Goal: Task Accomplishment & Management: Use online tool/utility

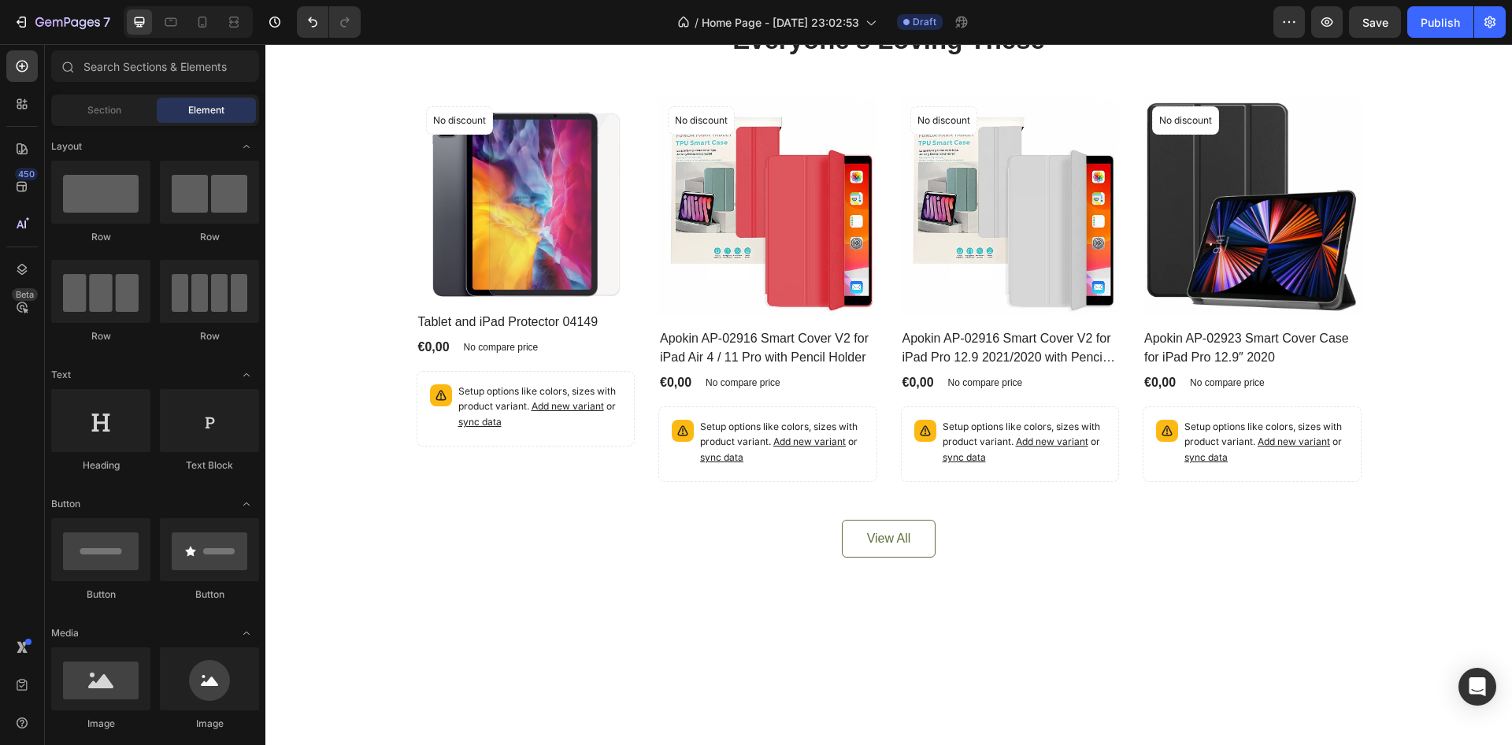
scroll to position [473, 0]
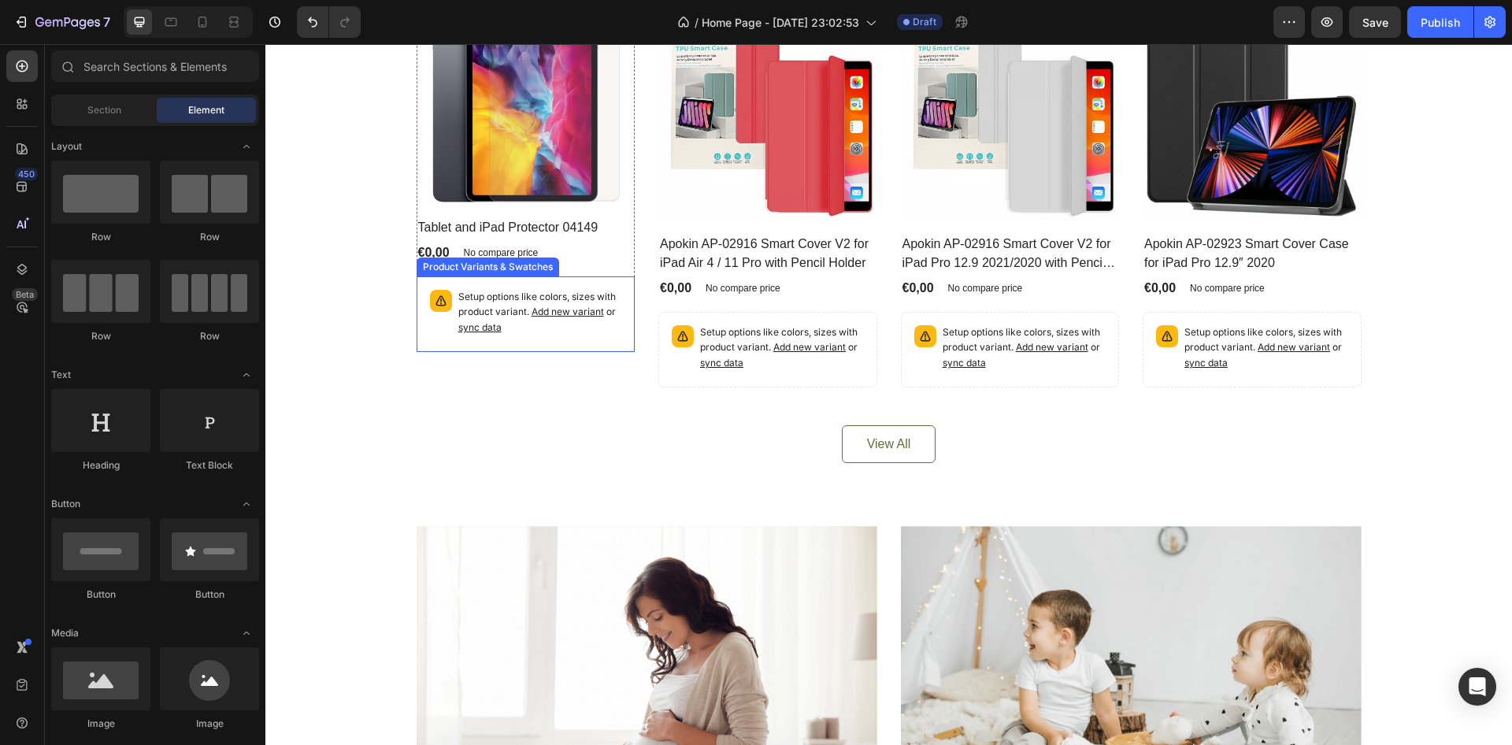
click at [506, 336] on p "Setup options like colors, sizes with product variant. Add new variant or sync …" at bounding box center [540, 313] width 164 height 46
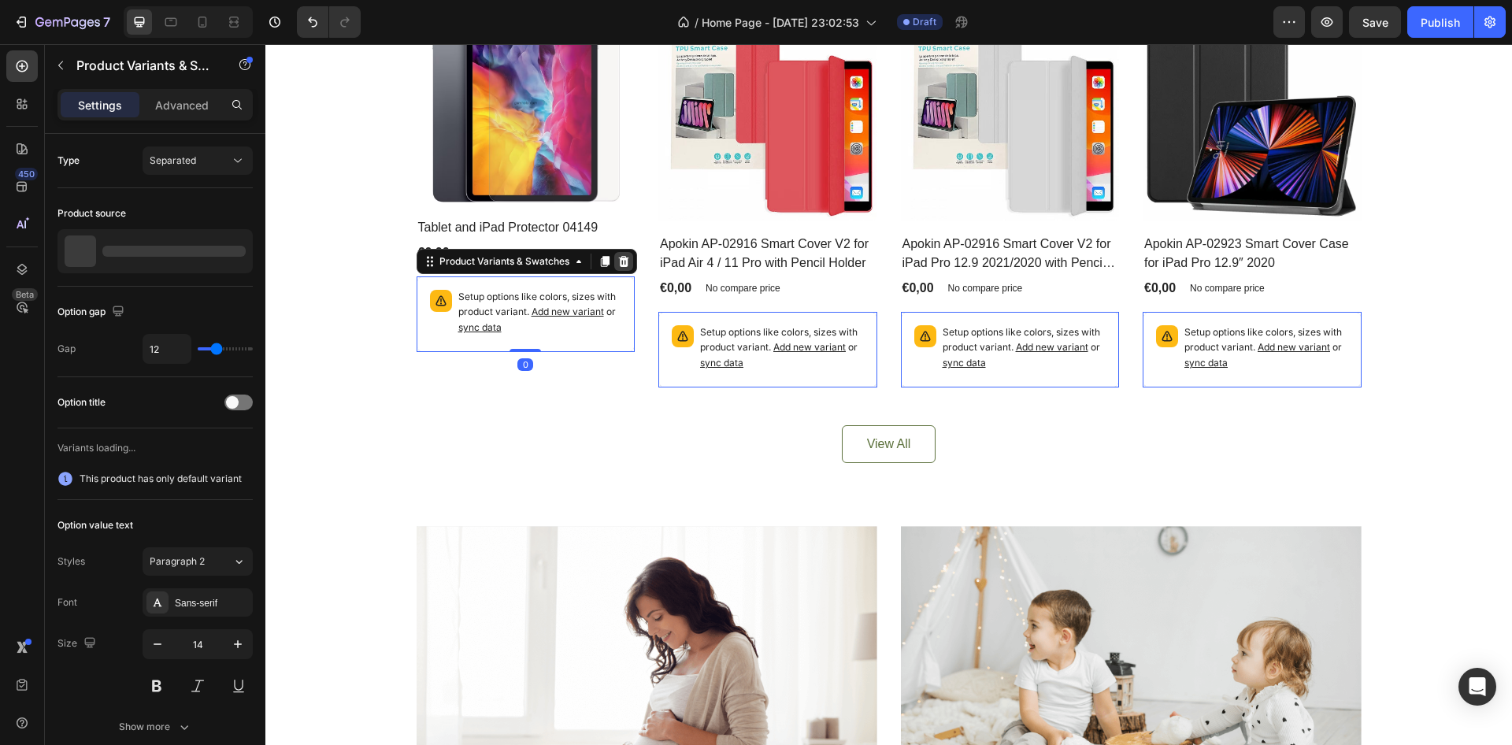
click at [618, 268] on icon at bounding box center [624, 261] width 13 height 13
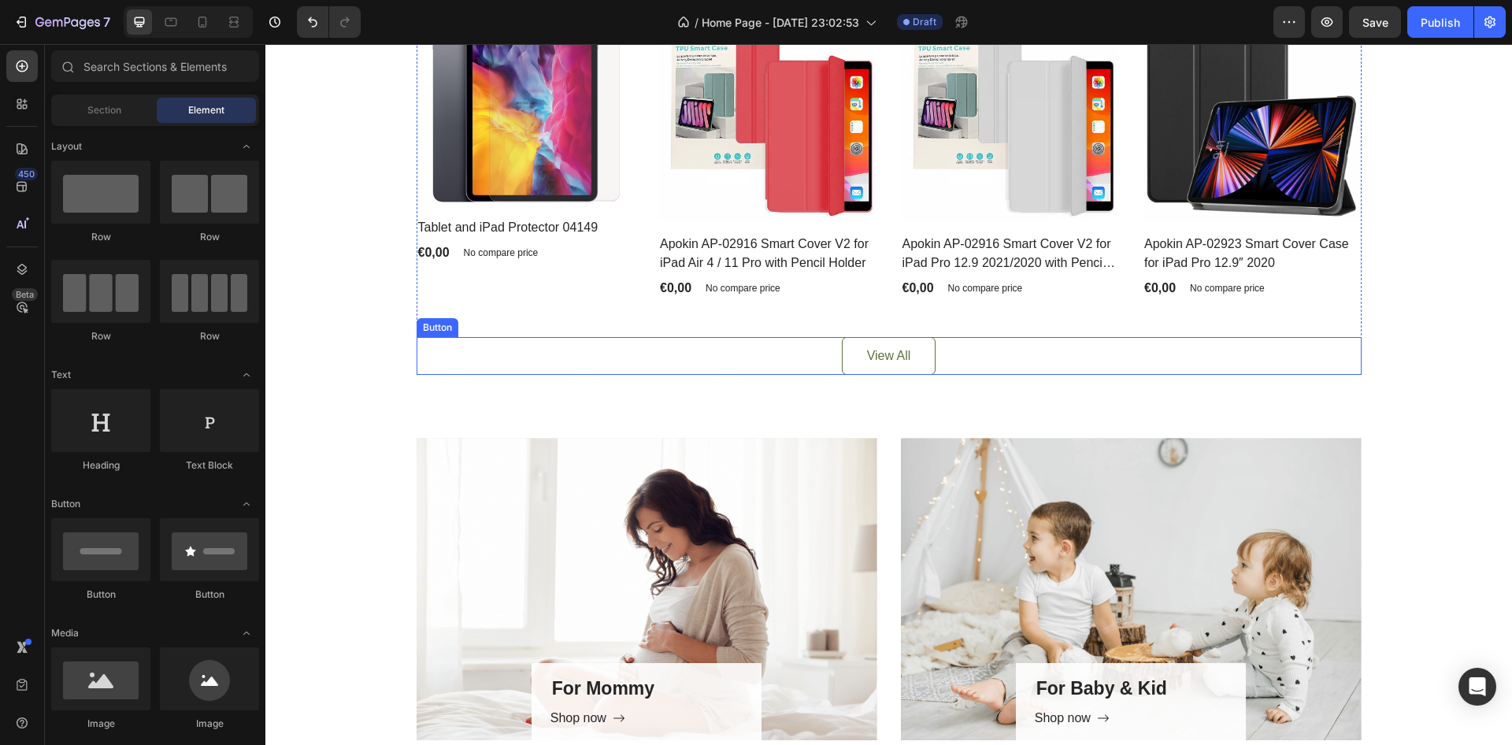
click at [823, 375] on div "View All Button" at bounding box center [889, 356] width 945 height 38
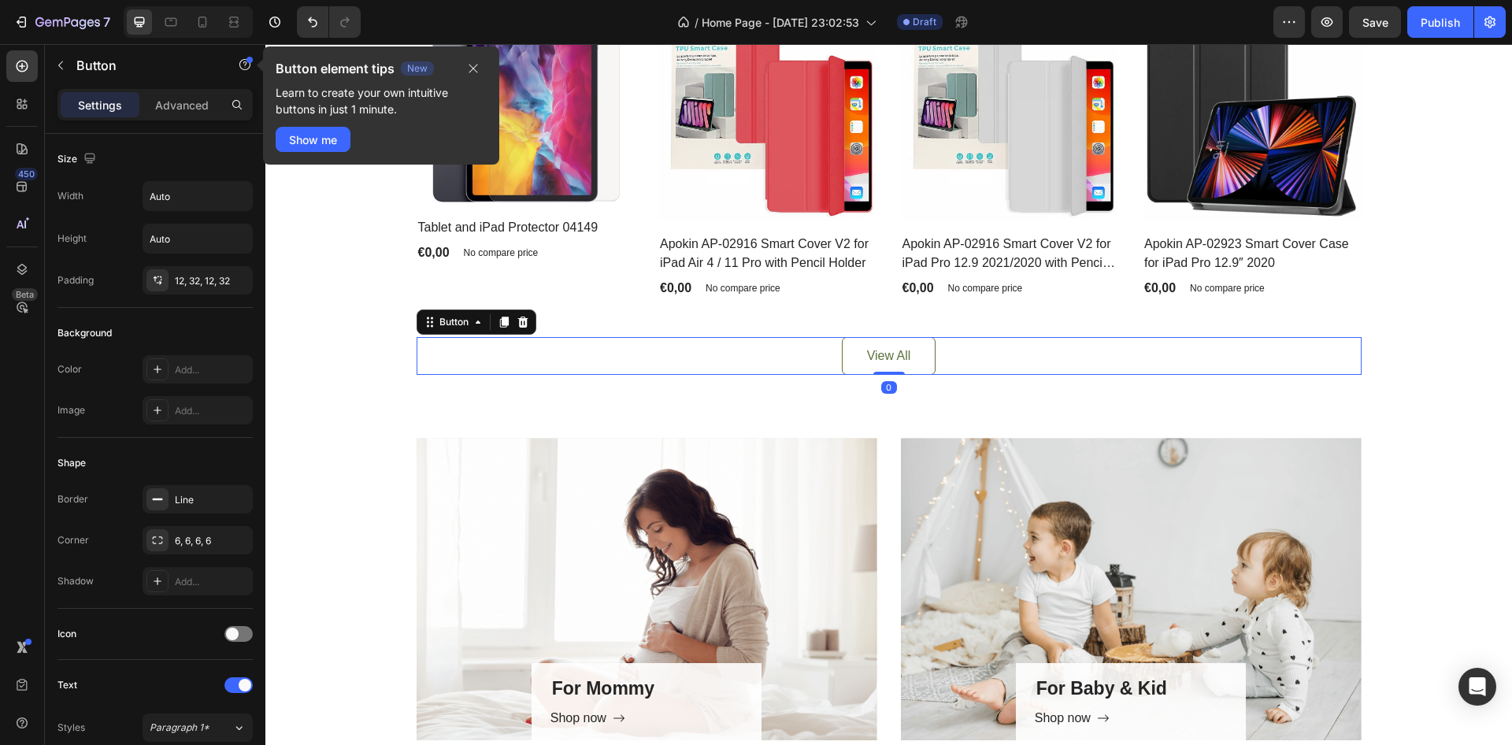
click at [521, 328] on icon at bounding box center [523, 322] width 13 height 13
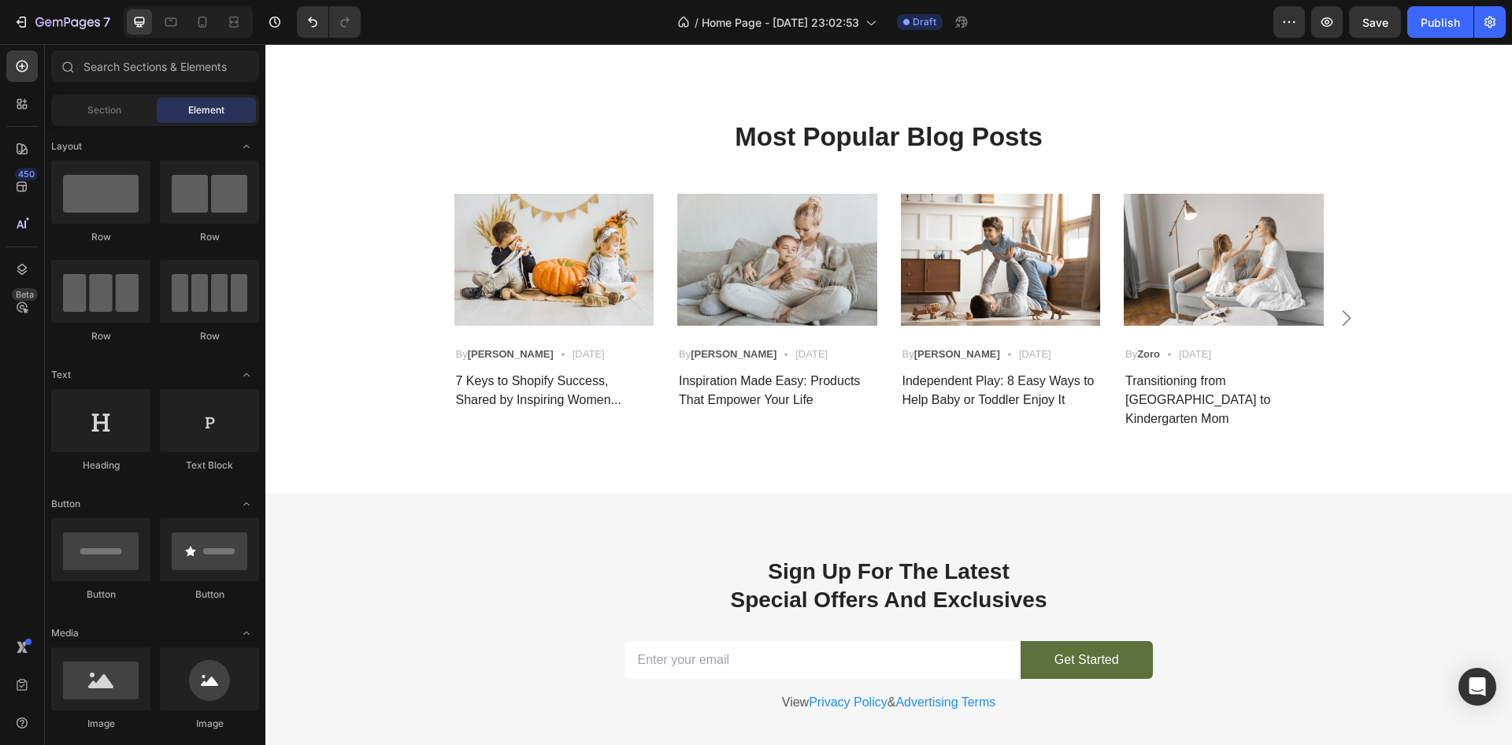
scroll to position [2930, 0]
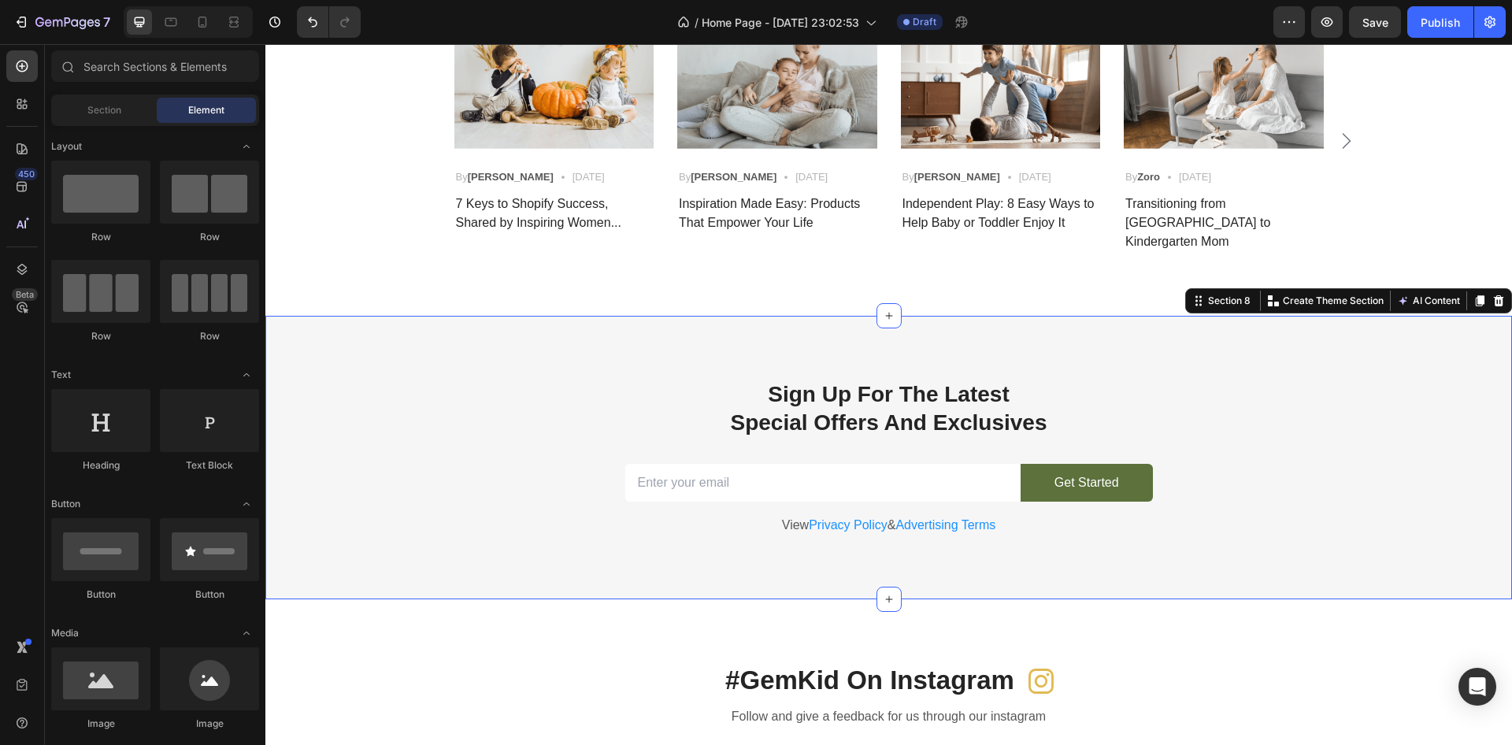
click at [493, 323] on div "Sign Up For The Latest Special Offers And Exclusives Heading Email Field Get St…" at bounding box center [888, 458] width 1247 height 284
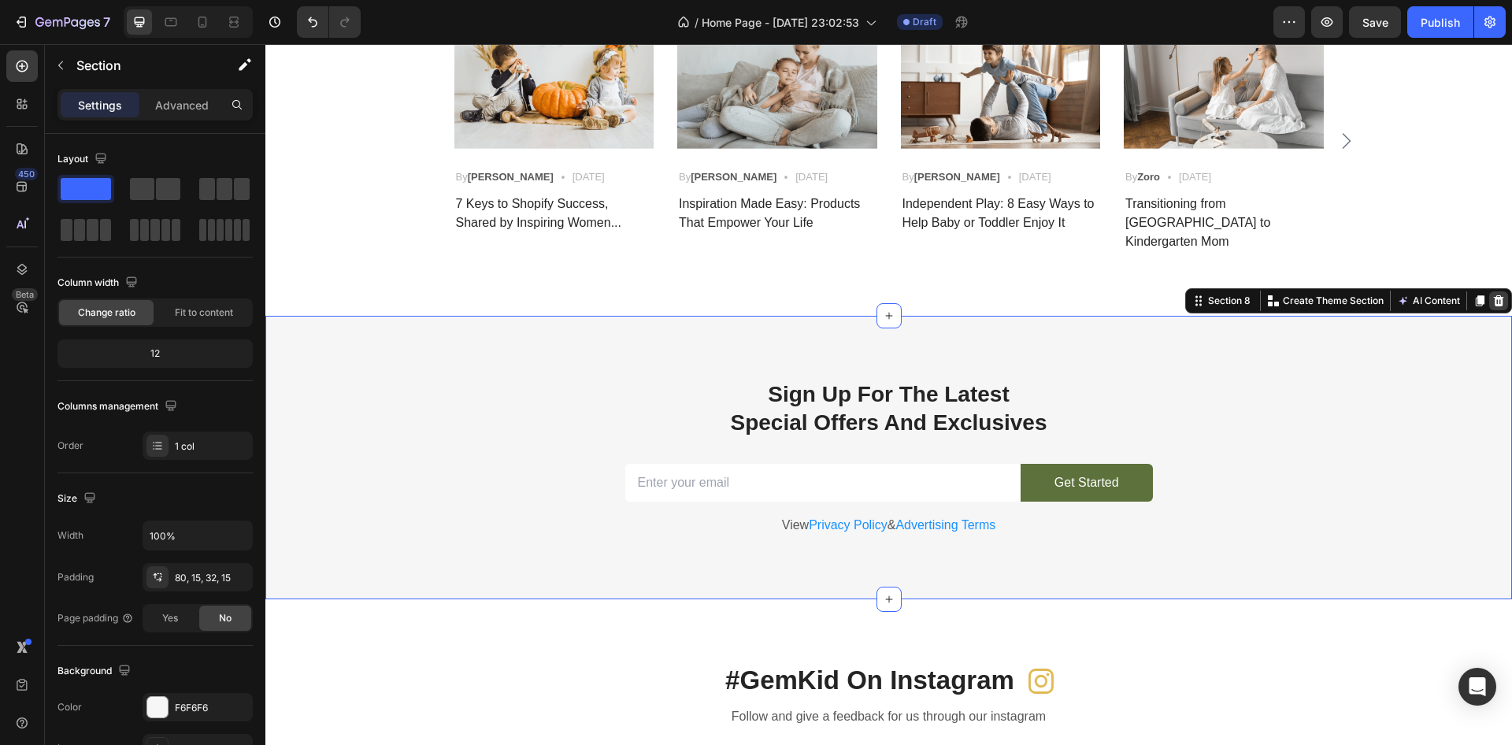
click at [1494, 295] on icon at bounding box center [1499, 300] width 10 height 11
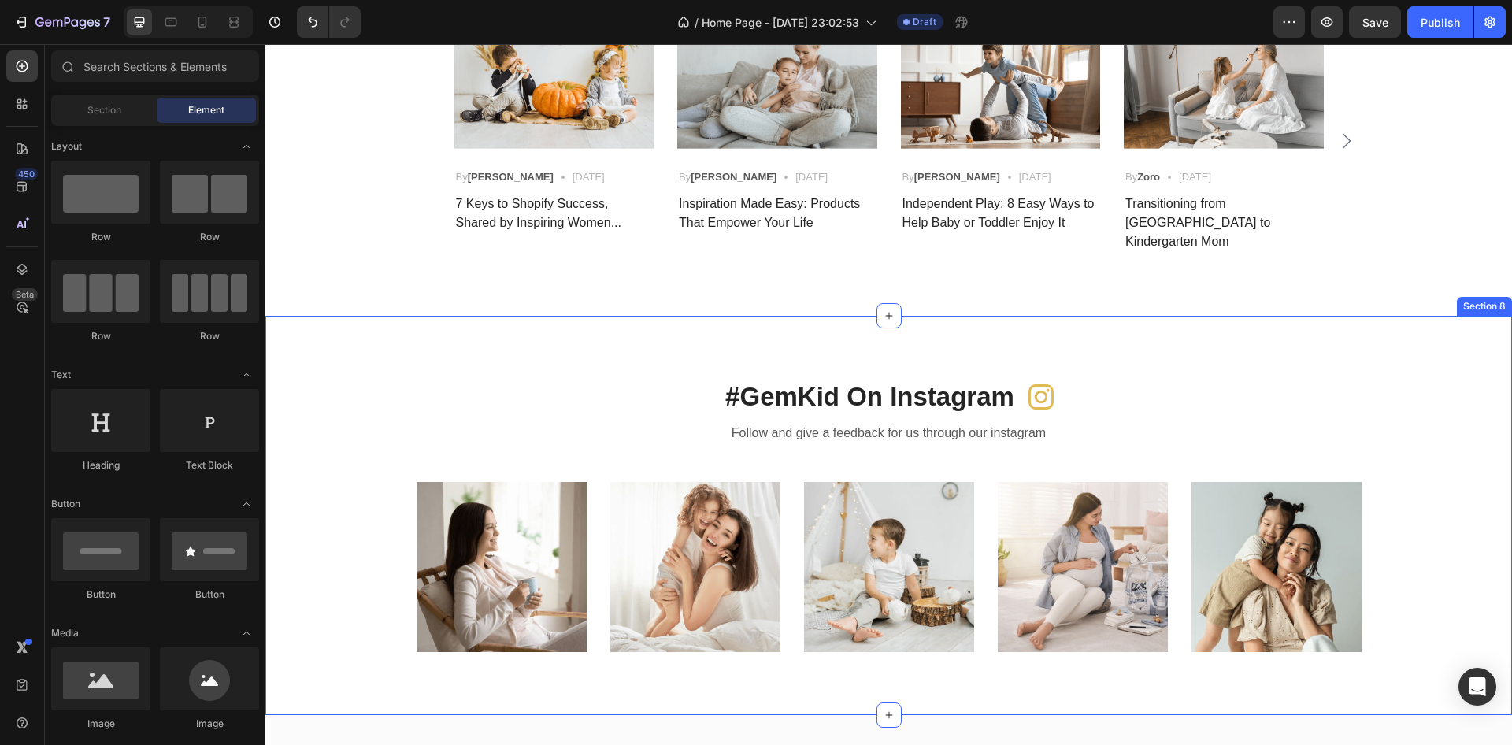
click at [700, 316] on div "#GemKid On Instagram Heading Icon Row Follow and give a feedback for us through…" at bounding box center [888, 515] width 1247 height 399
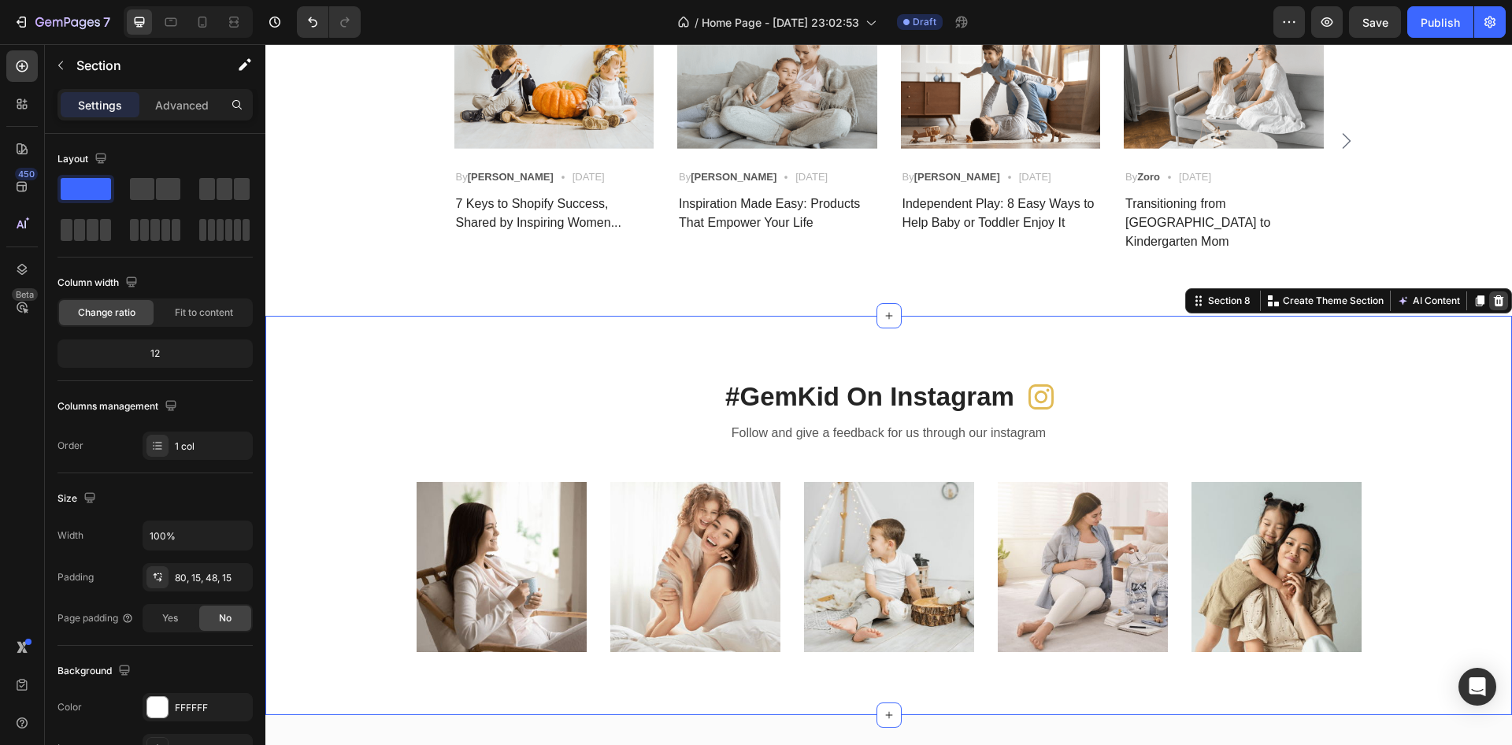
click at [1493, 295] on icon at bounding box center [1499, 301] width 13 height 13
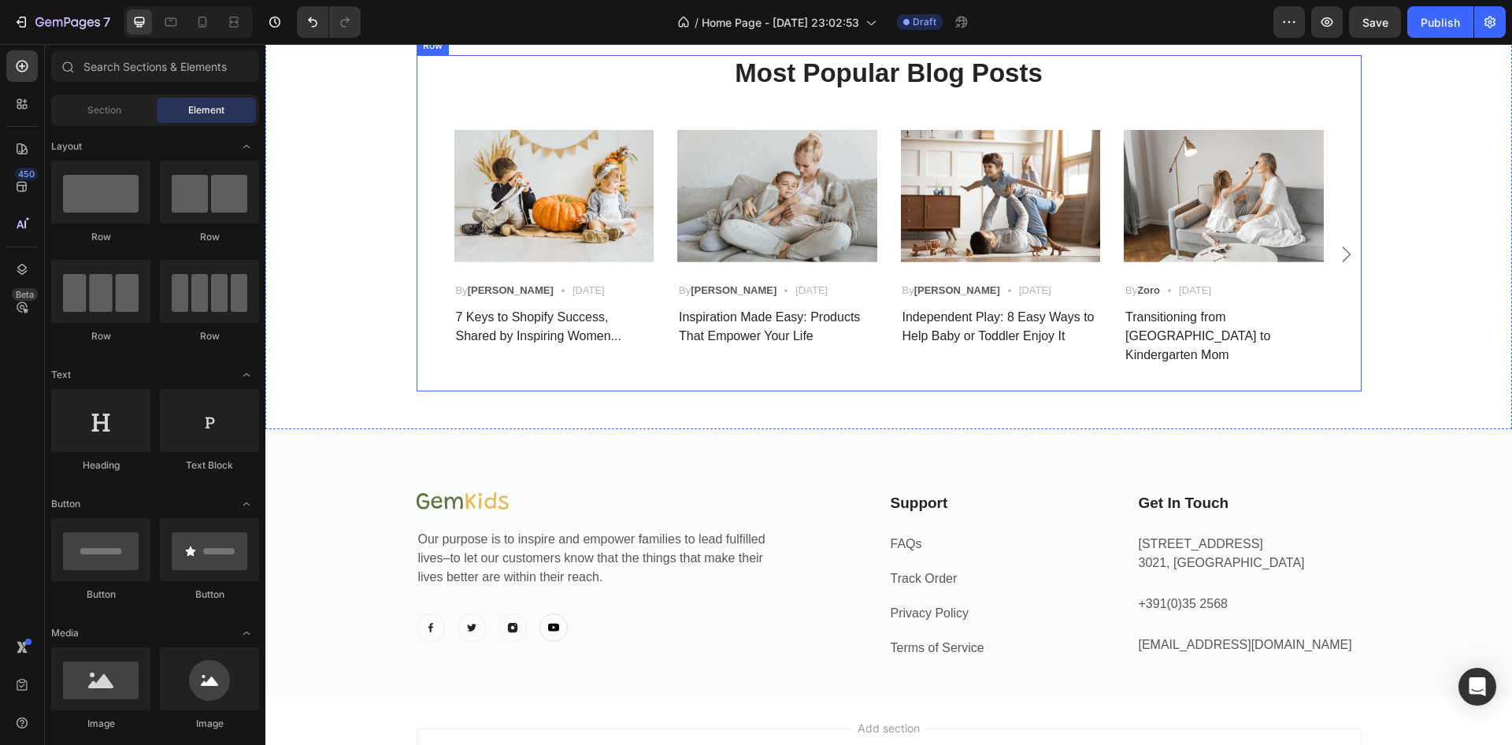
scroll to position [2836, 0]
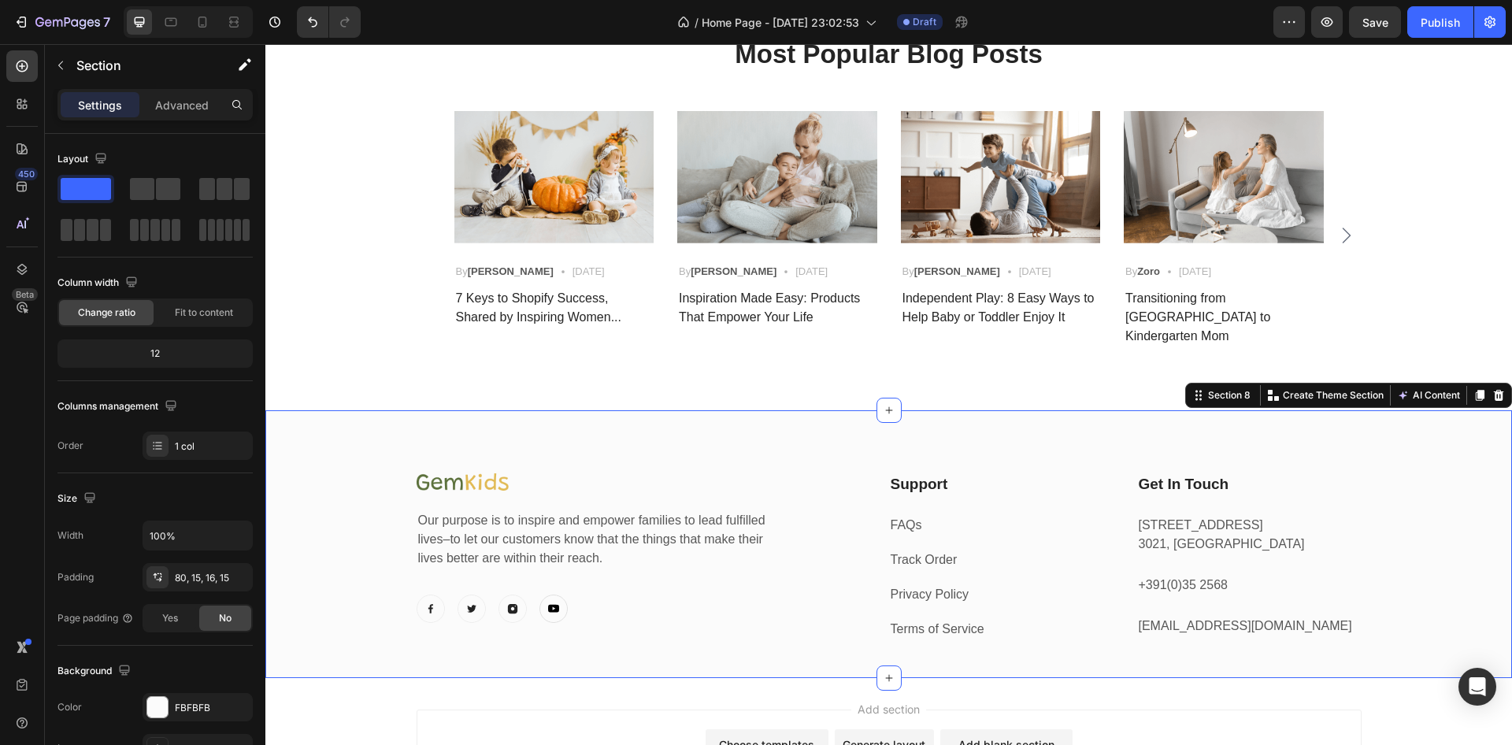
click at [615, 410] on div "Image Our purpose is to inspire and empower families to lead fulfilled lives–to…" at bounding box center [888, 544] width 1247 height 269
click at [206, 20] on icon at bounding box center [203, 22] width 9 height 11
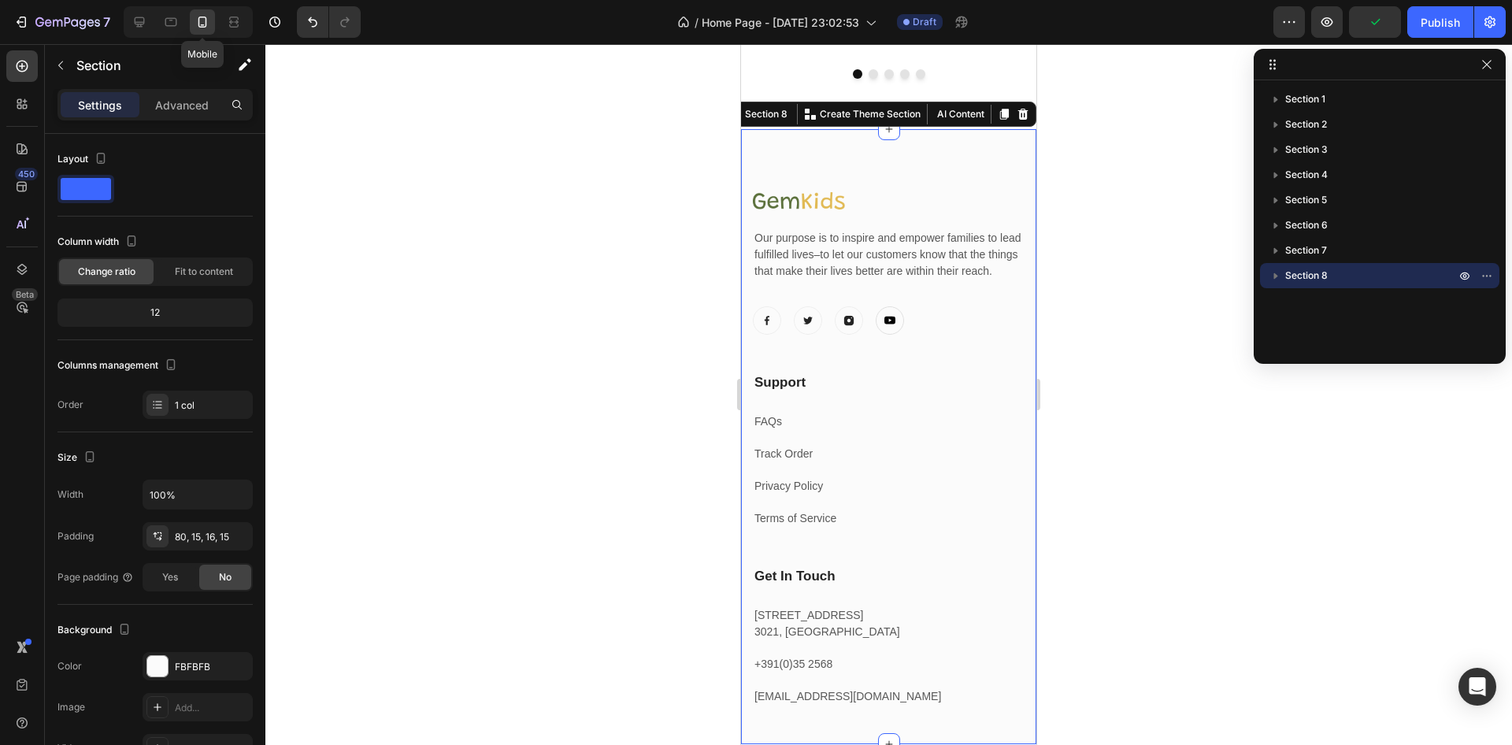
scroll to position [3160, 0]
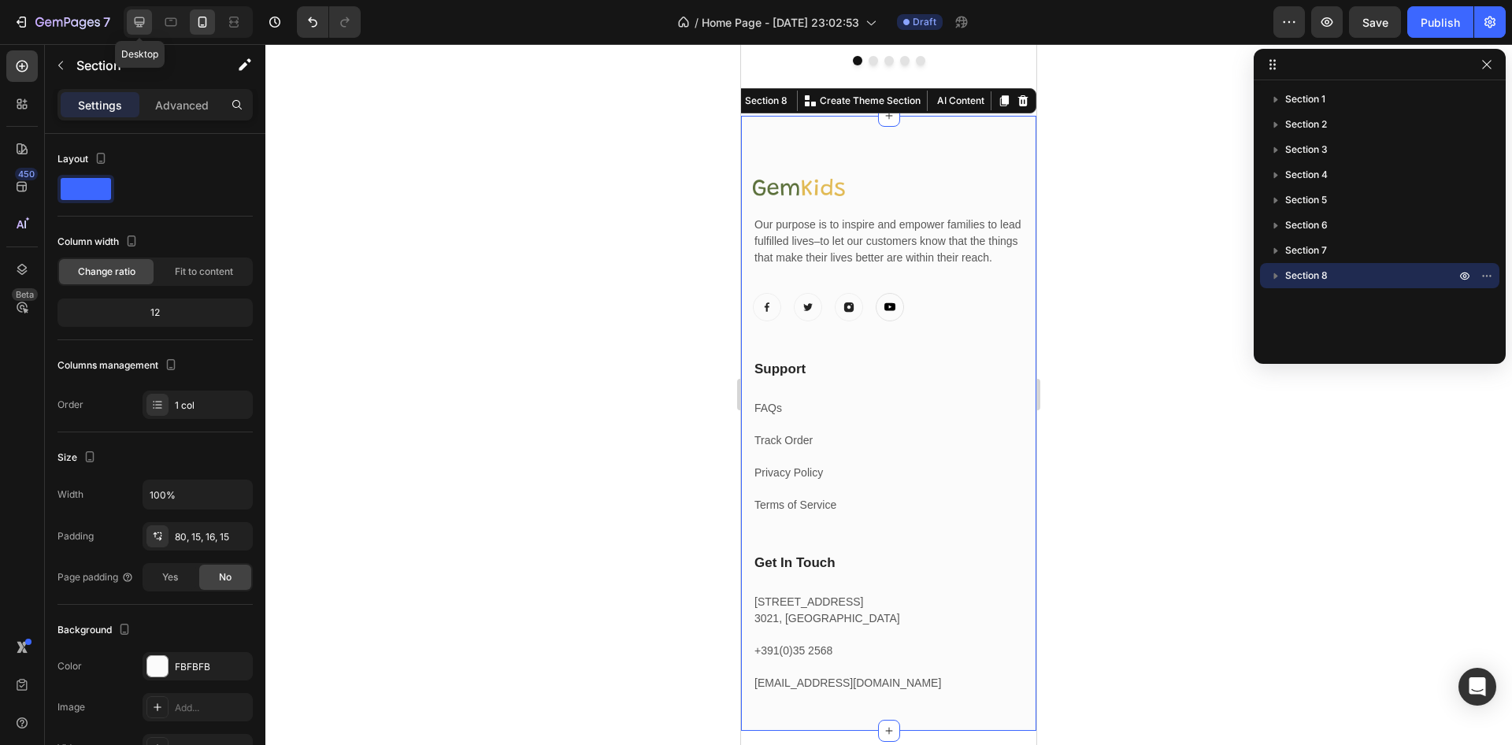
click at [143, 28] on icon at bounding box center [140, 22] width 16 height 16
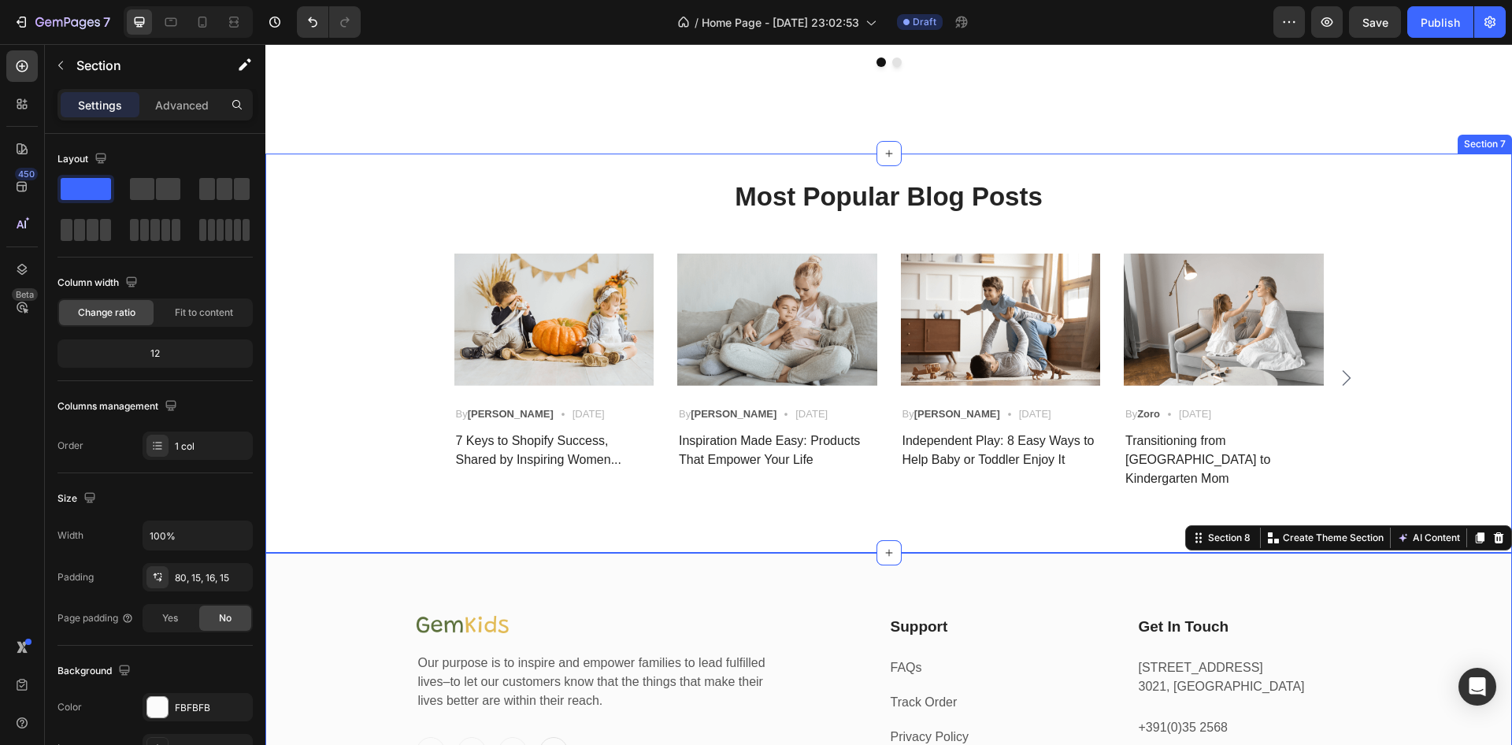
scroll to position [2599, 0]
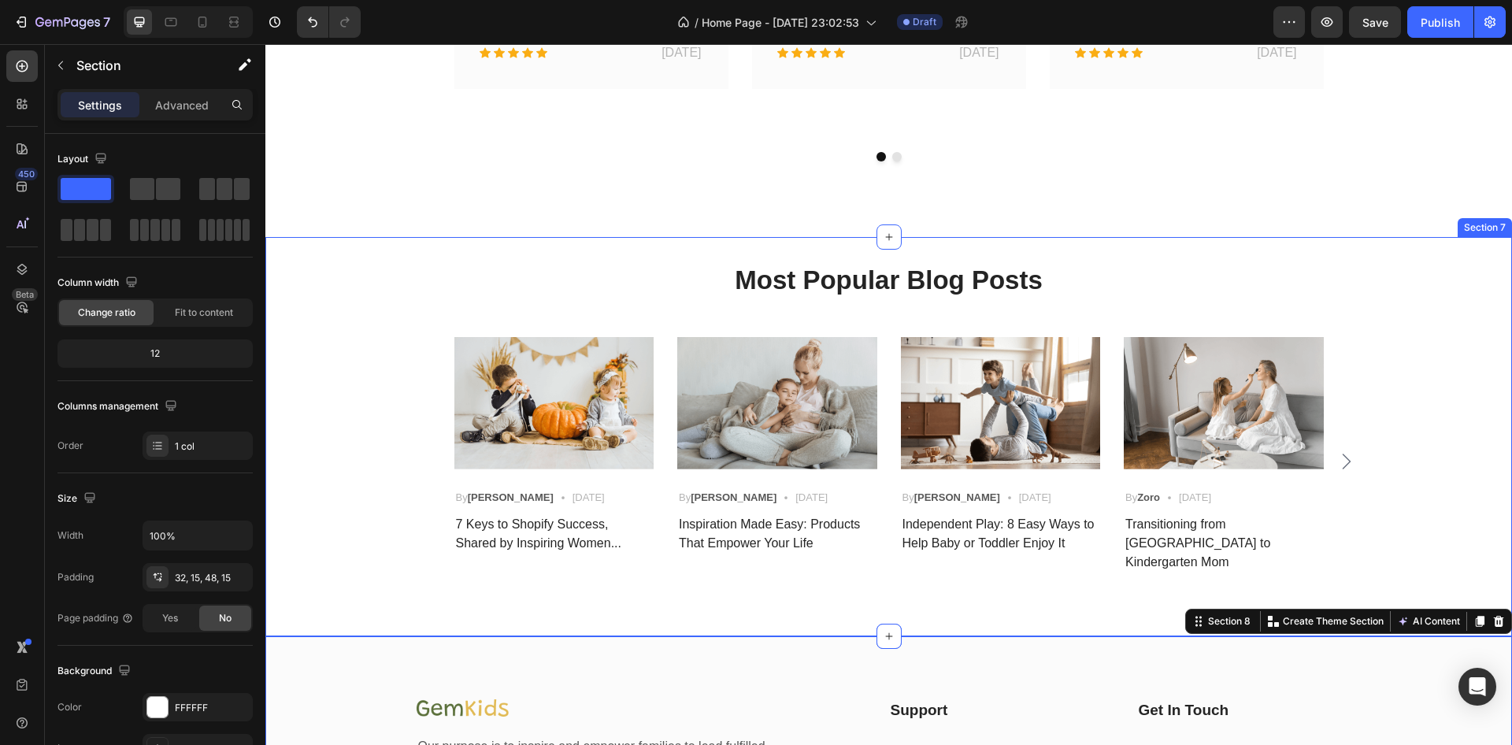
click at [1118, 267] on div "Most Popular Blog Posts Heading Image By Robin Text block Icon May 23,2022 Text…" at bounding box center [888, 436] width 1247 height 399
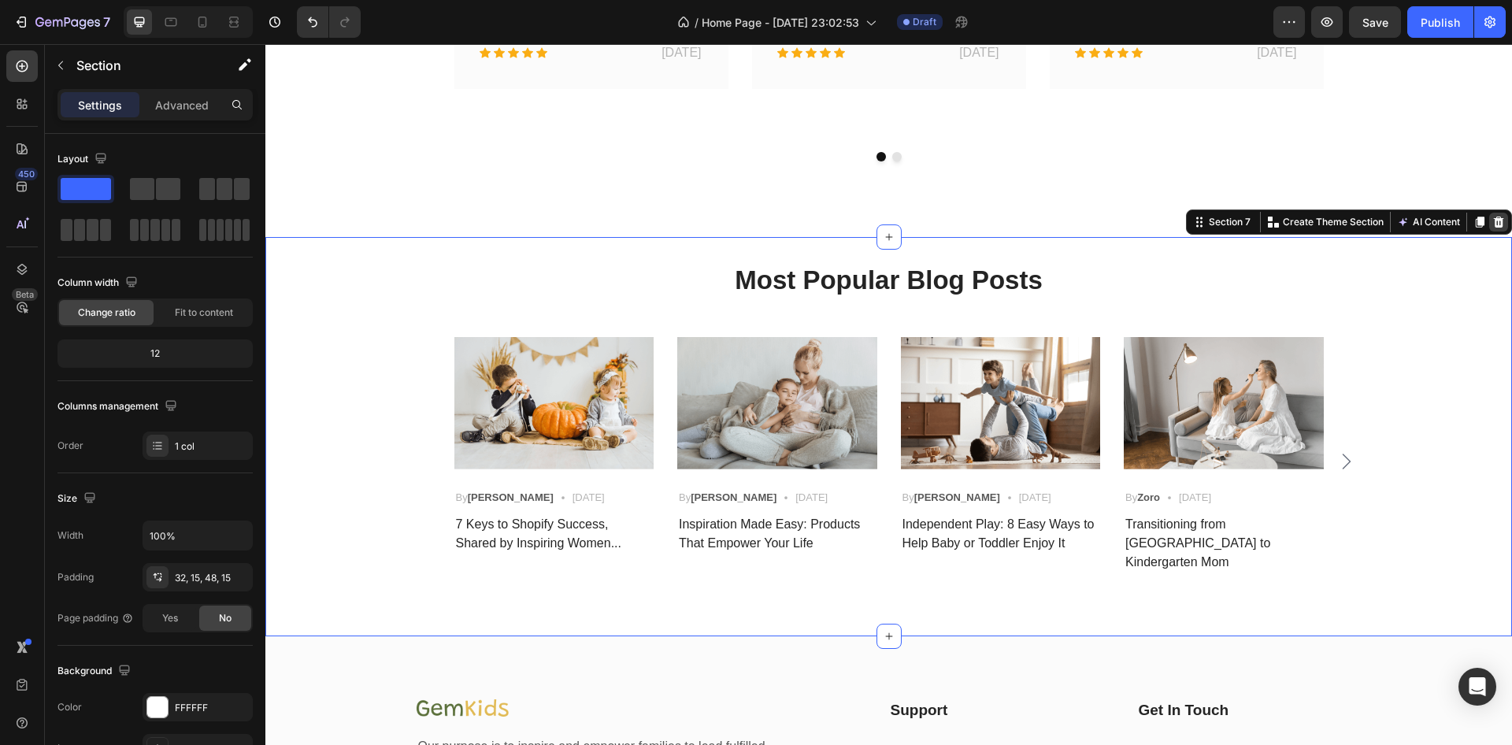
click at [1494, 228] on icon at bounding box center [1499, 222] width 10 height 11
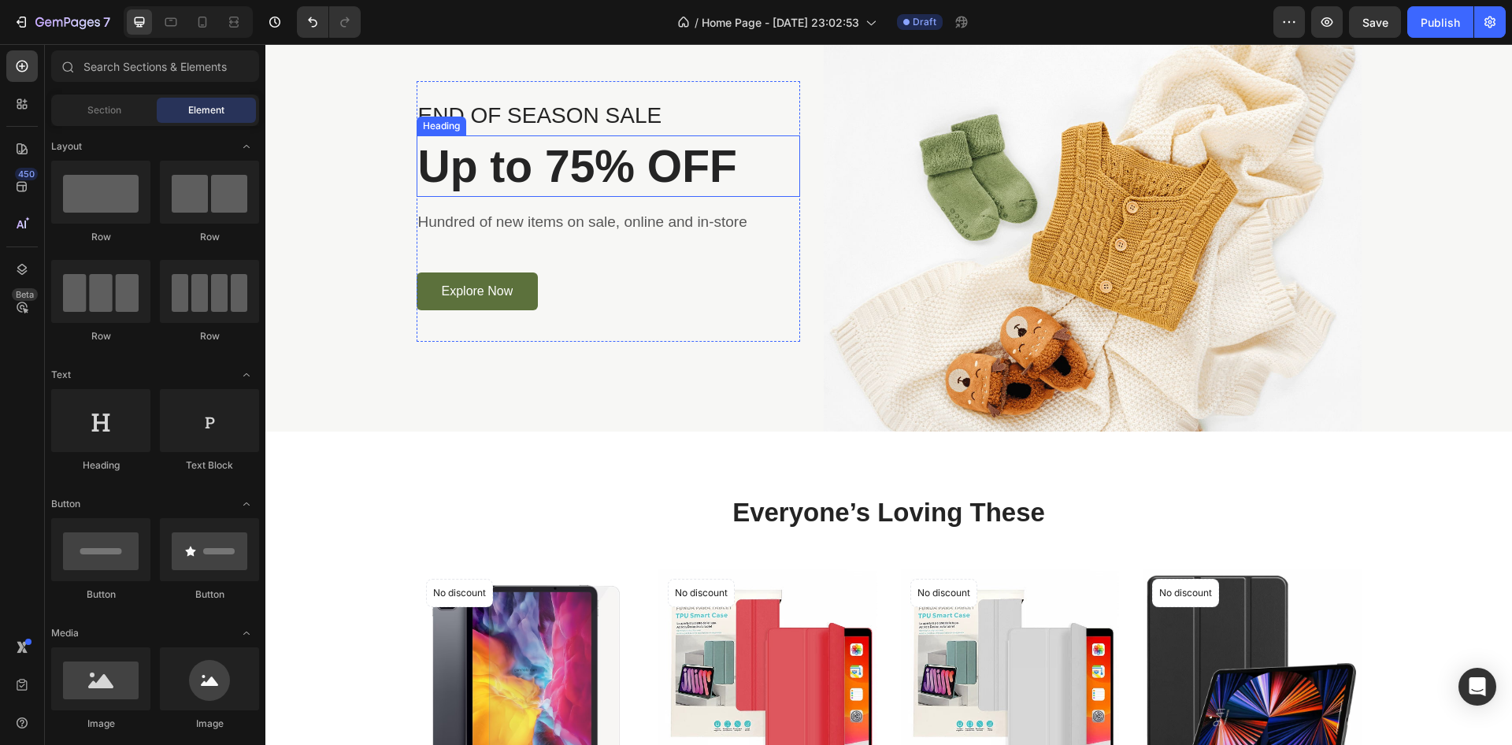
scroll to position [0, 0]
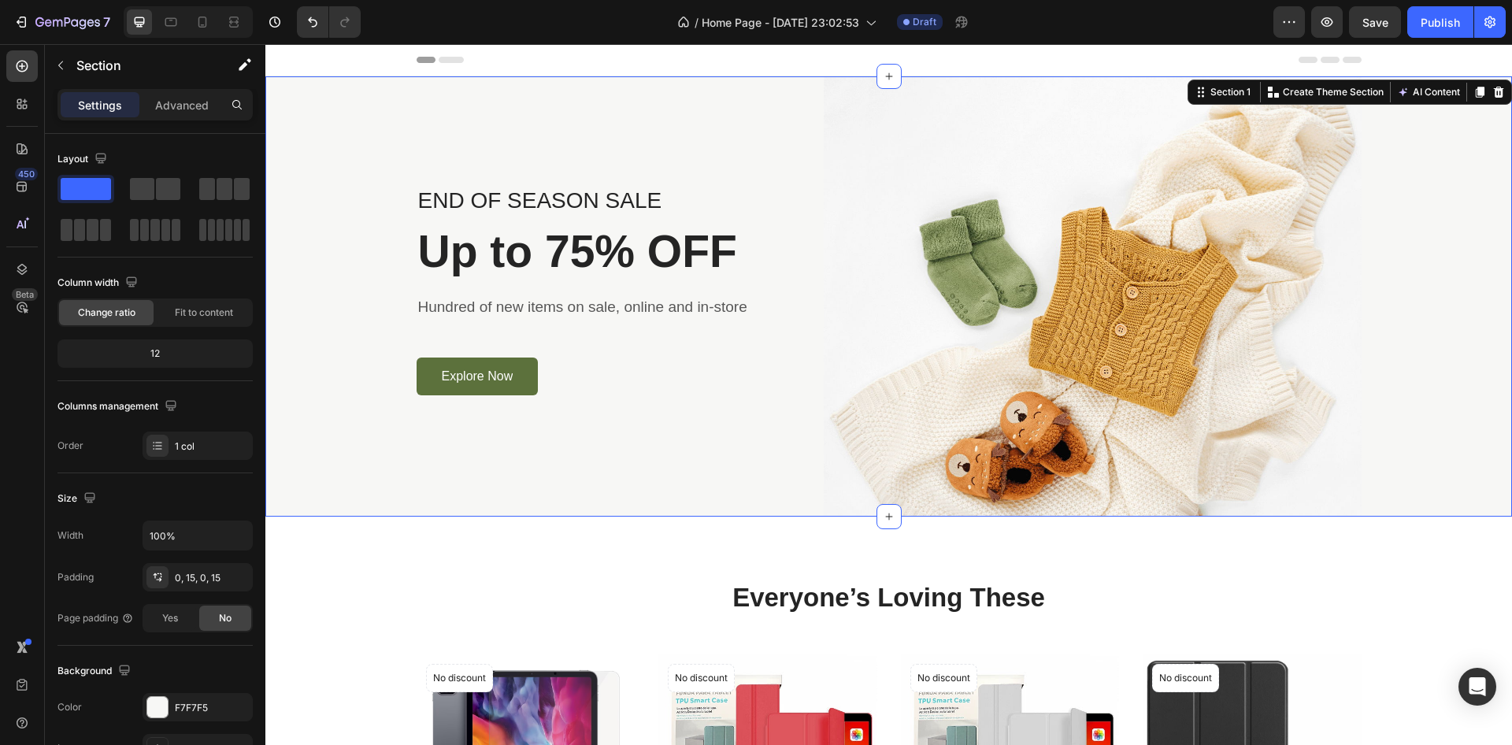
click at [342, 127] on div "END OF SEASON SALE Text block Up to 75% OFF Heading Hundred of new items on sal…" at bounding box center [888, 296] width 1223 height 440
click at [61, 67] on icon "button" at bounding box center [60, 65] width 13 height 13
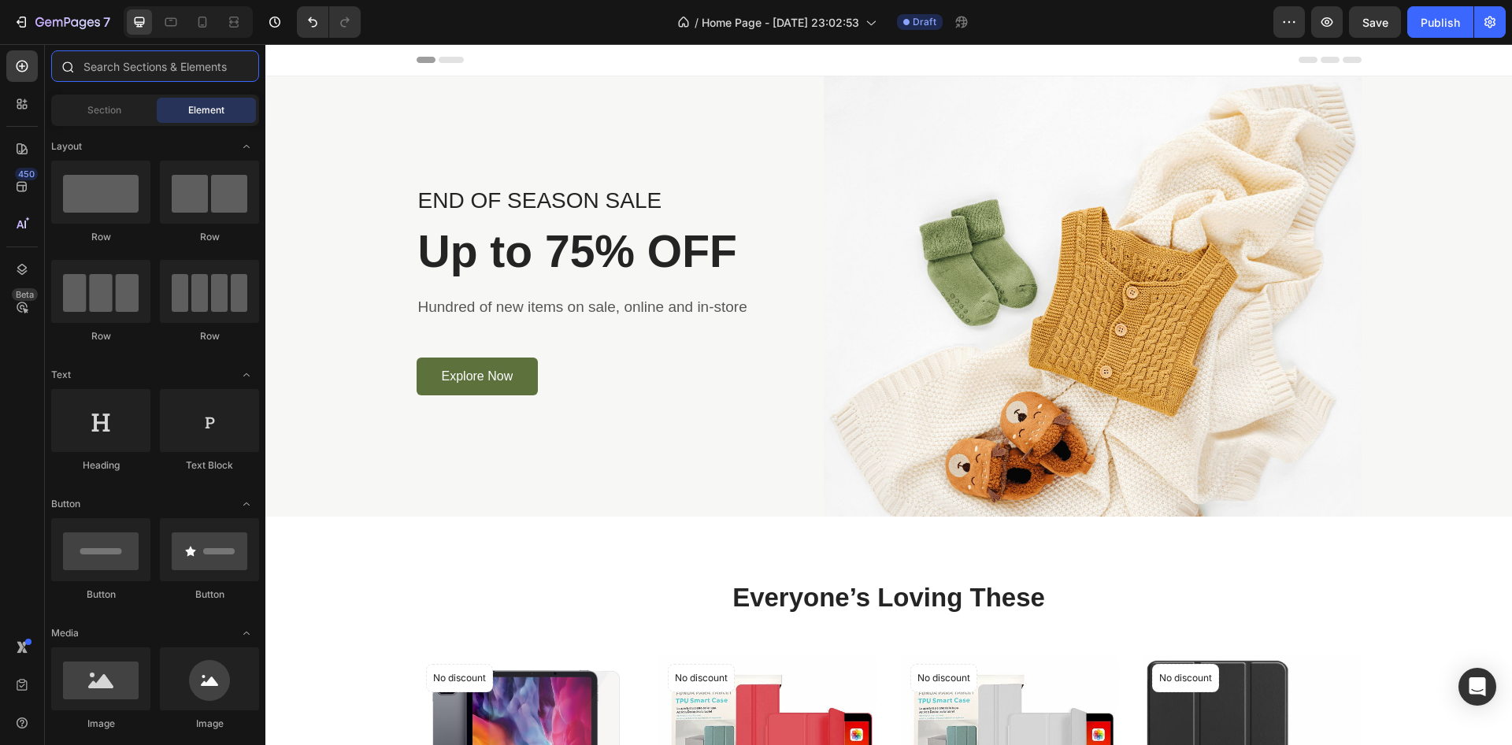
click at [117, 73] on input "text" at bounding box center [155, 66] width 208 height 32
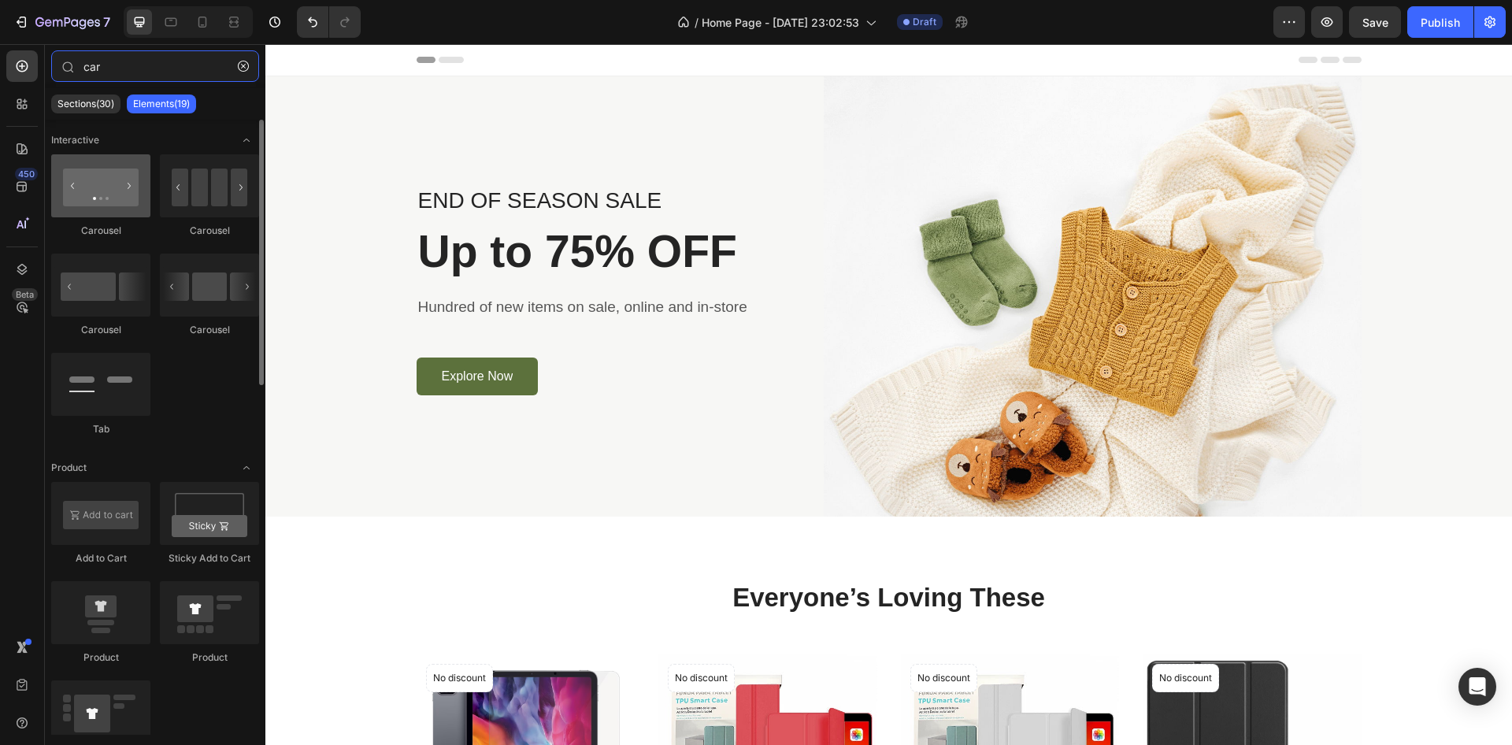
type input "car"
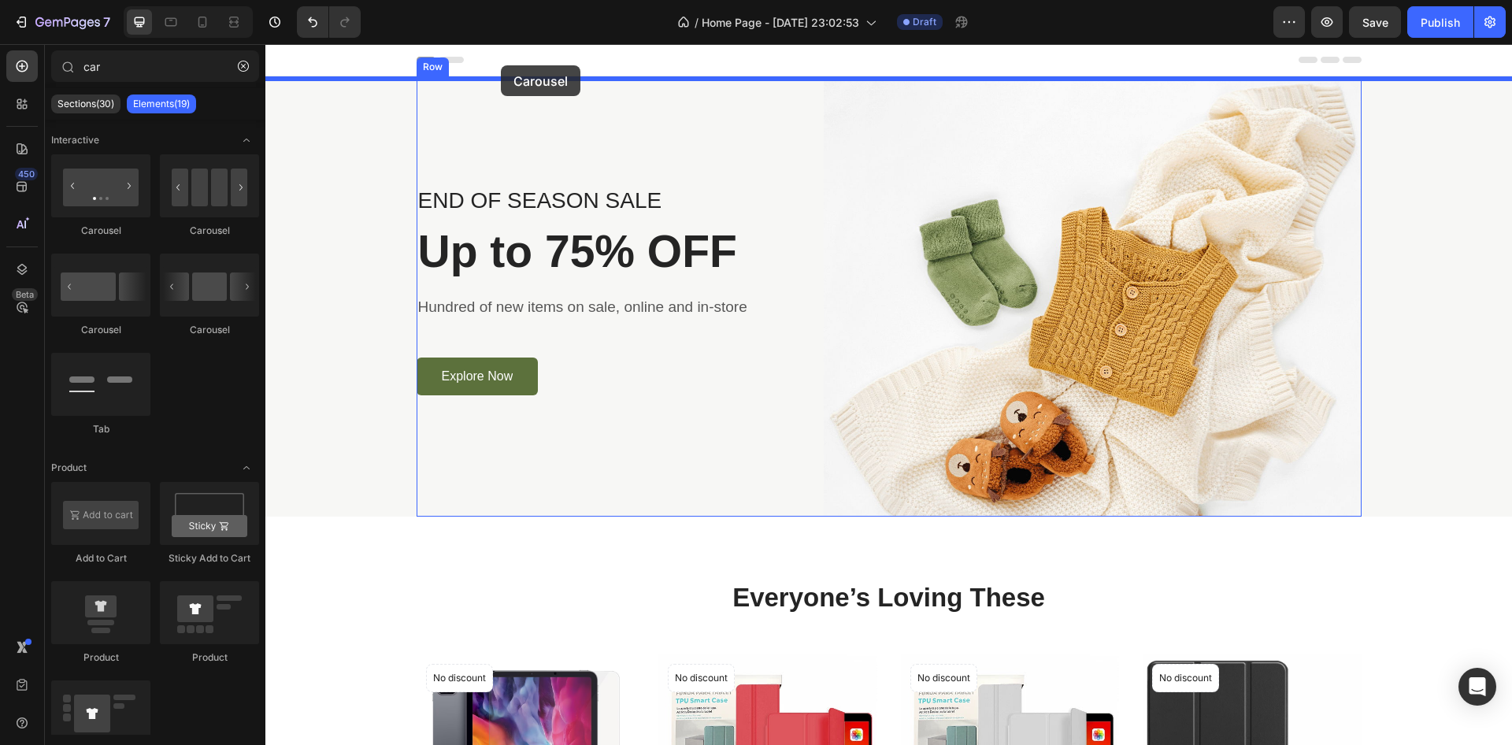
drag, startPoint x: 366, startPoint y: 222, endPoint x: 501, endPoint y: 65, distance: 207.2
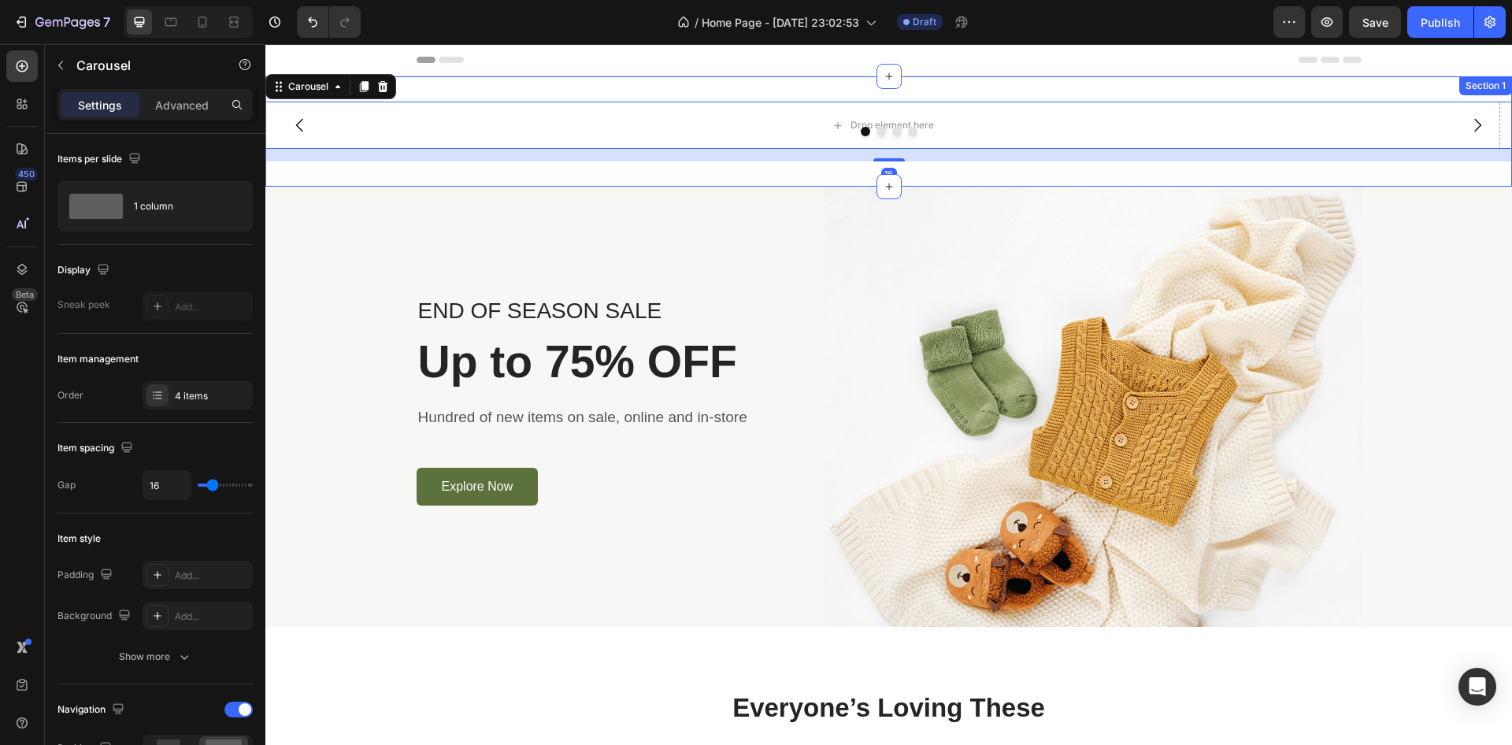
click at [505, 92] on div "Drop element here Drop element here Drop element here Drop element here Carouse…" at bounding box center [888, 131] width 1247 height 110
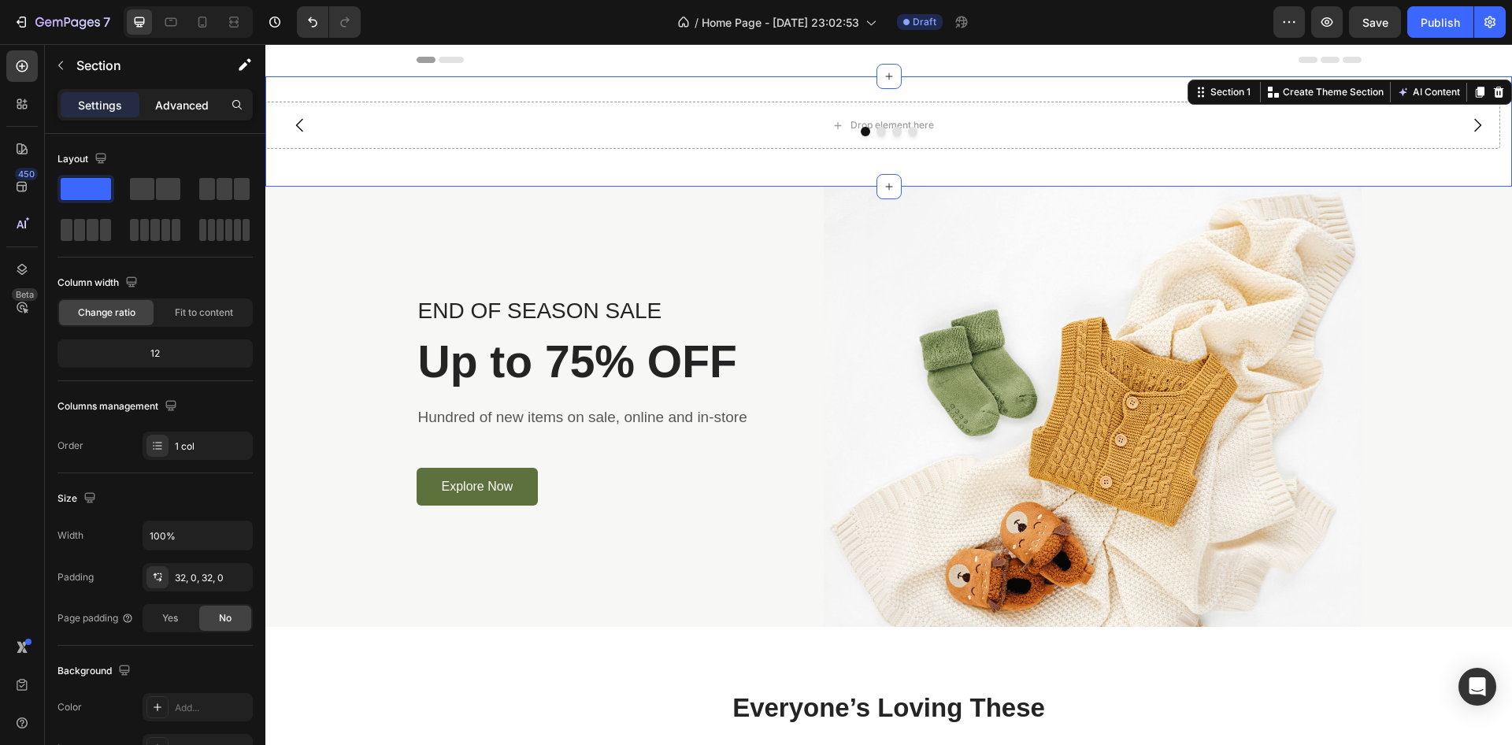
click at [195, 98] on p "Advanced" at bounding box center [182, 105] width 54 height 17
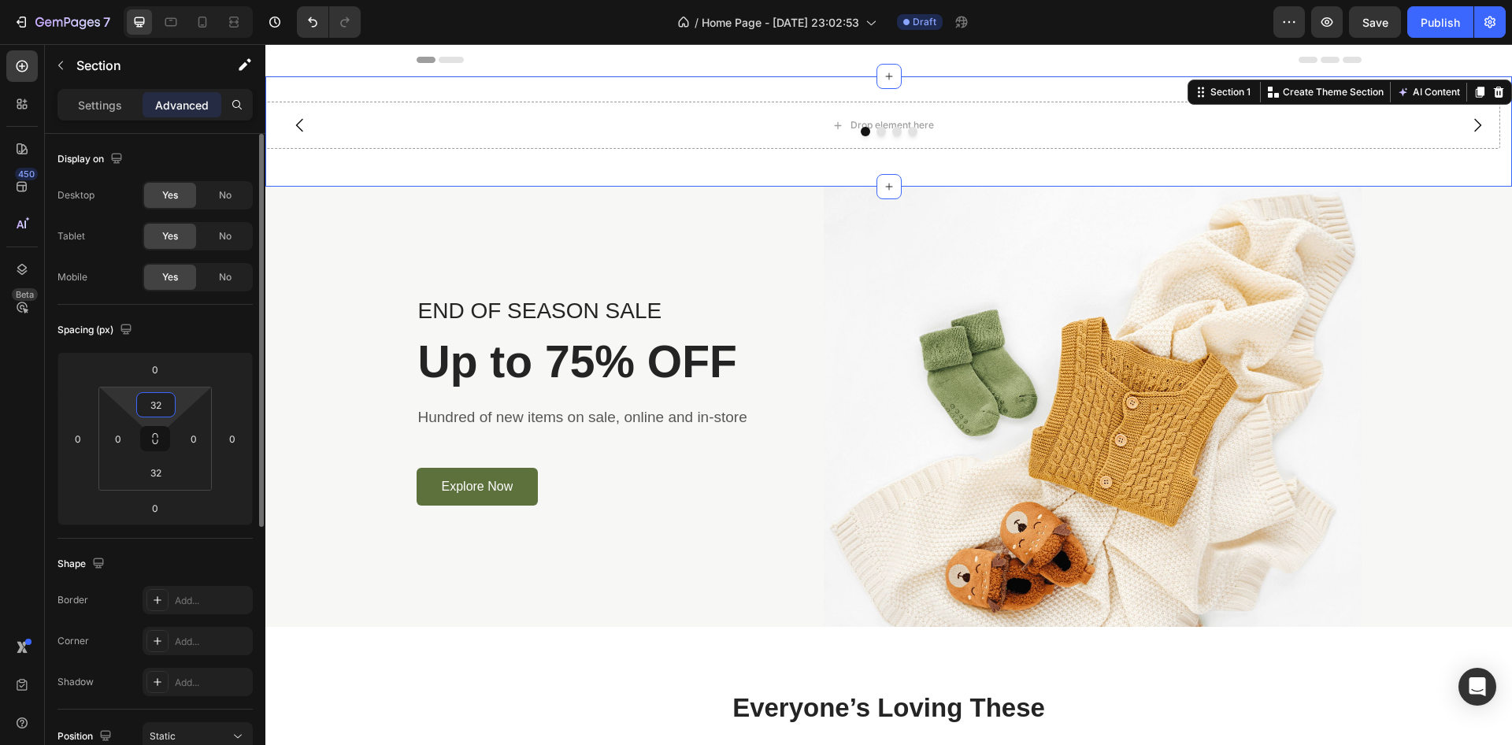
click at [167, 410] on input "32" at bounding box center [156, 405] width 32 height 24
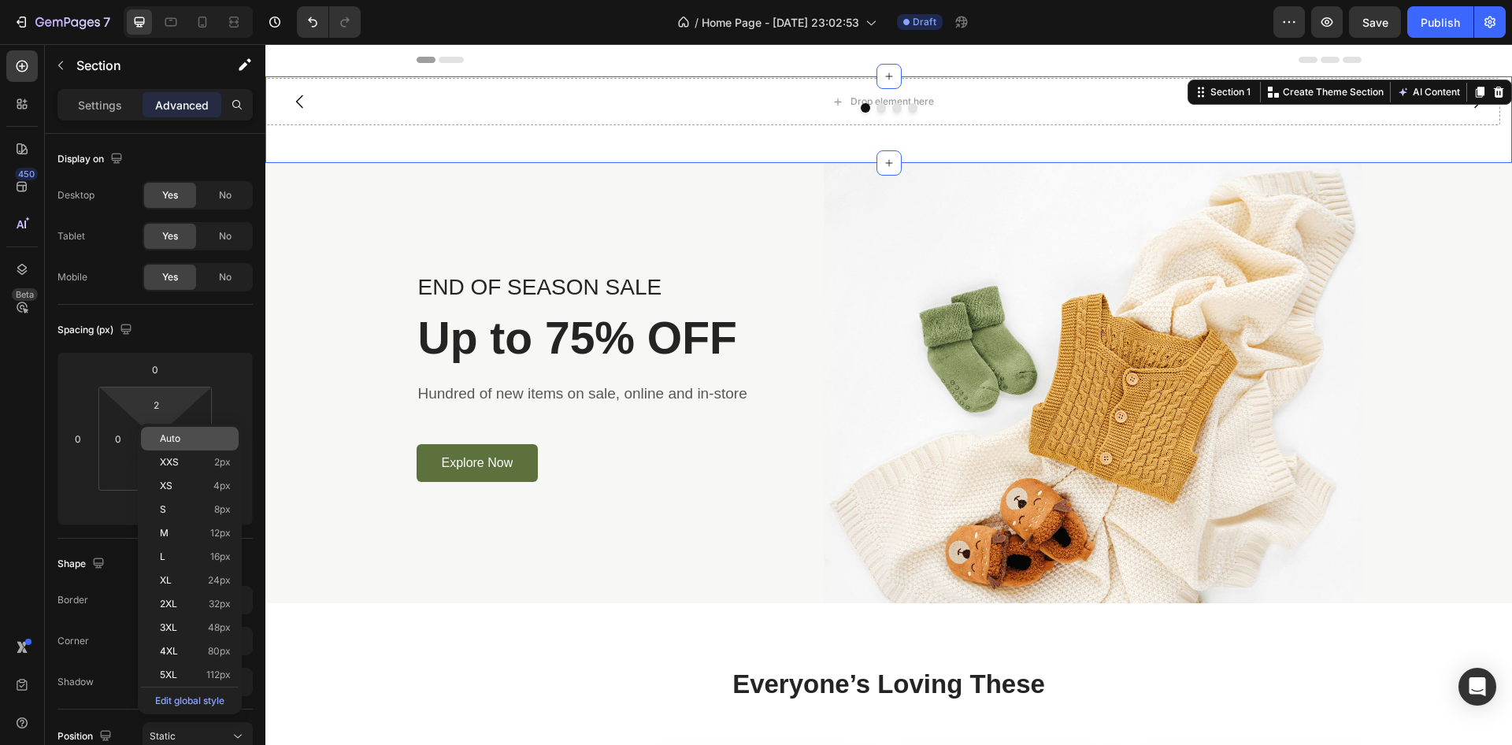
click at [159, 429] on div "Auto" at bounding box center [190, 439] width 98 height 24
type input "Auto"
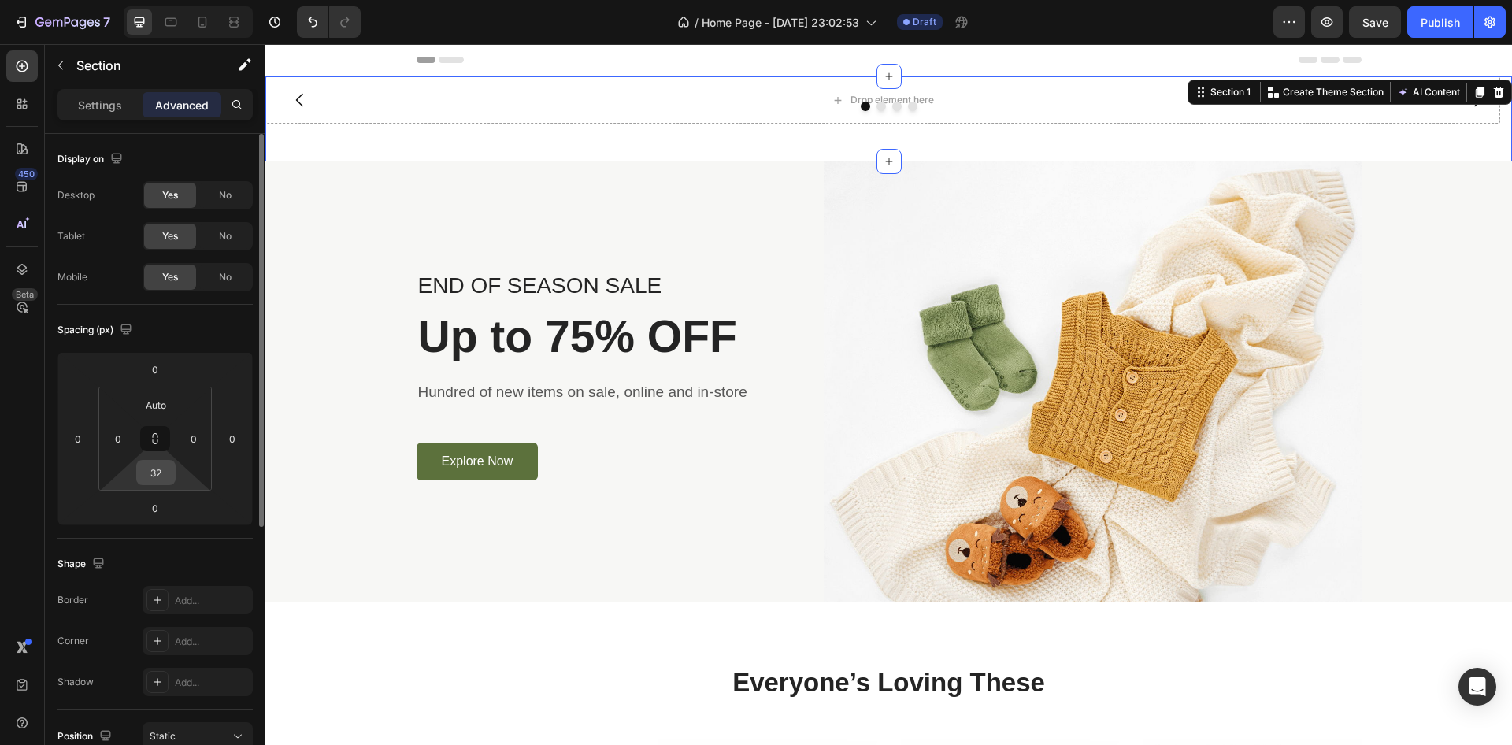
click at [156, 474] on input "32" at bounding box center [156, 473] width 32 height 24
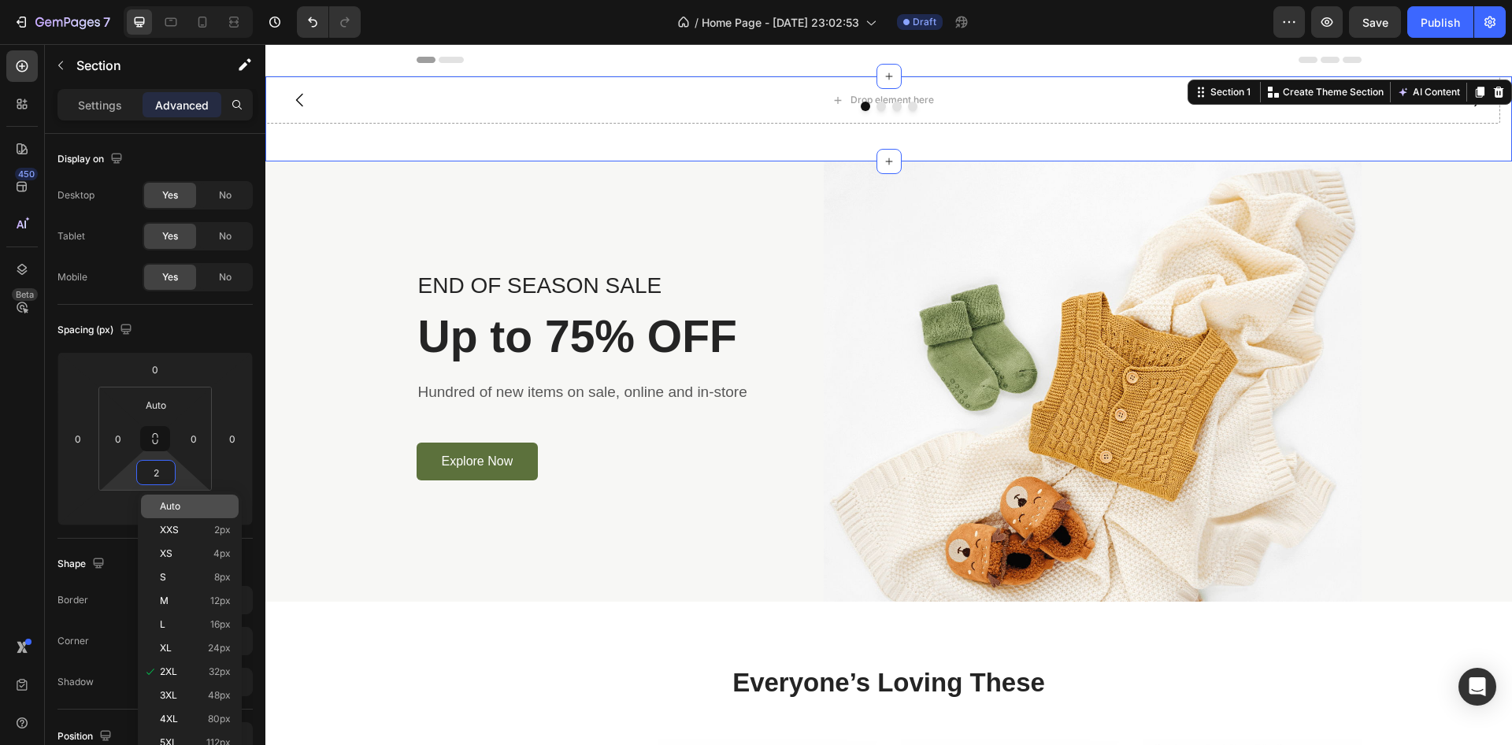
click at [167, 507] on span "Auto" at bounding box center [170, 506] width 20 height 11
type input "Auto"
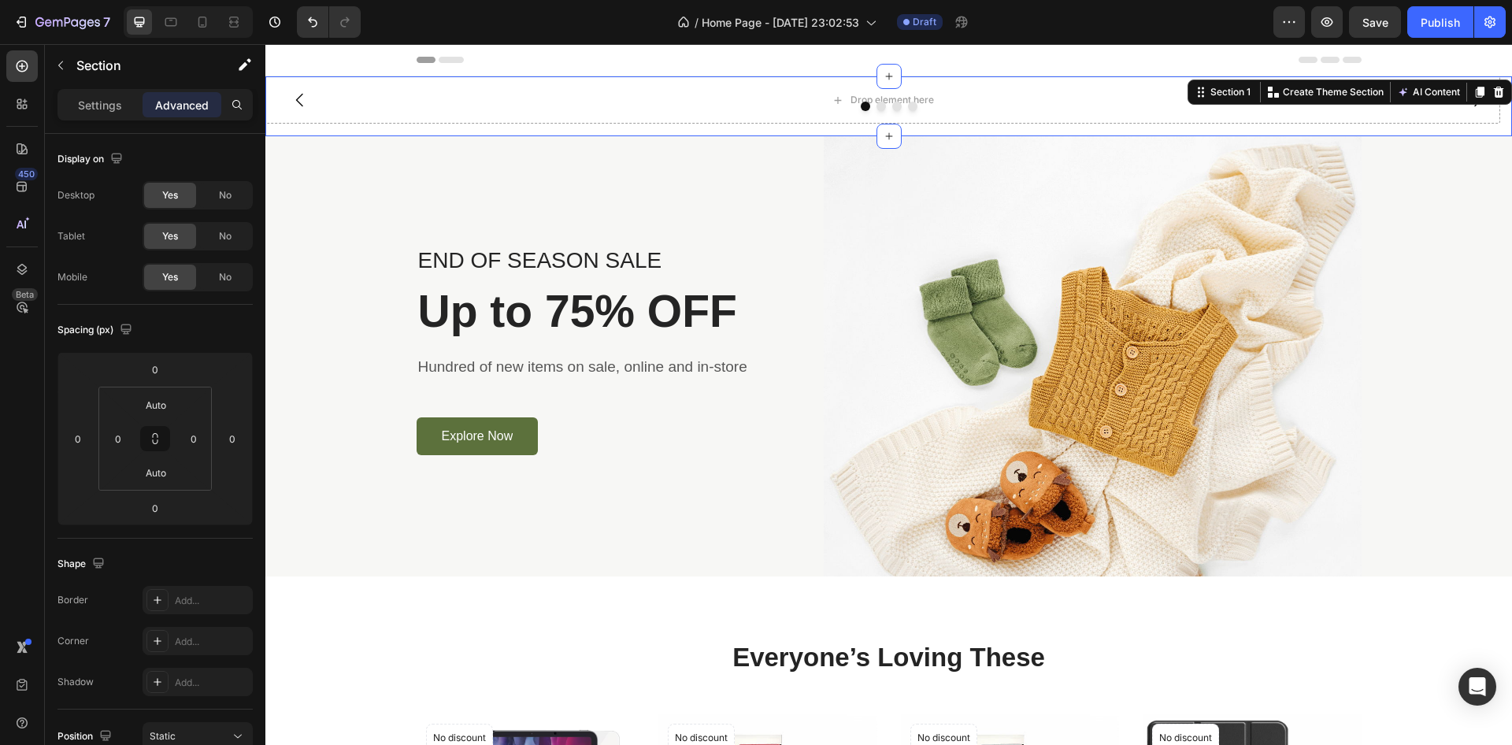
click at [640, 124] on div "Drop element here Drop element here Drop element here Drop element here Carousel" at bounding box center [888, 106] width 1247 height 60
click at [612, 118] on div "Drop element here" at bounding box center [882, 99] width 1235 height 47
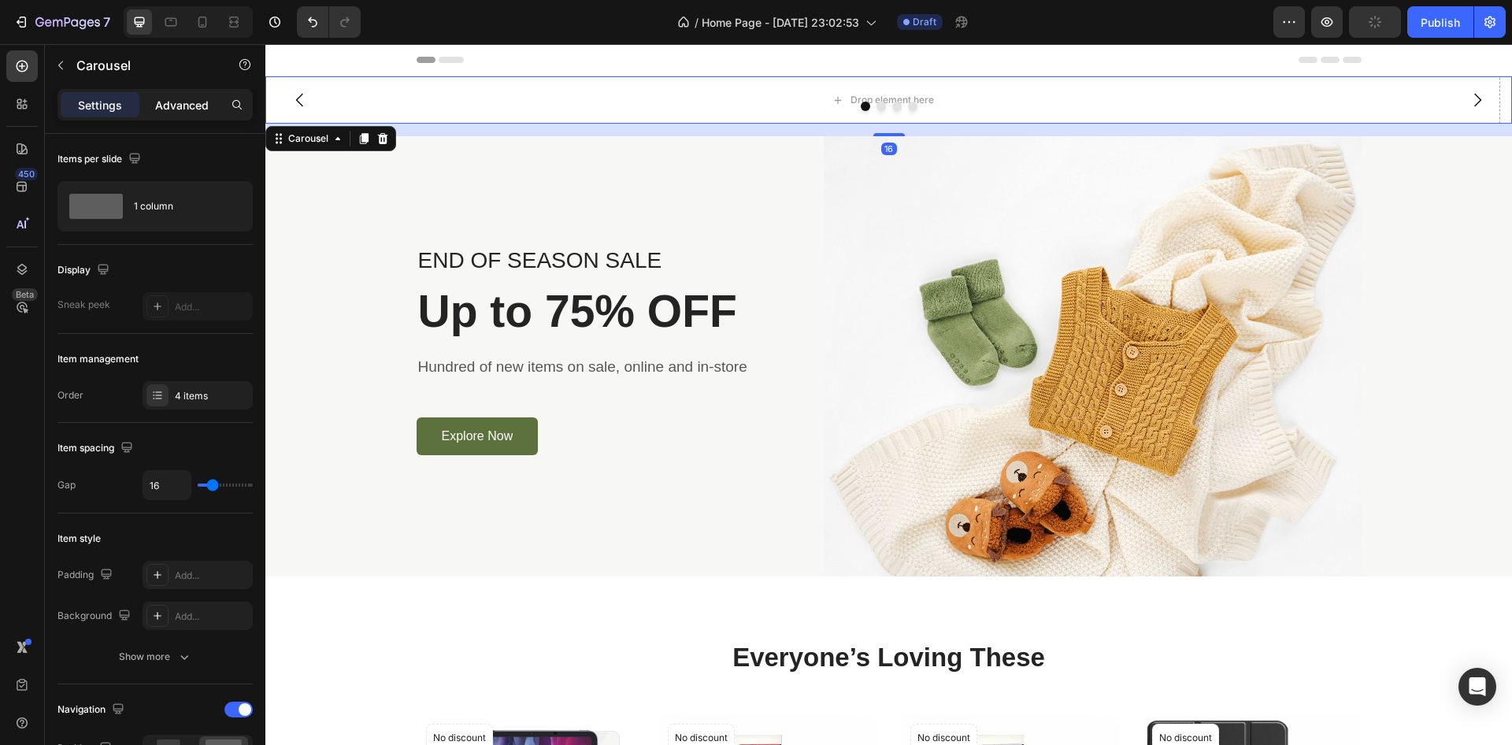
click at [191, 95] on div "Advanced" at bounding box center [182, 104] width 79 height 25
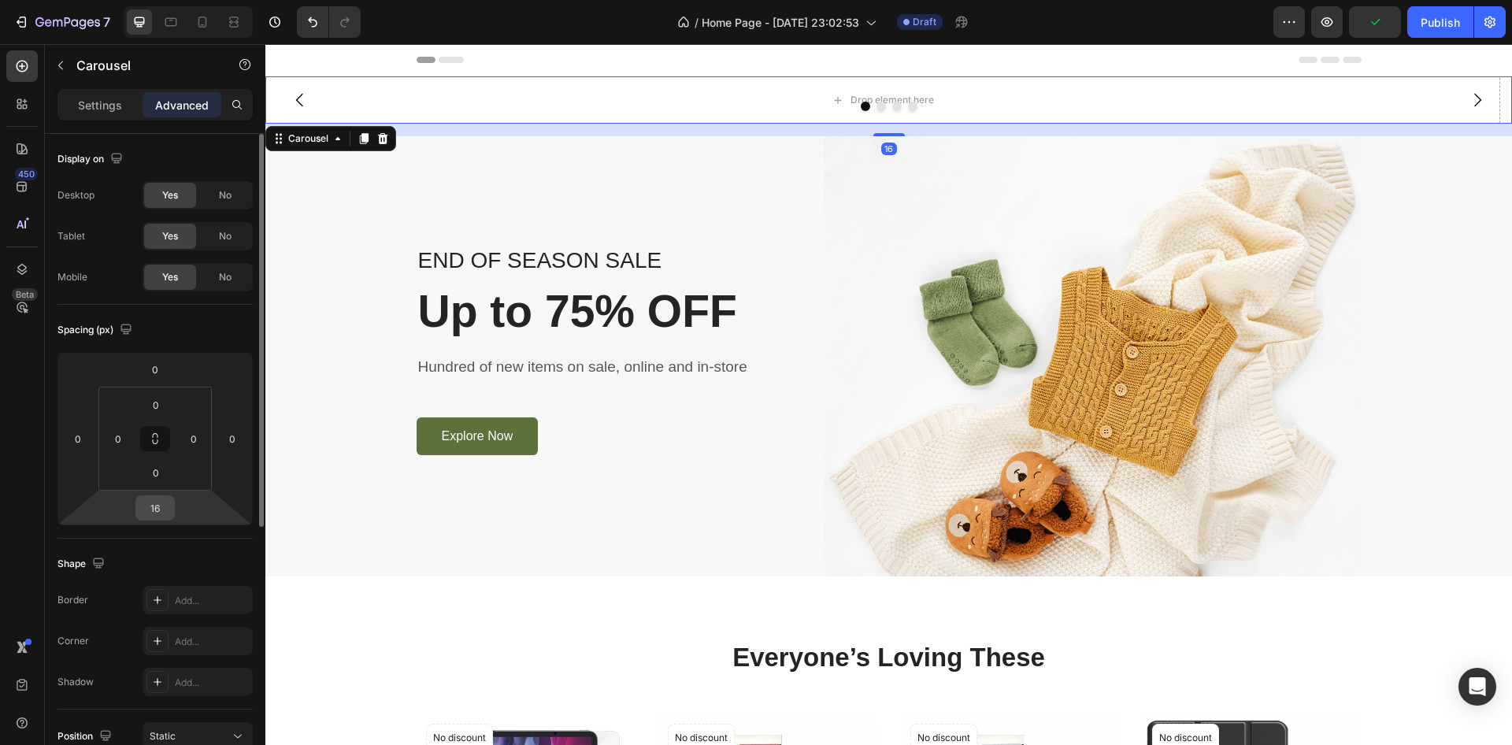
click at [167, 516] on input "16" at bounding box center [155, 508] width 32 height 24
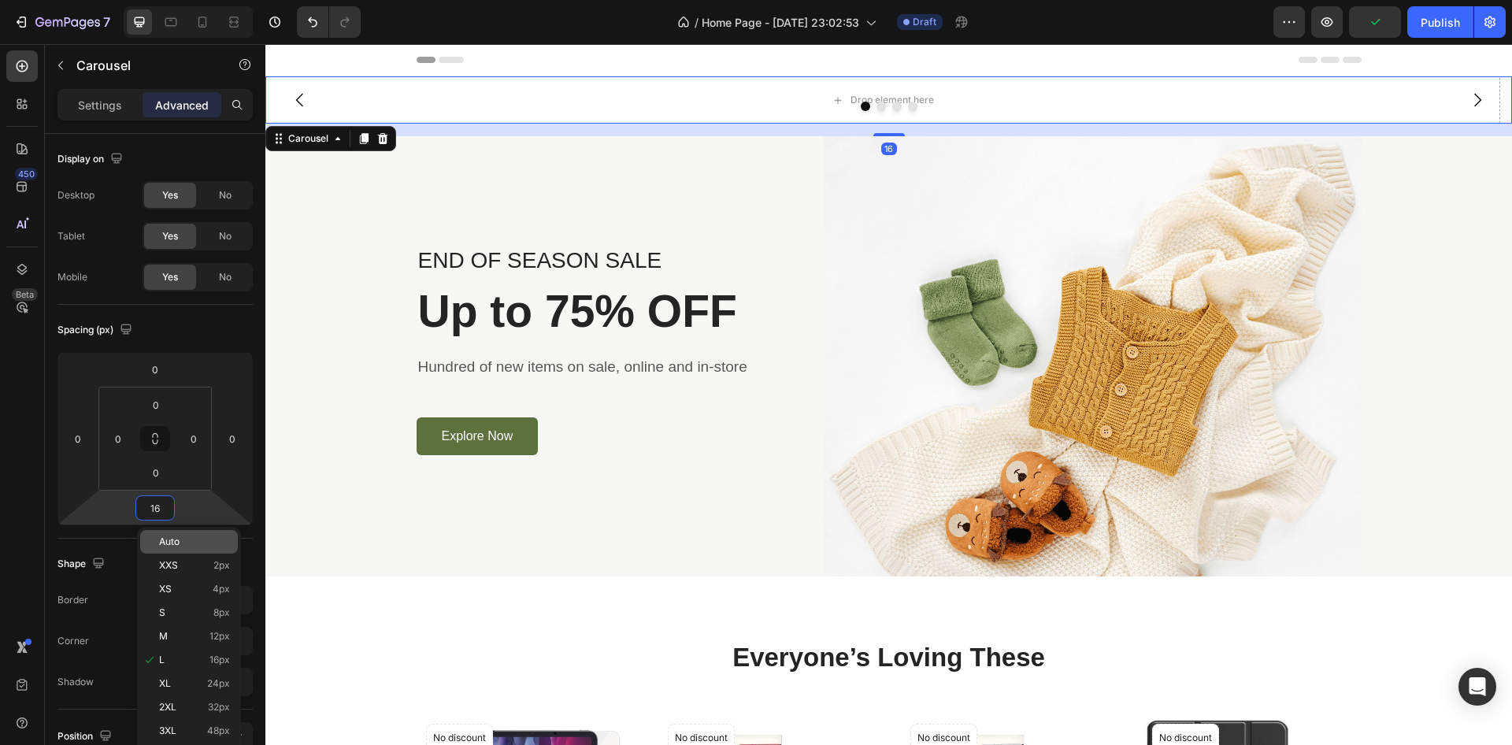
click at [164, 534] on div "Auto" at bounding box center [189, 542] width 98 height 24
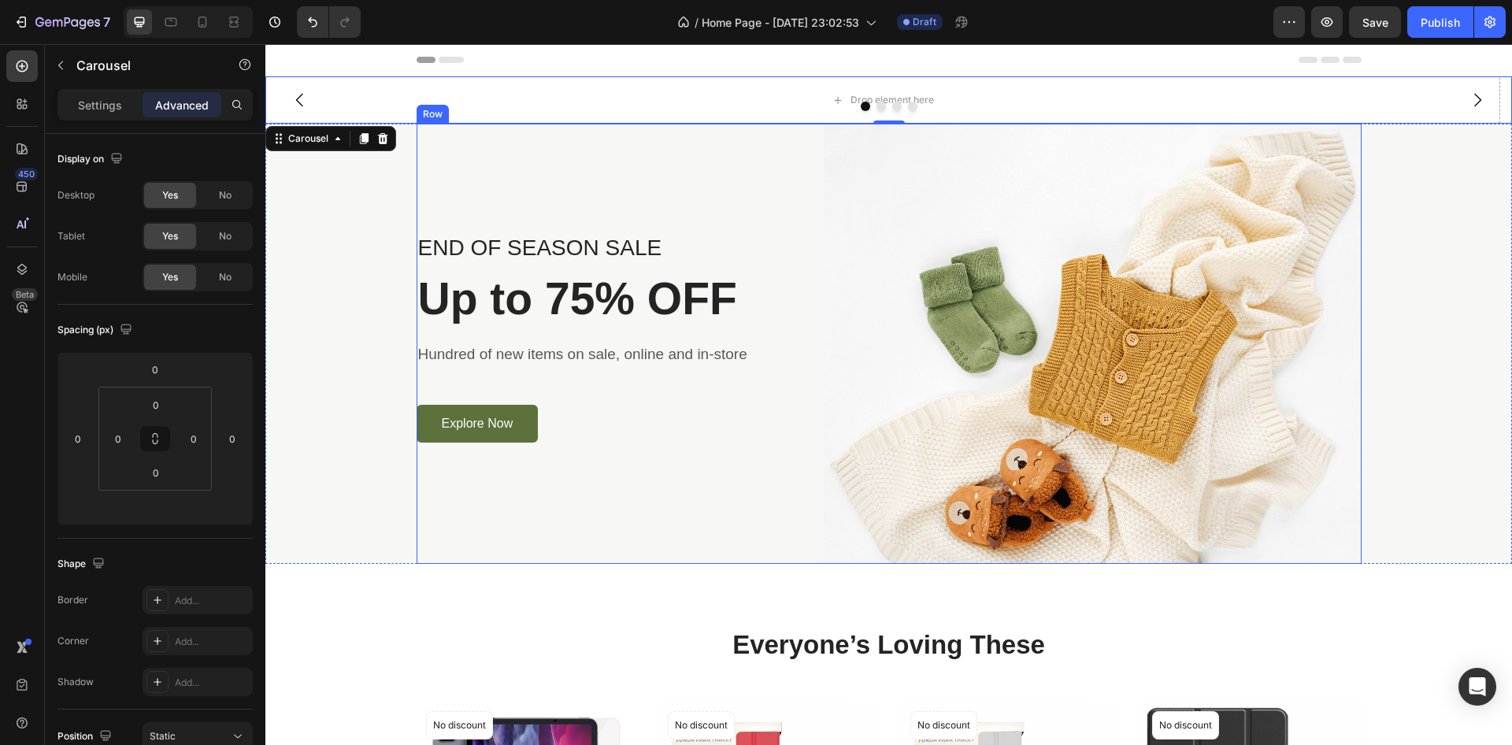
click at [511, 150] on div "END OF SEASON SALE Text block Up to 75% OFF Heading Hundred of new items on sal…" at bounding box center [609, 344] width 384 height 440
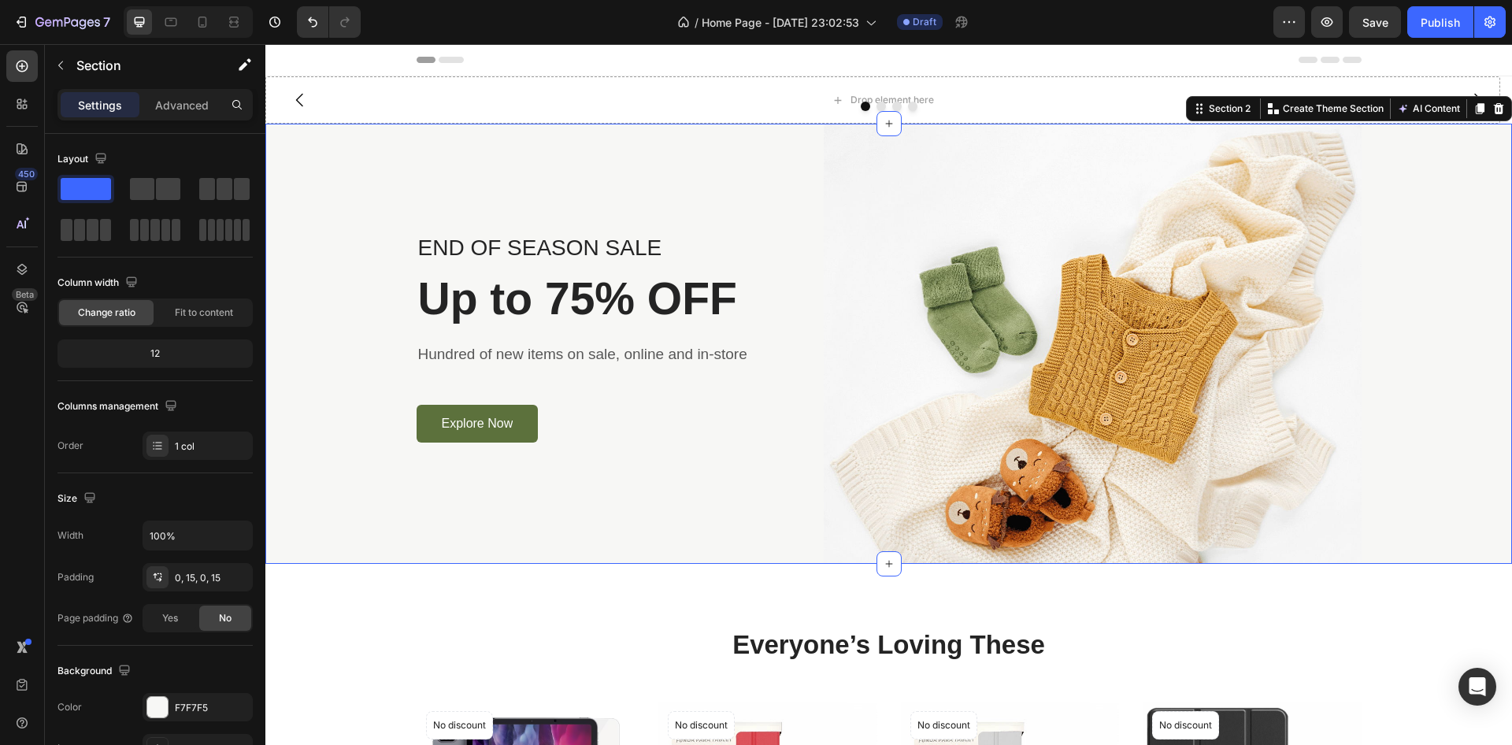
click at [370, 145] on div "END OF SEASON SALE Text block Up to 75% OFF Heading Hundred of new items on sal…" at bounding box center [888, 344] width 1223 height 440
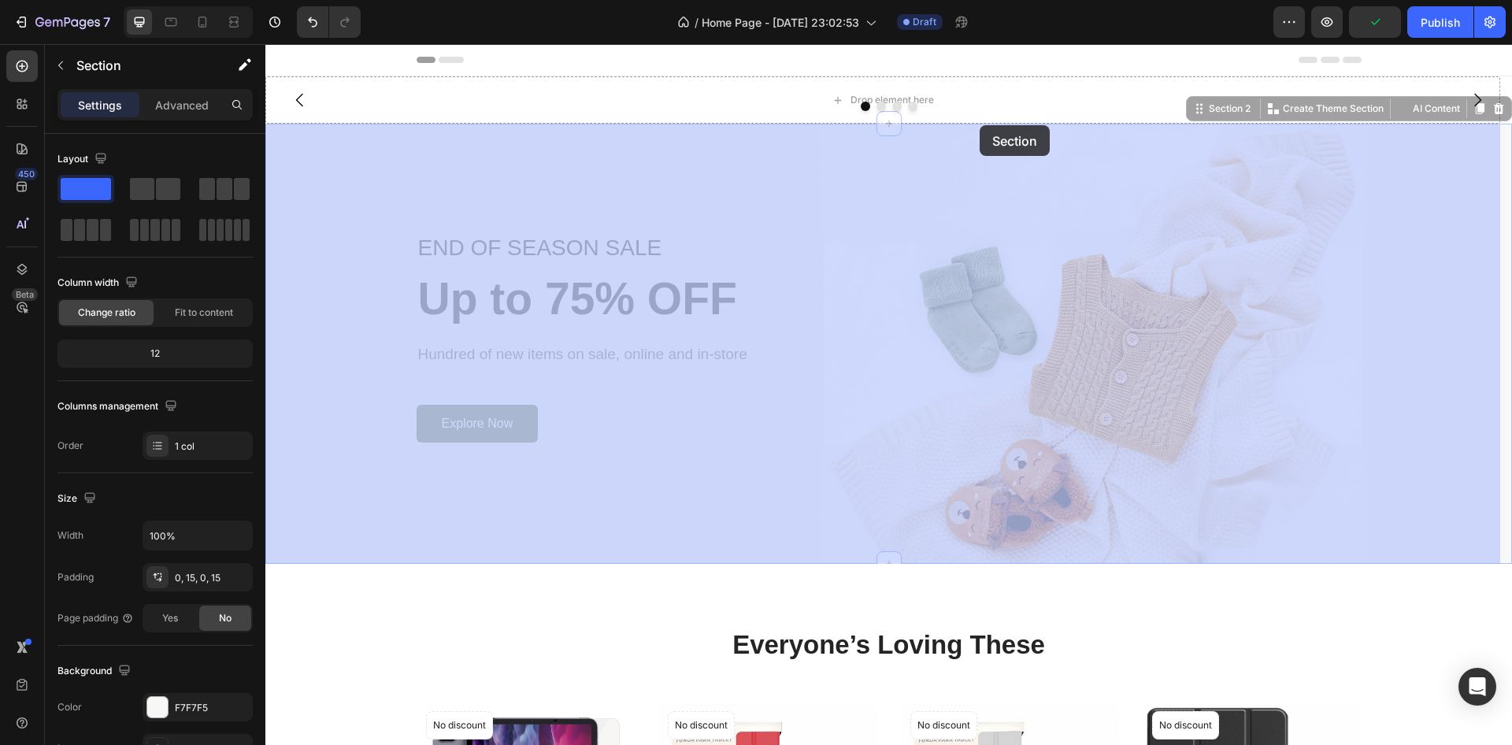
drag, startPoint x: 1187, startPoint y: 109, endPoint x: 980, endPoint y: 125, distance: 207.8
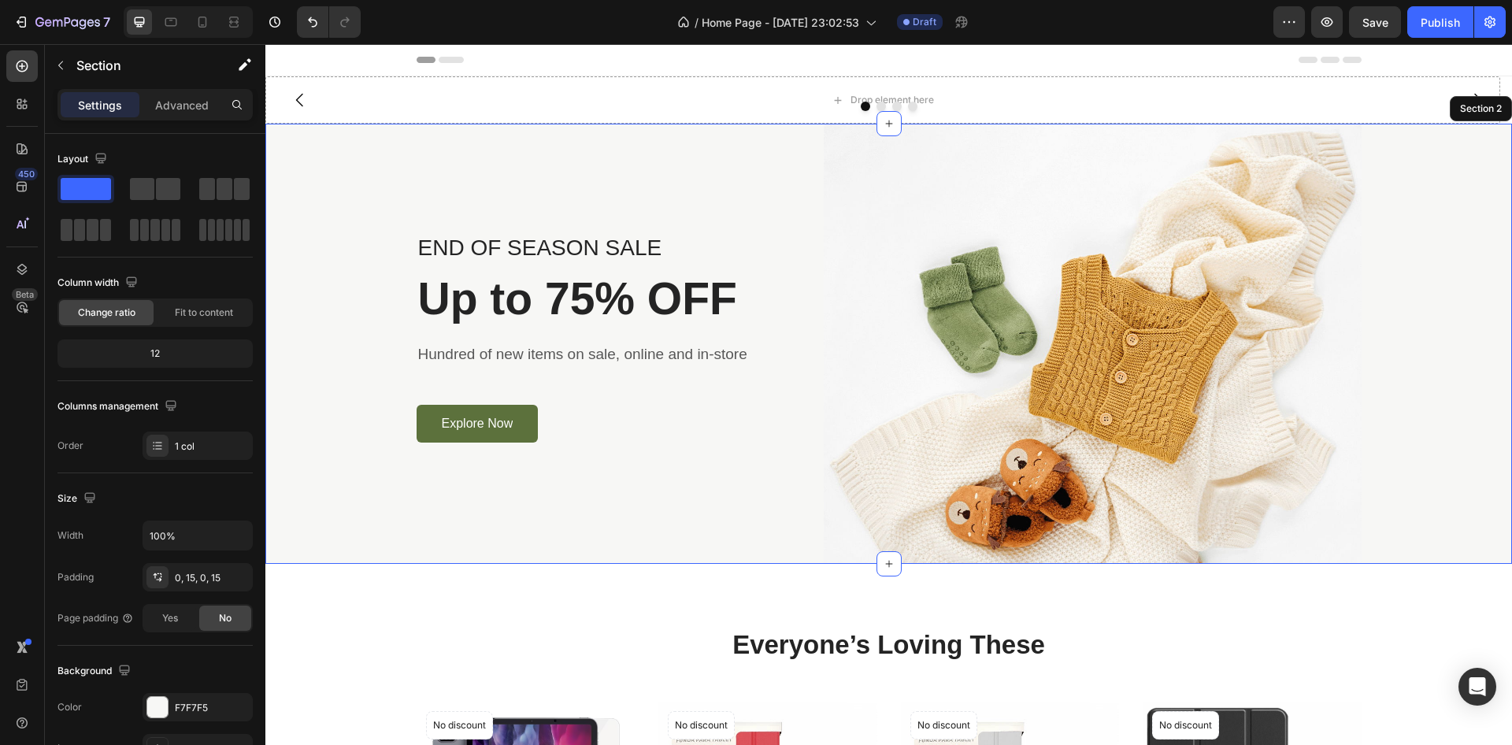
click at [296, 155] on div "END OF SEASON SALE Text block Up to 75% OFF Heading Hundred of new items on sal…" at bounding box center [888, 344] width 1223 height 440
click at [1437, 143] on div "END OF SEASON SALE Text block Up to 75% OFF Heading Hundred of new items on sal…" at bounding box center [888, 344] width 1223 height 440
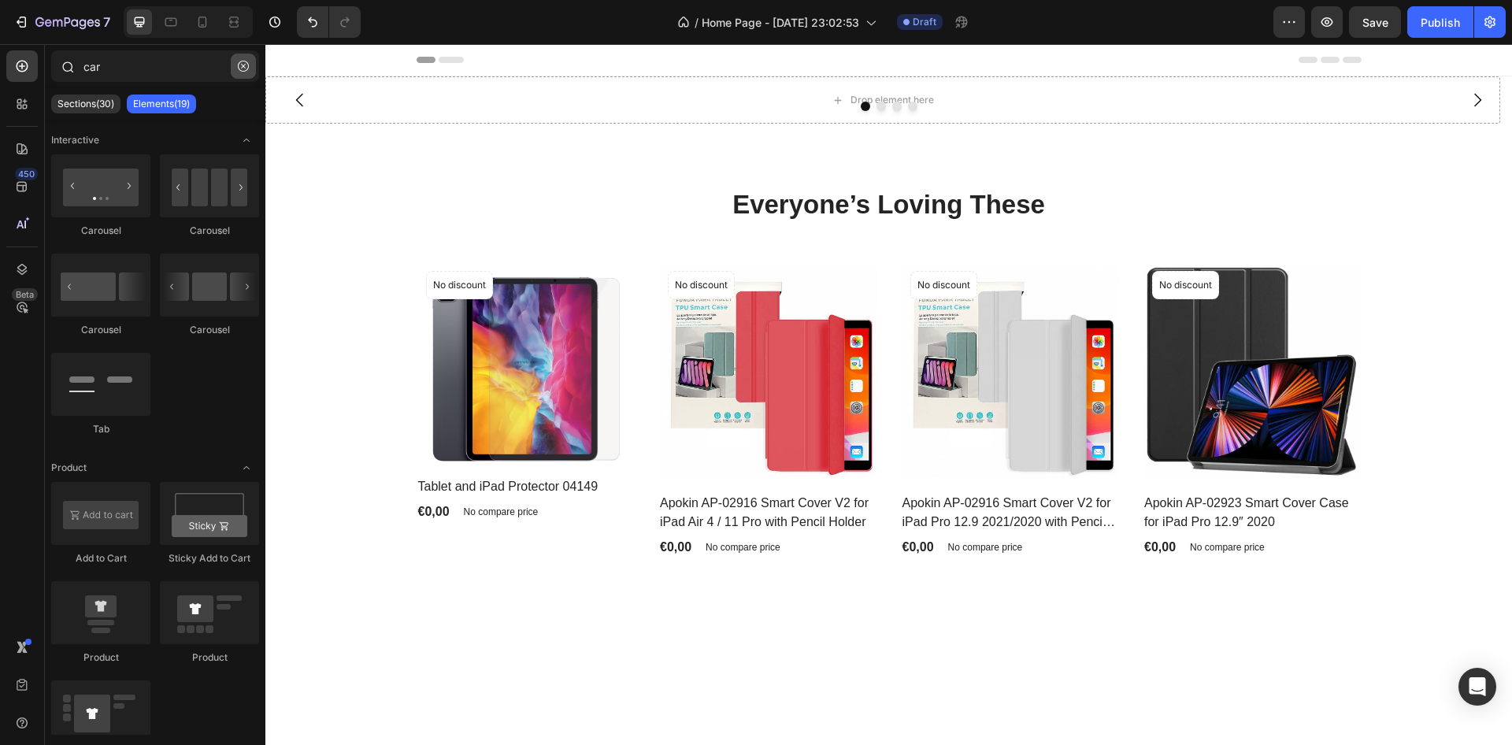
click at [243, 63] on icon "button" at bounding box center [243, 66] width 11 height 11
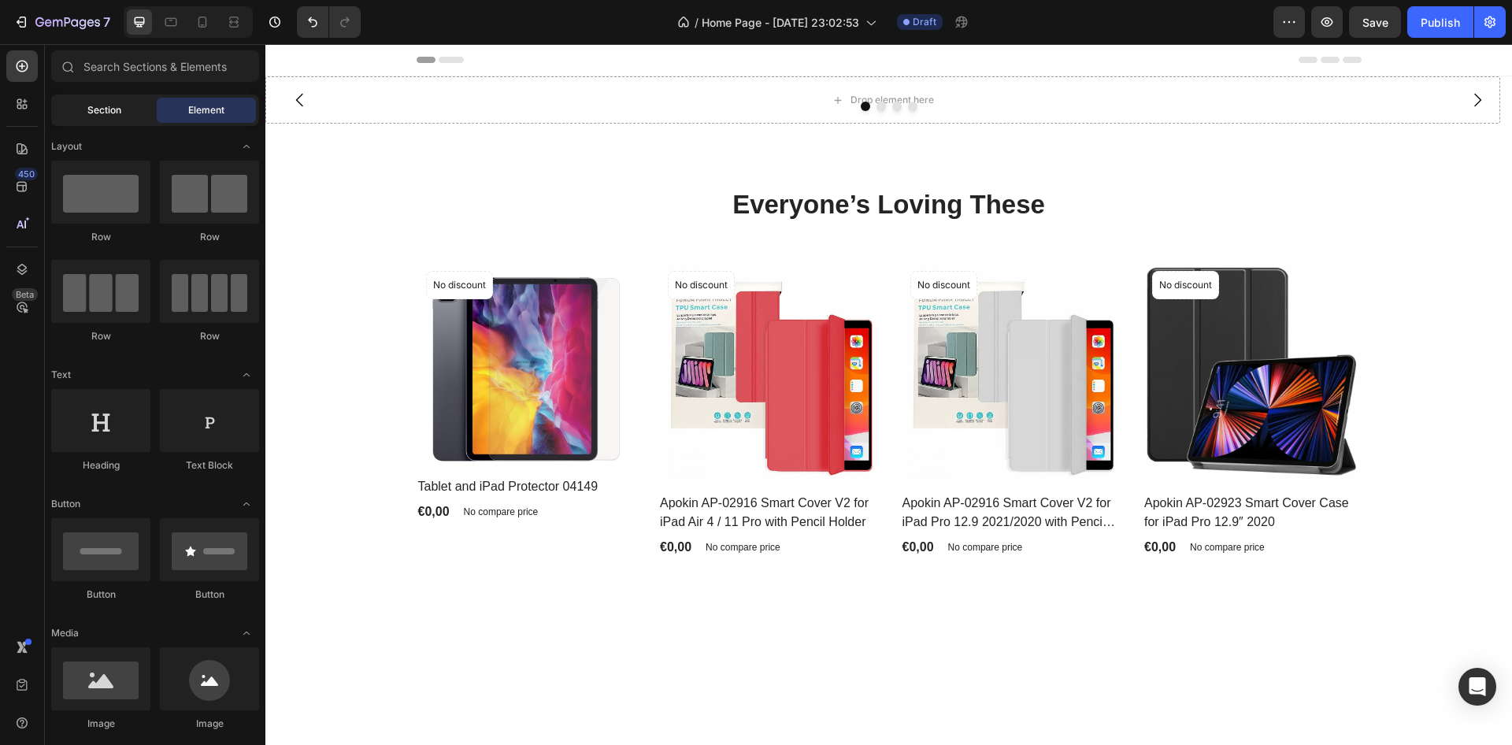
click at [118, 111] on span "Section" at bounding box center [104, 110] width 34 height 14
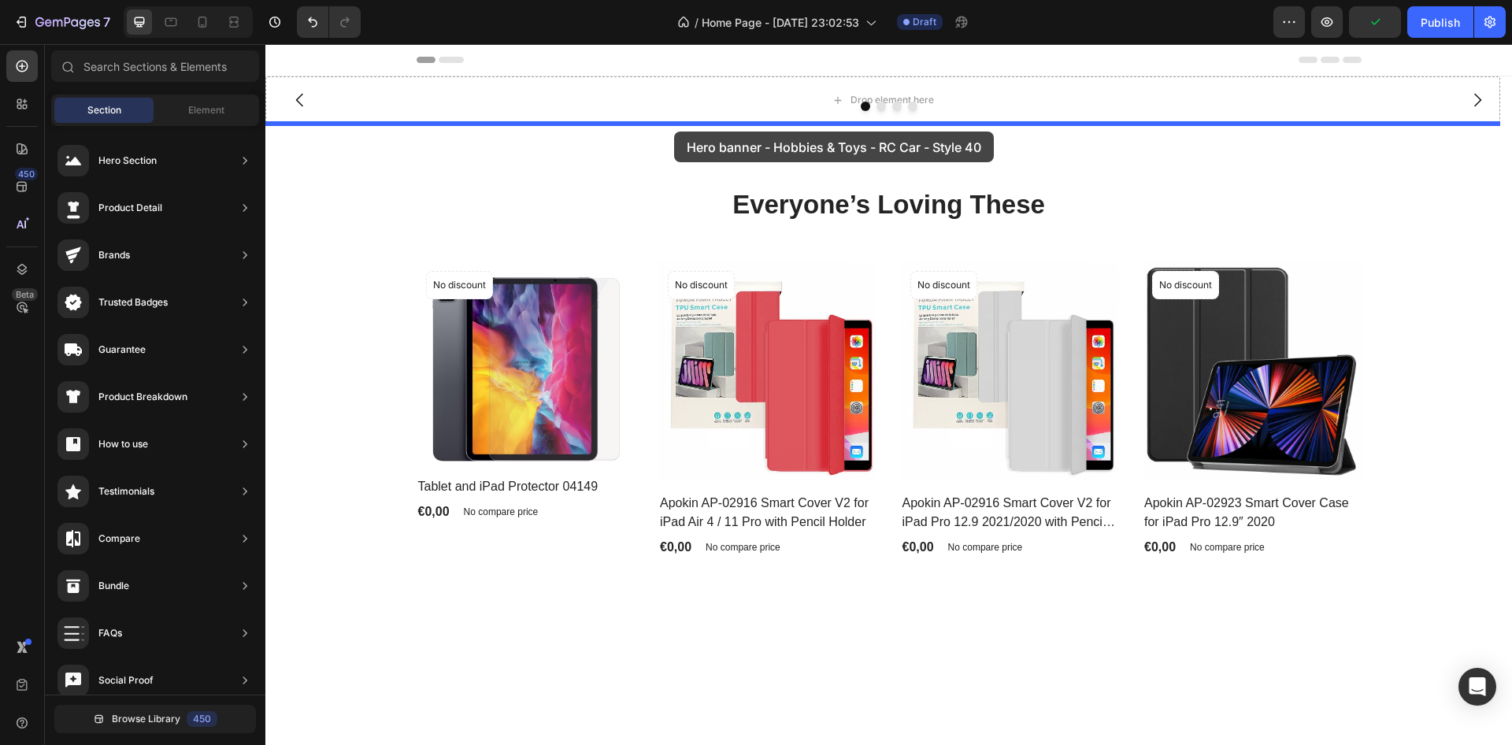
drag, startPoint x: 646, startPoint y: 187, endPoint x: 674, endPoint y: 132, distance: 62.7
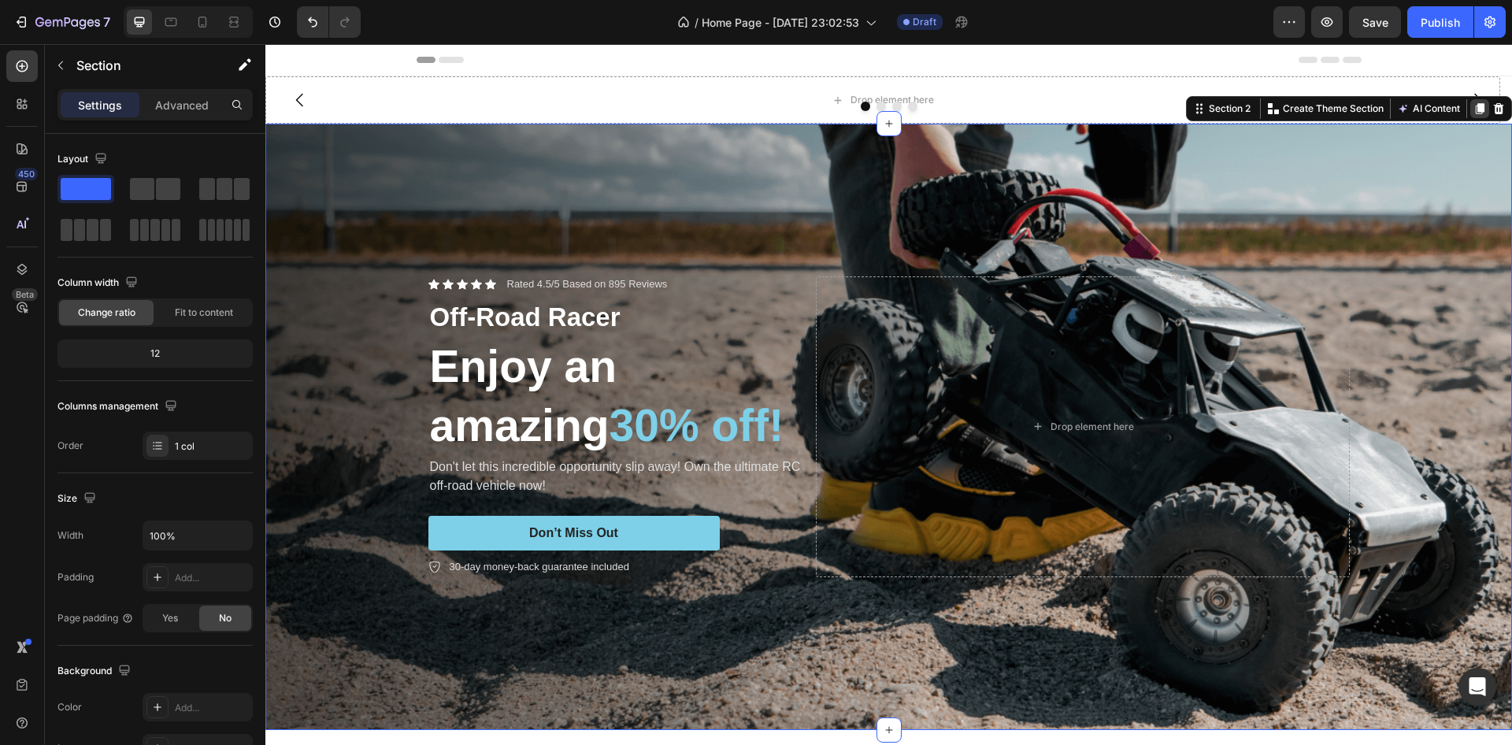
click at [1476, 106] on icon at bounding box center [1480, 108] width 9 height 11
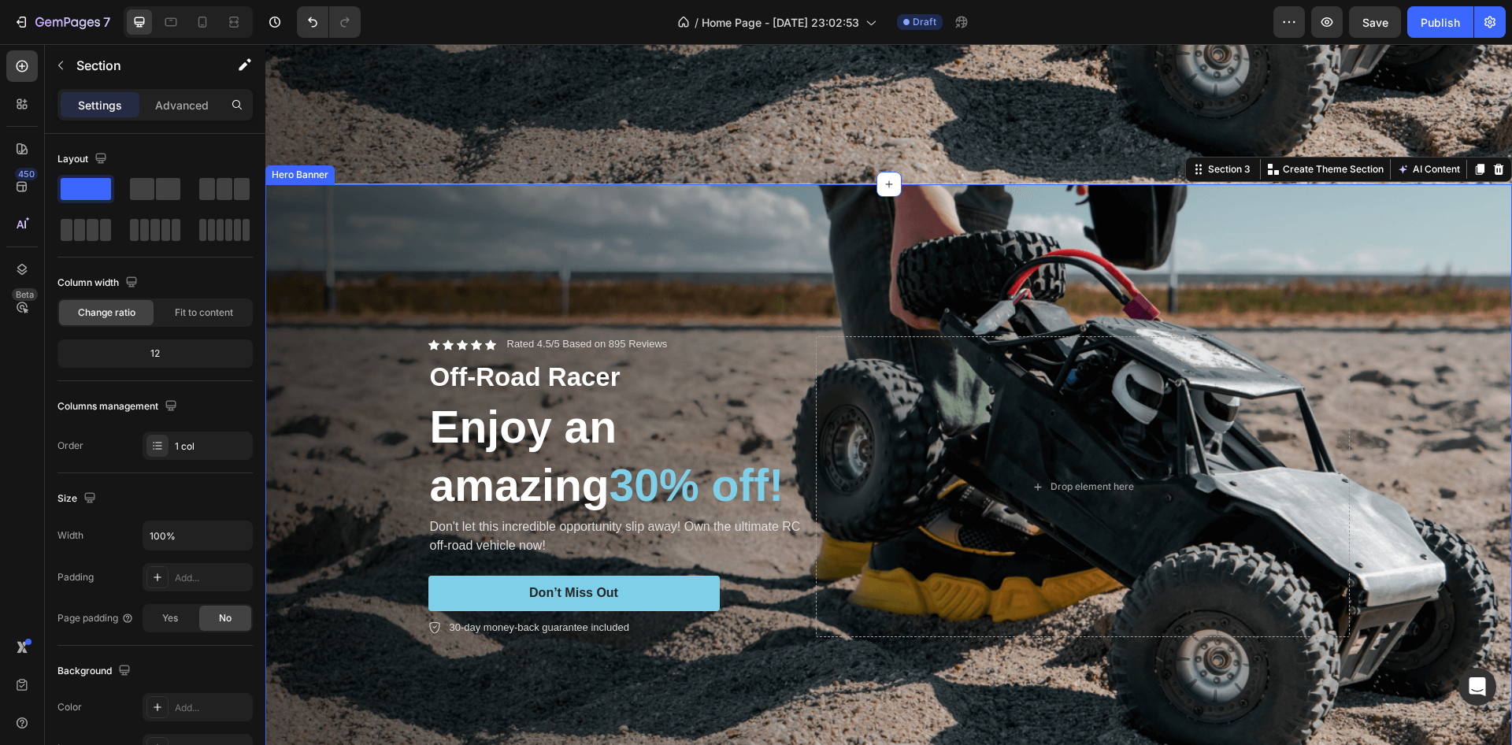
scroll to position [341, 0]
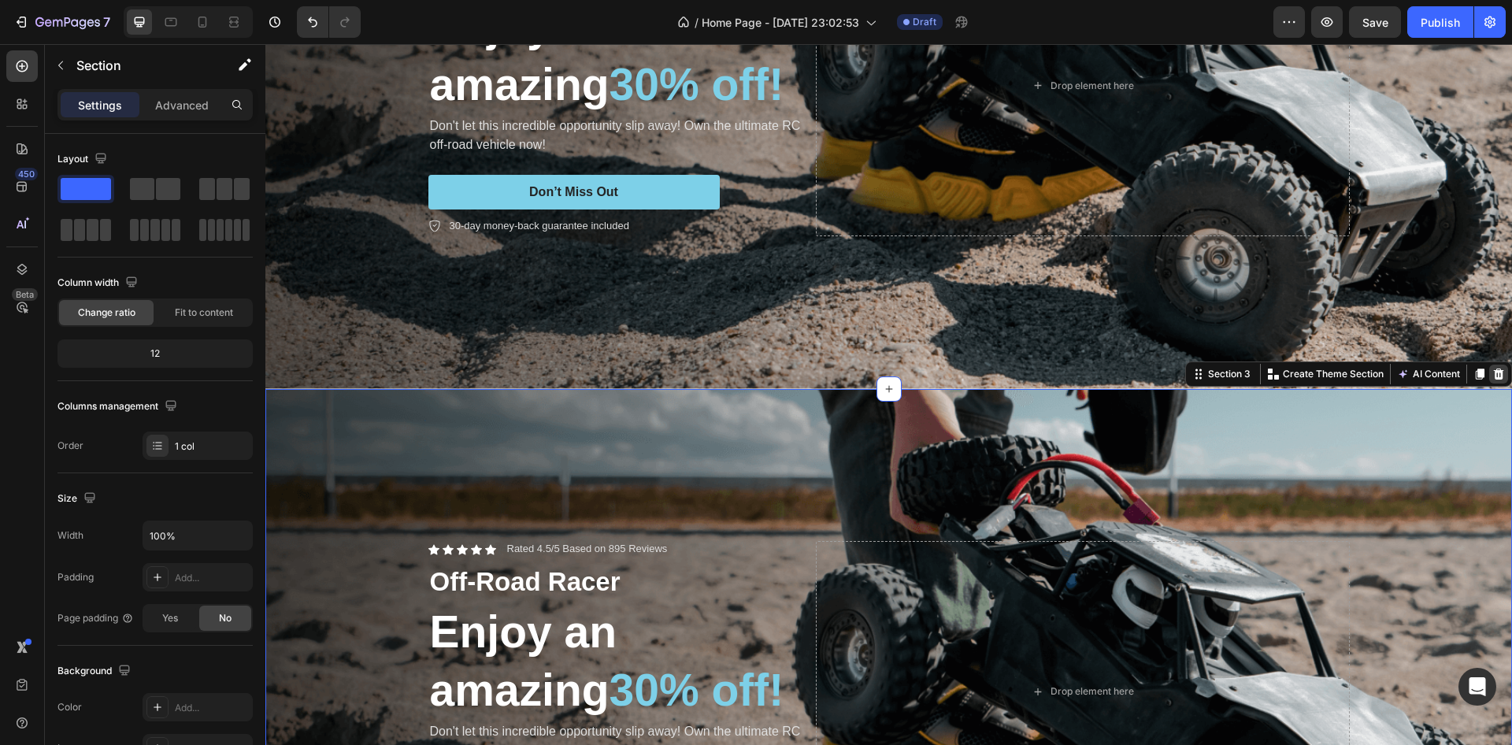
click at [1494, 368] on icon at bounding box center [1499, 373] width 10 height 11
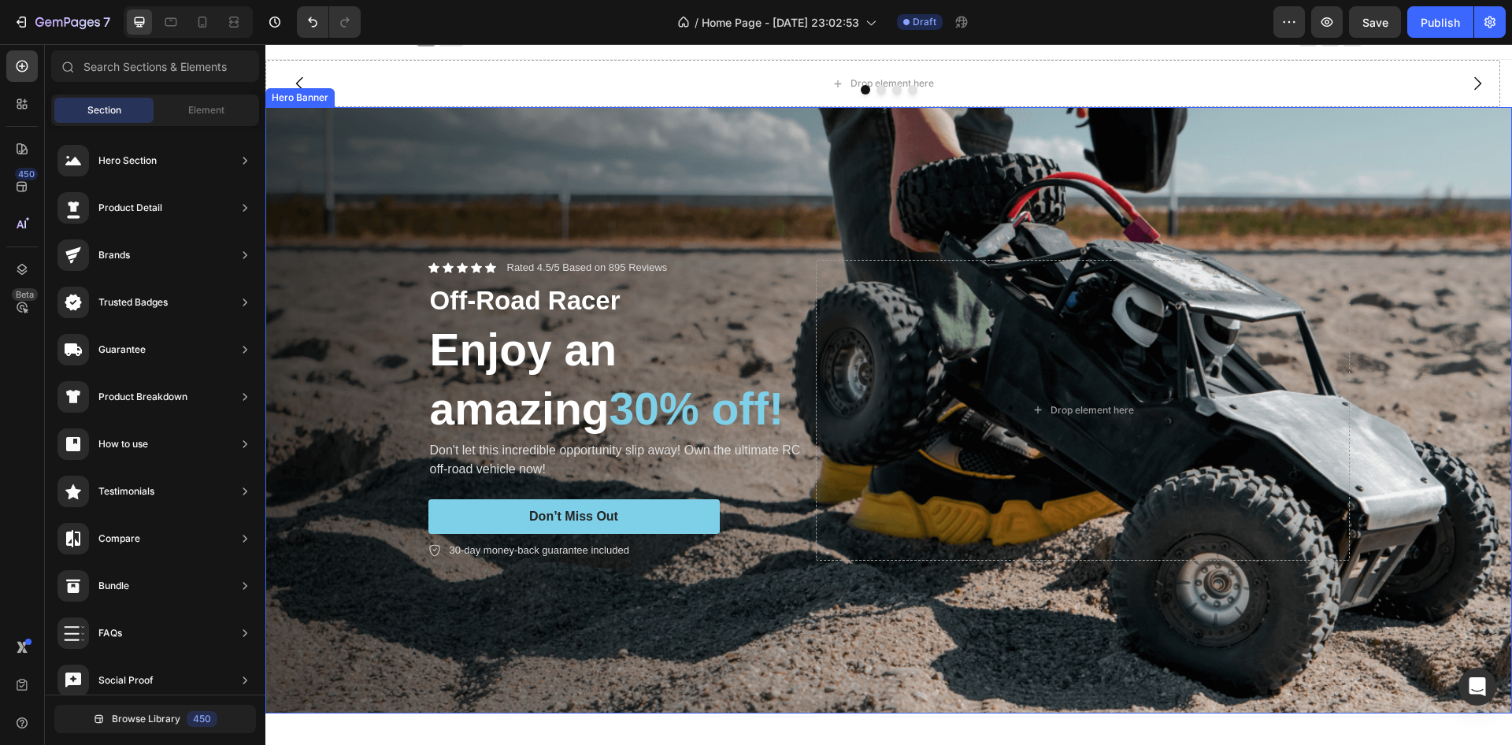
scroll to position [0, 0]
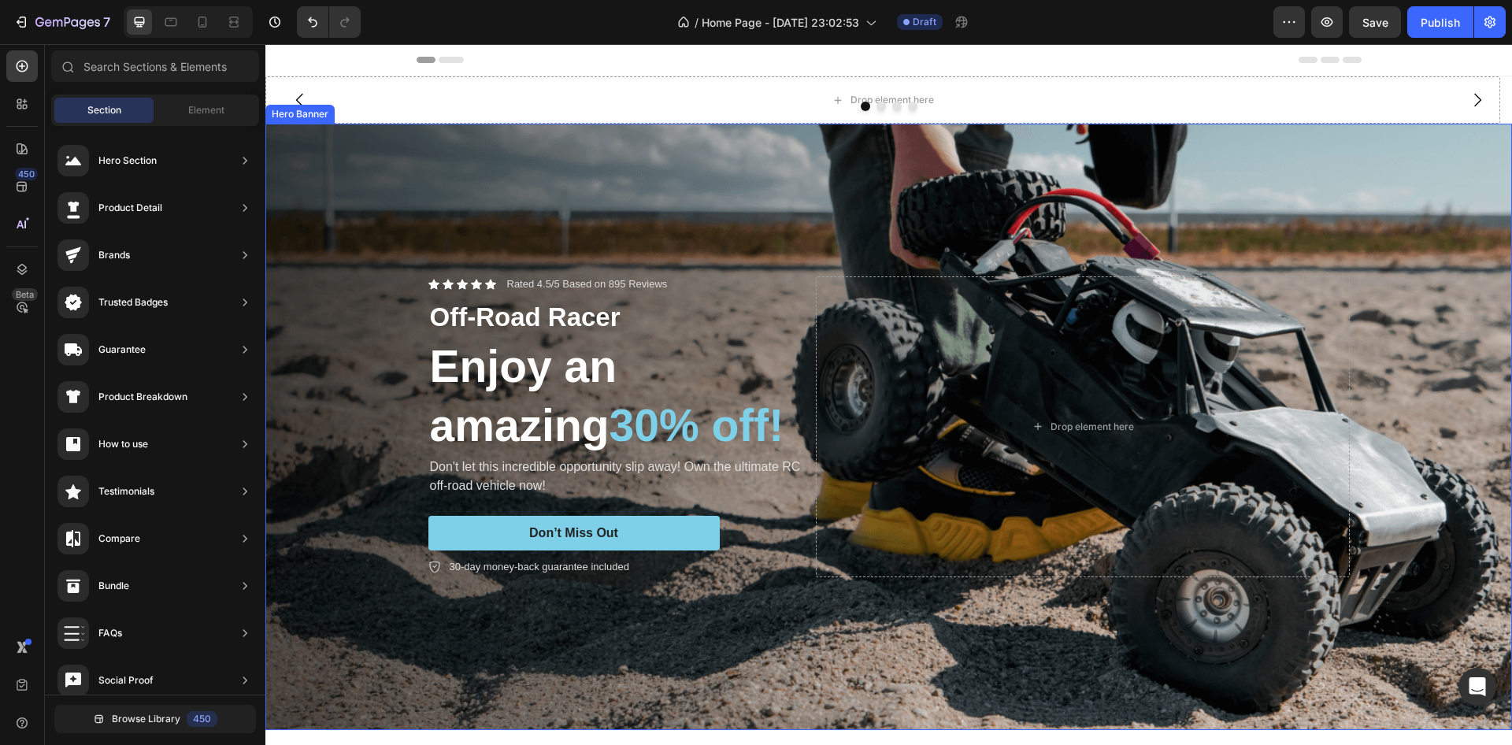
click at [617, 148] on div "Background Image" at bounding box center [888, 427] width 1247 height 607
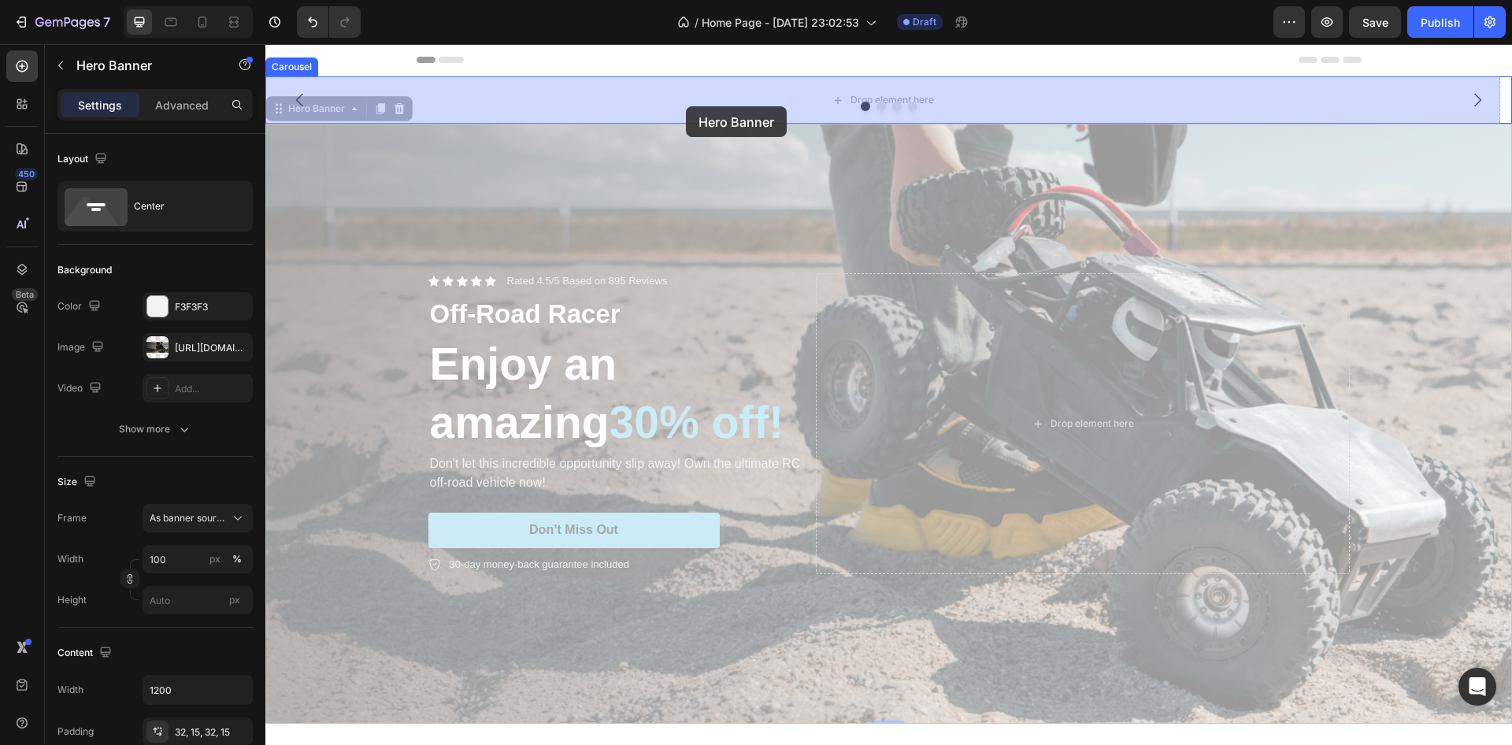
drag, startPoint x: 284, startPoint y: 107, endPoint x: 687, endPoint y: 106, distance: 402.5
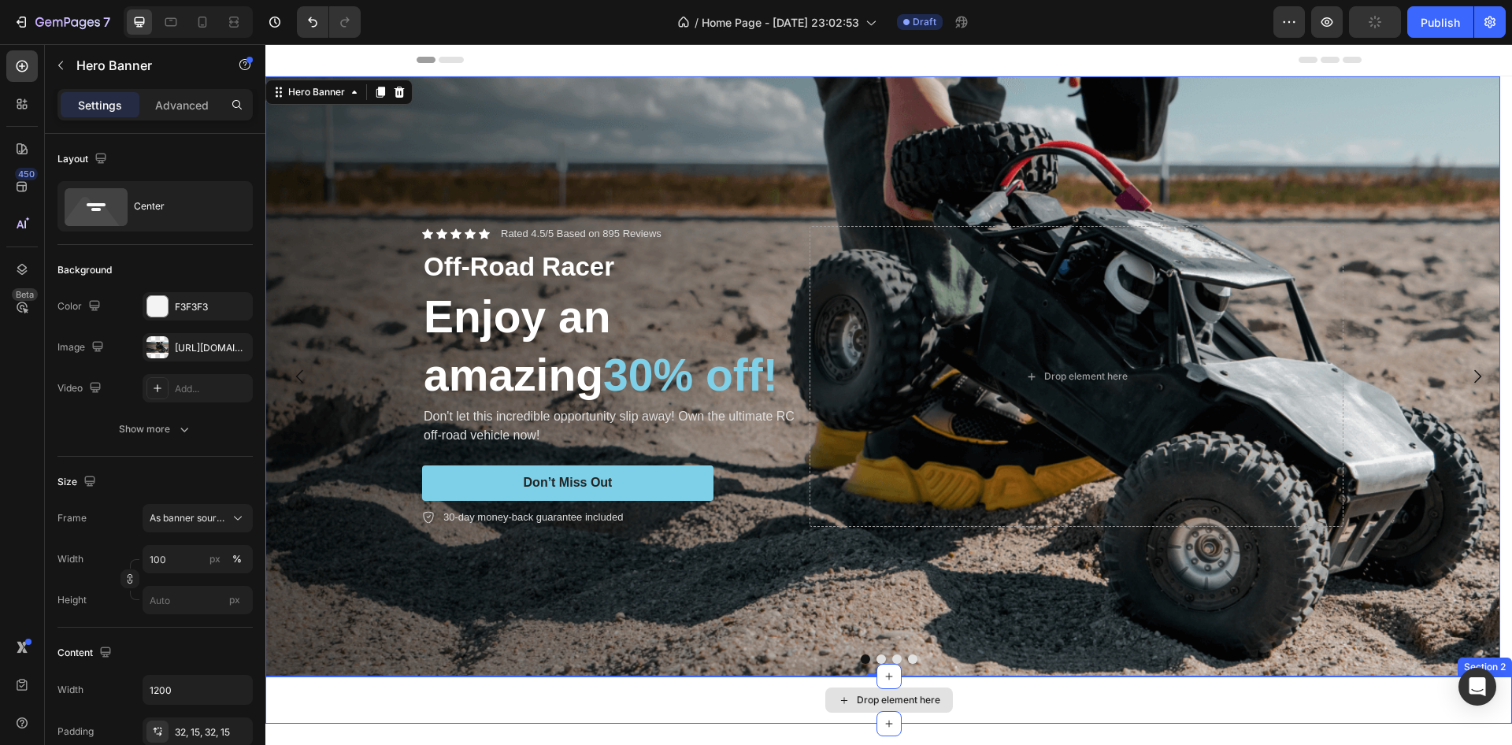
click at [669, 692] on div "Drop element here" at bounding box center [888, 700] width 1247 height 47
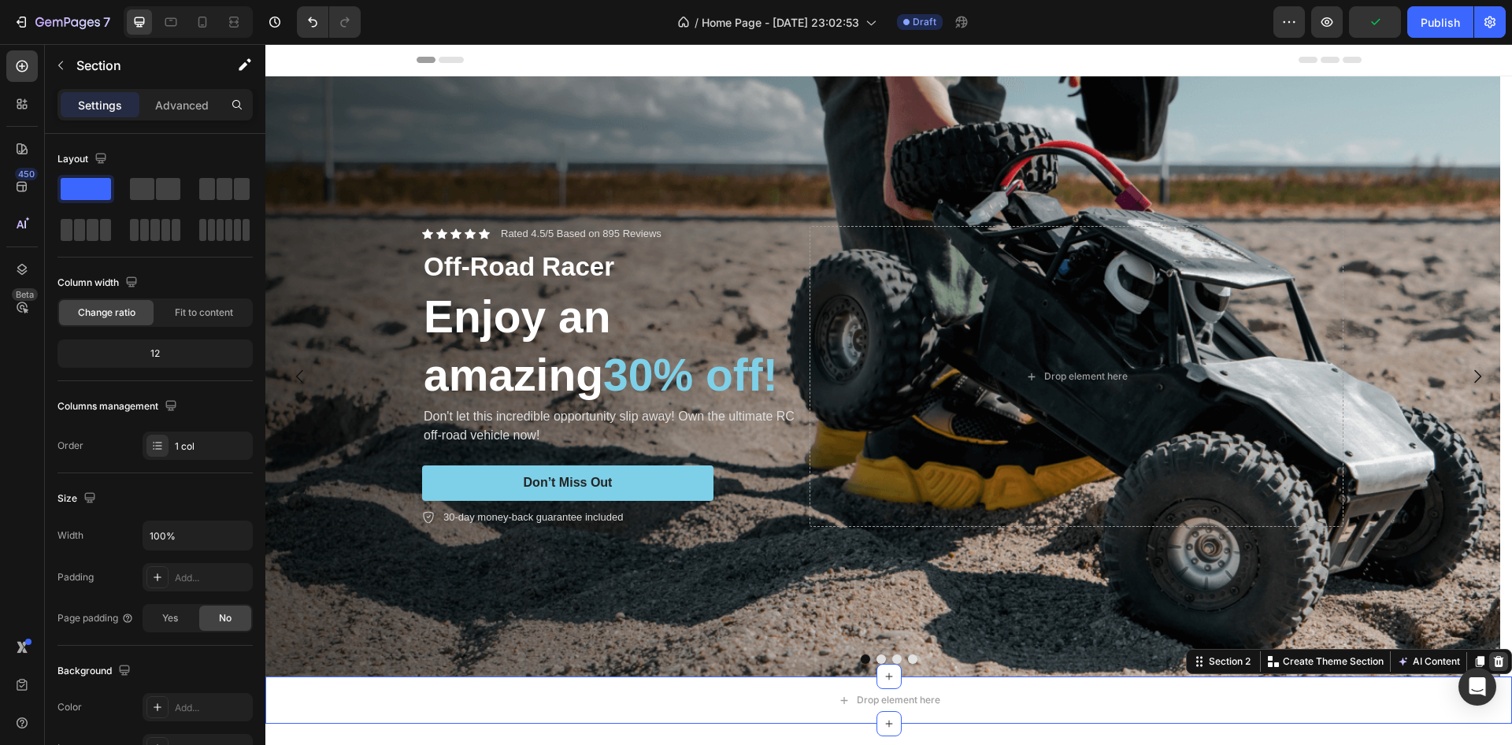
click at [1494, 659] on icon at bounding box center [1499, 661] width 10 height 11
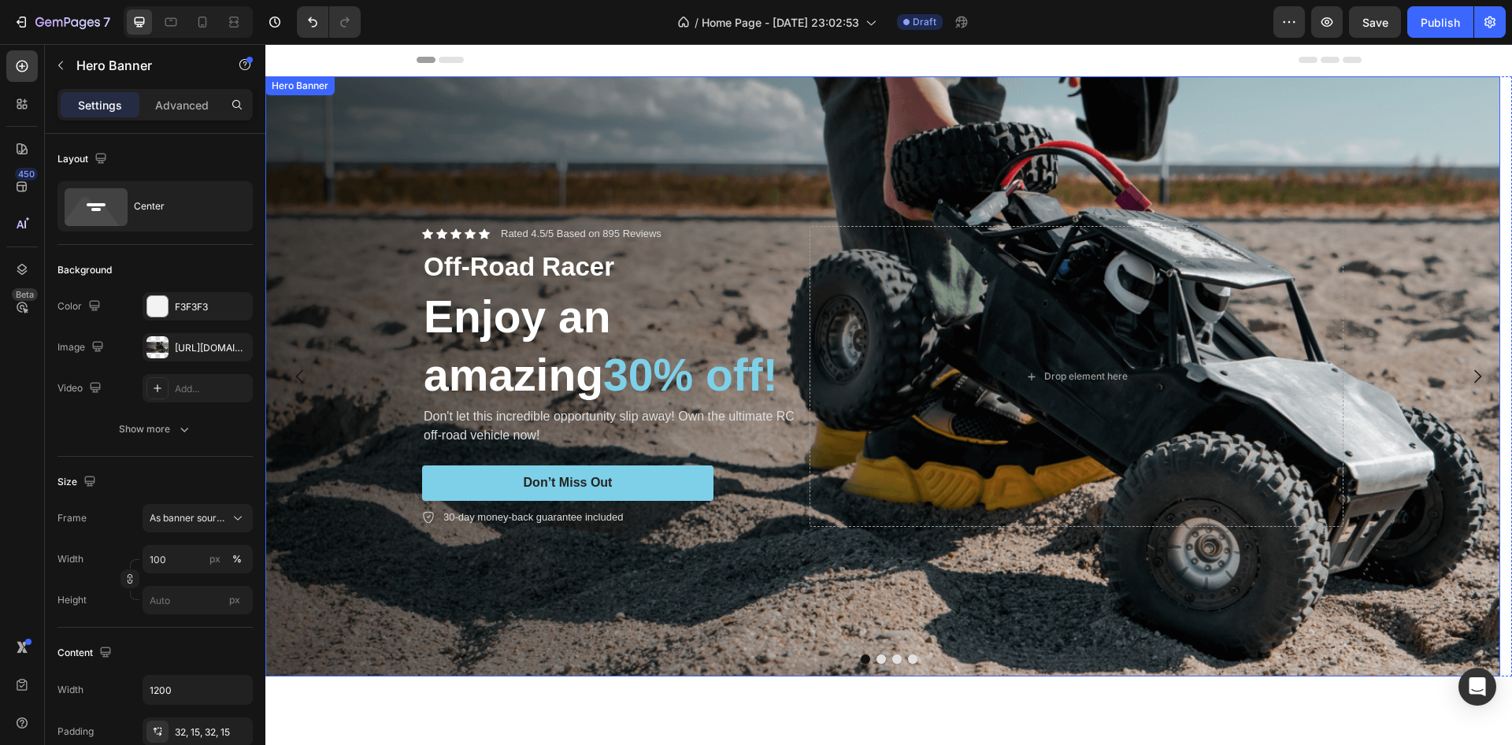
click at [335, 232] on div "Background Image" at bounding box center [882, 376] width 1235 height 600
click at [354, 101] on div "Hero Banner" at bounding box center [316, 92] width 95 height 19
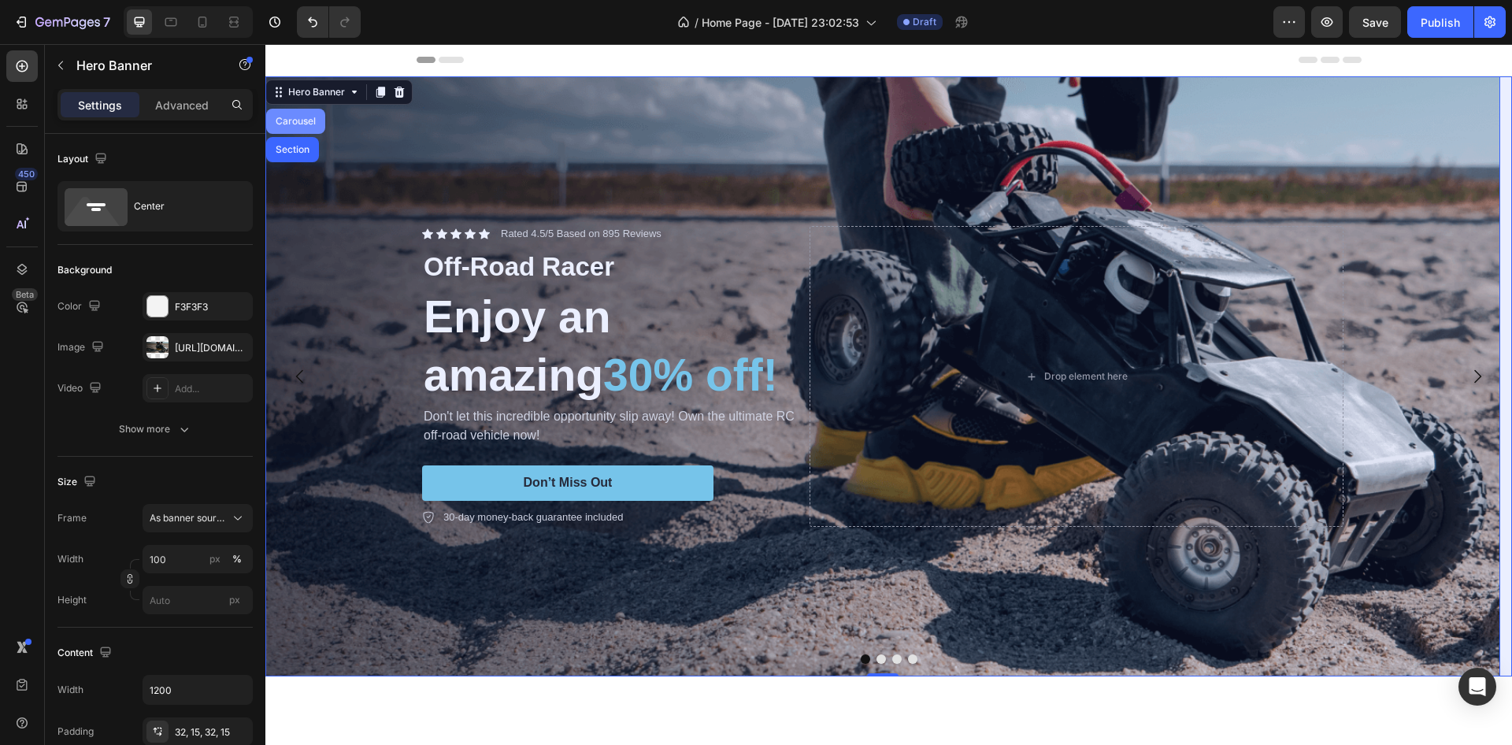
click at [307, 119] on div "Carousel" at bounding box center [296, 121] width 46 height 9
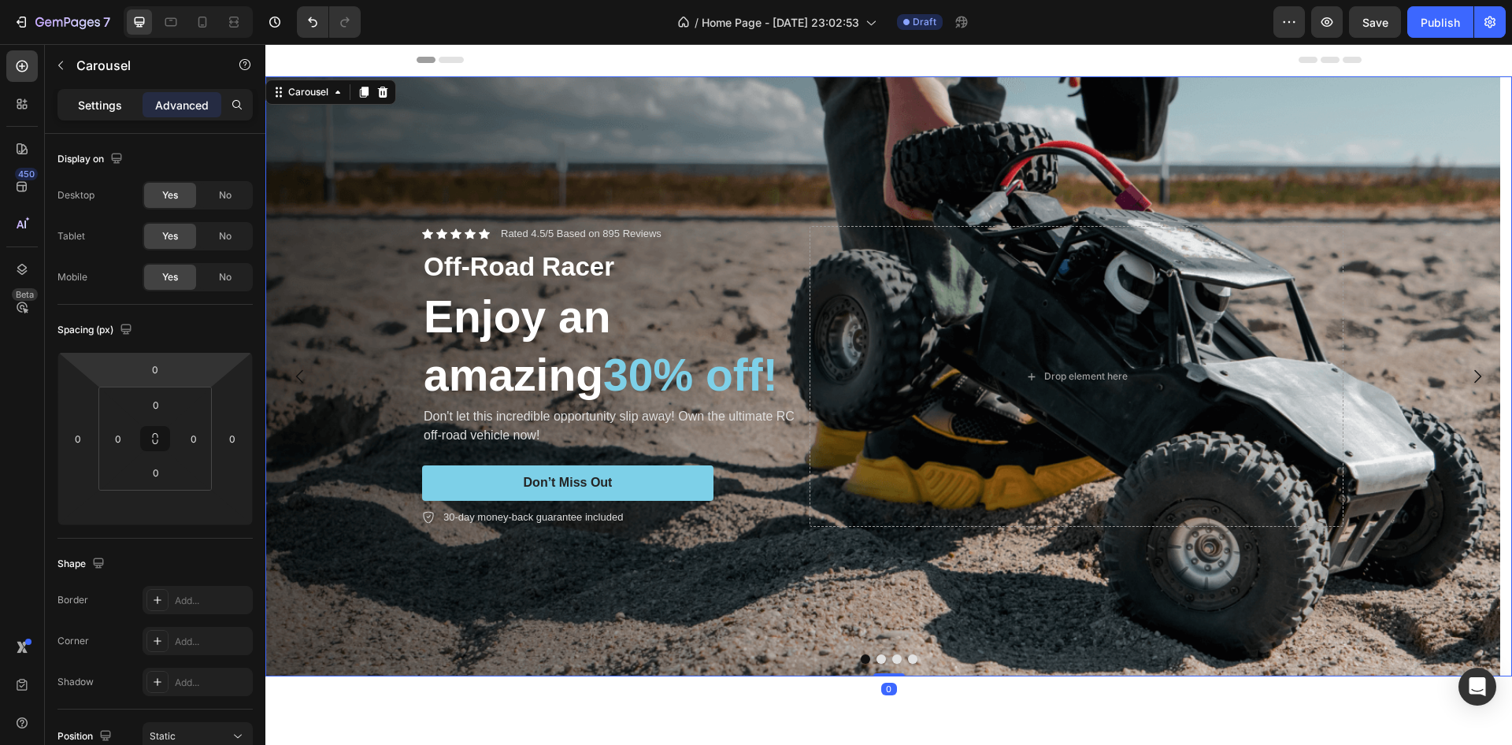
click at [96, 103] on p "Settings" at bounding box center [100, 105] width 44 height 17
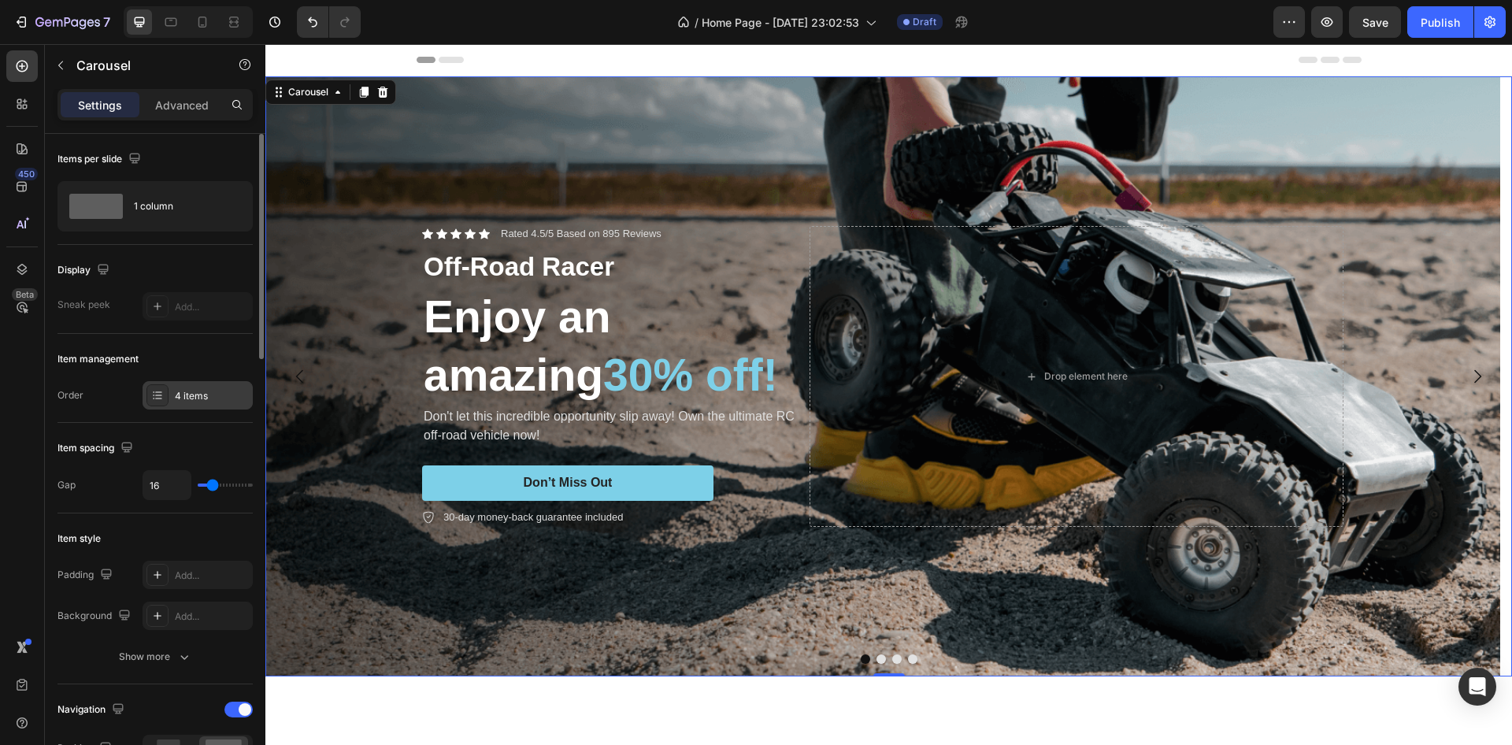
click at [183, 399] on div "4 items" at bounding box center [212, 396] width 74 height 14
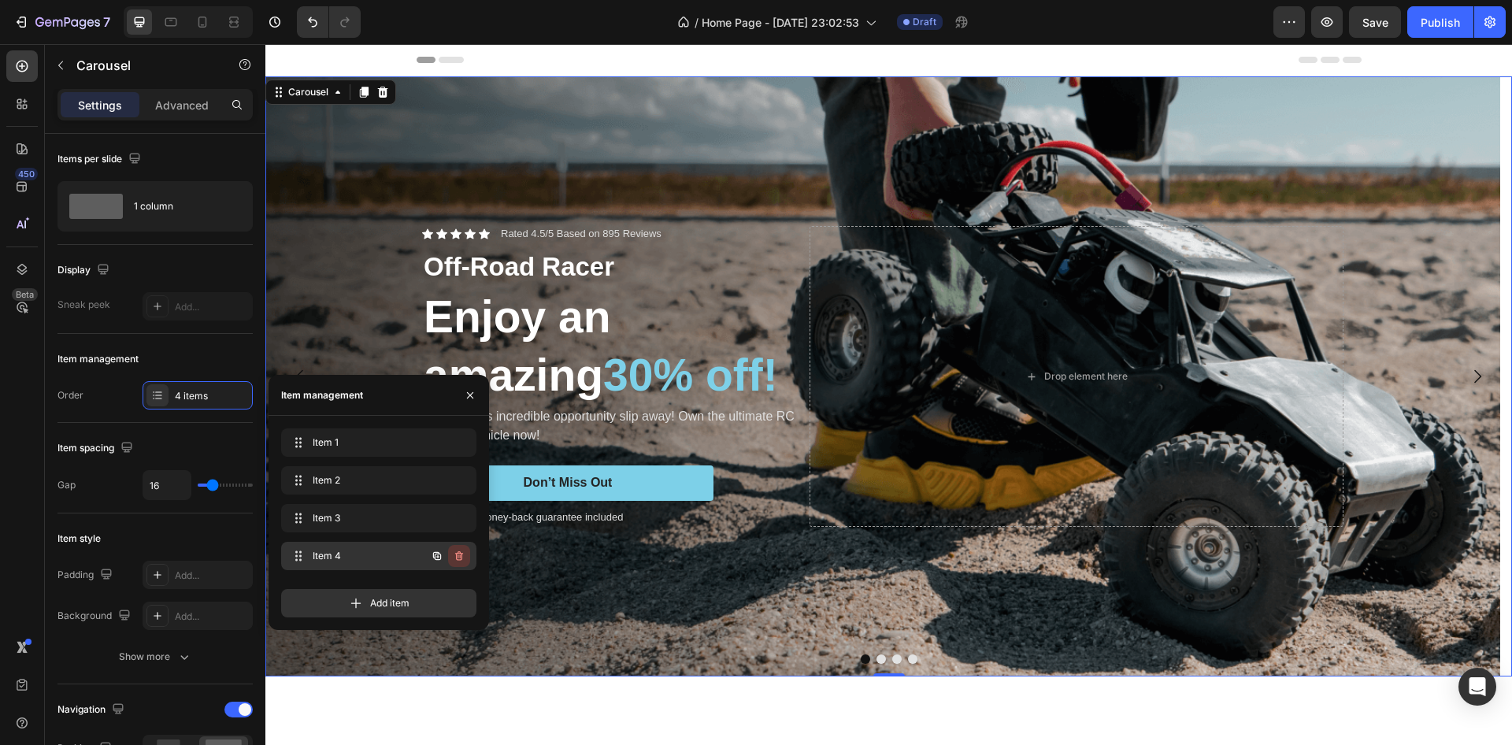
click at [461, 553] on icon "button" at bounding box center [459, 555] width 8 height 9
click at [445, 554] on div "Delete" at bounding box center [448, 556] width 29 height 14
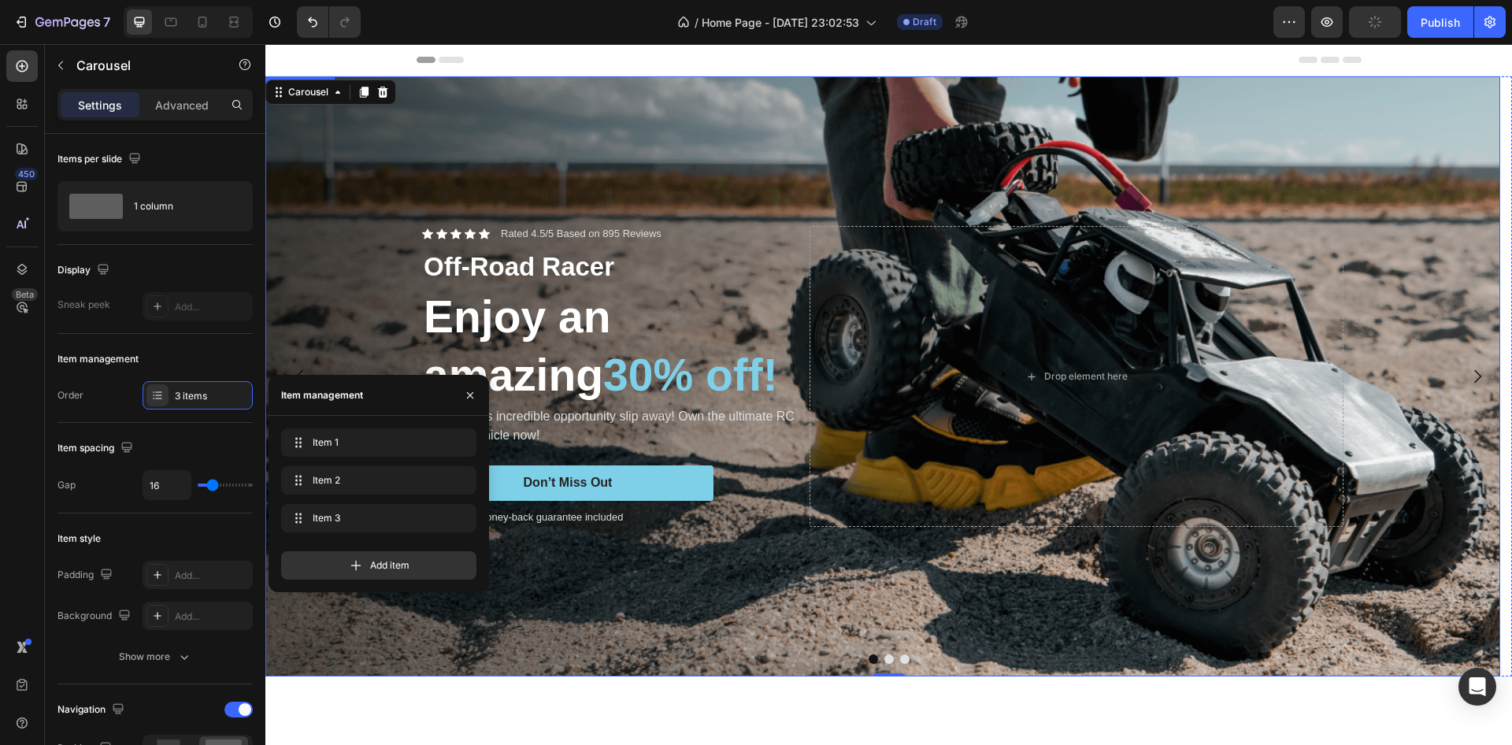
click at [485, 112] on div "Background Image" at bounding box center [882, 376] width 1235 height 600
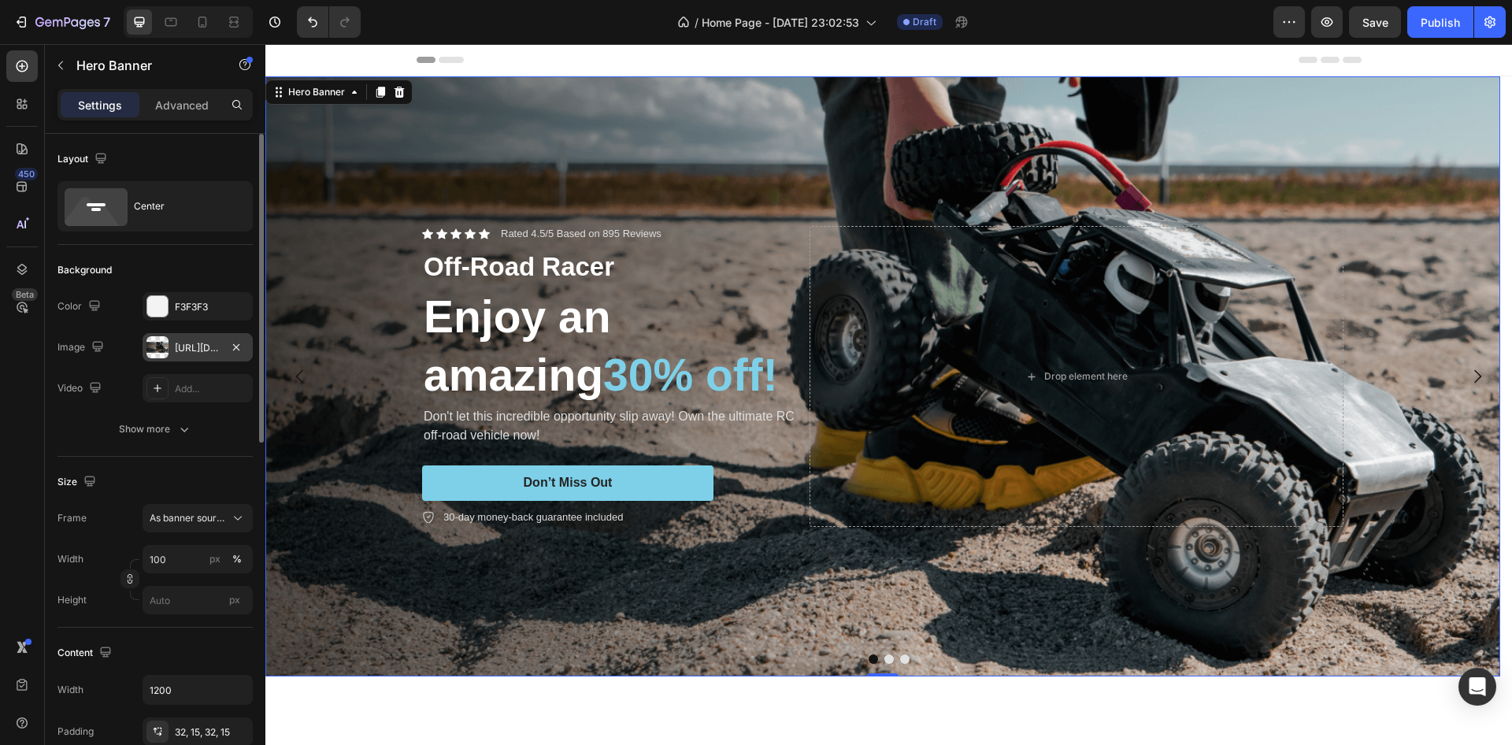
click at [198, 337] on div "https://cdn.shopify.com/s/files/1/2005/9307/files/gempages_432750572815254551-7…" at bounding box center [198, 347] width 110 height 28
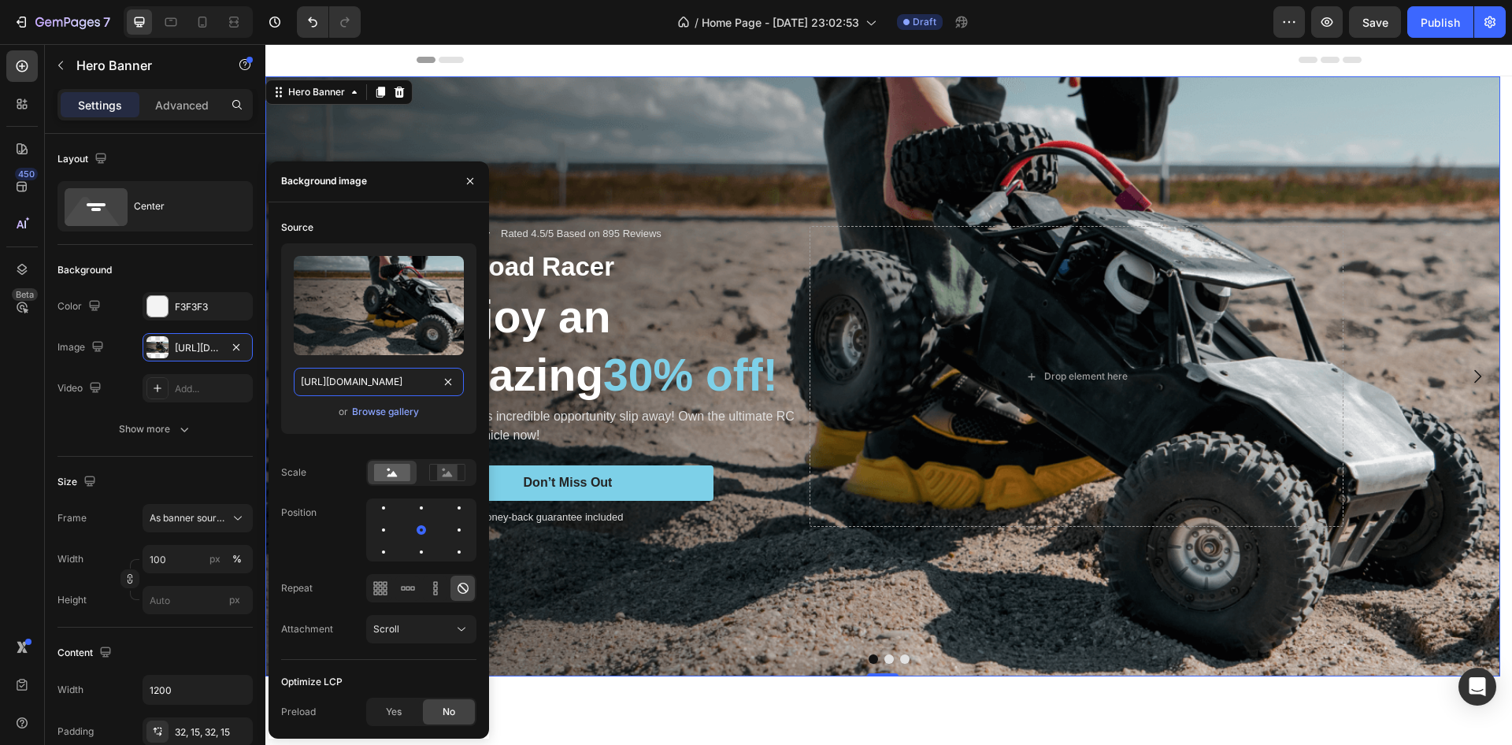
type input "Auto"
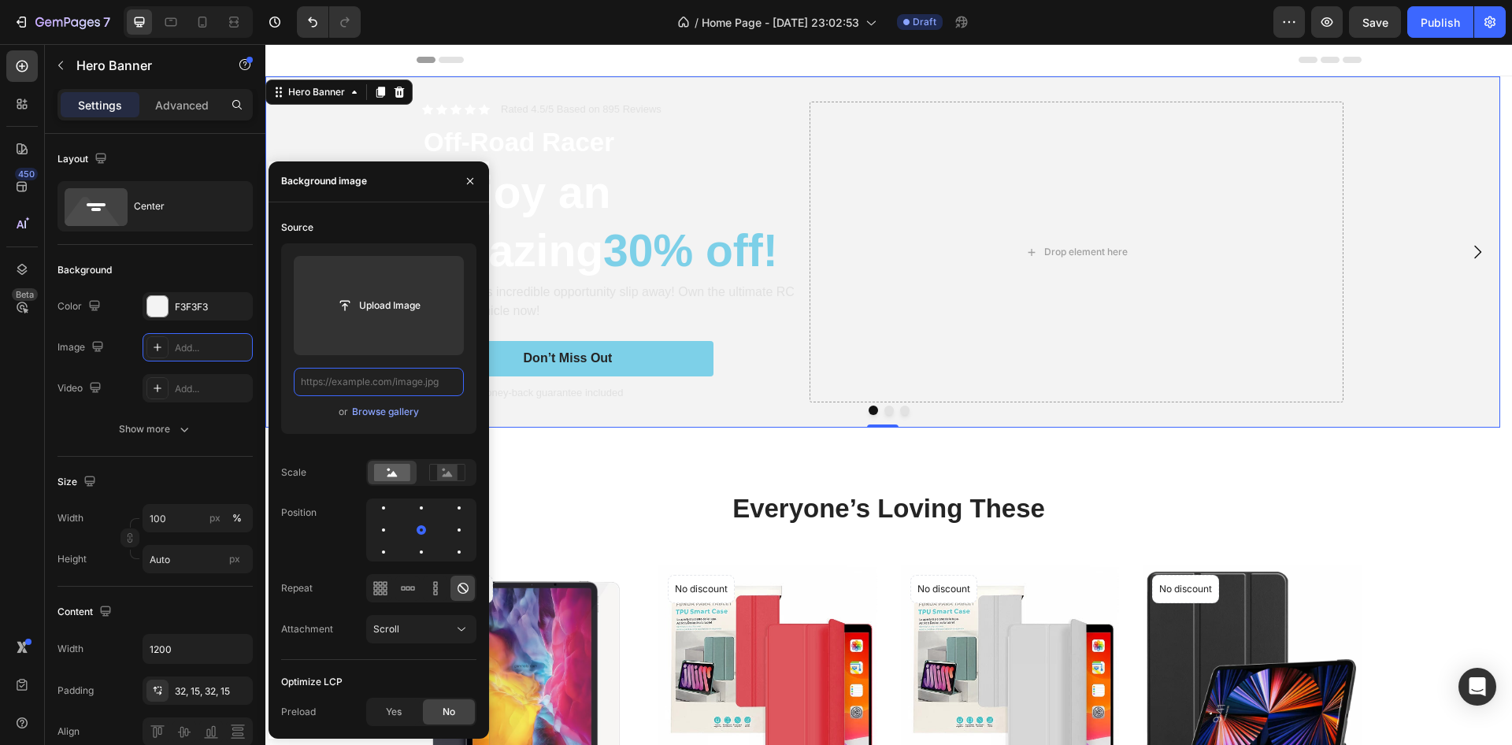
paste input "https://www.datafilehost.com/wp-content/uploads/2022/09/7-Must-Have-Gadget-Acce…"
type input "https://www.datafilehost.com/wp-content/uploads/2022/09/7-Must-Have-Gadget-Acce…"
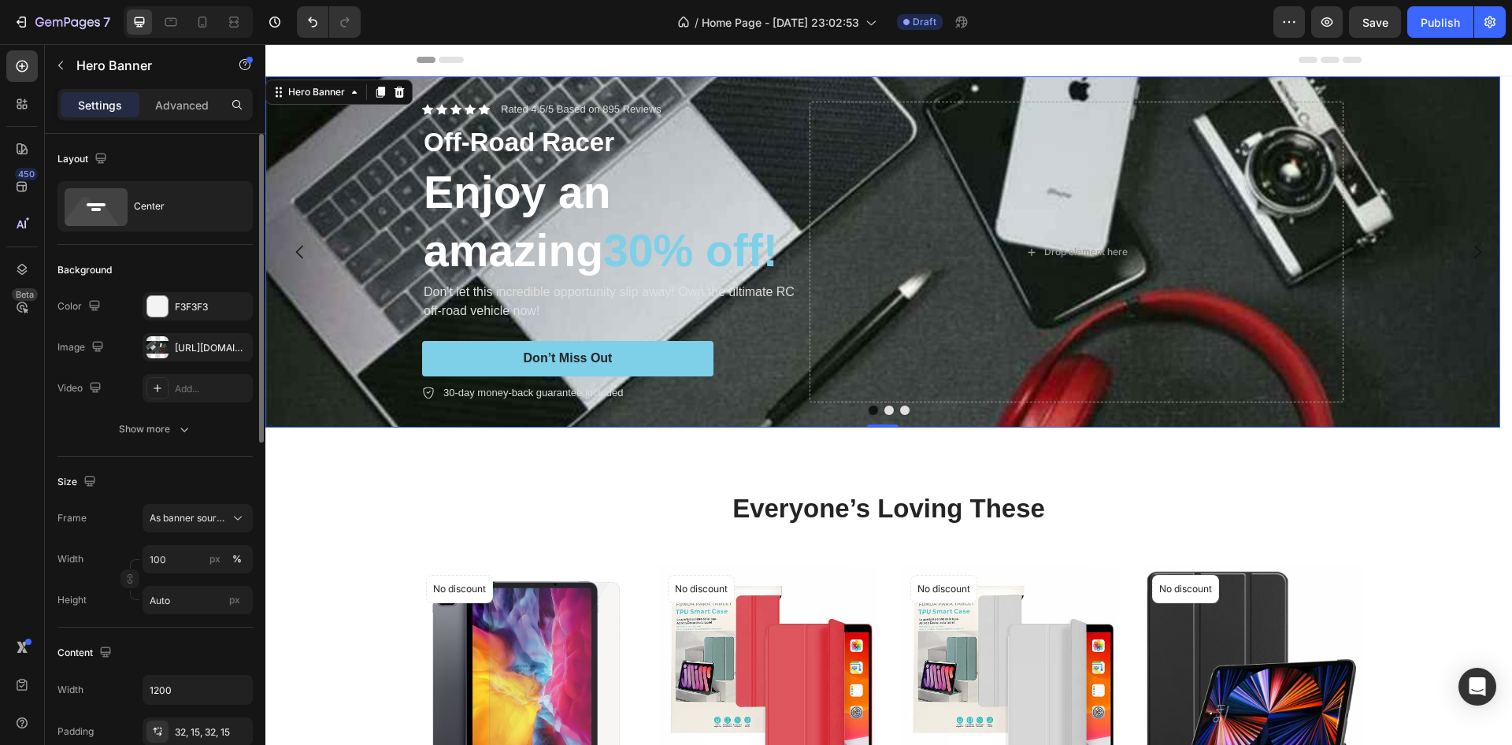
click at [179, 459] on div "Size Frame As banner source Width 100 px % Height Auto px" at bounding box center [155, 542] width 195 height 171
click at [207, 522] on span "As banner source" at bounding box center [188, 518] width 77 height 14
click at [190, 555] on span "As banner source" at bounding box center [188, 556] width 78 height 14
click at [206, 513] on span "As banner source" at bounding box center [188, 518] width 77 height 14
click at [165, 580] on span "Custom" at bounding box center [166, 584] width 35 height 14
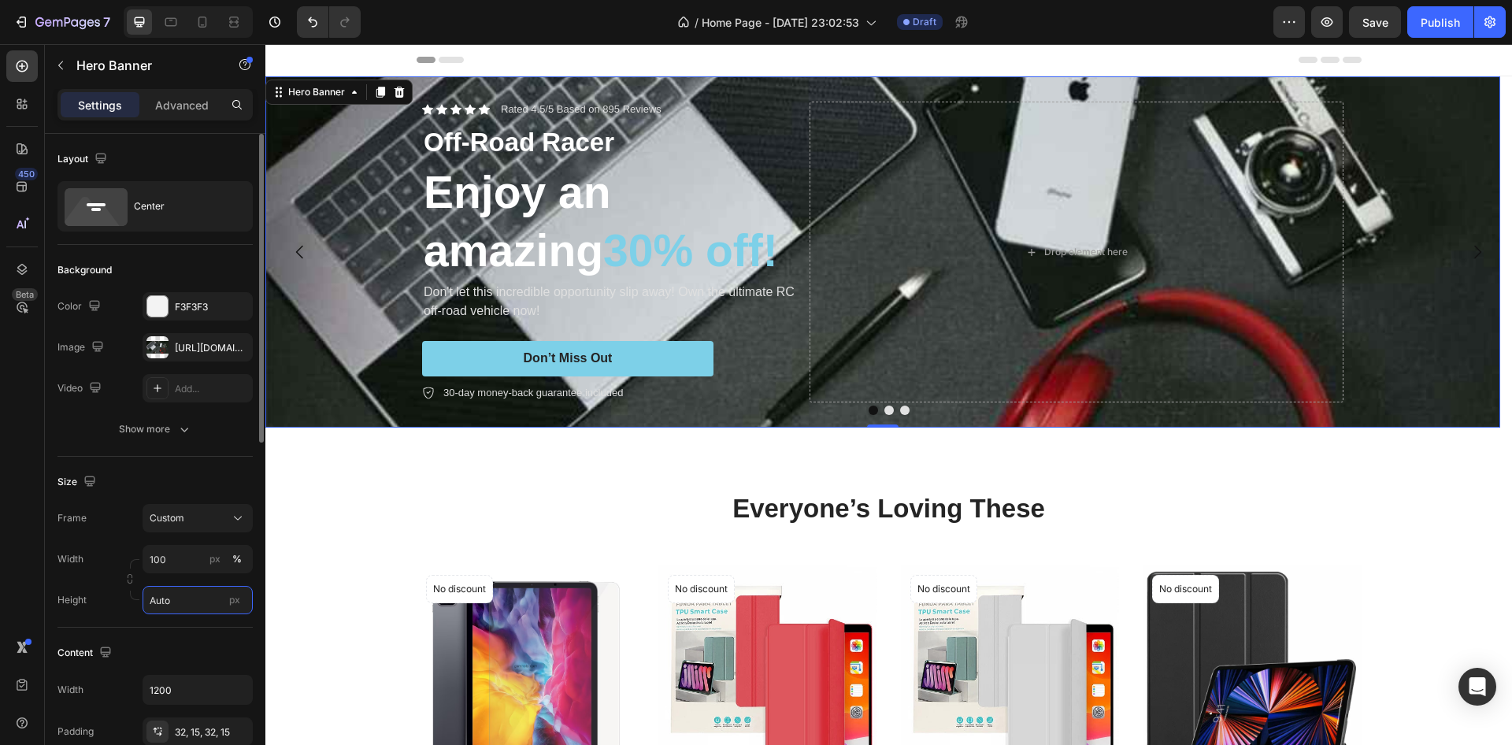
click at [182, 604] on input "Auto" at bounding box center [198, 600] width 110 height 28
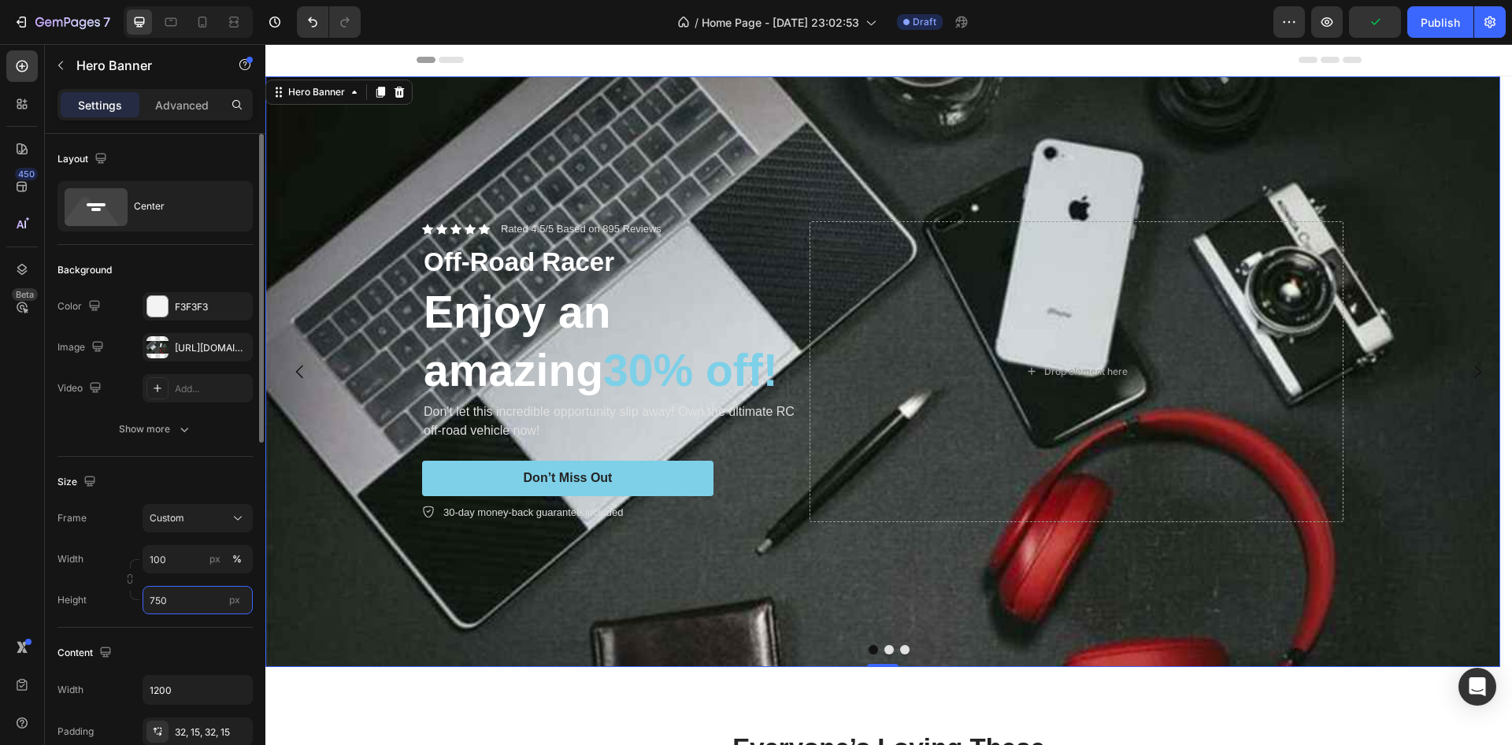
type input "750"
click at [173, 470] on div "Size" at bounding box center [155, 481] width 195 height 25
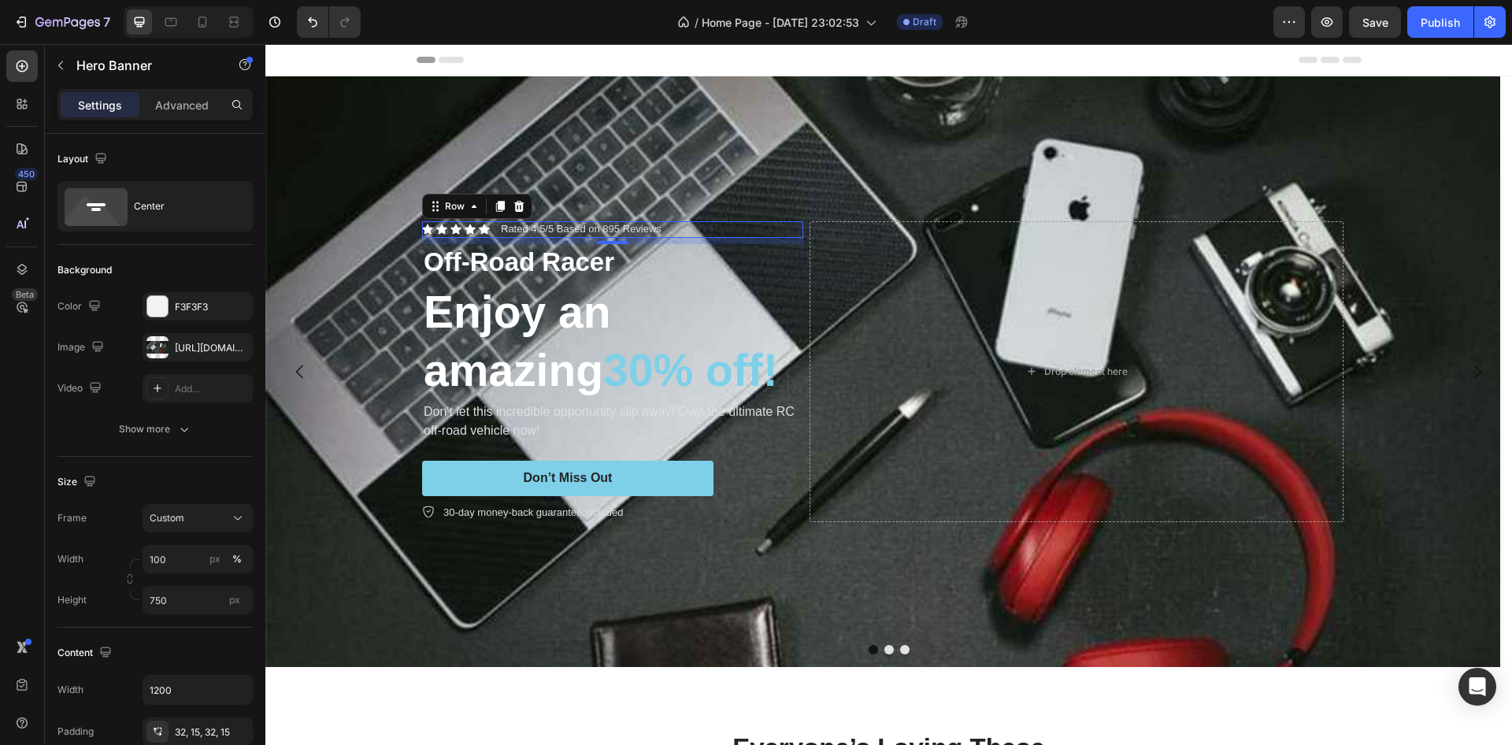
drag, startPoint x: 705, startPoint y: 230, endPoint x: 606, endPoint y: 225, distance: 99.4
click at [704, 230] on div "Icon Icon Icon Icon Icon Icon List Rated 4.5/5 Based on 895 Reviews Text Block …" at bounding box center [612, 229] width 381 height 17
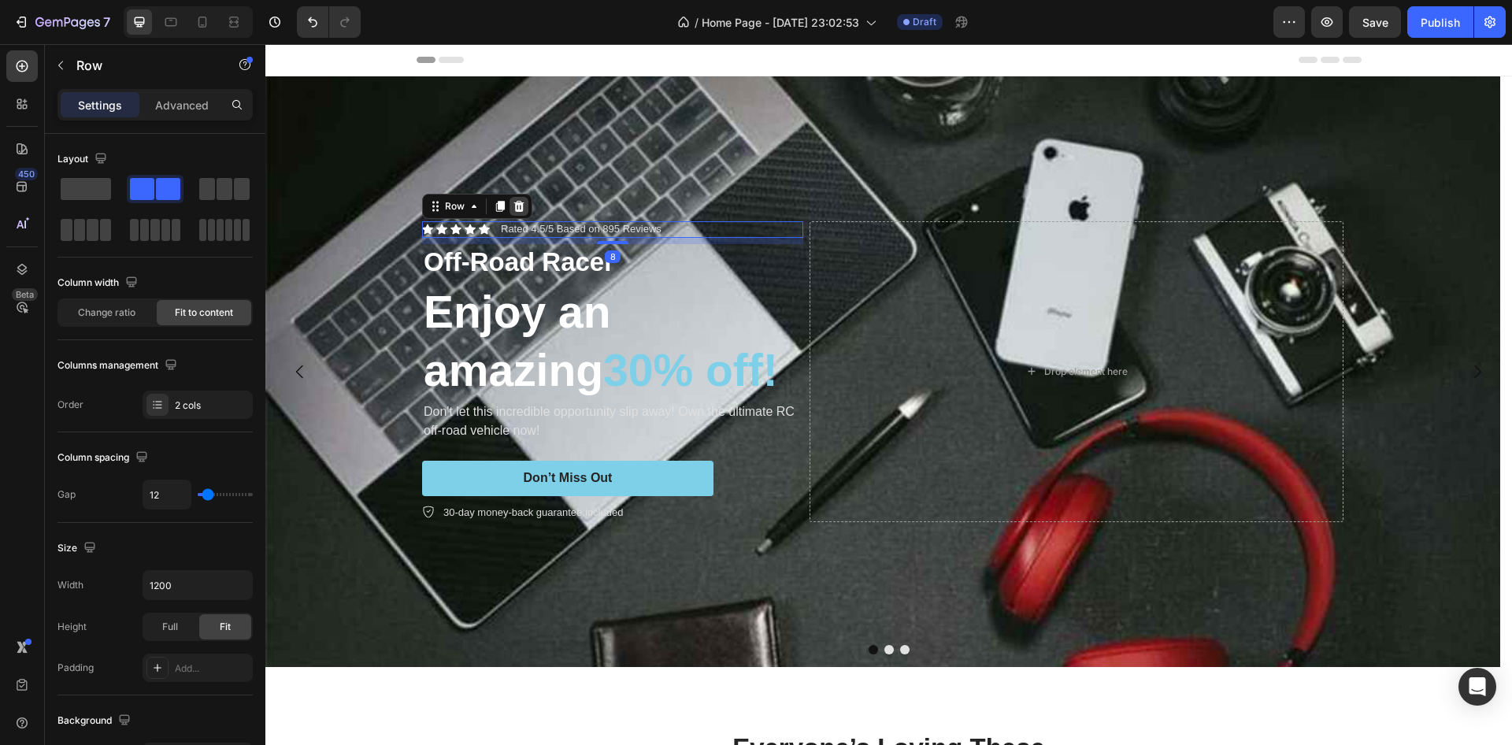
click at [520, 202] on icon at bounding box center [519, 206] width 13 height 13
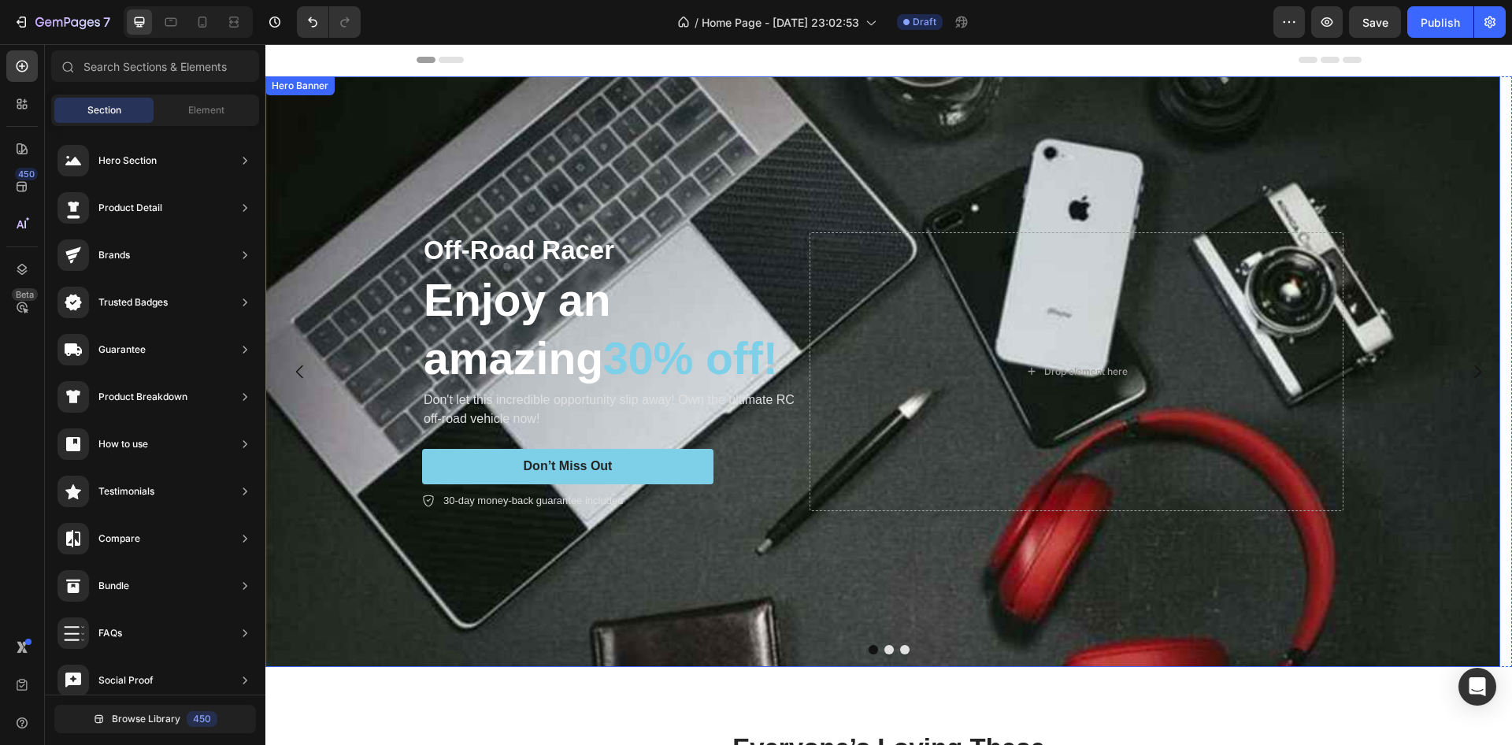
click at [473, 141] on div "Background Image" at bounding box center [882, 371] width 1235 height 591
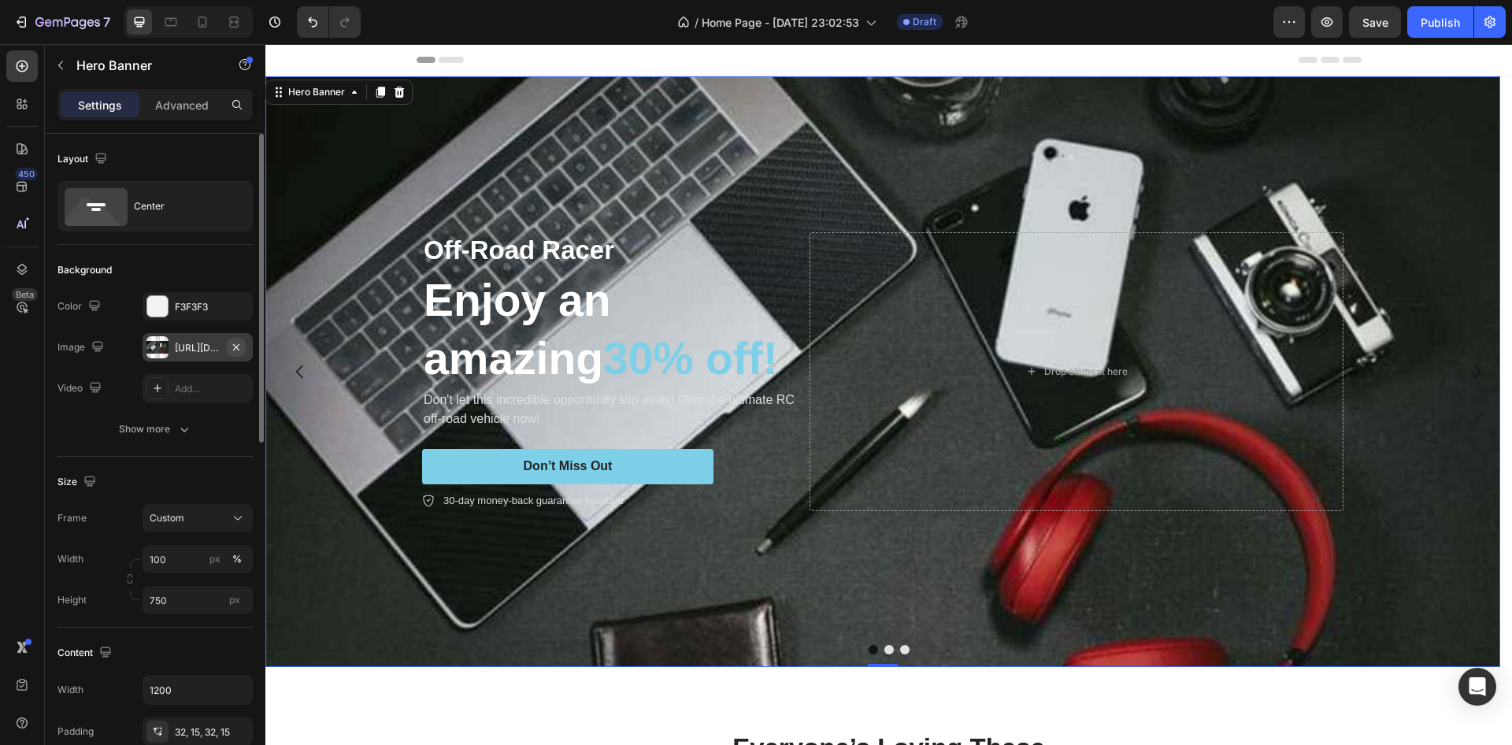
click at [240, 343] on button "button" at bounding box center [236, 347] width 19 height 19
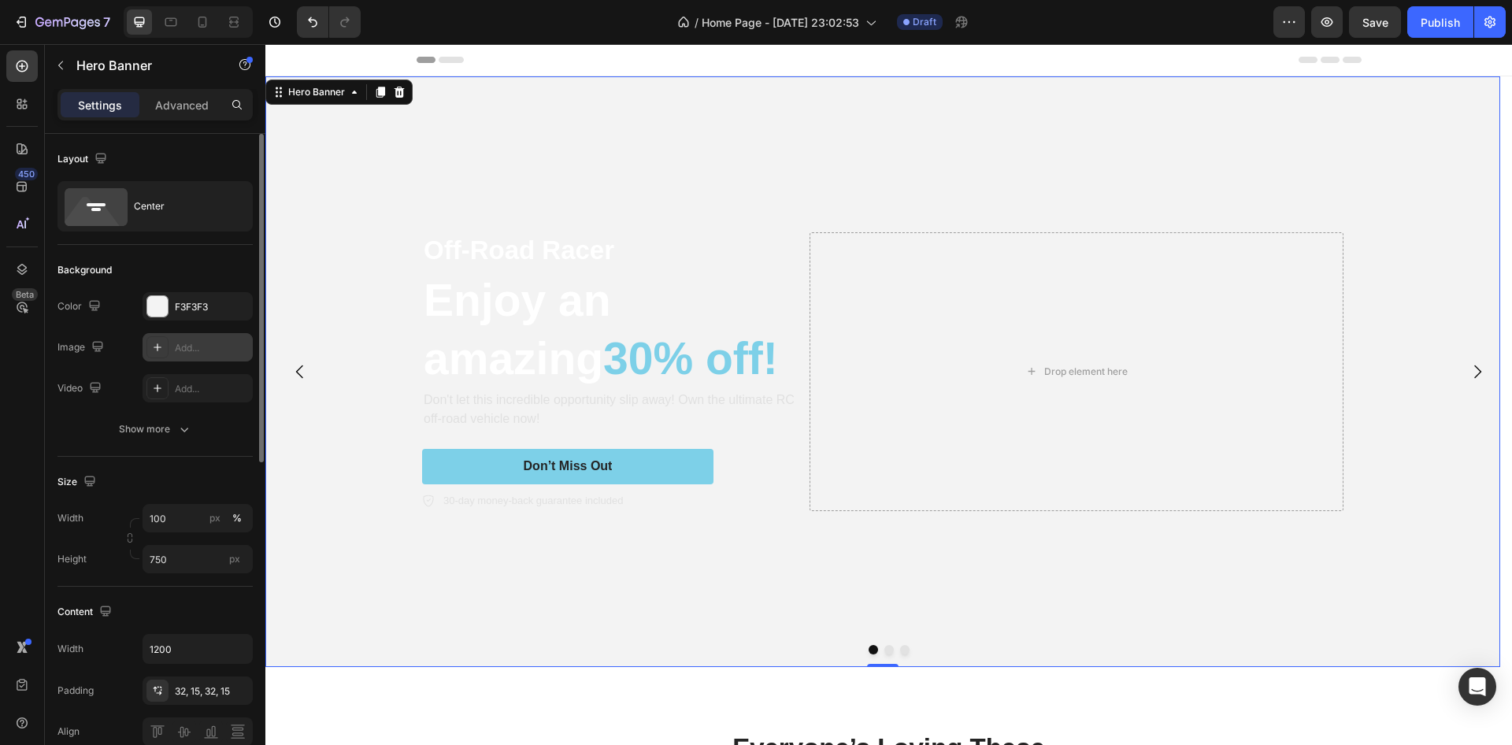
click at [193, 351] on div "Add..." at bounding box center [212, 348] width 74 height 14
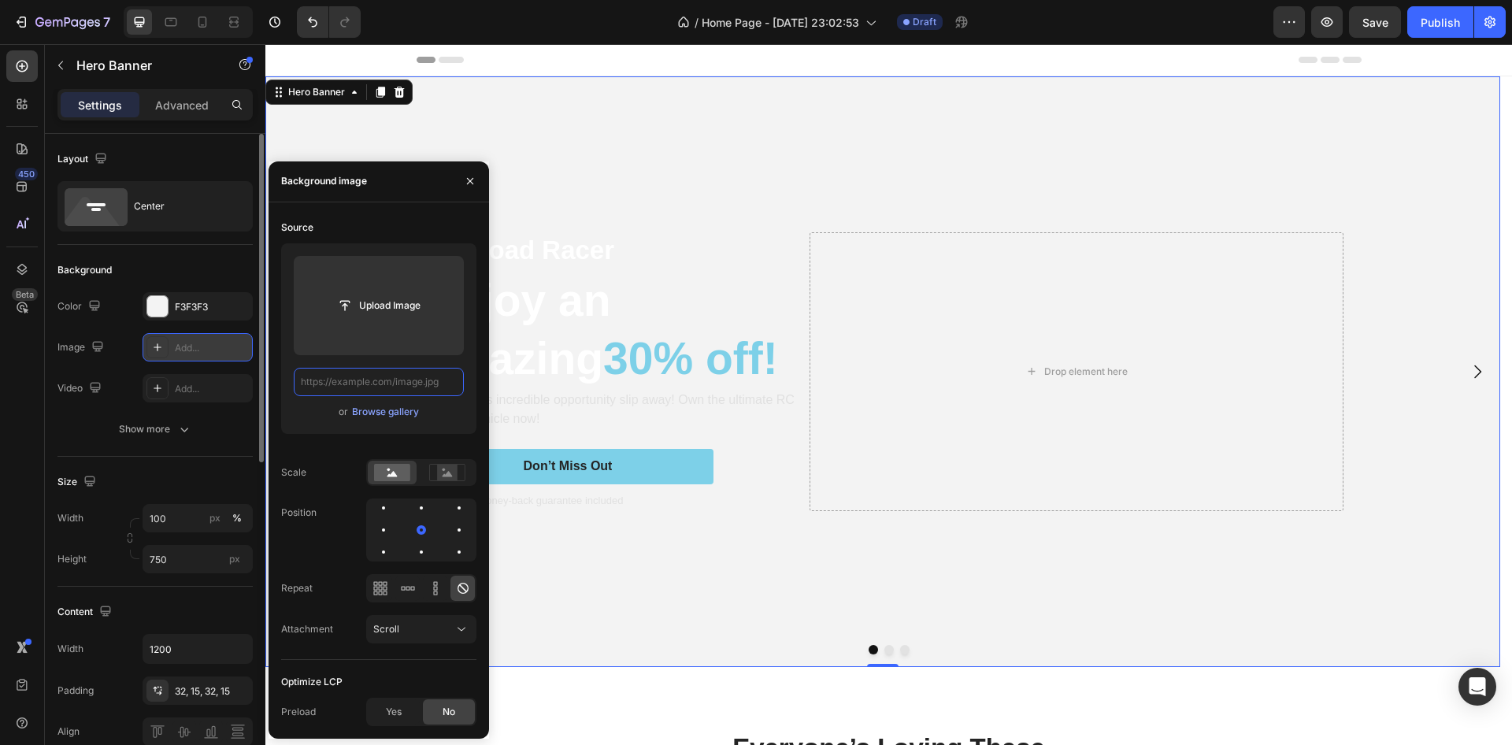
paste input "https://zebraproje.com/wp-content/uploads/2022/01/mekanik-tasarim-12-scaled.jpg"
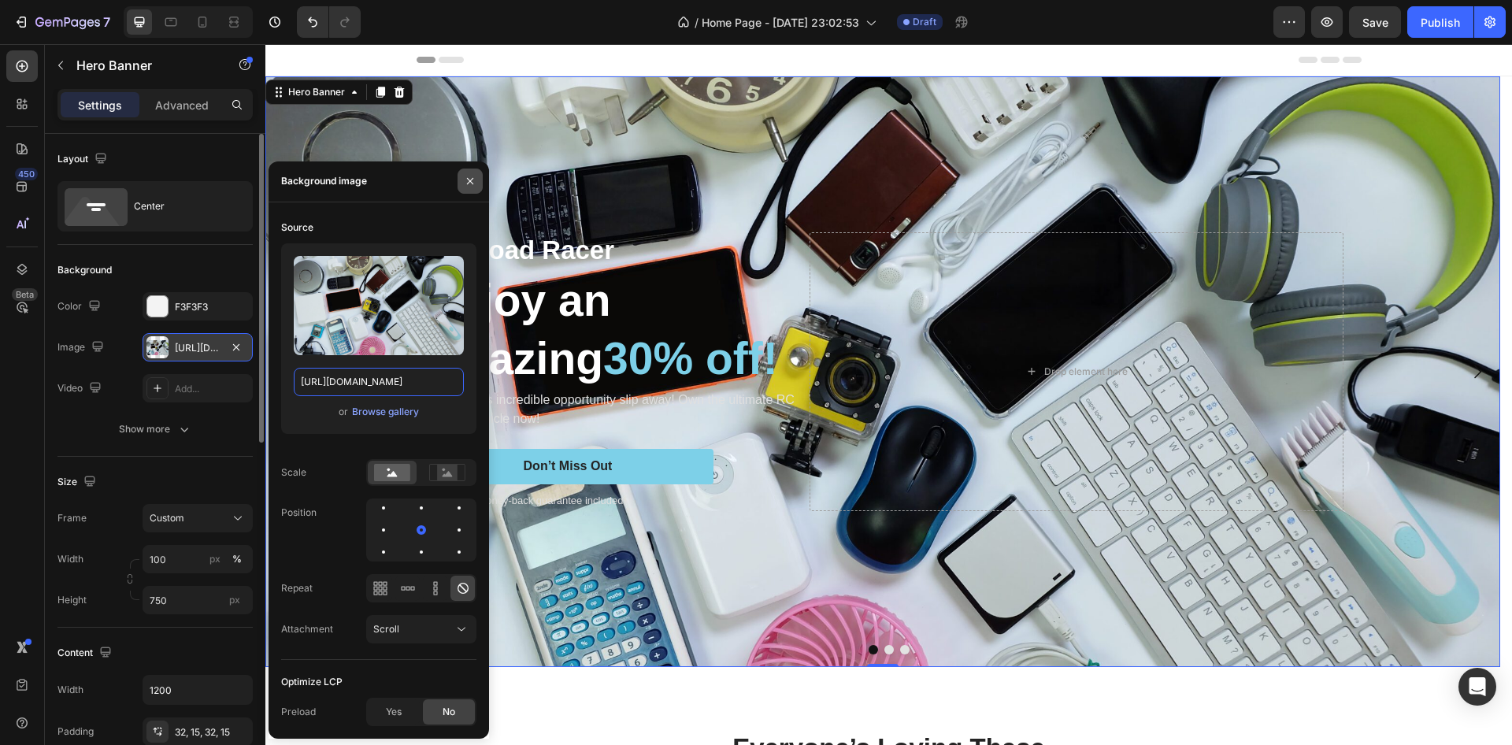
type input "https://zebraproje.com/wp-content/uploads/2022/01/mekanik-tasarim-12-scaled.jpg"
click at [477, 184] on button "button" at bounding box center [470, 181] width 25 height 25
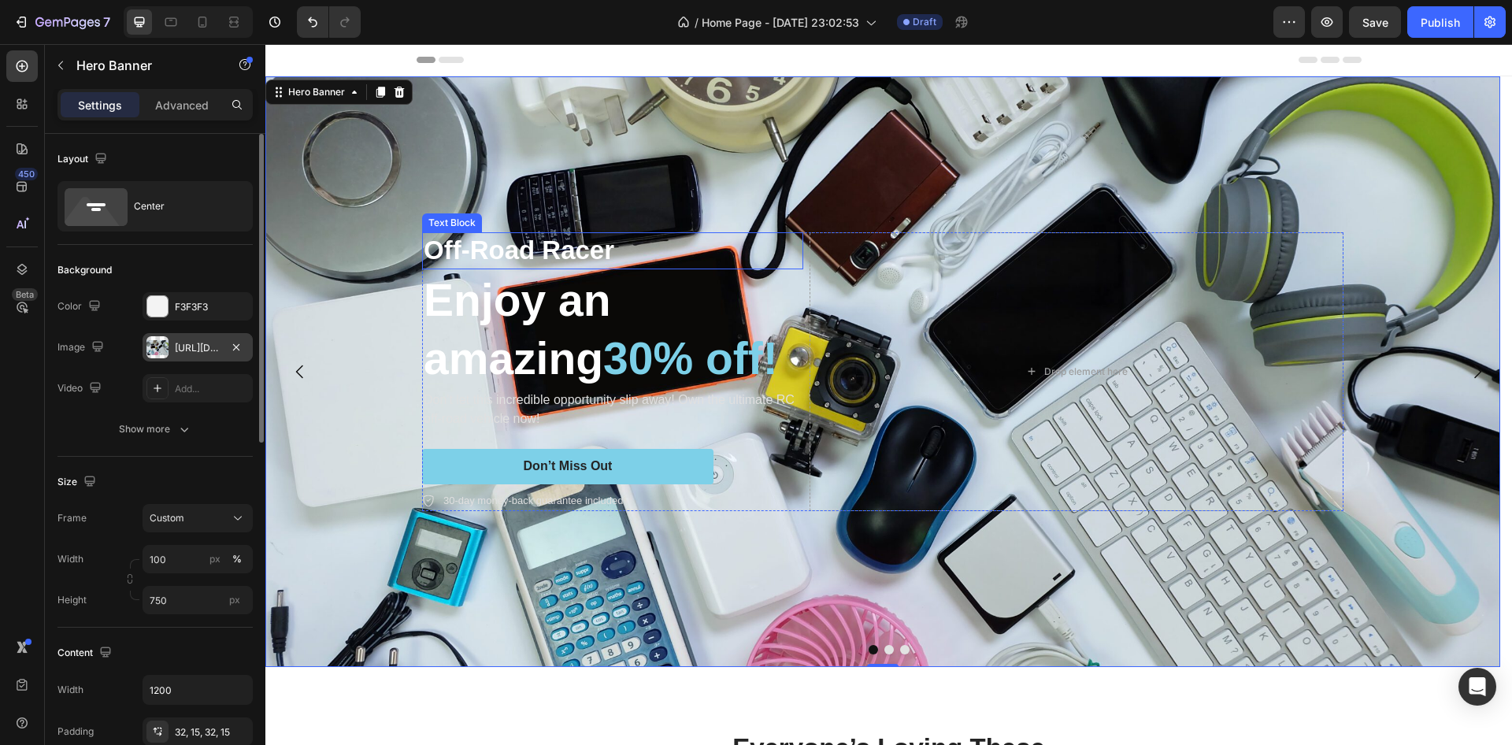
click at [633, 249] on p "Off-Road Racer" at bounding box center [613, 251] width 378 height 34
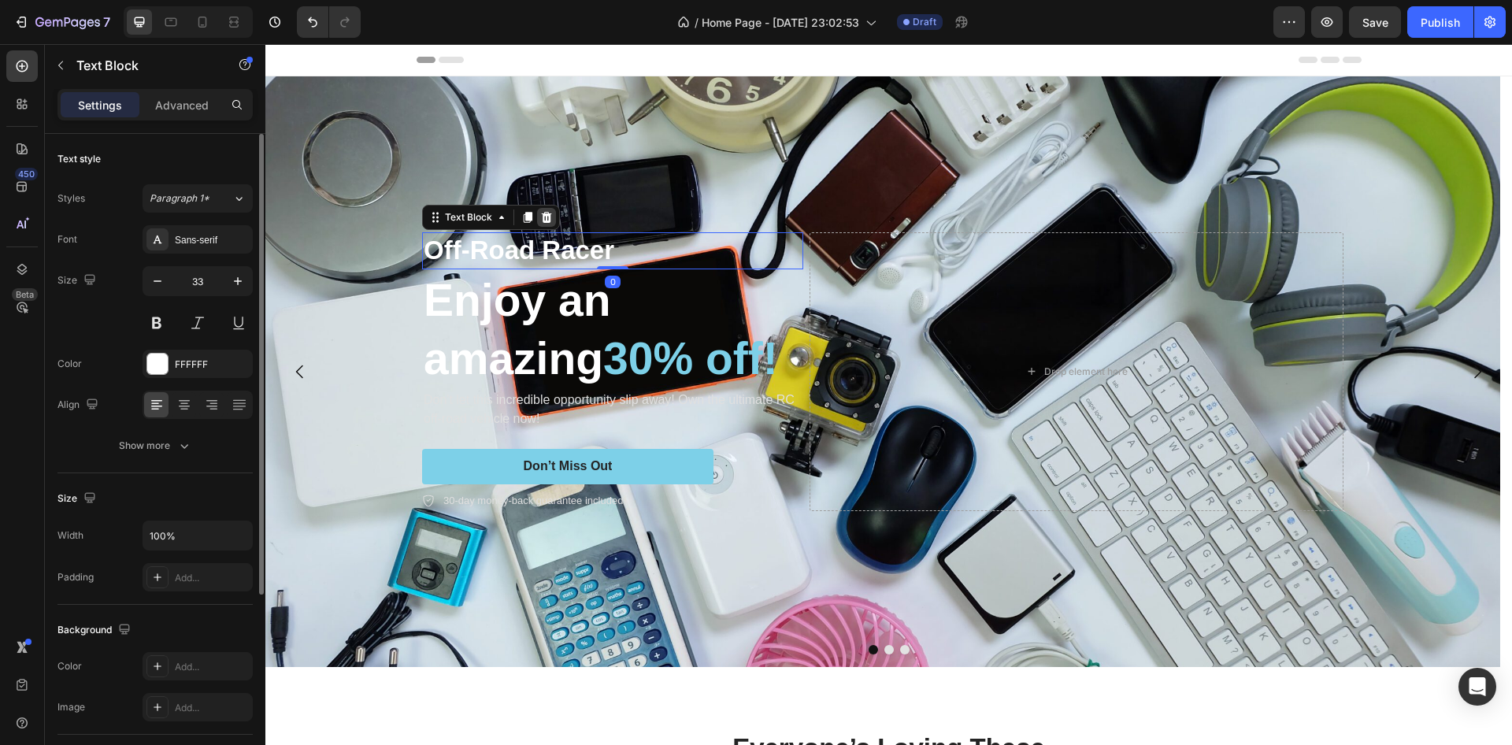
click at [550, 214] on icon at bounding box center [547, 217] width 10 height 11
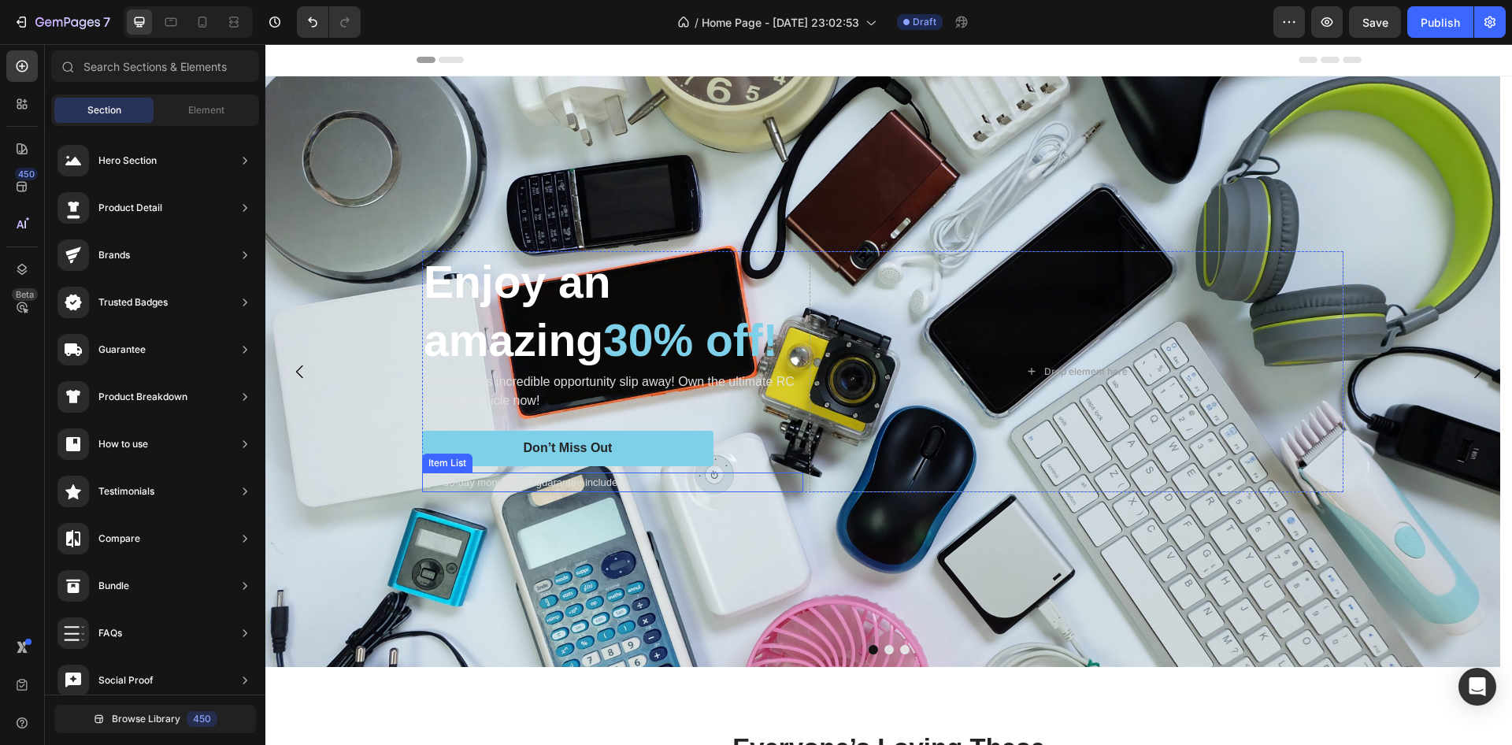
click at [701, 483] on div "30-day money-back guarantee included" at bounding box center [612, 483] width 381 height 20
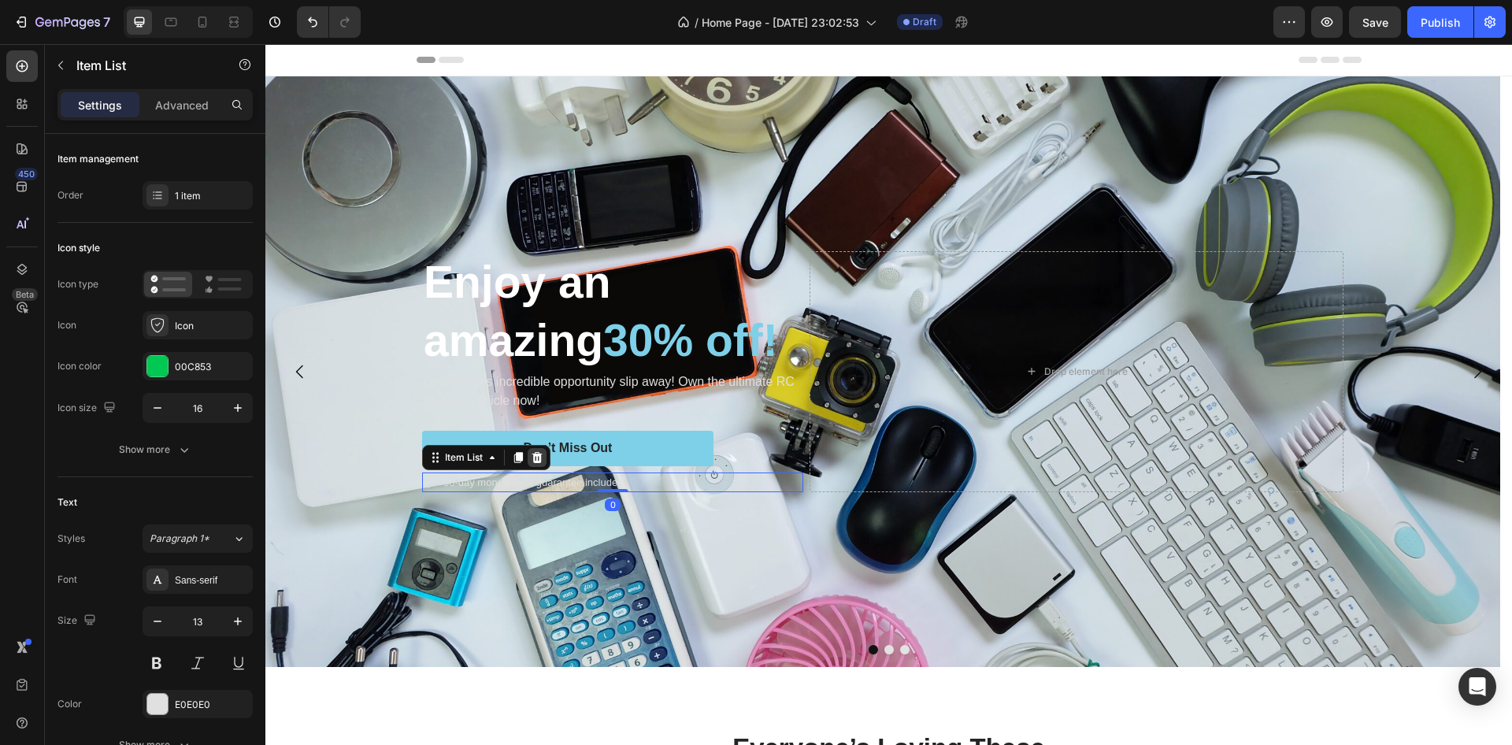
click at [540, 456] on icon at bounding box center [538, 457] width 10 height 11
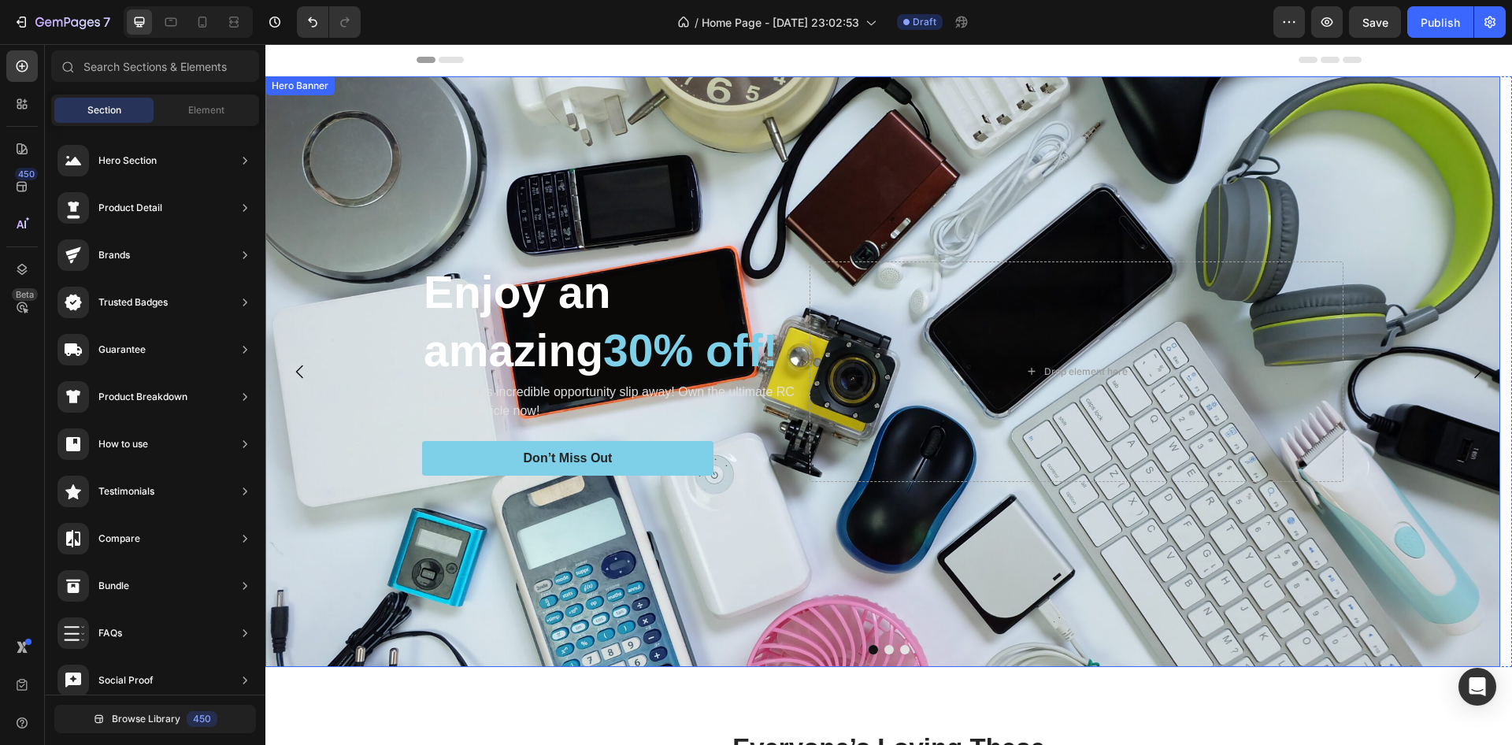
click at [502, 187] on div "Background Image" at bounding box center [882, 371] width 1235 height 591
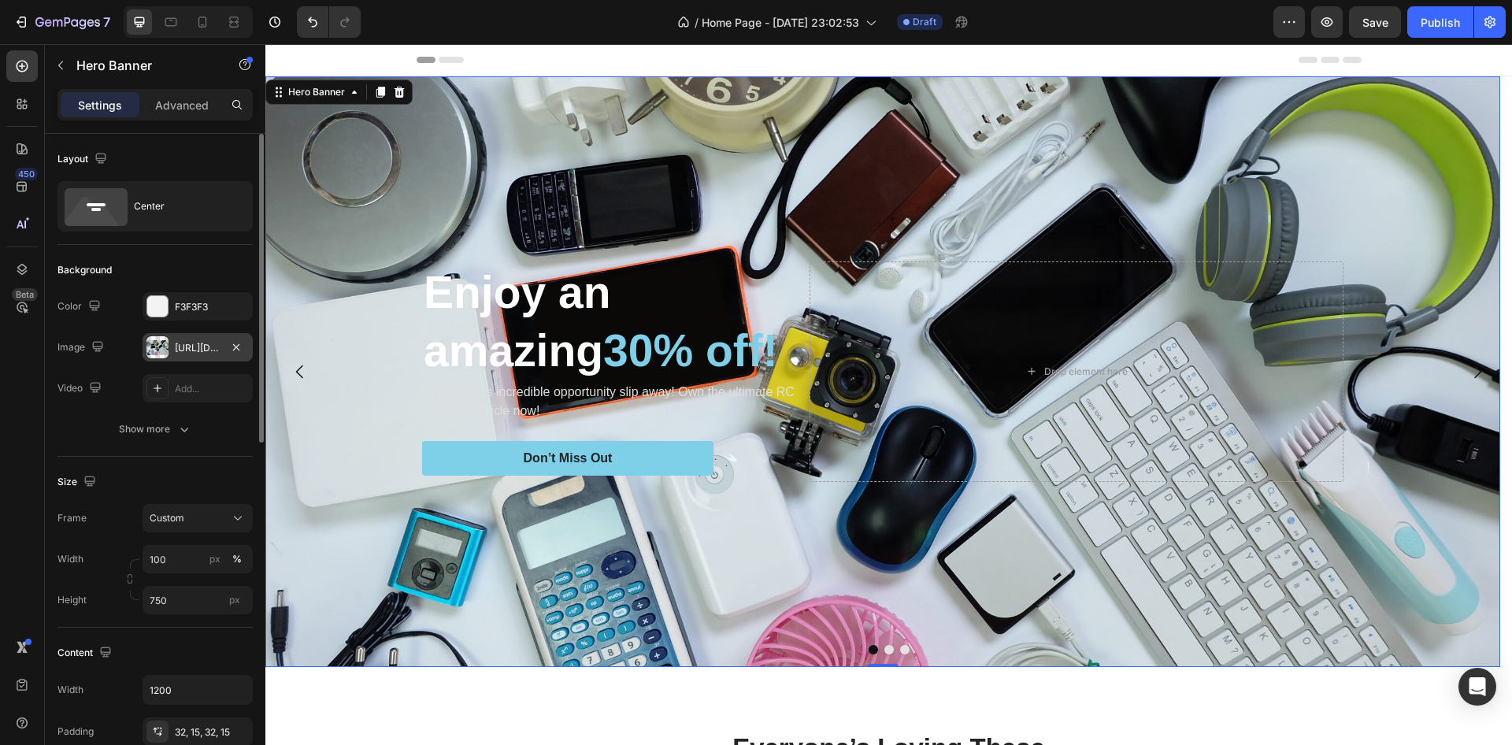
click at [187, 353] on div "https://zebraproje.com/wp-content/uploads/2022/01/mekanik-tasarim-12-scaled.jpg" at bounding box center [198, 348] width 46 height 14
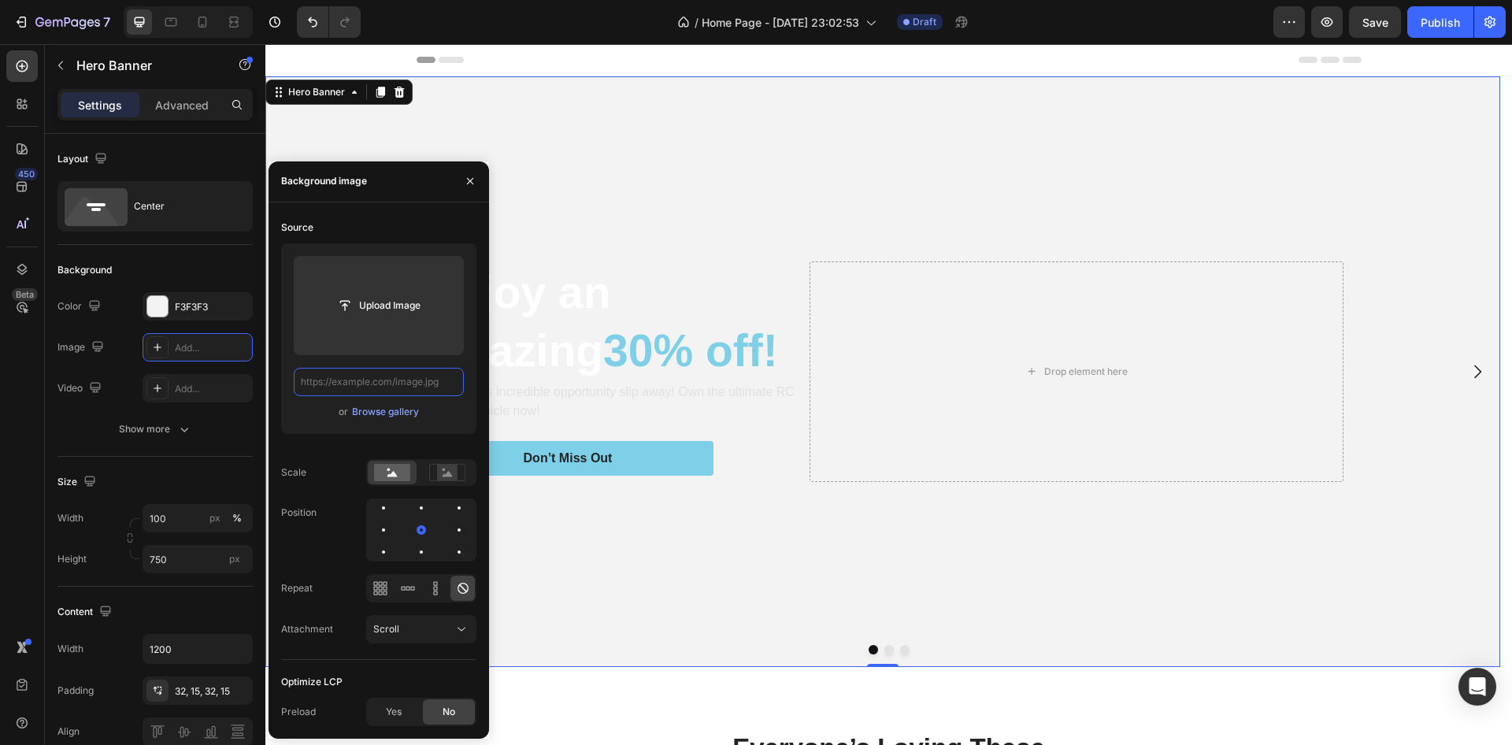
drag, startPoint x: 450, startPoint y: 379, endPoint x: 387, endPoint y: 379, distance: 63.0
paste input "https://cdn.mos.cms.futurecdn.net/b2NB6ewhCQLoD9dEPNPboN.jpg"
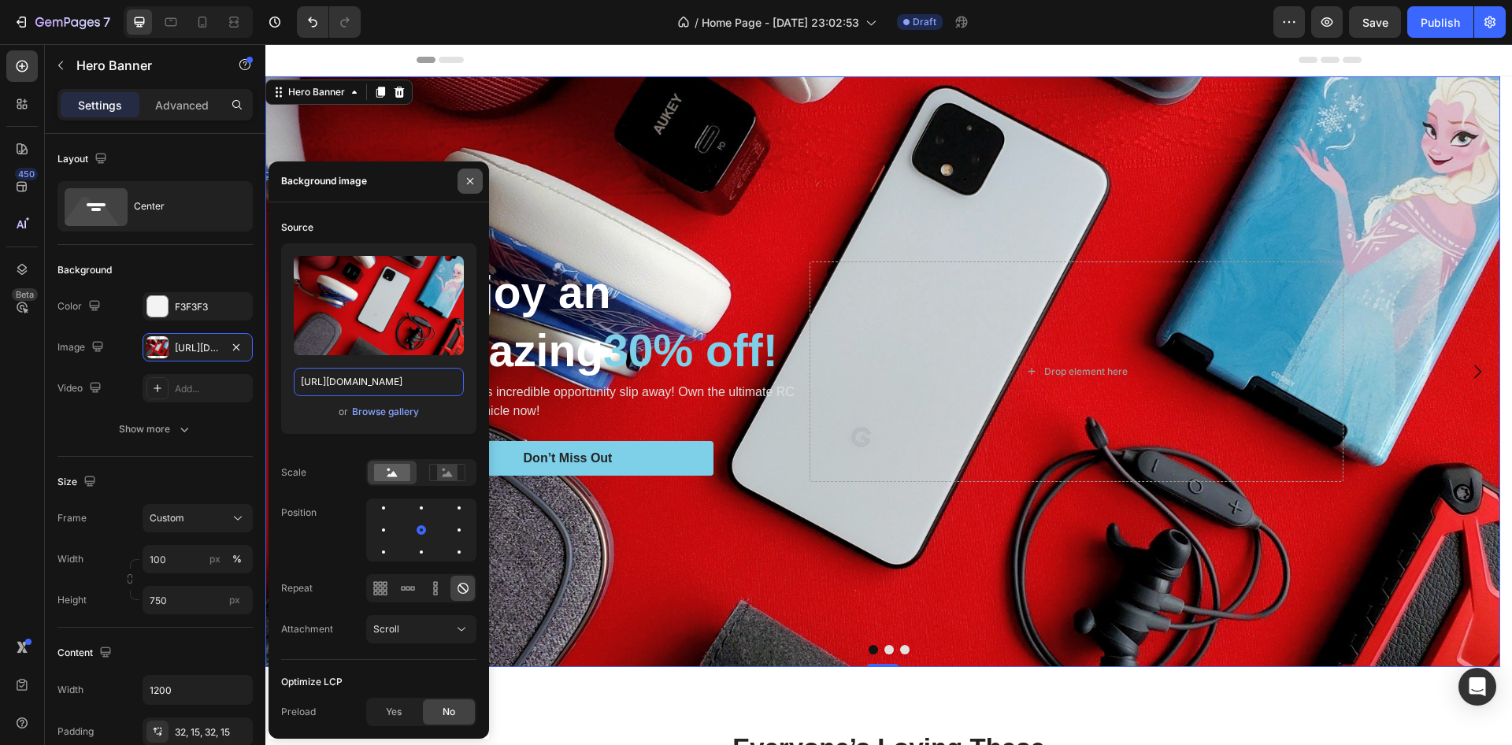
type input "https://cdn.mos.cms.futurecdn.net/b2NB6ewhCQLoD9dEPNPboN.jpg"
click at [476, 177] on icon "button" at bounding box center [470, 181] width 13 height 13
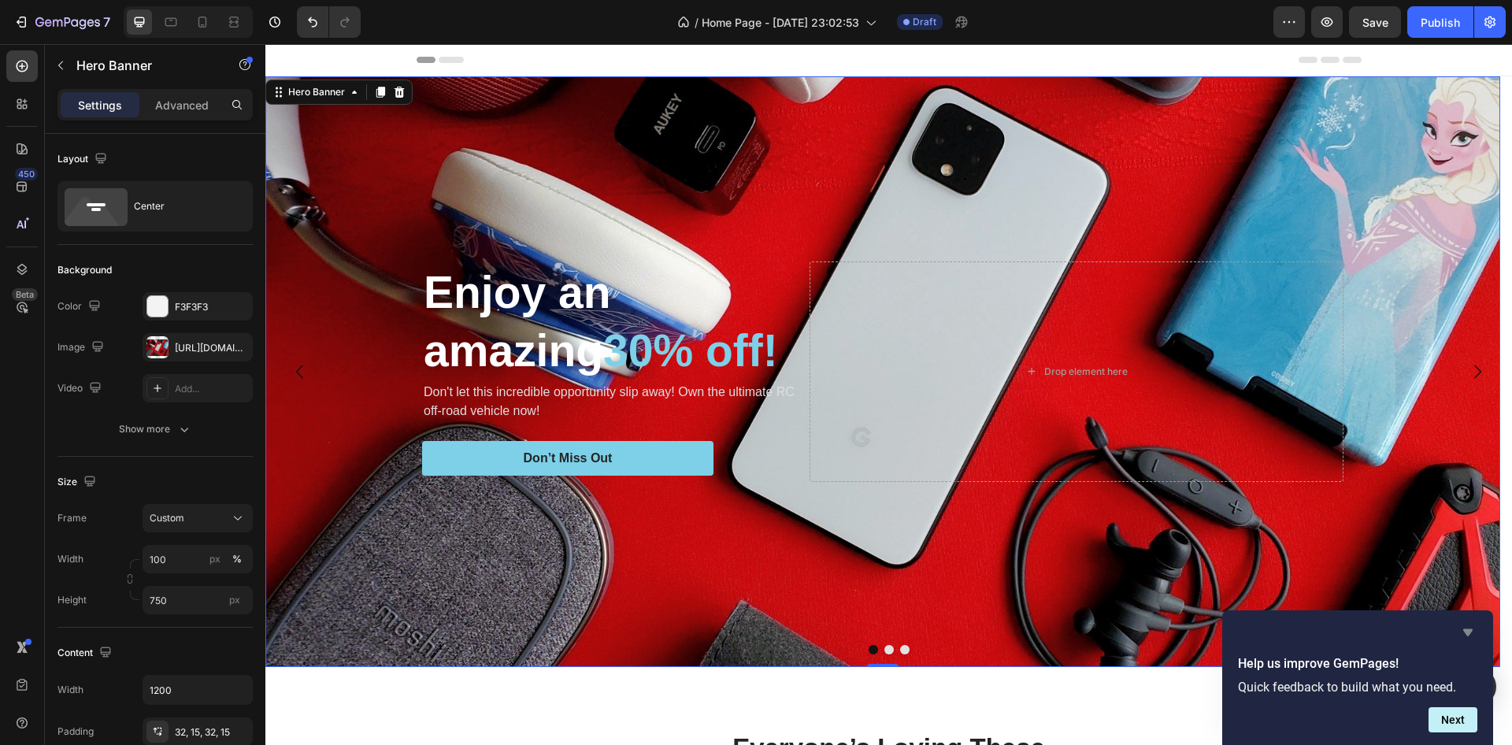
click at [1467, 630] on icon "Hide survey" at bounding box center [1468, 632] width 9 height 7
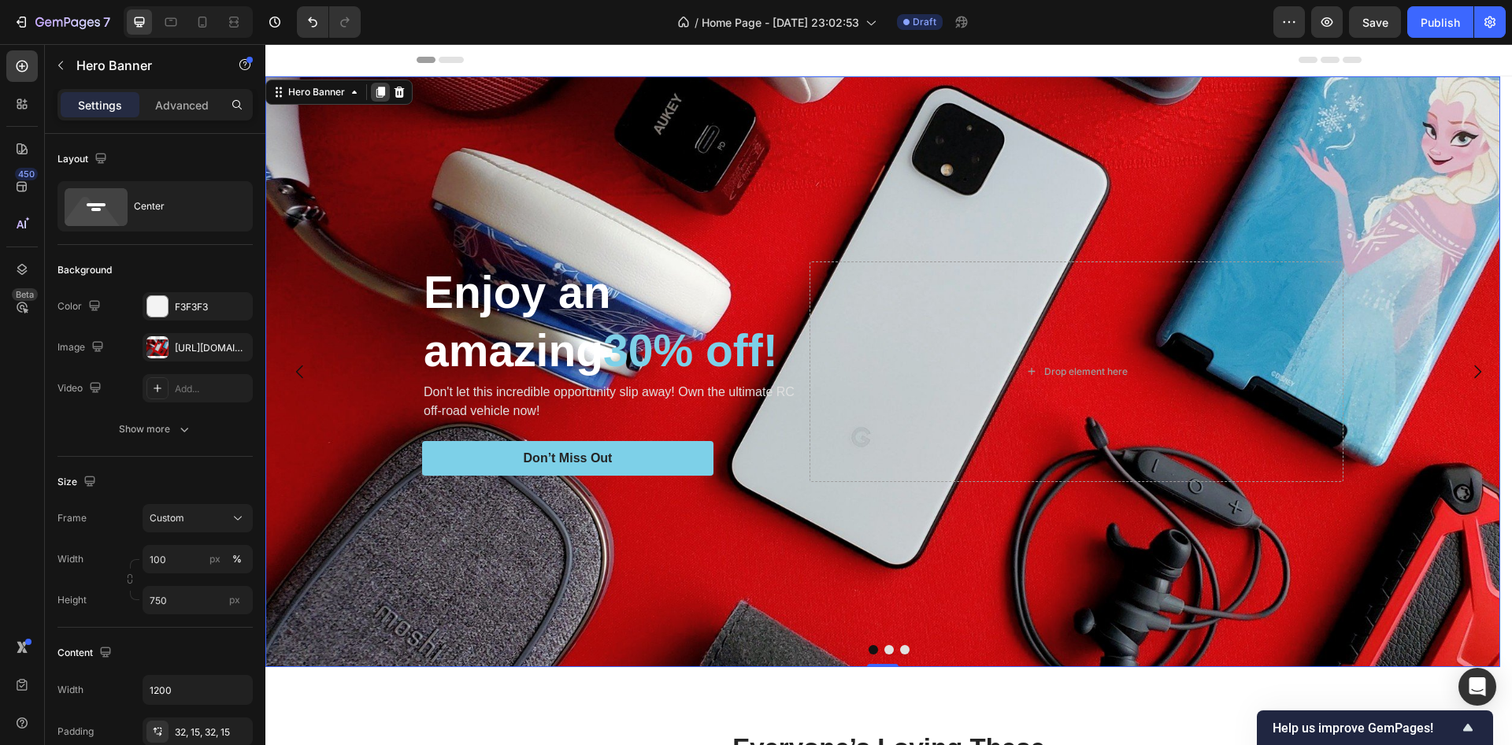
click at [378, 91] on icon at bounding box center [381, 92] width 9 height 11
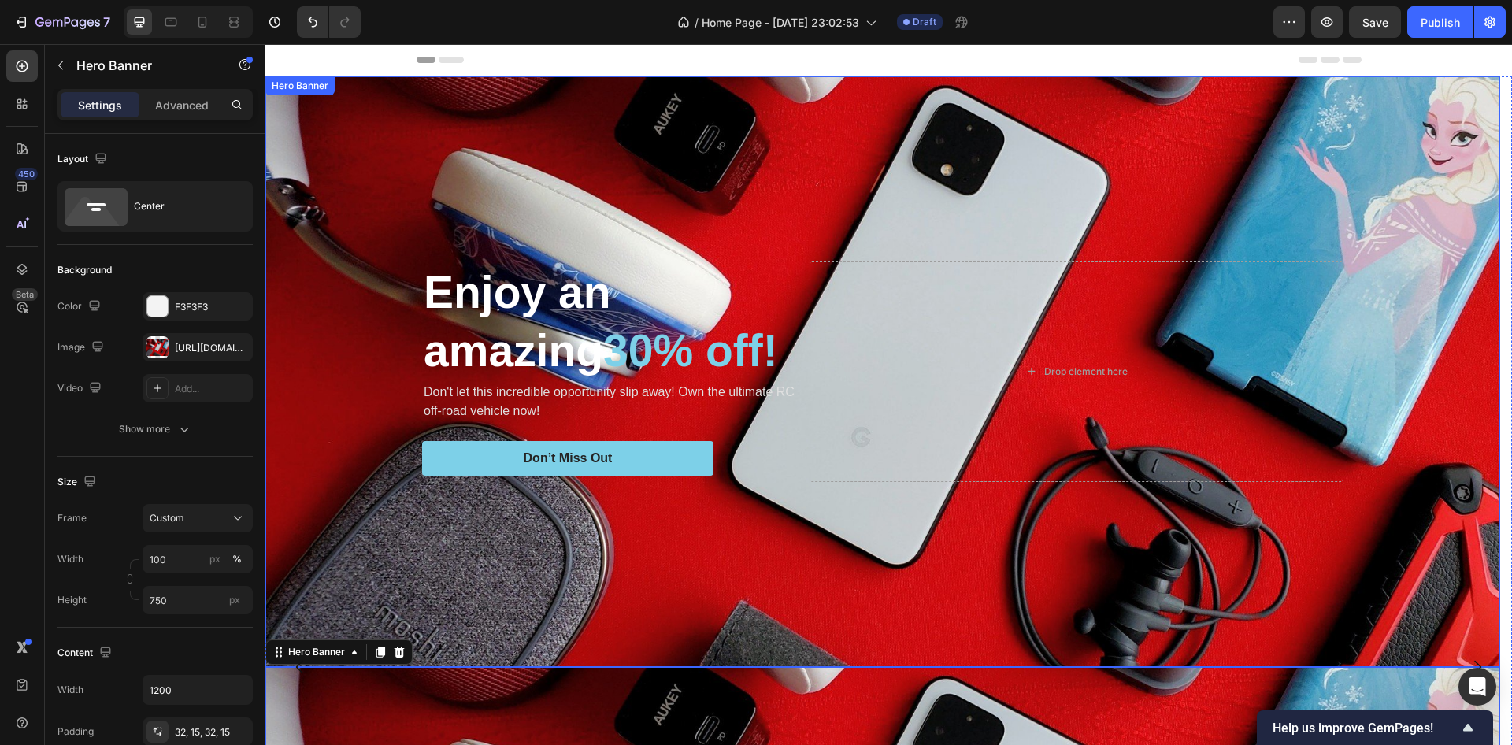
click at [553, 102] on div "Background Image" at bounding box center [882, 371] width 1235 height 591
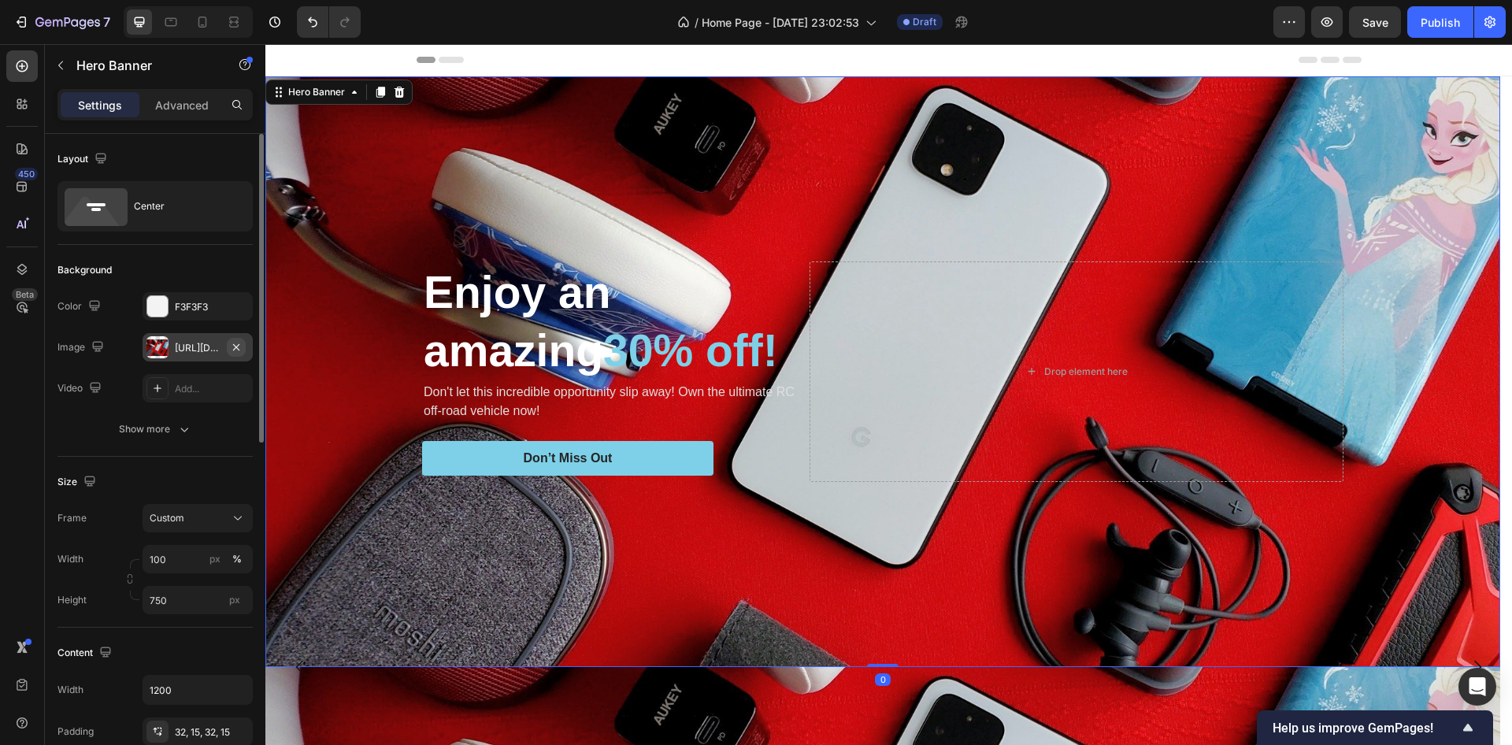
click at [231, 343] on icon "button" at bounding box center [236, 347] width 13 height 13
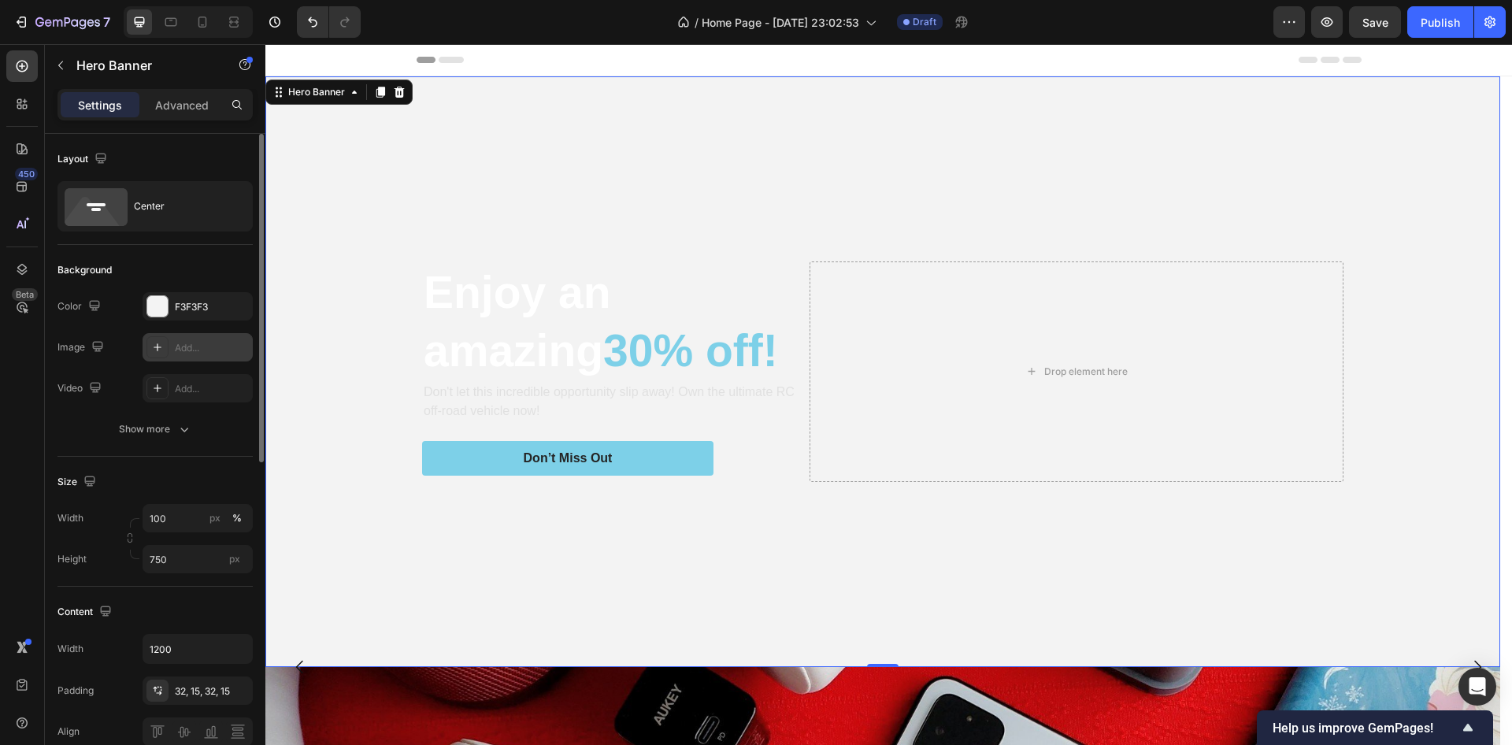
click at [203, 347] on div "Add..." at bounding box center [212, 348] width 74 height 14
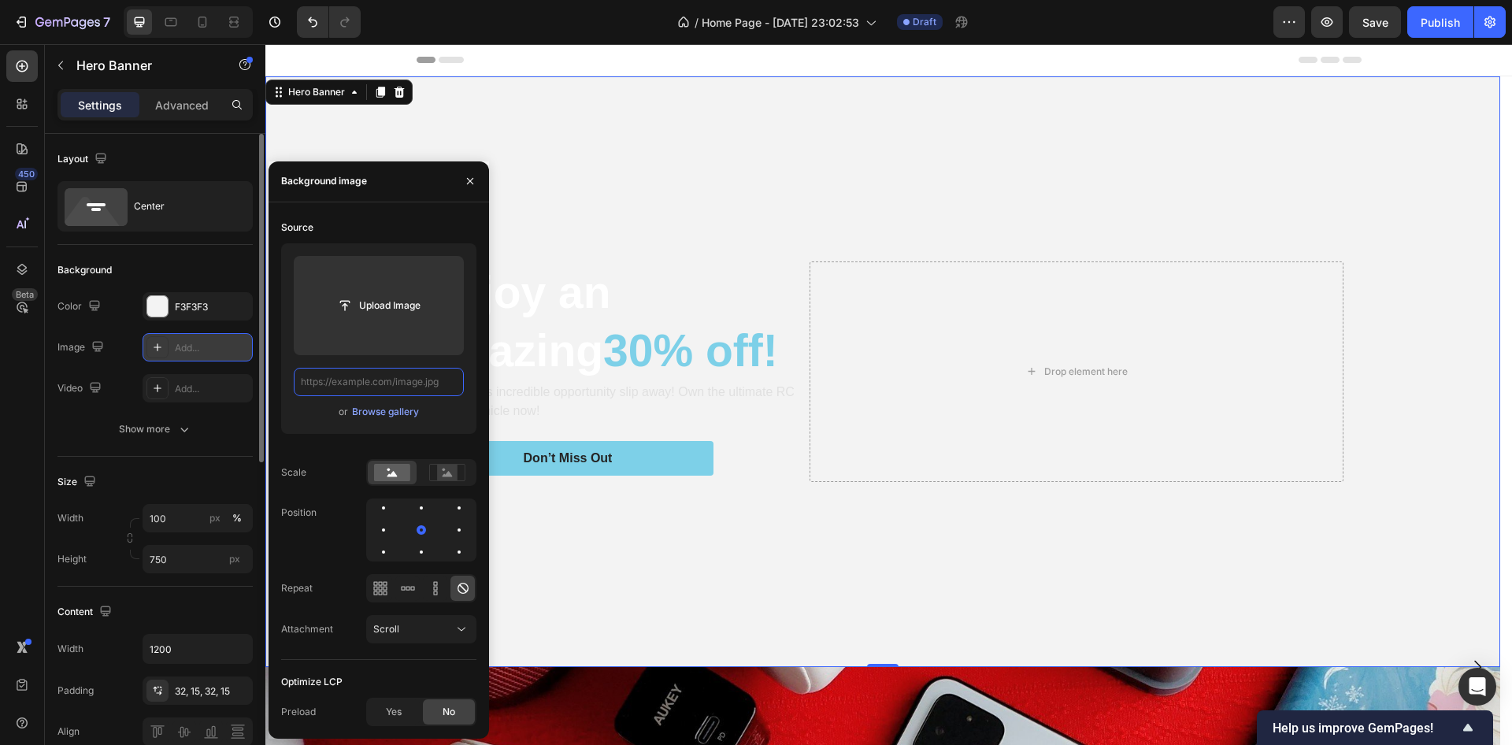
paste input "https://axyspremiums.com/wp-content/uploads/2021/06/Gadgets.jpg"
type input "https://axyspremiums.com/wp-content/uploads/2021/06/Gadgets.jpg"
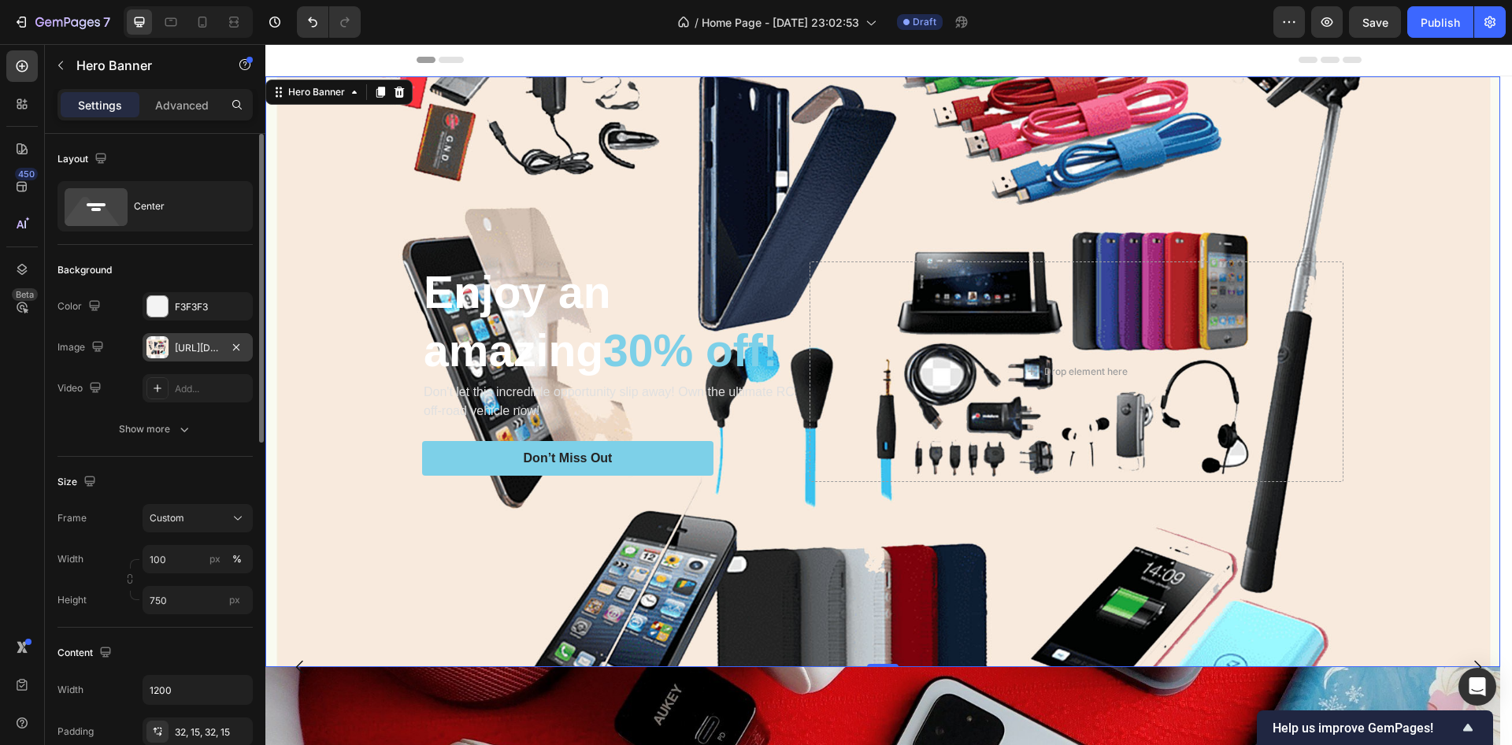
click at [675, 145] on div "Background Image" at bounding box center [882, 371] width 1235 height 591
drag, startPoint x: 551, startPoint y: 185, endPoint x: 521, endPoint y: 183, distance: 30.0
click at [547, 183] on div "Background Image" at bounding box center [882, 371] width 1235 height 591
click at [229, 349] on button "button" at bounding box center [236, 347] width 19 height 19
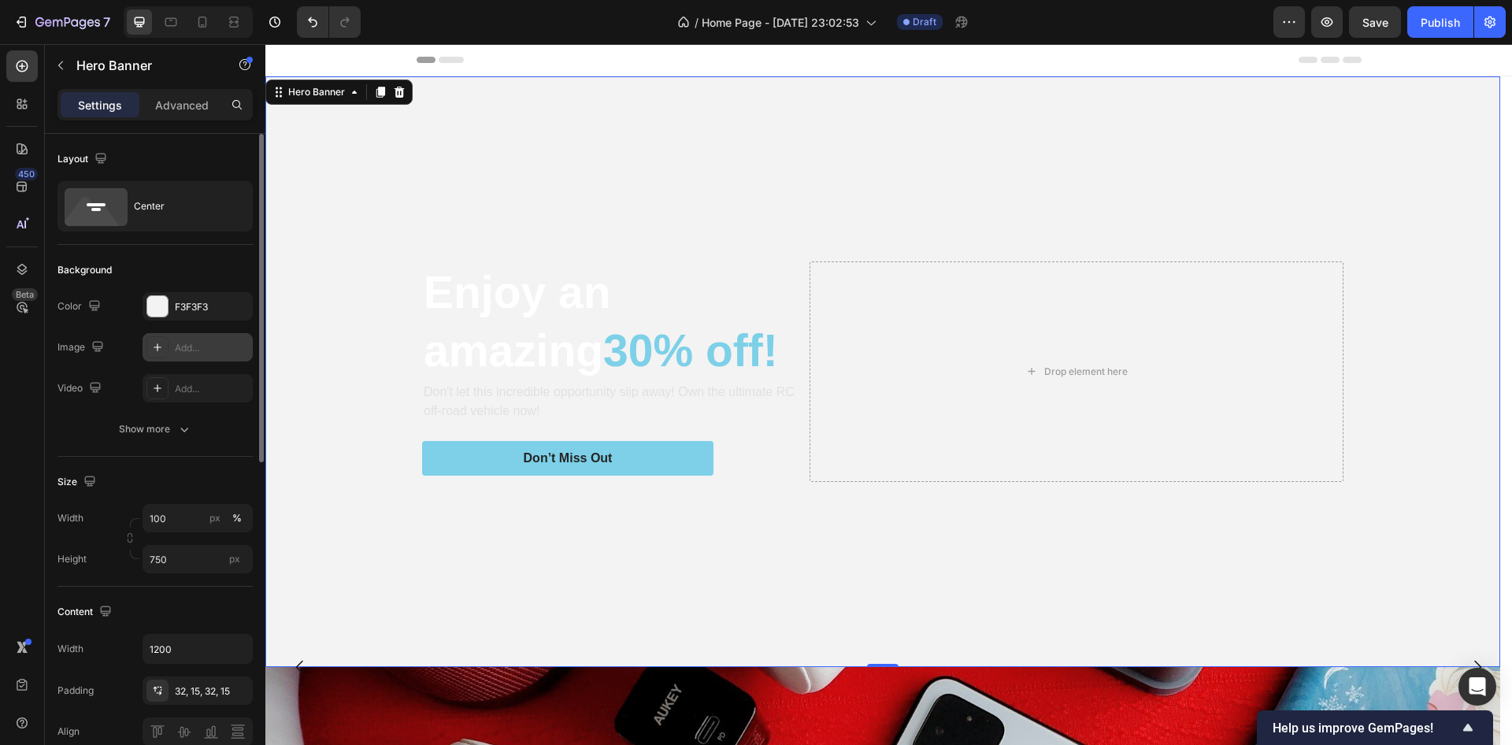
click at [208, 346] on div "Add..." at bounding box center [212, 348] width 74 height 14
type input "https://cdn.shopify.com/s/files/1/2005/9307/files/background_settings.jpg"
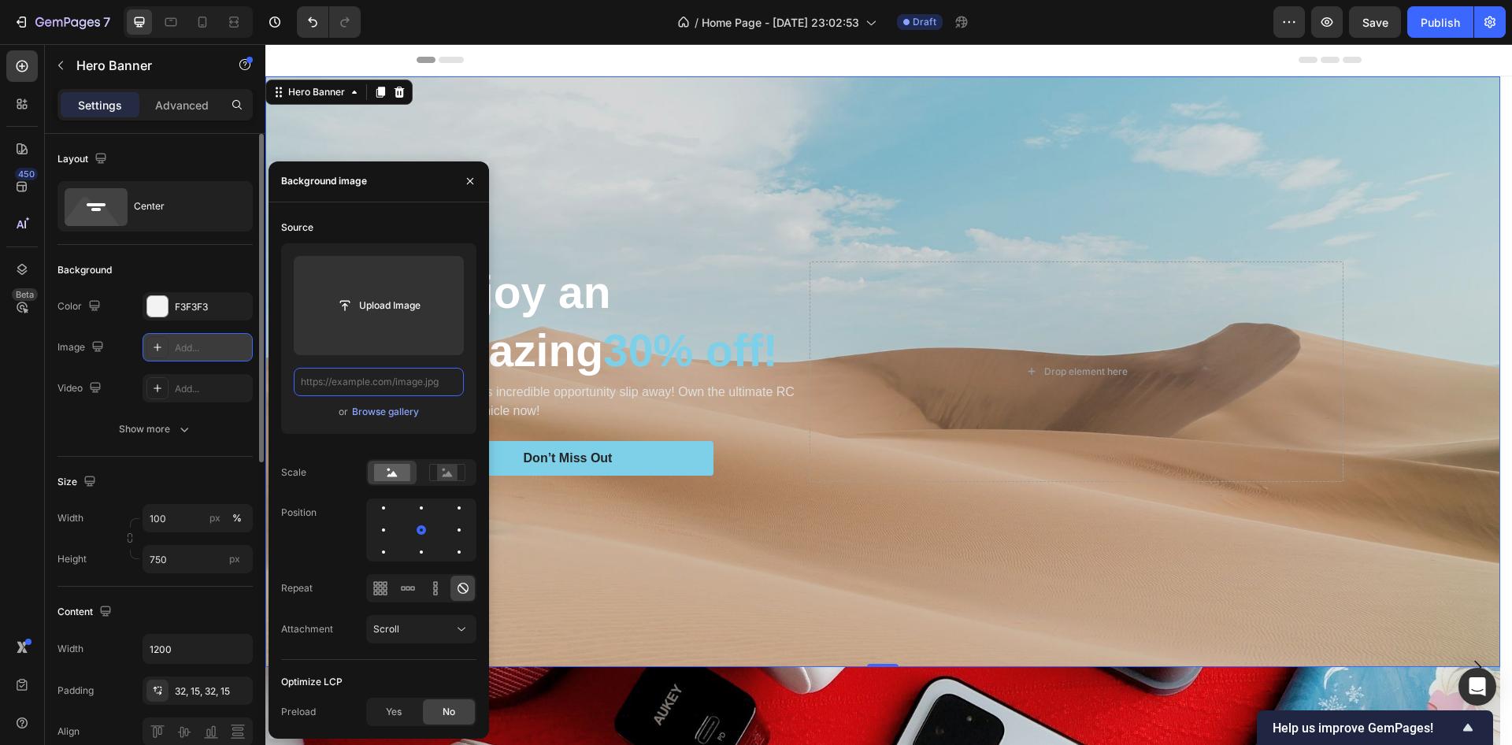
drag, startPoint x: 447, startPoint y: 377, endPoint x: 382, endPoint y: 378, distance: 64.6
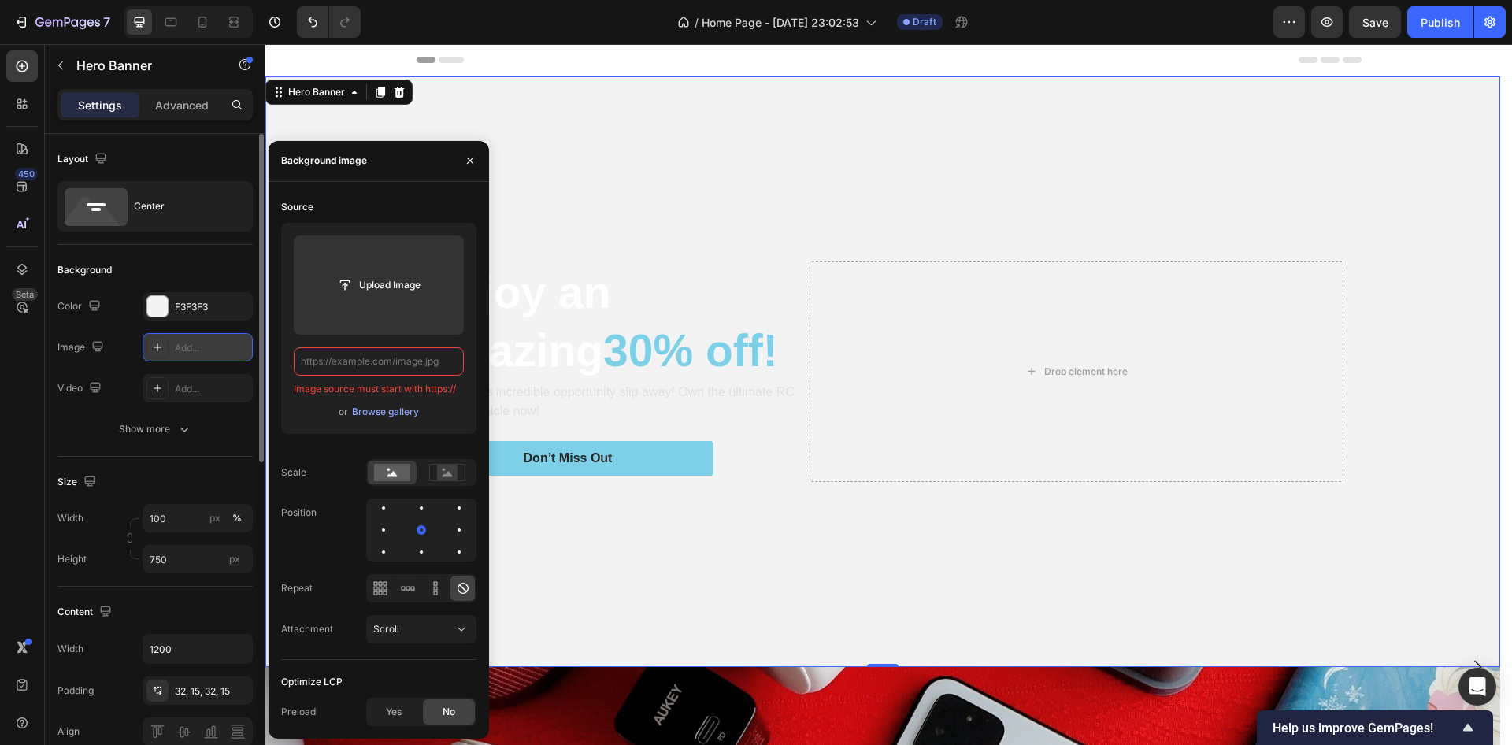
click at [362, 357] on input "text" at bounding box center [379, 361] width 170 height 28
paste input "https://posta-magazine.ru/wp-content/uploads/2021/09/fb_wireless-charging-room_…"
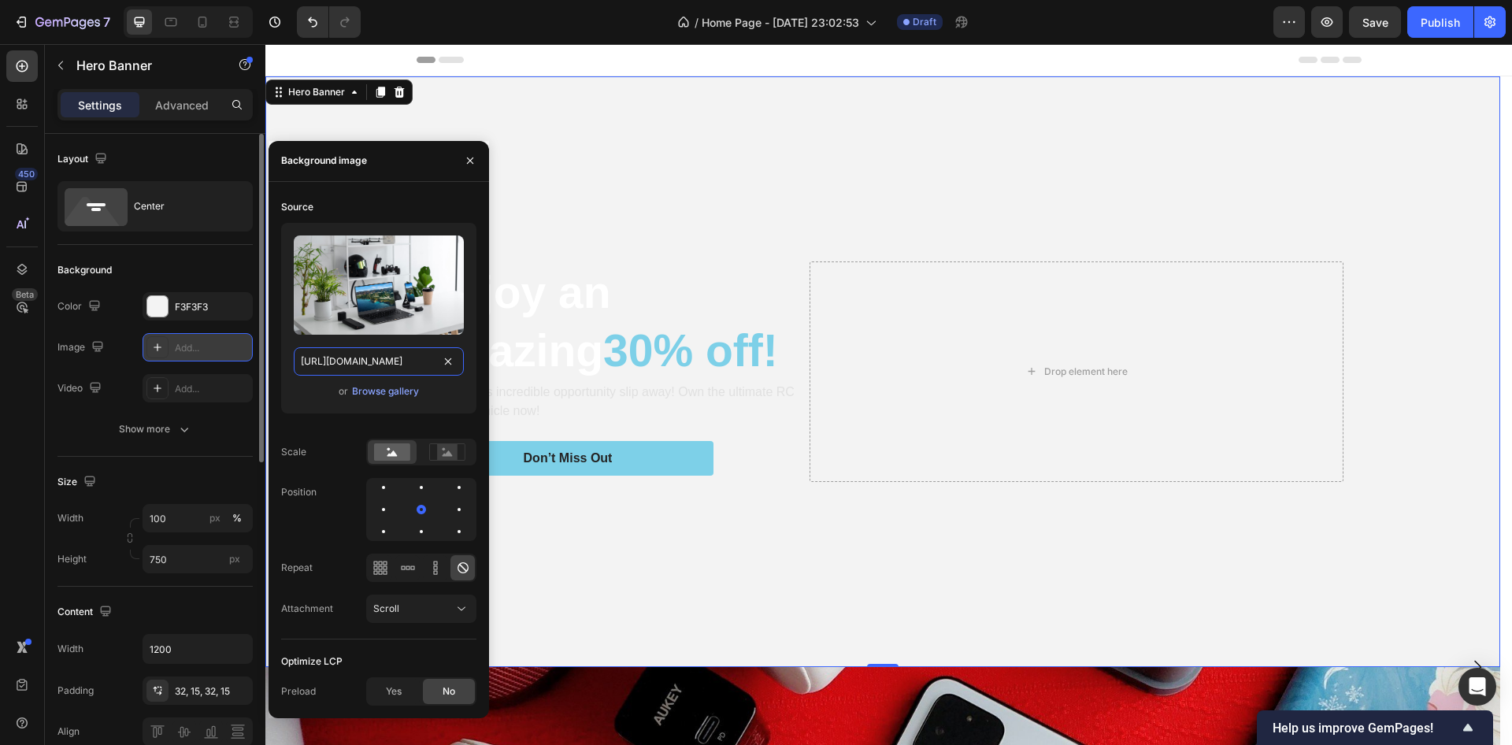
scroll to position [0, 337]
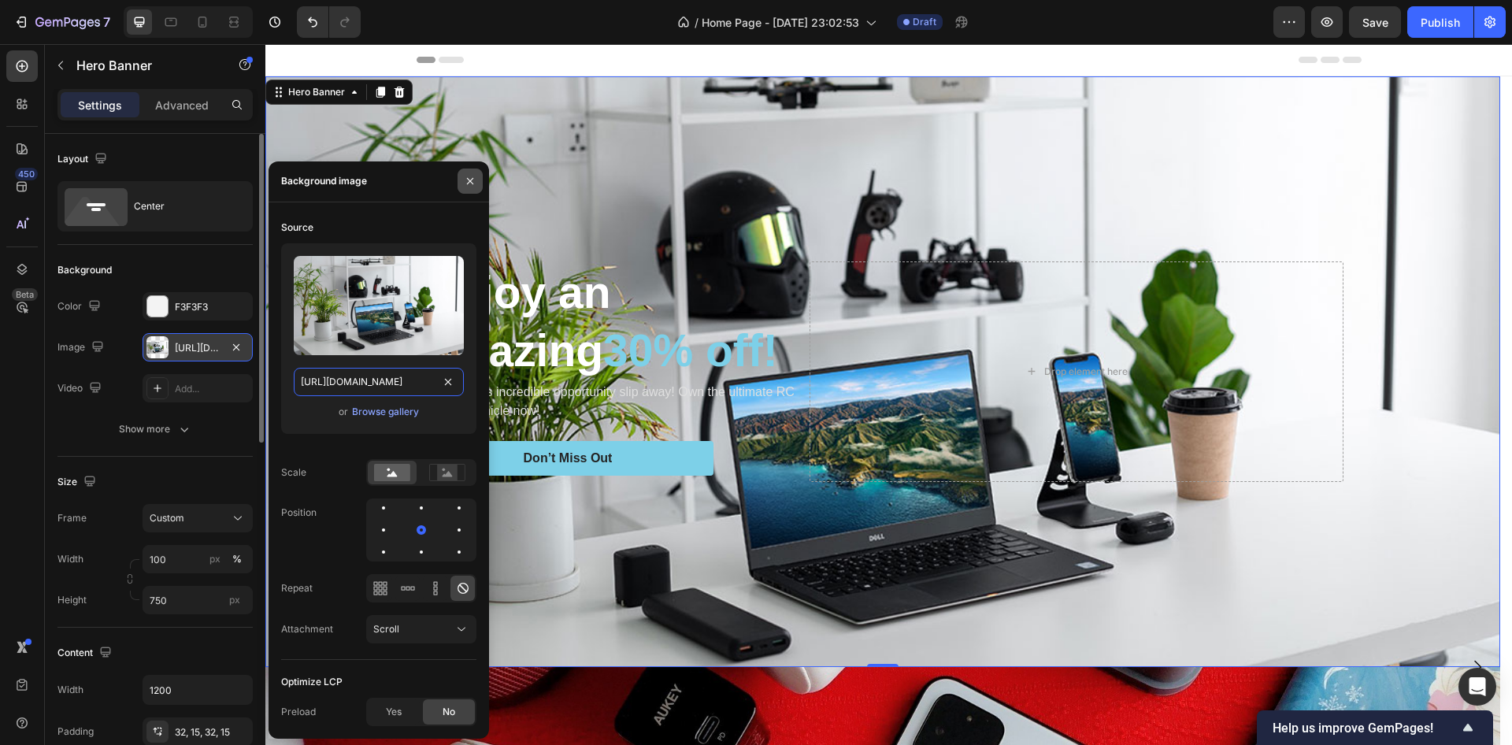
type input "https://posta-magazine.ru/wp-content/uploads/2021/09/fb_wireless-charging-room_…"
click at [473, 183] on icon "button" at bounding box center [470, 181] width 13 height 13
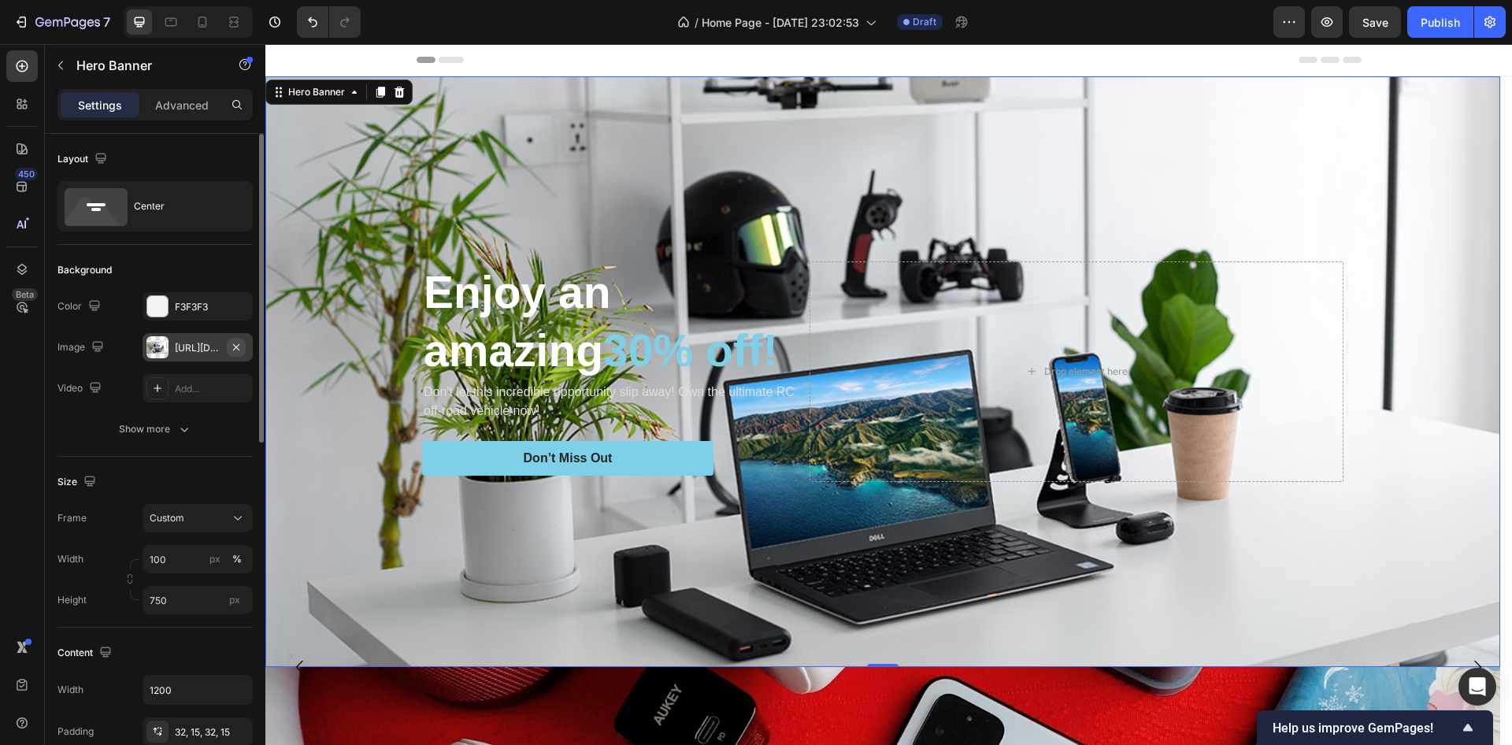
click at [235, 348] on icon "button" at bounding box center [236, 346] width 6 height 6
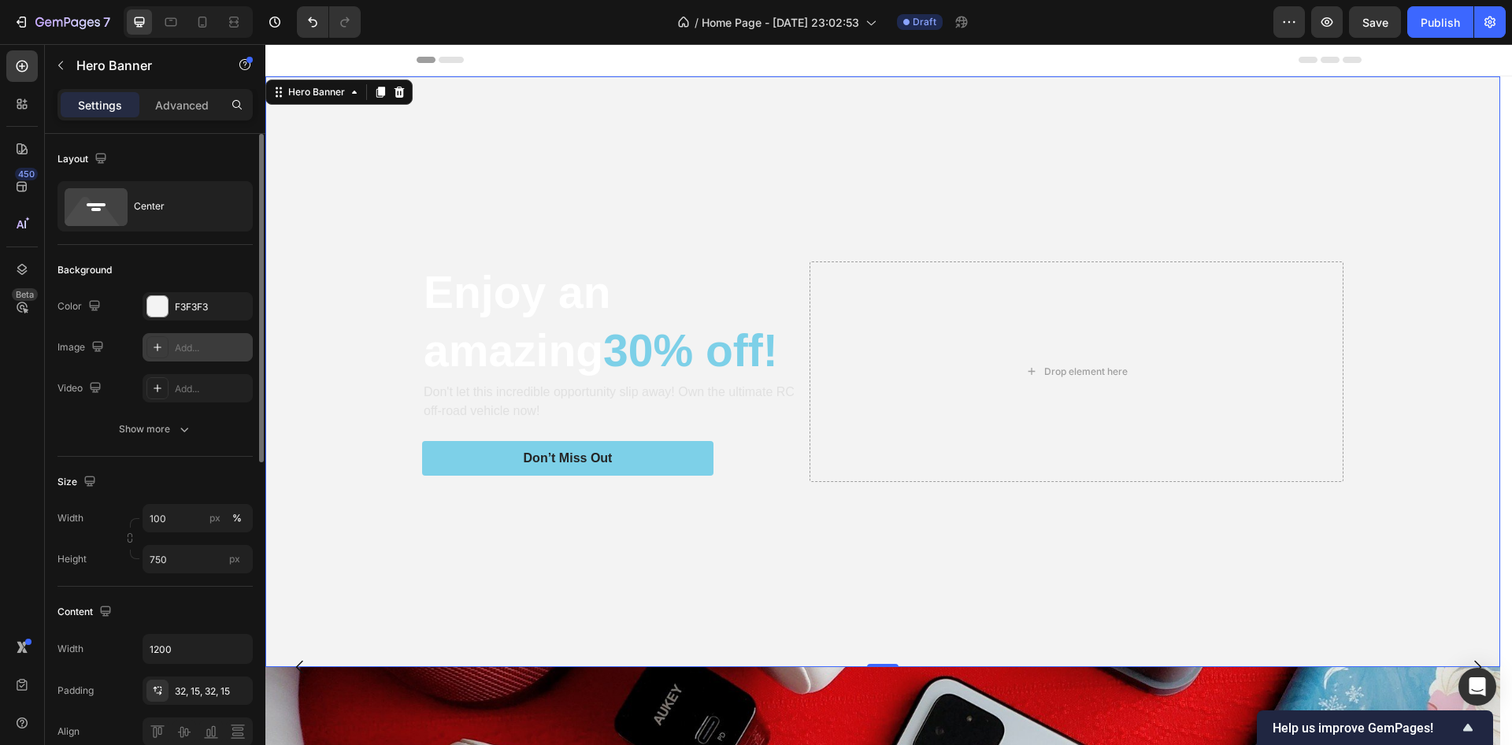
click at [214, 348] on div "Add..." at bounding box center [212, 348] width 74 height 14
type input "https://cdn.shopify.com/s/files/1/2005/9307/files/background_settings.jpg"
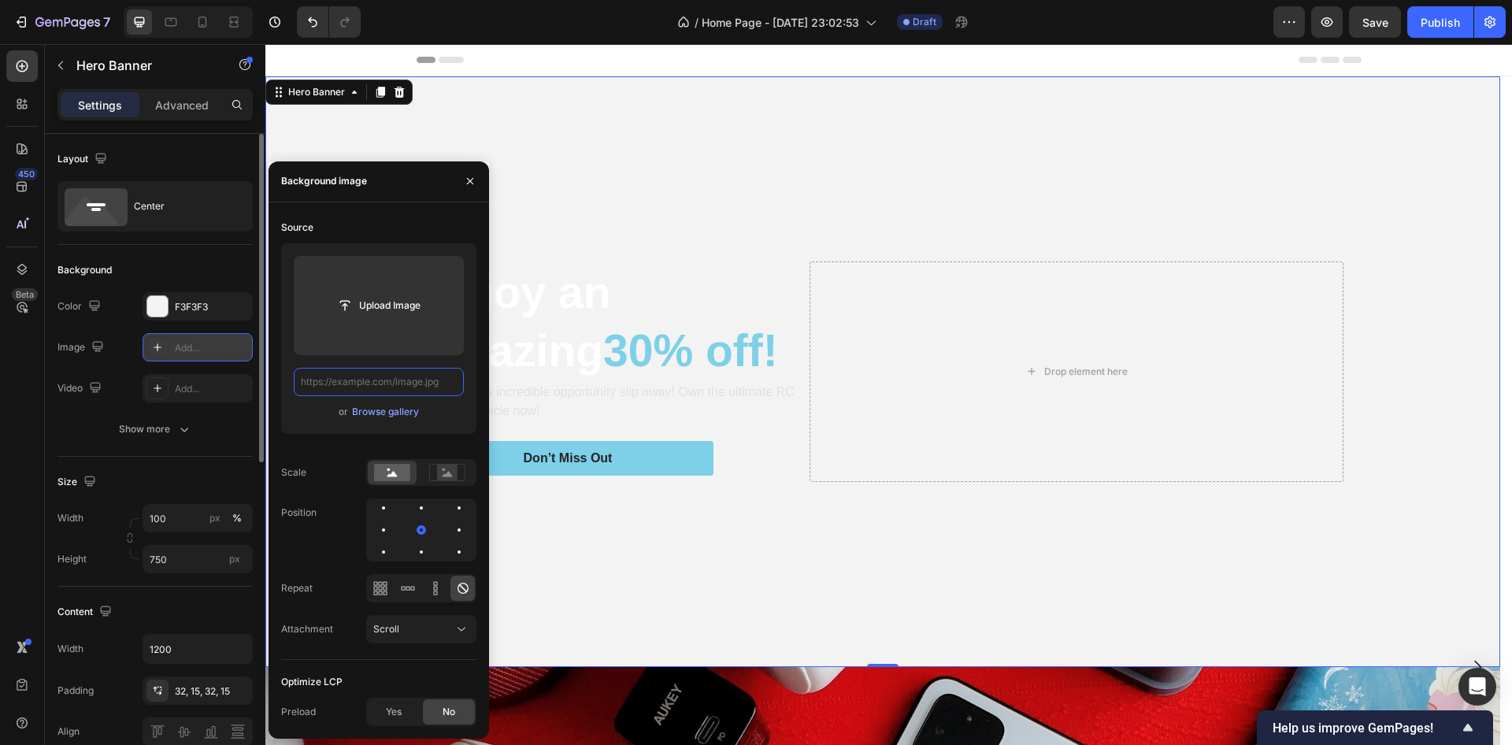
drag, startPoint x: 452, startPoint y: 383, endPoint x: 390, endPoint y: 379, distance: 62.4
paste input "https://peivast.com/wp-content/uploads/Top-10-Latest-Electronic-Gadgets-One-Can…"
type input "https://peivast.com/wp-content/uploads/Top-10-Latest-Electronic-Gadgets-One-Can…"
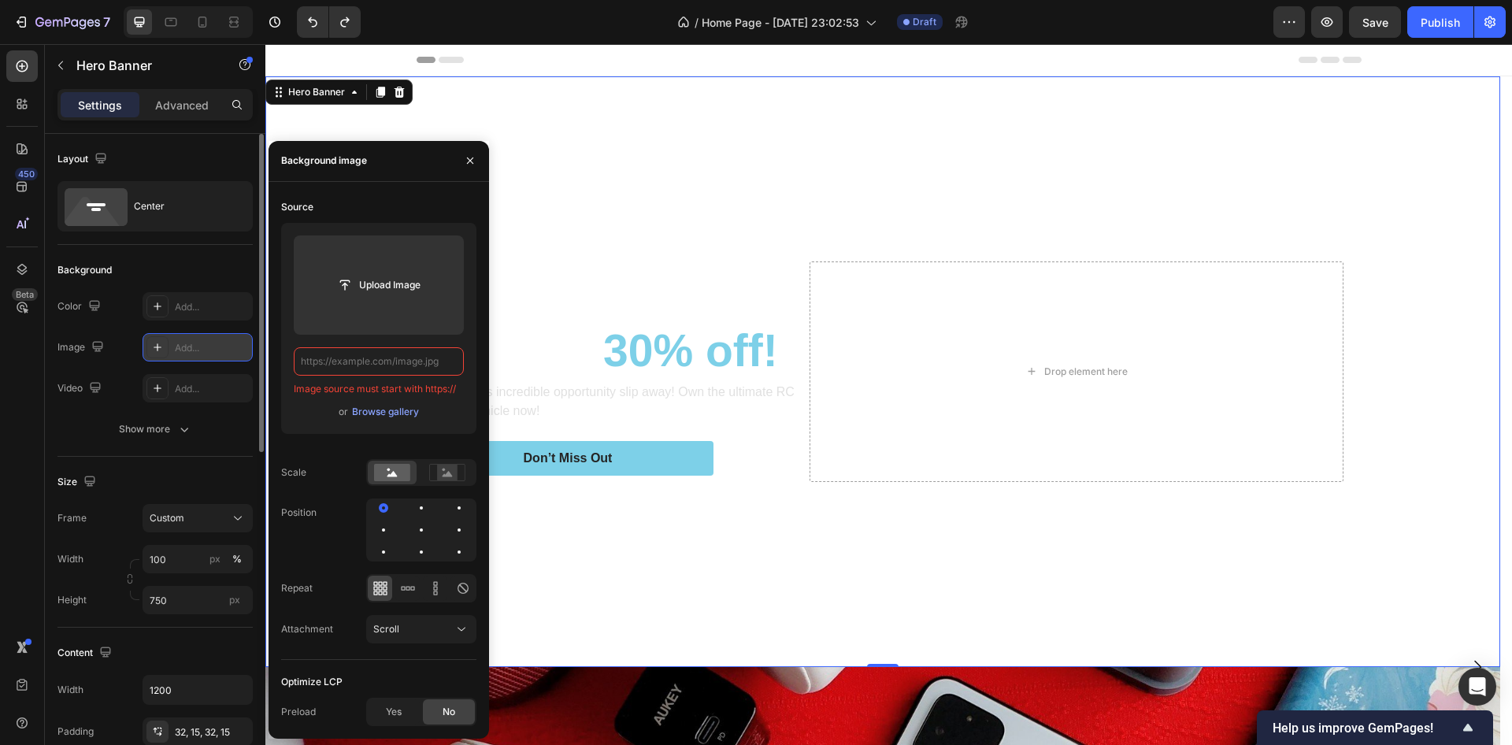
type input "https://cdn.shopify.com/s/files/1/2005/9307/files/background_settings.jpg"
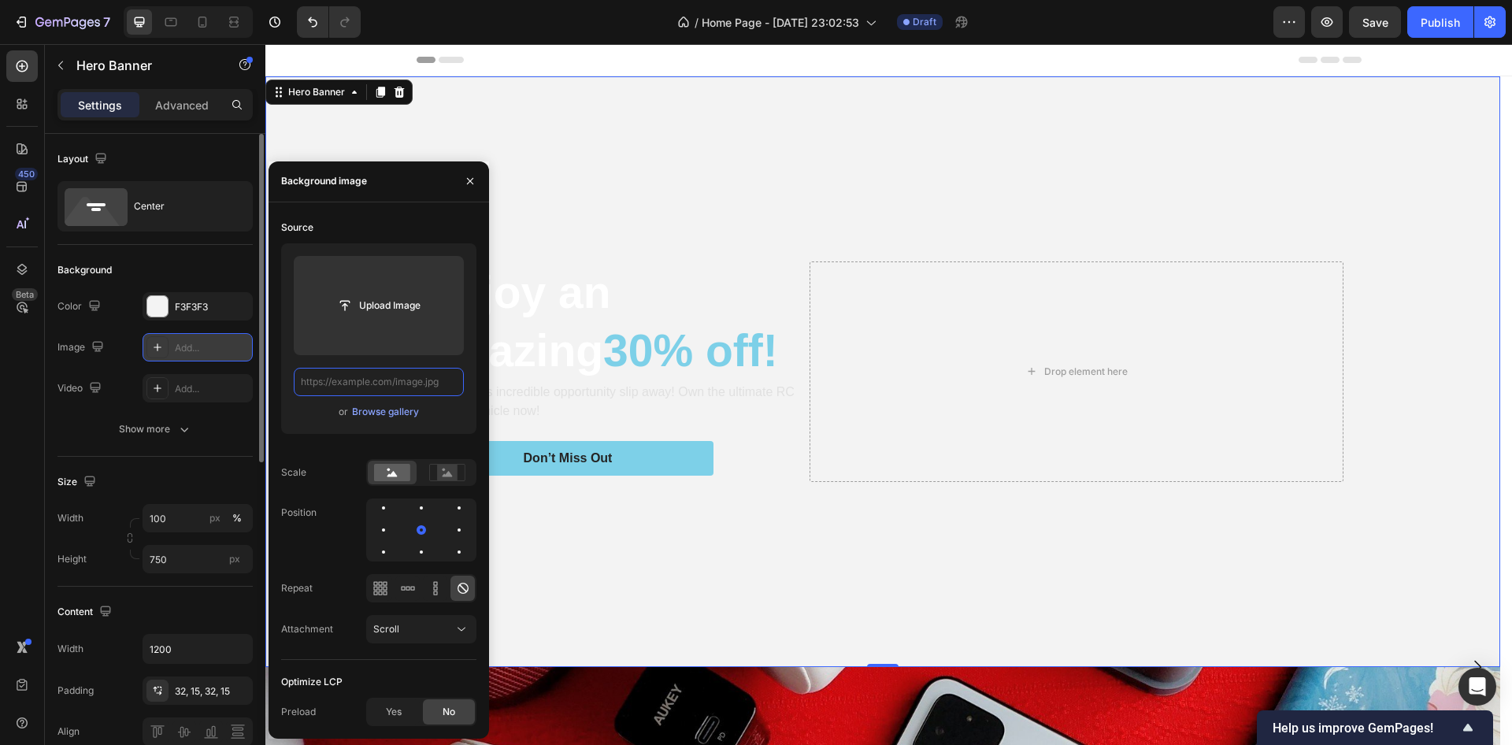
drag, startPoint x: 444, startPoint y: 384, endPoint x: 422, endPoint y: 381, distance: 22.3
click at [401, 384] on input "text" at bounding box center [379, 382] width 170 height 28
paste input "https://posta-magazine.ru/wp-content/uploads/2021/09/fb_wireless-charging-room_…"
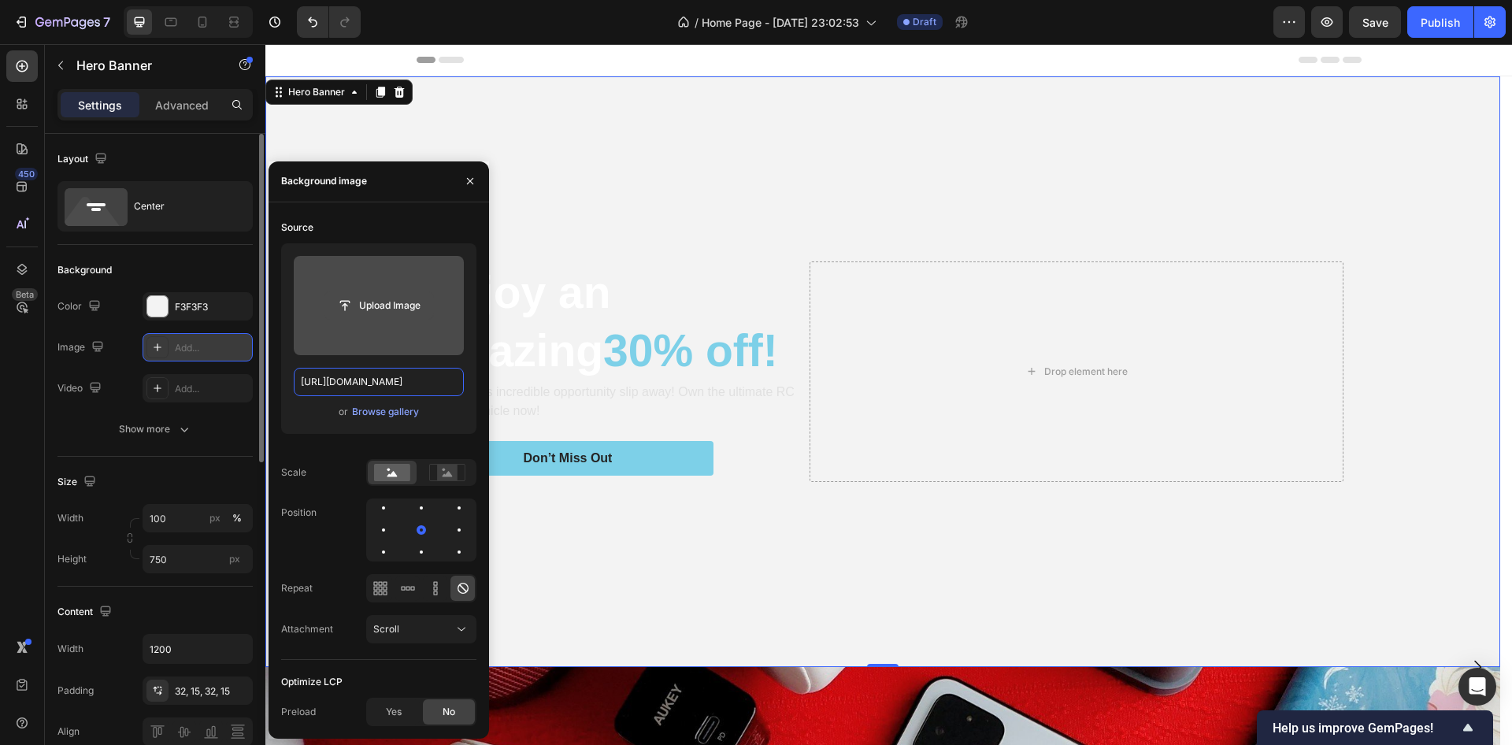
scroll to position [0, 337]
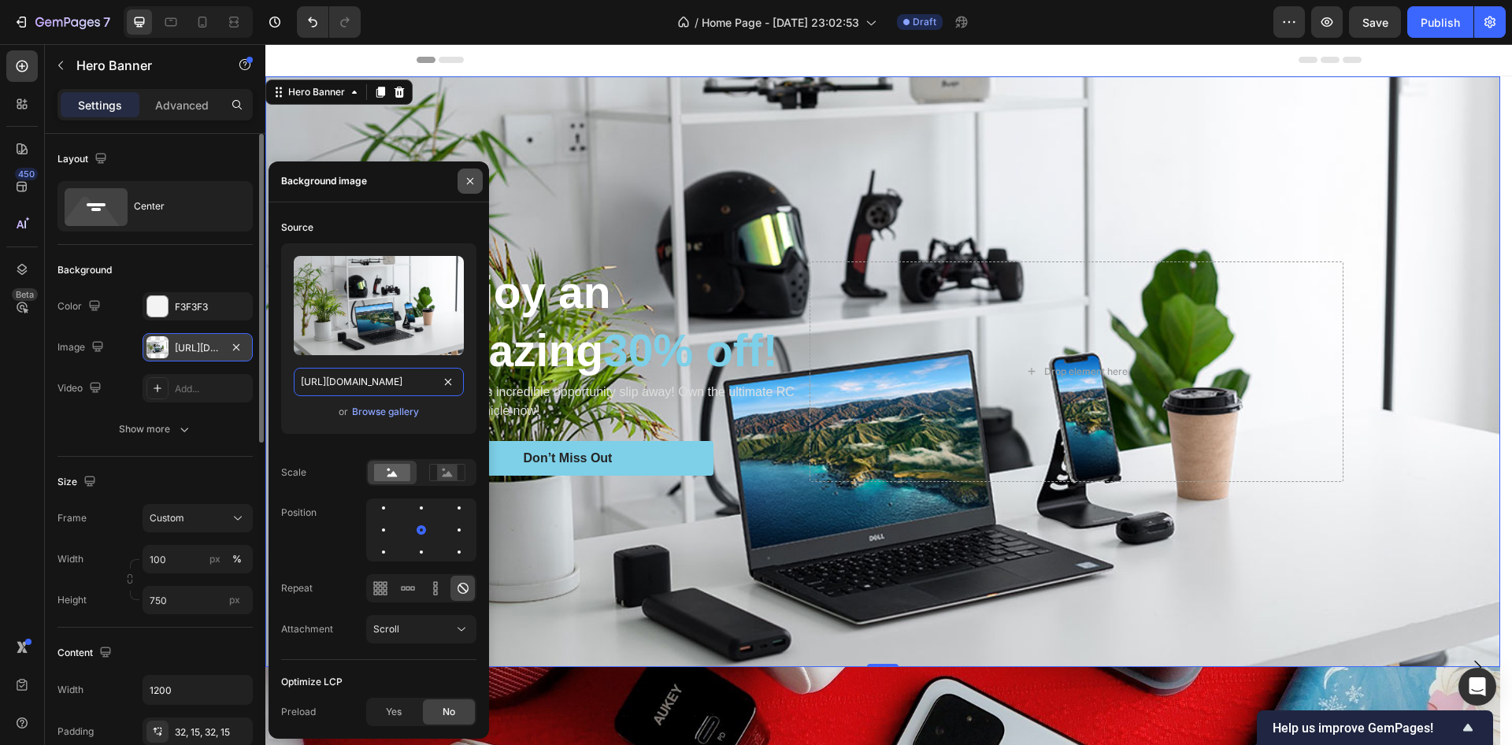
type input "https://posta-magazine.ru/wp-content/uploads/2021/09/fb_wireless-charging-room_…"
click at [467, 178] on icon "button" at bounding box center [470, 181] width 13 height 13
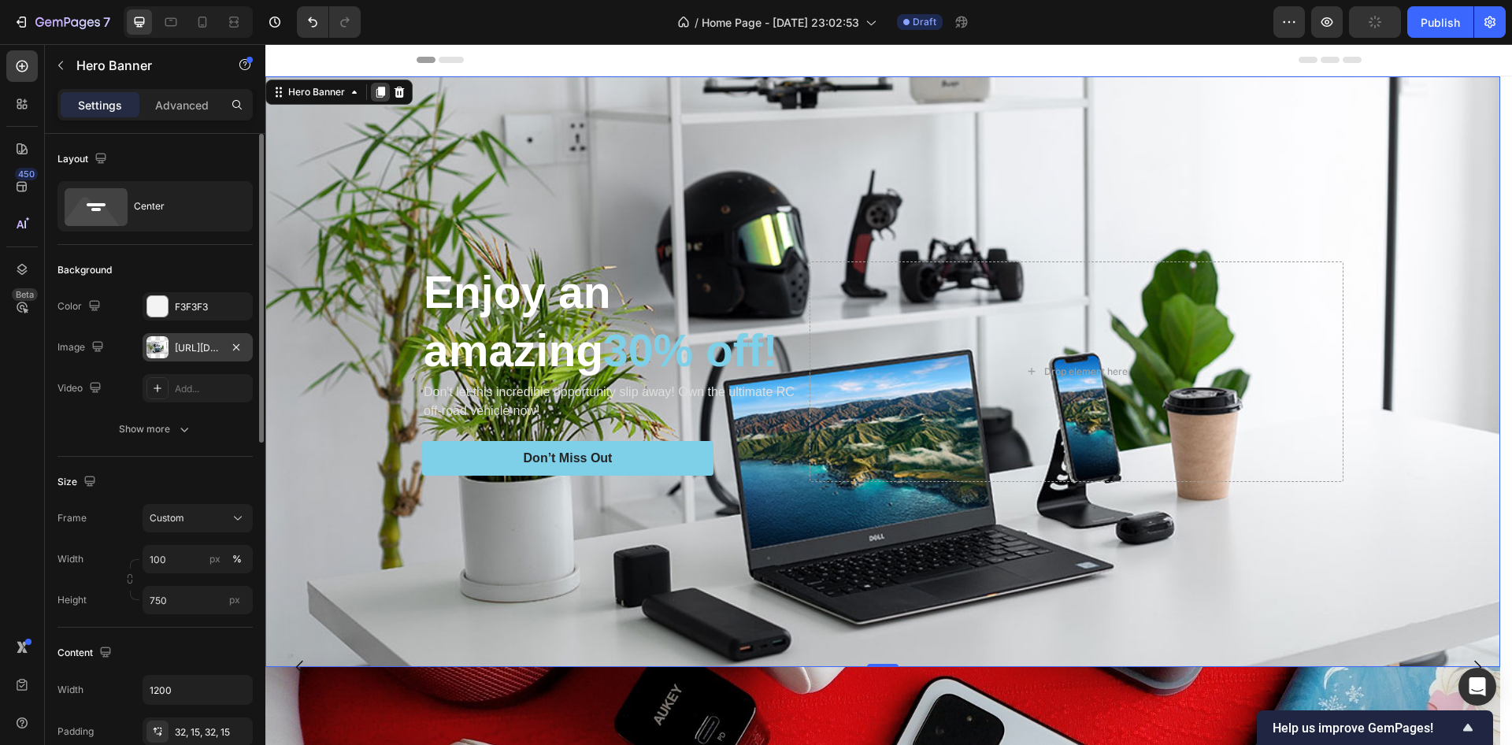
click at [379, 92] on icon at bounding box center [381, 92] width 9 height 11
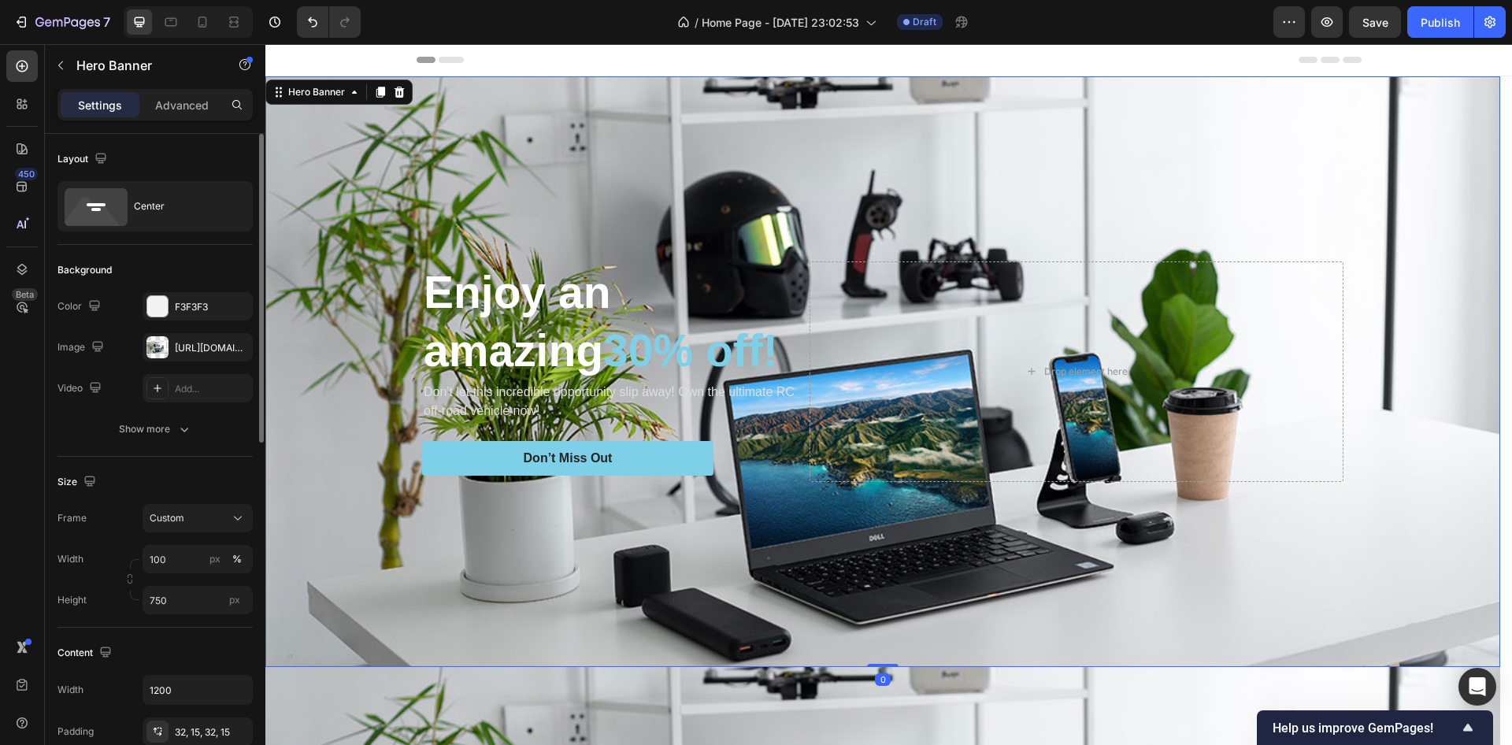
click at [479, 147] on div "Background Image" at bounding box center [882, 371] width 1235 height 591
click at [231, 347] on icon "button" at bounding box center [236, 347] width 13 height 13
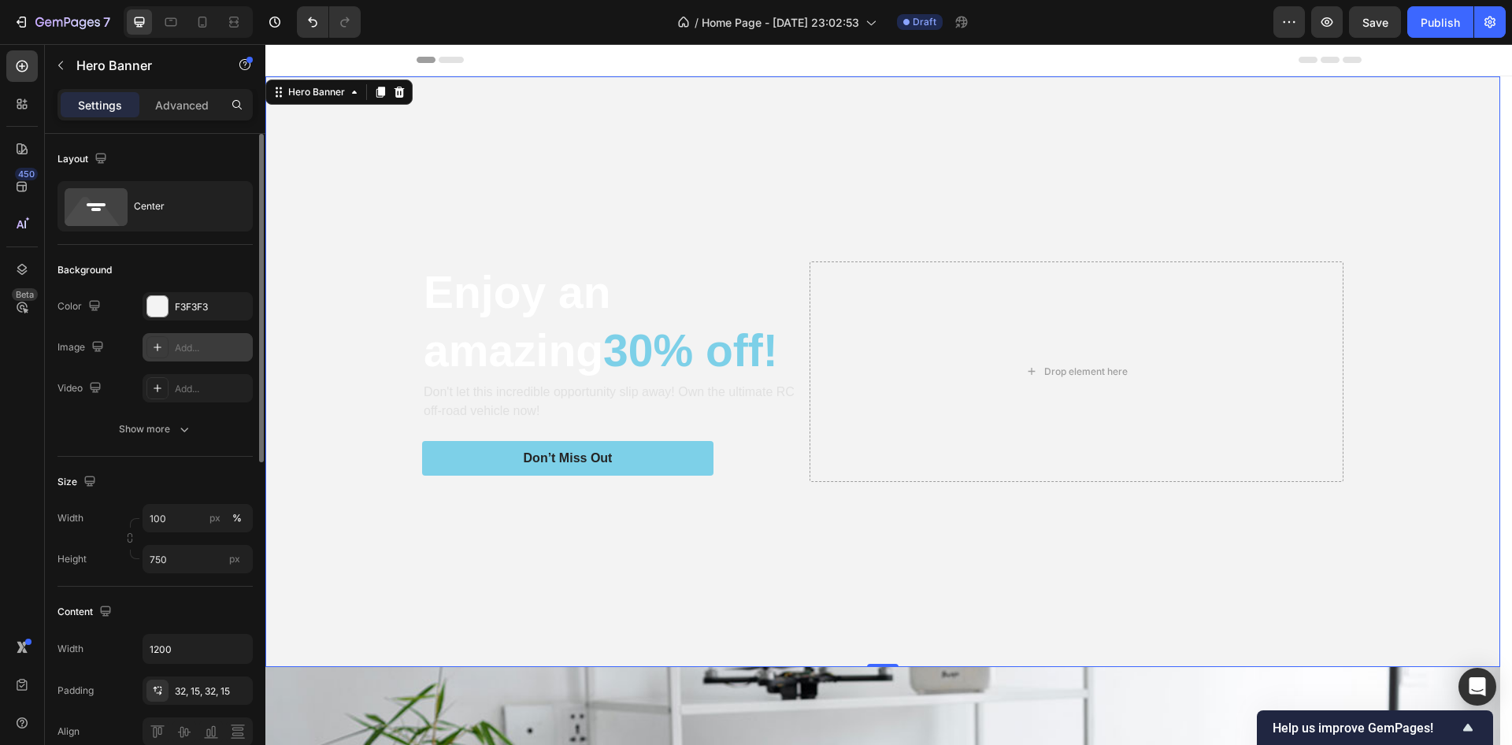
click at [192, 354] on div "Add..." at bounding box center [212, 348] width 74 height 14
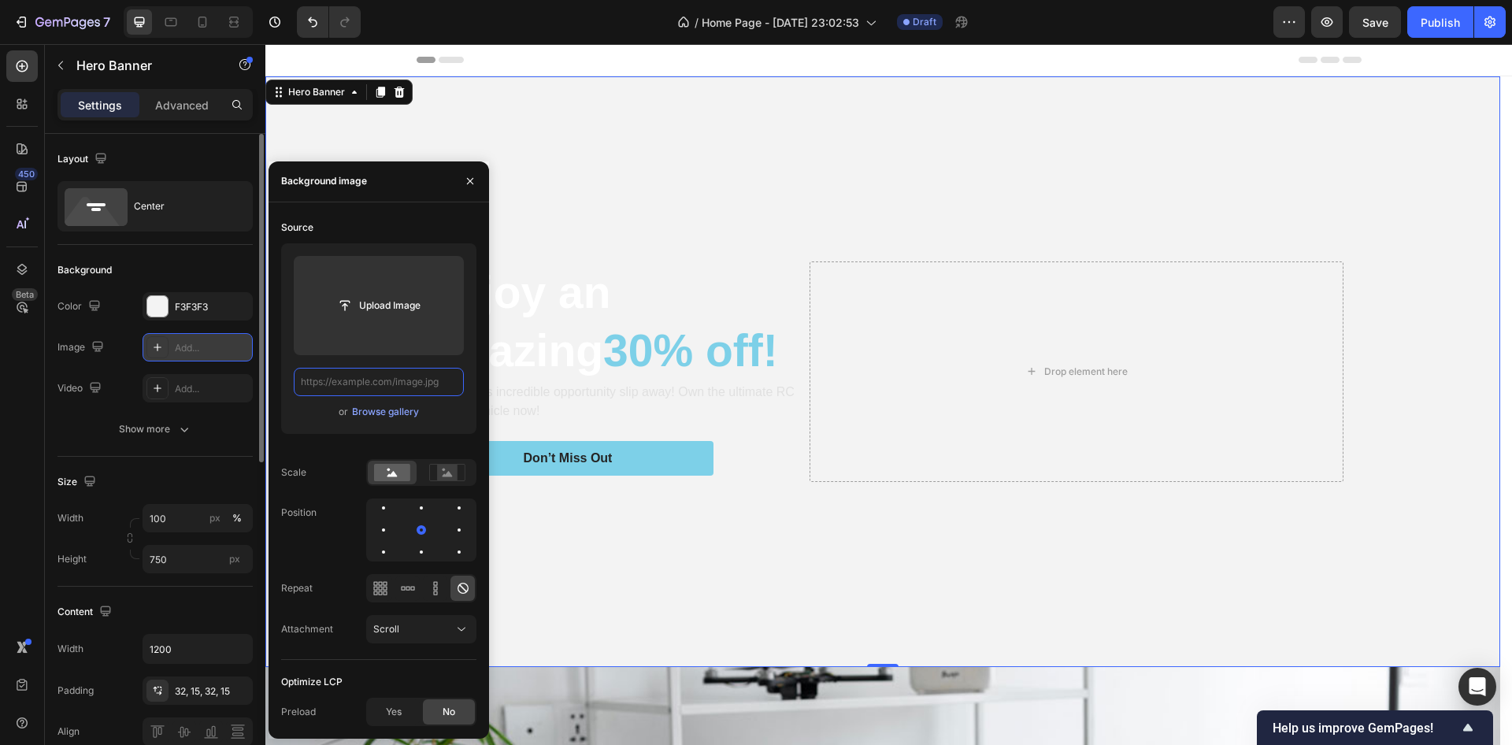
paste input "https://static.tildacdn.com/tild3661-3134-4831-a234-363764626533/jgfddfhkjtt.jpg"
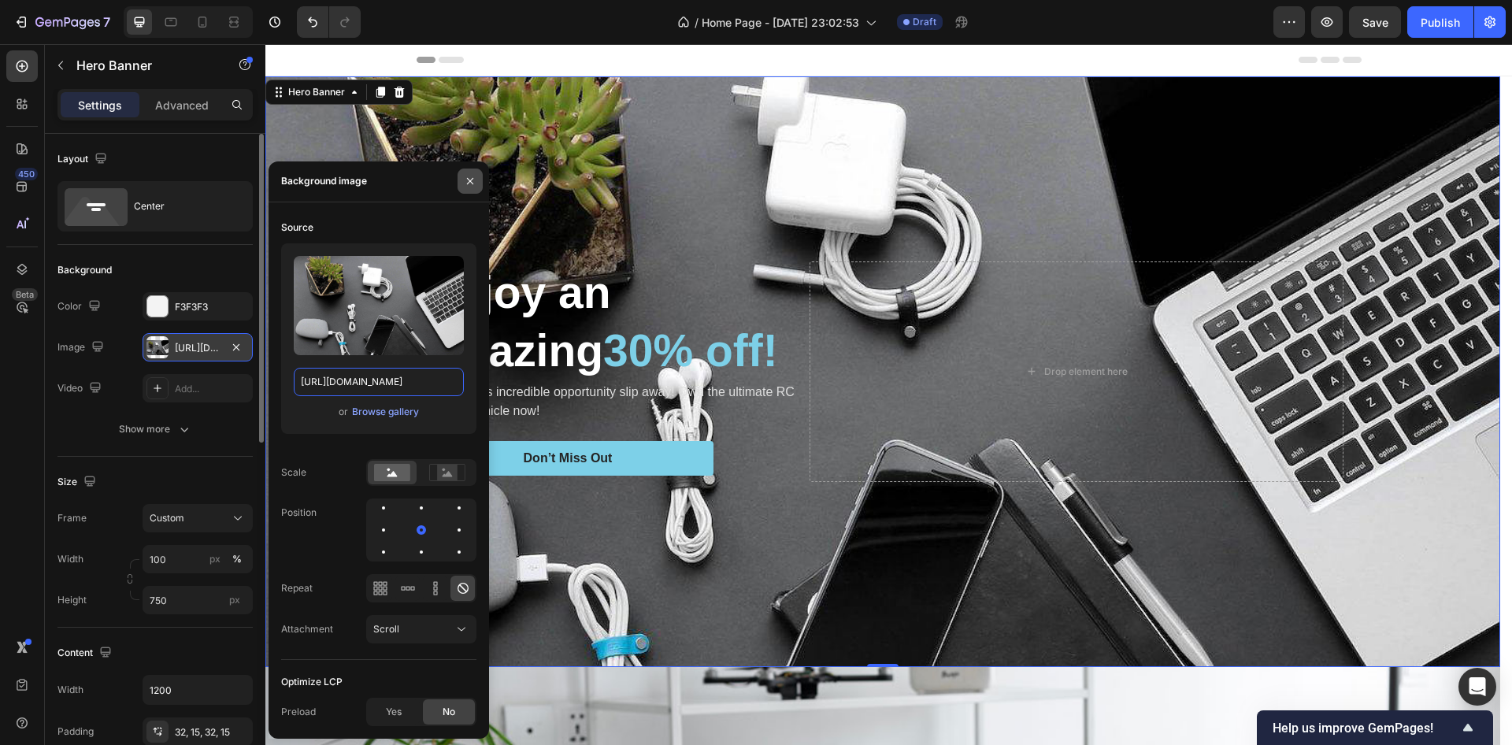
type input "https://static.tildacdn.com/tild3661-3134-4831-a234-363764626533/jgfddfhkjtt.jpg"
click at [473, 187] on icon "button" at bounding box center [470, 181] width 13 height 13
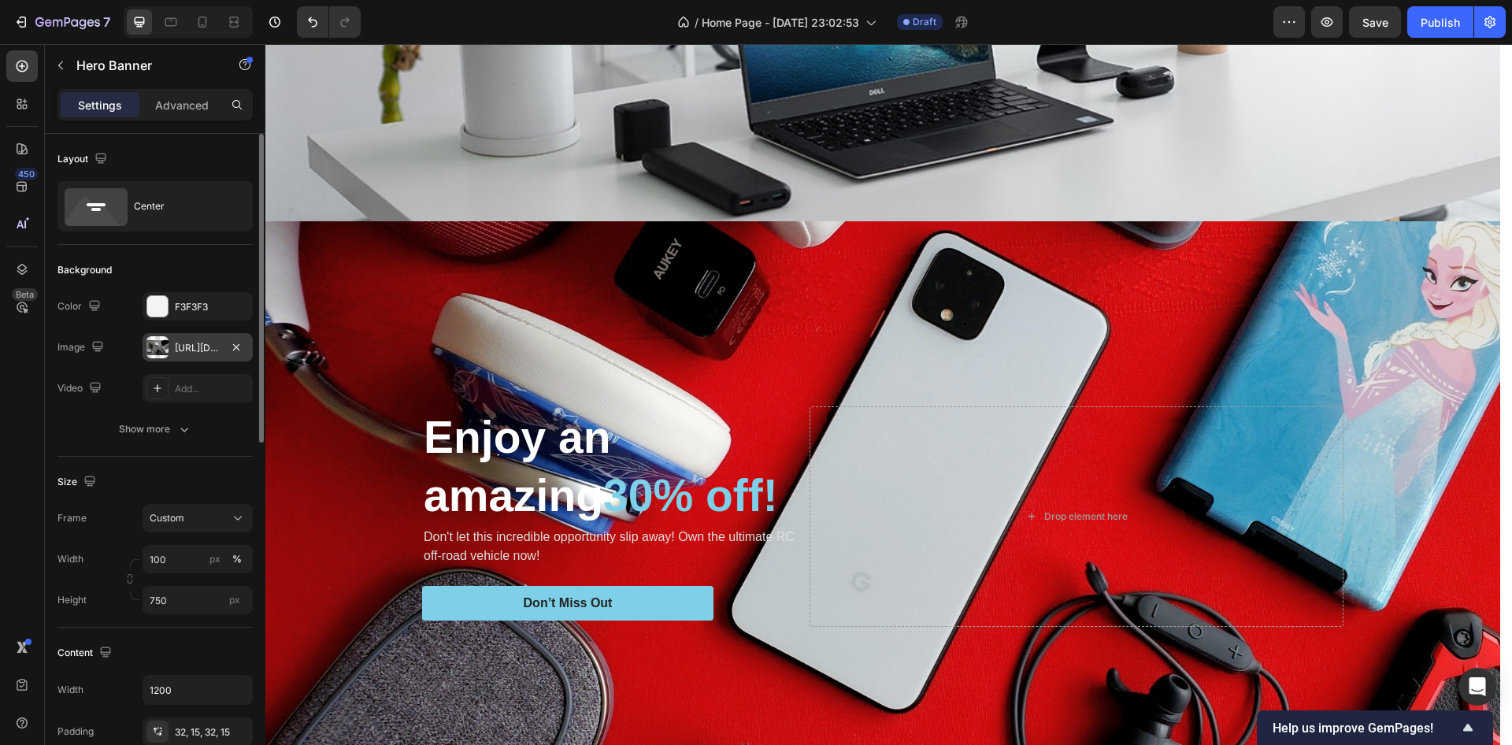
scroll to position [1229, 0]
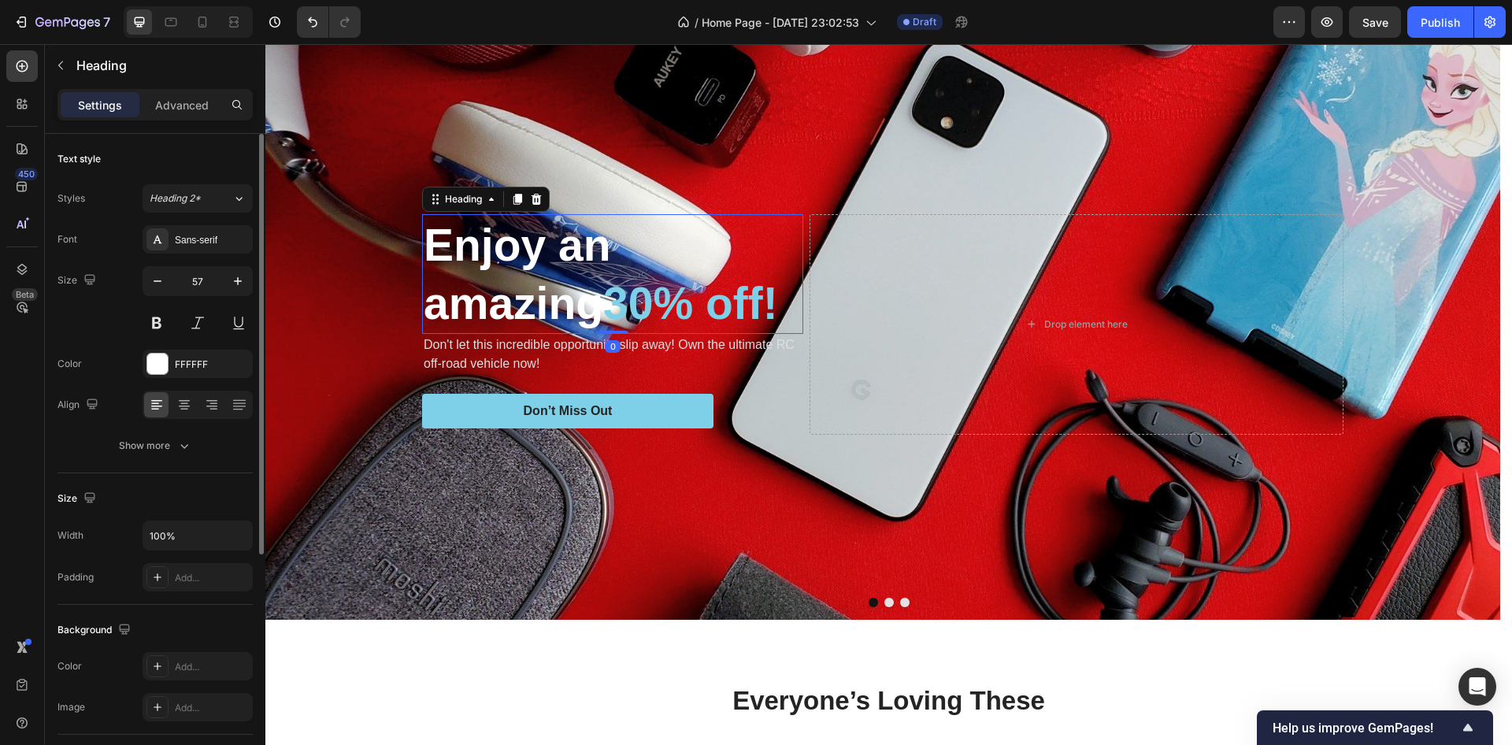
click at [525, 254] on h2 "Enjoy an amazing 30% off!" at bounding box center [612, 274] width 381 height 120
click at [525, 254] on p "Enjoy an amazing 30% off!" at bounding box center [613, 274] width 378 height 117
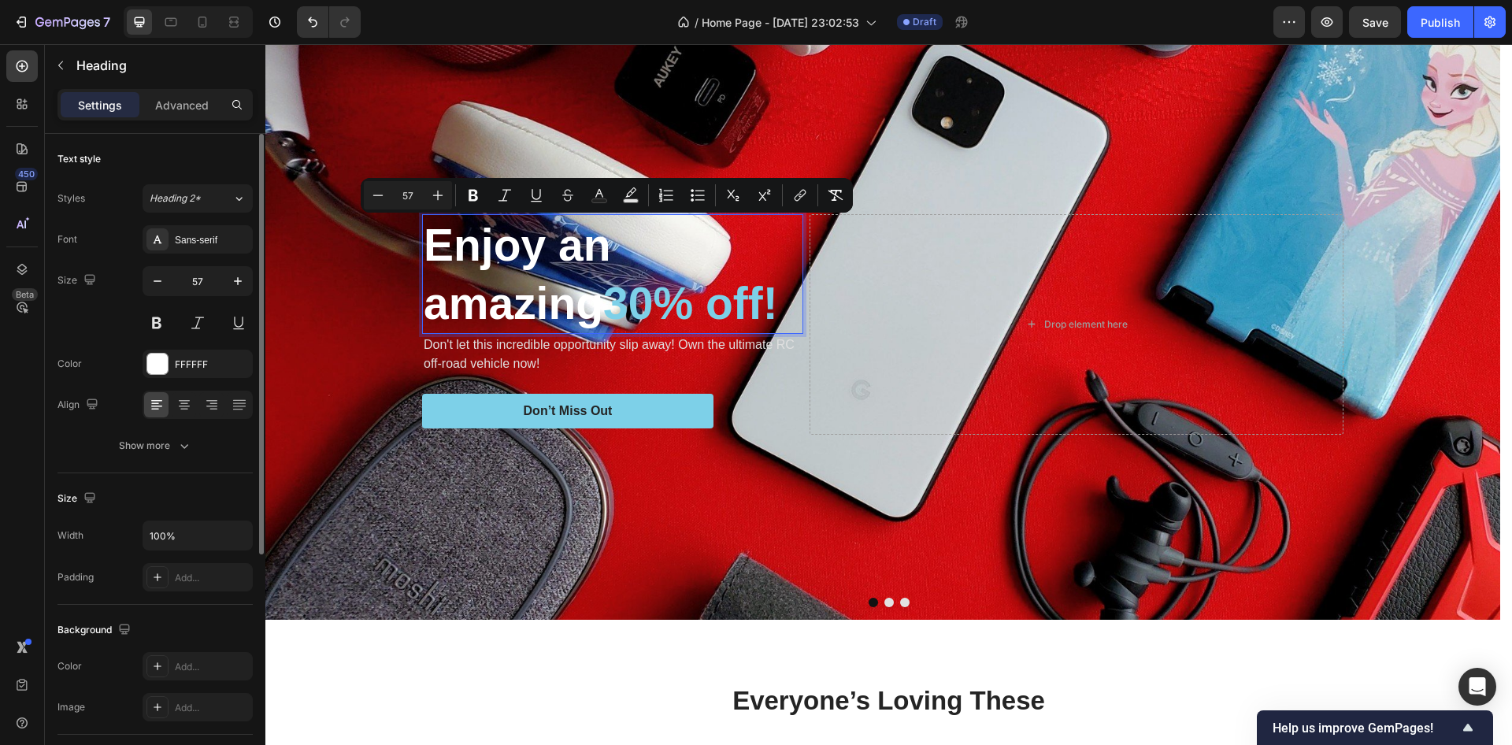
scroll to position [1141, 0]
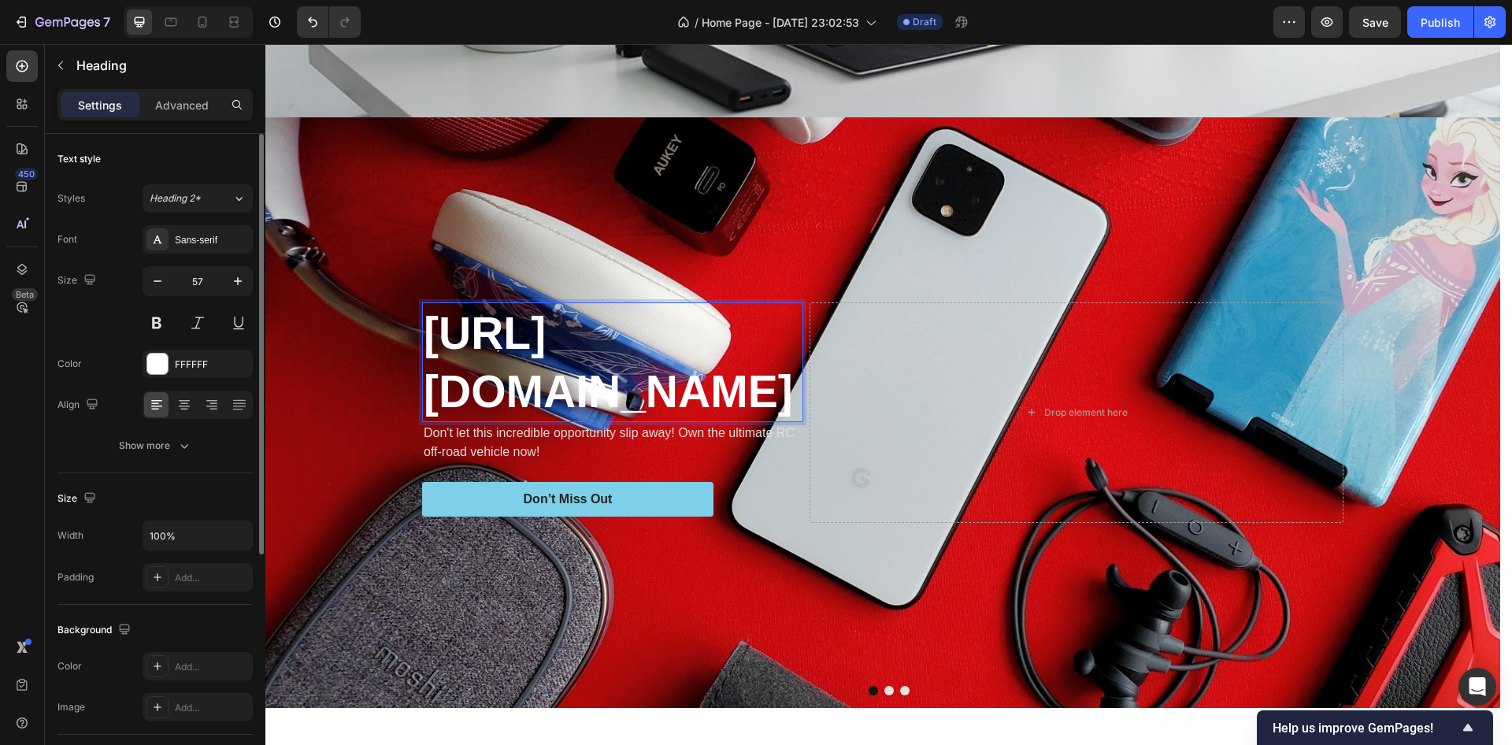
click at [522, 304] on p "https://static.tildacdn.com/tild3661-3134-4831-a234-363764626533/jgfddfhkjtt.jpg" at bounding box center [613, 362] width 378 height 117
click at [521, 304] on p "https://static.tildacdn.com/tild3661-3134-4831-a234-363764626533/jgfddfhkjtt.jpg" at bounding box center [613, 362] width 378 height 117
click at [520, 304] on p "https://static.tildacdn.com/tild3661-3134-4831-a234-363764626533/jgfddfhkjtt.jpg" at bounding box center [613, 362] width 378 height 117
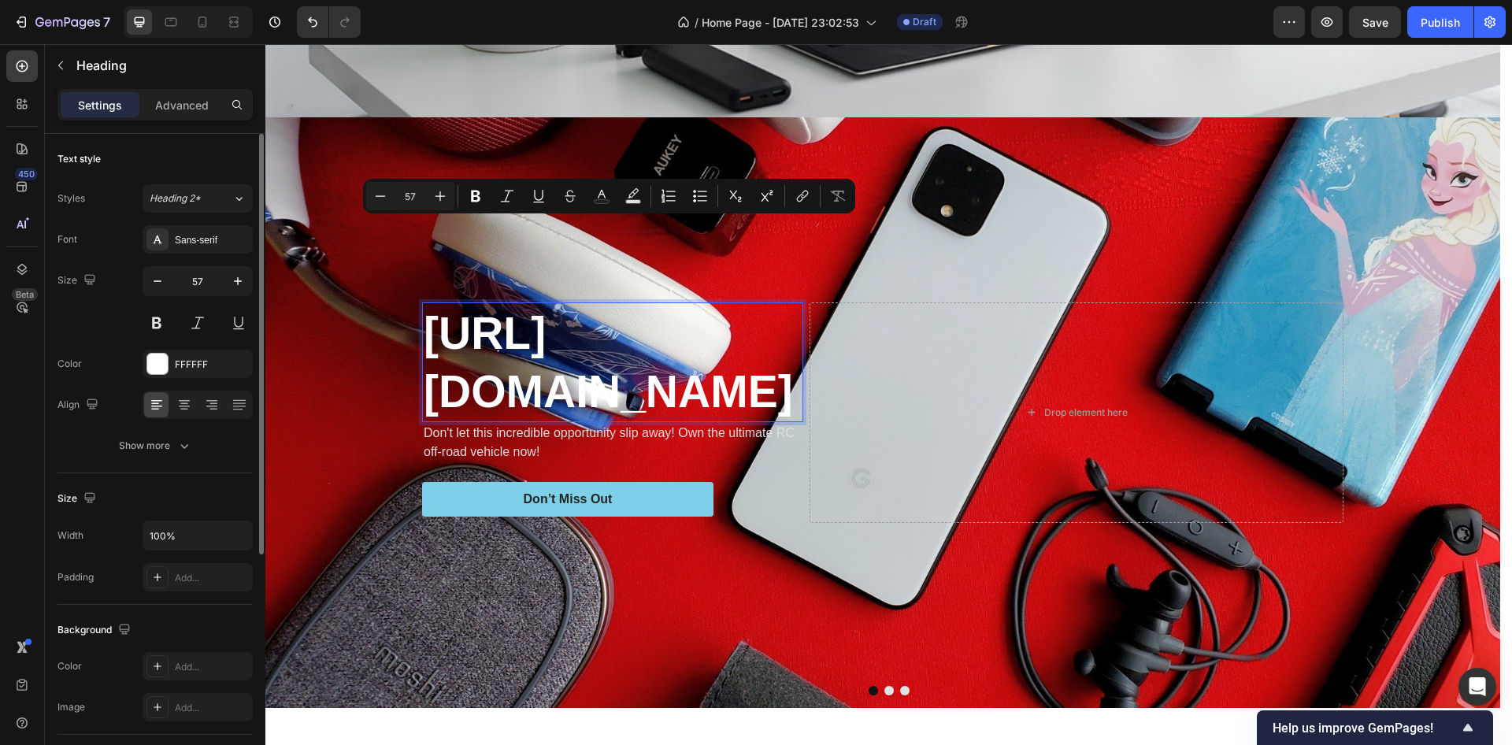
drag, startPoint x: 520, startPoint y: 278, endPoint x: 497, endPoint y: 264, distance: 26.9
click at [497, 304] on p "https://static.tildacdn.com/tild3661-3134-4831-a234-363764626533/jgfddfhkjtt.jpg" at bounding box center [613, 362] width 378 height 117
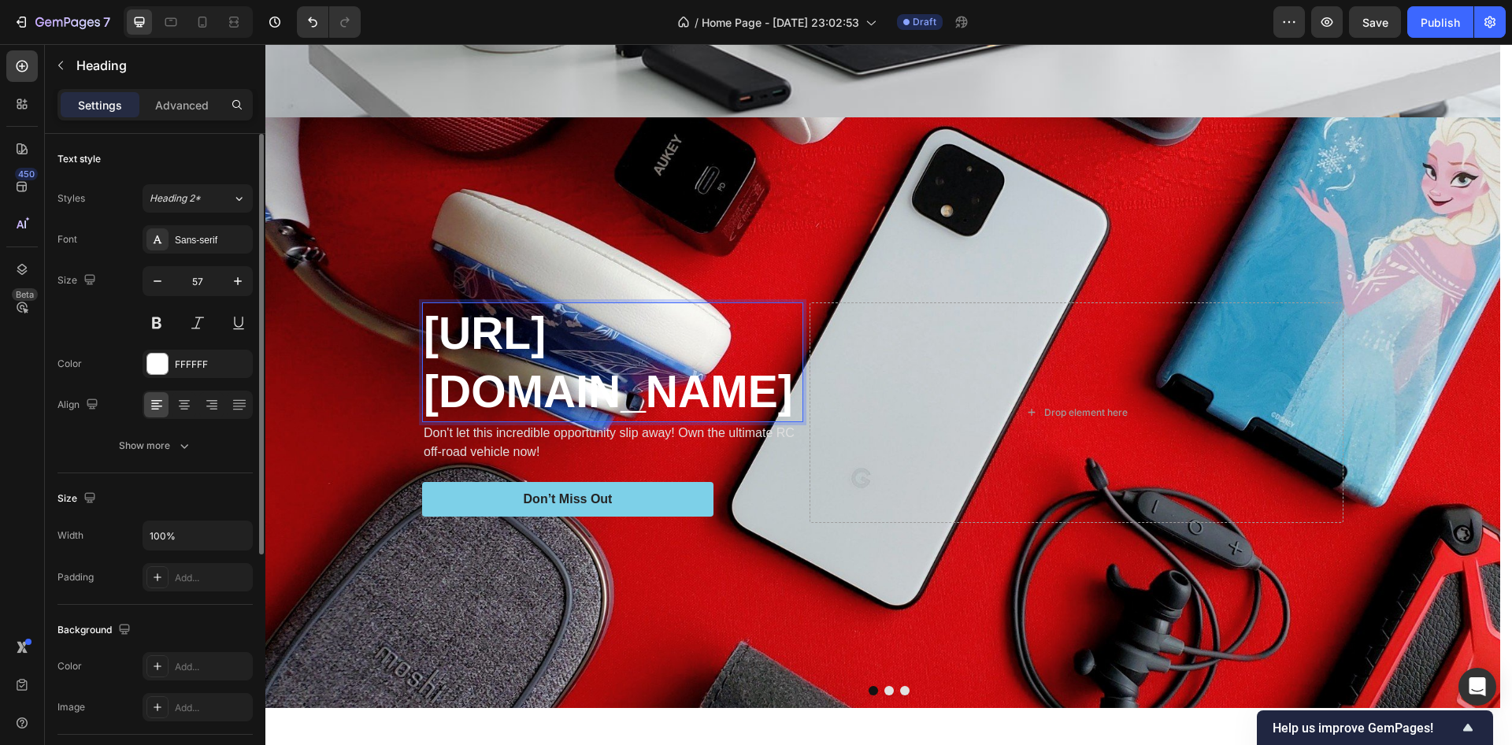
click at [497, 304] on p "https://static.tildacdn.com/tild3661-3134-4831-a234-363764626533/jgfddfhkjtt.jpg" at bounding box center [613, 362] width 378 height 117
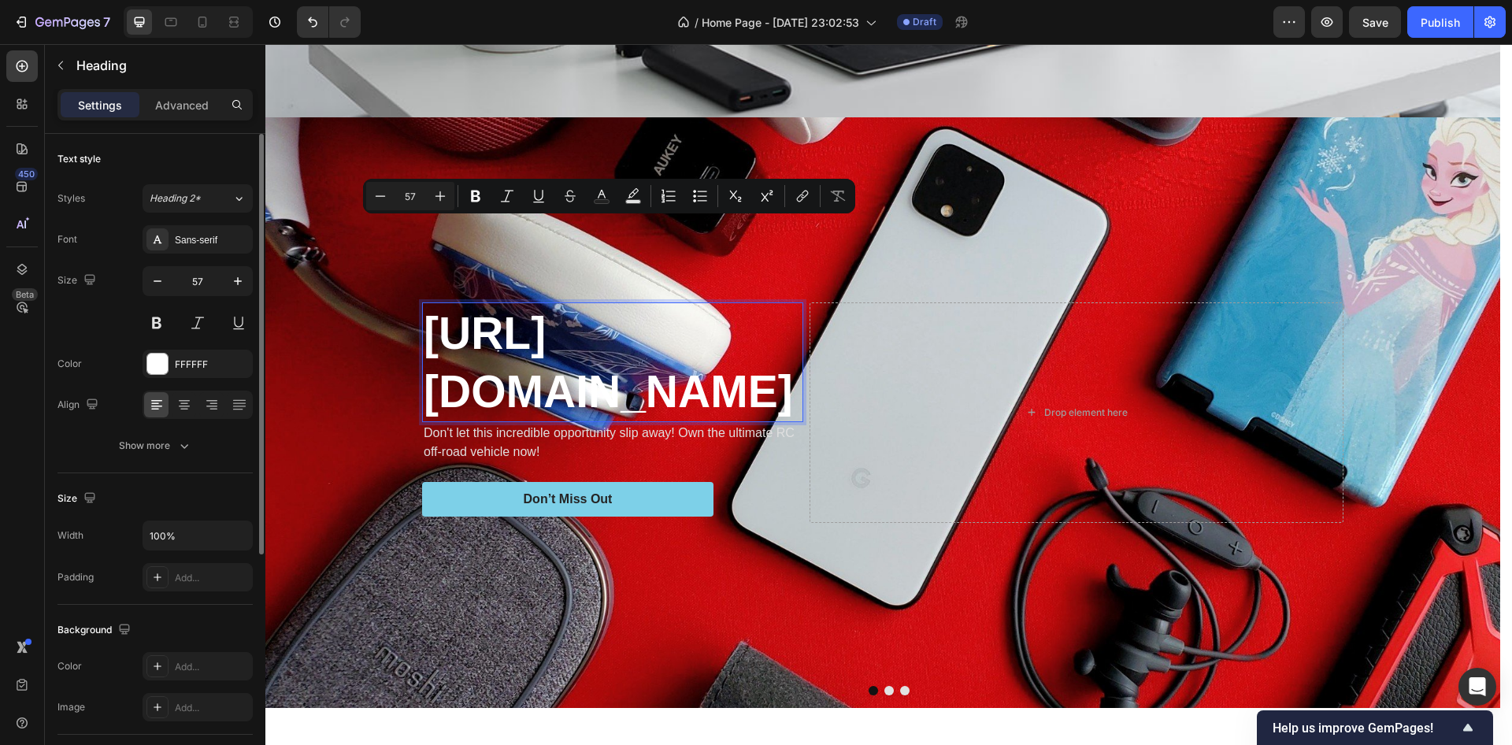
scroll to position [1229, 0]
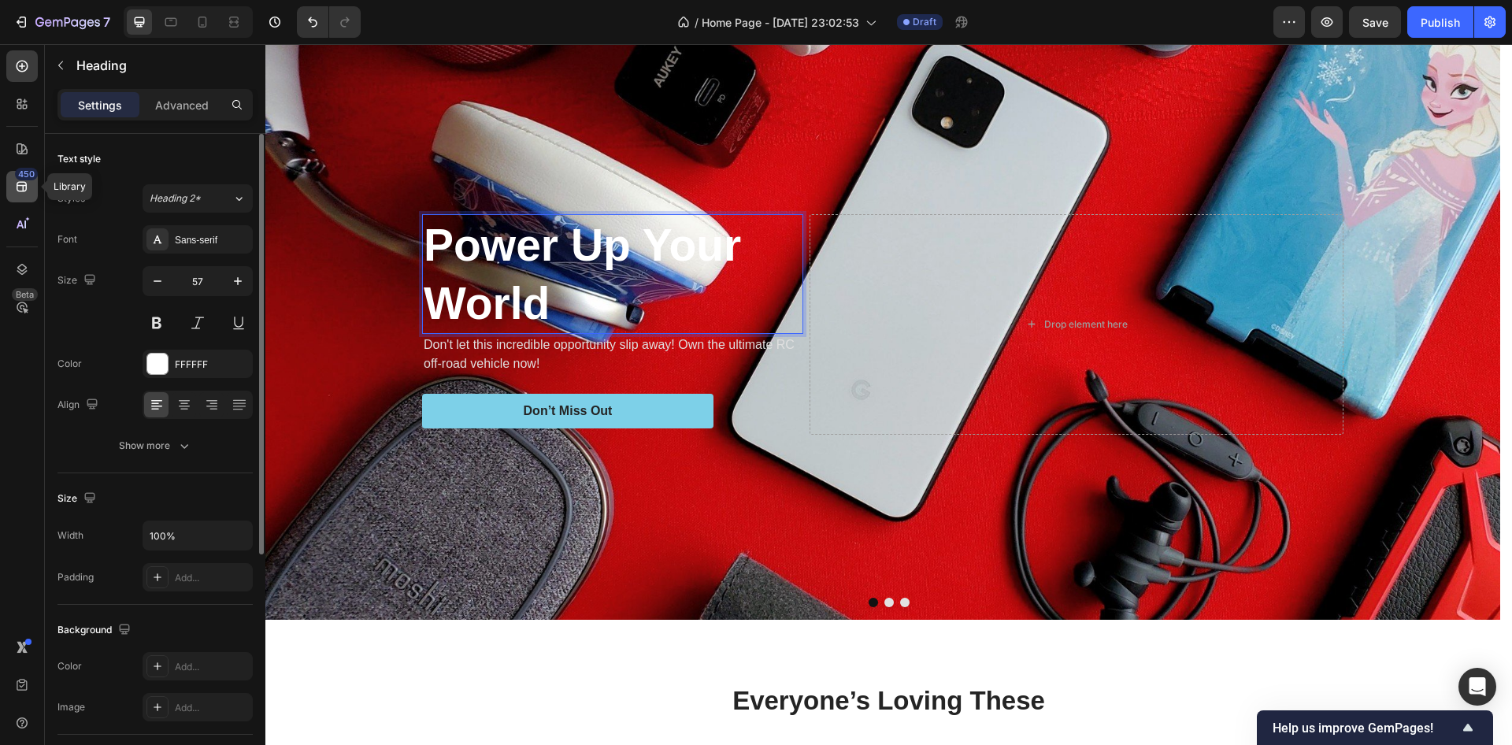
click at [17, 181] on icon at bounding box center [22, 187] width 16 height 16
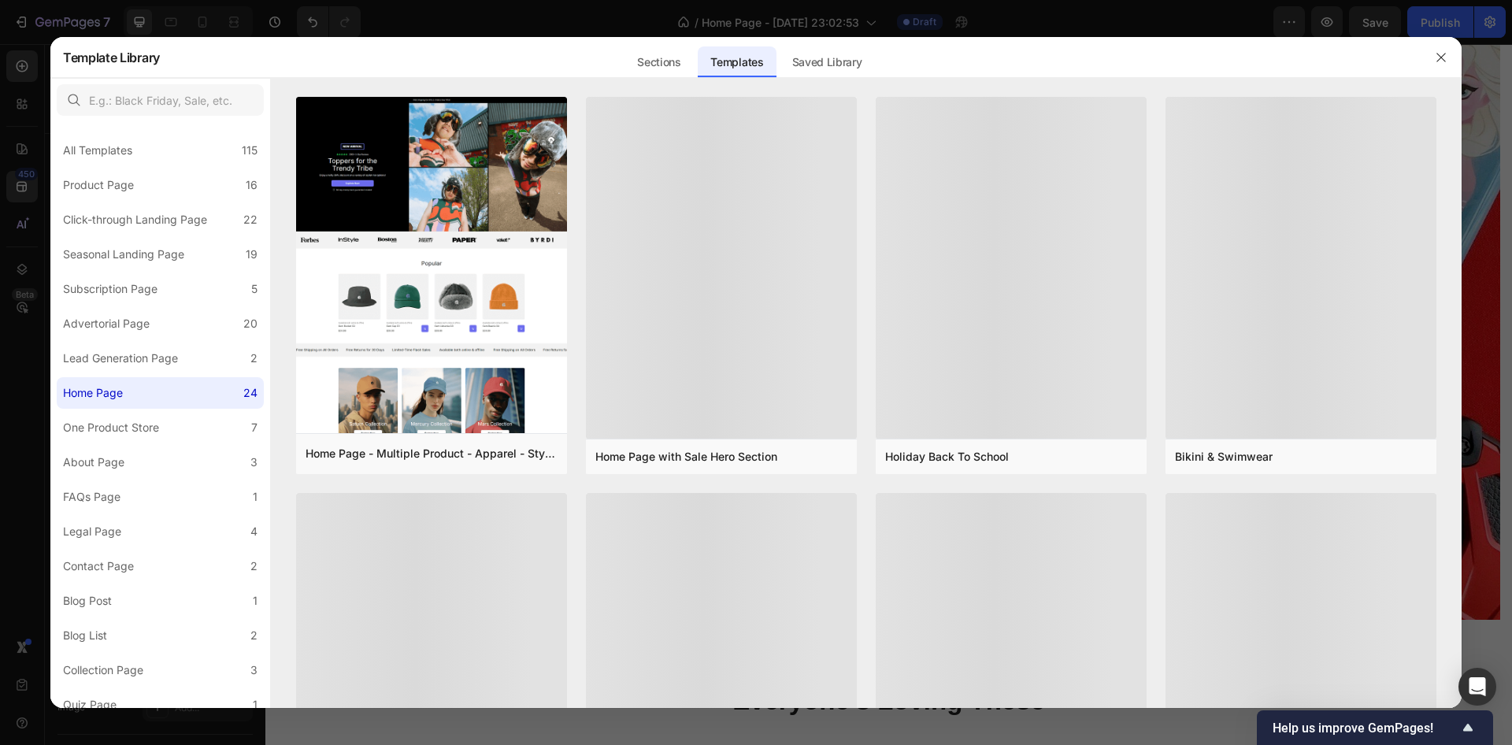
click at [16, 154] on div at bounding box center [756, 372] width 1512 height 745
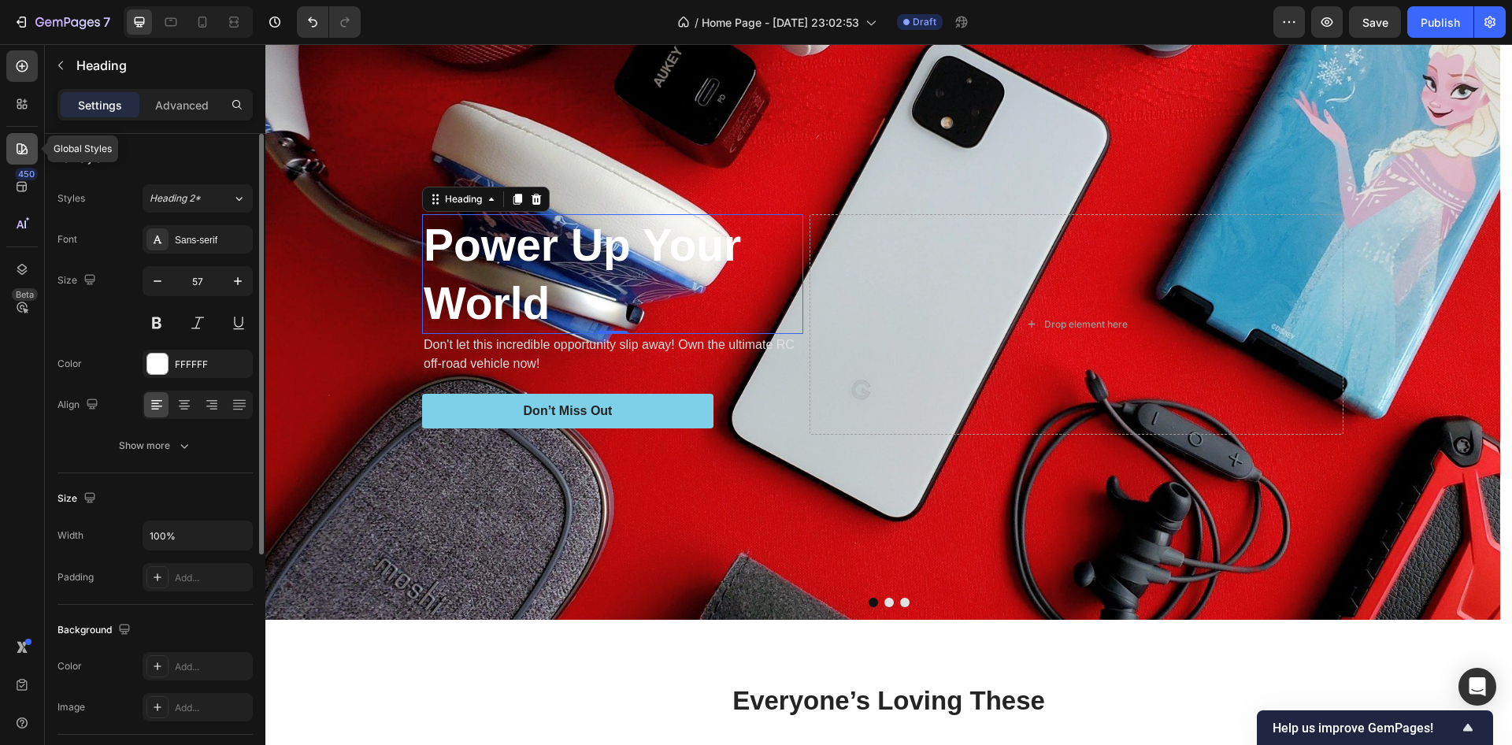
click at [21, 152] on icon at bounding box center [22, 148] width 11 height 11
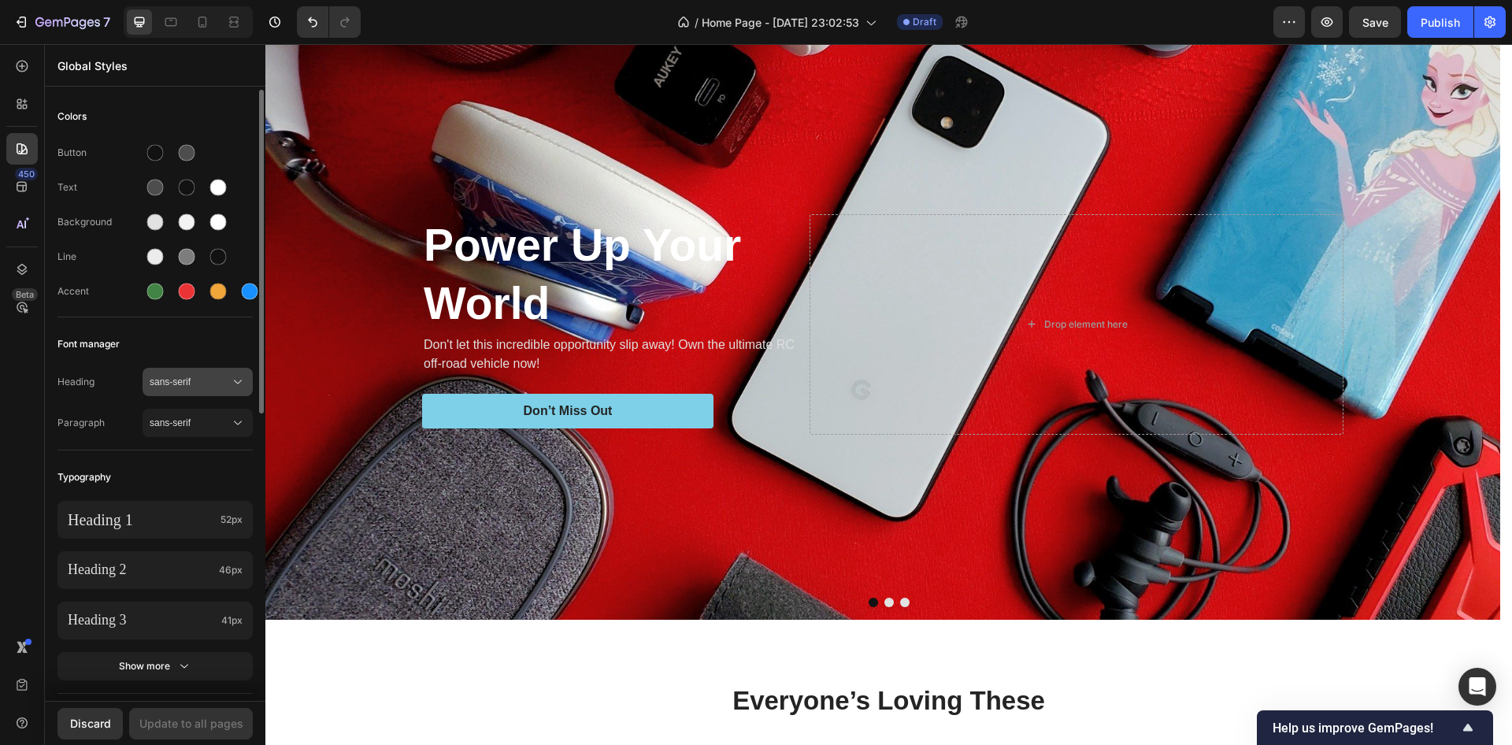
click at [213, 388] on span "sans-serif" at bounding box center [190, 382] width 80 height 14
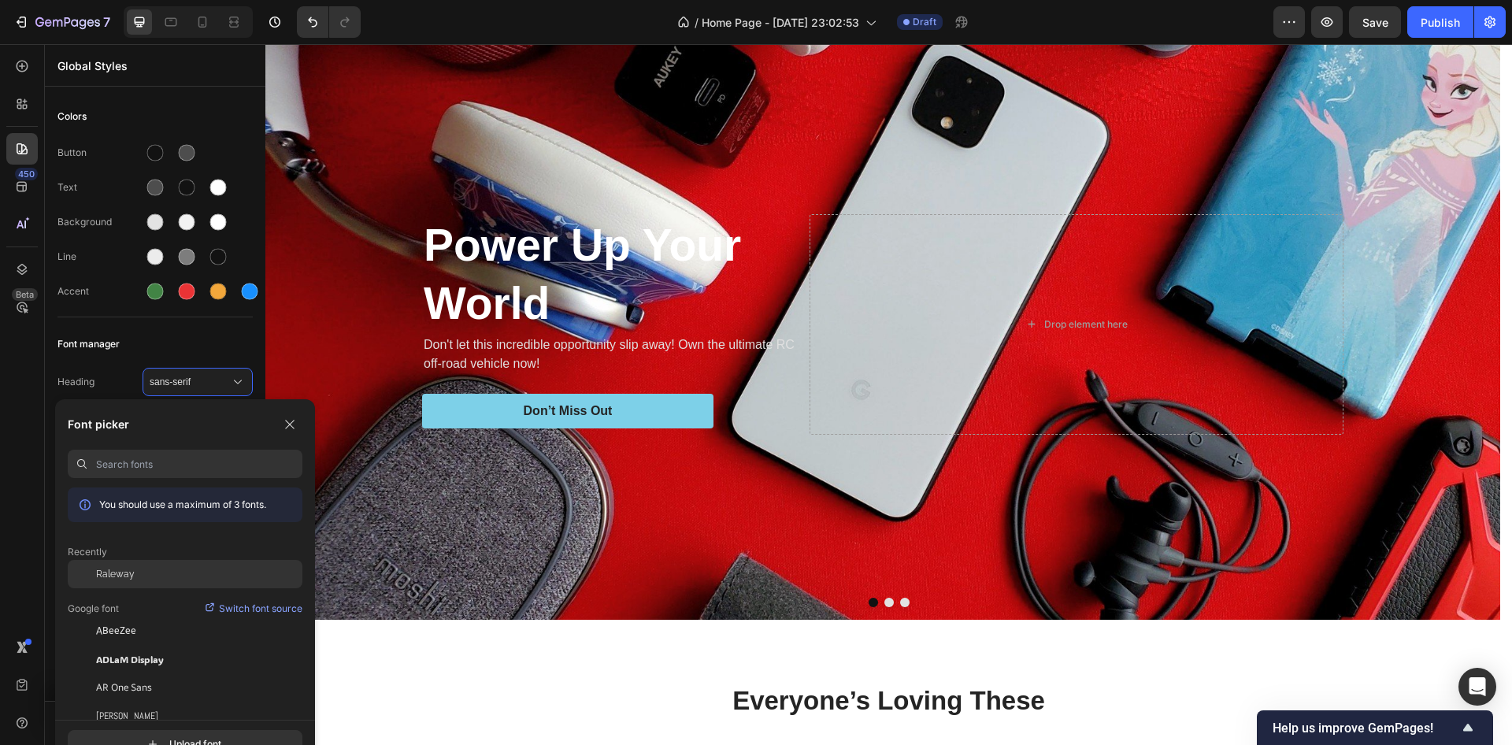
click at [114, 577] on span "Raleway" at bounding box center [115, 574] width 39 height 14
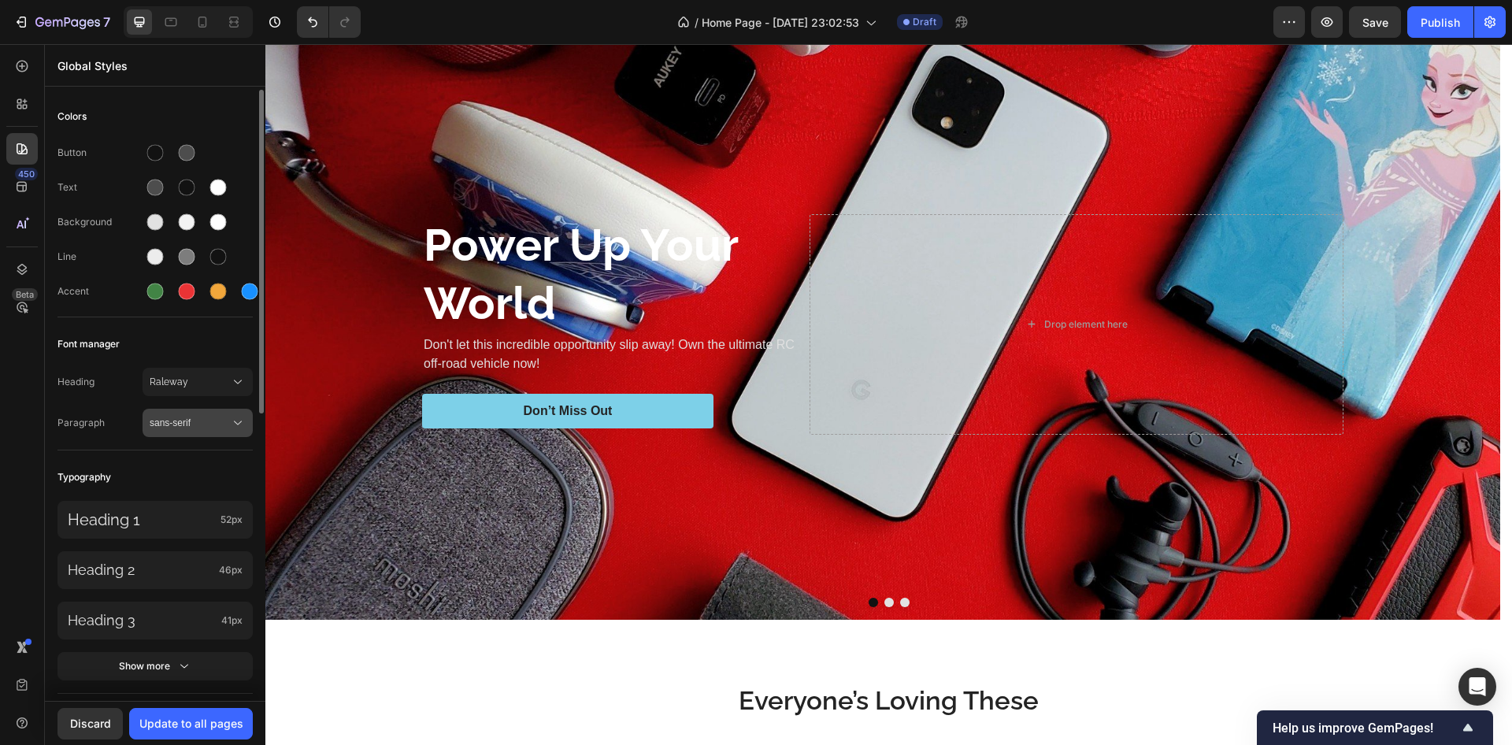
click at [198, 429] on span "sans-serif" at bounding box center [190, 423] width 80 height 14
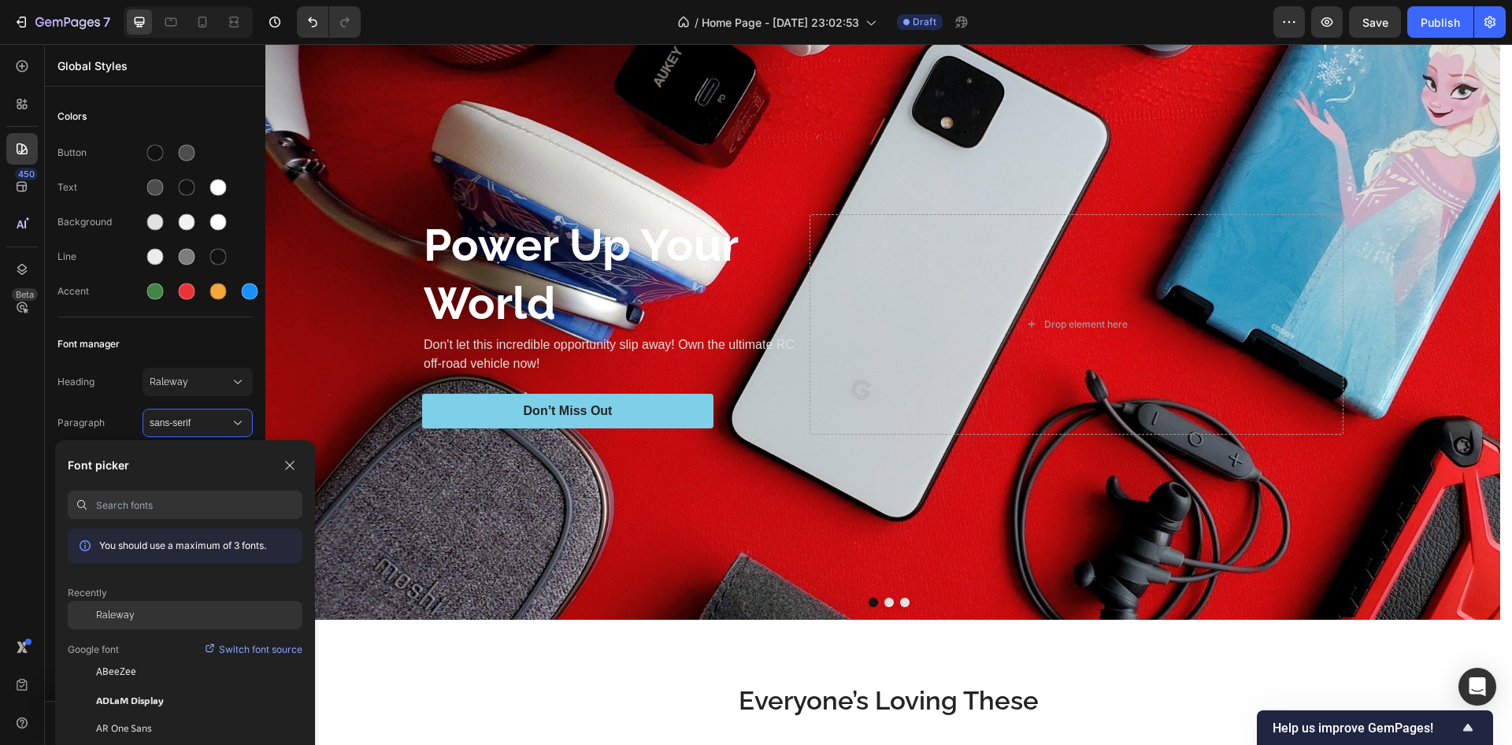
click at [117, 618] on span "Raleway" at bounding box center [115, 615] width 39 height 14
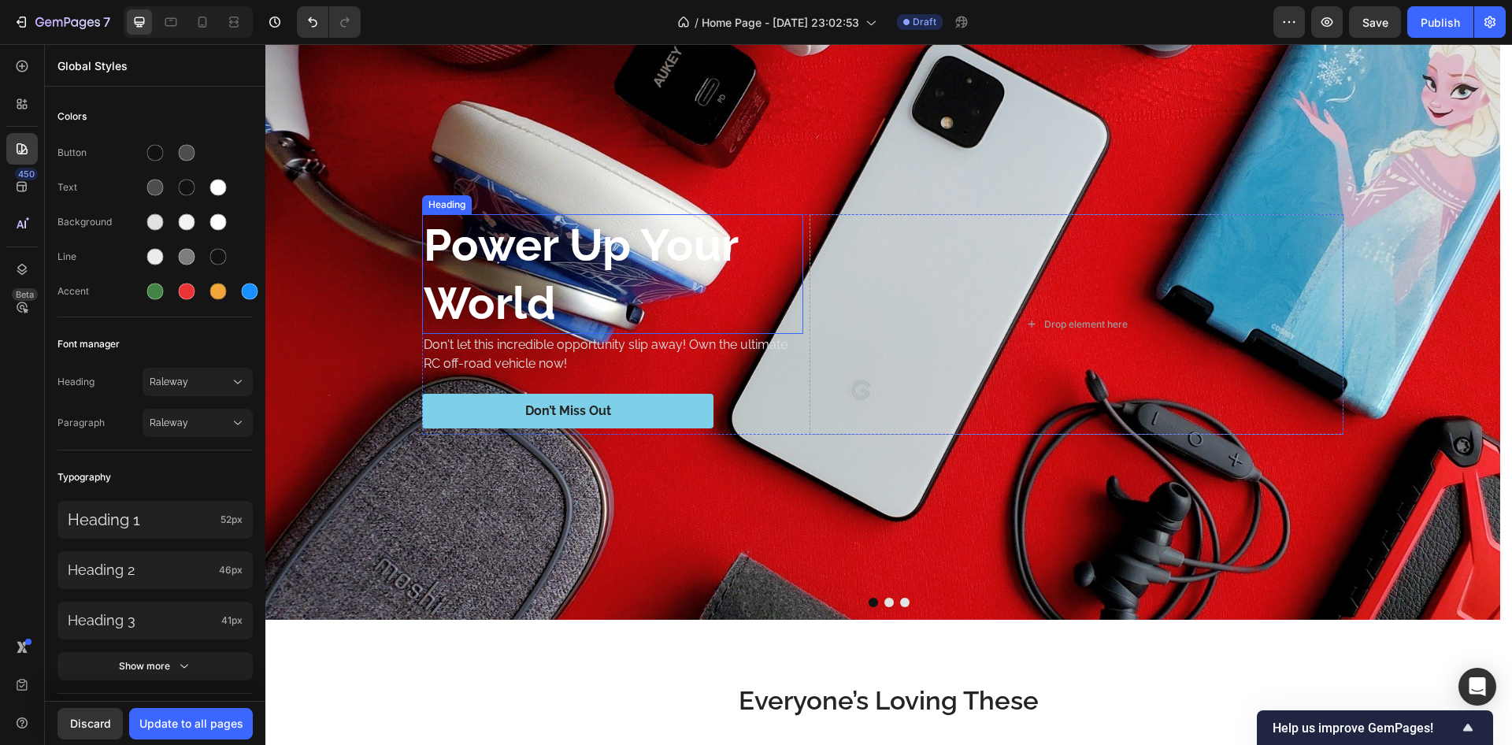
click at [530, 254] on p "Power Up Your World" at bounding box center [613, 274] width 378 height 117
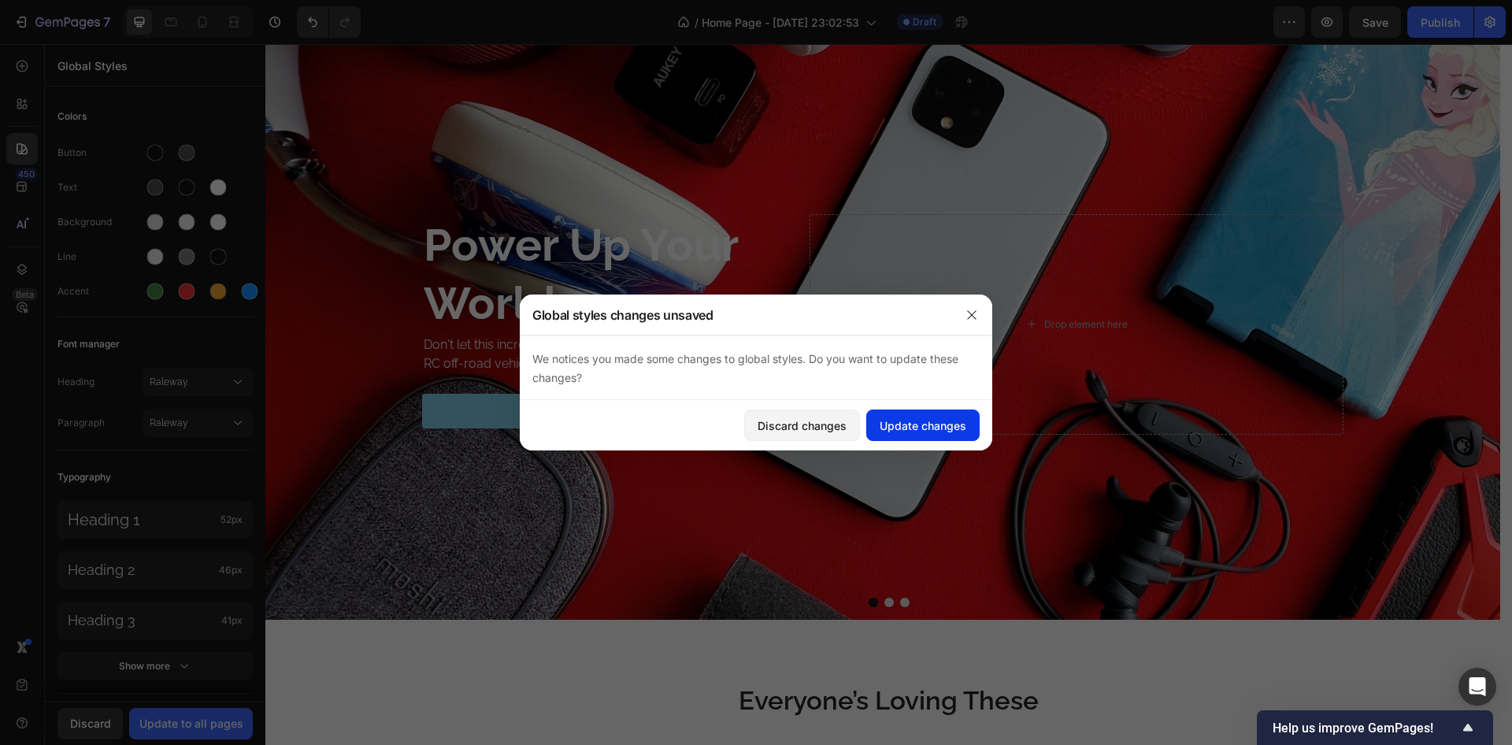
click at [894, 427] on div "Update changes" at bounding box center [923, 425] width 87 height 17
click at [464, 274] on p "Power Up Your World" at bounding box center [613, 274] width 378 height 117
click at [901, 422] on div "Update changes" at bounding box center [923, 425] width 87 height 17
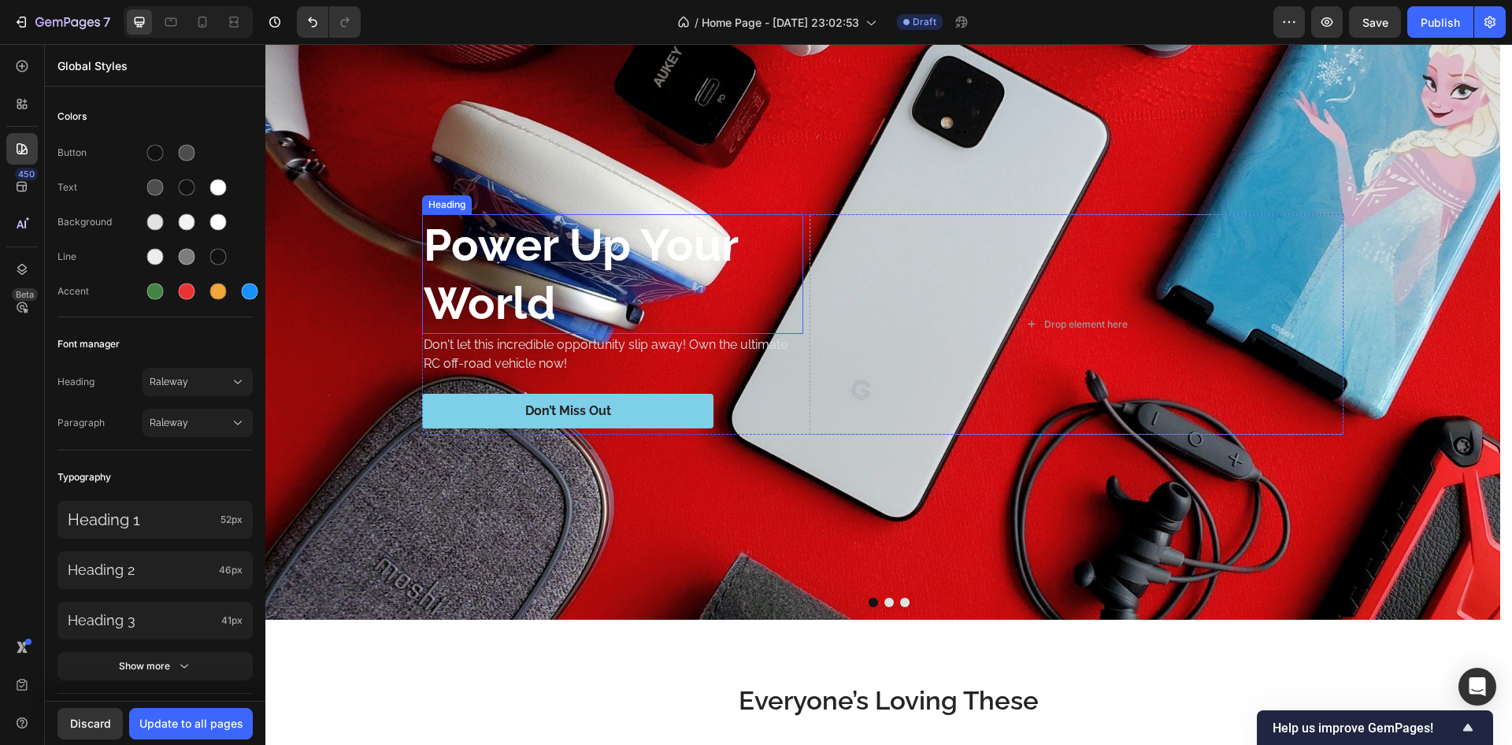
click at [475, 269] on p "Power Up Your World" at bounding box center [613, 274] width 378 height 117
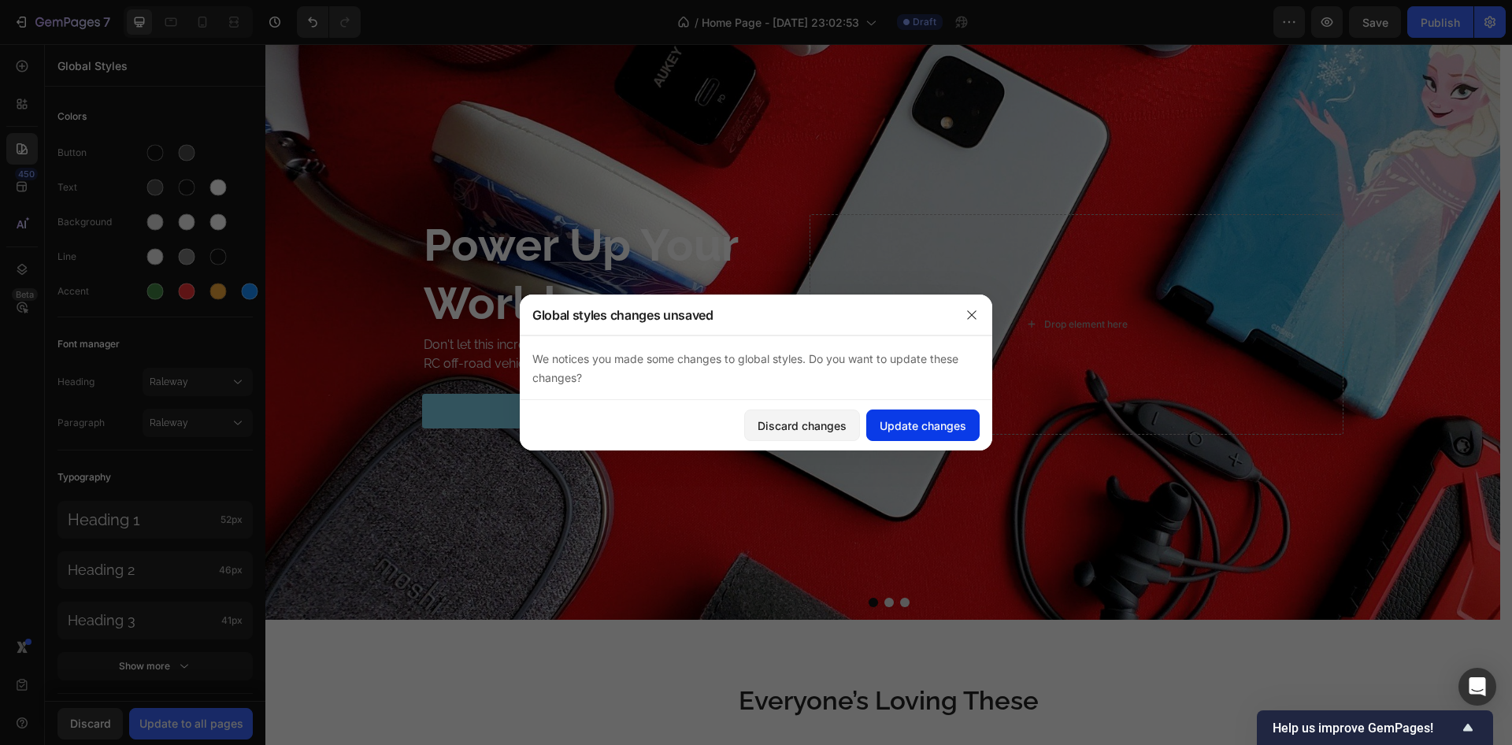
click at [901, 429] on div "Update changes" at bounding box center [923, 425] width 87 height 17
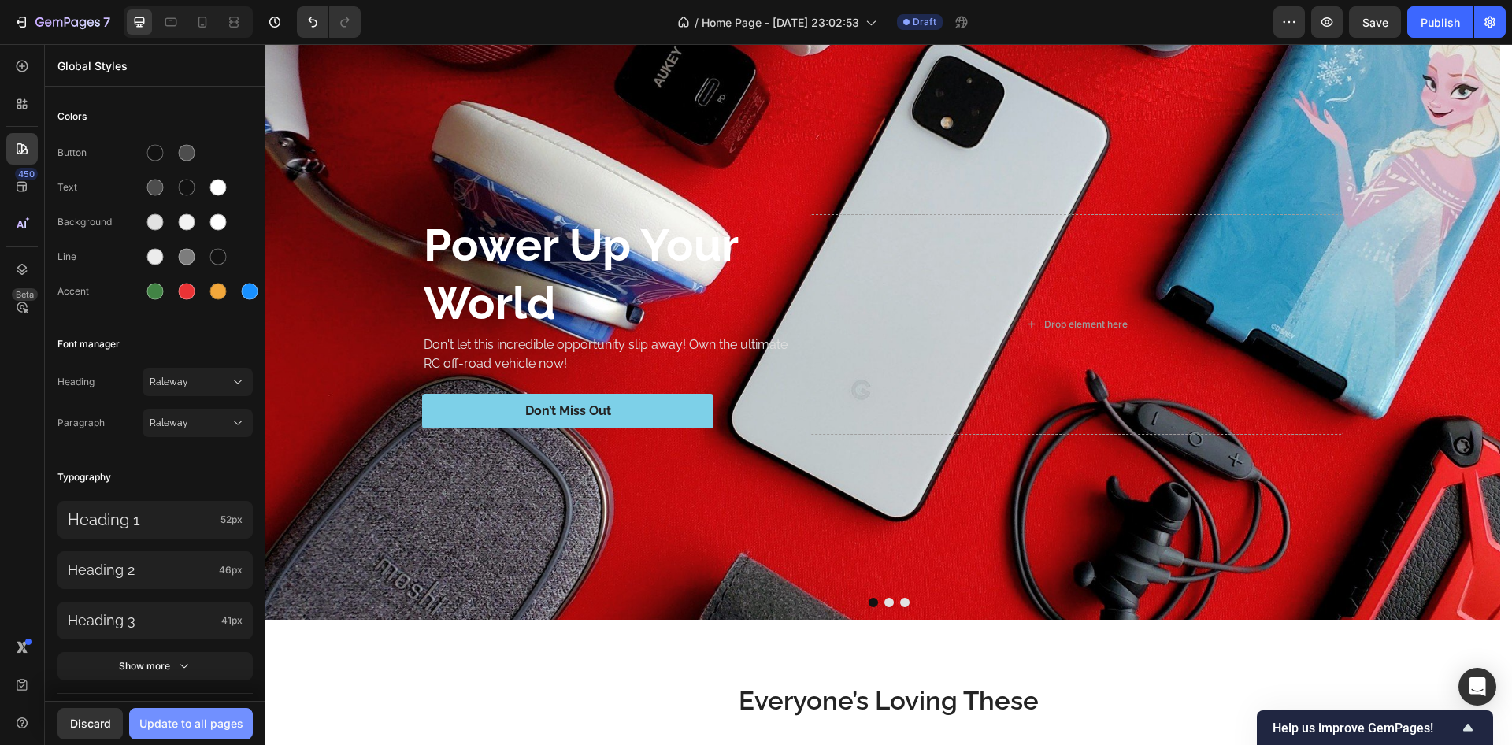
click at [193, 732] on div "Update to all pages" at bounding box center [191, 723] width 104 height 17
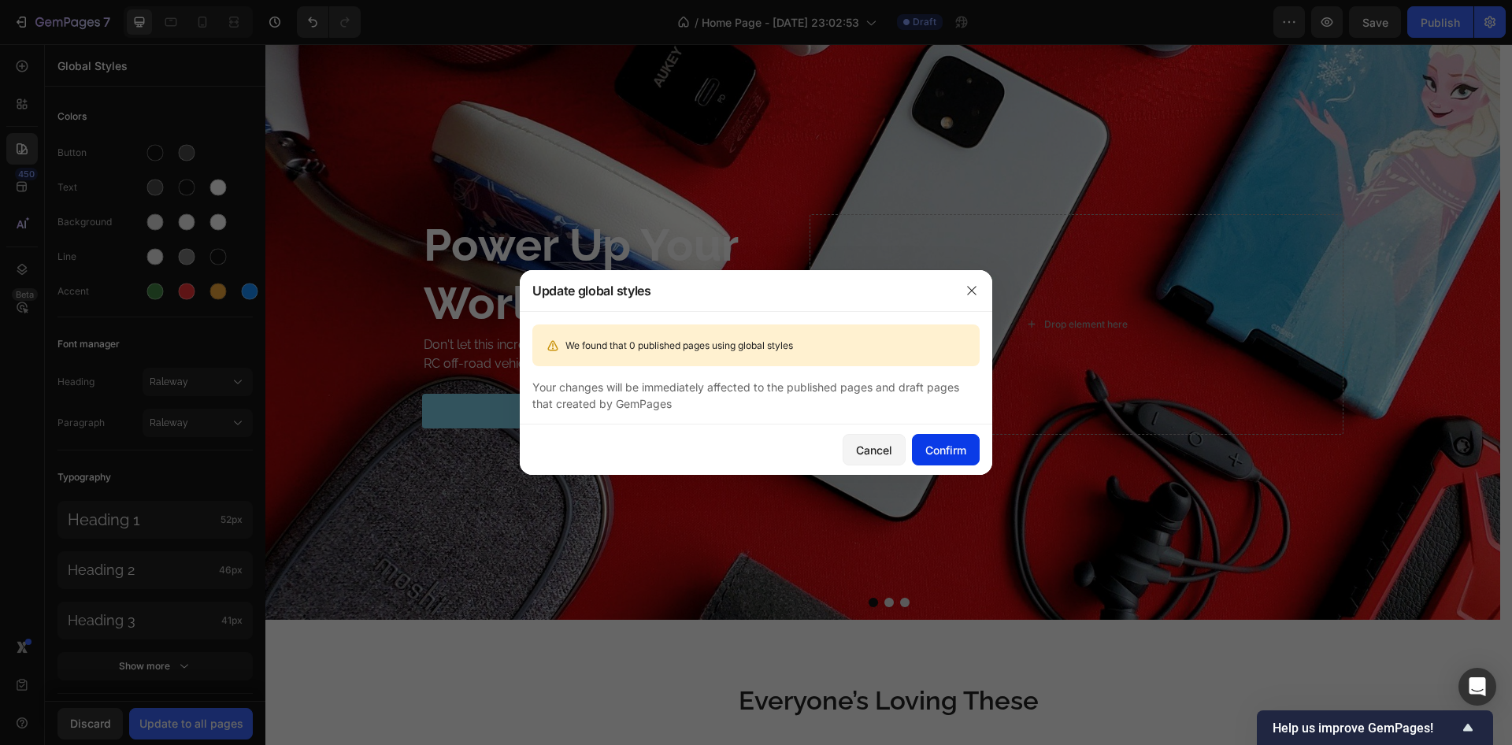
click at [958, 455] on div "Confirm" at bounding box center [946, 450] width 41 height 17
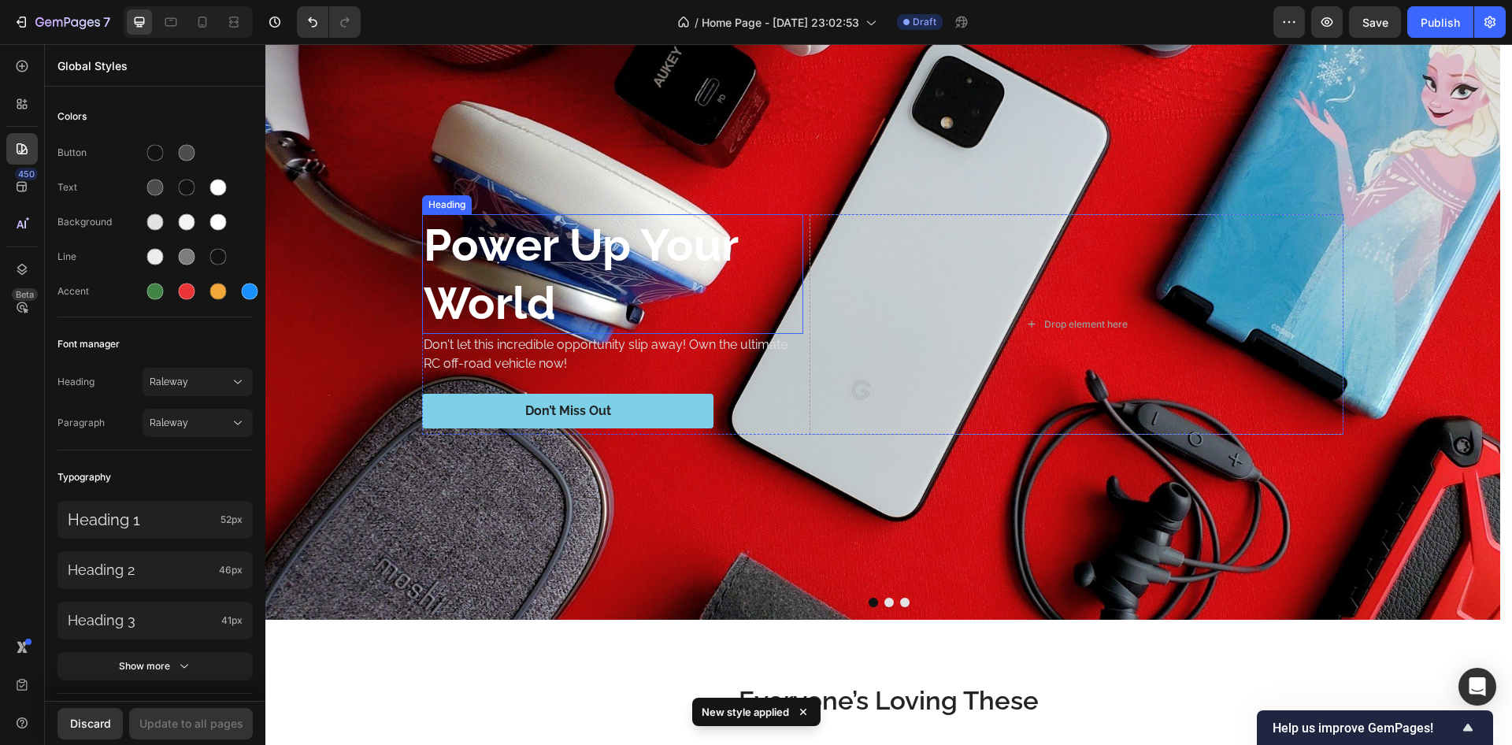
click at [511, 250] on p "Power Up Your World" at bounding box center [613, 274] width 378 height 117
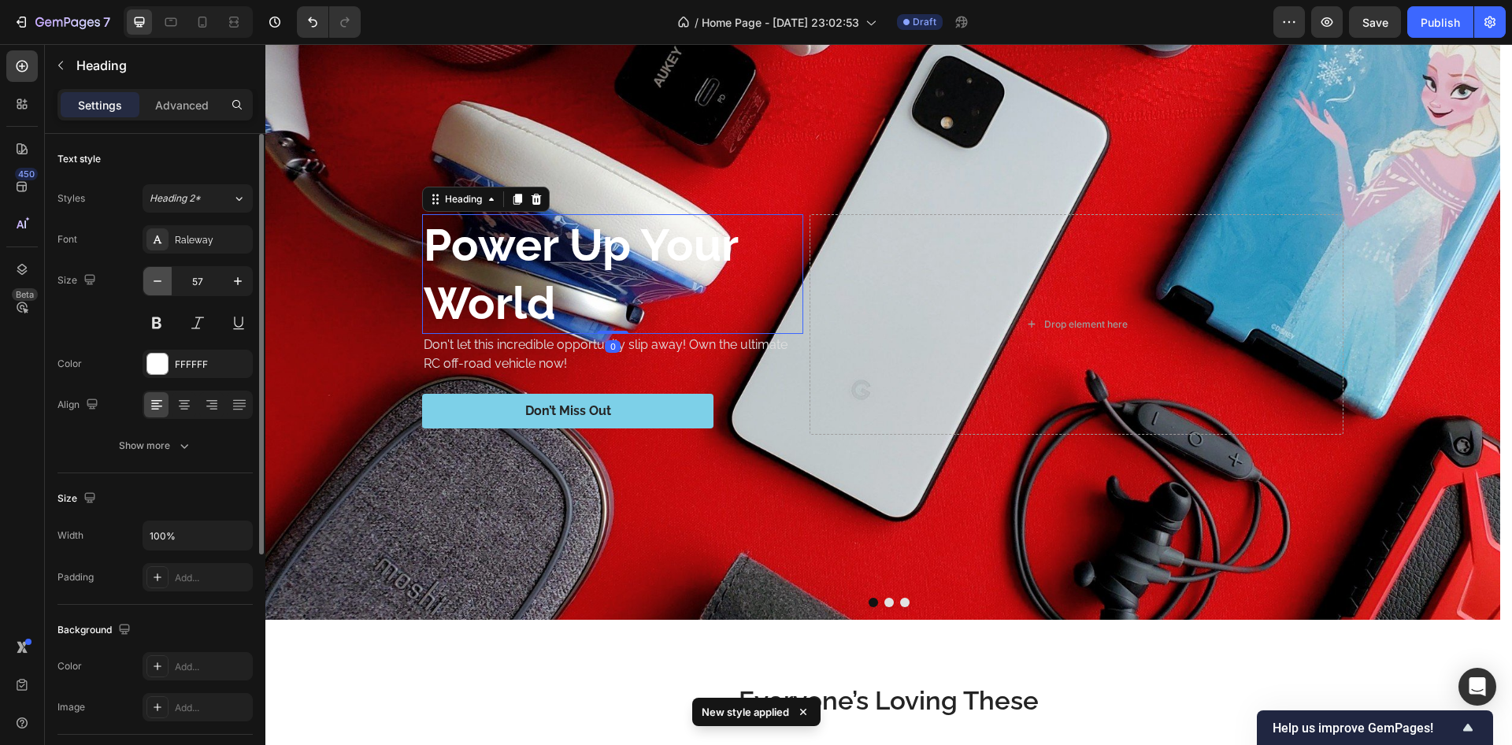
click at [164, 274] on icon "button" at bounding box center [158, 281] width 16 height 16
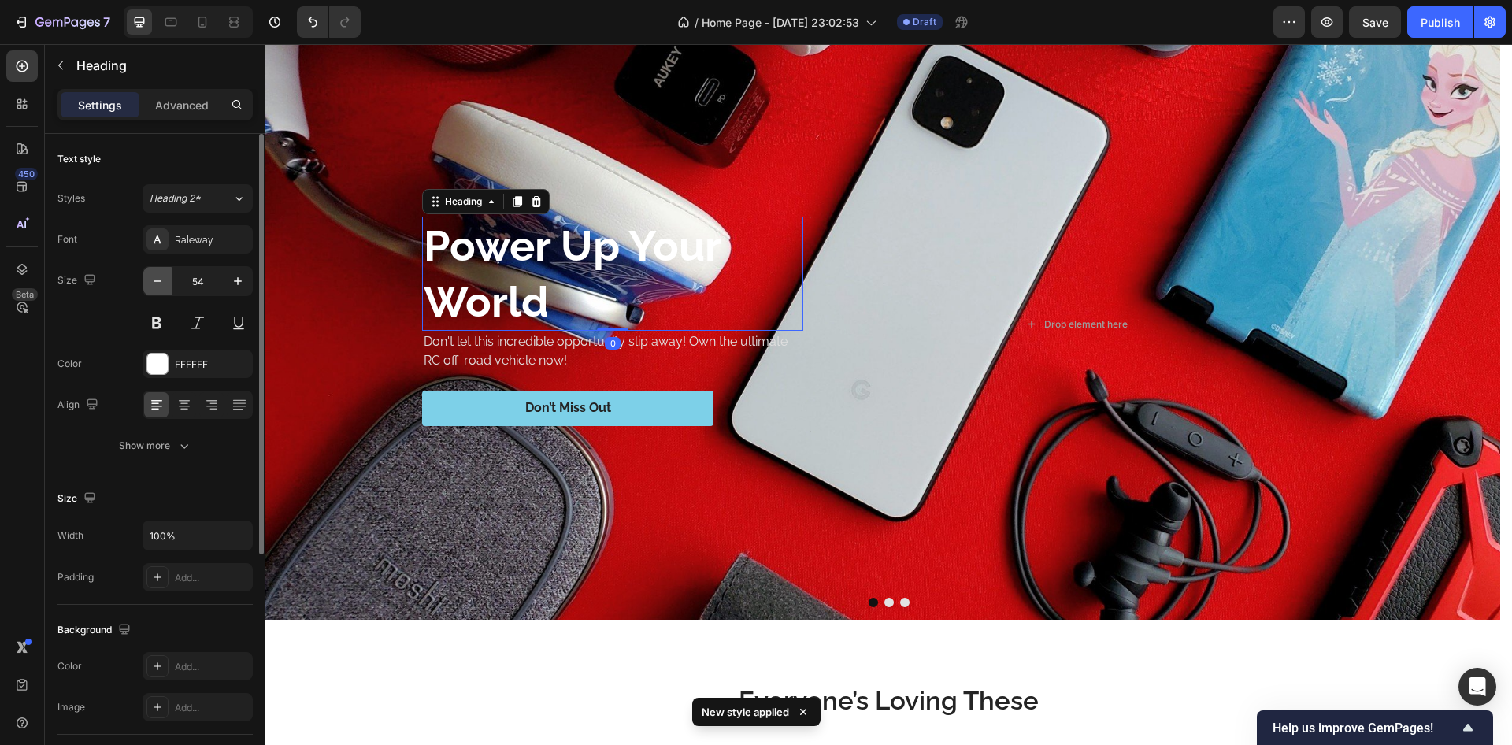
click at [164, 274] on icon "button" at bounding box center [158, 281] width 16 height 16
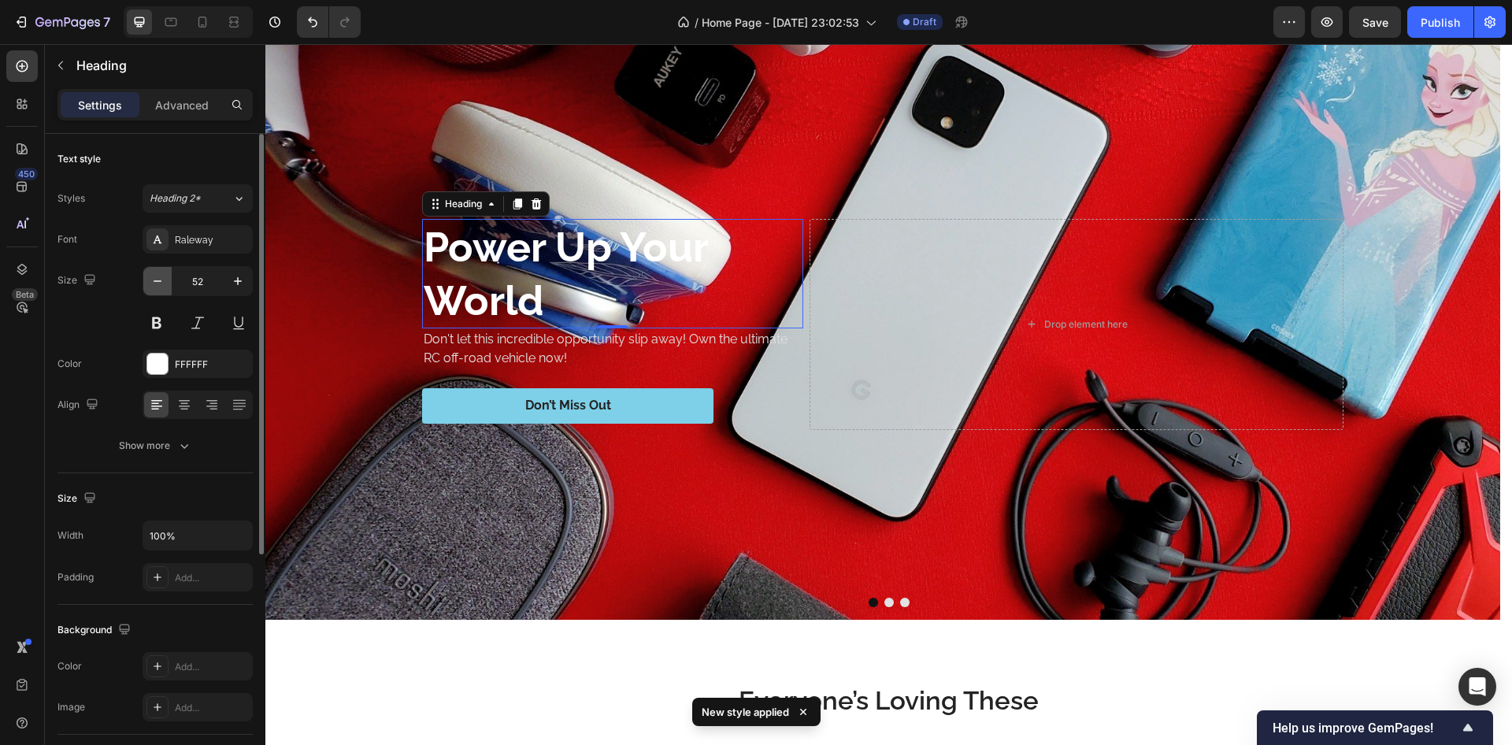
click at [164, 274] on icon "button" at bounding box center [158, 281] width 16 height 16
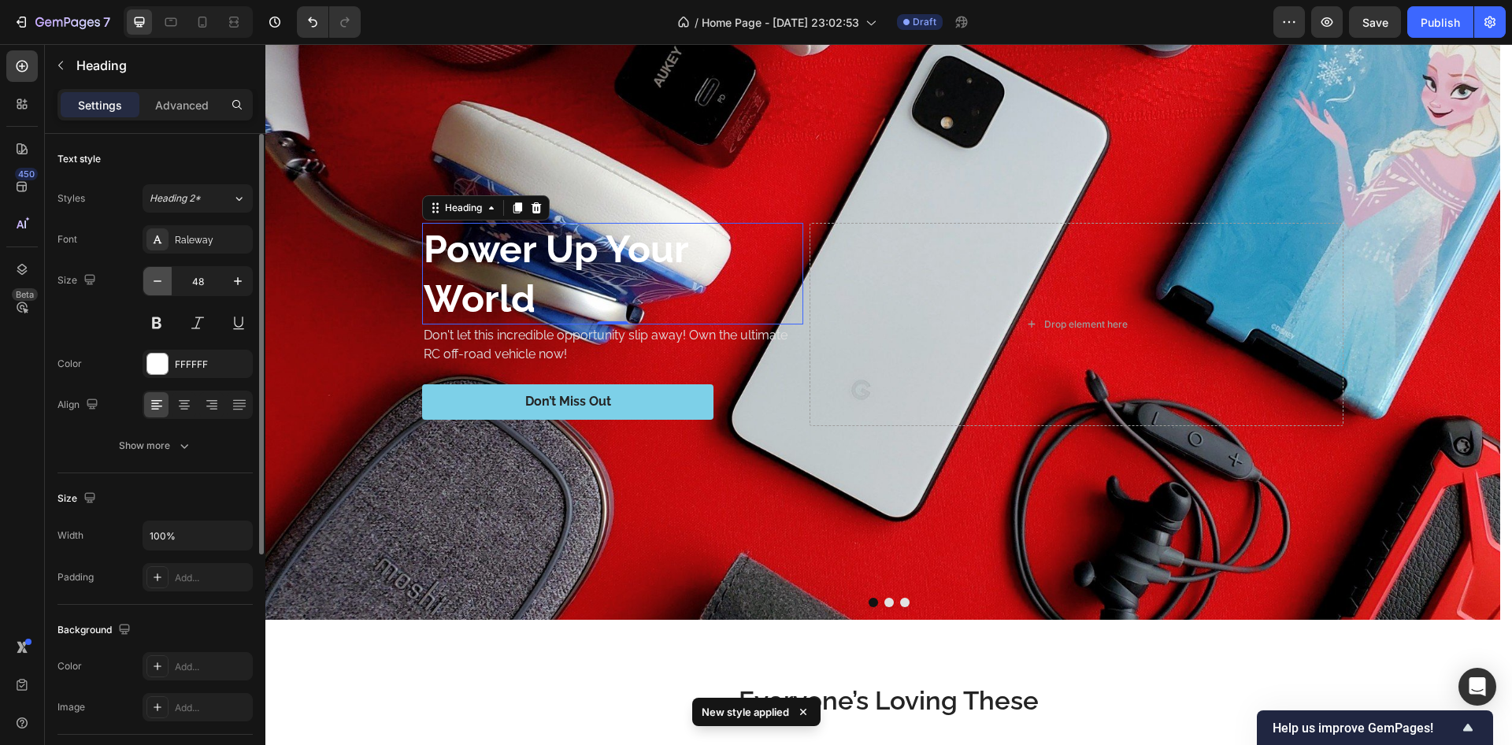
click at [164, 274] on icon "button" at bounding box center [158, 281] width 16 height 16
type input "47"
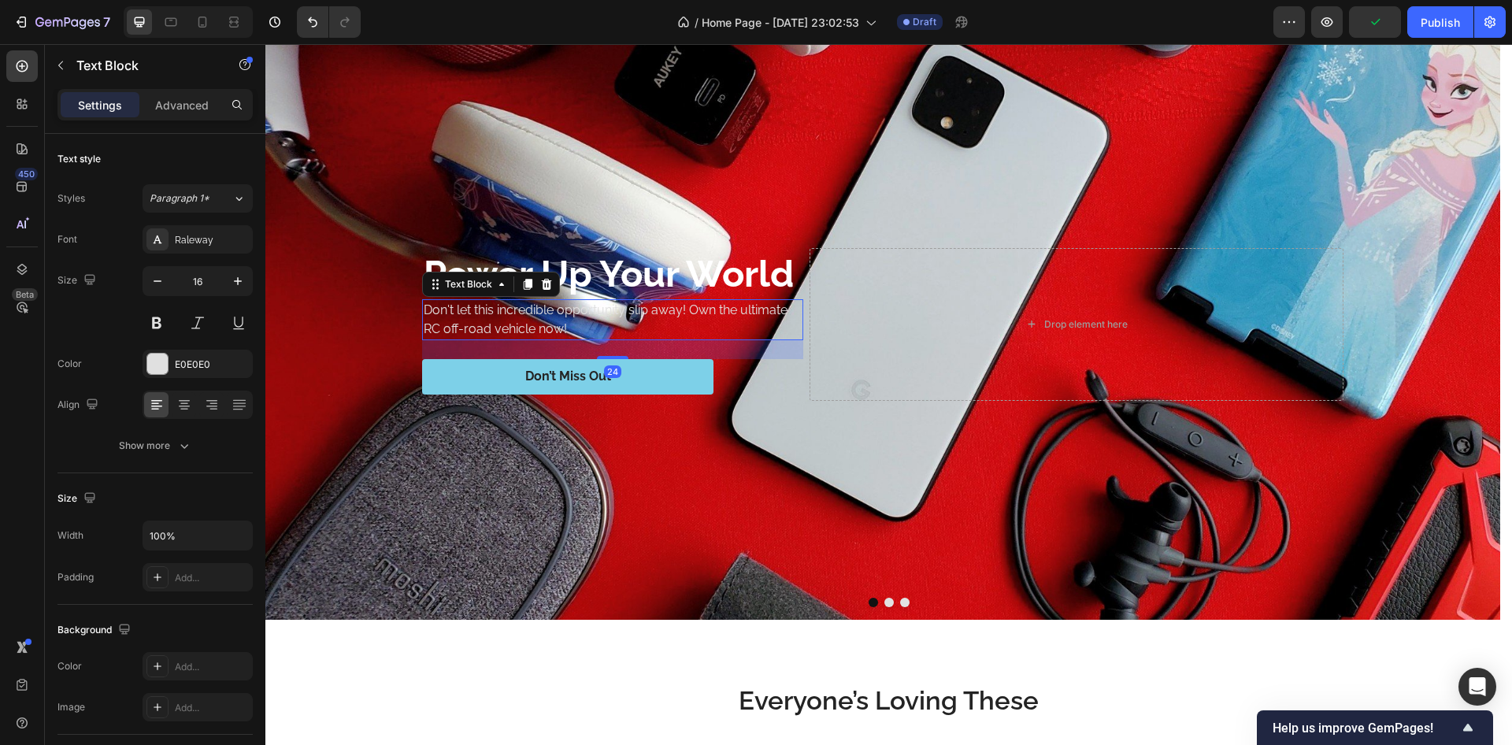
click at [498, 311] on p "Don't let this incredible opportunity slip away! Own the ultimate RC off-road v…" at bounding box center [613, 320] width 378 height 38
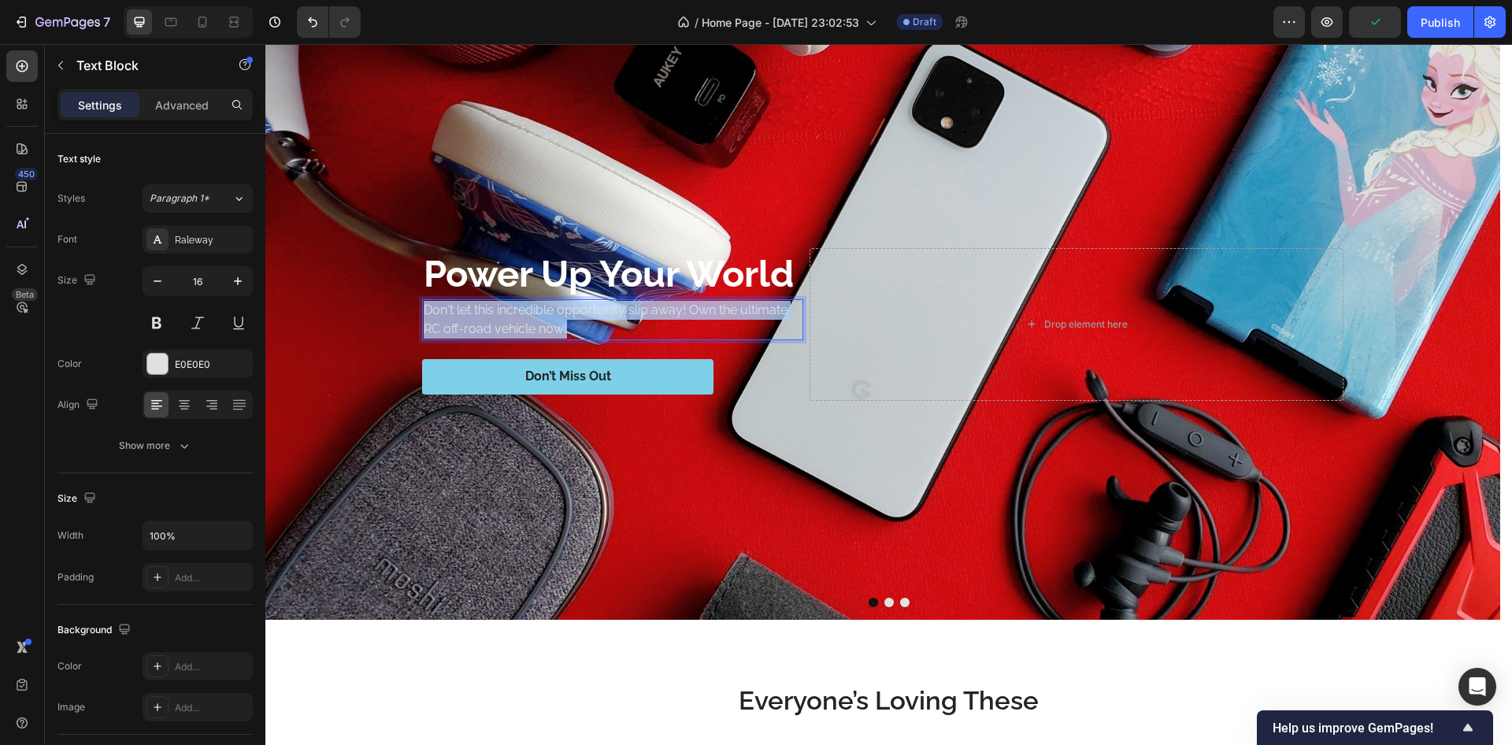
click at [498, 311] on p "Don't let this incredible opportunity slip away! Own the ultimate RC off-road v…" at bounding box center [613, 320] width 378 height 38
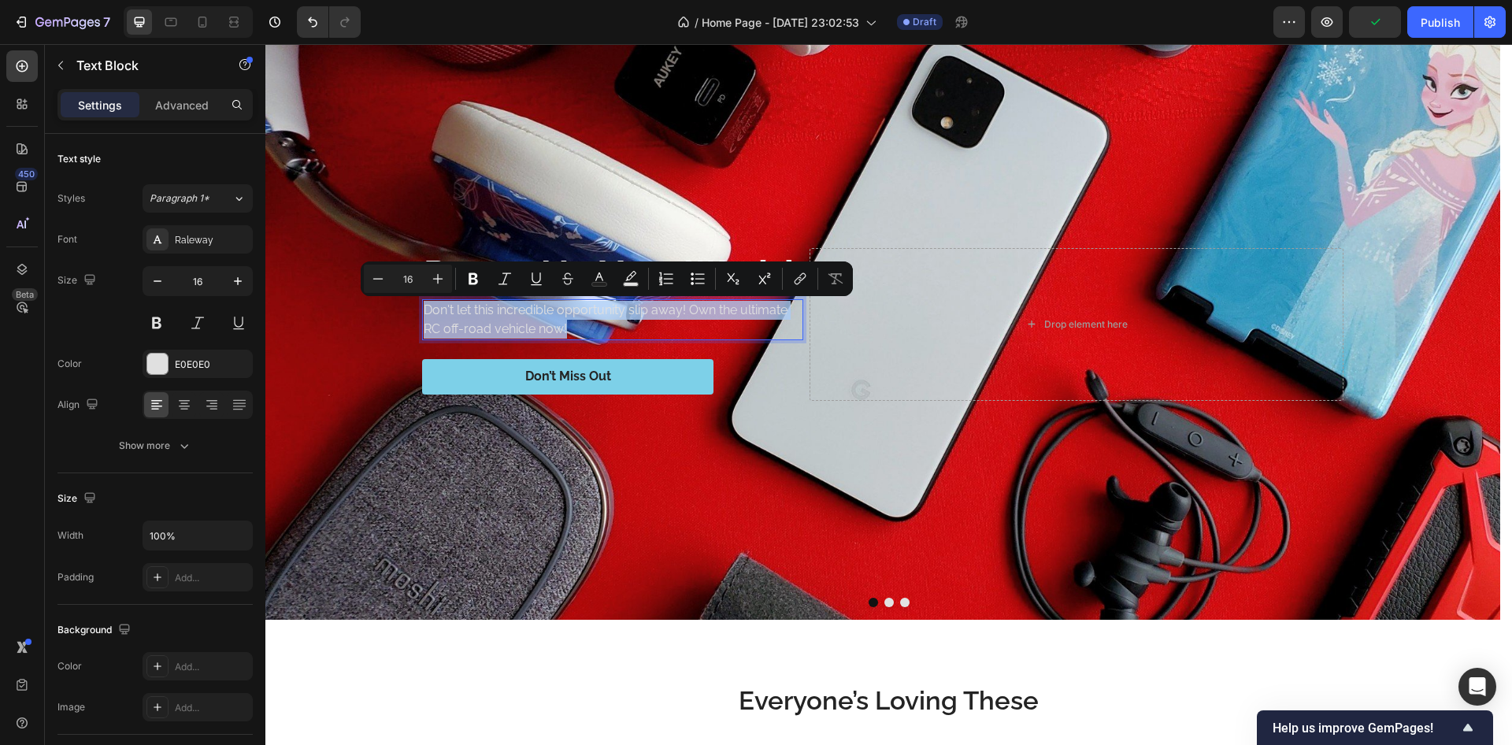
scroll to position [1219, 0]
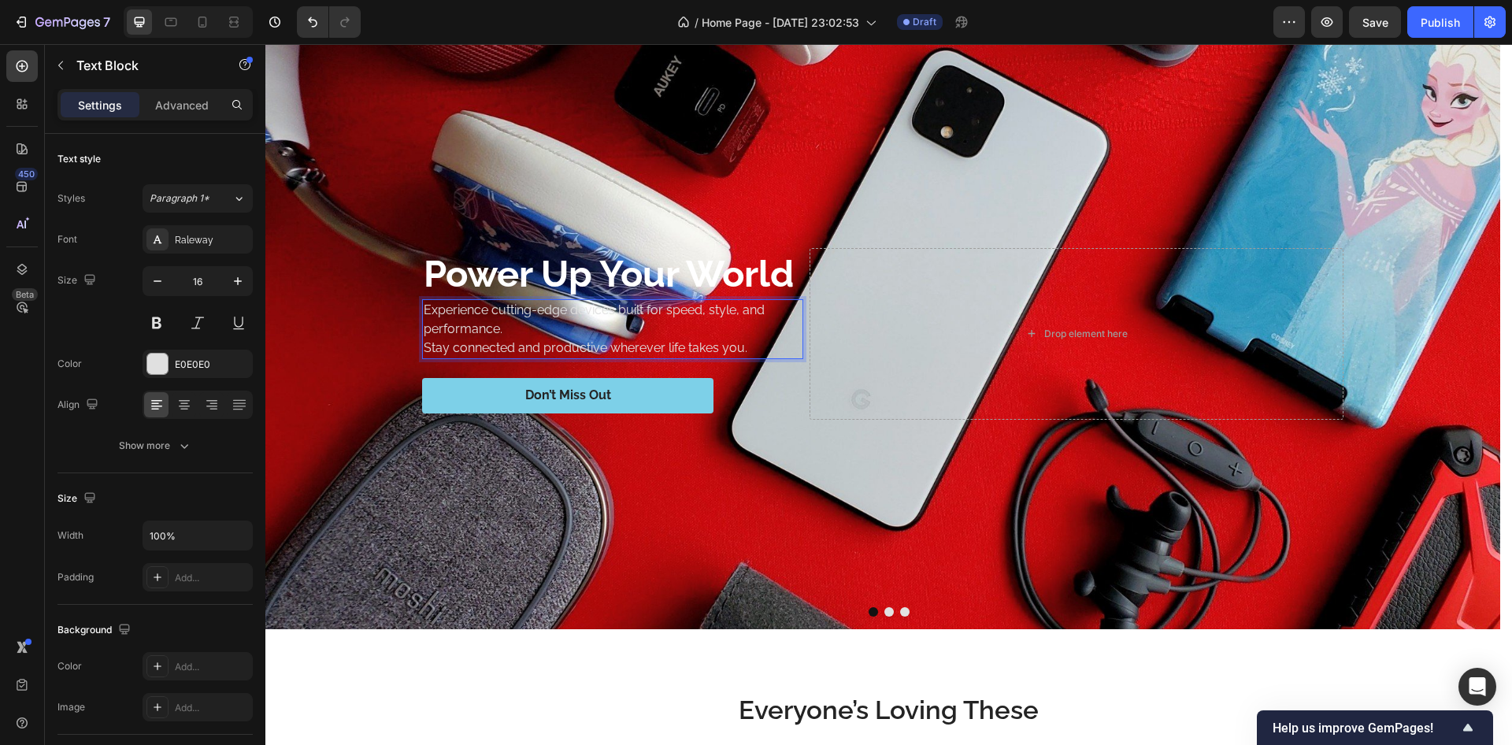
click at [425, 348] on p "Experience cutting-edge devices built for speed, style, and performance. Stay c…" at bounding box center [613, 329] width 378 height 57
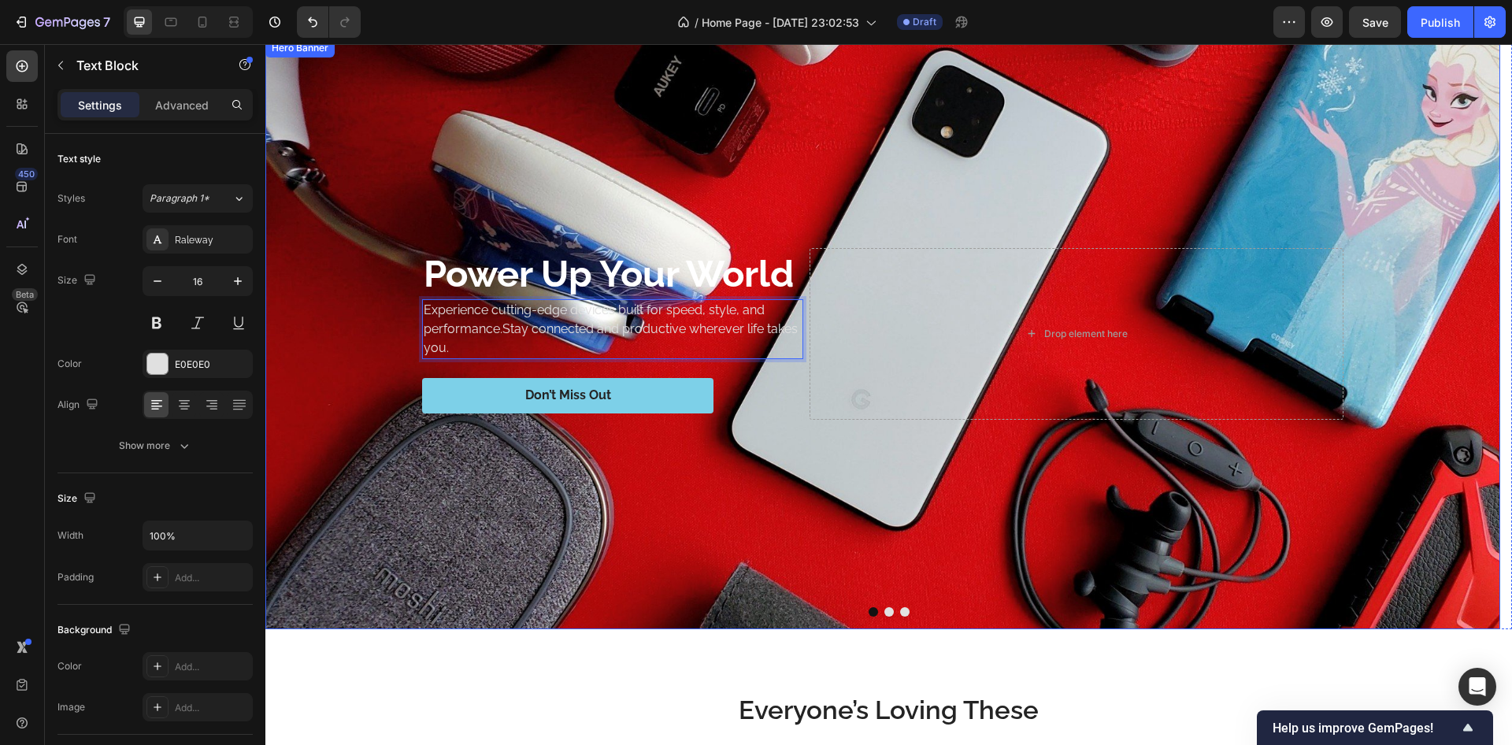
click at [392, 297] on div "Background Image" at bounding box center [882, 334] width 1235 height 591
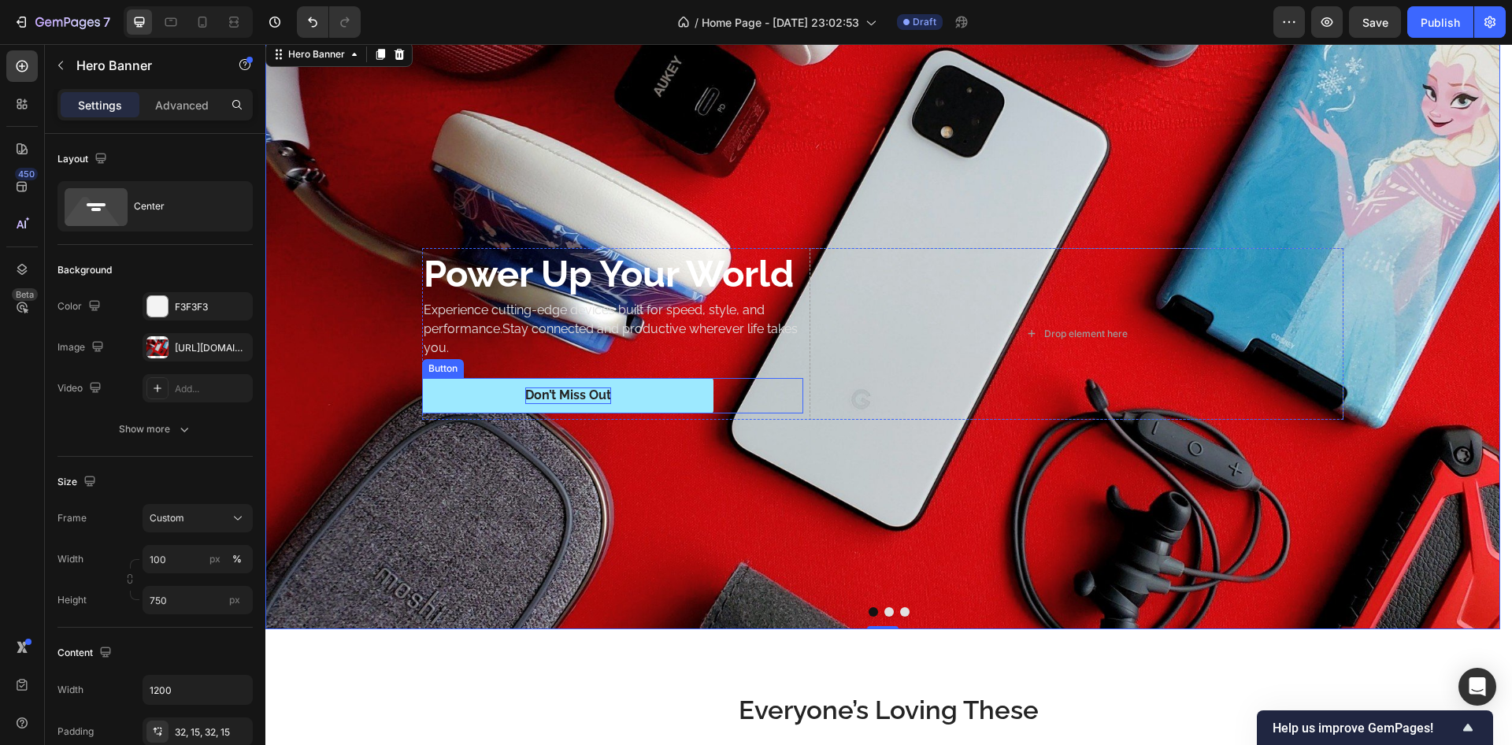
click at [572, 398] on div "Don’t Miss Out" at bounding box center [568, 396] width 86 height 17
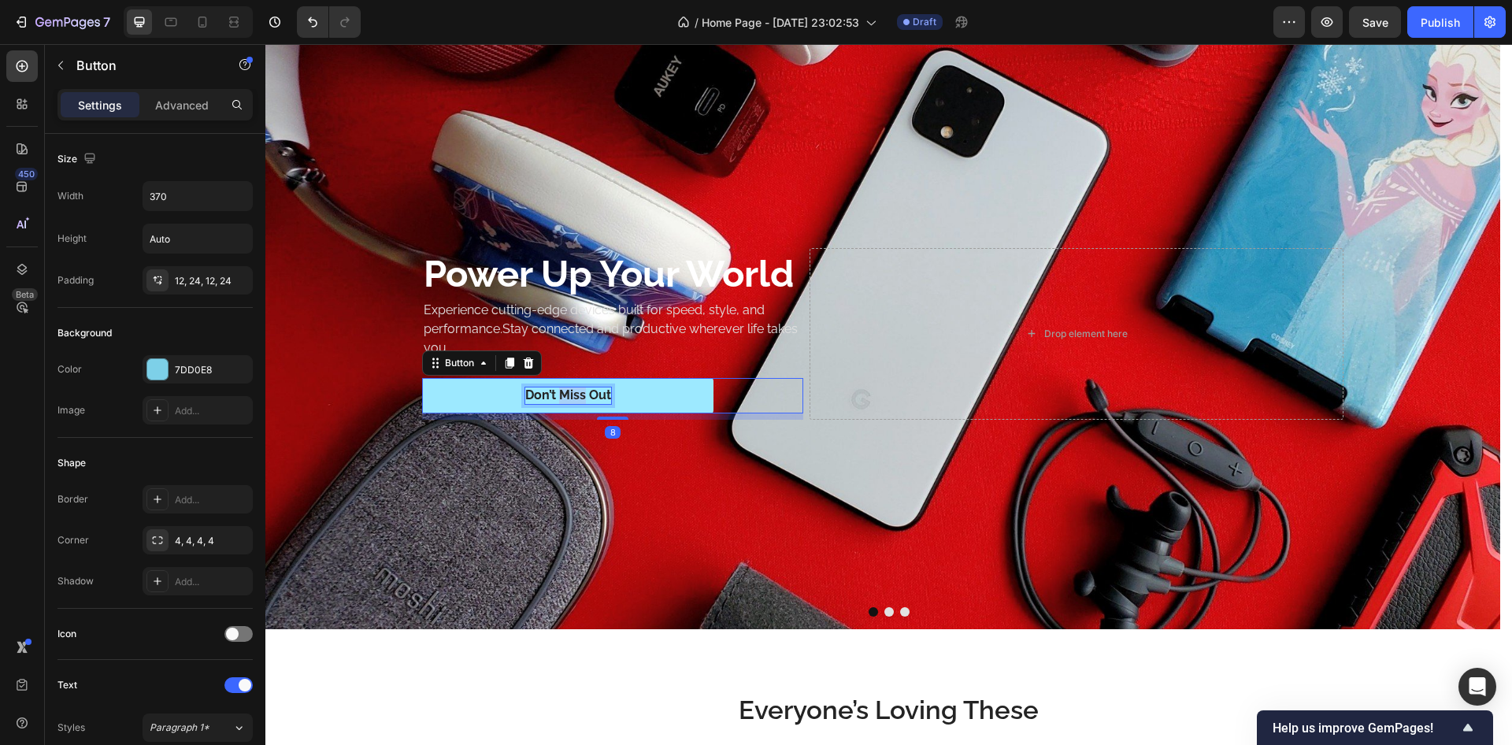
click at [572, 398] on div "Don’t Miss Out" at bounding box center [568, 396] width 86 height 17
click at [572, 398] on p "Don’t Miss Out" at bounding box center [568, 396] width 86 height 17
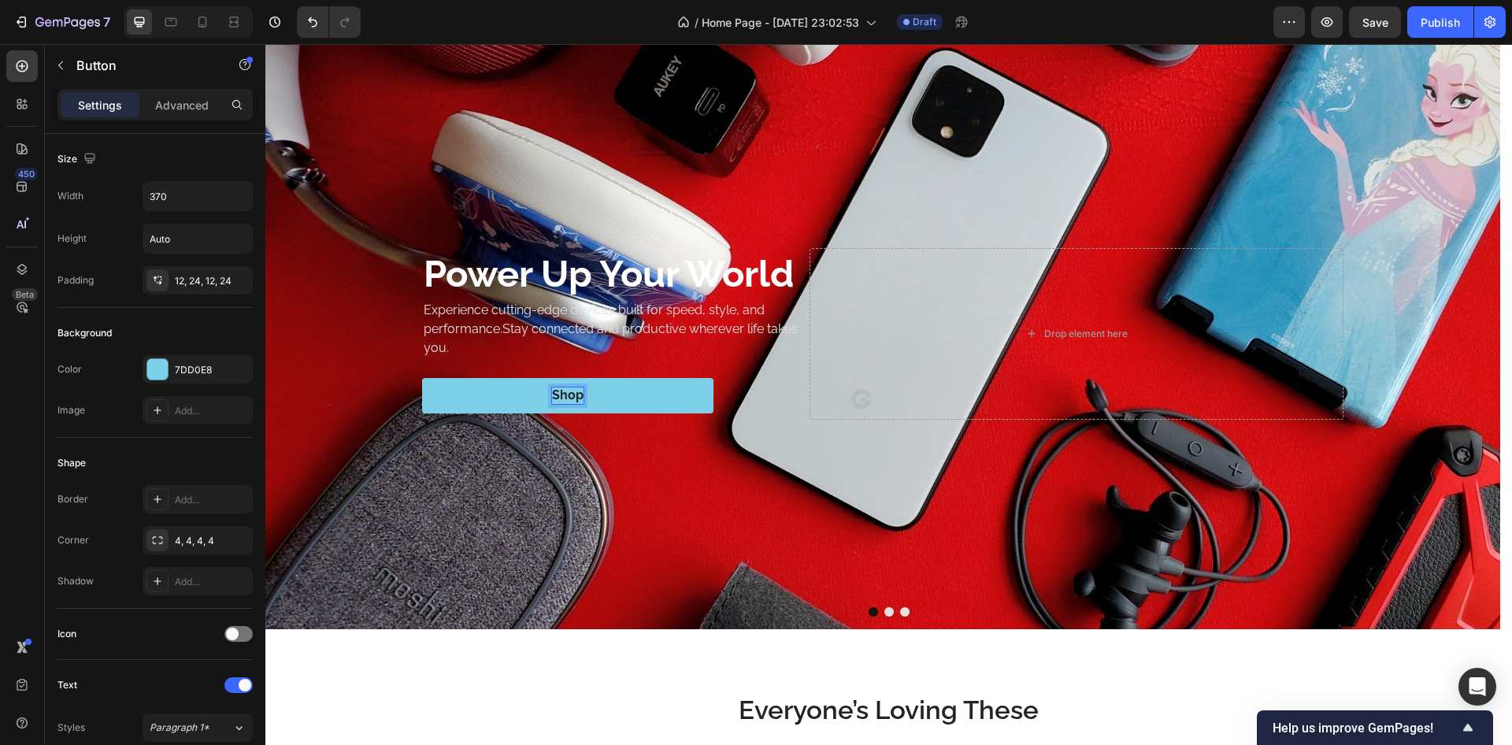
click at [422, 378] on button "Shop" at bounding box center [567, 395] width 291 height 35
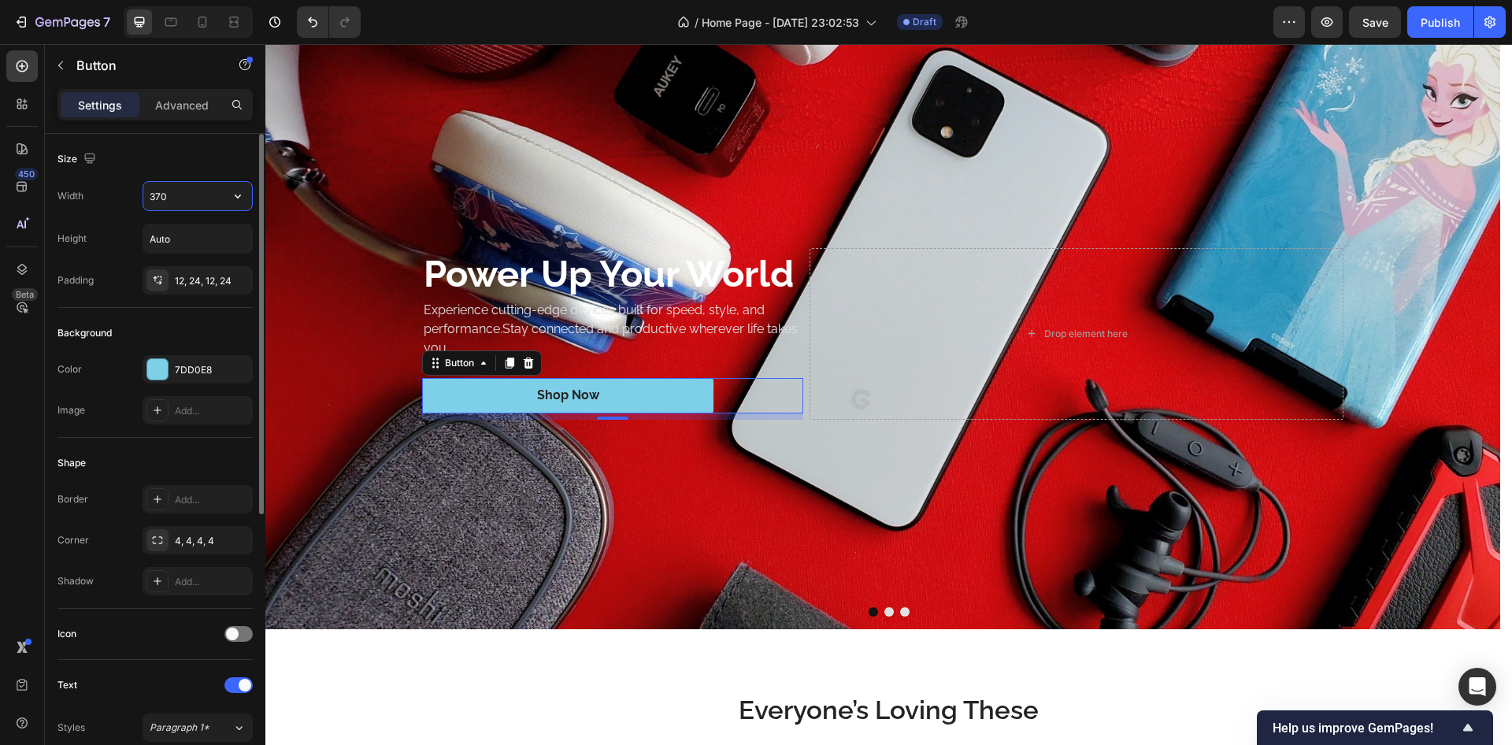
click at [185, 203] on input "370" at bounding box center [197, 196] width 109 height 28
click at [189, 197] on input "2250" at bounding box center [197, 196] width 109 height 28
type input "250"
click at [152, 538] on icon at bounding box center [157, 540] width 13 height 13
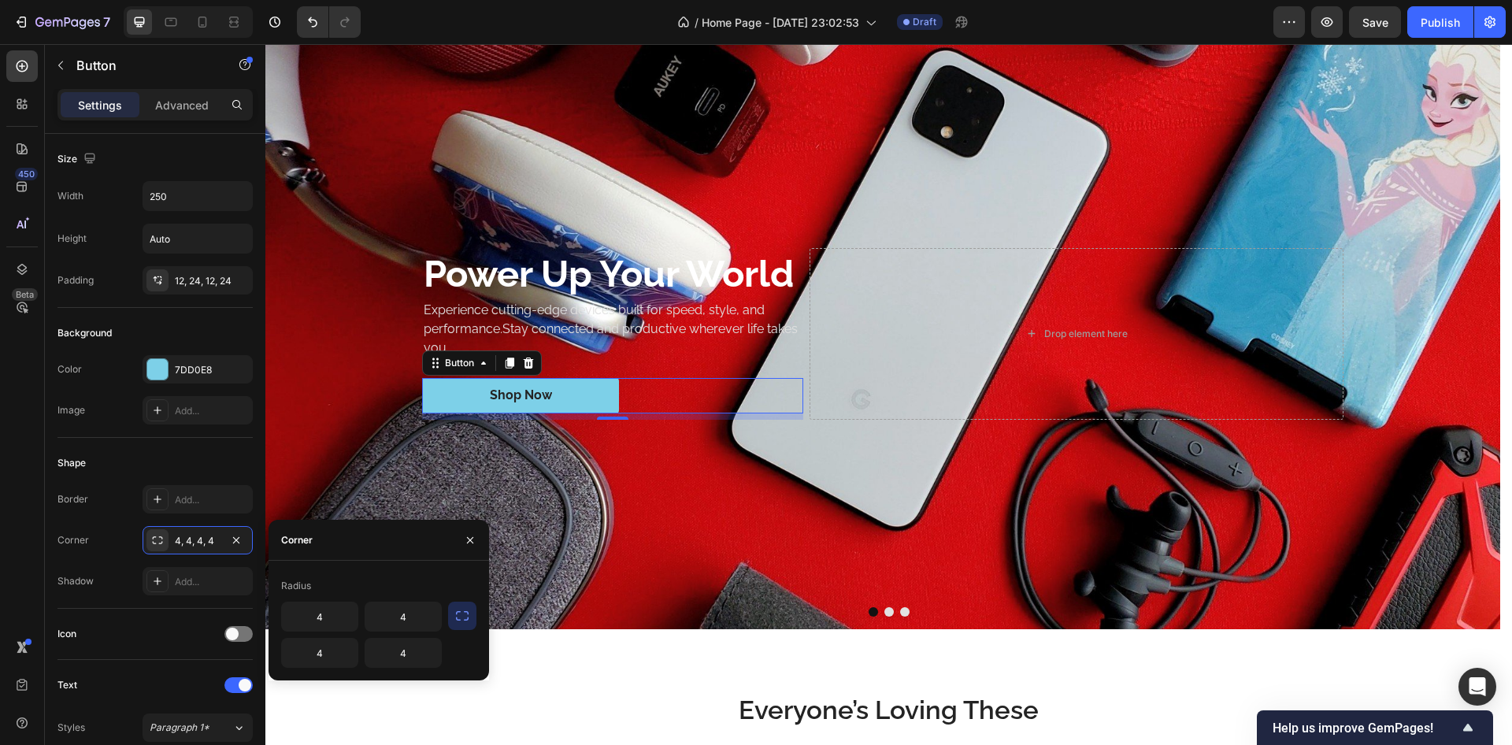
click at [457, 614] on icon "button" at bounding box center [462, 615] width 13 height 9
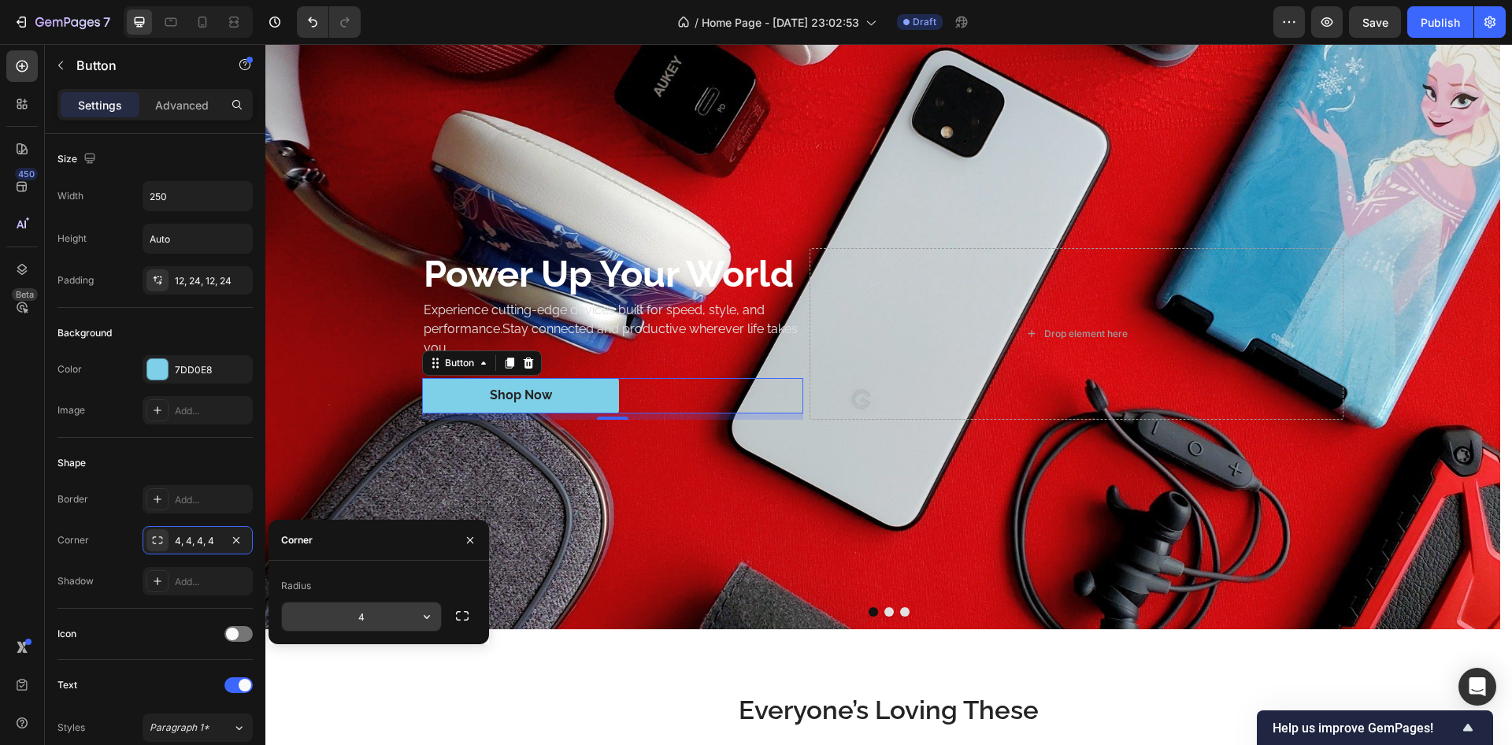
click at [397, 620] on input "4" at bounding box center [361, 617] width 159 height 28
type input "32"
click at [382, 575] on div "Radius" at bounding box center [378, 585] width 195 height 25
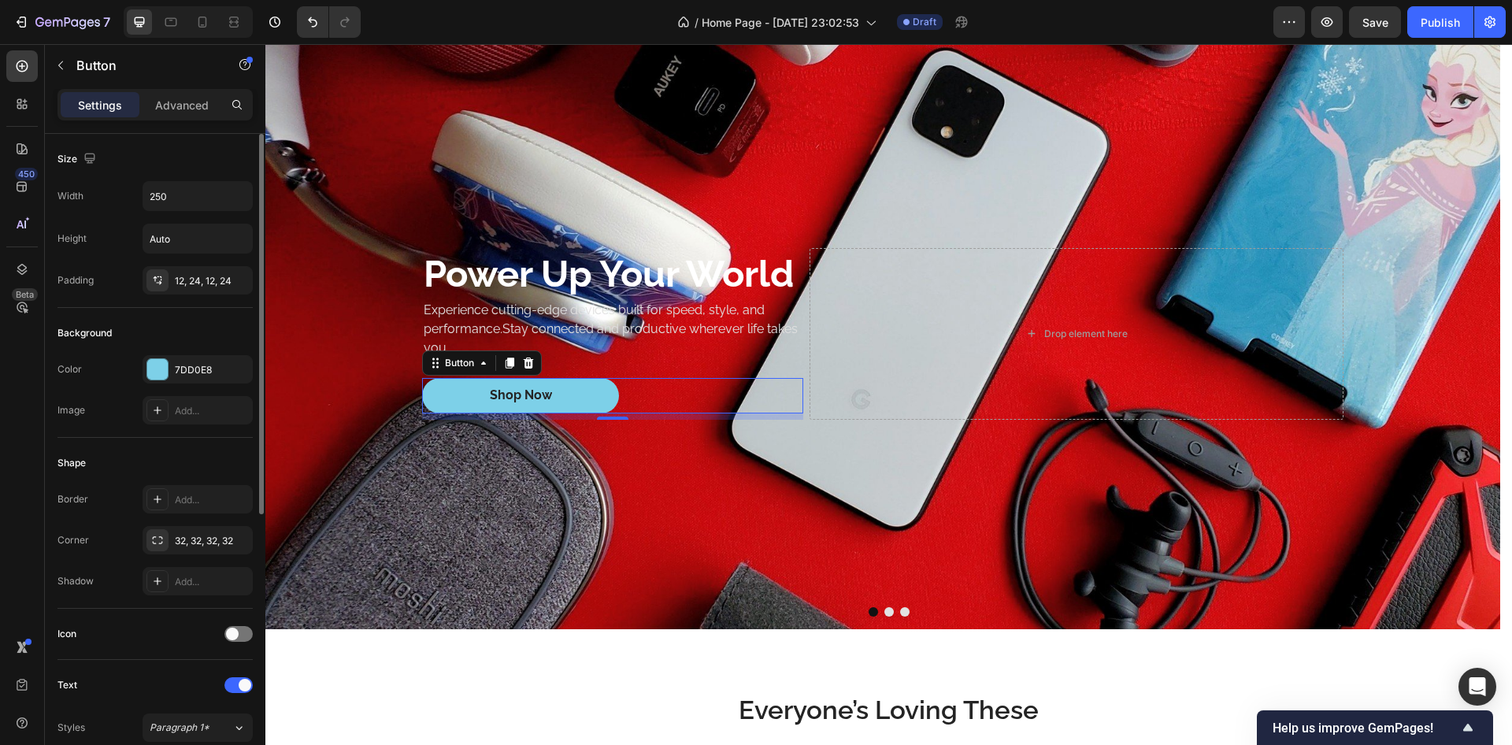
click at [184, 456] on div "Shape" at bounding box center [155, 463] width 195 height 25
click at [146, 372] on div "7DD0E8" at bounding box center [198, 369] width 110 height 28
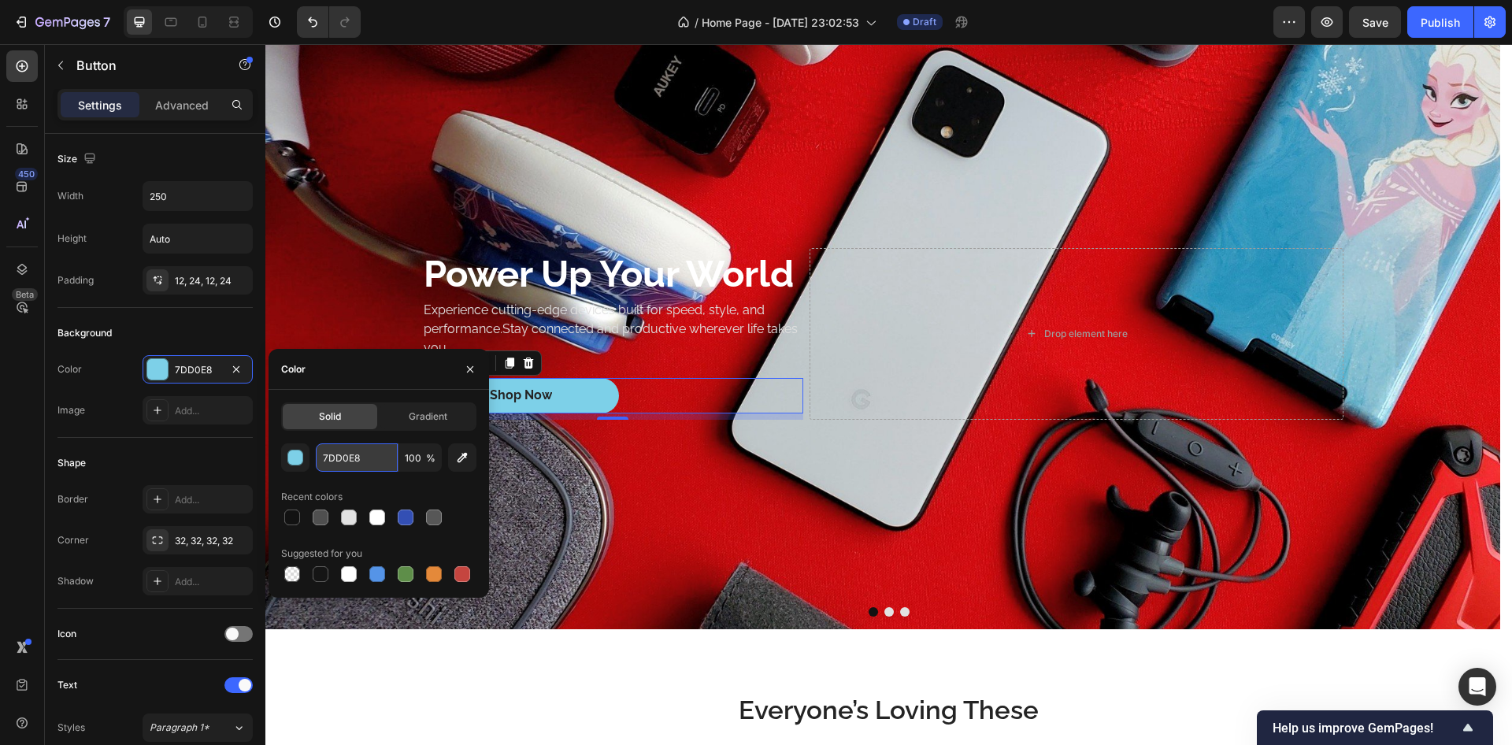
click at [369, 458] on input "7DD0E8" at bounding box center [357, 457] width 82 height 28
paste input "EAF4FB"
type input "EAF4FB"
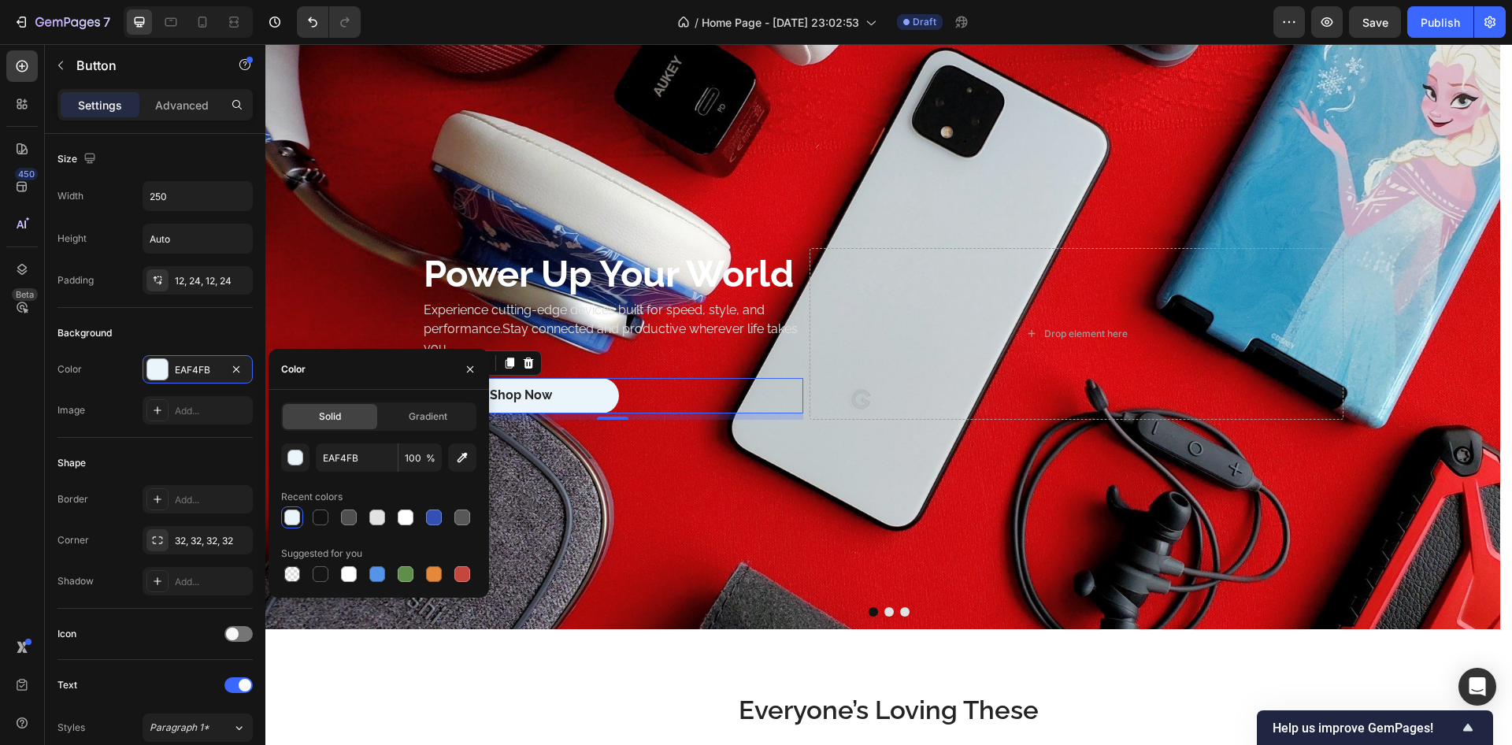
click at [373, 492] on div "Recent colors" at bounding box center [378, 496] width 195 height 25
drag, startPoint x: 373, startPoint y: 492, endPoint x: 350, endPoint y: 486, distance: 24.5
click at [350, 486] on div "Recent colors" at bounding box center [378, 496] width 195 height 25
click at [154, 451] on div "Shape" at bounding box center [155, 463] width 195 height 25
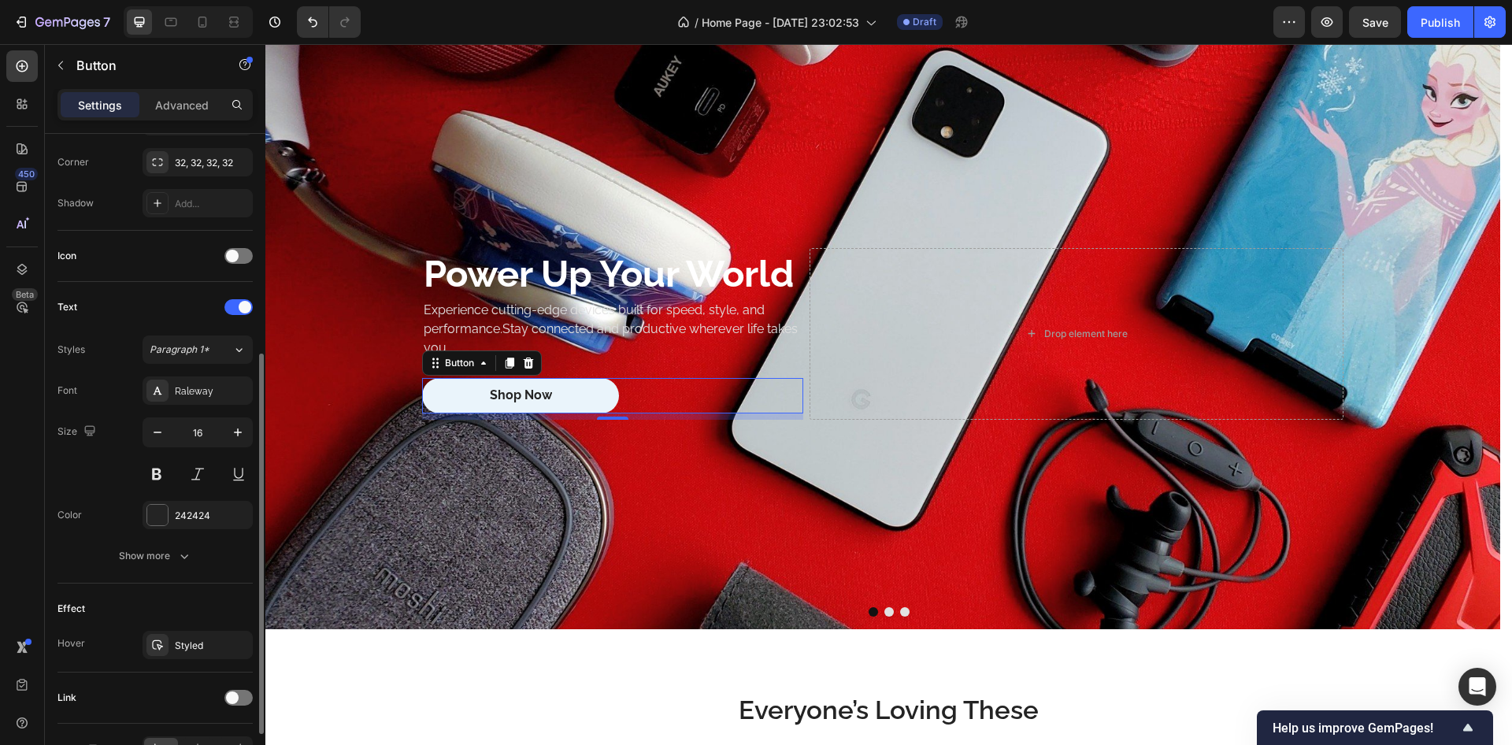
scroll to position [473, 0]
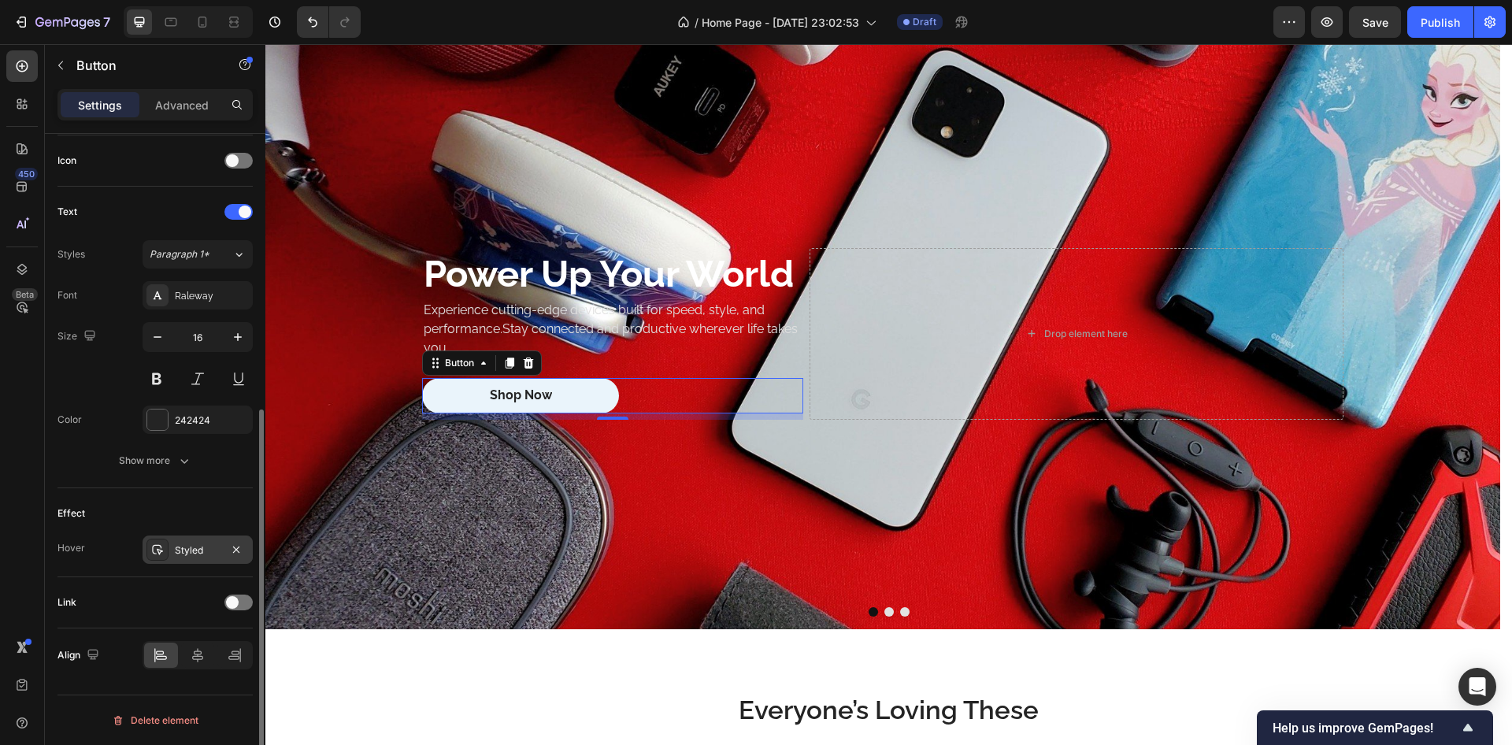
click at [202, 561] on div "Styled" at bounding box center [198, 550] width 110 height 28
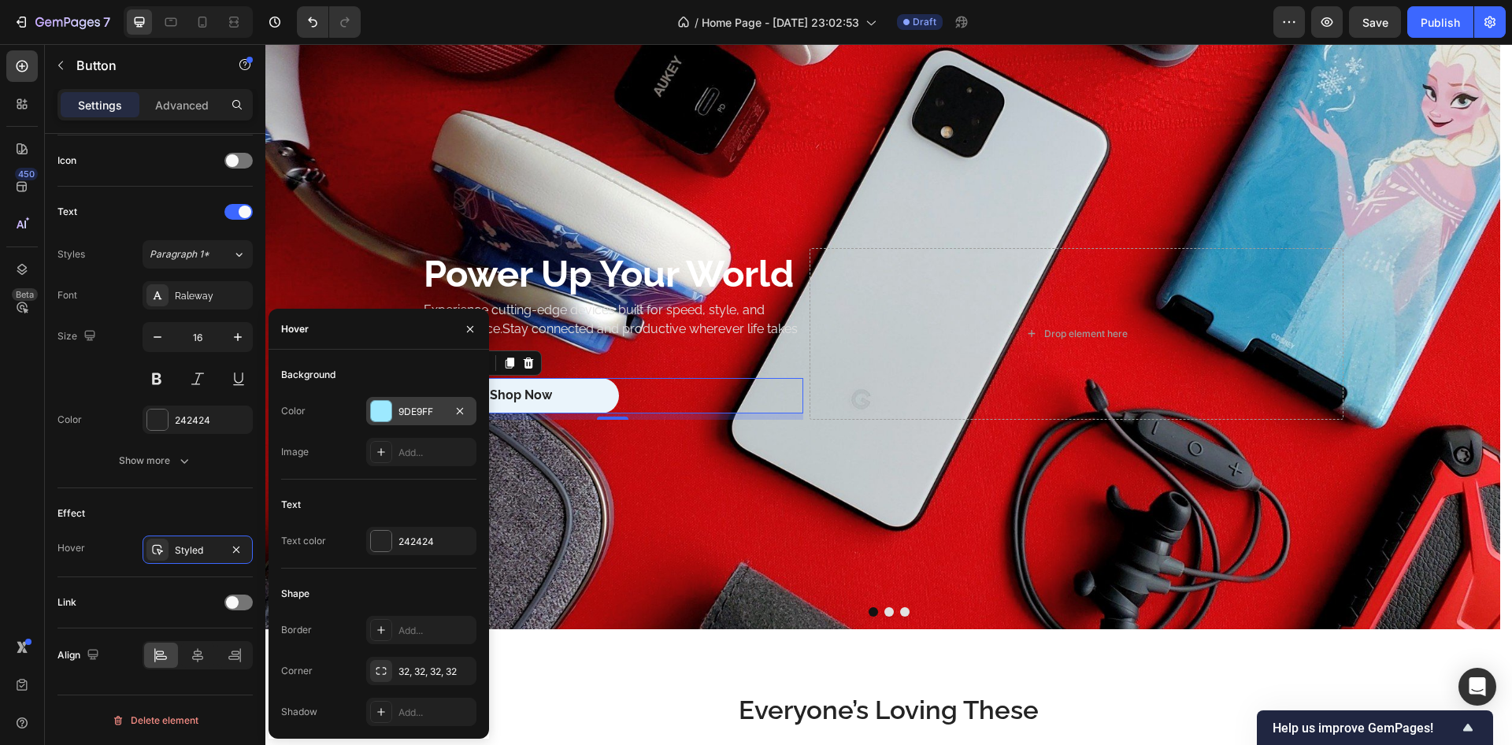
click at [388, 407] on div at bounding box center [381, 411] width 20 height 20
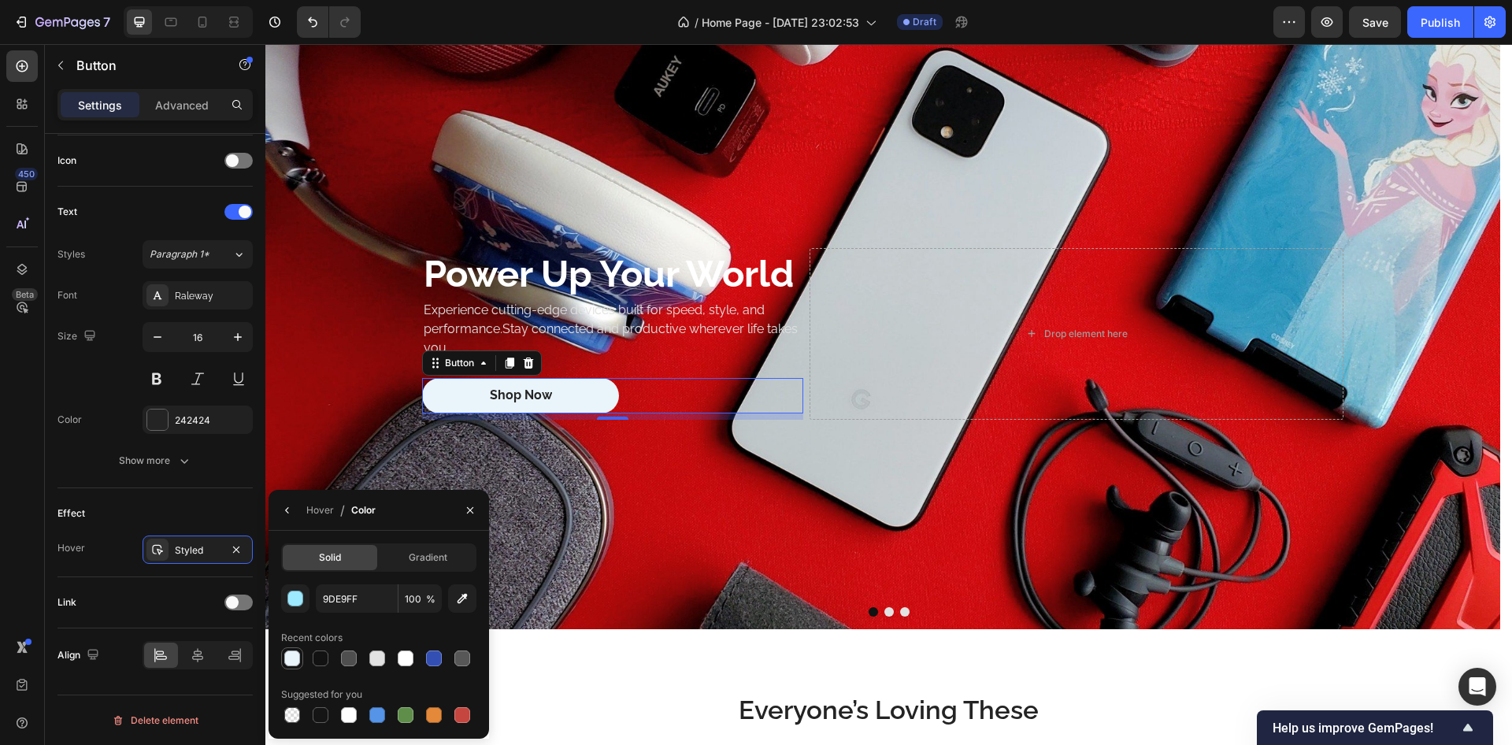
click at [299, 658] on div at bounding box center [292, 659] width 16 height 16
type input "EAF4FB"
click at [145, 496] on div "Effect Hover Styled" at bounding box center [155, 532] width 195 height 89
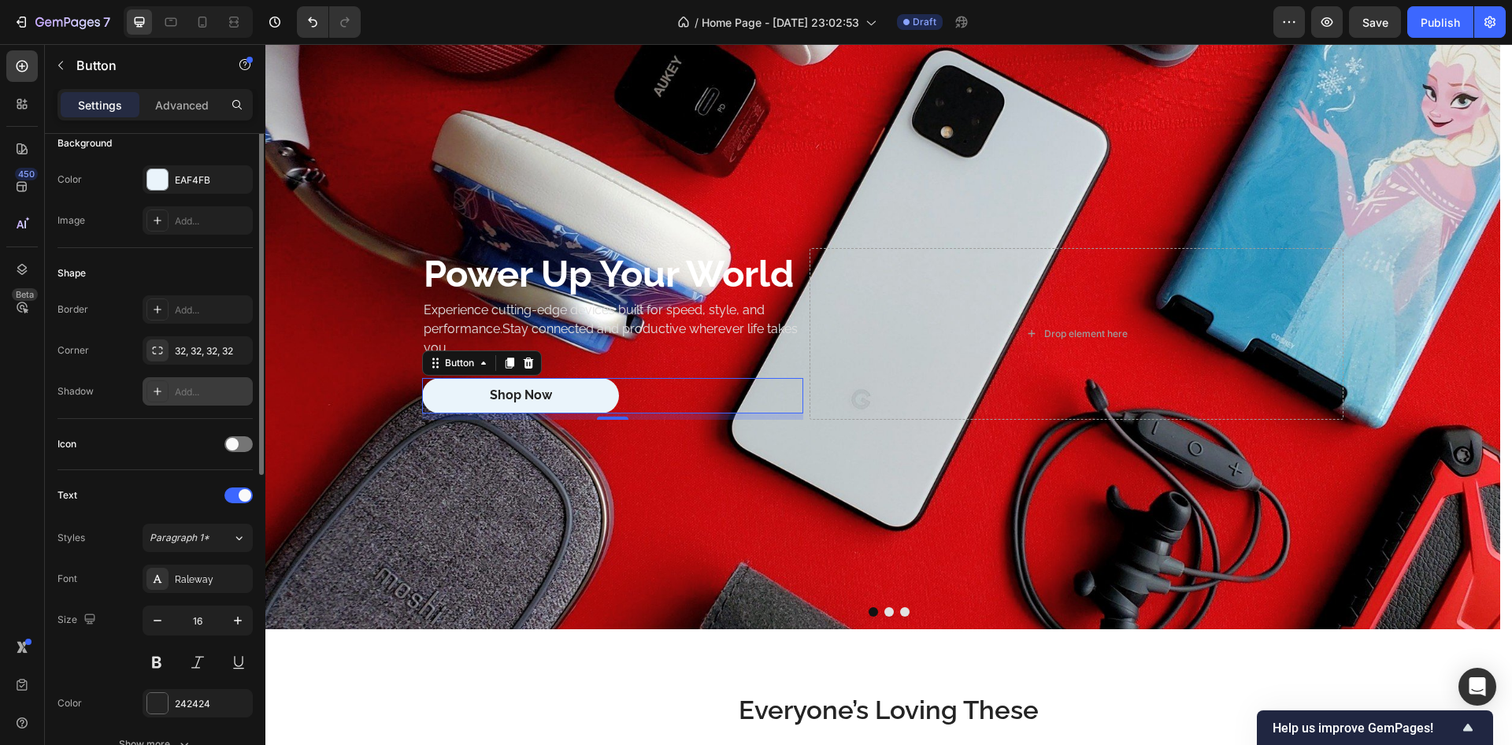
scroll to position [1, 0]
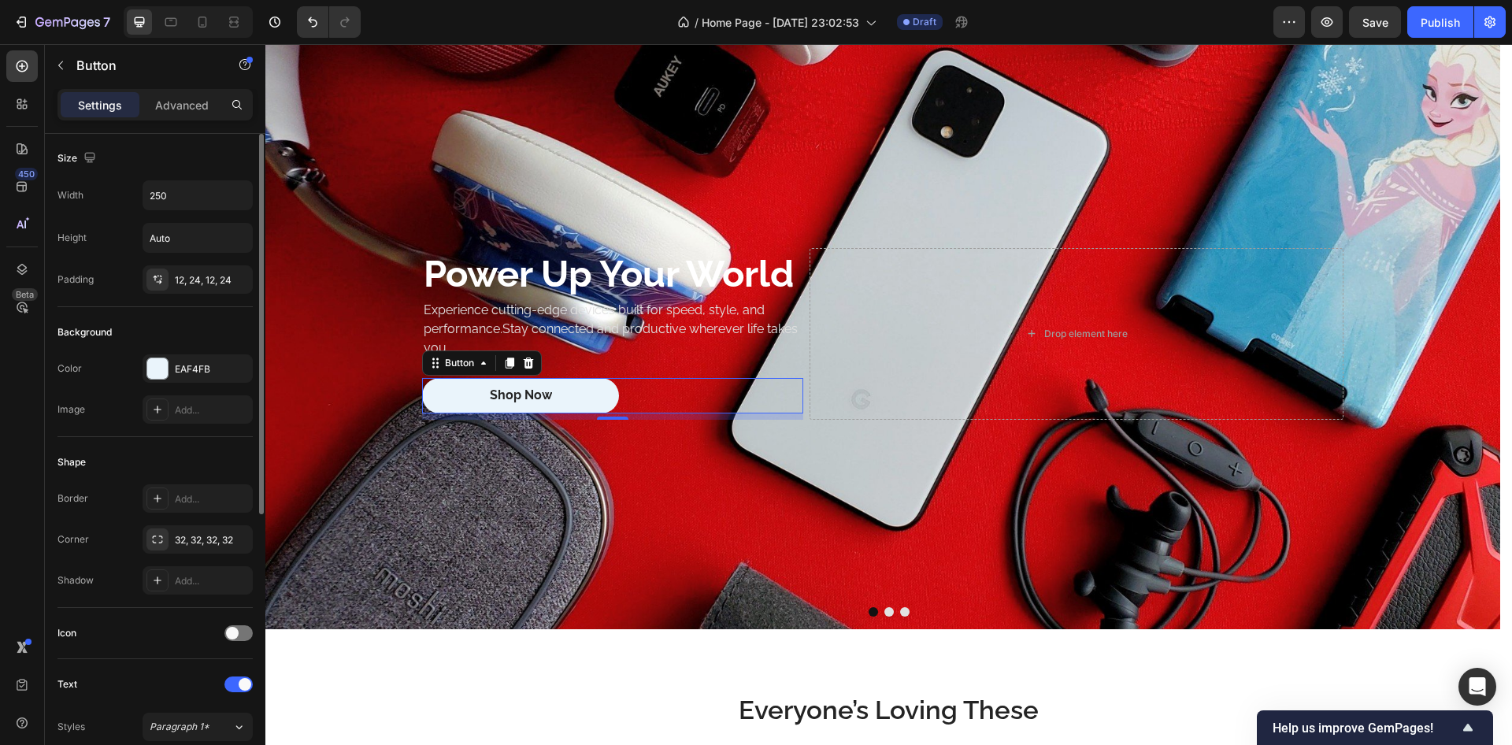
click at [161, 383] on div "Color EAF4FB Image Add..." at bounding box center [155, 388] width 195 height 69
click at [158, 371] on div at bounding box center [157, 368] width 20 height 20
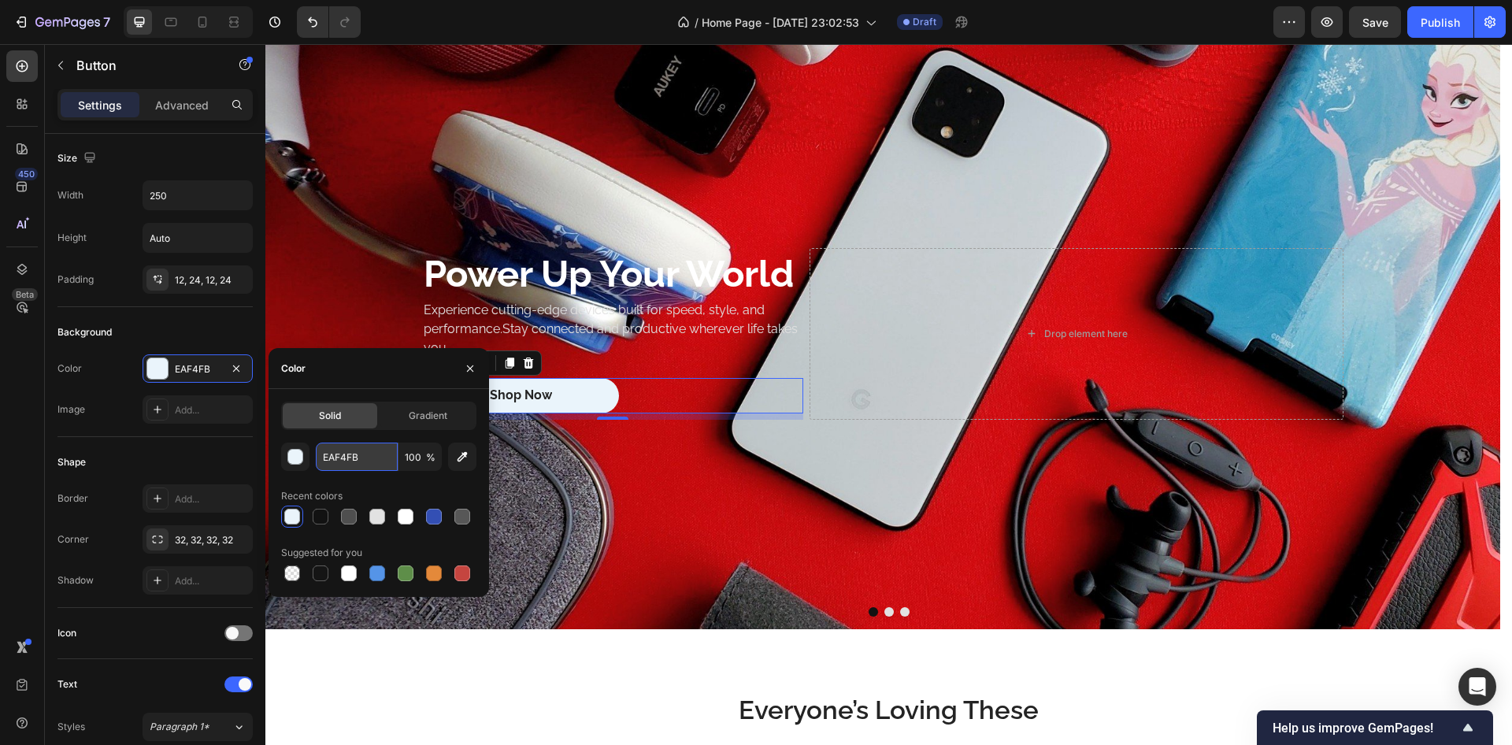
click at [381, 461] on input "EAF4FB" at bounding box center [357, 457] width 82 height 28
paste input "F8F1E7"
type input "F8F1E7"
click at [366, 490] on div "Recent colors" at bounding box center [378, 496] width 195 height 25
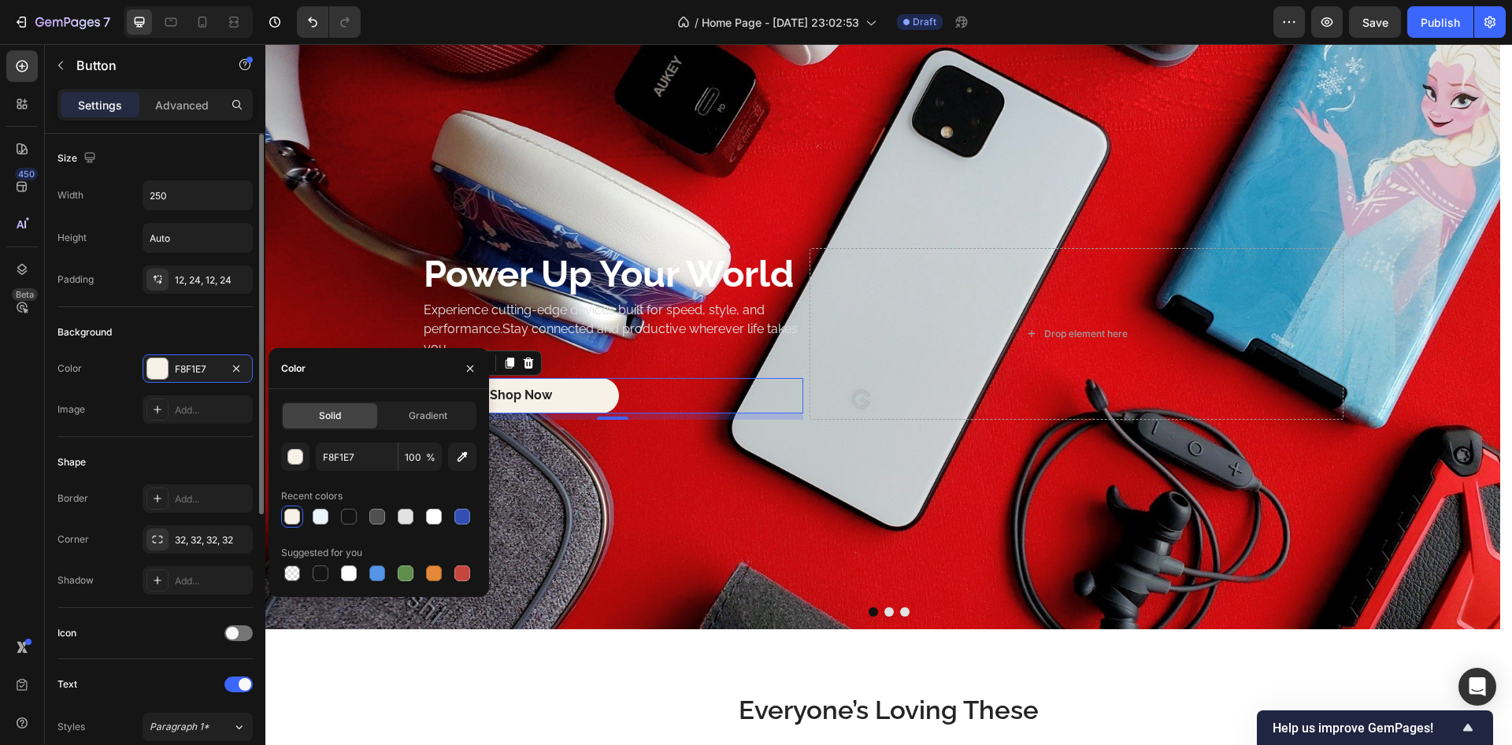
click at [213, 460] on div "Shape" at bounding box center [155, 462] width 195 height 25
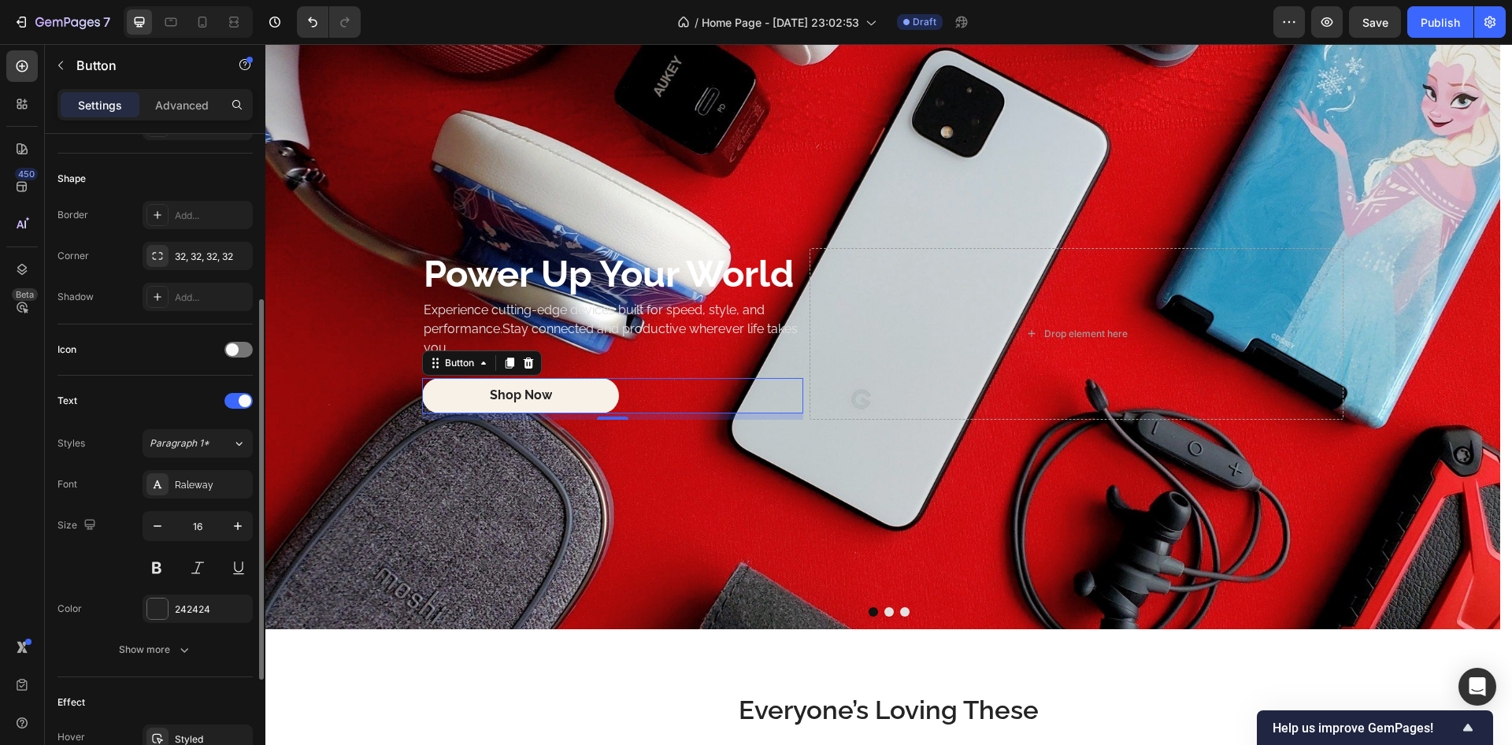
scroll to position [379, 0]
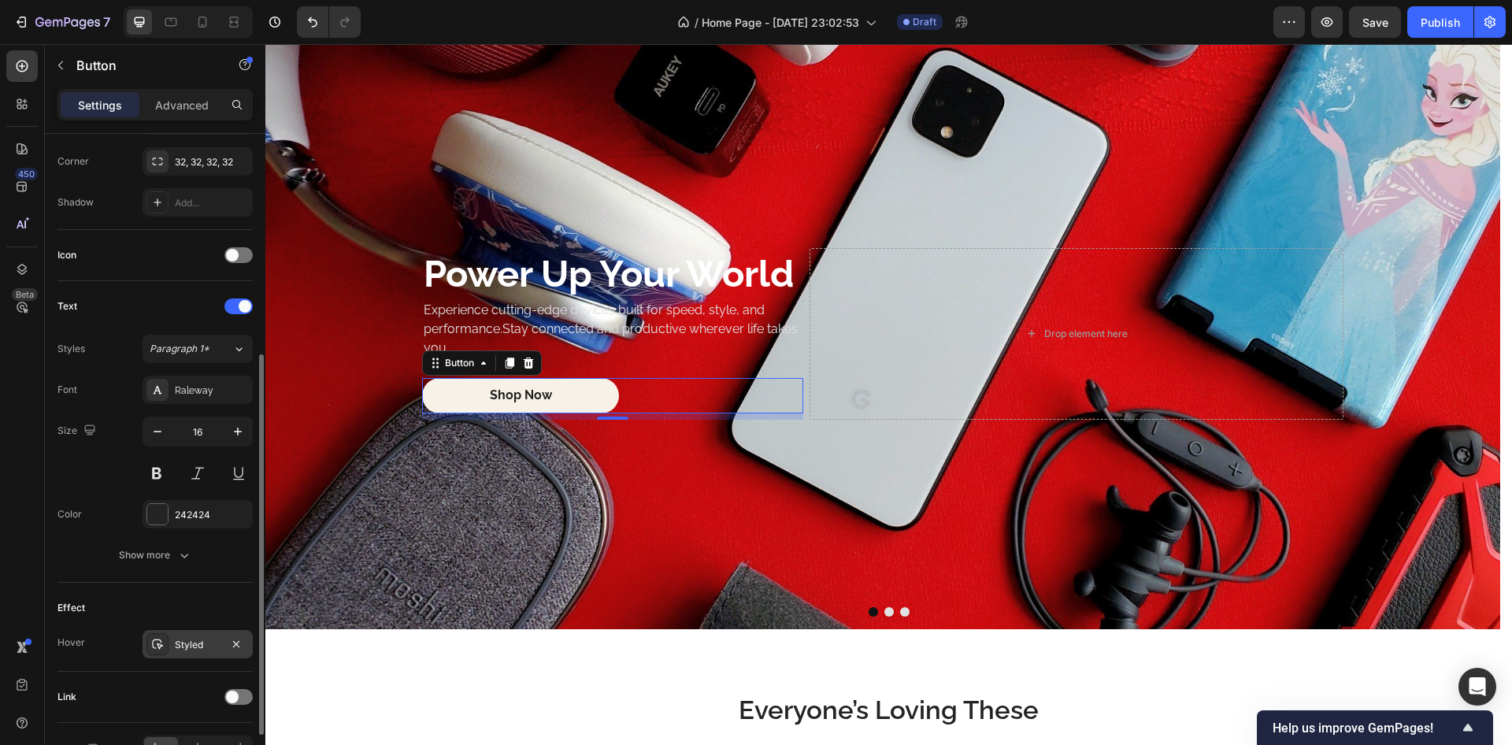
click at [196, 649] on div "Styled" at bounding box center [198, 645] width 46 height 14
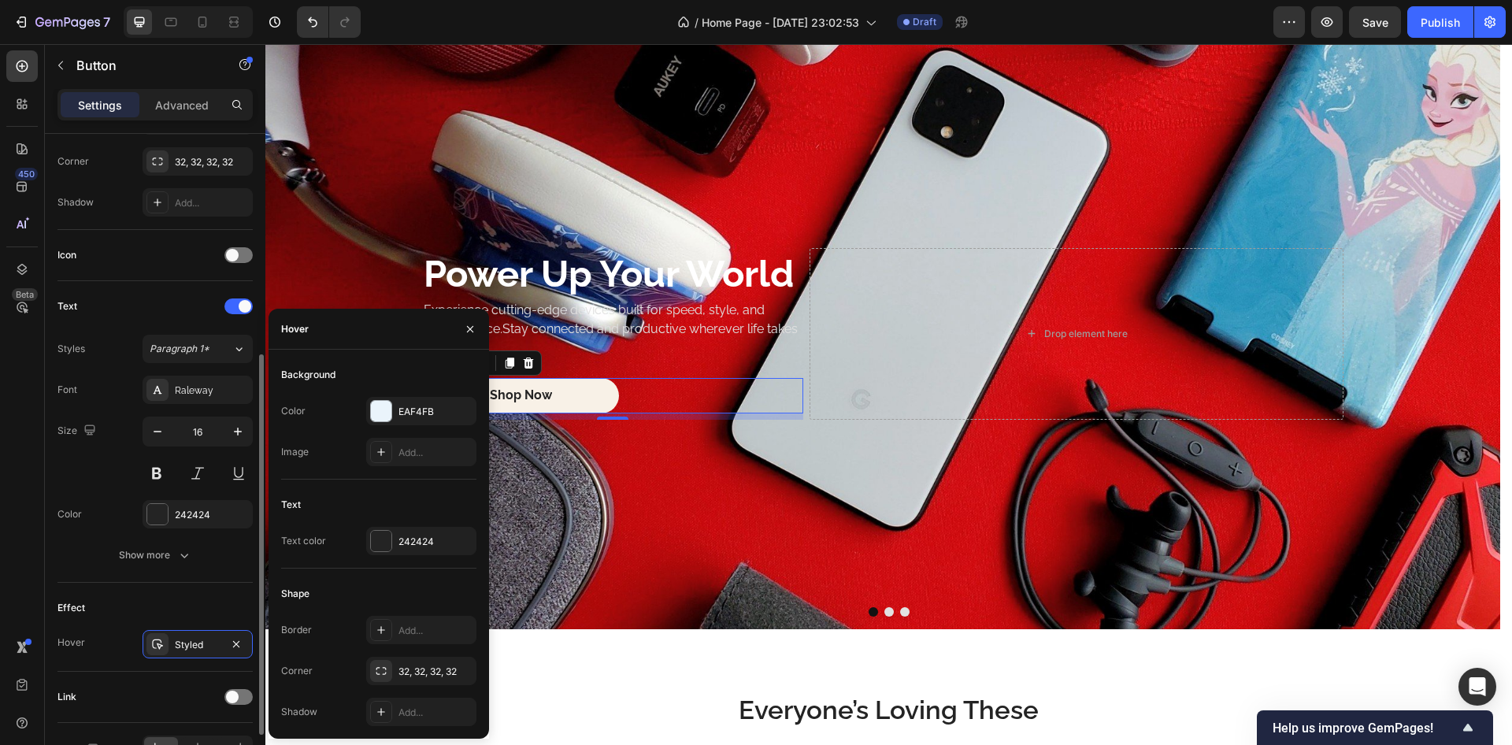
click at [180, 581] on div "Text Styles Paragraph 1* Font Raleway Size 16 Color 242424 Show more" at bounding box center [155, 432] width 195 height 302
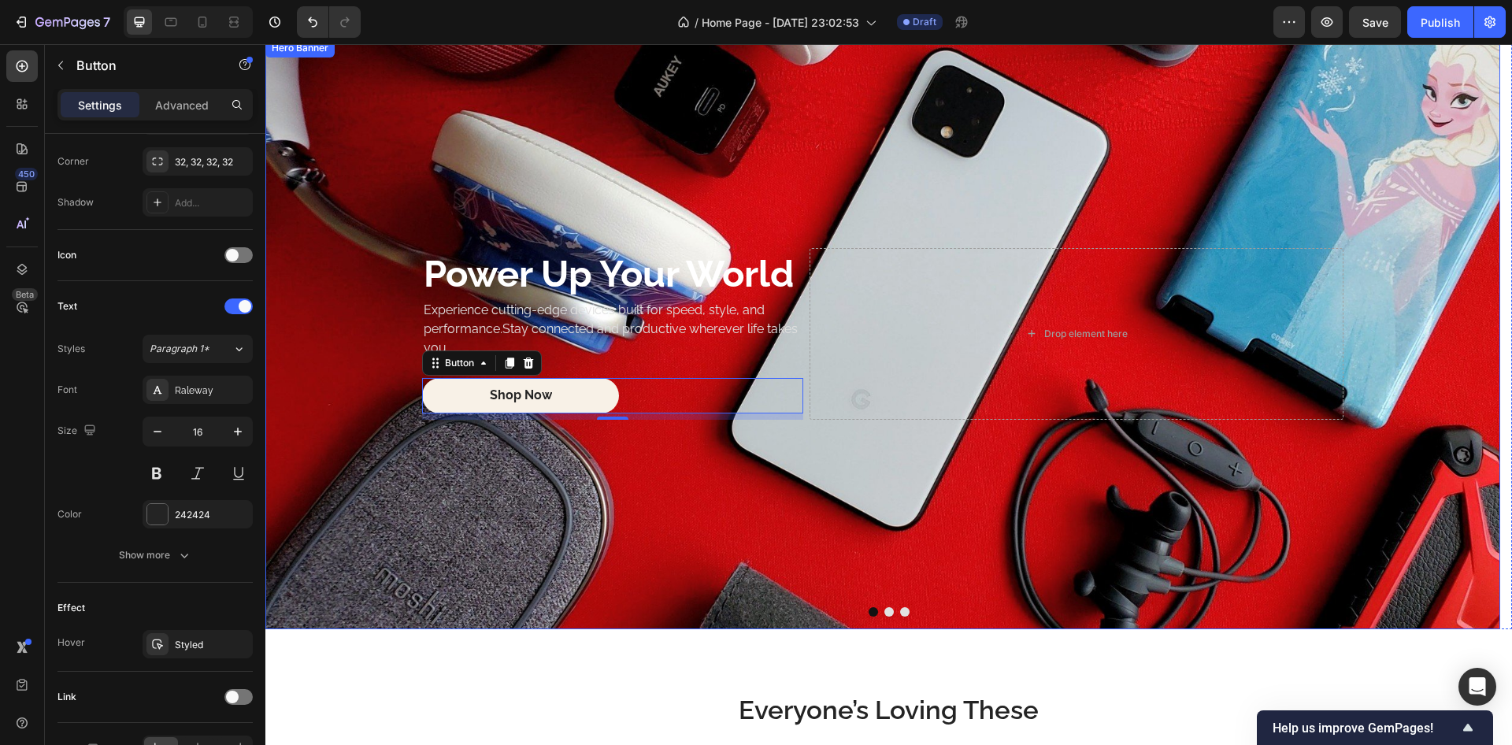
click at [370, 185] on div "Background Image" at bounding box center [882, 334] width 1235 height 591
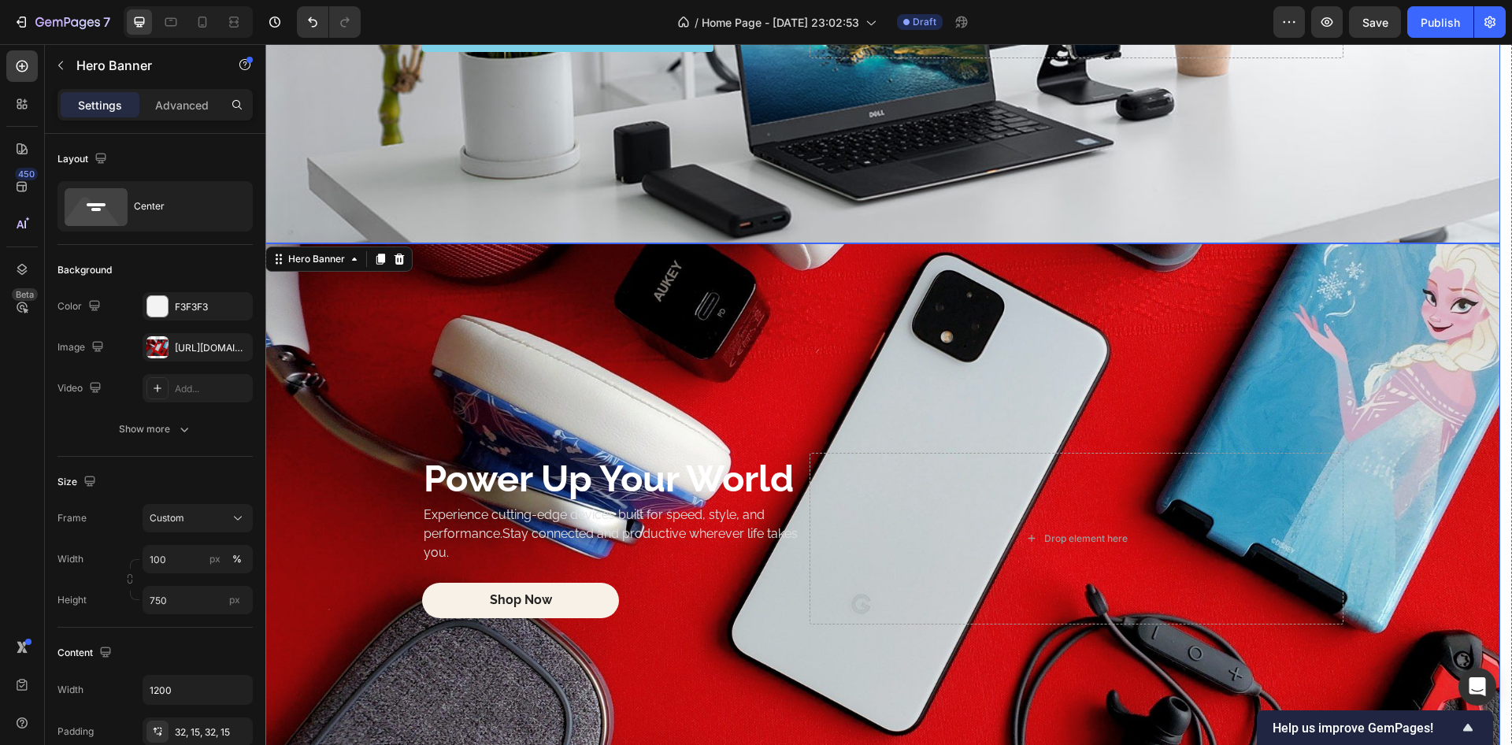
scroll to position [1134, 0]
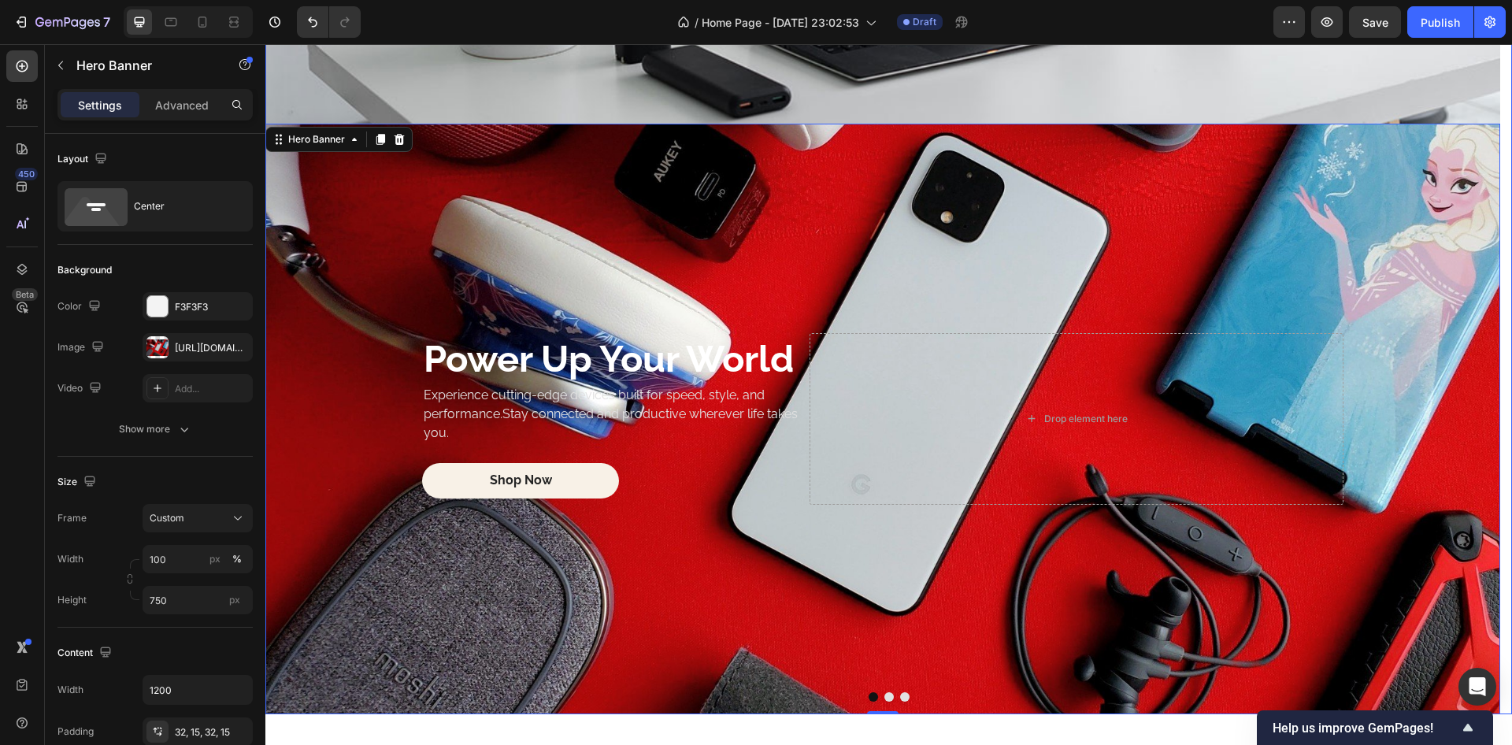
click at [885, 697] on button "Dot" at bounding box center [889, 696] width 9 height 9
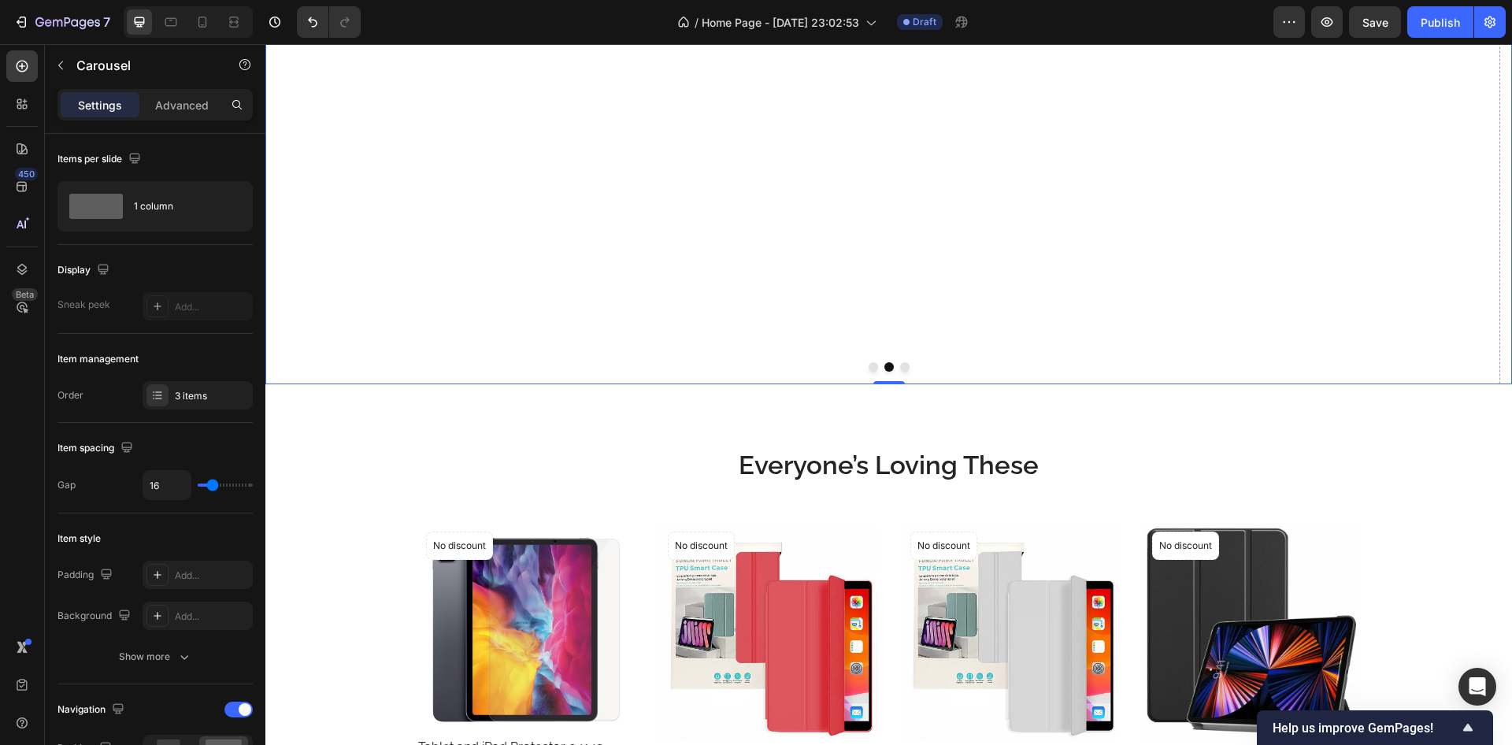
scroll to position [1512, 0]
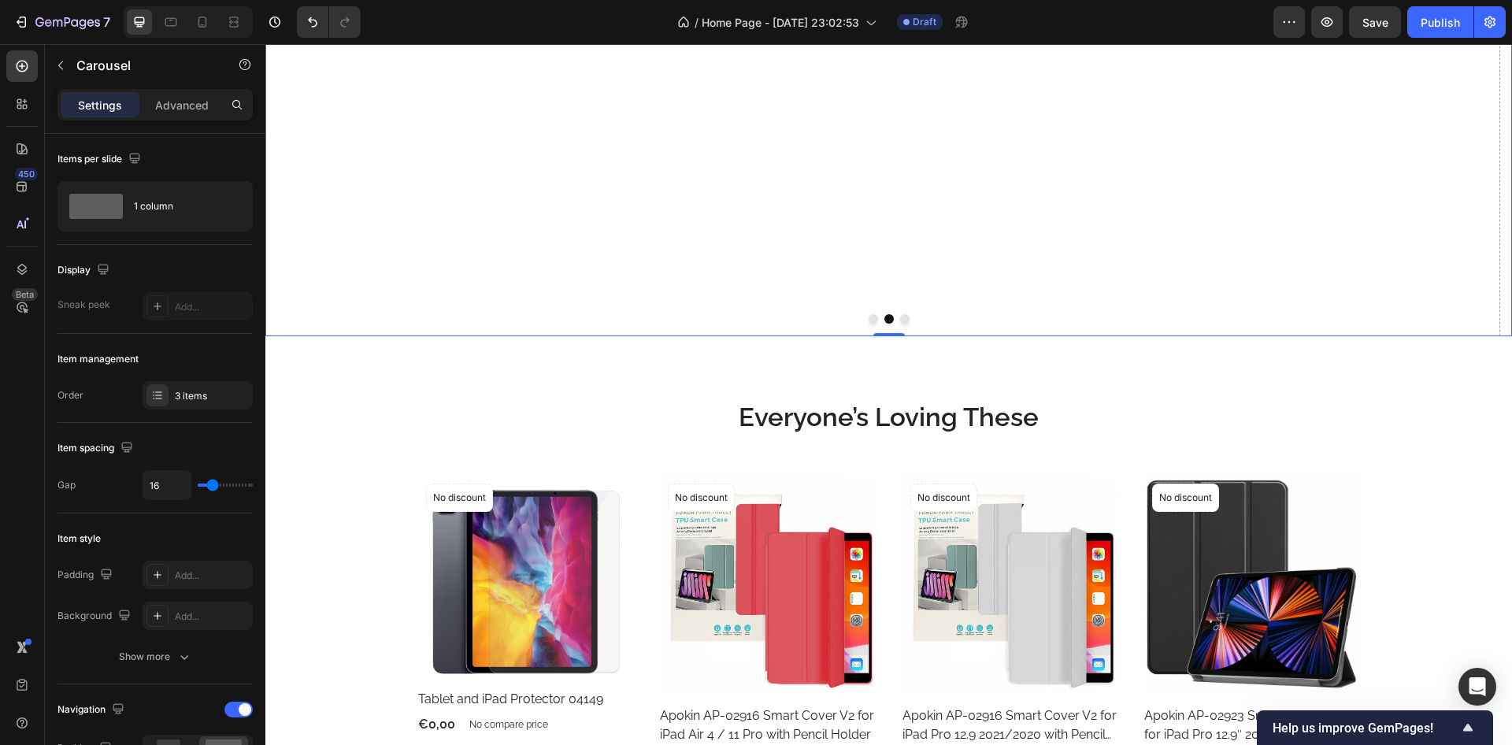
click at [869, 318] on button "Dot" at bounding box center [873, 318] width 9 height 9
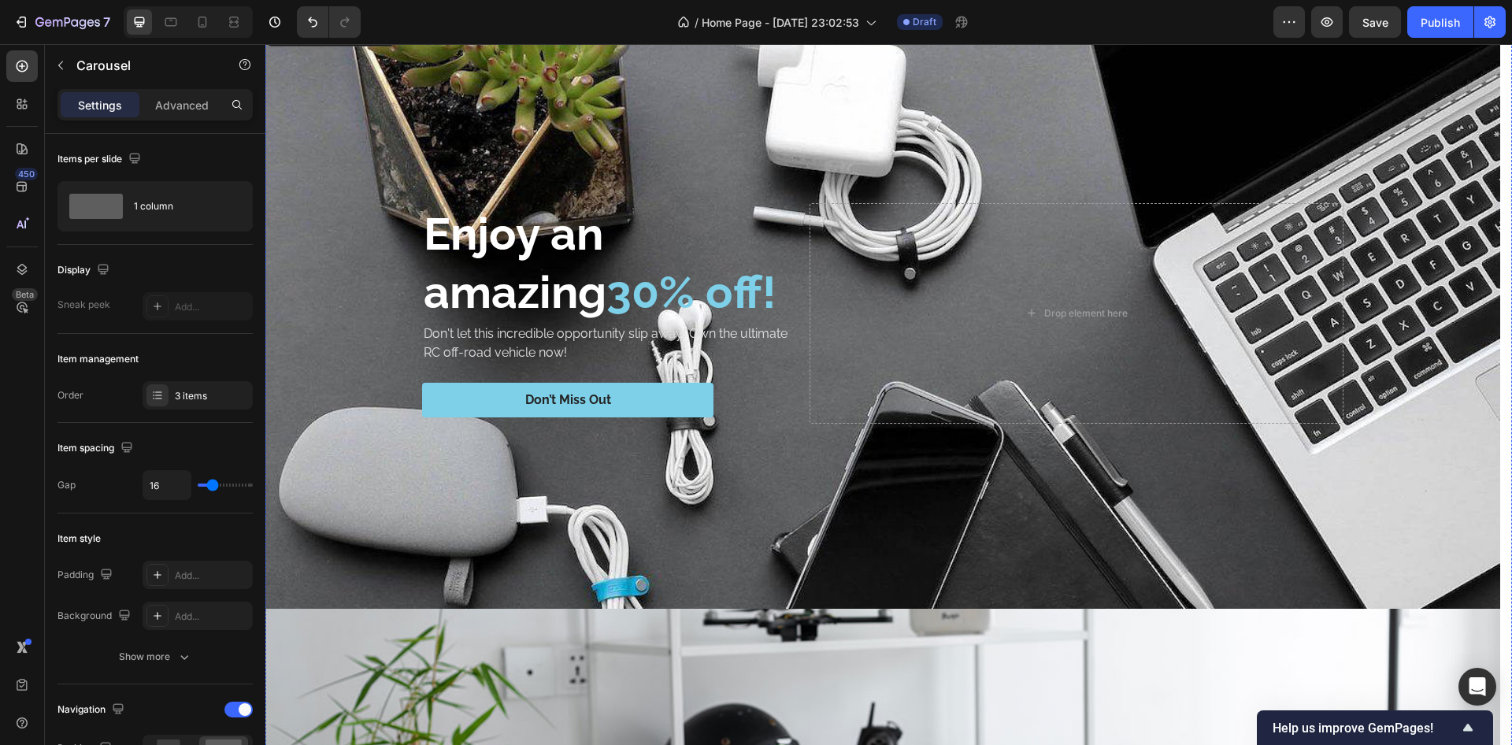
scroll to position [0, 0]
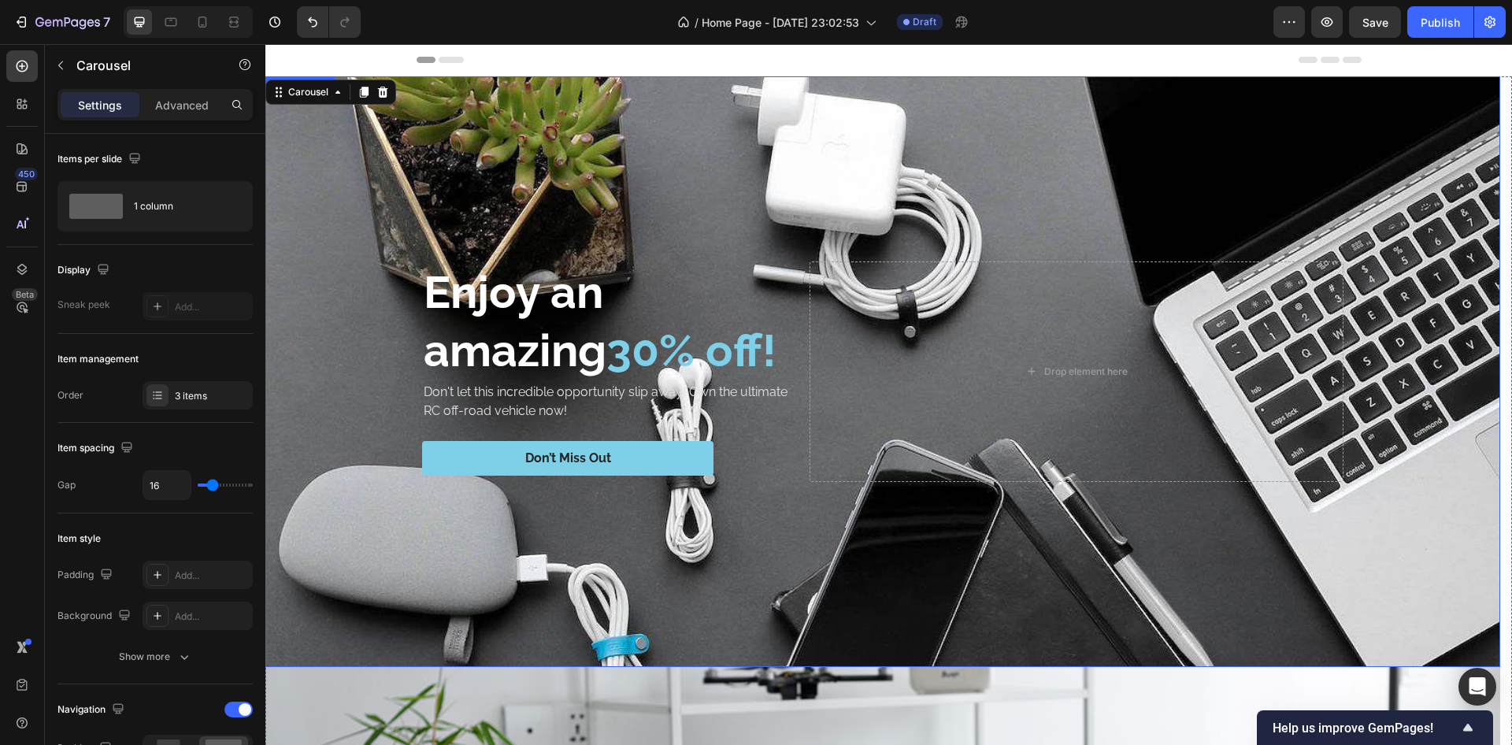
click at [535, 93] on div "Background Image" at bounding box center [882, 371] width 1235 height 591
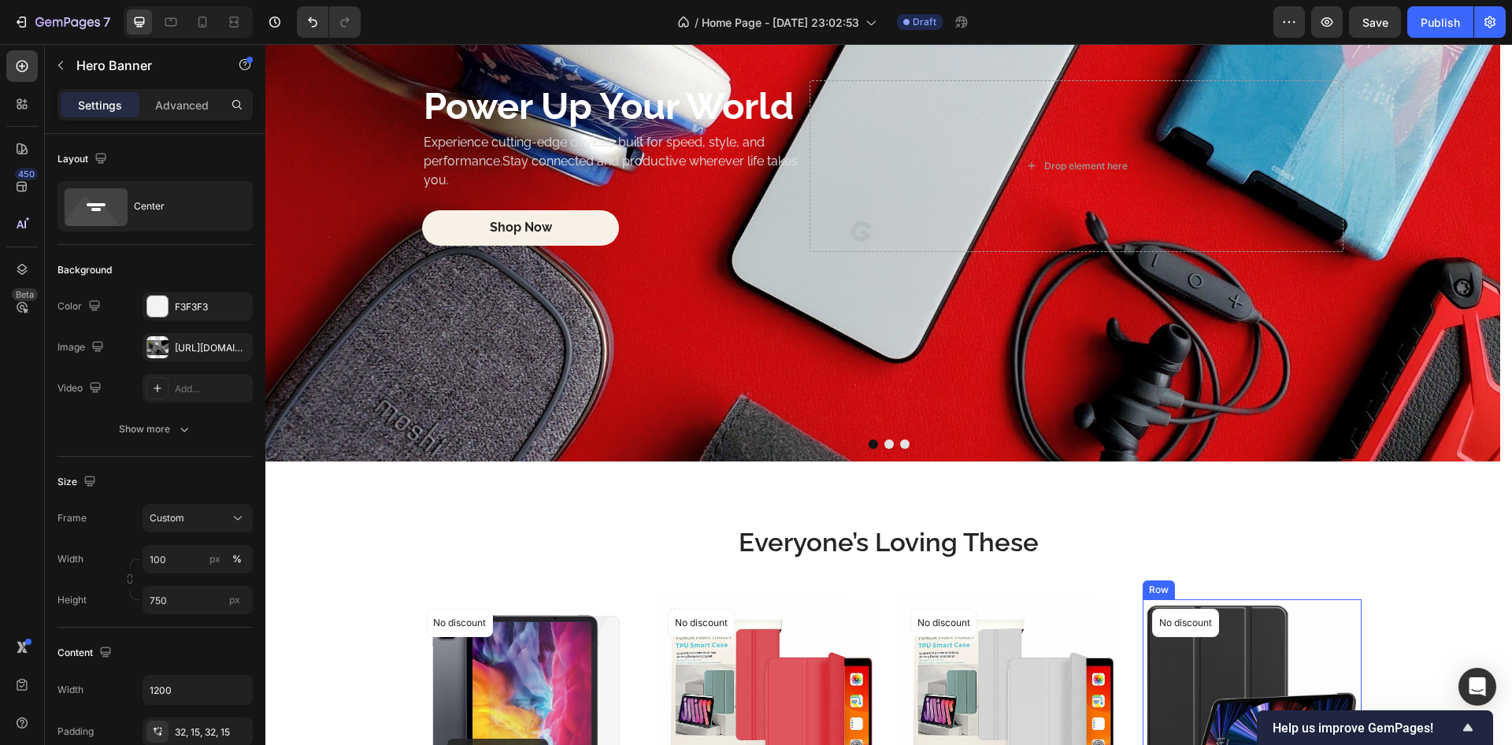
scroll to position [1501, 0]
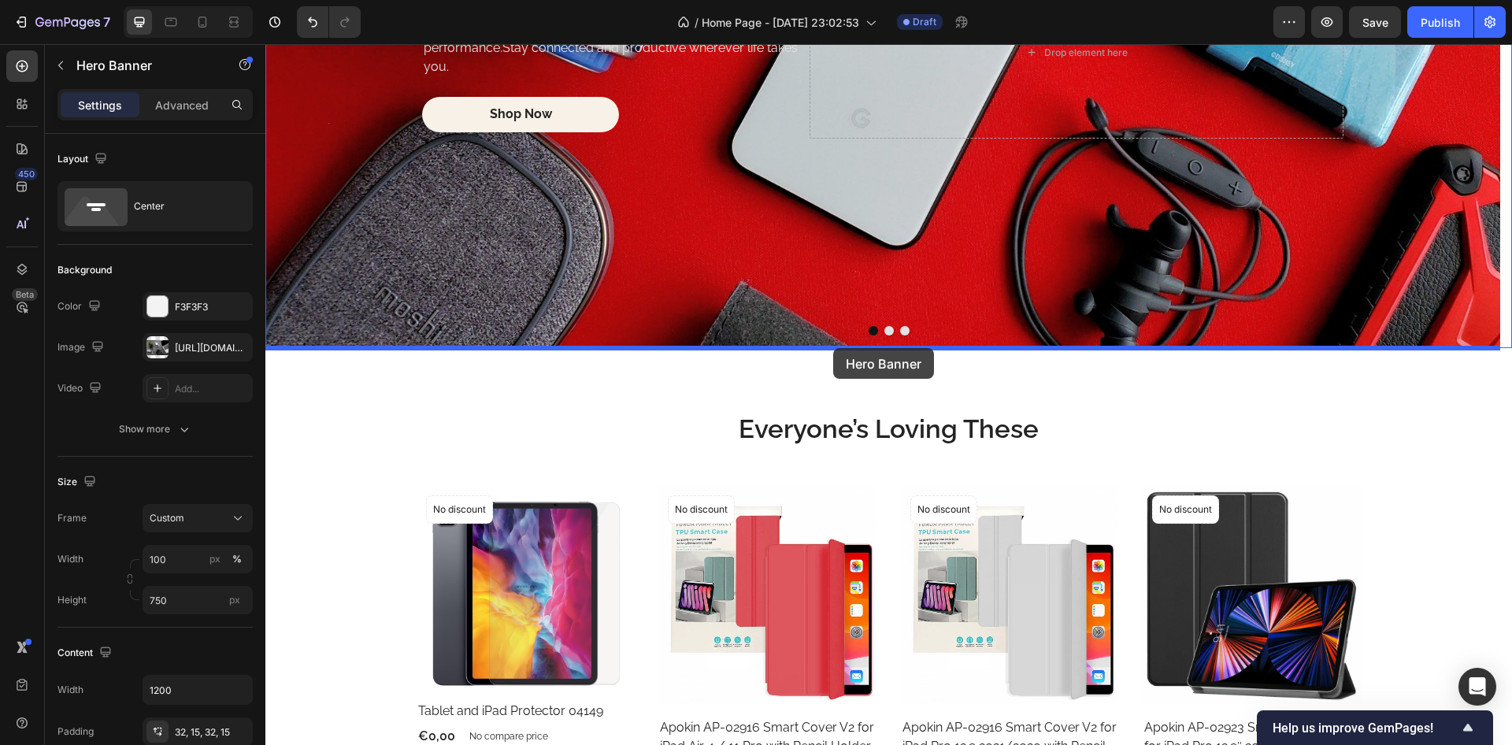
drag, startPoint x: 278, startPoint y: 93, endPoint x: 833, endPoint y: 345, distance: 609.2
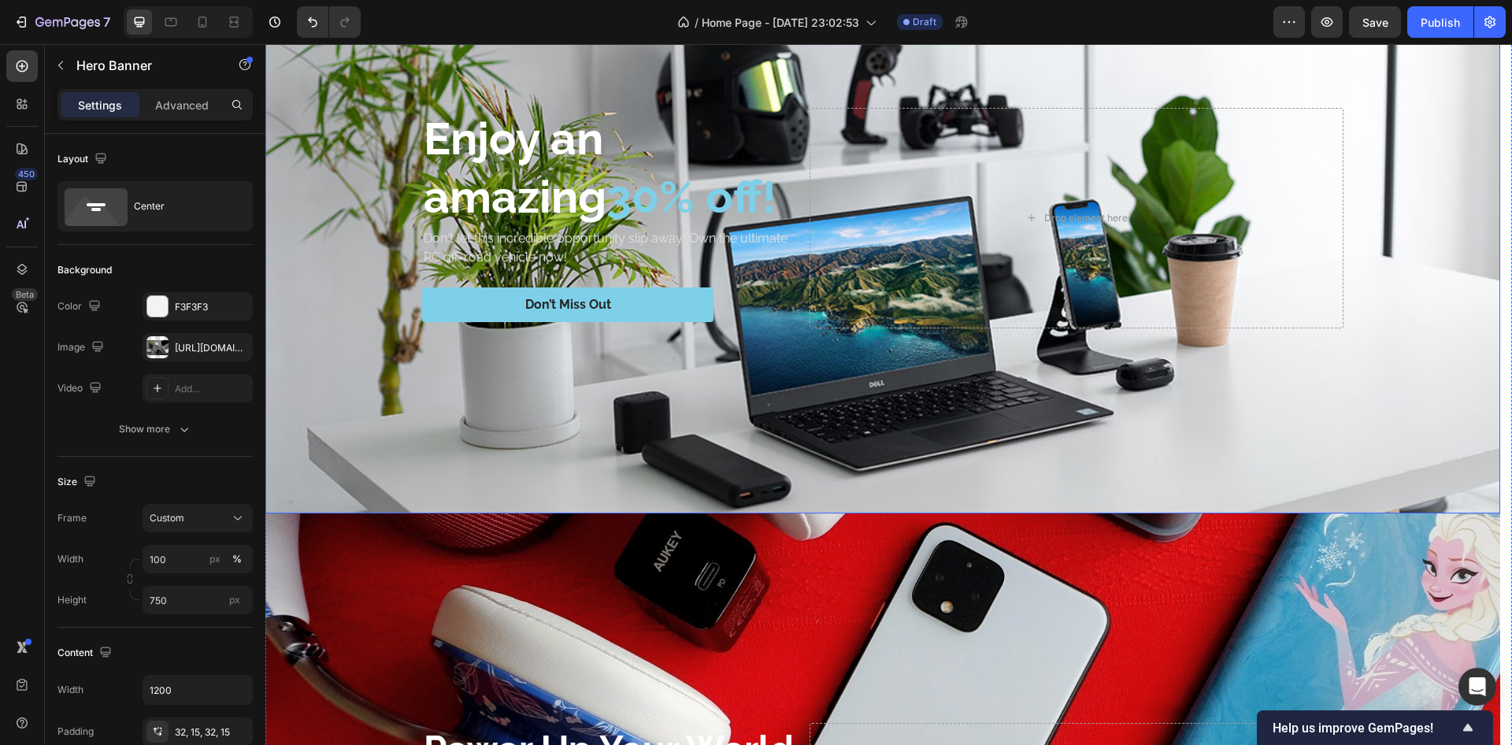
scroll to position [0, 0]
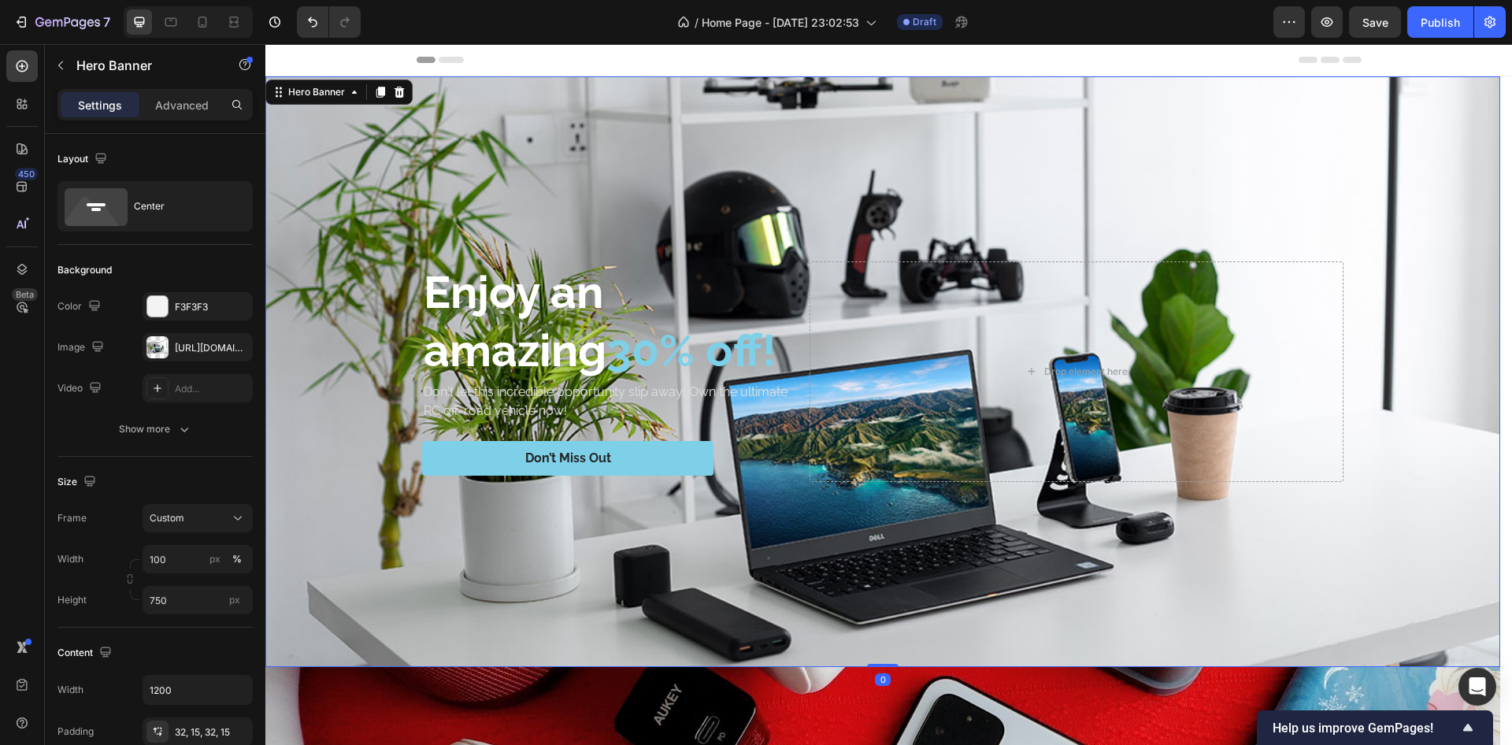
click at [536, 96] on div "Background Image" at bounding box center [882, 371] width 1235 height 591
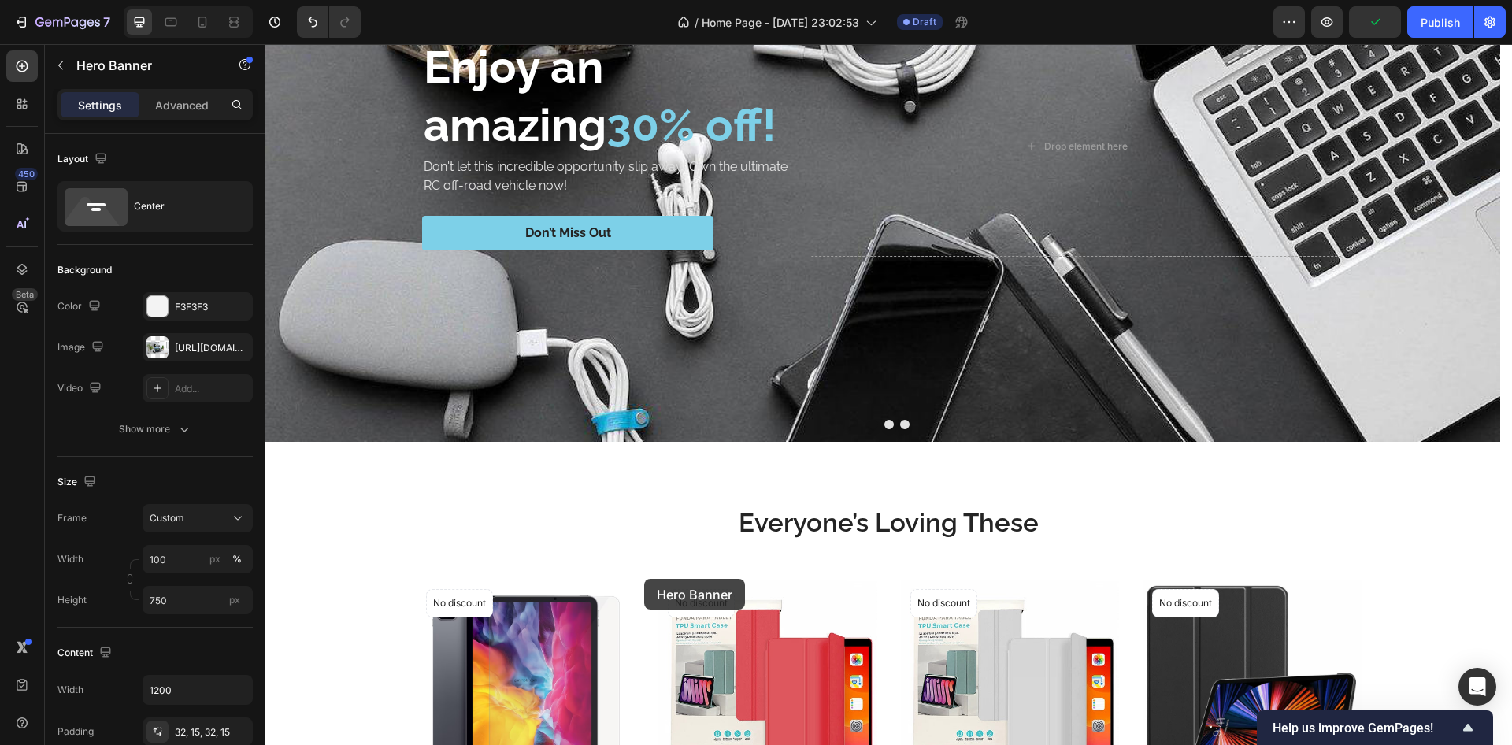
scroll to position [1495, 0]
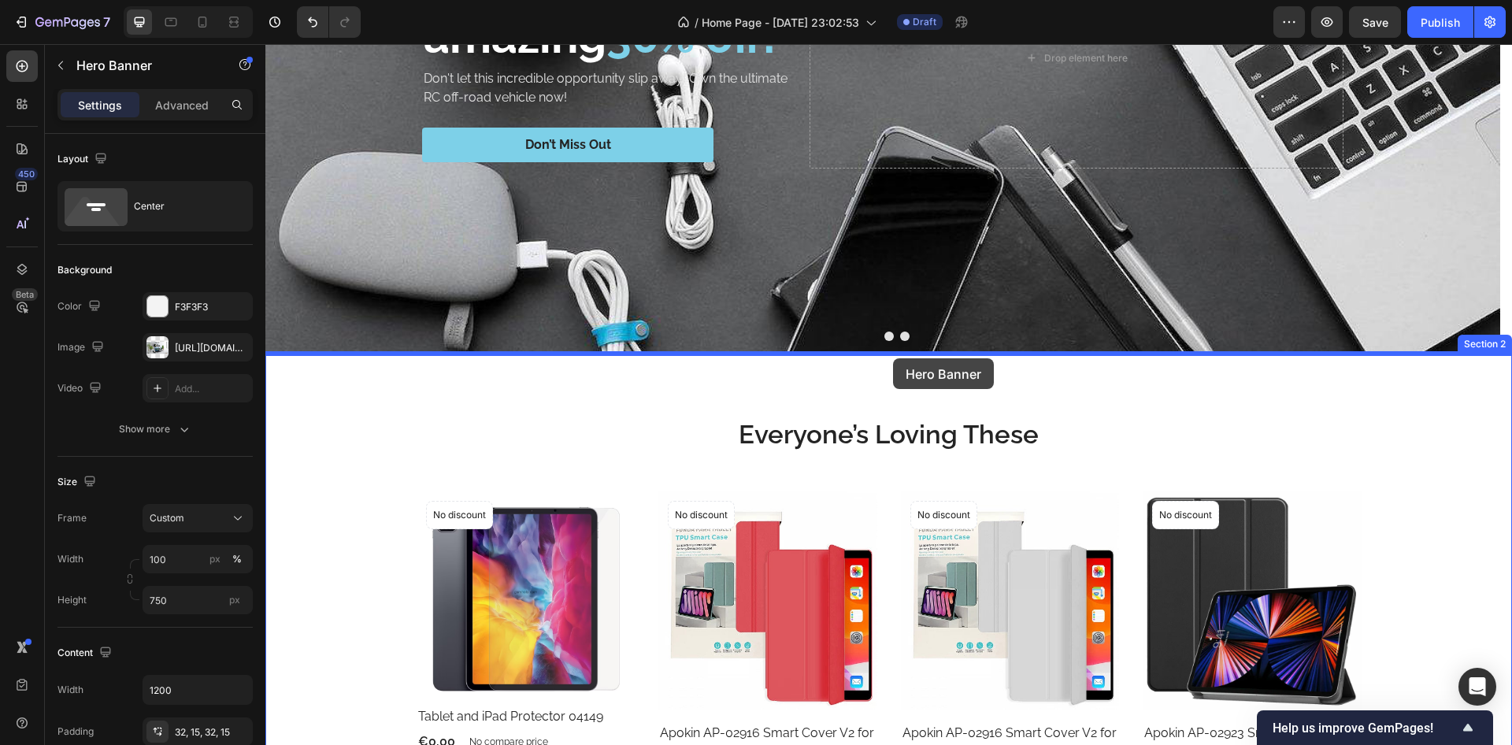
drag, startPoint x: 275, startPoint y: 91, endPoint x: 893, endPoint y: 358, distance: 673.9
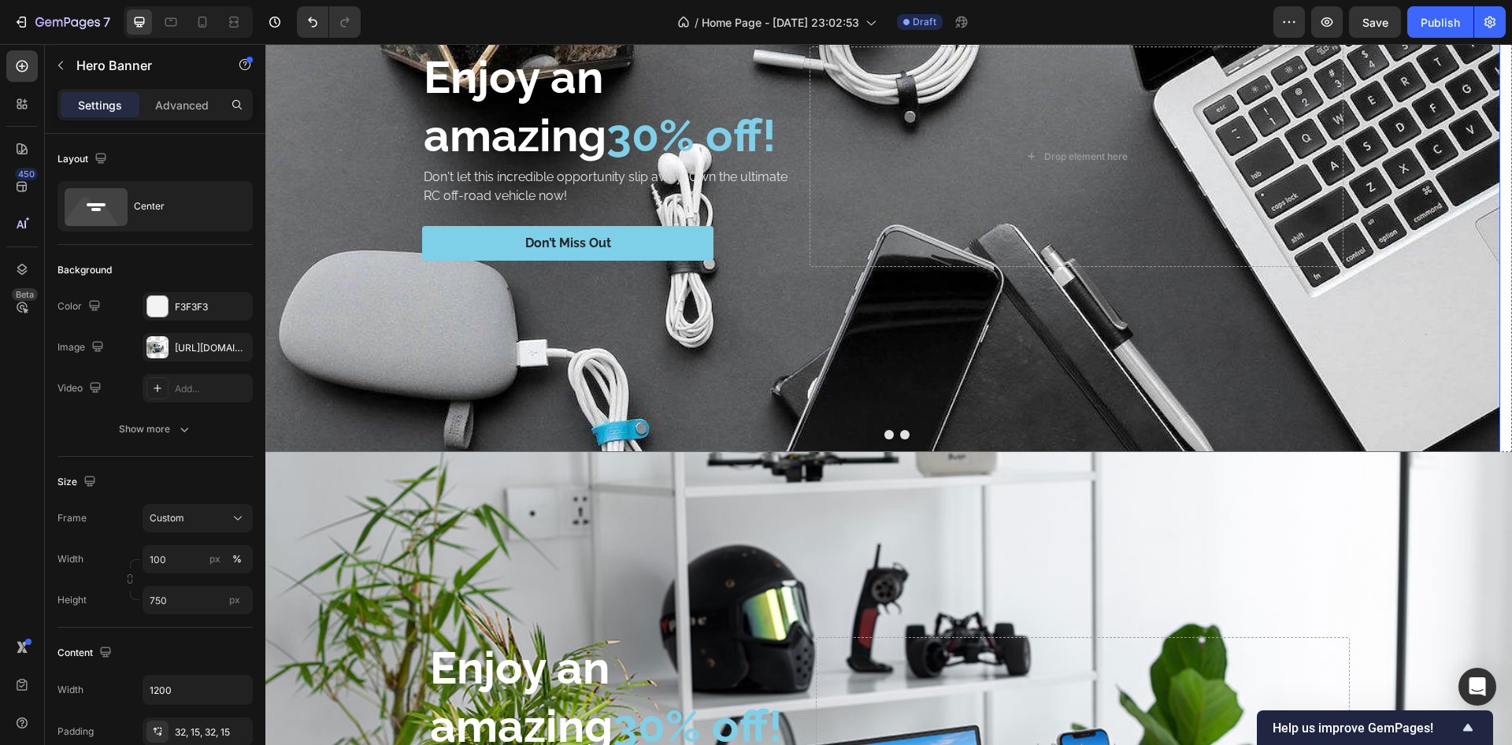
scroll to position [810, 0]
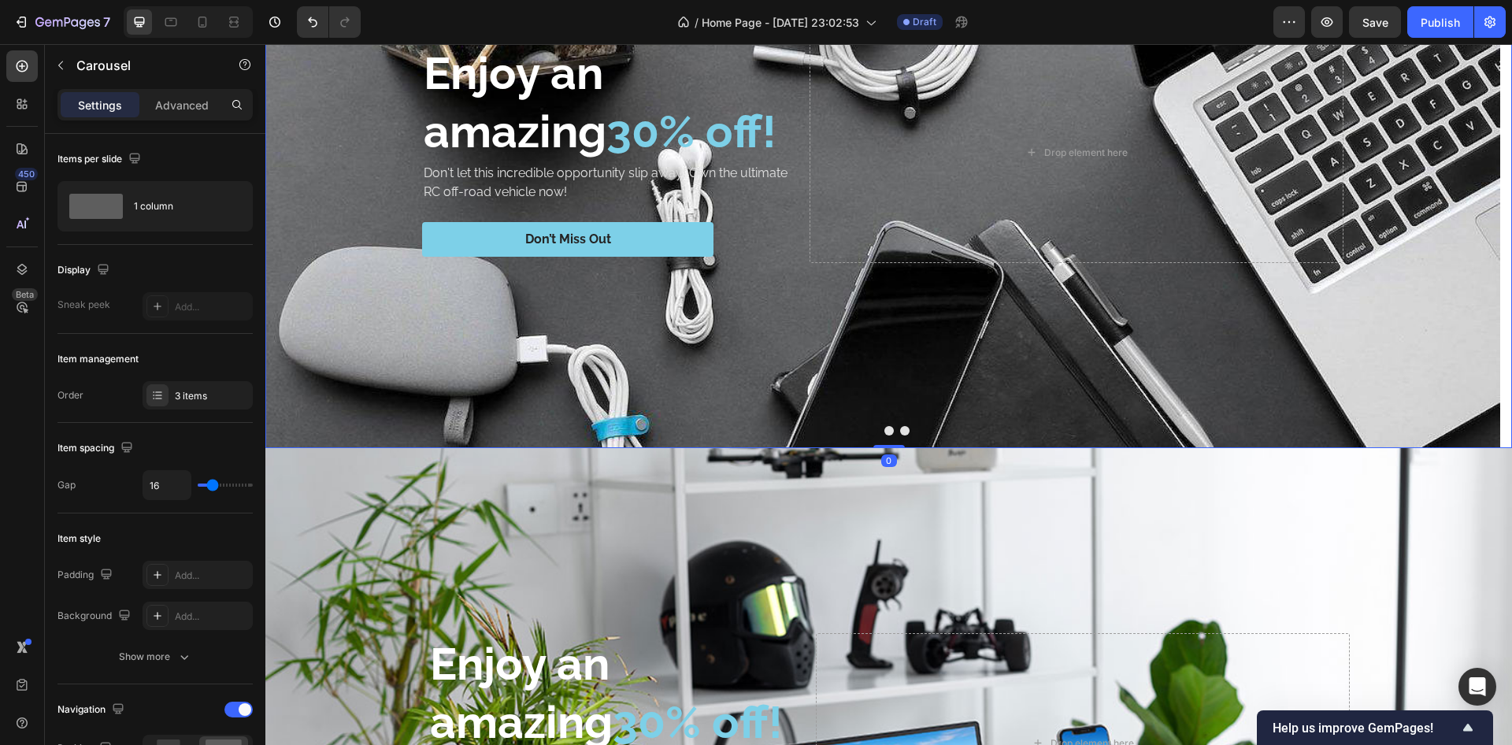
click at [900, 431] on button "Dot" at bounding box center [904, 430] width 9 height 9
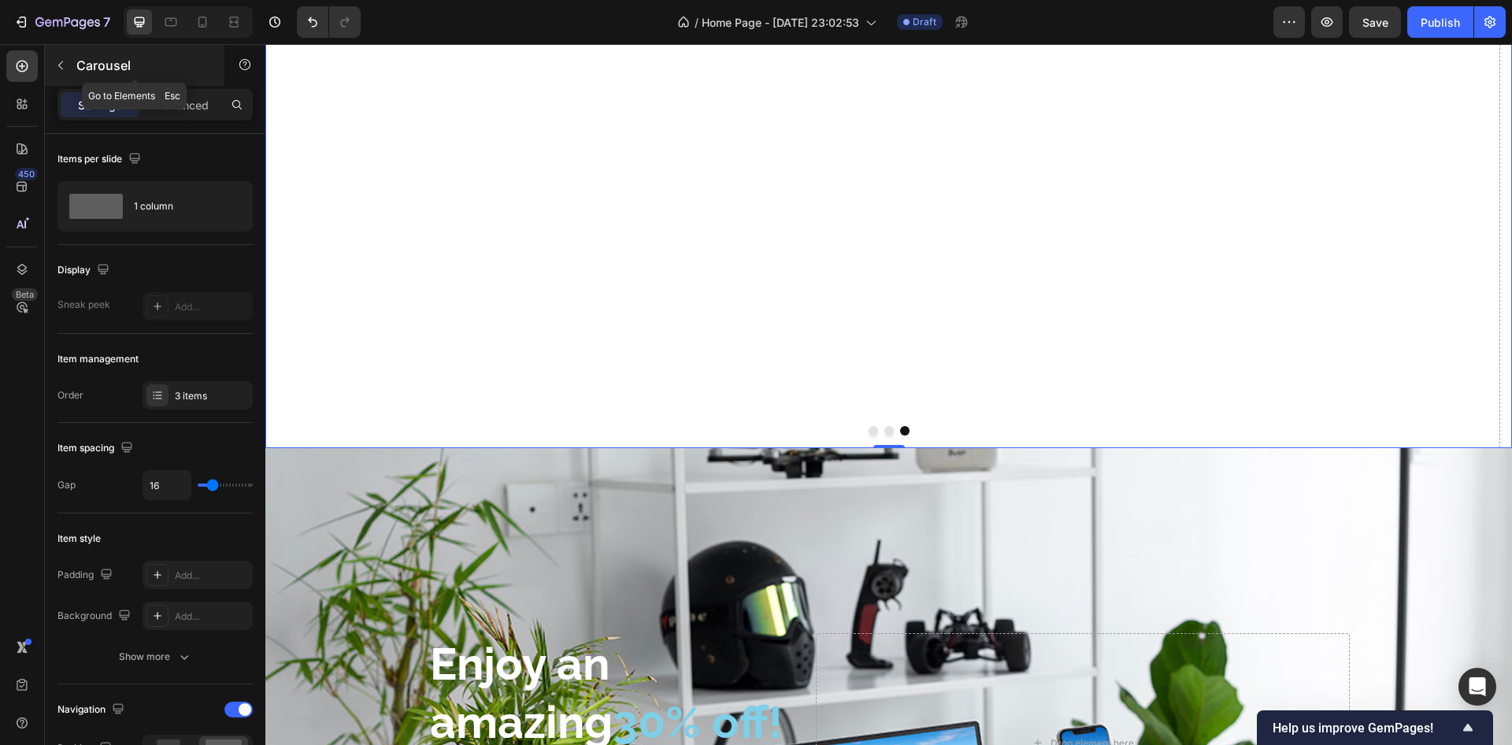
click at [65, 71] on icon "button" at bounding box center [60, 65] width 13 height 13
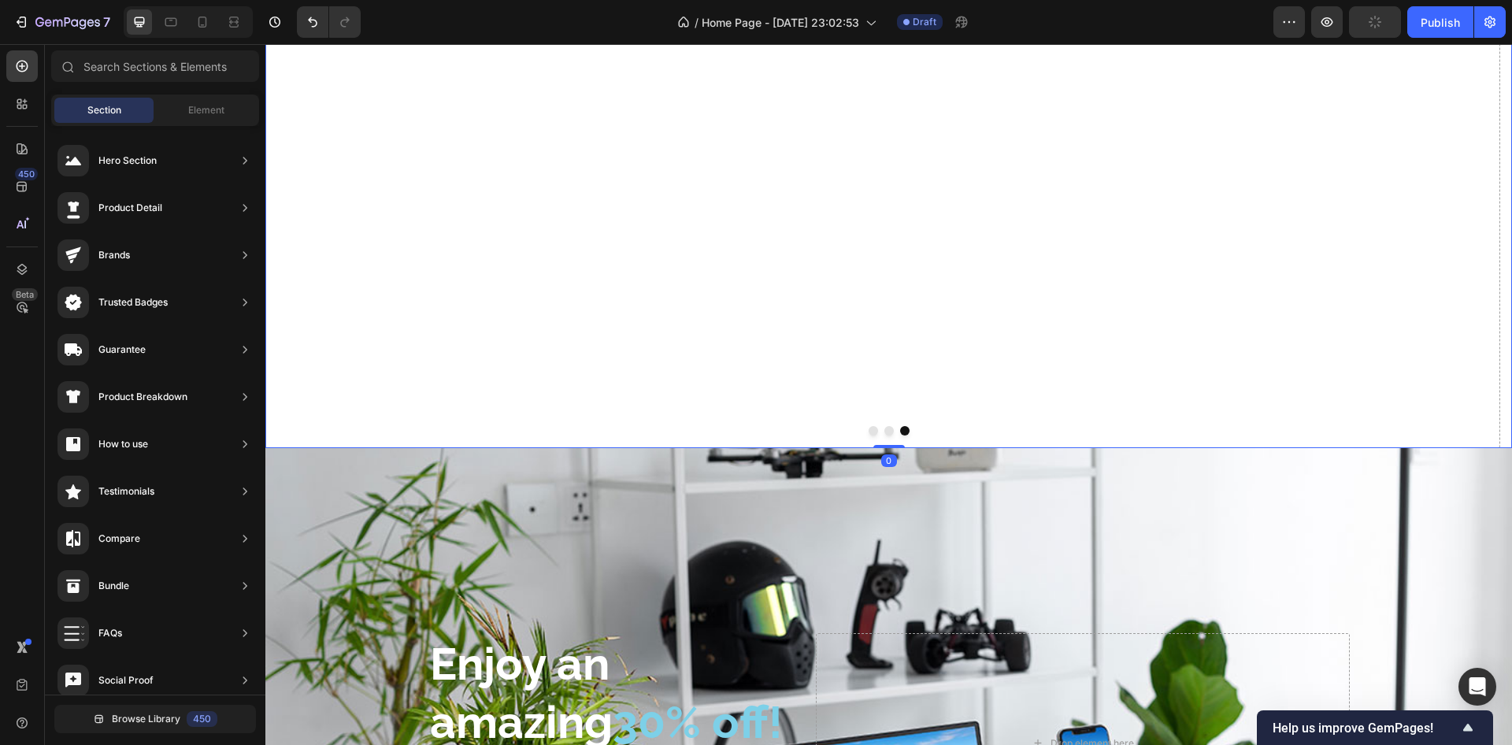
click at [886, 429] on button "Dot" at bounding box center [889, 430] width 9 height 9
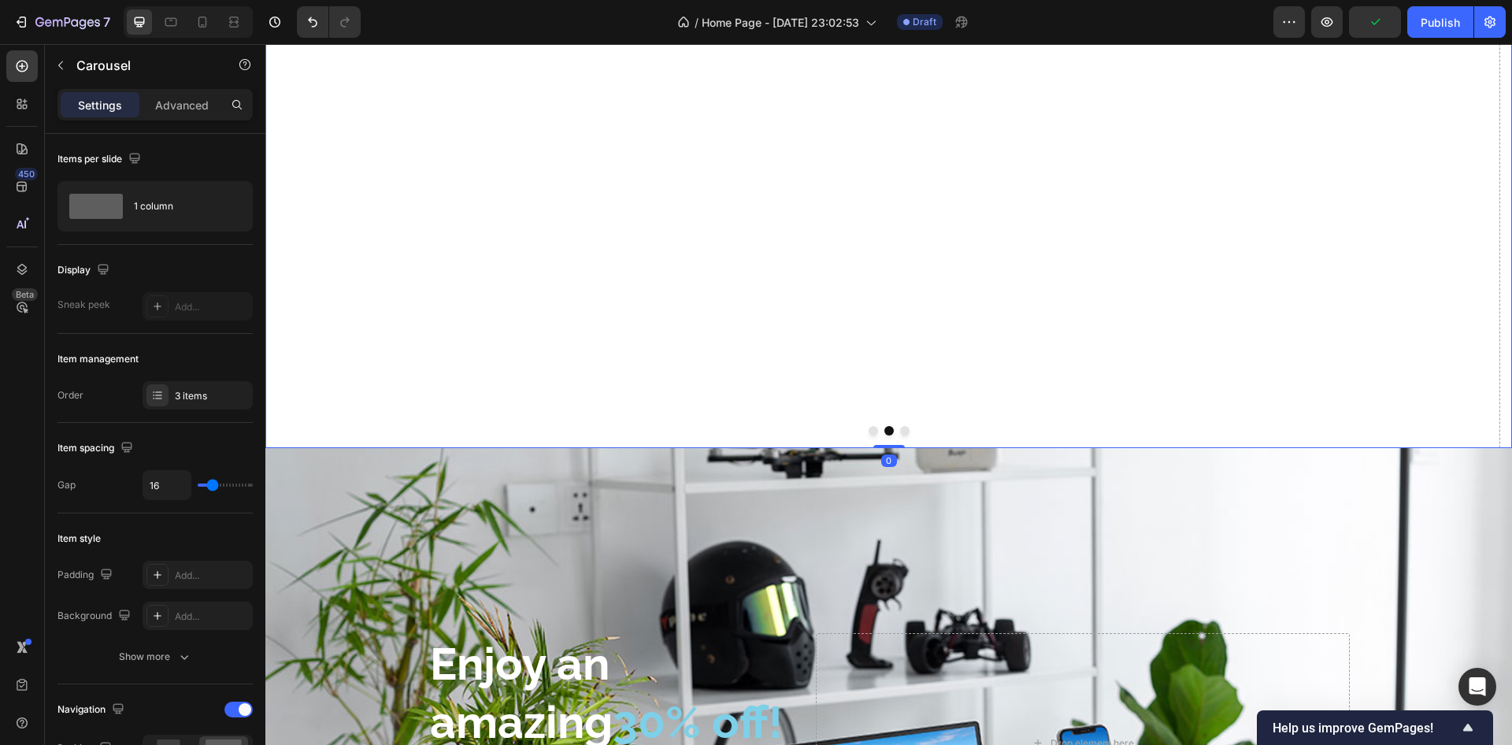
click at [869, 432] on button "Dot" at bounding box center [873, 430] width 9 height 9
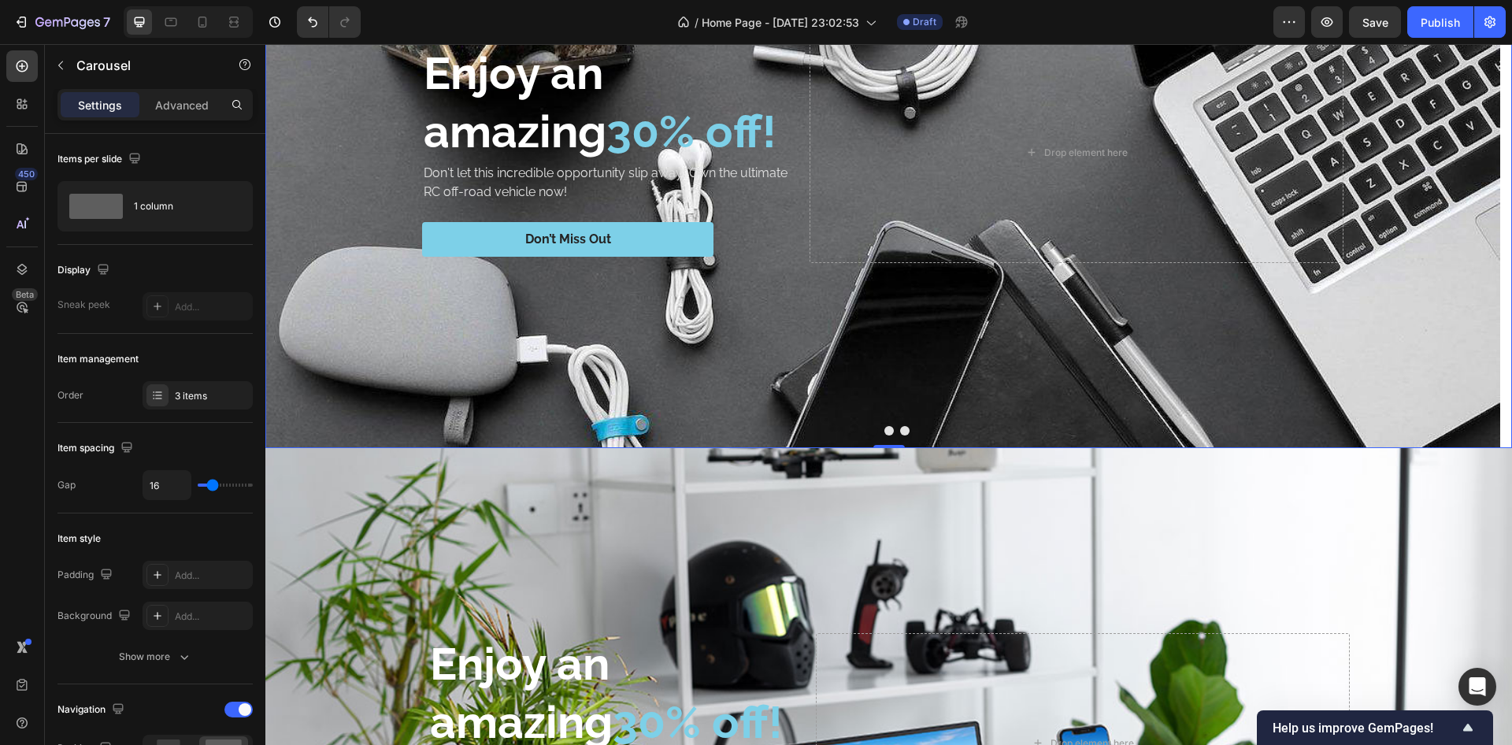
click at [885, 430] on button "Dot" at bounding box center [889, 430] width 9 height 9
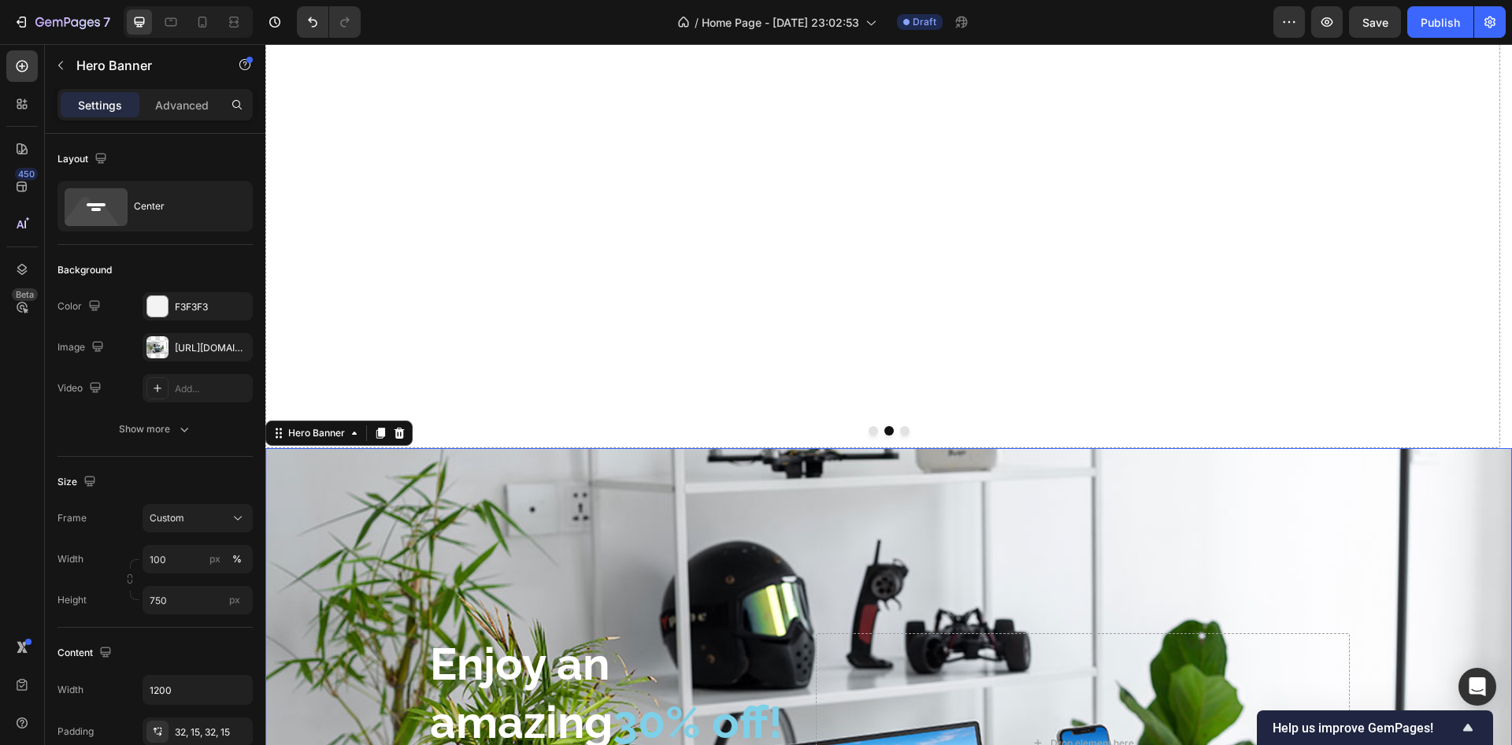
click at [530, 490] on div "Background Image" at bounding box center [888, 743] width 1247 height 591
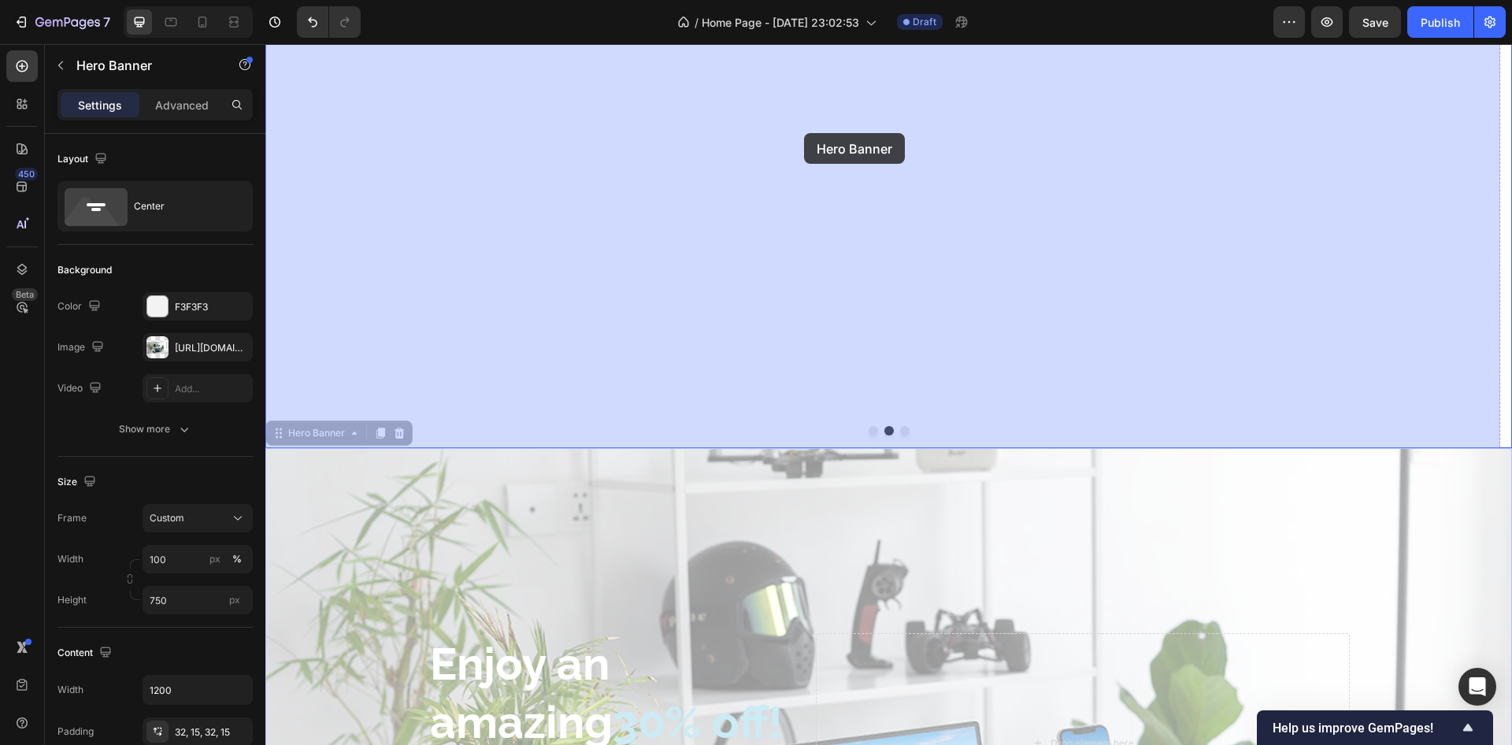
drag, startPoint x: 283, startPoint y: 431, endPoint x: 804, endPoint y: 133, distance: 600.5
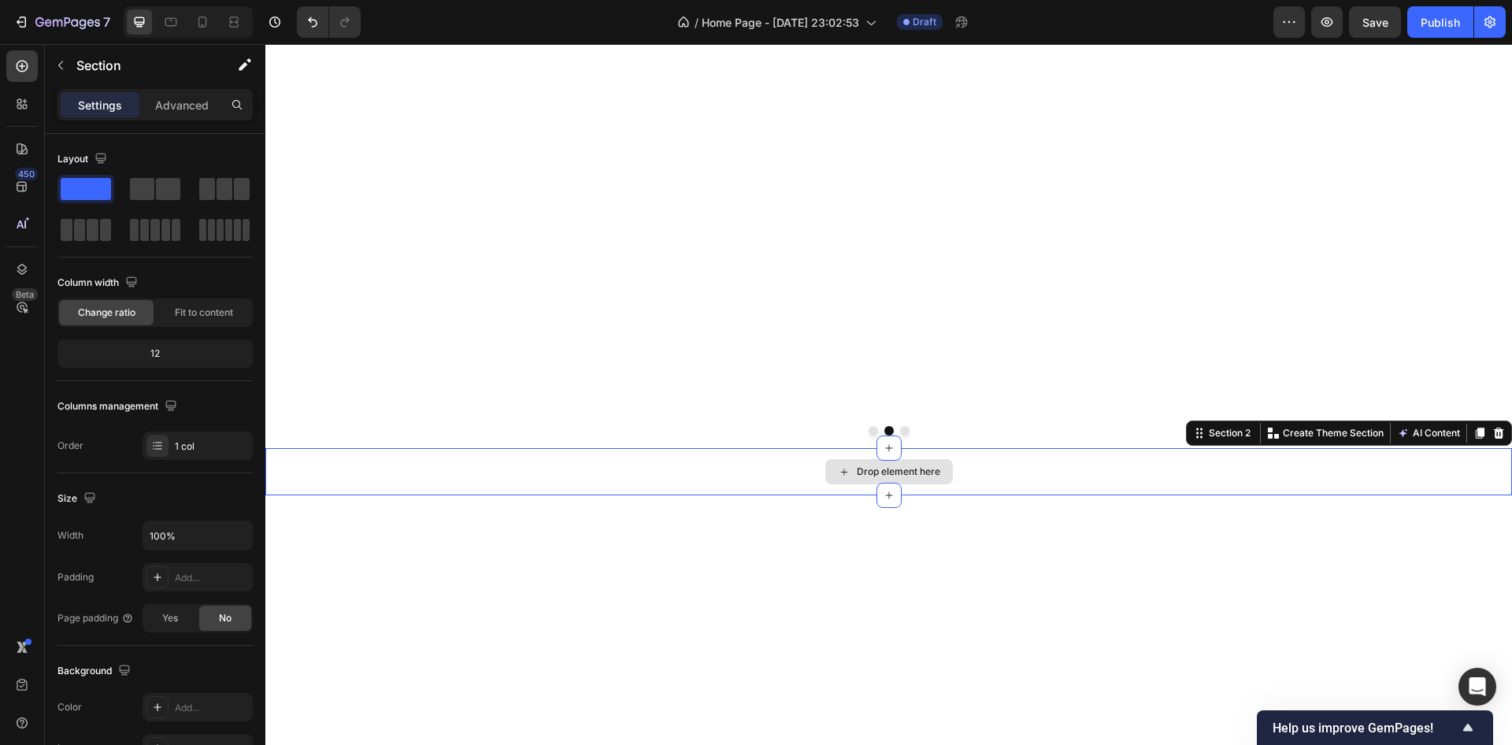
click at [777, 481] on div "Drop element here" at bounding box center [888, 471] width 1247 height 47
click at [1494, 433] on icon at bounding box center [1499, 433] width 10 height 11
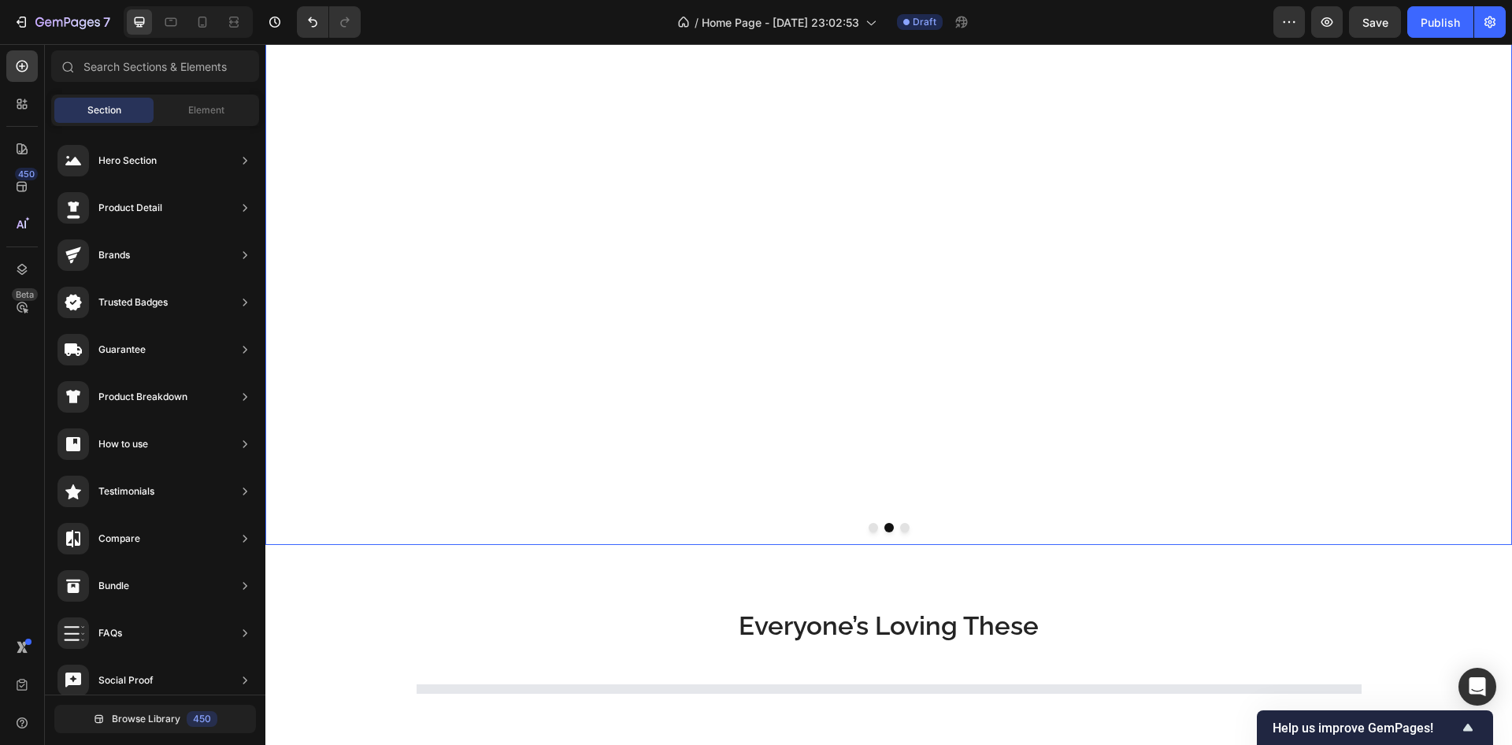
scroll to position [715, 0]
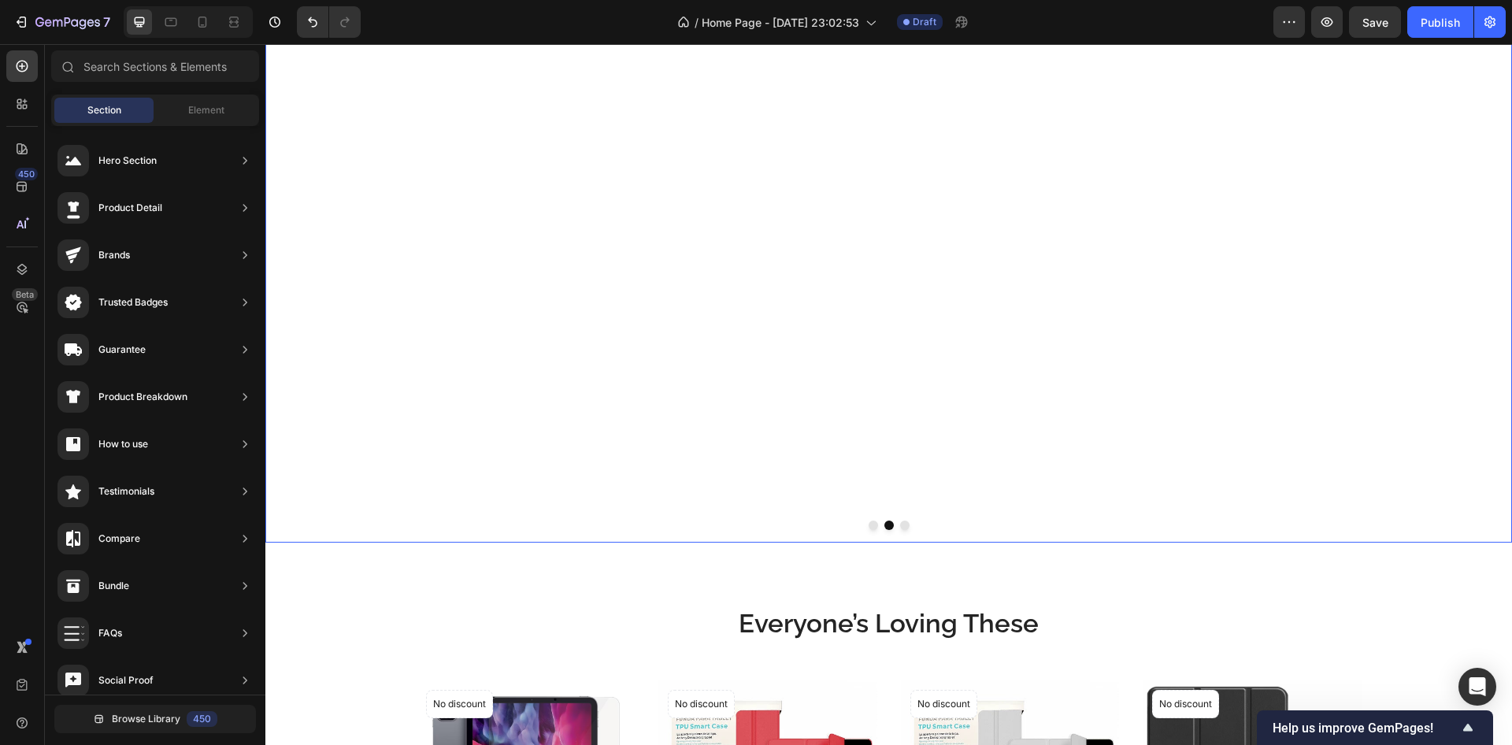
click at [900, 525] on button "Dot" at bounding box center [904, 525] width 9 height 9
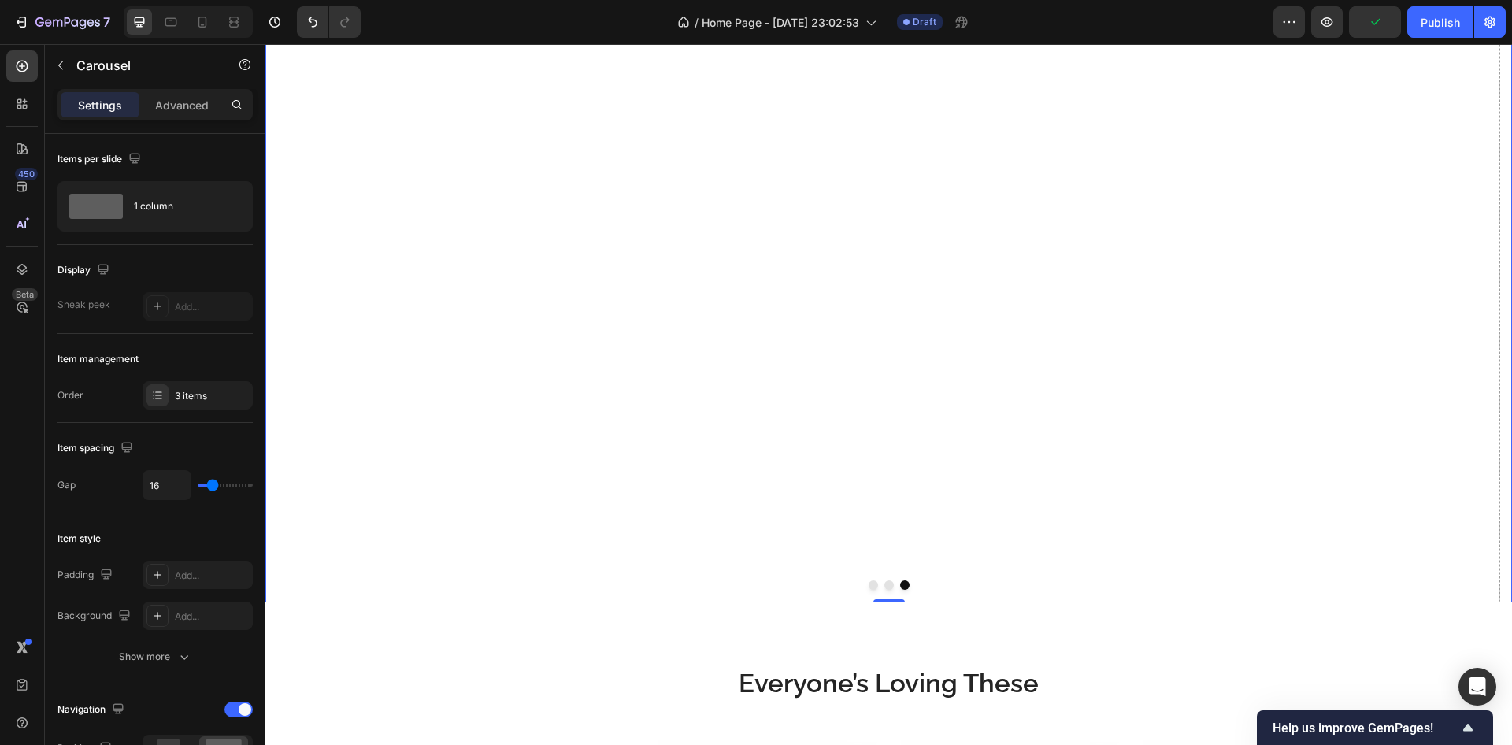
scroll to position [756, 0]
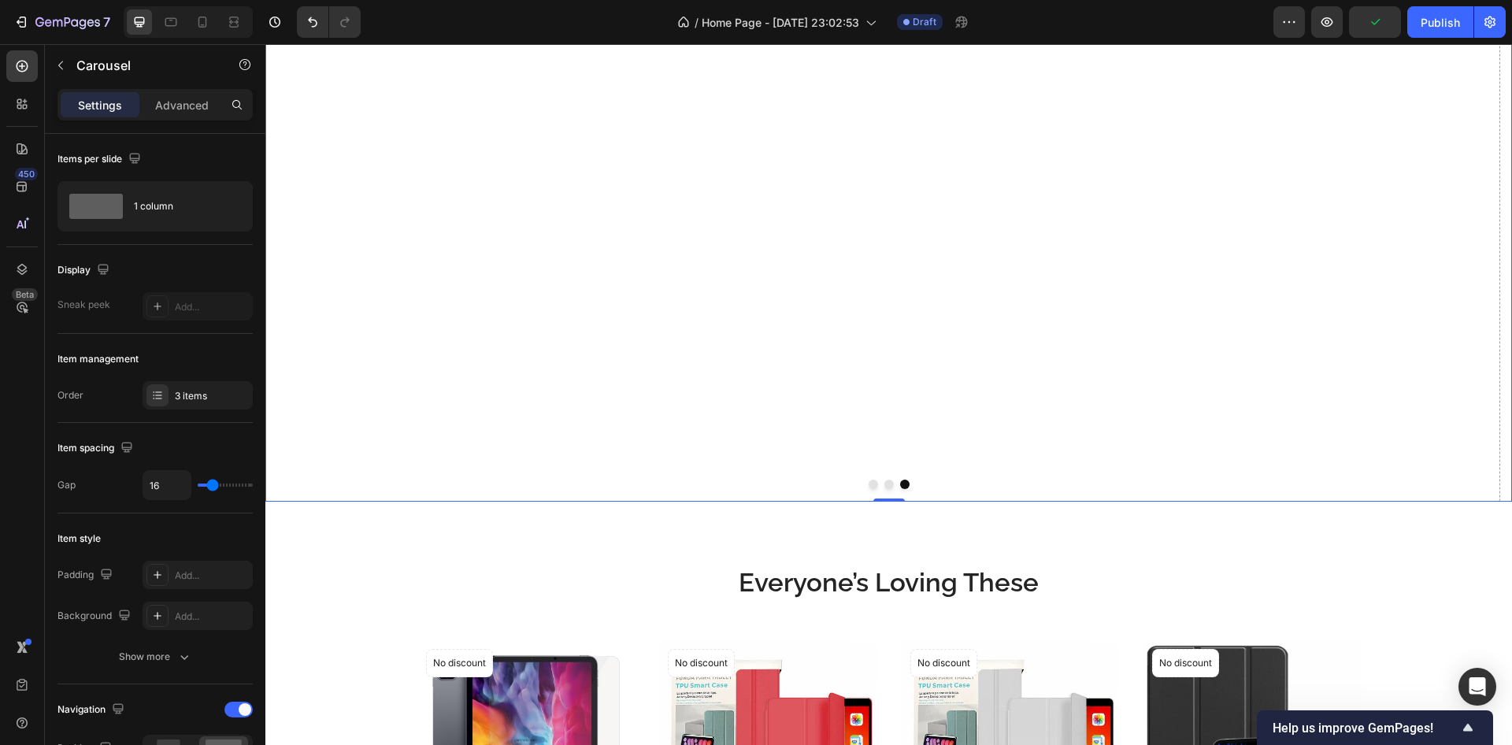
click at [885, 484] on button "Dot" at bounding box center [889, 484] width 9 height 9
click at [869, 483] on button "Dot" at bounding box center [873, 484] width 9 height 9
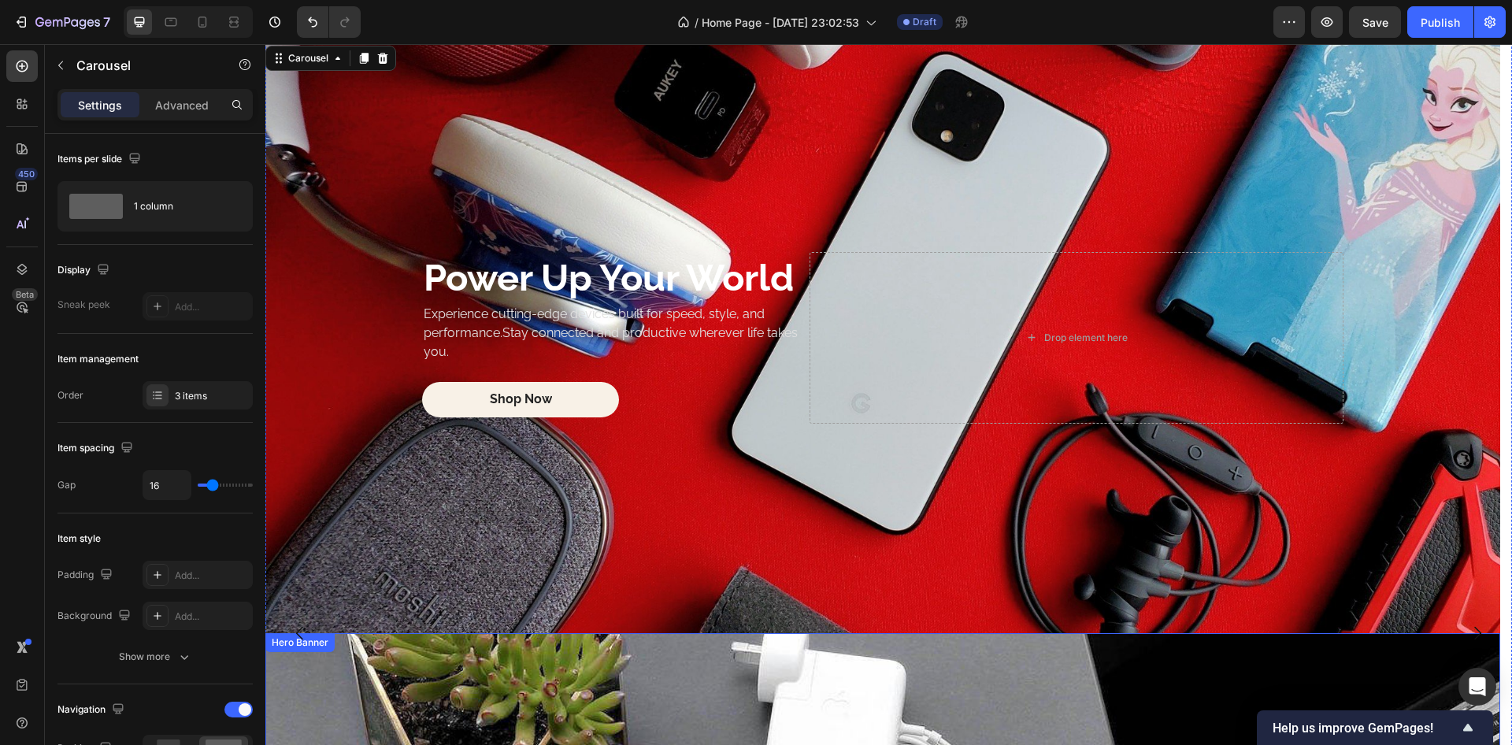
scroll to position [0, 0]
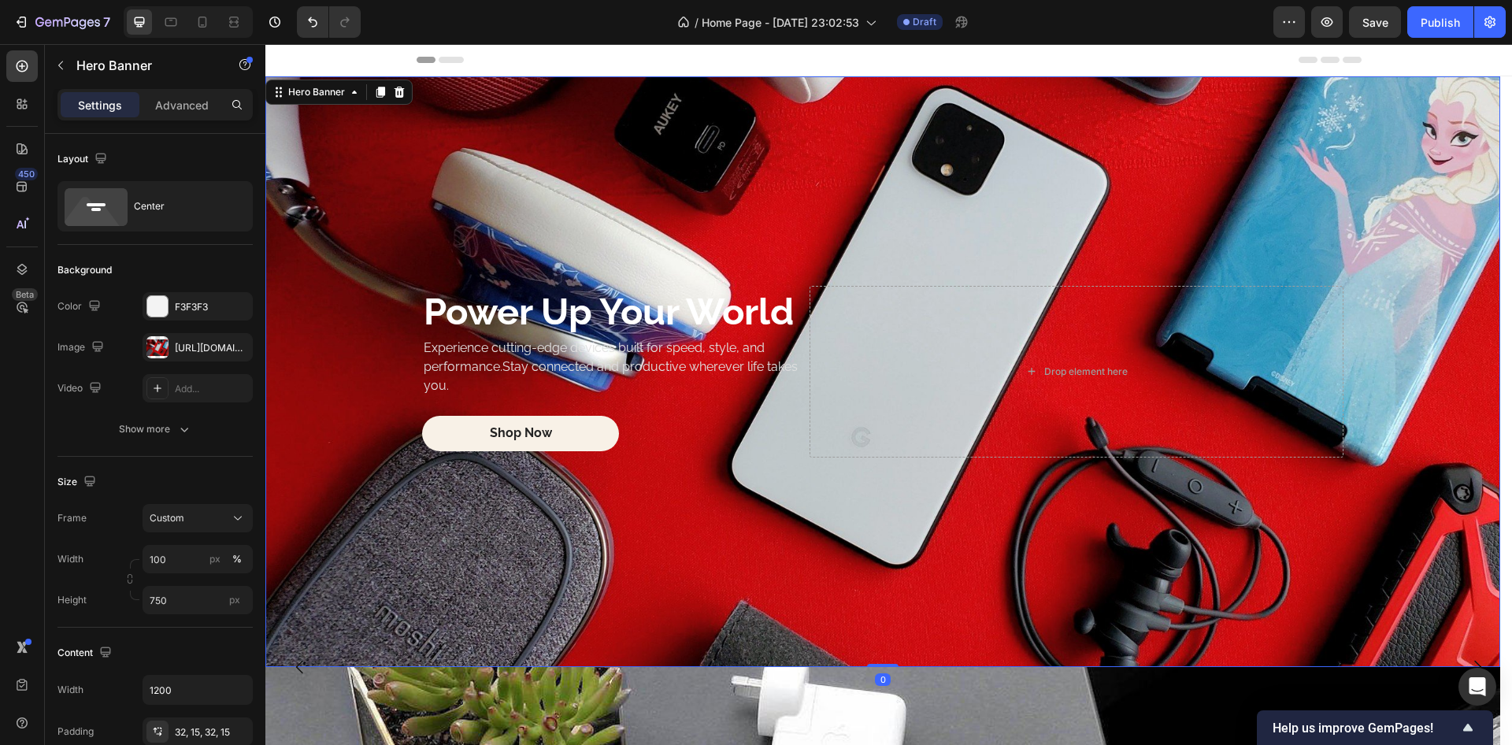
click at [707, 108] on div "Background Image" at bounding box center [882, 371] width 1235 height 591
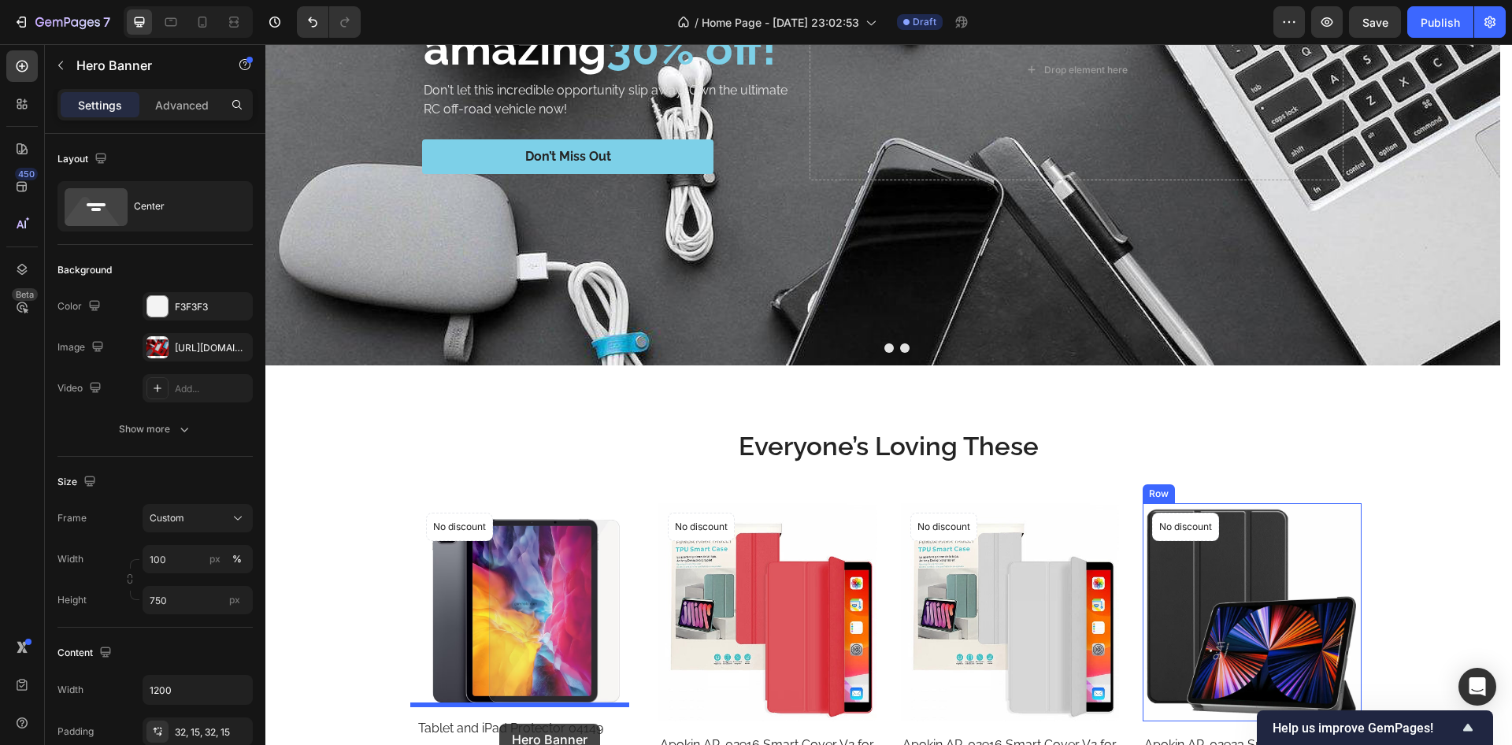
scroll to position [919, 0]
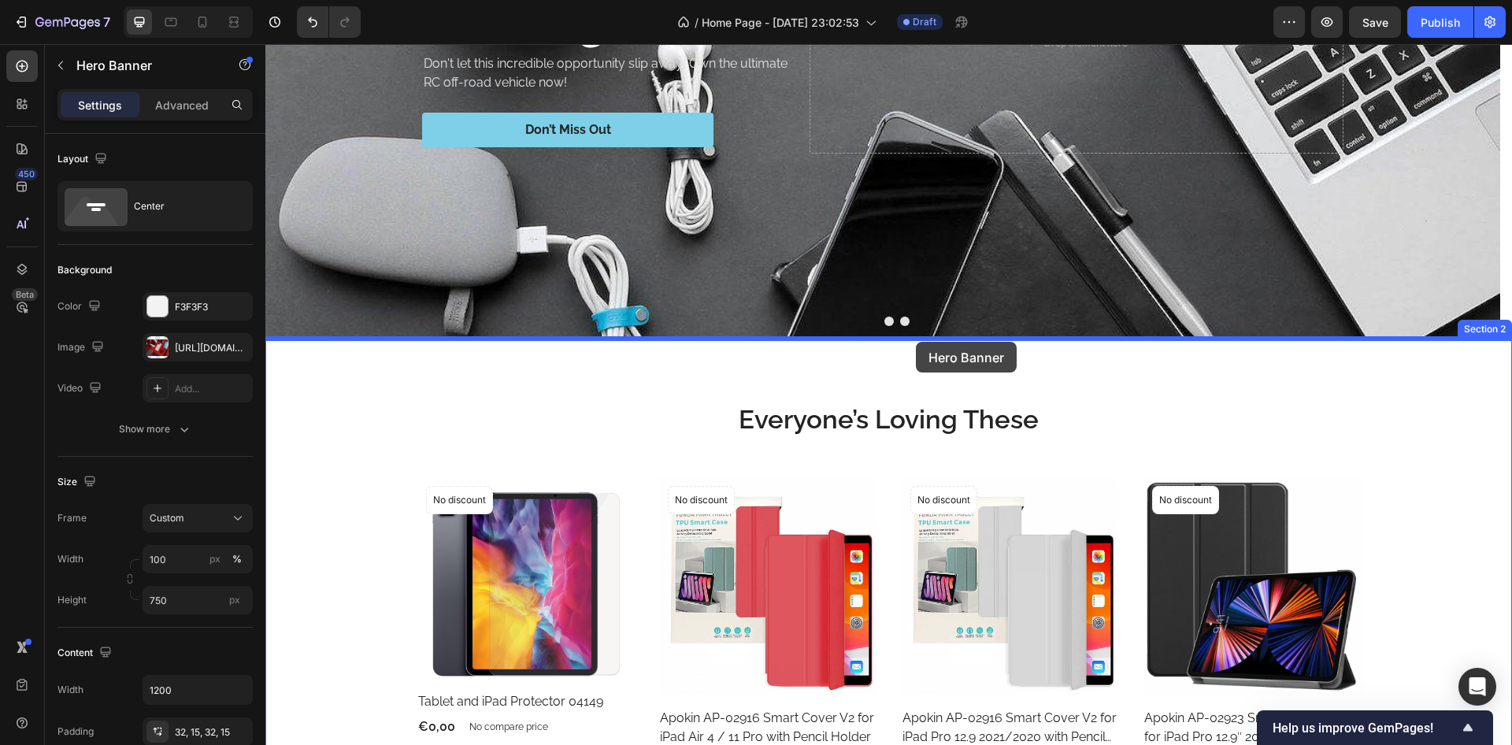
drag, startPoint x: 280, startPoint y: 95, endPoint x: 916, endPoint y: 342, distance: 682.9
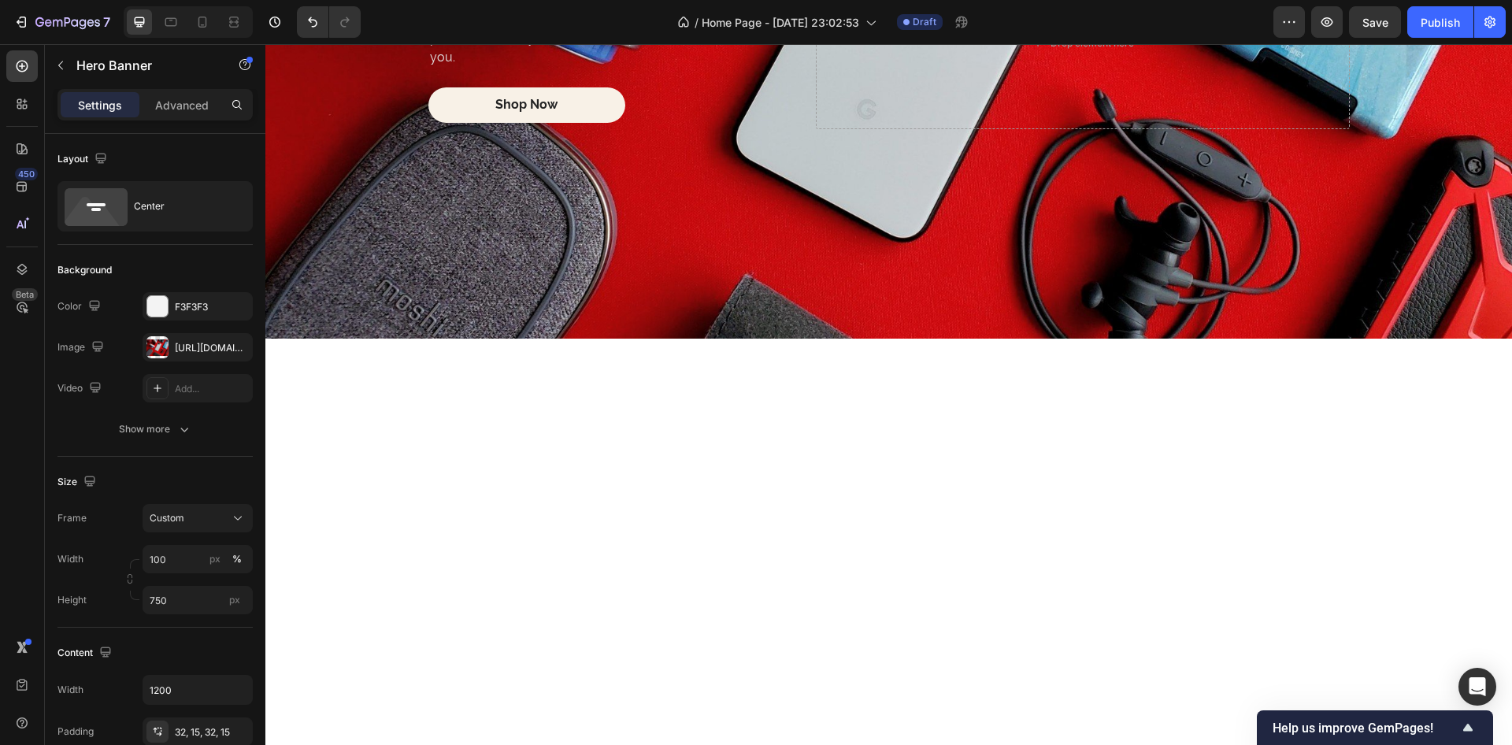
scroll to position [328, 0]
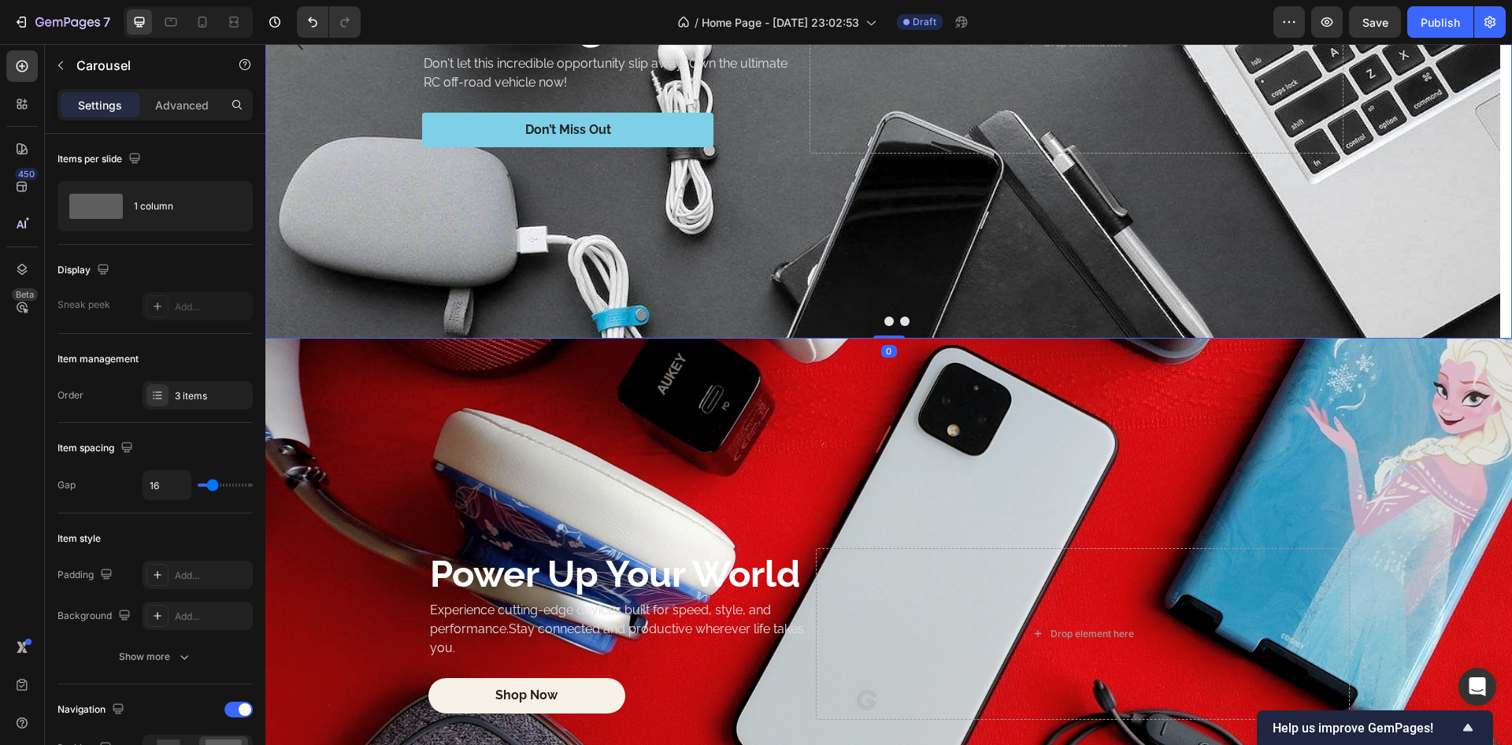
click at [900, 321] on button "Dot" at bounding box center [904, 321] width 9 height 9
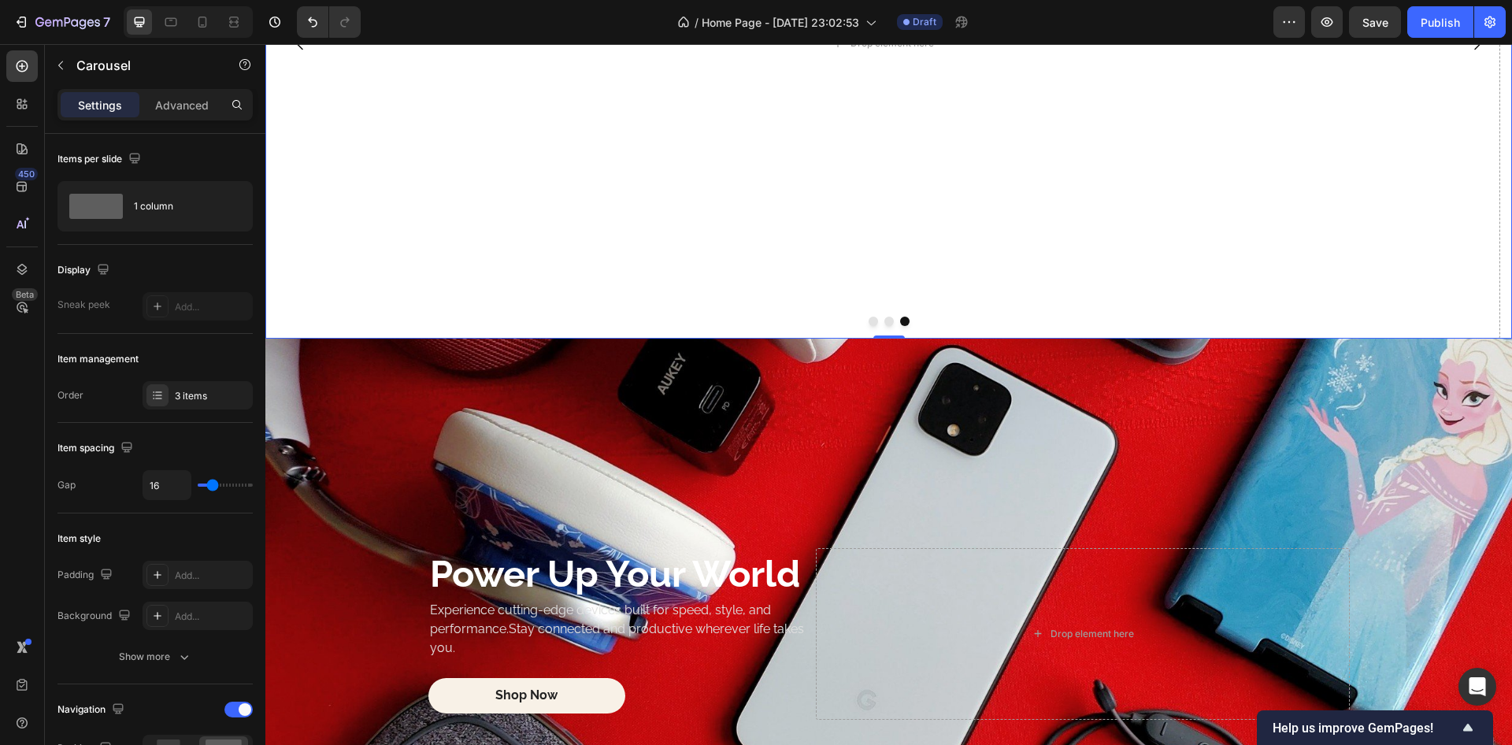
click at [885, 317] on button "Dot" at bounding box center [889, 321] width 9 height 9
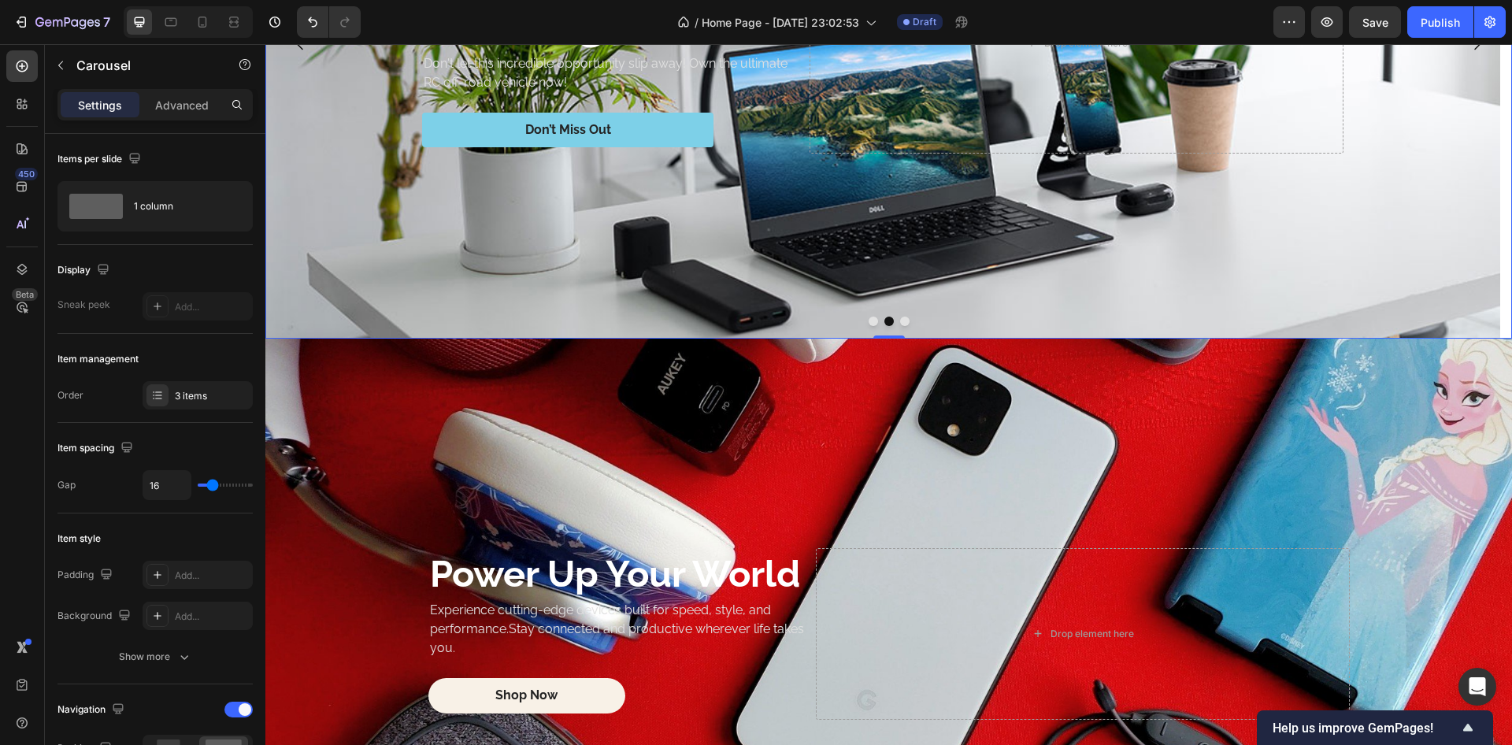
click at [869, 319] on button "Dot" at bounding box center [873, 321] width 9 height 9
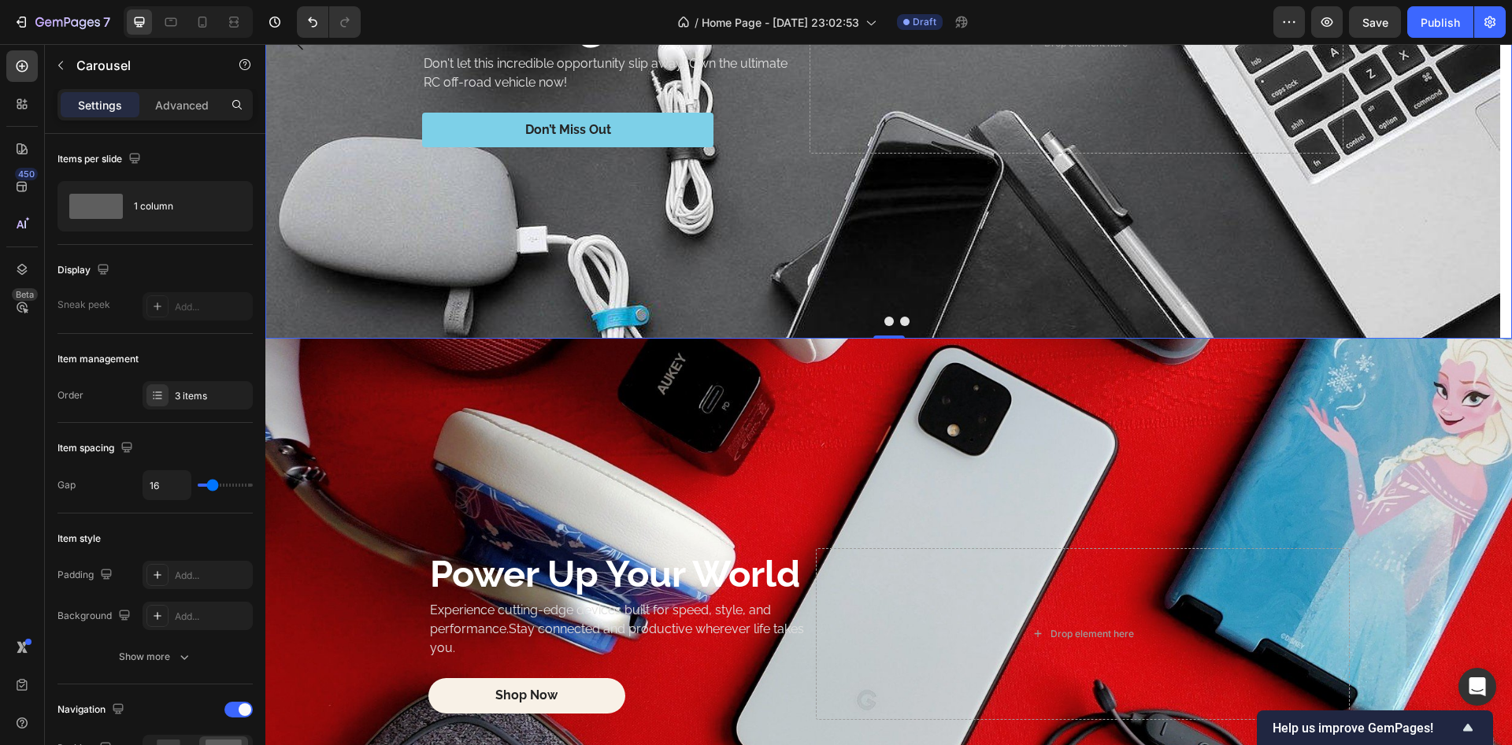
click at [885, 321] on button "Dot" at bounding box center [889, 321] width 9 height 9
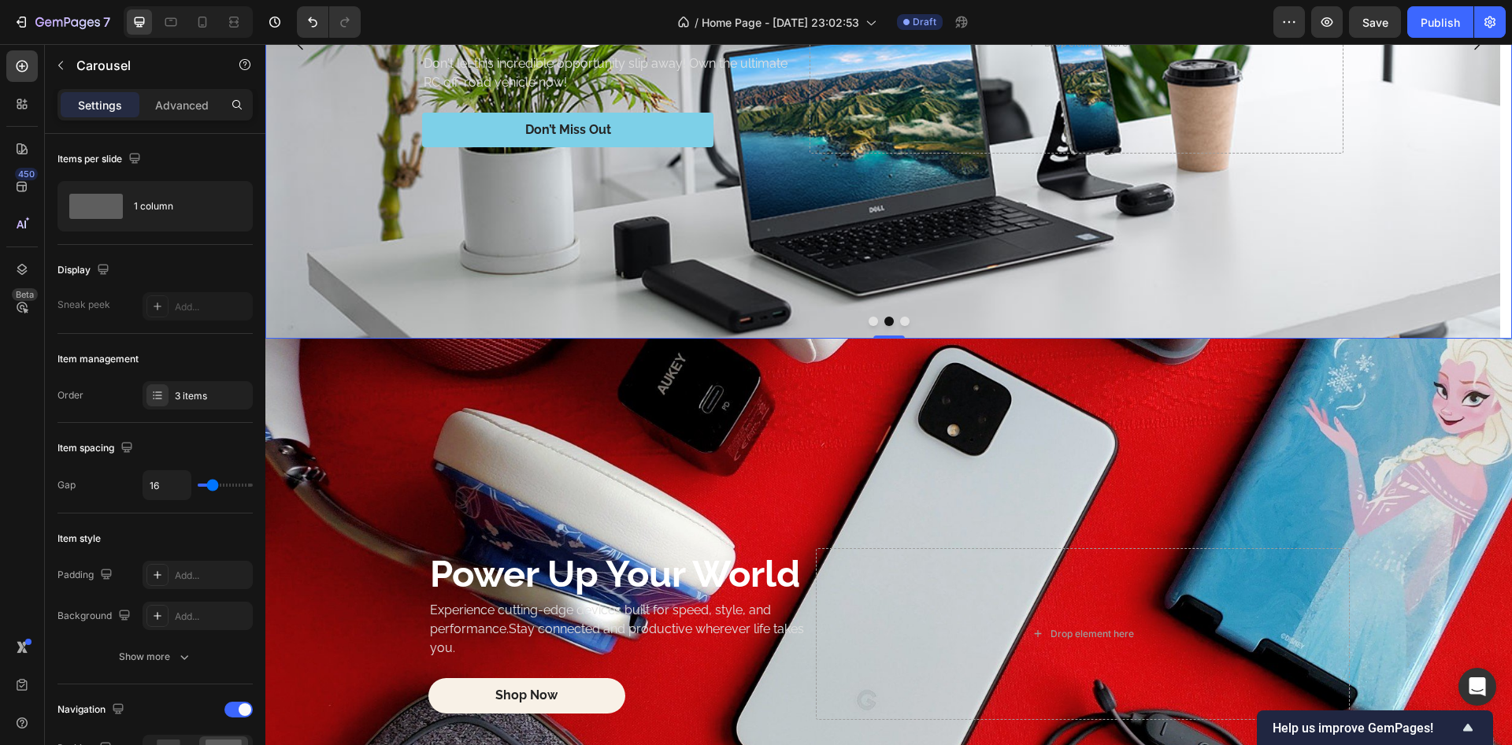
click at [893, 321] on div at bounding box center [888, 321] width 1247 height 9
click at [900, 321] on button "Dot" at bounding box center [904, 321] width 9 height 9
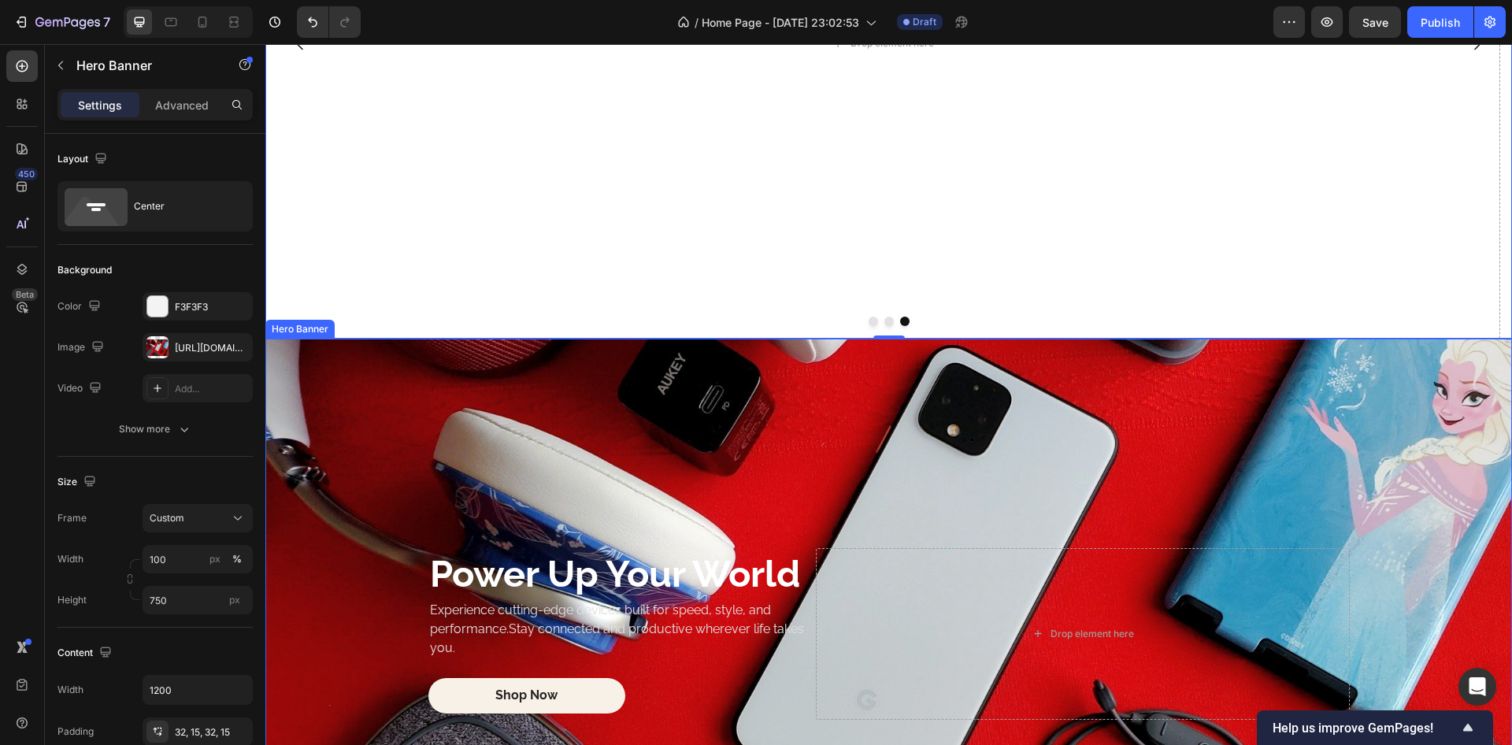
click at [573, 385] on div "Background Image" at bounding box center [888, 634] width 1247 height 591
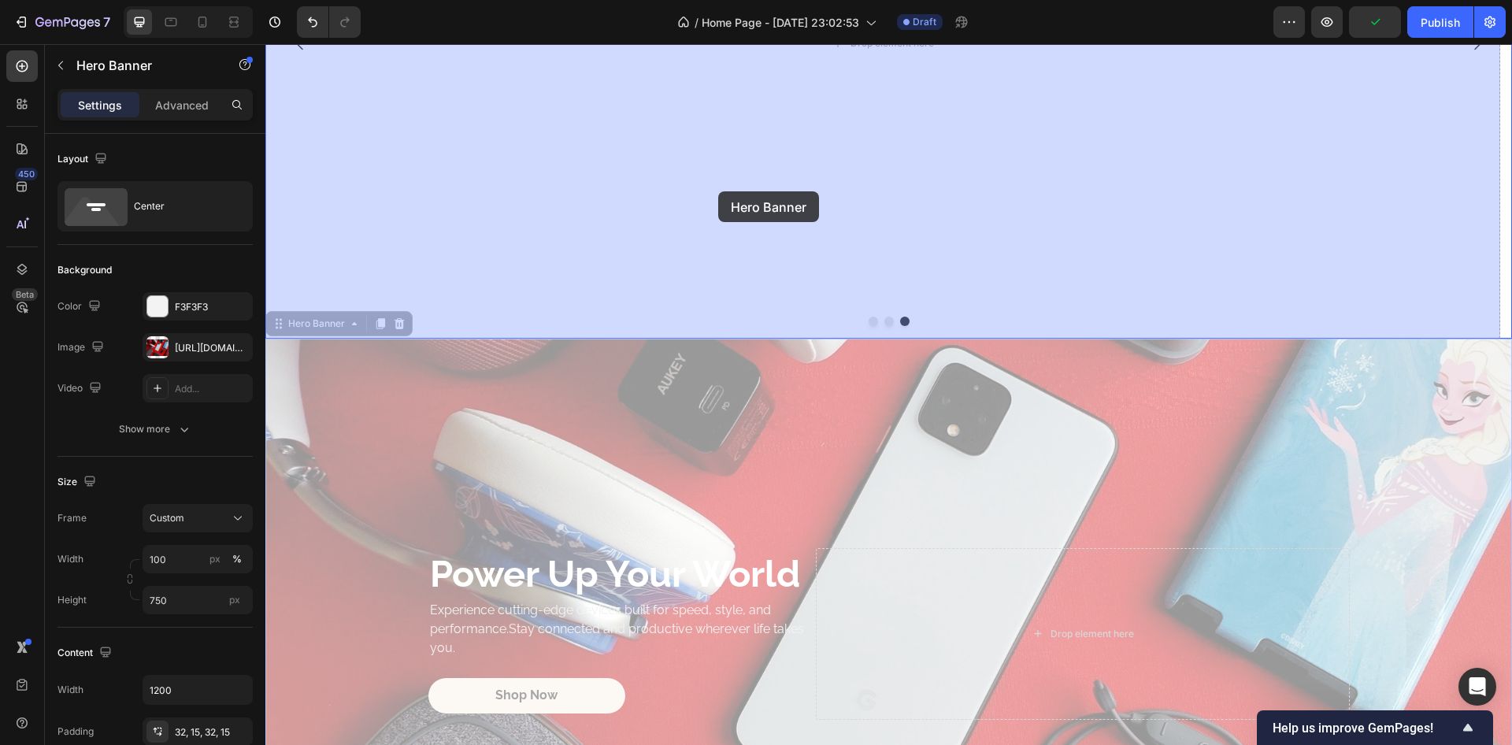
drag, startPoint x: 287, startPoint y: 325, endPoint x: 718, endPoint y: 191, distance: 451.7
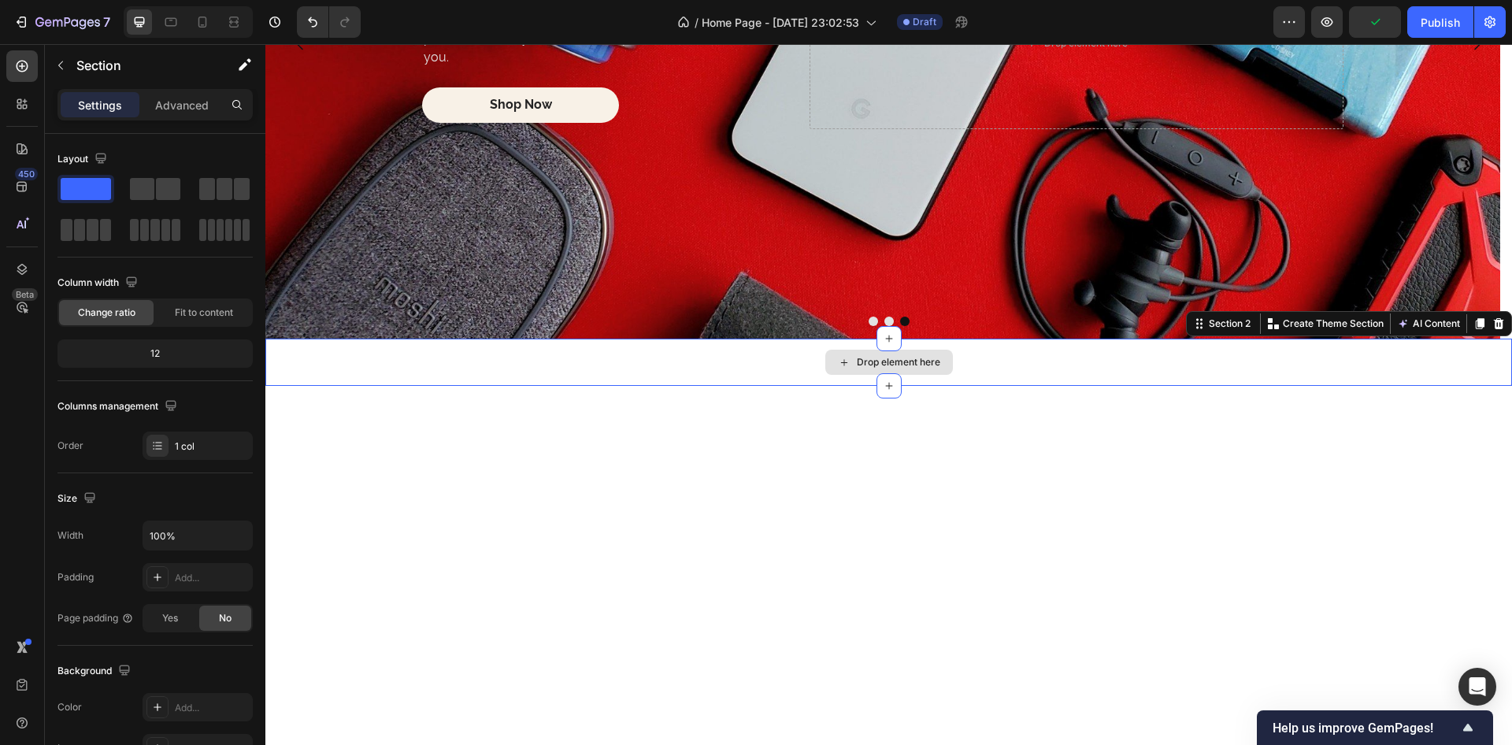
click at [752, 369] on div "Drop element here" at bounding box center [888, 362] width 1247 height 47
click at [1493, 324] on icon at bounding box center [1499, 323] width 13 height 13
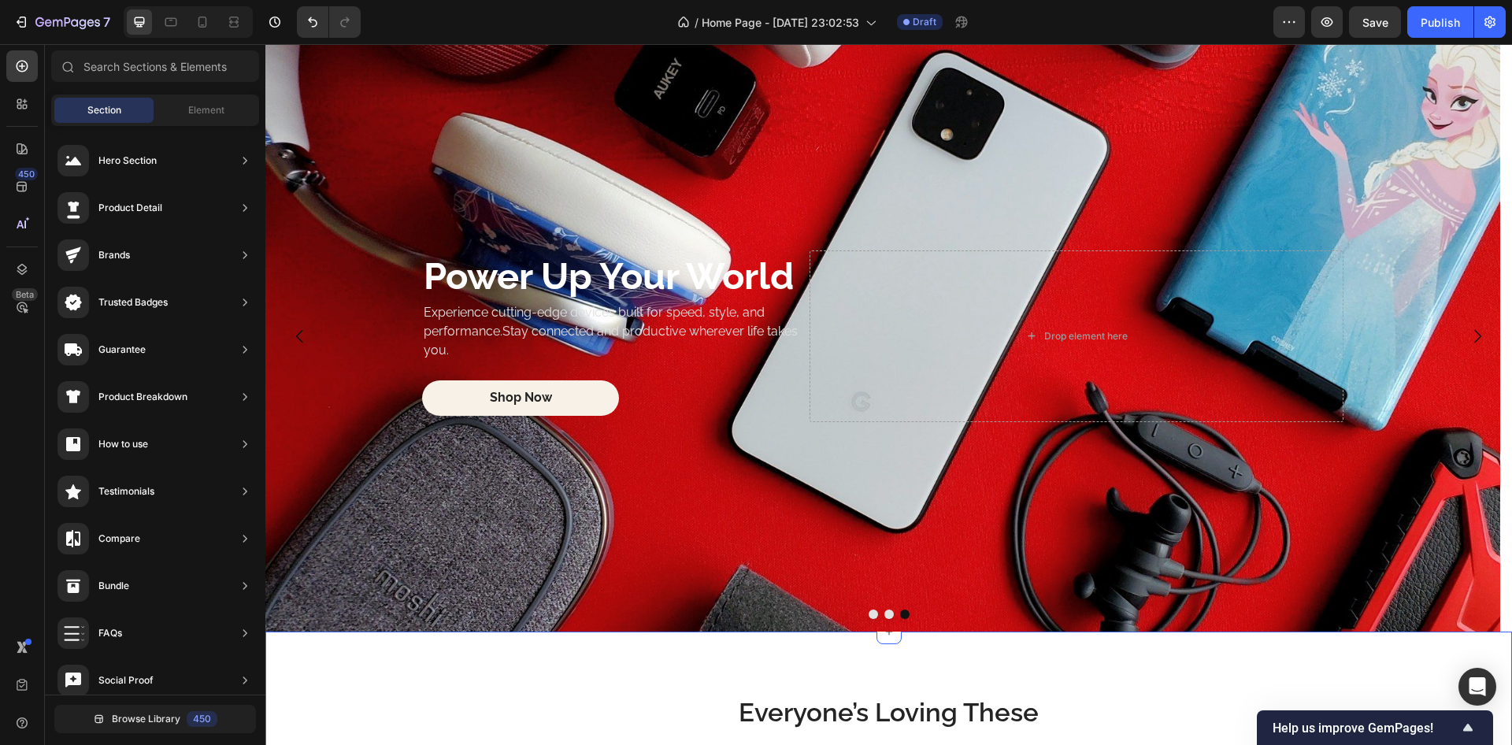
scroll to position [0, 0]
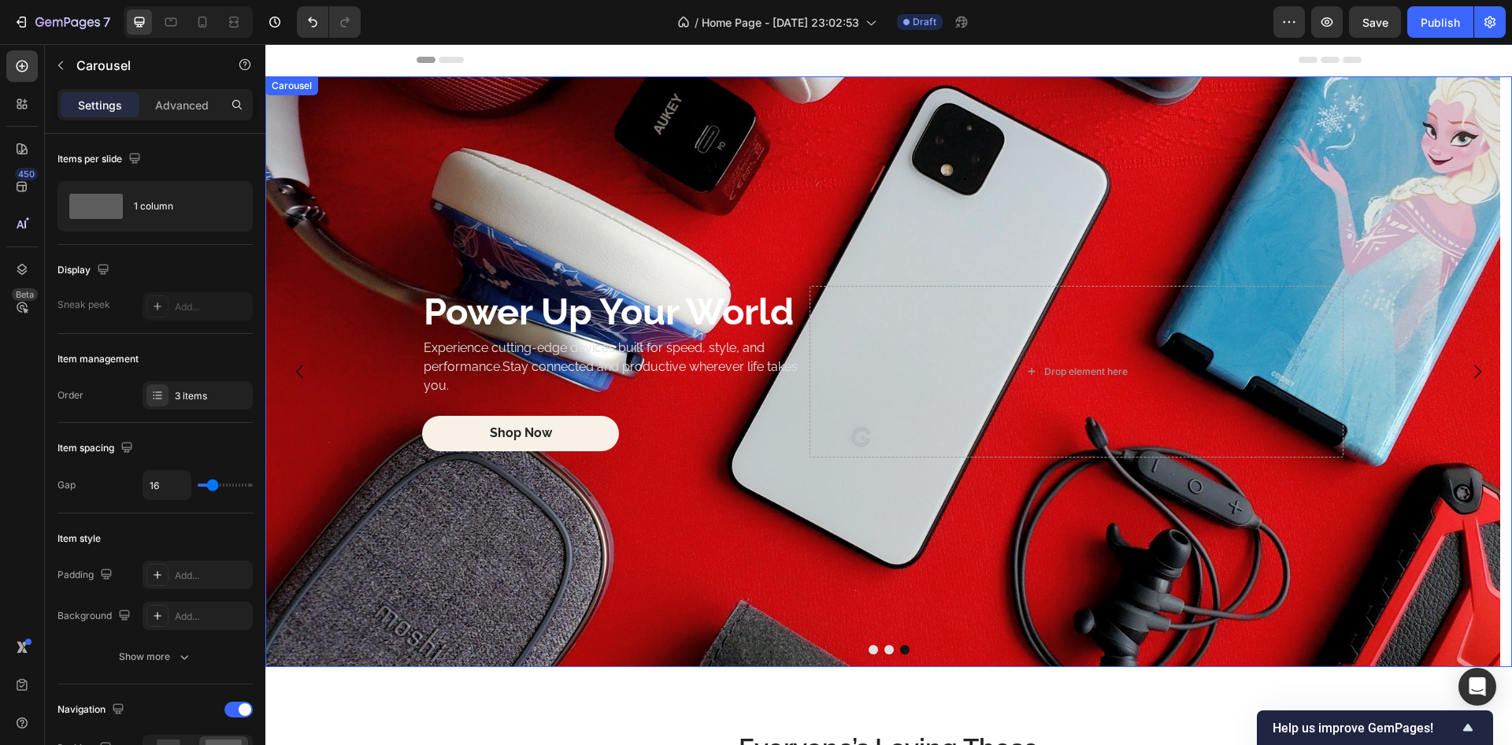
click at [885, 651] on button "Dot" at bounding box center [889, 649] width 9 height 9
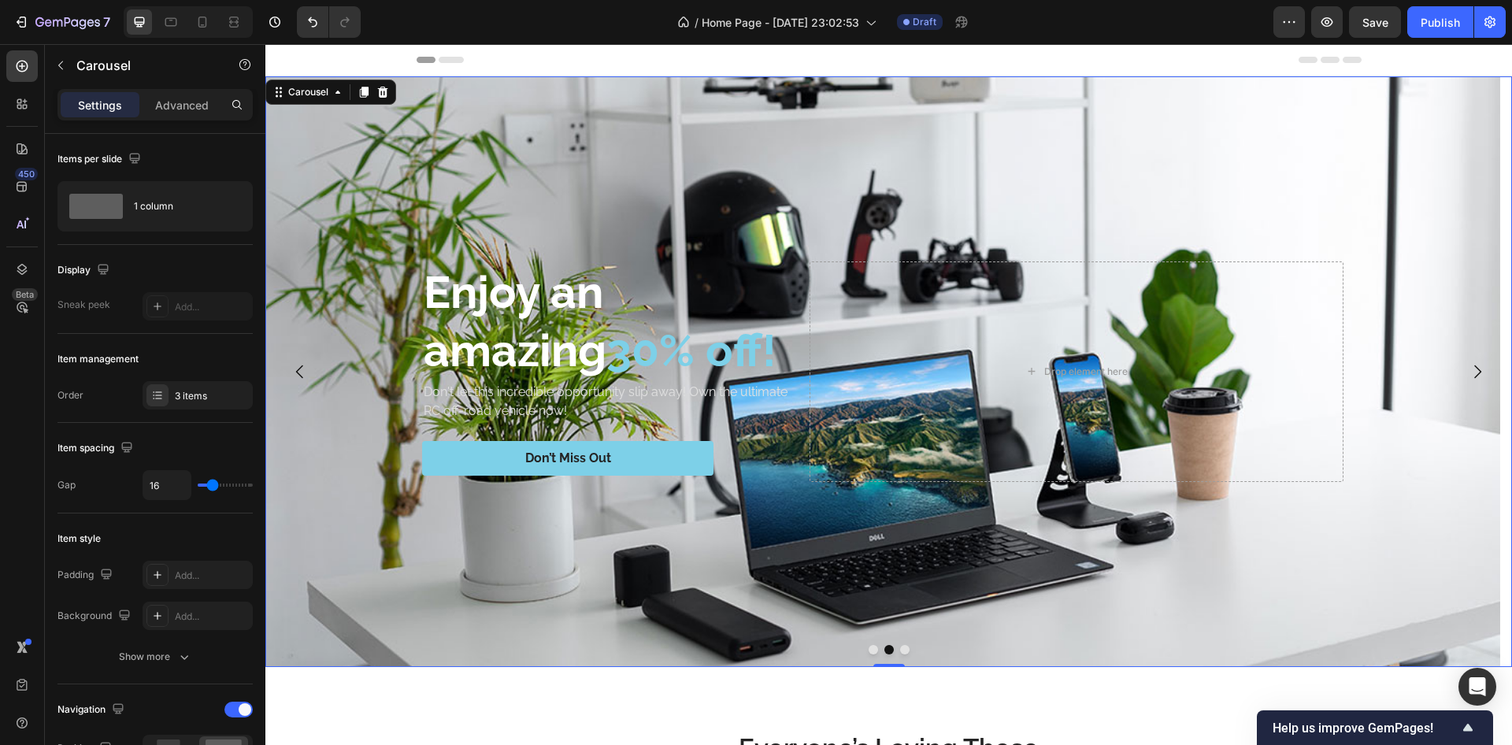
click at [869, 648] on button "Dot" at bounding box center [873, 649] width 9 height 9
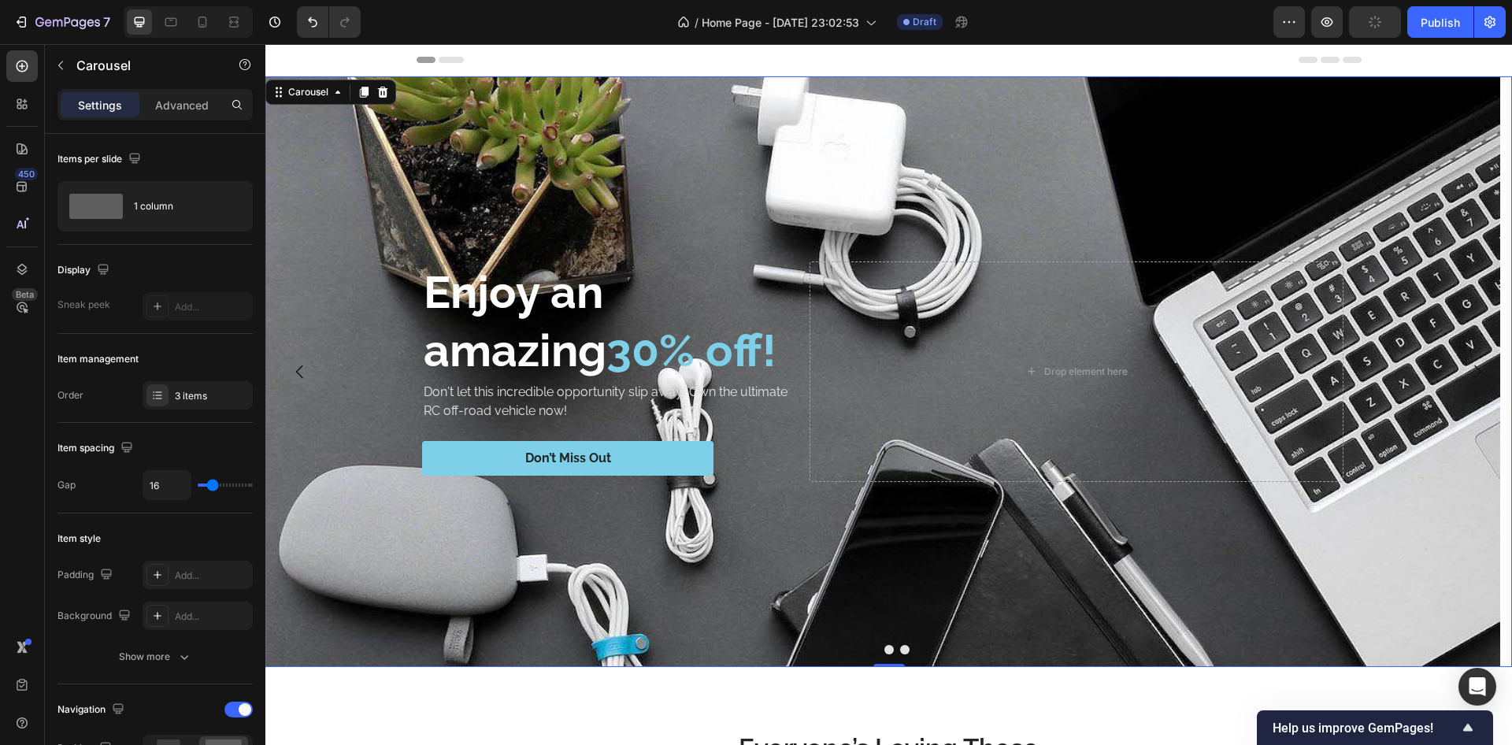
click at [885, 649] on button "Dot" at bounding box center [889, 649] width 9 height 9
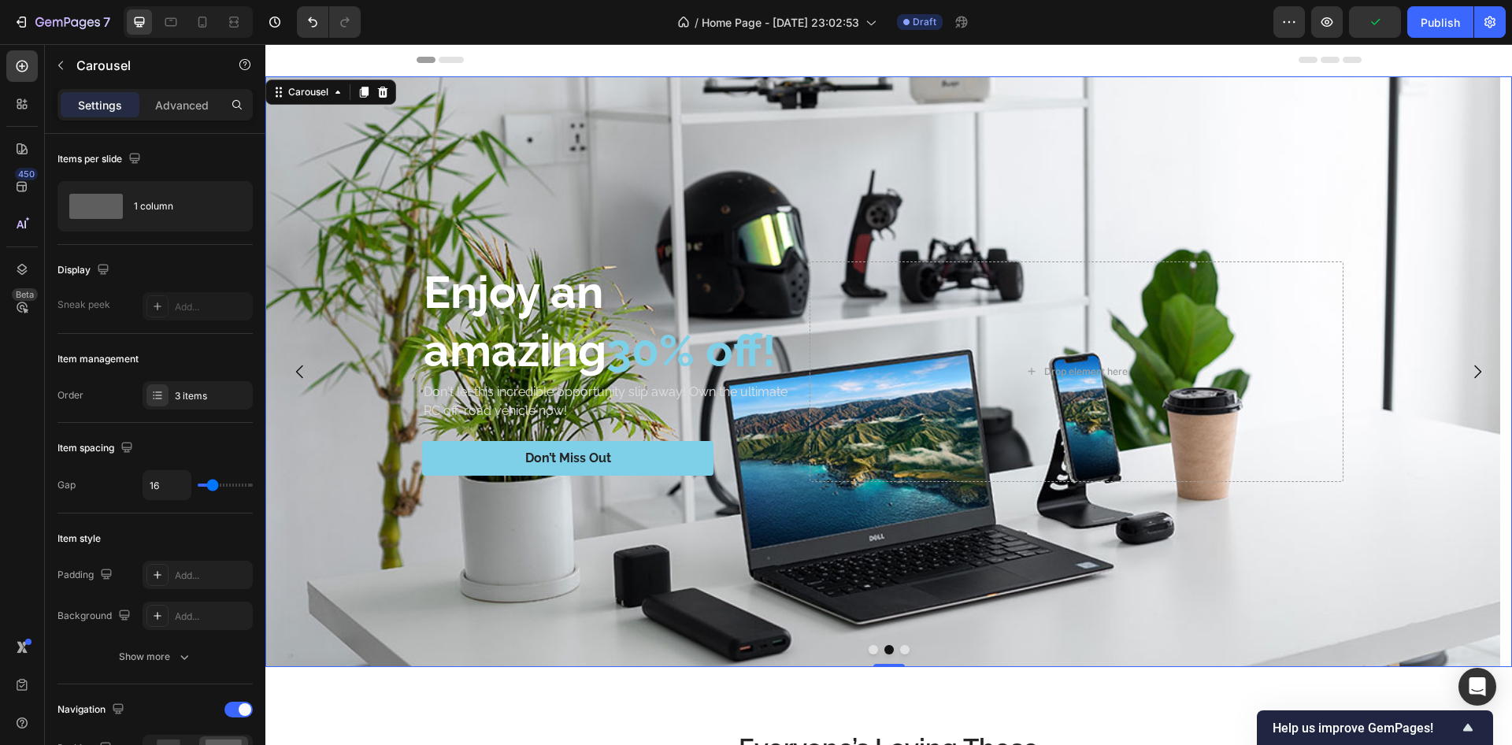
click at [900, 650] on button "Dot" at bounding box center [904, 649] width 9 height 9
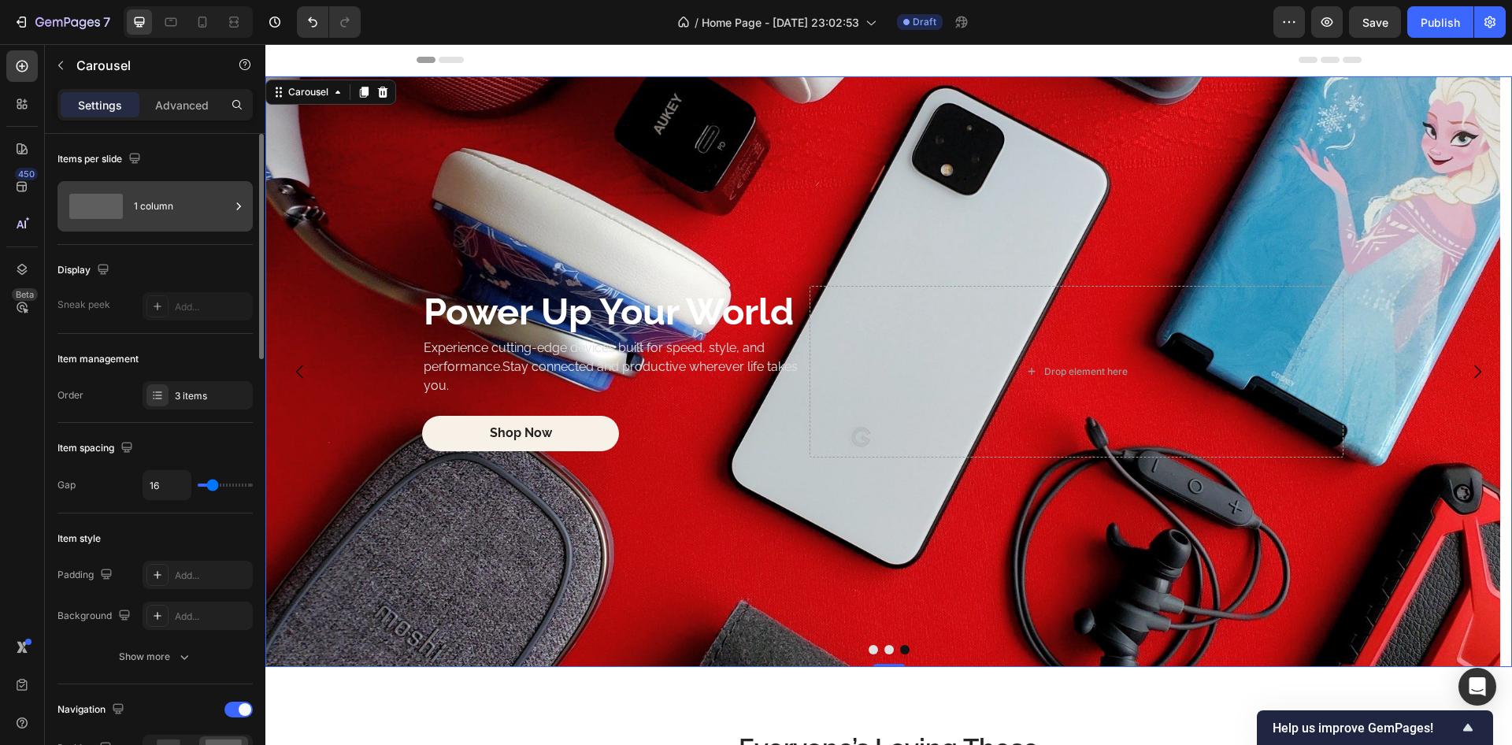
click at [180, 209] on div "1 column" at bounding box center [182, 206] width 96 height 36
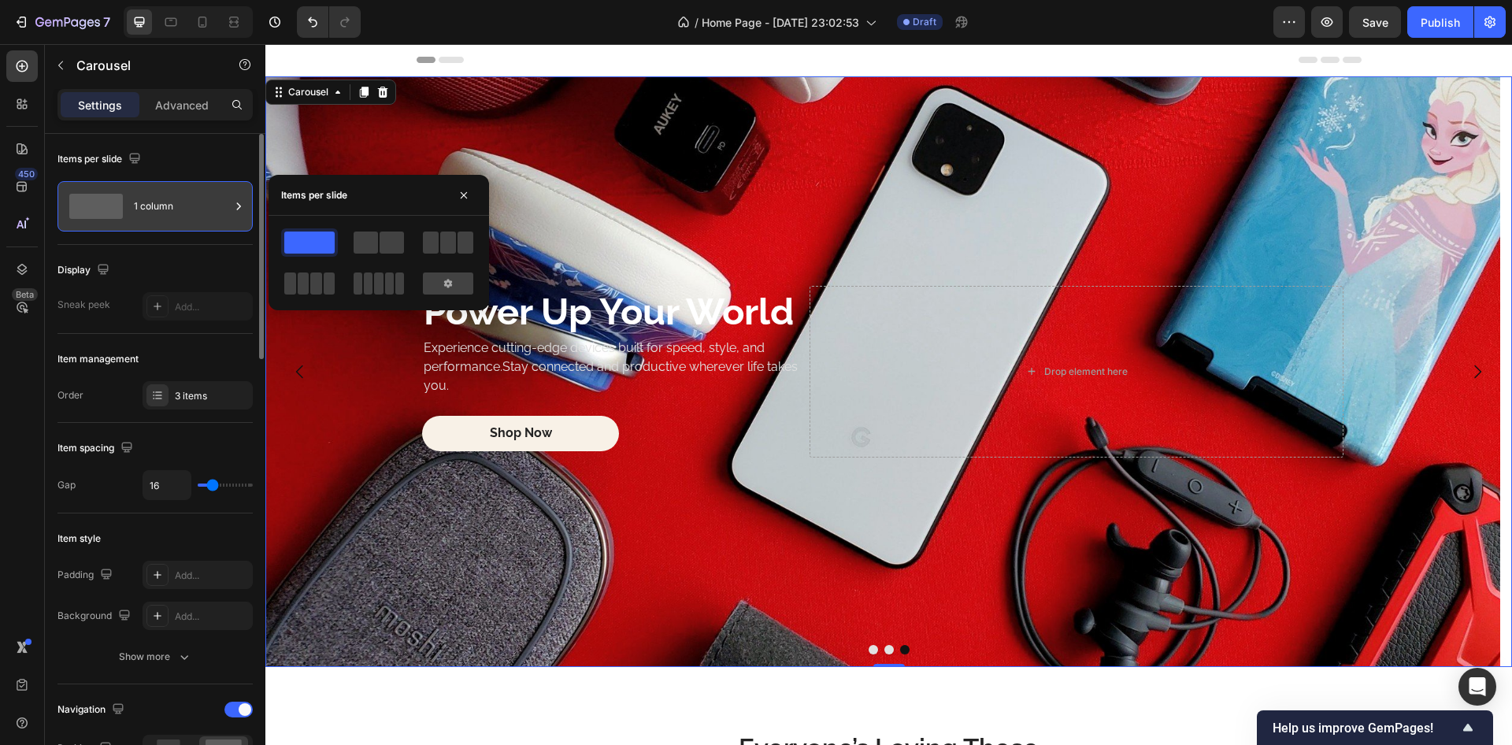
click at [180, 209] on div "1 column" at bounding box center [182, 206] width 96 height 36
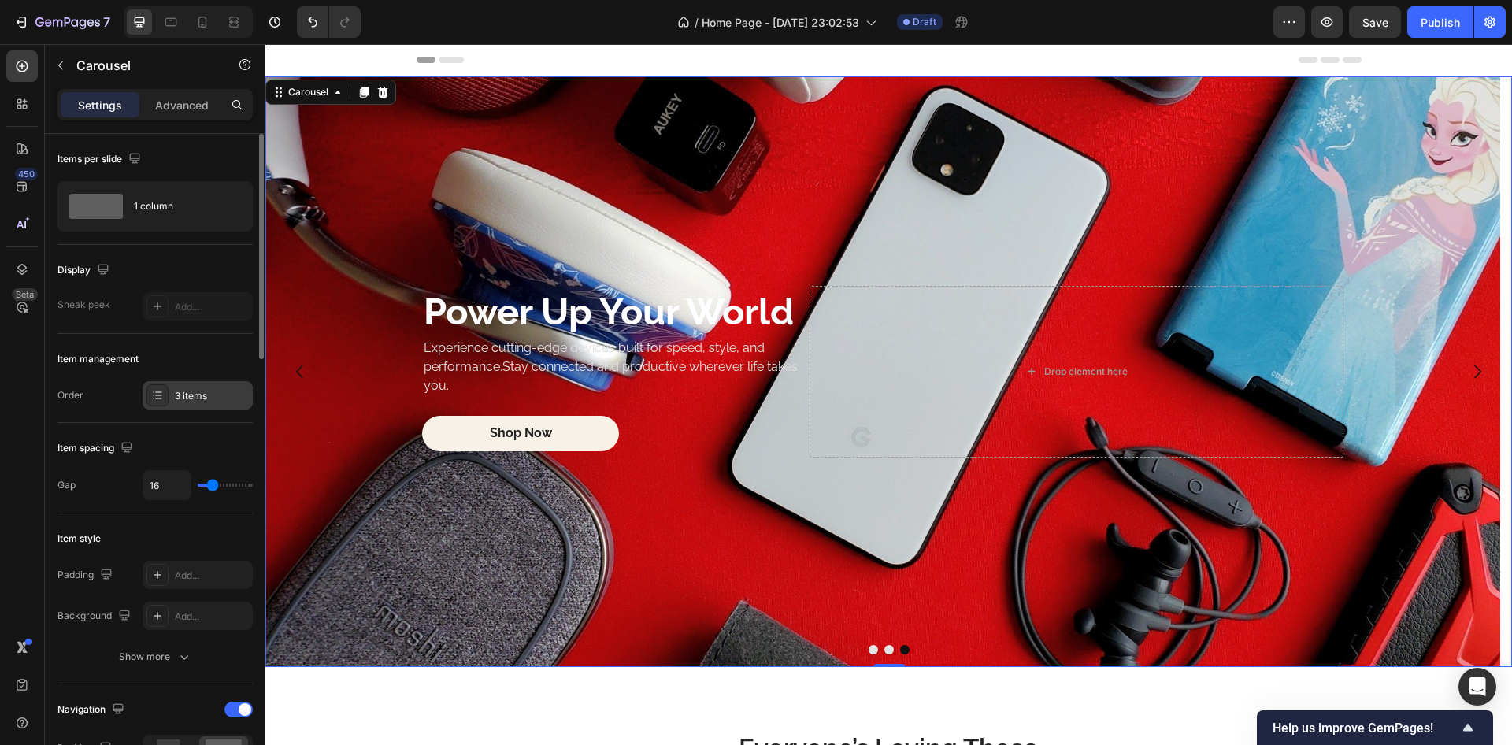
click at [199, 391] on div "3 items" at bounding box center [212, 396] width 74 height 14
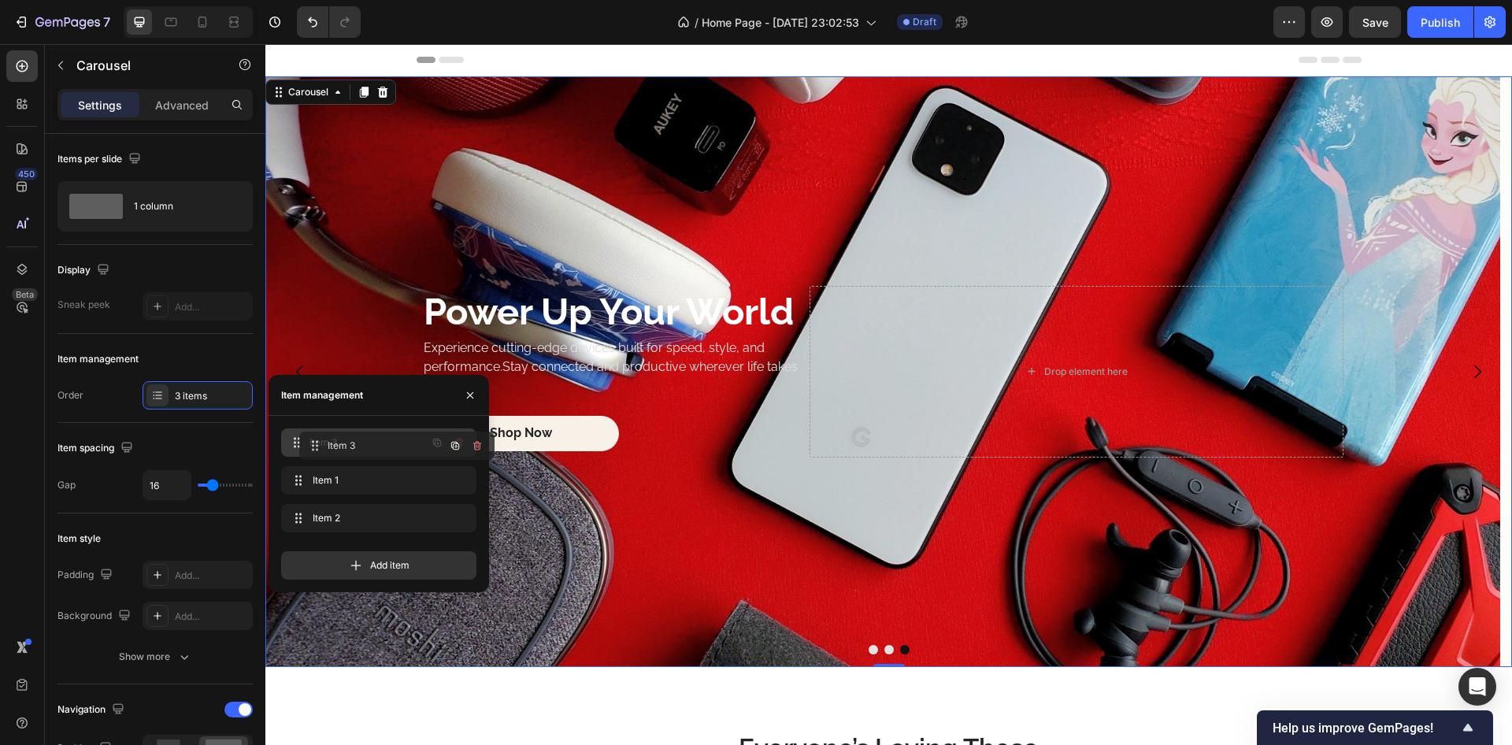
drag, startPoint x: 299, startPoint y: 514, endPoint x: 317, endPoint y: 442, distance: 74.7
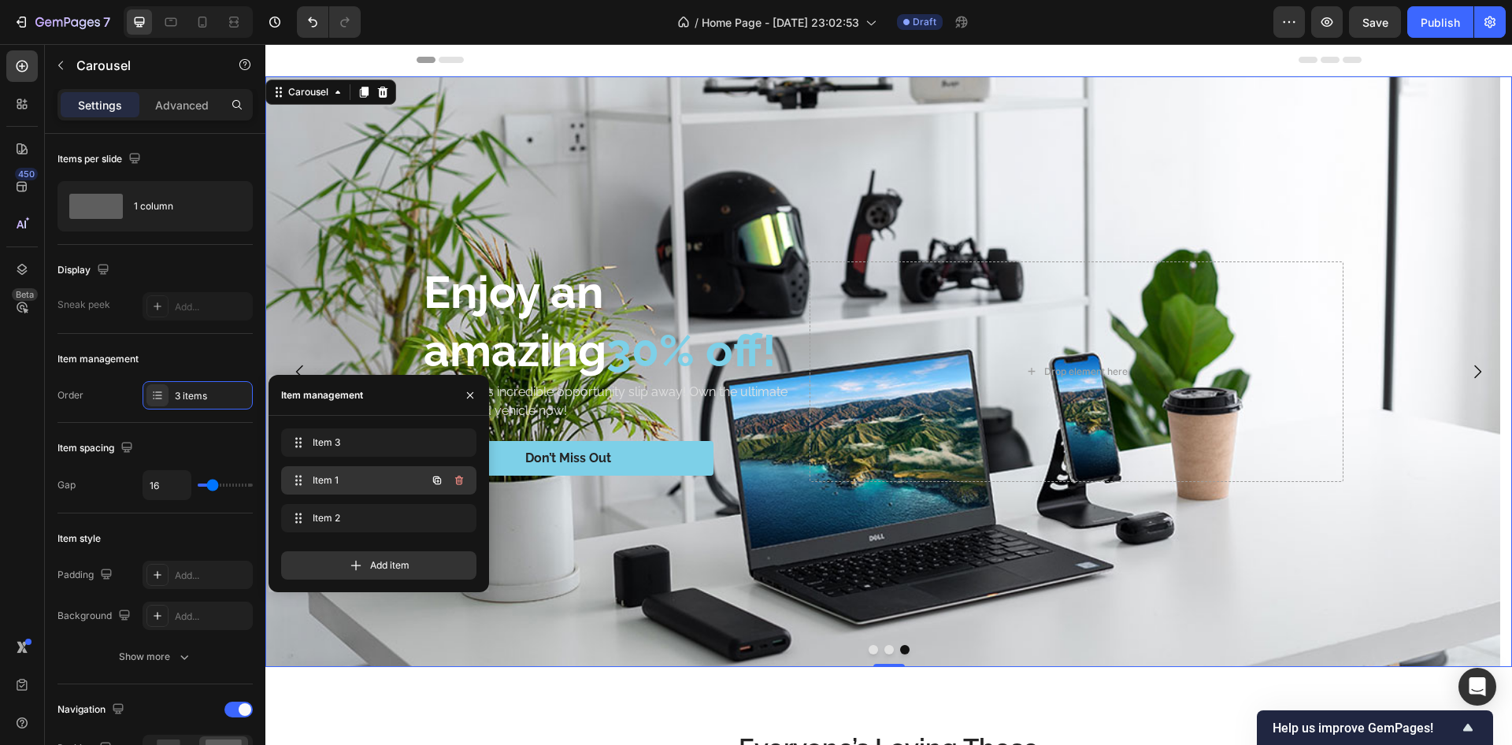
click at [332, 478] on span "Item 1" at bounding box center [357, 480] width 89 height 14
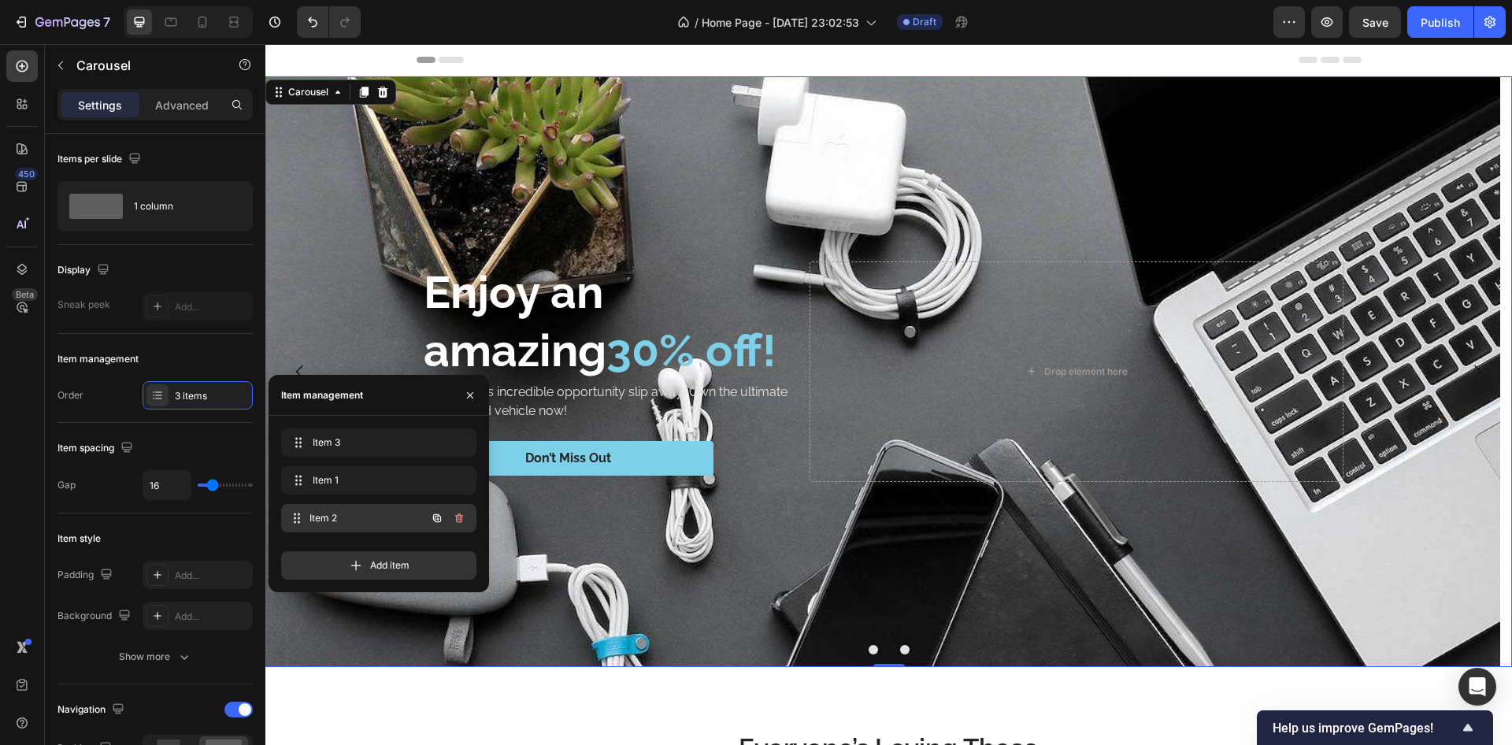
click at [336, 508] on div "Item 2 Item 2" at bounding box center [357, 518] width 139 height 22
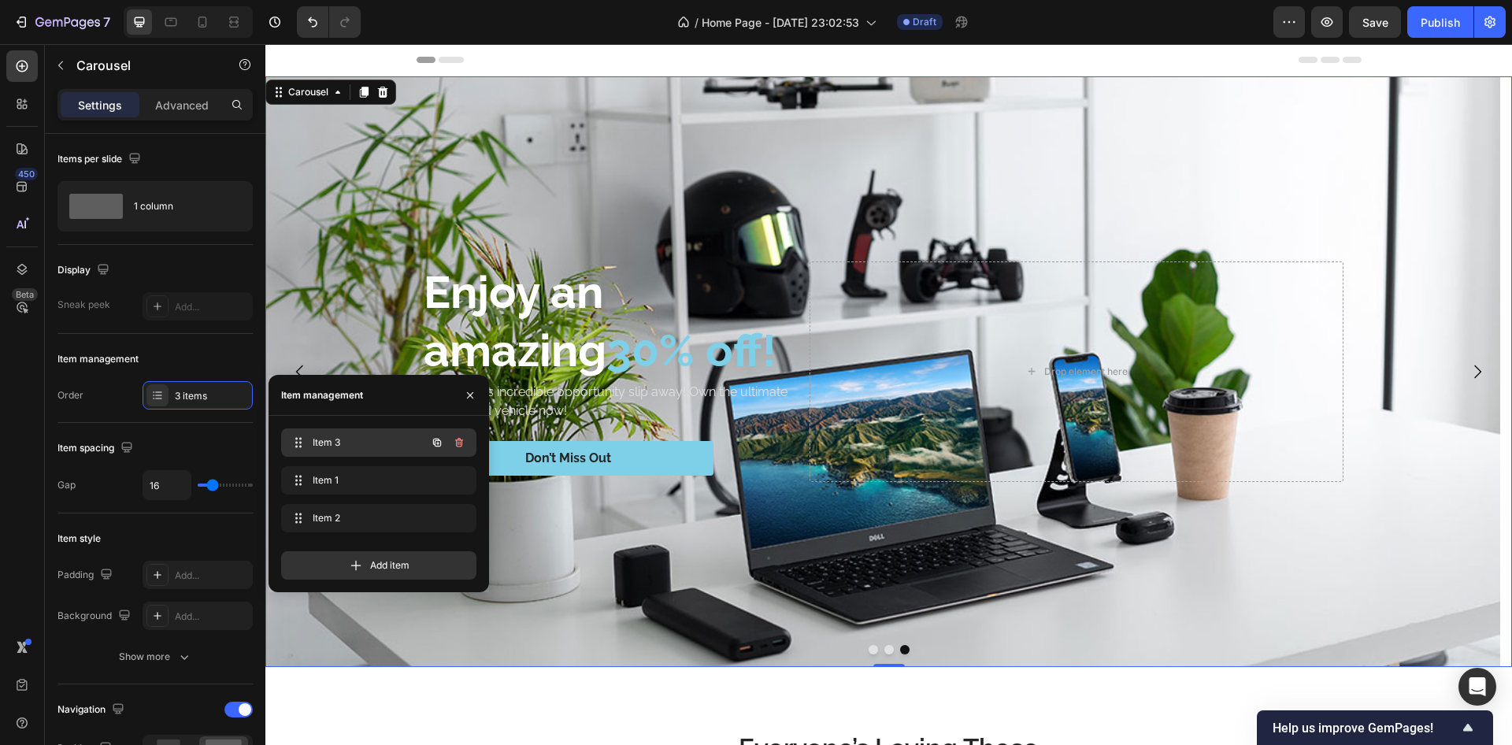
click at [349, 437] on span "Item 3" at bounding box center [357, 443] width 89 height 14
click at [343, 437] on span "Item 3" at bounding box center [368, 443] width 117 height 14
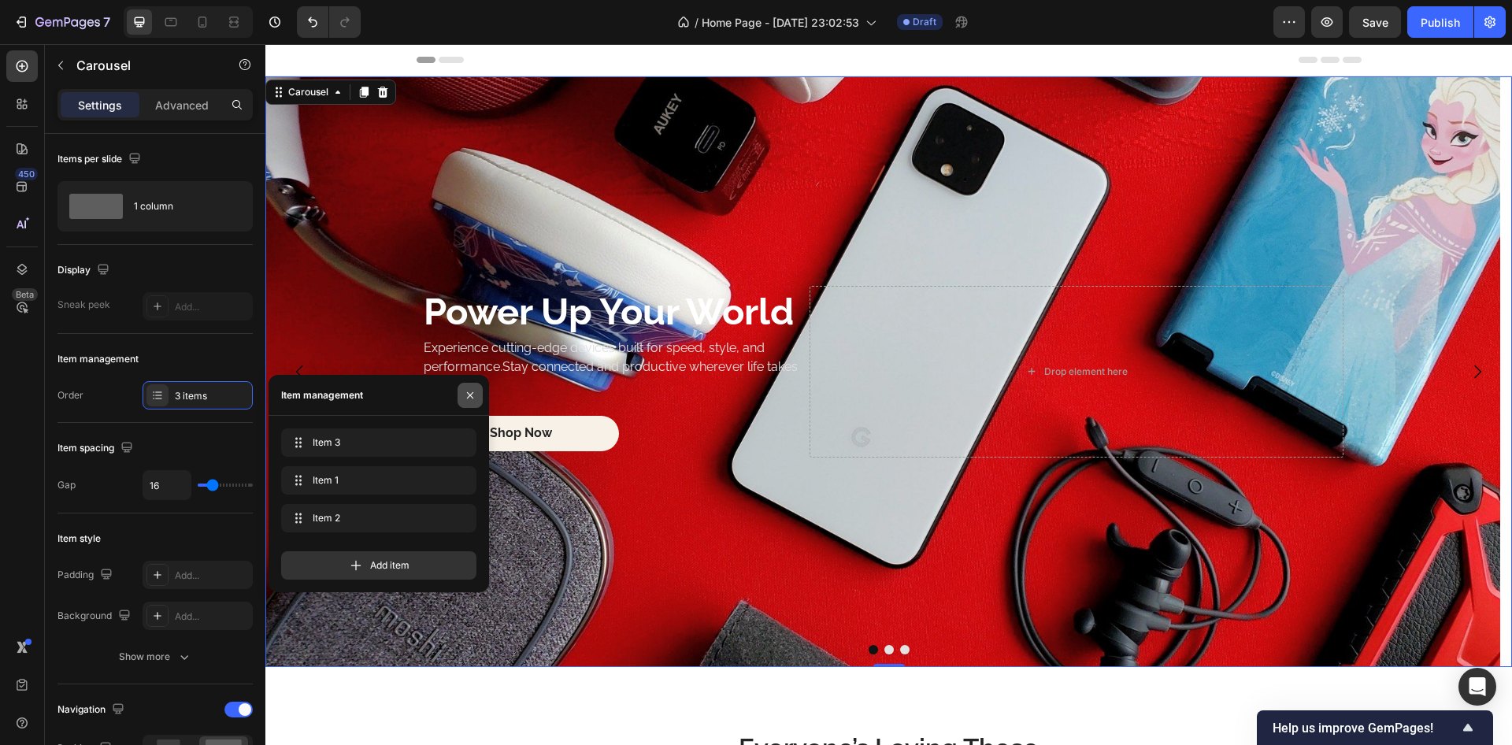
click at [469, 398] on icon "button" at bounding box center [470, 395] width 13 height 13
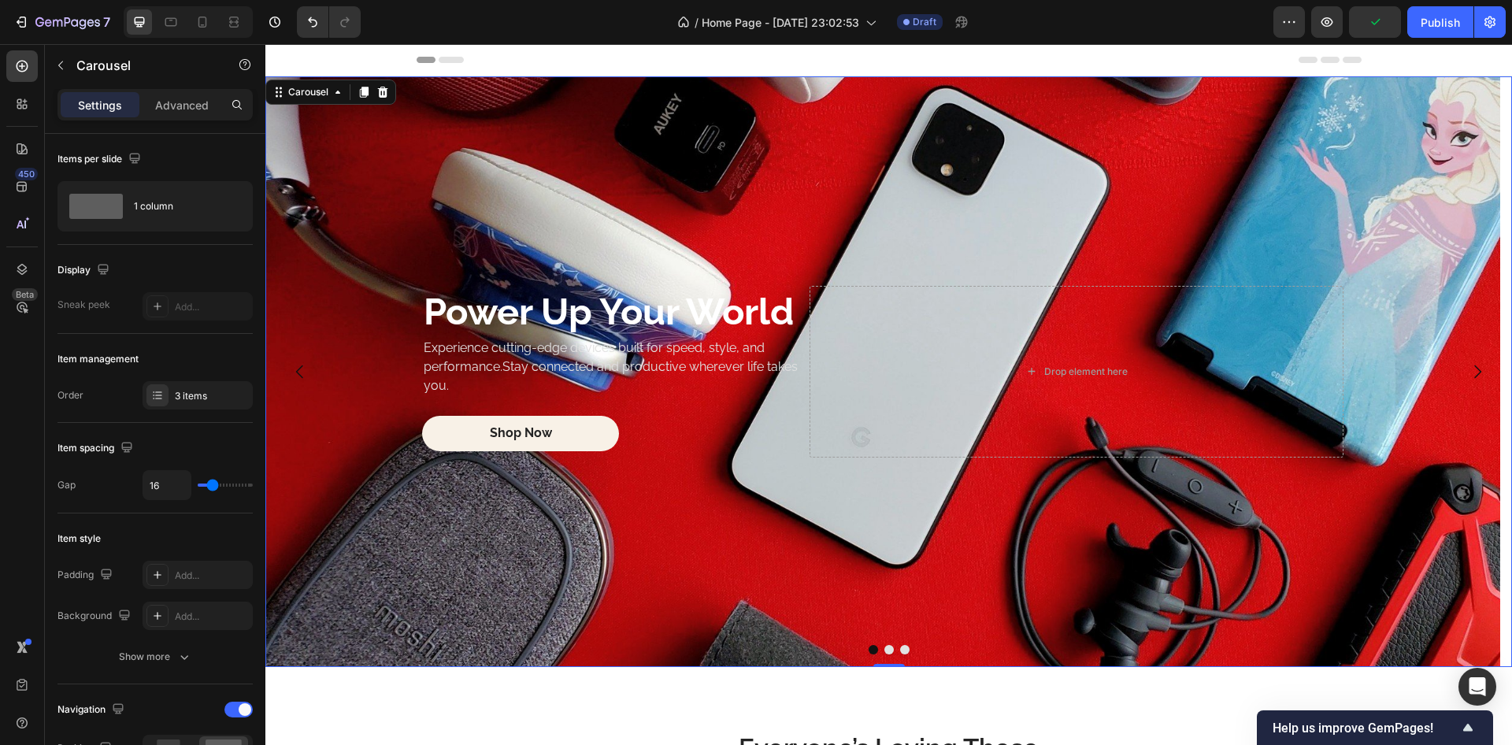
click at [885, 649] on button "Dot" at bounding box center [889, 649] width 9 height 9
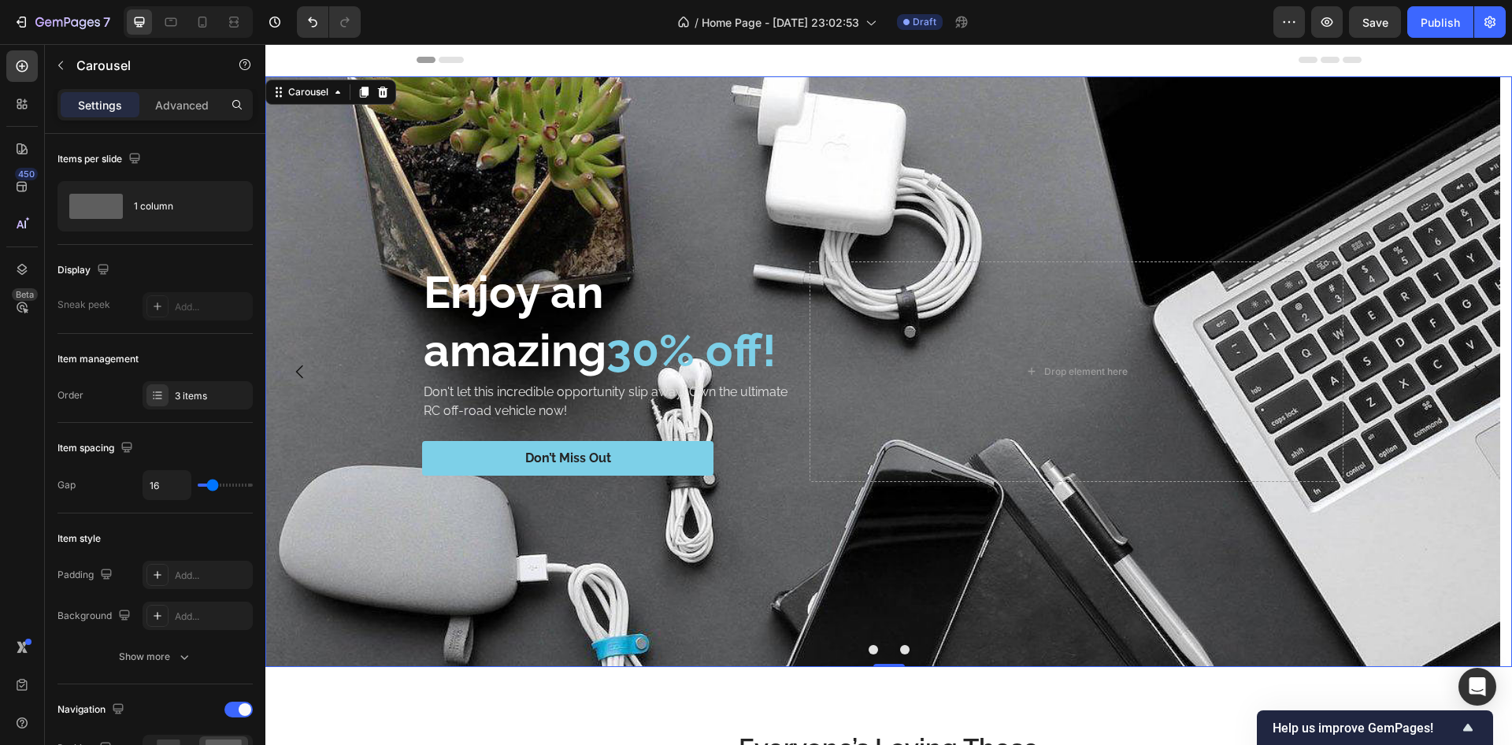
click at [900, 647] on button "Dot" at bounding box center [904, 649] width 9 height 9
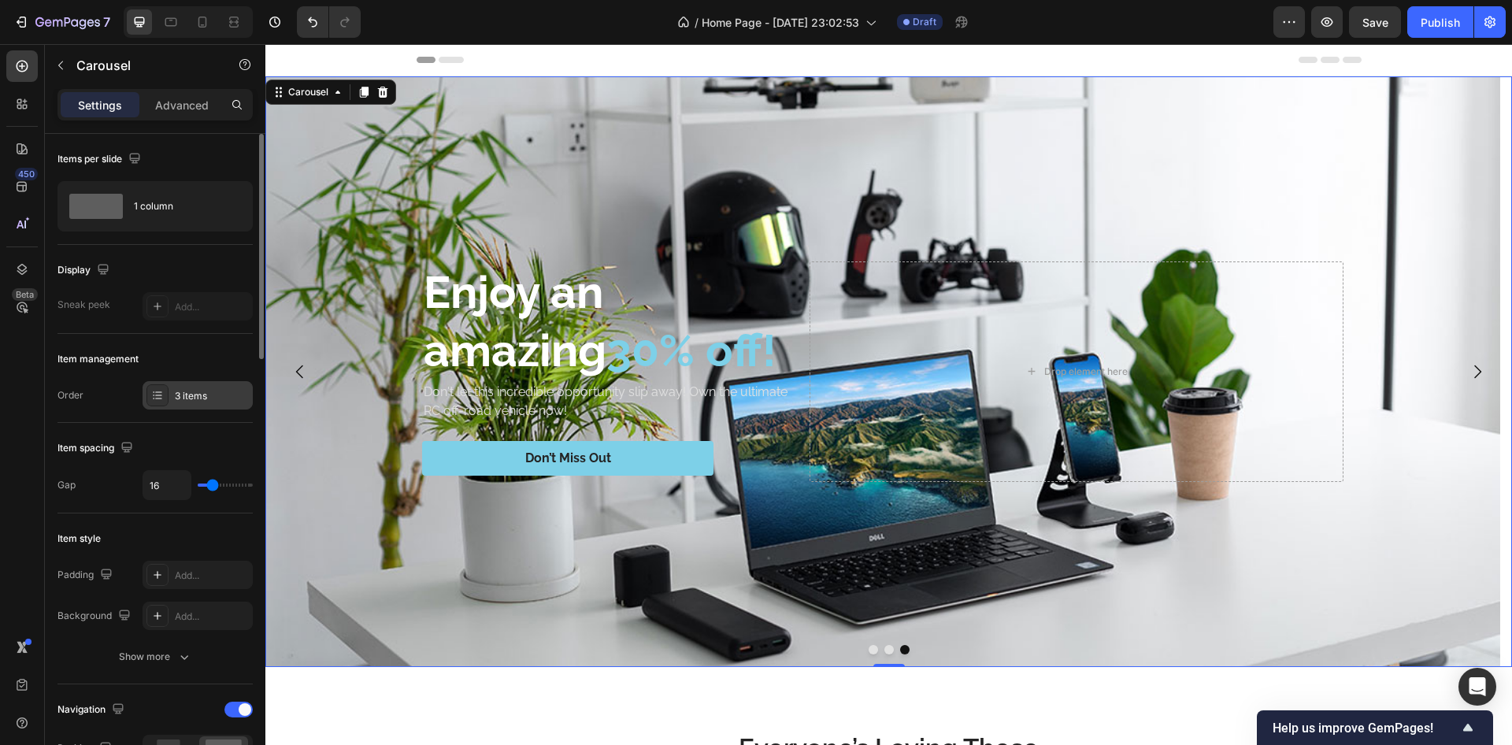
click at [180, 399] on div "3 items" at bounding box center [212, 396] width 74 height 14
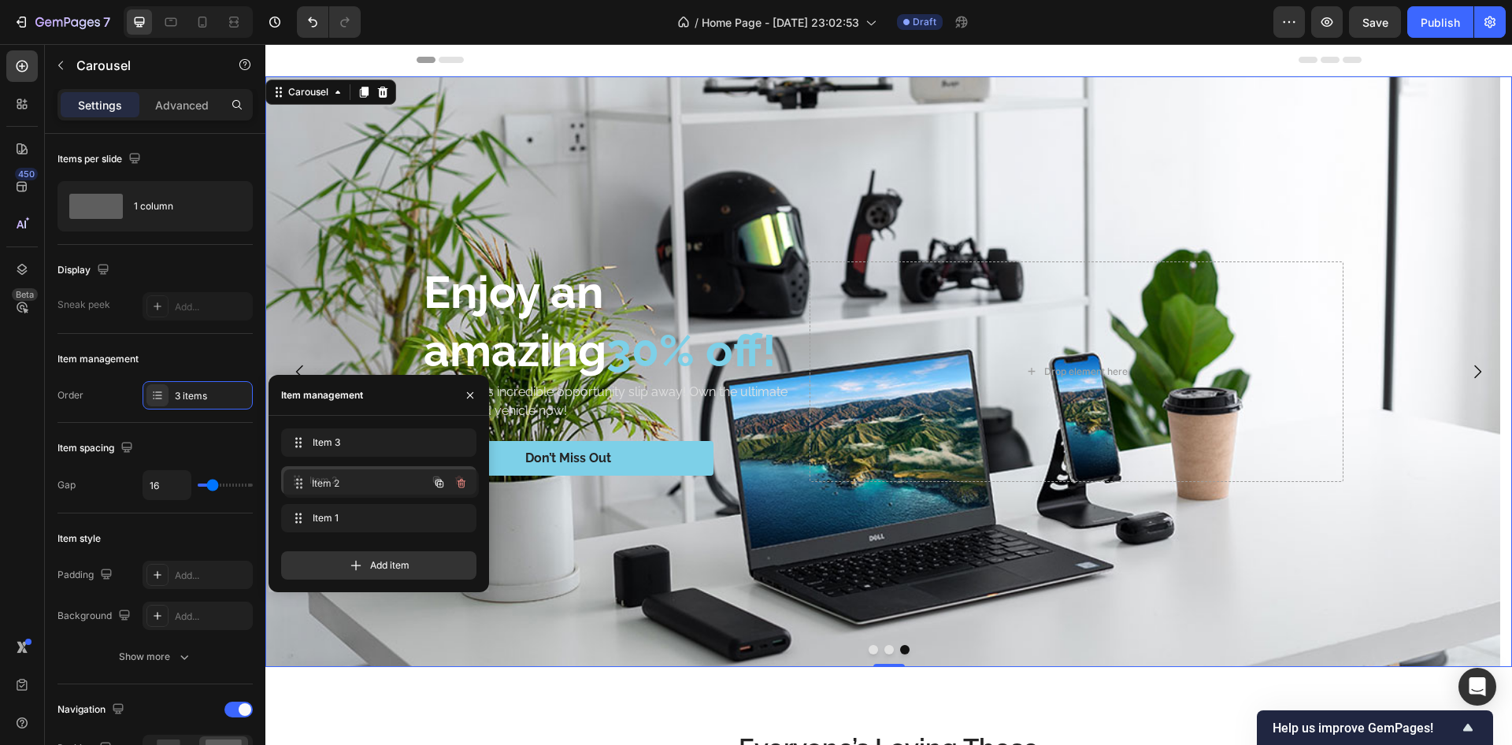
drag, startPoint x: 299, startPoint y: 511, endPoint x: 301, endPoint y: 477, distance: 34.7
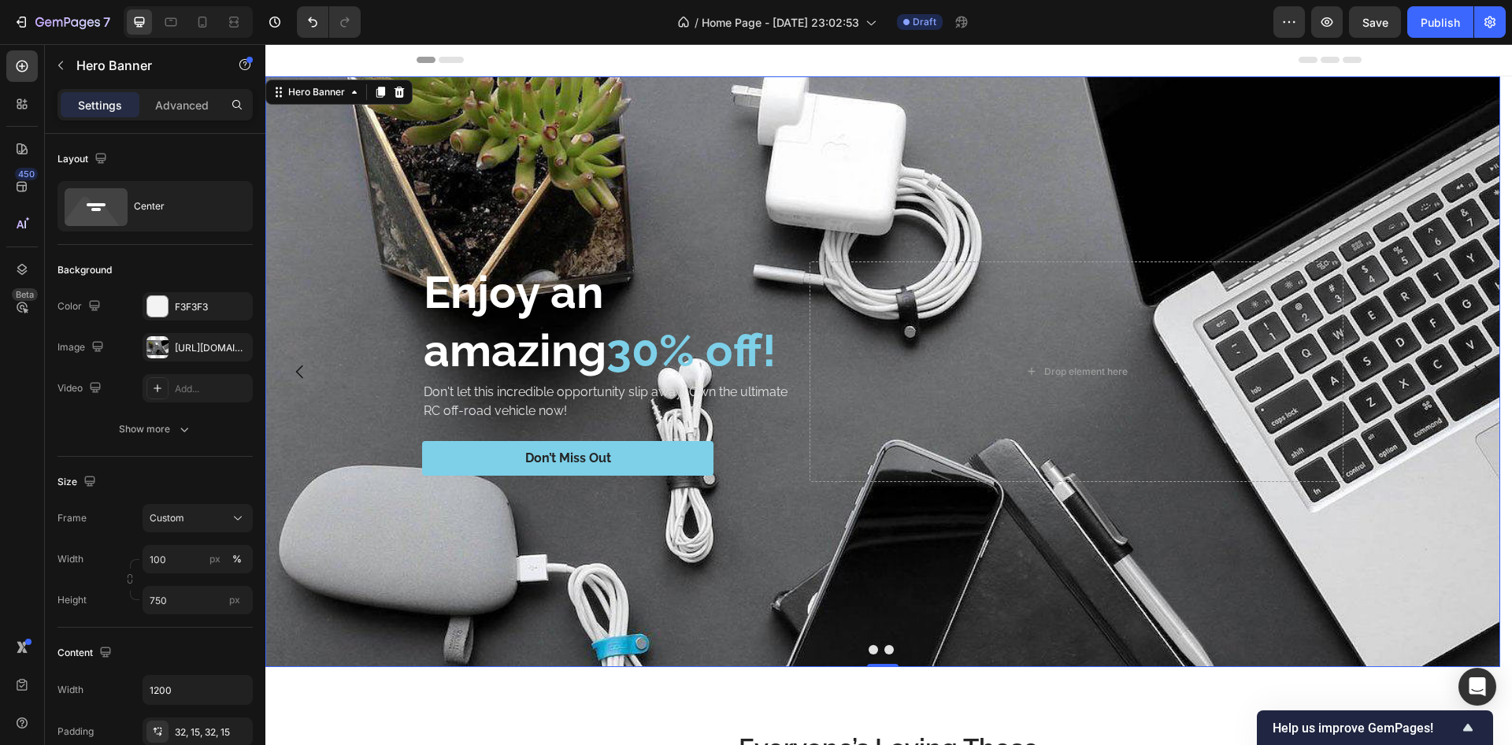
click at [324, 183] on div "Background Image" at bounding box center [882, 371] width 1235 height 591
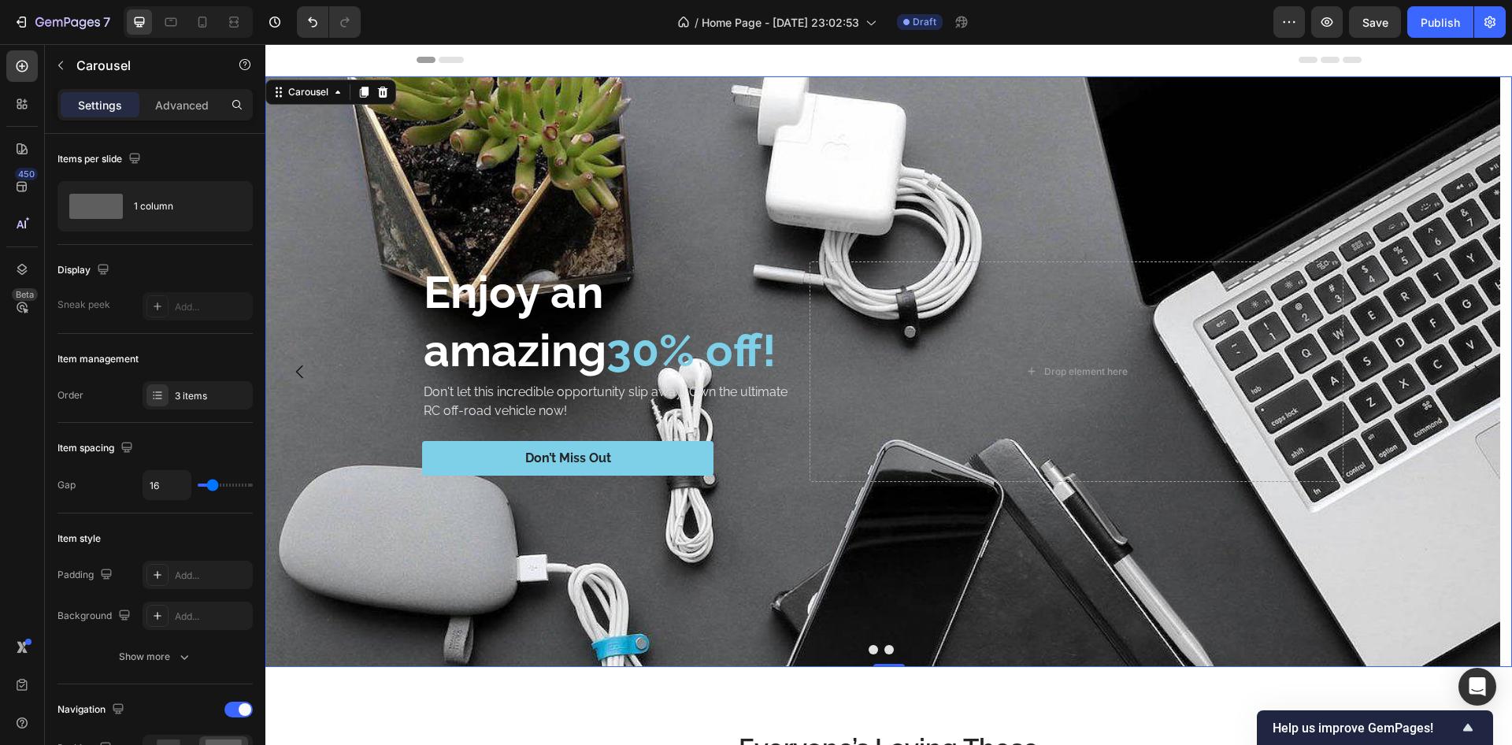
click at [854, 648] on div at bounding box center [888, 649] width 1247 height 9
click at [869, 650] on button "Dot" at bounding box center [873, 649] width 9 height 9
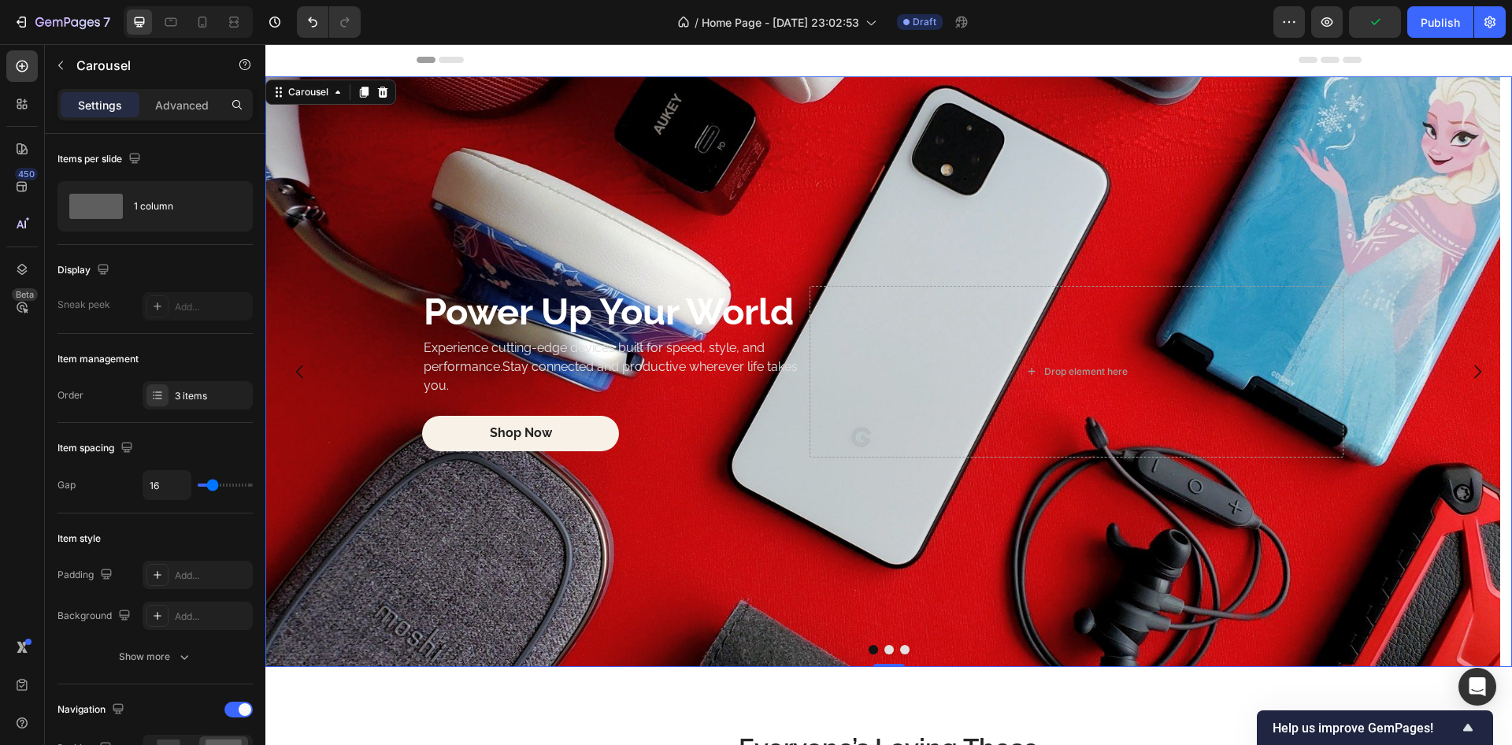
click at [869, 648] on button "Dot" at bounding box center [873, 649] width 9 height 9
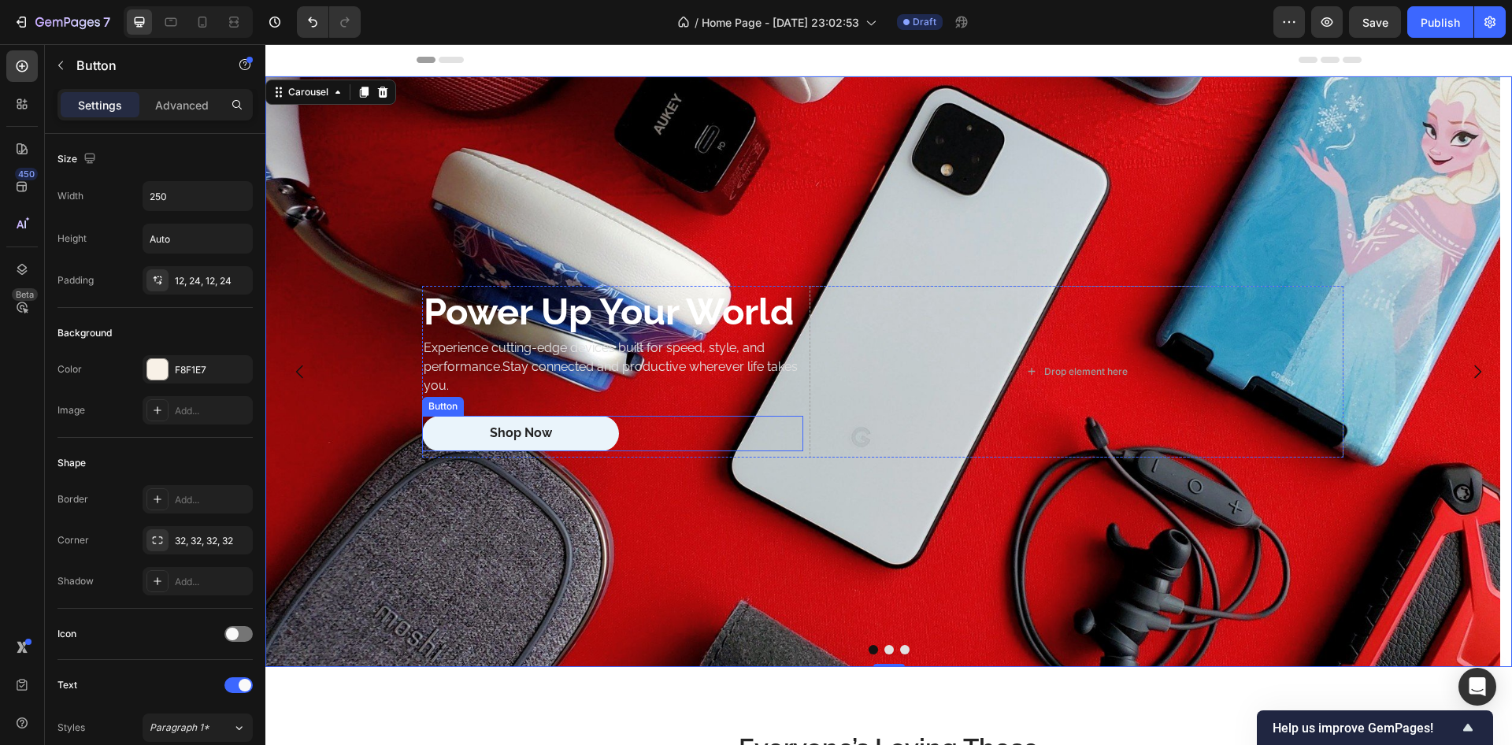
click at [446, 425] on button "Shop Now" at bounding box center [520, 433] width 197 height 35
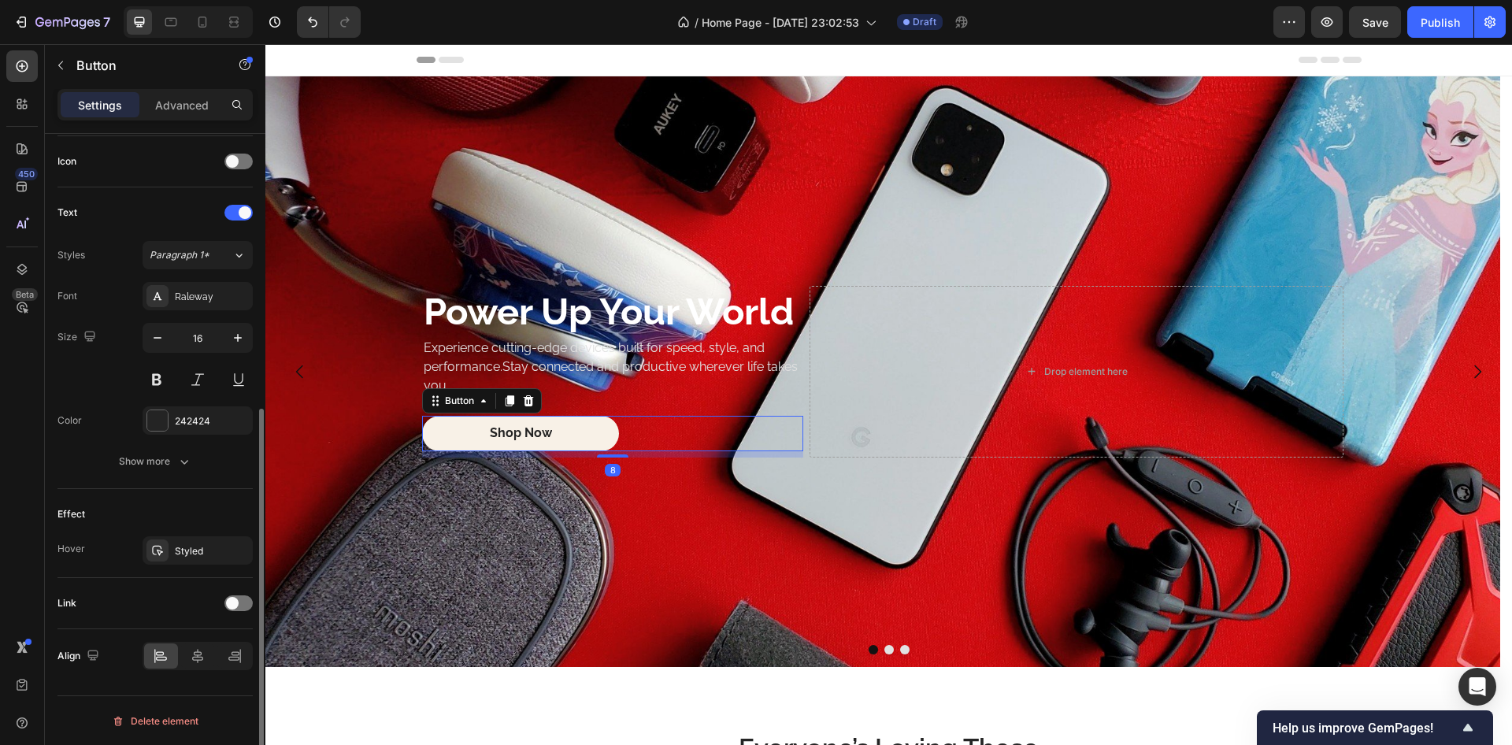
scroll to position [473, 0]
click at [248, 162] on div at bounding box center [239, 161] width 28 height 16
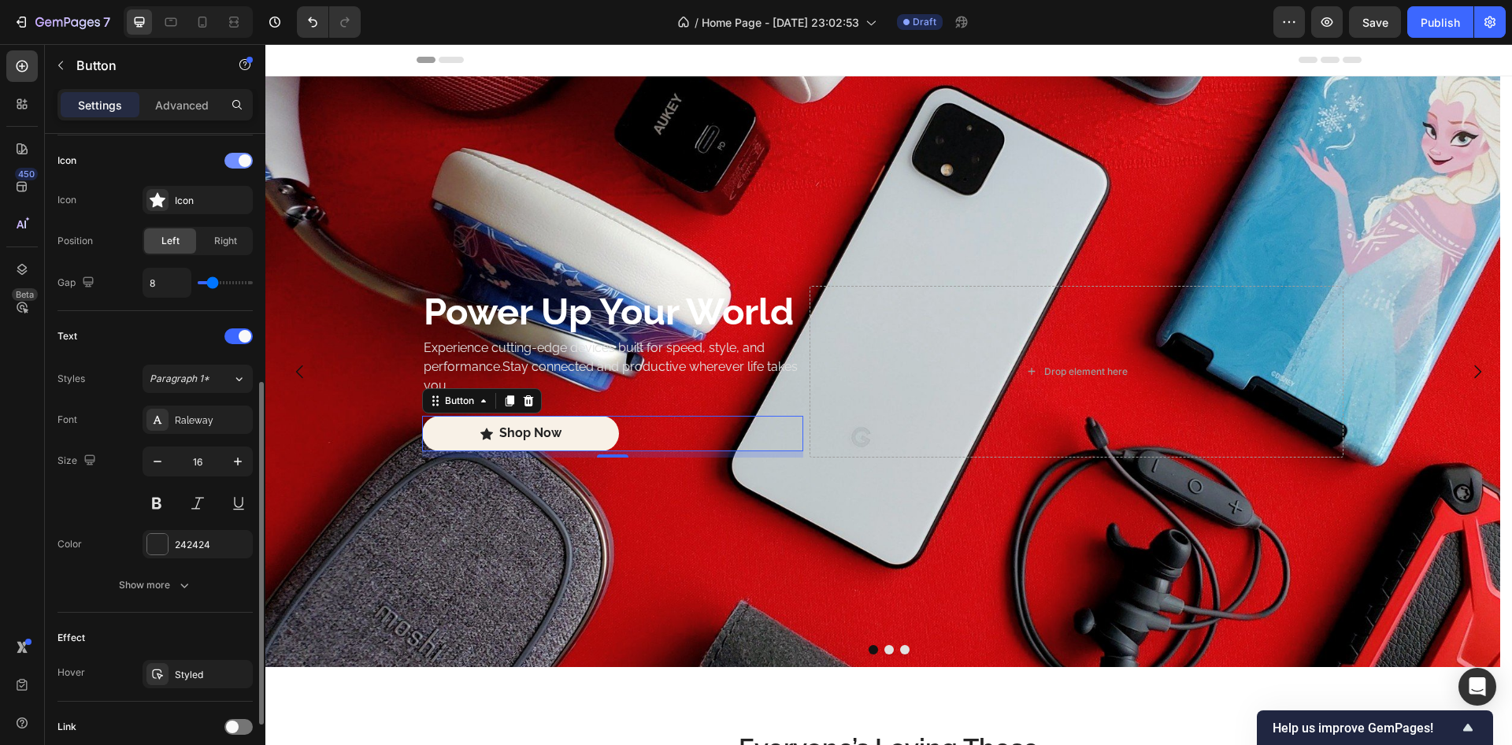
click at [234, 157] on div at bounding box center [239, 161] width 28 height 16
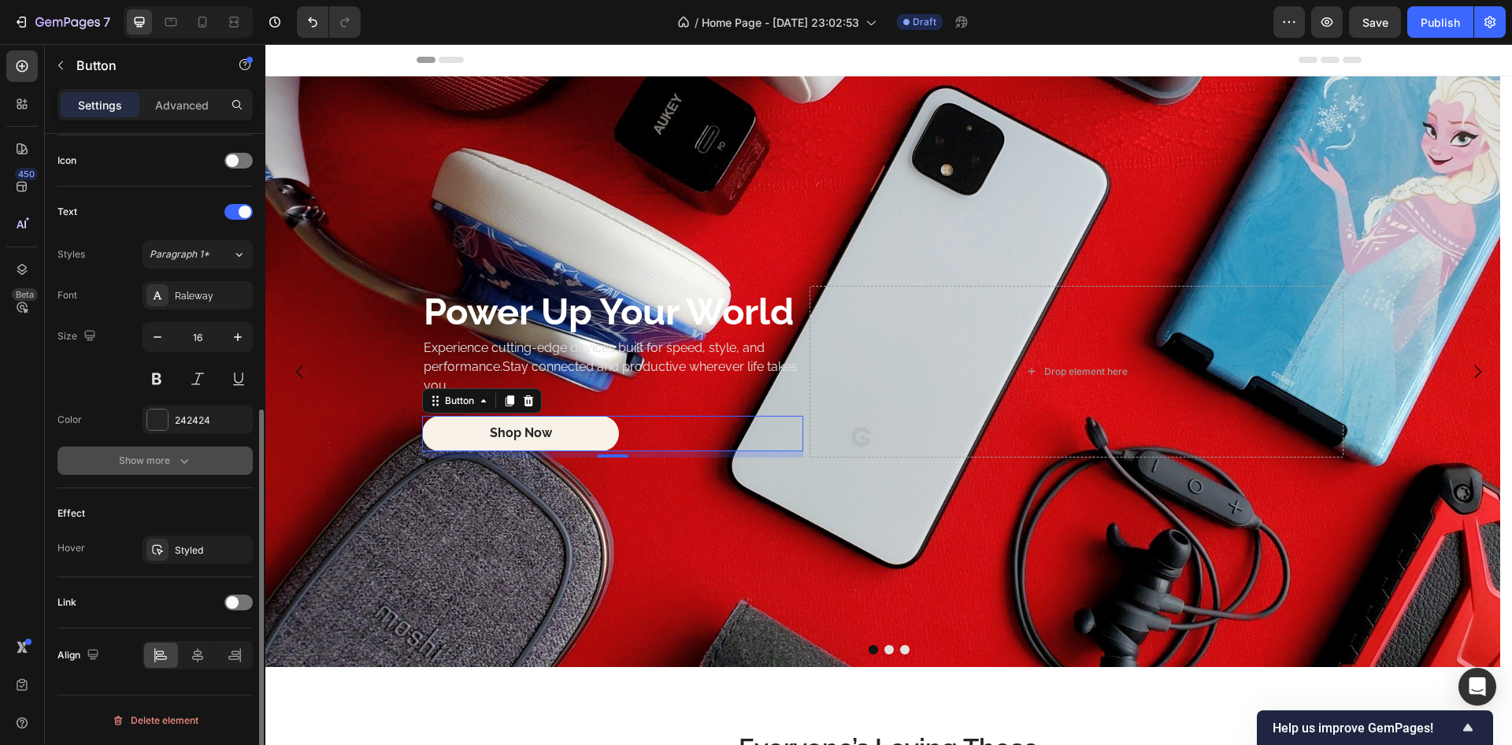
click at [188, 463] on icon "button" at bounding box center [184, 461] width 16 height 16
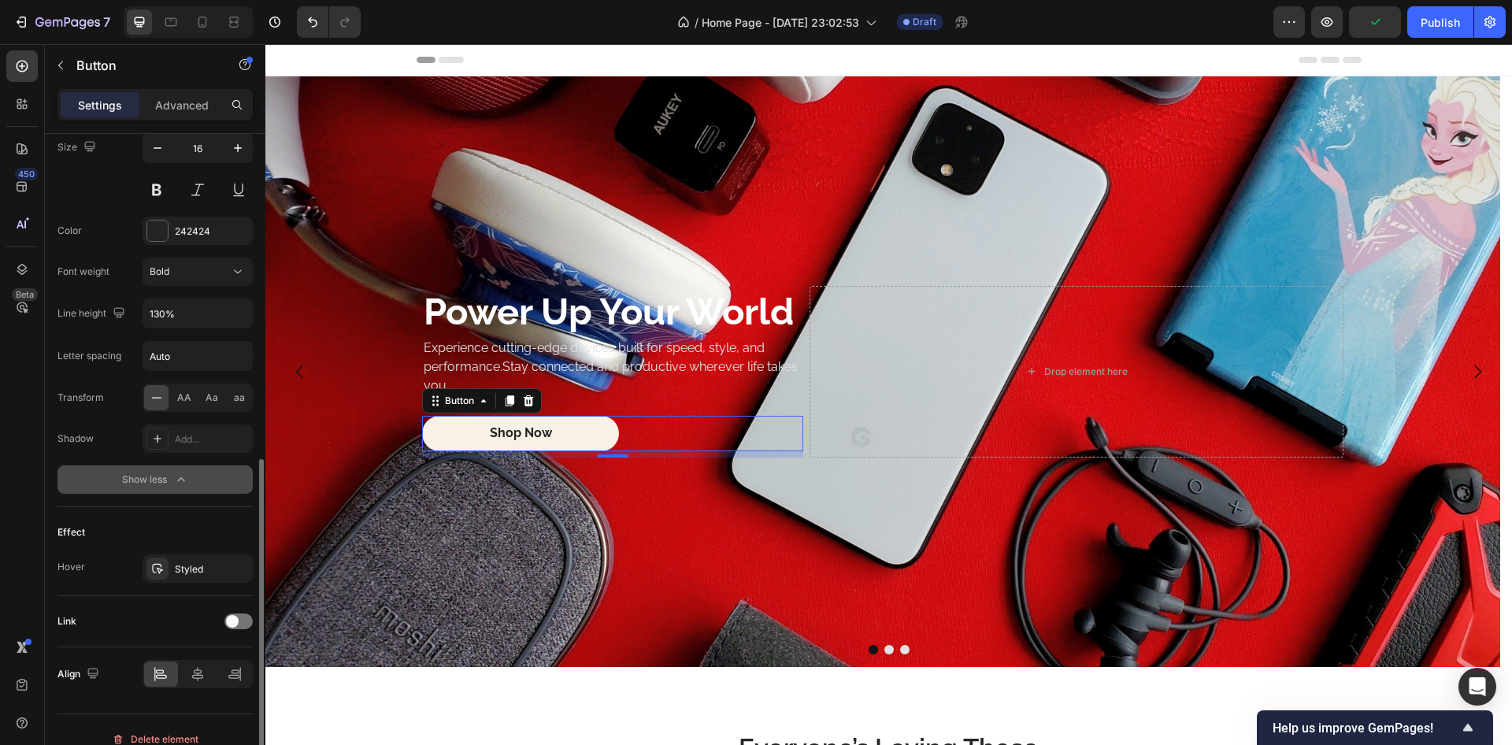
scroll to position [681, 0]
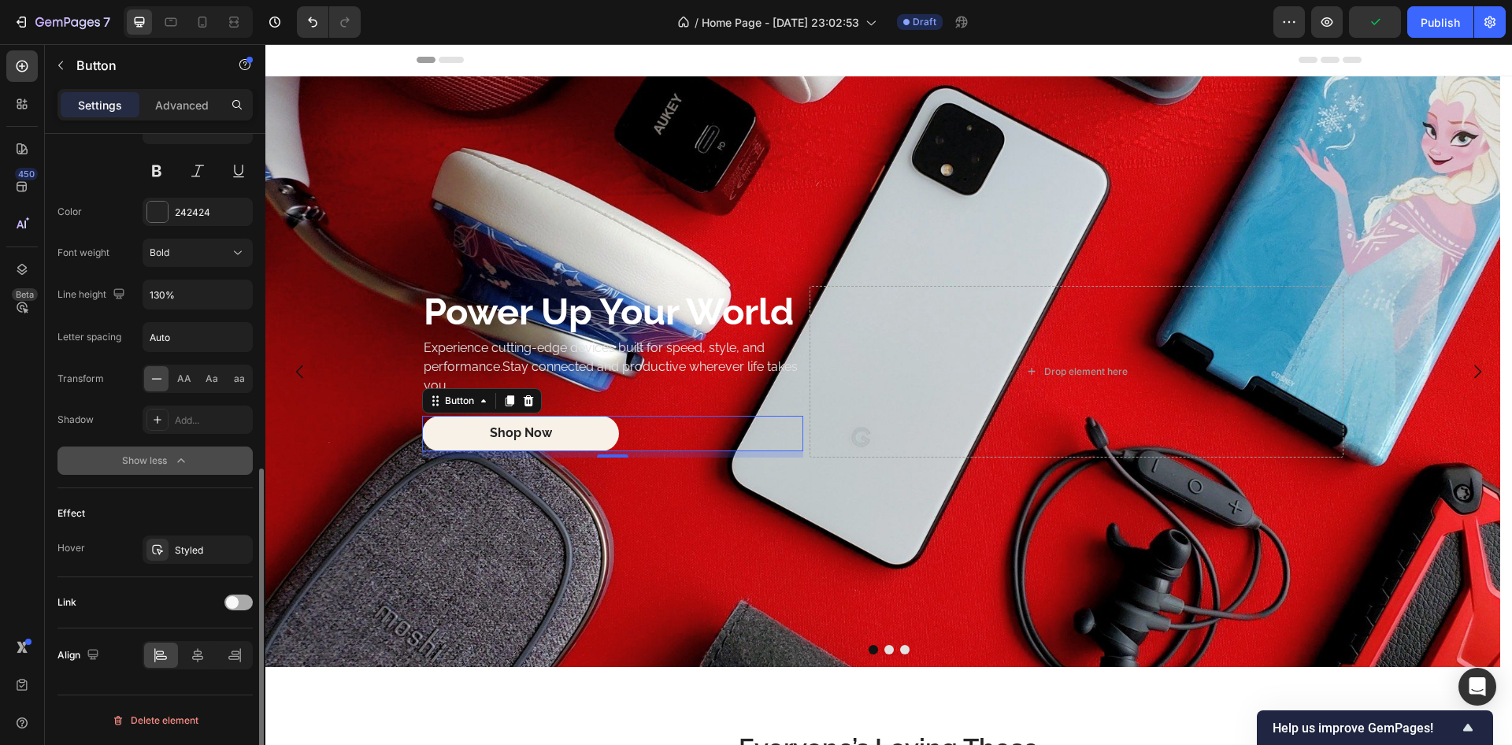
click at [245, 602] on div at bounding box center [239, 603] width 28 height 16
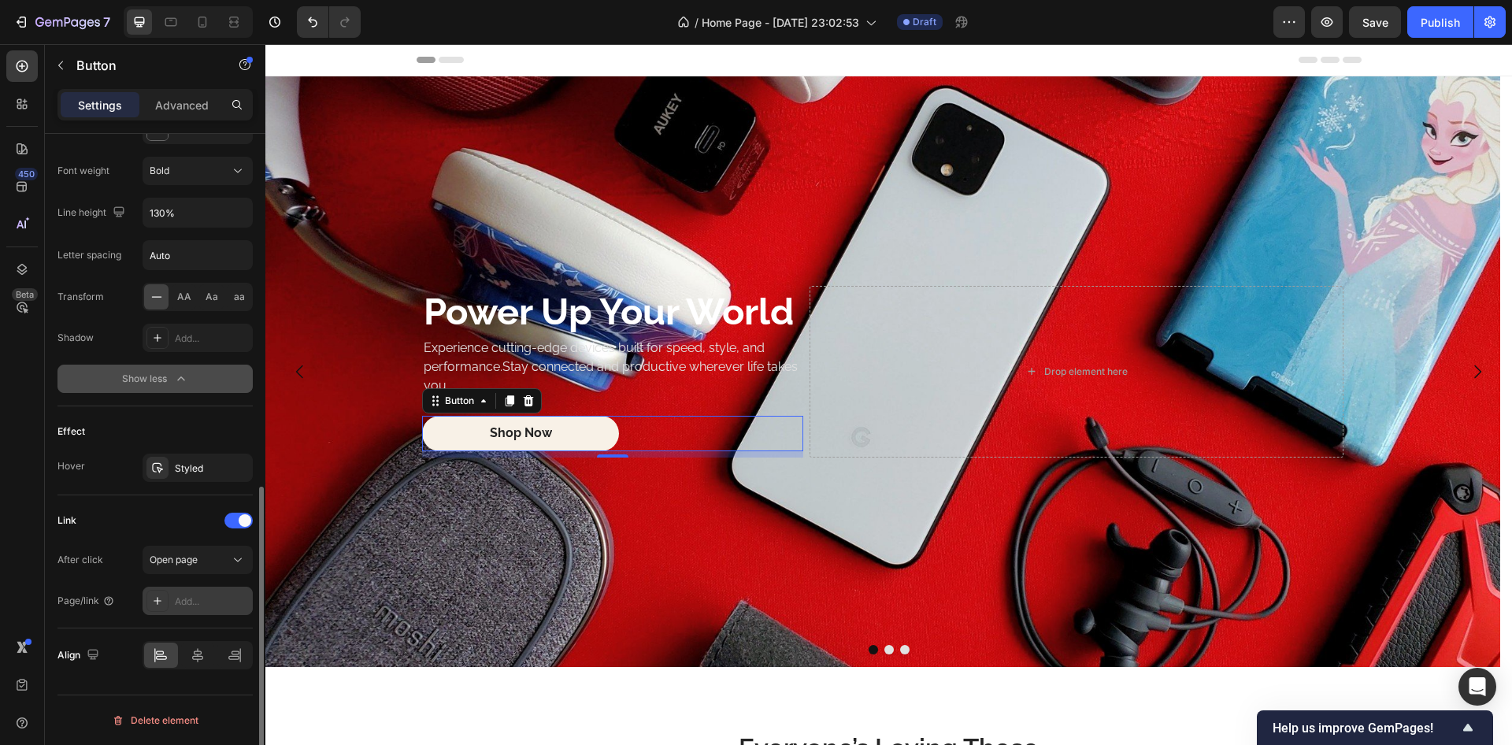
click at [199, 592] on div "Add..." at bounding box center [198, 601] width 110 height 28
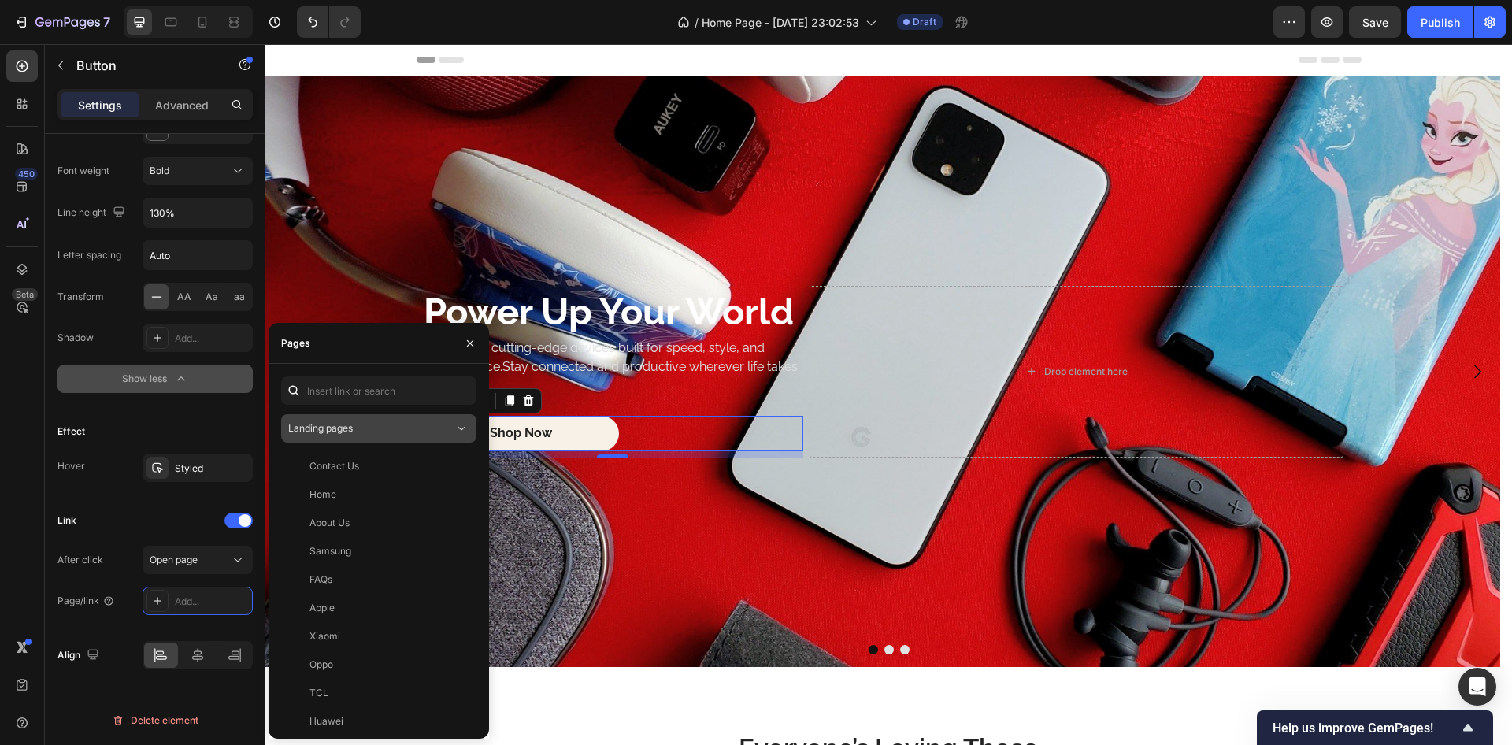
click at [367, 429] on div "Landing pages" at bounding box center [370, 428] width 165 height 14
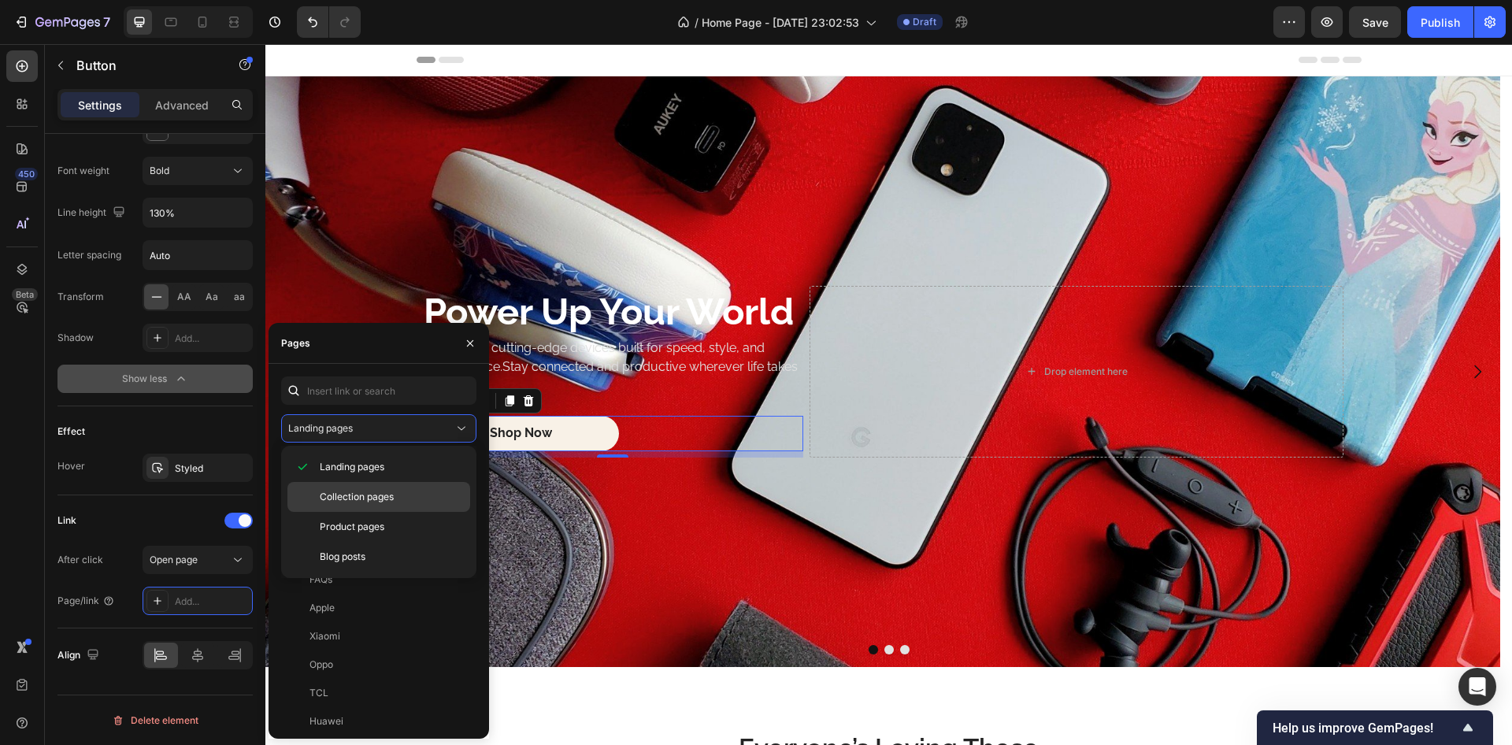
click at [340, 492] on span "Collection pages" at bounding box center [357, 497] width 74 height 14
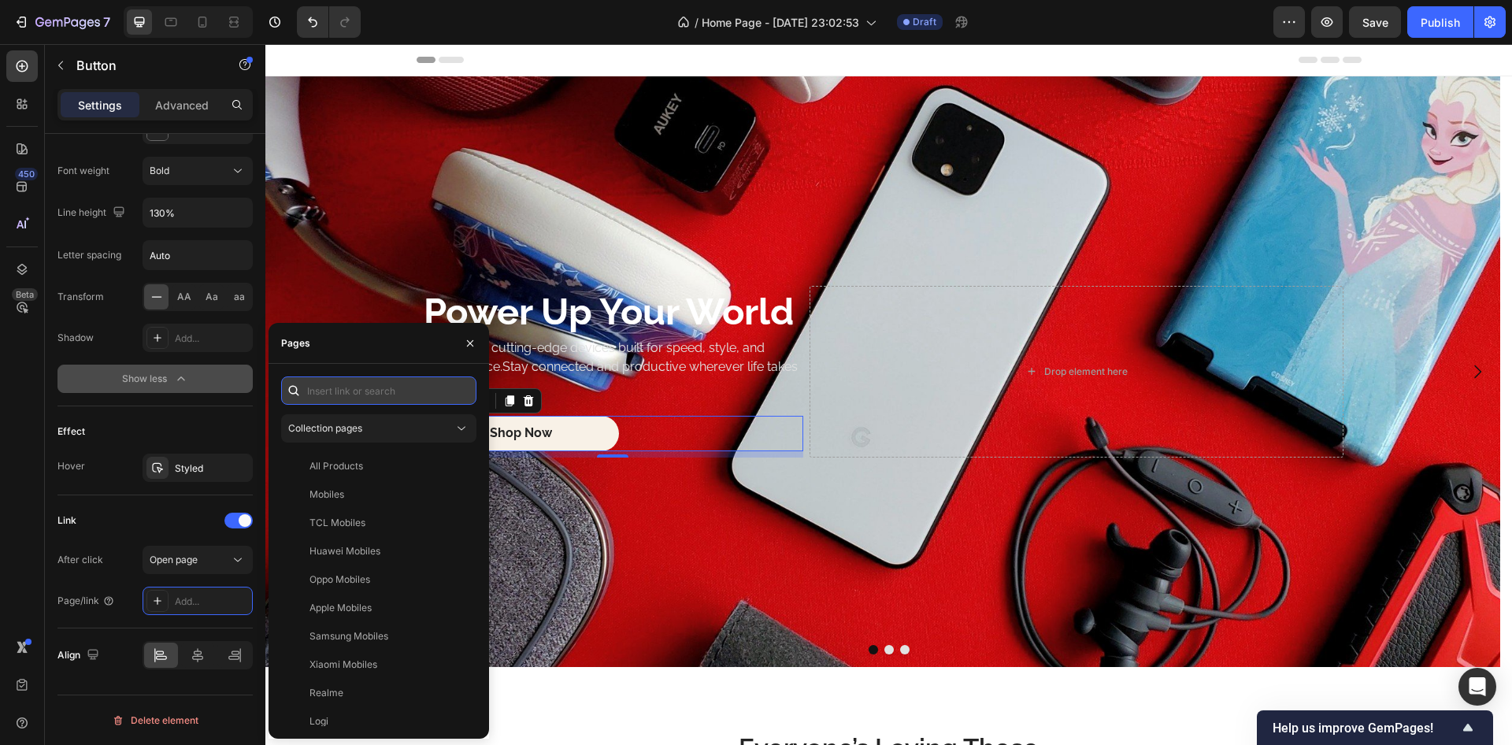
click at [358, 392] on input "text" at bounding box center [378, 391] width 195 height 28
click at [374, 388] on input "d" at bounding box center [378, 391] width 195 height 28
type input "d"
click at [386, 399] on input "d" at bounding box center [378, 391] width 195 height 28
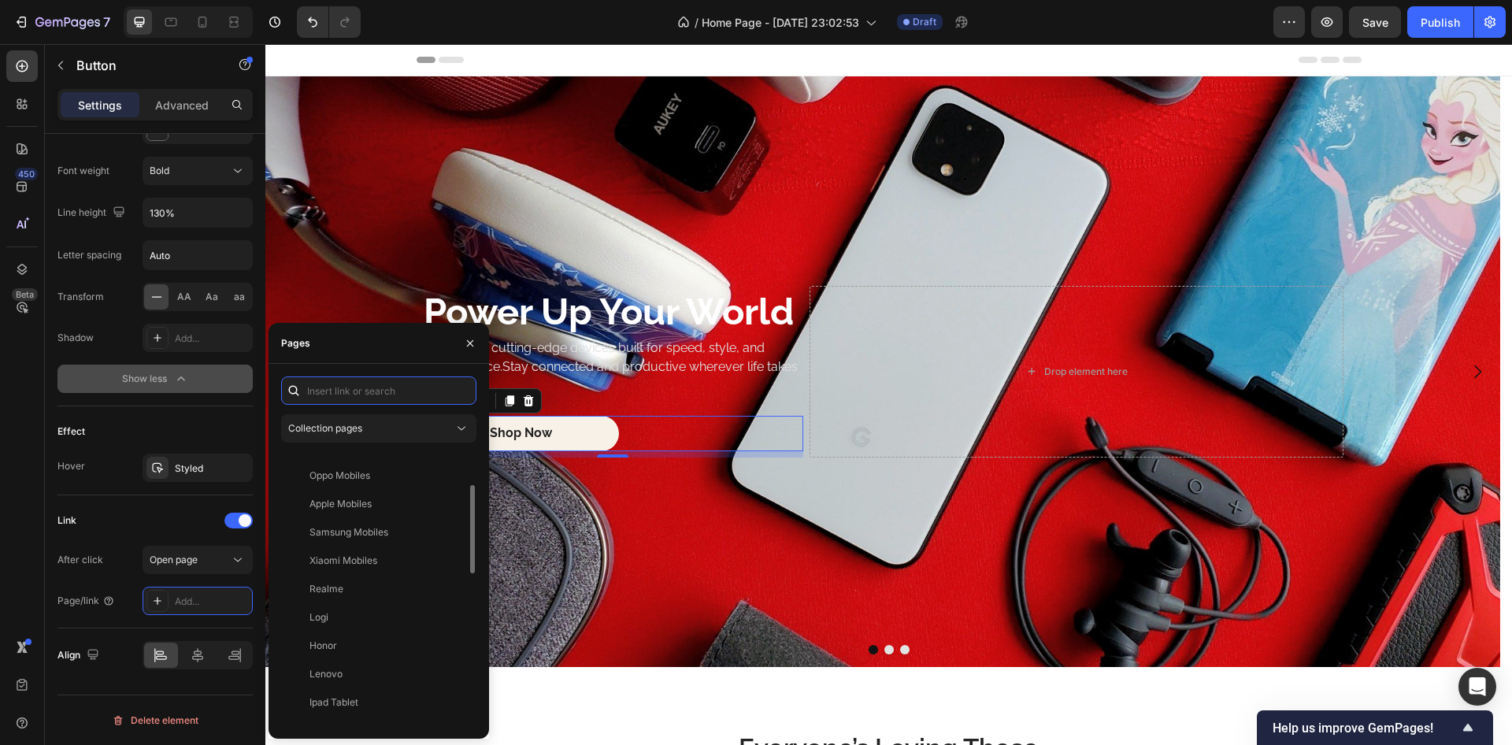
scroll to position [0, 0]
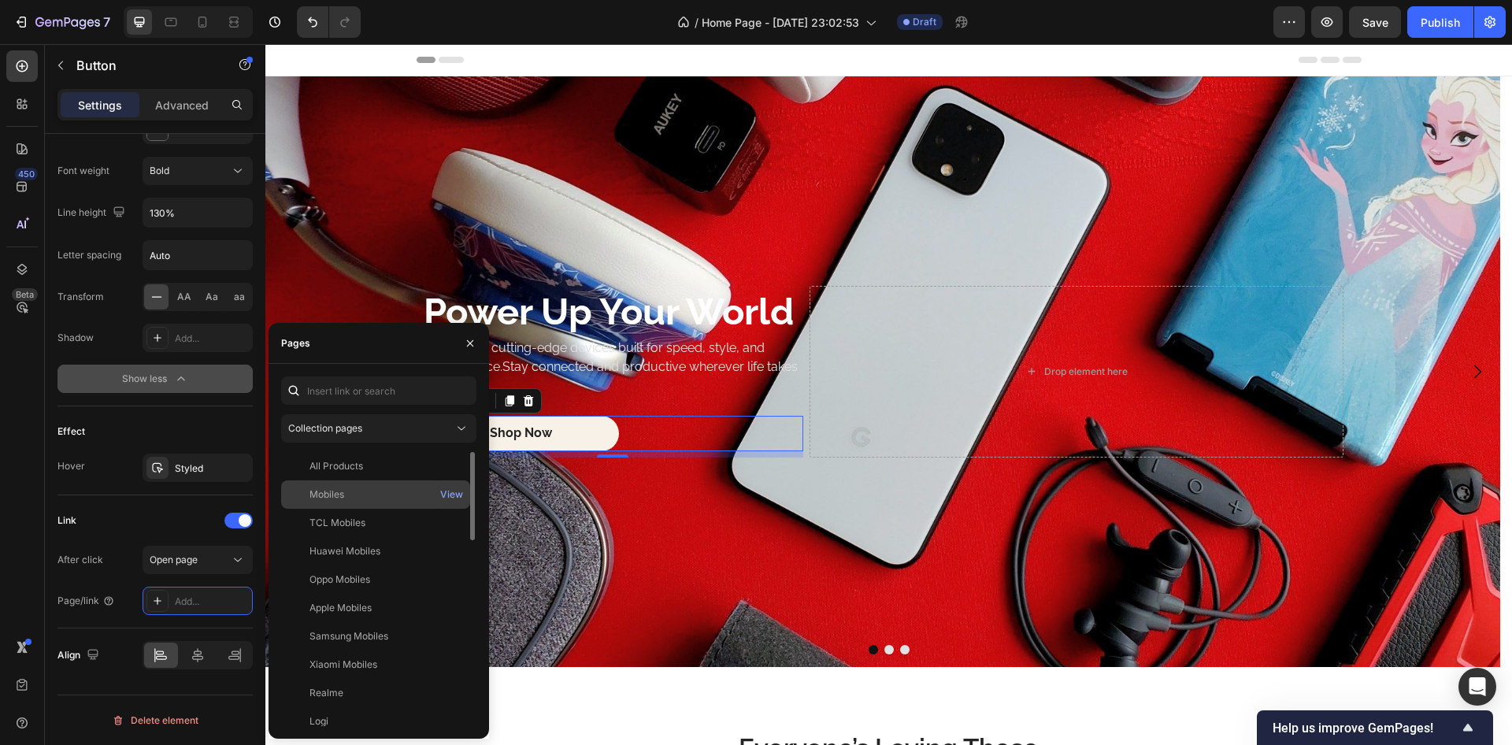
click at [332, 488] on div "Mobiles" at bounding box center [327, 495] width 35 height 14
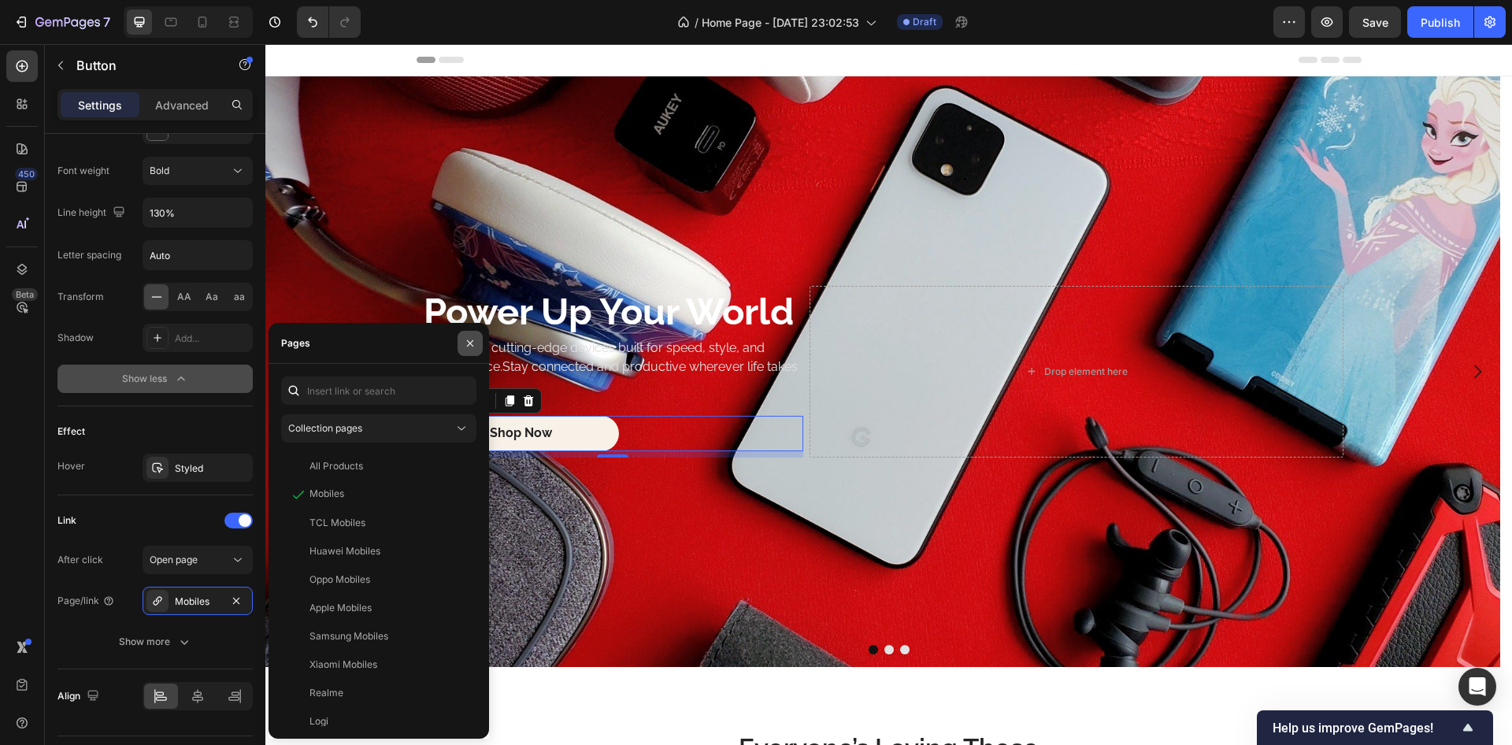
click at [472, 340] on icon "button" at bounding box center [470, 343] width 13 height 13
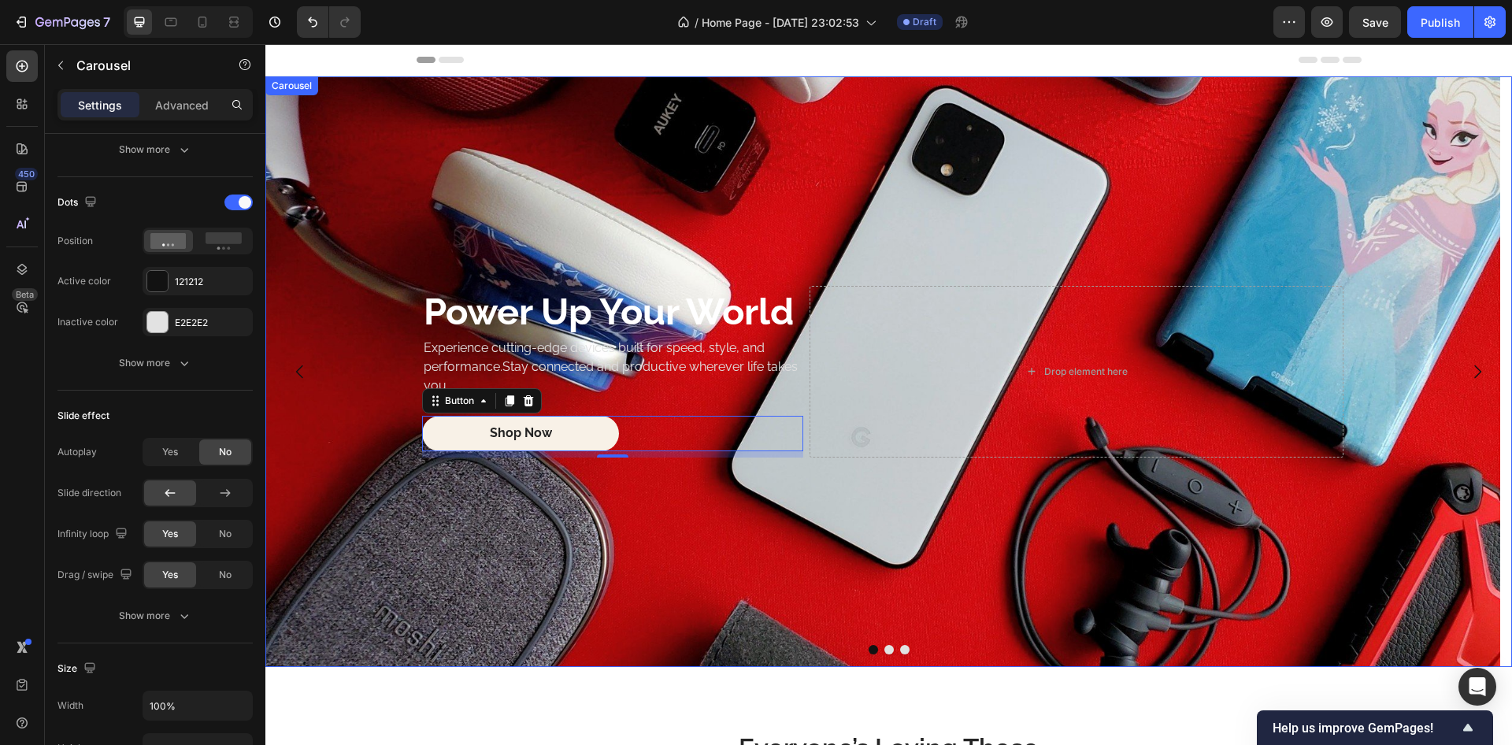
click at [885, 649] on button "Dot" at bounding box center [889, 649] width 9 height 9
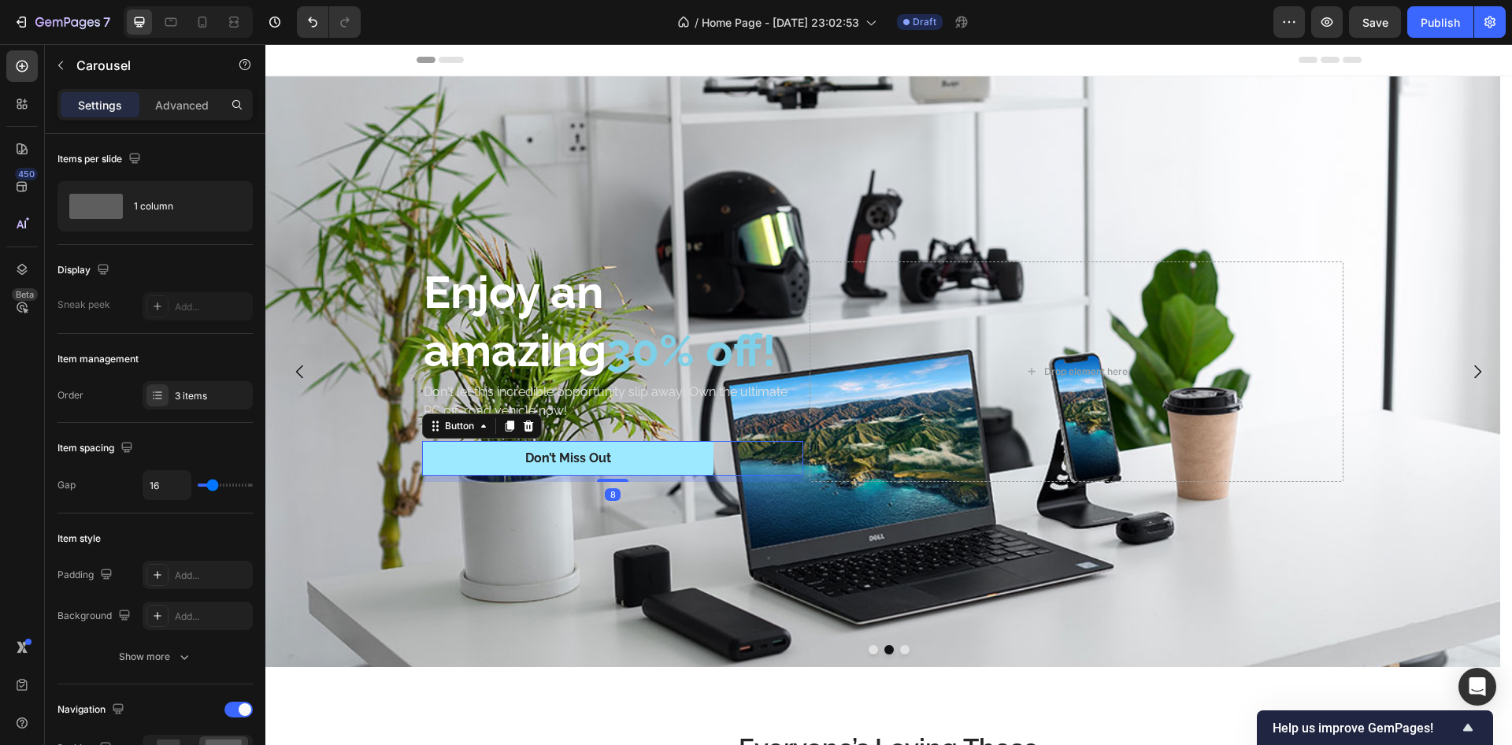
click at [451, 448] on button "Don’t Miss Out" at bounding box center [567, 458] width 291 height 35
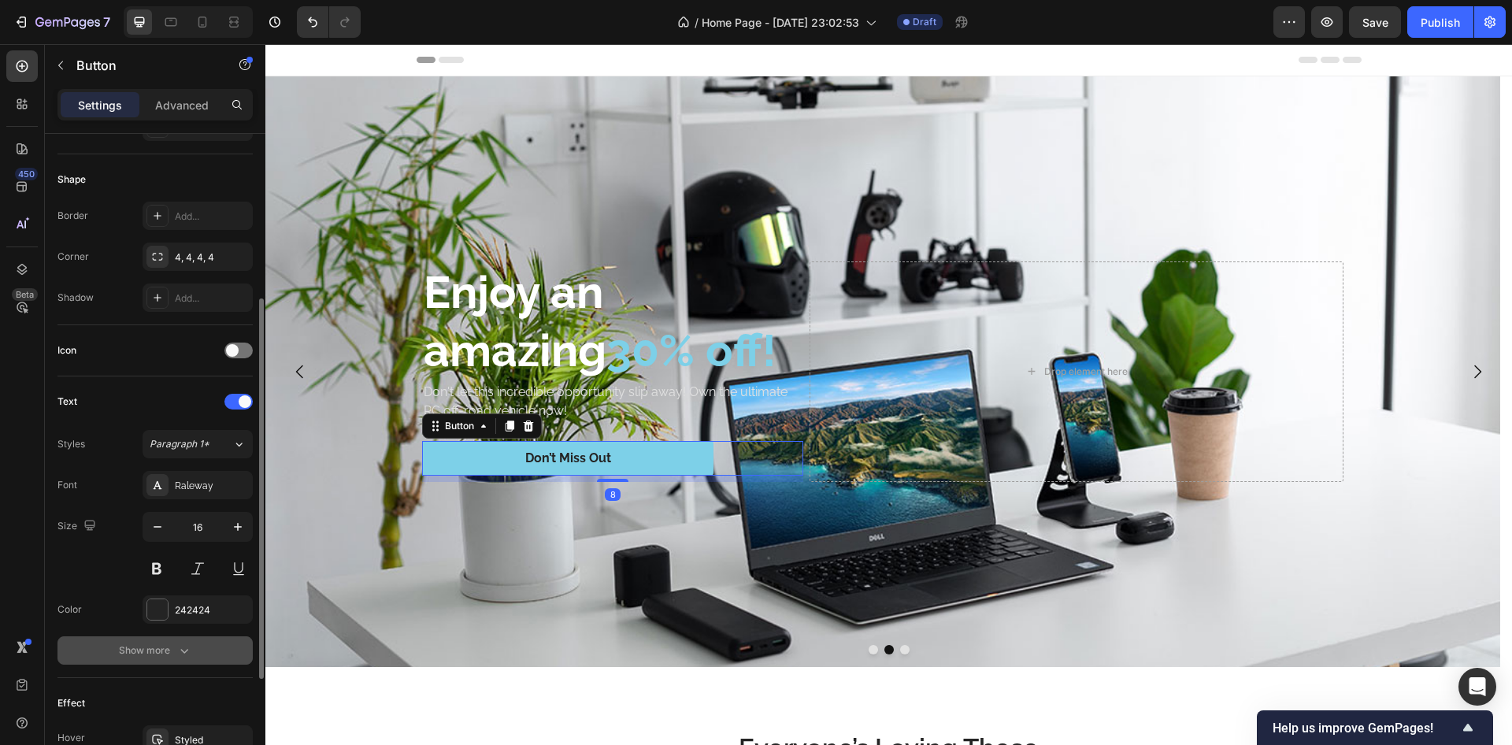
scroll to position [473, 0]
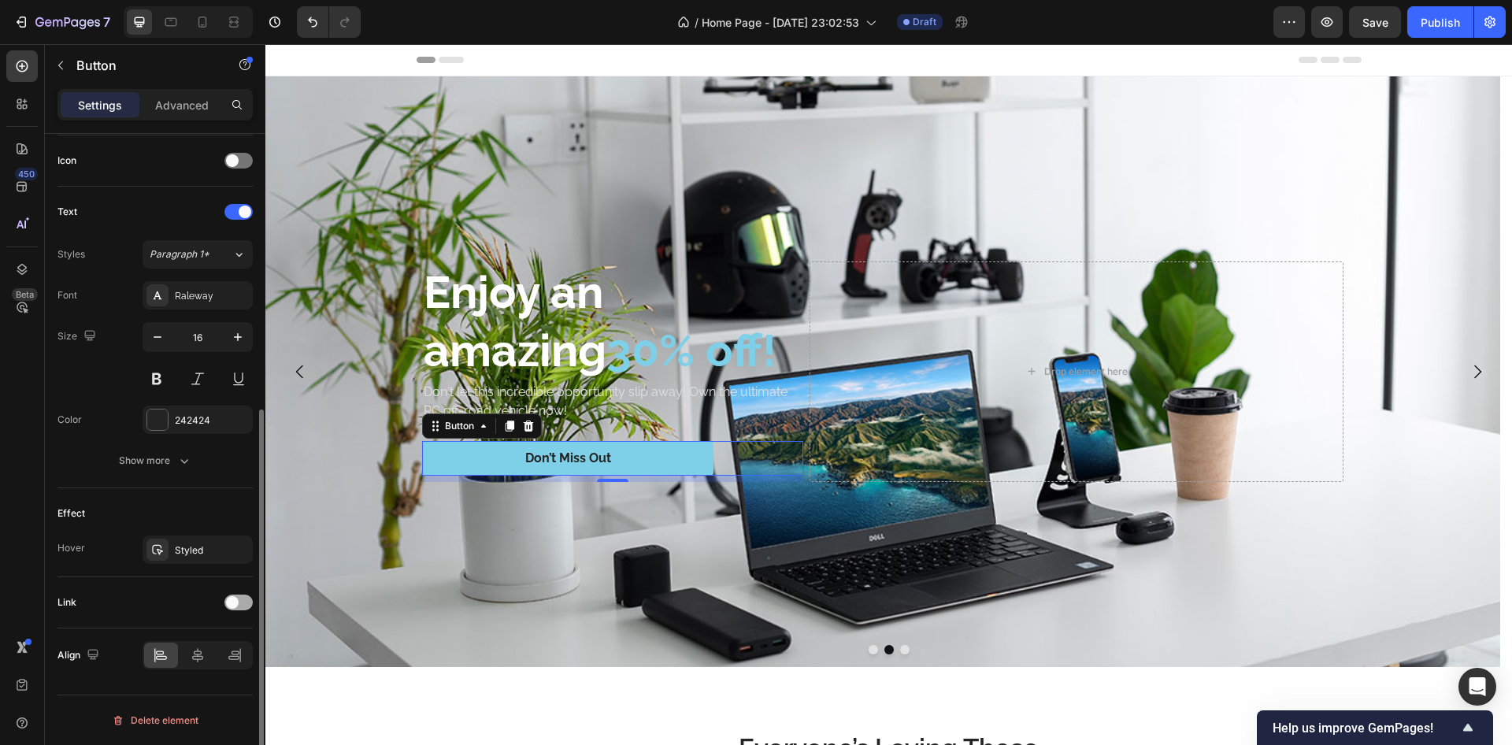
click at [243, 605] on div at bounding box center [239, 603] width 28 height 16
click at [200, 683] on div "Add..." at bounding box center [212, 684] width 74 height 14
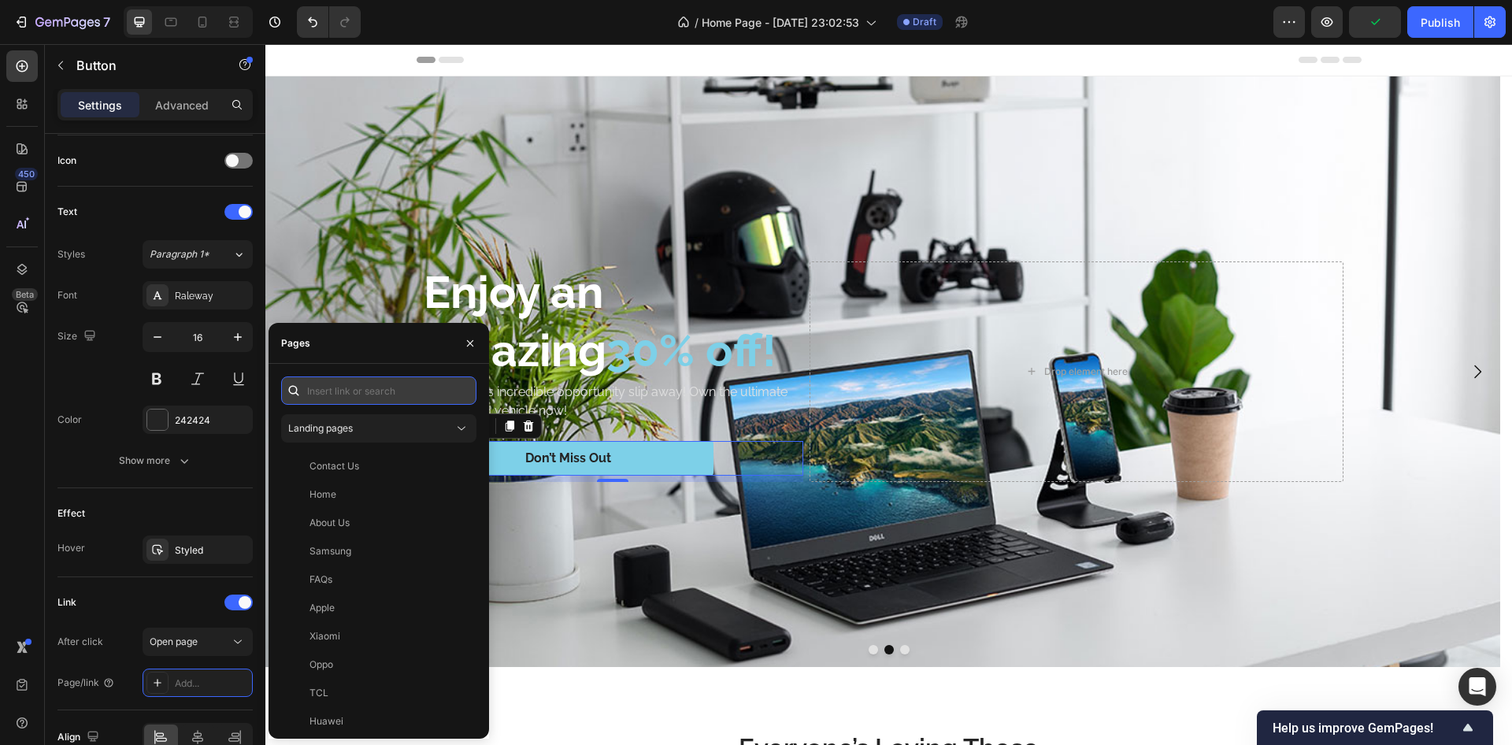
click at [372, 404] on input "text" at bounding box center [378, 391] width 195 height 28
click at [363, 395] on input "ac" at bounding box center [378, 391] width 195 height 28
type input "g"
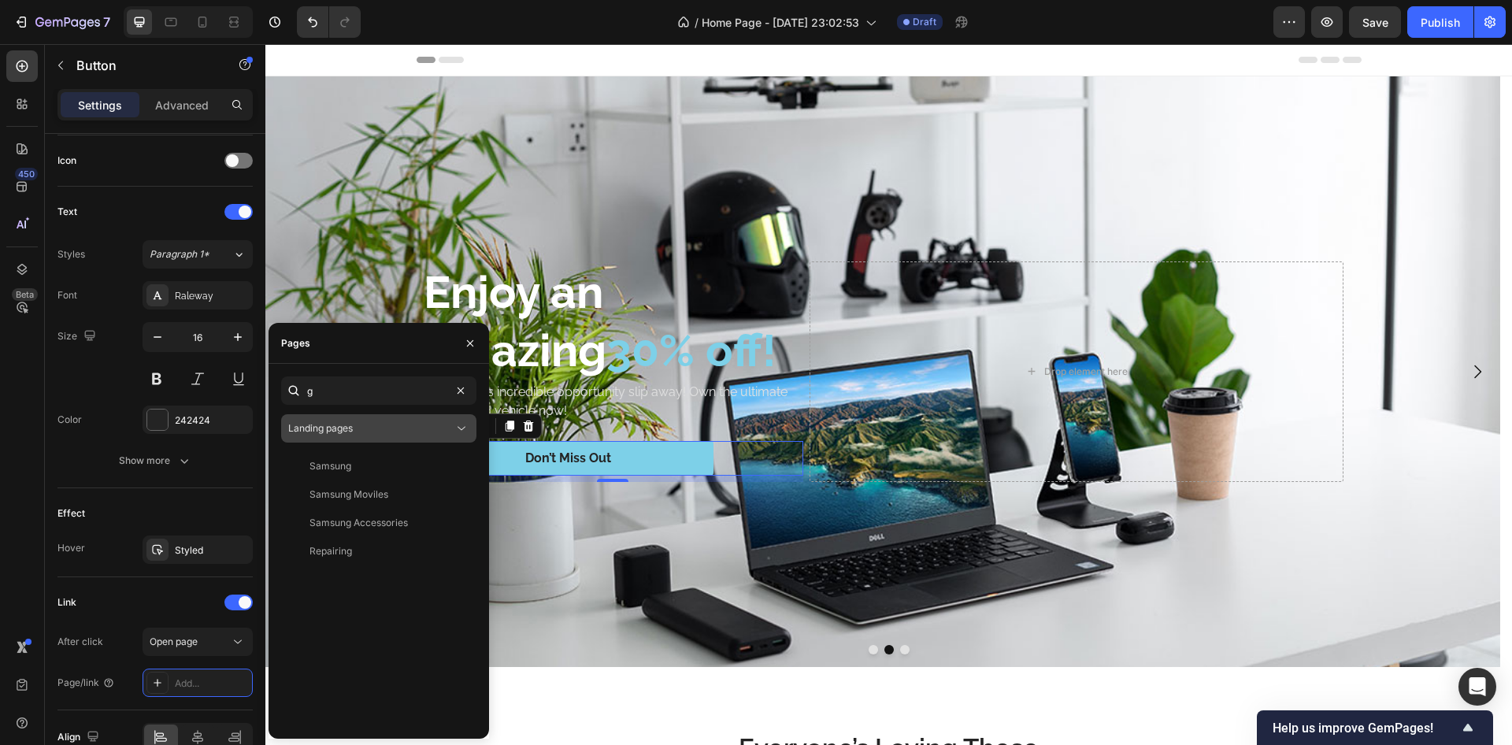
click at [414, 432] on div "Landing pages" at bounding box center [370, 428] width 165 height 14
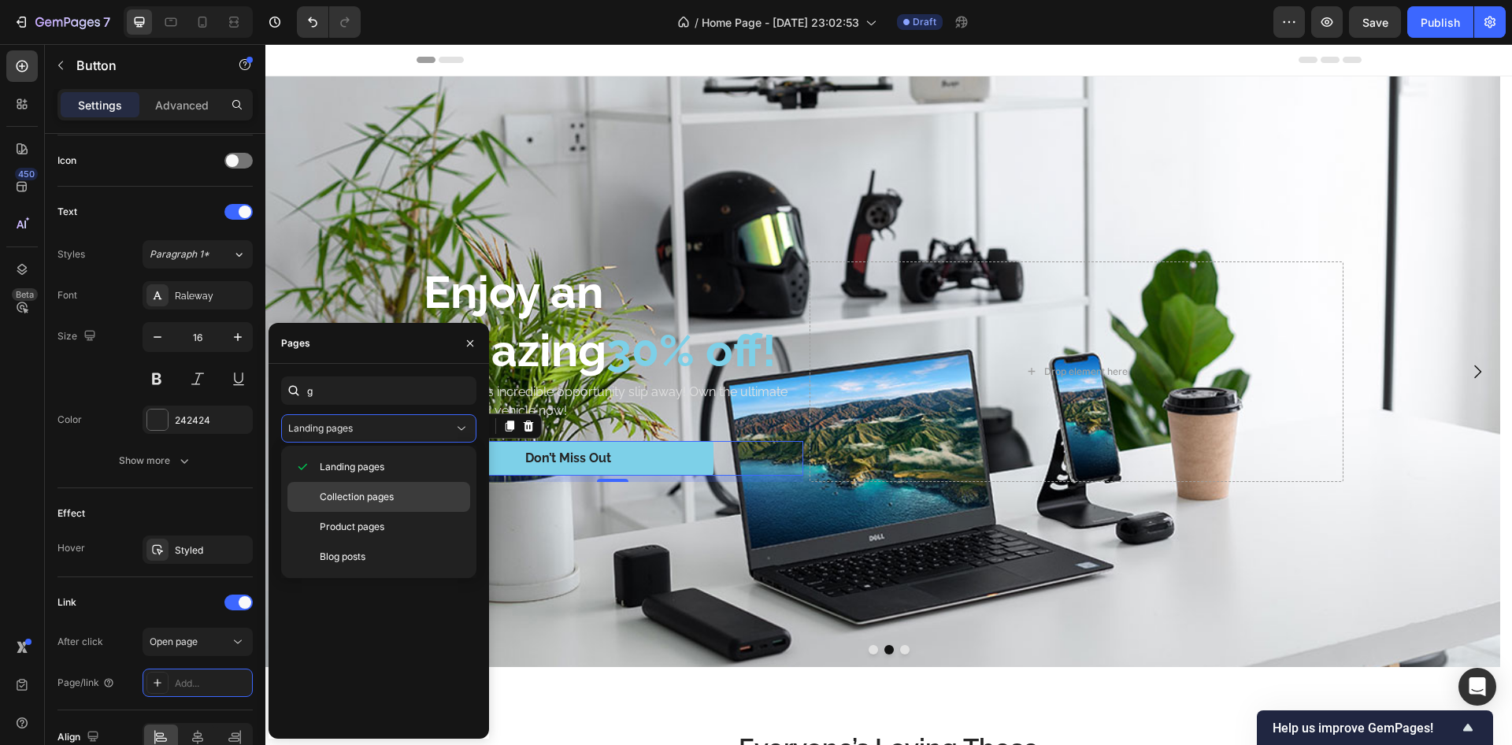
click at [358, 495] on span "Collection pages" at bounding box center [357, 497] width 74 height 14
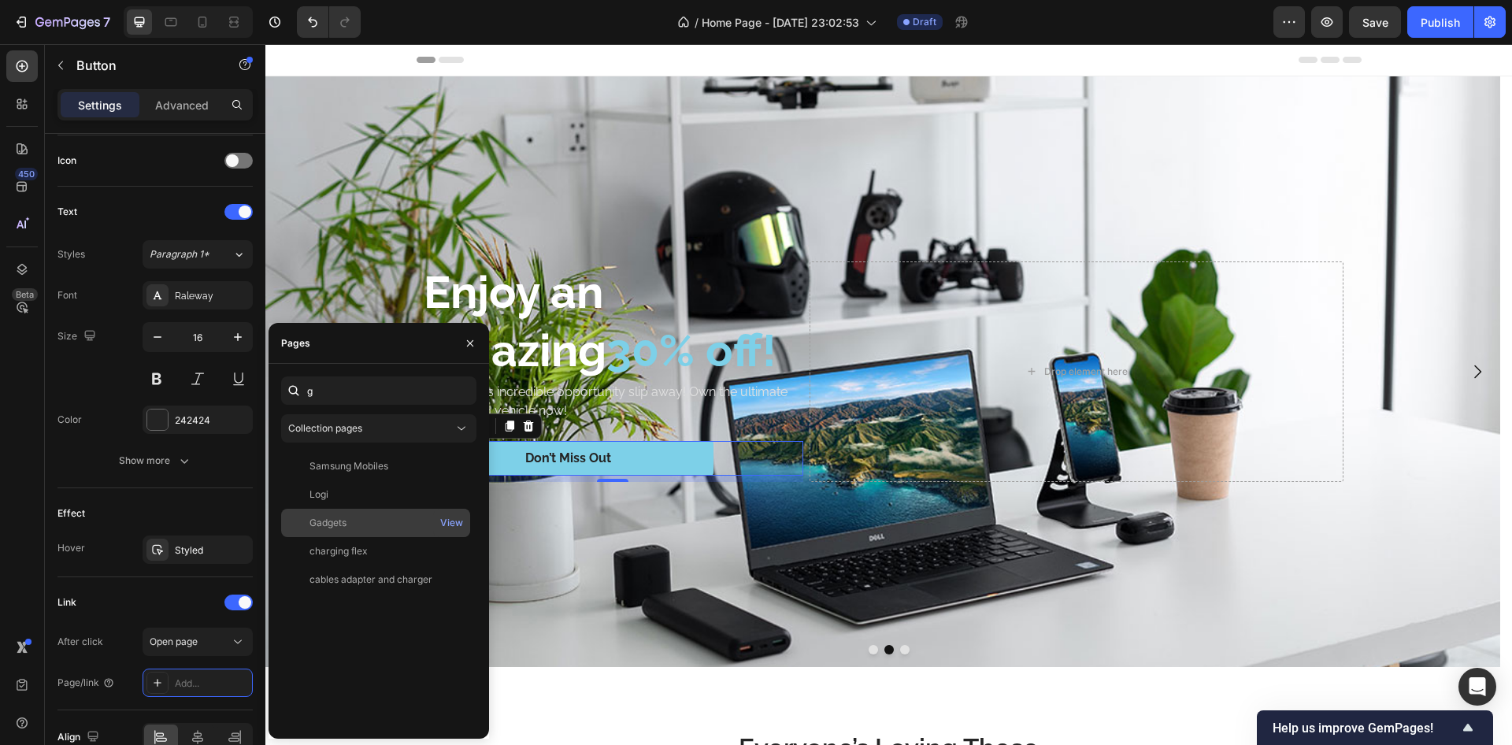
click at [322, 535] on div "Gadgets View" at bounding box center [375, 523] width 189 height 28
click at [466, 346] on icon "button" at bounding box center [470, 343] width 13 height 13
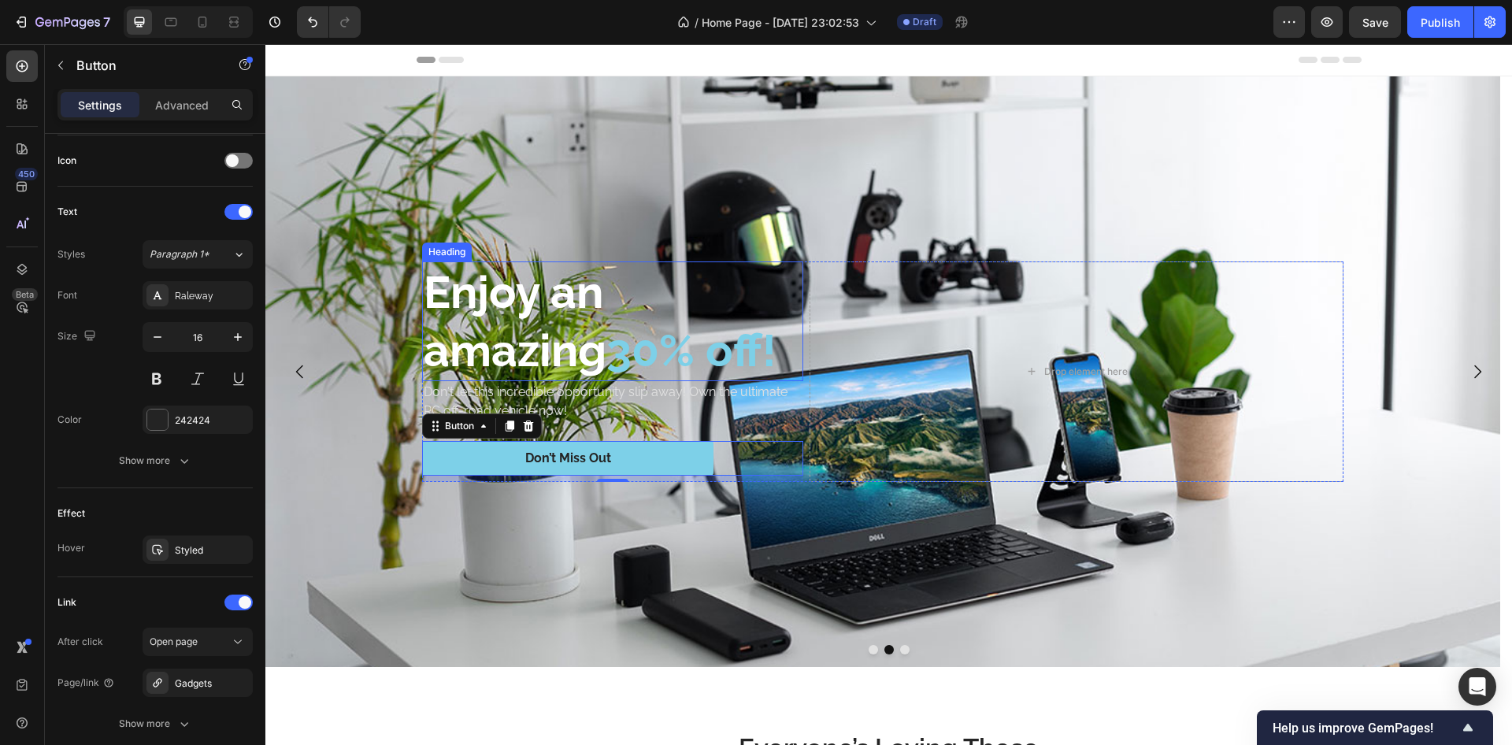
click at [542, 321] on h2 "Enjoy an amazing 30% off!" at bounding box center [612, 322] width 381 height 120
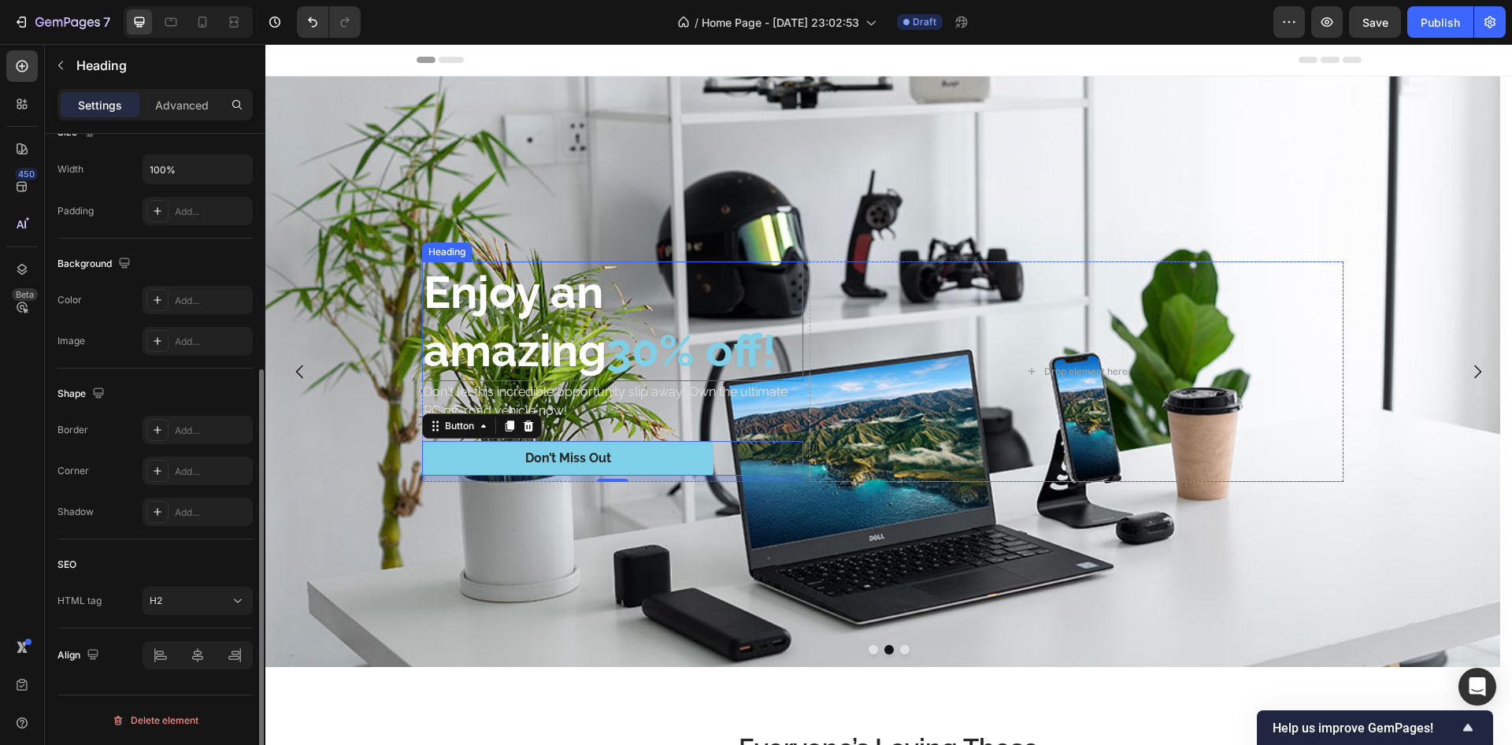
scroll to position [0, 0]
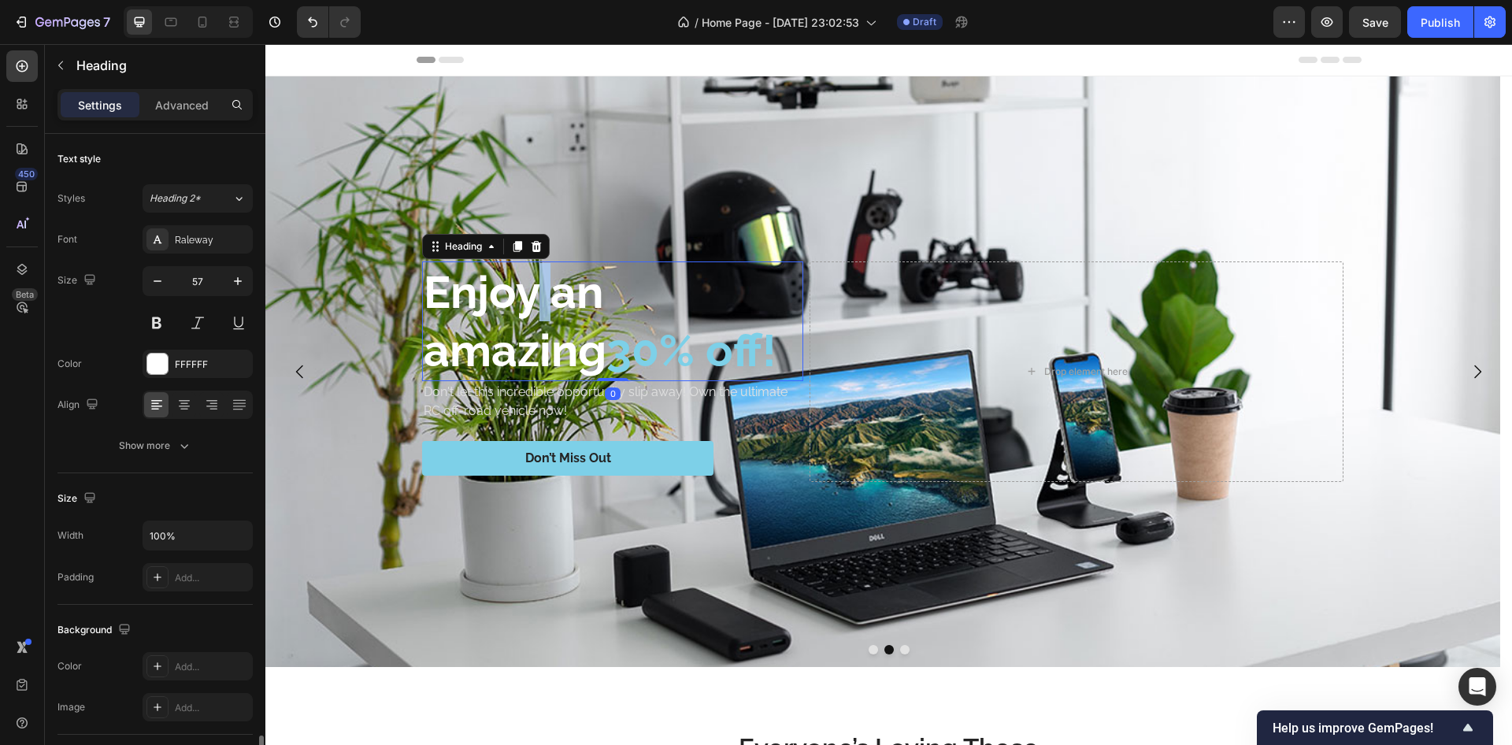
click at [542, 321] on h2 "Enjoy an amazing 30% off!" at bounding box center [612, 322] width 381 height 120
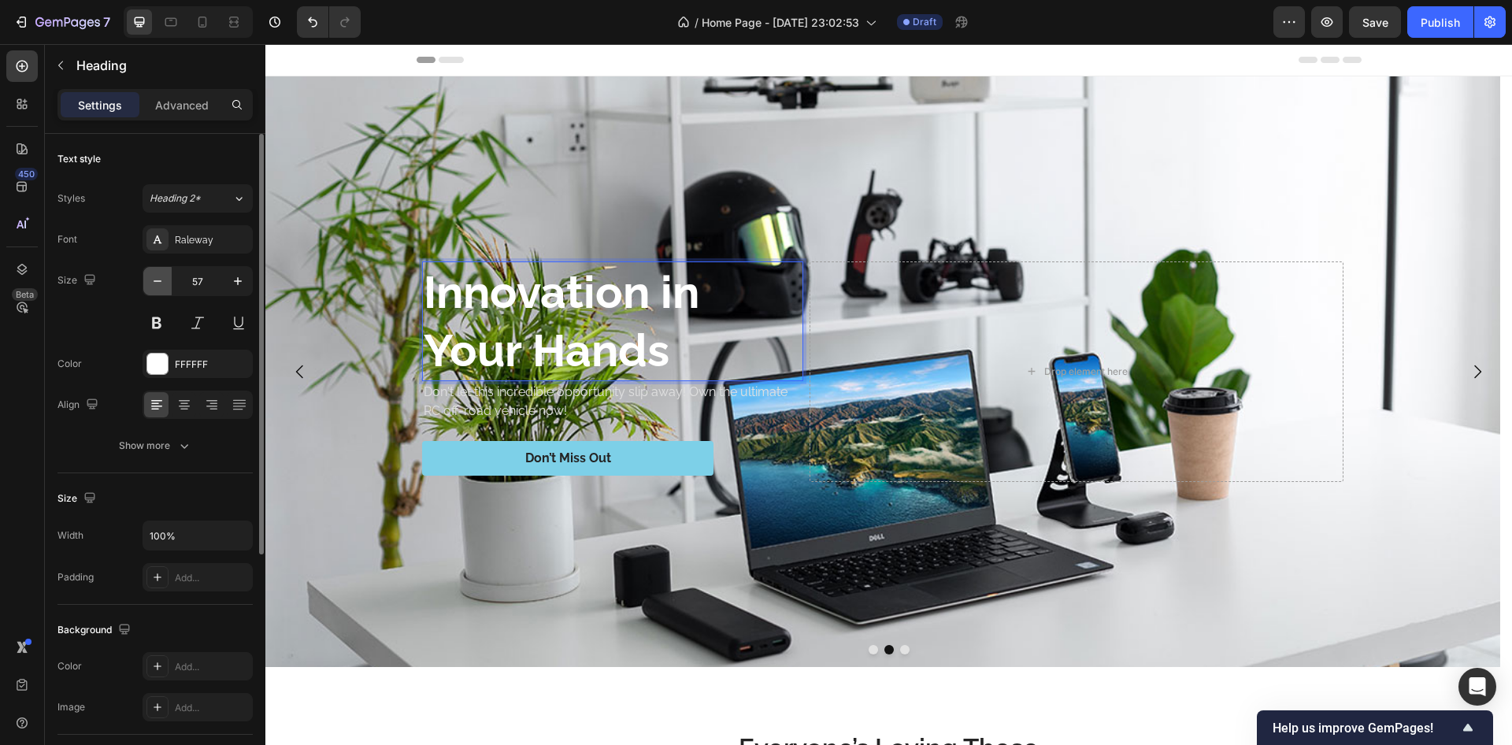
click at [160, 288] on icon "button" at bounding box center [158, 281] width 16 height 16
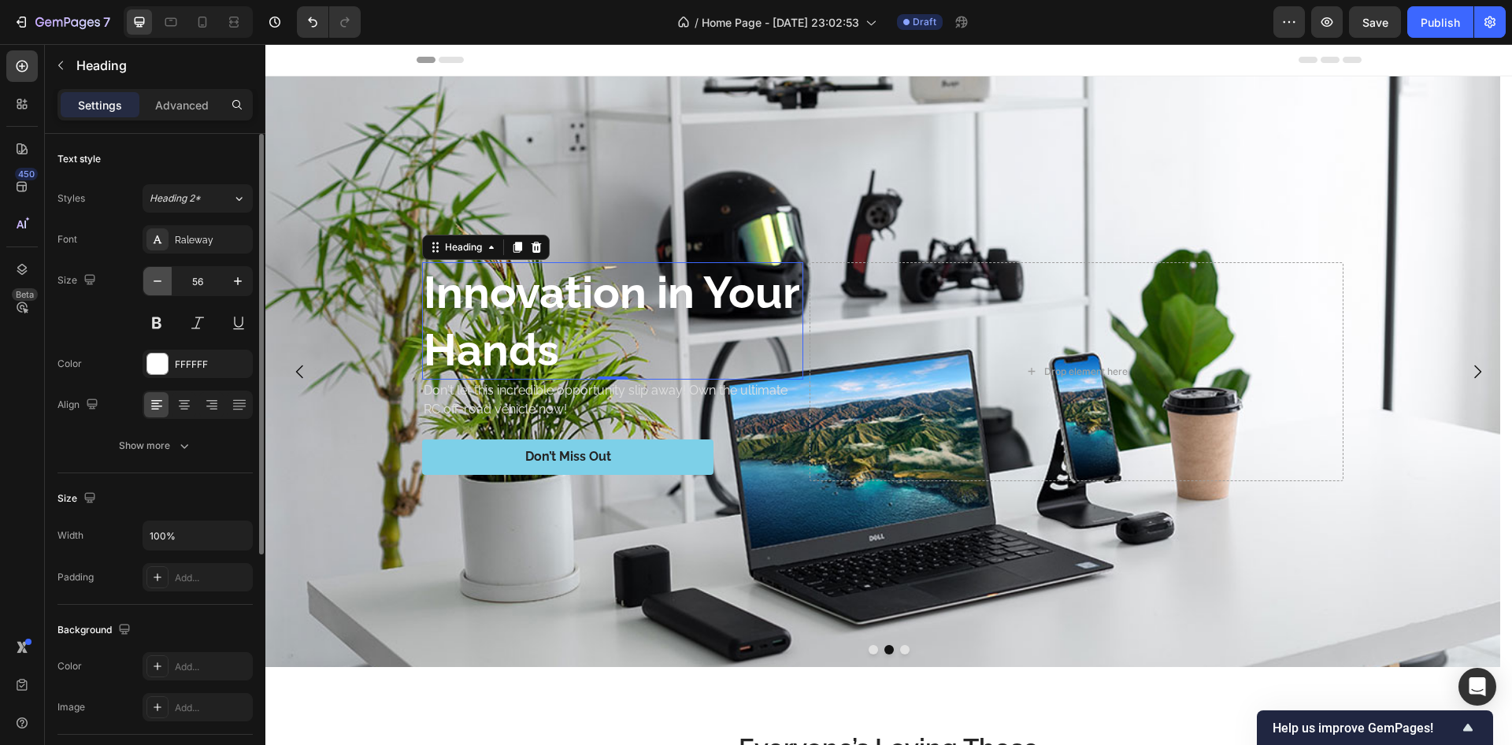
click at [160, 288] on icon "button" at bounding box center [158, 281] width 16 height 16
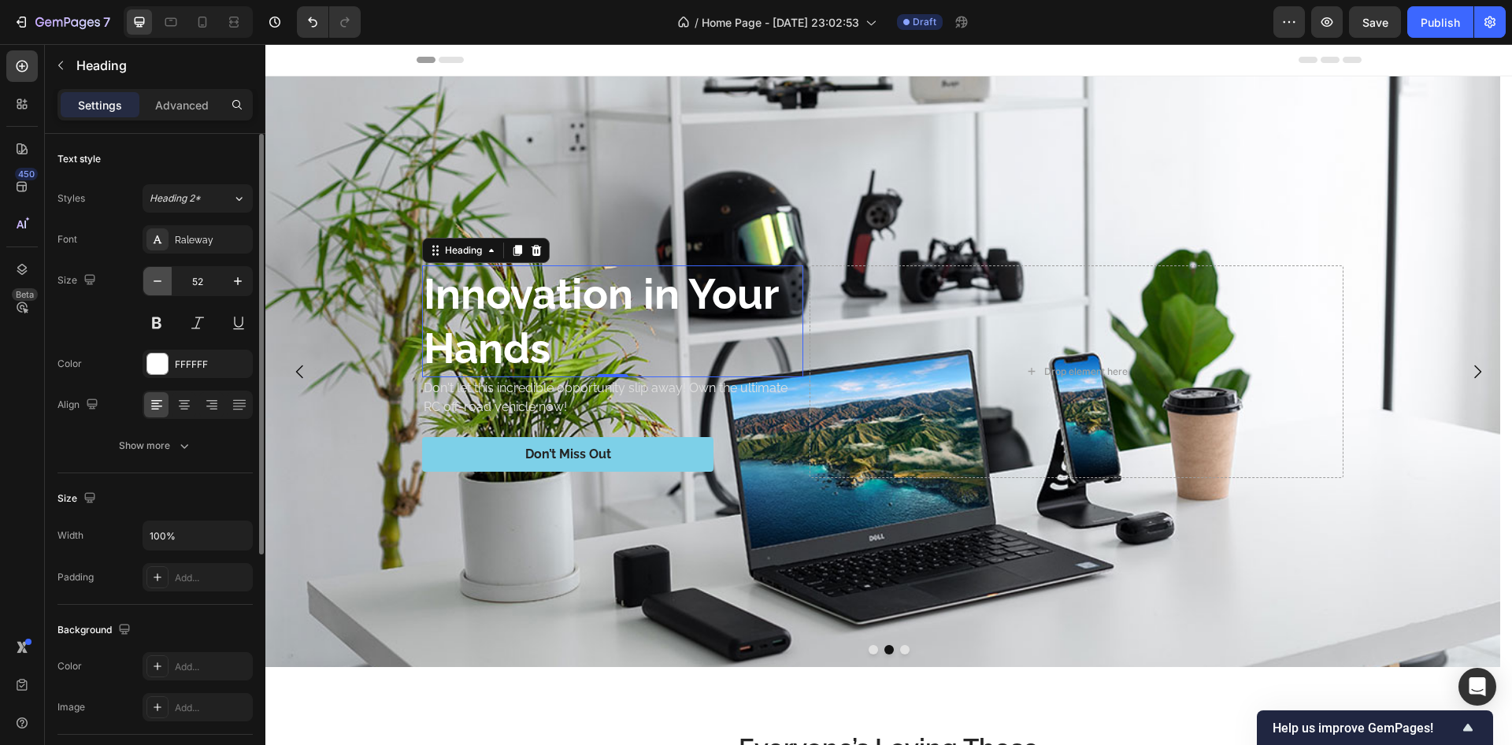
click at [160, 288] on icon "button" at bounding box center [158, 281] width 16 height 16
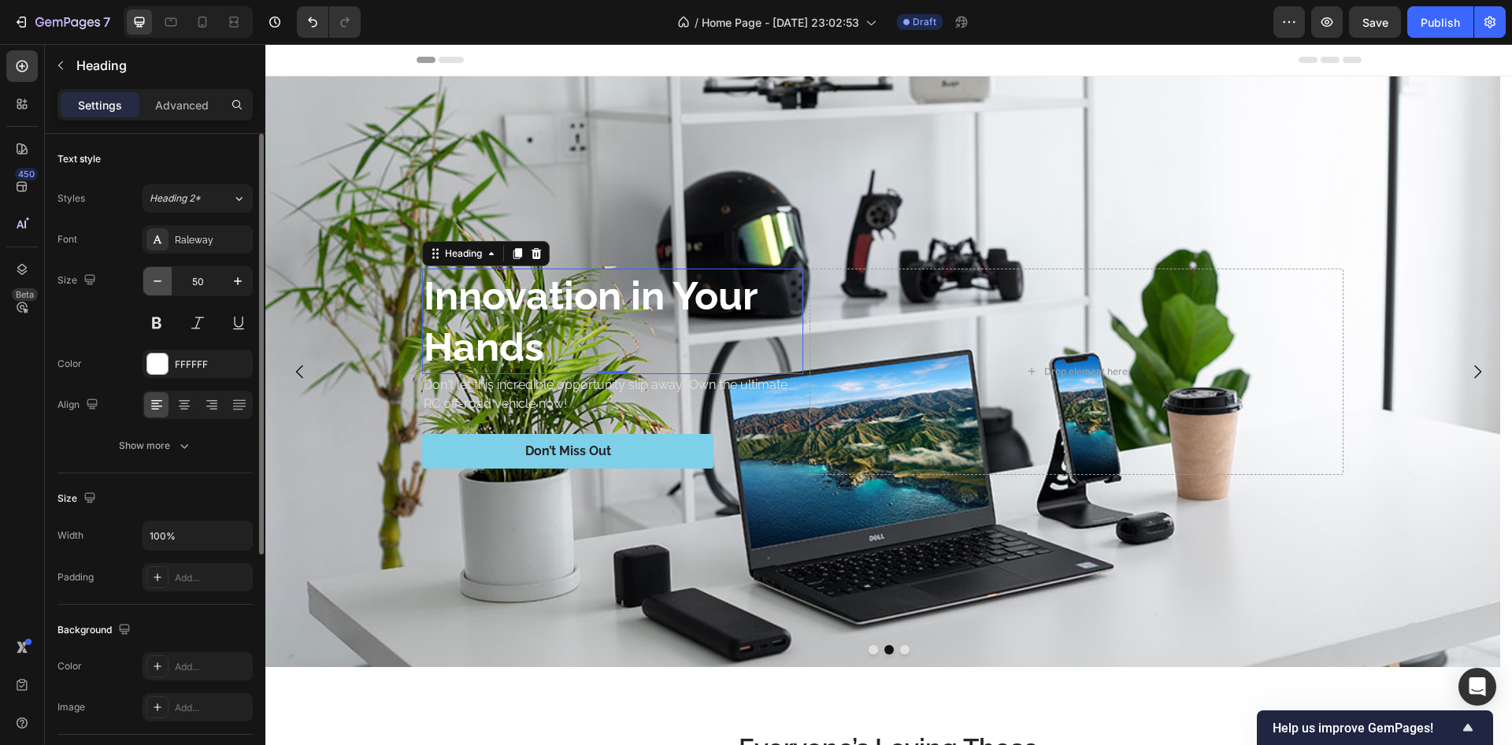
click at [160, 288] on icon "button" at bounding box center [158, 281] width 16 height 16
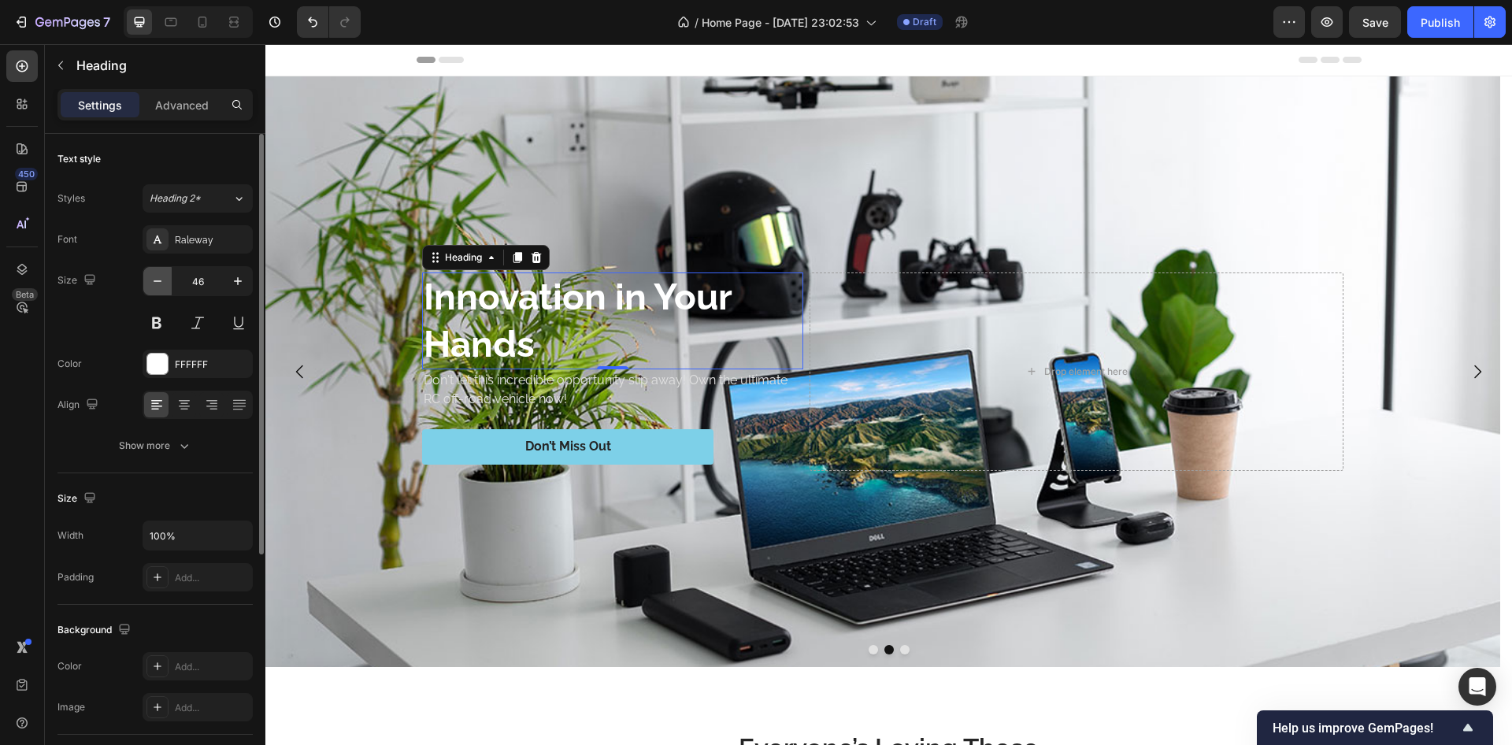
click at [160, 288] on icon "button" at bounding box center [158, 281] width 16 height 16
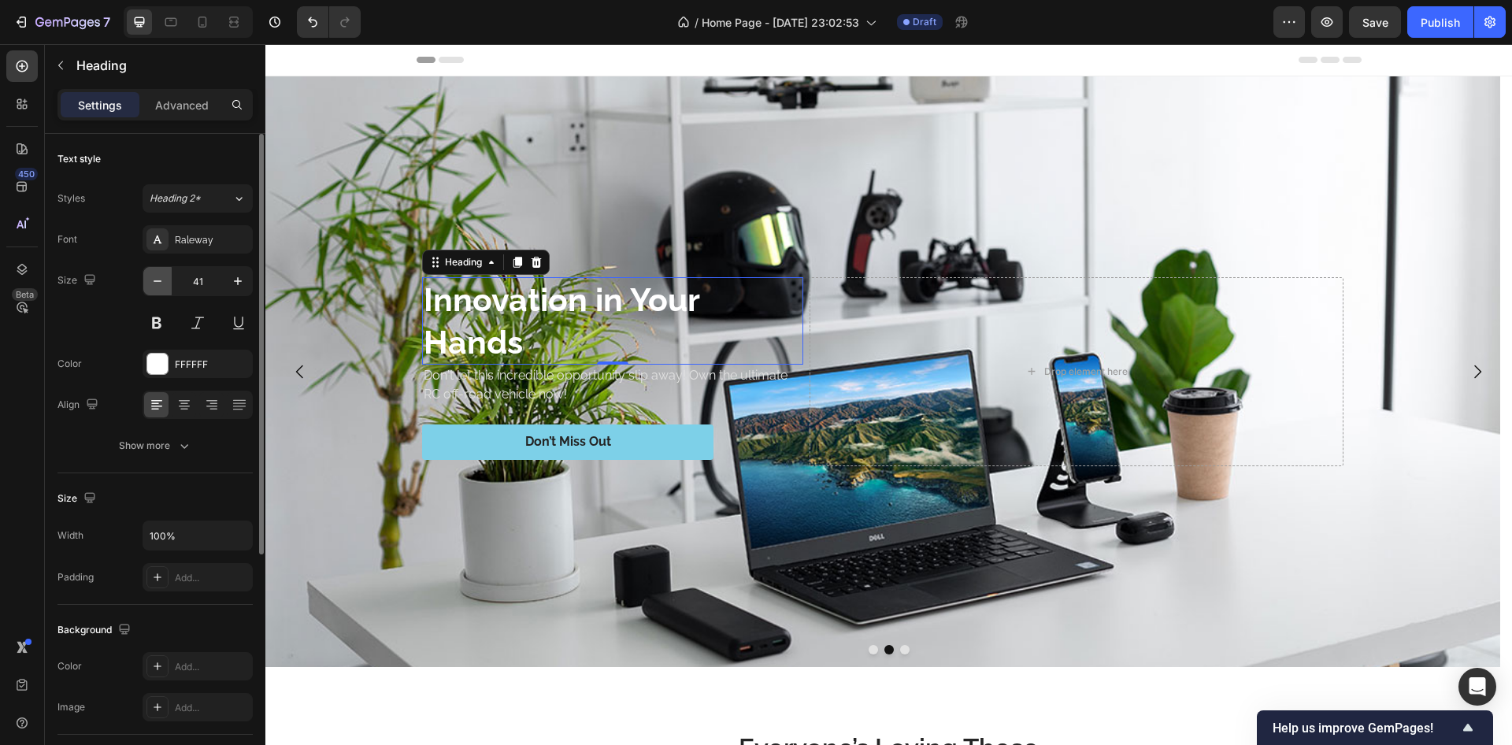
click at [160, 288] on icon "button" at bounding box center [158, 281] width 16 height 16
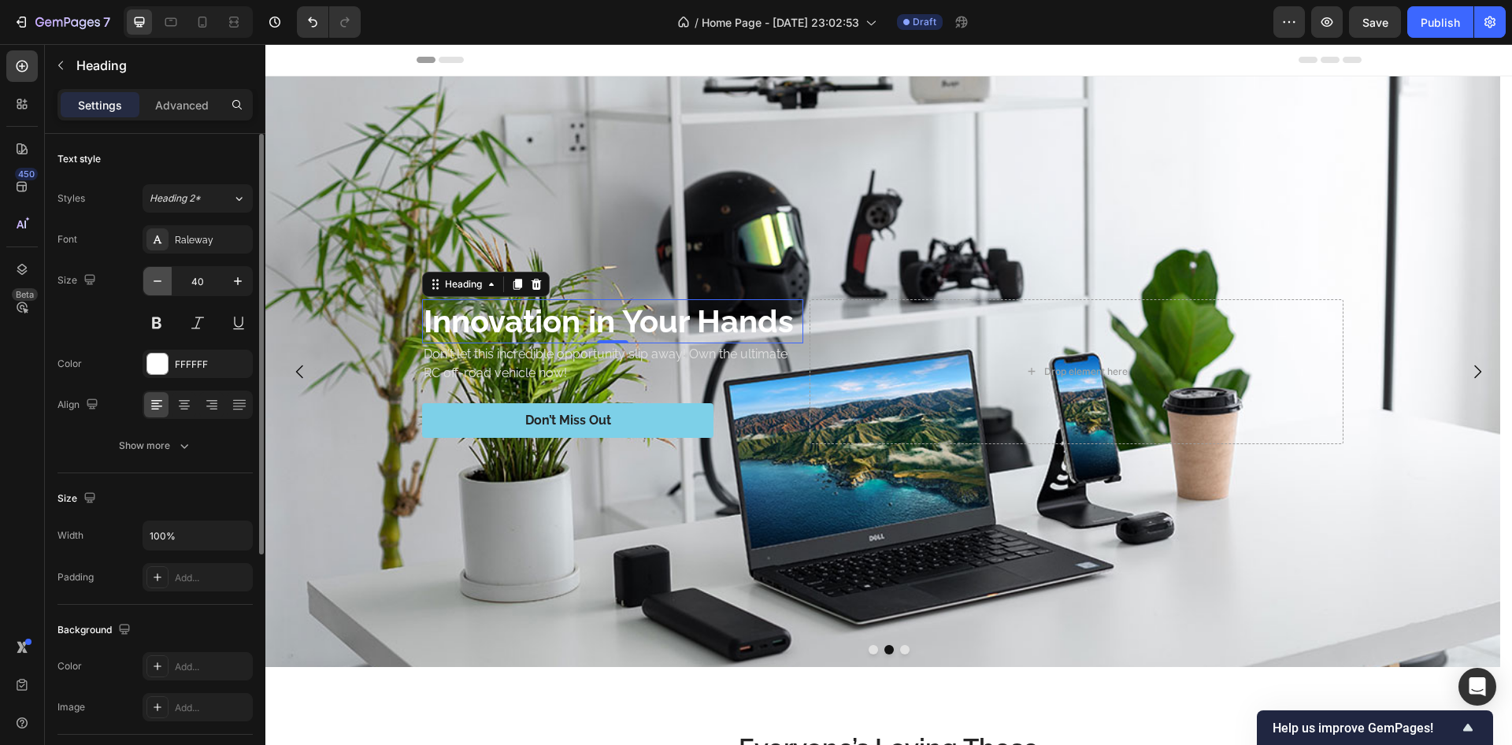
click at [160, 288] on icon "button" at bounding box center [158, 281] width 16 height 16
click at [234, 282] on icon "button" at bounding box center [238, 281] width 16 height 16
type input "39"
click at [535, 349] on p "Don't let this incredible opportunity slip away! Own the ultimate RC off-road v…" at bounding box center [613, 363] width 378 height 38
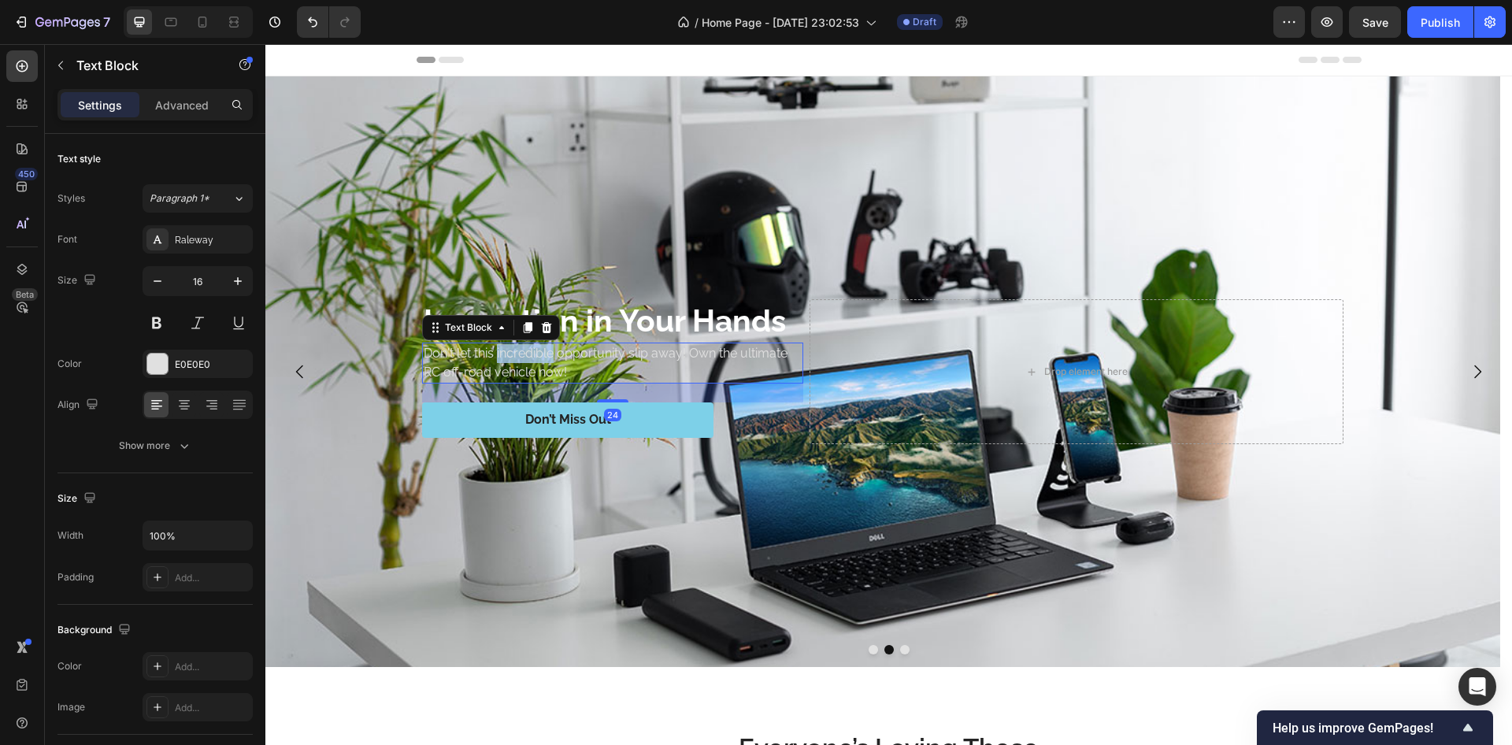
click at [535, 349] on p "Don't let this incredible opportunity slip away! Own the ultimate RC off-road v…" at bounding box center [613, 363] width 378 height 38
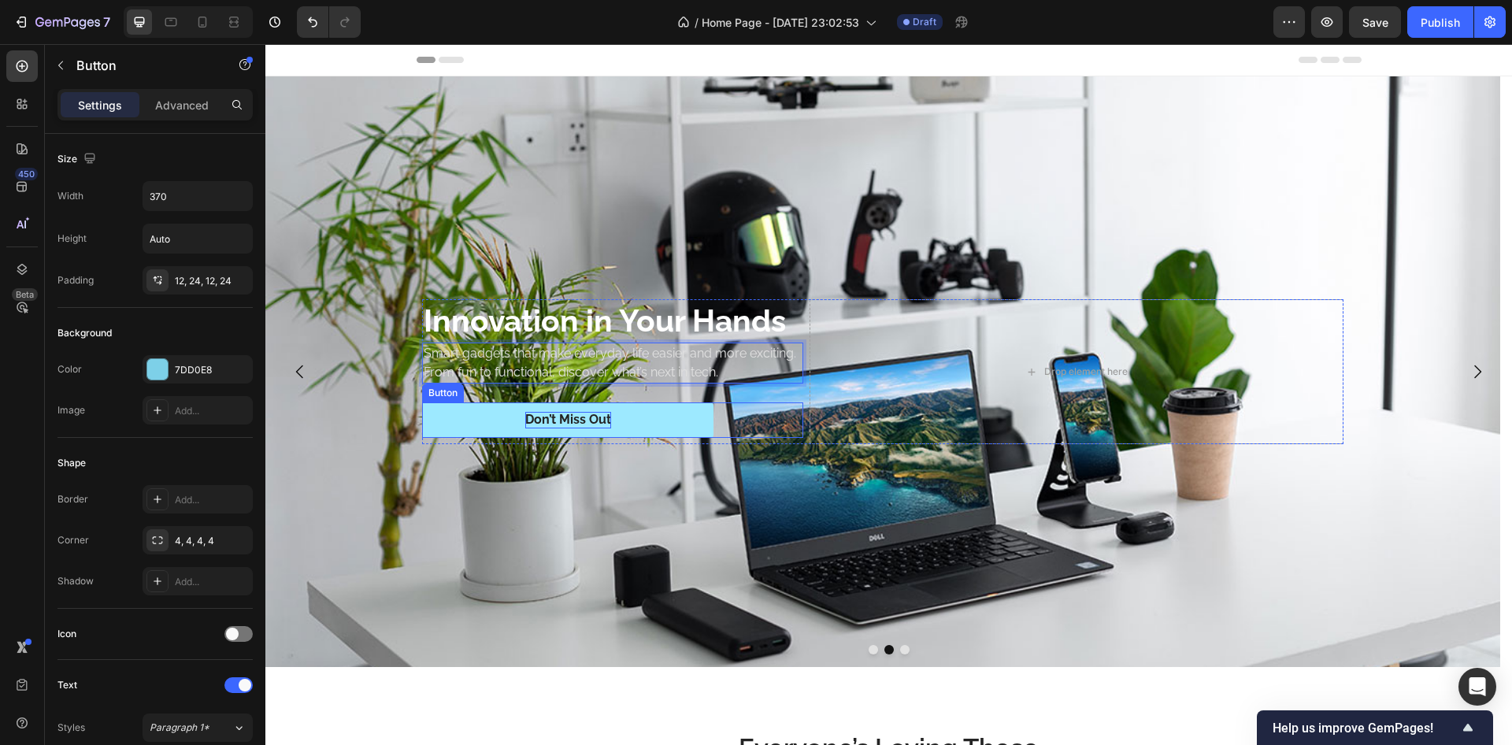
click at [561, 421] on div "Don’t Miss Out" at bounding box center [568, 420] width 86 height 17
click at [561, 421] on p "Don’t Miss Out" at bounding box center [568, 420] width 86 height 17
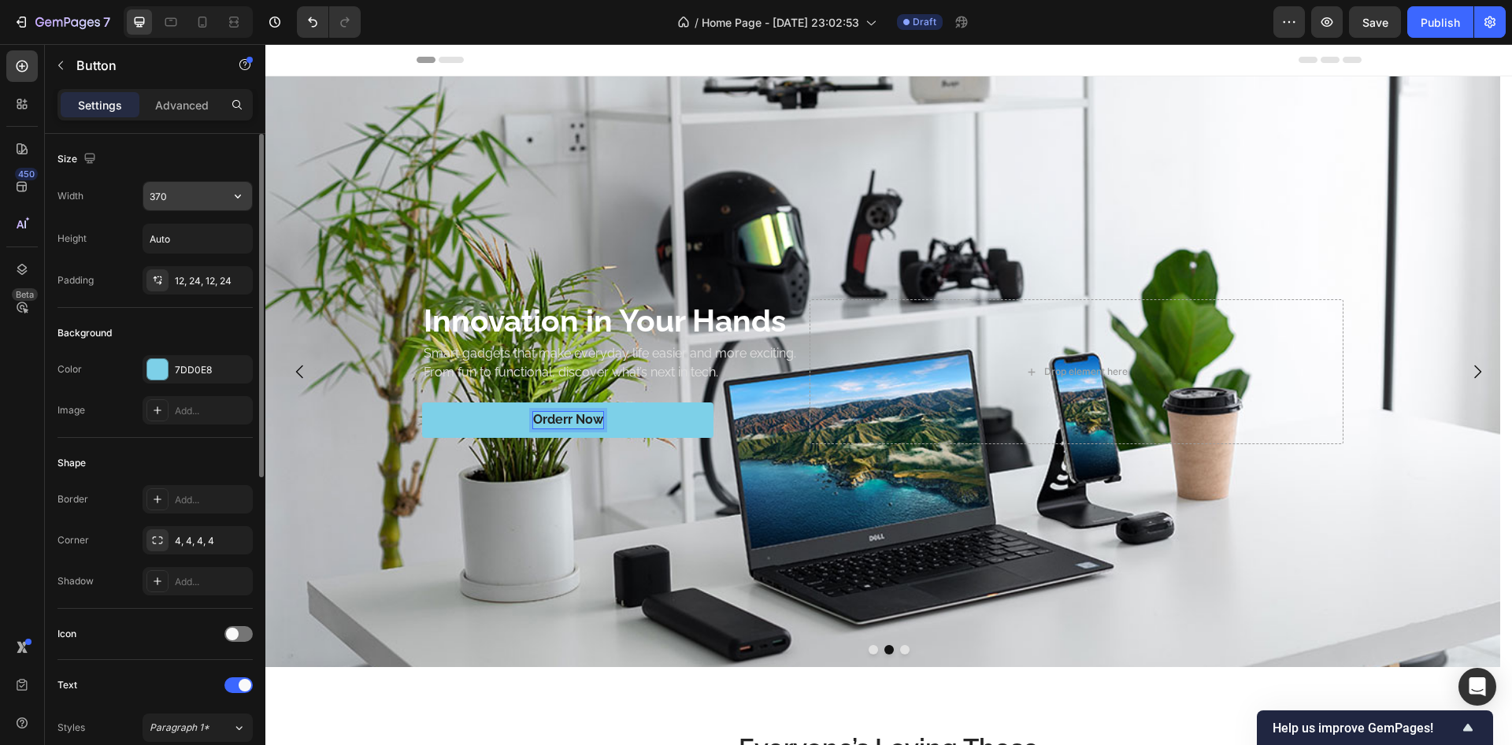
click at [198, 204] on input "370" at bounding box center [197, 196] width 109 height 28
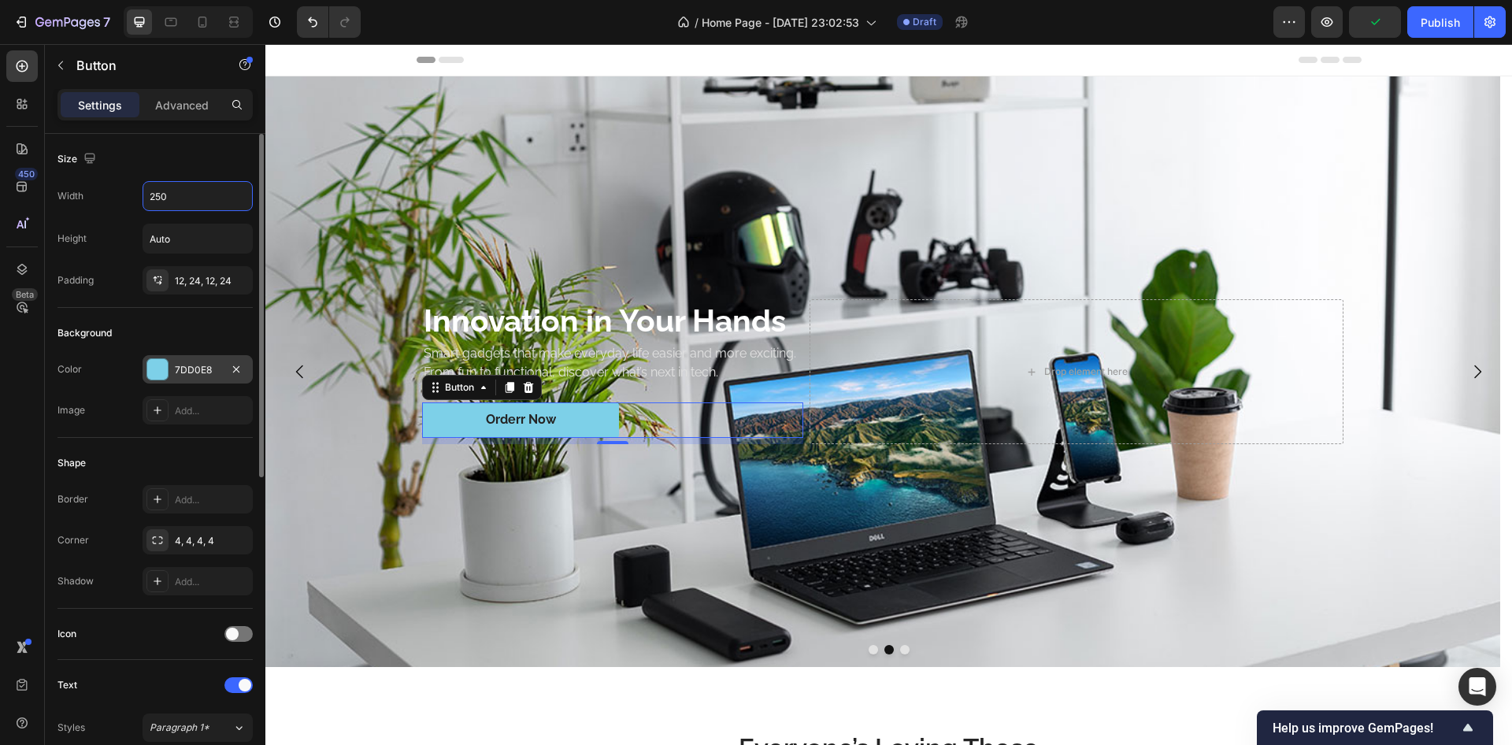
type input "250"
click at [161, 366] on div at bounding box center [157, 369] width 20 height 20
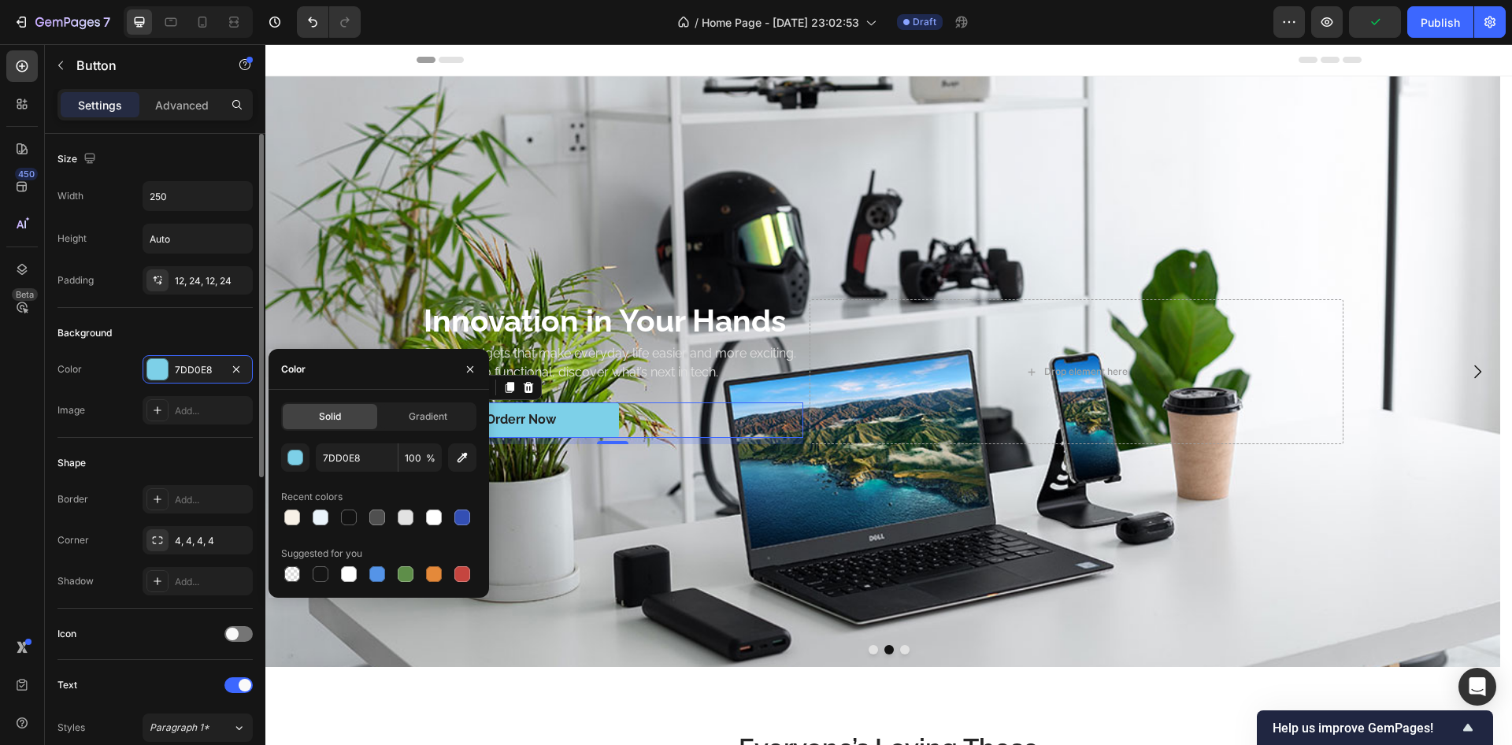
drag, startPoint x: 295, startPoint y: 516, endPoint x: 160, endPoint y: 455, distance: 147.7
click at [292, 515] on div at bounding box center [292, 518] width 16 height 16
type input "F8F1E7"
click at [154, 450] on div "Shape Border Add... Corner 4, 4, 4, 4 Shadow Add..." at bounding box center [155, 523] width 195 height 171
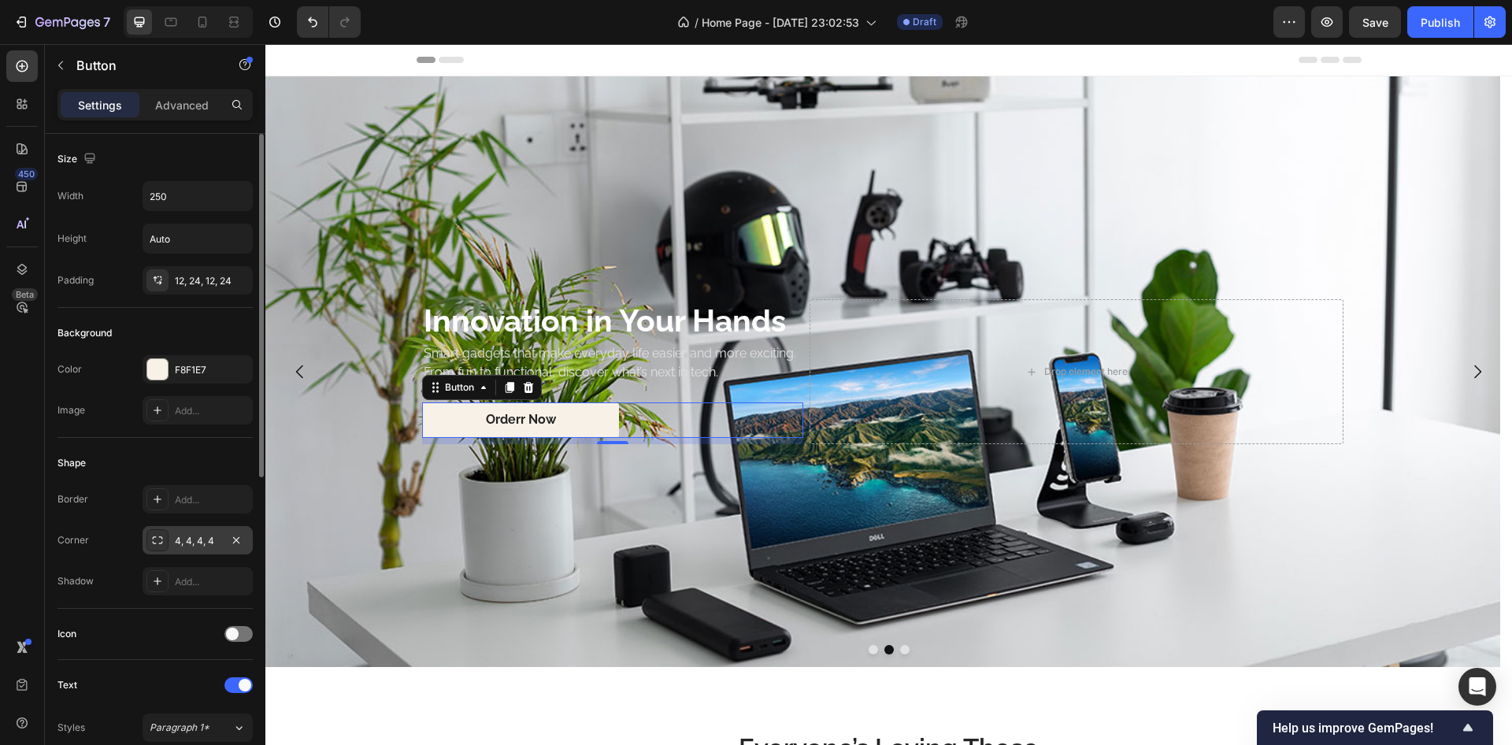
drag, startPoint x: 194, startPoint y: 533, endPoint x: 217, endPoint y: 543, distance: 25.8
click at [194, 533] on div "4, 4, 4, 4" at bounding box center [198, 540] width 110 height 28
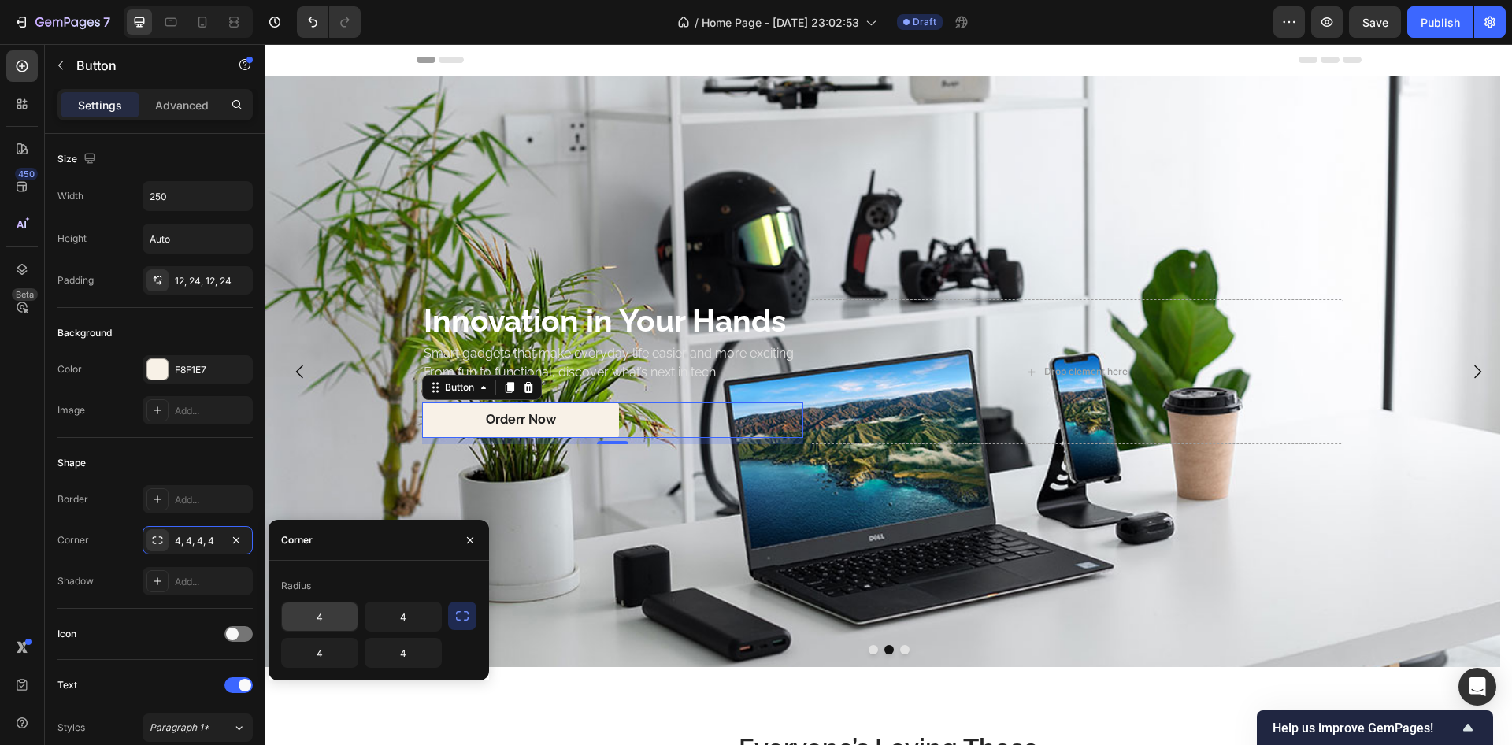
drag, startPoint x: 461, startPoint y: 617, endPoint x: 440, endPoint y: 628, distance: 24.0
click at [461, 617] on icon "button" at bounding box center [463, 616] width 16 height 16
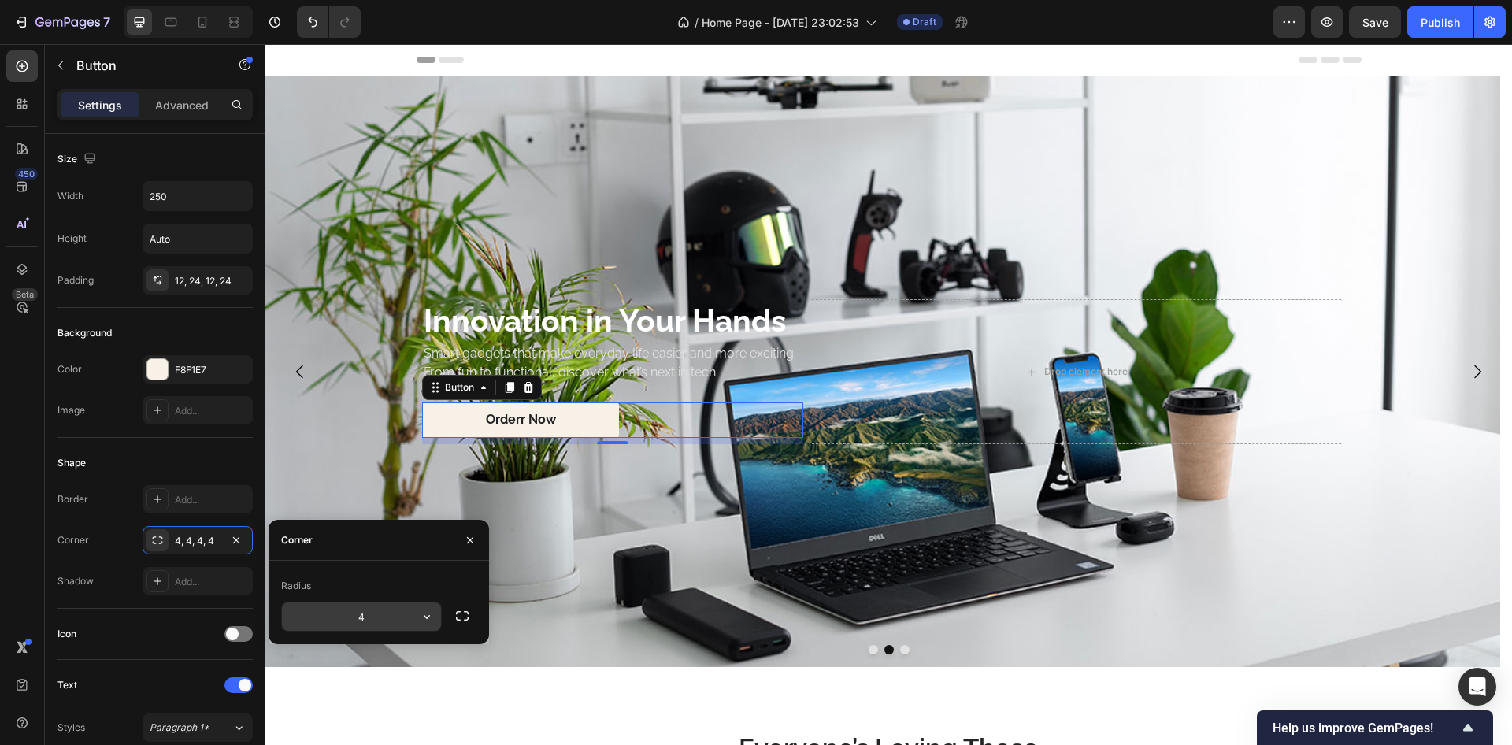
click at [384, 619] on input "4" at bounding box center [361, 617] width 159 height 28
type input "32"
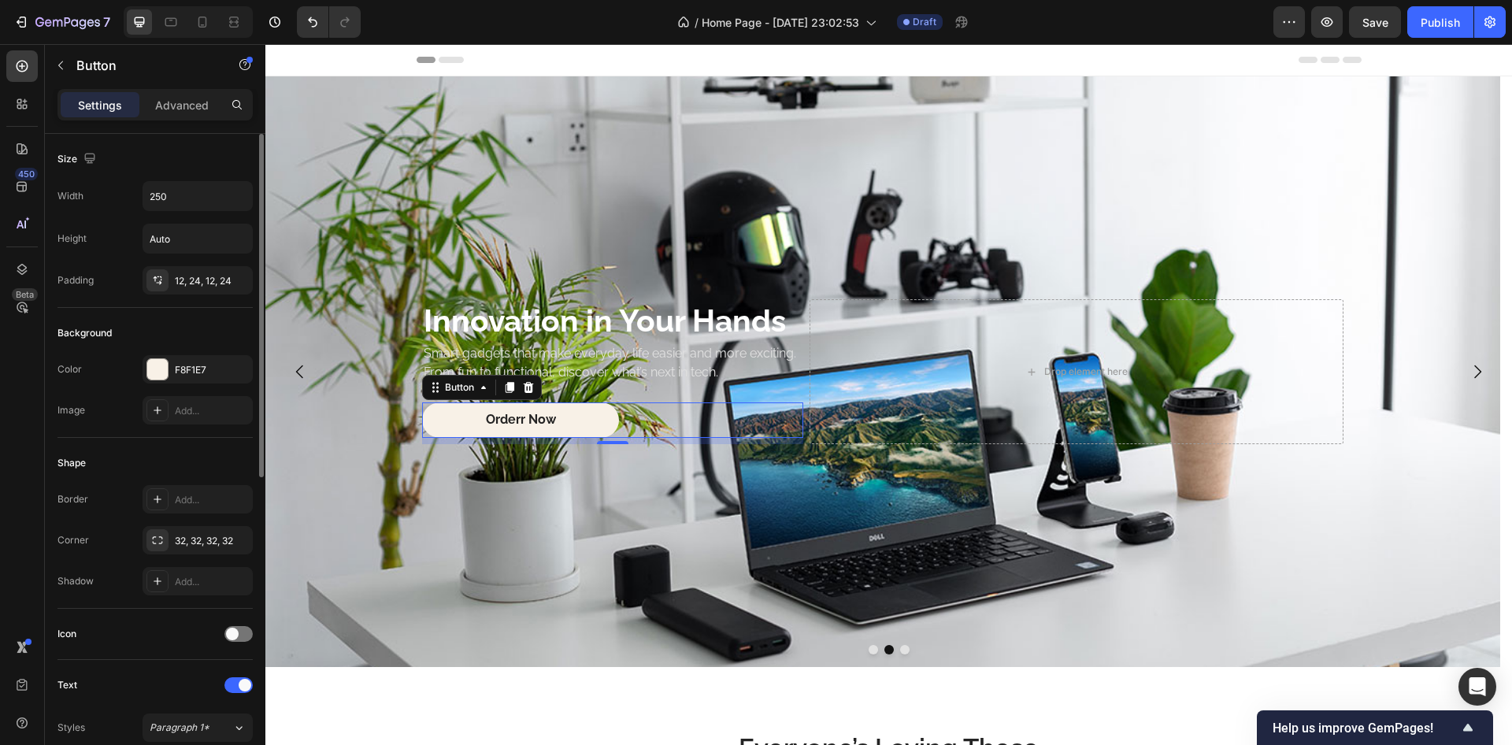
click at [211, 461] on div "Shape" at bounding box center [155, 463] width 195 height 25
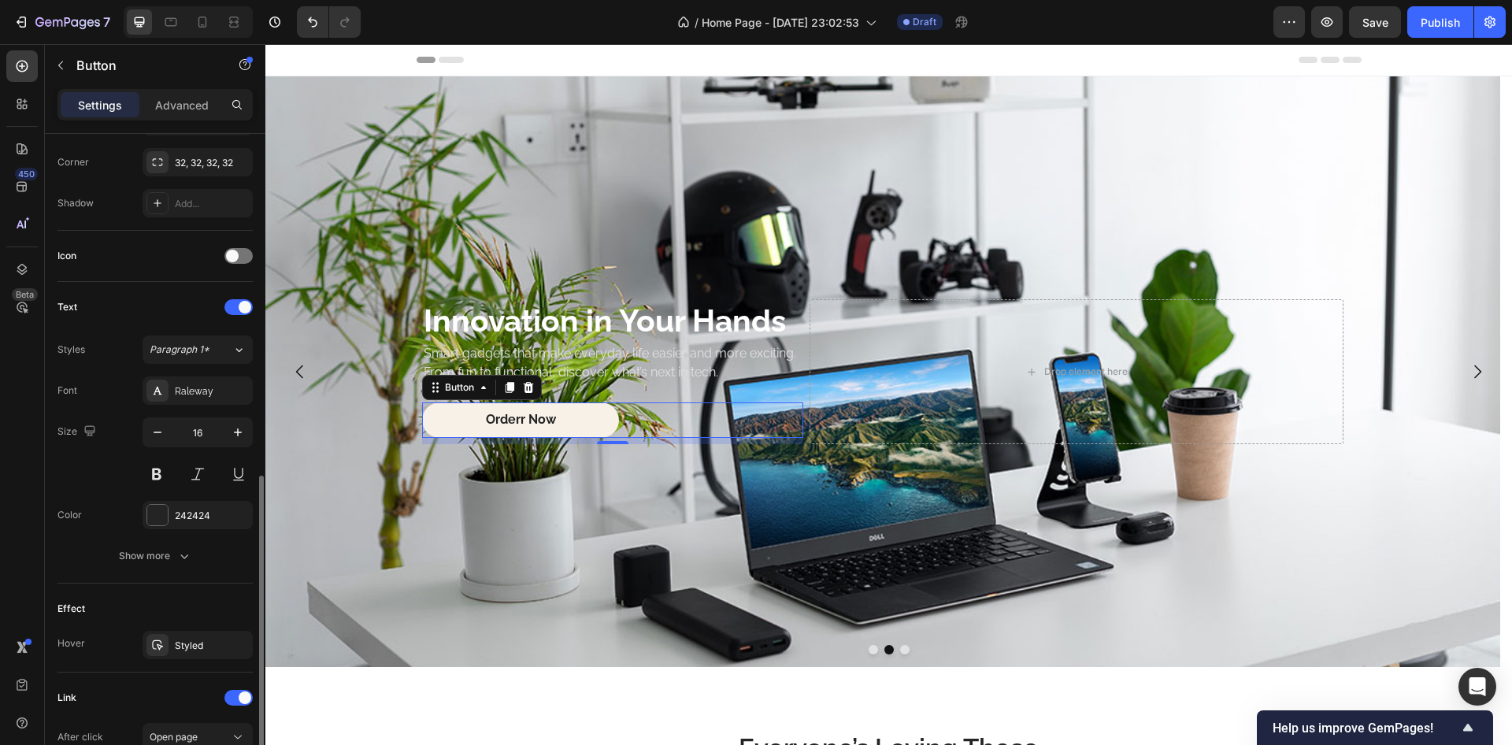
scroll to position [596, 0]
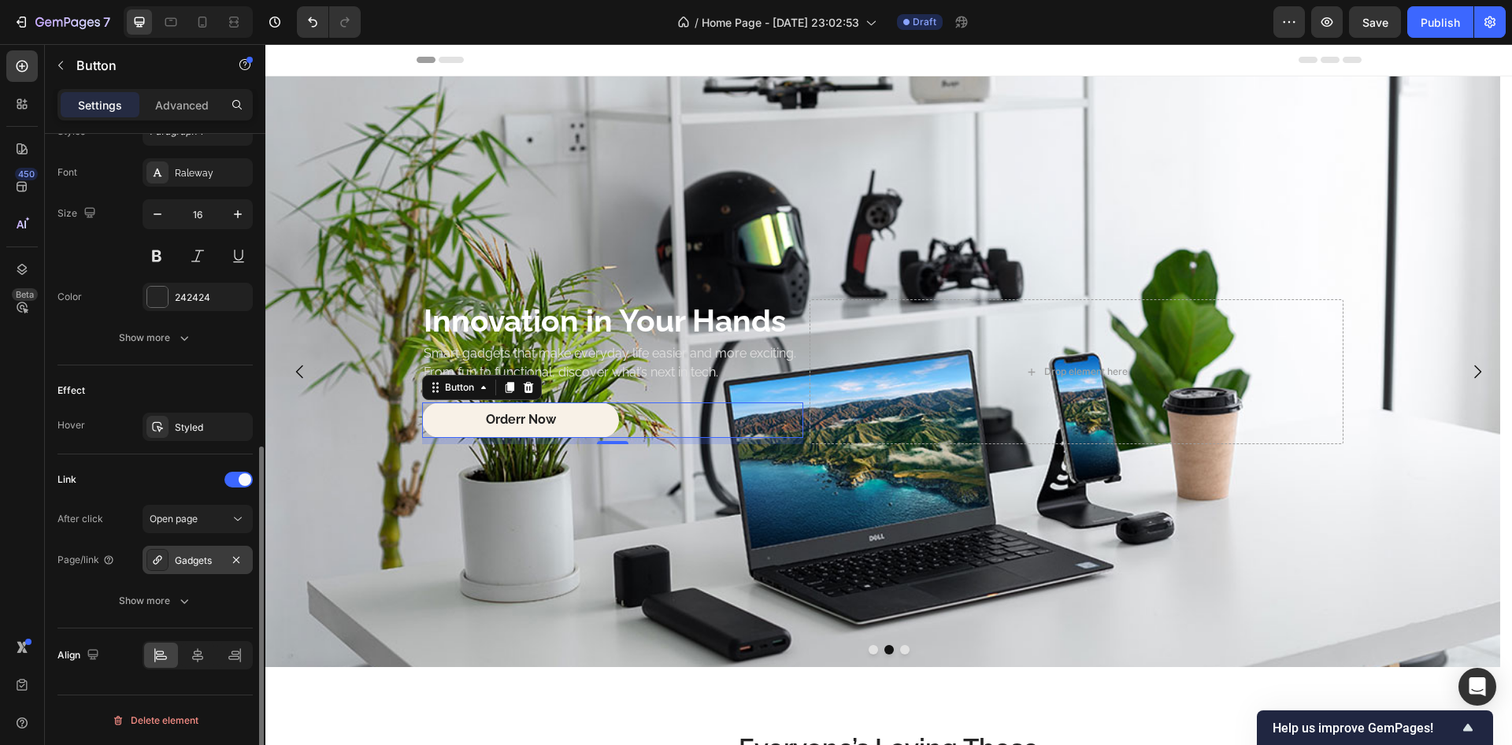
click at [202, 557] on div "Gadgets" at bounding box center [198, 561] width 46 height 14
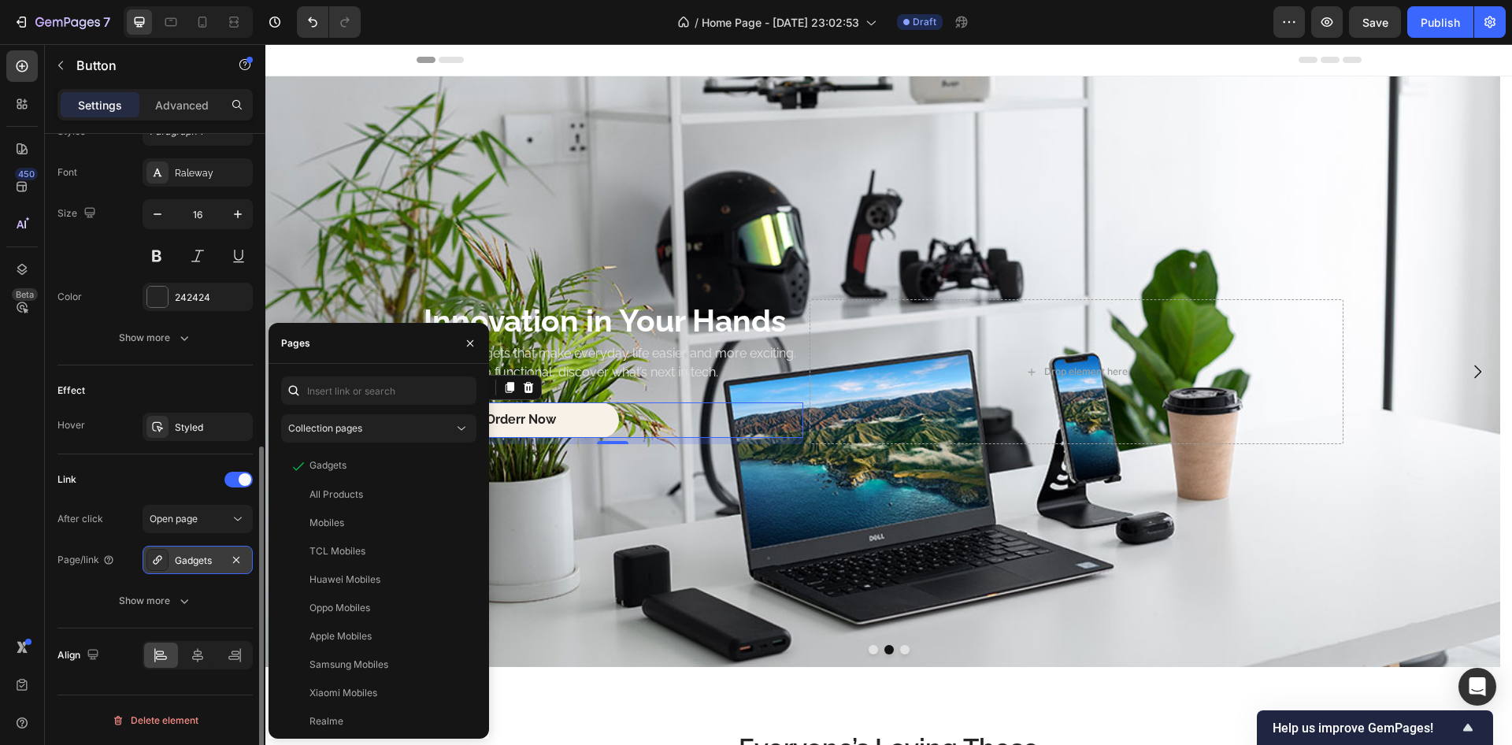
click at [201, 556] on div "Gadgets" at bounding box center [198, 561] width 46 height 14
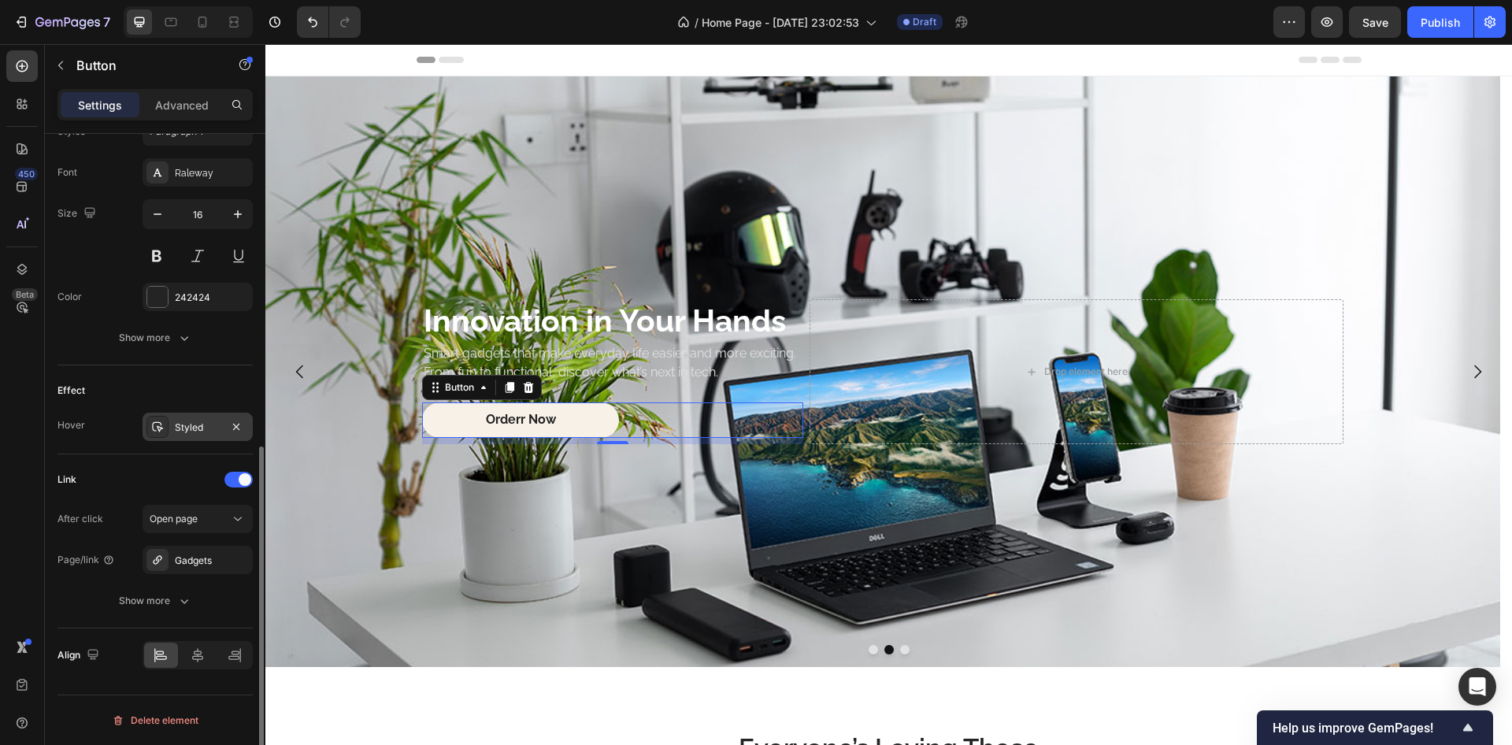
click at [191, 430] on div "Styled" at bounding box center [198, 428] width 46 height 14
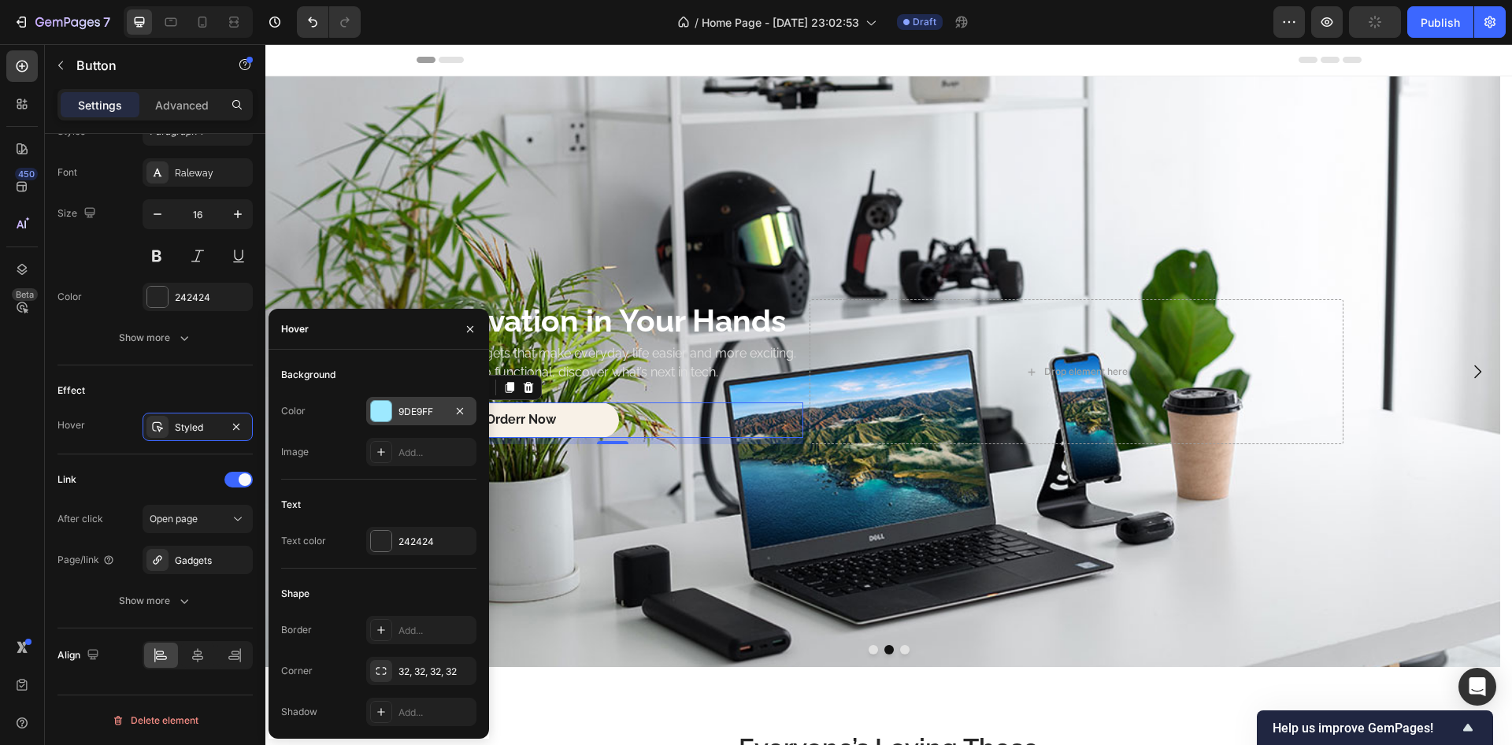
click at [386, 410] on div at bounding box center [381, 411] width 20 height 20
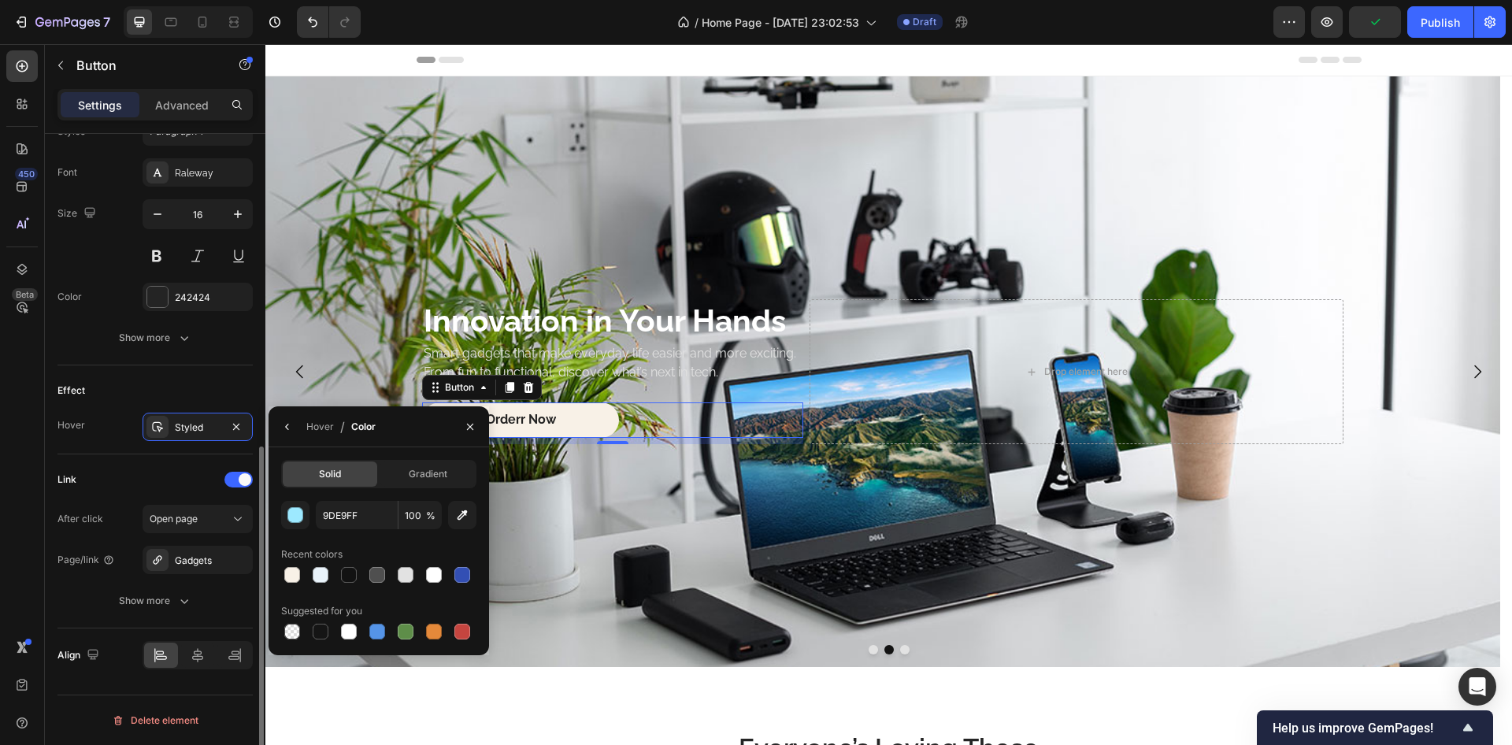
click at [187, 469] on div "Link" at bounding box center [155, 479] width 195 height 25
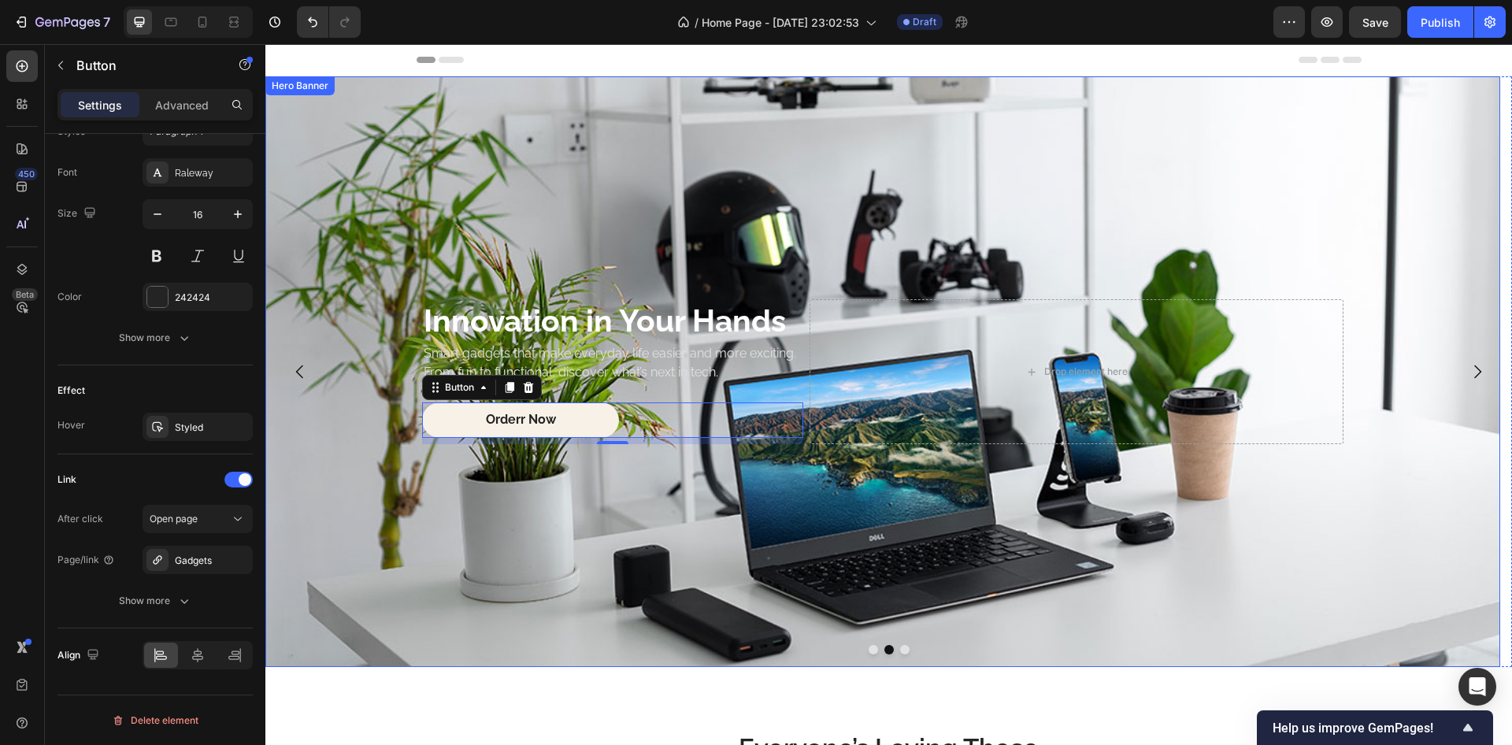
click at [488, 177] on div "Background Image" at bounding box center [882, 371] width 1235 height 591
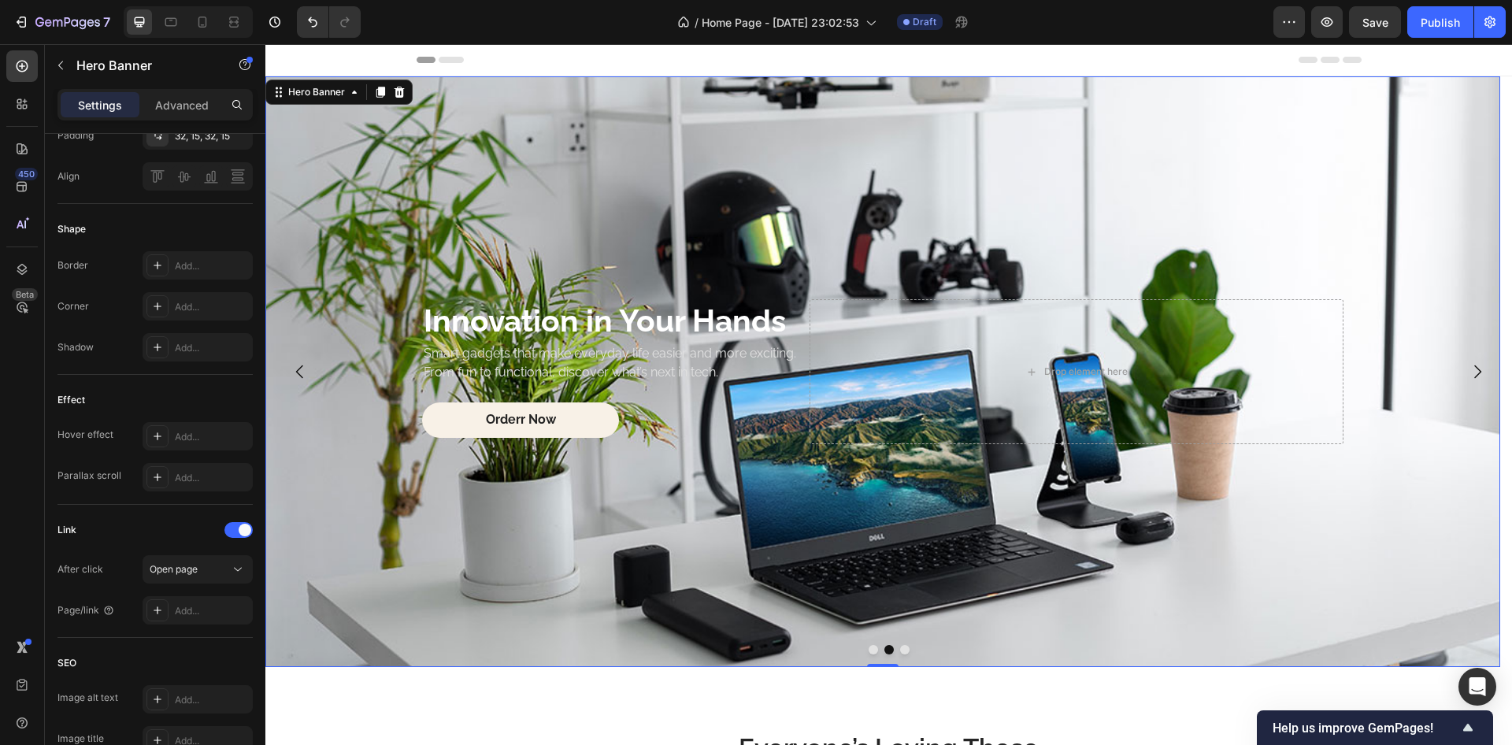
scroll to position [0, 0]
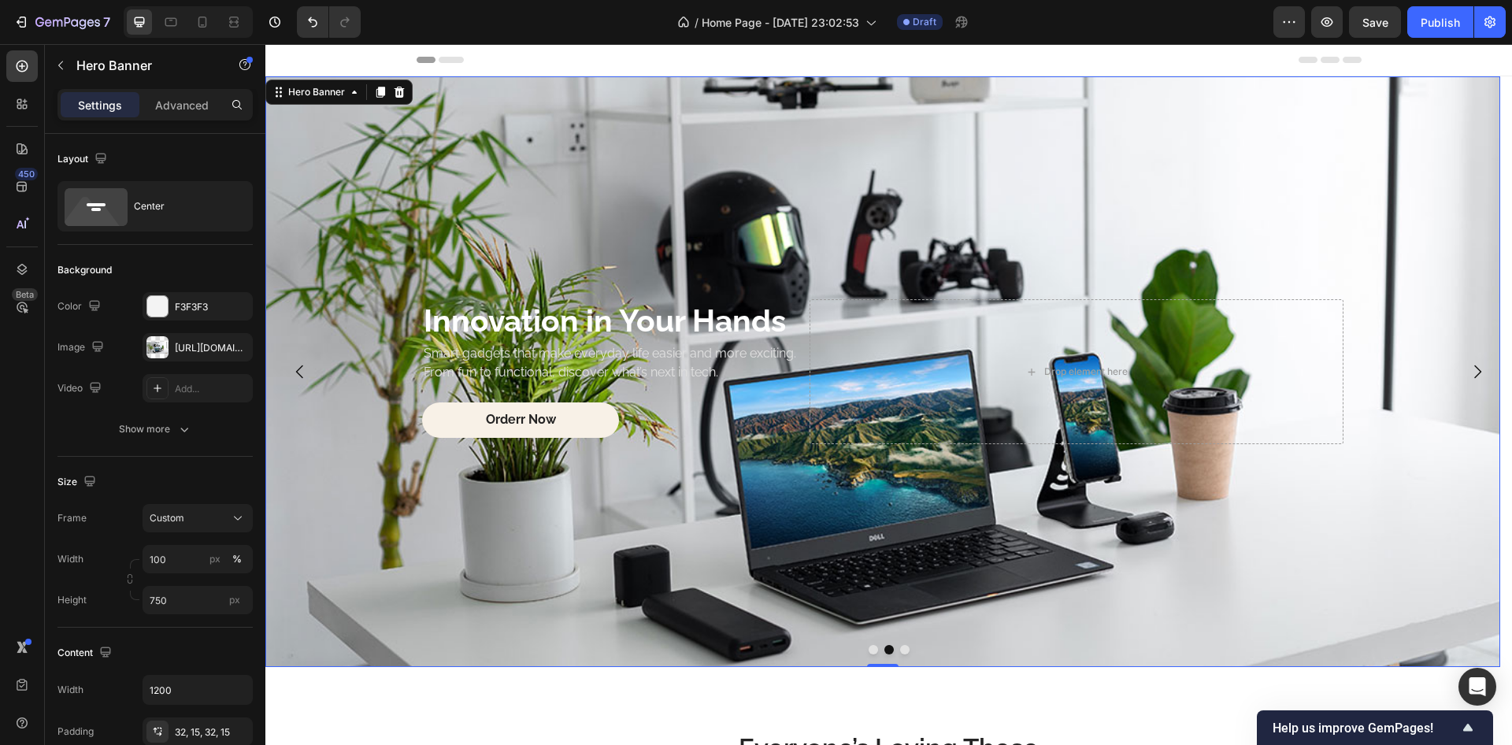
click at [479, 182] on div "Background Image" at bounding box center [882, 371] width 1235 height 591
click at [235, 344] on icon "button" at bounding box center [236, 347] width 13 height 13
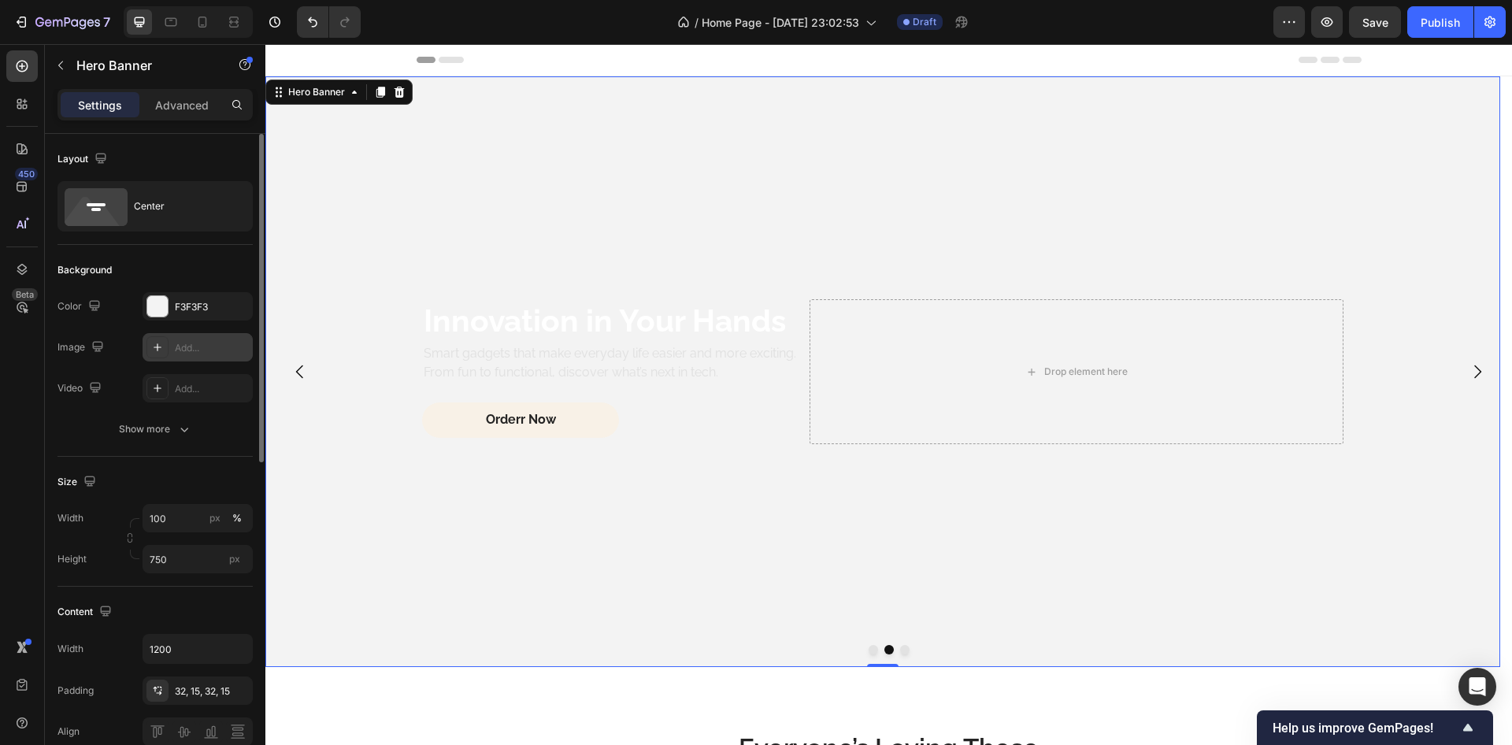
click at [209, 348] on div "Add..." at bounding box center [212, 348] width 74 height 14
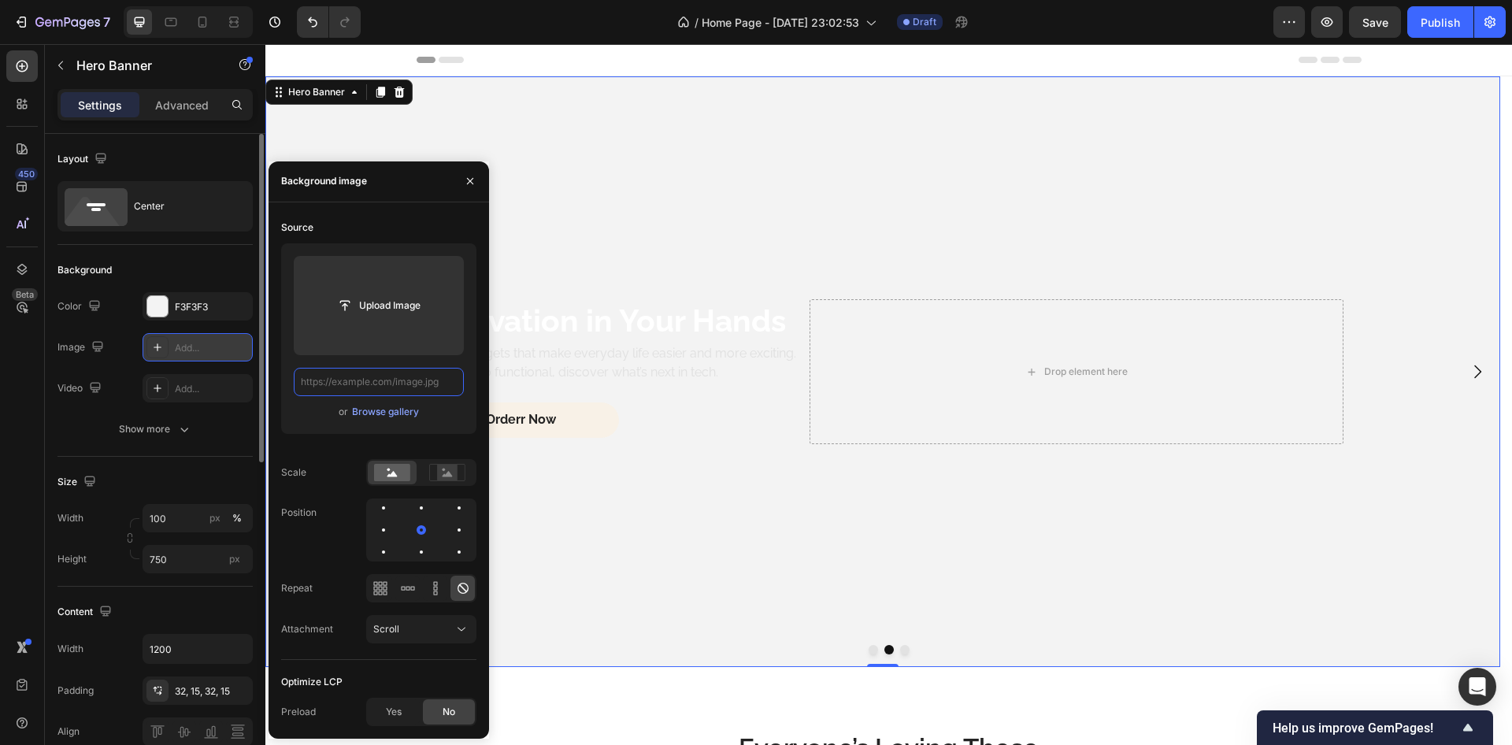
drag, startPoint x: 340, startPoint y: 382, endPoint x: 326, endPoint y: 382, distance: 14.2
click at [326, 382] on input "text" at bounding box center [379, 382] width 170 height 28
paste input "[URL][DOMAIN_NAME]"
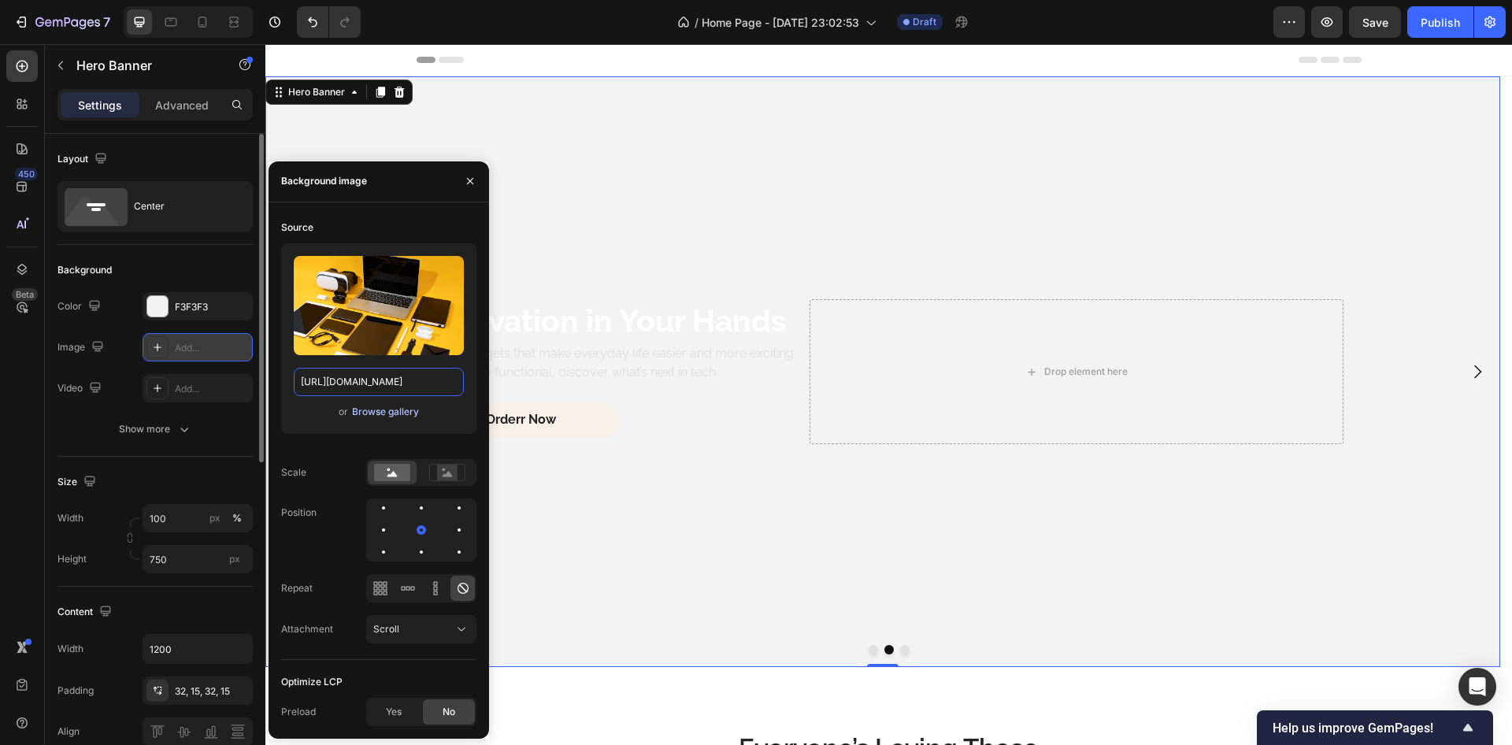
scroll to position [0, 239]
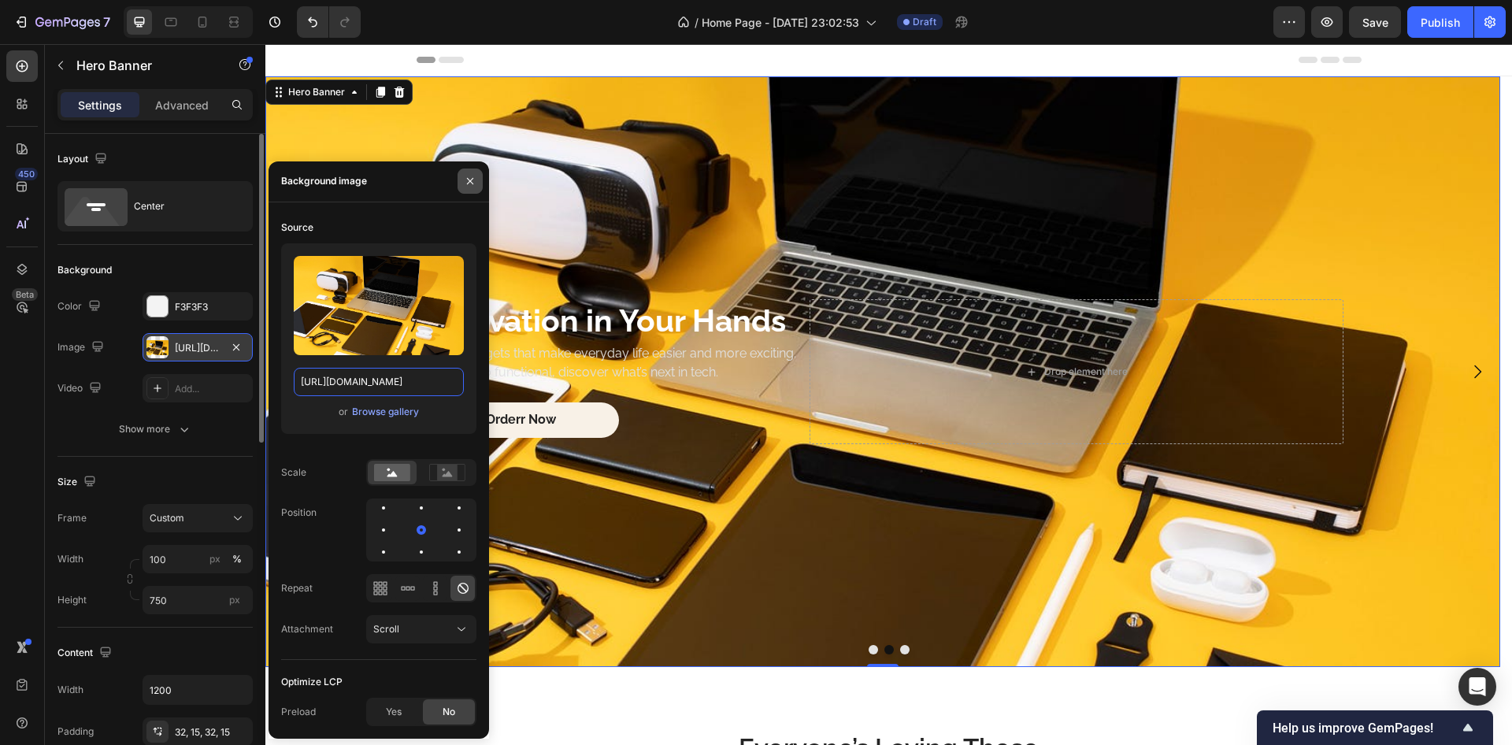
type input "[URL][DOMAIN_NAME]"
click at [470, 180] on icon "button" at bounding box center [470, 181] width 13 height 13
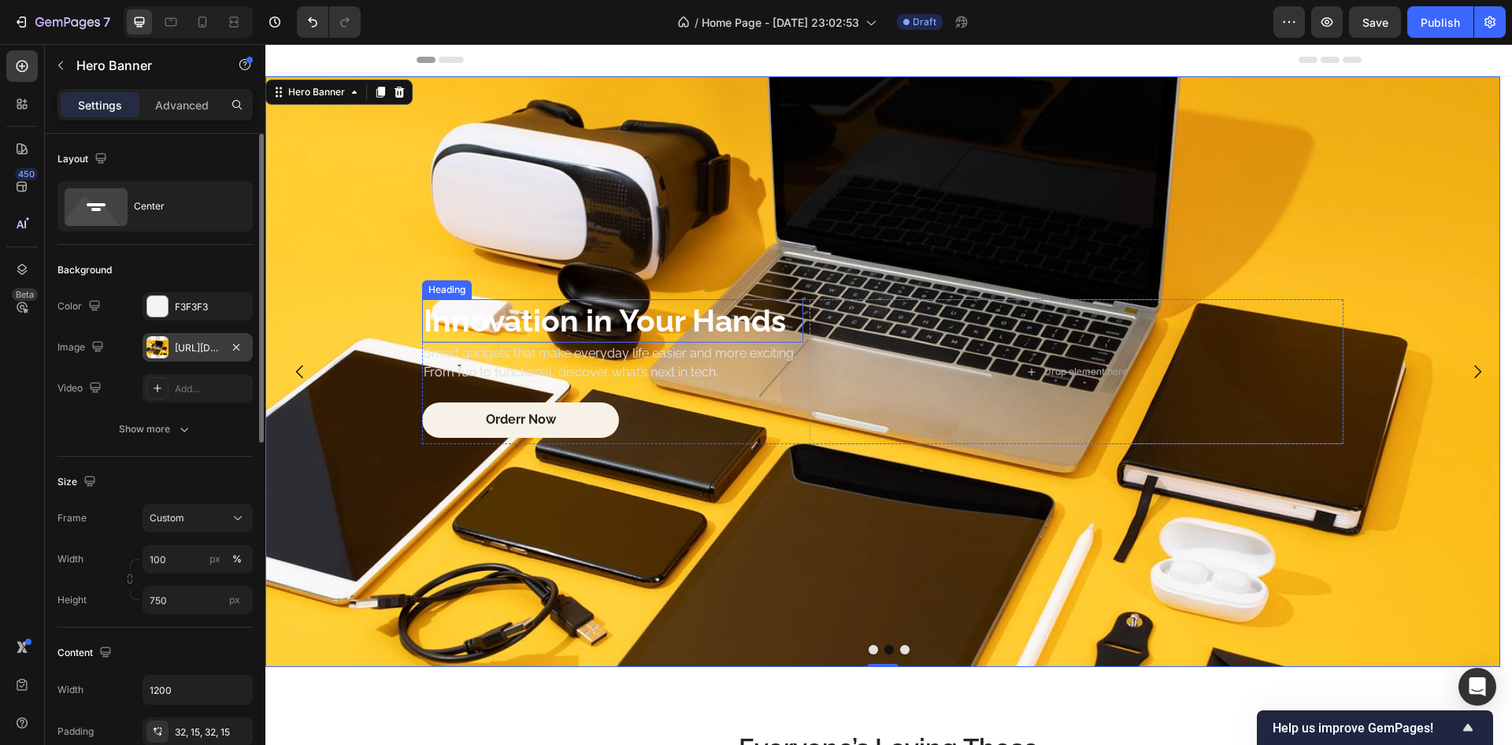
click at [510, 322] on p "Innovation in Your Hands" at bounding box center [613, 321] width 378 height 40
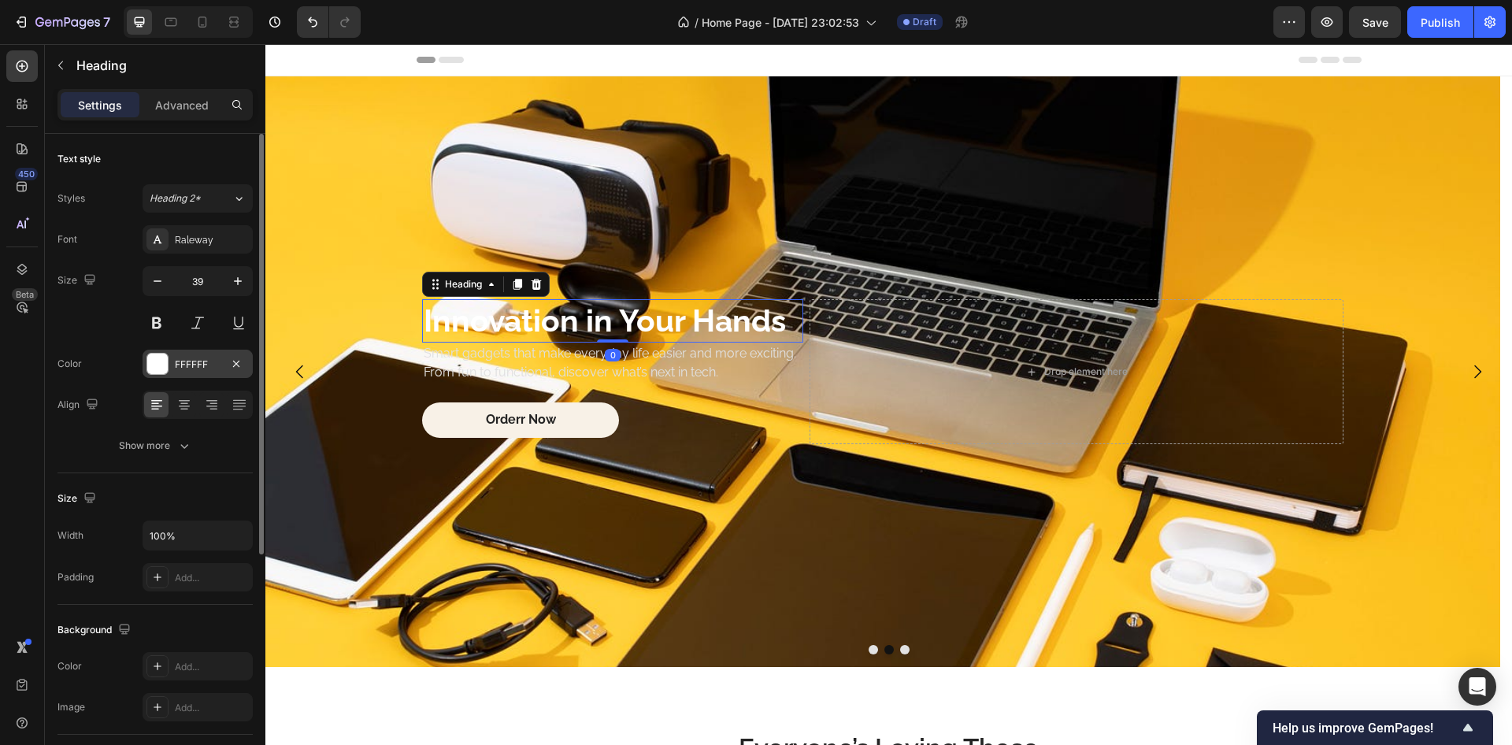
click at [156, 364] on div at bounding box center [157, 364] width 20 height 20
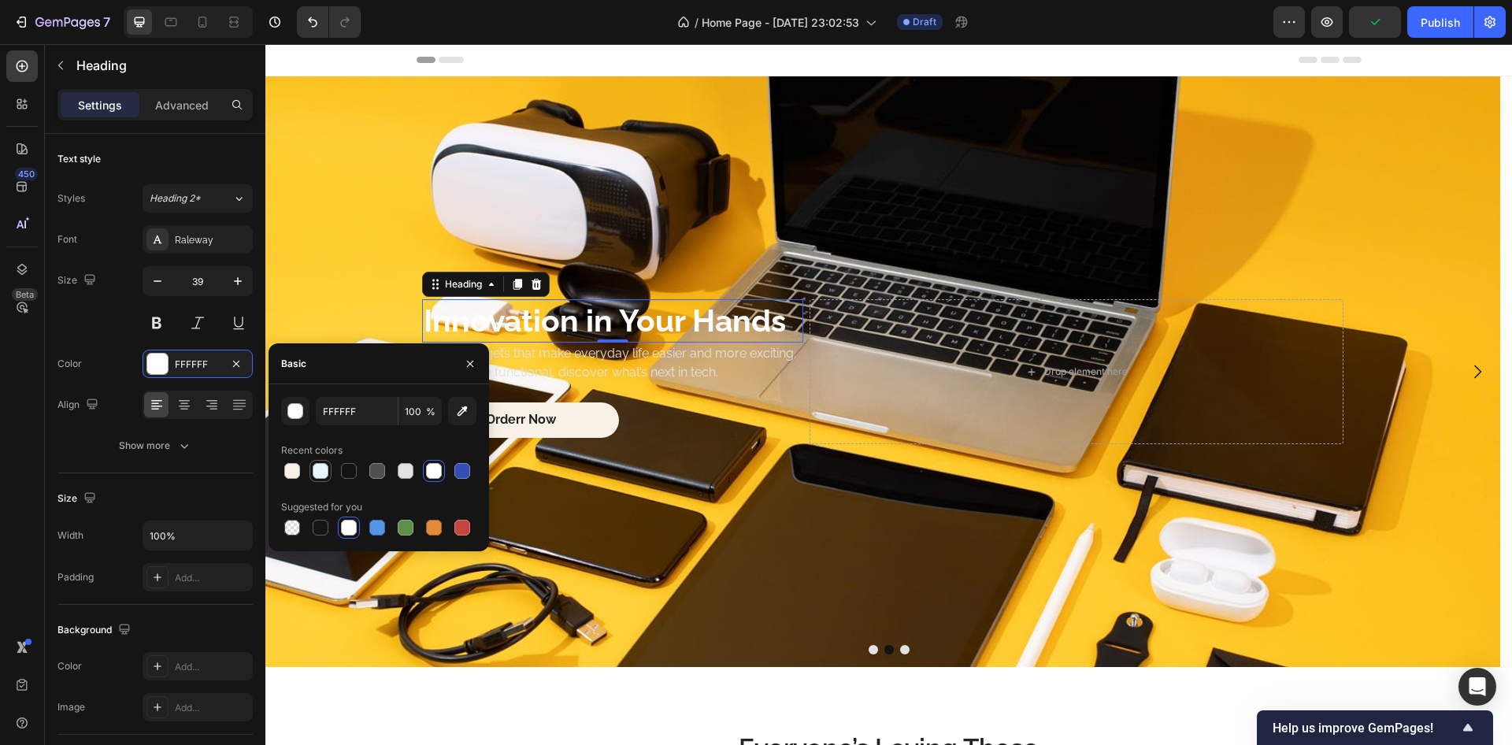
click at [327, 480] on div at bounding box center [320, 471] width 19 height 19
click at [317, 528] on div at bounding box center [321, 528] width 16 height 16
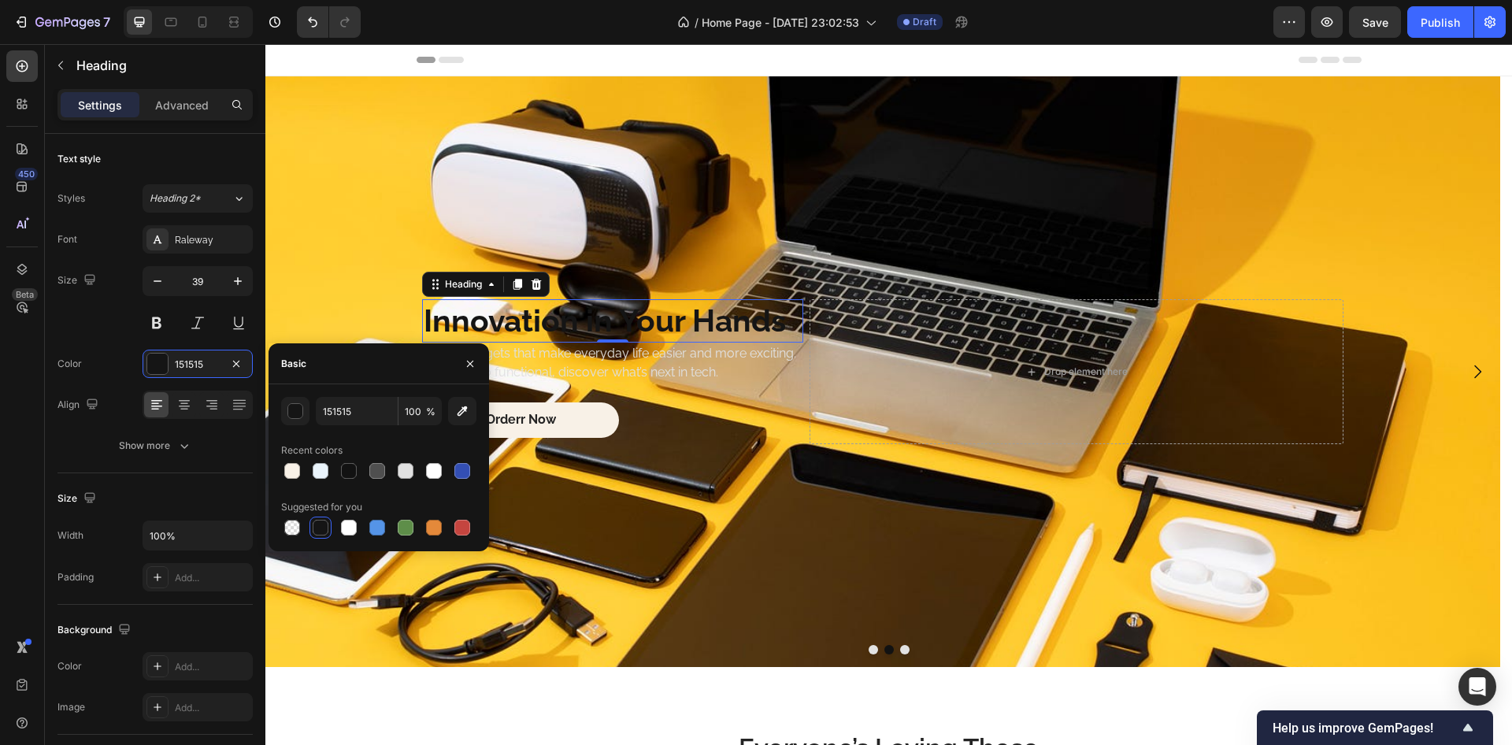
click at [336, 530] on div at bounding box center [378, 528] width 195 height 22
click at [347, 528] on div at bounding box center [349, 528] width 16 height 16
type input "FFFFFF"
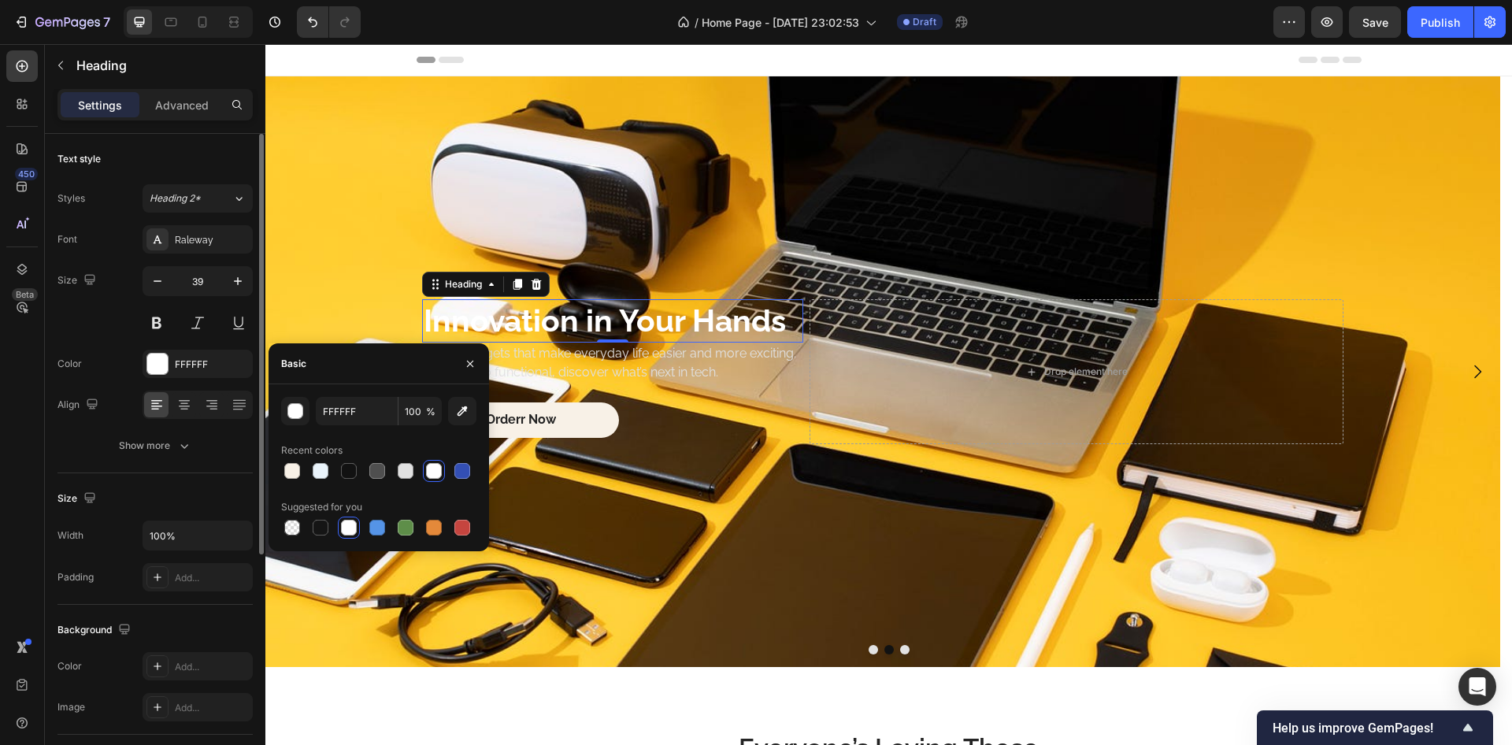
click at [107, 313] on div "Size 39" at bounding box center [155, 301] width 195 height 71
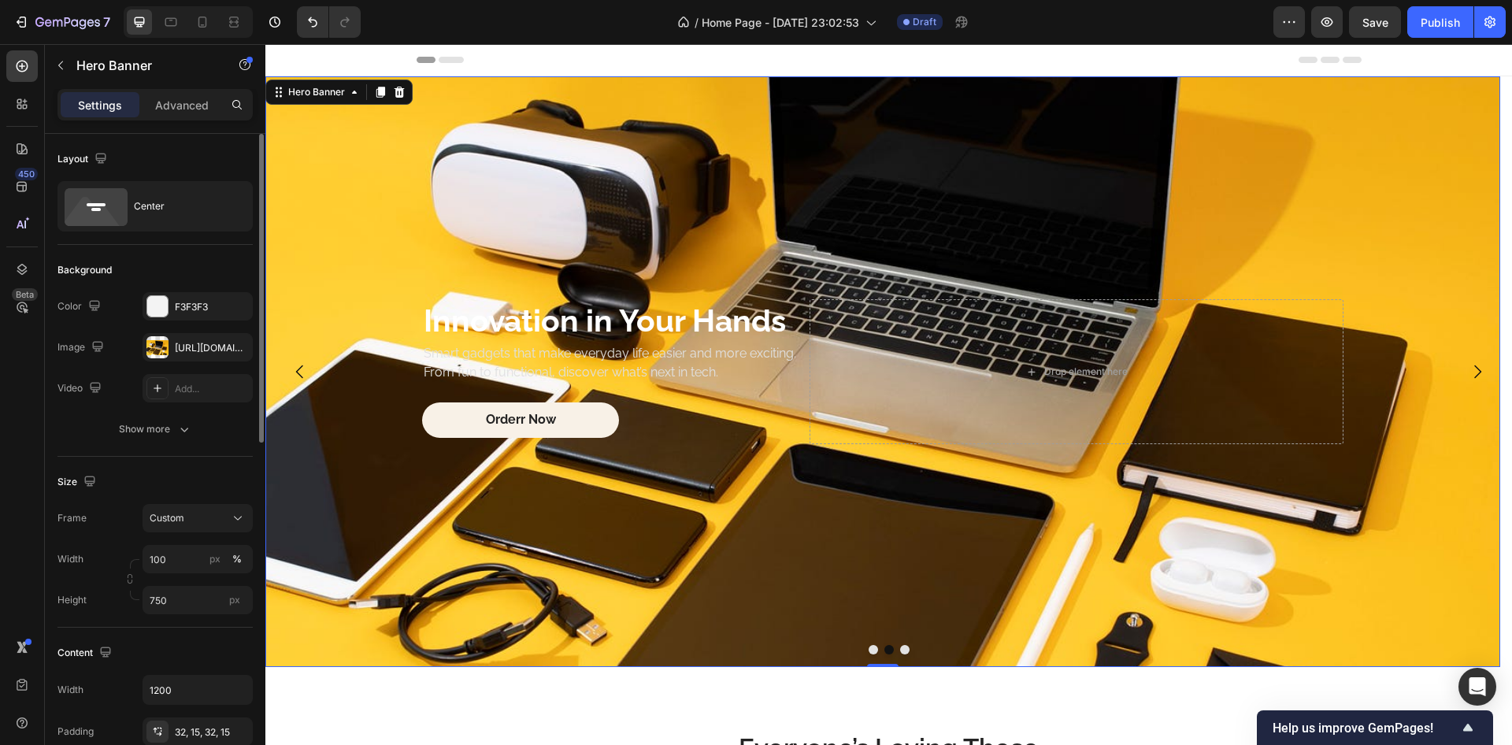
click at [395, 477] on div "Background Image" at bounding box center [882, 371] width 1235 height 591
drag, startPoint x: 406, startPoint y: 455, endPoint x: 425, endPoint y: 497, distance: 45.8
click at [406, 455] on div "Background Image" at bounding box center [882, 371] width 1235 height 591
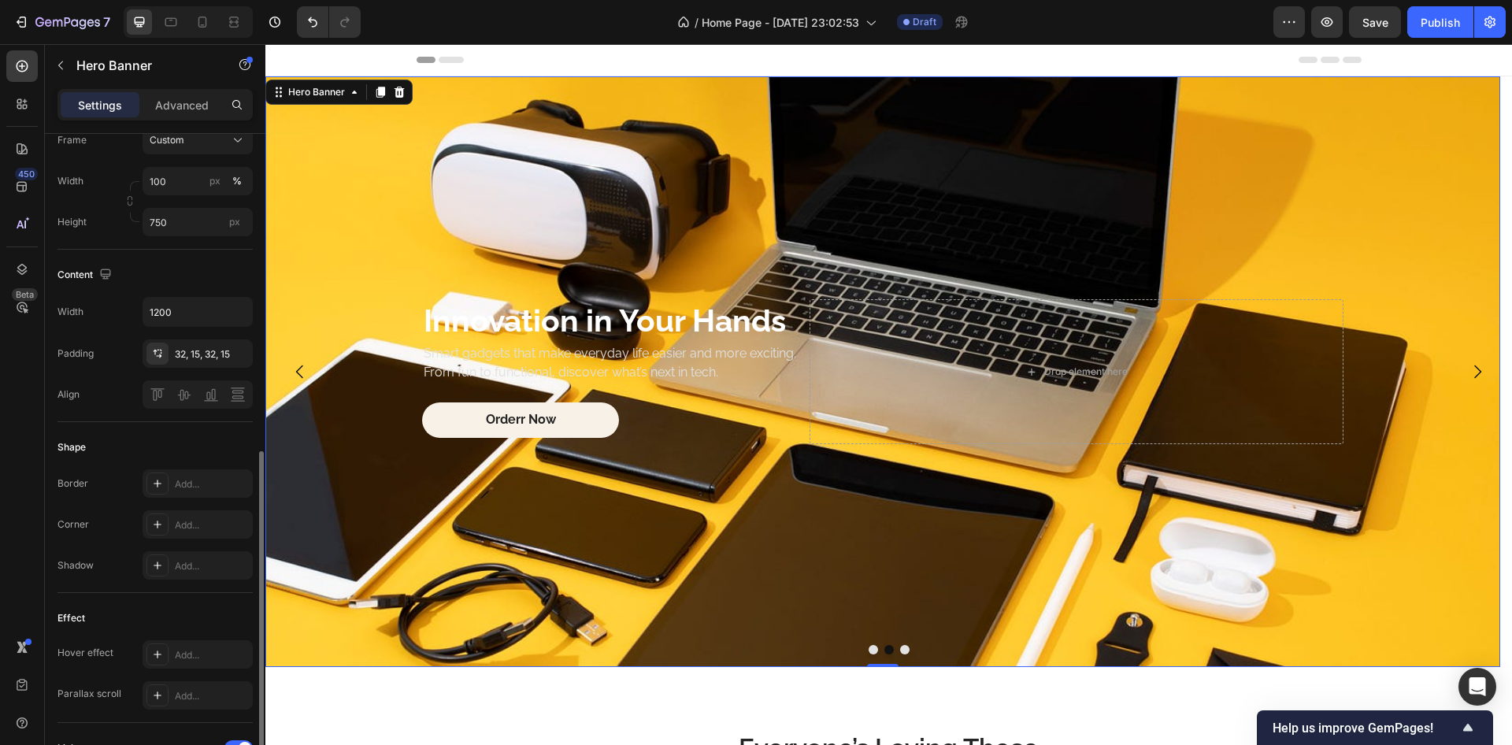
scroll to position [473, 0]
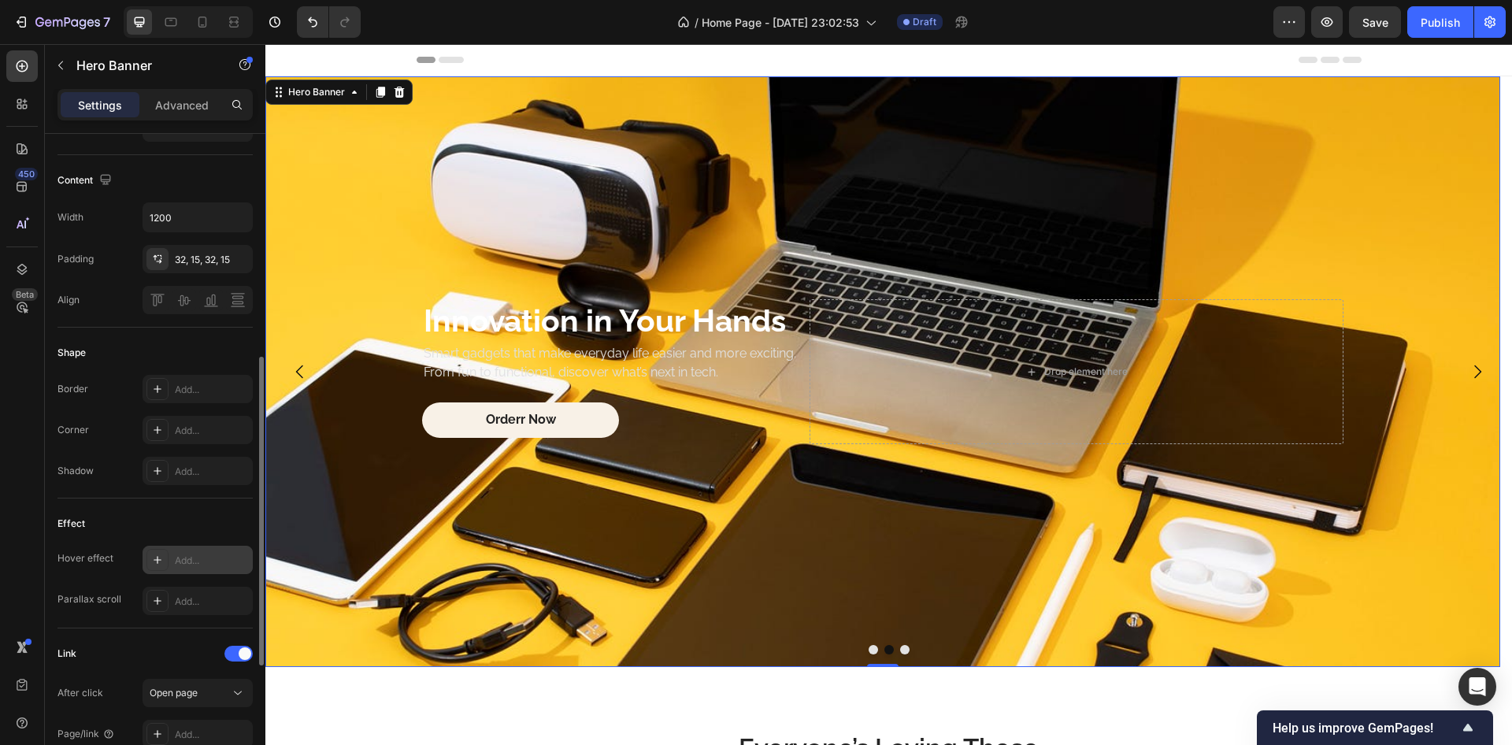
click at [159, 559] on icon at bounding box center [157, 560] width 13 height 13
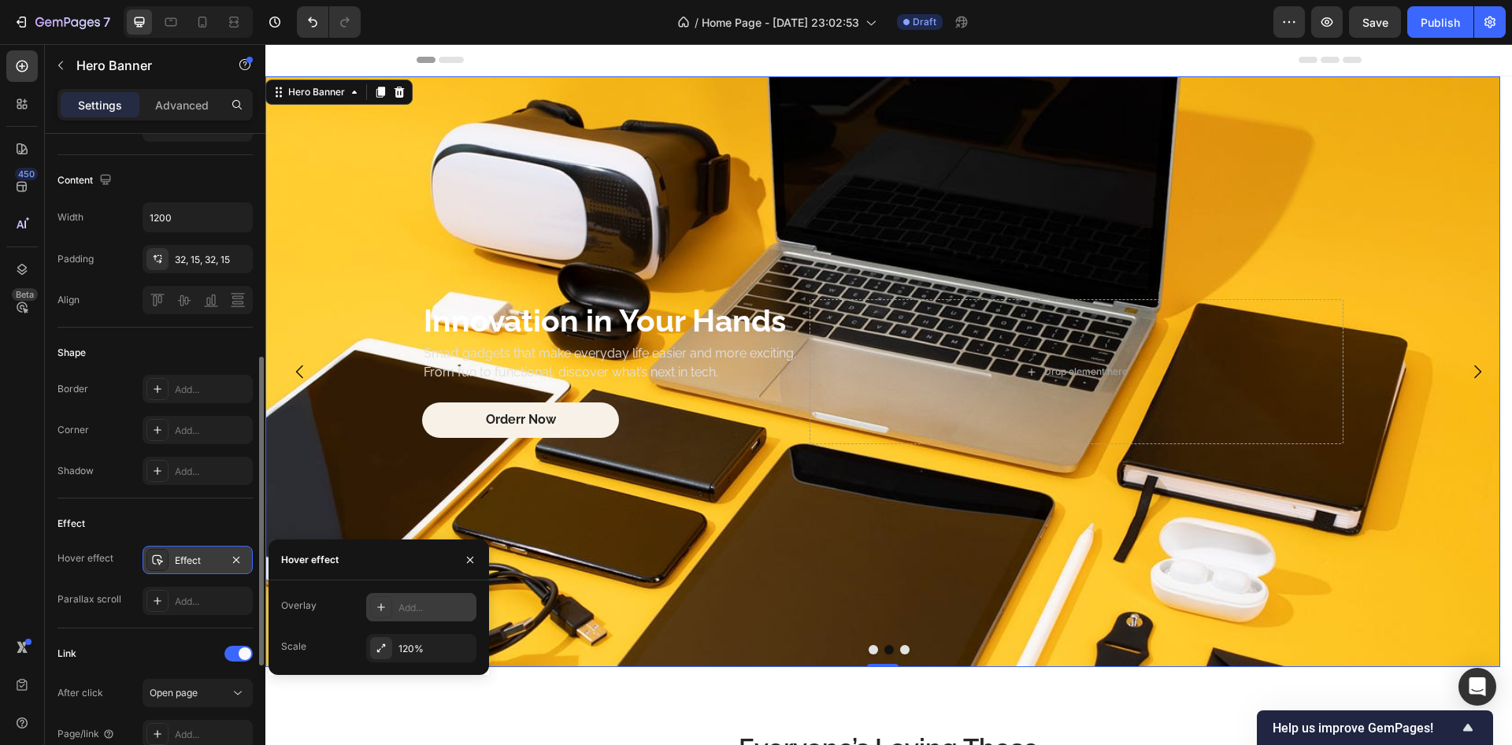
click at [383, 605] on icon at bounding box center [381, 607] width 13 height 13
click at [193, 516] on div "Effect" at bounding box center [155, 523] width 195 height 25
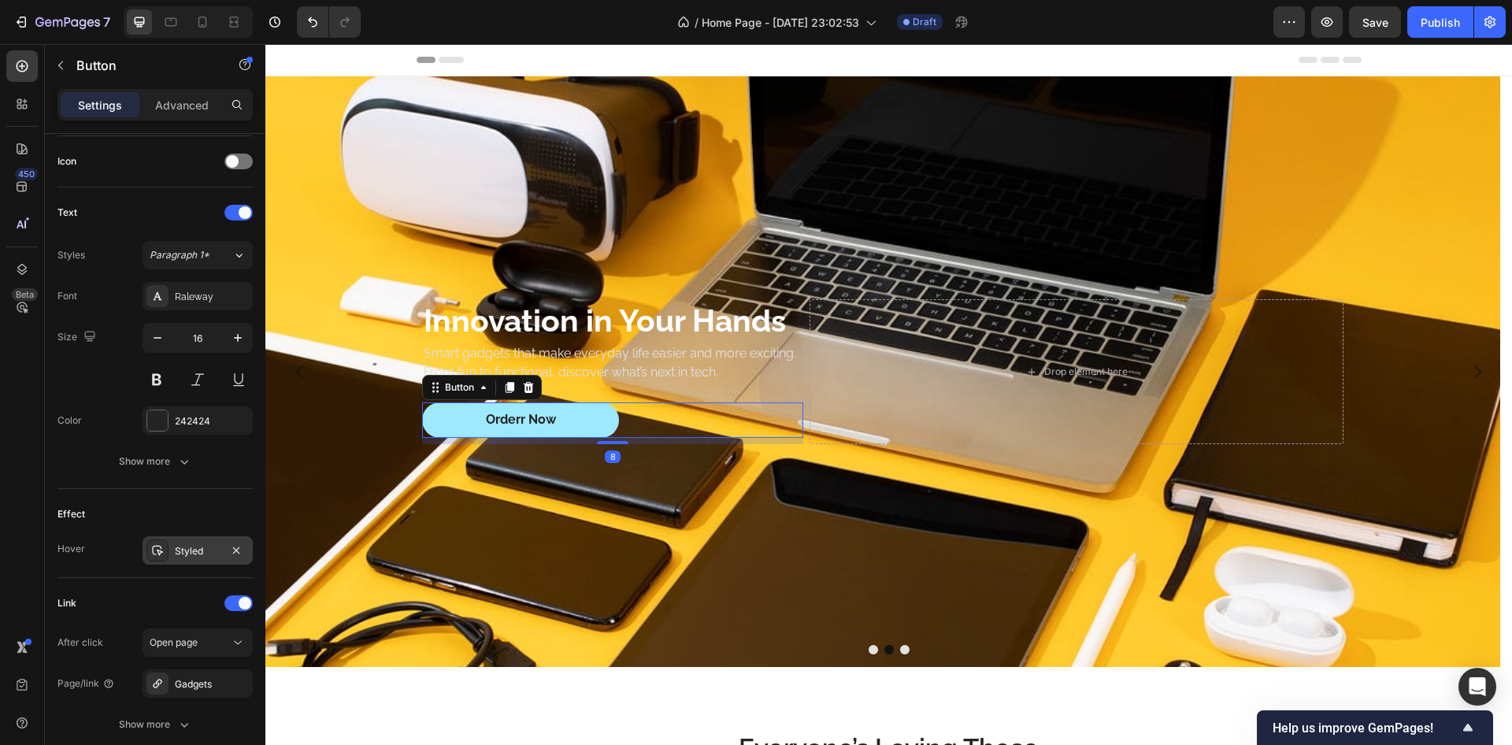
click at [466, 423] on link "Orderr Now" at bounding box center [520, 420] width 197 height 35
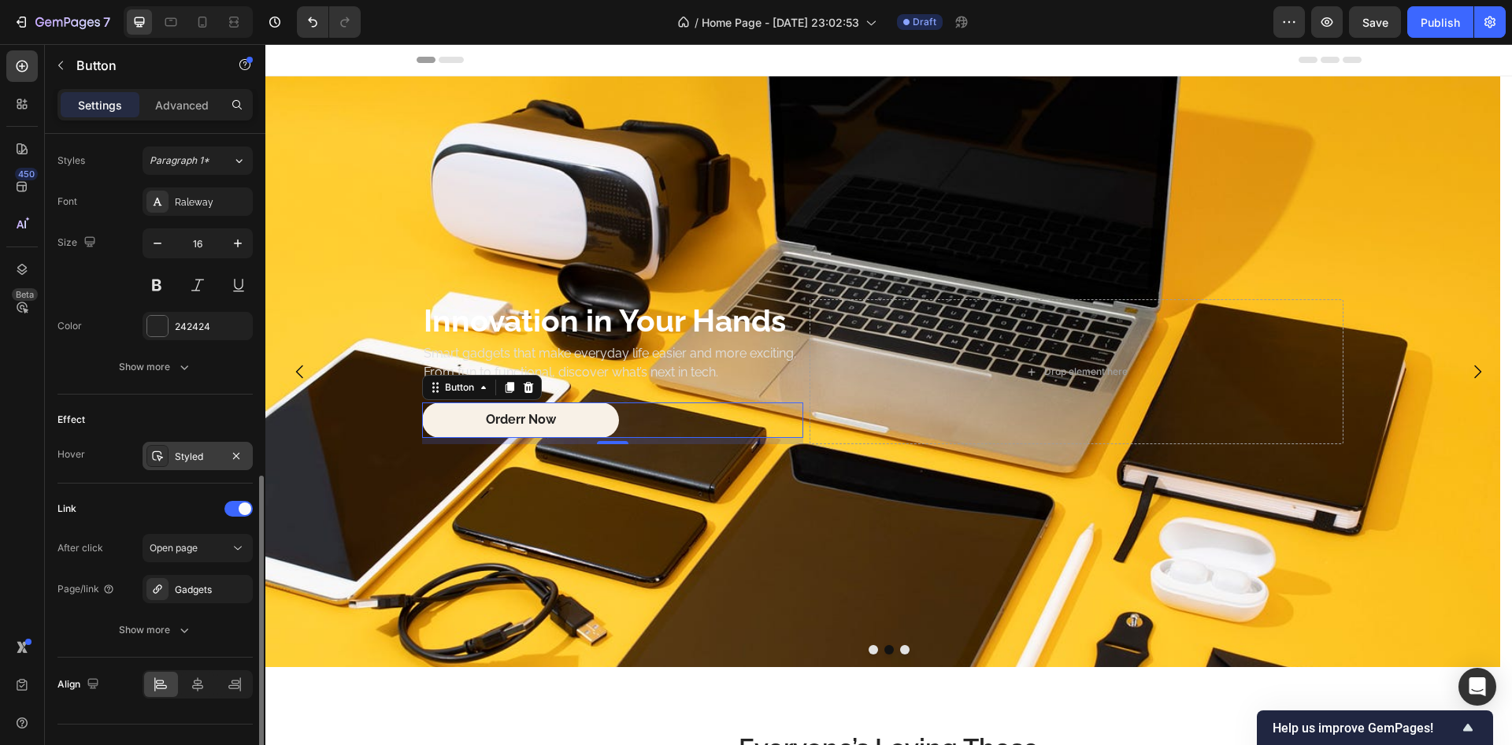
scroll to position [596, 0]
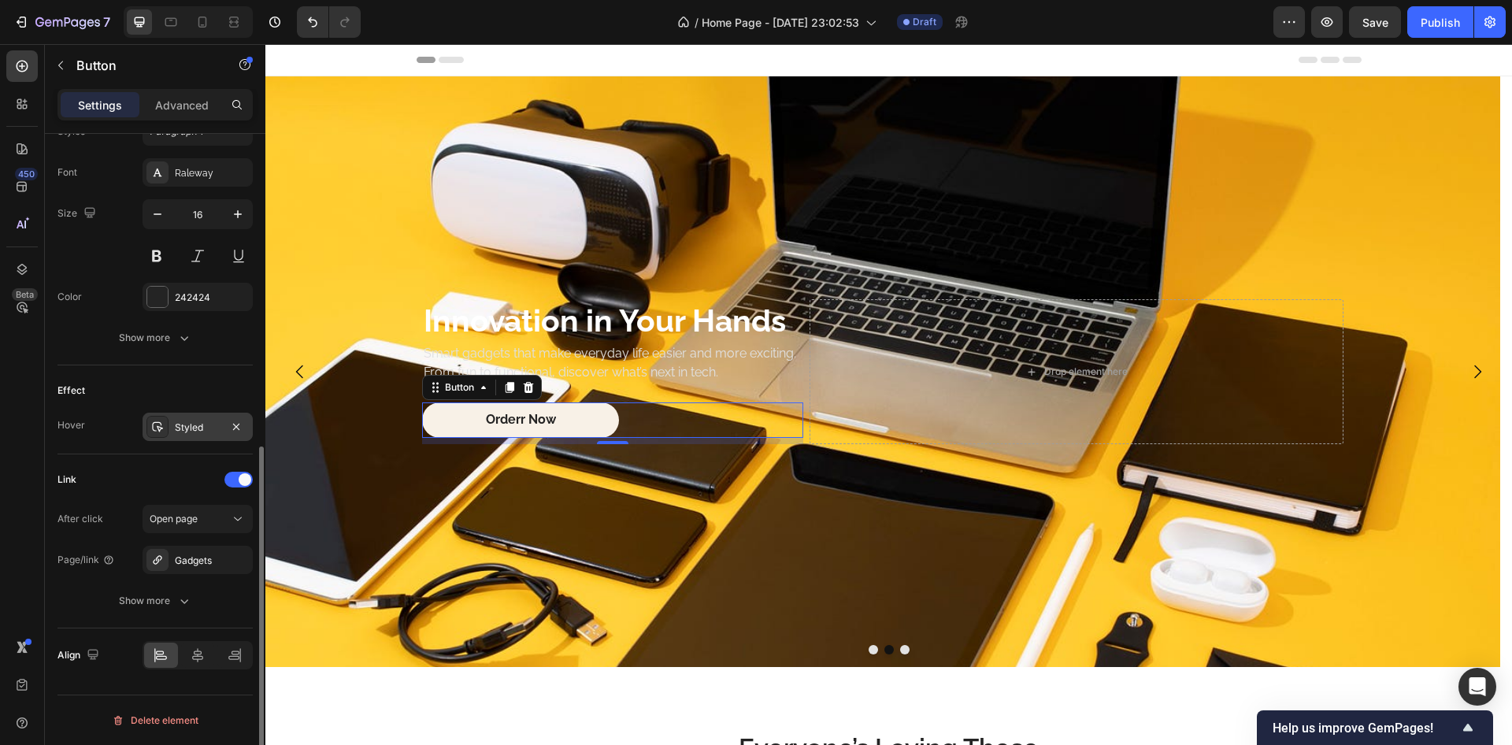
click at [202, 430] on div "Styled" at bounding box center [198, 428] width 46 height 14
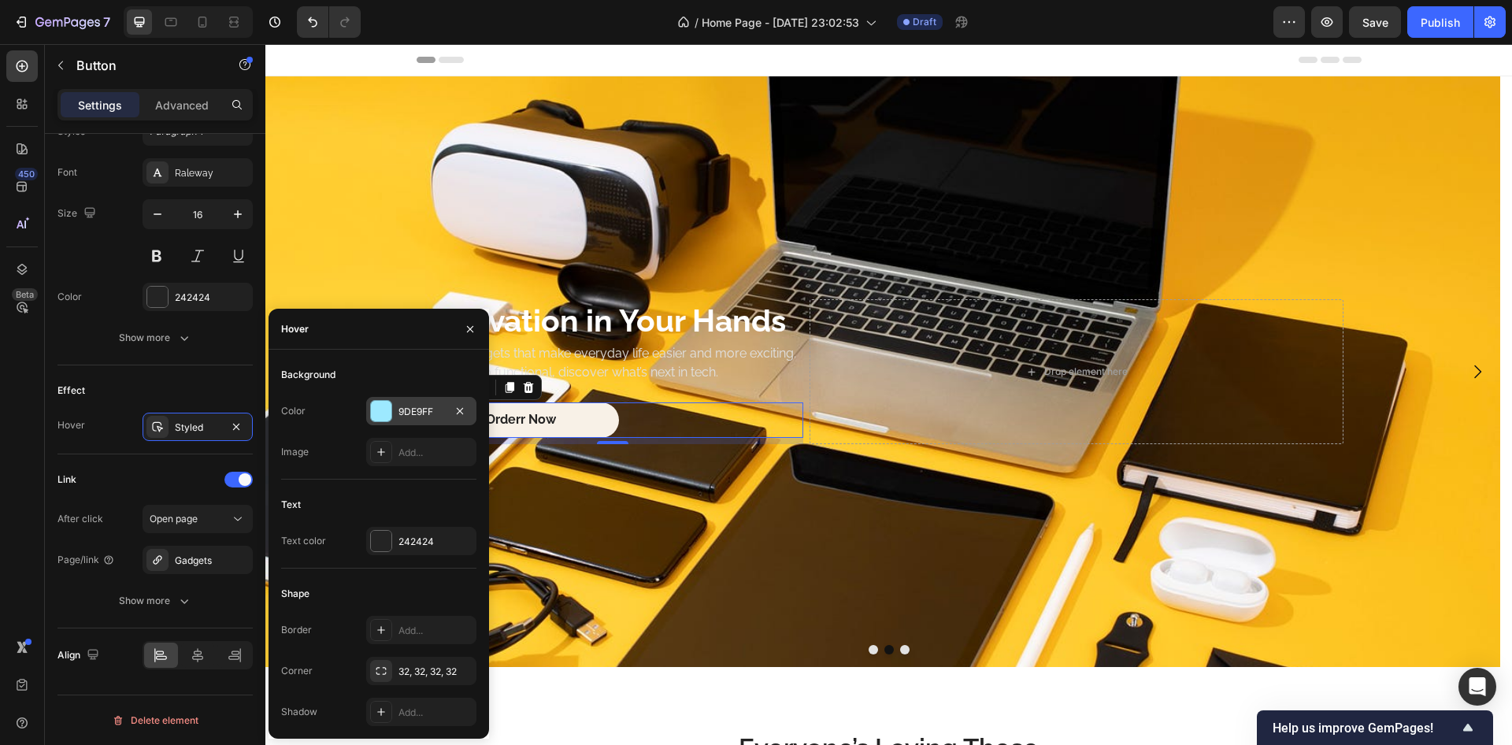
click at [378, 409] on div at bounding box center [381, 411] width 20 height 20
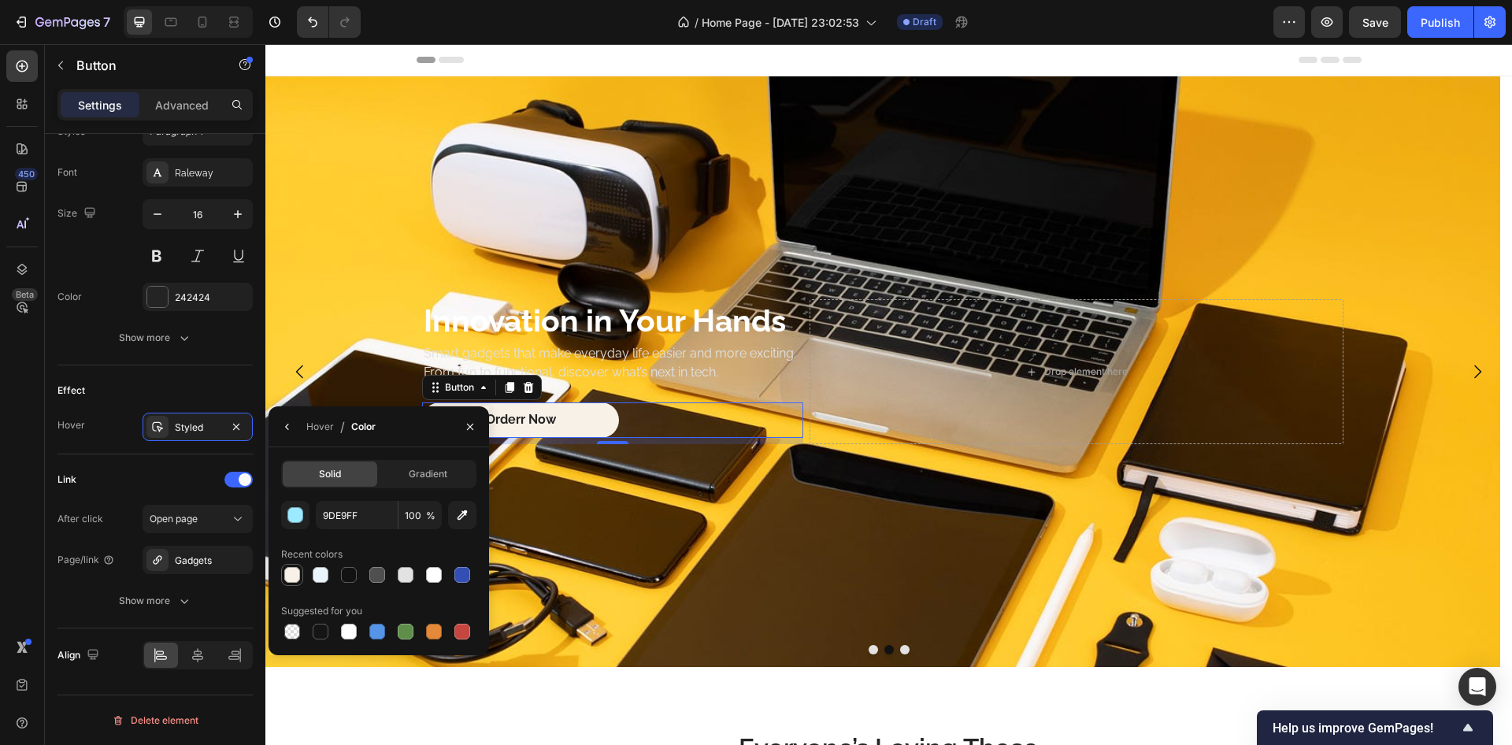
click at [302, 570] on div at bounding box center [292, 575] width 22 height 22
type input "F8F1E7"
click at [147, 464] on div "Link After click Open page Page/link Gadgets Show more" at bounding box center [155, 542] width 195 height 174
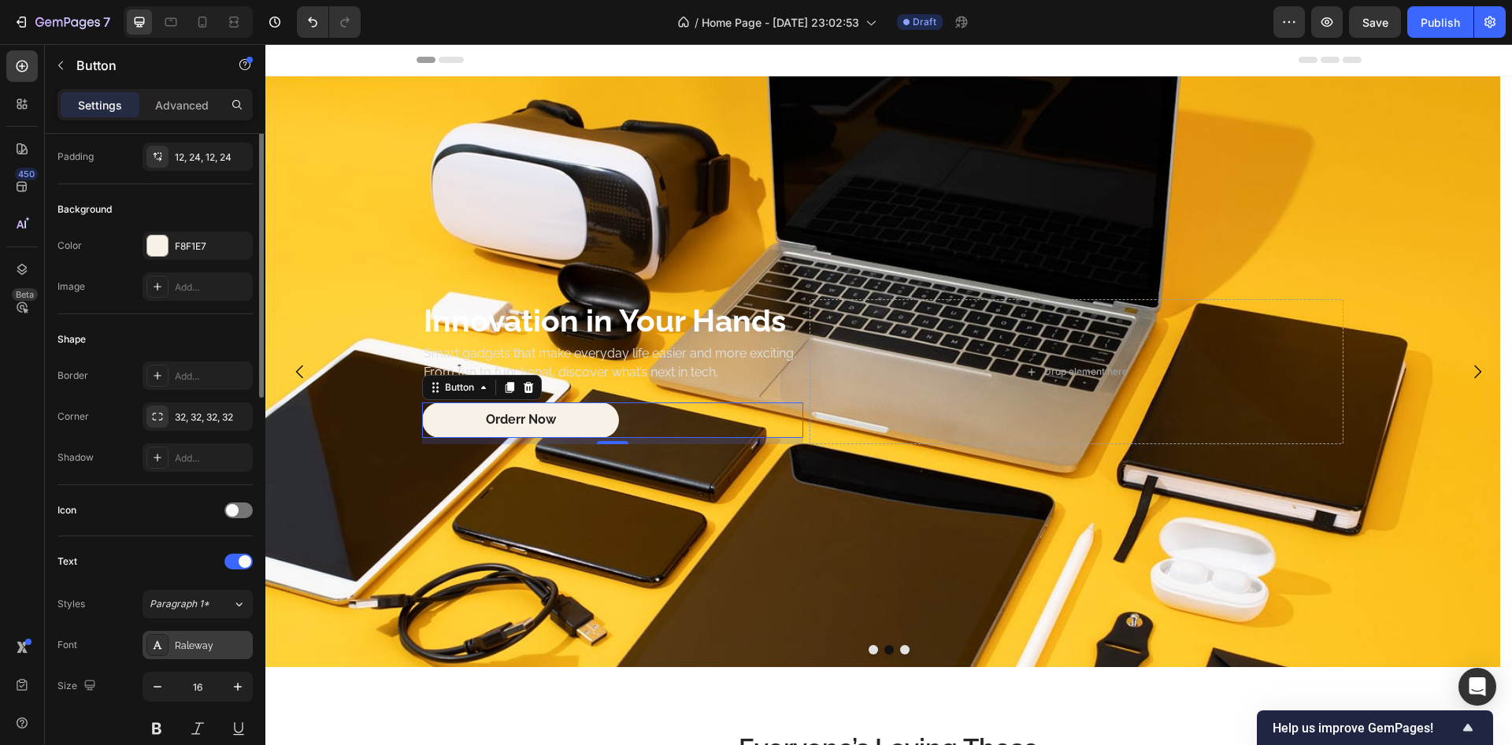
scroll to position [29, 0]
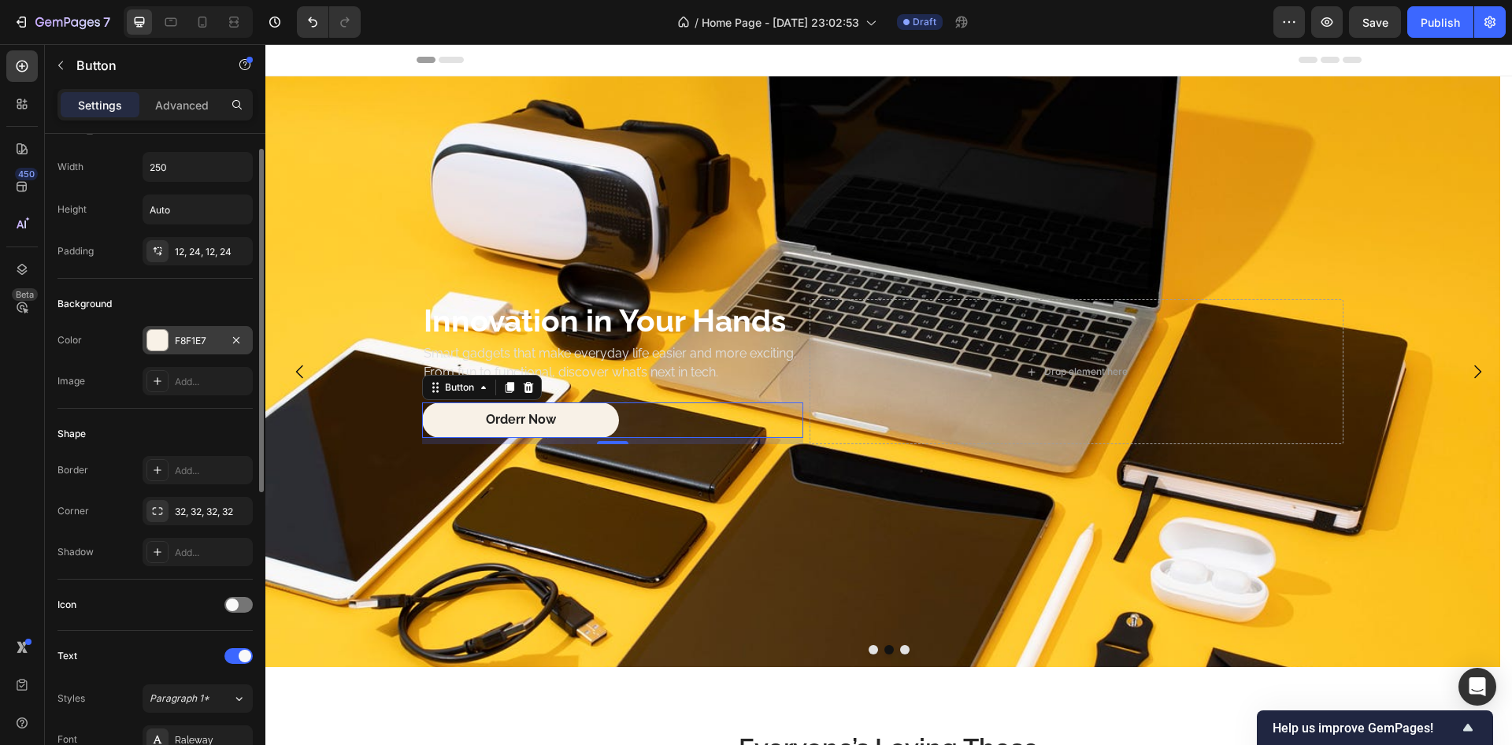
click at [155, 336] on div at bounding box center [157, 340] width 20 height 20
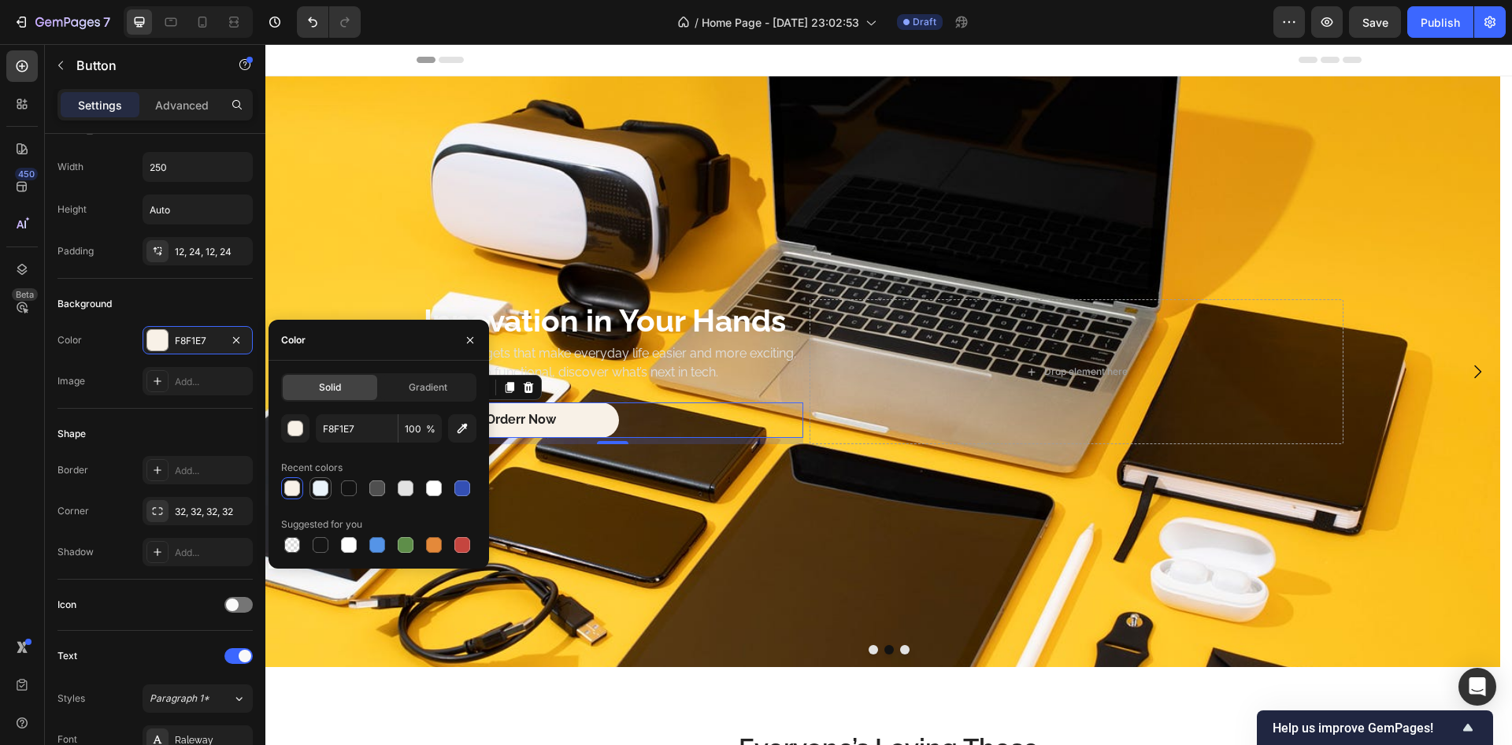
click at [318, 491] on div at bounding box center [321, 489] width 16 height 16
type input "EAF4FB"
click at [186, 421] on div "Shape Border Add... Corner 32, 32, 32, 32 Shadow Add..." at bounding box center [155, 494] width 195 height 171
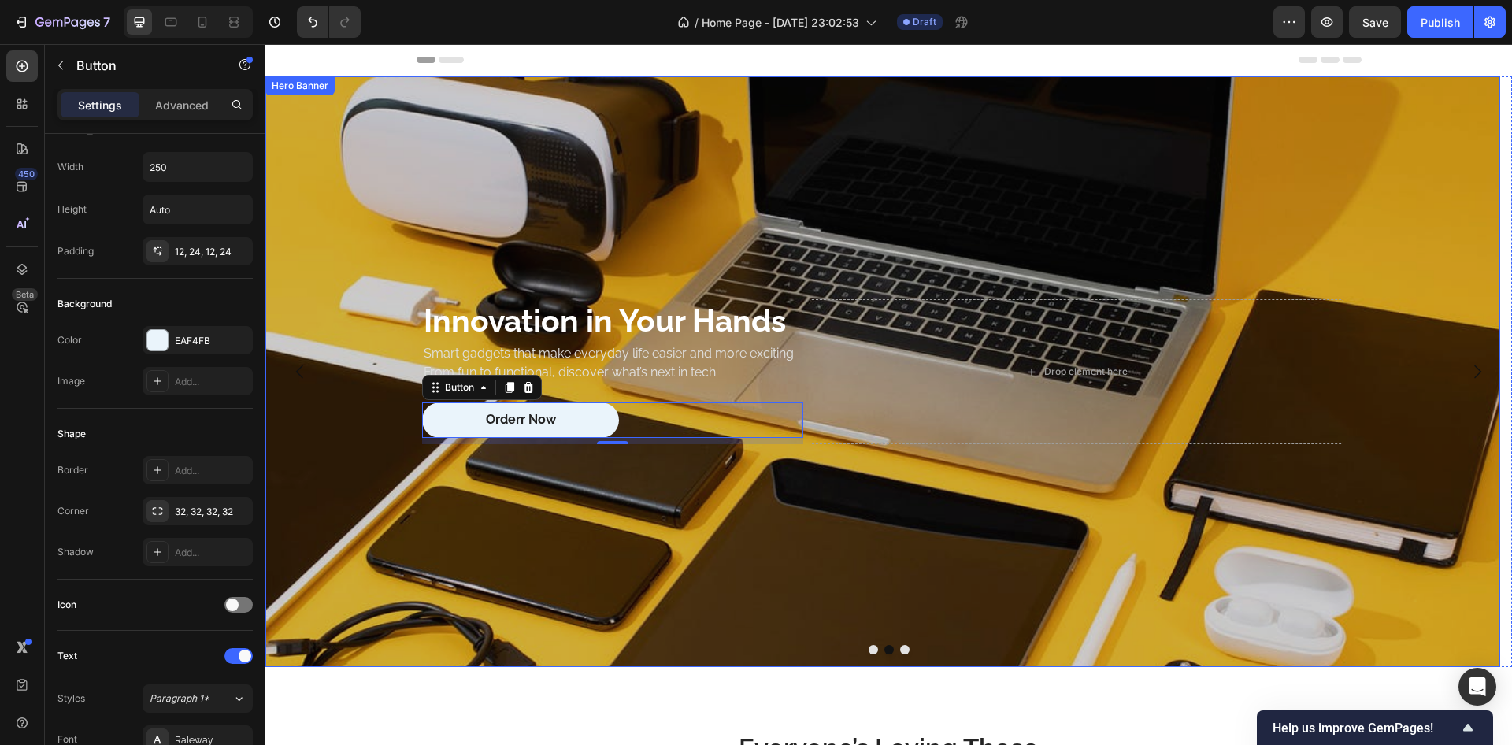
click at [363, 466] on div "Overlay" at bounding box center [882, 371] width 1235 height 591
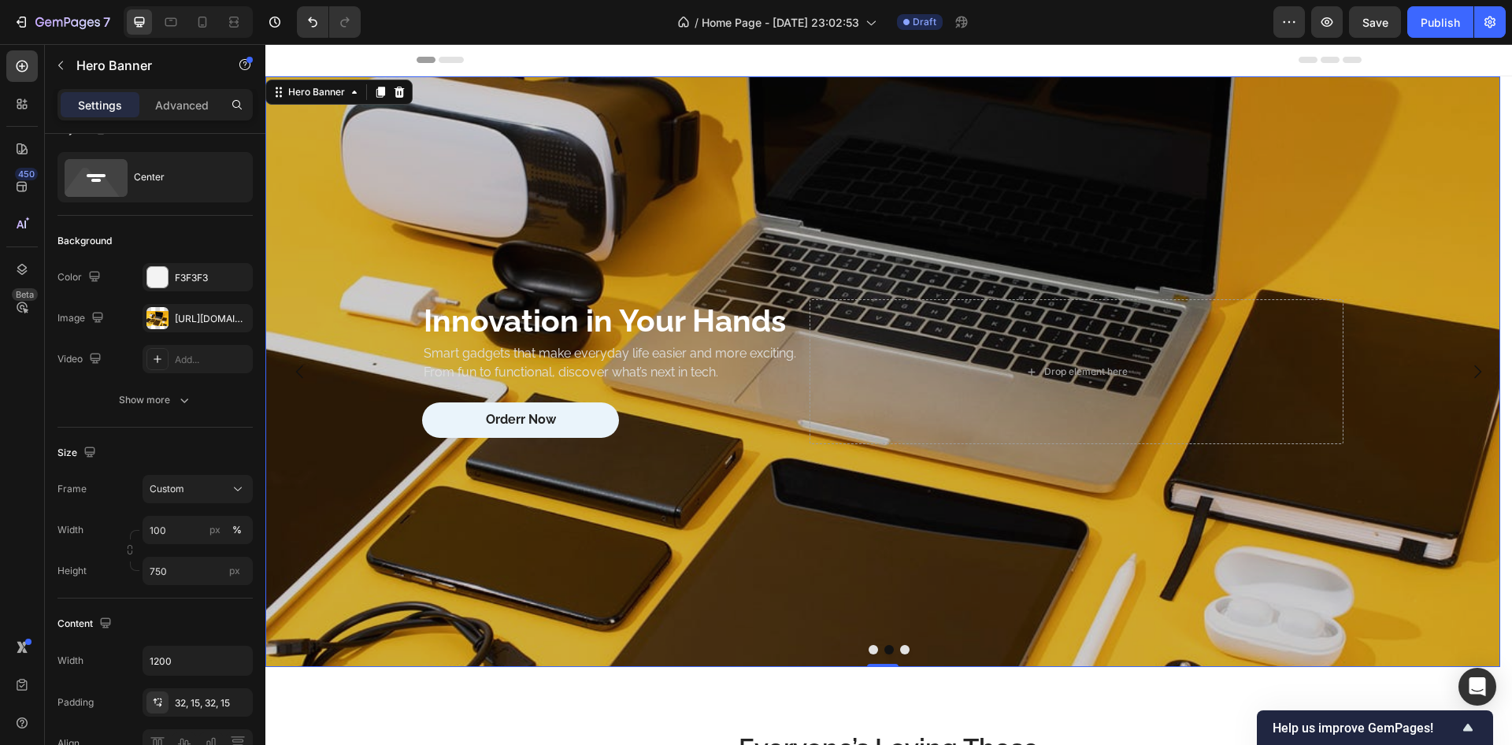
scroll to position [0, 0]
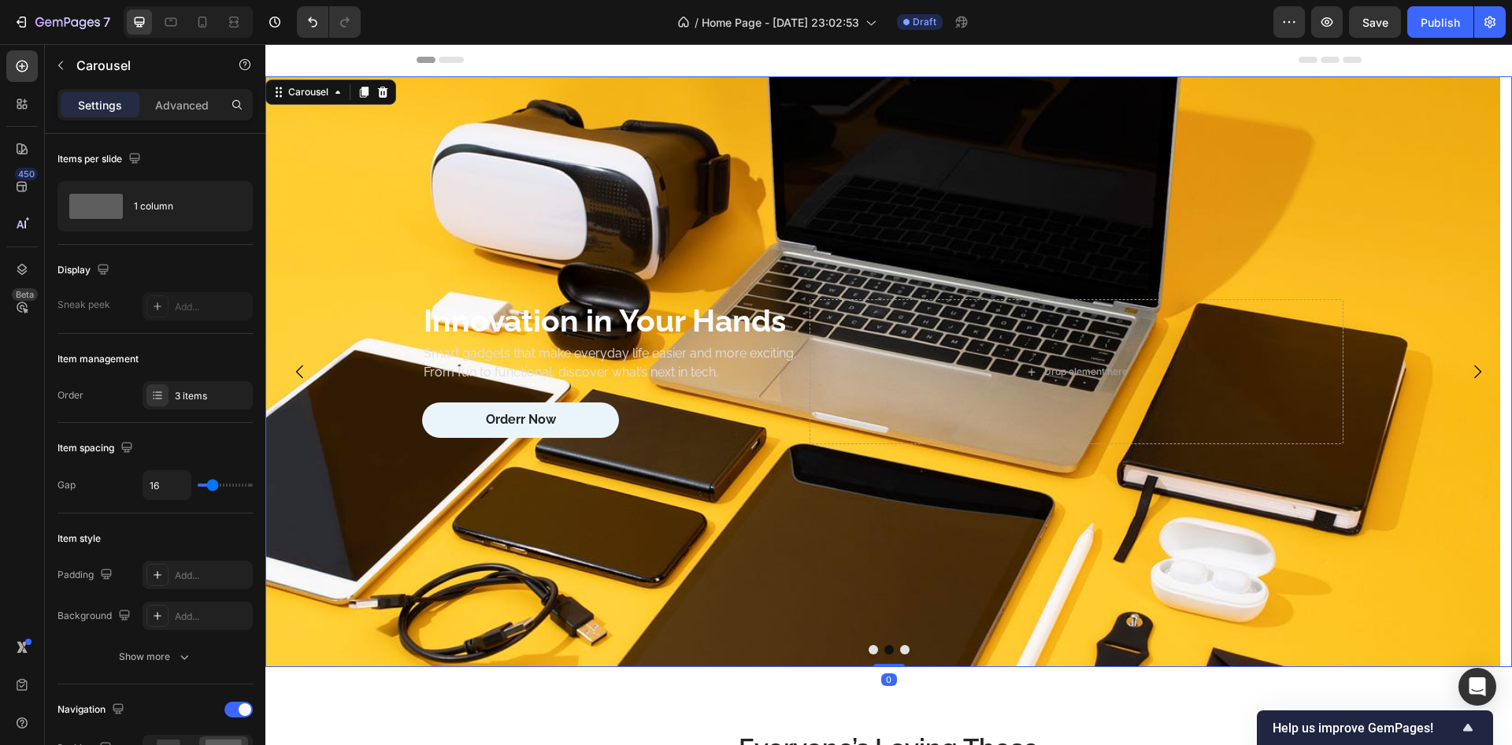
click at [870, 652] on button "Dot" at bounding box center [873, 649] width 9 height 9
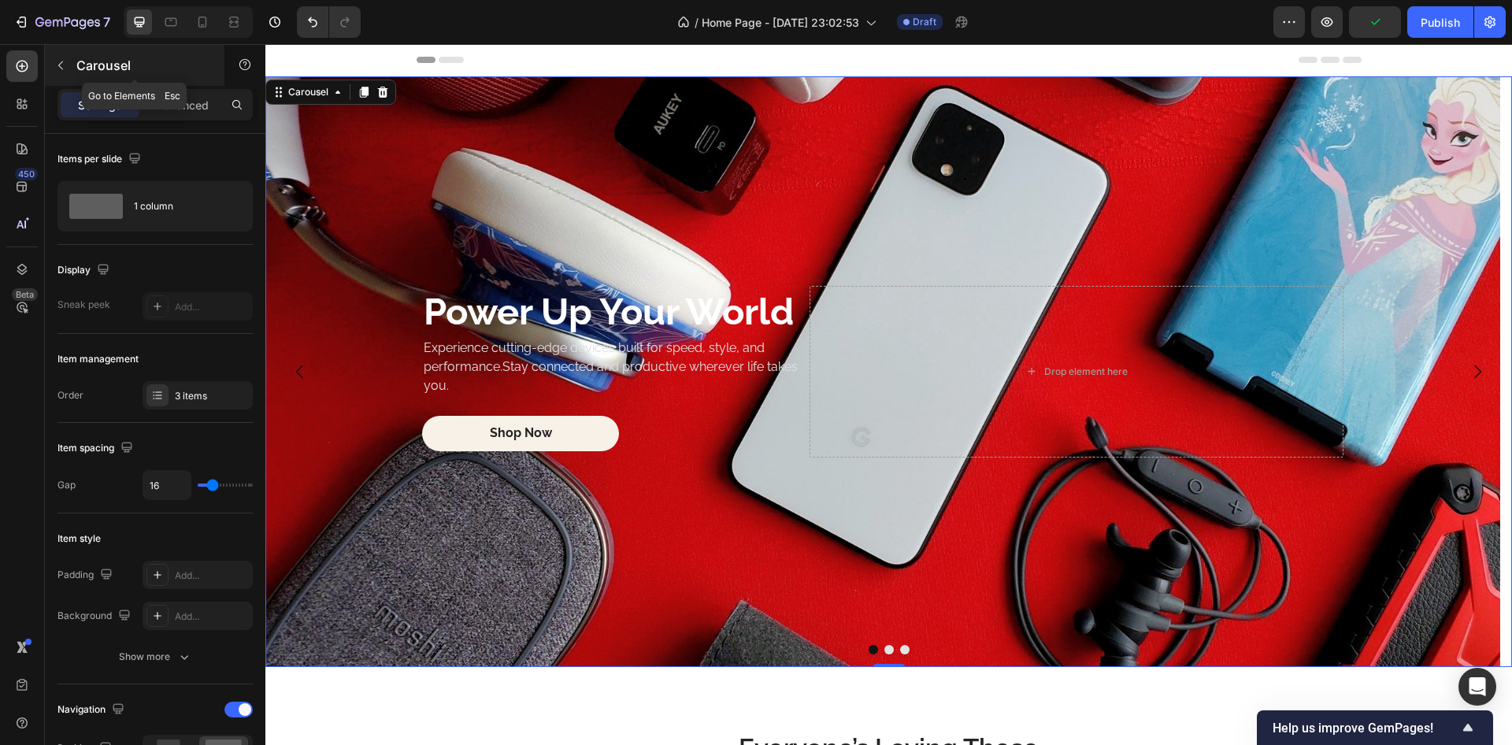
click at [59, 61] on icon "button" at bounding box center [60, 65] width 13 height 13
click at [867, 644] on div "Power Up Your World Heading Experience cutting-edge devices built for speed, st…" at bounding box center [888, 371] width 1247 height 591
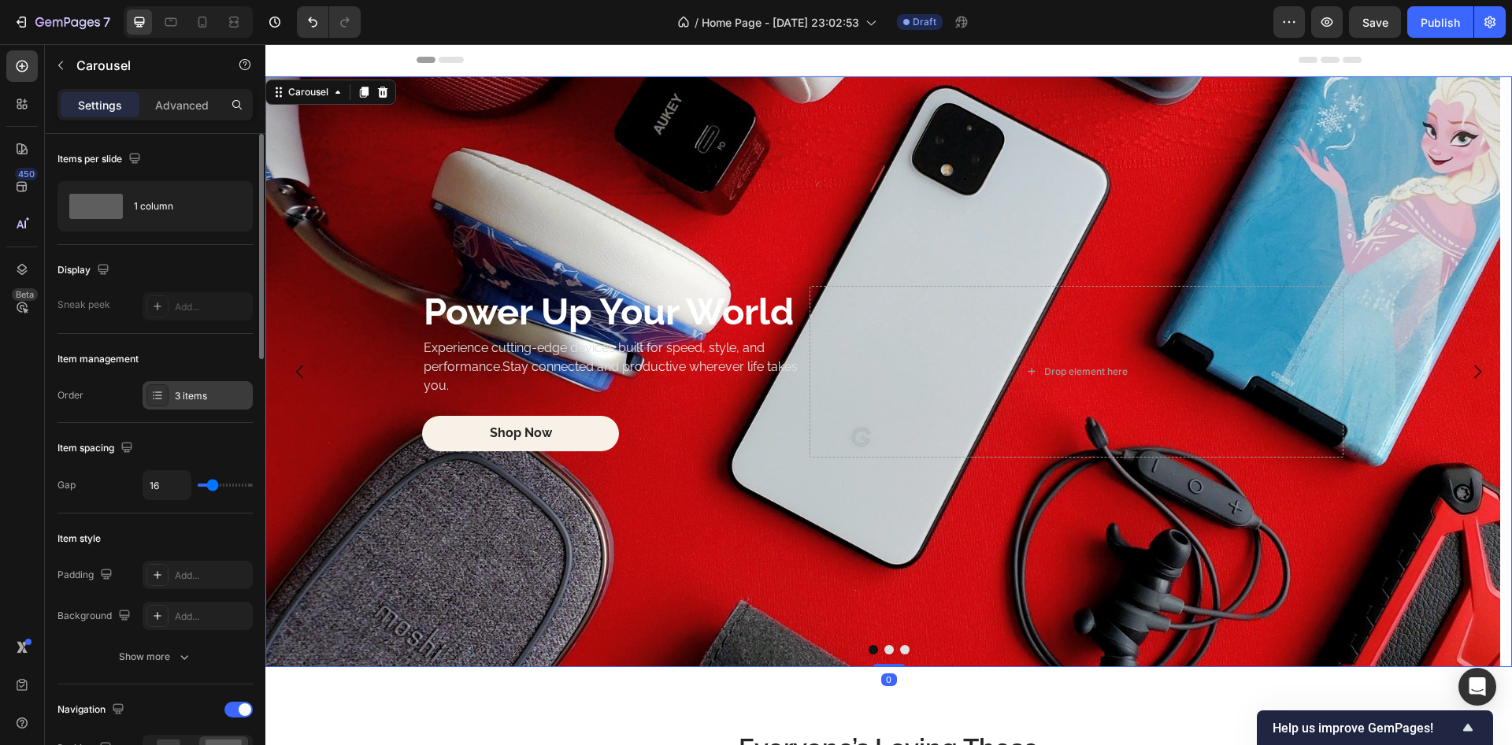
click at [184, 401] on div "3 items" at bounding box center [212, 396] width 74 height 14
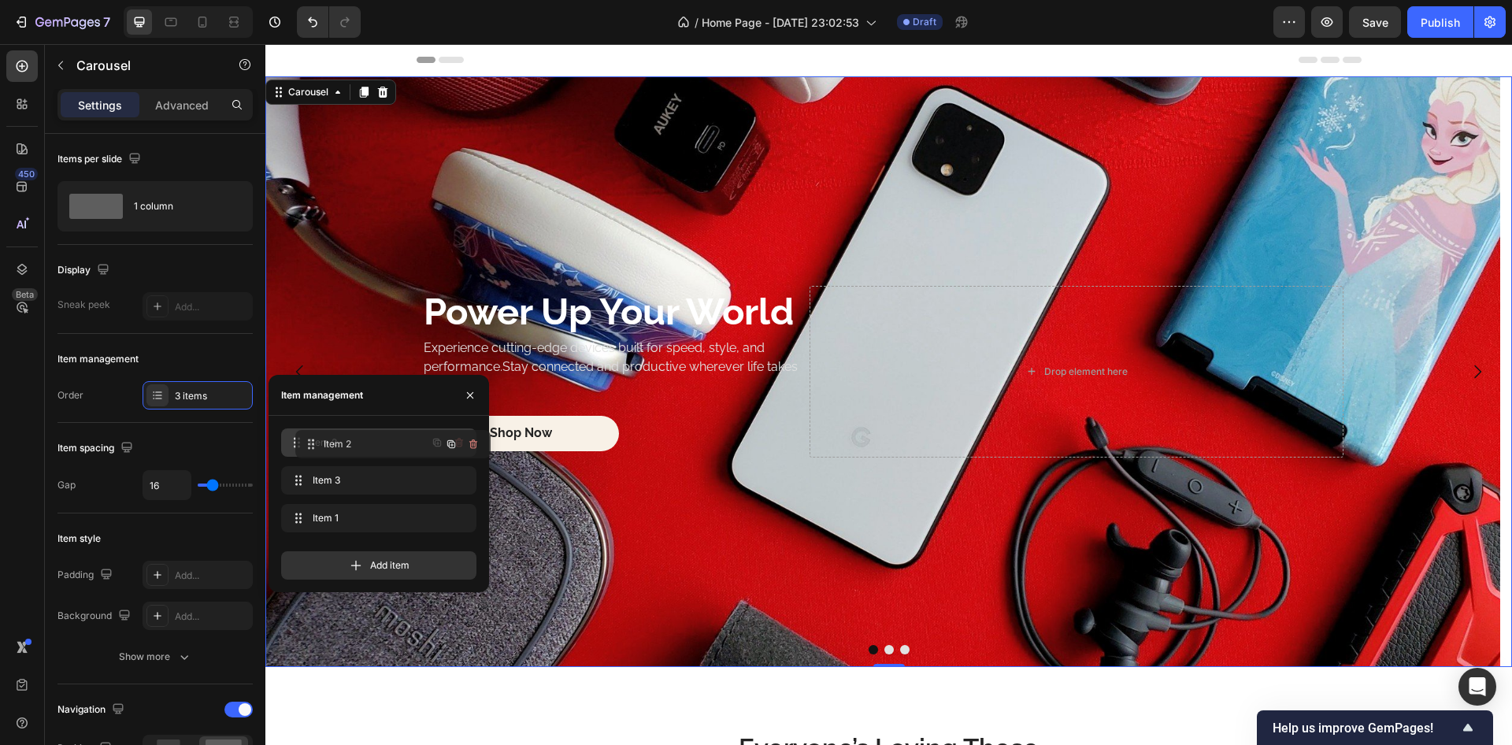
drag, startPoint x: 299, startPoint y: 479, endPoint x: 313, endPoint y: 443, distance: 38.9
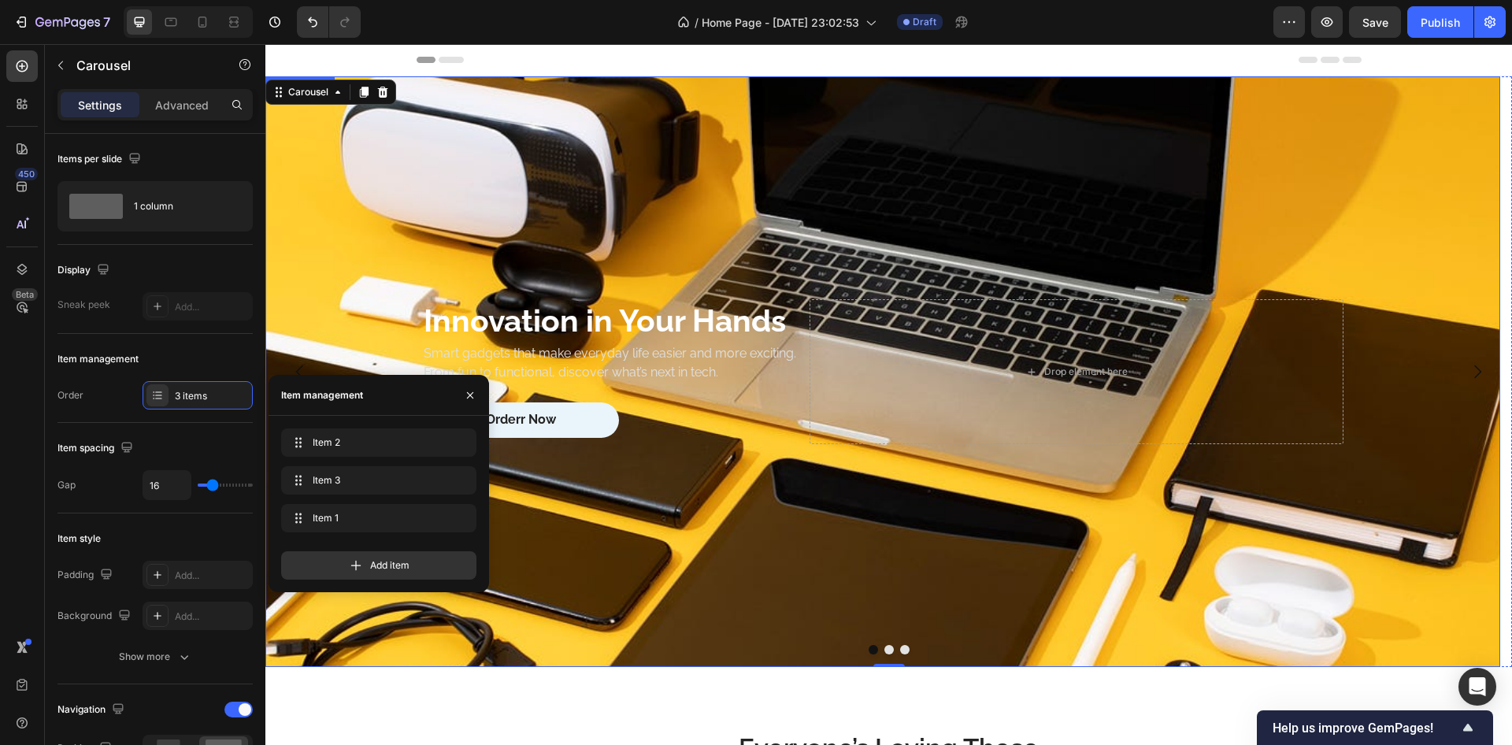
click at [696, 466] on div "Innovation in Your Hands Heading Smart gadgets that make everyday life easier a…" at bounding box center [882, 371] width 945 height 195
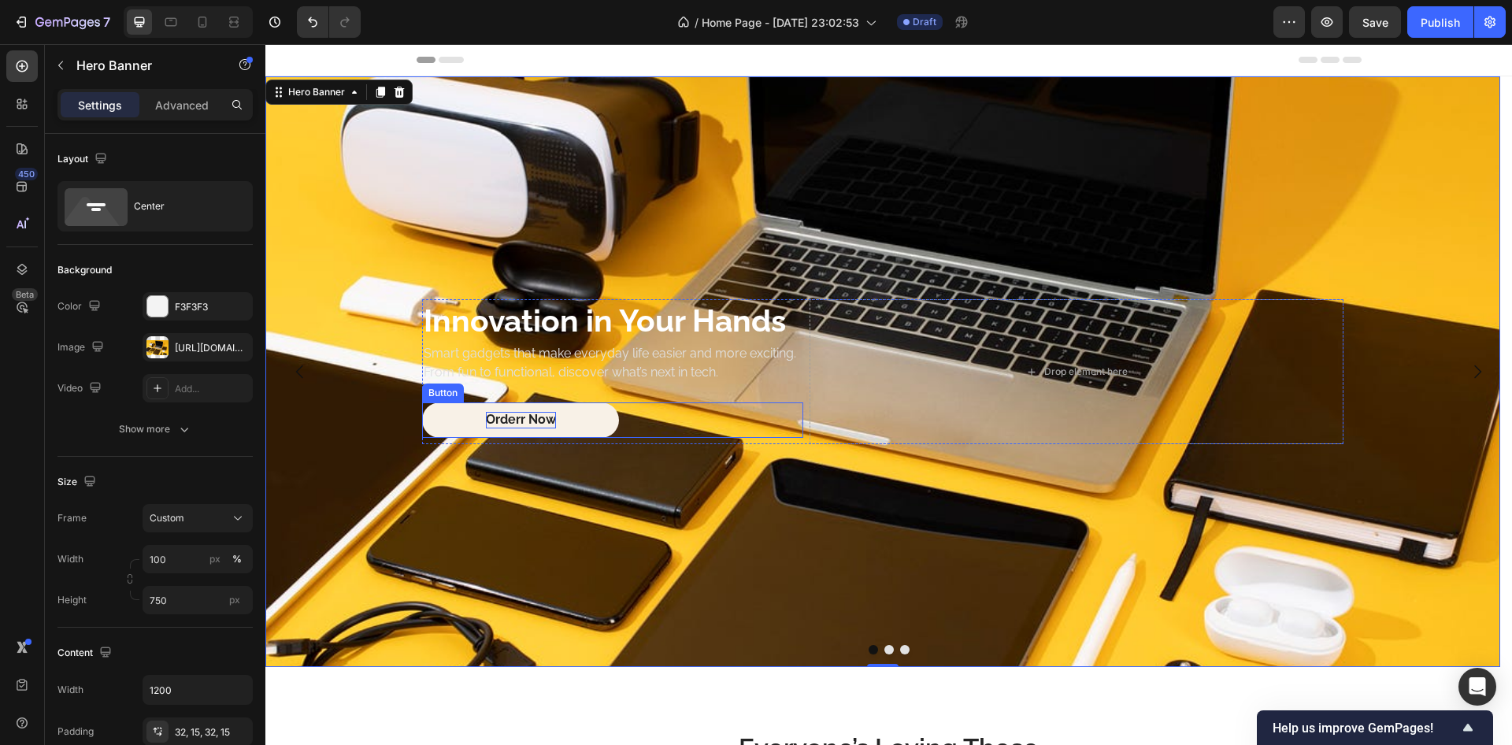
click at [519, 414] on p "Orderr Now" at bounding box center [521, 420] width 70 height 17
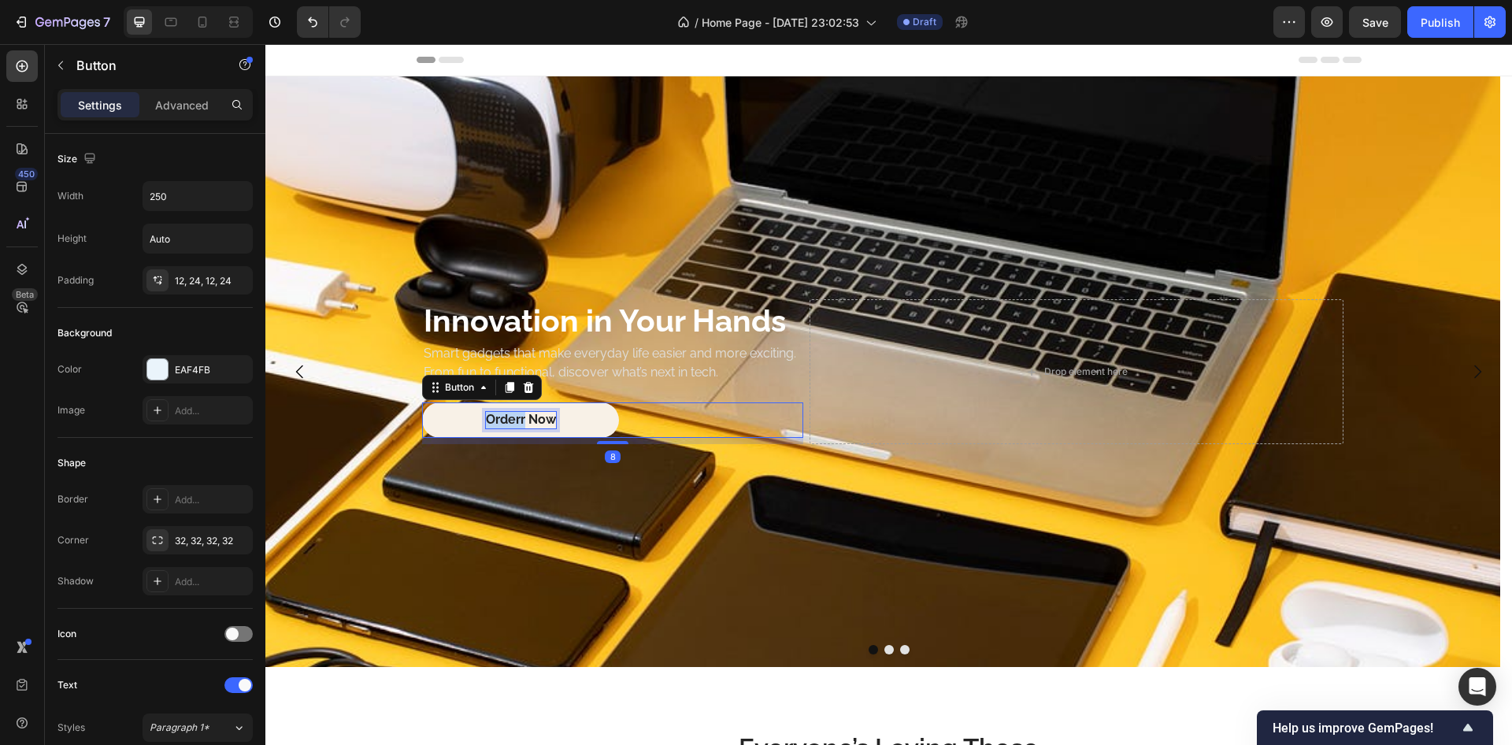
click at [518, 414] on p "Orderr Now" at bounding box center [521, 420] width 70 height 17
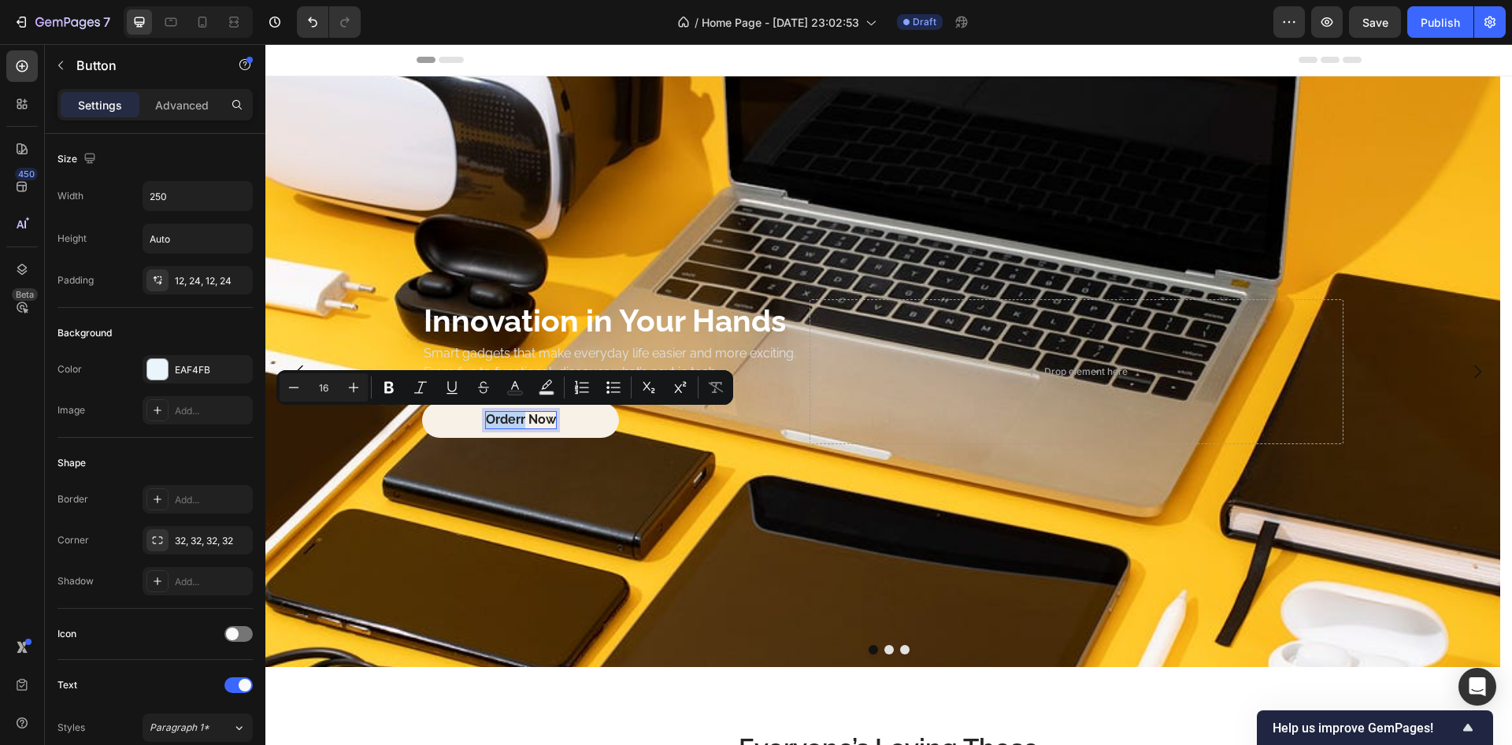
click at [520, 421] on p "Orderr Now" at bounding box center [521, 420] width 70 height 17
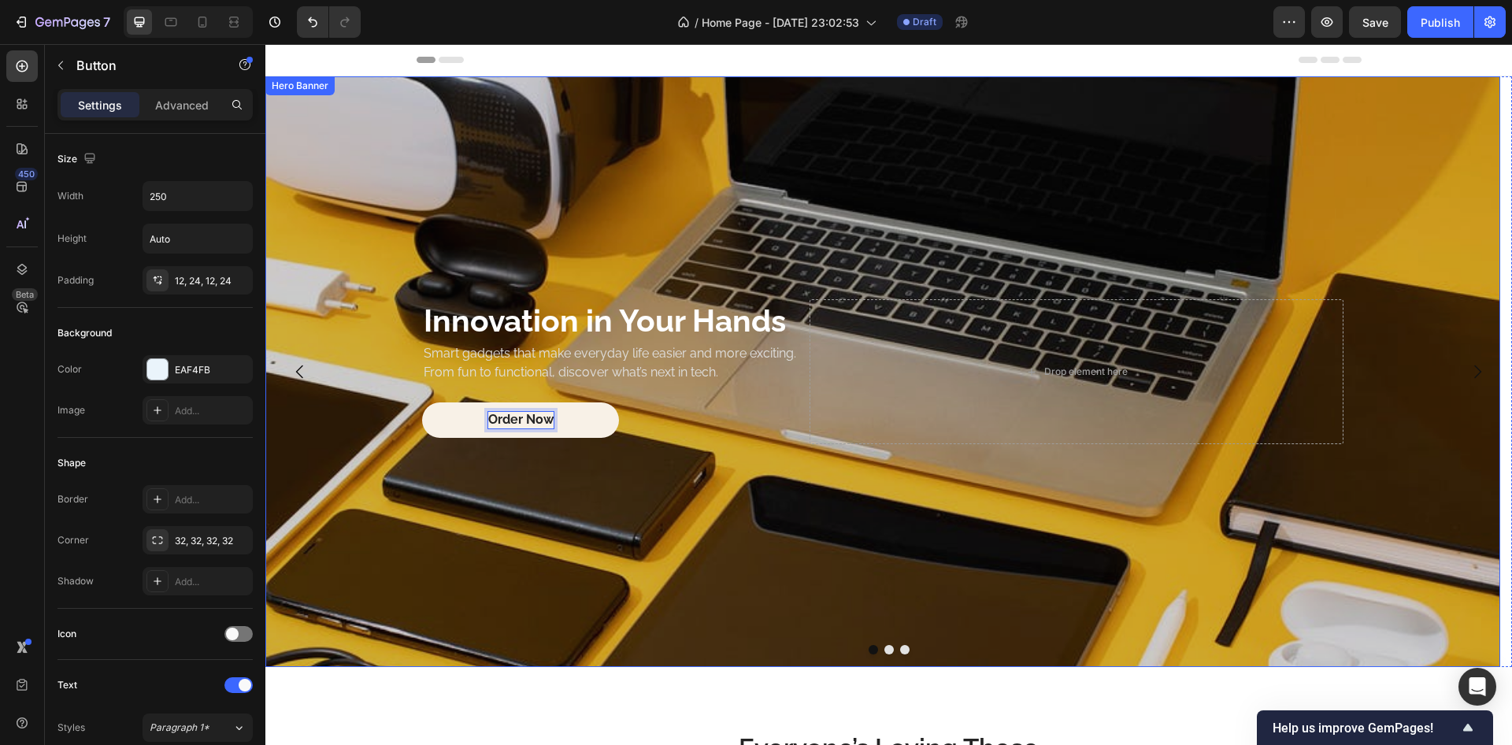
click at [510, 478] on div "Overlay" at bounding box center [882, 371] width 1235 height 591
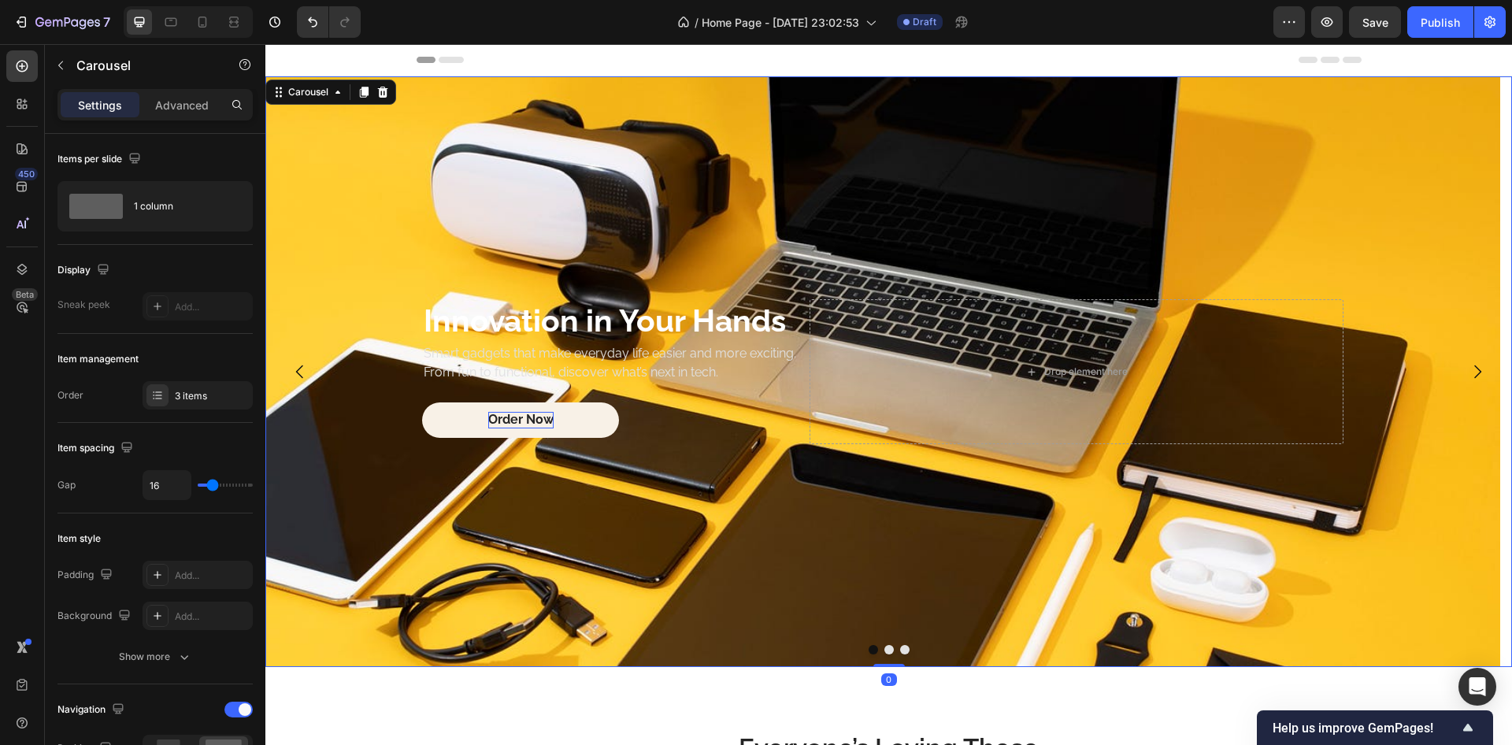
click at [869, 654] on button "Dot" at bounding box center [873, 649] width 9 height 9
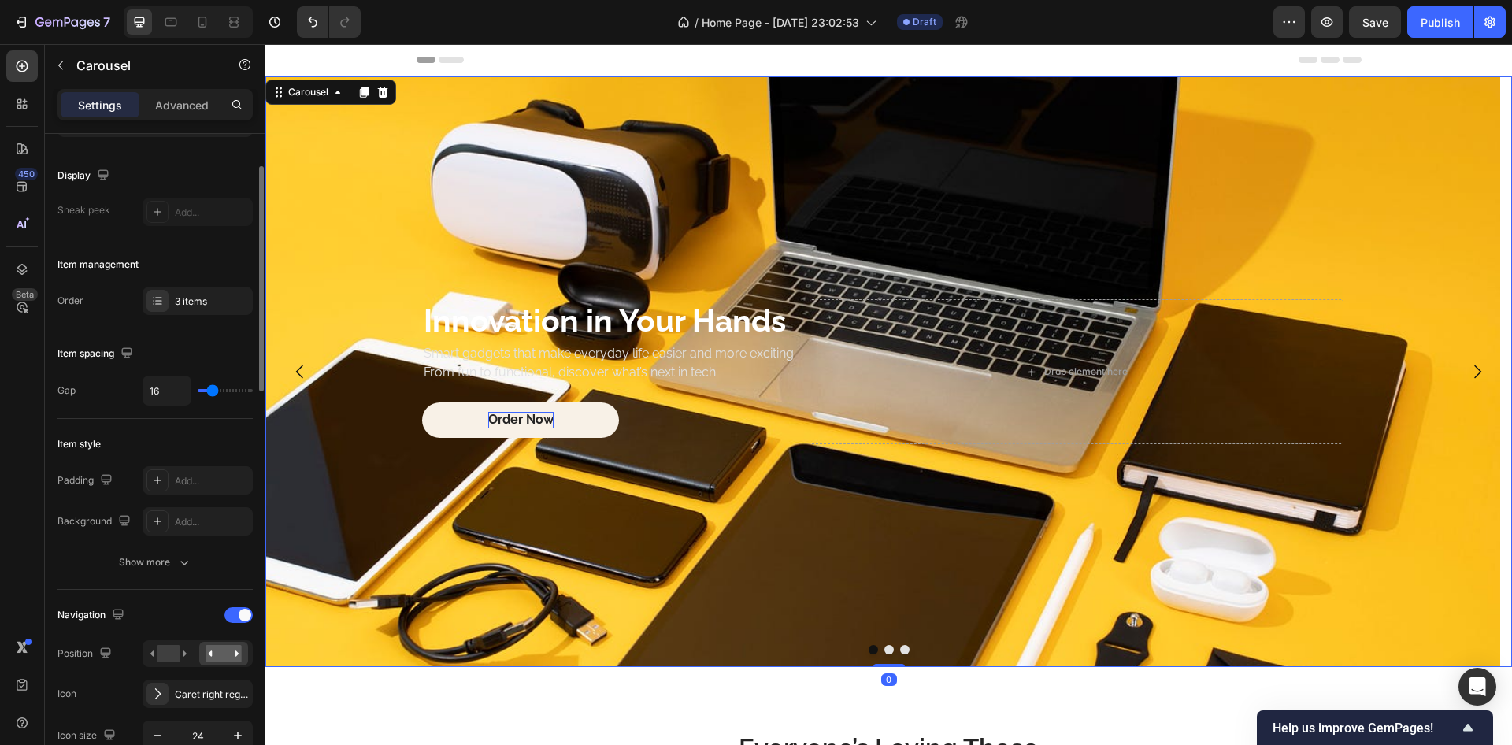
scroll to position [189, 0]
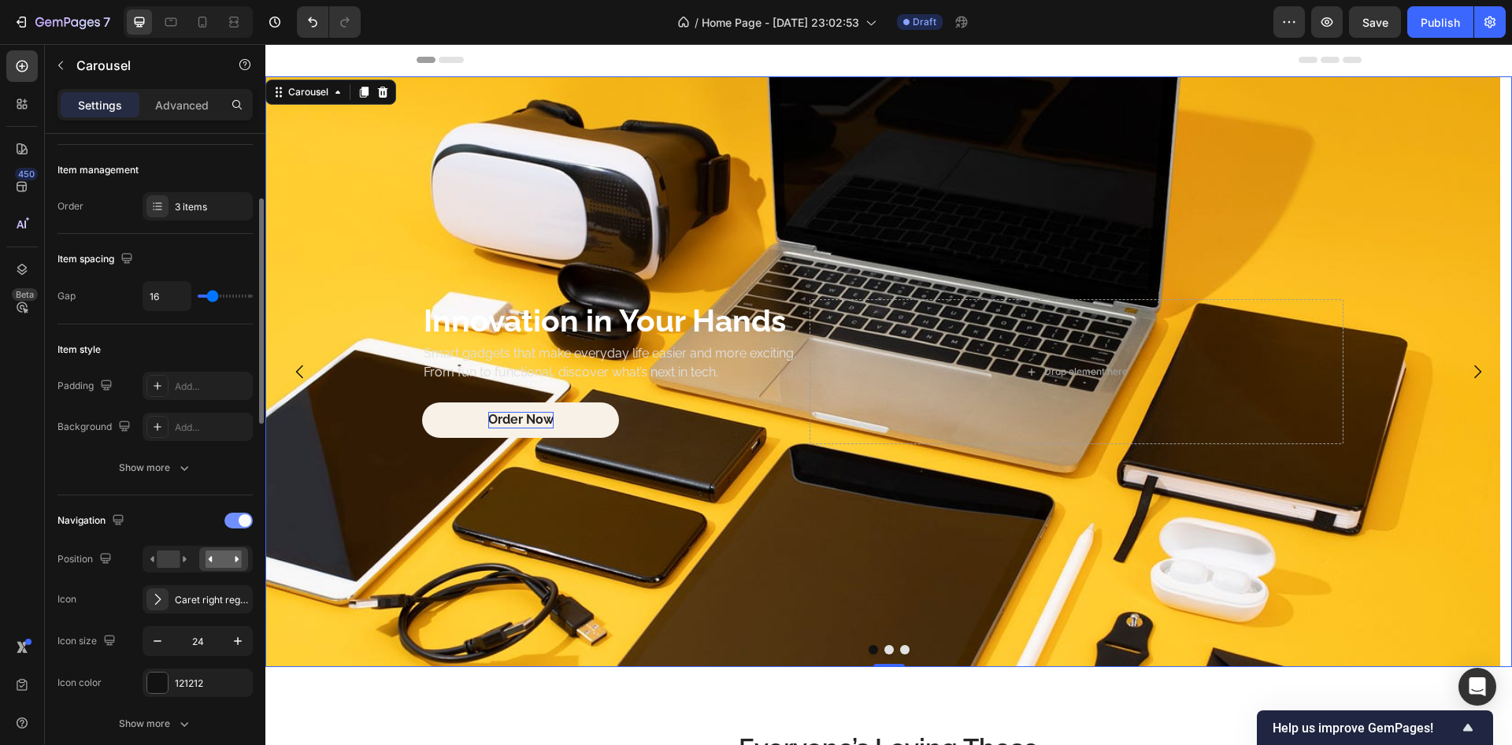
click at [236, 526] on div at bounding box center [239, 521] width 28 height 16
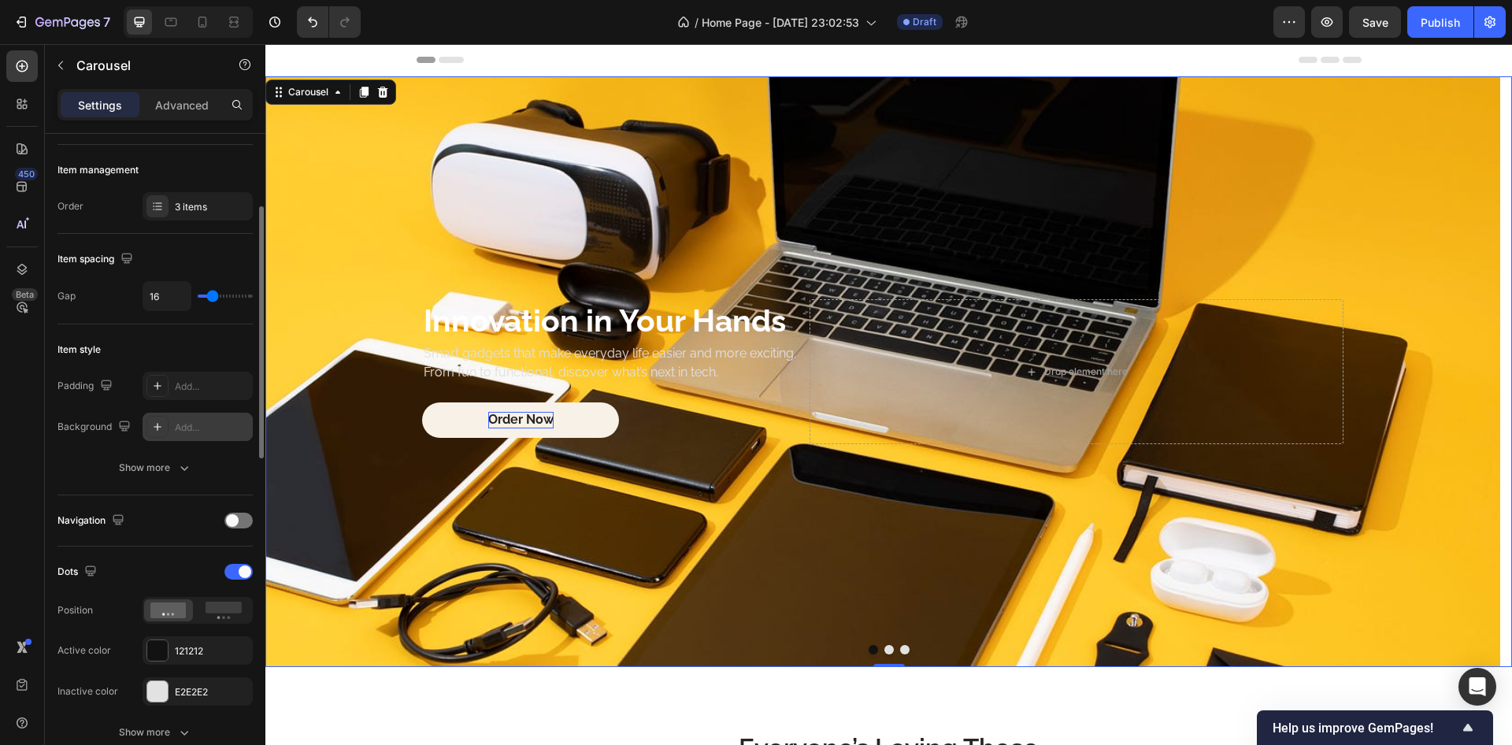
scroll to position [284, 0]
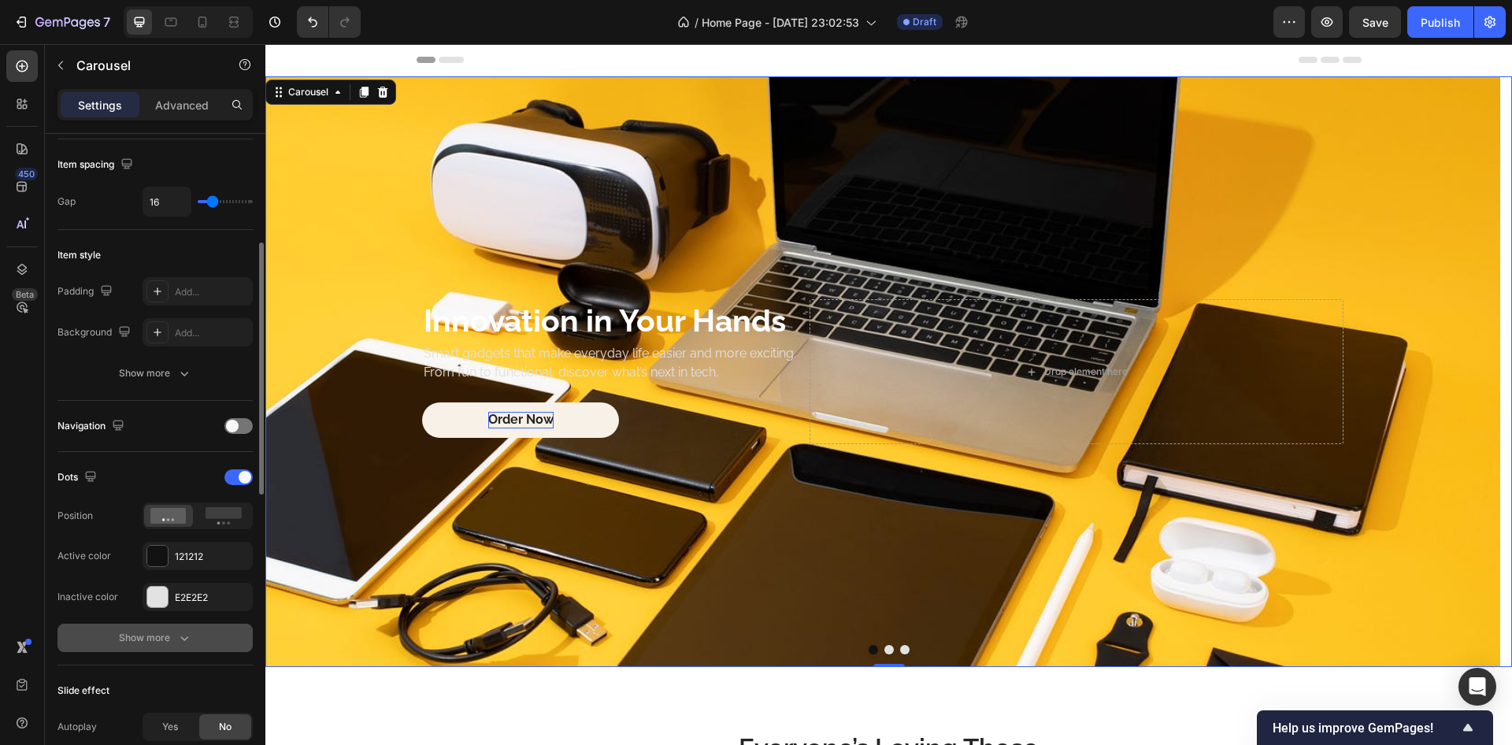
click at [192, 638] on button "Show more" at bounding box center [155, 638] width 195 height 28
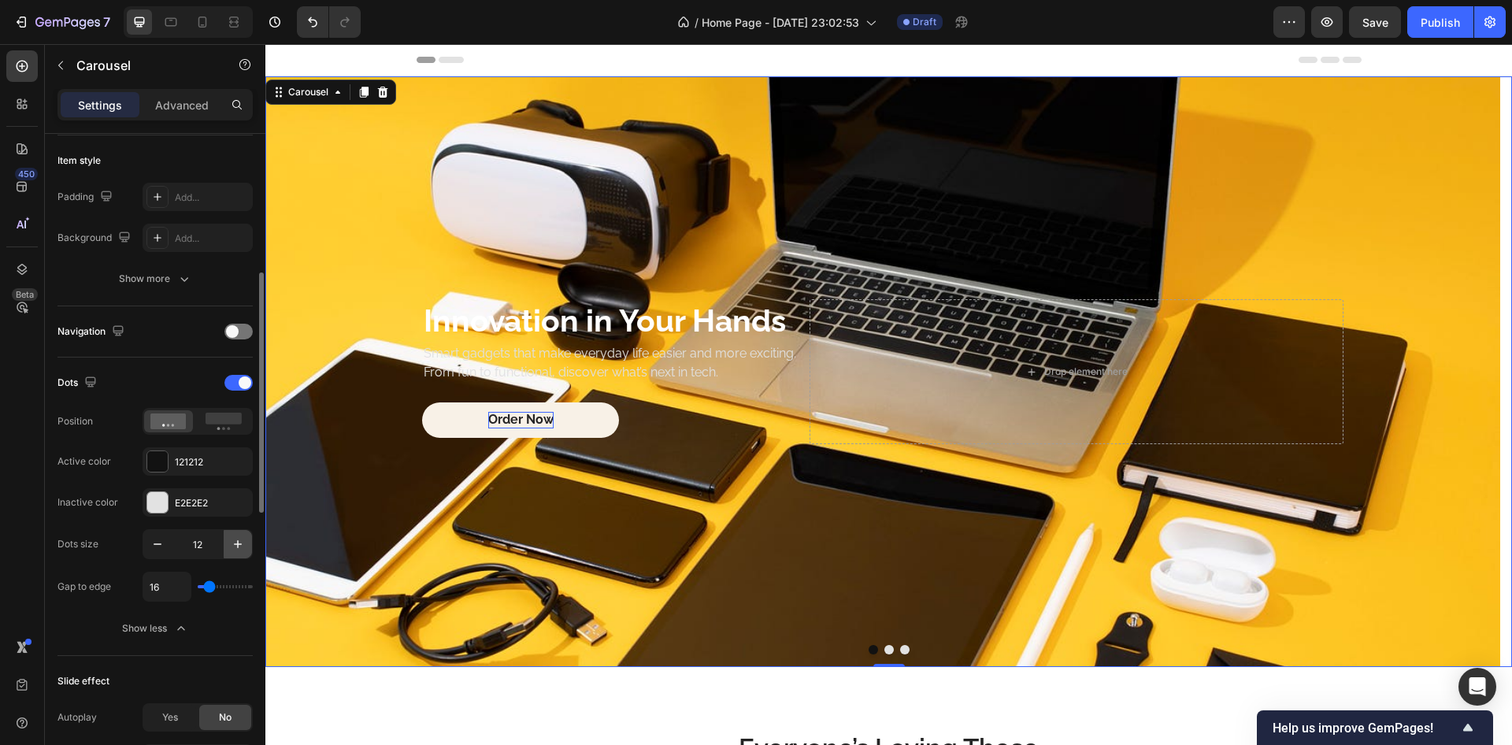
click at [236, 549] on icon "button" at bounding box center [238, 544] width 16 height 16
type input "13"
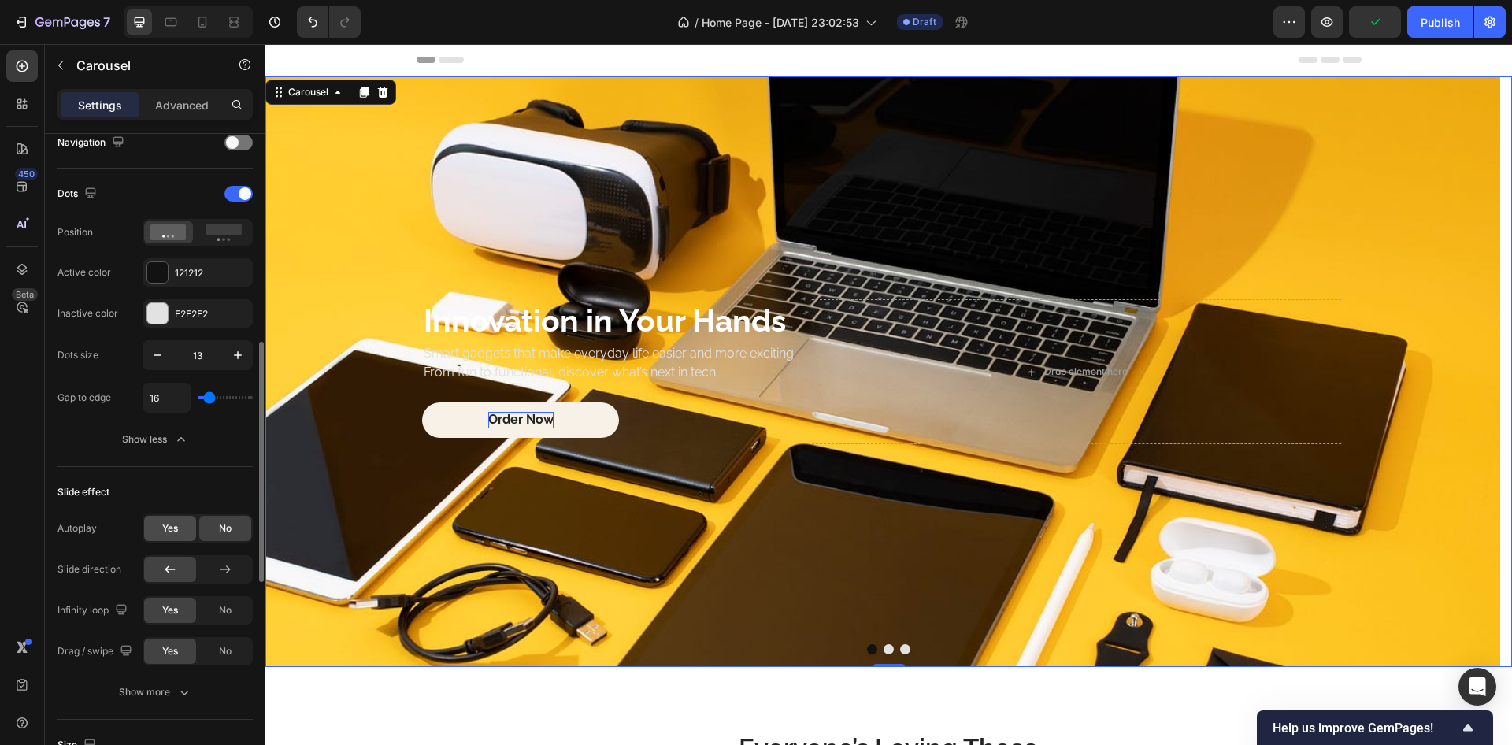
click at [168, 533] on span "Yes" at bounding box center [170, 528] width 16 height 14
type input "1s"
drag, startPoint x: 211, startPoint y: 570, endPoint x: 160, endPoint y: 546, distance: 56.7
type input "1"
click at [198, 569] on input "range" at bounding box center [225, 570] width 55 height 3
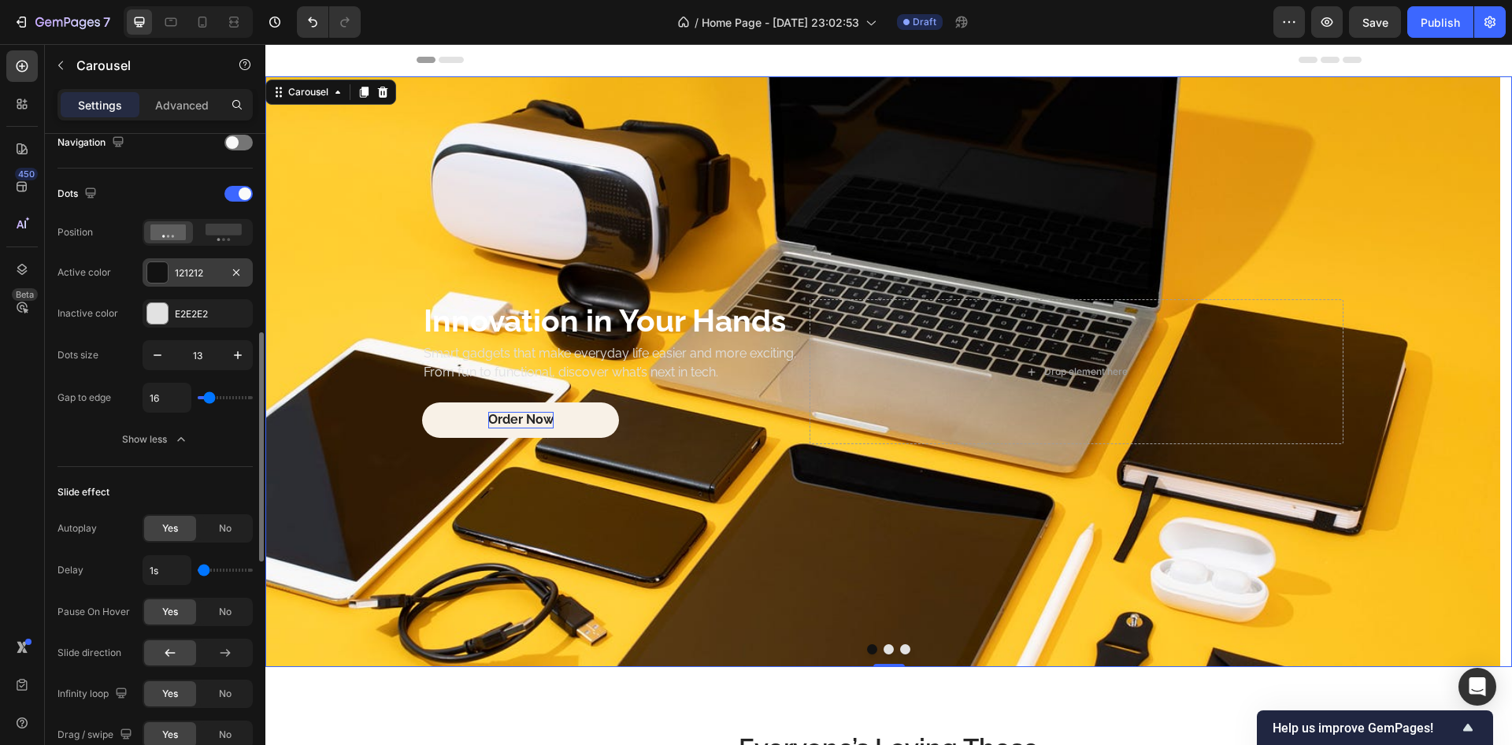
click at [155, 275] on div at bounding box center [157, 272] width 20 height 20
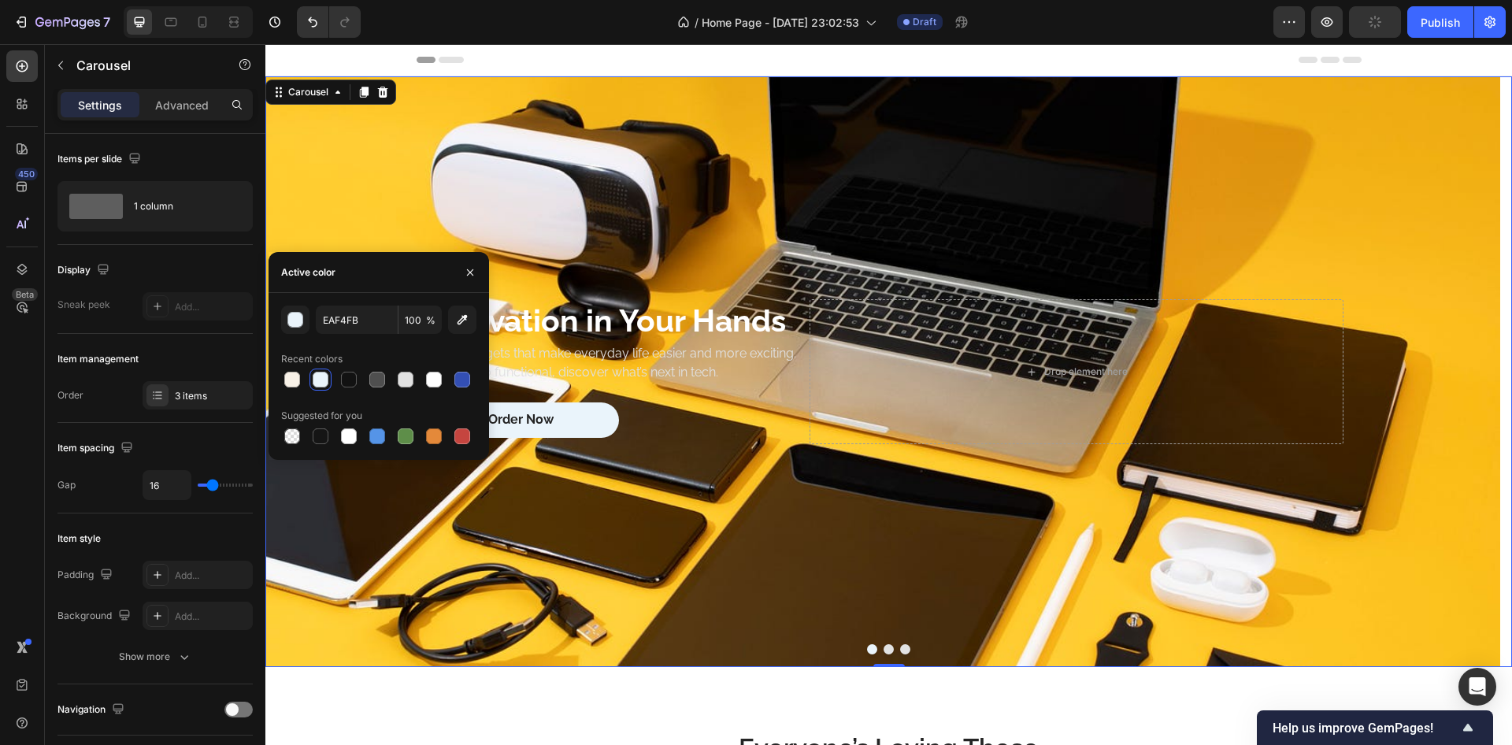
scroll to position [567, 0]
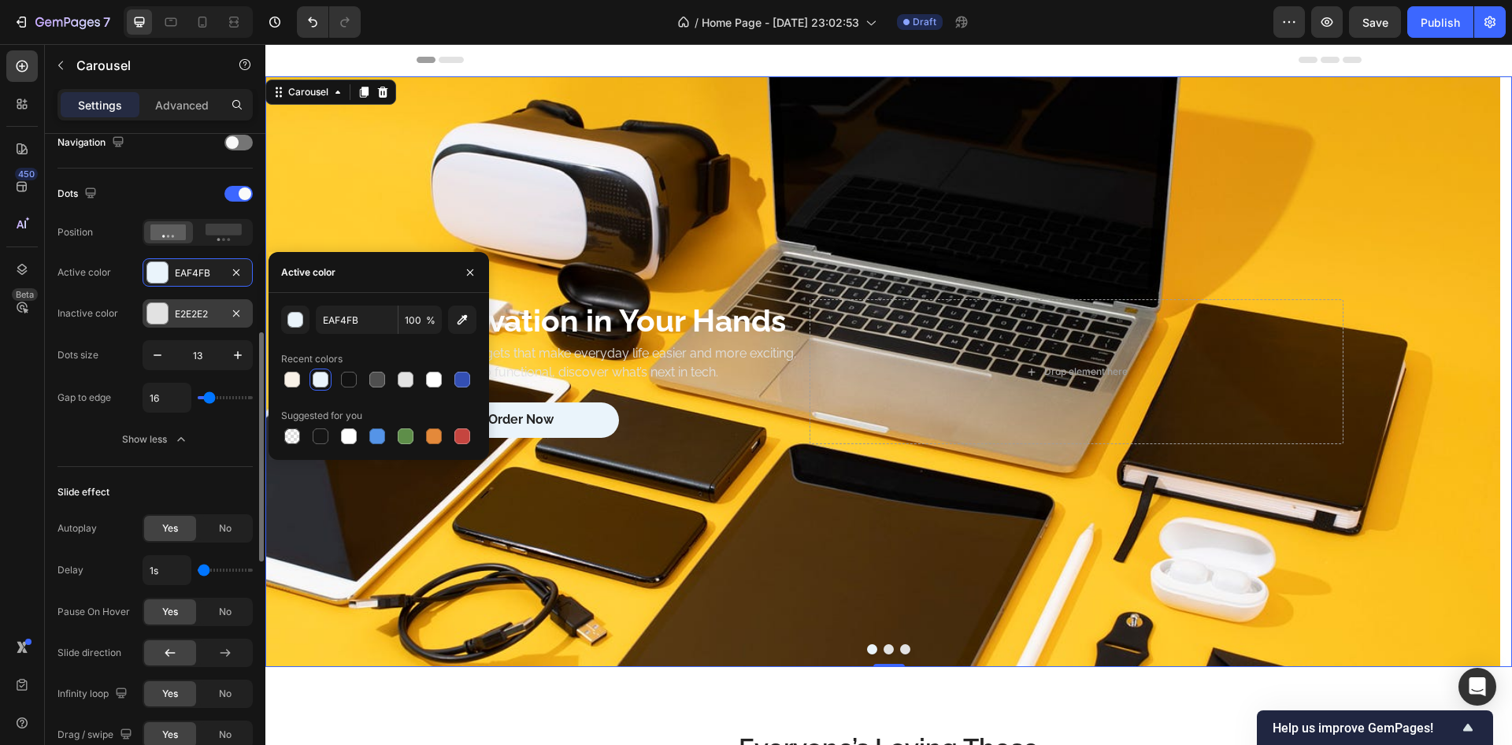
click at [153, 309] on div at bounding box center [157, 313] width 20 height 20
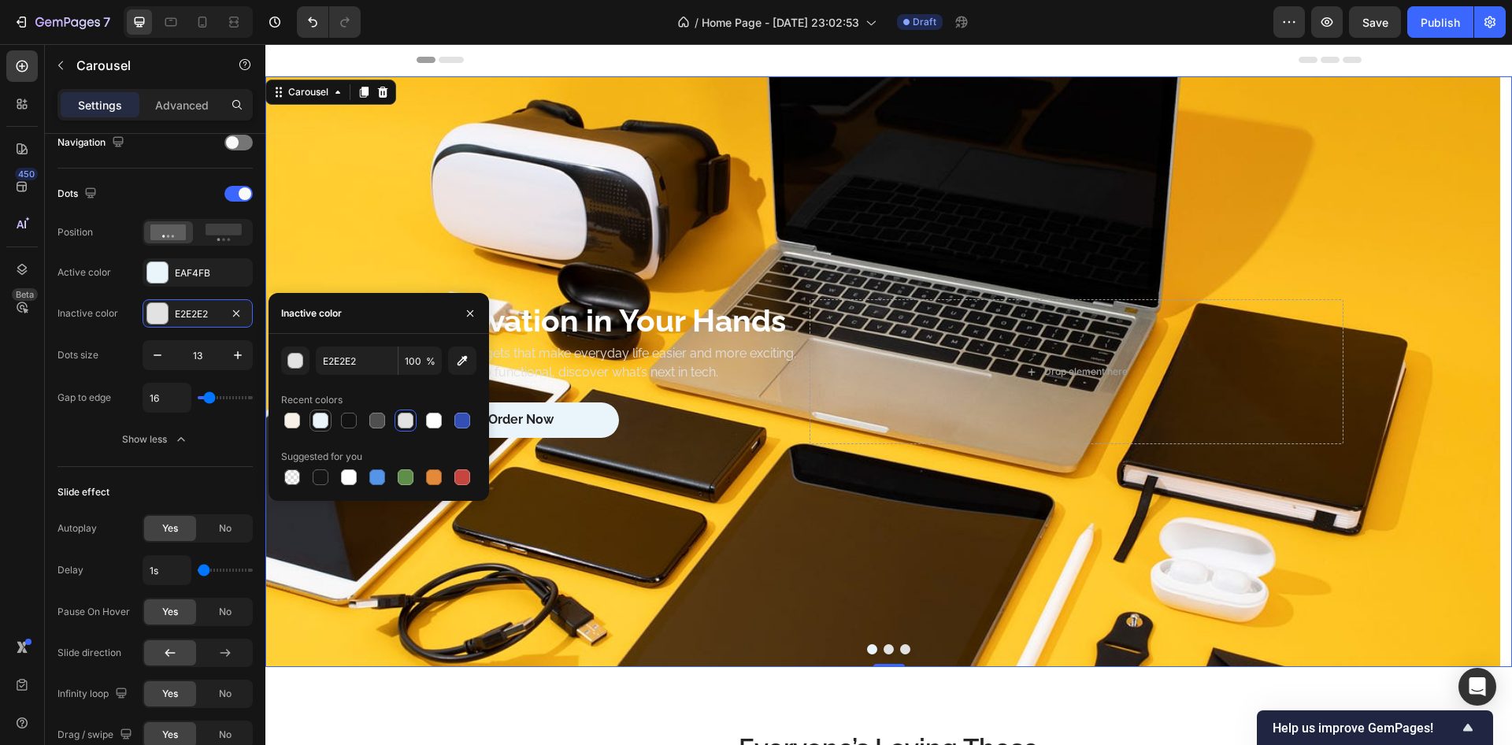
click at [325, 429] on div at bounding box center [320, 420] width 19 height 19
click at [295, 423] on div at bounding box center [292, 421] width 16 height 16
type input "F8F1E7"
click at [219, 456] on div "Dots Position Active color EAF4FB Inactive color F8F1E7 Dots size 13 Gap to edg…" at bounding box center [155, 318] width 195 height 299
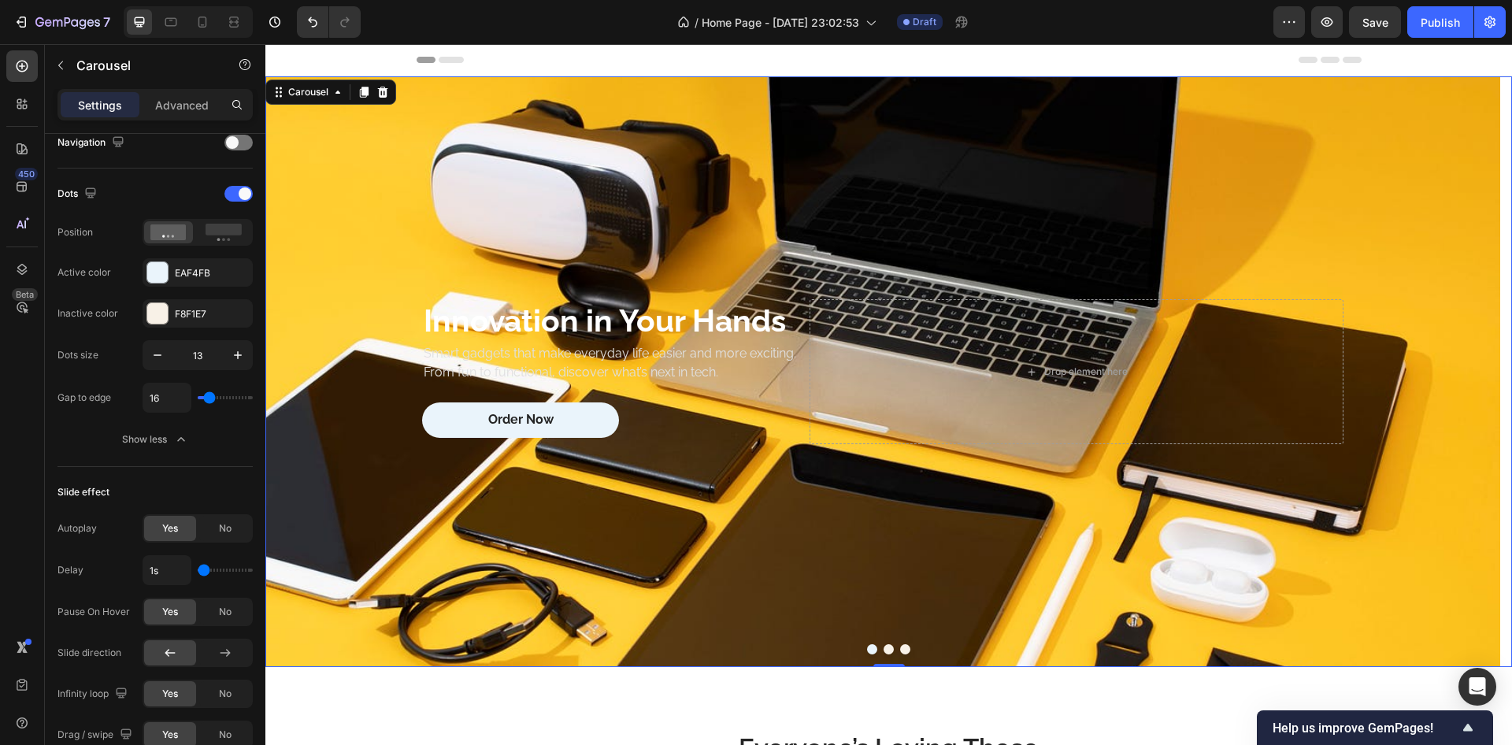
click at [884, 645] on button "Dot" at bounding box center [889, 649] width 10 height 10
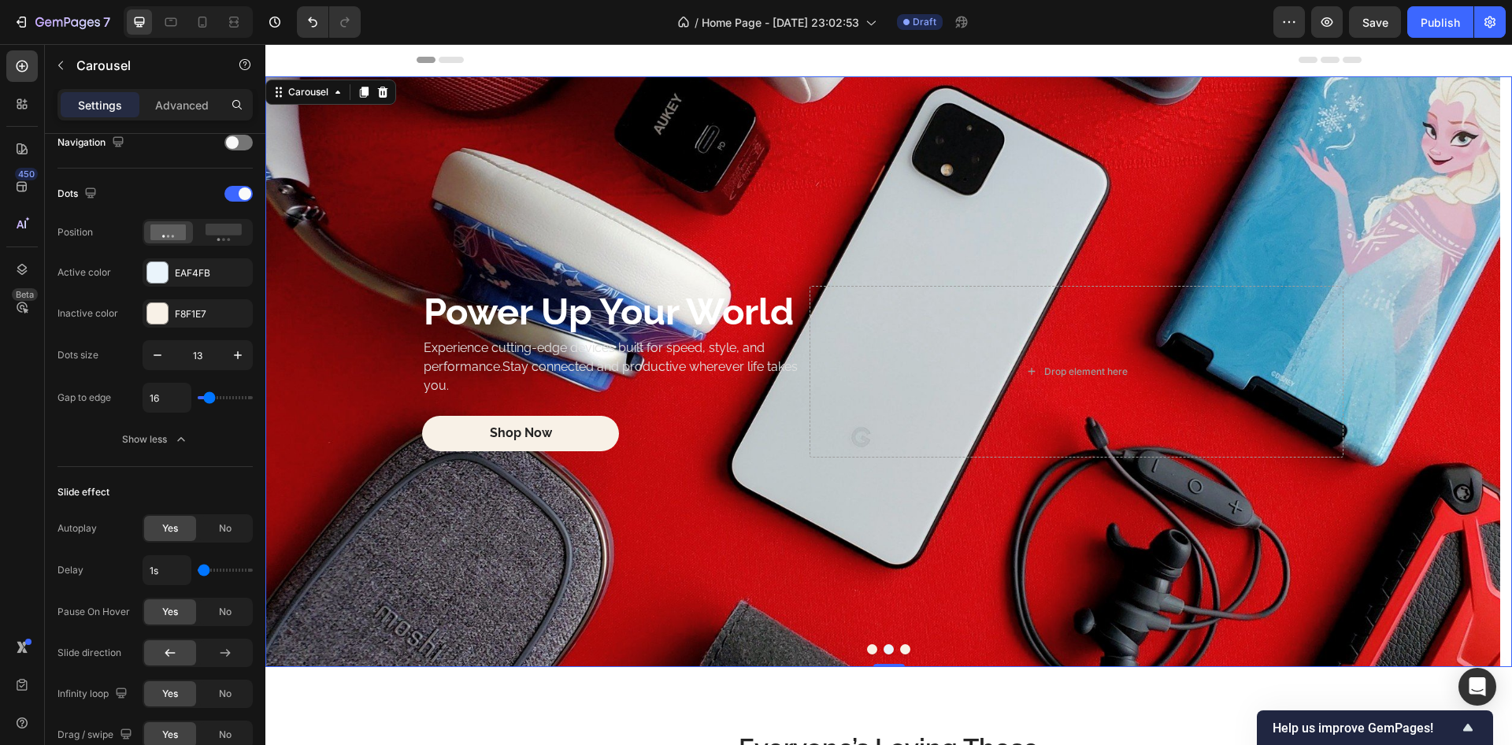
click at [902, 647] on button "Dot" at bounding box center [905, 649] width 10 height 10
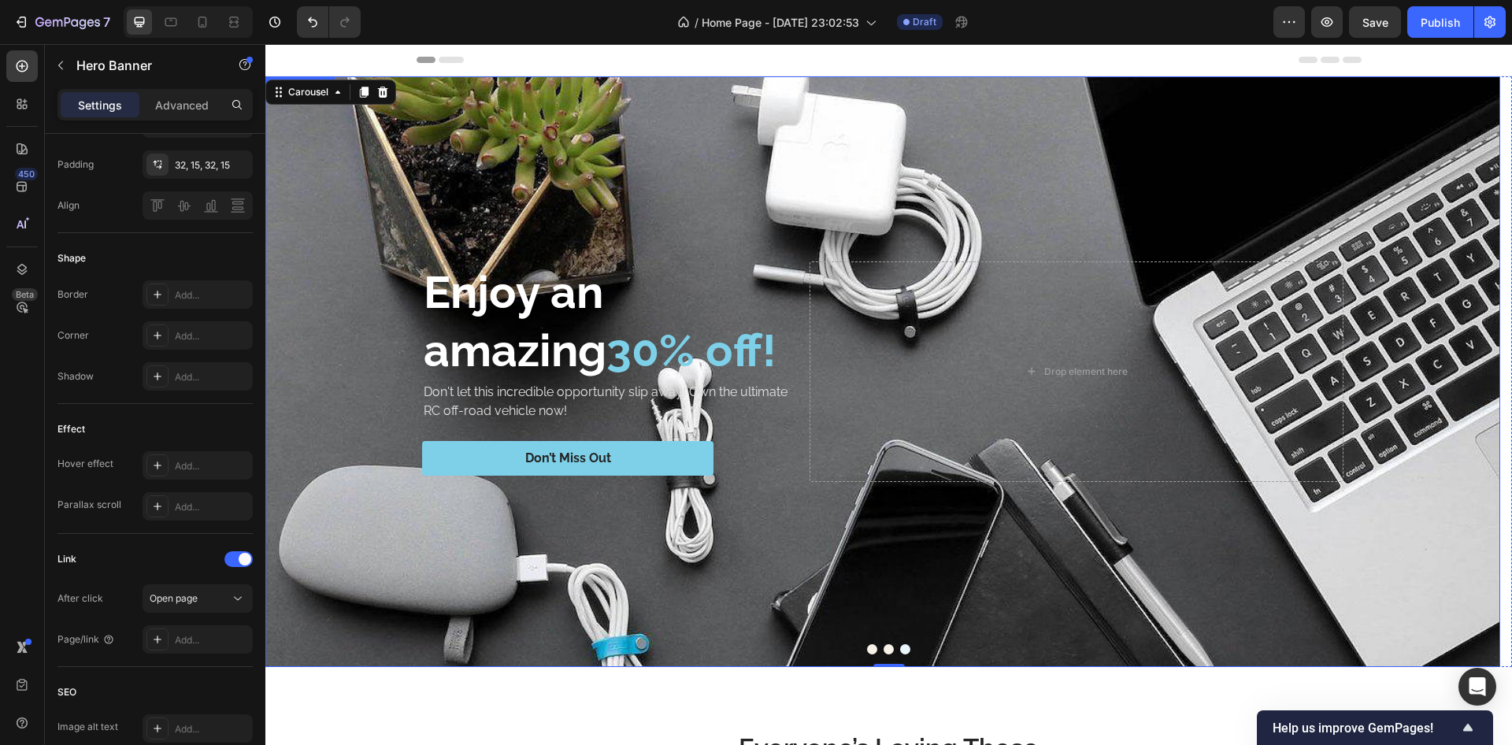
click at [342, 266] on div "Background Image" at bounding box center [882, 371] width 1235 height 591
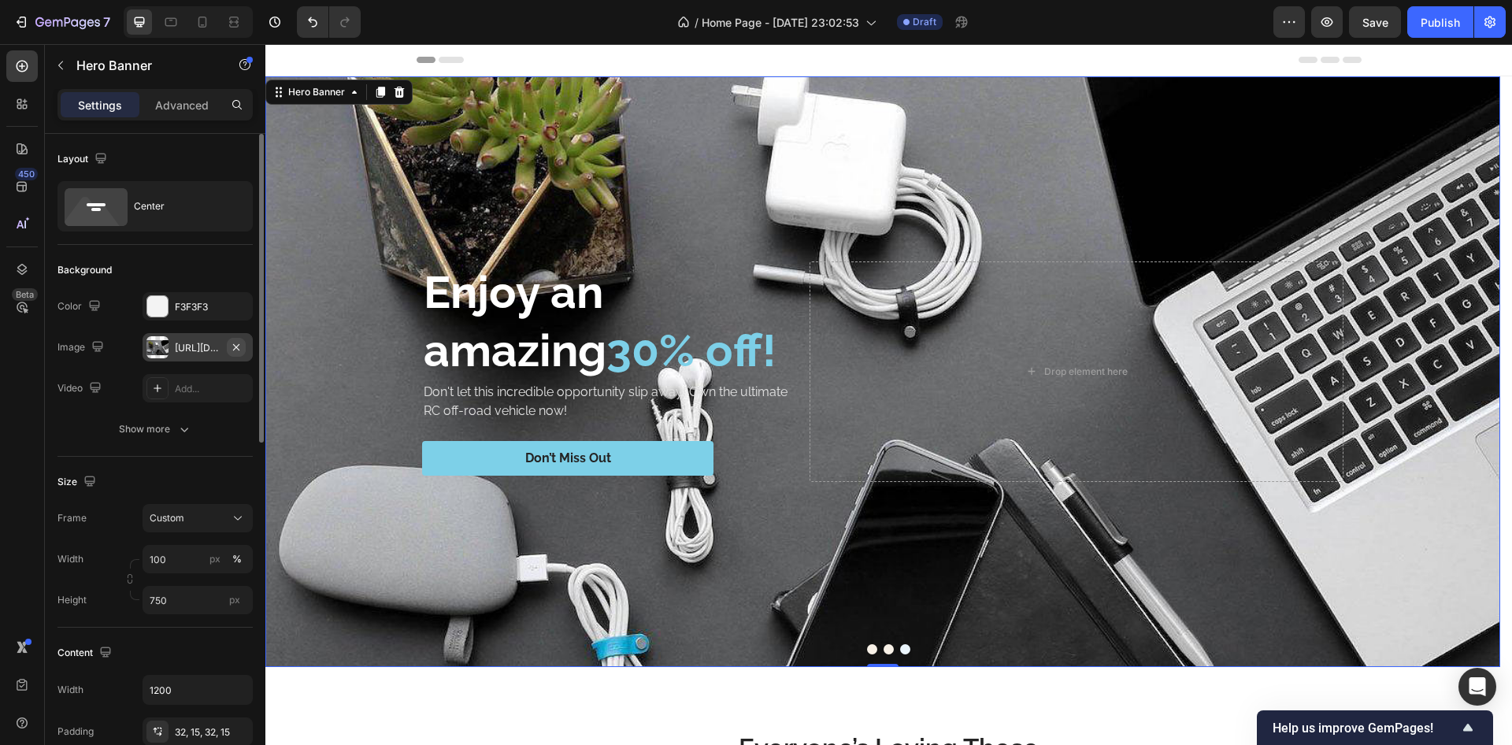
click at [233, 343] on icon "button" at bounding box center [236, 347] width 13 height 13
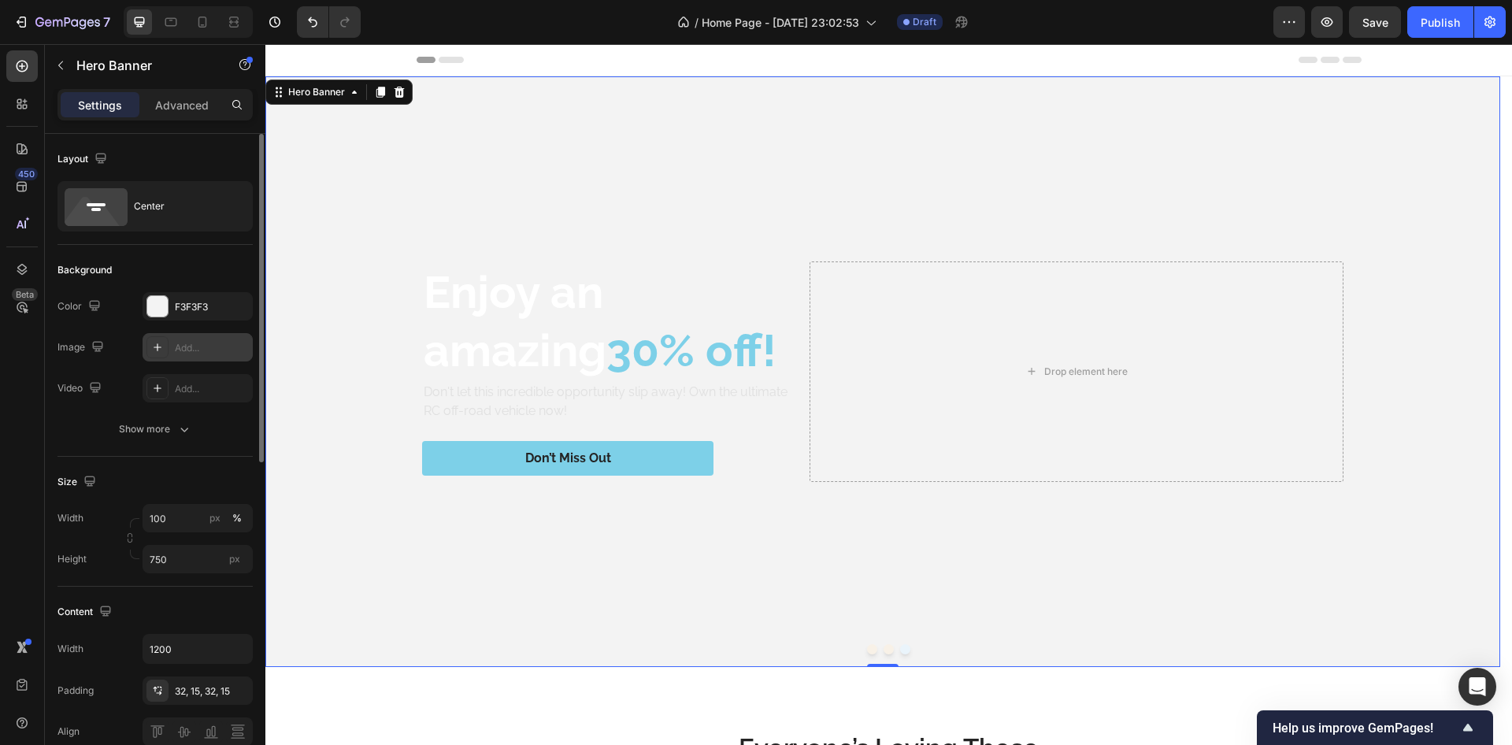
click at [202, 346] on div "Add..." at bounding box center [212, 348] width 74 height 14
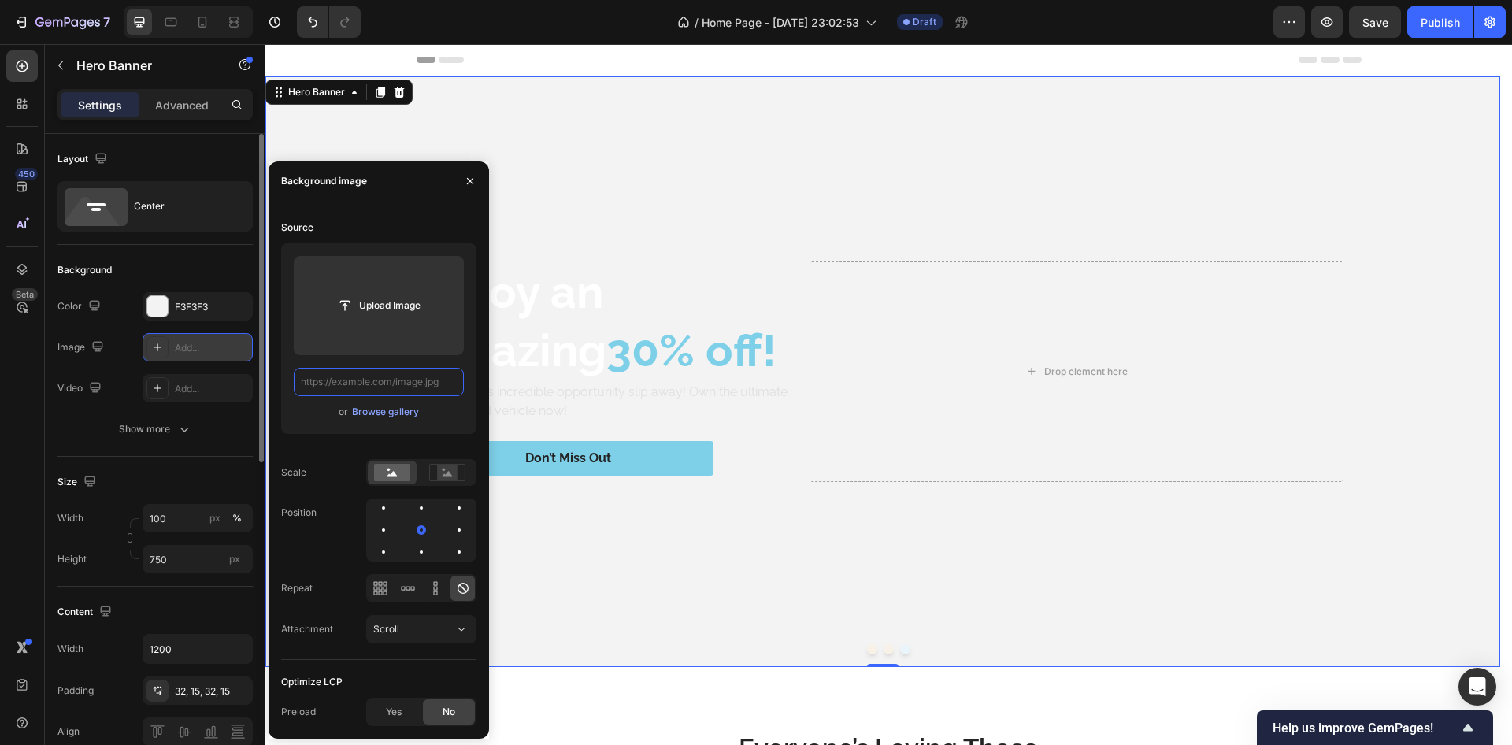
paste input "https://i.pinimg.com/originals/40/a9/c3/40a9c329dba2278c9775798067ebae2d.jpg"
type input "https://i.pinimg.com/originals/40/a9/c3/40a9c329dba2278c9775798067ebae2d.jpg"
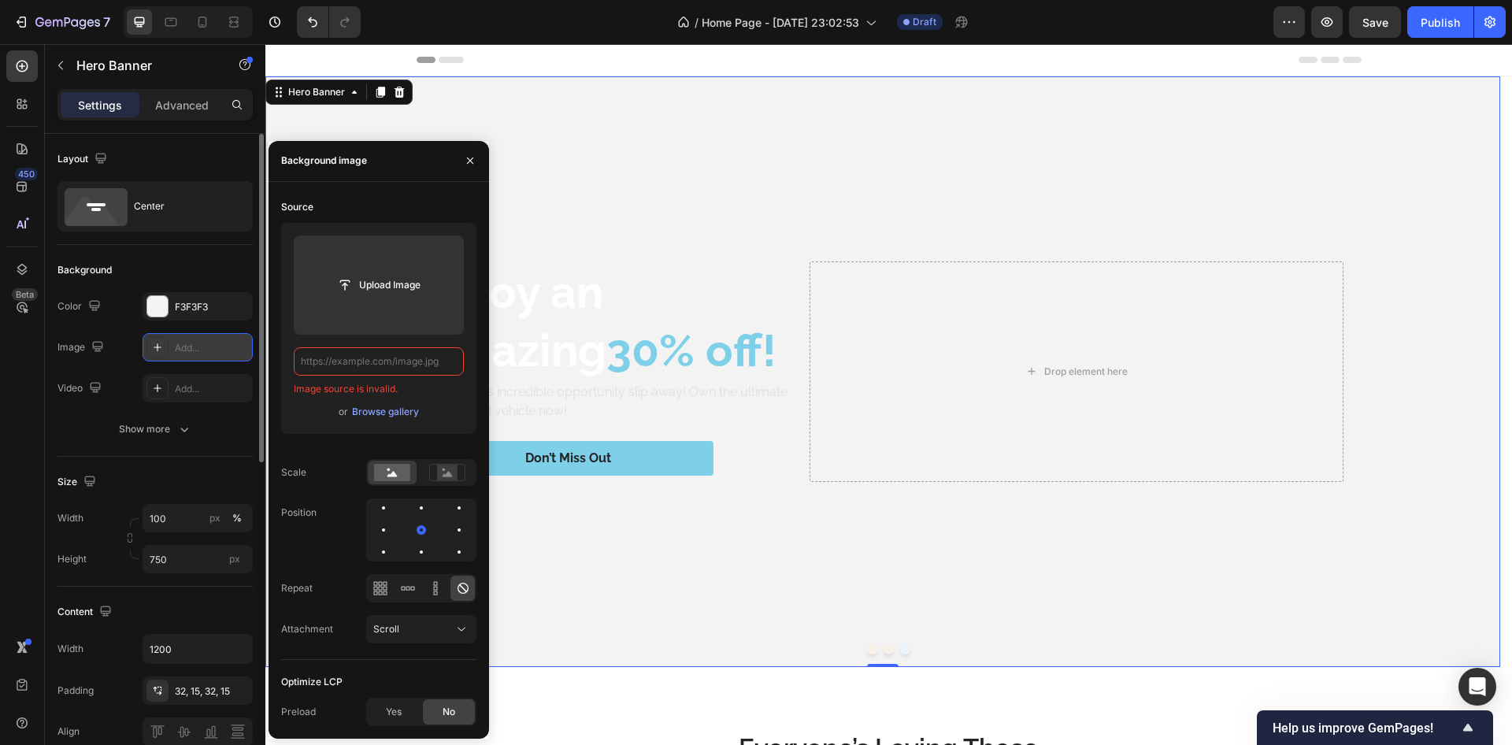
paste input "https://i.pinimg.com/originals/40/a9/c3/40a9c329dba2278c9775798067ebae2d.jpg"
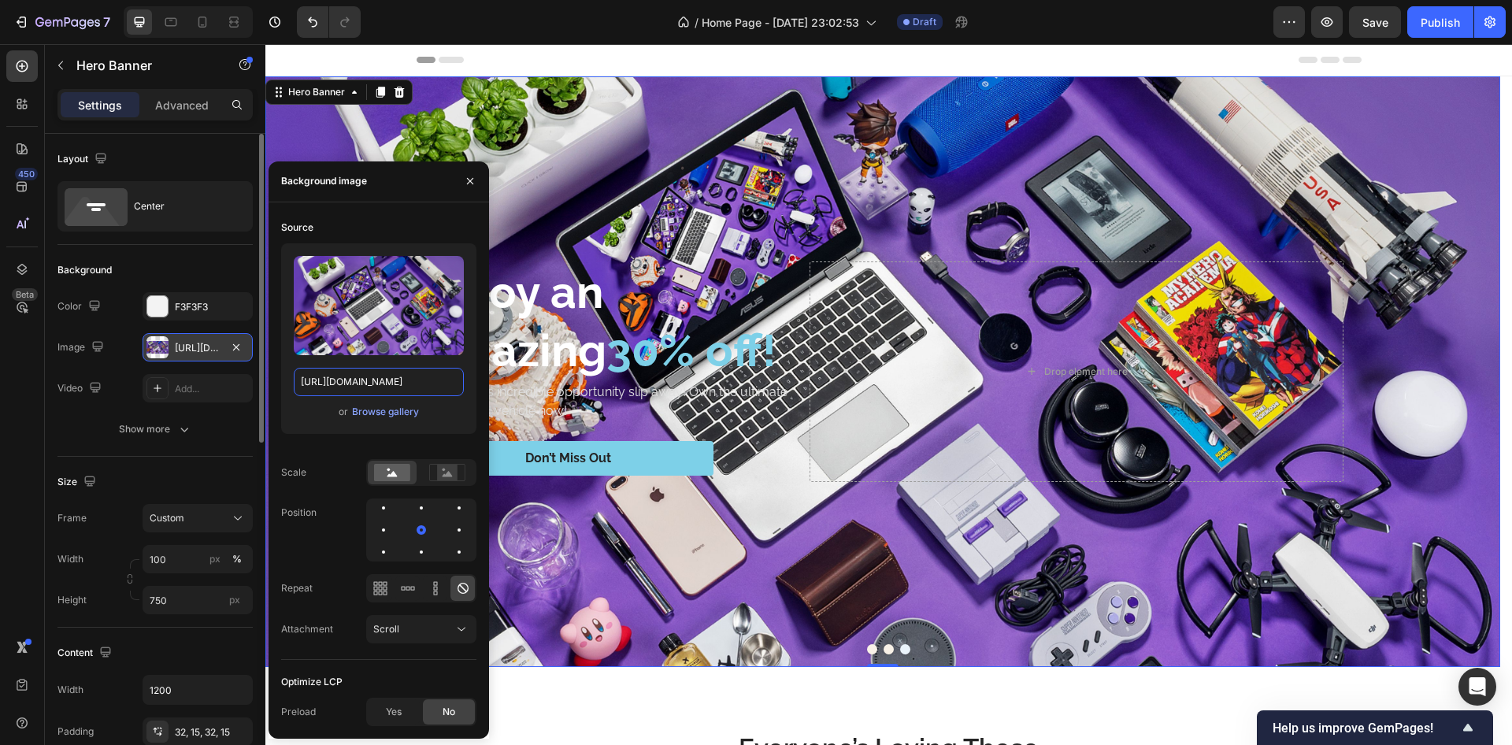
scroll to position [0, 245]
type input "https://i.pinimg.com/originals/40/a9/c3/40a9c329dba2278c9775798067ebae2d.jpg"
click at [807, 177] on div "Background Image" at bounding box center [882, 371] width 1235 height 591
click at [466, 182] on icon "button" at bounding box center [470, 181] width 13 height 13
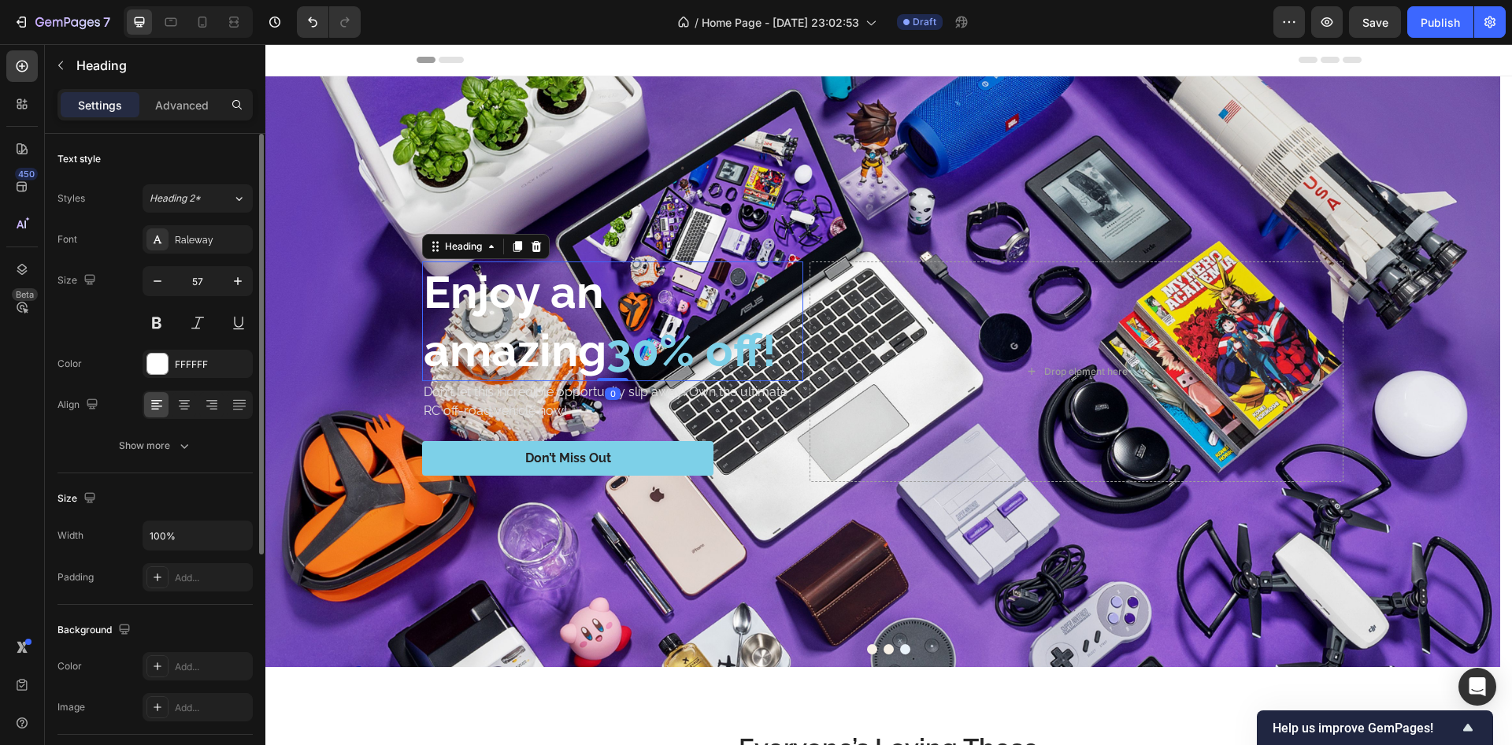
click at [473, 299] on h2 "Enjoy an amazing 30% off!" at bounding box center [612, 322] width 381 height 120
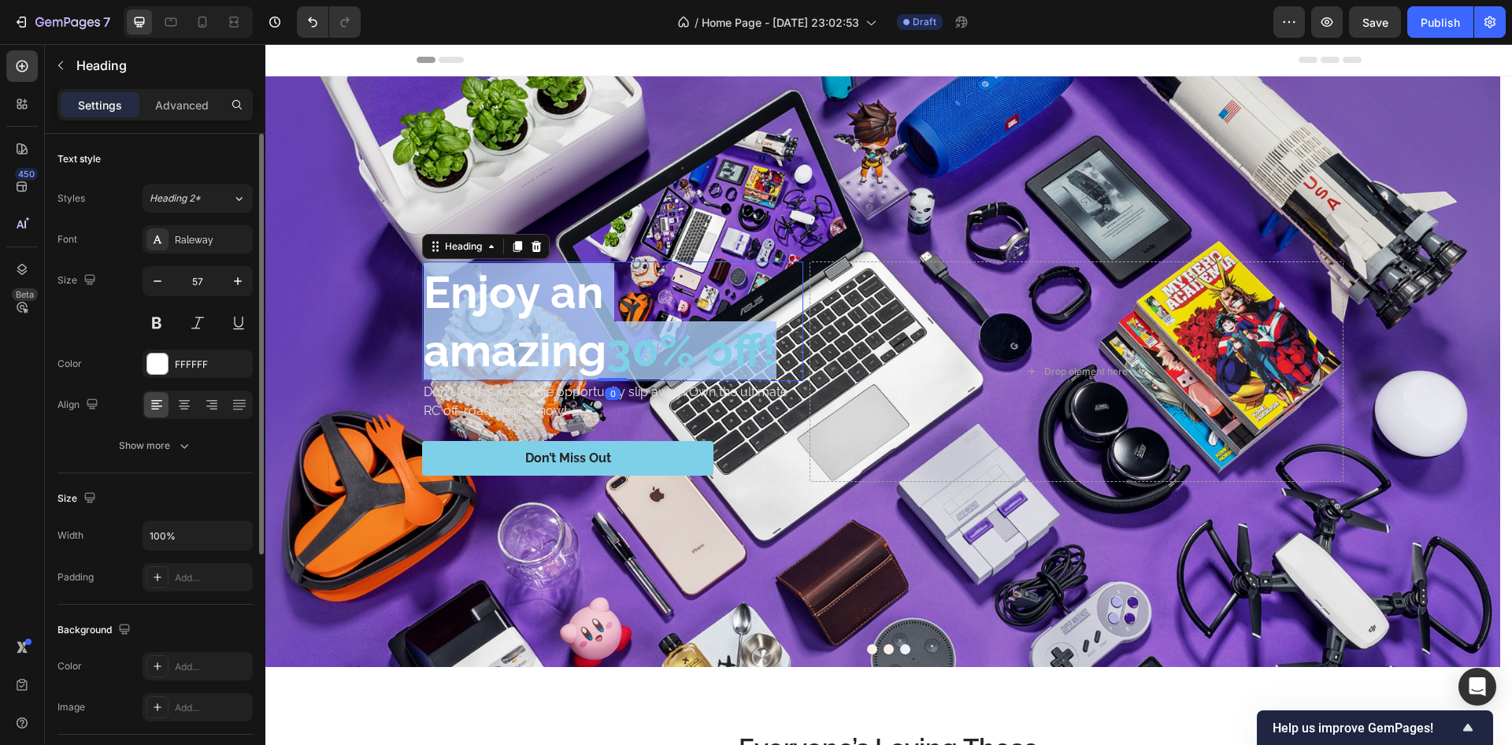
click at [473, 299] on p "Enjoy an amazing 30% off!" at bounding box center [613, 321] width 378 height 117
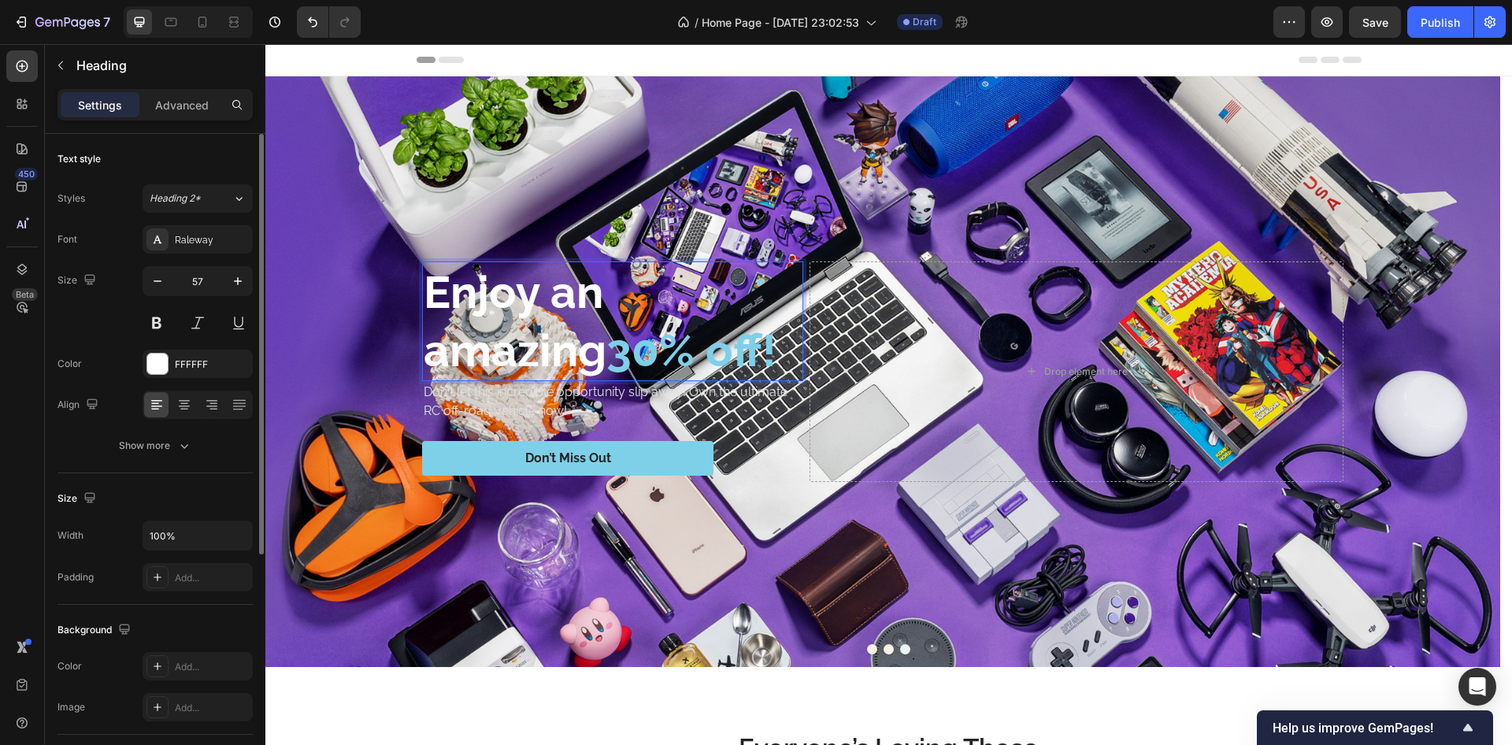
drag, startPoint x: 473, startPoint y: 299, endPoint x: 457, endPoint y: 299, distance: 15.8
click at [457, 299] on p "Enjoy an amazing 30% off!" at bounding box center [613, 321] width 378 height 117
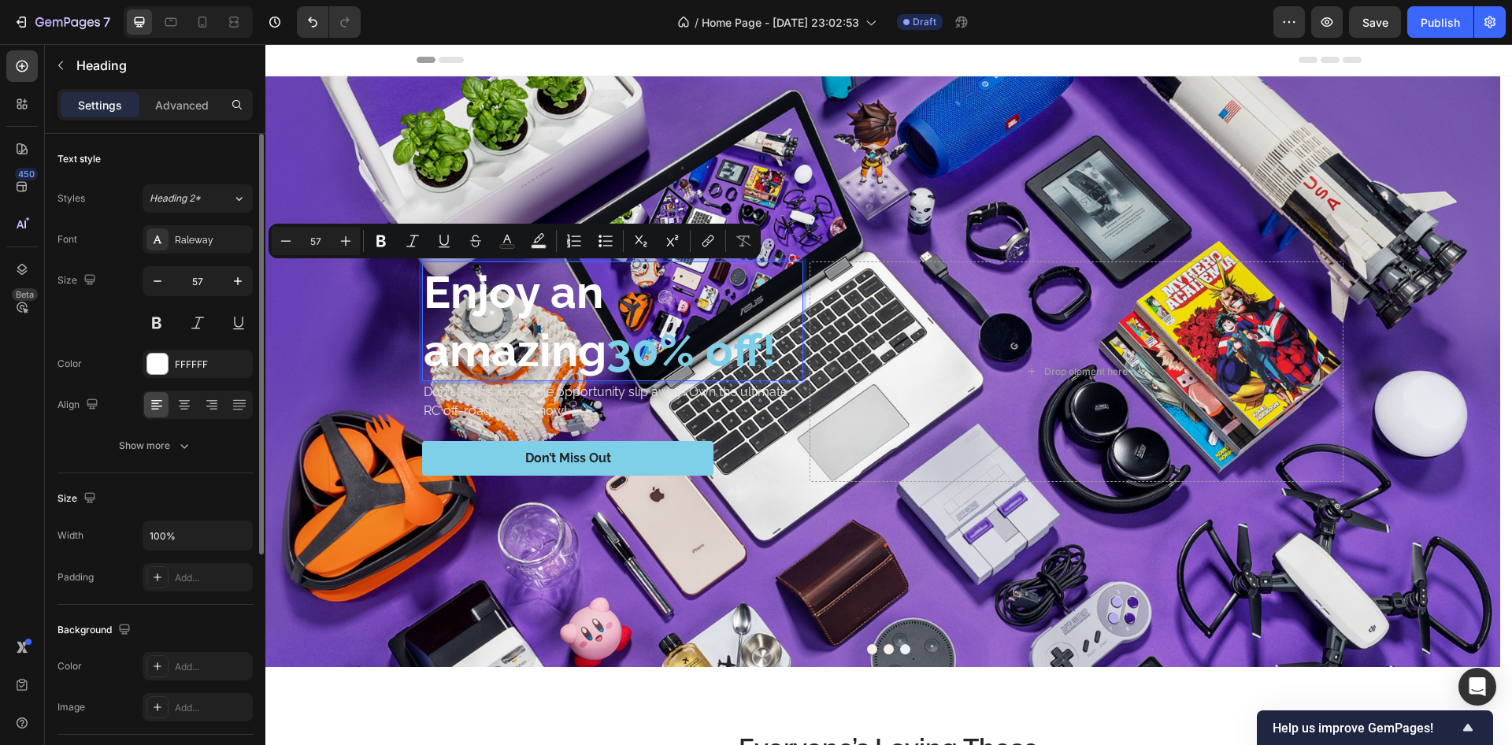
click at [607, 324] on span "30% off!" at bounding box center [692, 350] width 170 height 53
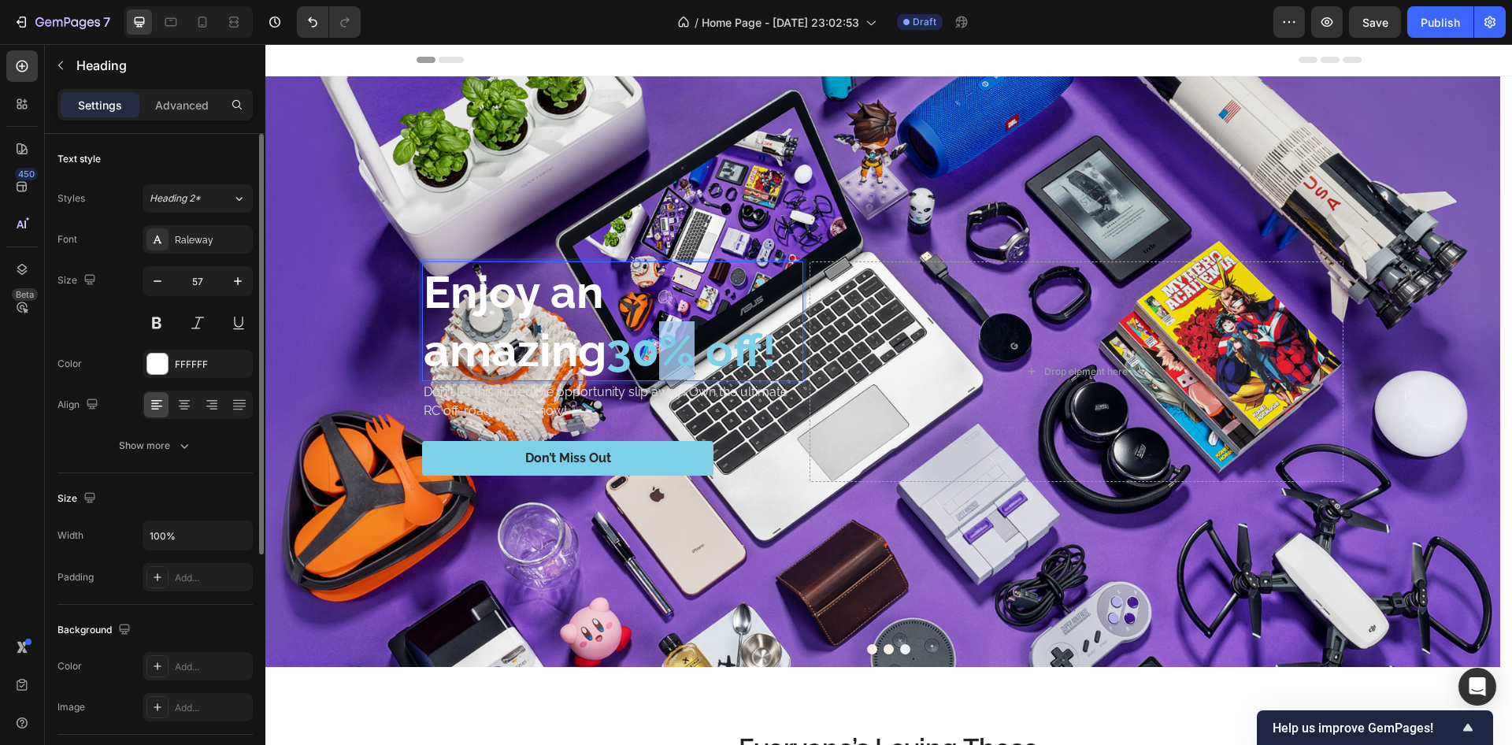
click at [607, 324] on span "30% off!" at bounding box center [692, 350] width 170 height 53
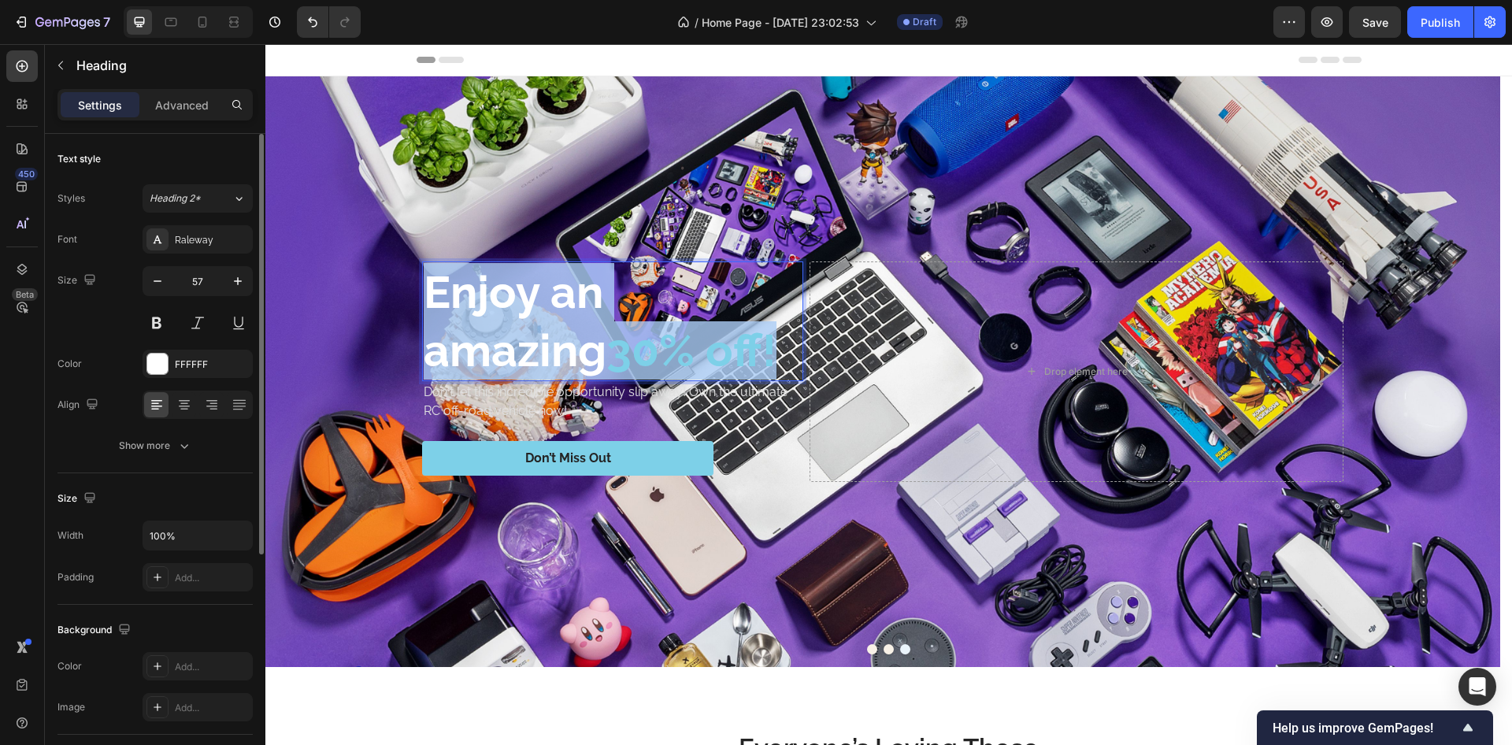
click at [607, 324] on span "30% off!" at bounding box center [692, 350] width 170 height 53
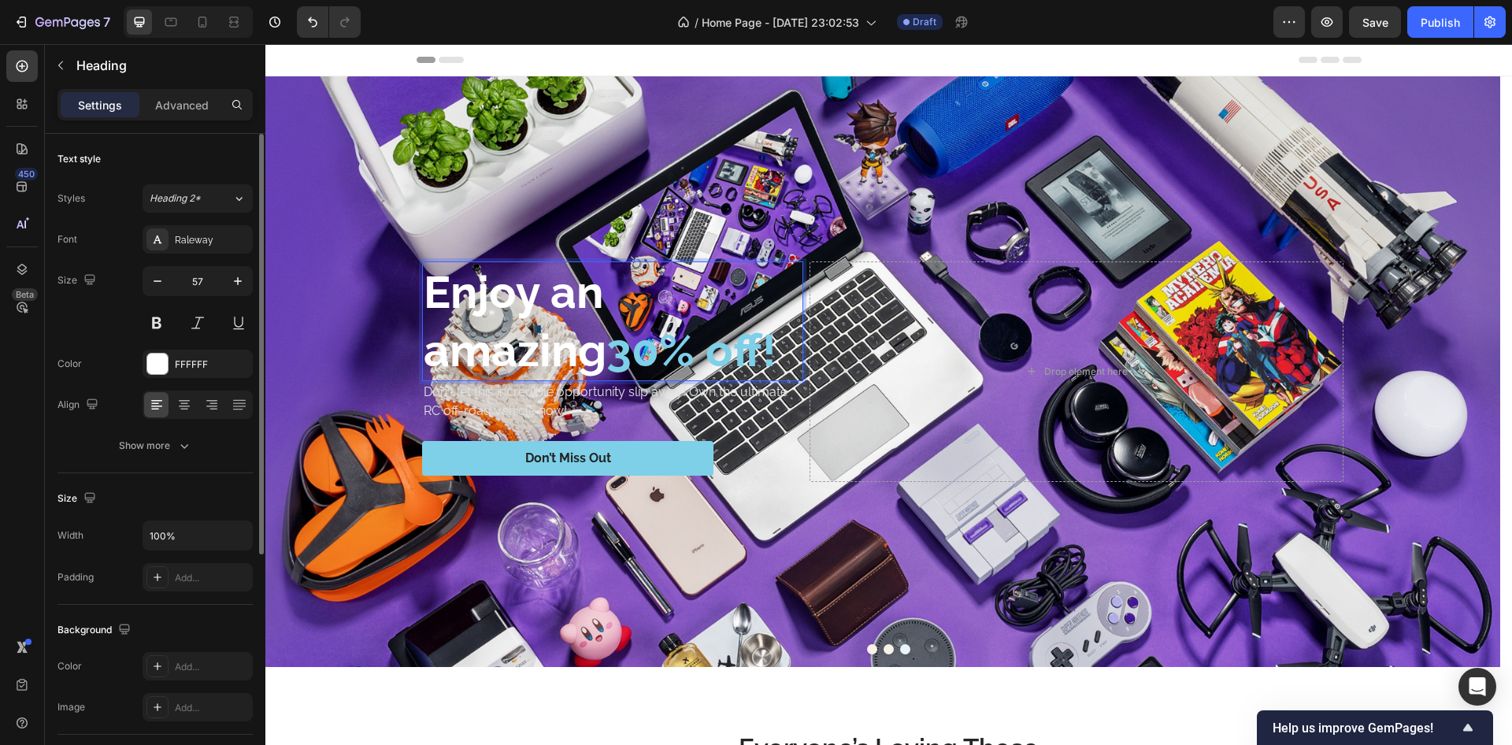
click at [476, 320] on p "Enjoy an amazing 30% off!" at bounding box center [613, 321] width 378 height 117
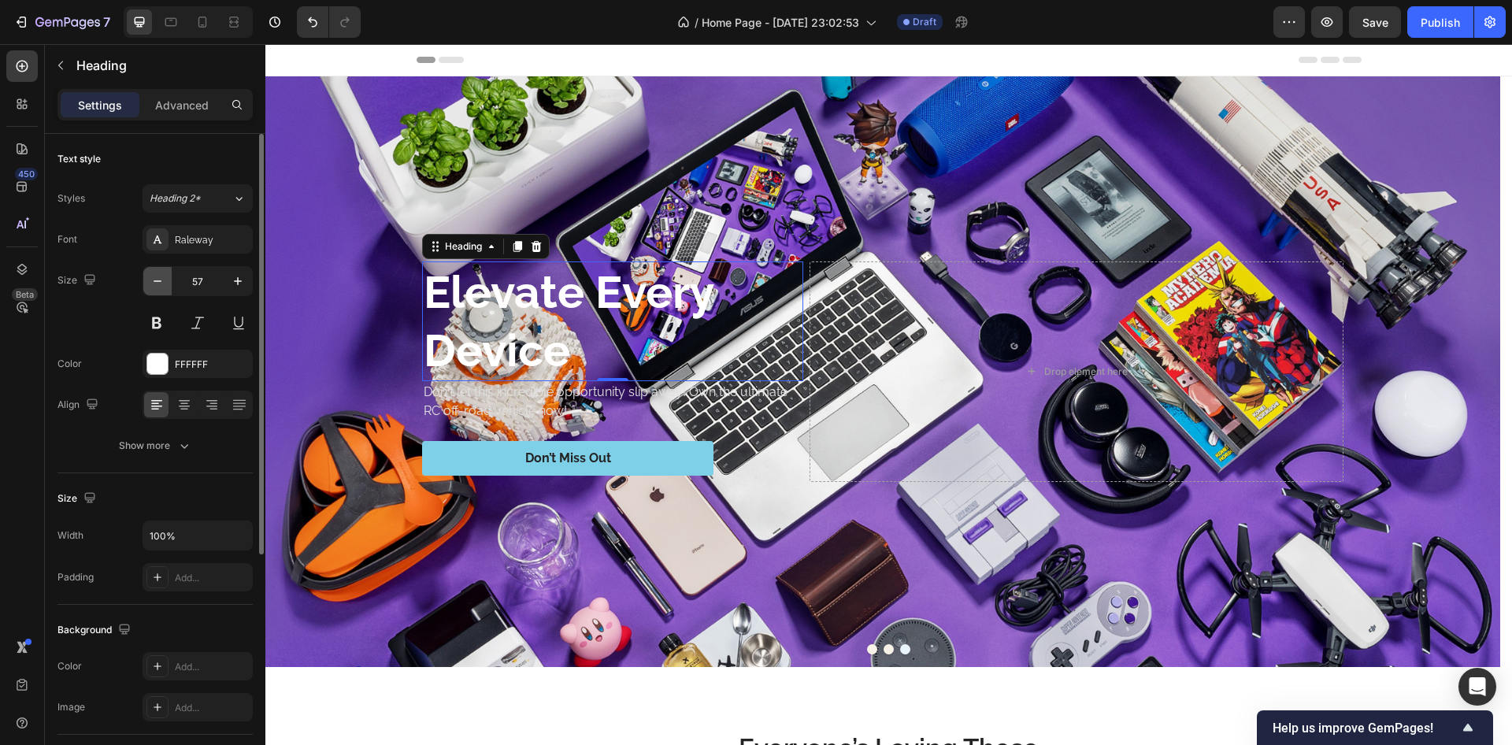
click at [155, 283] on icon "button" at bounding box center [158, 281] width 16 height 16
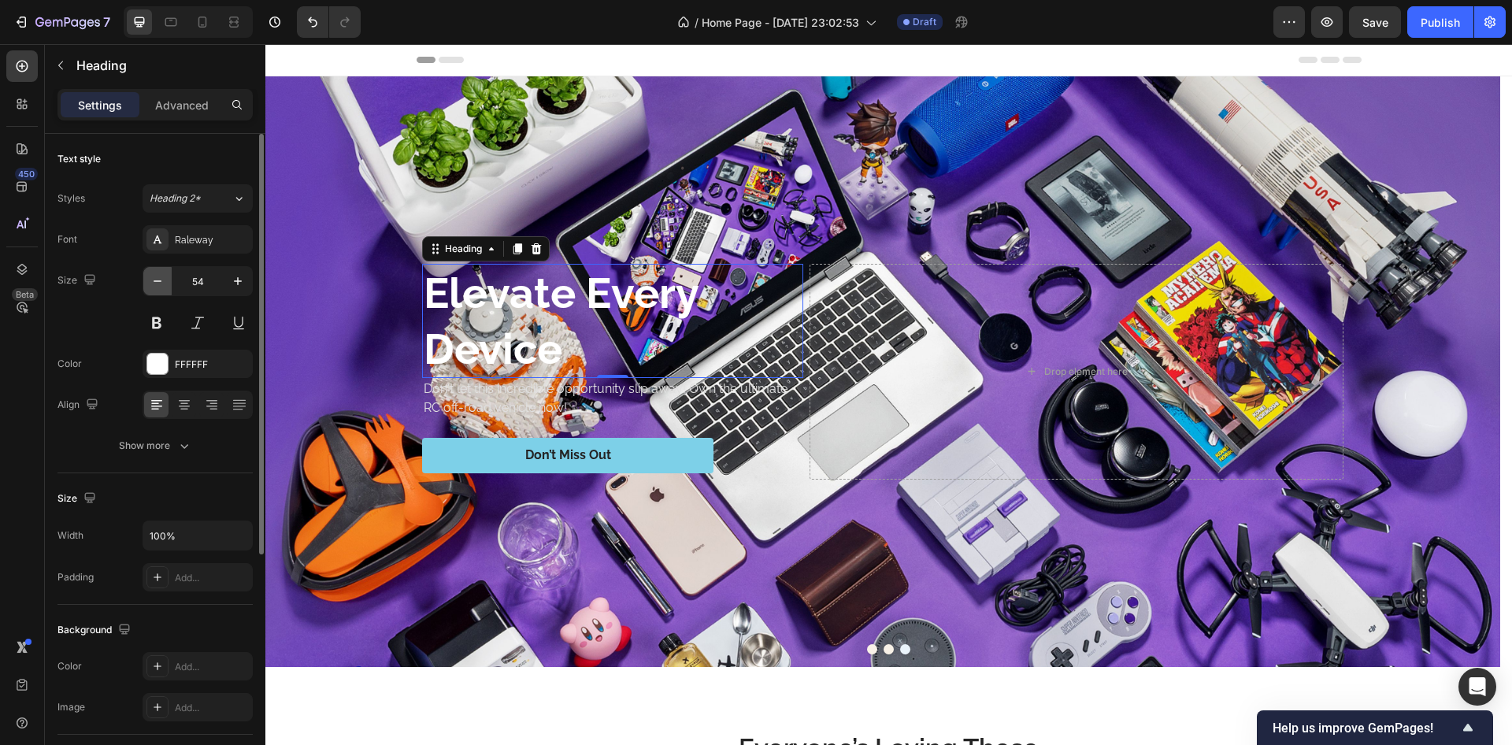
click at [155, 283] on icon "button" at bounding box center [158, 281] width 16 height 16
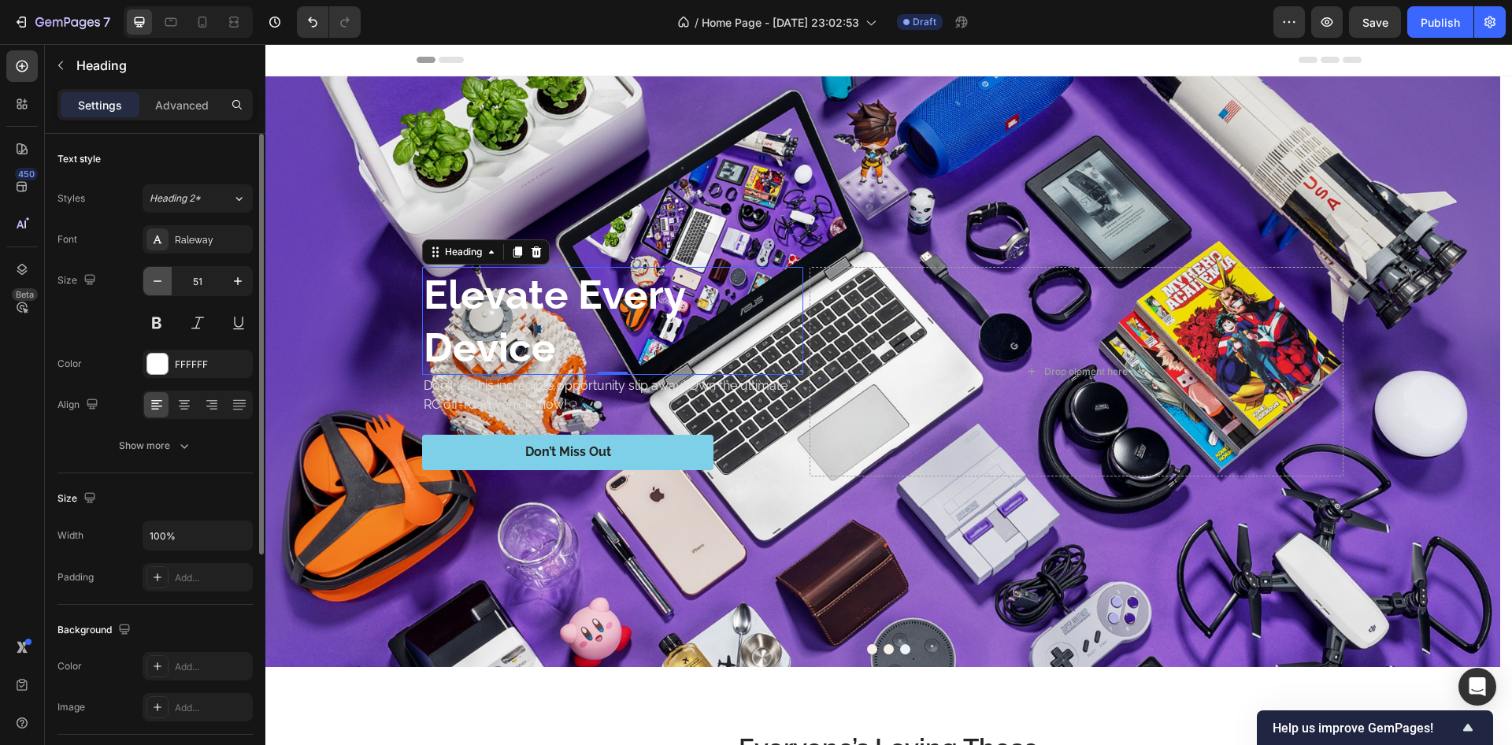
click at [155, 283] on icon "button" at bounding box center [158, 281] width 16 height 16
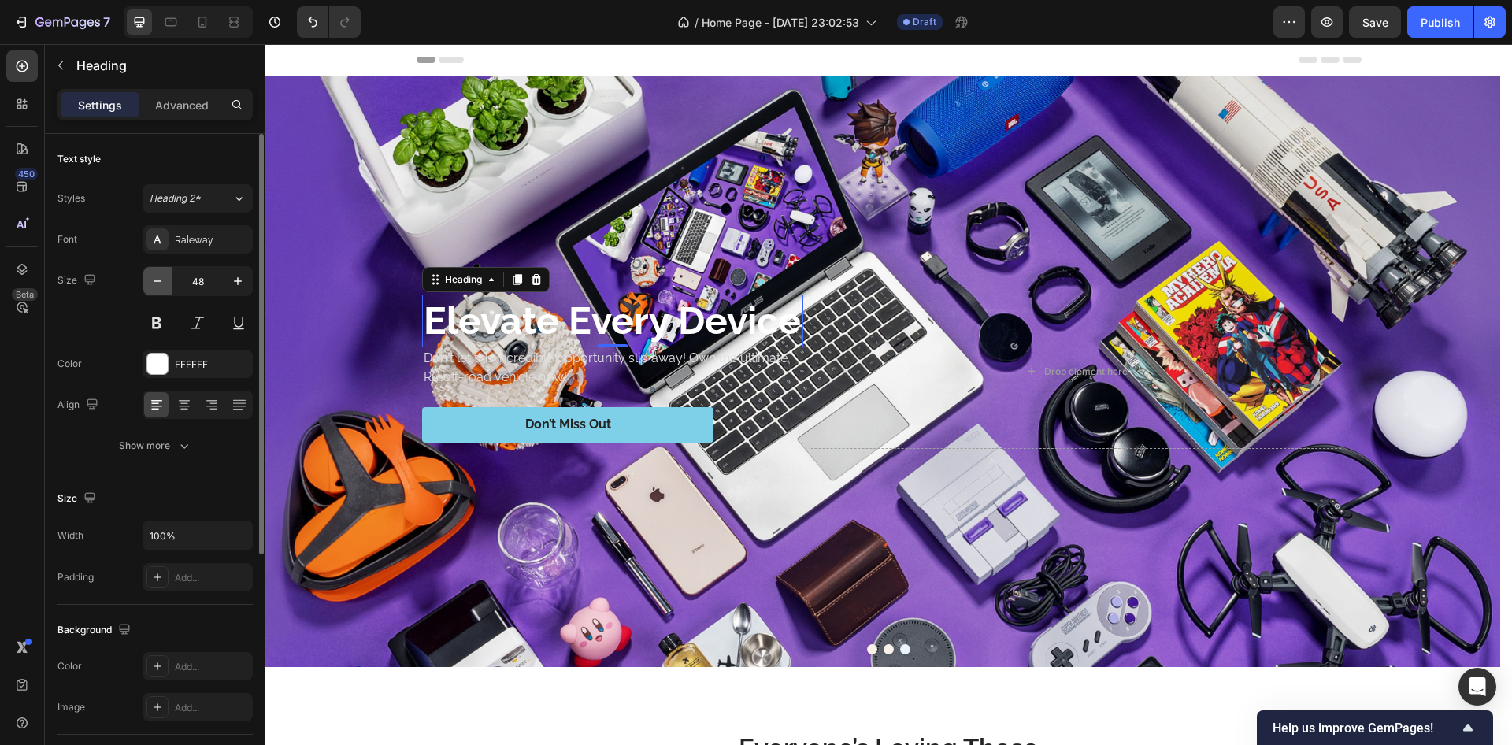
click at [155, 283] on icon "button" at bounding box center [158, 281] width 16 height 16
type input "47"
click at [339, 337] on div "Background Image" at bounding box center [882, 371] width 1235 height 591
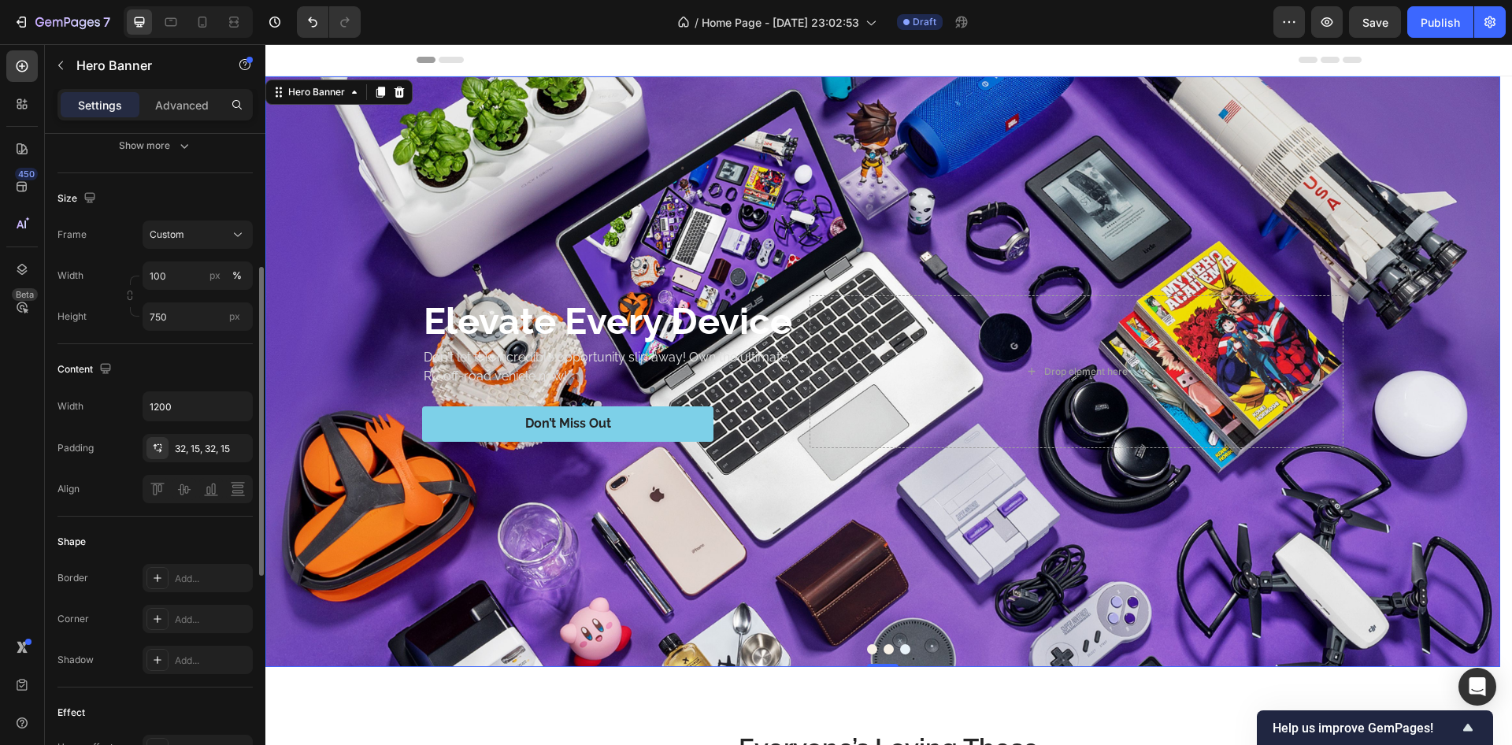
scroll to position [567, 0]
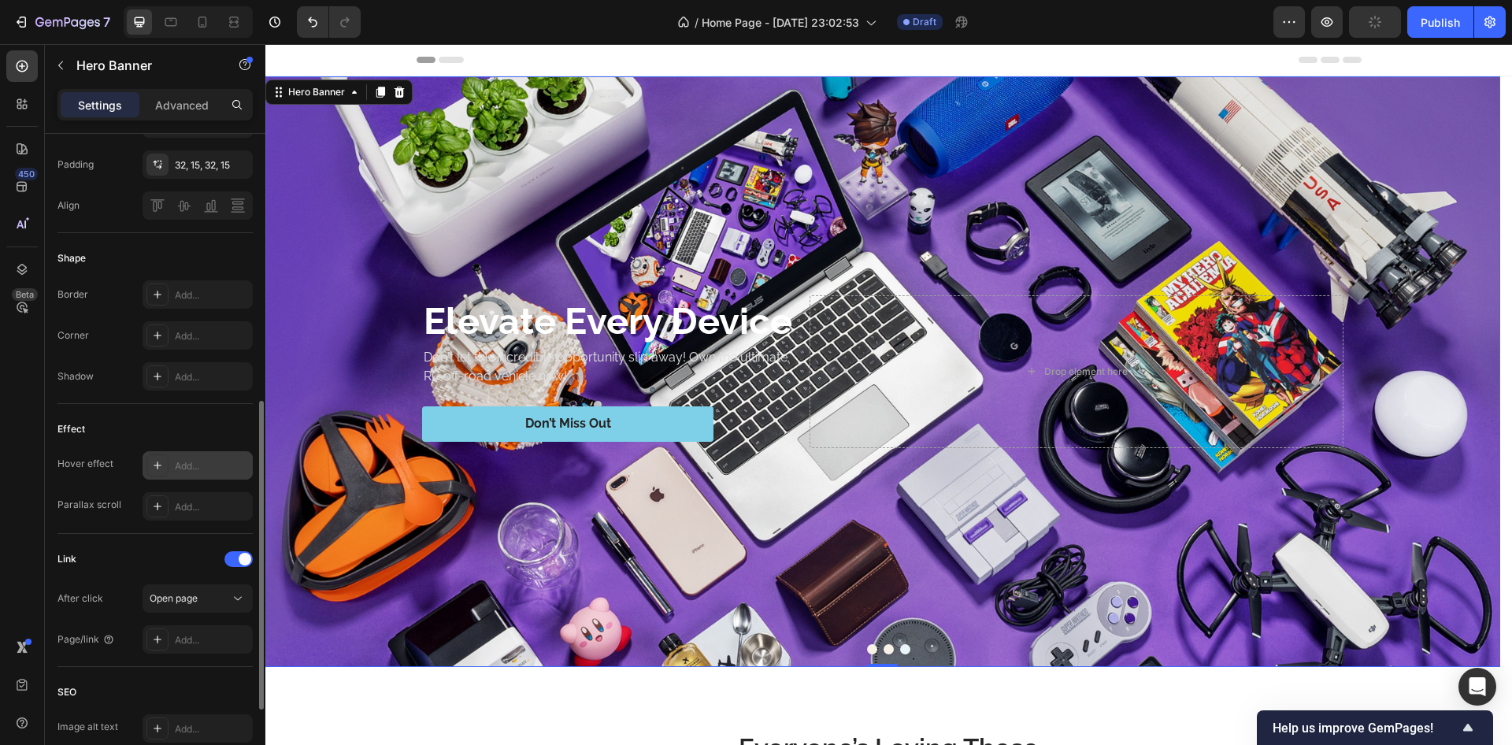
click at [153, 467] on icon at bounding box center [157, 465] width 13 height 13
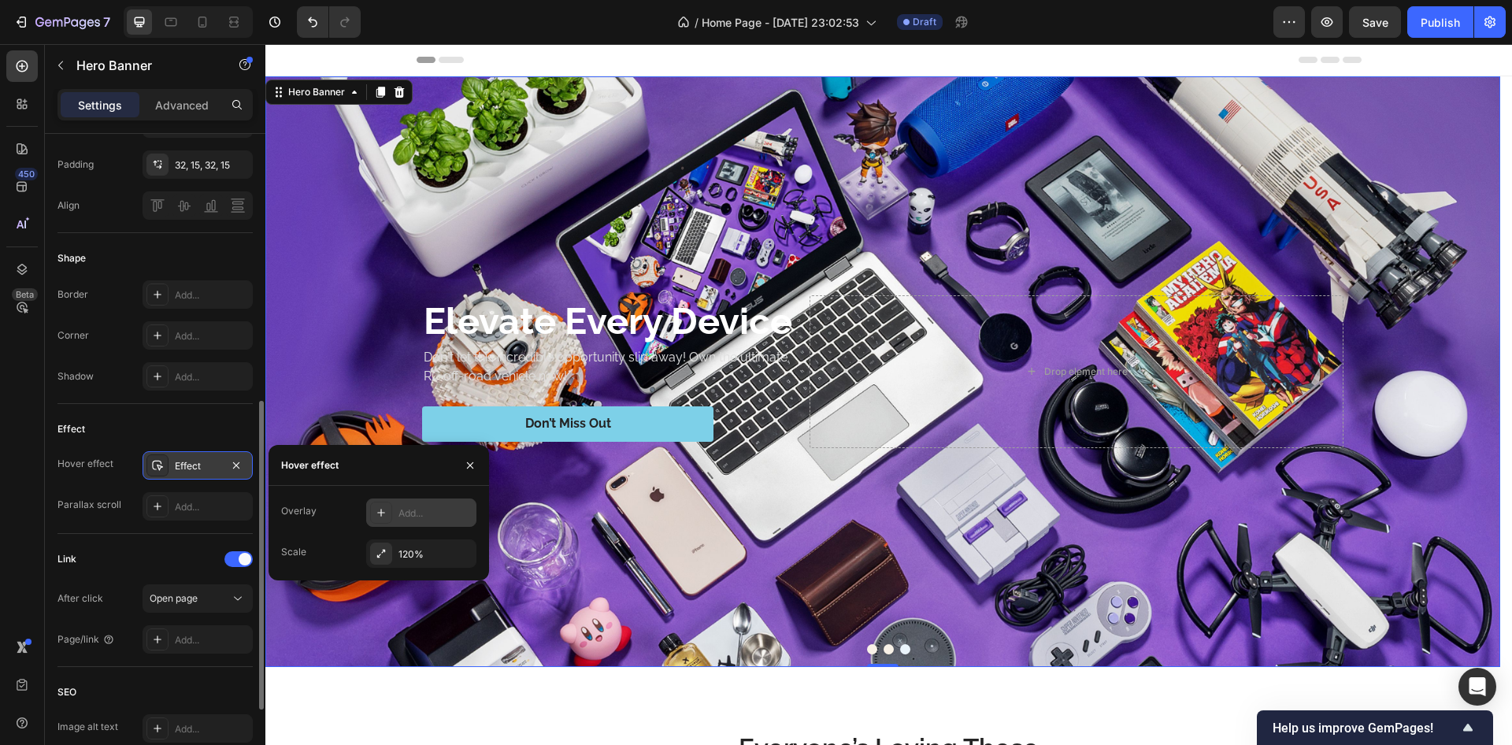
click at [385, 508] on icon at bounding box center [381, 513] width 13 height 13
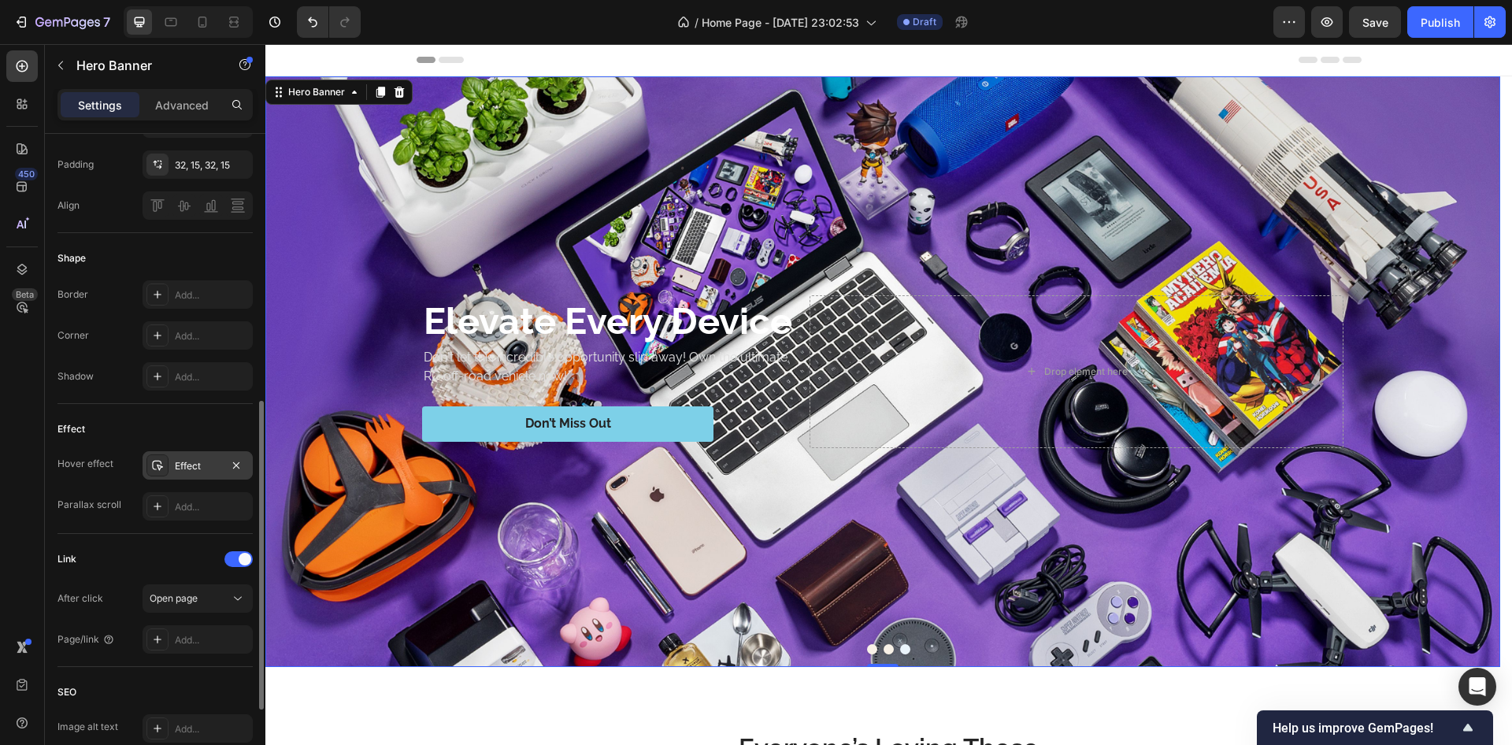
click at [184, 555] on div "Link" at bounding box center [155, 559] width 195 height 25
click at [155, 640] on icon at bounding box center [157, 639] width 13 height 13
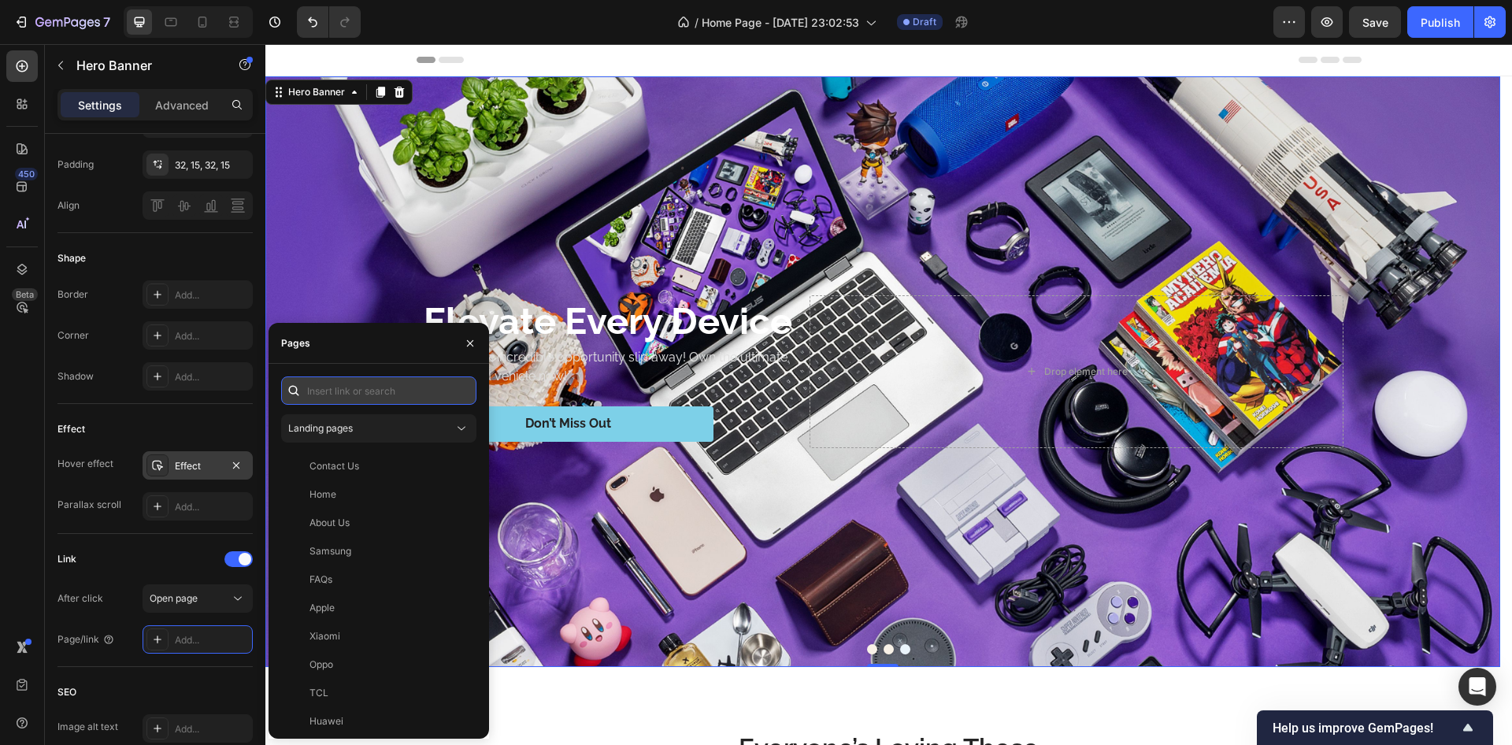
click at [348, 393] on input "text" at bounding box center [378, 391] width 195 height 28
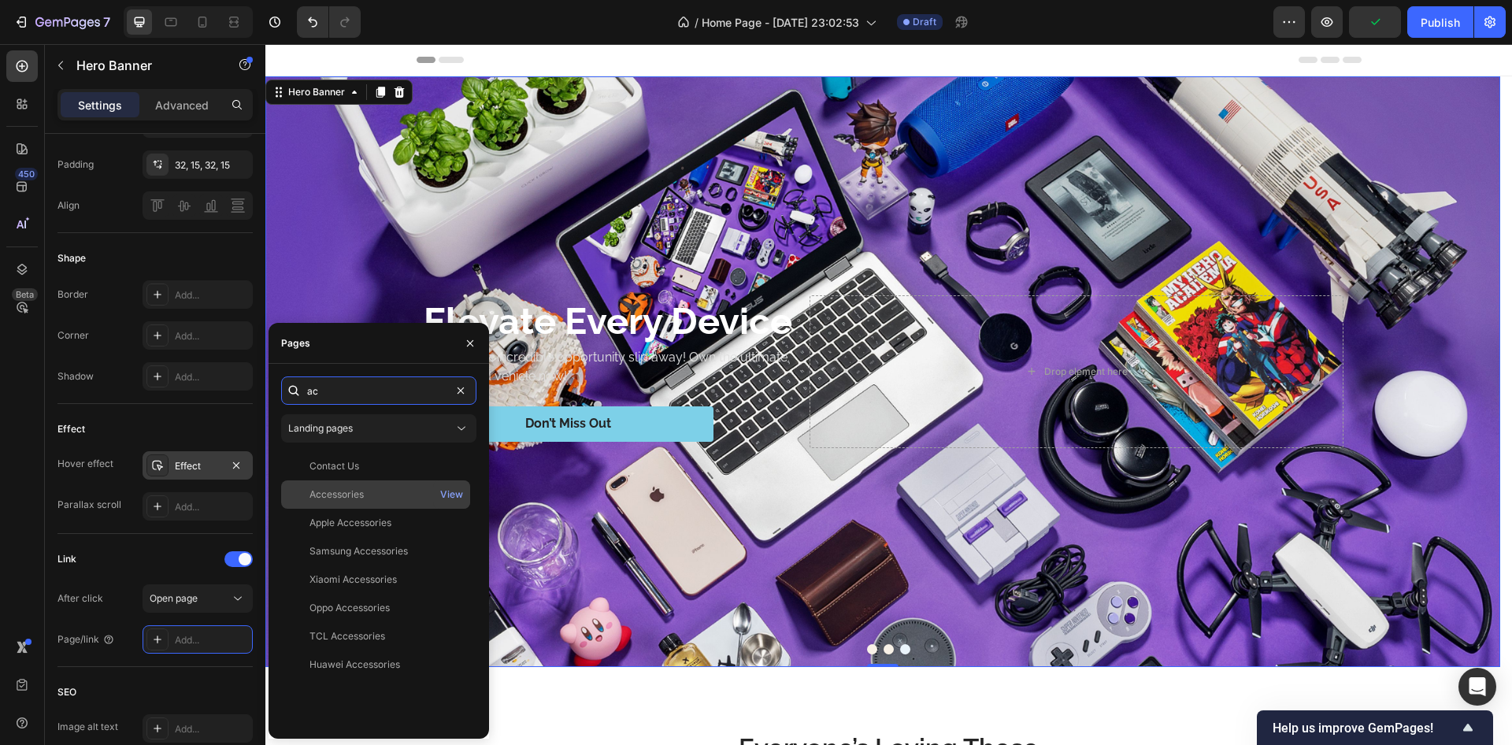
type input "ac"
click at [341, 496] on div "Accessories" at bounding box center [337, 495] width 54 height 14
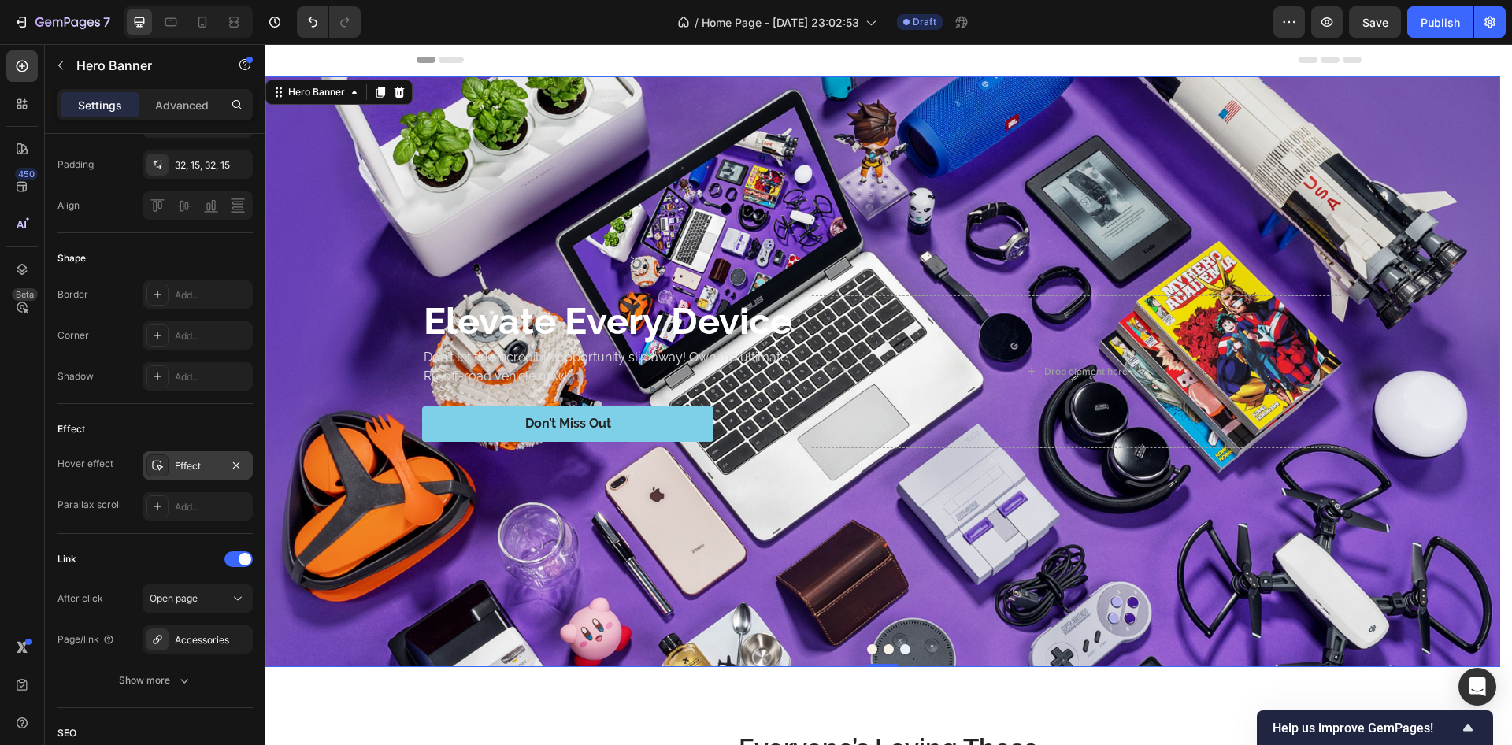
click at [192, 439] on div "Effect" at bounding box center [155, 429] width 195 height 25
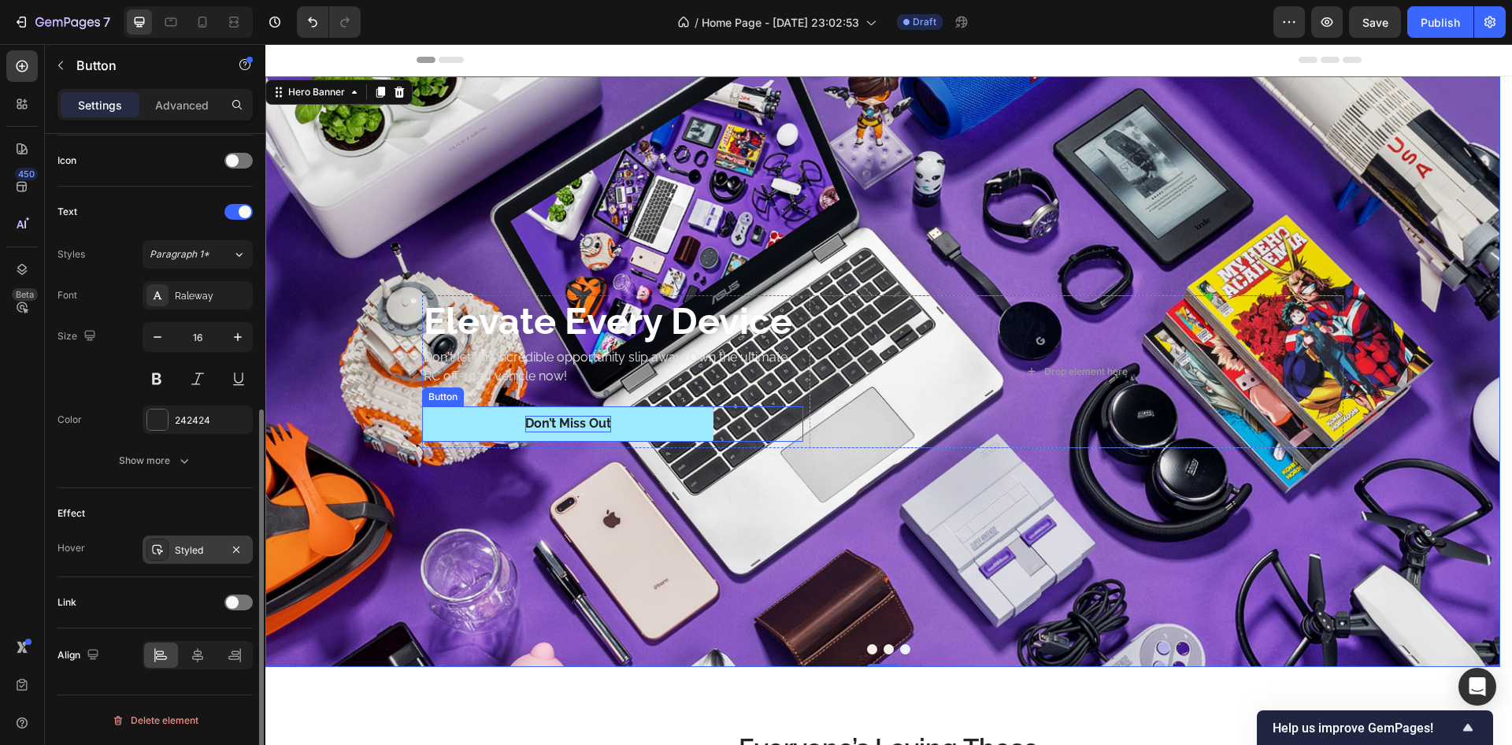
click at [579, 425] on div "Don’t Miss Out" at bounding box center [568, 424] width 86 height 17
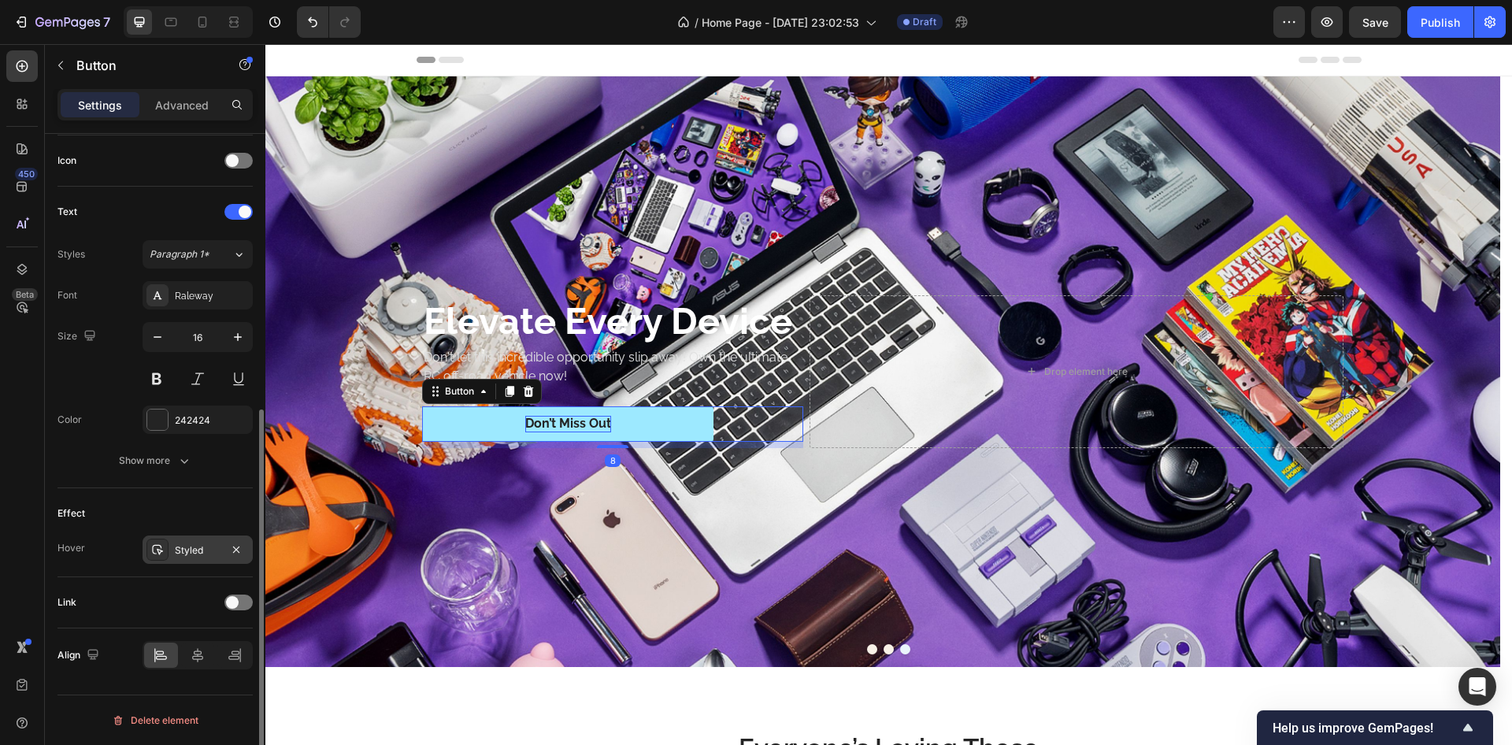
scroll to position [0, 0]
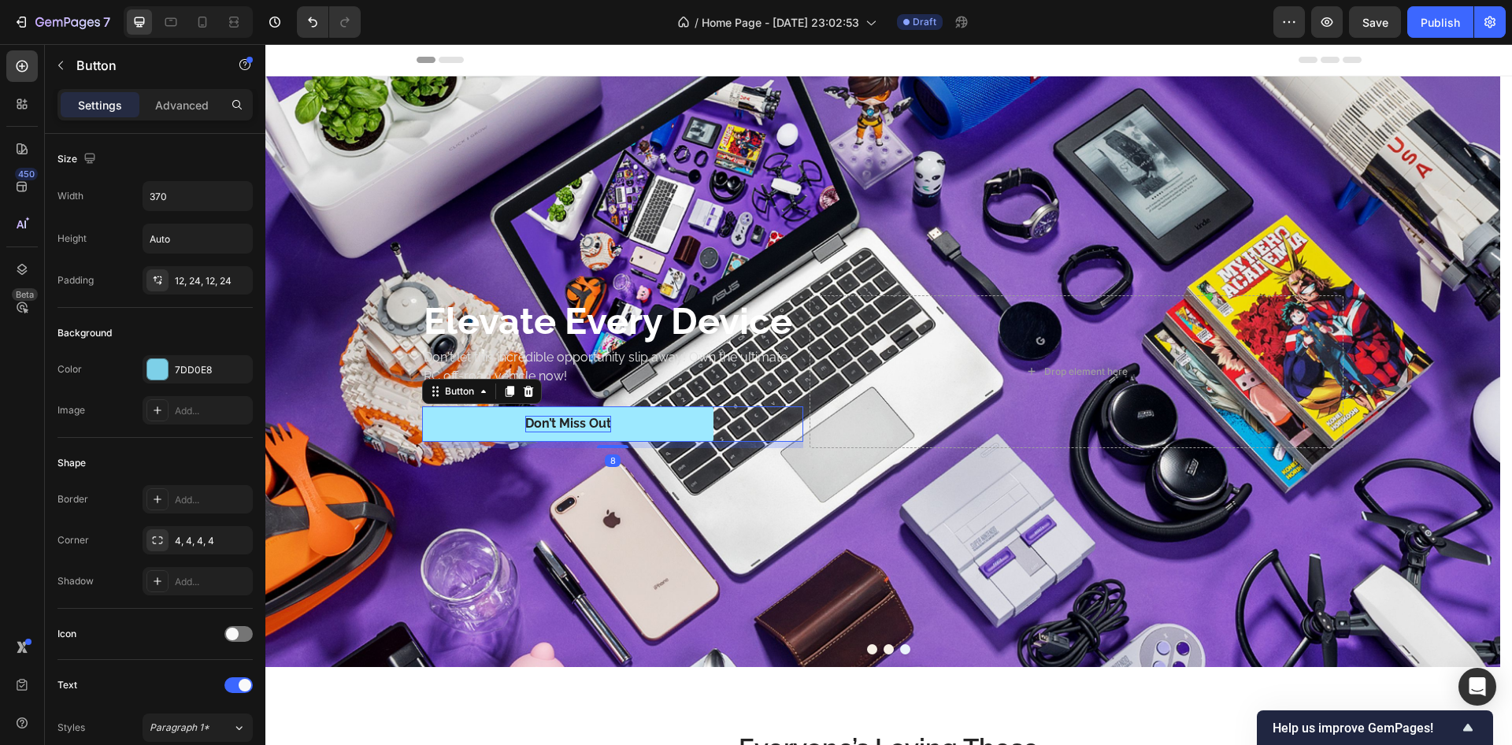
click at [579, 425] on div "Don’t Miss Out" at bounding box center [568, 424] width 86 height 17
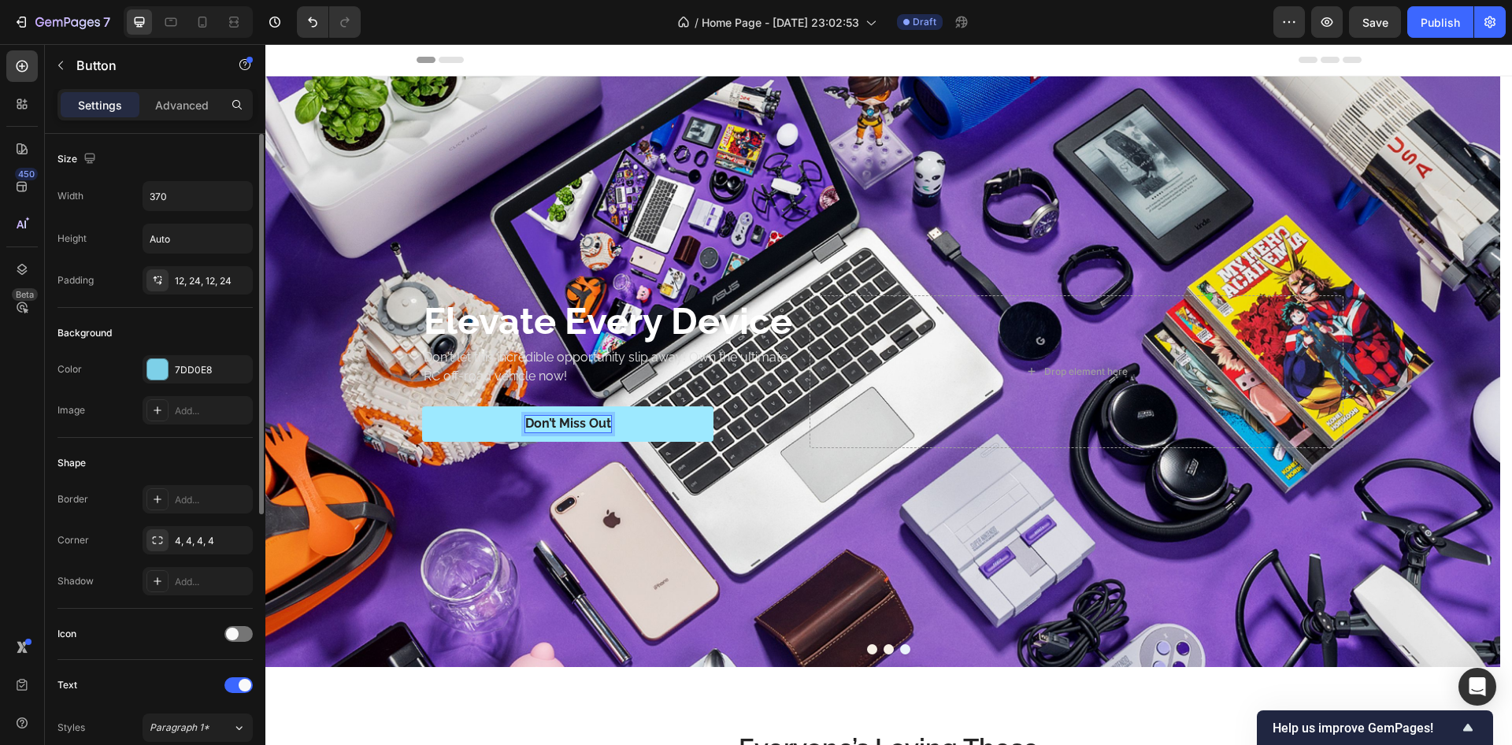
click at [579, 425] on p "Don’t Miss Out" at bounding box center [568, 424] width 86 height 17
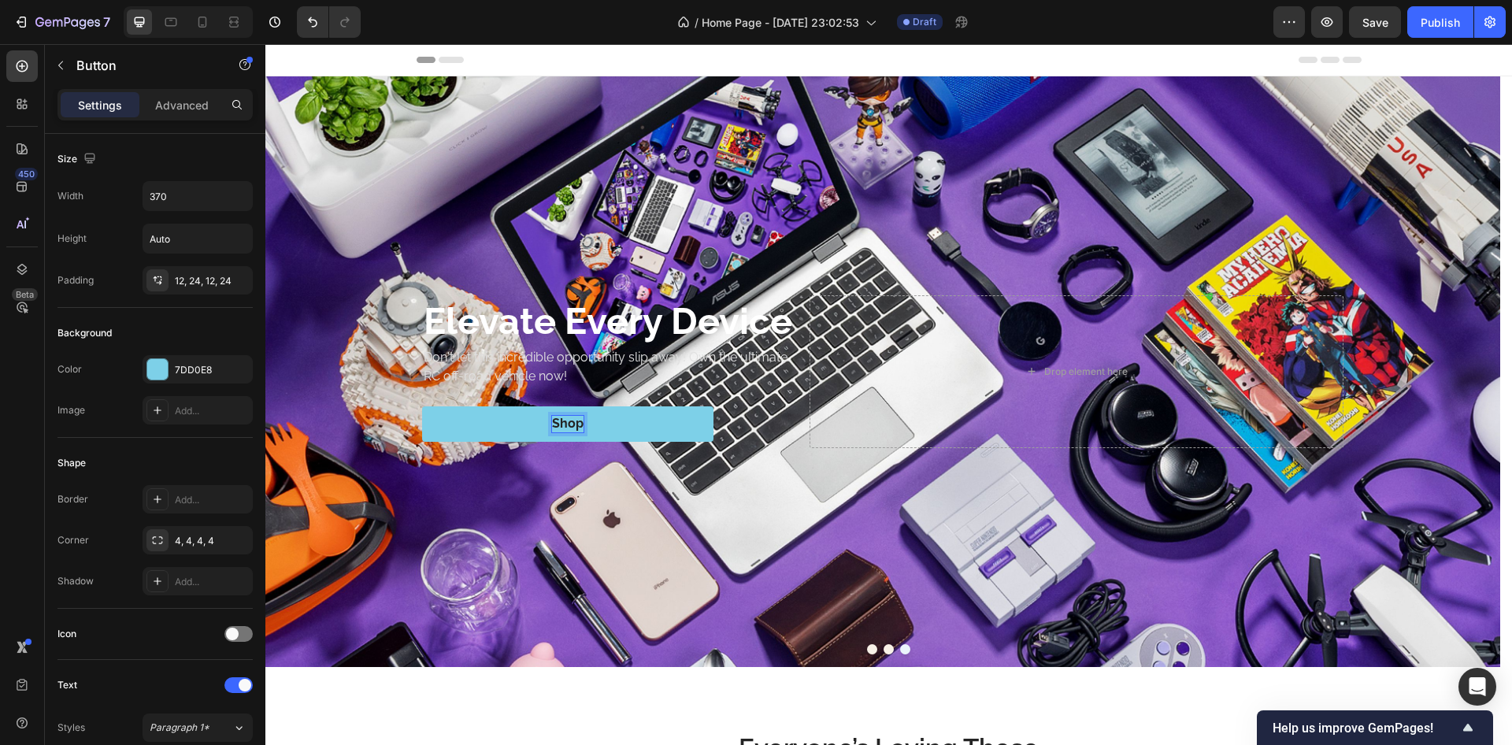
click at [422, 406] on button "Shop" at bounding box center [567, 423] width 291 height 35
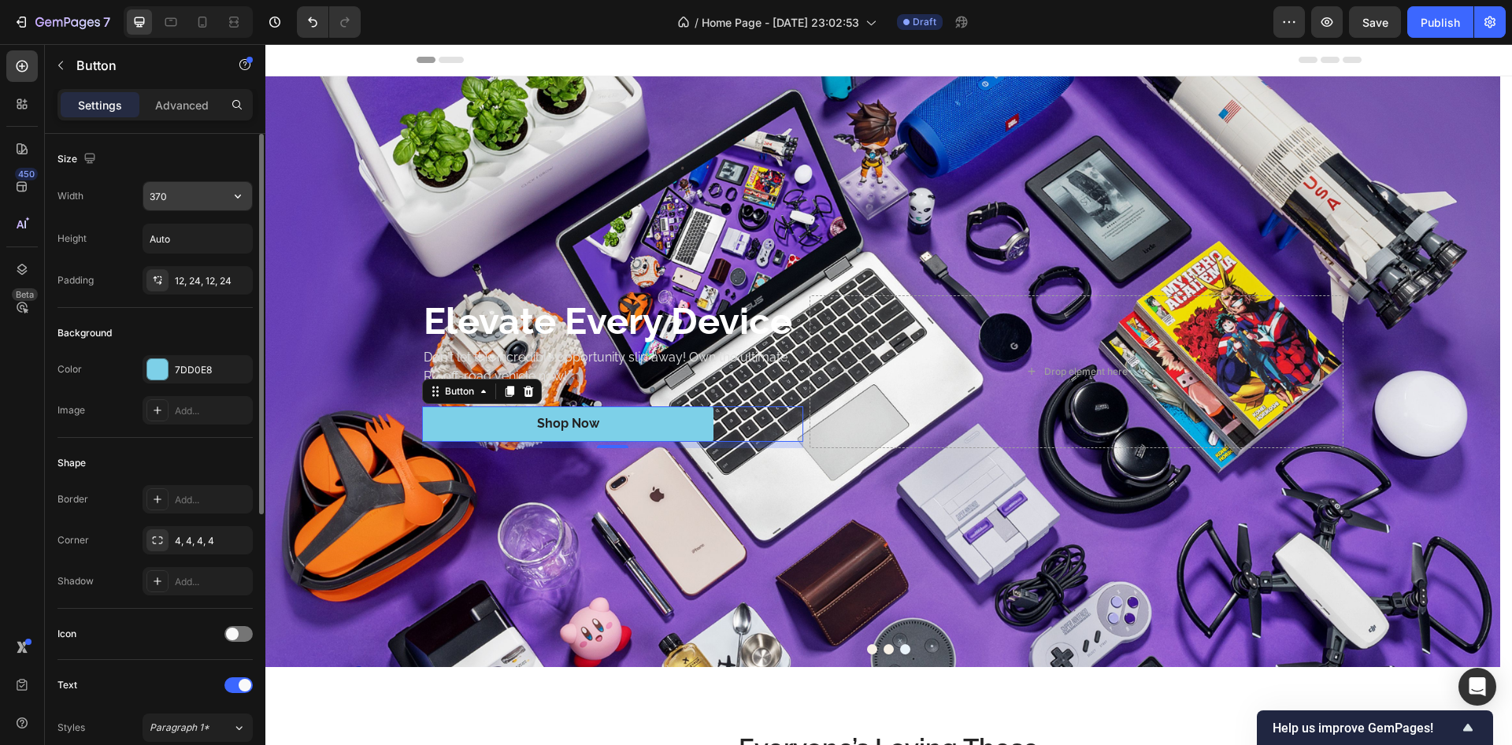
click at [173, 207] on input "370" at bounding box center [197, 196] width 109 height 28
click at [201, 203] on input "370" at bounding box center [197, 196] width 109 height 28
click at [203, 201] on input "370" at bounding box center [197, 196] width 109 height 28
type input "250"
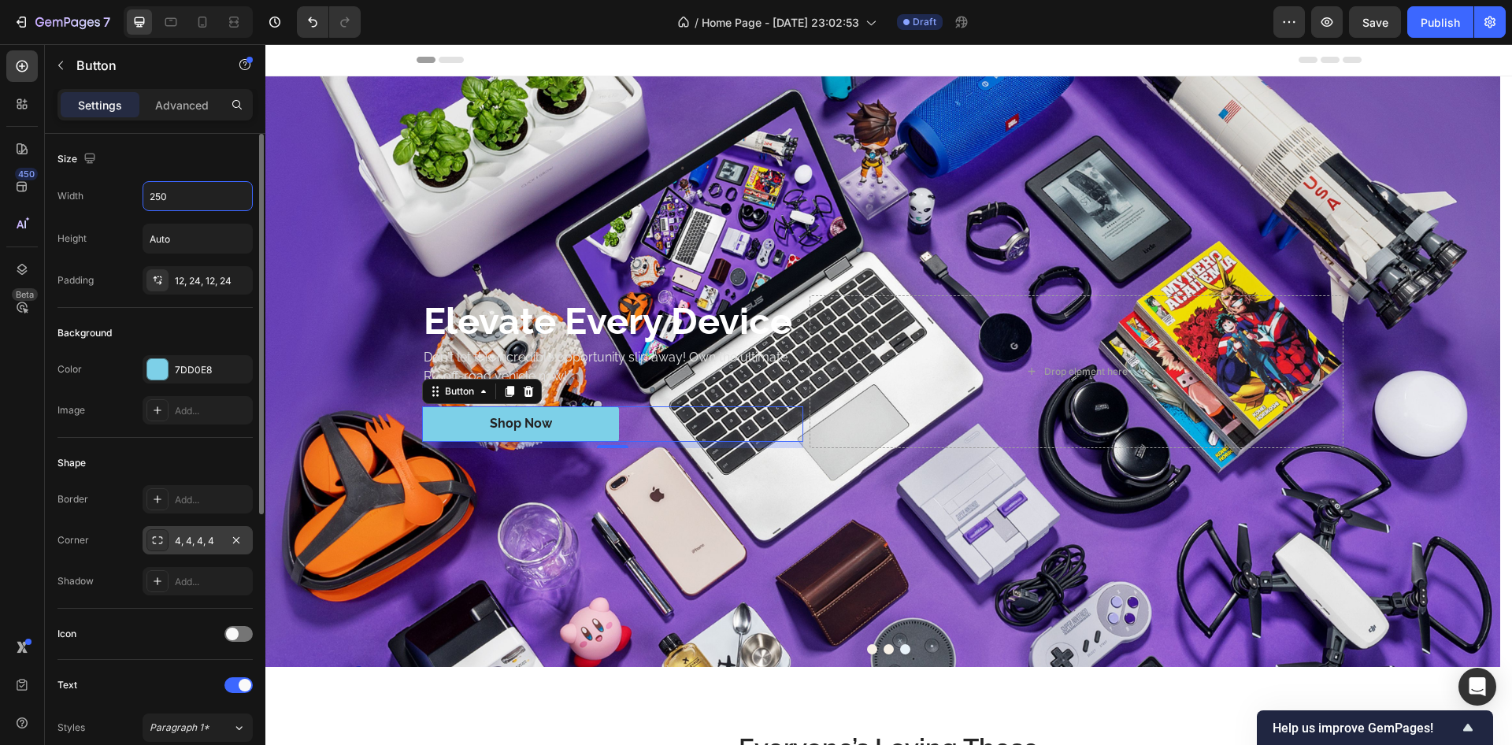
click at [155, 534] on icon at bounding box center [157, 540] width 13 height 13
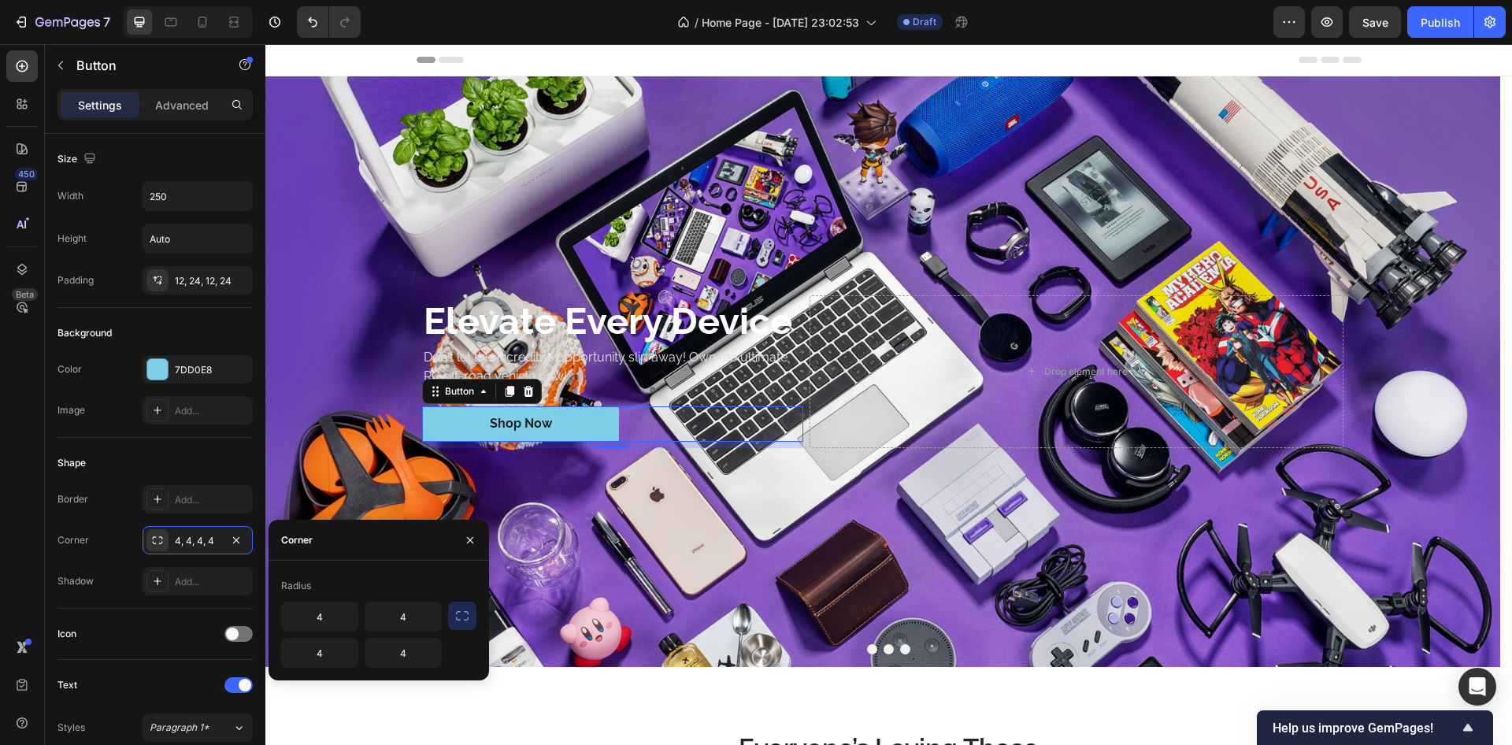
click at [458, 616] on icon "button" at bounding box center [463, 616] width 16 height 16
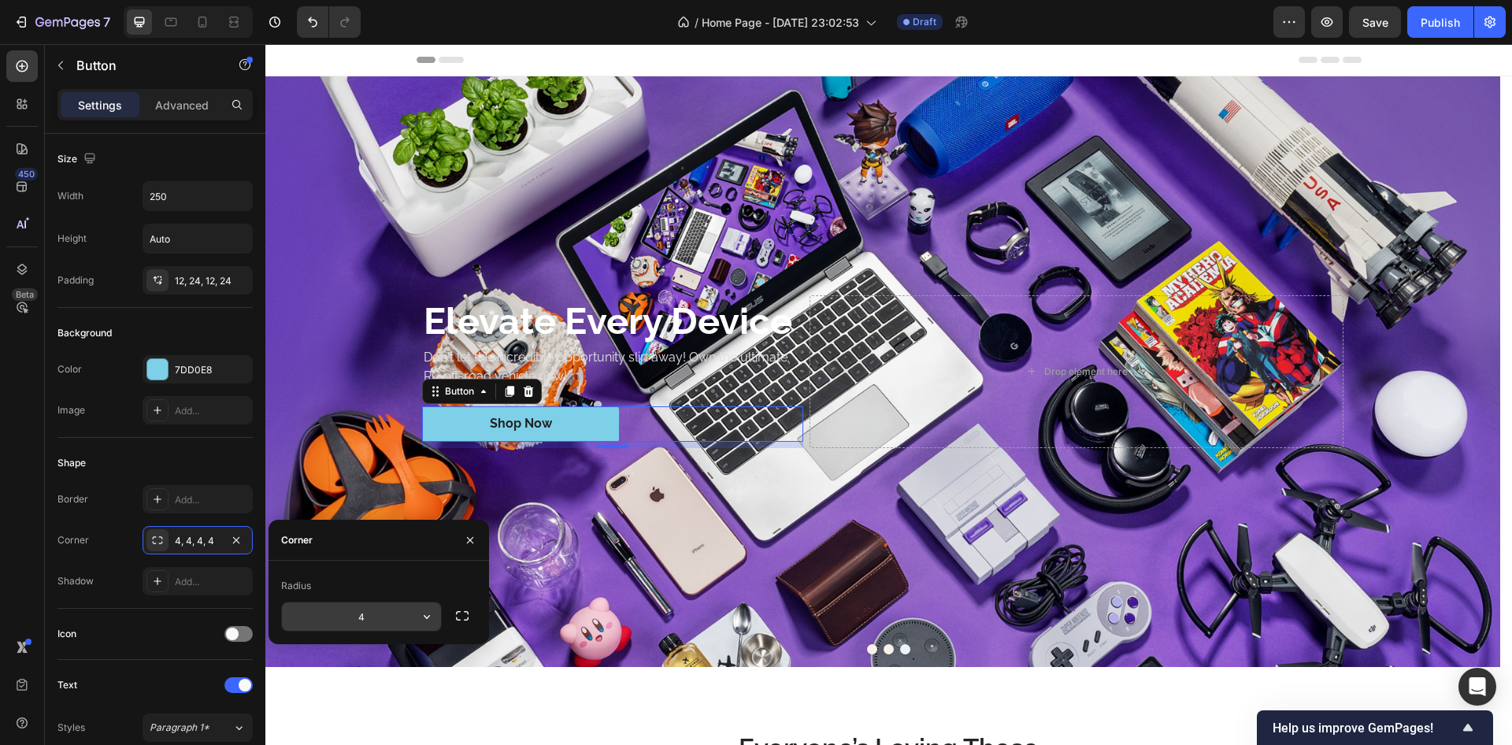
click at [404, 623] on input "4" at bounding box center [361, 617] width 159 height 28
click at [403, 623] on input "4" at bounding box center [361, 617] width 159 height 28
type input "32"
click at [386, 588] on div "Radius" at bounding box center [378, 585] width 195 height 25
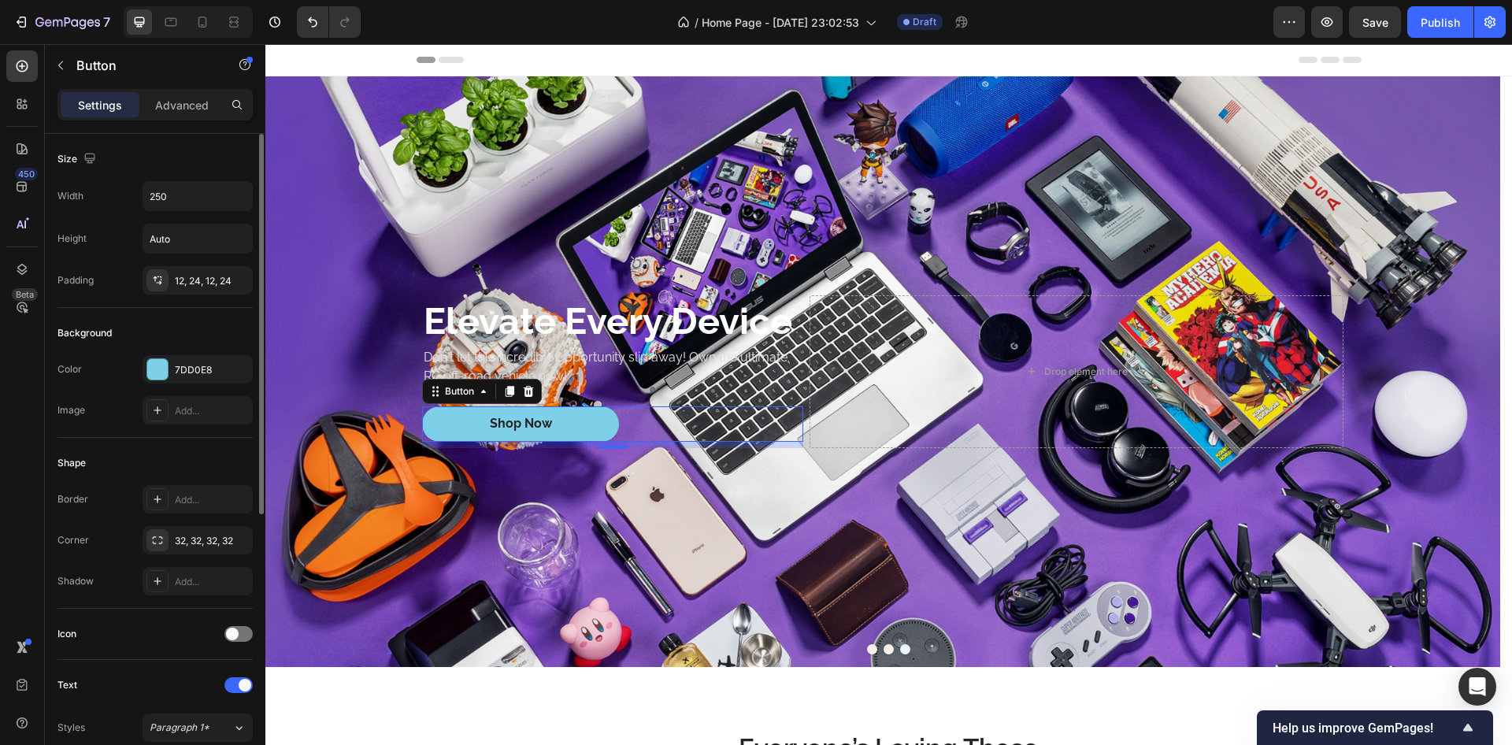
click at [187, 451] on div "Shape" at bounding box center [155, 463] width 195 height 25
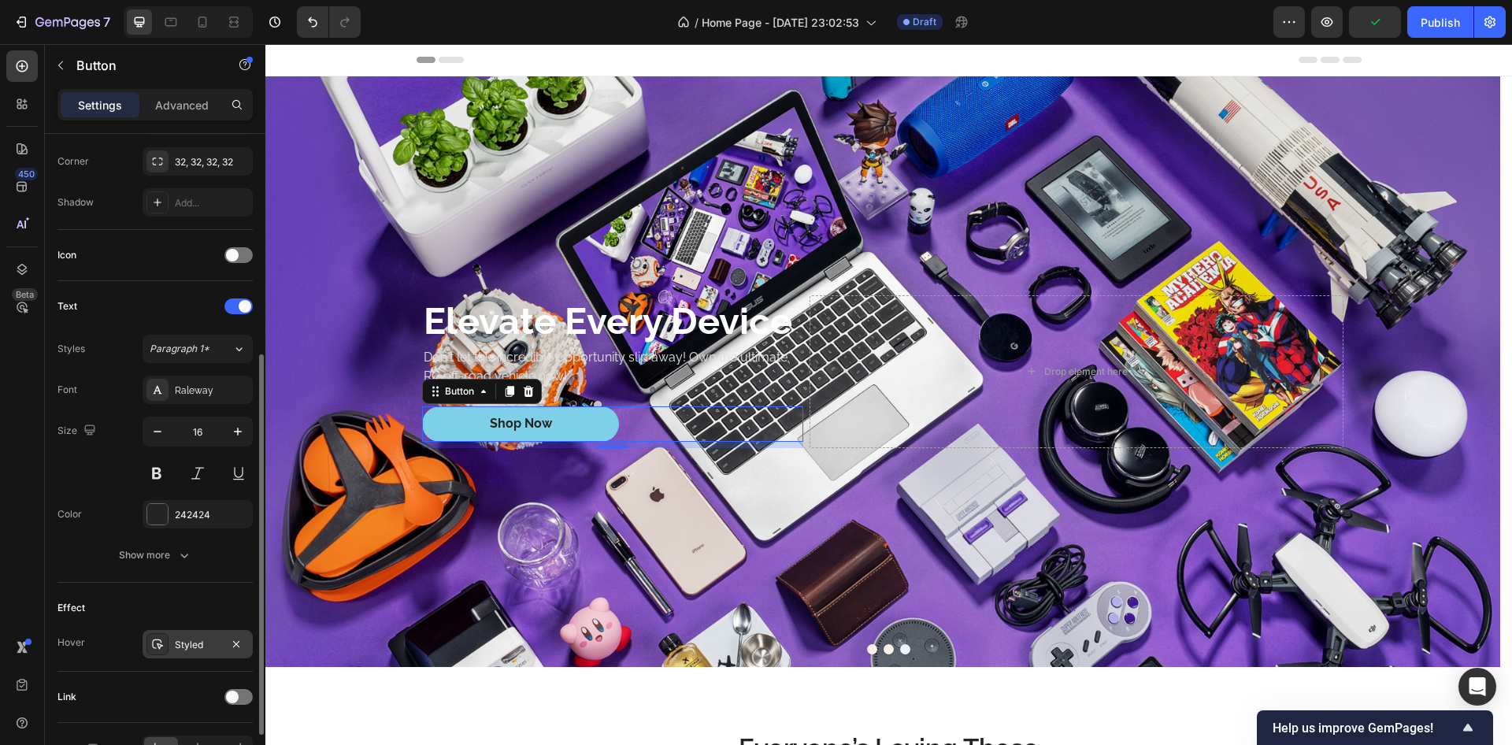
scroll to position [473, 0]
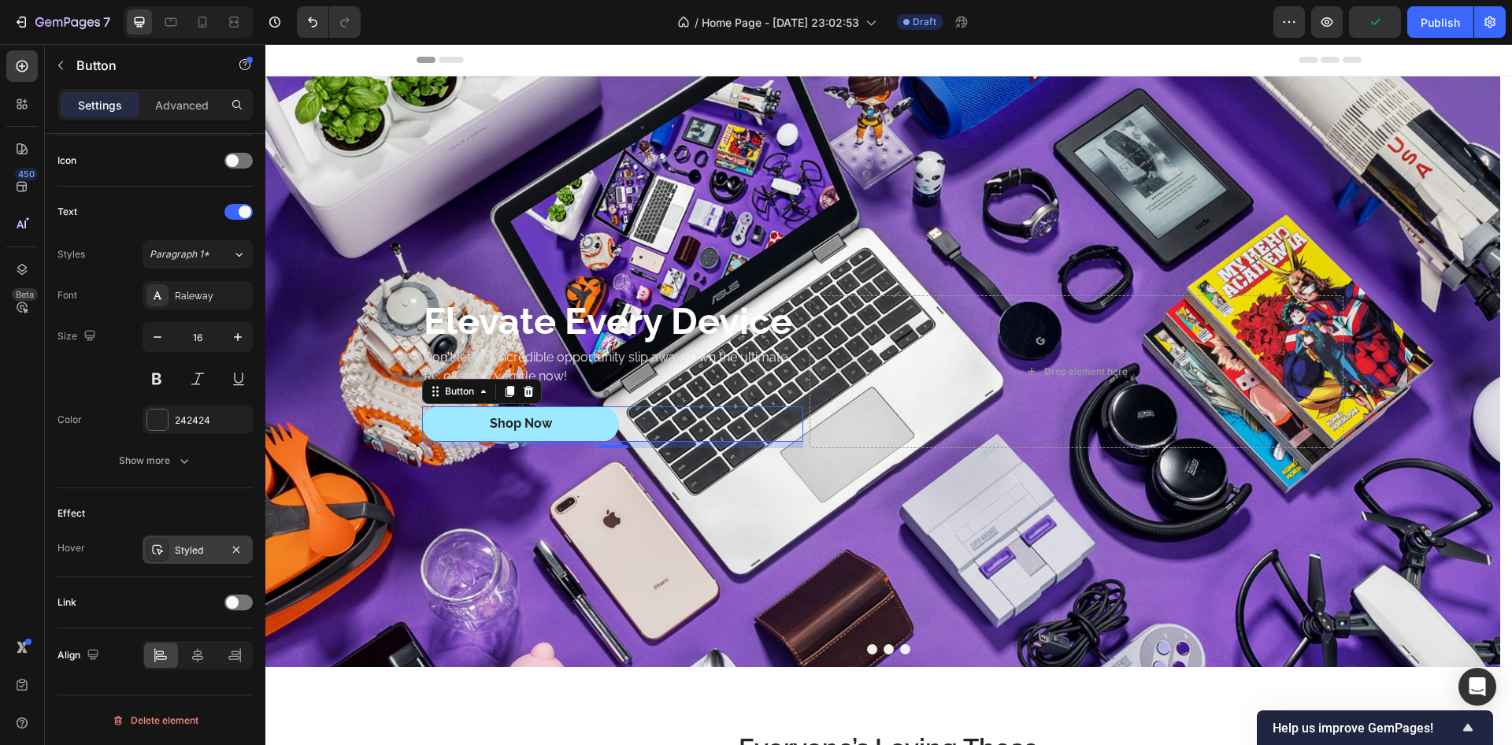
click at [451, 425] on button "Shop Now" at bounding box center [520, 423] width 197 height 35
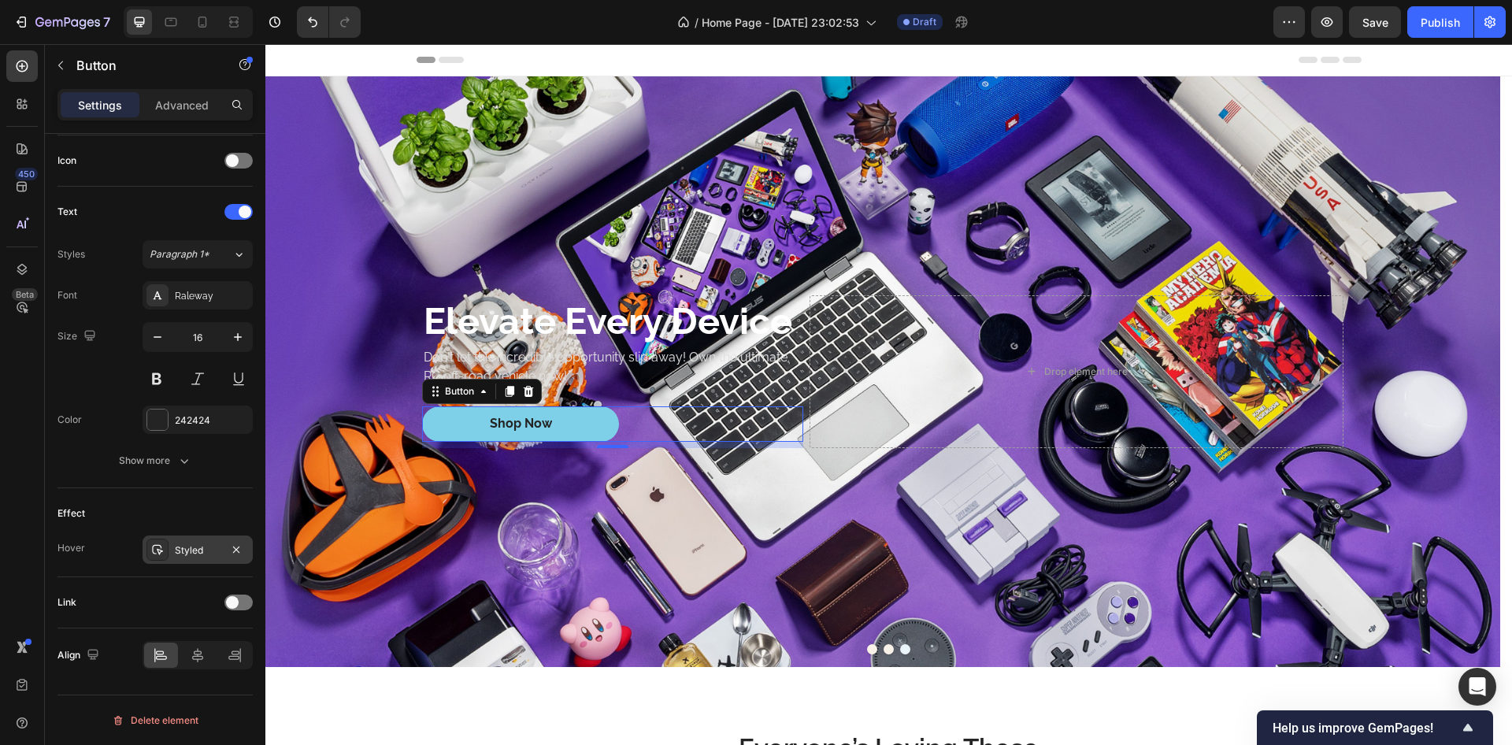
click at [199, 542] on div "Styled" at bounding box center [198, 550] width 110 height 28
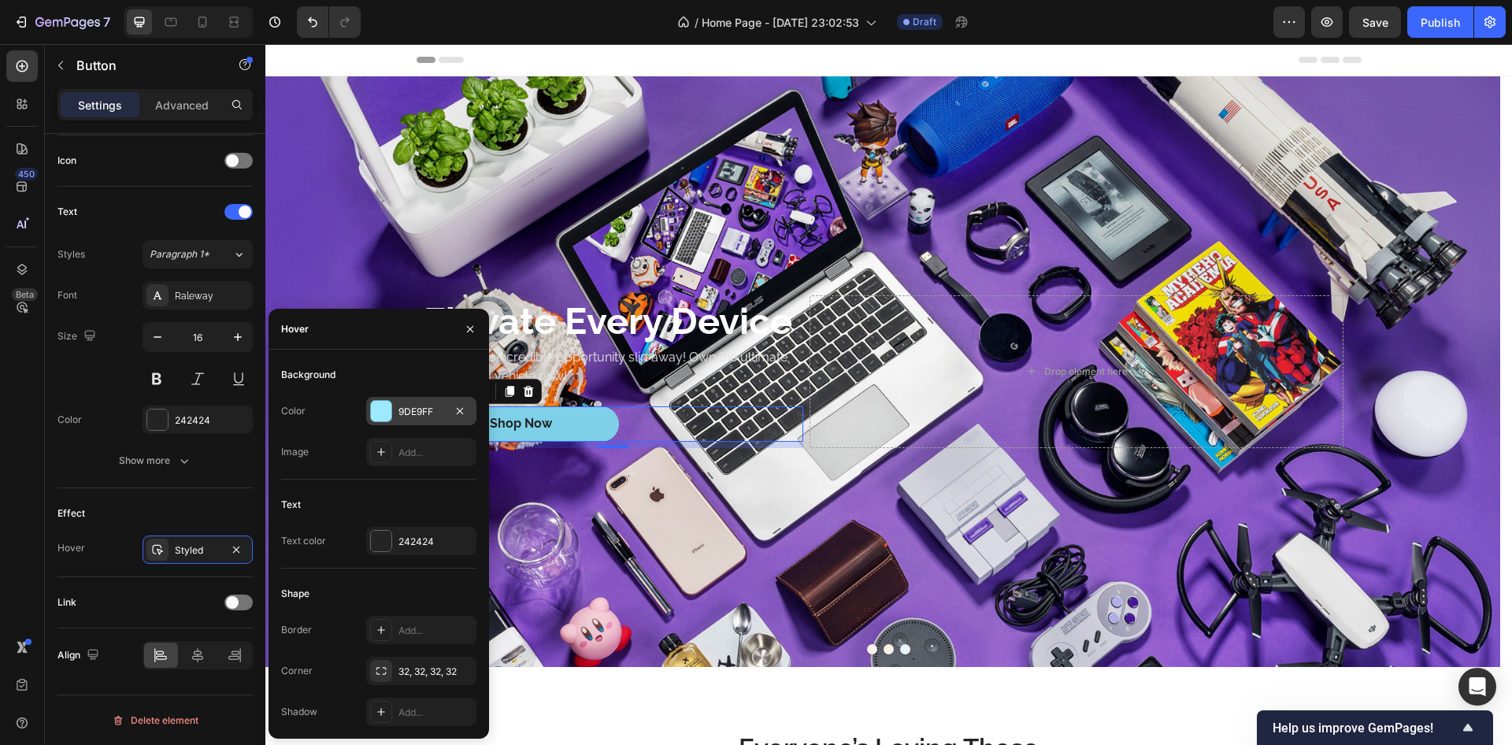
drag, startPoint x: 387, startPoint y: 409, endPoint x: 123, endPoint y: 425, distance: 264.4
click at [387, 409] on div at bounding box center [381, 411] width 20 height 20
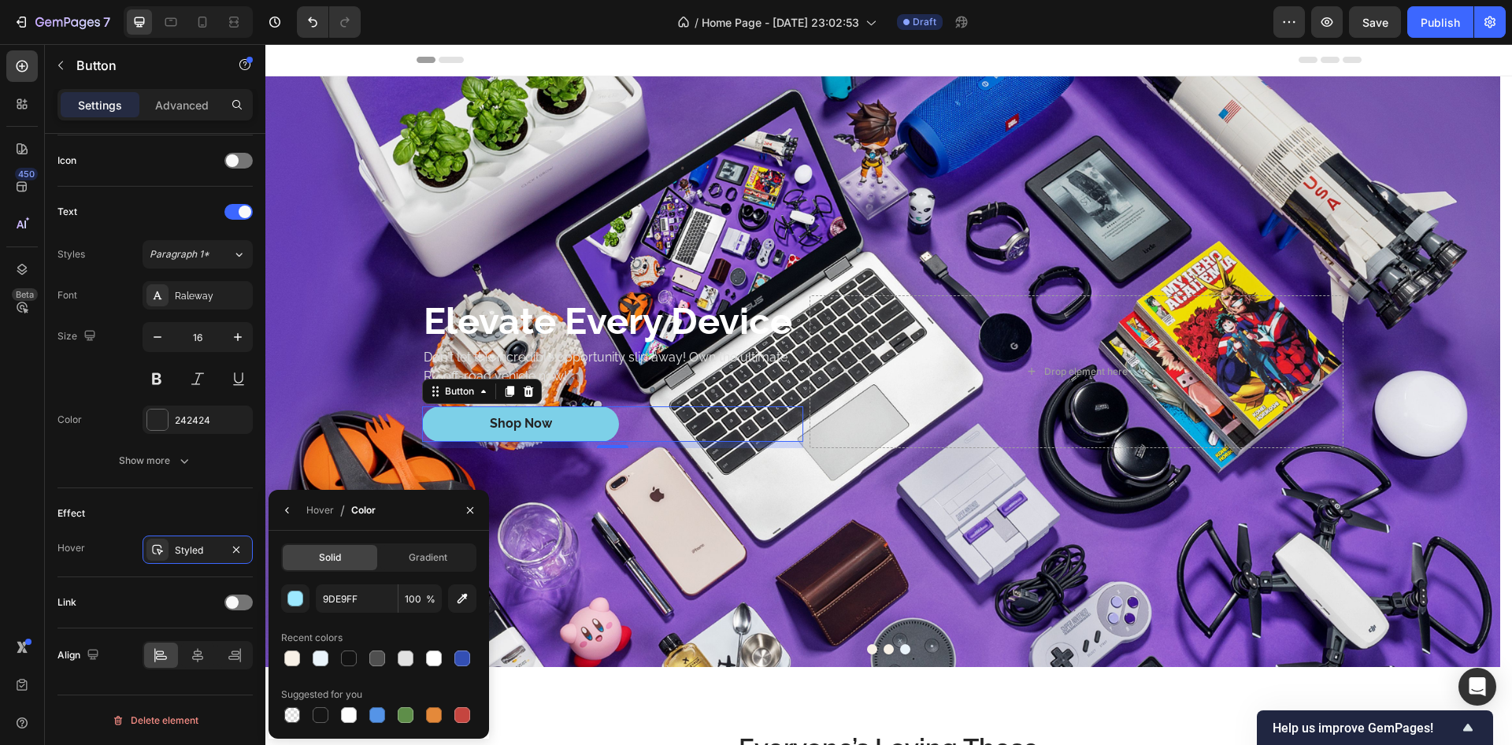
drag, startPoint x: 295, startPoint y: 650, endPoint x: 280, endPoint y: 638, distance: 19.1
click at [294, 650] on div at bounding box center [292, 658] width 19 height 19
type input "F8F1E7"
click at [179, 591] on div "Link" at bounding box center [155, 602] width 195 height 25
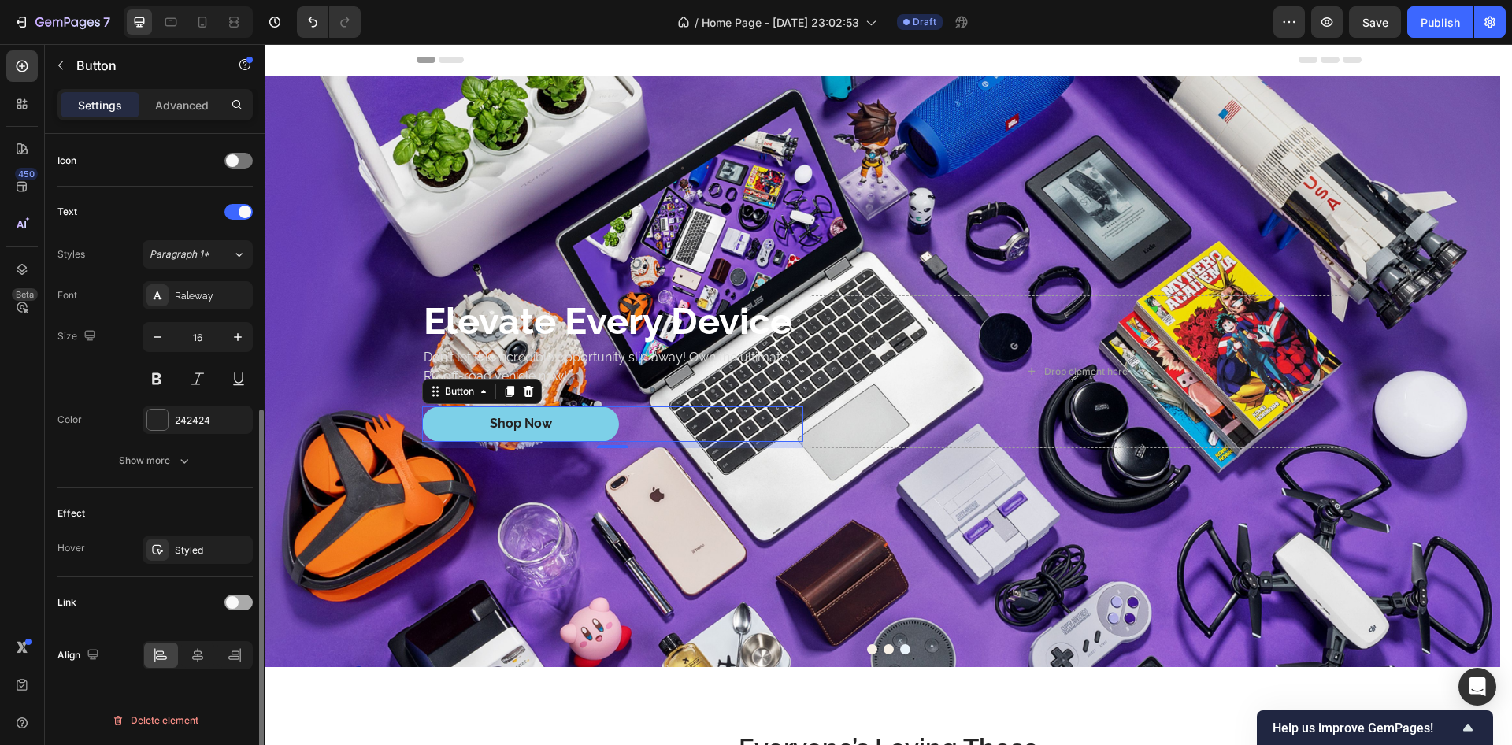
click at [247, 601] on div at bounding box center [239, 603] width 28 height 16
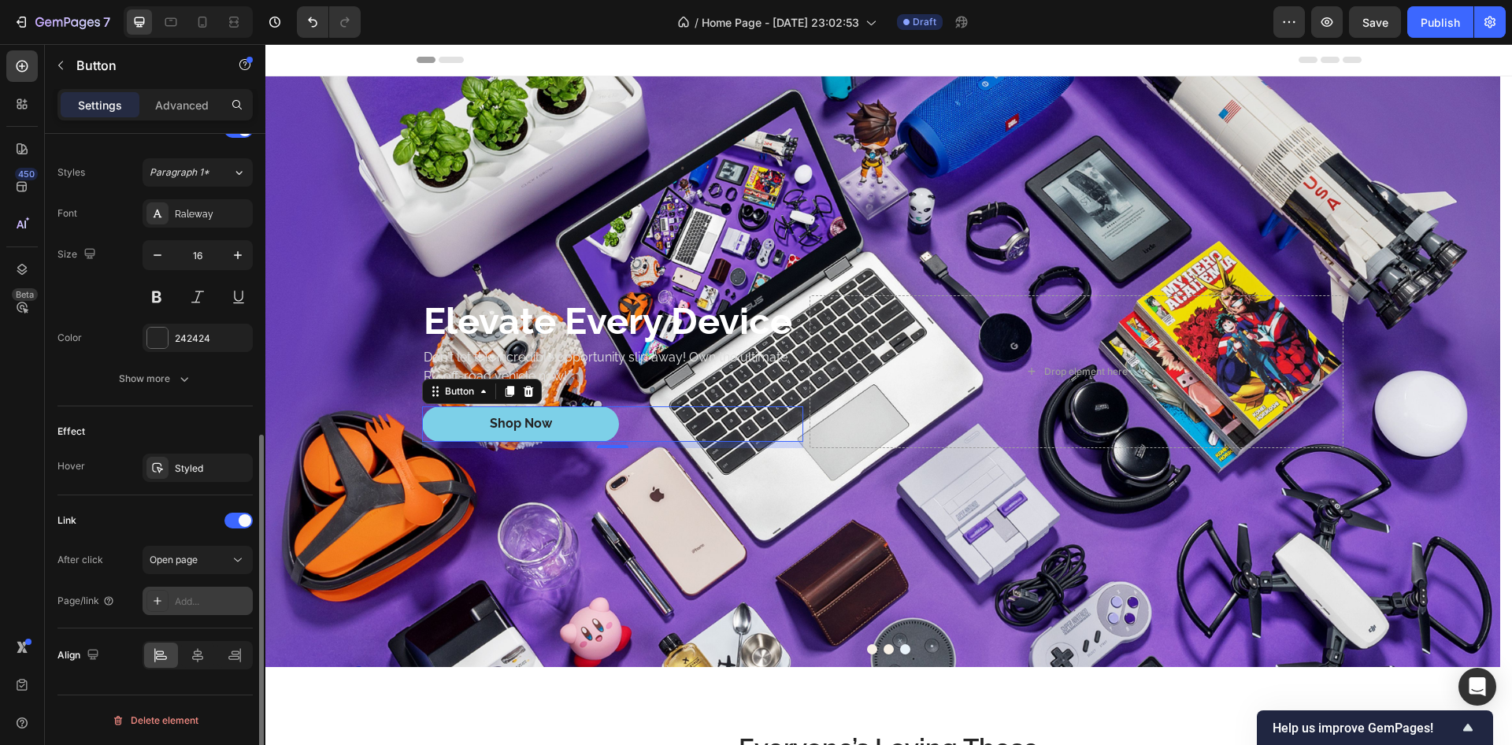
click at [206, 595] on div "Add..." at bounding box center [212, 602] width 74 height 14
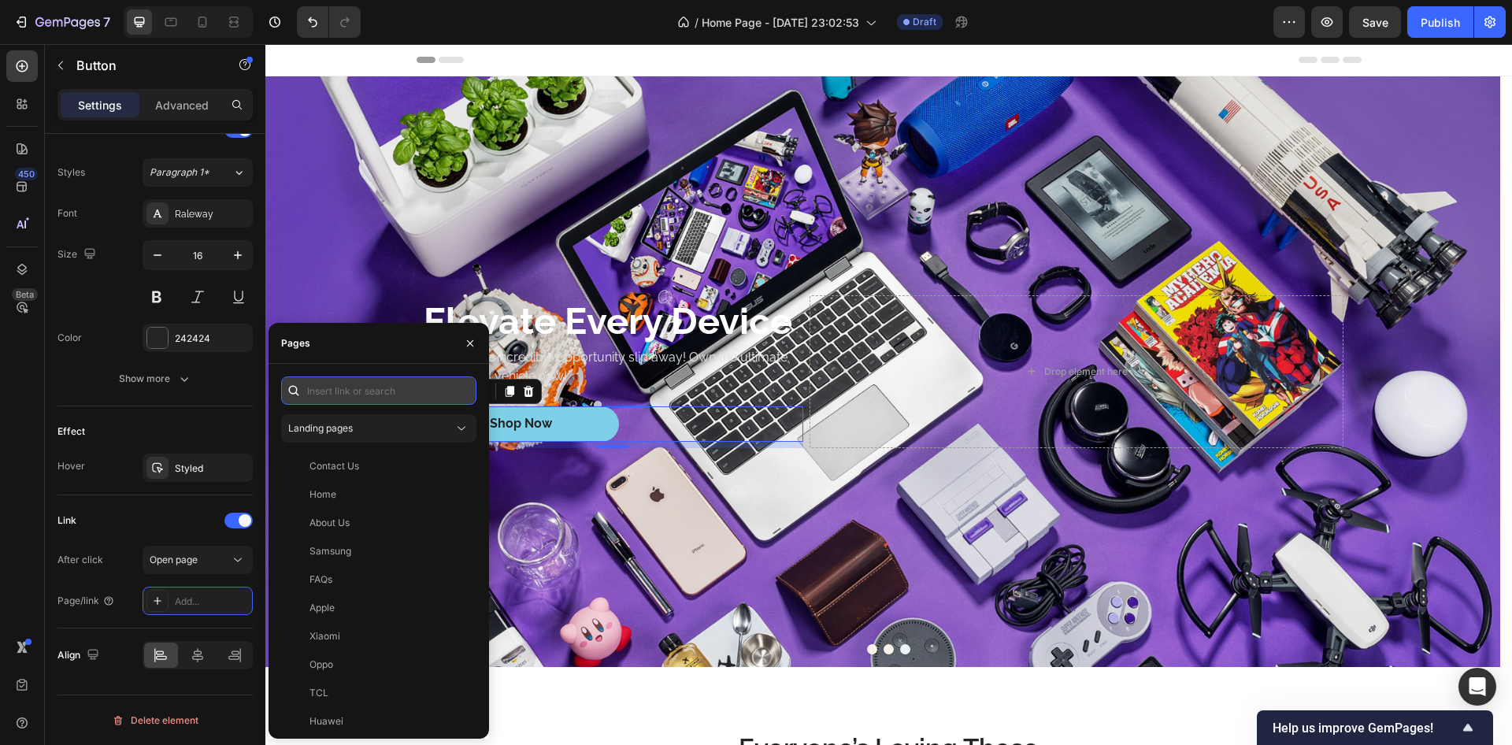
click at [369, 395] on input "text" at bounding box center [378, 391] width 195 height 28
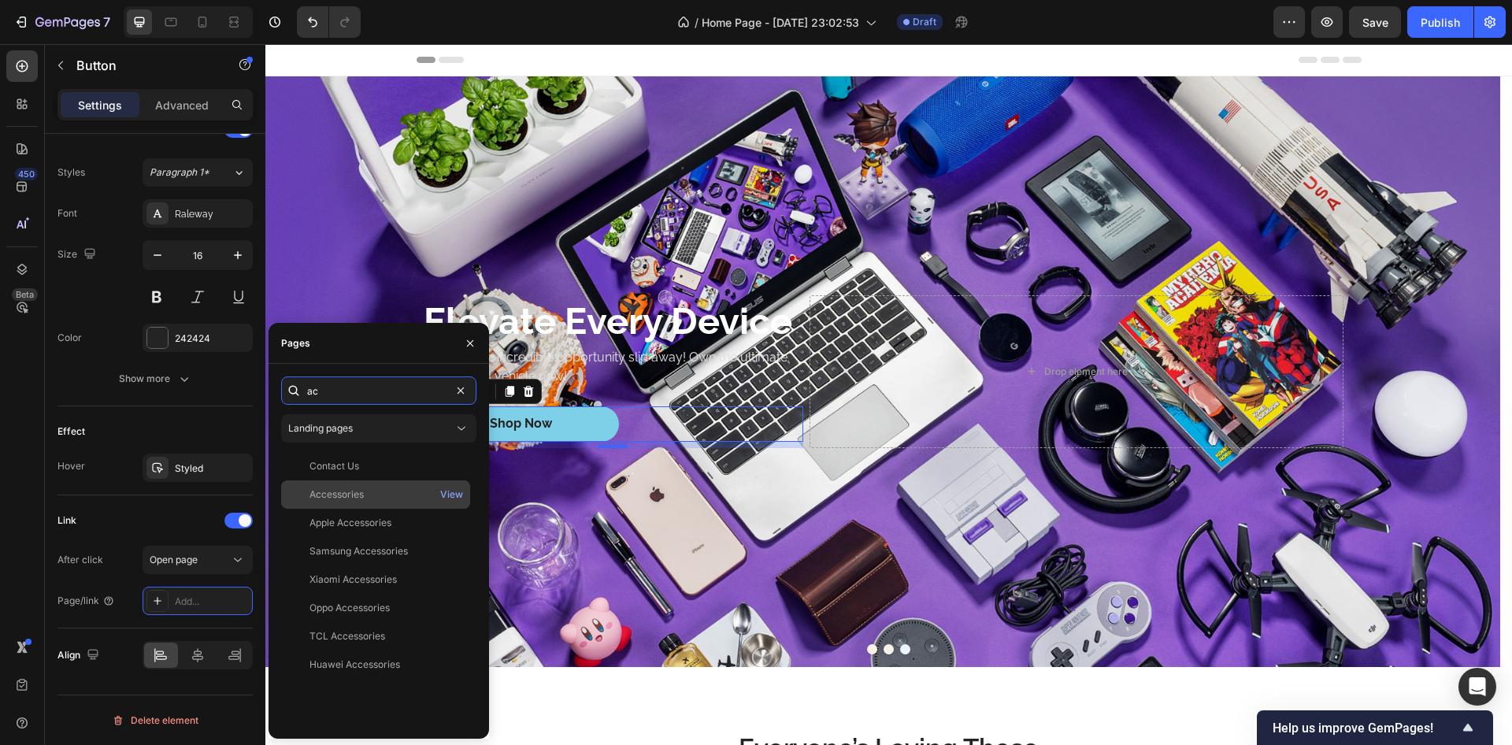
type input "ac"
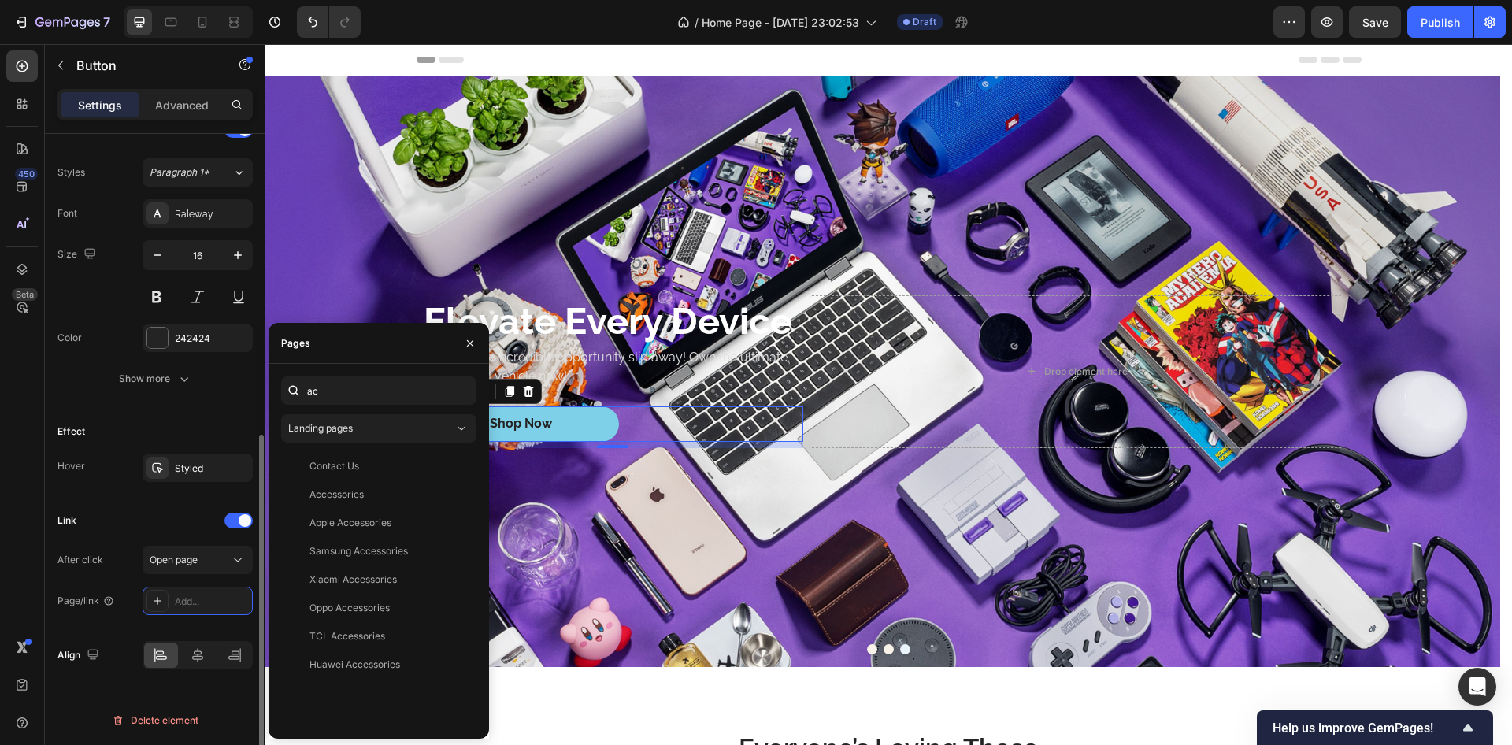
drag, startPoint x: 331, startPoint y: 500, endPoint x: 241, endPoint y: 435, distance: 111.1
click at [328, 497] on div "Accessories" at bounding box center [337, 495] width 54 height 14
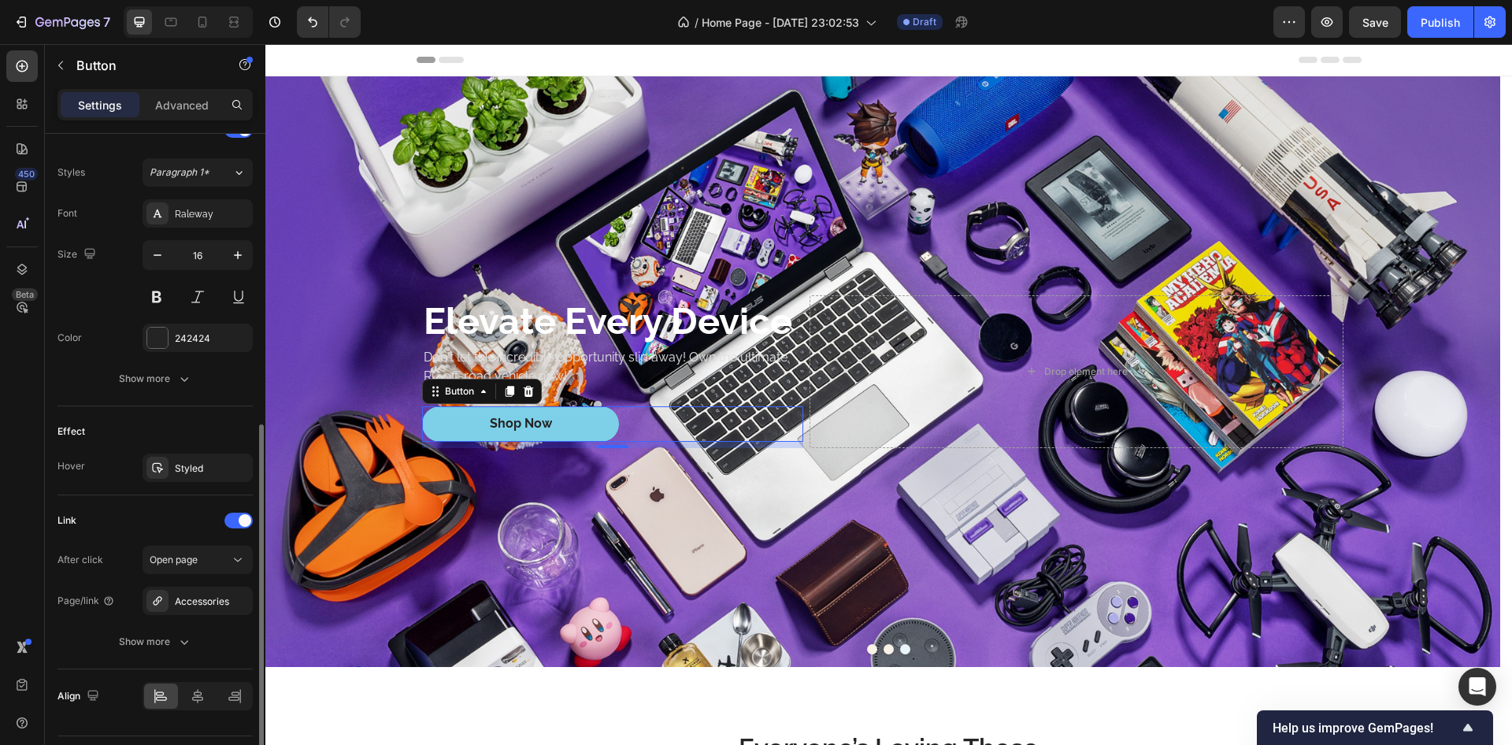
click at [221, 425] on div "Effect" at bounding box center [155, 431] width 195 height 25
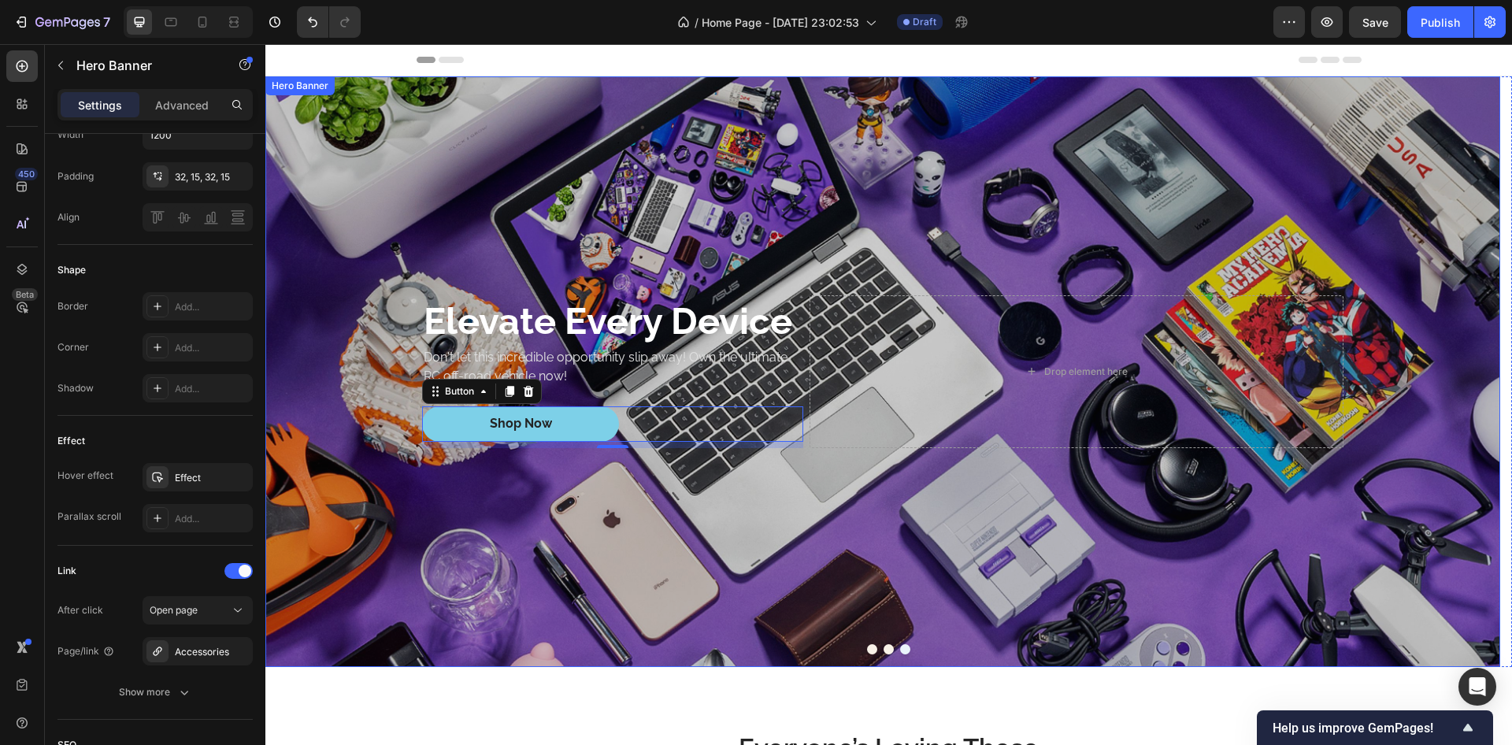
click at [320, 492] on div "Overlay" at bounding box center [882, 371] width 1235 height 591
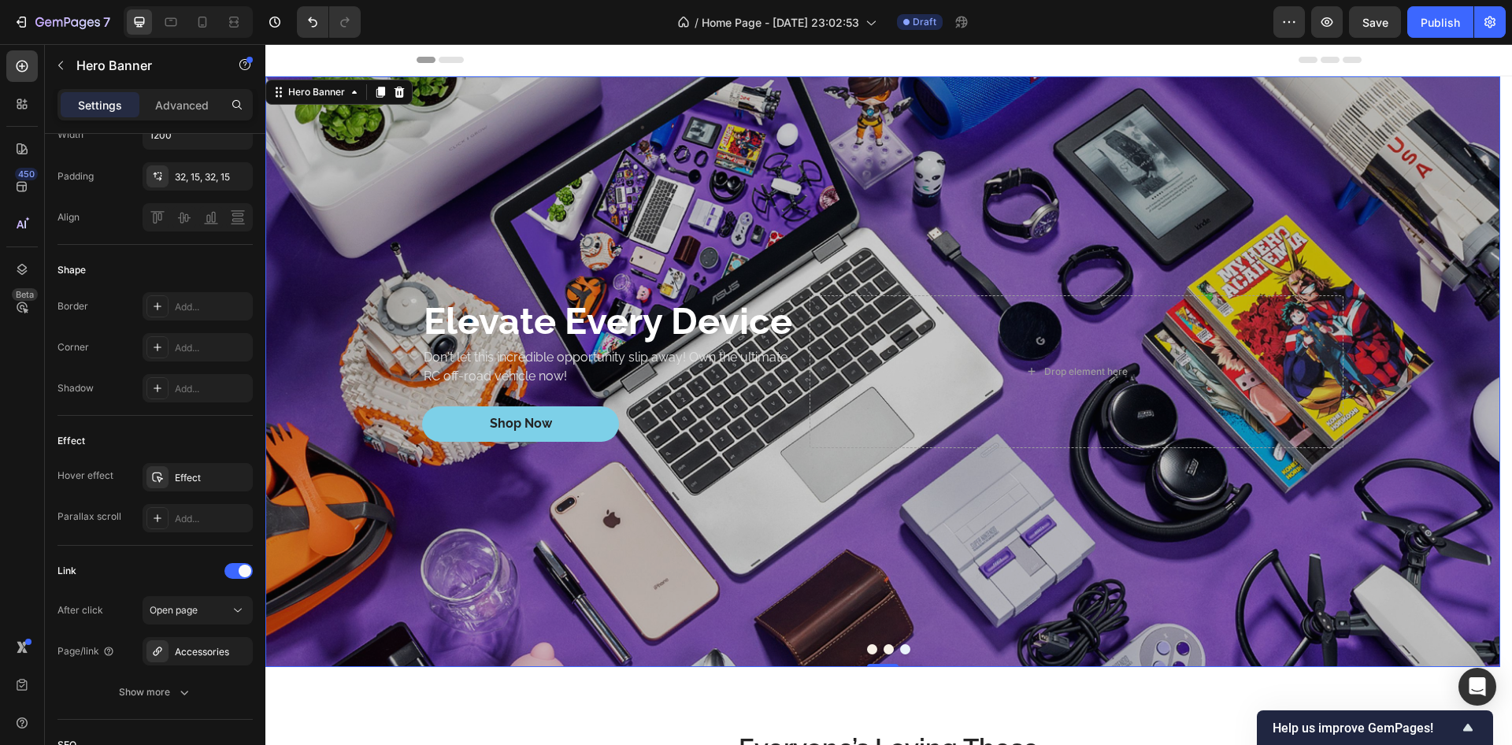
scroll to position [0, 0]
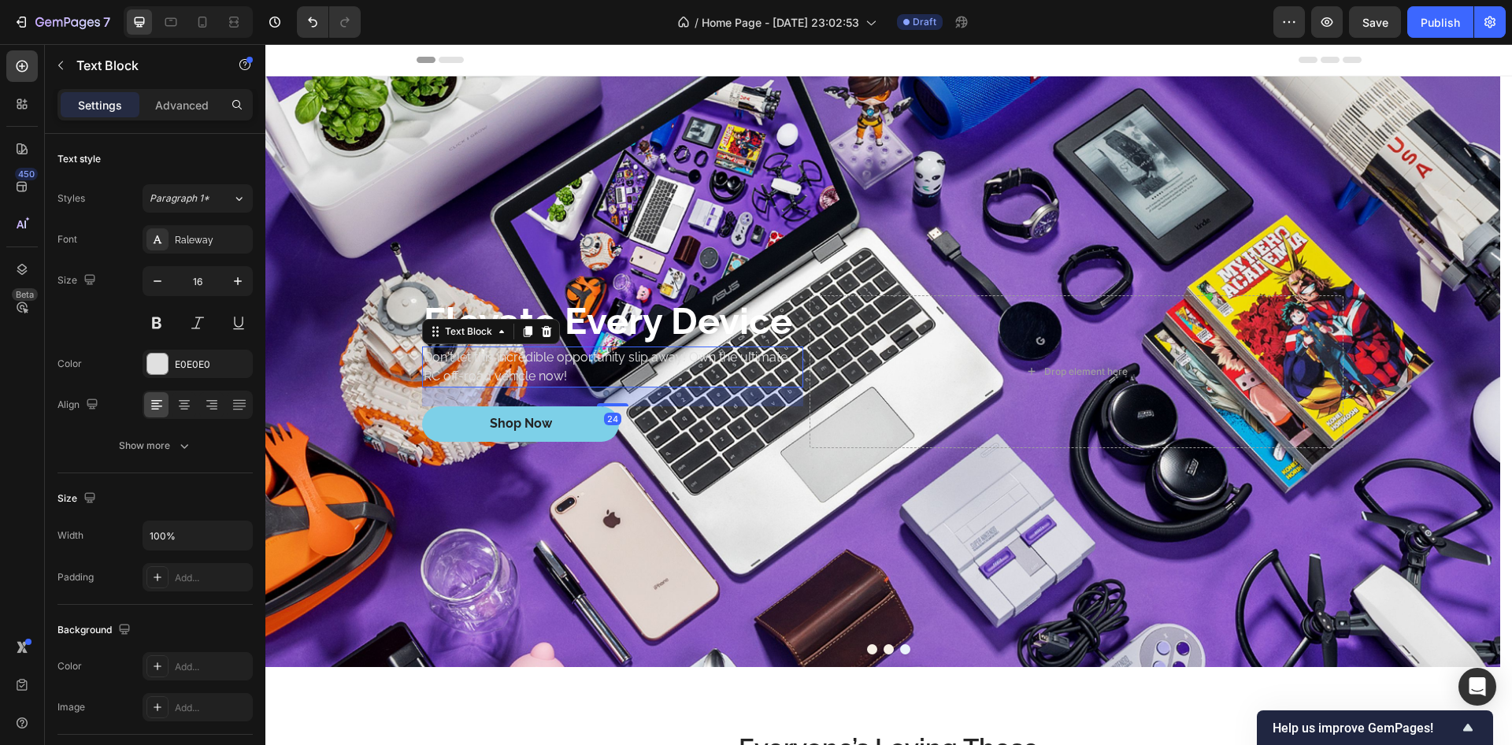
click at [480, 362] on p "Don't let this incredible opportunity slip away! Own the ultimate RC off-road v…" at bounding box center [613, 367] width 378 height 38
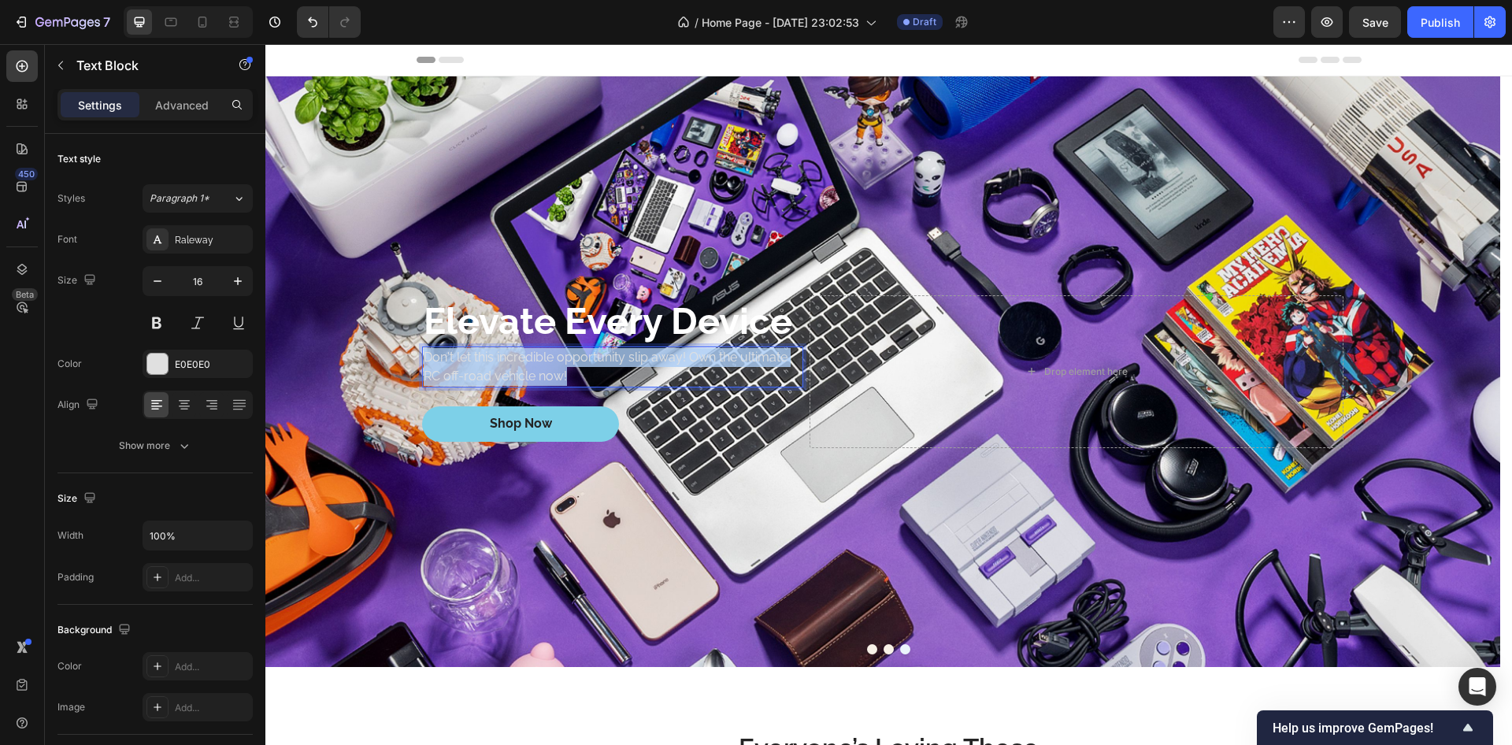
click at [480, 362] on p "Don't let this incredible opportunity slip away! Own the ultimate RC off-road v…" at bounding box center [613, 367] width 378 height 38
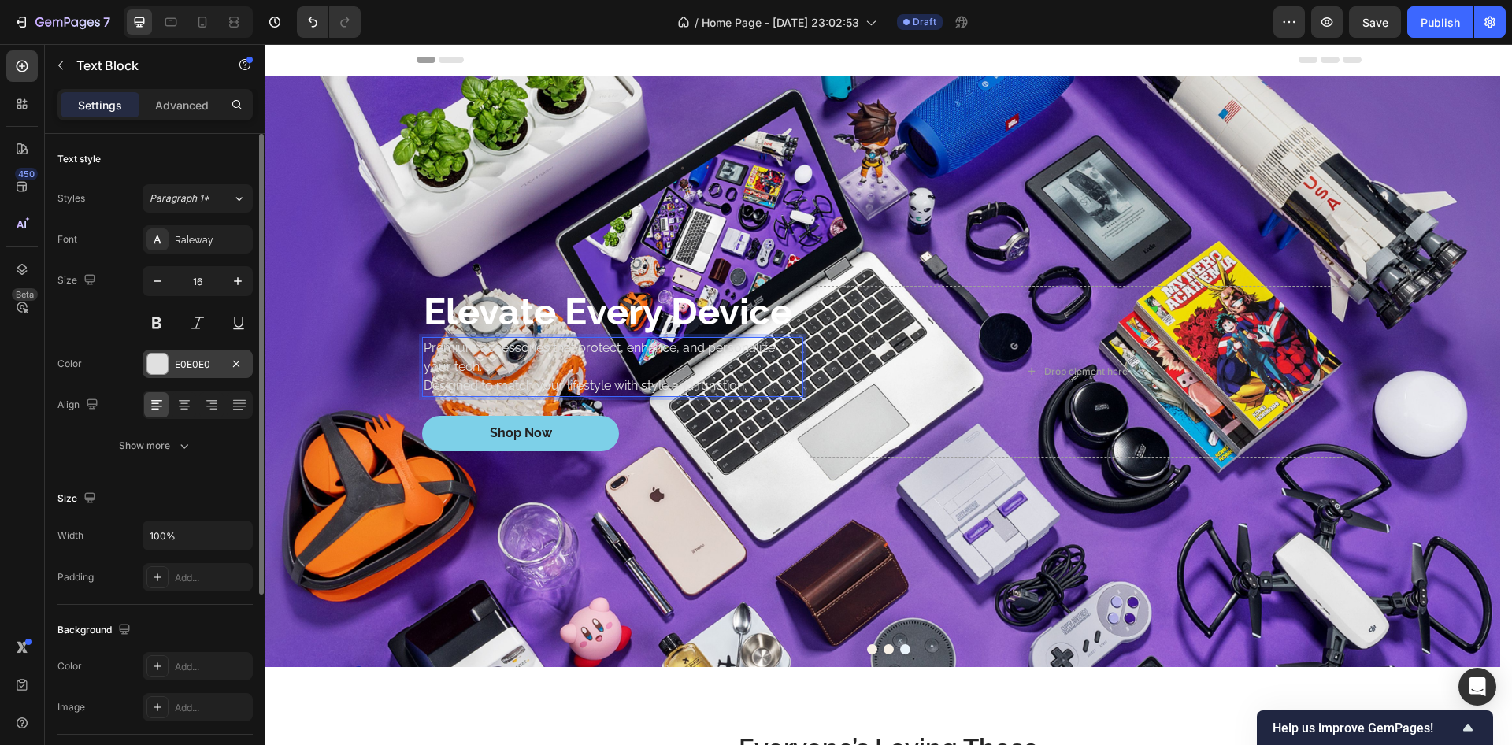
click at [158, 361] on div at bounding box center [157, 364] width 20 height 20
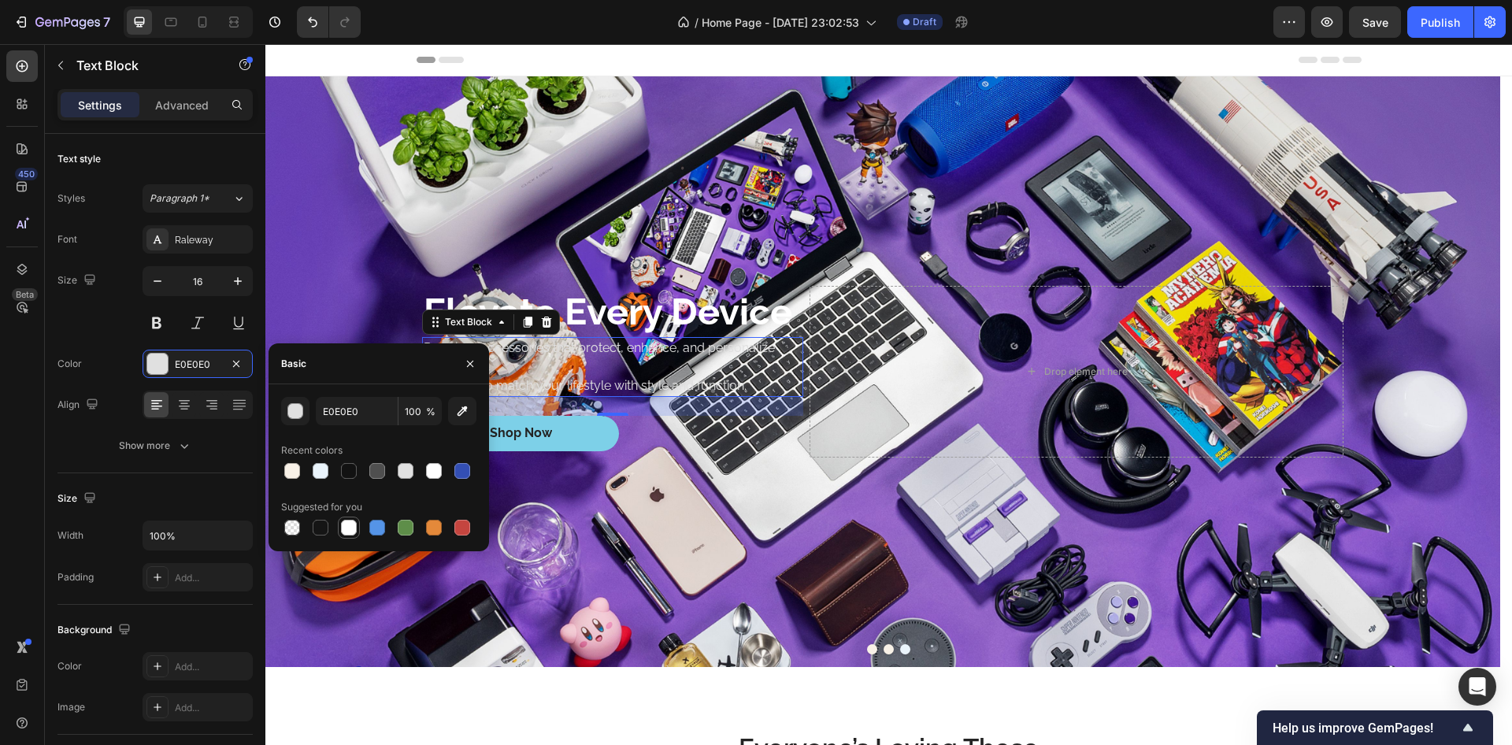
click at [347, 527] on div at bounding box center [349, 528] width 16 height 16
type input "FFFFFF"
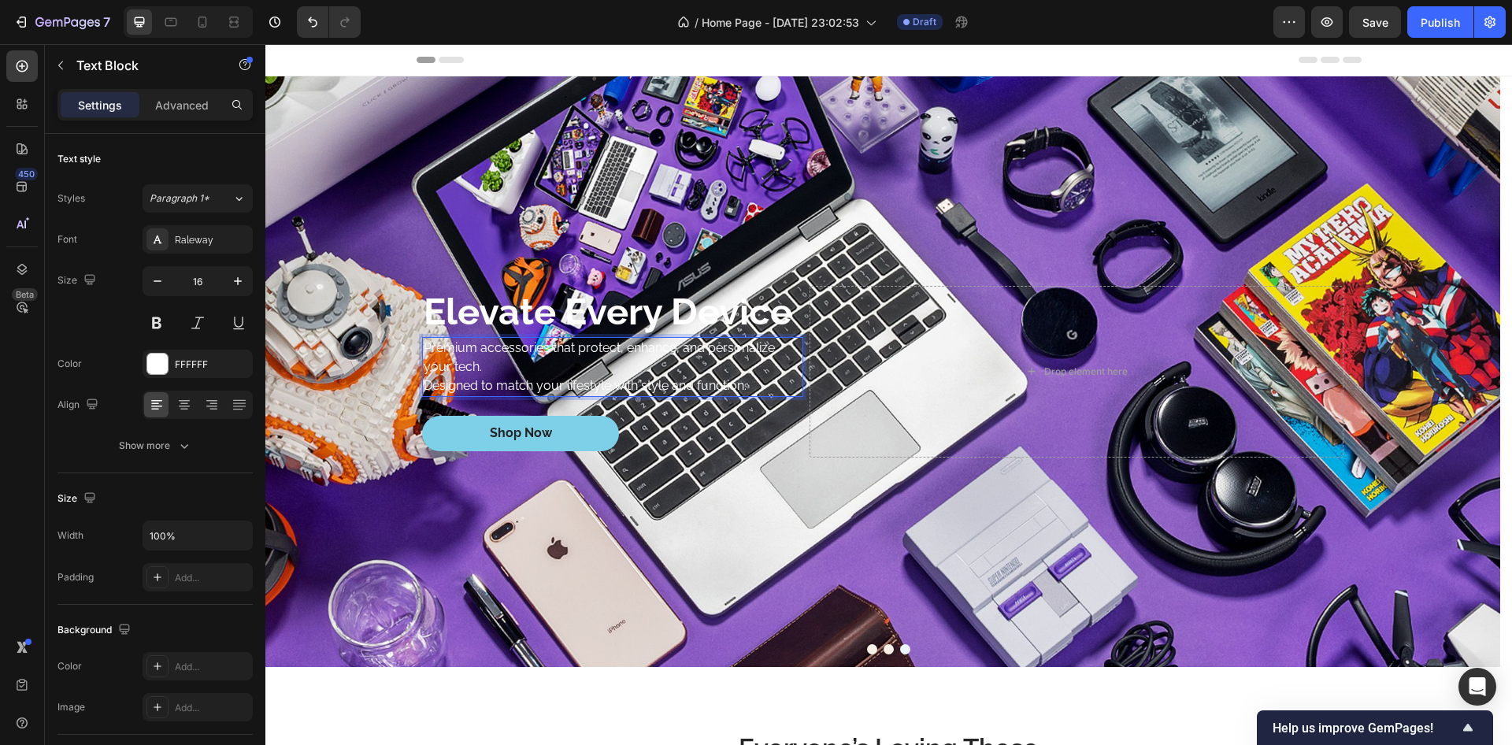
drag, startPoint x: 581, startPoint y: 373, endPoint x: 496, endPoint y: 380, distance: 84.7
click at [426, 380] on p "Premium accessories that protect, enhance, and personalize your tech. Designed …" at bounding box center [613, 367] width 378 height 57
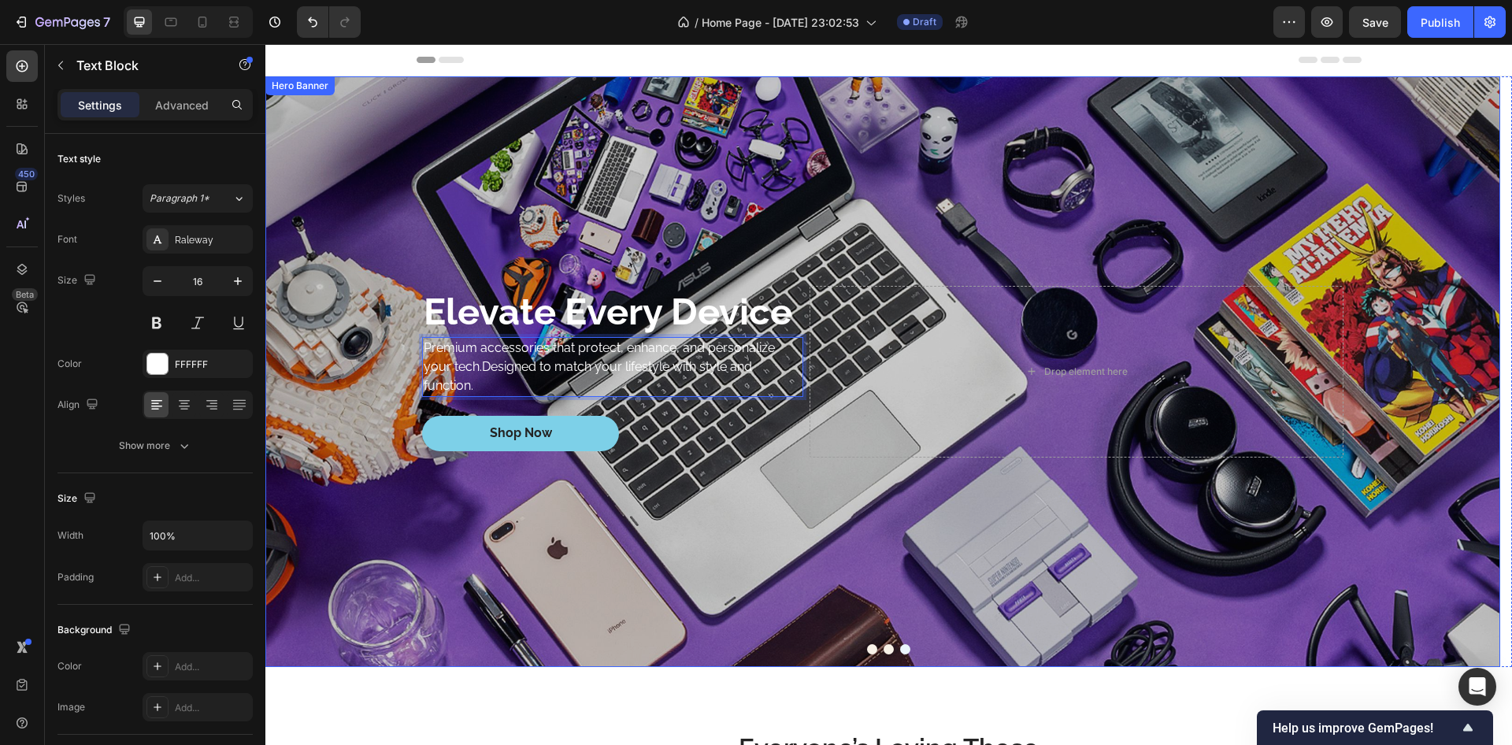
click at [373, 328] on div "Overlay" at bounding box center [882, 371] width 1235 height 591
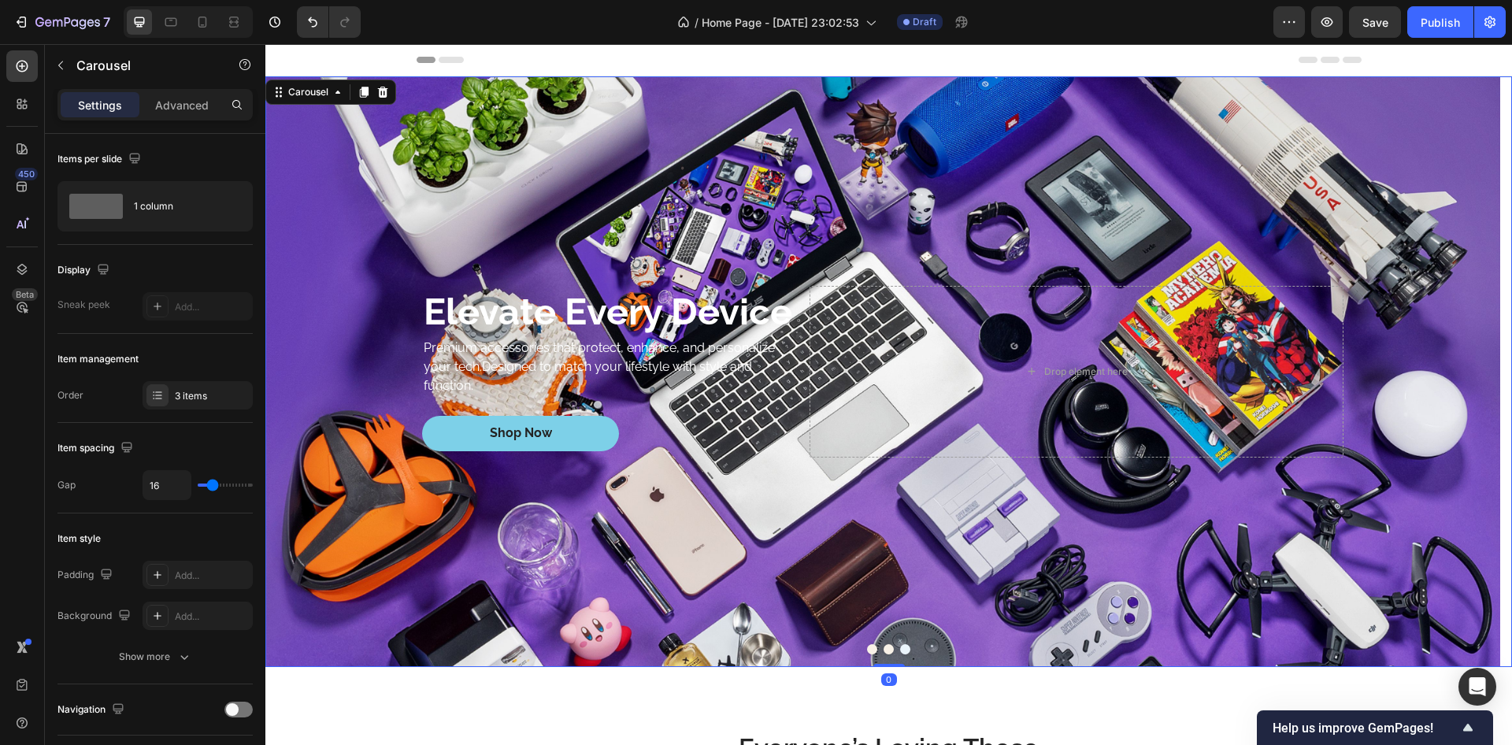
click at [885, 648] on button "Dot" at bounding box center [889, 649] width 10 height 10
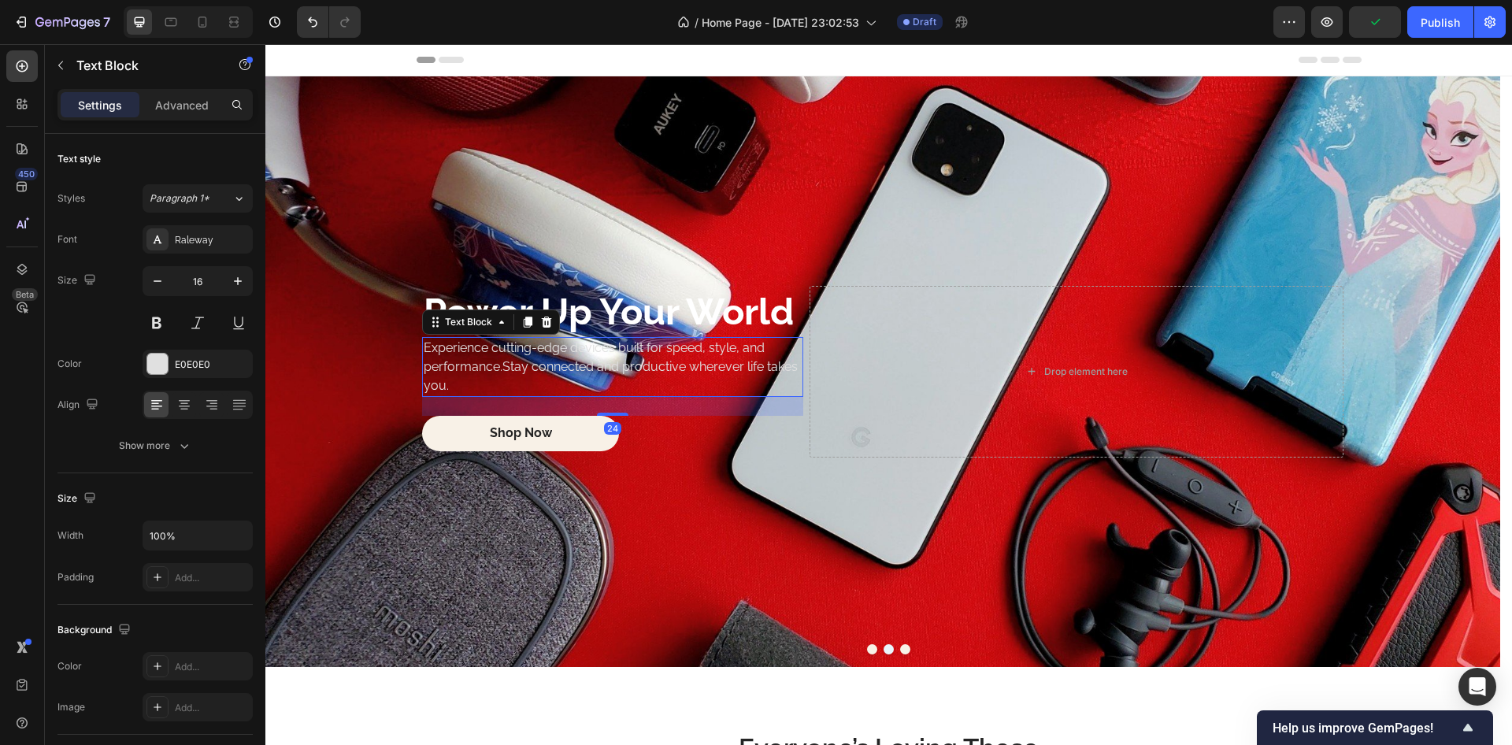
click at [465, 337] on div "Experience cutting-edge devices built for speed, style, and performance.Stay co…" at bounding box center [612, 367] width 381 height 60
click at [466, 354] on p "Experience cutting-edge devices built for speed, style, and performance.Stay co…" at bounding box center [613, 367] width 378 height 57
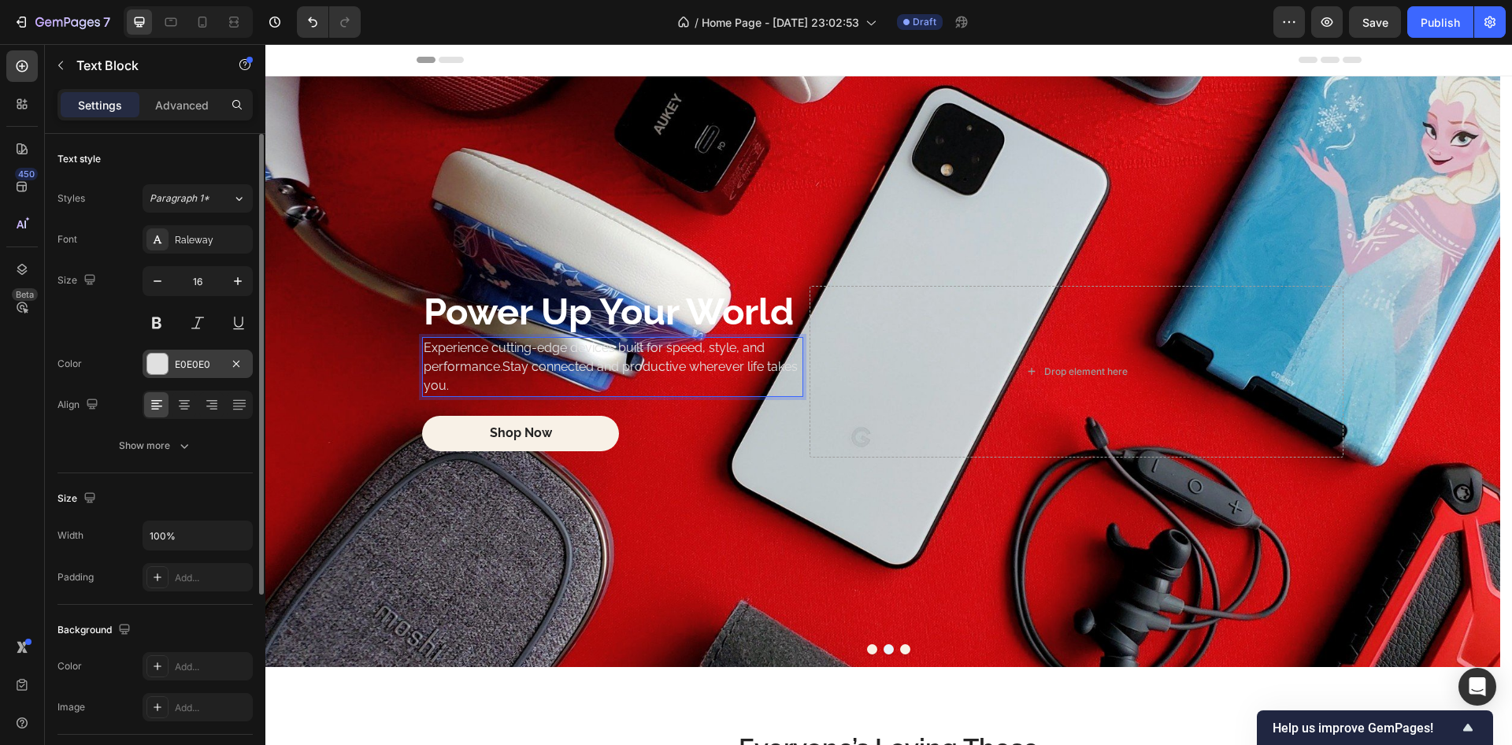
click at [165, 355] on div at bounding box center [157, 364] width 20 height 20
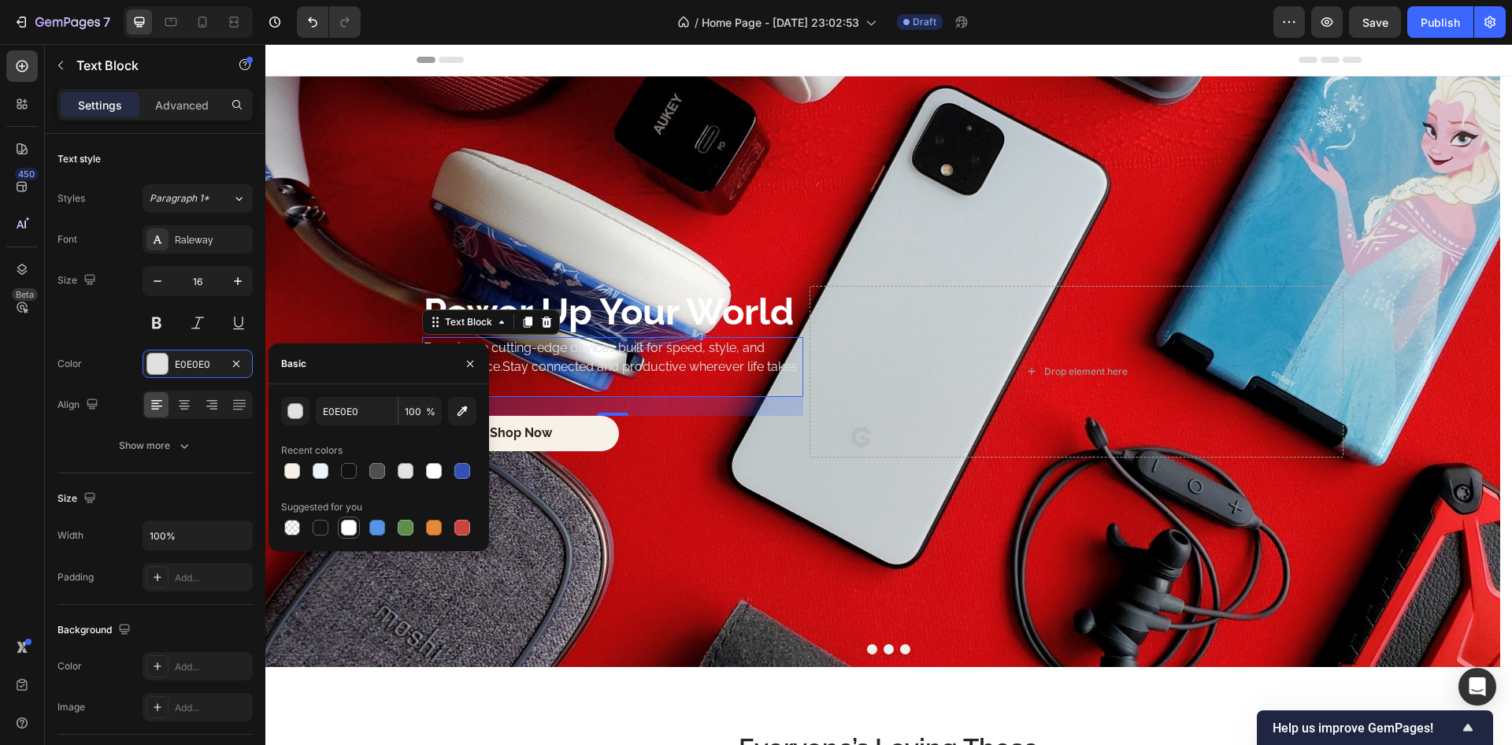
click at [354, 528] on div at bounding box center [349, 528] width 16 height 16
type input "FFFFFF"
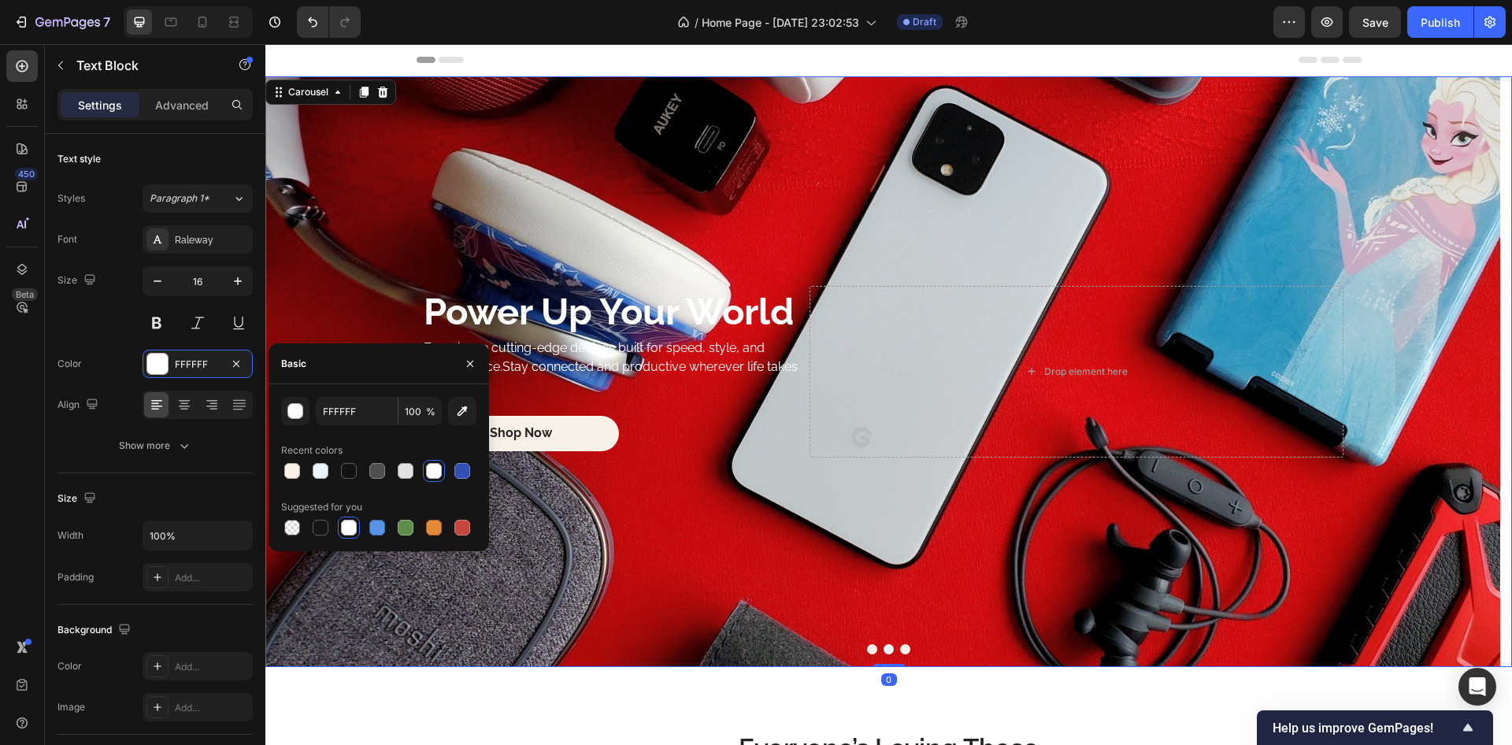
click at [867, 650] on button "Dot" at bounding box center [872, 649] width 10 height 10
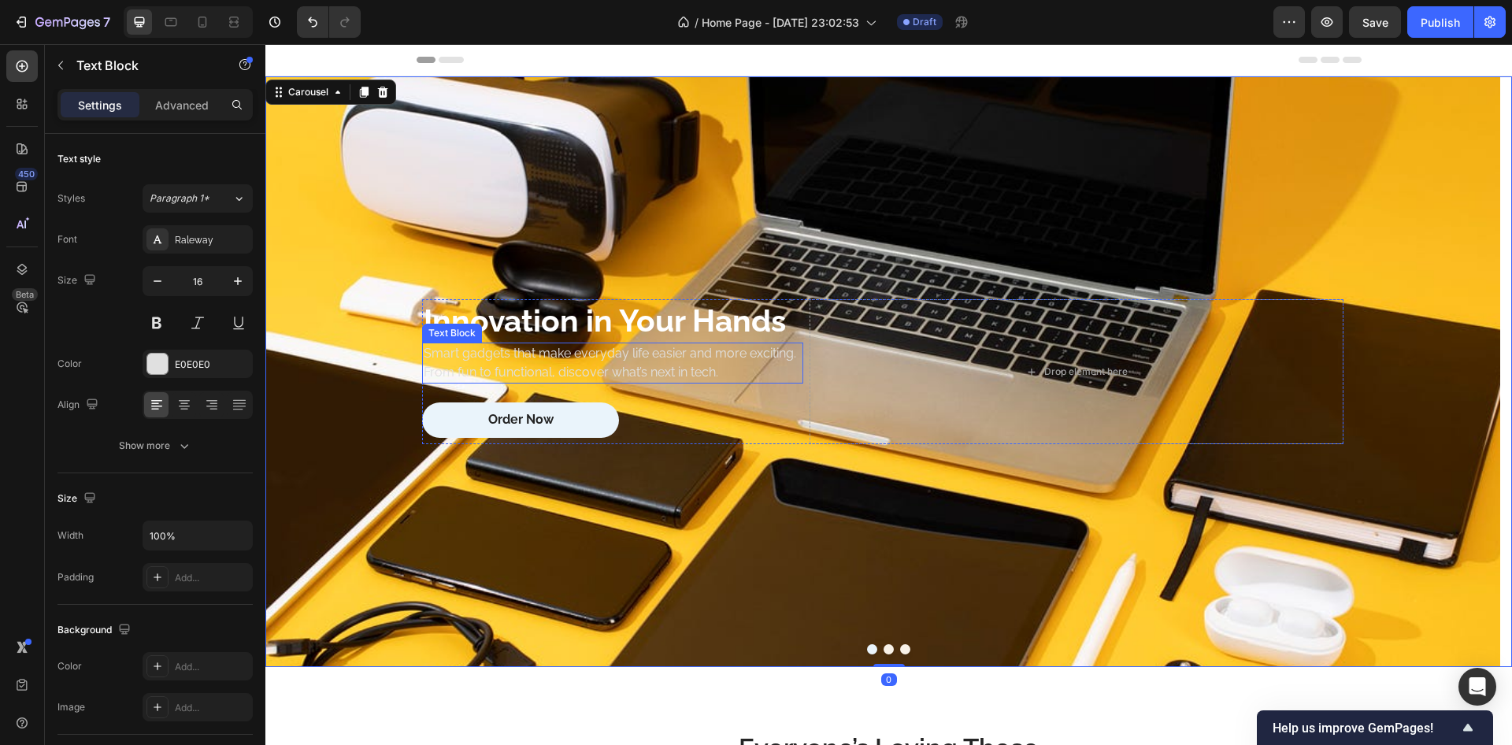
click at [493, 373] on p "Smart gadgets that make everyday life easier and more exciting. From fun to fun…" at bounding box center [613, 363] width 378 height 38
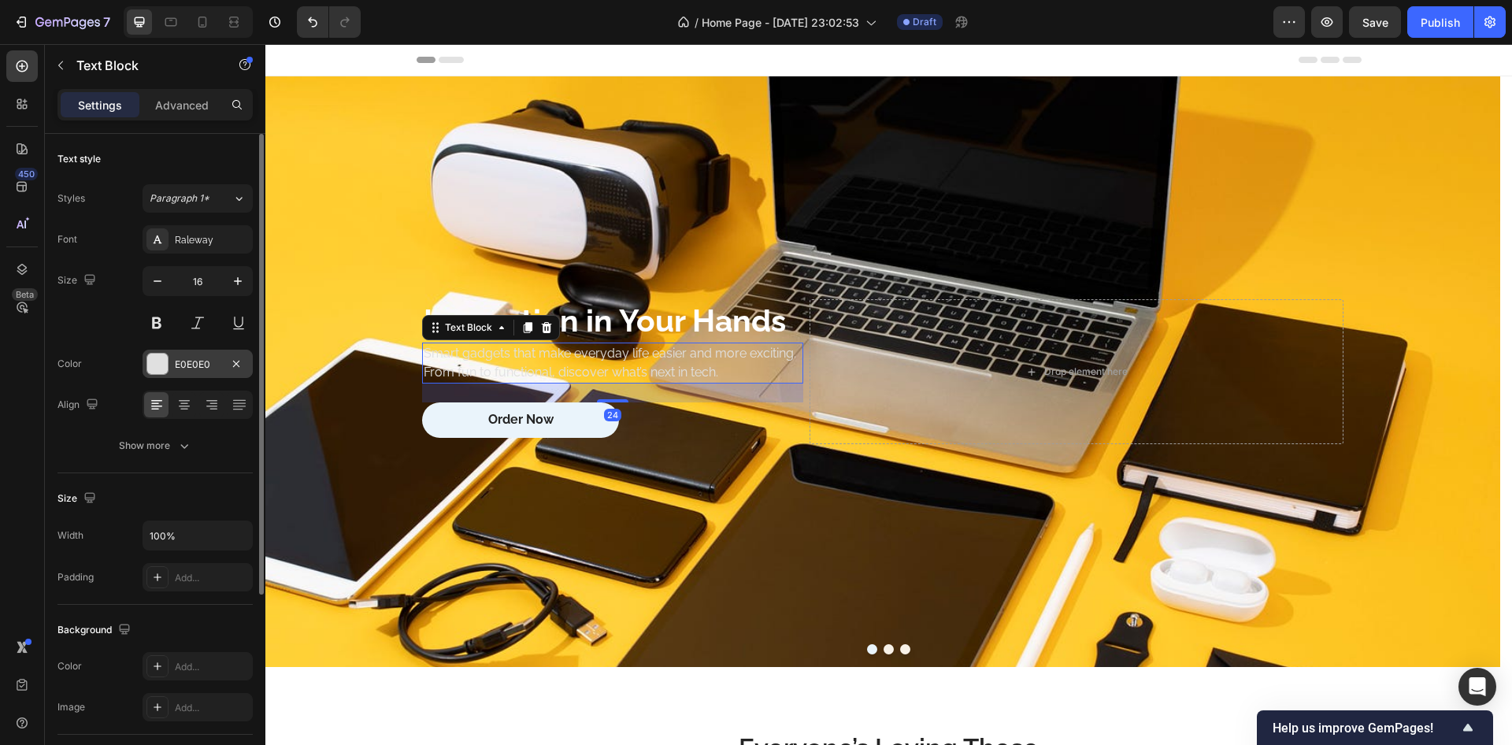
click at [163, 371] on div at bounding box center [157, 364] width 20 height 20
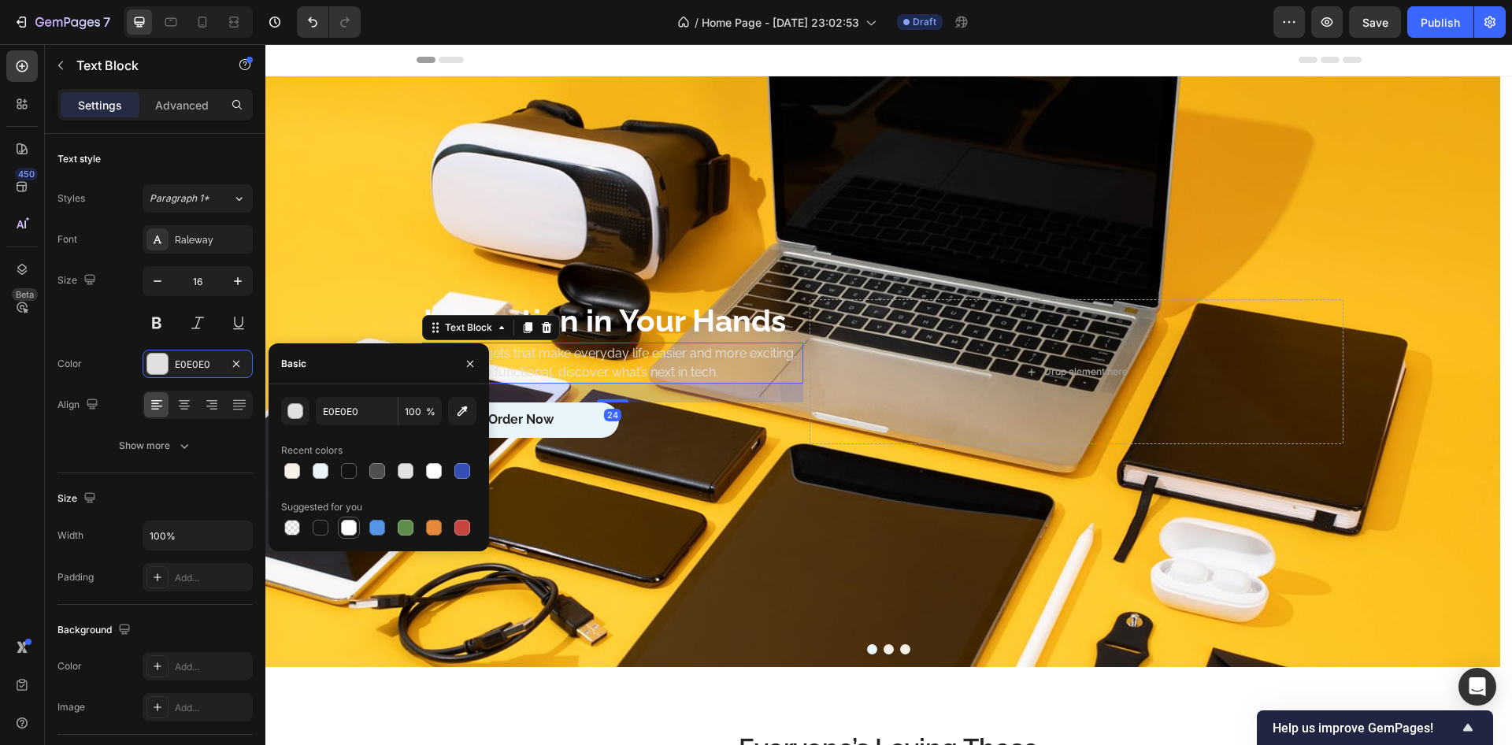
click at [351, 529] on div at bounding box center [349, 528] width 16 height 16
type input "FFFFFF"
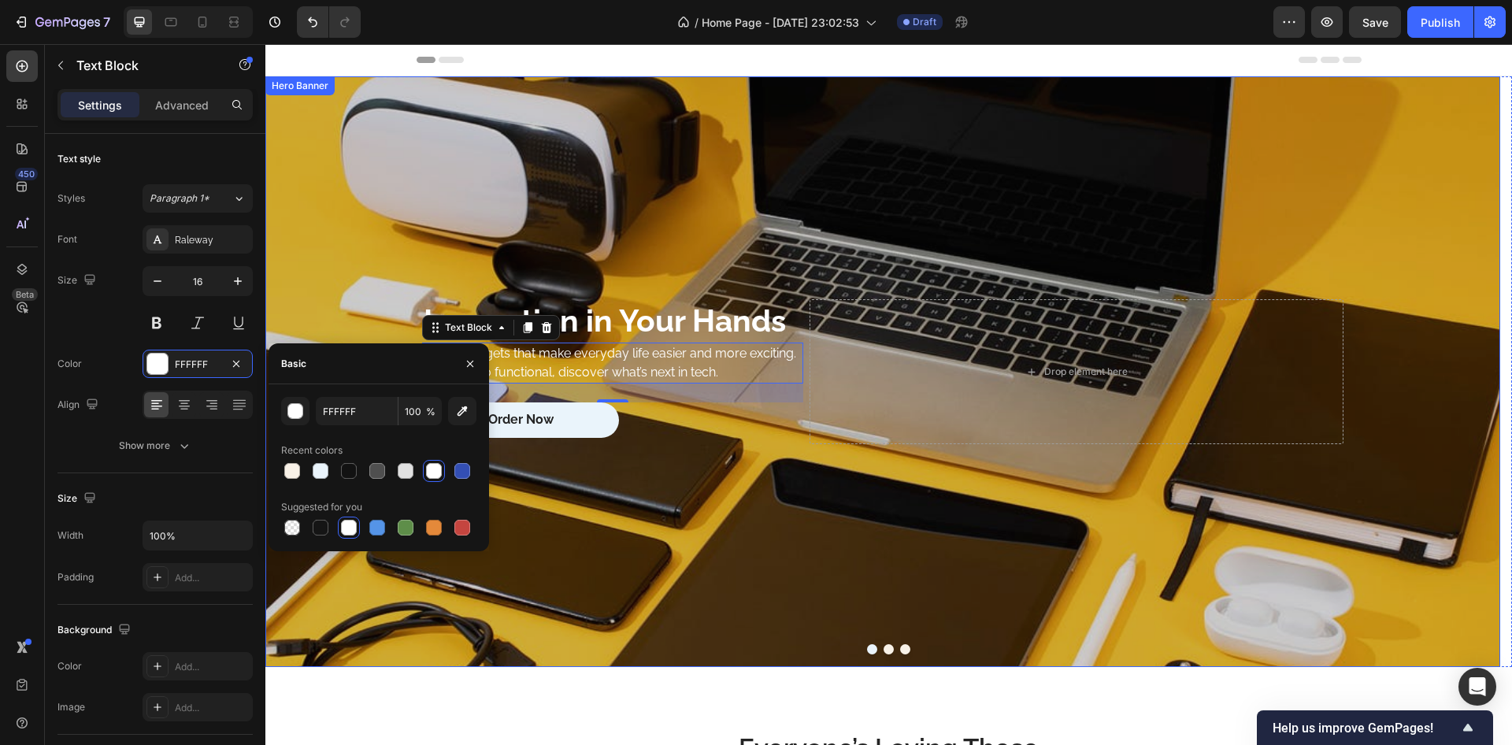
click at [604, 534] on div "Overlay" at bounding box center [882, 371] width 1235 height 591
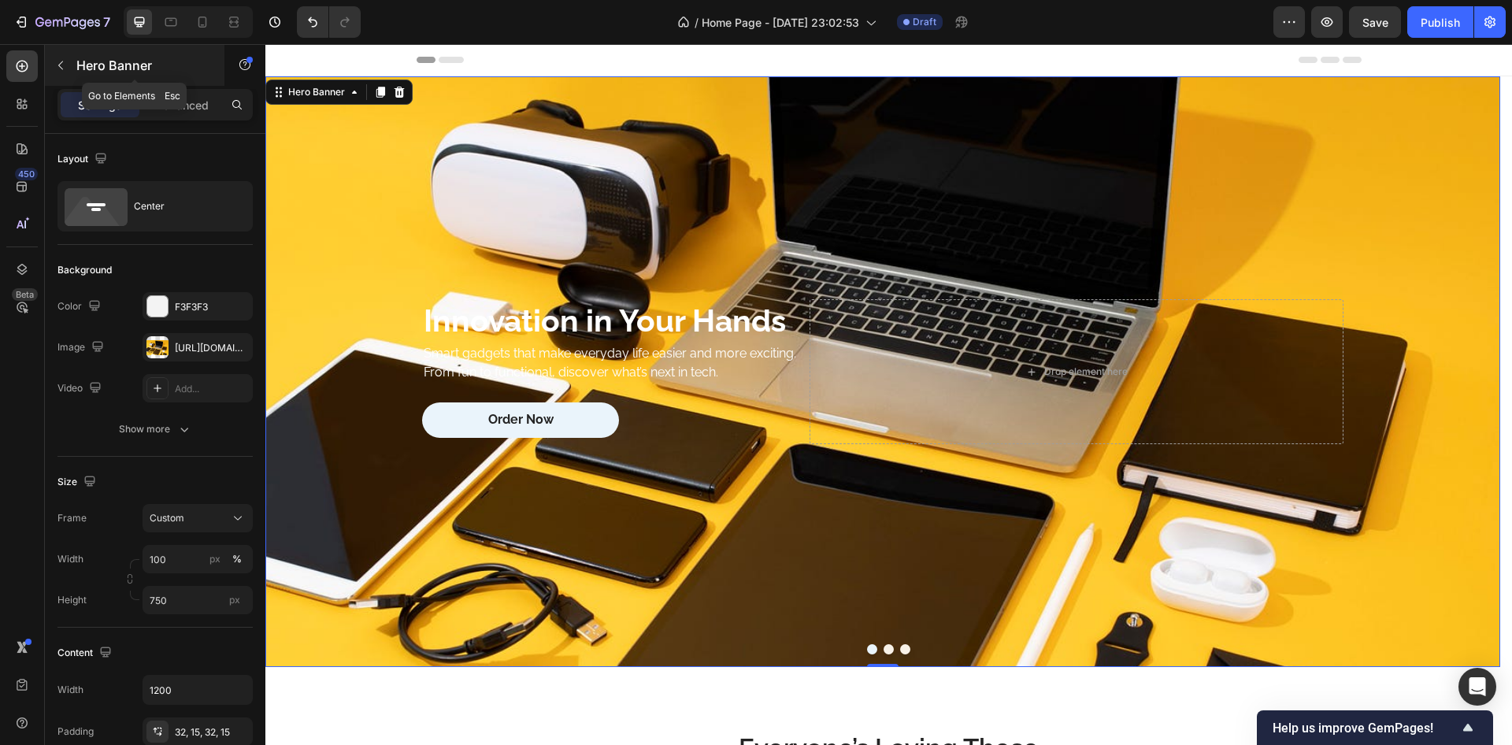
click at [64, 72] on button "button" at bounding box center [60, 65] width 25 height 25
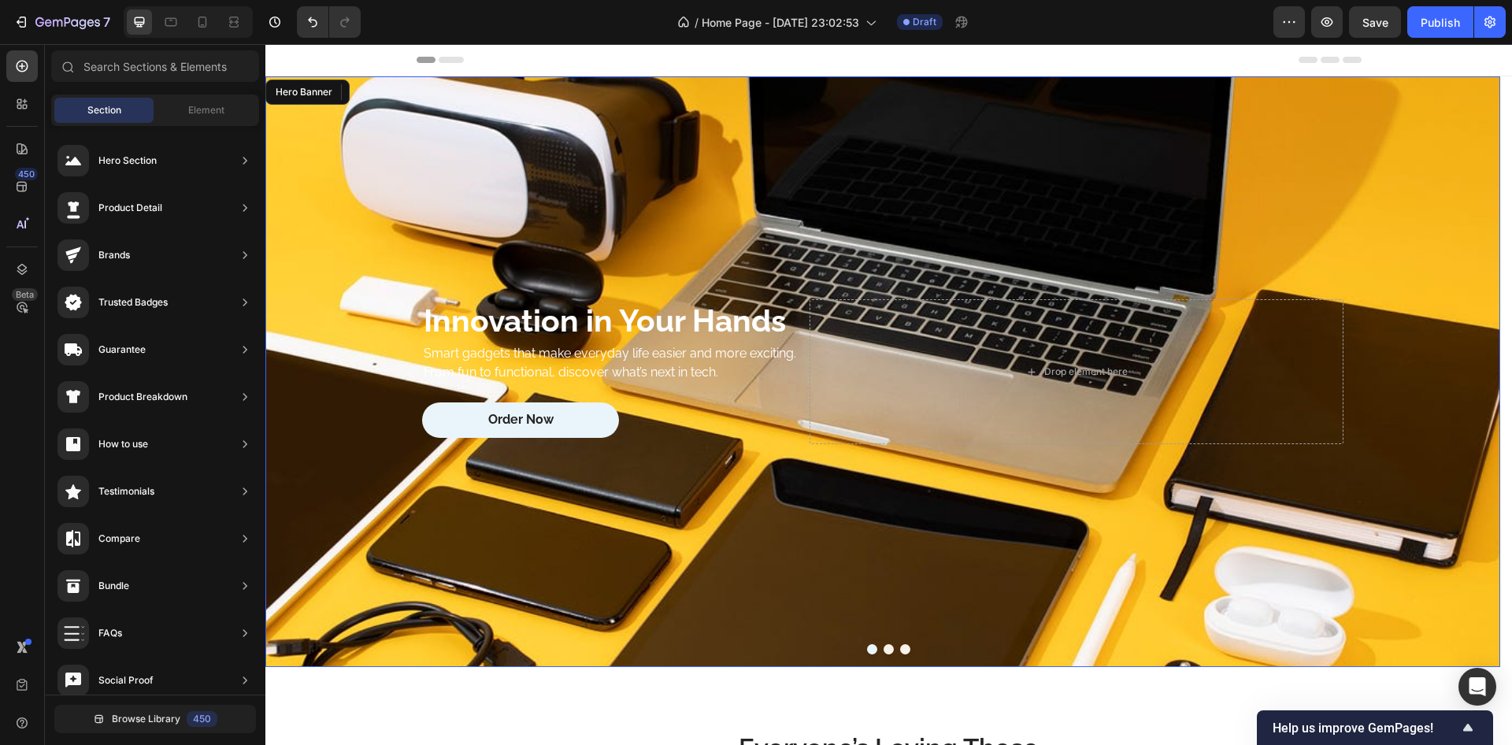
drag, startPoint x: 644, startPoint y: 483, endPoint x: 616, endPoint y: 461, distance: 35.3
click at [644, 484] on div "Overlay" at bounding box center [882, 371] width 1235 height 591
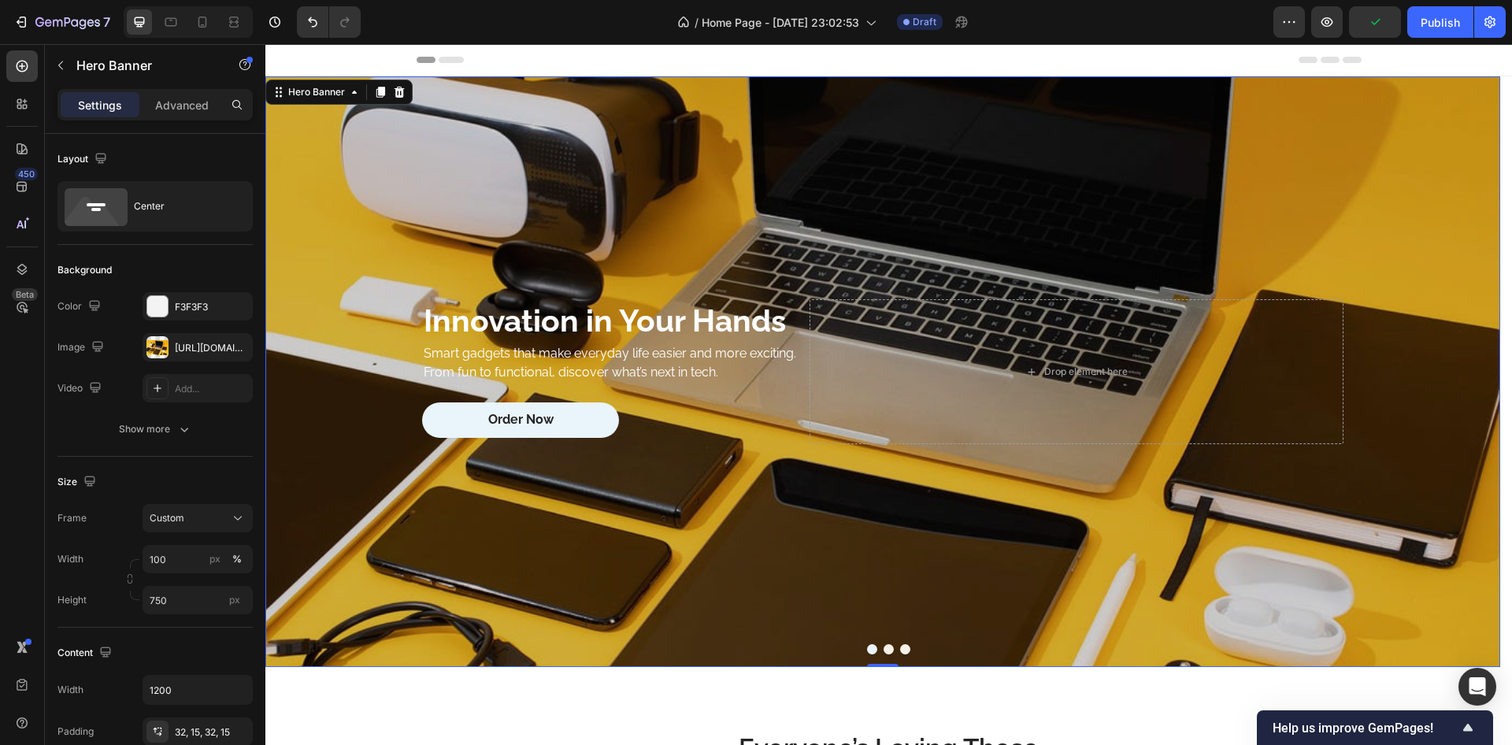
click at [447, 536] on div "Overlay" at bounding box center [882, 371] width 1235 height 591
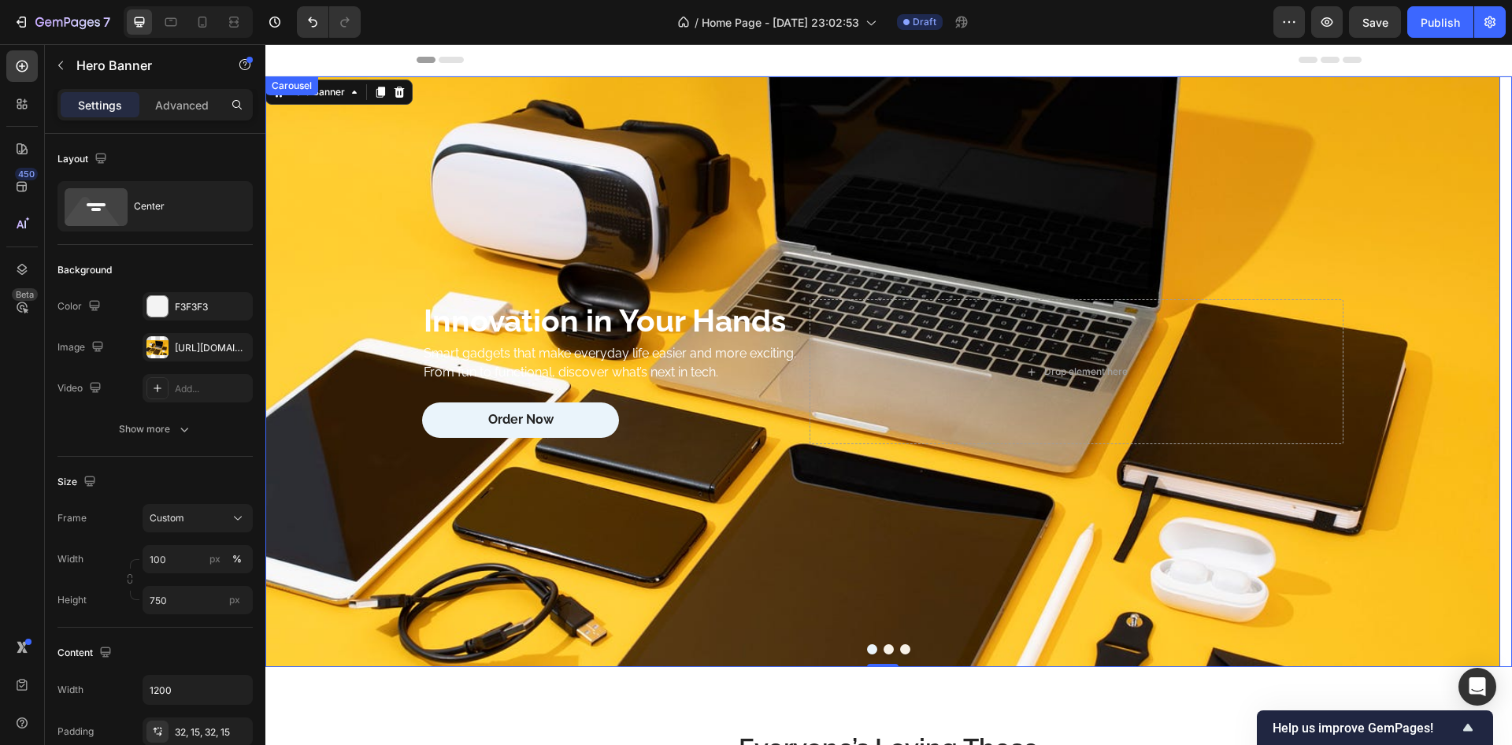
click at [870, 649] on button "Dot" at bounding box center [872, 649] width 10 height 10
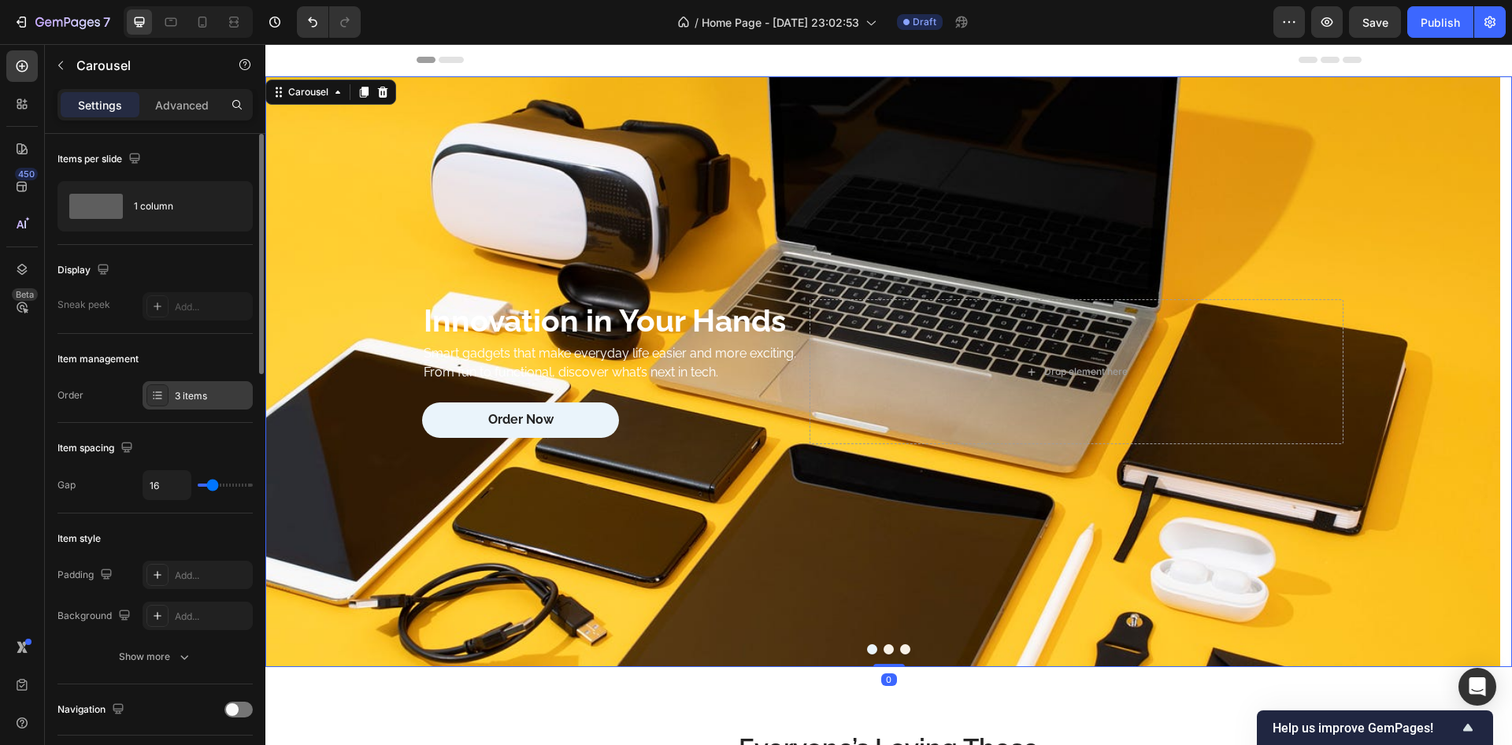
click at [165, 401] on div at bounding box center [158, 395] width 22 height 22
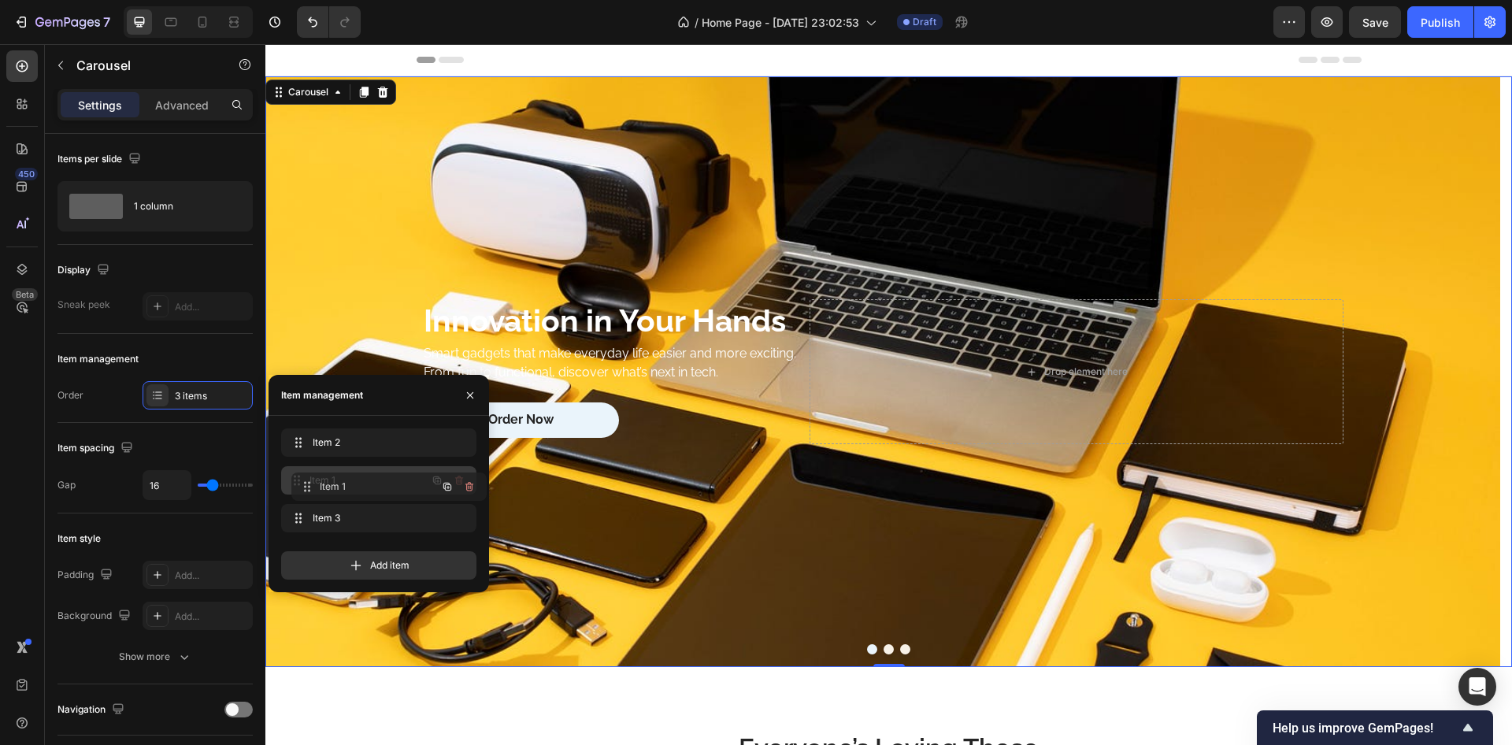
drag, startPoint x: 300, startPoint y: 515, endPoint x: 310, endPoint y: 484, distance: 33.1
click at [340, 450] on div "Item 2 Item 2" at bounding box center [357, 443] width 139 height 22
click at [331, 478] on span "Item 1" at bounding box center [368, 480] width 117 height 14
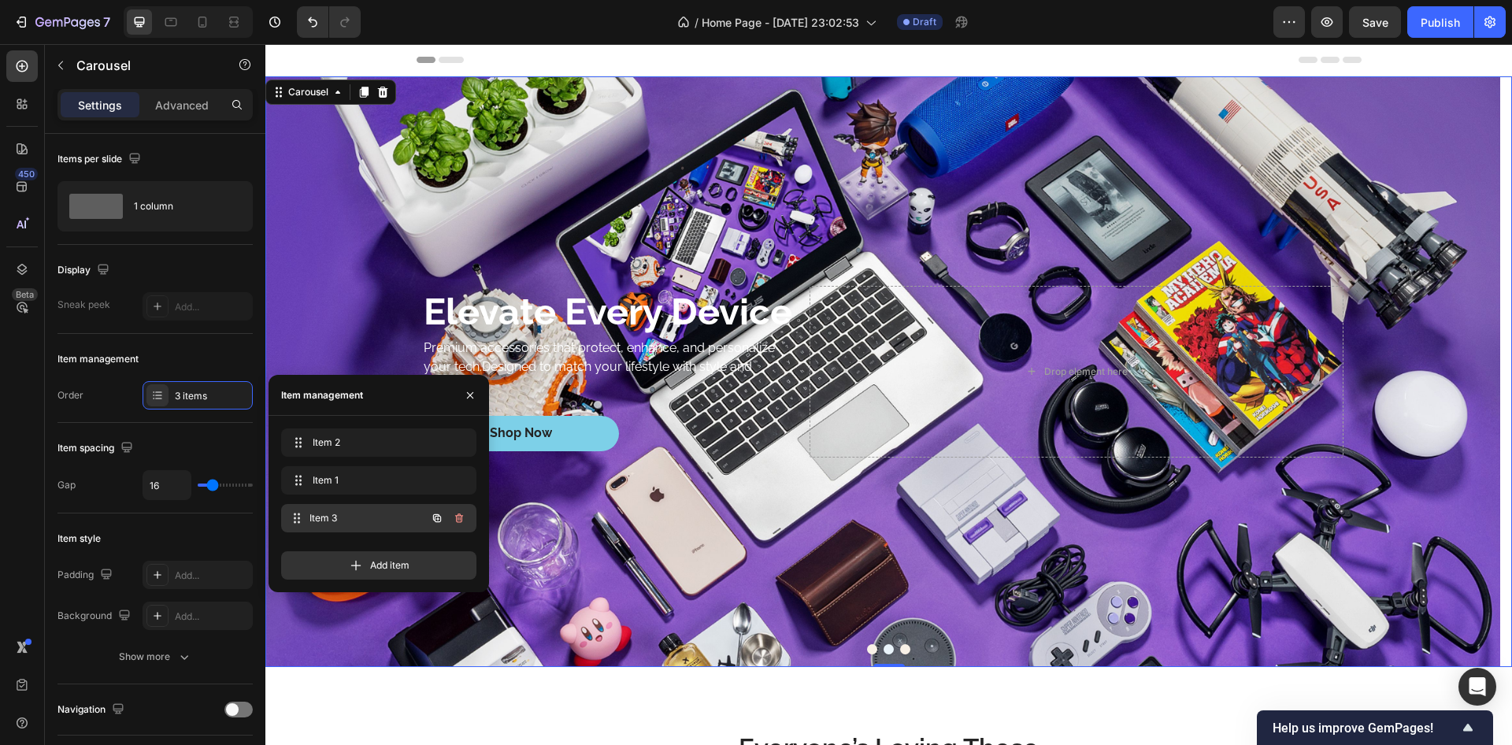
click at [328, 511] on span "Item 3" at bounding box center [368, 518] width 117 height 14
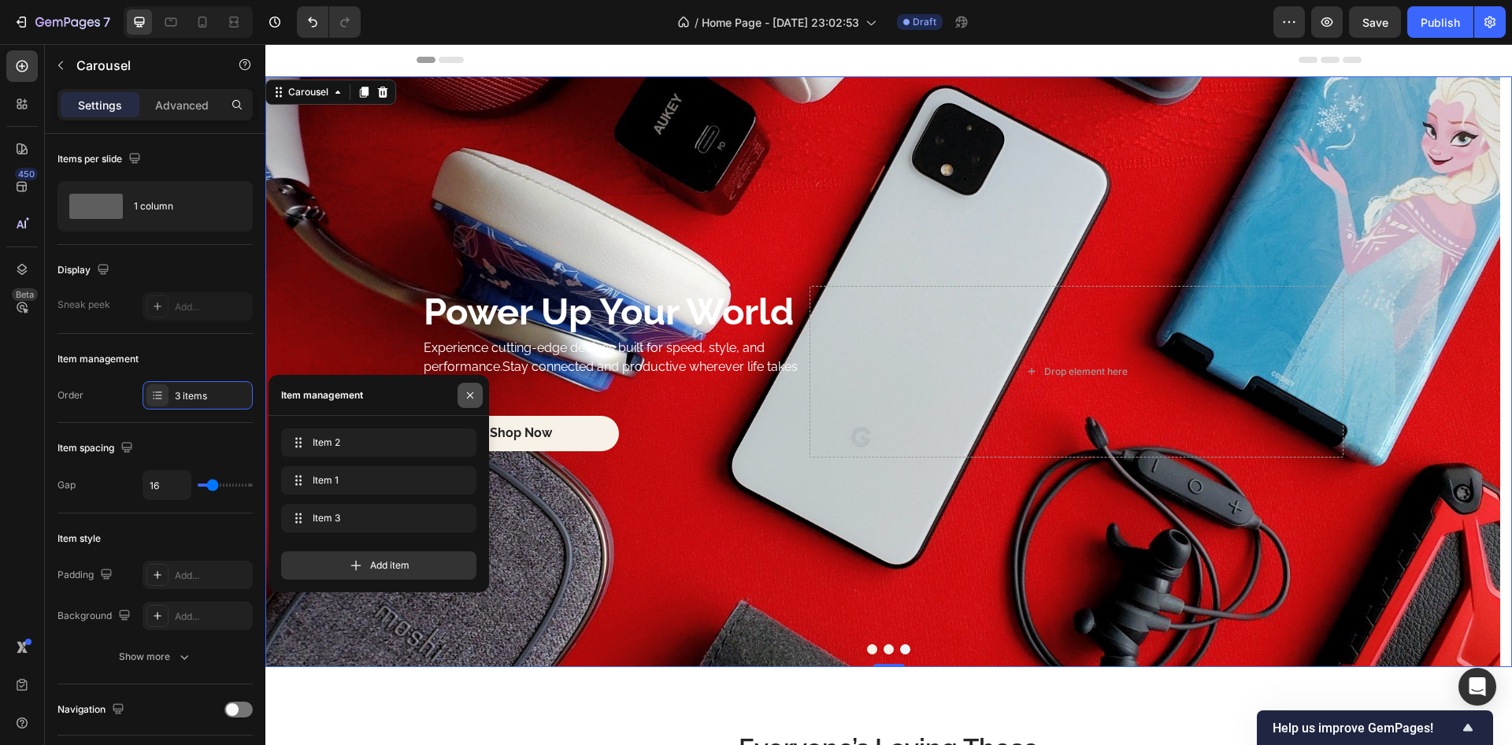
click at [473, 393] on icon "button" at bounding box center [470, 395] width 13 height 13
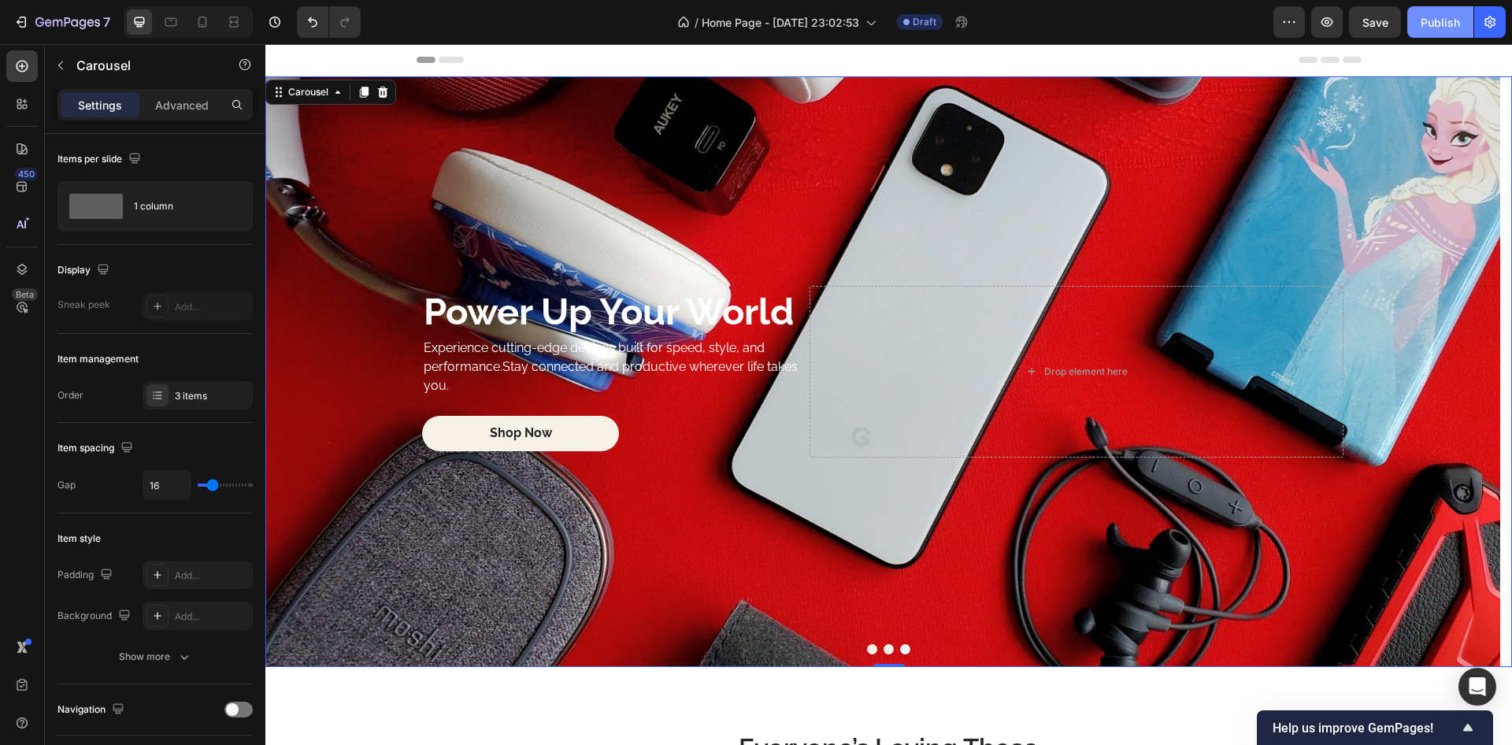
click at [1447, 15] on div "Publish" at bounding box center [1440, 22] width 39 height 17
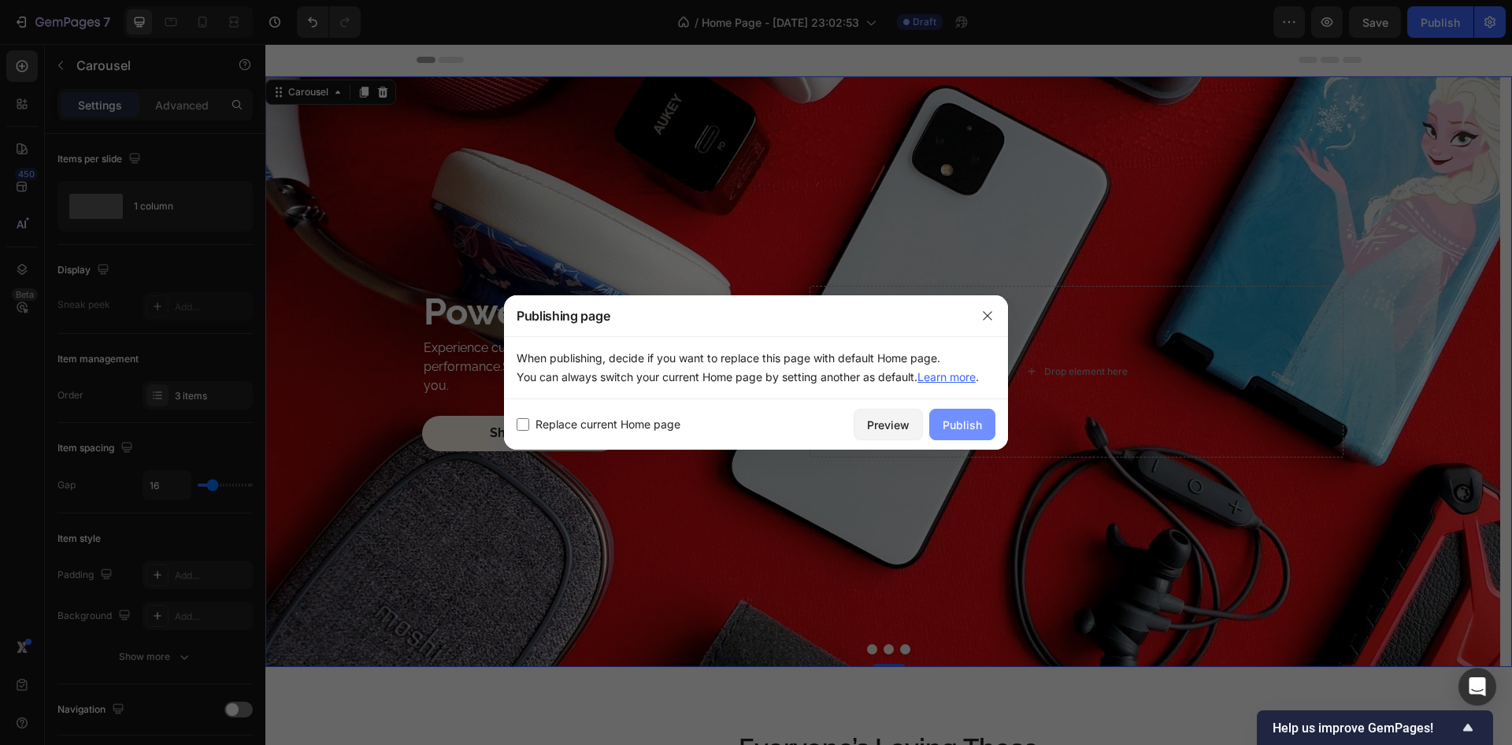
click at [964, 415] on button "Publish" at bounding box center [963, 425] width 66 height 32
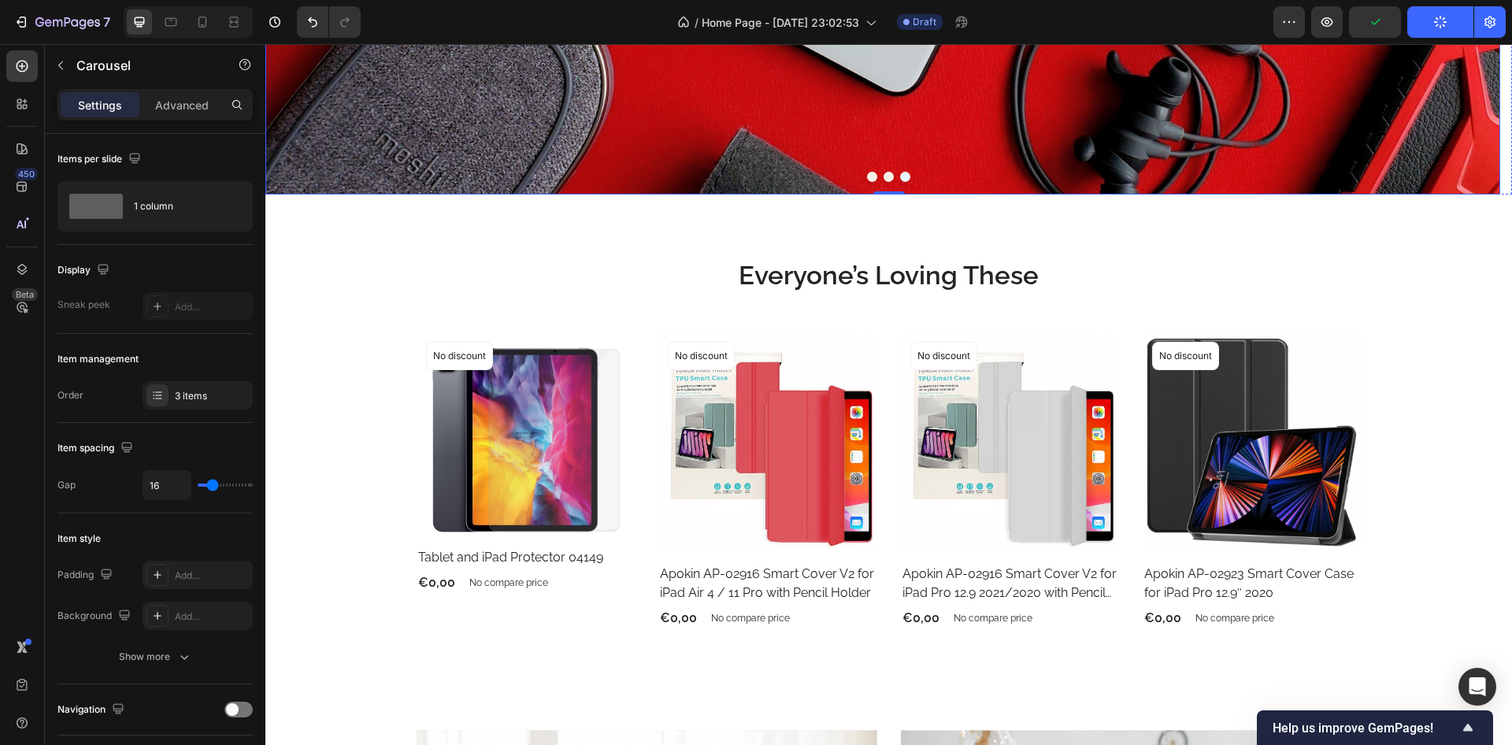
scroll to position [567, 0]
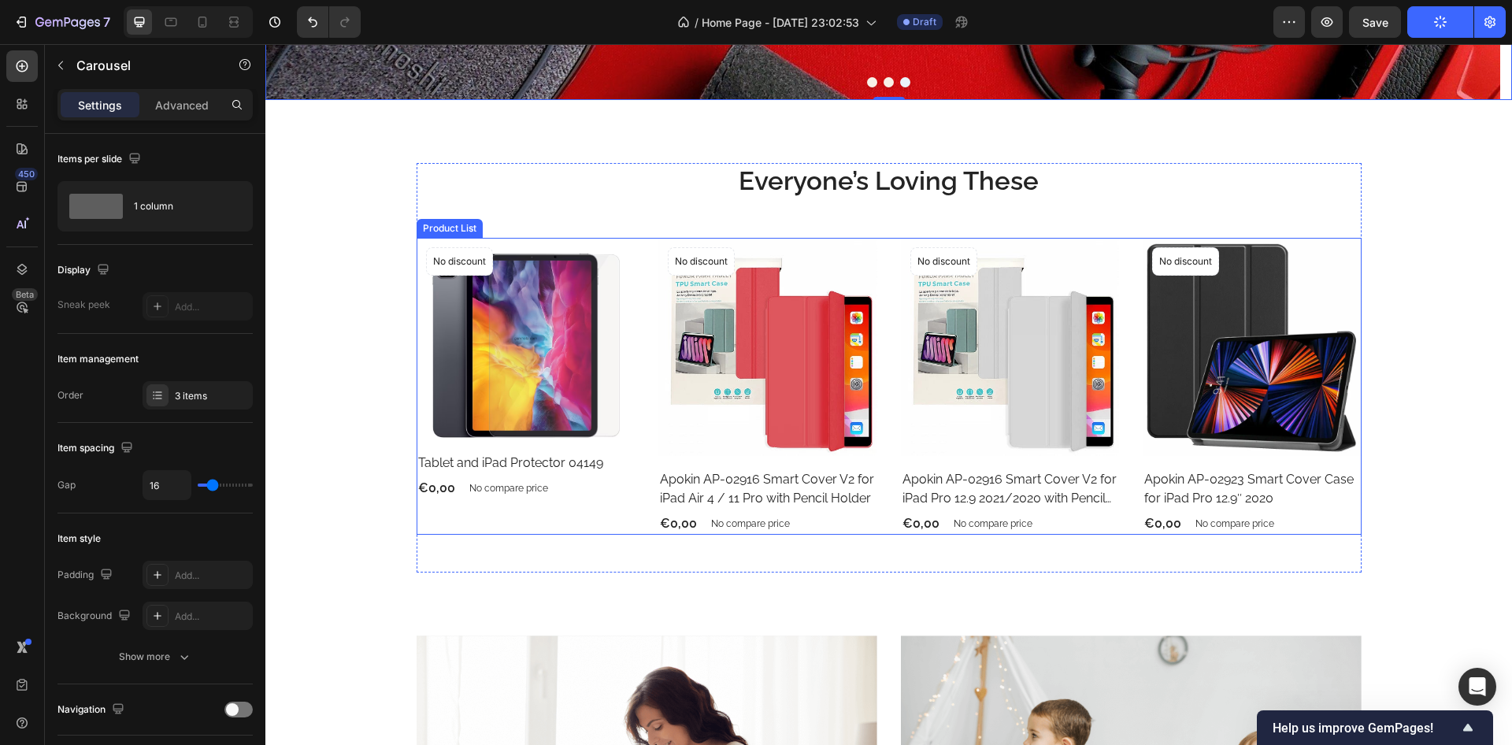
click at [647, 310] on div "Product Images No discount Not be displayed when published Product Badge Row Ta…" at bounding box center [889, 387] width 945 height 298
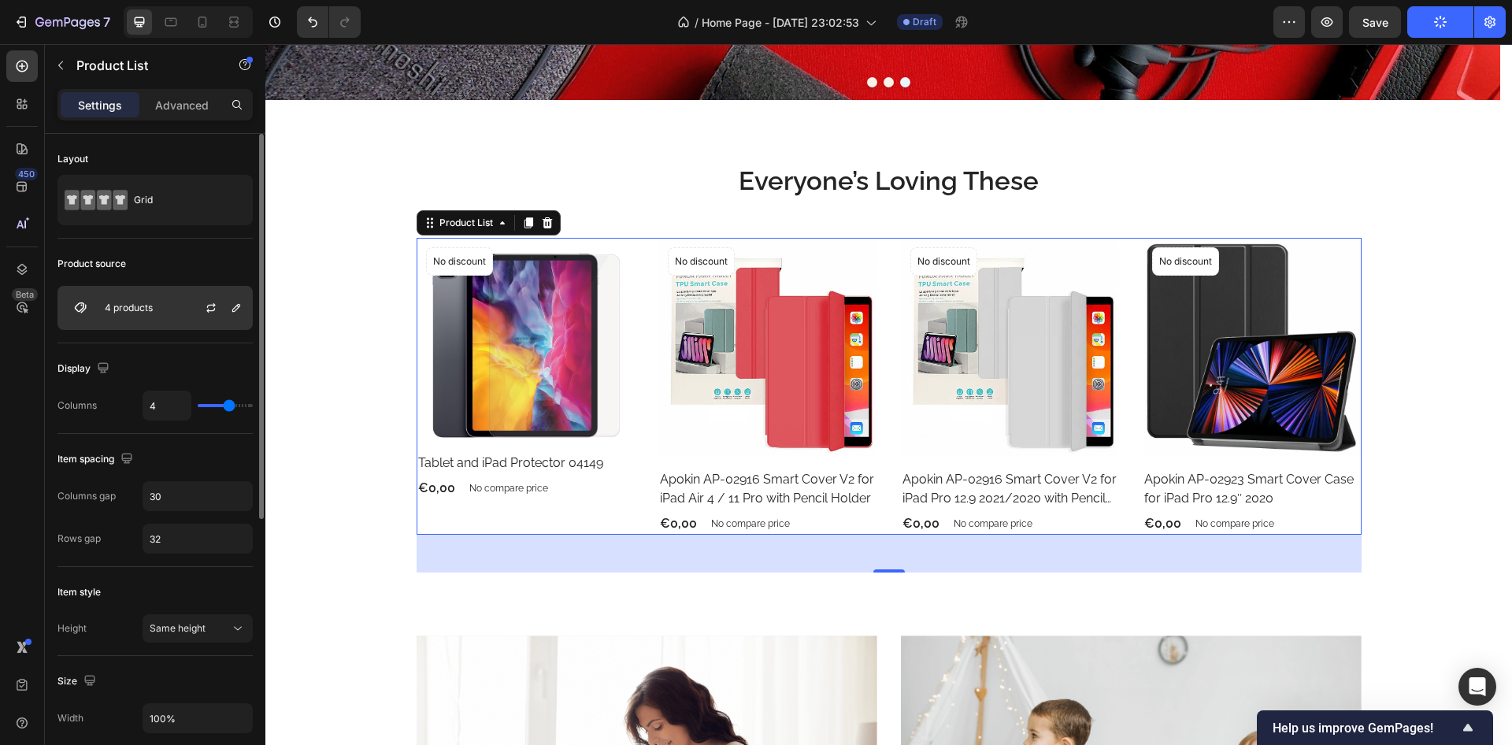
click at [146, 312] on p "4 products" at bounding box center [129, 307] width 48 height 11
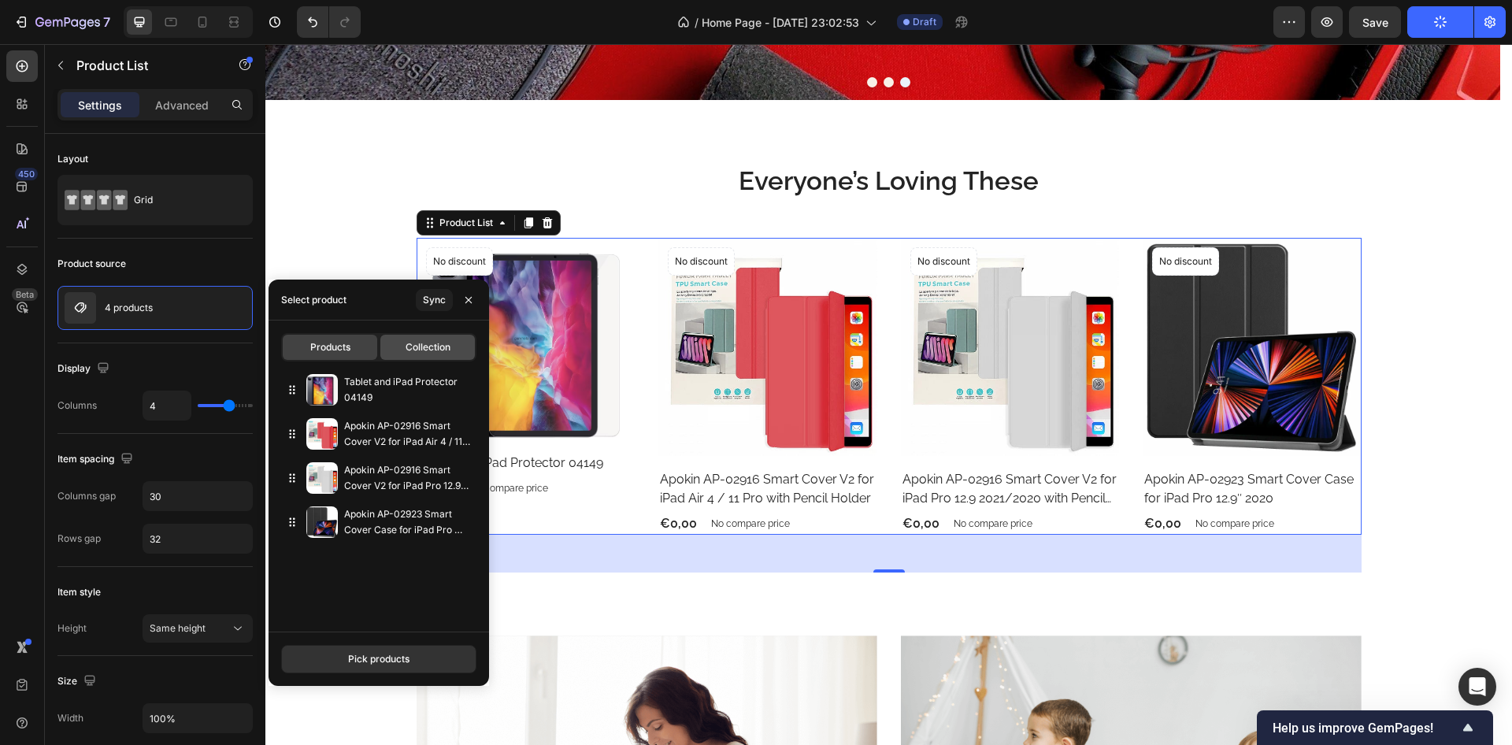
click at [419, 347] on span "Collection" at bounding box center [428, 347] width 45 height 14
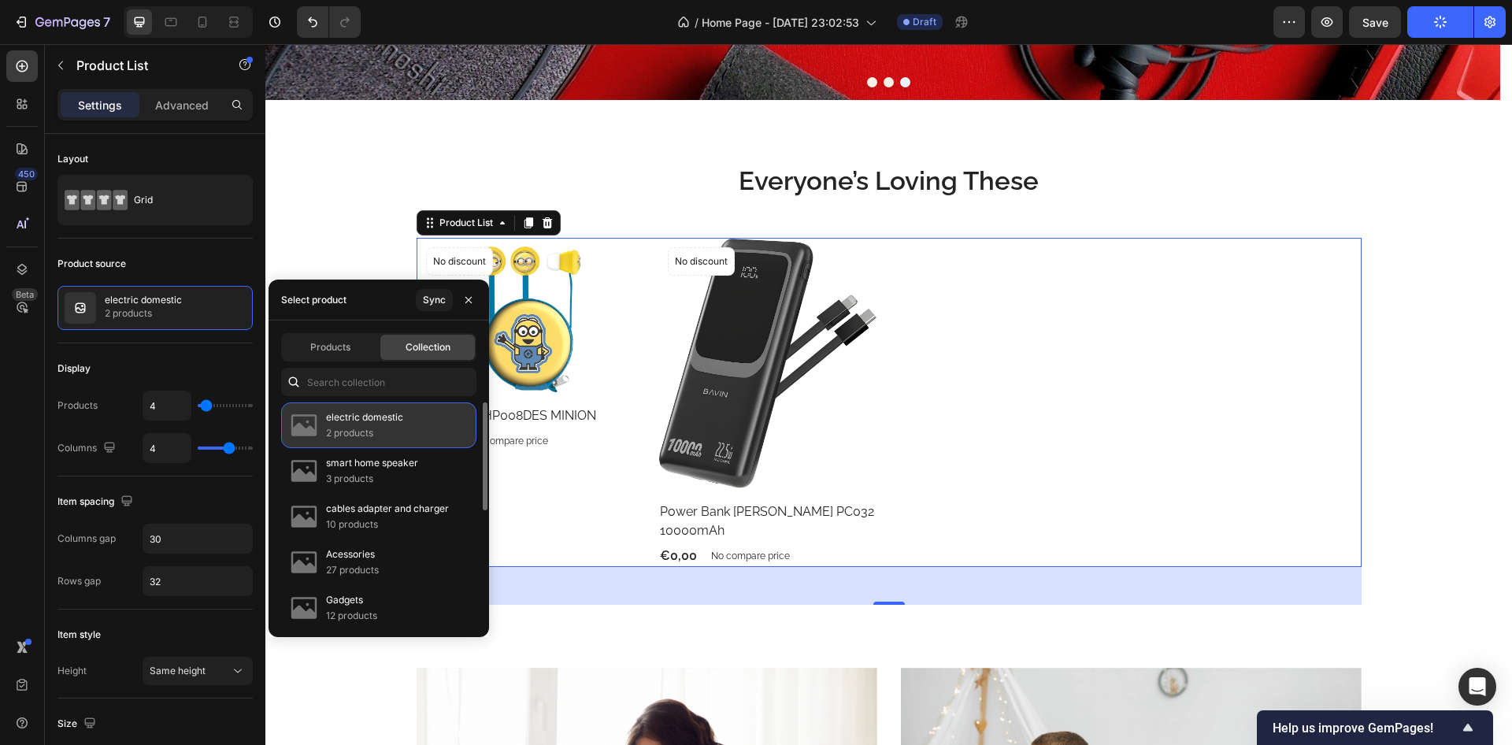
scroll to position [95, 0]
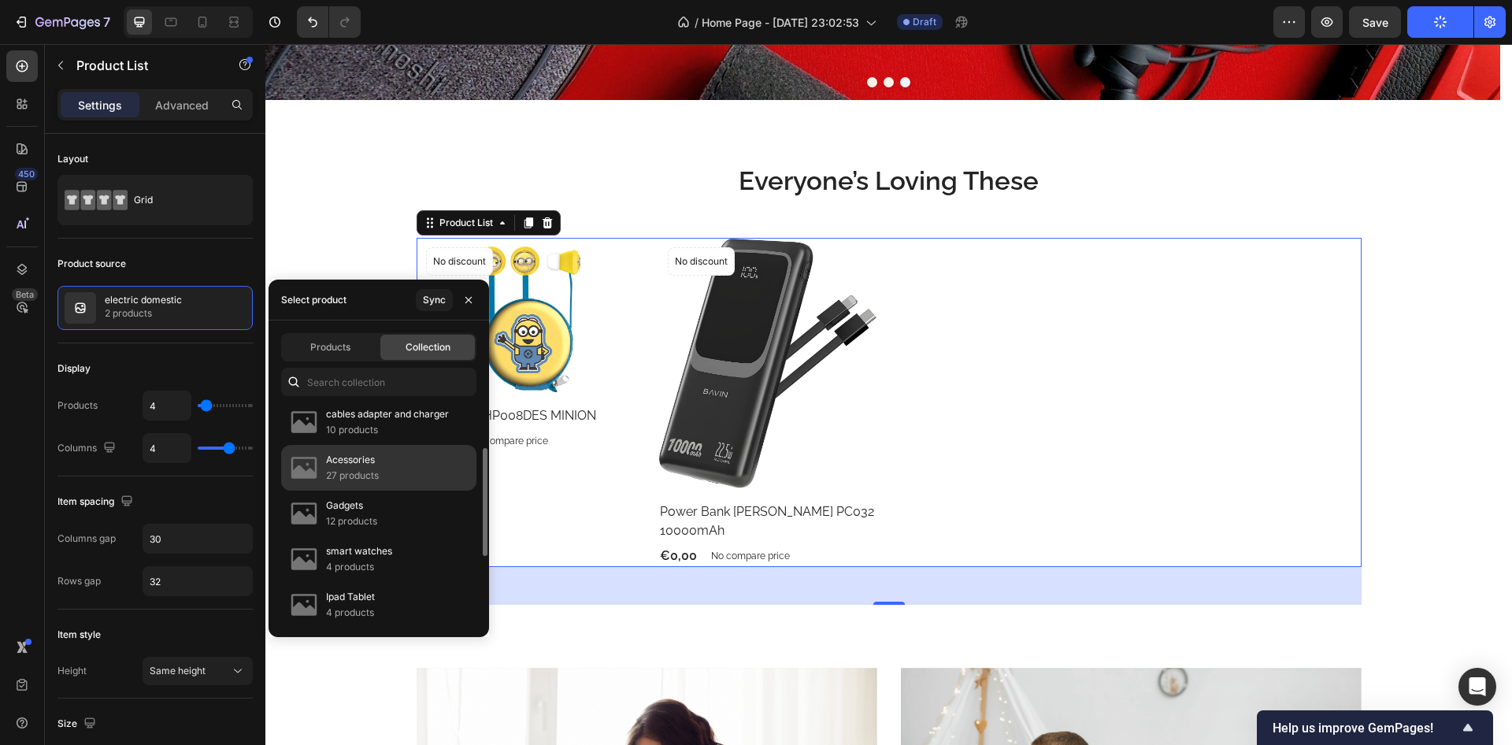
click at [361, 462] on p "Acessories" at bounding box center [352, 460] width 53 height 16
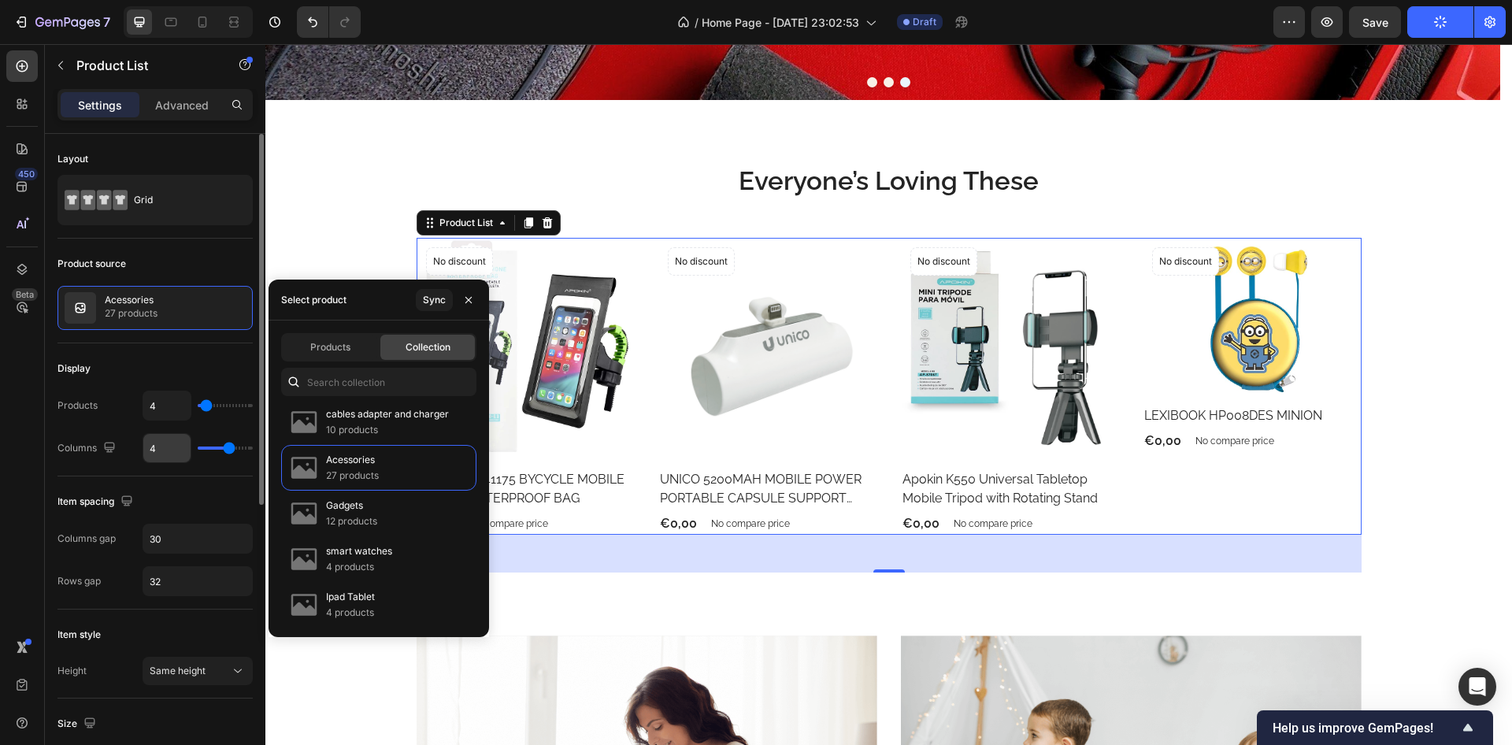
click at [167, 458] on input "4" at bounding box center [166, 448] width 47 height 28
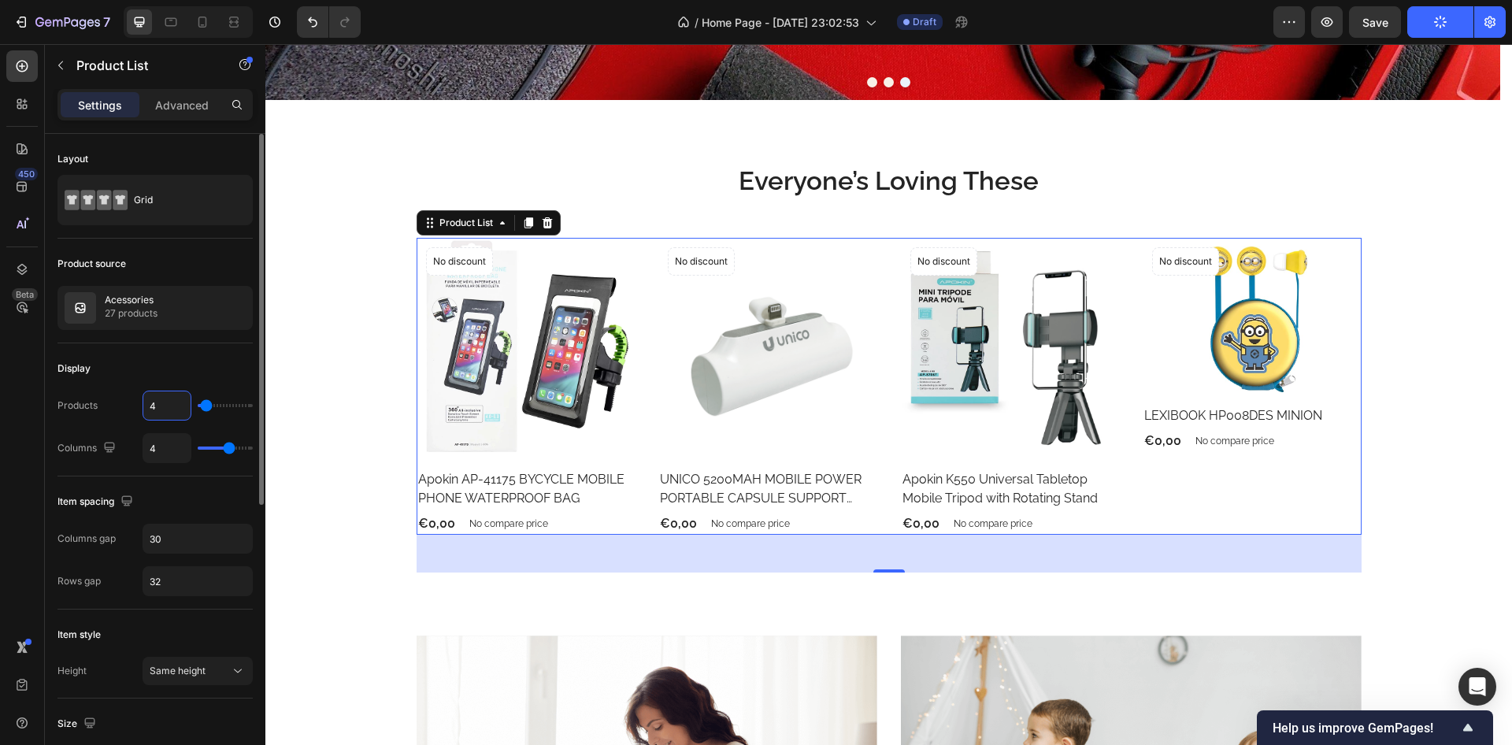
click at [180, 414] on input "4" at bounding box center [166, 406] width 47 height 28
type input "1"
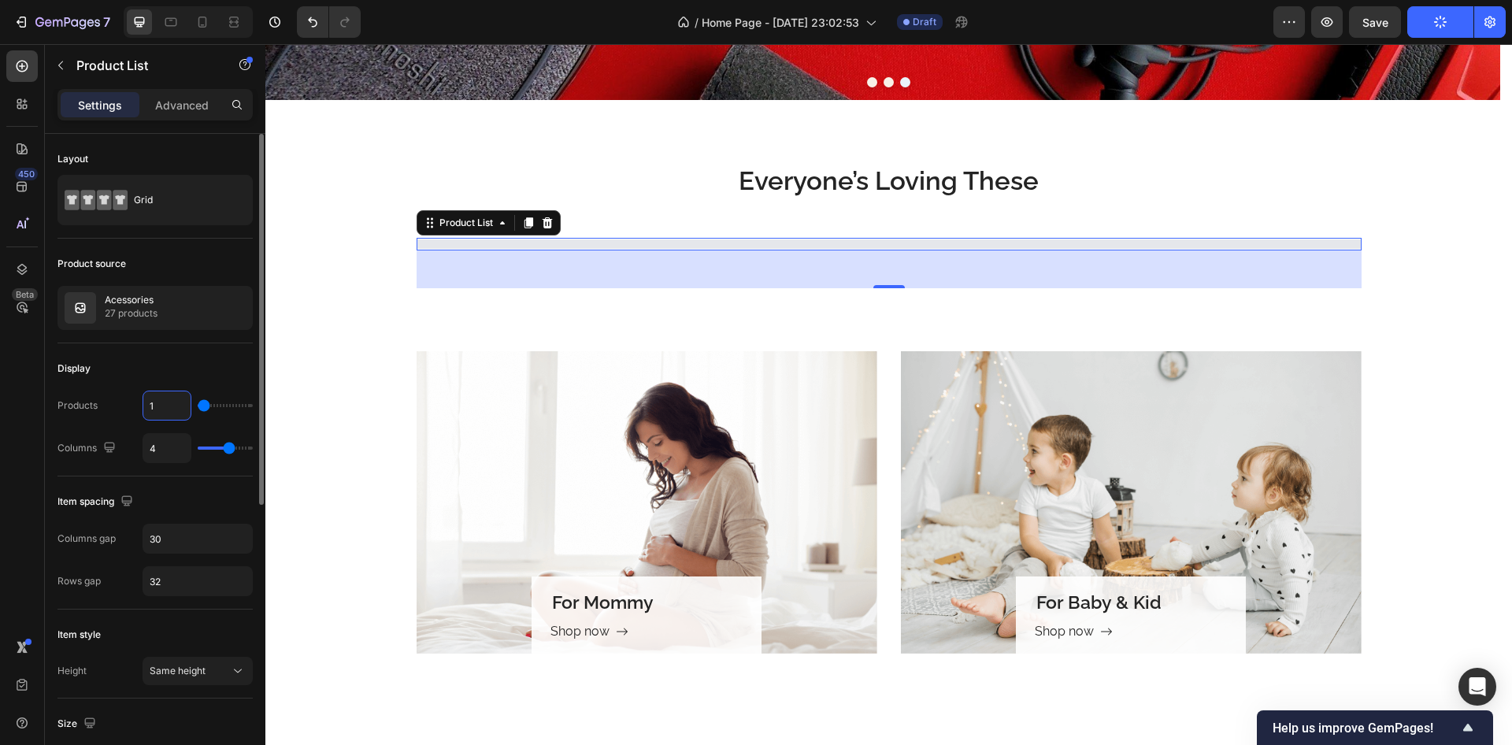
type input "12"
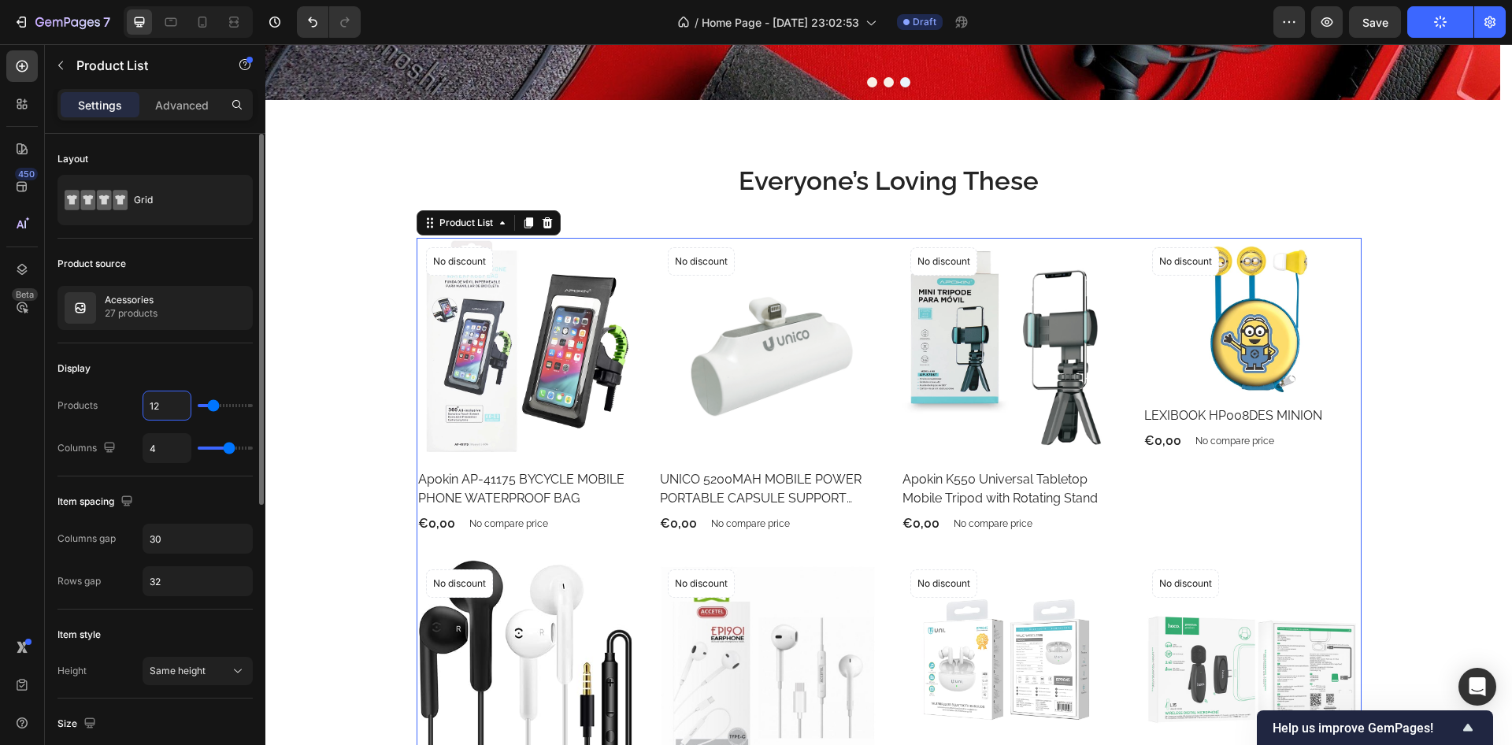
type input "12"
click at [172, 366] on div "Display" at bounding box center [155, 368] width 195 height 25
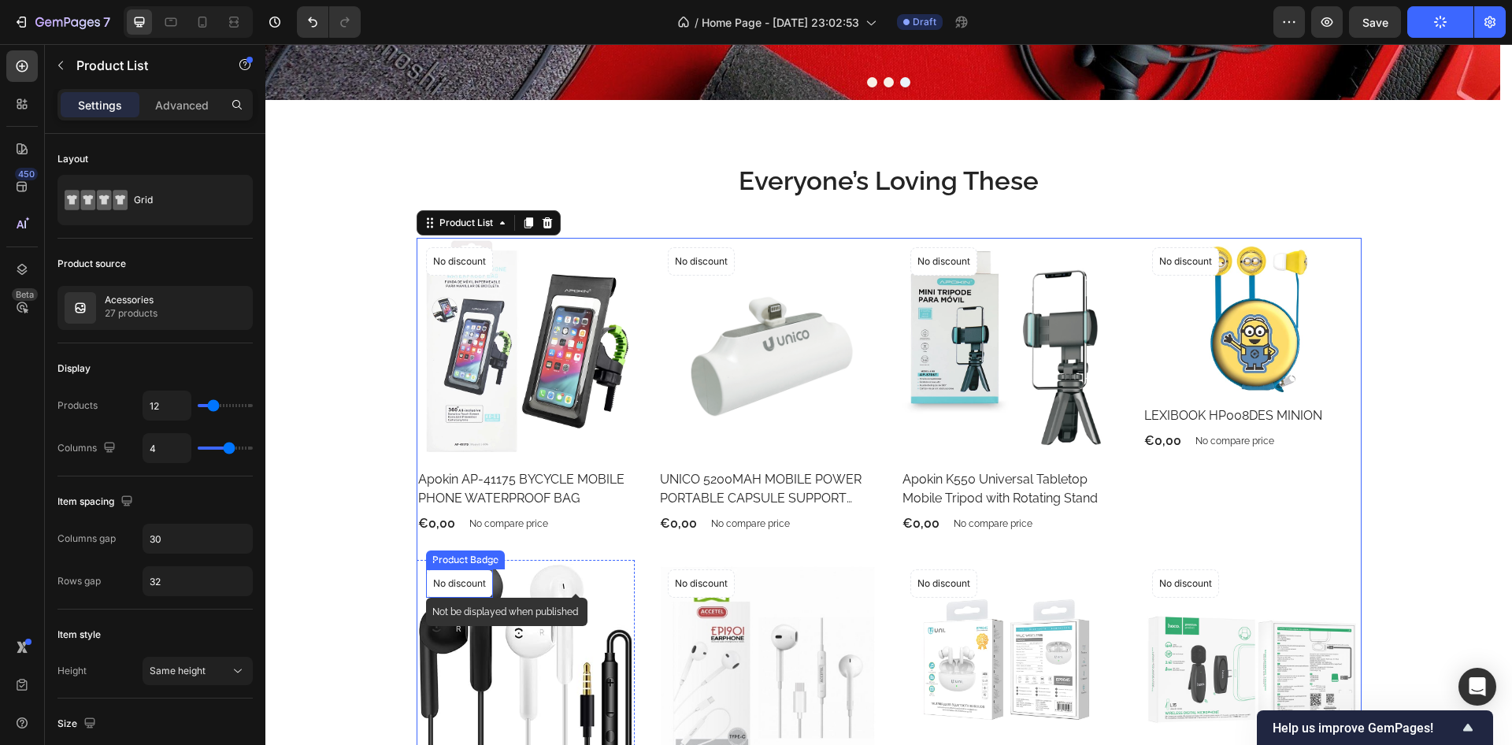
click at [484, 583] on div "No discount" at bounding box center [459, 583] width 65 height 27
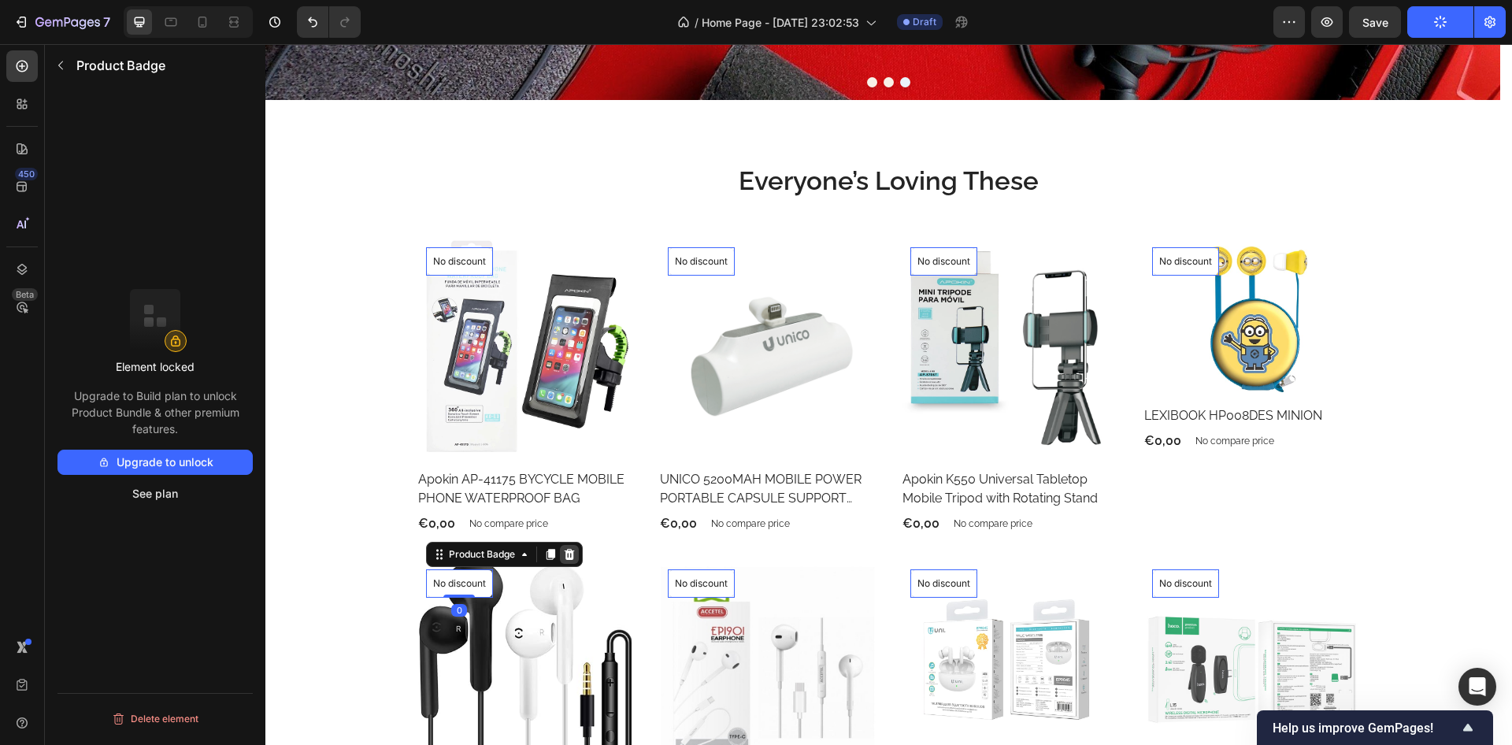
click at [564, 553] on icon at bounding box center [569, 554] width 10 height 11
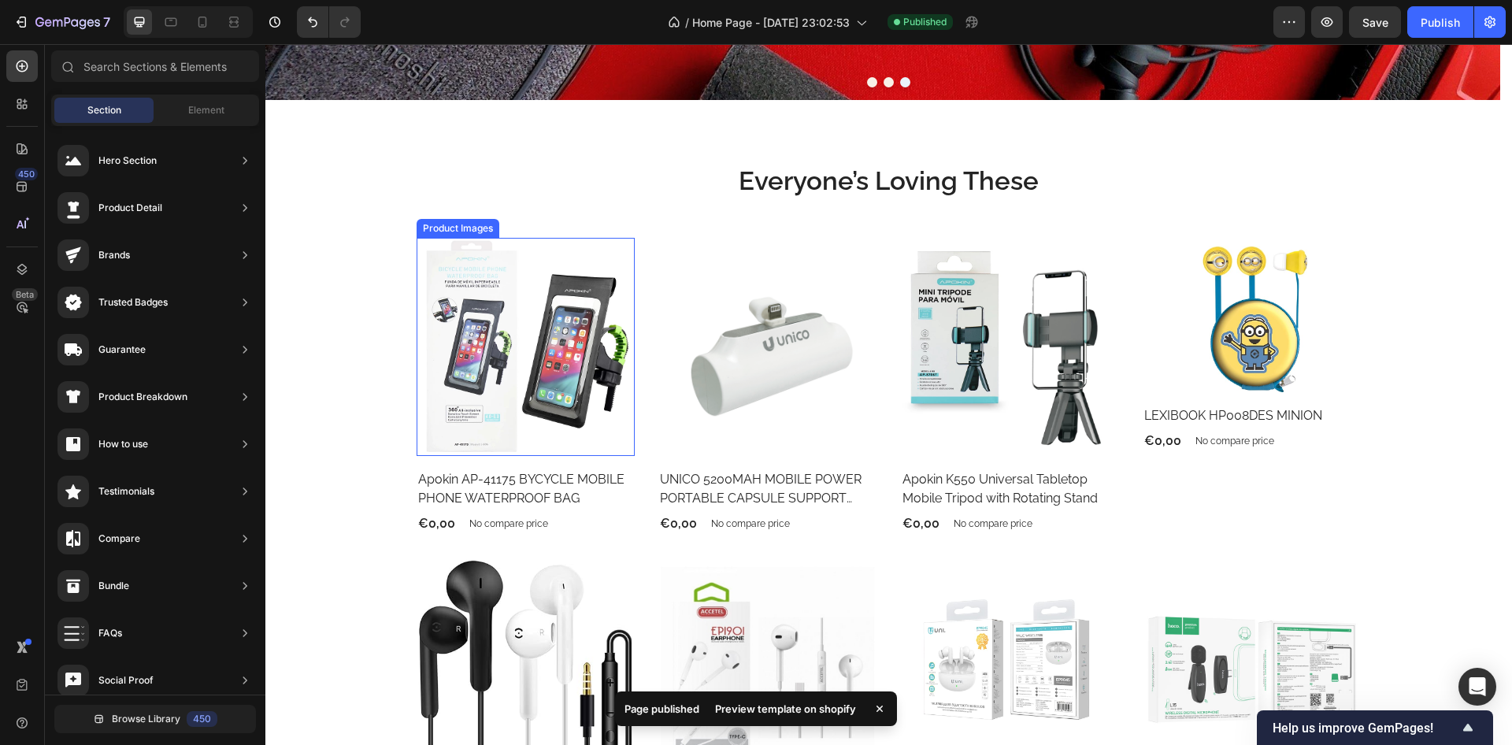
click at [575, 372] on img at bounding box center [526, 347] width 219 height 219
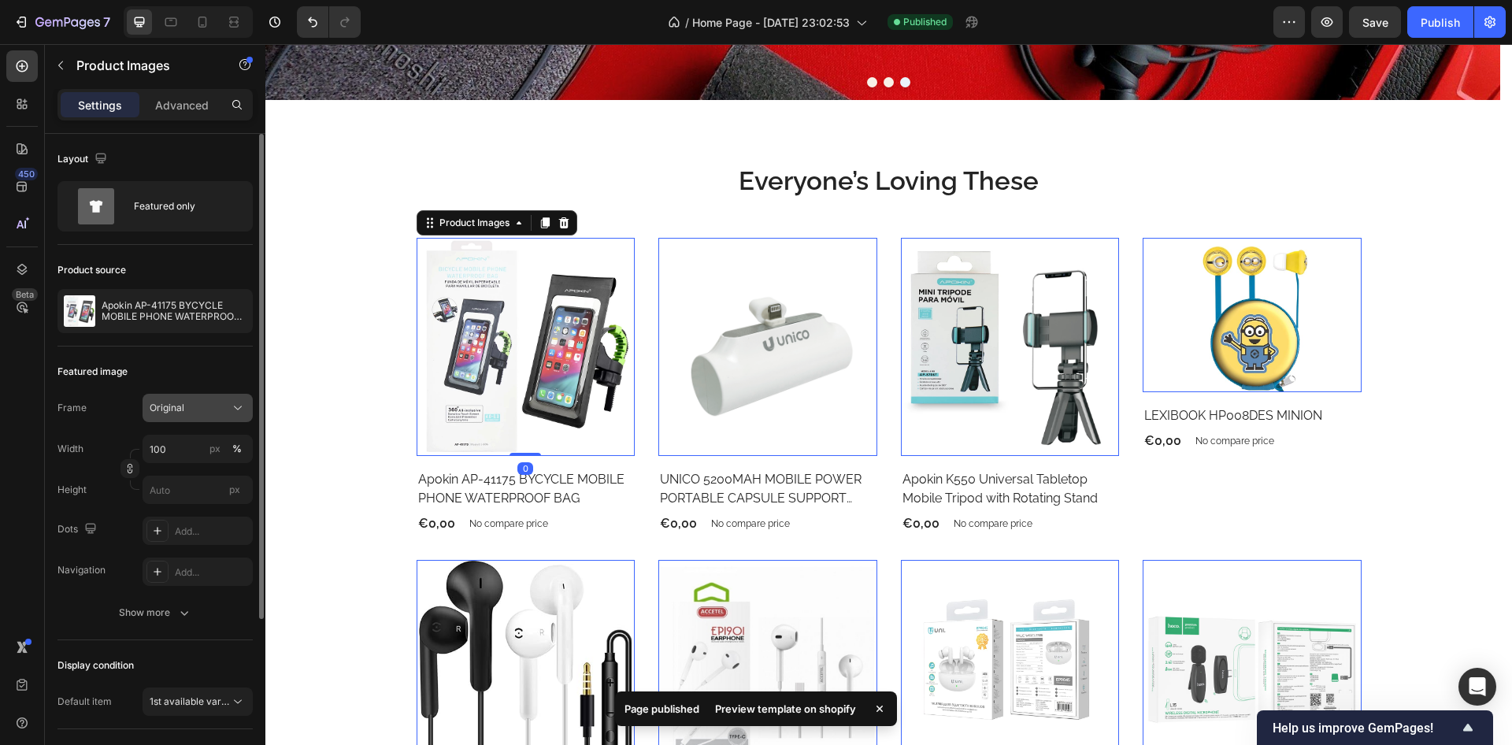
click at [190, 400] on div "Original" at bounding box center [198, 408] width 96 height 16
click at [179, 443] on span "Square" at bounding box center [165, 447] width 32 height 16
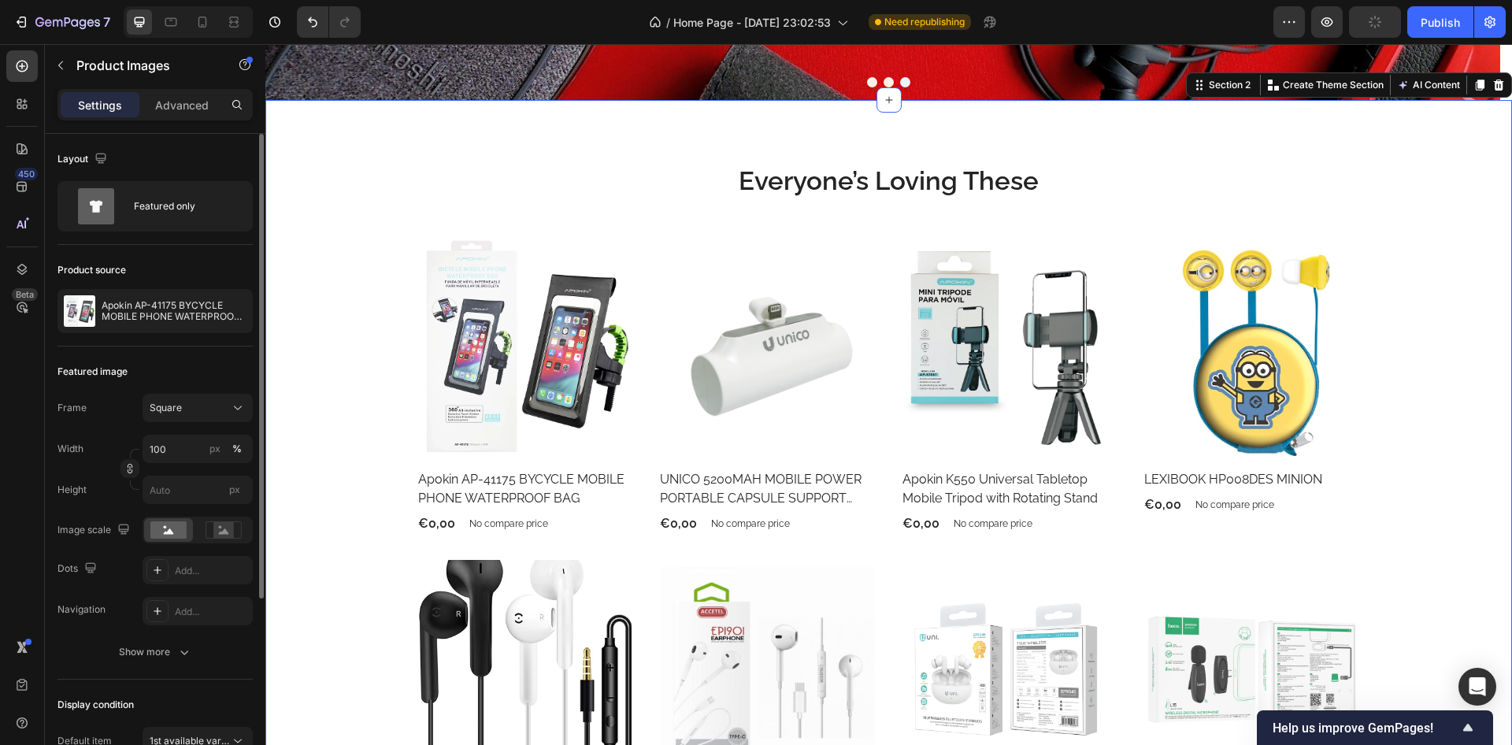
click at [350, 406] on div "Everyone’s Loving These Heading Product Images Row Apokin AP-41175 BYCYCLE MOBI…" at bounding box center [888, 690] width 1223 height 1055
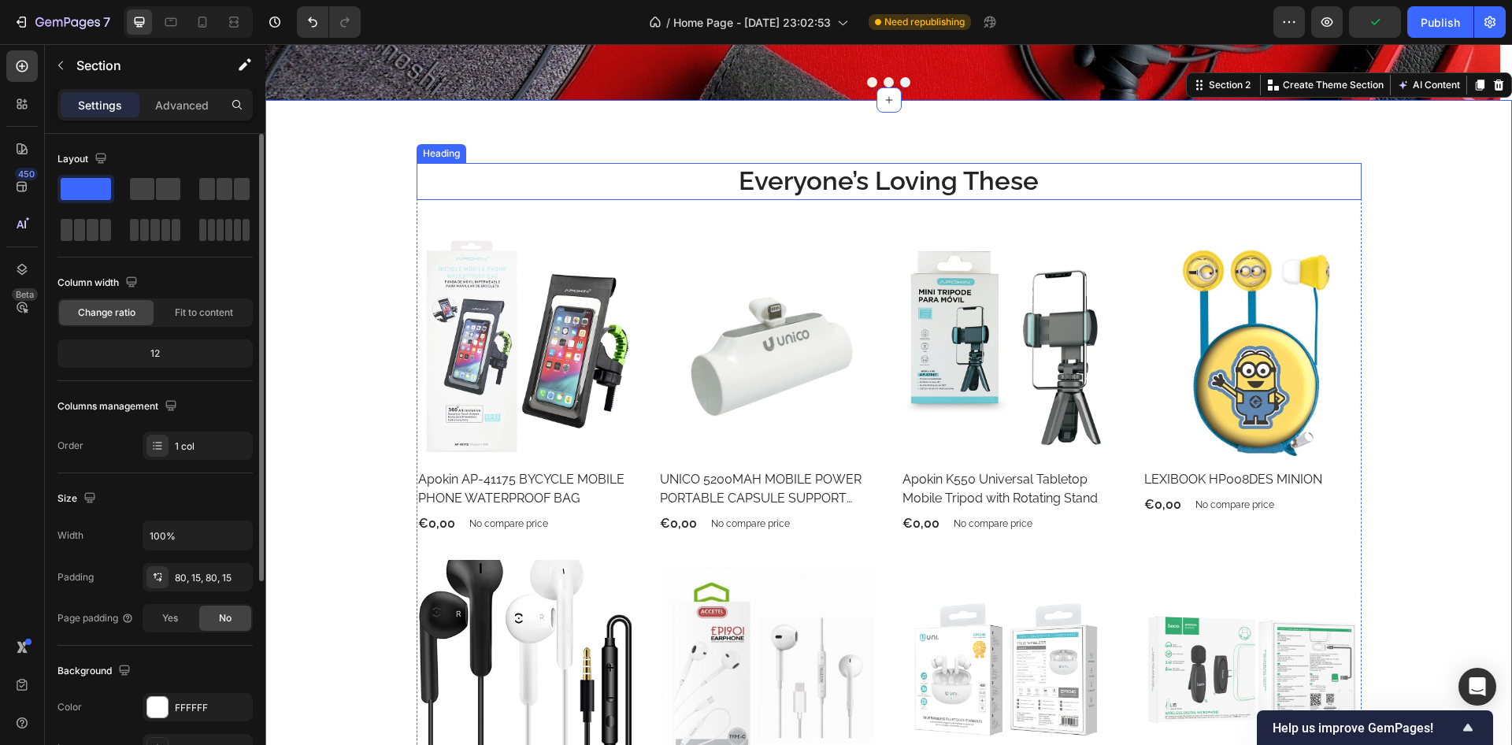
click at [1034, 186] on p "Everyone’s Loving These" at bounding box center [889, 182] width 942 height 34
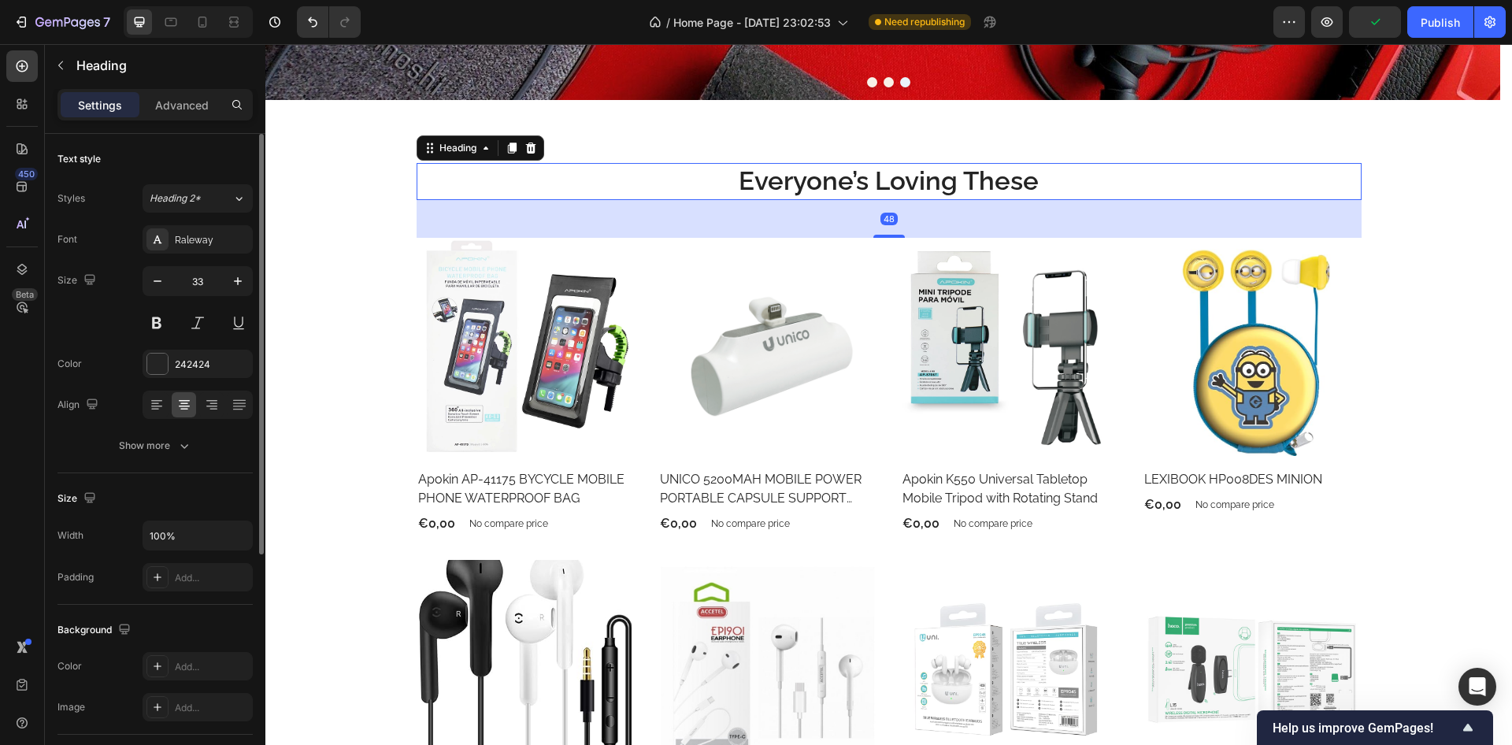
click at [1037, 186] on p "Everyone’s Loving These" at bounding box center [889, 182] width 942 height 34
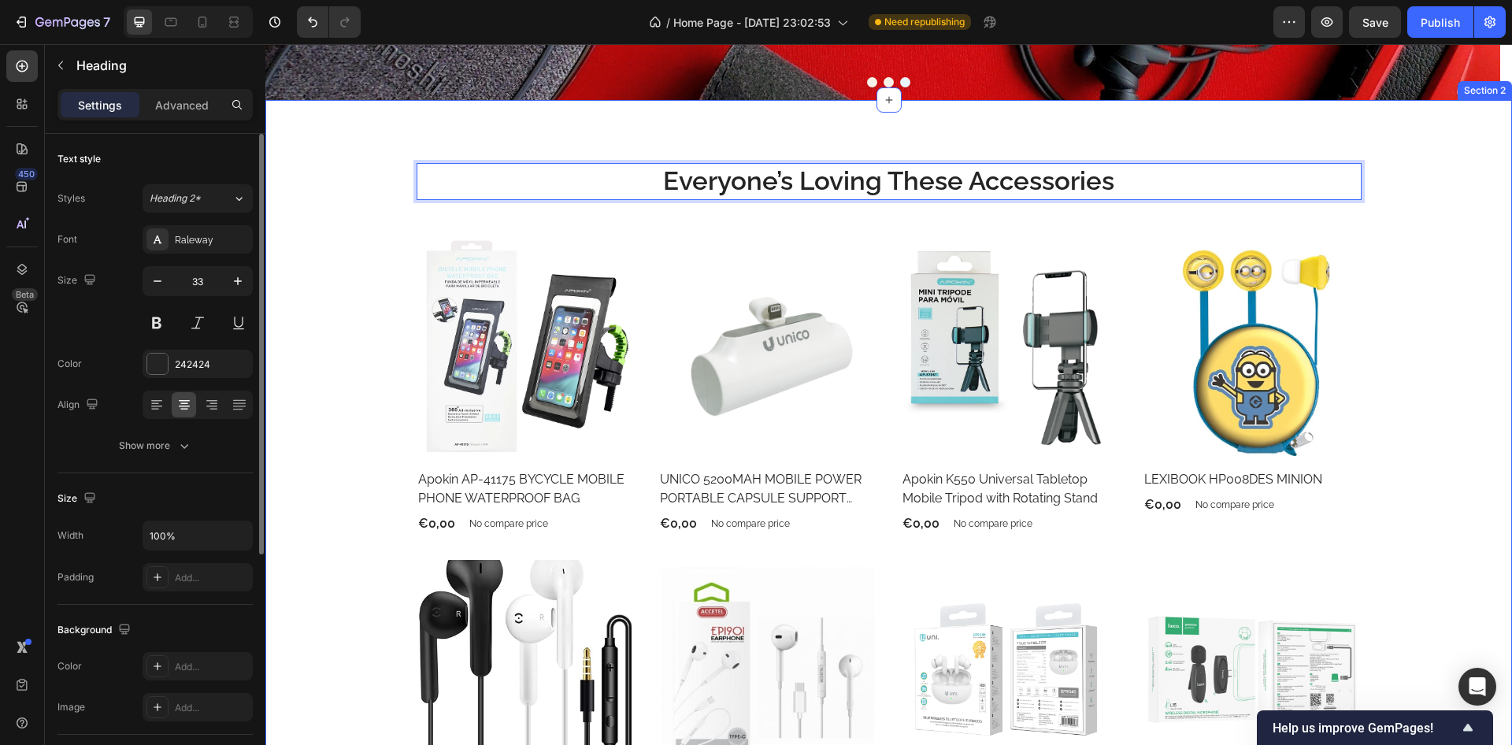
click at [324, 237] on div "Everyone’s Loving These Accessories Heading 48 Product Images Row Apokin AP-411…" at bounding box center [888, 690] width 1223 height 1055
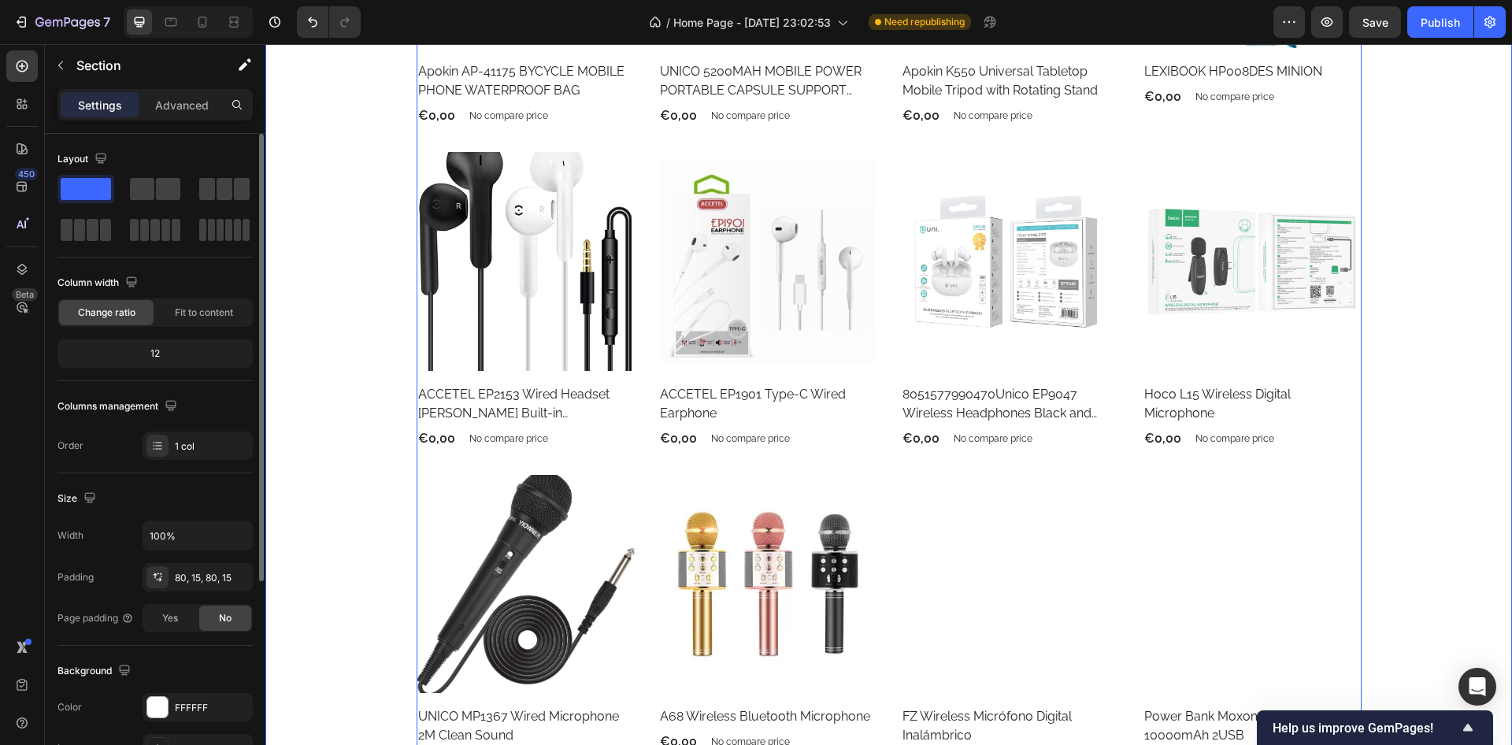
scroll to position [1040, 0]
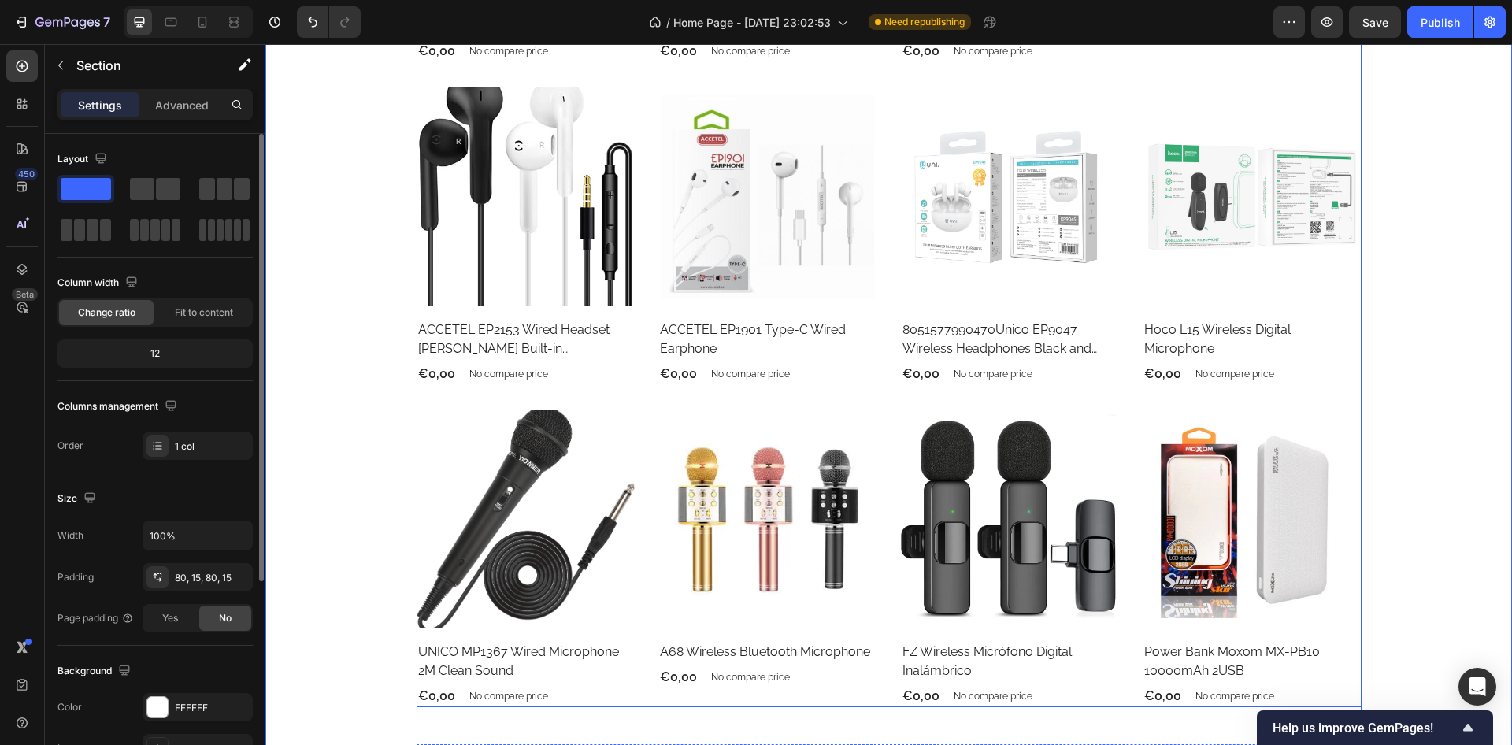
click at [637, 281] on div "Product Images Row Apokin AP-41175 BYCYCLE MOBILE PHONE WATERPROOF BAG Product …" at bounding box center [889, 236] width 945 height 943
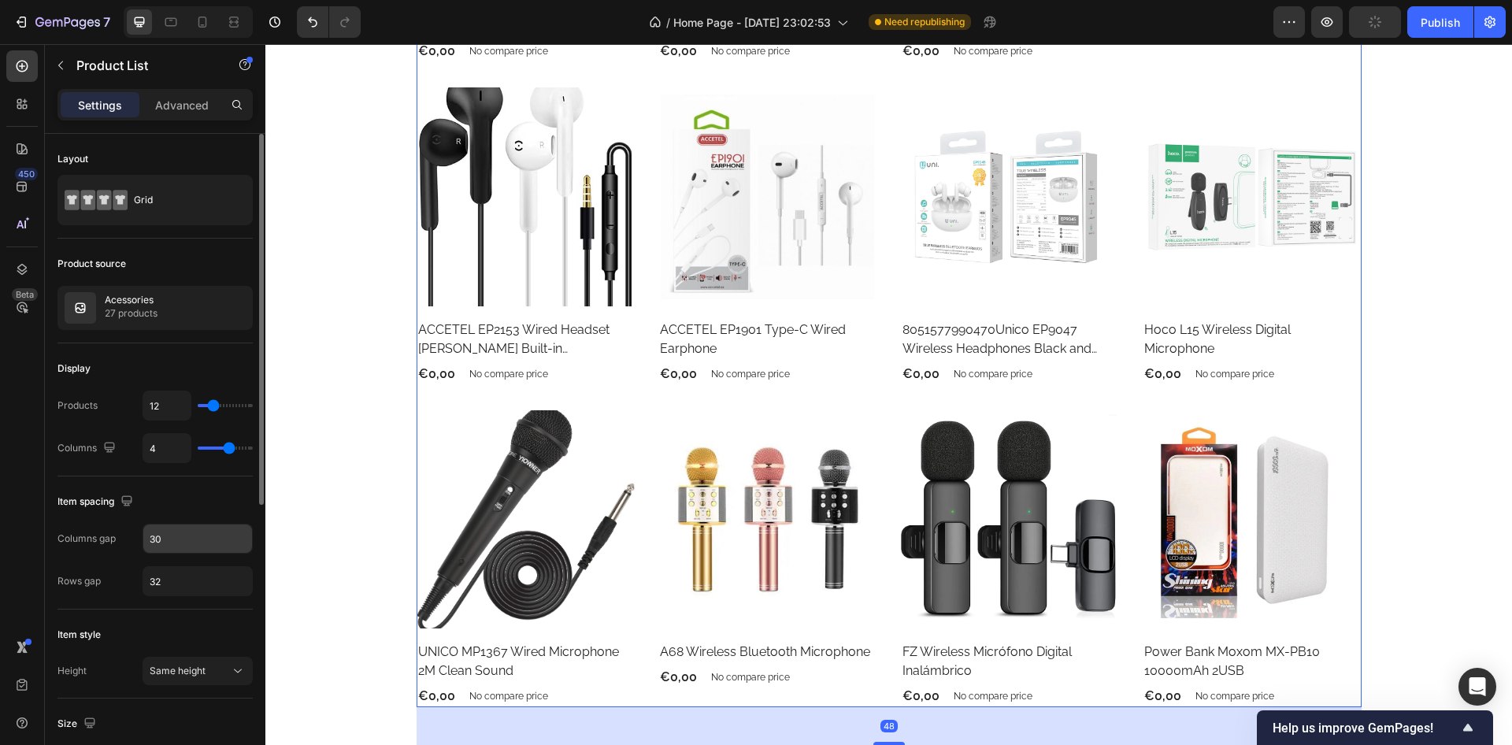
click at [187, 532] on input "30" at bounding box center [197, 539] width 109 height 28
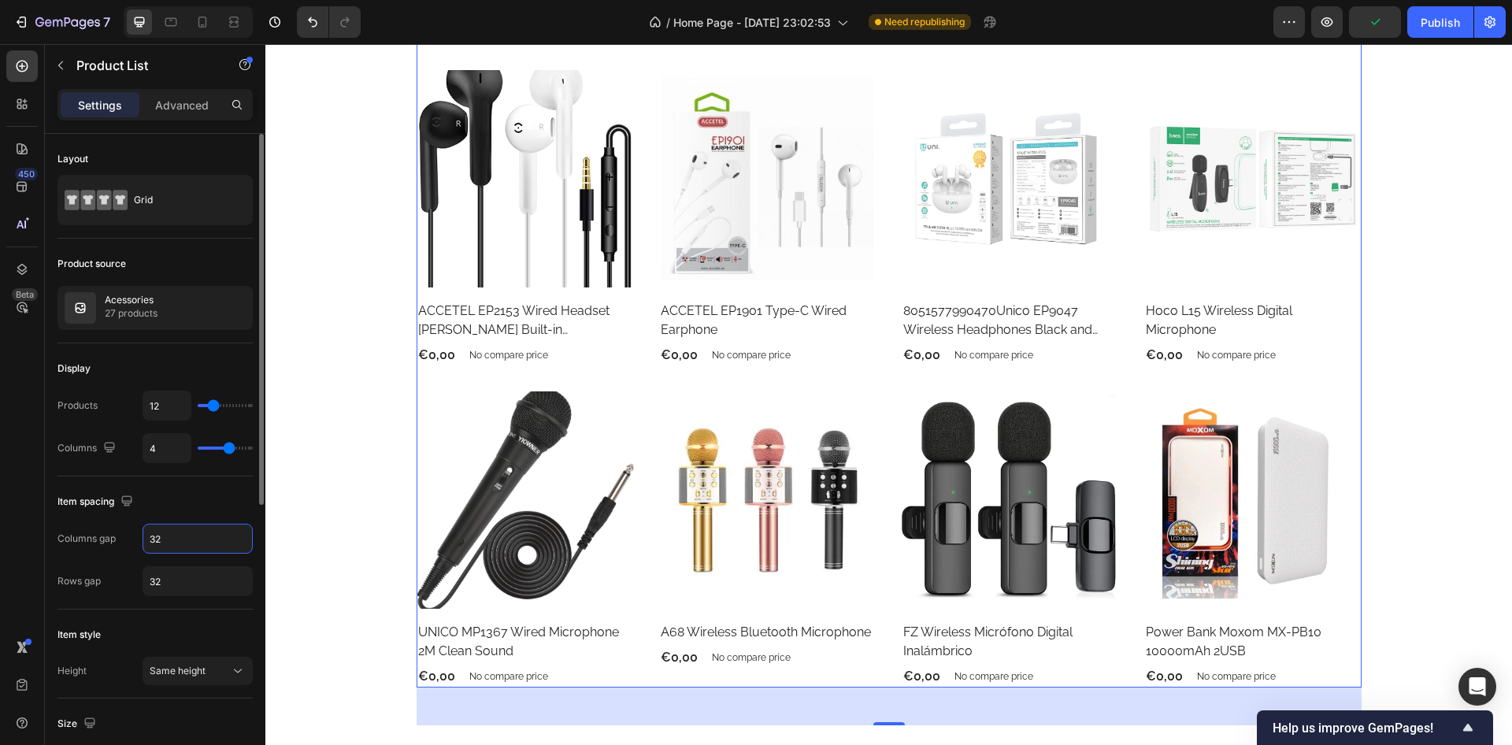
scroll to position [1039, 0]
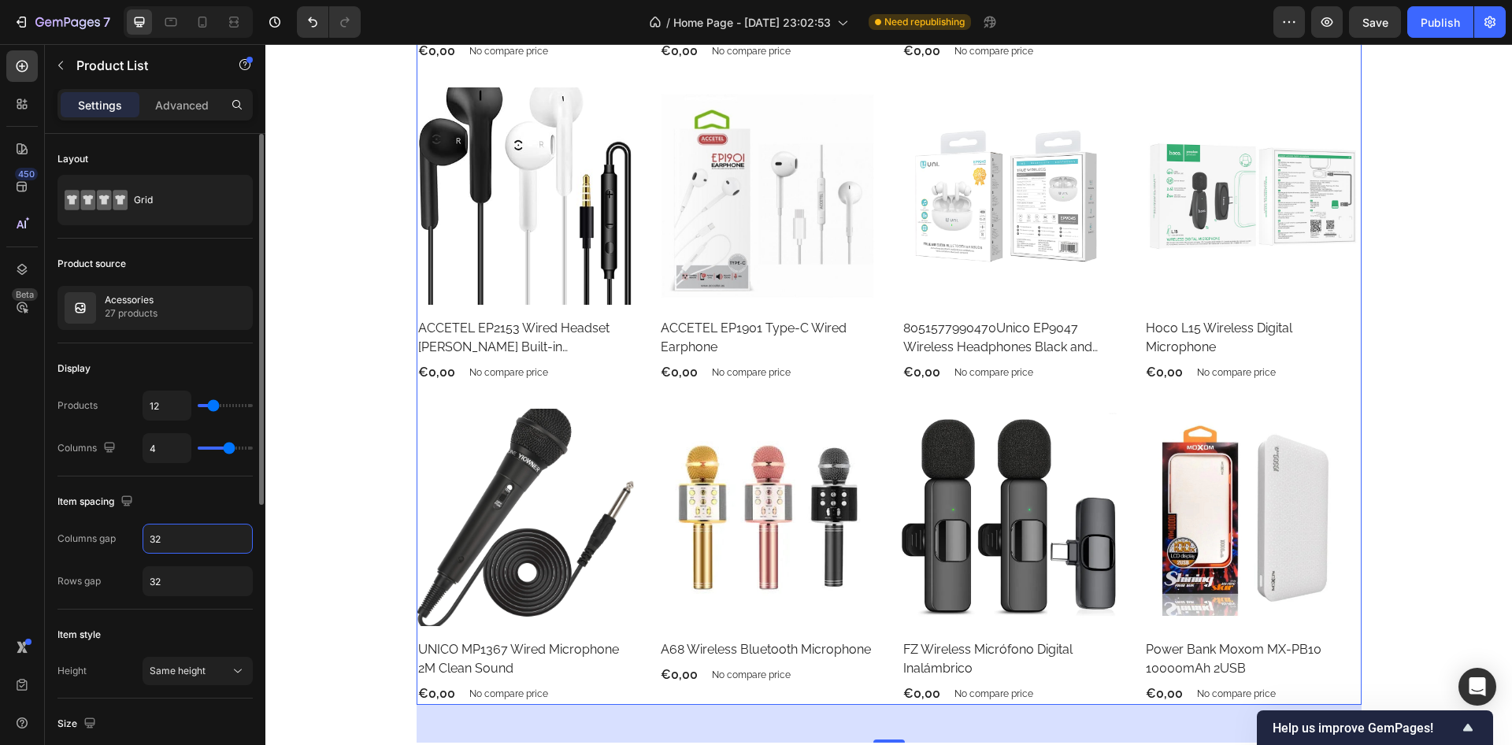
type input "32"
click at [185, 369] on div "Display" at bounding box center [155, 368] width 195 height 25
click at [170, 408] on input "12" at bounding box center [166, 406] width 47 height 28
type input "1"
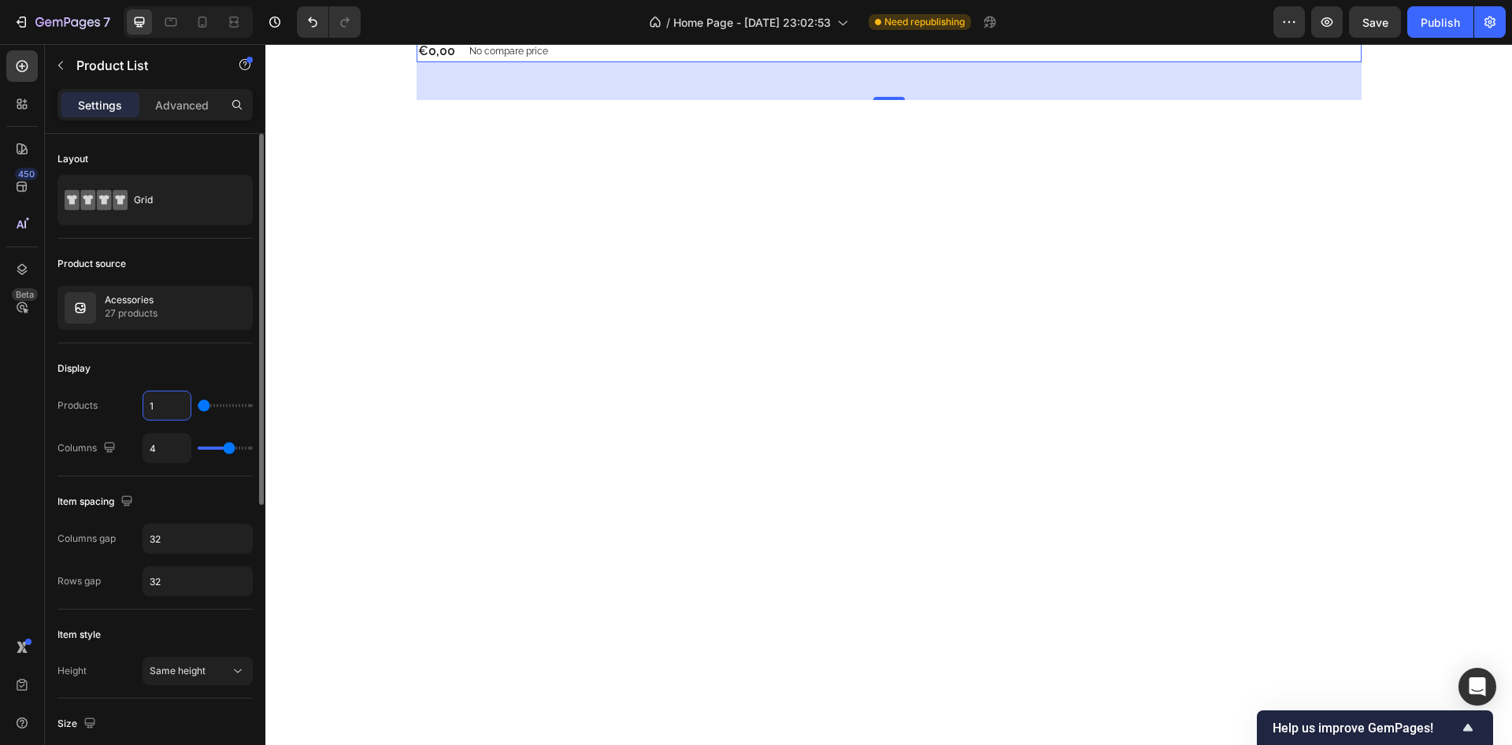
type input "16"
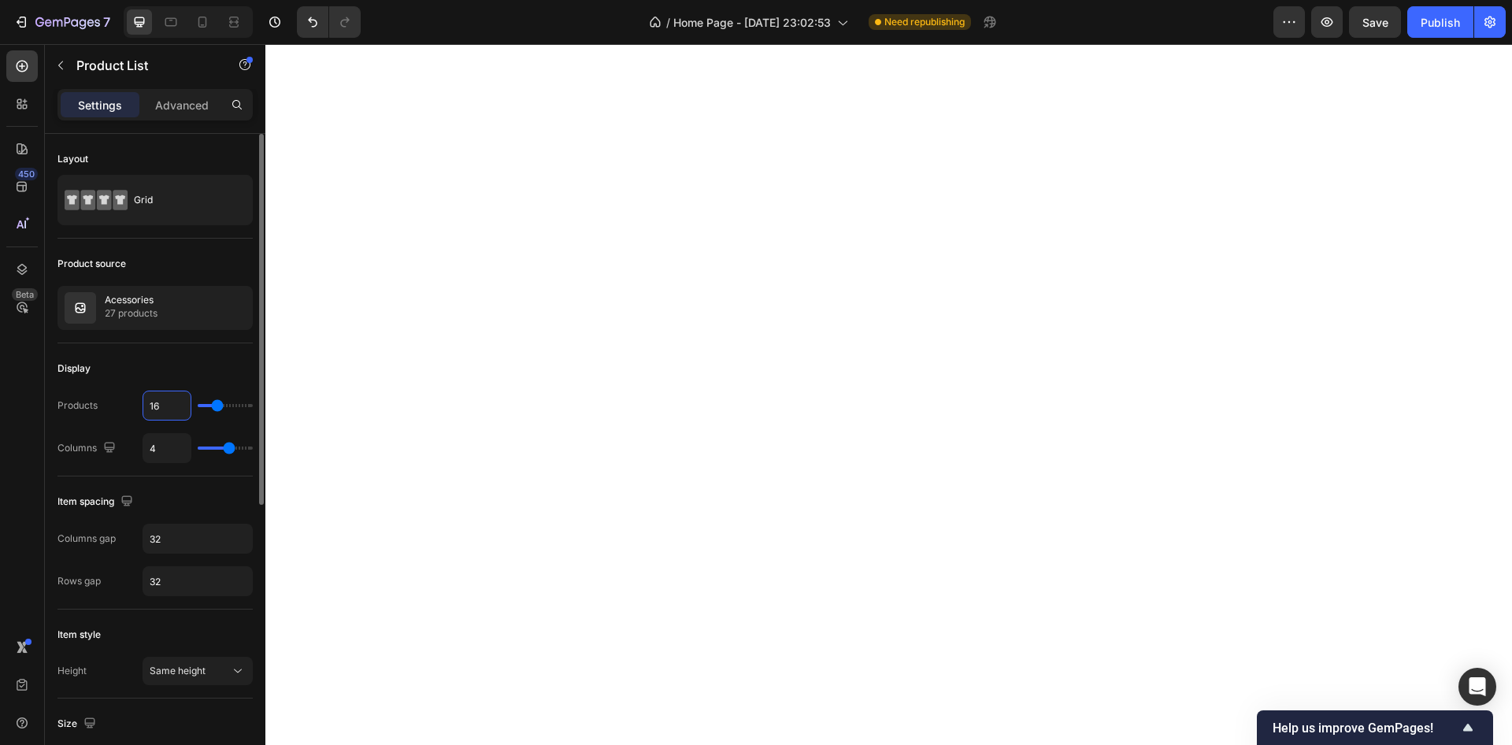
type input "16"
click at [171, 377] on div "Display" at bounding box center [155, 368] width 195 height 25
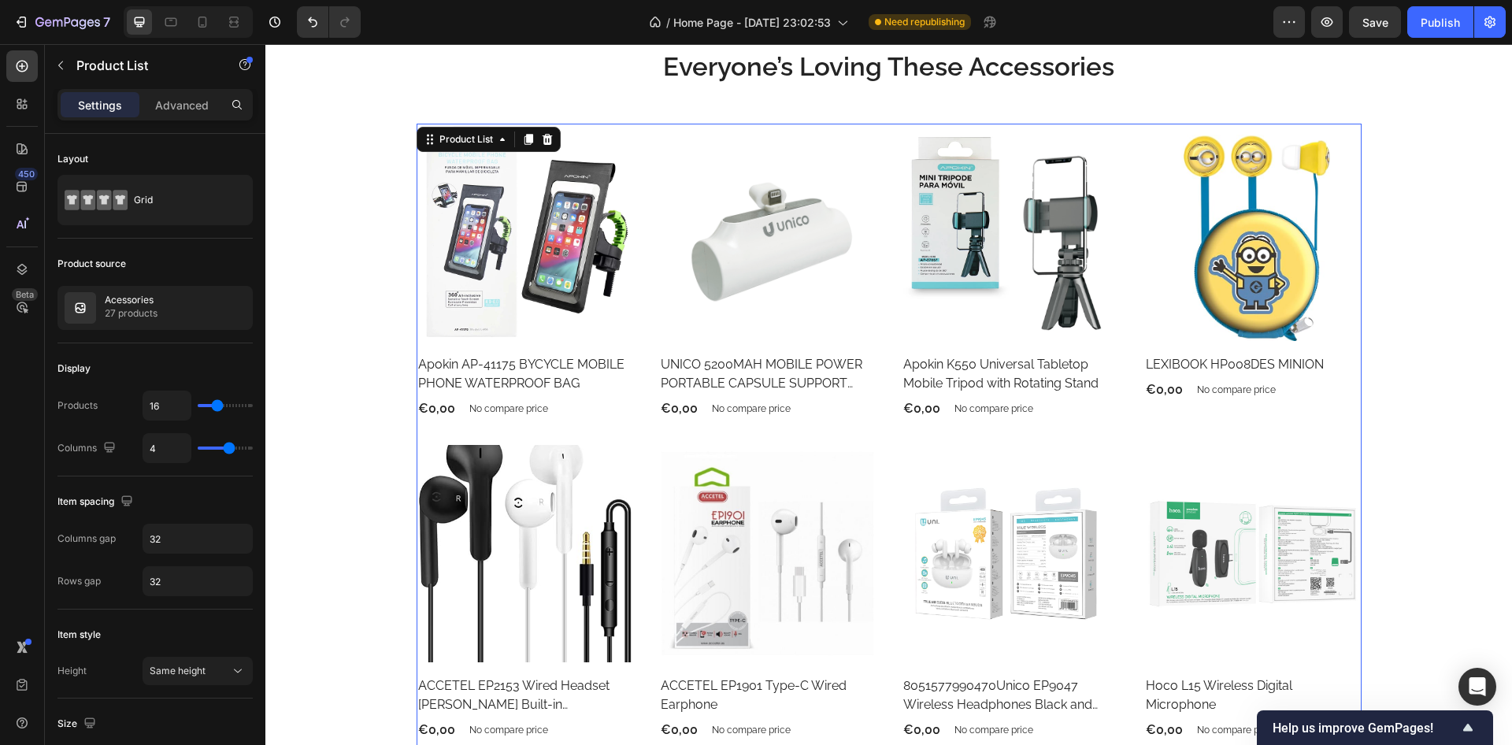
scroll to position [566, 0]
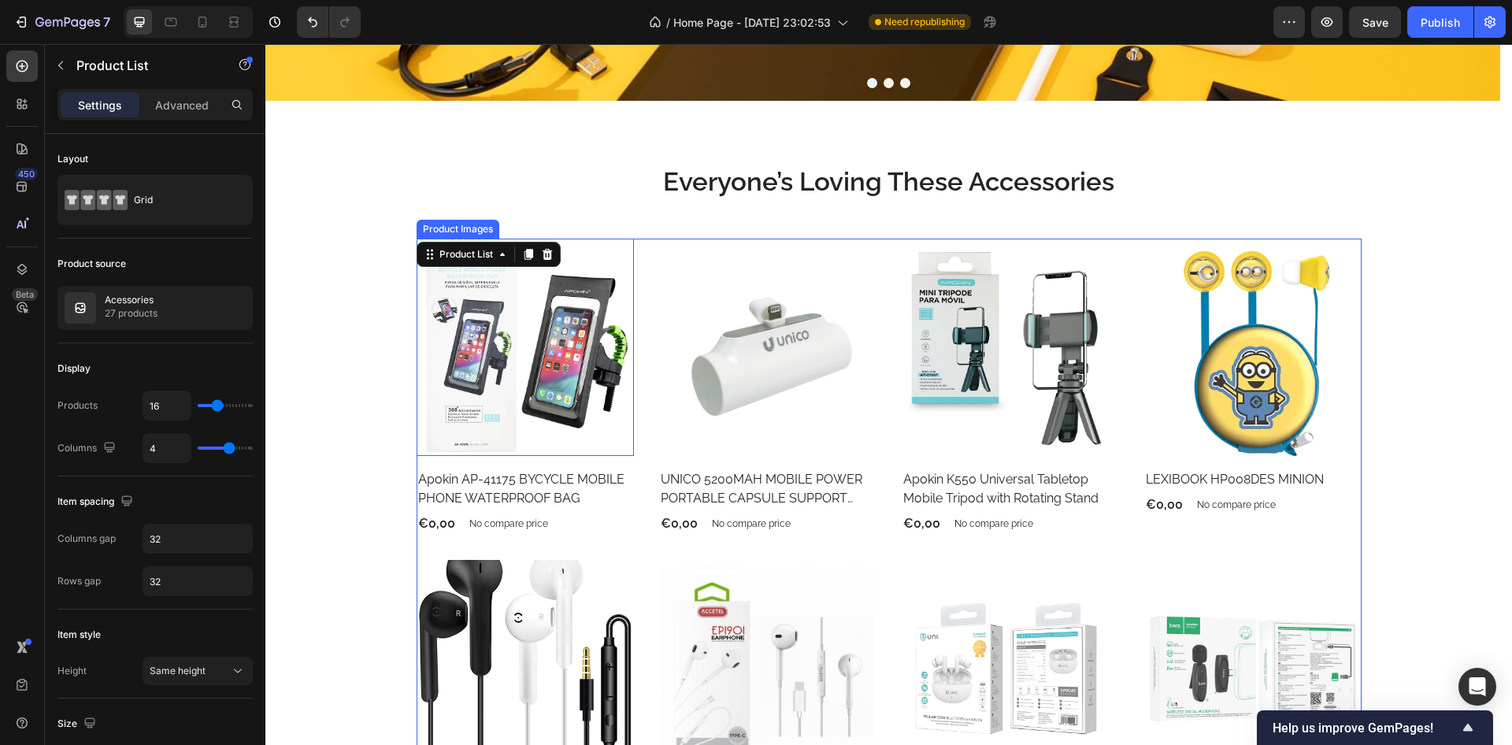
click at [555, 343] on img at bounding box center [525, 347] width 217 height 217
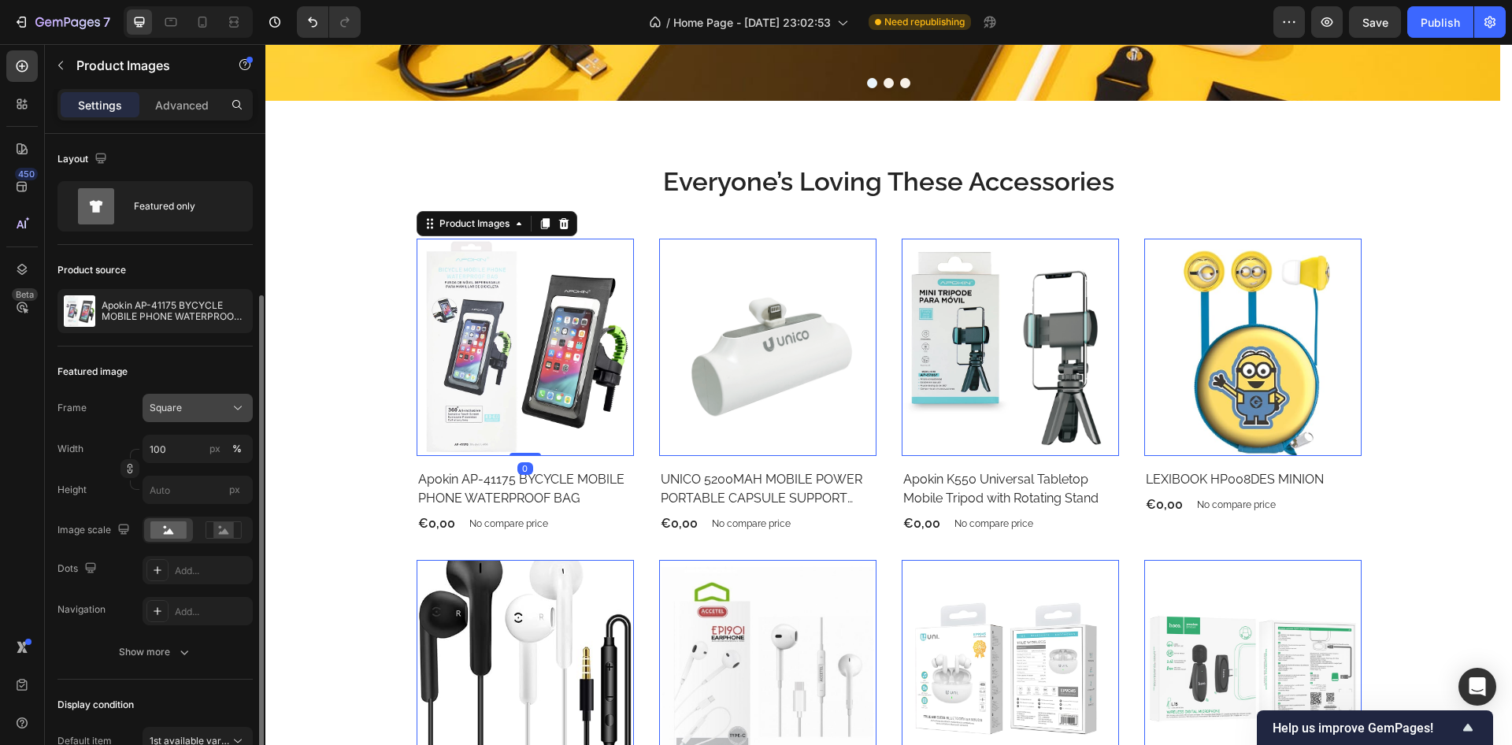
scroll to position [189, 0]
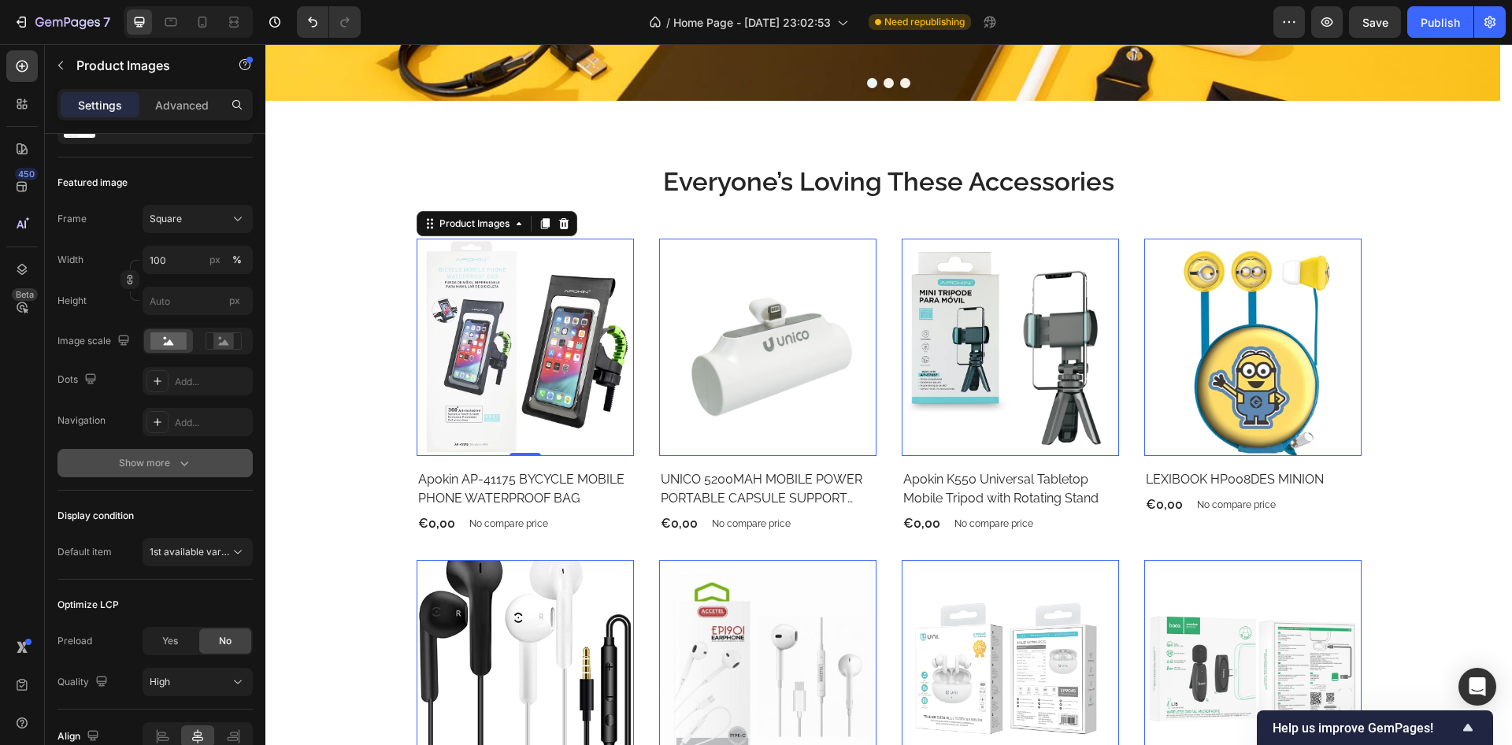
click at [173, 458] on div "Show more" at bounding box center [155, 463] width 73 height 16
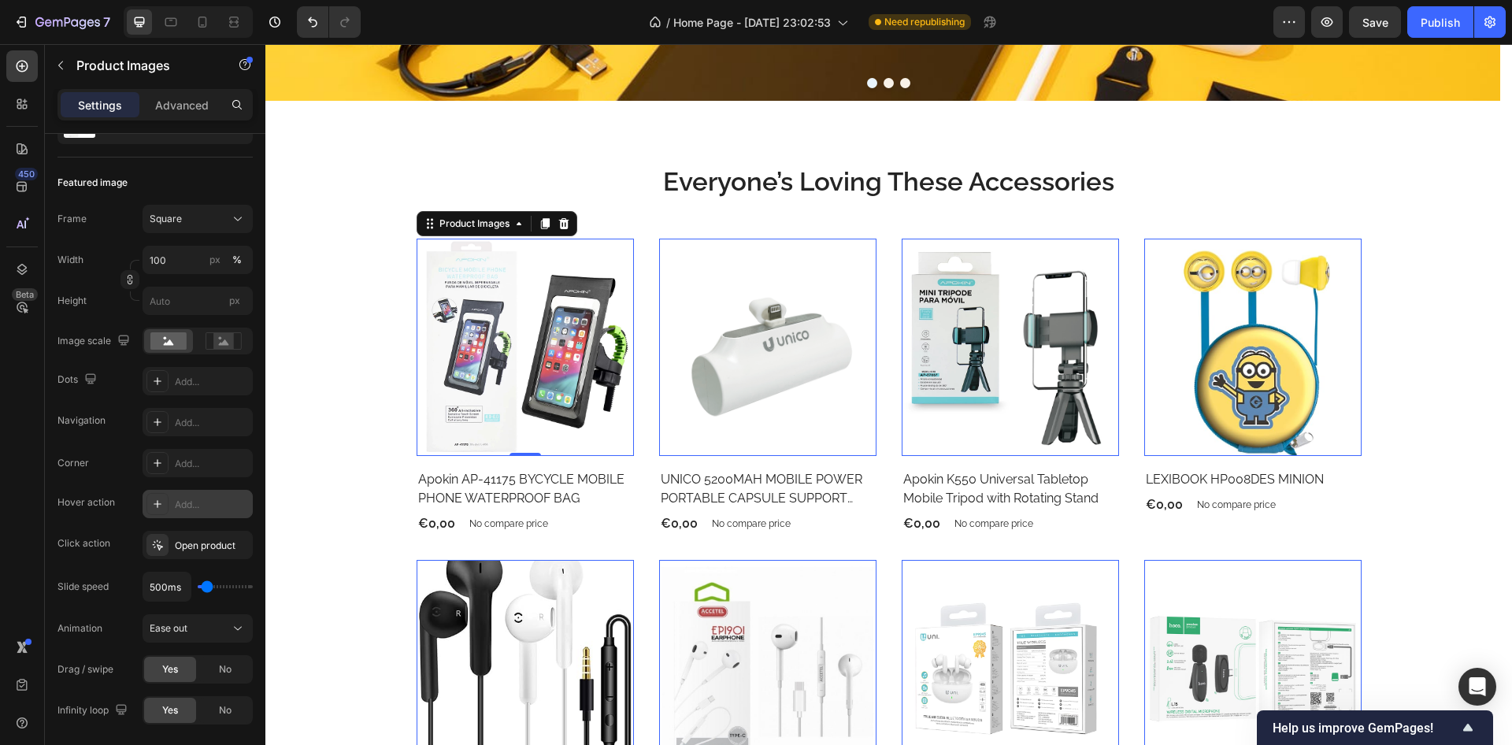
click at [154, 511] on div at bounding box center [158, 504] width 22 height 22
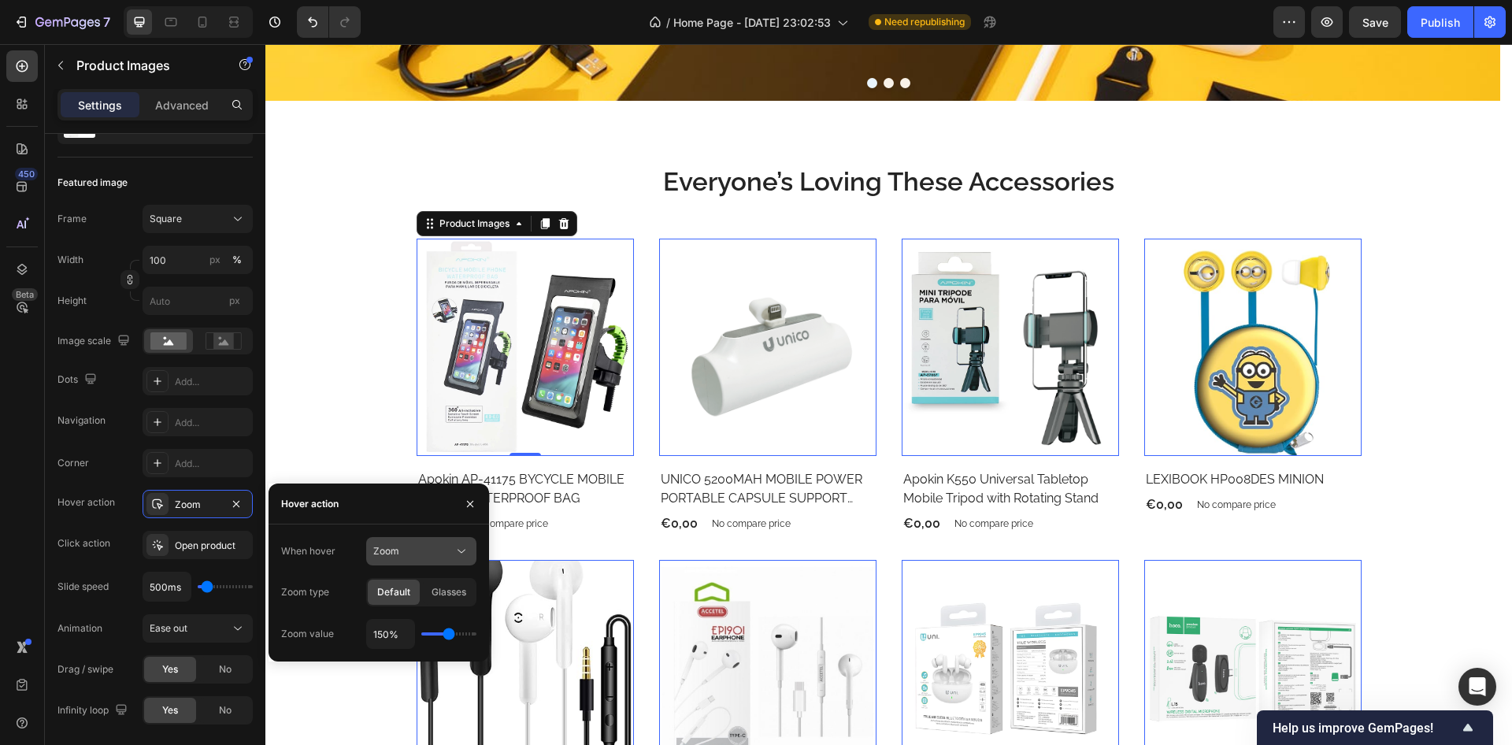
click at [440, 548] on div "Zoom" at bounding box center [413, 551] width 80 height 14
click at [388, 609] on div "Show other image" at bounding box center [405, 620] width 129 height 30
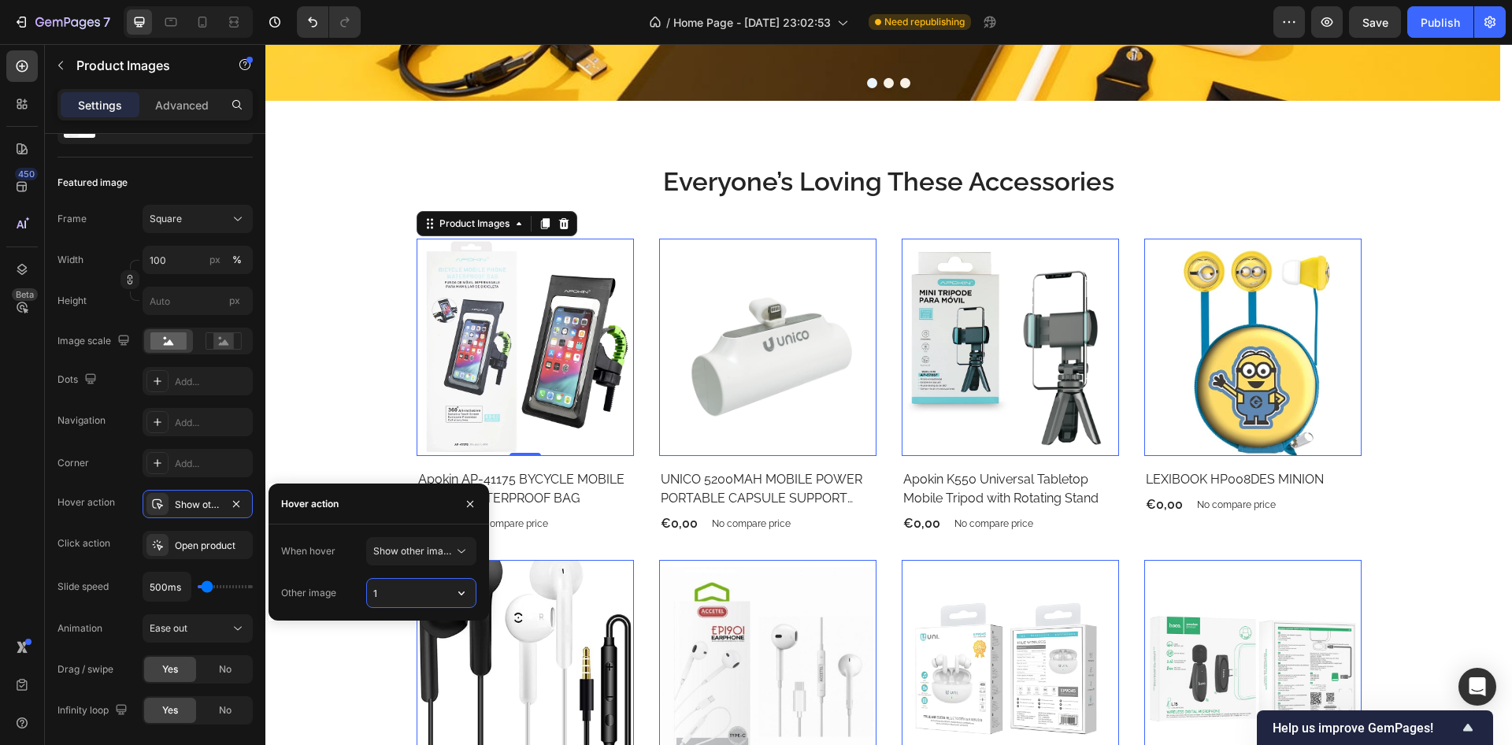
click at [415, 596] on input "1" at bounding box center [421, 593] width 109 height 28
click at [453, 592] on button "button" at bounding box center [461, 593] width 28 height 28
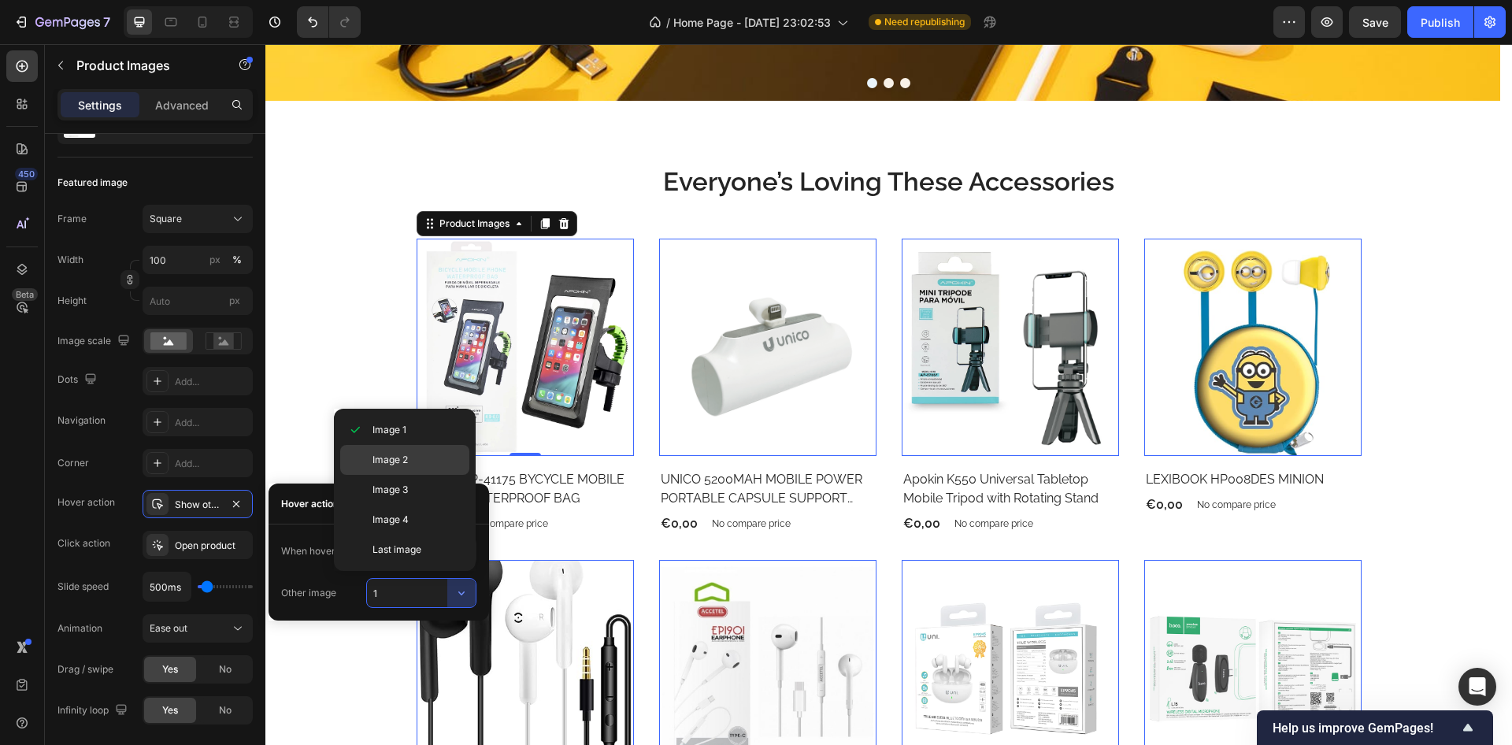
click at [395, 466] on span "Image 2" at bounding box center [390, 460] width 35 height 14
type input "2"
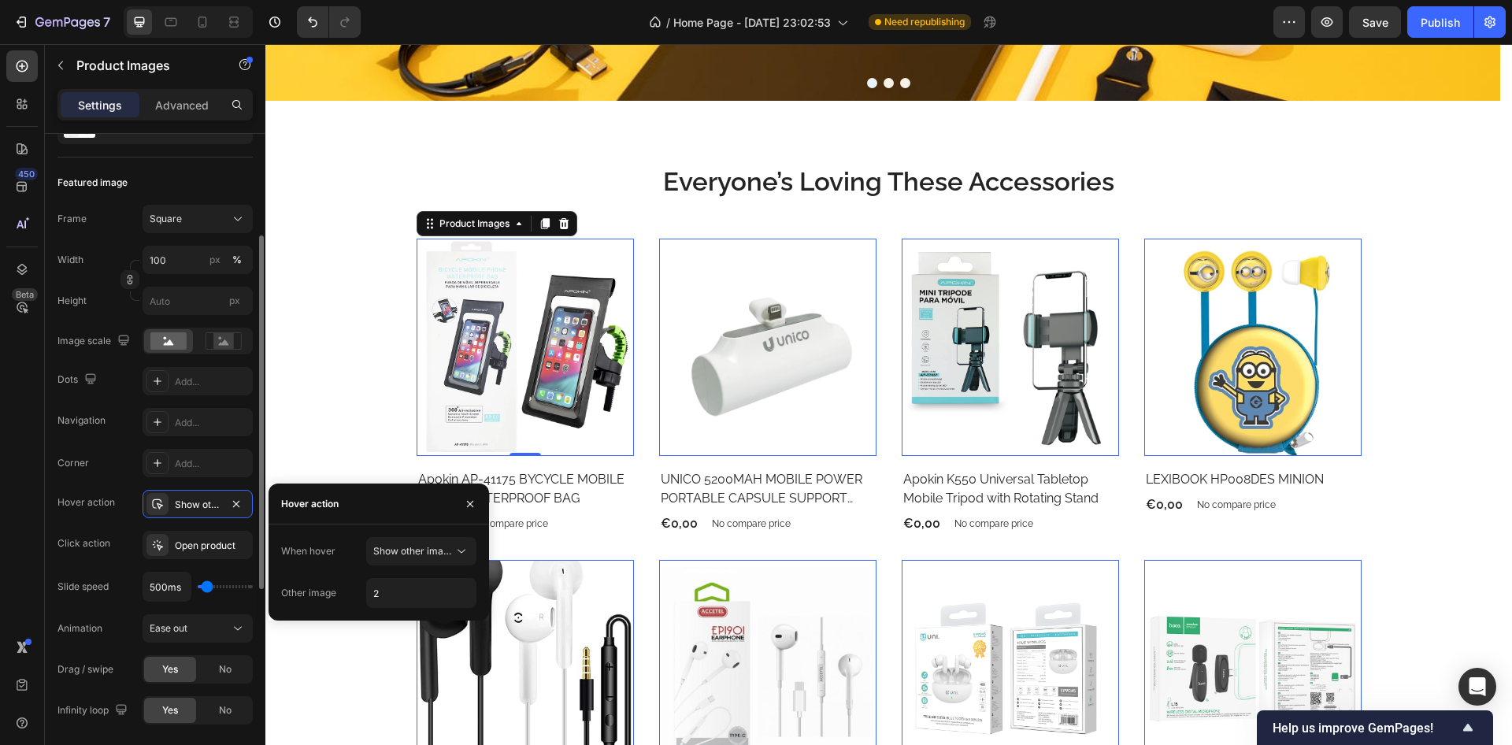
click at [175, 169] on div "Featured image Frame Square Width 100 px % Height px Image scale Dots Add... Na…" at bounding box center [155, 469] width 195 height 622
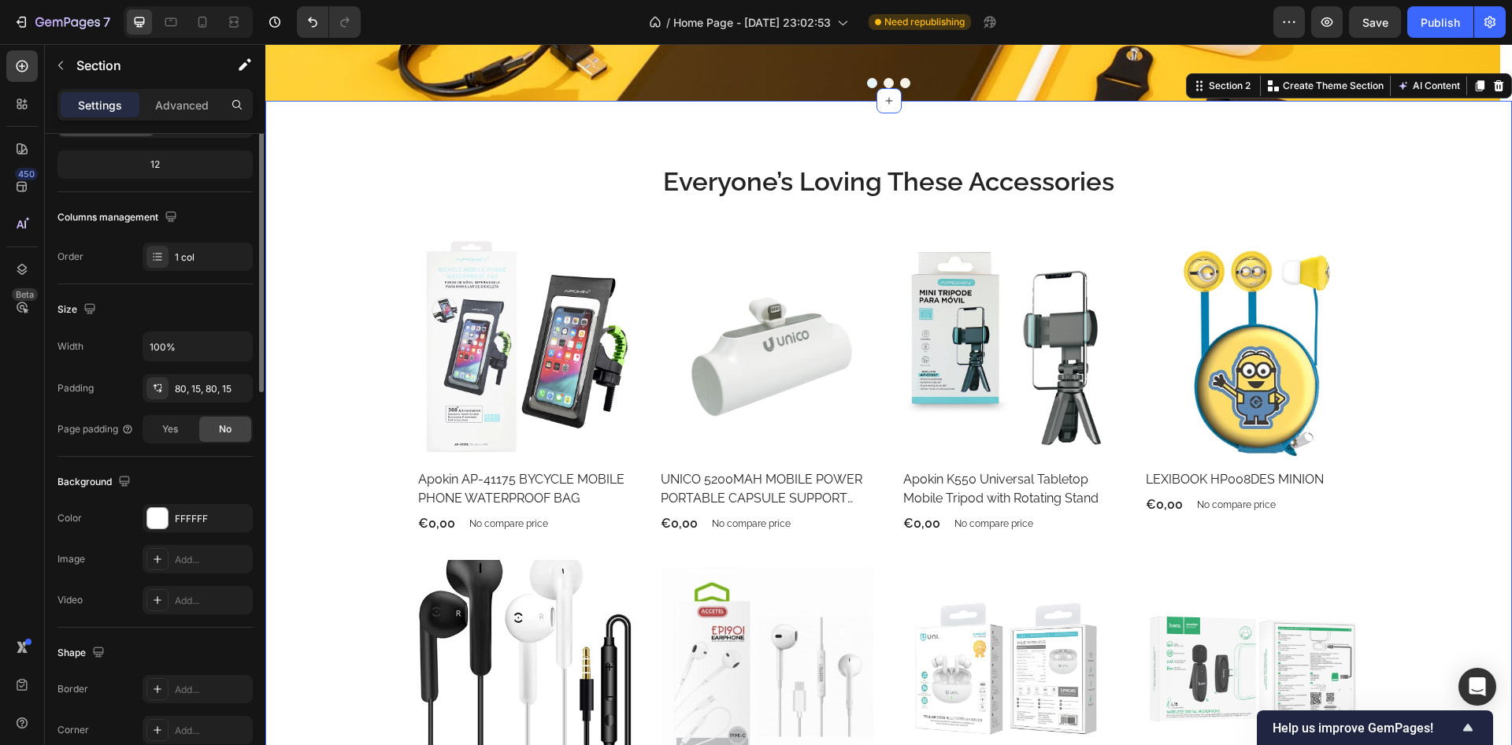
scroll to position [0, 0]
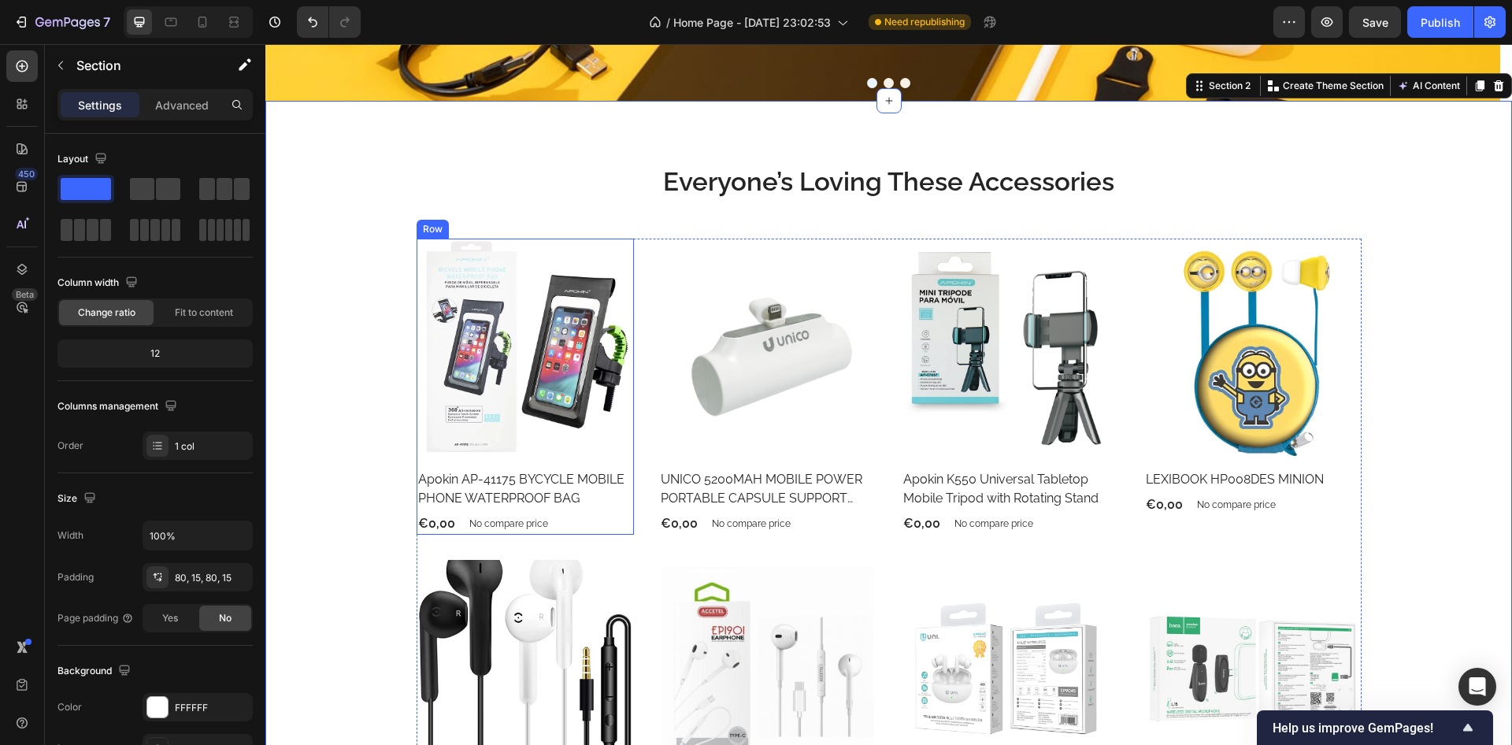
click at [621, 463] on div "Product Images Row Apokin AP-41175 BYCYCLE MOBILE PHONE WATERPROOF BAG Product …" at bounding box center [525, 387] width 217 height 296
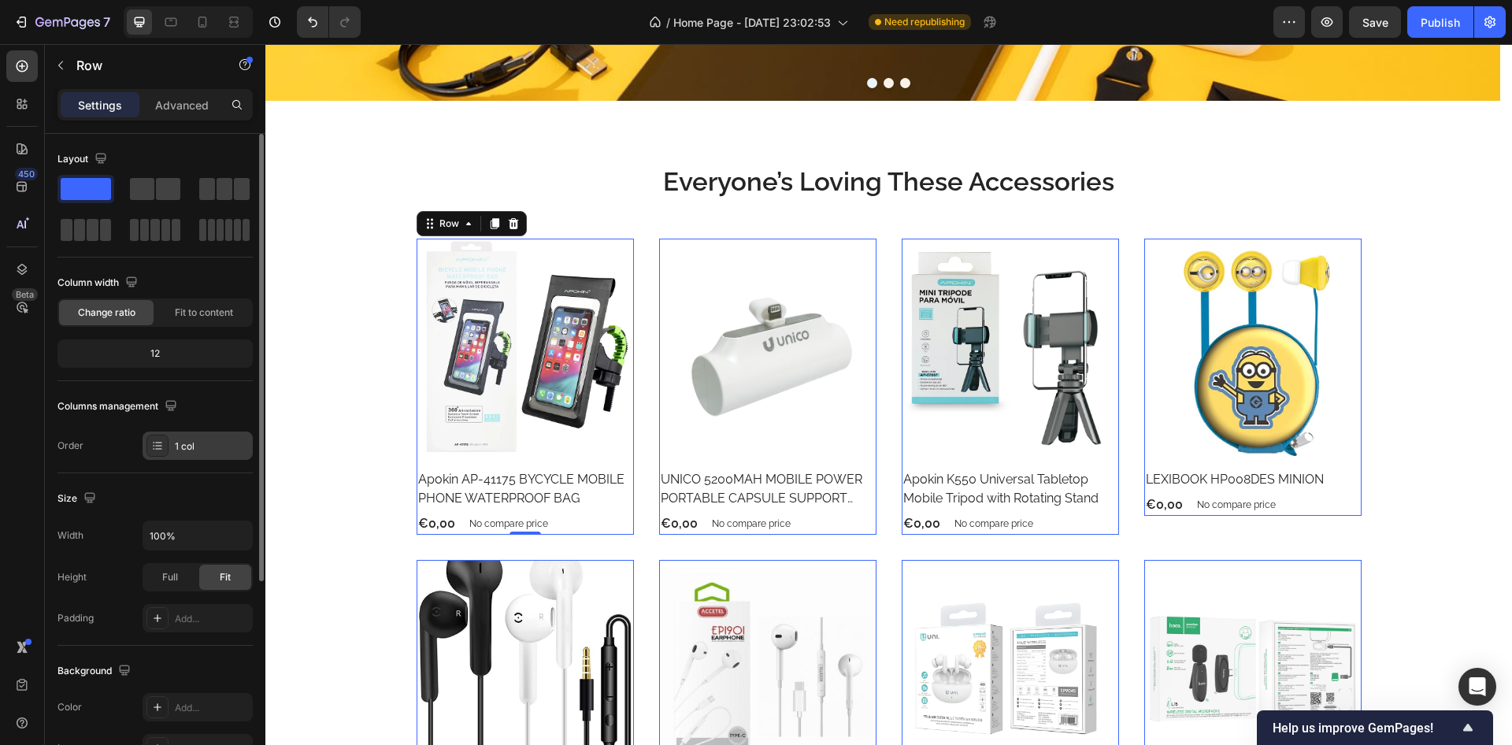
scroll to position [95, 0]
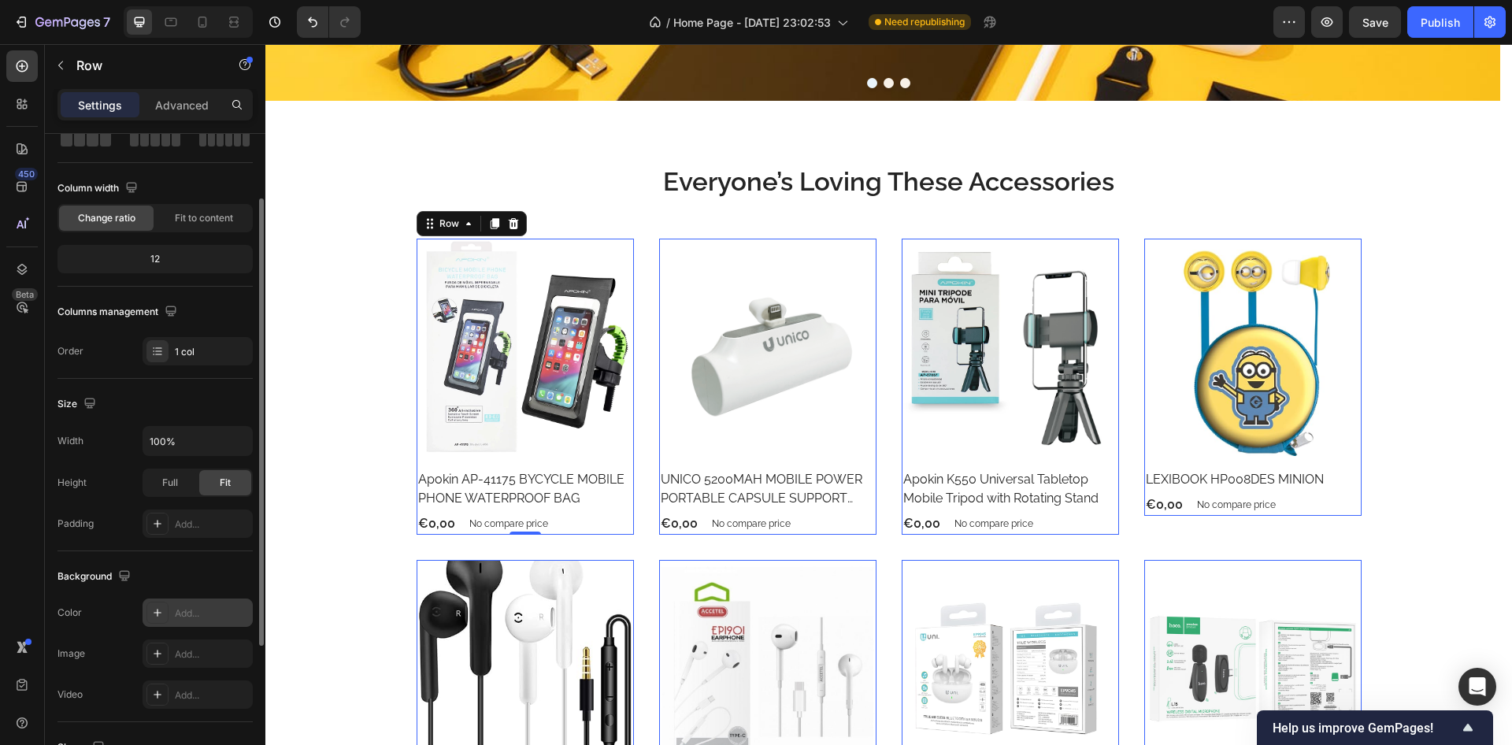
click at [157, 620] on div at bounding box center [158, 613] width 22 height 22
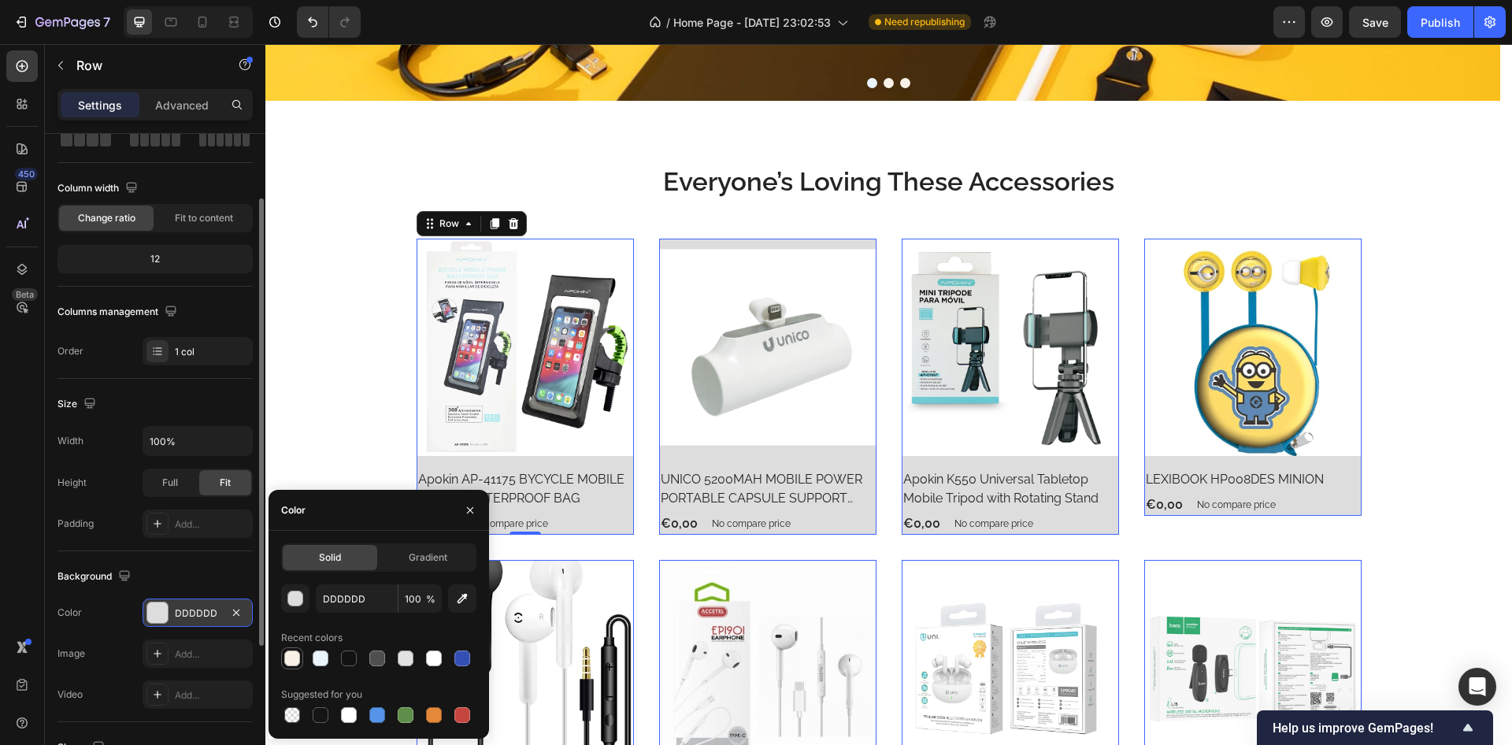
click at [295, 658] on div at bounding box center [292, 659] width 16 height 16
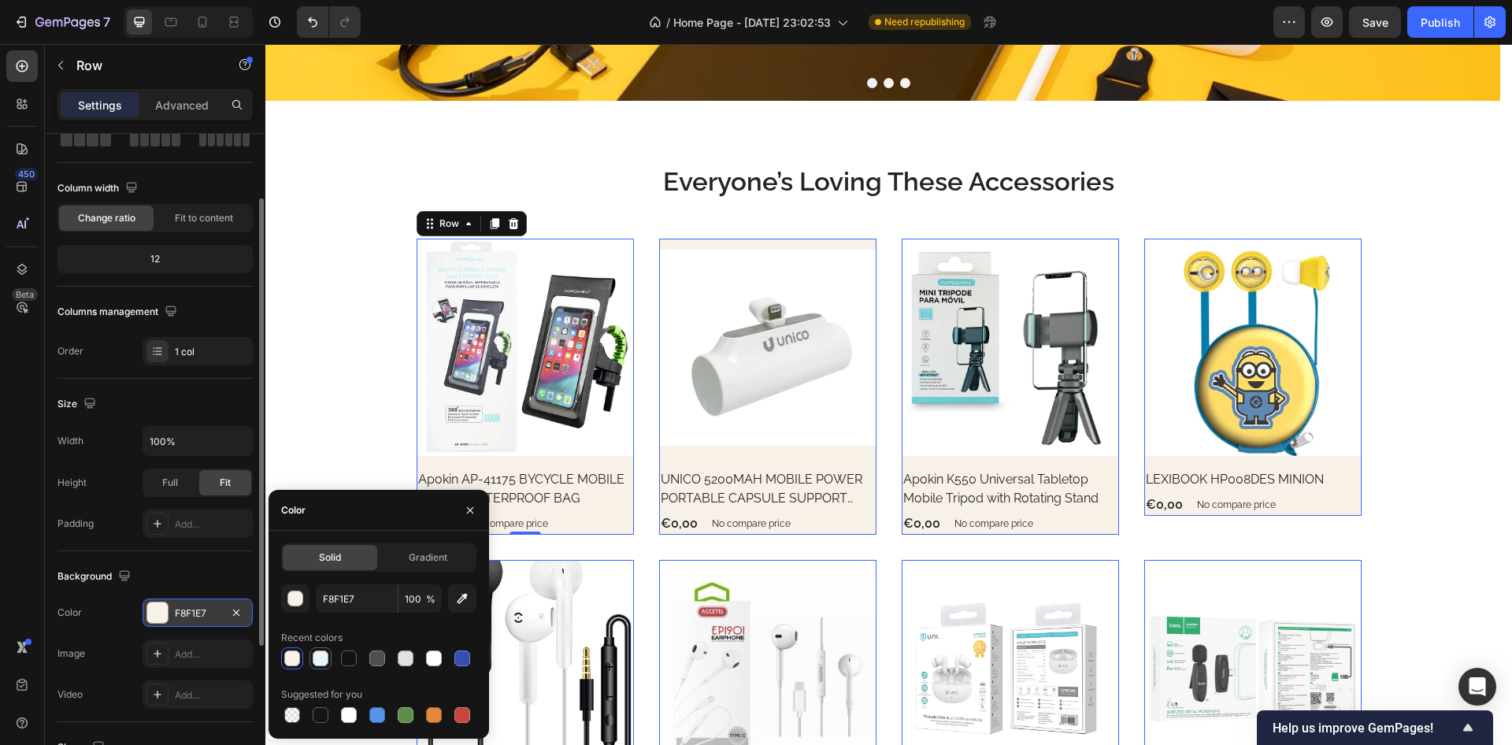
click at [323, 652] on div at bounding box center [321, 659] width 16 height 16
type input "EAF4FB"
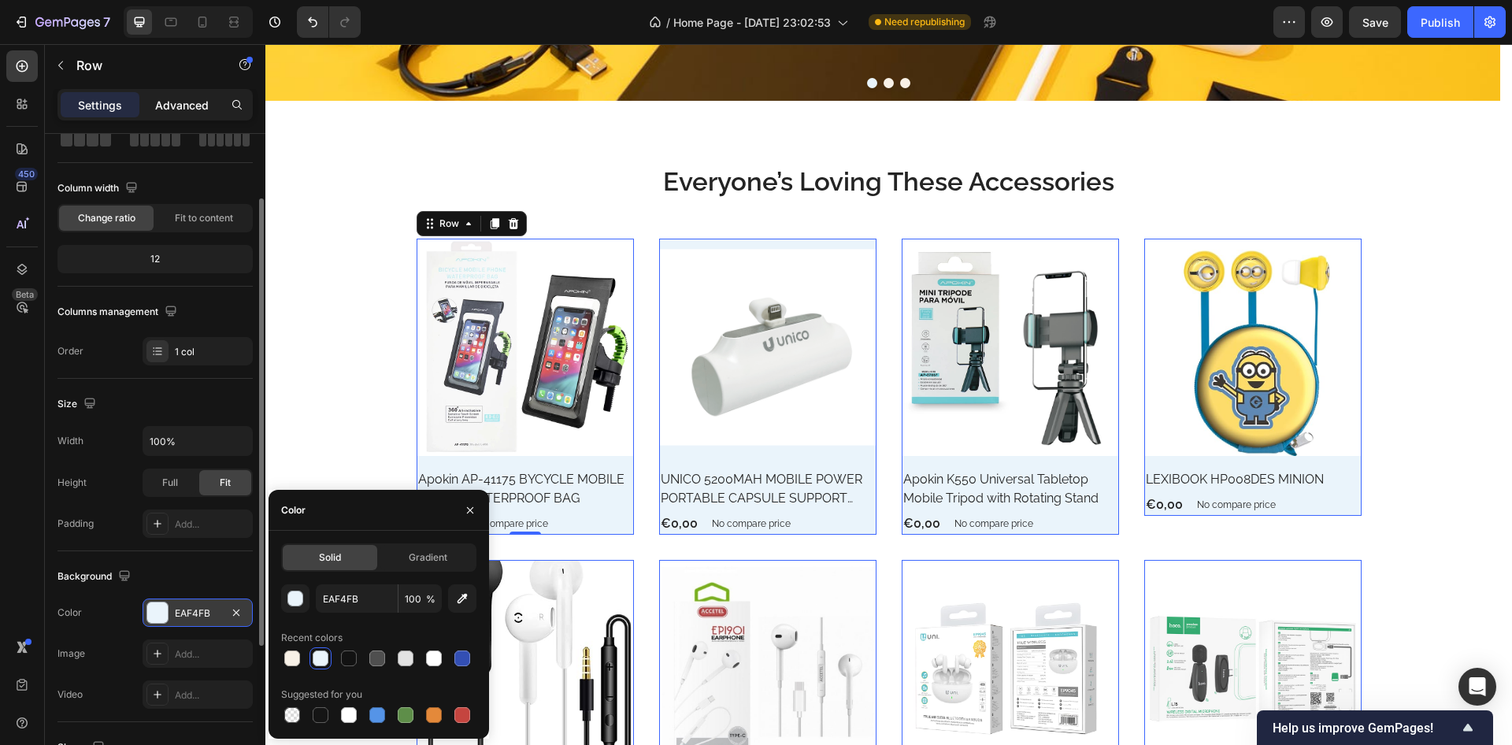
click at [189, 111] on p "Advanced" at bounding box center [182, 105] width 54 height 17
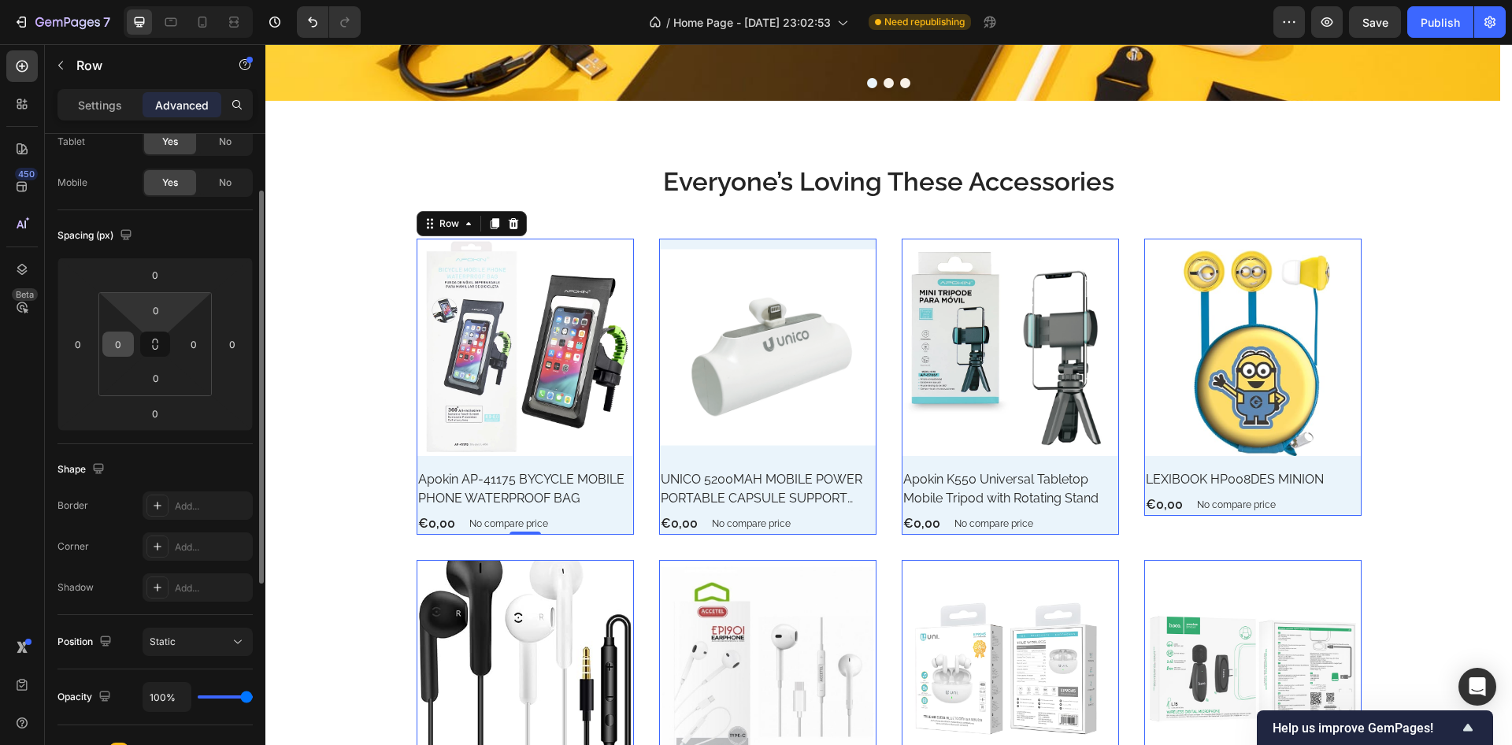
click at [157, 336] on button at bounding box center [155, 344] width 30 height 25
click at [130, 341] on div "0" at bounding box center [118, 344] width 32 height 25
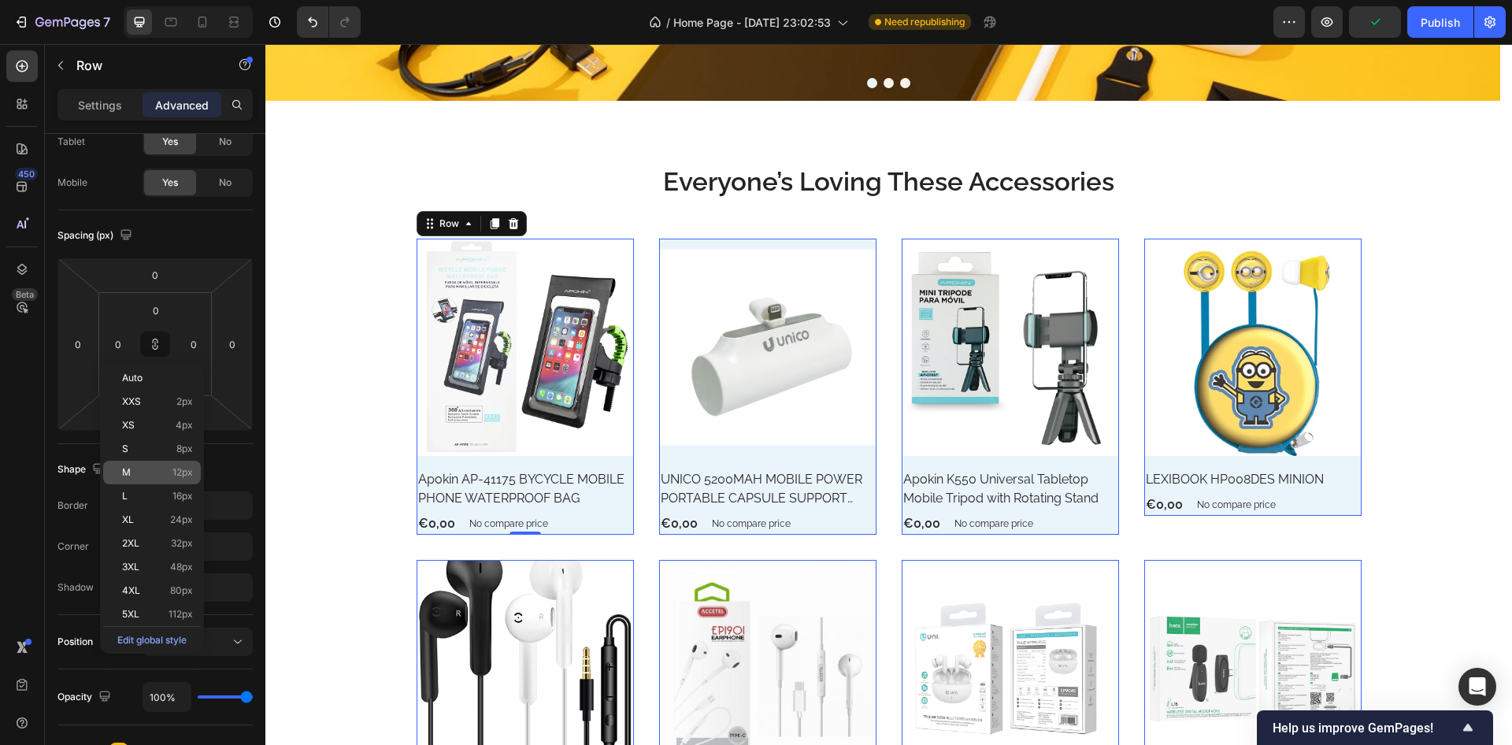
click at [165, 468] on p "M 12px" at bounding box center [157, 472] width 71 height 11
type input "12"
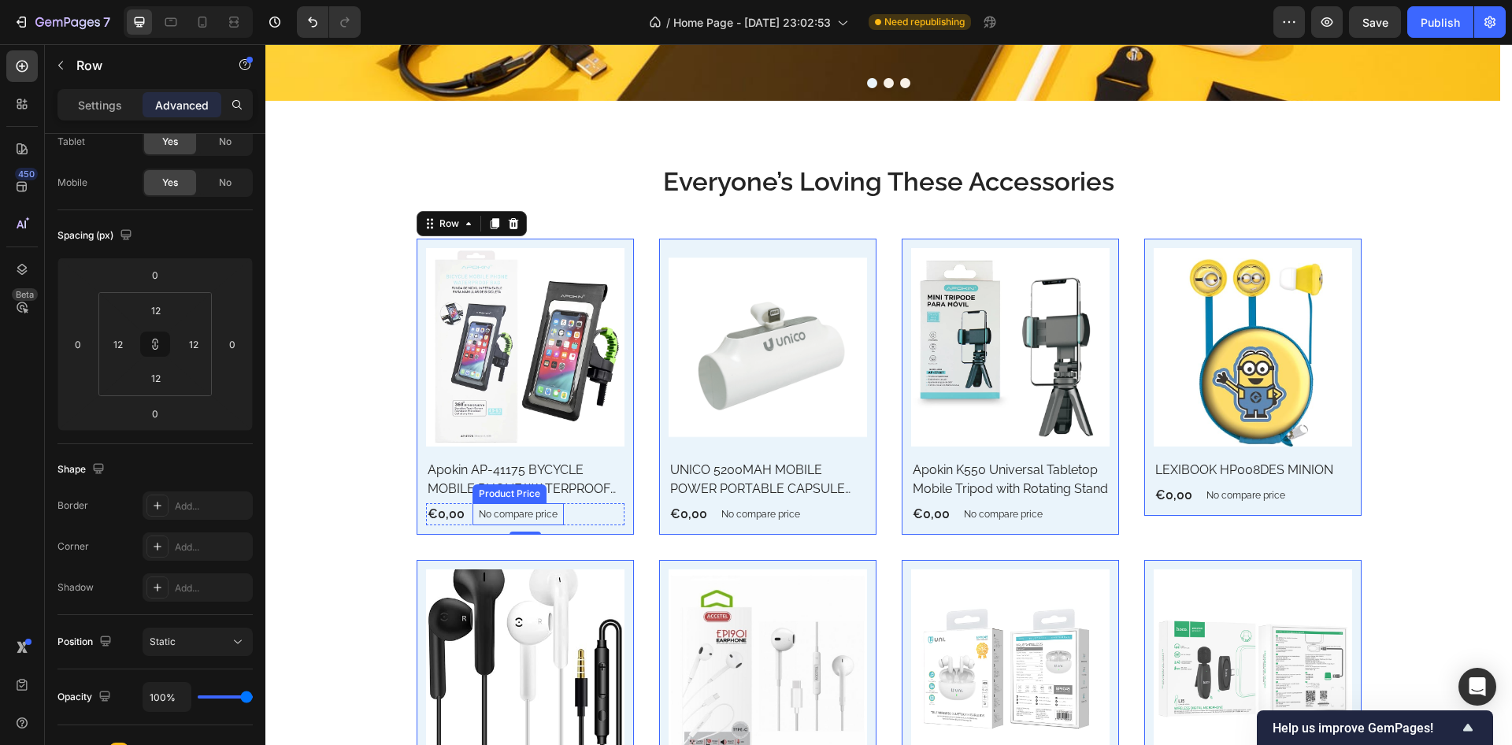
click at [484, 518] on p "No compare price" at bounding box center [518, 514] width 79 height 9
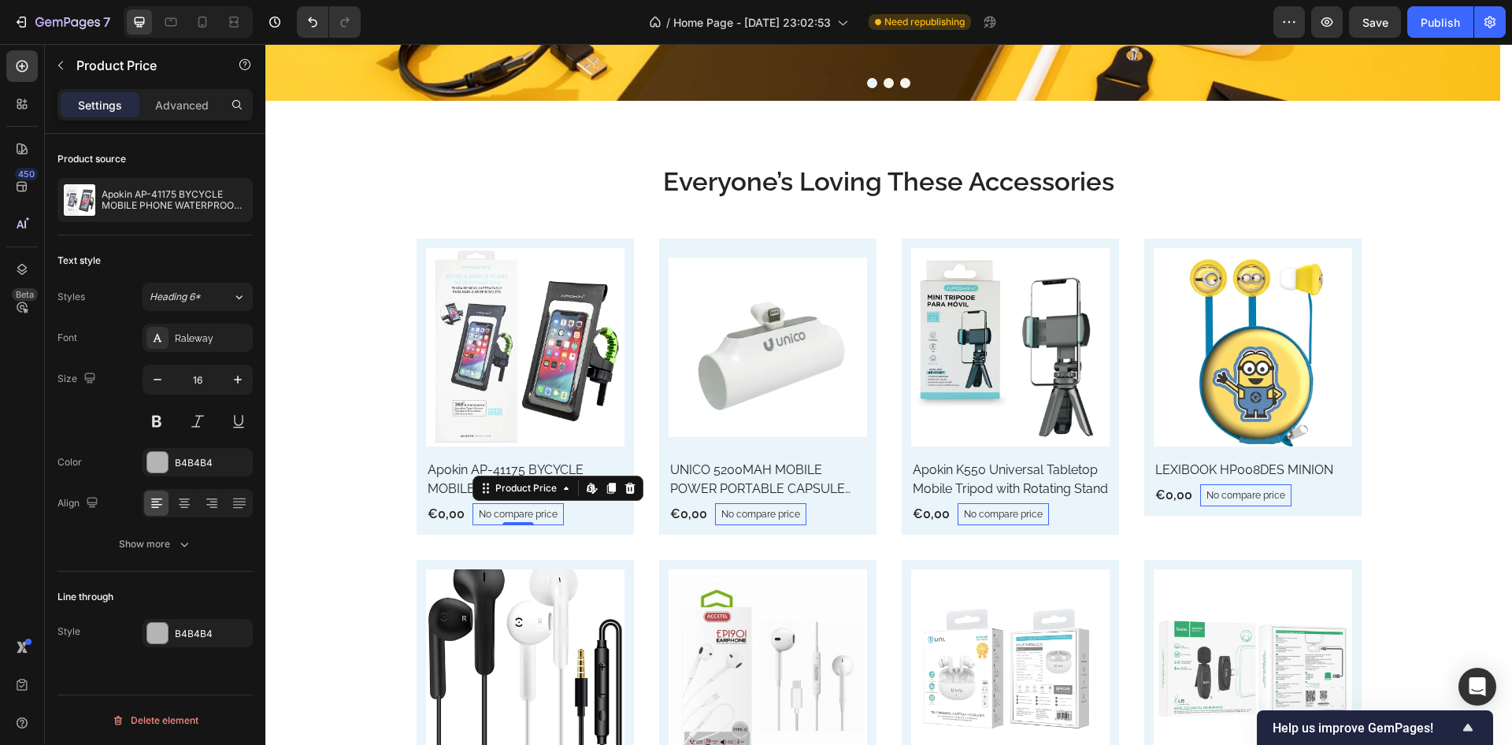
scroll to position [0, 0]
click at [625, 490] on icon at bounding box center [630, 488] width 10 height 11
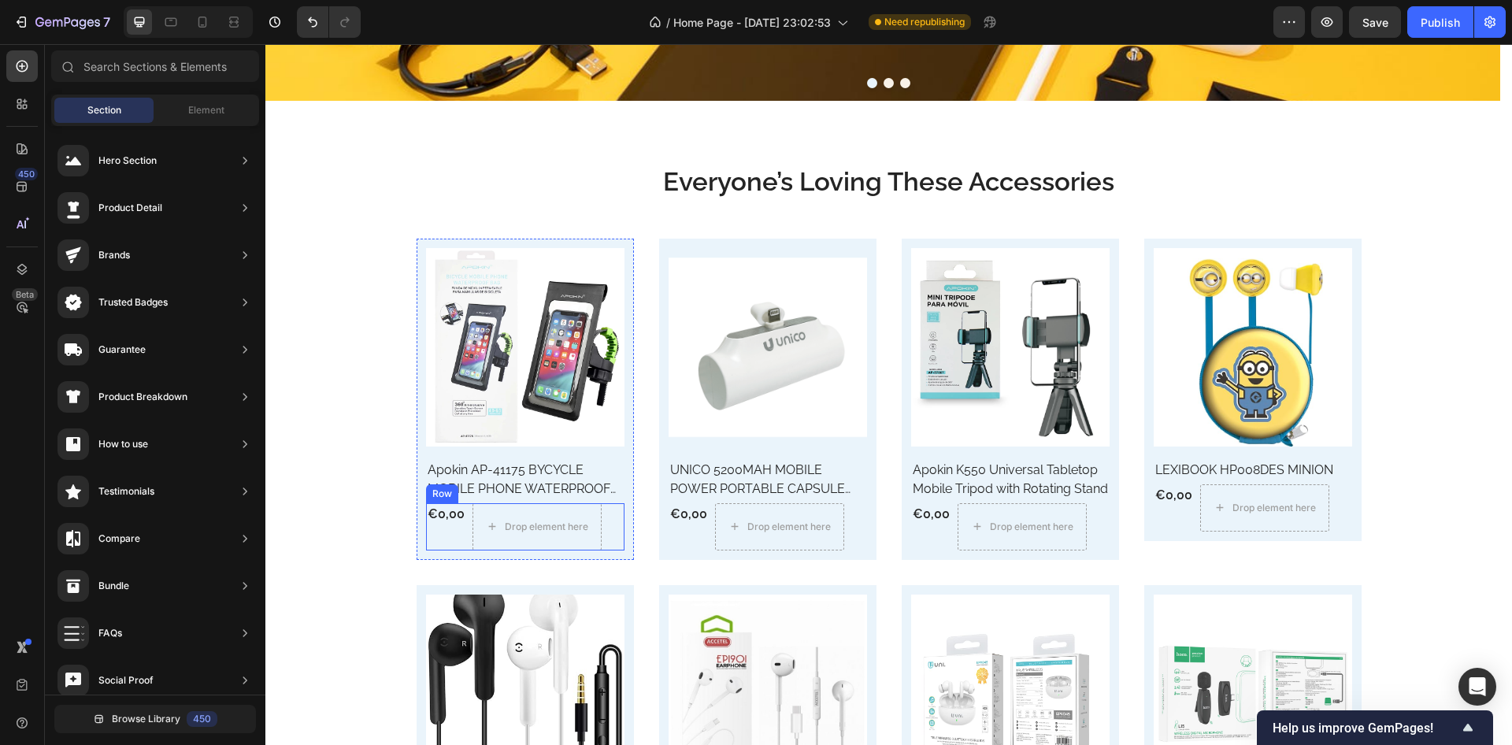
click at [463, 533] on div "€0,00 Product Price Product Price Drop element here Row" at bounding box center [525, 526] width 199 height 47
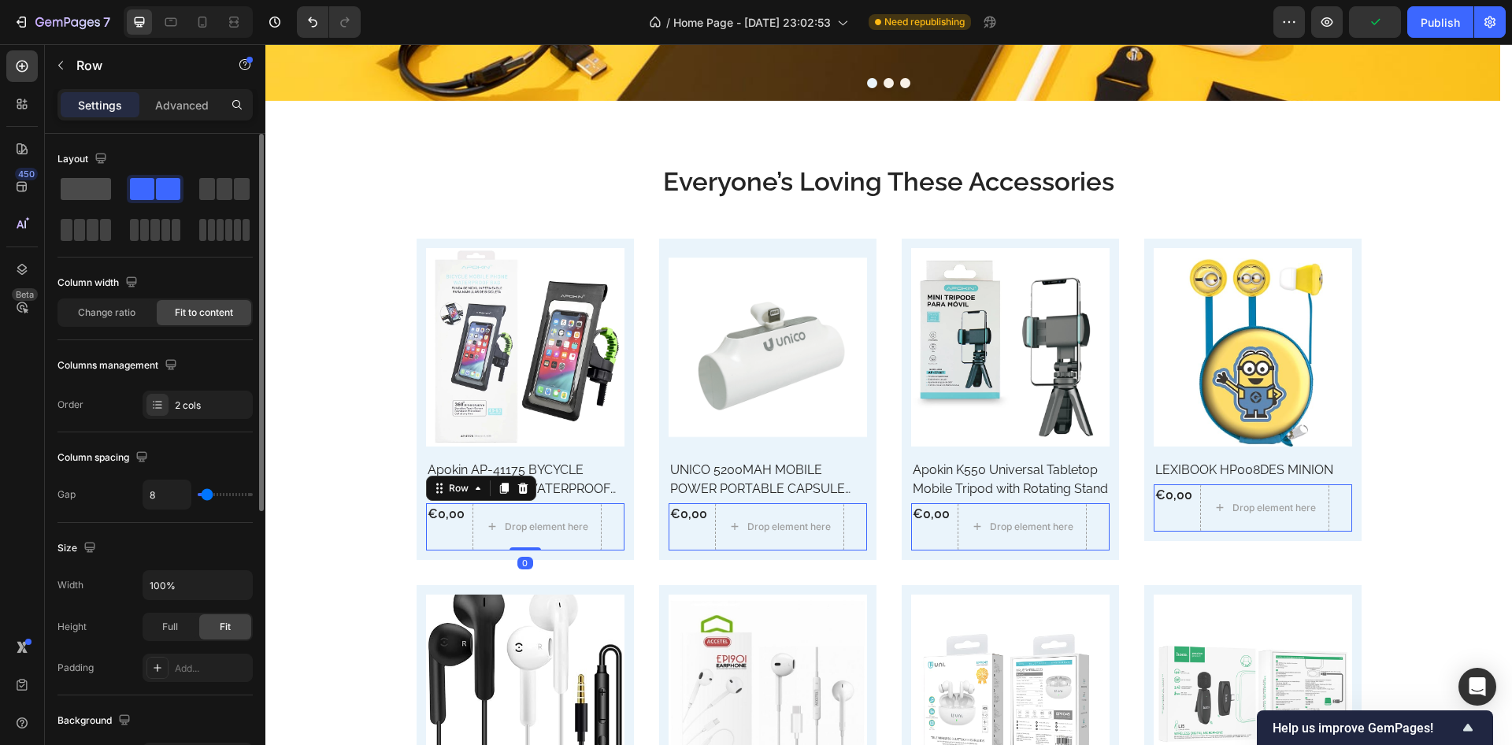
click at [90, 199] on span at bounding box center [86, 189] width 50 height 22
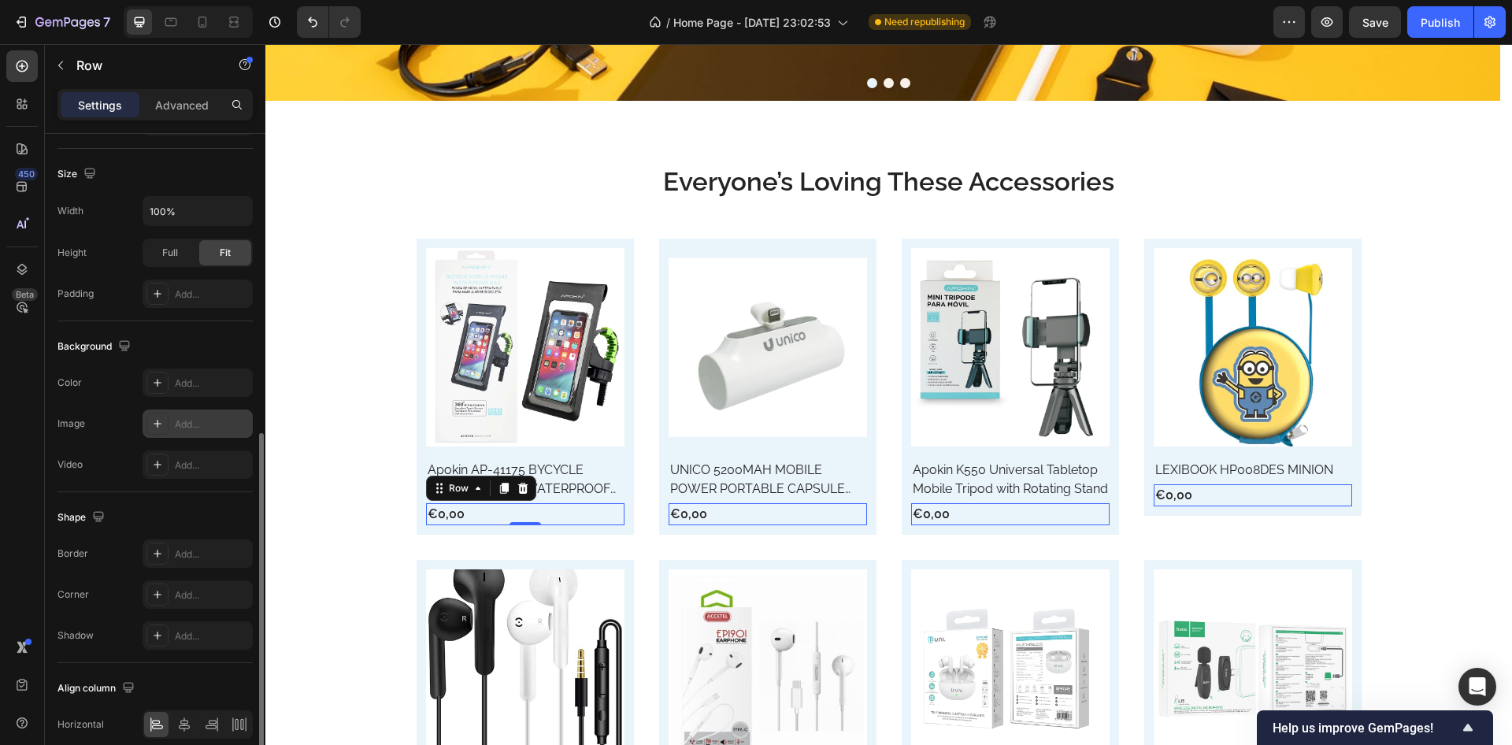
scroll to position [353, 0]
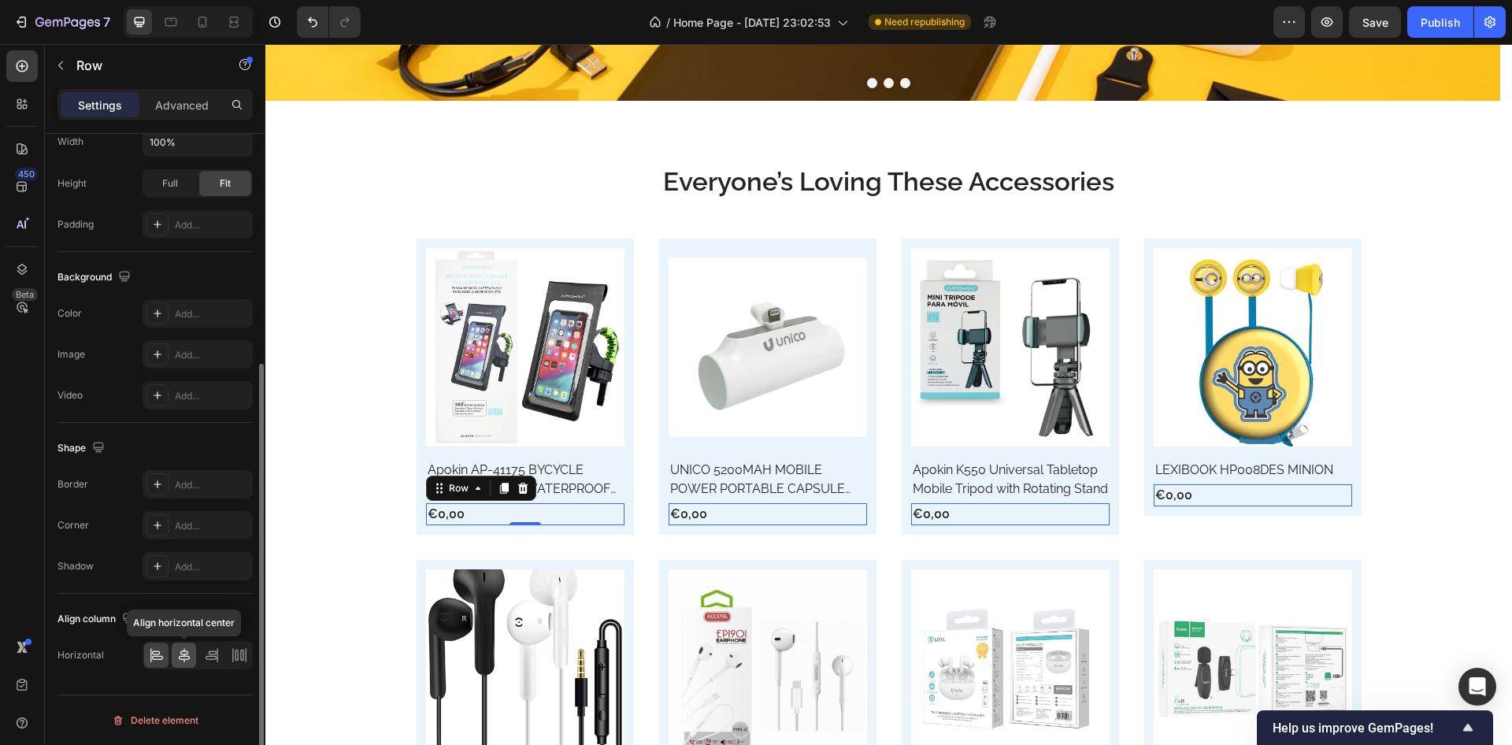
click at [187, 658] on icon at bounding box center [184, 656] width 16 height 16
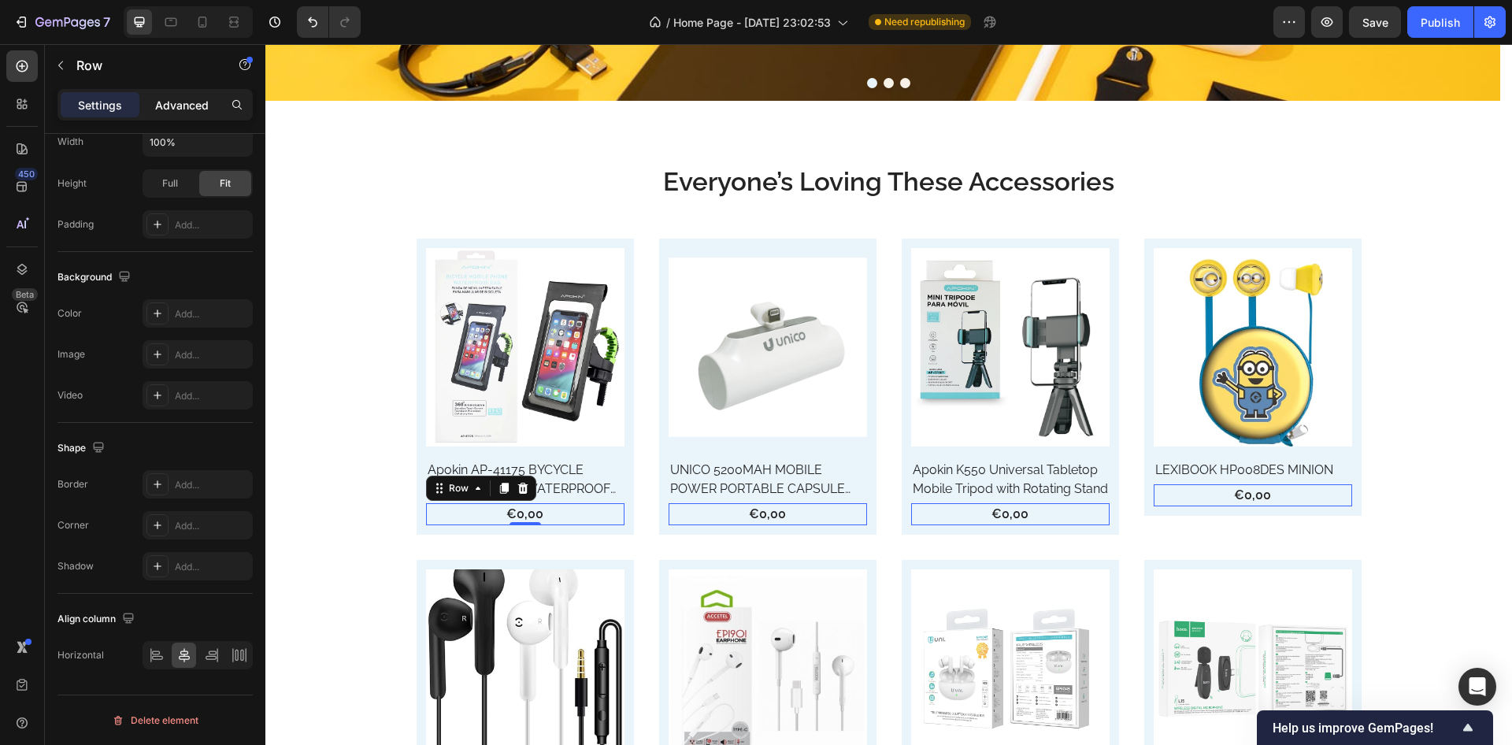
click at [187, 104] on p "Advanced" at bounding box center [182, 105] width 54 height 17
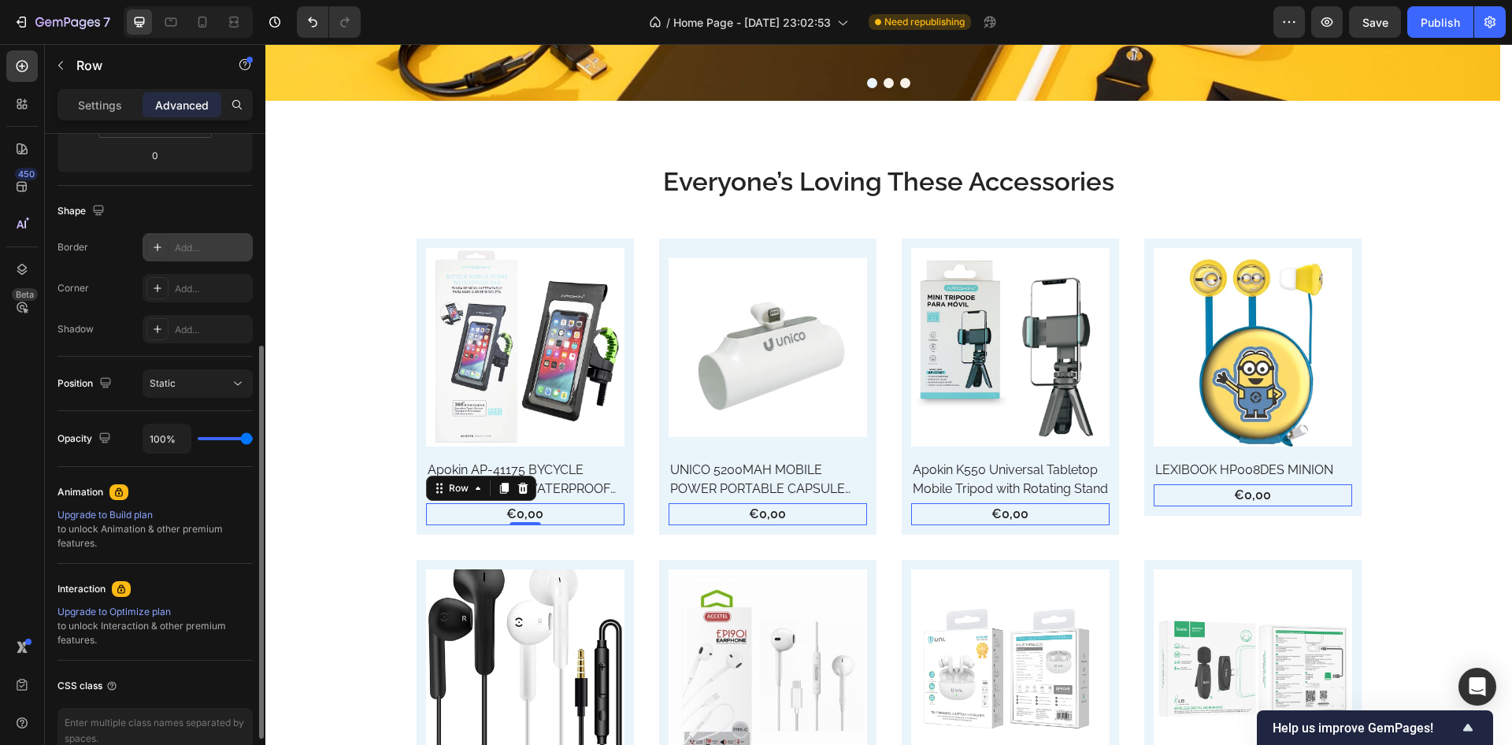
scroll to position [69, 0]
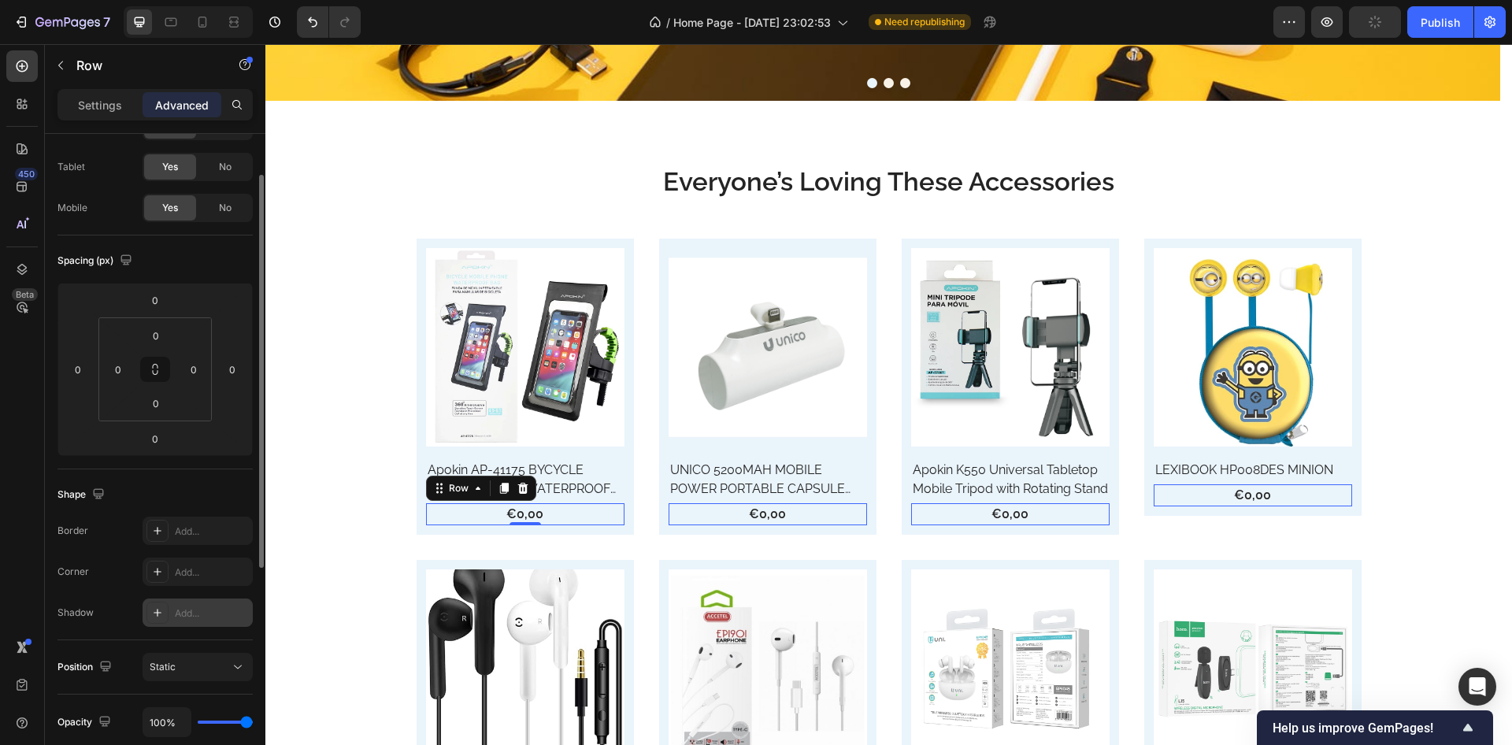
click at [161, 607] on icon at bounding box center [157, 613] width 13 height 13
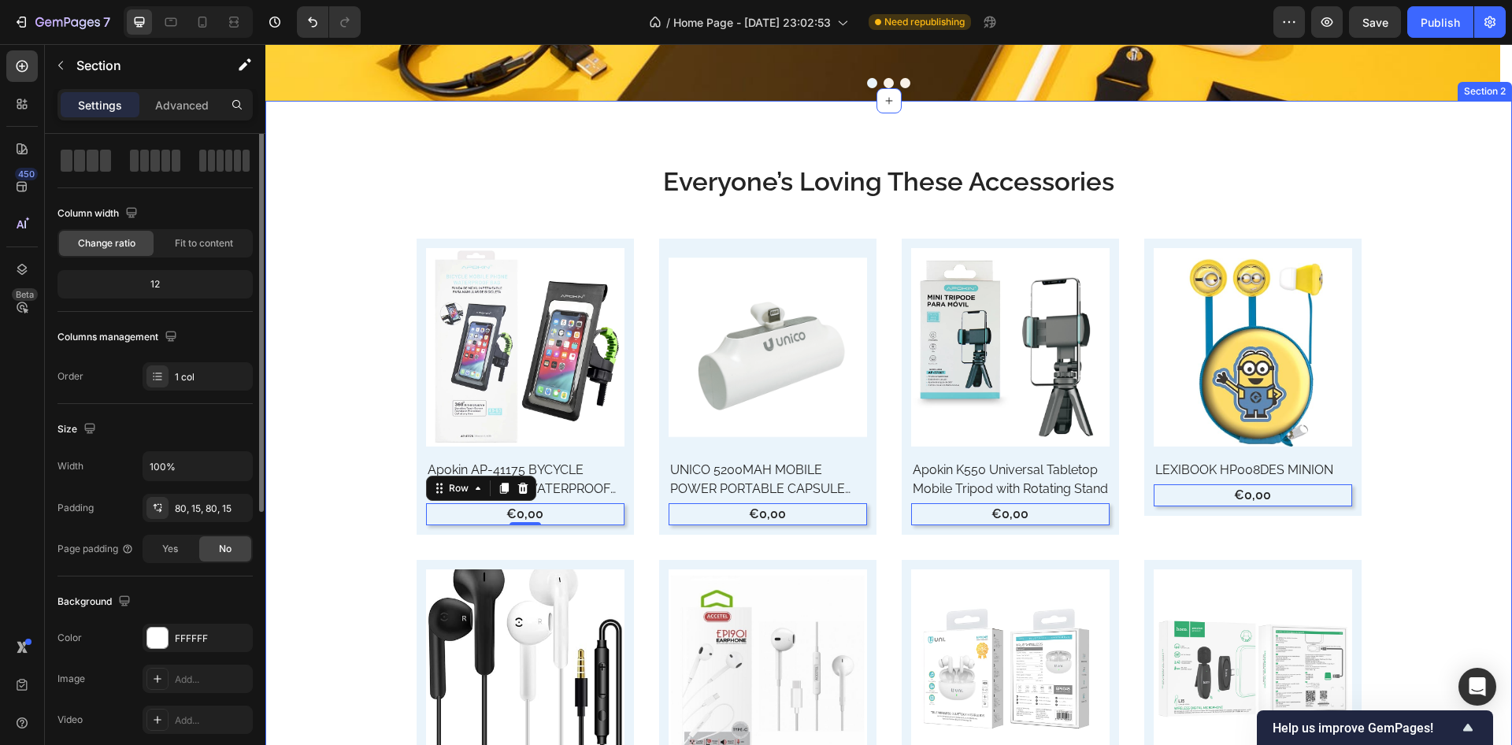
scroll to position [0, 0]
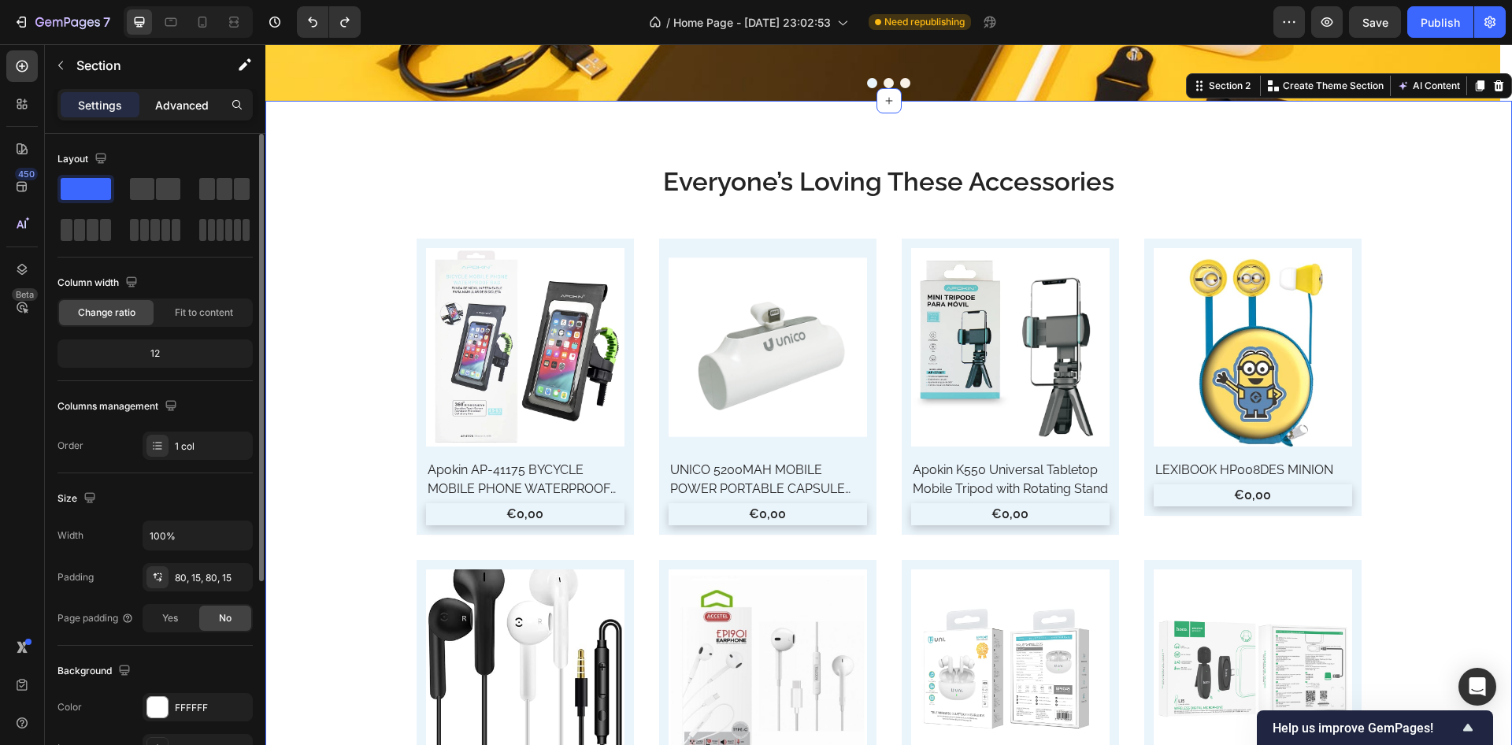
click at [189, 108] on p "Advanced" at bounding box center [182, 105] width 54 height 17
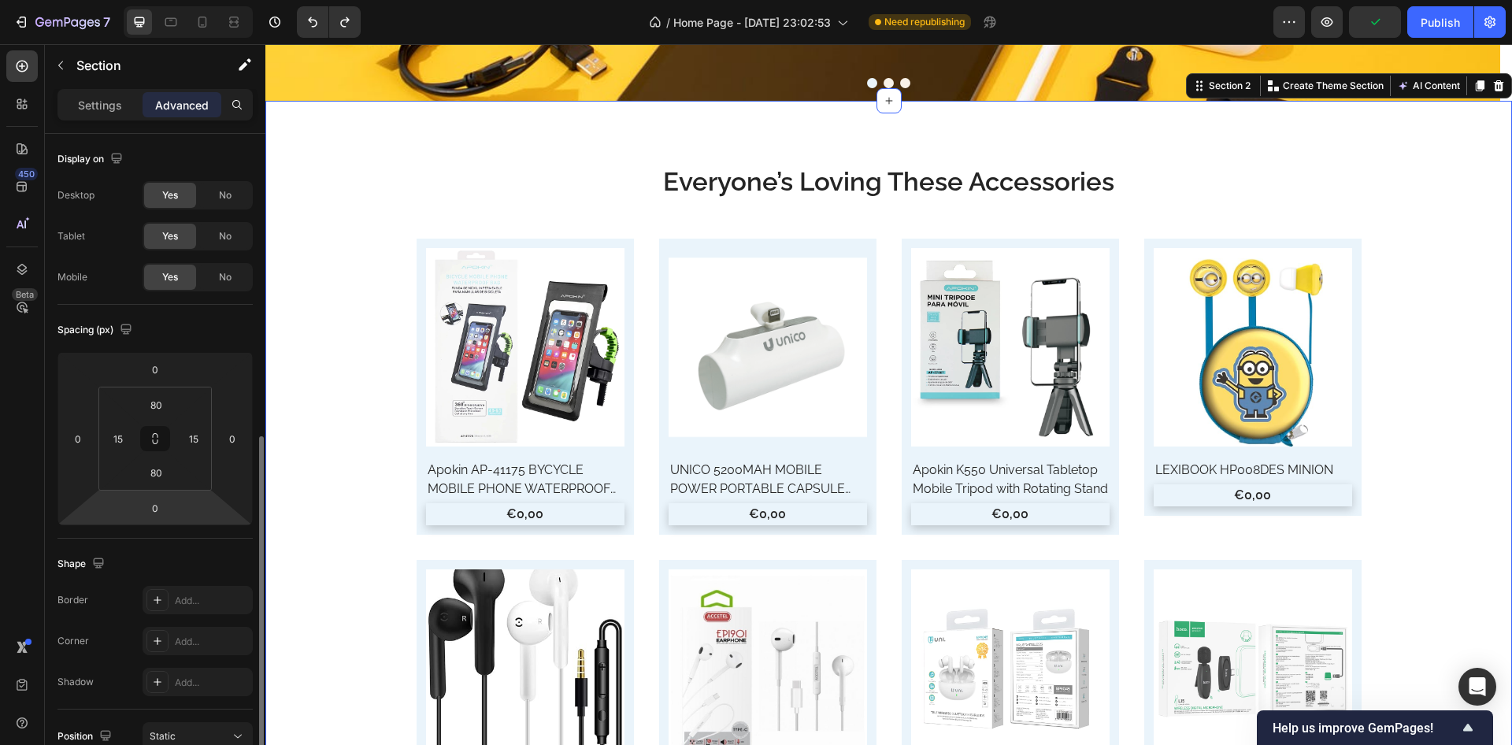
scroll to position [189, 0]
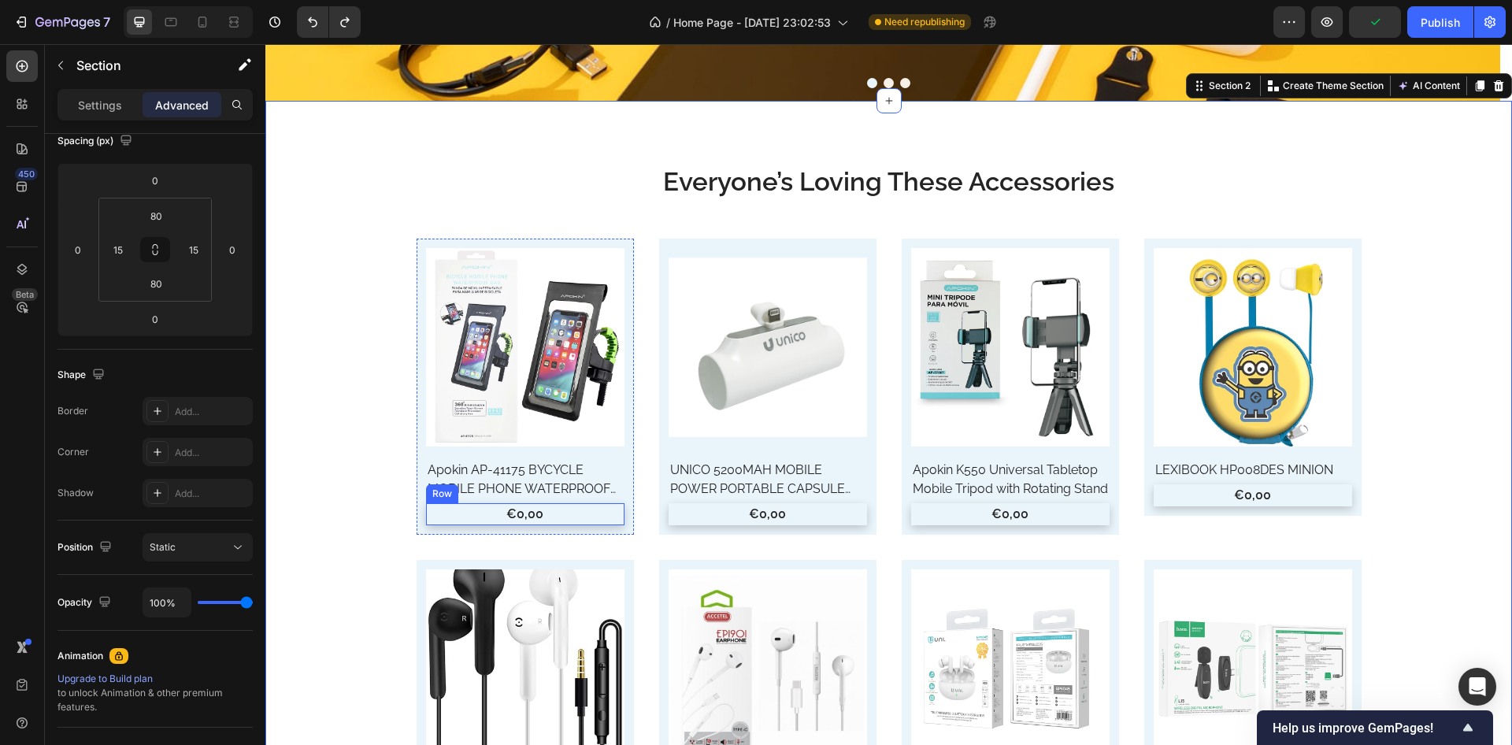
click at [443, 523] on div "€0,00 Product Price Product Price Row" at bounding box center [525, 514] width 199 height 22
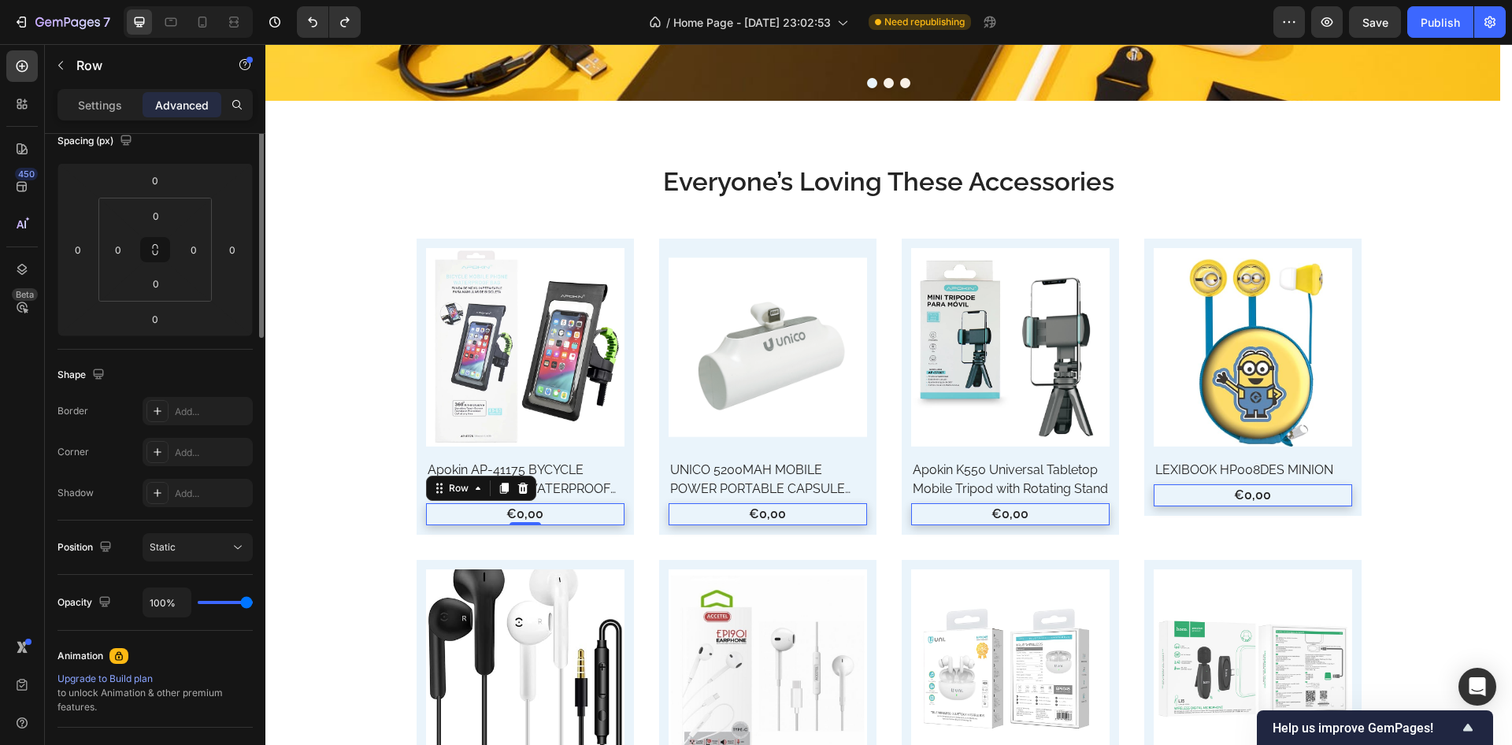
scroll to position [0, 0]
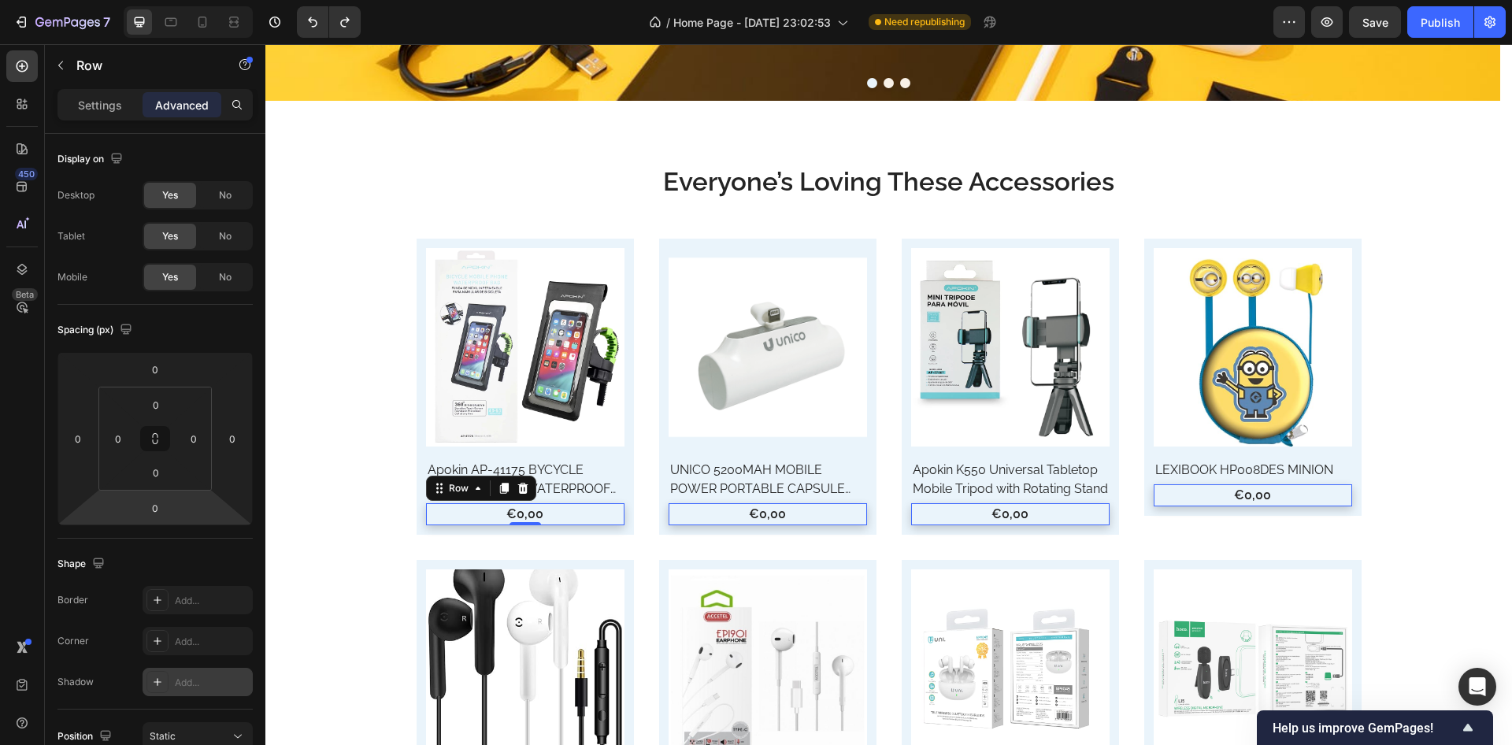
click at [160, 688] on div at bounding box center [158, 682] width 22 height 22
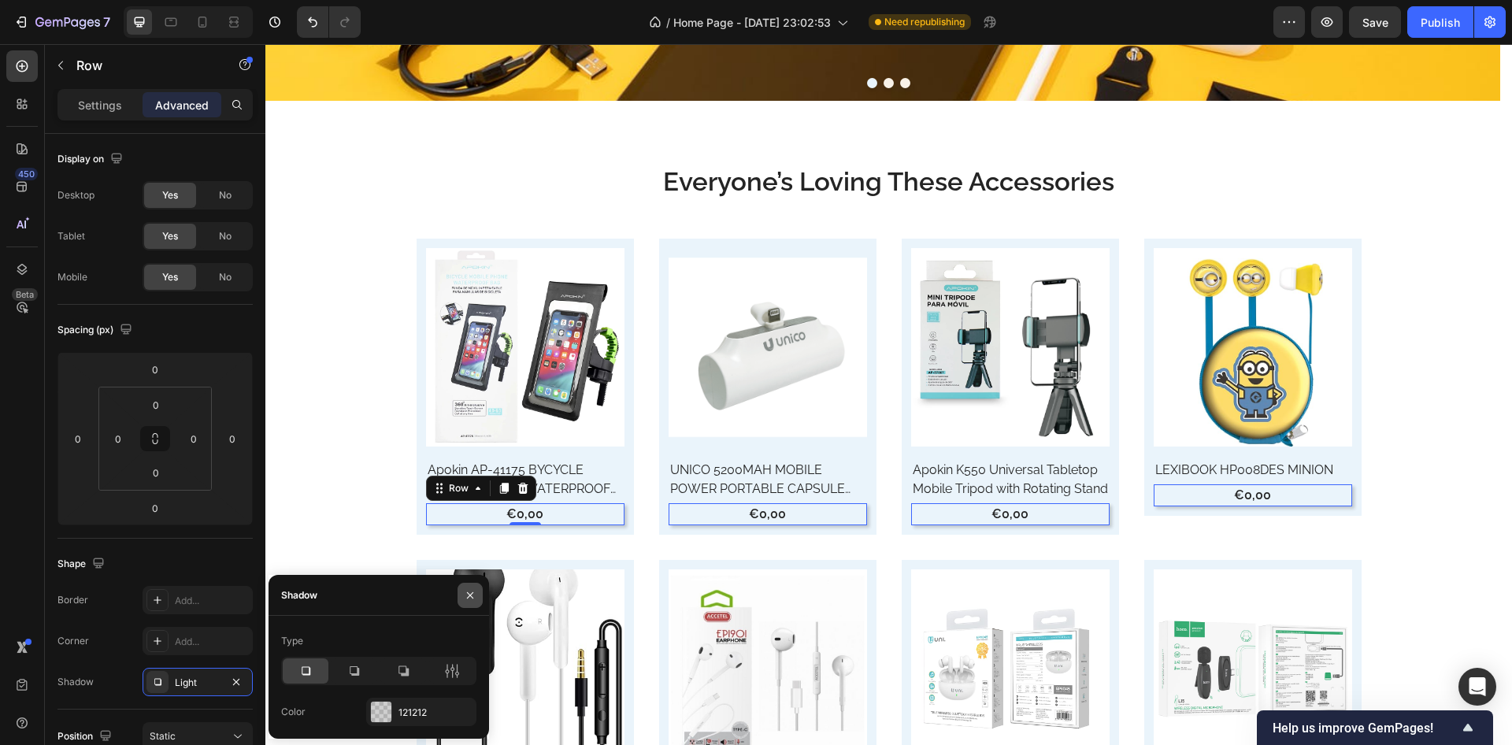
click at [471, 594] on icon "button" at bounding box center [470, 595] width 6 height 6
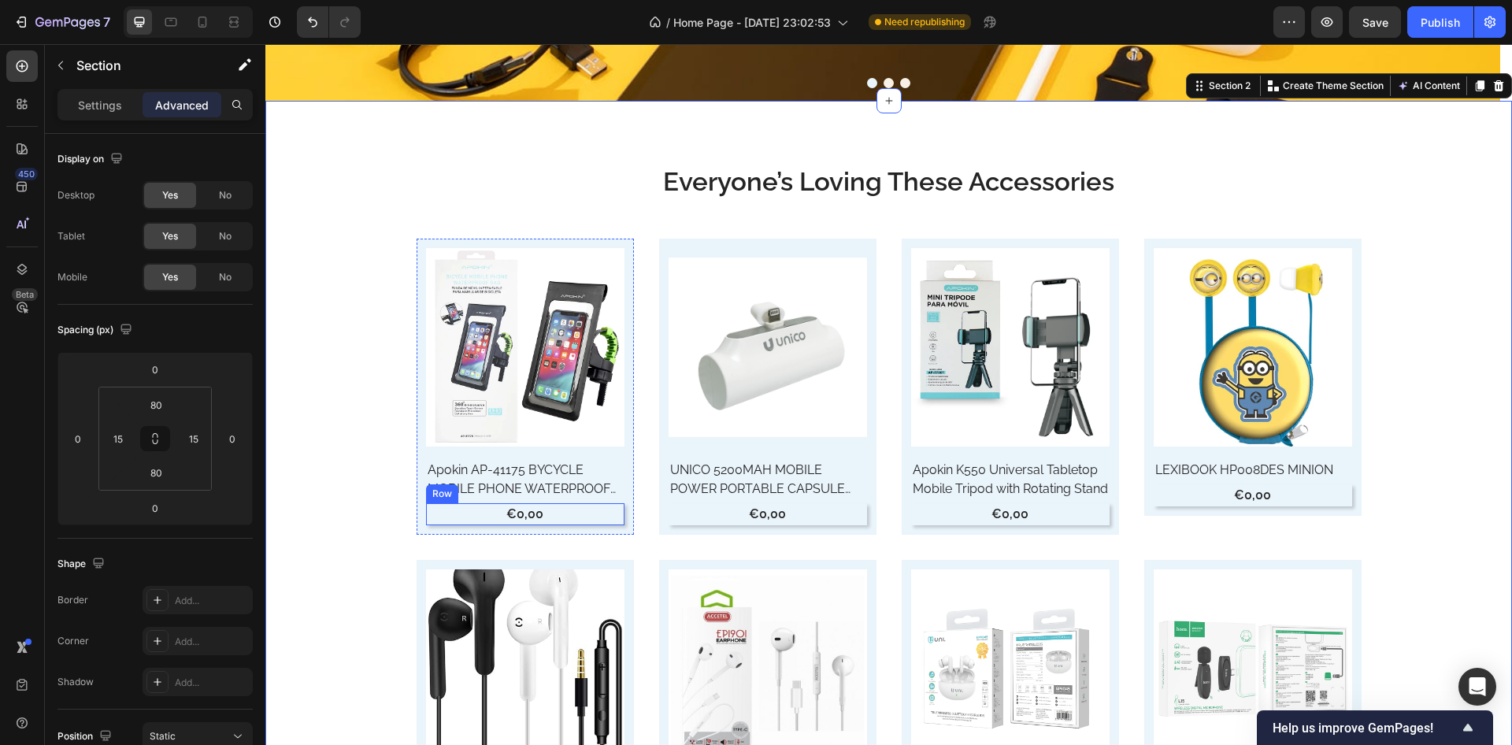
click at [434, 510] on div "€0,00 Product Price Product Price Row" at bounding box center [525, 514] width 199 height 22
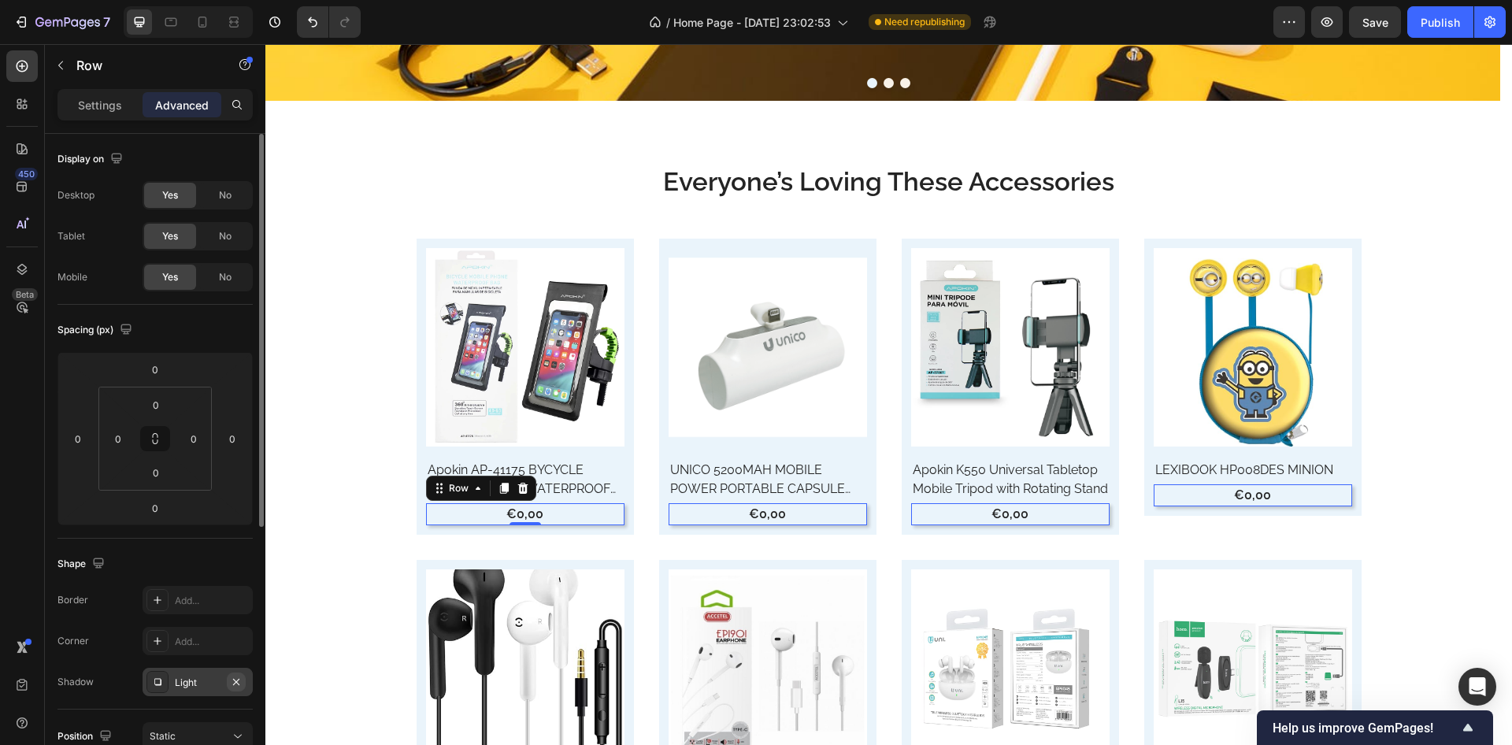
click at [233, 682] on icon "button" at bounding box center [236, 682] width 13 height 13
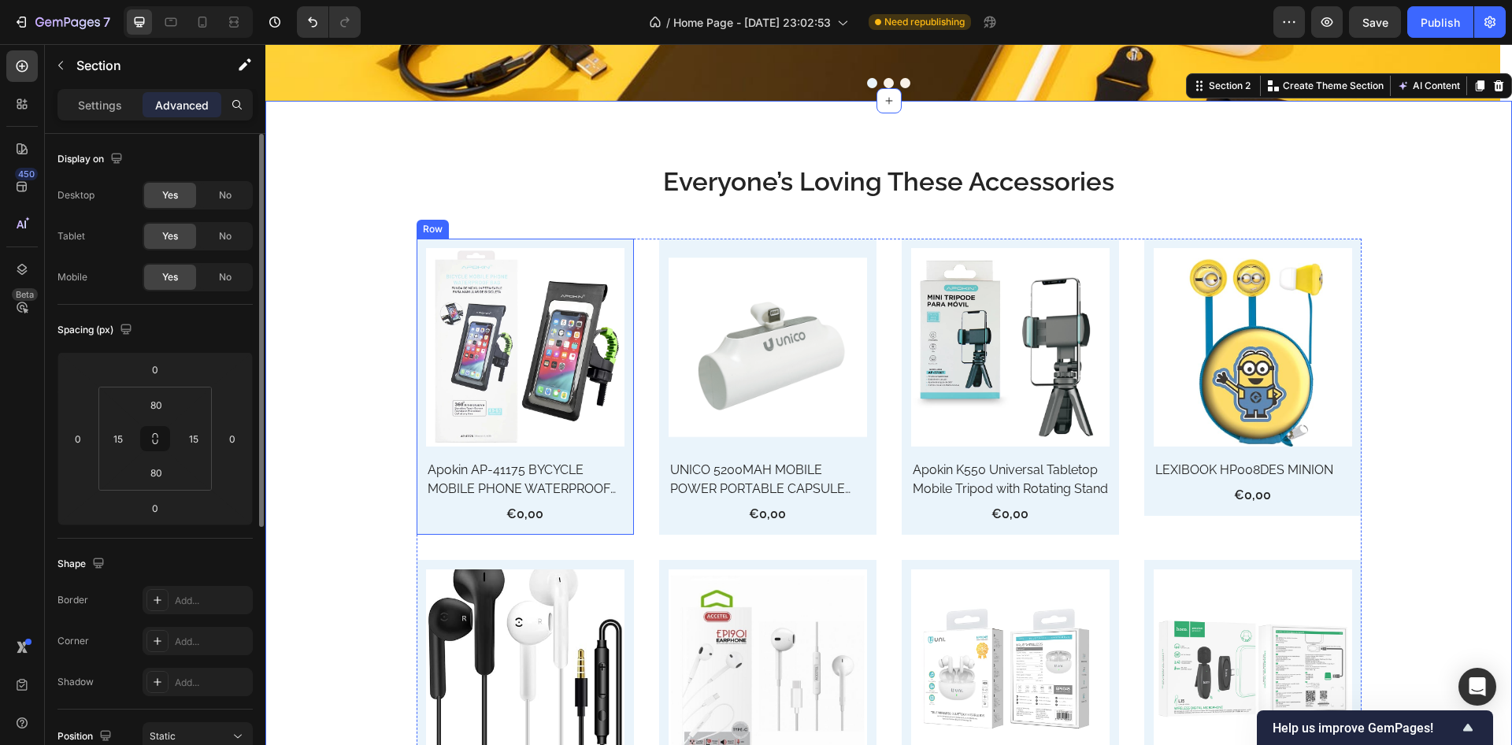
click at [417, 529] on div "Product Images Row Apokin AP-41175 BYCYCLE MOBILE PHONE WATERPROOF BAG Product …" at bounding box center [525, 387] width 217 height 296
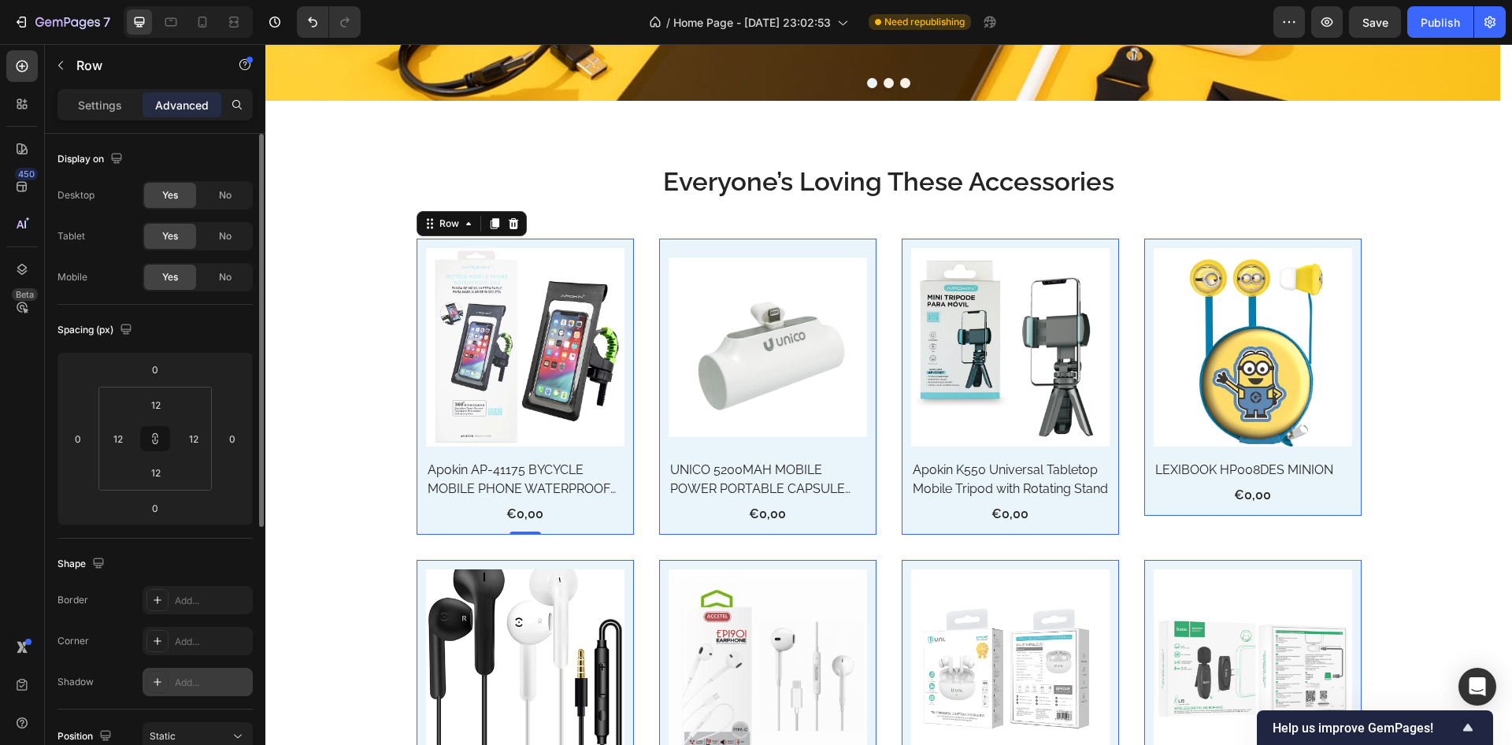
click at [165, 678] on div at bounding box center [158, 682] width 22 height 22
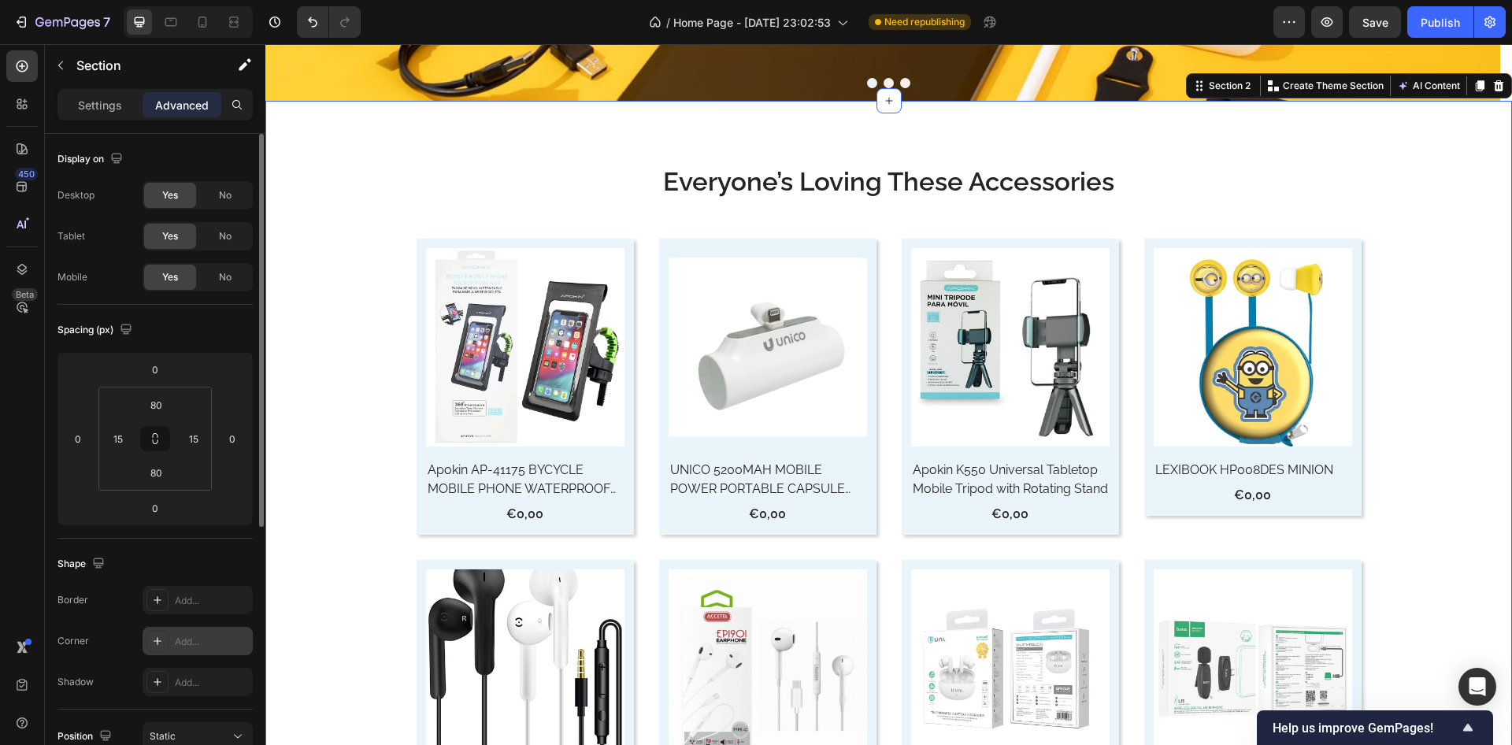
click at [157, 640] on icon at bounding box center [157, 641] width 13 height 13
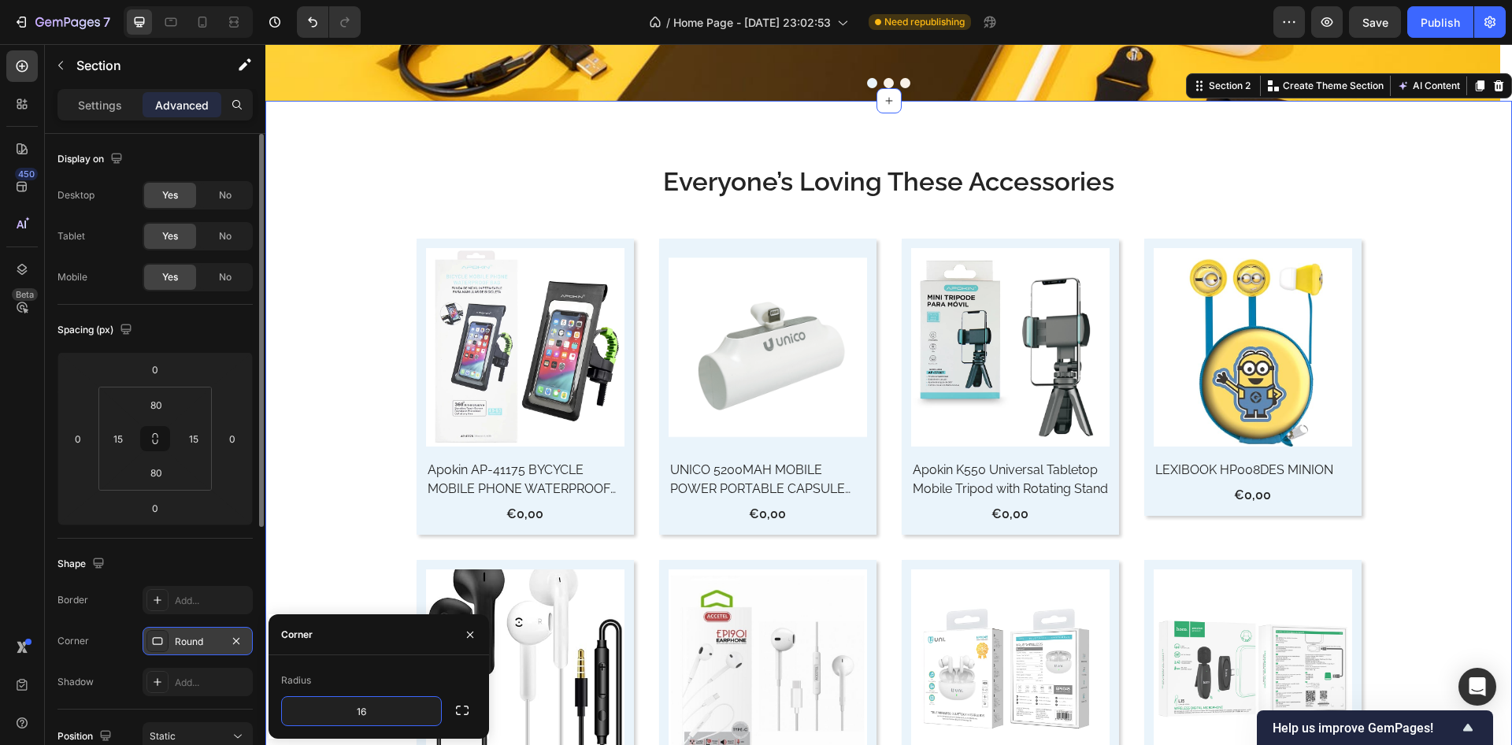
type input "16"
click at [384, 676] on div "Radius" at bounding box center [378, 680] width 195 height 25
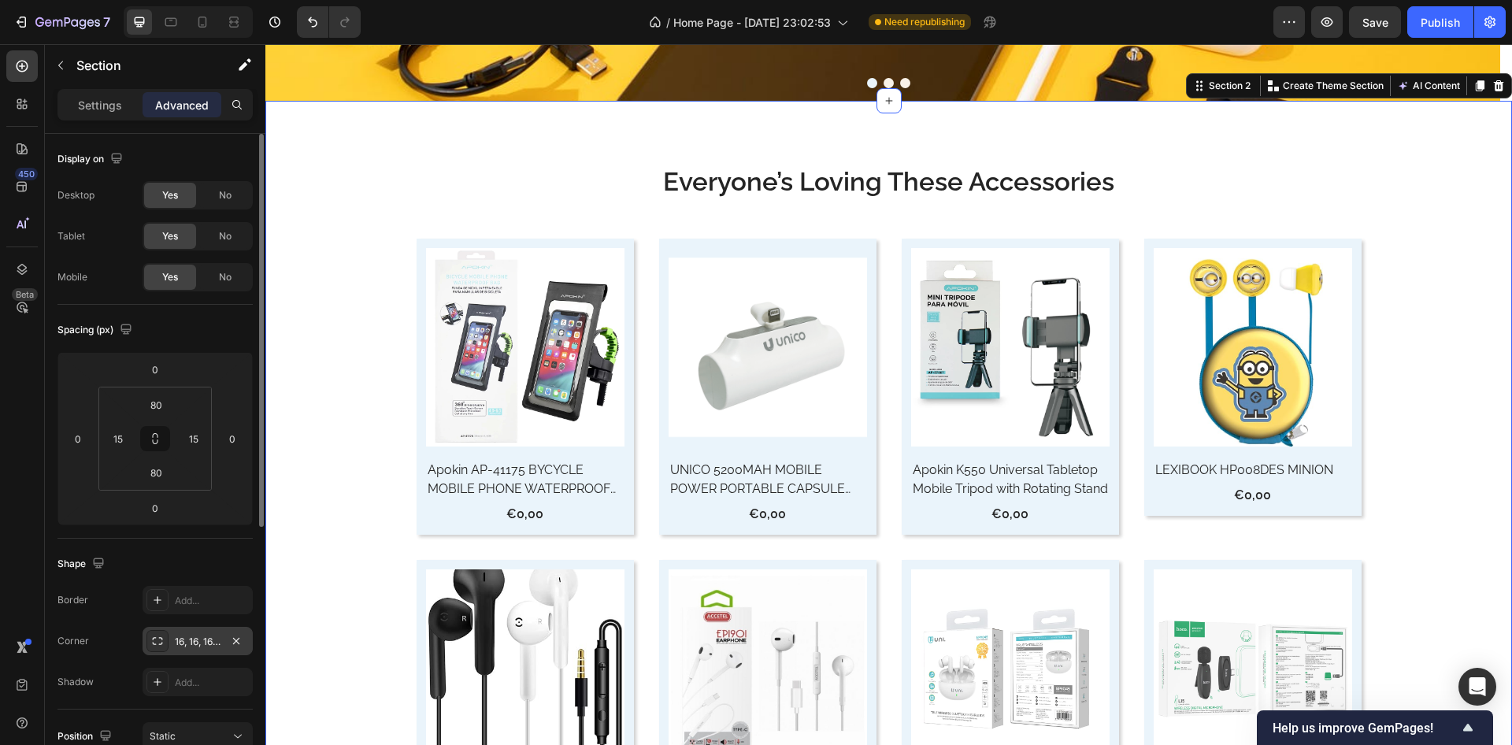
click at [178, 574] on div "Shape" at bounding box center [155, 563] width 195 height 25
click at [63, 66] on icon "button" at bounding box center [60, 65] width 13 height 13
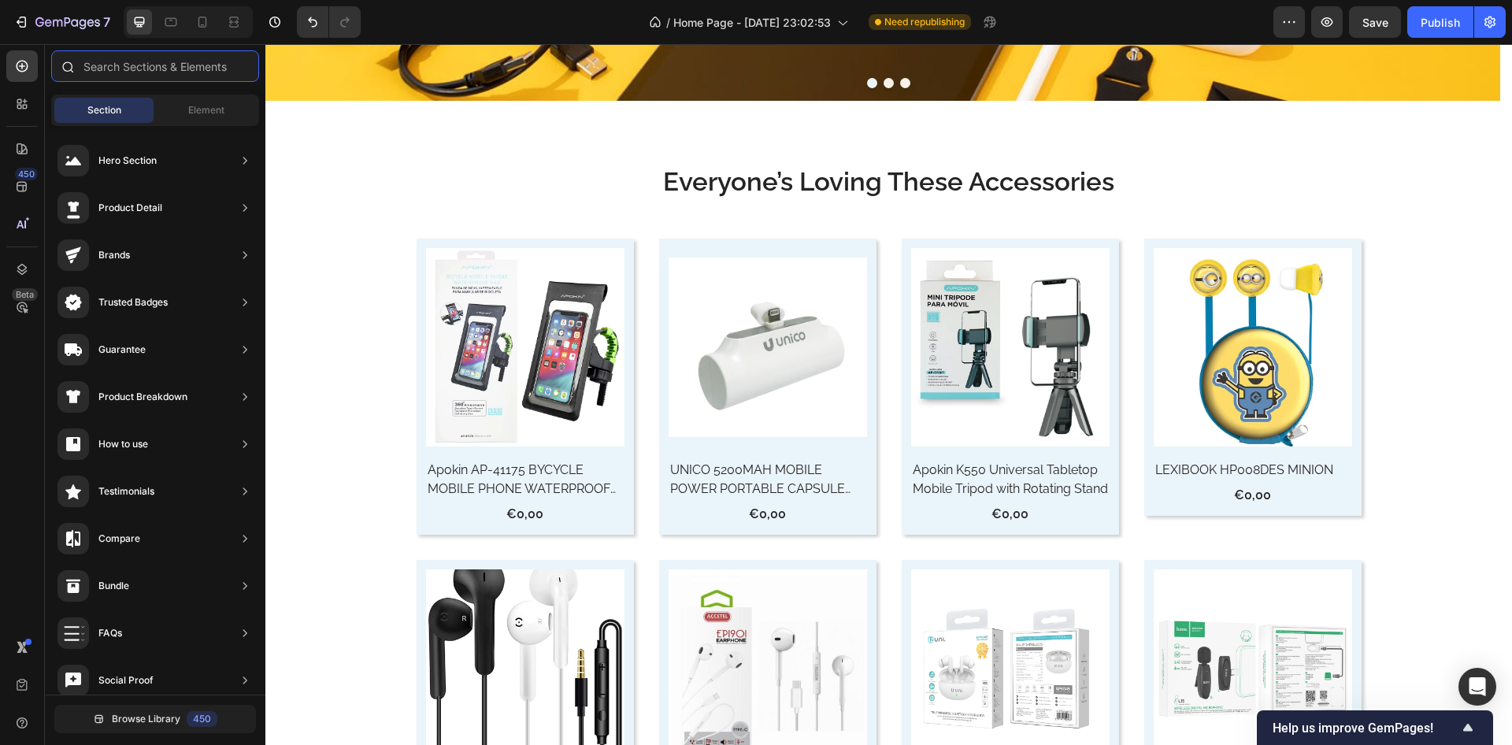
click at [140, 77] on input "text" at bounding box center [155, 66] width 208 height 32
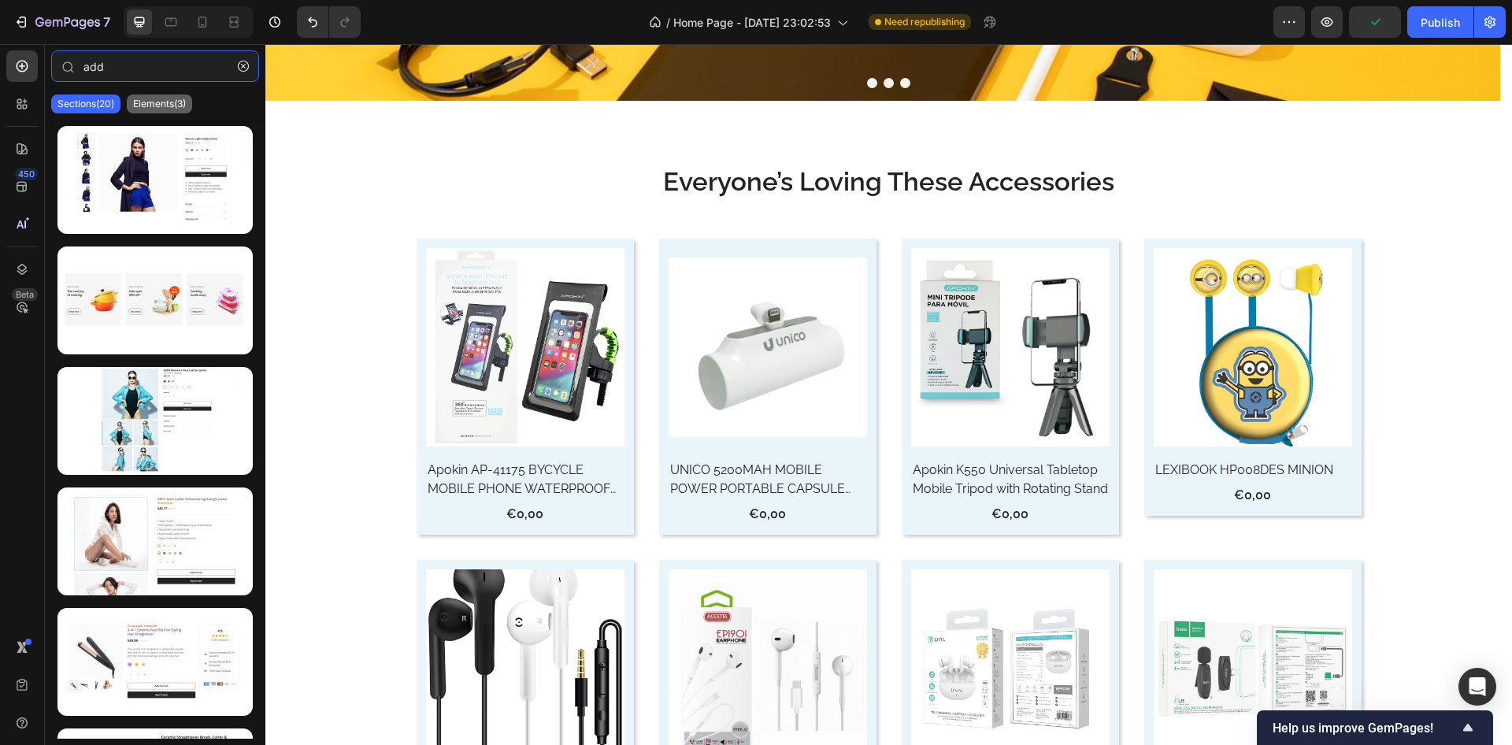
type input "add"
click at [159, 109] on p "Elements(3)" at bounding box center [159, 104] width 53 height 13
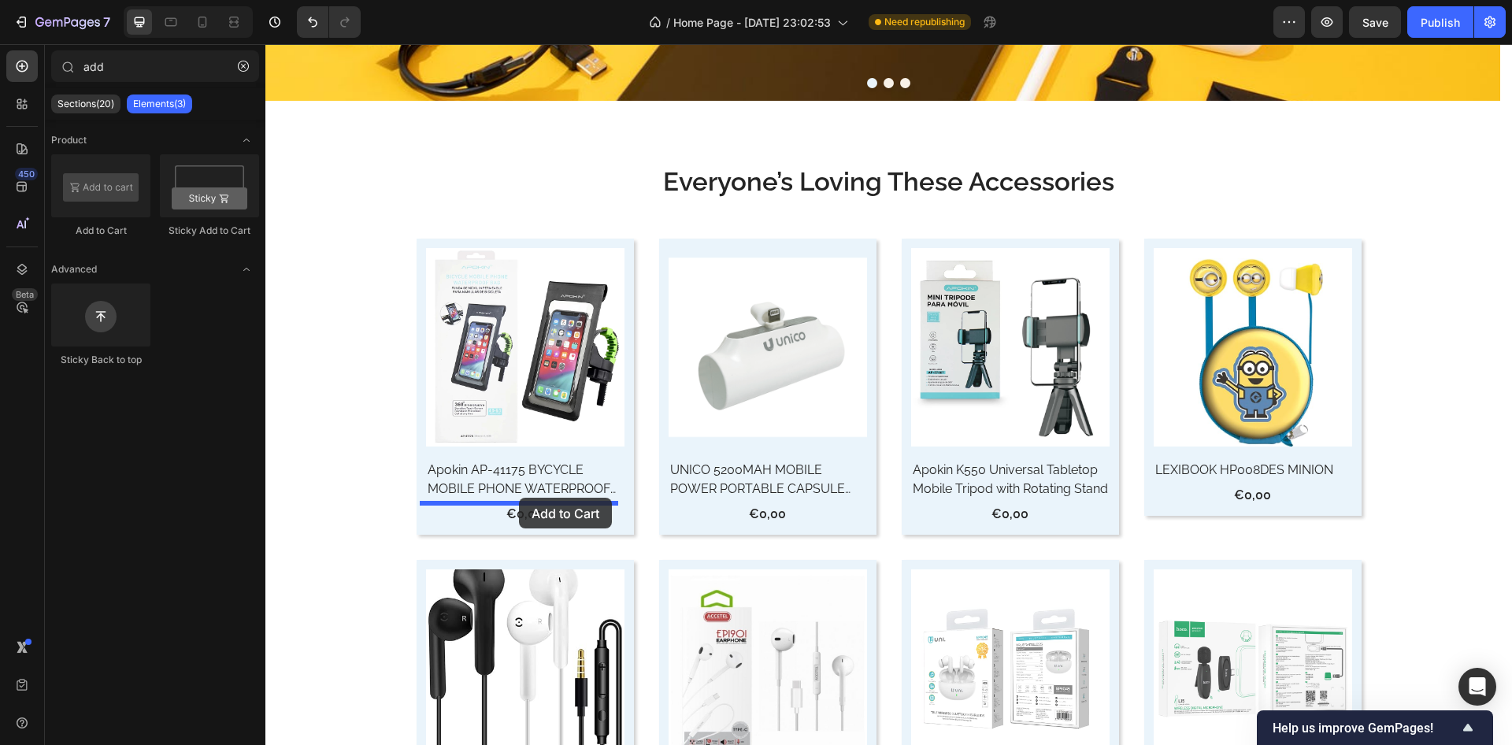
drag, startPoint x: 374, startPoint y: 230, endPoint x: 519, endPoint y: 498, distance: 304.5
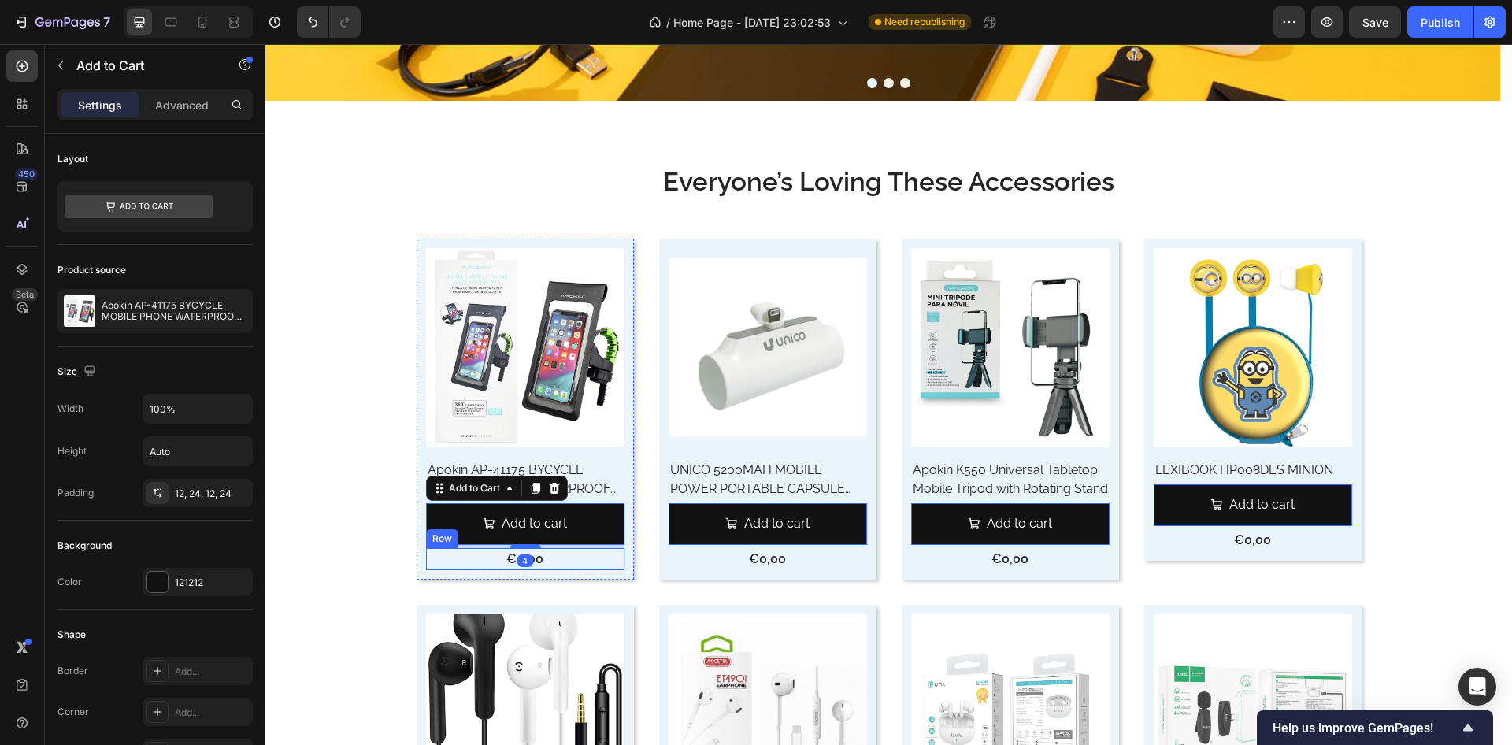
click at [555, 559] on div "€0,00 Product Price Product Price Row" at bounding box center [525, 559] width 199 height 22
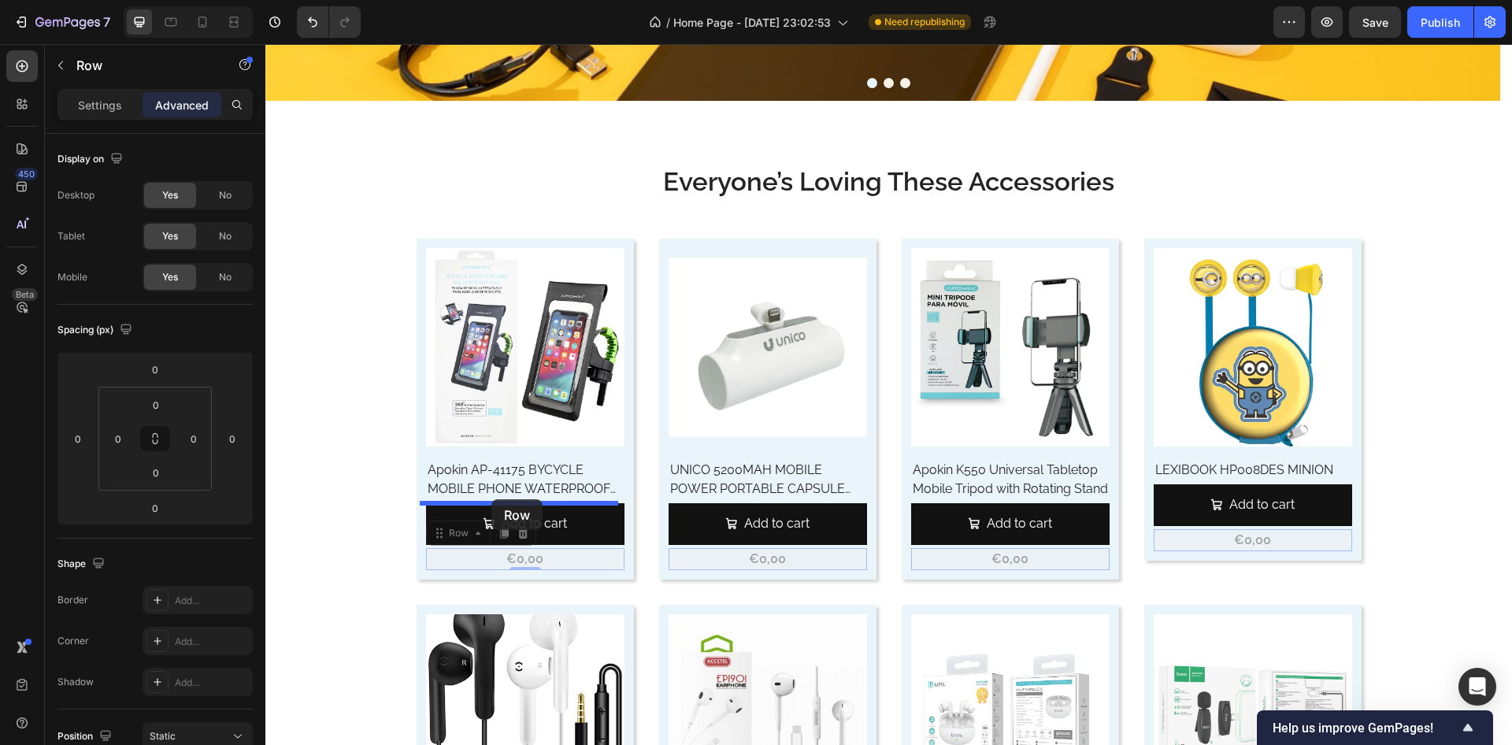
drag, startPoint x: 432, startPoint y: 536, endPoint x: 492, endPoint y: 499, distance: 70.0
type input "4"
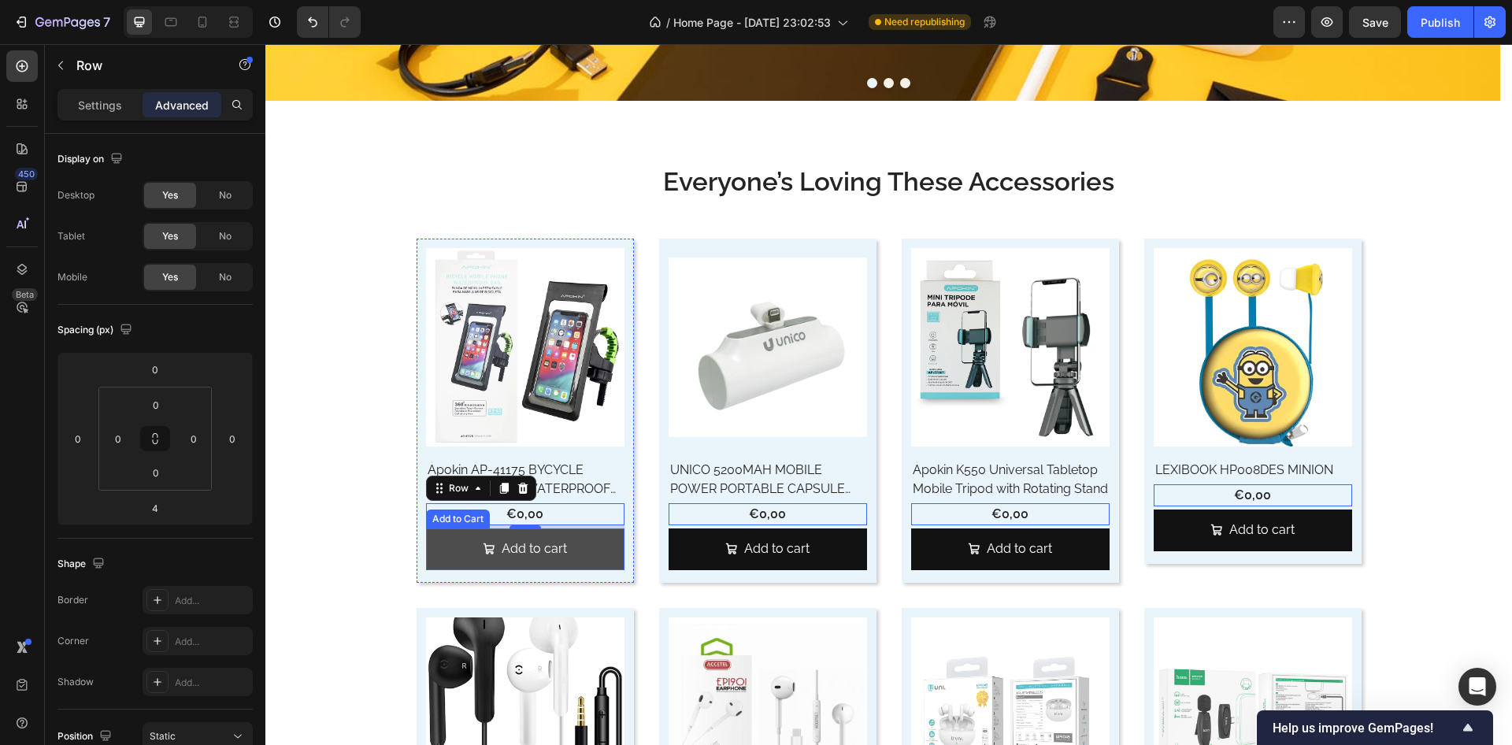
click at [449, 546] on button "Add to cart" at bounding box center [525, 550] width 199 height 42
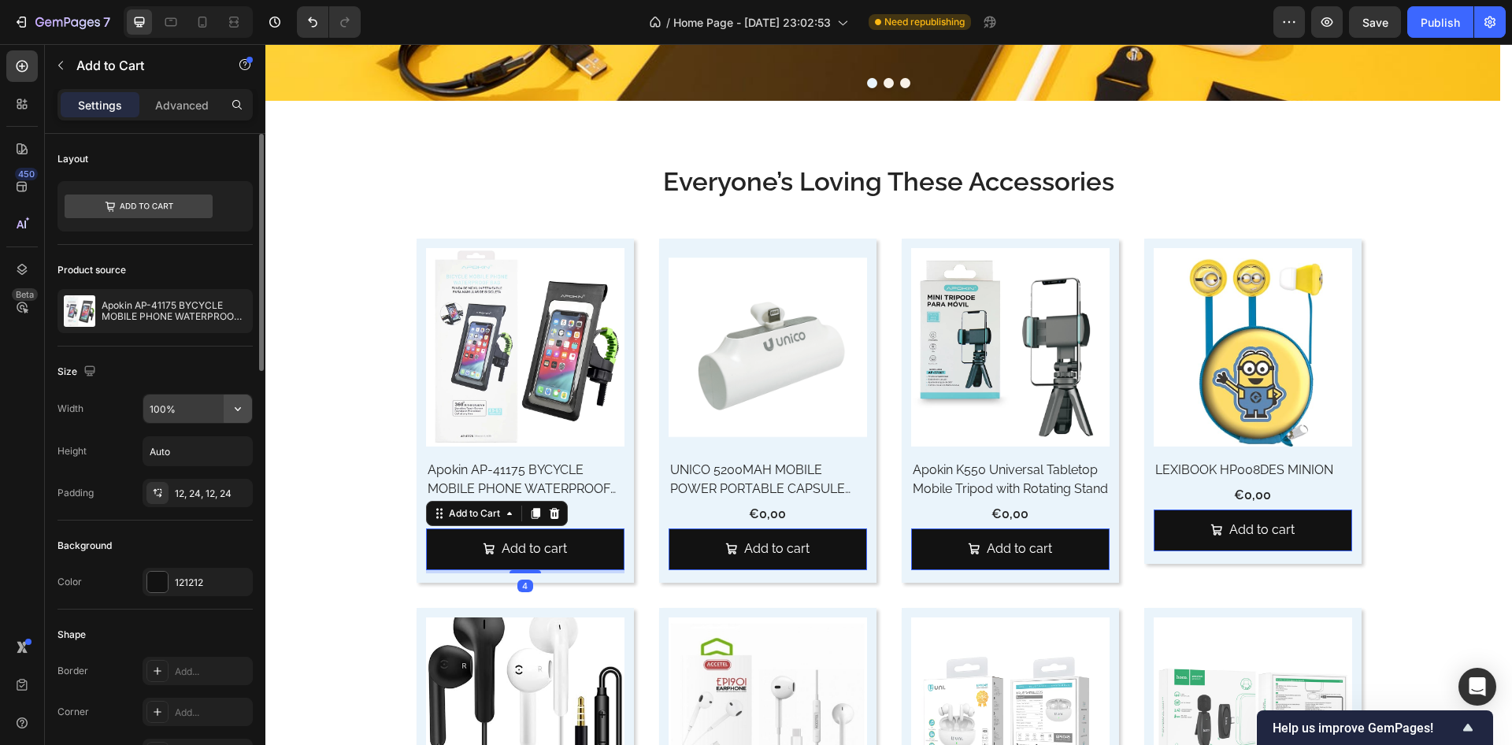
click at [235, 410] on icon "button" at bounding box center [238, 409] width 16 height 16
click at [180, 454] on span "Fit content" at bounding box center [172, 449] width 47 height 14
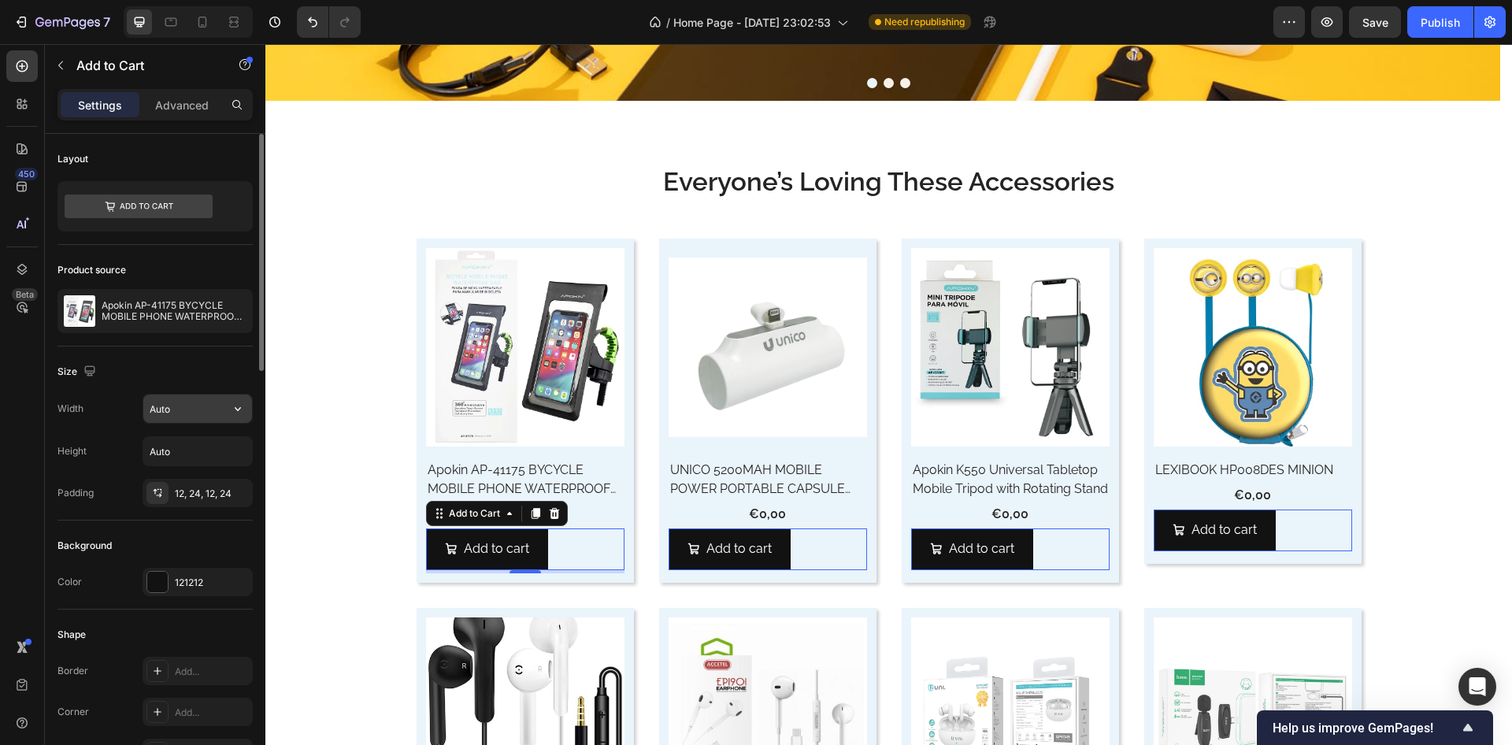
click at [187, 417] on input "Auto" at bounding box center [197, 409] width 109 height 28
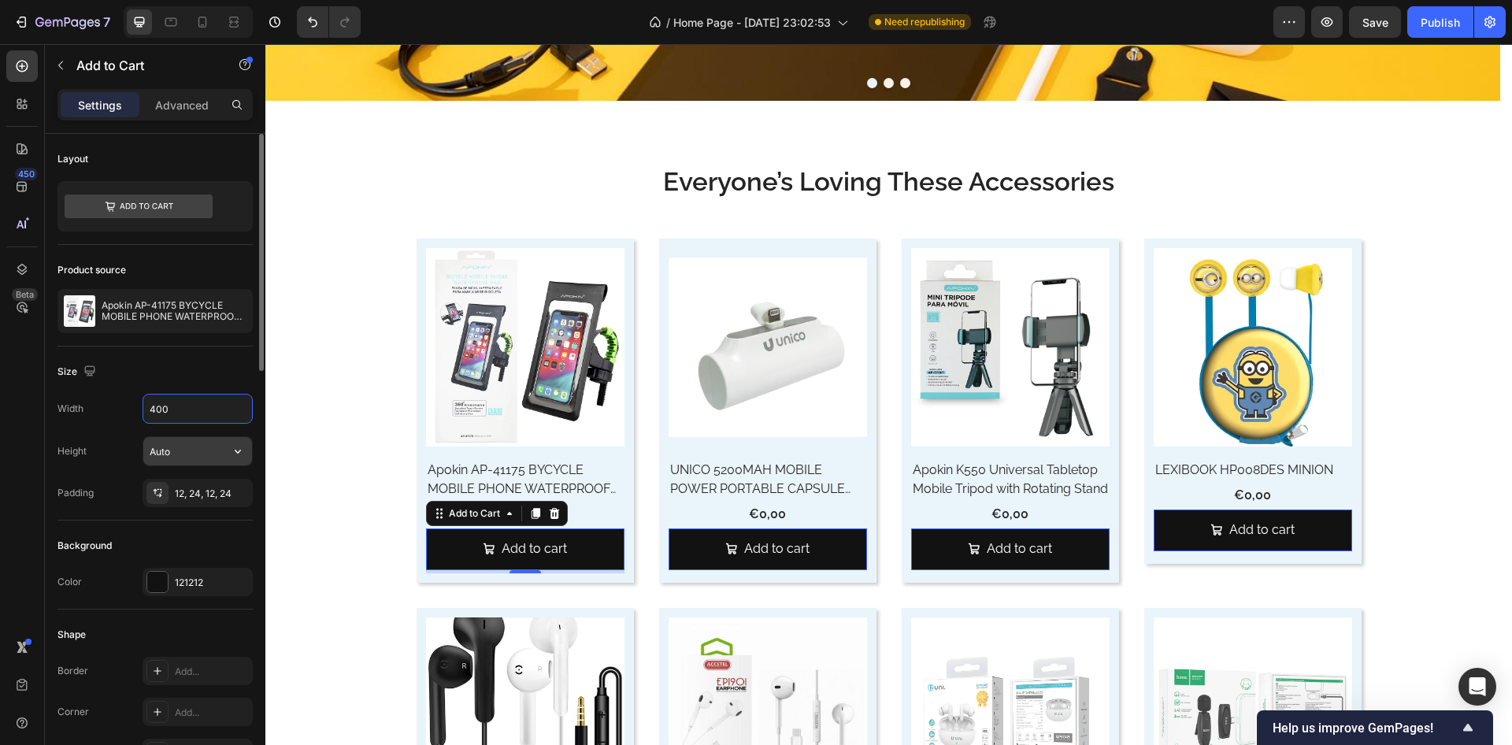
type input "400"
click at [186, 453] on input "Auto" at bounding box center [197, 451] width 109 height 28
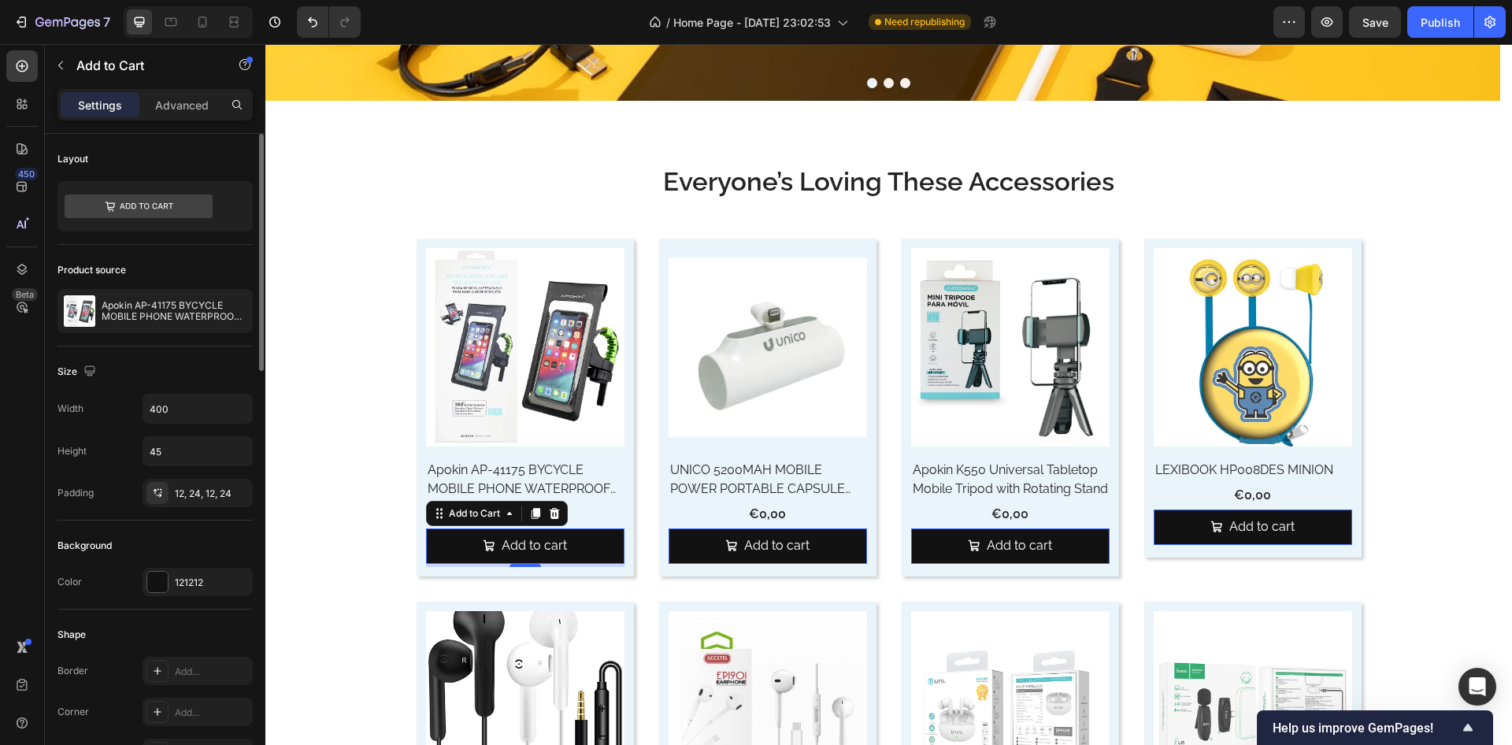
click at [203, 543] on div "Background" at bounding box center [155, 545] width 195 height 25
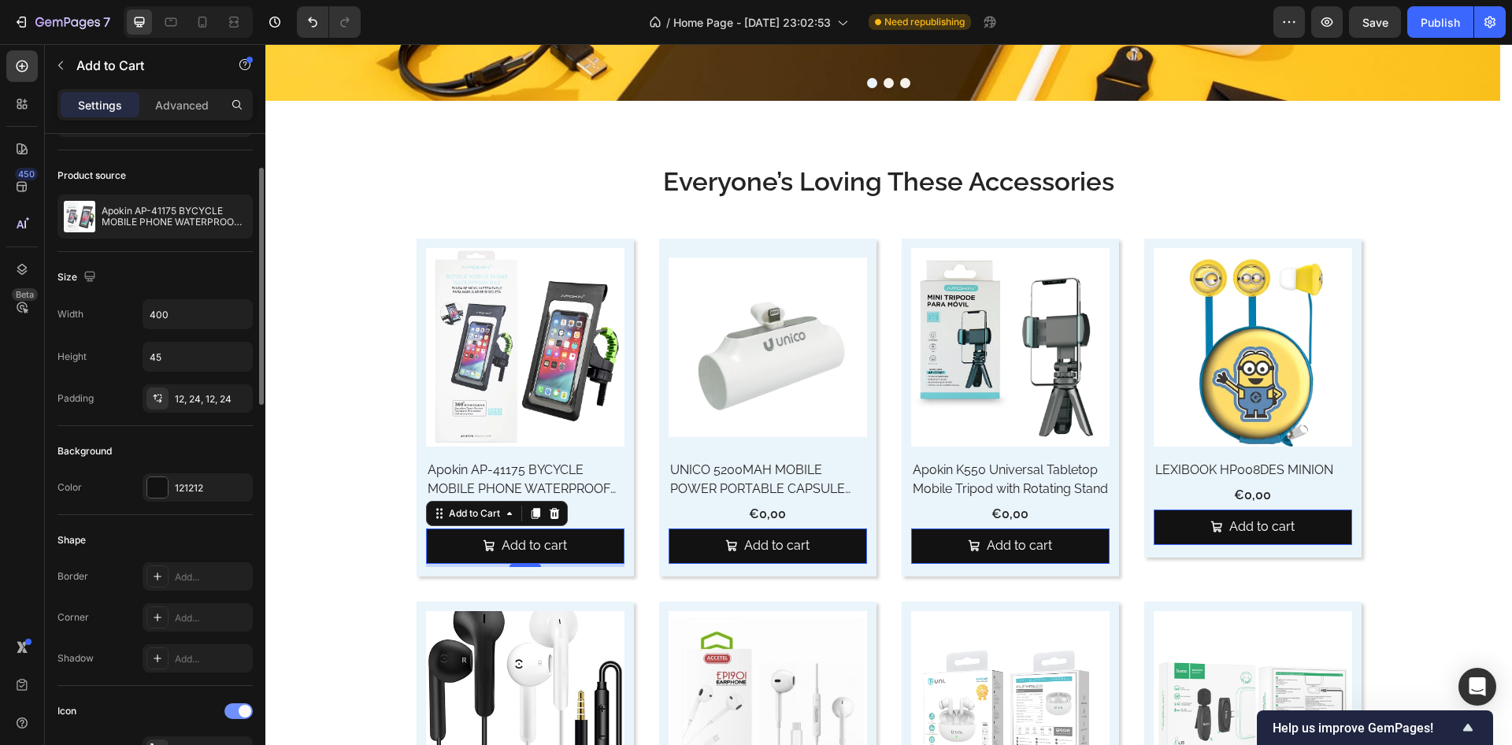
click at [235, 706] on div at bounding box center [239, 711] width 28 height 16
click at [187, 352] on input "45" at bounding box center [197, 357] width 109 height 28
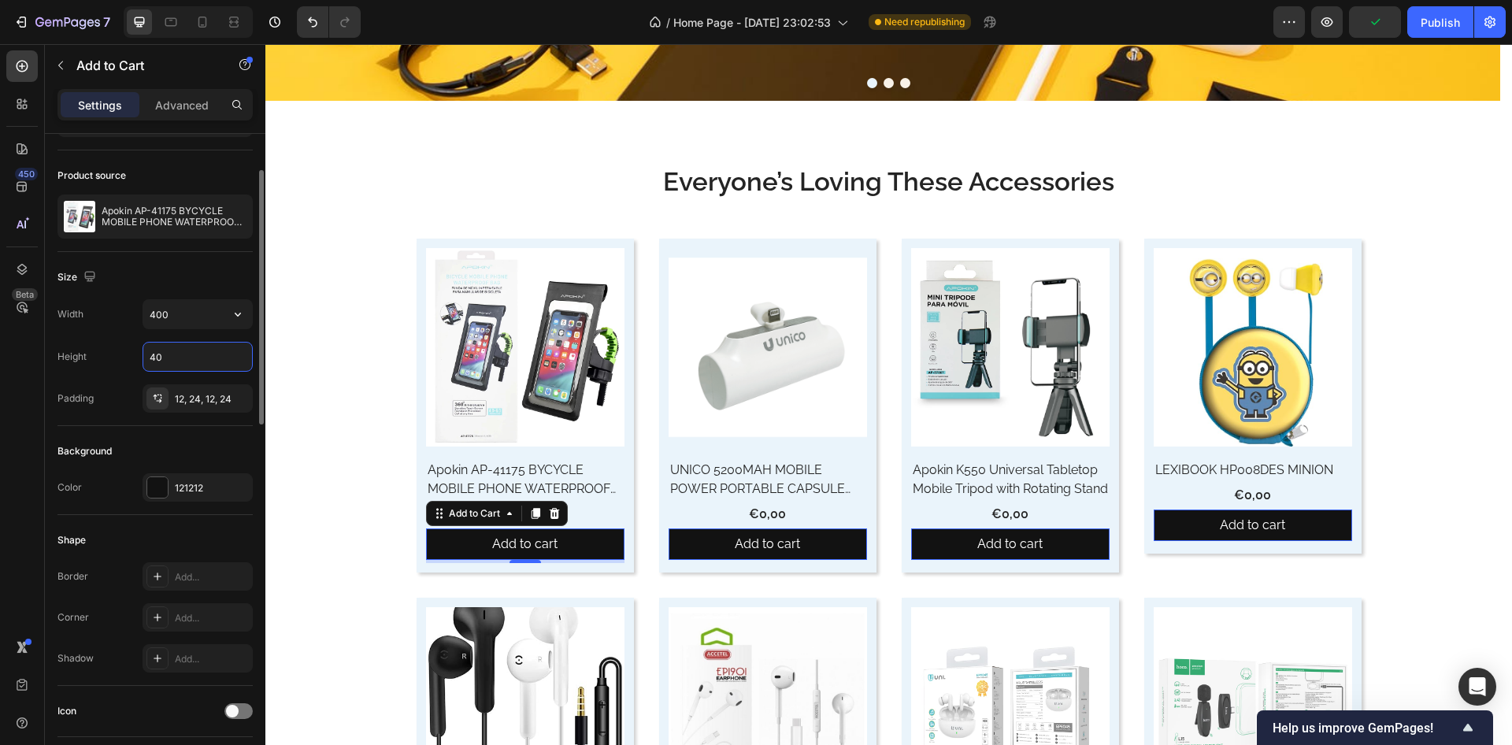
type input "40"
click at [191, 280] on div "Size" at bounding box center [155, 277] width 195 height 25
click at [152, 478] on div at bounding box center [157, 487] width 20 height 20
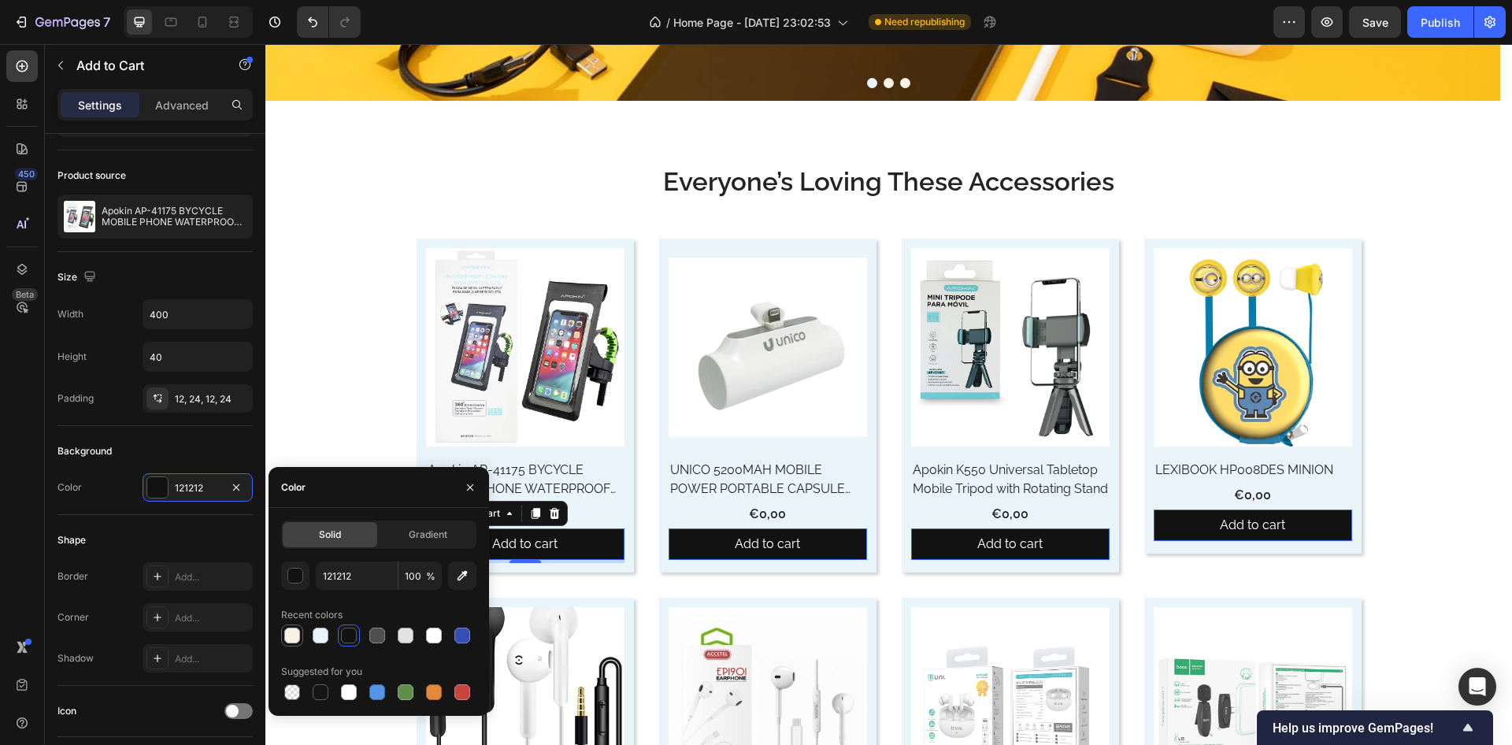
click at [294, 635] on div at bounding box center [292, 636] width 16 height 16
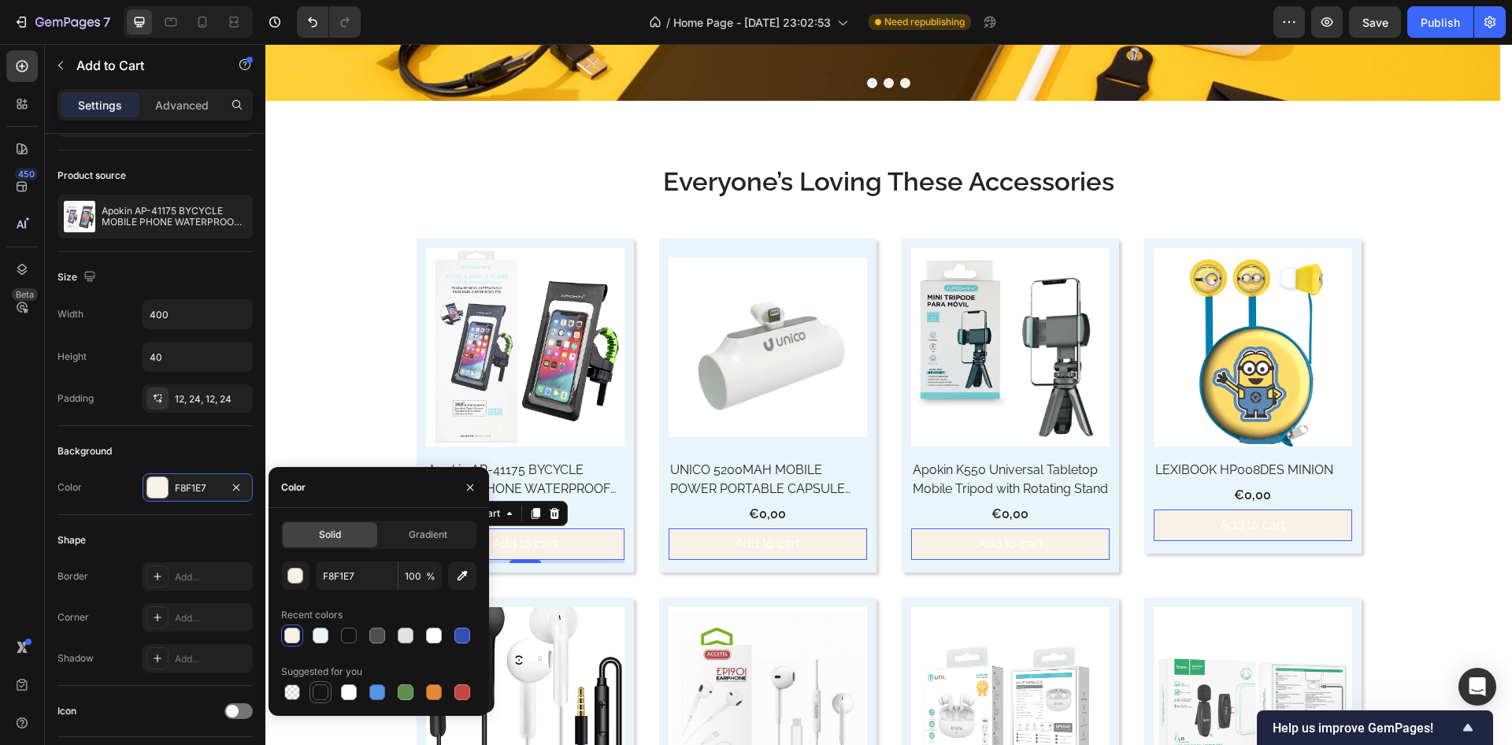
click at [311, 691] on div at bounding box center [320, 692] width 19 height 19
type input "151515"
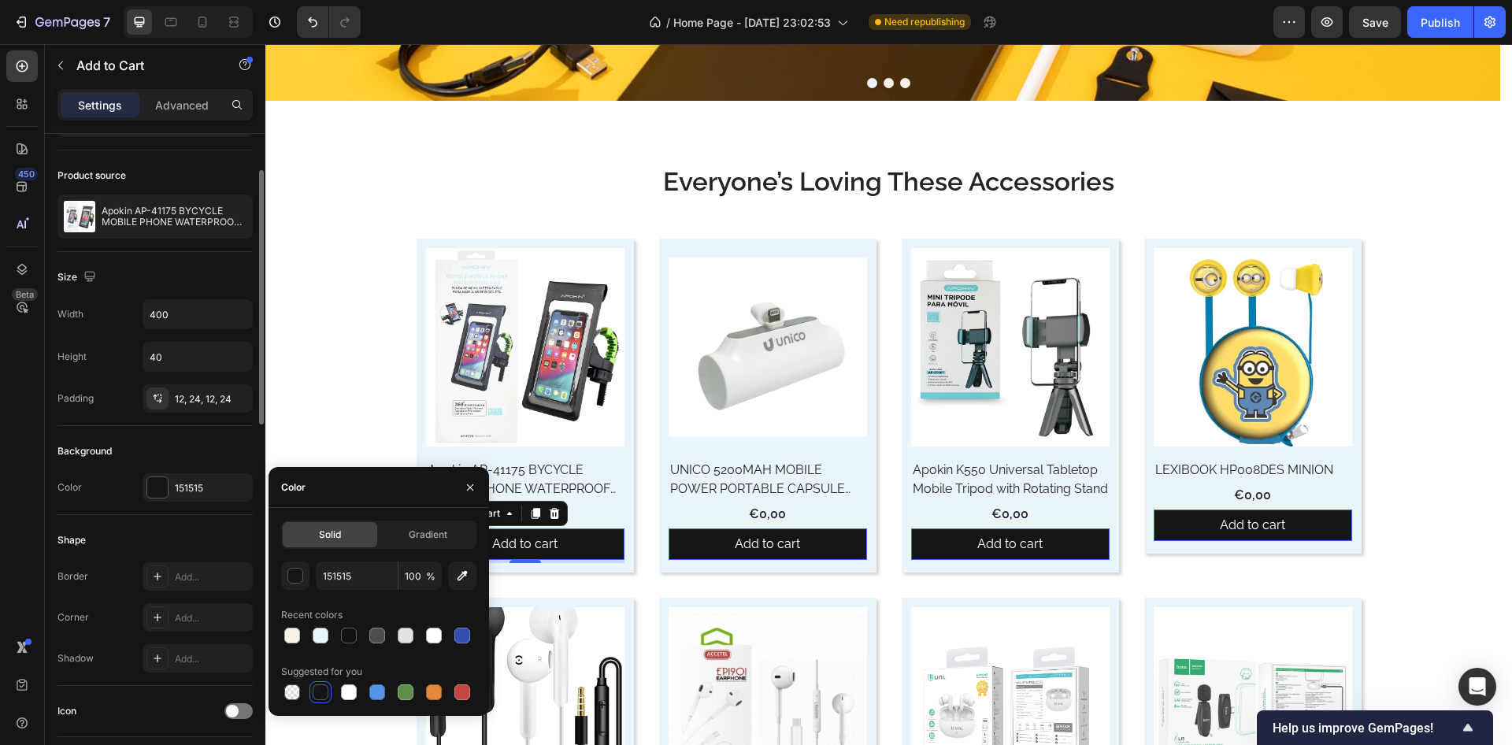
click at [173, 533] on div "Shape" at bounding box center [155, 540] width 195 height 25
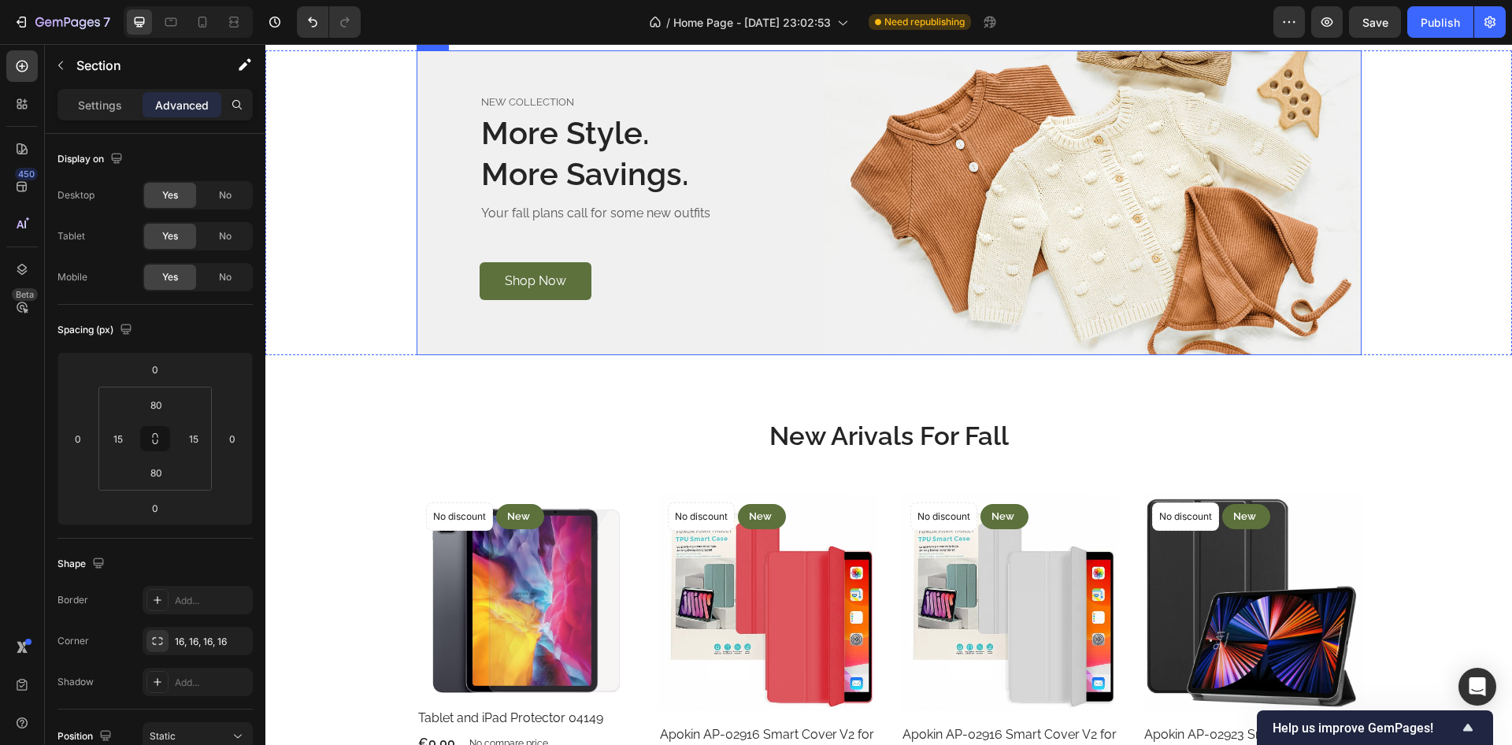
scroll to position [2646, 0]
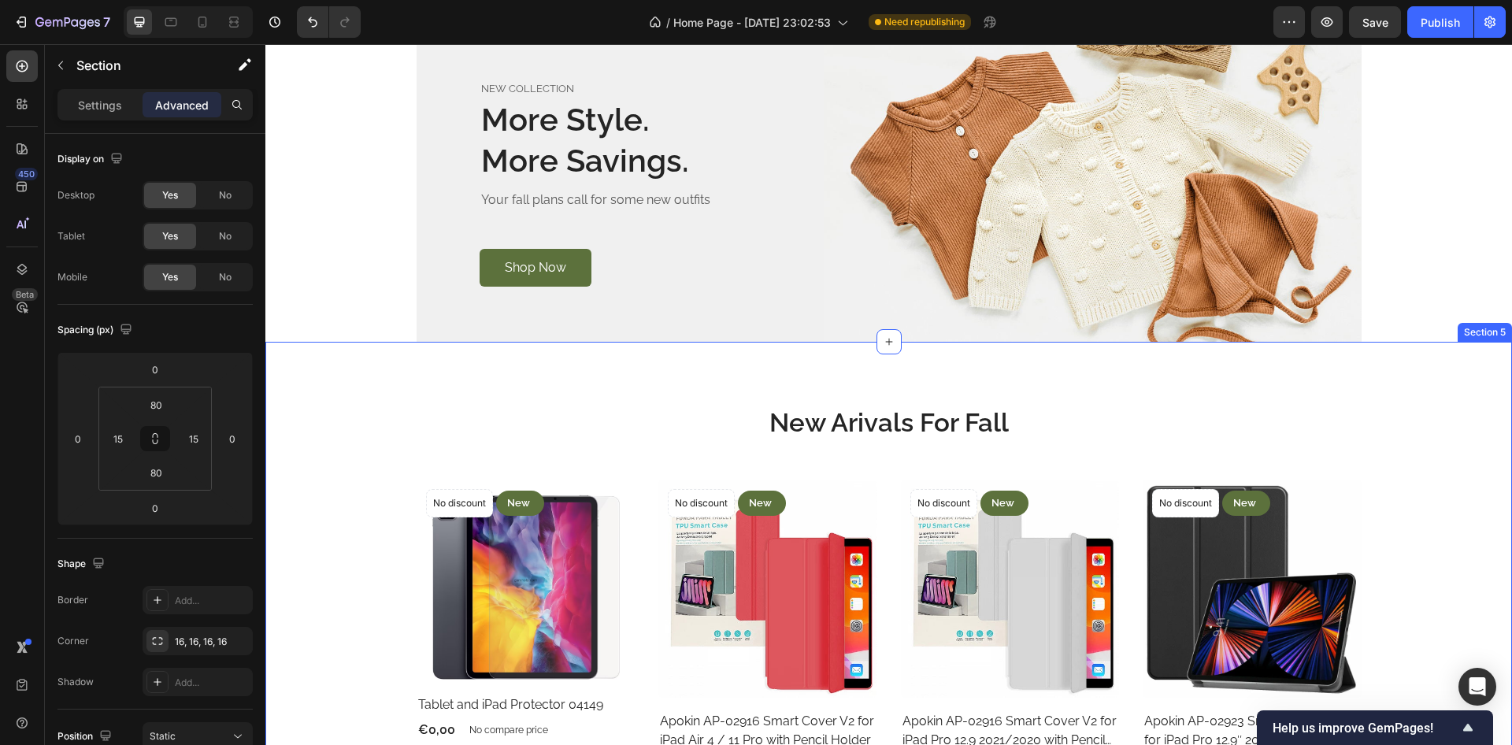
click at [670, 375] on div "New Arivals For Fall Heading No discount Not be displayed when published Produc…" at bounding box center [888, 673] width 1247 height 662
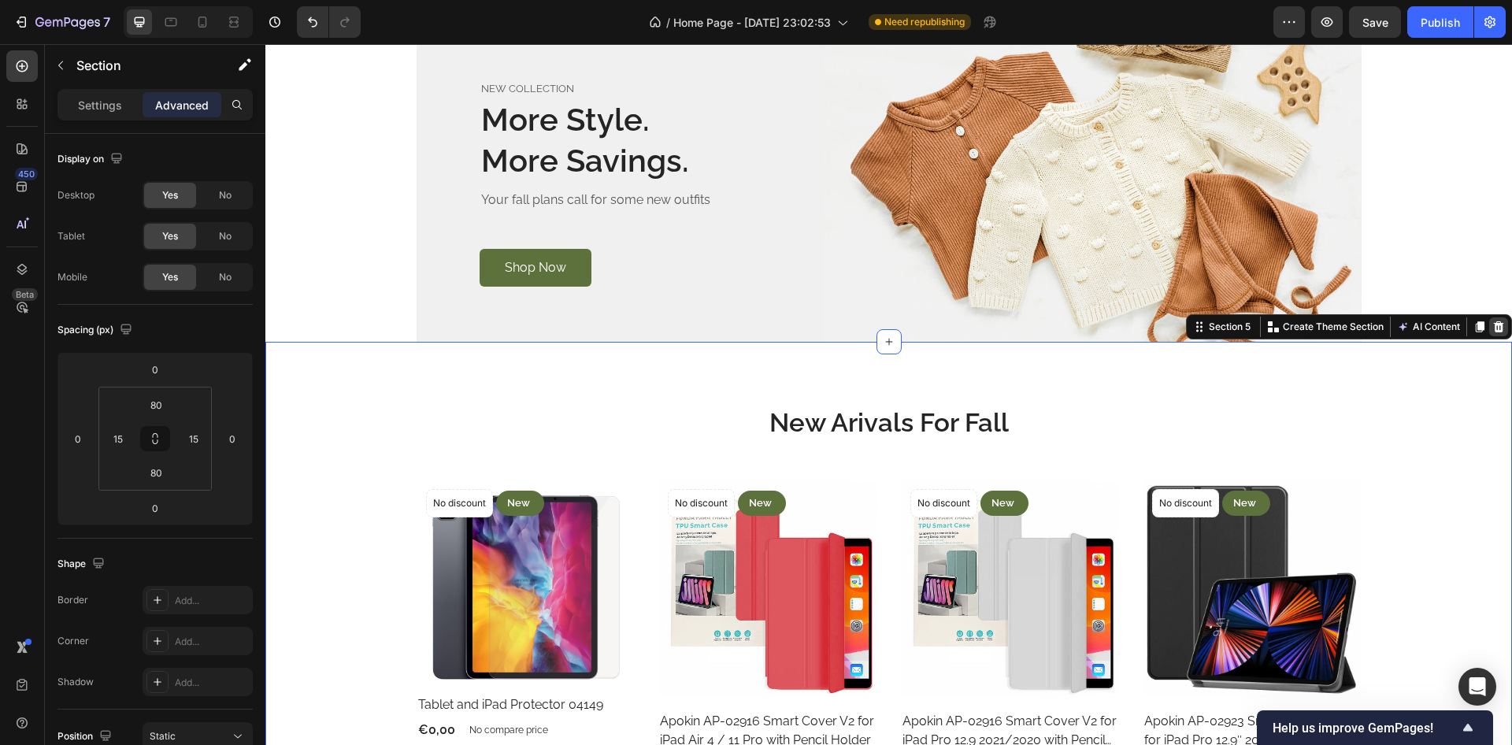
click at [1494, 325] on icon at bounding box center [1499, 326] width 10 height 11
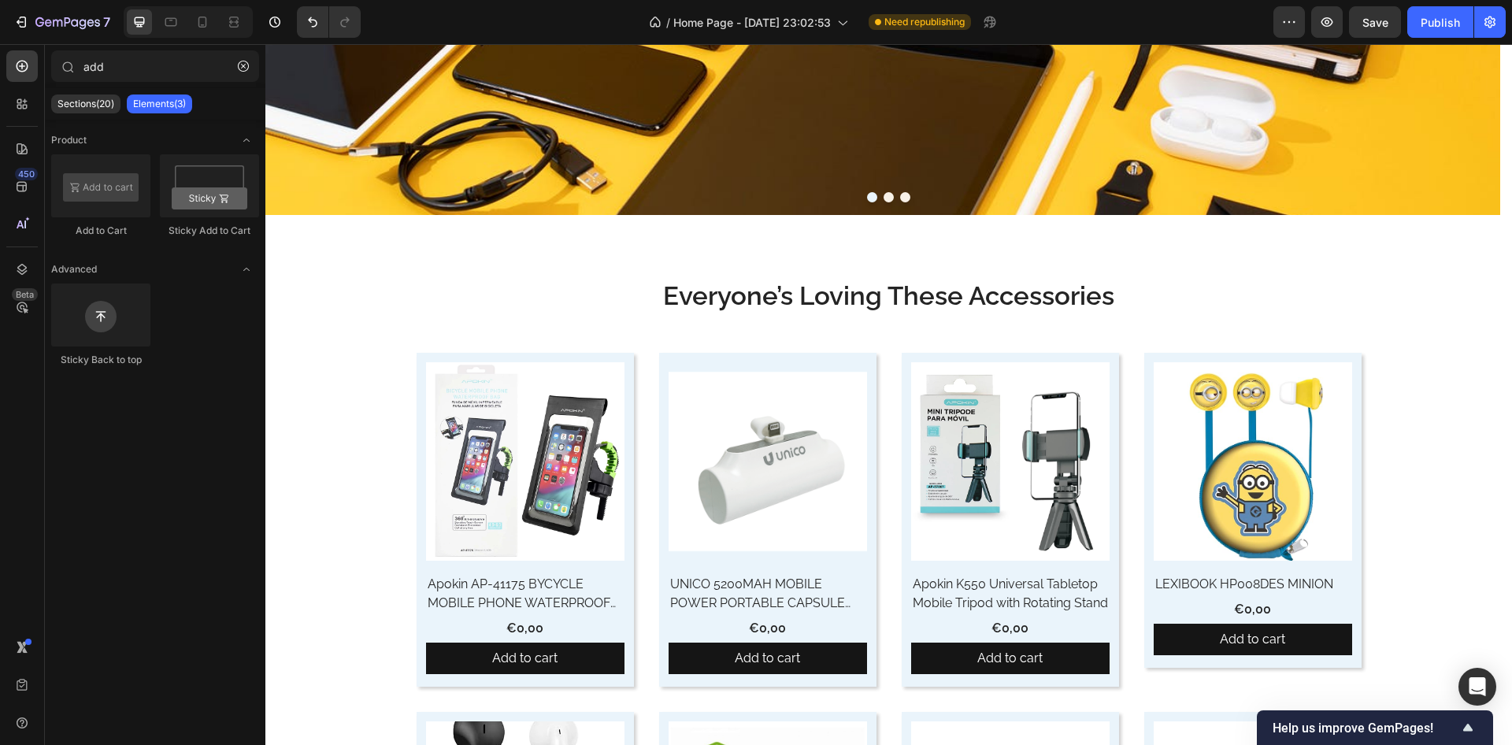
scroll to position [377, 0]
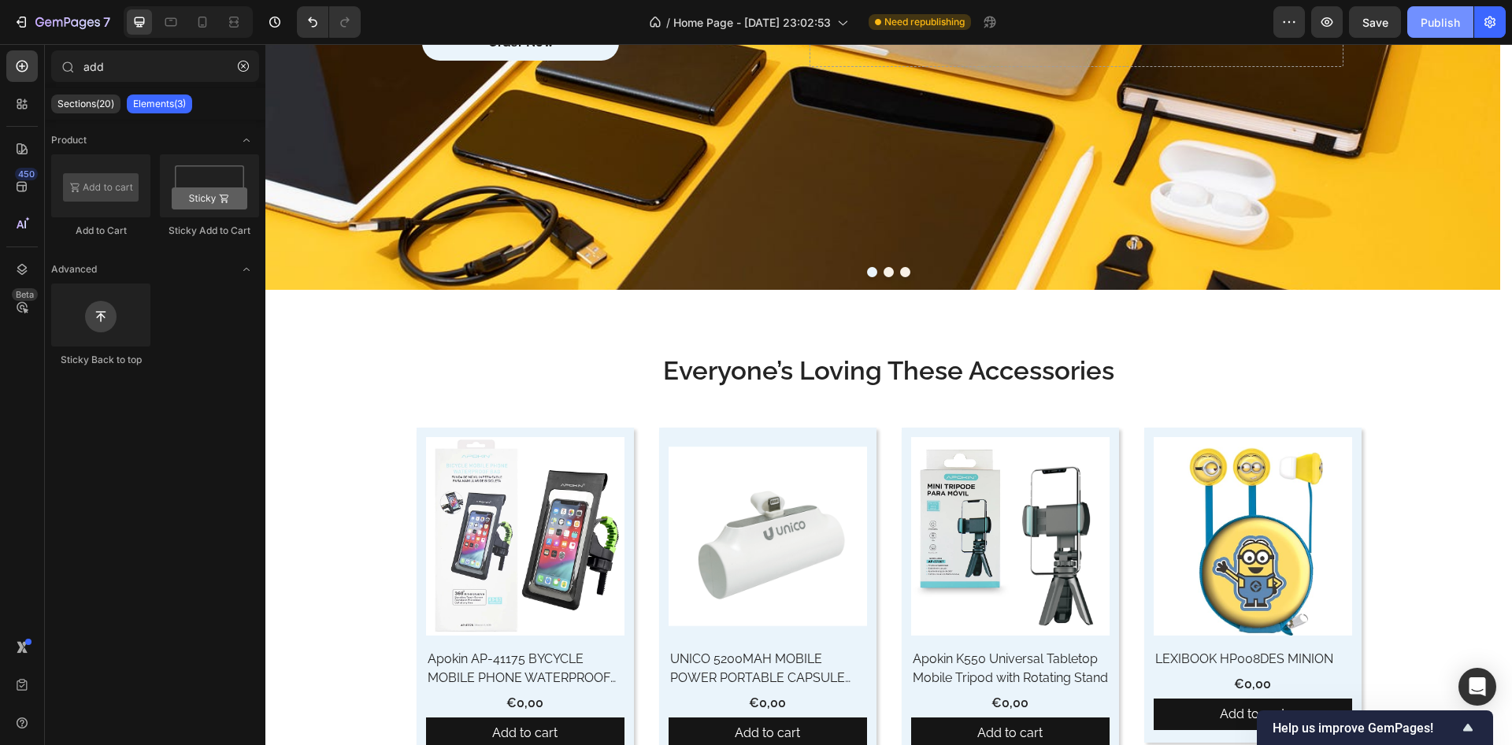
click at [1441, 30] on div "Publish" at bounding box center [1440, 22] width 39 height 17
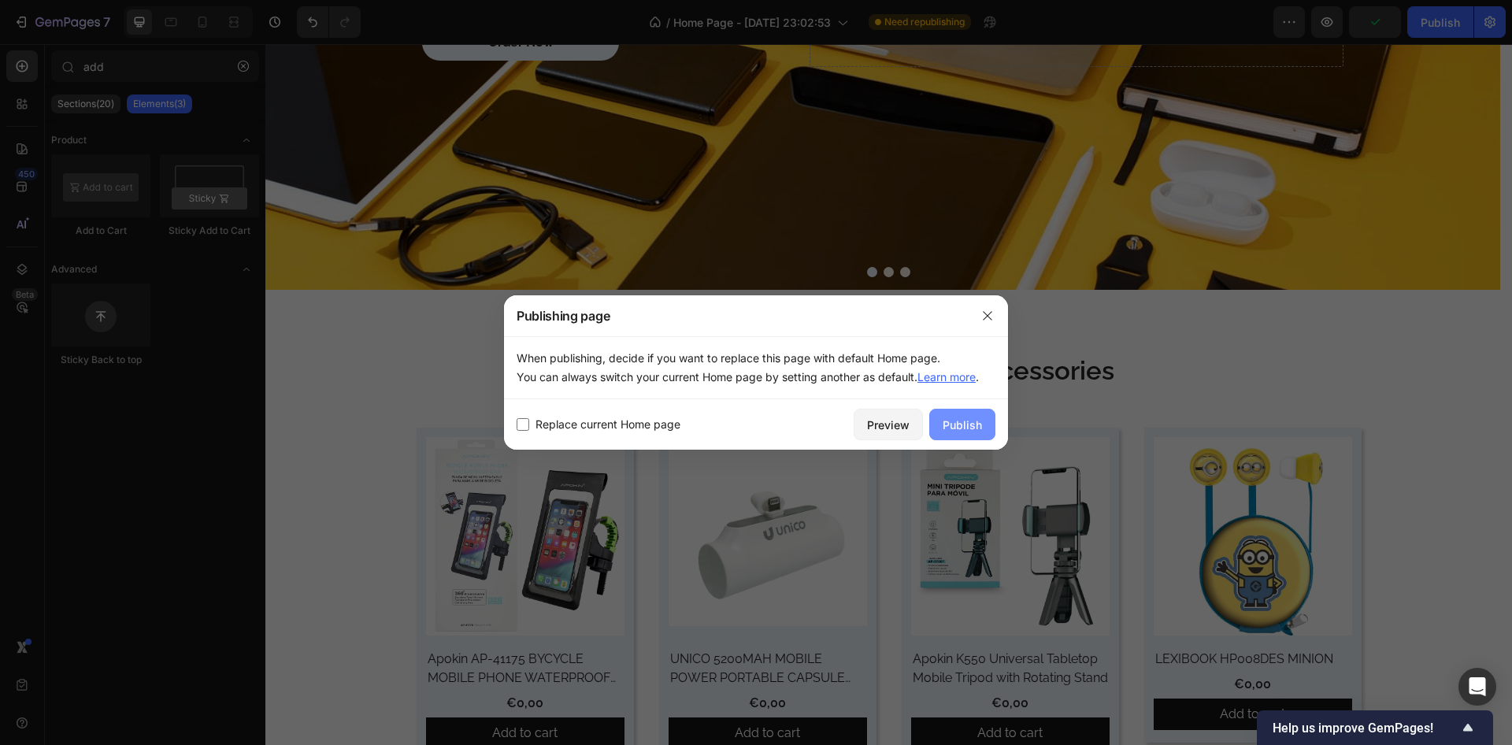
click at [954, 421] on div "Publish" at bounding box center [962, 425] width 39 height 17
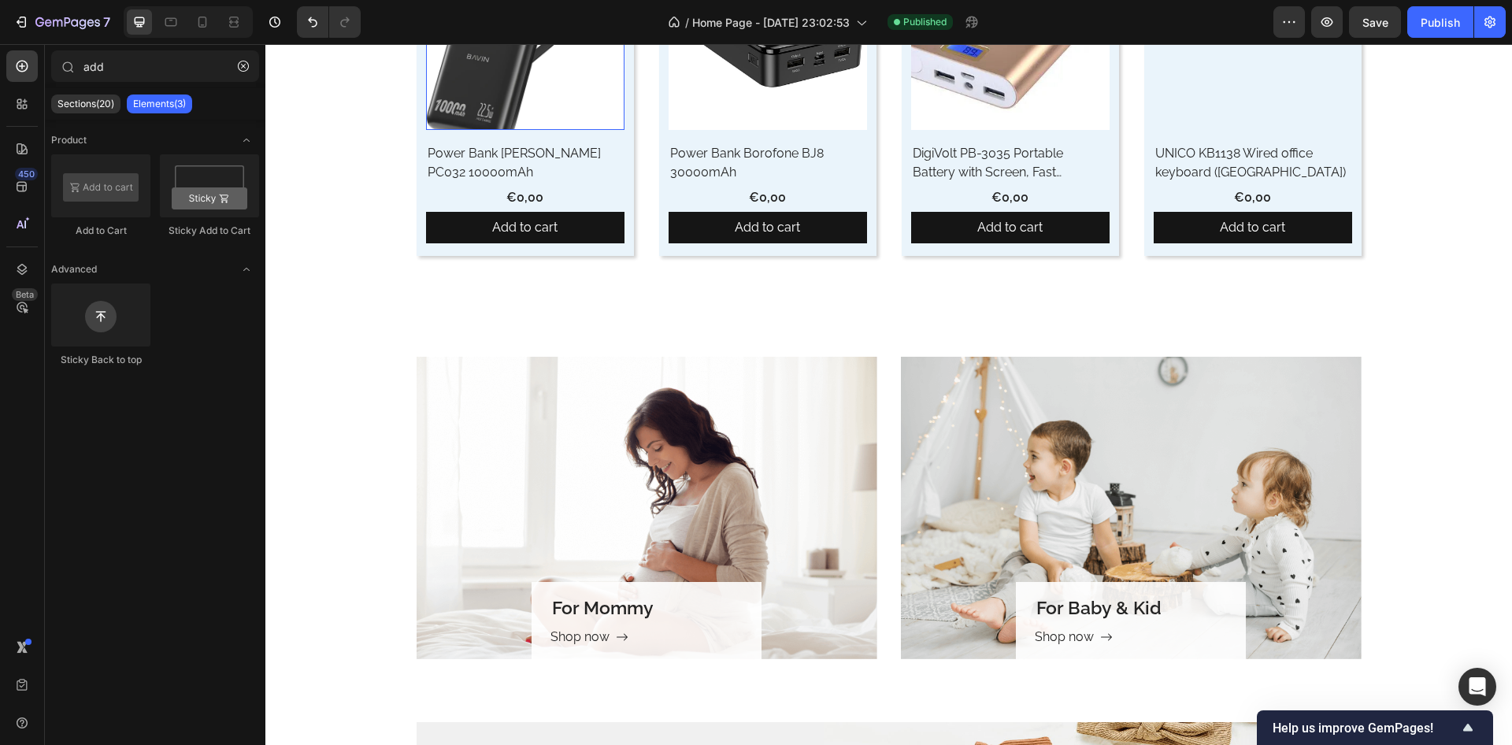
scroll to position [1984, 0]
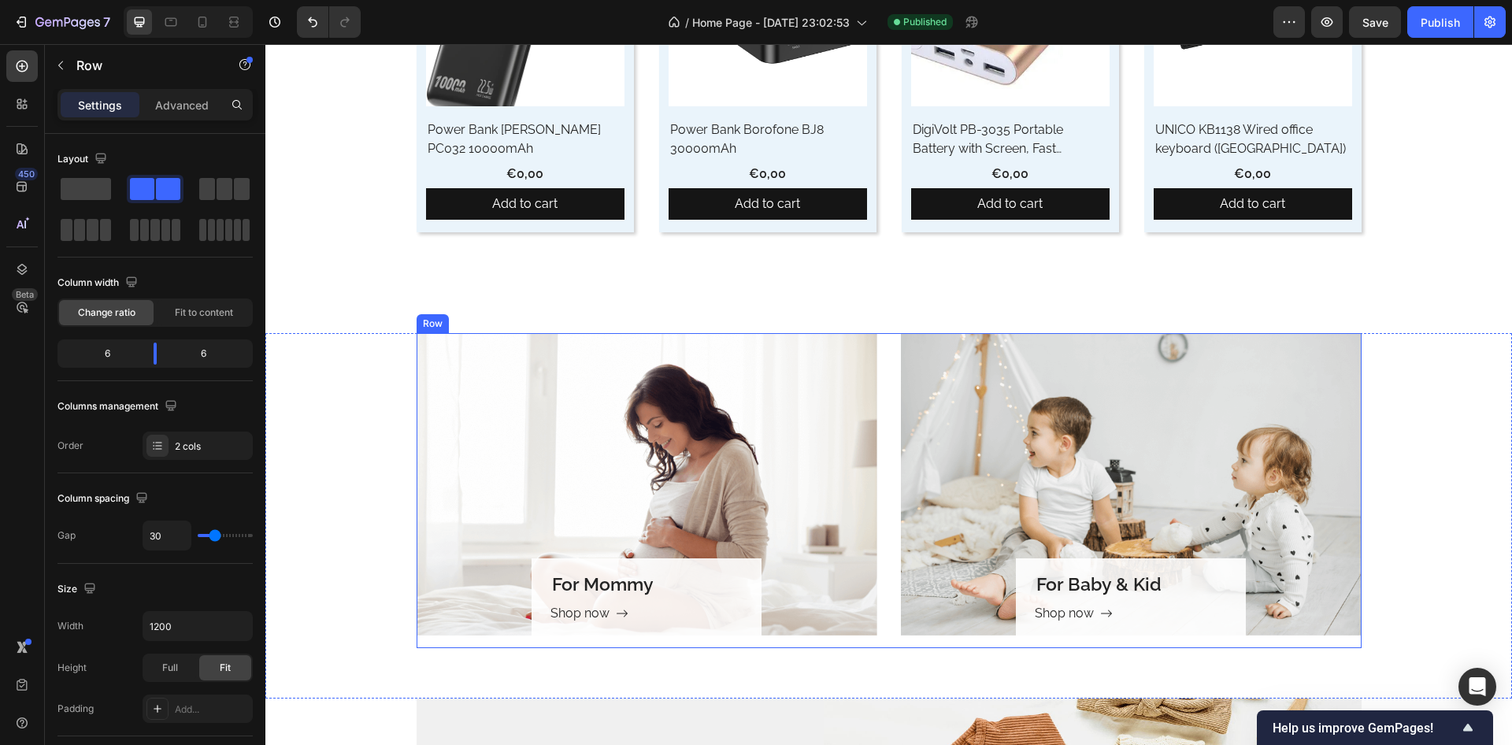
click at [876, 367] on div "For Mommy Heading Shop now Button Row Hero Banner For Baby & Kid Heading Shop n…" at bounding box center [889, 490] width 945 height 315
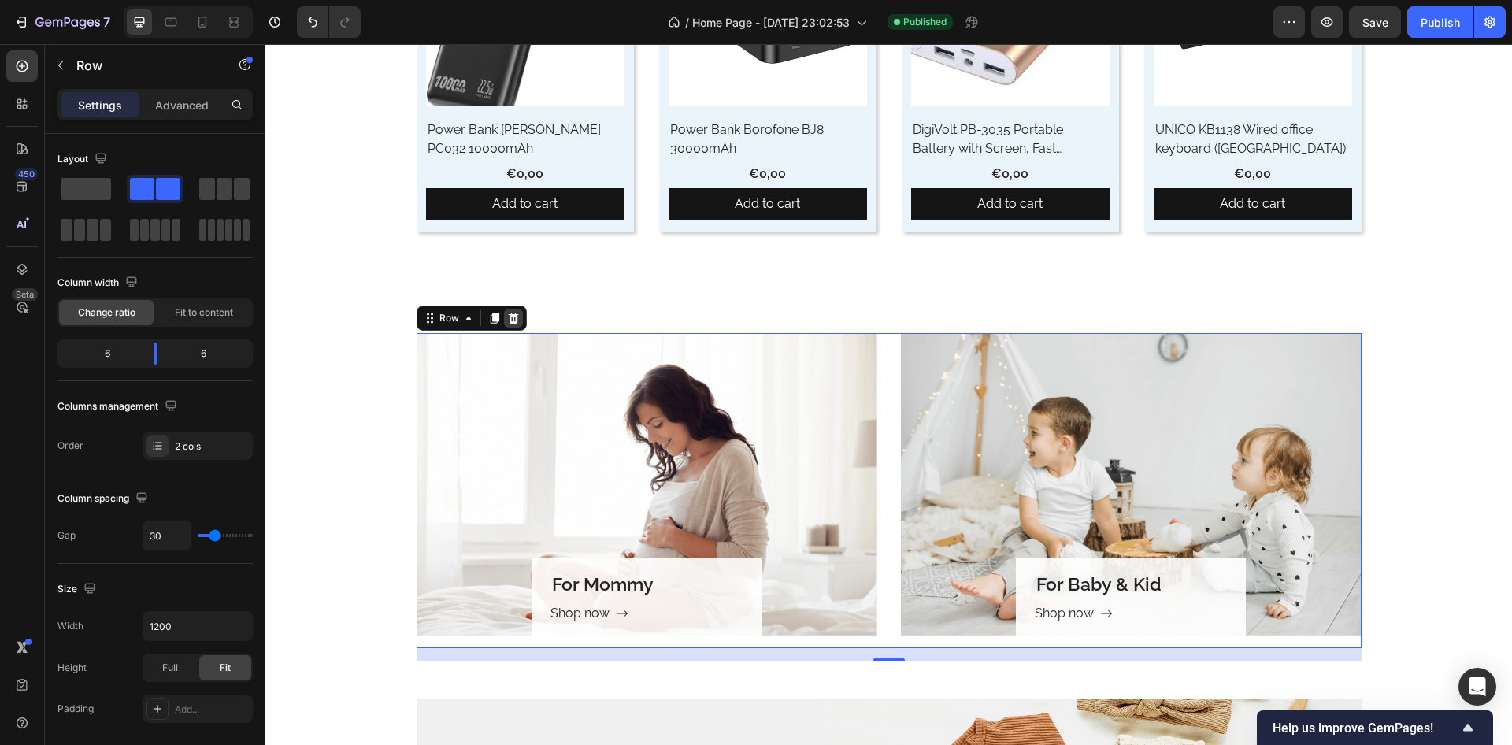
click at [508, 316] on icon at bounding box center [513, 318] width 10 height 11
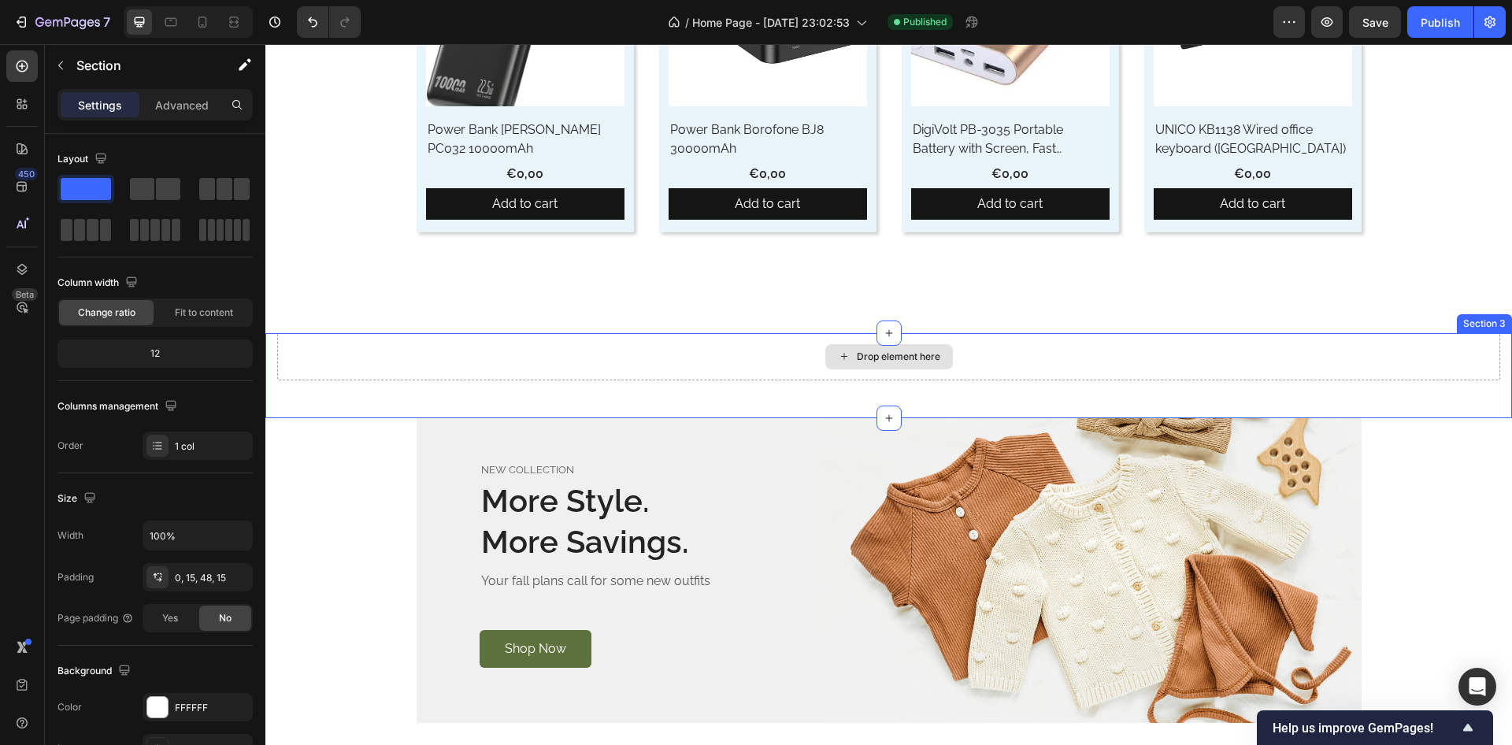
click at [1013, 351] on div "Drop element here" at bounding box center [888, 356] width 1223 height 47
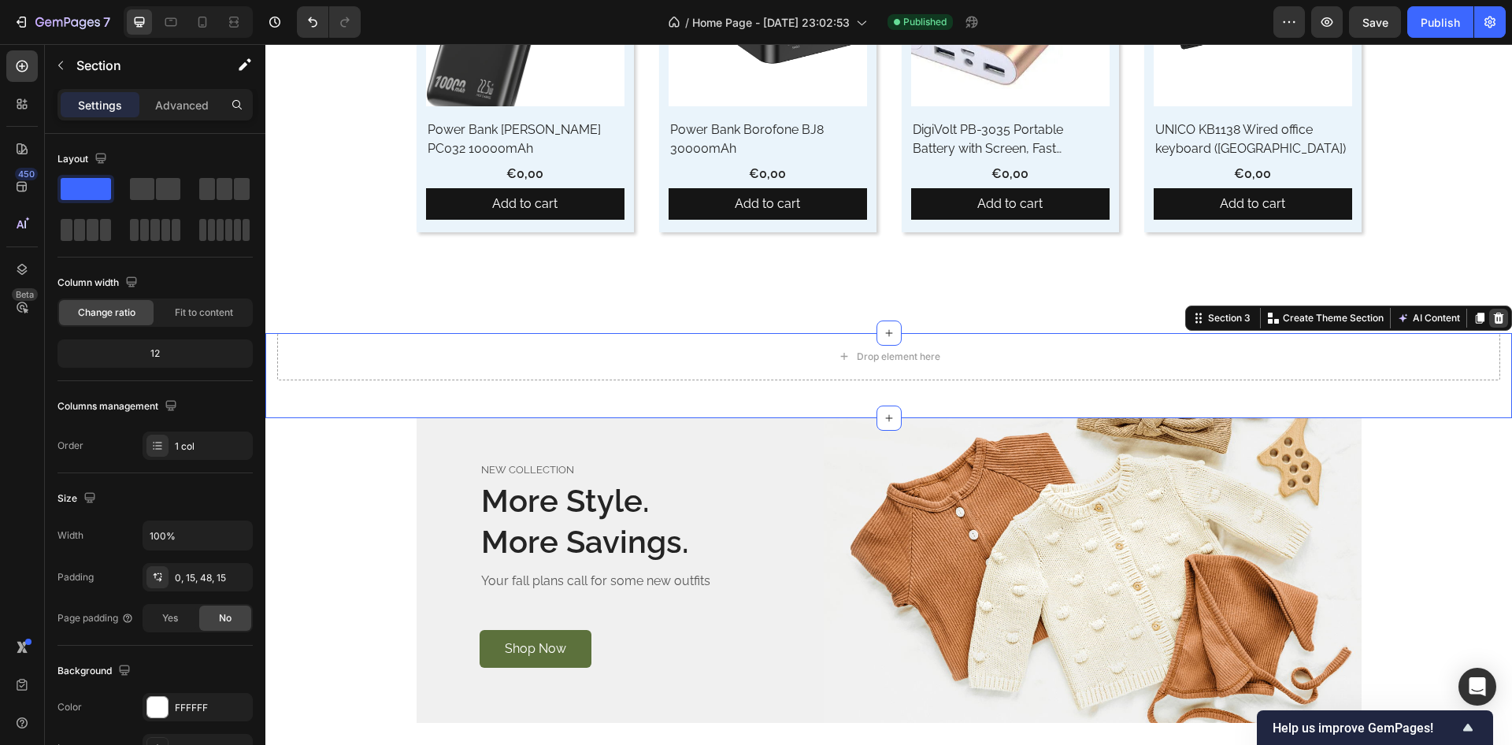
click at [1494, 314] on icon at bounding box center [1499, 318] width 10 height 11
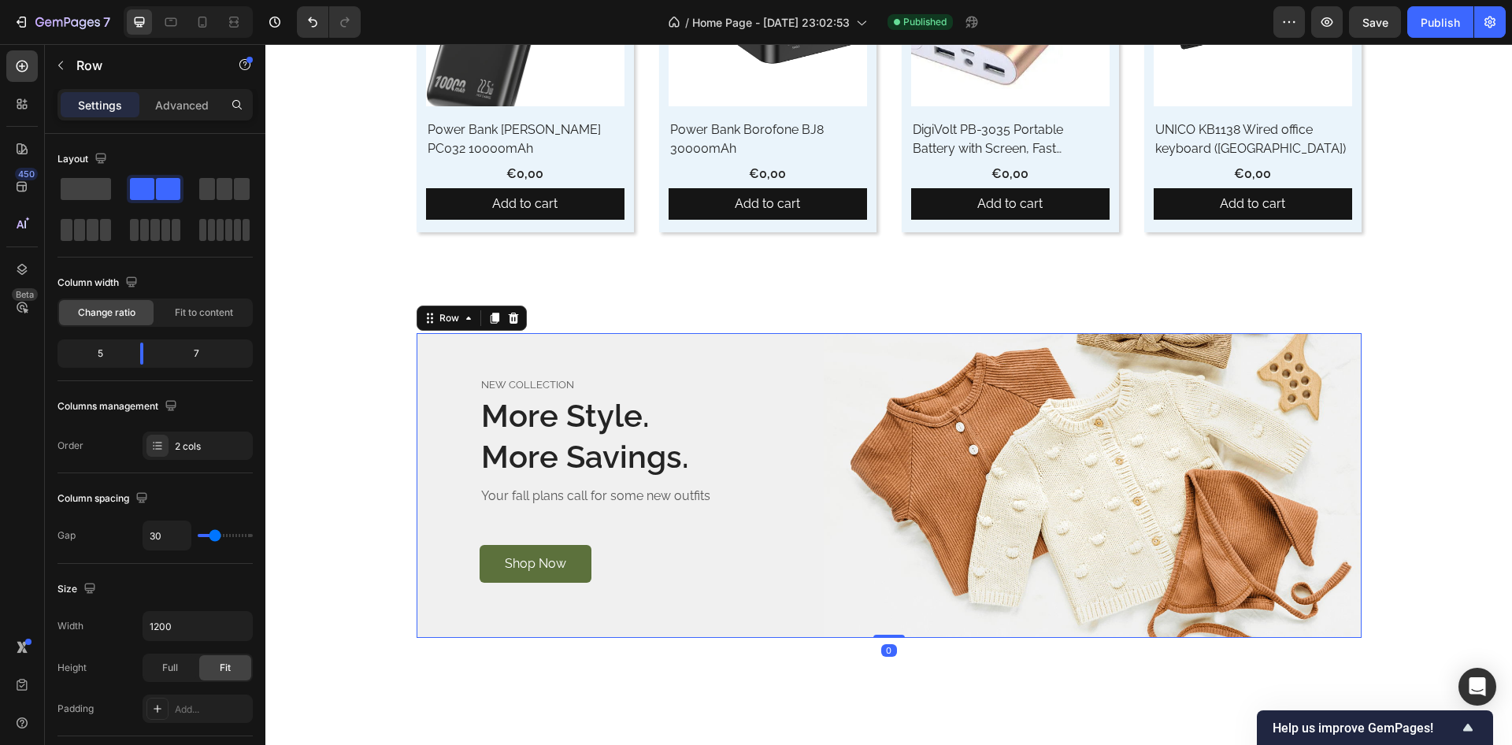
click at [809, 368] on div "NEW COLLECTION Text block More Style. More Savings. Heading Your fall plans cal…" at bounding box center [889, 485] width 945 height 305
click at [507, 321] on icon at bounding box center [513, 318] width 13 height 13
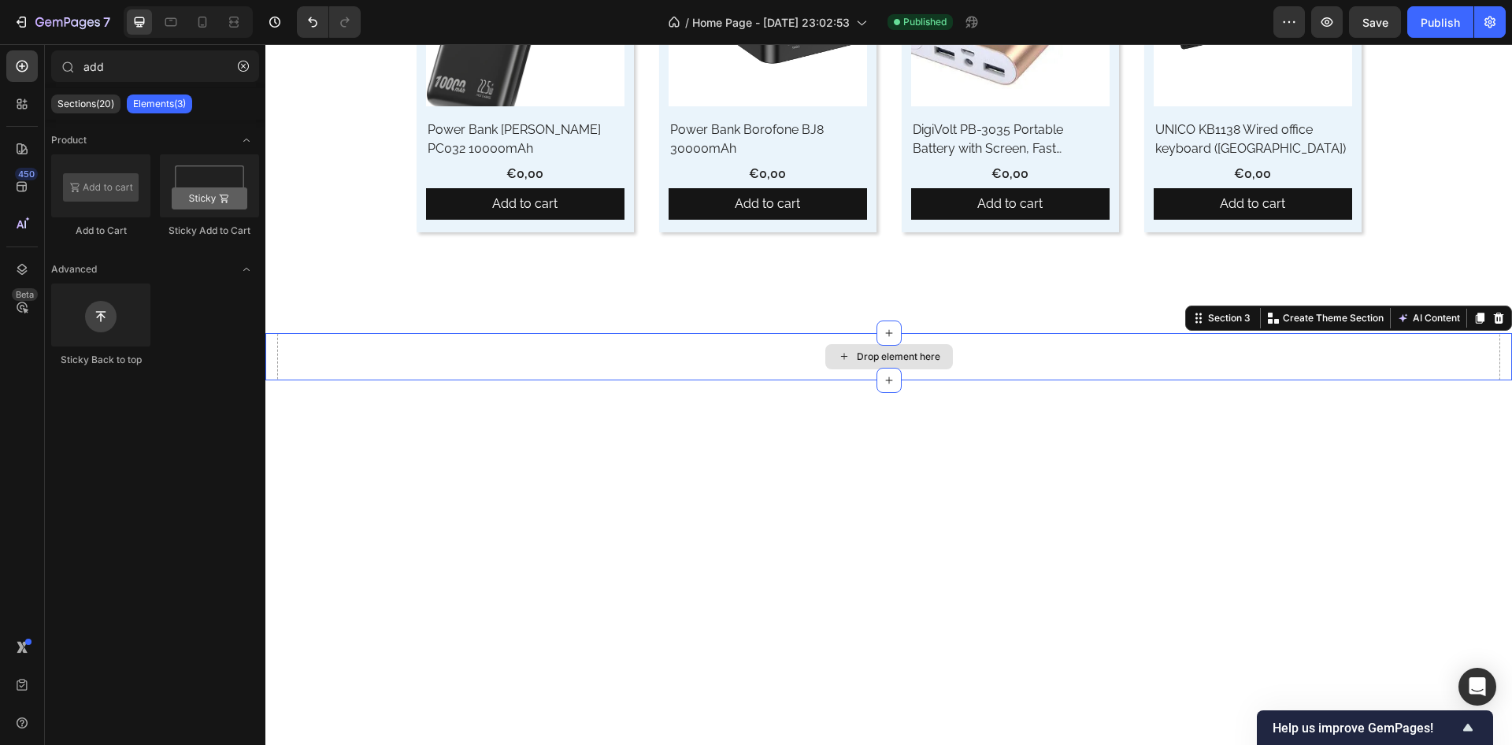
click at [513, 353] on div "Drop element here" at bounding box center [888, 356] width 1223 height 47
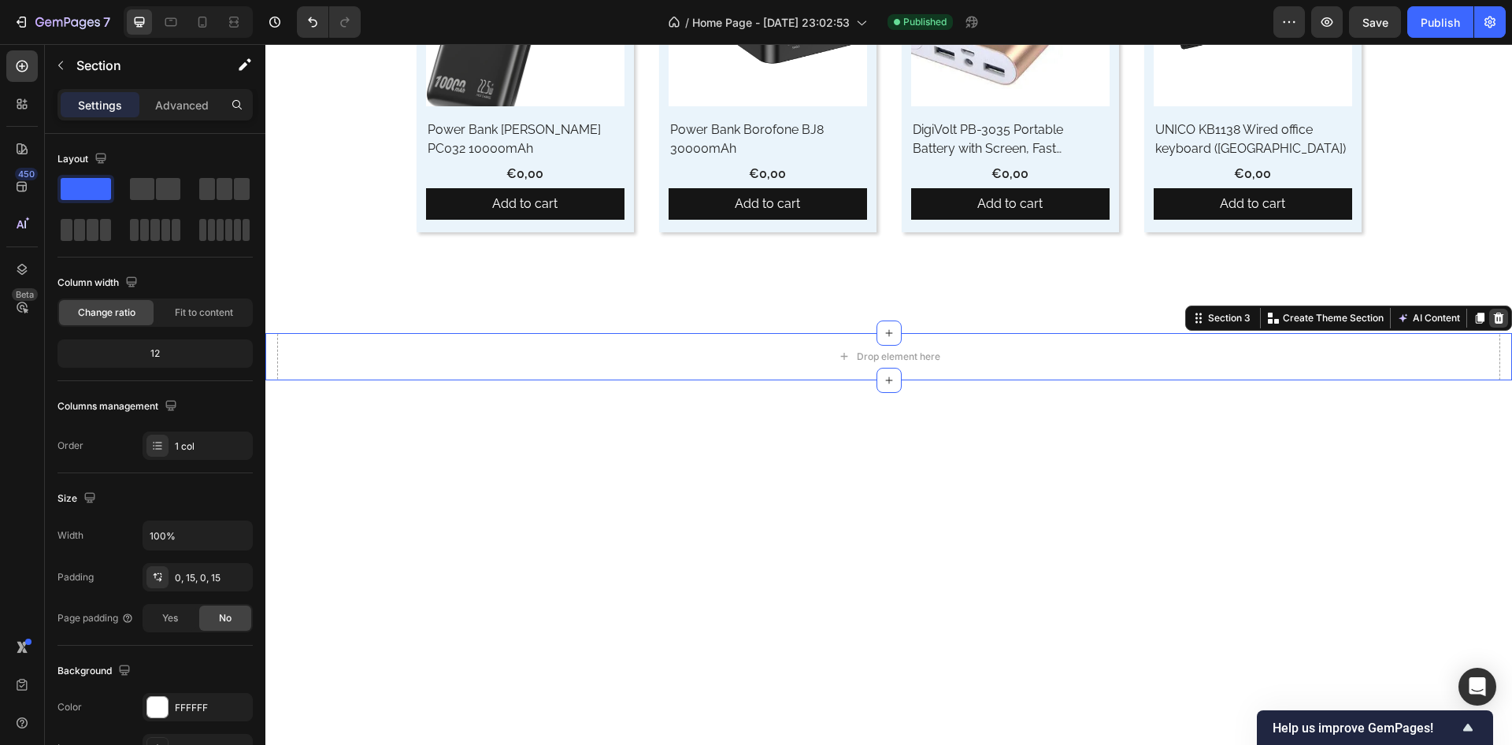
click at [1494, 315] on icon at bounding box center [1499, 318] width 10 height 11
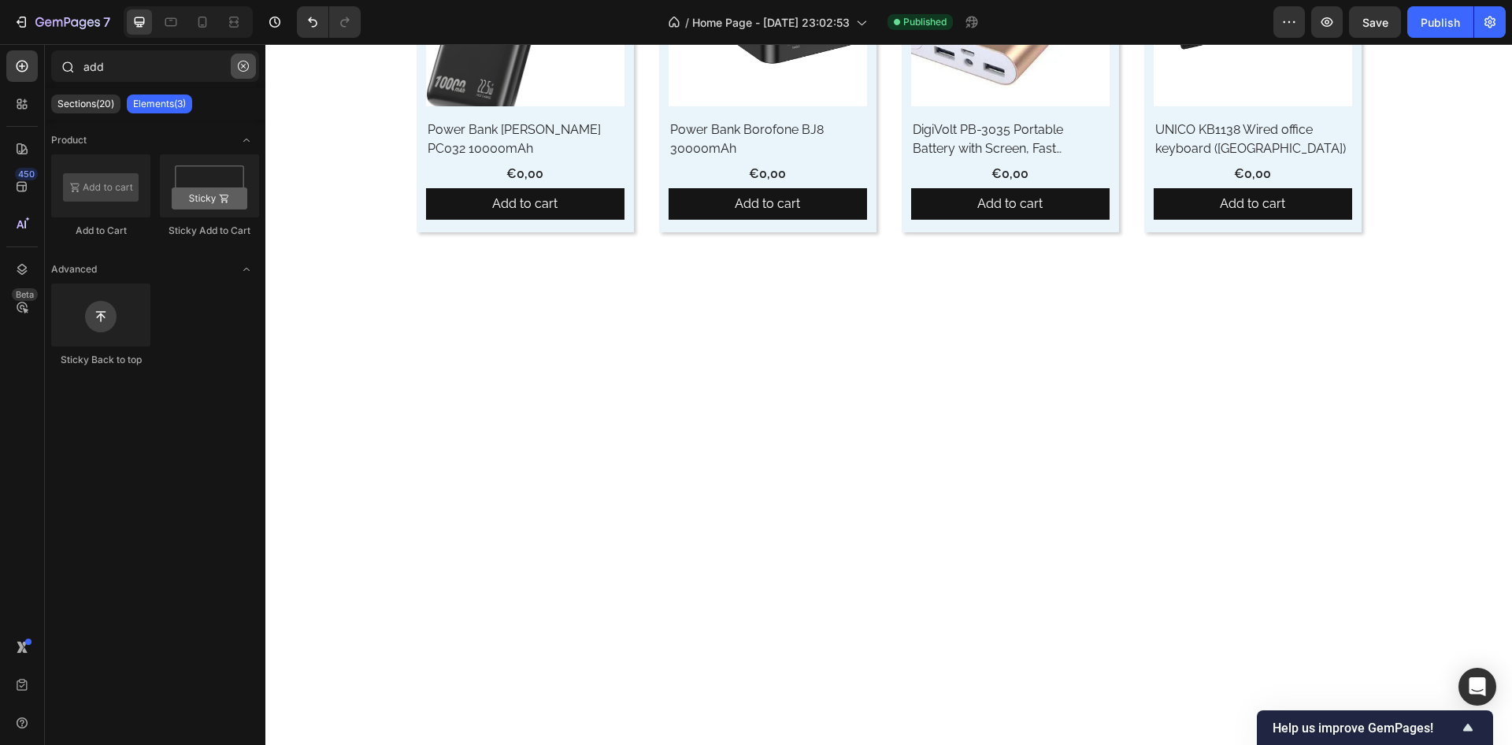
click at [248, 69] on icon "button" at bounding box center [243, 66] width 11 height 11
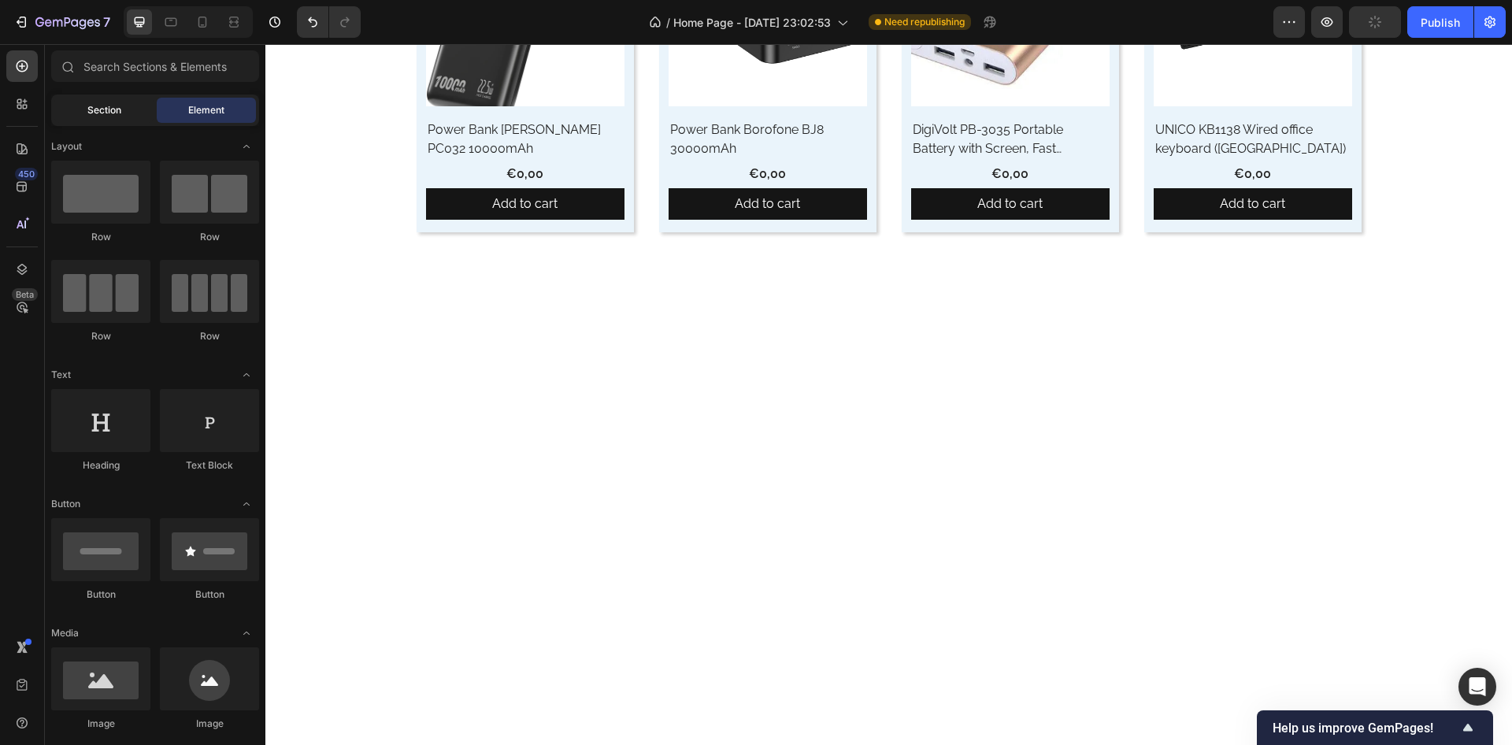
click at [136, 111] on div "Section" at bounding box center [103, 110] width 99 height 25
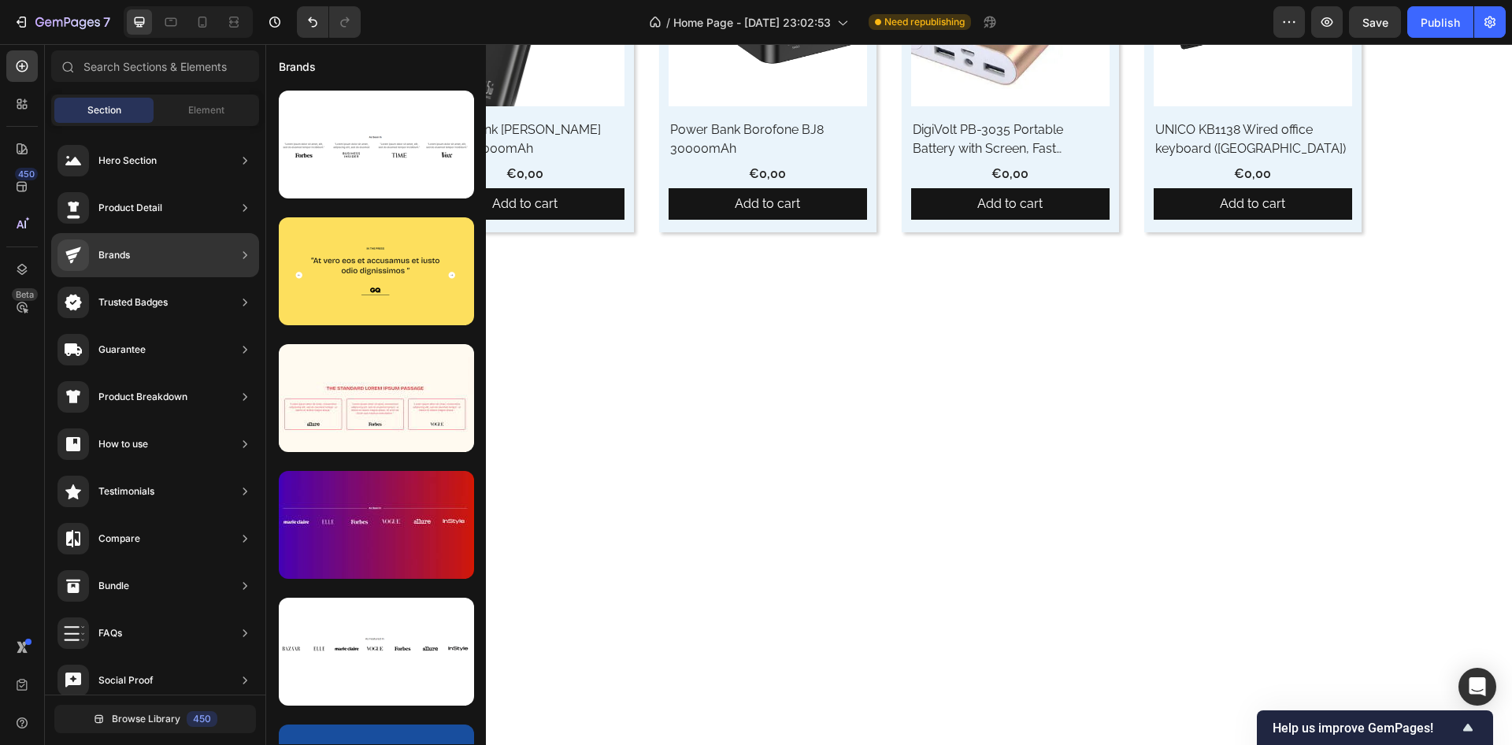
scroll to position [189, 0]
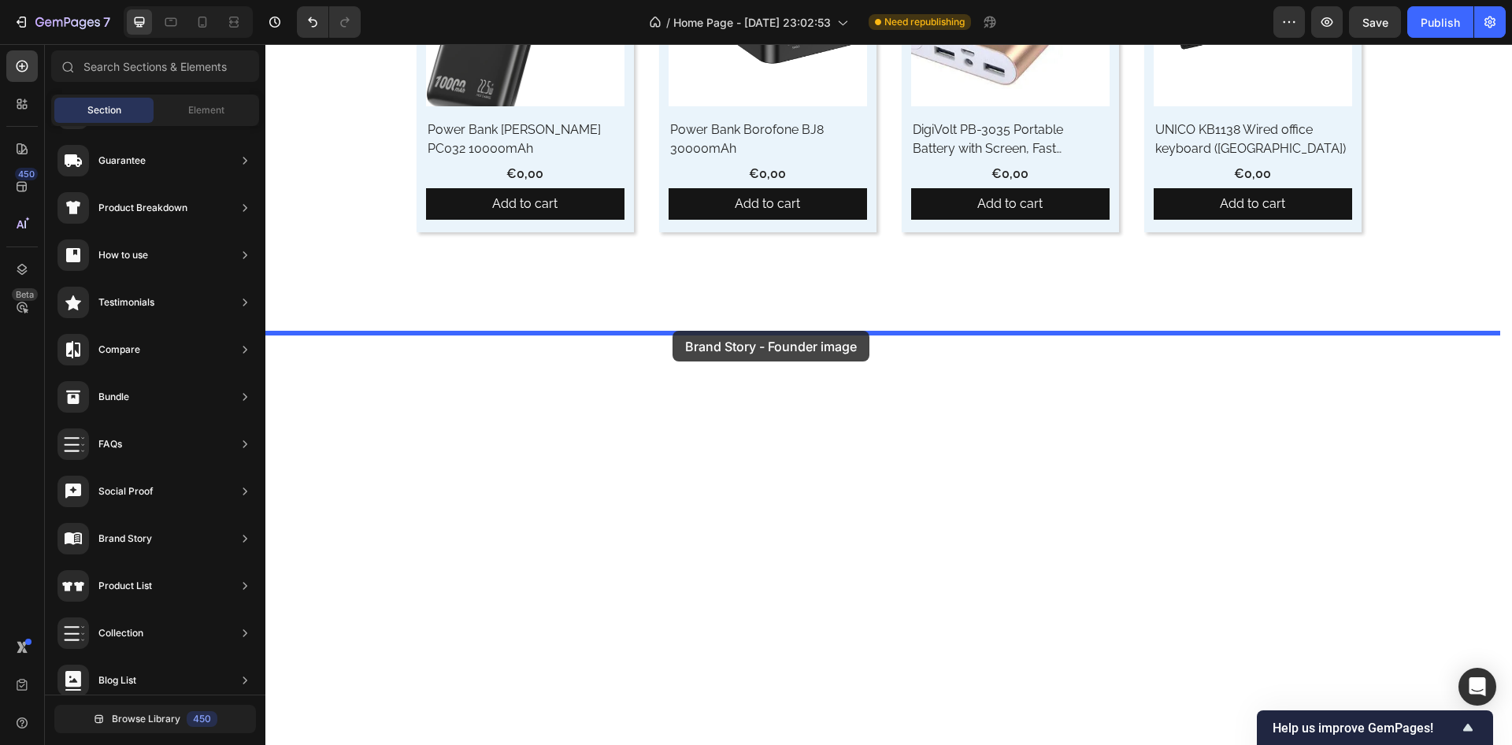
drag, startPoint x: 618, startPoint y: 443, endPoint x: 648, endPoint y: 334, distance: 113.7
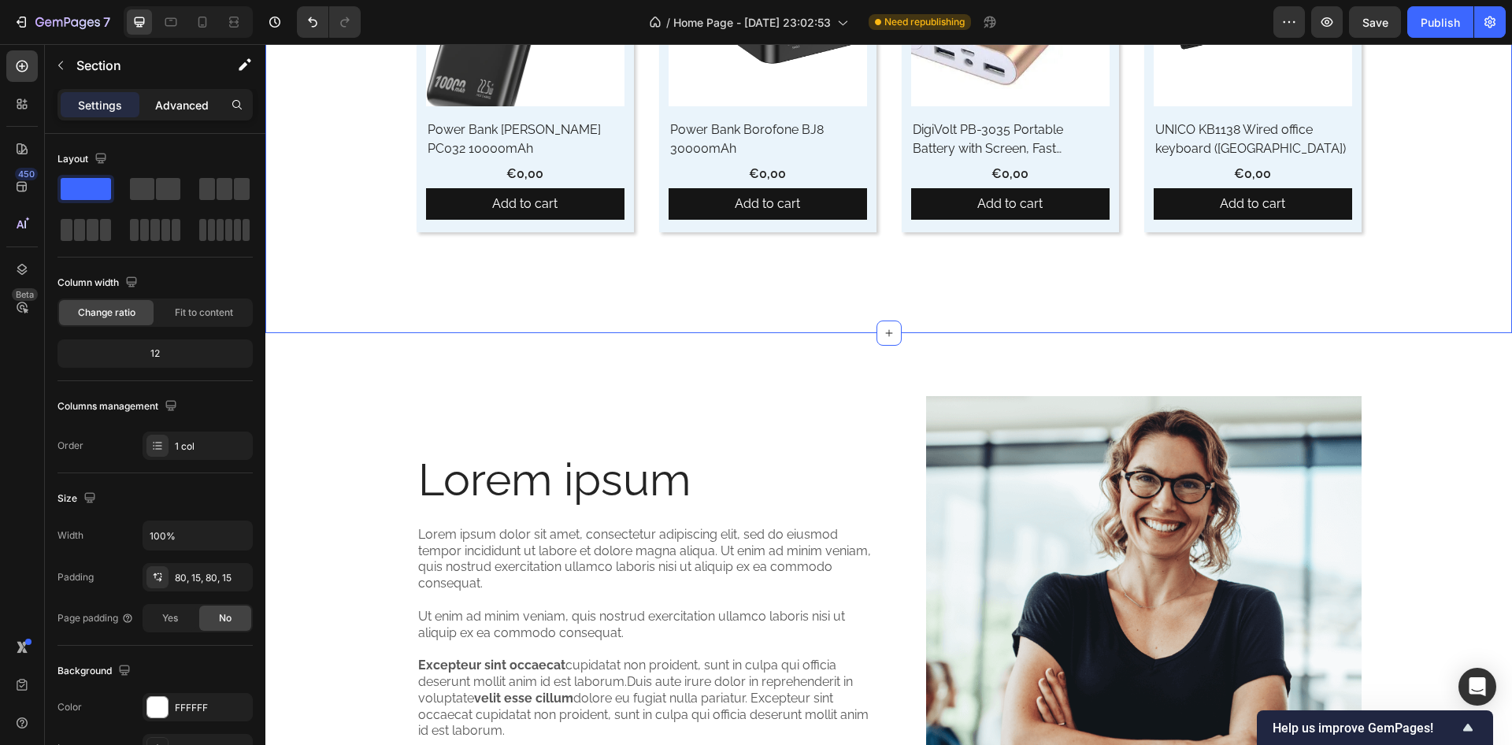
click at [186, 97] on p "Advanced" at bounding box center [182, 105] width 54 height 17
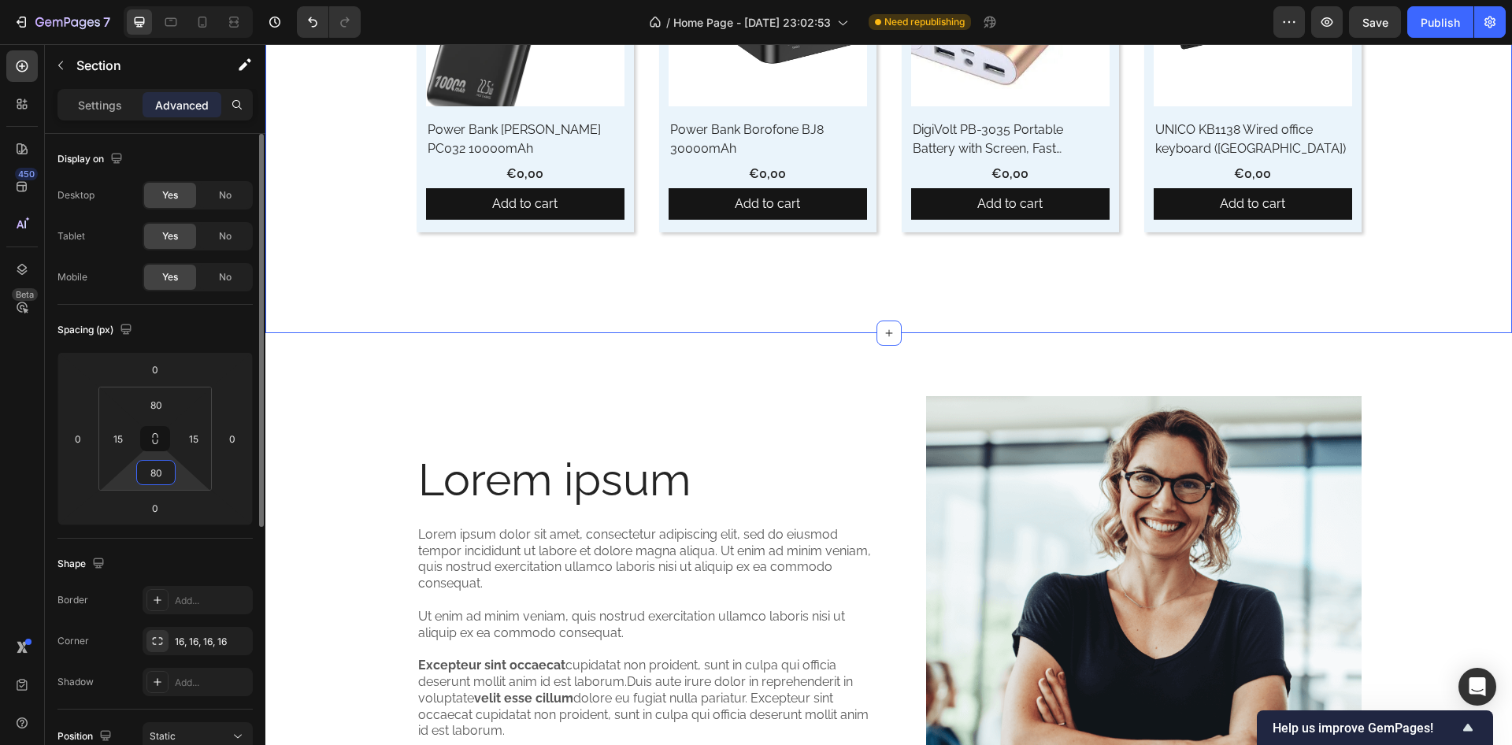
click at [166, 482] on input "80" at bounding box center [156, 473] width 32 height 24
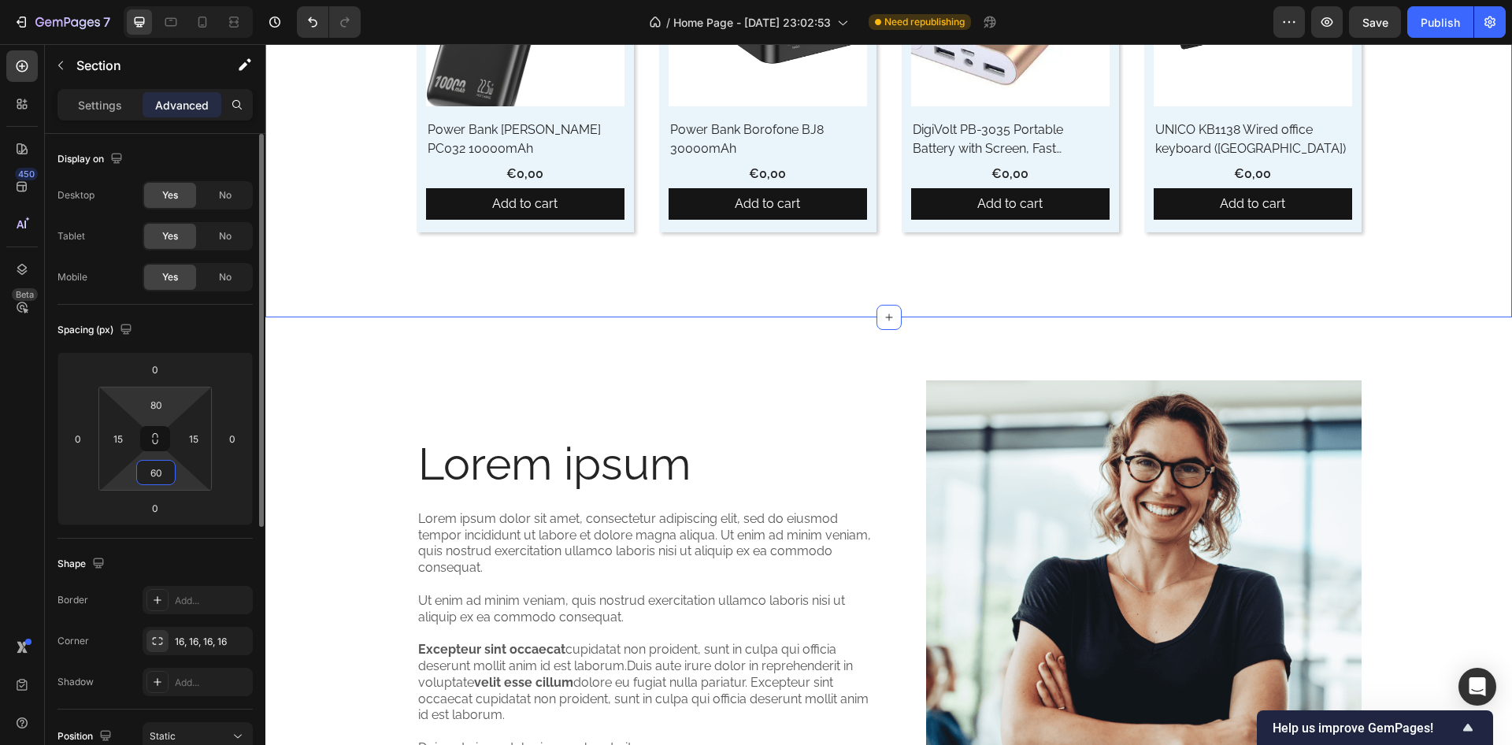
type input "60"
click at [165, 0] on html "7 / Home Page - Sep 27, 23:02:53 Need republishing Preview Save Publish 450 Bet…" at bounding box center [756, 0] width 1512 height 0
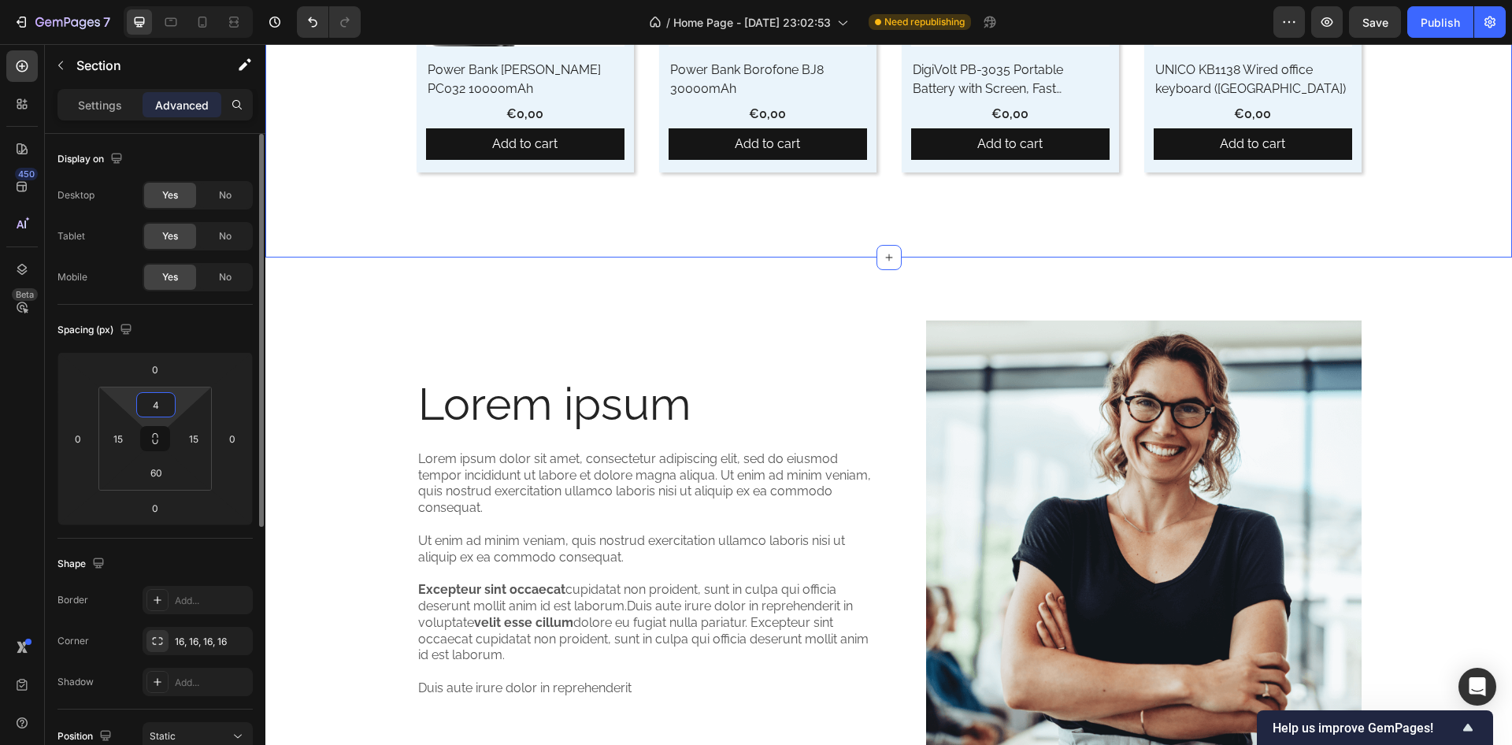
click at [165, 0] on html "7 / Home Page - Sep 27, 23:02:53 Need republishing Preview Save Publish 450 Bet…" at bounding box center [756, 0] width 1512 height 0
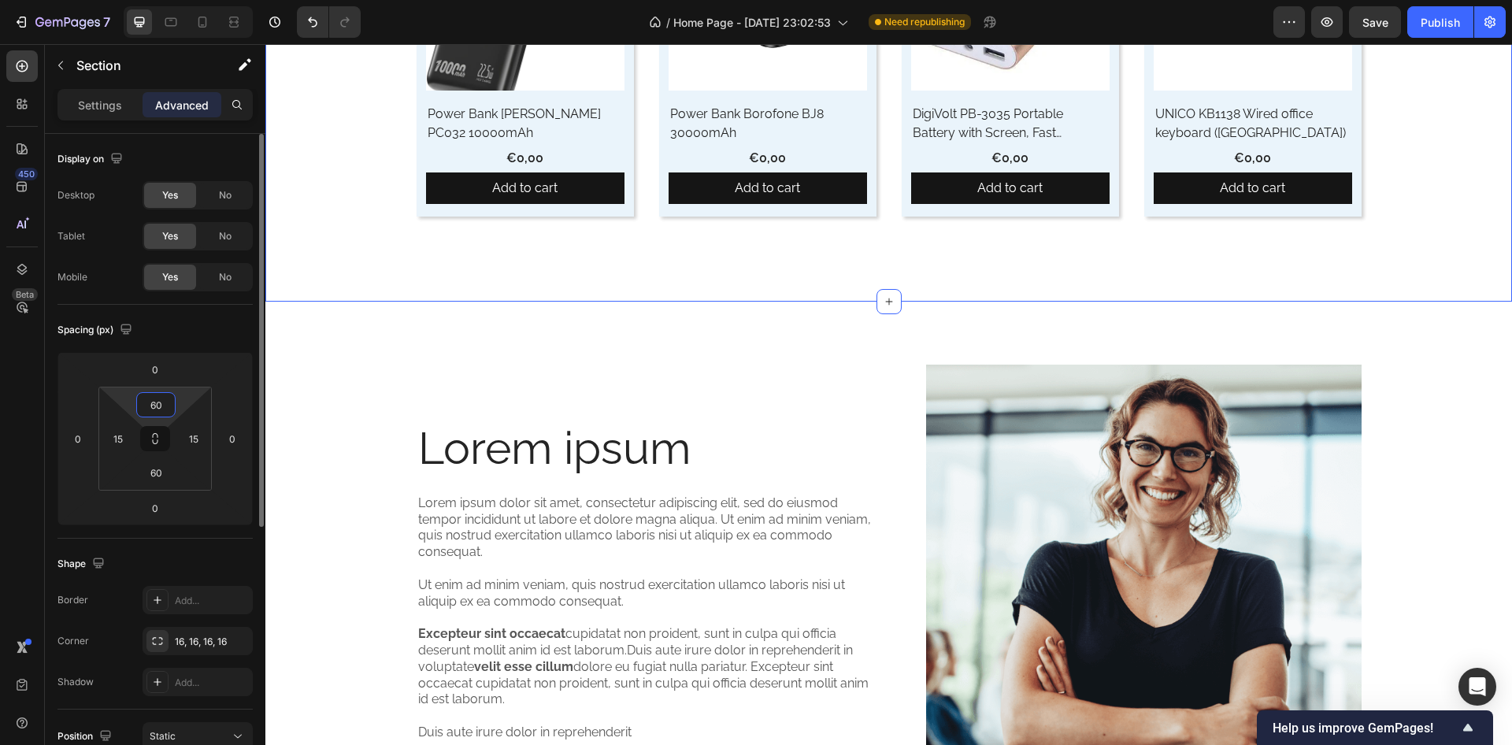
type input "60"
click at [179, 346] on div "Spacing (px) 0 0 0 0 60 15 60 15" at bounding box center [155, 422] width 195 height 234
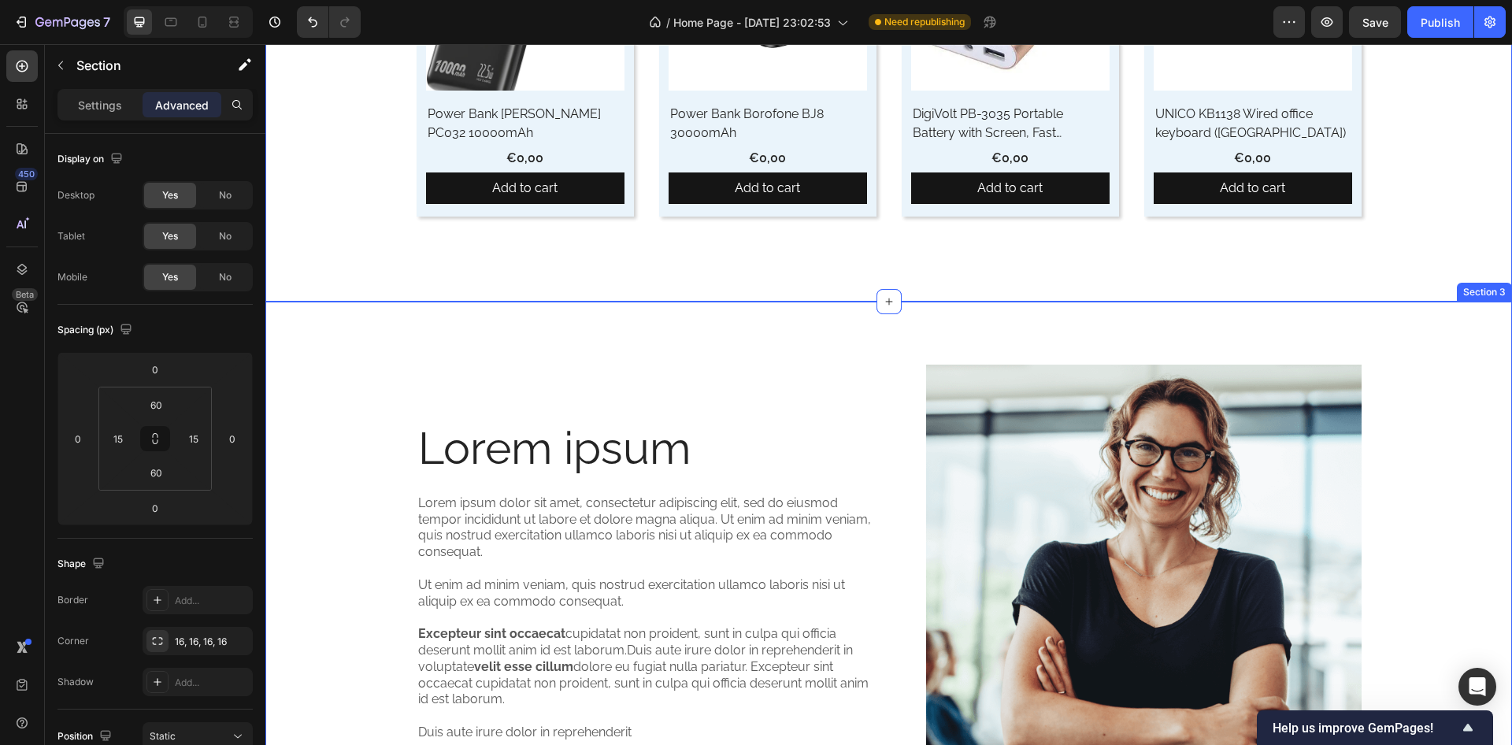
click at [366, 348] on div "Lorem ipsum Heading Lorem ipsum dolor sit amet, consectetur adipiscing elit, se…" at bounding box center [888, 589] width 1247 height 574
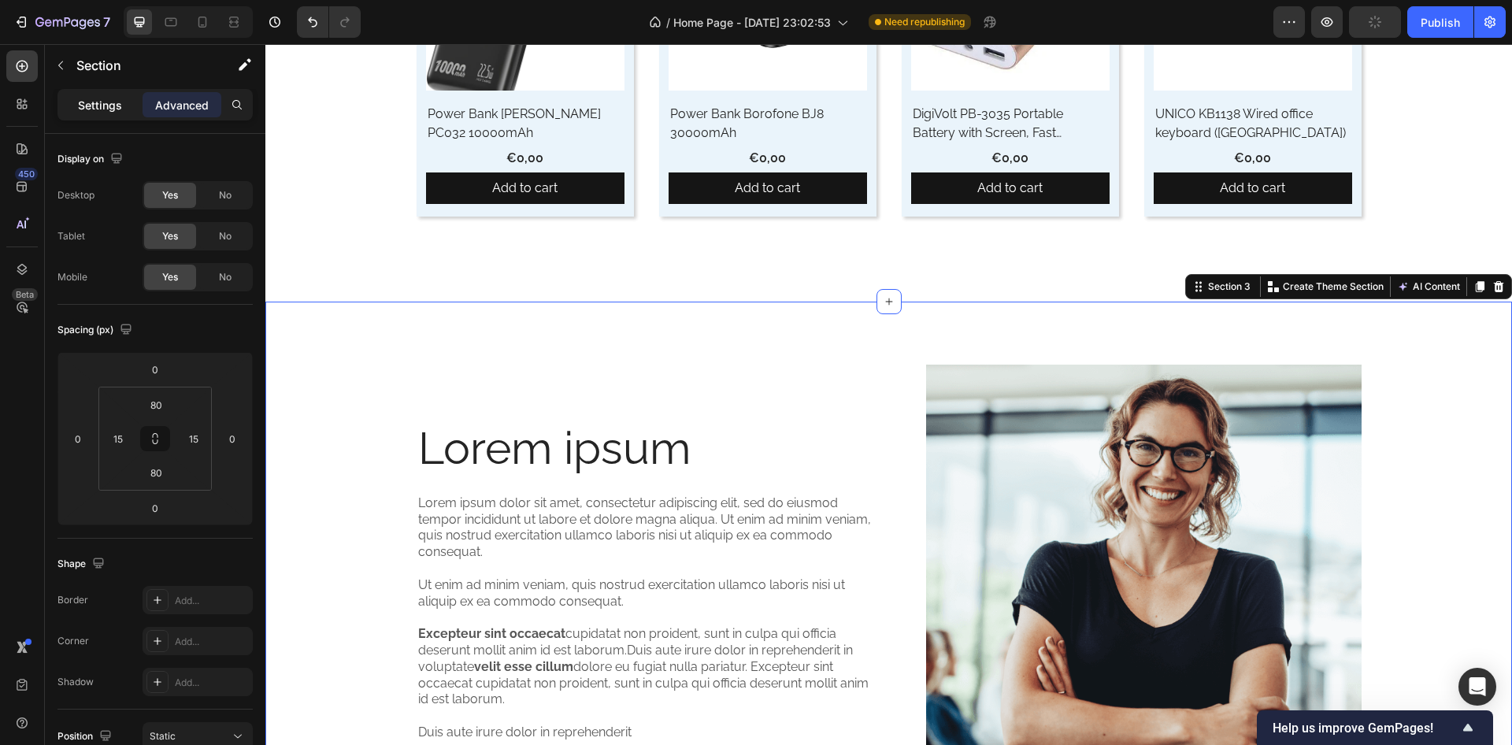
click at [106, 98] on p "Settings" at bounding box center [100, 105] width 44 height 17
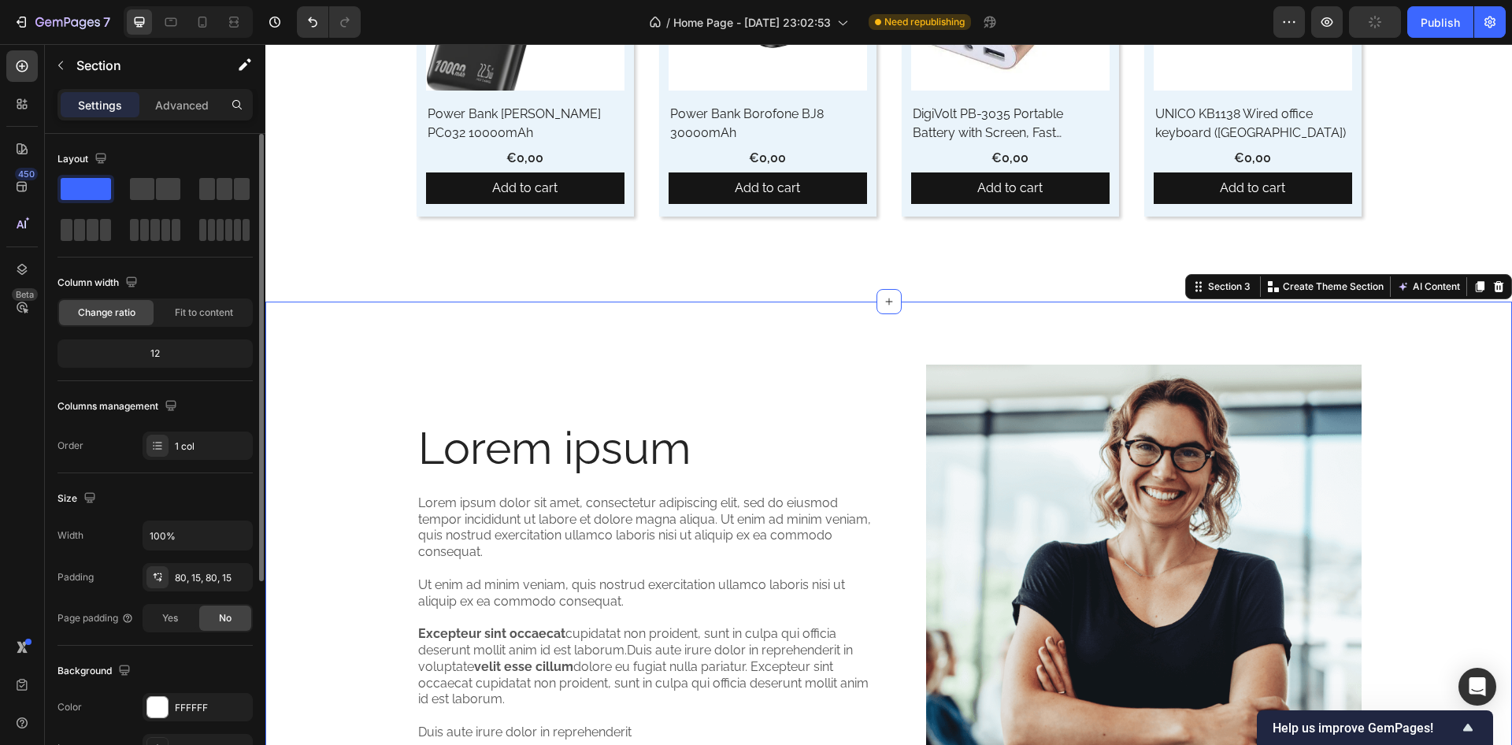
click at [163, 692] on div "Background The changes might be hidden by the video. Color FFFFFF Image Add... …" at bounding box center [155, 731] width 195 height 171
click at [161, 701] on div at bounding box center [157, 707] width 20 height 20
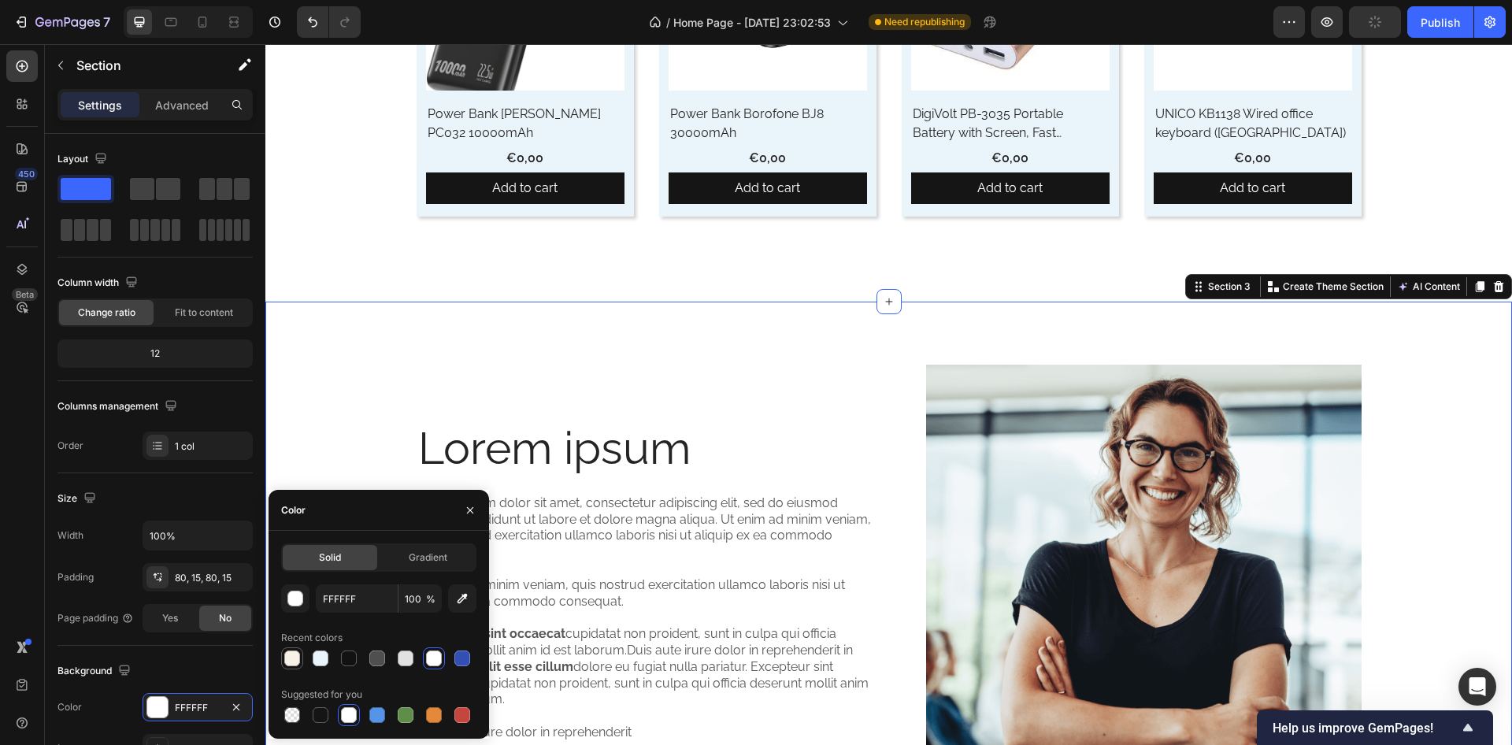
click at [289, 655] on div at bounding box center [292, 659] width 16 height 16
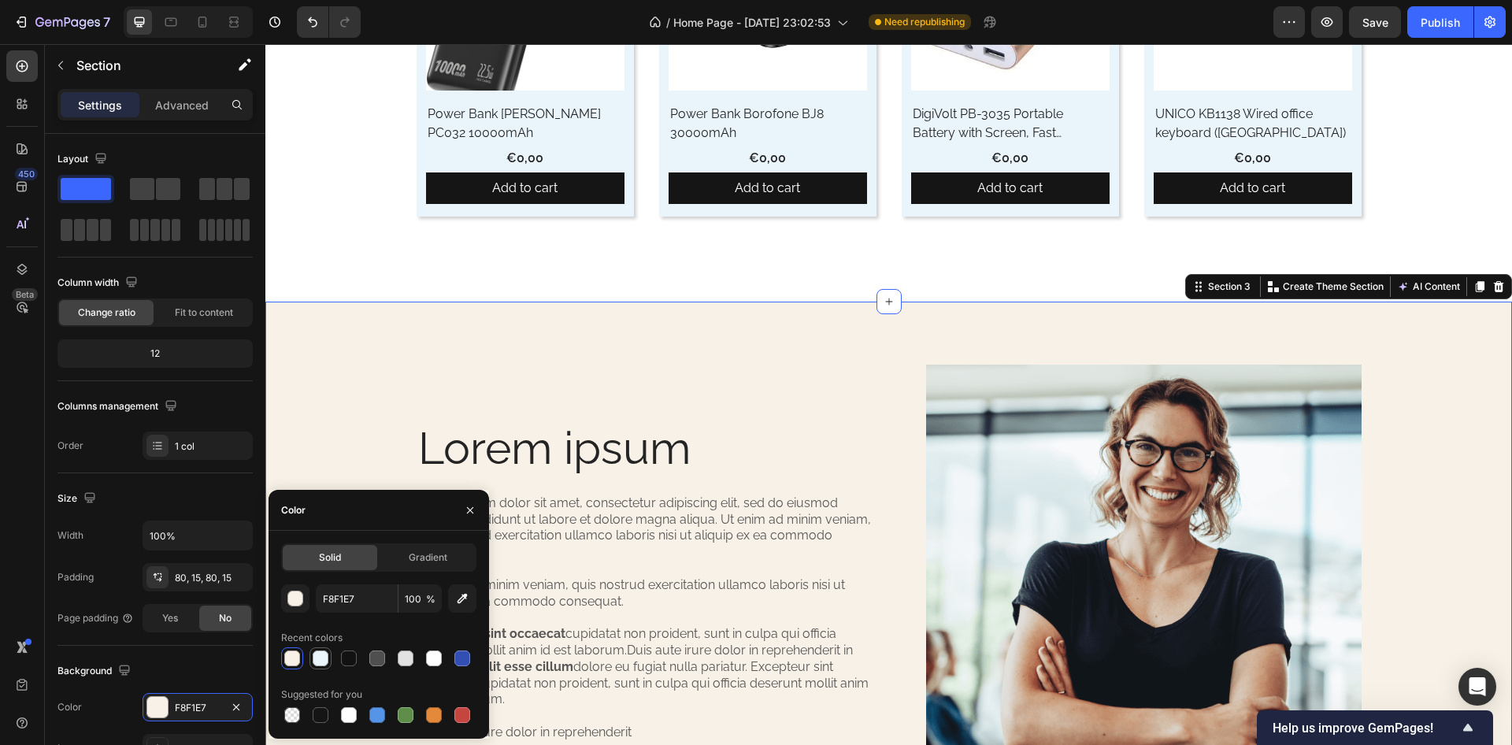
click at [328, 655] on div at bounding box center [321, 659] width 16 height 16
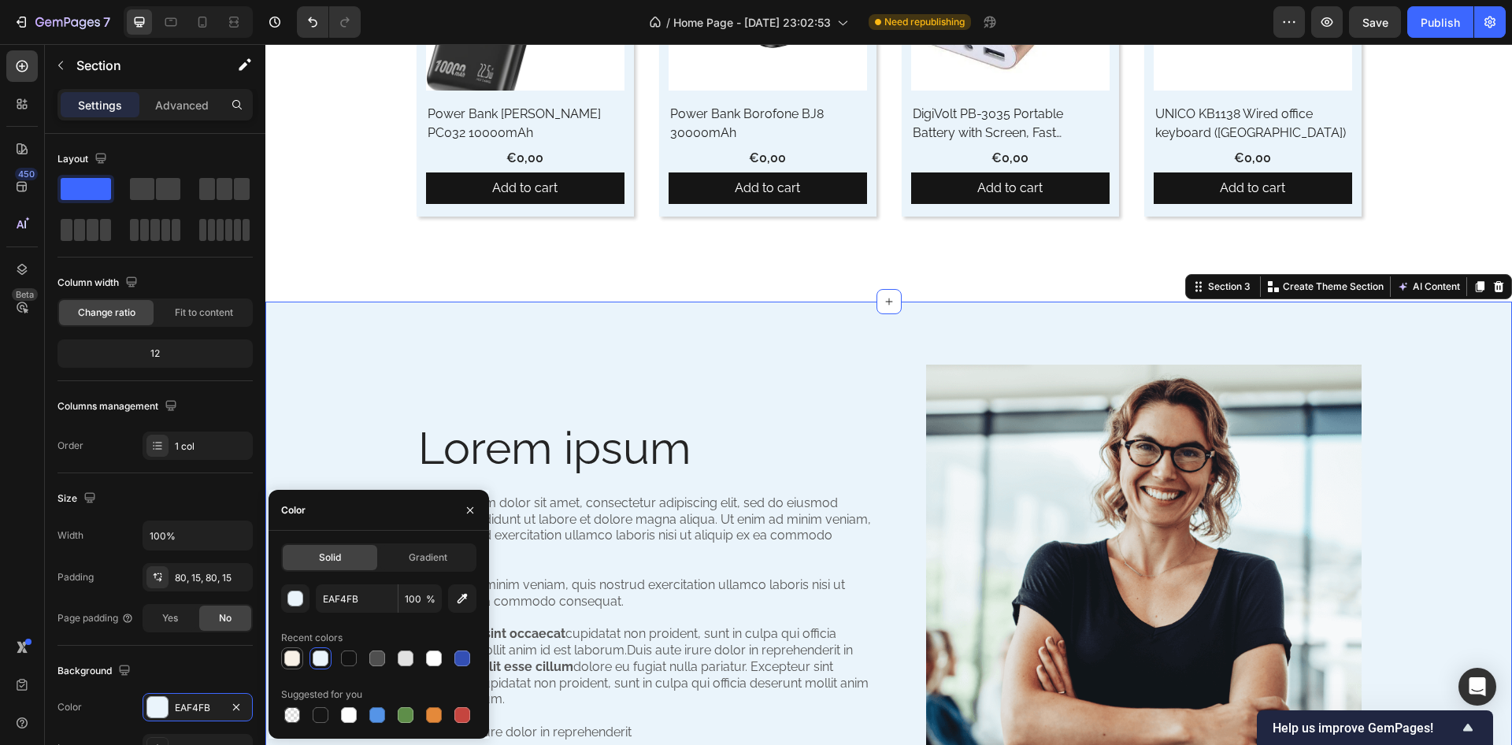
click at [295, 666] on div at bounding box center [292, 659] width 16 height 16
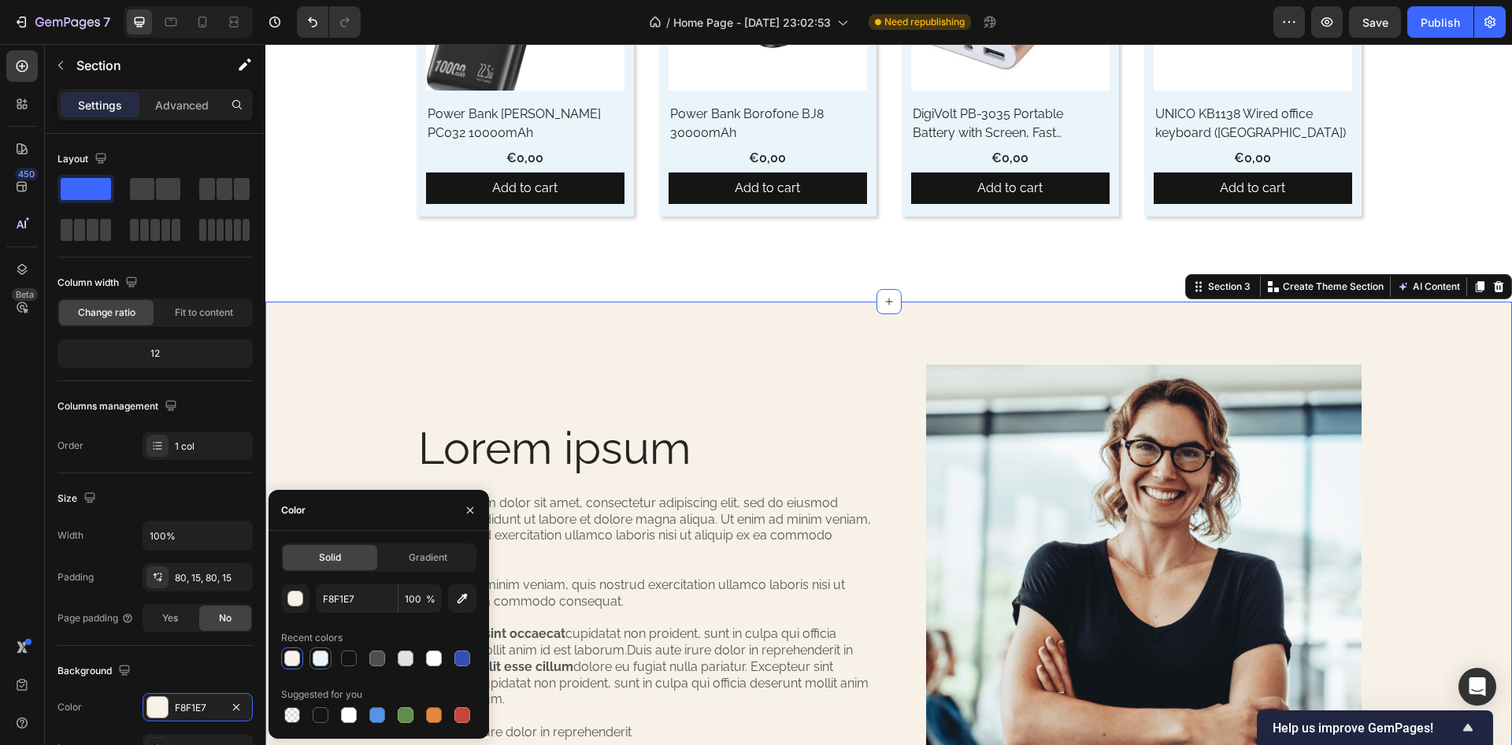
click at [320, 661] on div at bounding box center [321, 659] width 16 height 16
type input "EAF4FB"
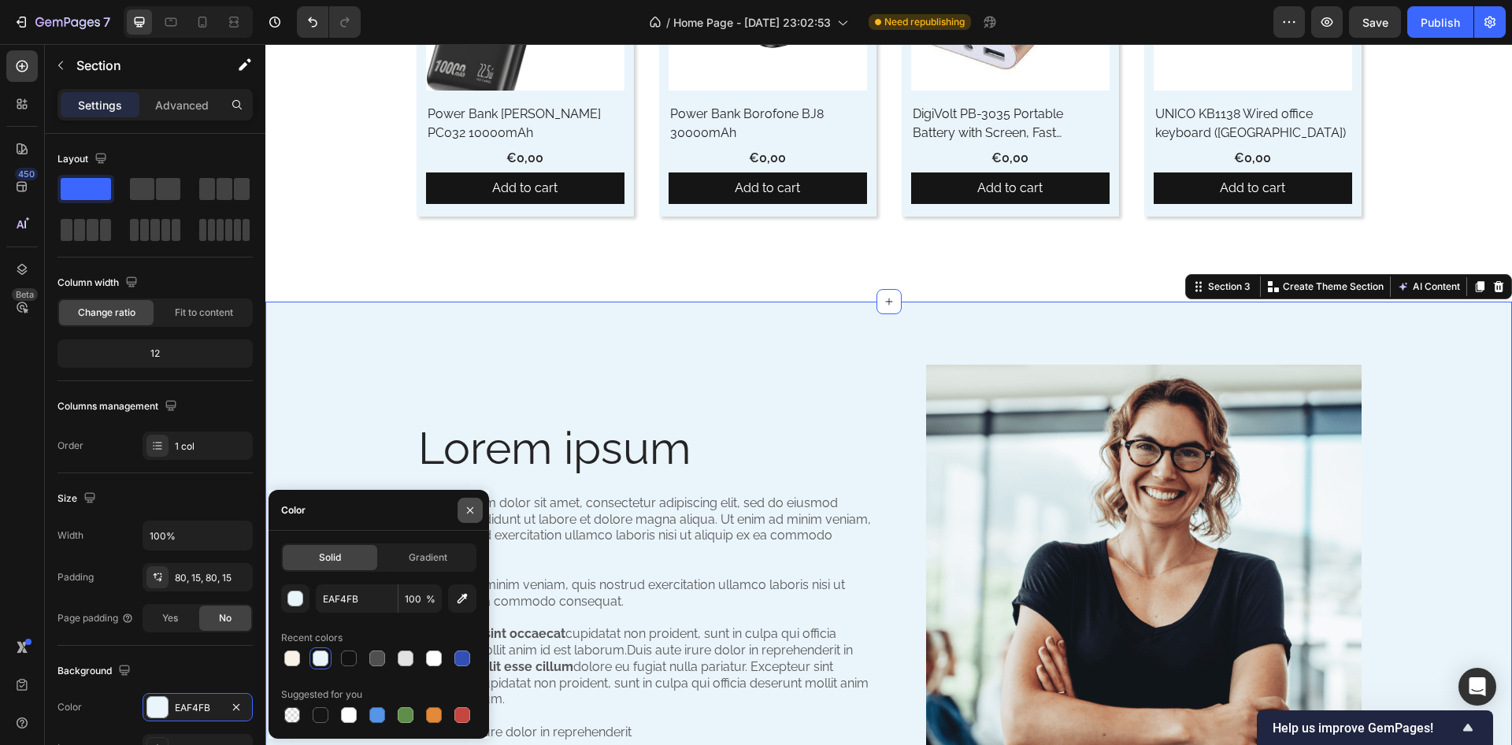
click at [467, 514] on icon "button" at bounding box center [470, 510] width 13 height 13
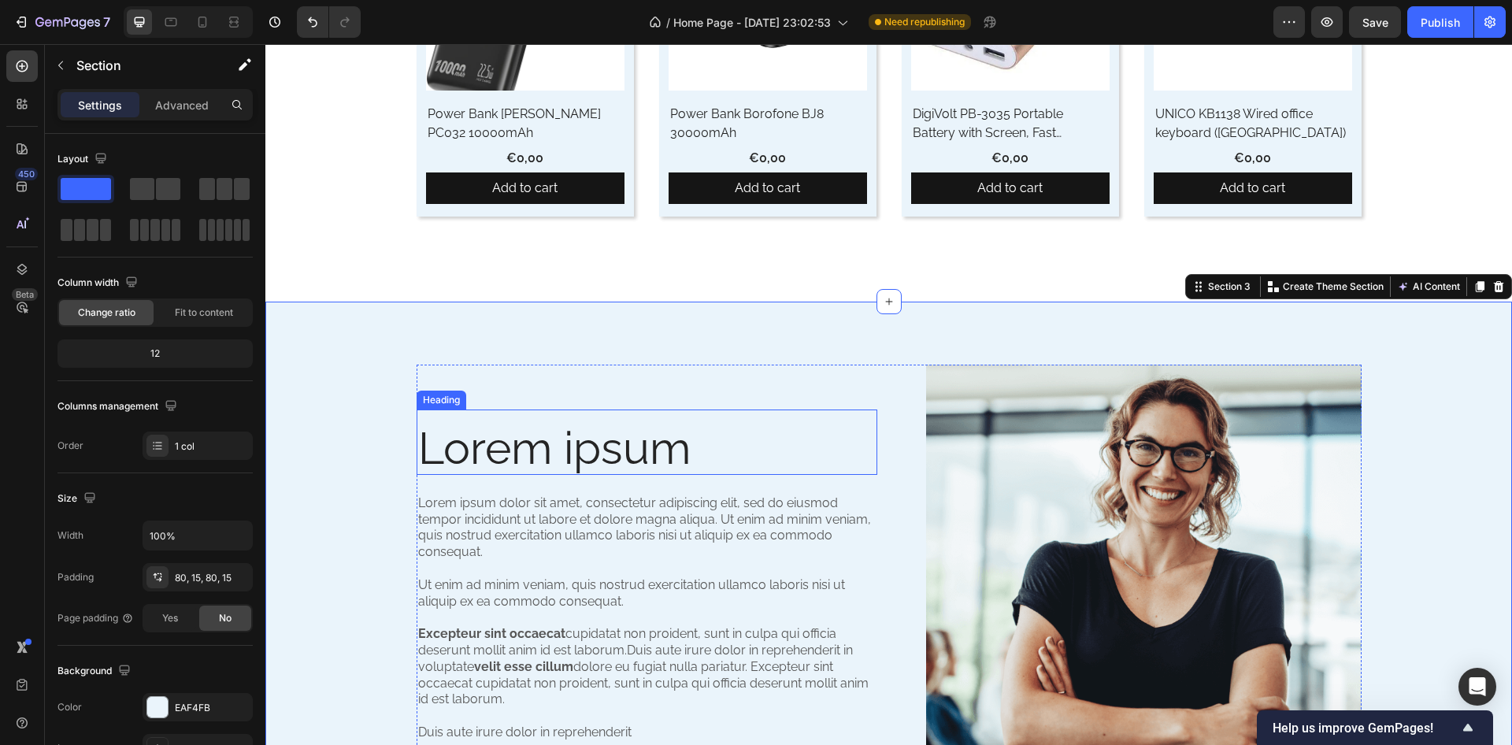
click at [508, 462] on h2 "Lorem ipsum" at bounding box center [647, 448] width 461 height 53
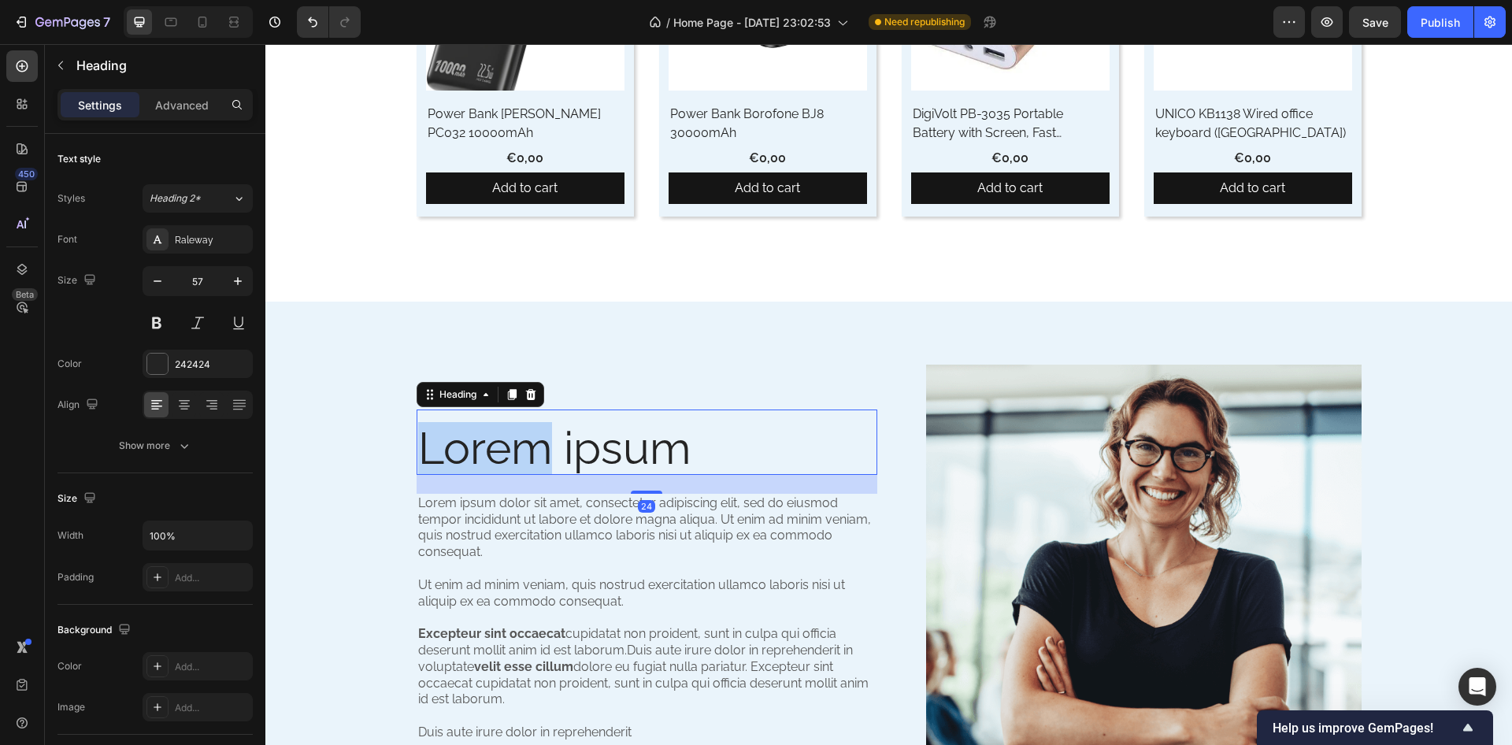
click at [508, 462] on h2 "Lorem ipsum" at bounding box center [647, 448] width 461 height 53
click at [508, 462] on p "Lorem ipsum" at bounding box center [647, 449] width 458 height 50
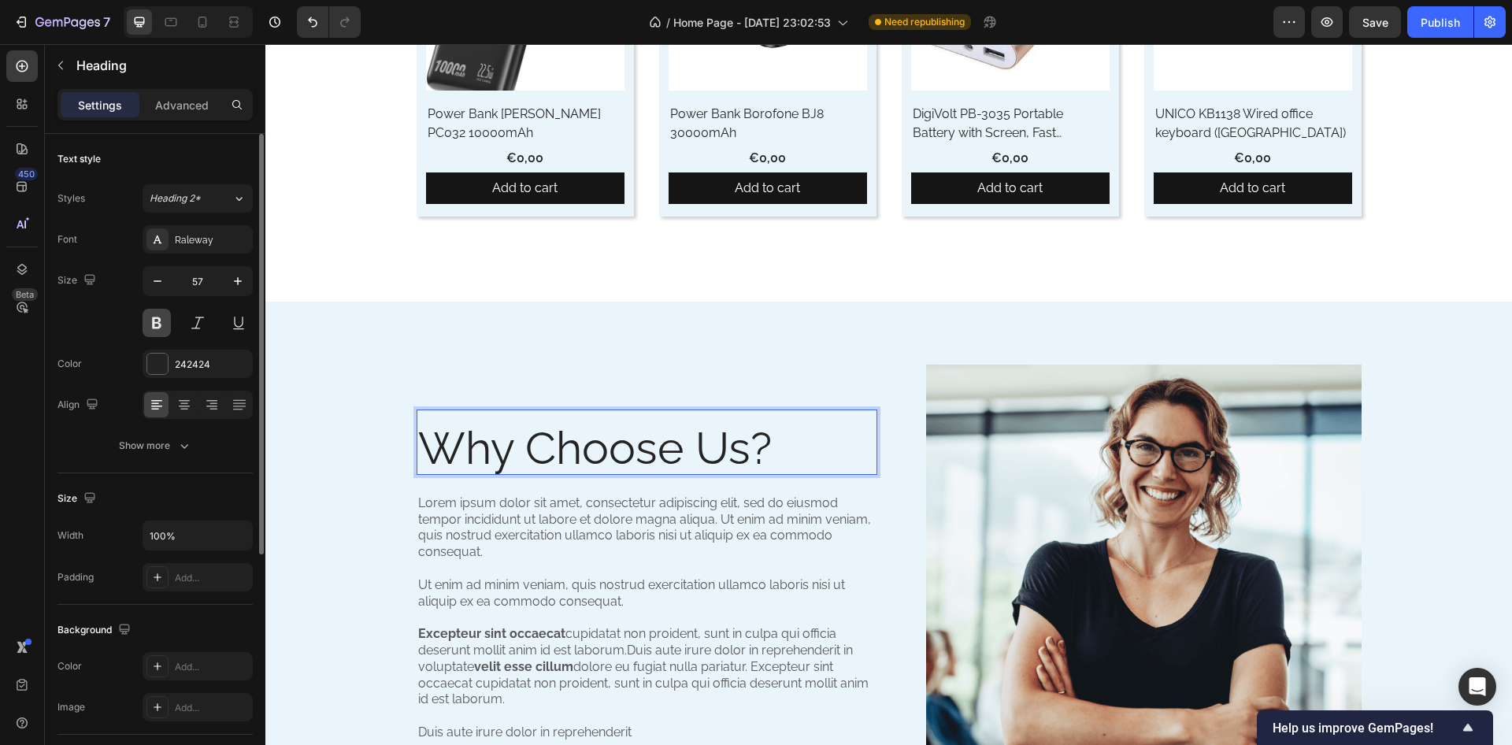
click at [155, 331] on button at bounding box center [157, 323] width 28 height 28
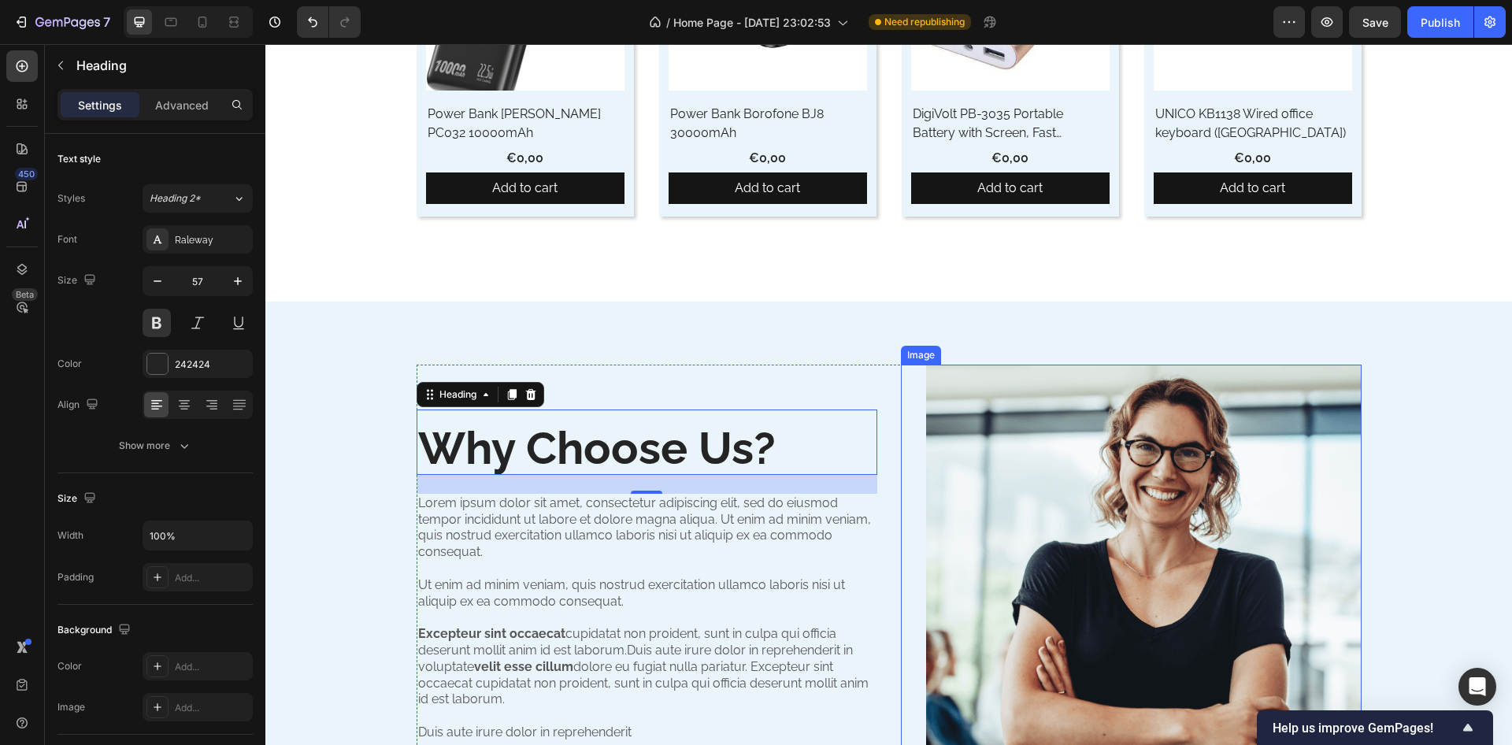
click at [970, 392] on img at bounding box center [1144, 583] width 436 height 436
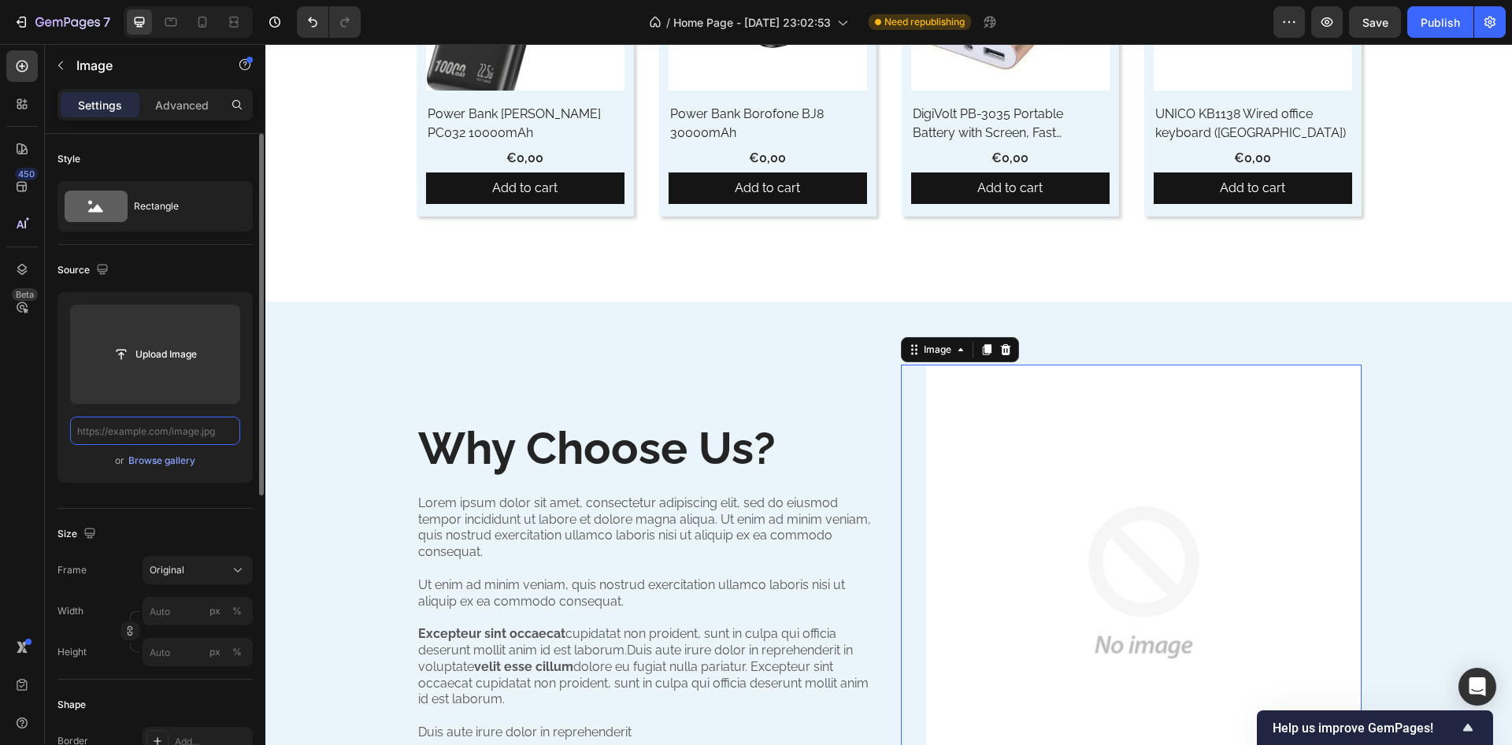
scroll to position [0, 0]
paste input "https://avatars.mds.yandex.net/get-altay/13220786/2a000001916077959997f649fc5ac…"
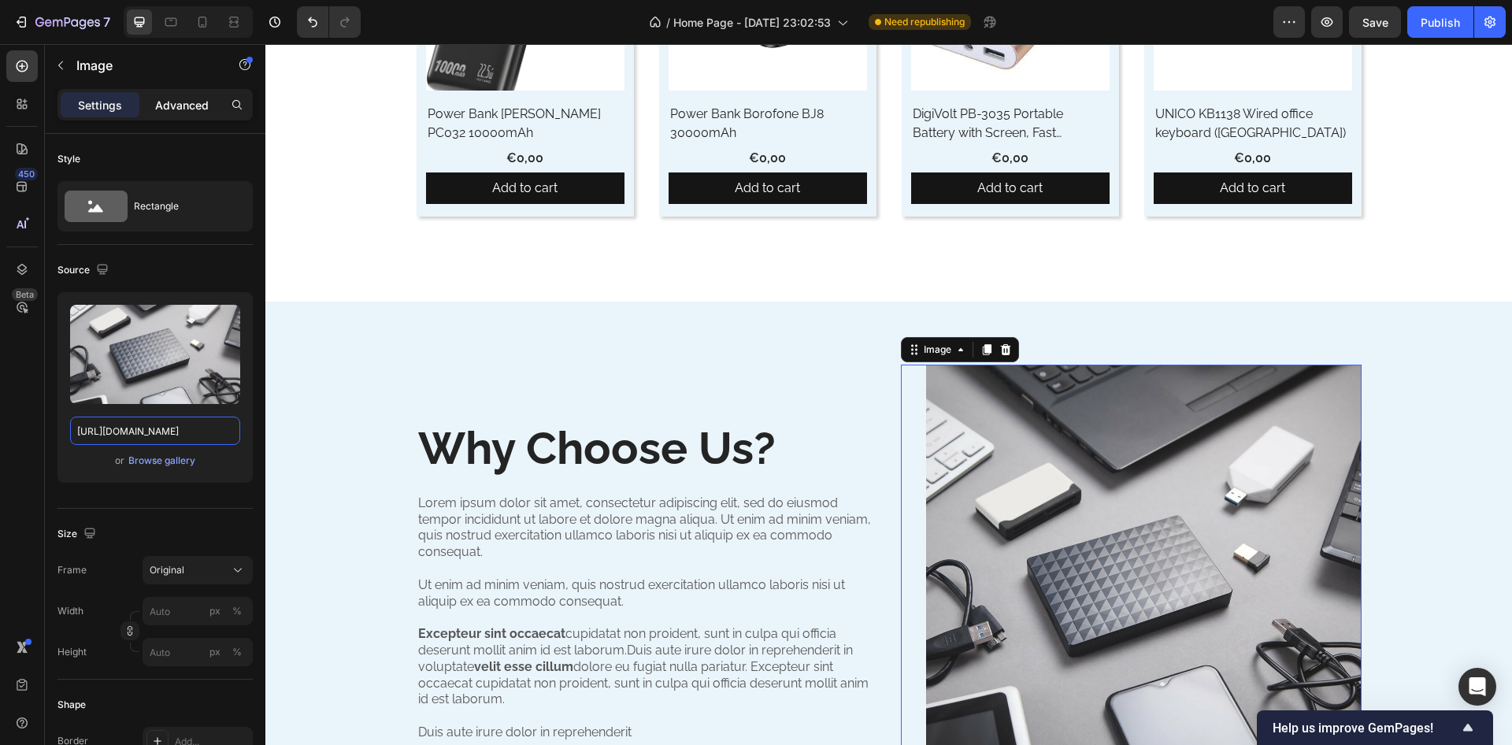
type input "https://avatars.mds.yandex.net/get-altay/13220786/2a000001916077959997f649fc5ac…"
click at [183, 93] on div "Advanced" at bounding box center [182, 104] width 79 height 25
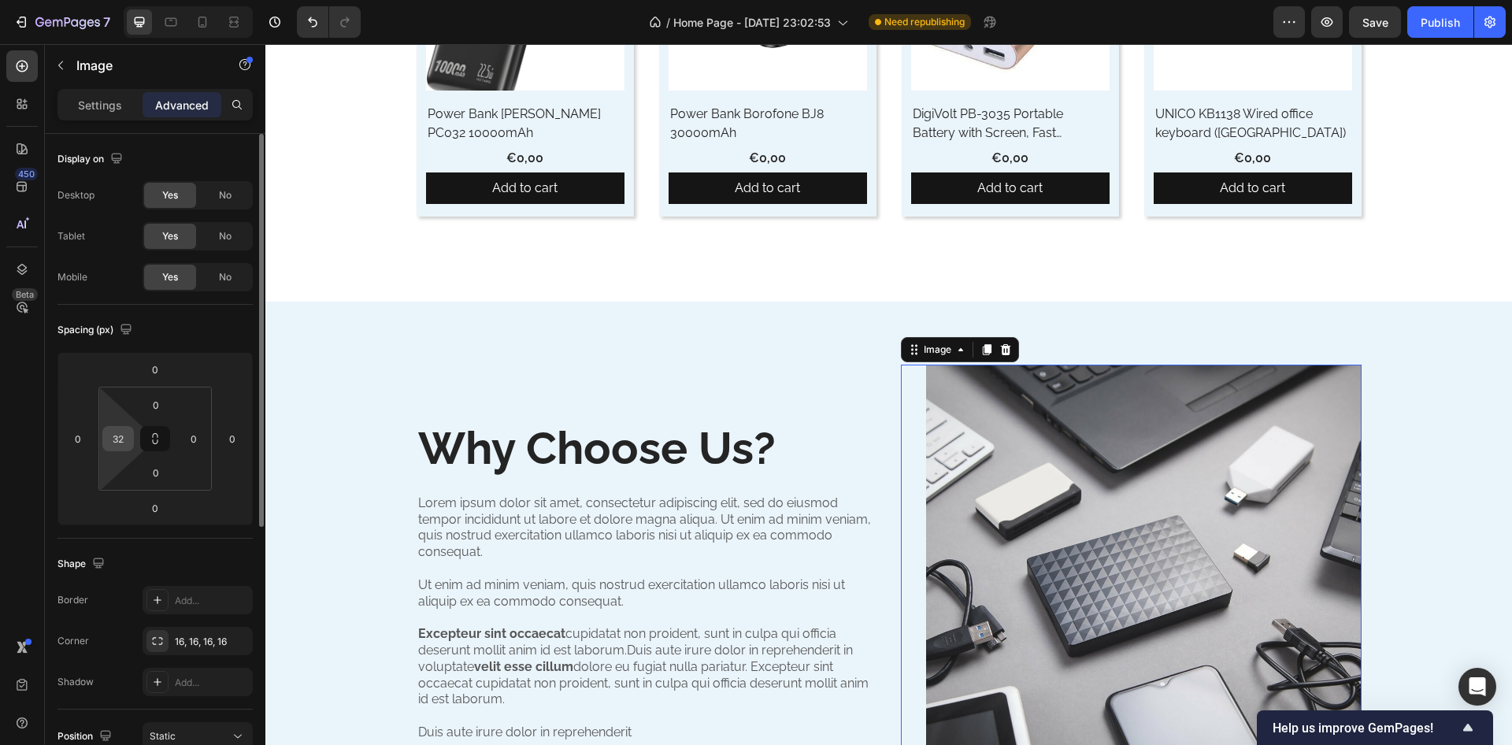
click at [117, 448] on input "32" at bounding box center [118, 439] width 24 height 24
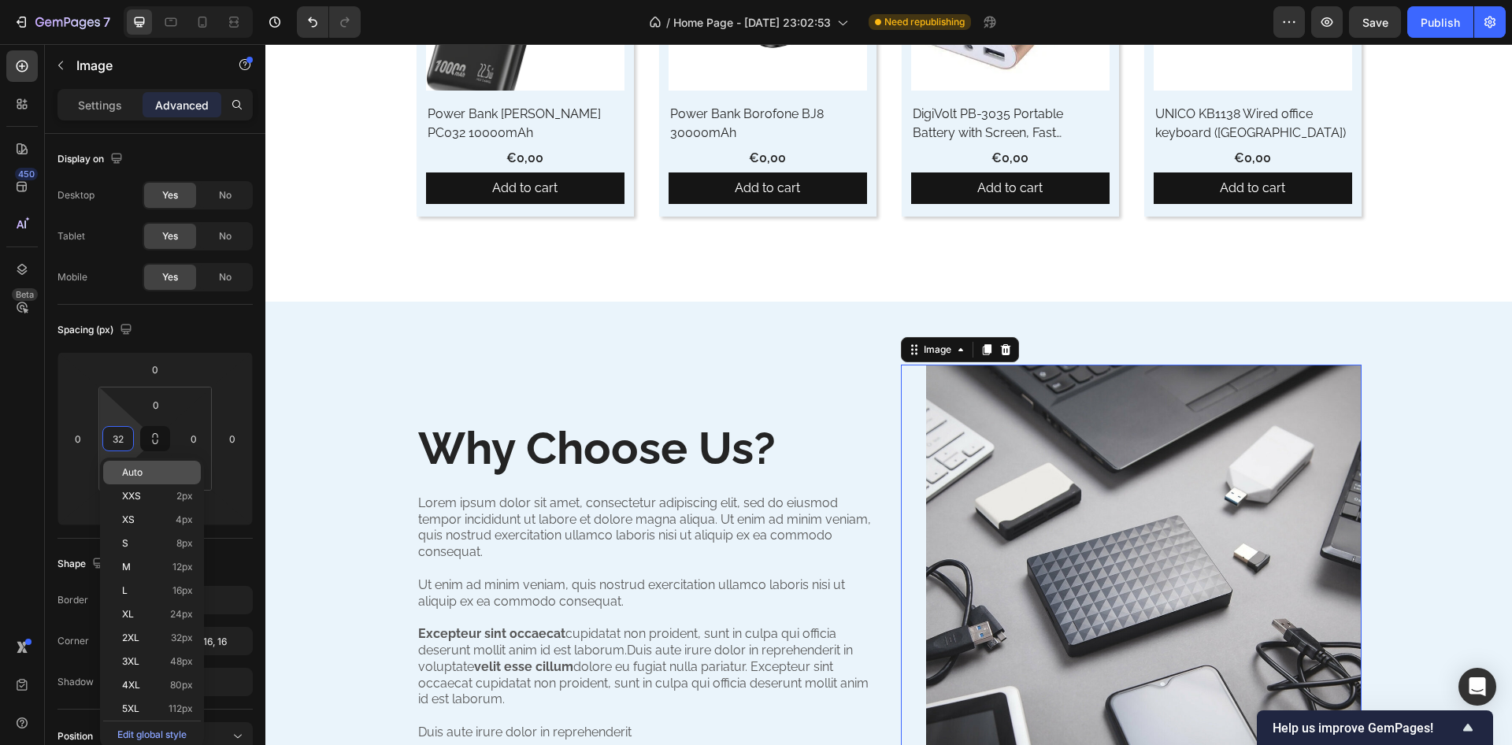
click at [121, 466] on div "Auto" at bounding box center [152, 473] width 98 height 24
type input "Auto"
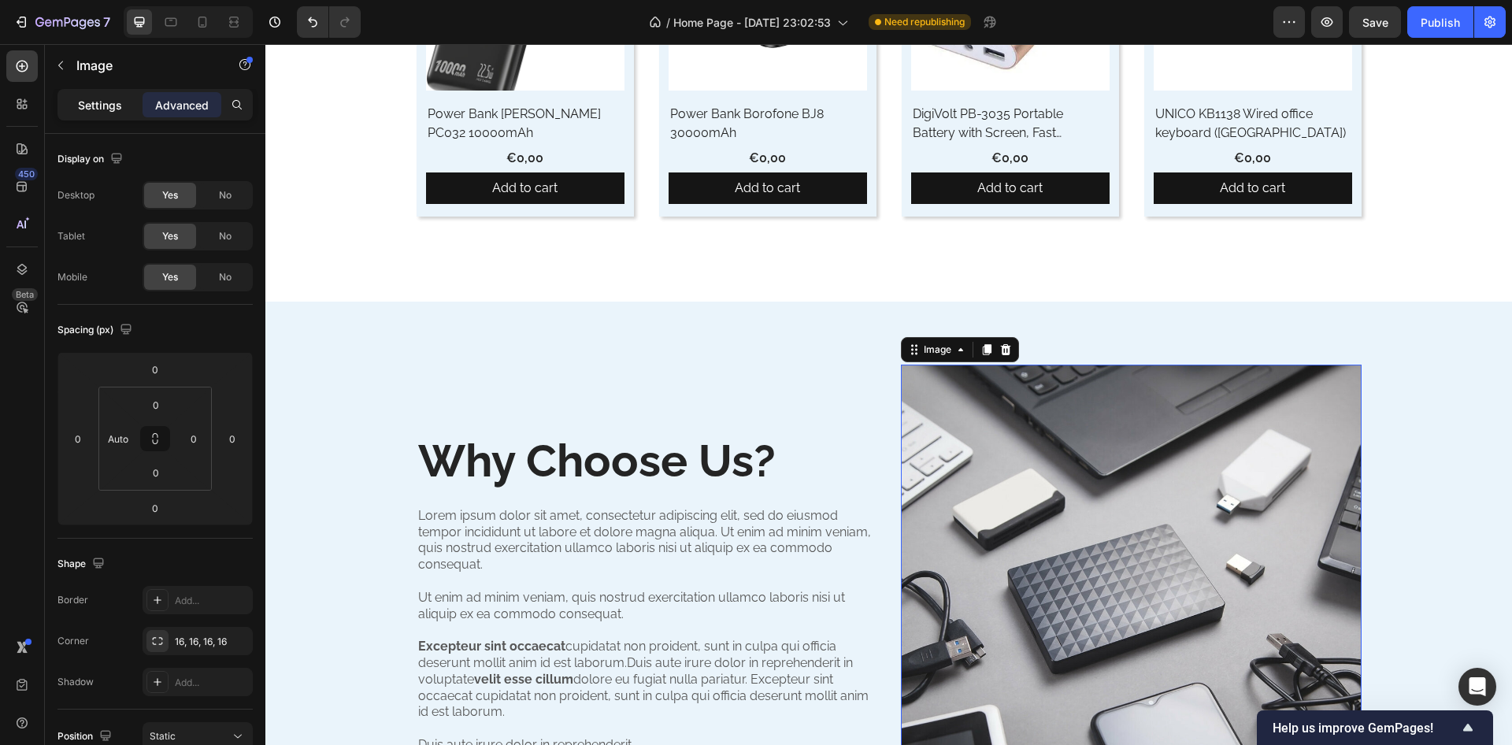
click at [96, 110] on p "Settings" at bounding box center [100, 105] width 44 height 17
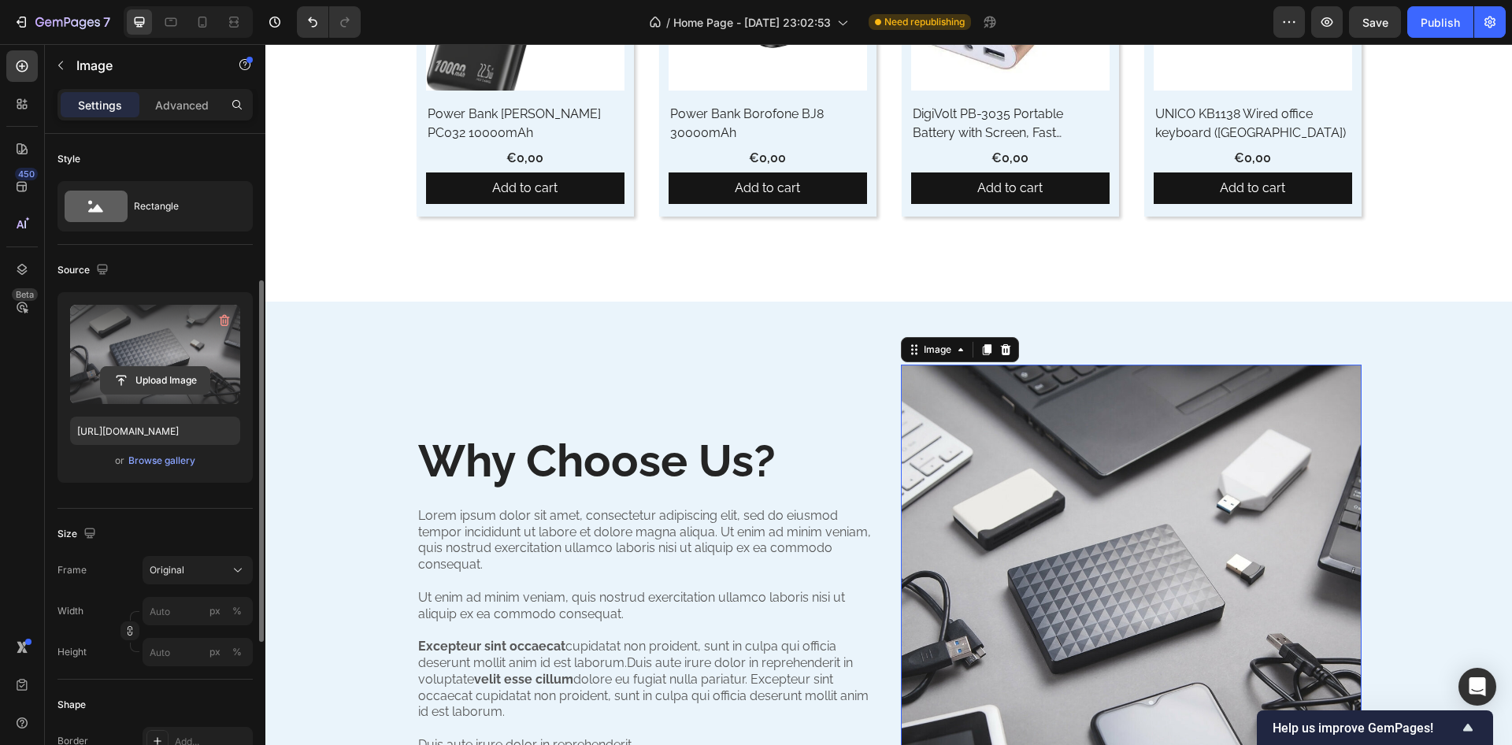
scroll to position [95, 0]
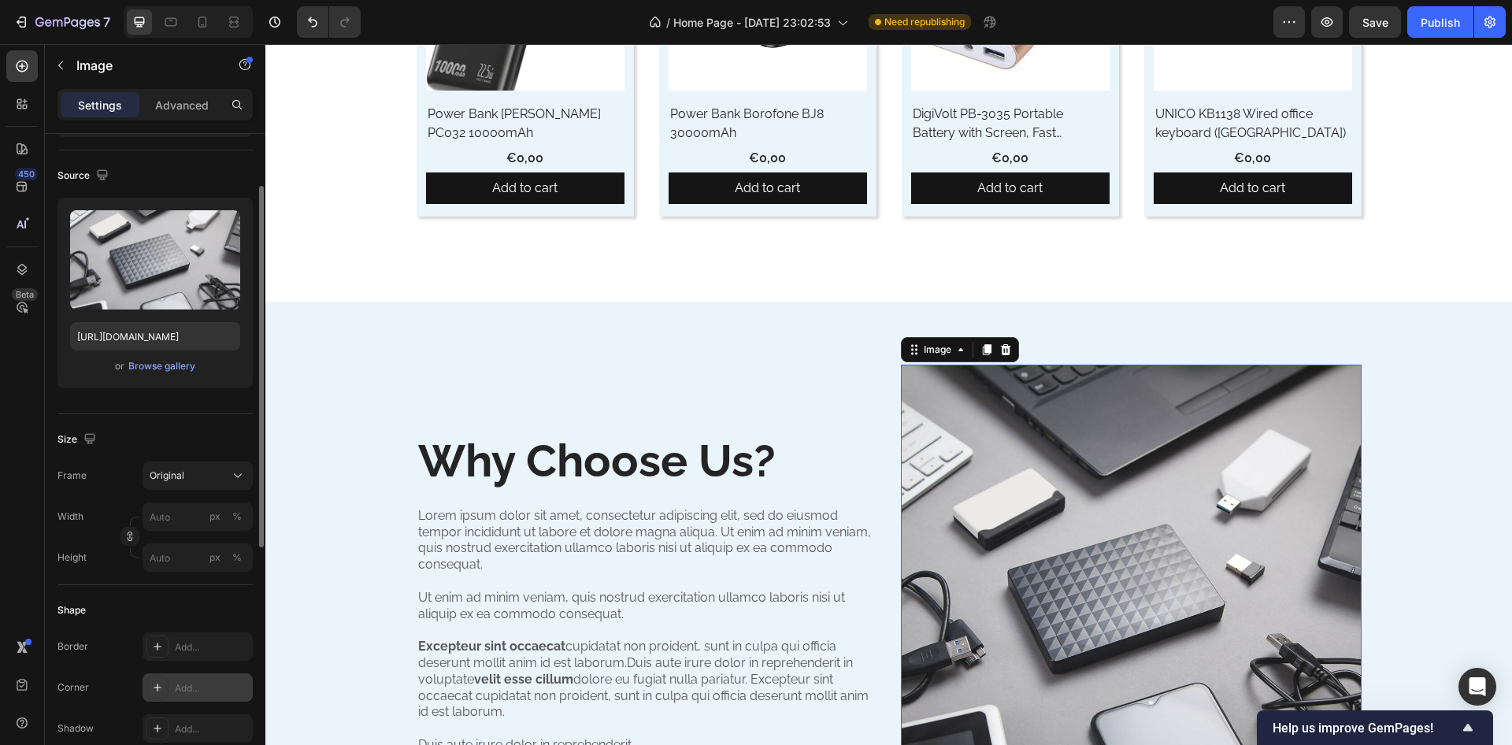
click at [163, 689] on icon at bounding box center [157, 687] width 13 height 13
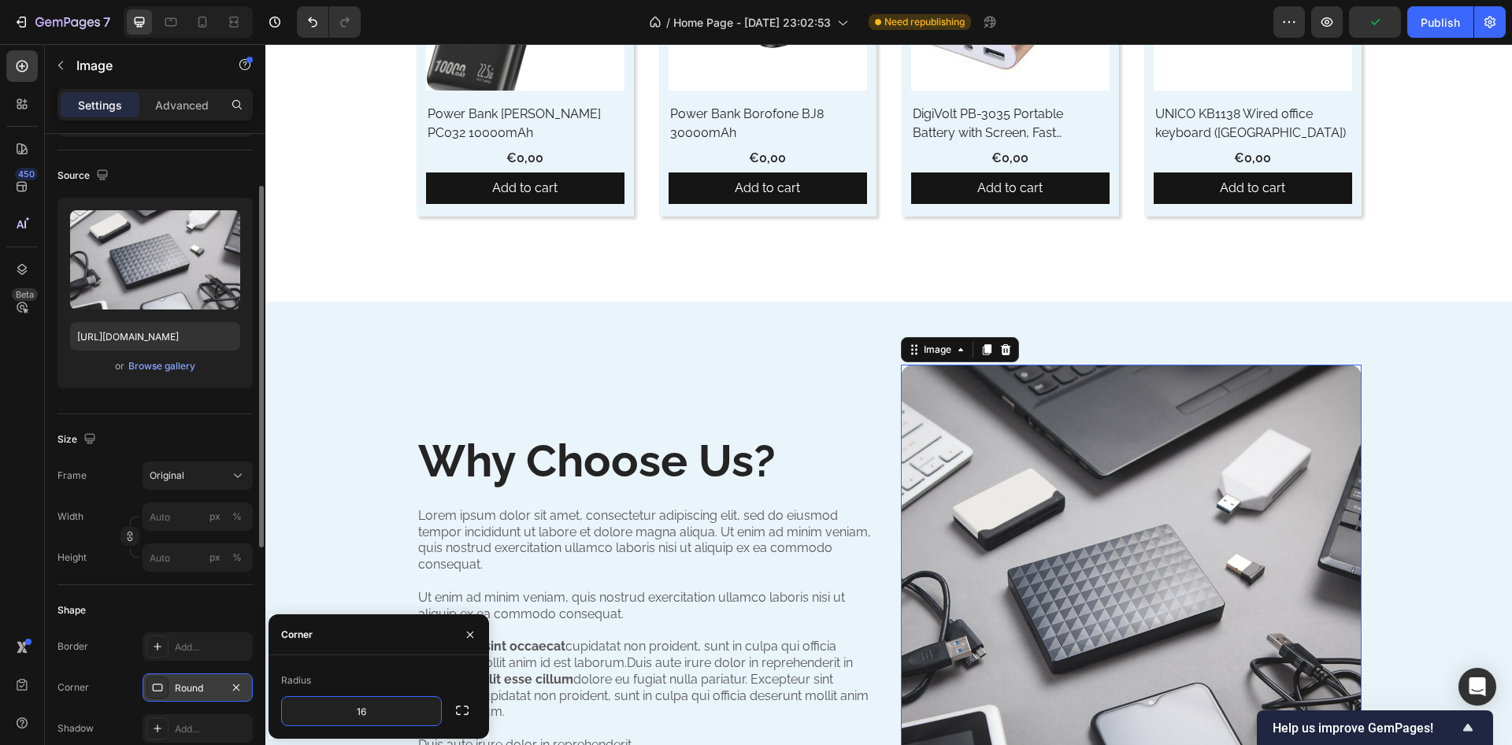
type input "16"
click at [356, 672] on div "Radius" at bounding box center [378, 680] width 195 height 25
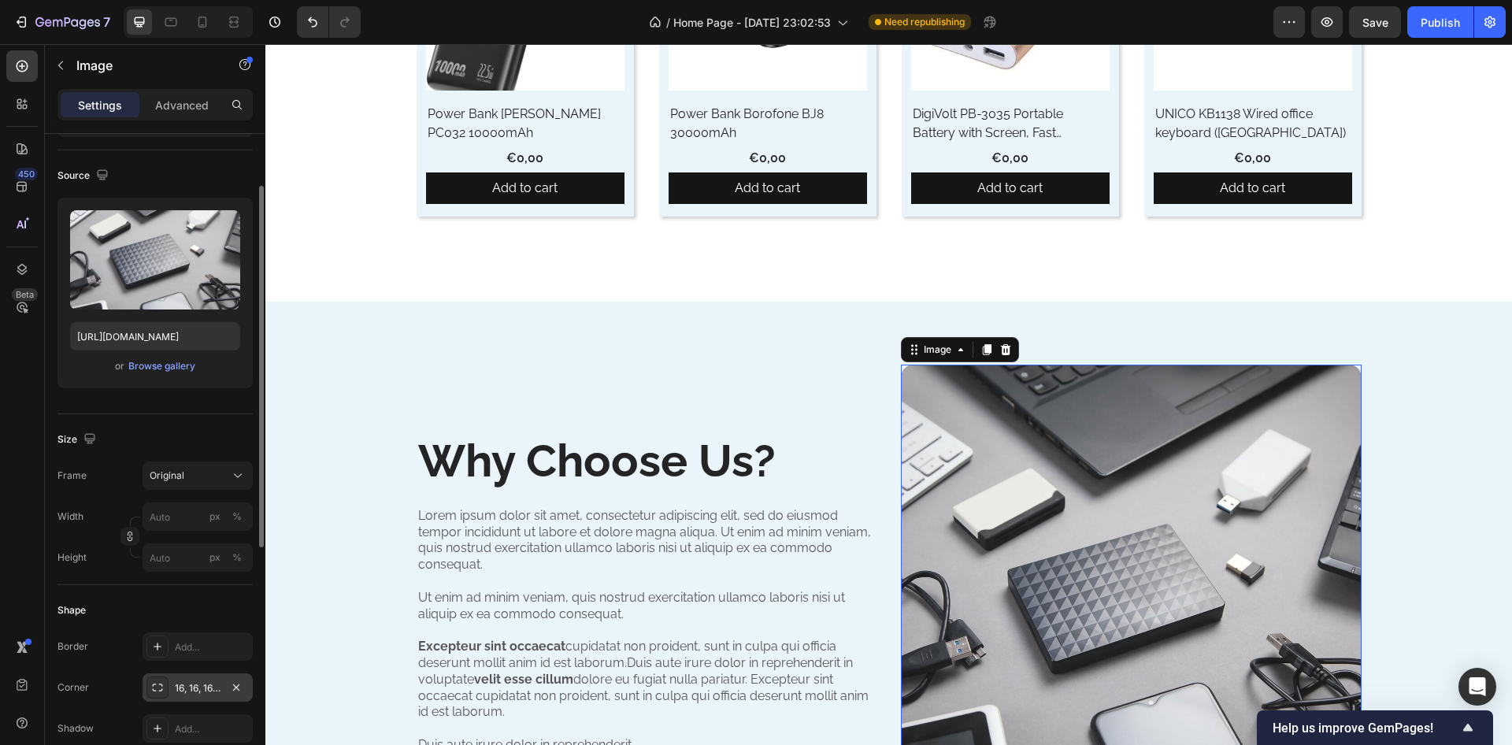
click at [180, 606] on div "Shape" at bounding box center [155, 610] width 195 height 25
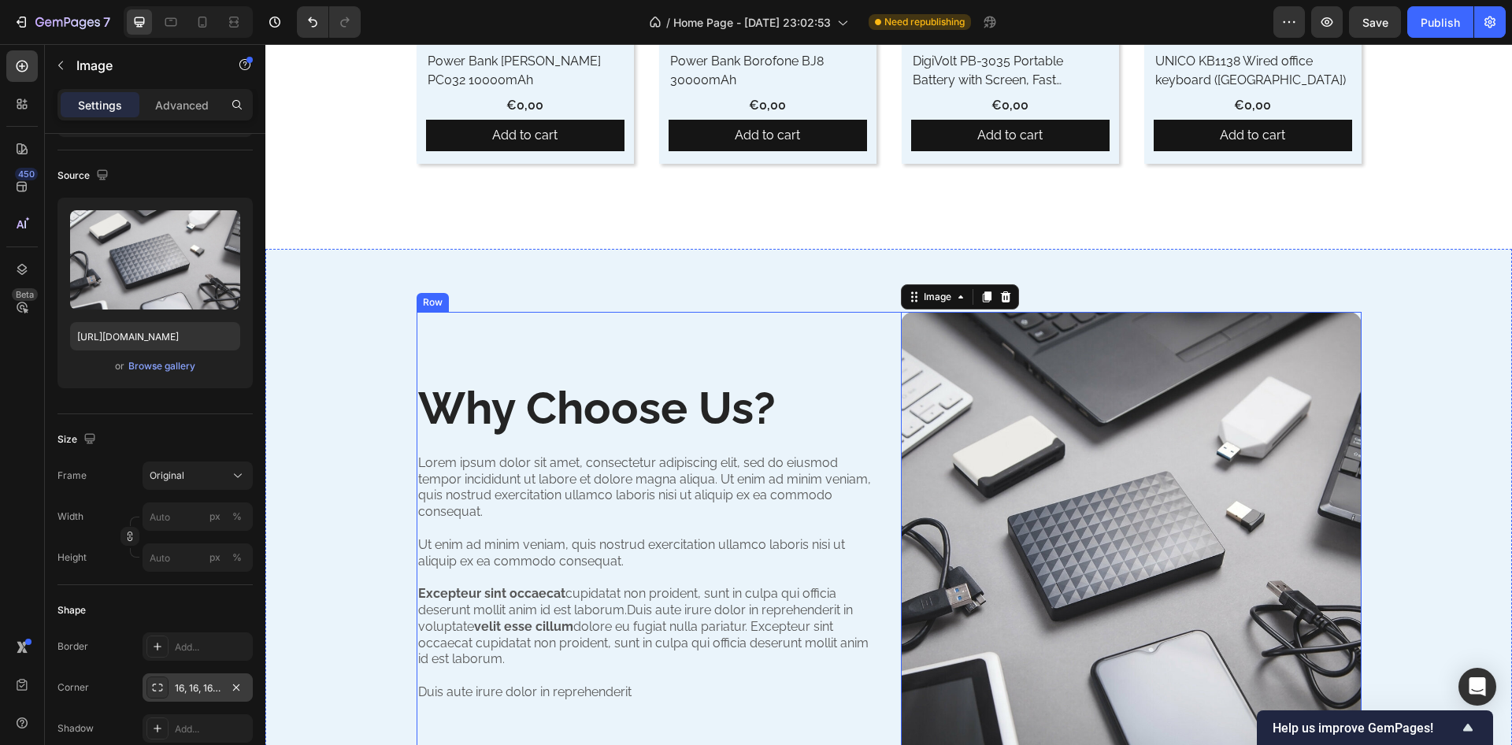
scroll to position [2079, 0]
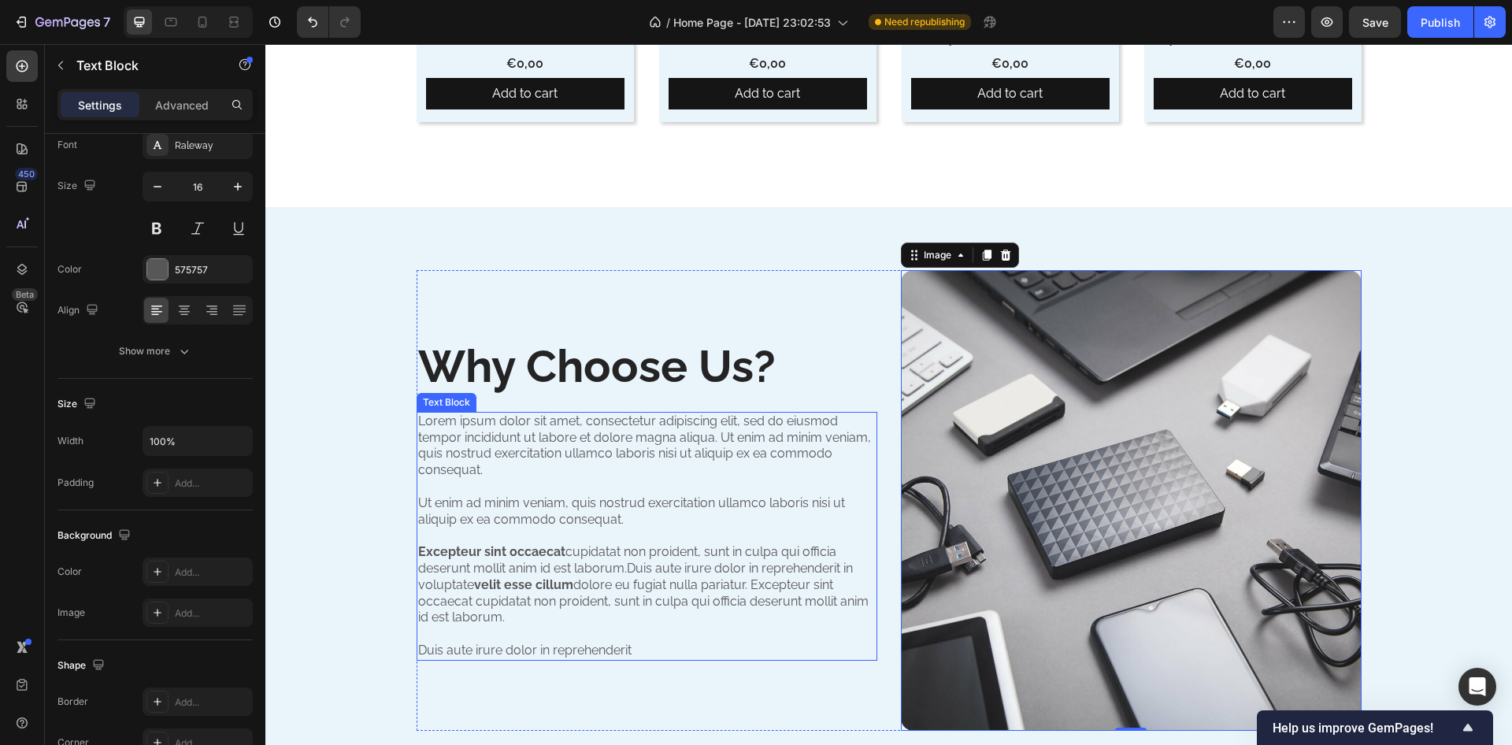
click at [545, 499] on p "Lorem ipsum dolor sit amet, consectetur adipiscing elit, sed do eiusmod tempor …" at bounding box center [647, 537] width 458 height 246
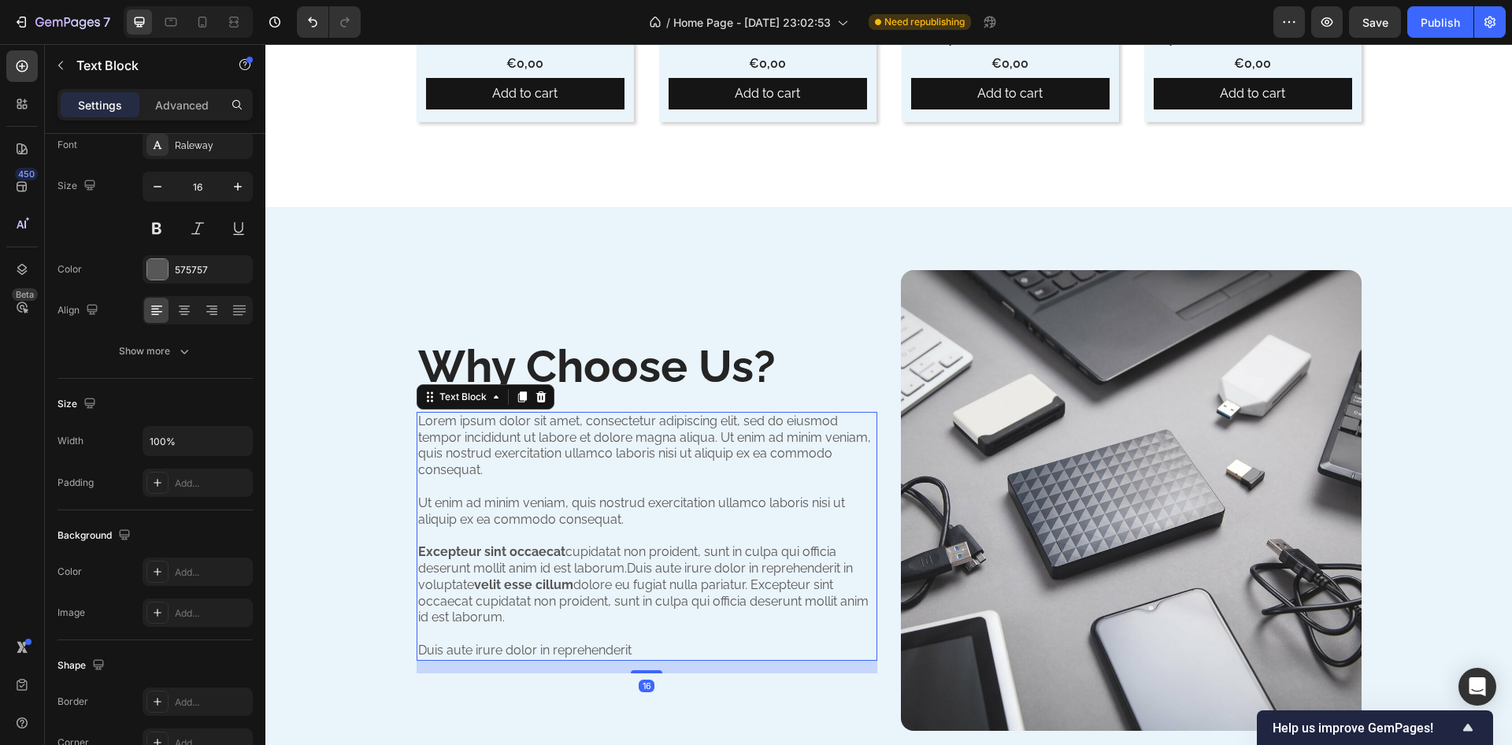
scroll to position [0, 0]
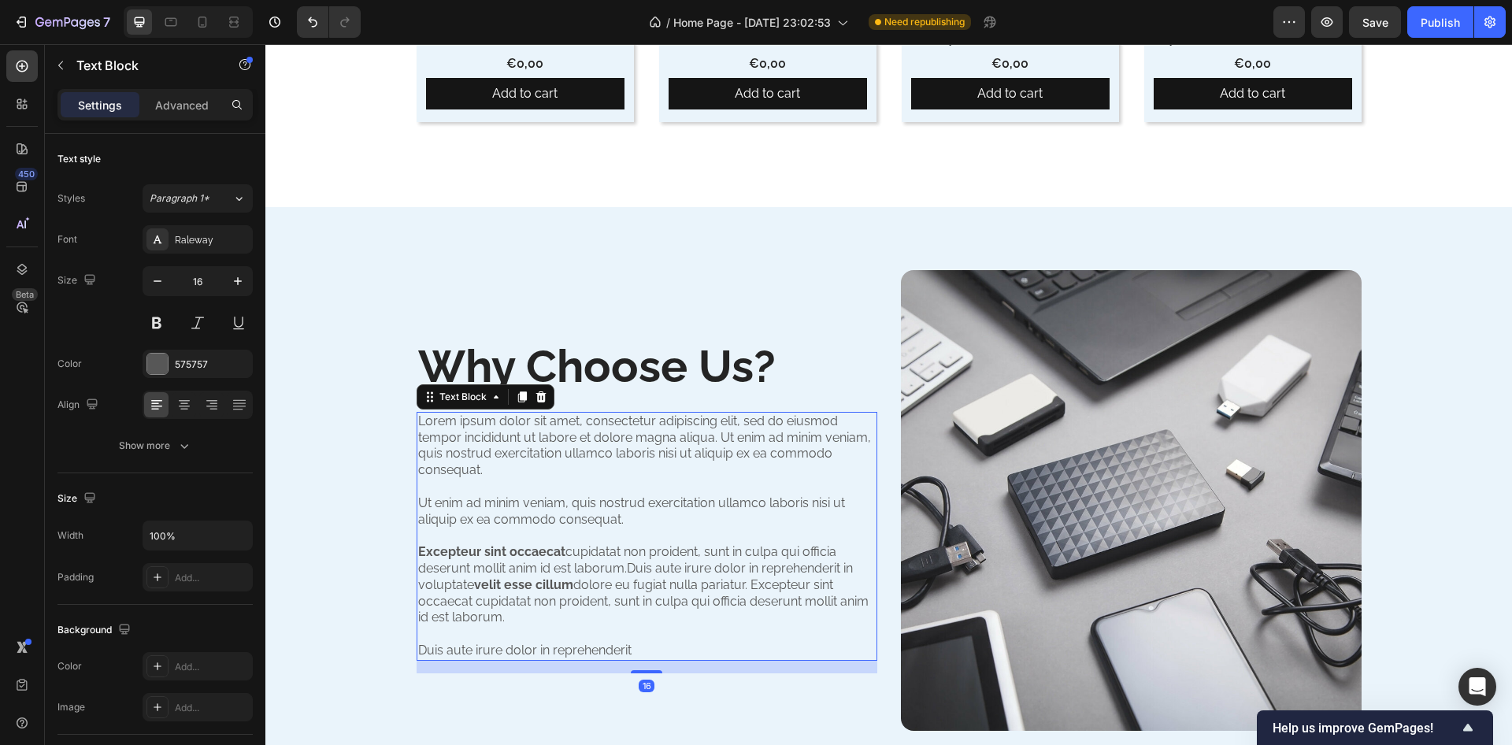
click at [545, 499] on p "Lorem ipsum dolor sit amet, consectetur adipiscing elit, sed do eiusmod tempor …" at bounding box center [647, 537] width 458 height 246
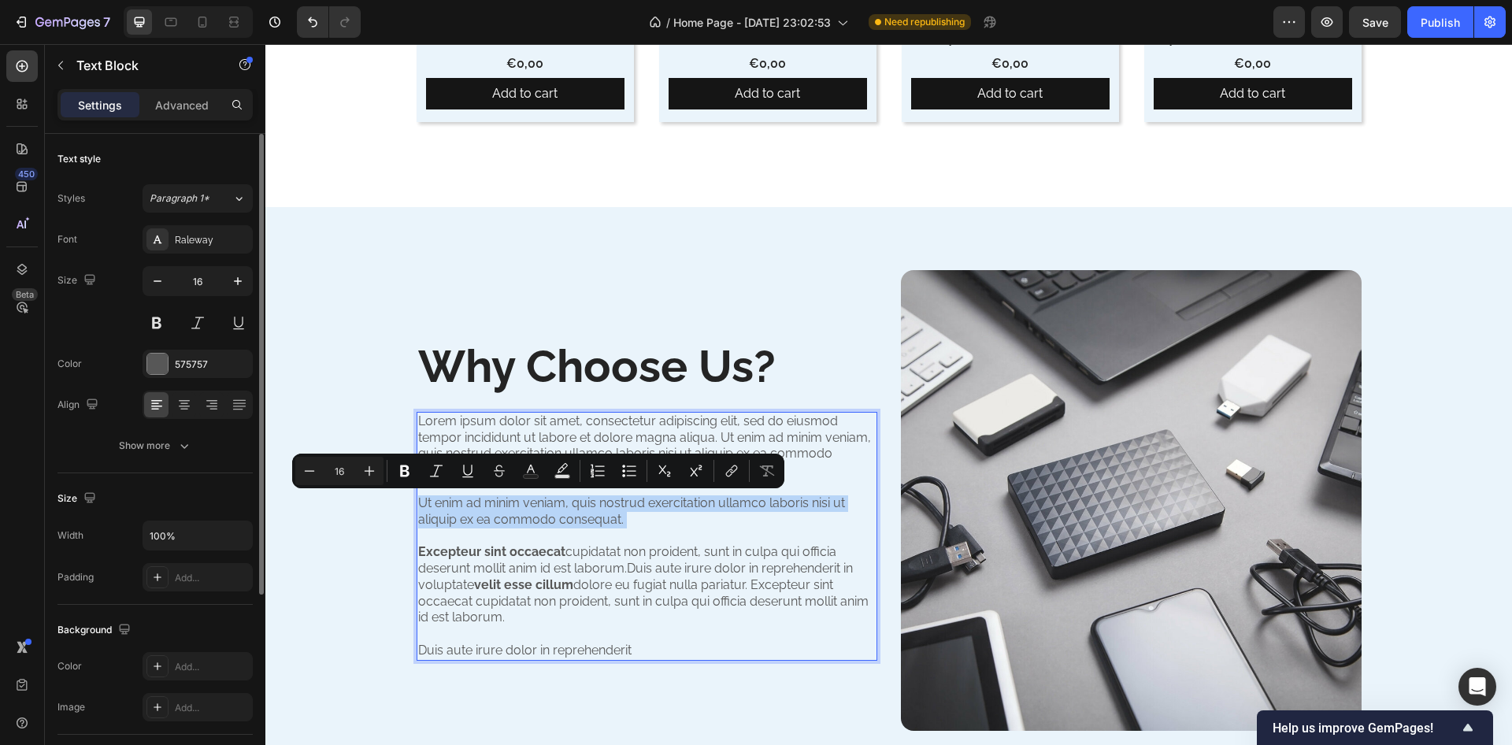
click at [545, 499] on p "Lorem ipsum dolor sit amet, consectetur adipiscing elit, sed do eiusmod tempor …" at bounding box center [647, 537] width 458 height 246
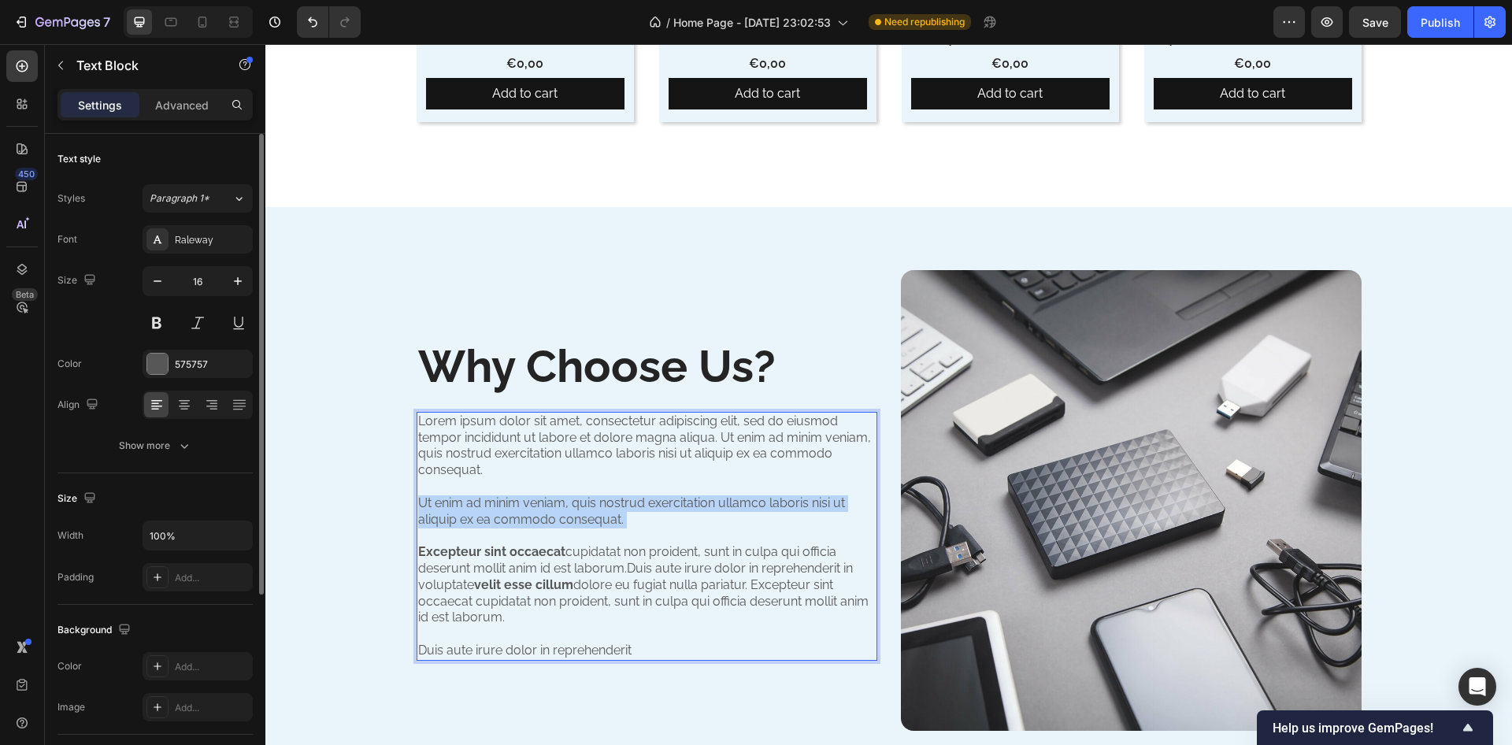
click at [545, 499] on p "Lorem ipsum dolor sit amet, consectetur adipiscing elit, sed do eiusmod tempor …" at bounding box center [647, 537] width 458 height 246
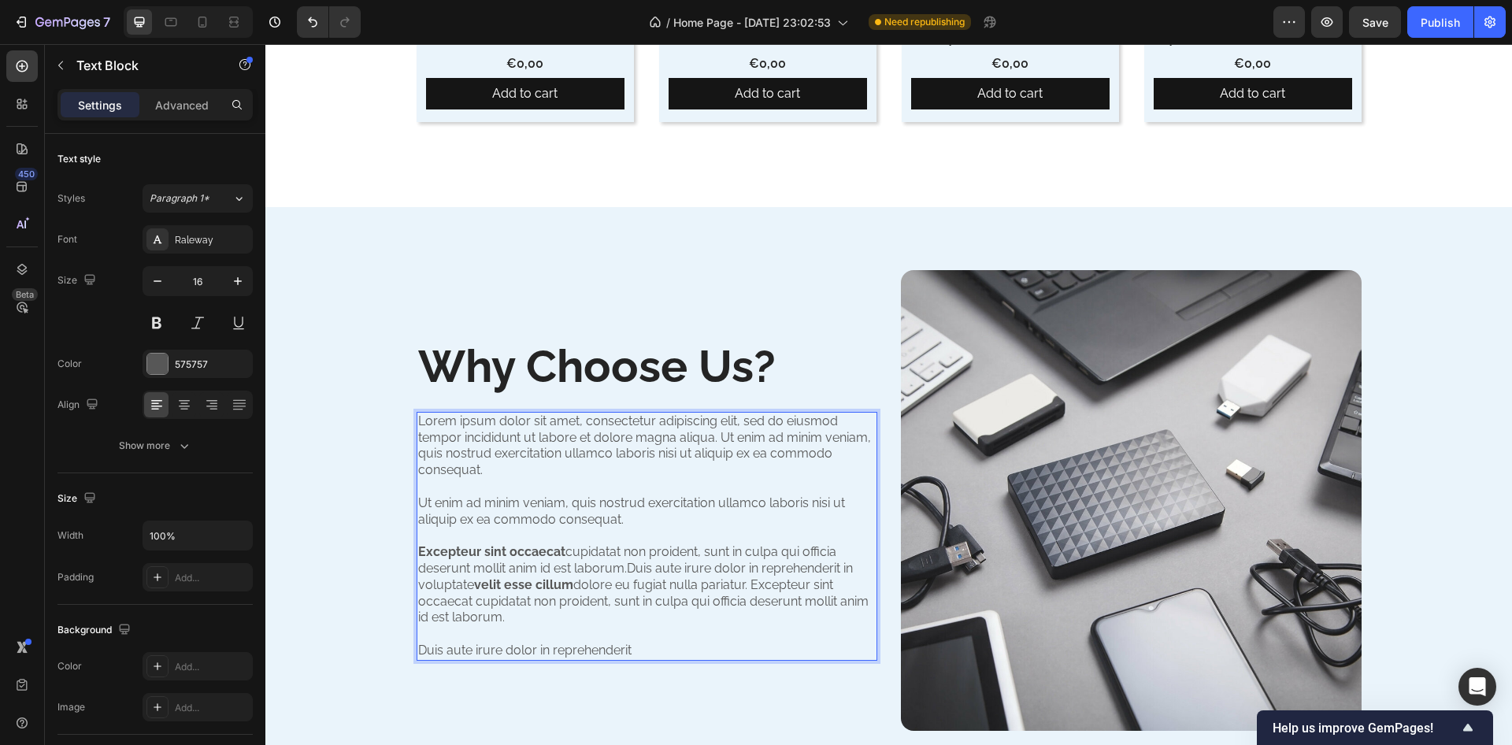
click at [547, 543] on p "Lorem ipsum dolor sit amet, consectetur adipiscing elit, sed do eiusmod tempor …" at bounding box center [647, 537] width 458 height 246
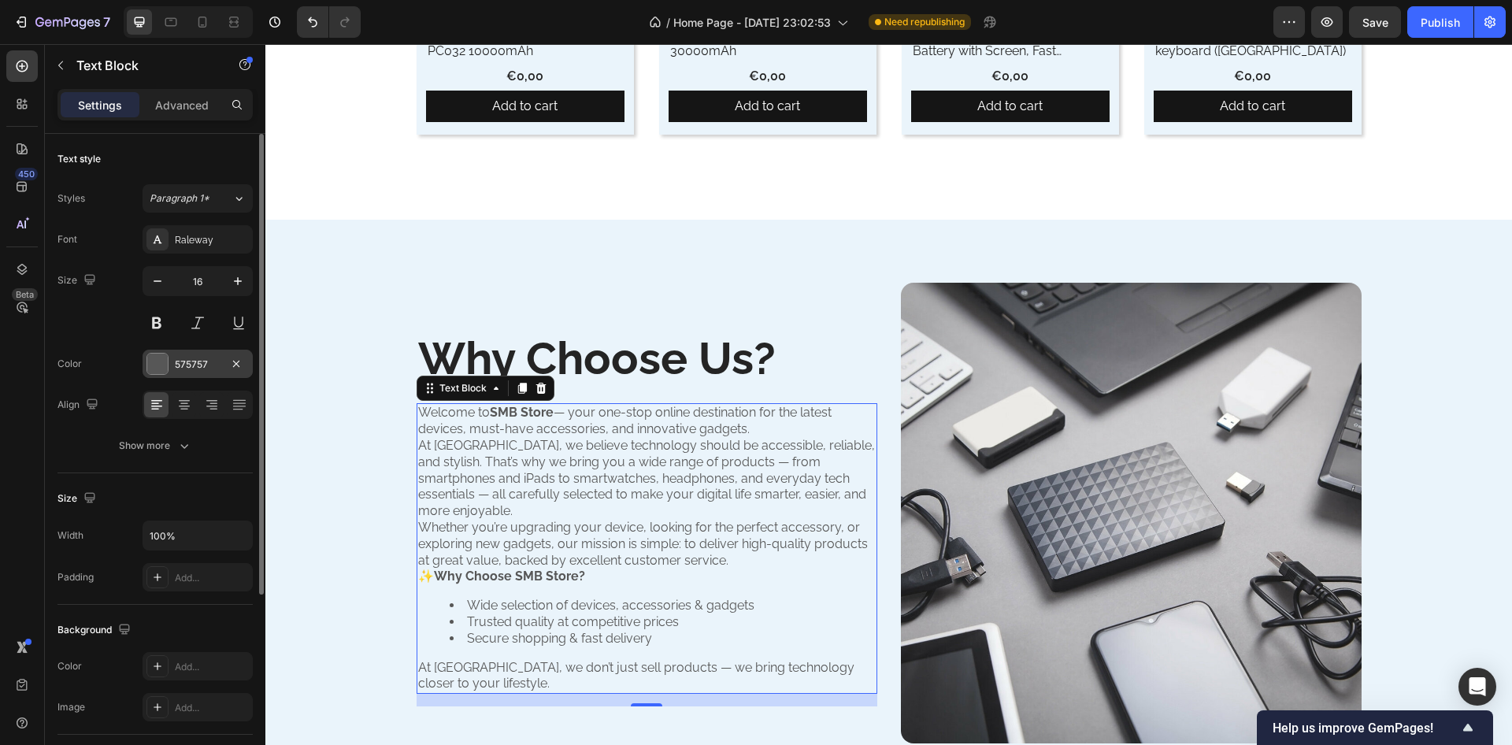
click at [155, 357] on div at bounding box center [157, 364] width 20 height 20
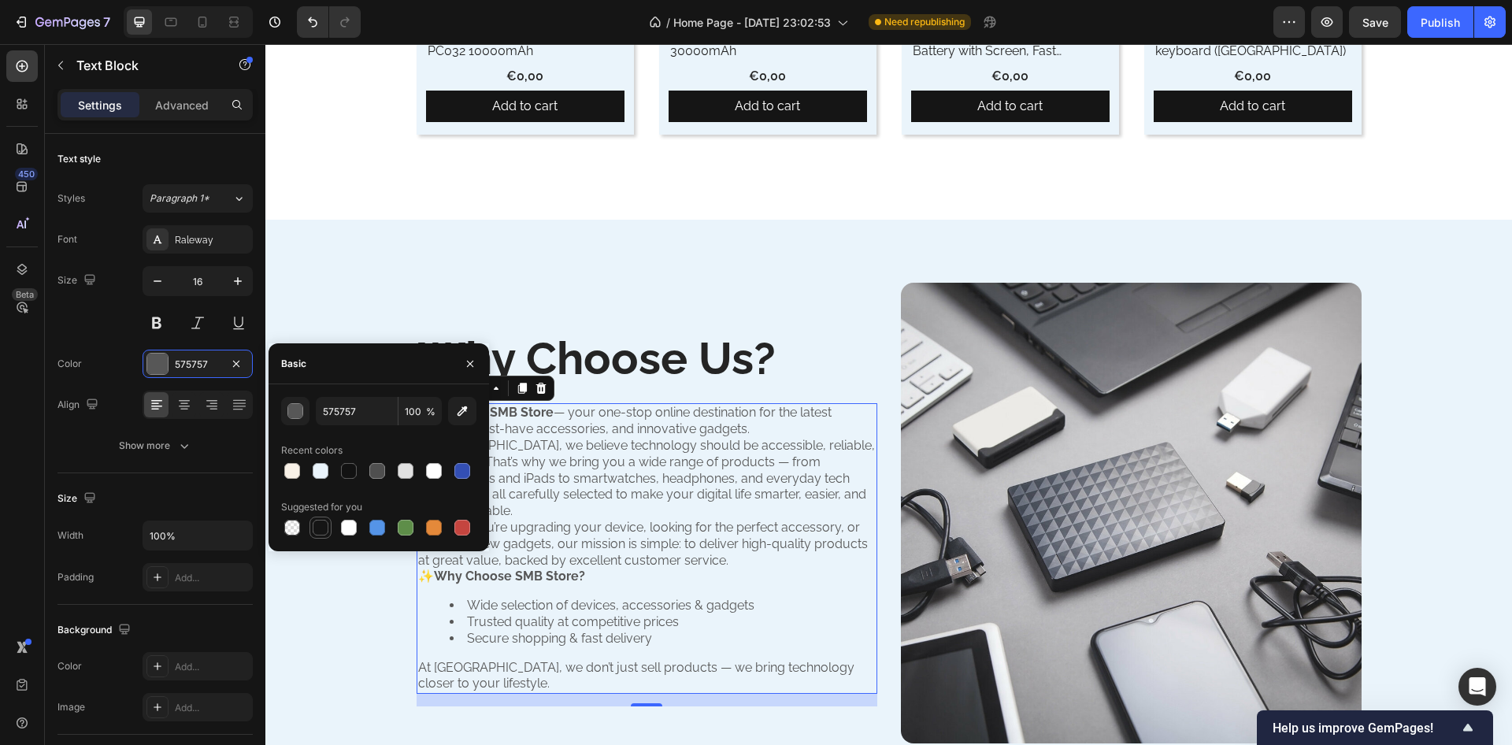
click at [321, 533] on div at bounding box center [320, 527] width 19 height 19
type input "151515"
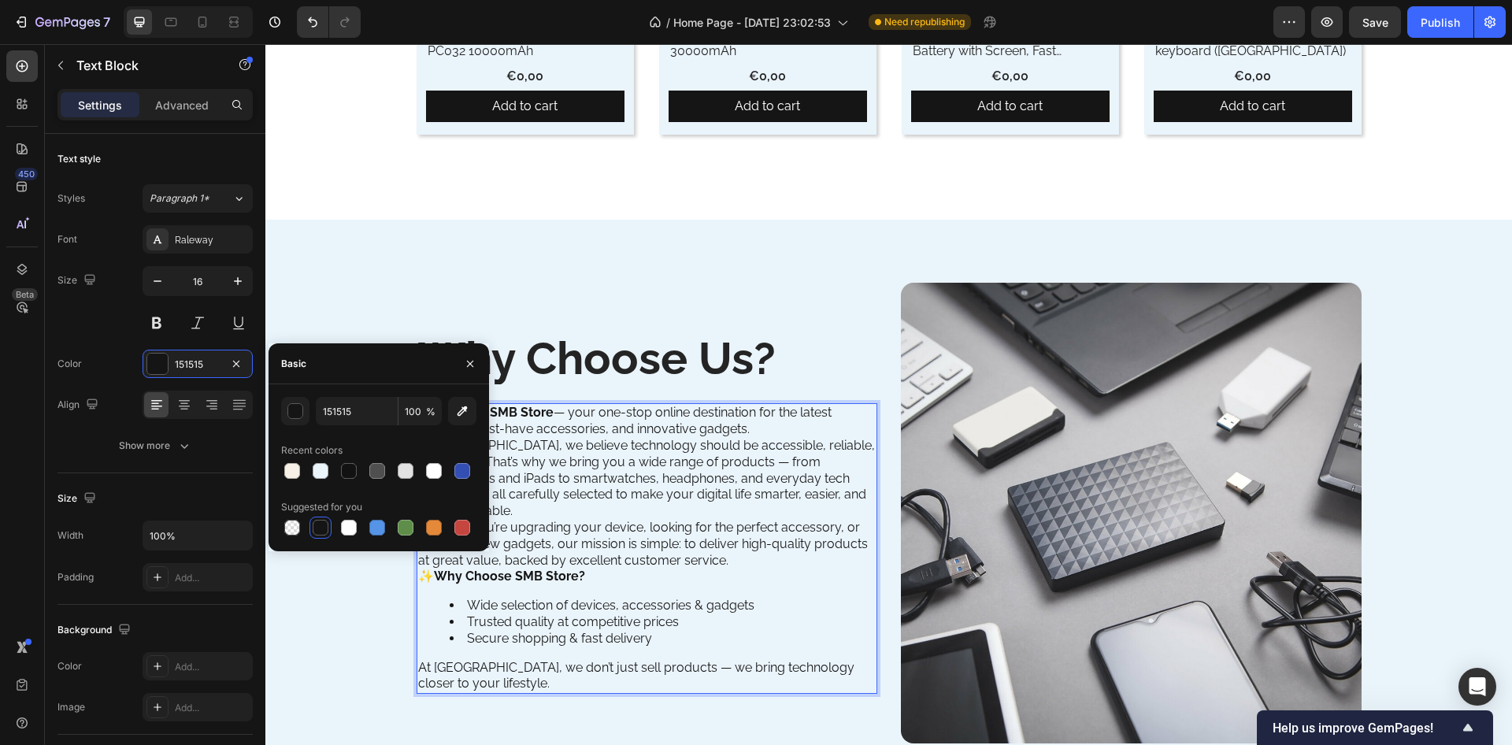
scroll to position [2058, 0]
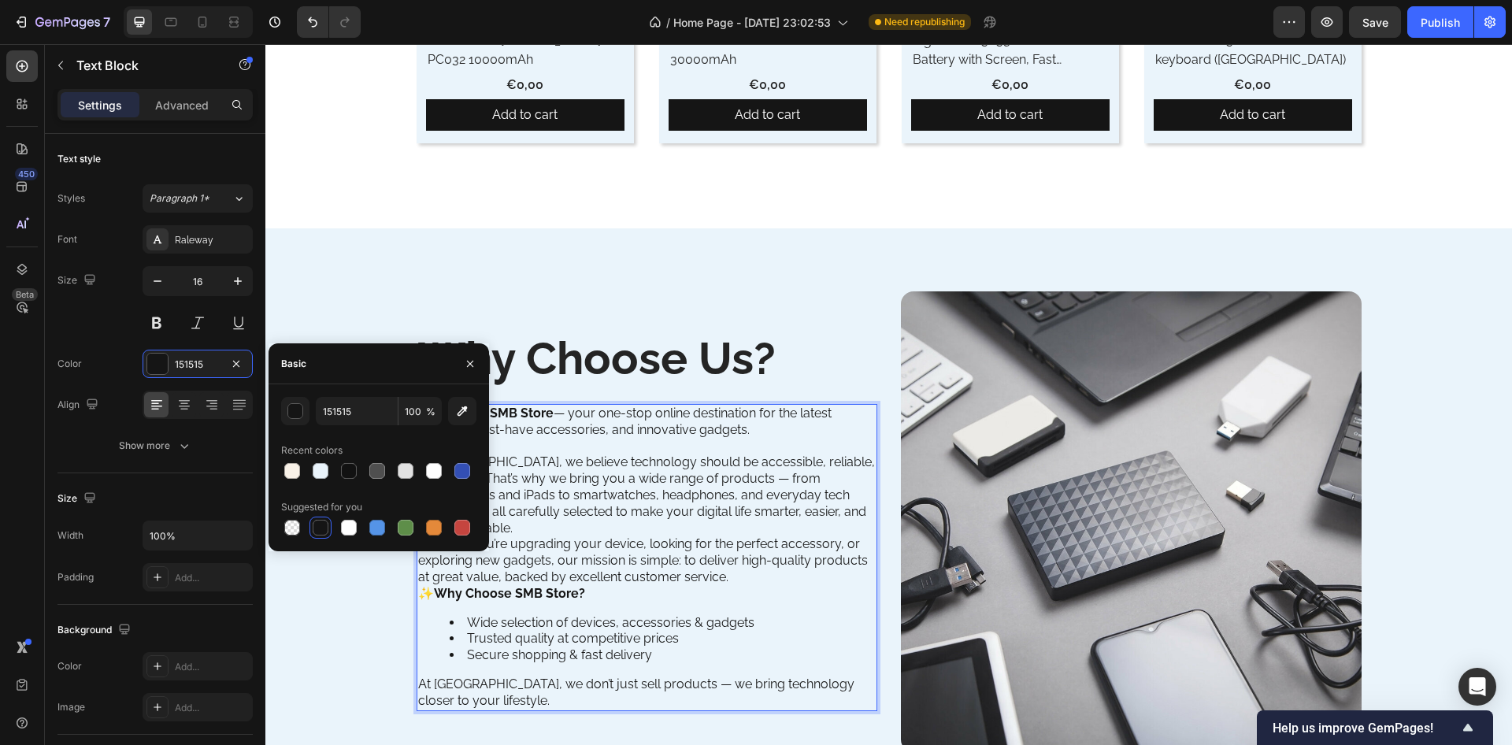
click at [803, 503] on p "At SMB Store, we believe technology should be accessible, reliable, and stylish…" at bounding box center [647, 496] width 458 height 82
click at [543, 559] on p "Whether you’re upgrading your device, looking for the perfect accessory, or exp…" at bounding box center [647, 560] width 458 height 49
click at [462, 361] on button "button" at bounding box center [470, 363] width 25 height 25
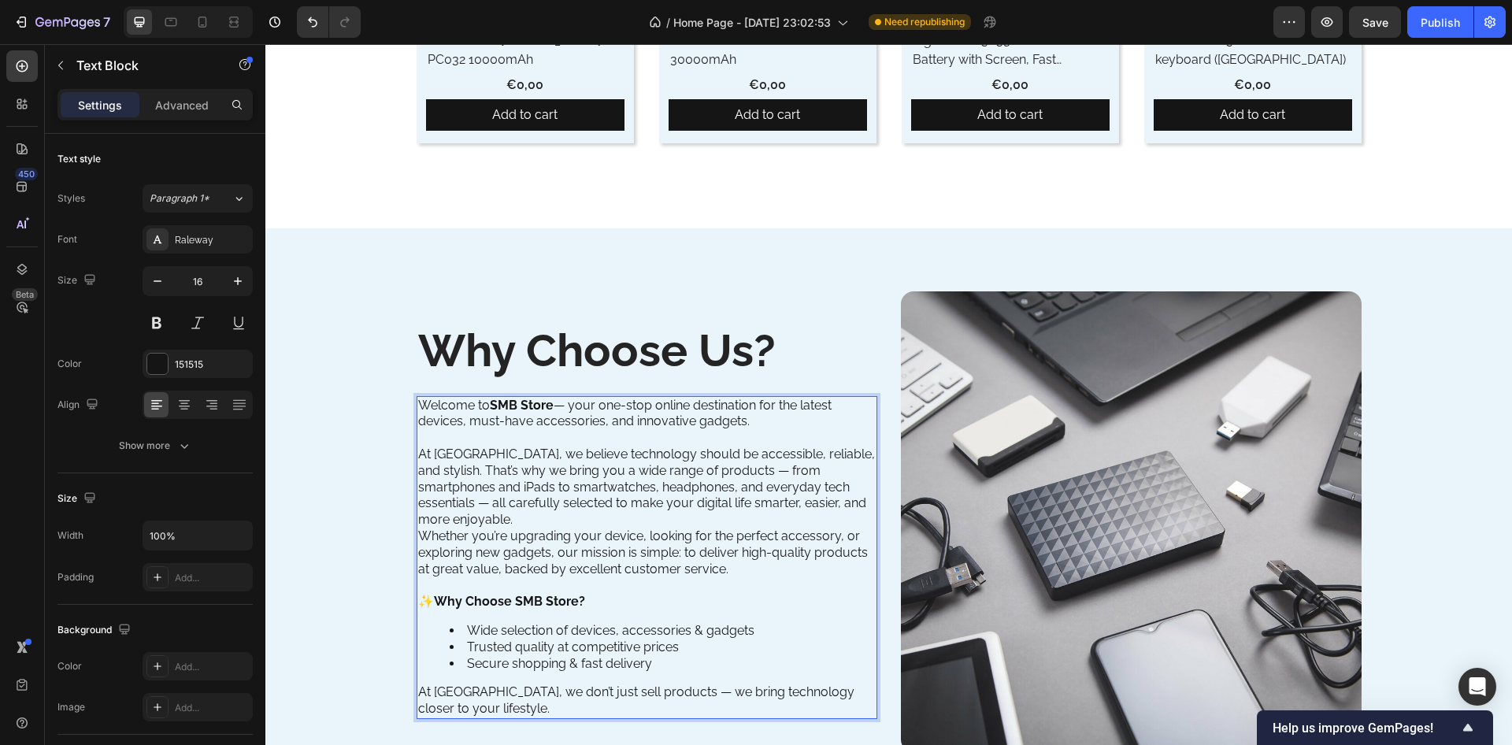
scroll to position [2050, 0]
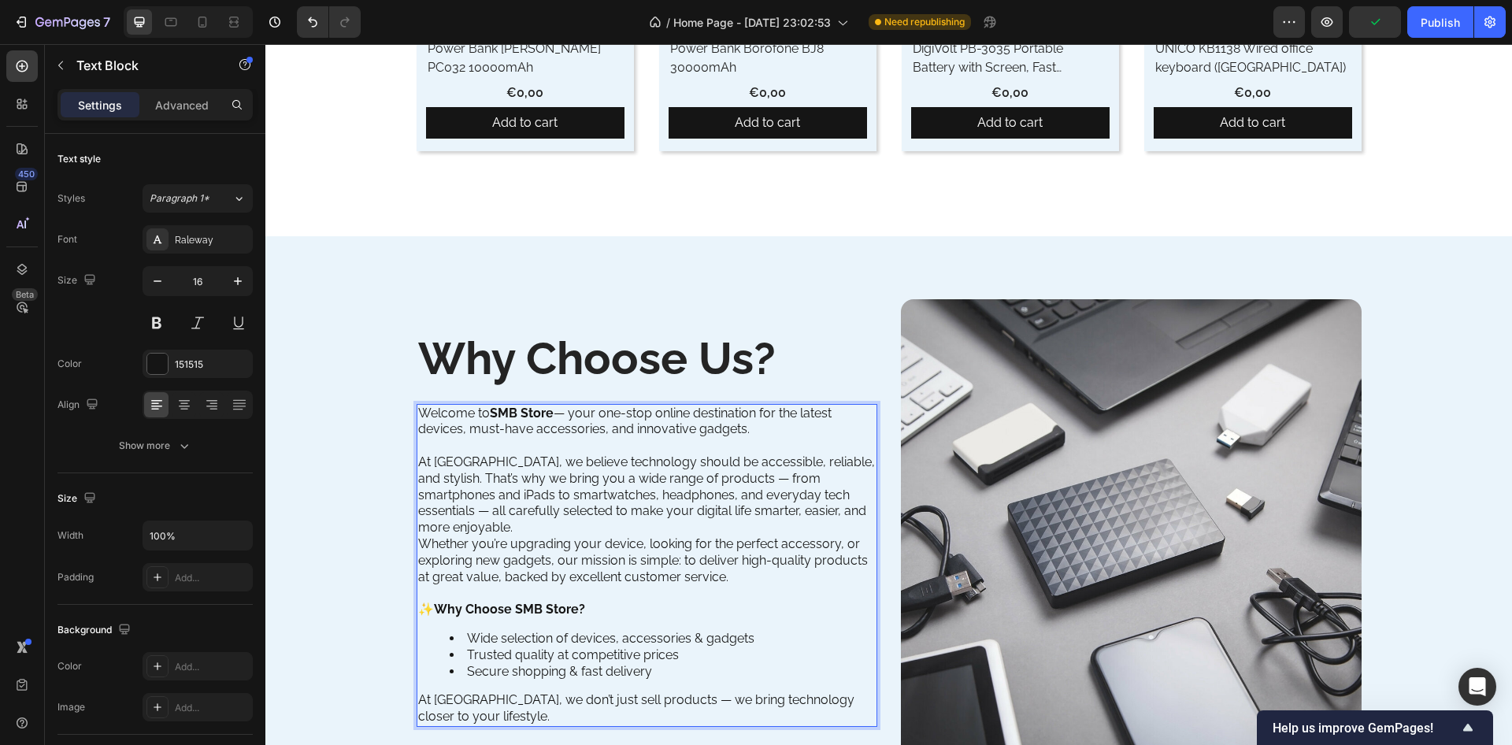
click at [663, 671] on li "Secure shopping & fast delivery" at bounding box center [663, 672] width 426 height 17
drag, startPoint x: 863, startPoint y: 519, endPoint x: 863, endPoint y: 545, distance: 26.0
click at [863, 525] on p "At SMB Store, we believe technology should be accessible, reliable, and stylish…" at bounding box center [647, 496] width 458 height 82
click at [868, 521] on p "At SMB Store, we believe technology should be accessible, reliable, and stylish…" at bounding box center [647, 496] width 458 height 82
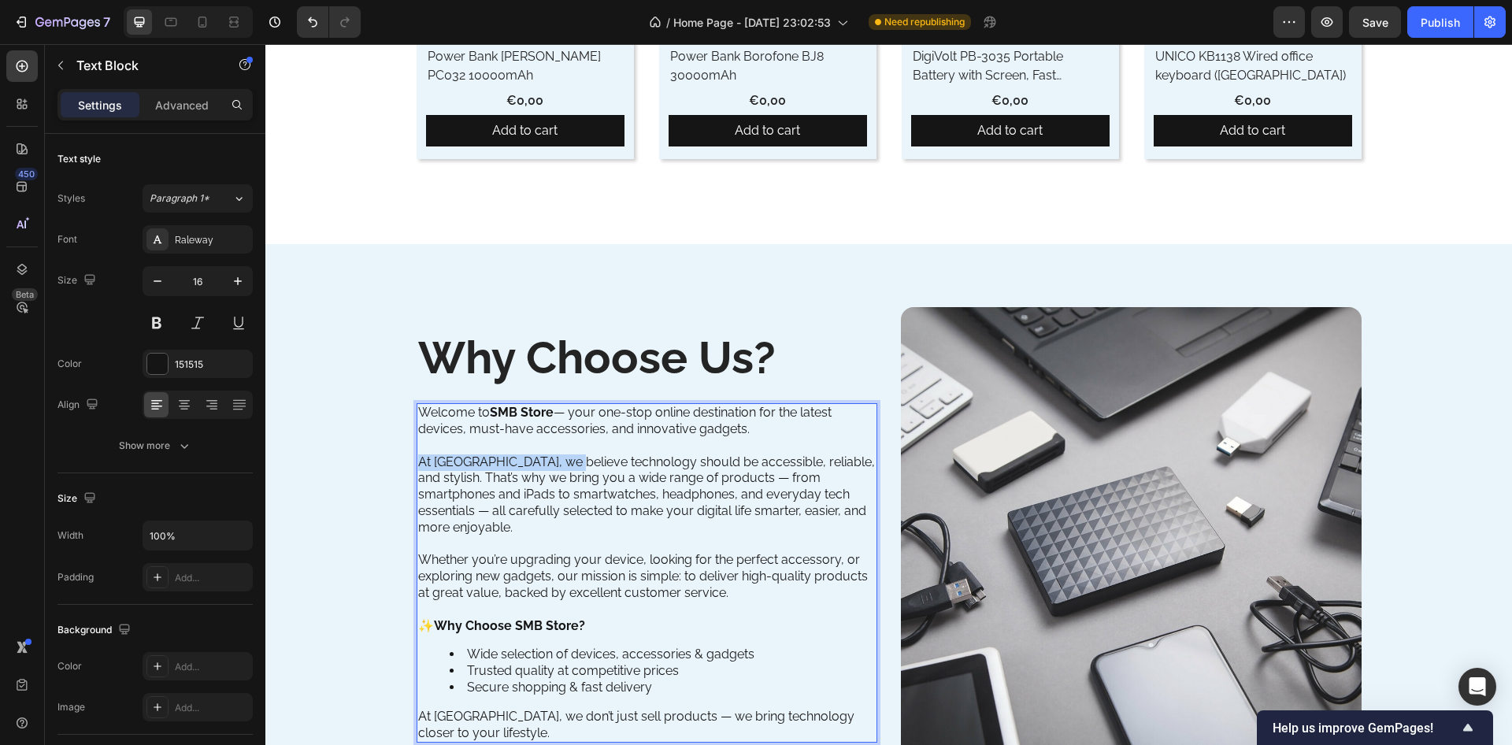
drag, startPoint x: 413, startPoint y: 468, endPoint x: 559, endPoint y: 470, distance: 146.5
click at [559, 470] on p "At SMB Store, we believe technology should be accessible, reliable, and stylish…" at bounding box center [647, 496] width 458 height 82
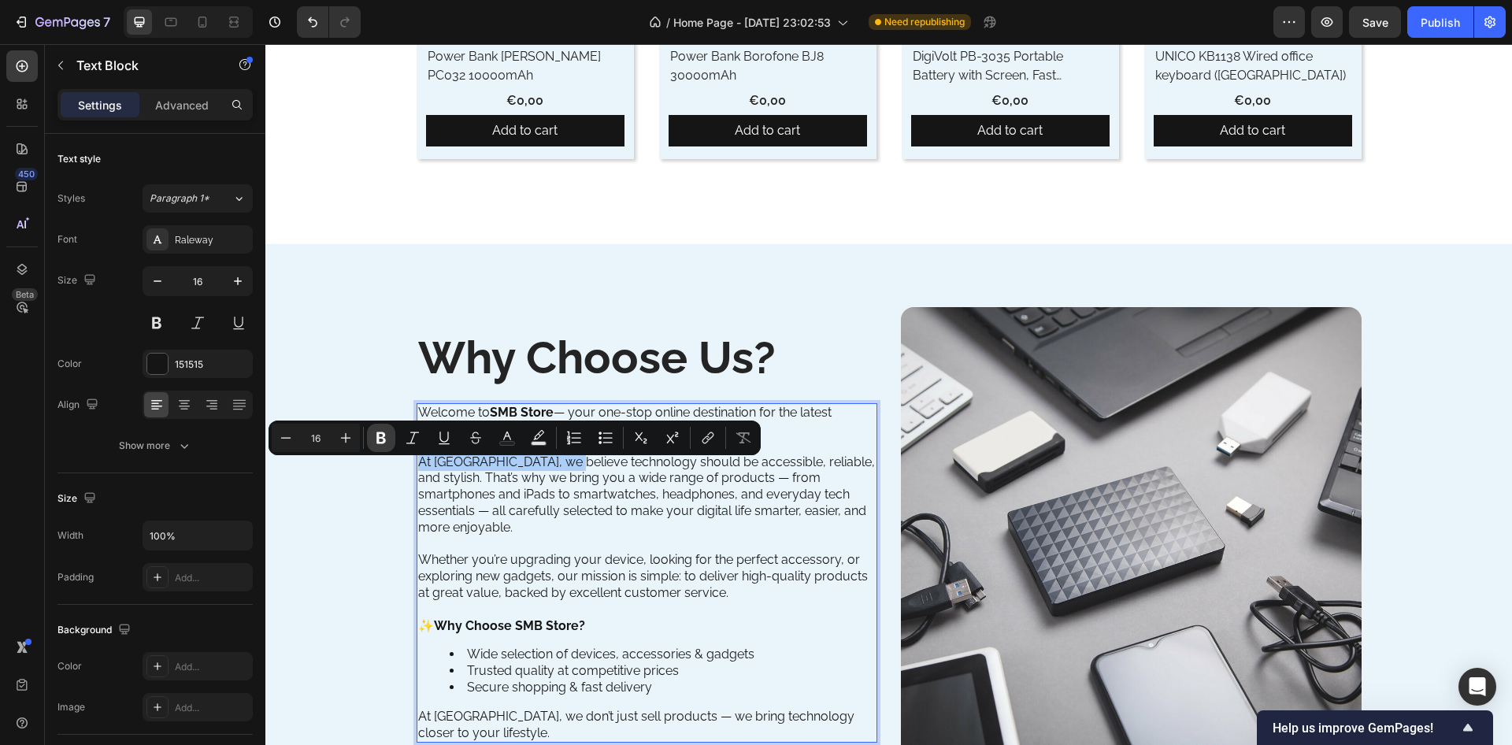
drag, startPoint x: 376, startPoint y: 437, endPoint x: 389, endPoint y: 438, distance: 13.4
click at [376, 436] on icon "Editor contextual toolbar" at bounding box center [381, 438] width 16 height 16
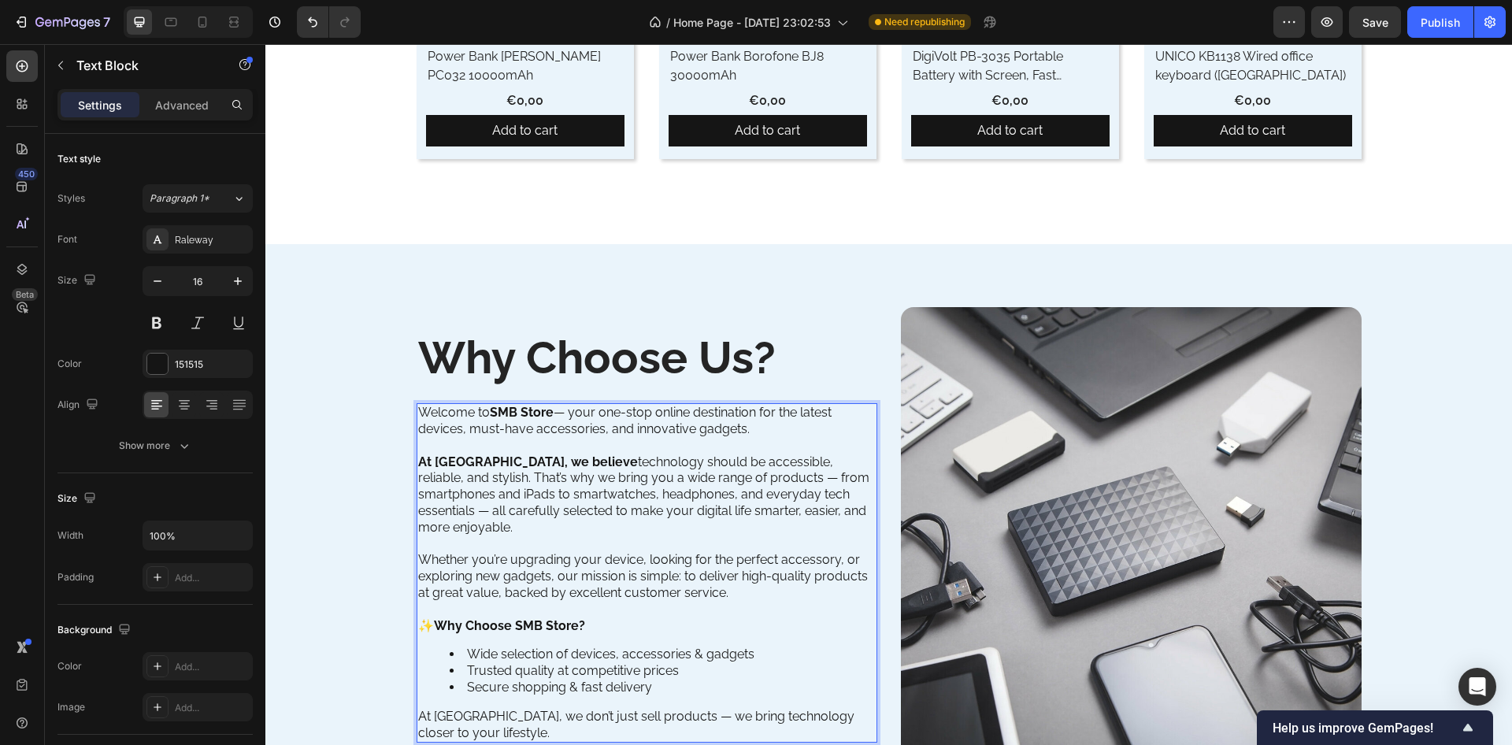
click at [548, 510] on p "At SMB Store, we believe technology should be accessible, reliable, and stylish…" at bounding box center [647, 496] width 458 height 82
drag, startPoint x: 413, startPoint y: 549, endPoint x: 636, endPoint y: 547, distance: 223.7
click at [636, 552] on p "Whether you’re upgrading your device, looking for the perfect accessory, or exp…" at bounding box center [647, 576] width 458 height 49
click at [647, 555] on p "Whether you’re upgrading your device, looking for the perfect accessory, or exp…" at bounding box center [647, 576] width 458 height 49
drag, startPoint x: 639, startPoint y: 555, endPoint x: 404, endPoint y: 548, distance: 234.8
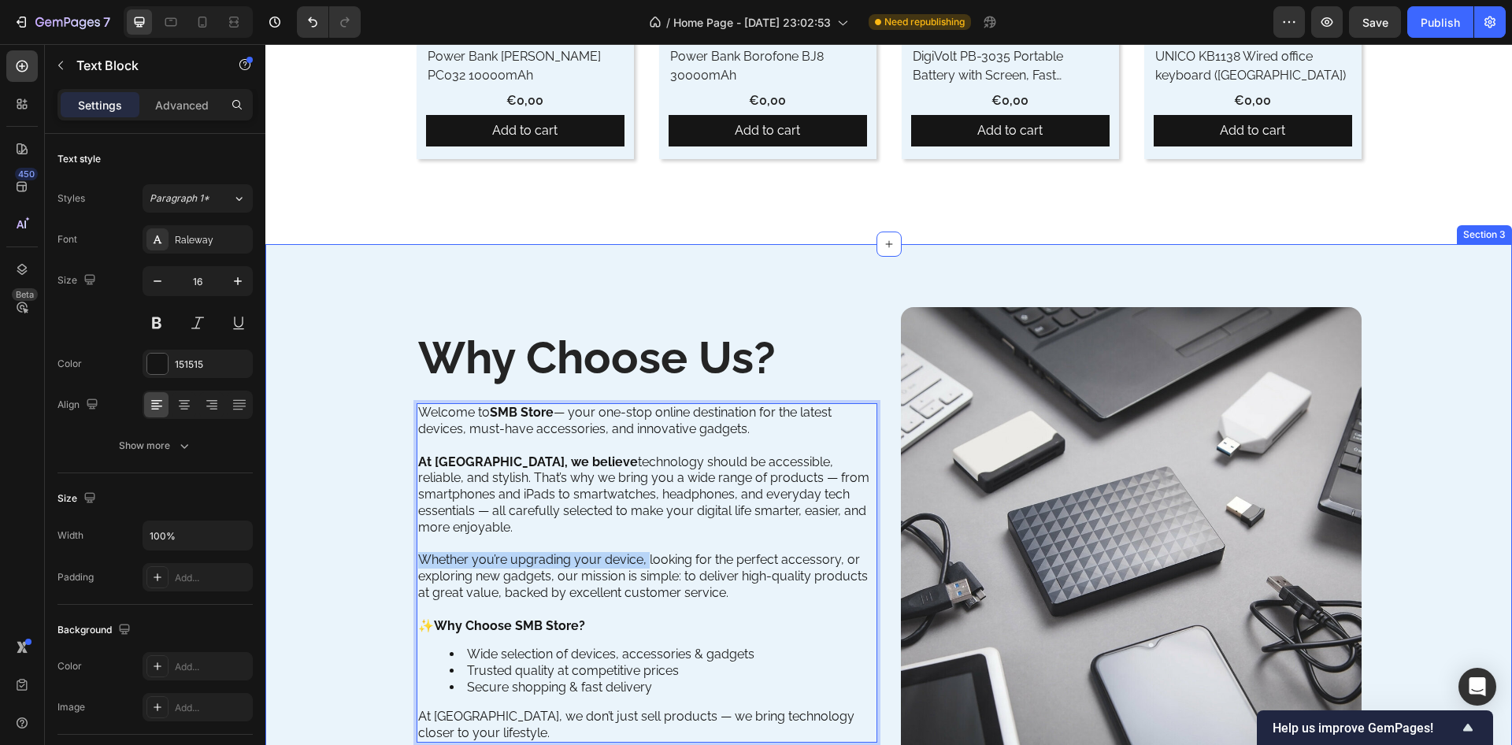
click at [404, 548] on div "Why Choose Us? Heading Welcome to SMB Store — your one-stop online destination …" at bounding box center [888, 543] width 1223 height 473
drag, startPoint x: 607, startPoint y: 547, endPoint x: 643, endPoint y: 548, distance: 36.2
click at [607, 552] on p "Whether you’re upgrading your device, looking for the perfect accessory, or exp…" at bounding box center [647, 576] width 458 height 49
click at [653, 552] on p "Whether you’re upgrading your device, looking for the perfect accessory, or exp…" at bounding box center [647, 576] width 458 height 49
drag, startPoint x: 637, startPoint y: 552, endPoint x: 466, endPoint y: 551, distance: 170.9
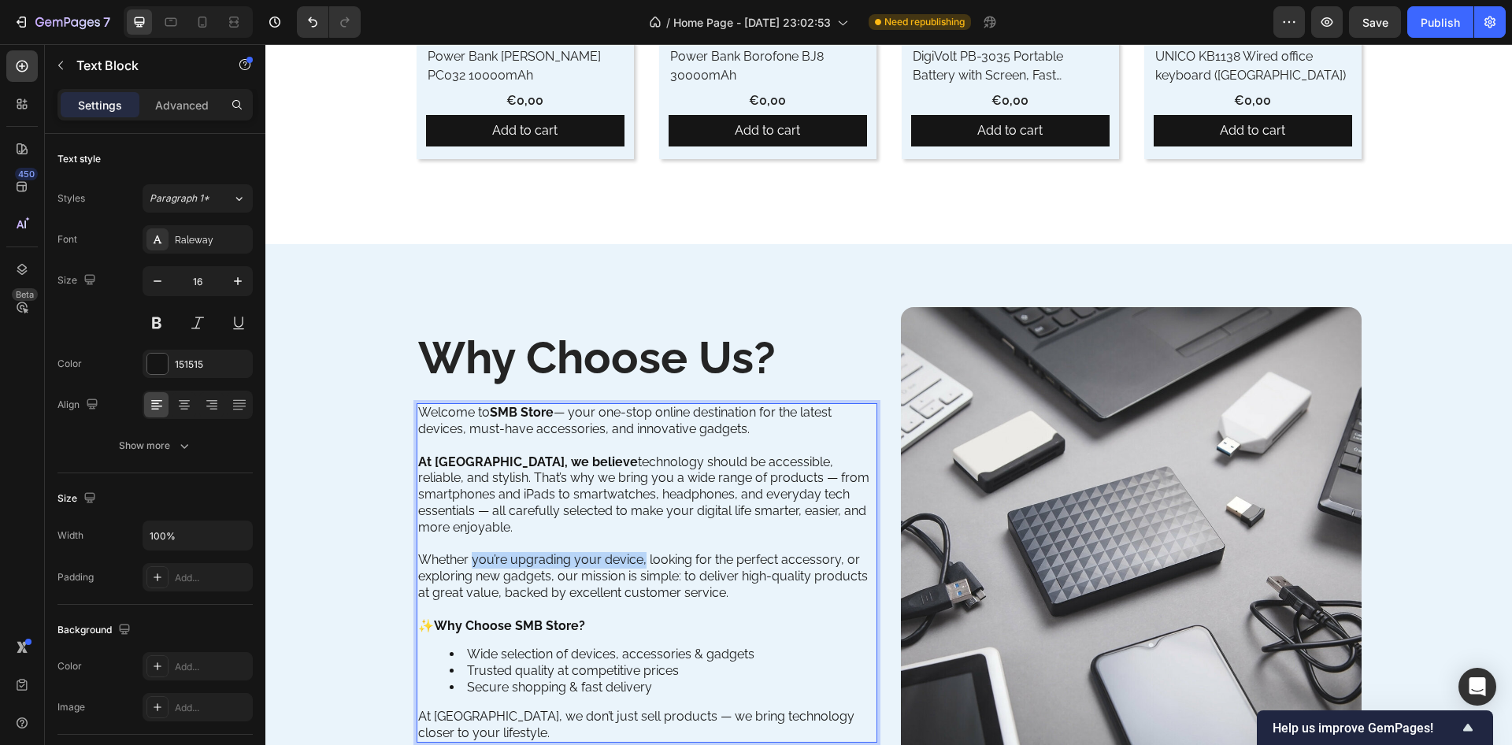
click at [466, 552] on p "Whether you’re upgrading your device, looking for the perfect accessory, or exp…" at bounding box center [647, 576] width 458 height 49
drag, startPoint x: 488, startPoint y: 550, endPoint x: 461, endPoint y: 547, distance: 27.0
click at [461, 552] on p "Whether you’re upgrading your device, looking for the perfect accessory, or exp…" at bounding box center [647, 576] width 458 height 49
click at [566, 573] on p "Whether you’re upgrading your device, looking for the perfect accessory, or exp…" at bounding box center [647, 576] width 458 height 49
click at [601, 602] on p "Rich Text Editor. Editing area: main" at bounding box center [647, 610] width 458 height 17
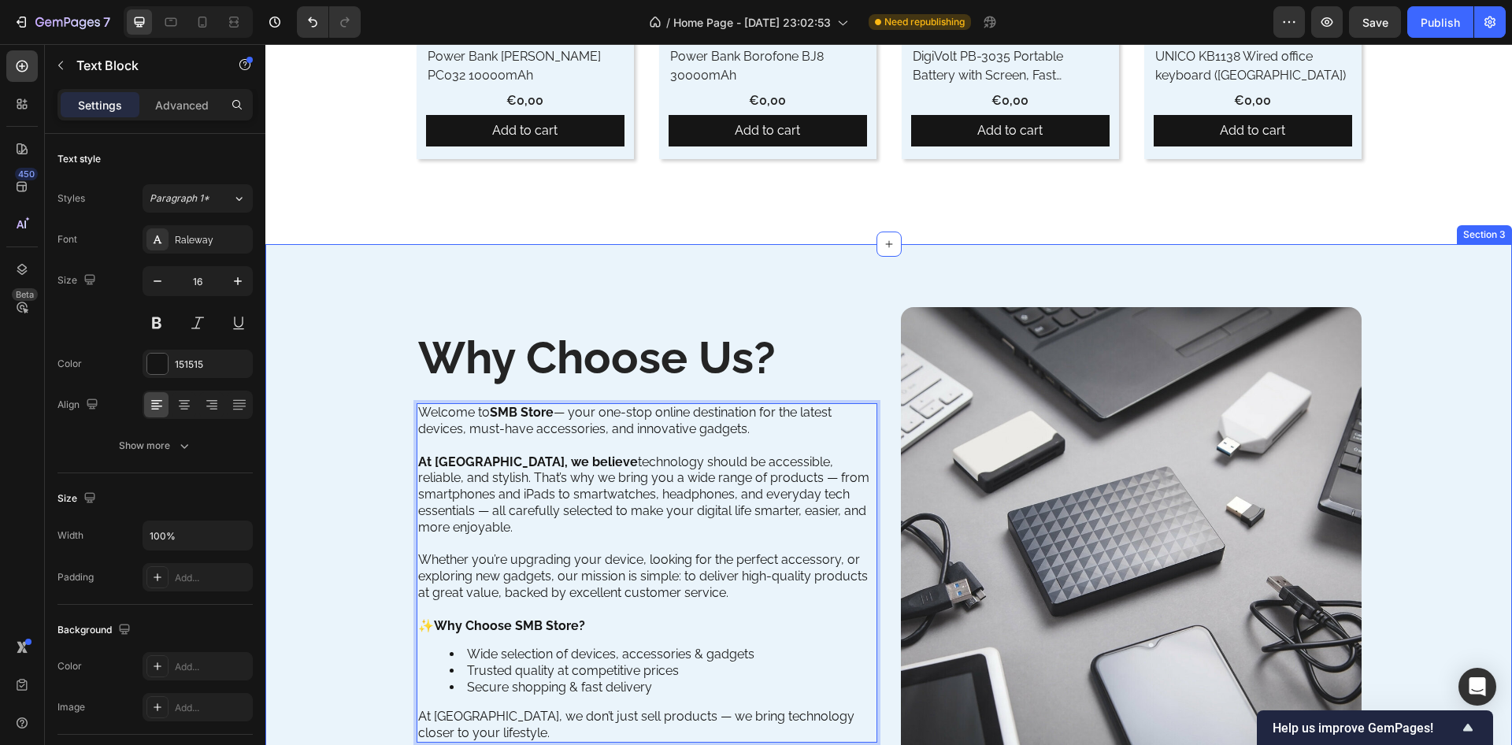
click at [334, 588] on div "Why Choose Us? Heading Welcome to SMB Store — your one-stop online destination …" at bounding box center [888, 543] width 1223 height 473
click at [569, 502] on p "At SMB Store, we believe technology should be accessible, reliable, and stylish…" at bounding box center [647, 496] width 458 height 82
drag, startPoint x: 605, startPoint y: 482, endPoint x: 865, endPoint y: 488, distance: 260.0
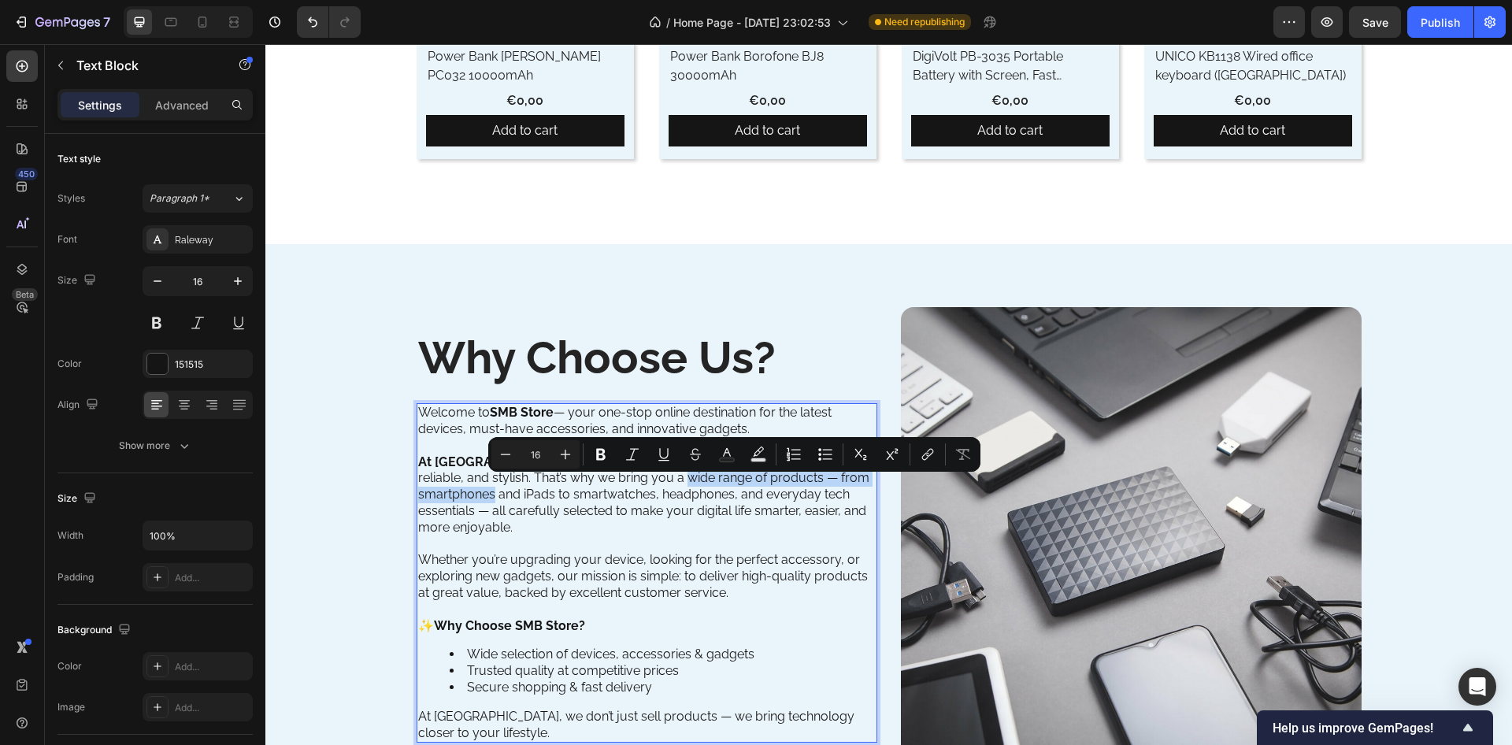
drag, startPoint x: 865, startPoint y: 488, endPoint x: 604, endPoint y: 482, distance: 260.8
click at [604, 482] on p "At SMB Store, we believe technology should be accessible, reliable, and stylish…" at bounding box center [647, 496] width 458 height 82
click at [607, 457] on icon "Editor contextual toolbar" at bounding box center [601, 455] width 16 height 16
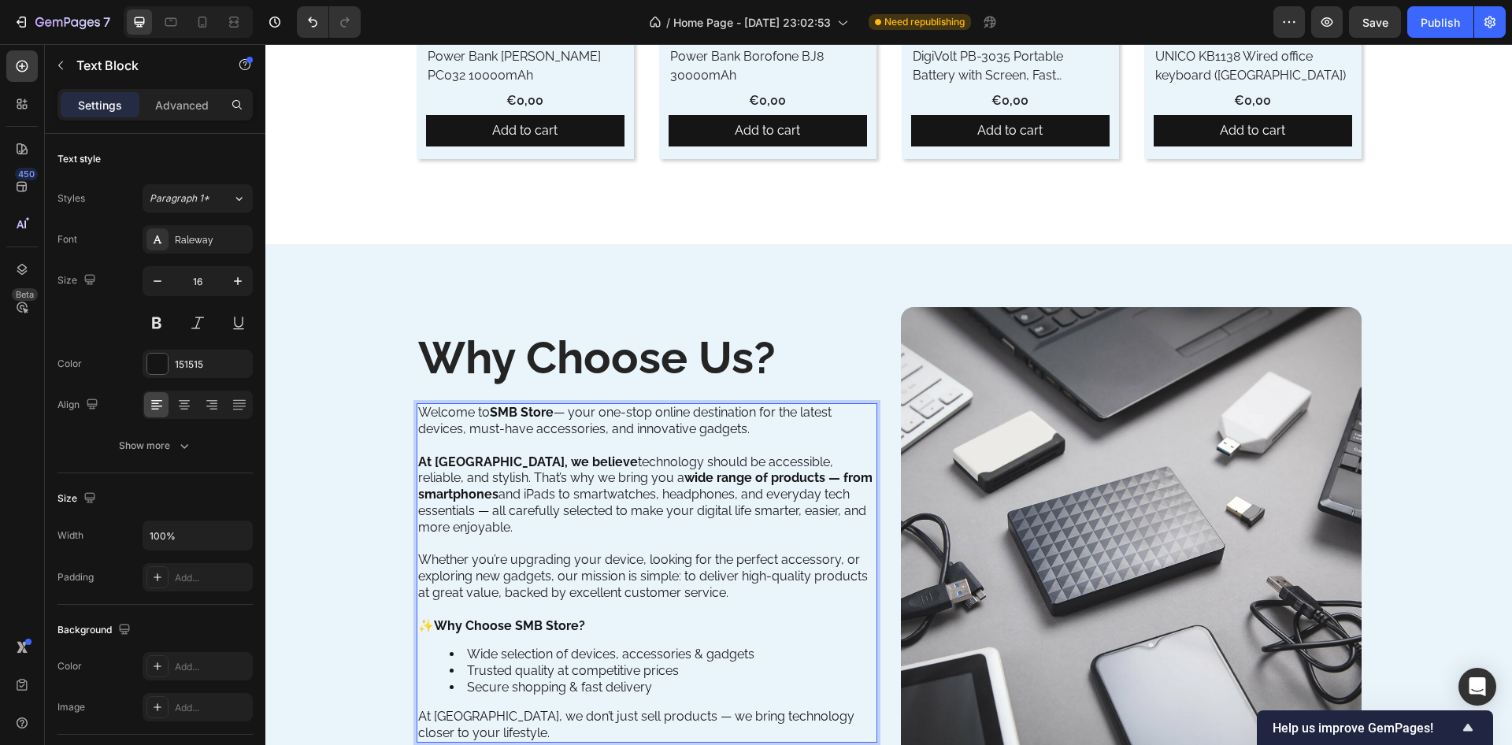
click at [581, 511] on p "At SMB Store, we believe technology should be accessible, reliable, and stylish…" at bounding box center [647, 496] width 458 height 82
drag, startPoint x: 497, startPoint y: 573, endPoint x: 677, endPoint y: 570, distance: 179.6
click at [677, 570] on p "Whether you’re upgrading your device, looking for the perfect accessory, or exp…" at bounding box center [647, 576] width 458 height 49
click at [714, 562] on p "Whether you’re upgrading your device, looking for the perfect accessory, or exp…" at bounding box center [647, 576] width 458 height 49
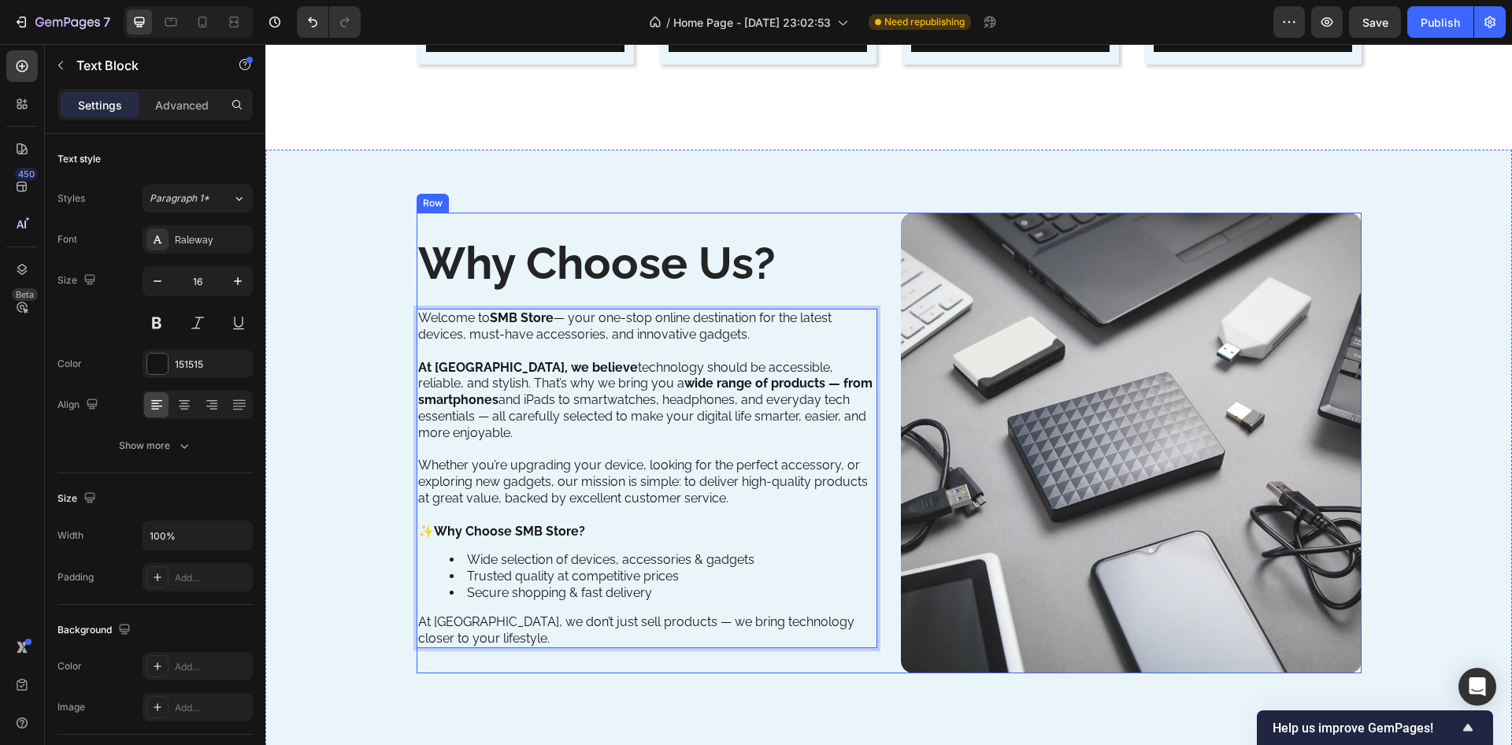
scroll to position [2231, 0]
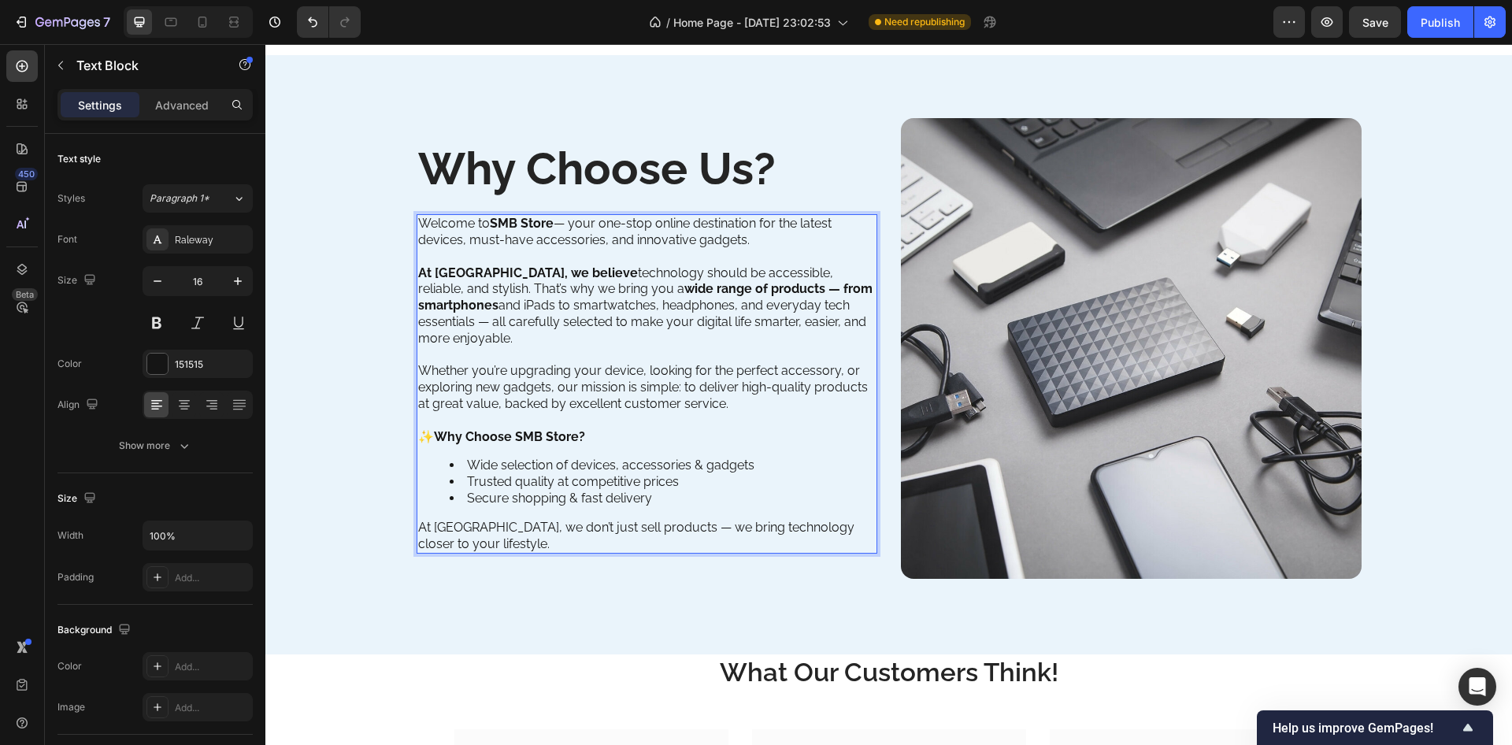
click at [494, 535] on p "At SMB Store, we don’t just sell products — we bring technology closer to your …" at bounding box center [647, 536] width 458 height 33
drag, startPoint x: 493, startPoint y: 532, endPoint x: 428, endPoint y: 528, distance: 65.5
click at [428, 528] on p "At SMB Store, we don’t just sell products — we bring technology closer to your …" at bounding box center [647, 536] width 458 height 33
click at [486, 544] on p "At SMB Store, we don’t just sell products — we bring technology closer to your …" at bounding box center [647, 536] width 458 height 33
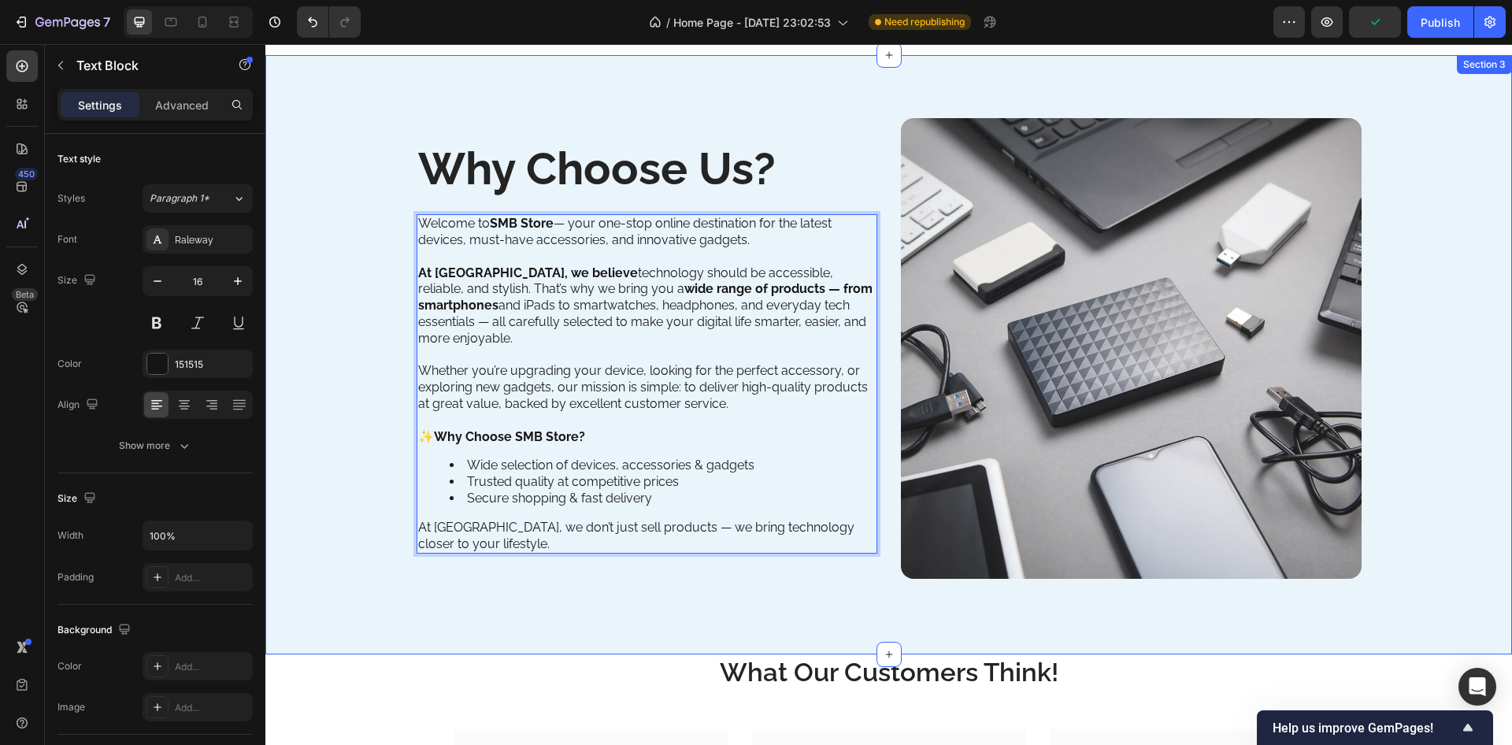
click at [347, 529] on div "Why Choose Us? Heading Welcome to SMB Store — your one-stop online destination …" at bounding box center [888, 354] width 1223 height 473
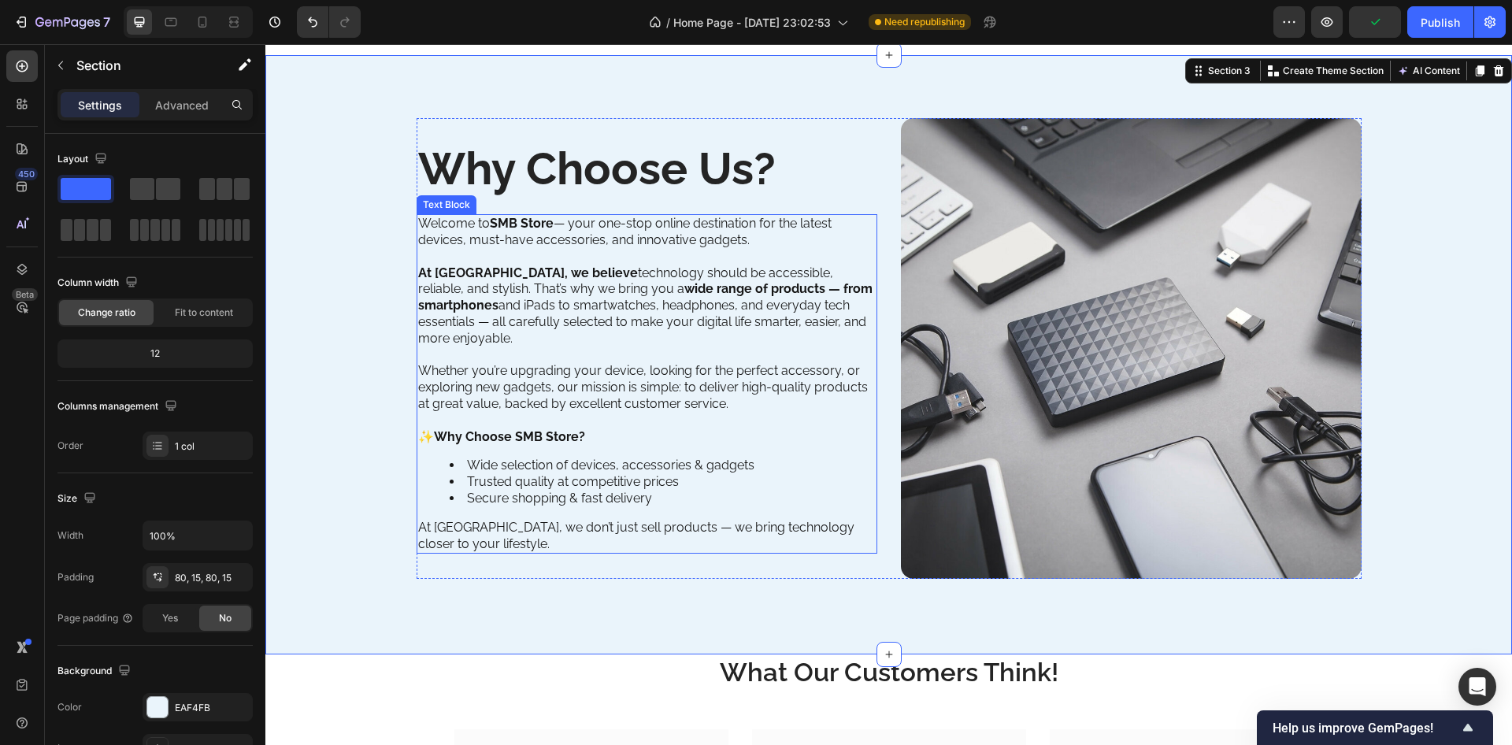
click at [436, 531] on p "At SMB Store, we don’t just sell products — we bring technology closer to your …" at bounding box center [647, 536] width 458 height 33
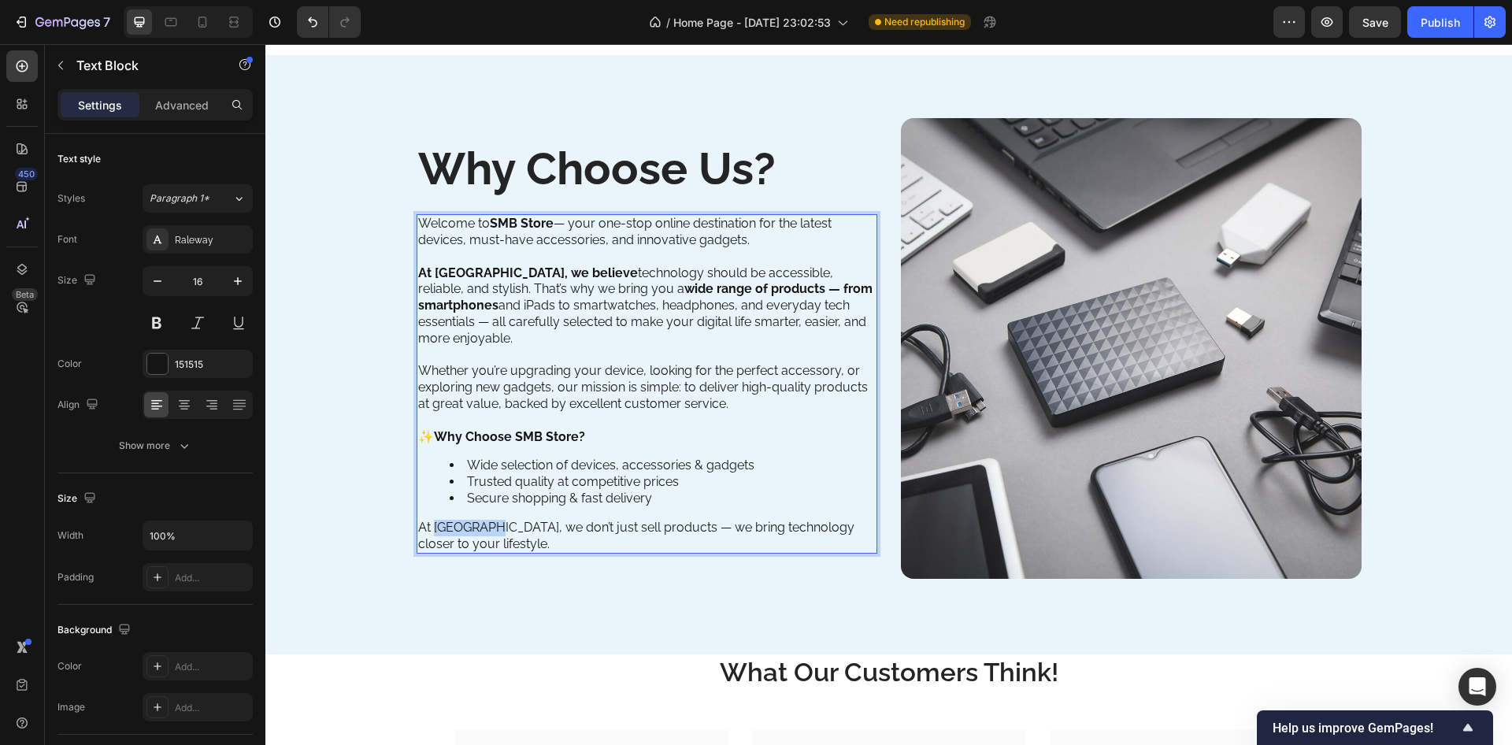
drag, startPoint x: 426, startPoint y: 526, endPoint x: 488, endPoint y: 530, distance: 62.4
click at [488, 530] on p "At SMB Store, we don’t just sell products — we bring technology closer to your …" at bounding box center [647, 536] width 458 height 33
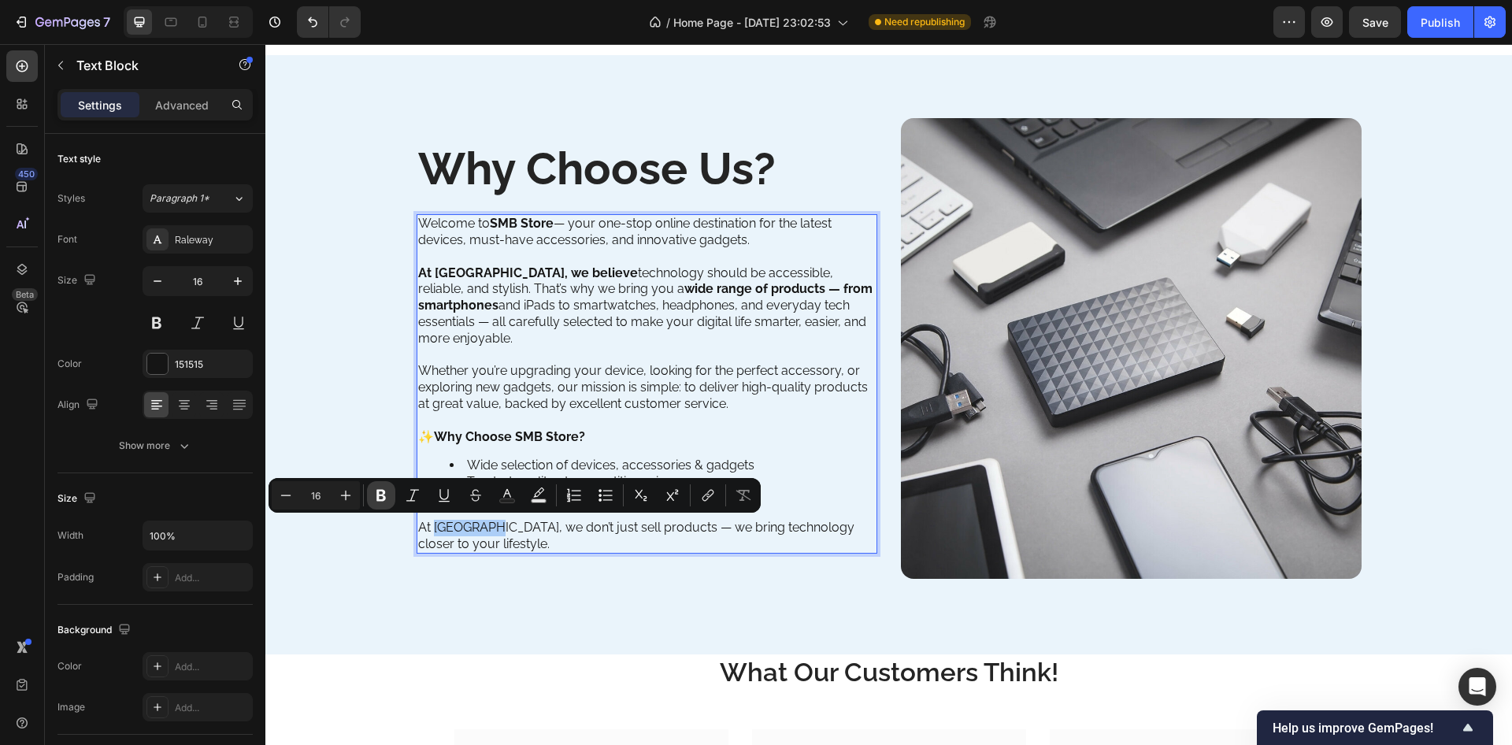
click at [387, 499] on icon "Editor contextual toolbar" at bounding box center [381, 496] width 16 height 16
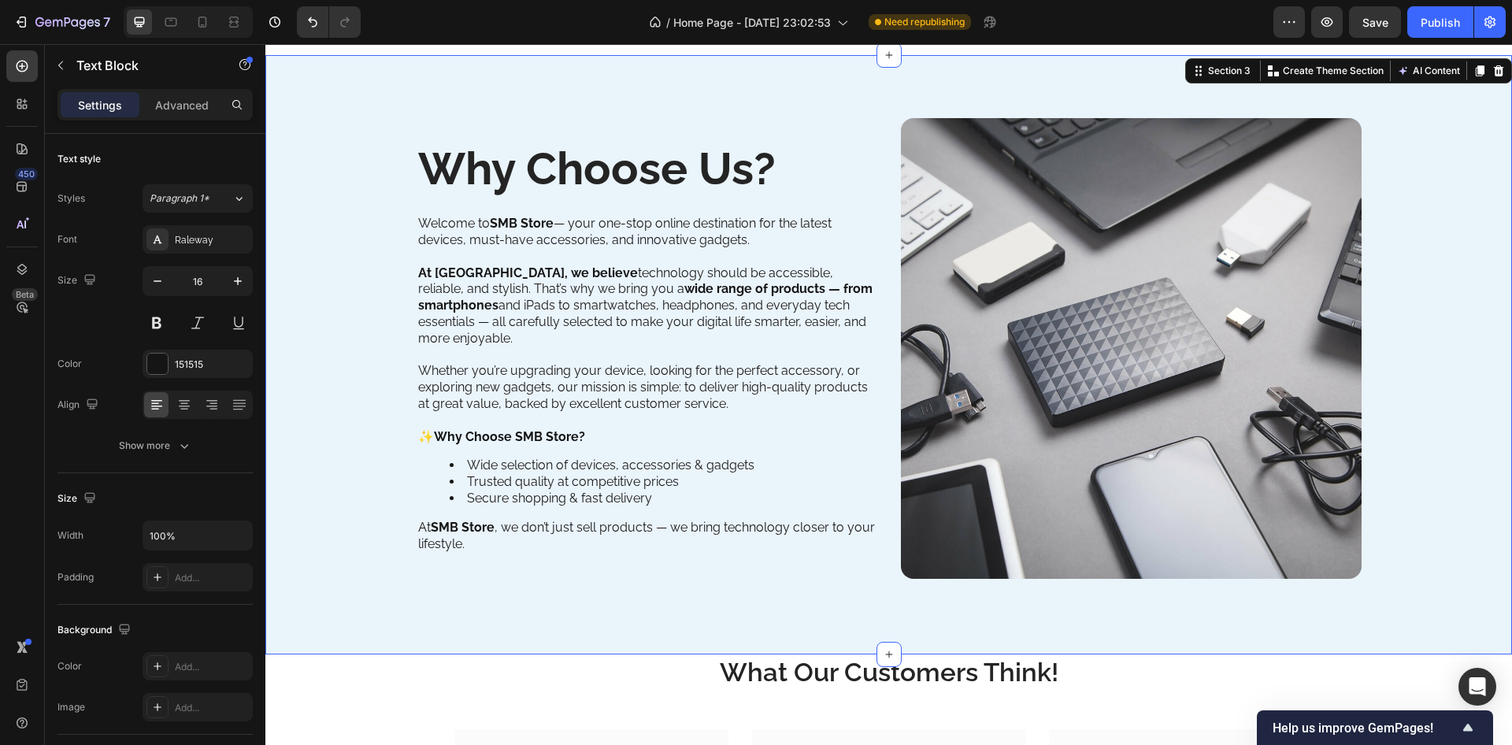
click at [480, 579] on div "Why Choose Us? Heading Welcome to SMB Store — your one-stop online destination …" at bounding box center [888, 354] width 1223 height 473
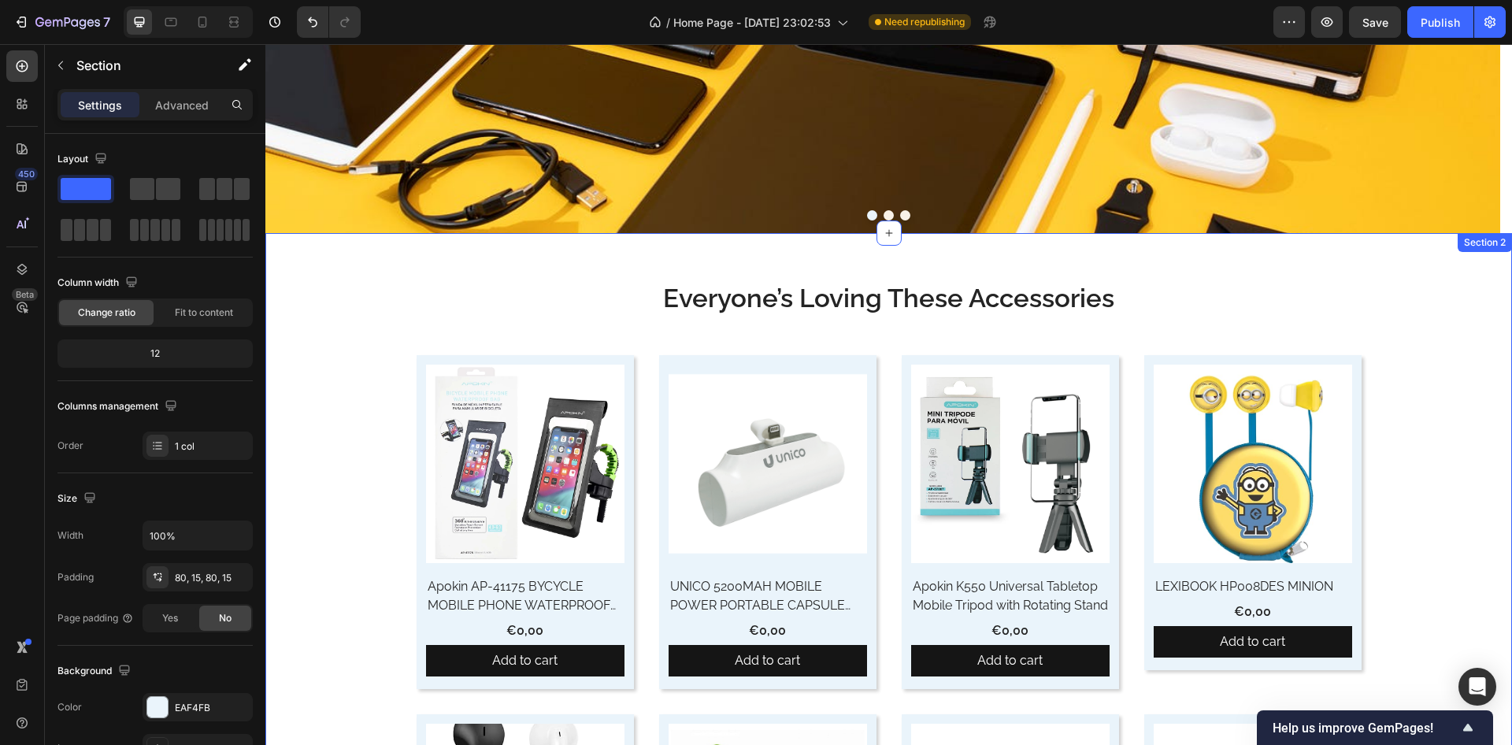
scroll to position [340, 0]
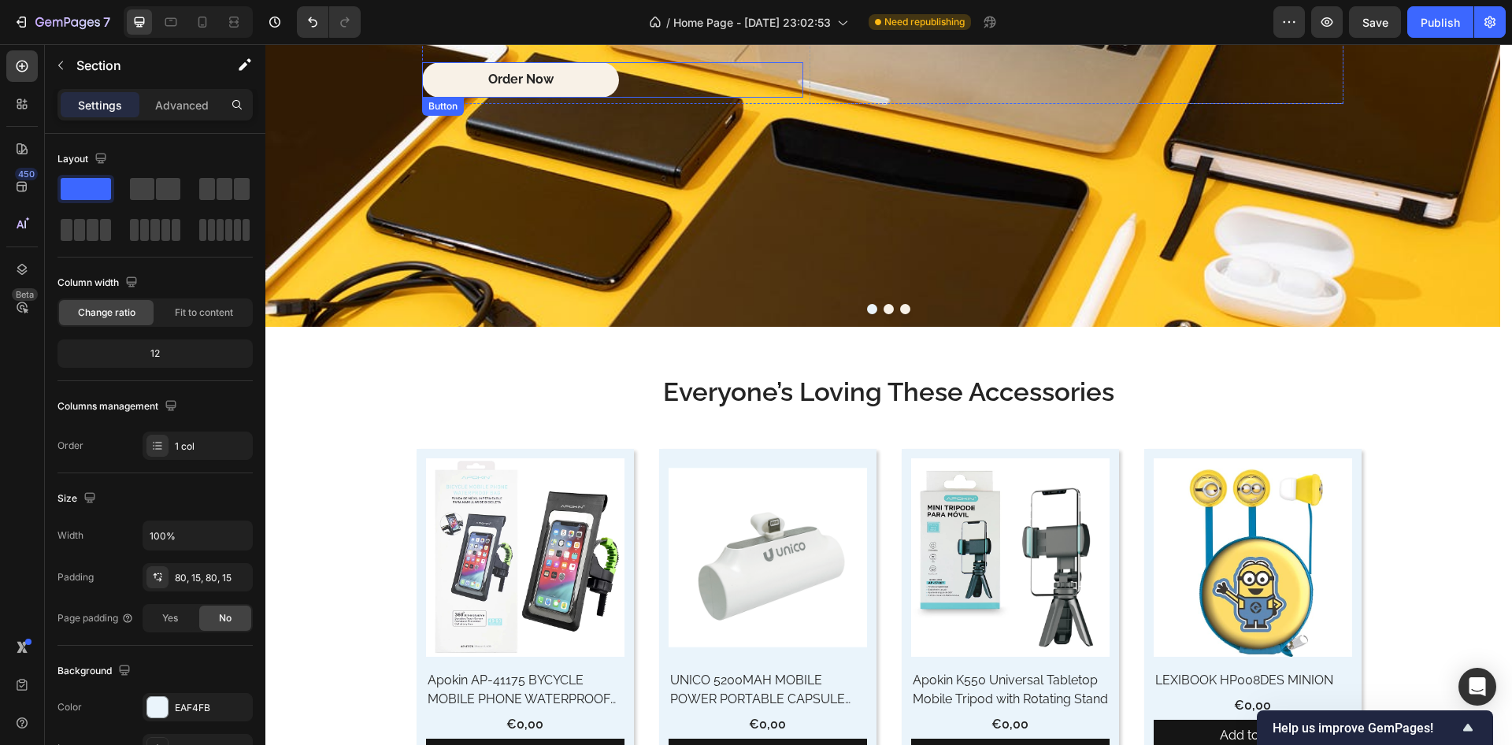
click at [577, 76] on link "Order Now" at bounding box center [520, 79] width 197 height 35
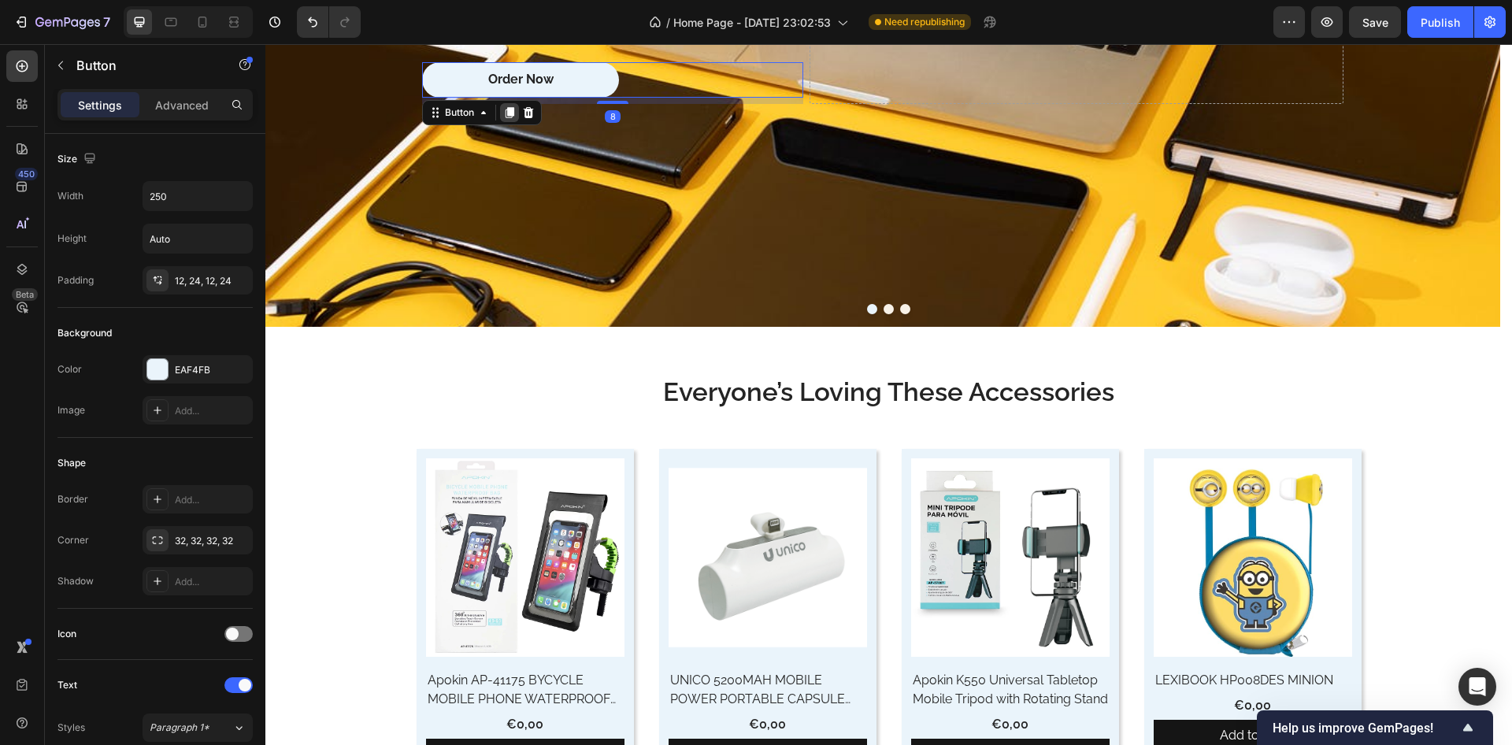
click at [508, 114] on icon at bounding box center [510, 112] width 9 height 11
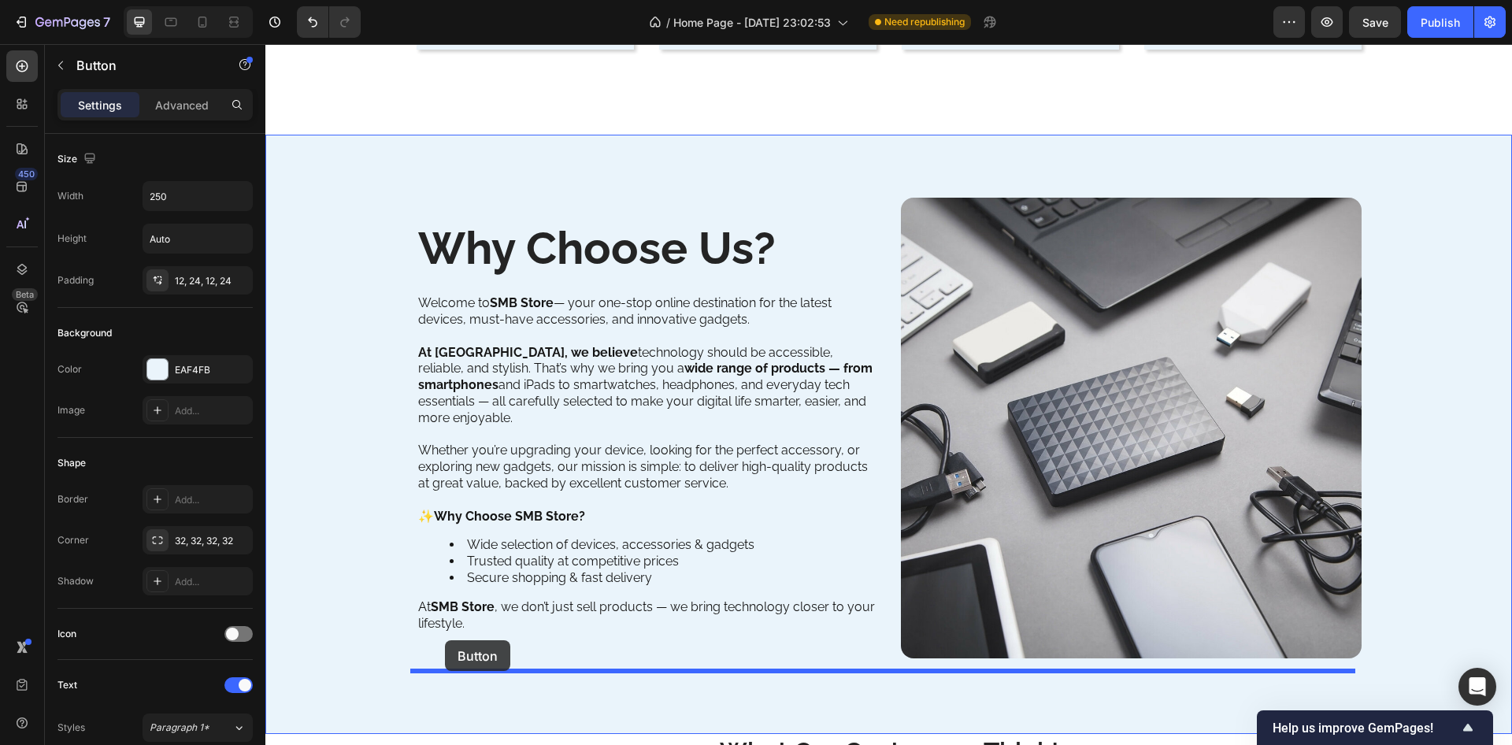
scroll to position [2293, 0]
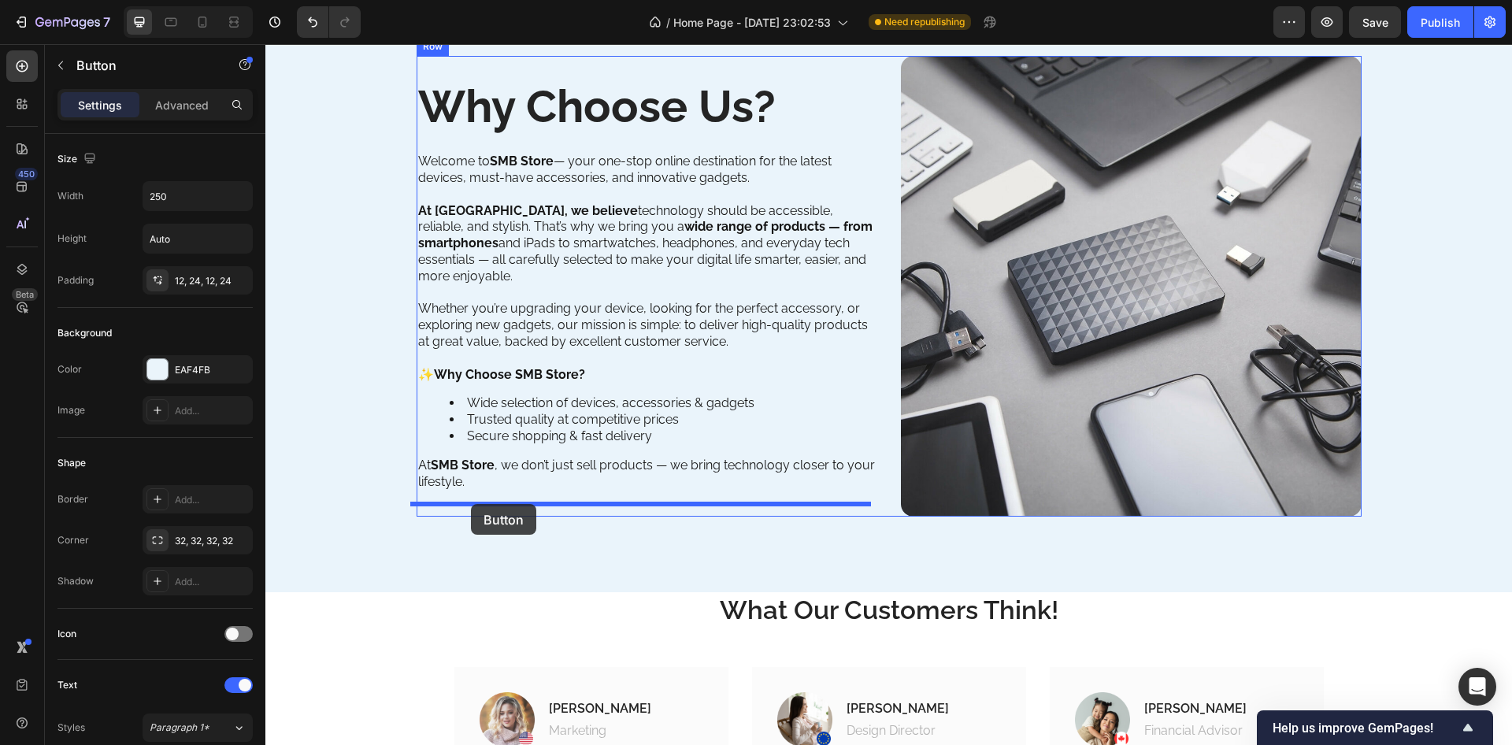
drag, startPoint x: 441, startPoint y: 128, endPoint x: 471, endPoint y: 504, distance: 376.9
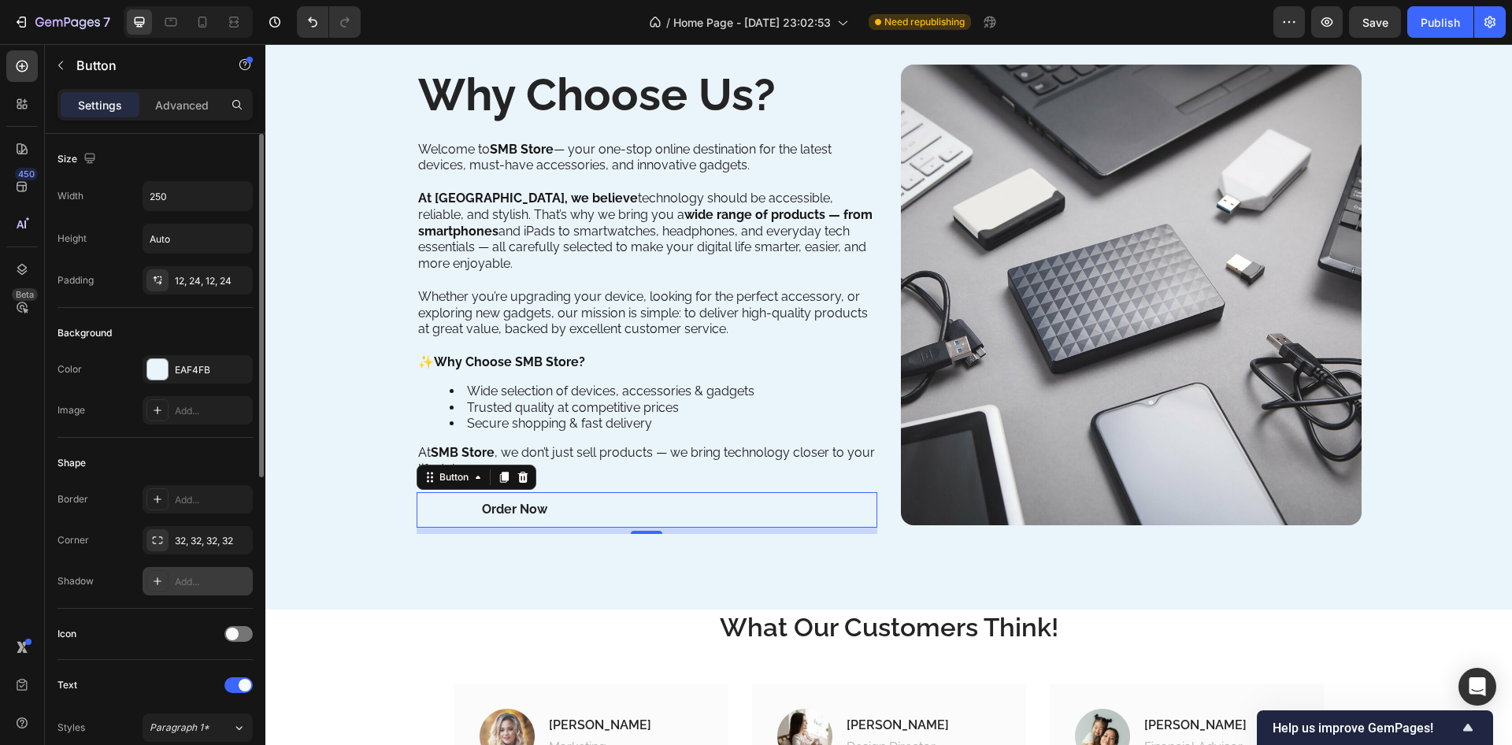
click at [161, 577] on icon at bounding box center [157, 581] width 13 height 13
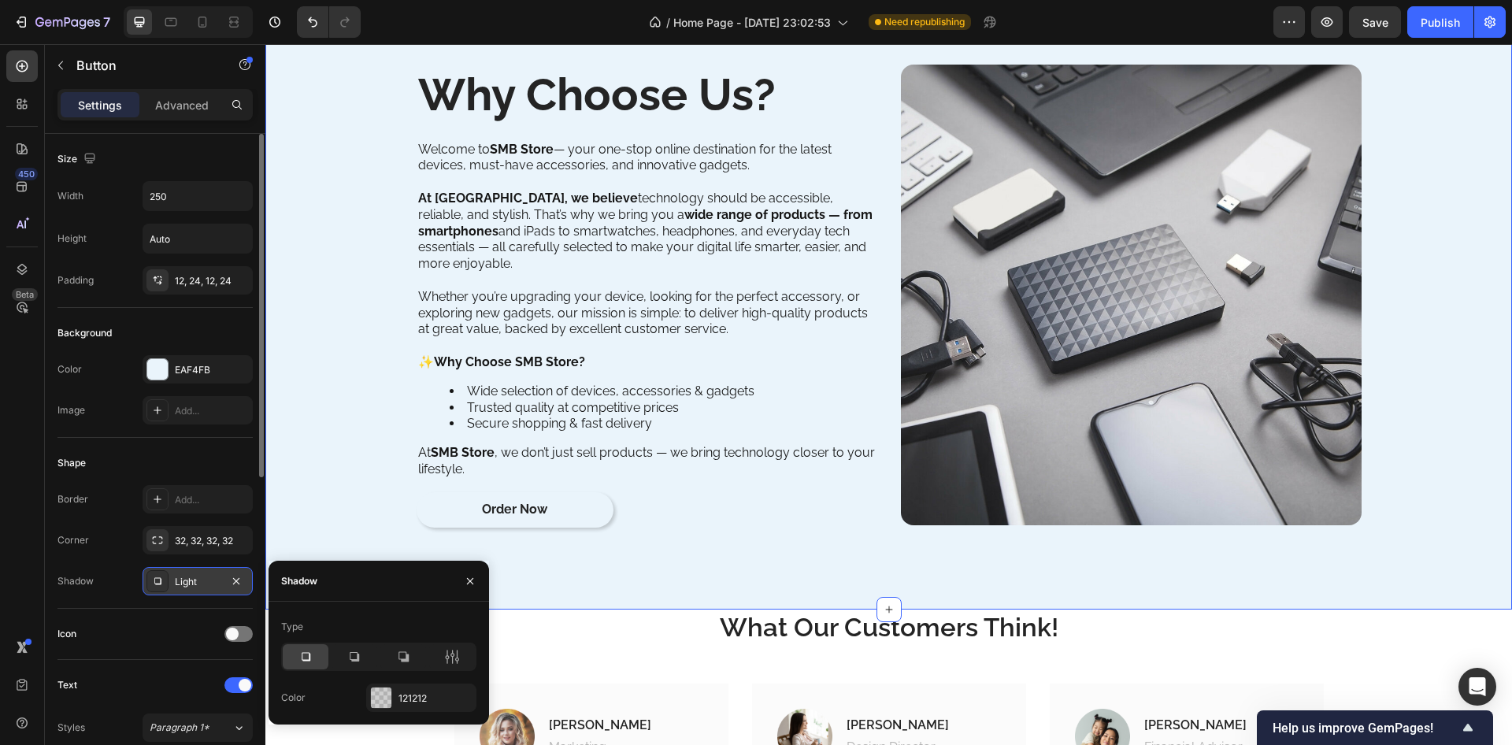
click at [288, 507] on div "Why Choose Us? Heading Welcome to SMB Store — your one-stop online destination …" at bounding box center [888, 301] width 1223 height 491
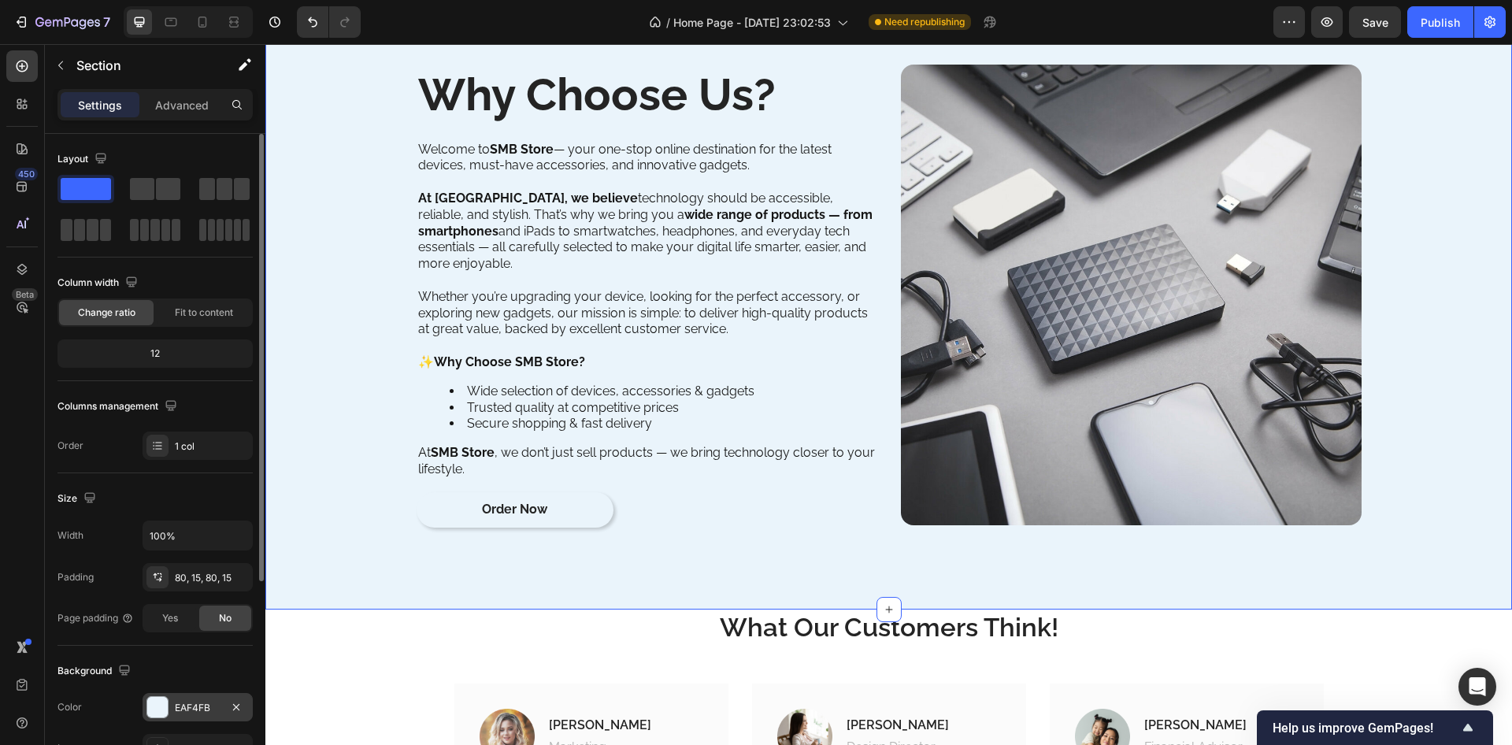
click at [148, 708] on div at bounding box center [157, 707] width 20 height 20
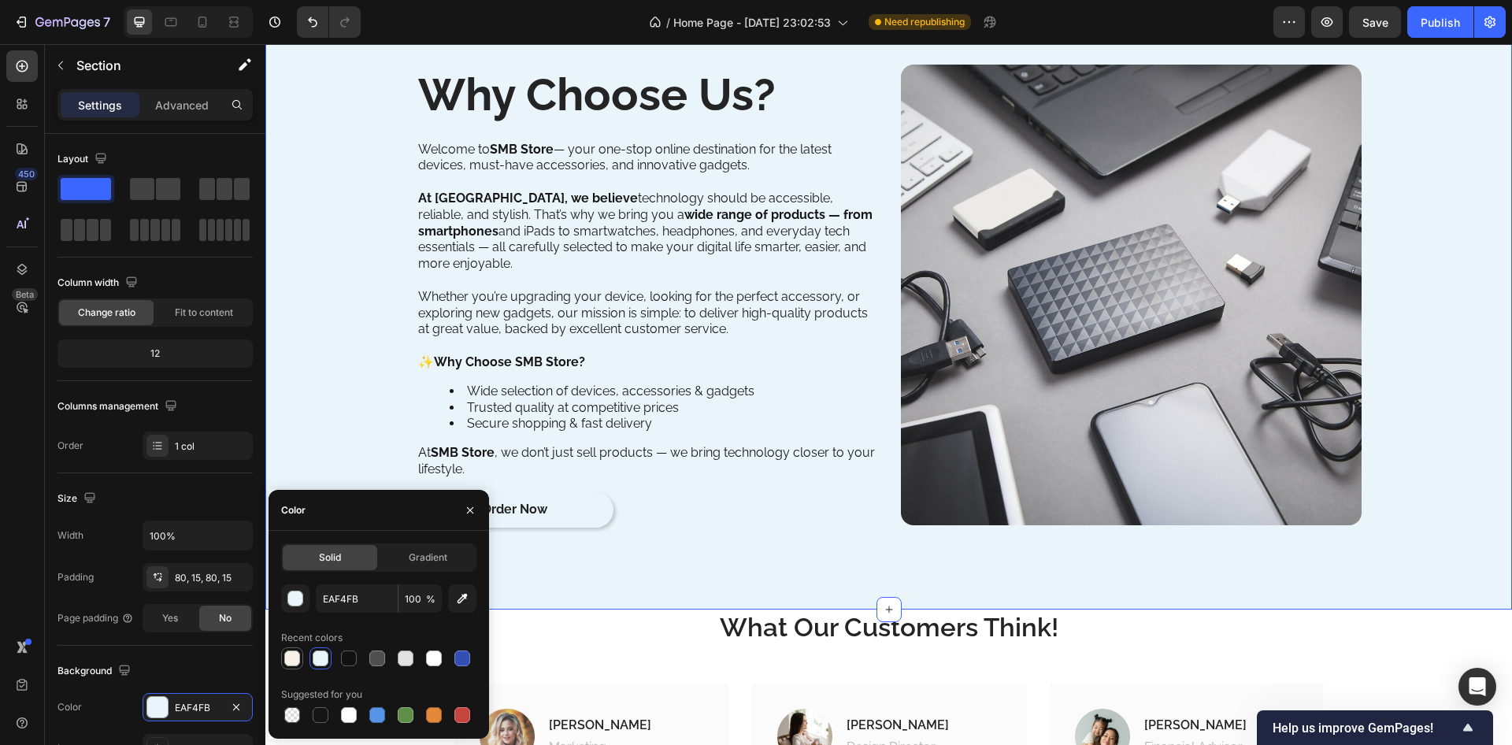
click at [289, 654] on div at bounding box center [292, 659] width 16 height 16
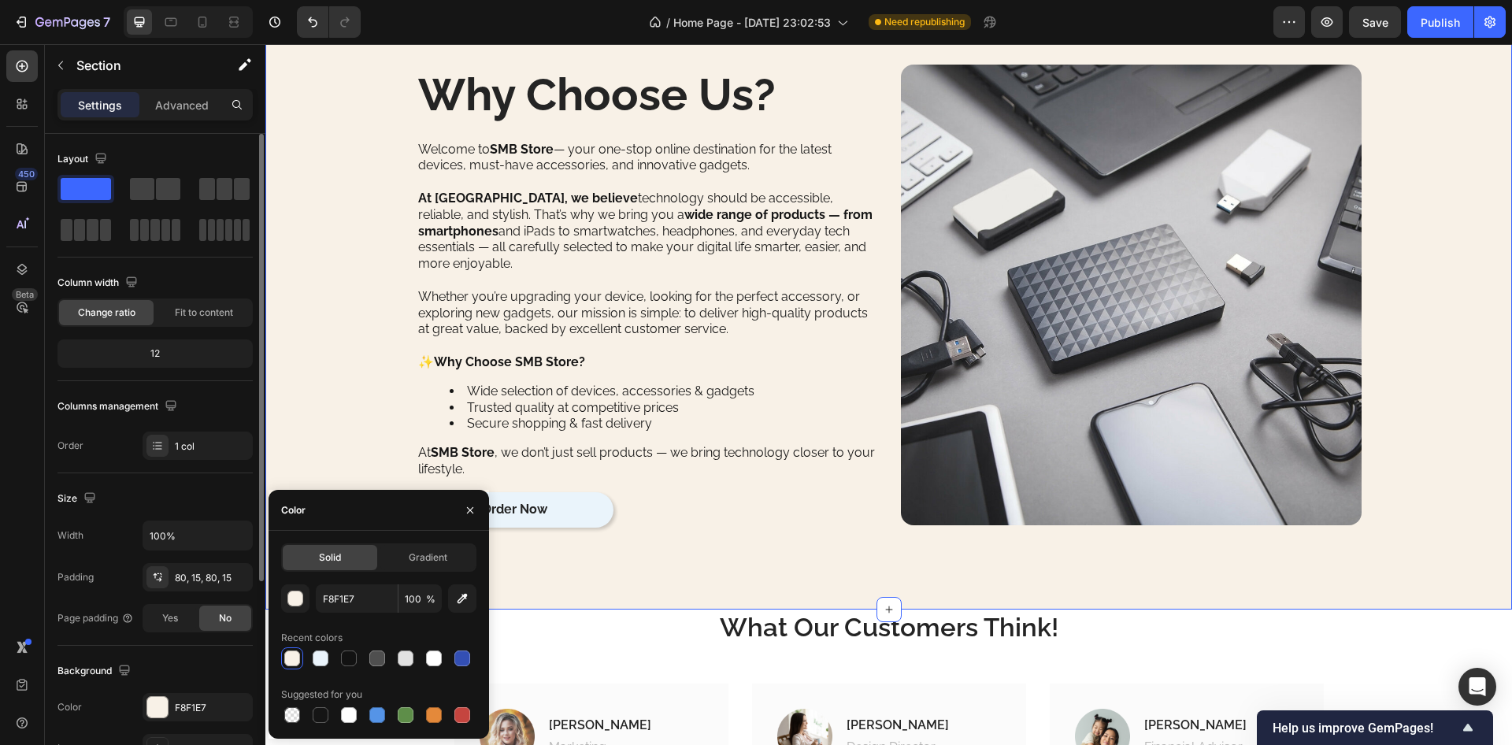
click at [185, 666] on div "Background" at bounding box center [155, 671] width 195 height 25
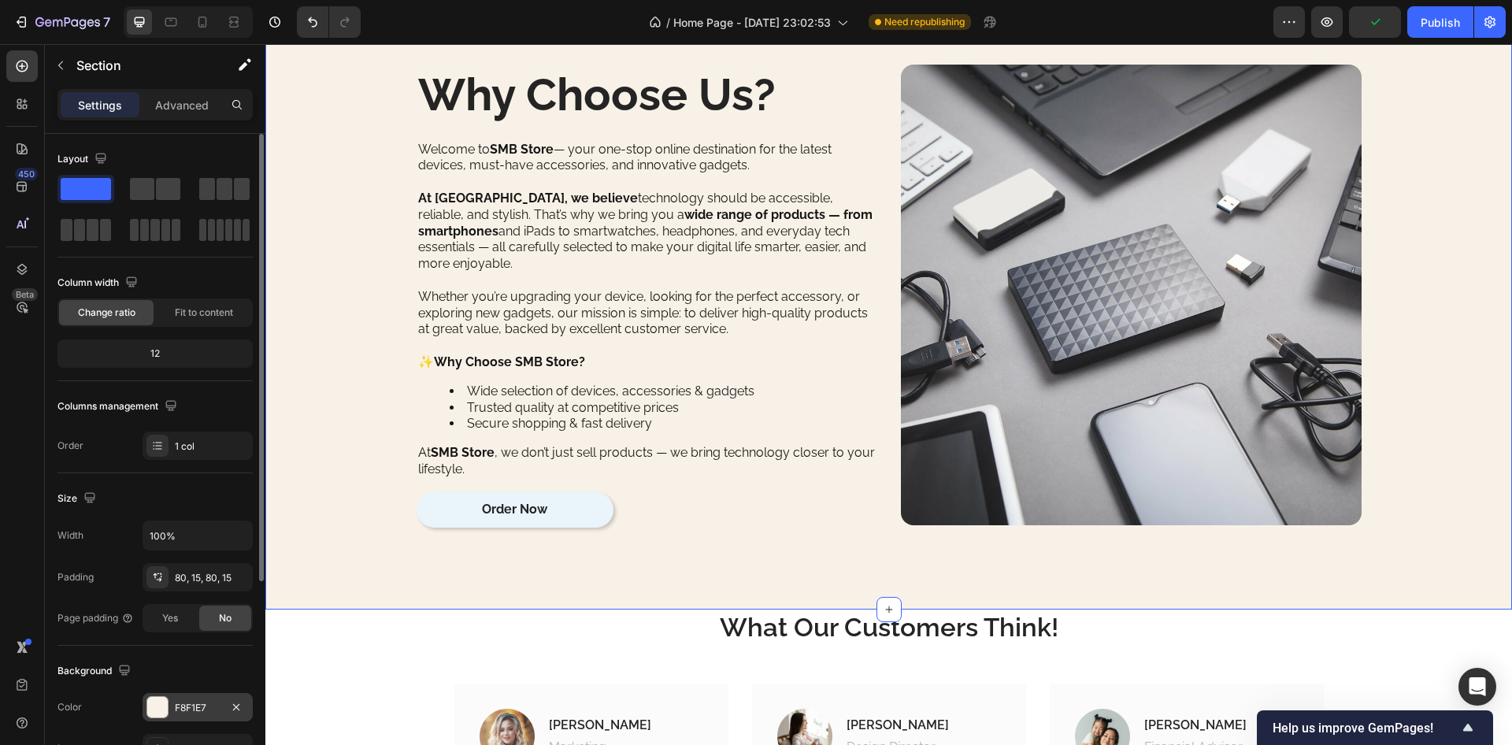
click at [154, 711] on div at bounding box center [157, 707] width 20 height 20
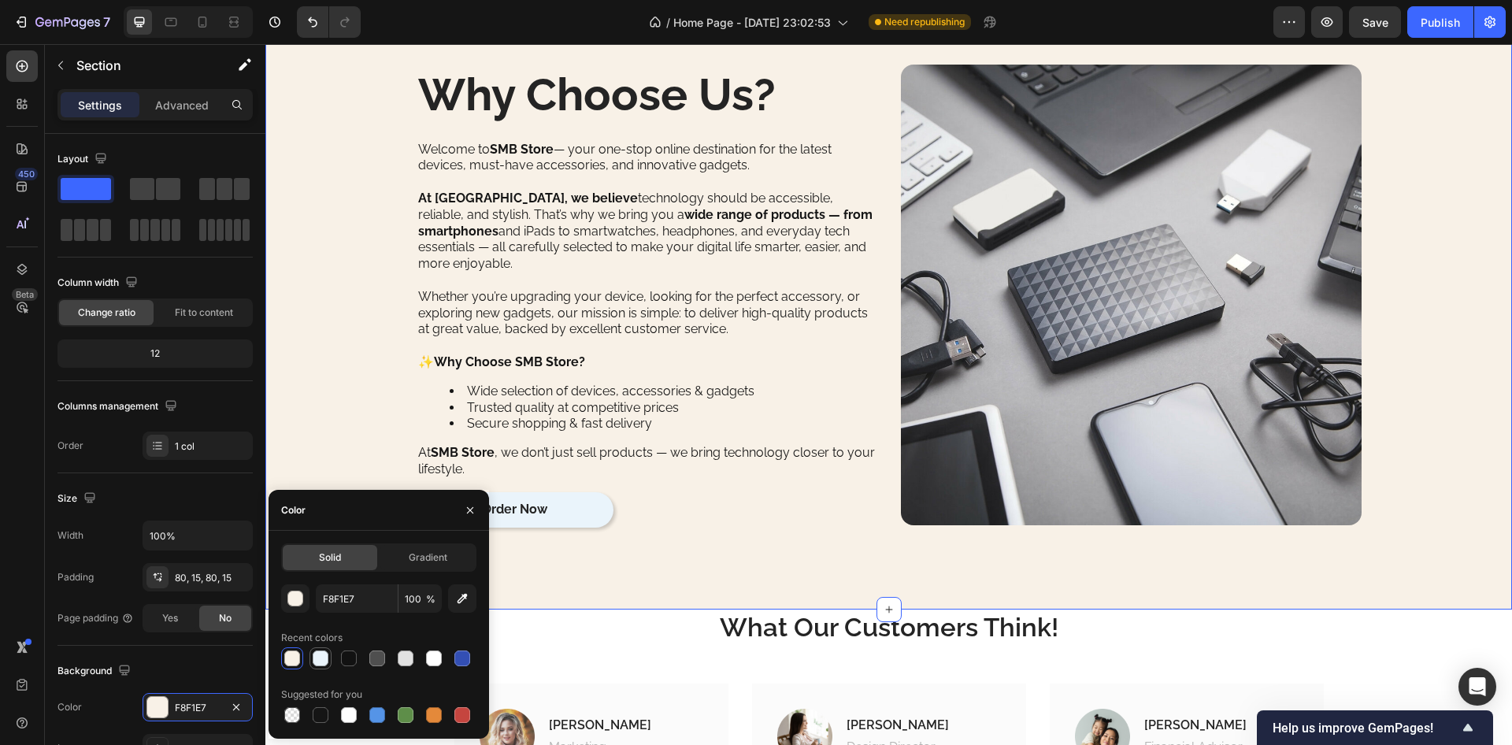
click at [320, 660] on div at bounding box center [321, 659] width 16 height 16
type input "EAF4FB"
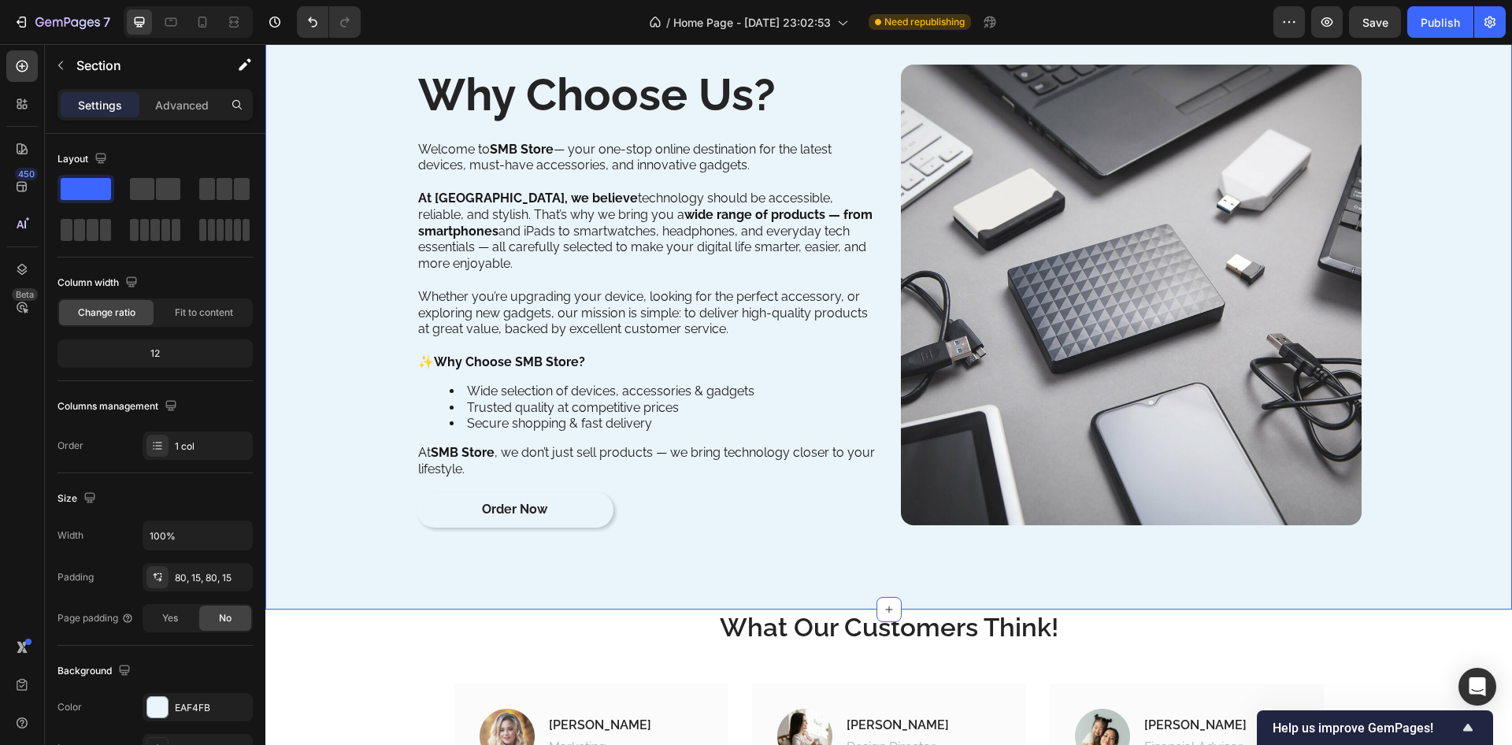
click at [341, 430] on div "Why Choose Us? Heading Welcome to SMB Store — your one-stop online destination …" at bounding box center [888, 301] width 1223 height 491
click at [437, 503] on link "Order Now" at bounding box center [515, 509] width 197 height 35
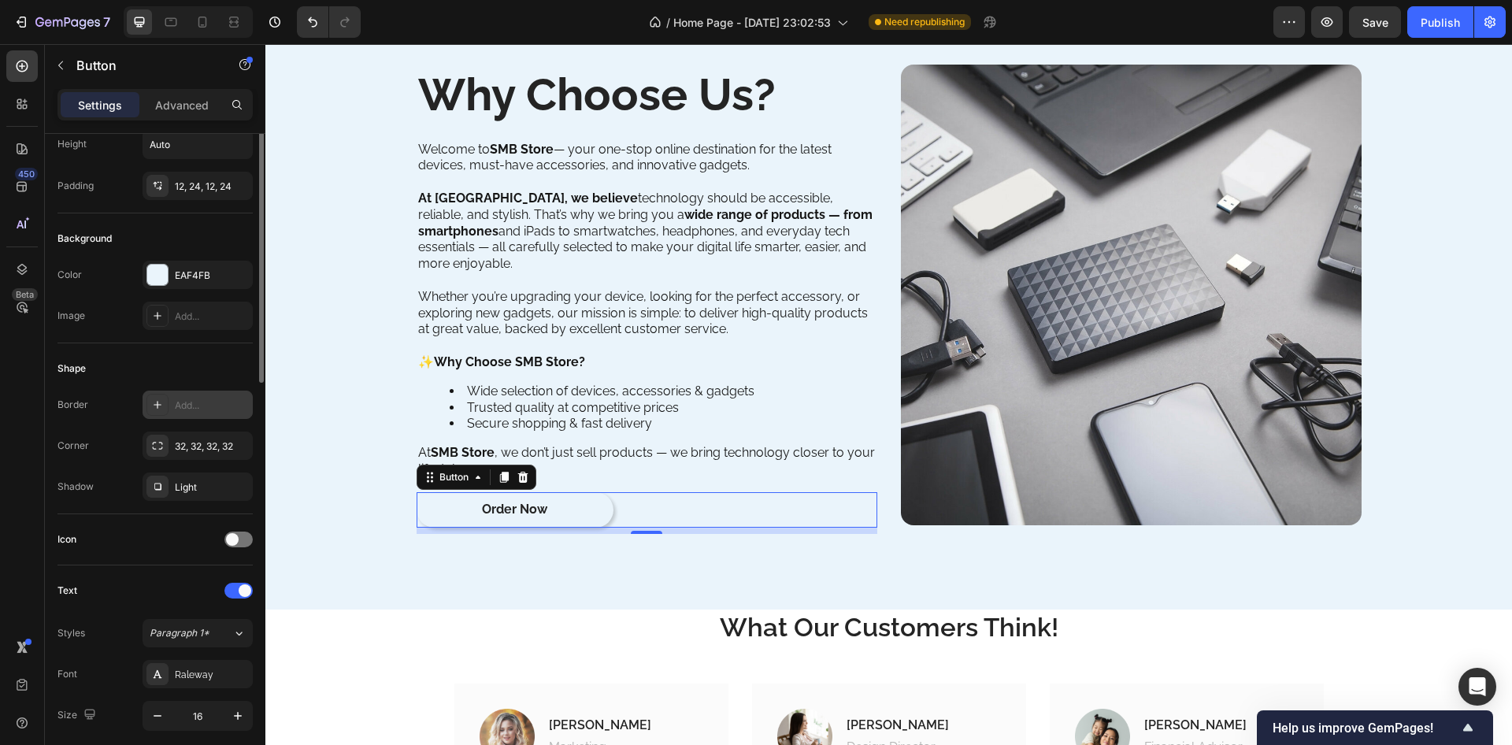
scroll to position [0, 0]
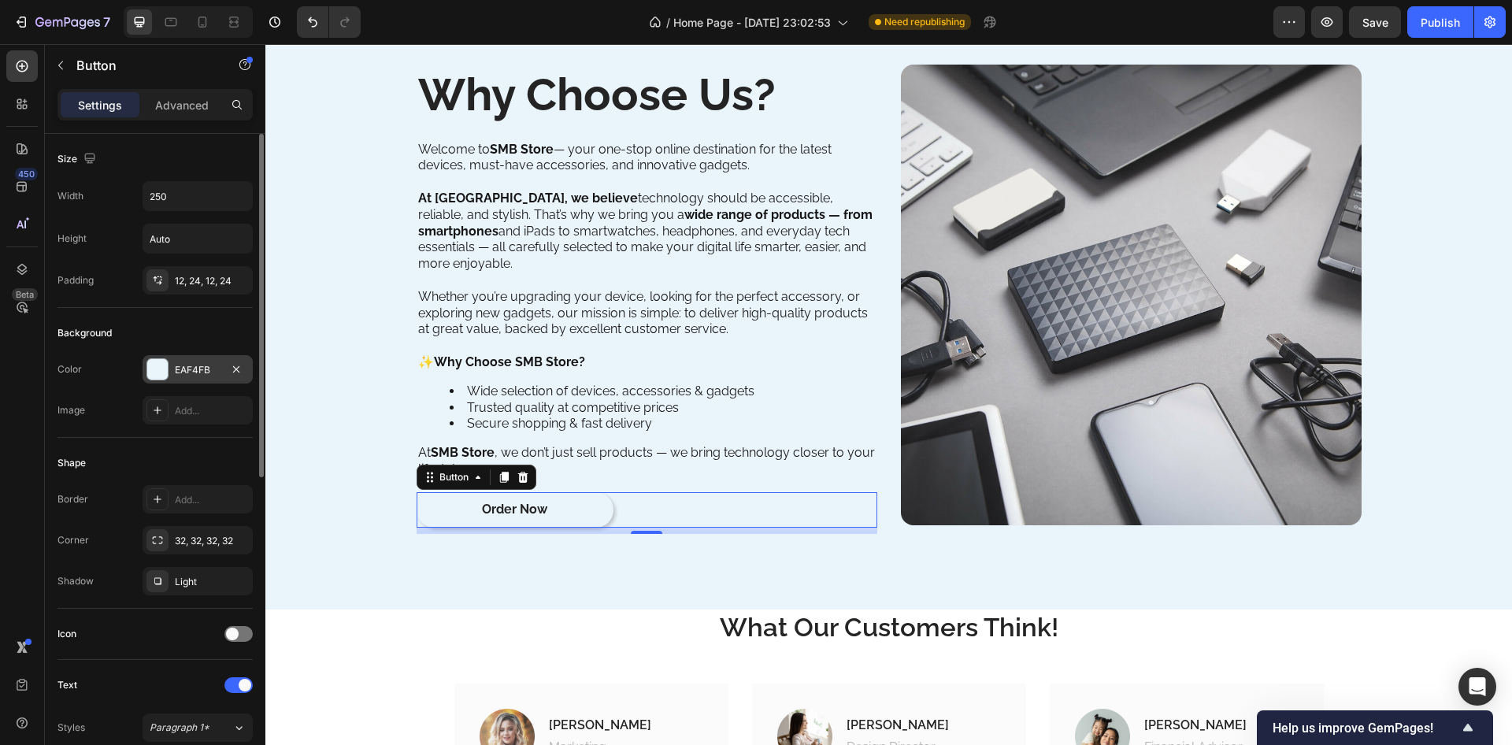
click at [162, 366] on div at bounding box center [157, 369] width 20 height 20
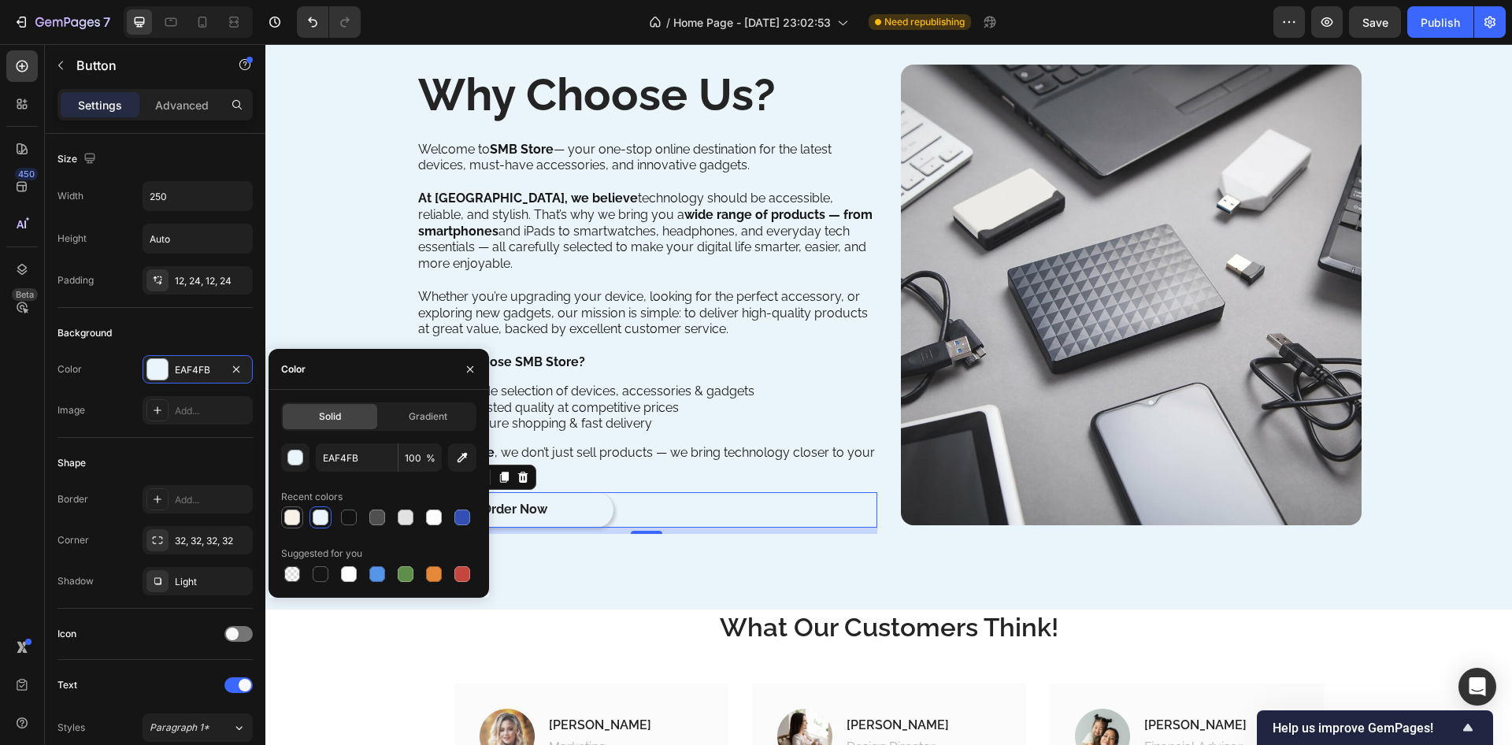
click at [294, 521] on div at bounding box center [292, 518] width 16 height 16
type input "F8F1E7"
click at [133, 651] on div "Icon" at bounding box center [155, 634] width 195 height 51
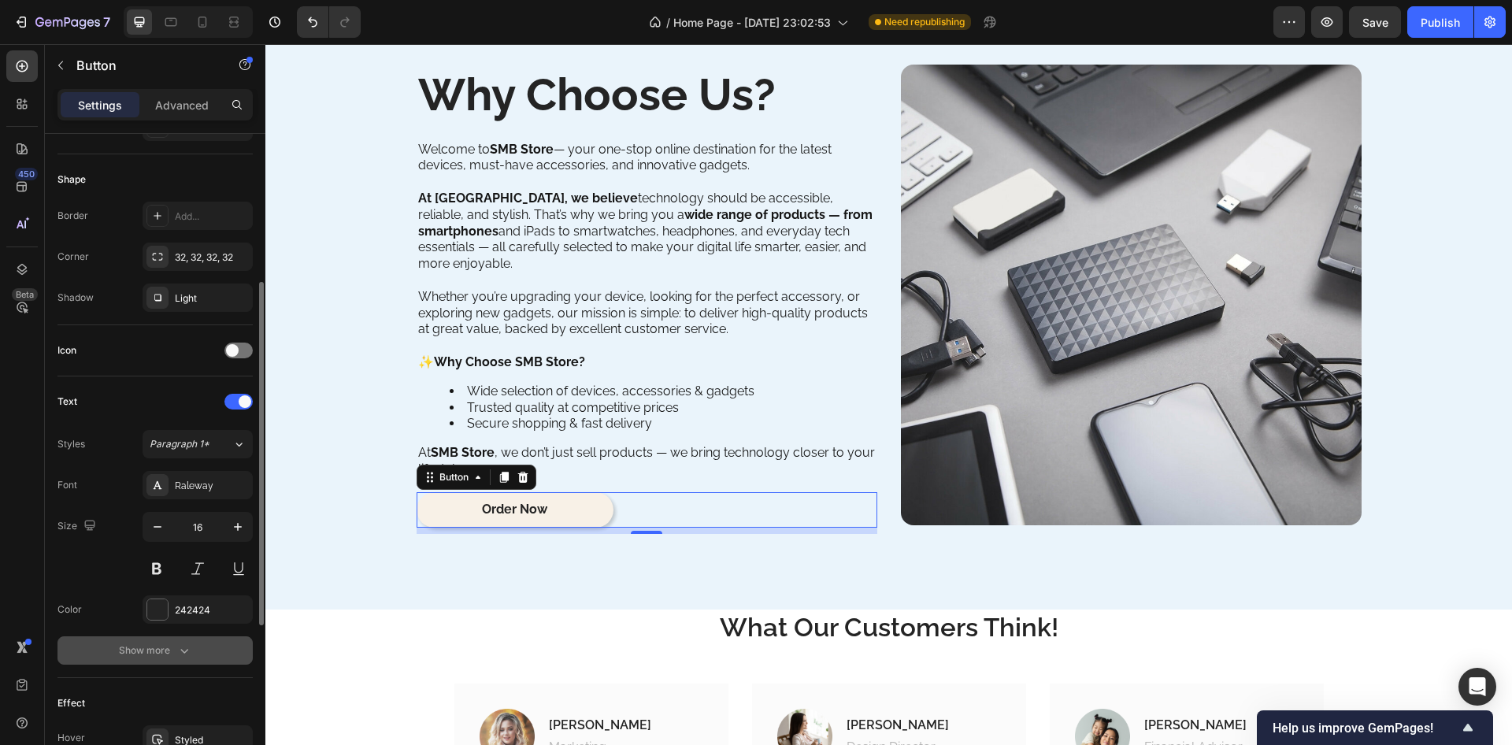
scroll to position [473, 0]
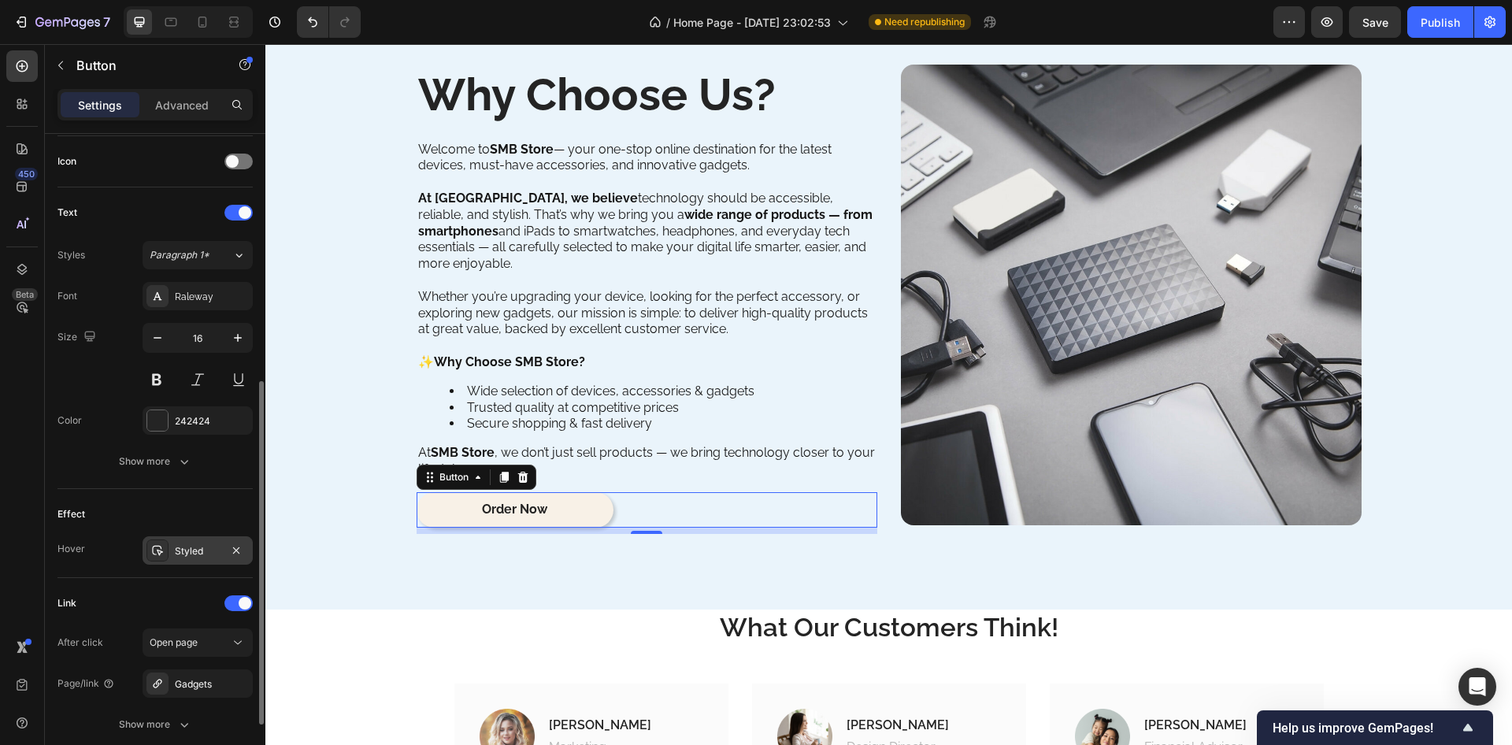
click at [214, 555] on div "Styled" at bounding box center [198, 551] width 46 height 14
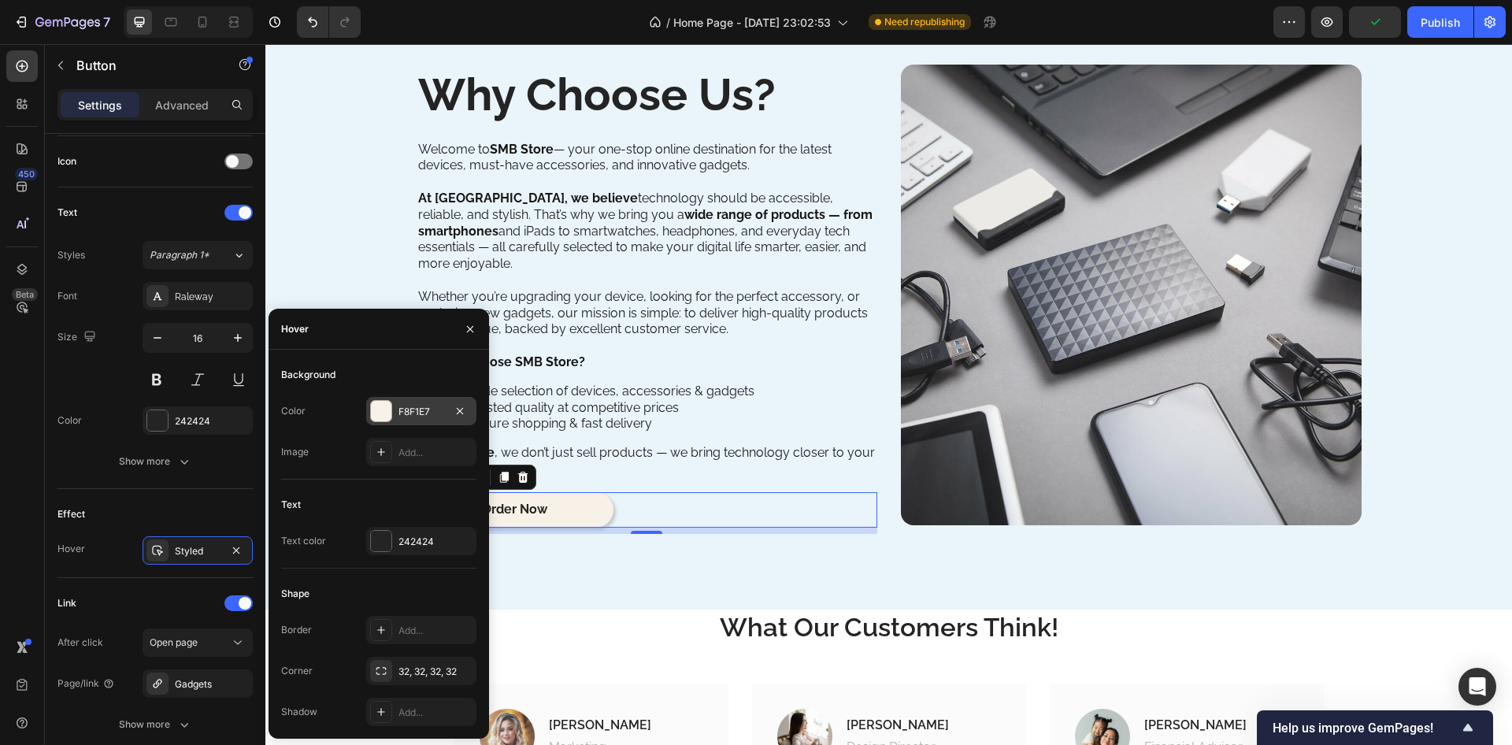
click at [395, 410] on div "F8F1E7" at bounding box center [421, 411] width 110 height 28
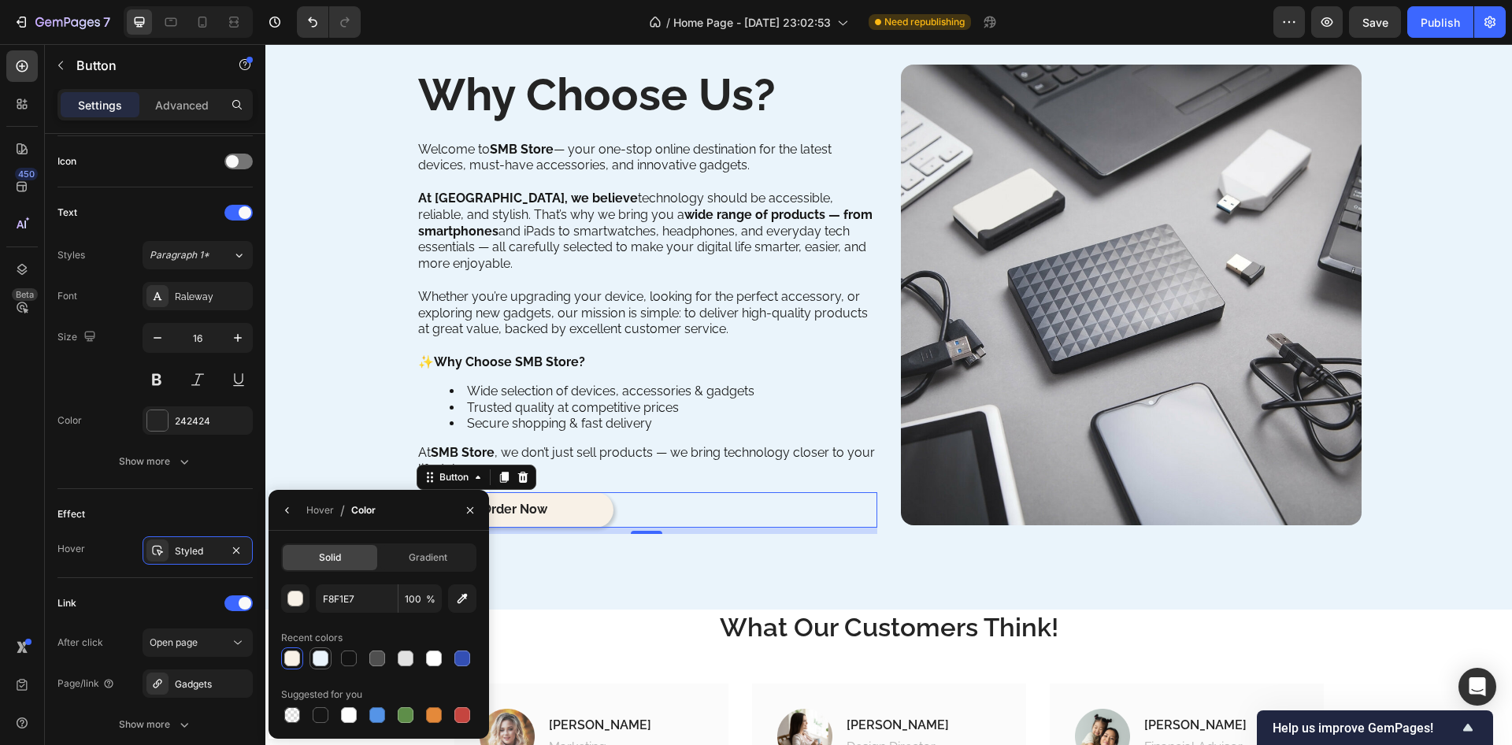
click at [318, 659] on div at bounding box center [321, 659] width 16 height 16
type input "EAF4FB"
click at [555, 571] on div "Why Choose Us? Heading Welcome to SMB Store — your one-stop online destination …" at bounding box center [888, 301] width 1247 height 617
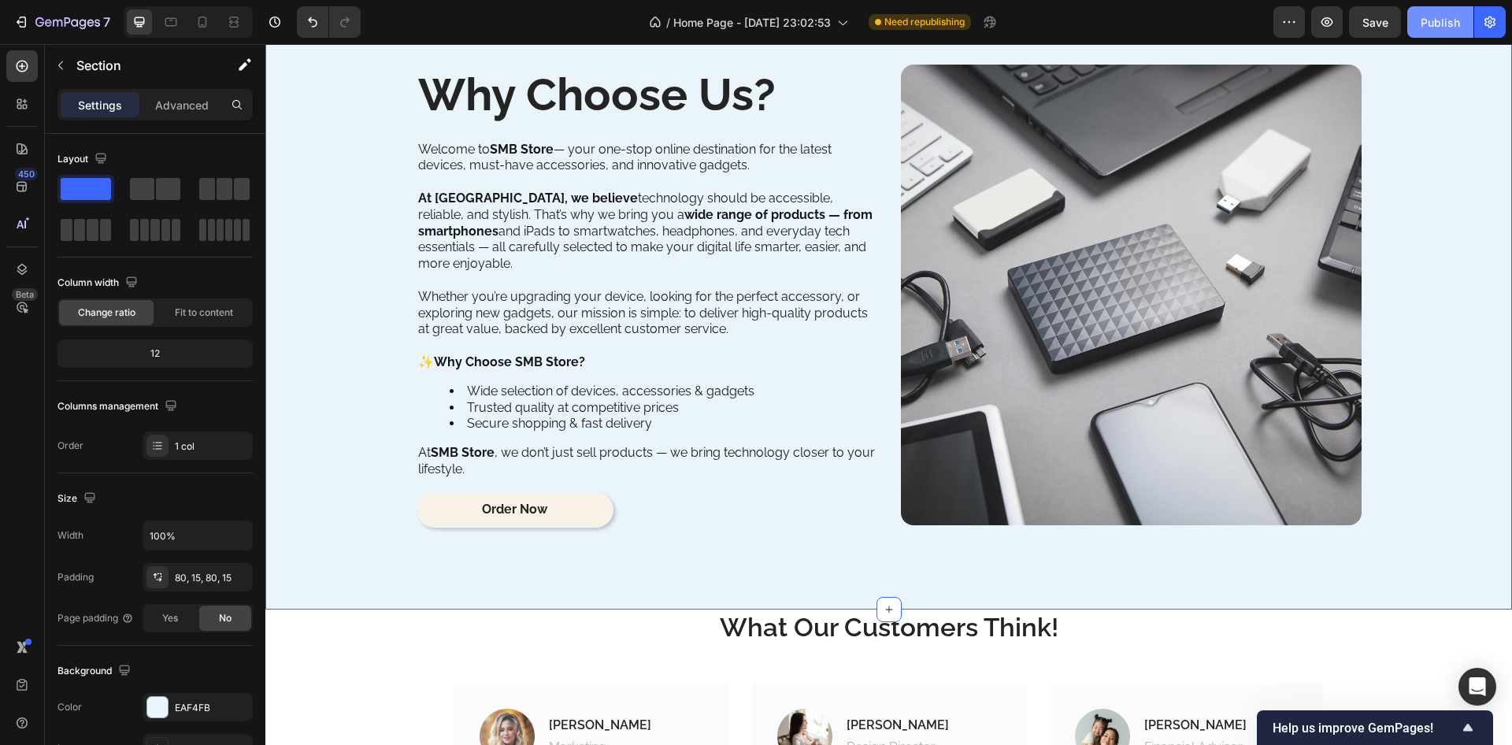
click at [1440, 23] on div "Publish" at bounding box center [1440, 22] width 39 height 17
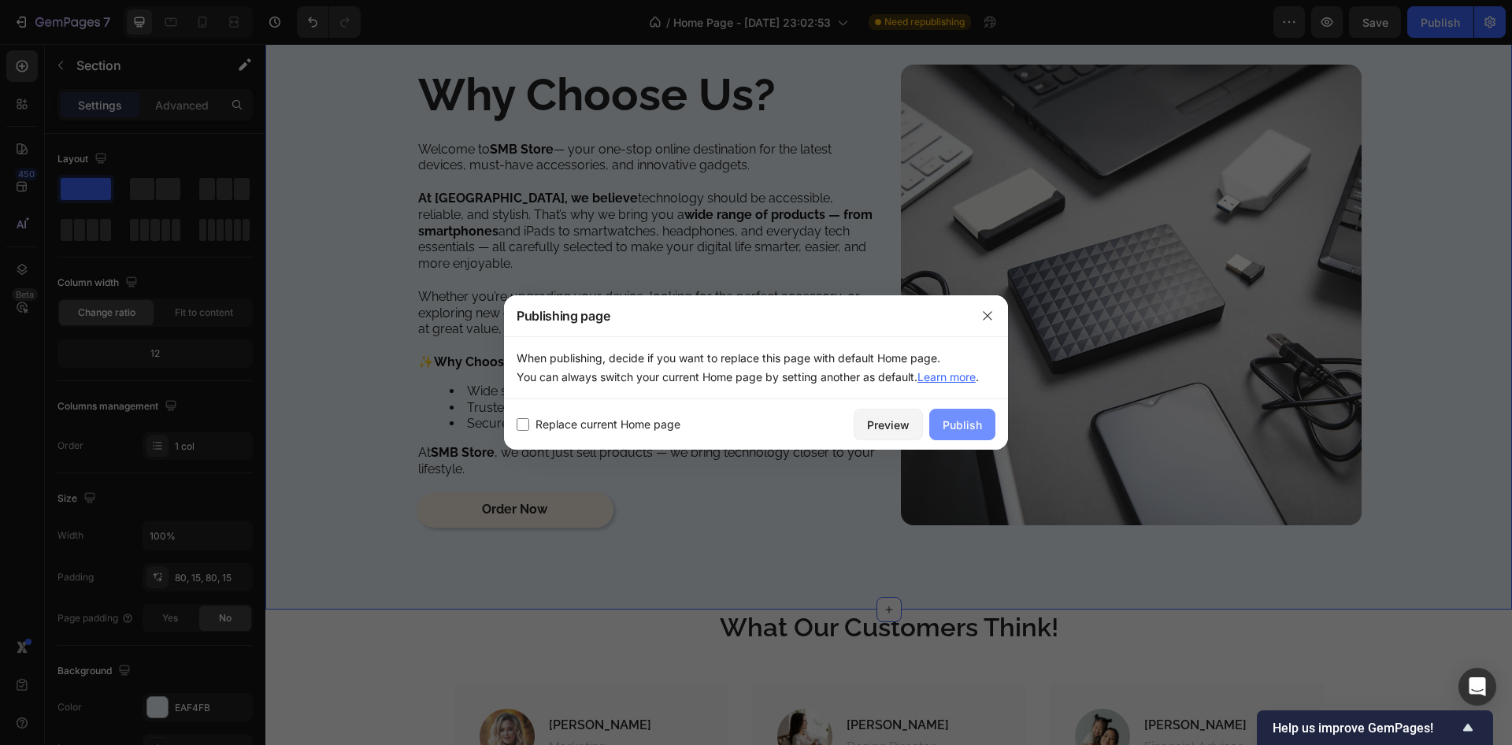
click at [963, 425] on div "Publish" at bounding box center [962, 425] width 39 height 17
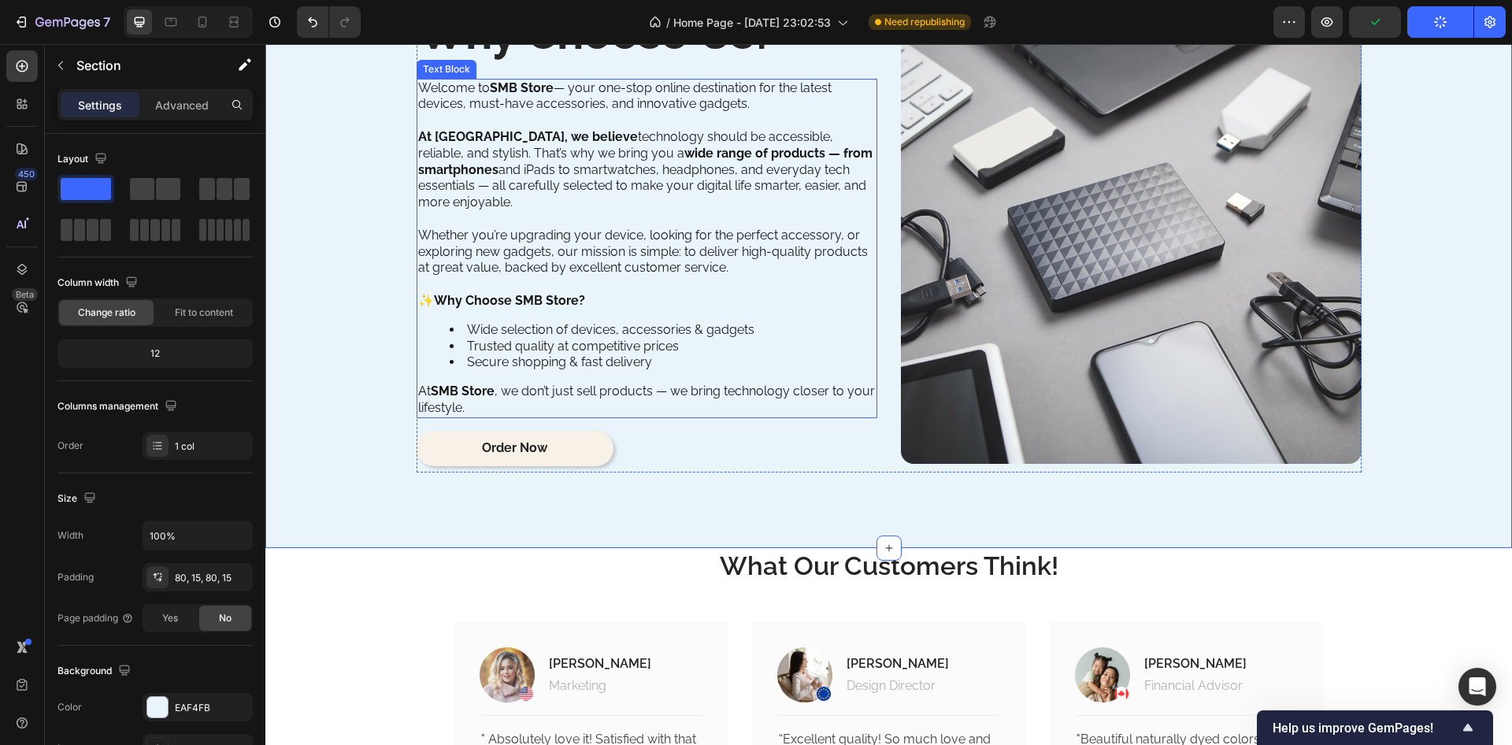
scroll to position [2482, 0]
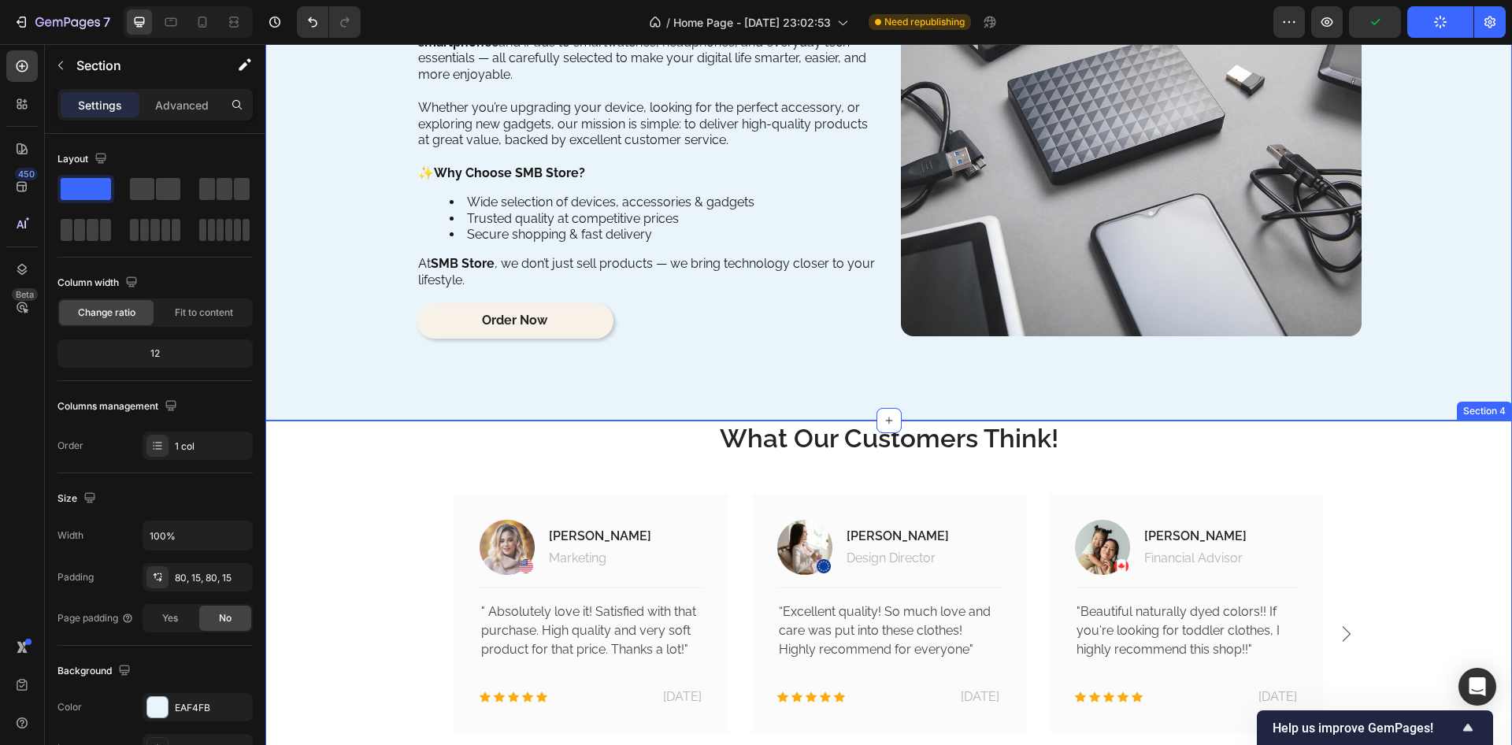
click at [368, 455] on div "What Our Customers Think! Heading Image Jacintha McKinsey Text block Marketing …" at bounding box center [888, 615] width 1223 height 388
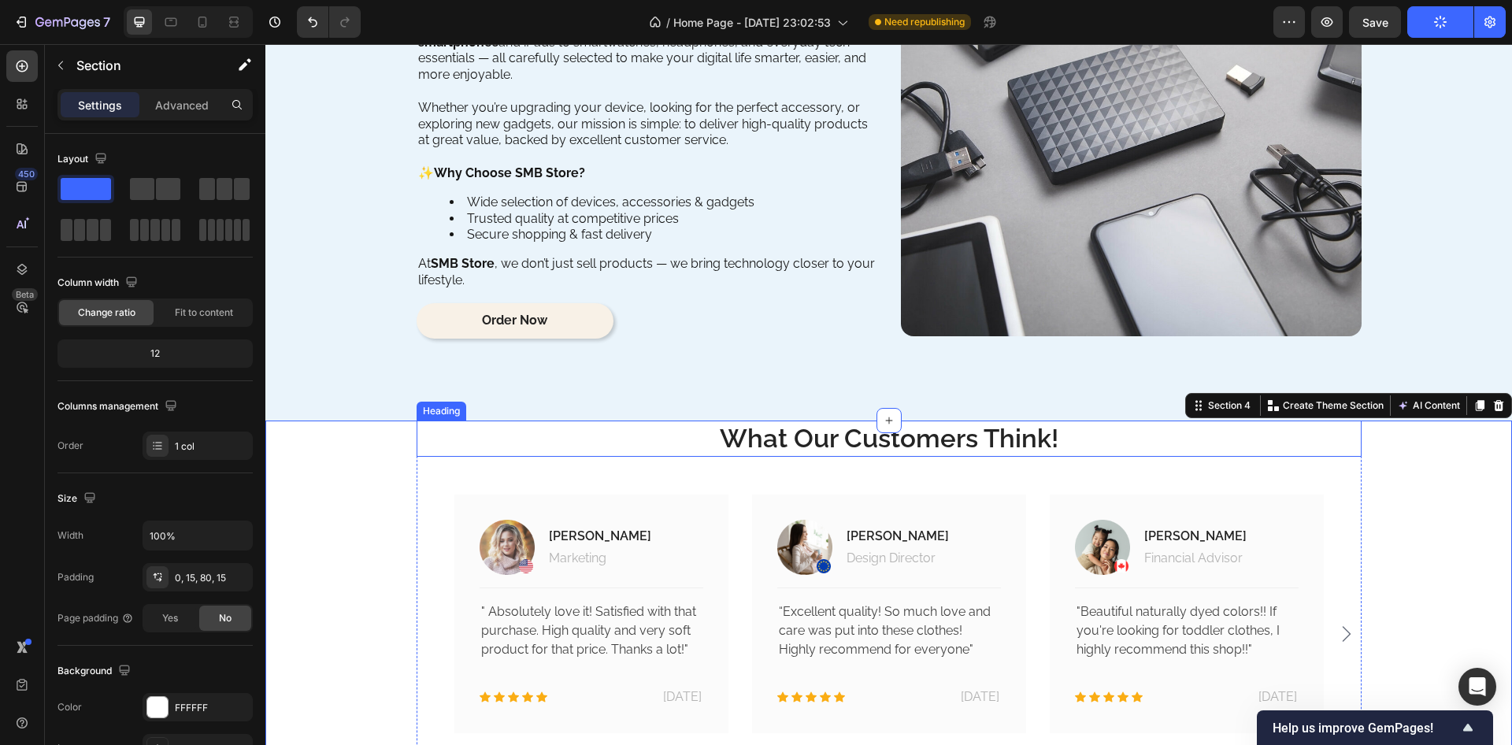
click at [796, 445] on p "What Our Customers Think!" at bounding box center [889, 439] width 942 height 34
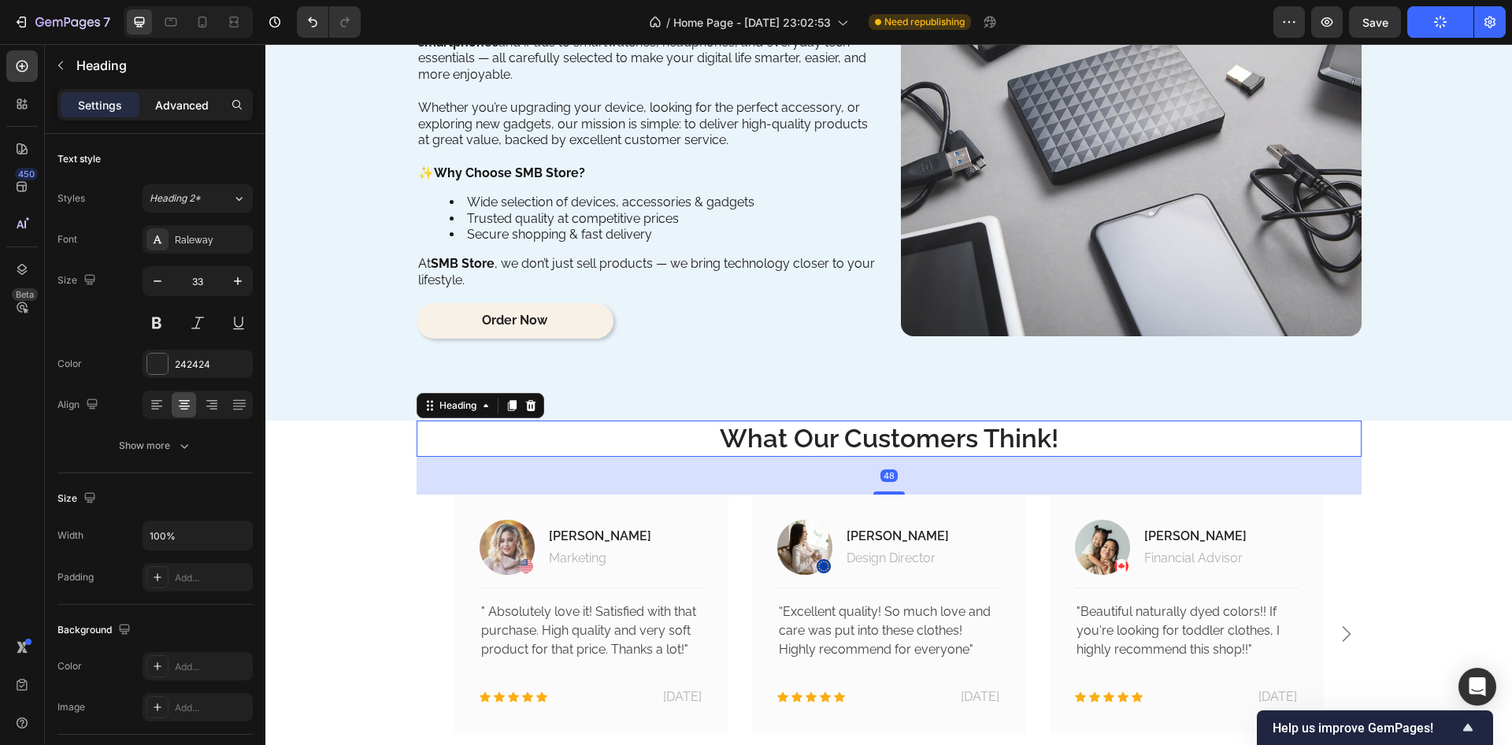
click at [193, 101] on p "Advanced" at bounding box center [182, 105] width 54 height 17
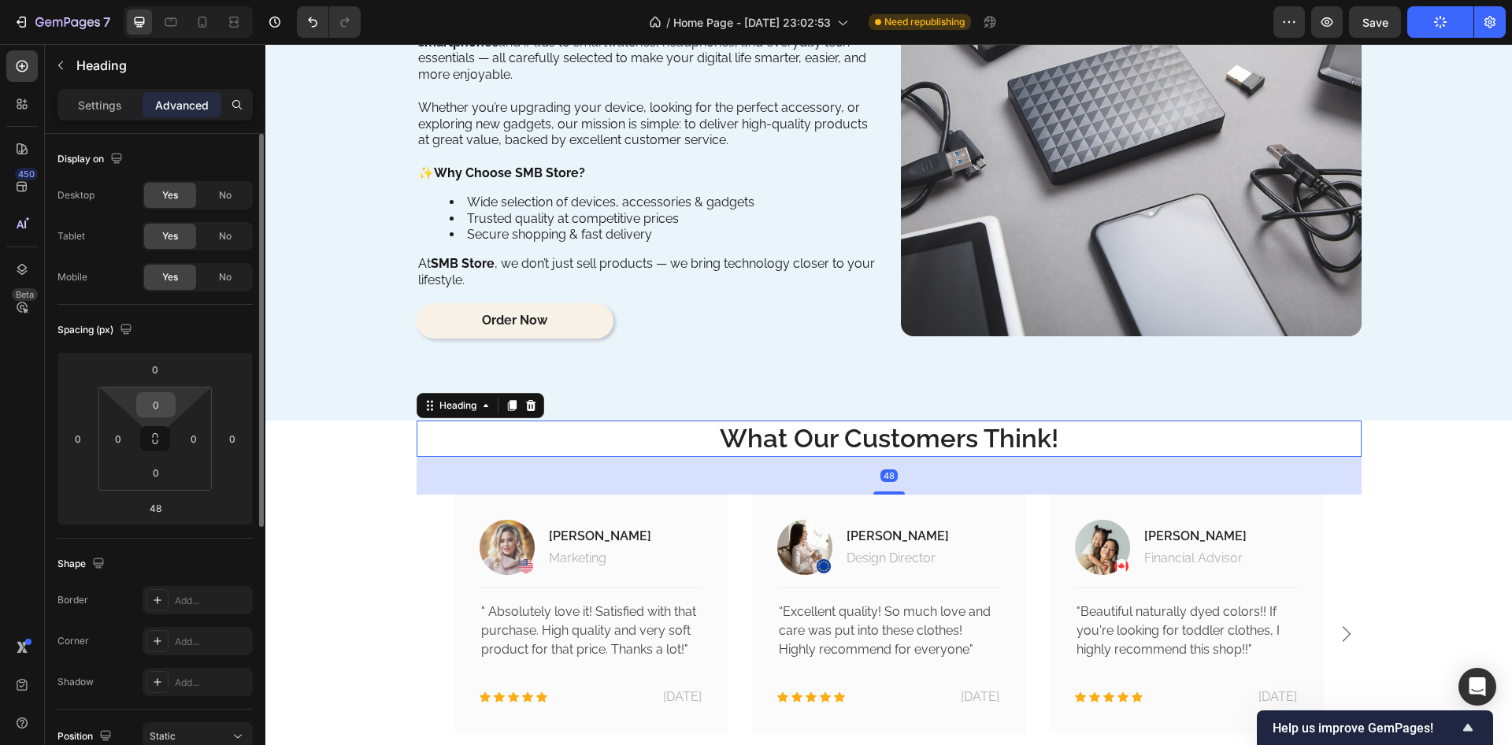
click at [167, 403] on input "0" at bounding box center [156, 405] width 32 height 24
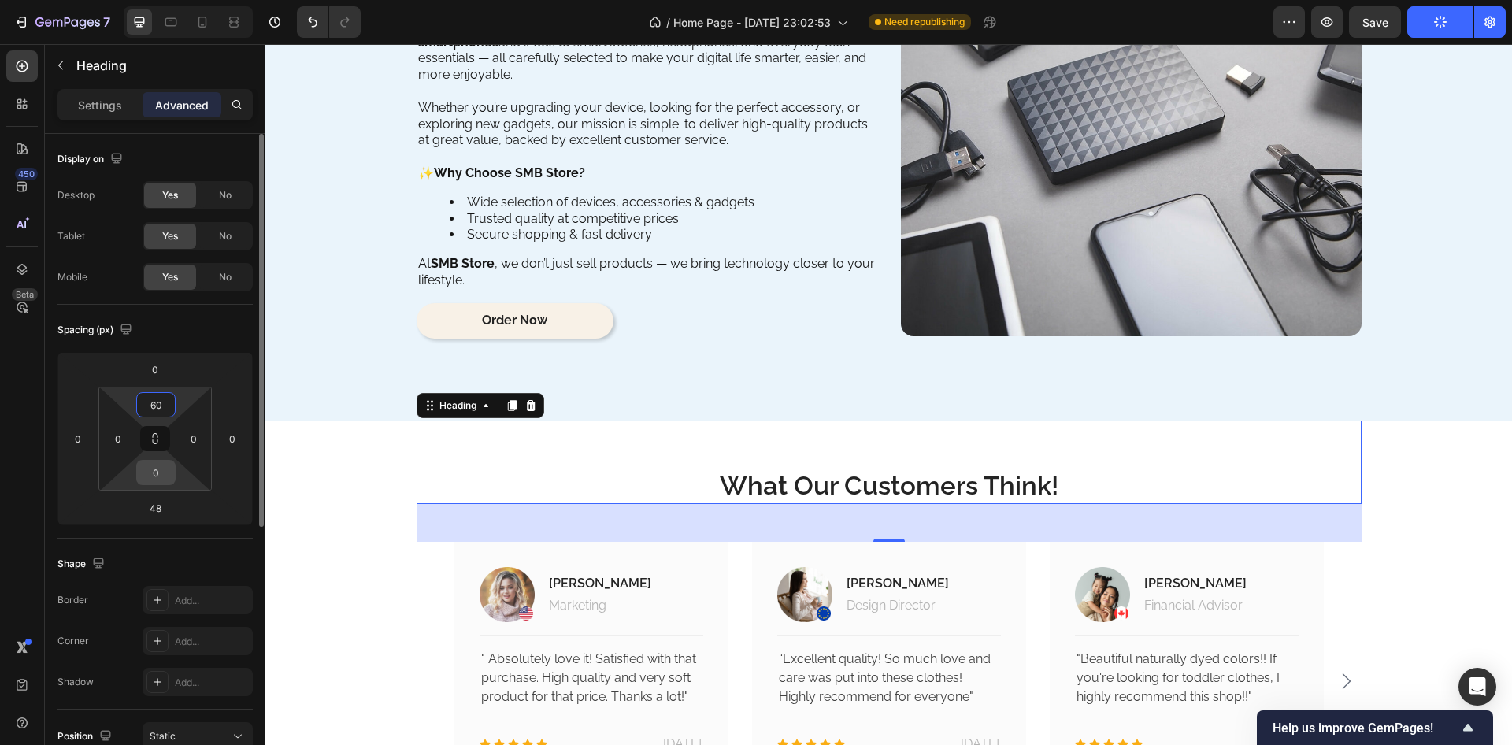
type input "60"
click at [158, 471] on input "0" at bounding box center [156, 473] width 32 height 24
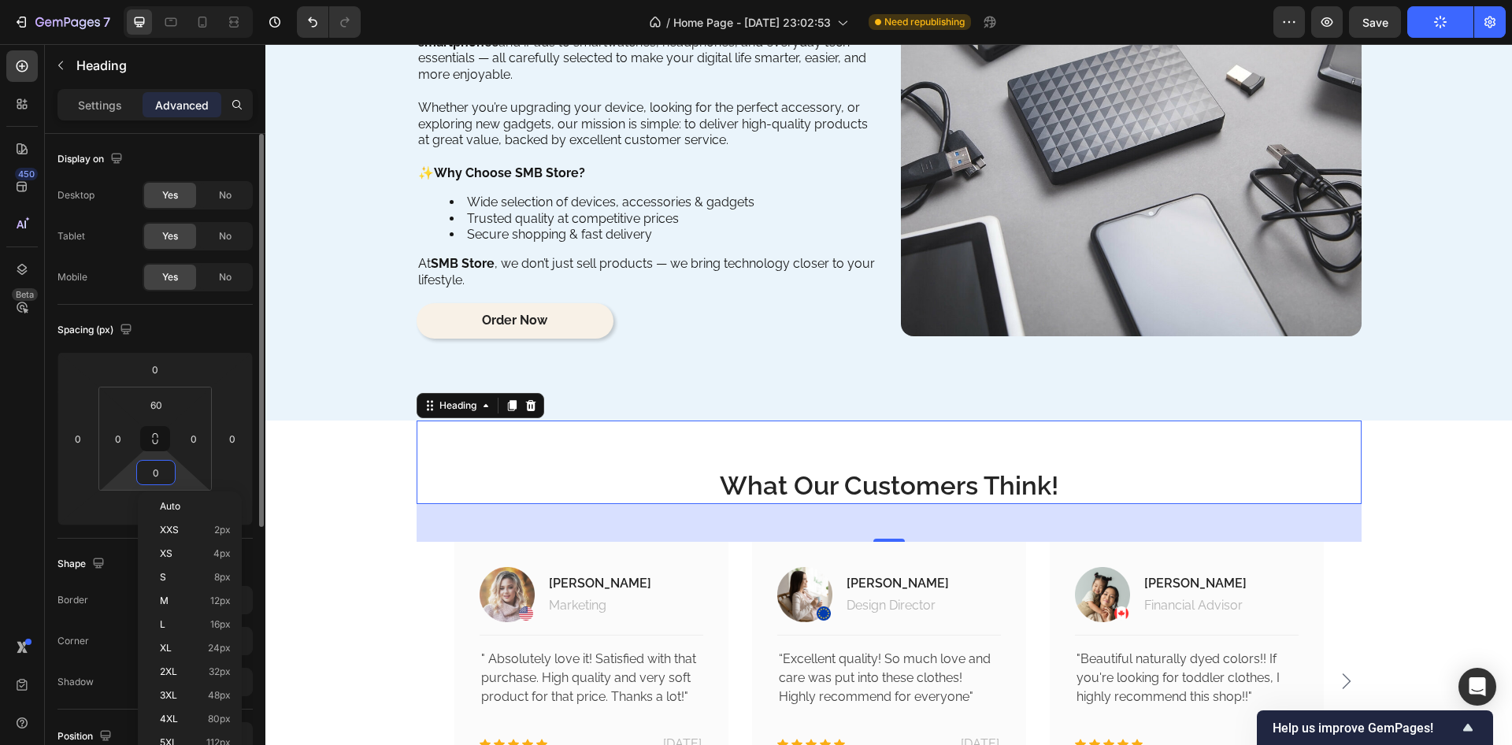
drag, startPoint x: 158, startPoint y: 471, endPoint x: 167, endPoint y: 484, distance: 16.4
click at [158, 472] on input "0" at bounding box center [156, 473] width 32 height 24
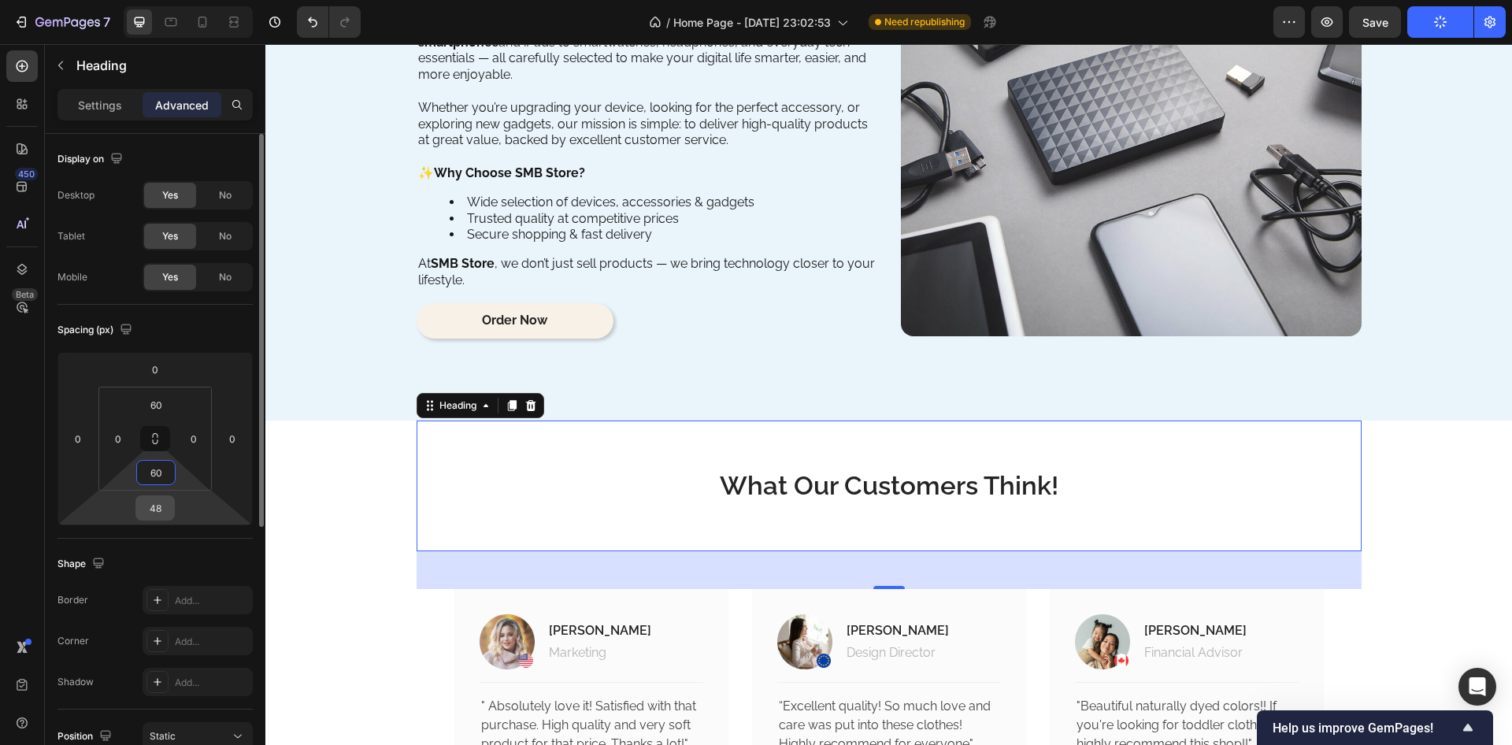
type input "60"
click at [159, 507] on input "48" at bounding box center [155, 508] width 32 height 24
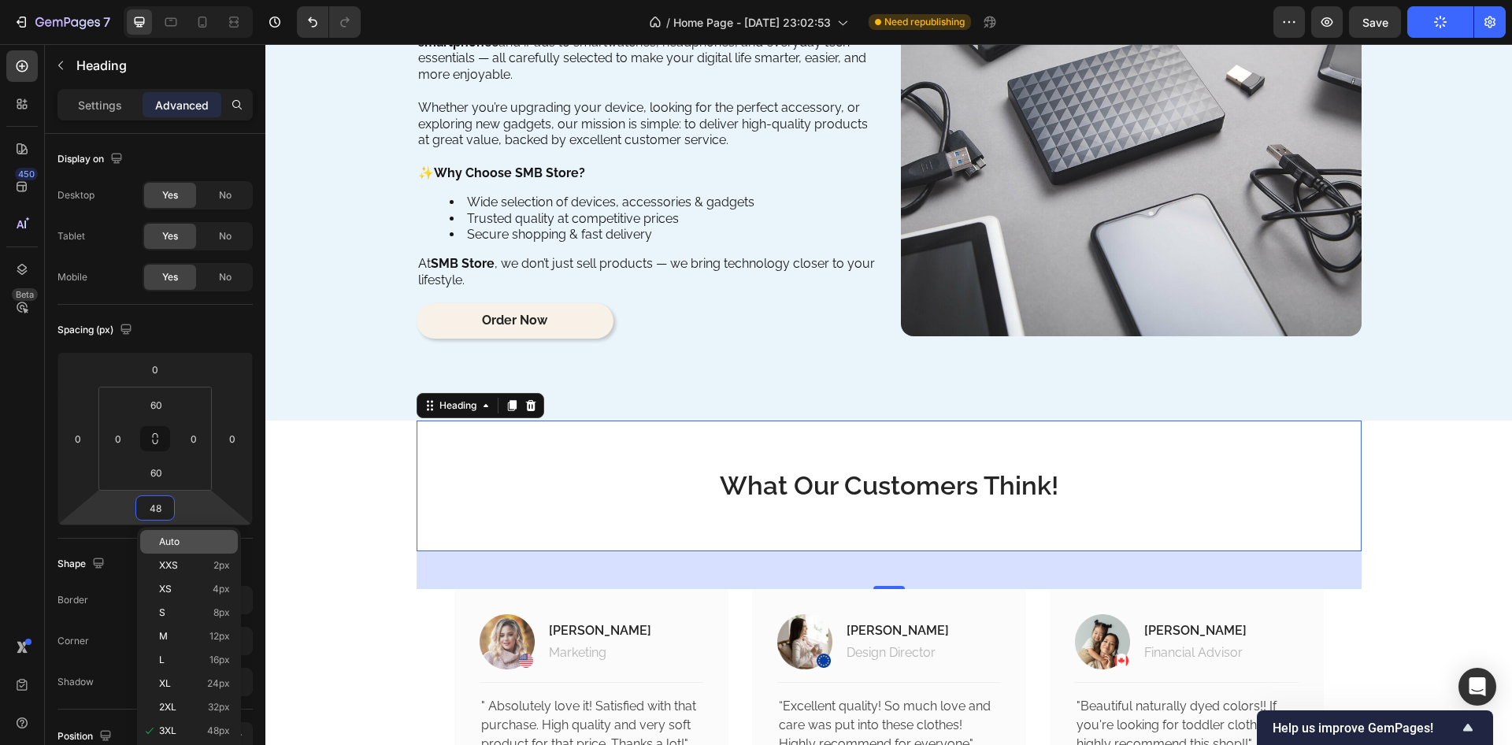
type input "3"
click at [164, 544] on span "Auto" at bounding box center [169, 541] width 20 height 11
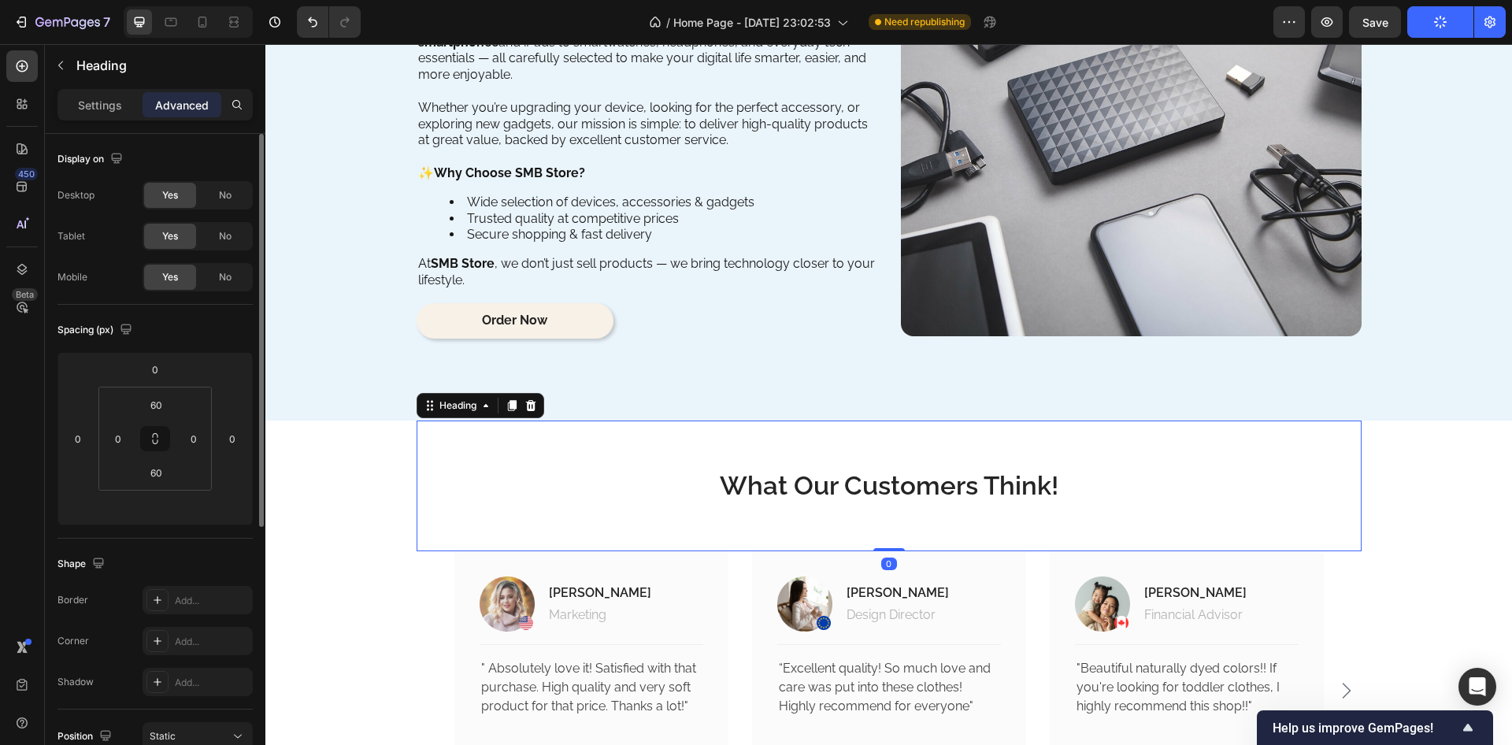
click at [180, 343] on div "Spacing (px) 0 0 0 60 0 60 0" at bounding box center [155, 422] width 195 height 234
click at [322, 501] on div "What Our Customers Think! Heading 0 Image Jacintha McKinsey Text block Marketin…" at bounding box center [888, 643] width 1223 height 444
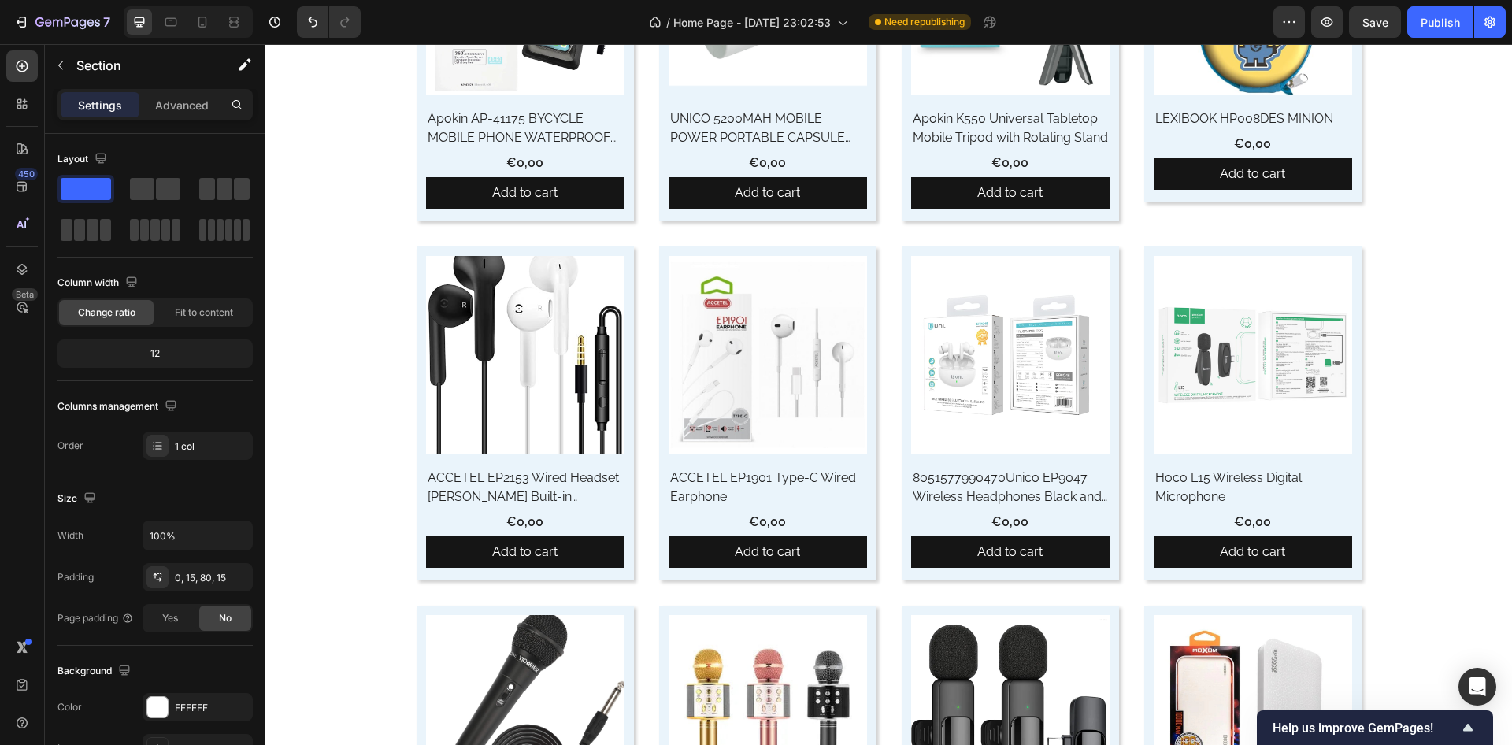
scroll to position [945, 0]
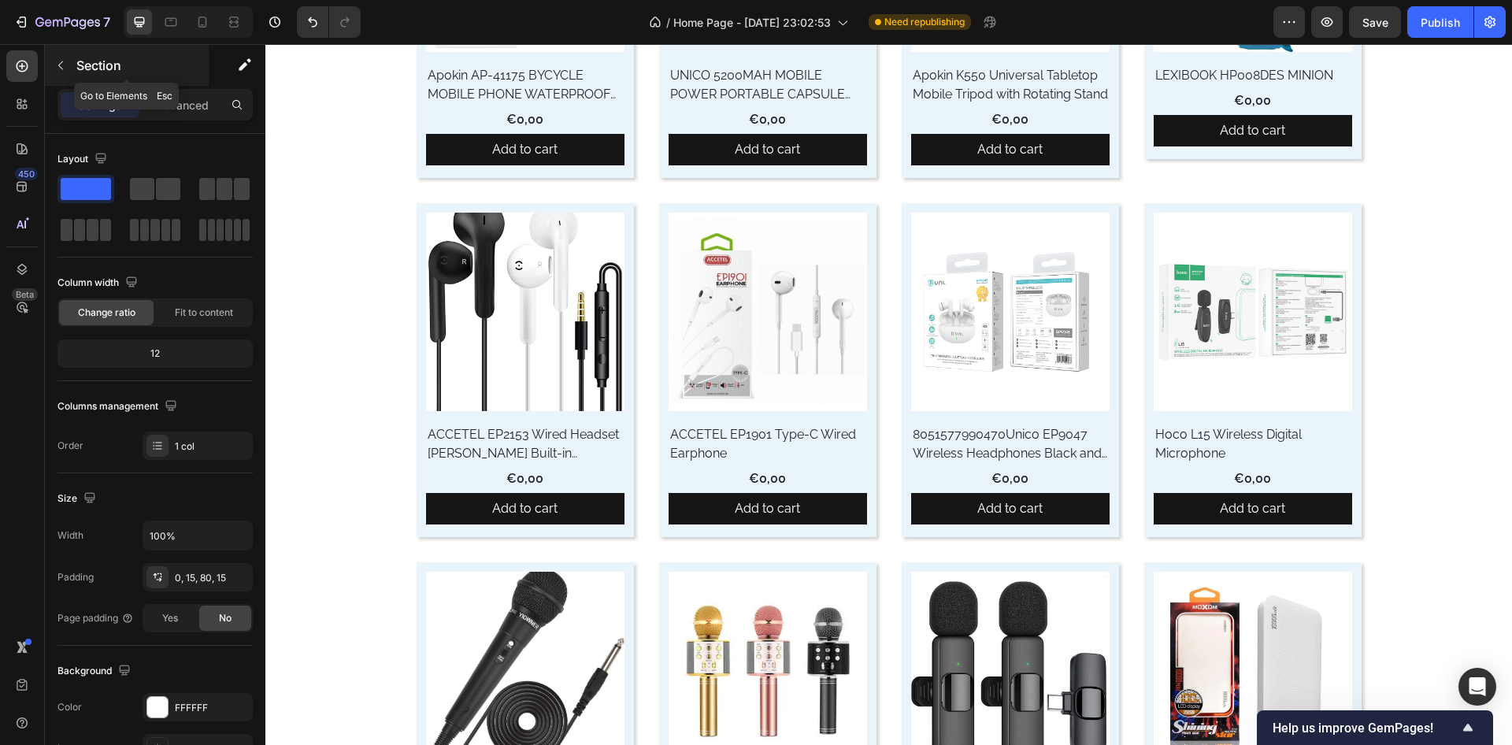
click at [62, 55] on button "button" at bounding box center [60, 65] width 25 height 25
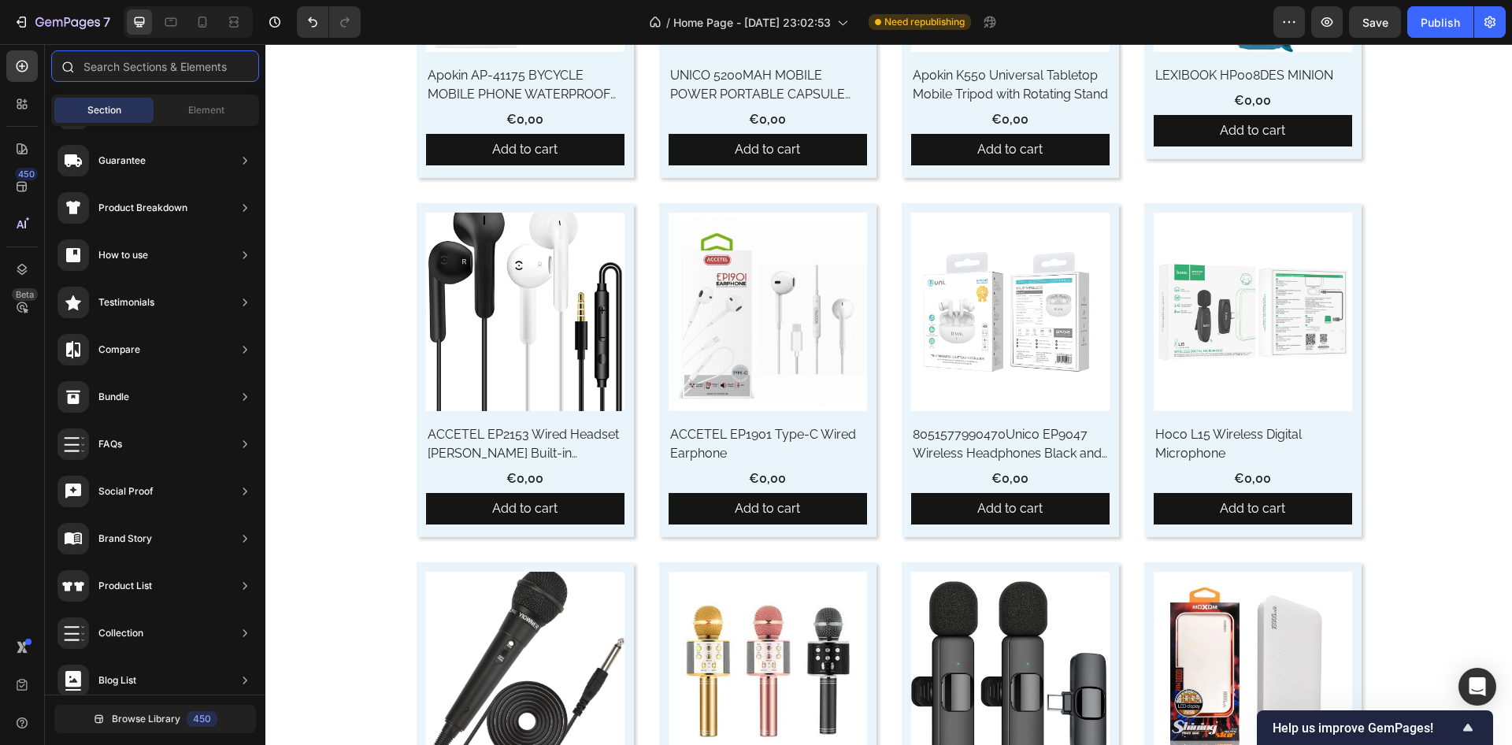
click at [162, 69] on input "text" at bounding box center [155, 66] width 208 height 32
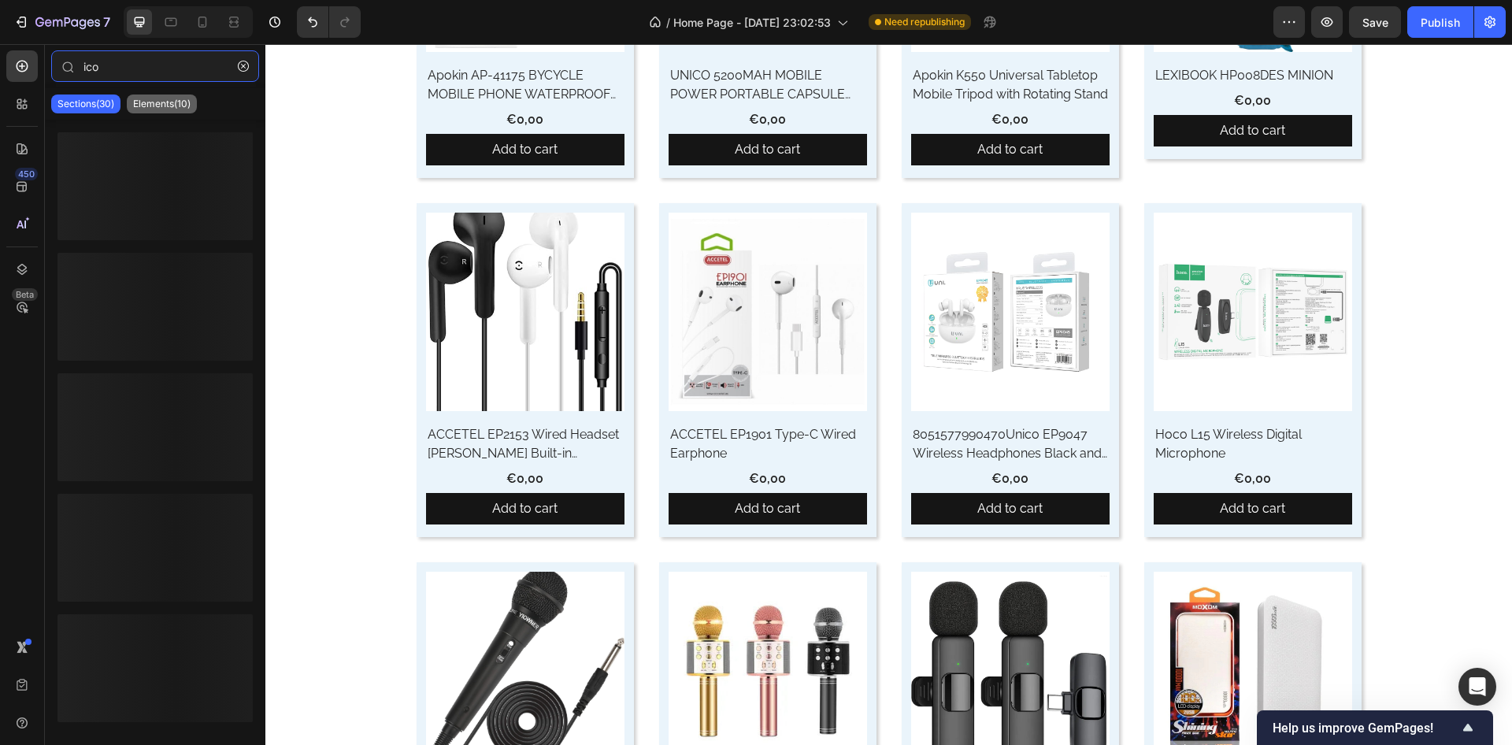
type input "ico"
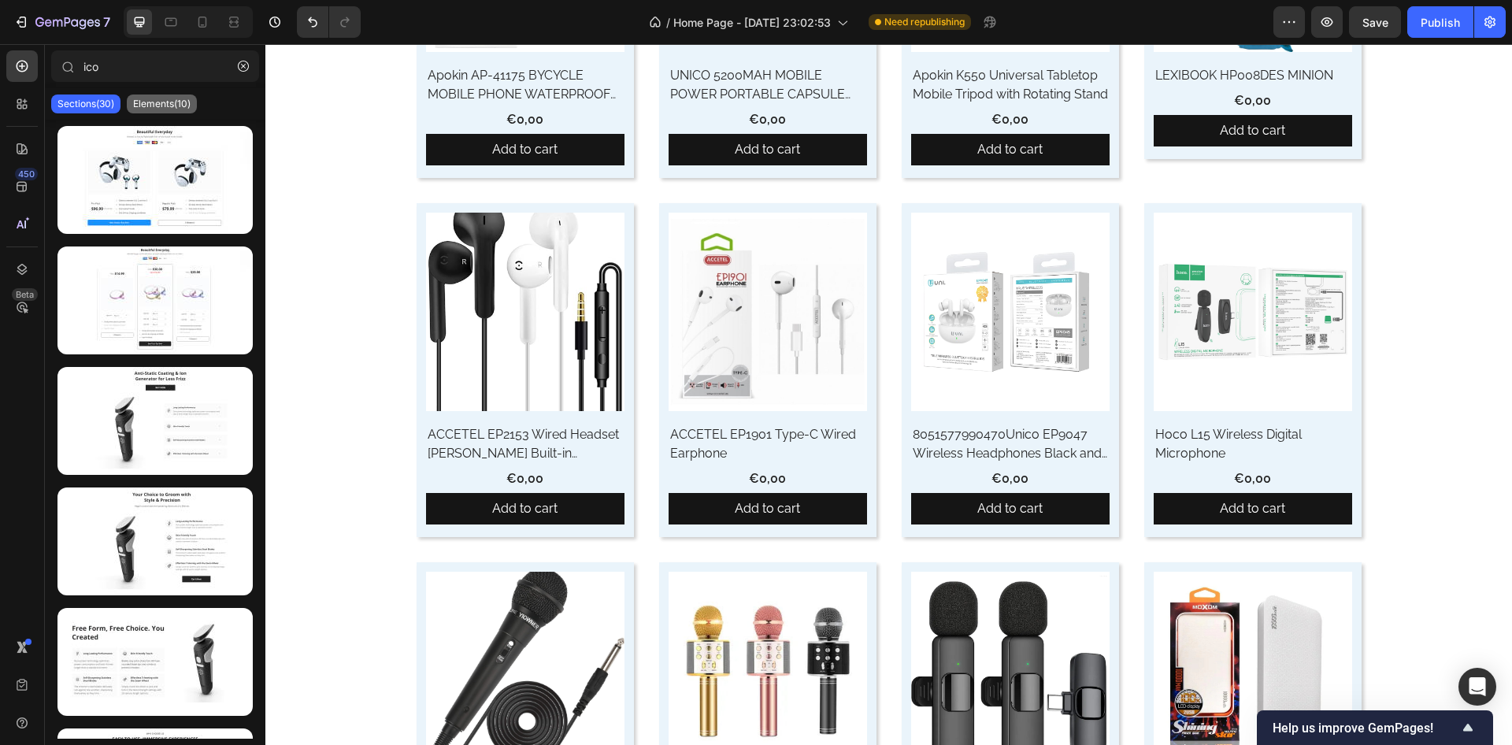
click at [157, 97] on div "Elements(10)" at bounding box center [162, 104] width 70 height 19
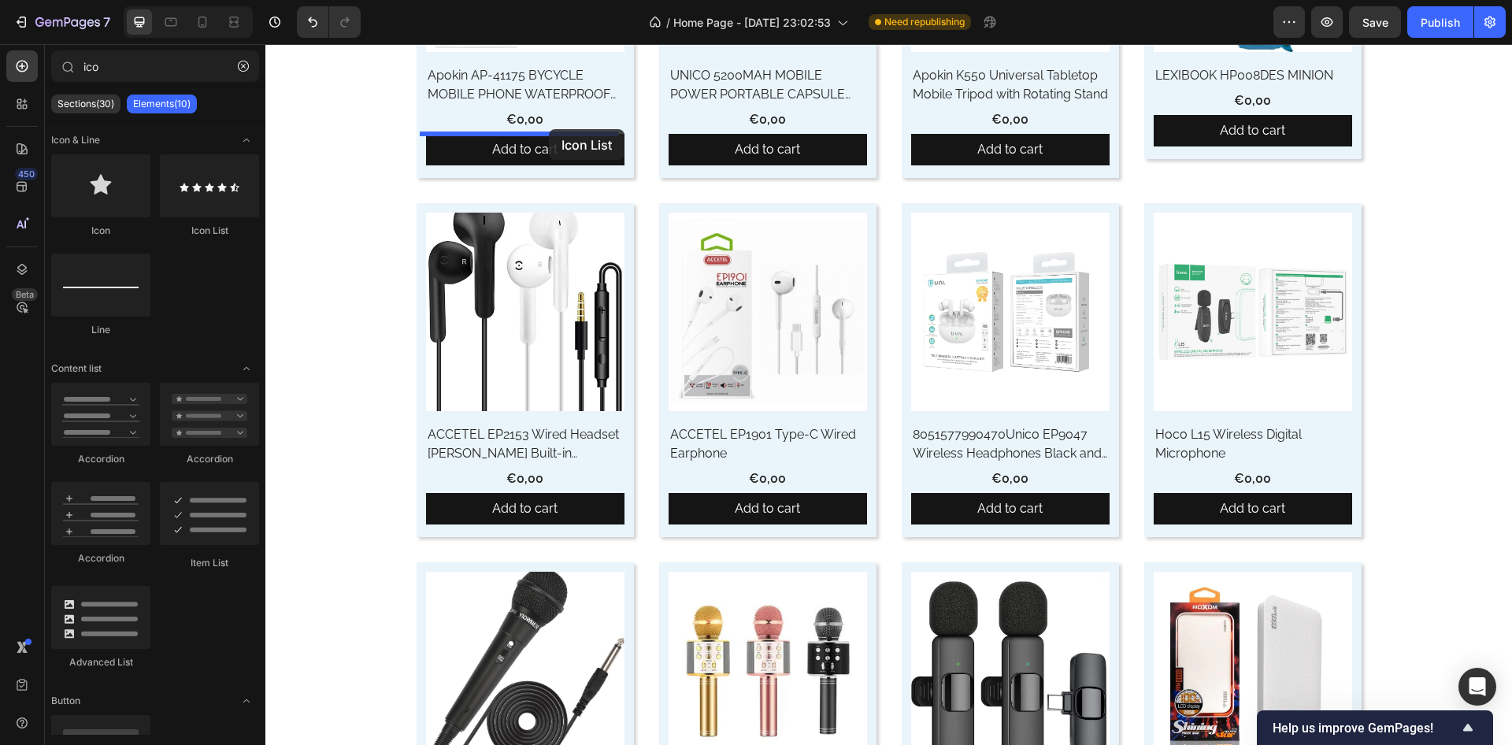
drag, startPoint x: 451, startPoint y: 217, endPoint x: 549, endPoint y: 129, distance: 131.1
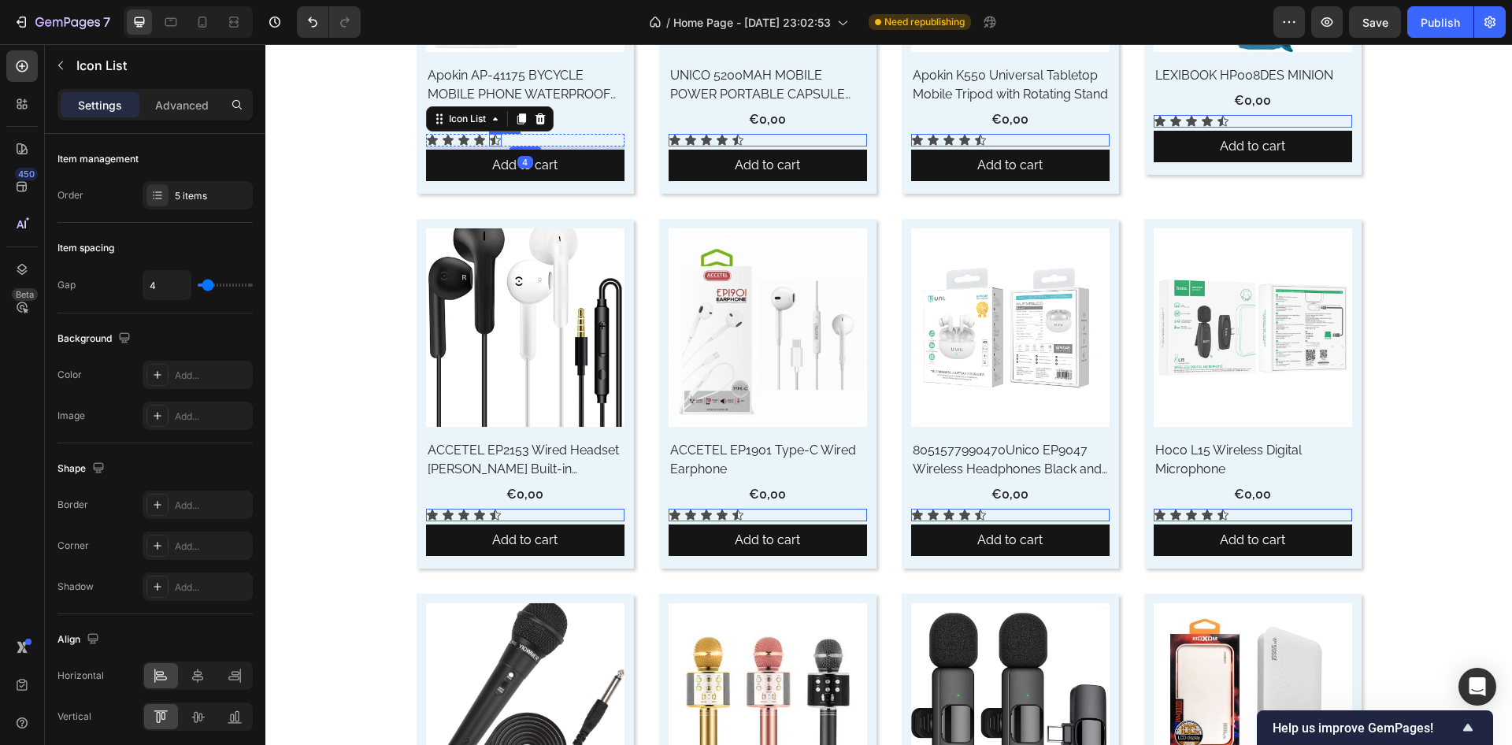
click at [490, 135] on icon at bounding box center [495, 140] width 11 height 10
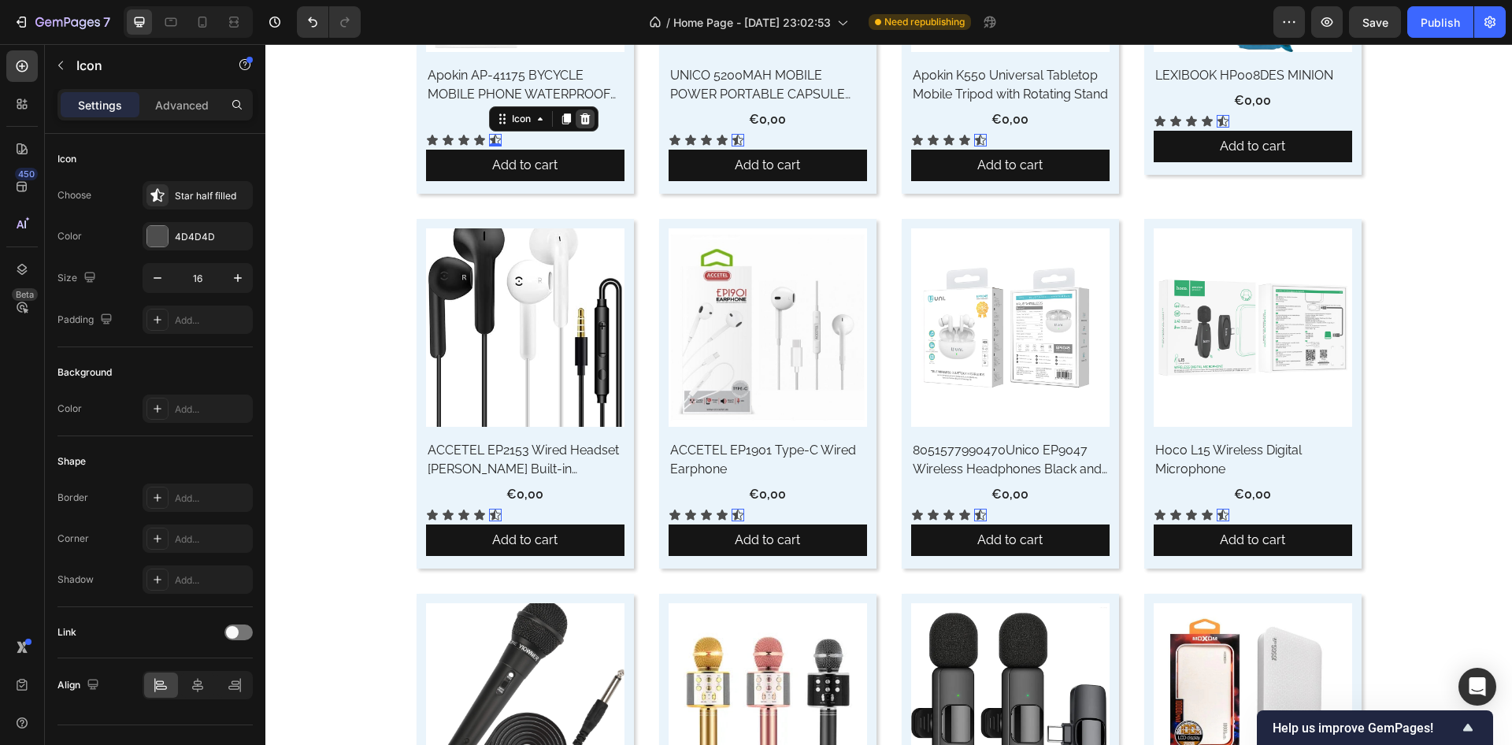
click at [580, 119] on icon at bounding box center [585, 118] width 10 height 11
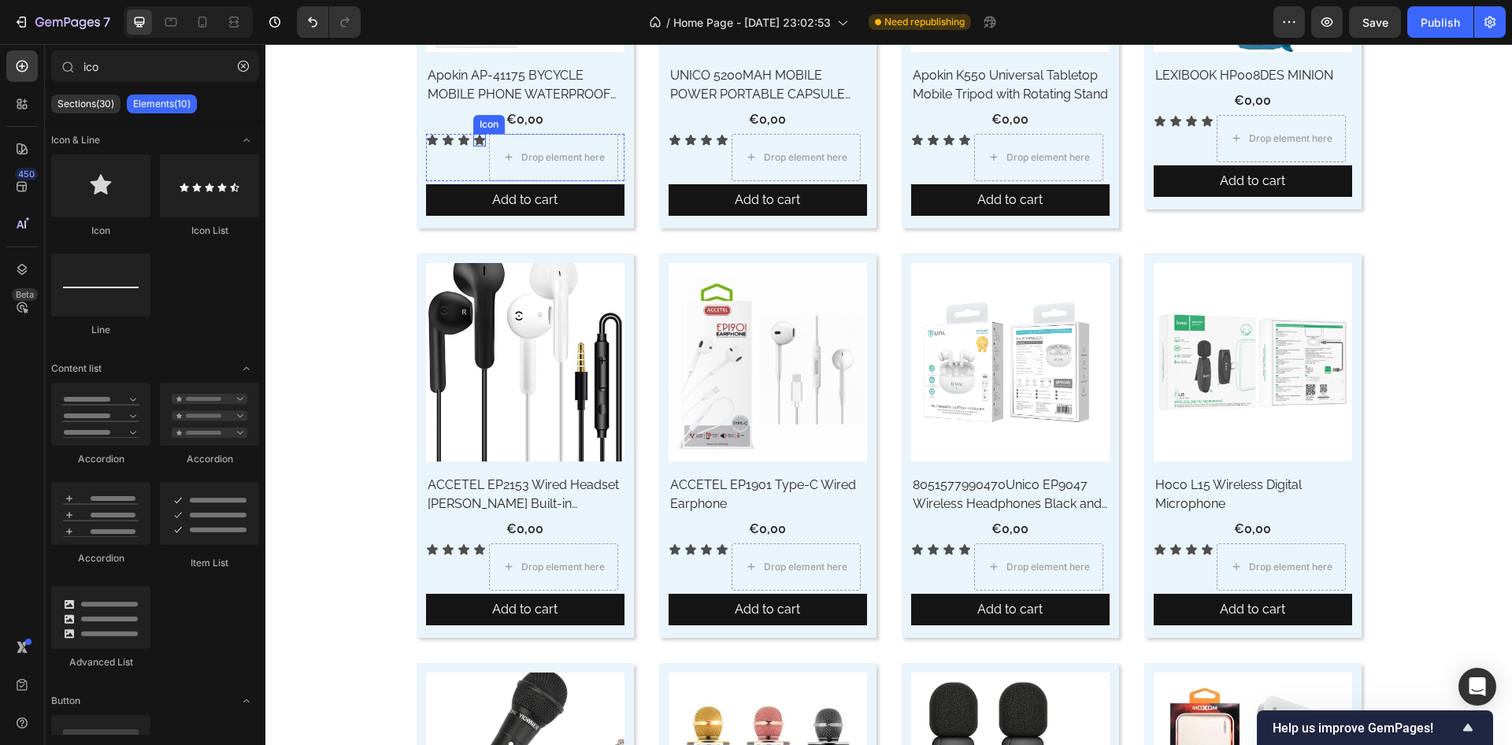
click at [474, 139] on icon at bounding box center [479, 140] width 11 height 10
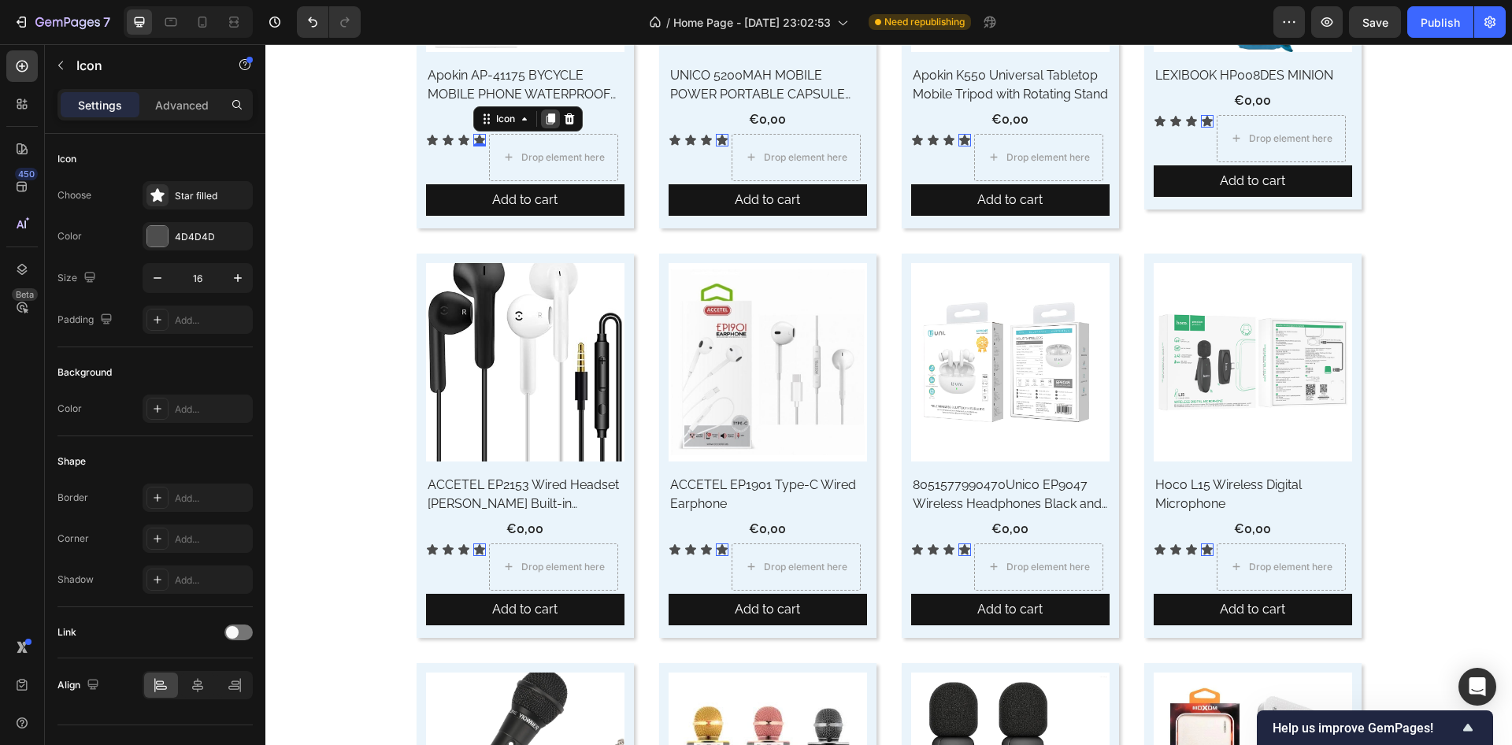
click at [547, 121] on icon at bounding box center [550, 118] width 9 height 11
click at [477, 155] on div at bounding box center [479, 156] width 13 height 5
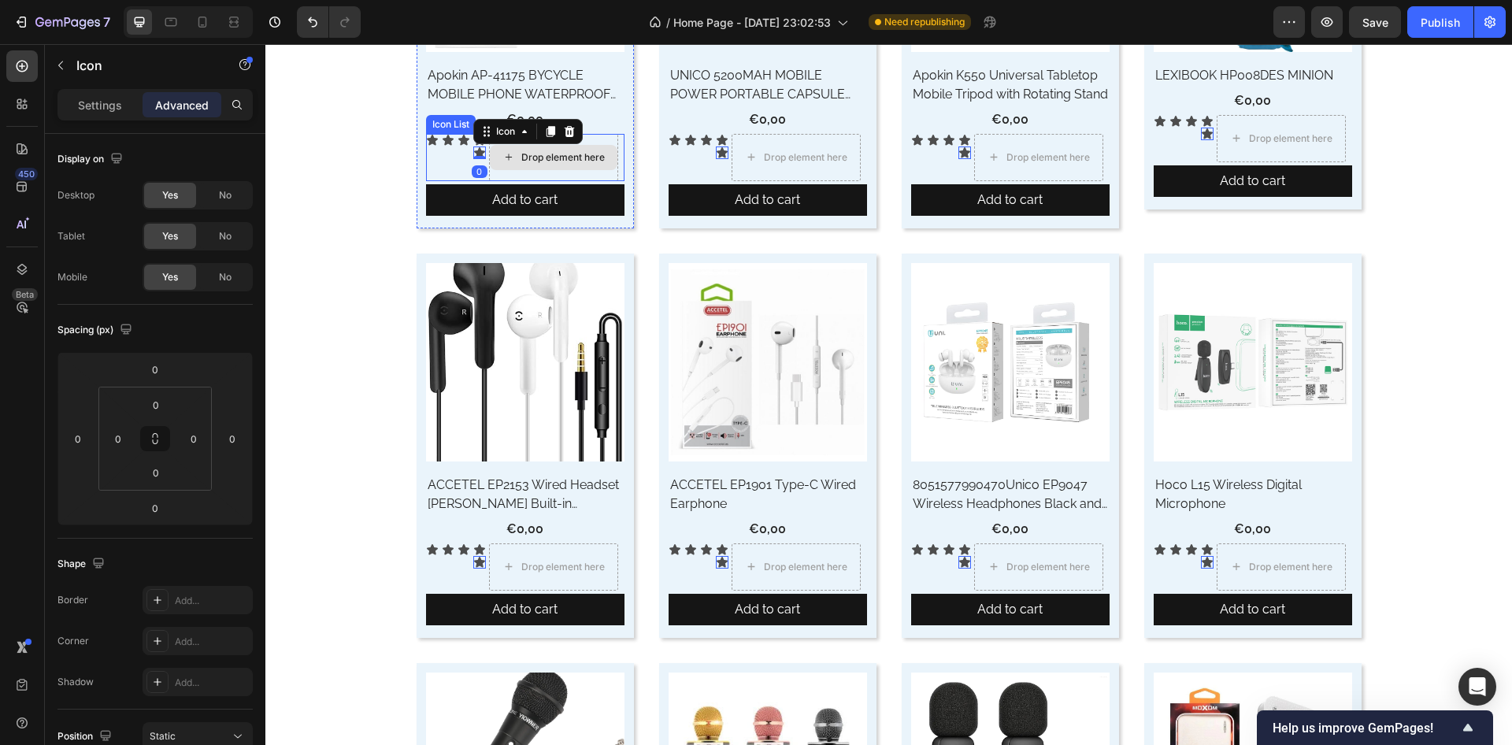
drag, startPoint x: 481, startPoint y: 135, endPoint x: 455, endPoint y: 156, distance: 33.7
click at [556, 158] on div "Icon Icon Icon Icon Icon 0 Drop element here" at bounding box center [525, 157] width 199 height 47
click at [455, 156] on div "Icon Icon Icon Icon Icon 0 Drop element here" at bounding box center [525, 157] width 199 height 47
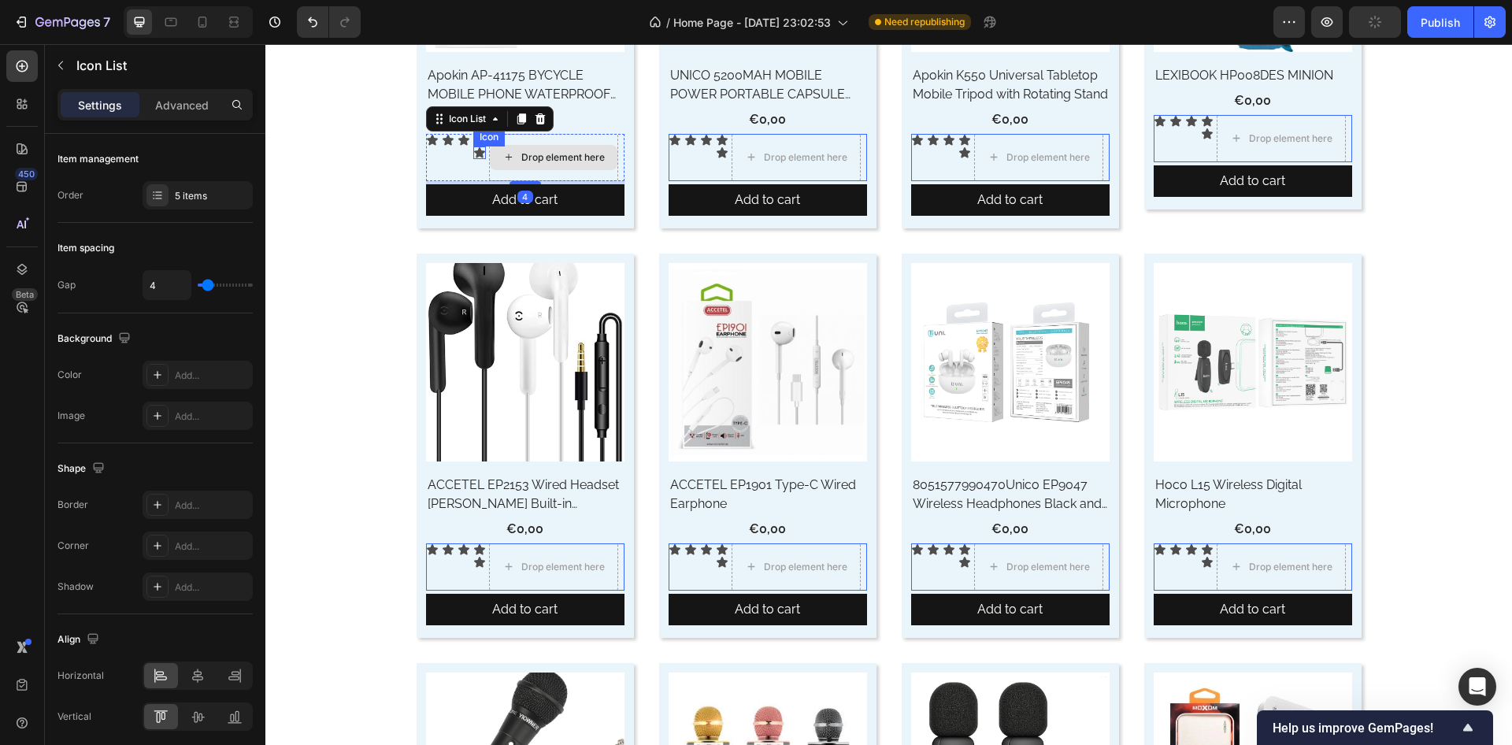
click at [474, 152] on icon at bounding box center [479, 152] width 11 height 10
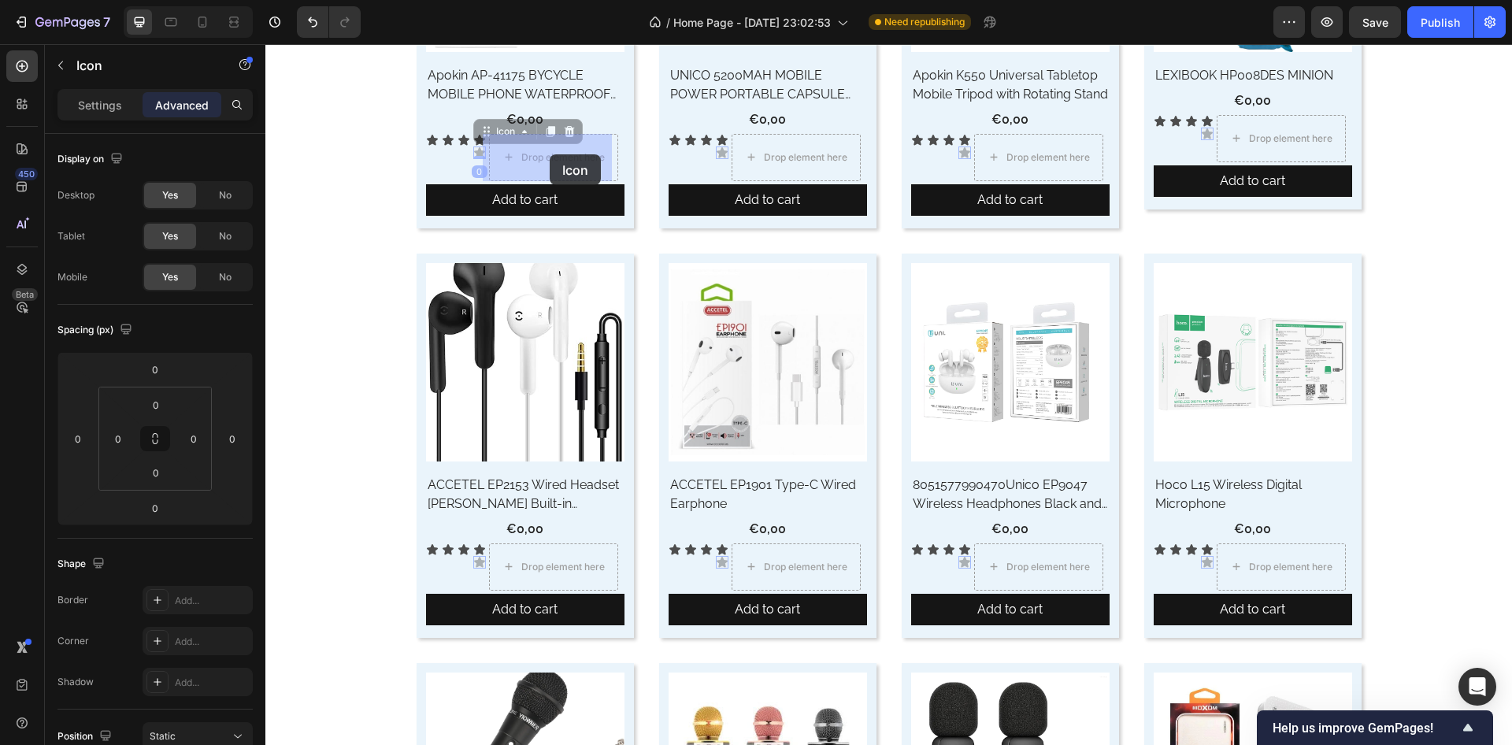
drag, startPoint x: 481, startPoint y: 129, endPoint x: 569, endPoint y: 165, distance: 94.6
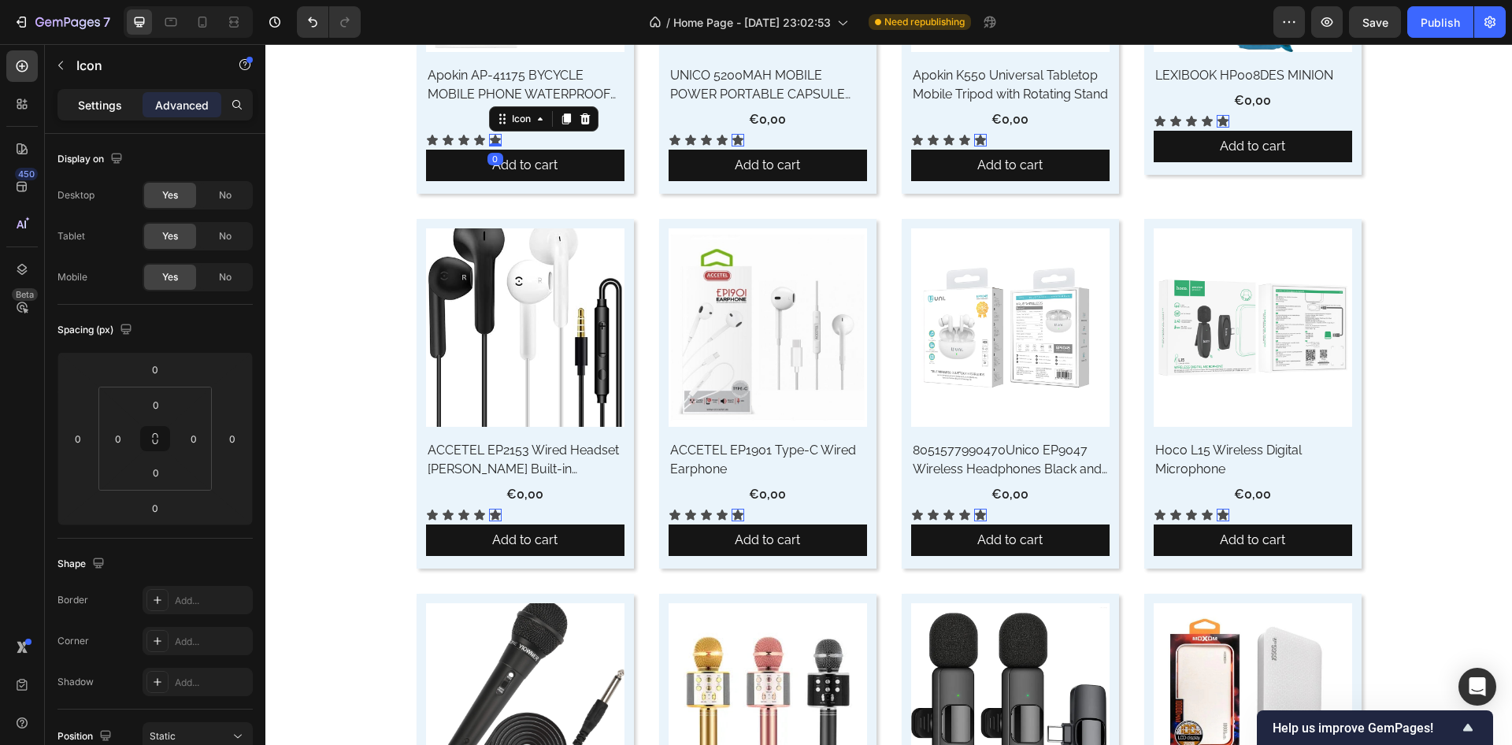
click at [97, 102] on p "Settings" at bounding box center [100, 105] width 44 height 17
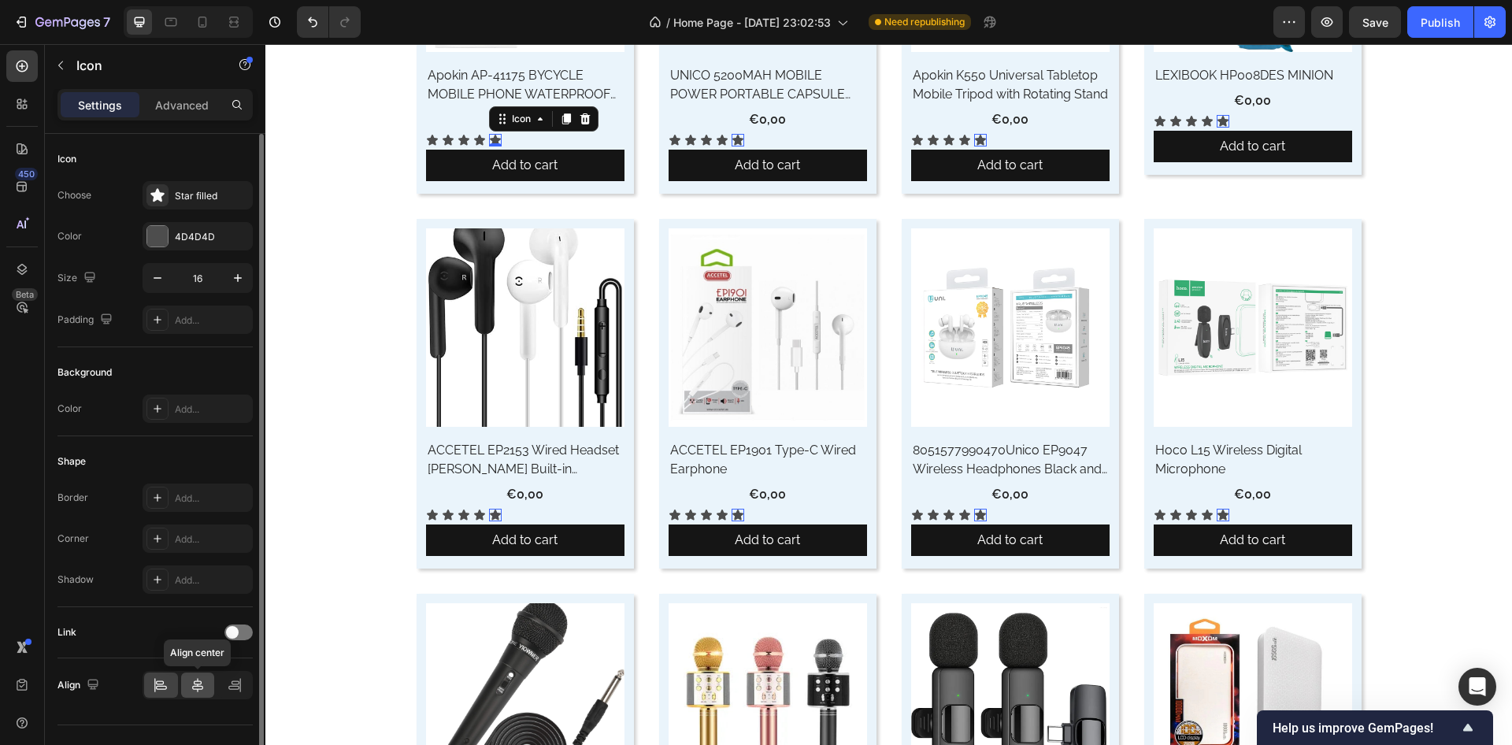
click at [189, 694] on div at bounding box center [198, 685] width 34 height 25
click at [161, 236] on div at bounding box center [157, 236] width 20 height 20
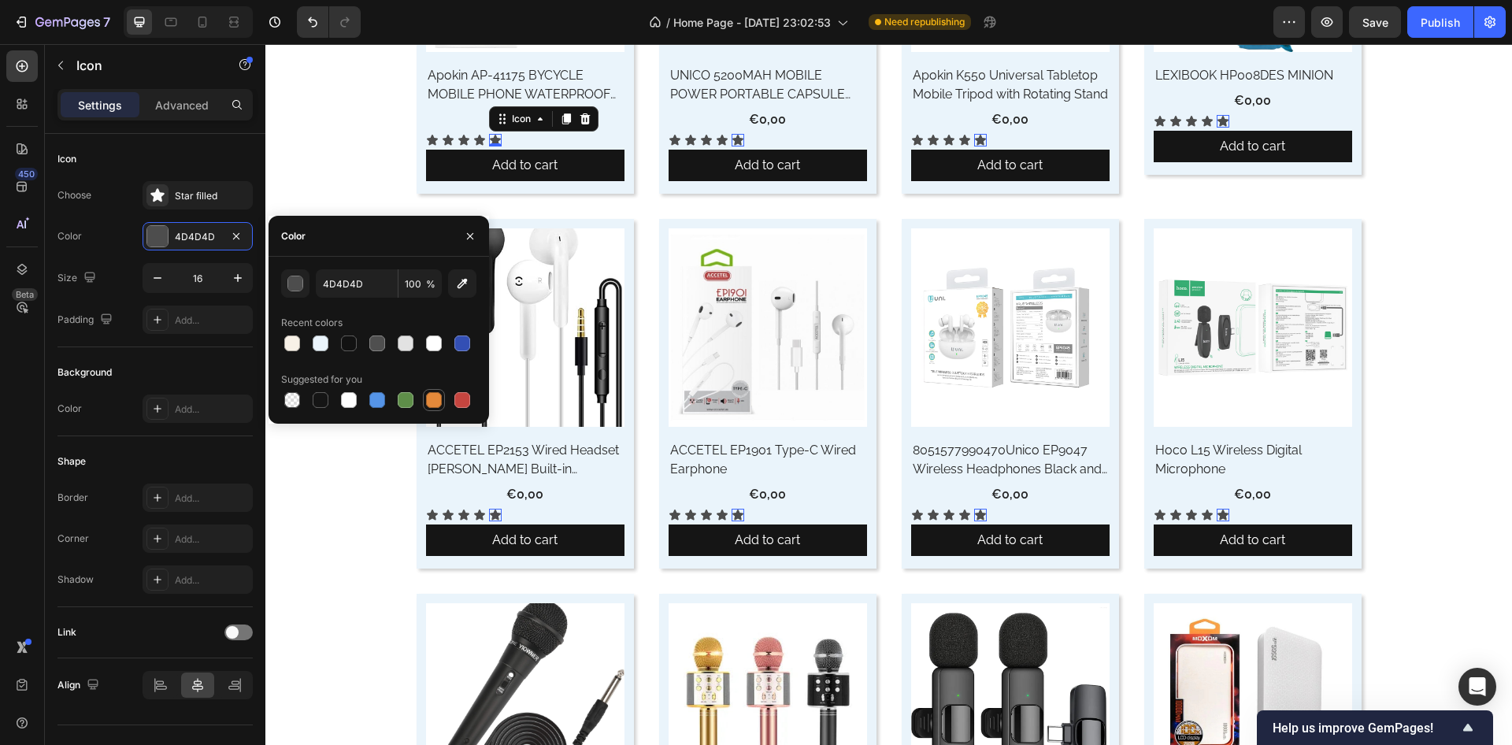
click at [435, 399] on div at bounding box center [434, 400] width 16 height 16
type input "E4893A"
click at [717, 135] on icon at bounding box center [722, 140] width 11 height 10
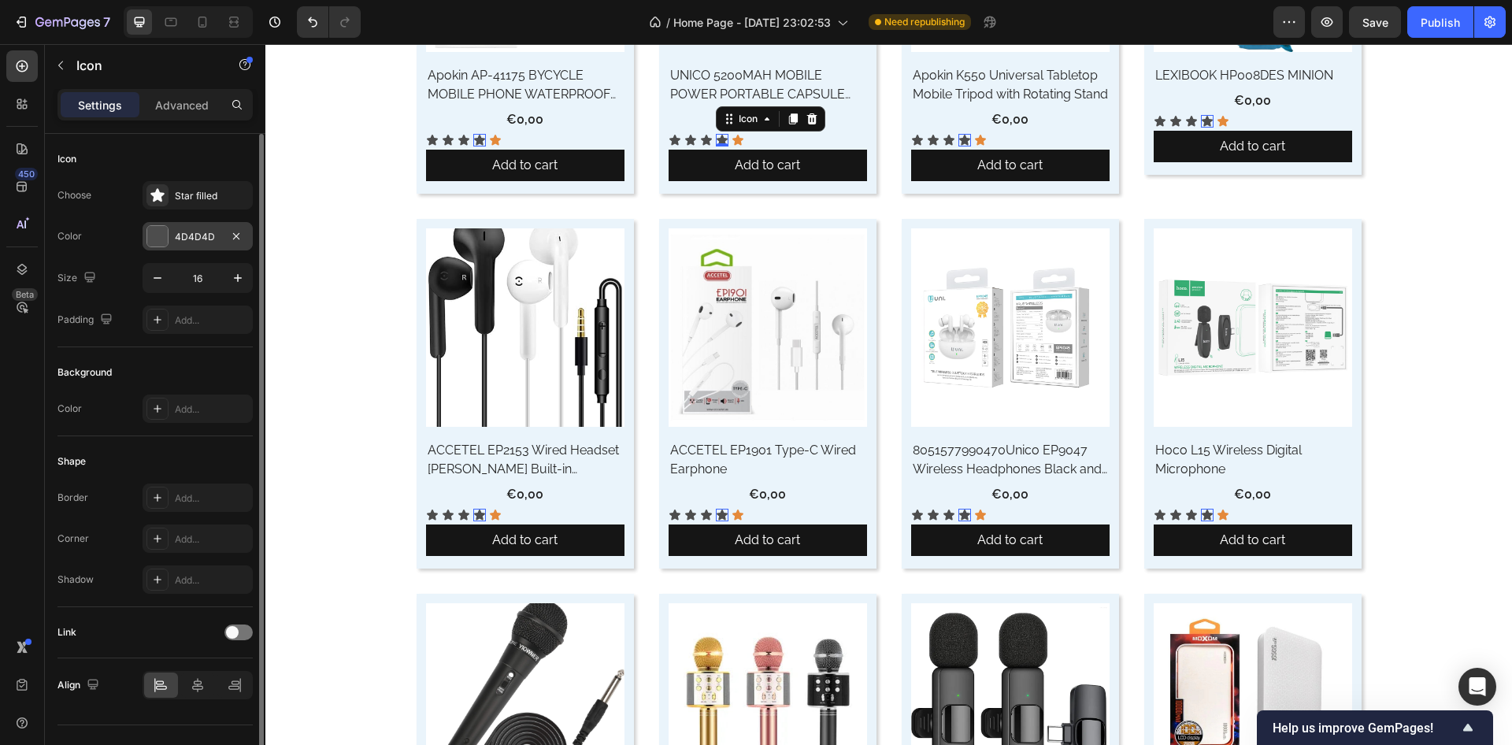
click at [169, 236] on div "4D4D4D" at bounding box center [198, 236] width 110 height 28
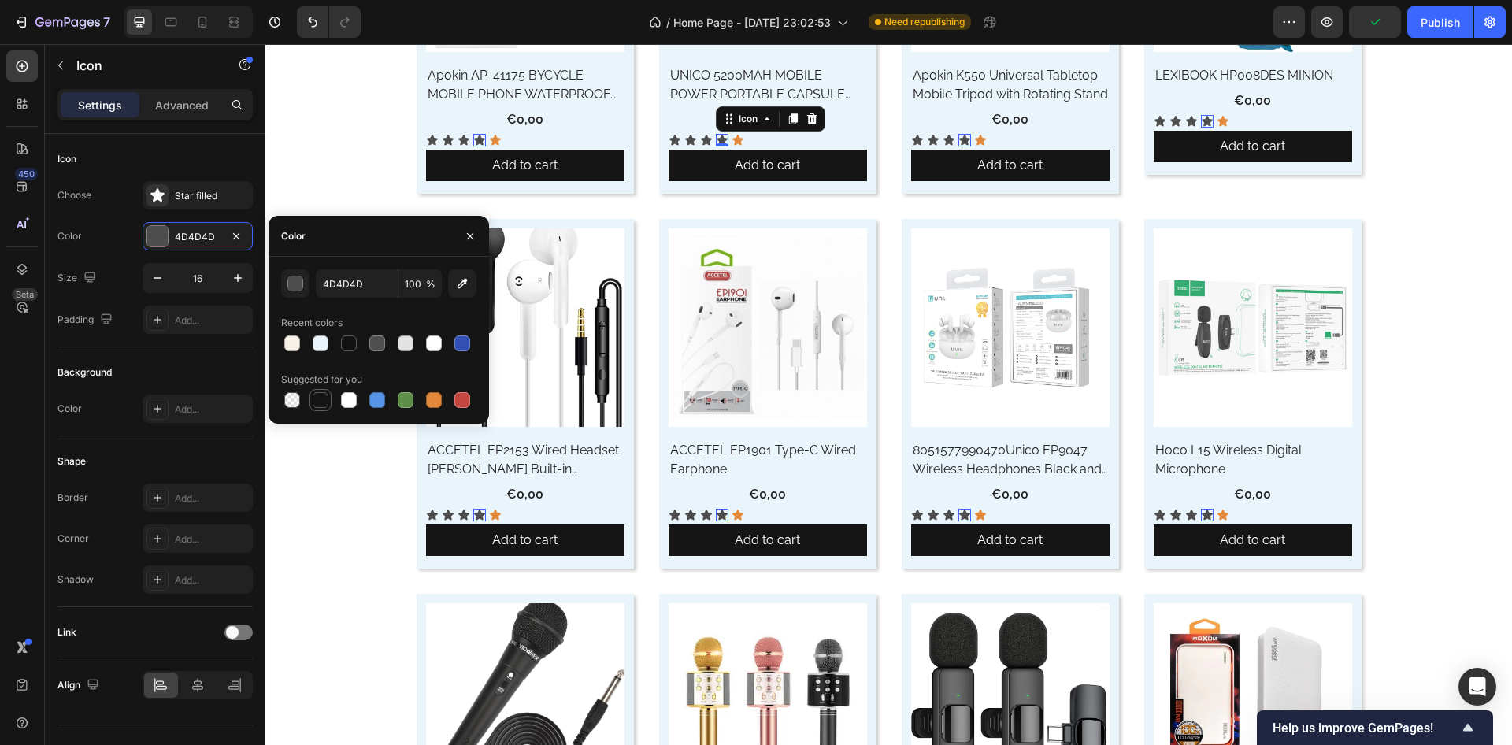
click at [328, 399] on div at bounding box center [320, 400] width 19 height 19
click at [443, 399] on div at bounding box center [434, 400] width 19 height 19
type input "E4893A"
click at [943, 135] on icon at bounding box center [949, 140] width 13 height 13
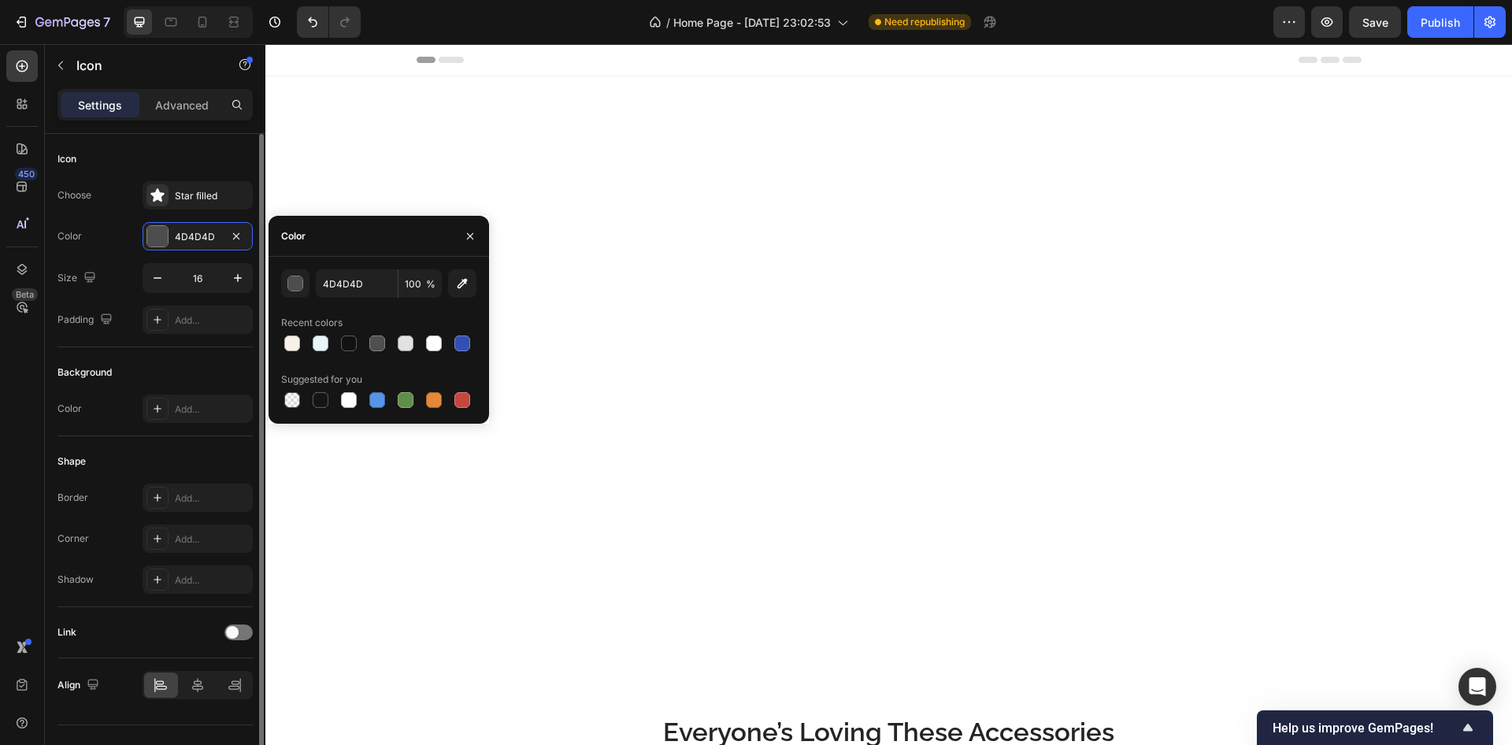
scroll to position [945, 0]
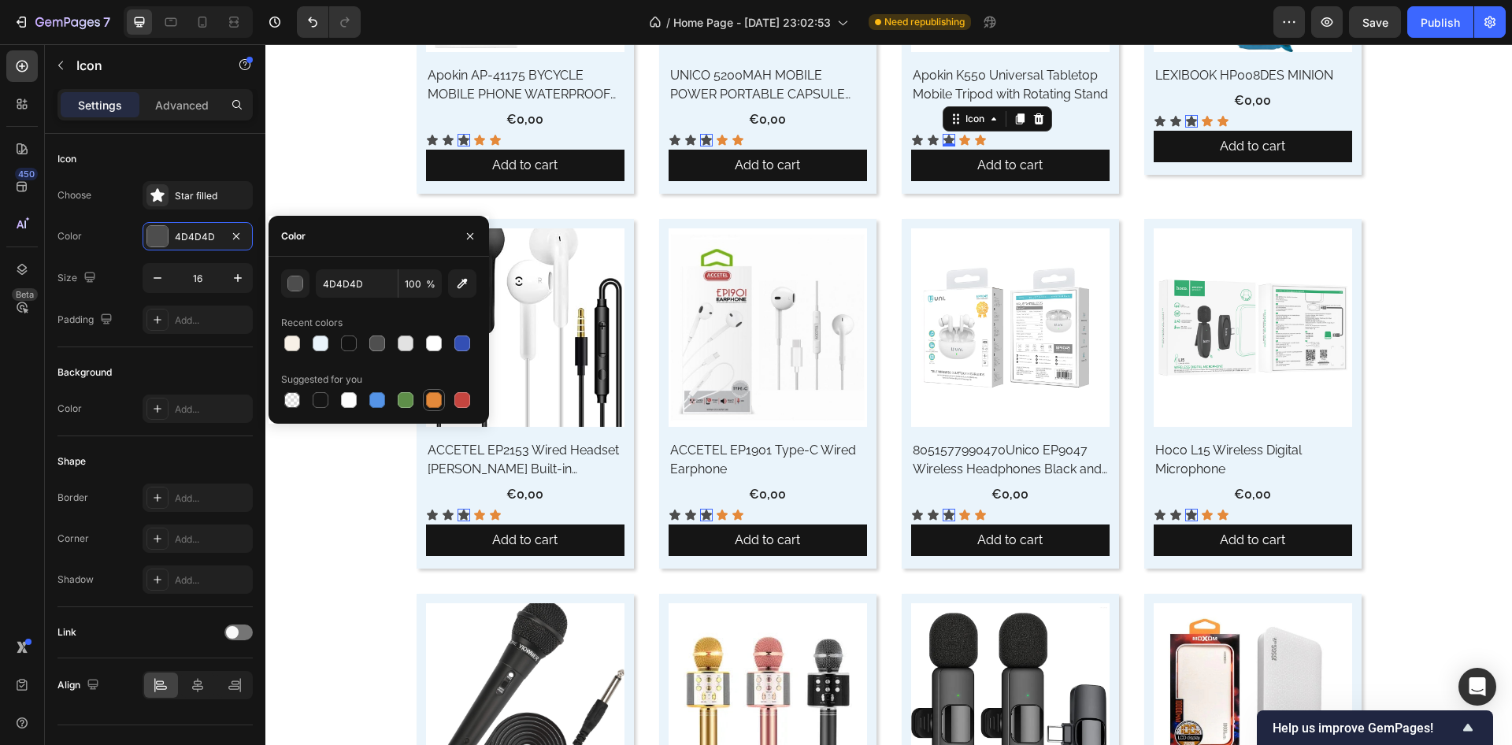
click at [429, 399] on div at bounding box center [434, 400] width 16 height 16
type input "E4893A"
click at [443, 139] on icon at bounding box center [448, 140] width 11 height 10
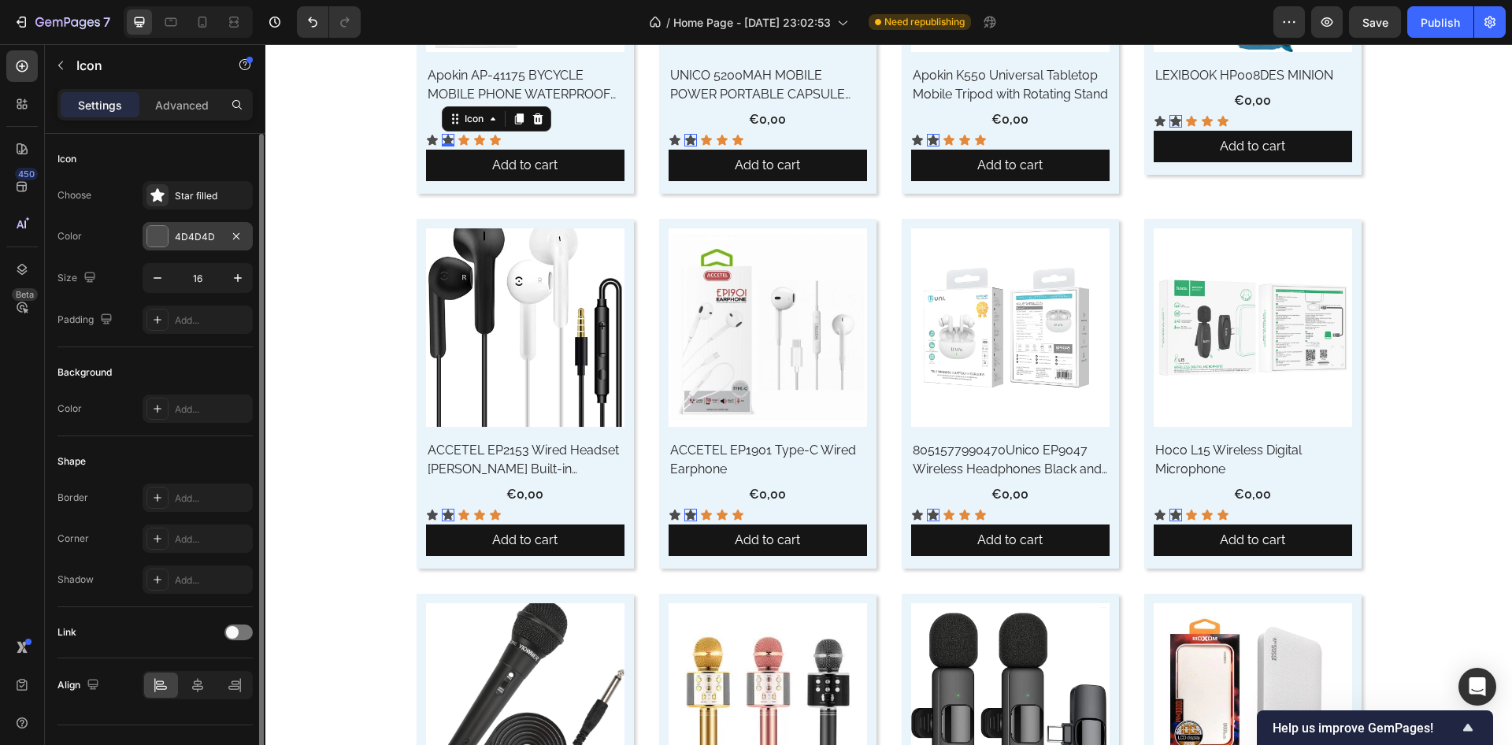
click at [168, 236] on div at bounding box center [158, 236] width 22 height 22
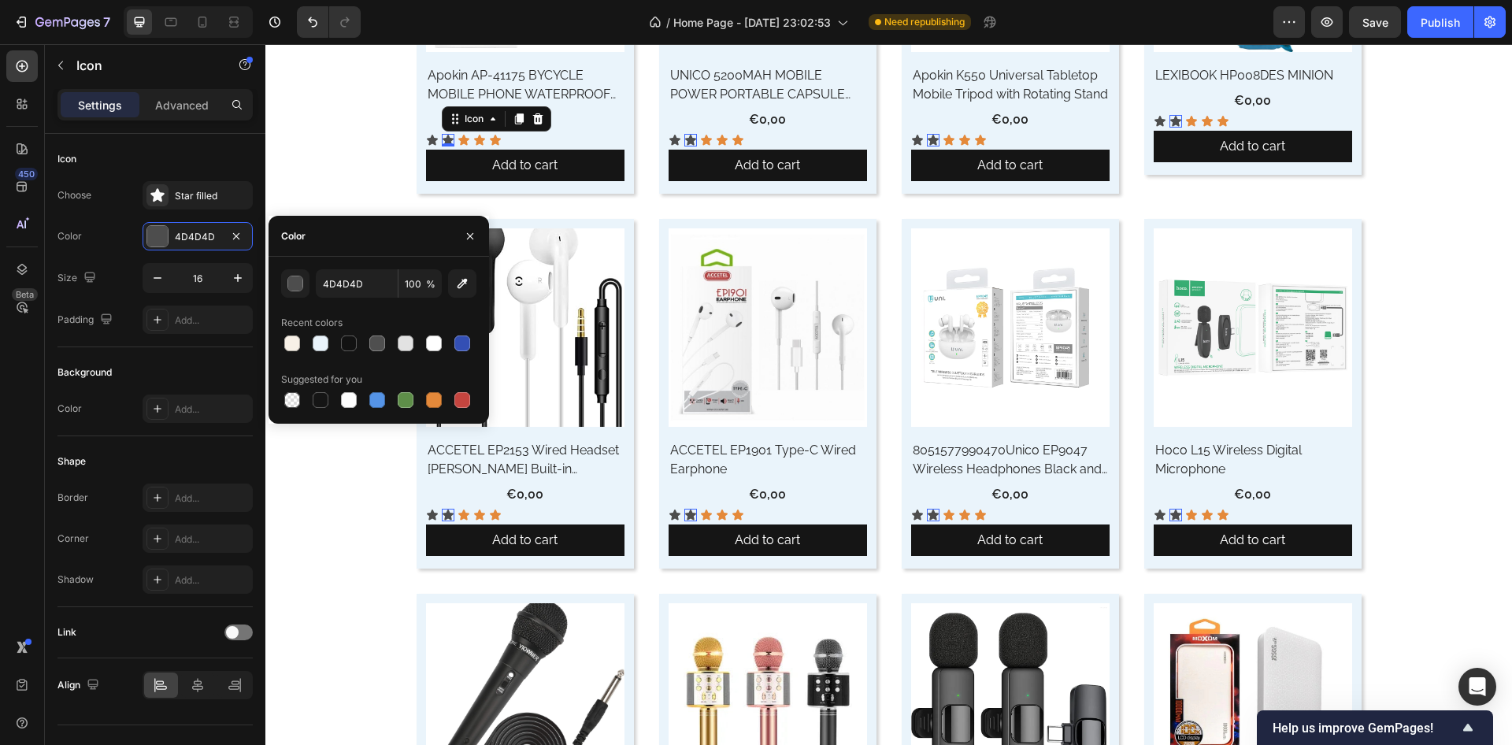
drag, startPoint x: 436, startPoint y: 397, endPoint x: 401, endPoint y: 234, distance: 166.7
click at [436, 392] on div at bounding box center [434, 400] width 19 height 19
type input "E4893A"
click at [426, 136] on icon at bounding box center [432, 140] width 13 height 13
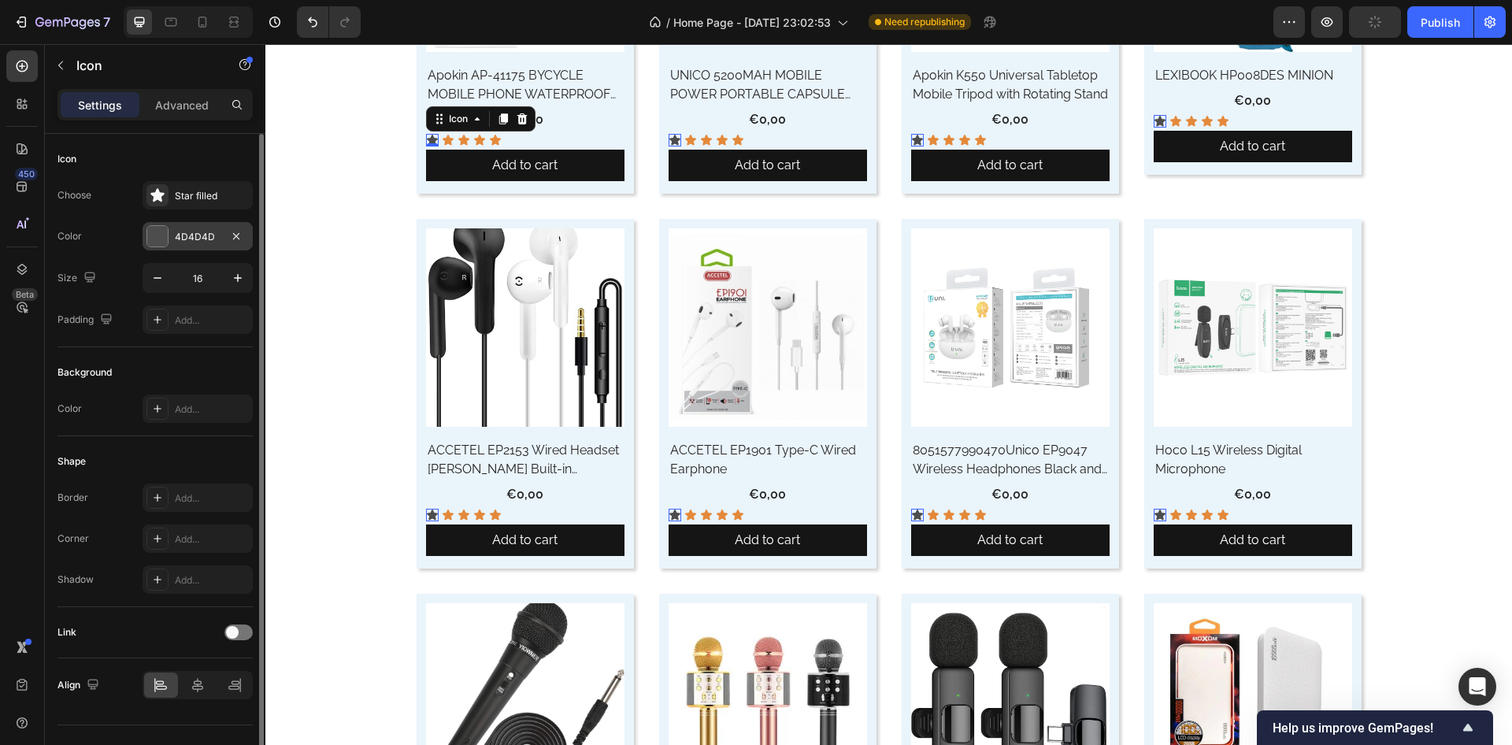
click at [150, 236] on div at bounding box center [157, 236] width 20 height 20
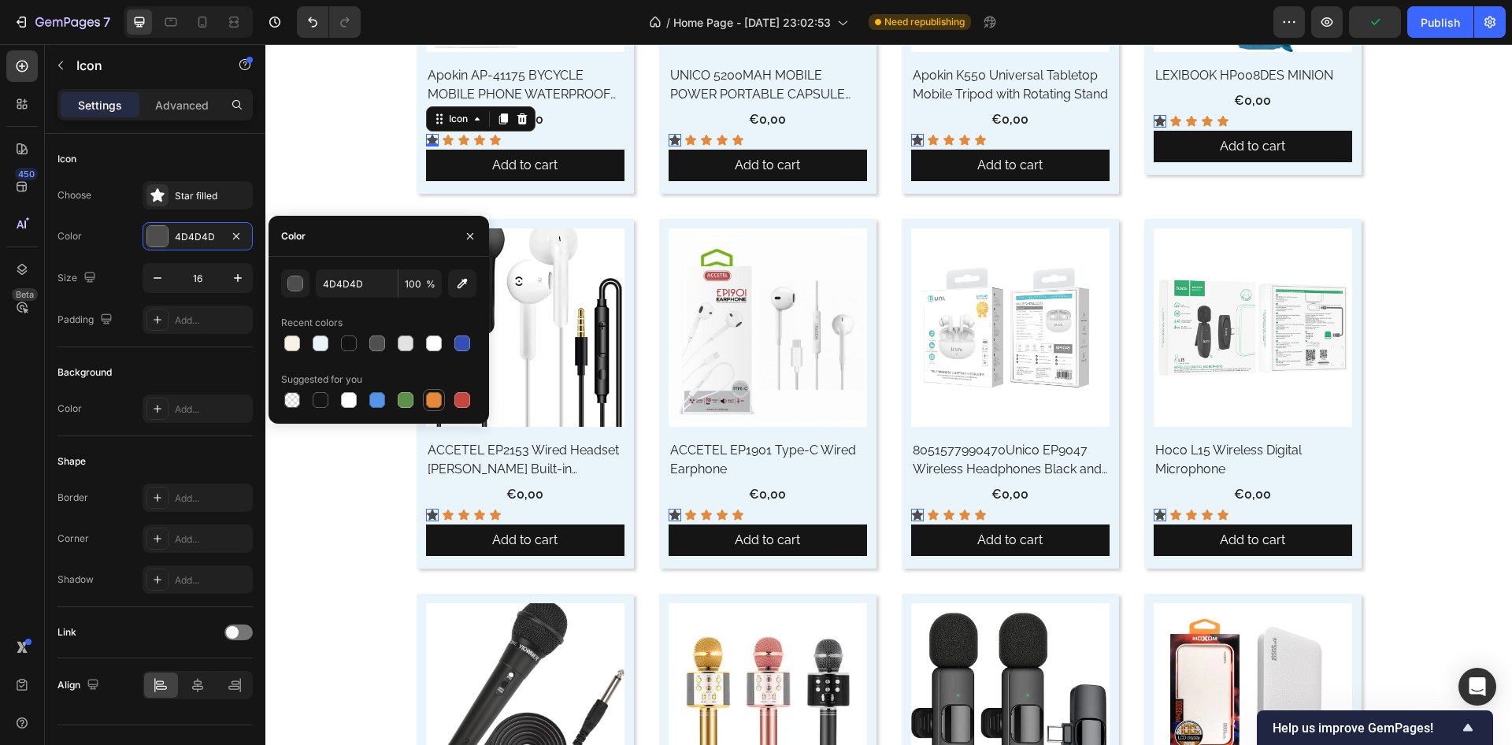
click at [436, 399] on div at bounding box center [434, 400] width 16 height 16
type input "E4893A"
click at [335, 180] on div "Everyone’s Loving These Accessories Heading Product Images Row Apokin AP-41175 …" at bounding box center [888, 562] width 1223 height 1587
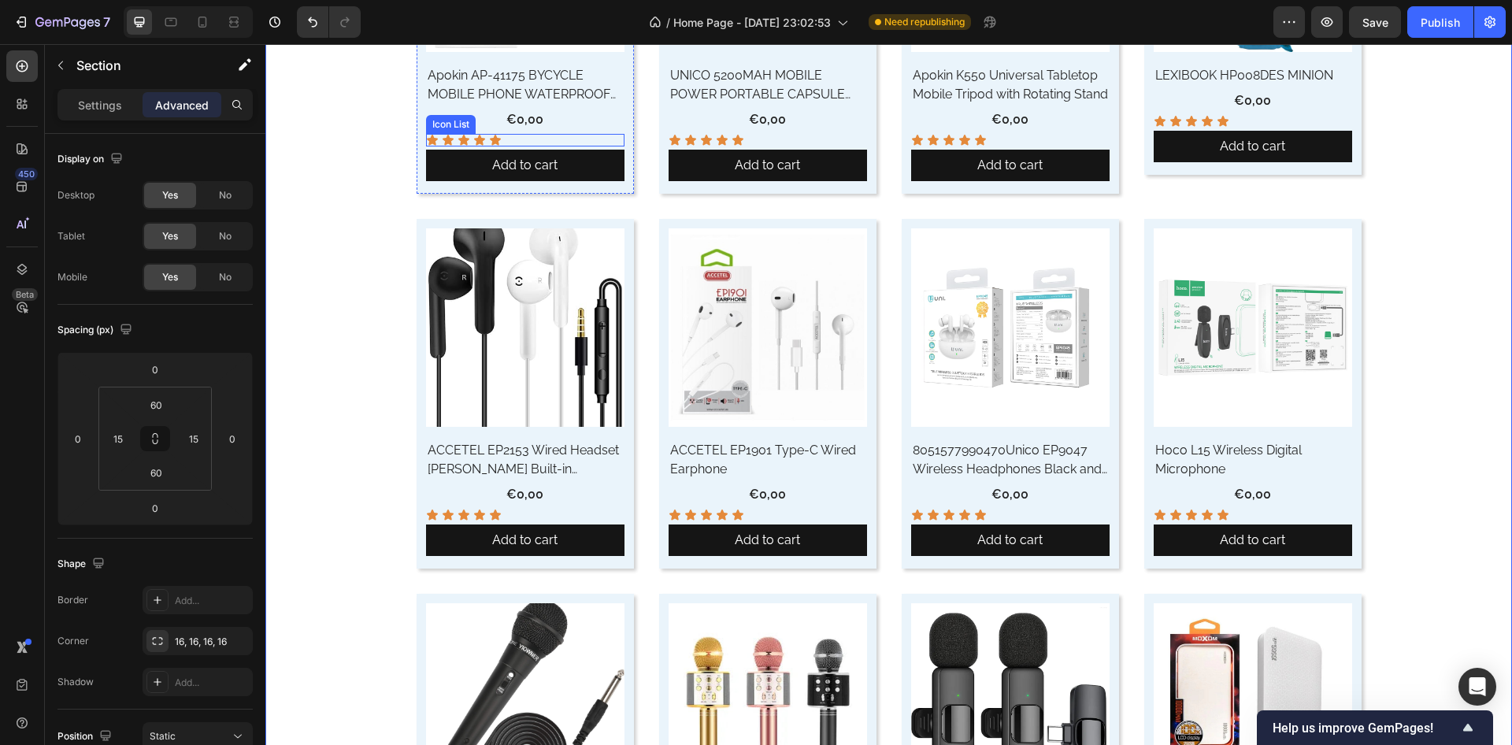
click at [519, 139] on div "Icon Icon Icon Icon Icon" at bounding box center [525, 140] width 199 height 13
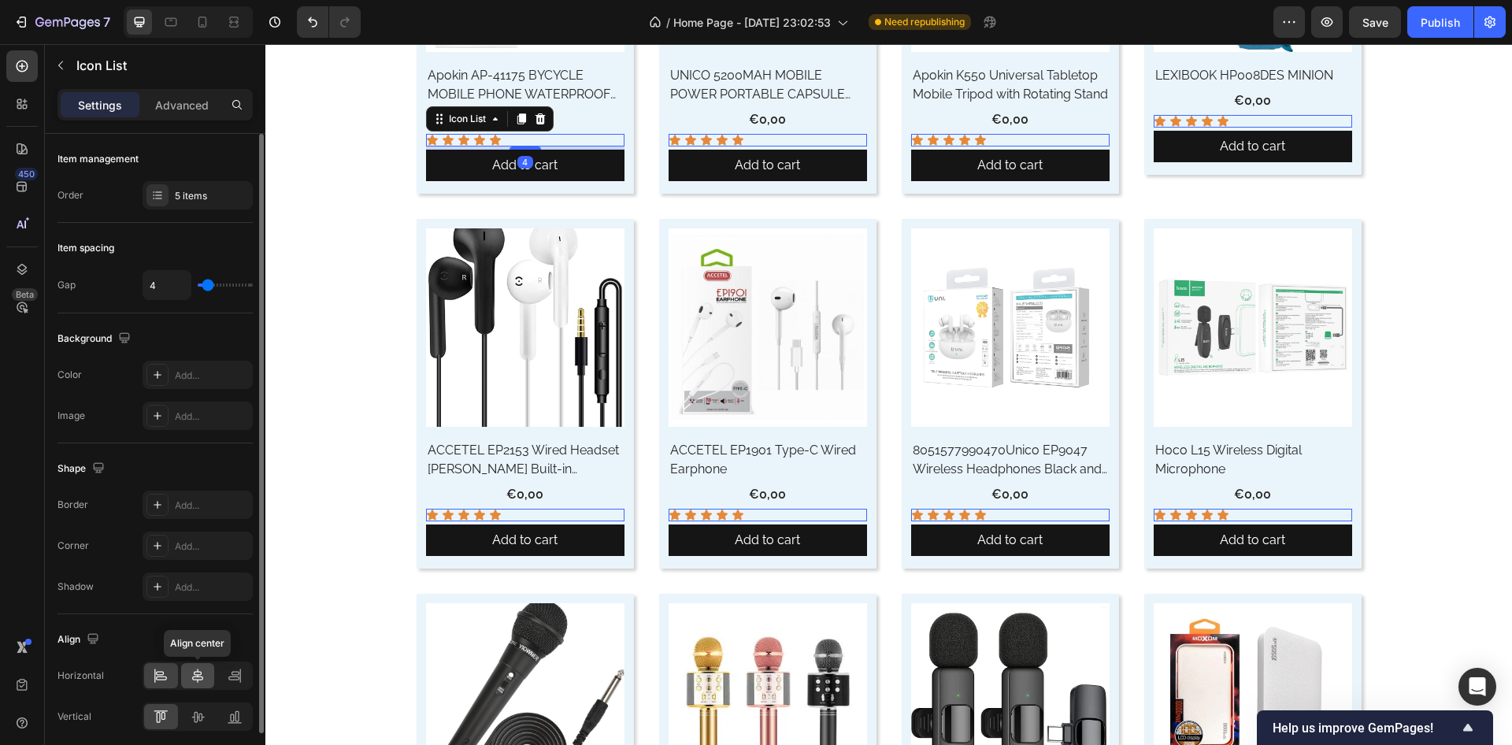
click at [195, 671] on icon at bounding box center [198, 676] width 16 height 16
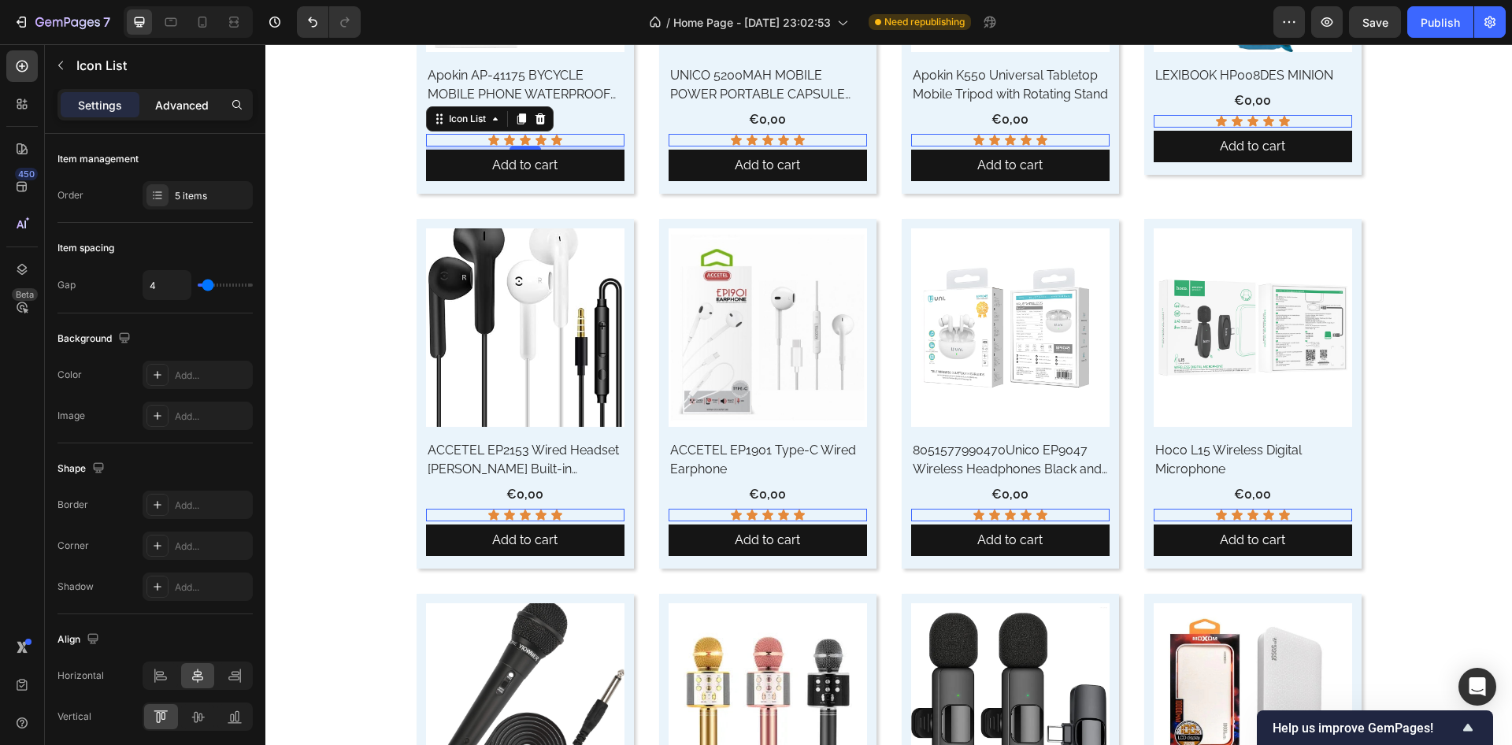
click at [181, 111] on p "Advanced" at bounding box center [182, 105] width 54 height 17
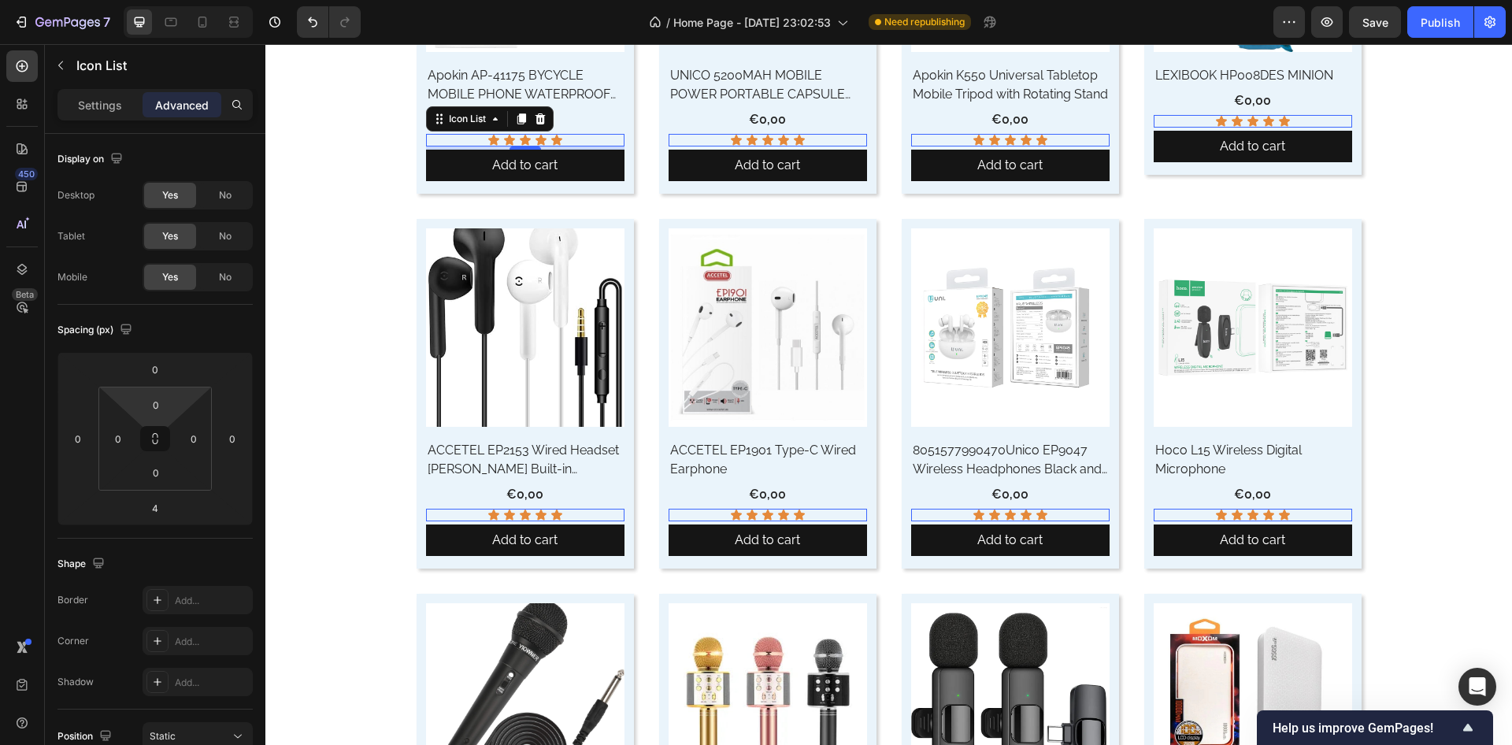
click at [158, 406] on input "0" at bounding box center [156, 405] width 32 height 24
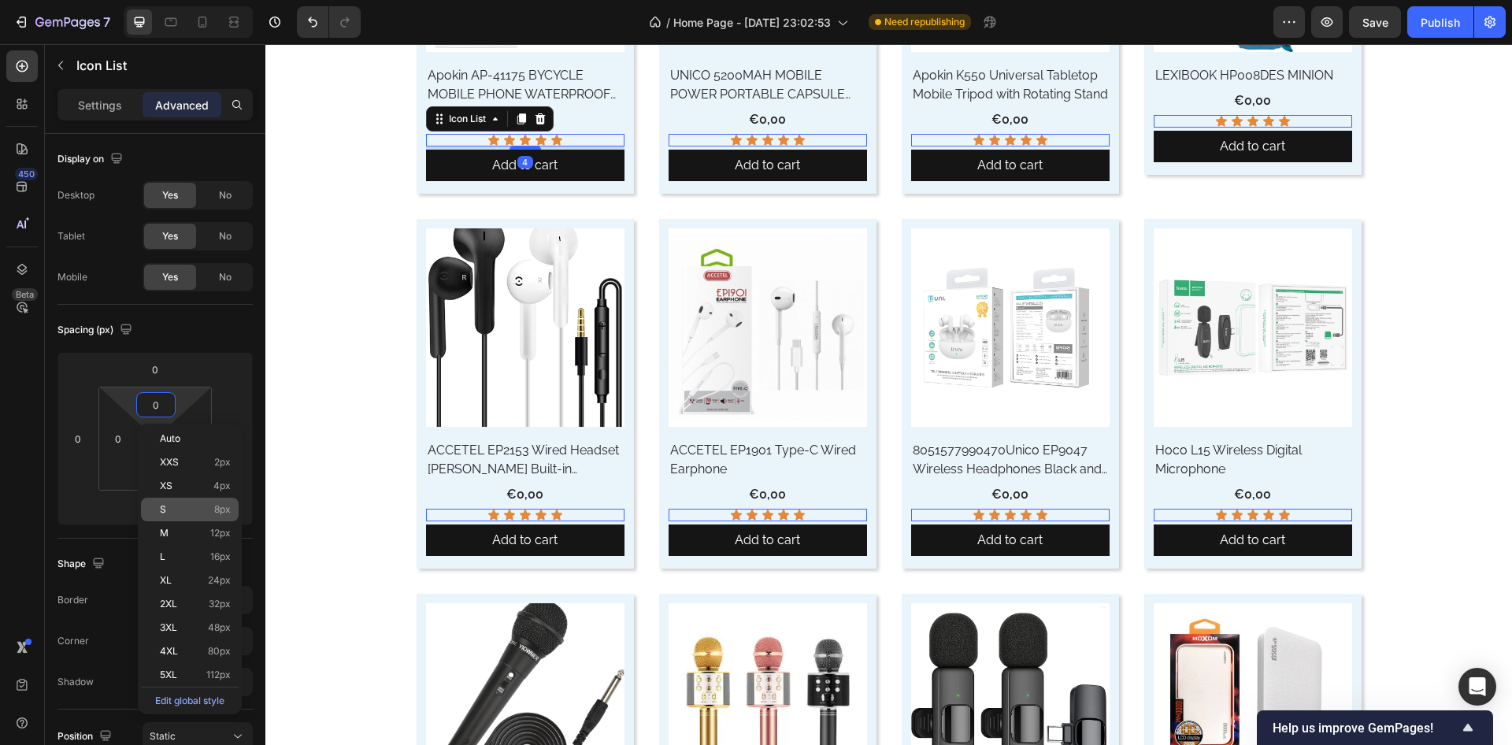
click at [174, 530] on p "M 12px" at bounding box center [195, 533] width 71 height 11
type input "12"
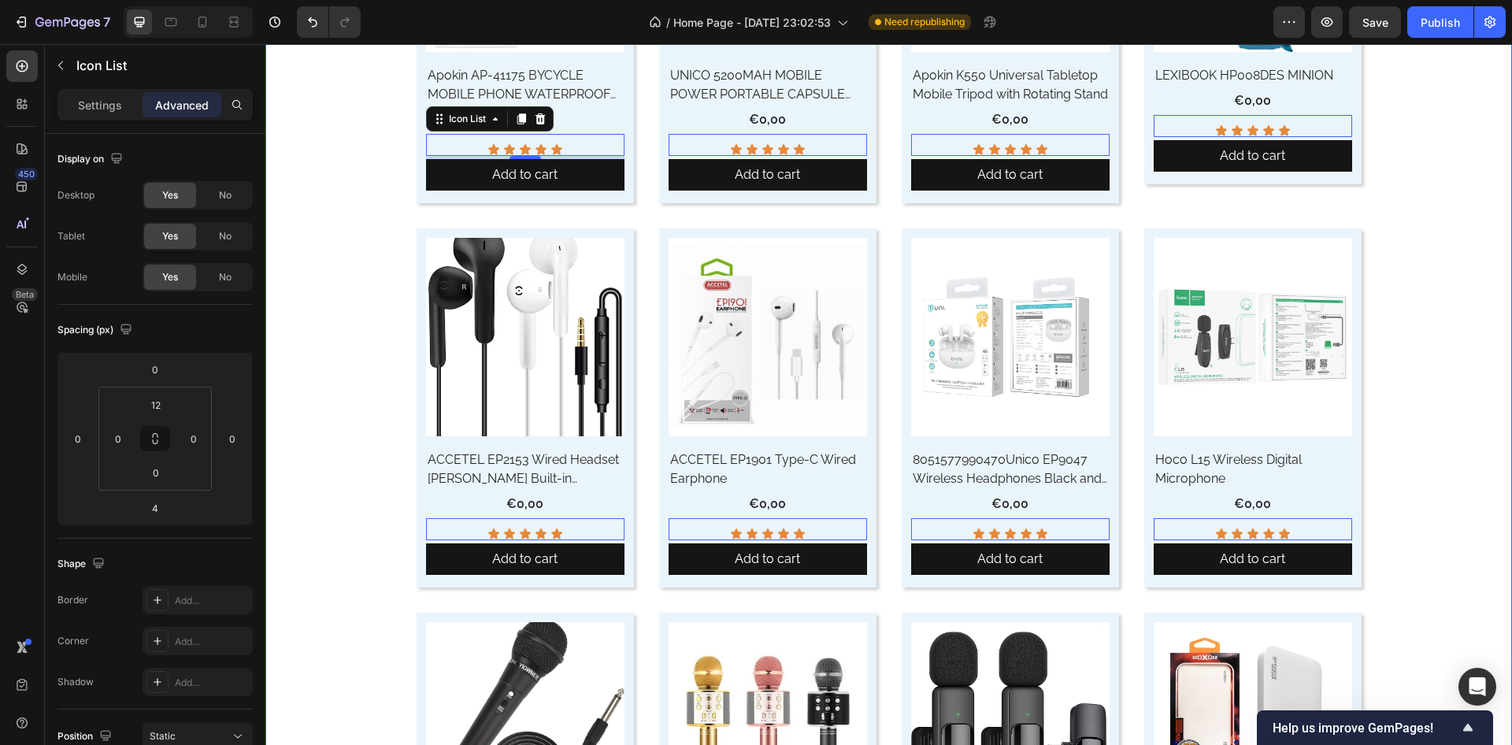
click at [327, 210] on div "Everyone’s Loving These Accessories Heading Product Images Row Apokin AP-41175 …" at bounding box center [888, 581] width 1223 height 1625
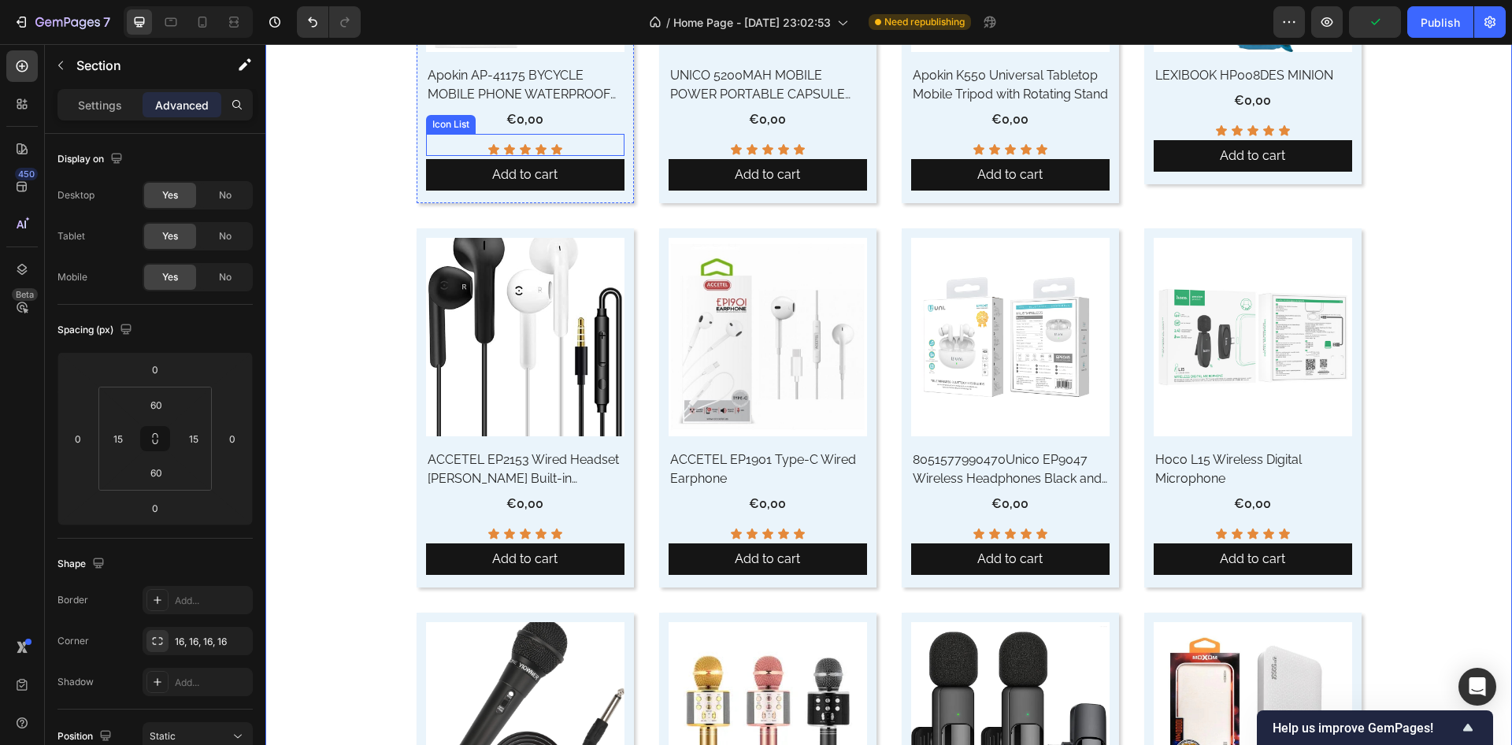
click at [570, 145] on div "Icon Icon Icon Icon Icon" at bounding box center [525, 149] width 199 height 13
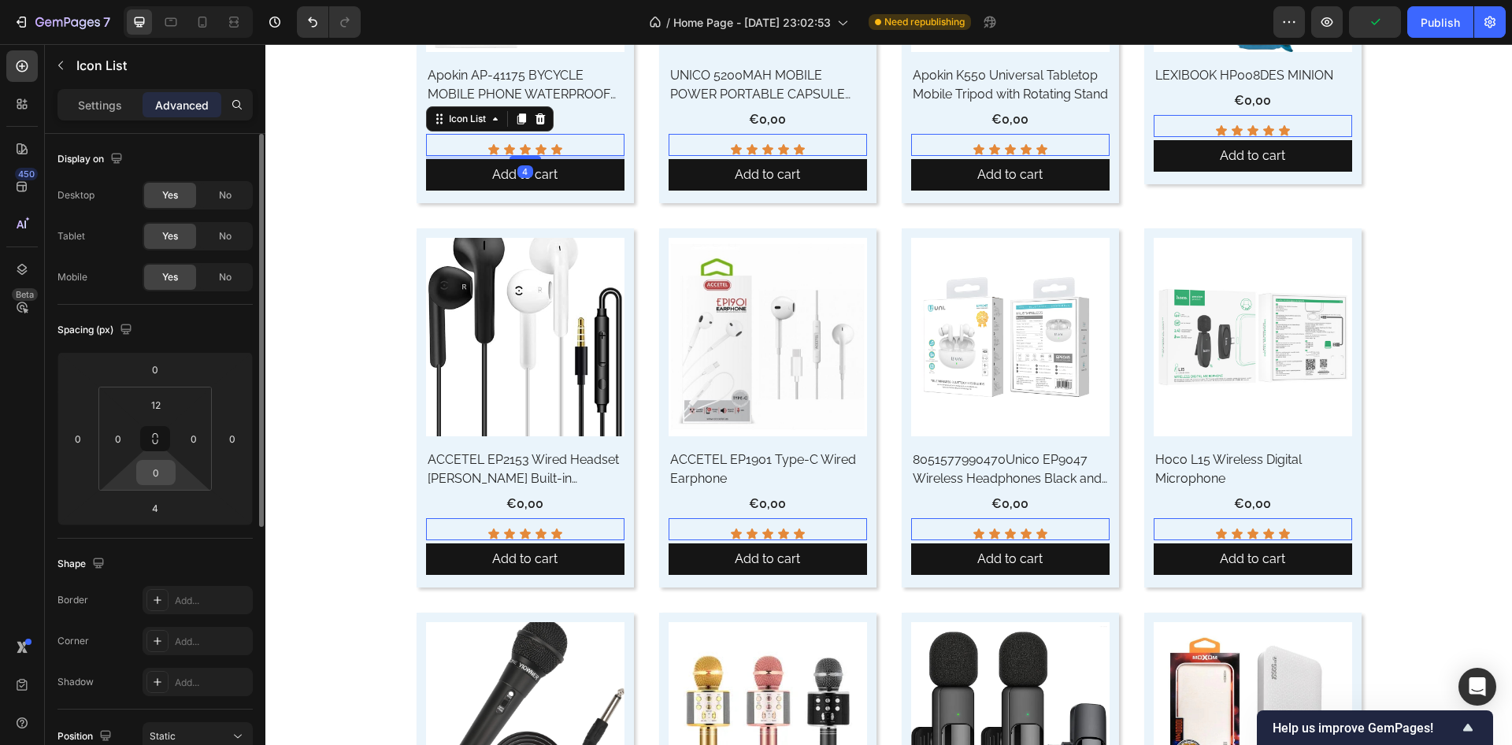
click at [162, 471] on input "0" at bounding box center [156, 473] width 32 height 24
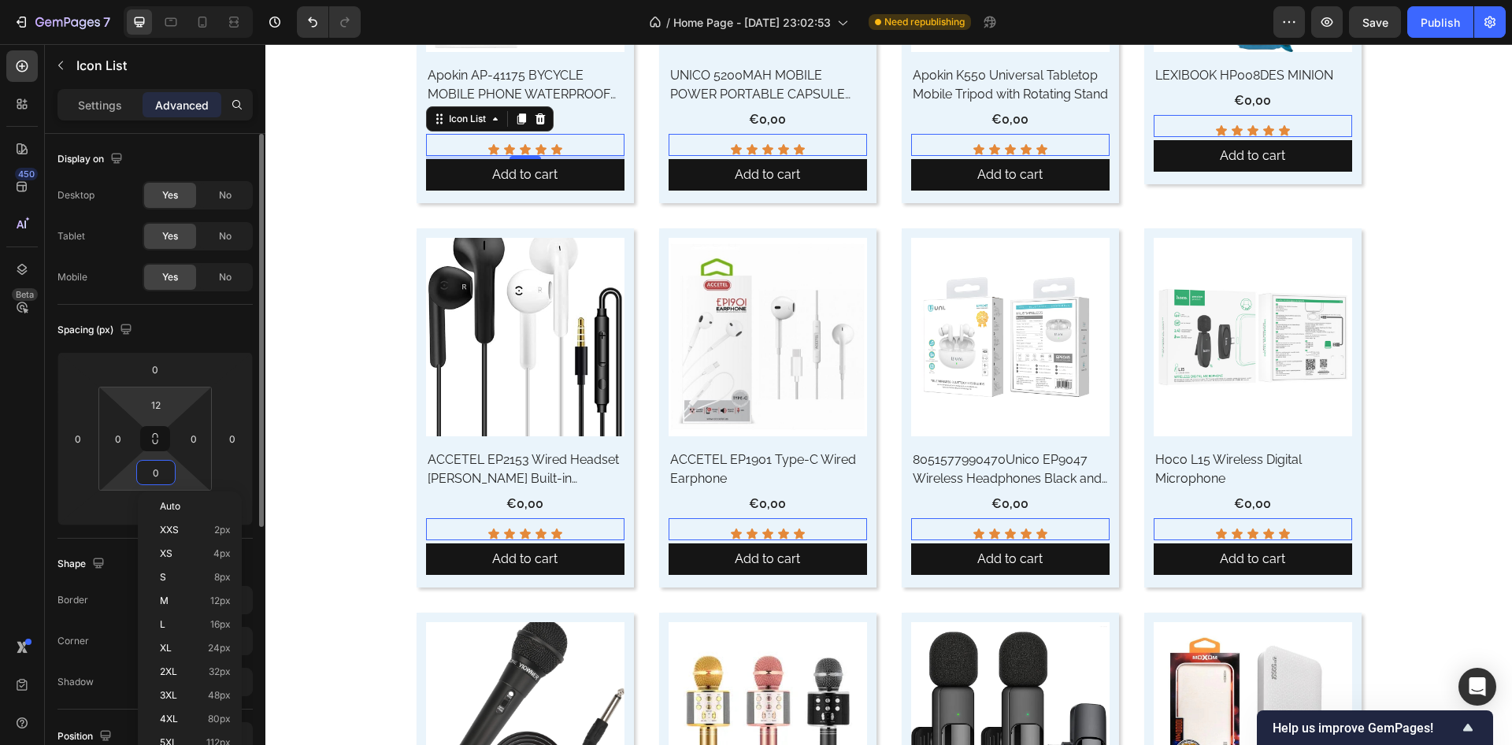
drag, startPoint x: 210, startPoint y: 603, endPoint x: 149, endPoint y: 425, distance: 189.1
click at [208, 597] on p "M 12px" at bounding box center [195, 601] width 71 height 11
type input "12"
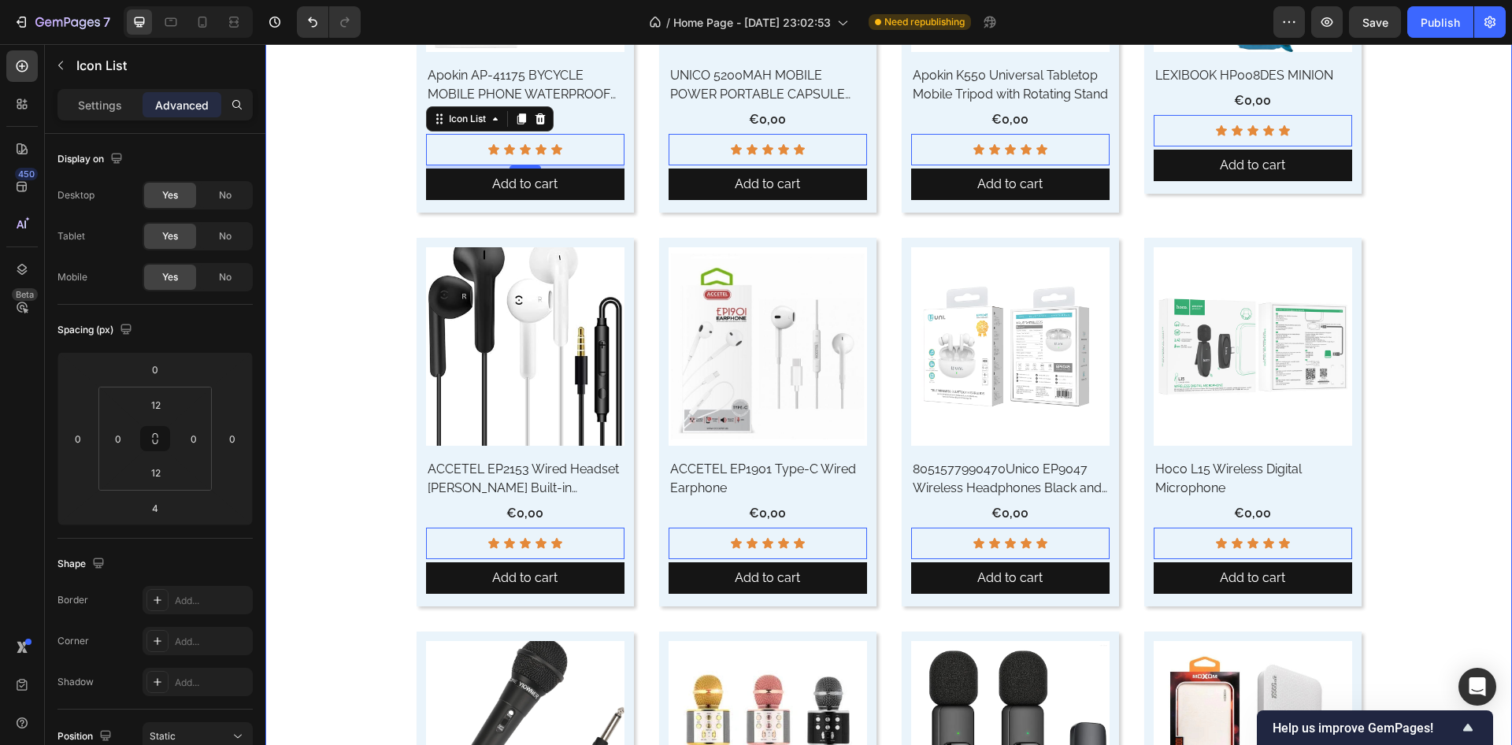
click at [337, 333] on div "Everyone’s Loving These Accessories Heading Product Images Row Apokin AP-41175 …" at bounding box center [888, 600] width 1223 height 1663
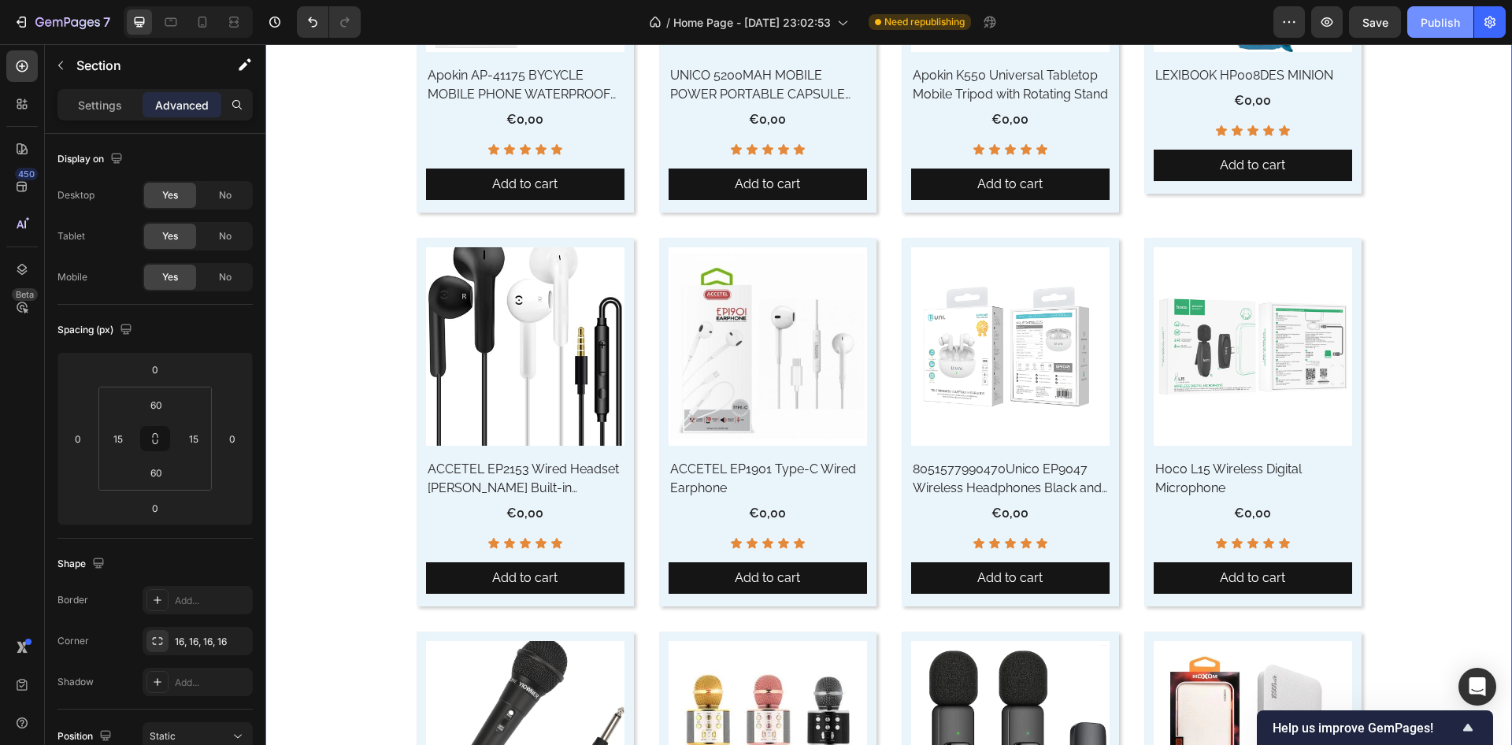
click at [1452, 24] on div "Publish" at bounding box center [1440, 22] width 39 height 17
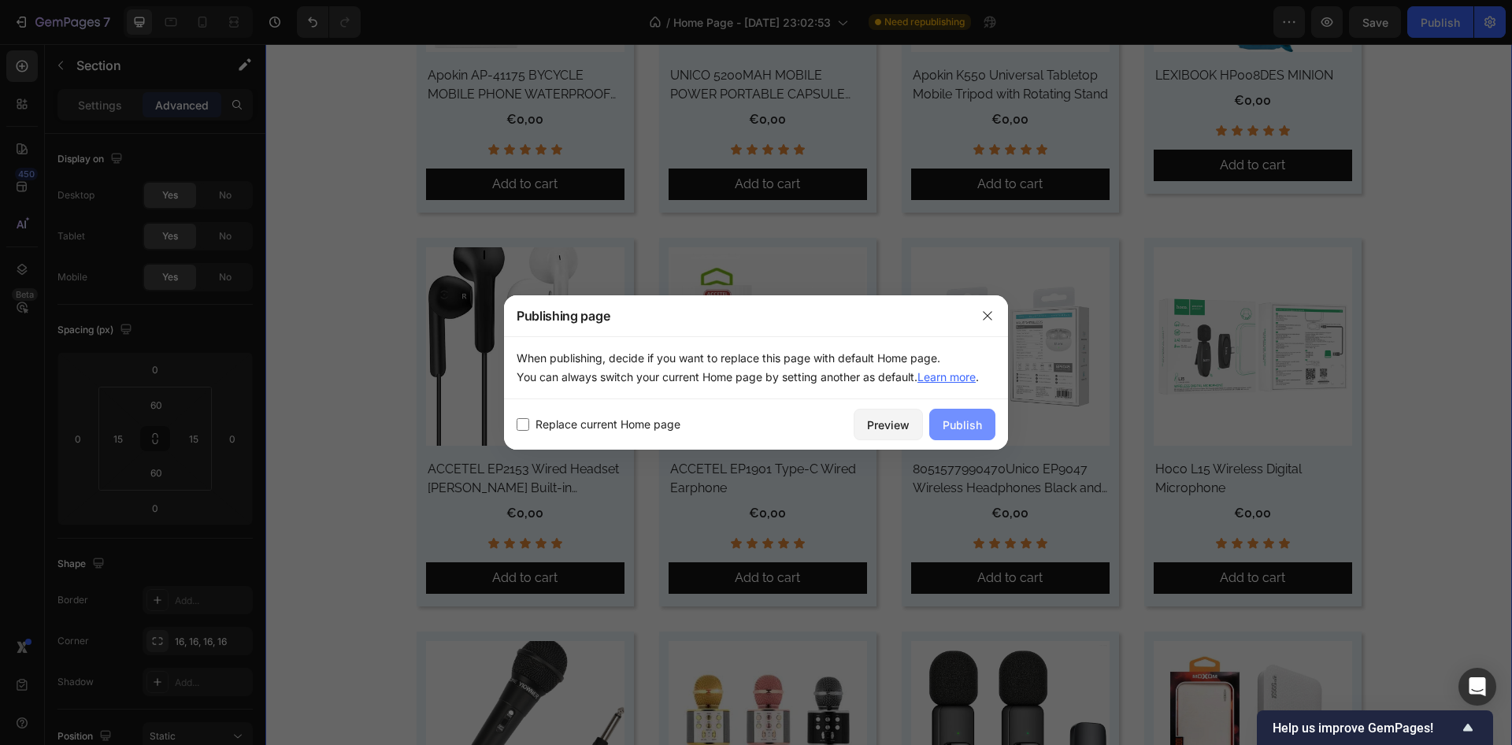
click at [962, 417] on div "Publish" at bounding box center [962, 425] width 39 height 17
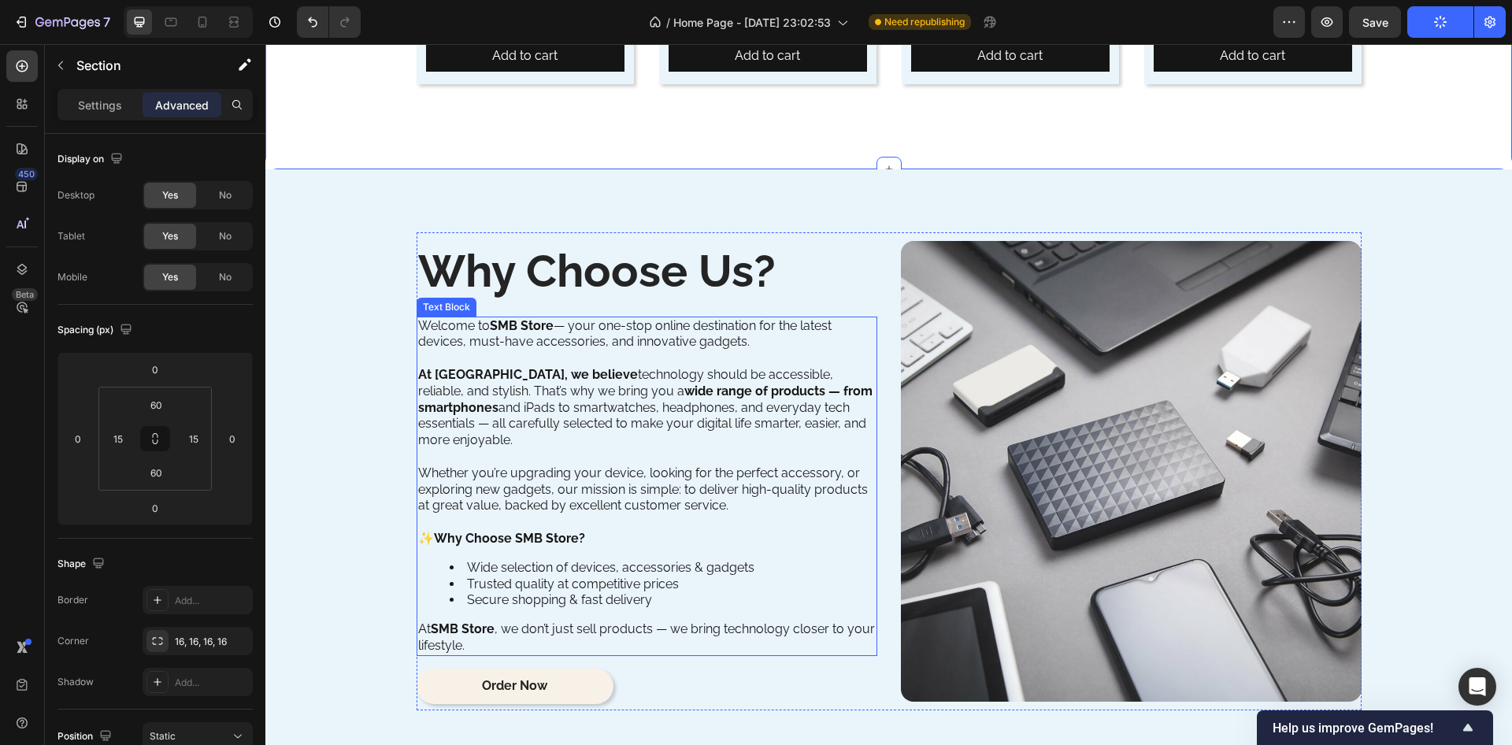
scroll to position [2741, 0]
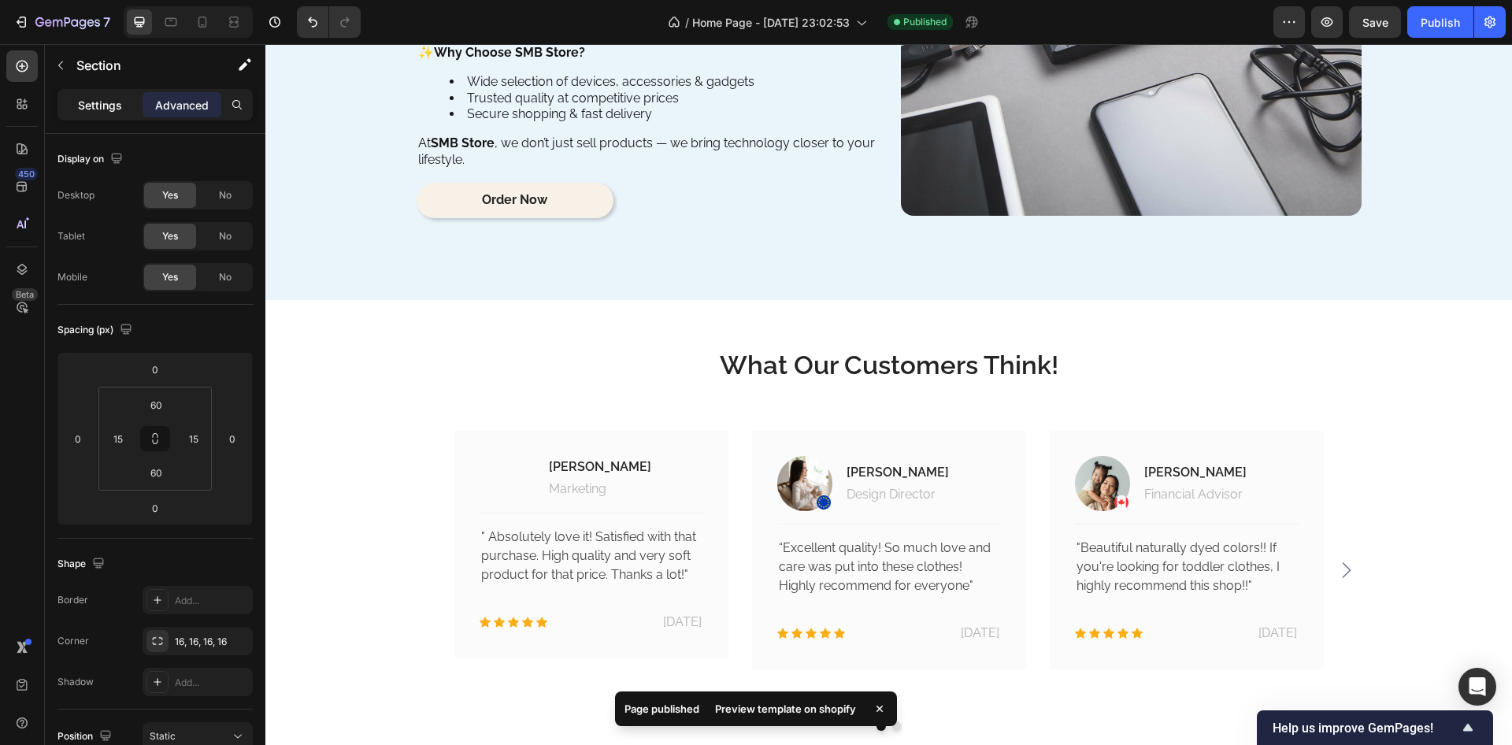
click at [107, 106] on p "Settings" at bounding box center [100, 105] width 44 height 17
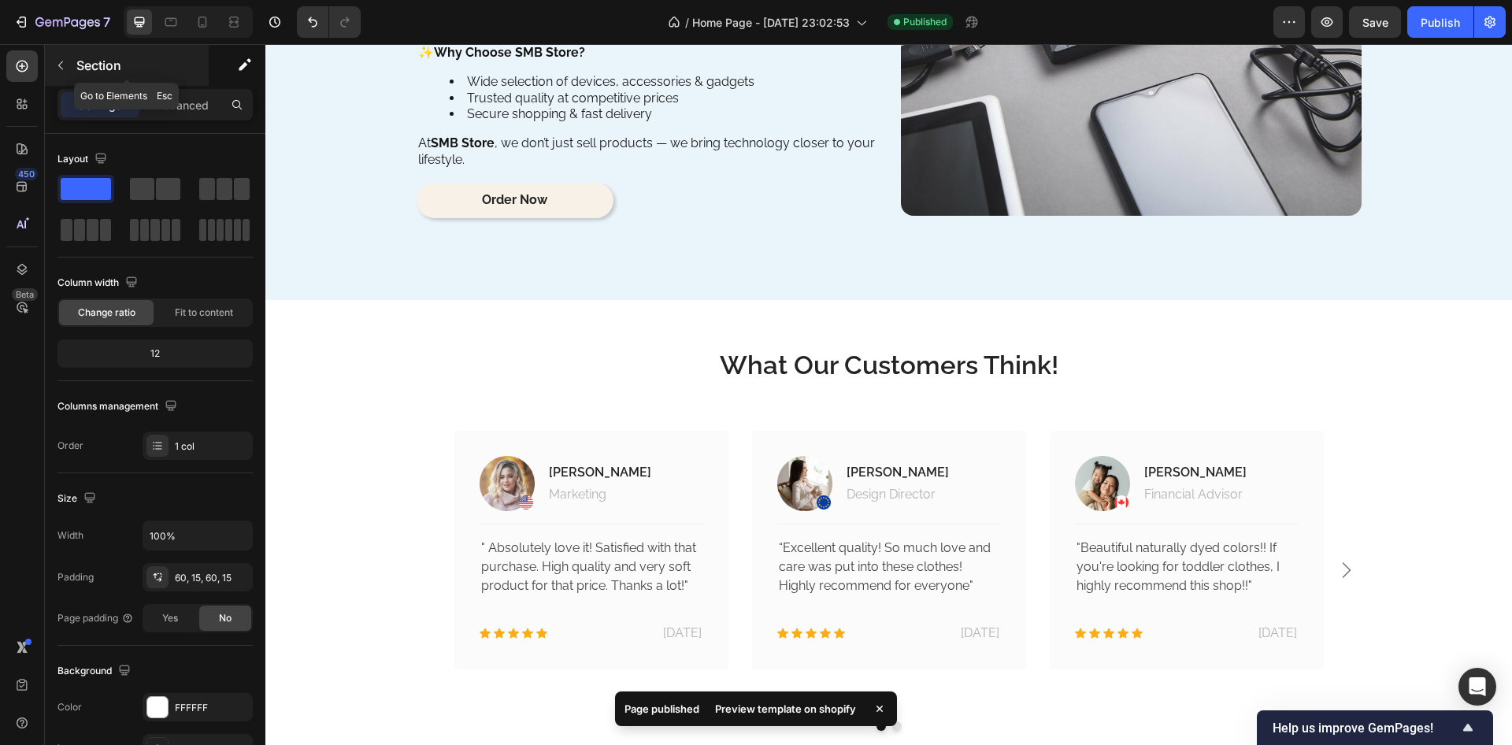
click at [63, 66] on icon "button" at bounding box center [60, 65] width 13 height 13
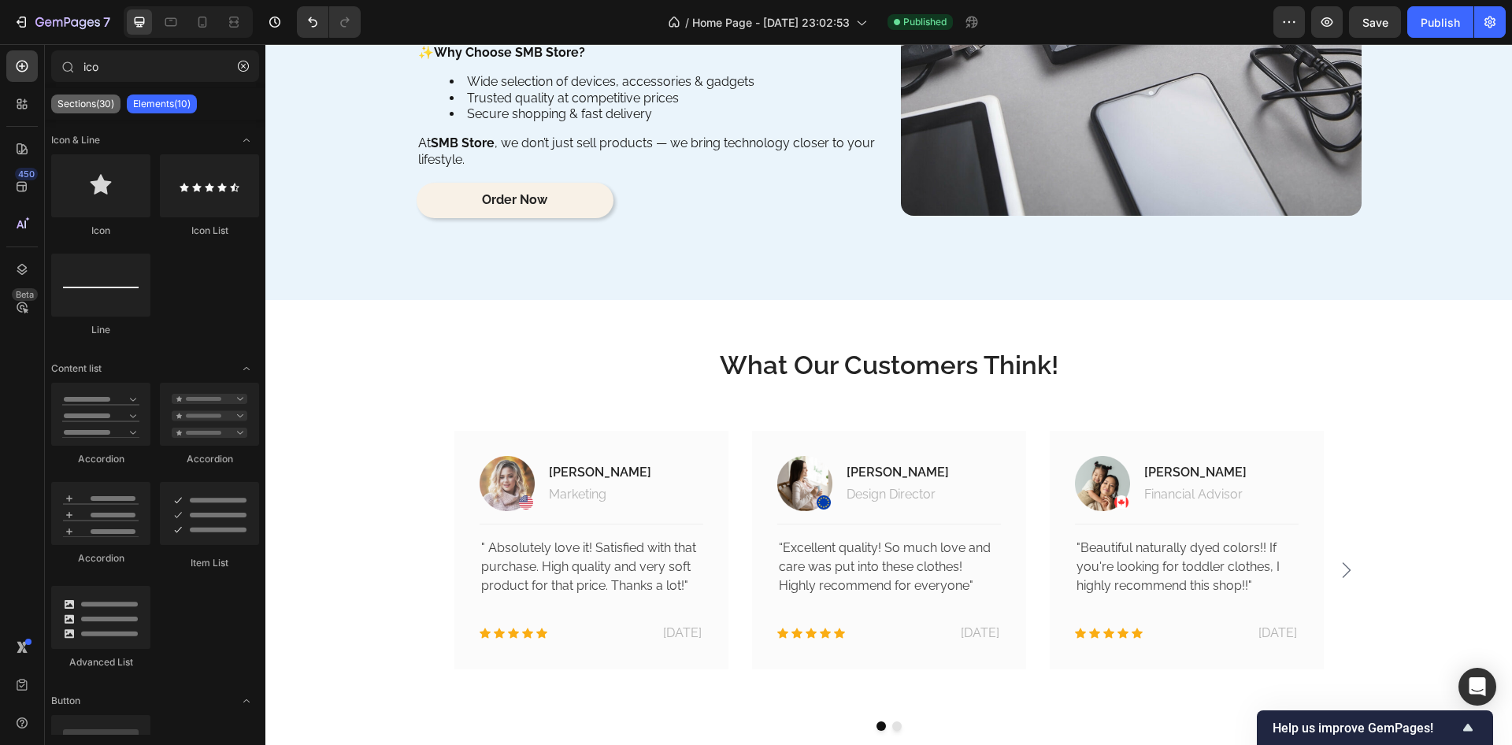
click at [105, 102] on p "Sections(30)" at bounding box center [86, 104] width 57 height 13
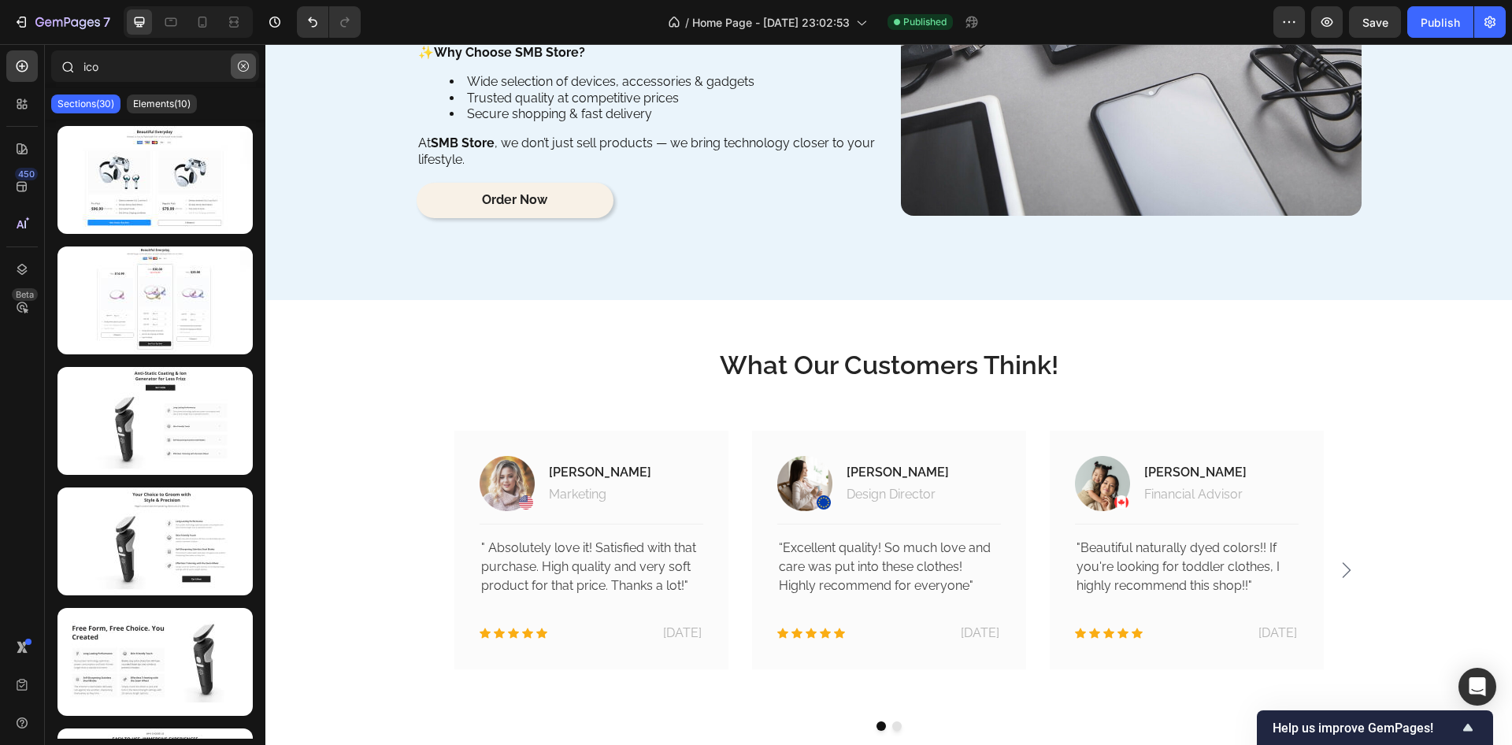
click at [241, 68] on icon "button" at bounding box center [243, 66] width 11 height 11
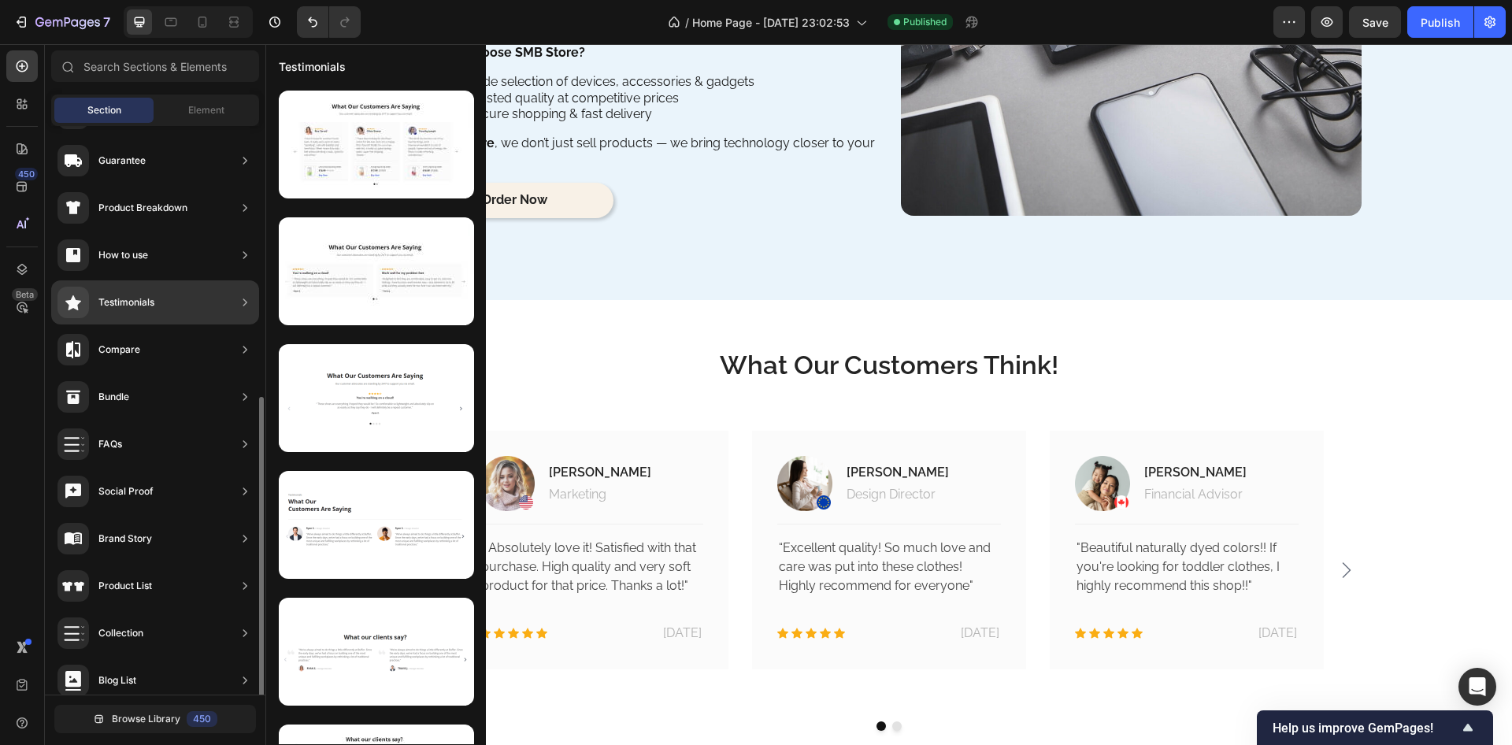
scroll to position [284, 0]
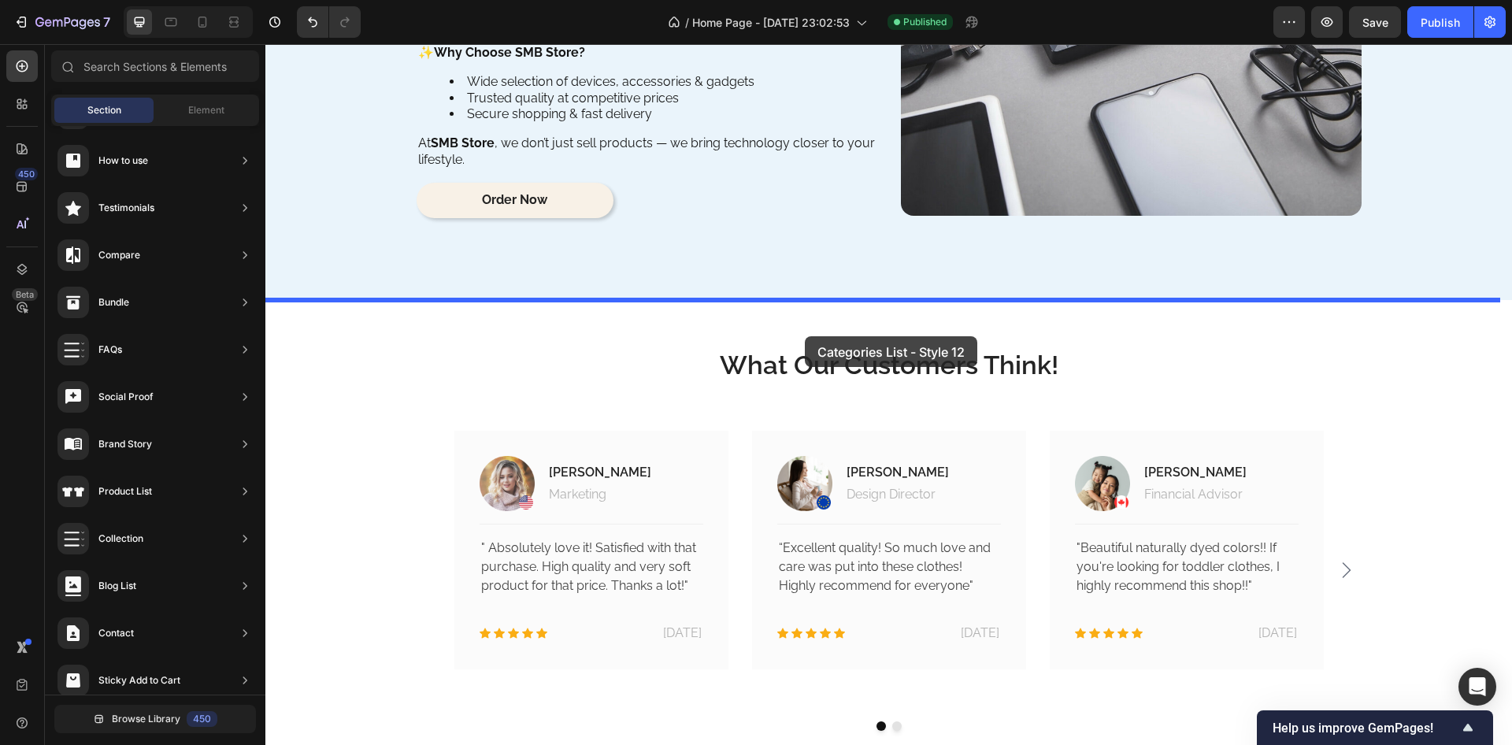
drag, startPoint x: 649, startPoint y: 676, endPoint x: 805, endPoint y: 336, distance: 373.6
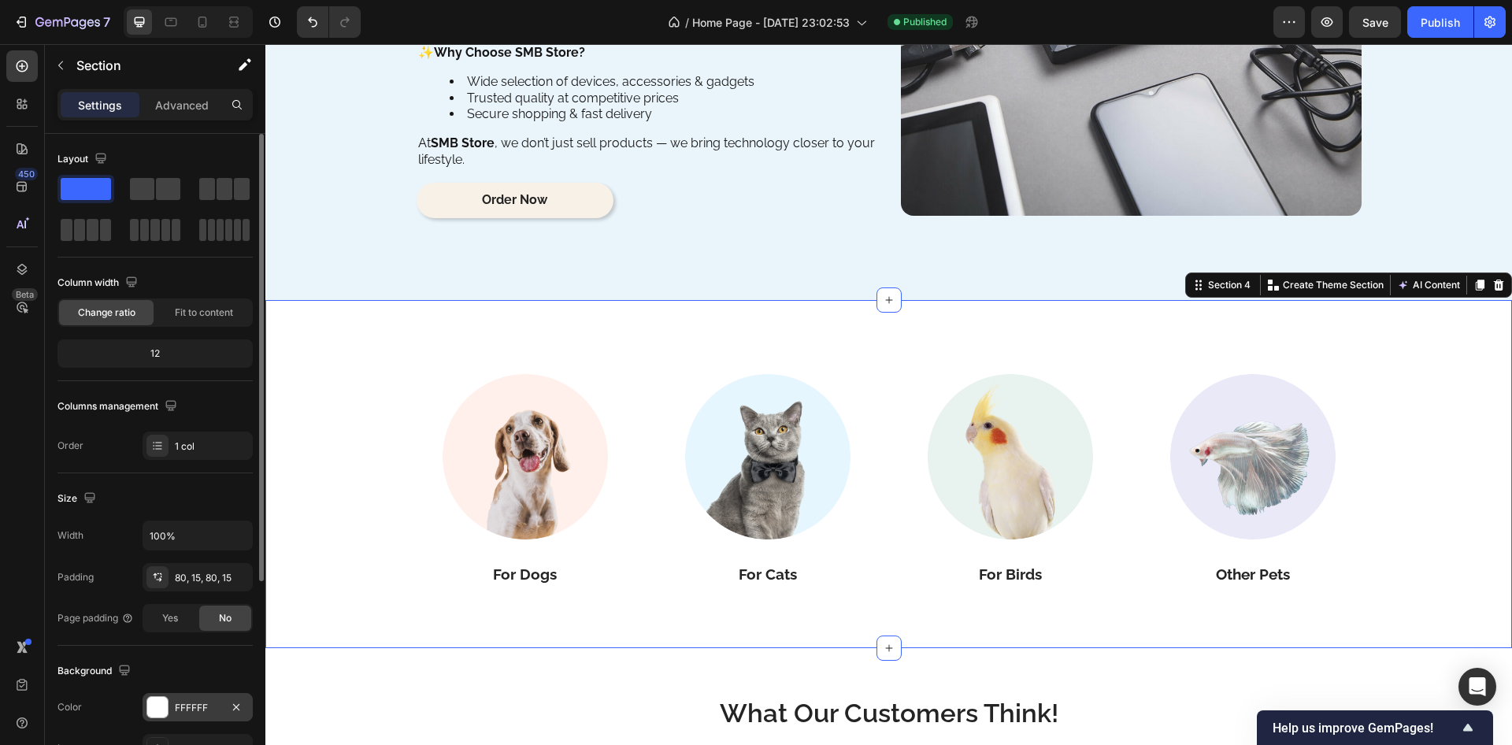
click at [167, 707] on div at bounding box center [157, 707] width 20 height 20
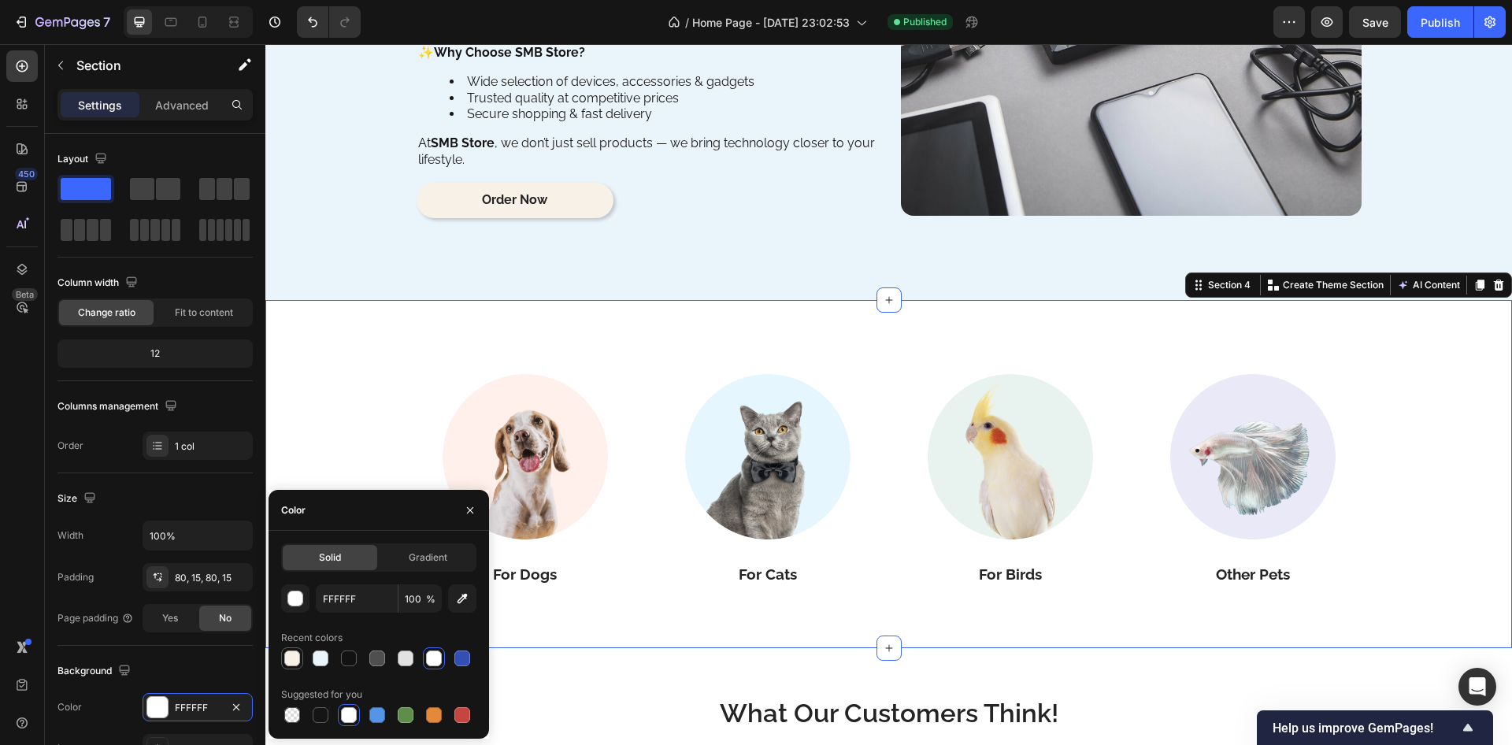
click at [296, 667] on div at bounding box center [292, 658] width 19 height 19
type input "F8F1E7"
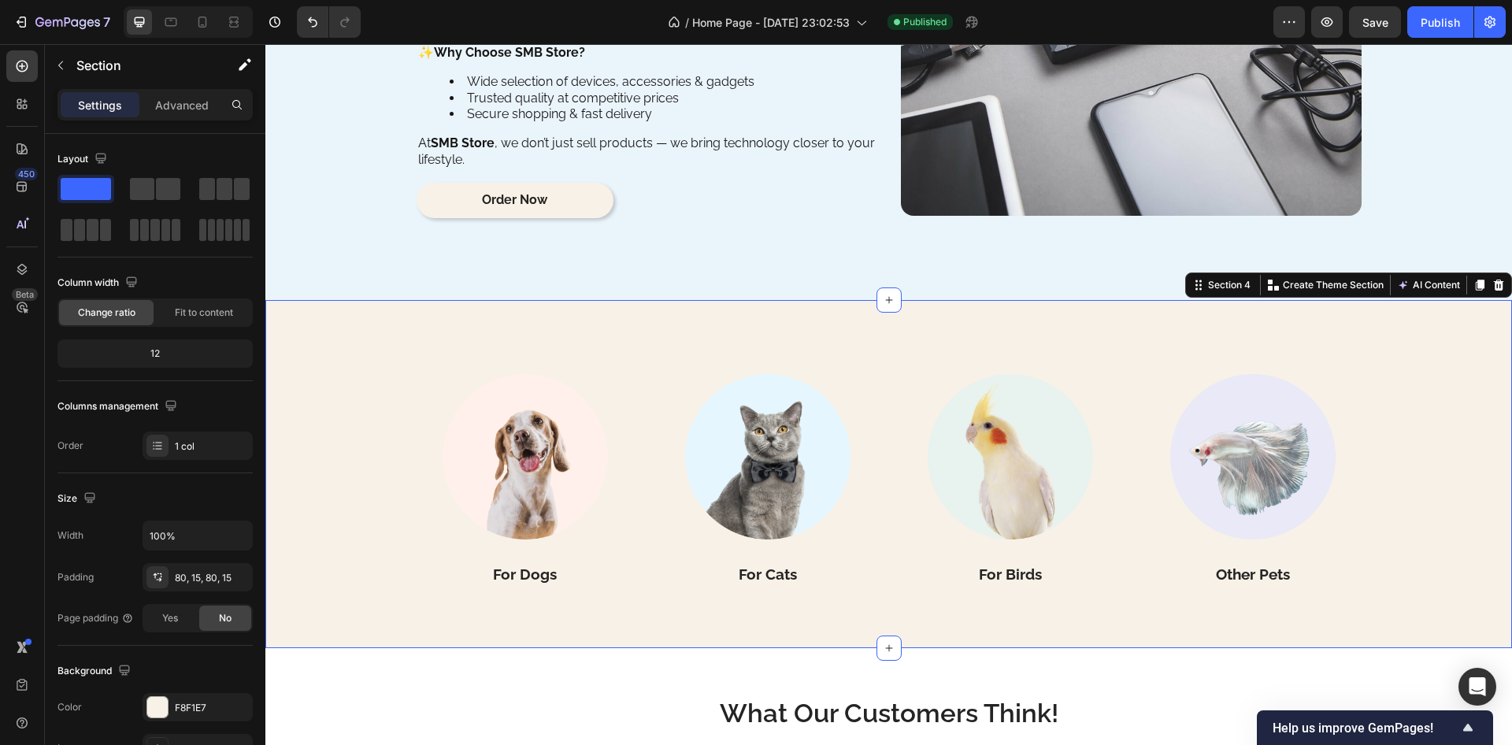
click at [593, 320] on div "Image For Dogs Heading Image For Cats Heading Image For Birds Heading Image Oth…" at bounding box center [888, 474] width 1247 height 349
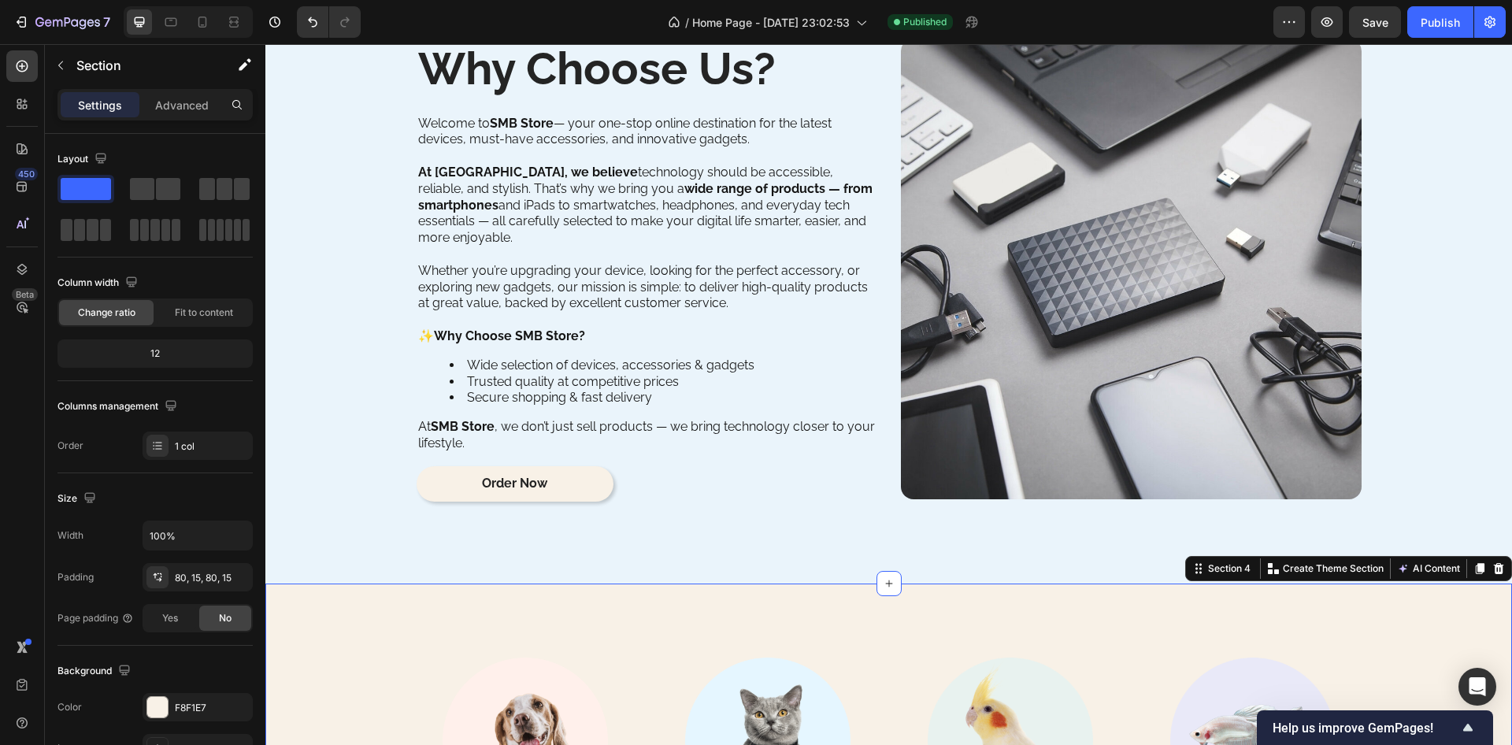
scroll to position [2396, 0]
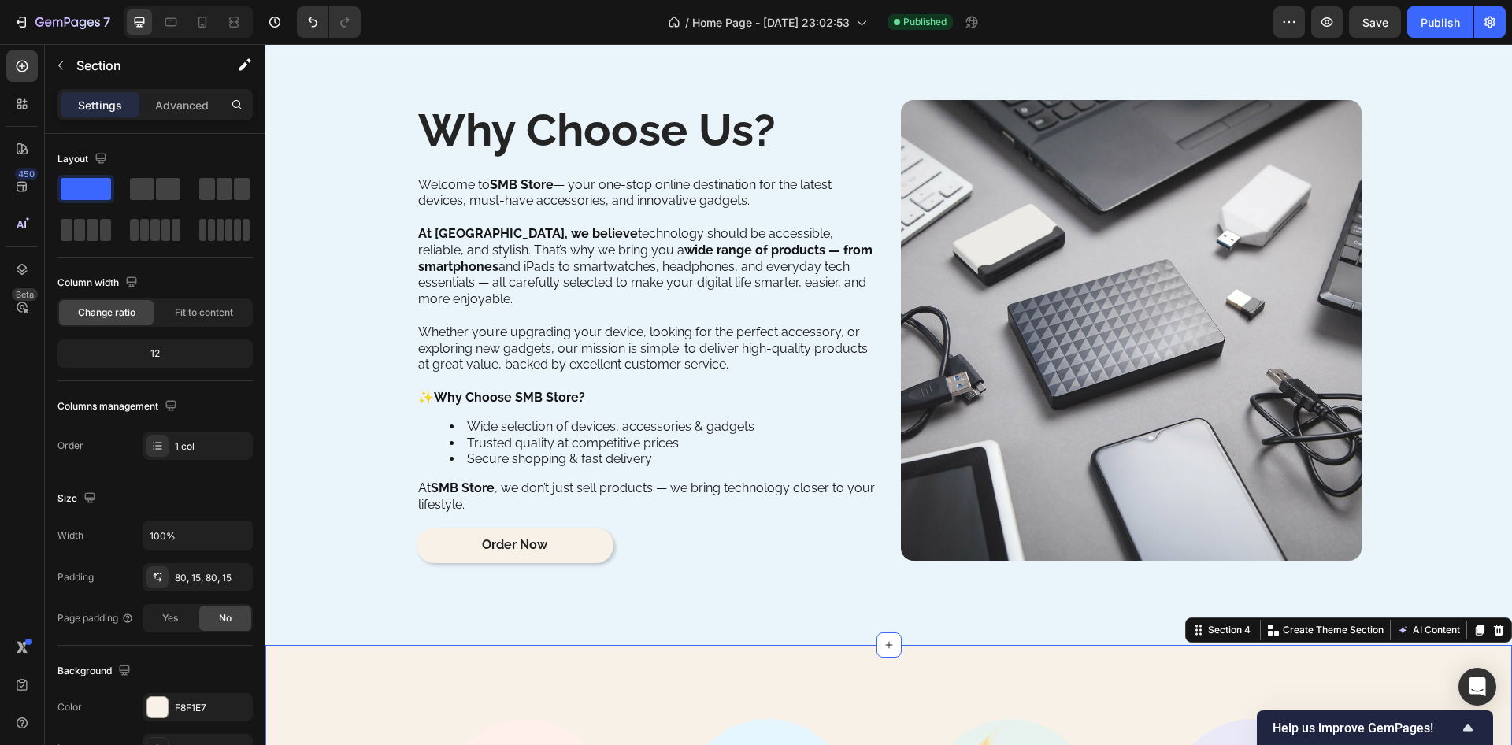
click at [594, 151] on h2 "Why Choose Us?" at bounding box center [647, 130] width 461 height 53
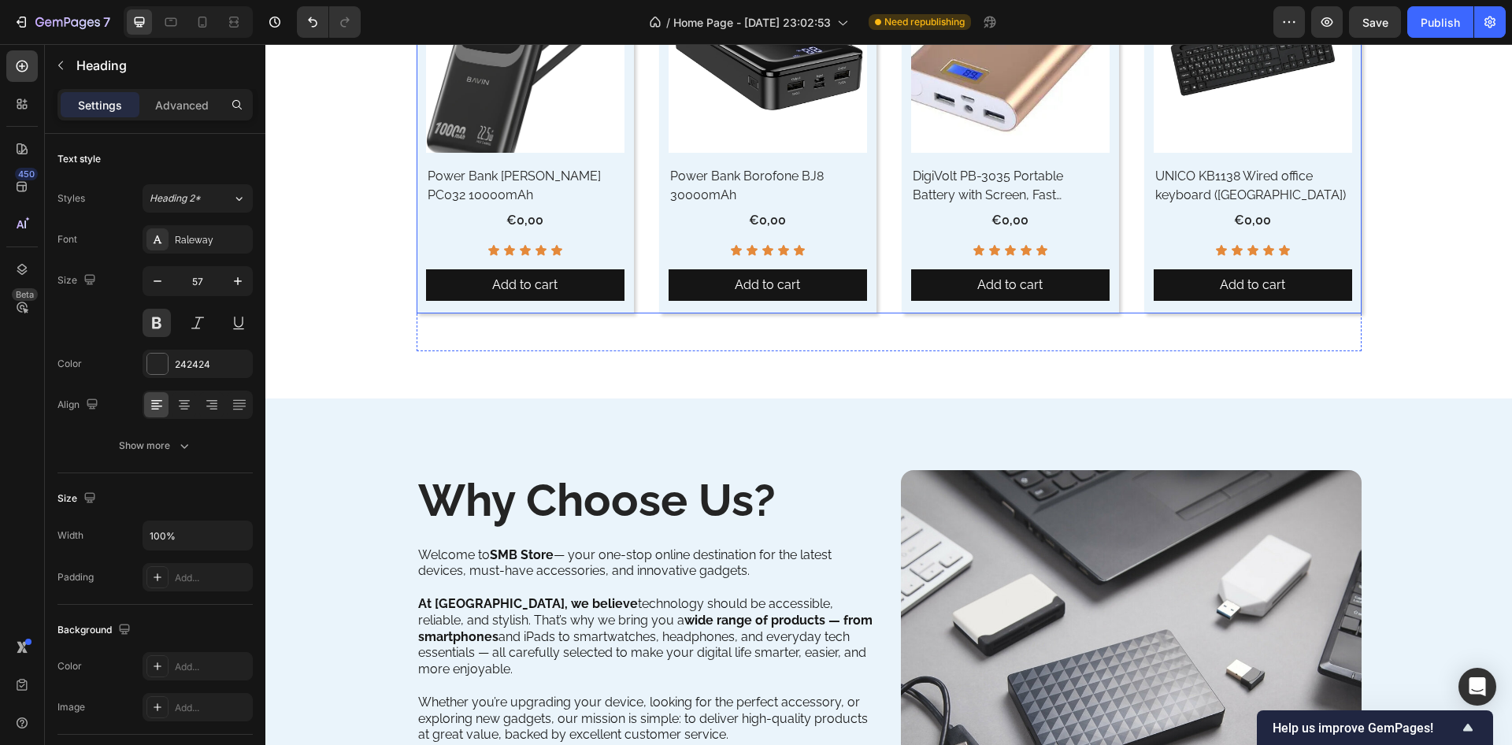
scroll to position [2215, 0]
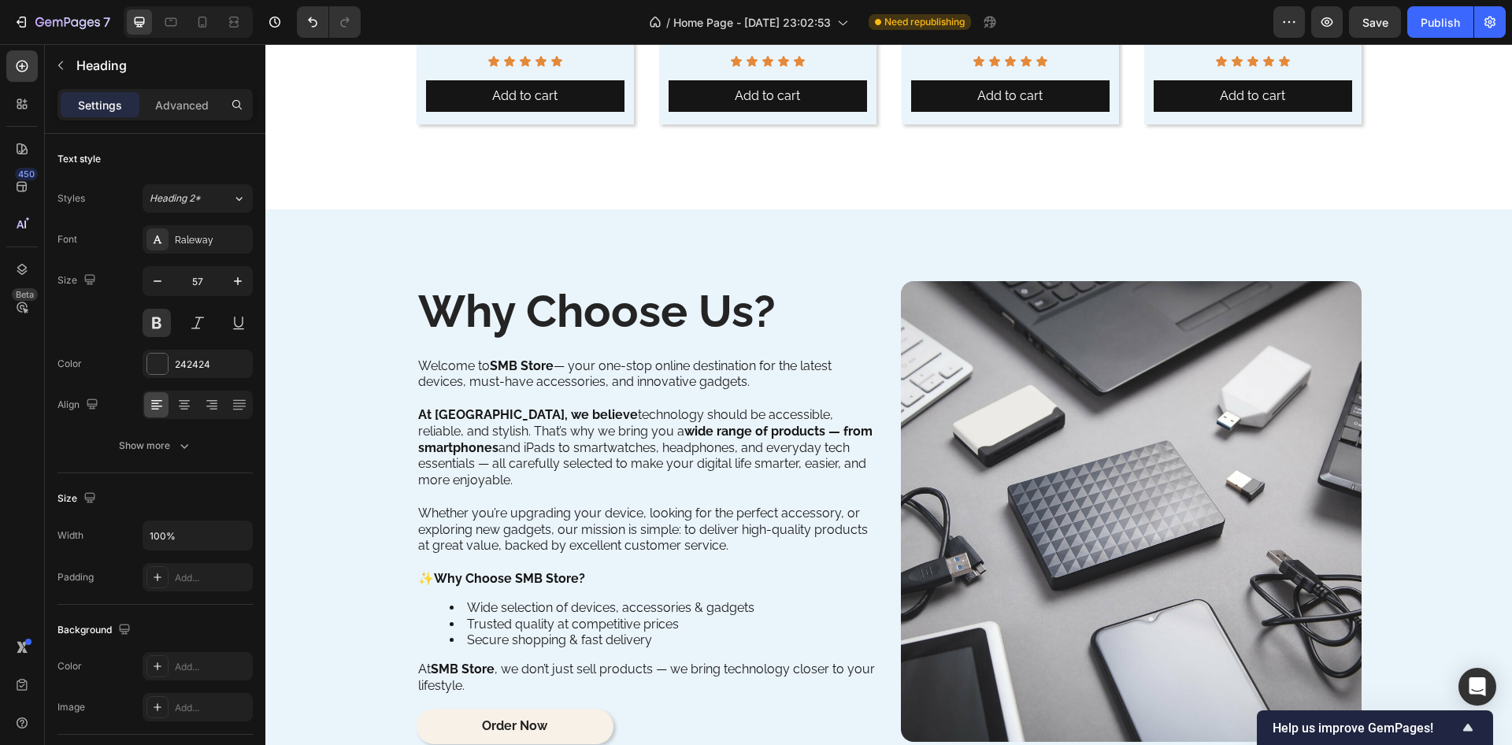
click at [550, 304] on h2 "Why Choose Us?" at bounding box center [647, 311] width 461 height 53
click at [388, 331] on div "Why Choose Us? Heading Welcome to SMB Store — your one-stop online destination …" at bounding box center [888, 518] width 1223 height 491
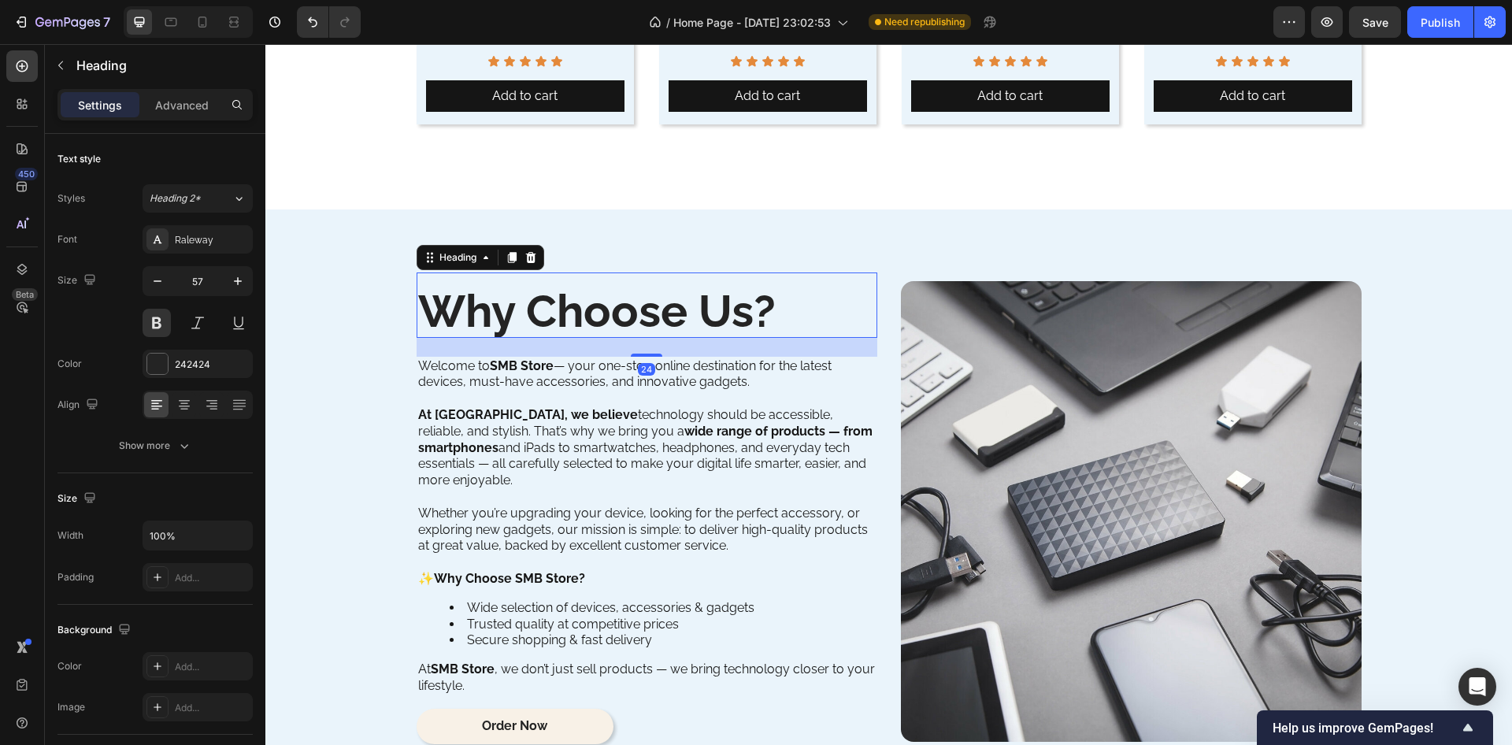
click at [483, 295] on p "Why Choose Us?" at bounding box center [647, 312] width 458 height 50
click at [507, 261] on icon at bounding box center [511, 257] width 9 height 11
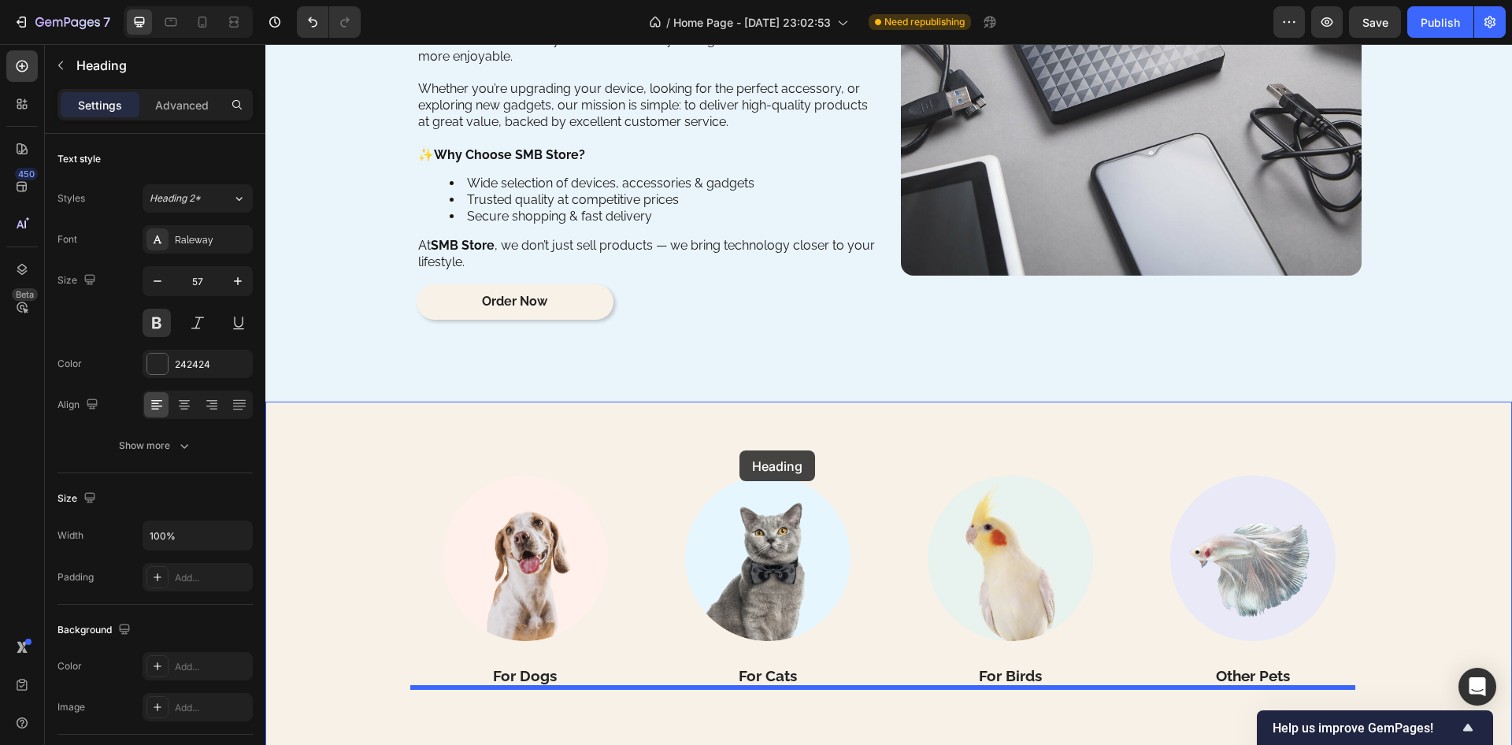
scroll to position [2849, 0]
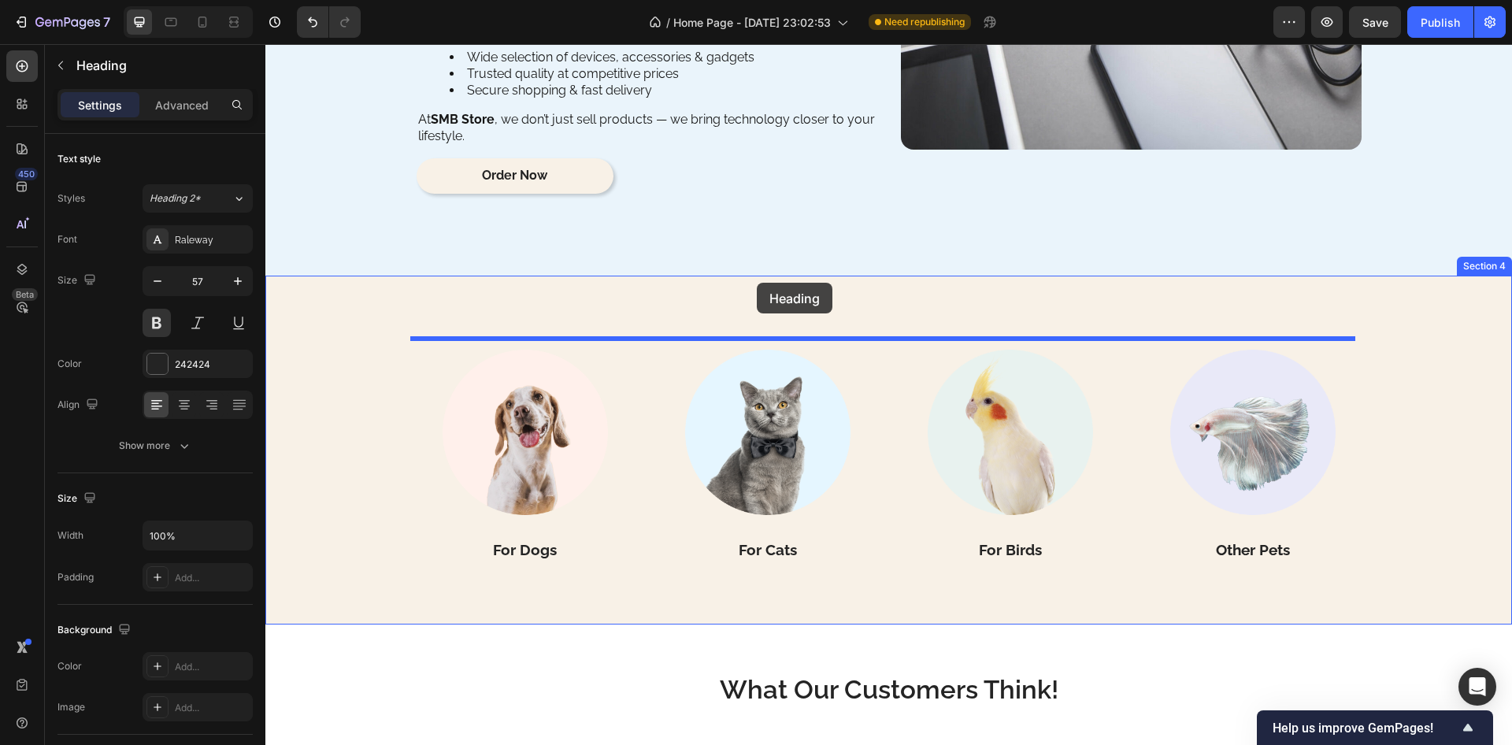
drag, startPoint x: 420, startPoint y: 347, endPoint x: 757, endPoint y: 283, distance: 343.3
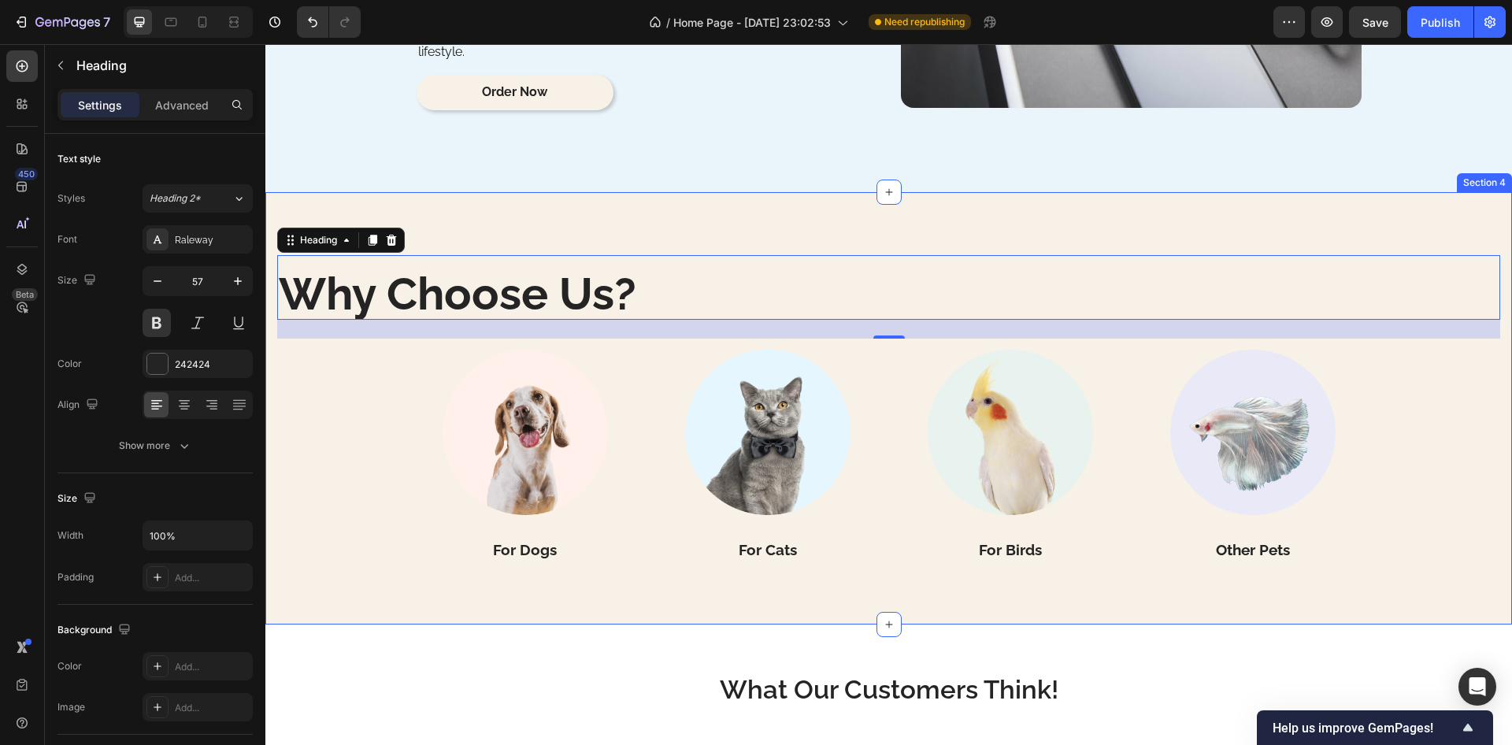
scroll to position [2766, 0]
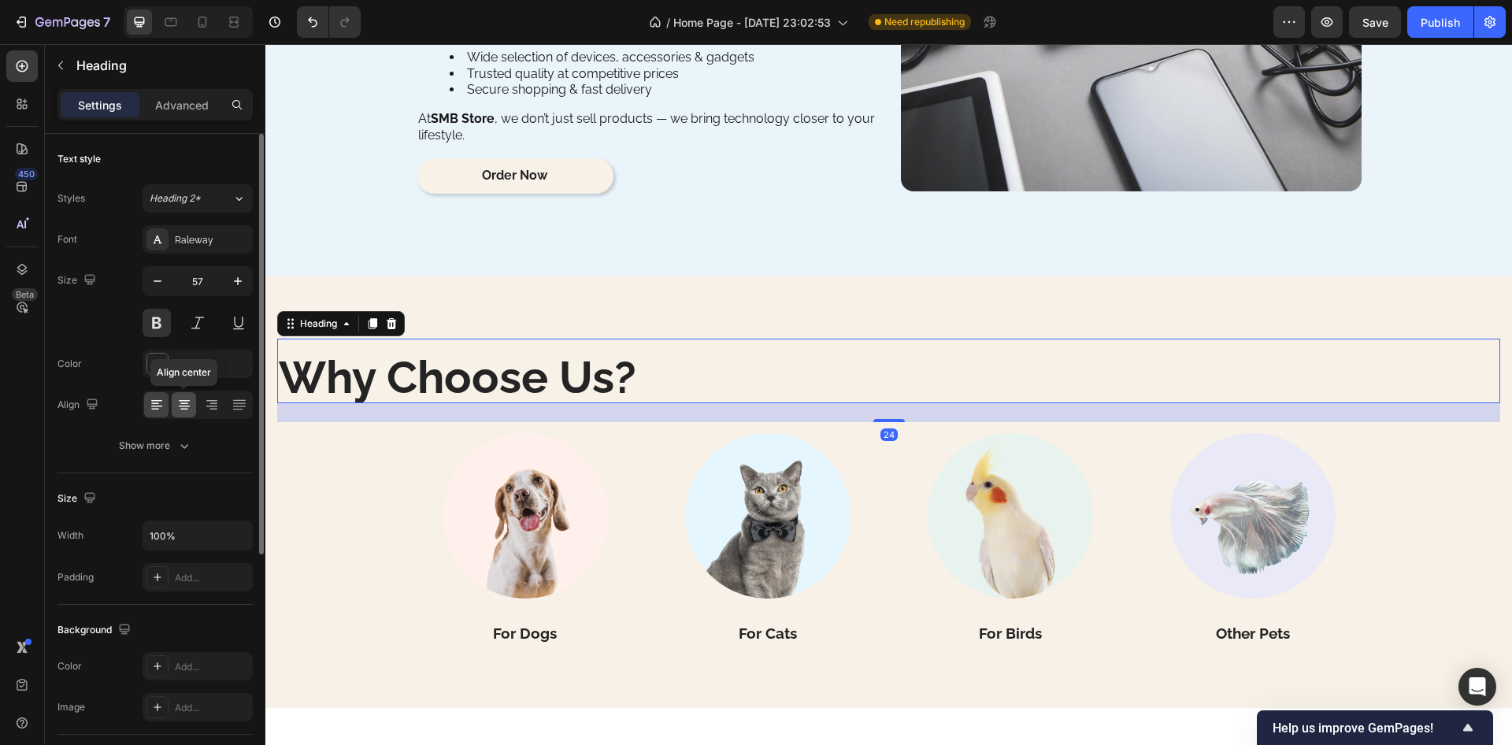
click at [178, 409] on icon at bounding box center [184, 405] width 16 height 16
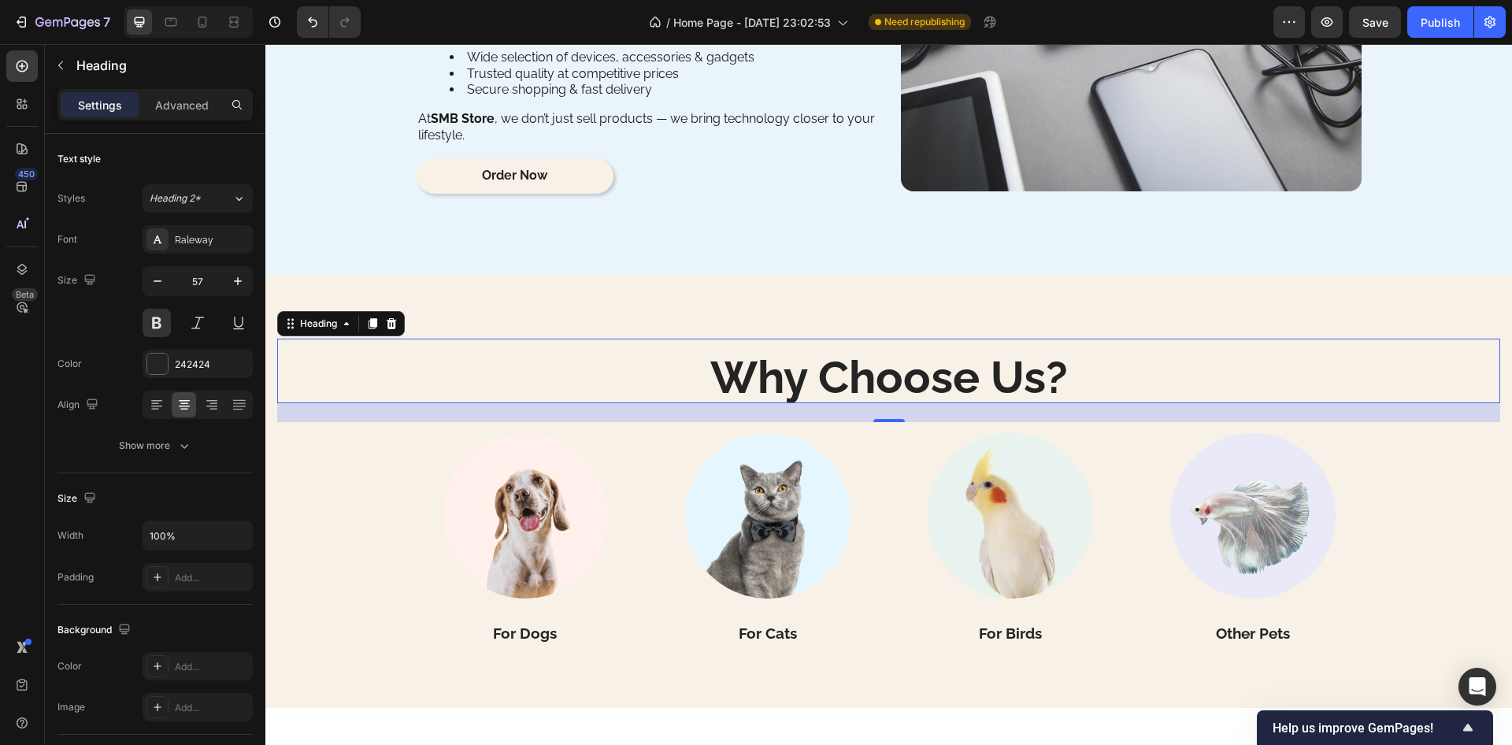
click at [825, 369] on h2 "Why Choose Us?" at bounding box center [888, 377] width 1223 height 53
click at [825, 369] on p "Why Choose Us?" at bounding box center [889, 378] width 1220 height 50
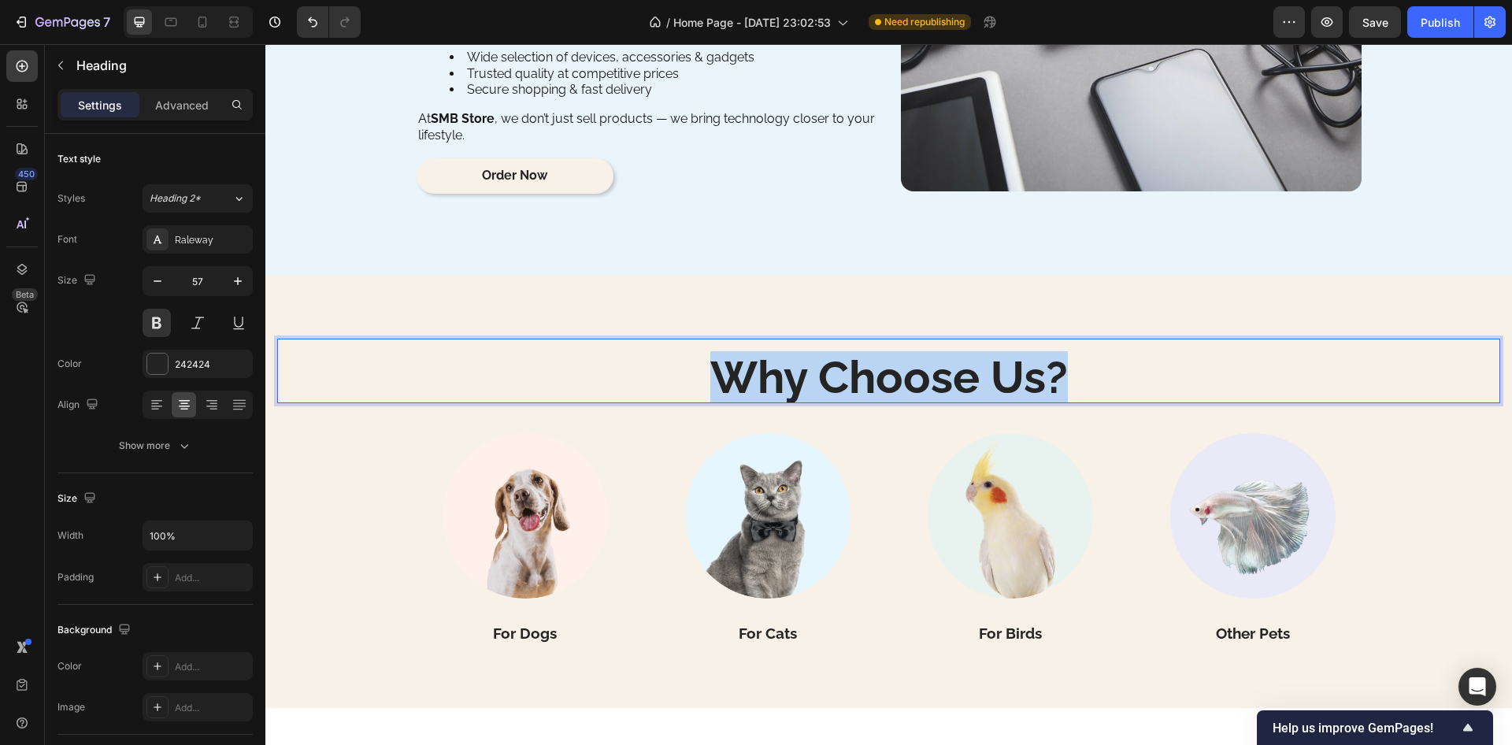
click at [825, 369] on p "Why Choose Us?" at bounding box center [889, 378] width 1220 height 50
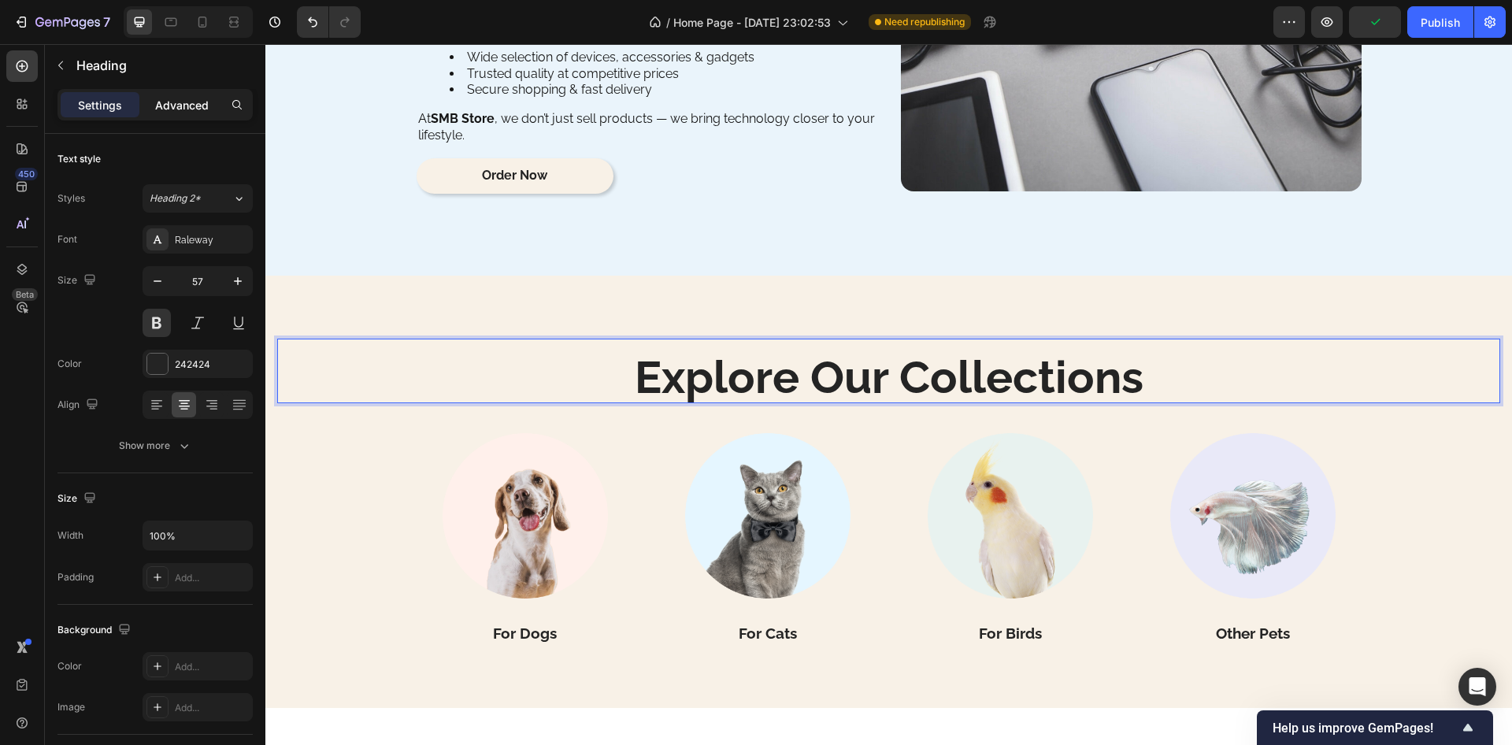
click at [188, 109] on p "Advanced" at bounding box center [182, 105] width 54 height 17
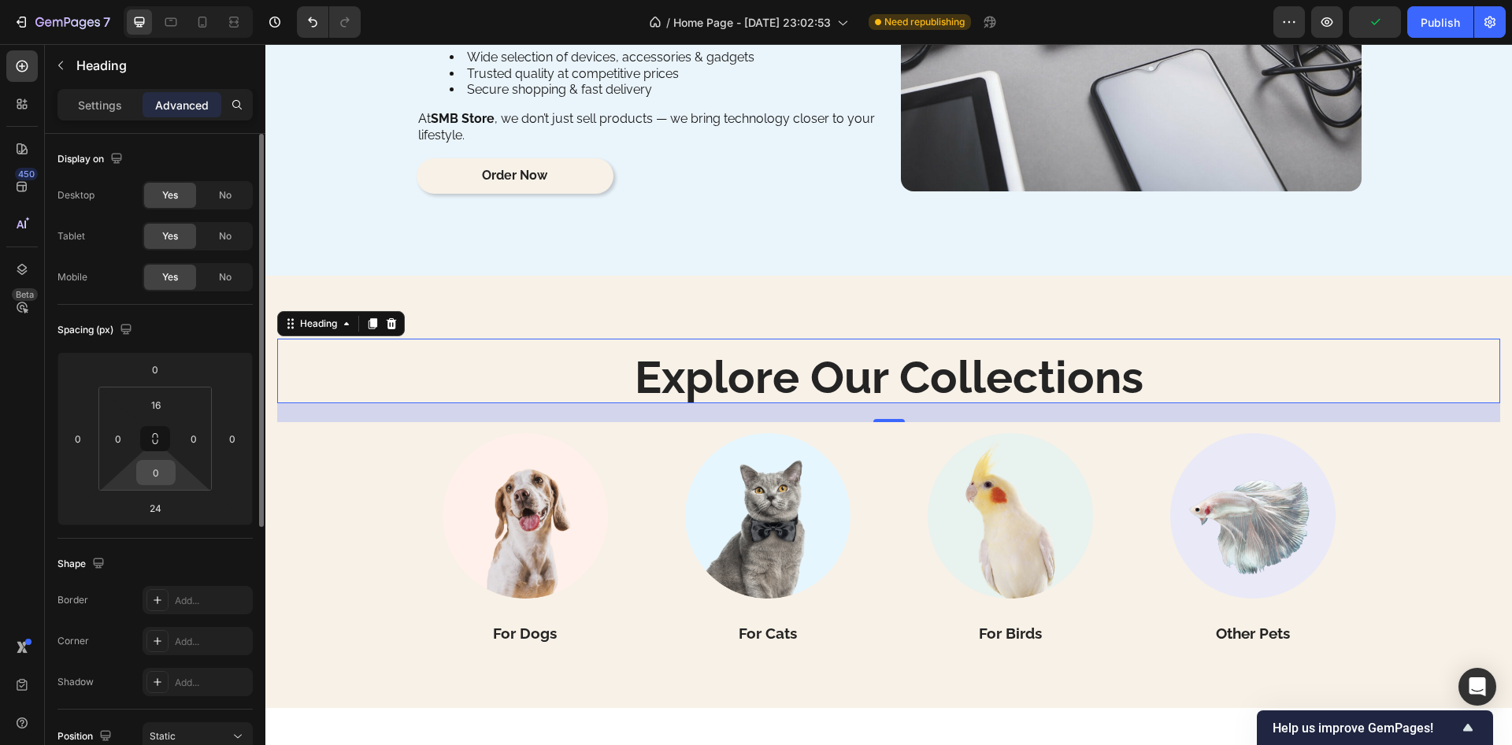
click at [160, 478] on input "0" at bounding box center [156, 473] width 32 height 24
type input "16"
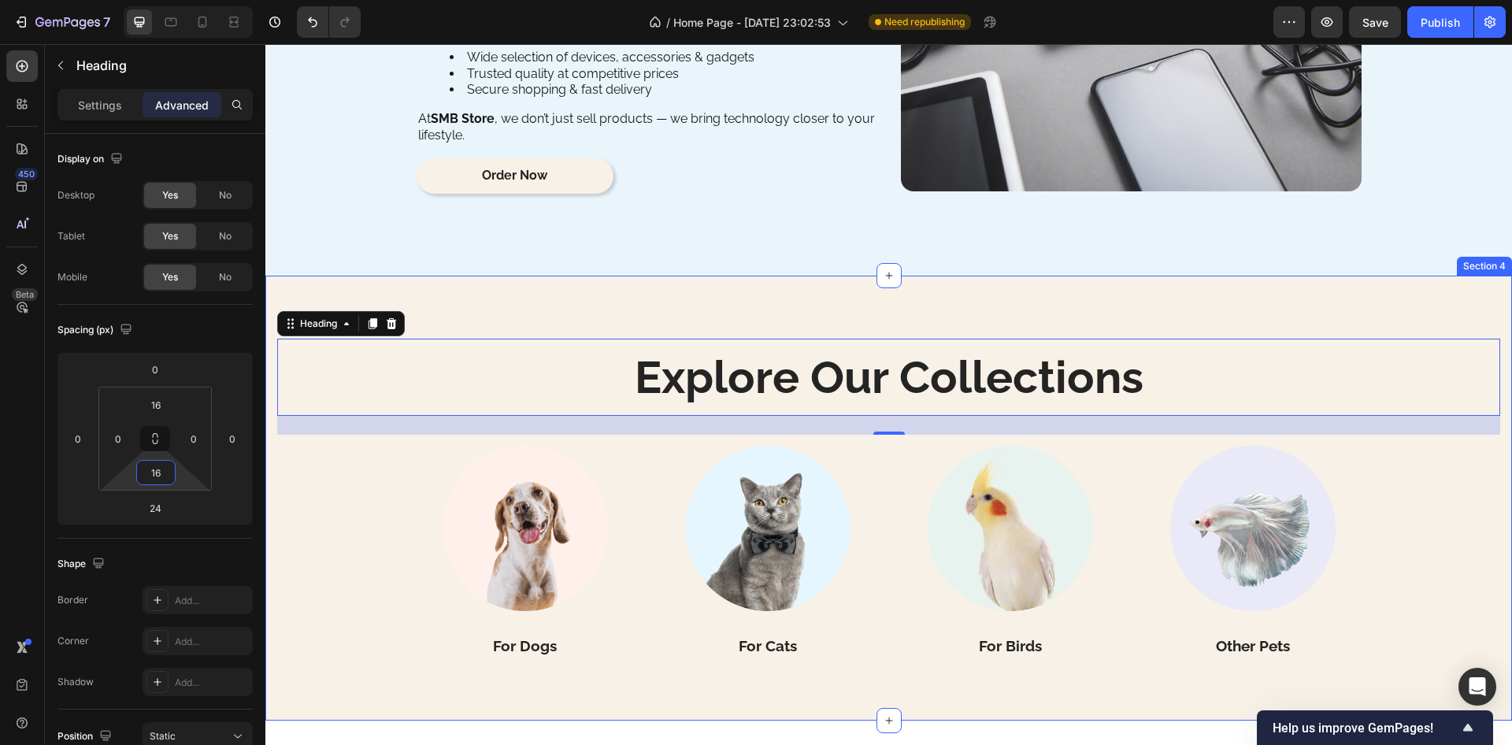
click at [567, 310] on div "Explore Our Collections Heading 24 Image For Dogs Heading Image For Cats Headin…" at bounding box center [888, 498] width 1247 height 445
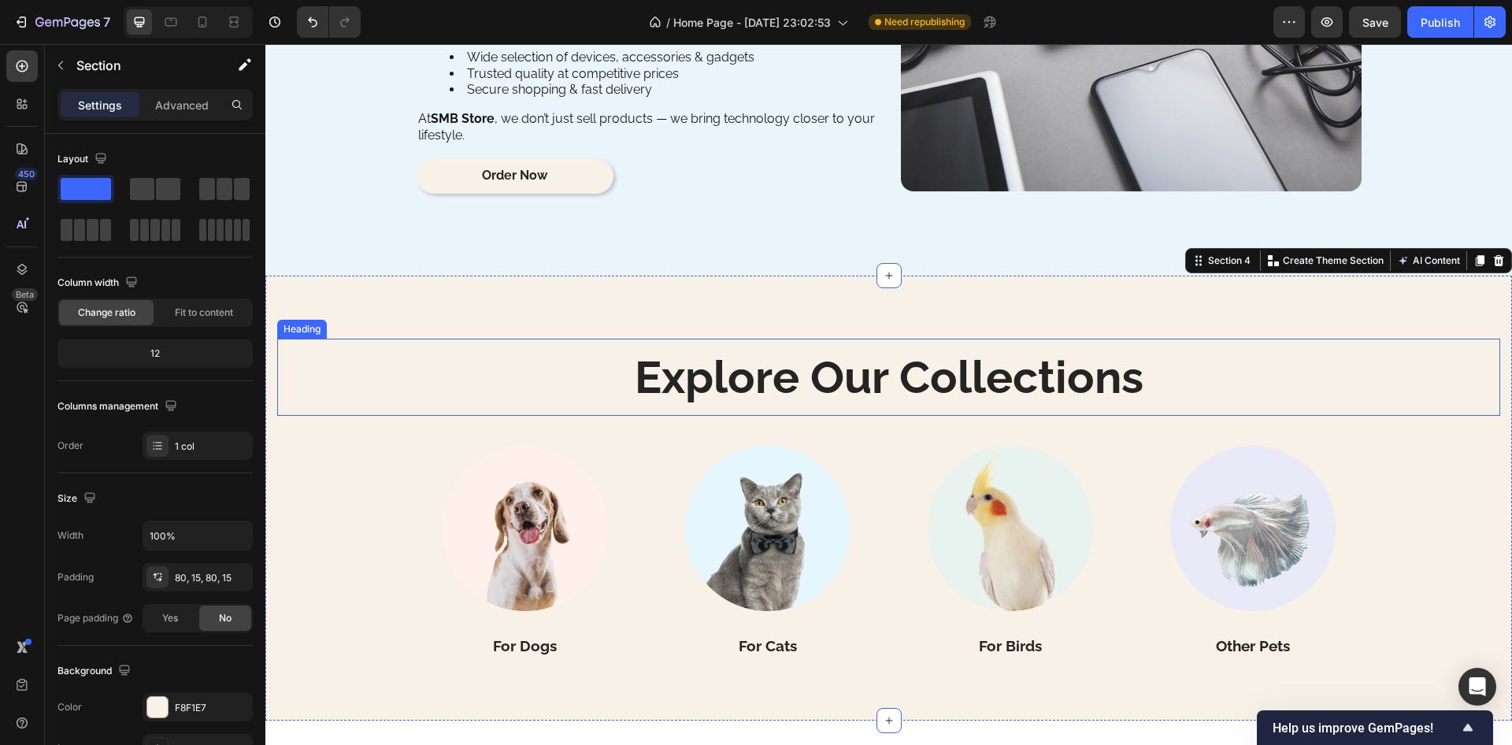
drag, startPoint x: 685, startPoint y: 382, endPoint x: 486, endPoint y: 389, distance: 198.6
click at [686, 383] on p "Explore Our Collections" at bounding box center [889, 378] width 1220 height 50
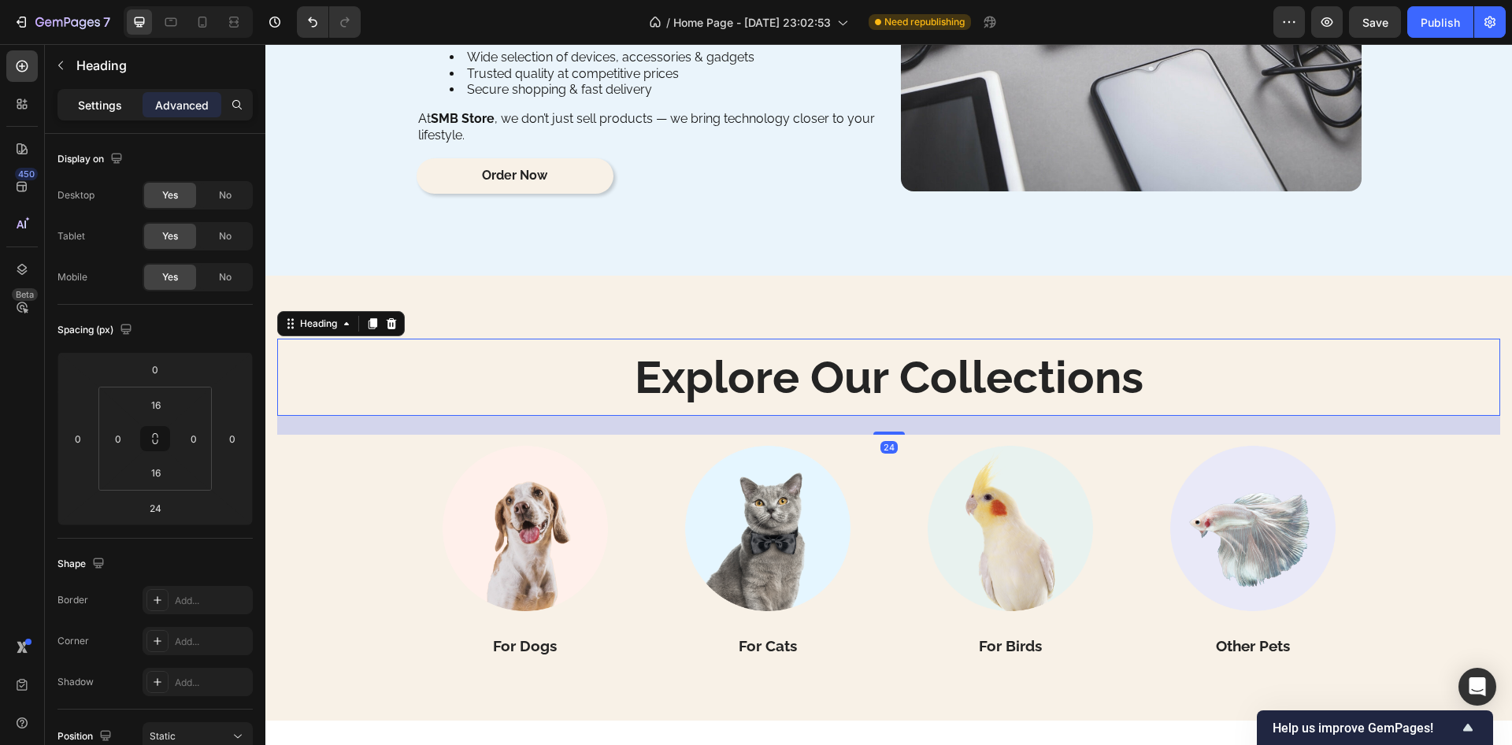
click at [101, 104] on p "Settings" at bounding box center [100, 105] width 44 height 17
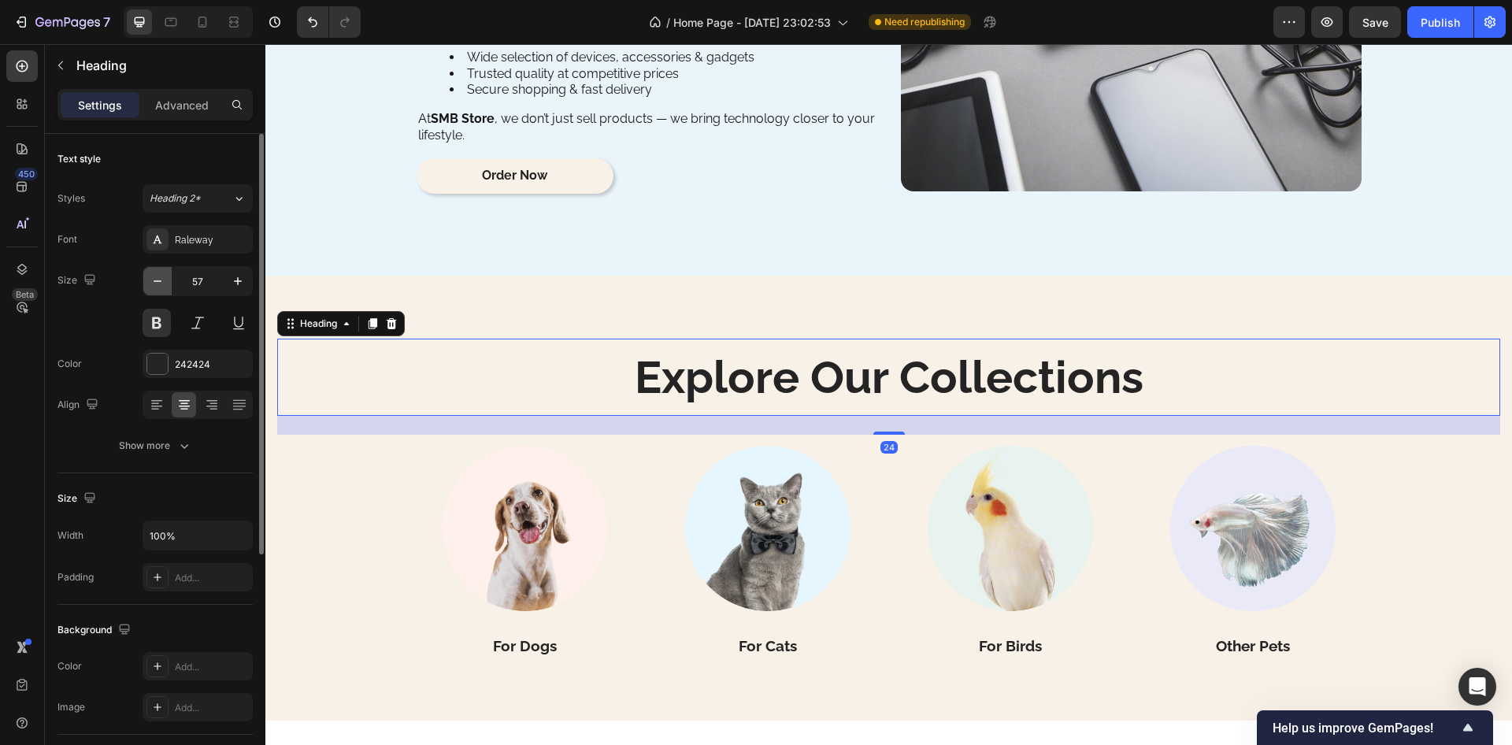
click at [157, 280] on icon "button" at bounding box center [158, 281] width 16 height 16
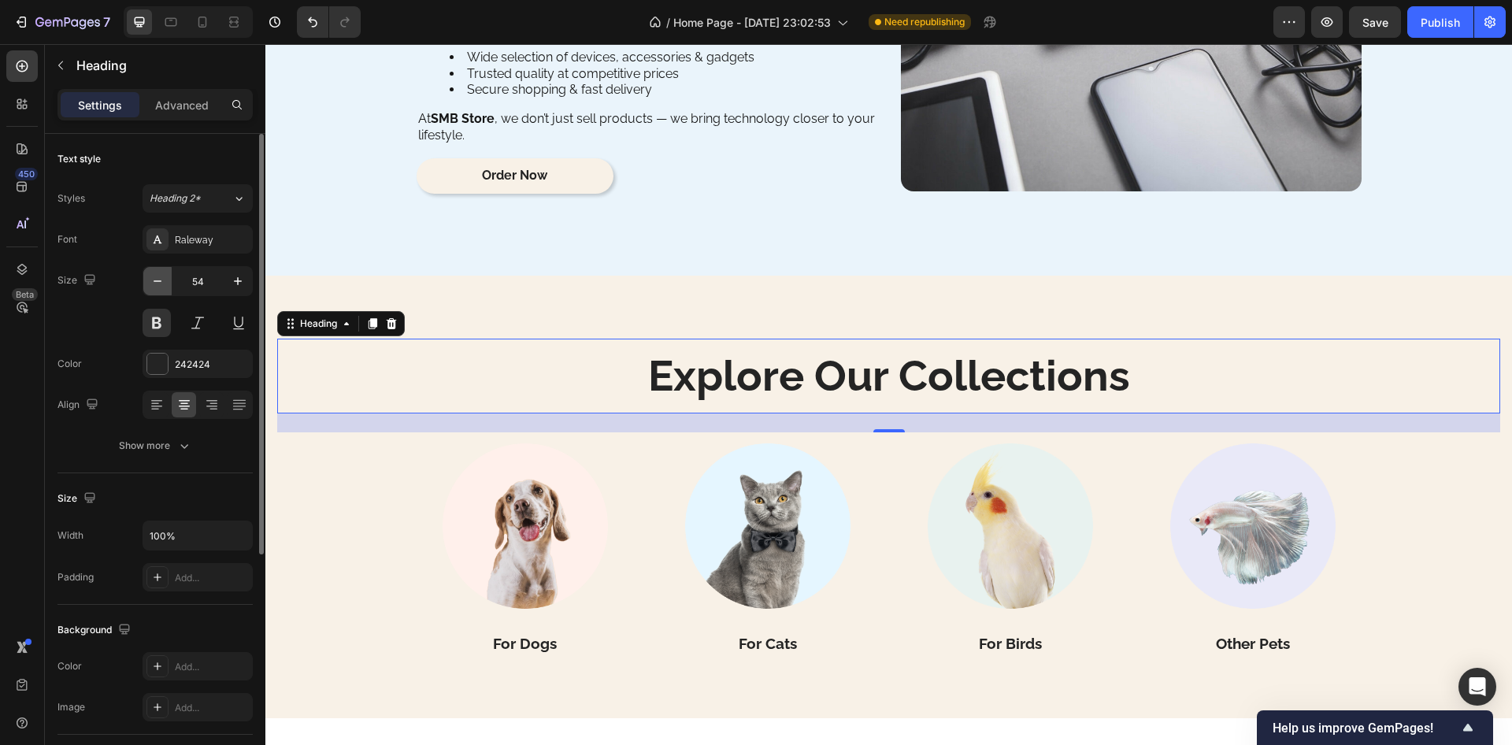
click at [157, 280] on icon "button" at bounding box center [158, 281] width 16 height 16
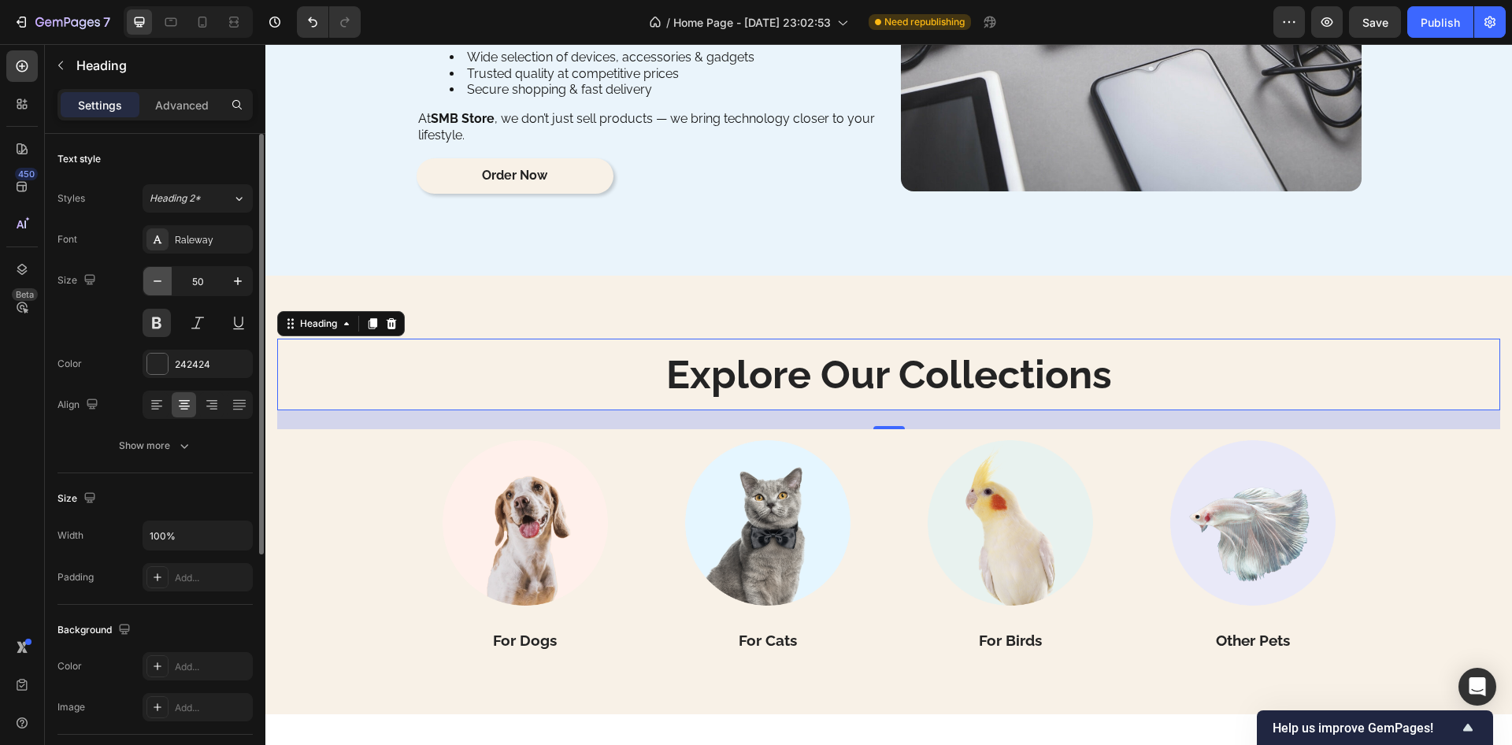
click at [157, 280] on icon "button" at bounding box center [158, 281] width 16 height 16
type input "48"
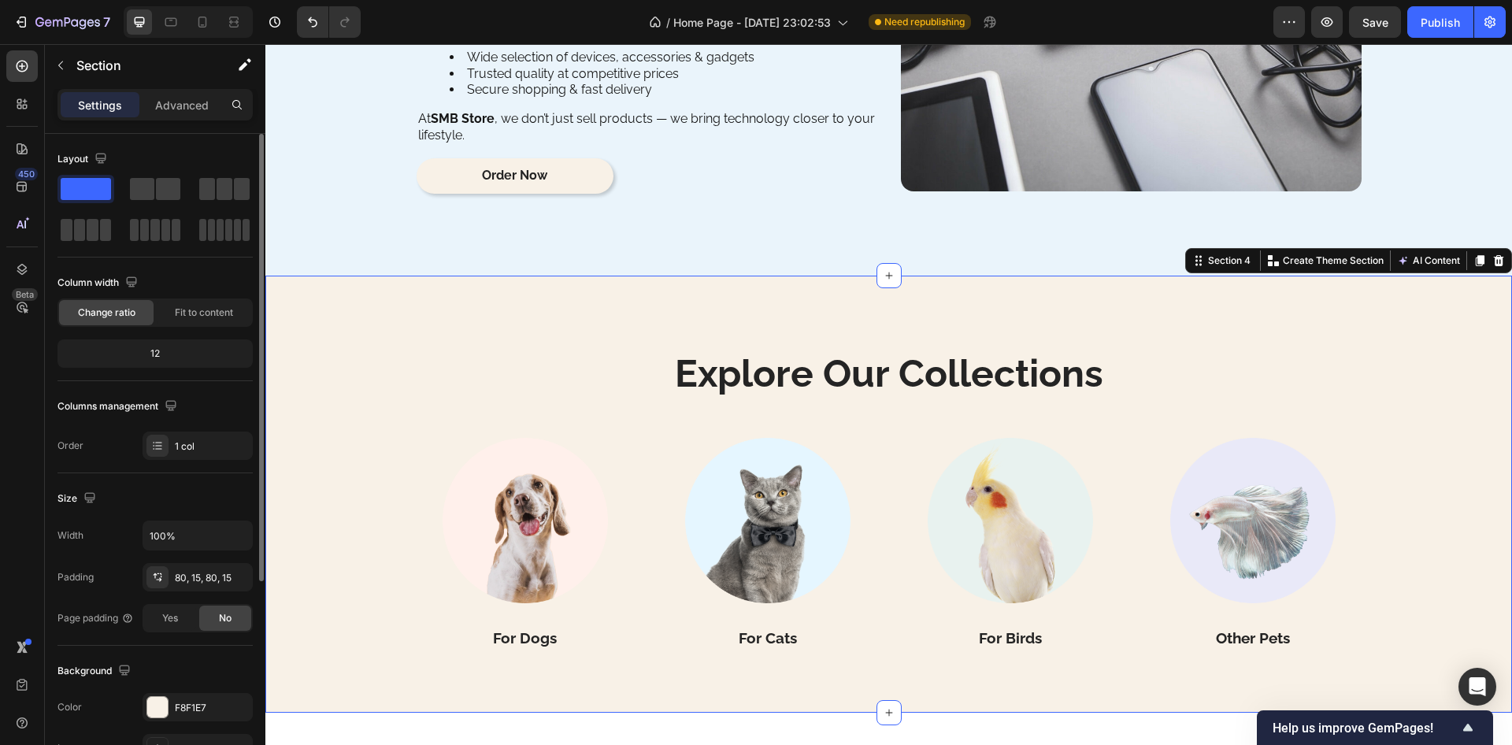
click at [544, 307] on div "Explore Our Collections Heading Image For Dogs Heading Image For Cats Heading I…" at bounding box center [888, 495] width 1247 height 438
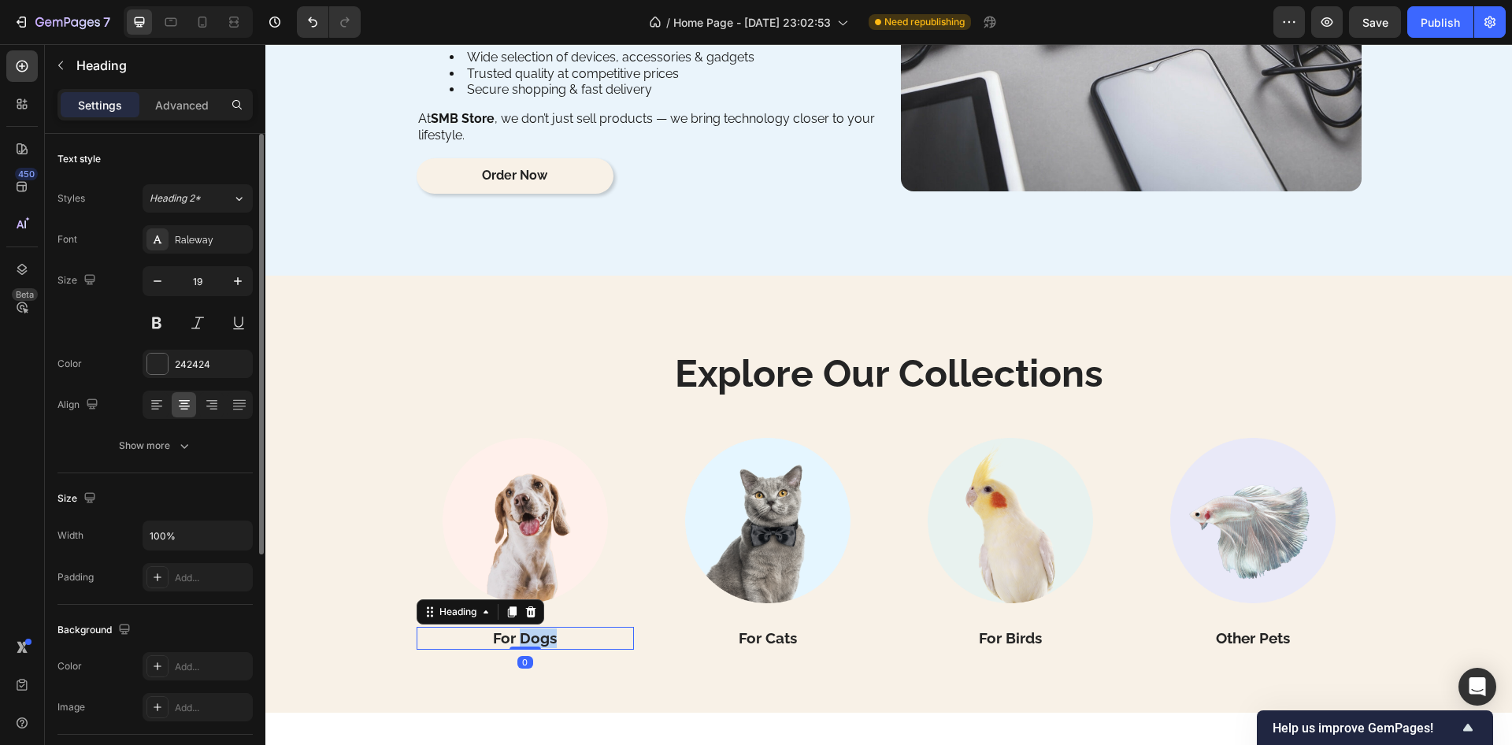
click at [520, 640] on p "For Dogs" at bounding box center [525, 639] width 214 height 20
click at [239, 279] on icon "button" at bounding box center [238, 281] width 16 height 16
type input "21"
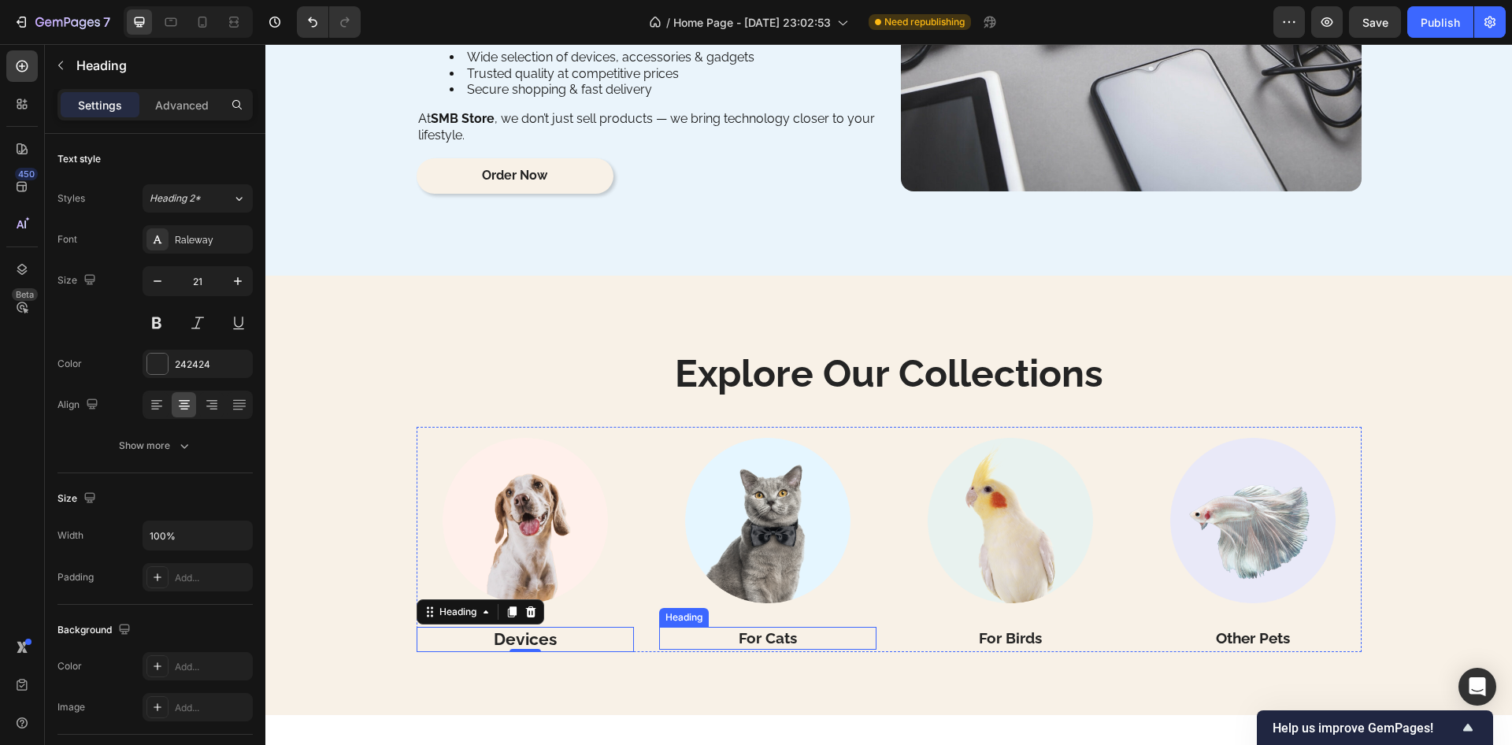
click at [765, 640] on p "For Cats" at bounding box center [768, 639] width 214 height 20
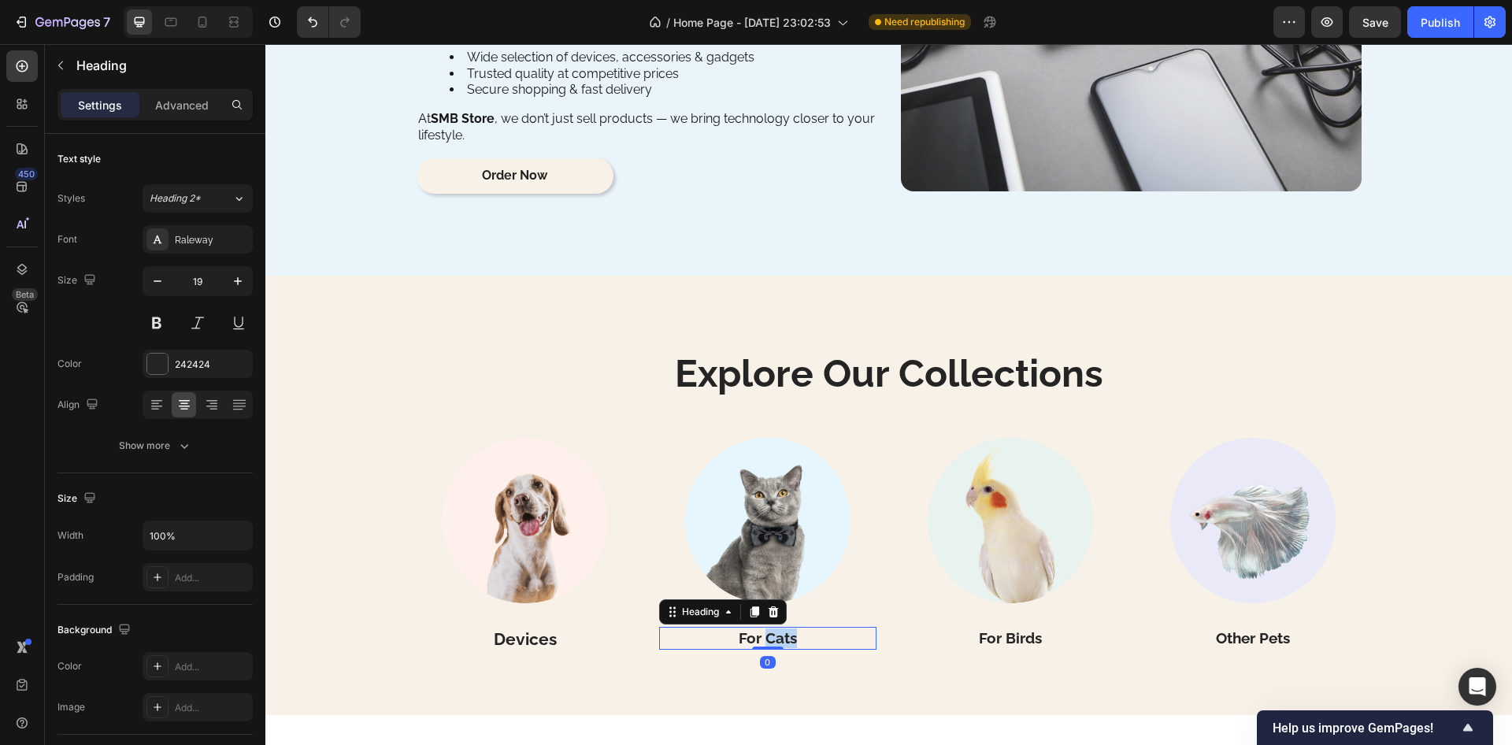
click at [765, 640] on p "For Cats" at bounding box center [768, 639] width 214 height 20
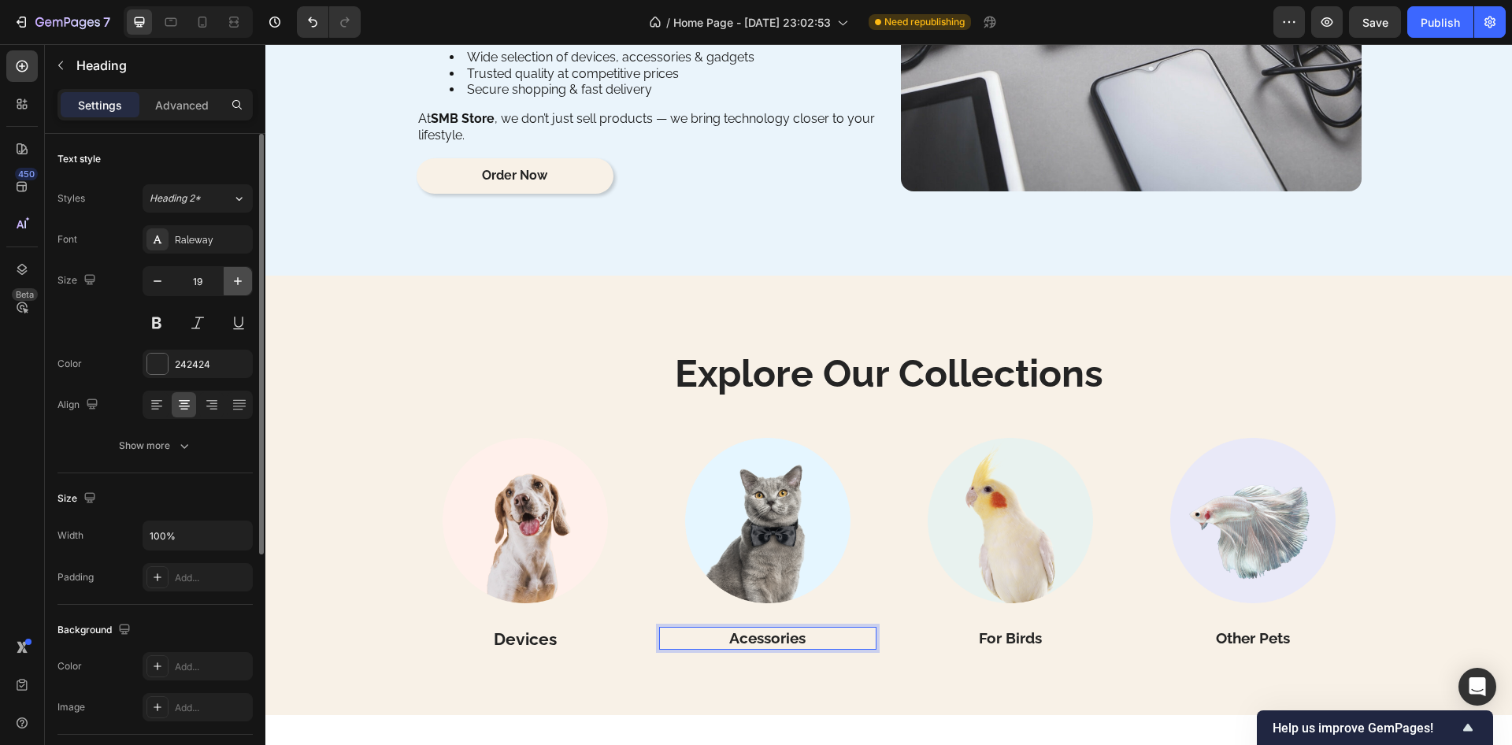
click at [230, 277] on icon "button" at bounding box center [238, 281] width 16 height 16
type input "21"
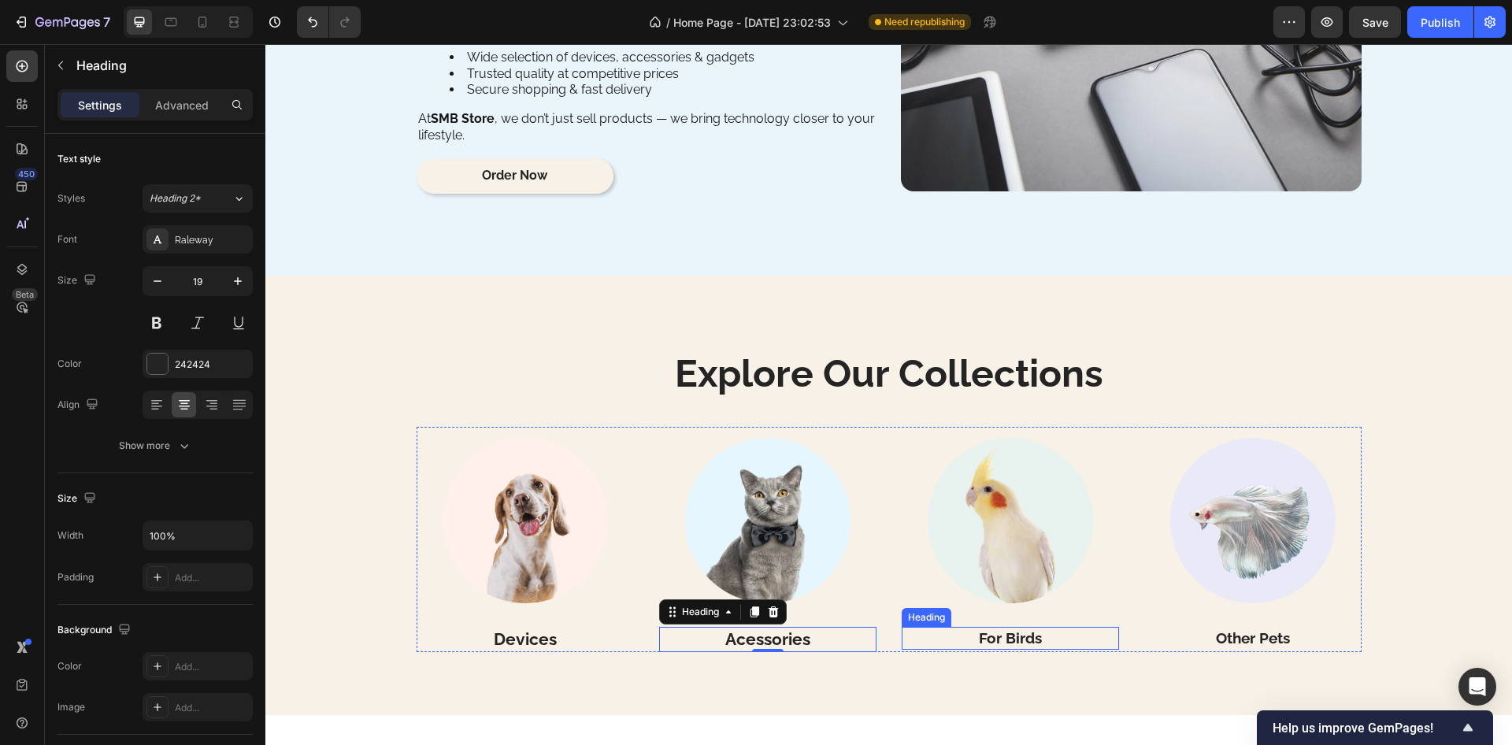
click at [1003, 637] on p "For Birds" at bounding box center [1011, 639] width 214 height 20
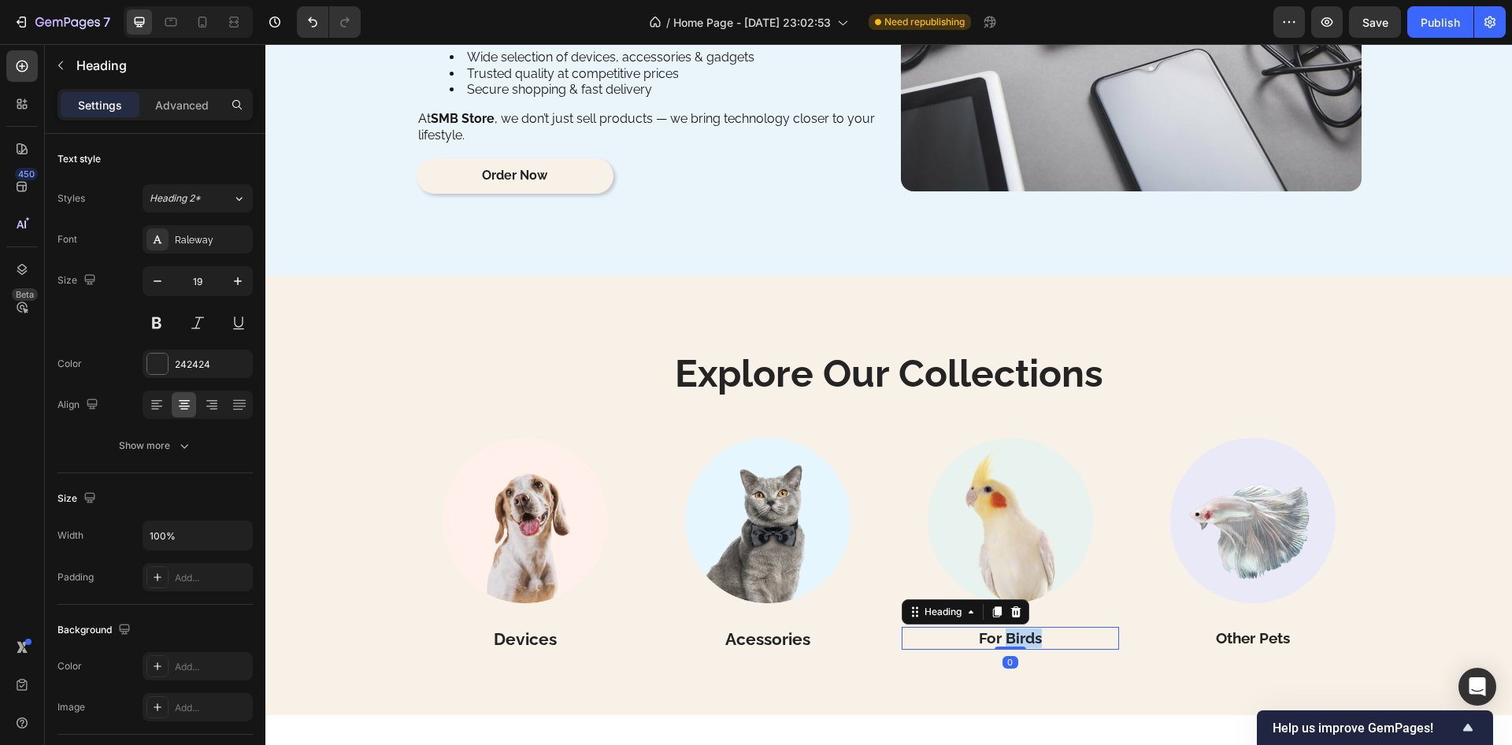
click at [1003, 637] on p "For Birds" at bounding box center [1011, 639] width 214 height 20
click at [240, 284] on icon "button" at bounding box center [238, 281] width 16 height 16
type input "21"
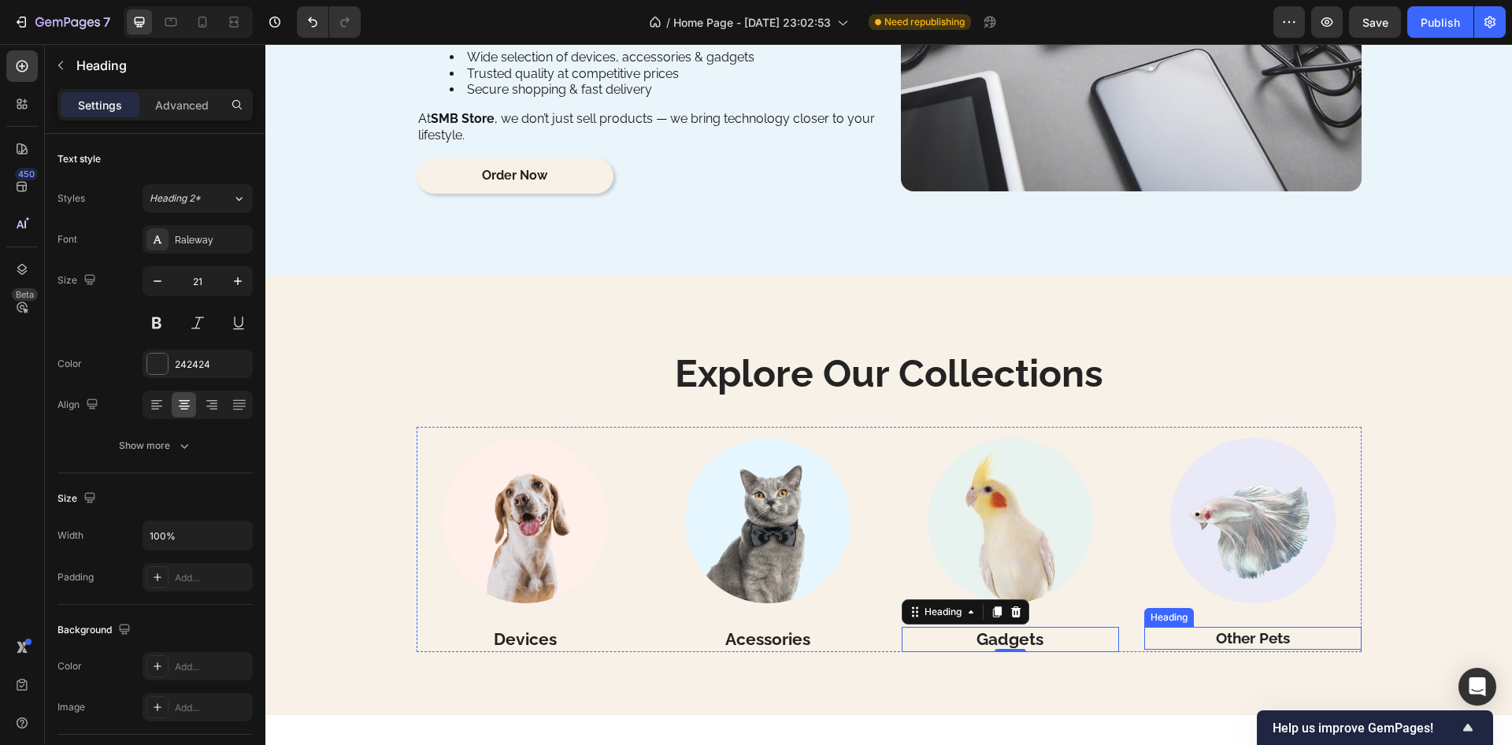
click at [1238, 637] on p "Other Pets" at bounding box center [1253, 639] width 214 height 20
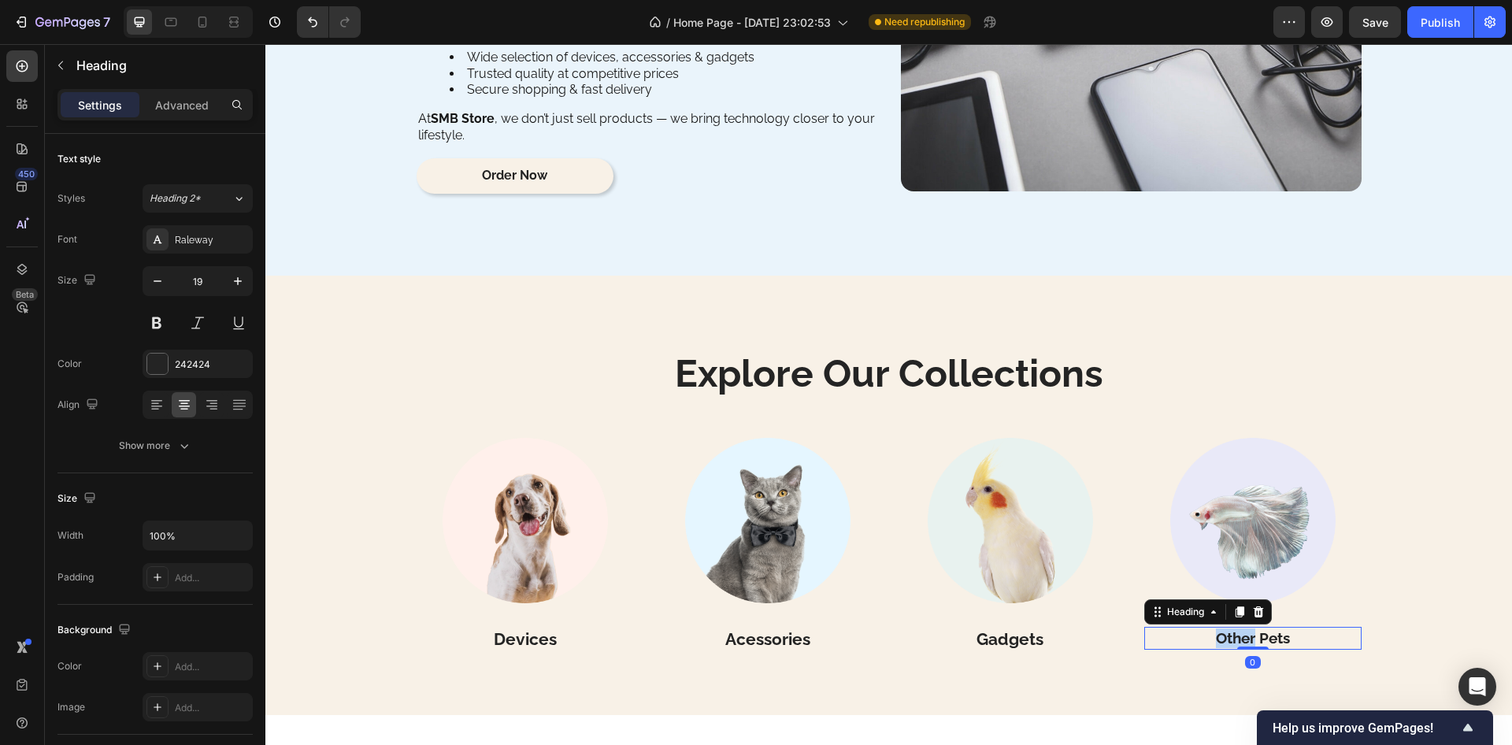
click at [1238, 637] on p "Other Pets" at bounding box center [1253, 639] width 214 height 20
click at [242, 285] on icon "button" at bounding box center [238, 281] width 16 height 16
type input "21"
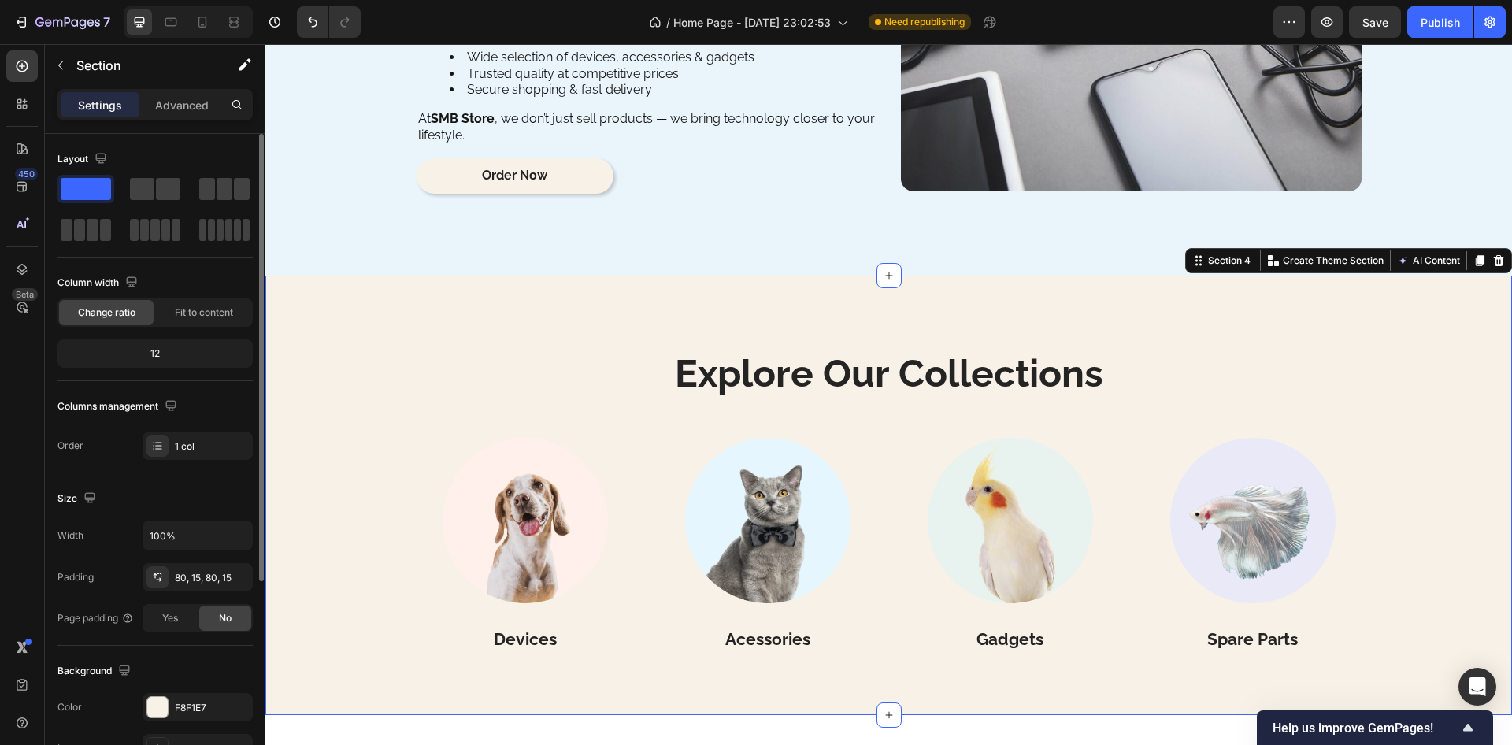
click at [788, 306] on div "Explore Our Collections Heading Image Devices Heading Image Acessories Heading …" at bounding box center [888, 496] width 1247 height 440
click at [158, 106] on p "Advanced" at bounding box center [182, 105] width 54 height 17
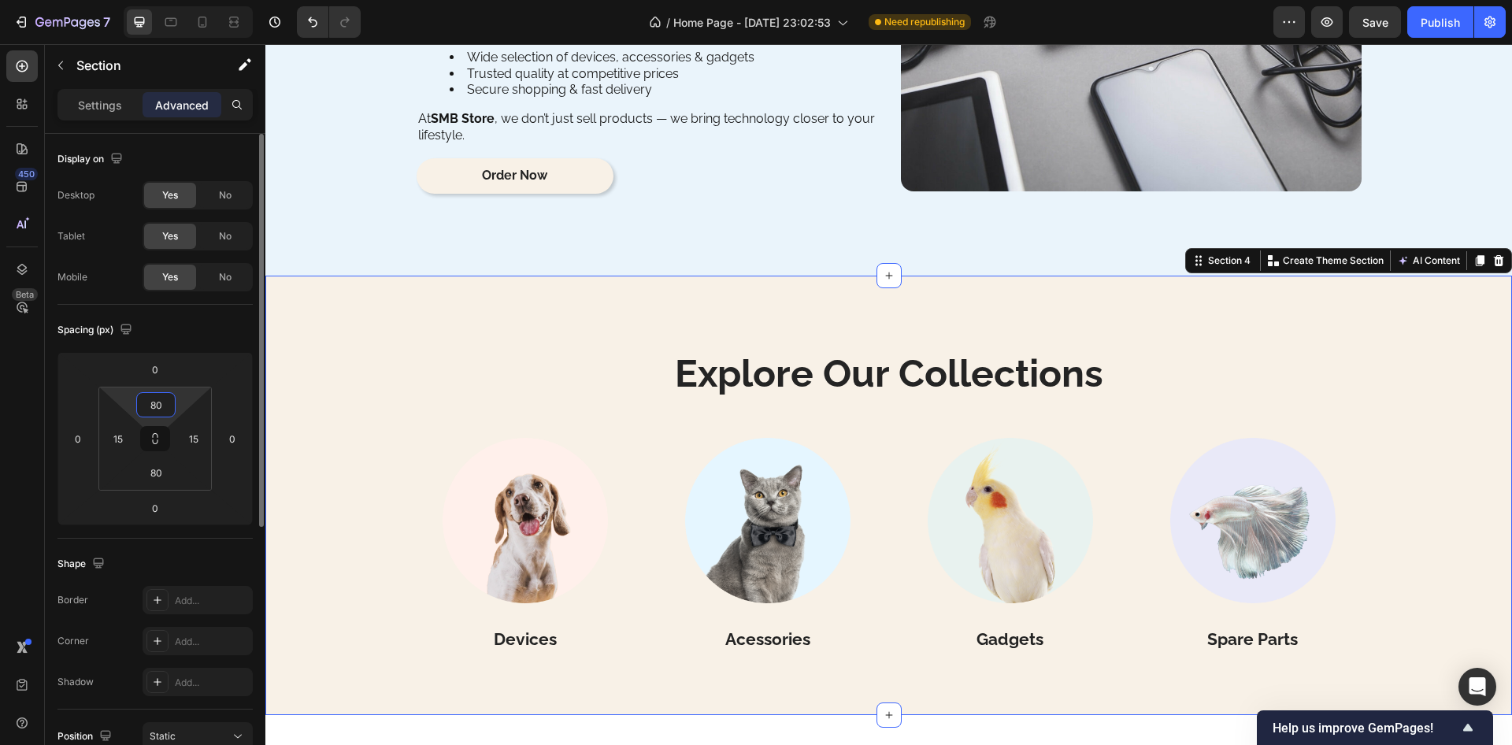
click at [160, 403] on input "80" at bounding box center [156, 405] width 32 height 24
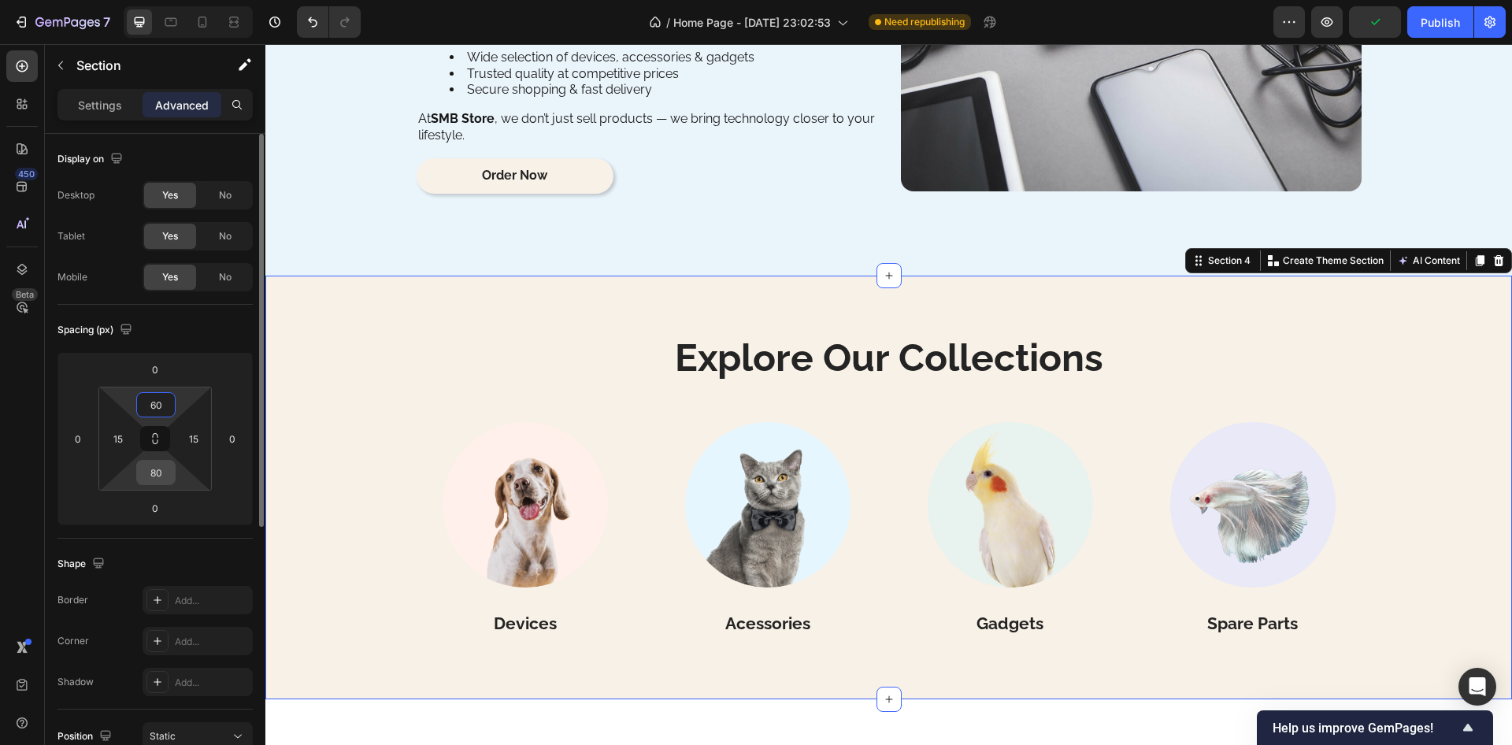
type input "60"
click at [160, 474] on input "80" at bounding box center [156, 473] width 32 height 24
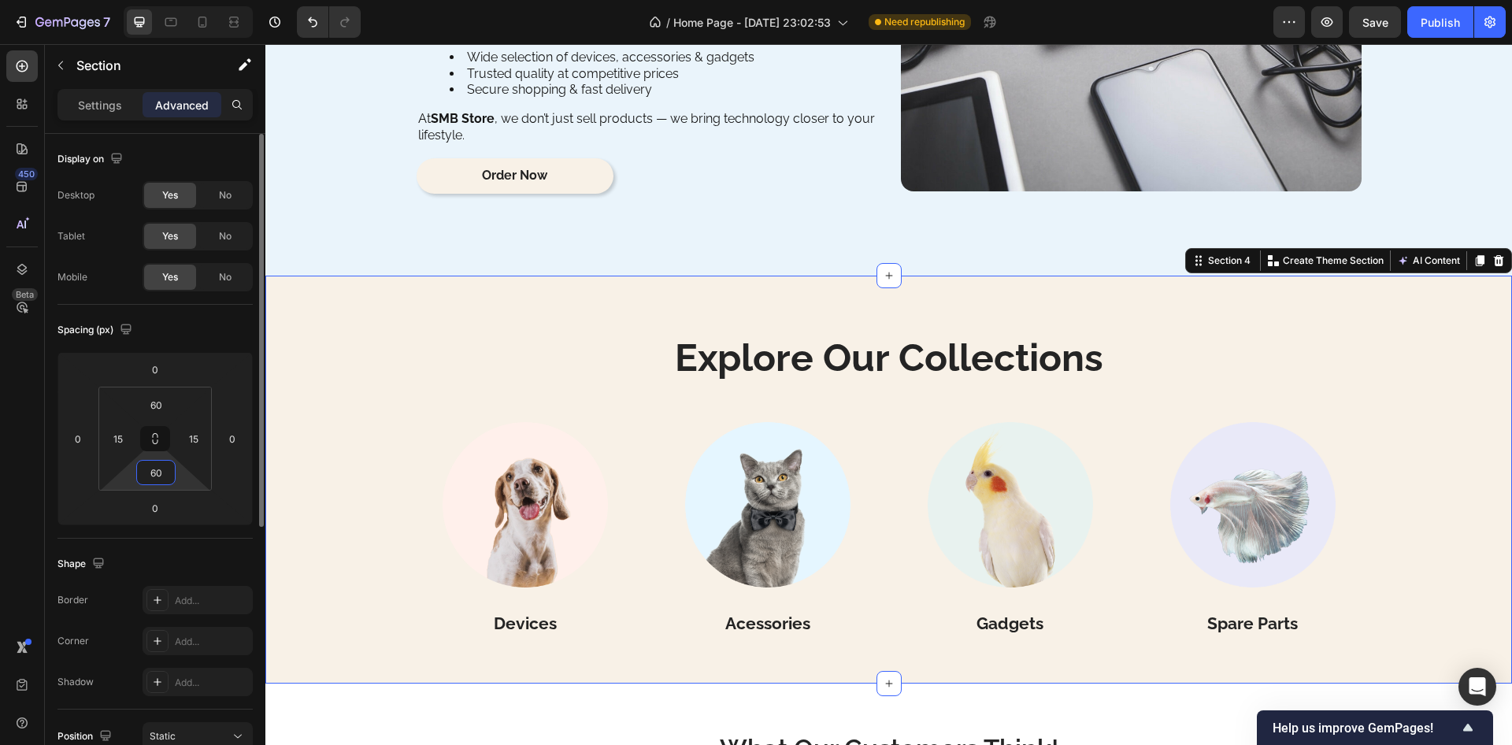
type input "60"
click at [186, 330] on div "Spacing (px)" at bounding box center [155, 329] width 195 height 25
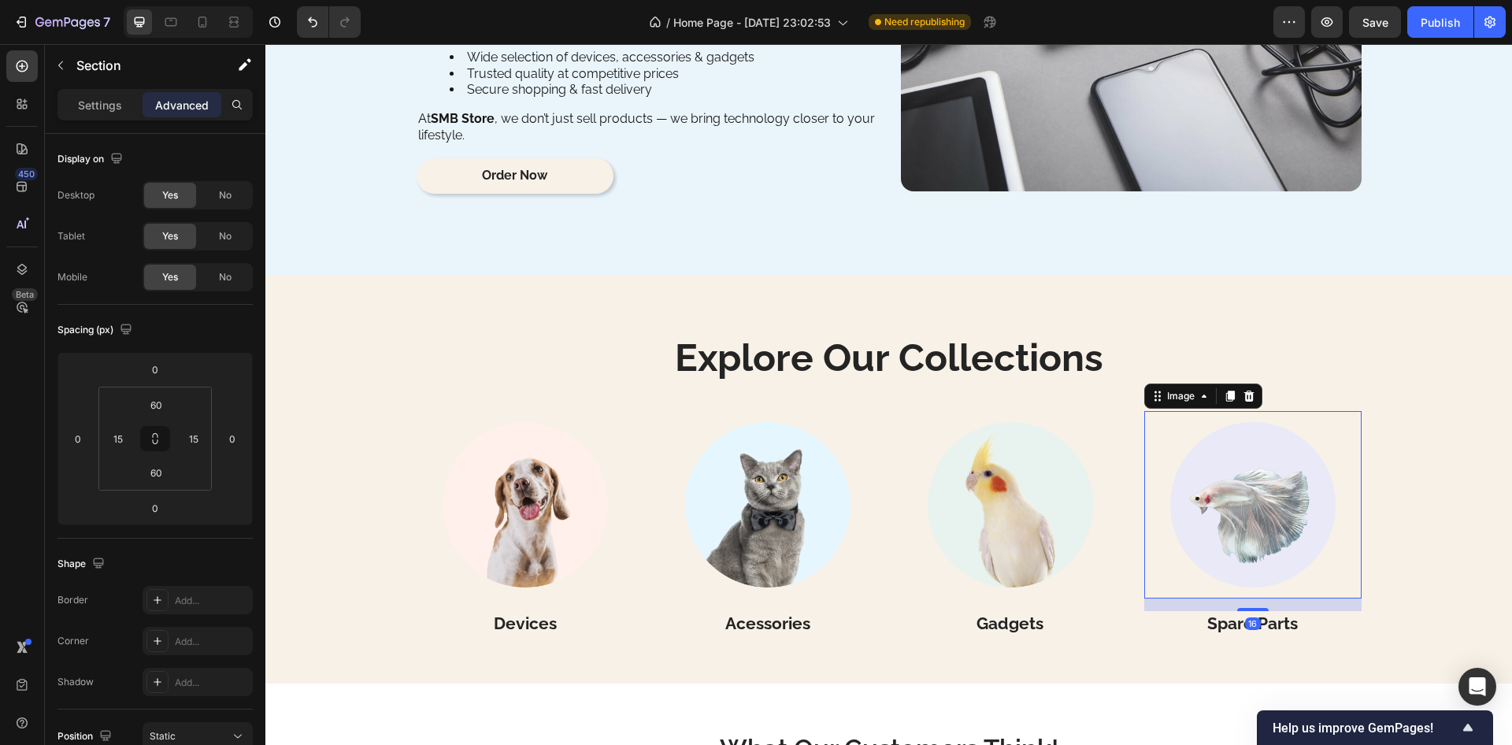
drag, startPoint x: 1256, startPoint y: 498, endPoint x: 1009, endPoint y: 438, distance: 253.7
click at [1256, 499] on img at bounding box center [1253, 504] width 187 height 187
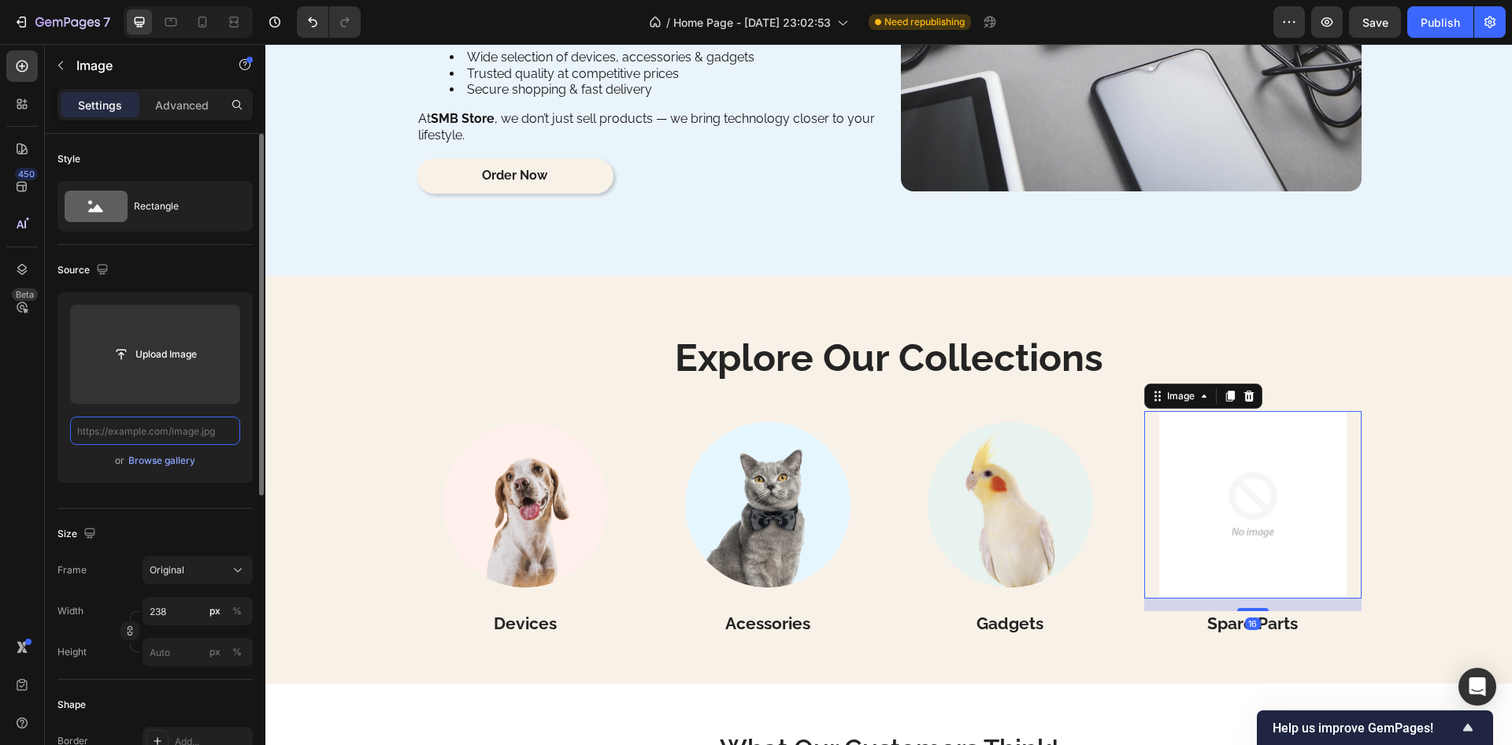
scroll to position [0, 0]
drag, startPoint x: 226, startPoint y: 438, endPoint x: 178, endPoint y: 437, distance: 48.1
paste input "https://avatars.mds.yandex.net/i?id=0e92201f31e0524d87660e693f3441a011fa505d-52…"
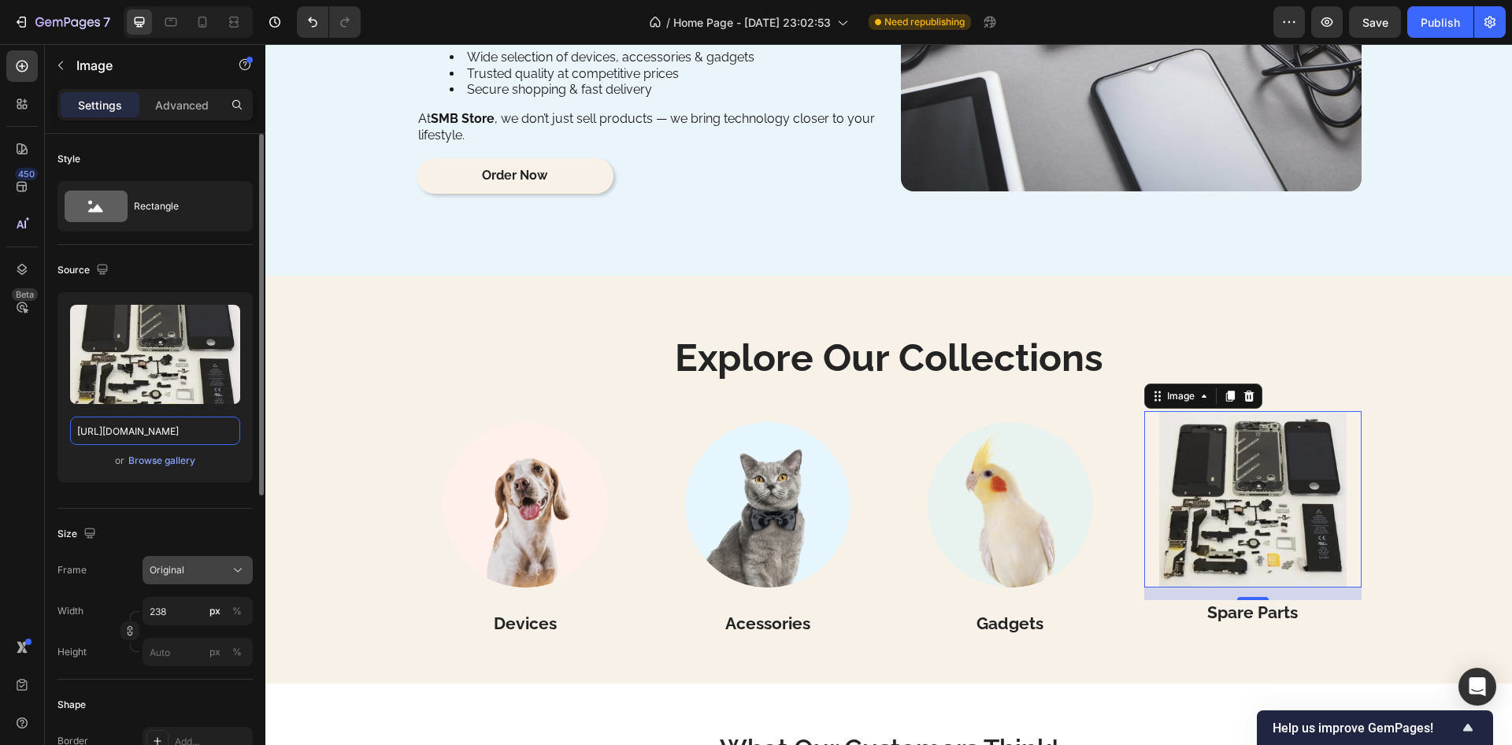
type input "https://avatars.mds.yandex.net/i?id=0e92201f31e0524d87660e693f3441a011fa505d-52…"
click at [176, 582] on button "Original" at bounding box center [198, 570] width 110 height 28
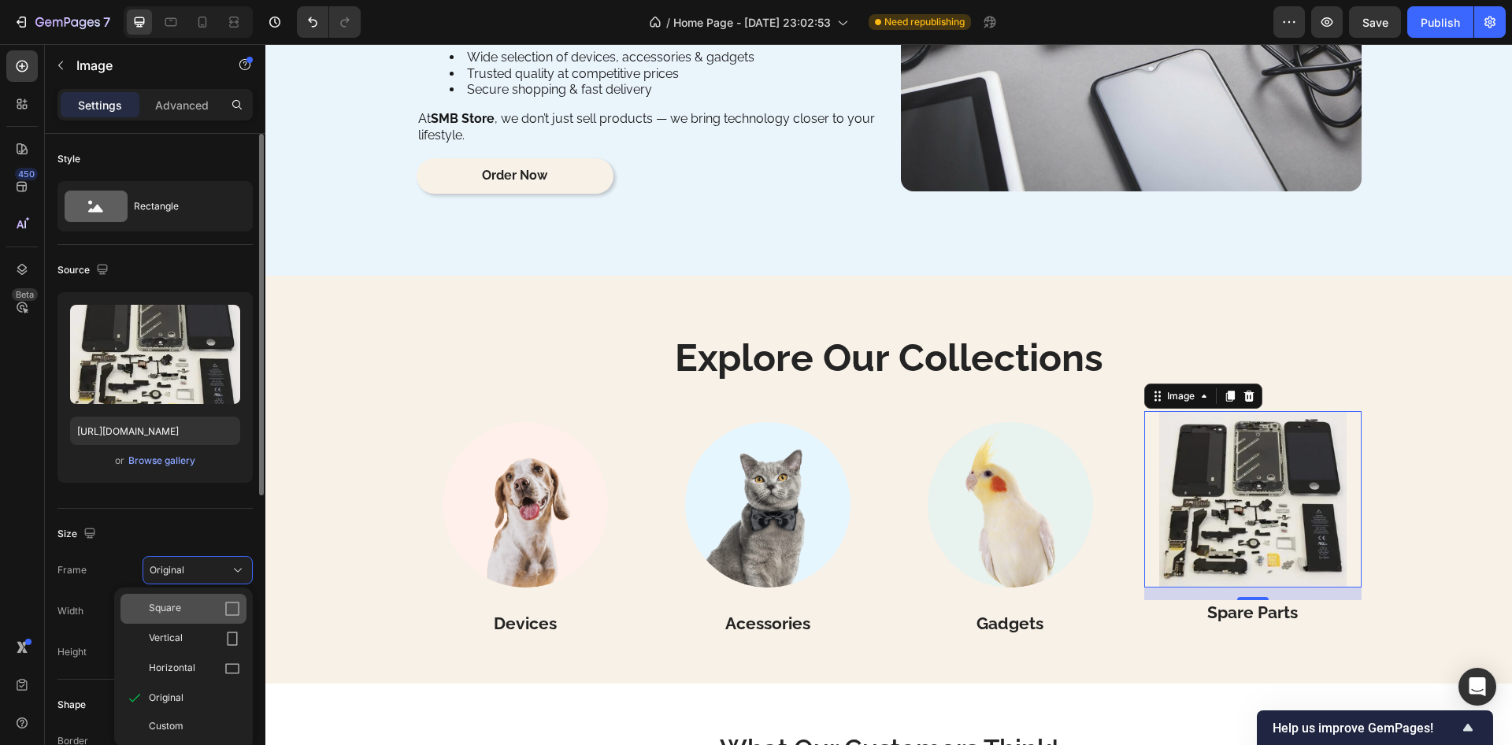
click at [158, 605] on span "Square" at bounding box center [165, 609] width 32 height 16
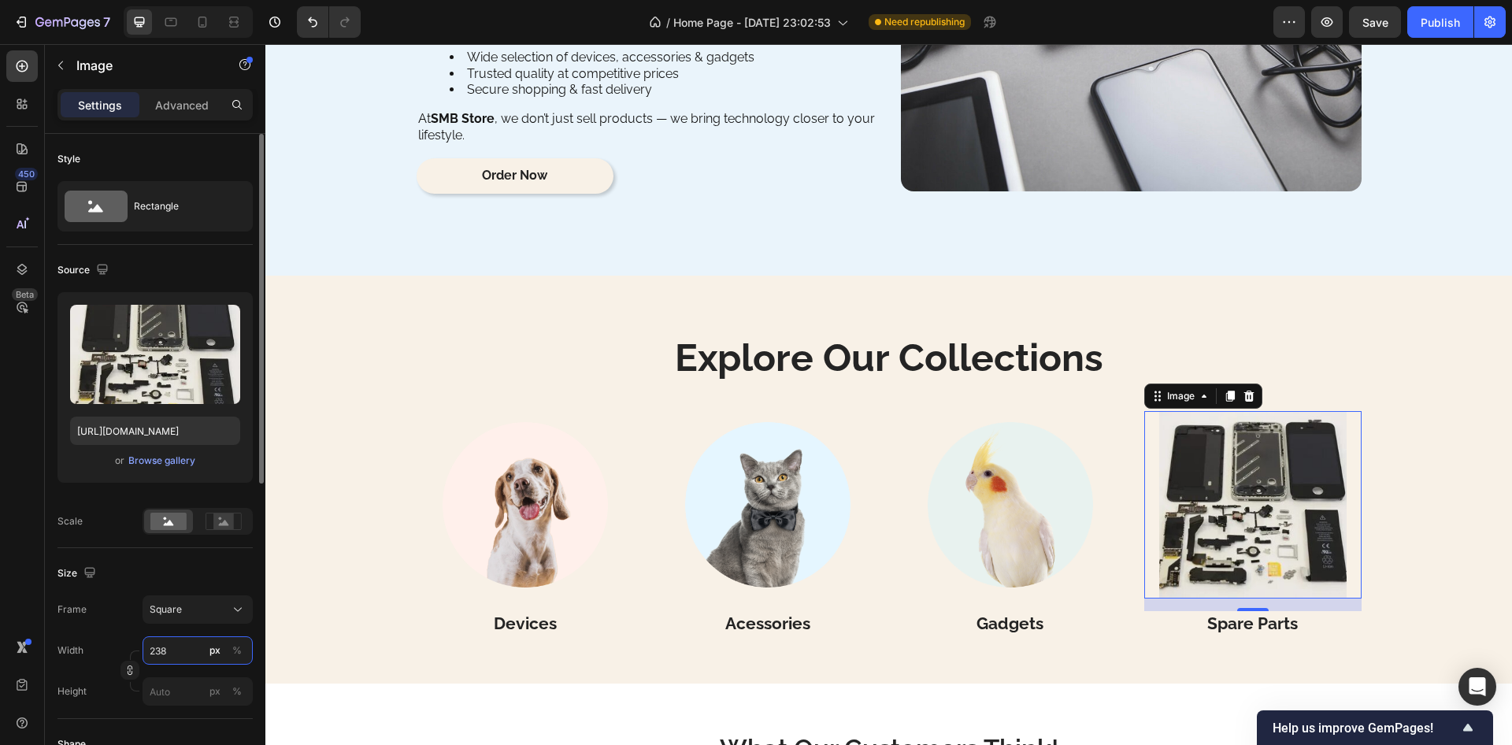
click at [187, 648] on input "238" at bounding box center [198, 650] width 110 height 28
click at [165, 688] on p "Full 100%" at bounding box center [194, 688] width 91 height 14
type input "100"
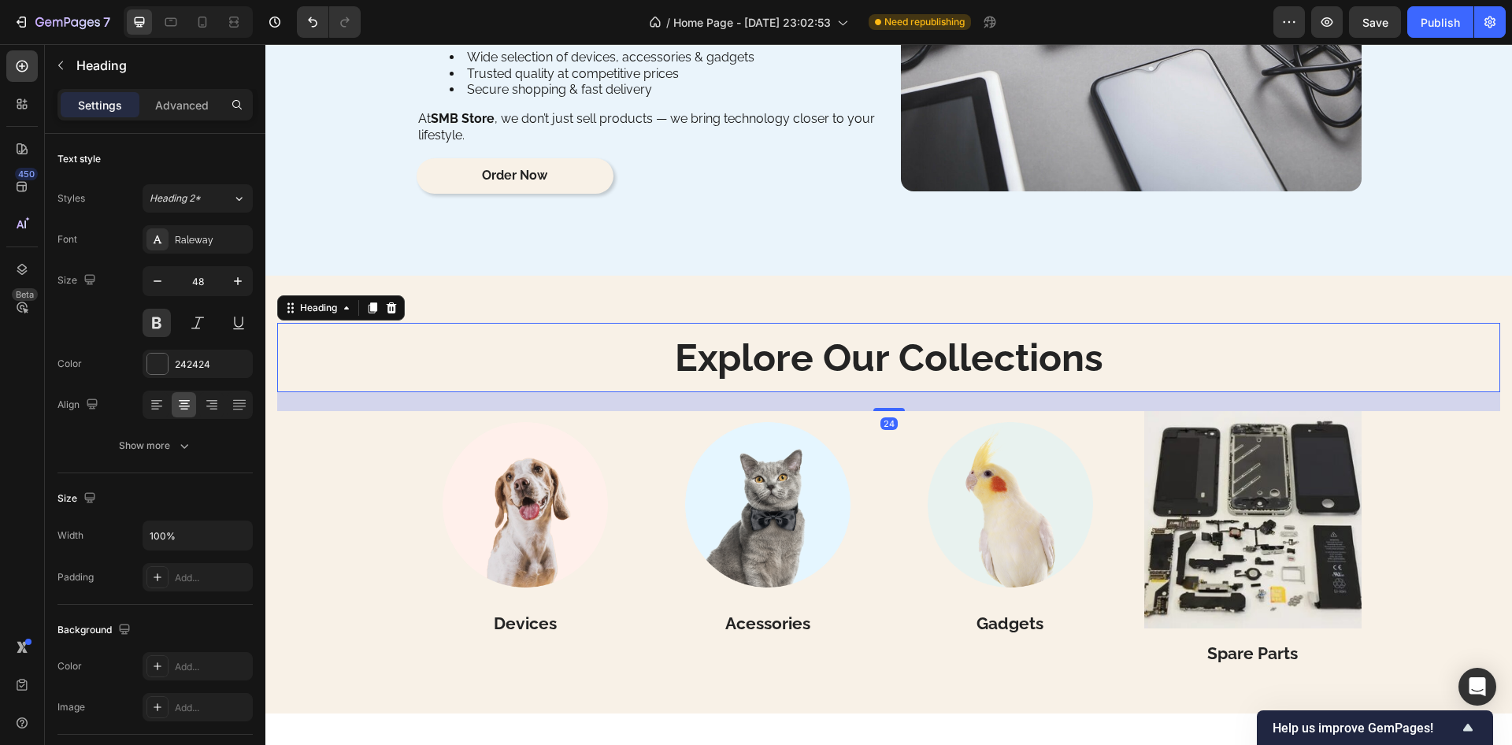
click at [385, 340] on p "Explore Our Collections" at bounding box center [889, 358] width 1220 height 42
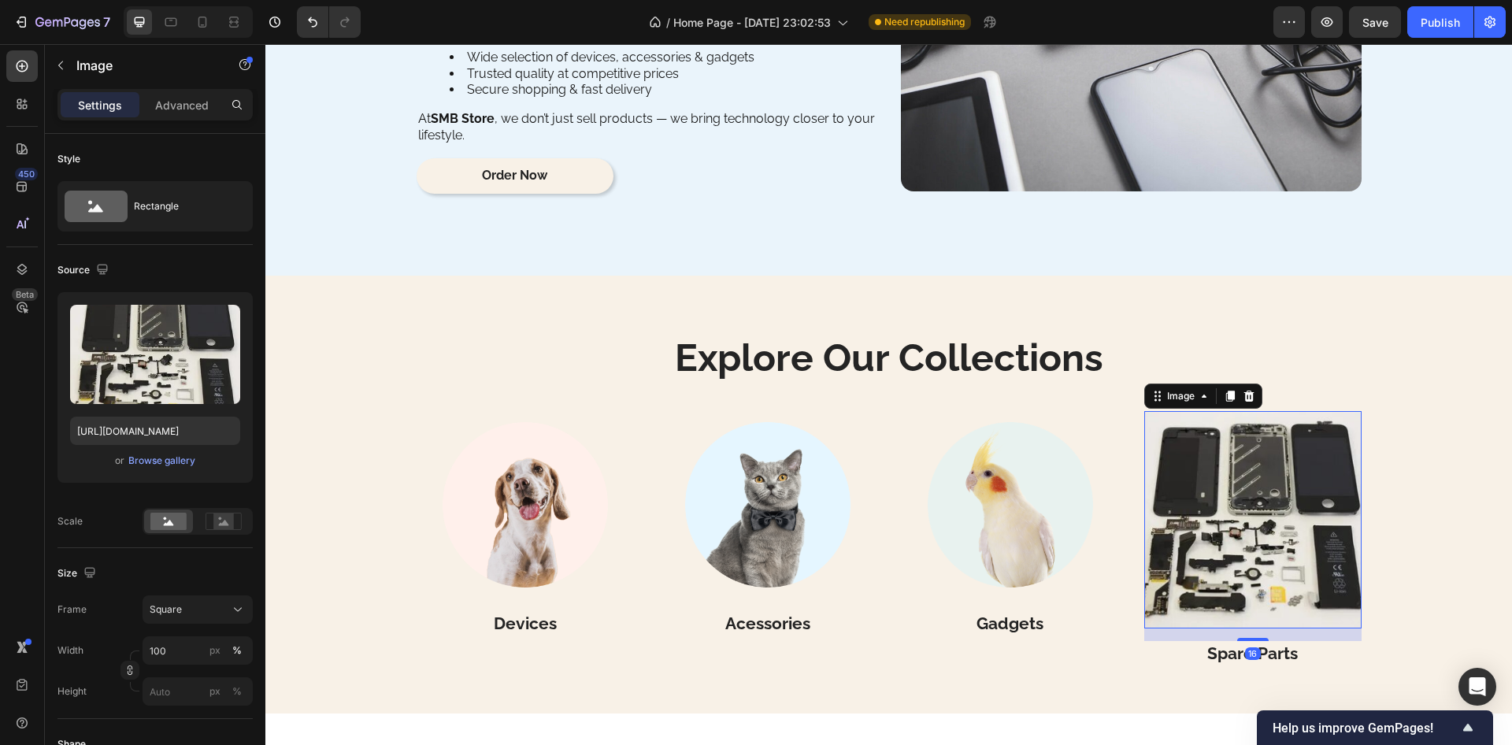
drag, startPoint x: 1199, startPoint y: 477, endPoint x: 1026, endPoint y: 436, distance: 178.1
click at [1199, 478] on img at bounding box center [1253, 519] width 217 height 217
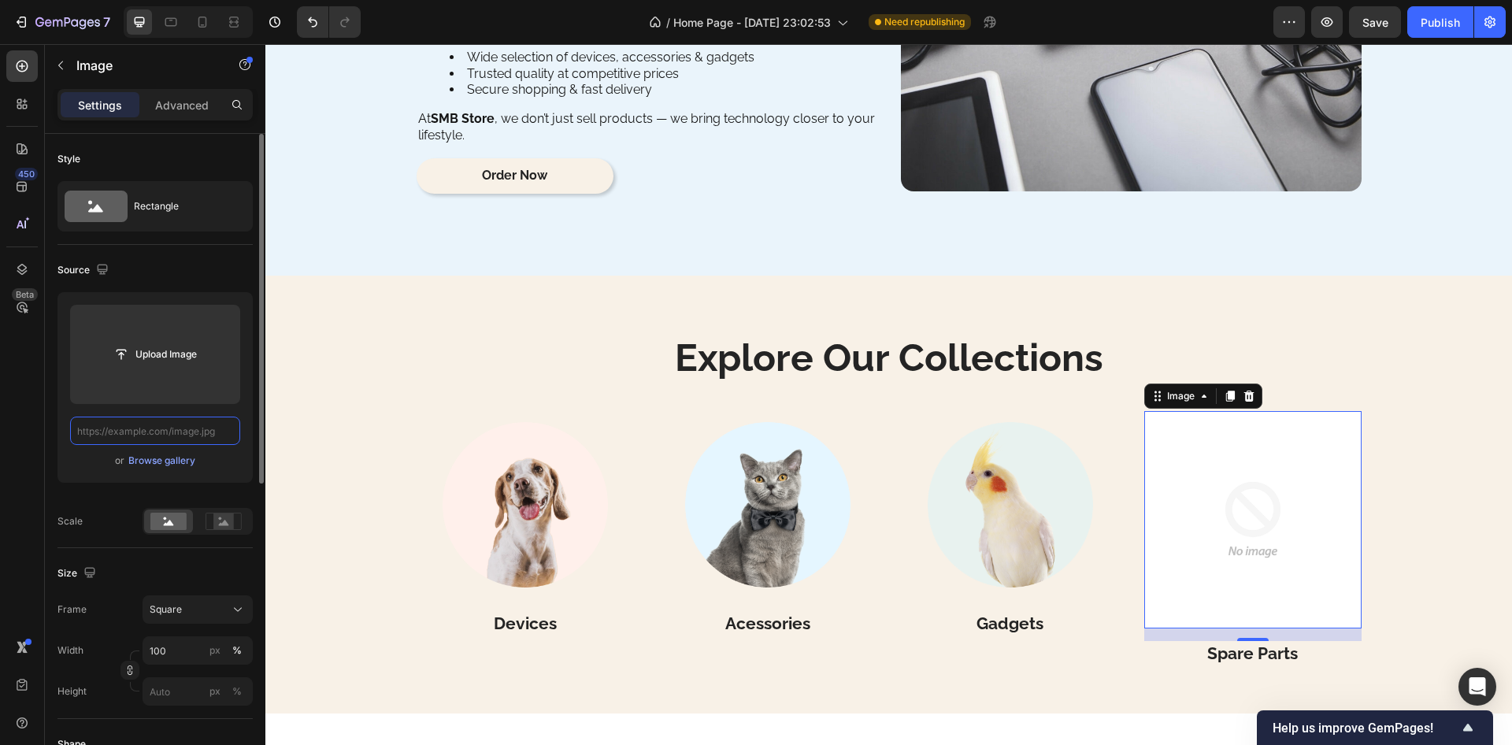
paste input "https://preview.free3d.com/img/2019/04/2273093123431203888/32t8qcr1.jpg"
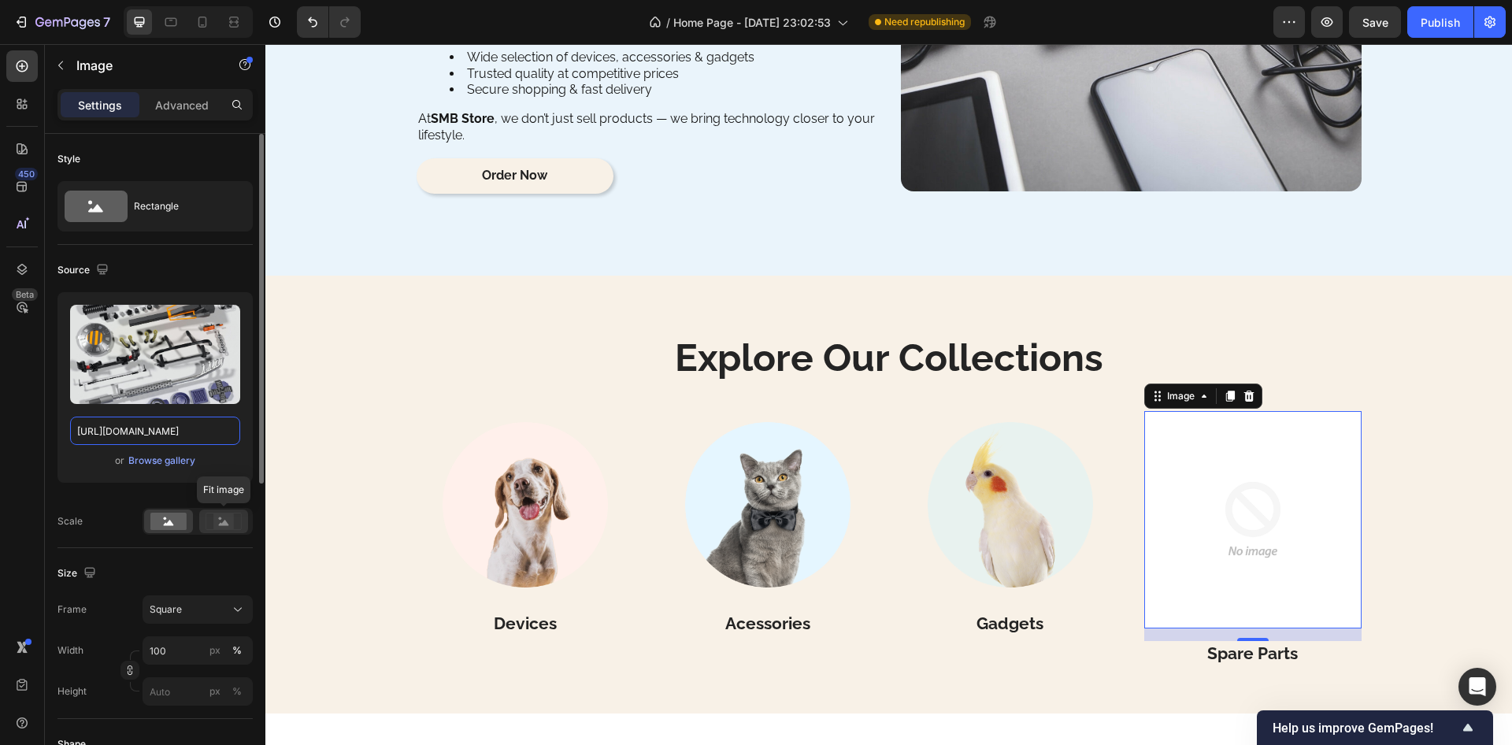
scroll to position [0, 219]
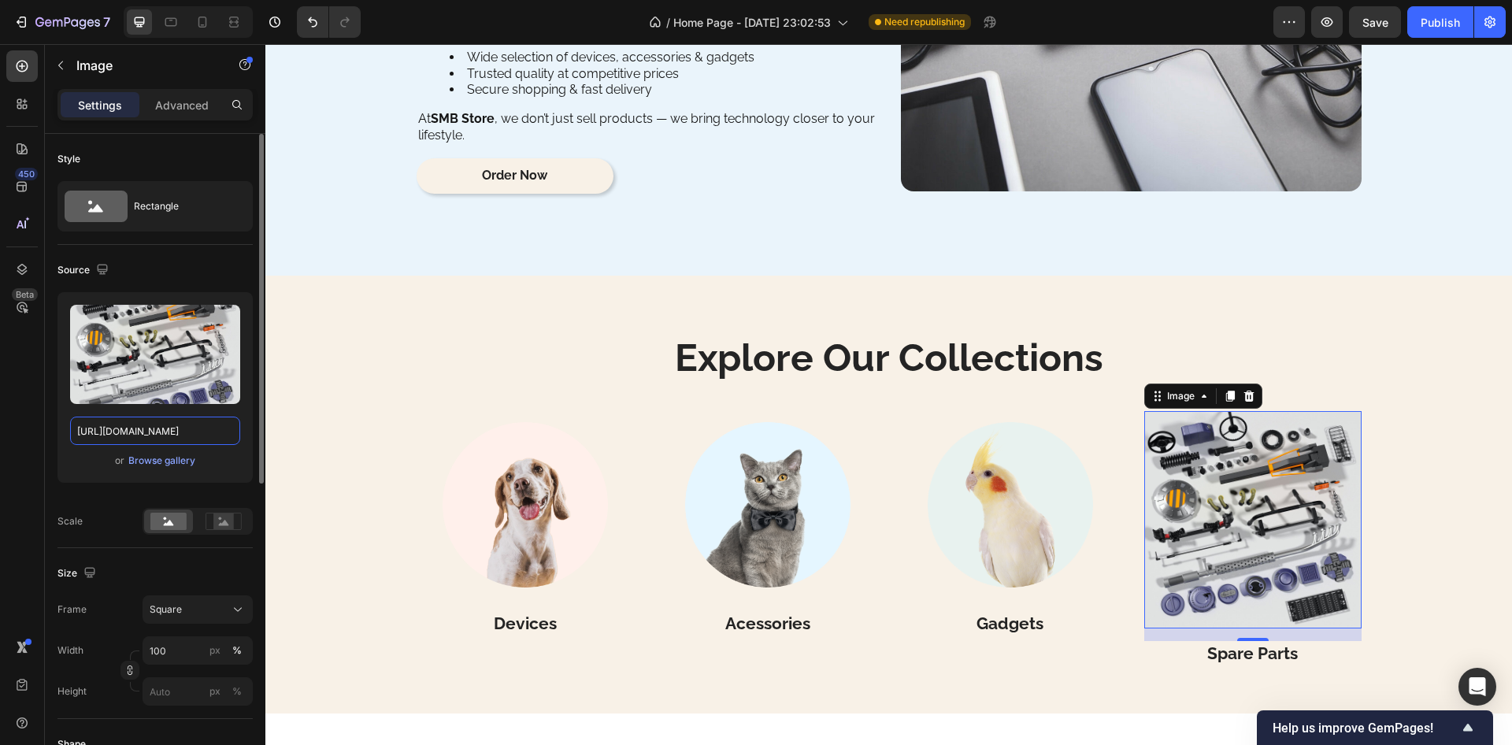
type input "https://preview.free3d.com/img/2019/04/2273093123431203888/32t8qcr1.jpg"
click at [187, 263] on div "Source" at bounding box center [155, 270] width 195 height 25
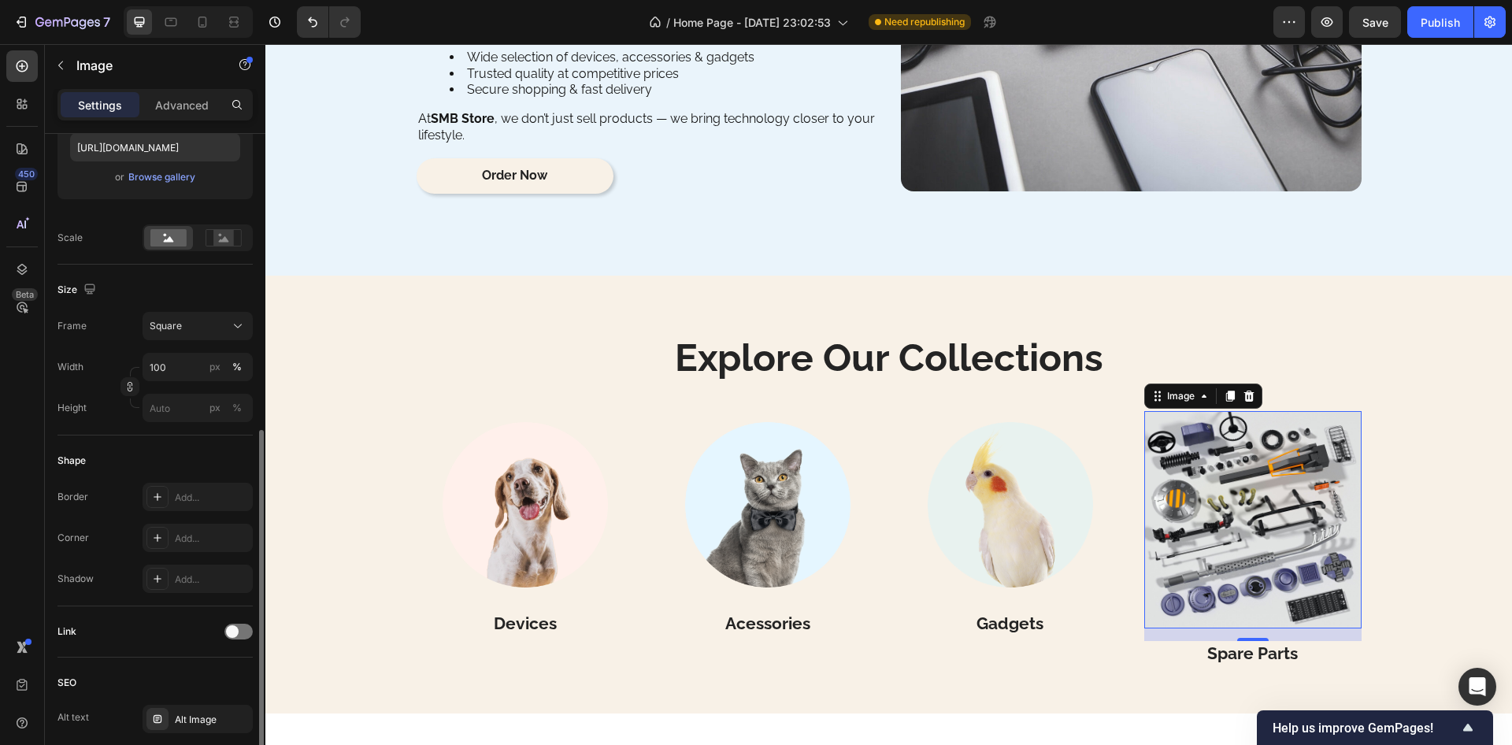
scroll to position [573, 0]
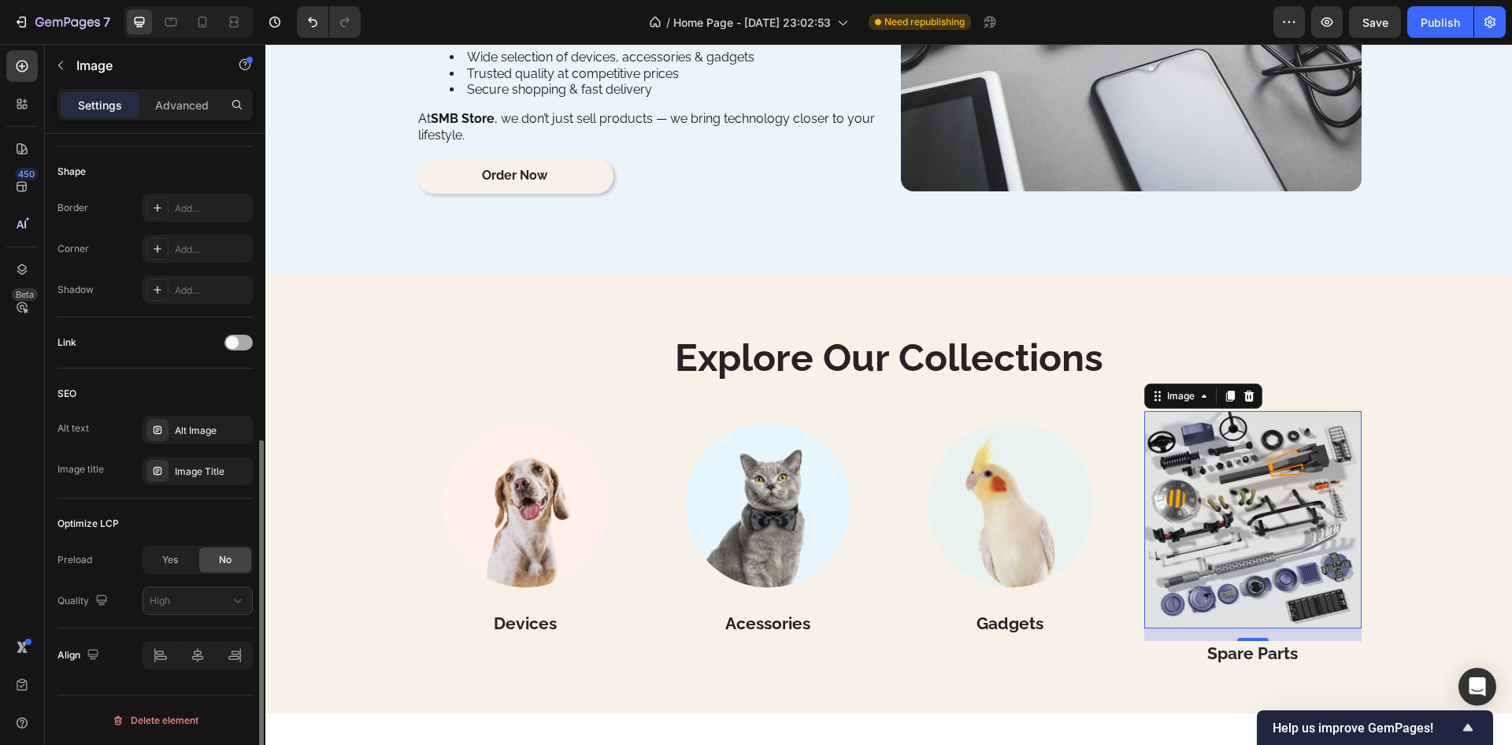
click at [243, 340] on div at bounding box center [239, 343] width 28 height 16
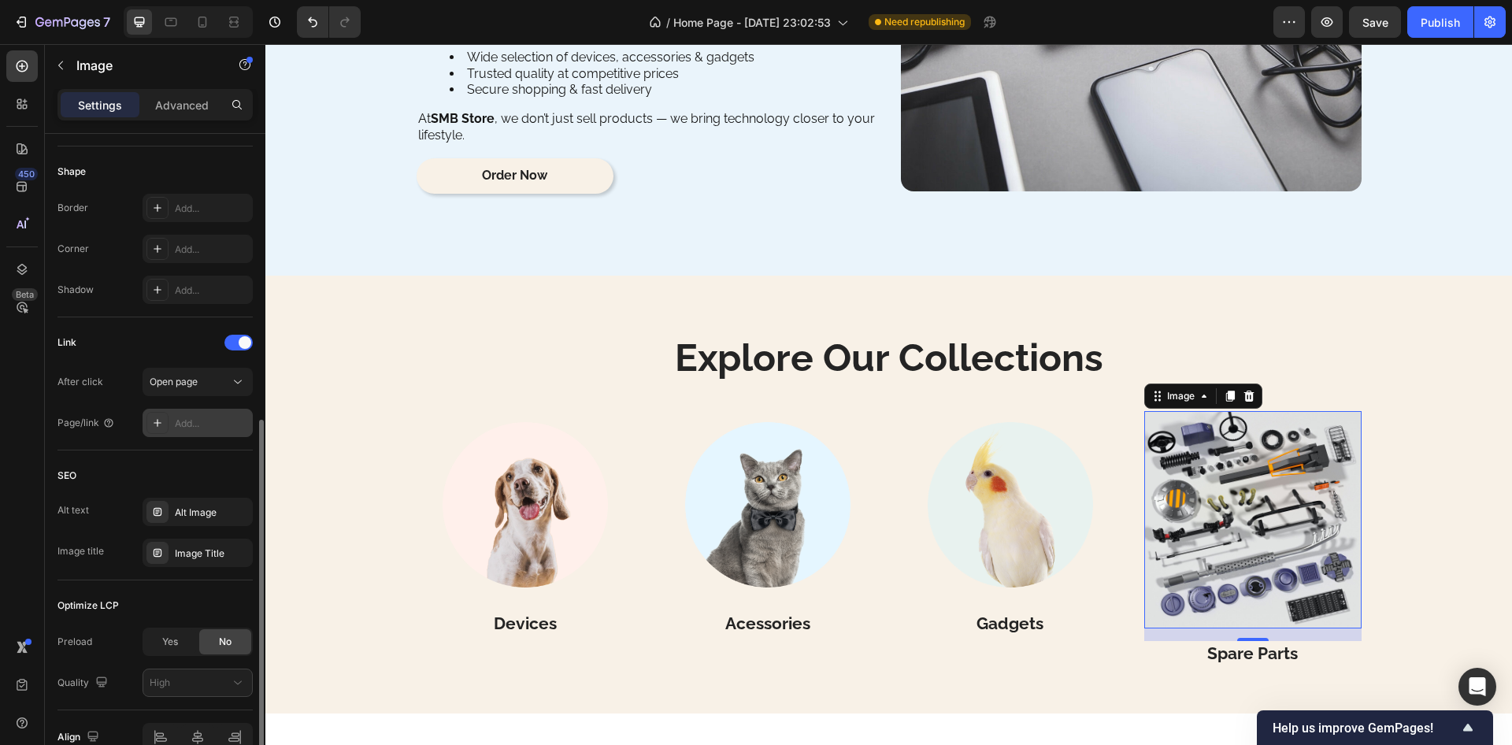
click at [161, 425] on icon at bounding box center [157, 423] width 13 height 13
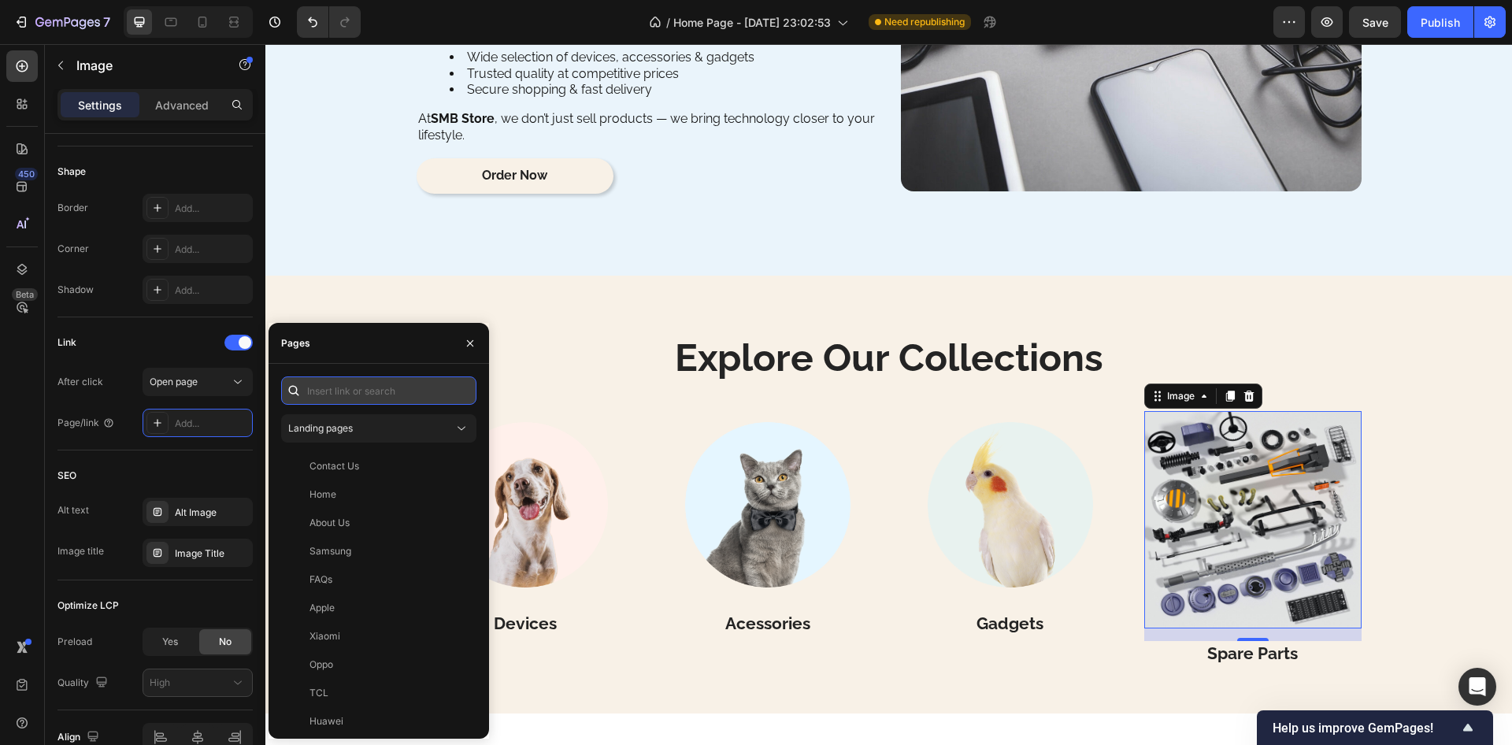
click at [361, 388] on input "text" at bounding box center [378, 391] width 195 height 28
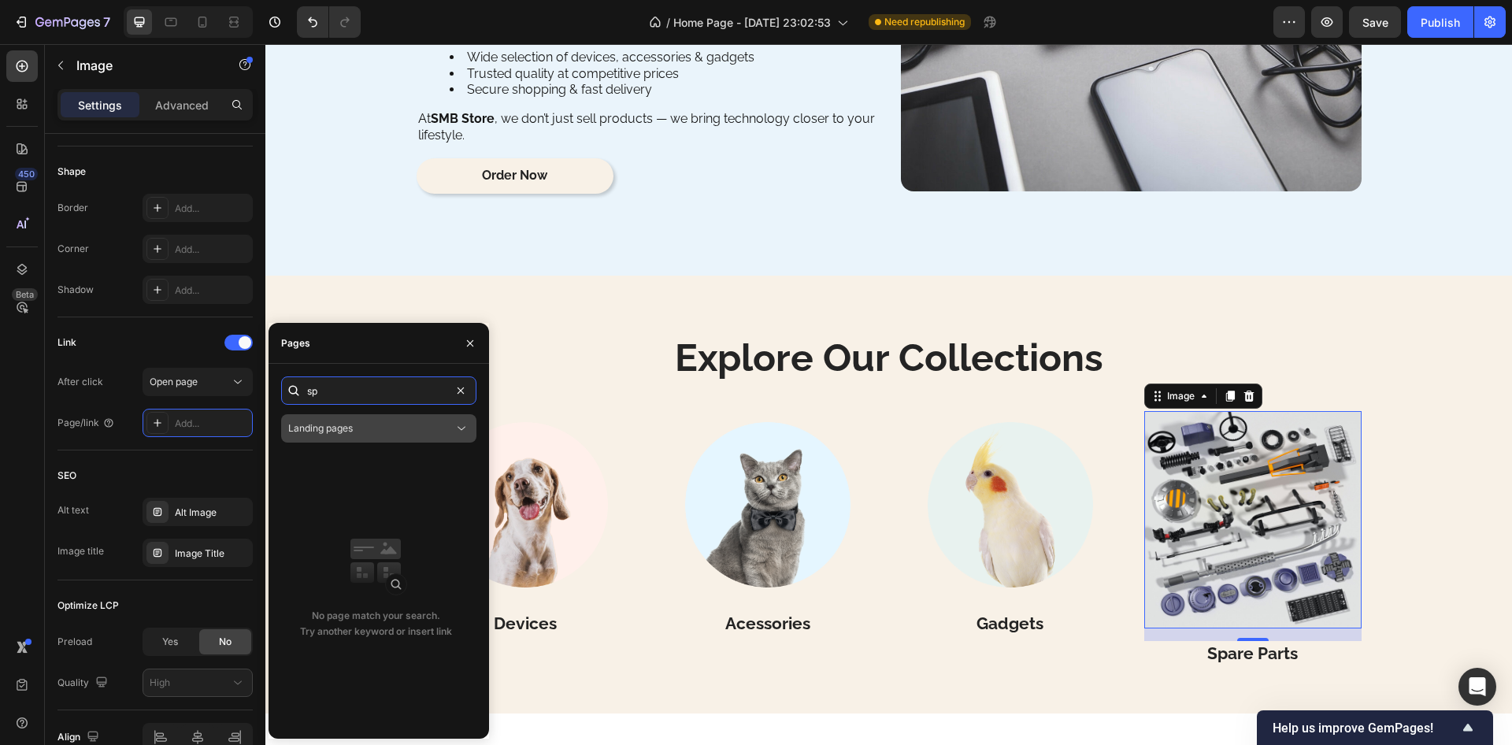
type input "sp"
click at [407, 437] on button "Landing pages" at bounding box center [378, 428] width 195 height 28
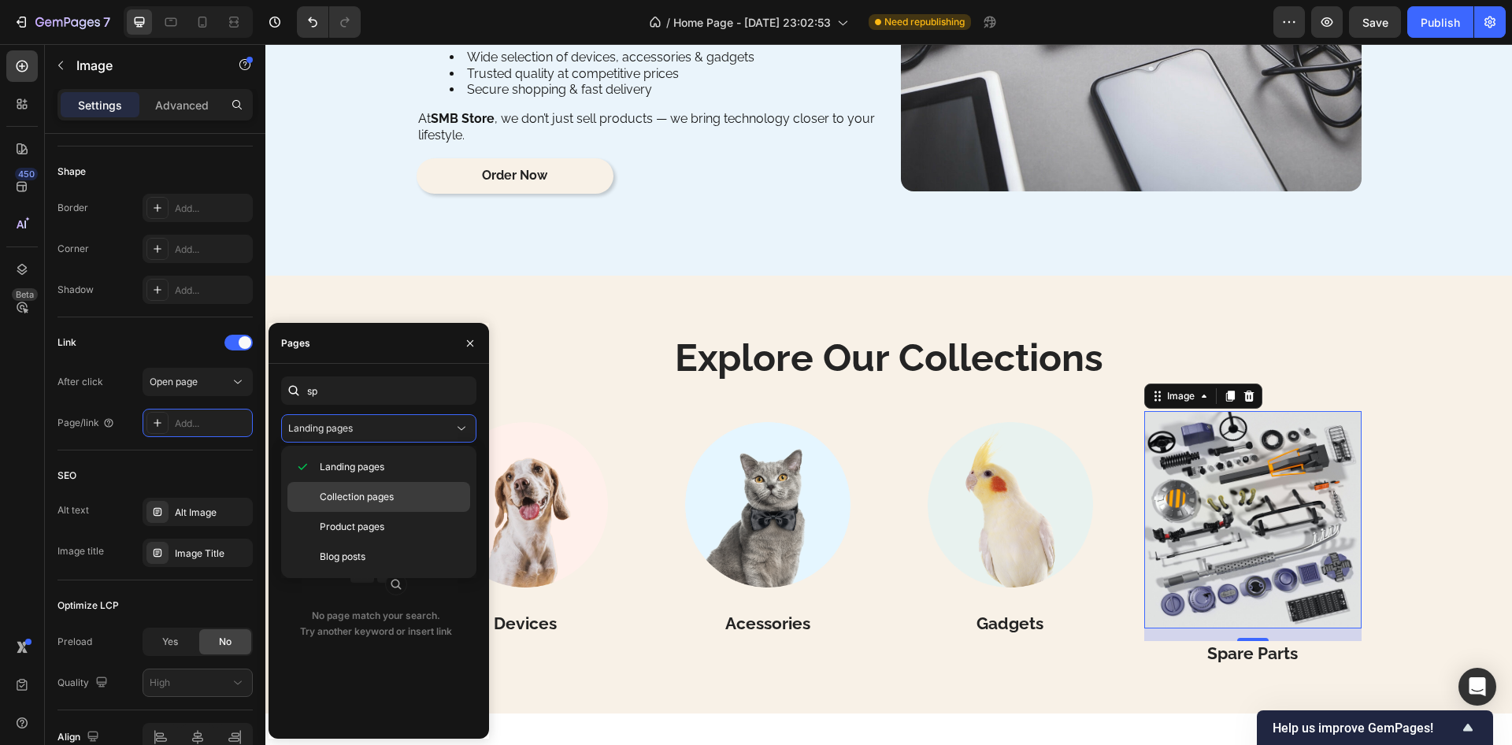
click at [354, 502] on span "Collection pages" at bounding box center [357, 497] width 74 height 14
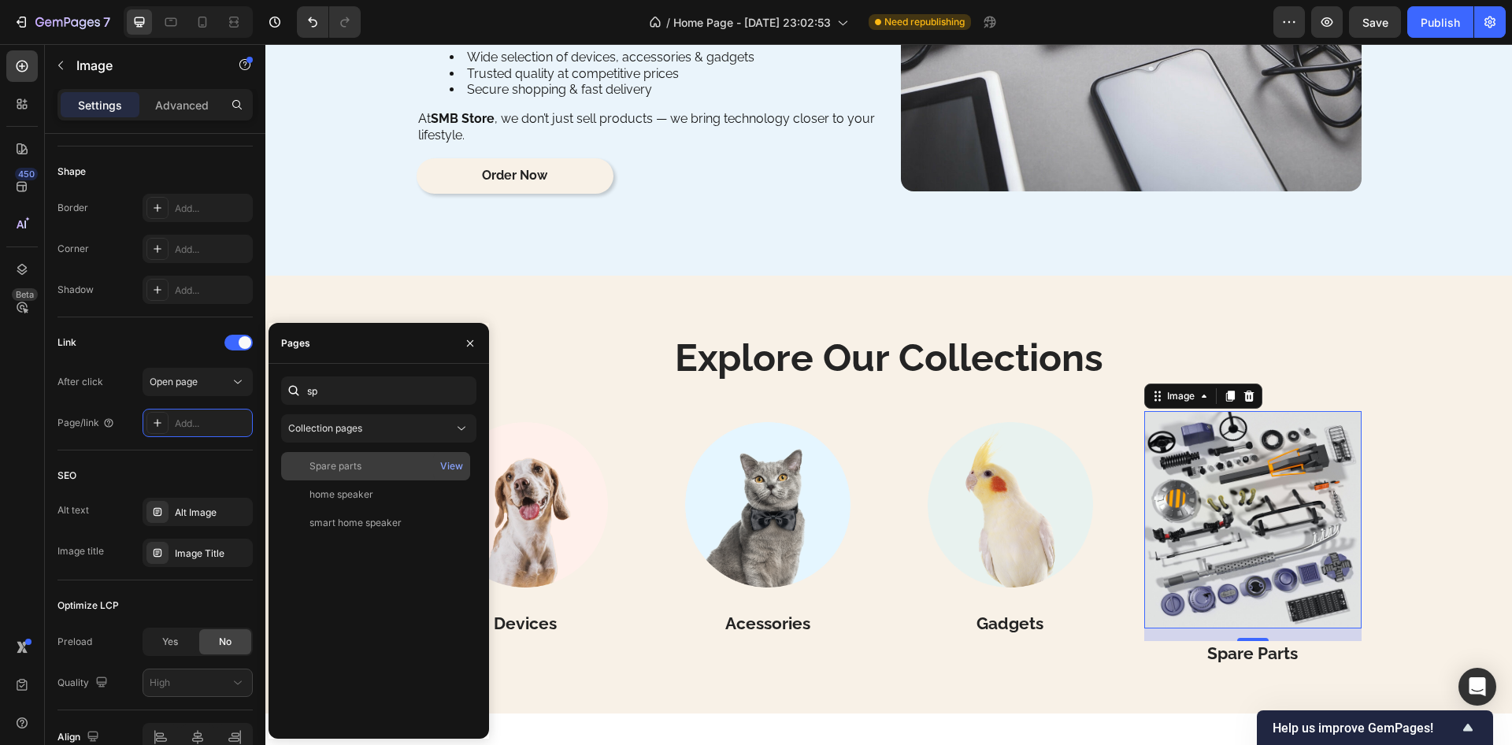
click at [352, 475] on div "Spare parts View" at bounding box center [375, 466] width 189 height 28
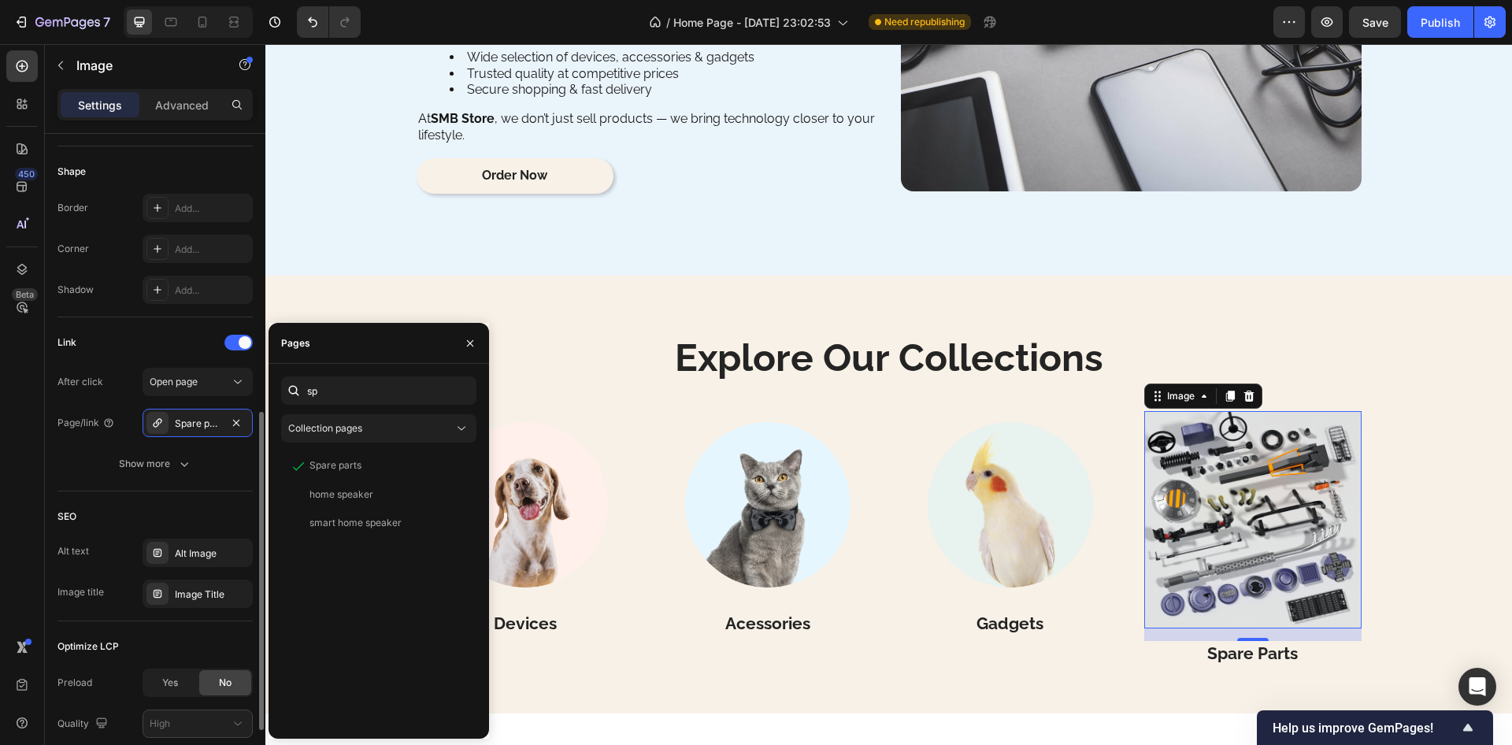
click at [181, 508] on div "SEO" at bounding box center [155, 516] width 195 height 25
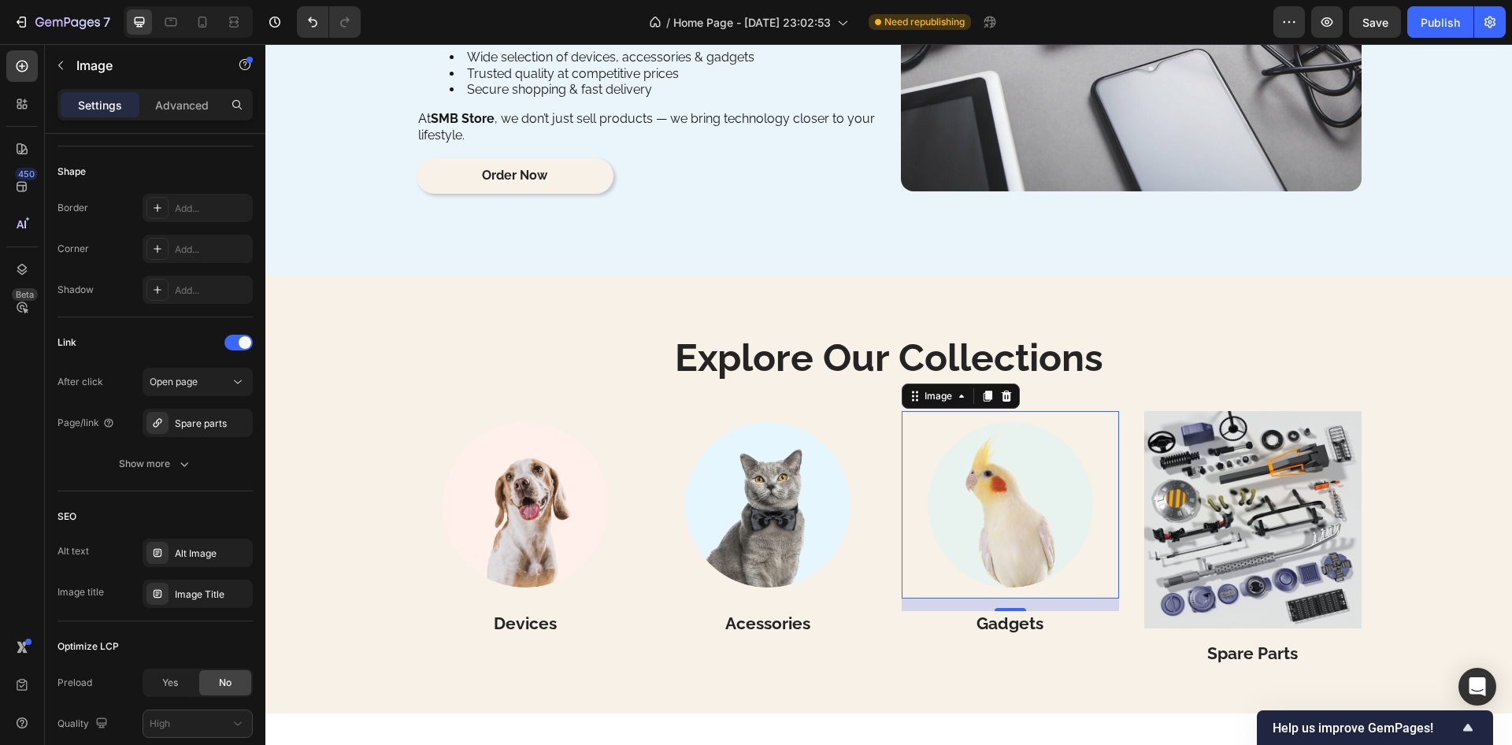
click at [977, 488] on img at bounding box center [1010, 504] width 187 height 187
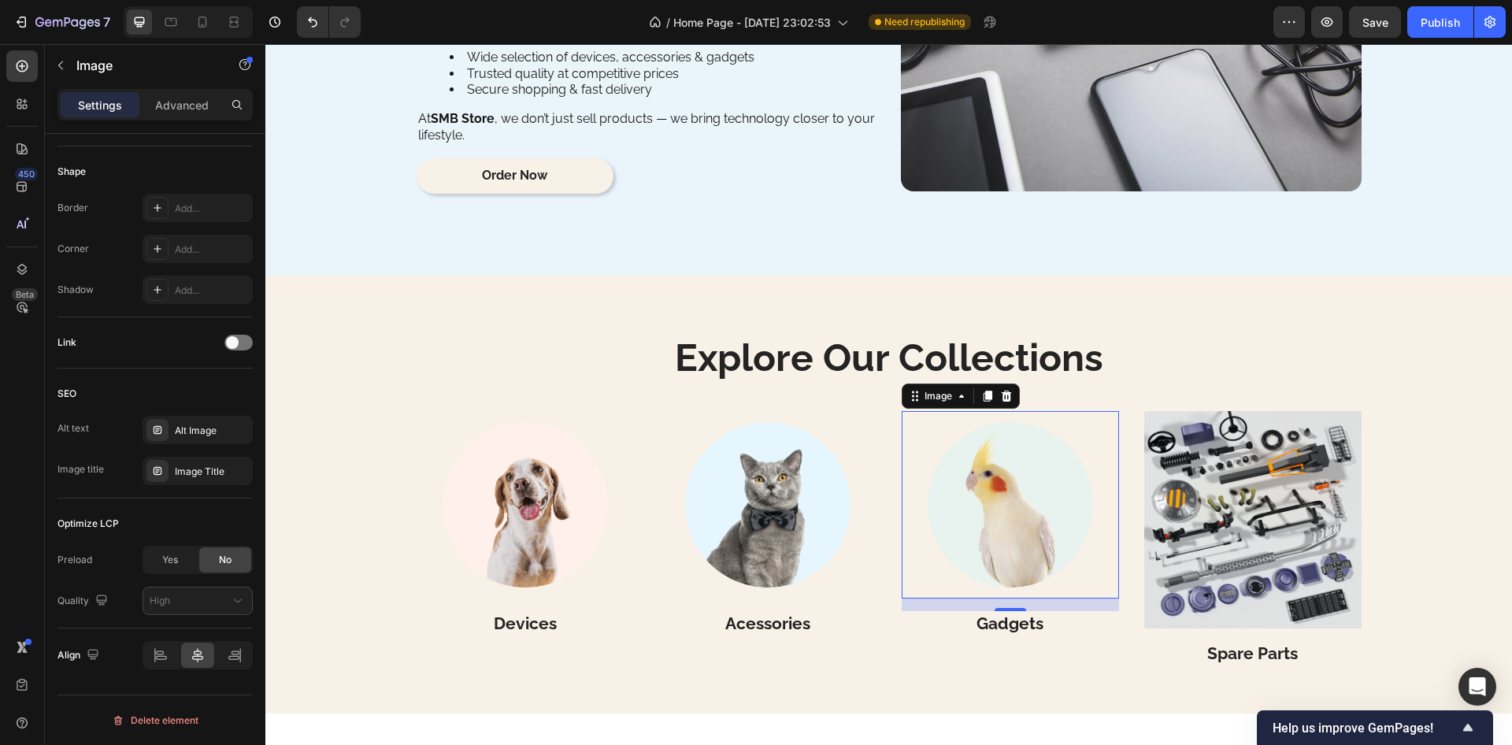
drag, startPoint x: 972, startPoint y: 469, endPoint x: 616, endPoint y: 410, distance: 360.8
click at [970, 469] on img at bounding box center [1010, 504] width 187 height 187
click at [245, 338] on div at bounding box center [239, 343] width 28 height 16
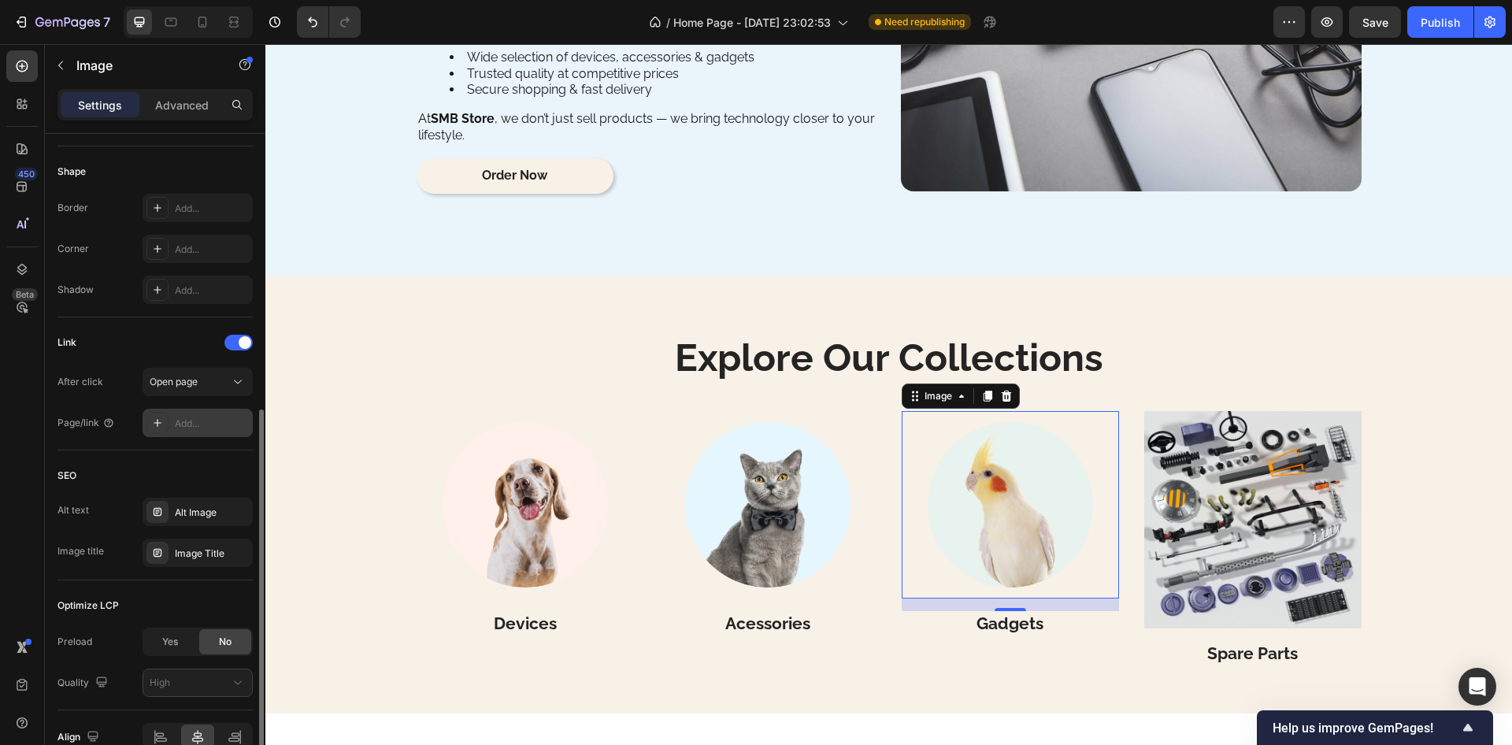
click at [199, 428] on div "Add..." at bounding box center [212, 424] width 74 height 14
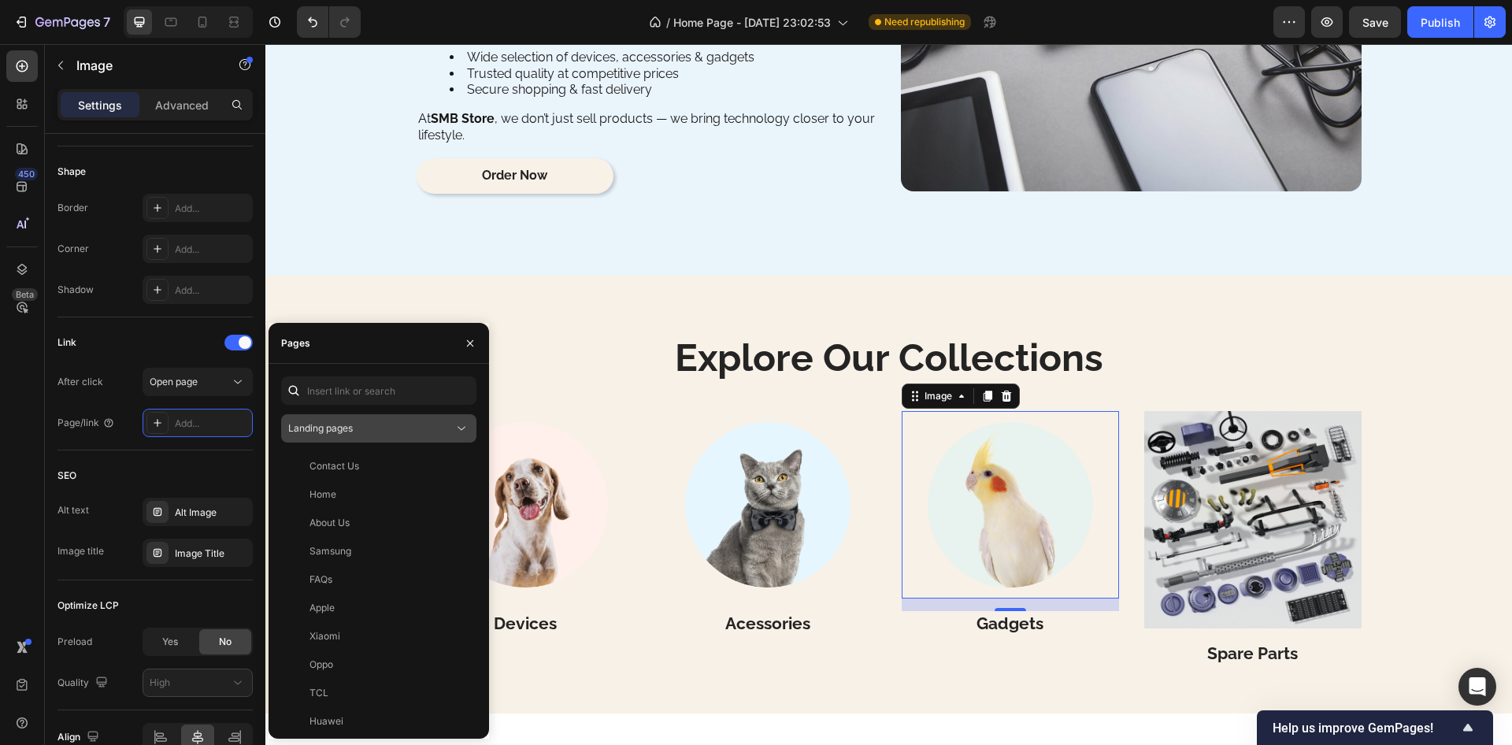
click at [387, 425] on div "Landing pages" at bounding box center [370, 428] width 165 height 14
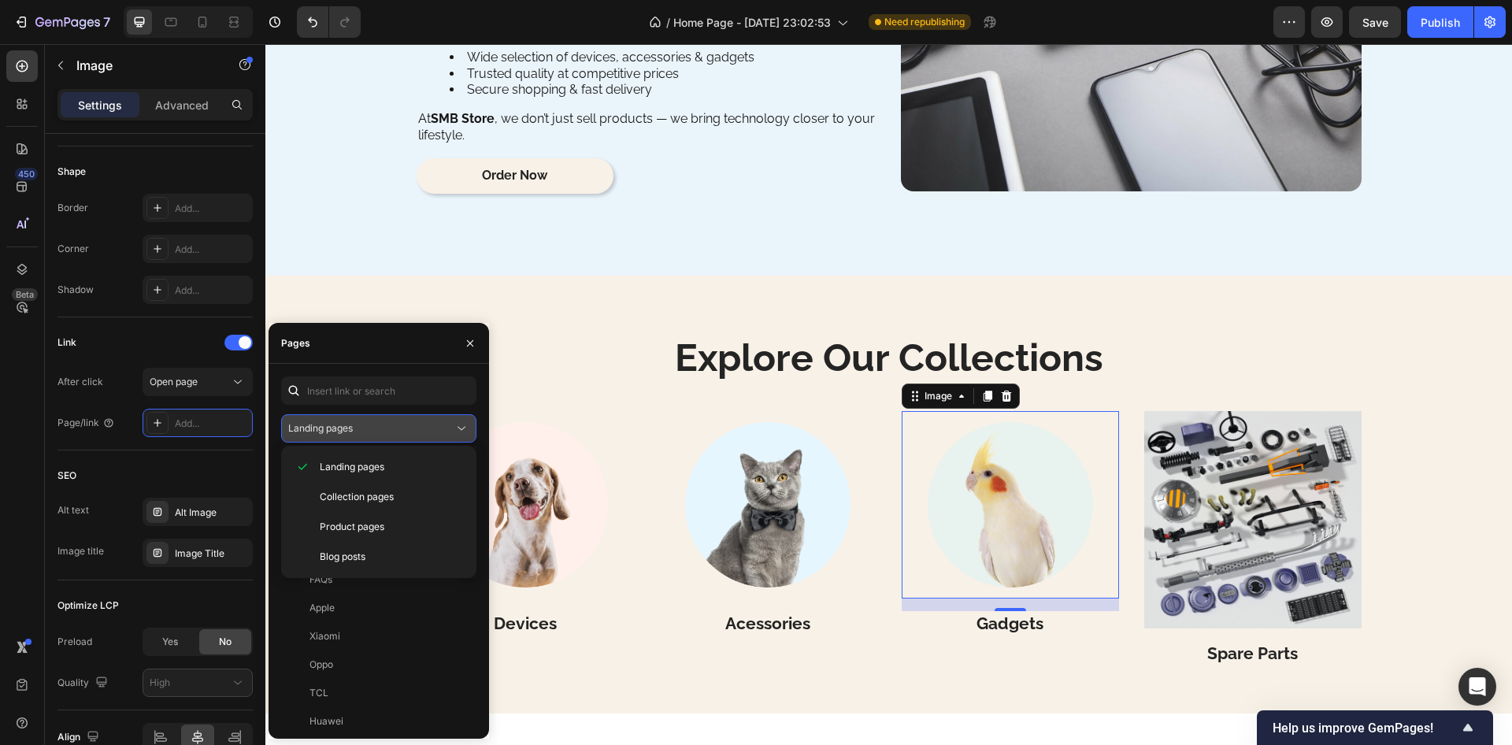
drag, startPoint x: 349, startPoint y: 500, endPoint x: 350, endPoint y: 440, distance: 60.7
click at [346, 493] on span "Collection pages" at bounding box center [357, 497] width 74 height 14
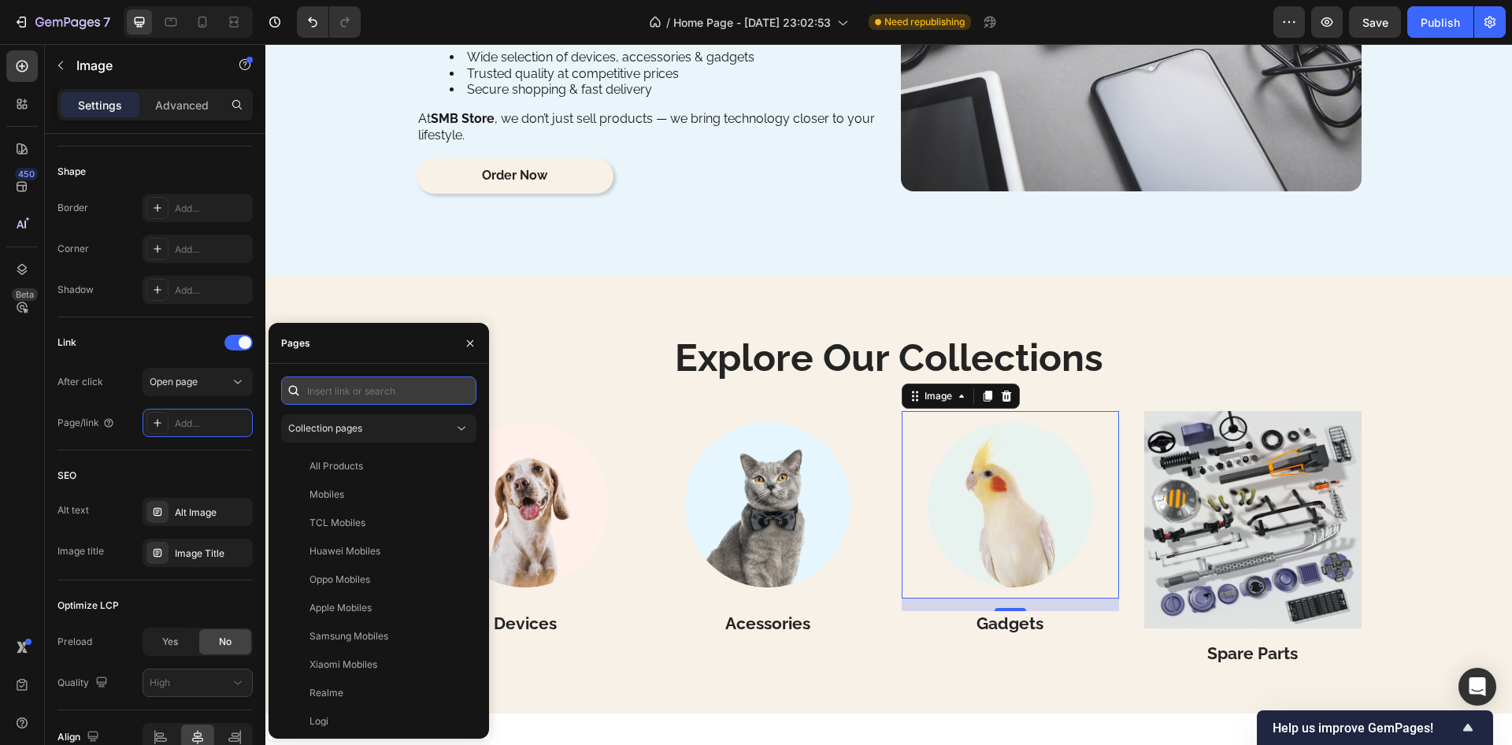
click at [362, 392] on input "text" at bounding box center [378, 391] width 195 height 28
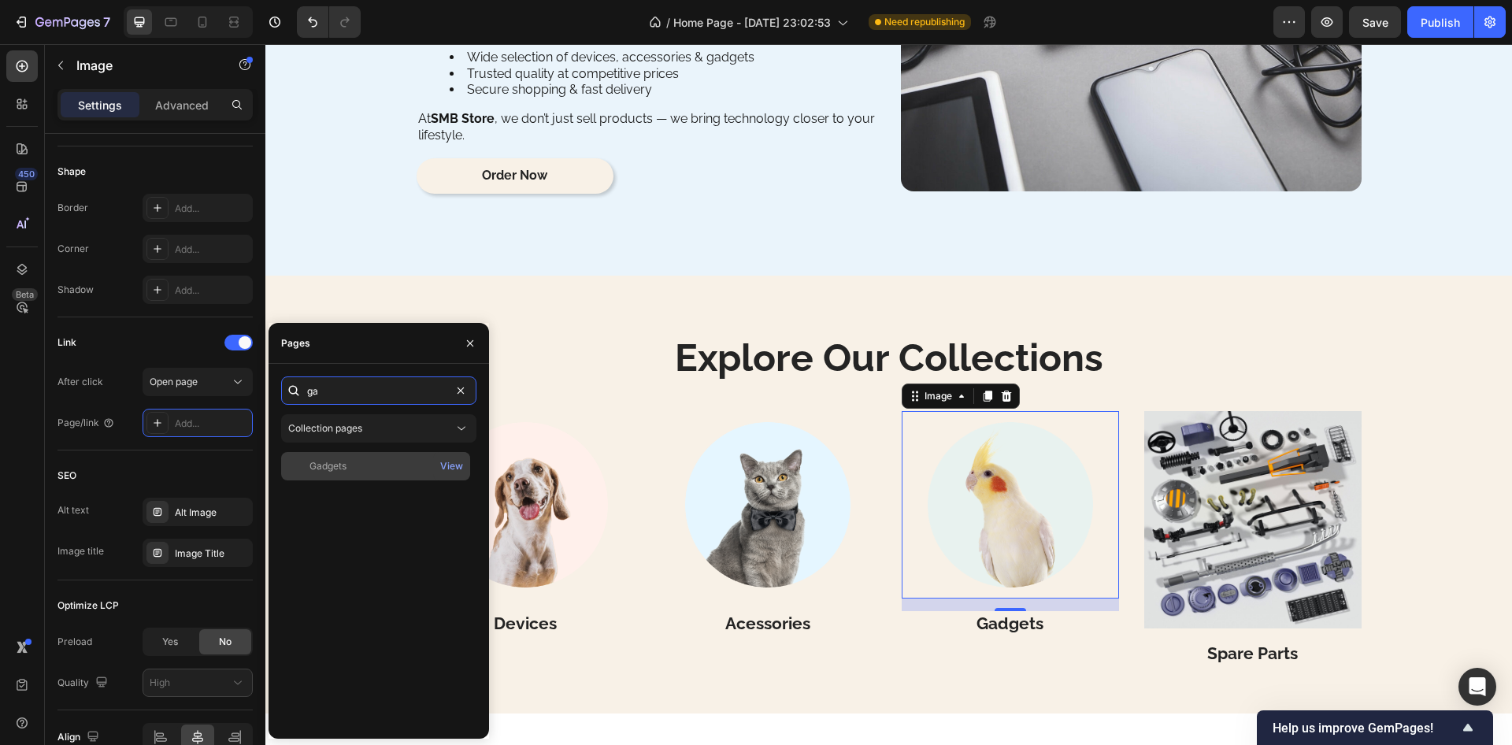
type input "ga"
drag, startPoint x: 336, startPoint y: 464, endPoint x: 327, endPoint y: 457, distance: 11.2
click at [335, 463] on div "Gadgets" at bounding box center [328, 466] width 37 height 14
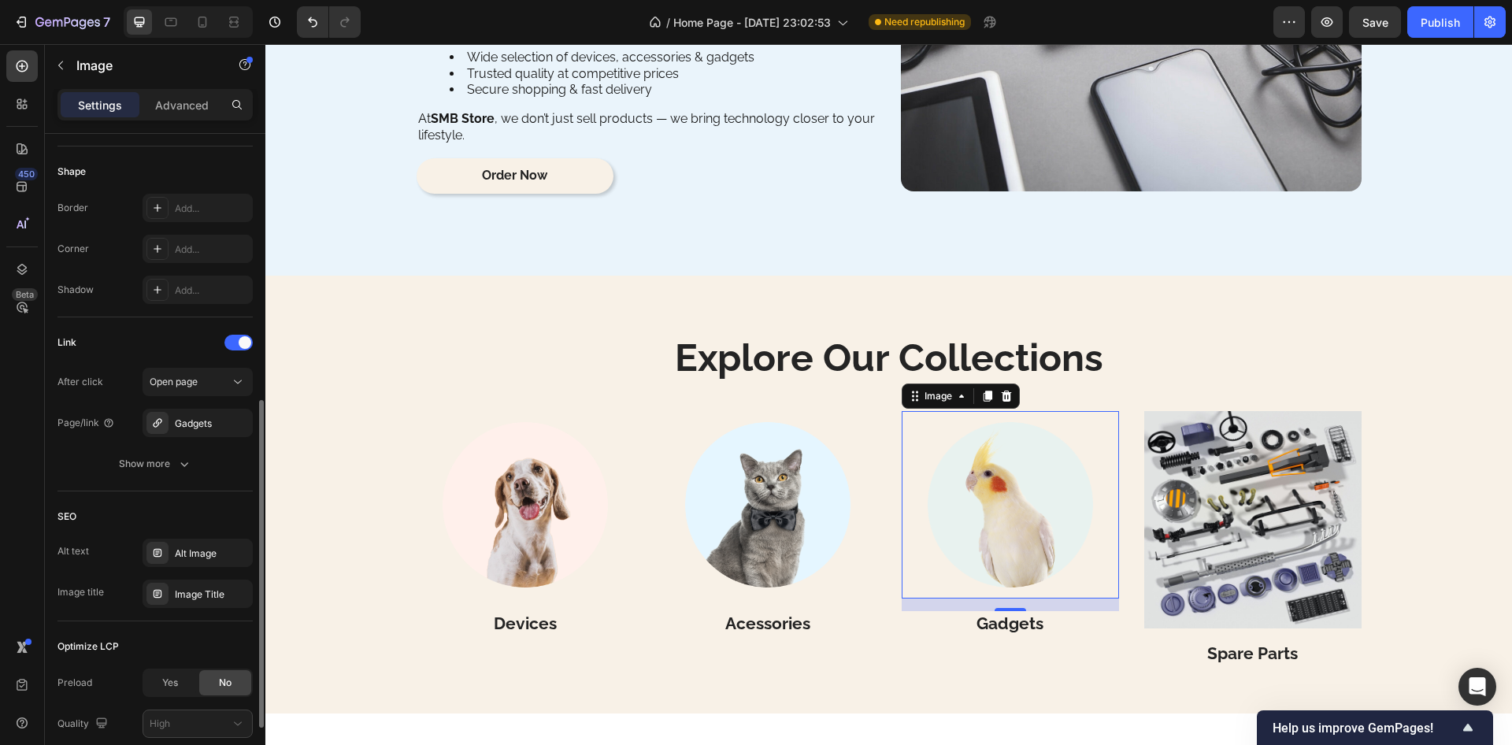
click at [181, 342] on div "Link" at bounding box center [155, 342] width 195 height 25
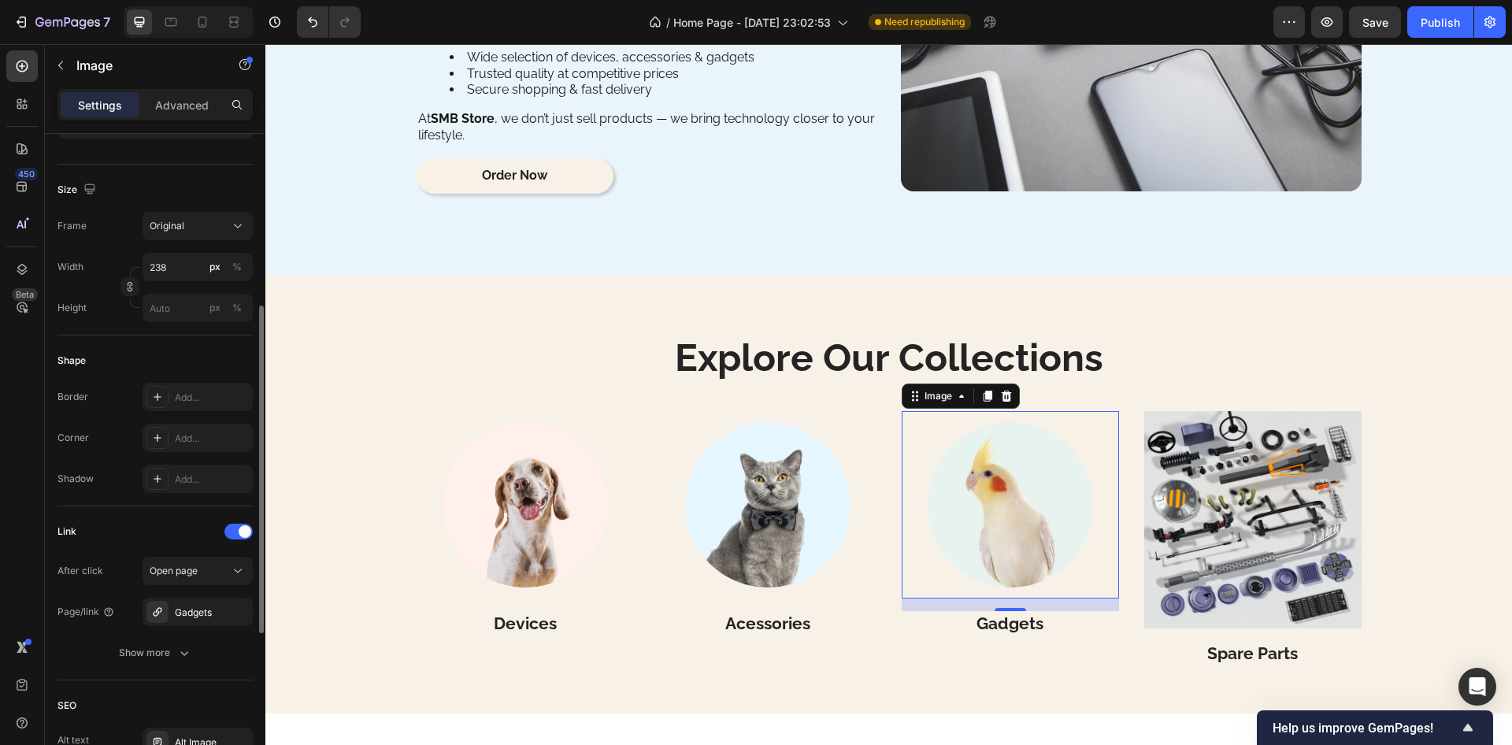
scroll to position [61, 0]
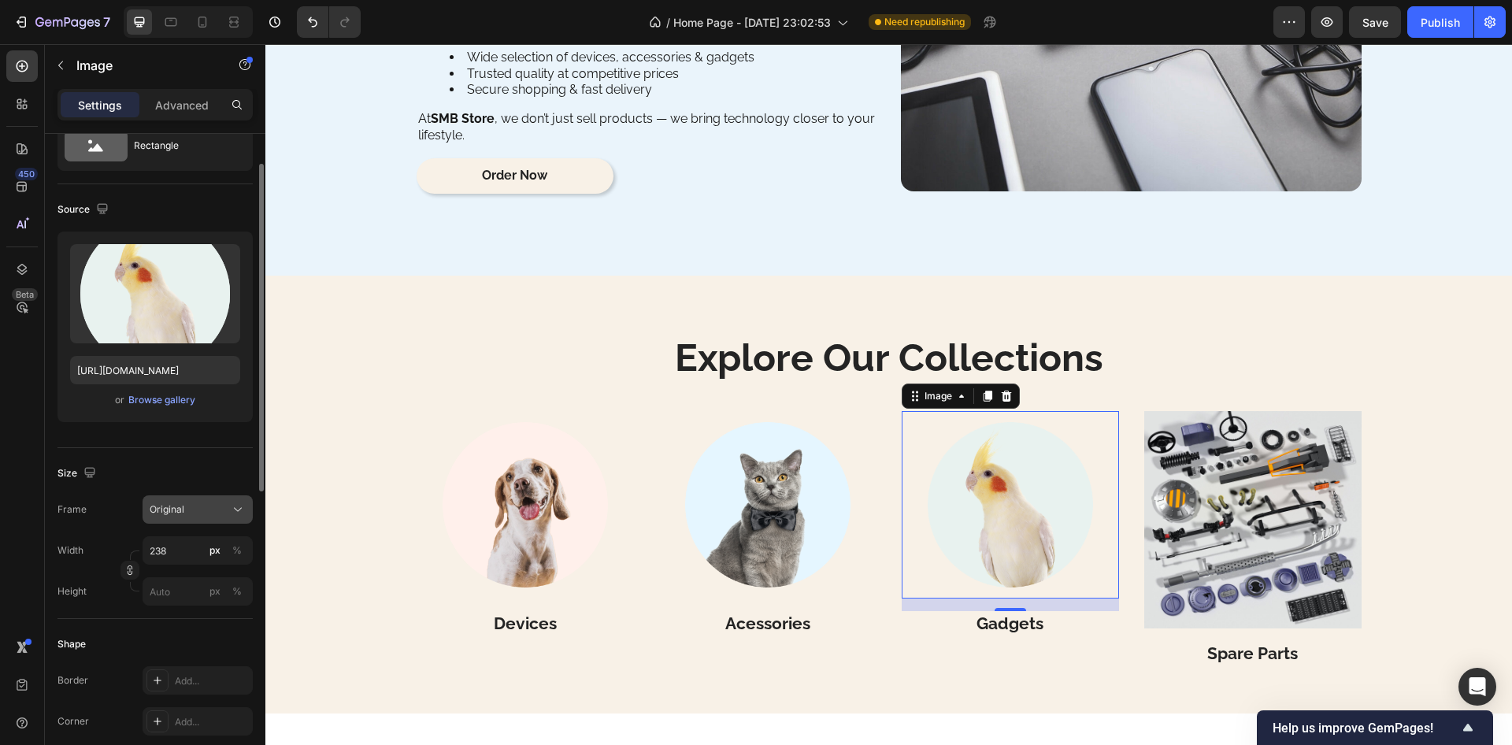
click at [239, 515] on icon at bounding box center [238, 510] width 16 height 16
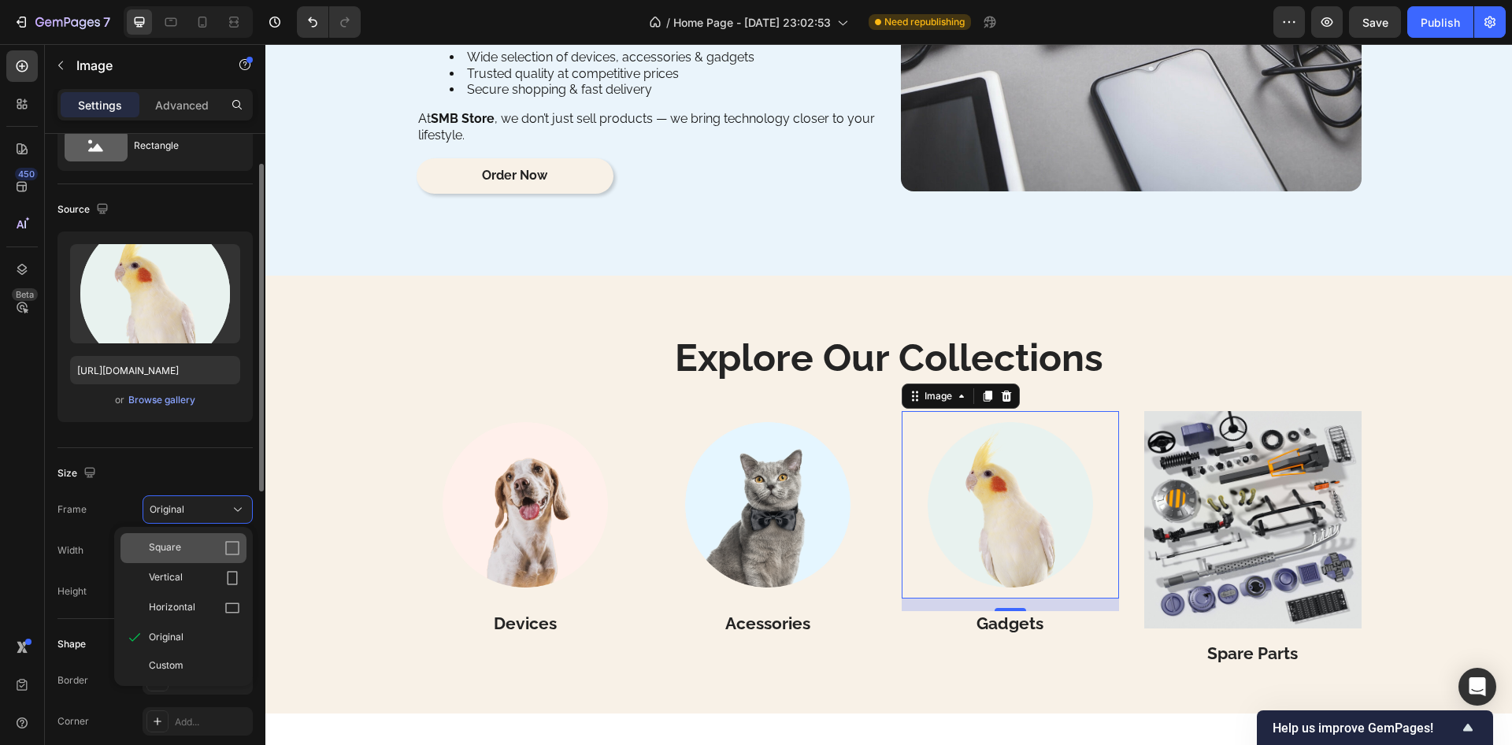
click at [198, 545] on div "Square" at bounding box center [194, 548] width 91 height 16
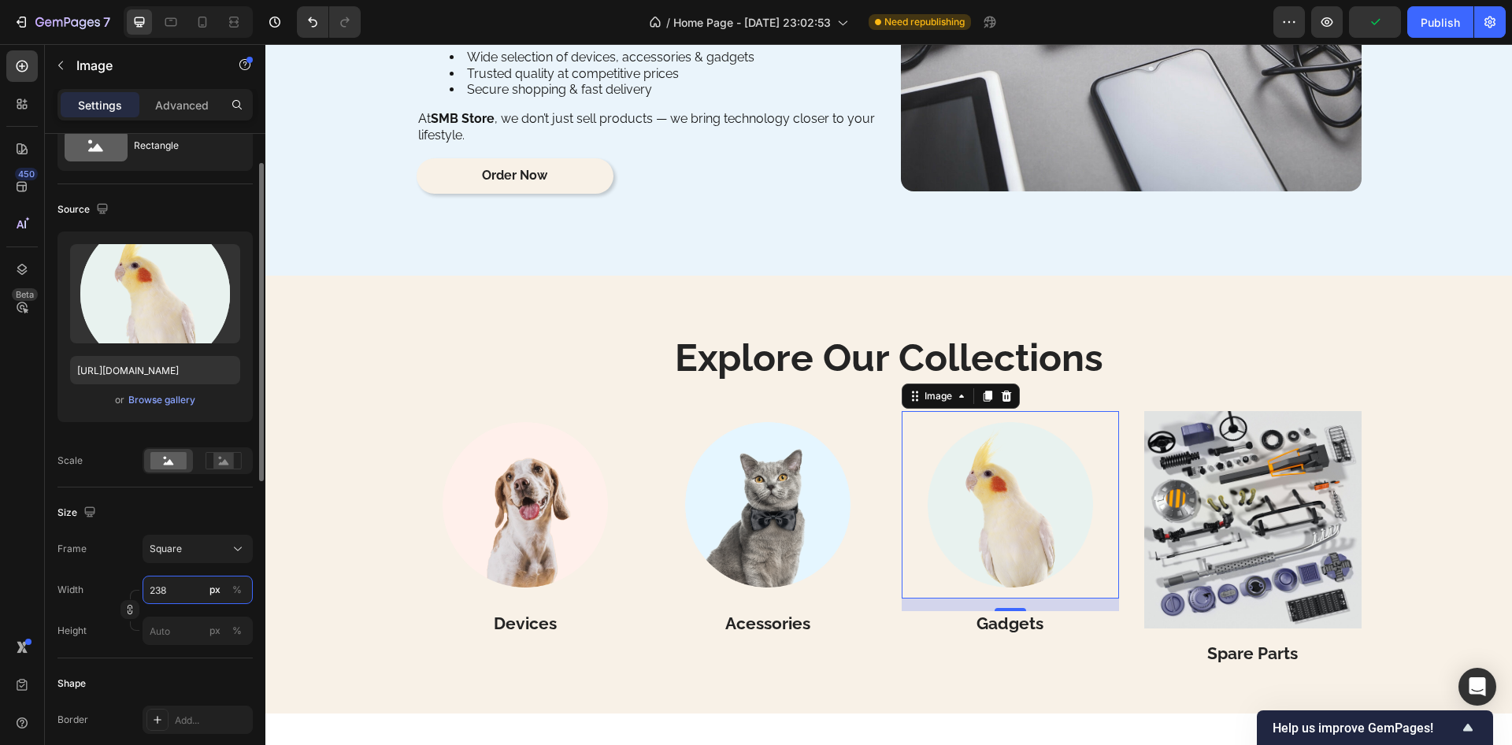
click at [179, 588] on input "238" at bounding box center [198, 590] width 110 height 28
drag, startPoint x: 171, startPoint y: 629, endPoint x: 183, endPoint y: 481, distance: 148.6
click at [165, 621] on p "Full 100%" at bounding box center [194, 628] width 91 height 14
type input "100"
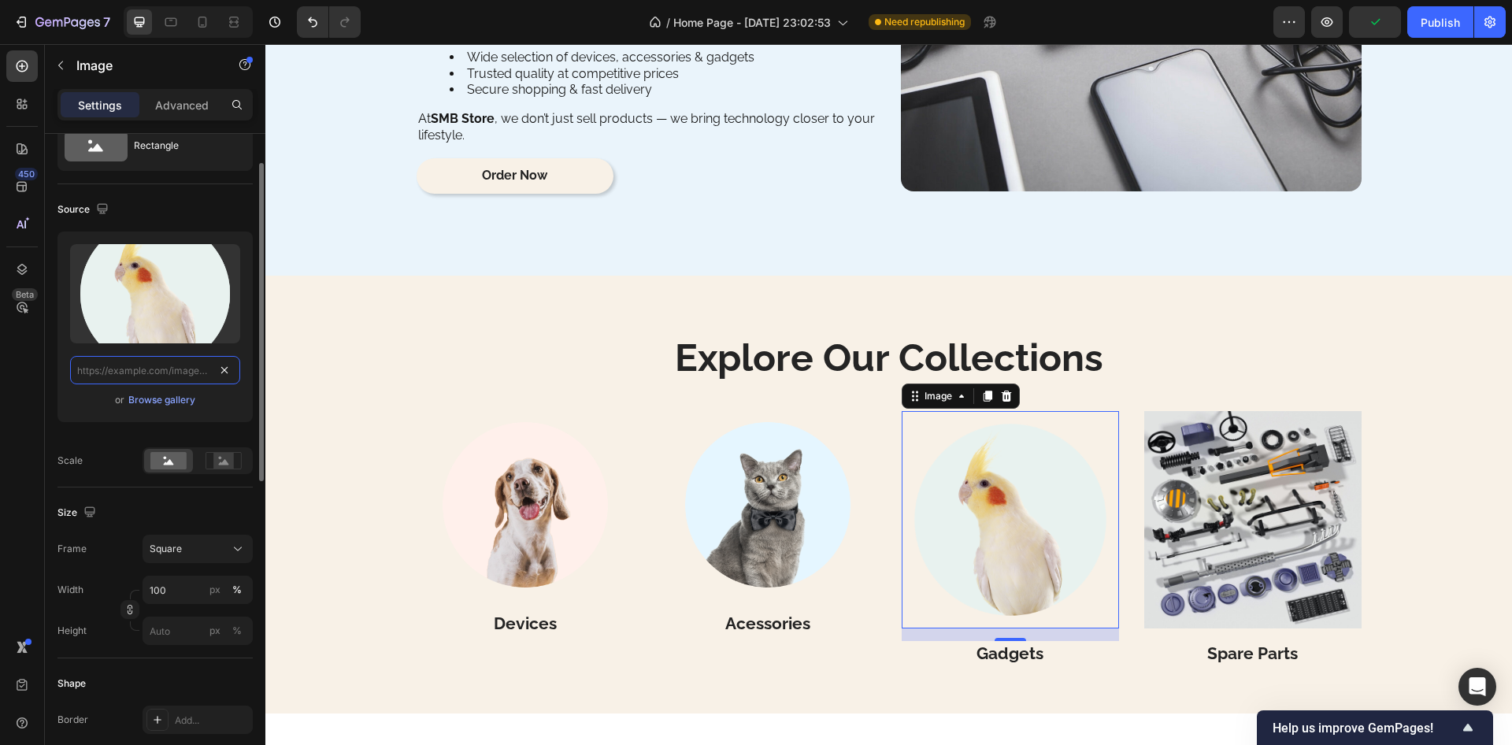
drag, startPoint x: 229, startPoint y: 369, endPoint x: 220, endPoint y: 369, distance: 9.5
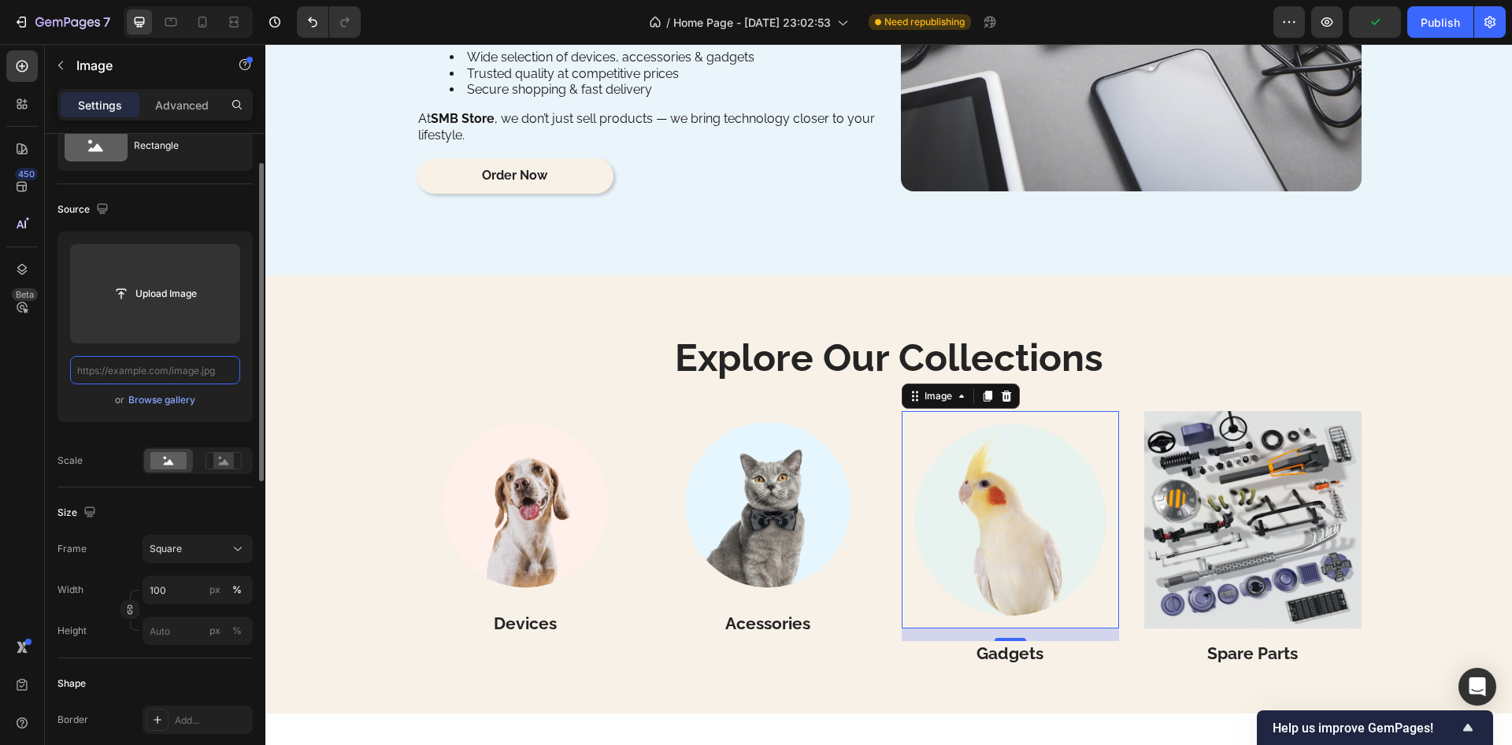
scroll to position [0, 0]
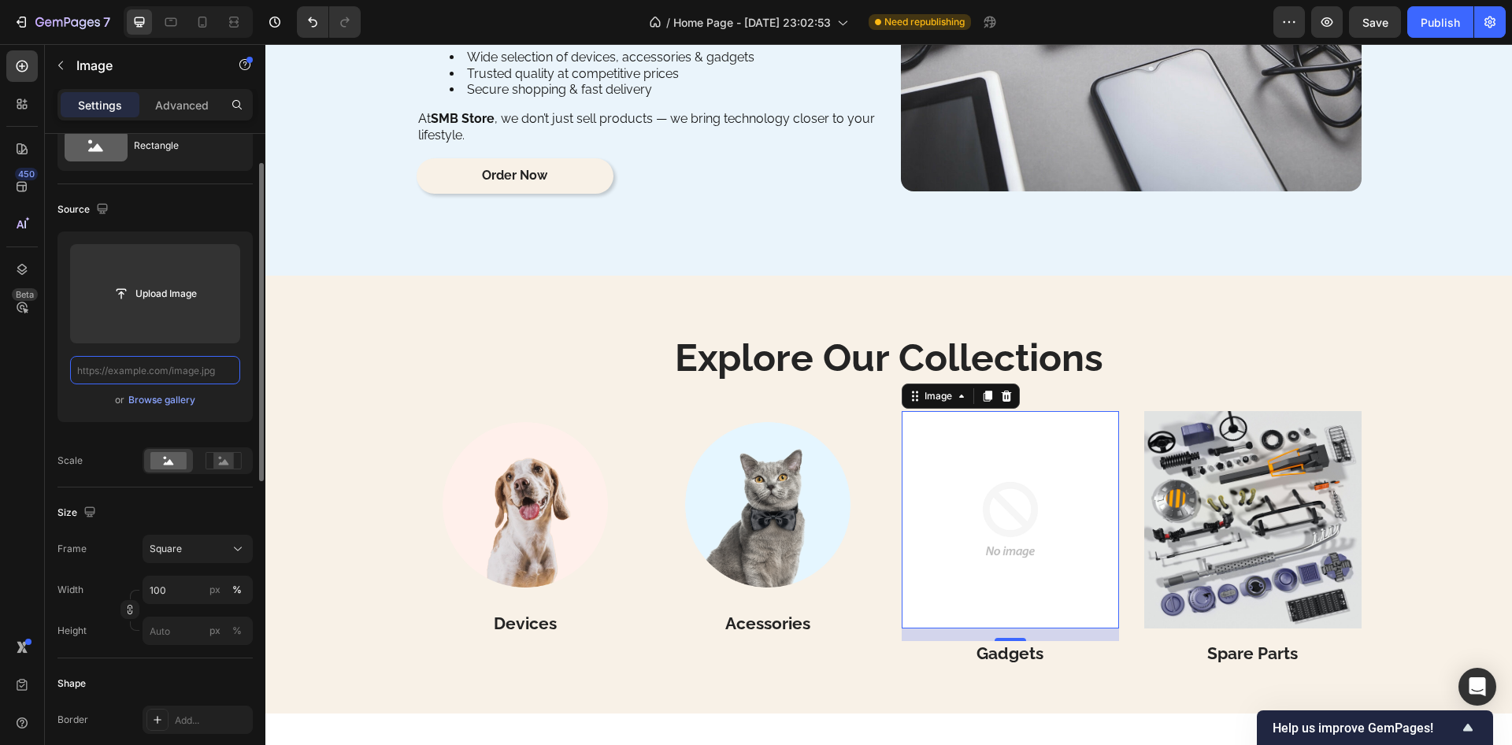
click at [183, 367] on input "text" at bounding box center [155, 370] width 170 height 28
paste input "https://www.discountlobby.in/media/category/2025/01/21/678f9e06bc0cb1.18186187.…"
type input "https://www.discountlobby.in/media/category/2025/01/21/678f9e06bc0cb1.18186187.…"
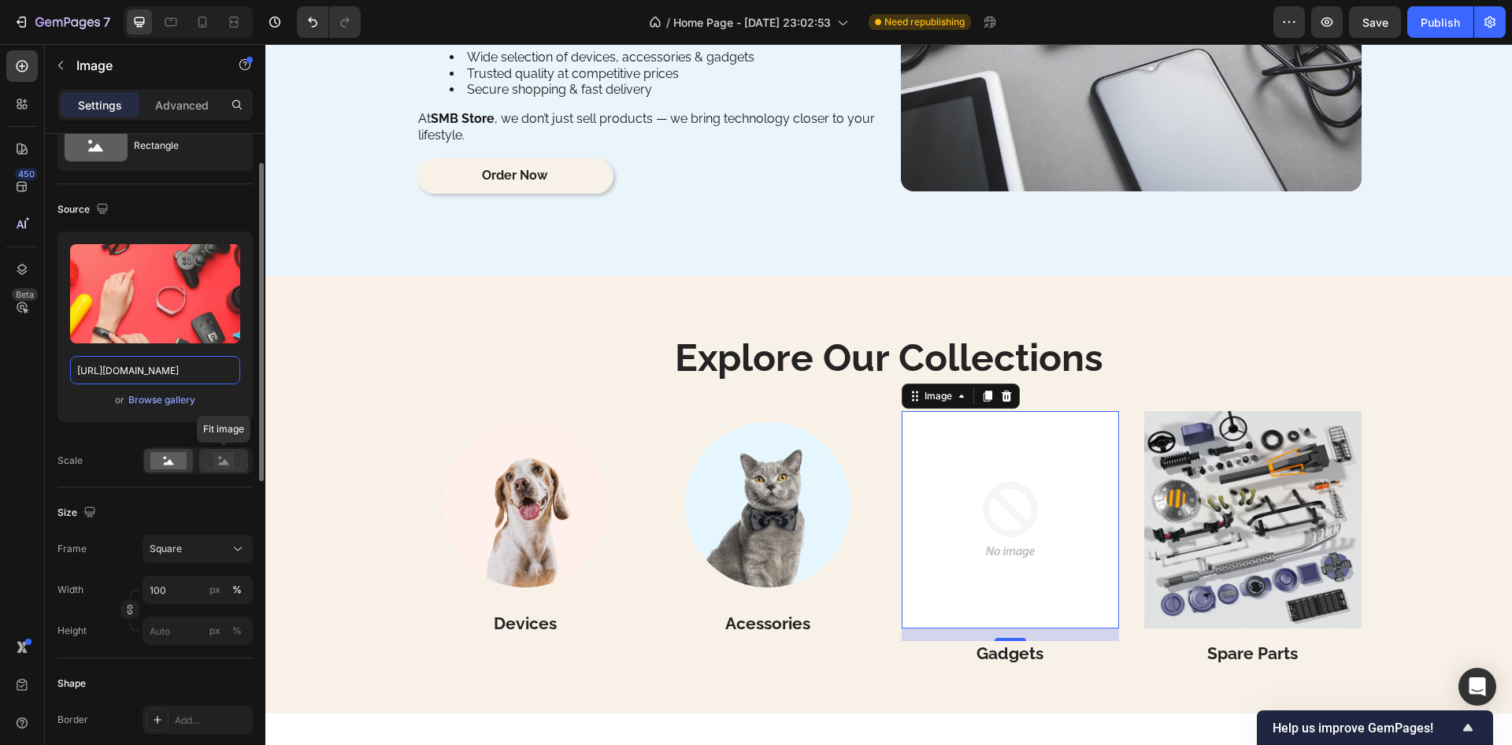
scroll to position [0, 273]
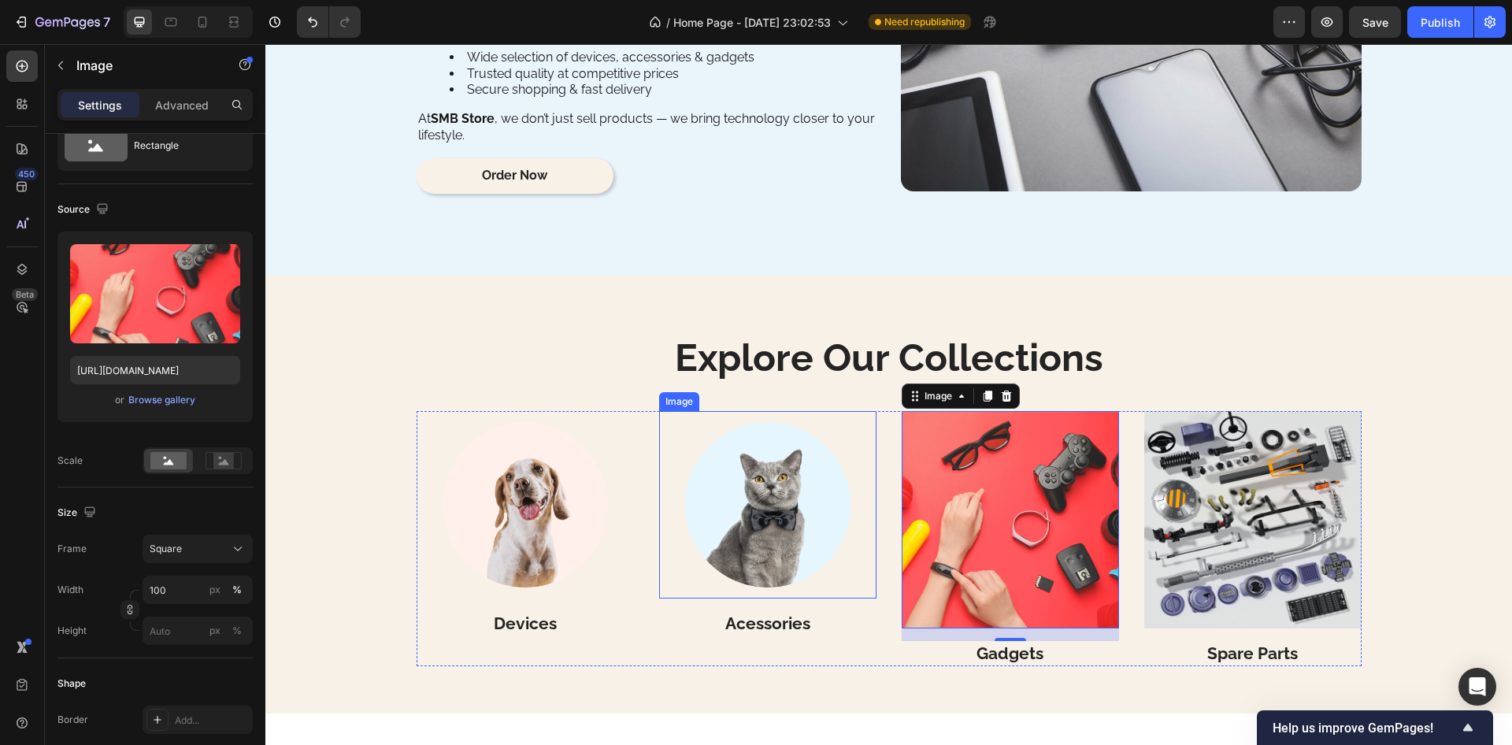
drag, startPoint x: 778, startPoint y: 545, endPoint x: 732, endPoint y: 491, distance: 71.5
click at [774, 540] on img at bounding box center [767, 504] width 187 height 187
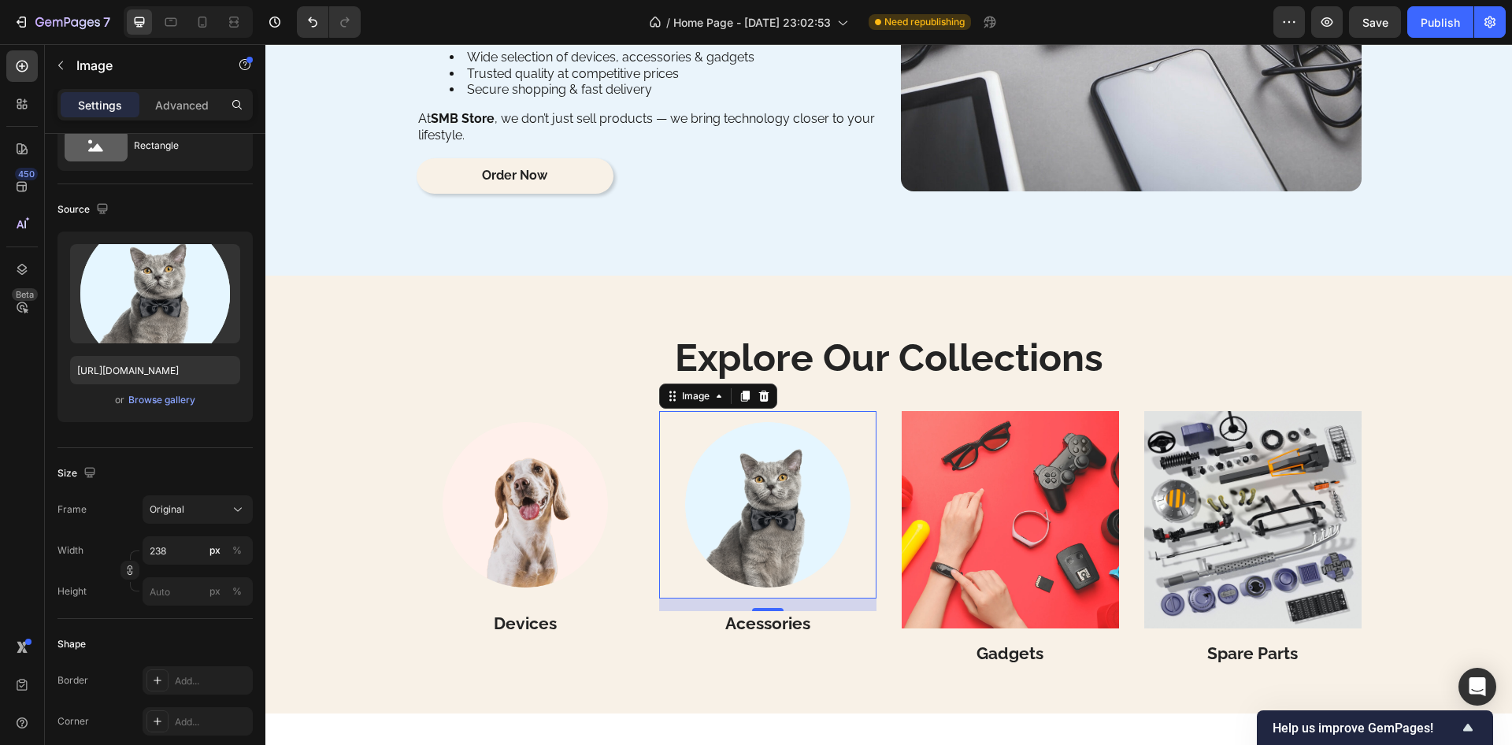
drag, startPoint x: 780, startPoint y: 492, endPoint x: 634, endPoint y: 462, distance: 148.8
click at [779, 492] on img at bounding box center [767, 504] width 187 height 187
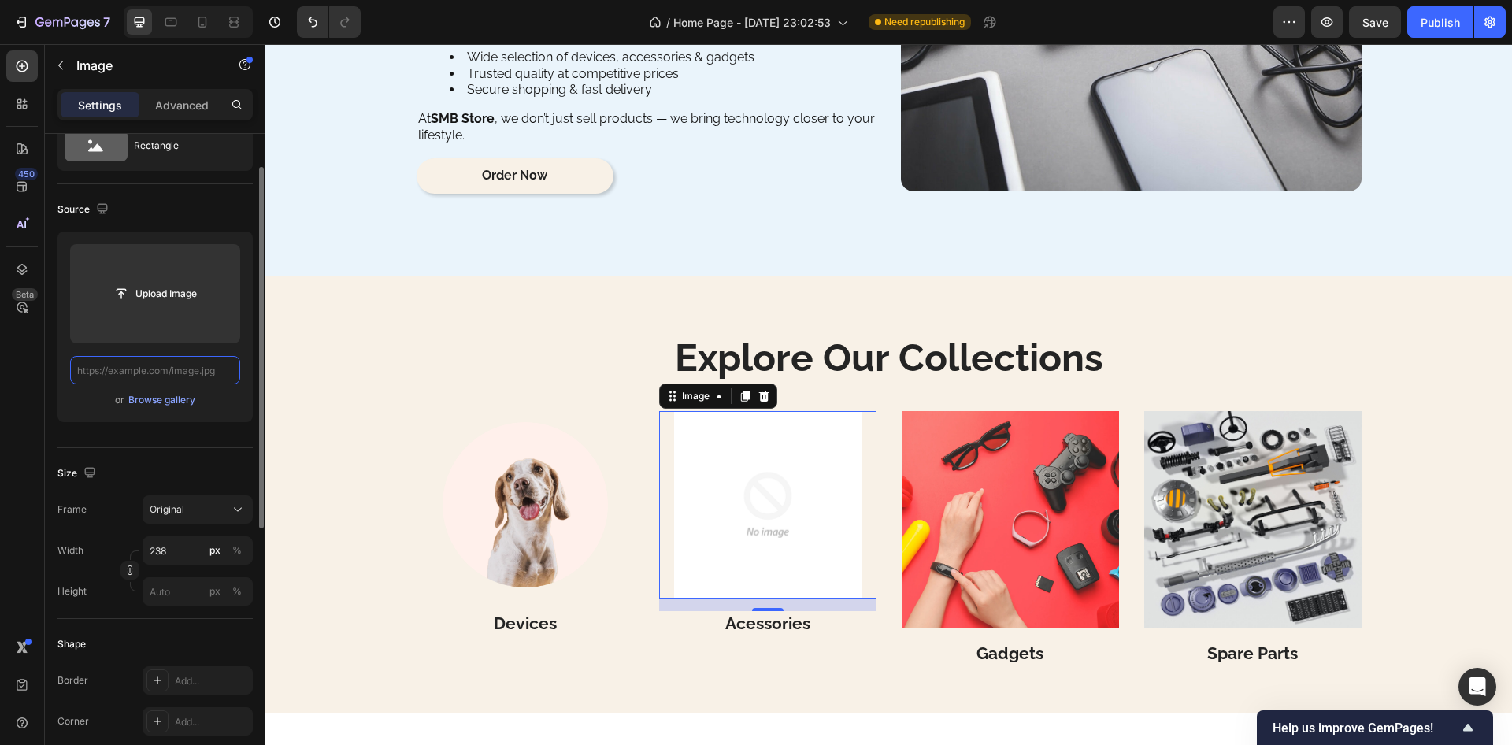
drag, startPoint x: 232, startPoint y: 375, endPoint x: 192, endPoint y: 374, distance: 40.2
paste input "https://www.blackxperience.com/assets/blackattitude/blacktips/aksesoris-handpho…"
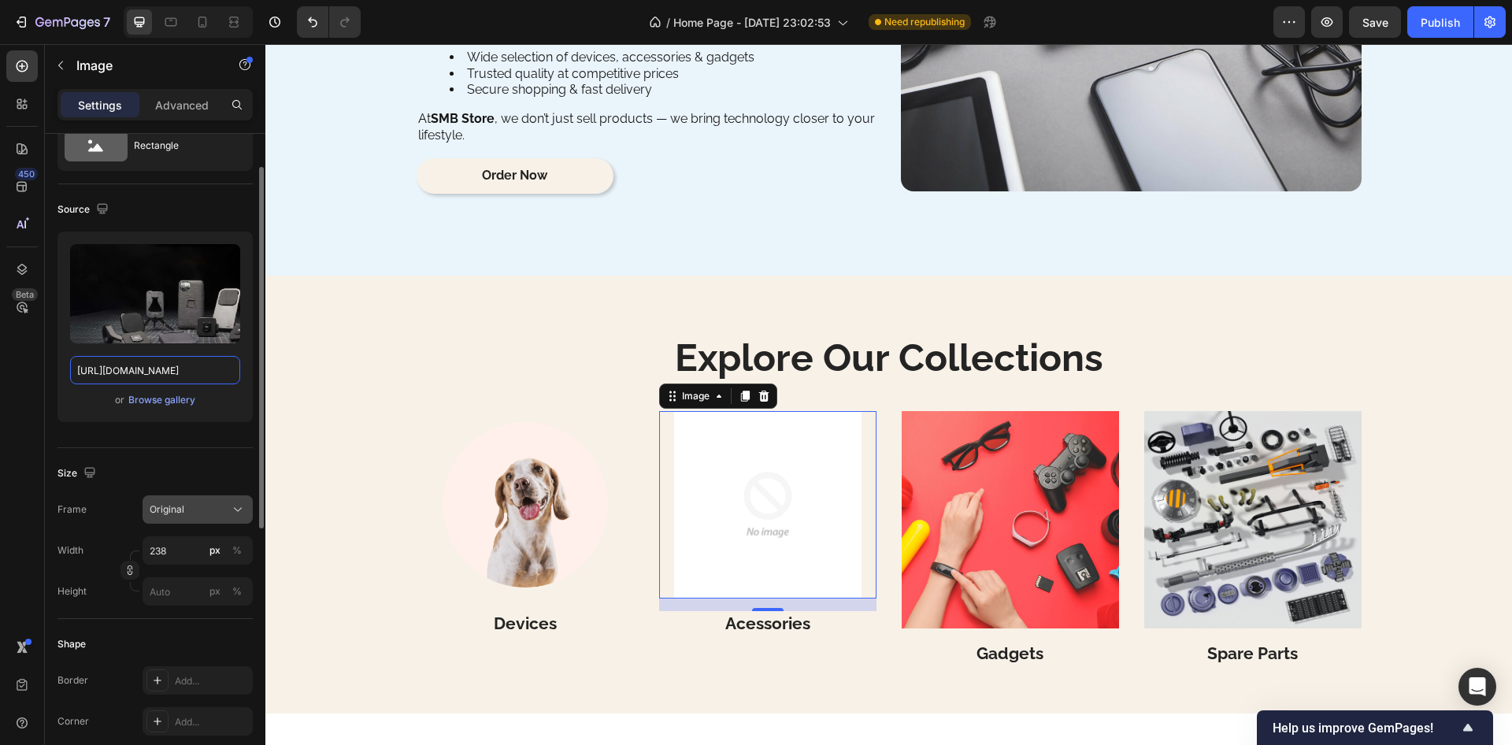
type input "https://www.blackxperience.com/assets/blackattitude/blacktips/aksesoris-handpho…"
click at [239, 500] on button "Original" at bounding box center [198, 509] width 110 height 28
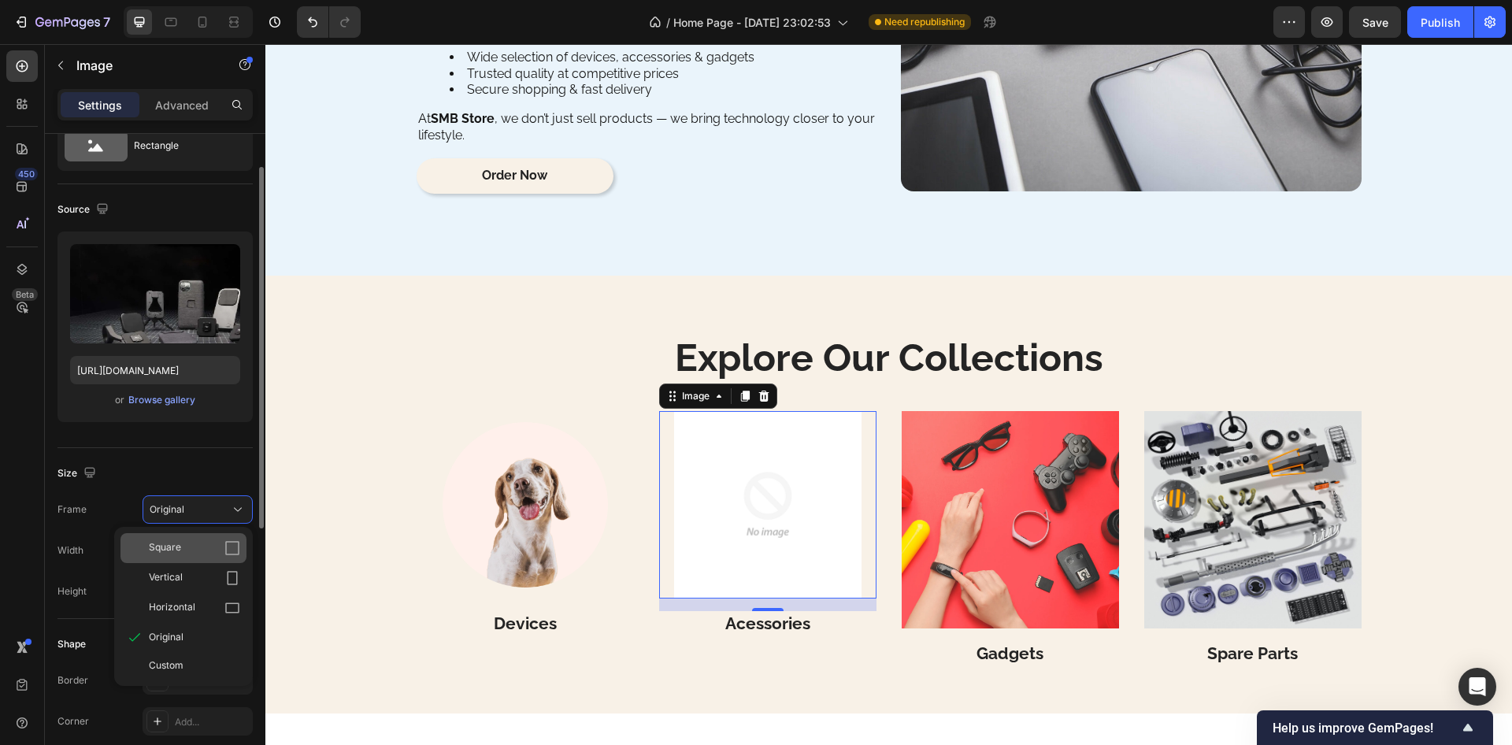
click at [171, 545] on span "Square" at bounding box center [165, 548] width 32 height 16
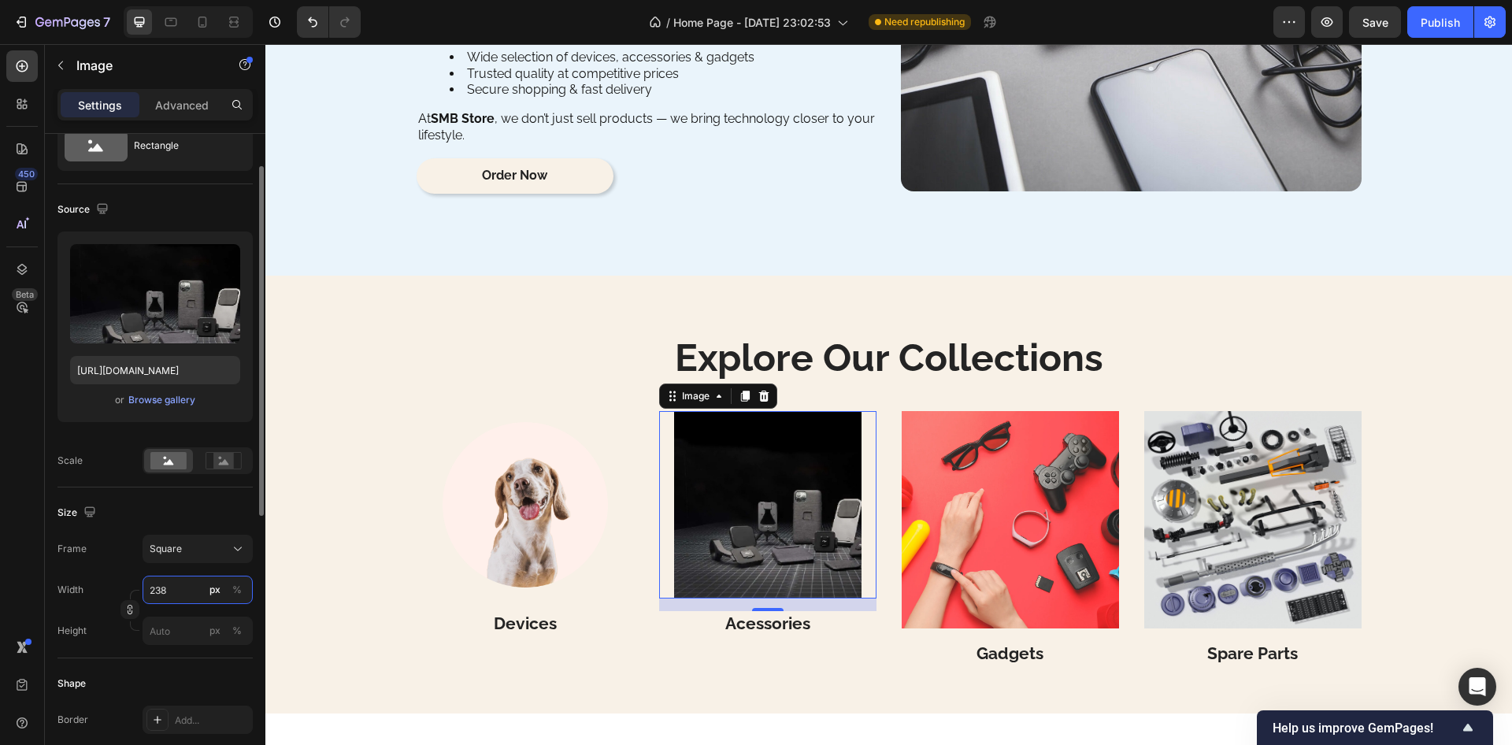
click at [177, 586] on input "238" at bounding box center [198, 590] width 110 height 28
click at [164, 629] on span "Full" at bounding box center [157, 628] width 16 height 14
type input "100"
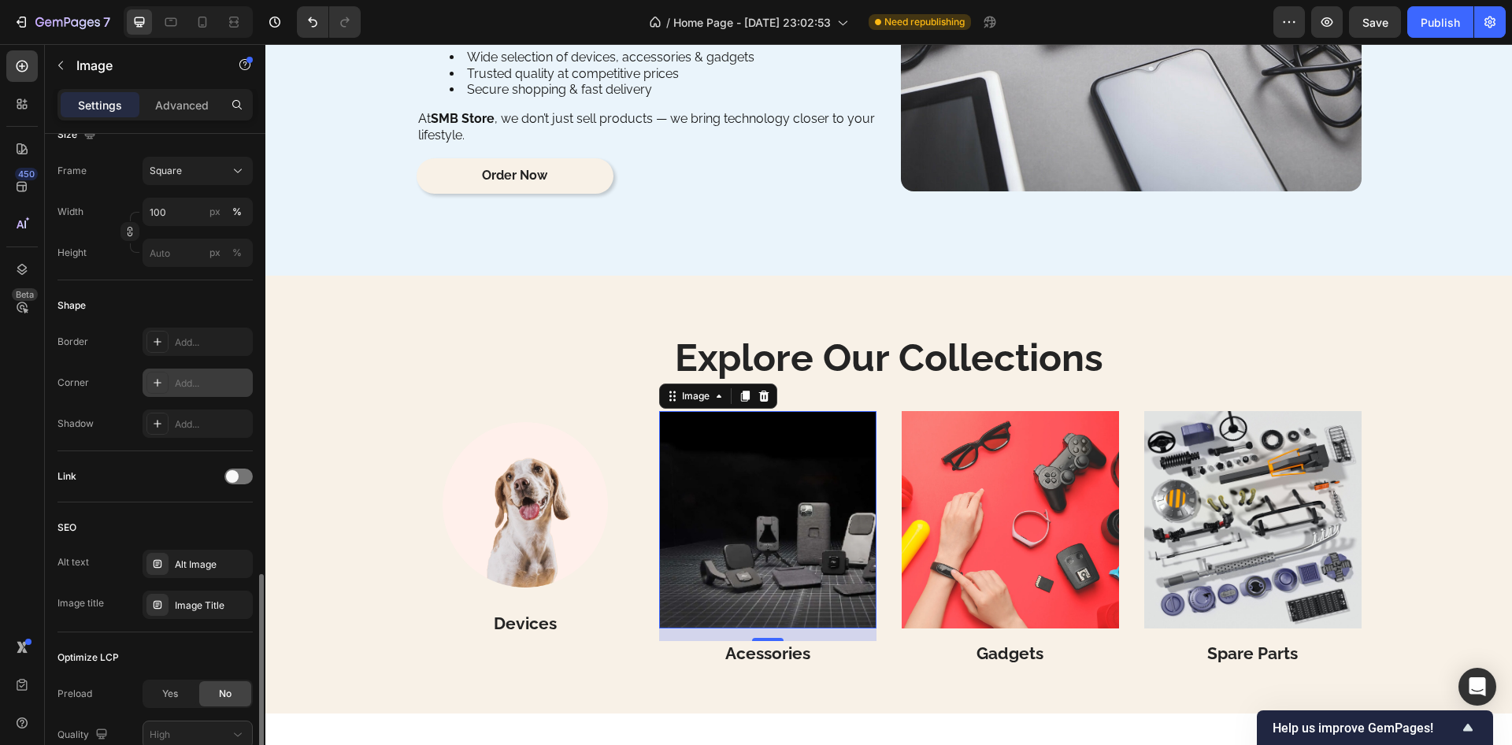
scroll to position [573, 0]
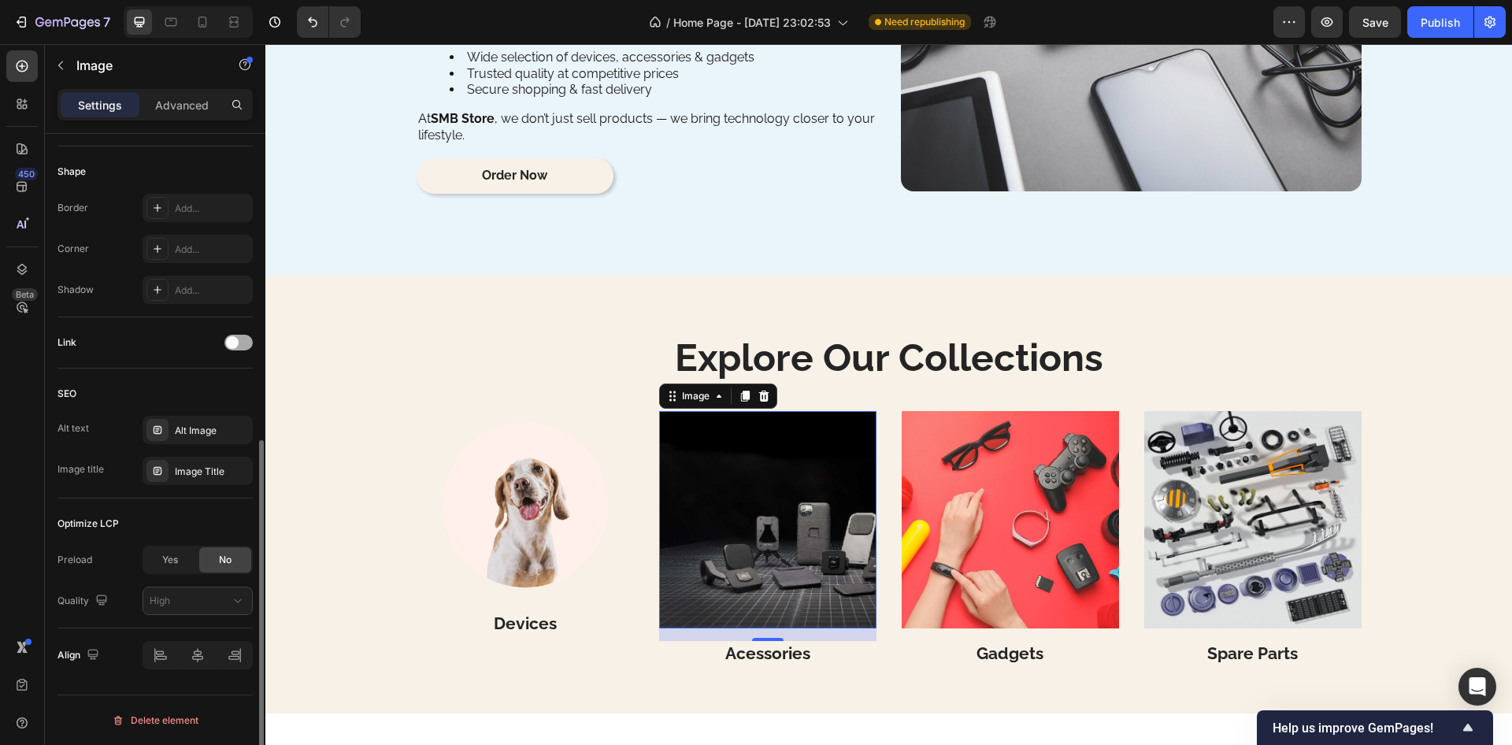
click at [244, 344] on div at bounding box center [239, 343] width 28 height 16
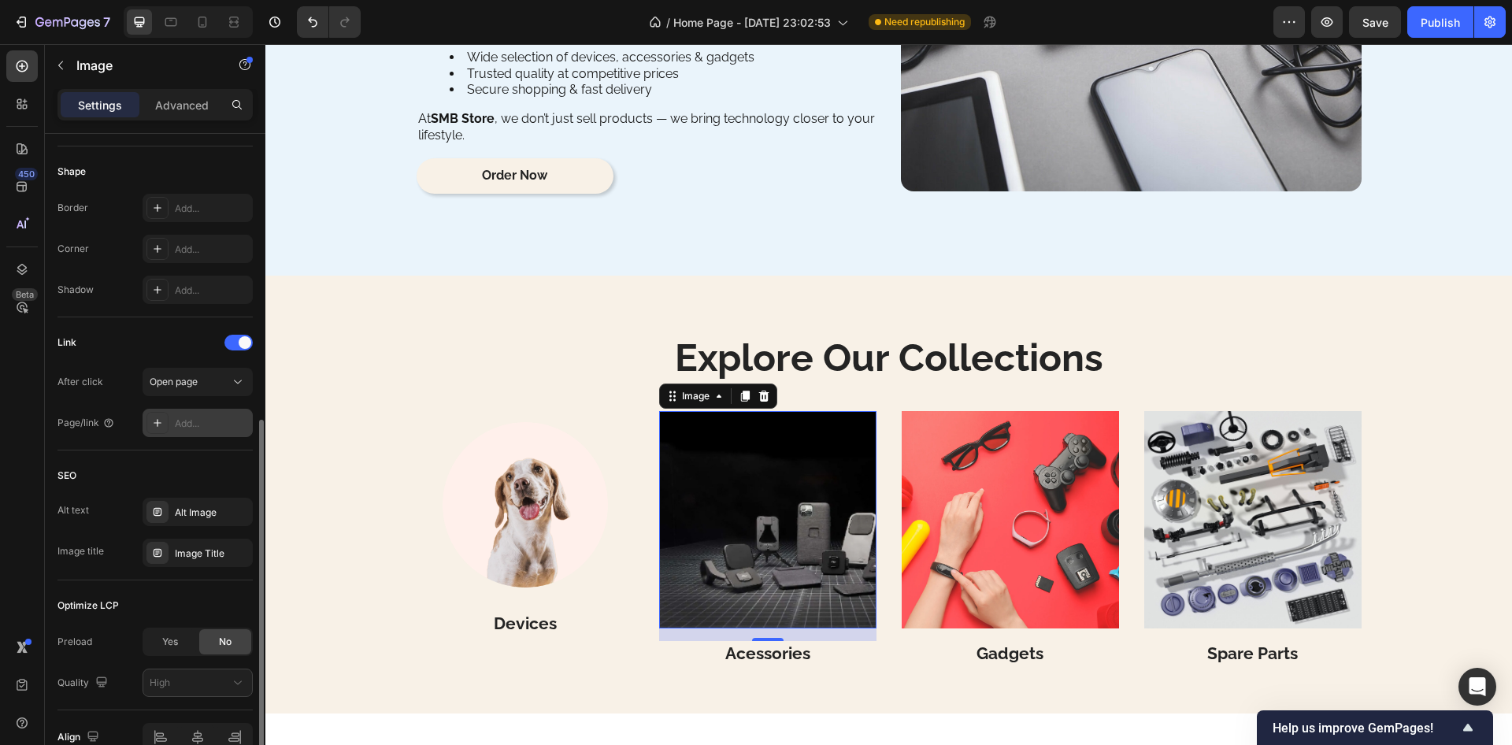
click at [195, 420] on div "Add..." at bounding box center [212, 424] width 74 height 14
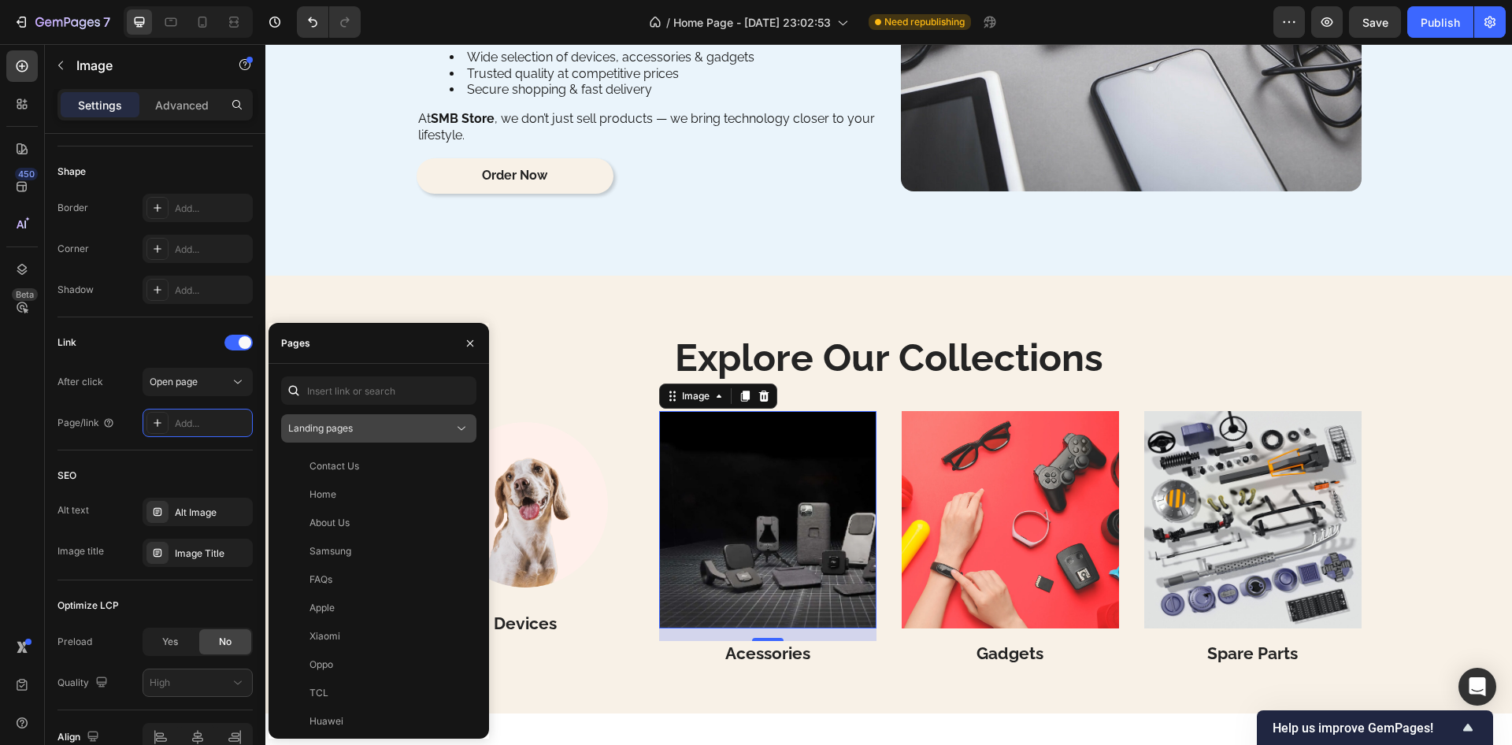
click at [355, 426] on div "Landing pages" at bounding box center [370, 428] width 165 height 14
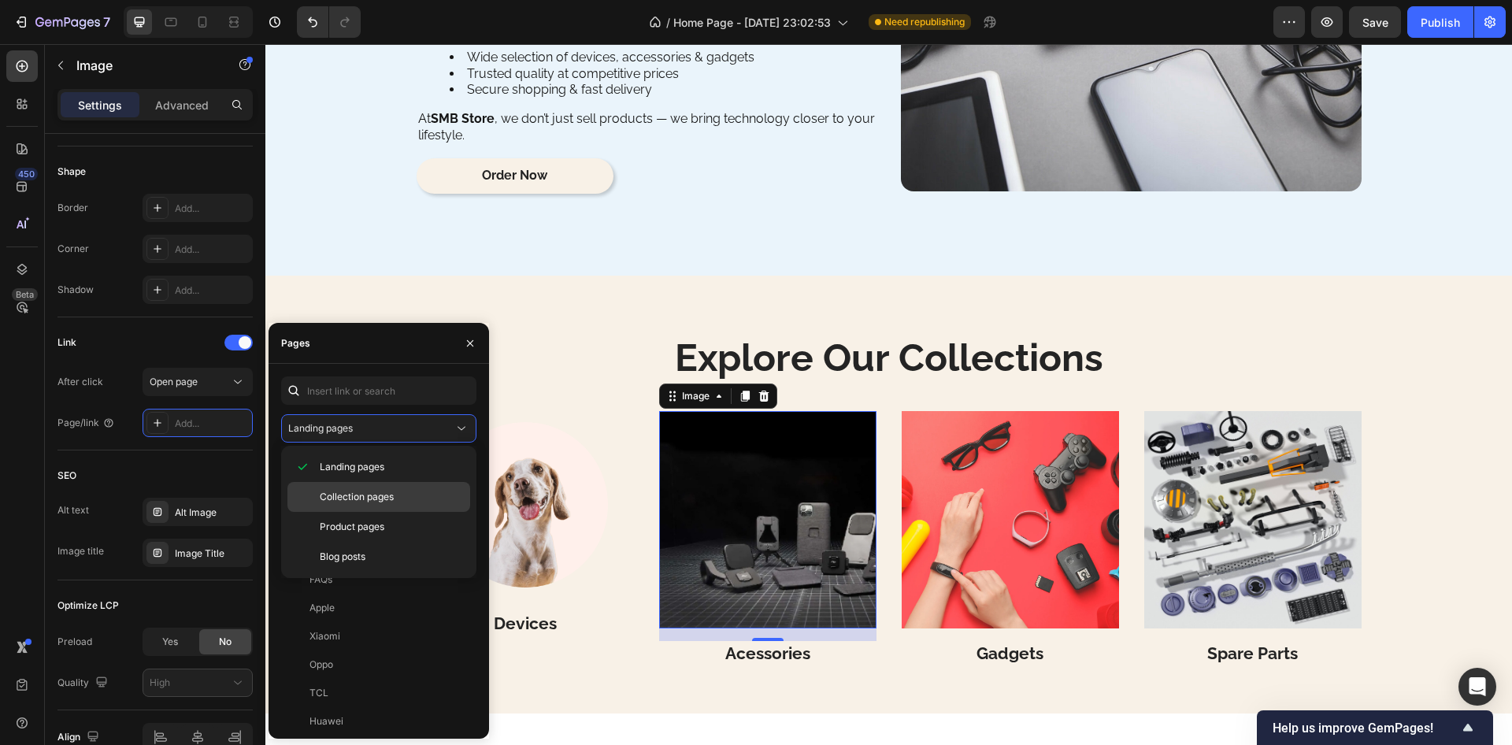
click at [328, 499] on span "Collection pages" at bounding box center [357, 497] width 74 height 14
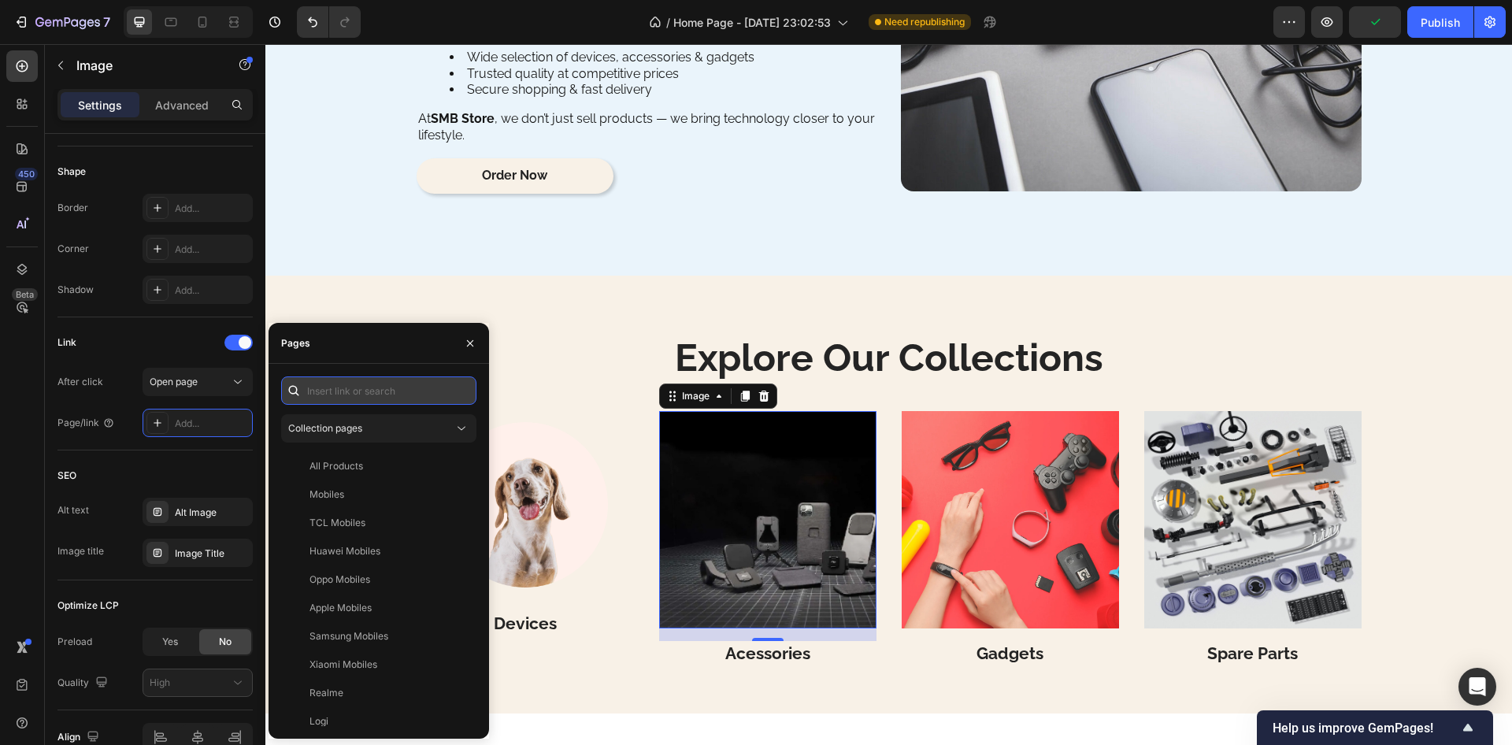
click at [350, 399] on input "text" at bounding box center [378, 391] width 195 height 28
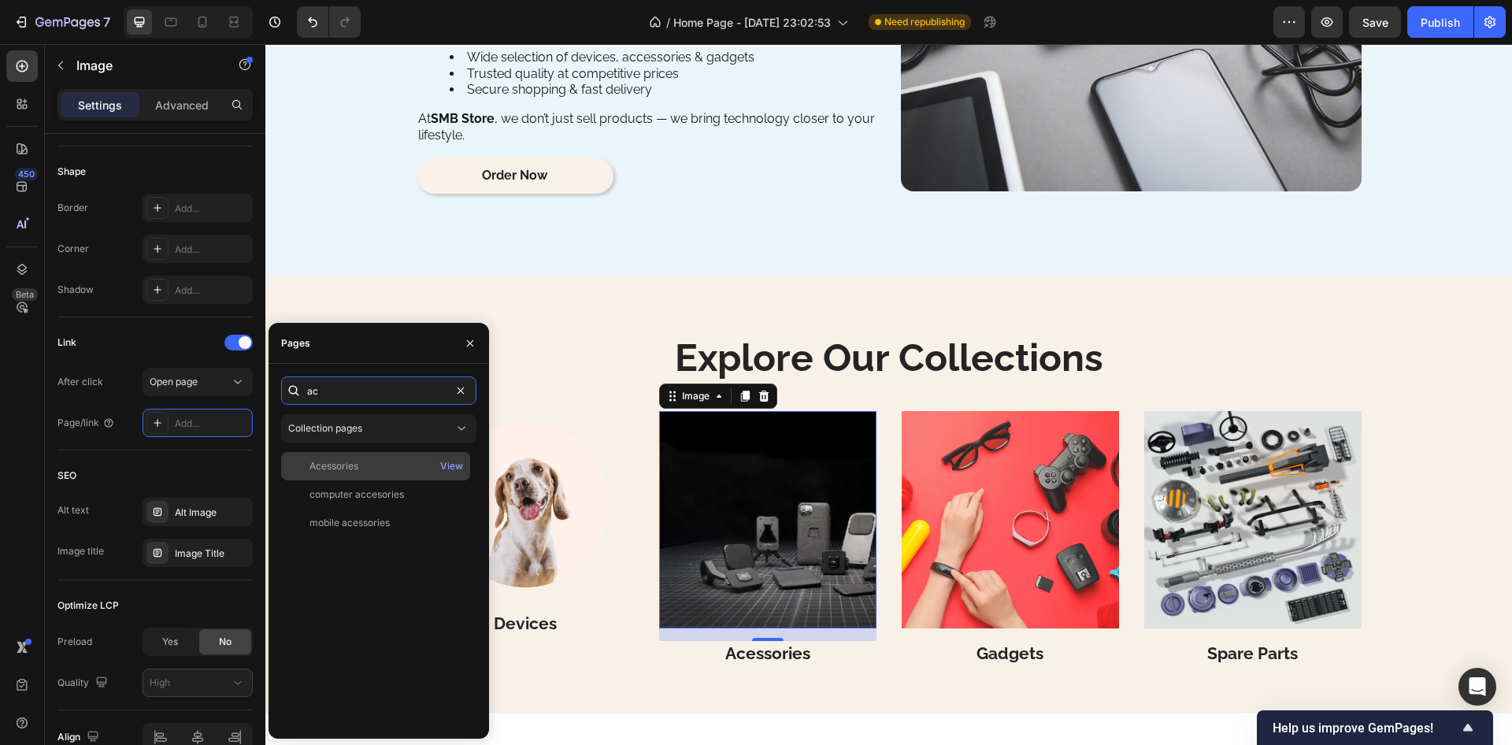
type input "ac"
click at [340, 463] on div "Acessories" at bounding box center [334, 466] width 49 height 14
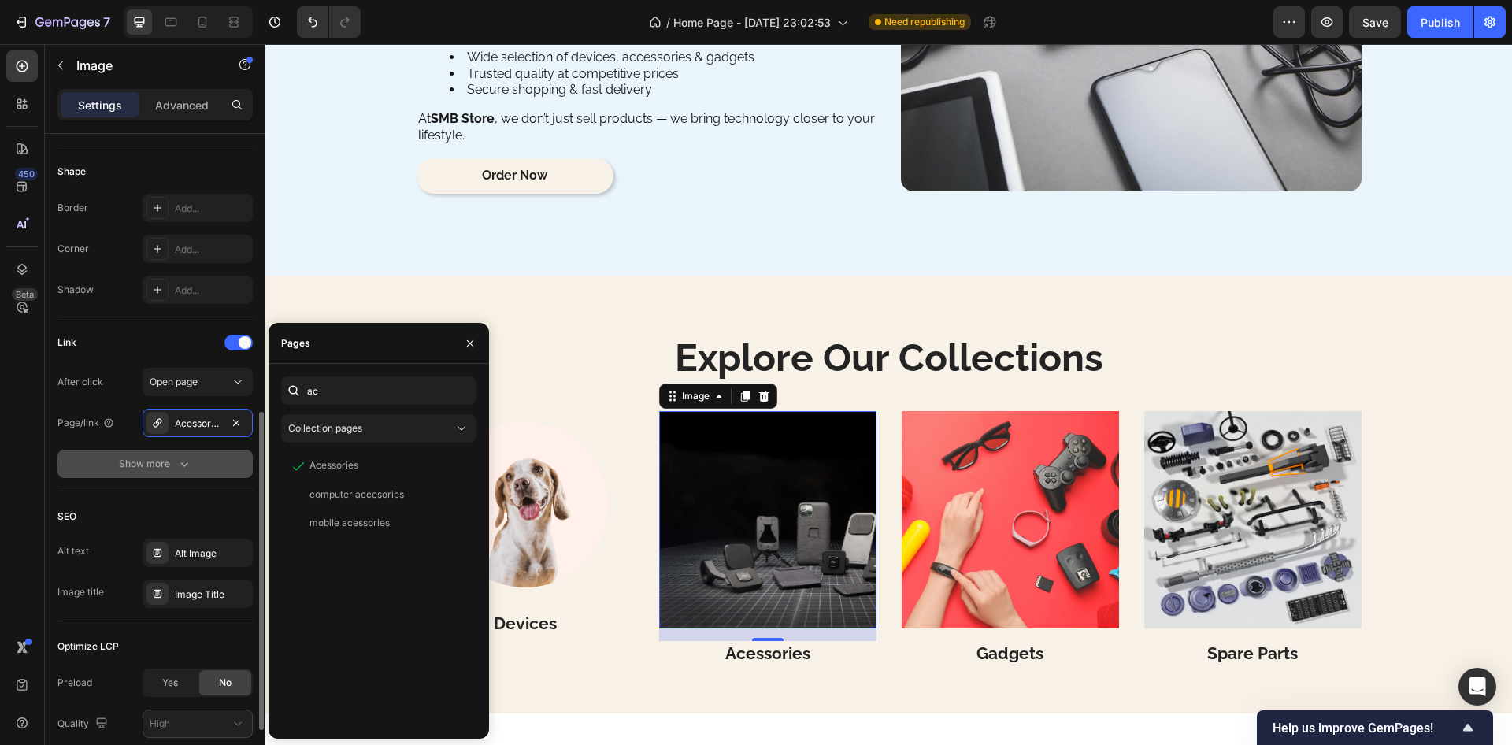
click at [189, 455] on button "Show more" at bounding box center [155, 464] width 195 height 28
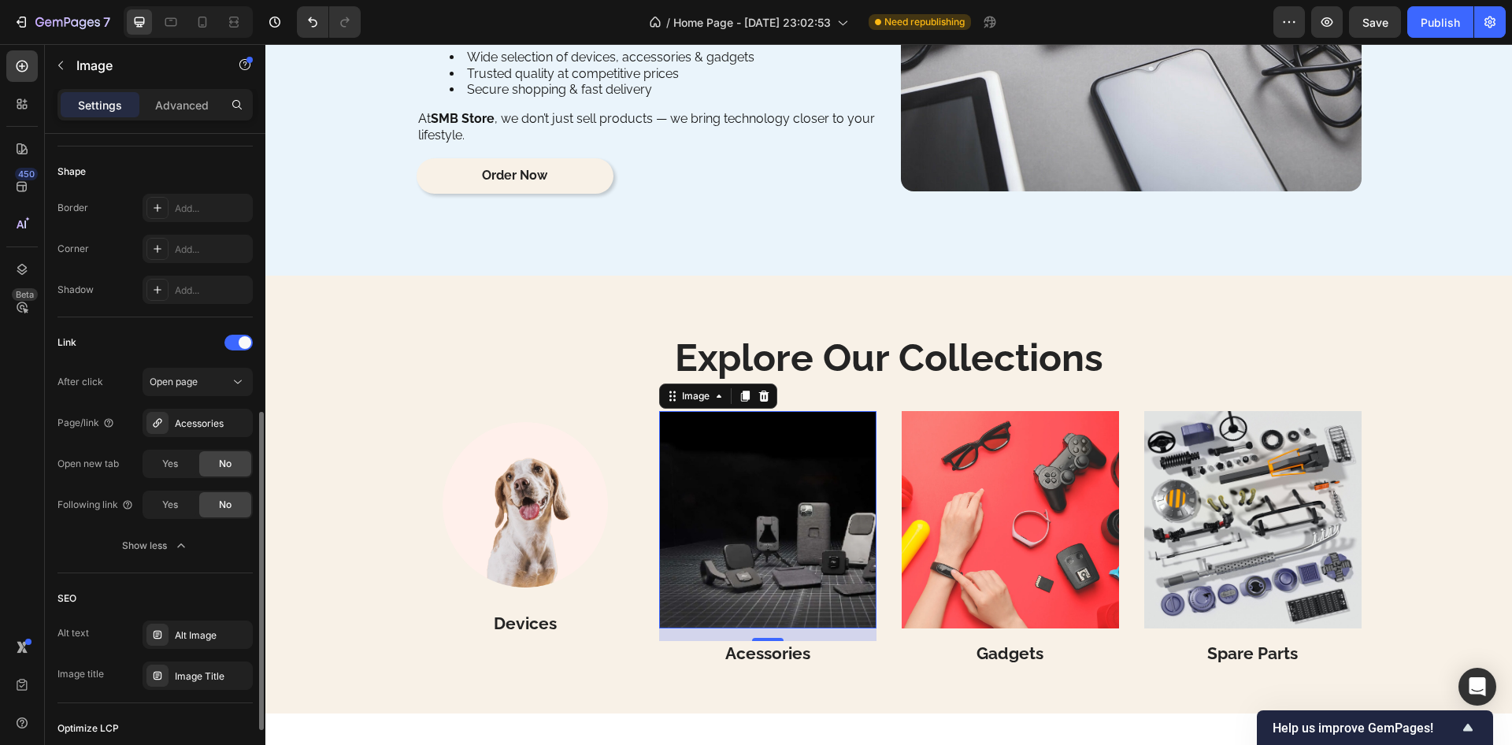
click at [206, 345] on div "Link" at bounding box center [155, 342] width 195 height 25
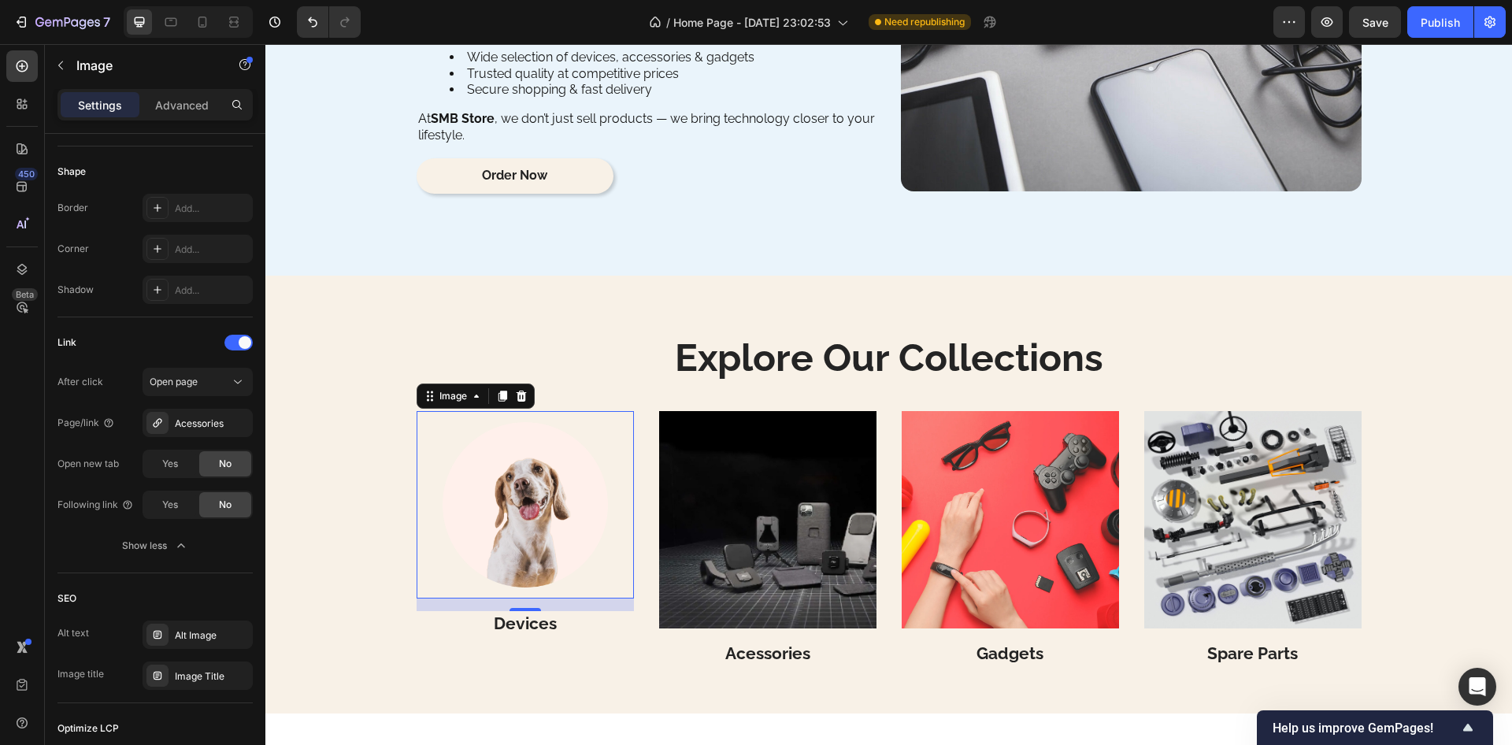
click at [533, 492] on img at bounding box center [525, 504] width 187 height 187
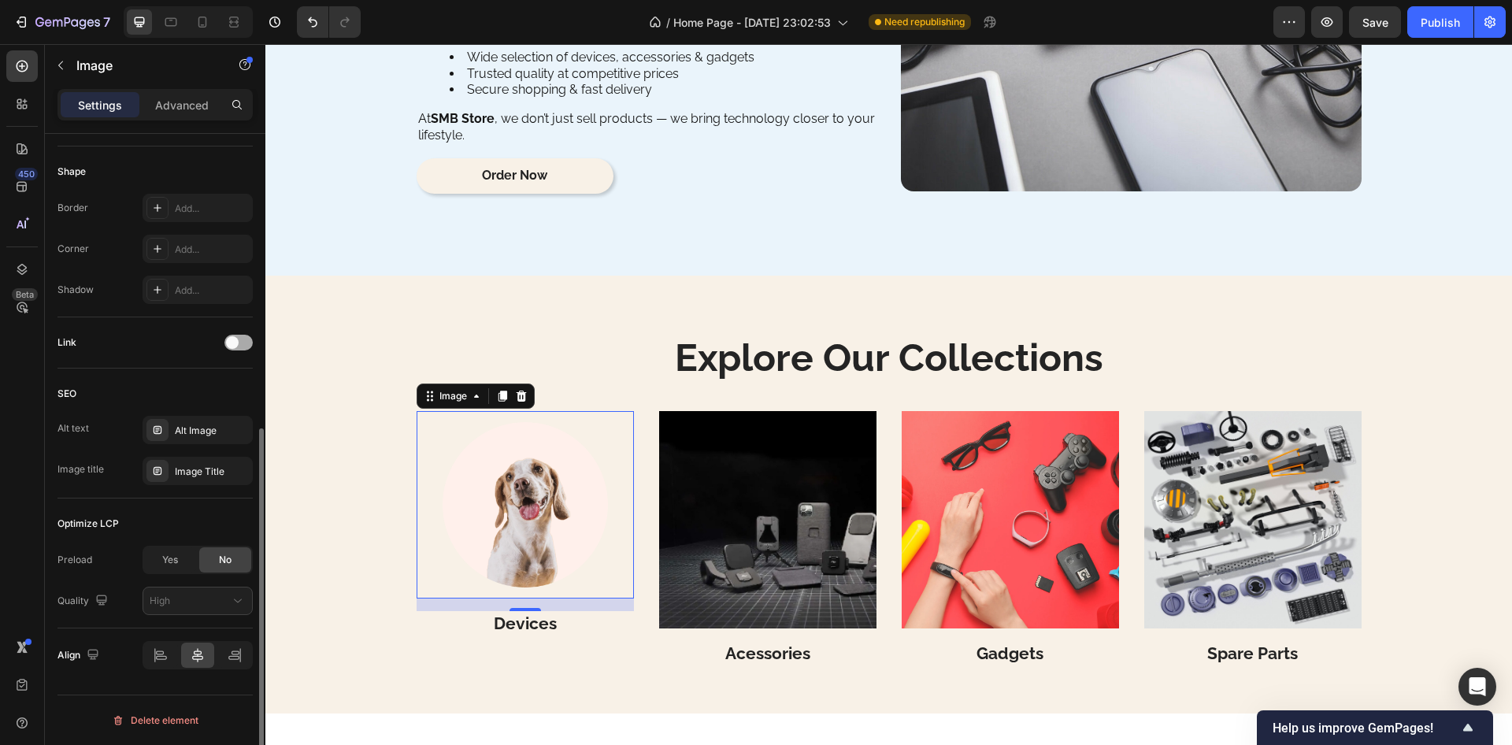
click at [243, 341] on div at bounding box center [239, 343] width 28 height 16
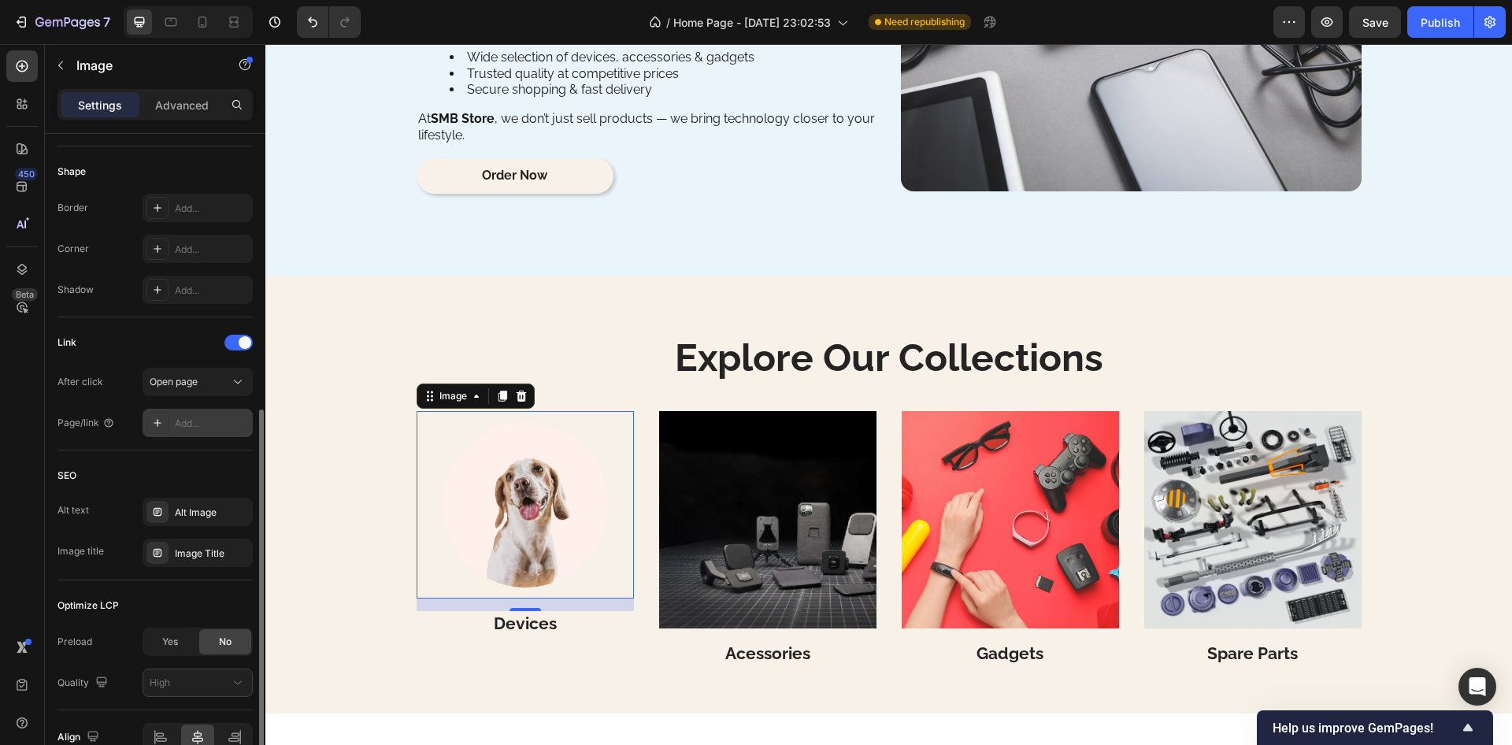
click at [206, 420] on div "Add..." at bounding box center [212, 424] width 74 height 14
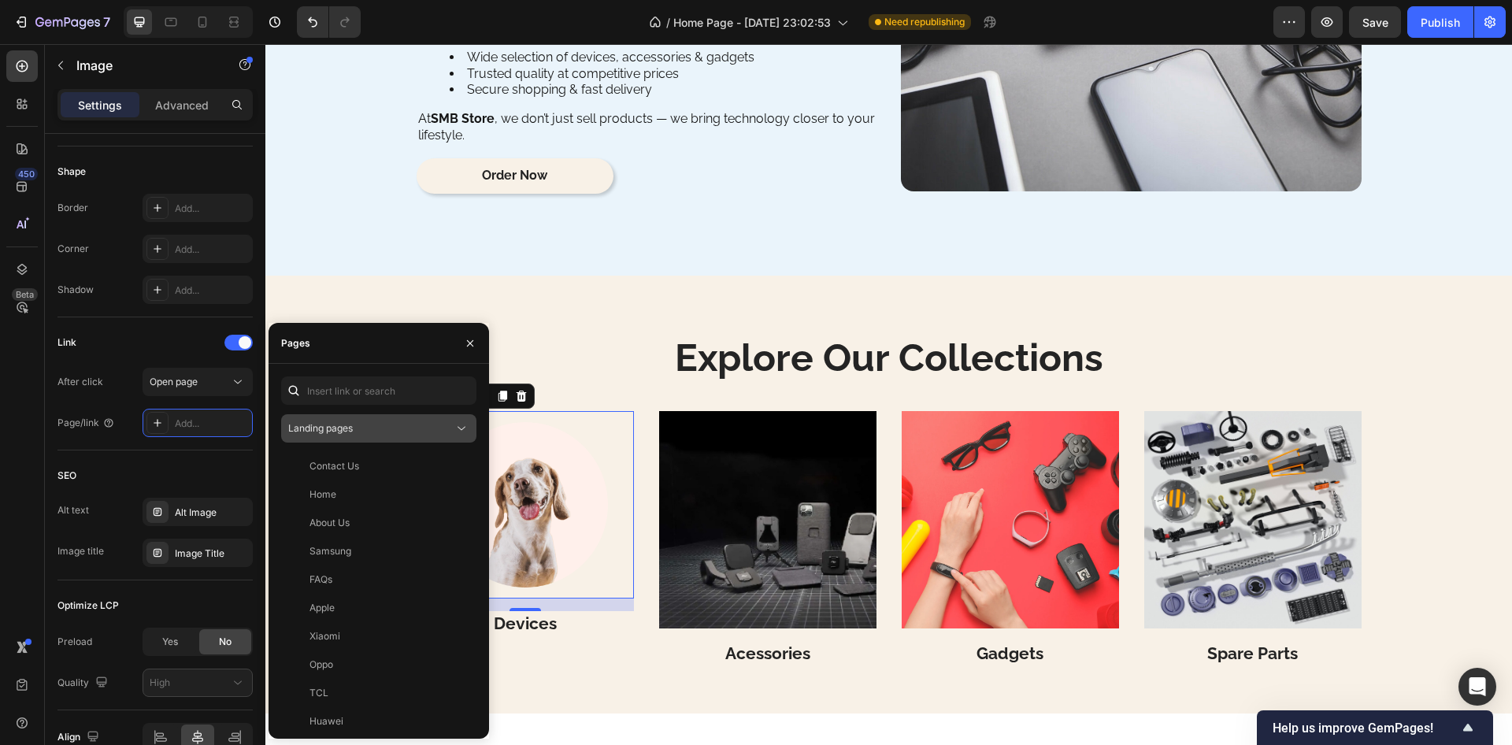
click at [359, 432] on div "Landing pages" at bounding box center [370, 428] width 165 height 14
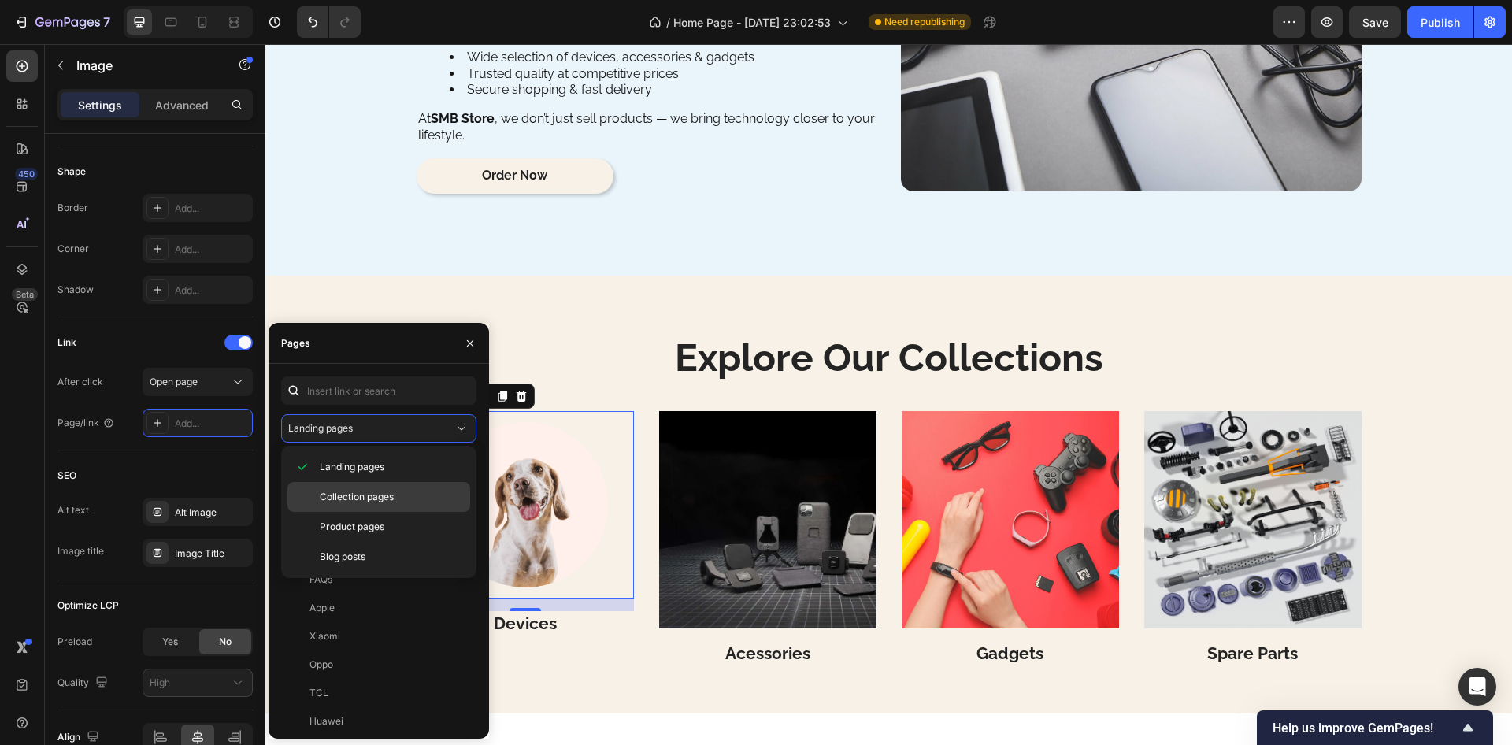
click at [336, 496] on span "Collection pages" at bounding box center [357, 497] width 74 height 14
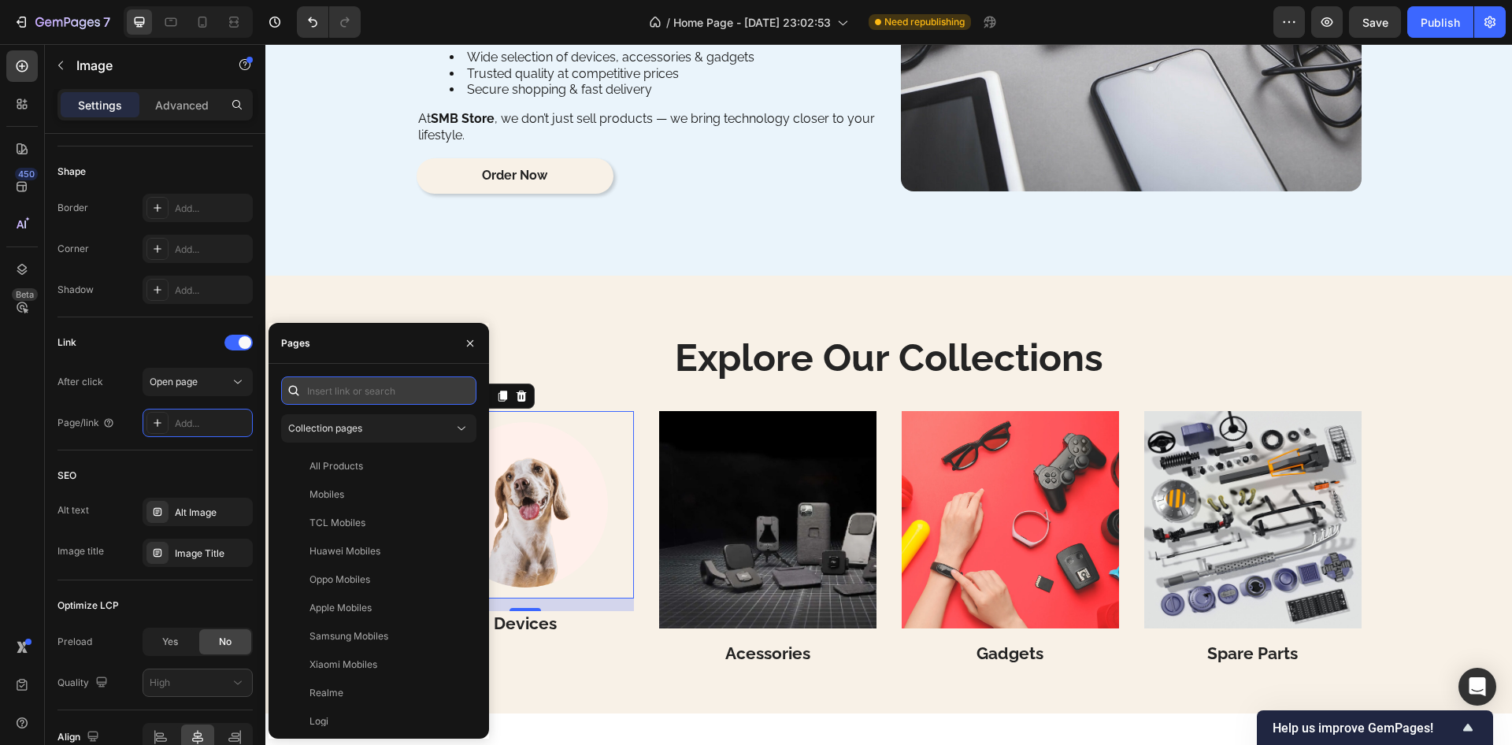
click at [355, 392] on input "text" at bounding box center [378, 391] width 195 height 28
click at [355, 391] on input "d" at bounding box center [378, 391] width 195 height 28
type input "mo"
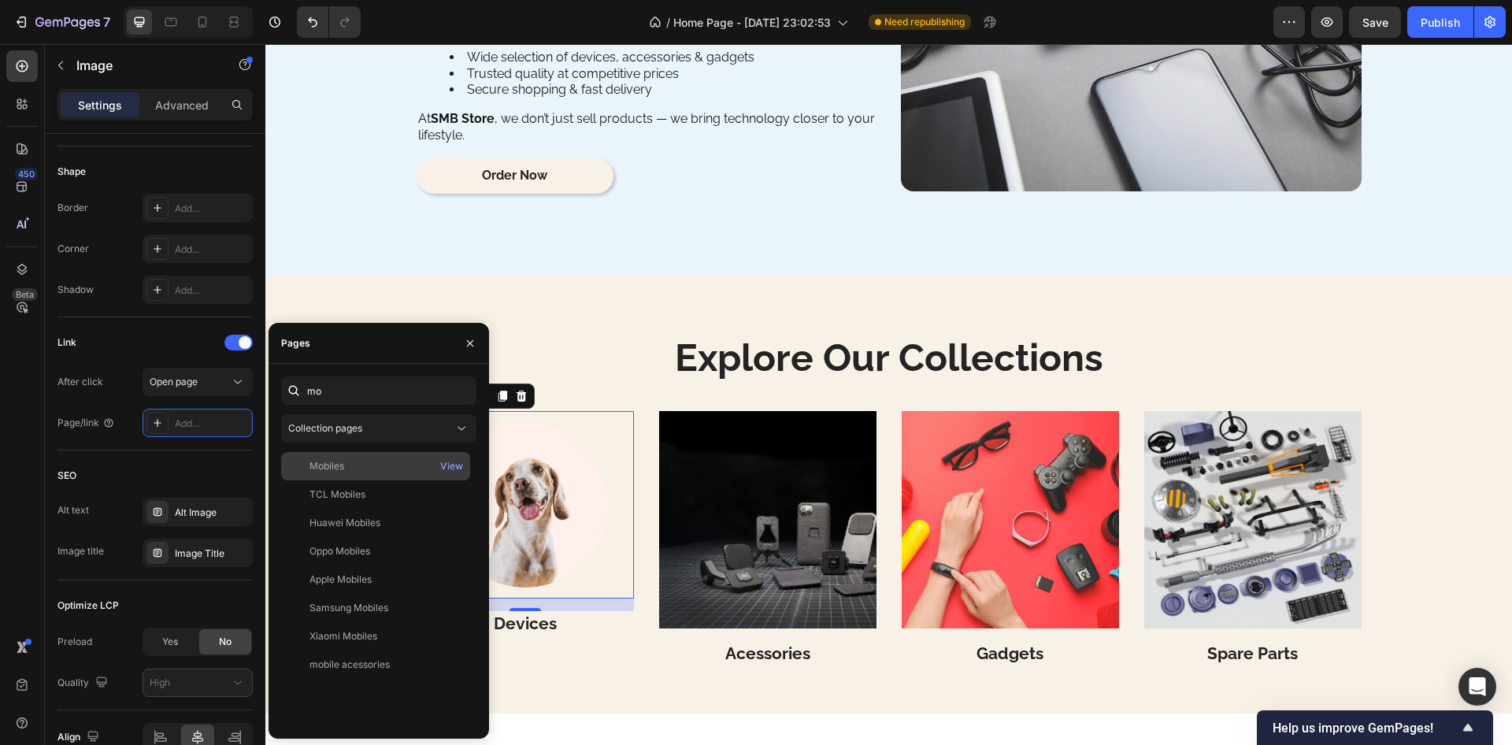
click at [342, 462] on div "Mobiles" at bounding box center [327, 466] width 35 height 14
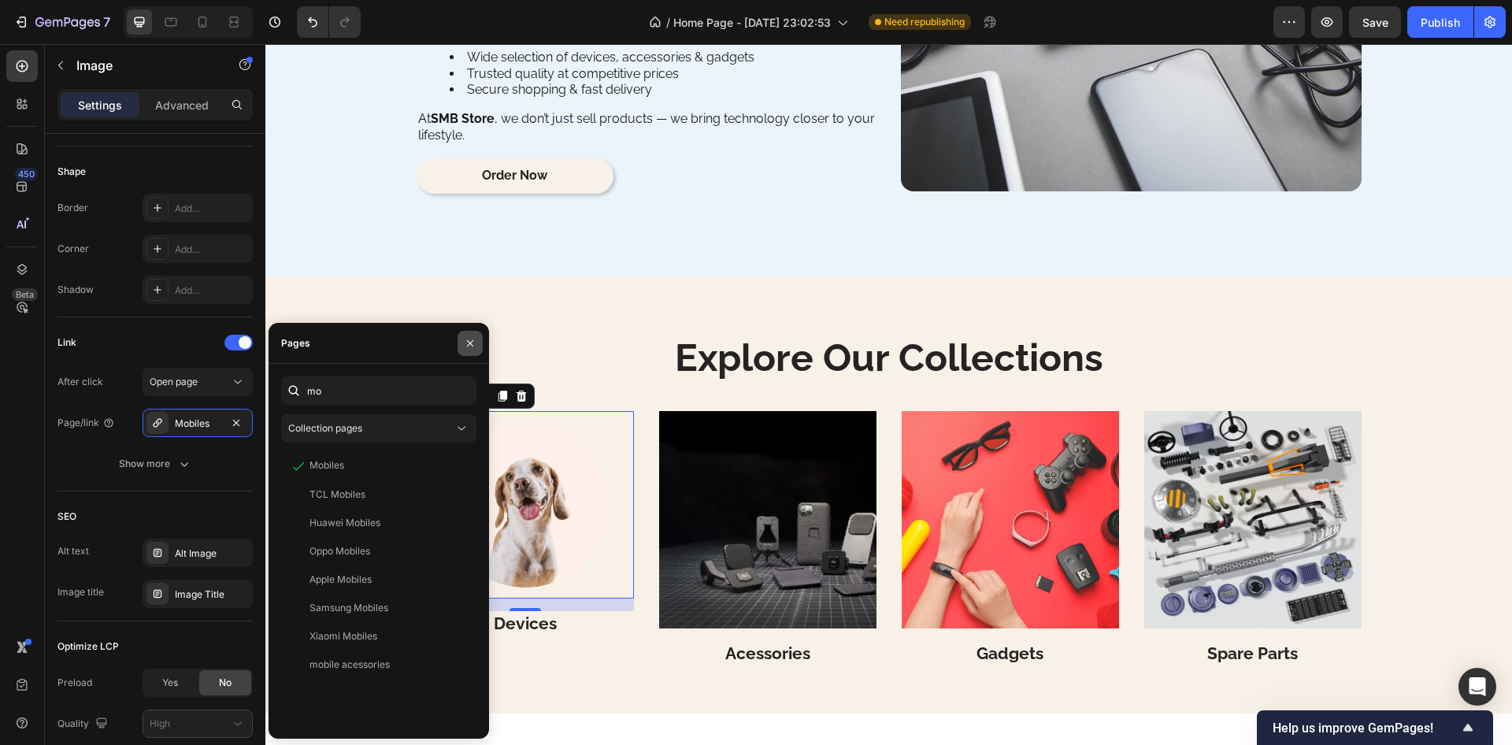
click at [468, 347] on icon "button" at bounding box center [470, 343] width 13 height 13
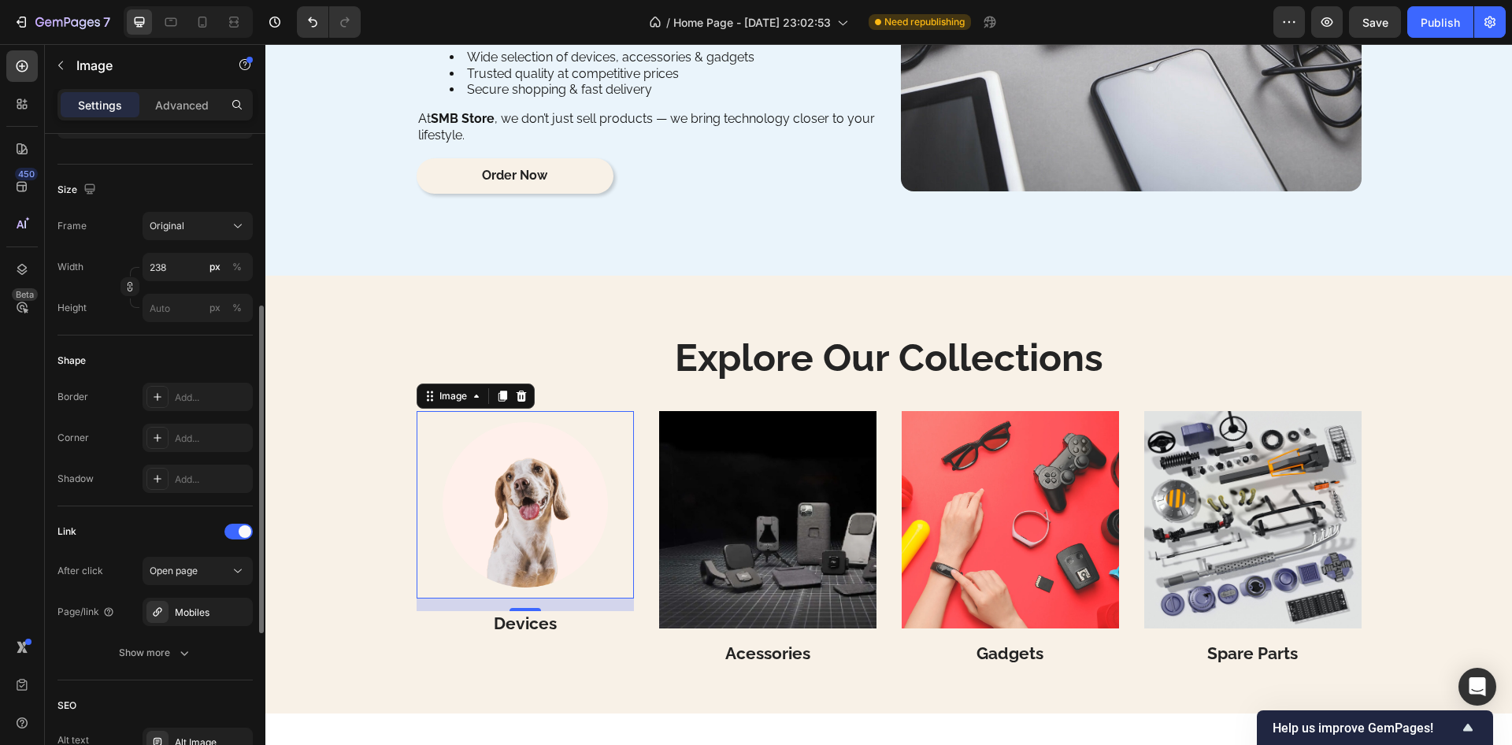
scroll to position [61, 0]
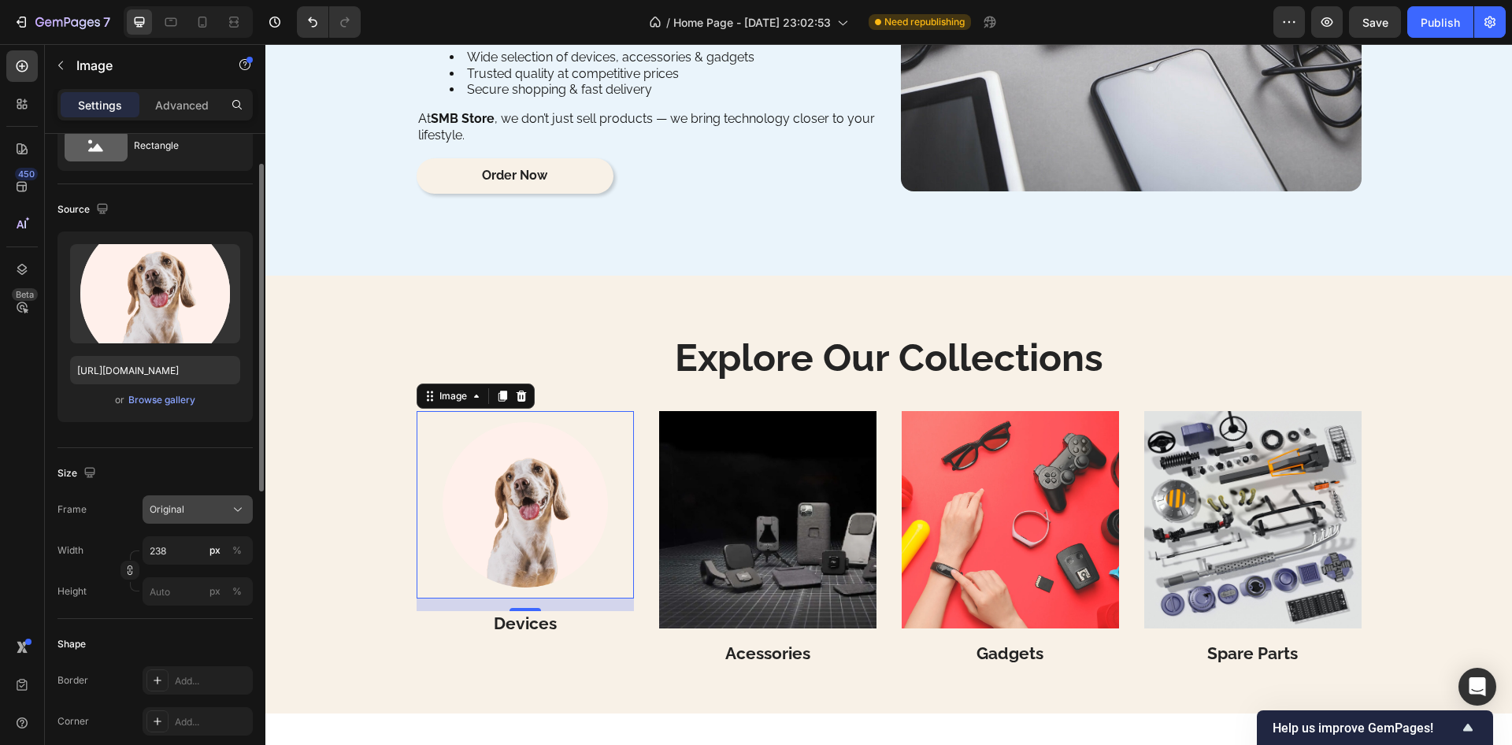
click at [211, 503] on div "Original" at bounding box center [198, 510] width 96 height 16
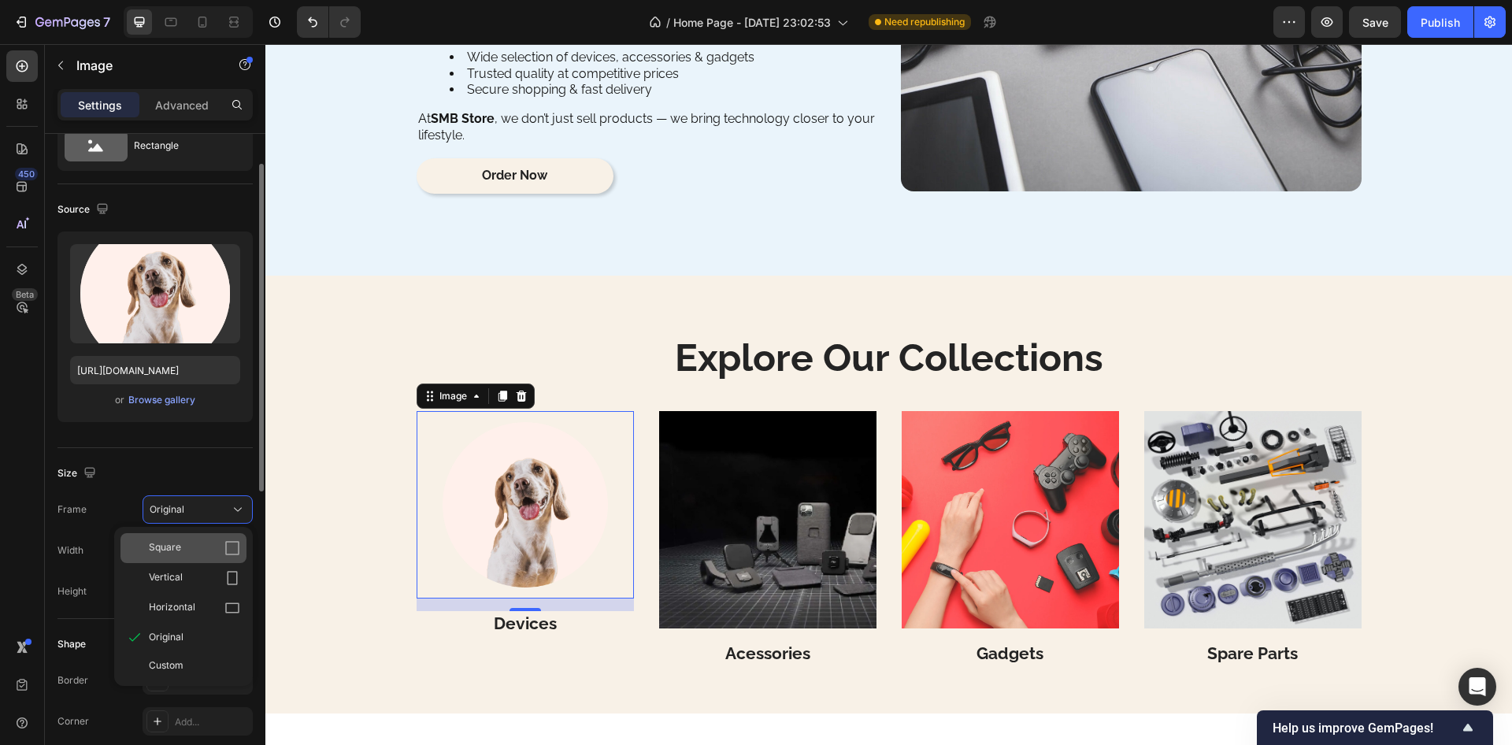
click at [182, 543] on div "Square" at bounding box center [194, 548] width 91 height 16
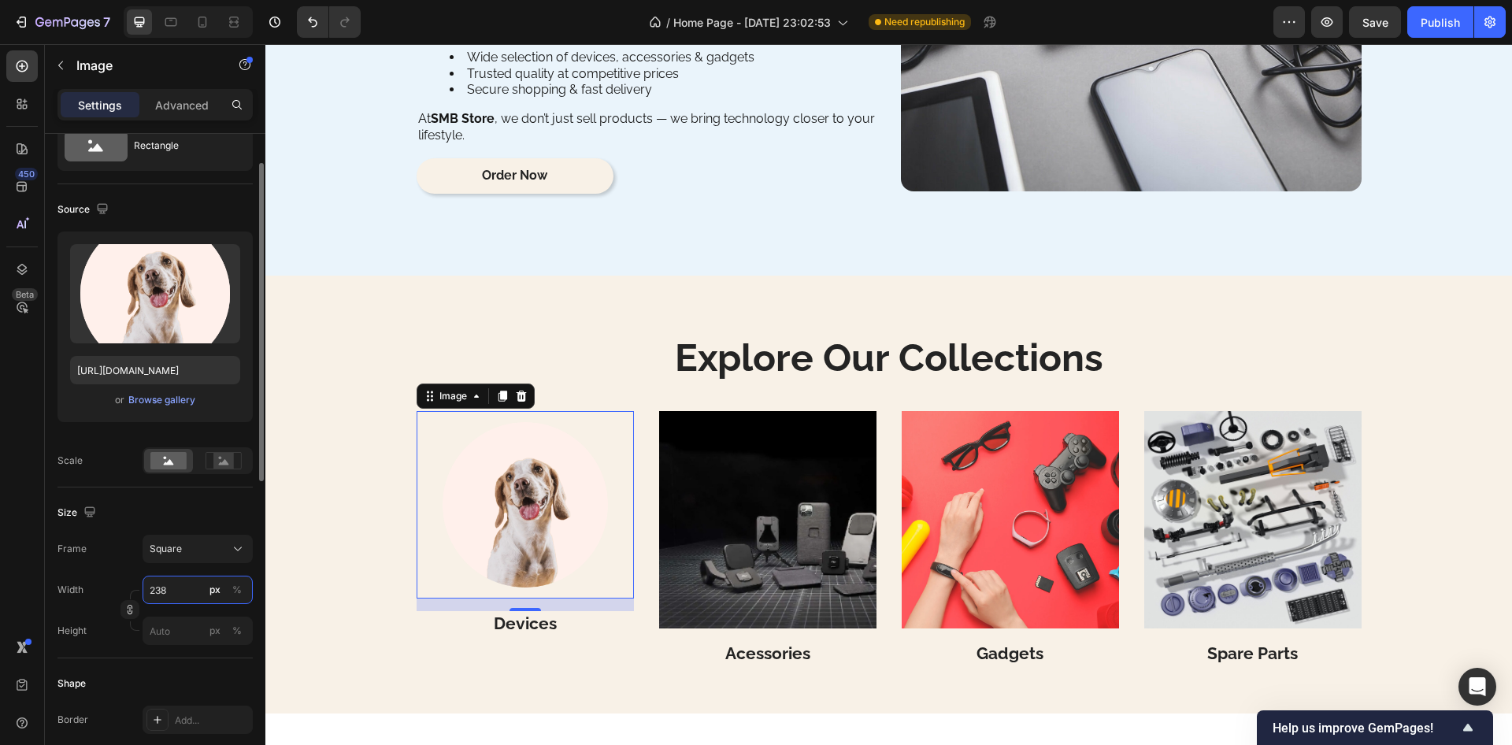
click at [185, 589] on input "238" at bounding box center [198, 590] width 110 height 28
drag, startPoint x: 173, startPoint y: 622, endPoint x: 187, endPoint y: 544, distance: 78.4
click at [172, 614] on div "Full 100%" at bounding box center [181, 628] width 129 height 28
type input "100"
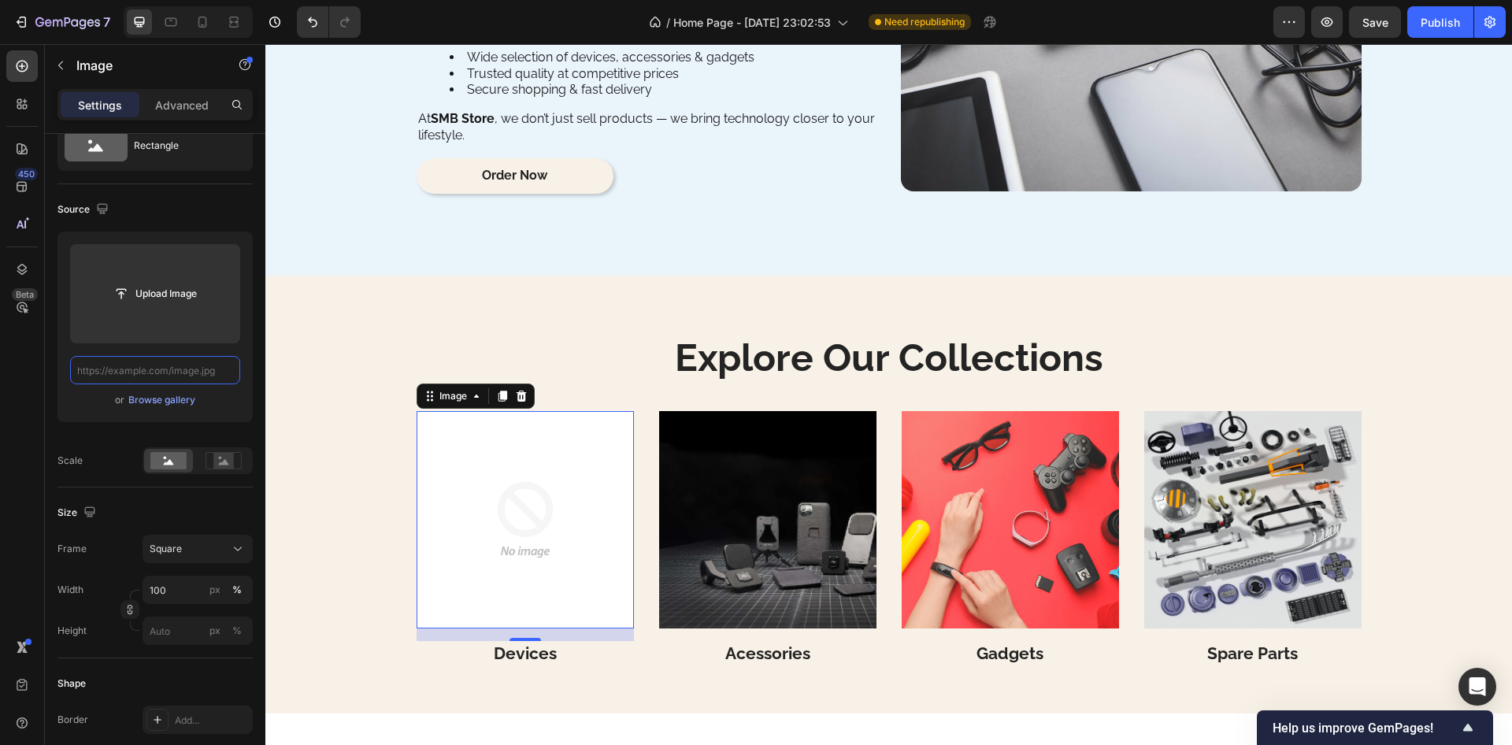
scroll to position [0, 0]
paste input "https://www.cnet.com/a/img/resize/0e4f61636491bc53ac33721b484844ec5a38a18d/2014…"
type input "https://www.cnet.com/a/img/resize/0e4f61636491bc53ac33721b484844ec5a38a18d/2014…"
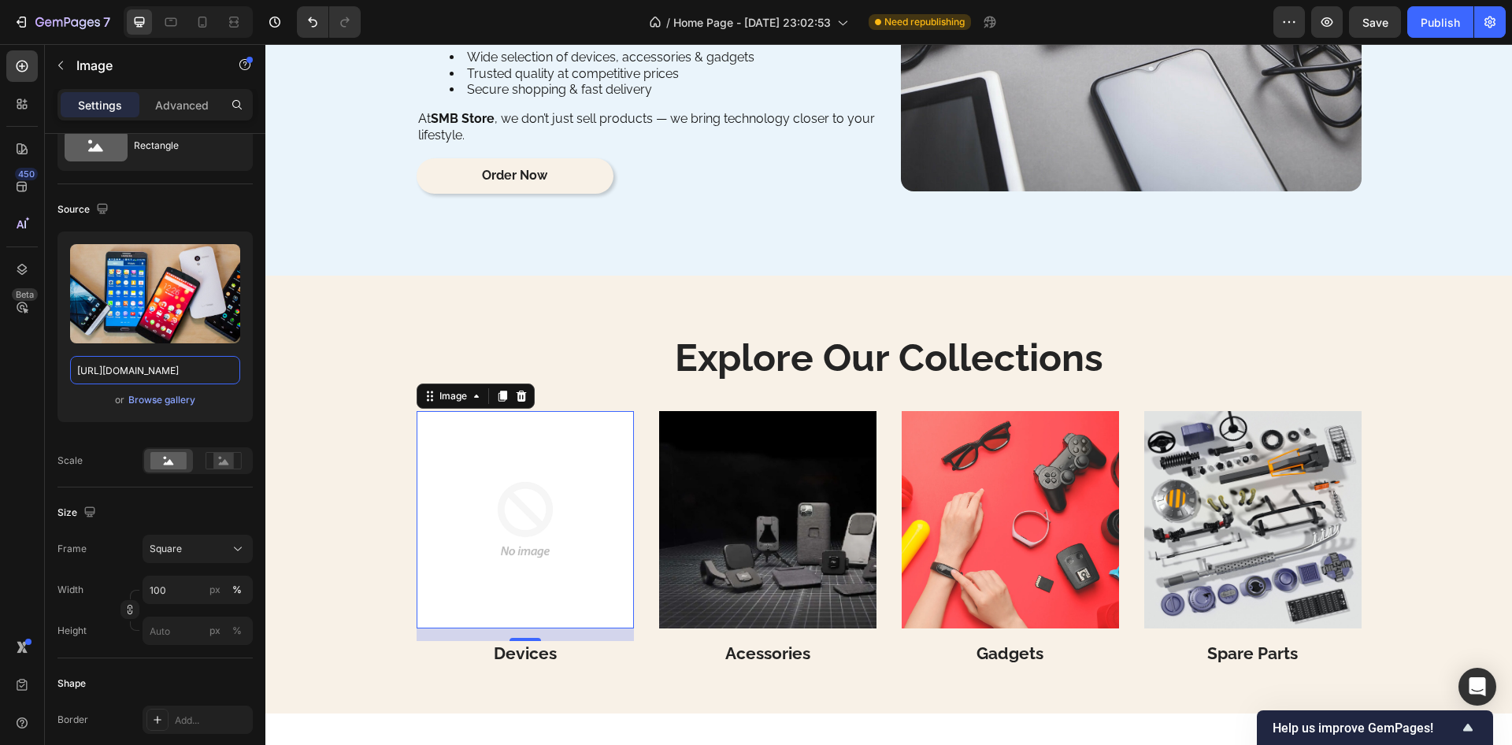
scroll to position [0, 837]
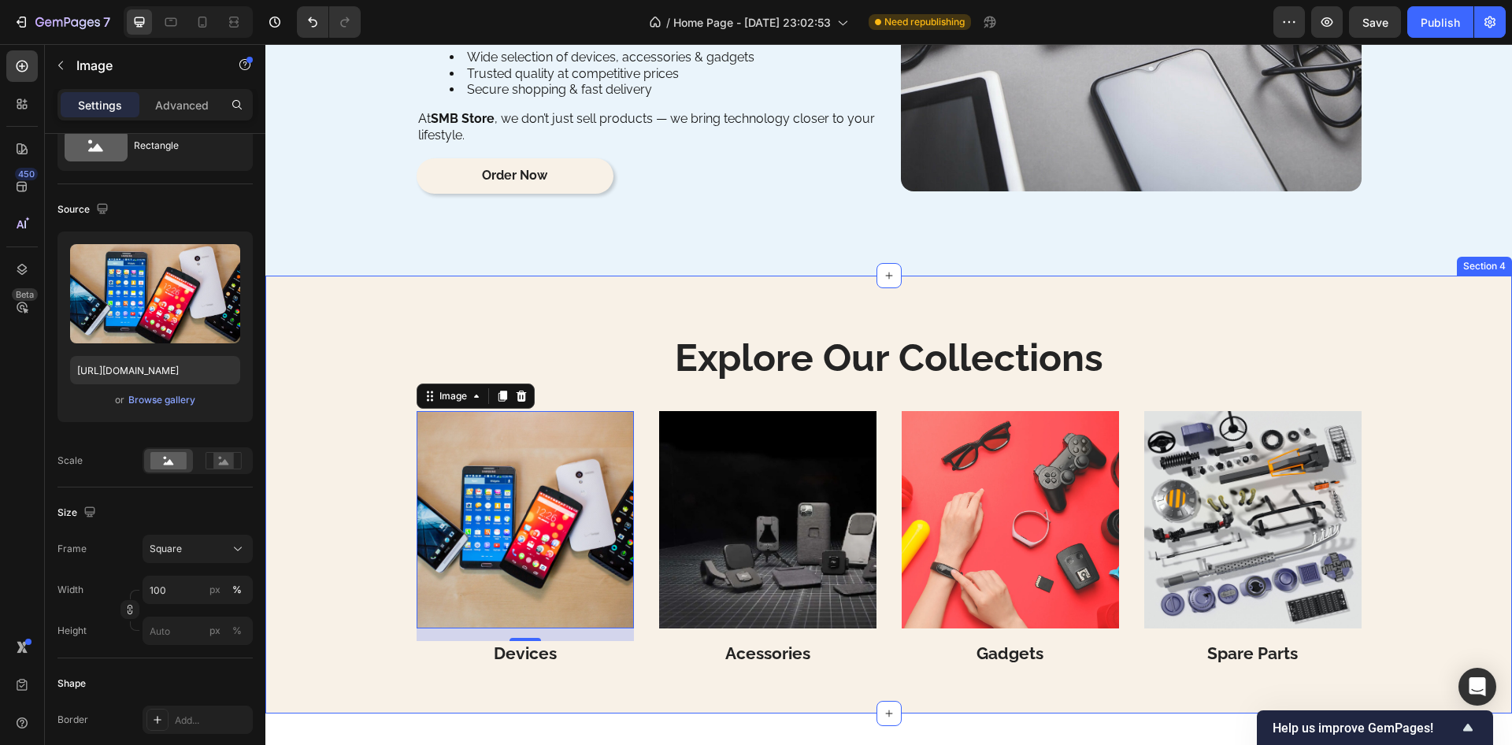
click at [378, 301] on div "Explore Our Collections Heading Image 16 Devices Heading Image Acessories Headi…" at bounding box center [888, 495] width 1247 height 438
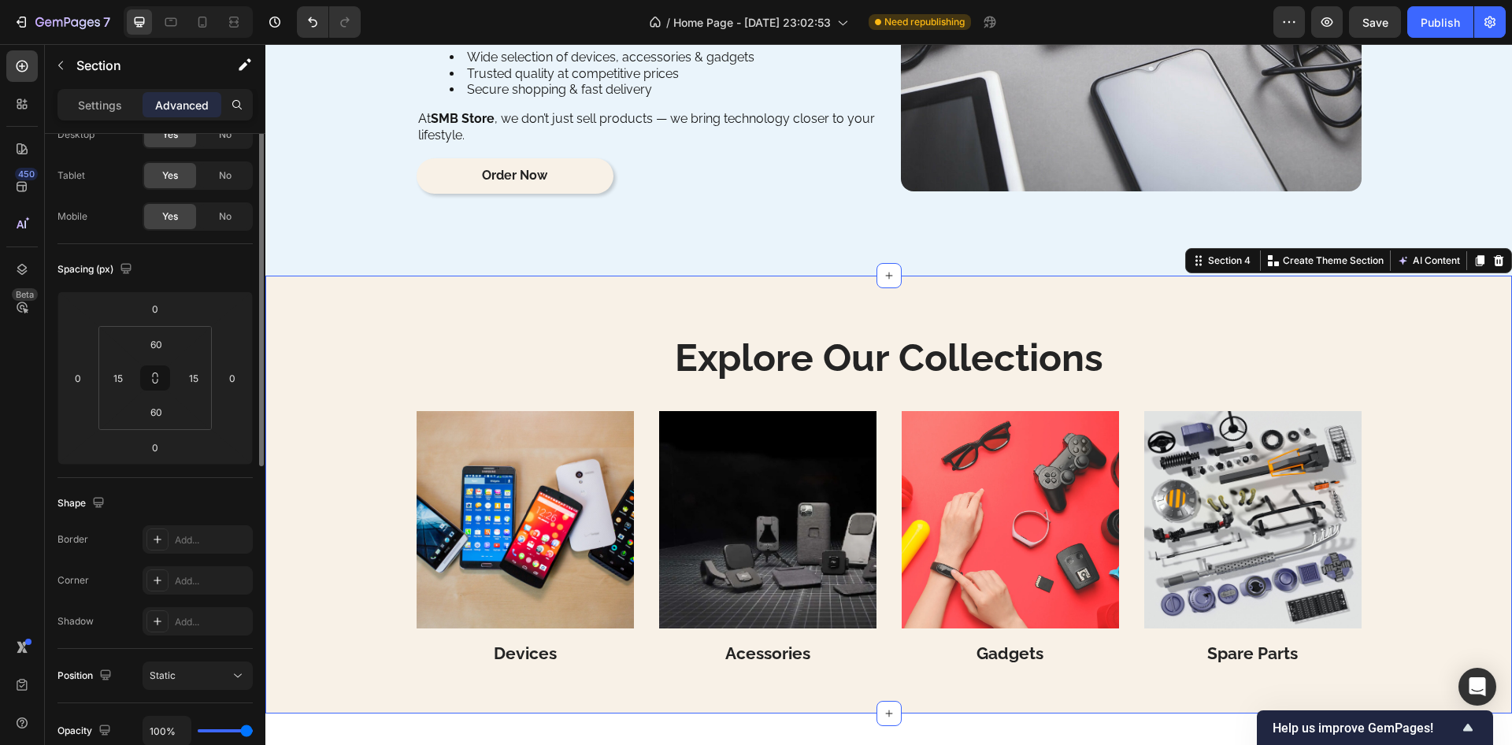
scroll to position [0, 0]
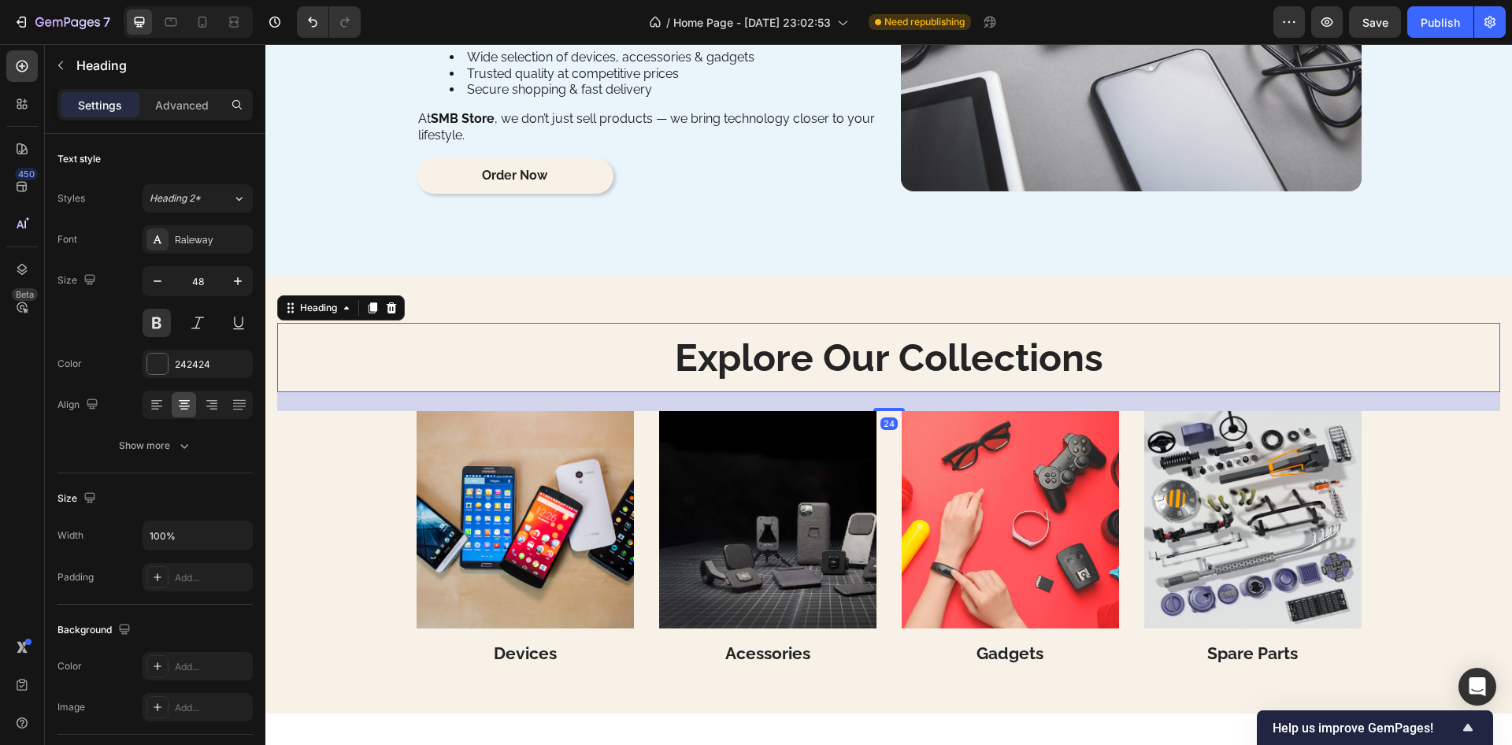
click at [757, 368] on p "Explore Our Collections" at bounding box center [889, 358] width 1220 height 42
click at [158, 284] on icon "button" at bounding box center [158, 281] width 16 height 16
type input "46"
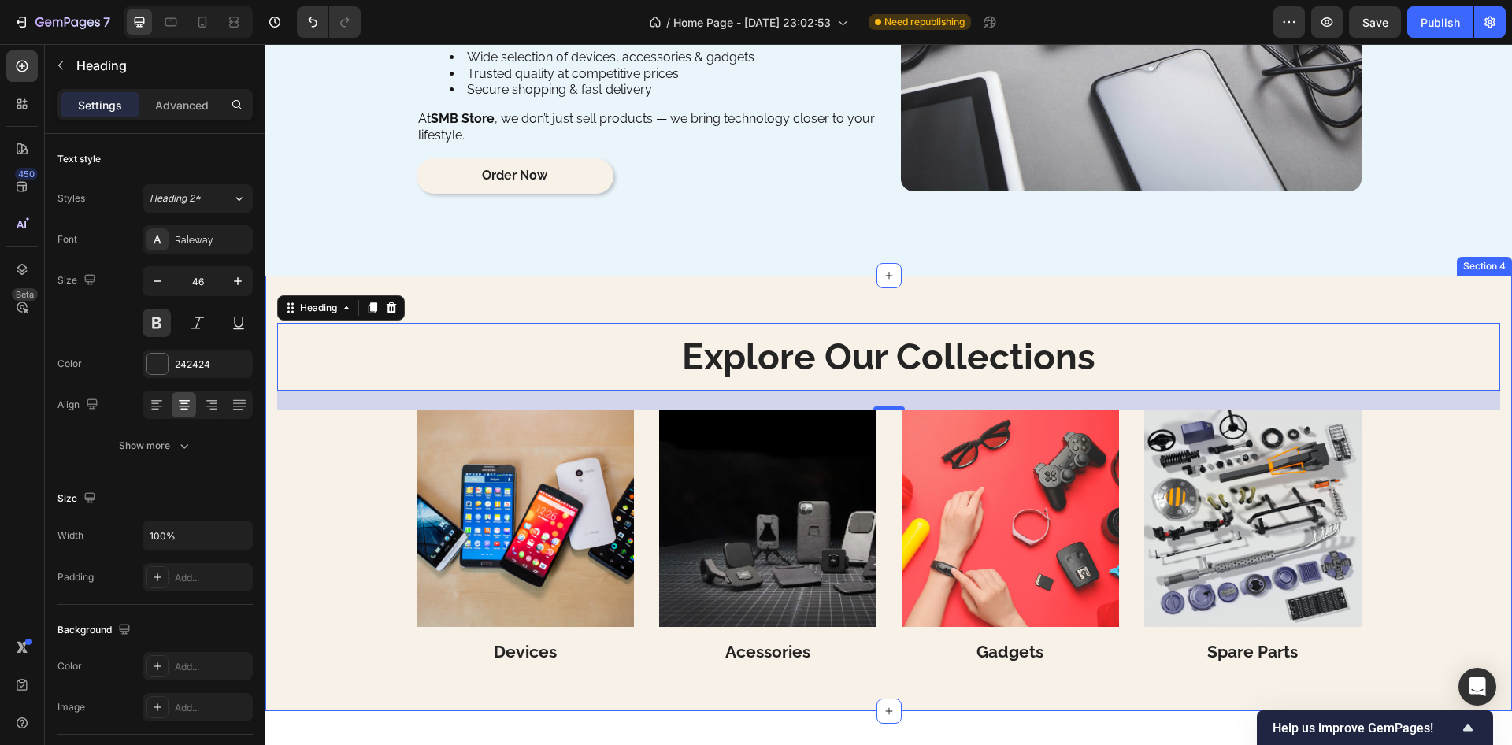
click at [613, 300] on div "Explore Our Collections Heading 24 Image Devices Heading Image Acessories Headi…" at bounding box center [888, 494] width 1247 height 436
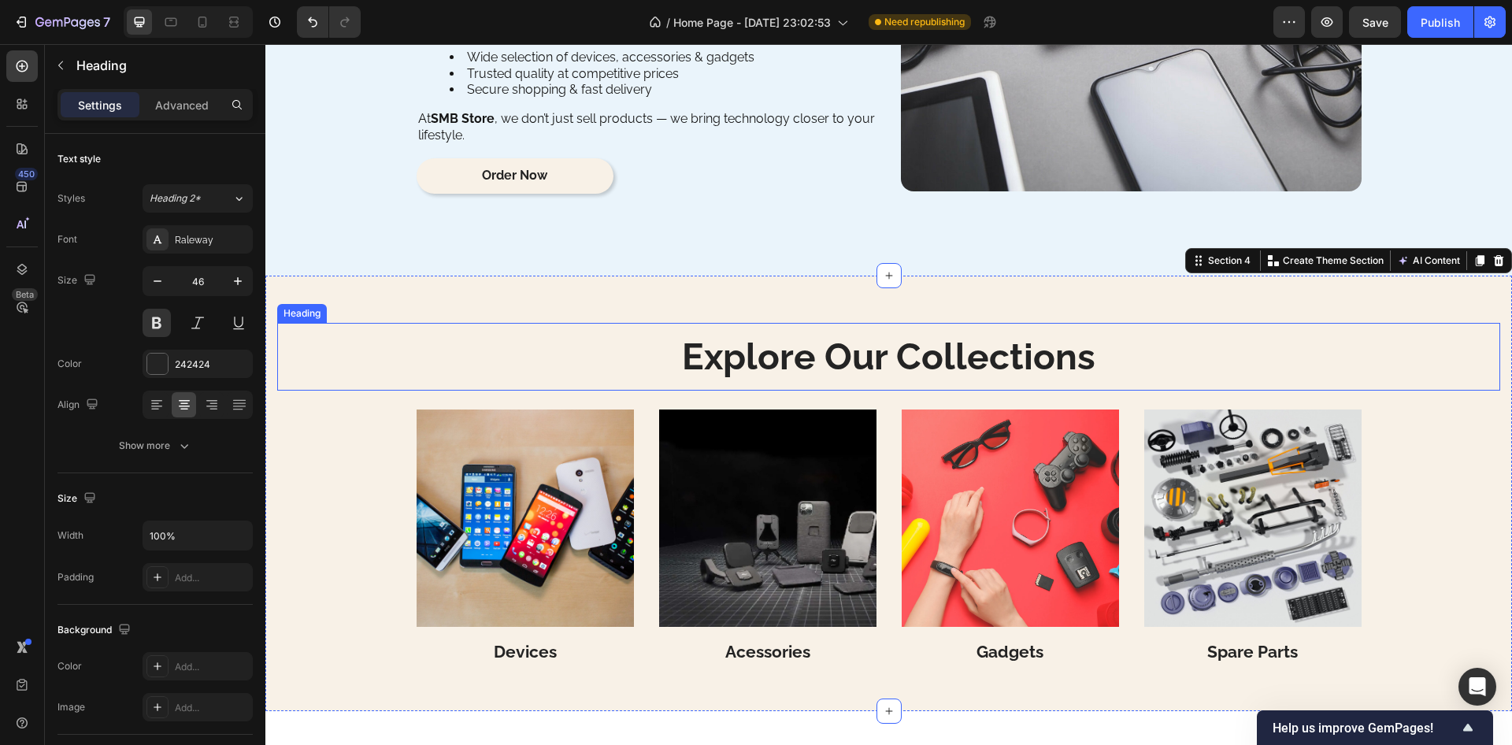
click at [763, 364] on p "Explore Our Collections" at bounding box center [889, 357] width 1220 height 40
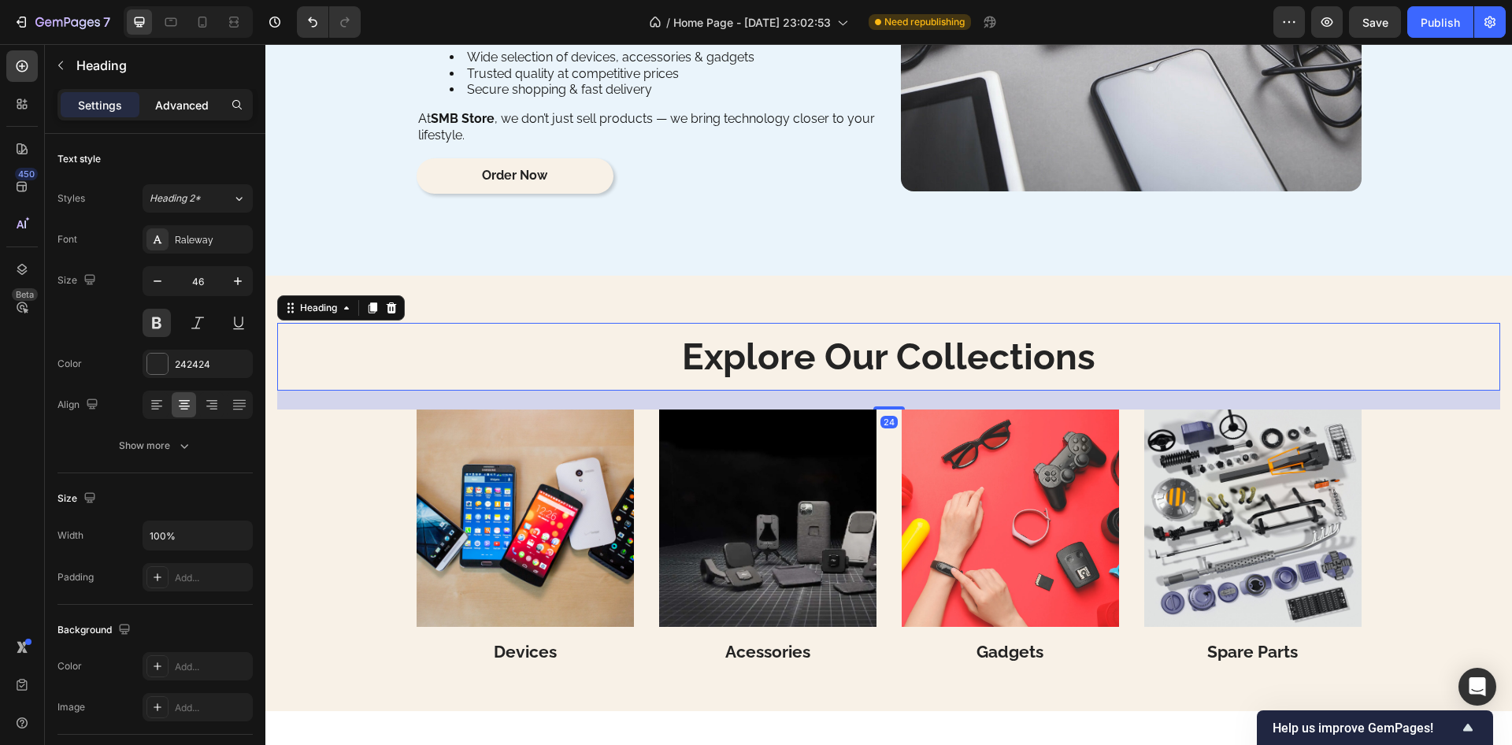
click at [191, 109] on p "Advanced" at bounding box center [182, 105] width 54 height 17
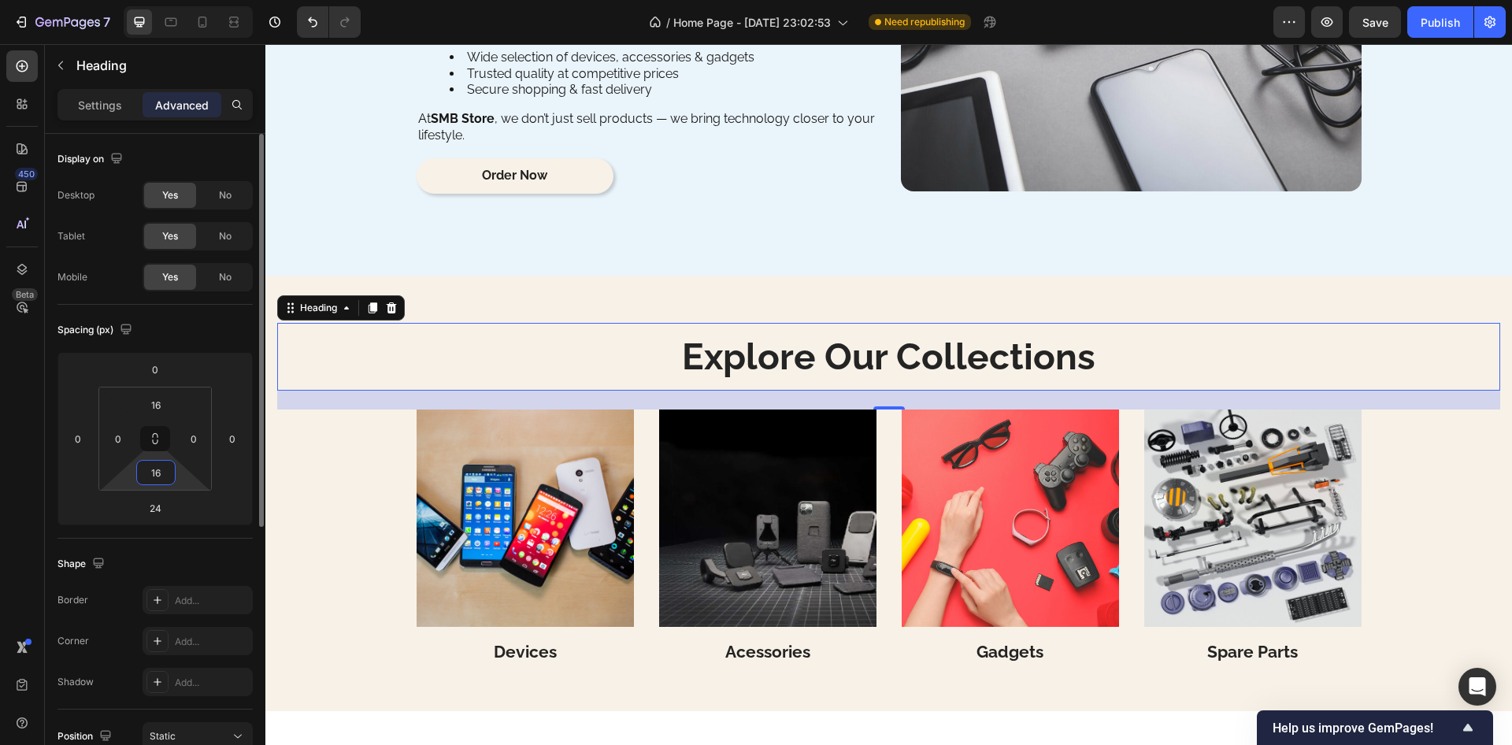
click at [156, 473] on input "16" at bounding box center [156, 473] width 32 height 24
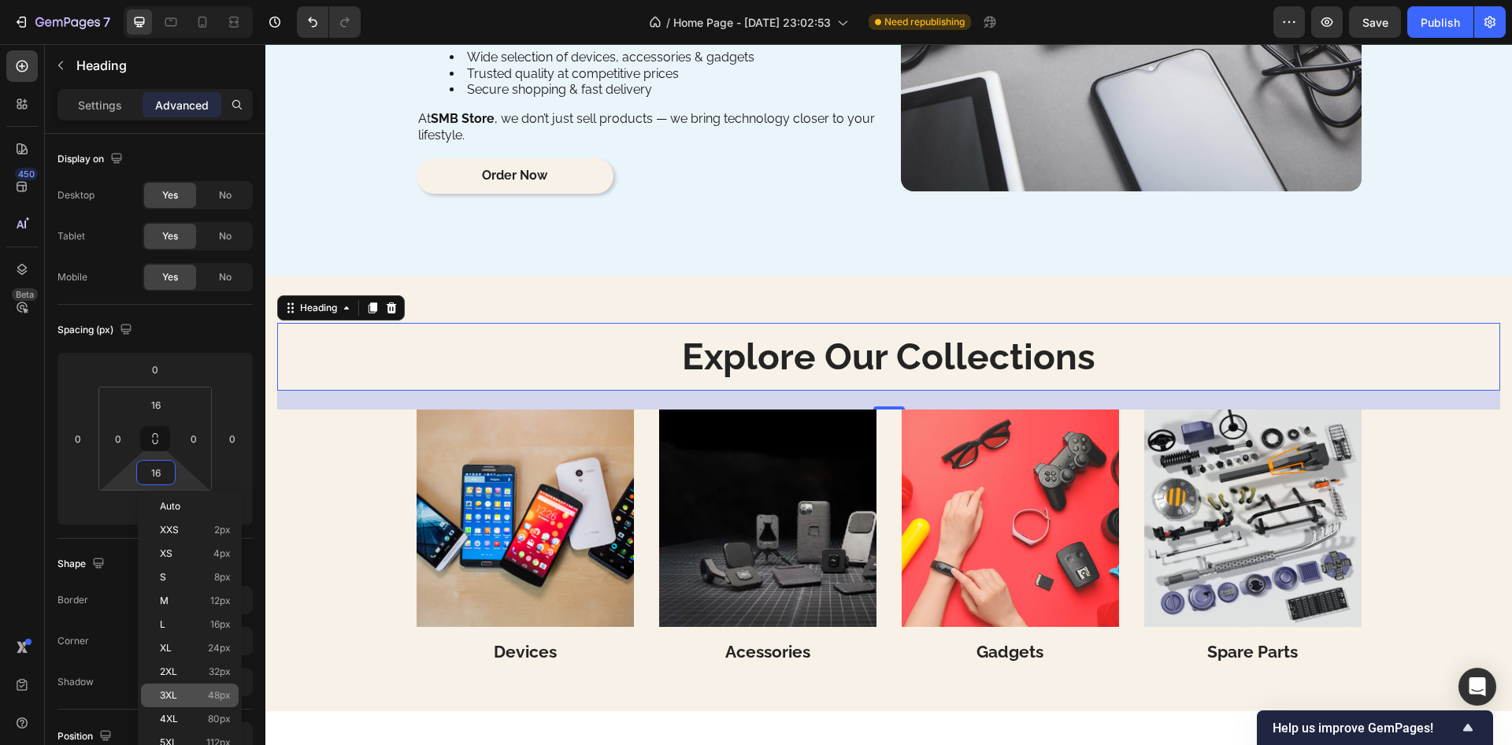
click at [199, 693] on p "3XL 48px" at bounding box center [195, 695] width 71 height 11
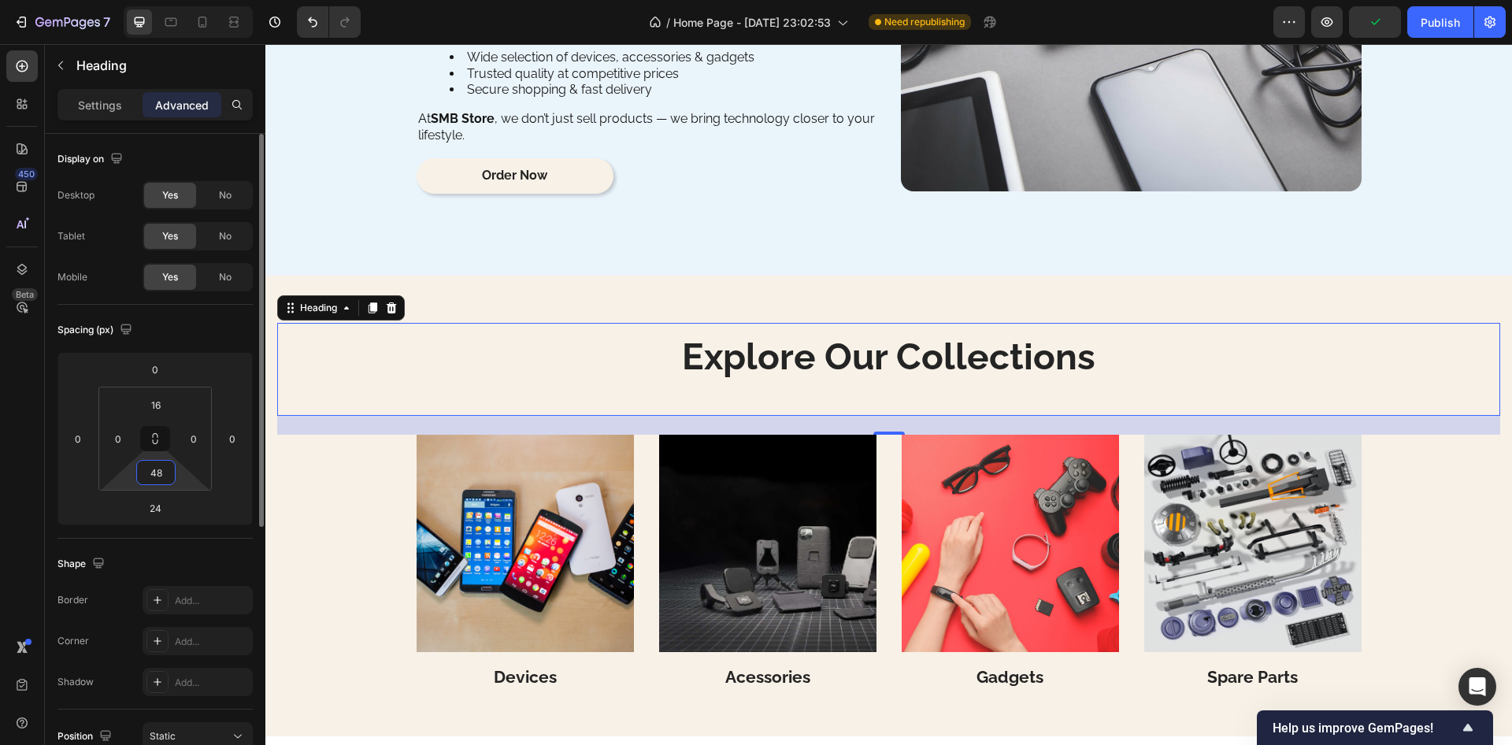
click at [161, 477] on input "48" at bounding box center [156, 473] width 32 height 24
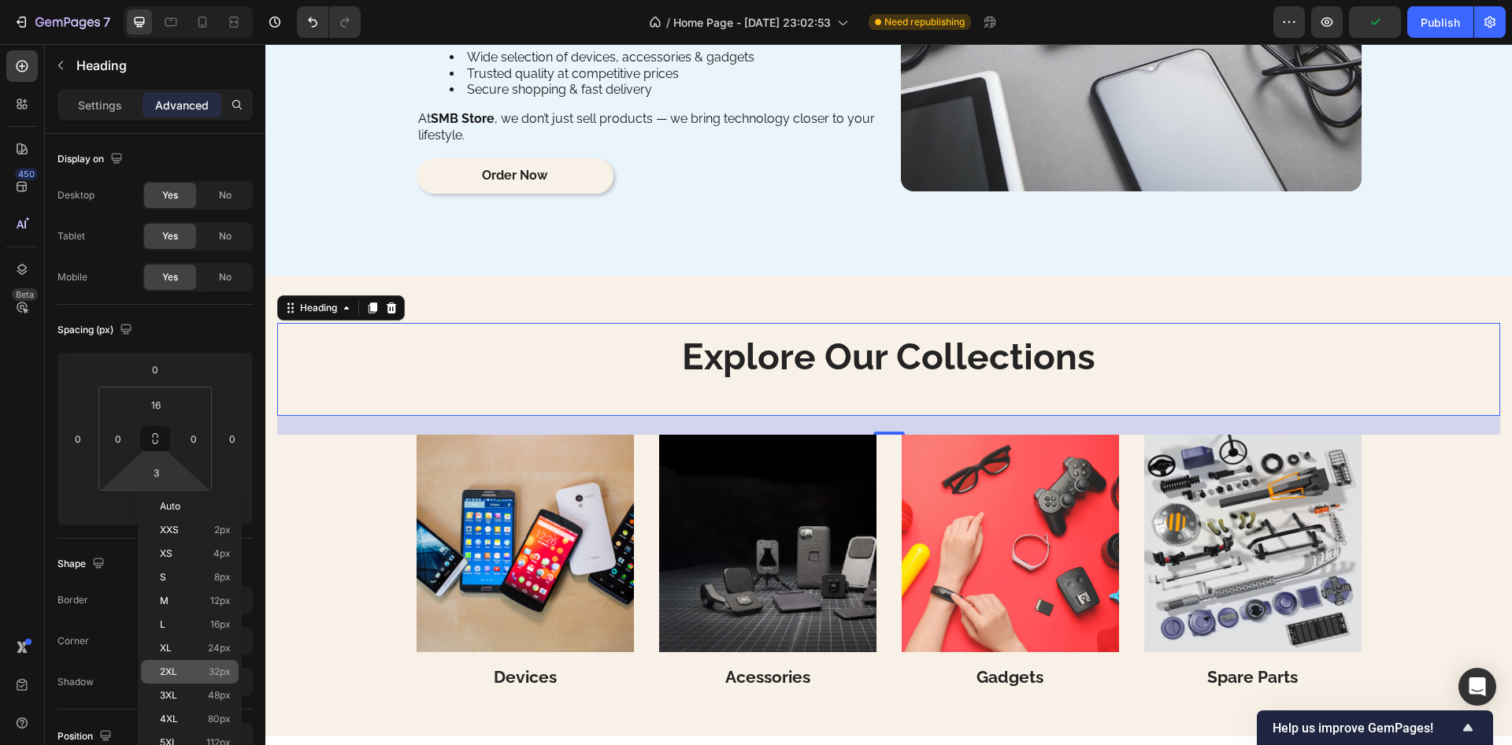
click at [193, 666] on div "2XL 32px" at bounding box center [190, 672] width 98 height 24
type input "32"
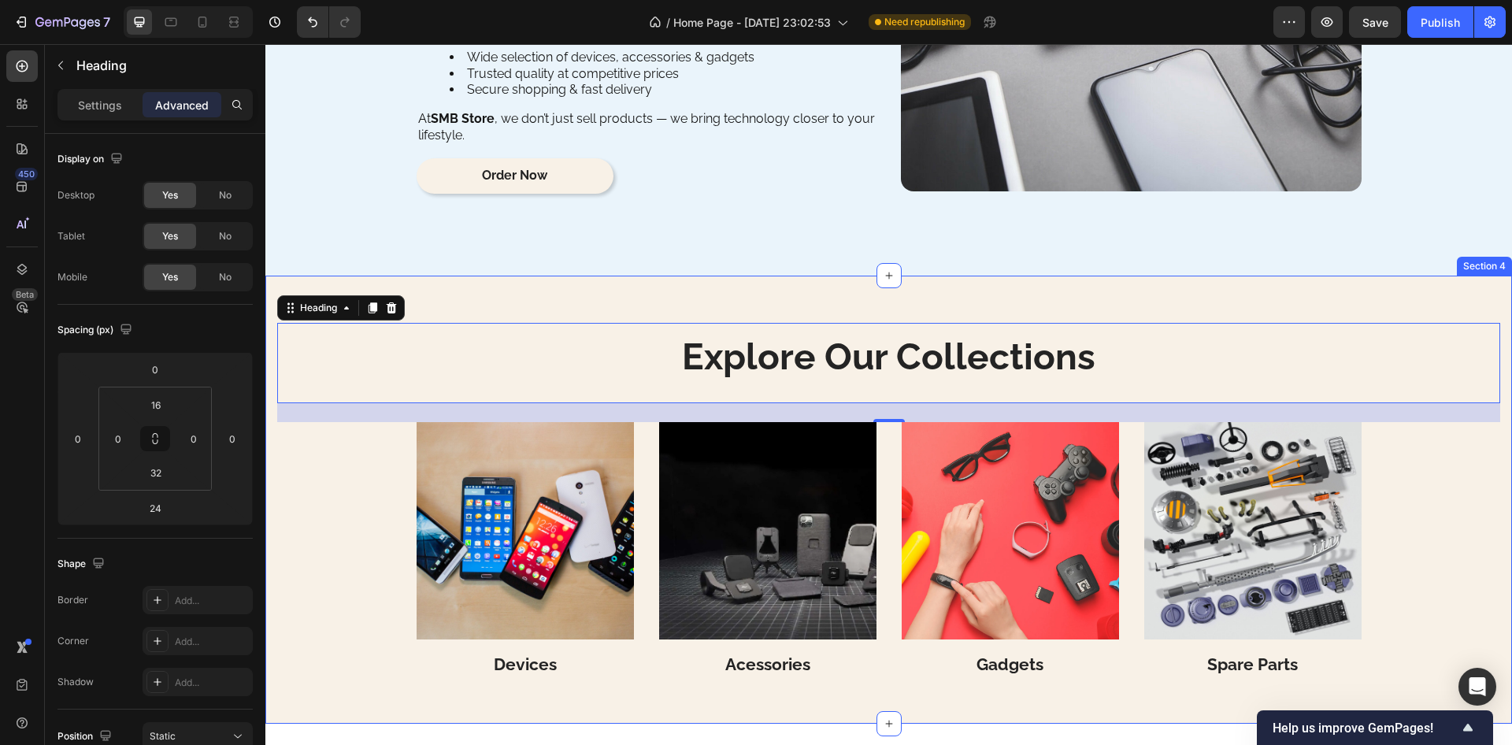
click at [329, 539] on div "Explore Our Collections Heading 24 Image Devices Heading Image Acessories Headi…" at bounding box center [888, 500] width 1223 height 354
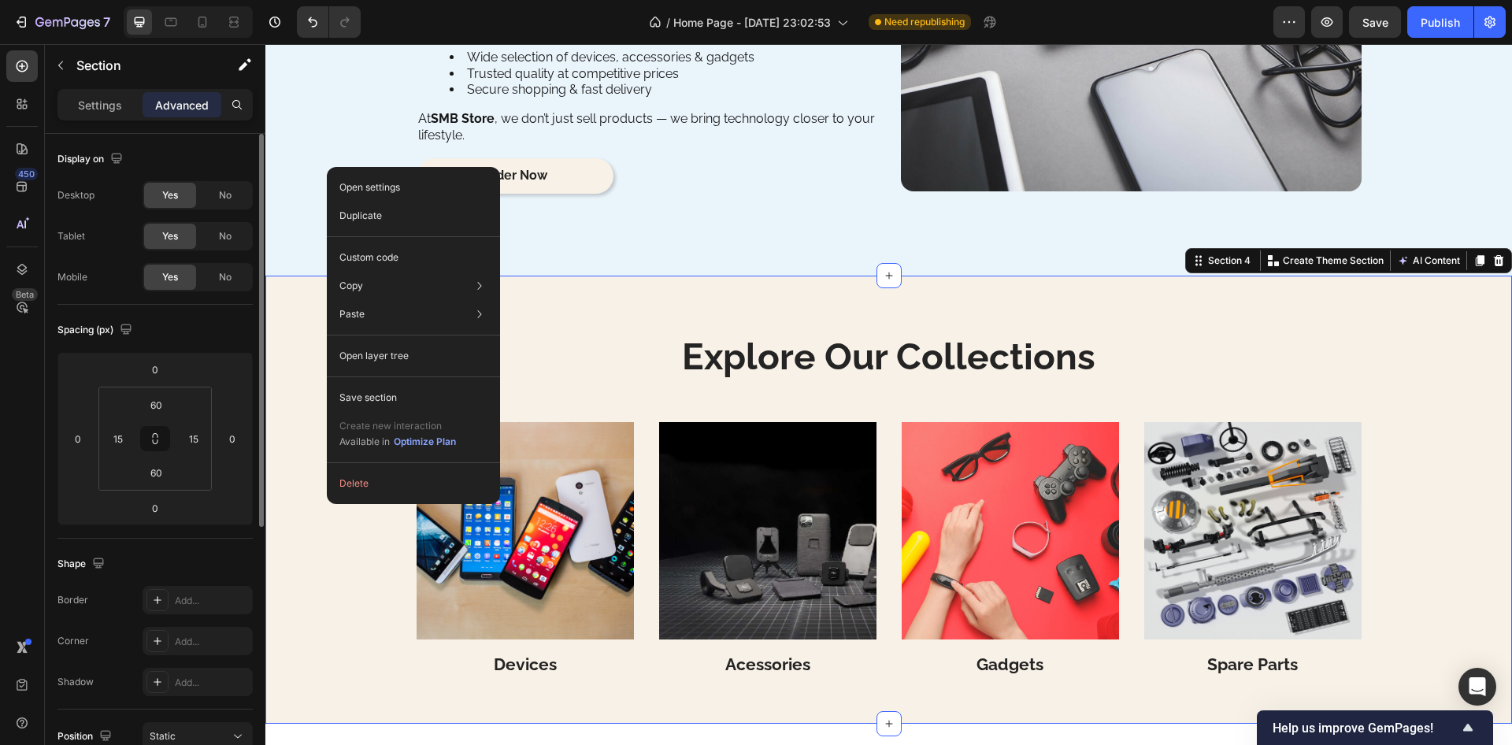
click at [187, 561] on div "Shape" at bounding box center [155, 563] width 195 height 25
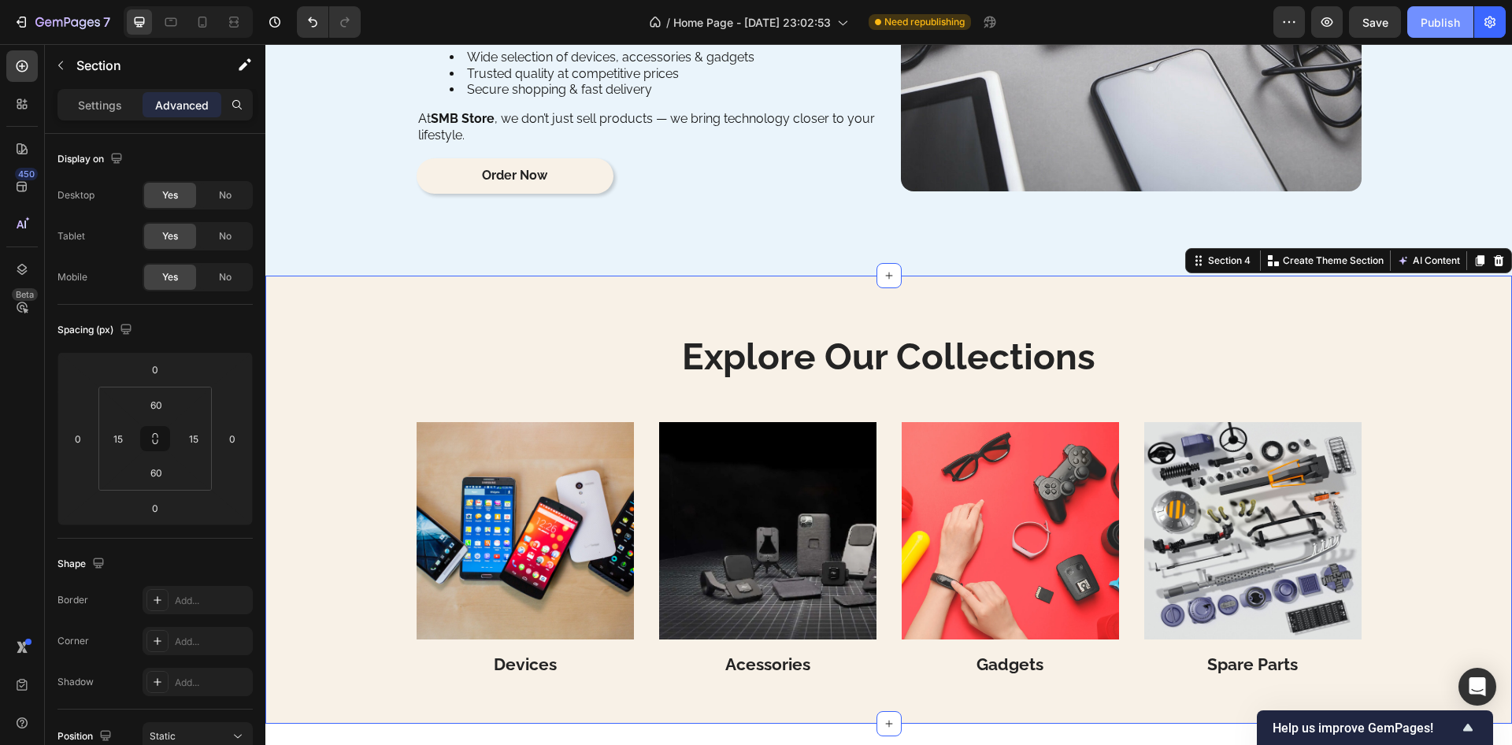
click at [1431, 32] on button "Publish" at bounding box center [1441, 22] width 66 height 32
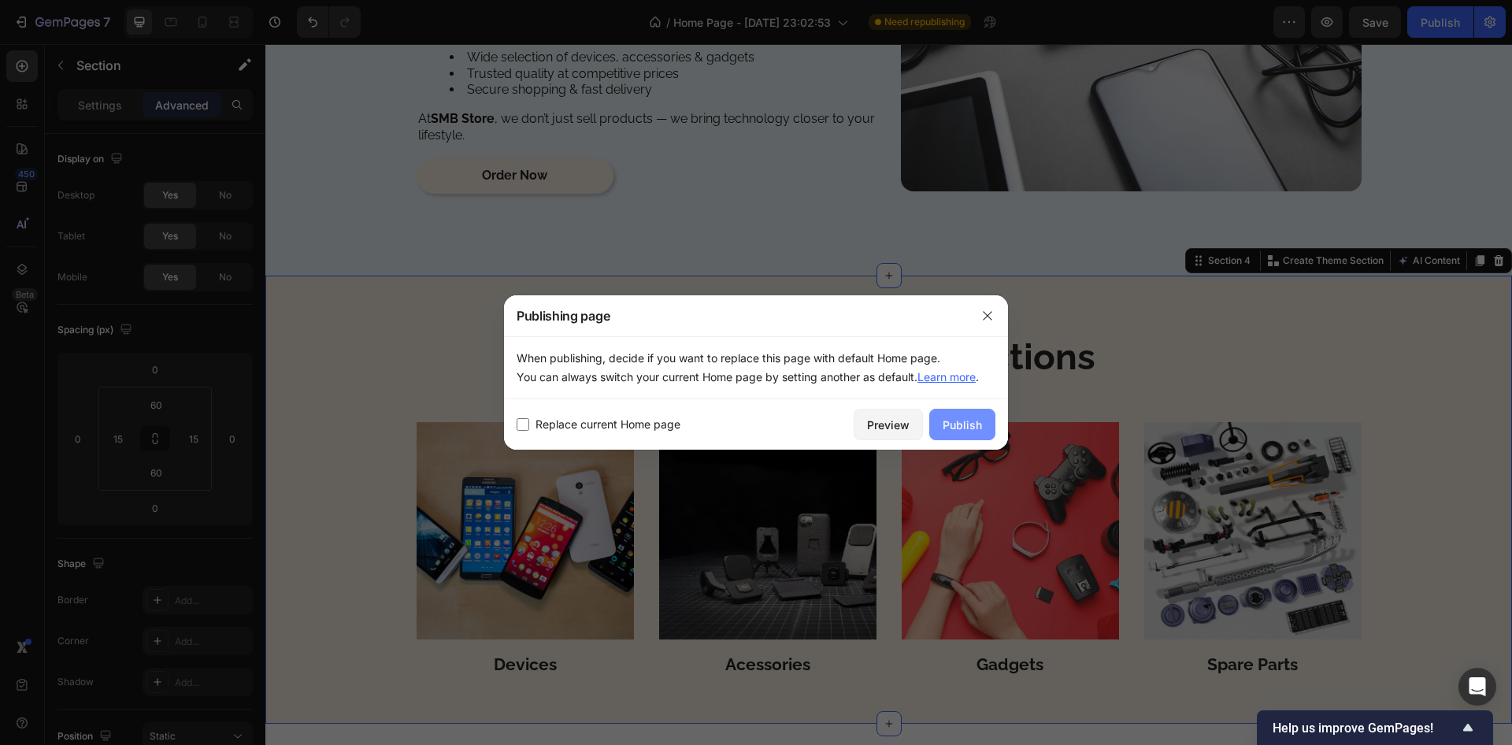
click at [974, 418] on div "Publish" at bounding box center [962, 425] width 39 height 17
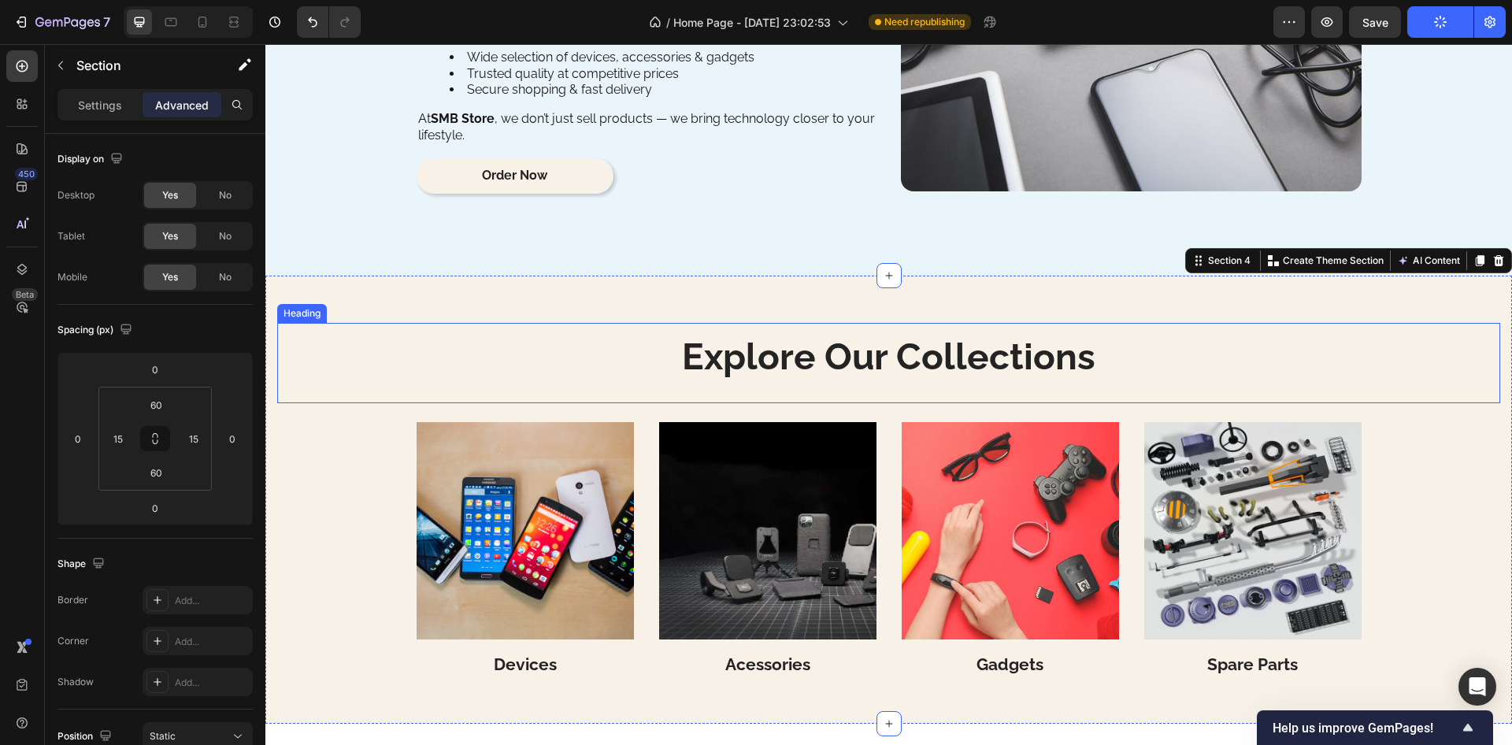
click at [735, 359] on p "Explore Our Collections" at bounding box center [889, 357] width 1220 height 40
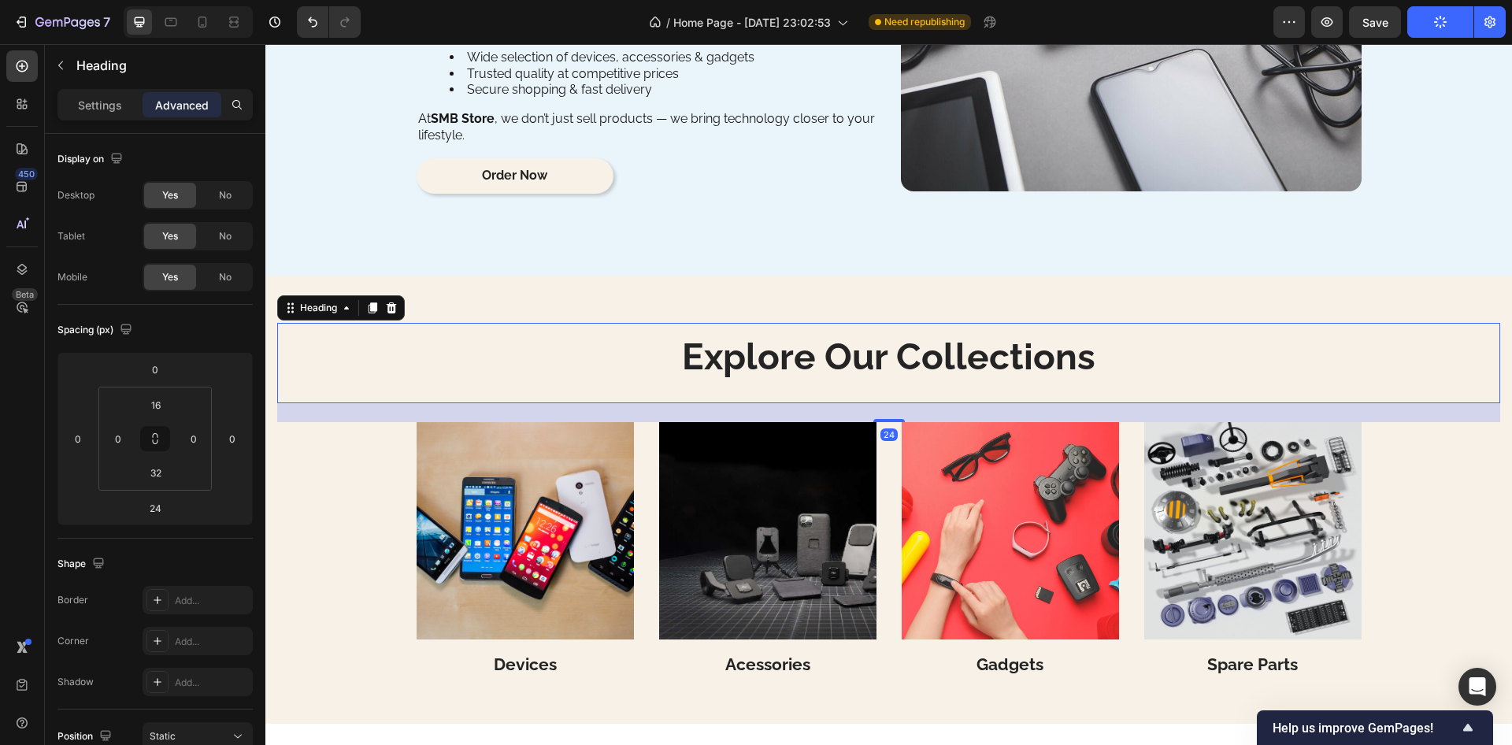
click at [107, 118] on div "Settings Advanced" at bounding box center [155, 105] width 195 height 32
click at [104, 106] on p "Settings" at bounding box center [100, 105] width 44 height 17
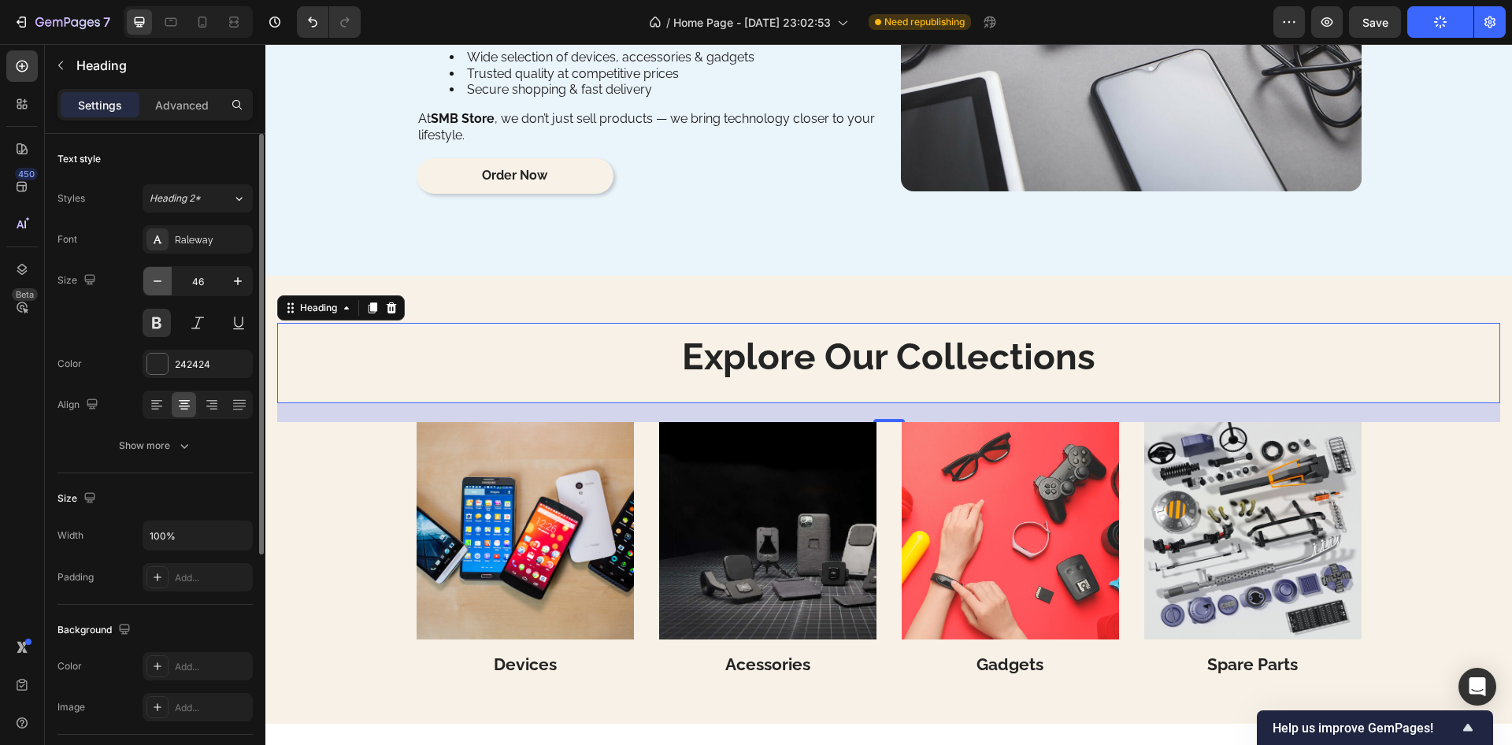
click at [156, 288] on icon "button" at bounding box center [158, 281] width 16 height 16
type input "44"
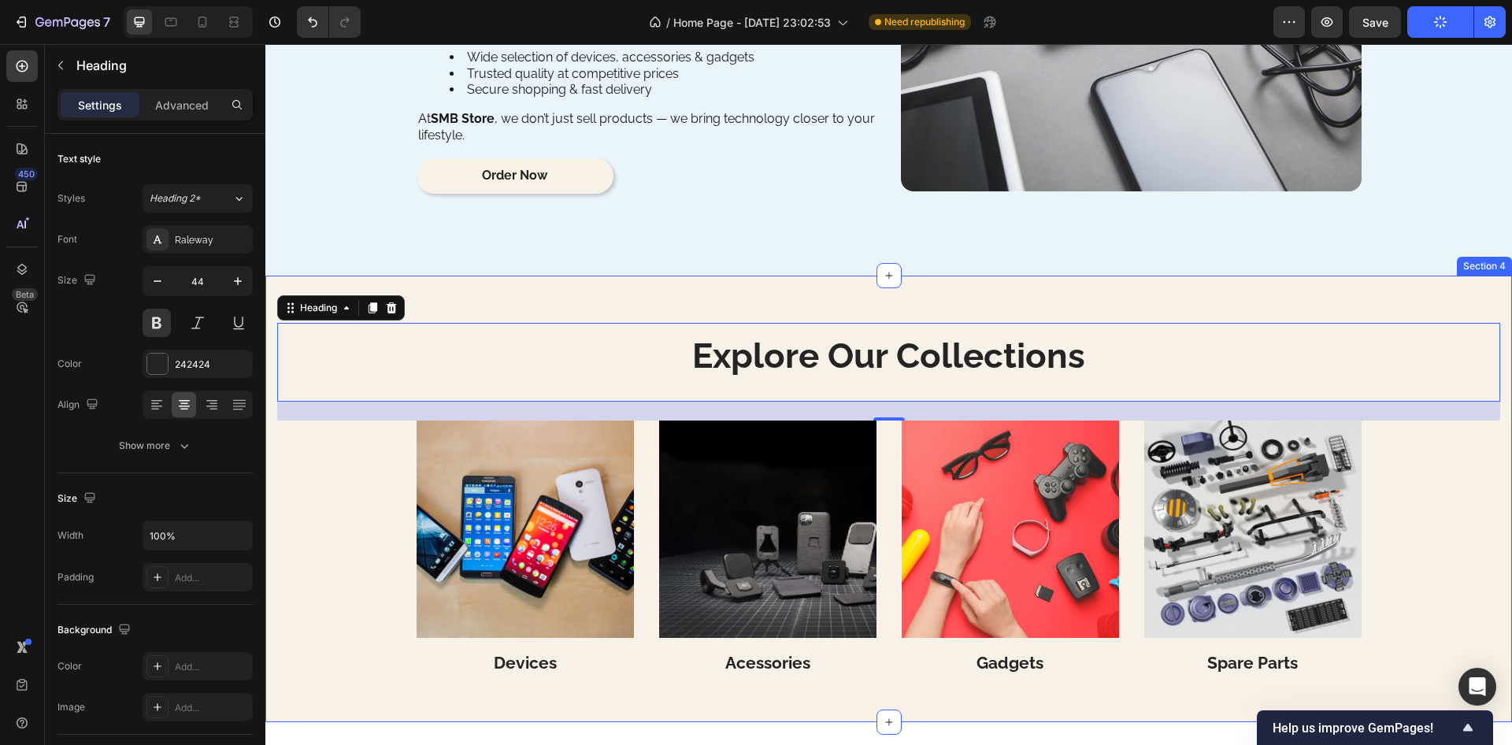
click at [559, 307] on div "Explore Our Collections Heading 24 Image Devices Heading Image Acessories Headi…" at bounding box center [888, 499] width 1247 height 447
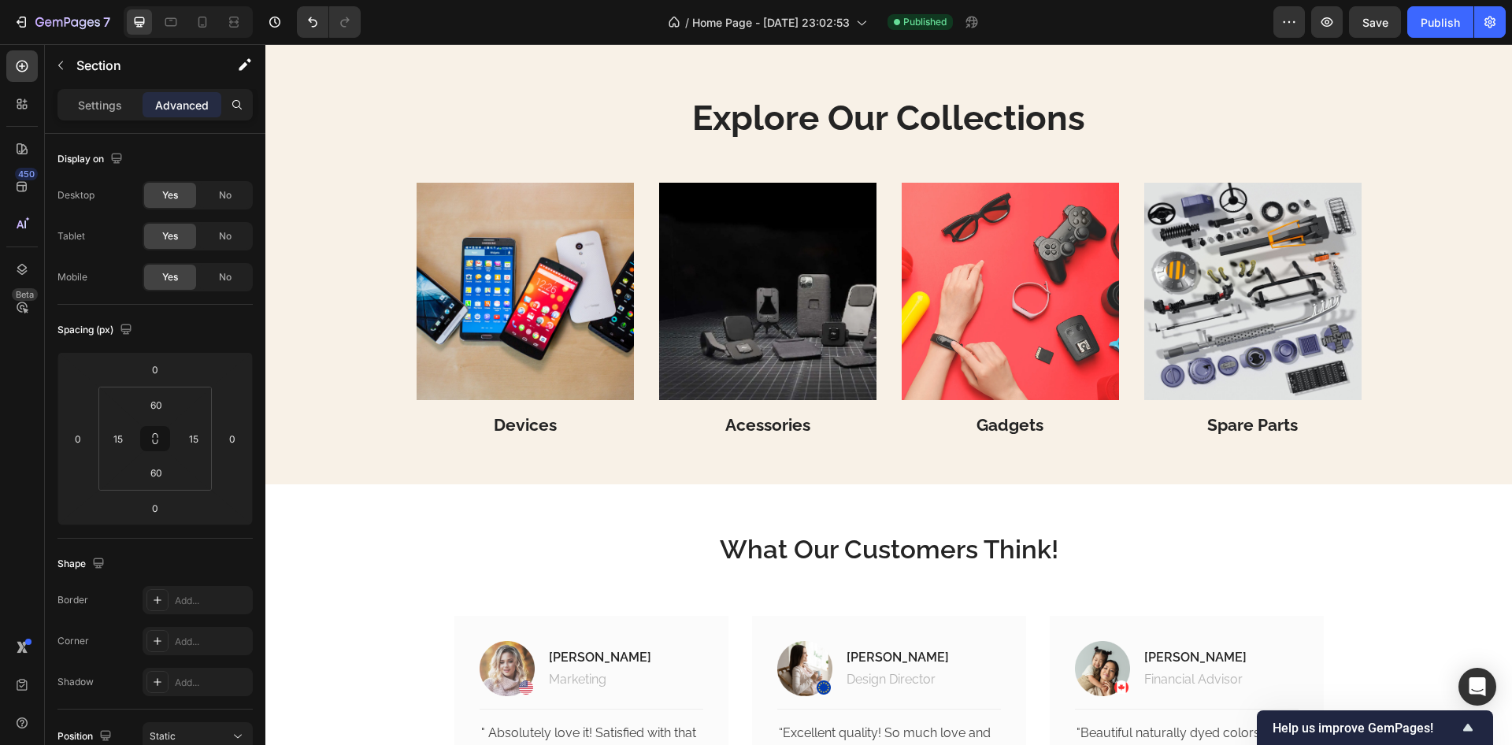
scroll to position [3025, 0]
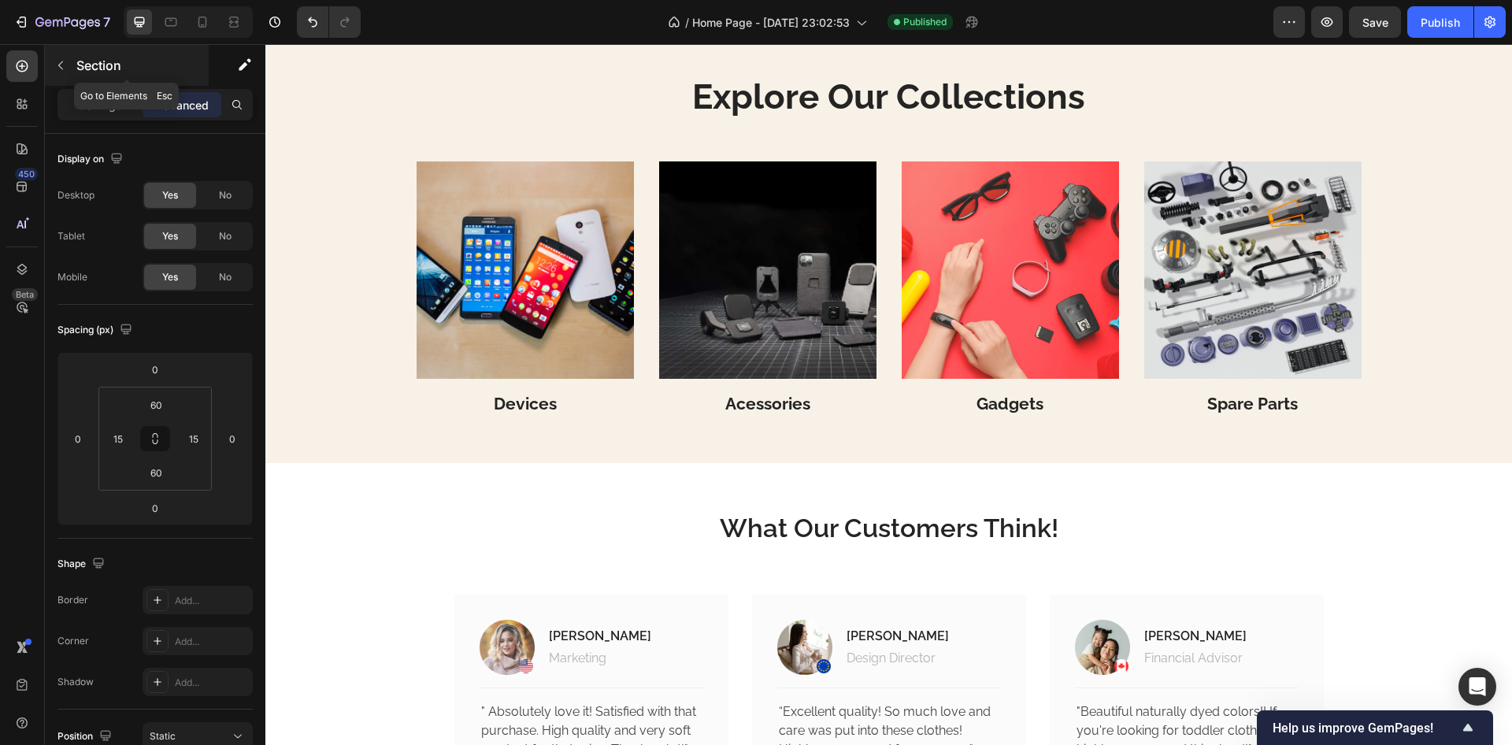
click at [65, 73] on button "button" at bounding box center [60, 65] width 25 height 25
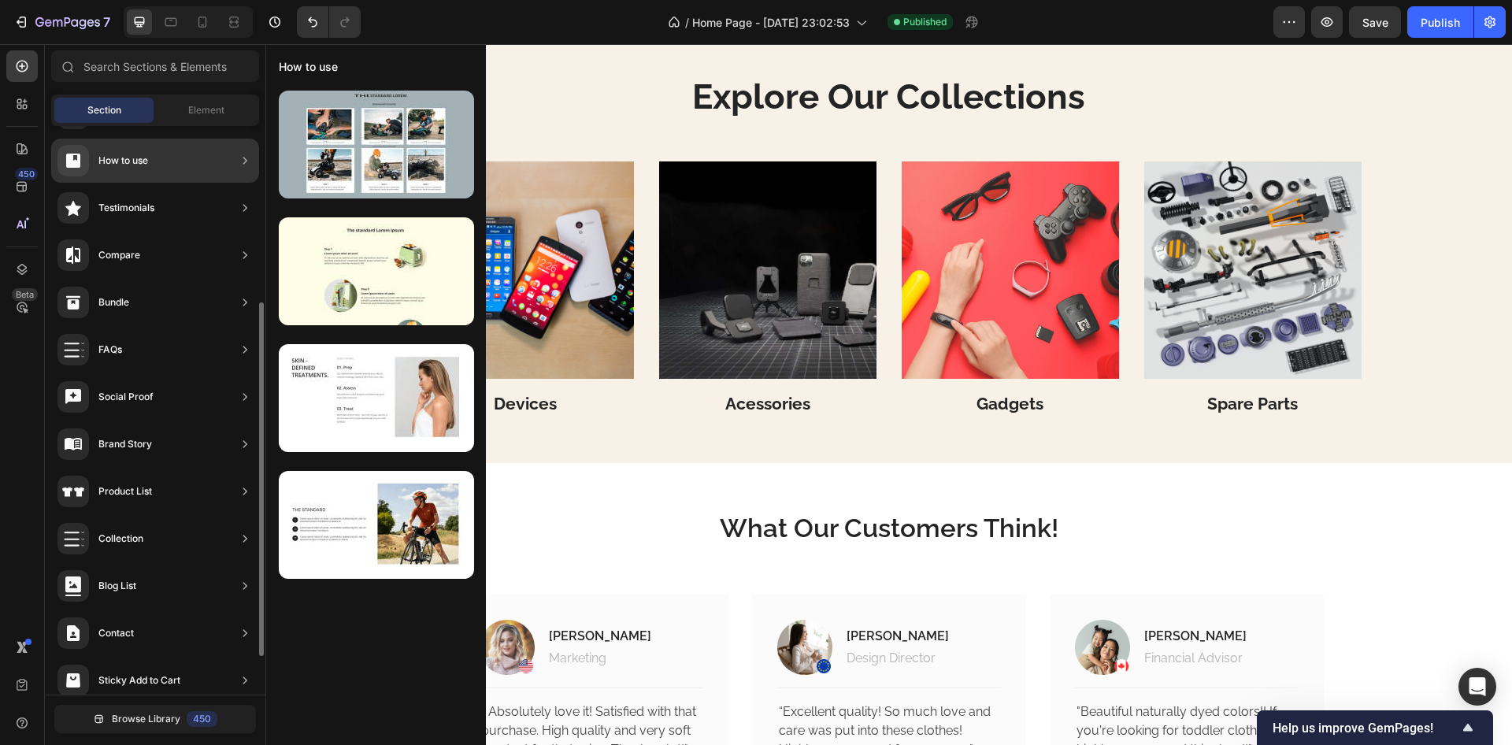
scroll to position [0, 0]
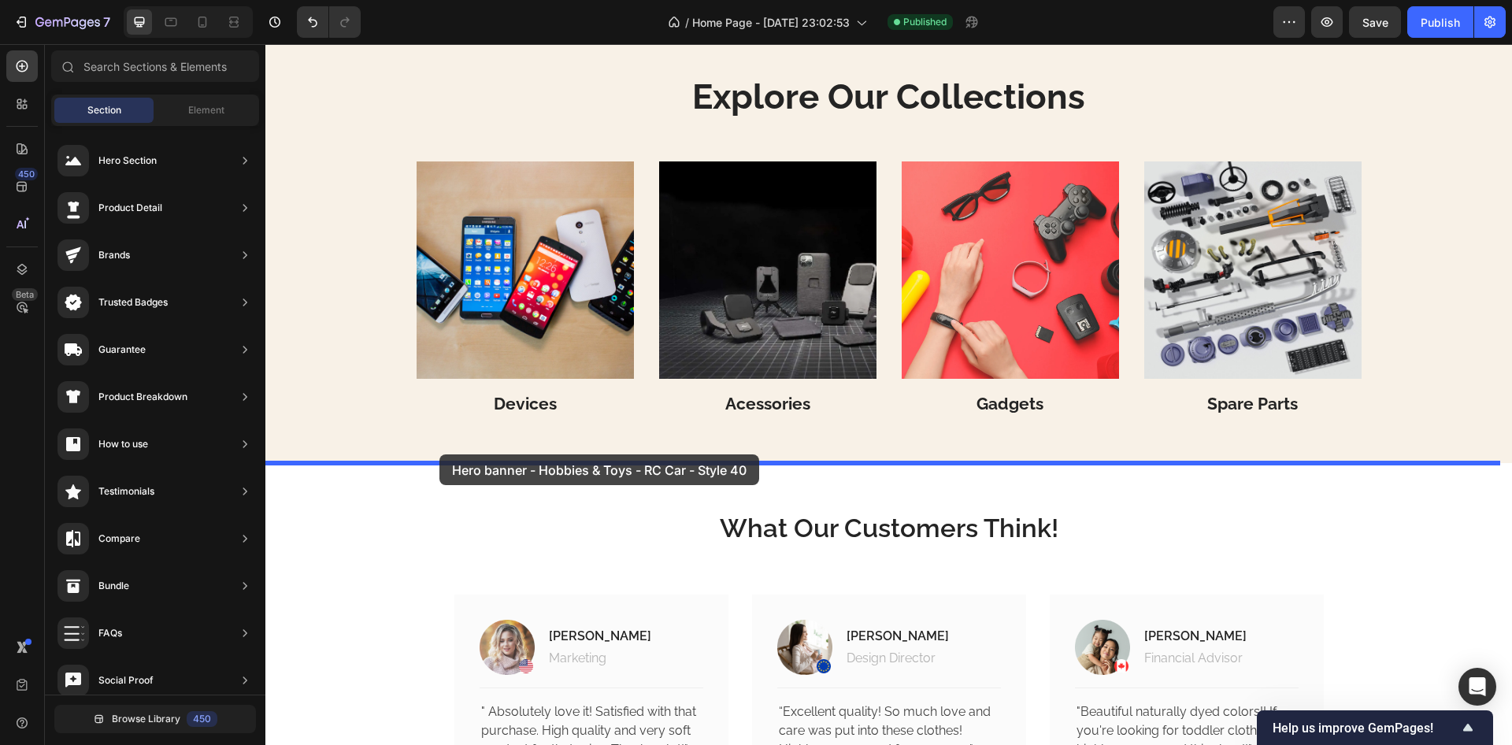
drag, startPoint x: 625, startPoint y: 186, endPoint x: 440, endPoint y: 455, distance: 326.7
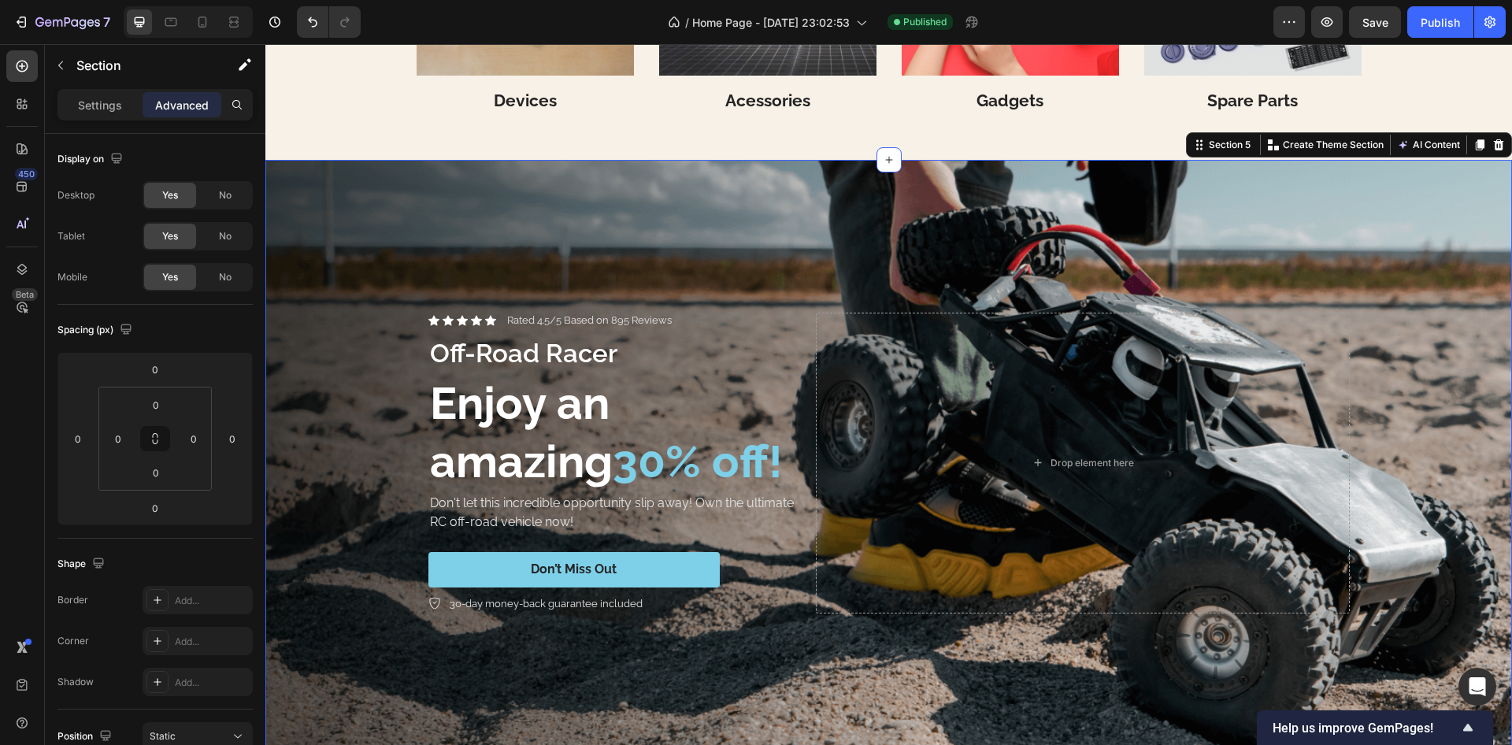
scroll to position [3389, 0]
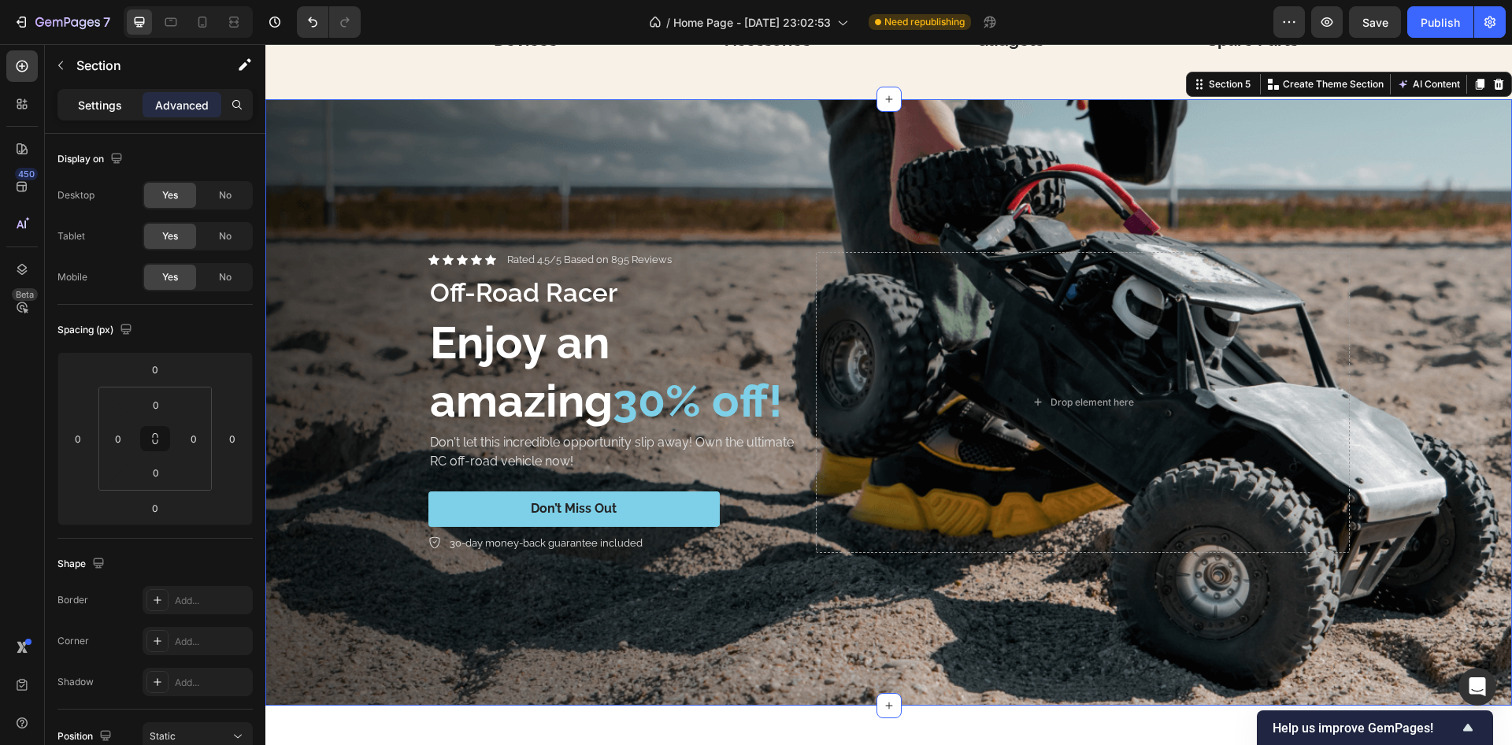
click at [86, 106] on p "Settings" at bounding box center [100, 105] width 44 height 17
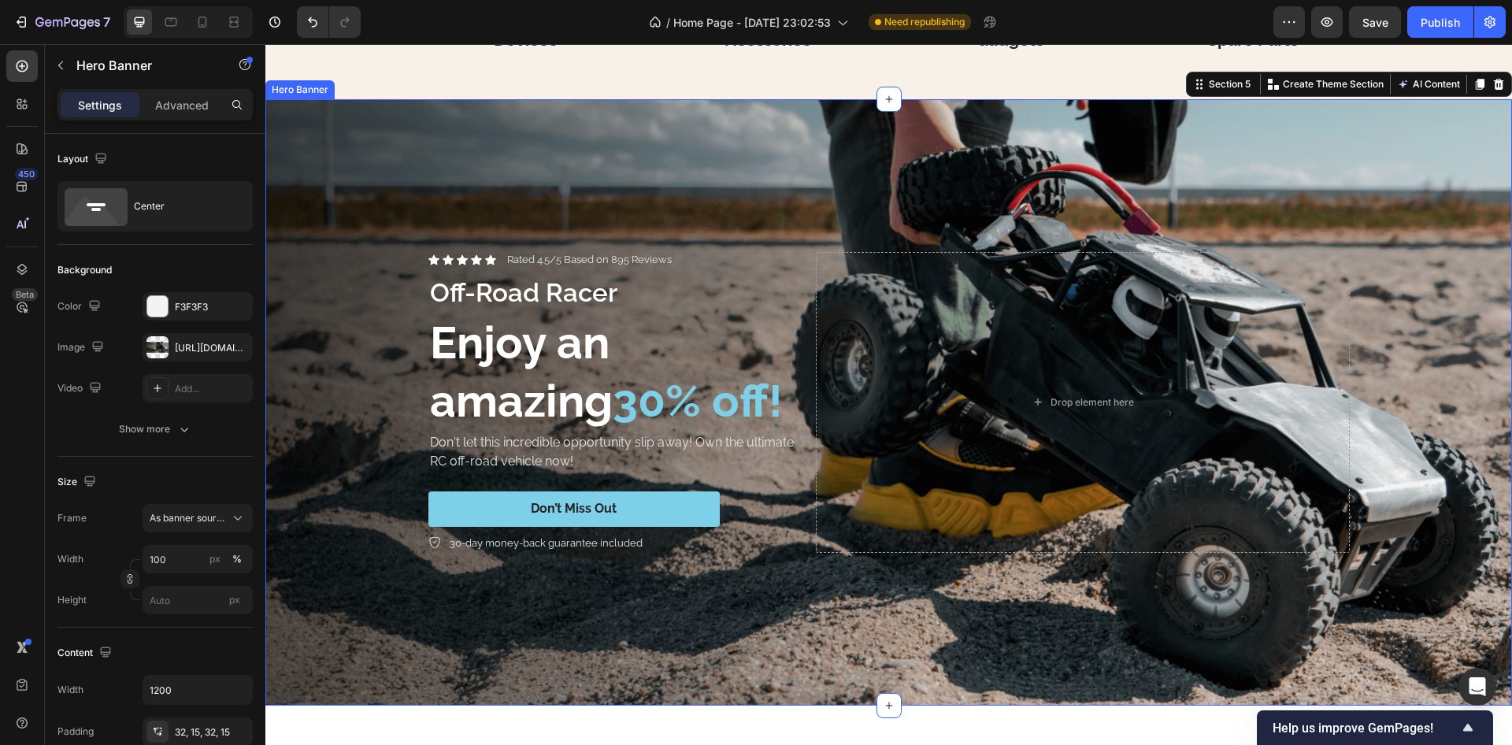
click at [520, 121] on div "Background Image" at bounding box center [888, 402] width 1247 height 607
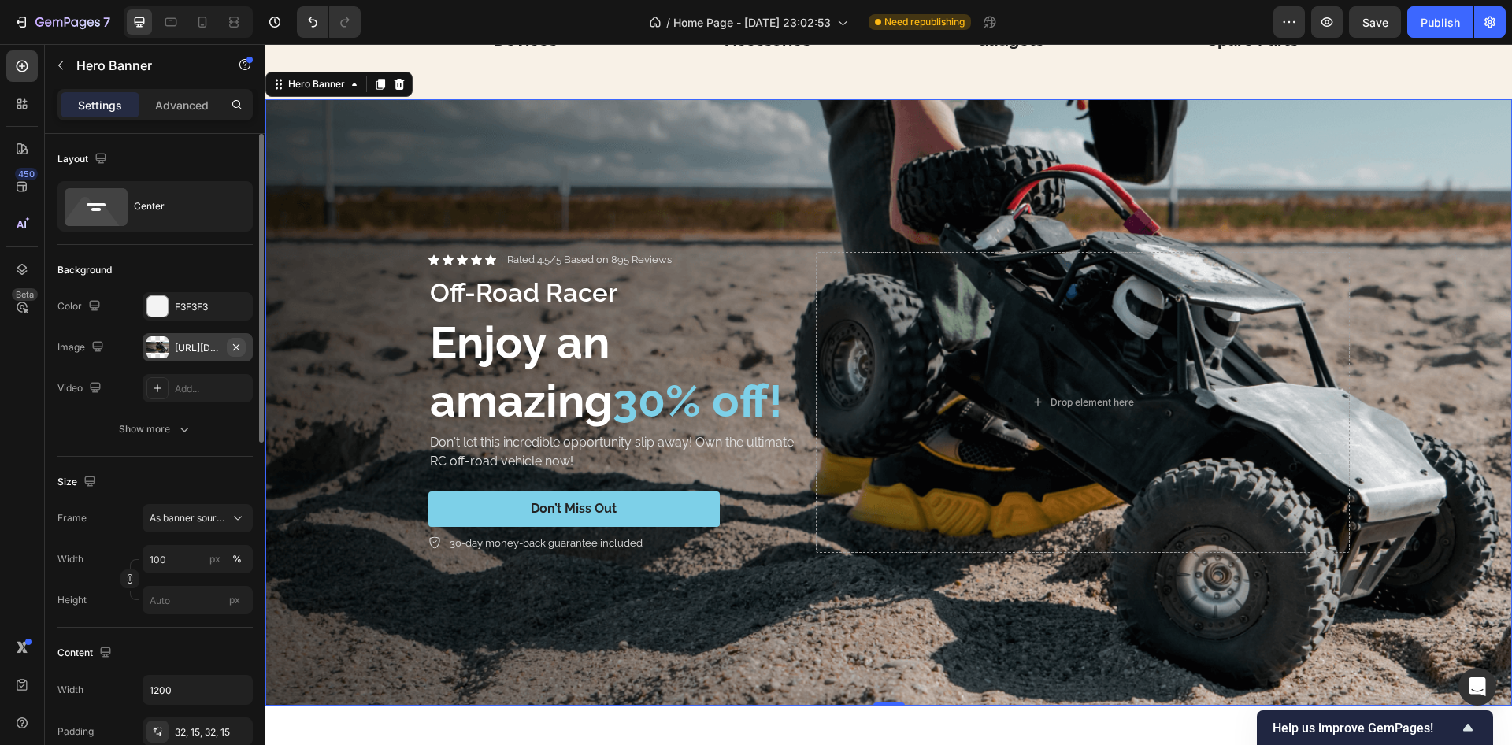
click at [238, 350] on icon "button" at bounding box center [236, 347] width 13 height 13
type input "Auto"
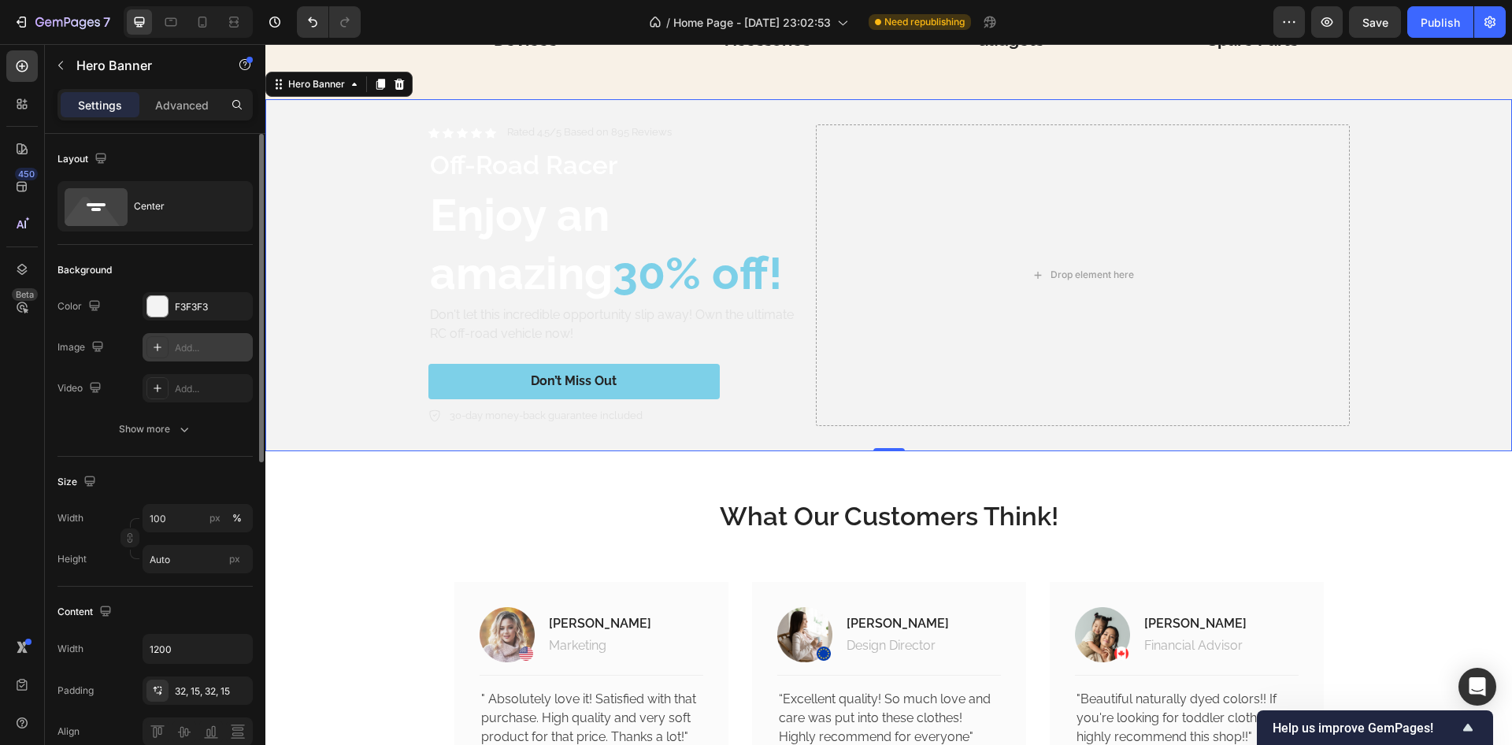
click at [218, 343] on div "Add..." at bounding box center [212, 348] width 74 height 14
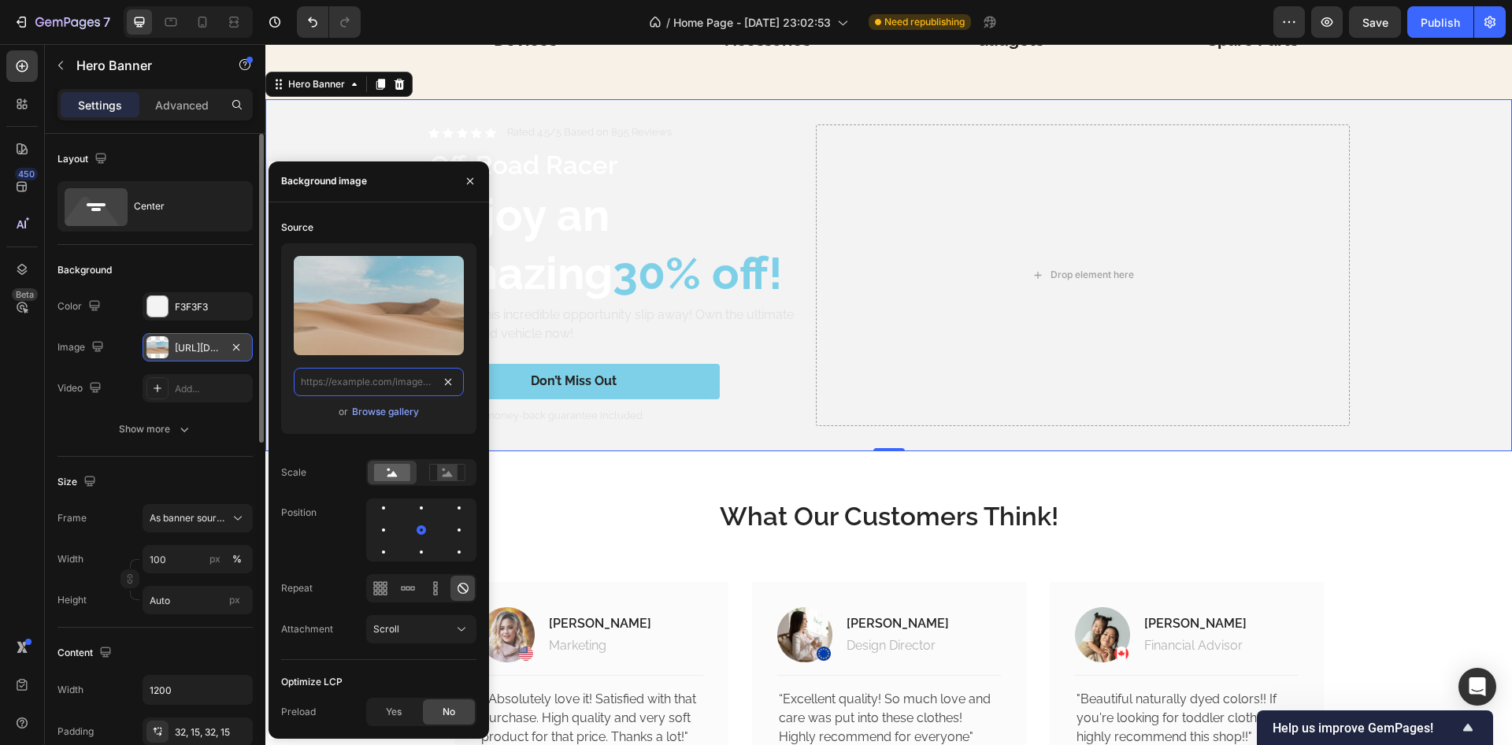
scroll to position [0, 0]
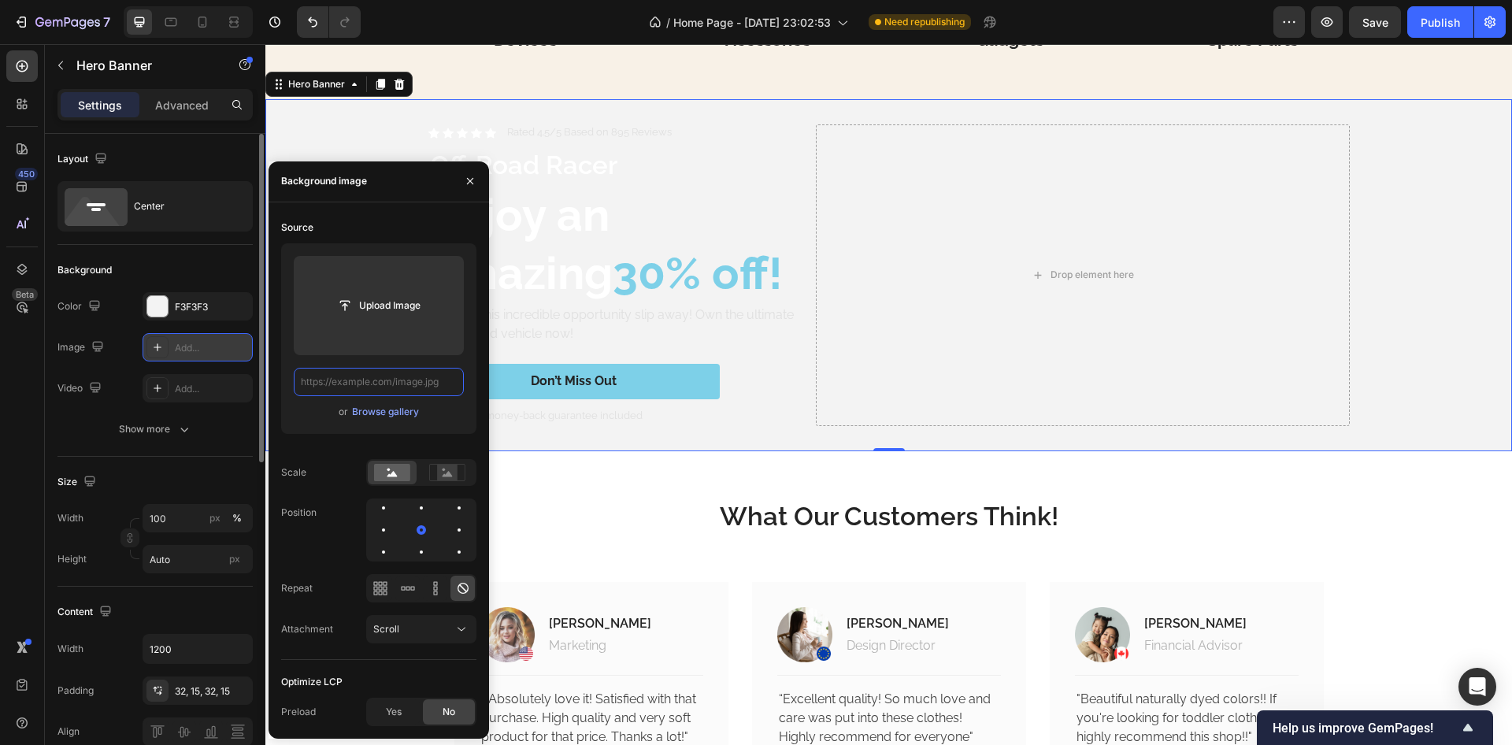
paste input "https://platform.theverge.com/wp-content/uploads/sites/2/chorus/uploads/chorus_…"
type input "https://platform.theverge.com/wp-content/uploads/sites/2/chorus/uploads/chorus_…"
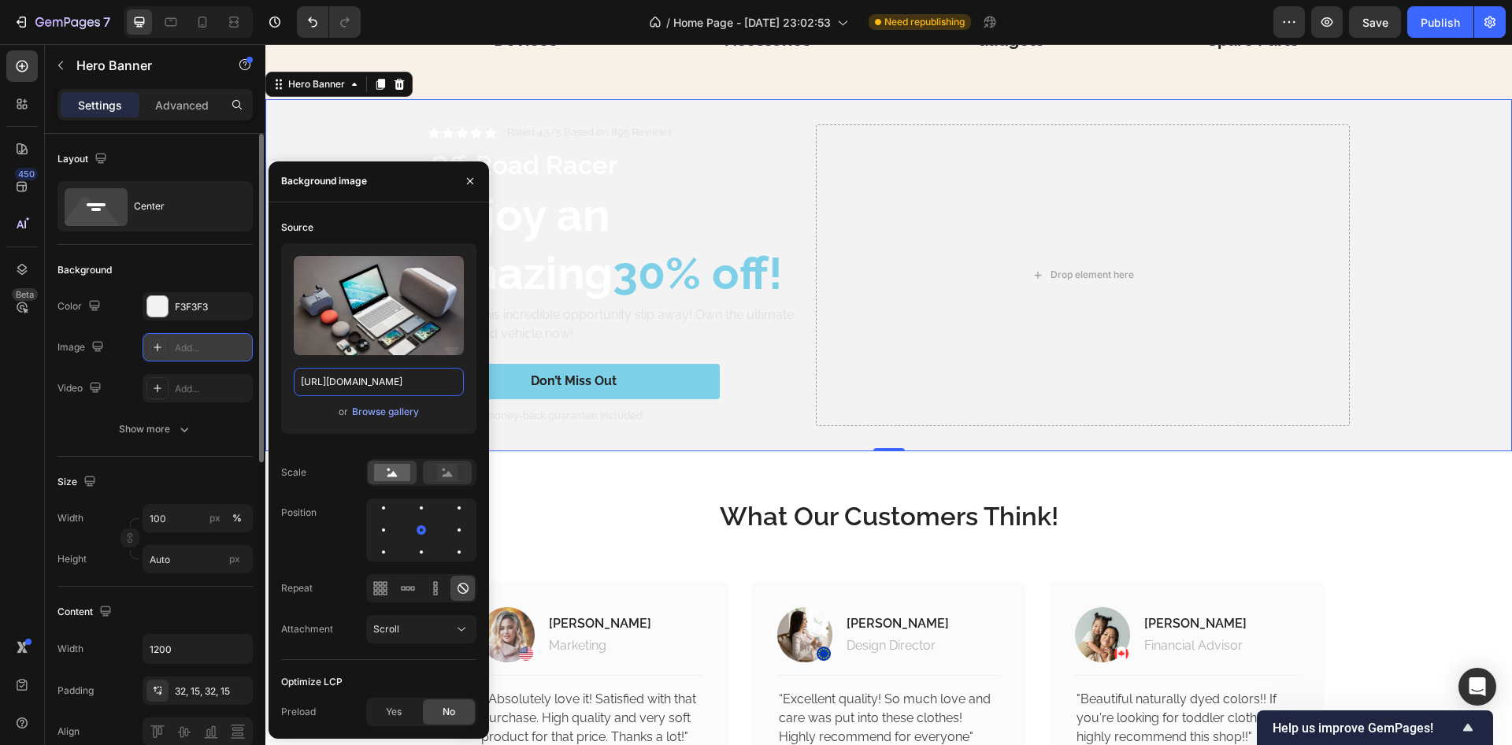
scroll to position [0, 751]
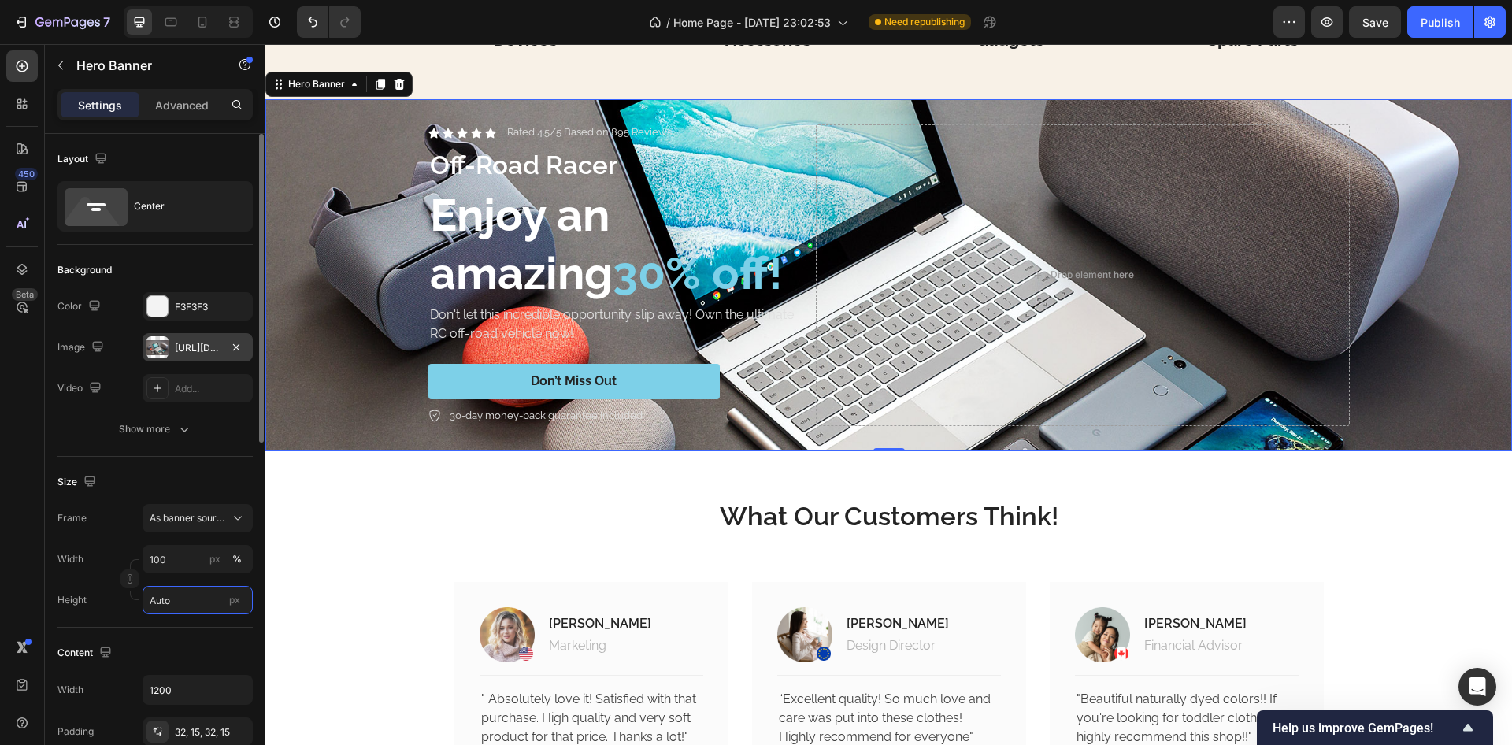
click at [193, 610] on input "Auto" at bounding box center [198, 600] width 110 height 28
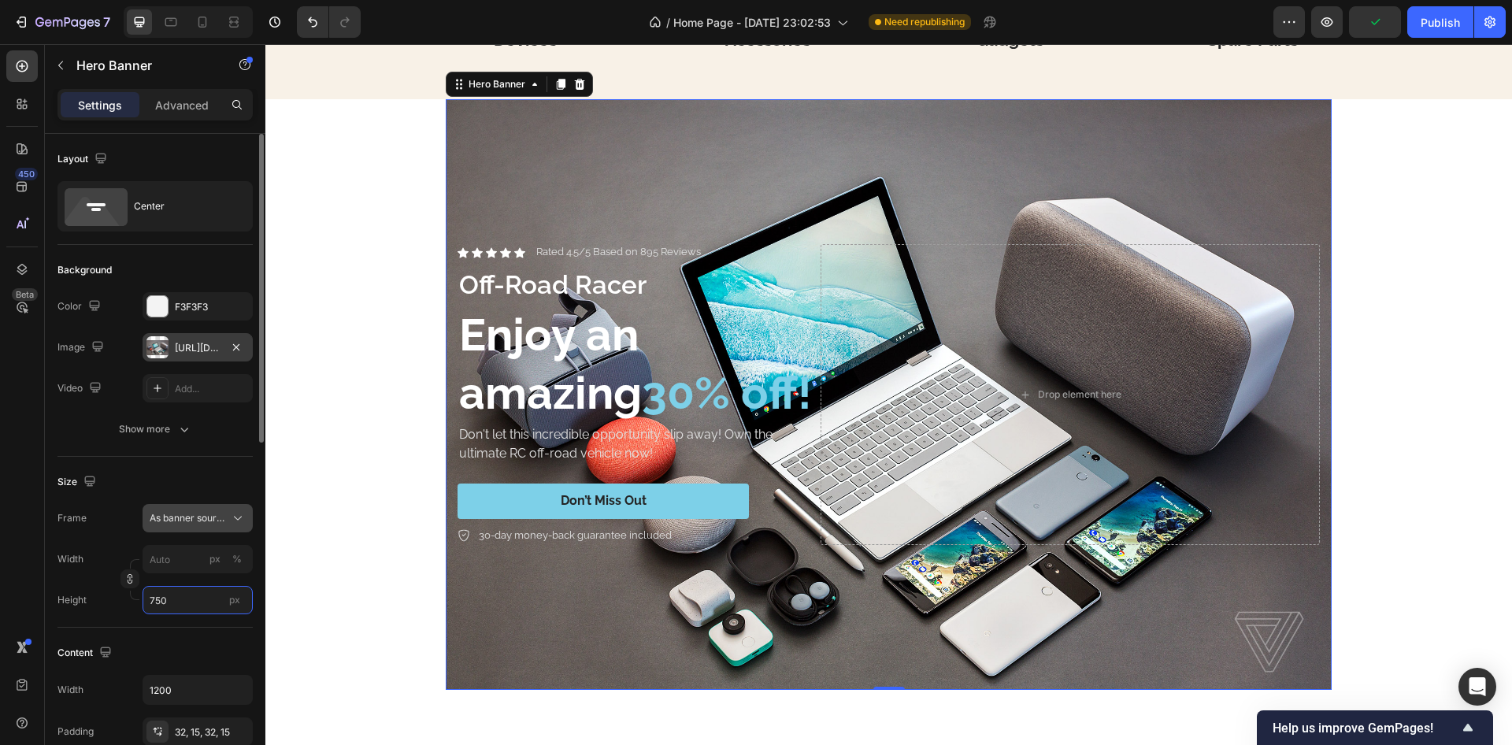
type input "750"
click at [161, 526] on button "As banner source" at bounding box center [198, 518] width 110 height 28
click at [167, 549] on span "As banner source" at bounding box center [188, 556] width 78 height 14
click at [184, 524] on span "As banner source" at bounding box center [188, 518] width 77 height 14
click at [184, 579] on div "Custom" at bounding box center [194, 584] width 91 height 14
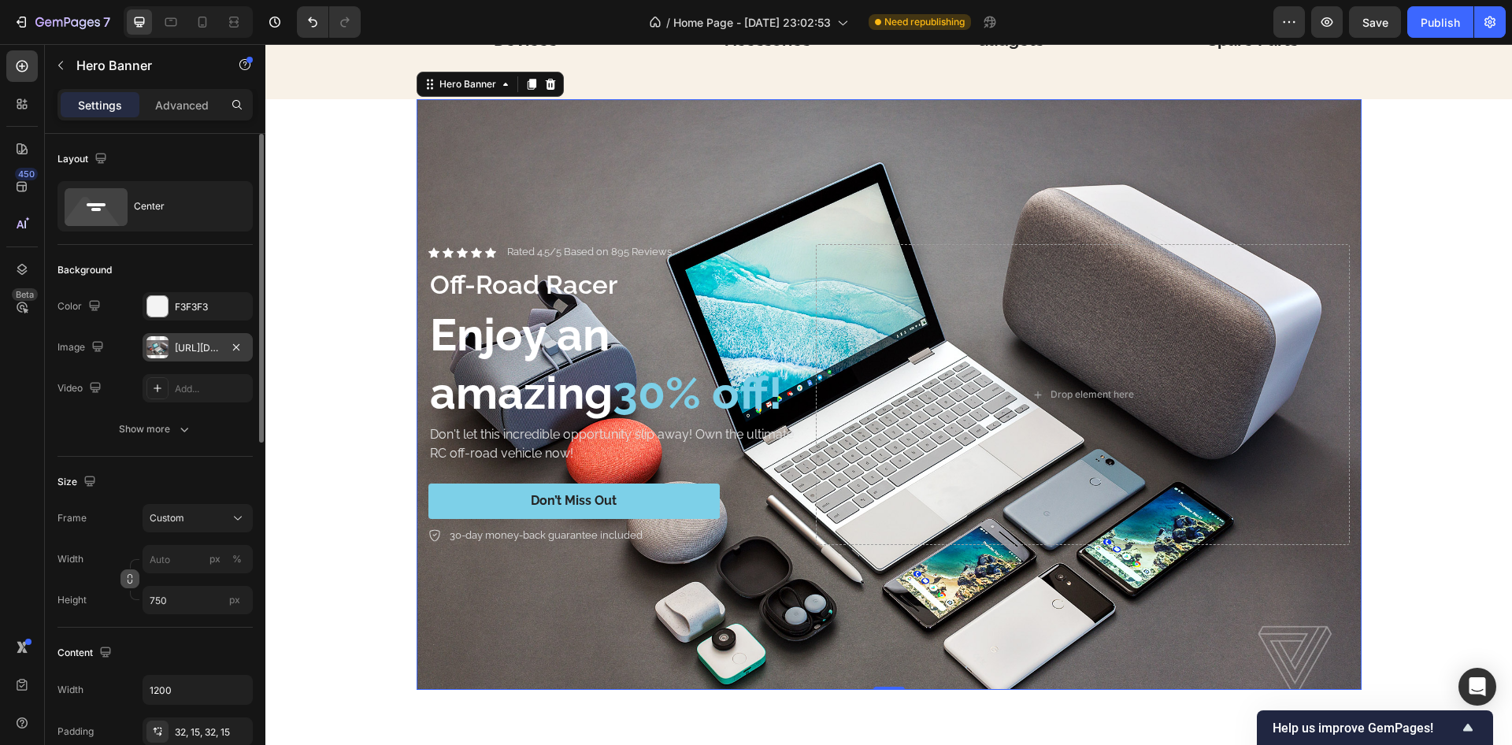
click at [132, 579] on icon "button" at bounding box center [129, 578] width 11 height 11
click at [168, 568] on input "px %" at bounding box center [198, 559] width 110 height 28
click at [163, 603] on span "Full" at bounding box center [157, 597] width 16 height 14
type input "100"
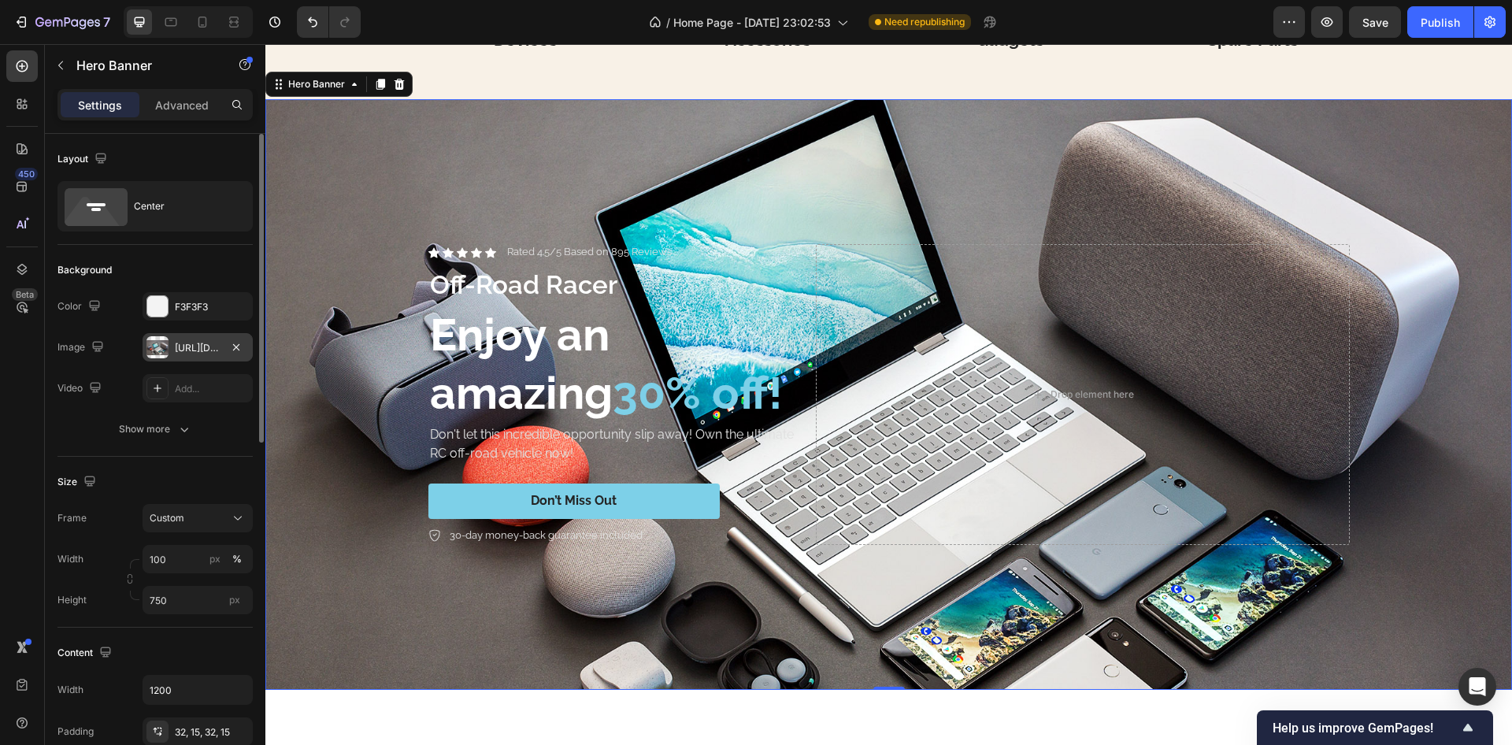
click at [174, 473] on div "Size" at bounding box center [155, 481] width 195 height 25
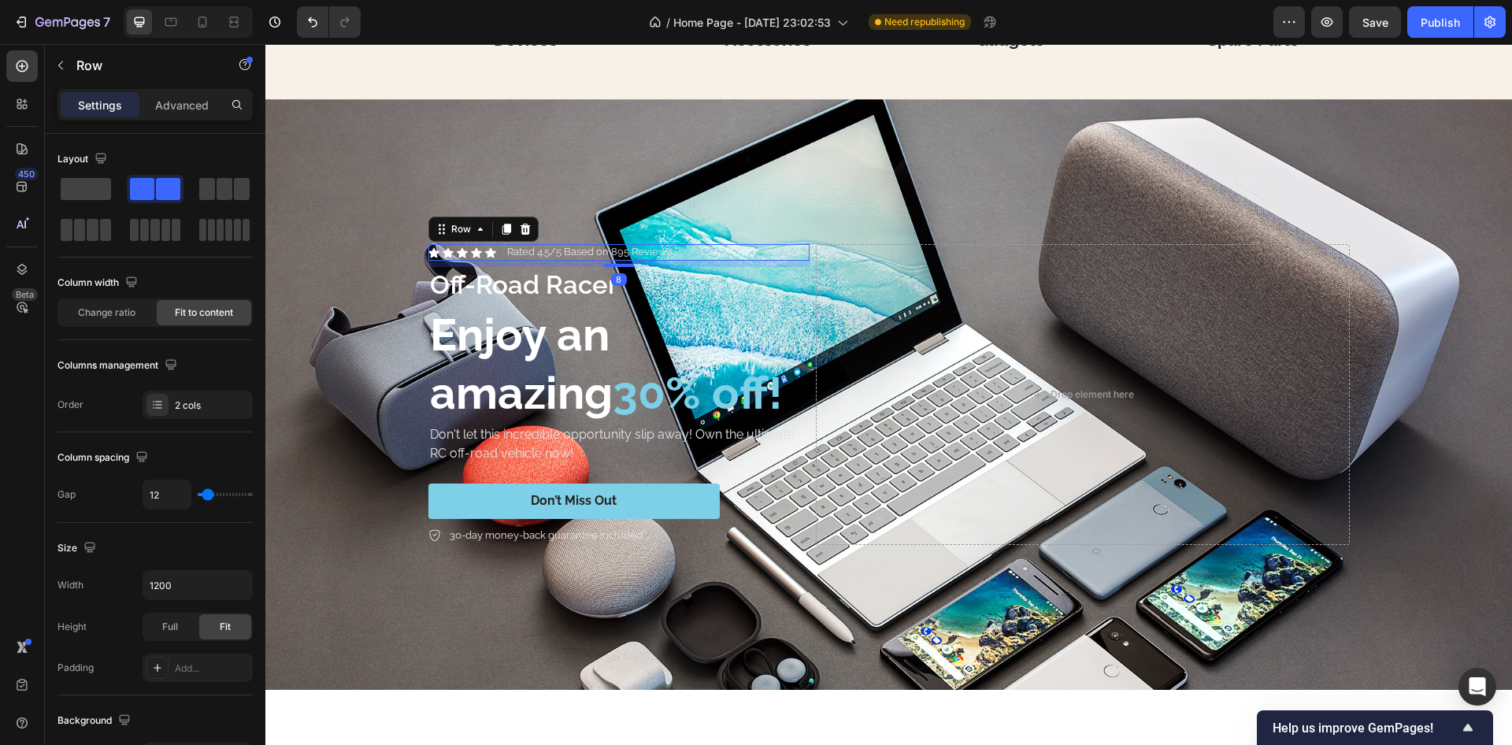
drag, startPoint x: 802, startPoint y: 256, endPoint x: 726, endPoint y: 254, distance: 76.4
click at [800, 255] on div "Icon Icon Icon Icon Icon Icon List Rated 4.5/5 Based on 895 Reviews Text Block …" at bounding box center [619, 252] width 381 height 17
click at [524, 226] on icon at bounding box center [525, 229] width 13 height 13
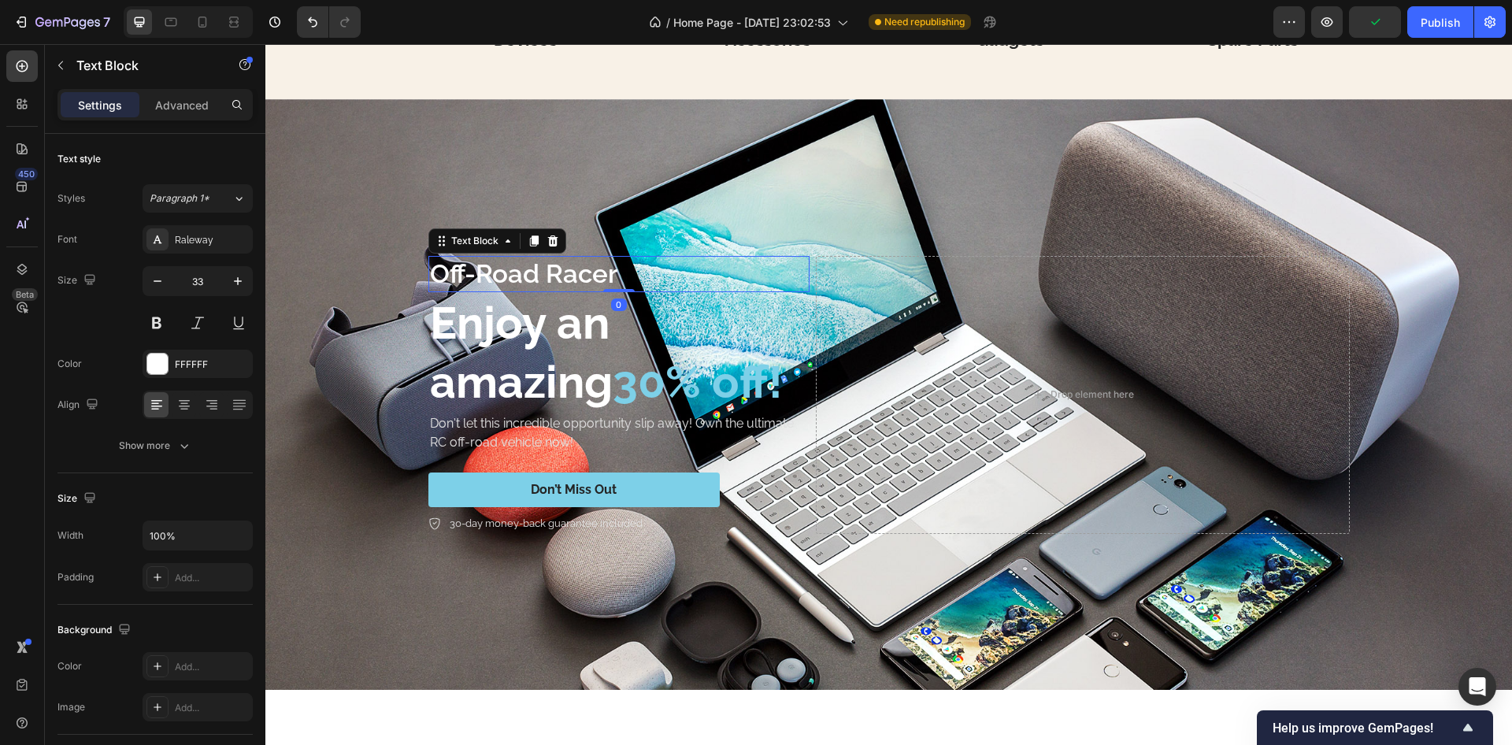
click at [611, 275] on p "Off-Road Racer" at bounding box center [619, 275] width 378 height 34
click at [550, 236] on icon at bounding box center [553, 241] width 13 height 13
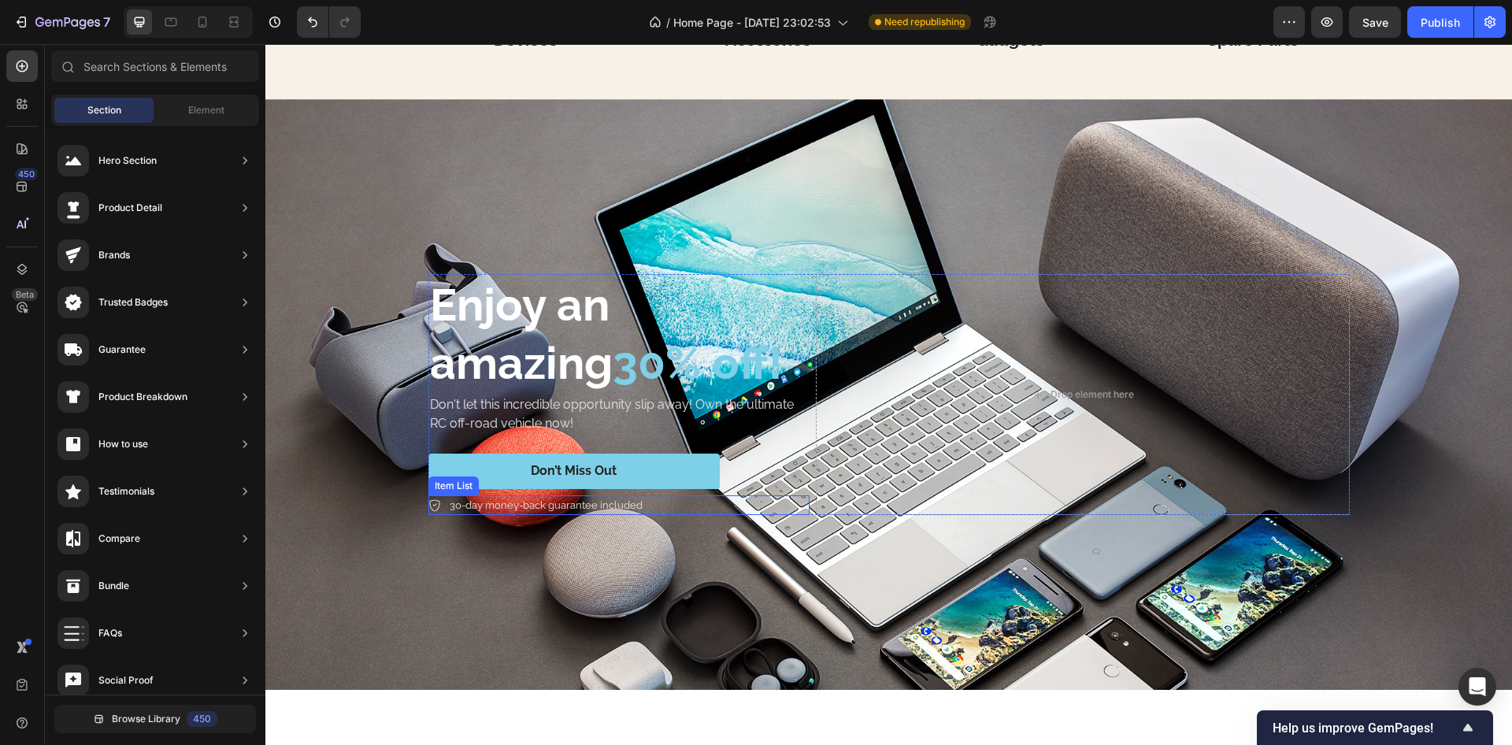
click at [662, 507] on div "30-day money-back guarantee included" at bounding box center [619, 505] width 381 height 20
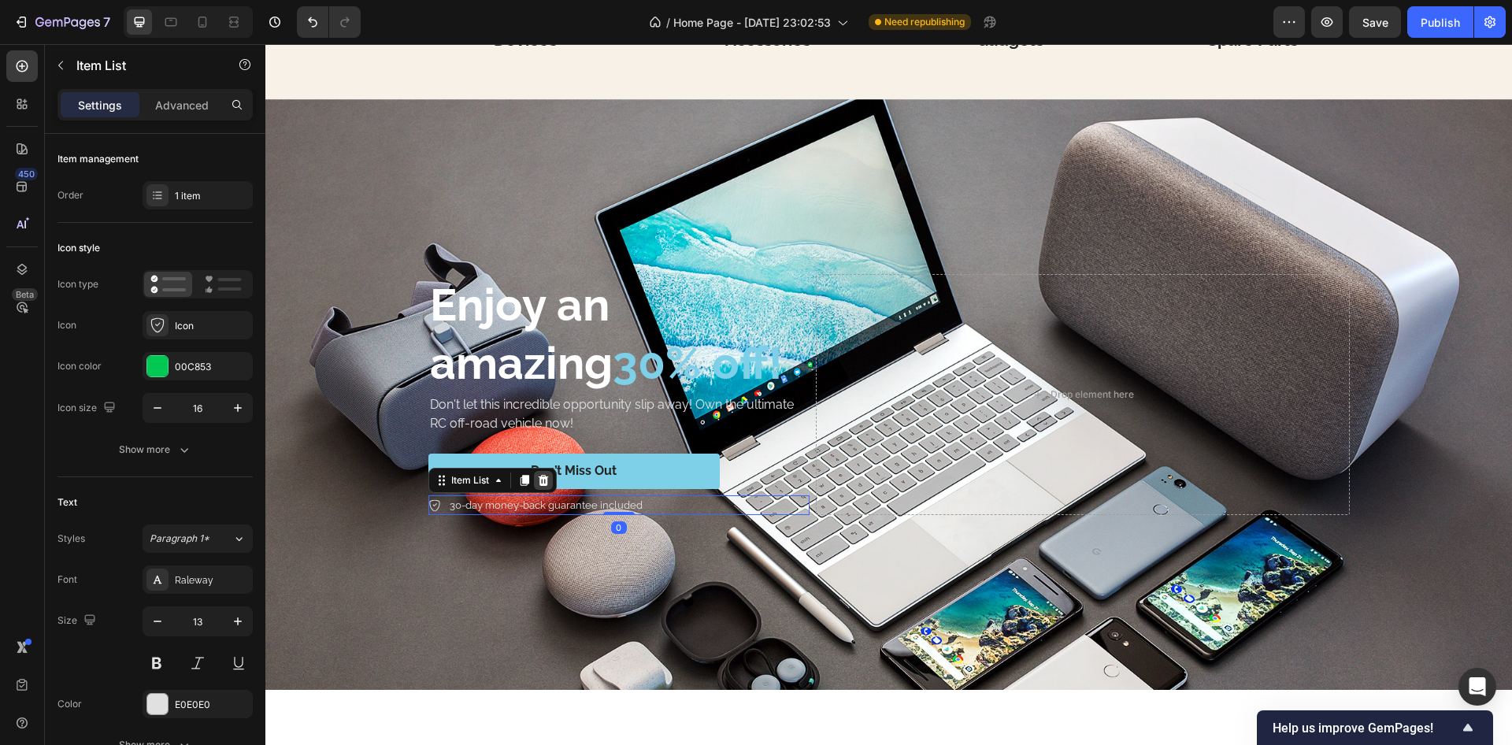
click at [540, 476] on icon at bounding box center [543, 480] width 13 height 13
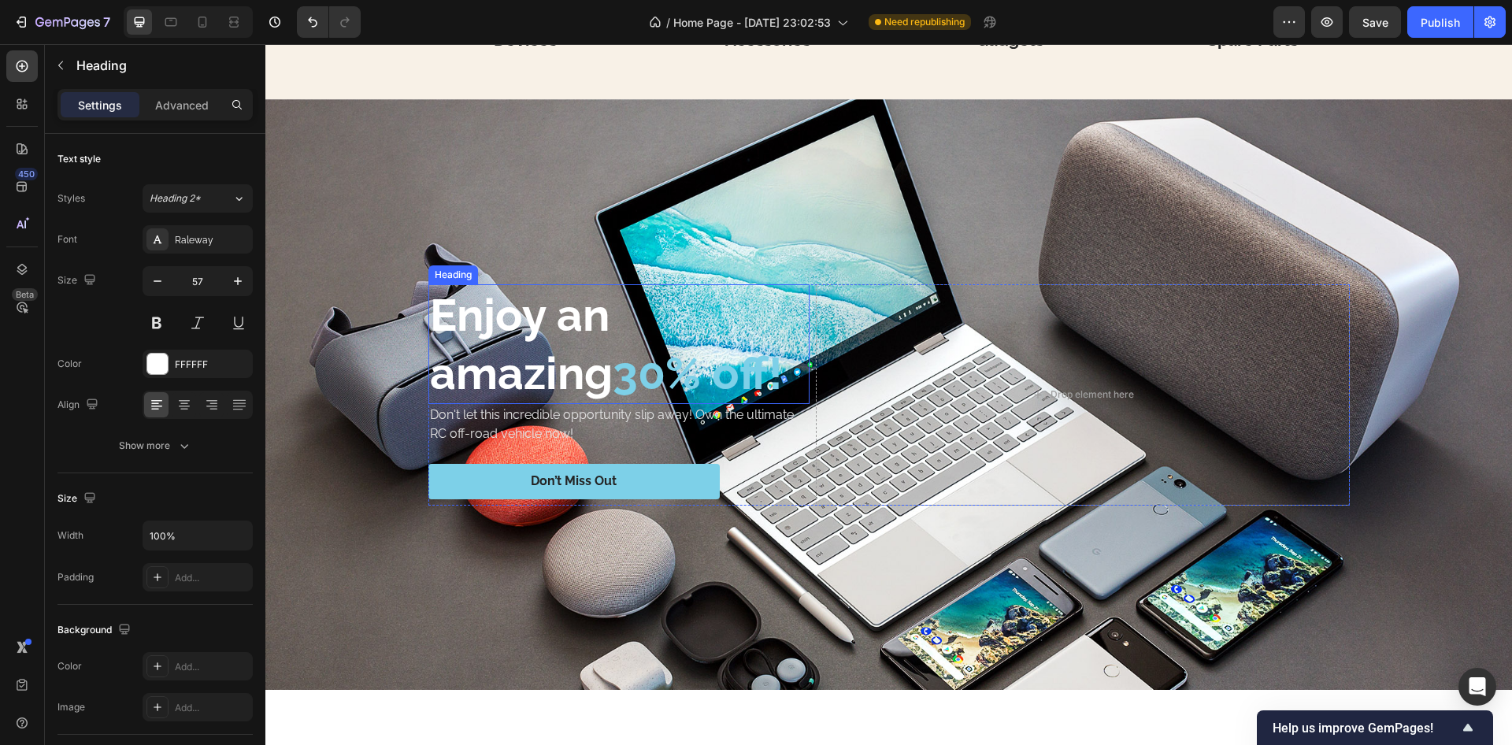
click at [566, 336] on h2 "Enjoy an amazing 30% off!" at bounding box center [619, 344] width 381 height 120
click at [566, 336] on p "Enjoy an amazing 30% off!" at bounding box center [619, 344] width 378 height 117
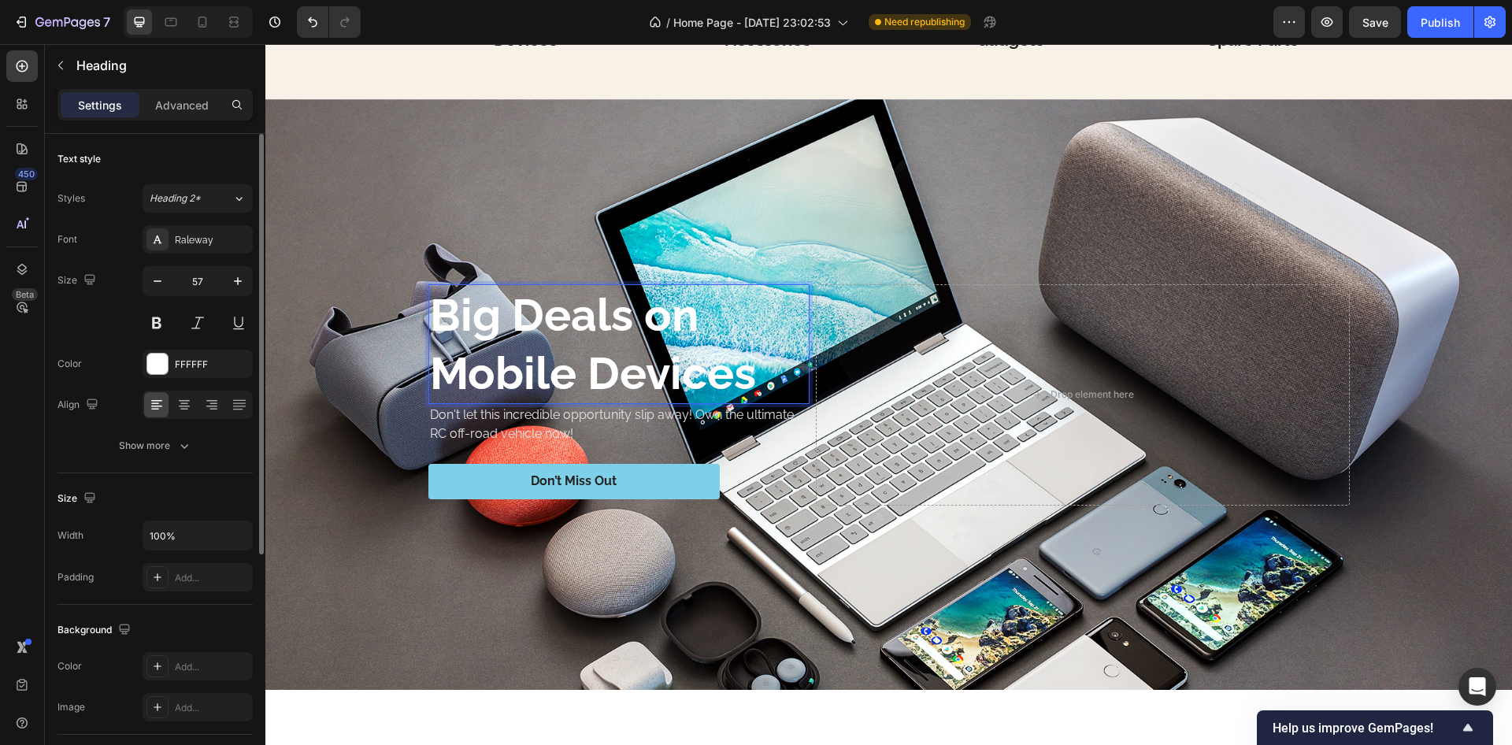
click at [158, 266] on div "57" at bounding box center [198, 281] width 110 height 30
click at [159, 283] on icon "button" at bounding box center [158, 281] width 16 height 16
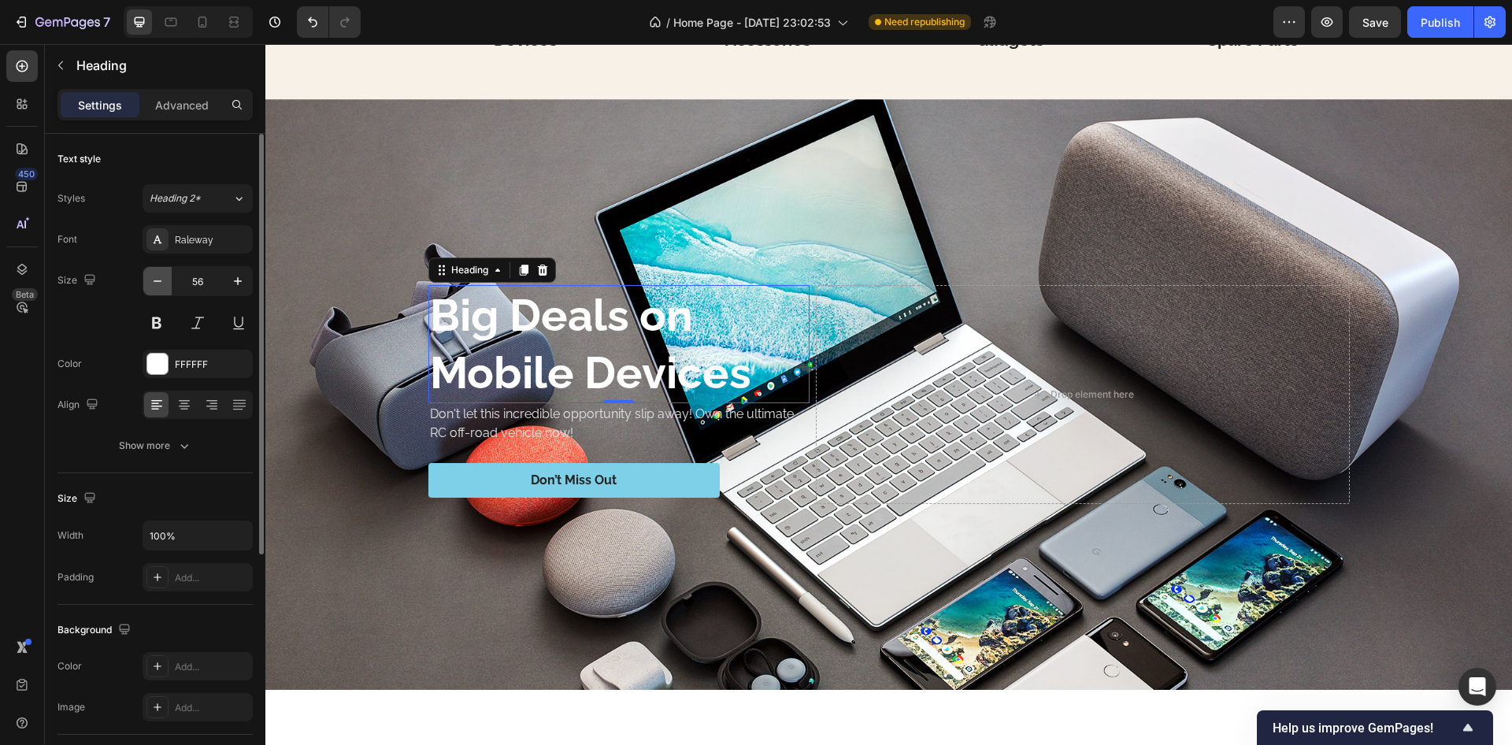
click at [159, 283] on icon "button" at bounding box center [158, 281] width 16 height 16
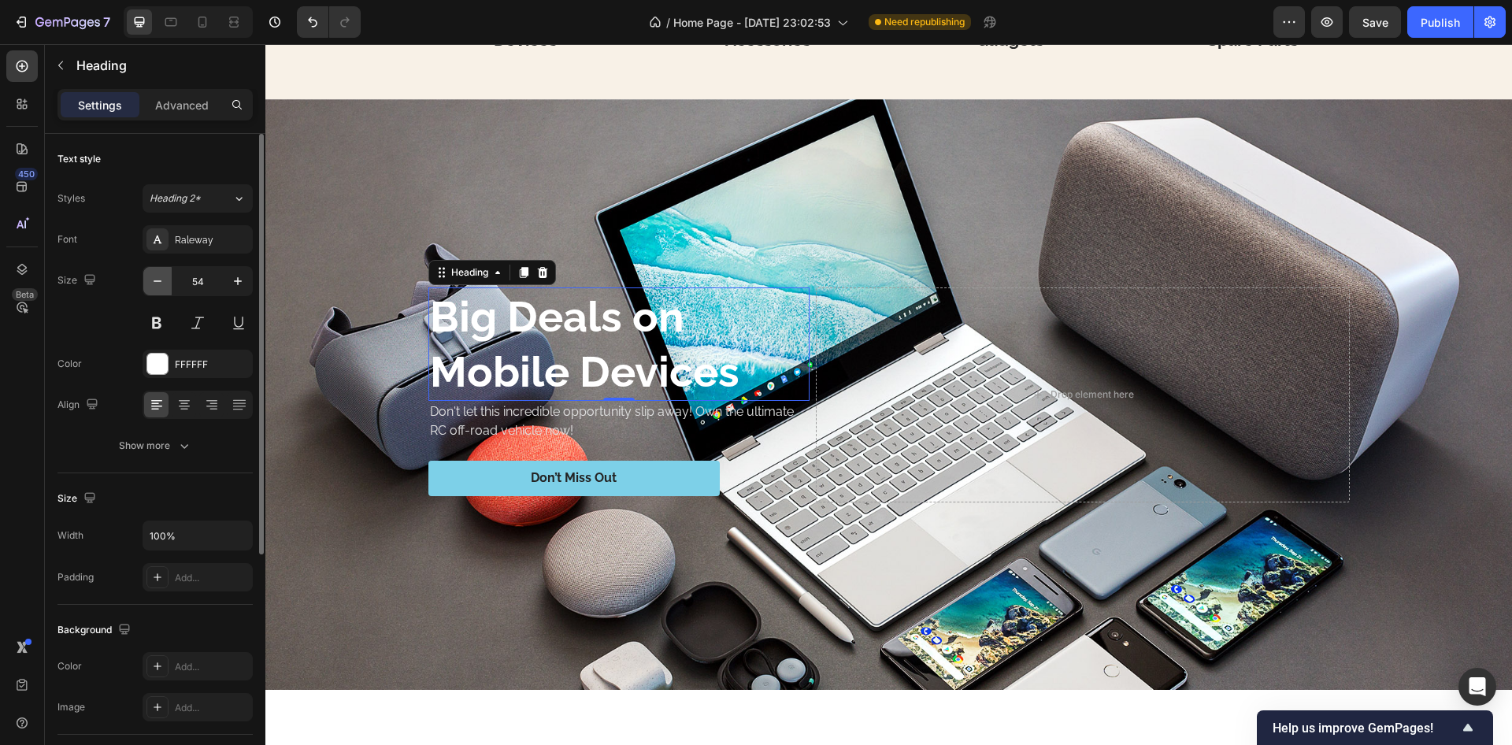
click at [159, 283] on icon "button" at bounding box center [158, 281] width 16 height 16
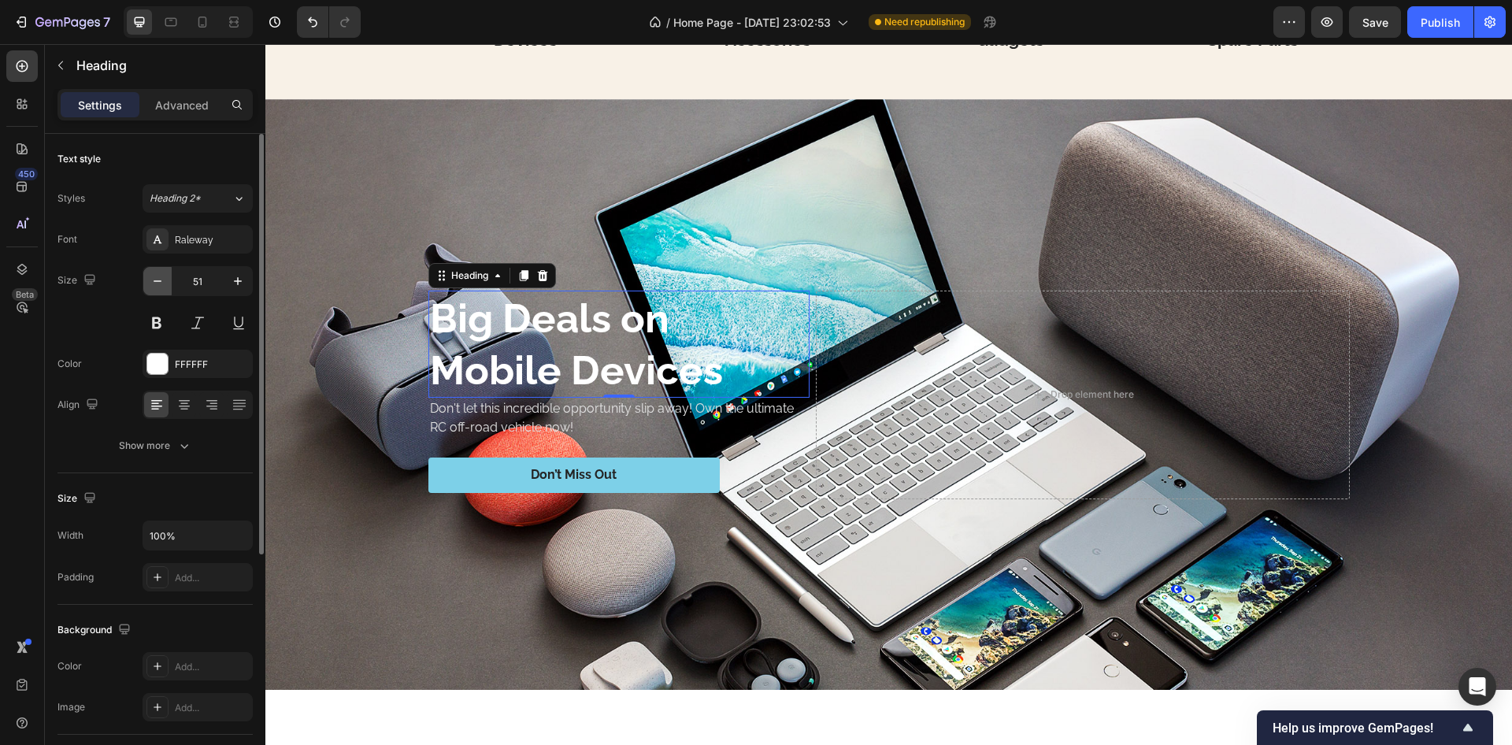
click at [159, 283] on icon "button" at bounding box center [158, 281] width 16 height 16
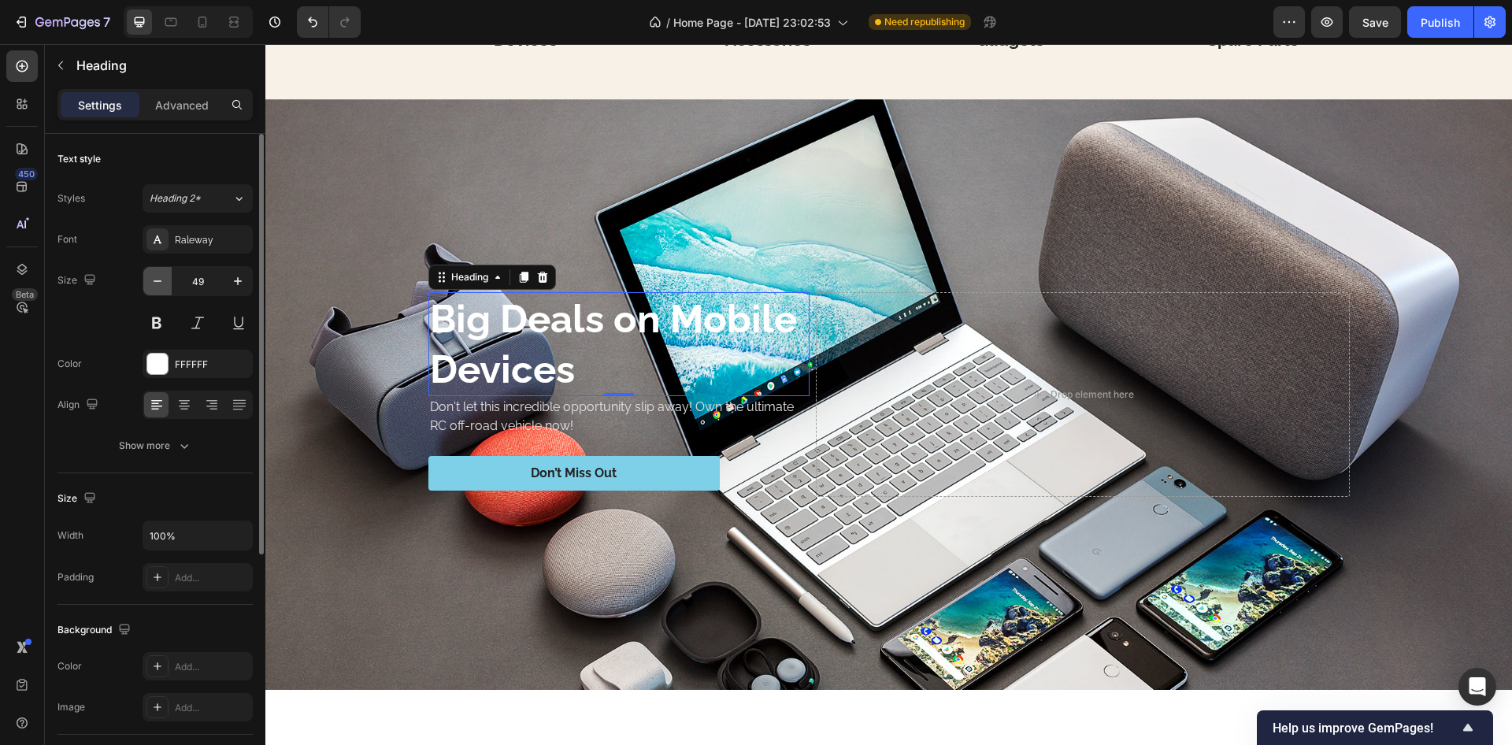
click at [159, 283] on icon "button" at bounding box center [158, 281] width 16 height 16
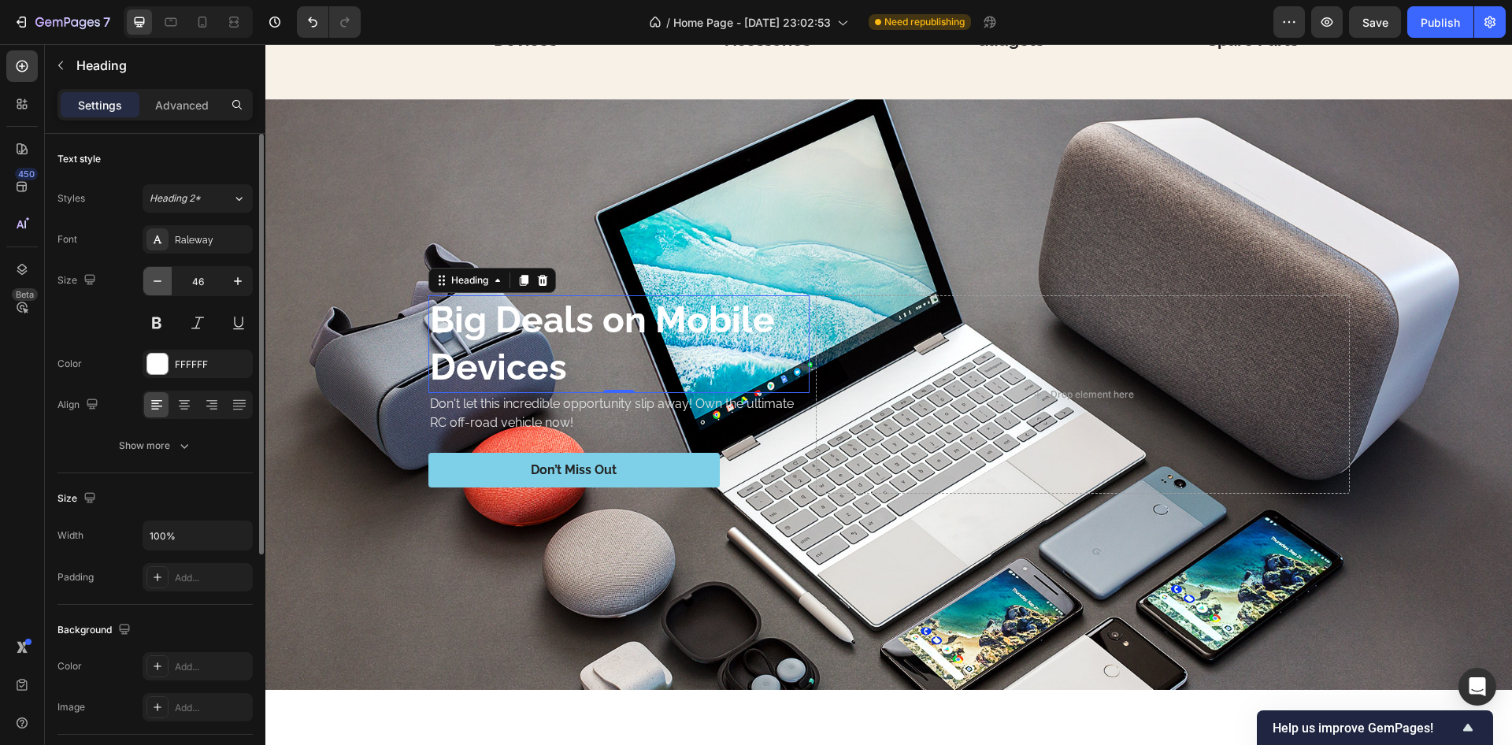
click at [159, 283] on icon "button" at bounding box center [158, 281] width 16 height 16
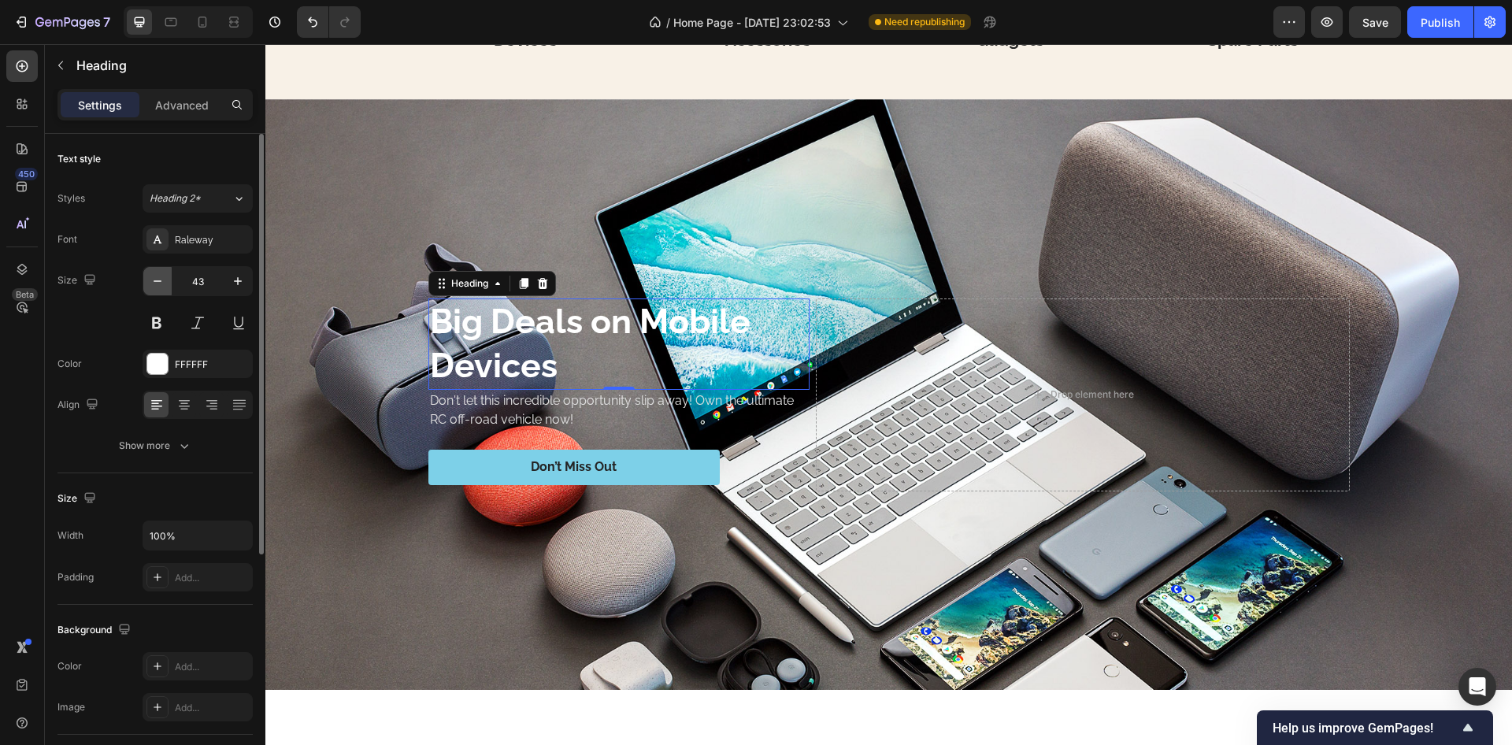
click at [159, 283] on icon "button" at bounding box center [158, 281] width 16 height 16
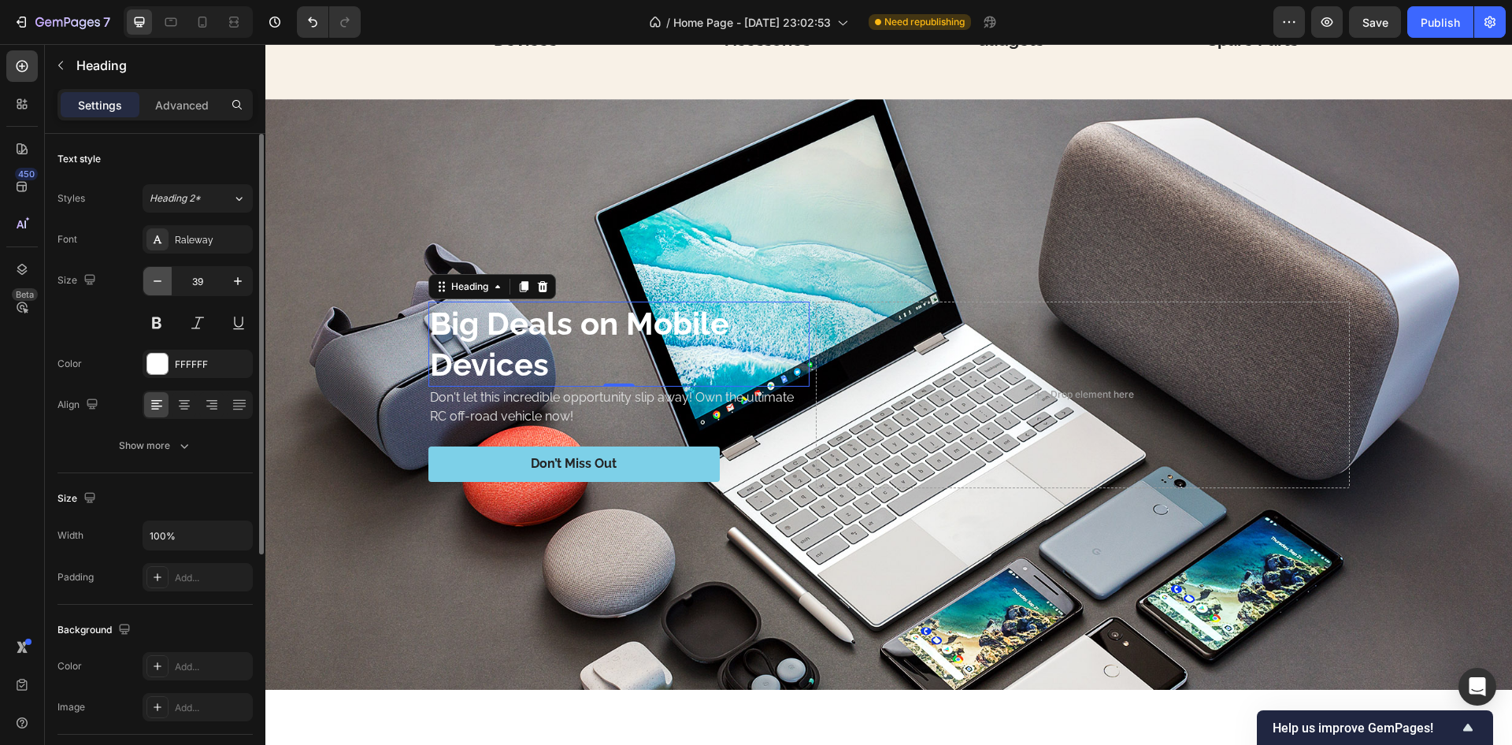
click at [159, 283] on icon "button" at bounding box center [158, 281] width 16 height 16
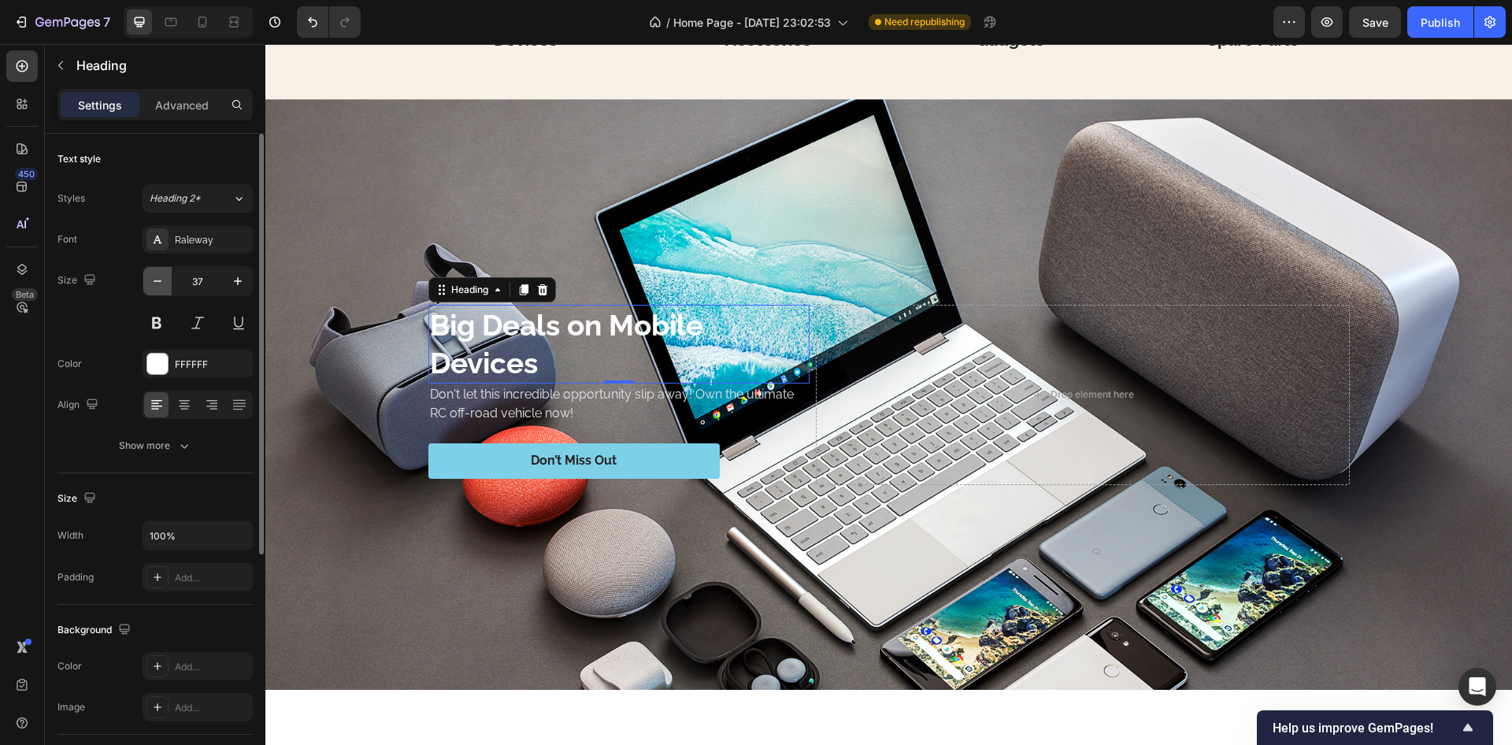
click at [159, 283] on icon "button" at bounding box center [158, 281] width 16 height 16
type input "35"
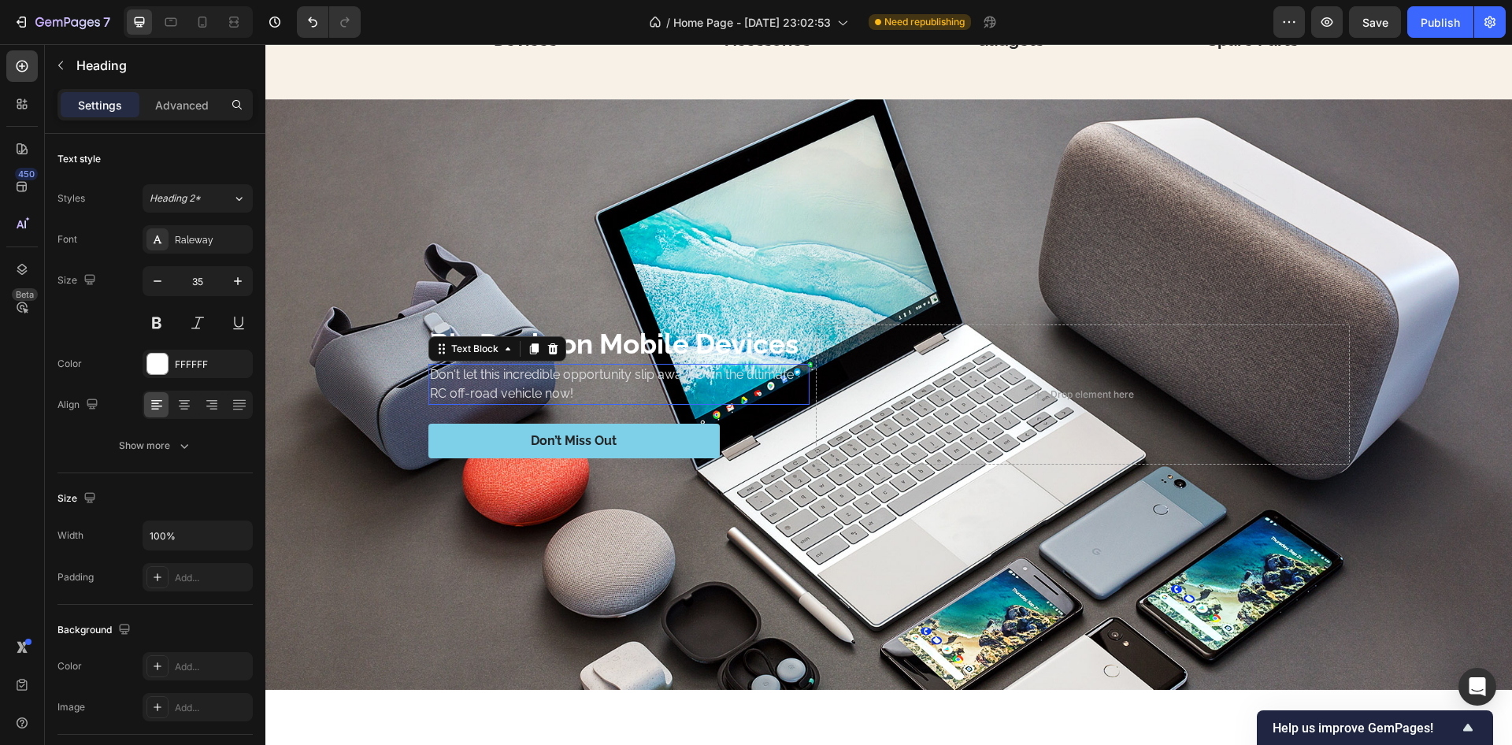
click at [488, 381] on p "Don't let this incredible opportunity slip away! Own the ultimate RC off-road v…" at bounding box center [619, 385] width 378 height 38
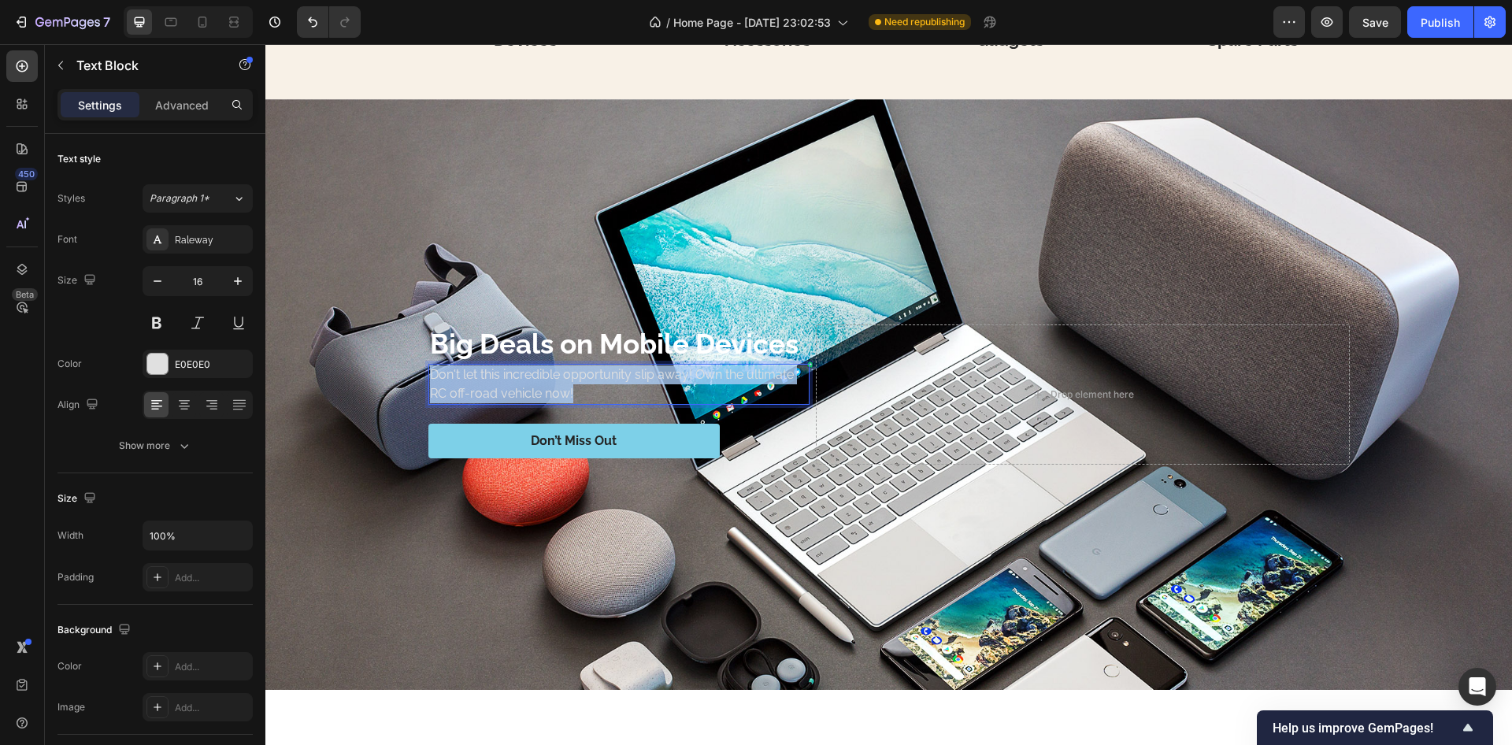
click at [488, 380] on p "Don't let this incredible opportunity slip away! Own the ultimate RC off-road v…" at bounding box center [619, 385] width 378 height 38
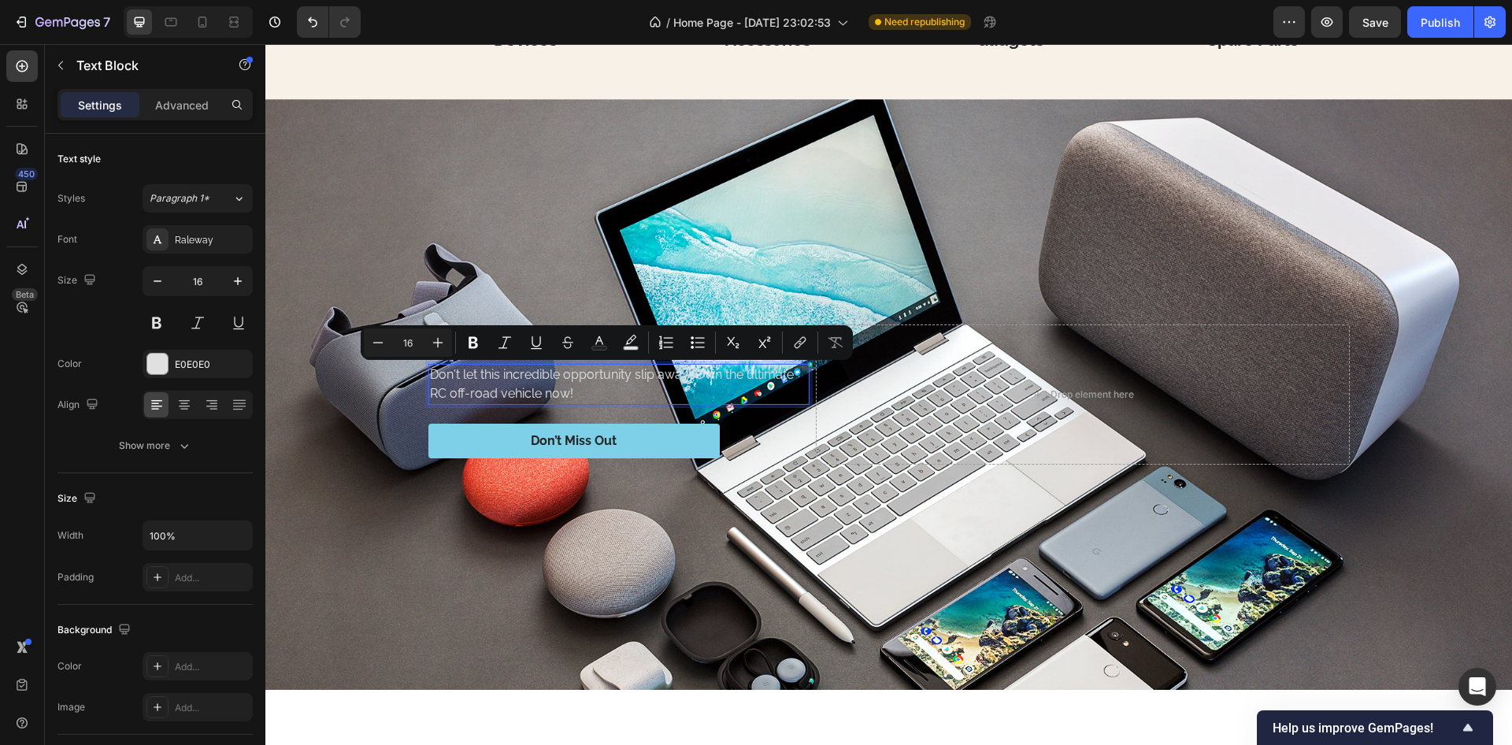
scroll to position [3379, 0]
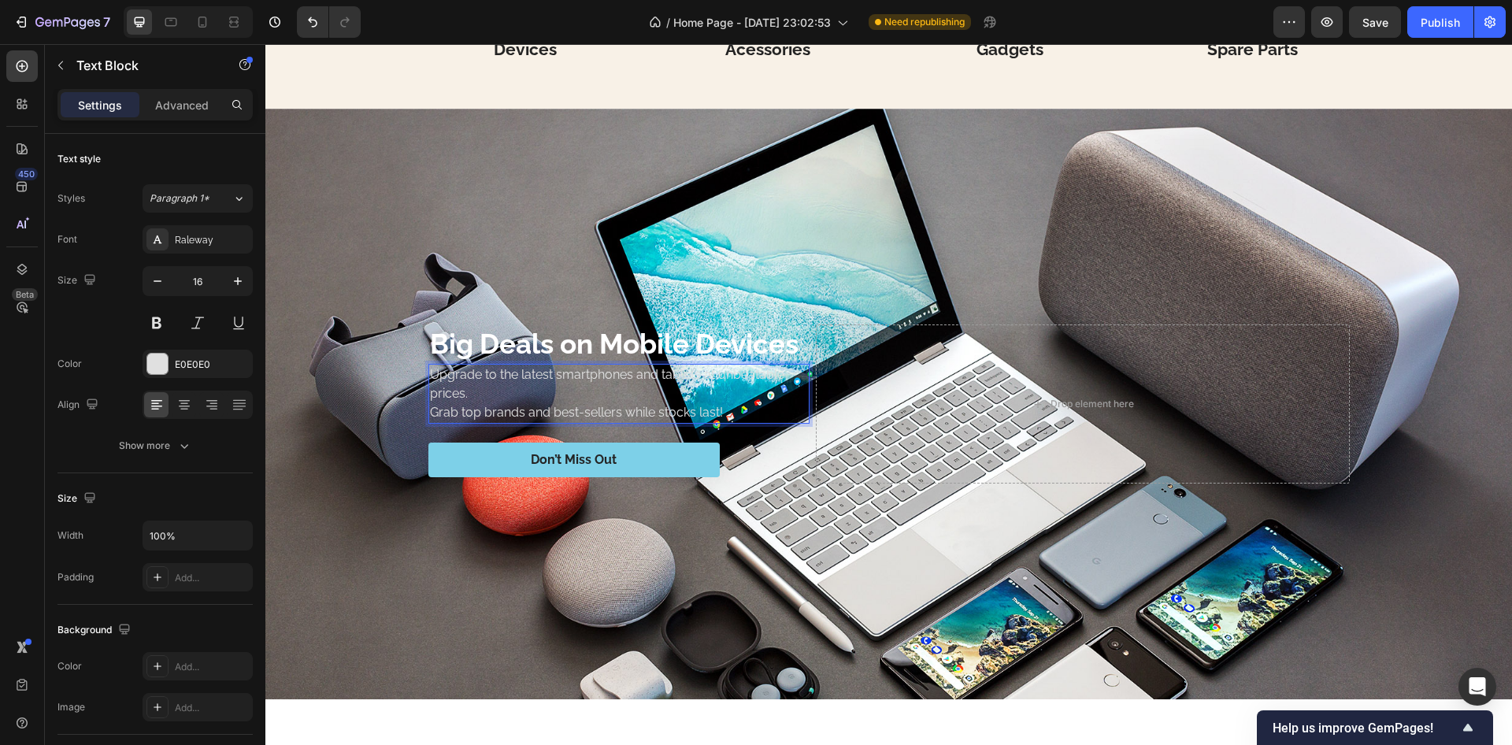
click at [430, 414] on p "Upgrade to the latest smartphones and tablets at unbeatable prices. Grab top br…" at bounding box center [619, 394] width 378 height 57
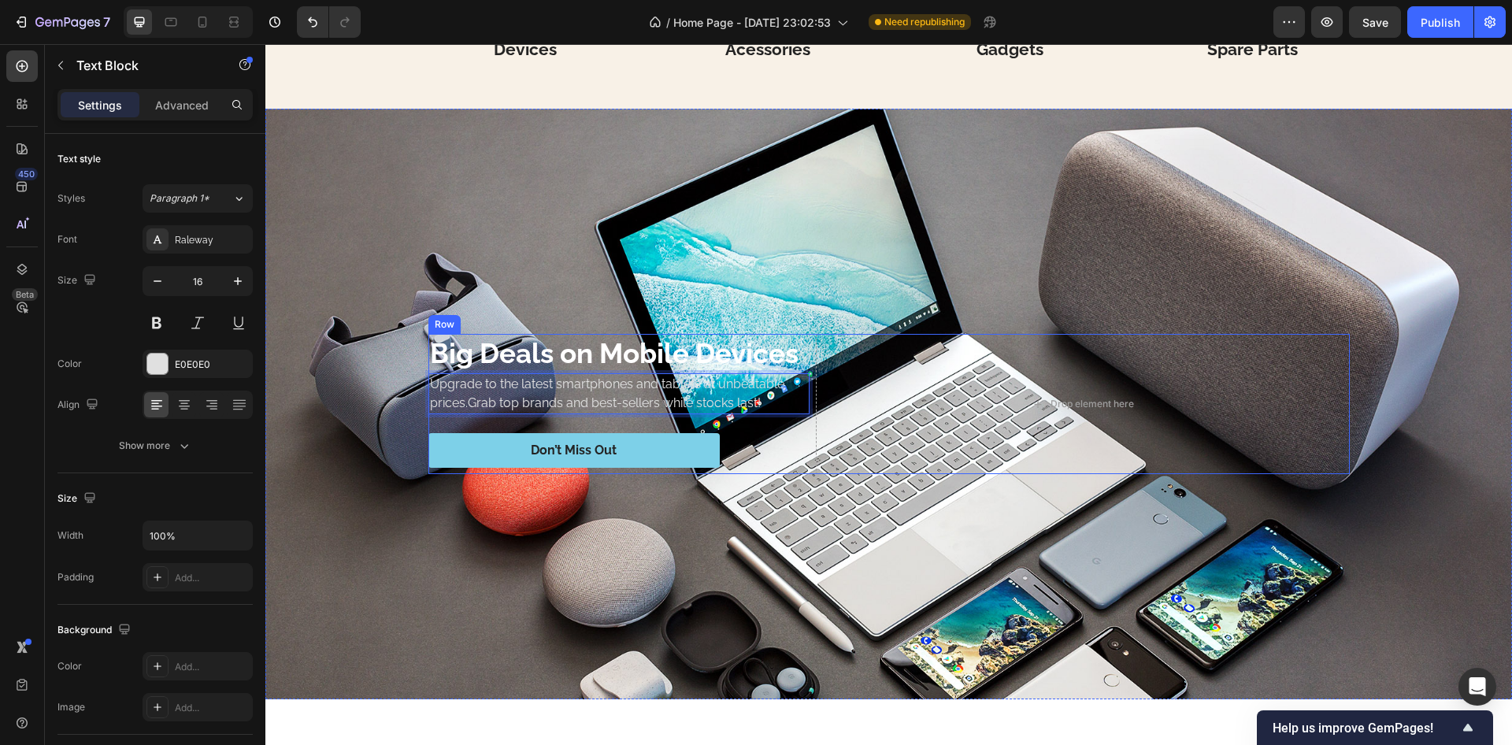
scroll to position [3389, 0]
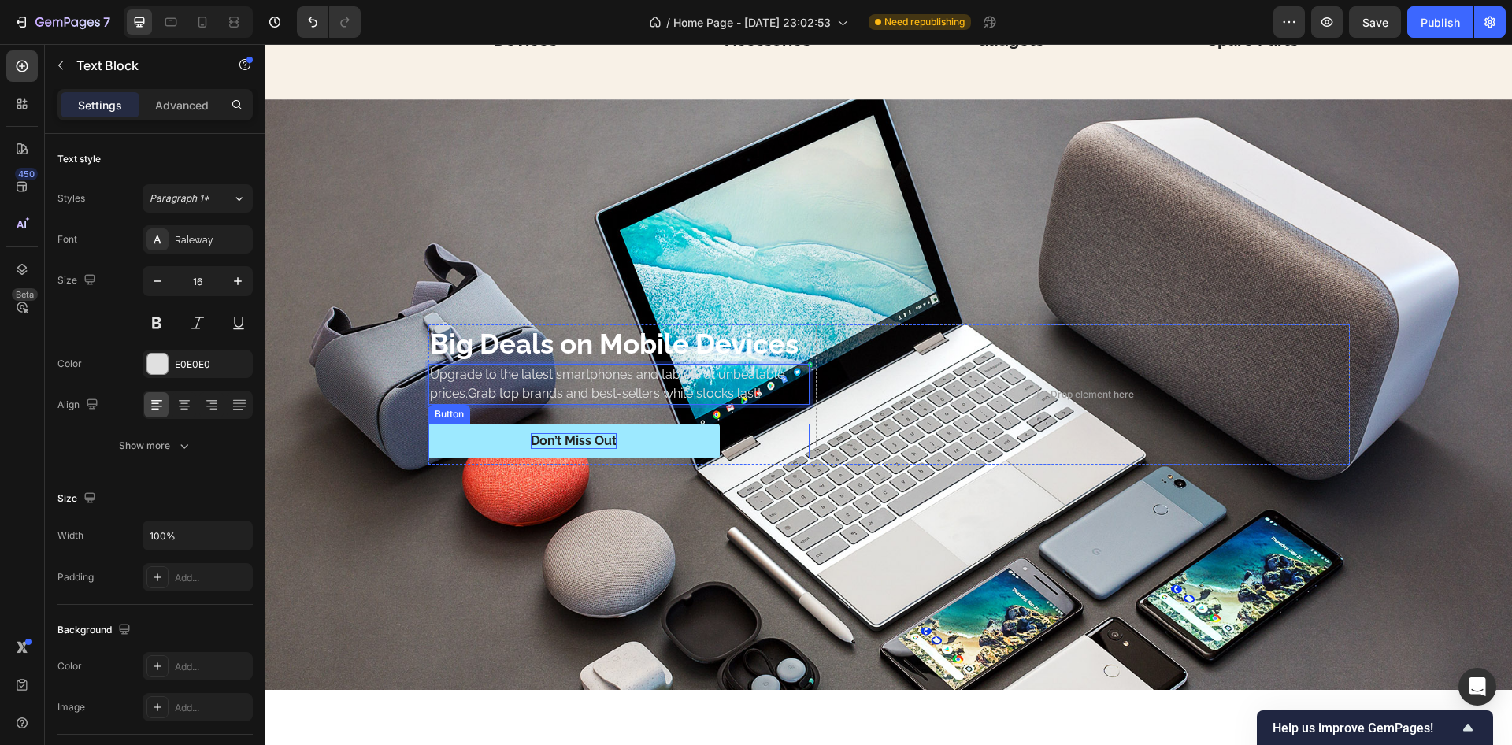
click at [576, 436] on div "Don’t Miss Out" at bounding box center [574, 441] width 86 height 17
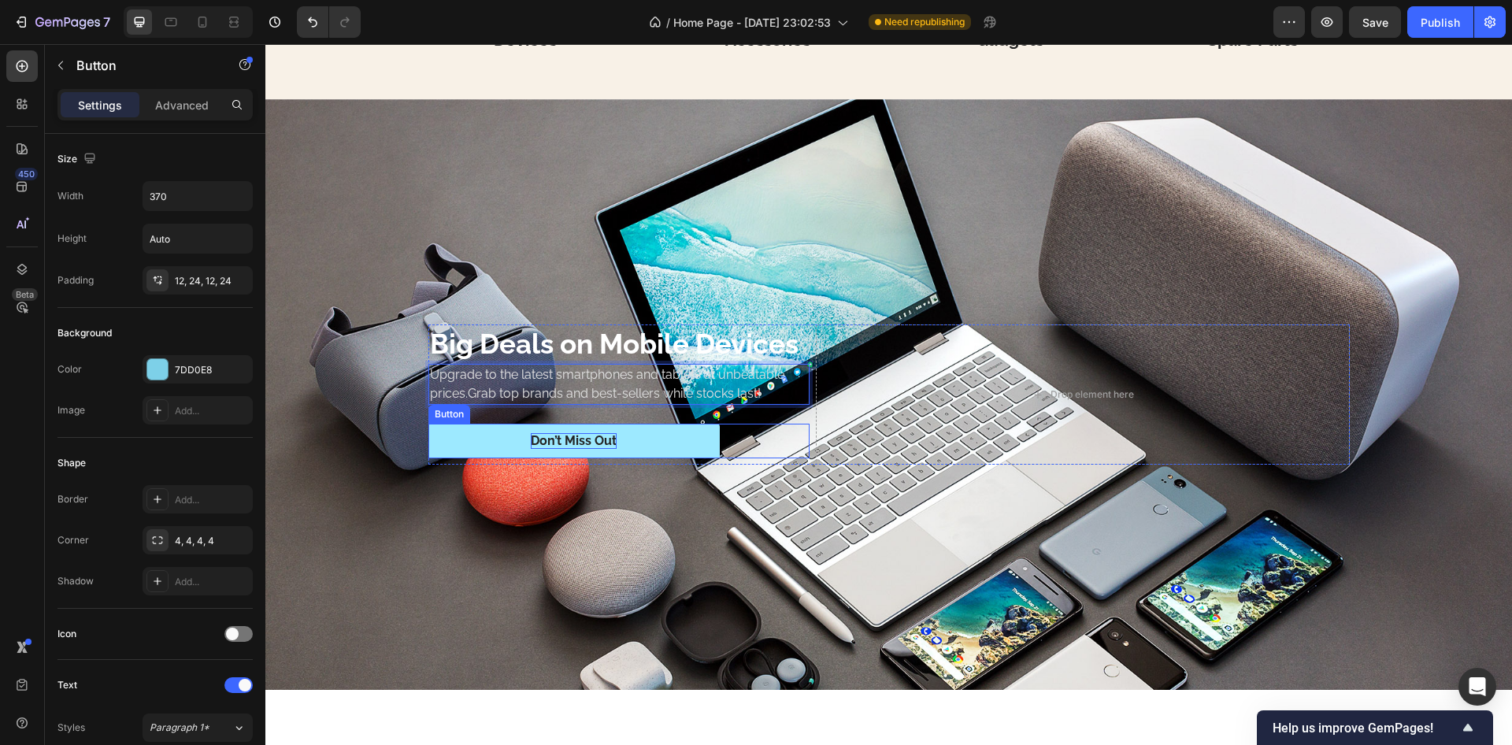
click at [576, 436] on div "Don’t Miss Out" at bounding box center [574, 441] width 86 height 17
click at [576, 436] on p "Don’t Miss Out" at bounding box center [574, 441] width 86 height 17
click at [429, 424] on button "Shop" at bounding box center [574, 441] width 291 height 35
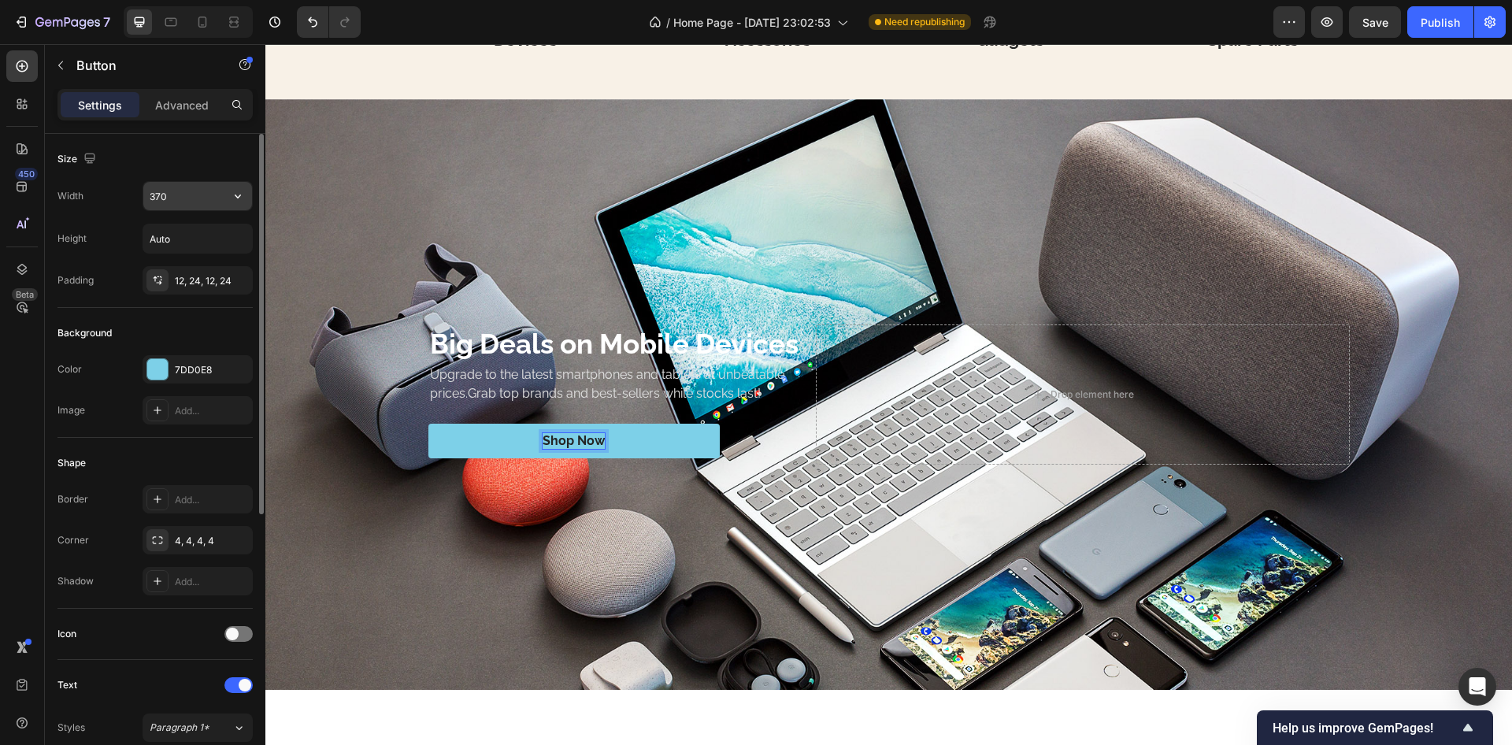
click at [199, 193] on input "370" at bounding box center [197, 196] width 109 height 28
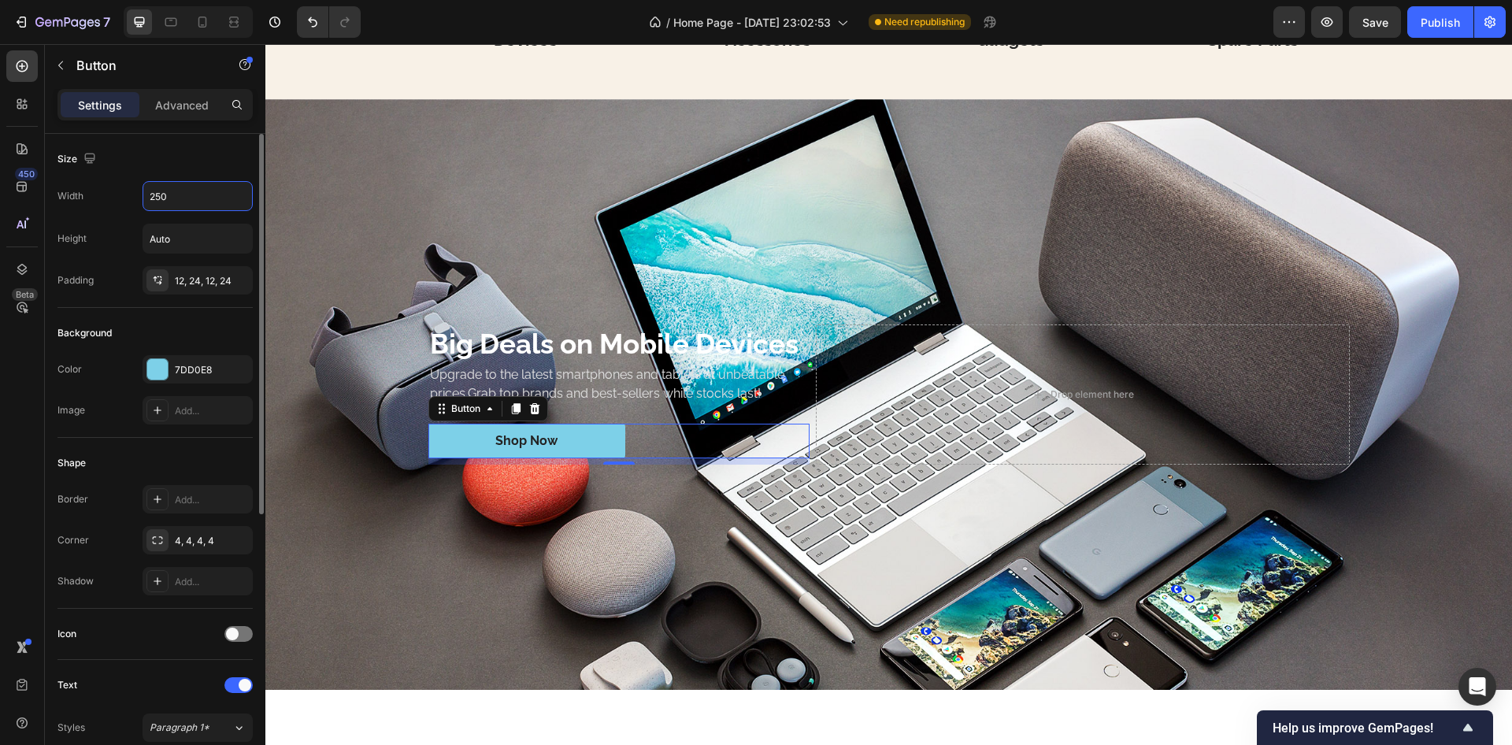
type input "250"
click at [184, 165] on div "Size" at bounding box center [155, 159] width 195 height 25
click at [160, 373] on div at bounding box center [157, 369] width 20 height 20
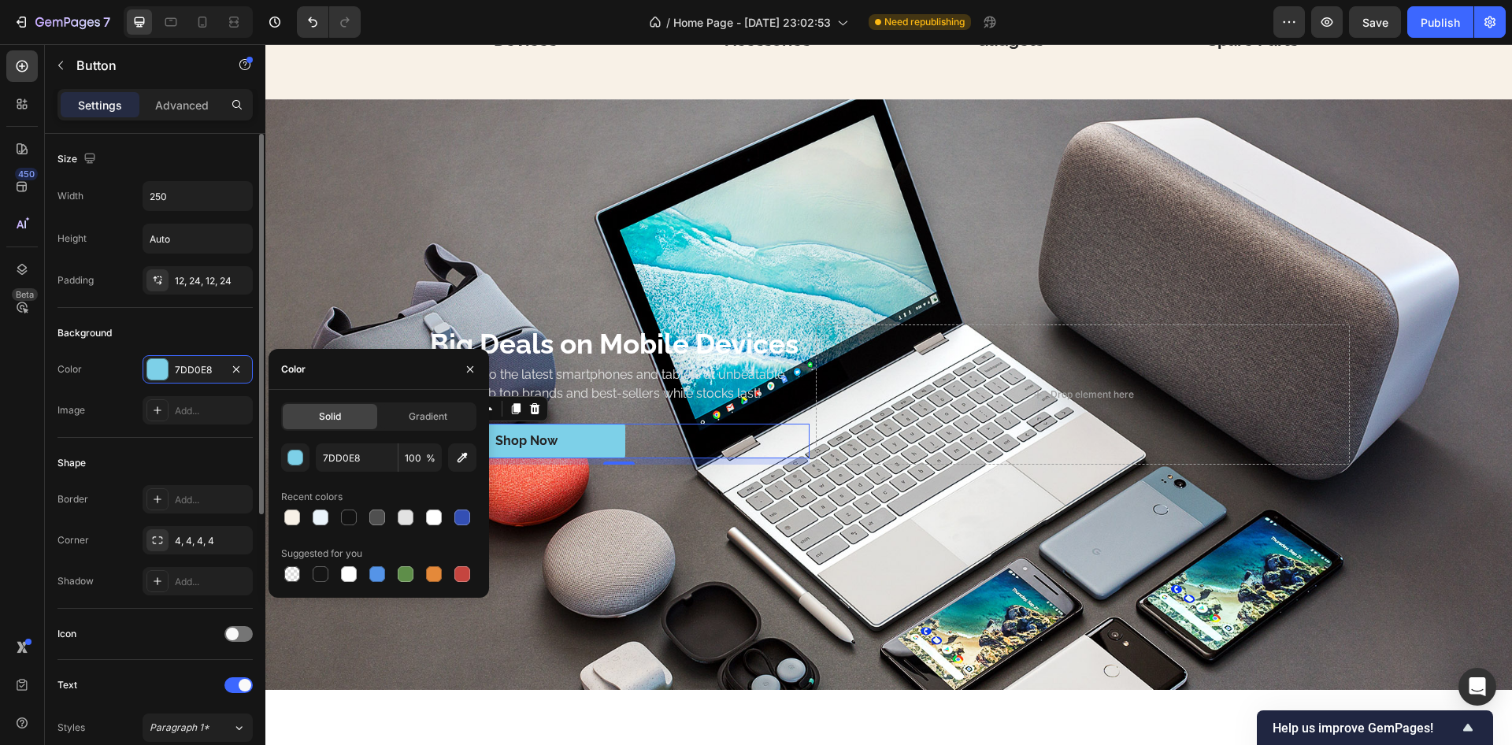
click at [191, 459] on div "Shape" at bounding box center [155, 463] width 195 height 25
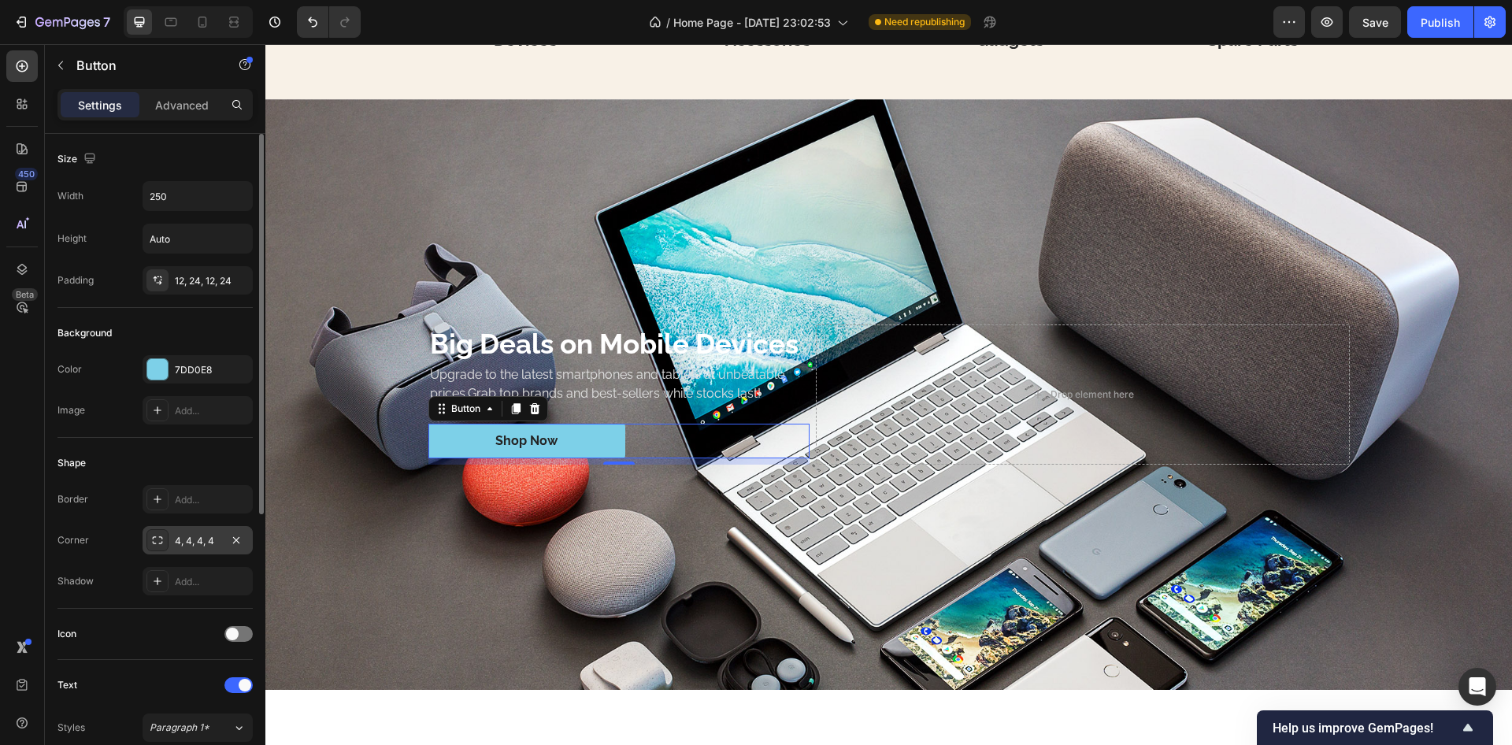
click at [202, 538] on div "4, 4, 4, 4" at bounding box center [198, 541] width 46 height 14
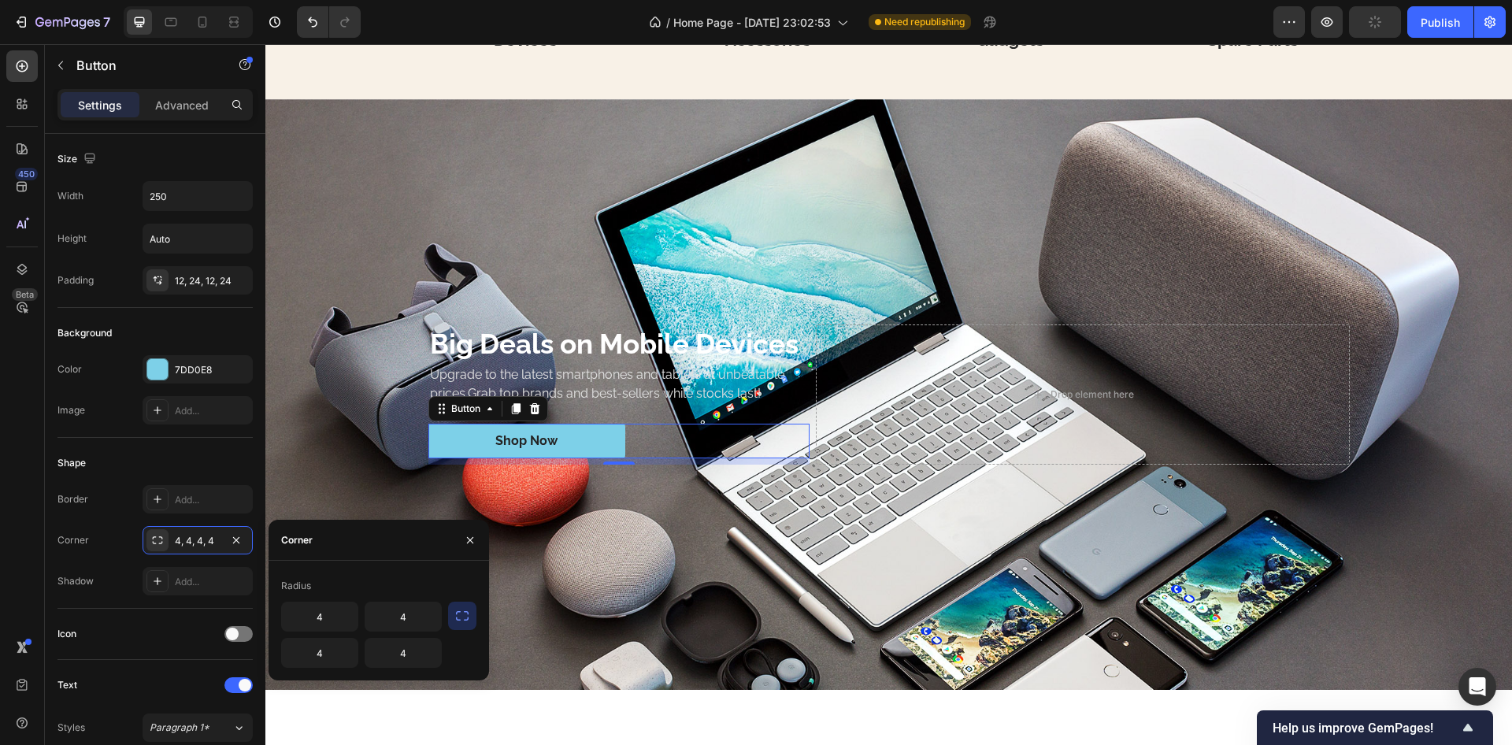
click at [467, 617] on icon "button" at bounding box center [463, 616] width 16 height 16
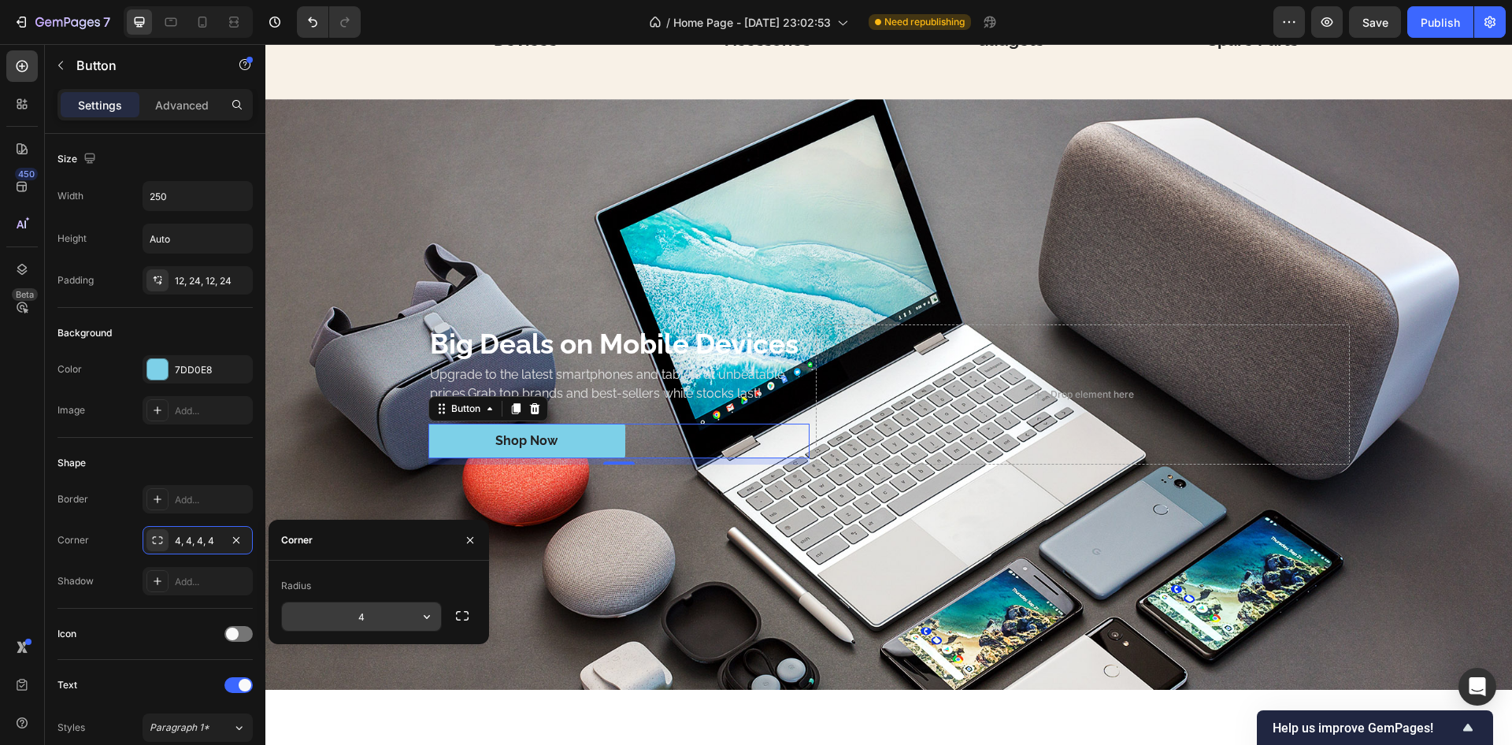
click at [385, 629] on input "4" at bounding box center [361, 617] width 159 height 28
type input "32"
click at [384, 595] on div "Radius" at bounding box center [378, 585] width 195 height 25
click at [191, 452] on div "Shape" at bounding box center [155, 463] width 195 height 25
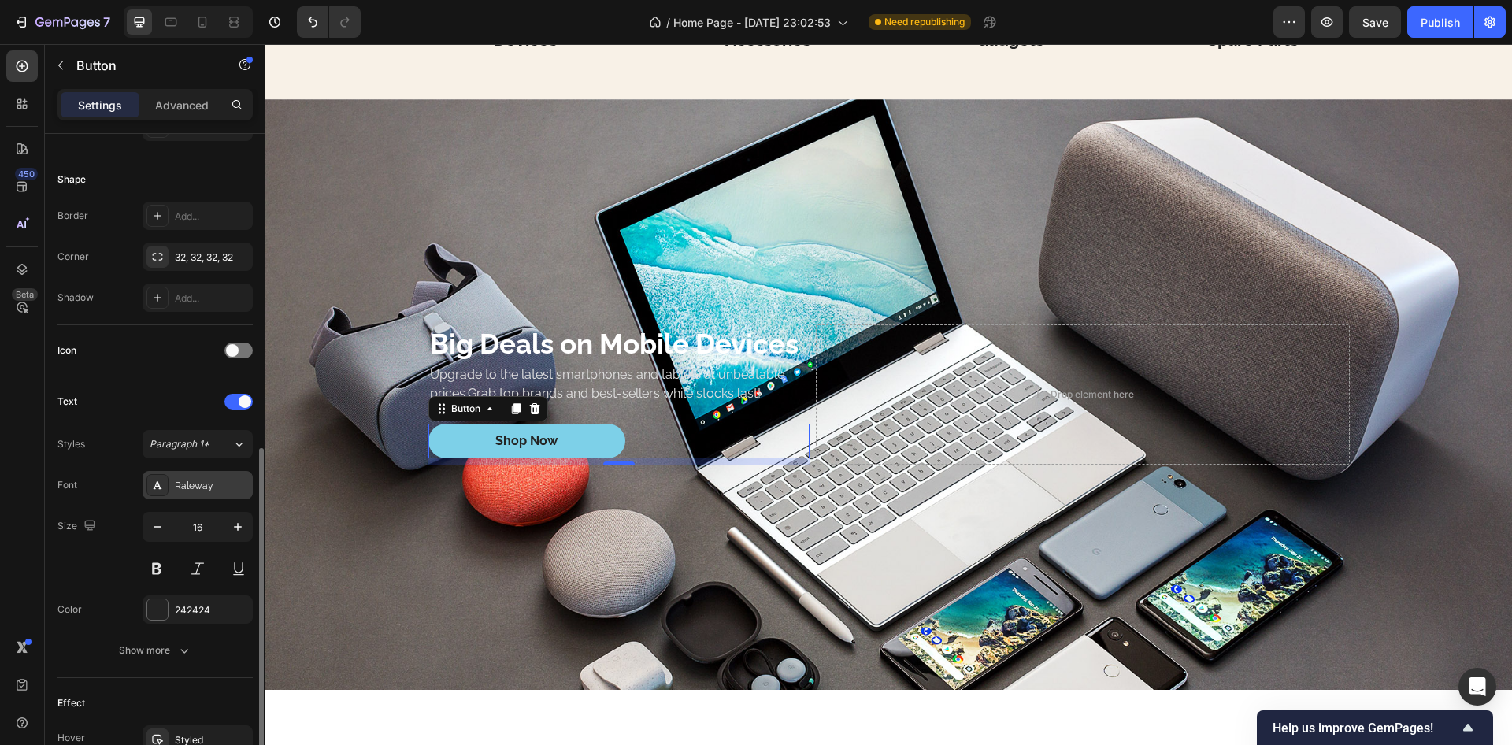
scroll to position [473, 0]
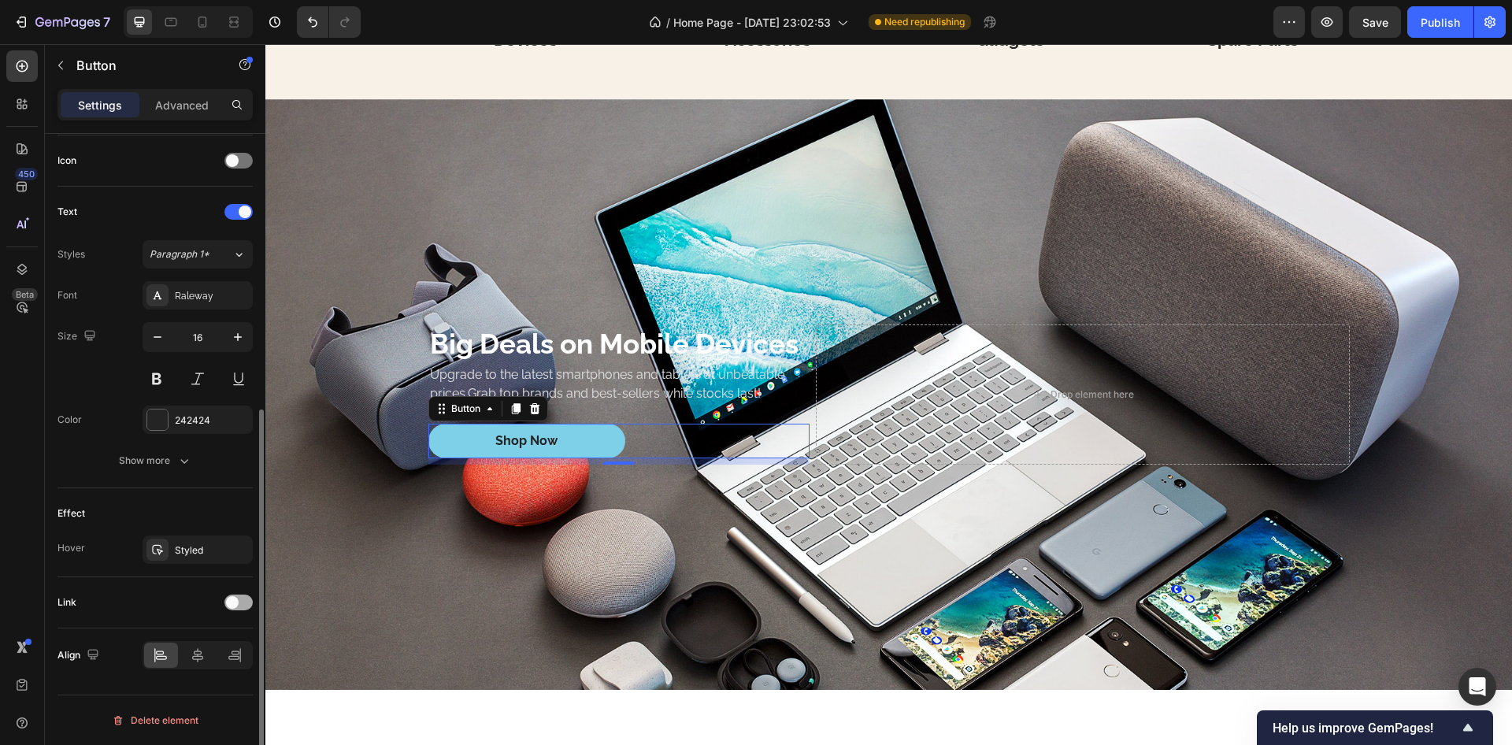
click at [237, 599] on span at bounding box center [232, 602] width 13 height 13
click at [188, 674] on div "Add..." at bounding box center [198, 683] width 110 height 28
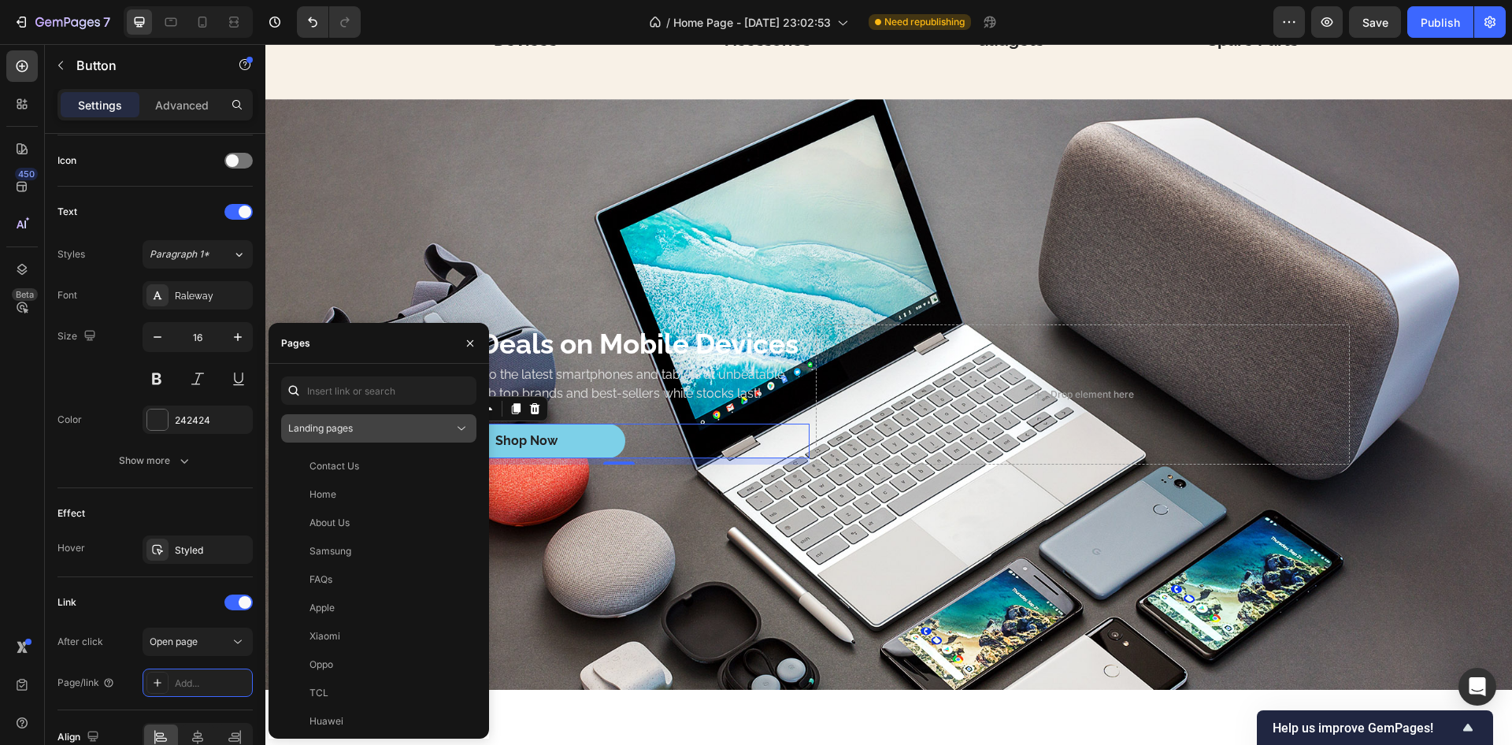
click at [416, 440] on button "Landing pages" at bounding box center [378, 428] width 195 height 28
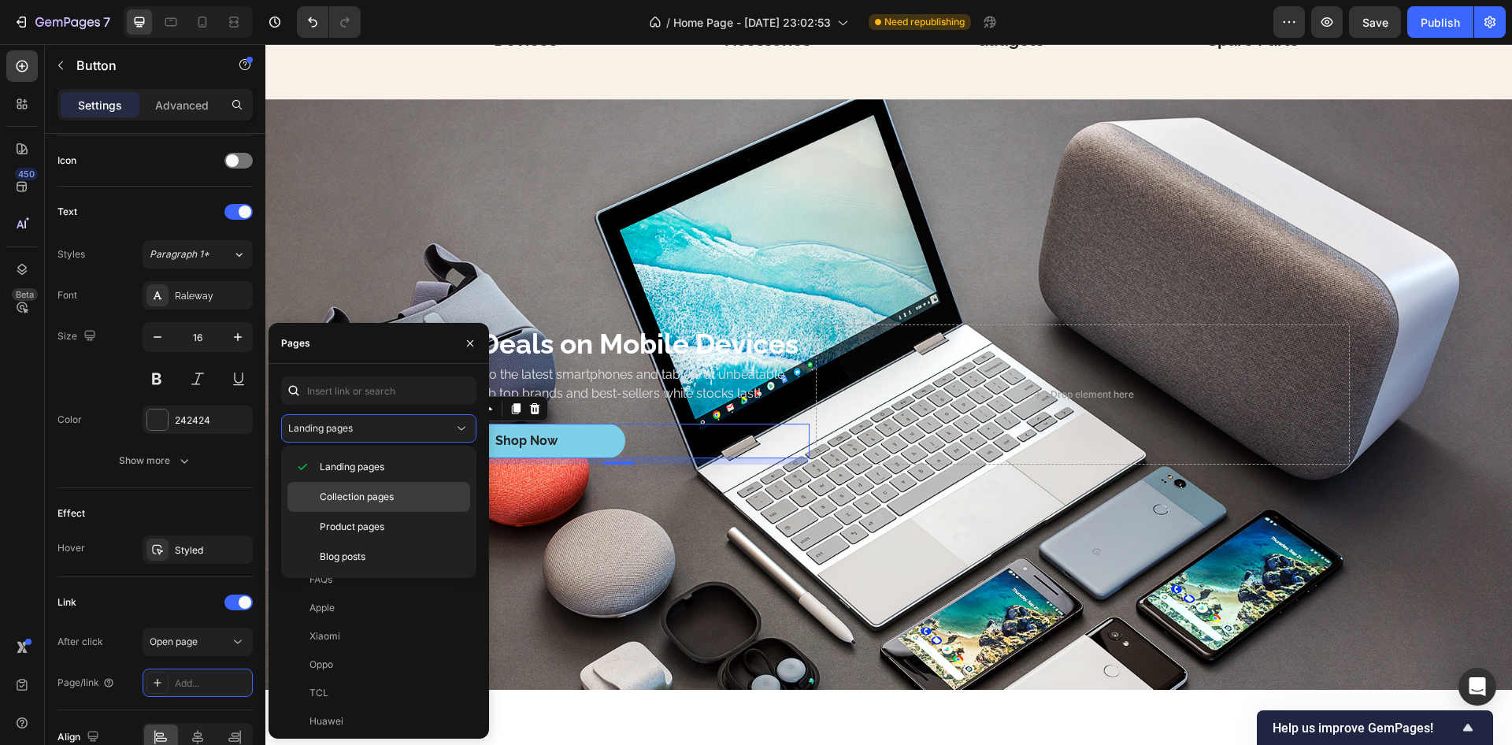
drag, startPoint x: 338, startPoint y: 501, endPoint x: 367, endPoint y: 429, distance: 77.4
click at [338, 500] on span "Collection pages" at bounding box center [357, 497] width 74 height 14
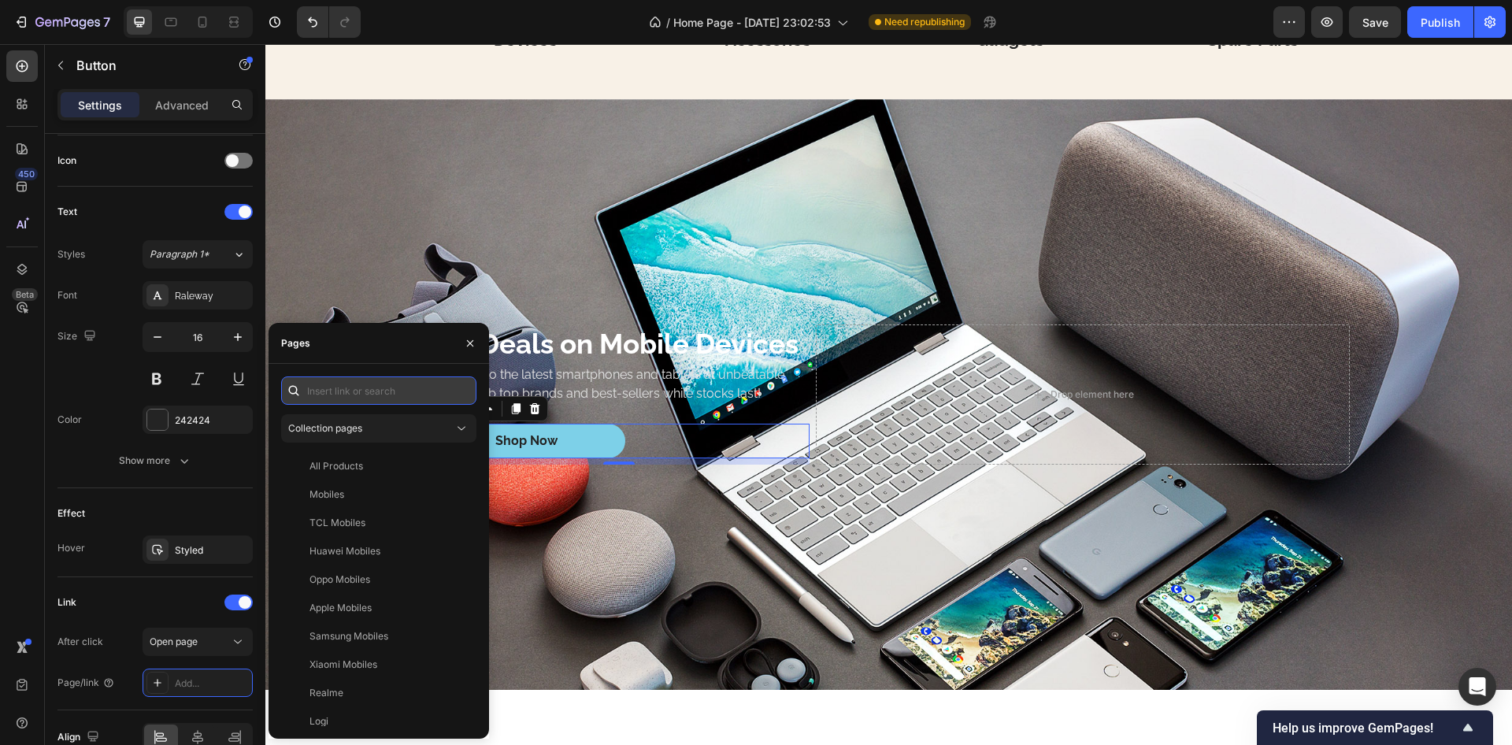
click at [377, 398] on input "text" at bounding box center [378, 391] width 195 height 28
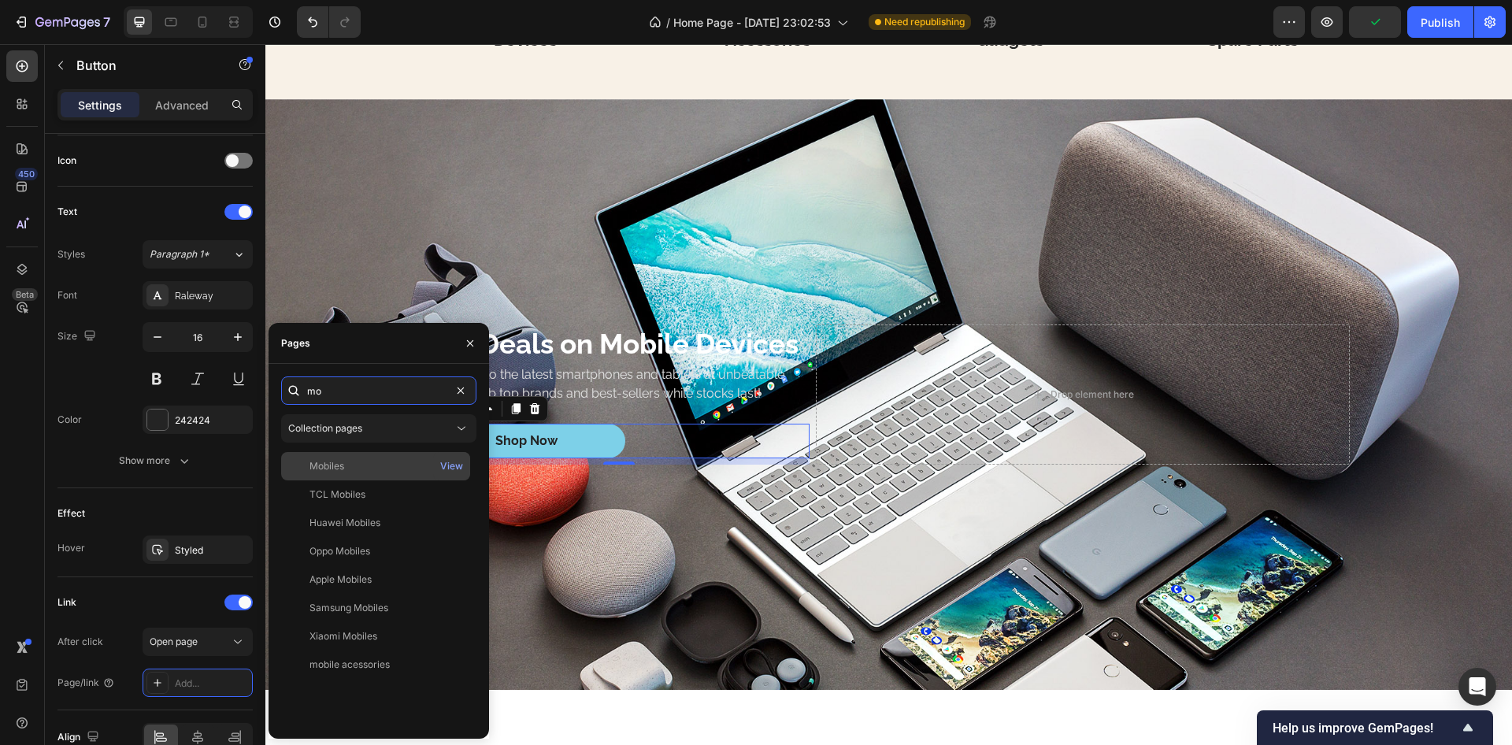
type input "mo"
click at [344, 457] on div "Mobiles View" at bounding box center [375, 466] width 189 height 28
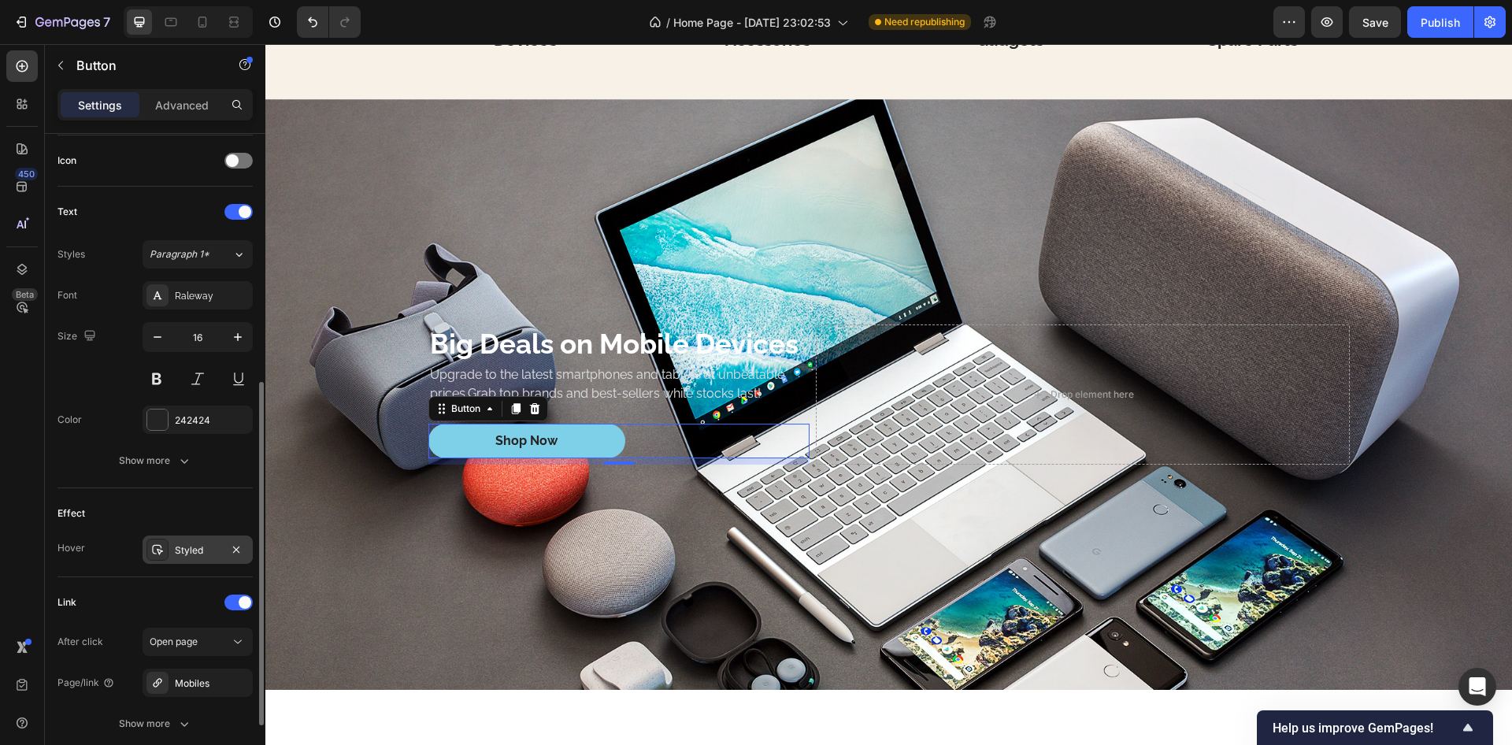
click at [212, 544] on div "Styled" at bounding box center [198, 551] width 46 height 14
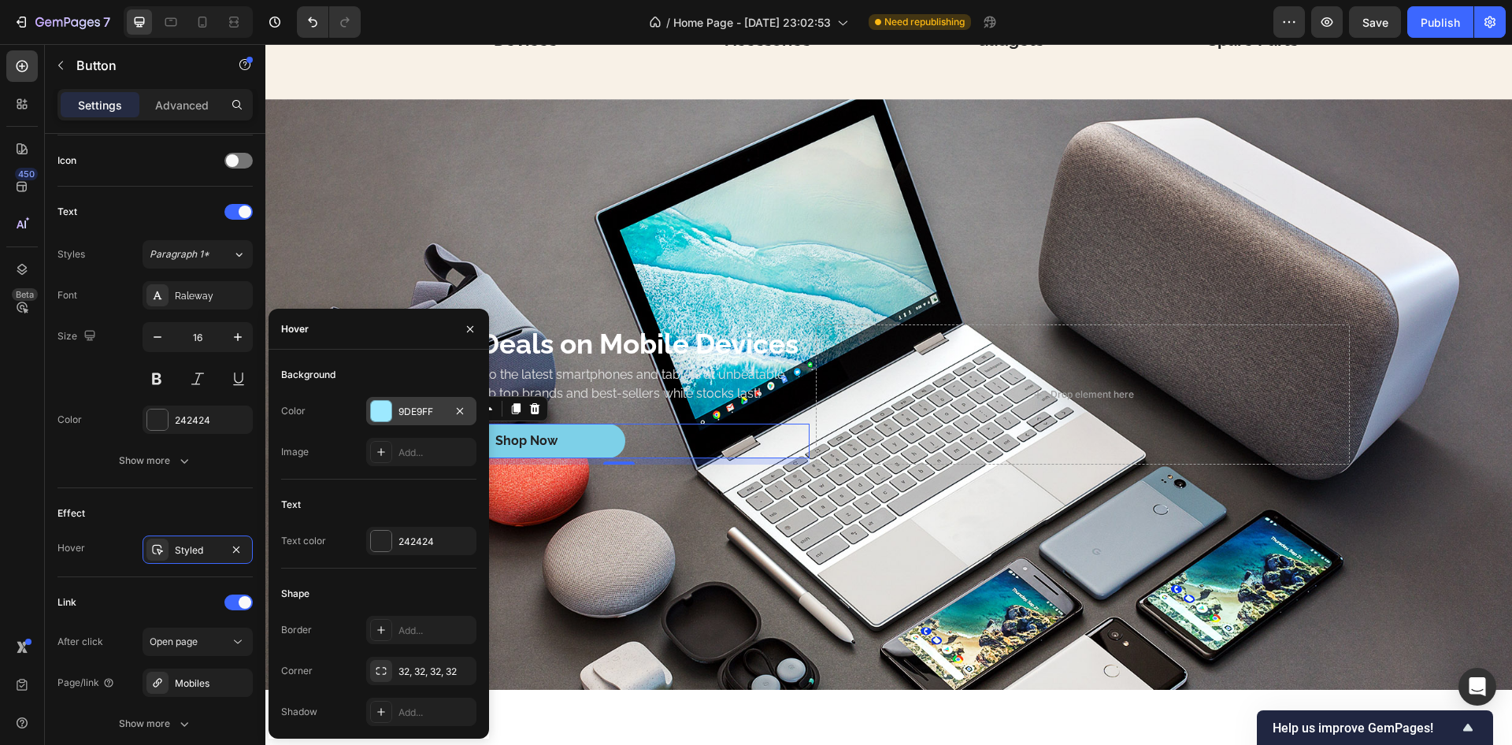
click at [381, 410] on div at bounding box center [381, 411] width 20 height 20
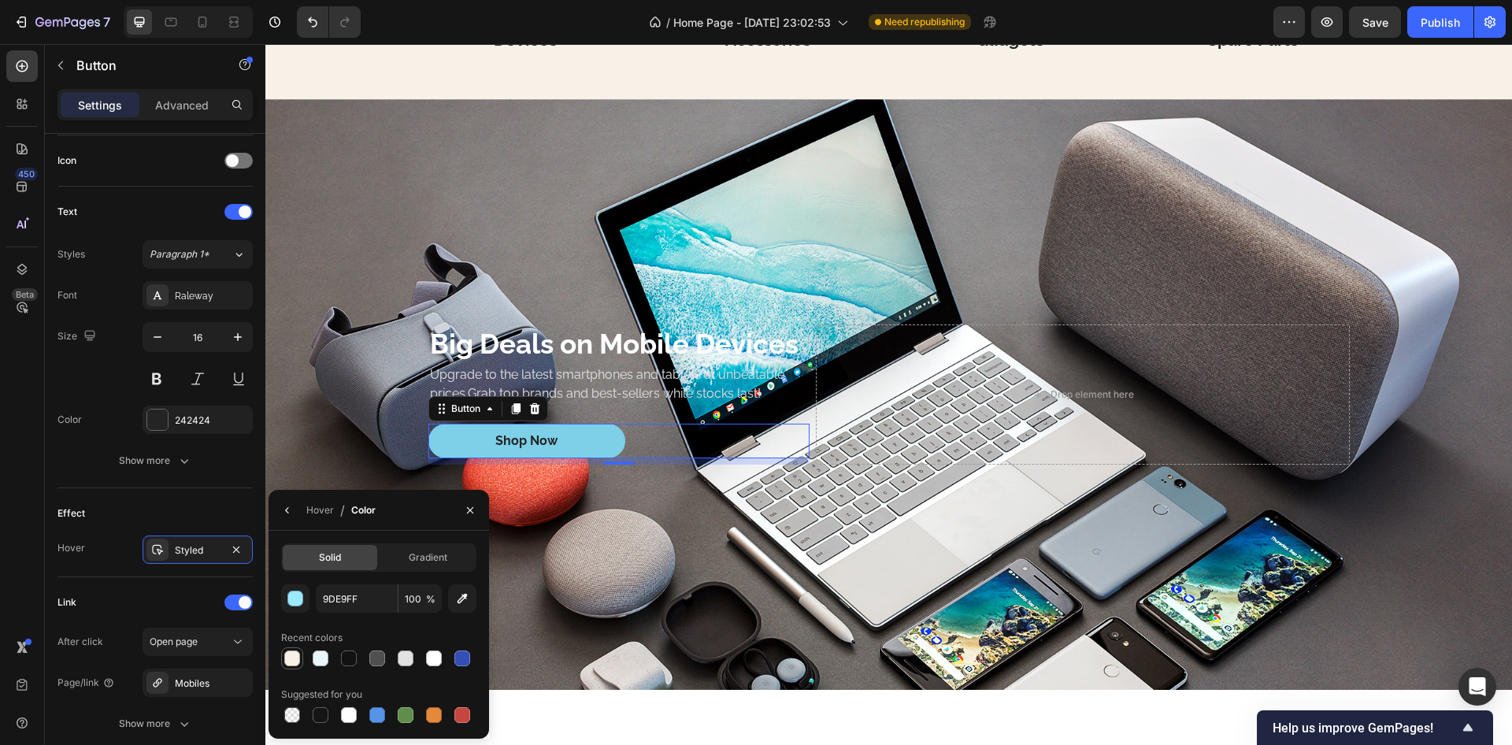
drag, startPoint x: 290, startPoint y: 655, endPoint x: 230, endPoint y: 633, distance: 63.5
click at [289, 655] on div at bounding box center [292, 659] width 16 height 16
type input "F8F1E7"
drag, startPoint x: 188, startPoint y: 605, endPoint x: 191, endPoint y: 596, distance: 10.0
click at [187, 605] on div "Link" at bounding box center [155, 602] width 195 height 25
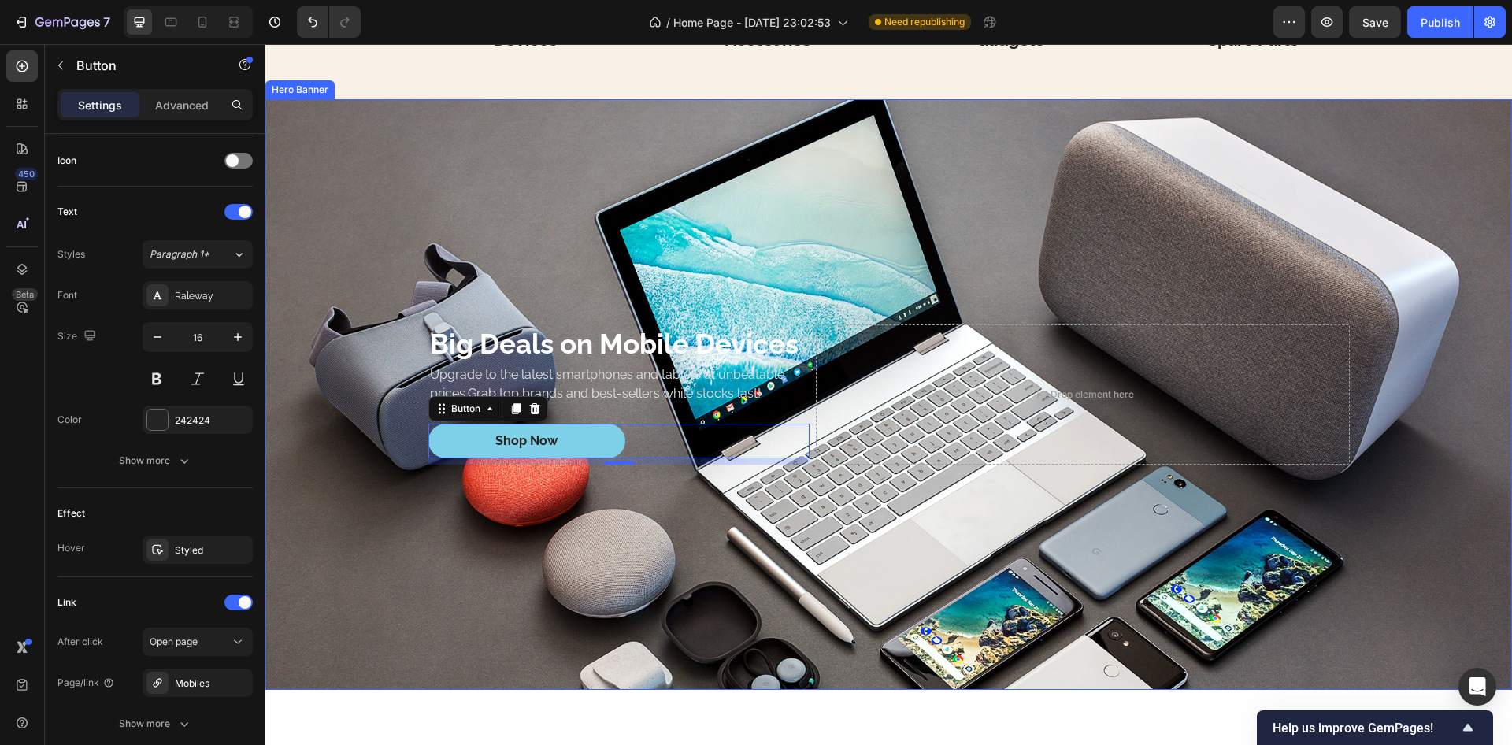
click at [348, 421] on div "Background Image" at bounding box center [888, 394] width 1247 height 591
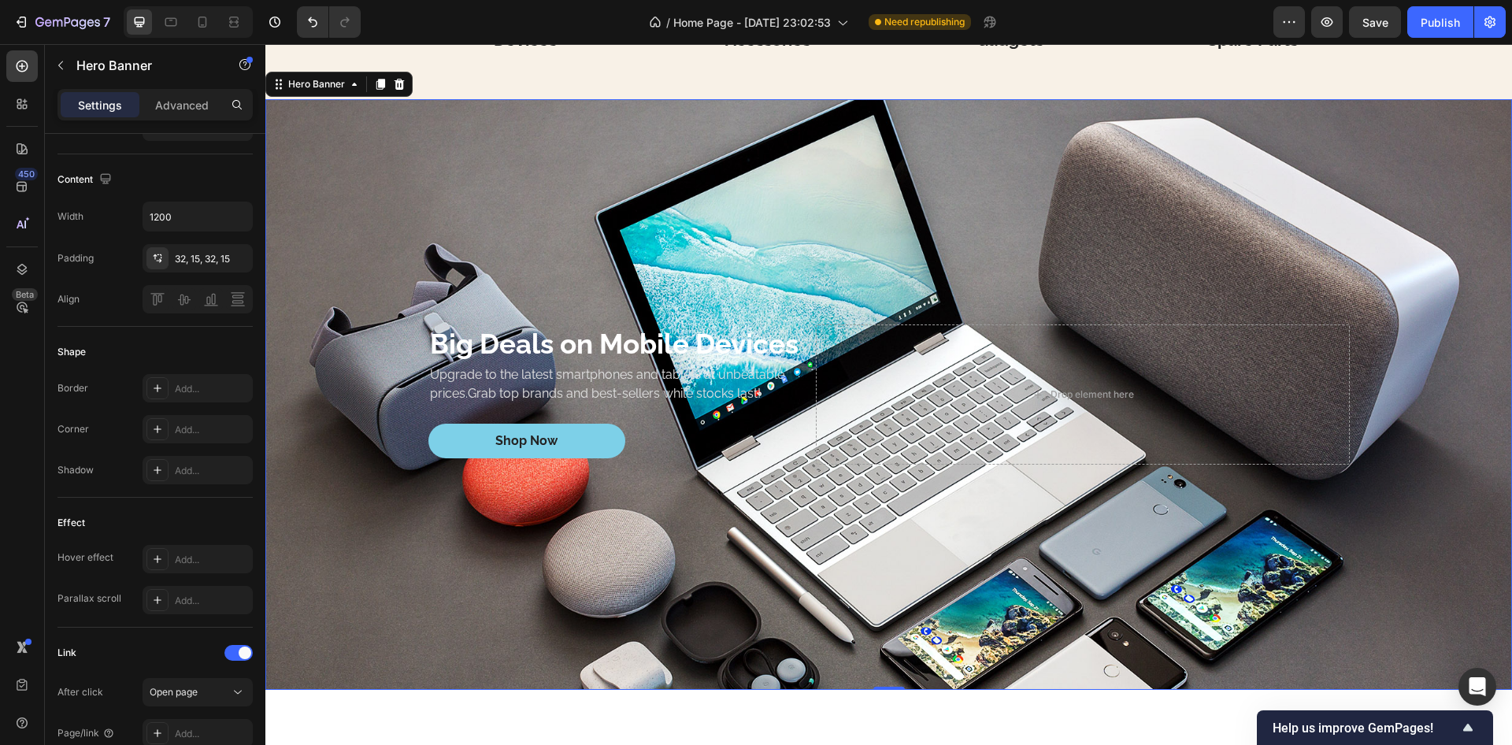
scroll to position [0, 0]
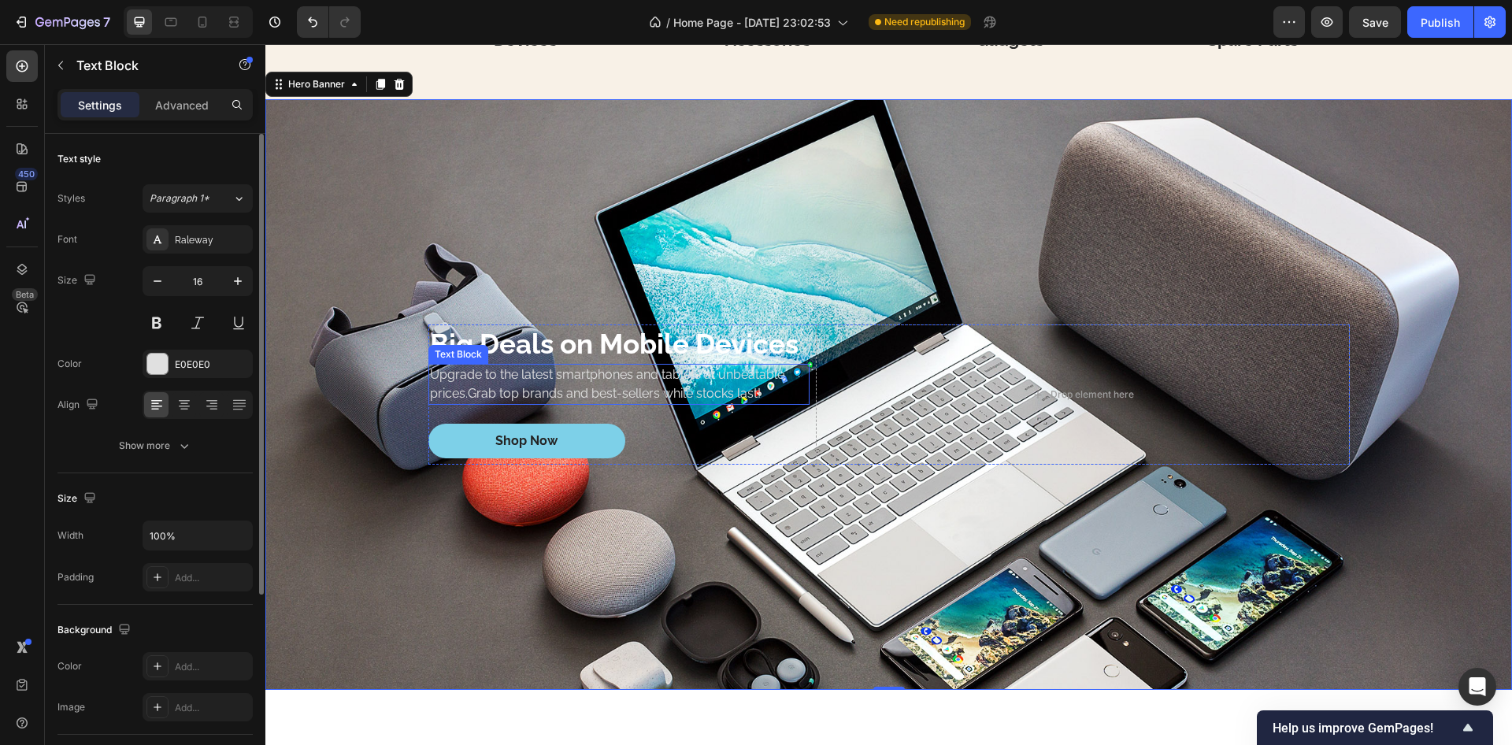
click at [488, 386] on p "Upgrade to the latest smartphones and tablets at unbeatable prices.Grab top bra…" at bounding box center [619, 385] width 378 height 38
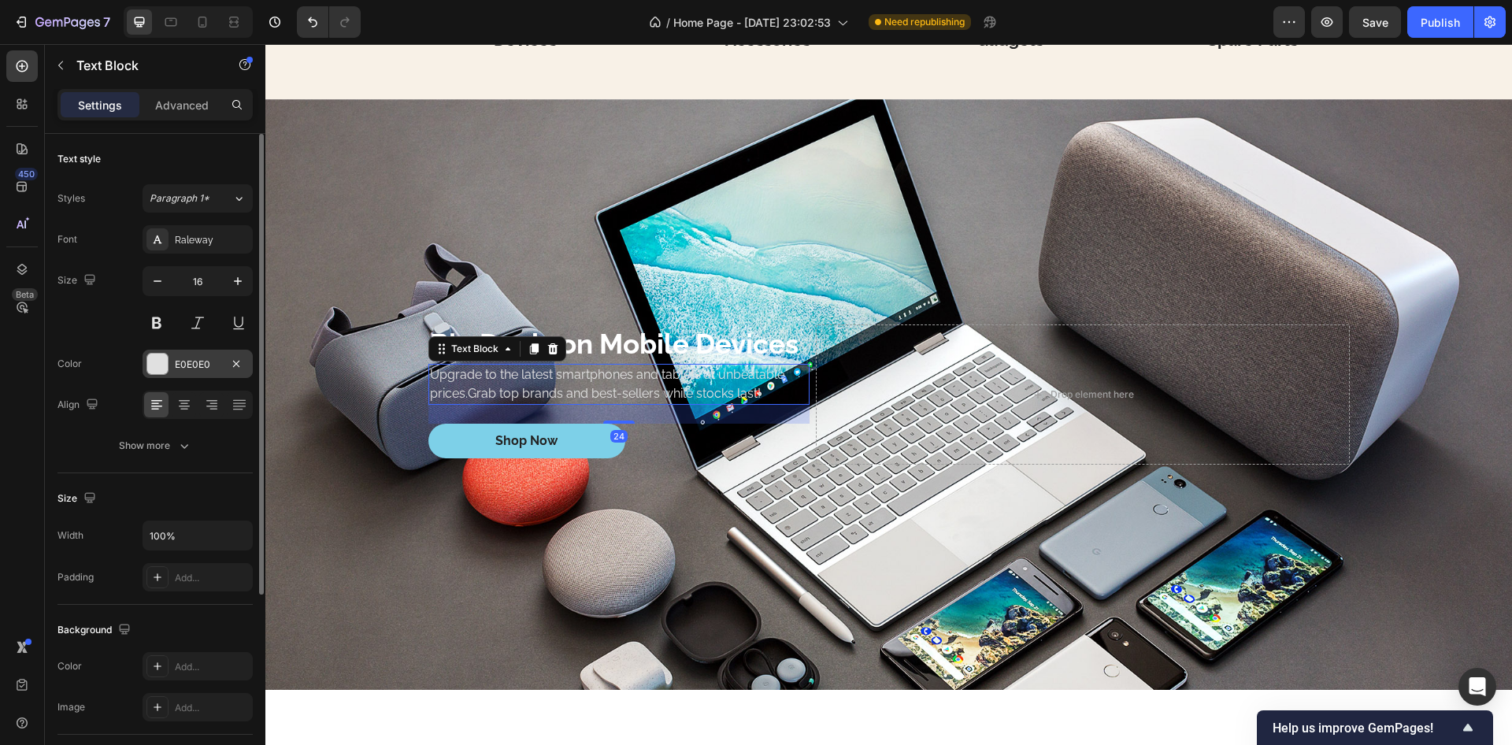
click at [159, 353] on div at bounding box center [158, 364] width 22 height 22
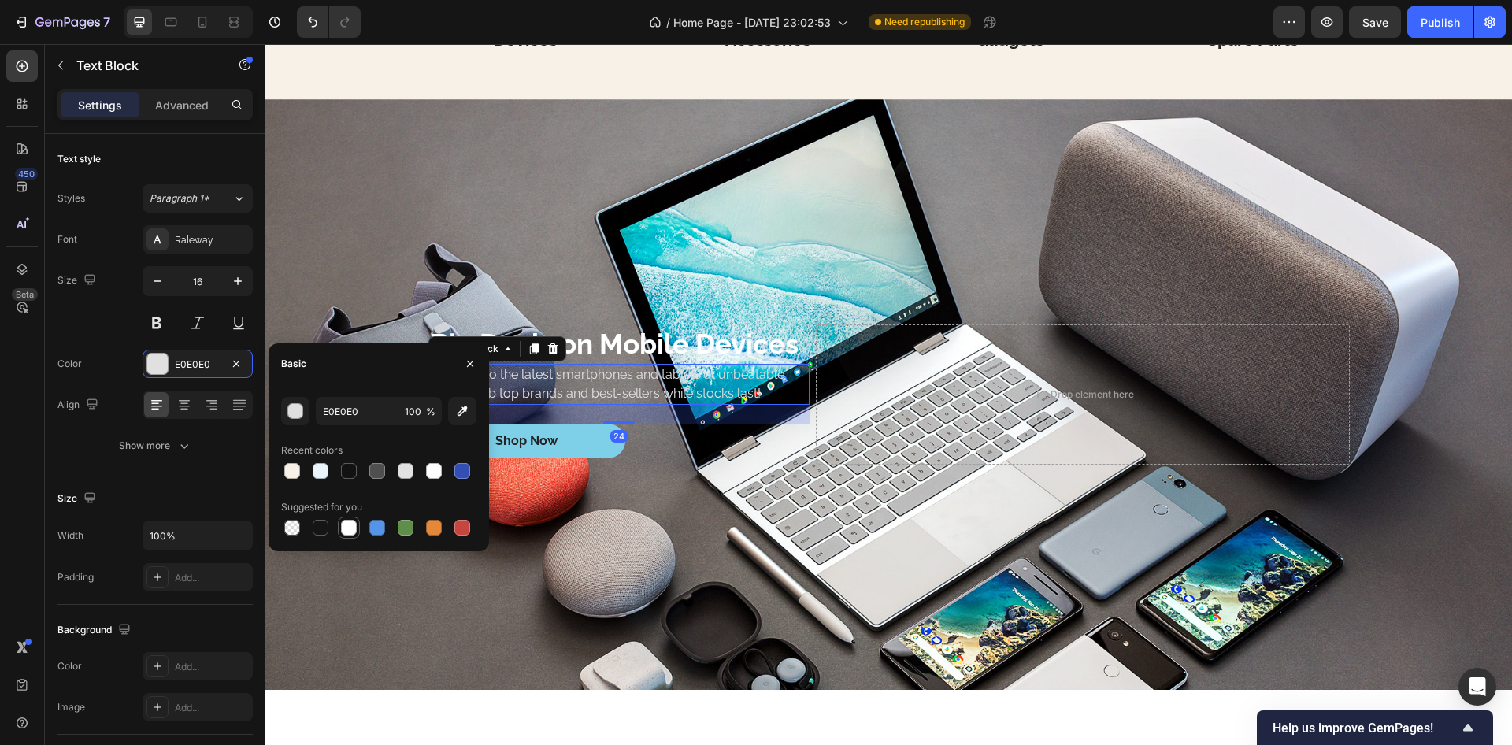
click at [347, 531] on div at bounding box center [349, 528] width 16 height 16
type input "FFFFFF"
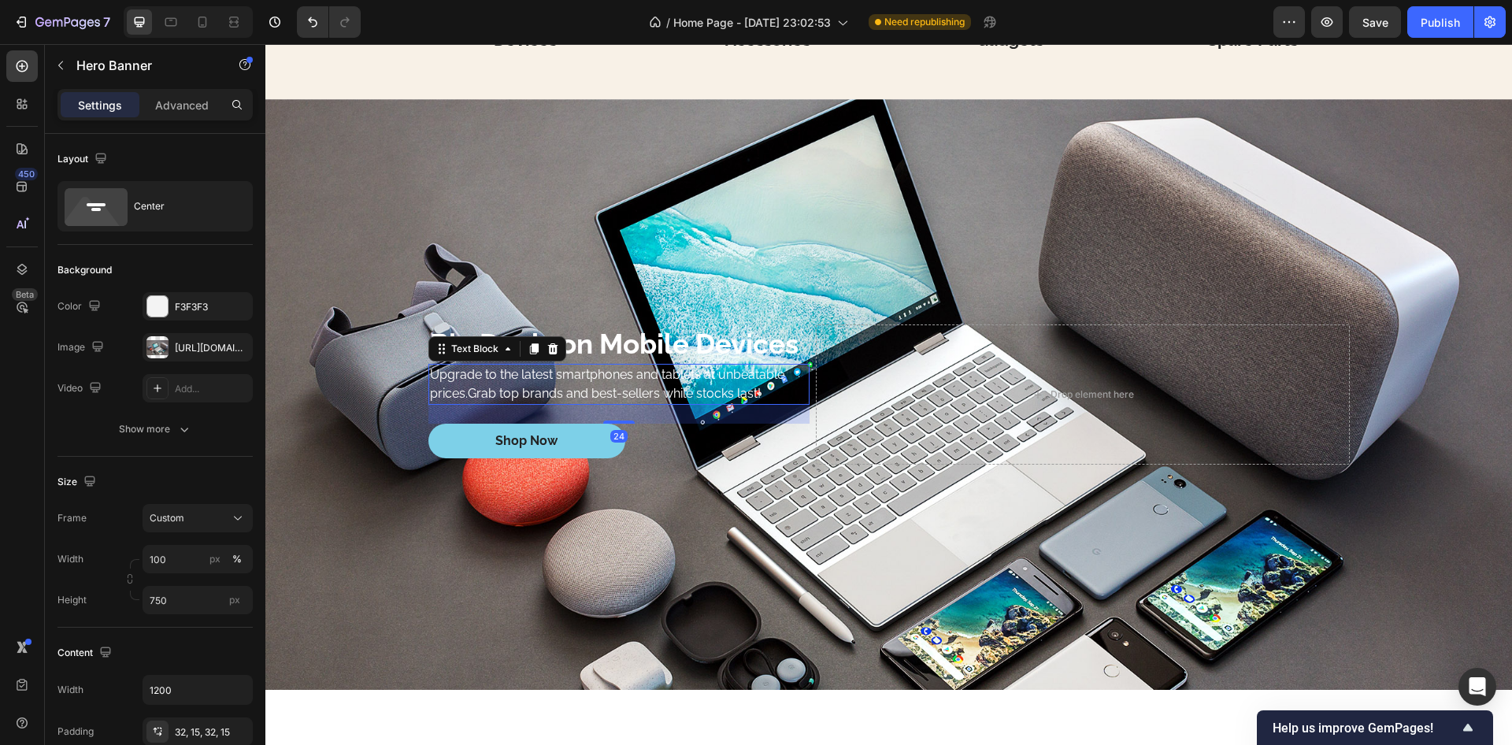
click at [357, 570] on div "Background Image" at bounding box center [888, 394] width 1247 height 591
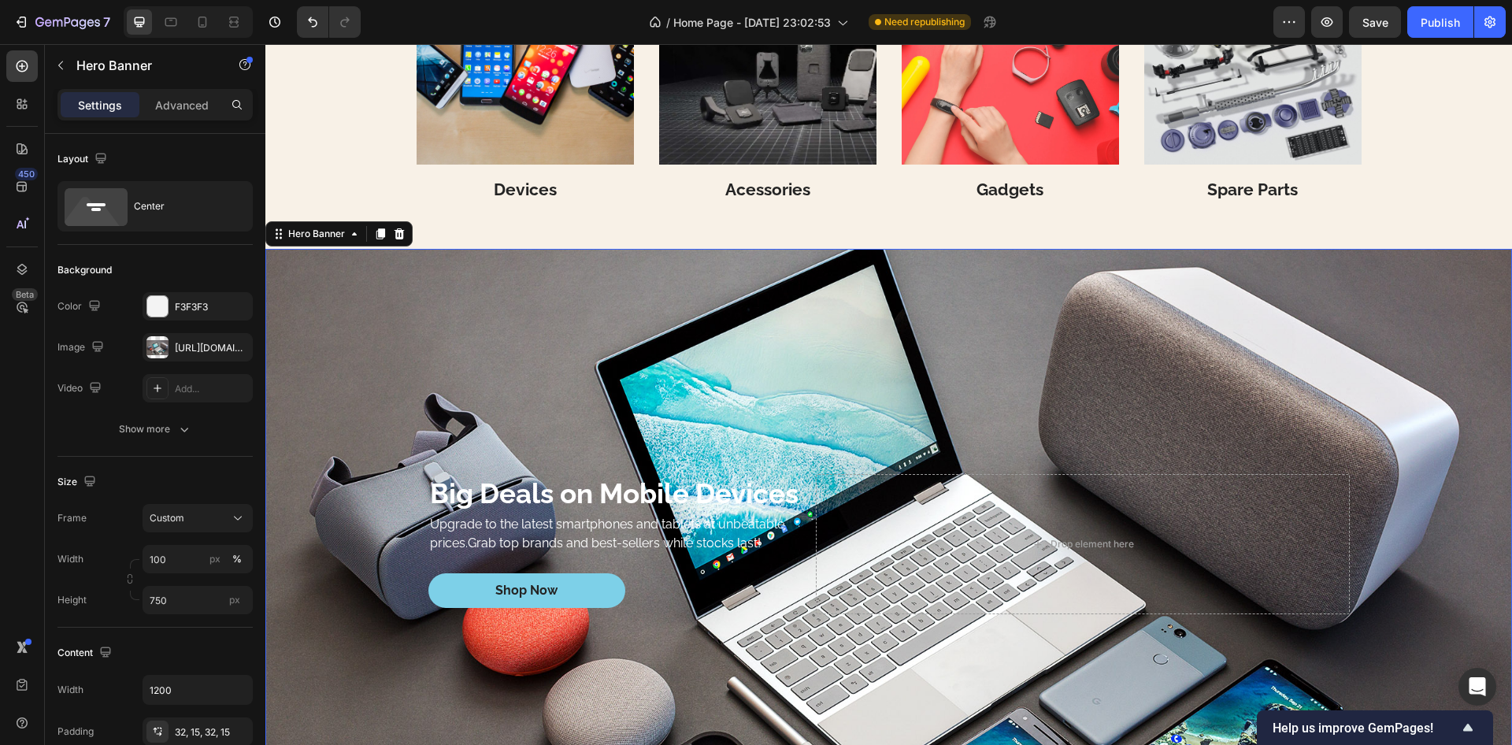
scroll to position [3200, 0]
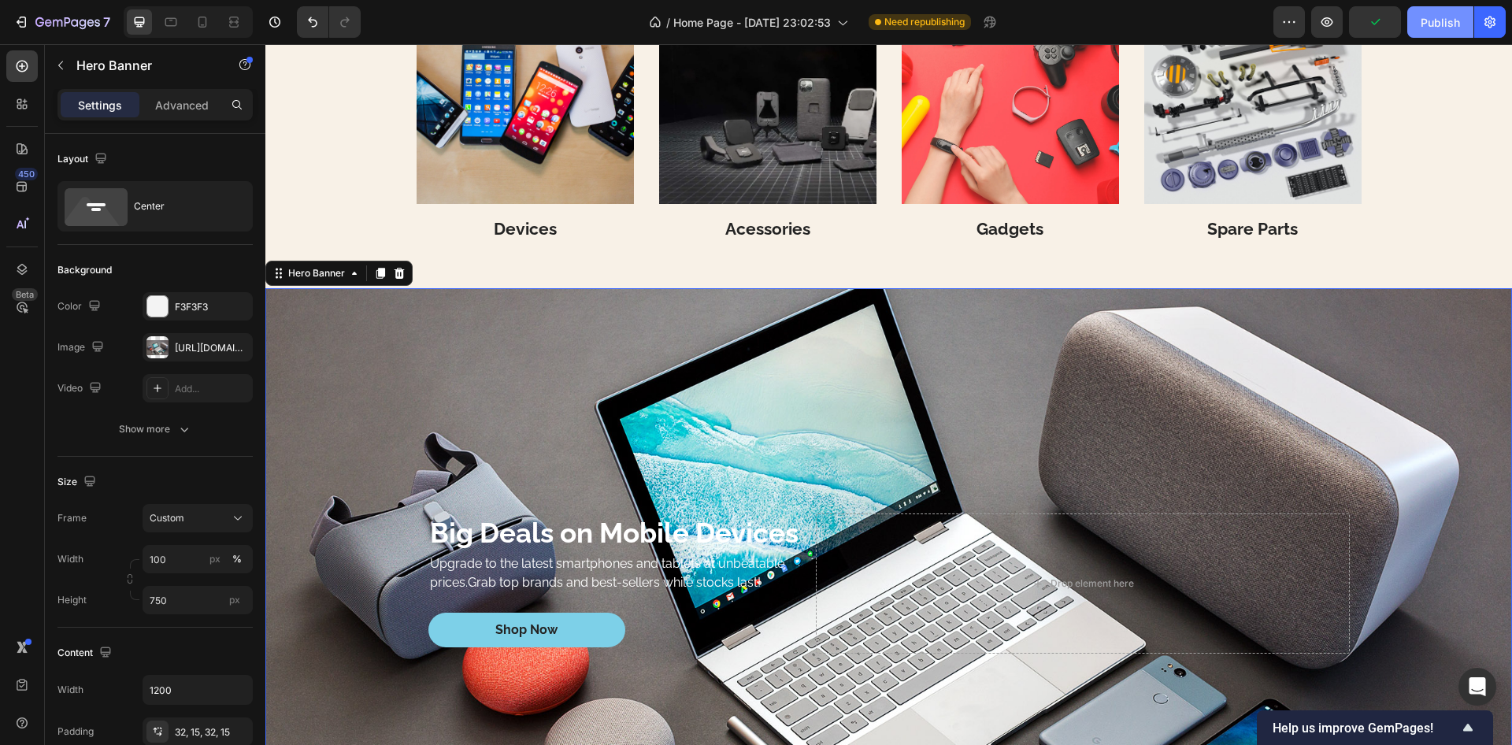
click at [1450, 21] on div "Publish" at bounding box center [1440, 22] width 39 height 17
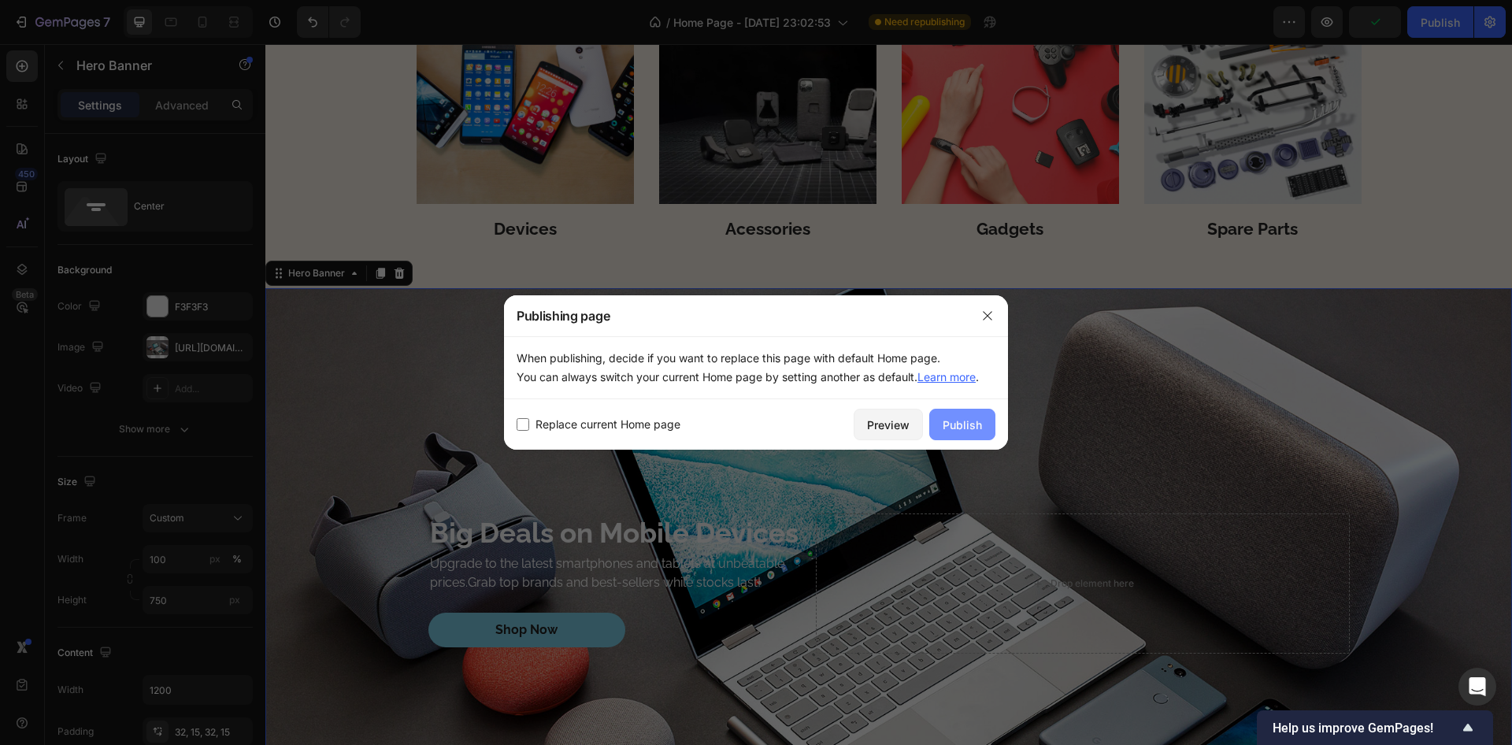
click at [950, 420] on div "Publish" at bounding box center [962, 425] width 39 height 17
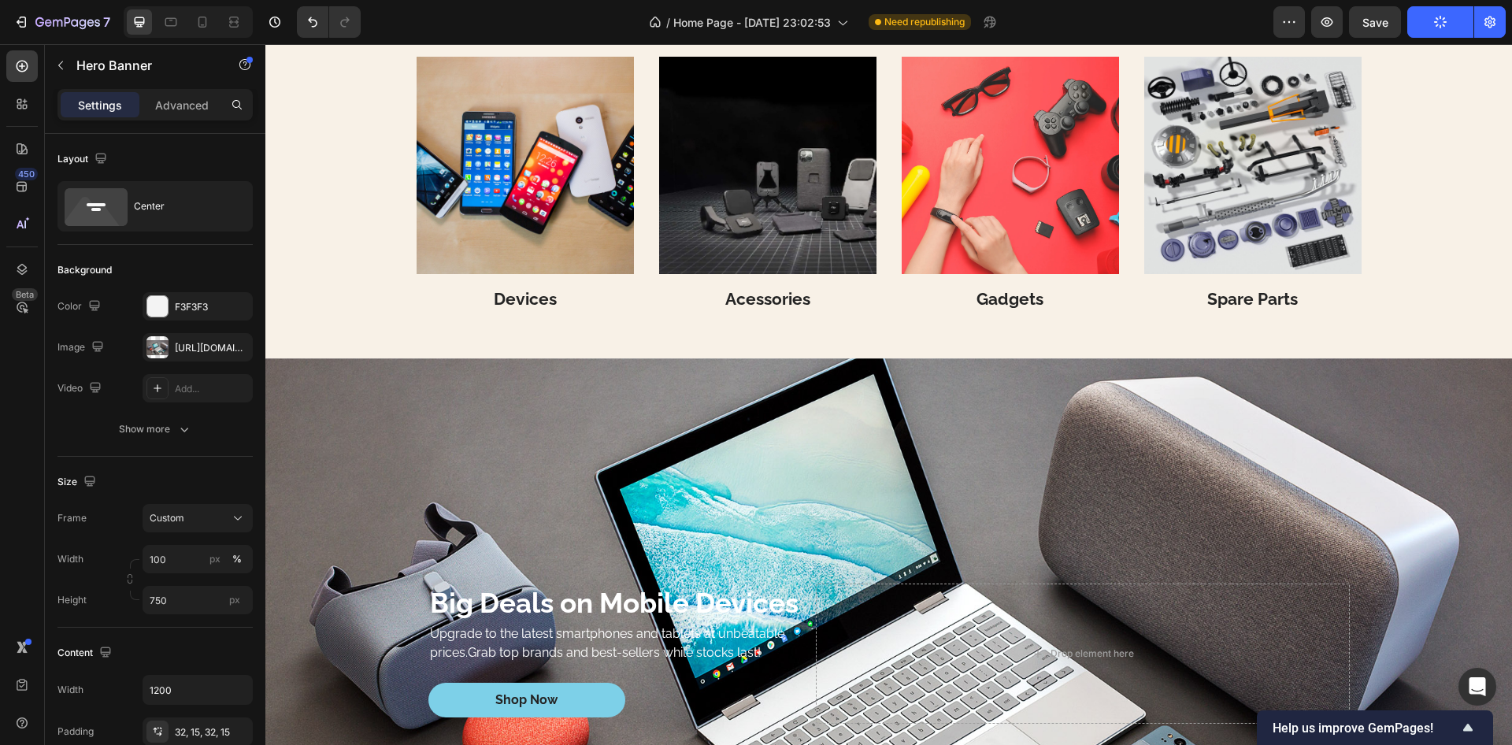
scroll to position [3578, 0]
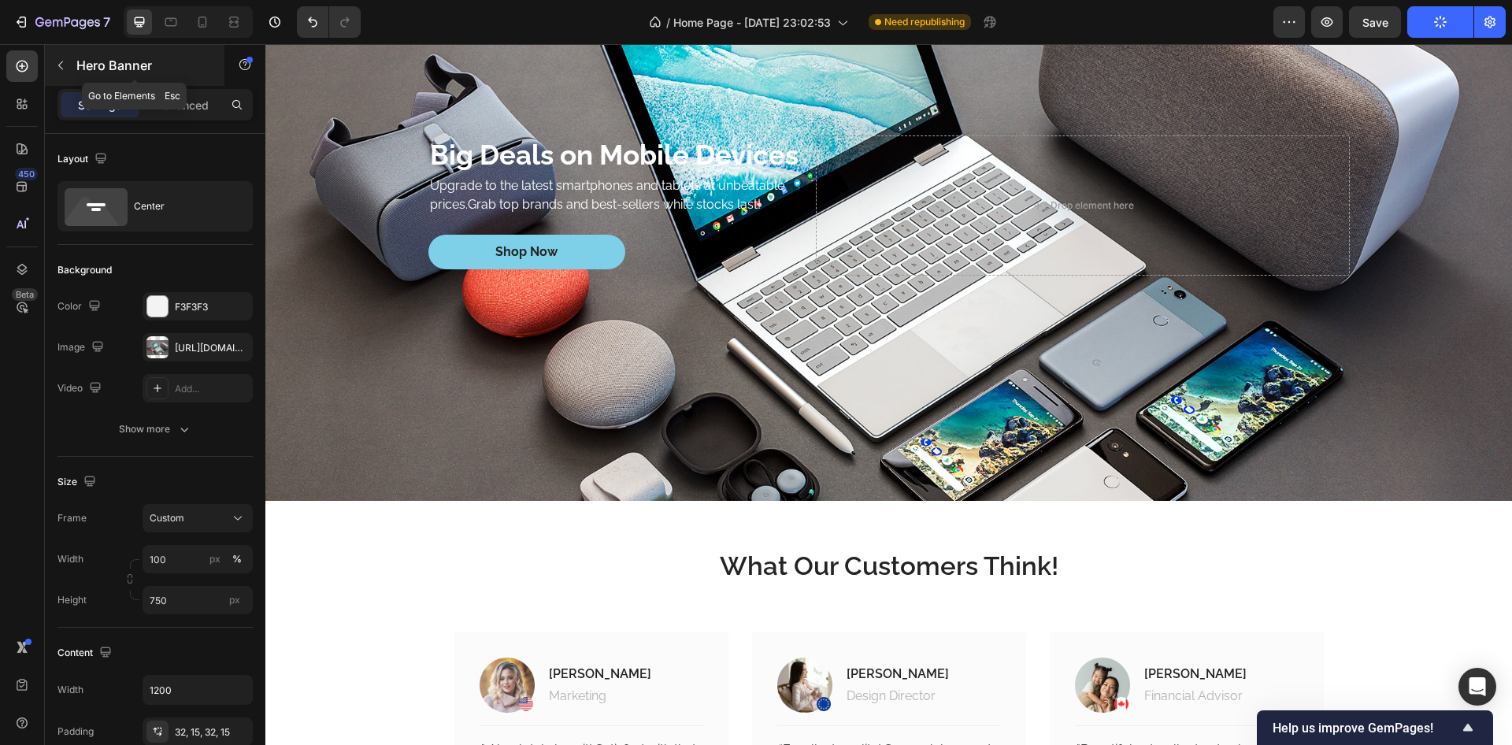
click at [60, 65] on icon "button" at bounding box center [60, 65] width 13 height 13
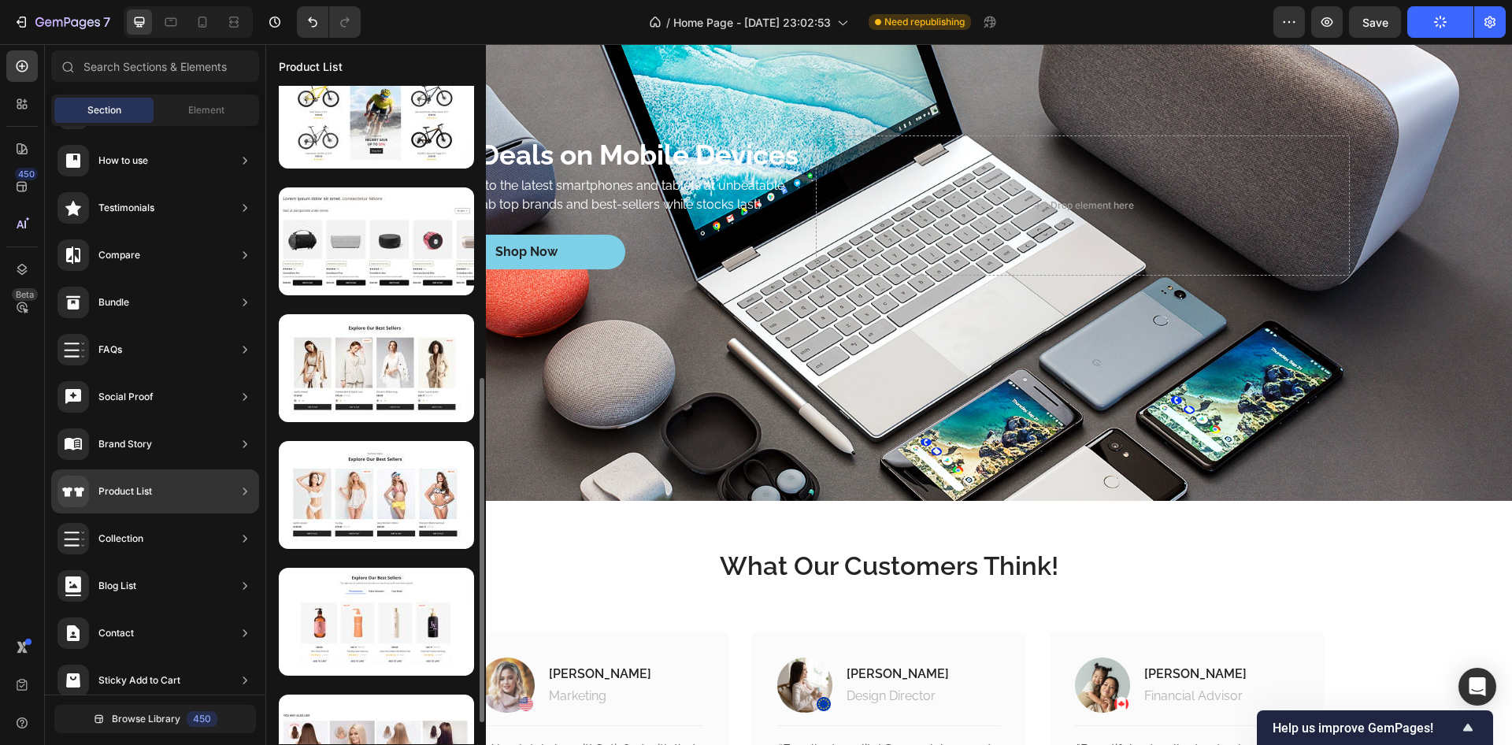
scroll to position [378, 0]
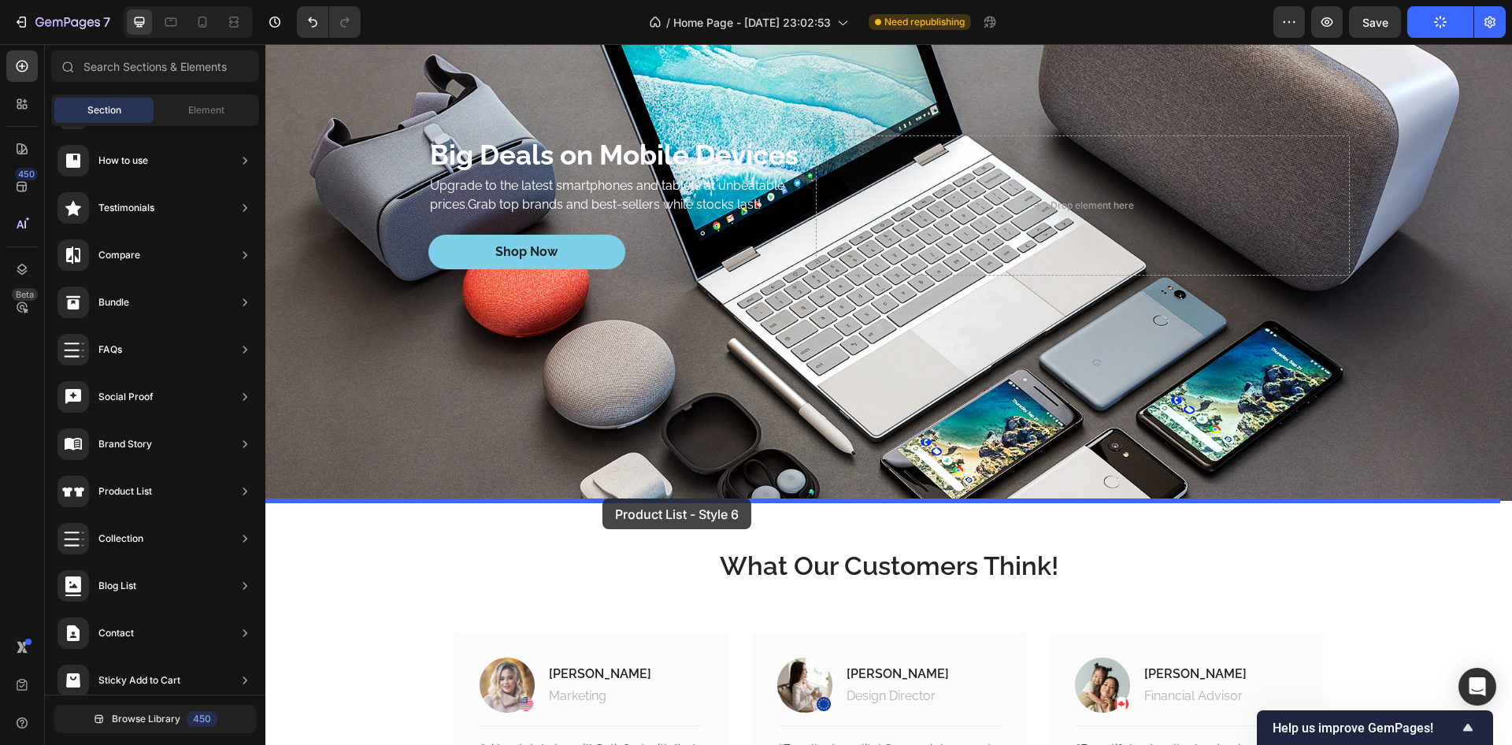
drag, startPoint x: 628, startPoint y: 540, endPoint x: 603, endPoint y: 499, distance: 48.1
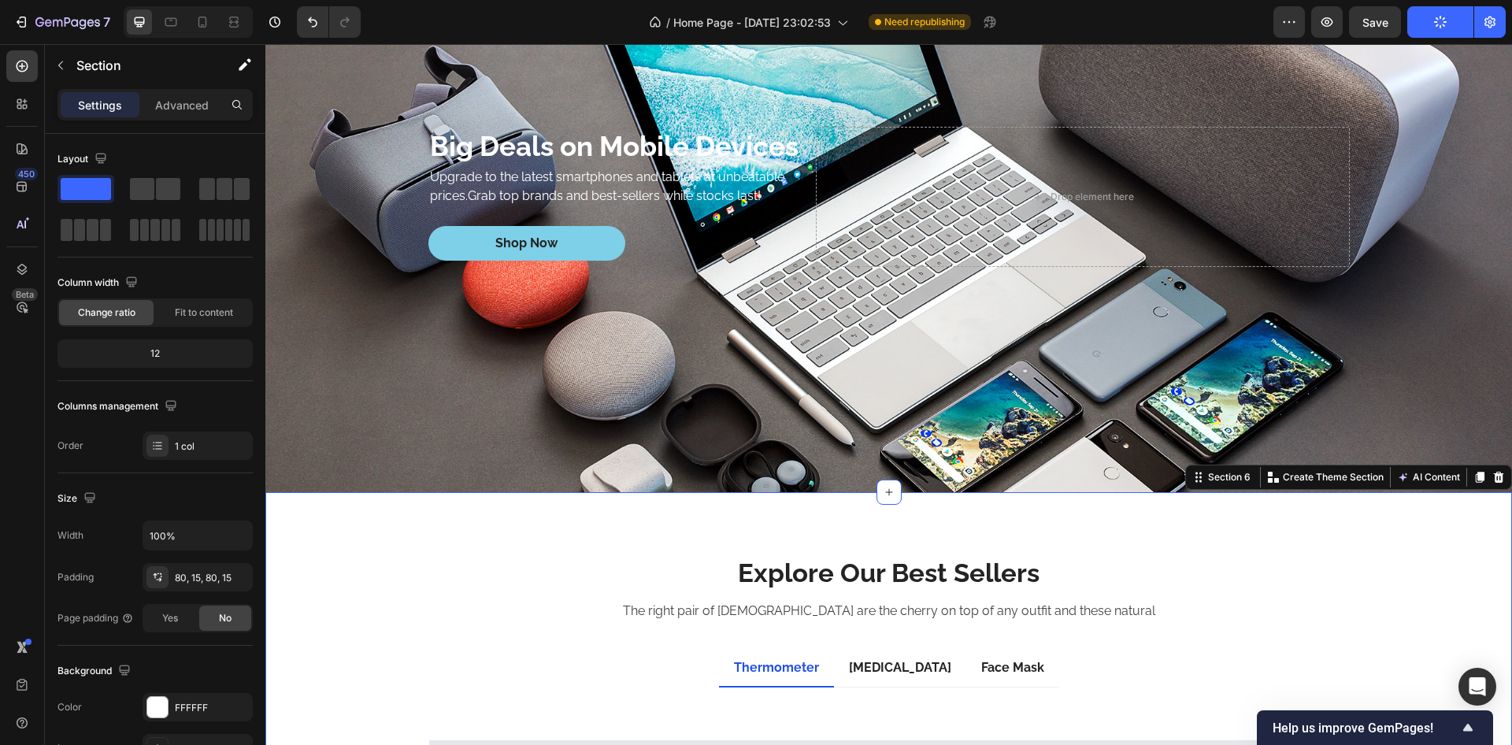
scroll to position [3980, 0]
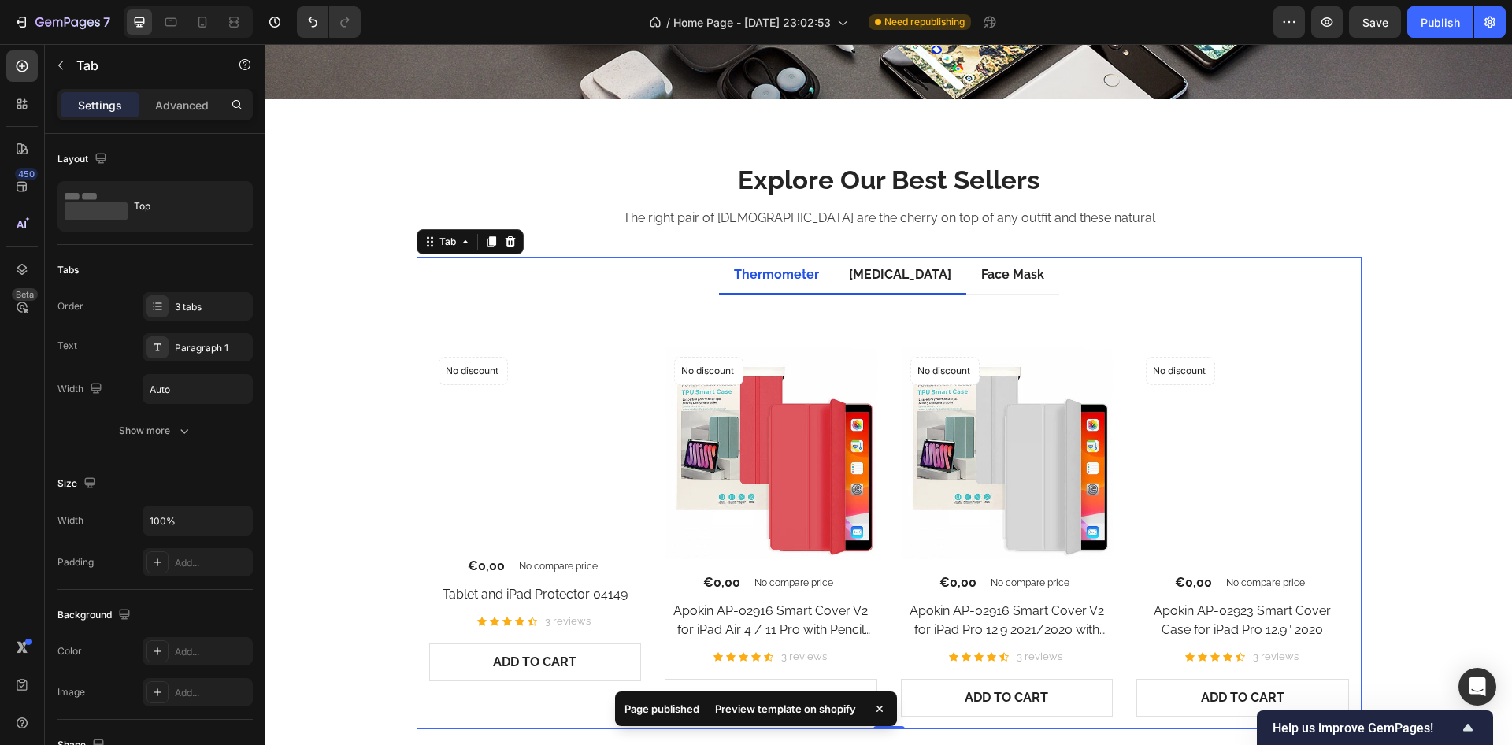
click at [889, 276] on div "Pulse Oximeter" at bounding box center [900, 275] width 107 height 24
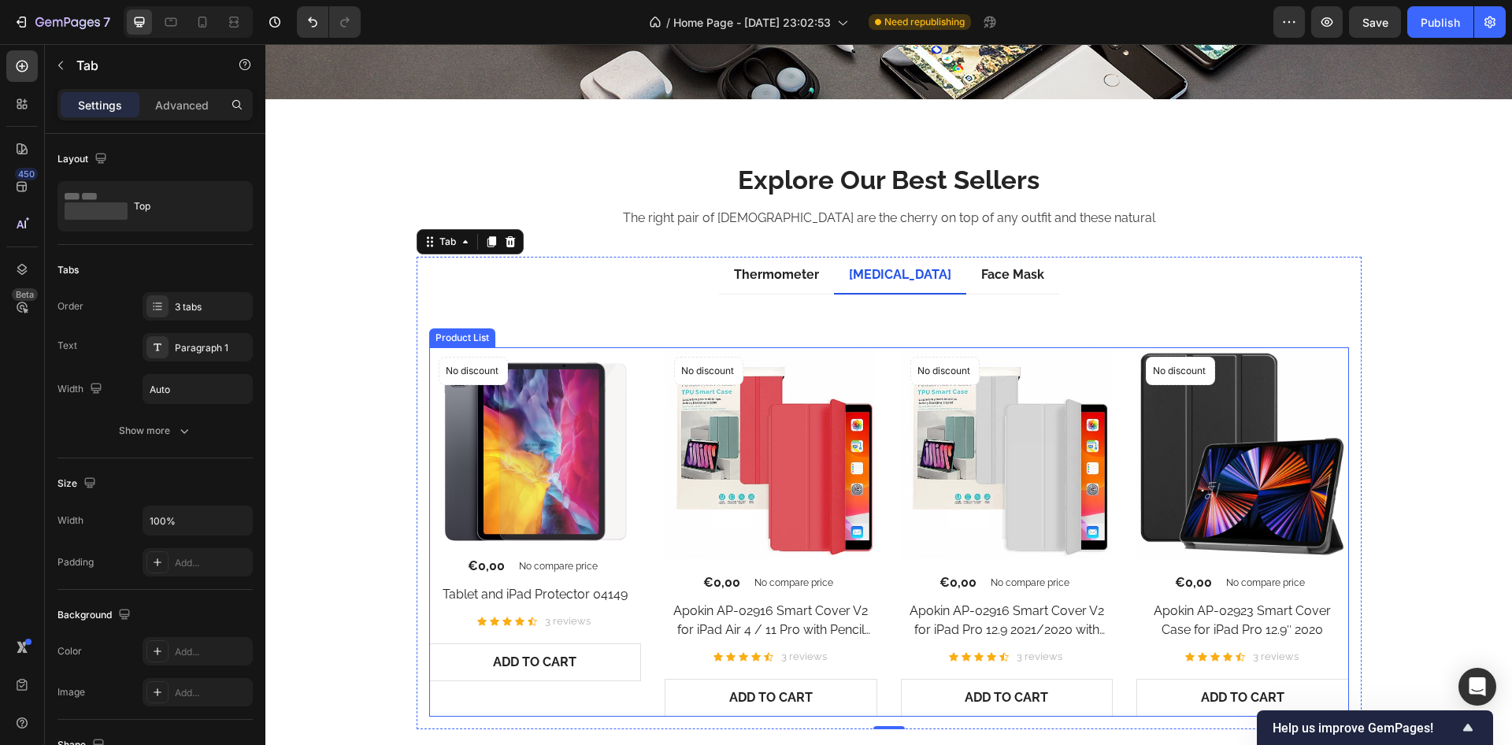
drag, startPoint x: 393, startPoint y: 388, endPoint x: 557, endPoint y: 408, distance: 165.0
click at [643, 419] on div "No discount Not be displayed when published Product Badge (P) Images €0,00 (P) …" at bounding box center [889, 531] width 920 height 369
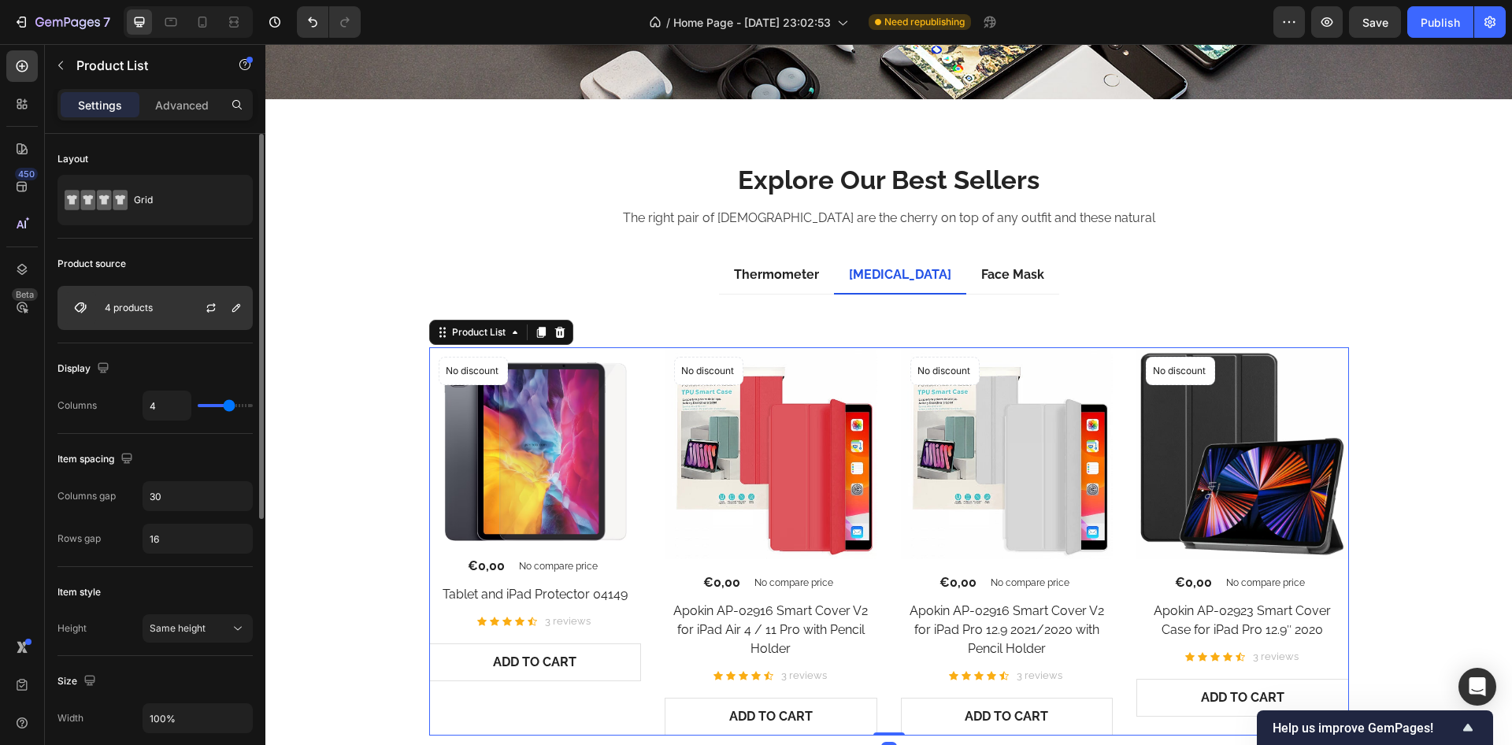
click at [153, 317] on div "4 products" at bounding box center [155, 308] width 195 height 44
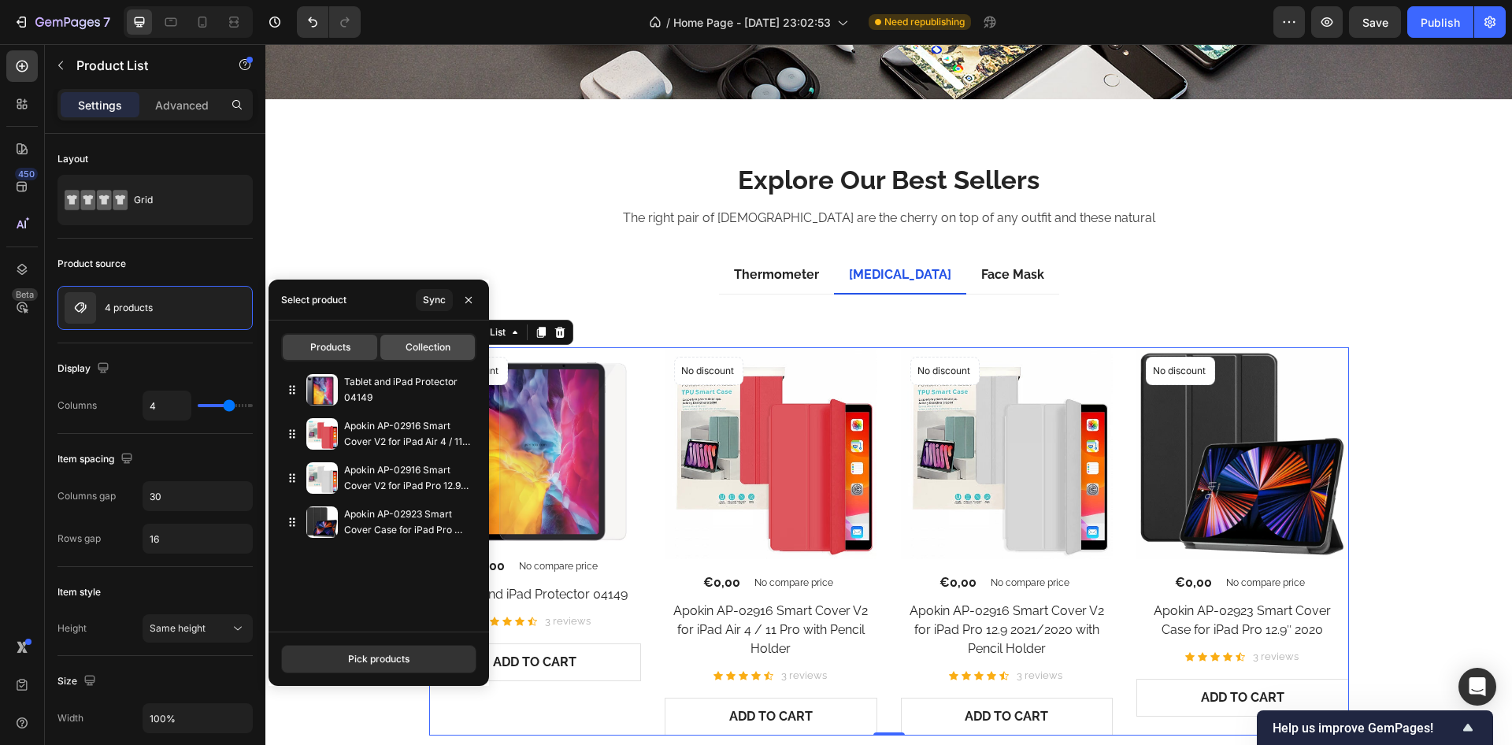
click at [430, 347] on span "Collection" at bounding box center [428, 347] width 45 height 14
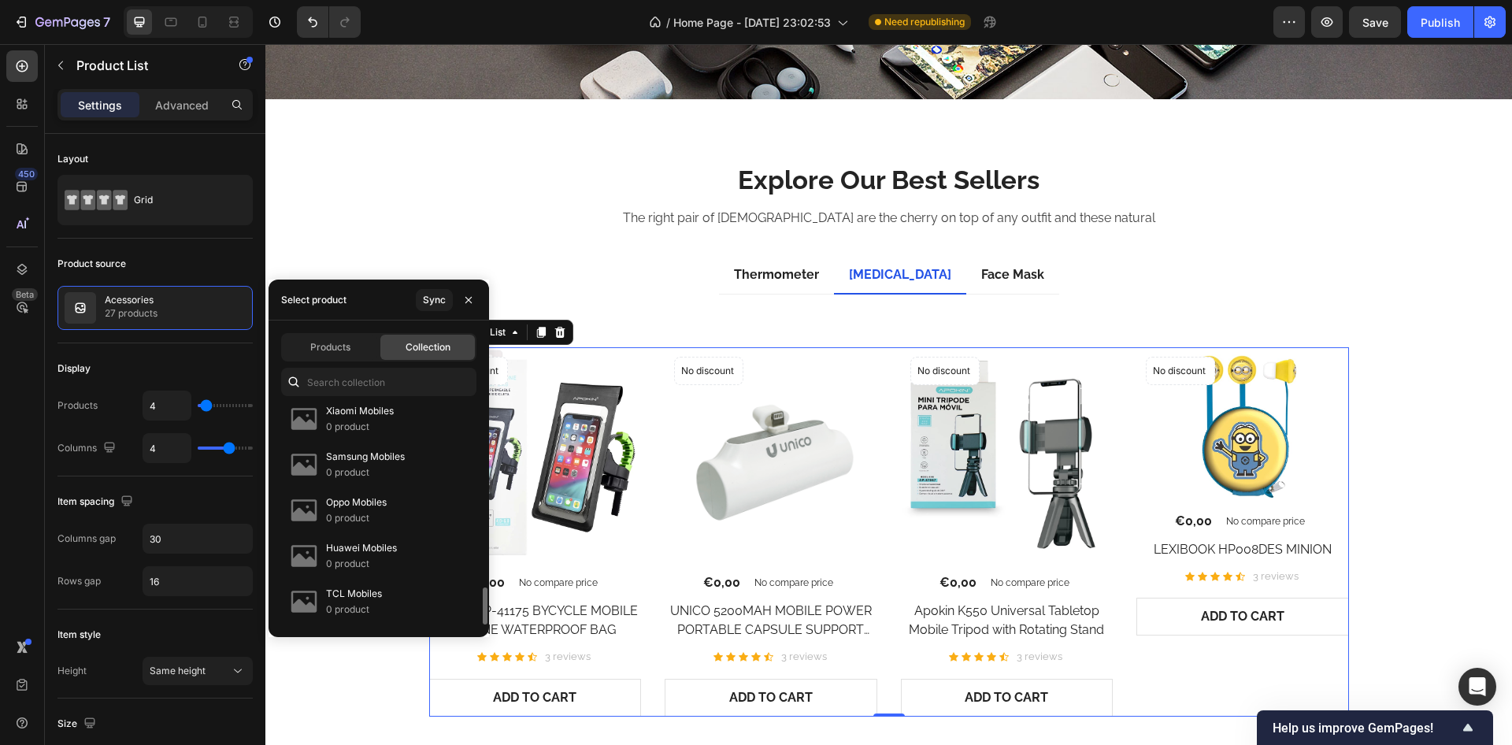
scroll to position [1008, 0]
click at [372, 466] on p "Apple Mobiles" at bounding box center [357, 460] width 62 height 16
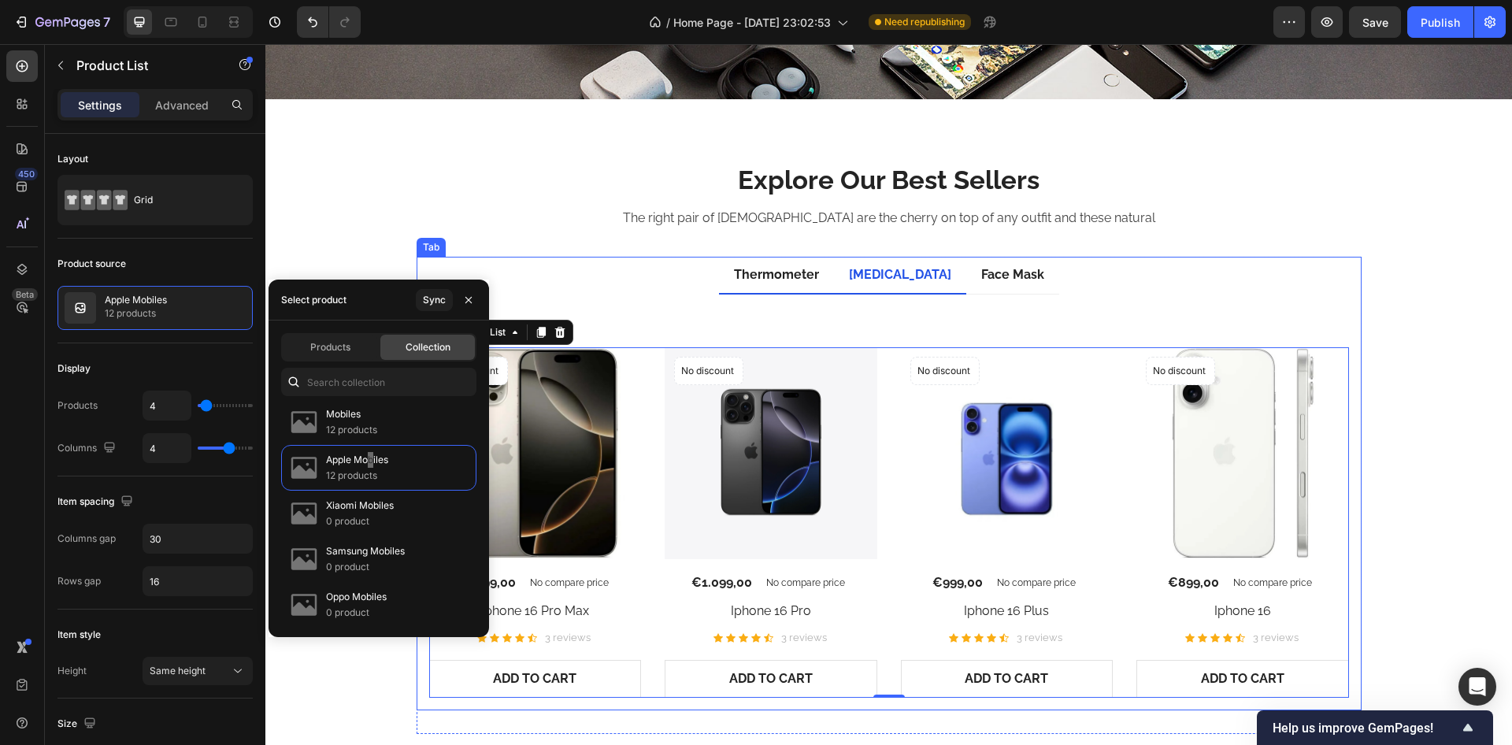
click at [788, 280] on div "Thermometer" at bounding box center [777, 275] width 90 height 24
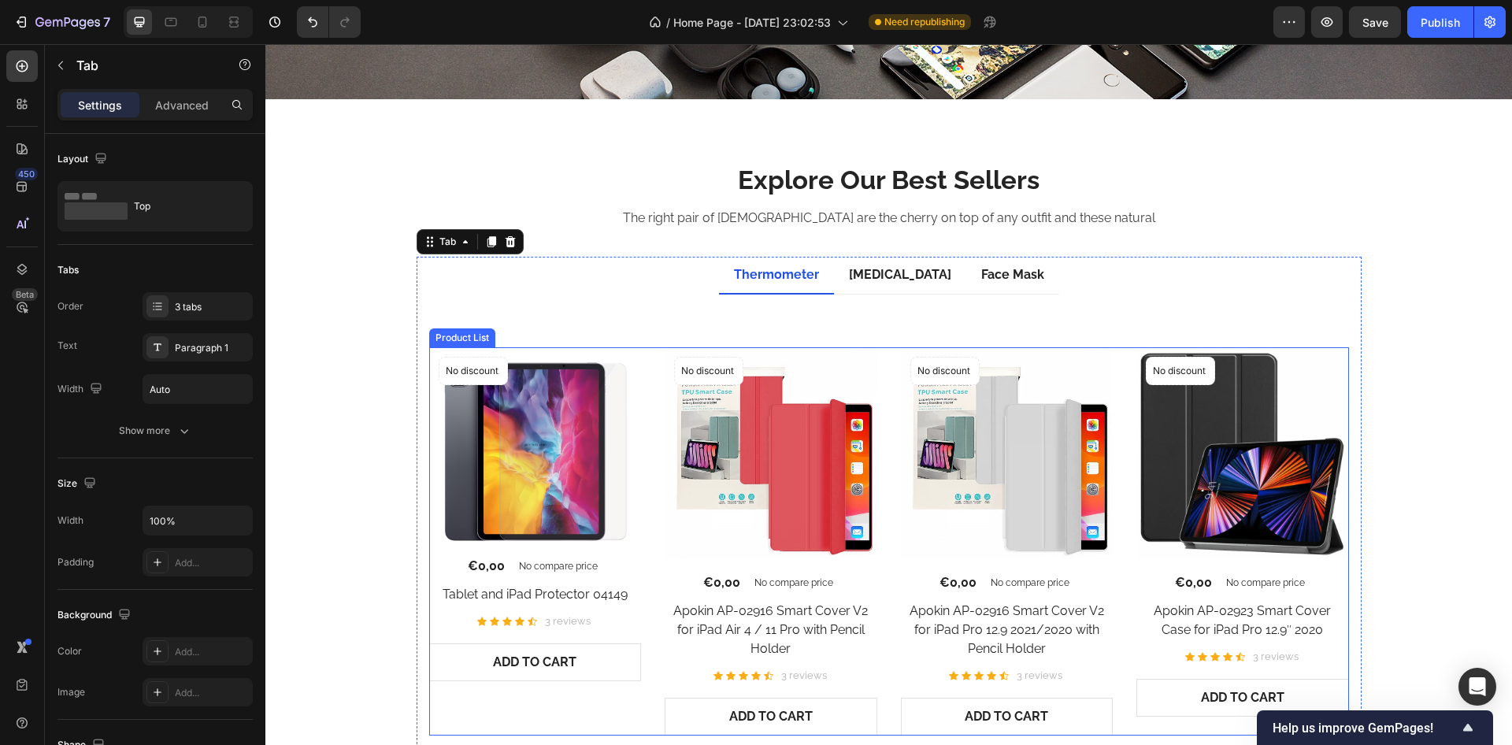
click at [643, 417] on div "No discount Not be displayed when published Product Badge (P) Images €0,00 (P) …" at bounding box center [889, 541] width 920 height 388
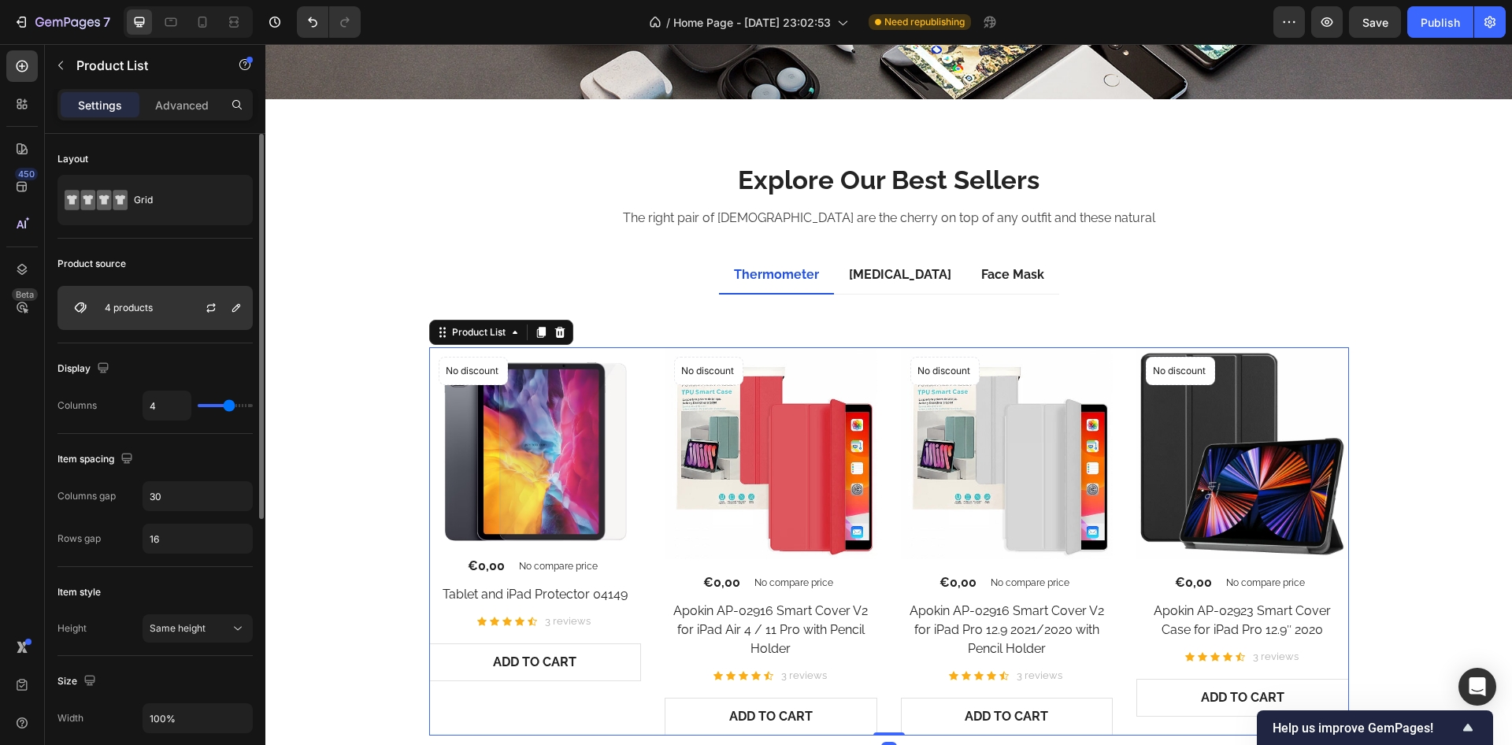
click at [169, 307] on div "4 products" at bounding box center [155, 308] width 195 height 44
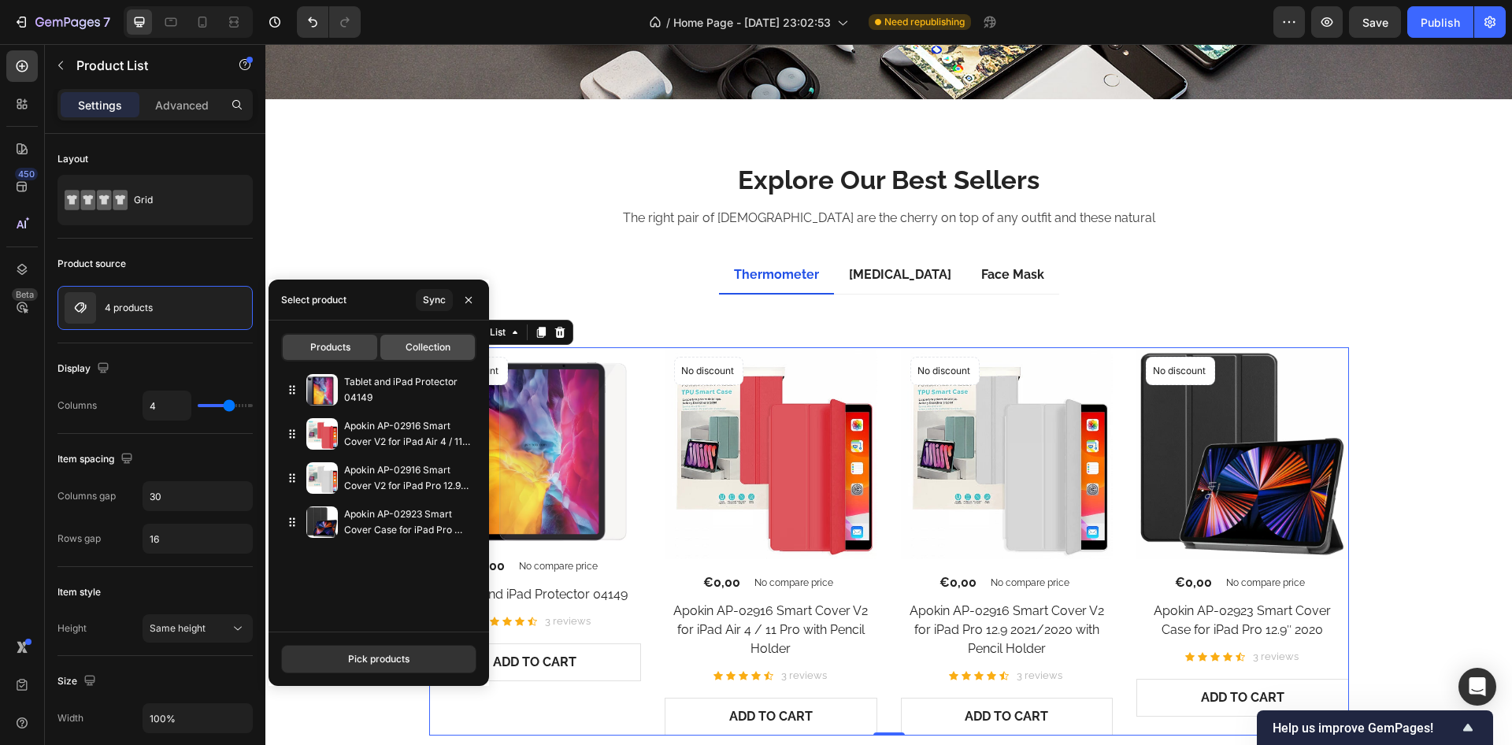
click at [425, 345] on span "Collection" at bounding box center [428, 347] width 45 height 14
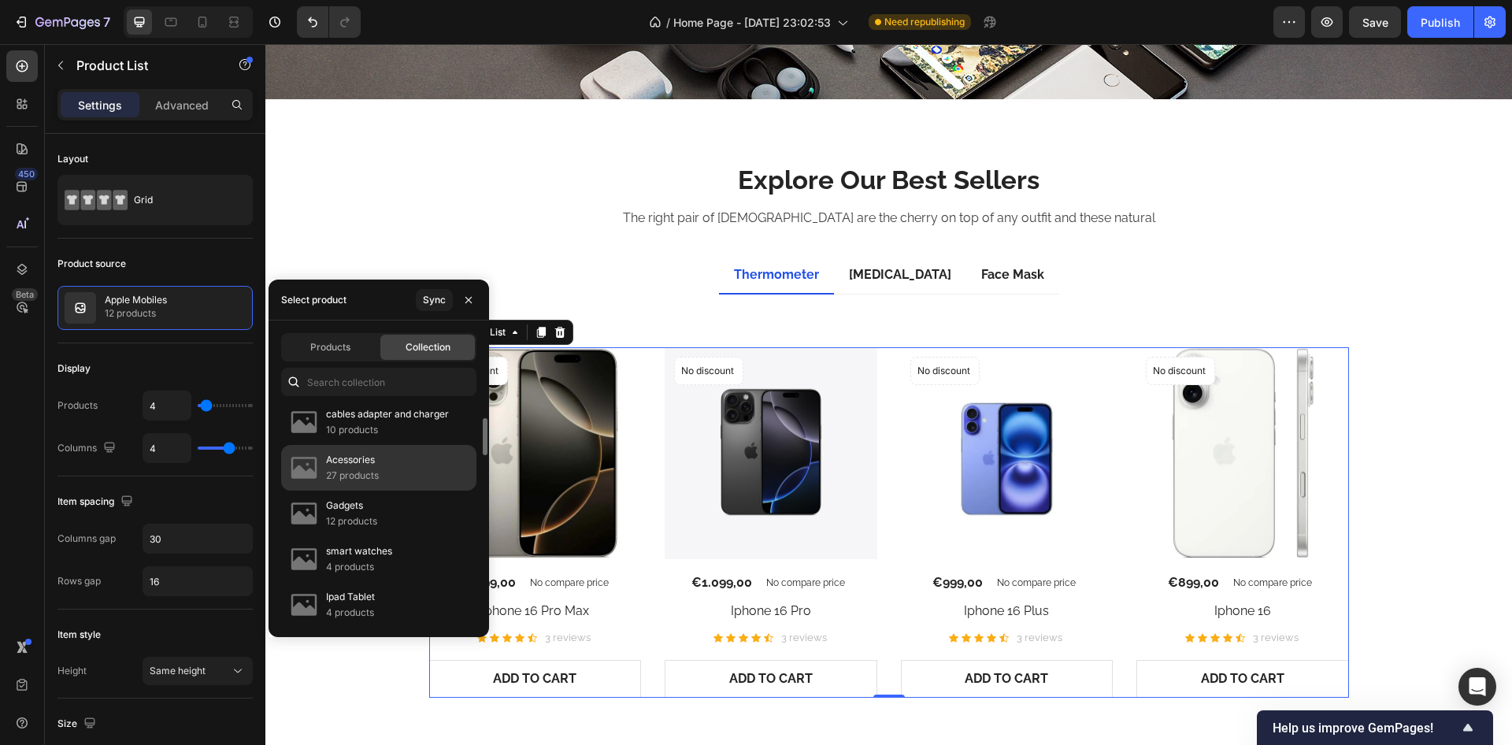
scroll to position [189, 0]
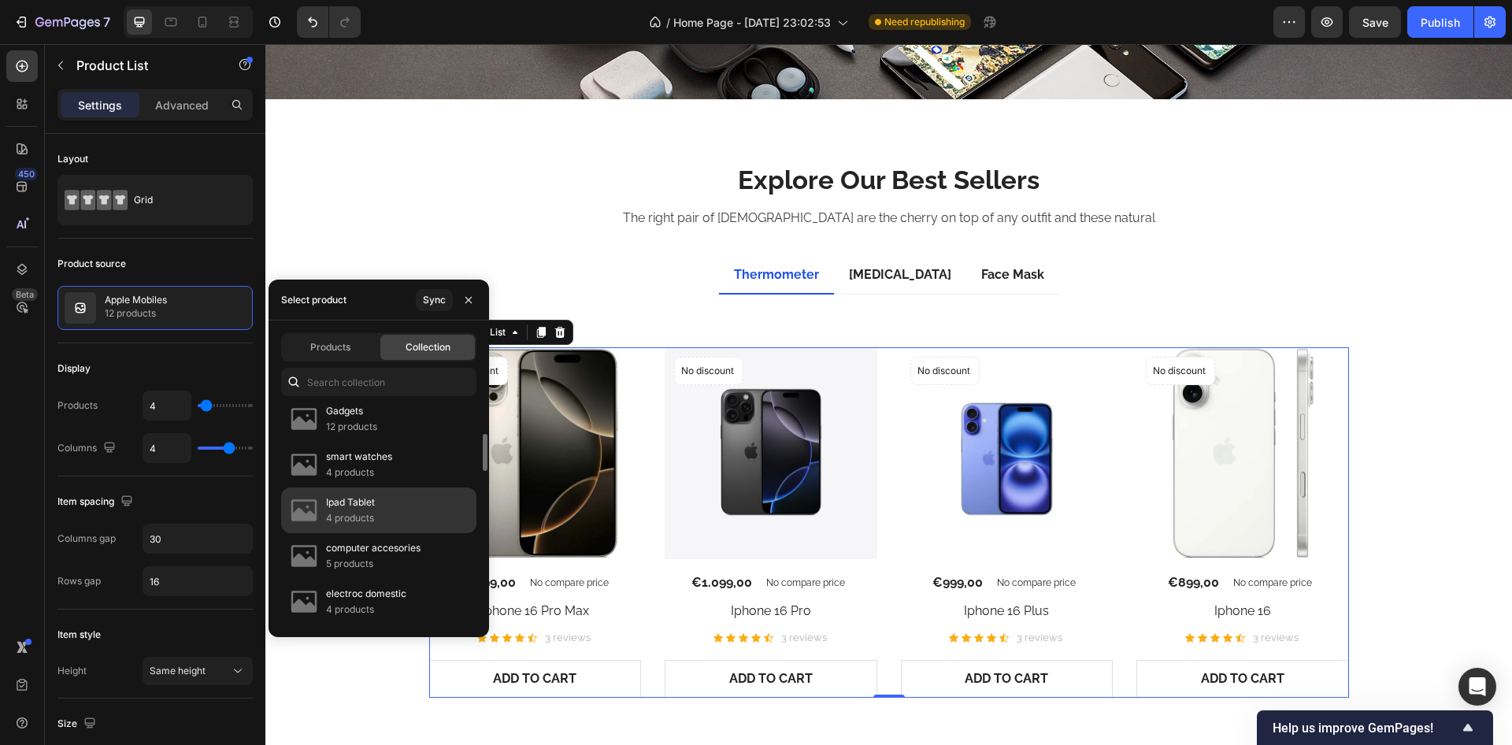
click at [365, 510] on p "Ipad Tablet" at bounding box center [350, 503] width 49 height 16
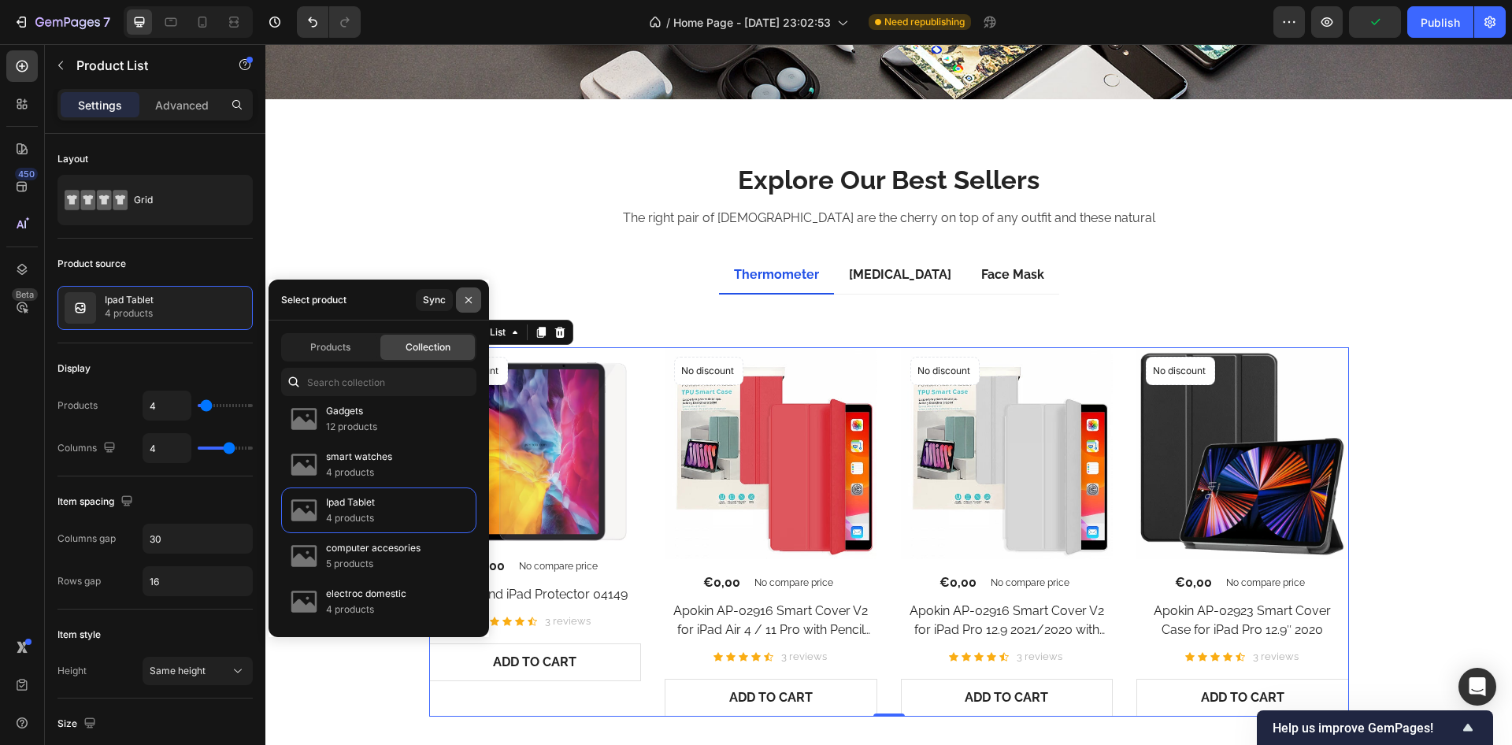
click at [473, 294] on icon "button" at bounding box center [468, 300] width 13 height 13
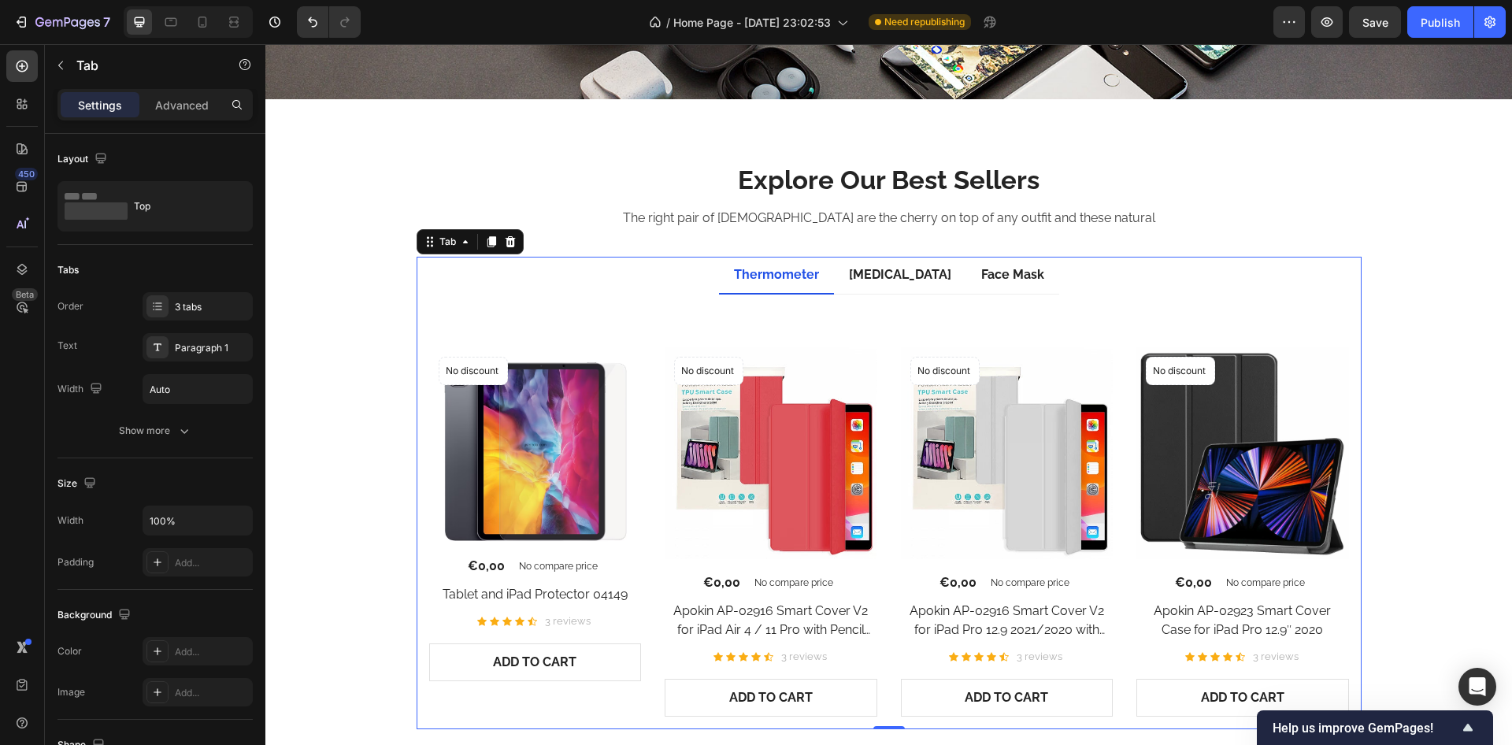
click at [772, 270] on div "Thermometer" at bounding box center [777, 275] width 90 height 24
click at [298, 326] on div "Explore Our Best Sellers Heading The right pair of sunnies are the cherry on to…" at bounding box center [888, 457] width 1223 height 591
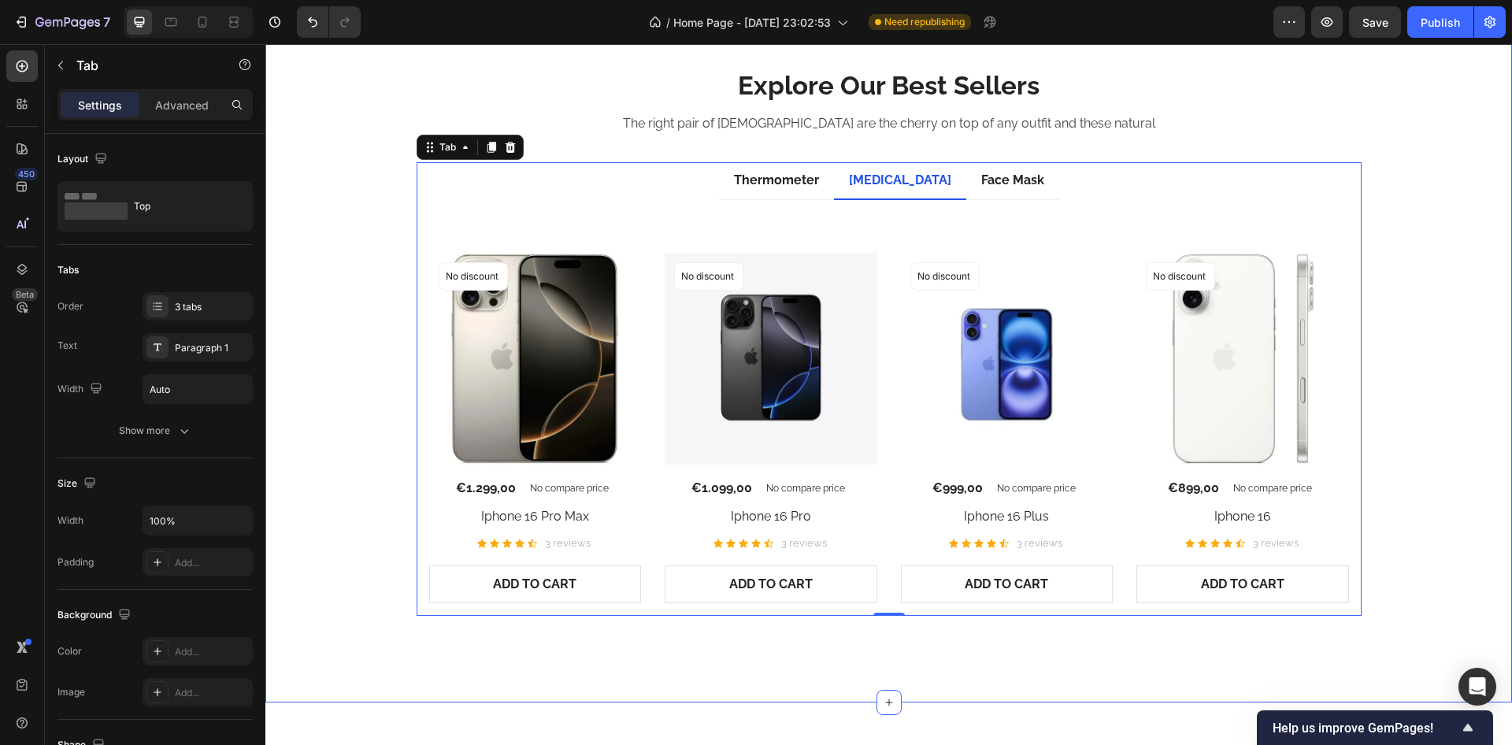
scroll to position [3980, 0]
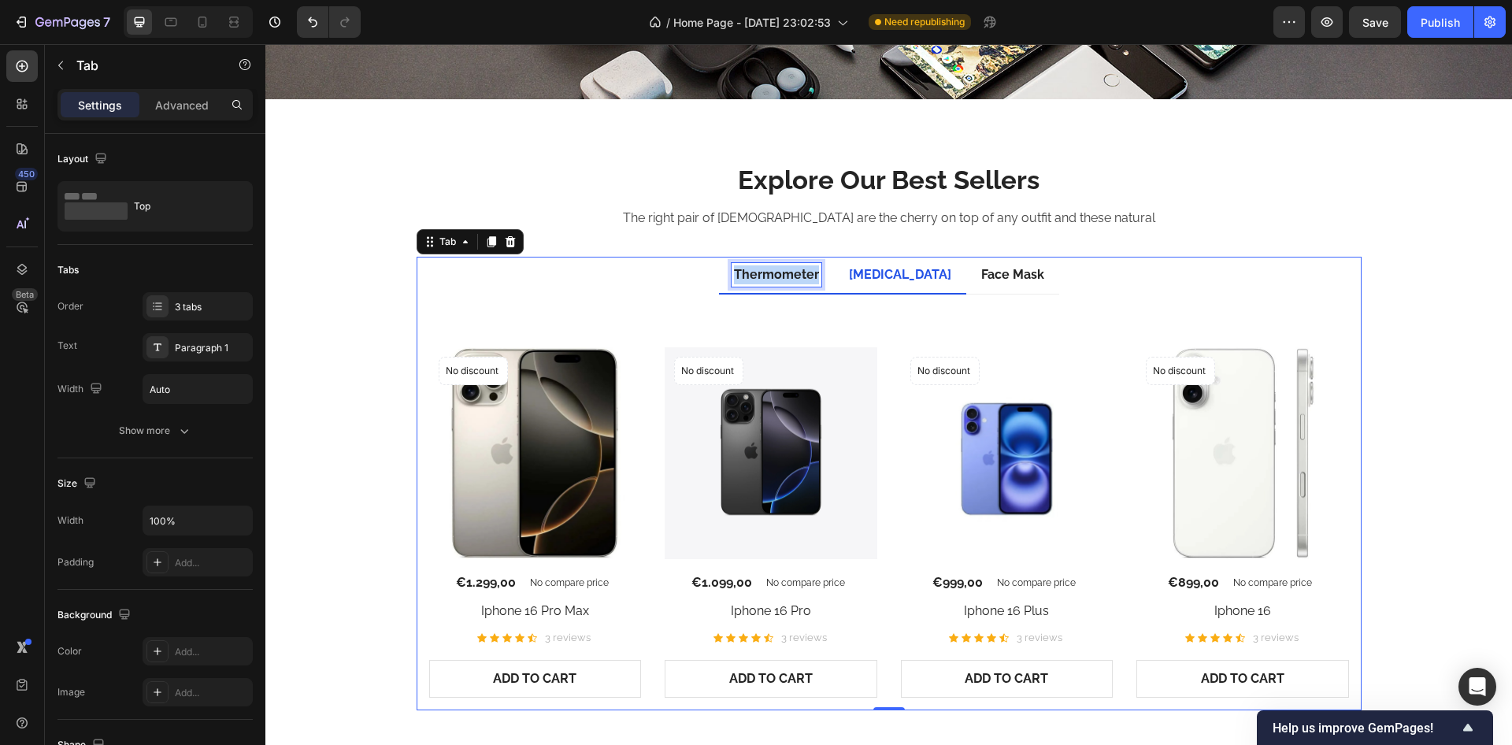
click at [768, 273] on p "Thermometer" at bounding box center [776, 274] width 85 height 19
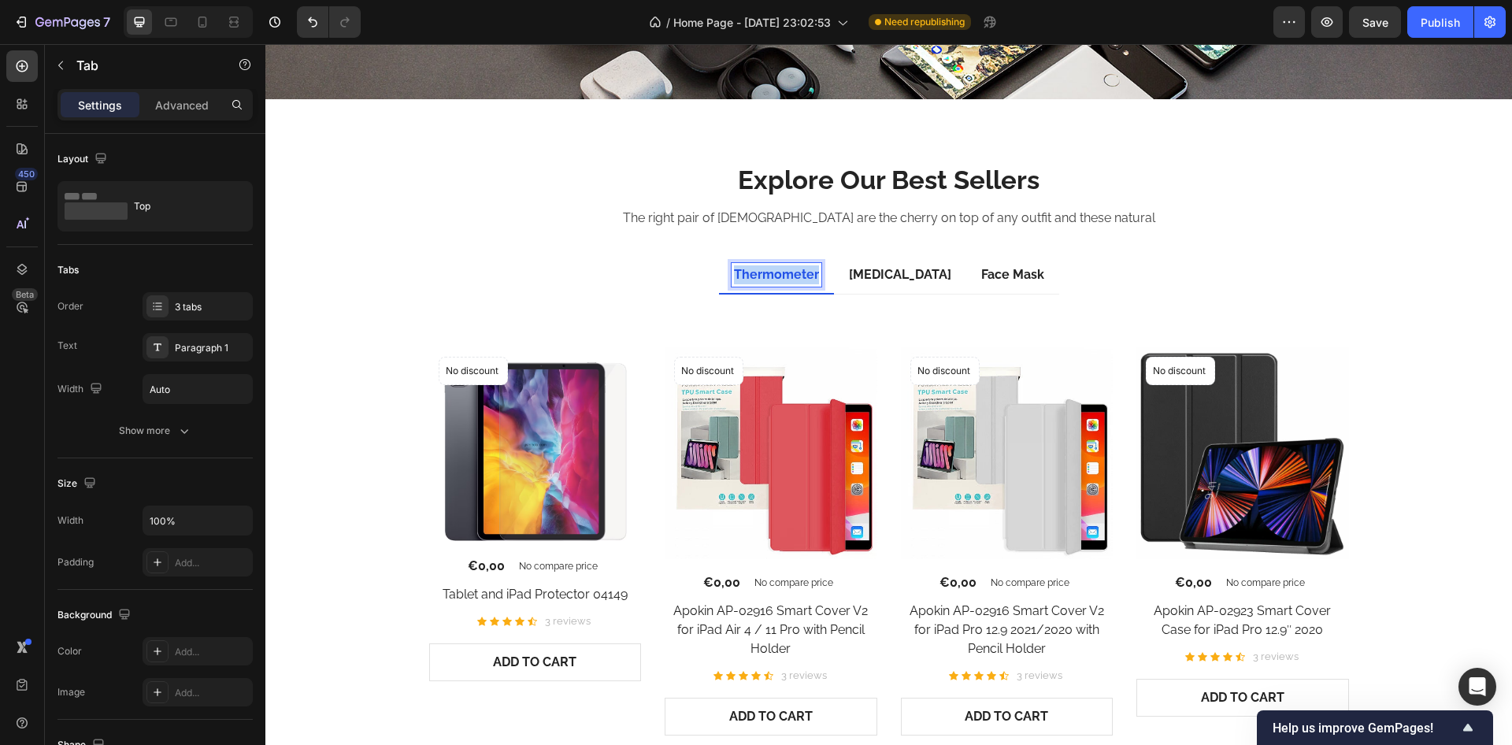
click at [768, 273] on p "Thermometer" at bounding box center [776, 274] width 85 height 19
click at [867, 269] on p "Pulse Oximeter" at bounding box center [892, 274] width 102 height 19
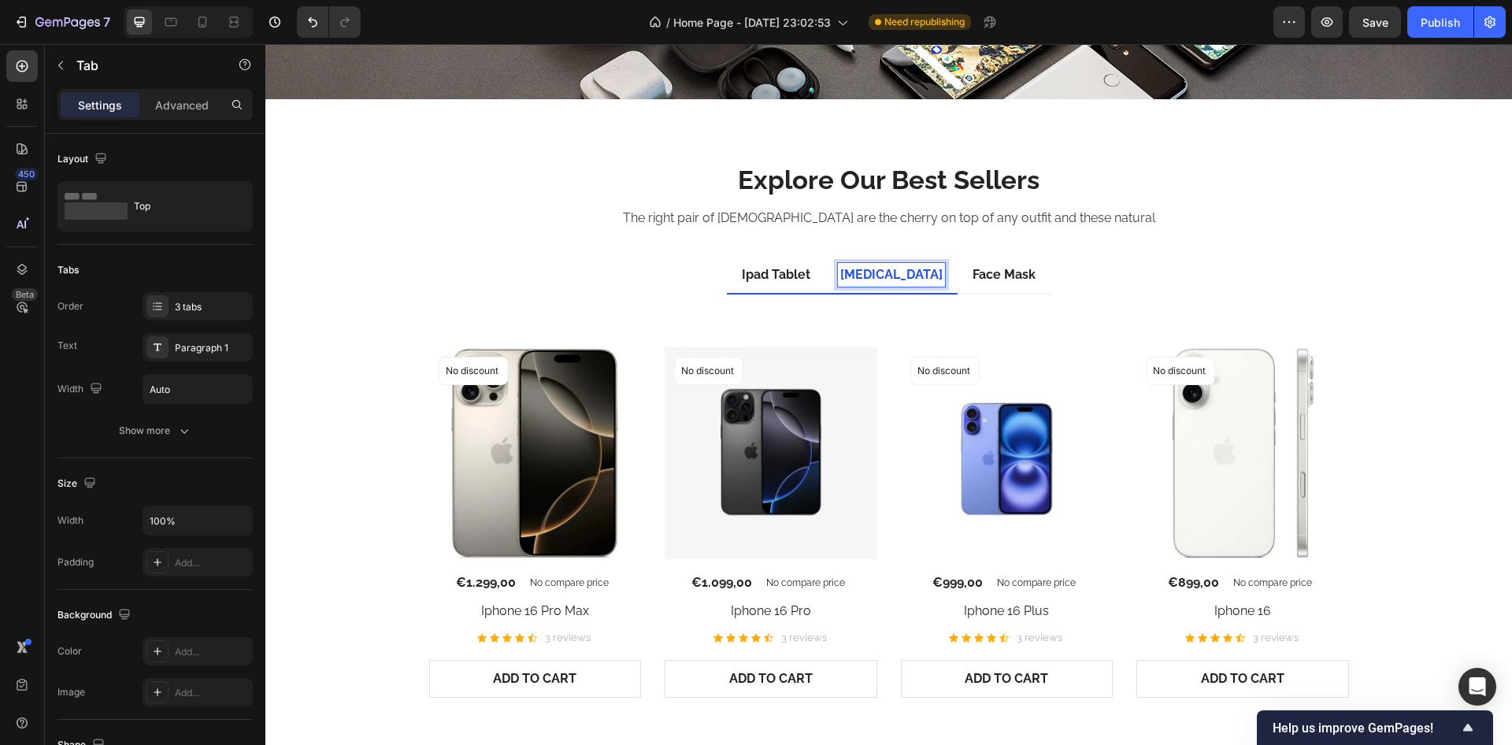
click at [868, 274] on p "Pulse Oximeter" at bounding box center [892, 274] width 102 height 19
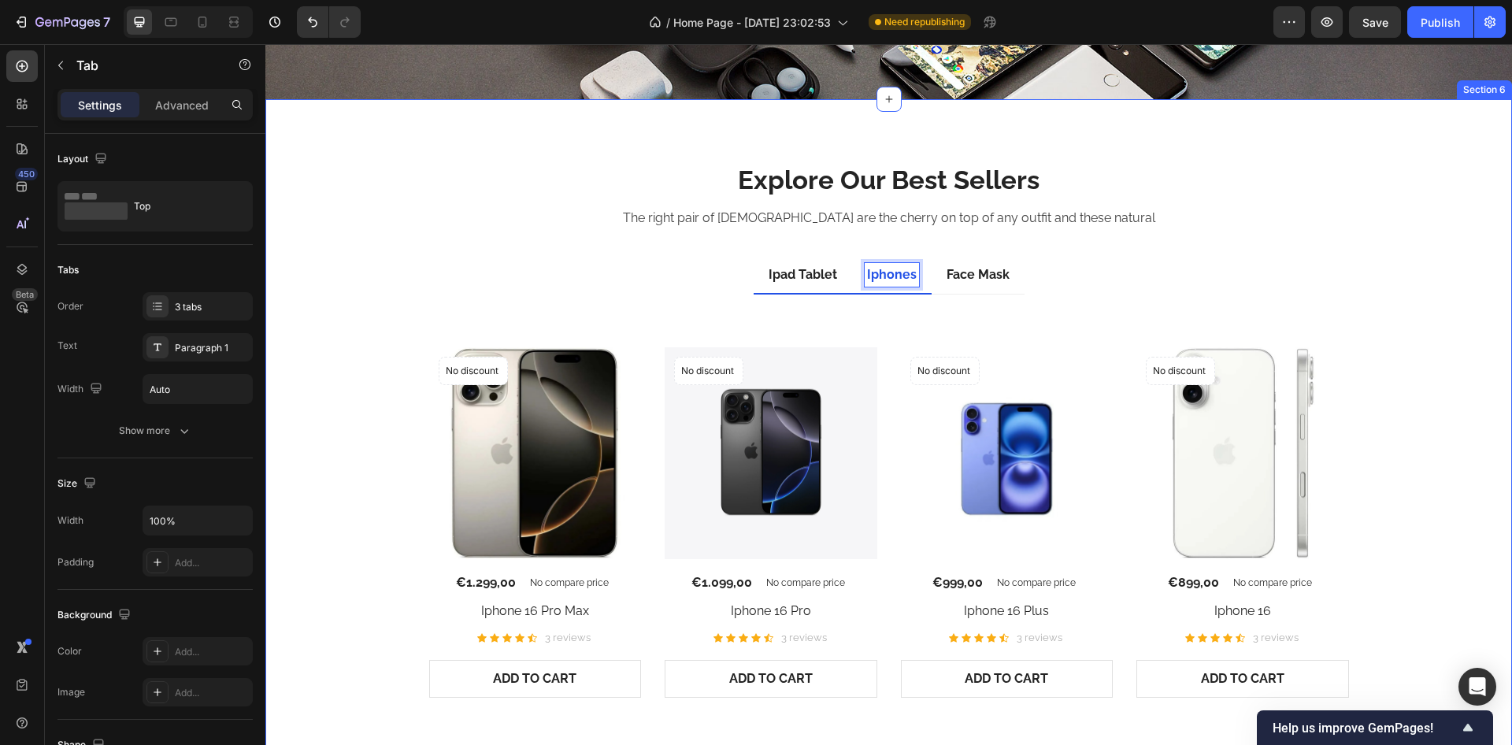
click at [490, 250] on div "Explore Our Best Sellers Heading The right pair of sunnies are the cherry on to…" at bounding box center [888, 448] width 1223 height 572
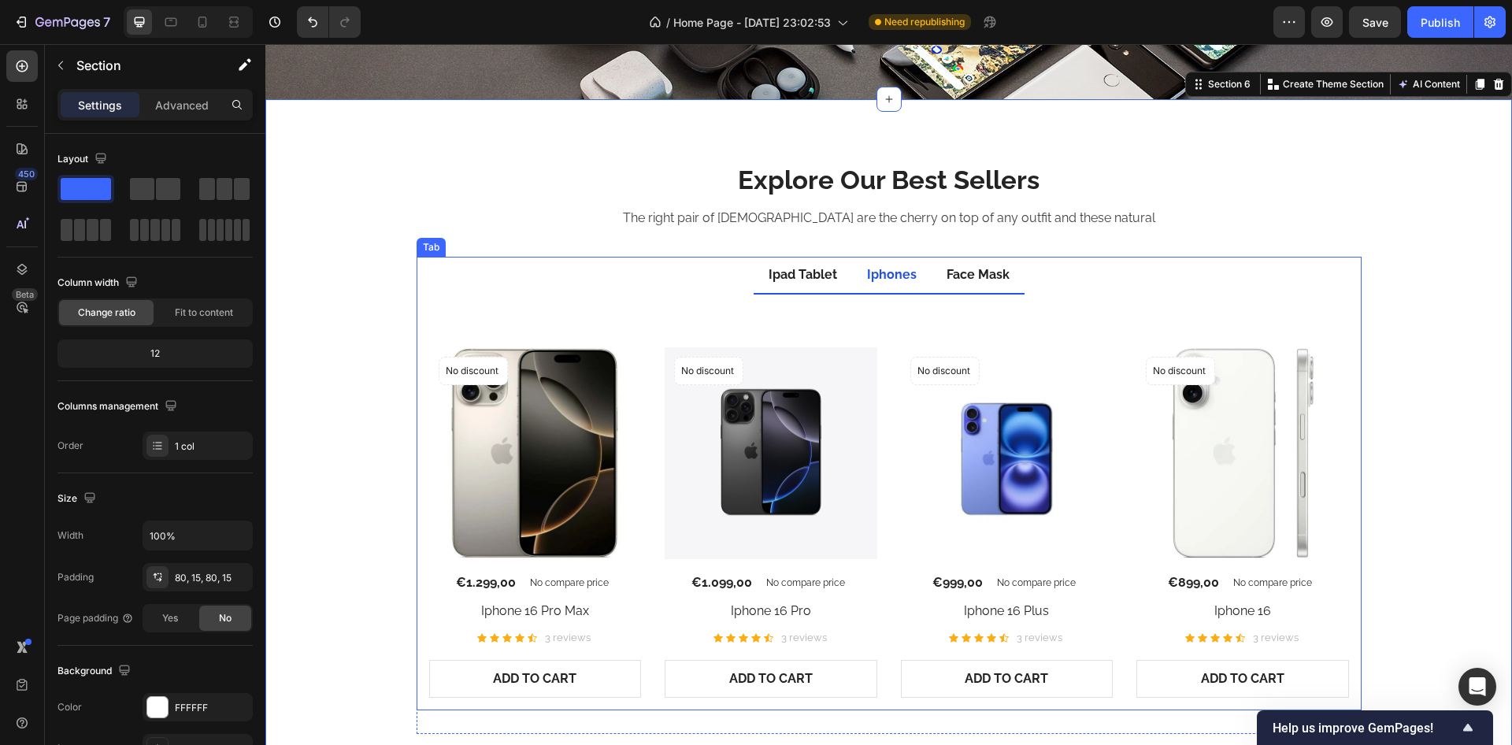
click at [975, 270] on p "Face Mask" at bounding box center [978, 274] width 63 height 19
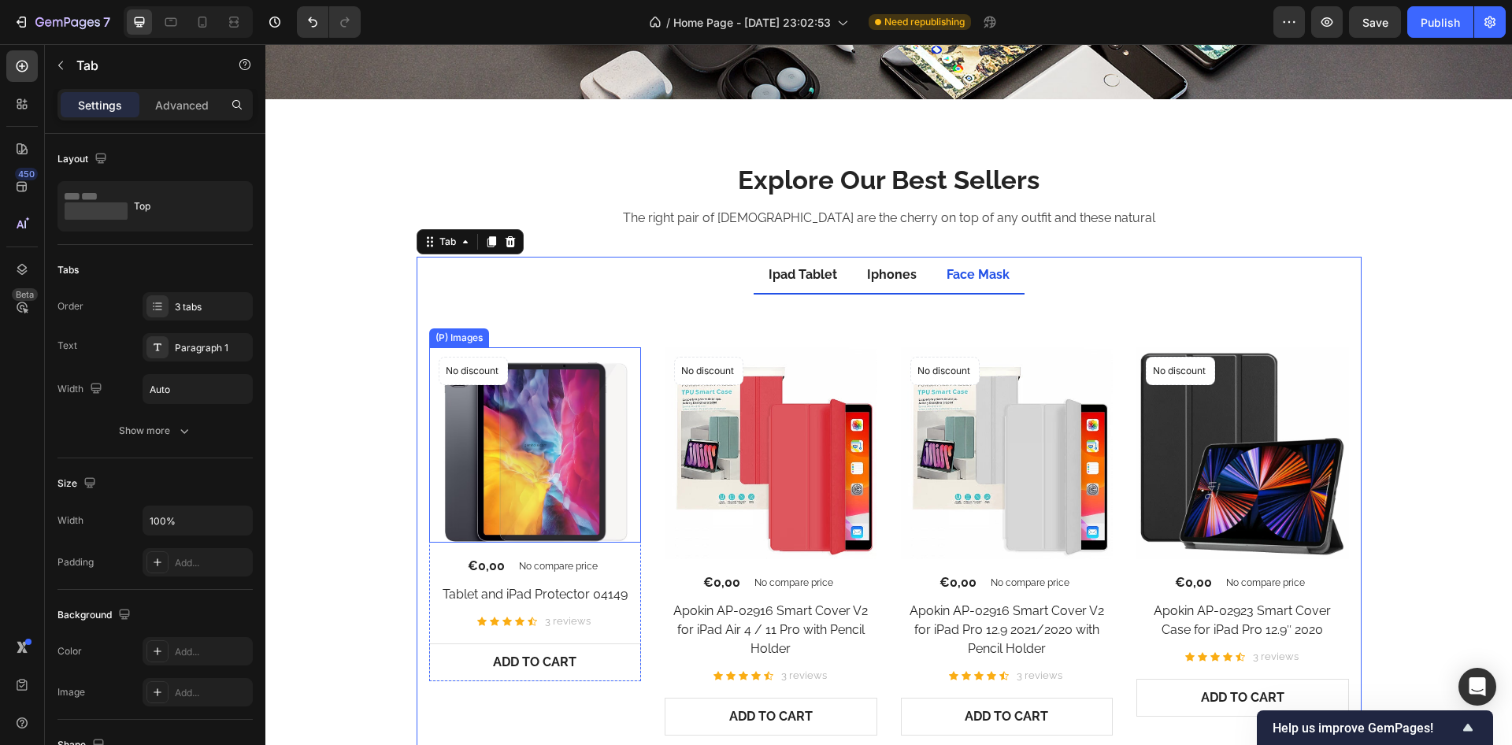
click at [634, 376] on img at bounding box center [535, 445] width 213 height 196
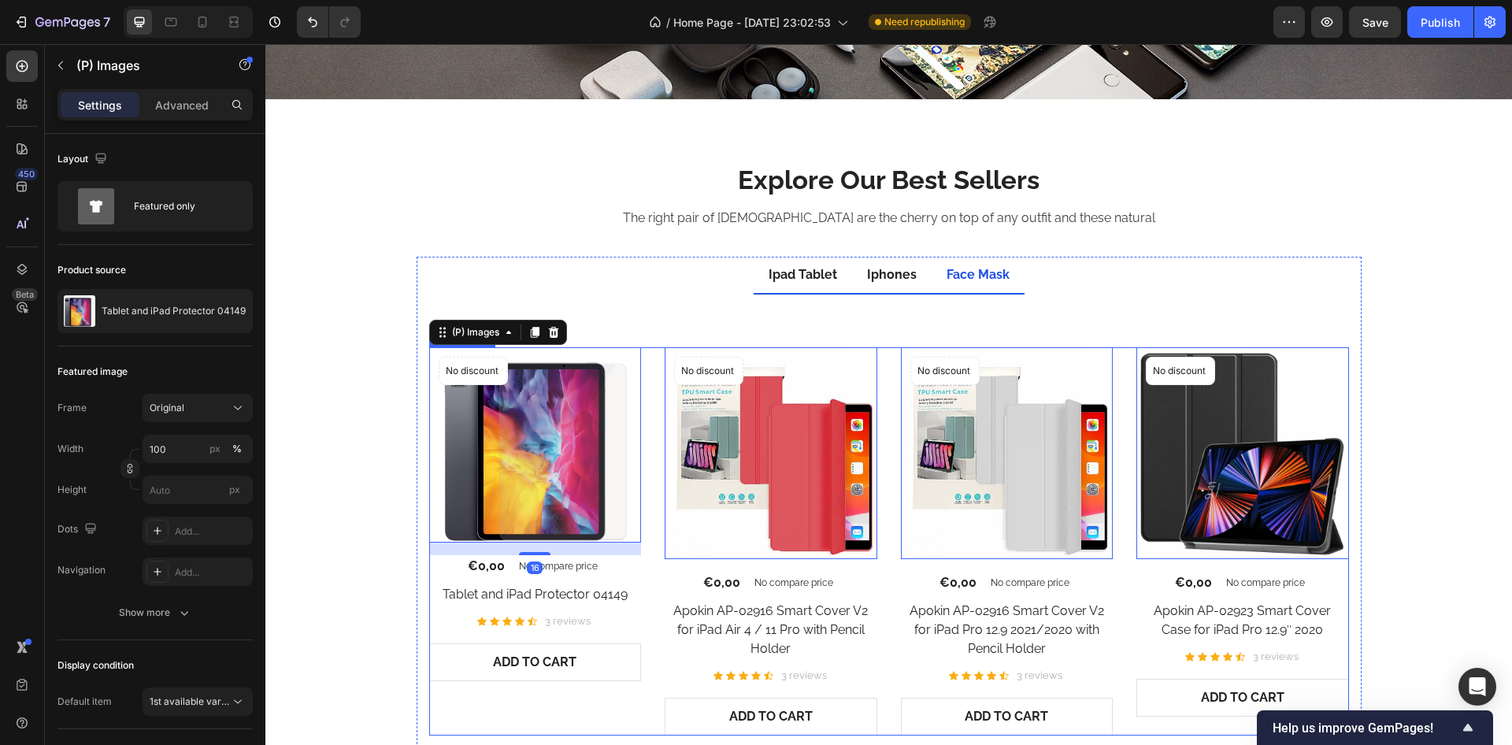
click at [641, 376] on div "No discount Not be displayed when published Product Badge (P) Images 16 €0,00 (…" at bounding box center [889, 541] width 920 height 388
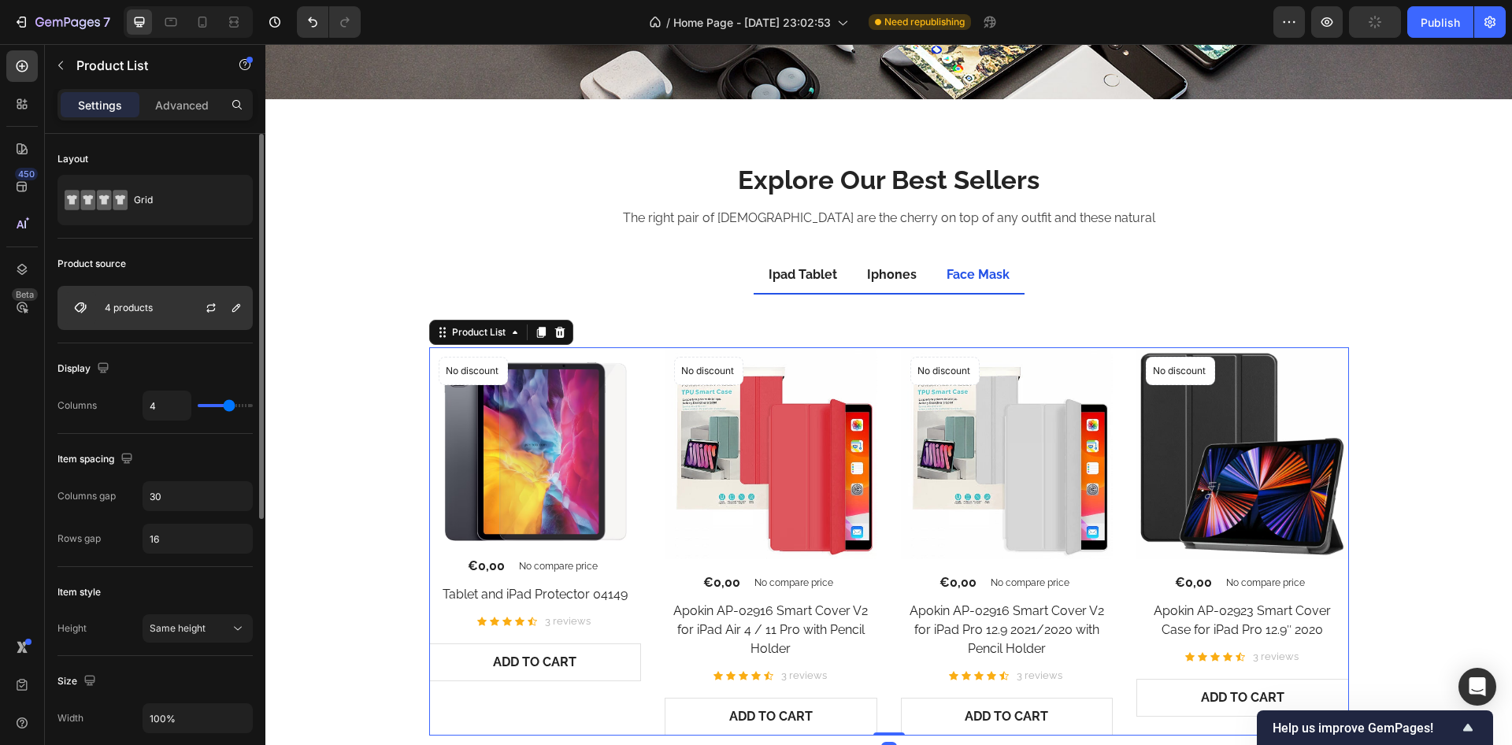
click at [150, 301] on div "4 products" at bounding box center [155, 308] width 195 height 44
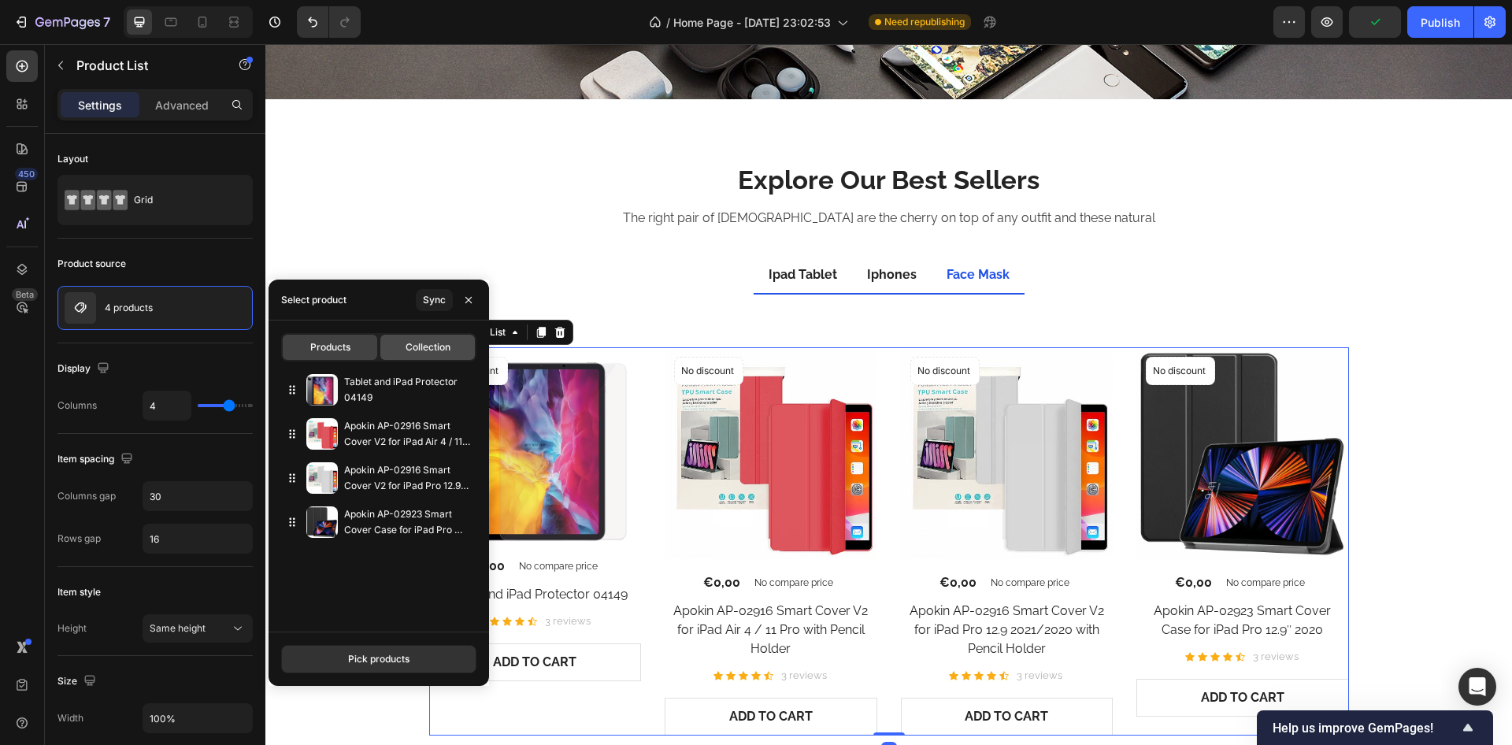
click at [446, 351] on span "Collection" at bounding box center [428, 347] width 45 height 14
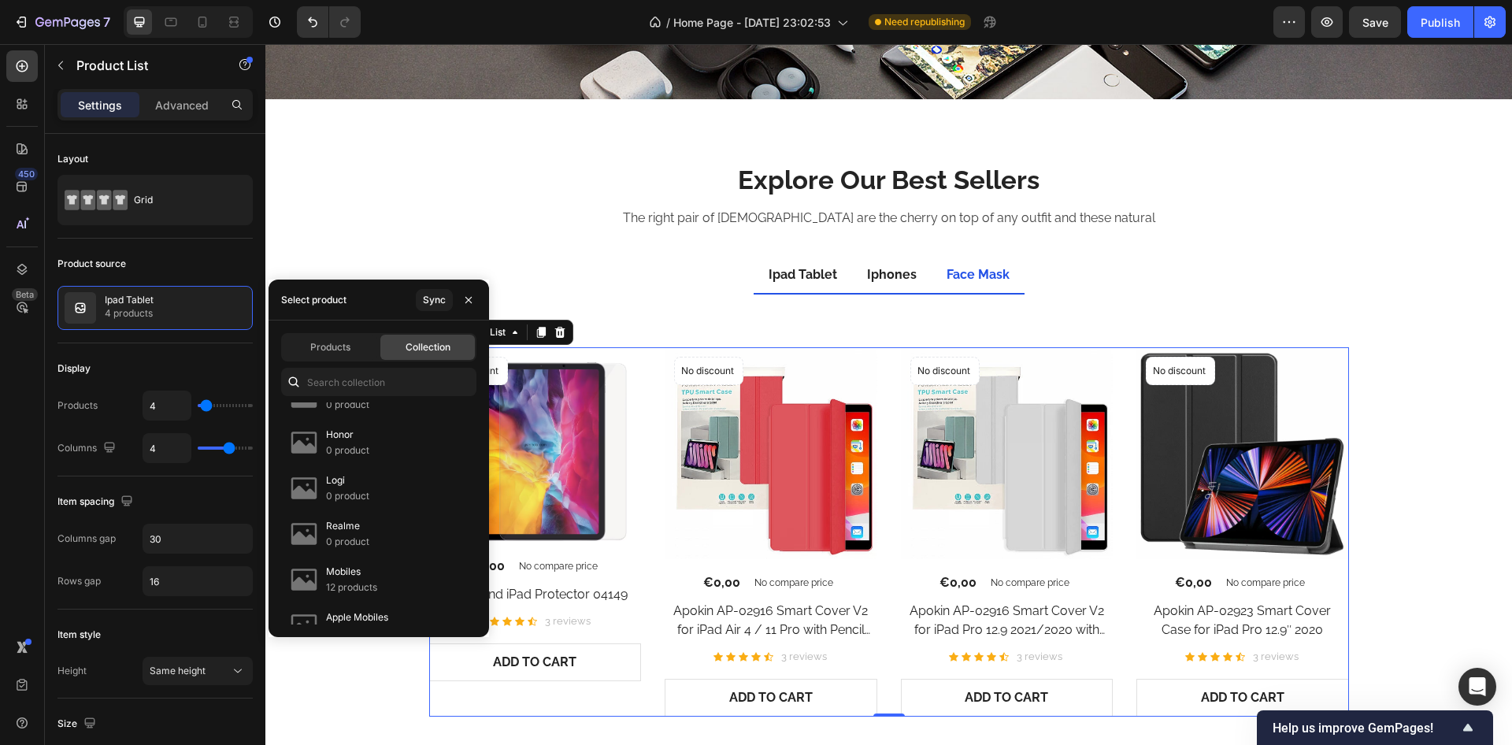
scroll to position [945, 0]
click at [371, 488] on p "12 products" at bounding box center [351, 493] width 51 height 16
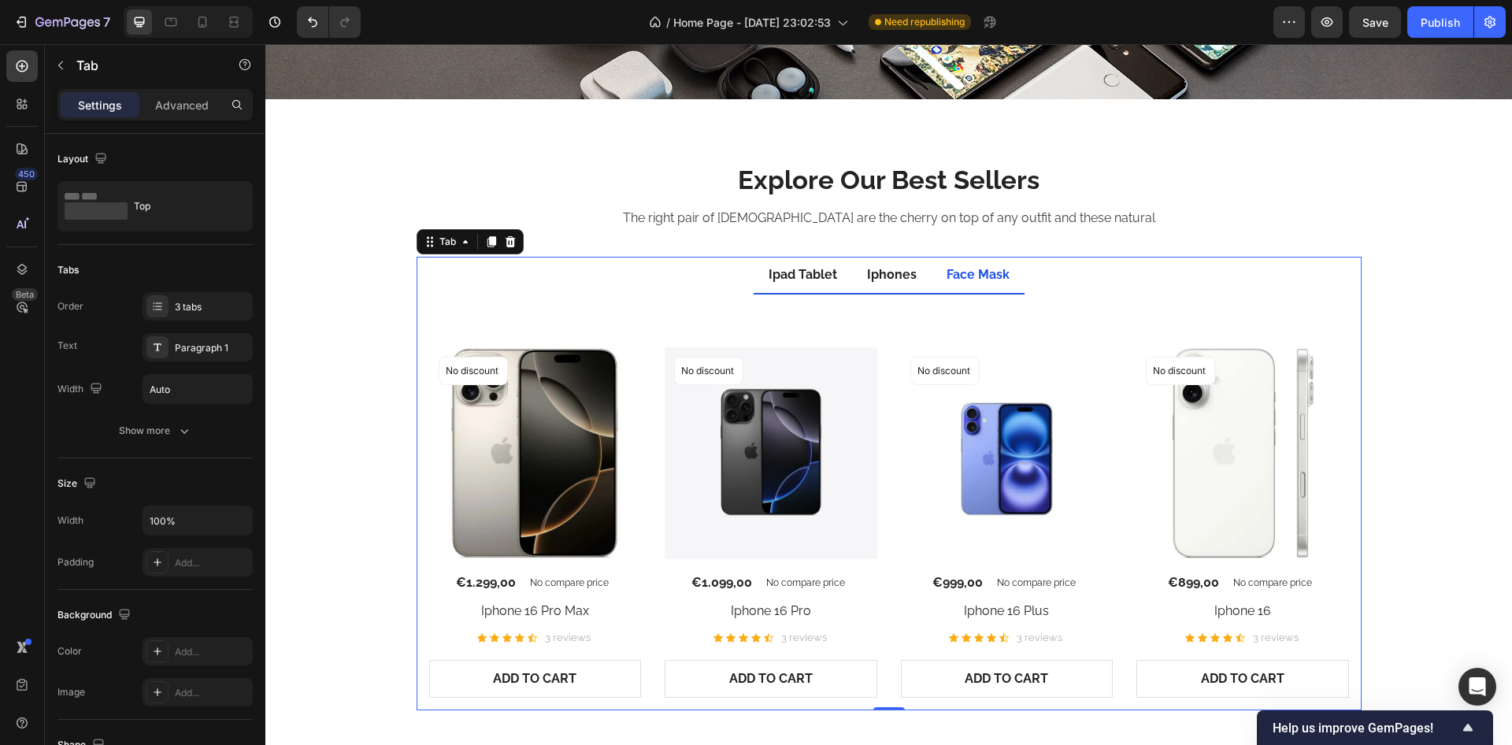
click at [932, 284] on li "Face Mask" at bounding box center [978, 276] width 93 height 38
click at [162, 173] on div "Layout Top" at bounding box center [155, 189] width 195 height 111
click at [189, 318] on div "3 tabs" at bounding box center [198, 306] width 110 height 28
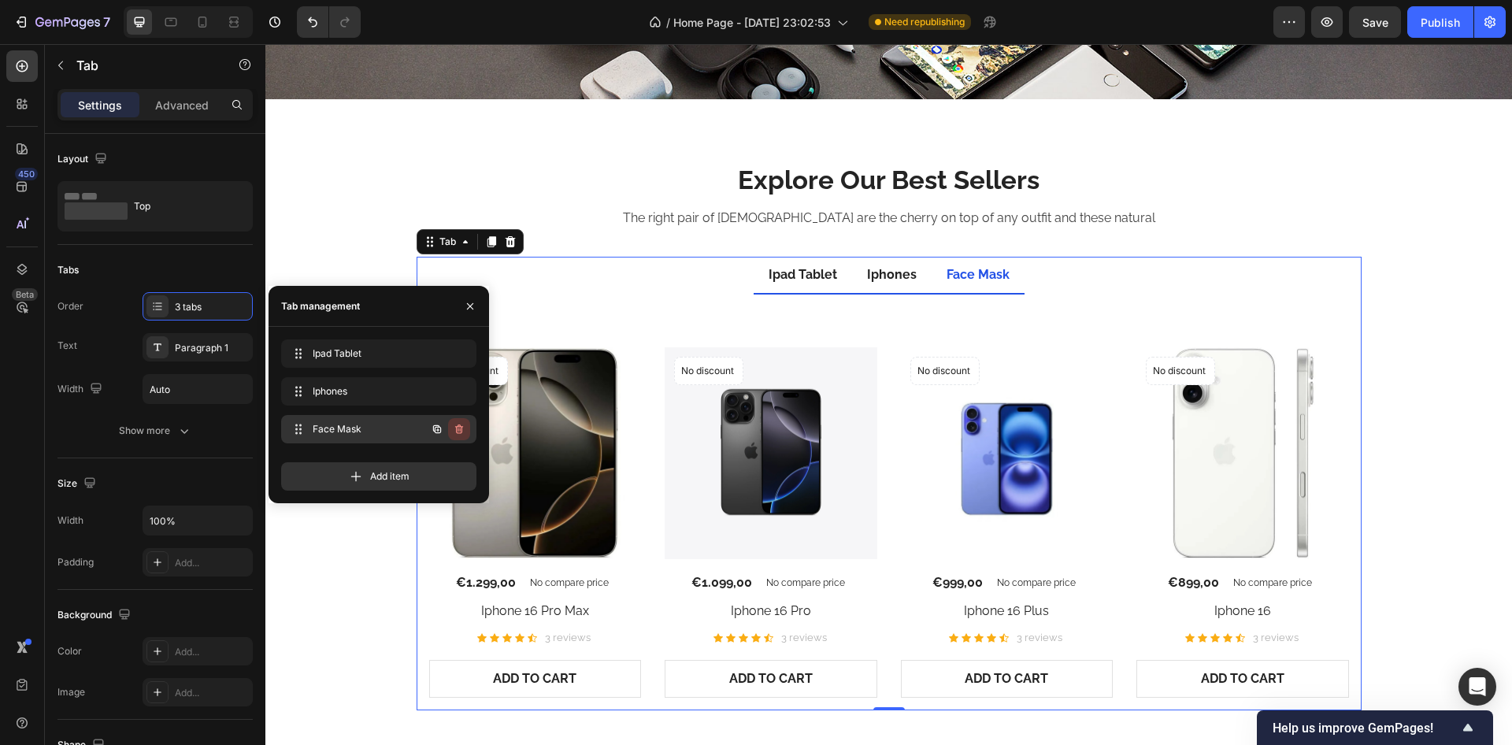
click at [463, 431] on icon "button" at bounding box center [459, 429] width 13 height 13
click at [443, 430] on div "Delete" at bounding box center [448, 429] width 29 height 14
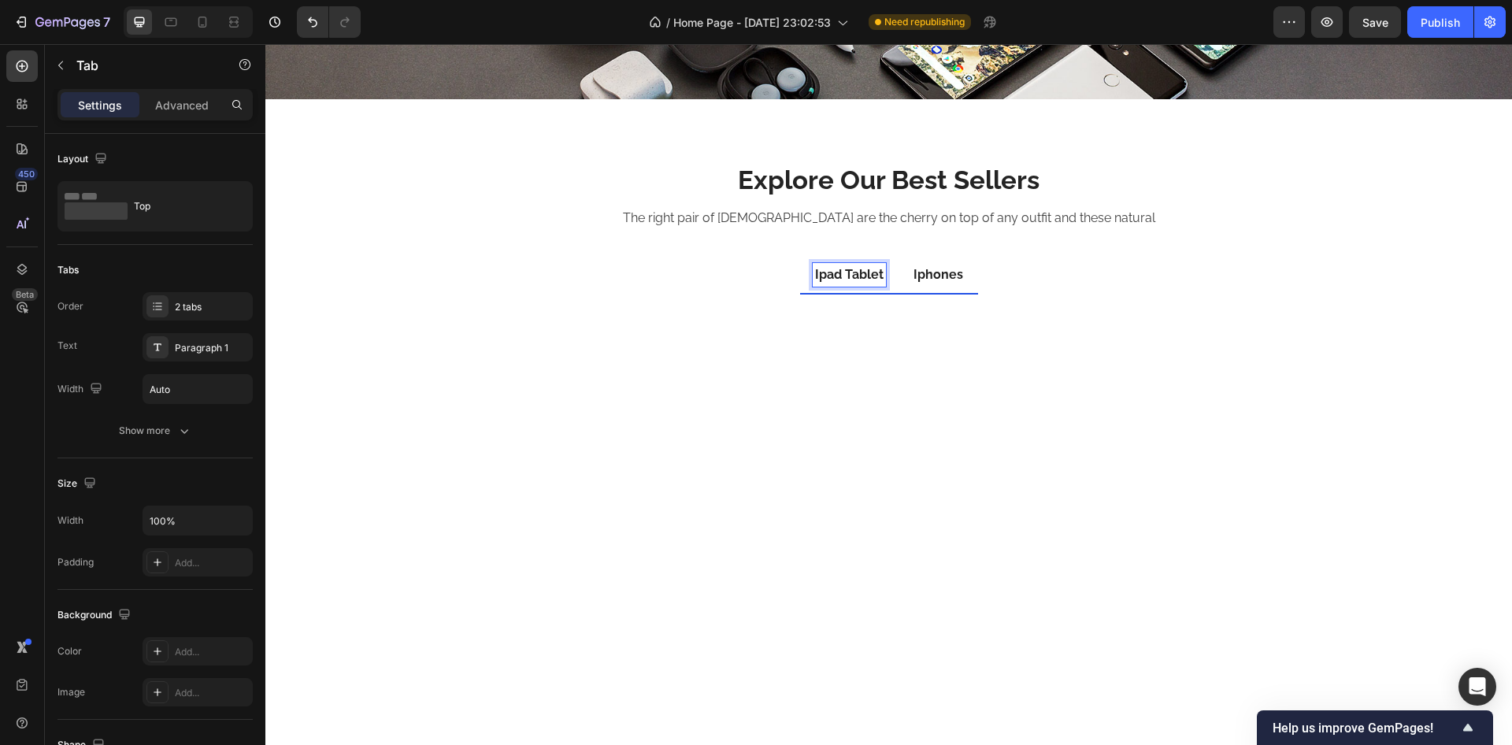
click at [839, 277] on p "Ipad Tablet" at bounding box center [849, 274] width 69 height 19
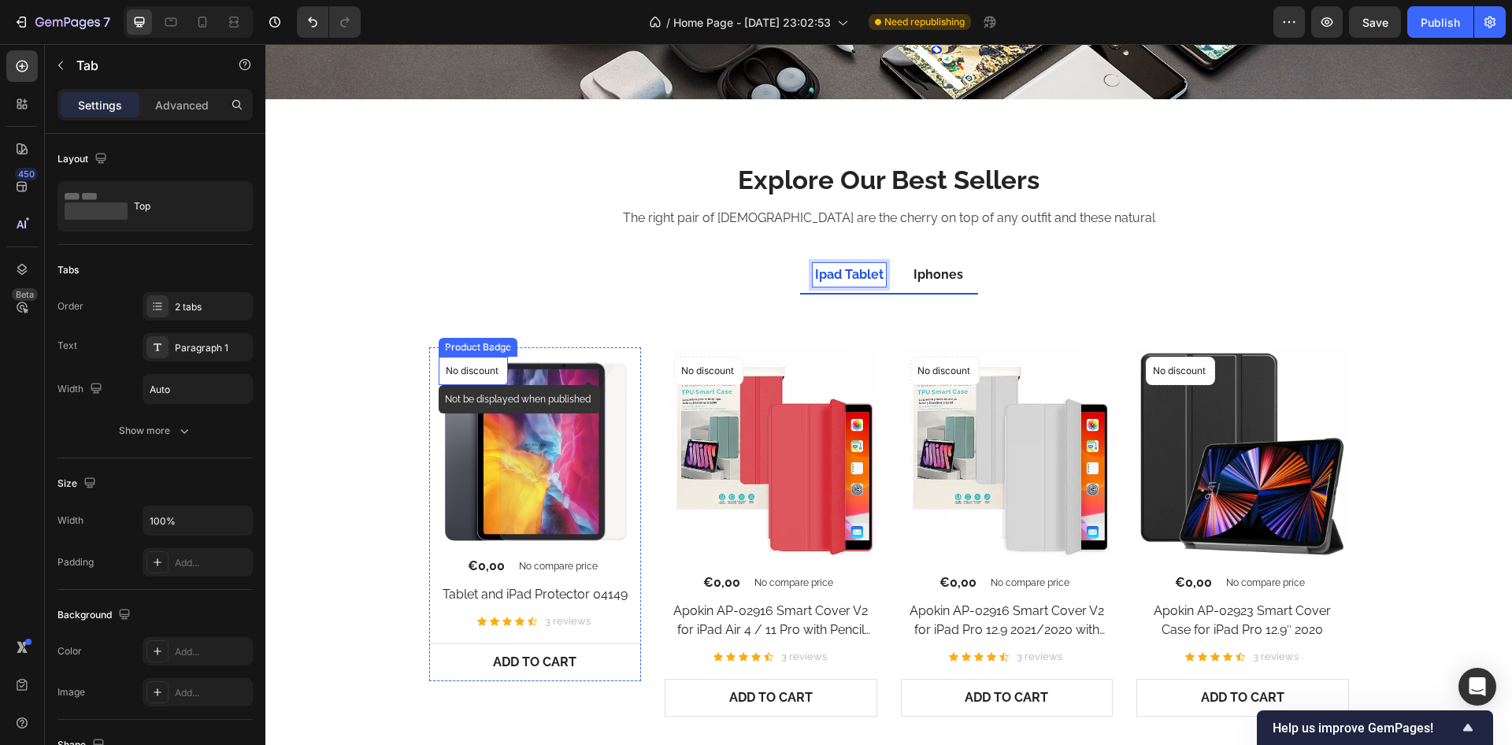
click at [491, 379] on div "No discount" at bounding box center [474, 371] width 68 height 27
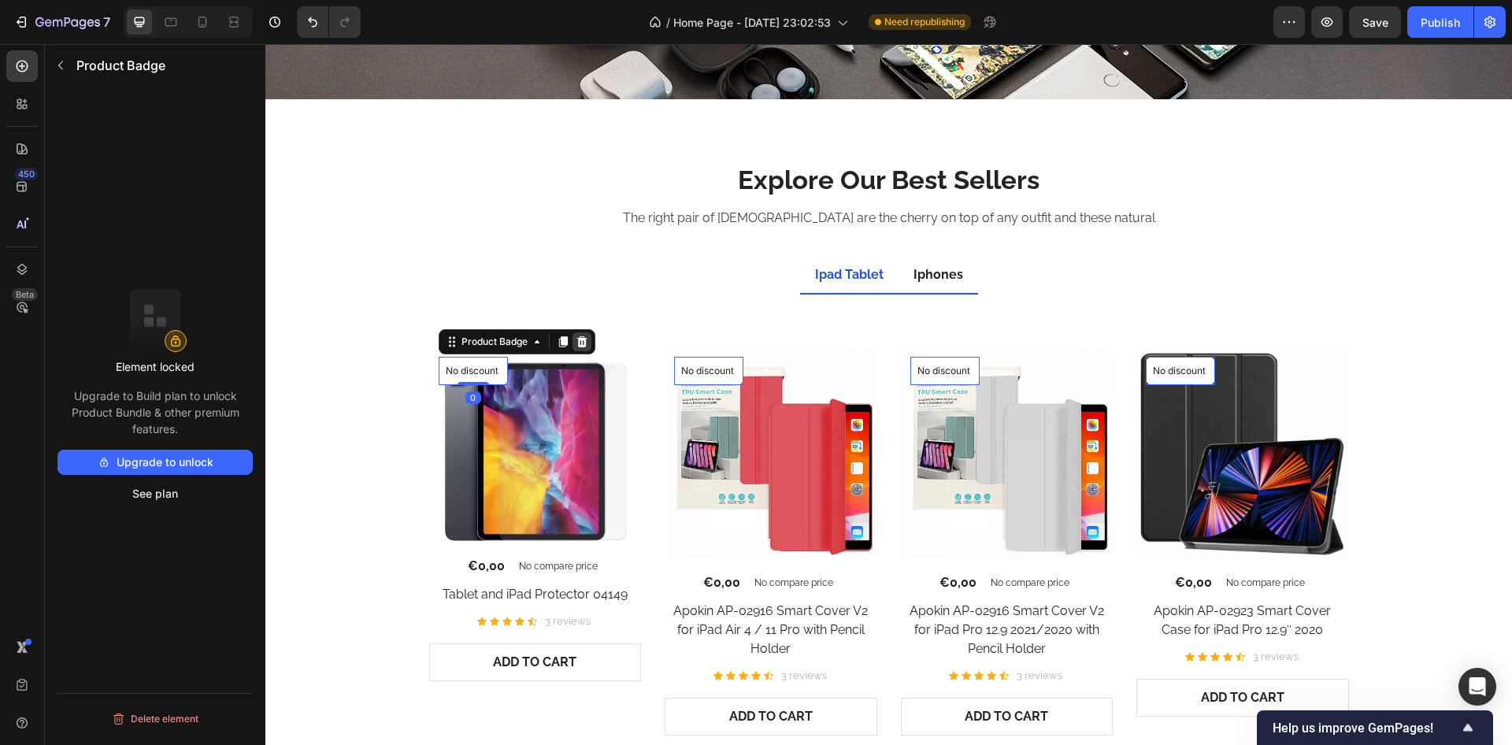
click at [577, 341] on icon at bounding box center [582, 341] width 10 height 11
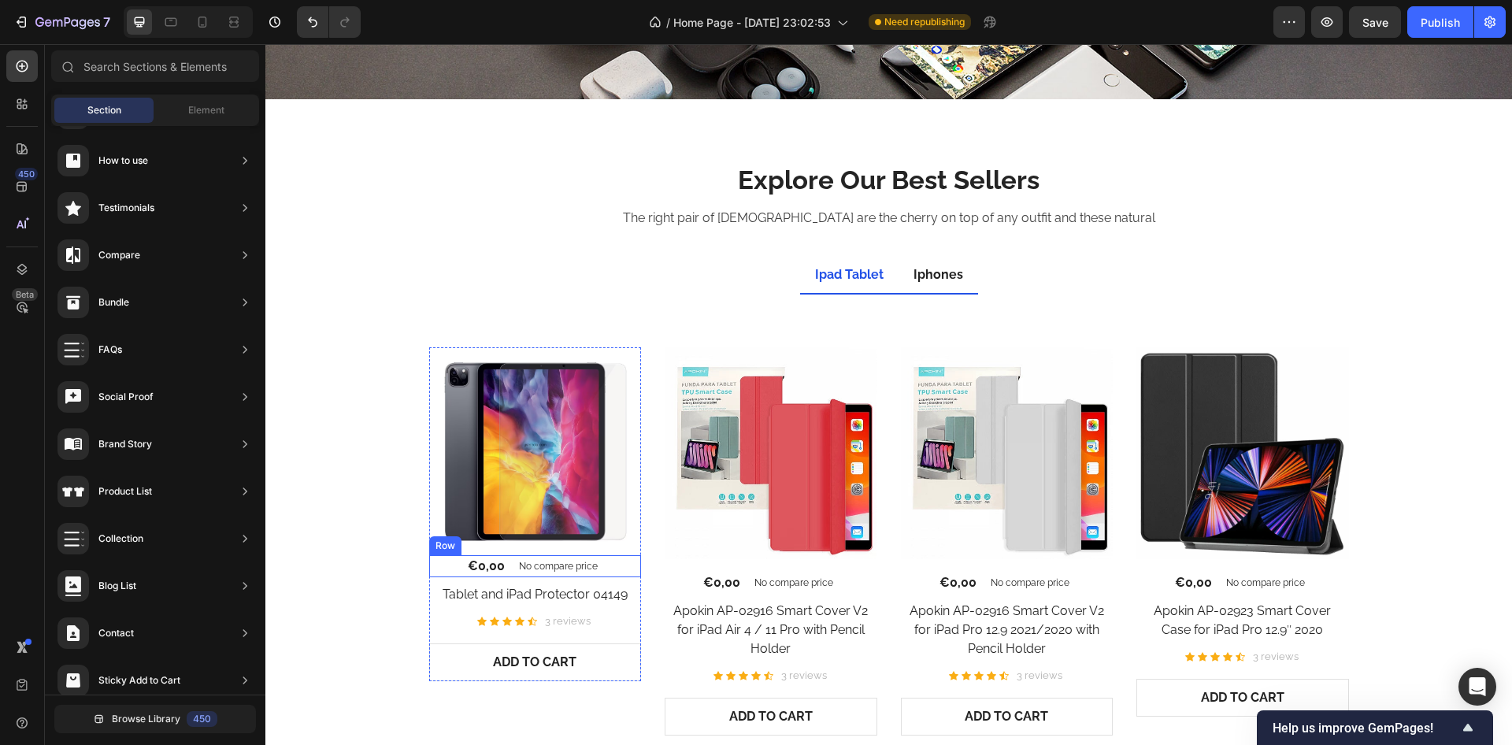
click at [603, 564] on div "€0,00 (P) Price (P) Price No compare price (P) Price Row" at bounding box center [535, 566] width 213 height 22
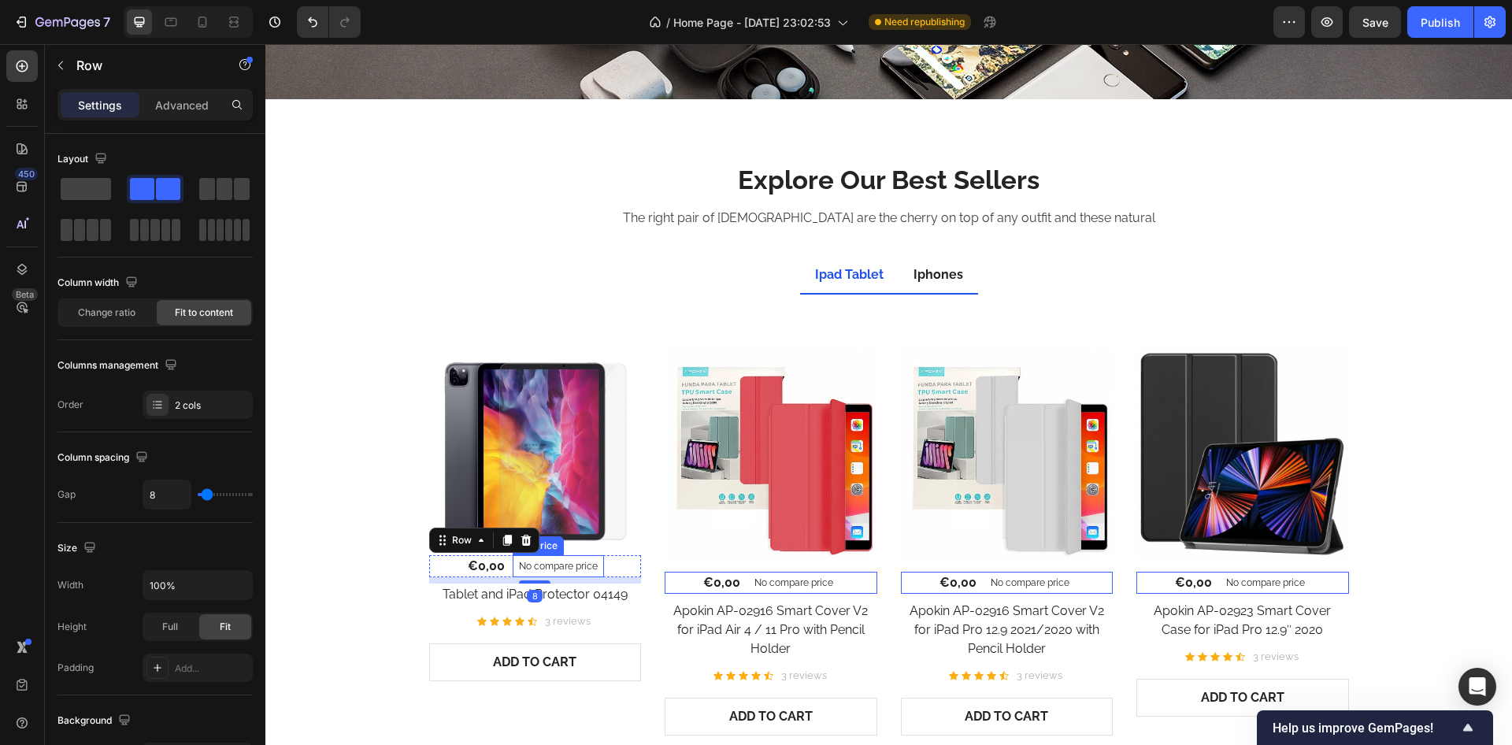
click at [592, 565] on div "No compare price" at bounding box center [558, 566] width 91 height 22
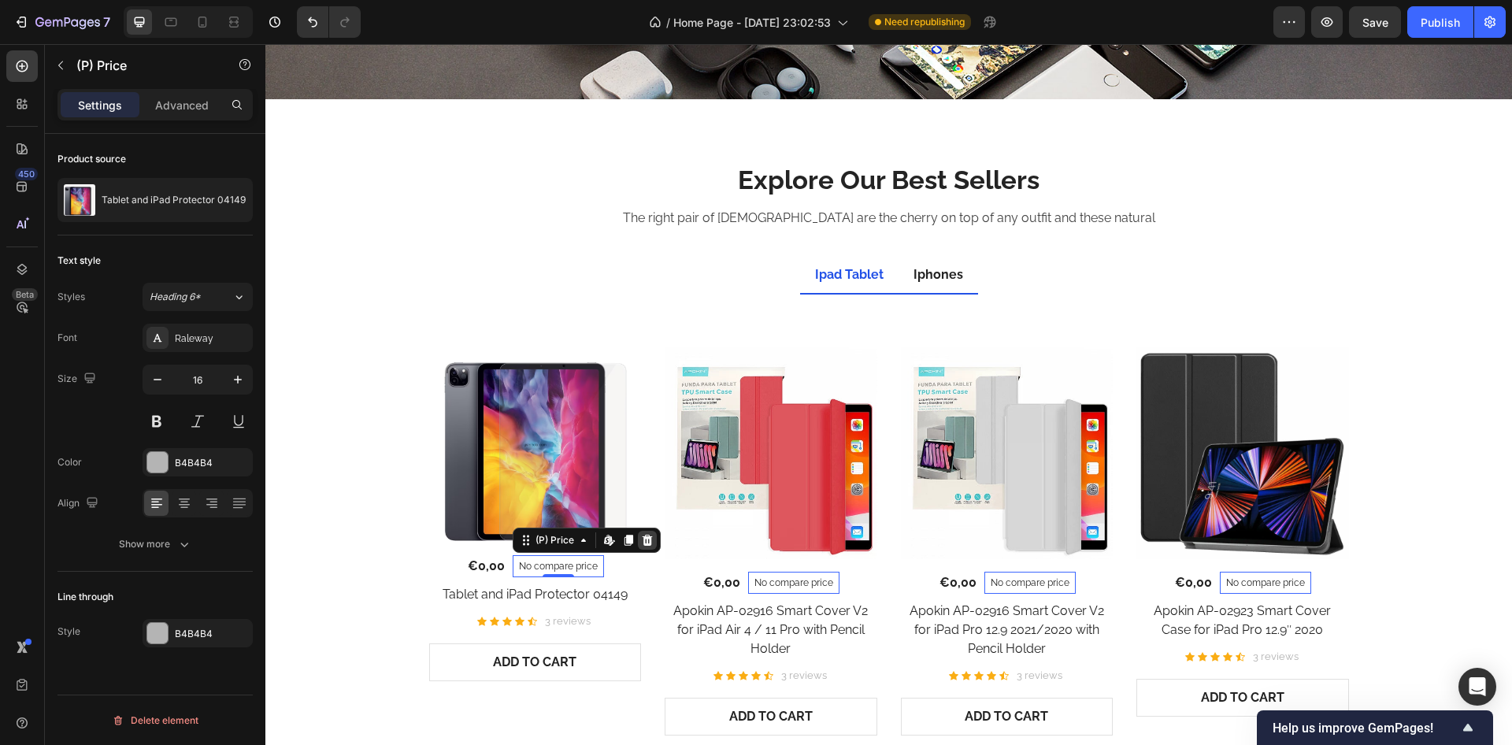
click at [641, 541] on icon at bounding box center [647, 540] width 13 height 13
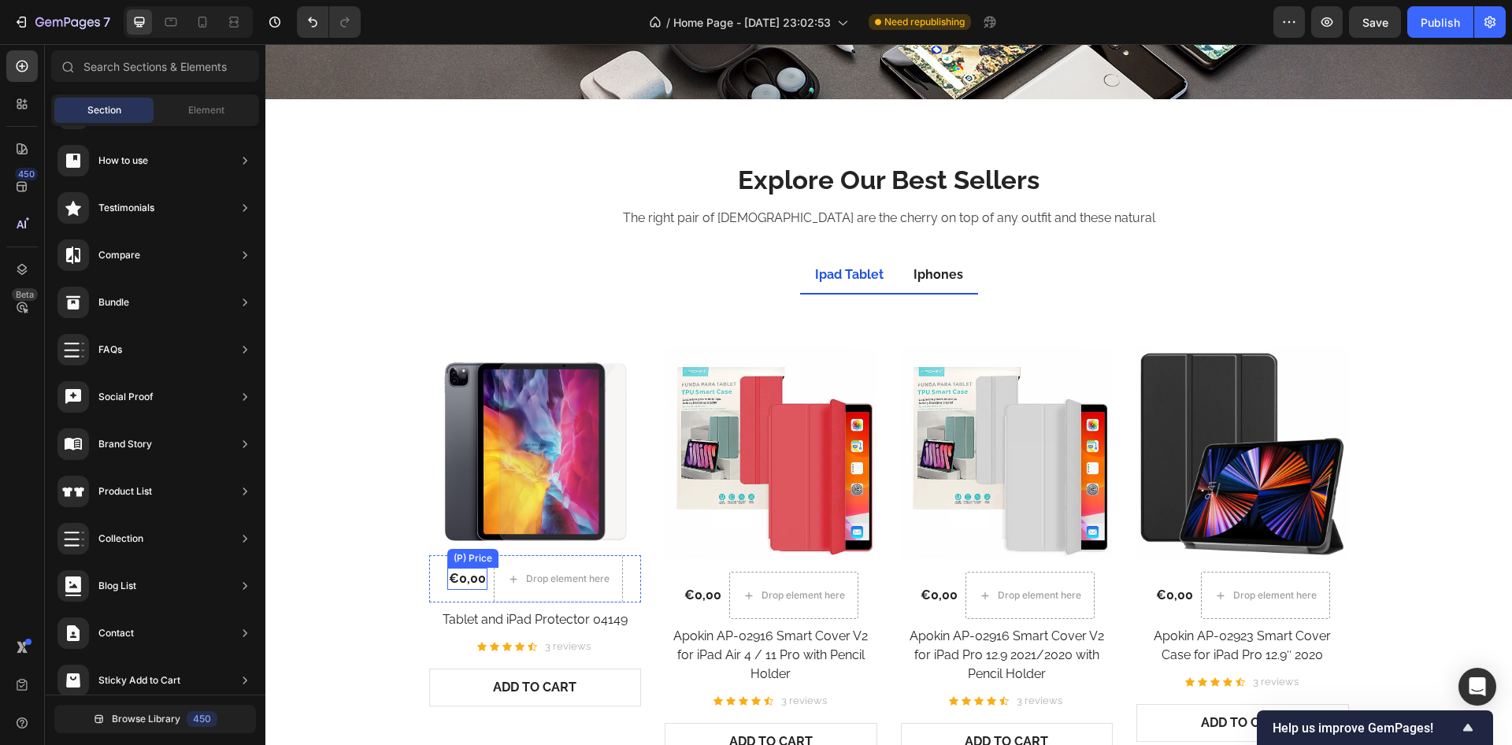
click at [474, 589] on div "€0,00" at bounding box center [467, 579] width 40 height 22
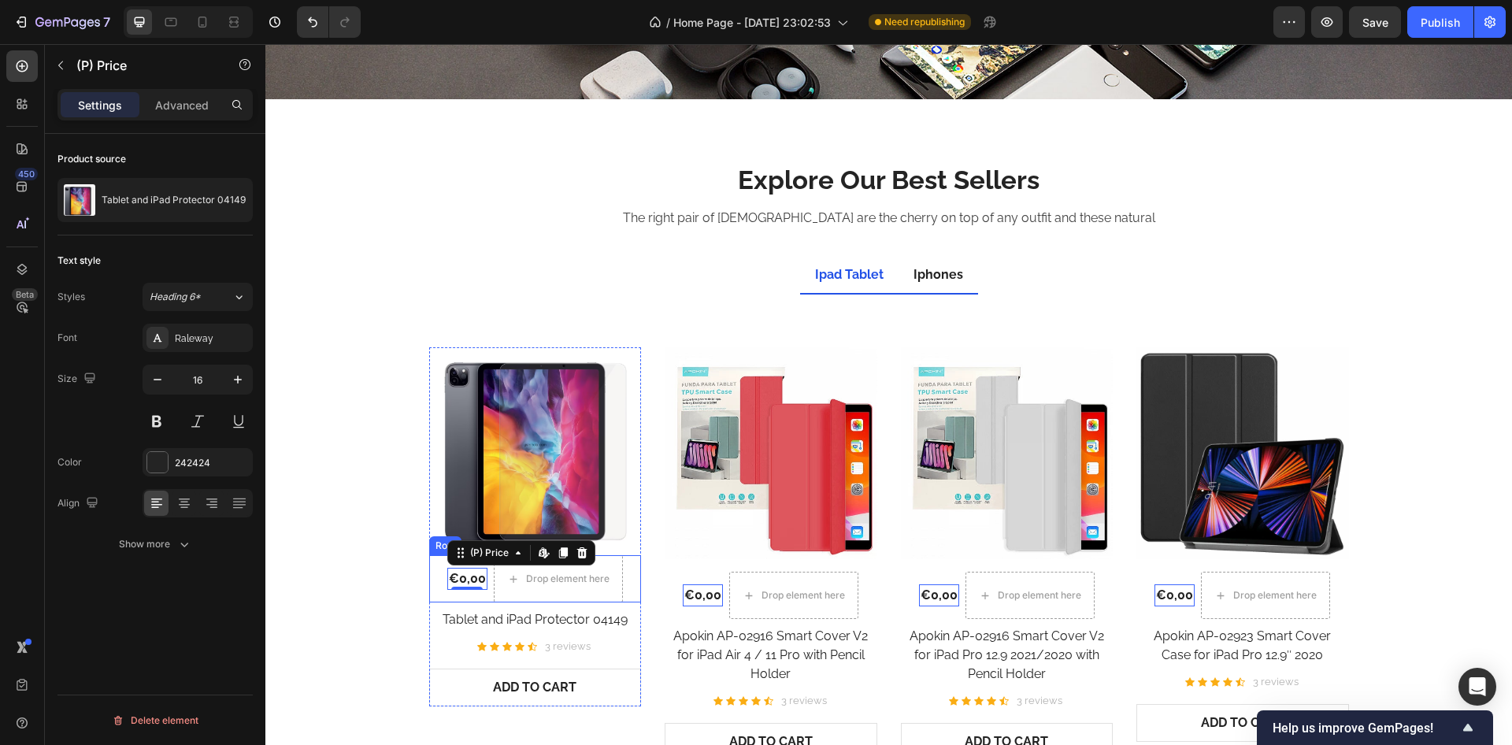
click at [476, 592] on div "€0,00 (P) Price Edit content in Shopify 0 (P) Price Edit content in Shopify 0" at bounding box center [467, 578] width 40 height 47
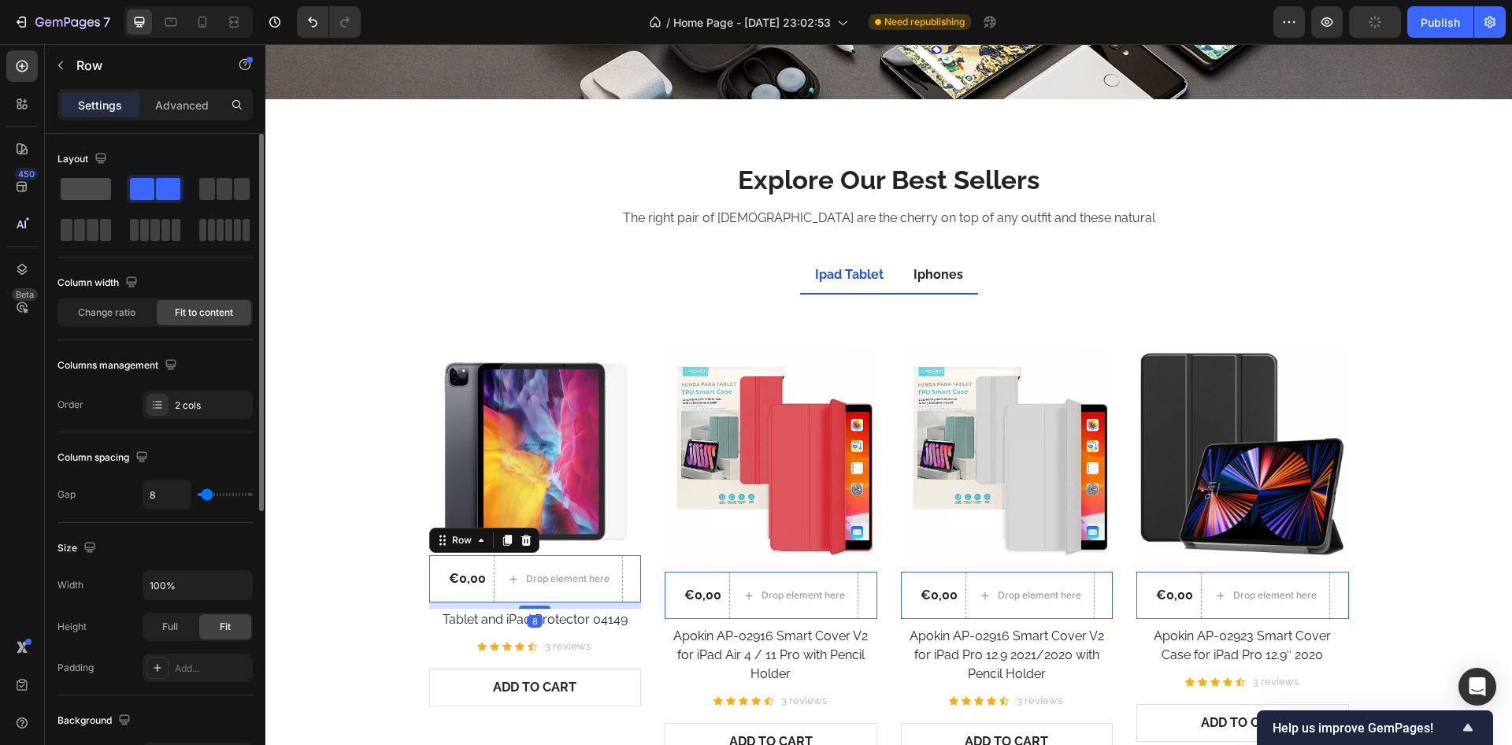
click at [90, 195] on span at bounding box center [86, 189] width 50 height 22
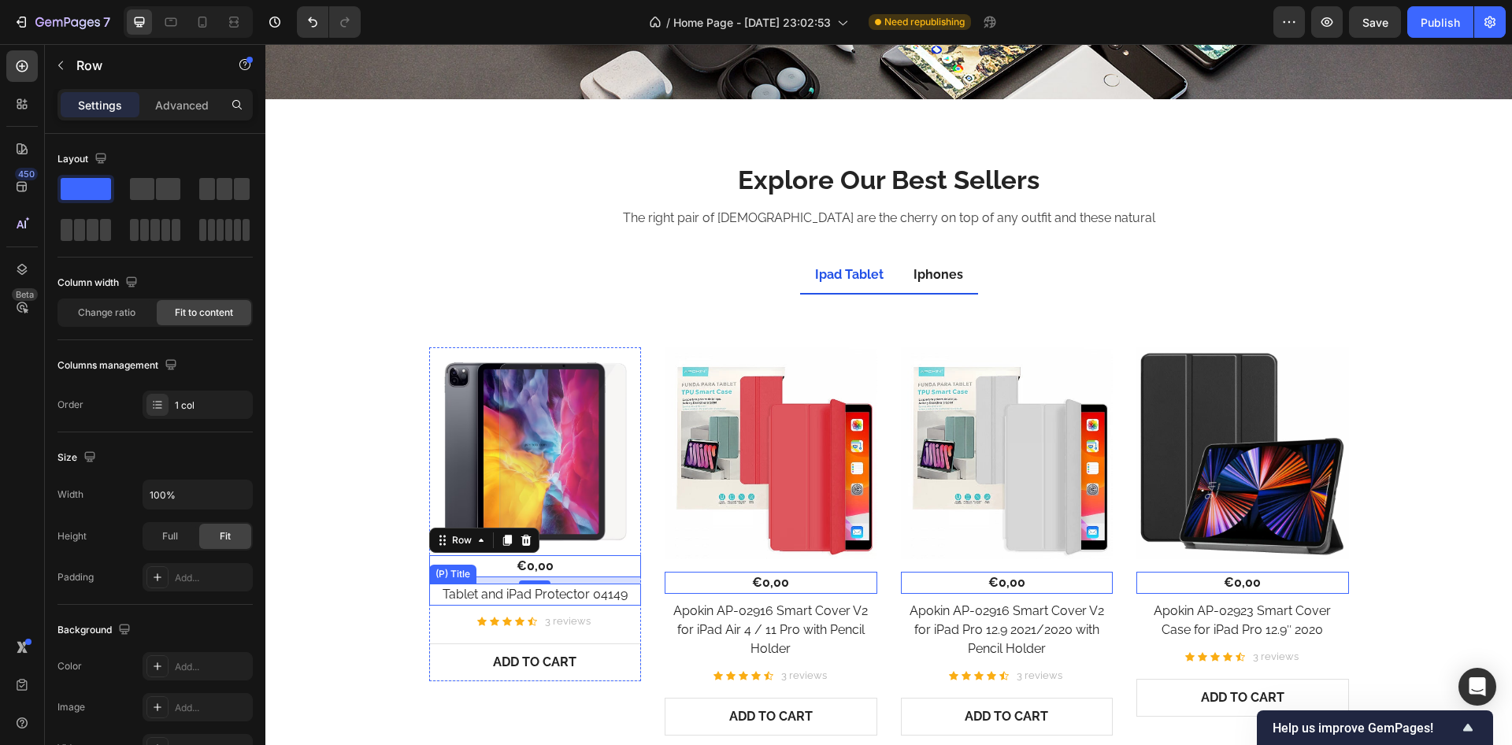
click at [447, 593] on h2 "Tablet and iPad Protector 04149" at bounding box center [535, 595] width 213 height 22
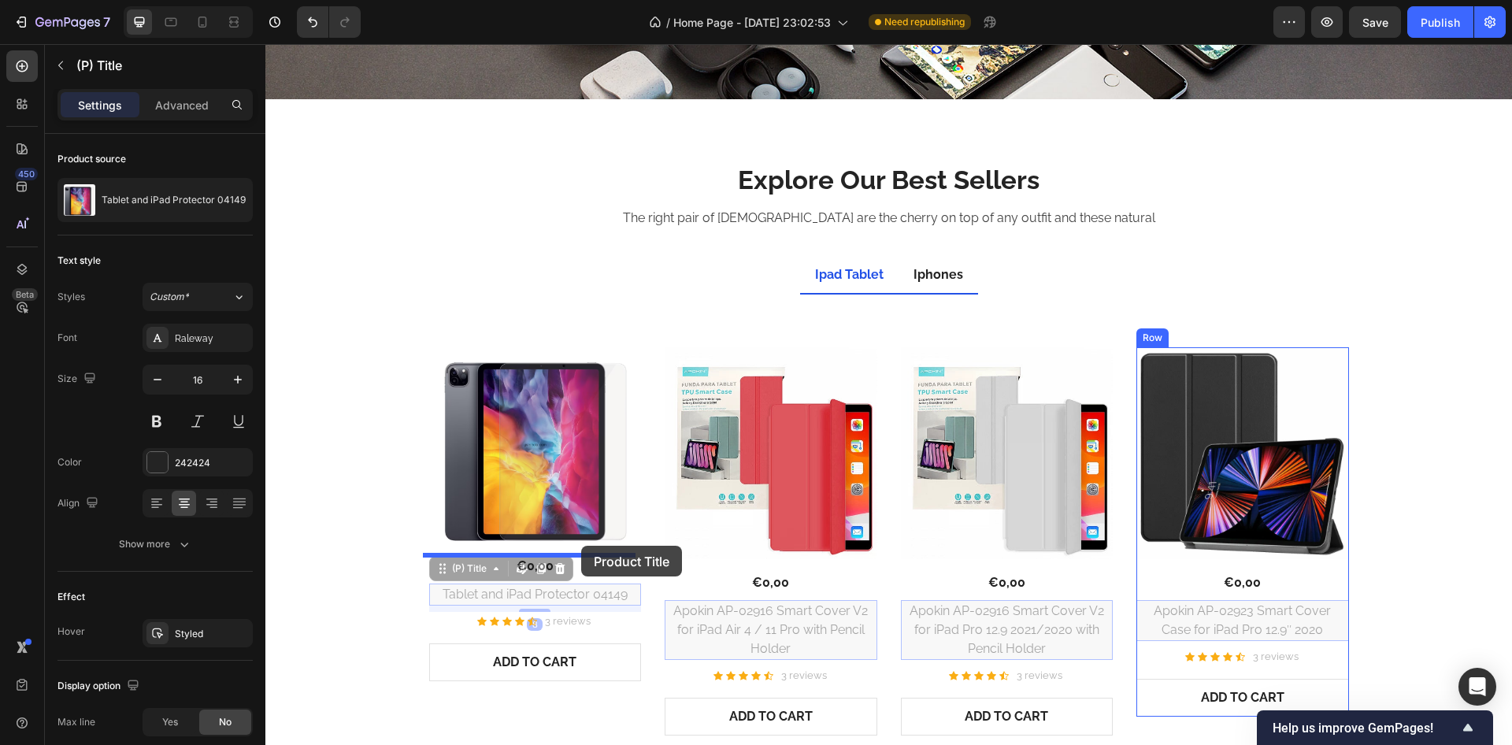
drag, startPoint x: 437, startPoint y: 569, endPoint x: 581, endPoint y: 546, distance: 146.0
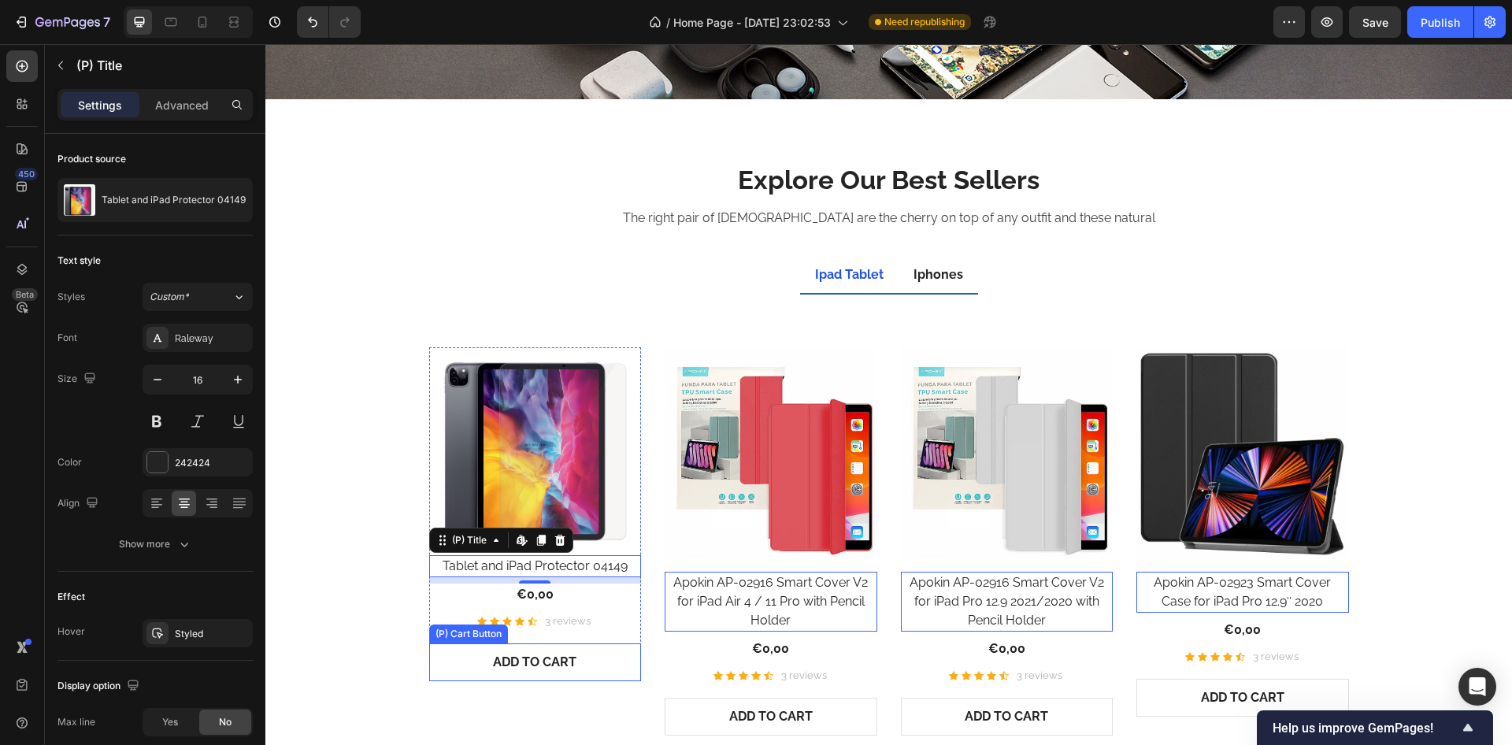
click at [462, 661] on button "ADD TO CART" at bounding box center [535, 663] width 213 height 38
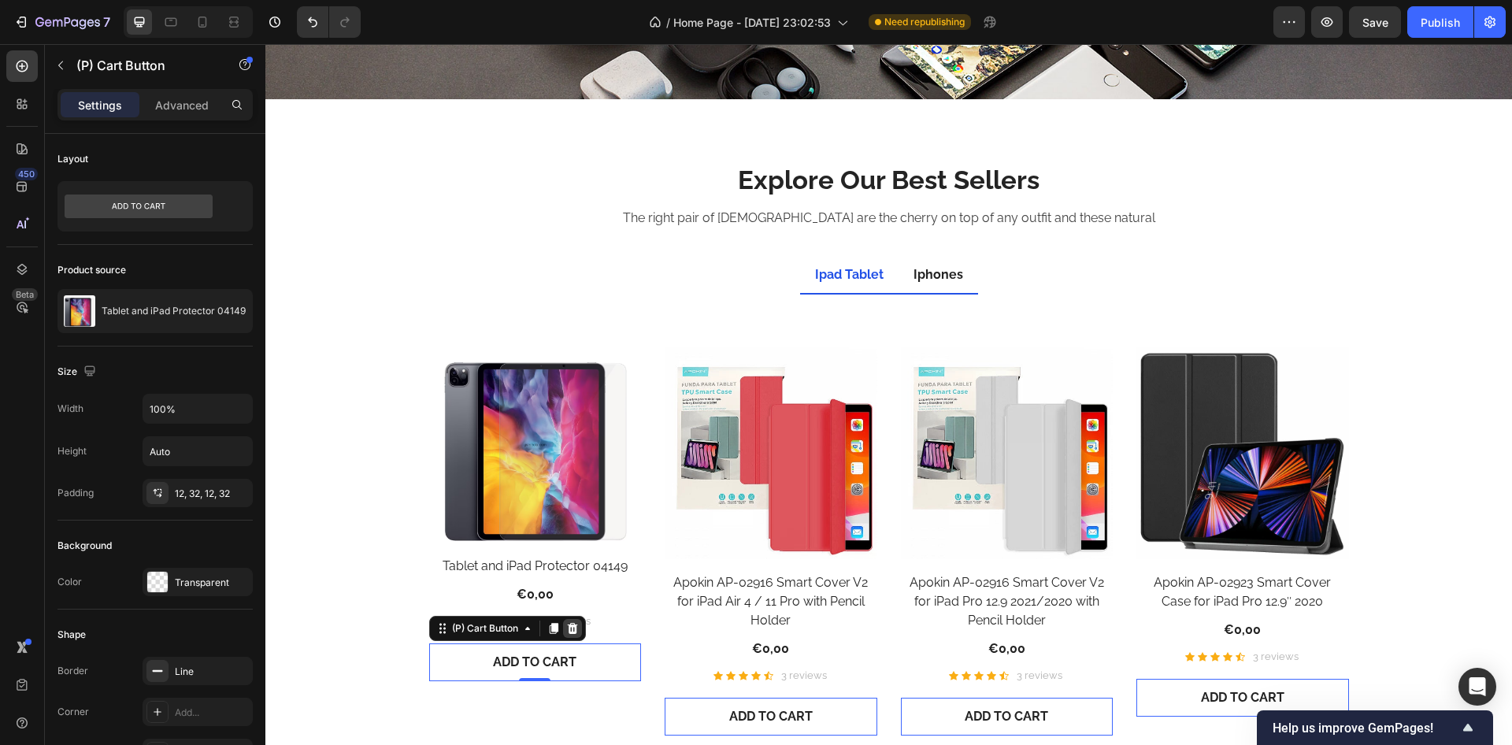
click at [569, 629] on icon at bounding box center [572, 628] width 13 height 13
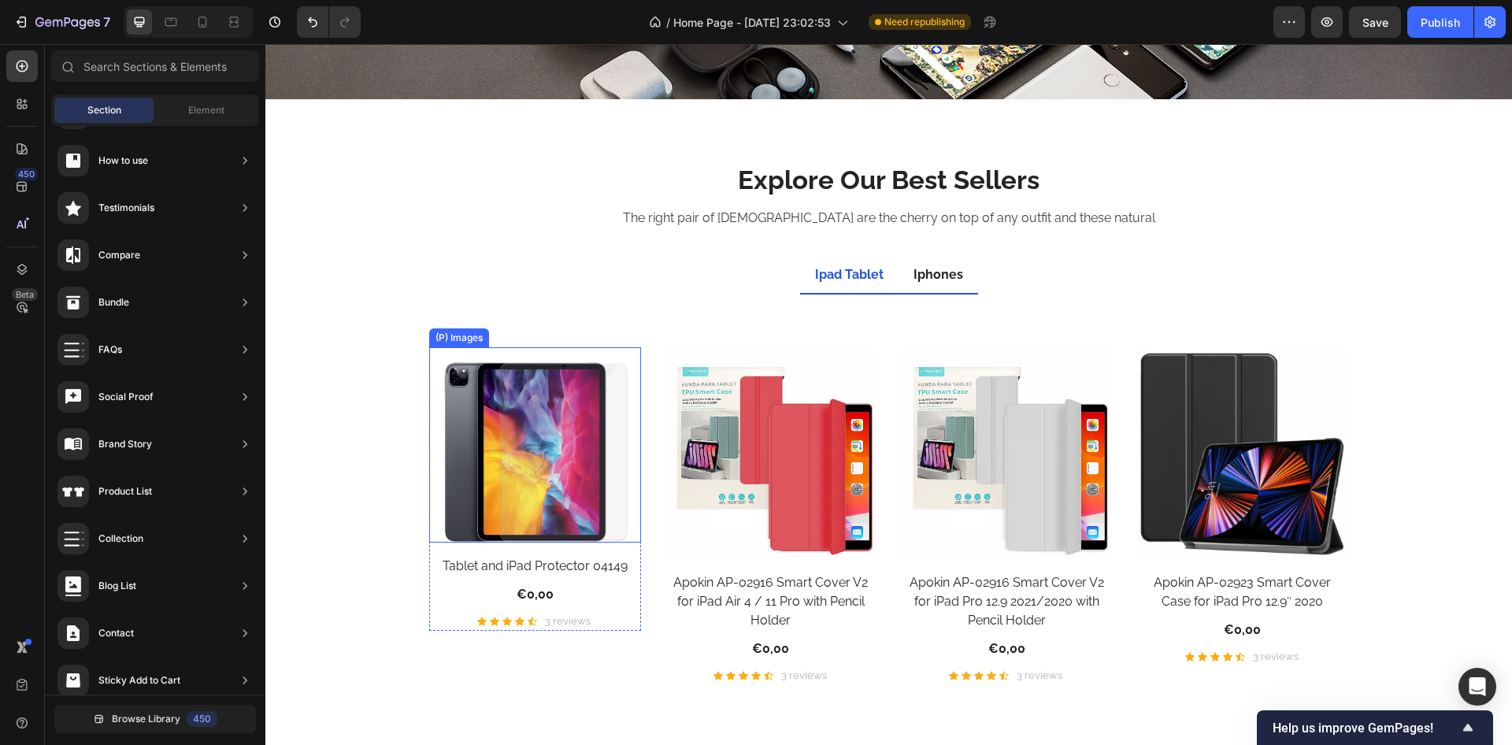
click at [626, 392] on img at bounding box center [535, 445] width 213 height 196
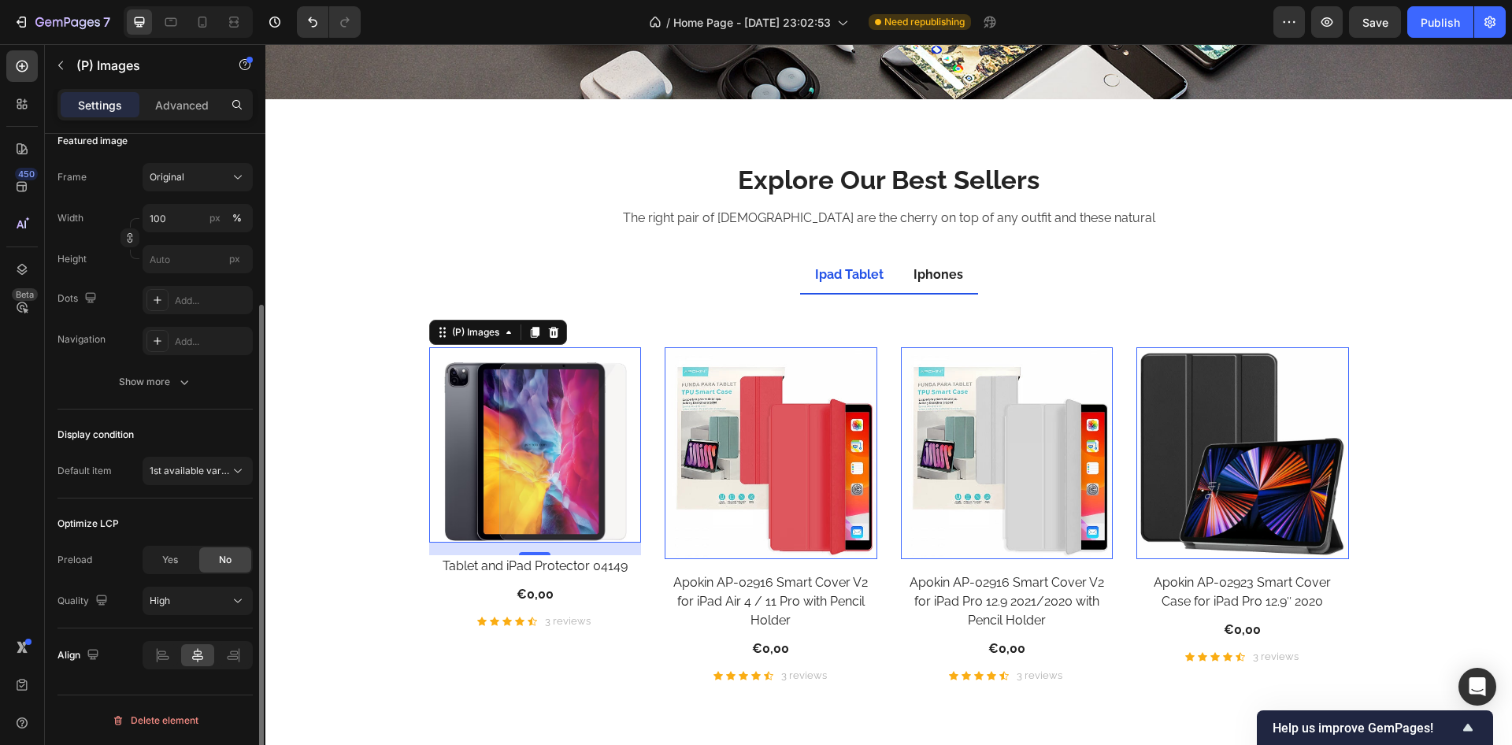
scroll to position [0, 0]
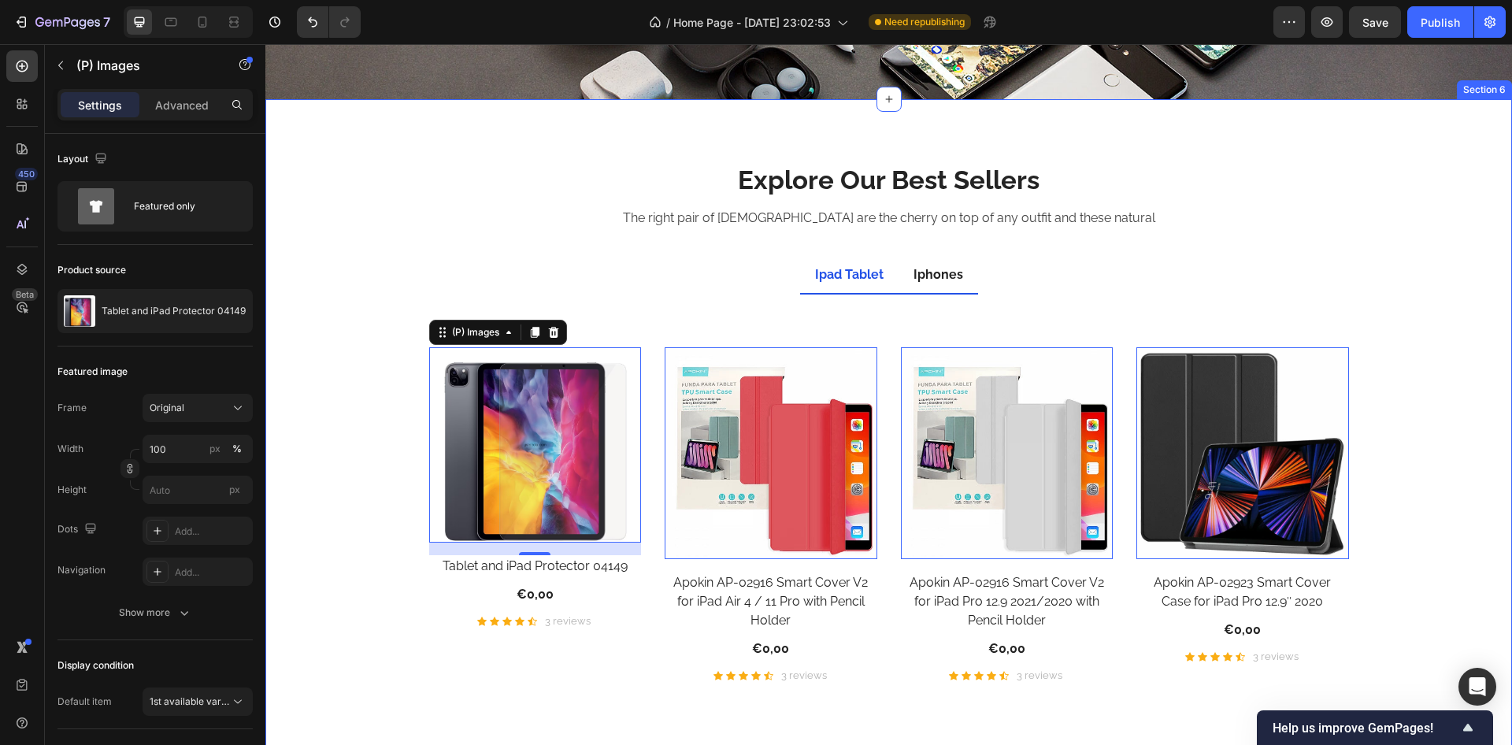
click at [398, 581] on div "Explore Our Best Sellers Heading The right pair of sunnies are the cherry on to…" at bounding box center [888, 441] width 1223 height 559
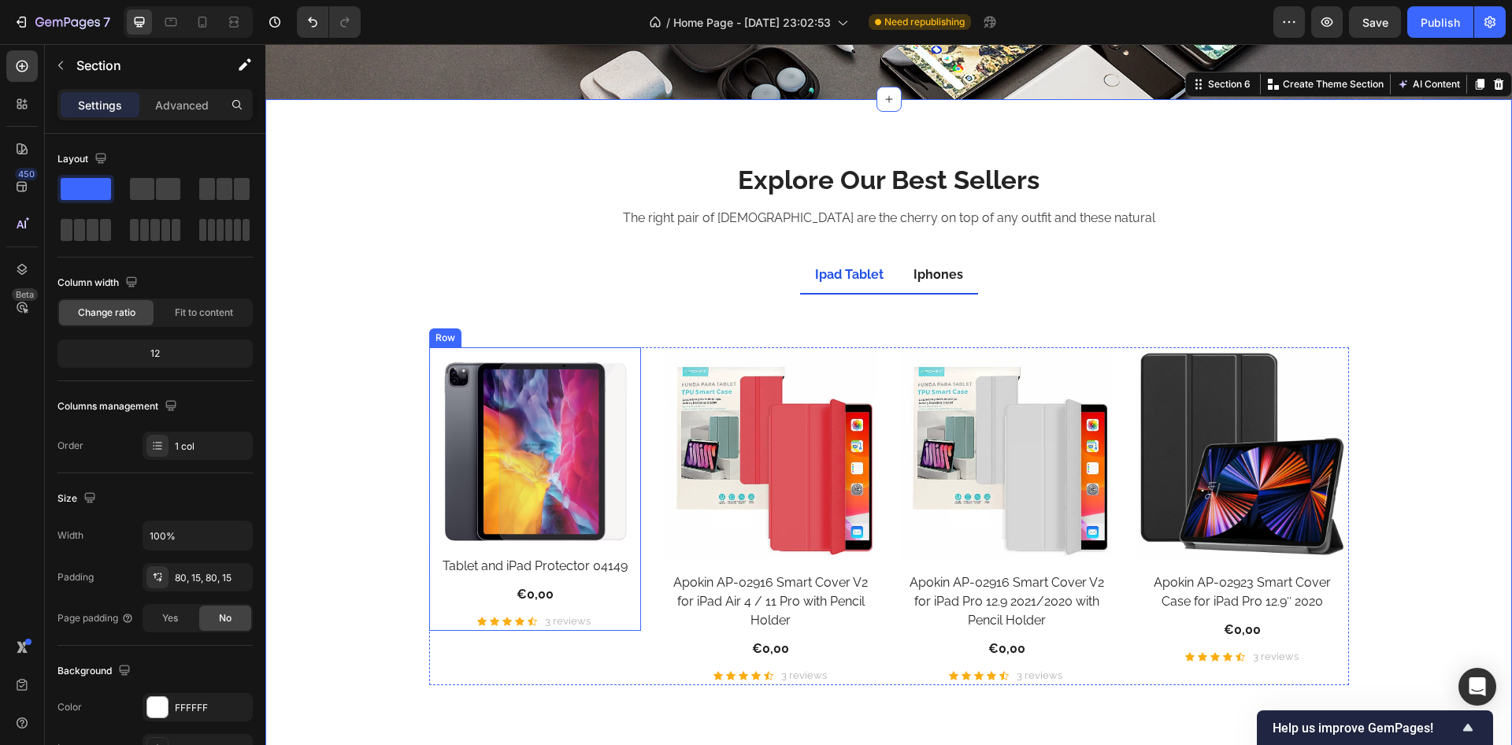
click at [432, 583] on div "(P) Images Tablet and iPad Protector 04149 (P) Title €0,00 (P) Price (P) Price …" at bounding box center [535, 489] width 213 height 284
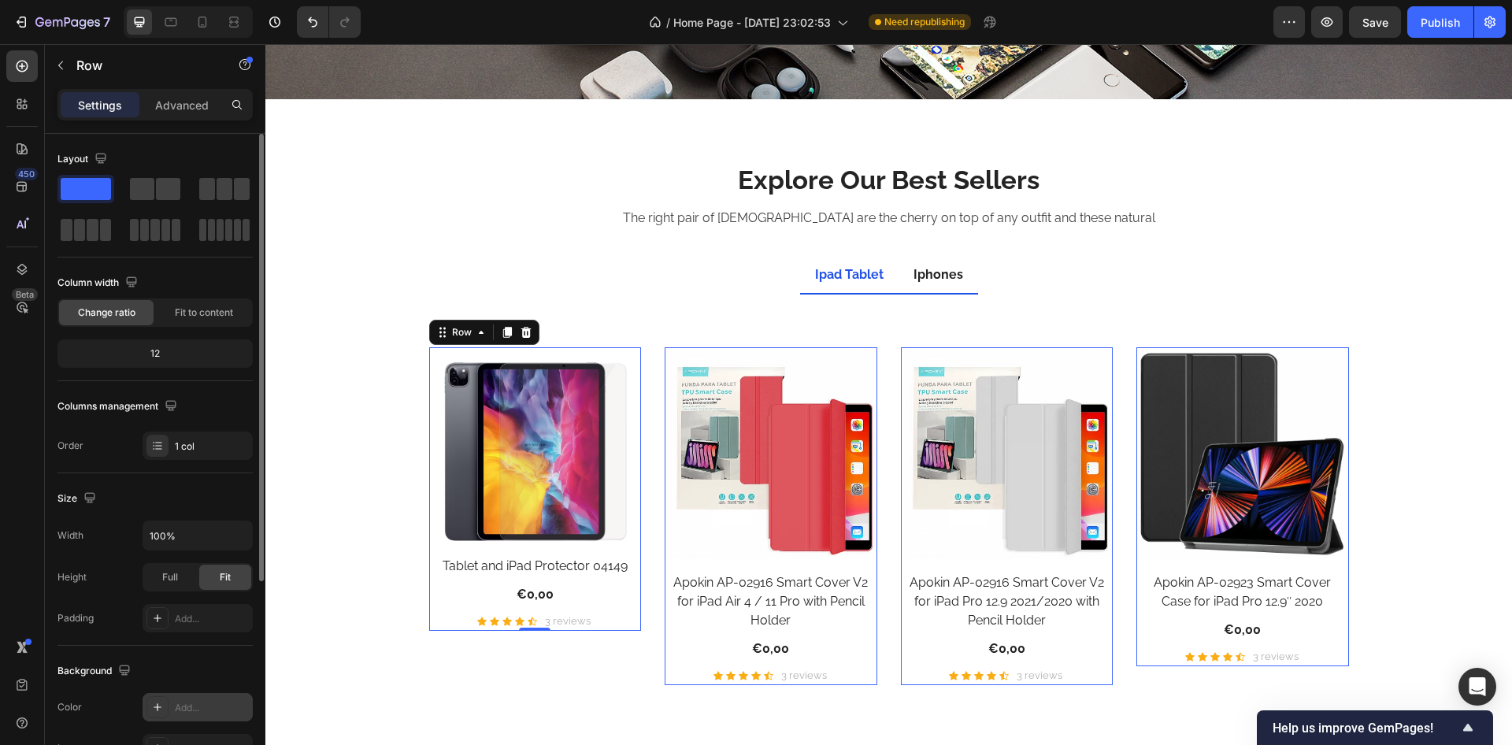
click at [154, 701] on icon at bounding box center [157, 707] width 13 height 13
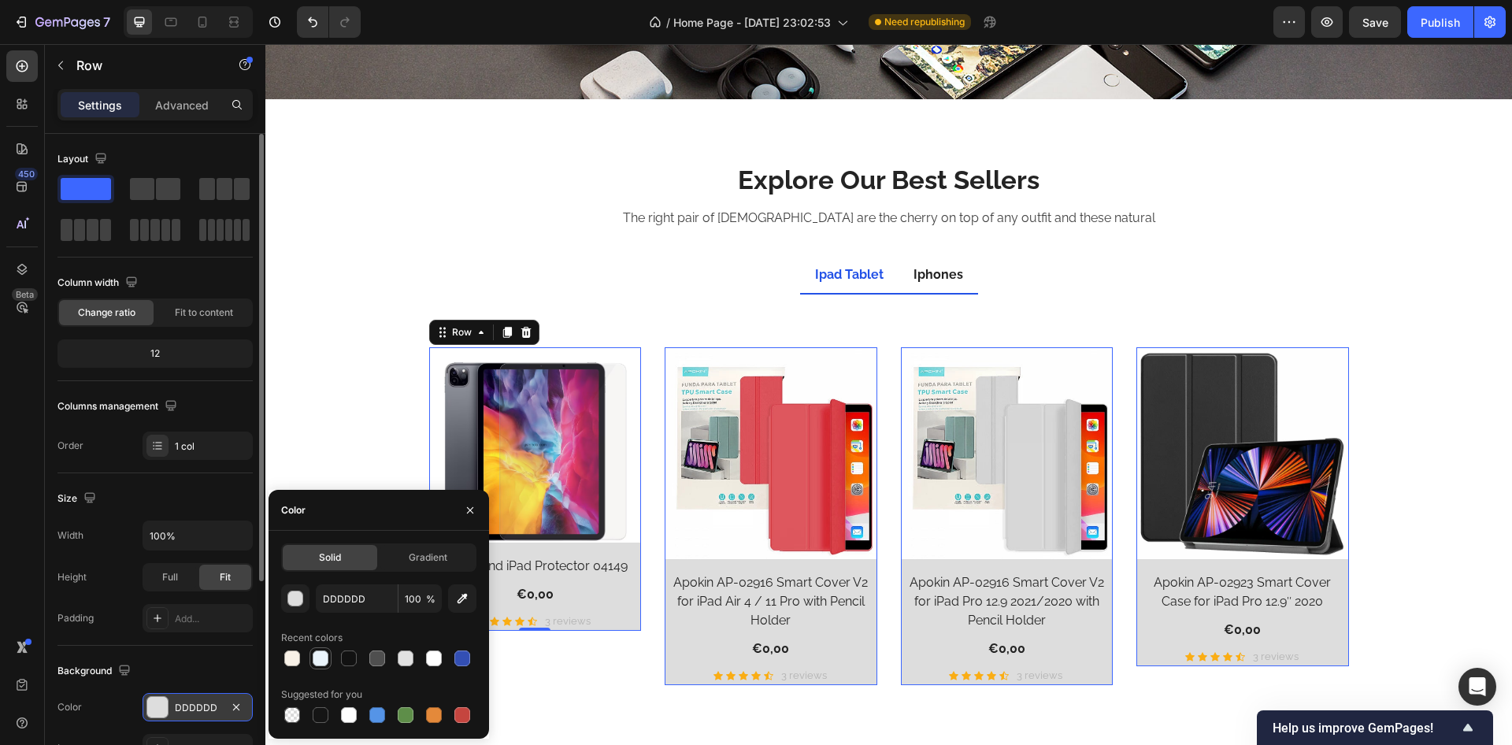
click at [328, 659] on div at bounding box center [320, 658] width 19 height 19
type input "EAF4FB"
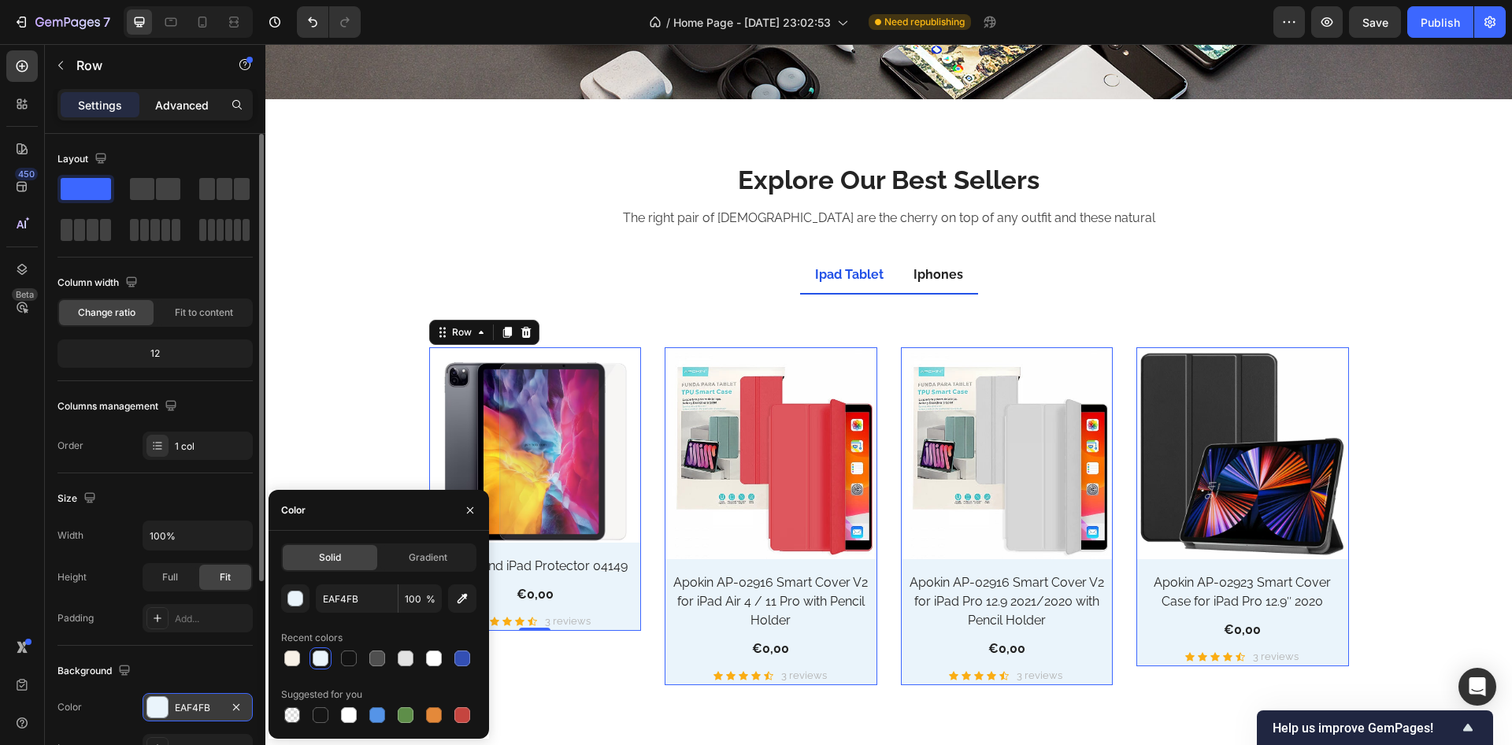
click at [200, 99] on p "Advanced" at bounding box center [182, 105] width 54 height 17
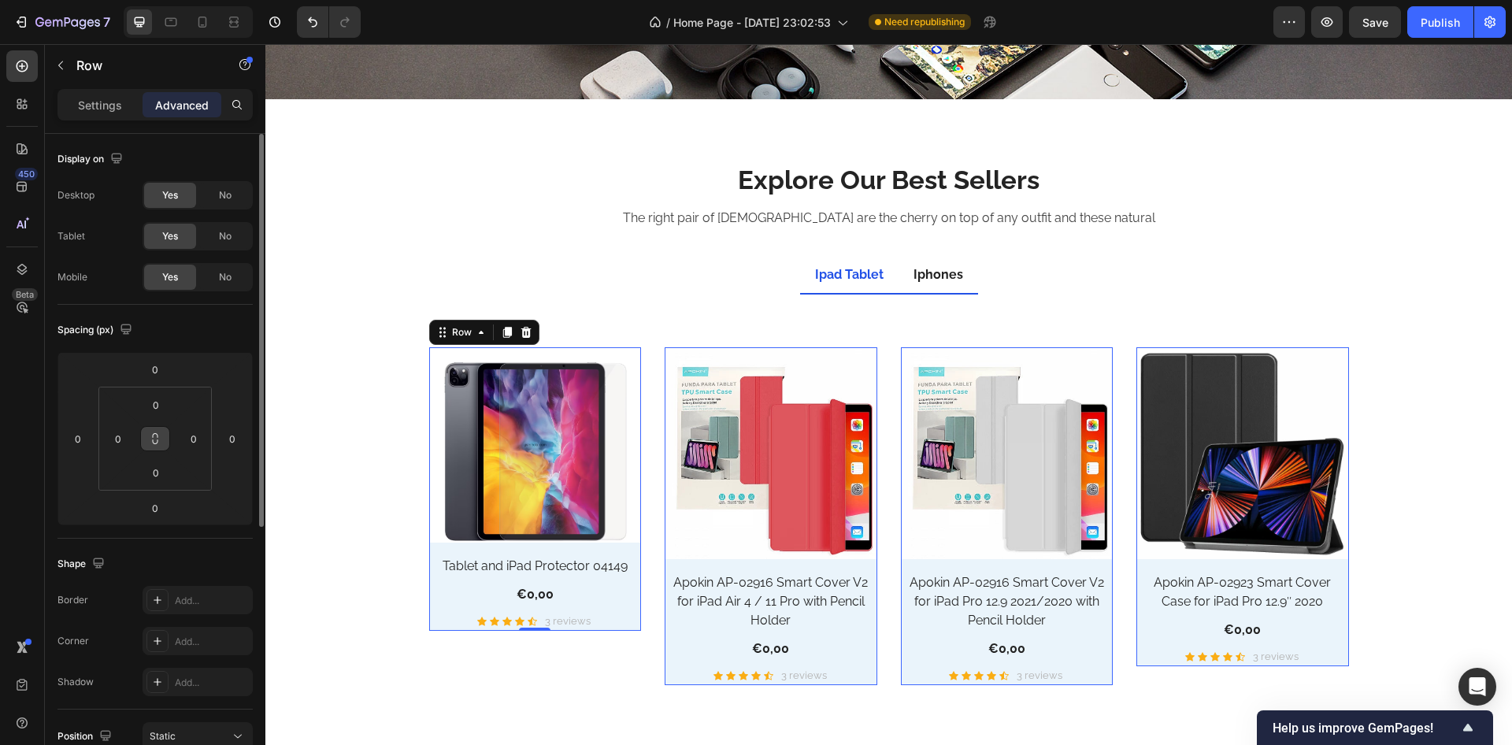
click at [161, 440] on button at bounding box center [155, 438] width 30 height 25
click at [128, 433] on input "0" at bounding box center [118, 439] width 24 height 24
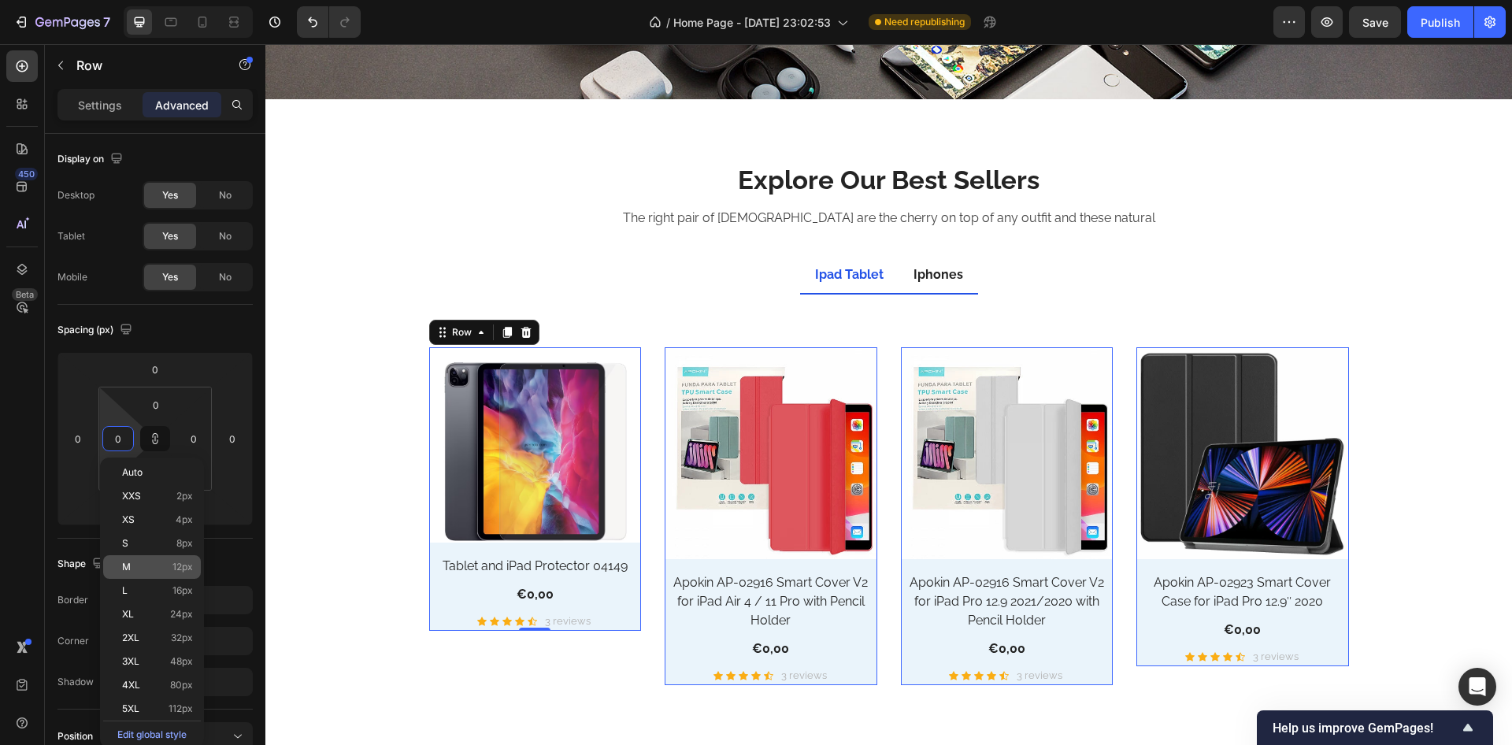
click at [169, 562] on p "M 12px" at bounding box center [157, 567] width 71 height 11
type input "12"
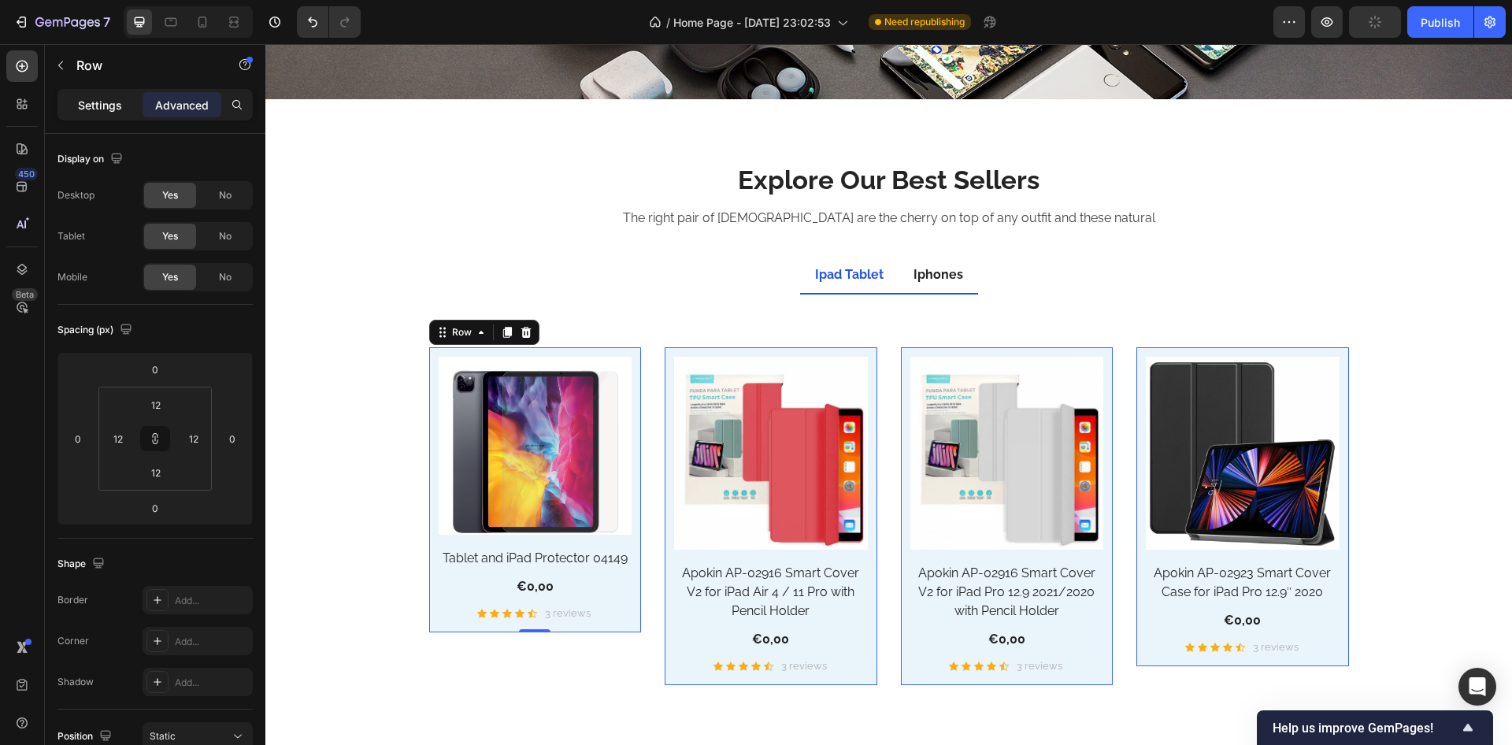
click at [100, 102] on p "Settings" at bounding box center [100, 105] width 44 height 17
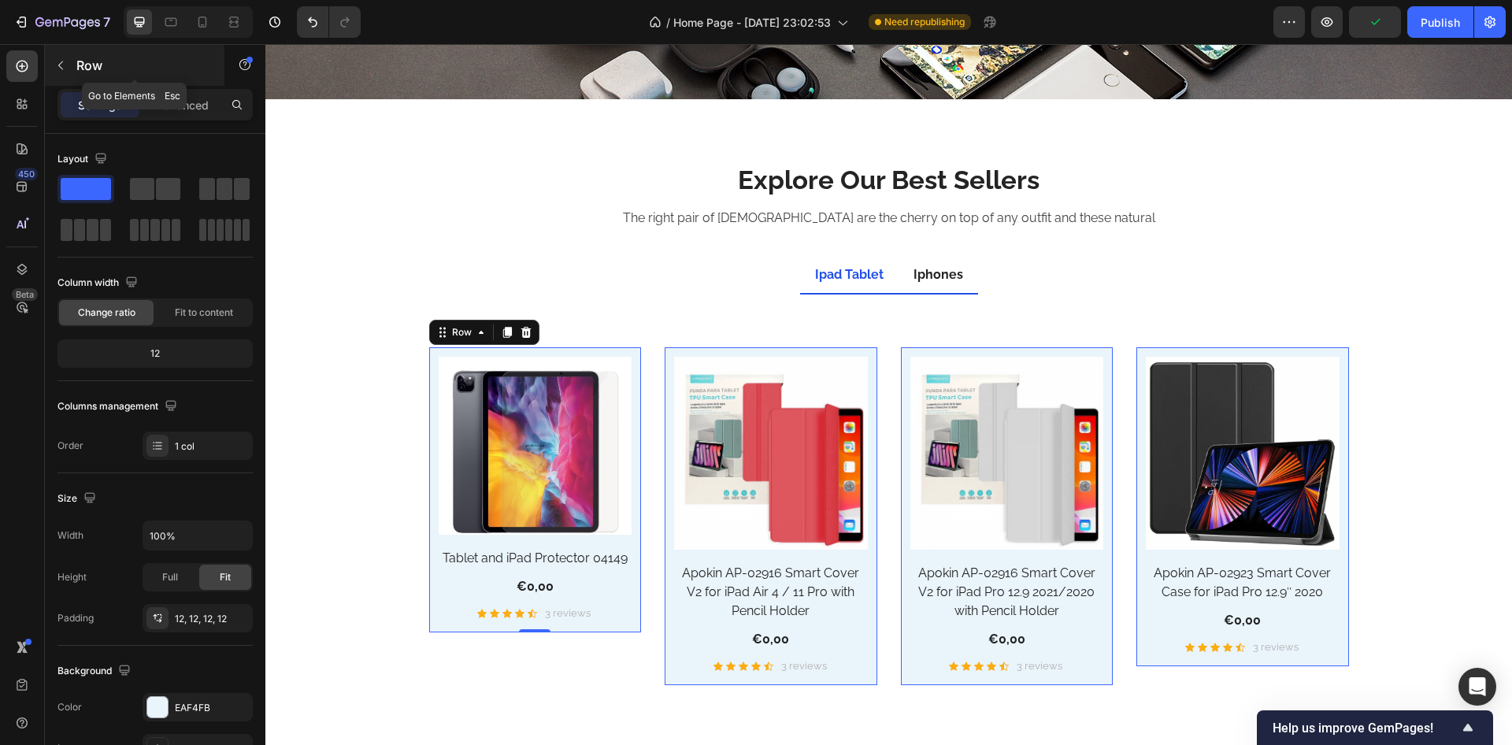
click at [64, 61] on icon "button" at bounding box center [60, 65] width 13 height 13
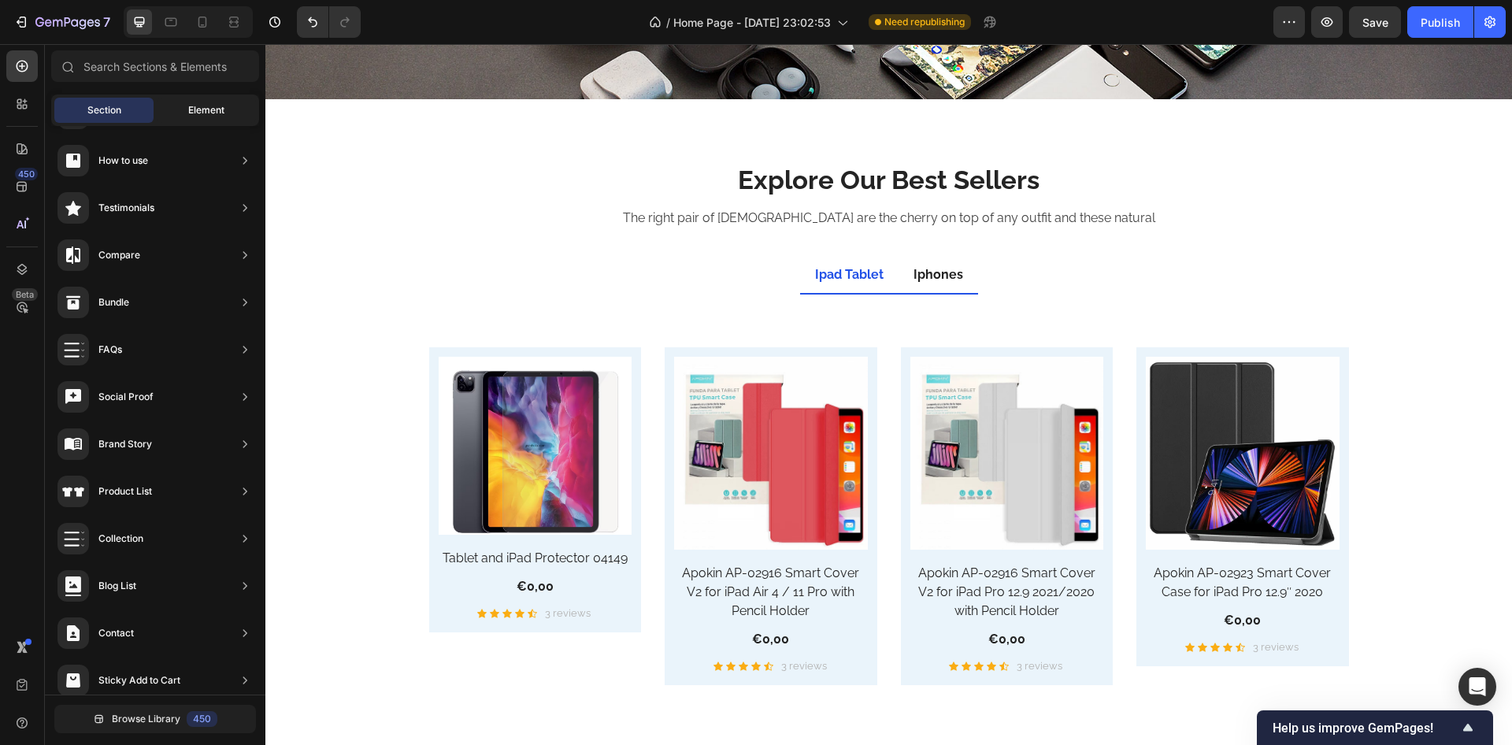
click at [206, 104] on span "Element" at bounding box center [206, 110] width 36 height 14
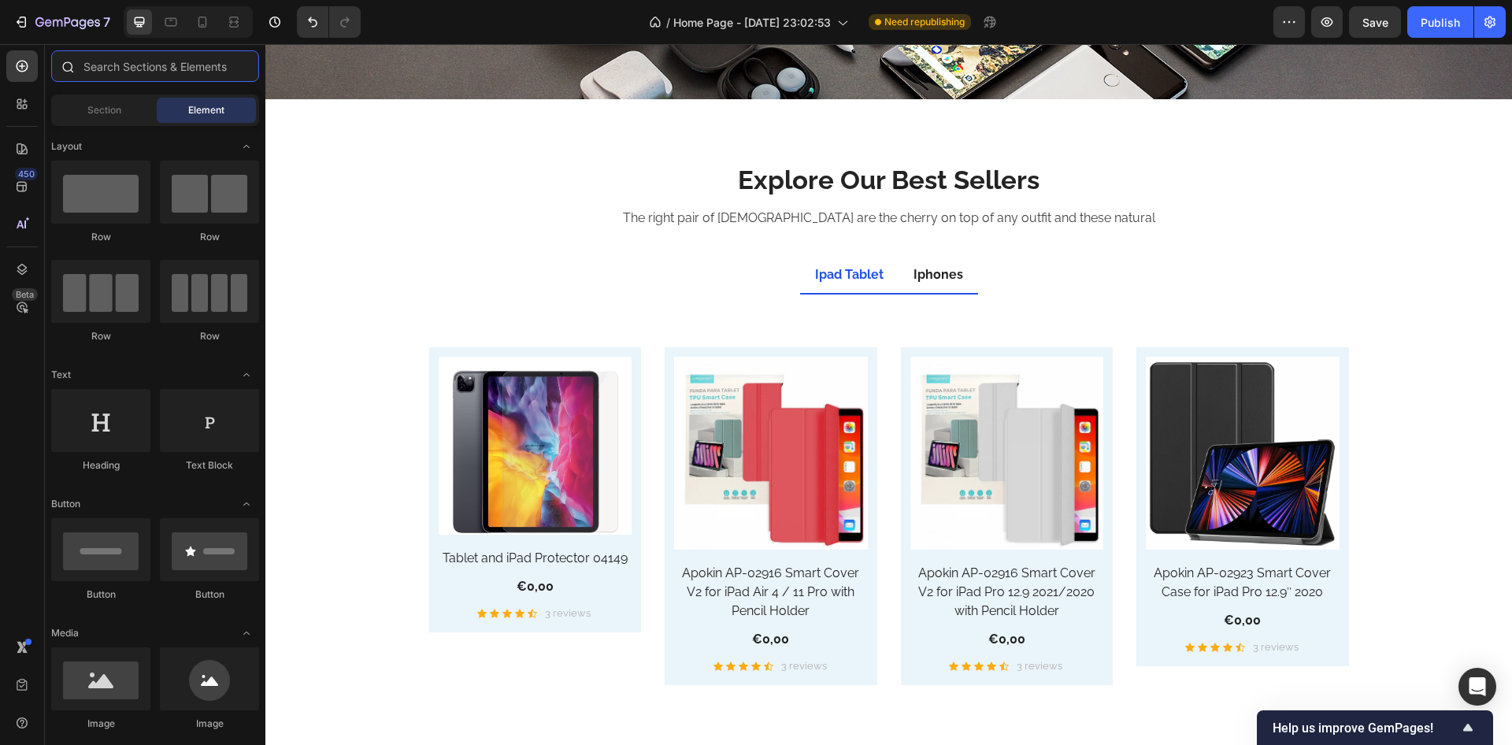
click at [193, 65] on input "text" at bounding box center [155, 66] width 208 height 32
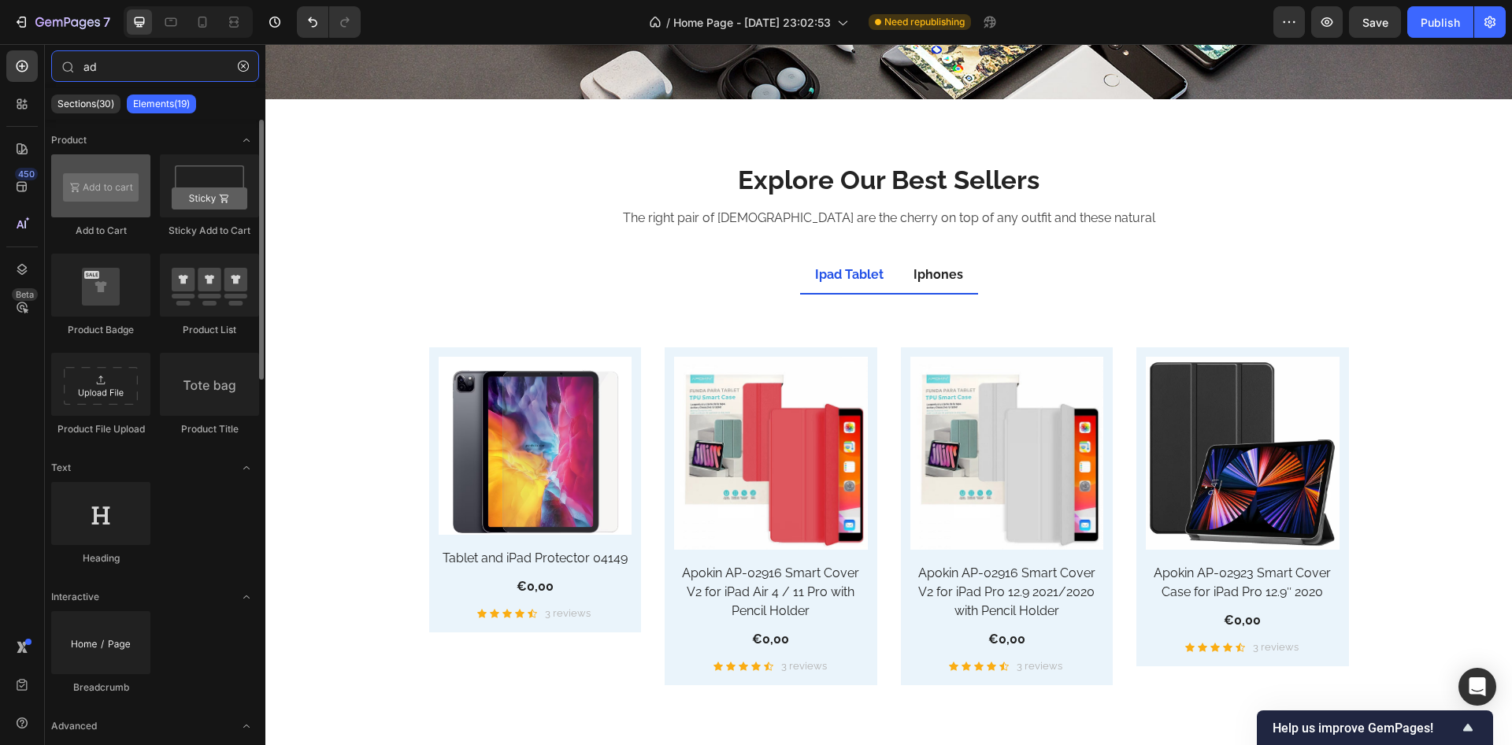
type input "ad"
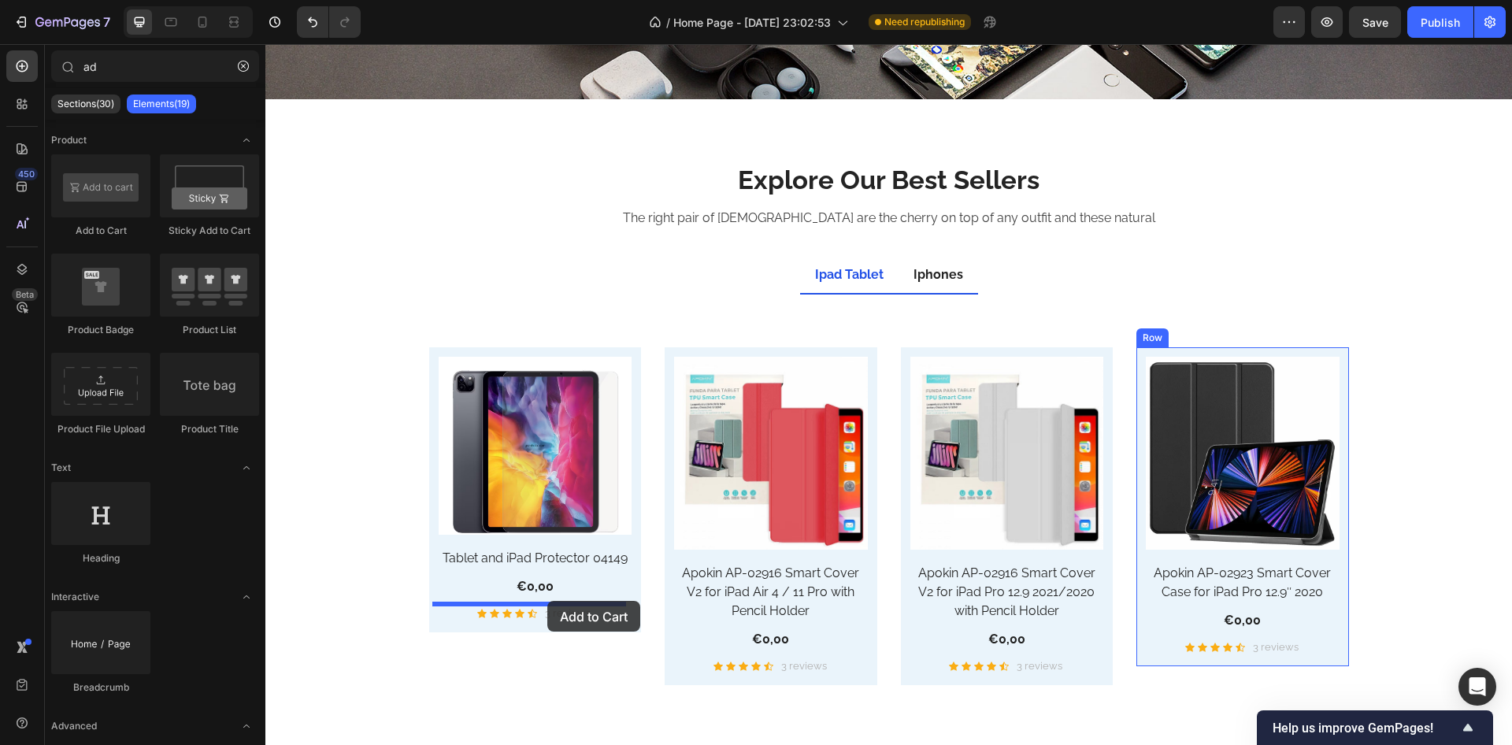
drag, startPoint x: 370, startPoint y: 233, endPoint x: 547, endPoint y: 601, distance: 408.3
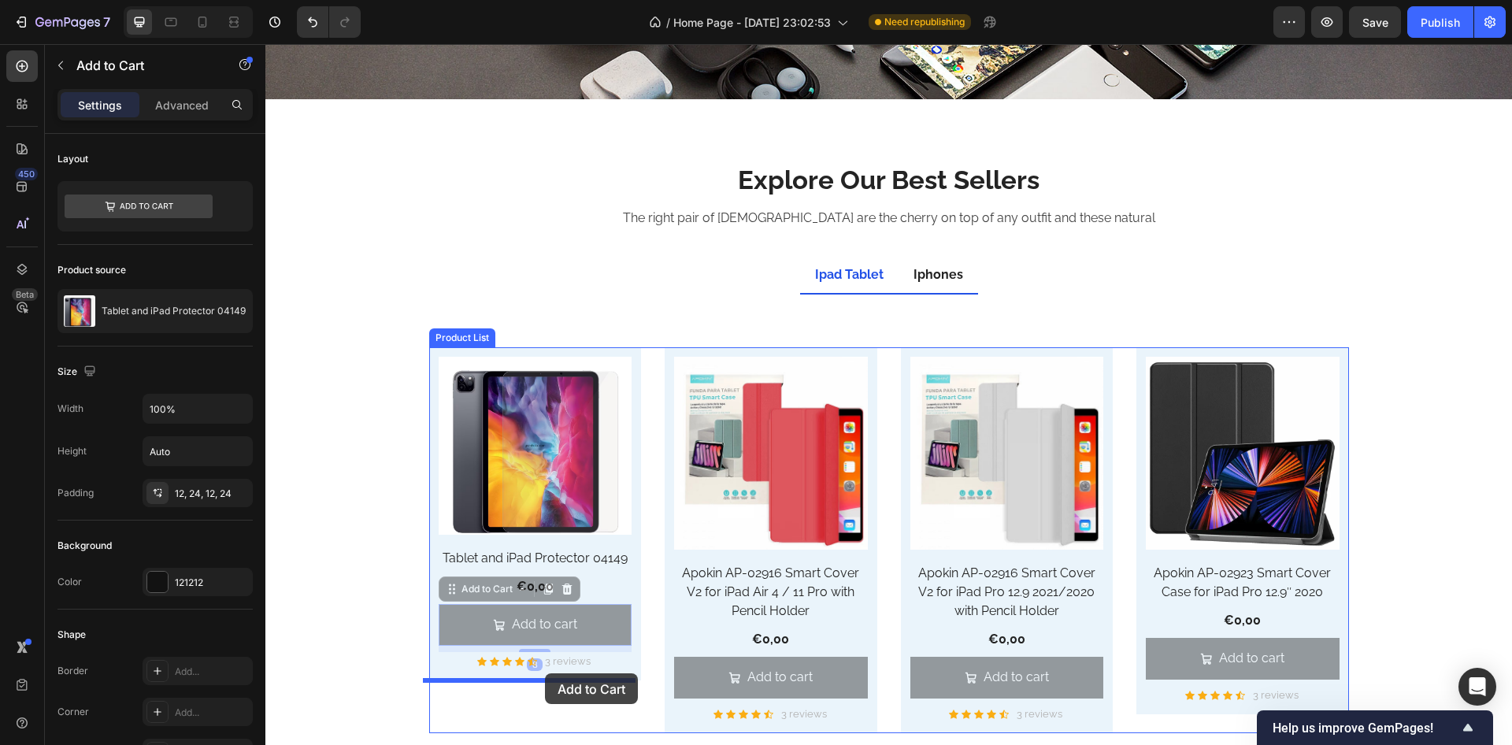
drag, startPoint x: 449, startPoint y: 589, endPoint x: 545, endPoint y: 672, distance: 126.8
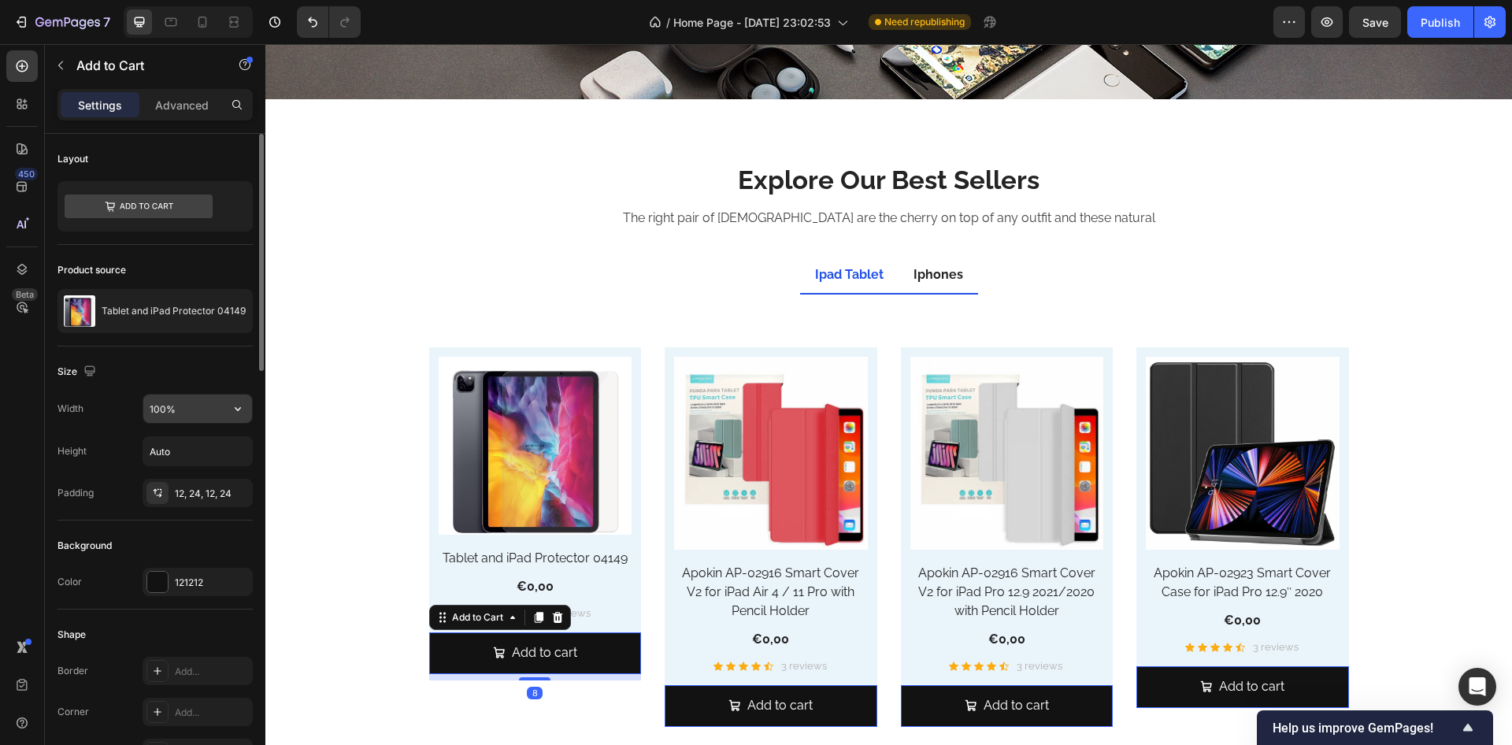
click at [192, 410] on input "100%" at bounding box center [197, 409] width 109 height 28
click at [238, 410] on icon "button" at bounding box center [238, 409] width 6 height 4
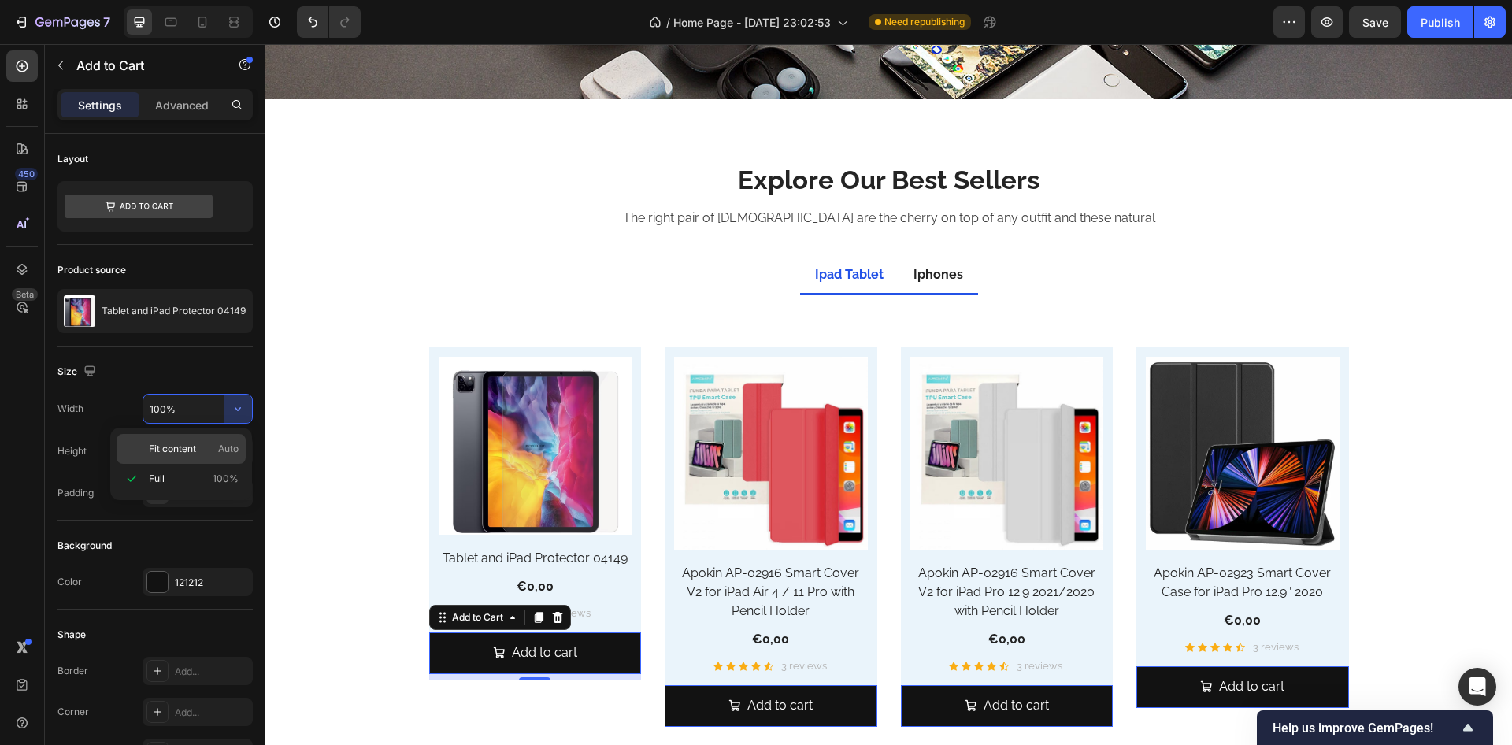
click at [187, 439] on div "Fit content Auto" at bounding box center [181, 449] width 129 height 30
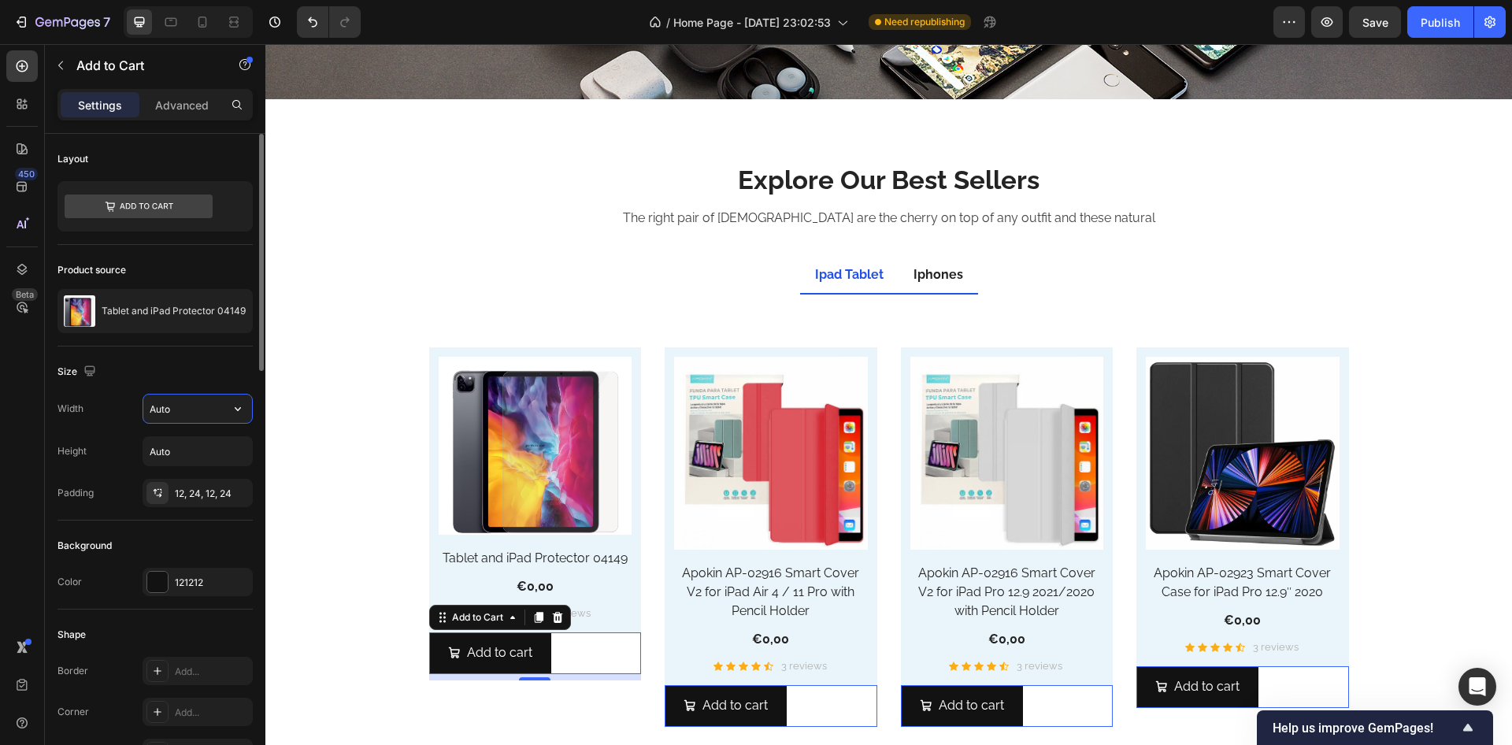
click at [195, 412] on input "Auto" at bounding box center [197, 409] width 109 height 28
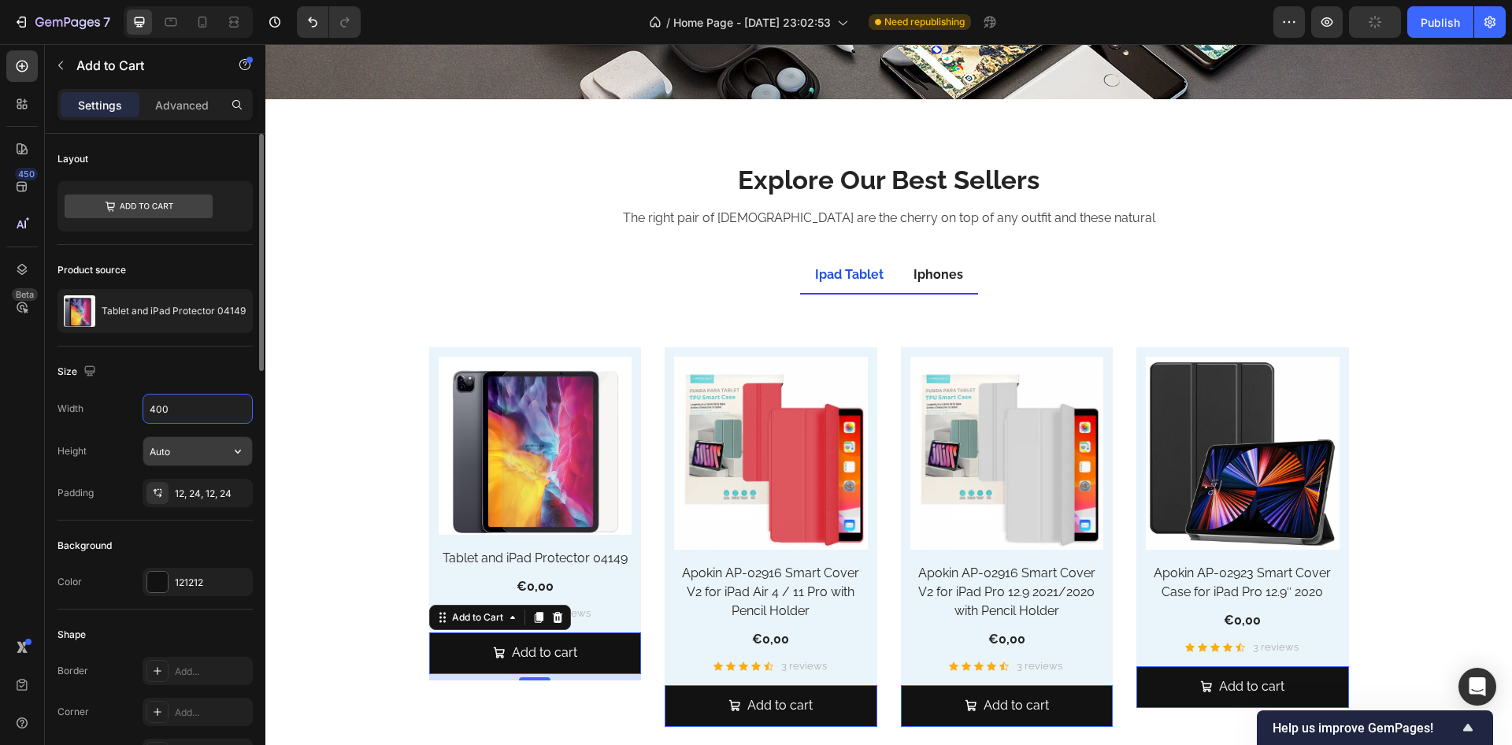
type input "400"
click at [186, 458] on input "Auto" at bounding box center [197, 451] width 109 height 28
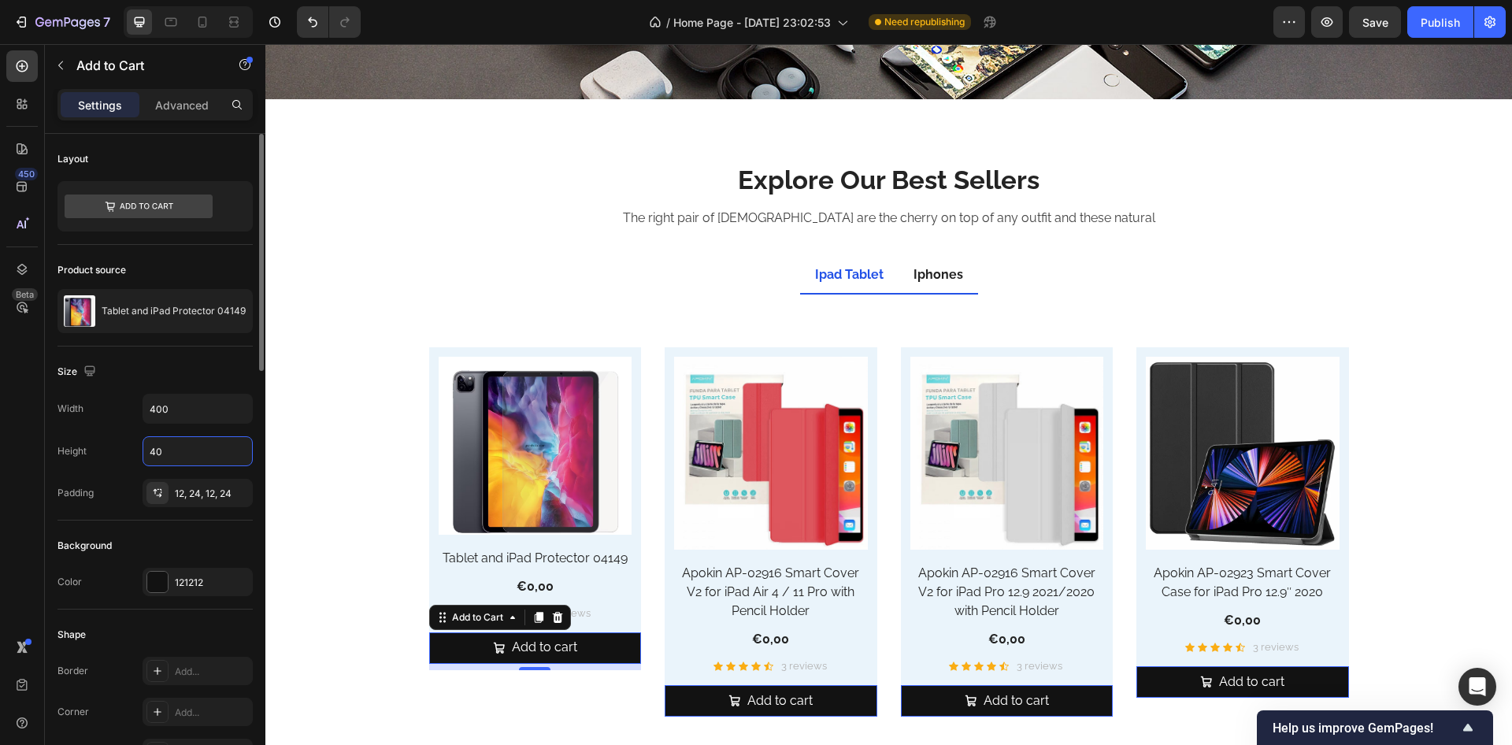
type input "40"
click at [199, 382] on div "Size" at bounding box center [155, 371] width 195 height 25
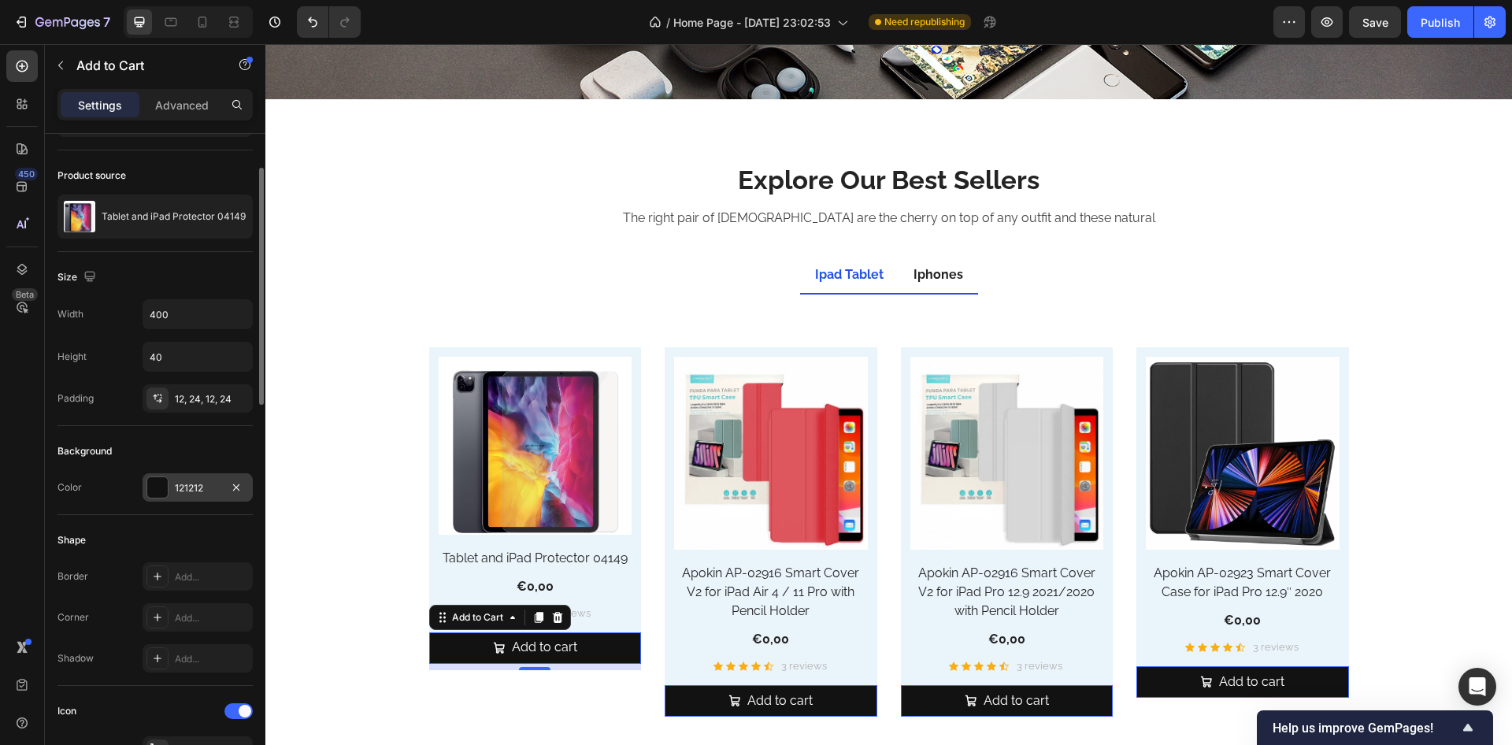
scroll to position [189, 0]
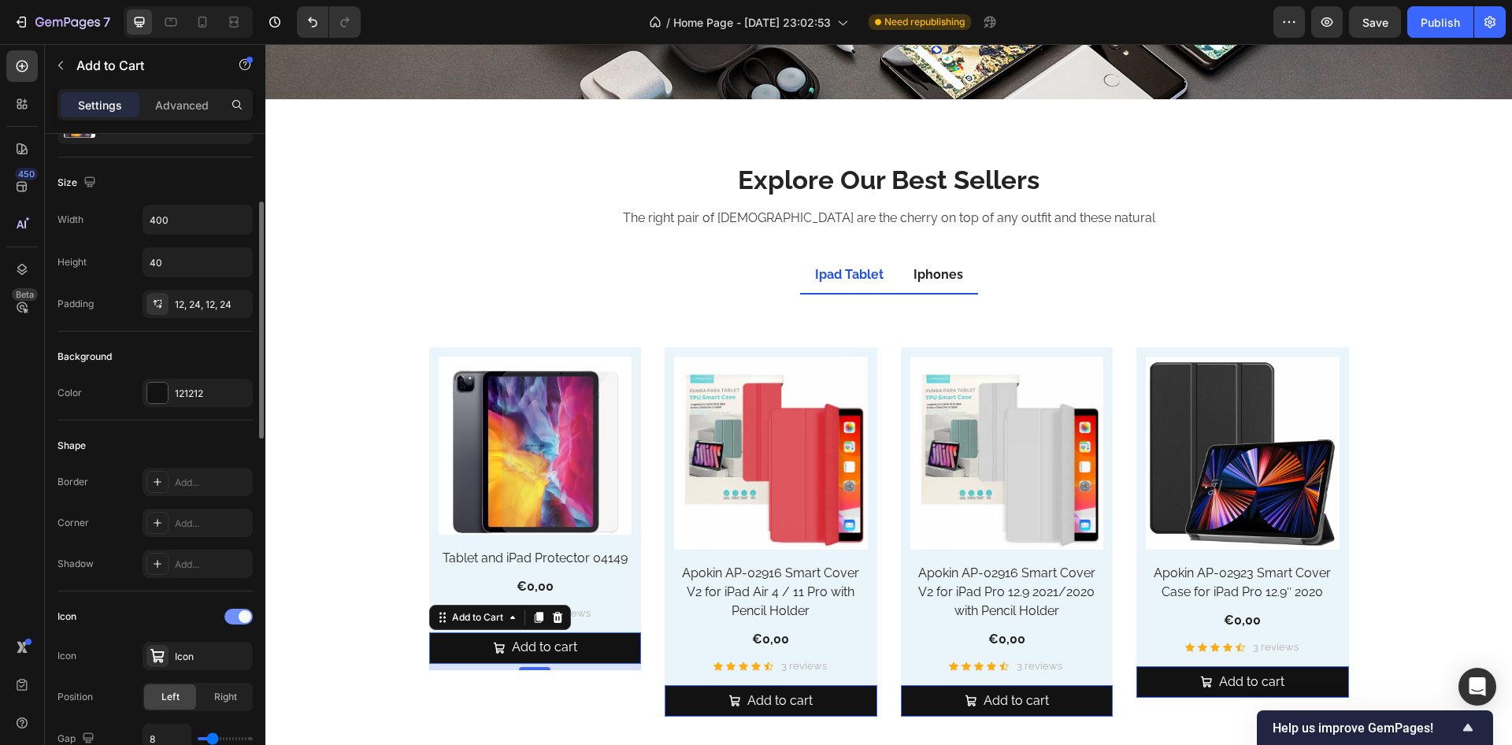
click at [233, 610] on div at bounding box center [239, 617] width 28 height 16
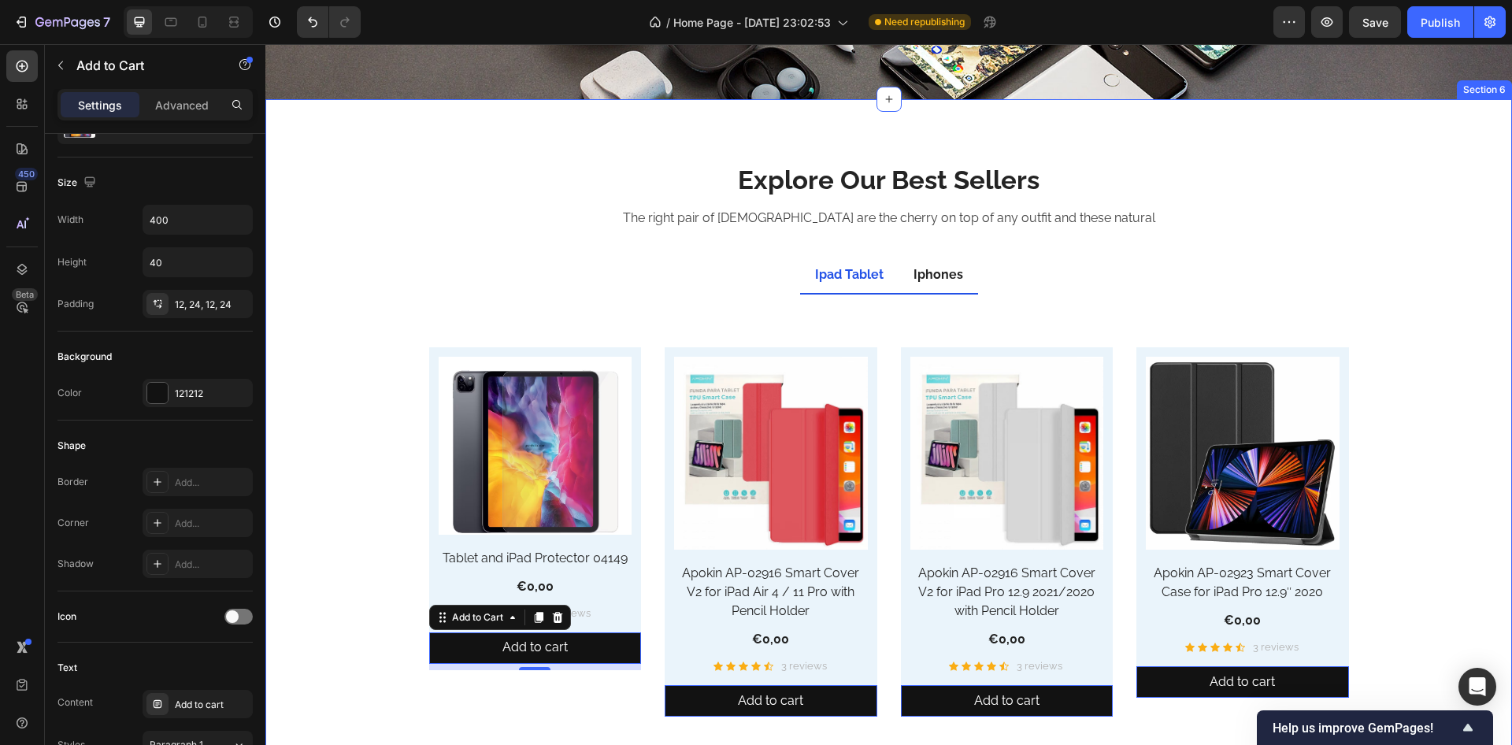
click at [299, 498] on div "Explore Our Best Sellers Heading The right pair of sunnies are the cherry on to…" at bounding box center [888, 460] width 1223 height 597
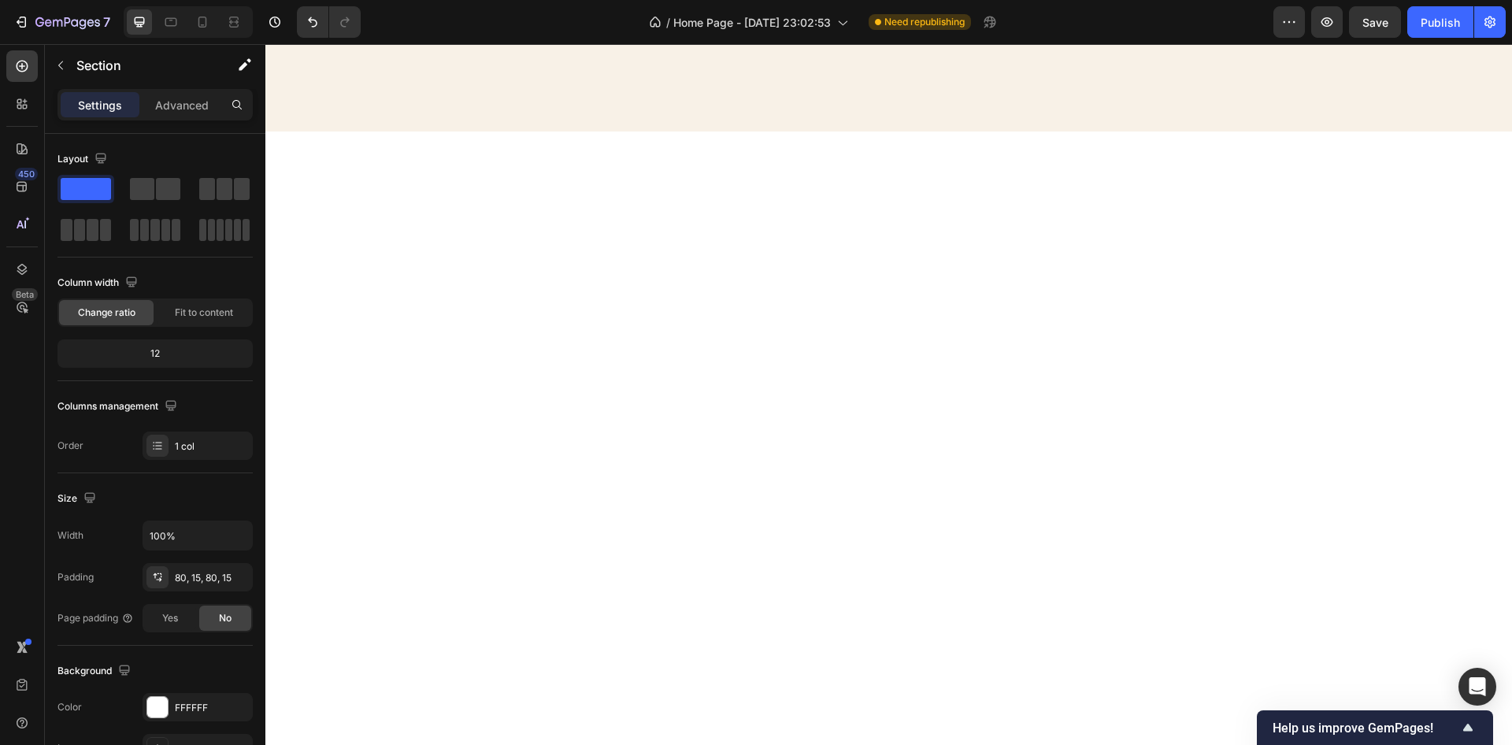
scroll to position [4065, 0]
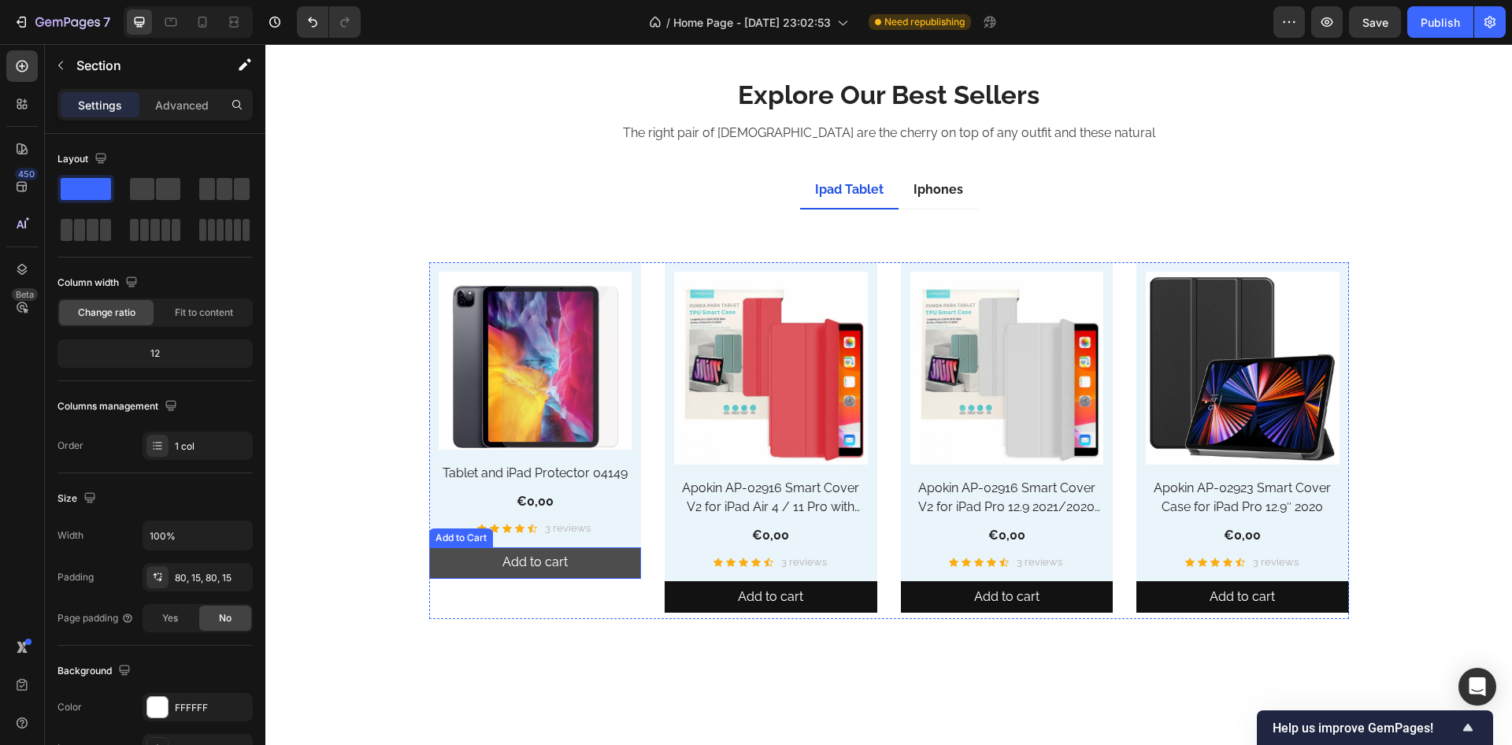
click at [435, 553] on button "Add to cart" at bounding box center [535, 563] width 213 height 32
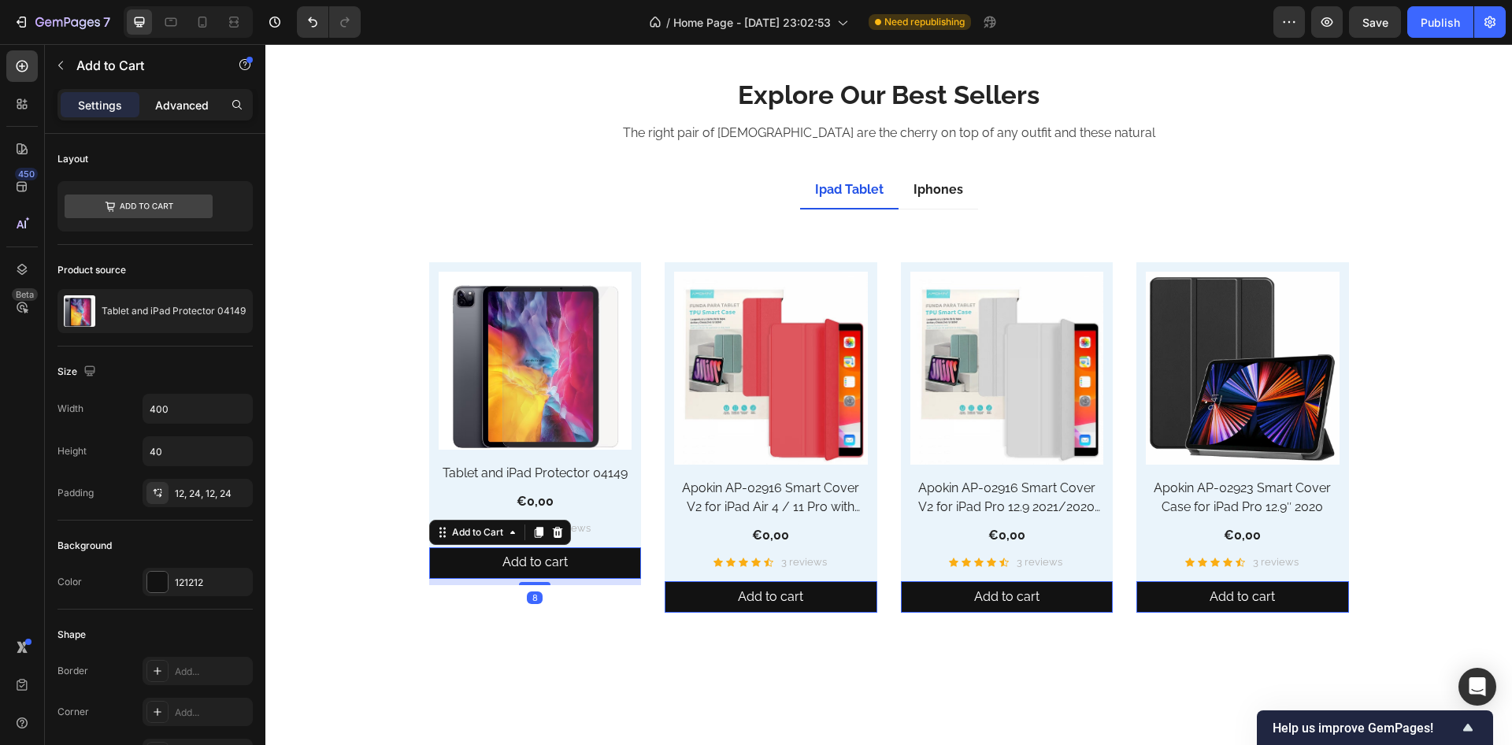
click at [180, 101] on p "Advanced" at bounding box center [182, 105] width 54 height 17
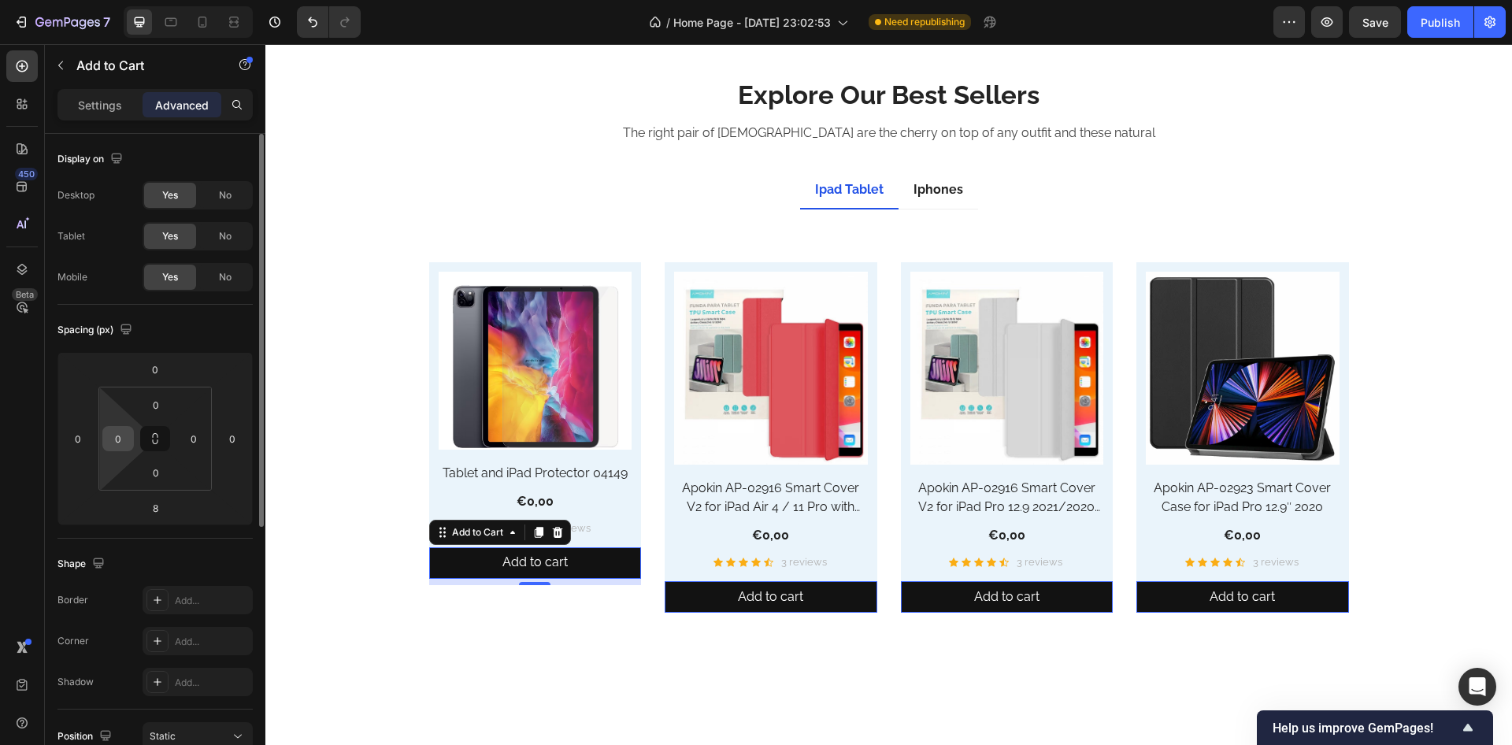
click at [124, 443] on input "0" at bounding box center [118, 439] width 24 height 24
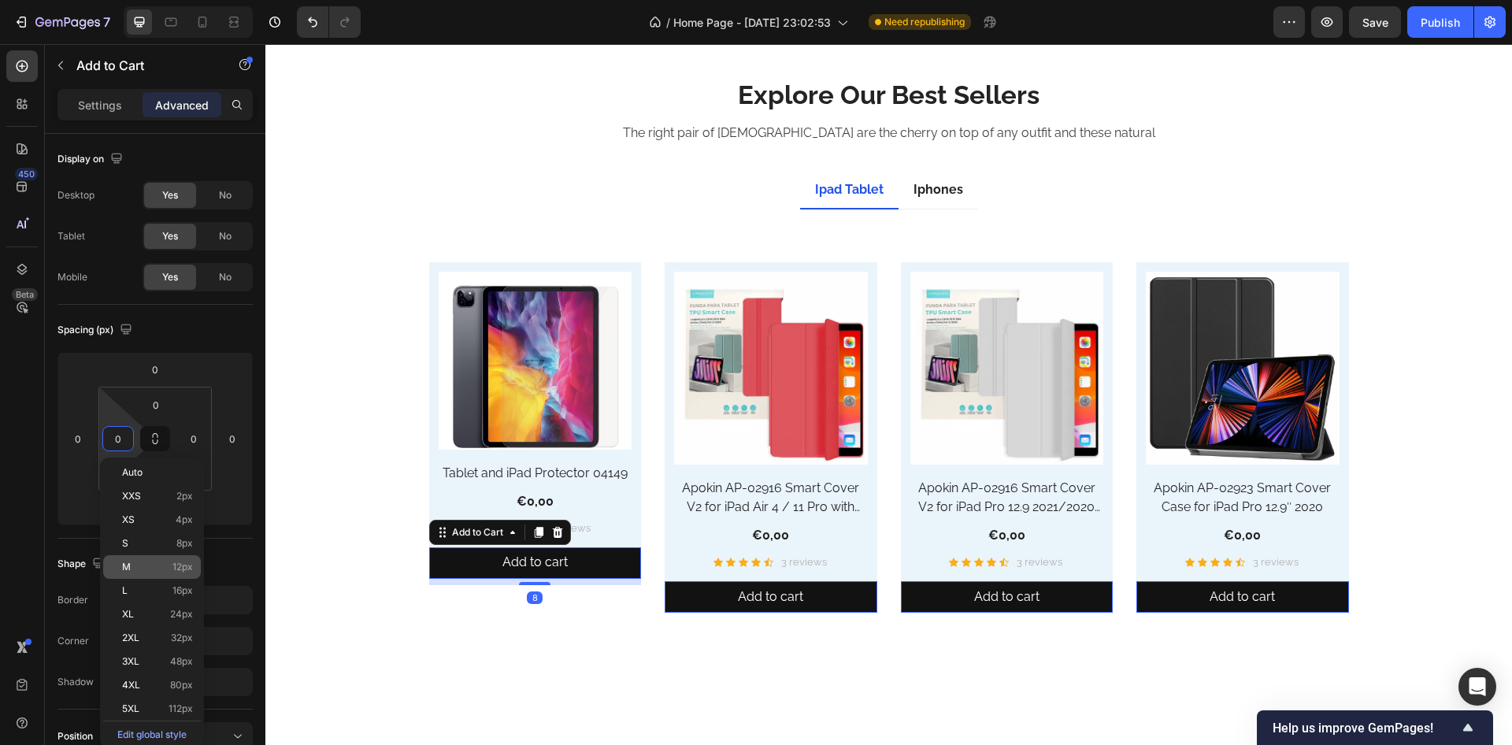
click at [160, 566] on p "M 12px" at bounding box center [157, 567] width 71 height 11
type input "12"
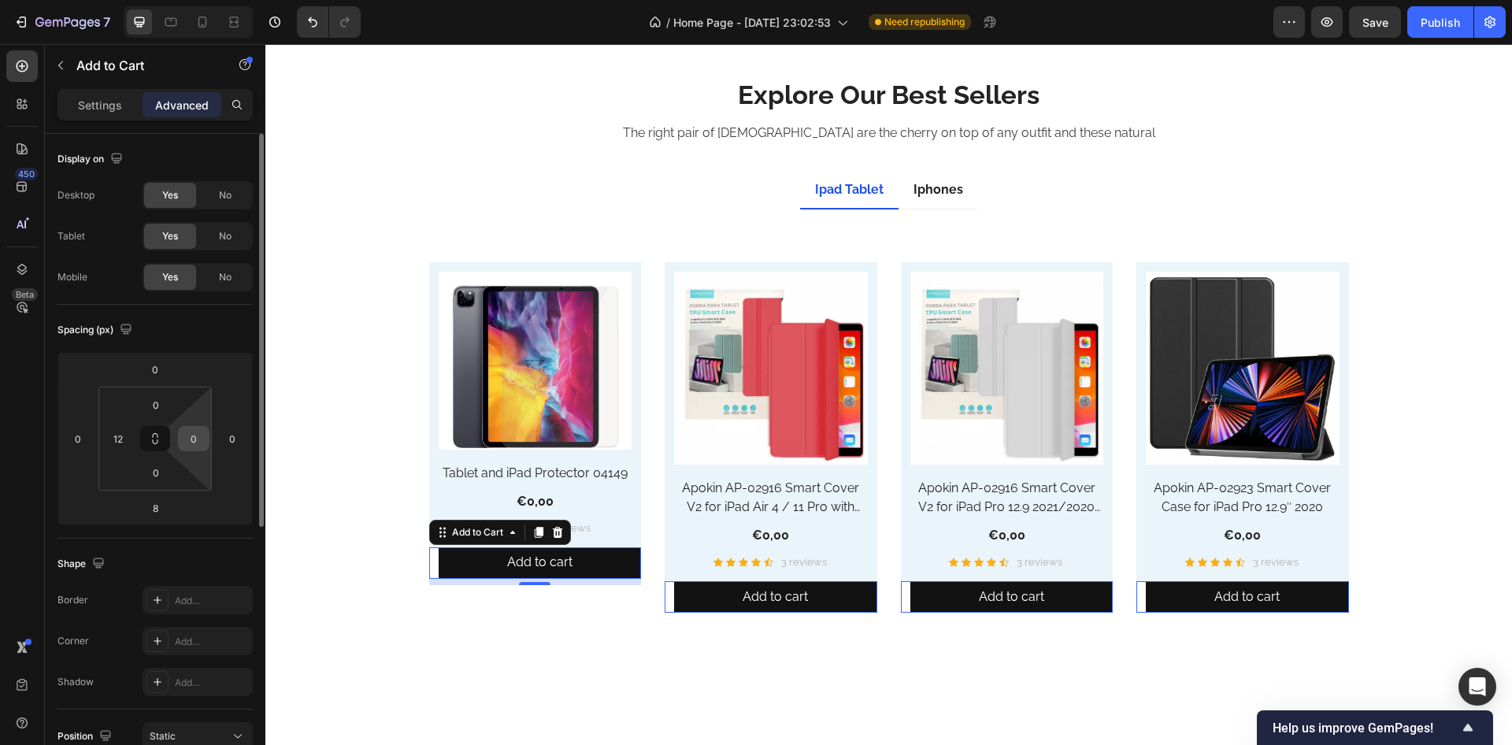
click at [193, 446] on input "0" at bounding box center [194, 439] width 24 height 24
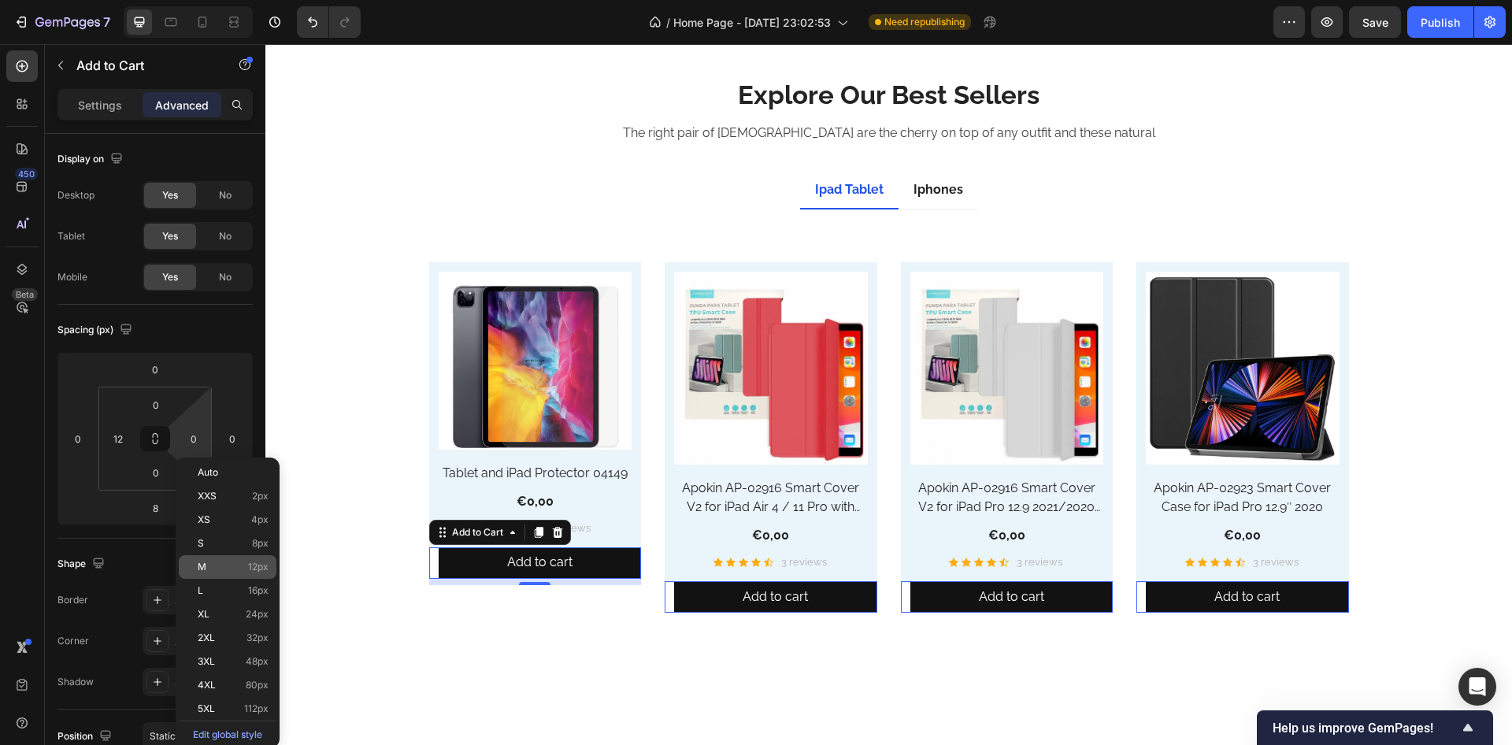
click at [241, 569] on p "M 12px" at bounding box center [233, 567] width 71 height 11
type input "12"
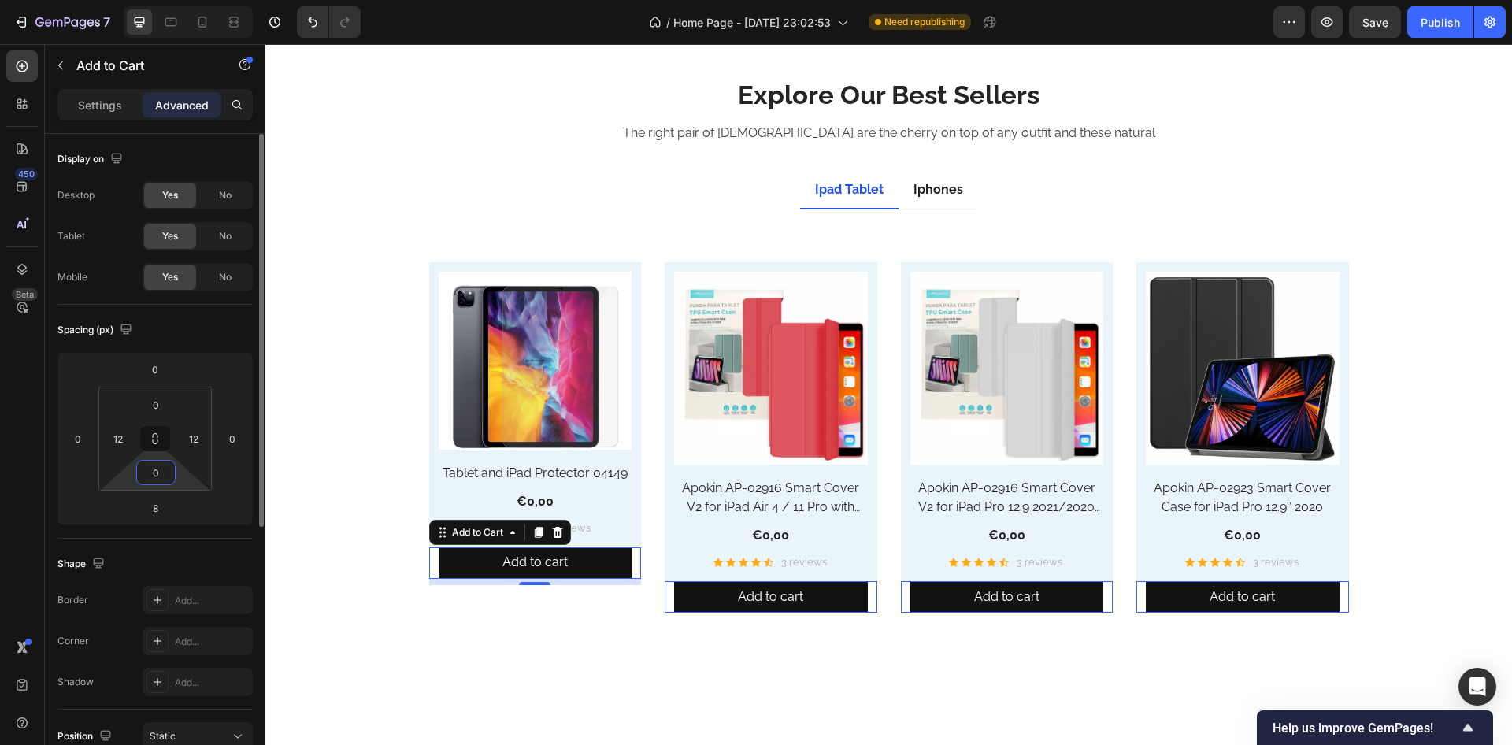
click at [160, 475] on input "0" at bounding box center [156, 473] width 32 height 24
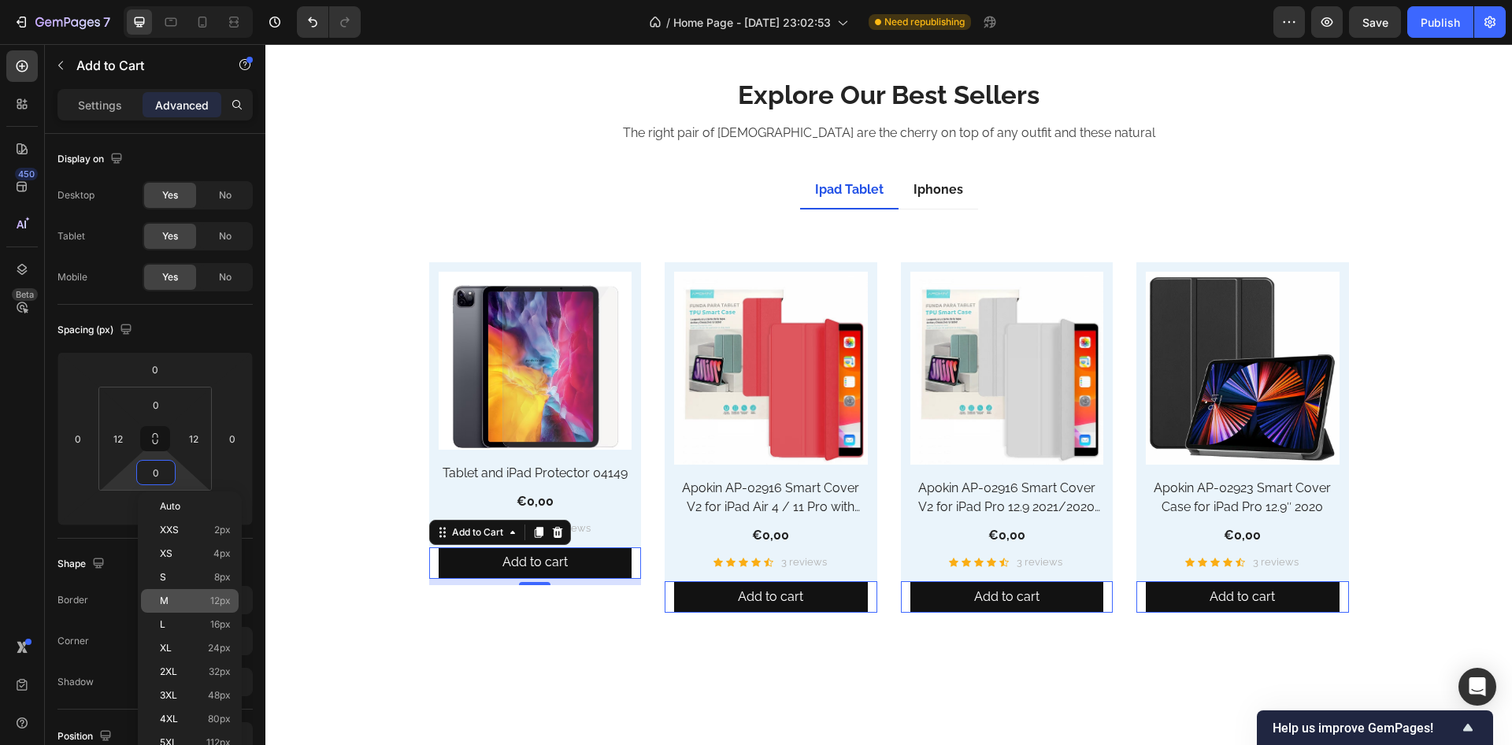
click at [208, 599] on p "M 12px" at bounding box center [195, 601] width 71 height 11
type input "12"
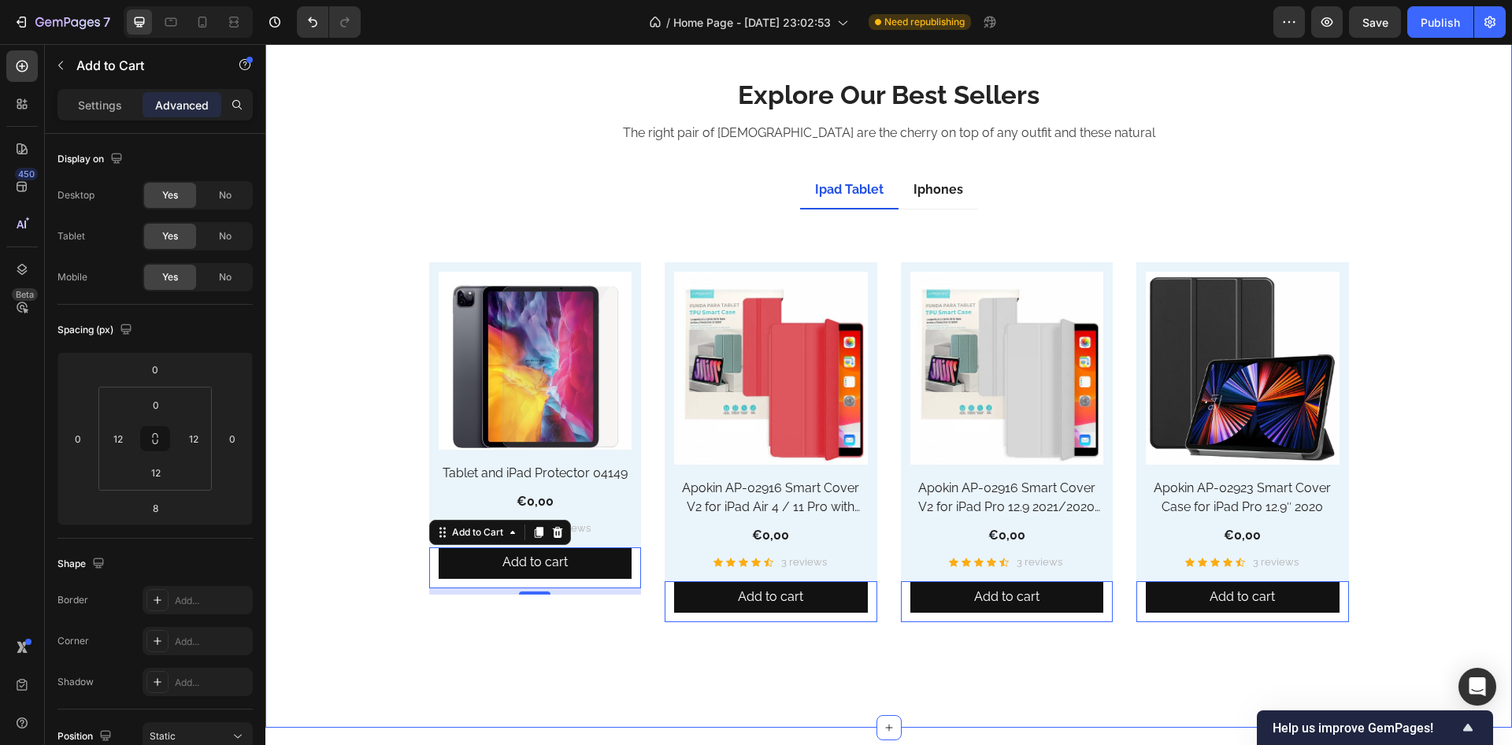
click at [354, 583] on div "Explore Our Best Sellers Heading The right pair of sunnies are the cherry on to…" at bounding box center [888, 371] width 1223 height 588
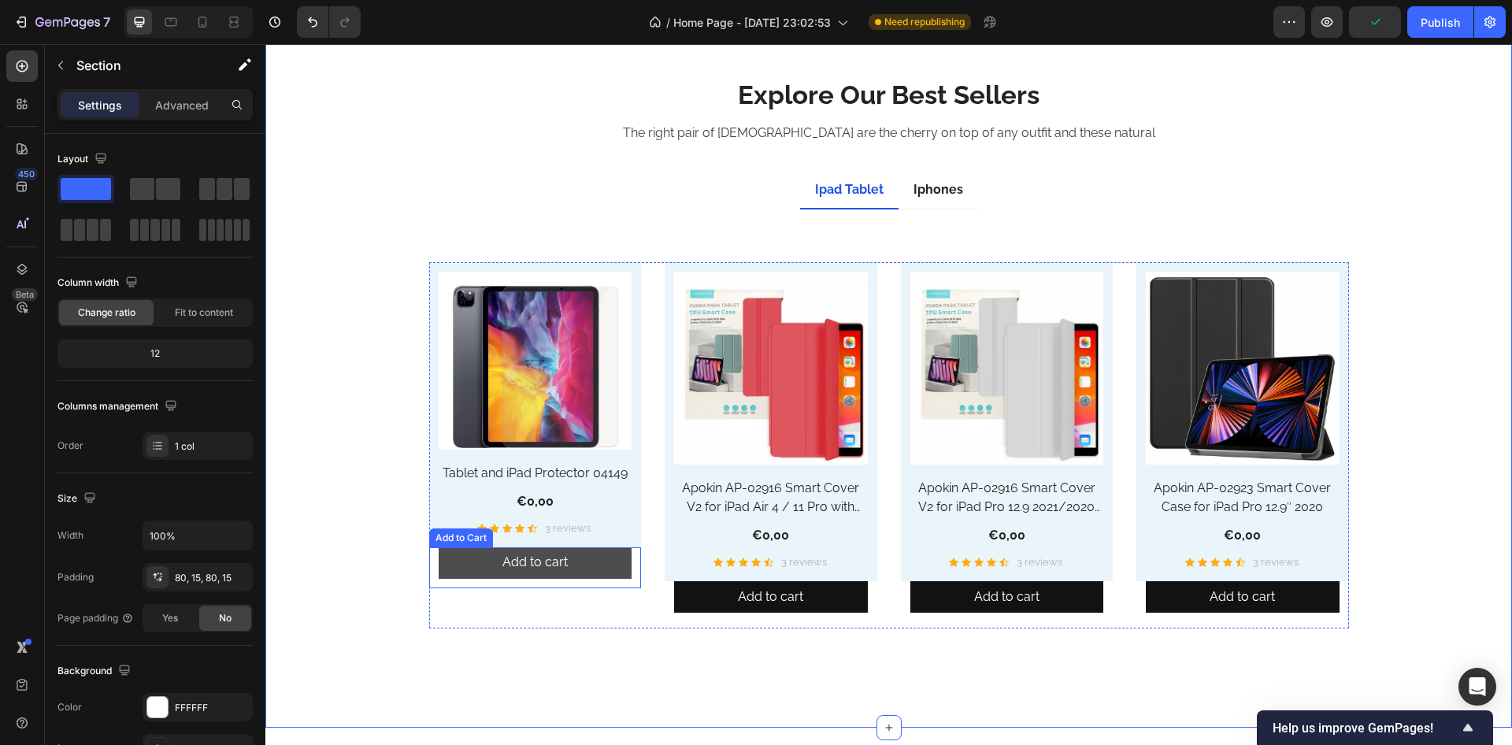
click at [440, 569] on button "Add to cart" at bounding box center [536, 563] width 194 height 32
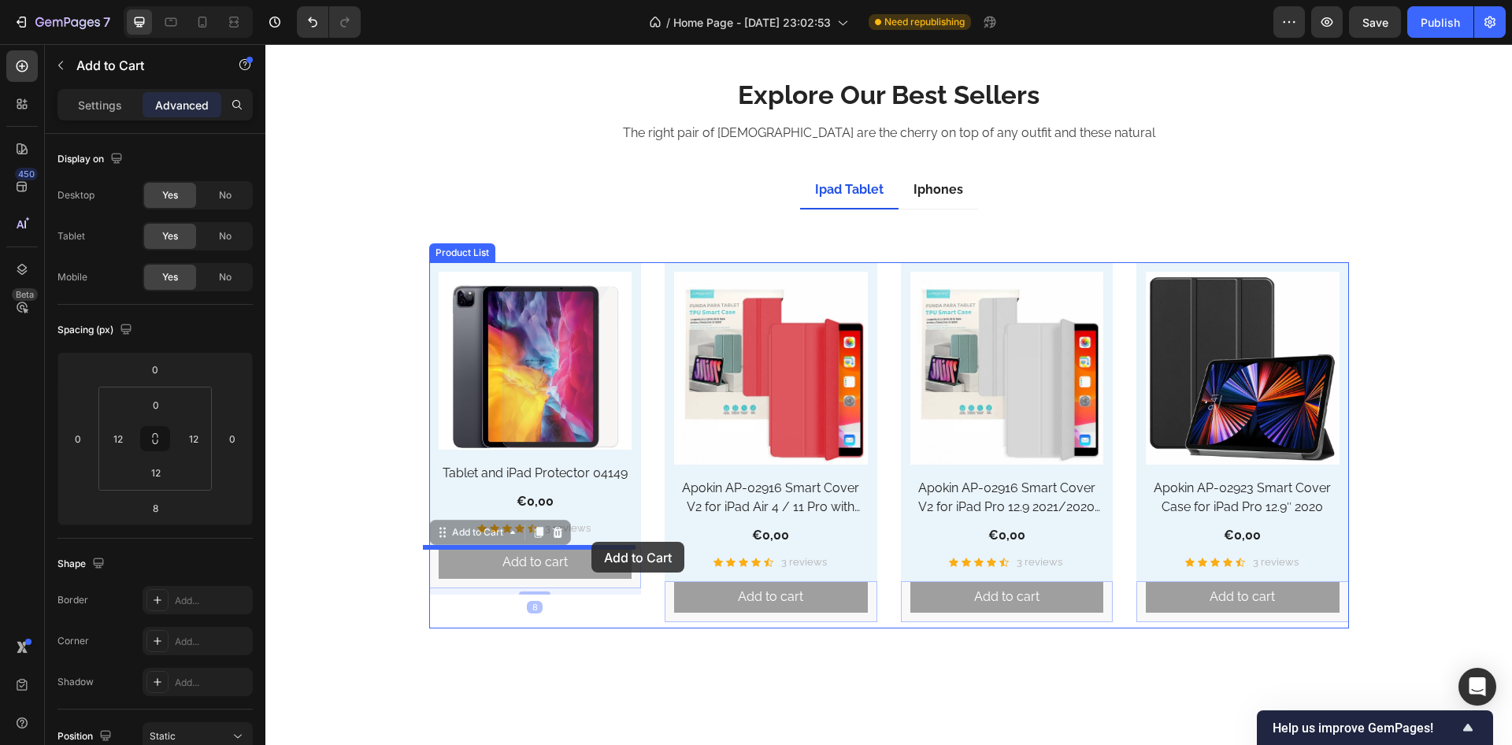
drag, startPoint x: 436, startPoint y: 536, endPoint x: 592, endPoint y: 542, distance: 156.1
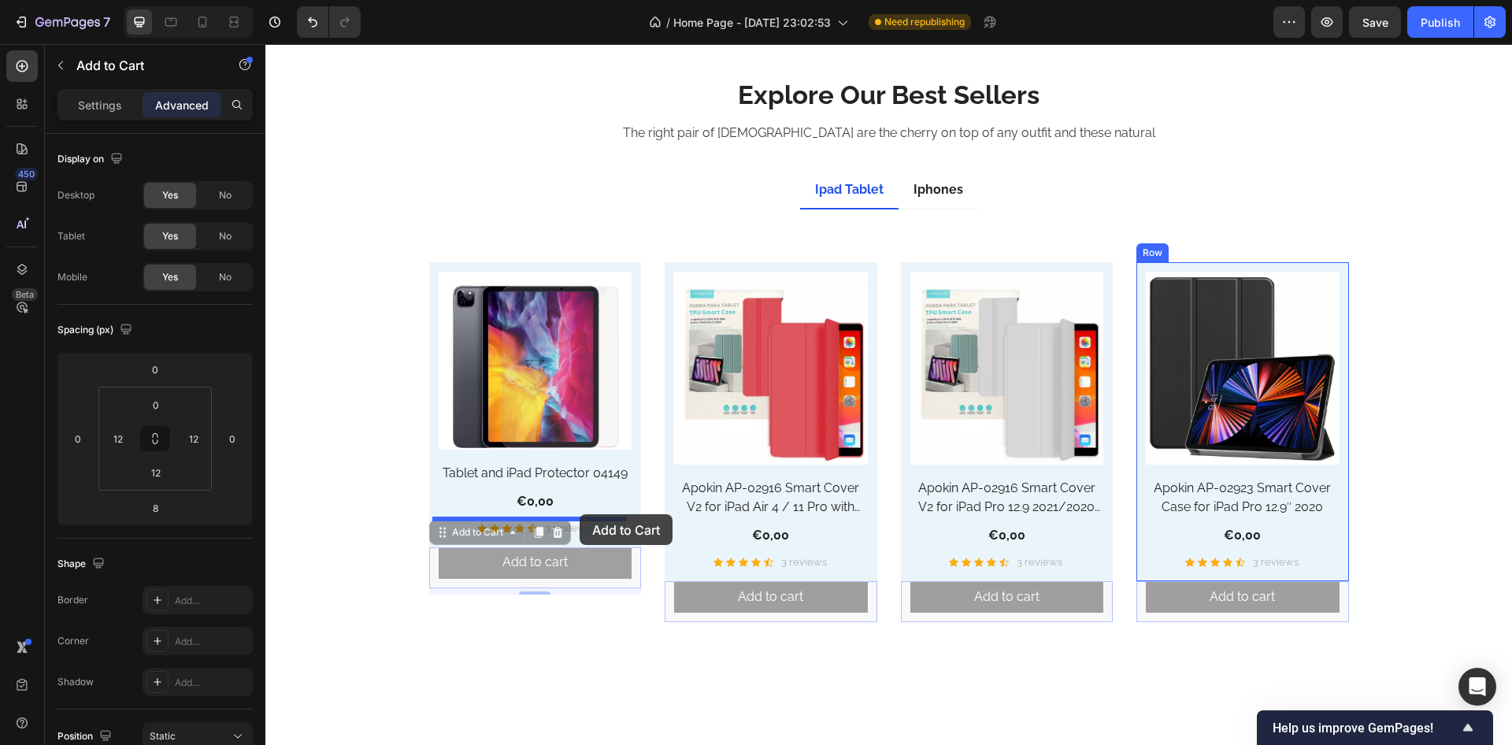
drag, startPoint x: 443, startPoint y: 533, endPoint x: 580, endPoint y: 514, distance: 138.4
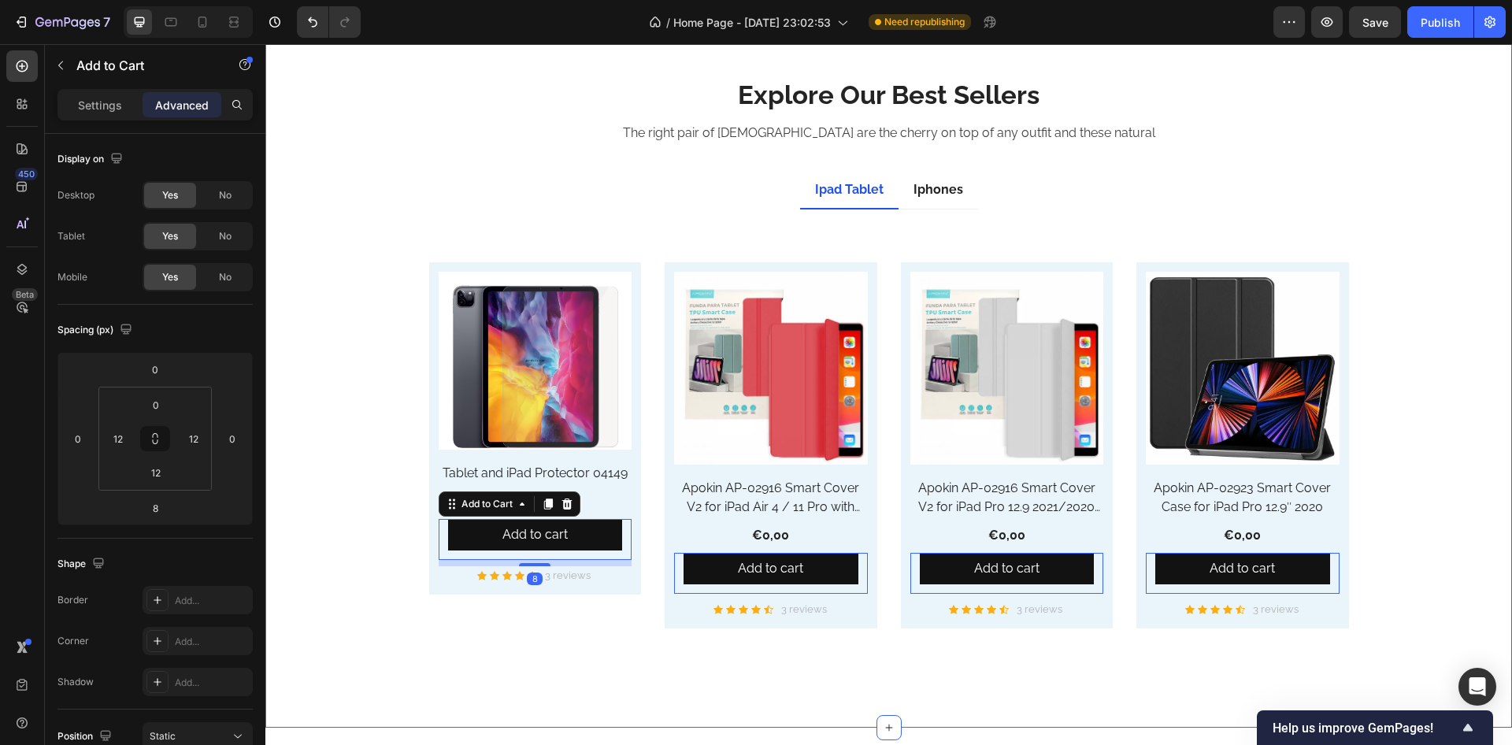
click at [353, 438] on div "Explore Our Best Sellers Heading The right pair of sunnies are the cherry on to…" at bounding box center [888, 371] width 1223 height 588
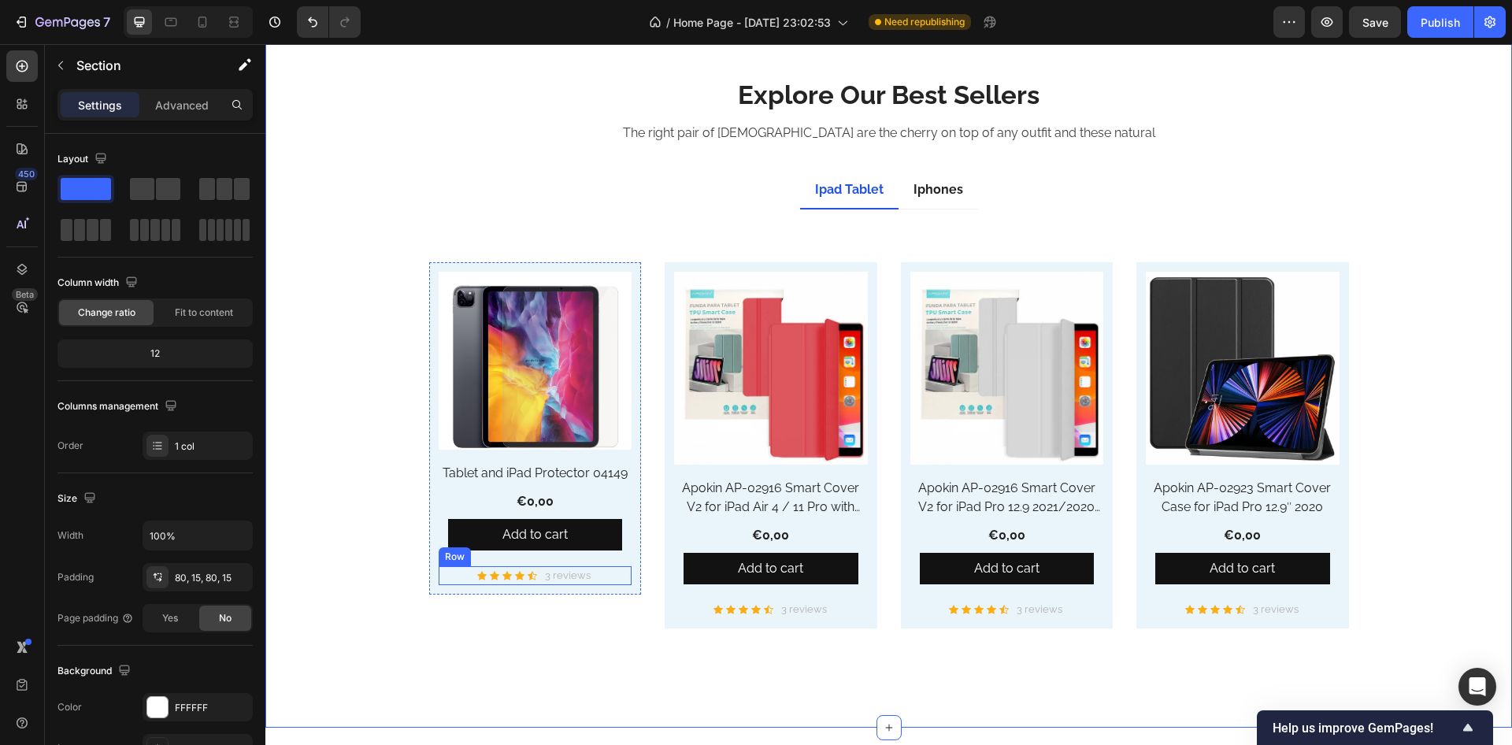
click at [451, 573] on div "Icon Icon Icon Icon Icon Icon List Hoz 3 reviews Text block Row" at bounding box center [536, 575] width 194 height 19
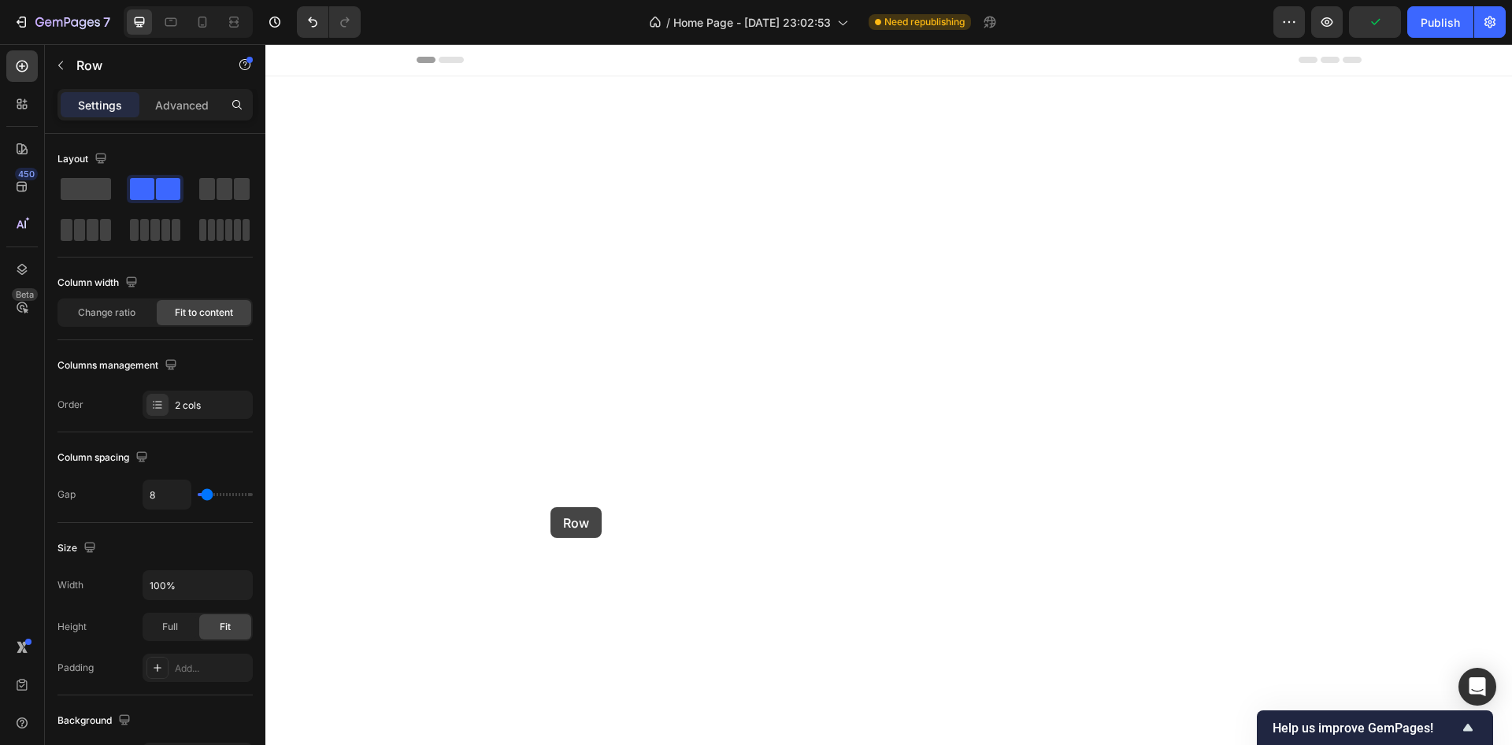
scroll to position [4065, 0]
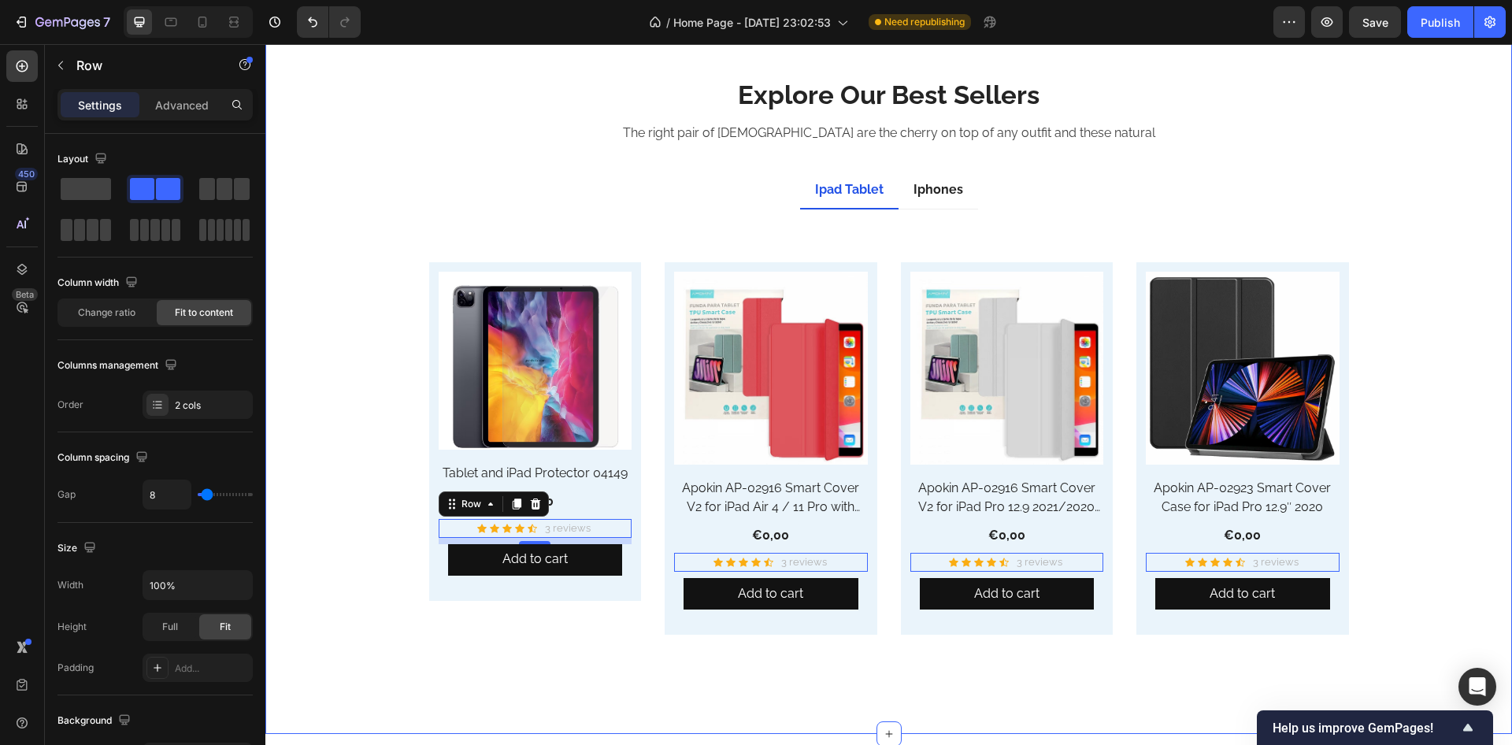
click at [388, 521] on div "Explore Our Best Sellers Heading The right pair of sunnies are the cherry on to…" at bounding box center [888, 374] width 1223 height 594
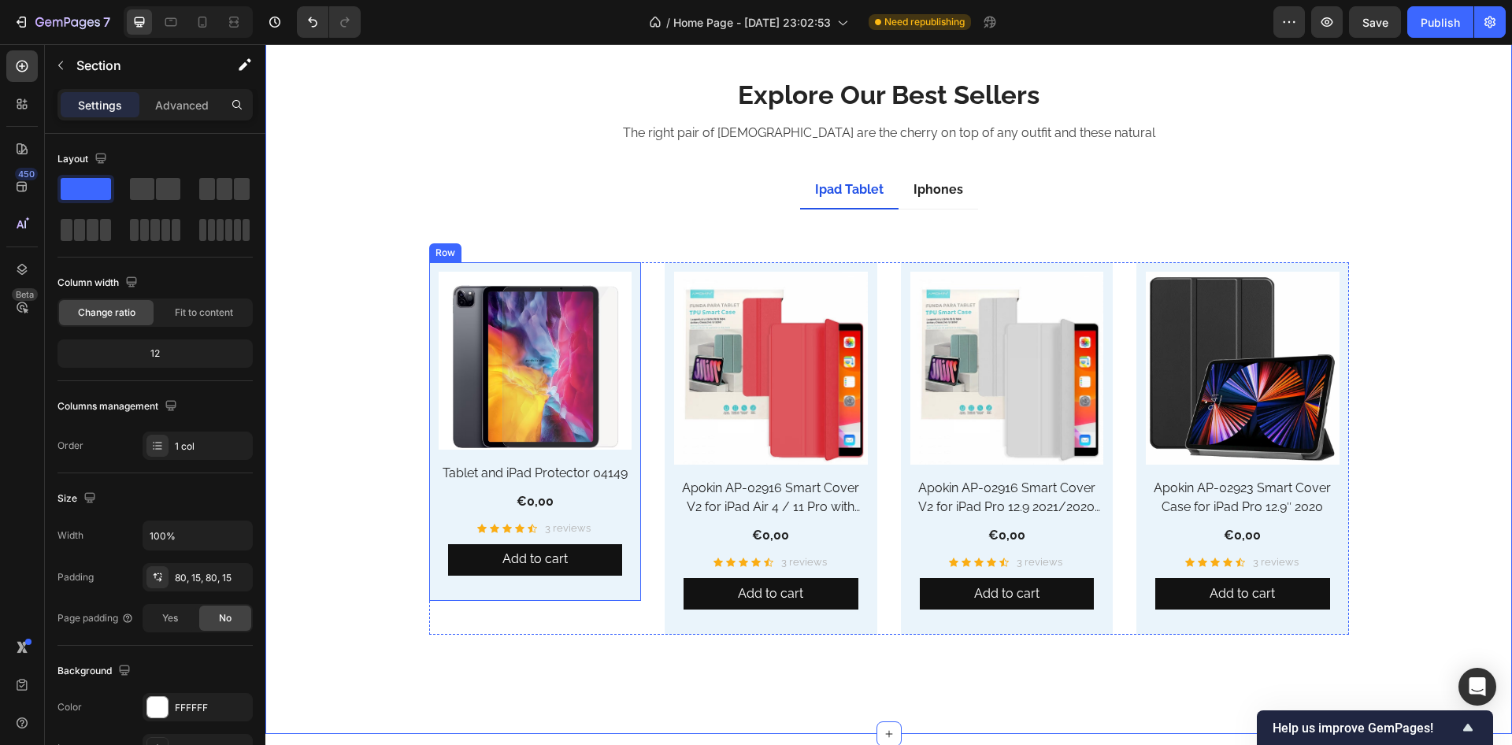
click at [451, 588] on div "Add to cart Add to Cart" at bounding box center [536, 567] width 194 height 47
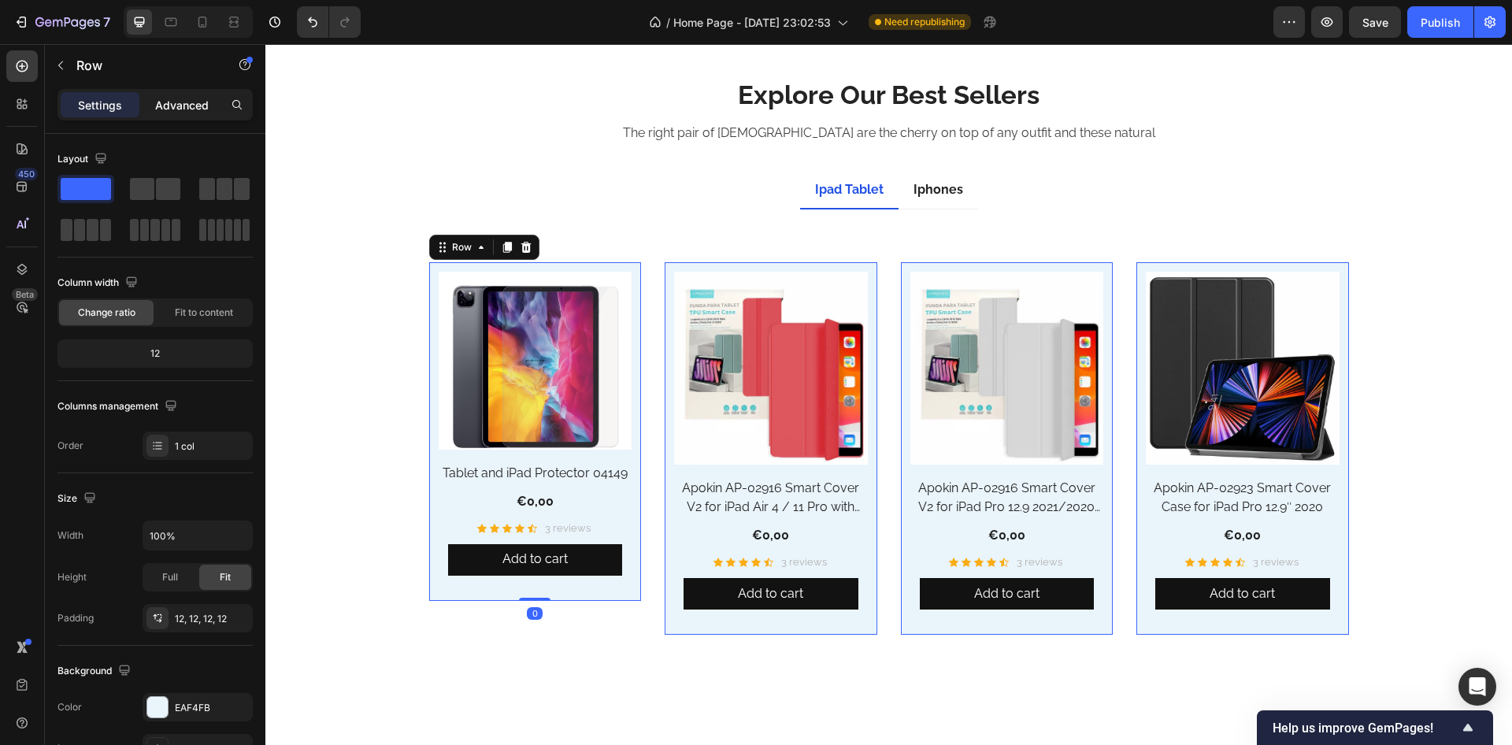
click at [190, 111] on p "Advanced" at bounding box center [182, 105] width 54 height 17
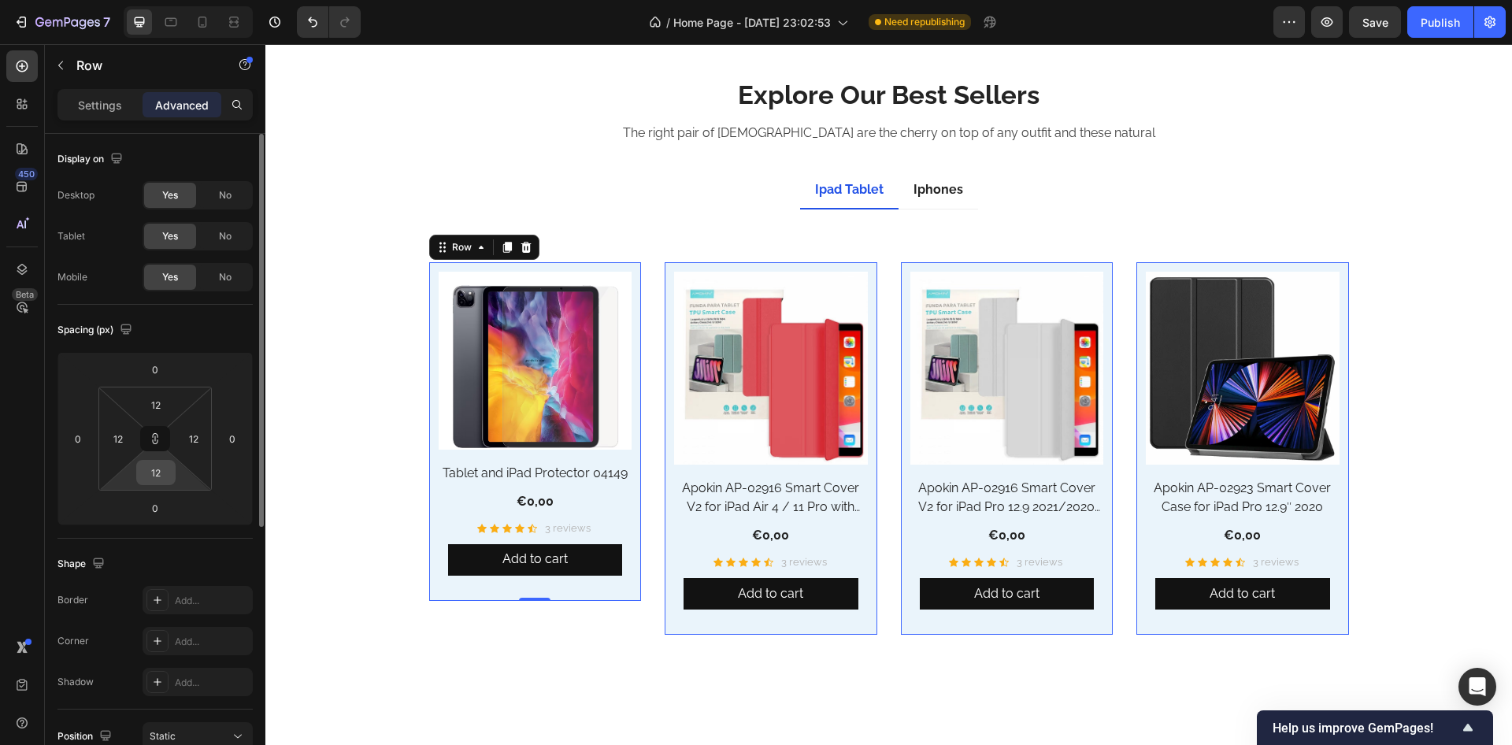
click at [158, 479] on input "12" at bounding box center [156, 473] width 32 height 24
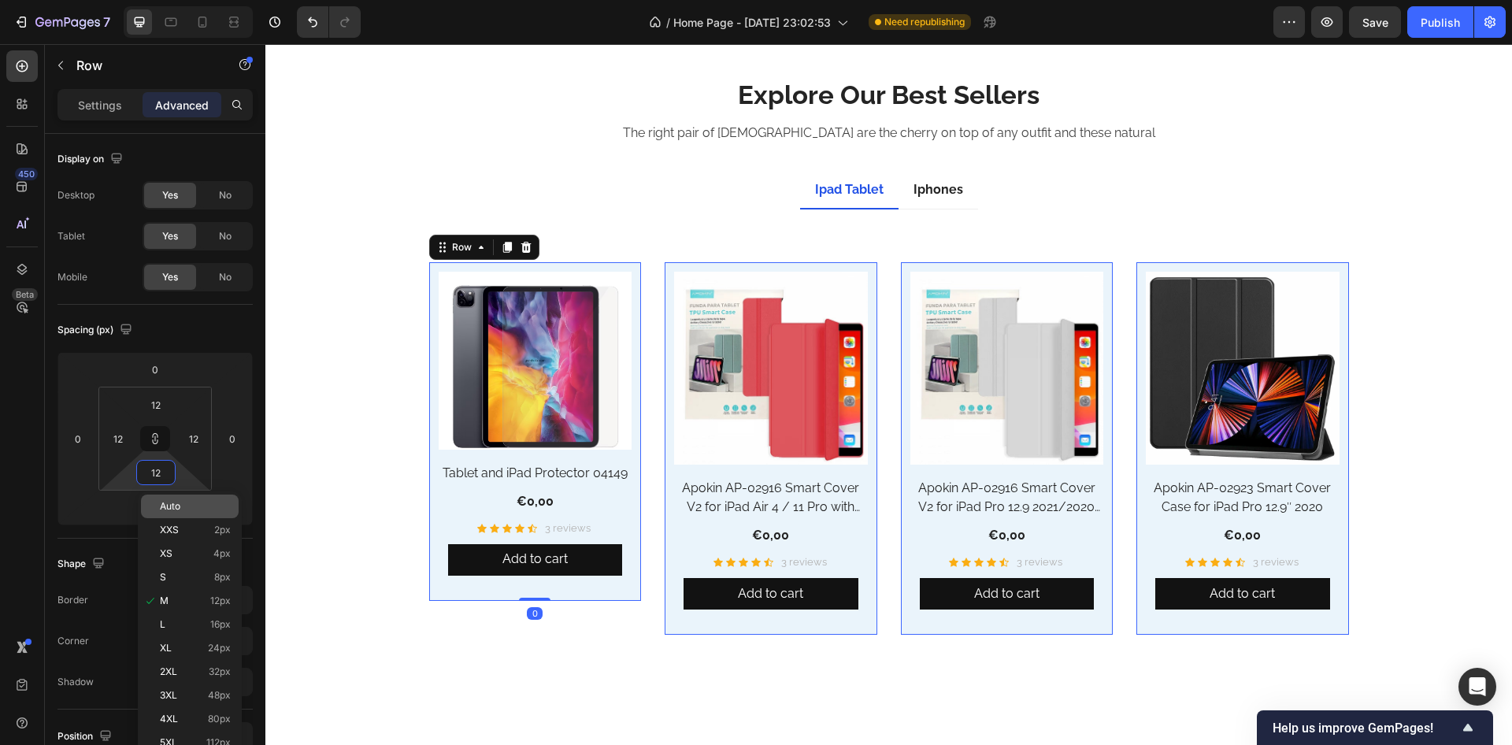
click at [167, 505] on span "Auto" at bounding box center [170, 506] width 20 height 11
type input "Auto"
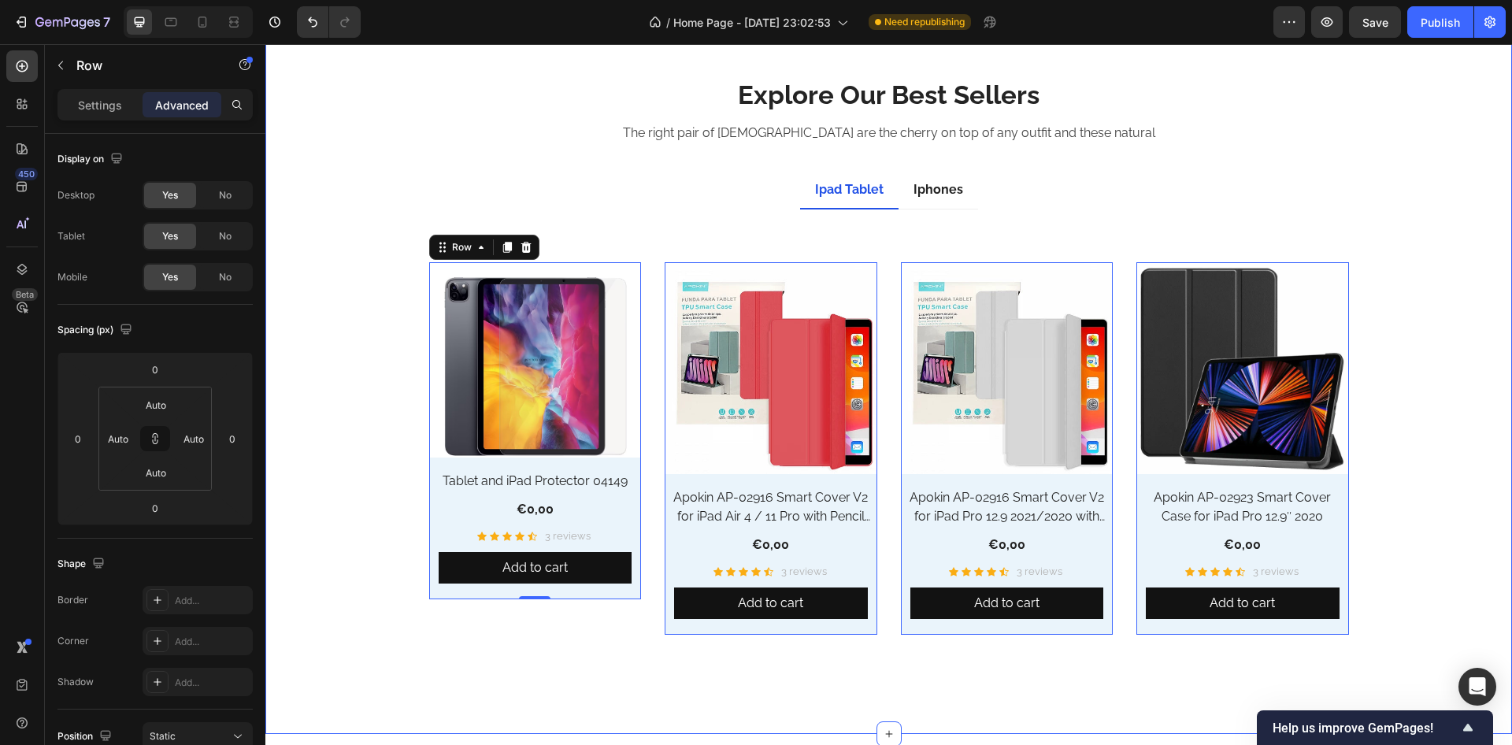
click at [336, 369] on div "Explore Our Best Sellers Heading The right pair of sunnies are the cherry on to…" at bounding box center [888, 374] width 1223 height 594
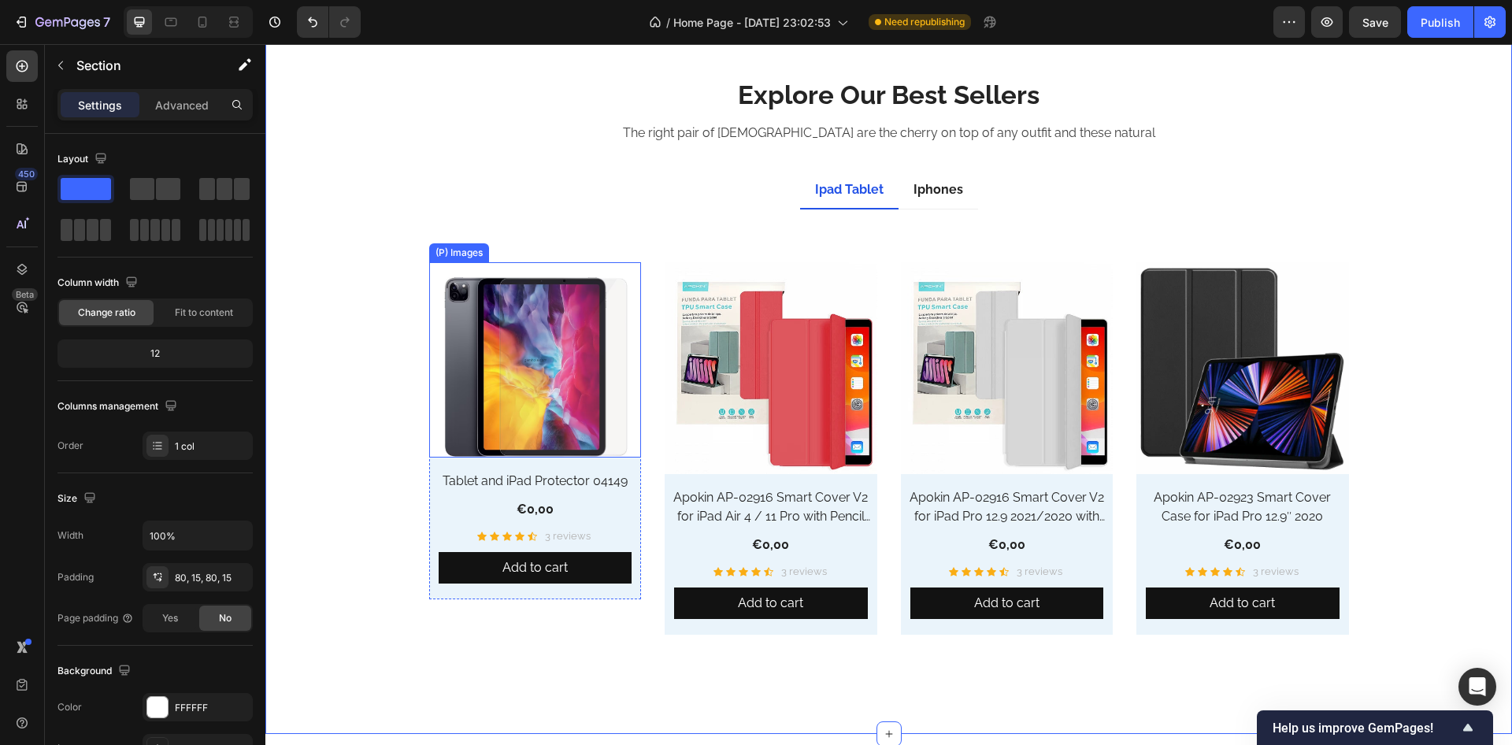
click at [524, 338] on img at bounding box center [535, 360] width 213 height 196
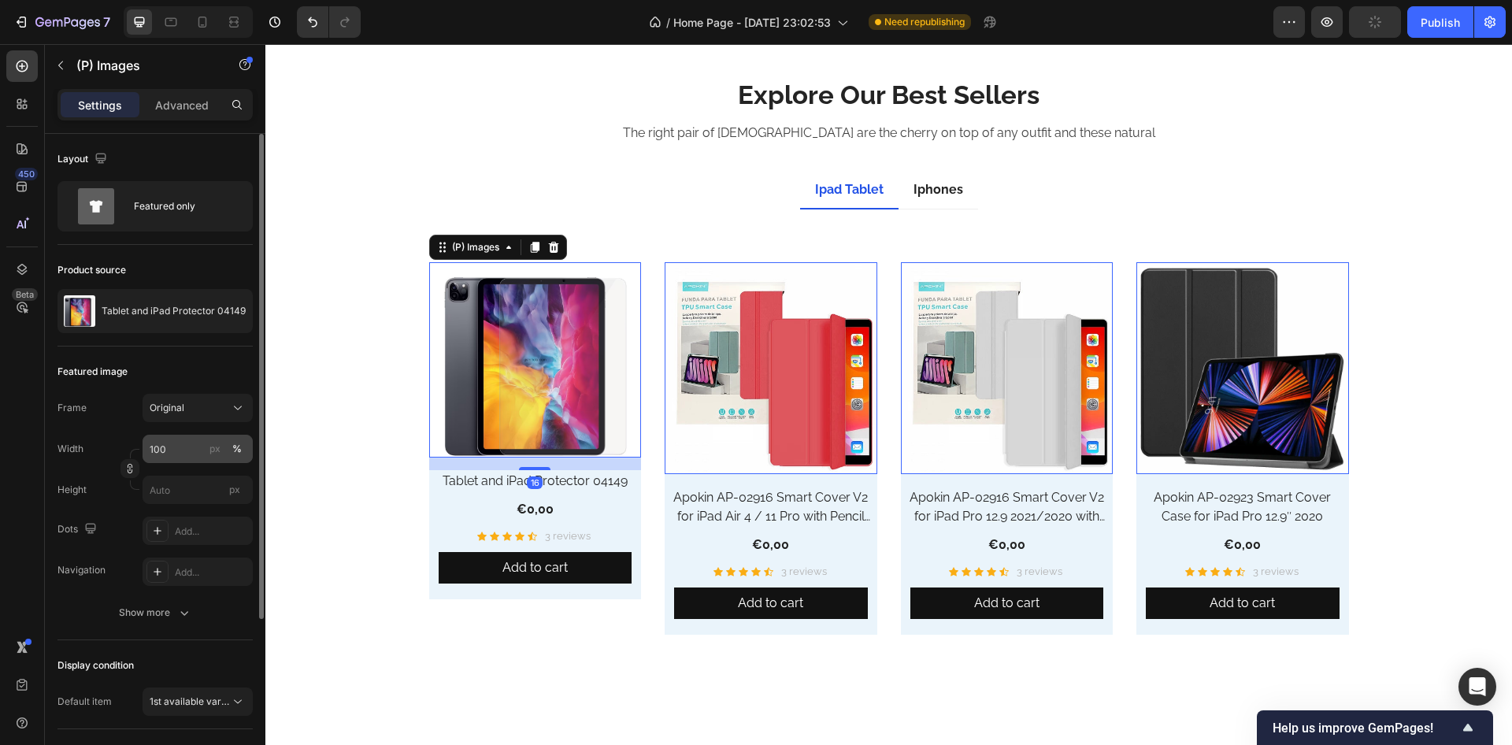
scroll to position [189, 0]
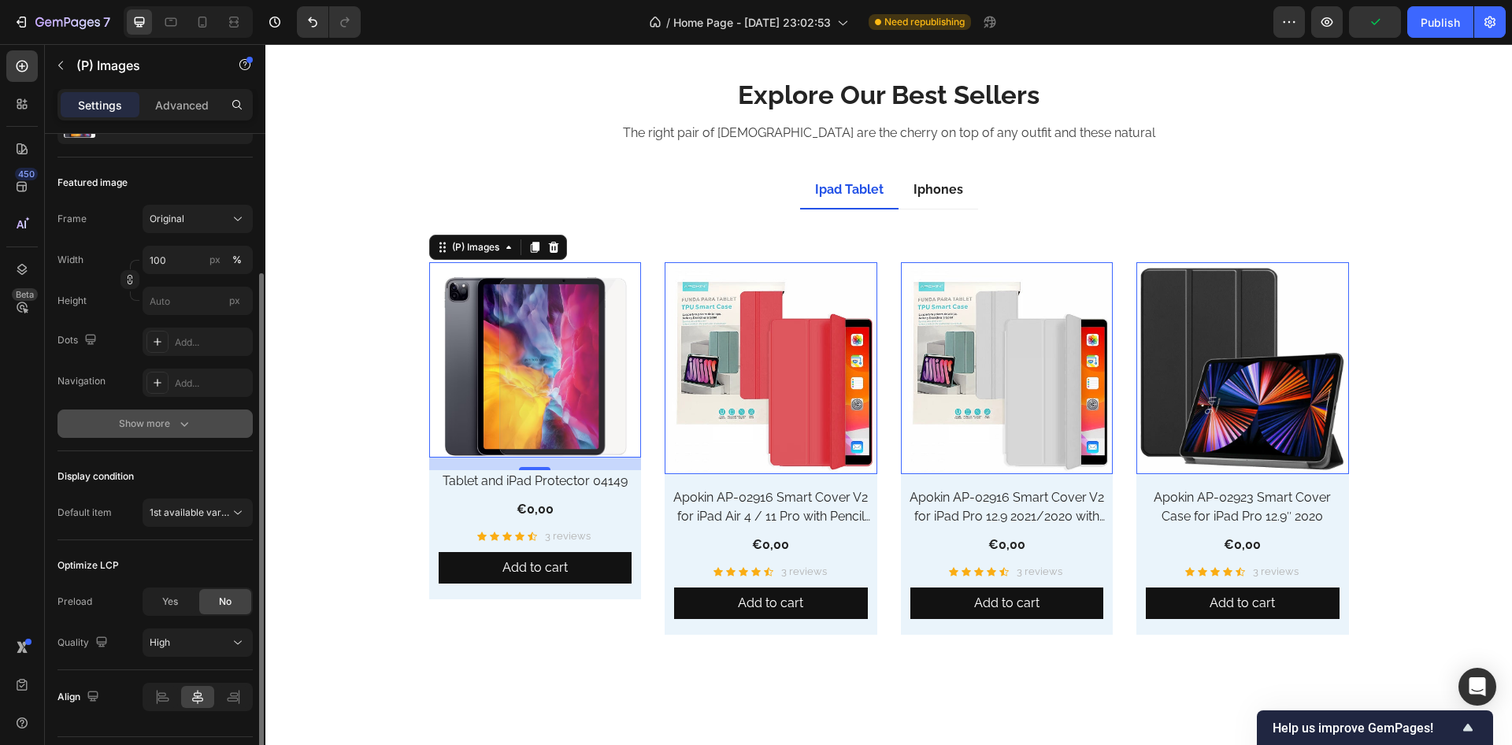
click at [186, 428] on icon "button" at bounding box center [184, 424] width 16 height 16
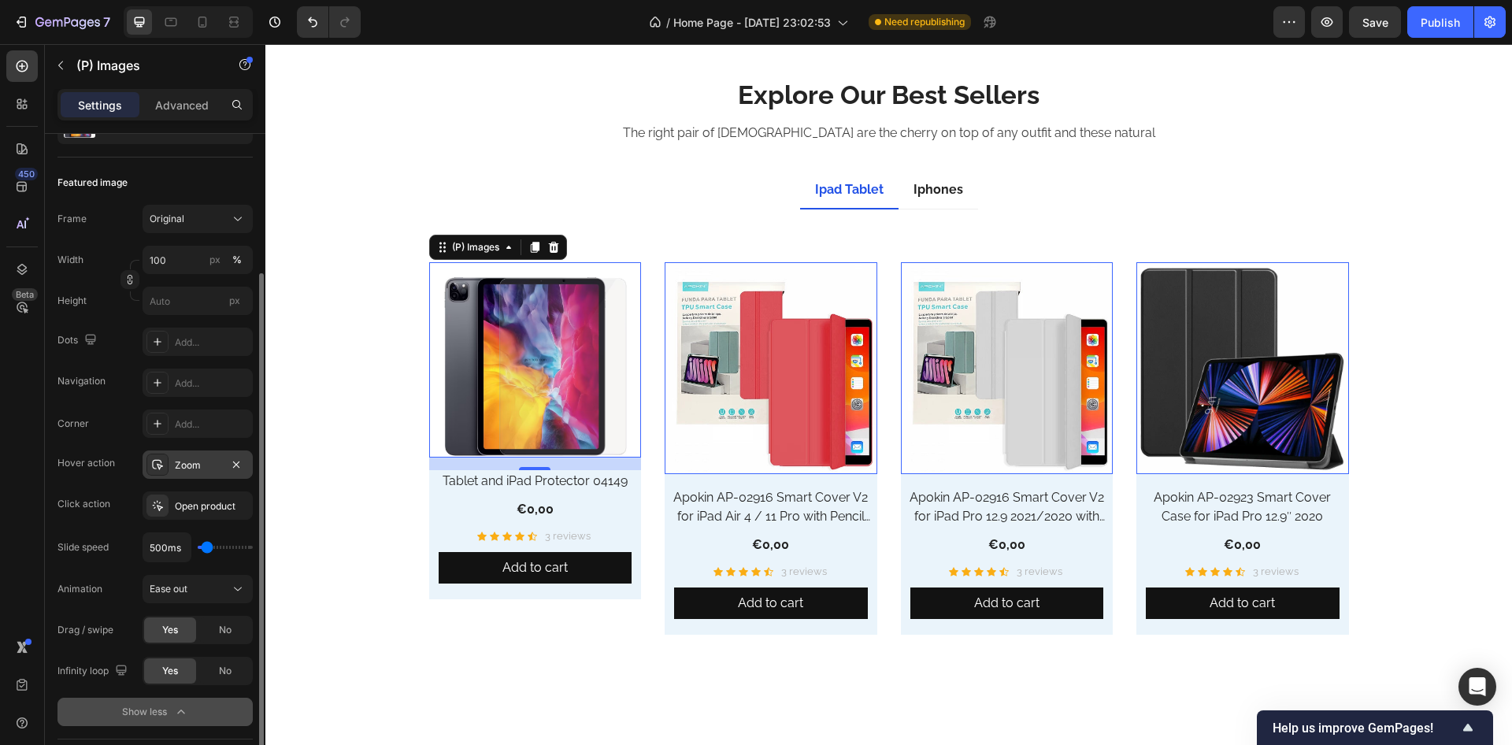
click at [158, 458] on div at bounding box center [158, 465] width 22 height 22
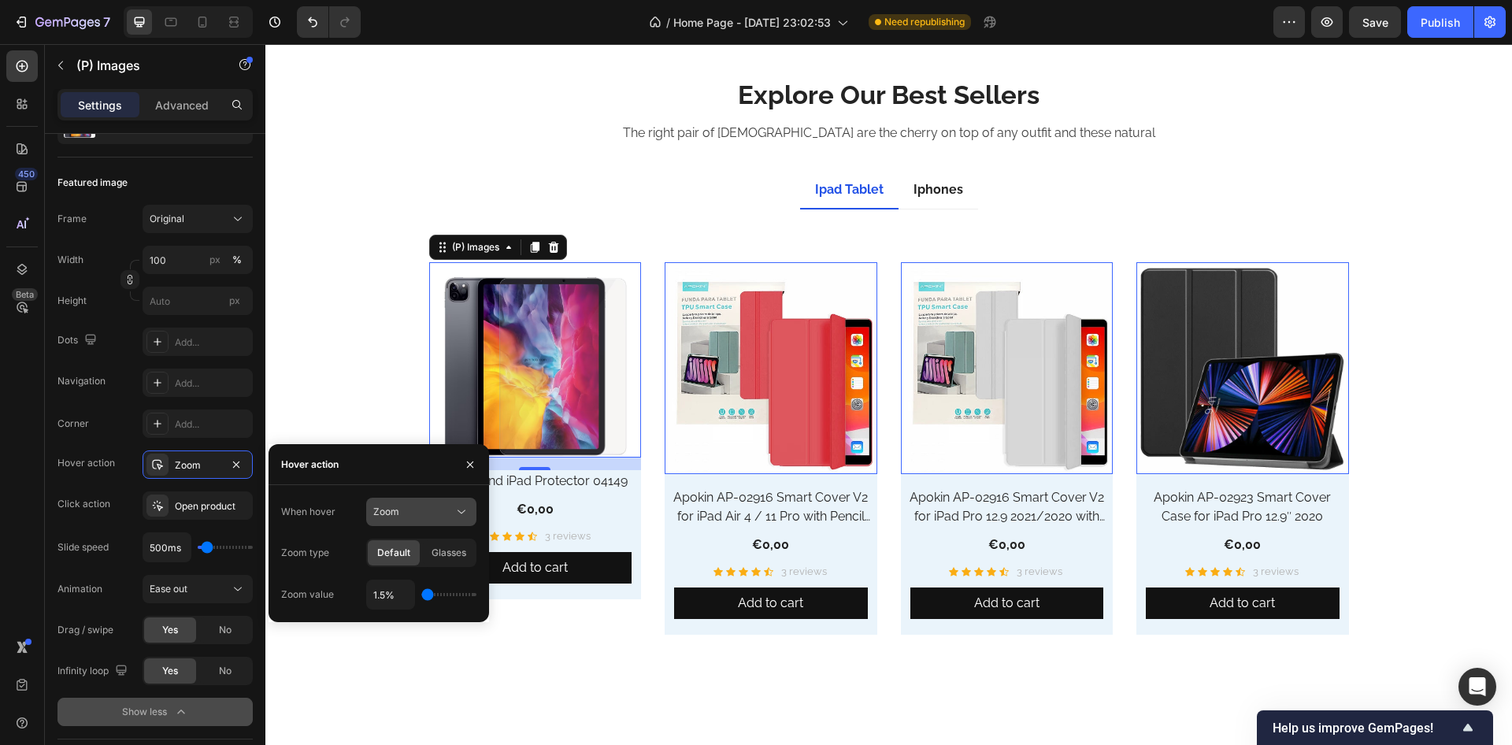
click at [414, 506] on div "Zoom" at bounding box center [413, 512] width 80 height 14
click at [392, 570] on div "Show other image" at bounding box center [405, 581] width 129 height 30
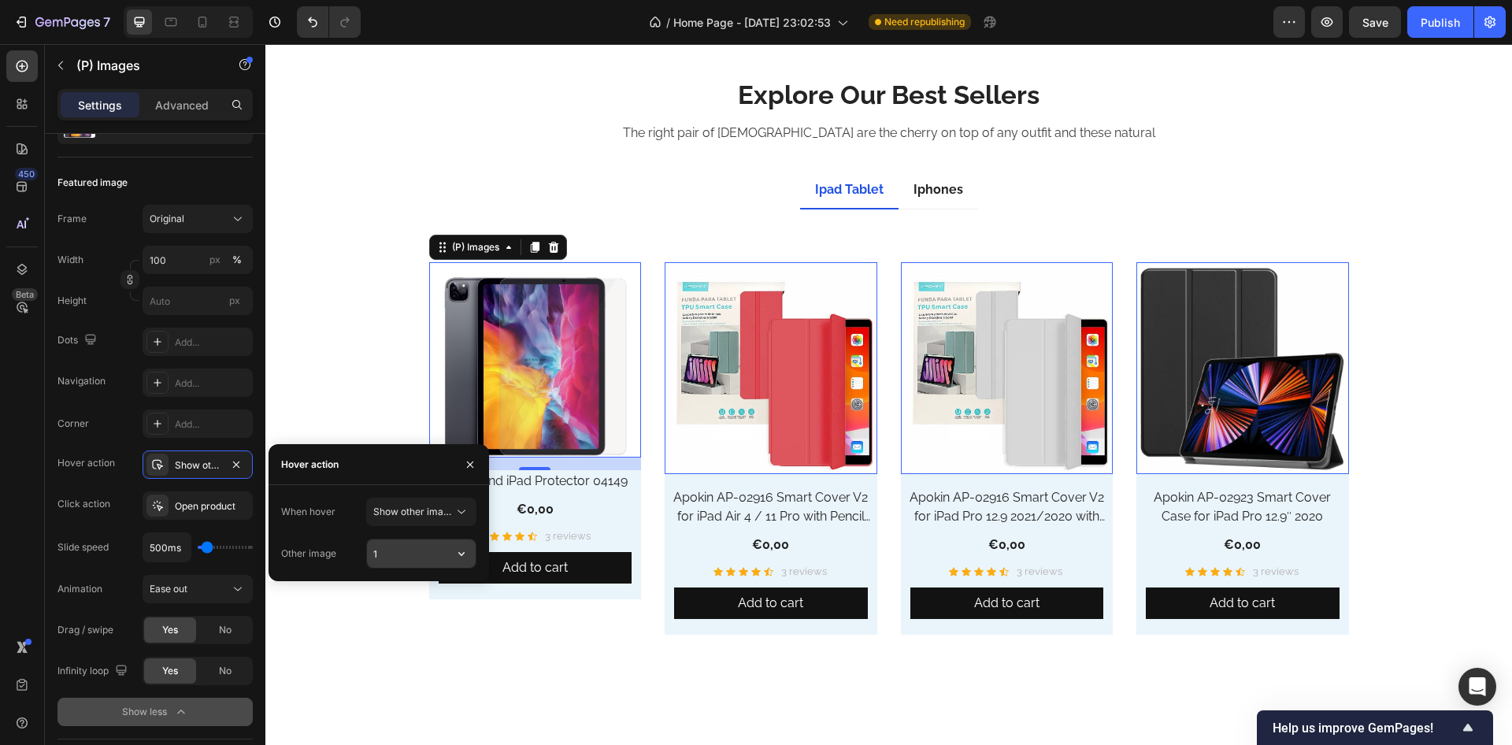
click at [420, 566] on input "1" at bounding box center [421, 554] width 109 height 28
click at [464, 547] on icon "button" at bounding box center [462, 554] width 16 height 16
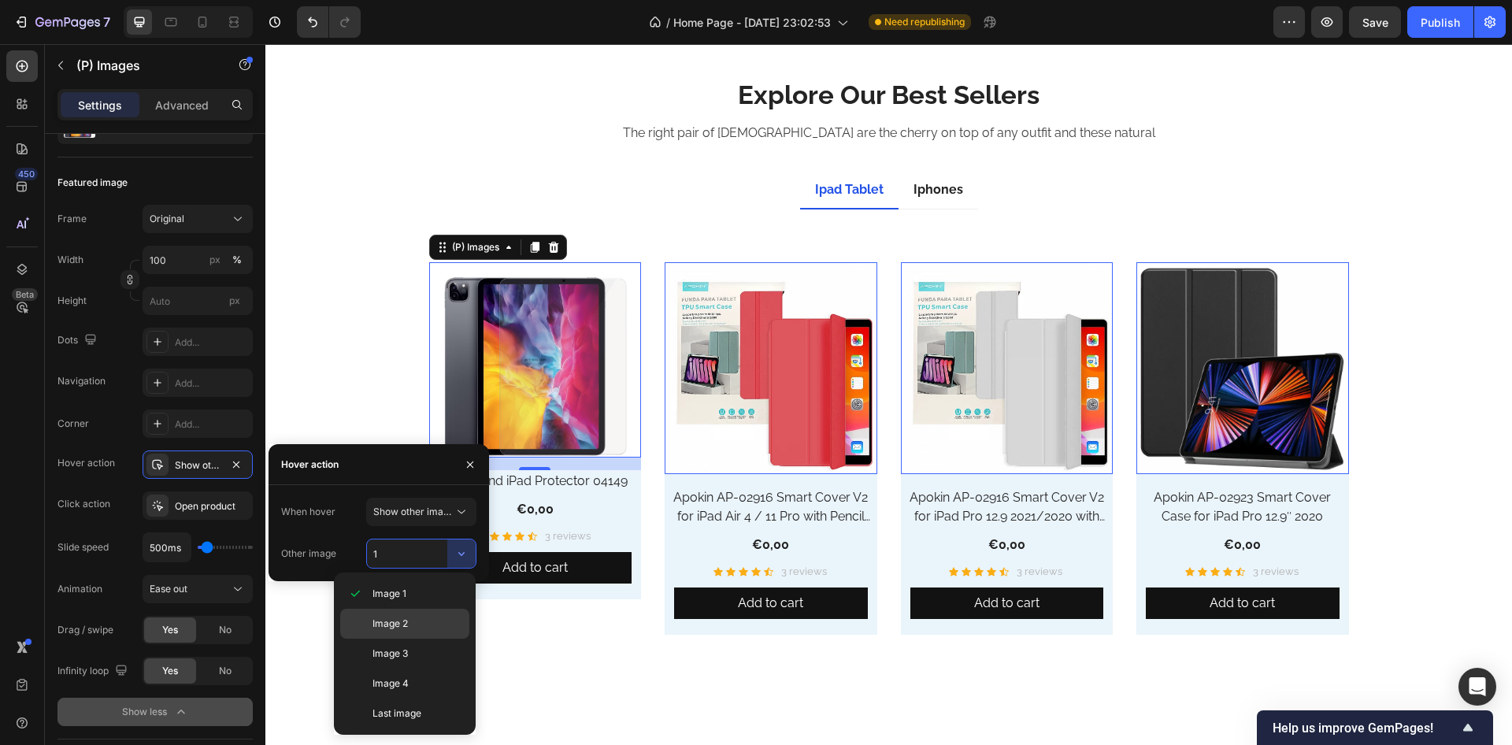
drag, startPoint x: 387, startPoint y: 612, endPoint x: 117, endPoint y: 563, distance: 273.8
click div "Image 2"
type input "2"
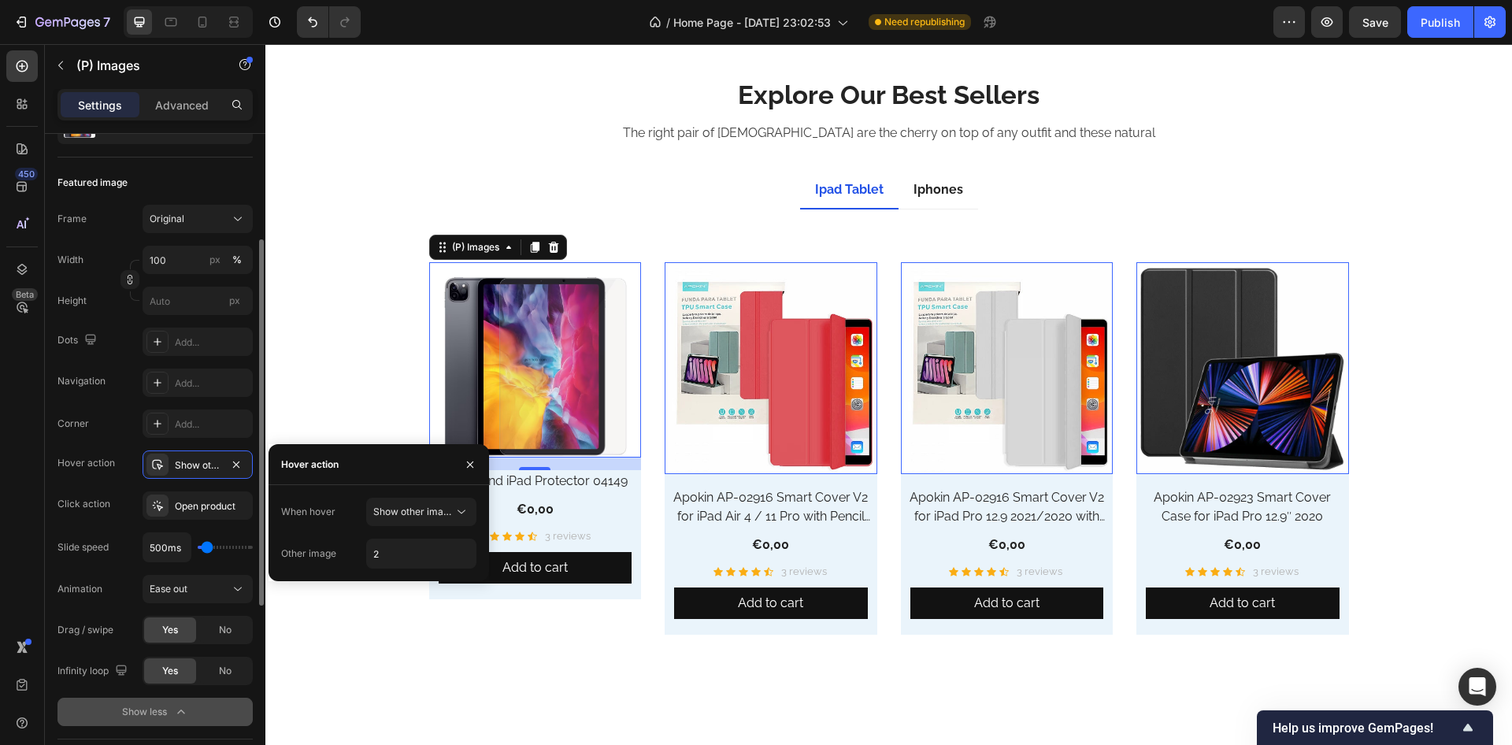
click div "Featured image"
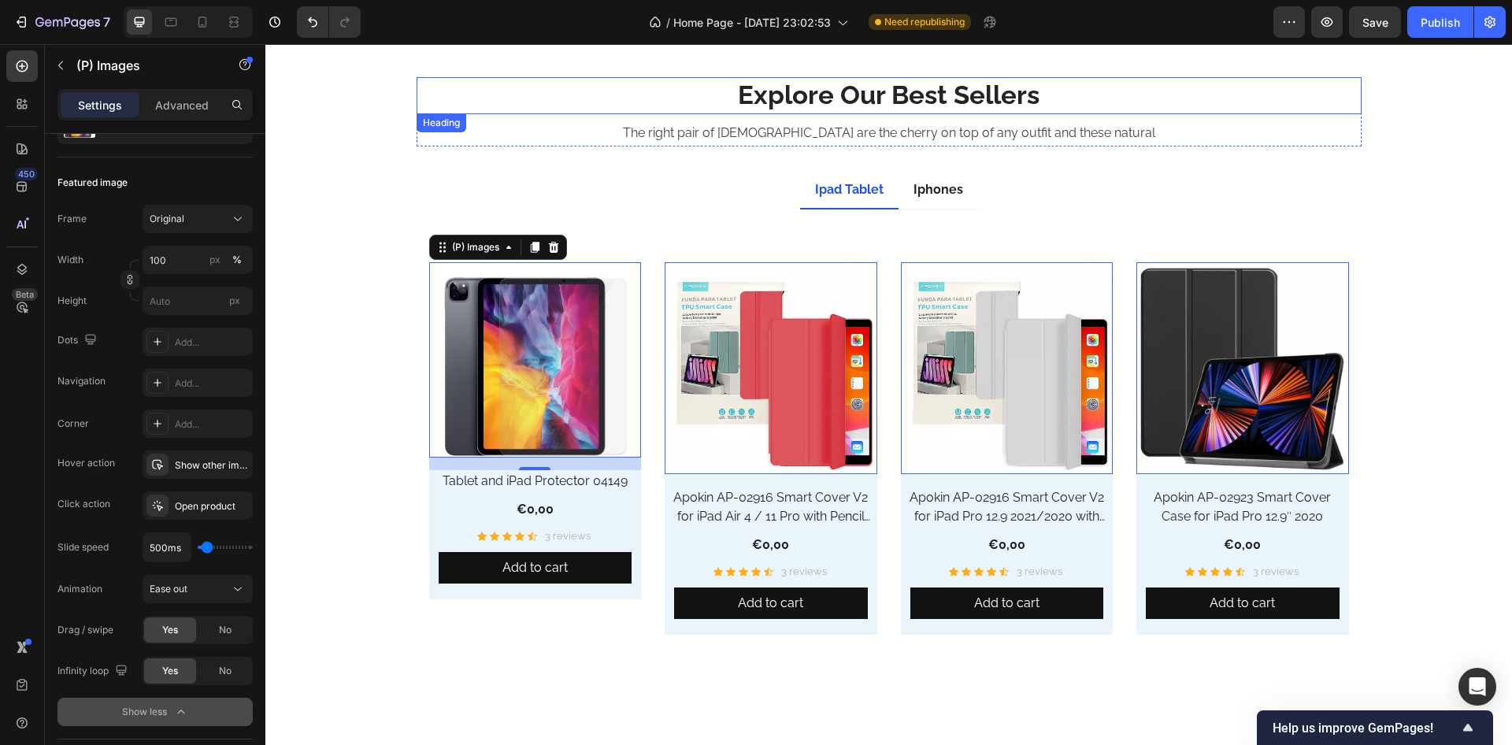
click p "Explore Our Best Sellers"
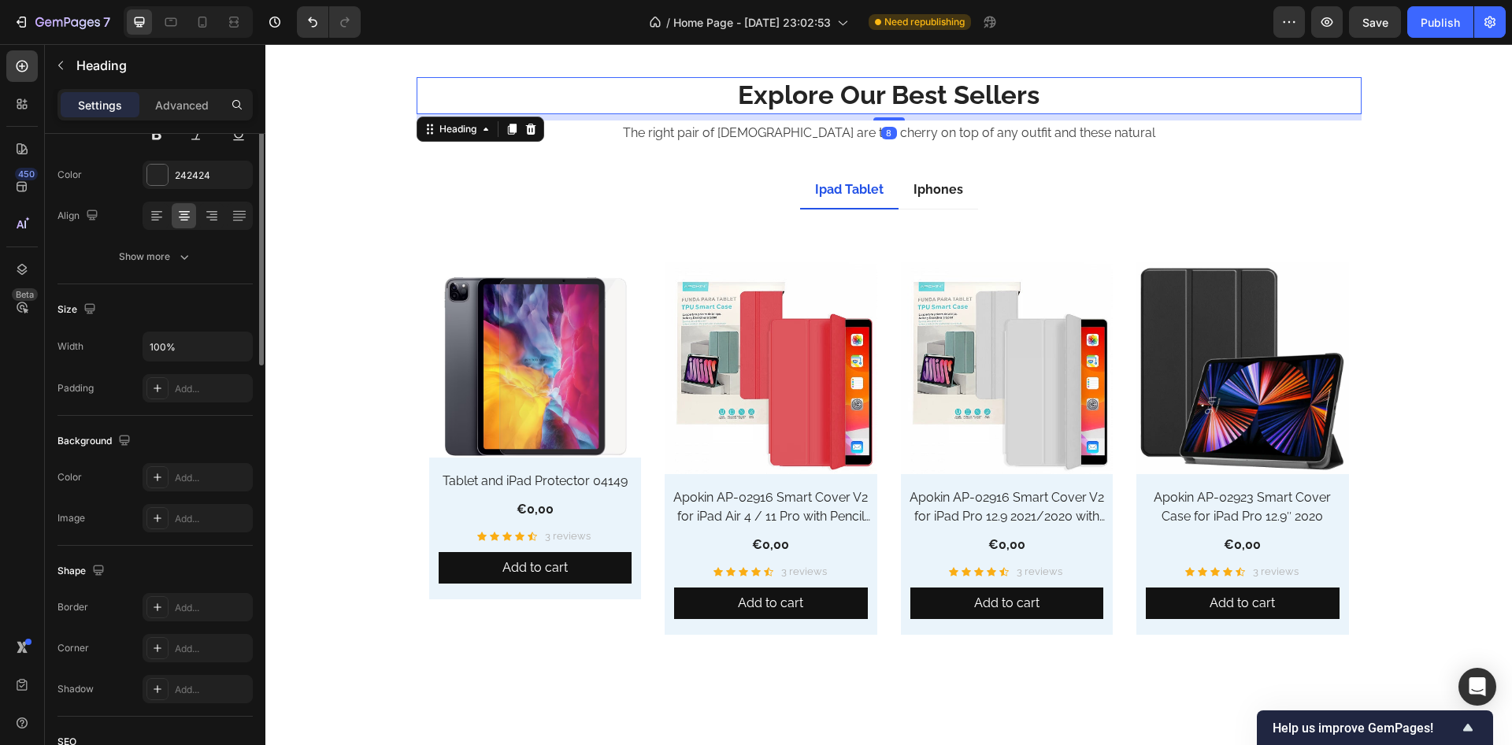
scroll to position [0, 0]
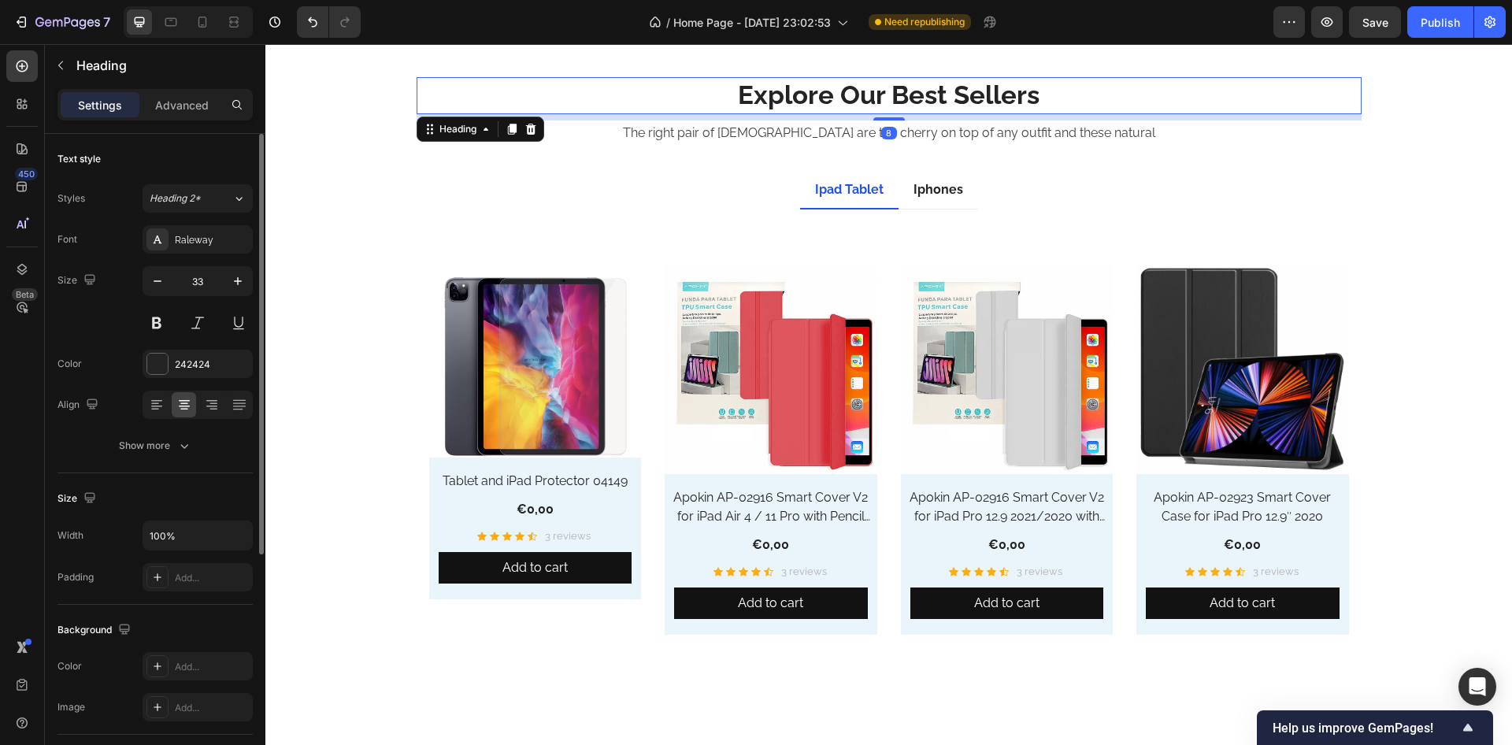
click p "Explore Our Best Sellers"
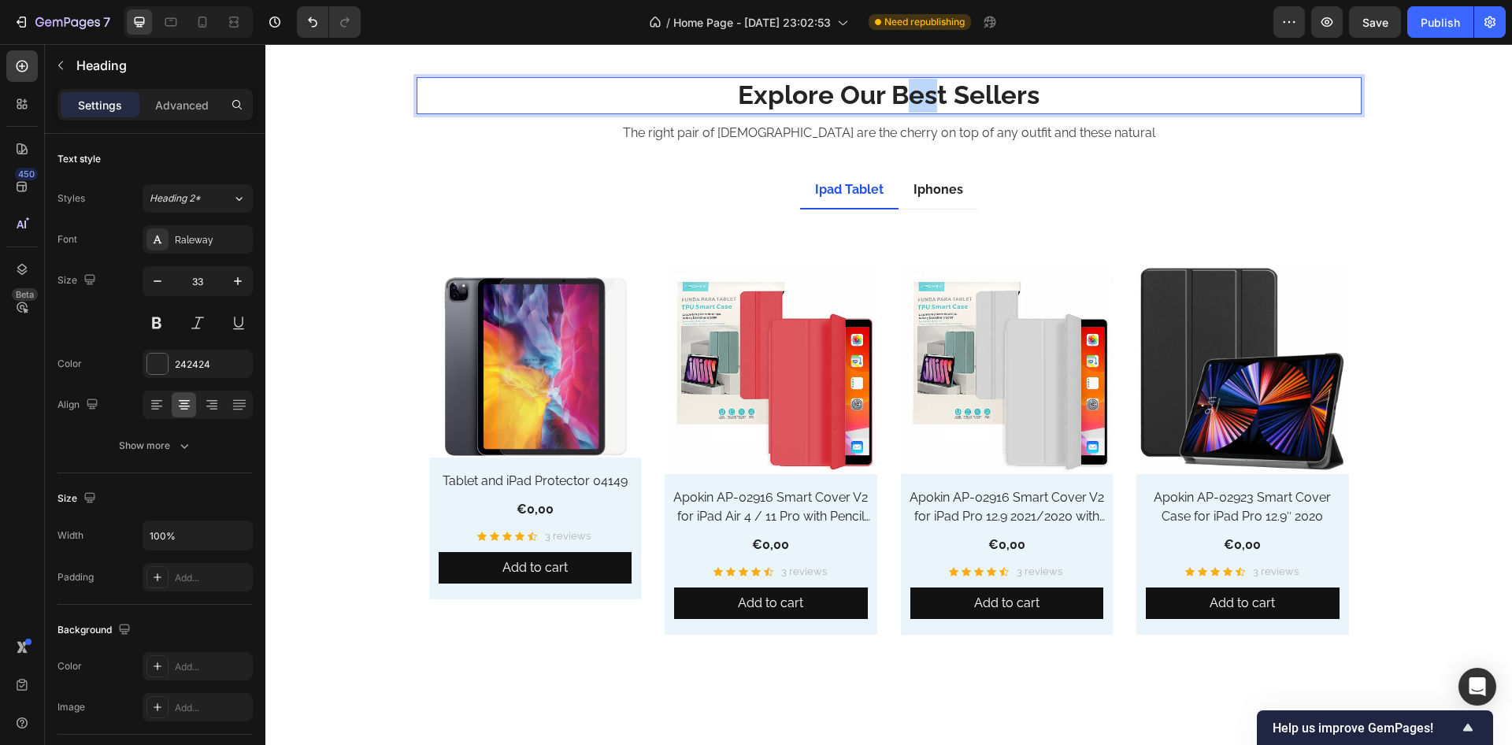
drag, startPoint x: 634, startPoint y: 50, endPoint x: 655, endPoint y: 54, distance: 20.9
click p "Explore Our Best Sellers"
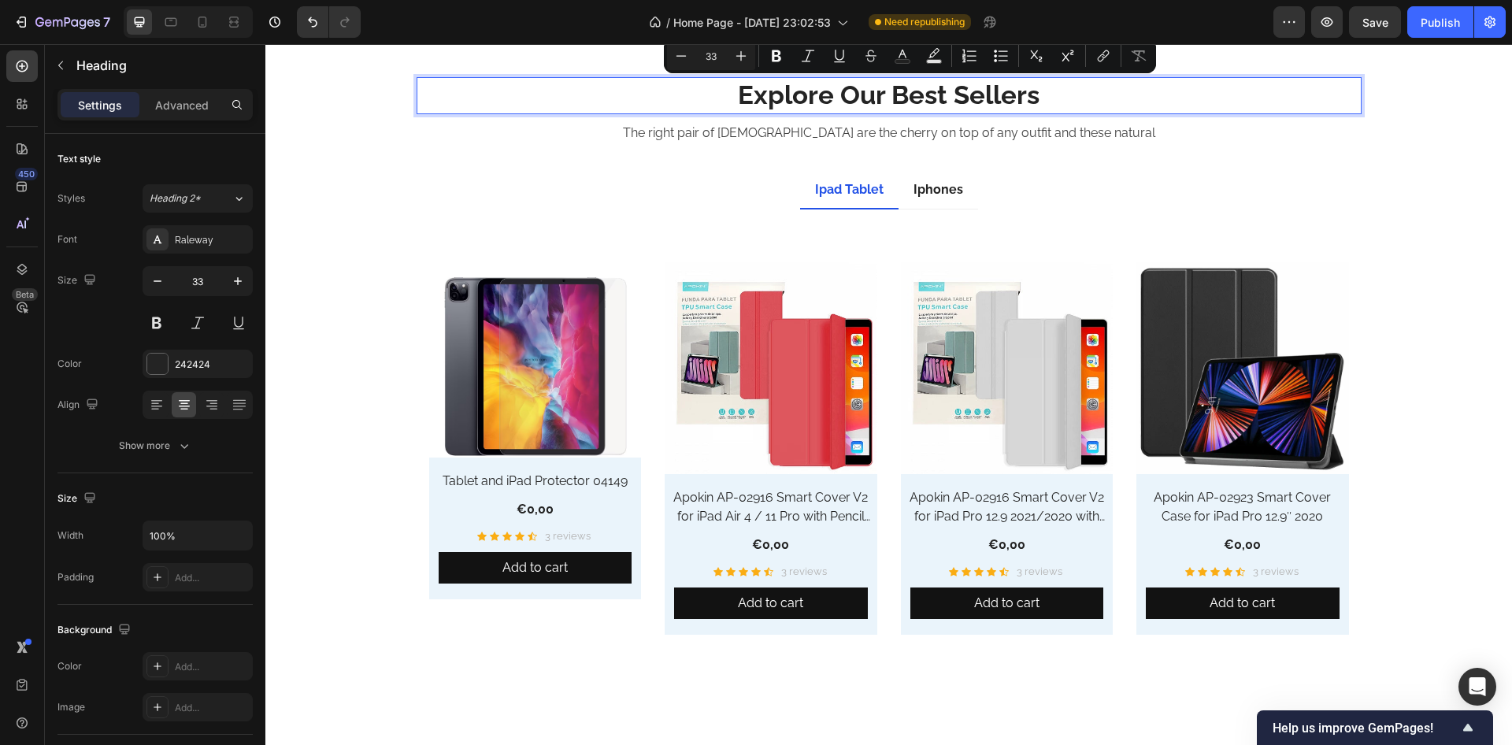
click p "Explore Our Best Sellers"
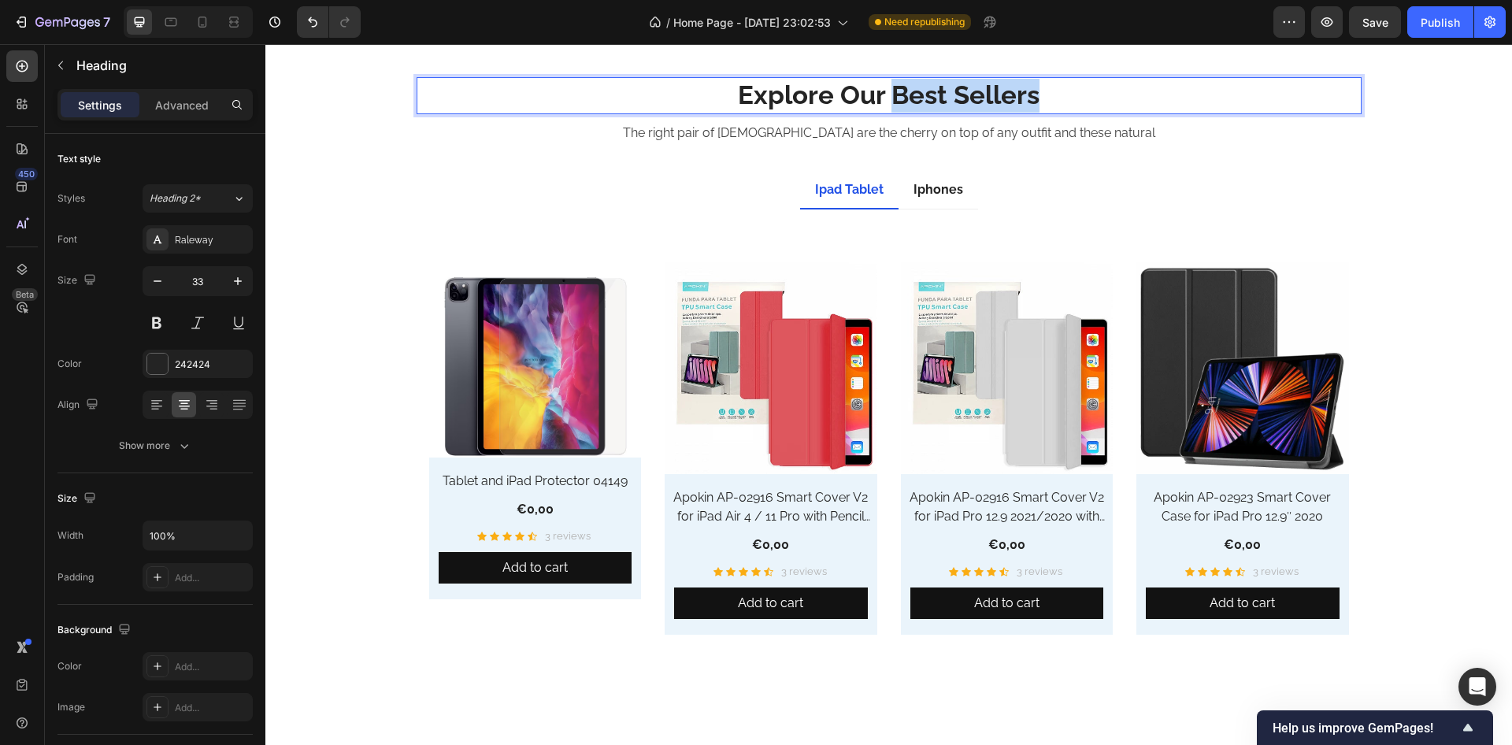
drag, startPoint x: 623, startPoint y: 54, endPoint x: 792, endPoint y: 53, distance: 168.6
click p "Explore Our Best Sellers"
click p "Explore Our Mobile Devices"
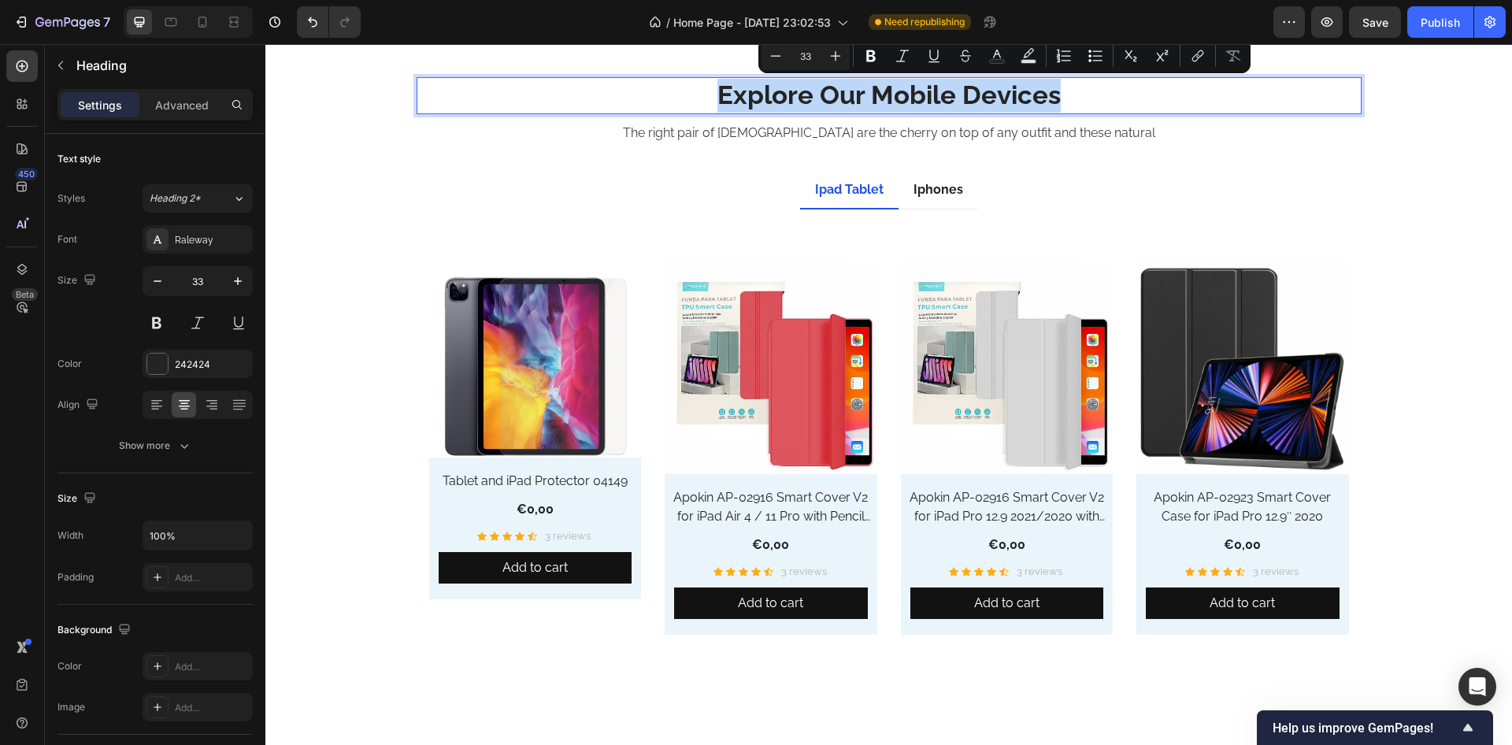
click p "Explore Our Mobile Devices"
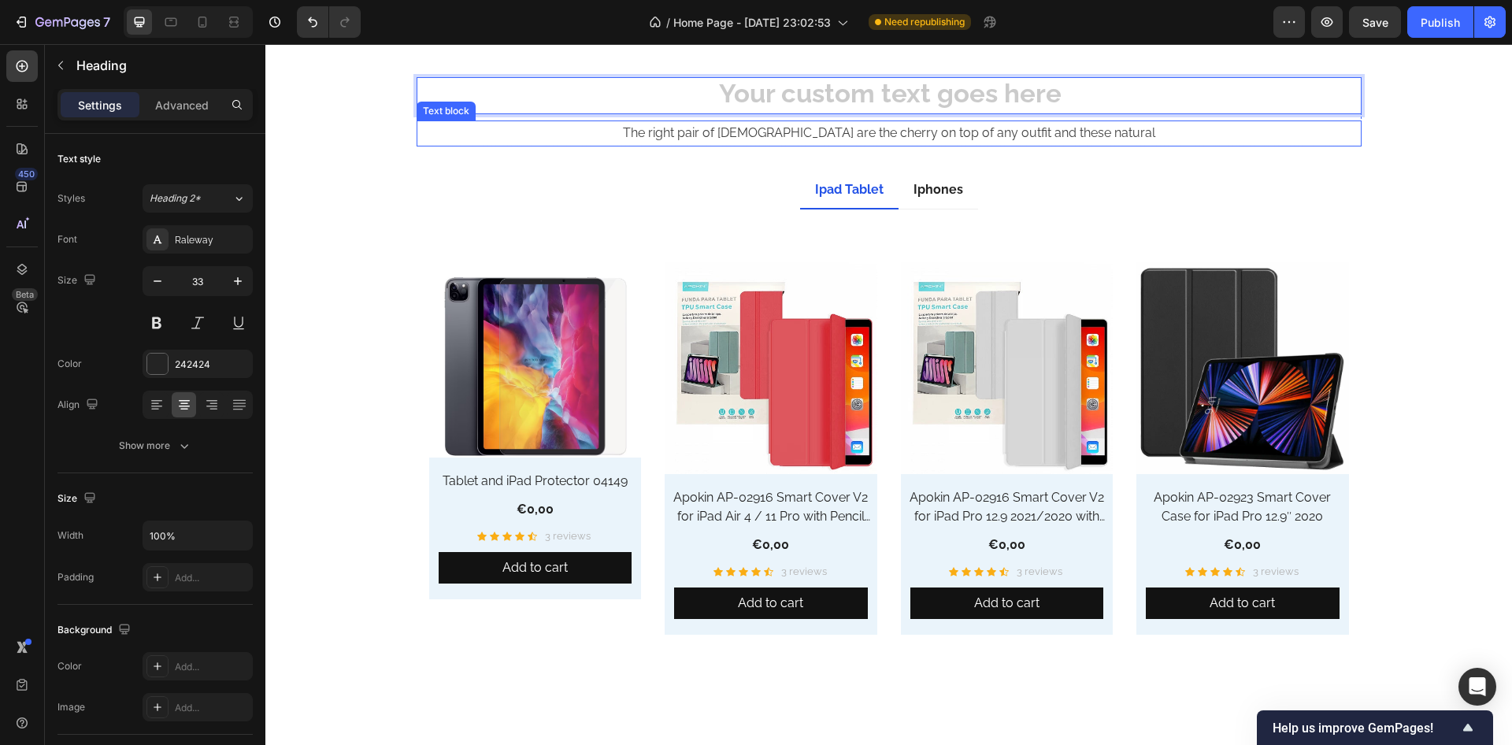
click p "The right pair of [DEMOGRAPHIC_DATA] are the cherry on top of any outfit and th…"
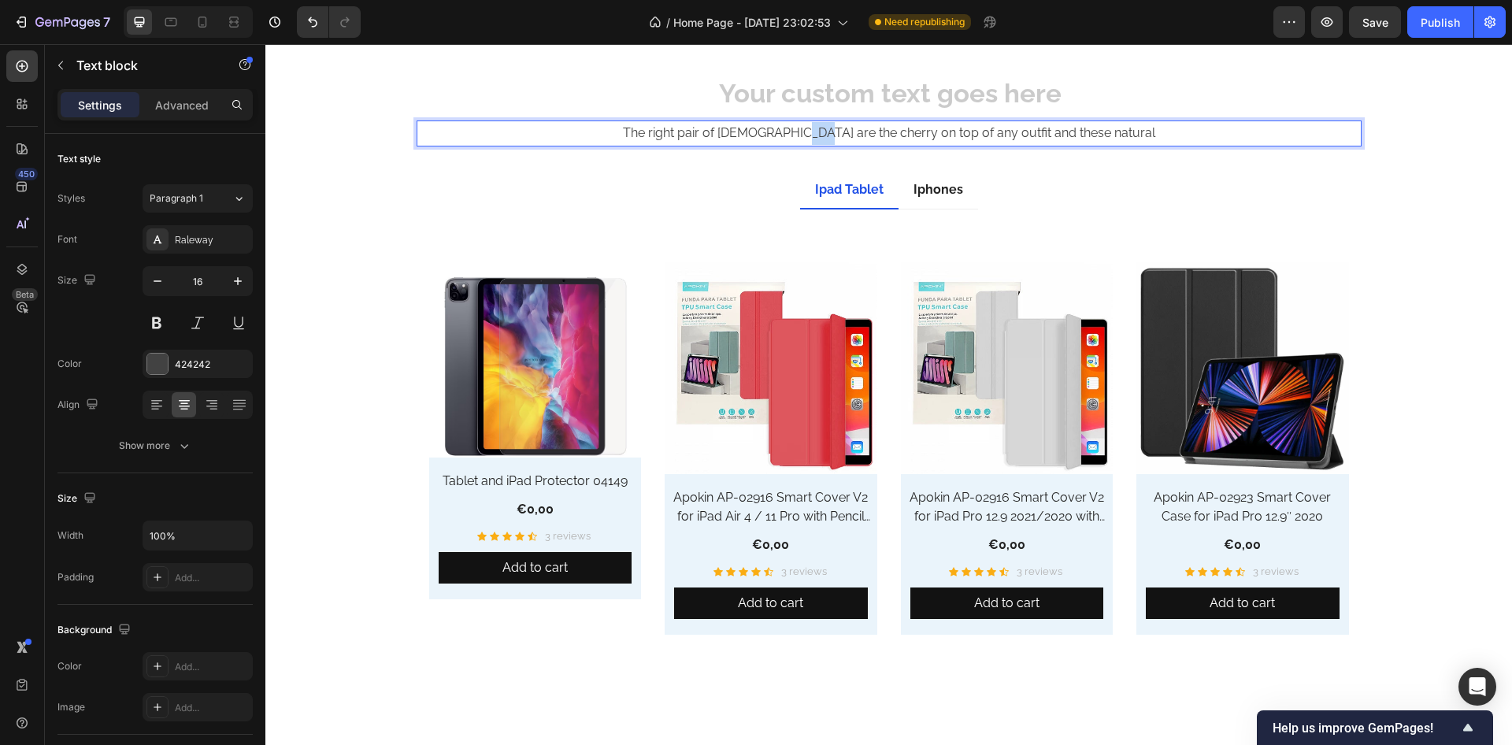
click p "The right pair of [DEMOGRAPHIC_DATA] are the cherry on top of any outfit and th…"
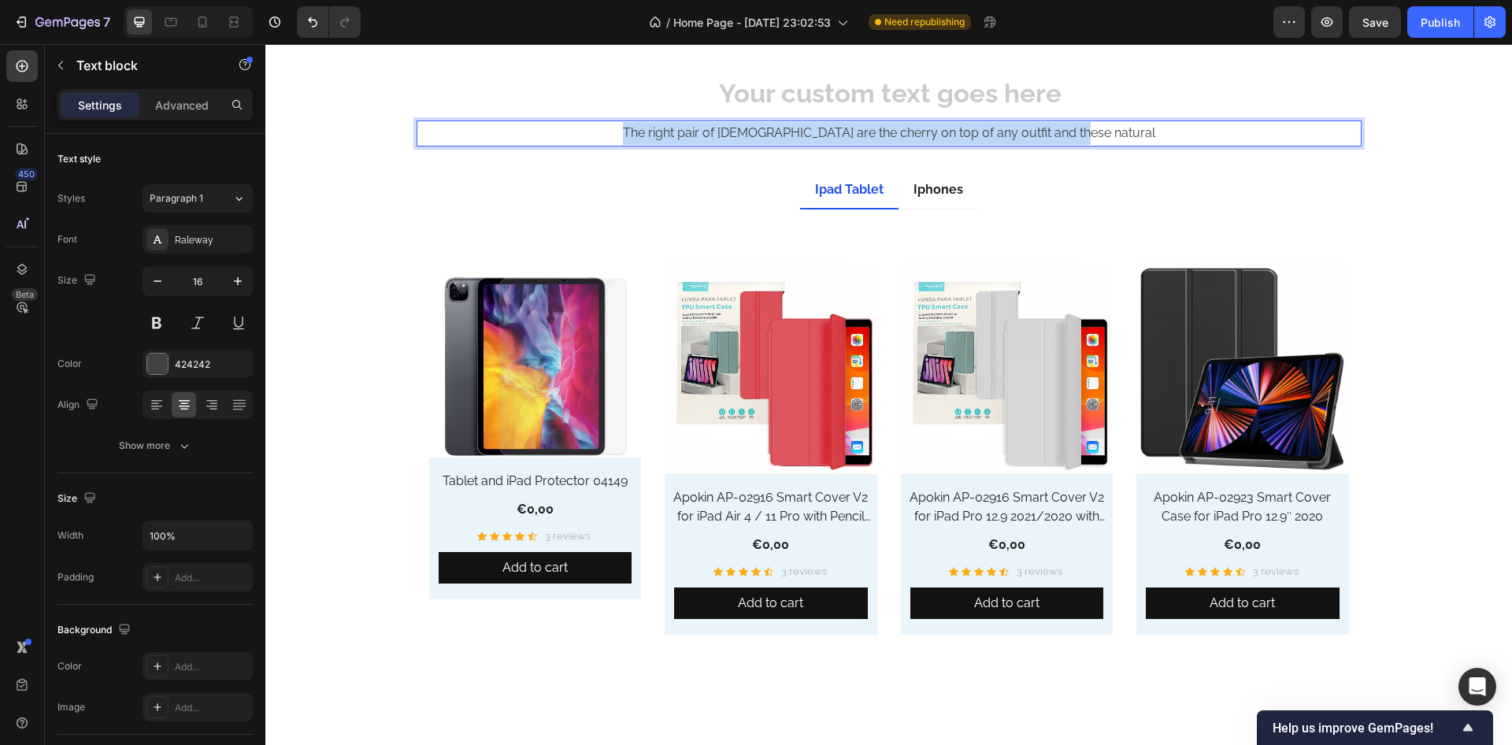
click p "The right pair of [DEMOGRAPHIC_DATA] are the cherry on top of any outfit and th…"
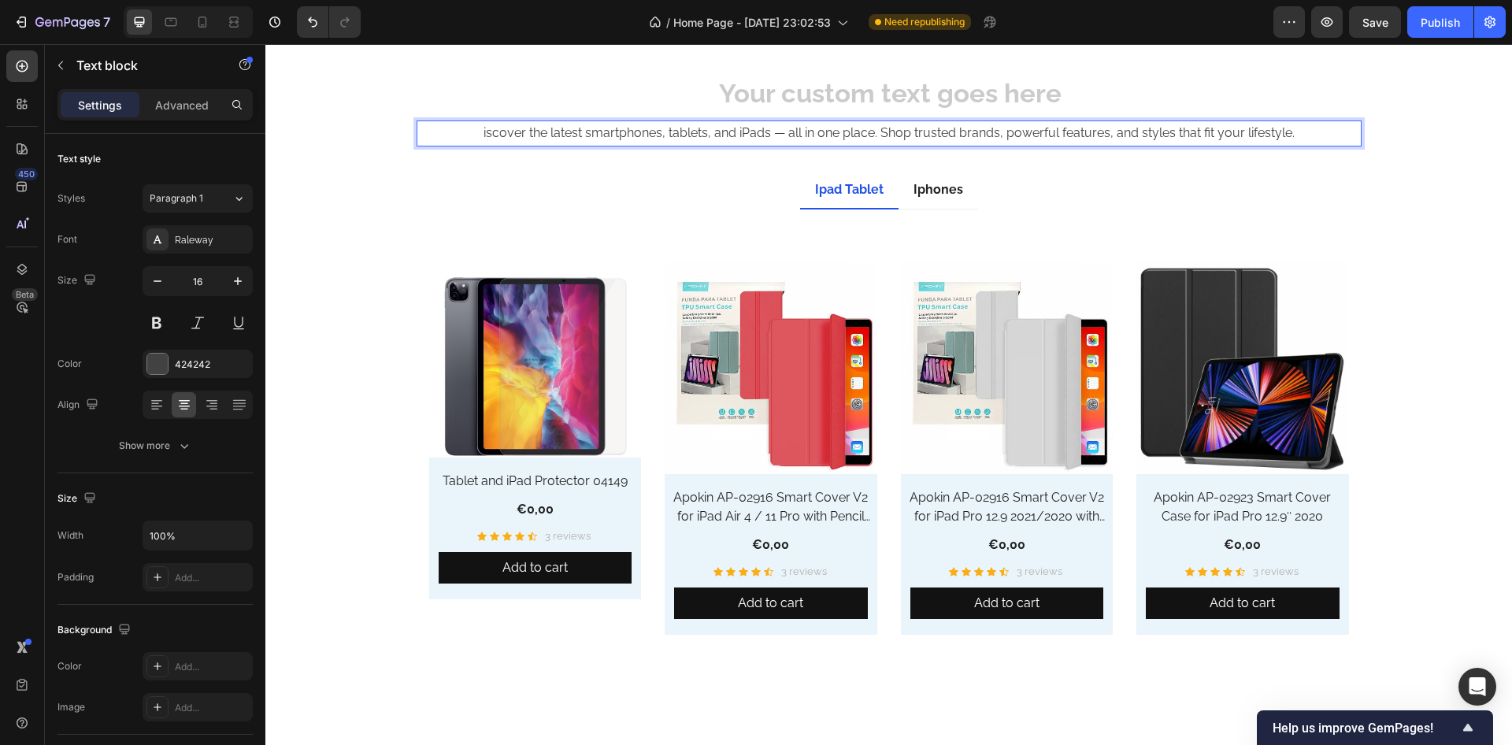
click p "iscover the latest smartphones, tablets, and iPads — all in one place. Shop tru…"
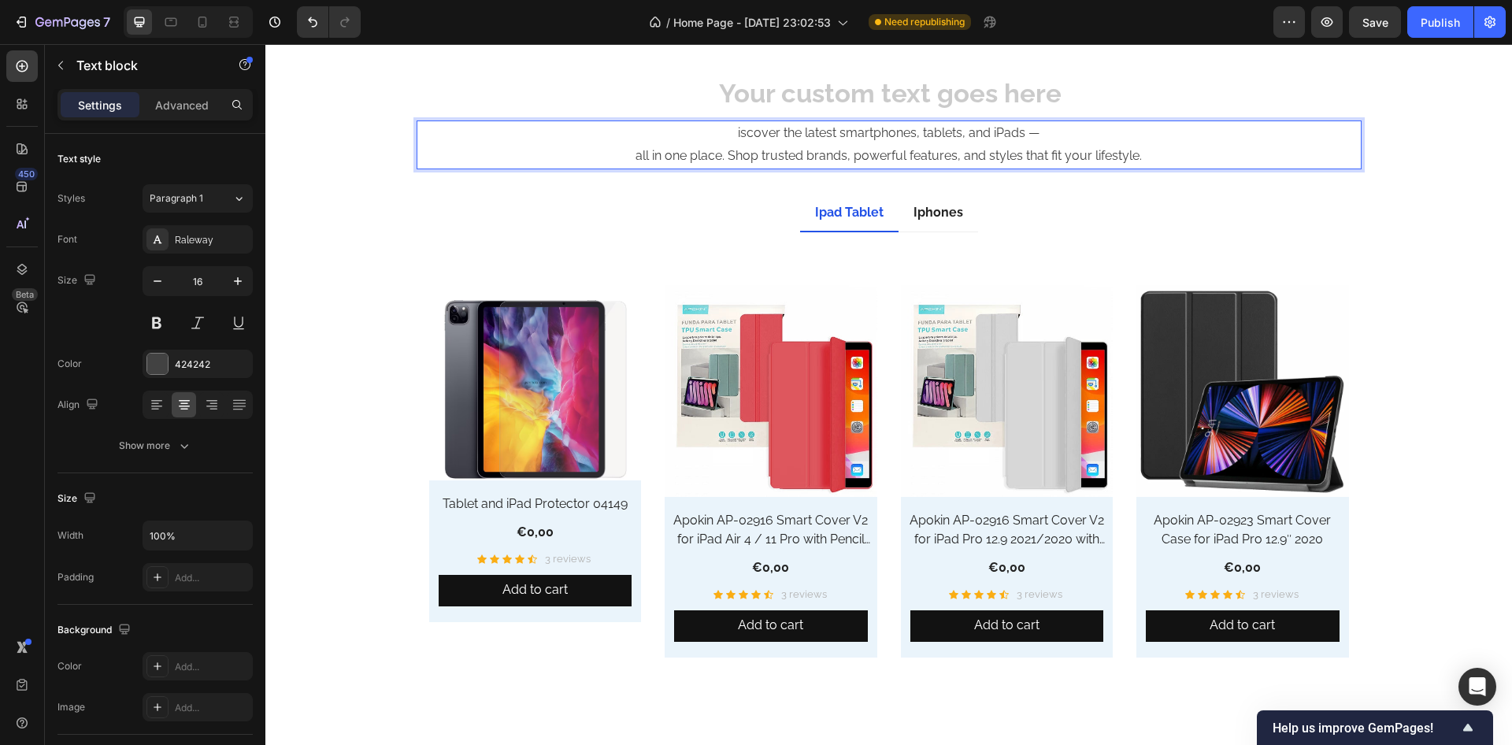
click p "iscover the latest smartphones, tablets, and iPads —"
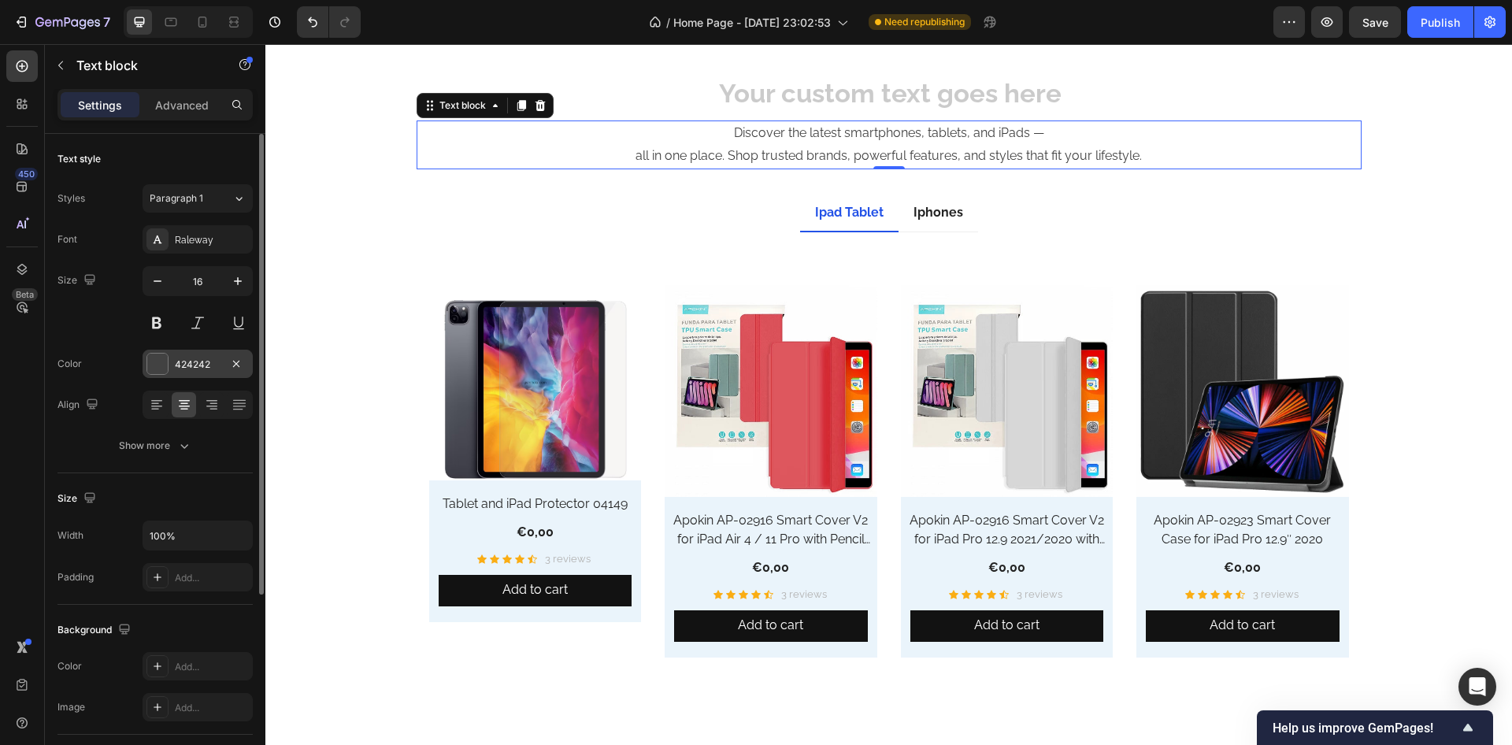
click div
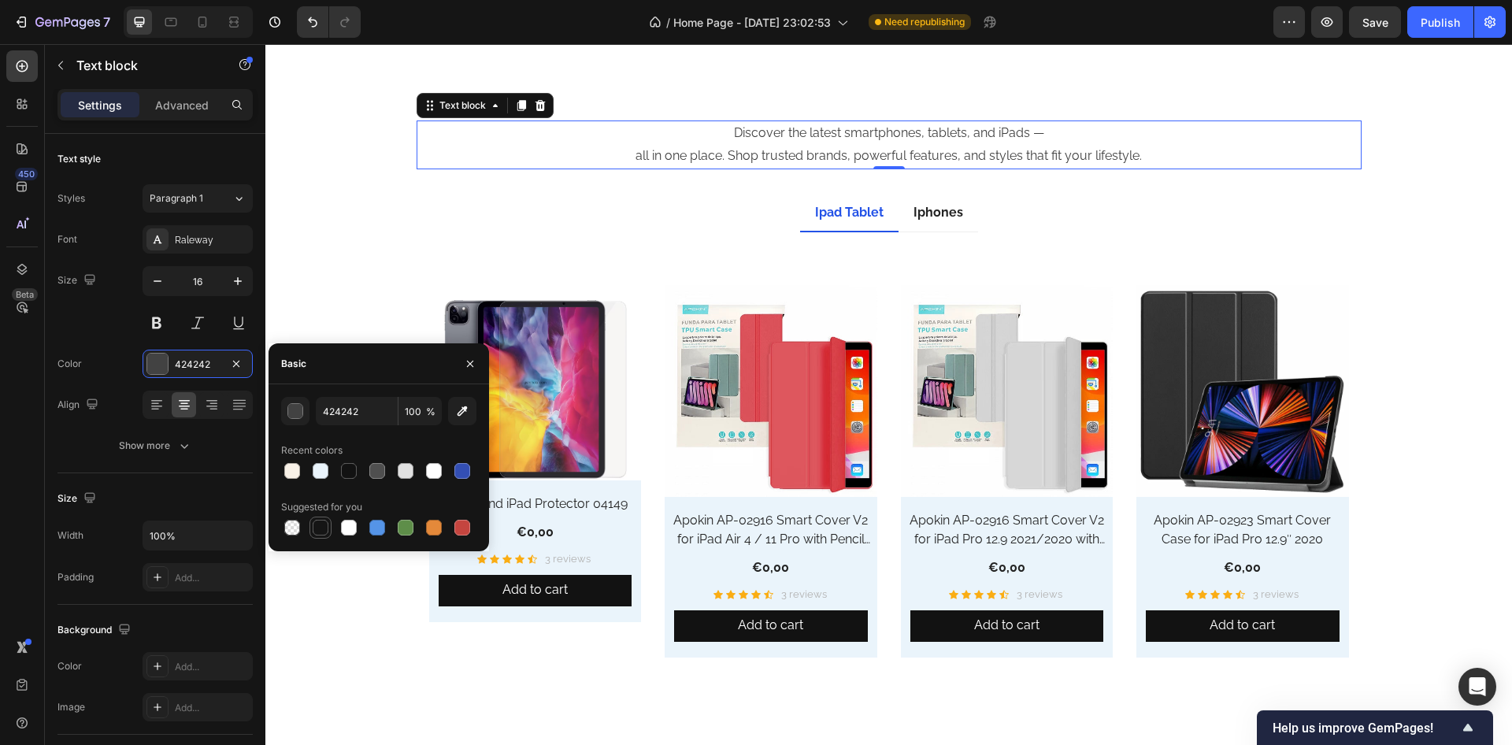
click div
type input "151515"
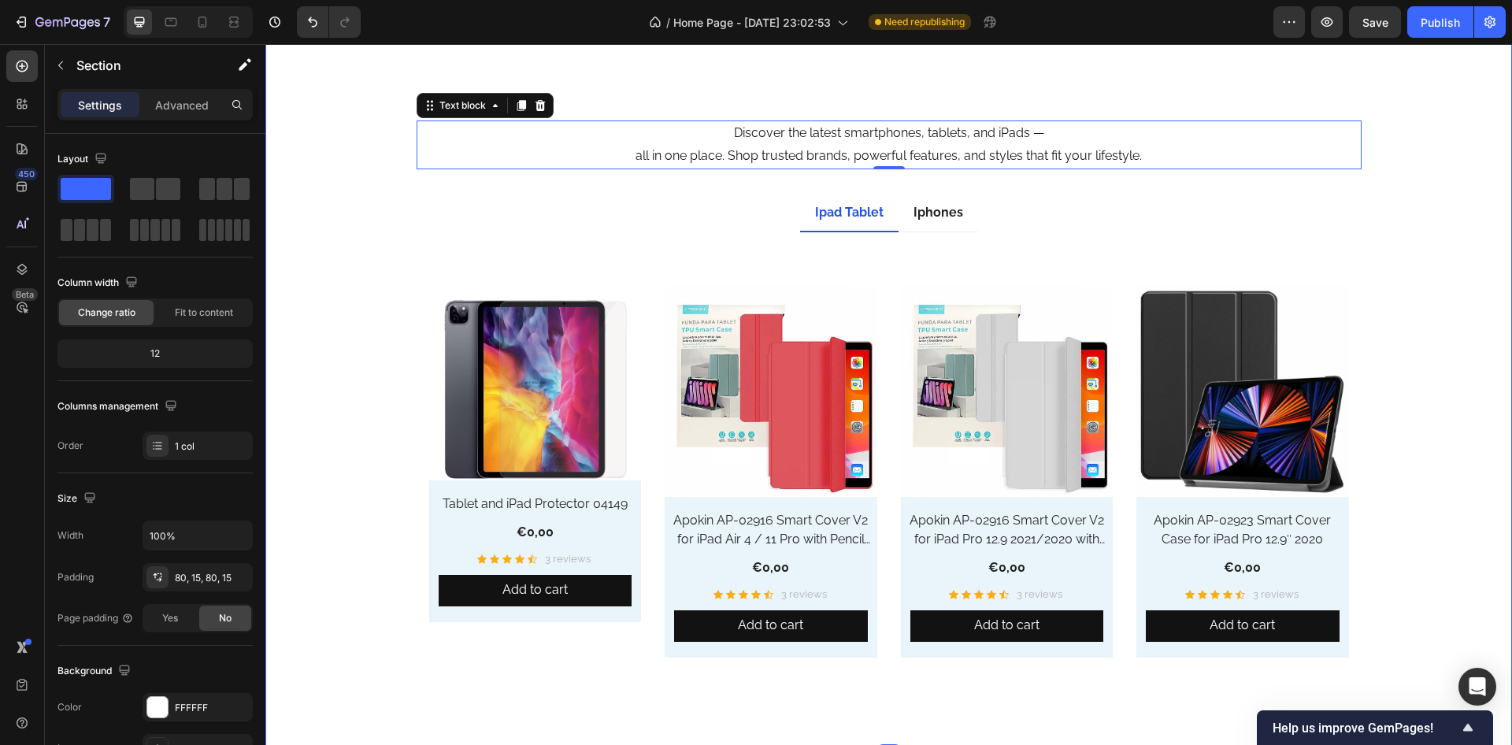
click div "Heading Discover the latest smartphones, tablets, and iPads — all in one place.…"
click p "all in one place. Shop trusted brands, powerful features, and styles that fit y…"
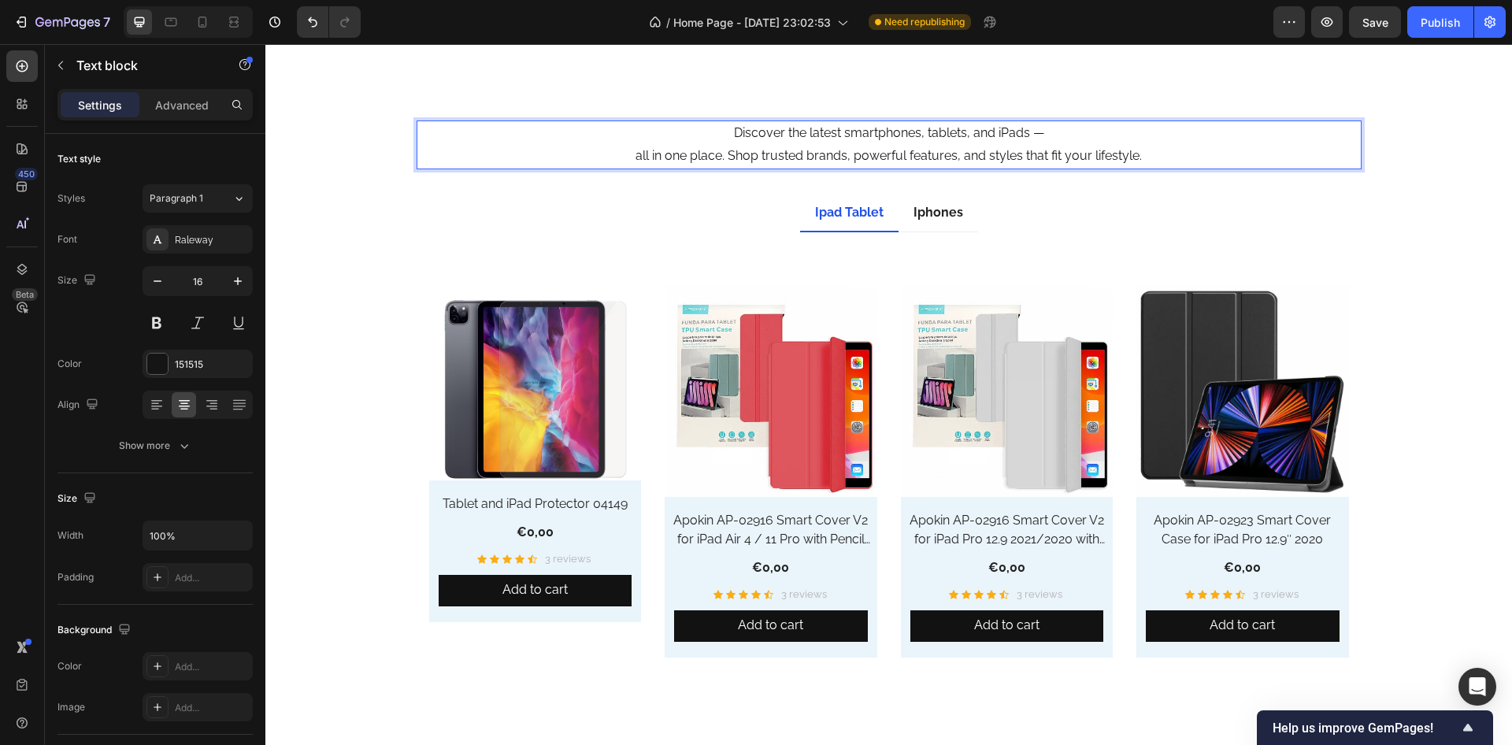
click p "Discover the latest smartphones, tablets, and iPads —"
click p "all in one place. Shop trusted brands, powerful features, and styles that fit y…"
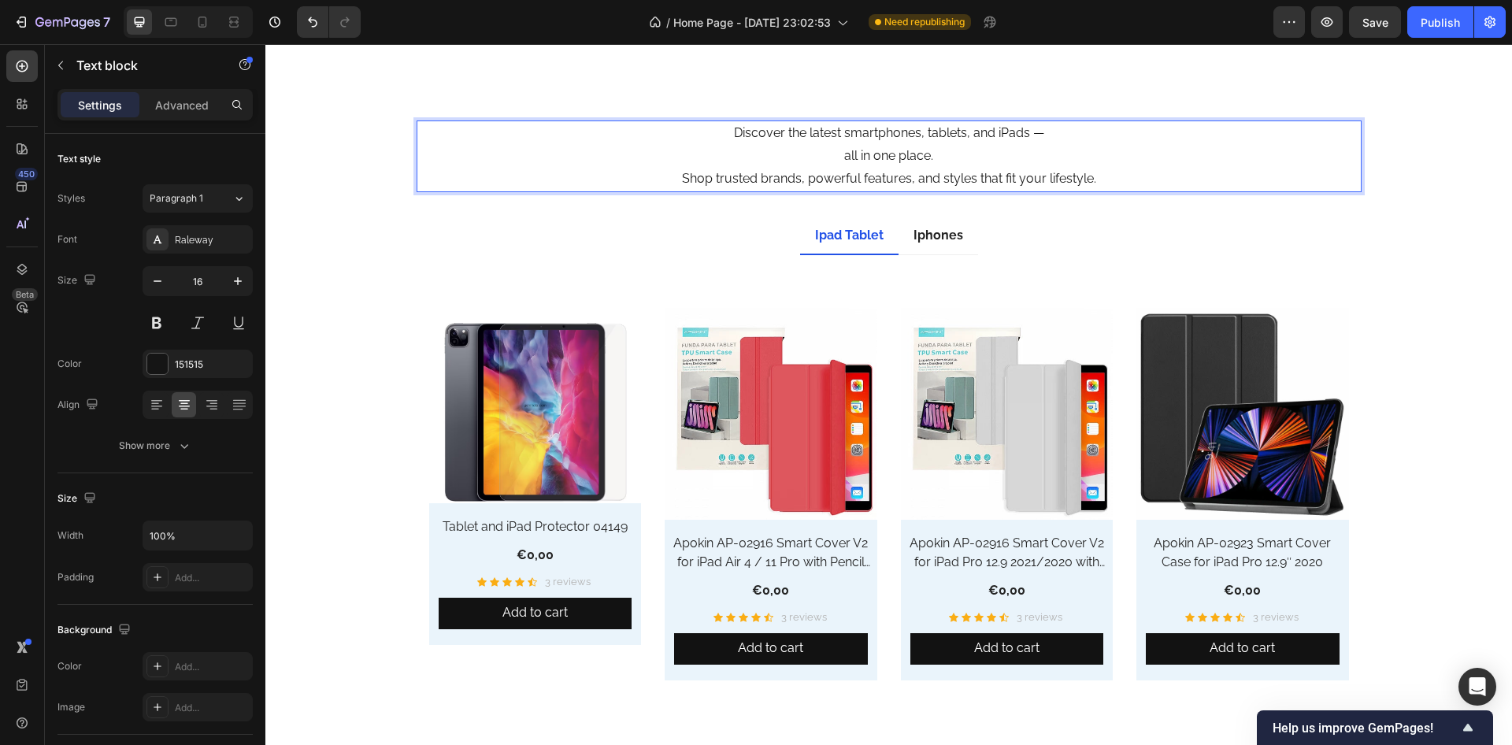
click p "Shop trusted brands, powerful features, and styles that fit your lifestyle."
click p "all in one place."
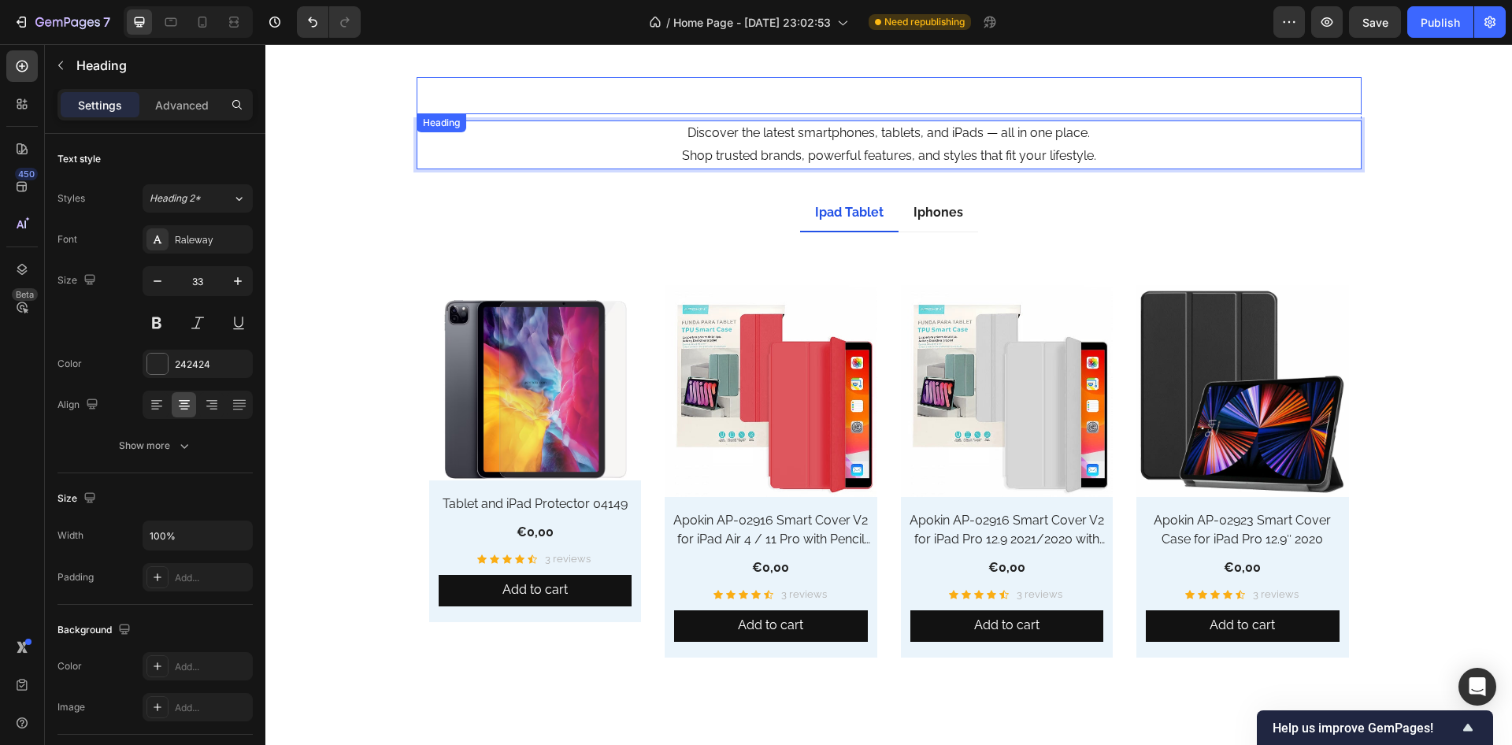
click p "Rich Text Editor. Editing area: main"
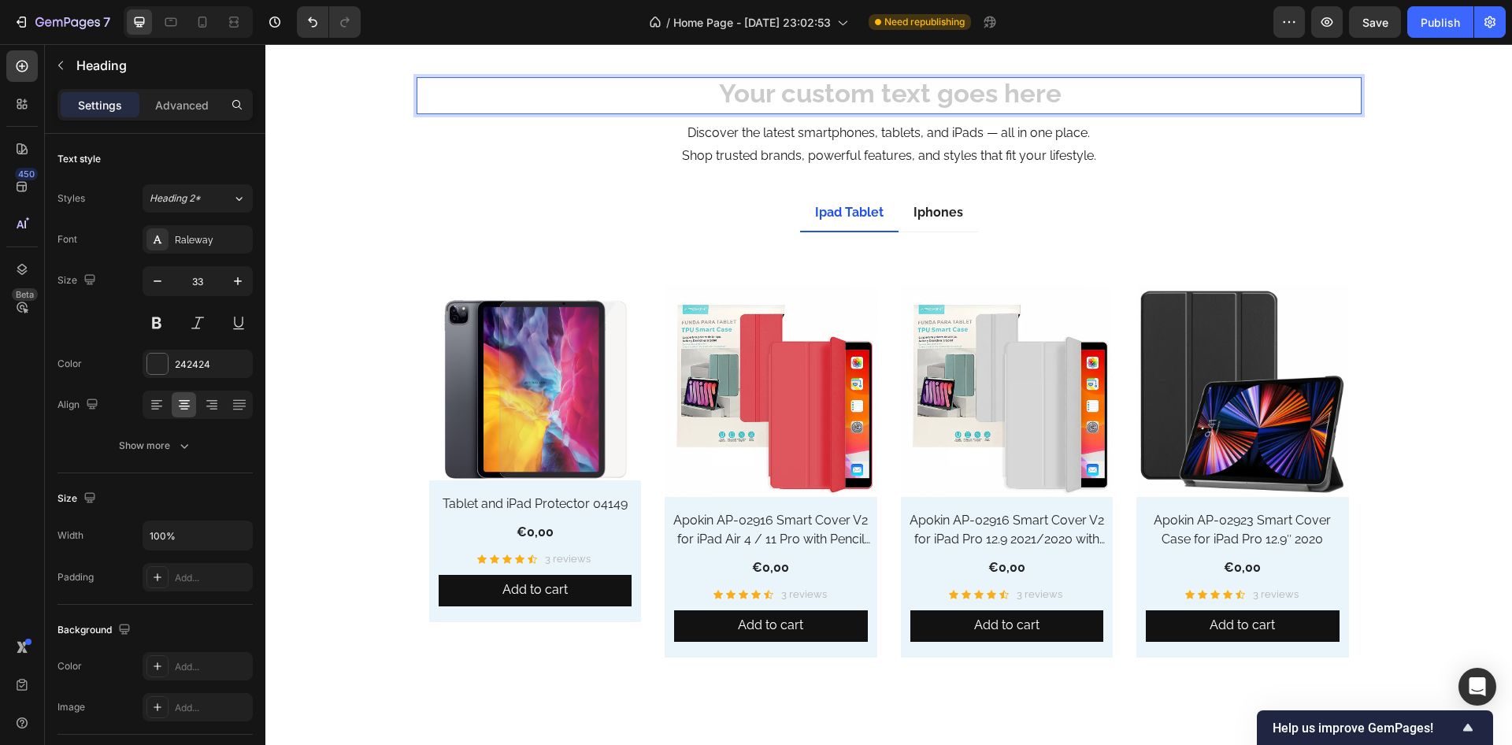
click h2 "Rich Text Editor. Editing area: main"
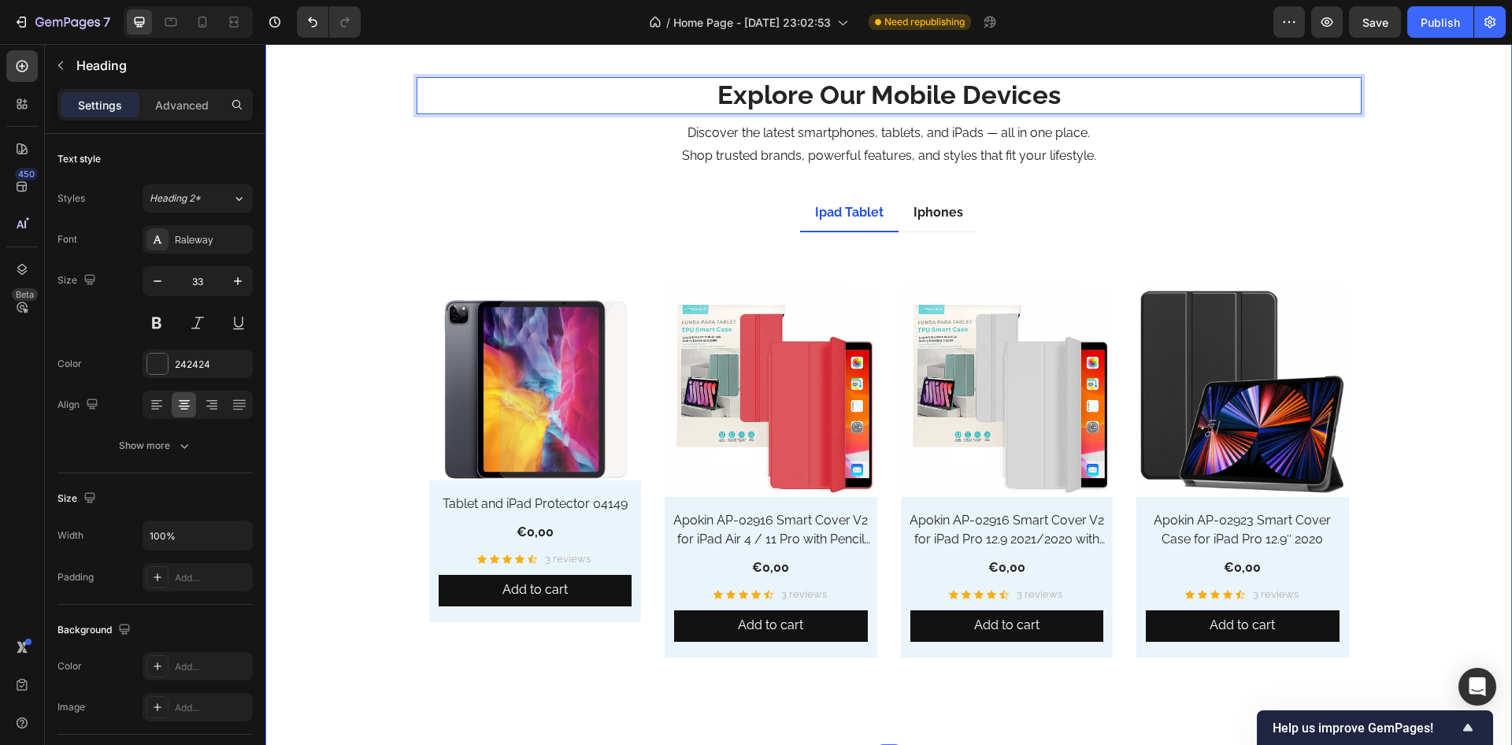
click div "Explore Our Mobile Devices Heading 8 Discover the latest smartphones, tablets, …"
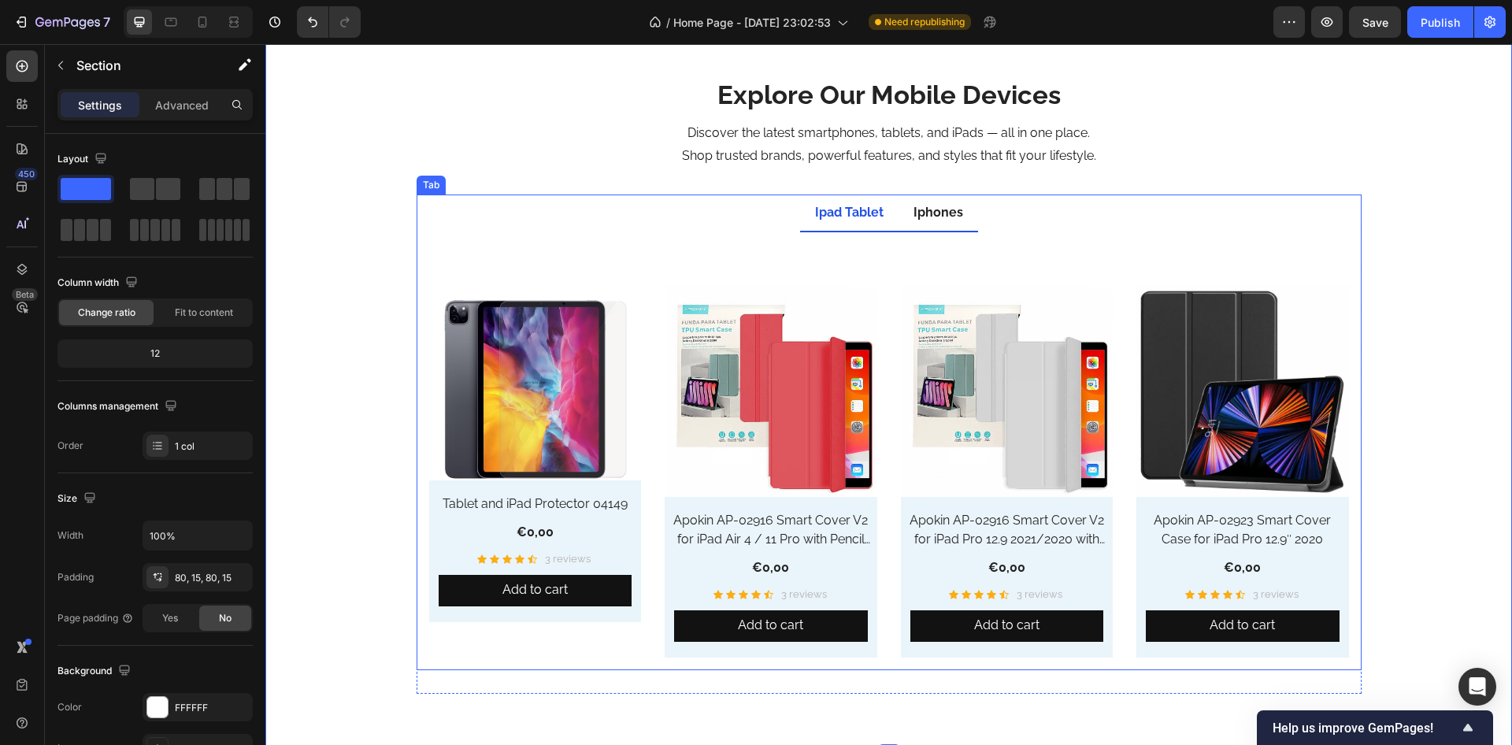
click p "Iphones"
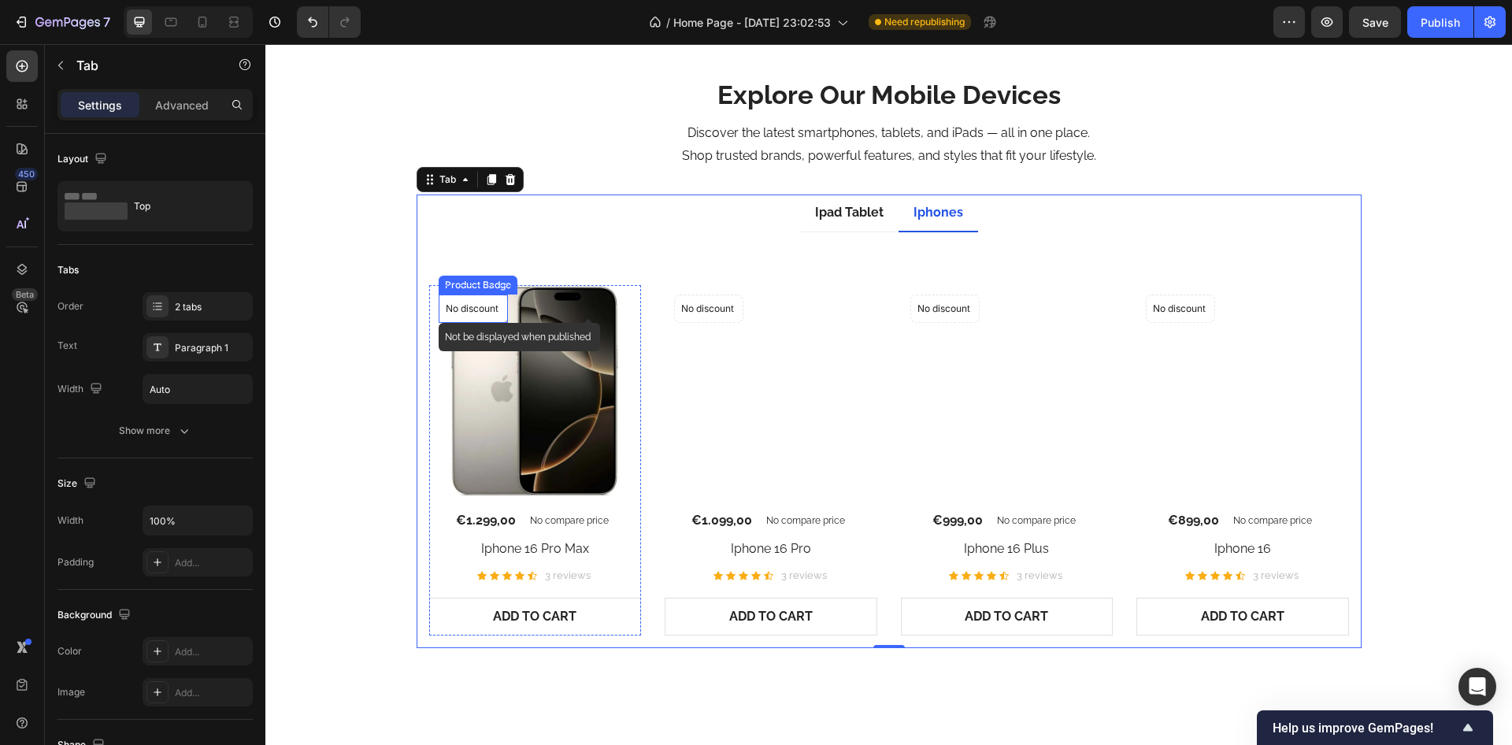
click p "No discount"
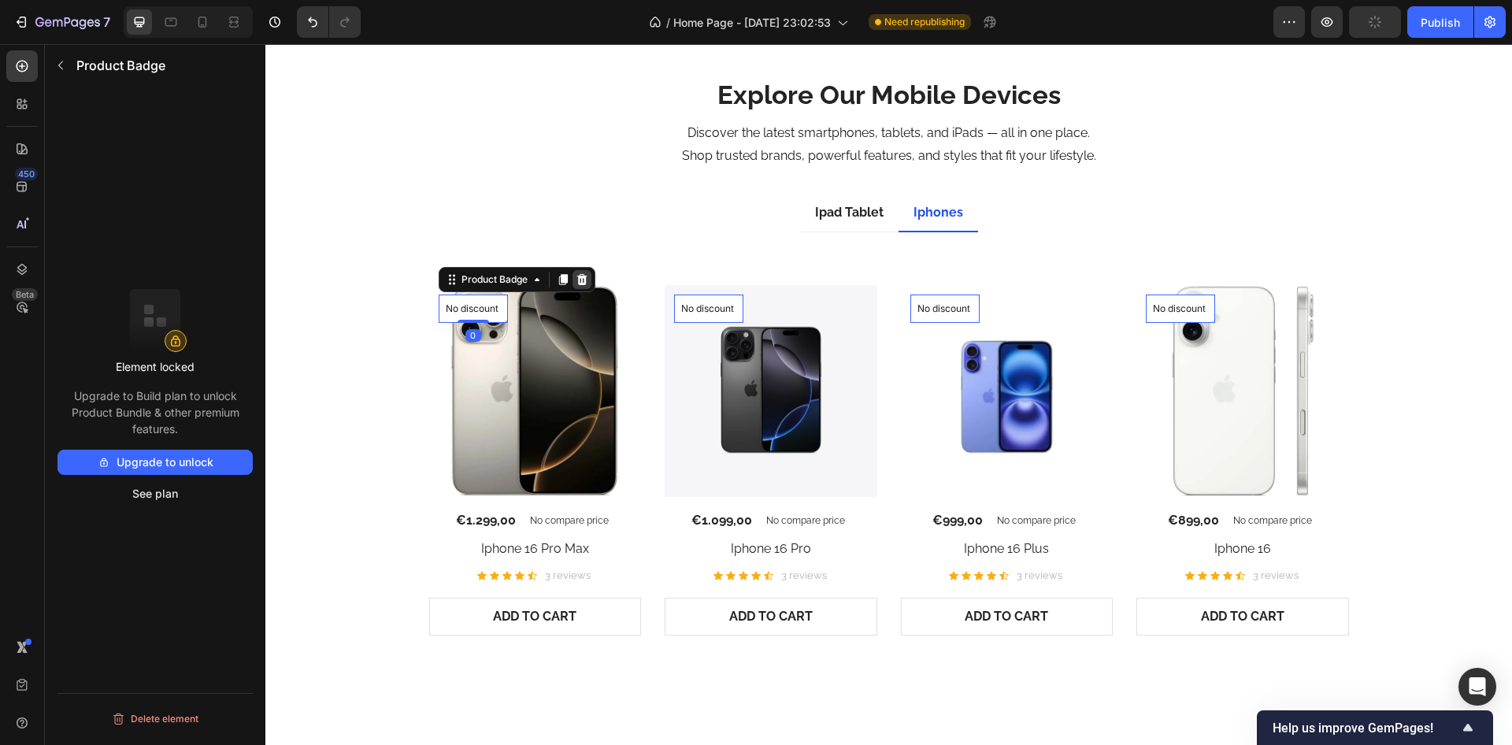
click icon
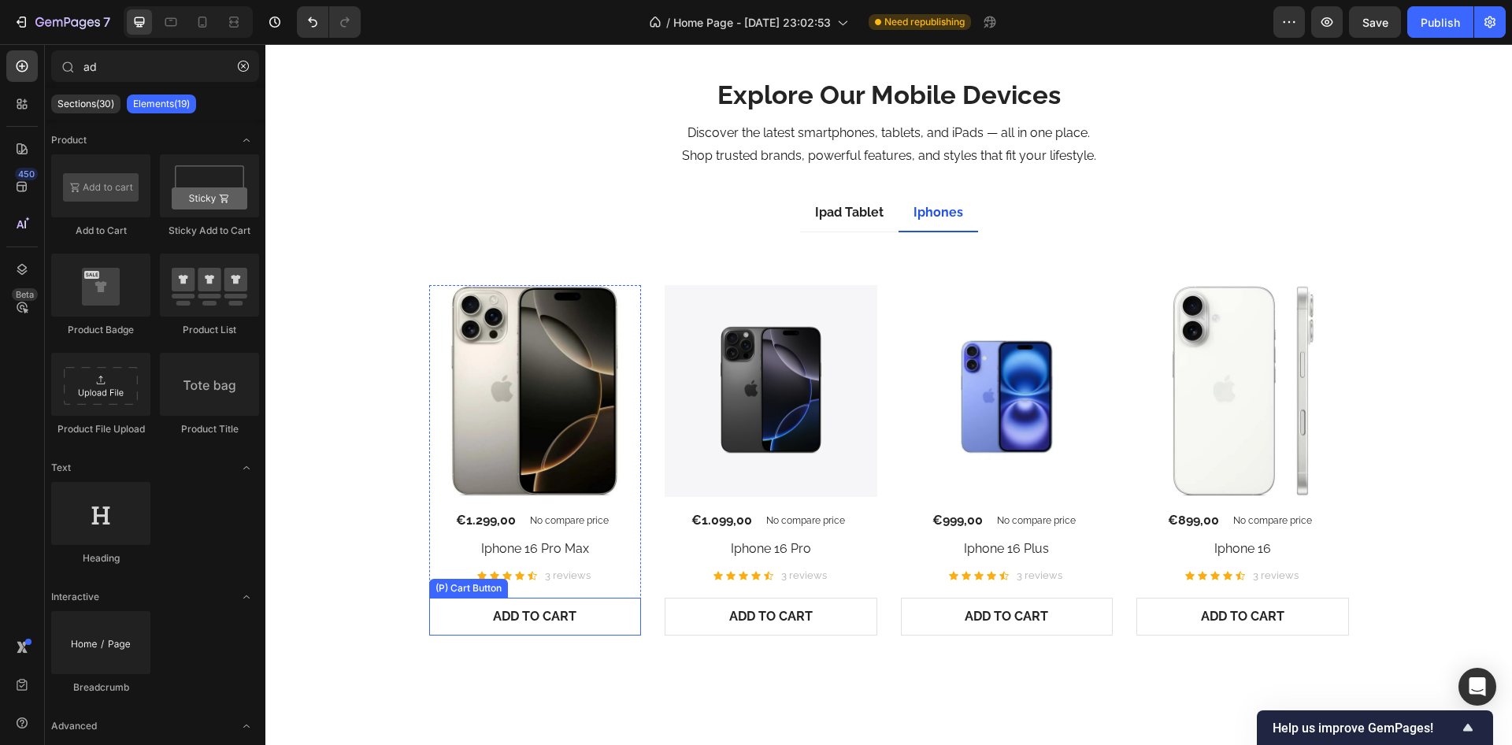
click button "ADD TO CART"
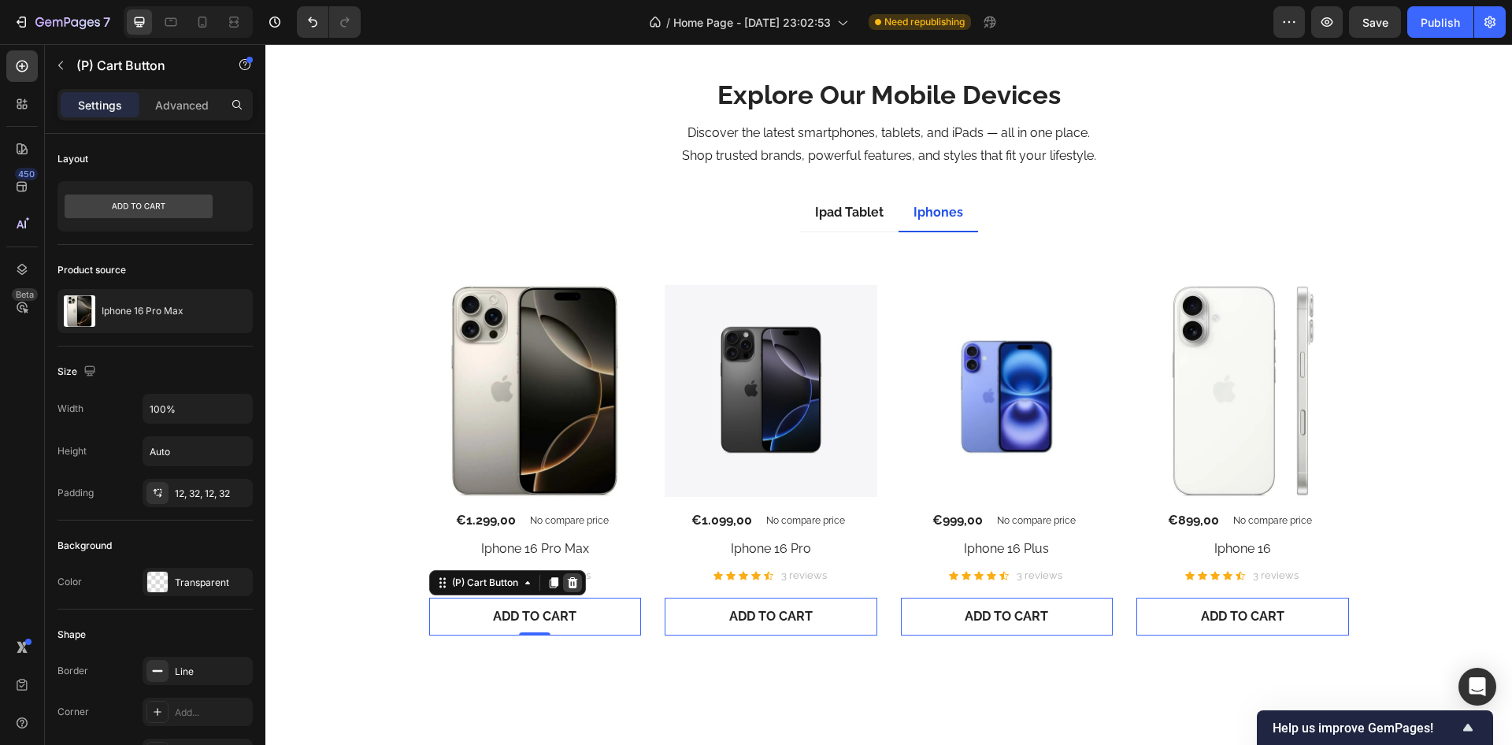
click icon
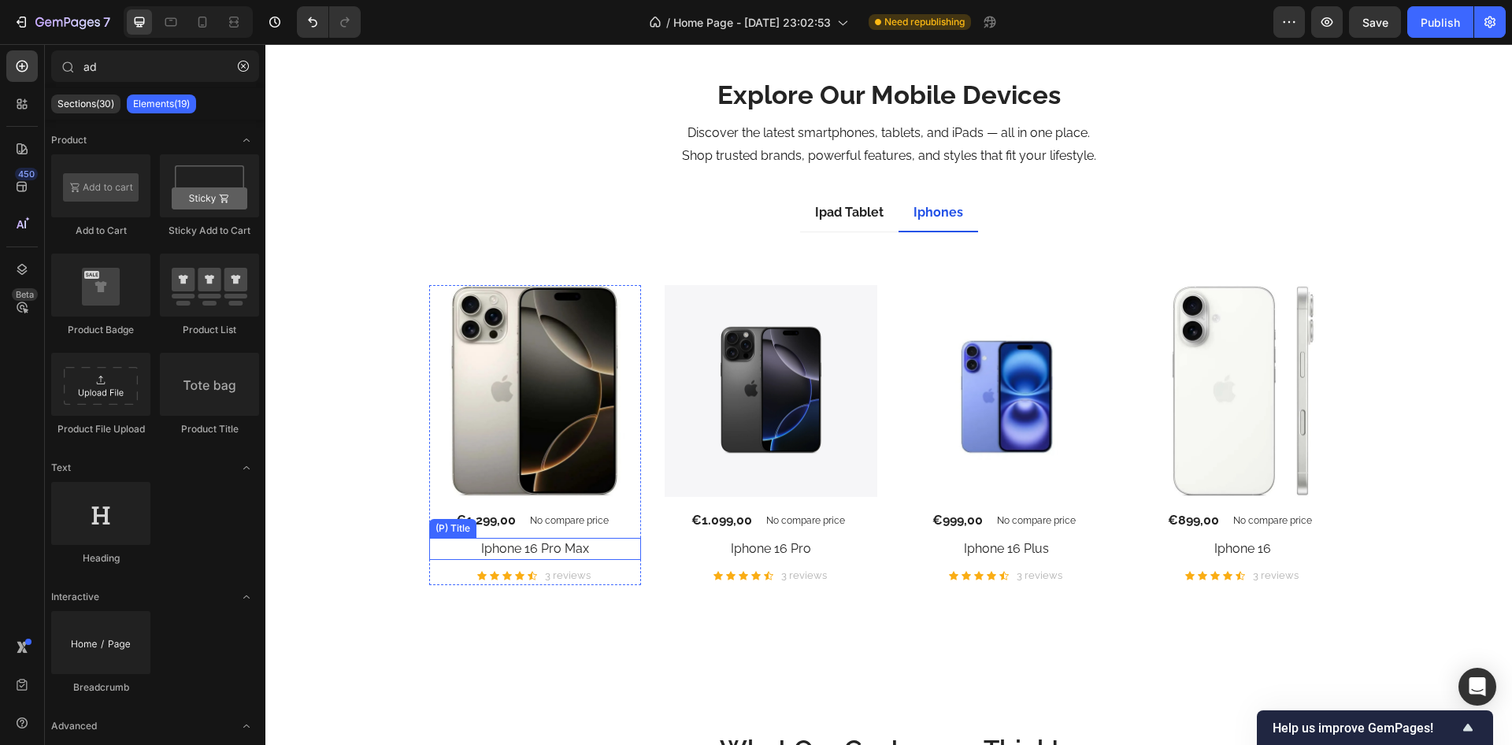
click h2 "Iphone 16 Pro Max"
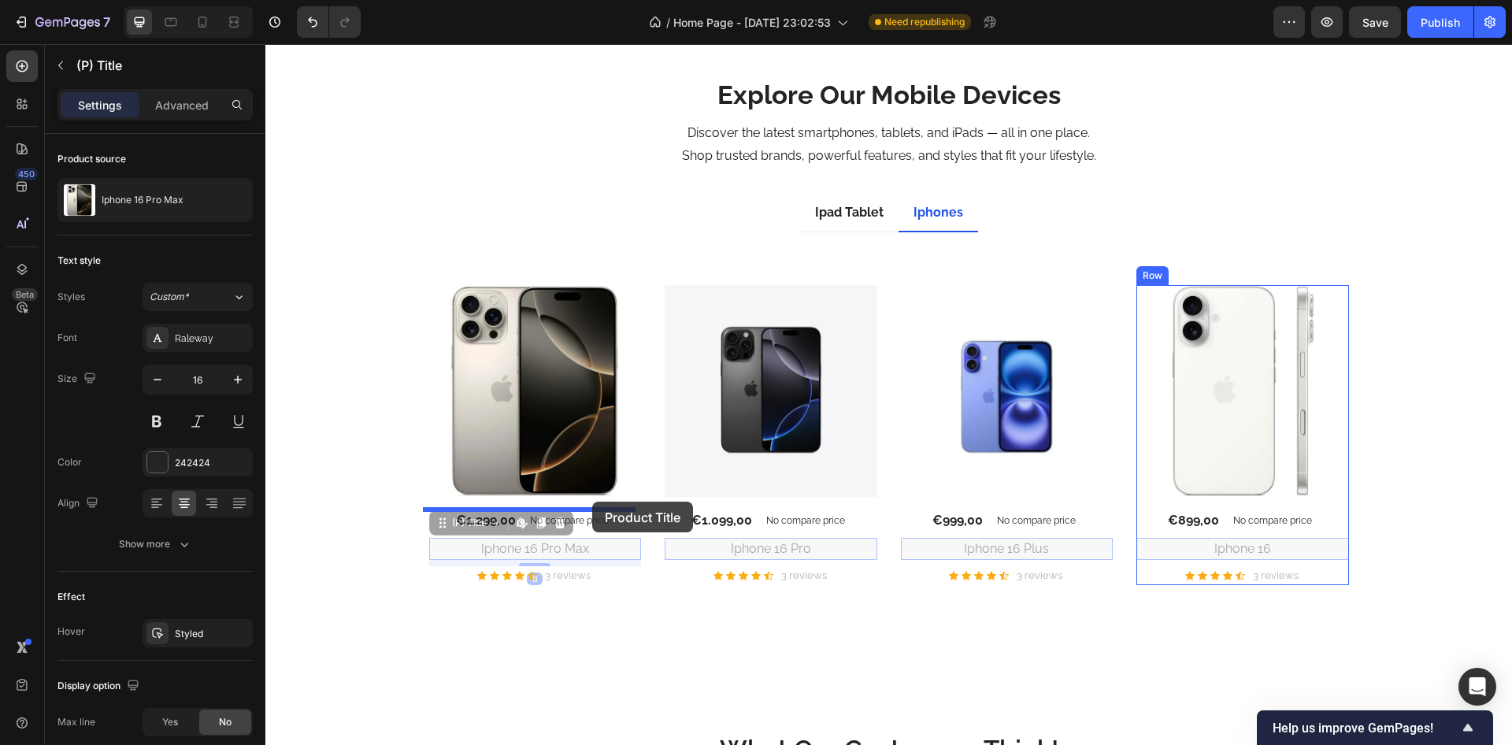
drag, startPoint x: 165, startPoint y: 477, endPoint x: 327, endPoint y: 458, distance: 162.6
click div "Header Explore Our Mobile Devices Heading Discover the latest smartphones, tabl…"
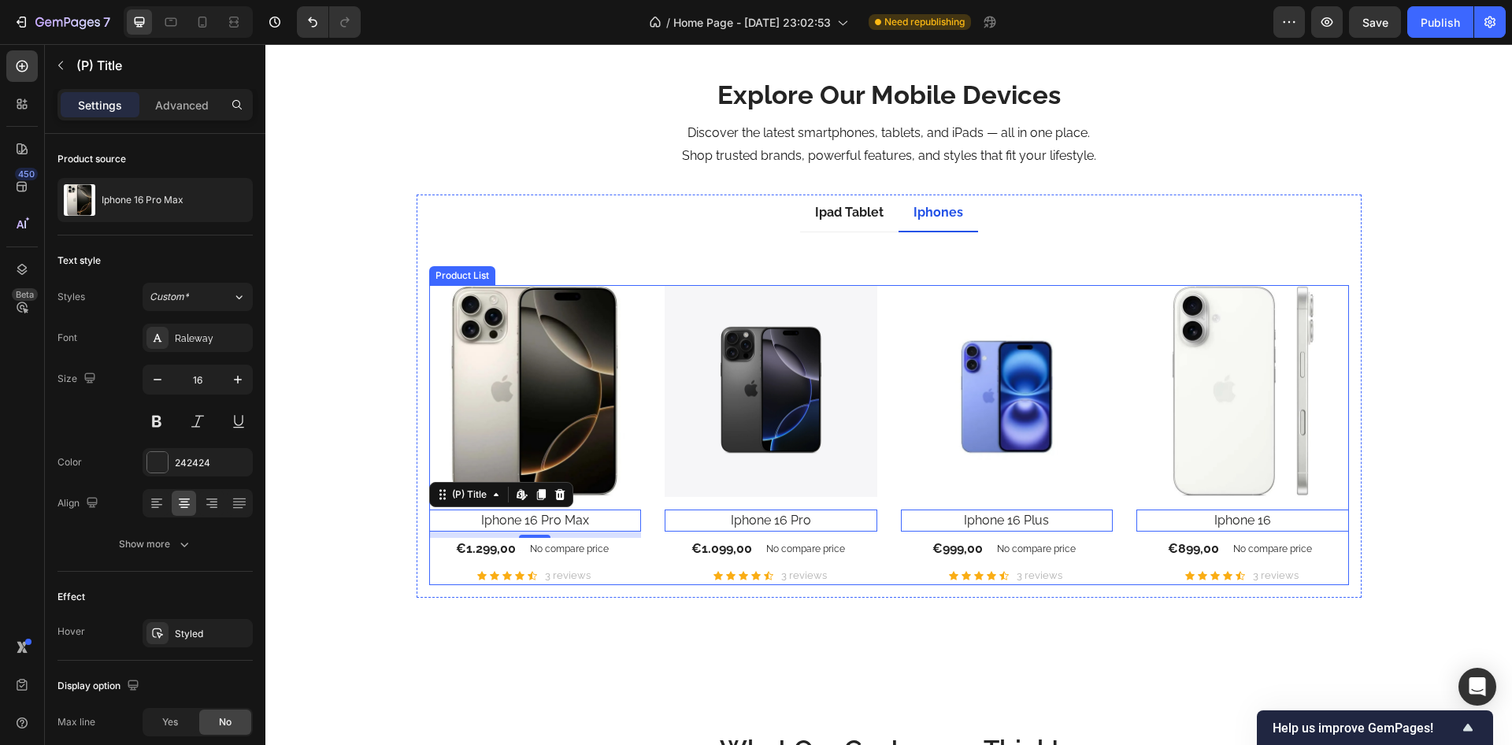
click div "(P) Images Iphone 16 Pro Max (P) Title Edit content in Shopify 8 €1.299,00 (P) …"
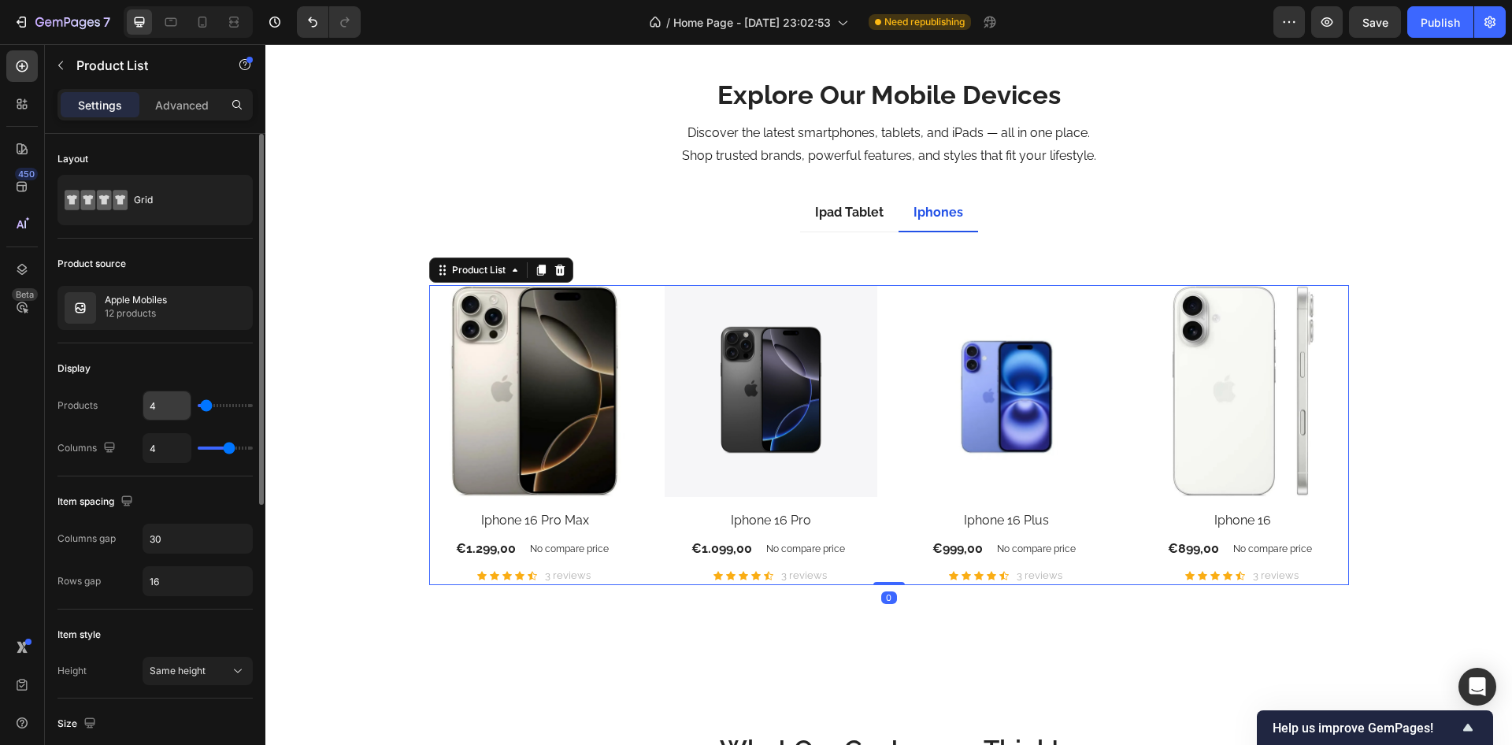
click input "4"
type input "8"
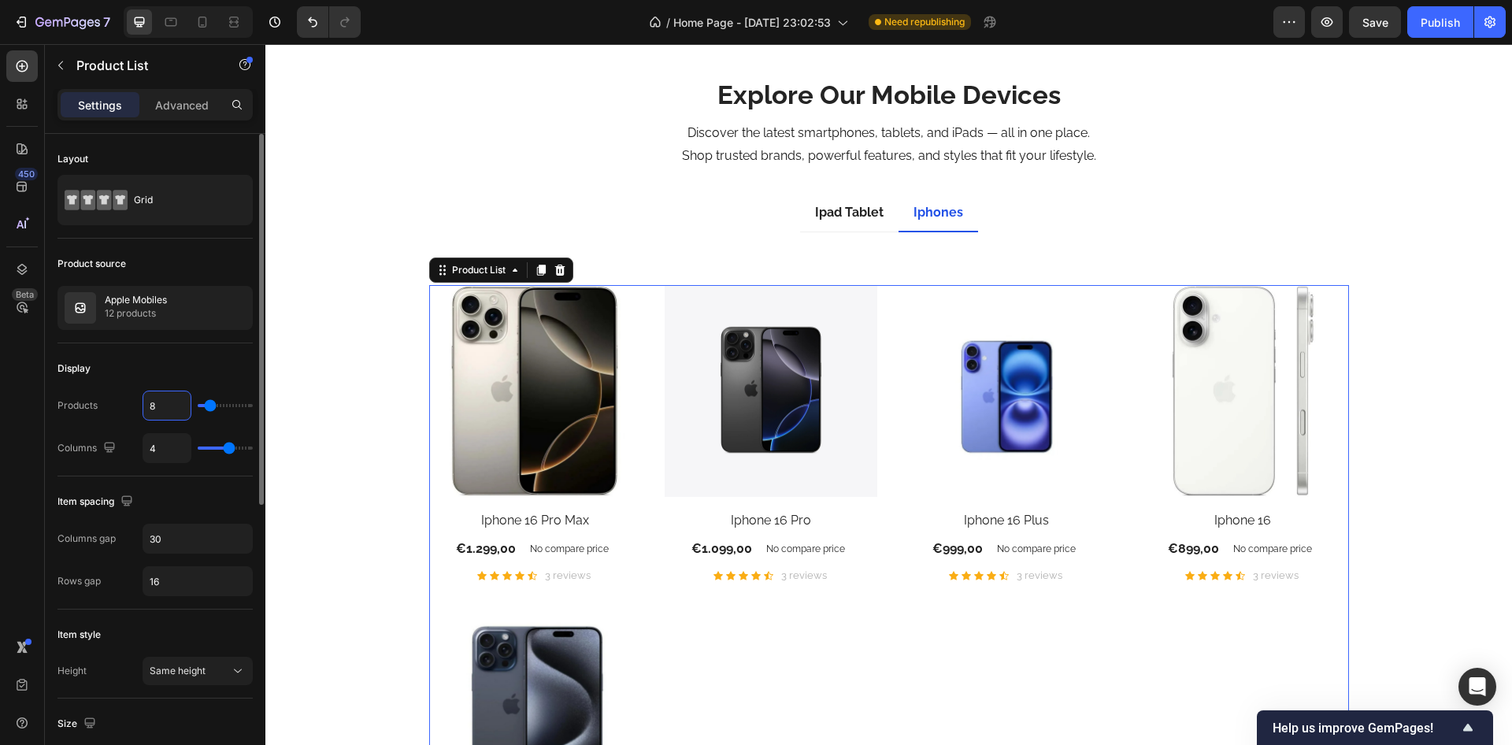
type input "8"
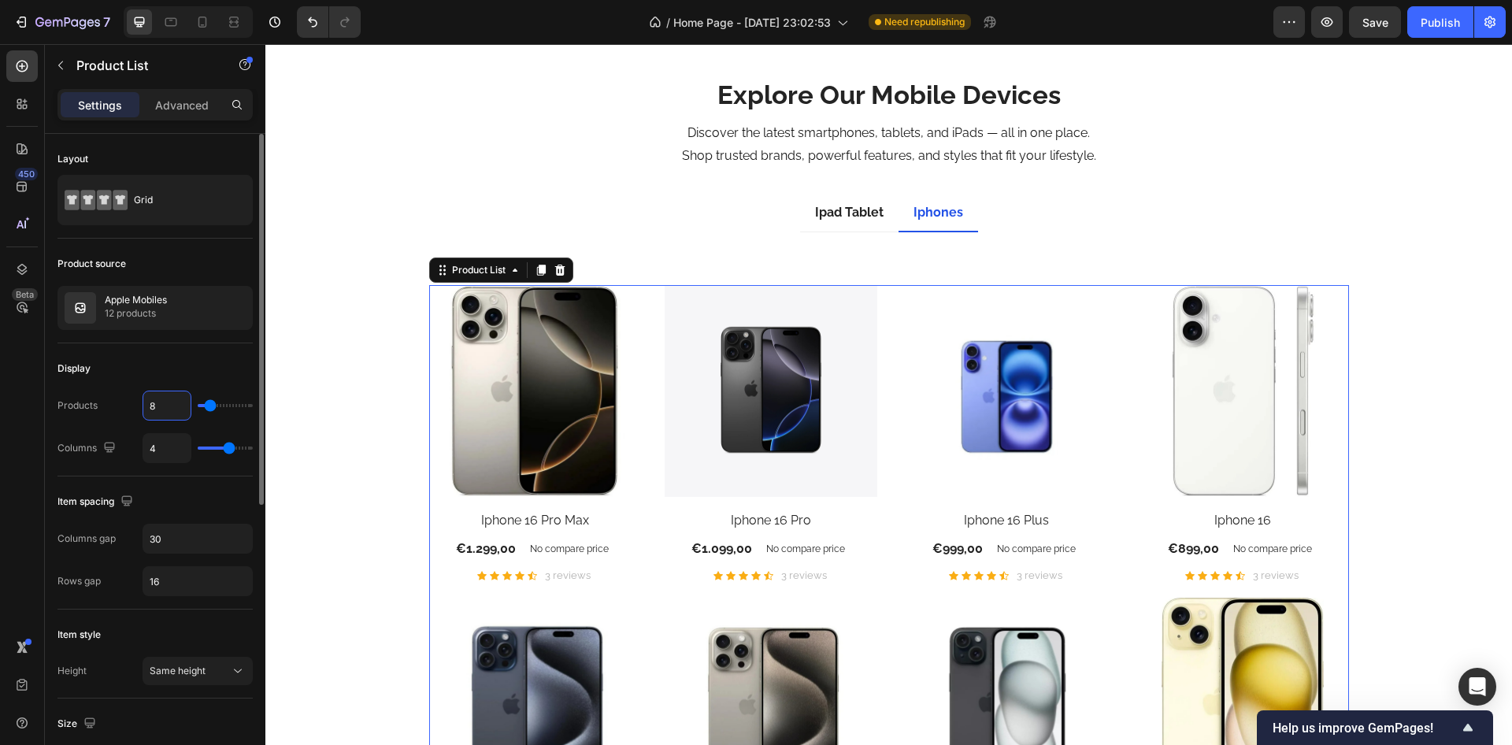
click div "Display"
click input "16"
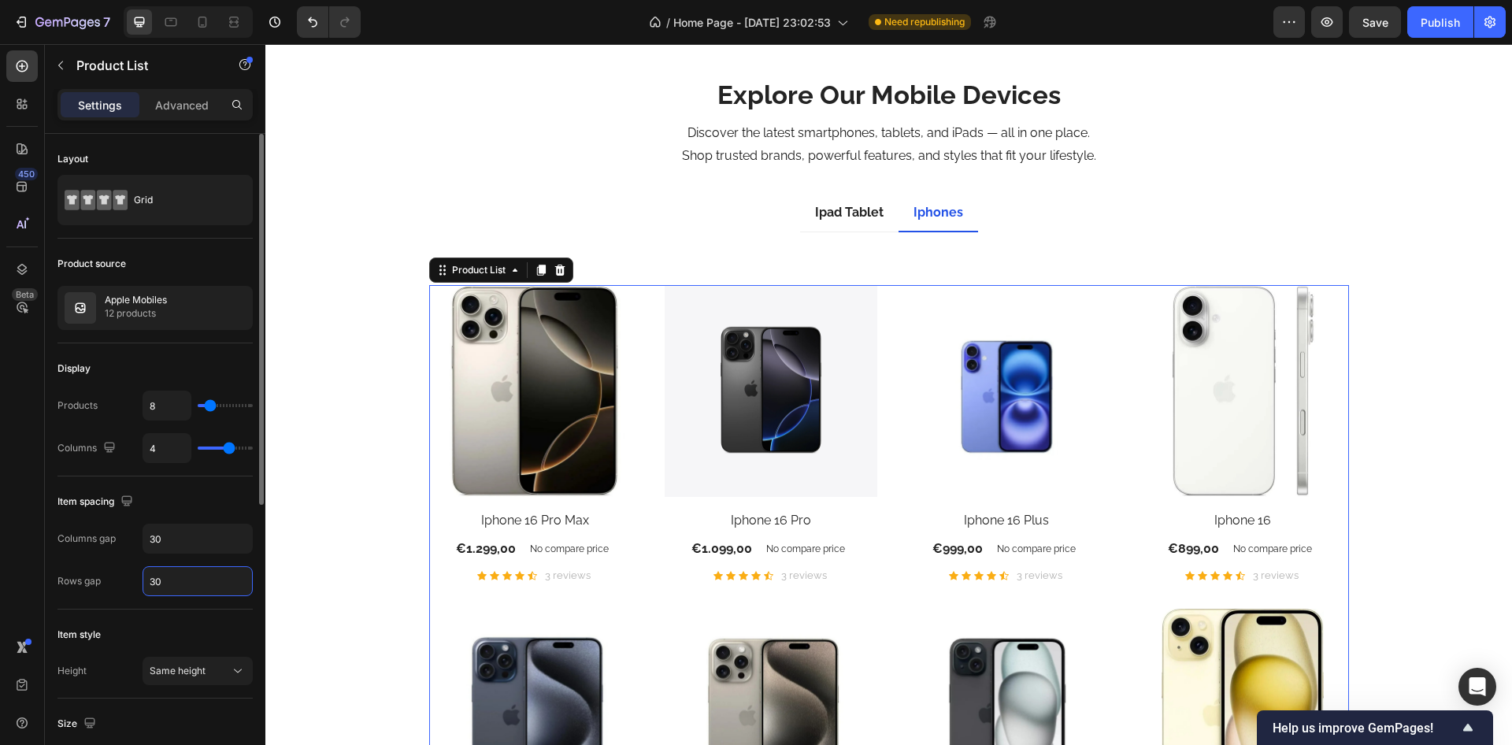
type input "30"
click div "Item spacing"
click div "(P) Images Iphone 16 Pro Max (P) Title €1.299,00 (P) Price (P) Price No compare…"
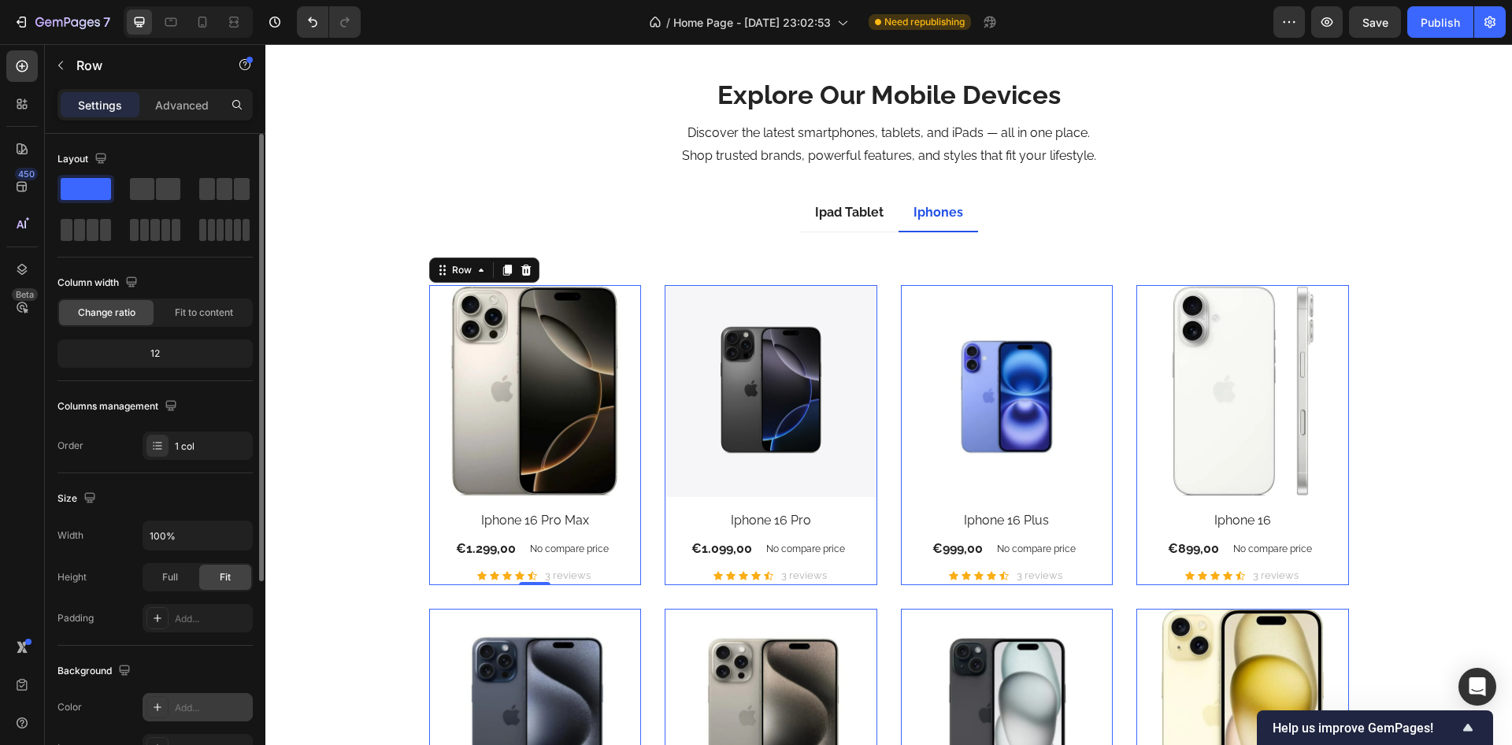
click icon
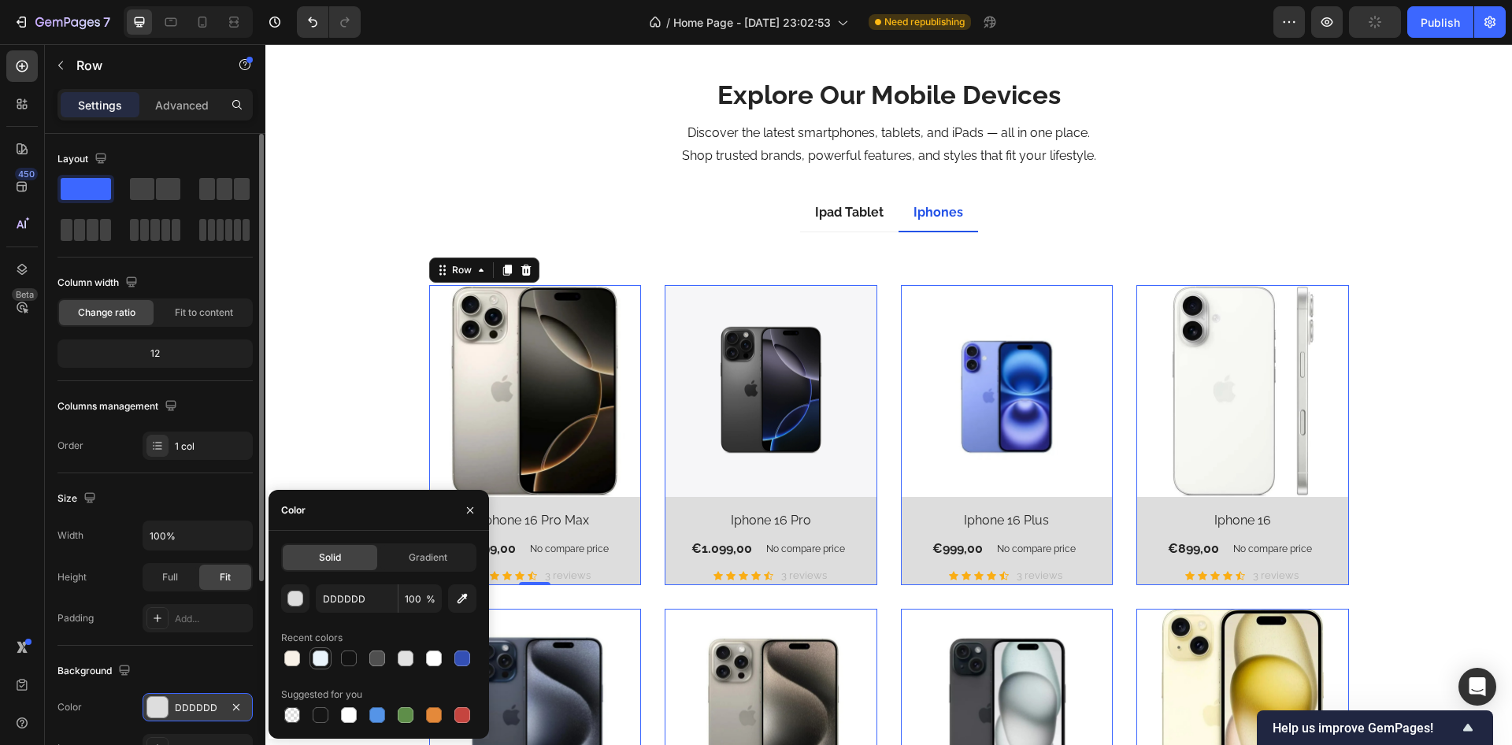
click div
type input "EAF4FB"
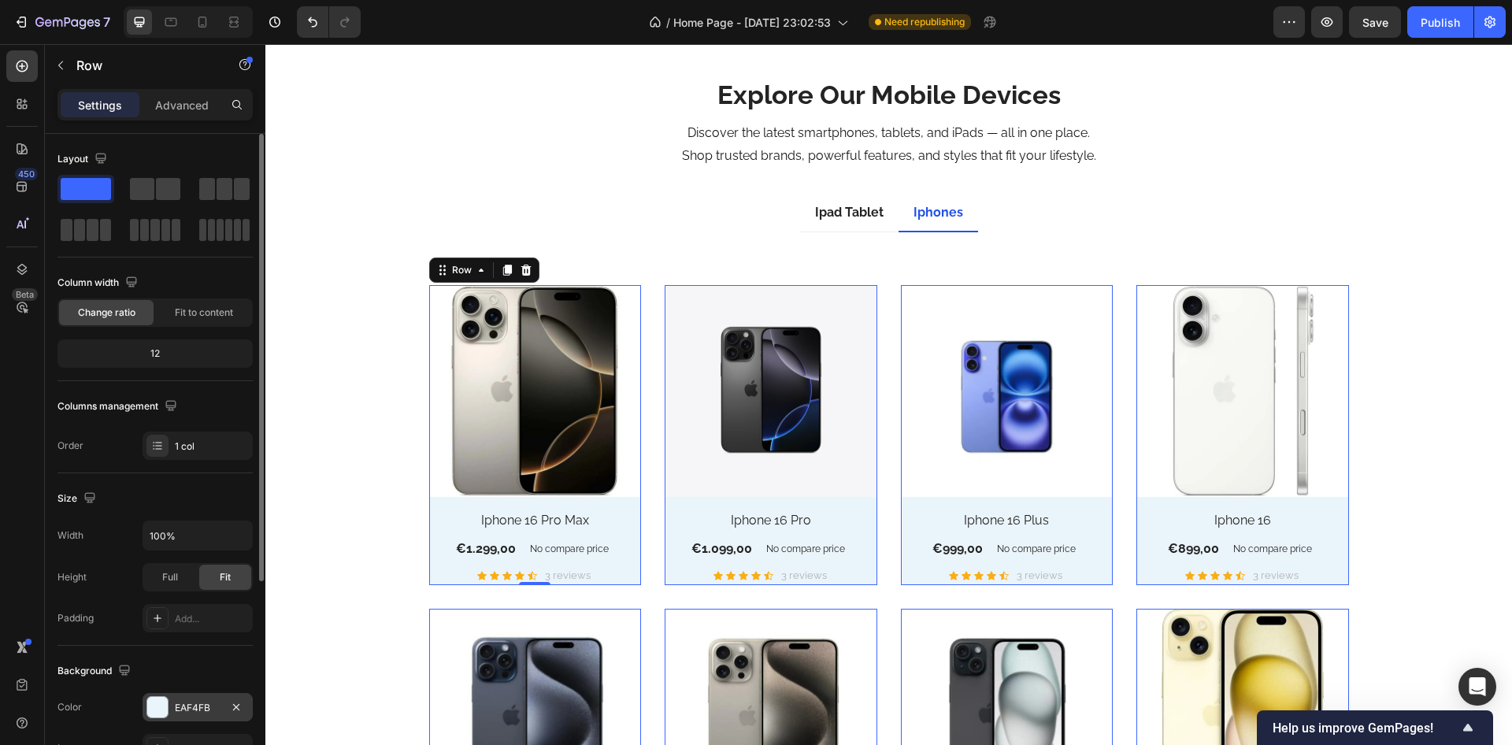
drag, startPoint x: 225, startPoint y: 675, endPoint x: 199, endPoint y: 561, distance: 117.3
click div "Background"
click p "Advanced"
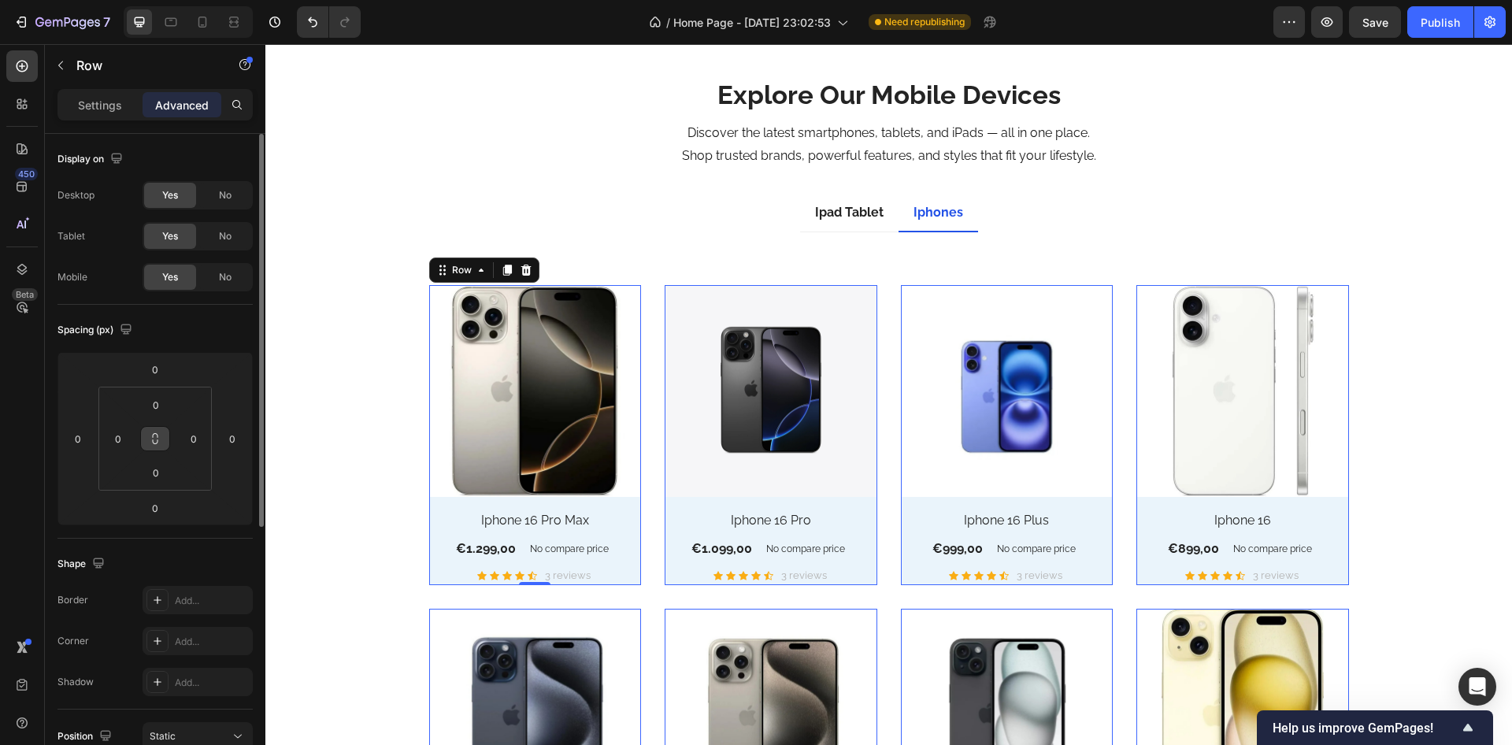
click icon
click input "0"
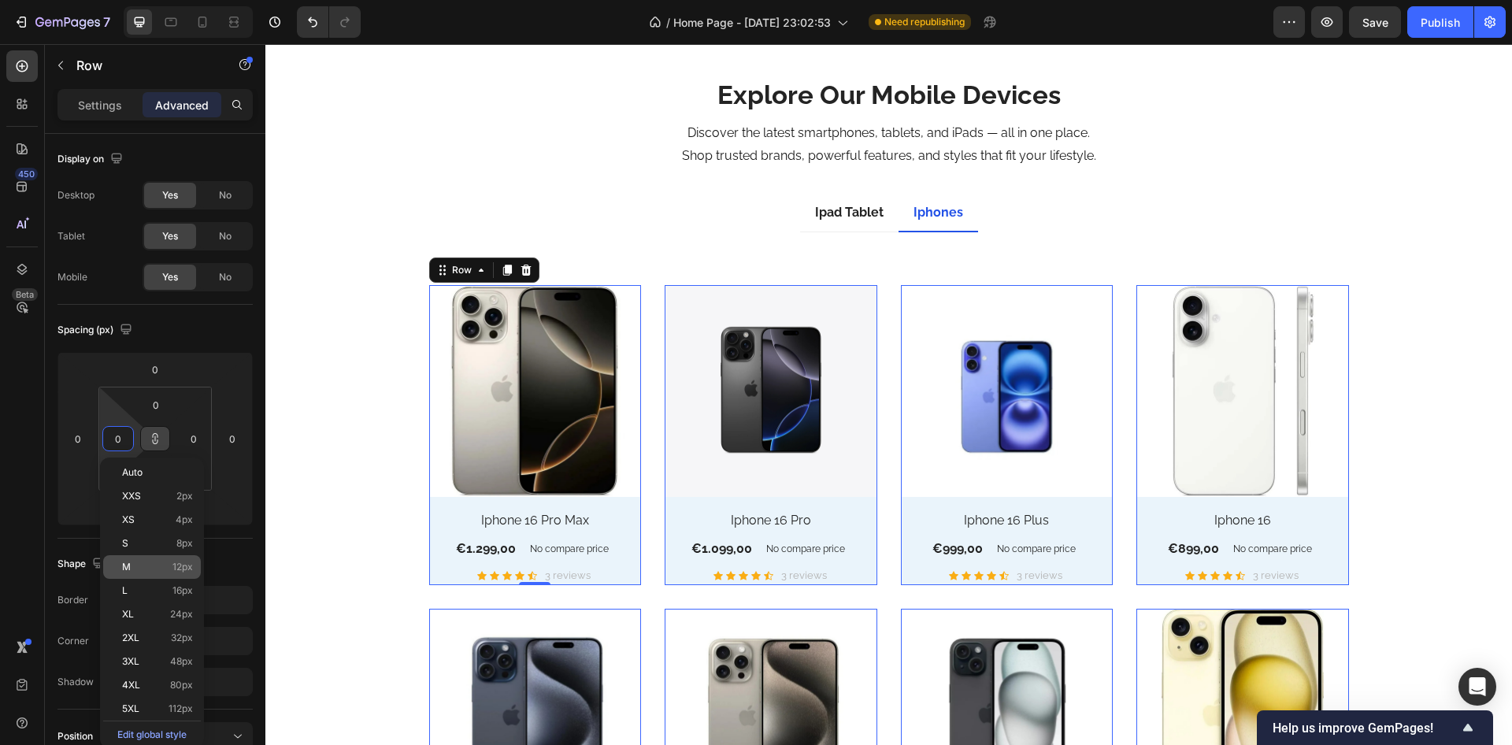
click span "12px"
type input "12"
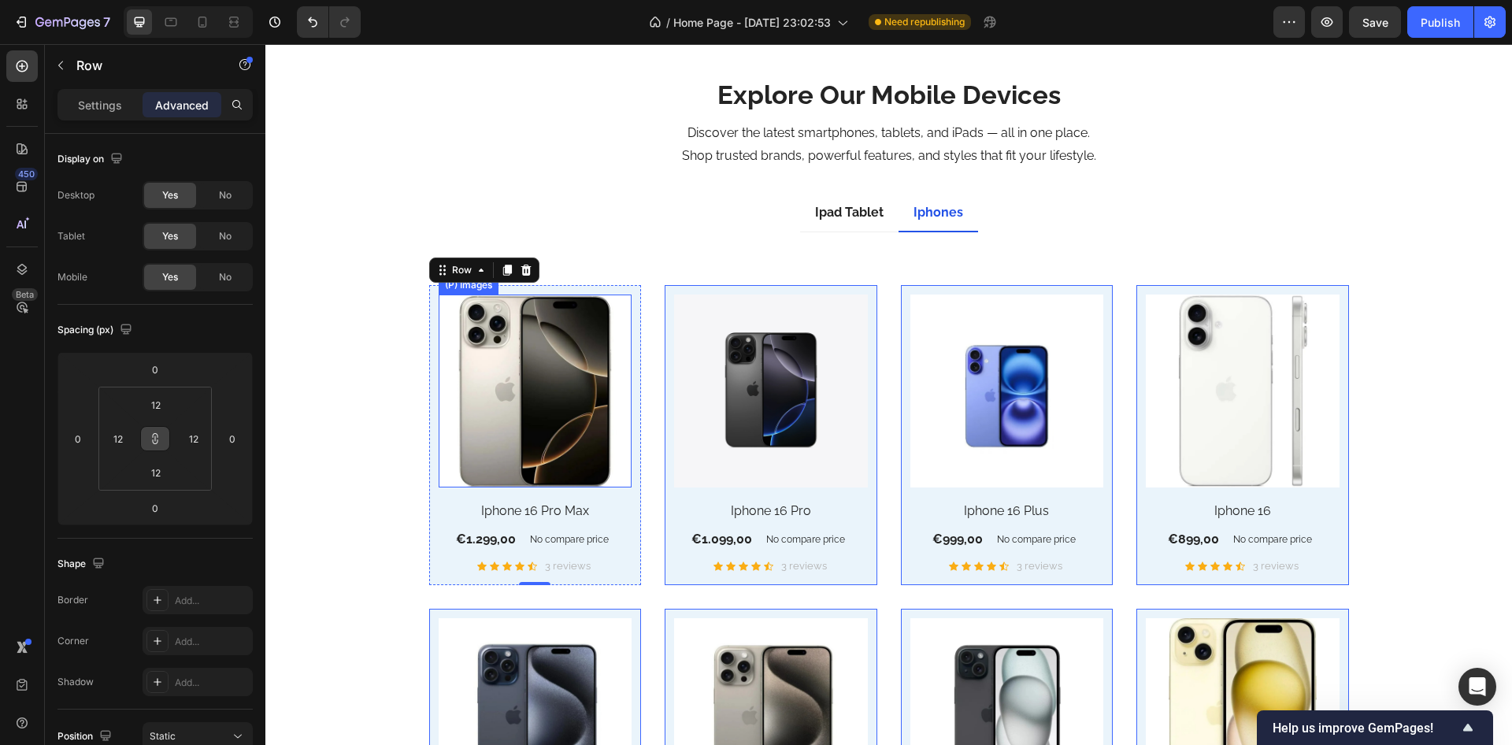
click img
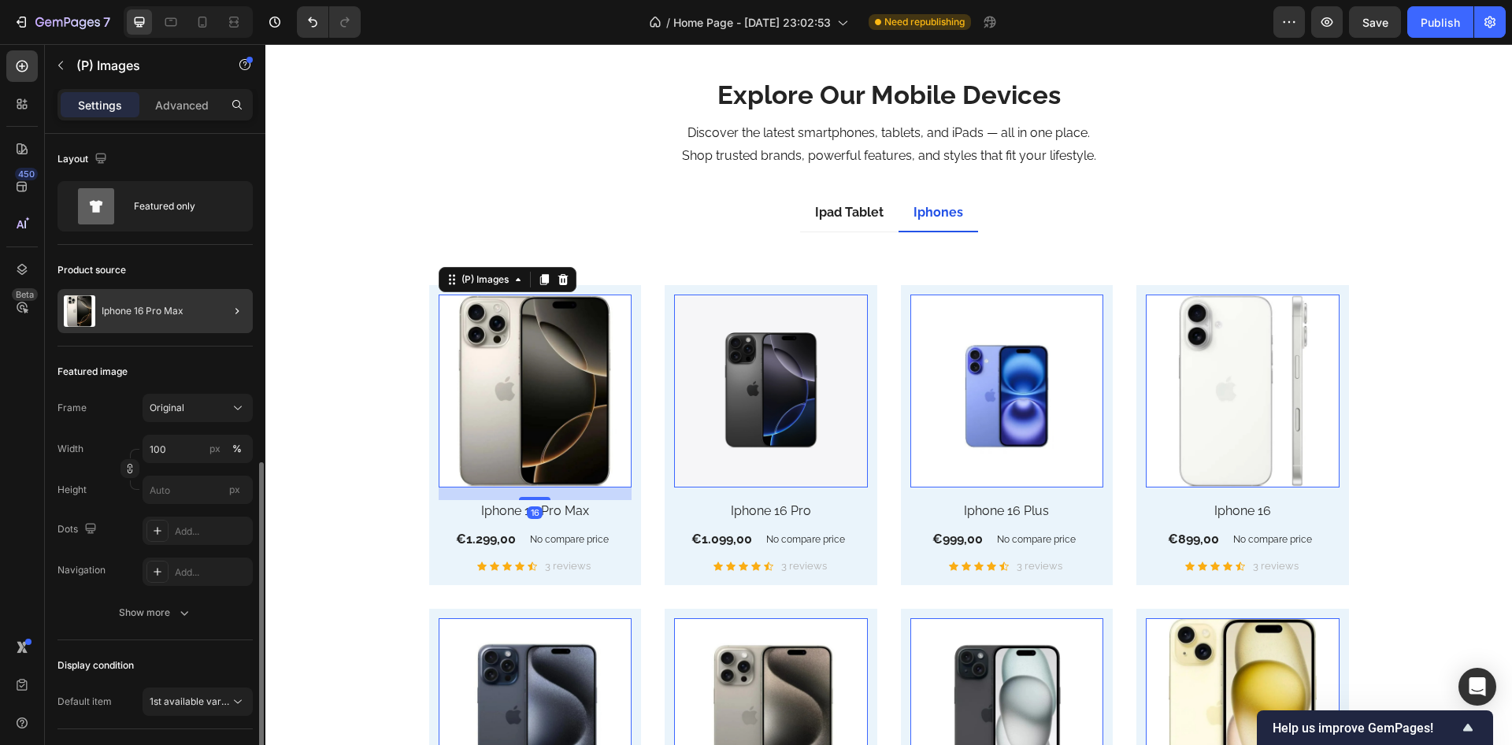
scroll to position [189, 0]
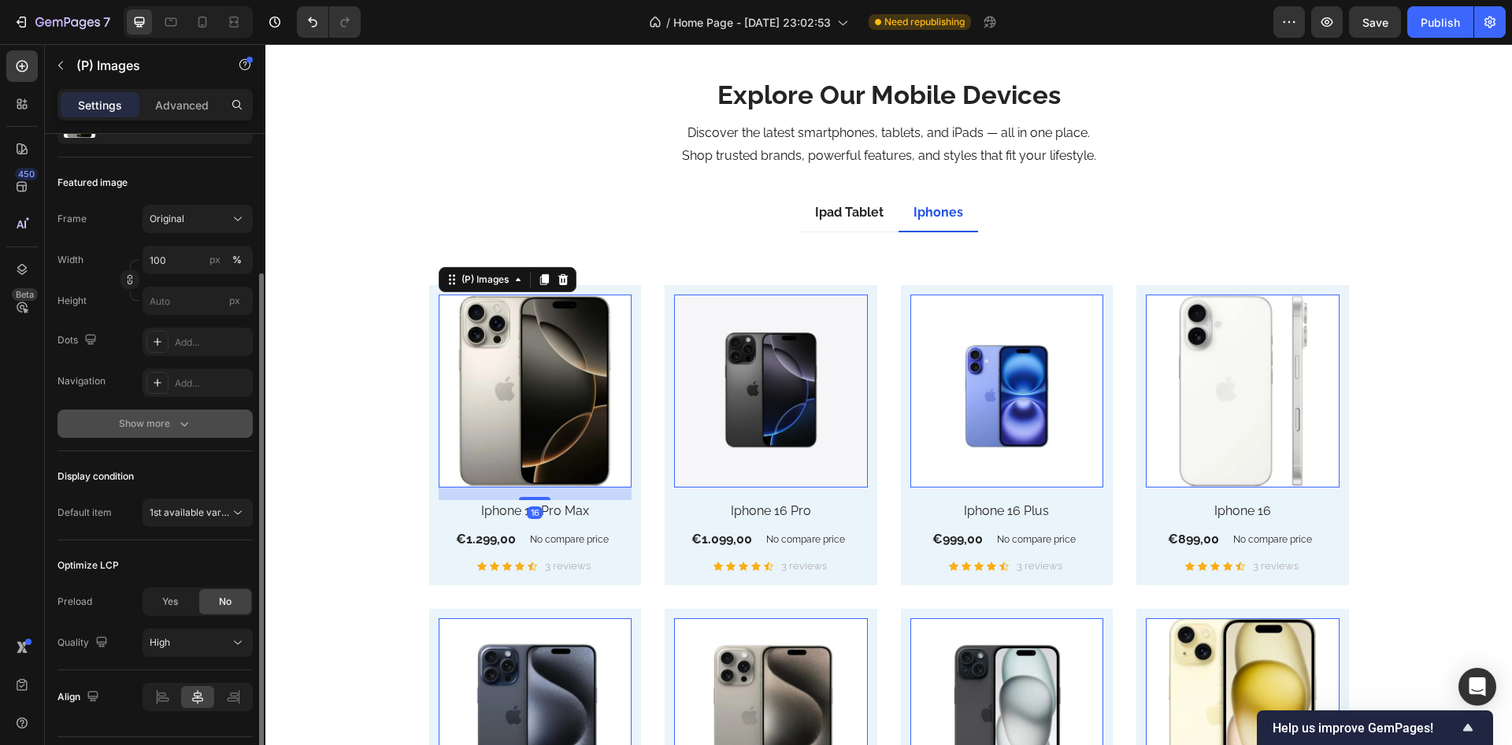
click icon "button"
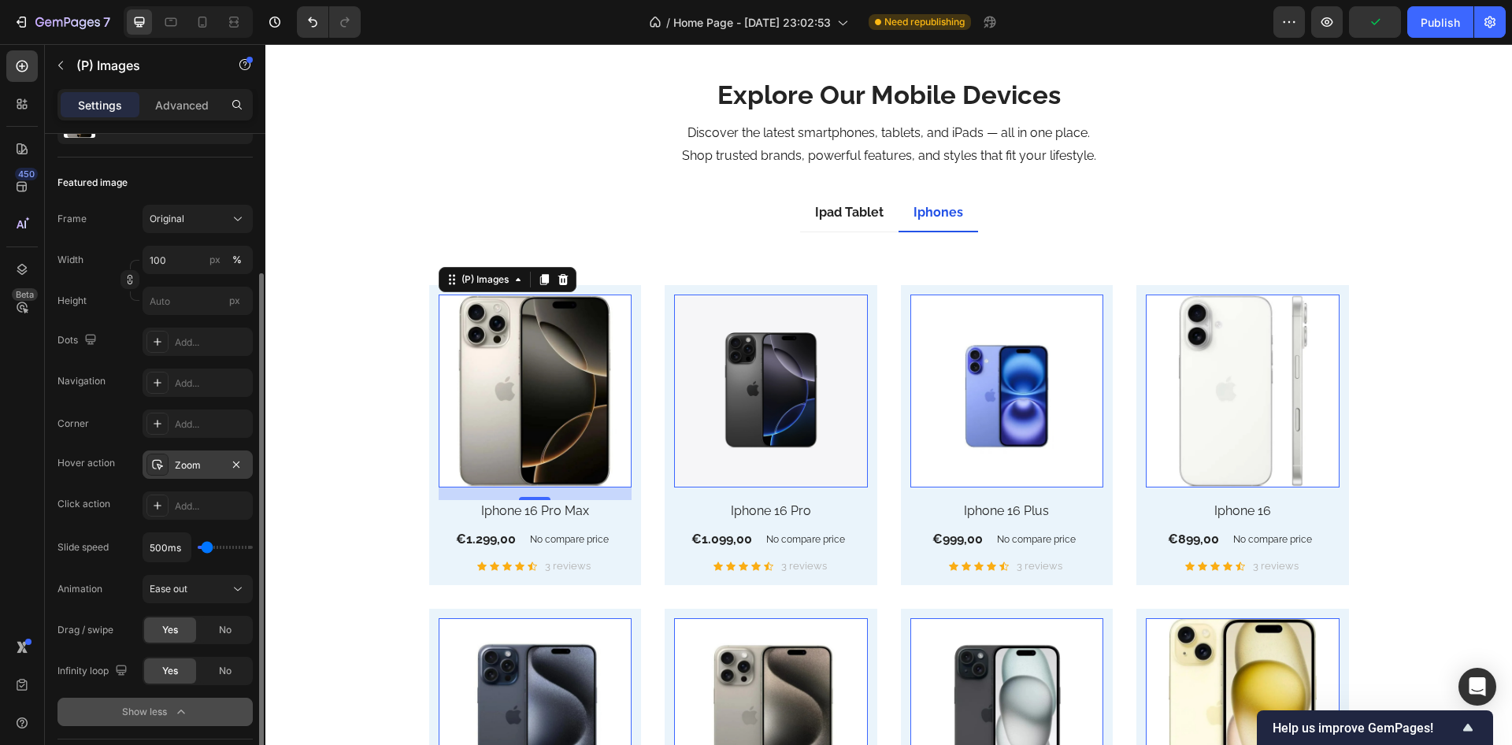
click div "Zoom"
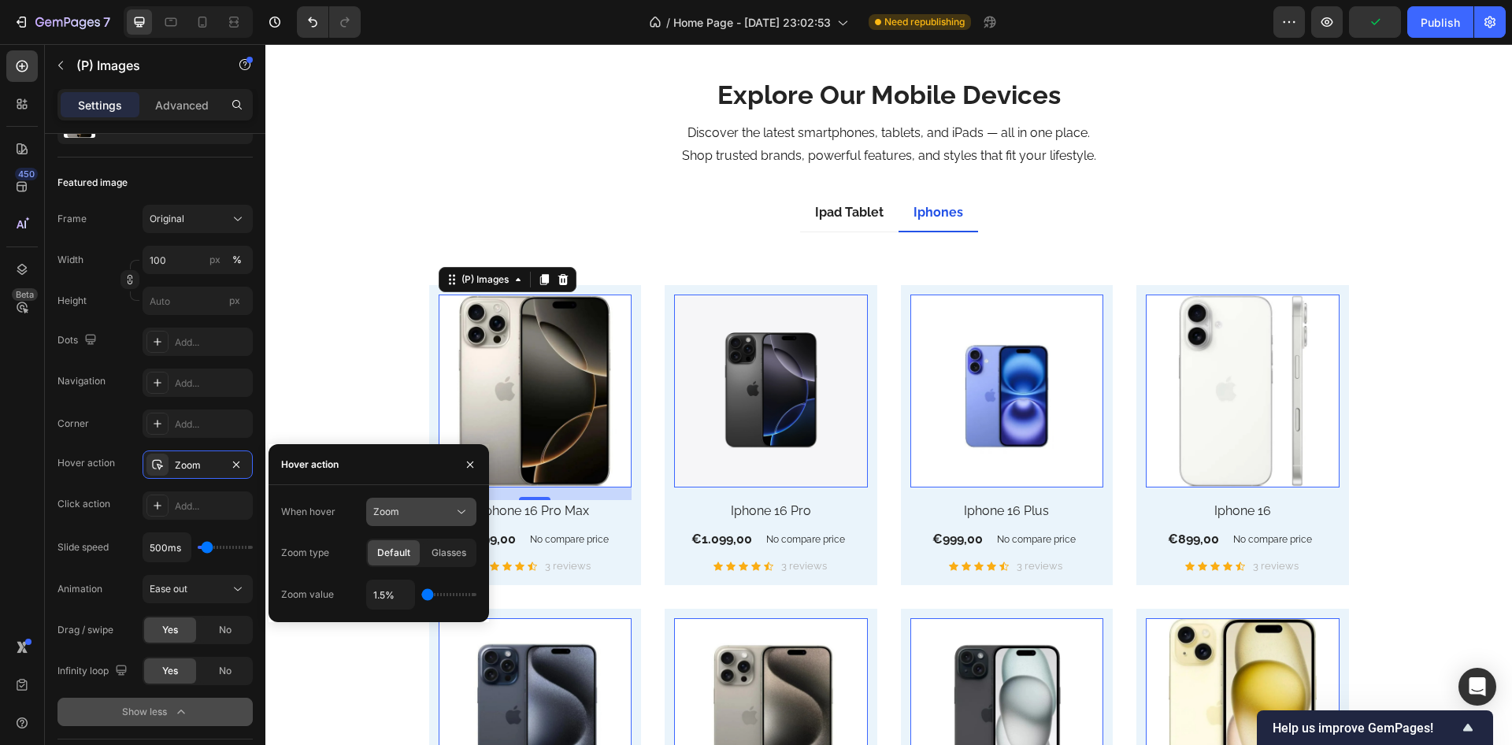
click div "Zoom"
drag, startPoint x: 407, startPoint y: 577, endPoint x: 421, endPoint y: 575, distance: 14.3
click span "Show other image"
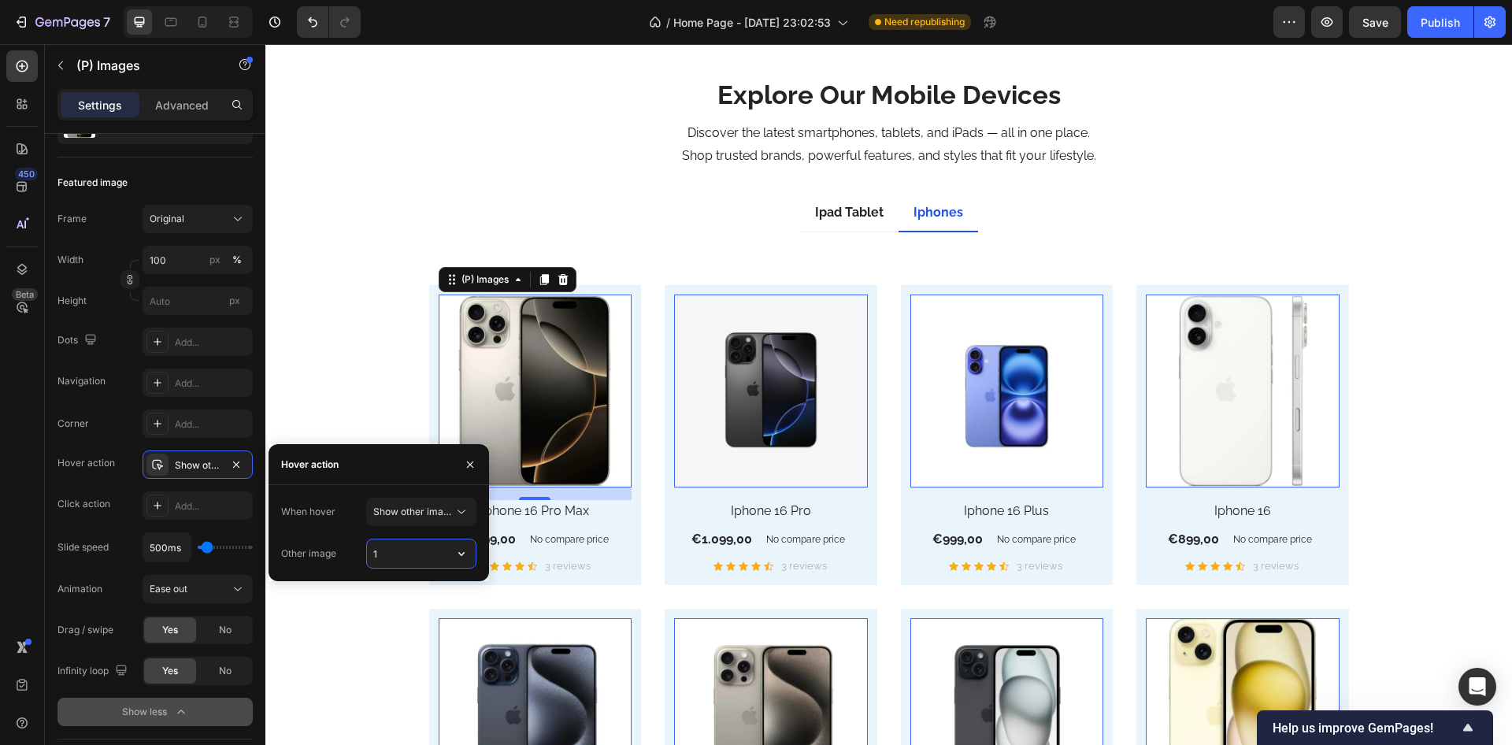
click input "1"
click icon "button"
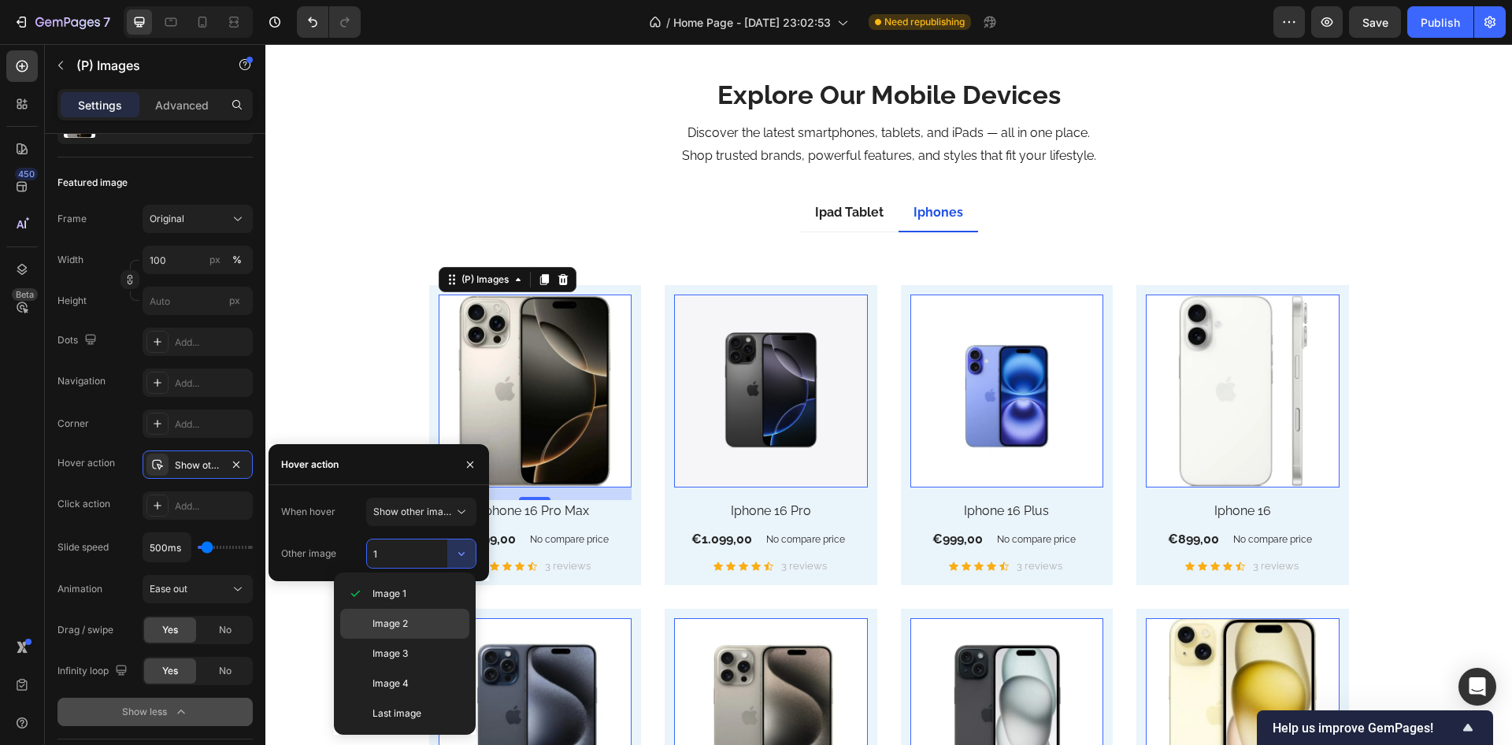
click span "Image 2"
type input "2"
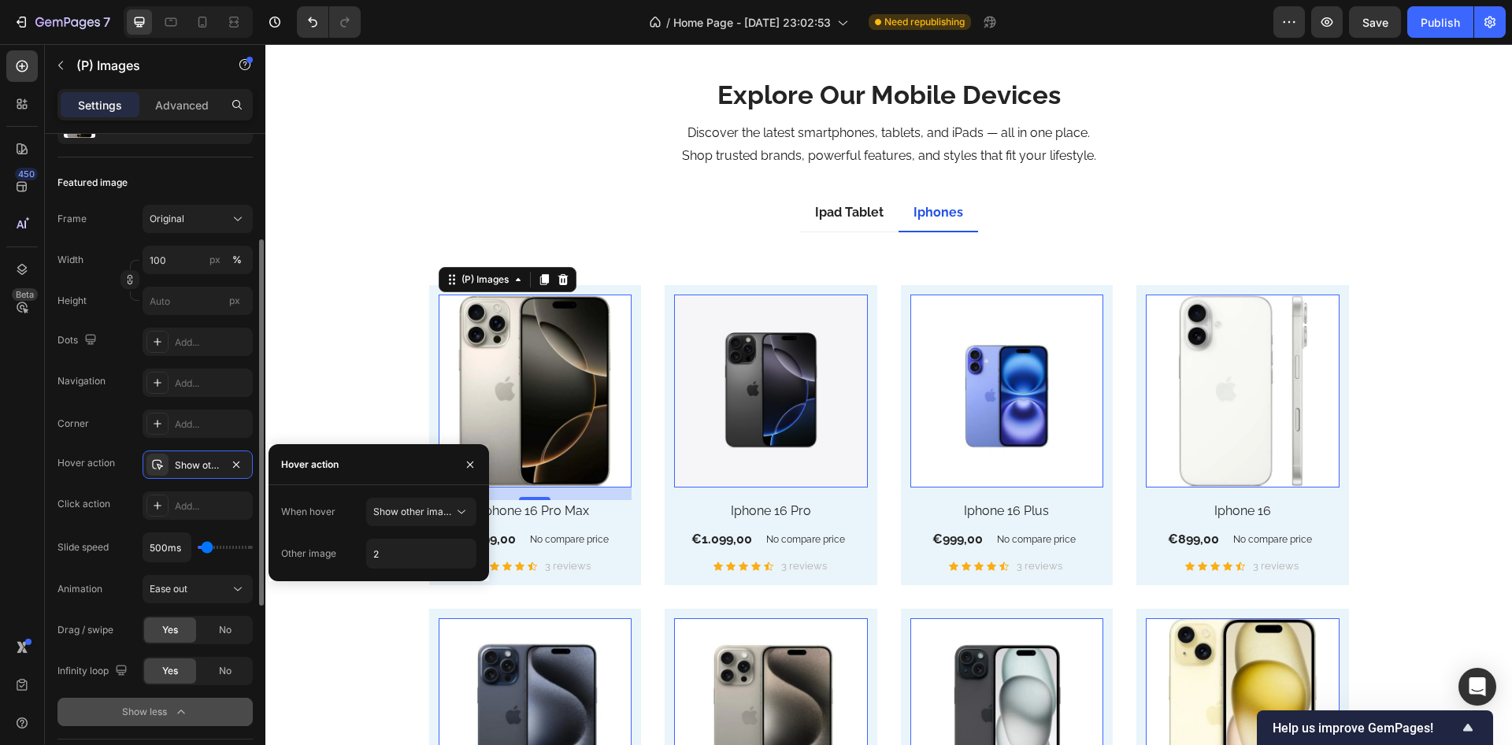
click div "Featured image Frame Original Width 100 px % Height px Dots Add... Navigation A…"
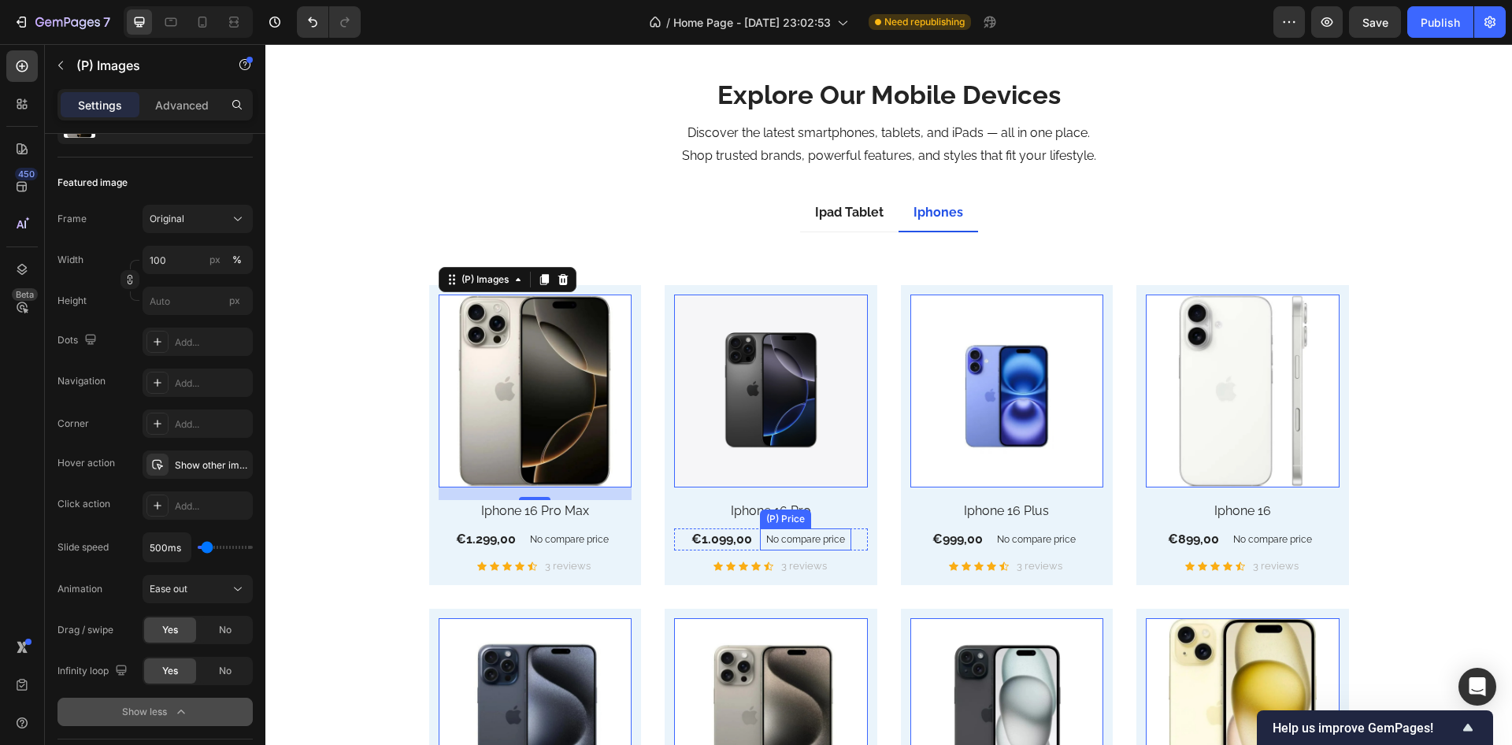
click p "No compare price"
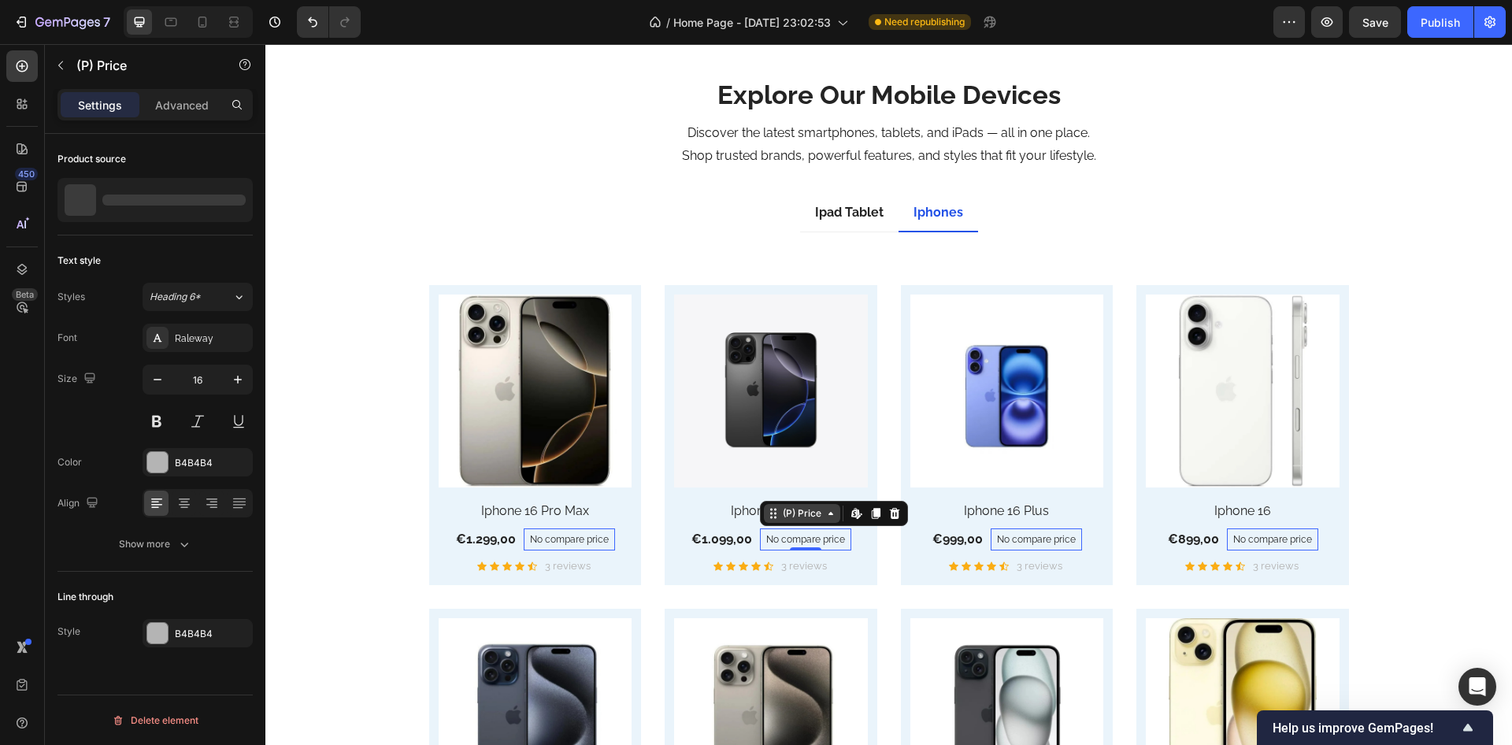
scroll to position [0, 0]
click icon
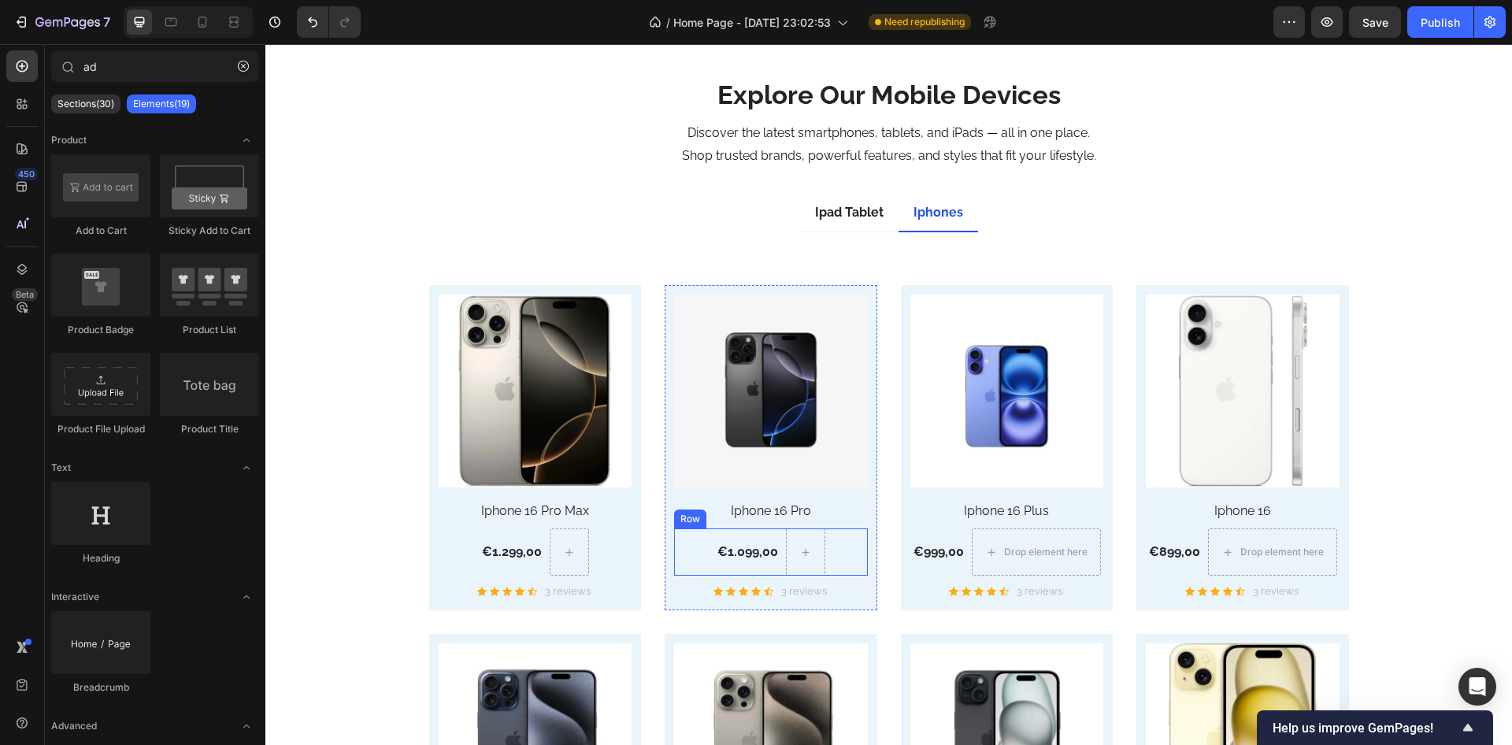
click div "€1.099,00 (P) Price (P) Price"
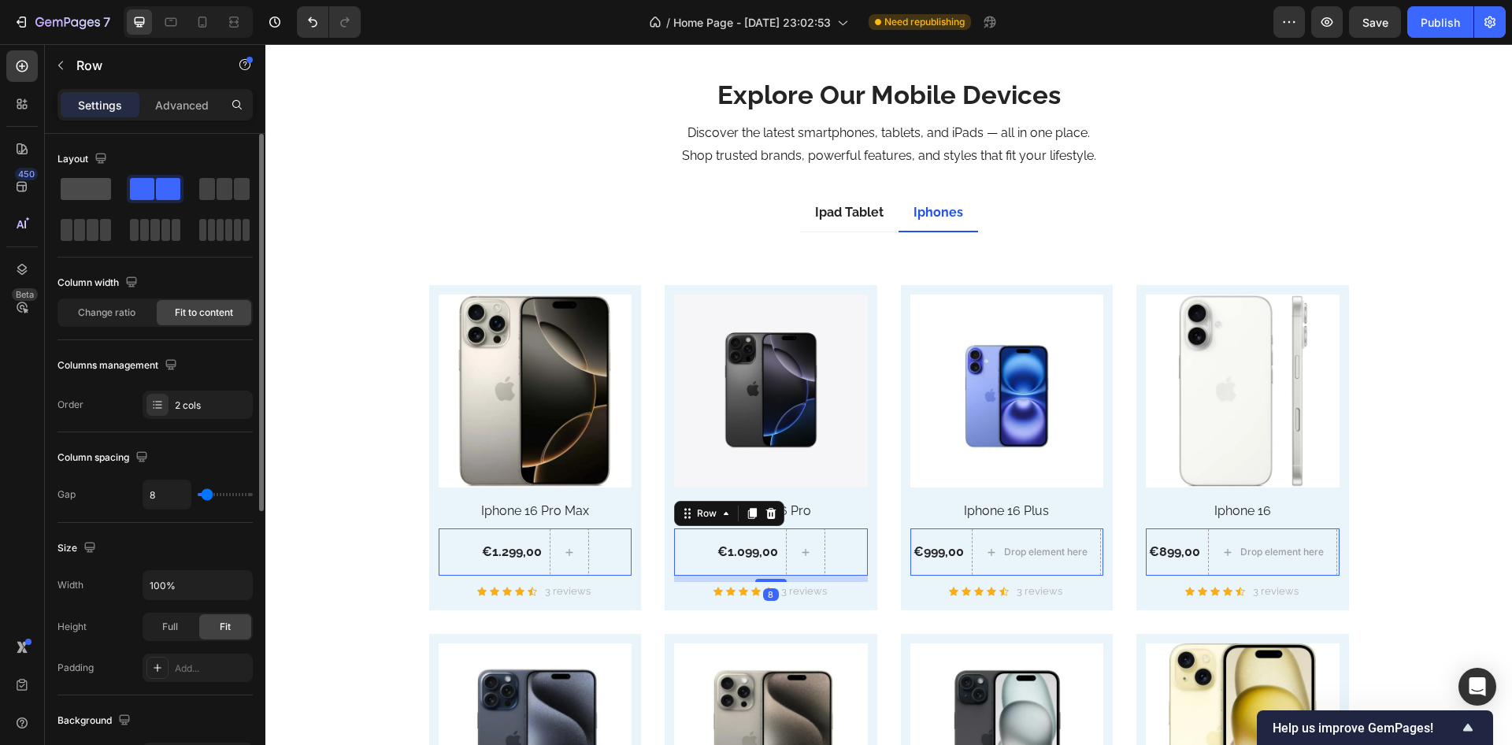
click div
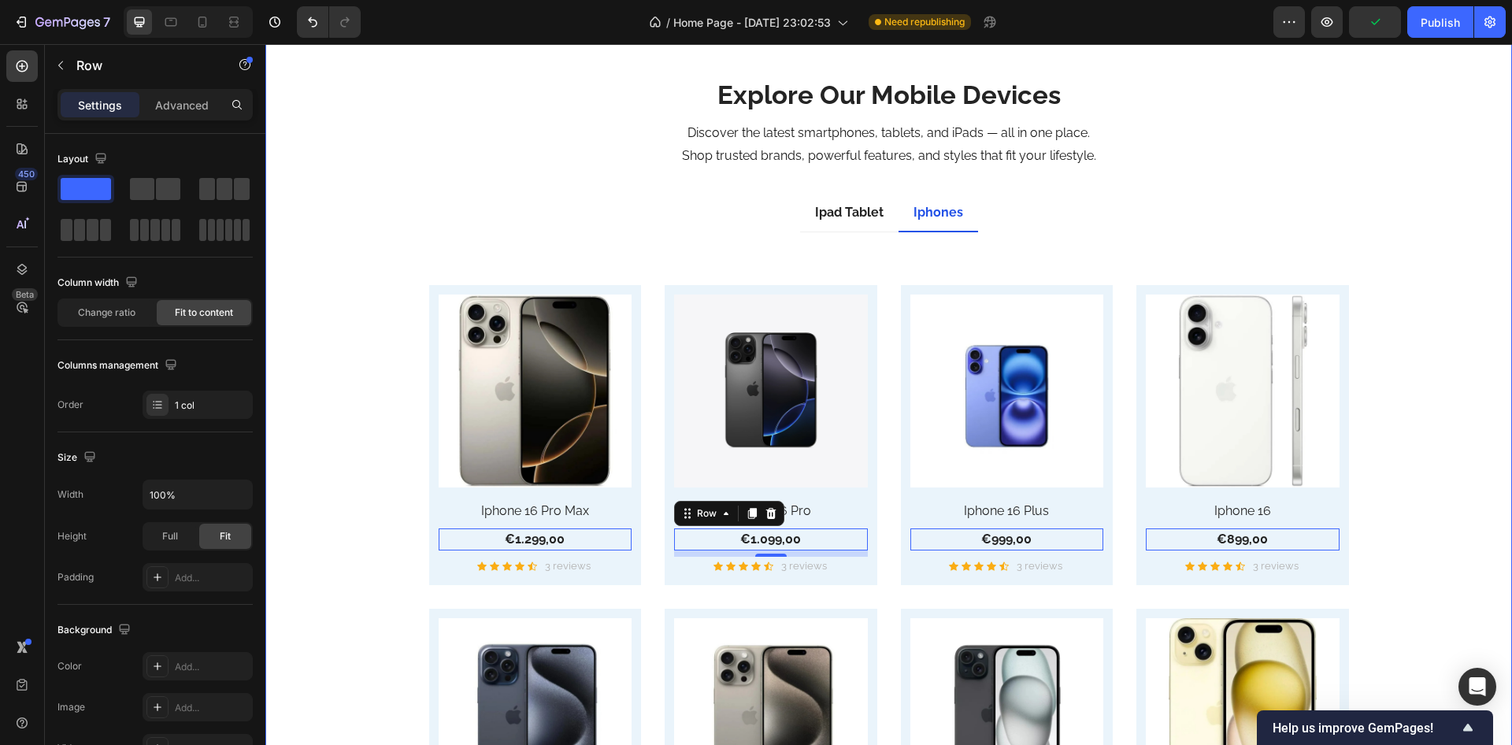
click div "Explore Our Mobile Devices Heading Discover the latest smartphones, tablets, an…"
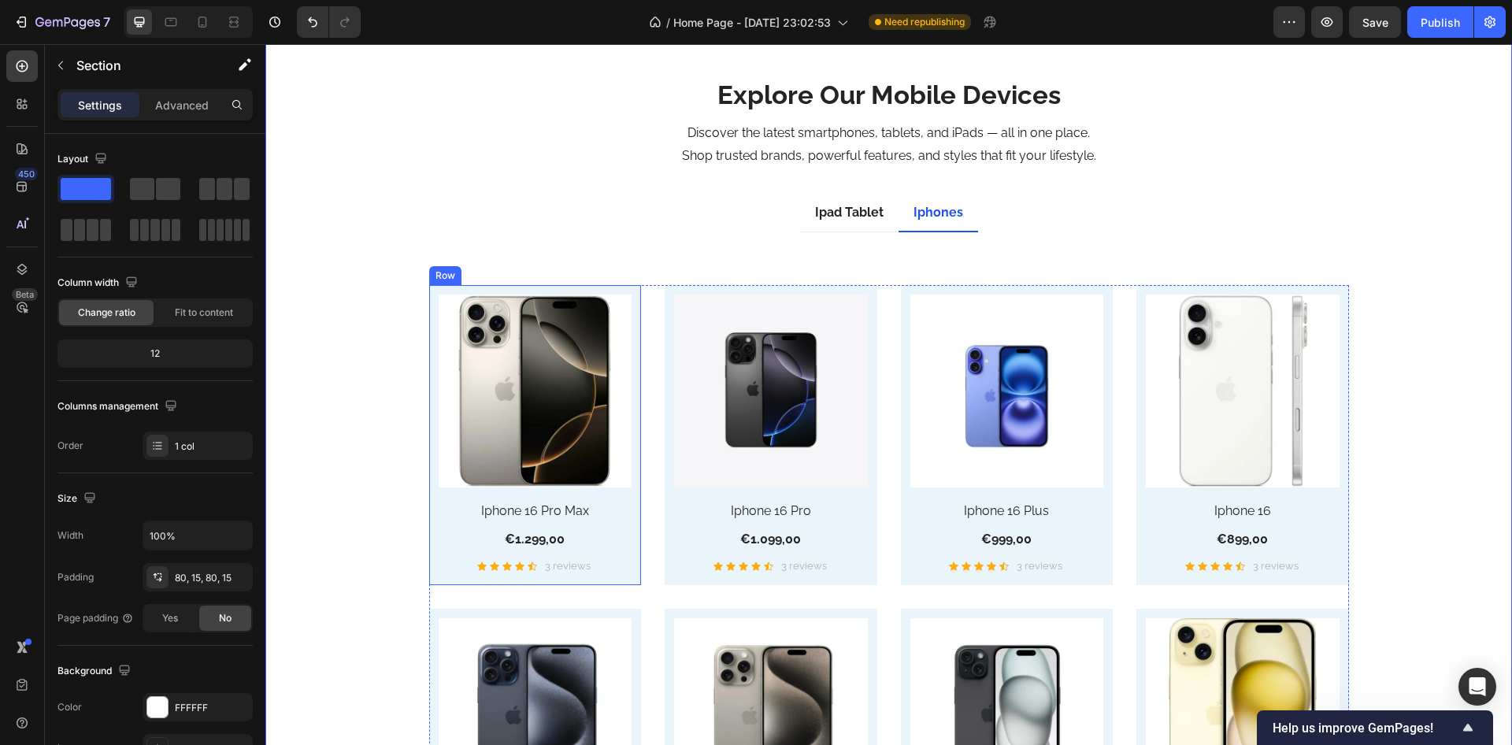
click div "(P) Images Iphone 16 Pro Max (P) Title €1.299,00 (P) Price (P) Price Row Icon I…"
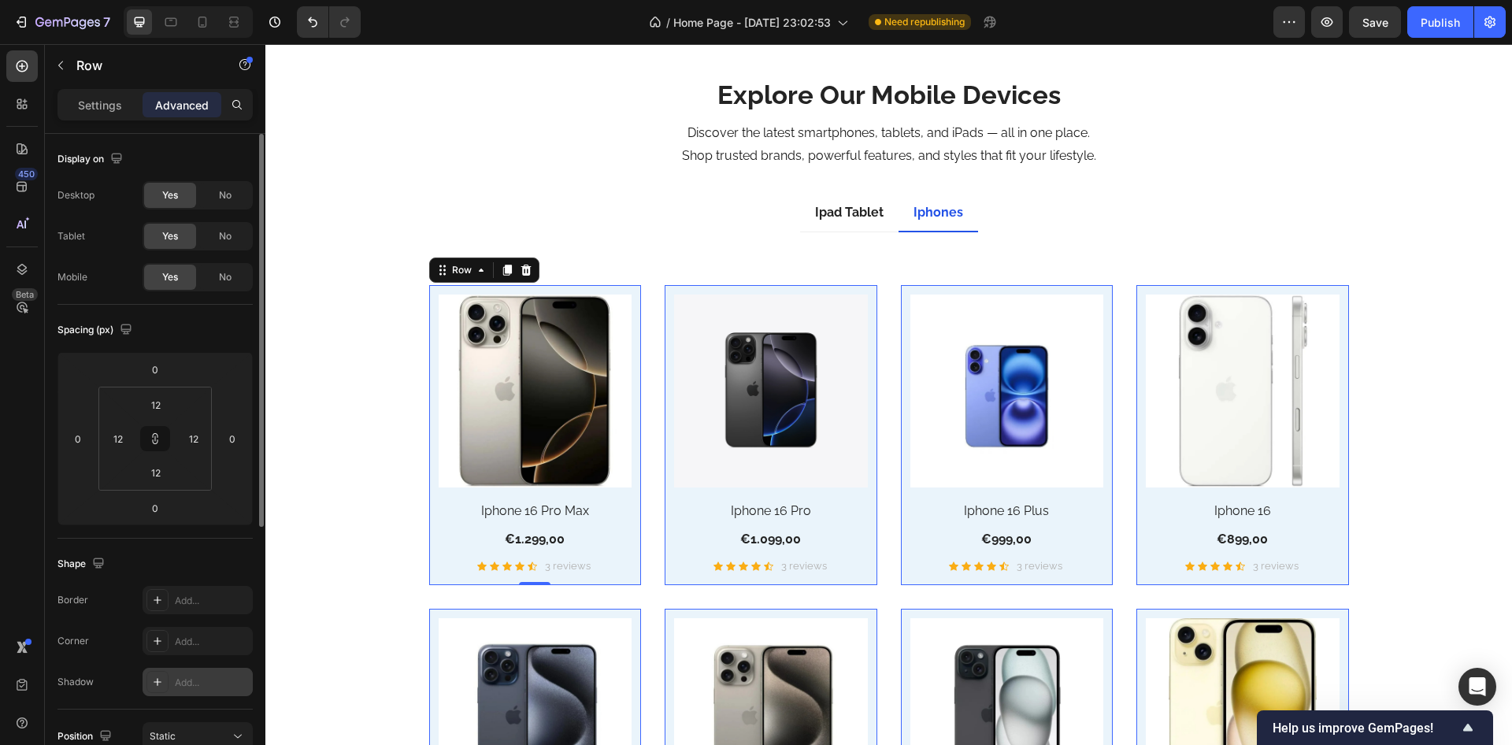
click icon
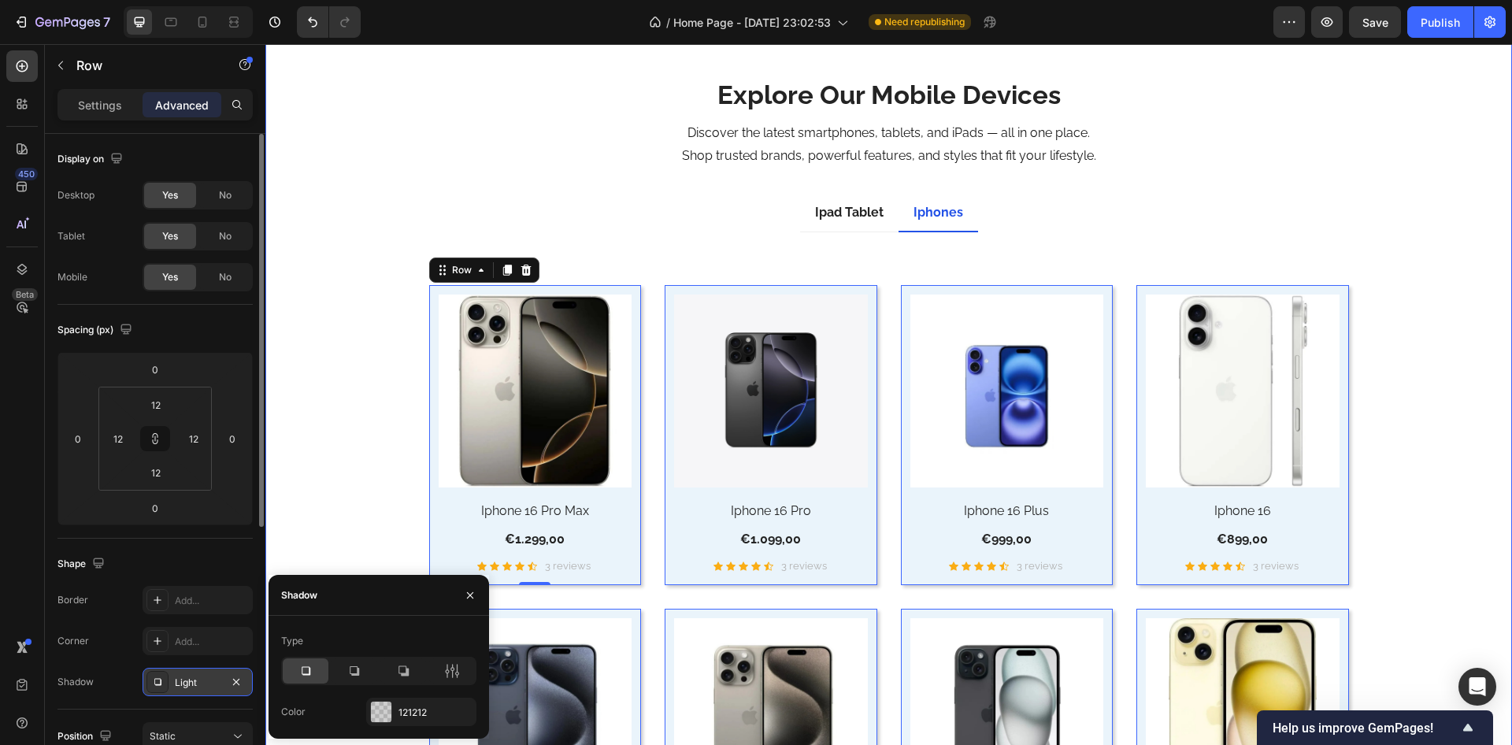
click div "Explore Our Mobile Devices Heading Discover the latest smartphones, tablets, an…"
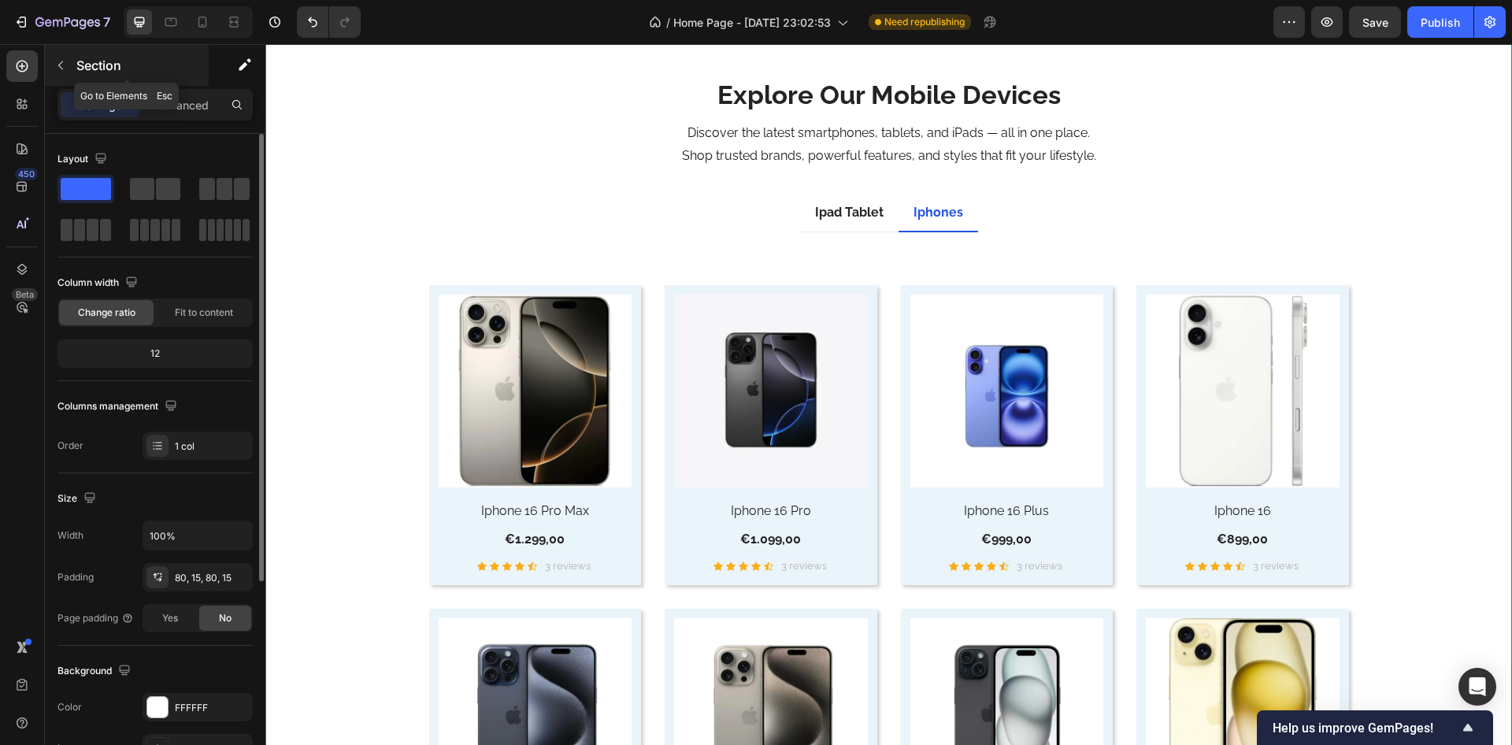
click button "button"
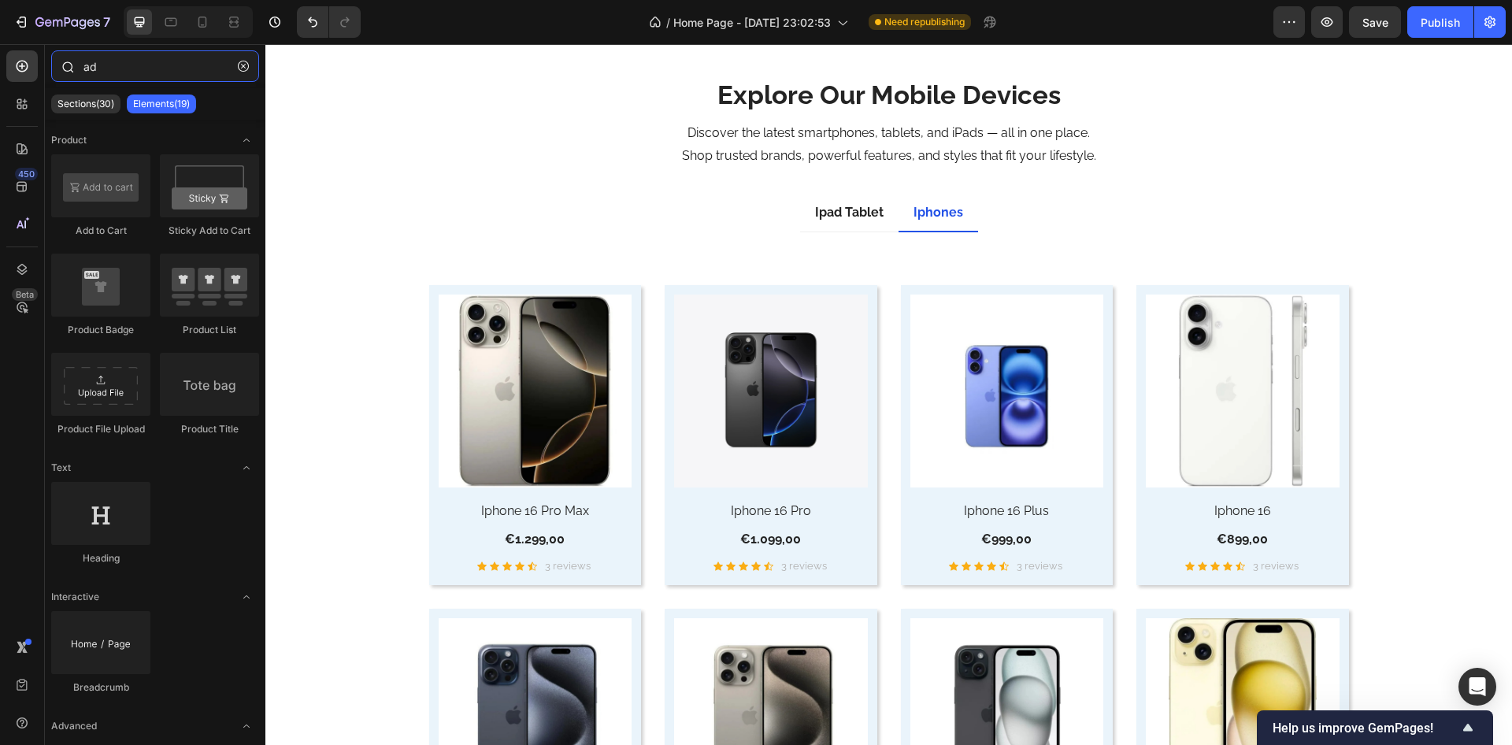
click input "ad"
drag, startPoint x: 119, startPoint y: 184, endPoint x: 269, endPoint y: 513, distance: 361.3
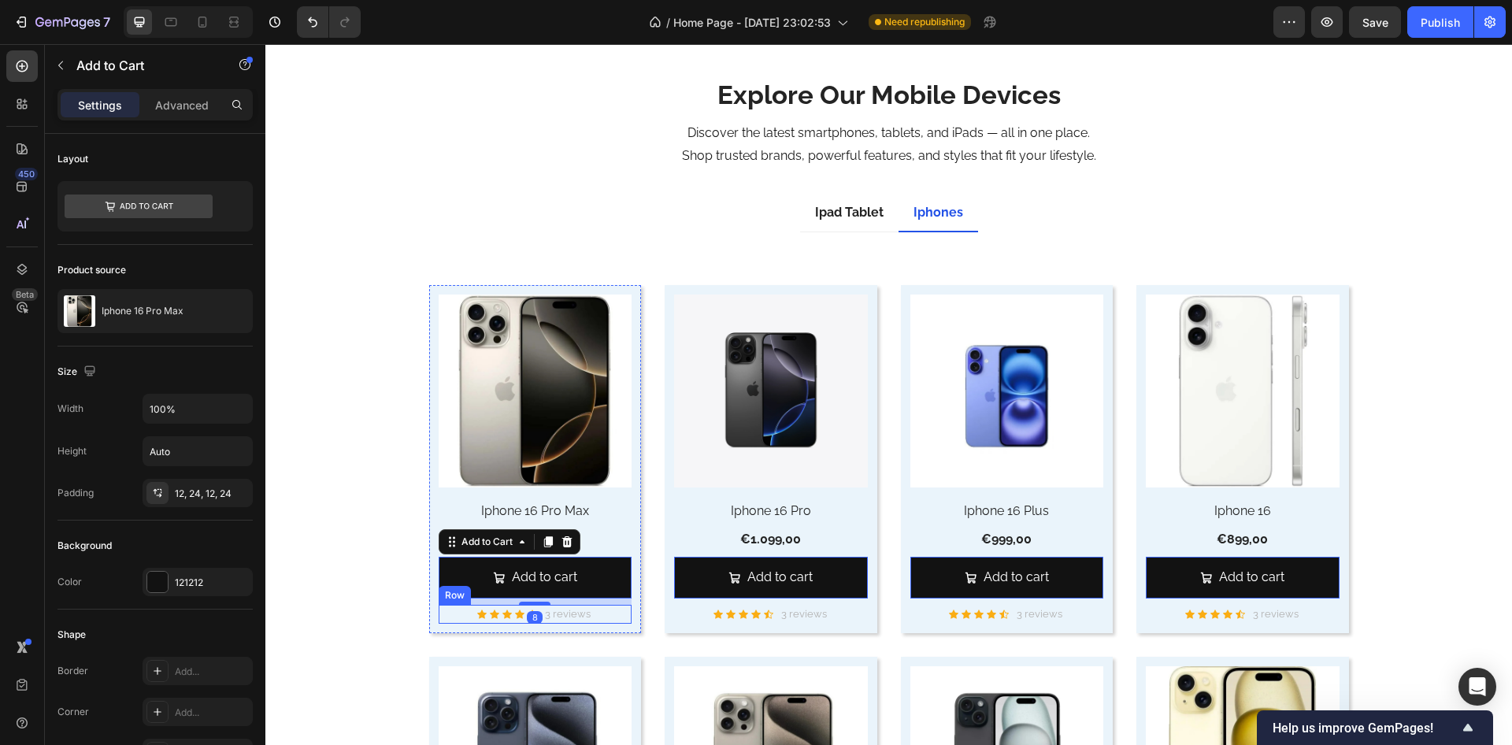
click div "Icon Icon Icon Icon Icon Icon List Hoz 3 reviews Text block Row"
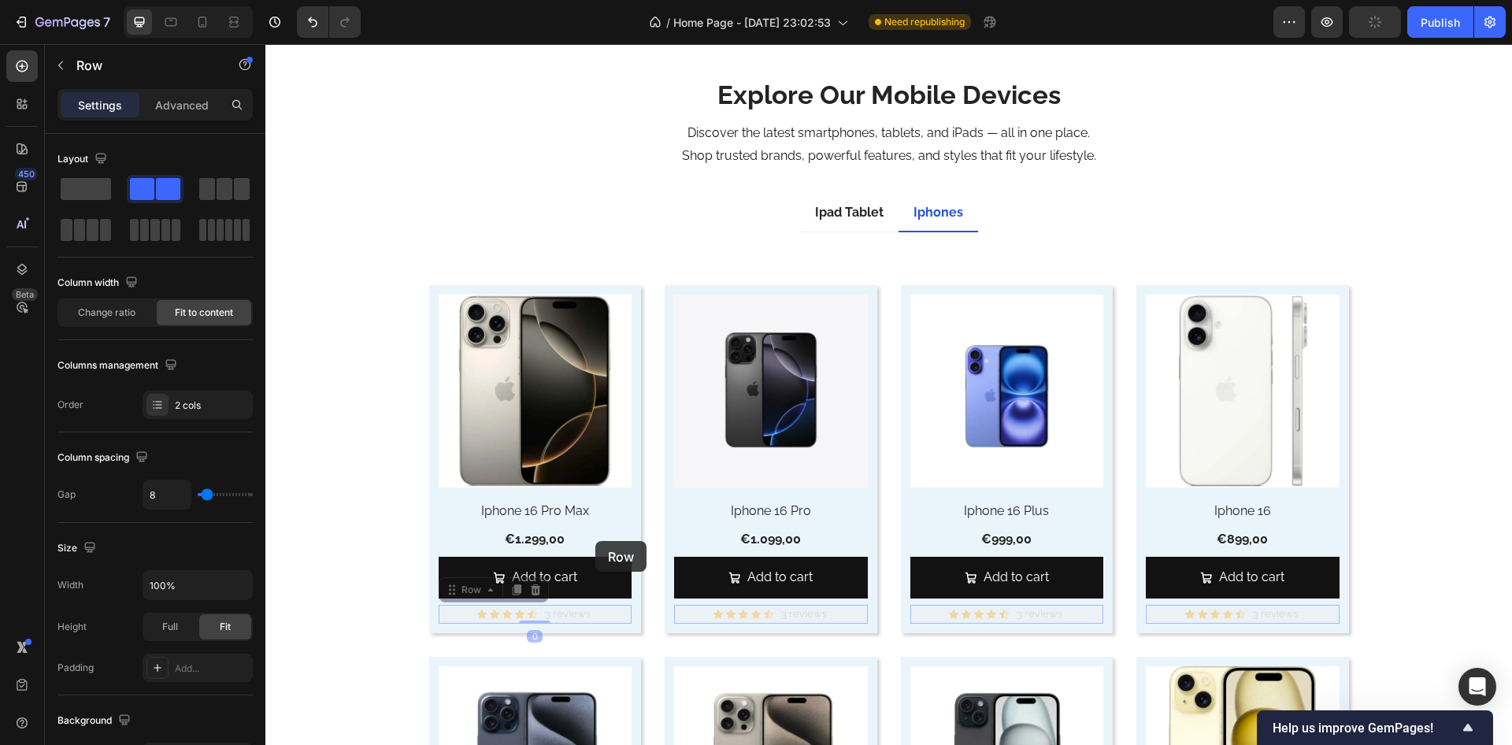
drag, startPoint x: 181, startPoint y: 544, endPoint x: 140, endPoint y: 570, distance: 48.5
click div "(P) Images Iphone 16 Pro Max (P) Title €1.299,00 (P) Price (P) Price Row Add to…"
drag, startPoint x: 184, startPoint y: 544, endPoint x: 289, endPoint y: 308, distance: 258.8
click div "(P) Images Iphone 16 Pro Max (P) Title €1.299,00 (P) Price (P) Price Row Add to…"
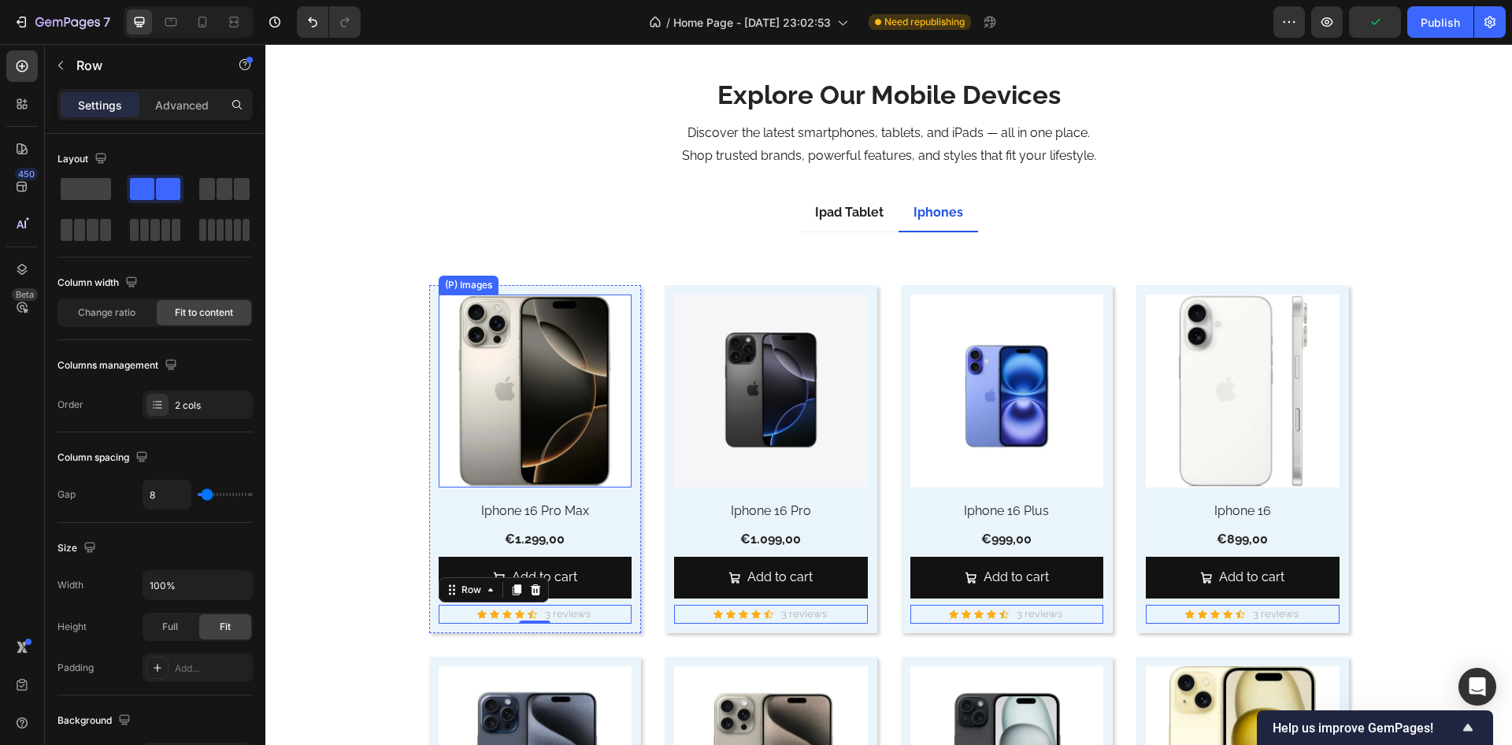
scroll to position [4348, 0]
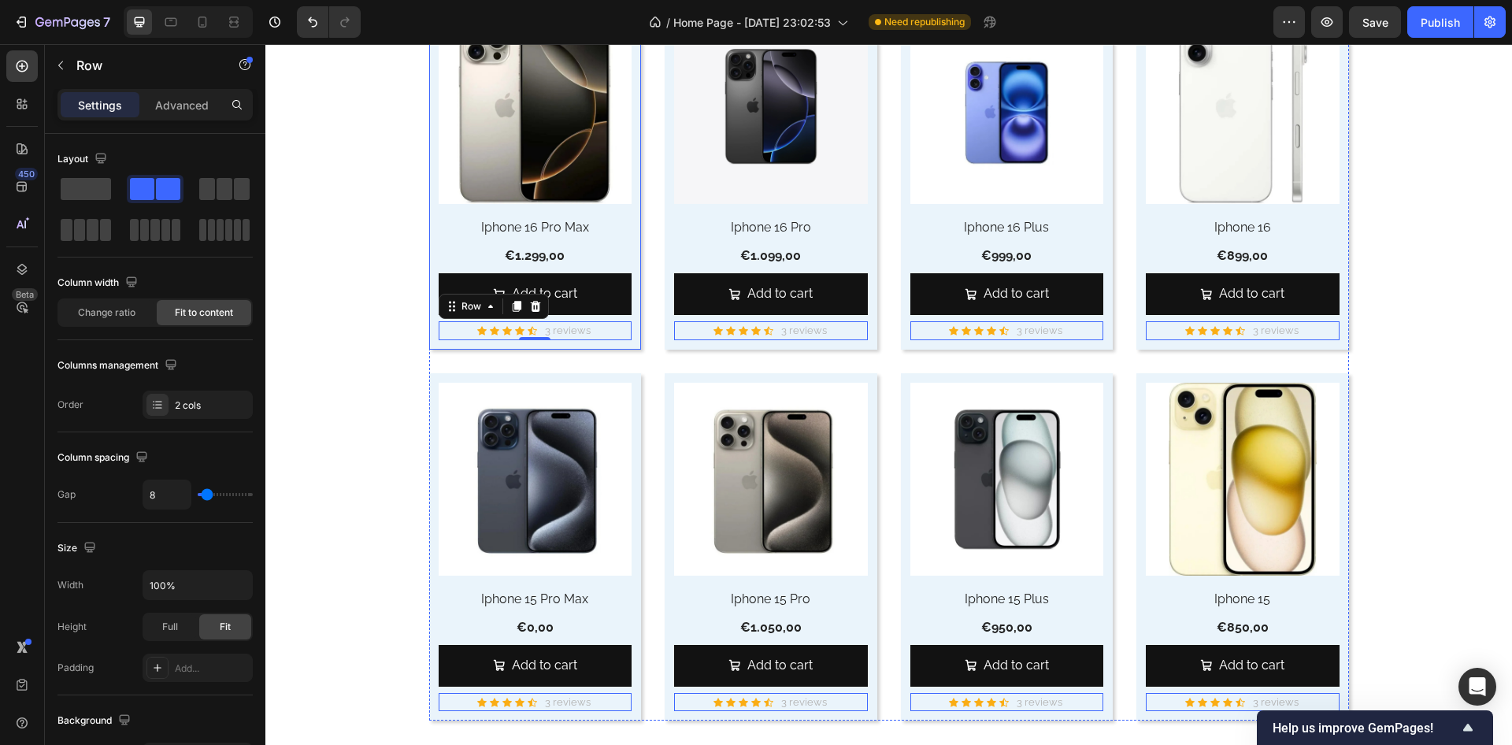
click div "Explore Our Mobile Devices Heading Discover the latest smartphones, tablets, an…"
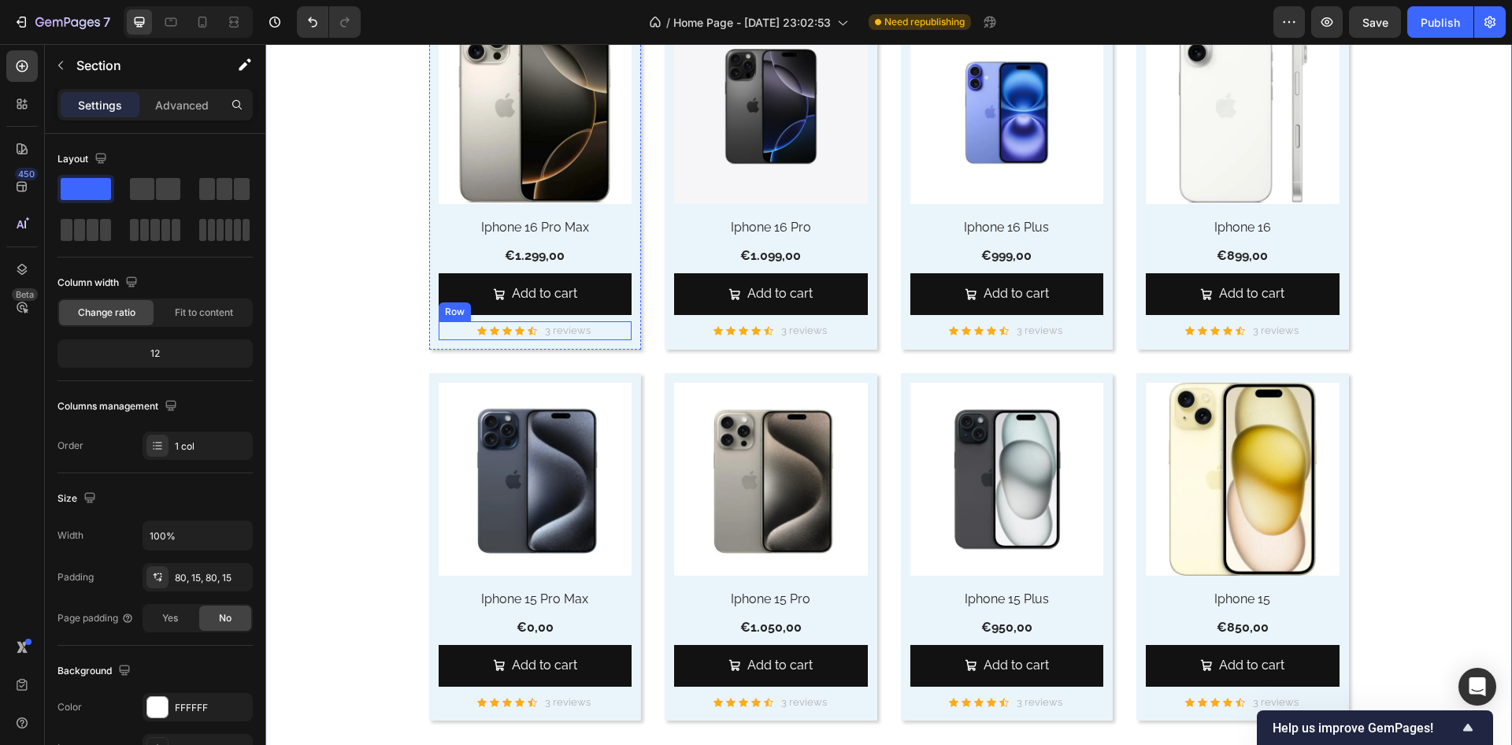
click div "Icon Icon Icon Icon Icon Icon List Hoz 3 reviews Text block Row"
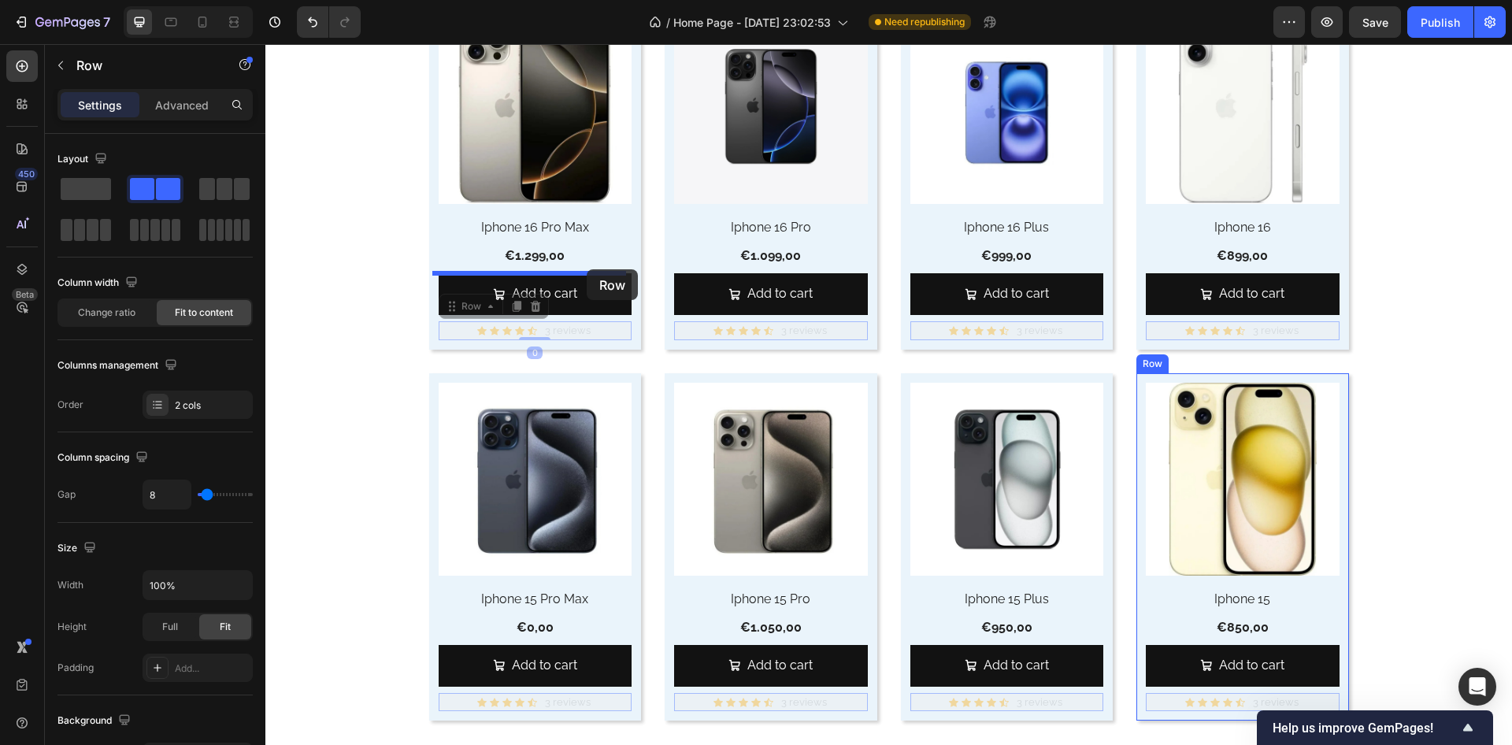
drag, startPoint x: 181, startPoint y: 265, endPoint x: 321, endPoint y: 225, distance: 145.6
click div "Header Explore Our Mobile Devices Heading Discover the latest smartphones, tabl…"
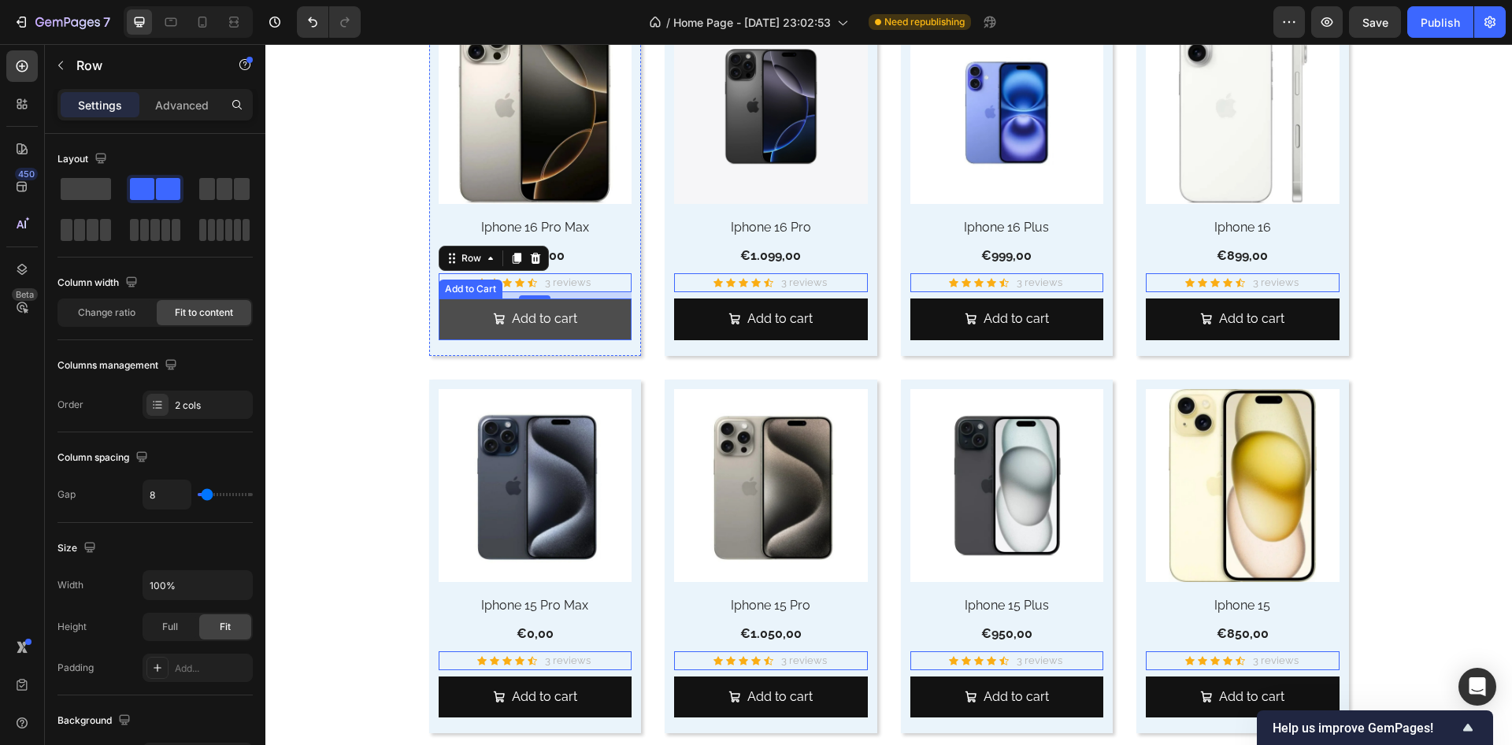
click button "Add to cart"
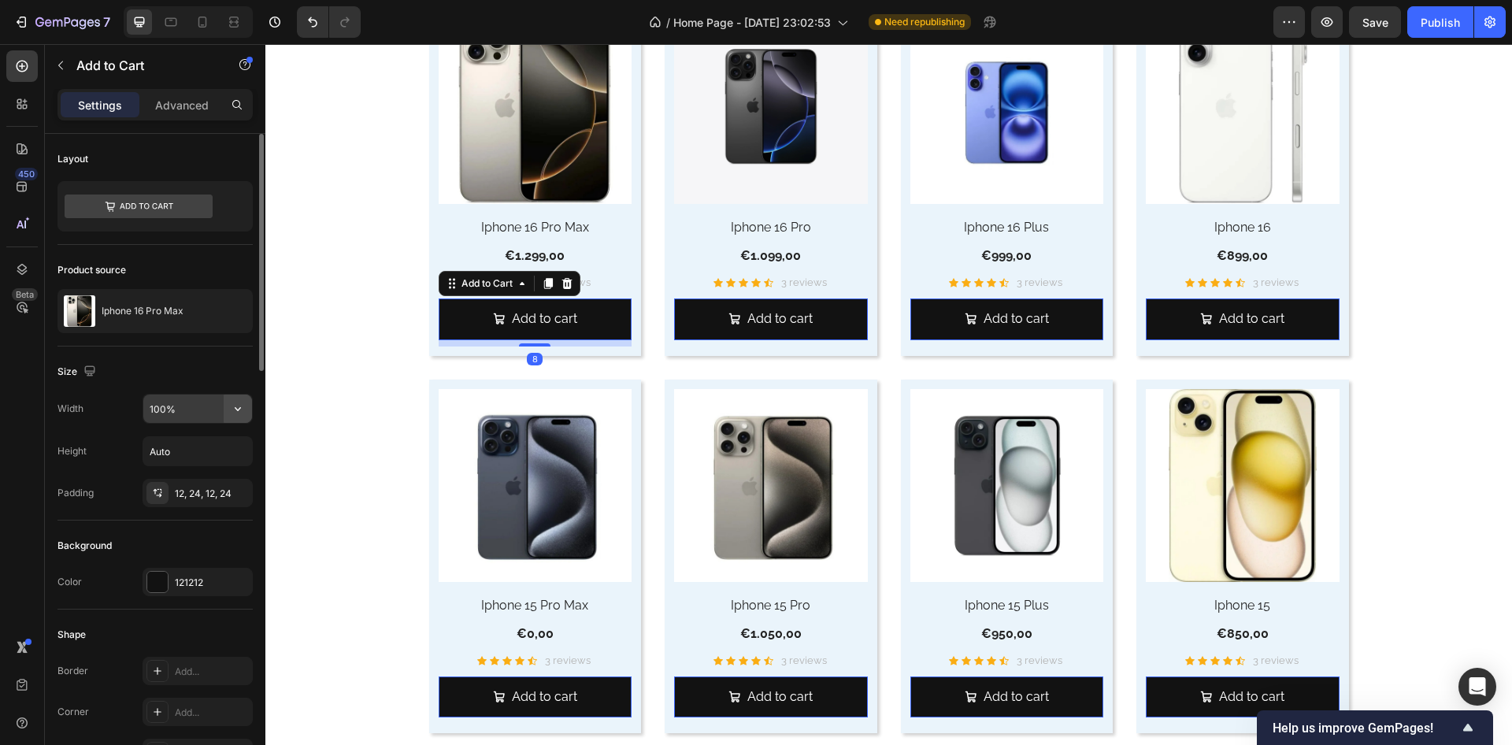
click icon "button"
drag, startPoint x: 193, startPoint y: 439, endPoint x: 189, endPoint y: 415, distance: 24.0
click div "Fit content Auto"
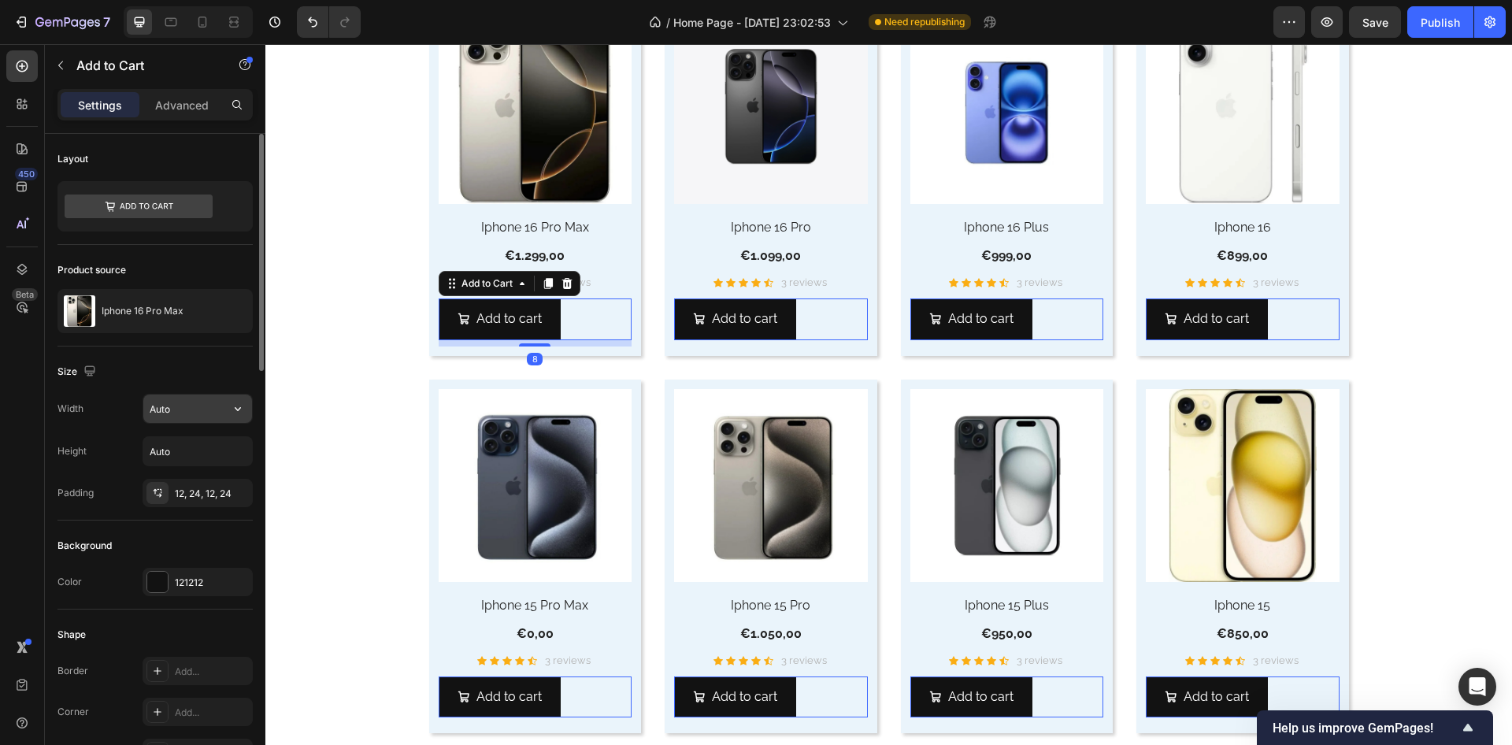
click input "Auto"
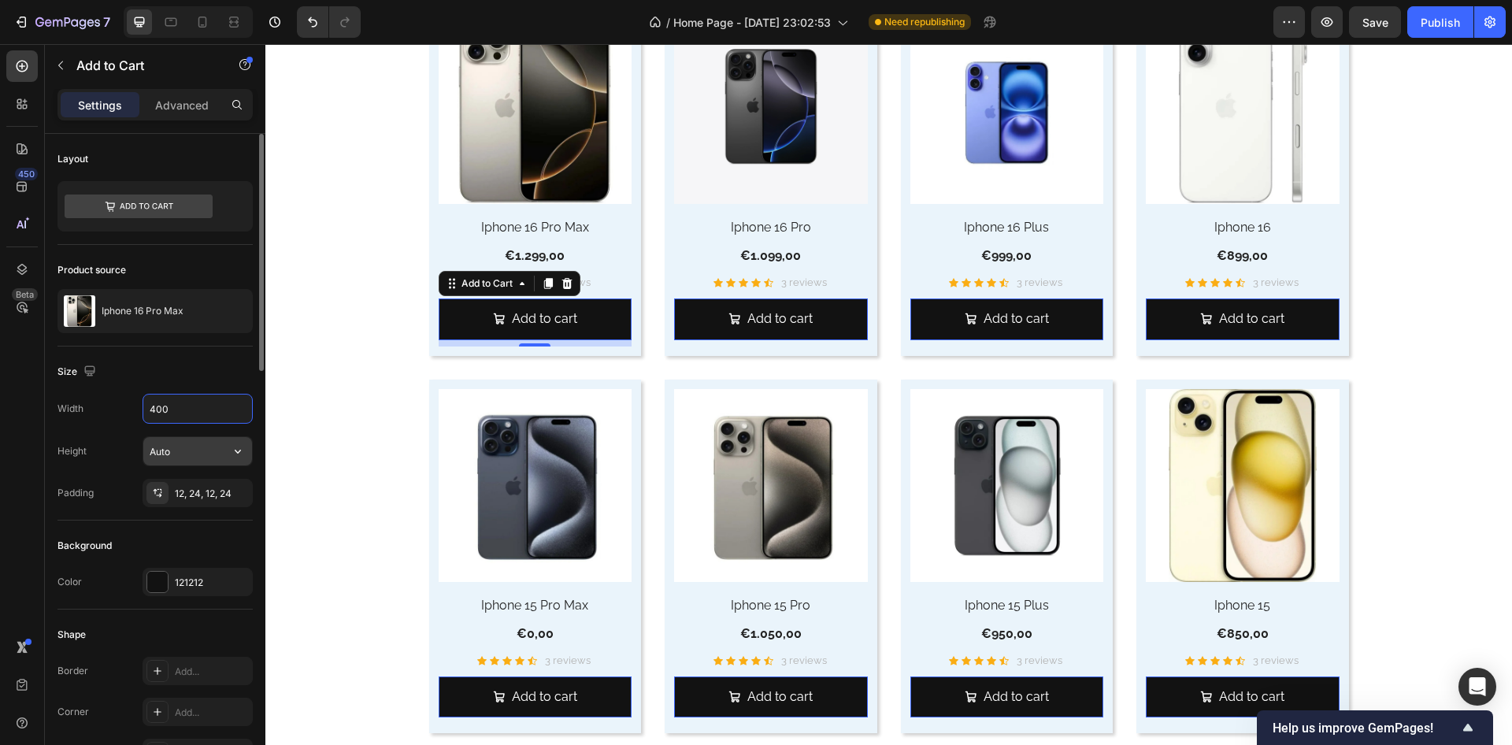
type input "400"
click input "Auto"
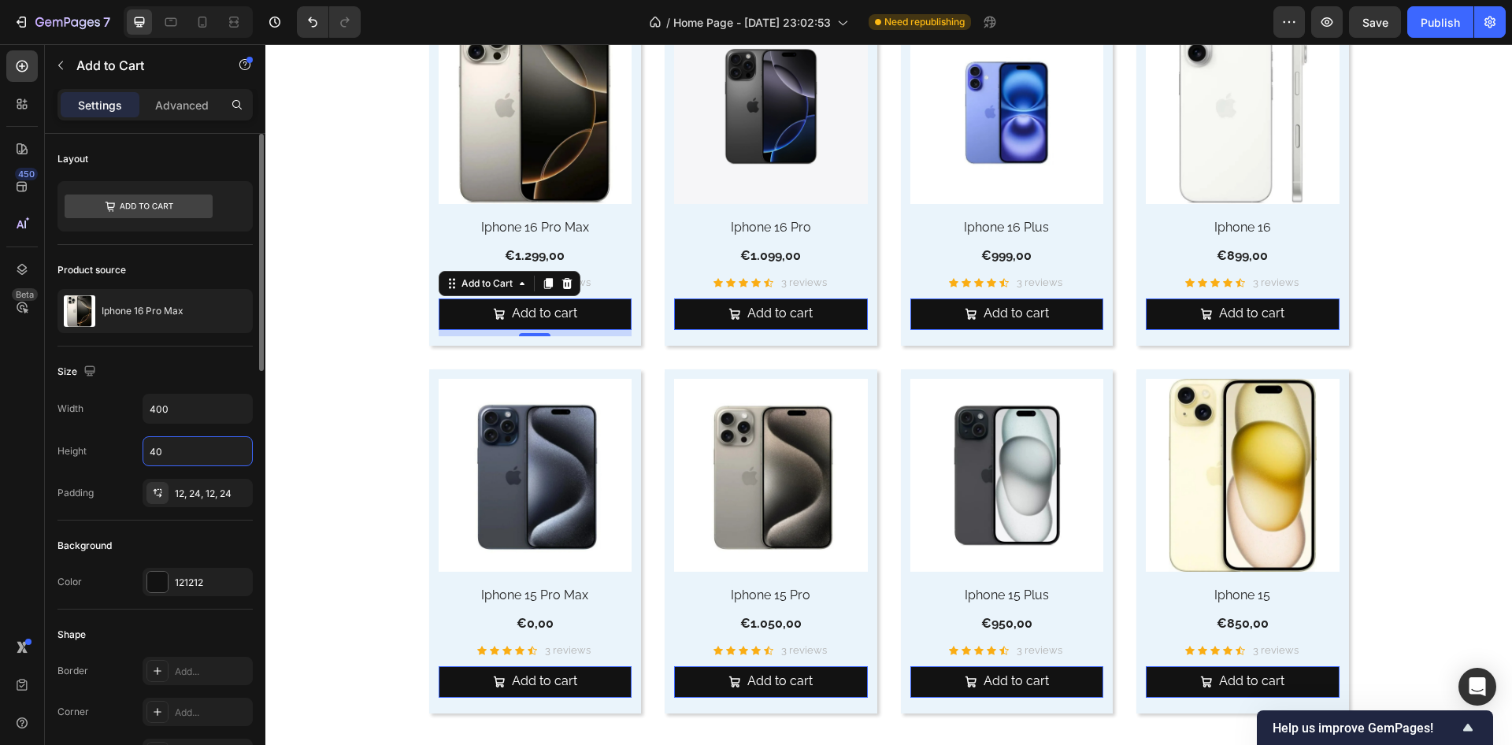
type input "40"
click div "Size"
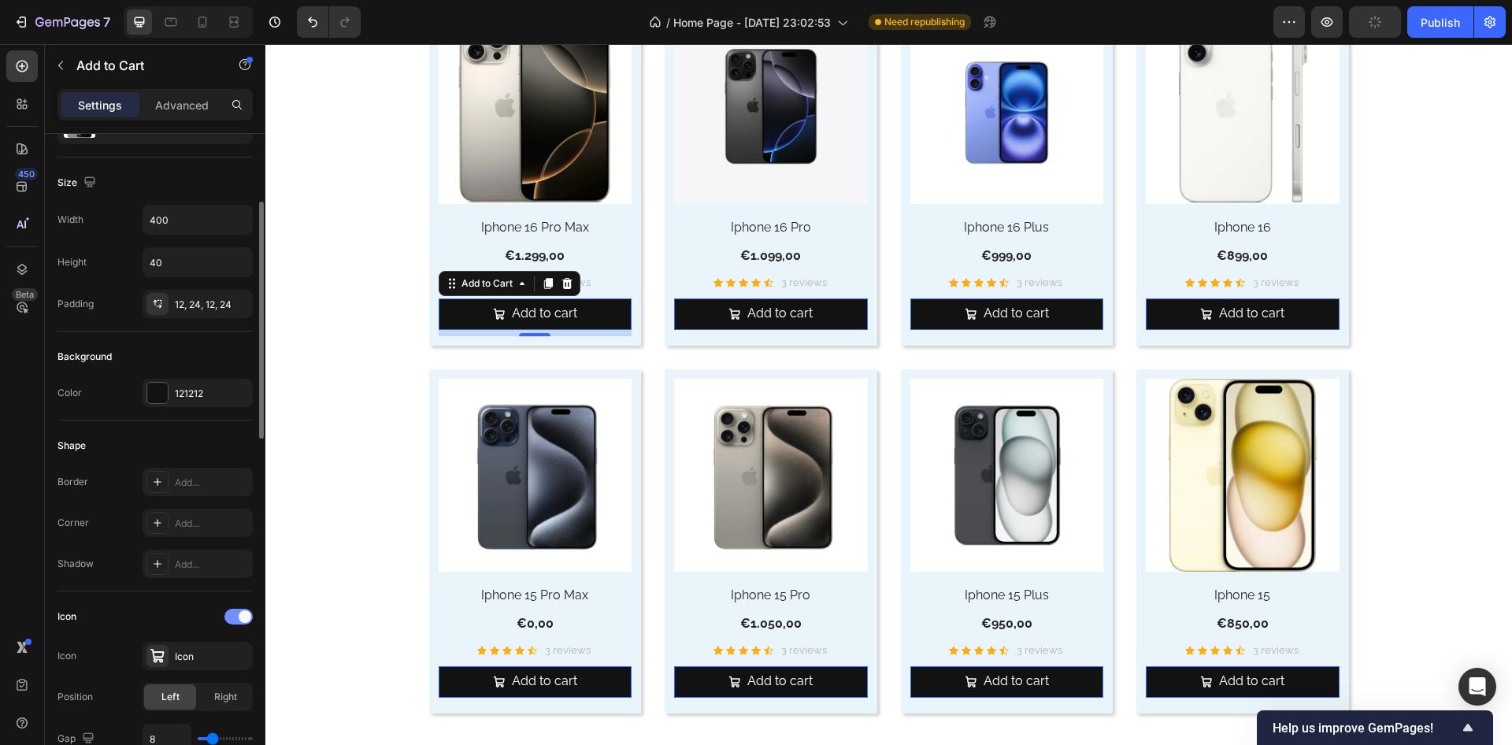
click div
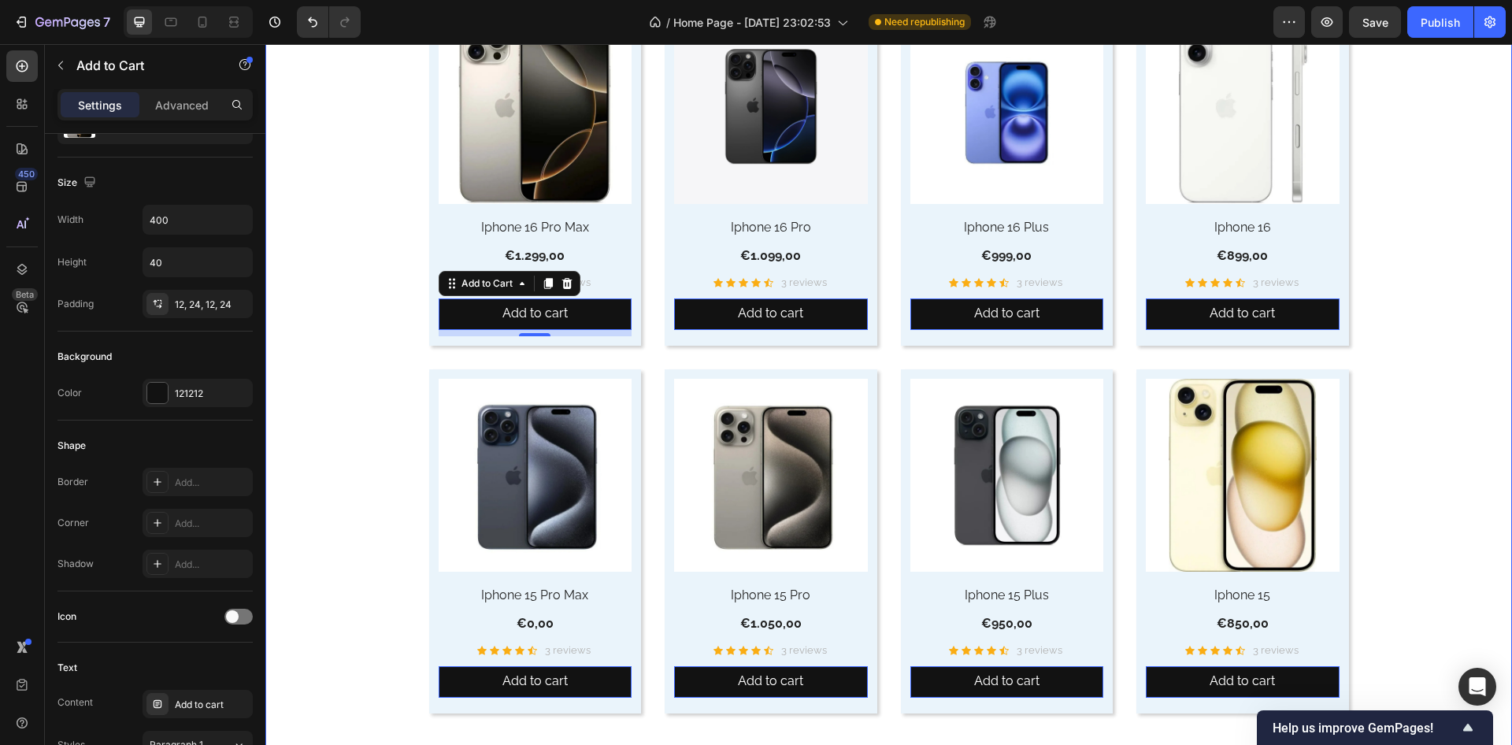
click div "Explore Our Mobile Devices Heading Discover the latest smartphones, tablets, an…"
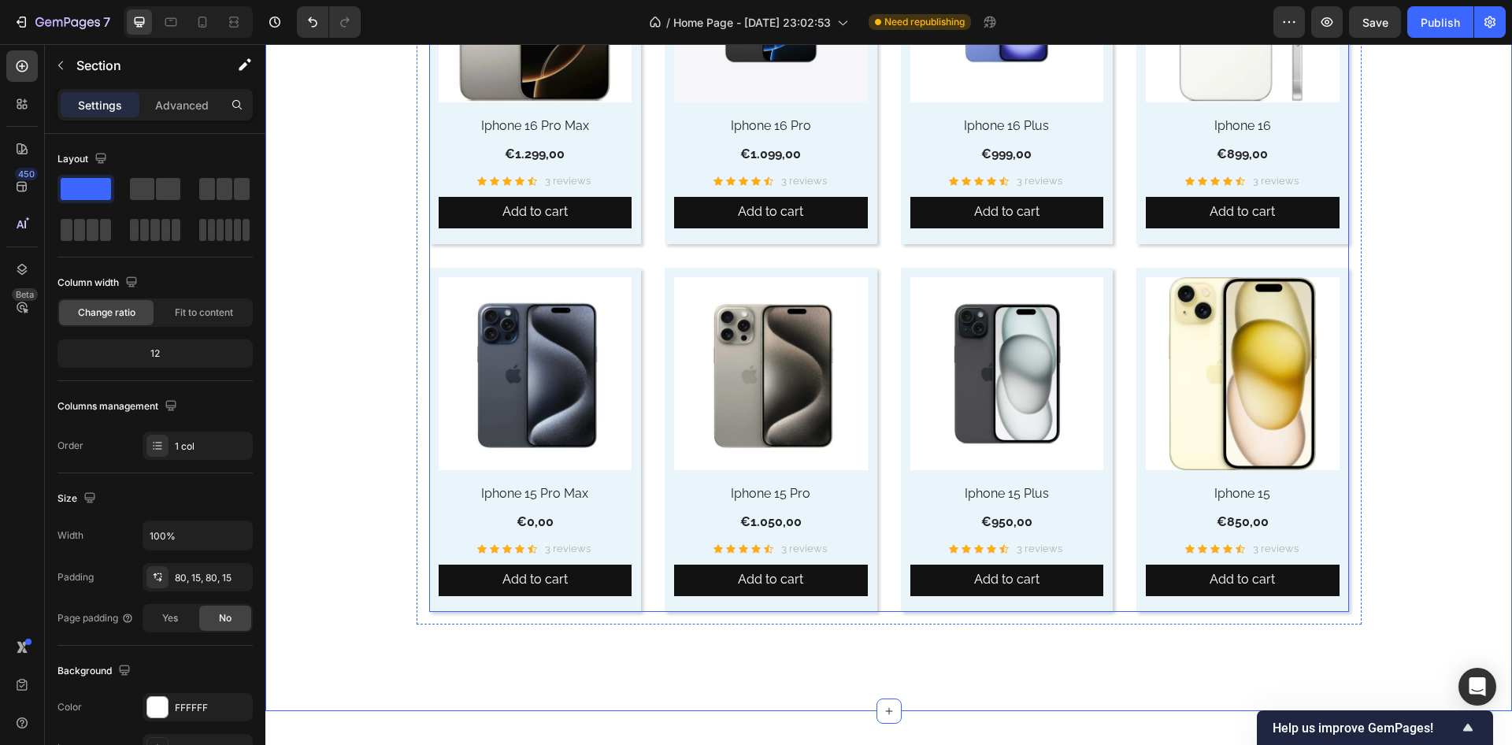
scroll to position [4821, 0]
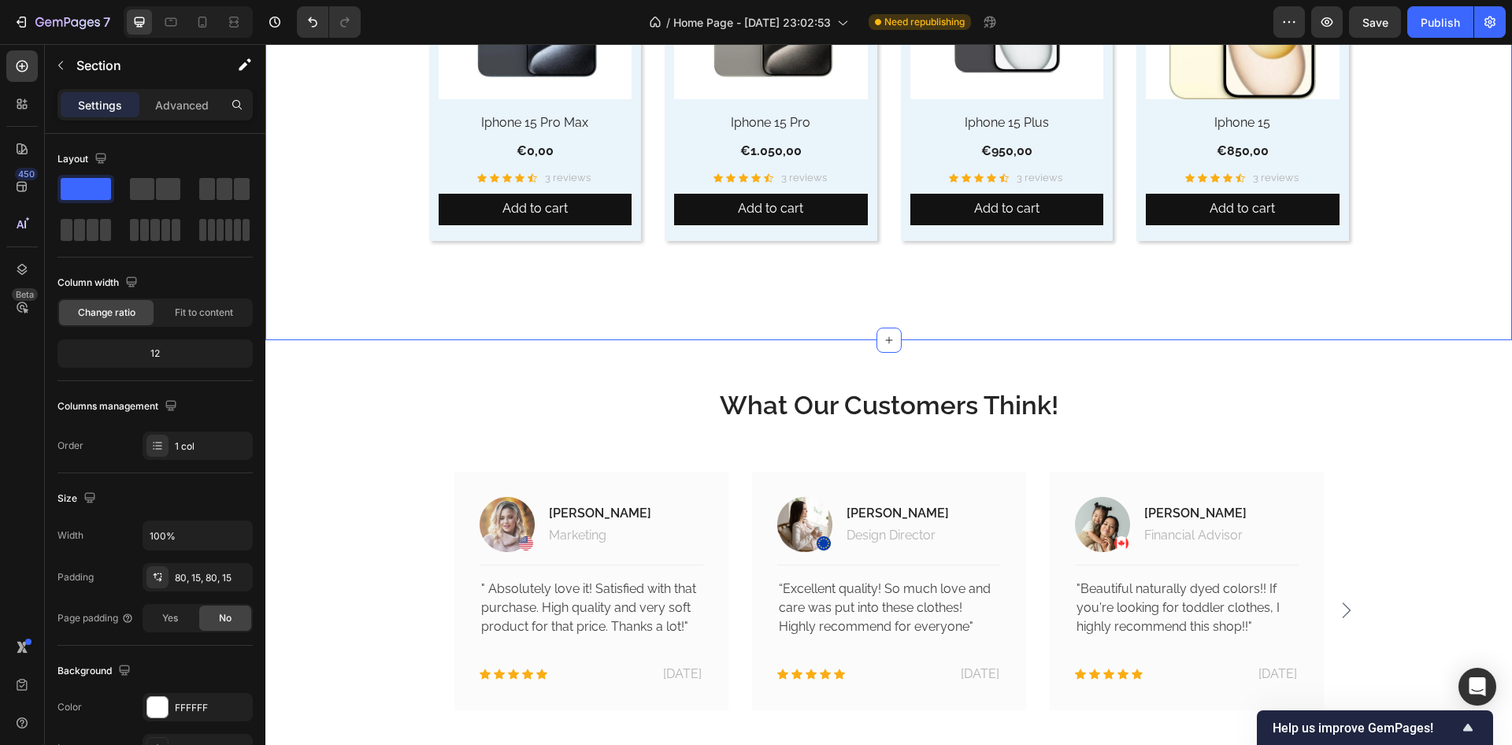
click div "Explore Our Mobile Devices Heading Discover the latest smartphones, tablets, an…"
click p "Advanced"
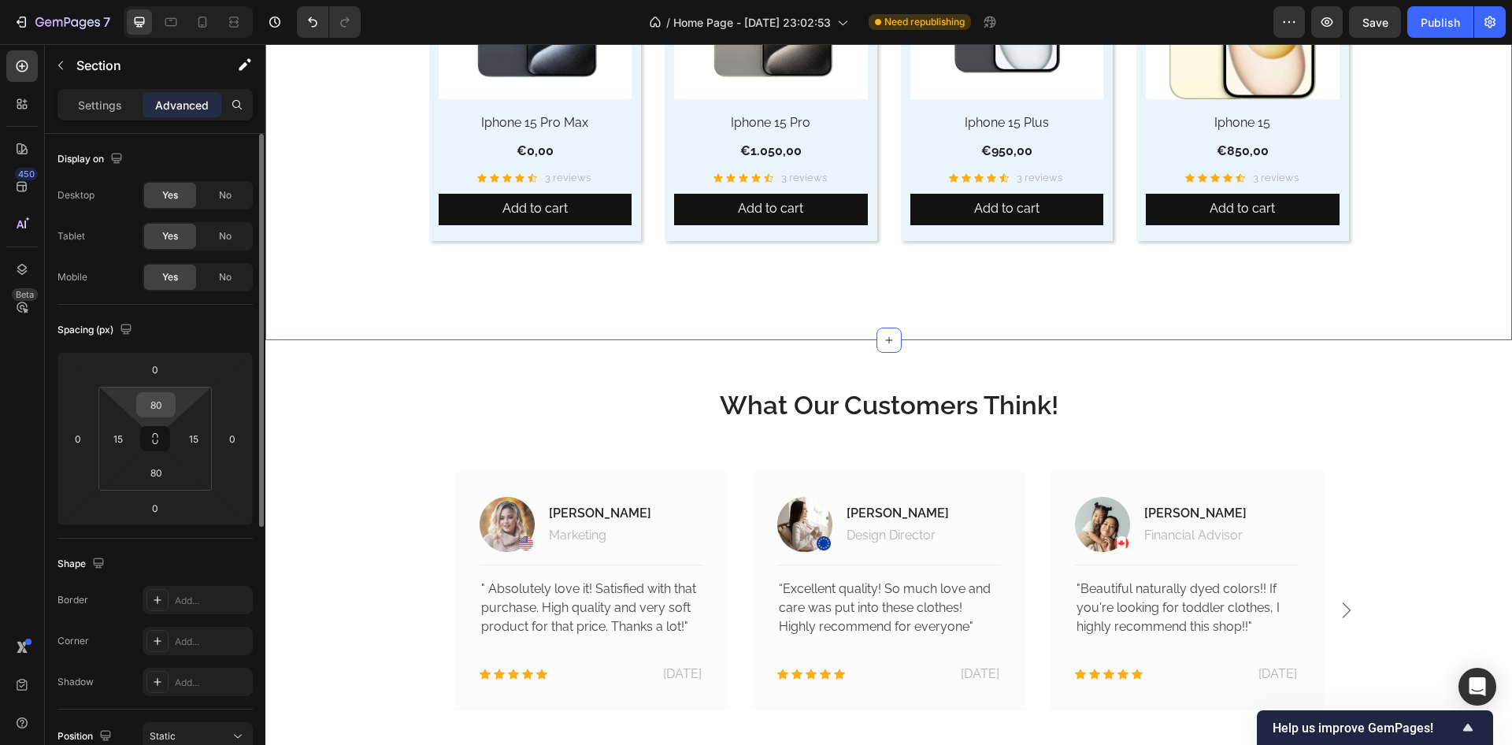
click input "80"
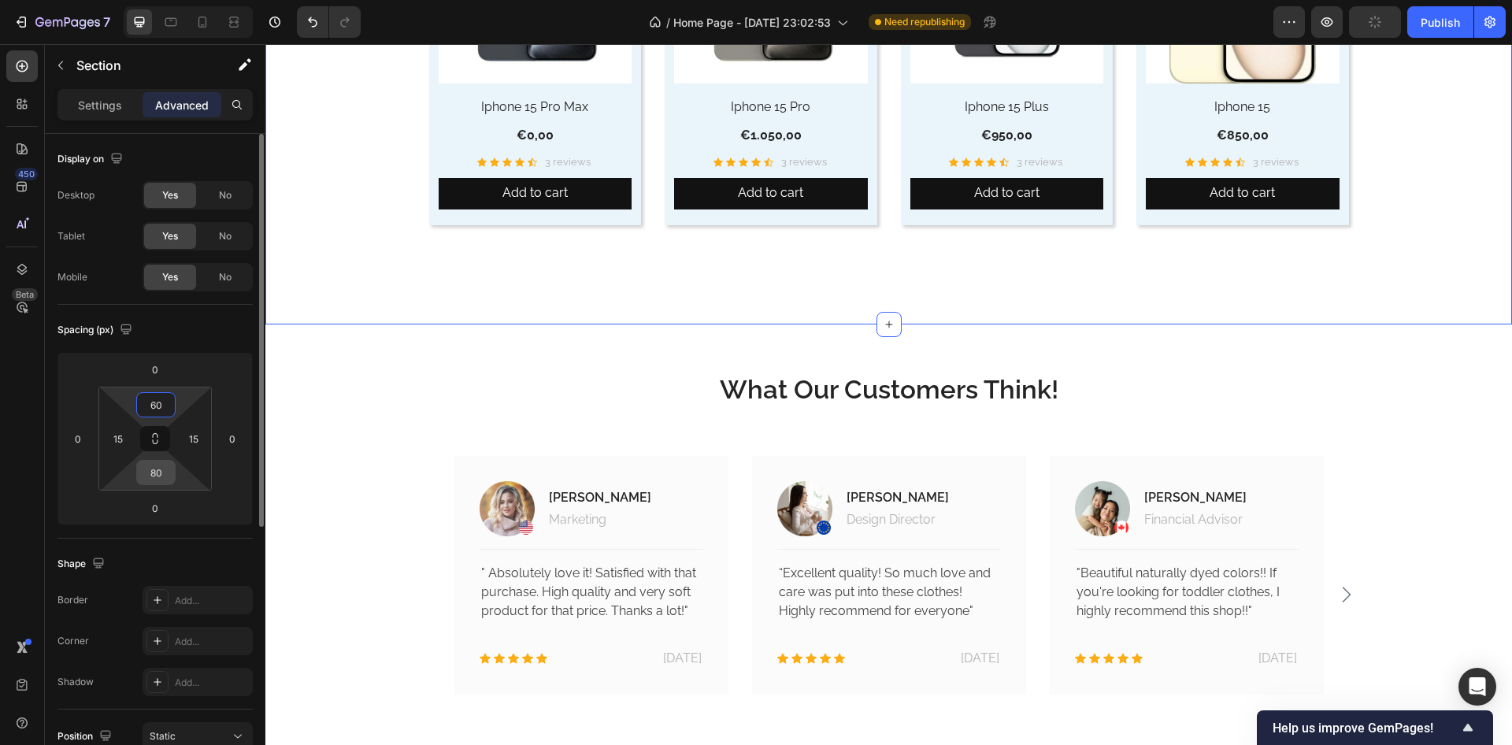
type input "60"
click input "80"
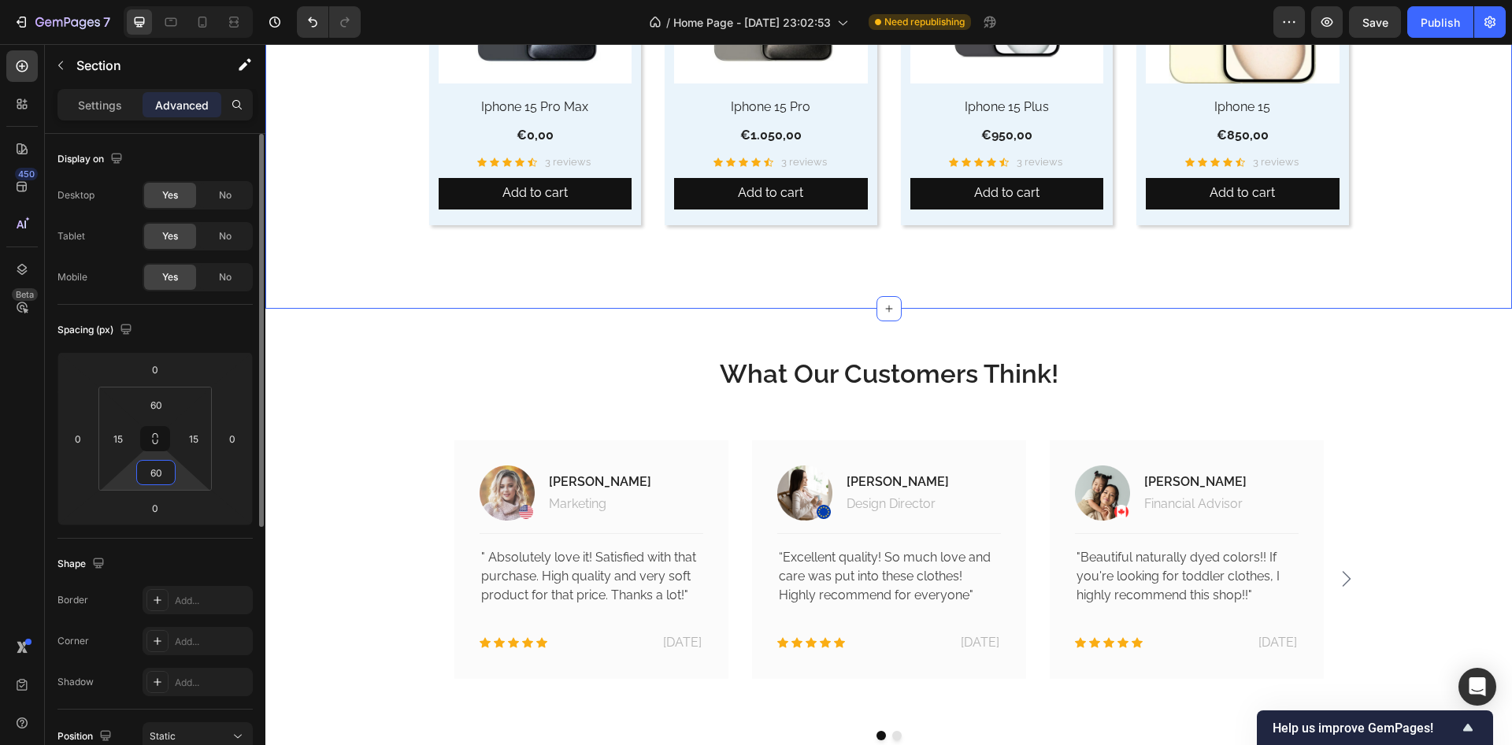
type input "60"
click div "Spacing (px)"
click div "Publish"
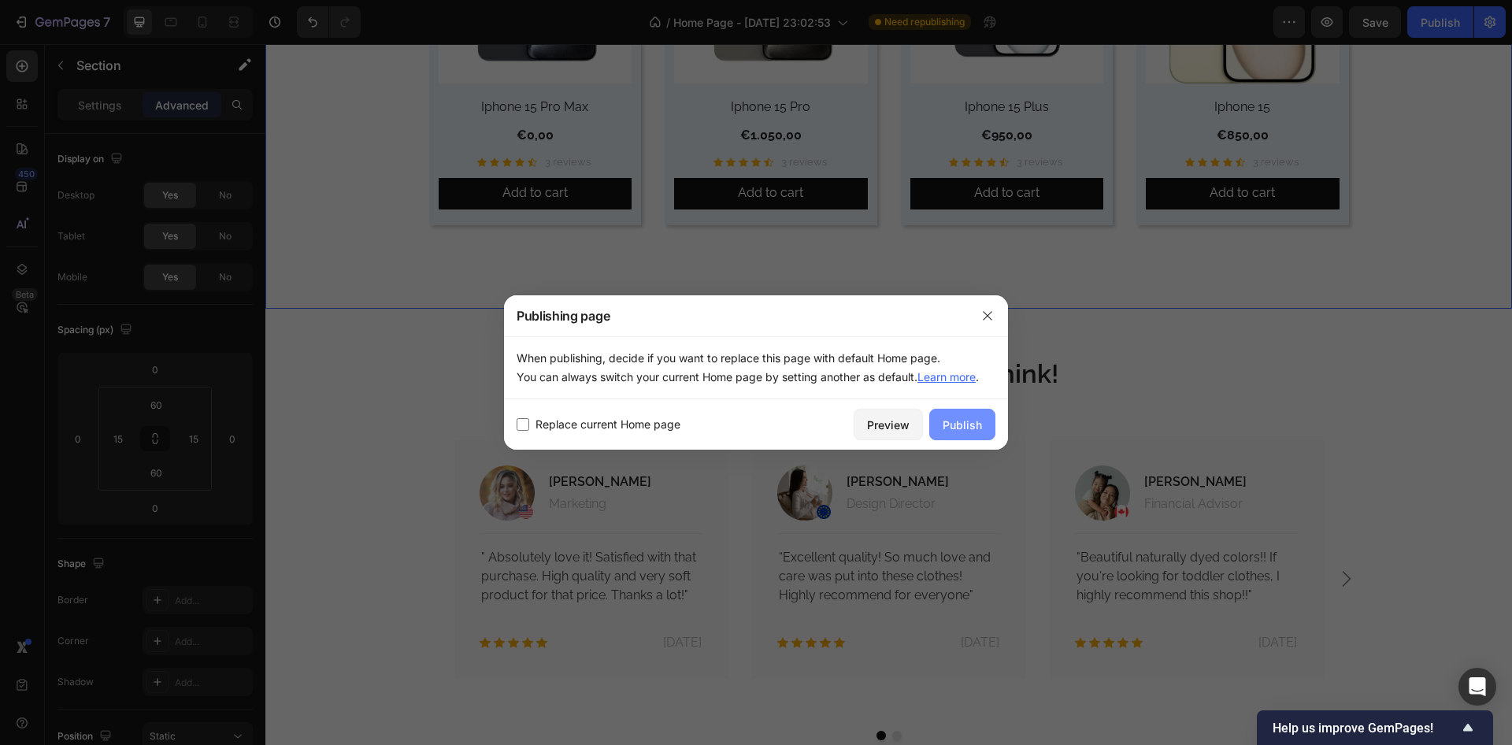
click div "Publish"
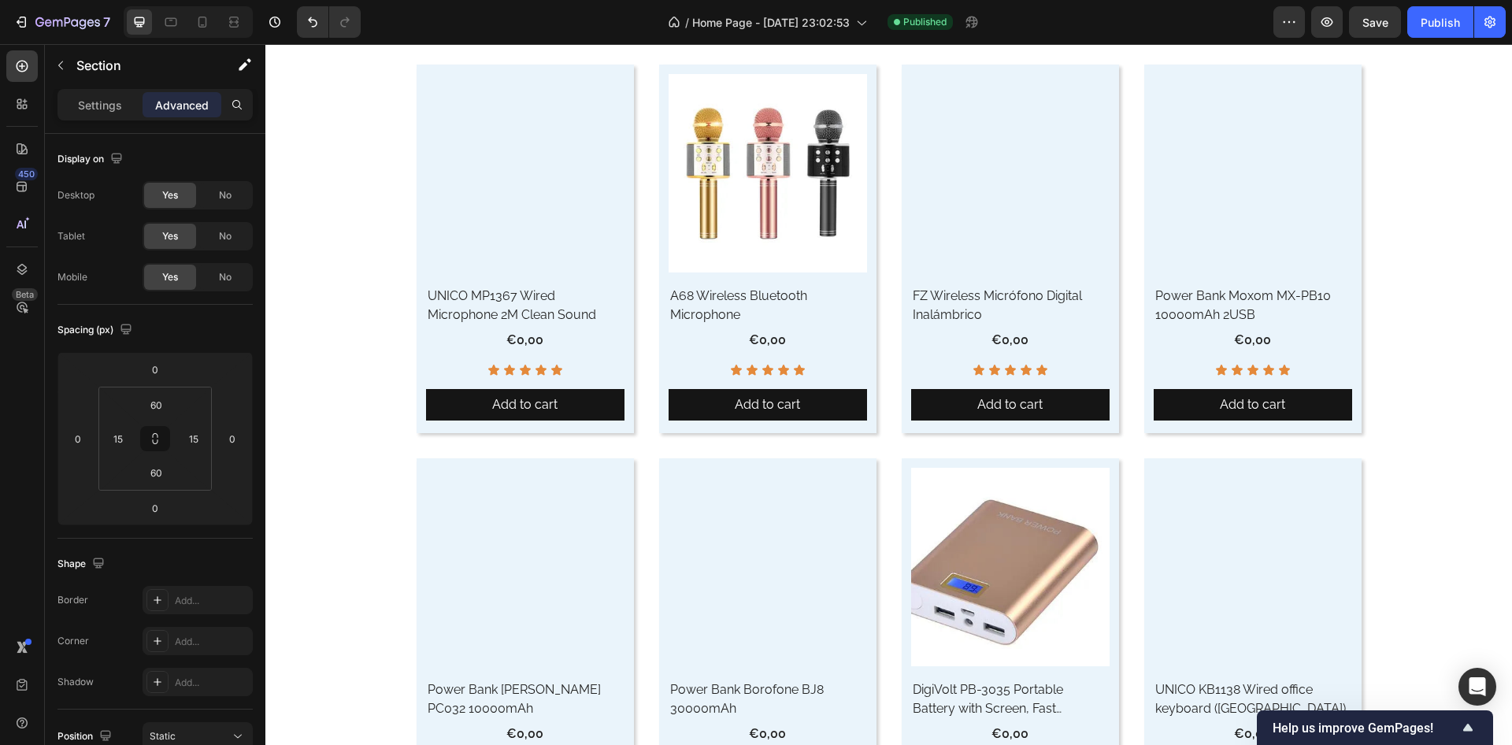
scroll to position [0, 0]
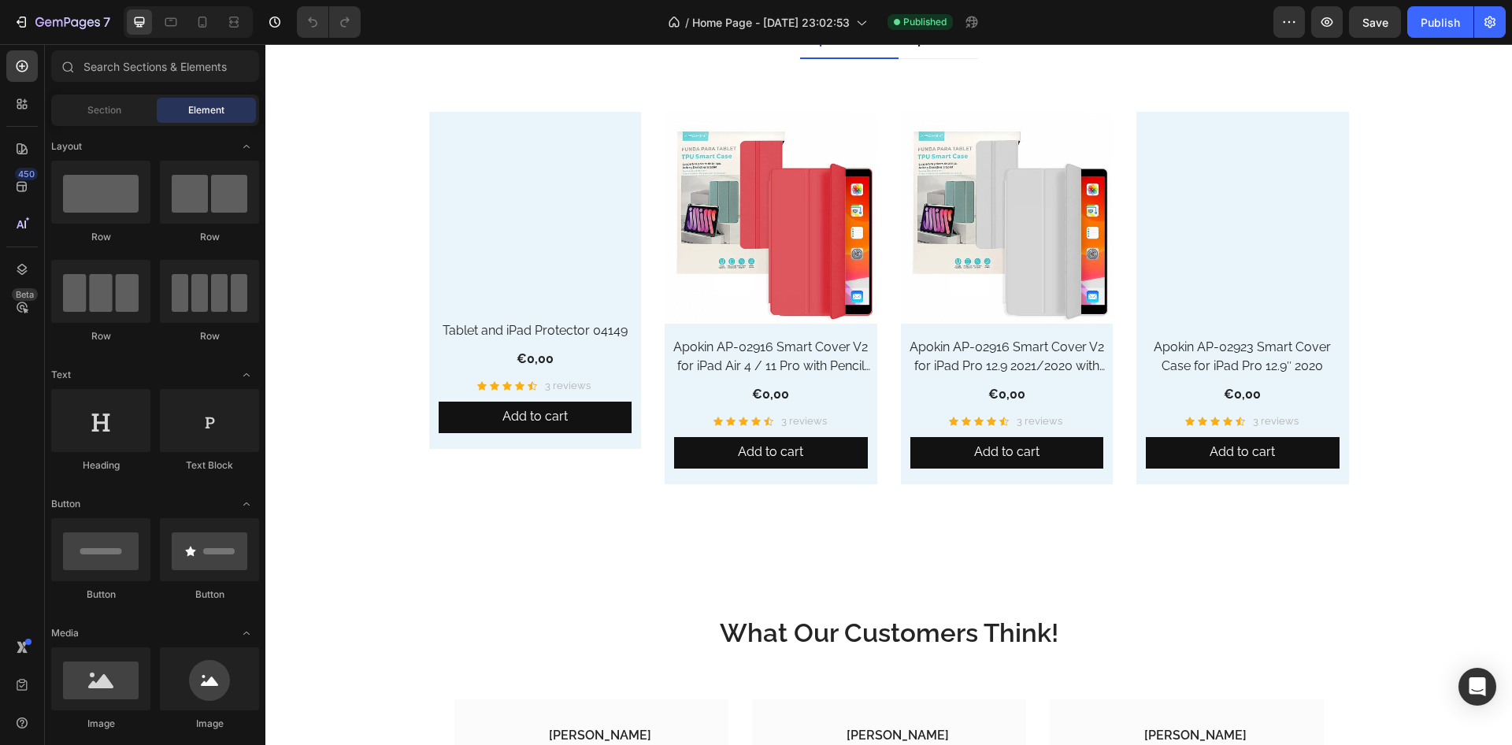
scroll to position [4254, 0]
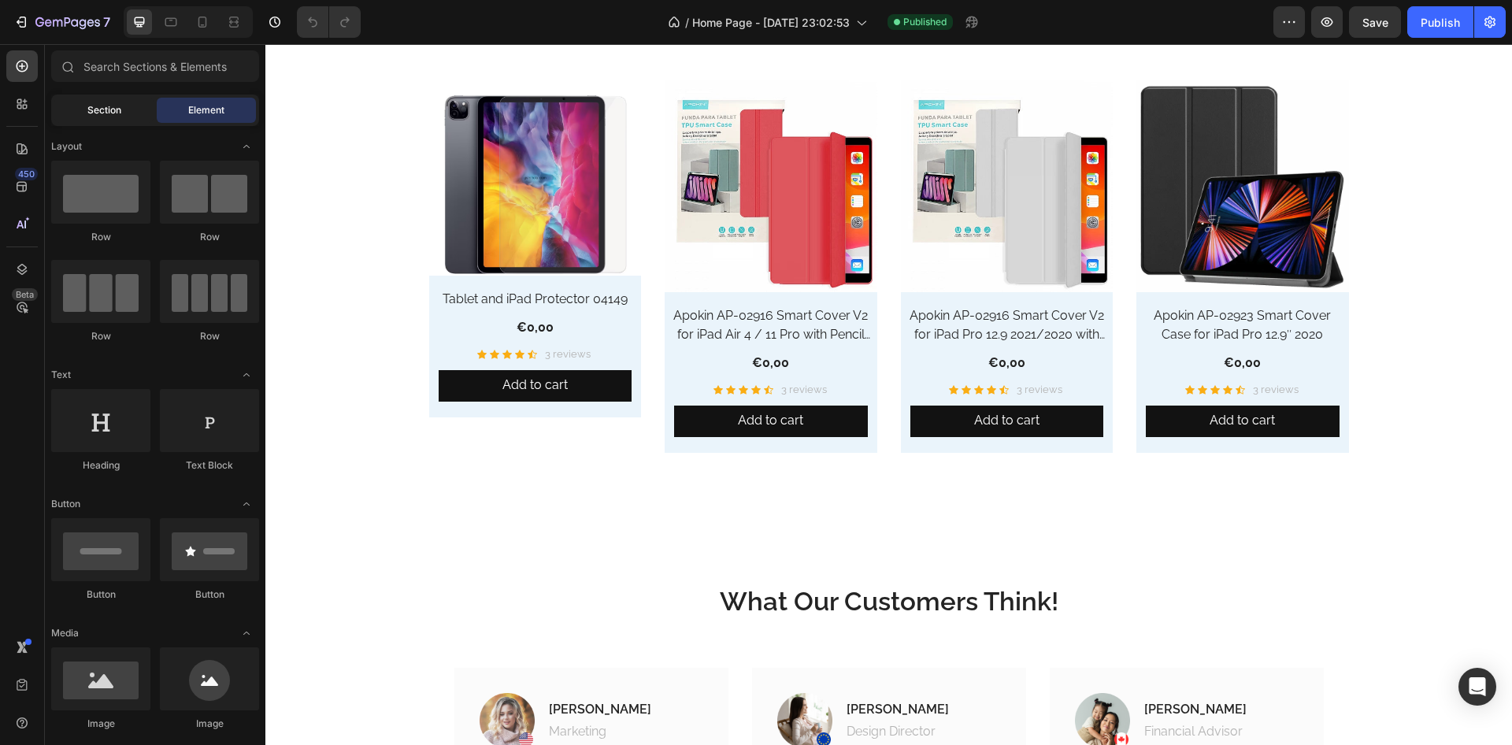
click at [92, 108] on span "Section" at bounding box center [104, 110] width 34 height 14
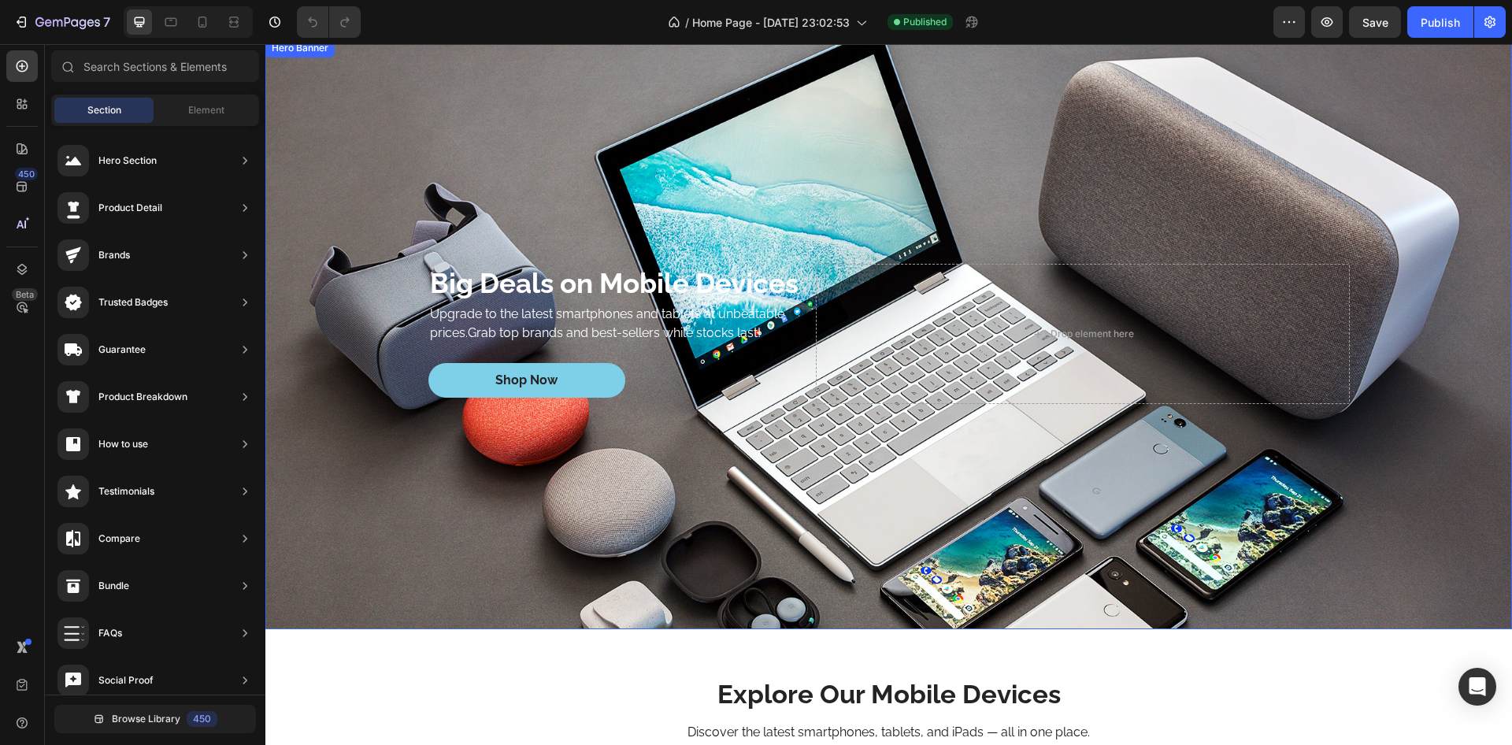
scroll to position [3403, 0]
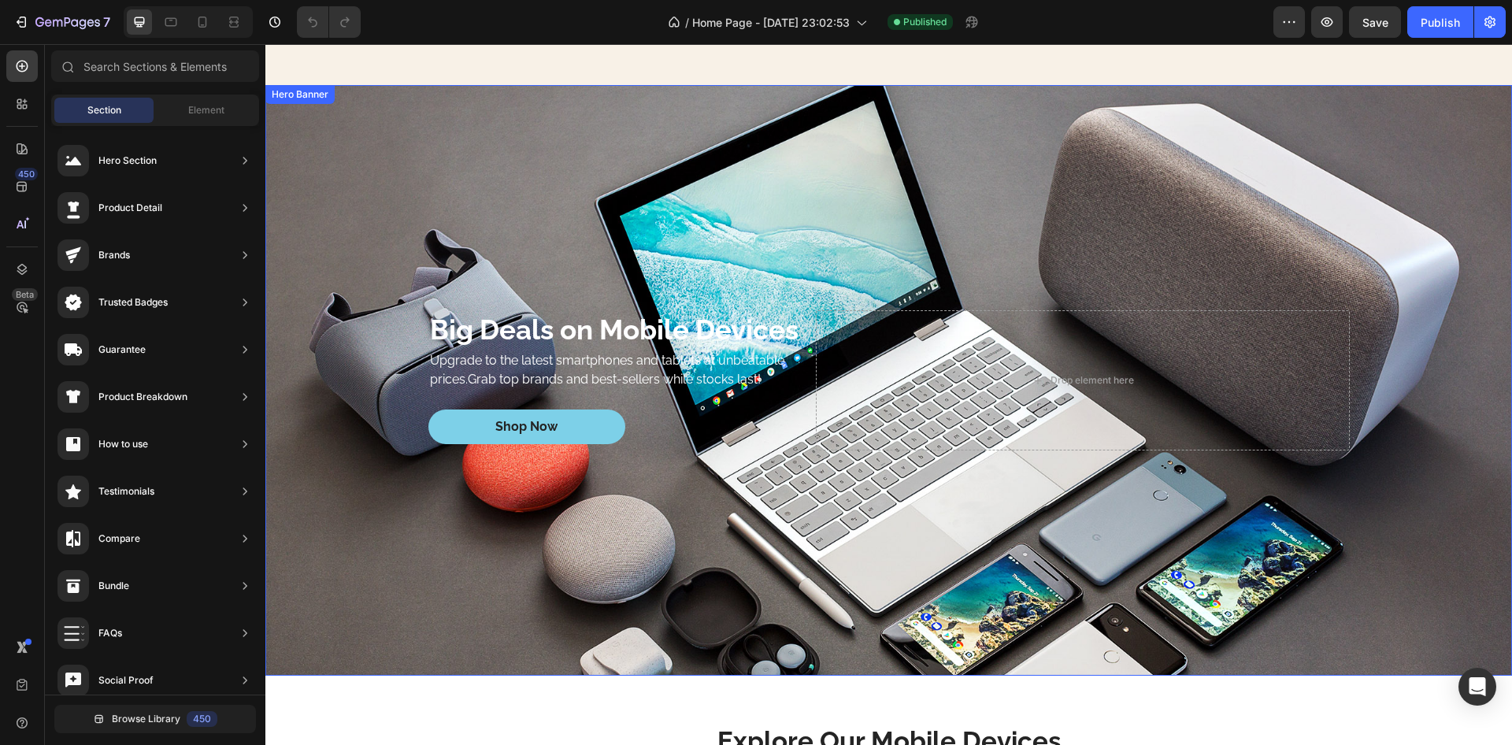
click at [555, 159] on div "Background Image" at bounding box center [888, 380] width 1247 height 591
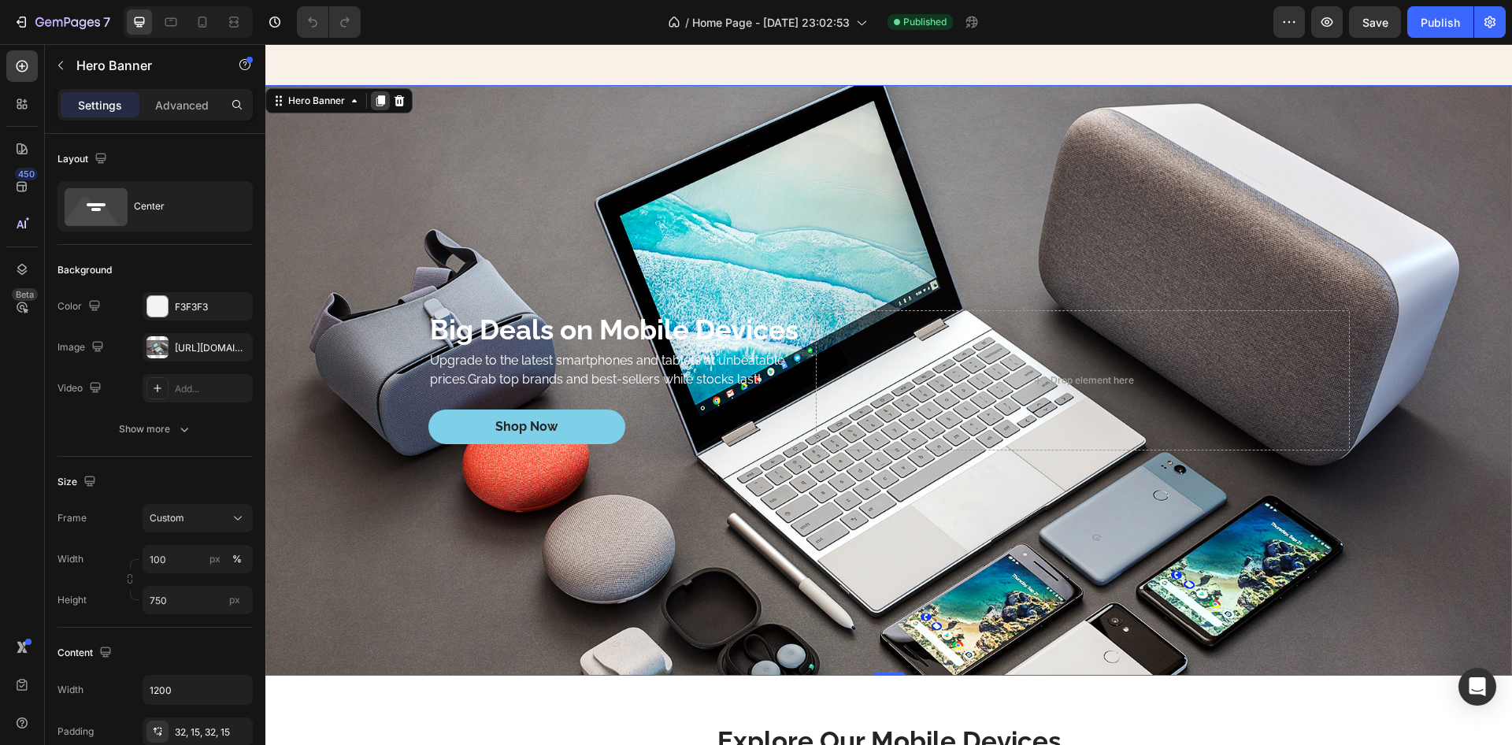
click at [380, 107] on icon at bounding box center [380, 101] width 13 height 13
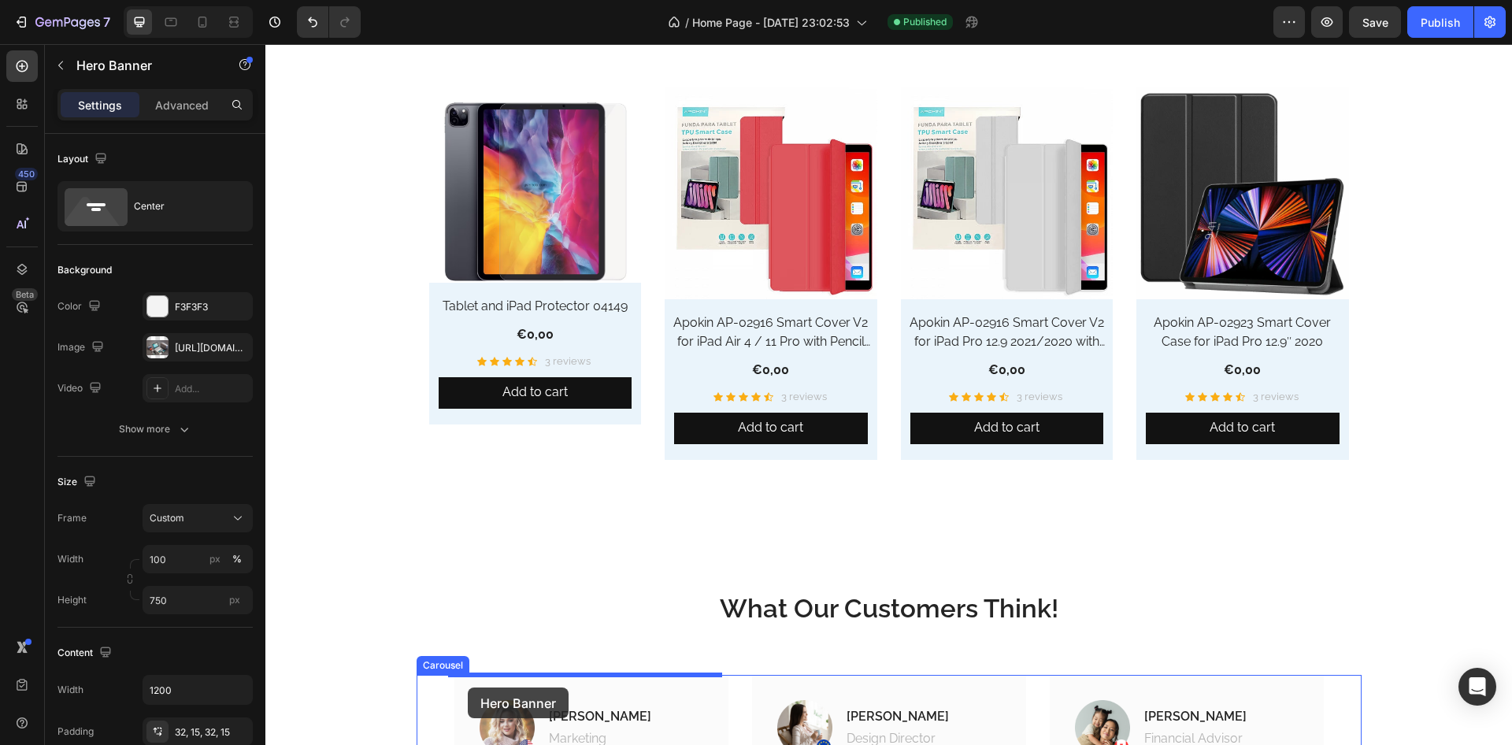
scroll to position [4849, 0]
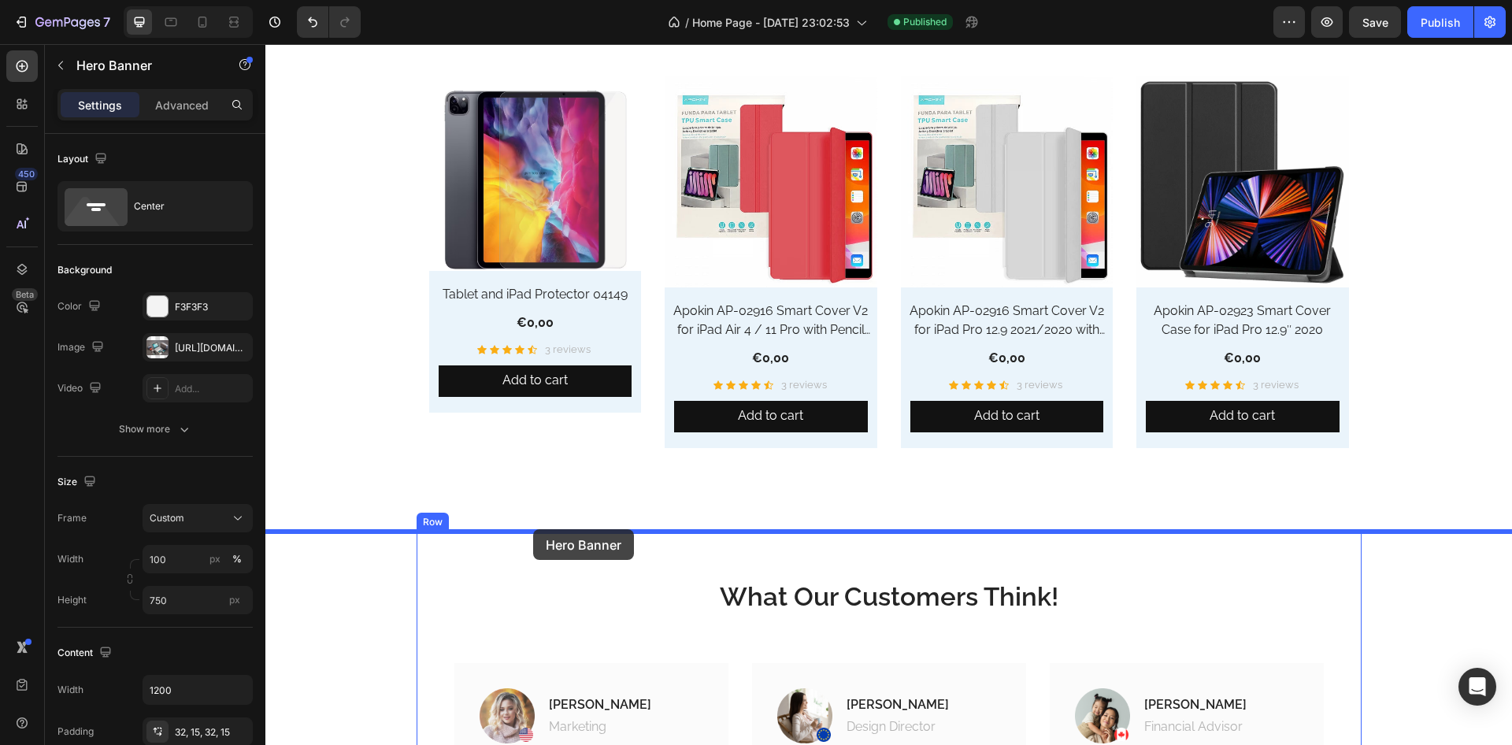
drag, startPoint x: 277, startPoint y: 83, endPoint x: 534, endPoint y: 529, distance: 513.8
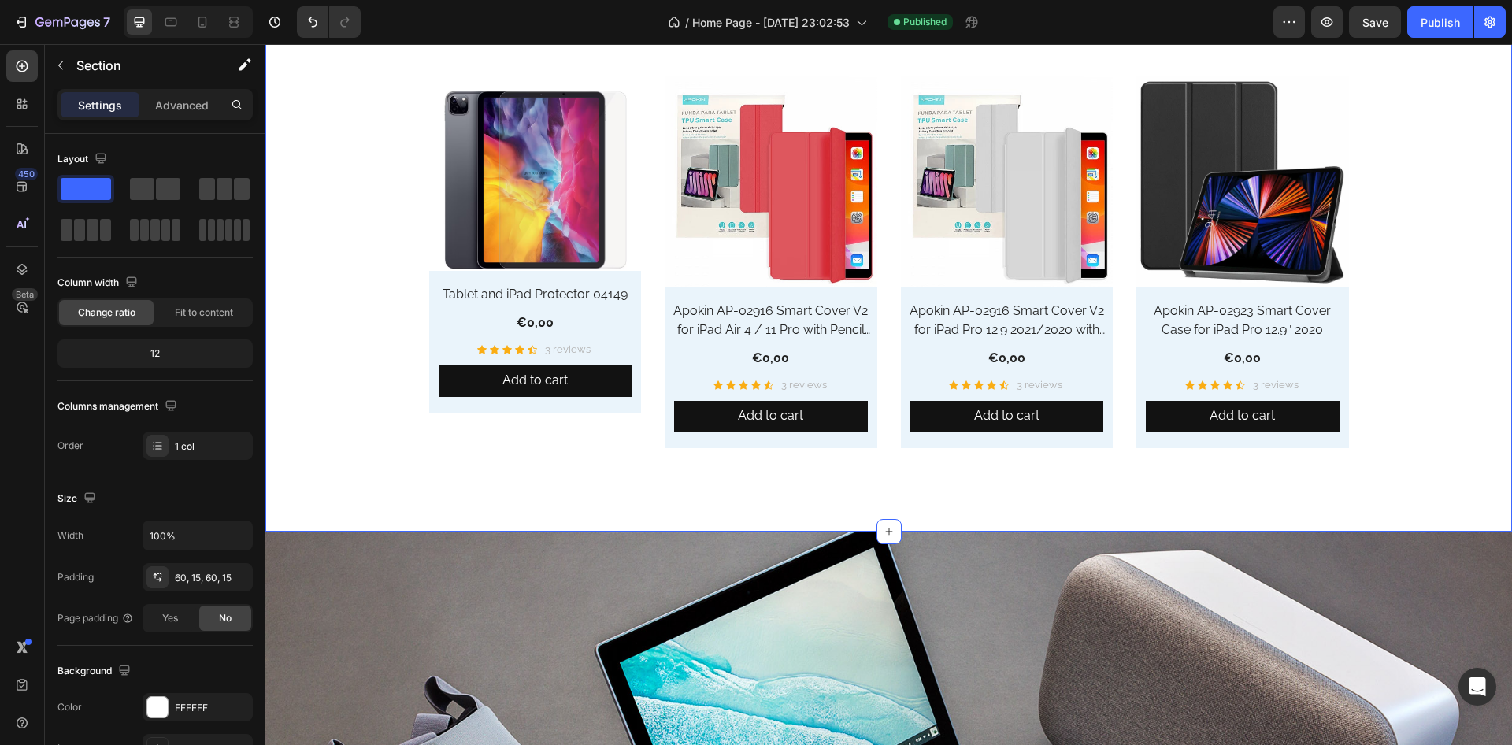
click at [563, 507] on div "Explore Our Mobile Devices Heading Discover the latest smartphones, tablets, an…" at bounding box center [888, 175] width 1247 height 711
click at [186, 98] on p "Advanced" at bounding box center [182, 105] width 54 height 17
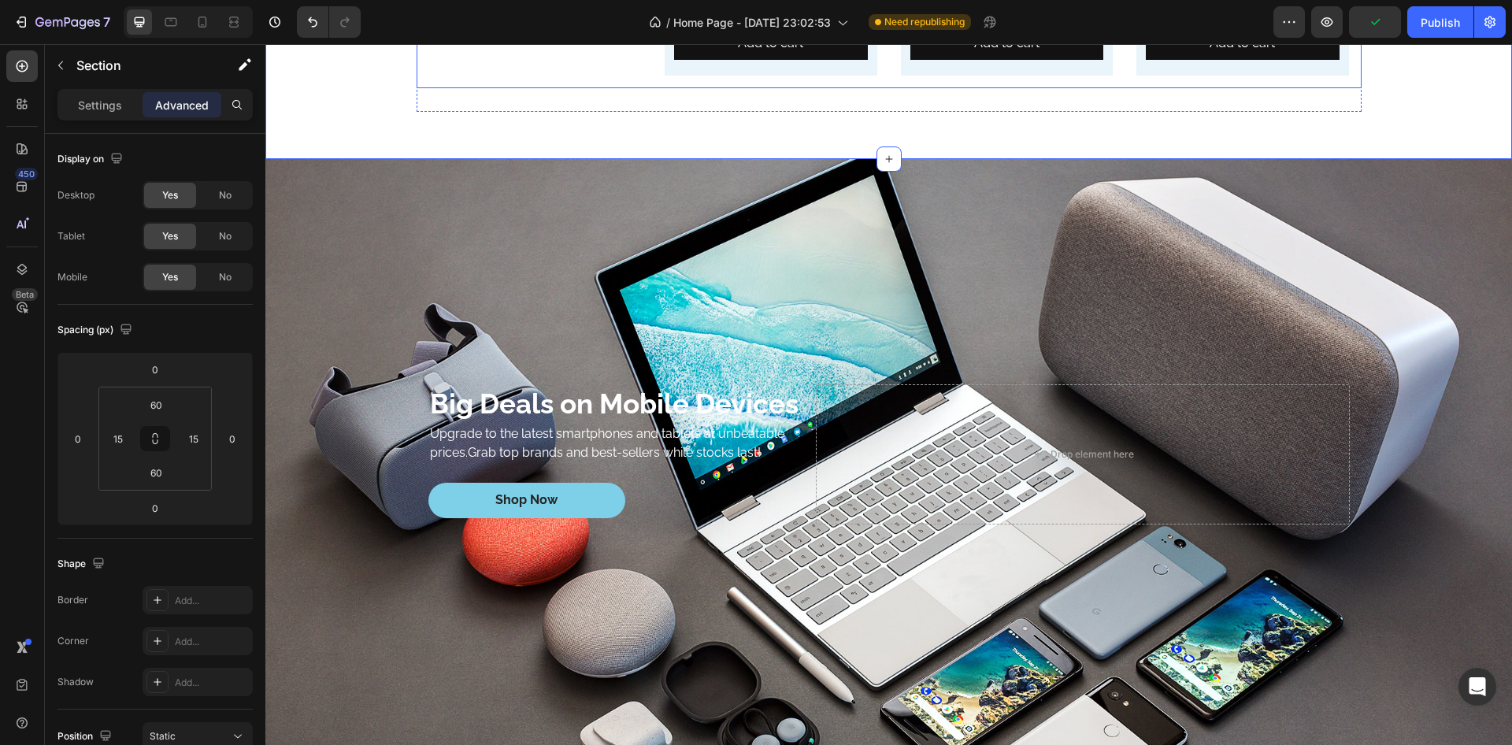
scroll to position [5227, 0]
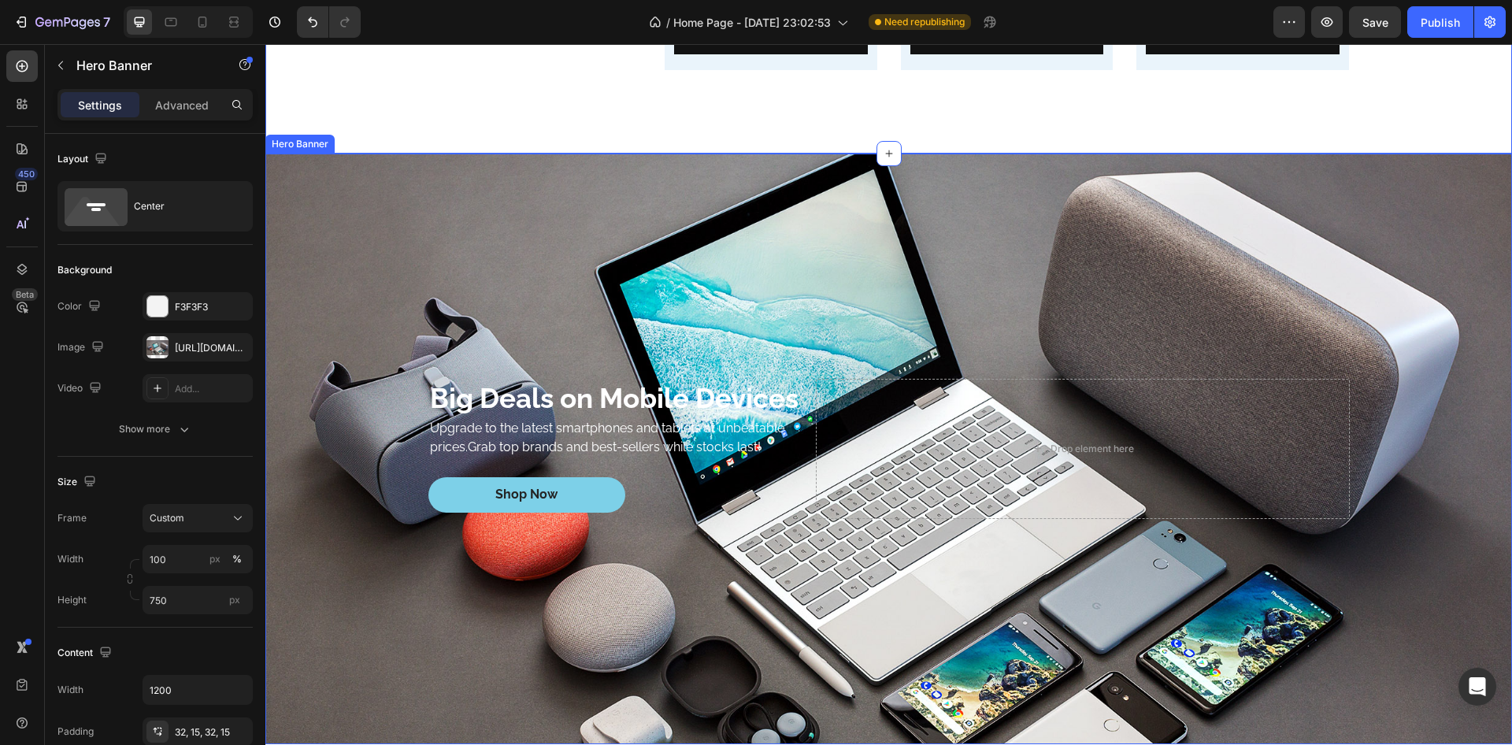
click at [332, 256] on div "Background Image" at bounding box center [888, 449] width 1247 height 591
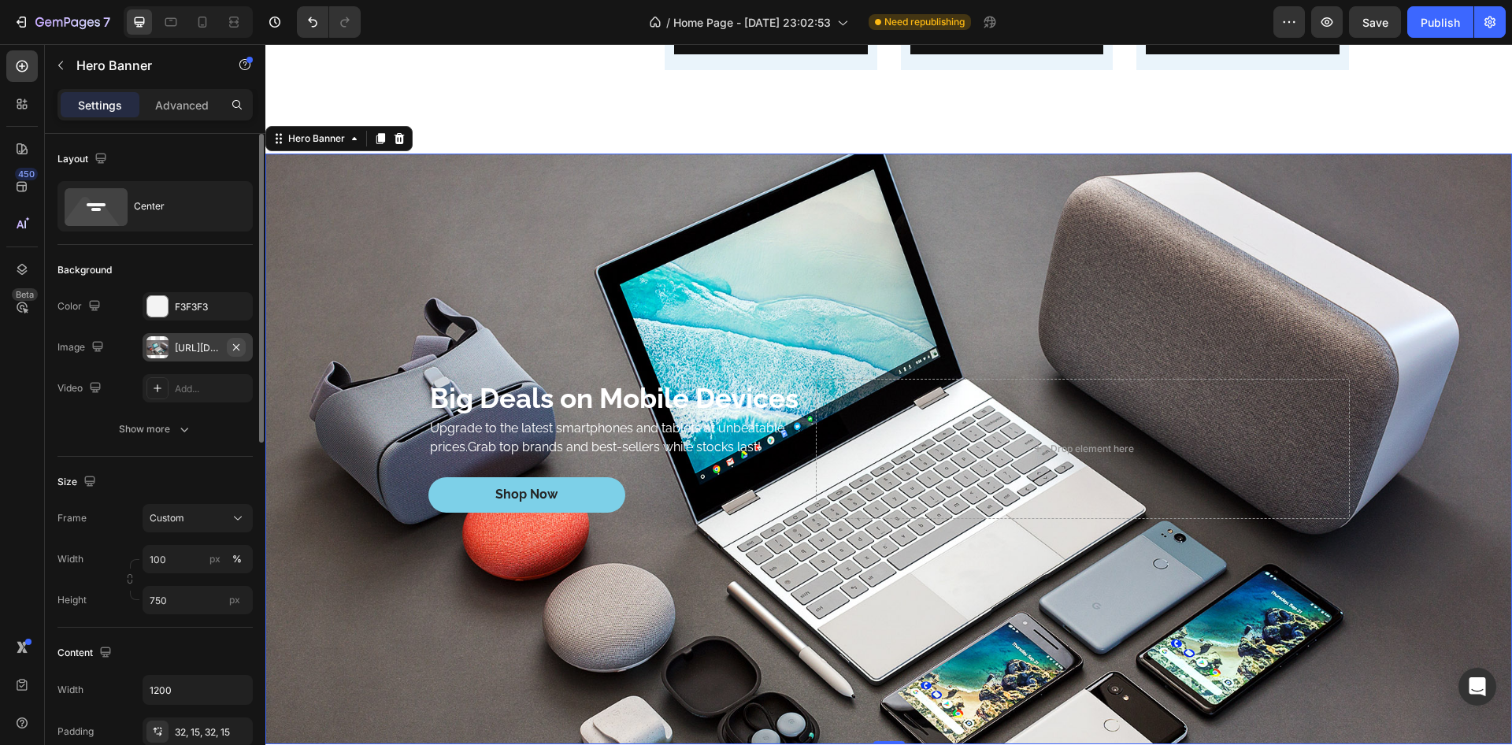
click at [236, 341] on icon "button" at bounding box center [236, 347] width 13 height 13
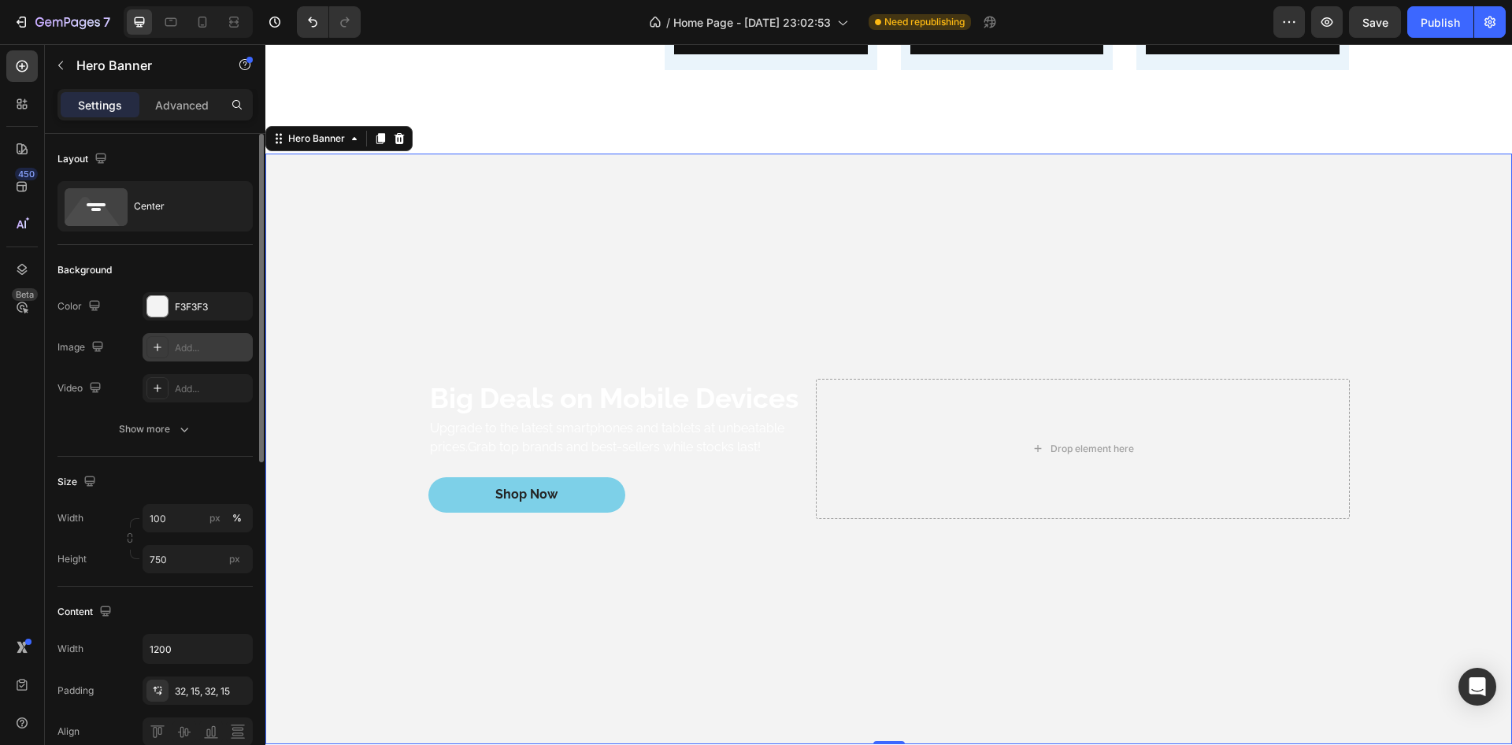
click at [201, 348] on div "Add..." at bounding box center [212, 348] width 74 height 14
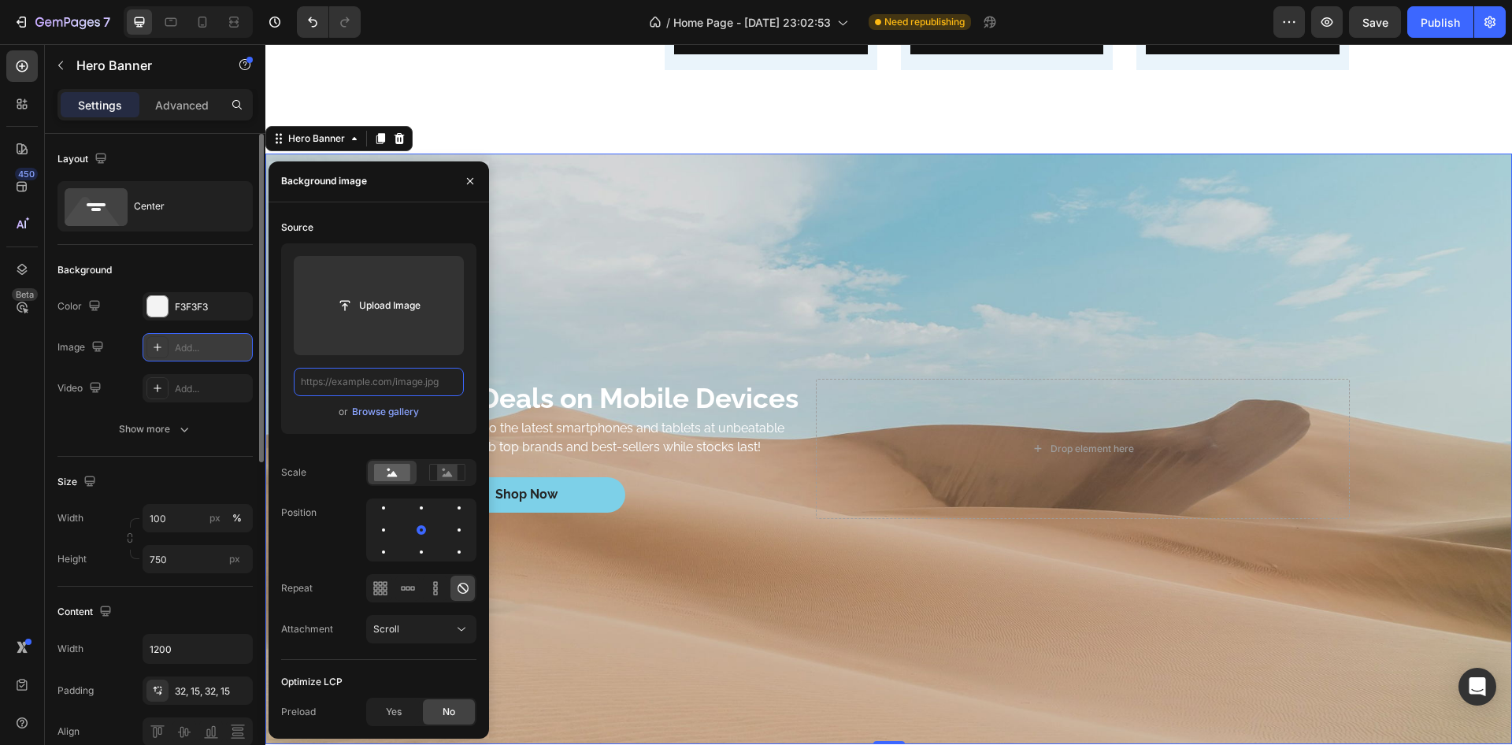
scroll to position [0, 0]
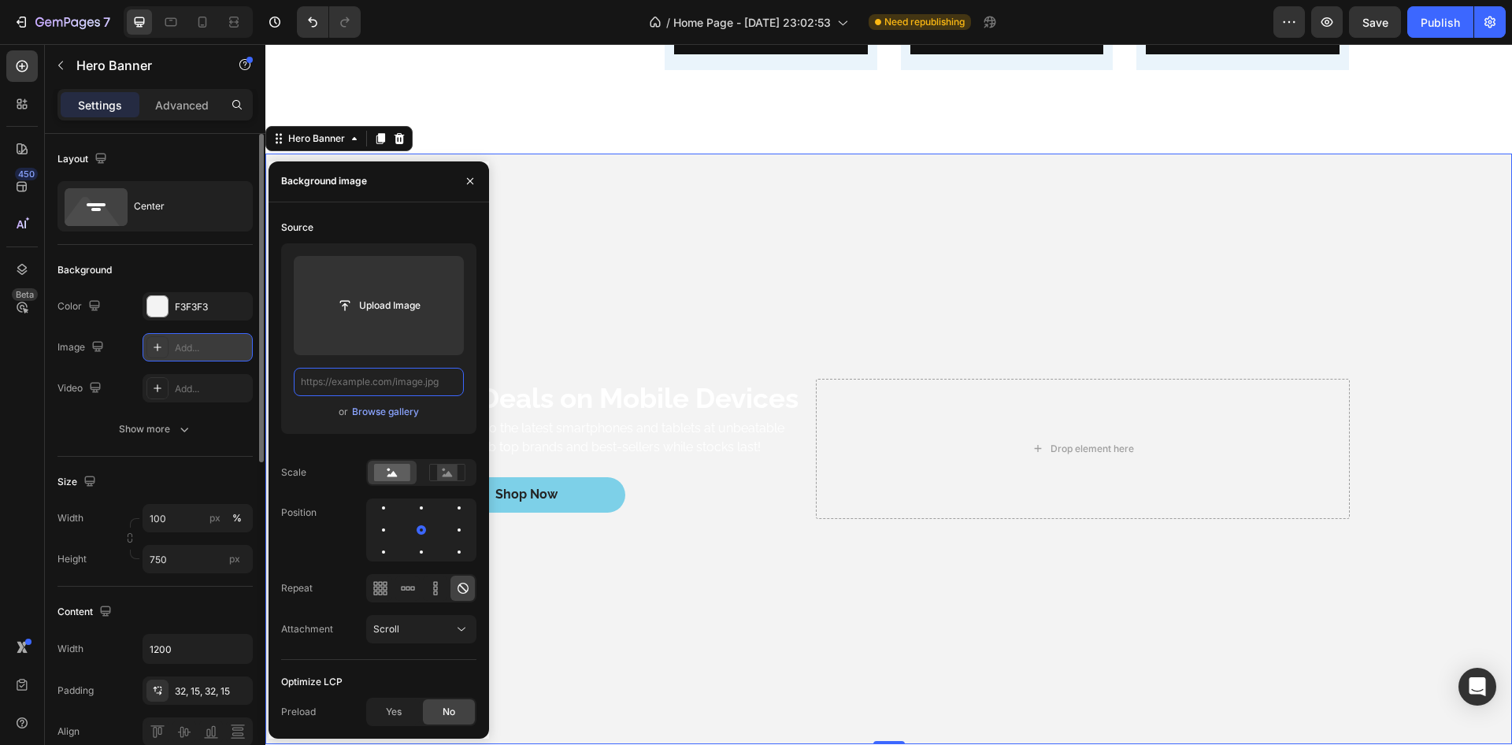
click at [379, 379] on input "text" at bounding box center [379, 382] width 170 height 28
paste input "[URL][DOMAIN_NAME][DOMAIN_NAME]"
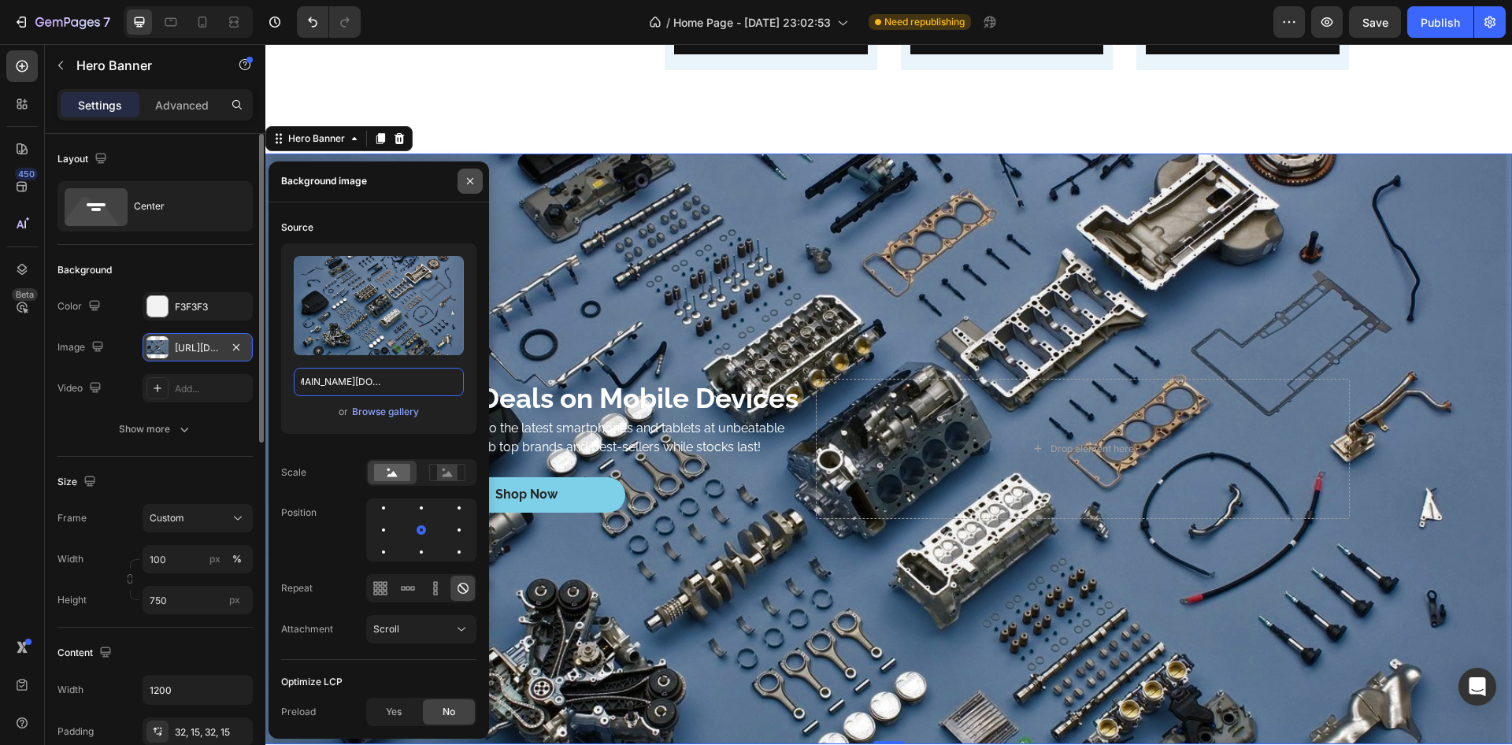
type input "[URL][DOMAIN_NAME][DOMAIN_NAME]"
click at [471, 179] on icon "button" at bounding box center [470, 181] width 13 height 13
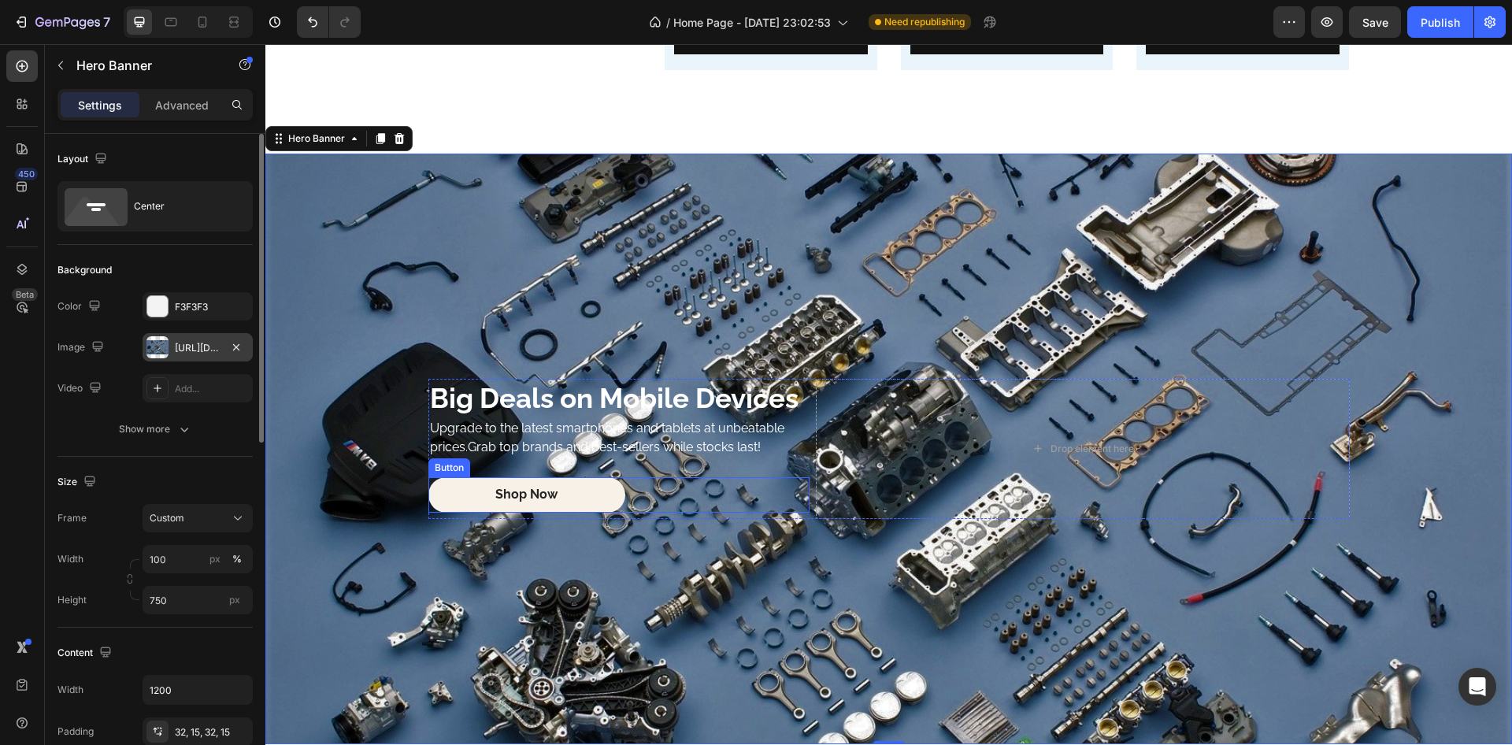
click at [455, 488] on link "Shop Now" at bounding box center [527, 494] width 197 height 35
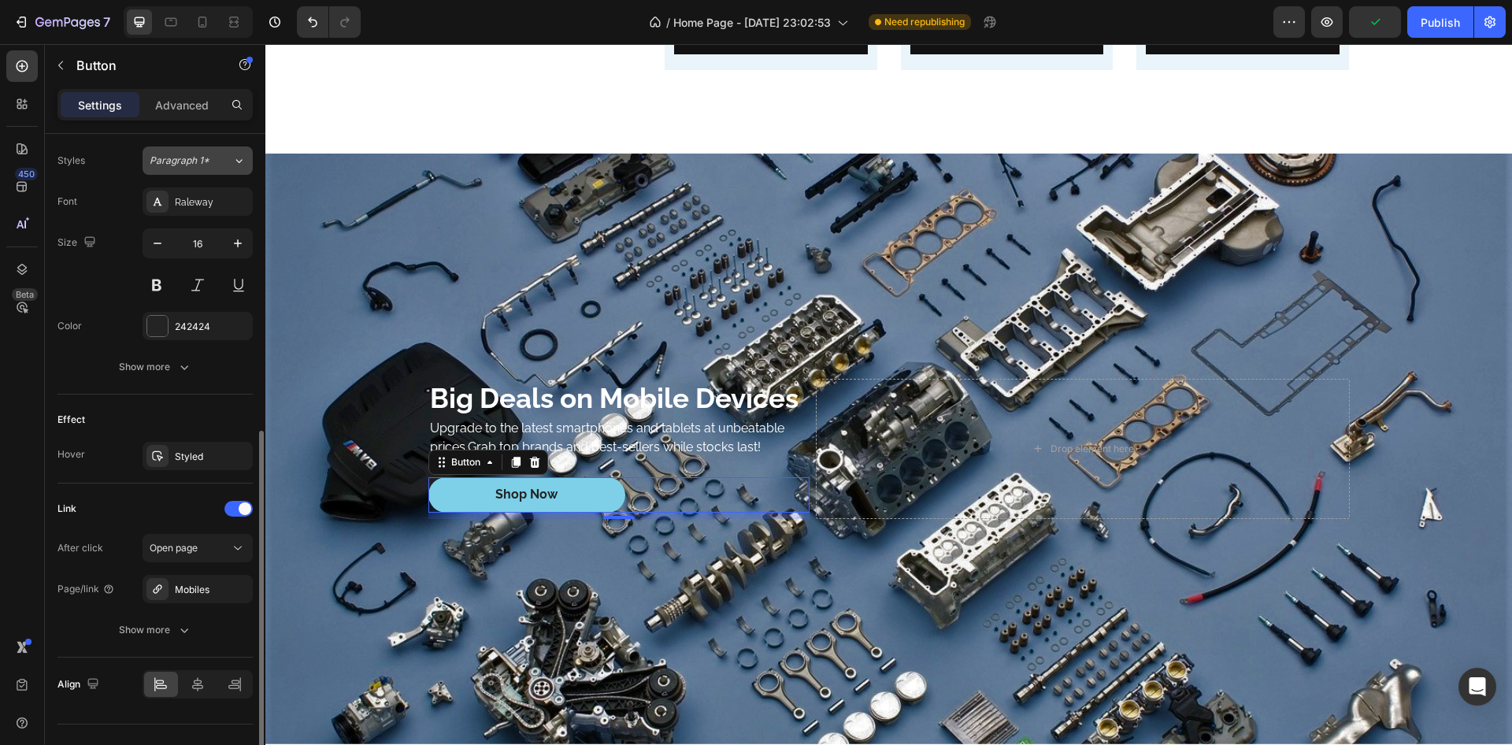
scroll to position [596, 0]
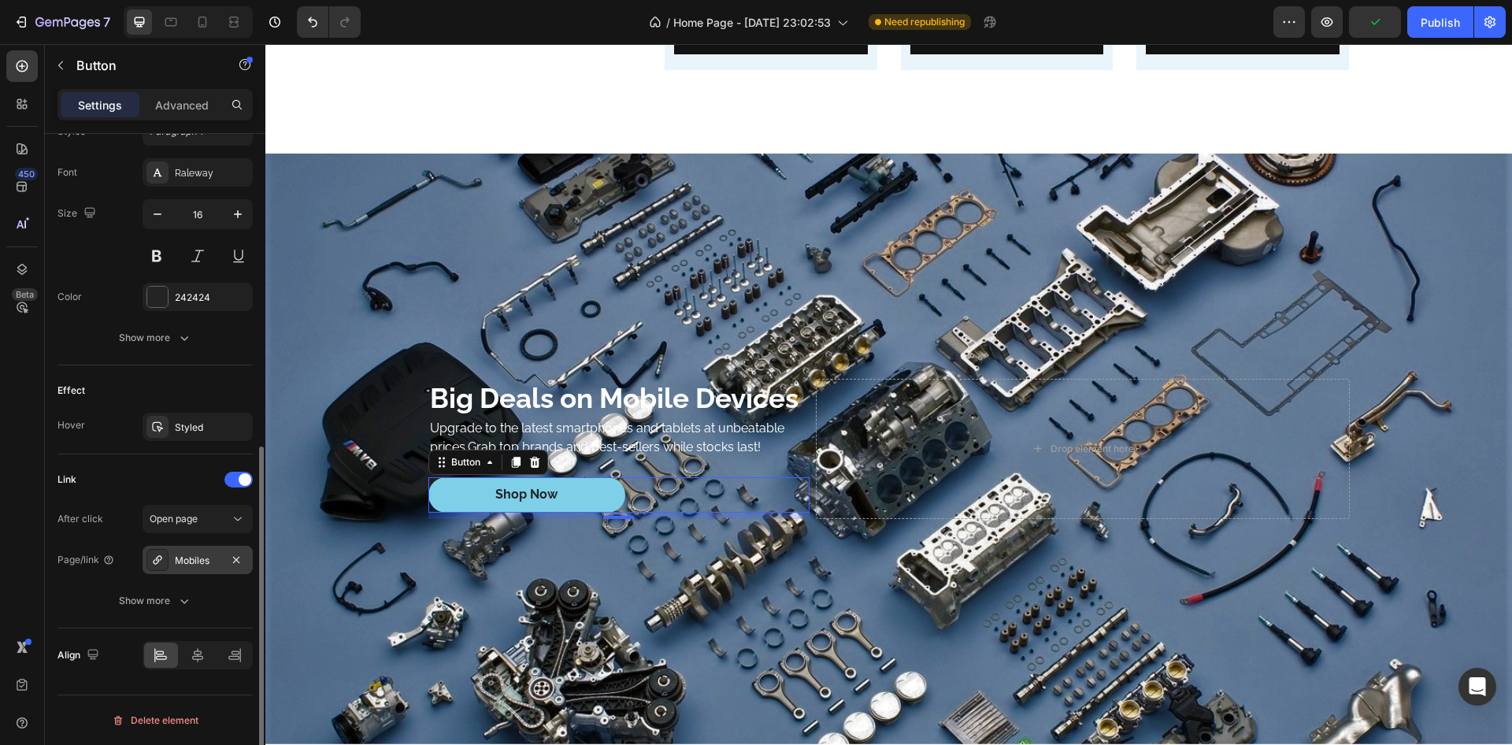
click at [201, 559] on div "Mobiles" at bounding box center [198, 561] width 46 height 14
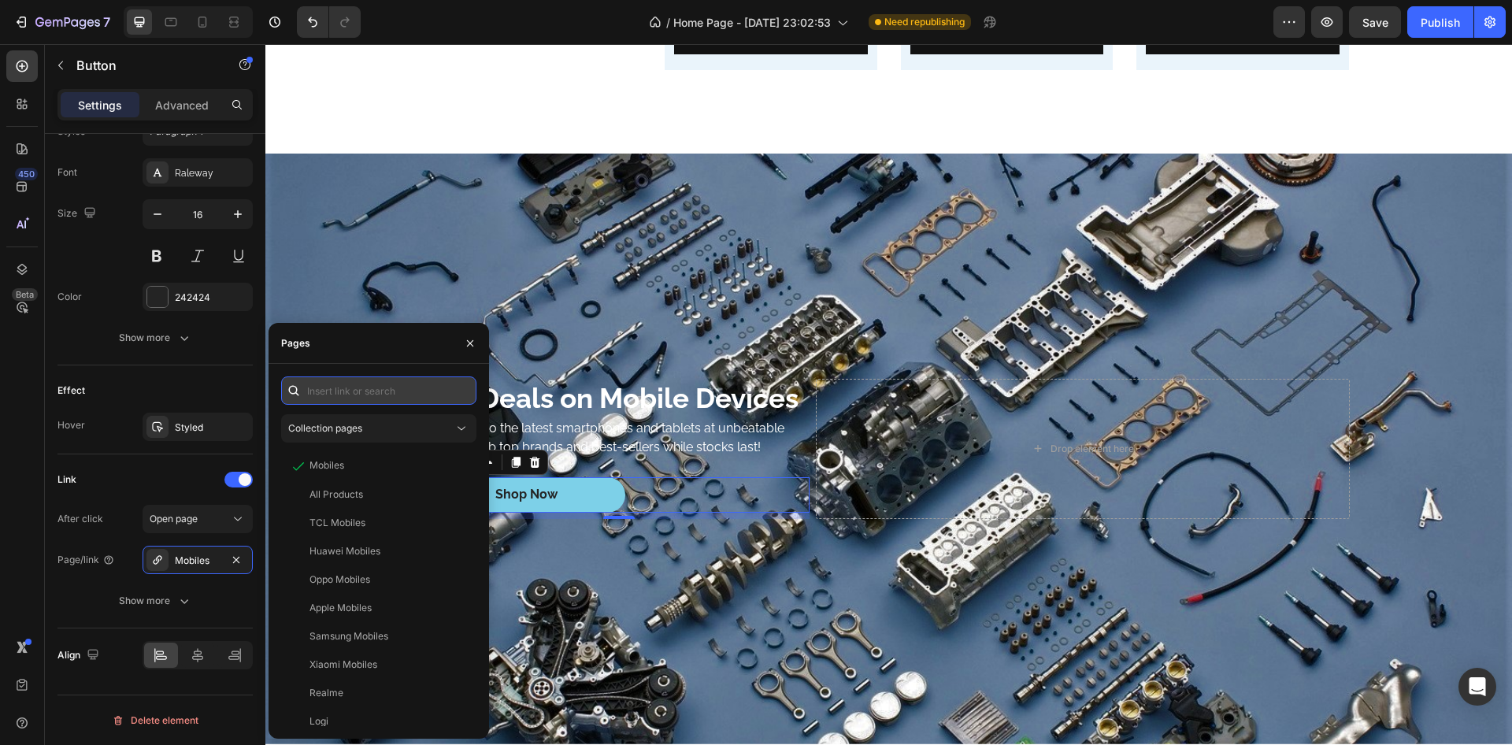
click at [376, 397] on input "text" at bounding box center [378, 391] width 195 height 28
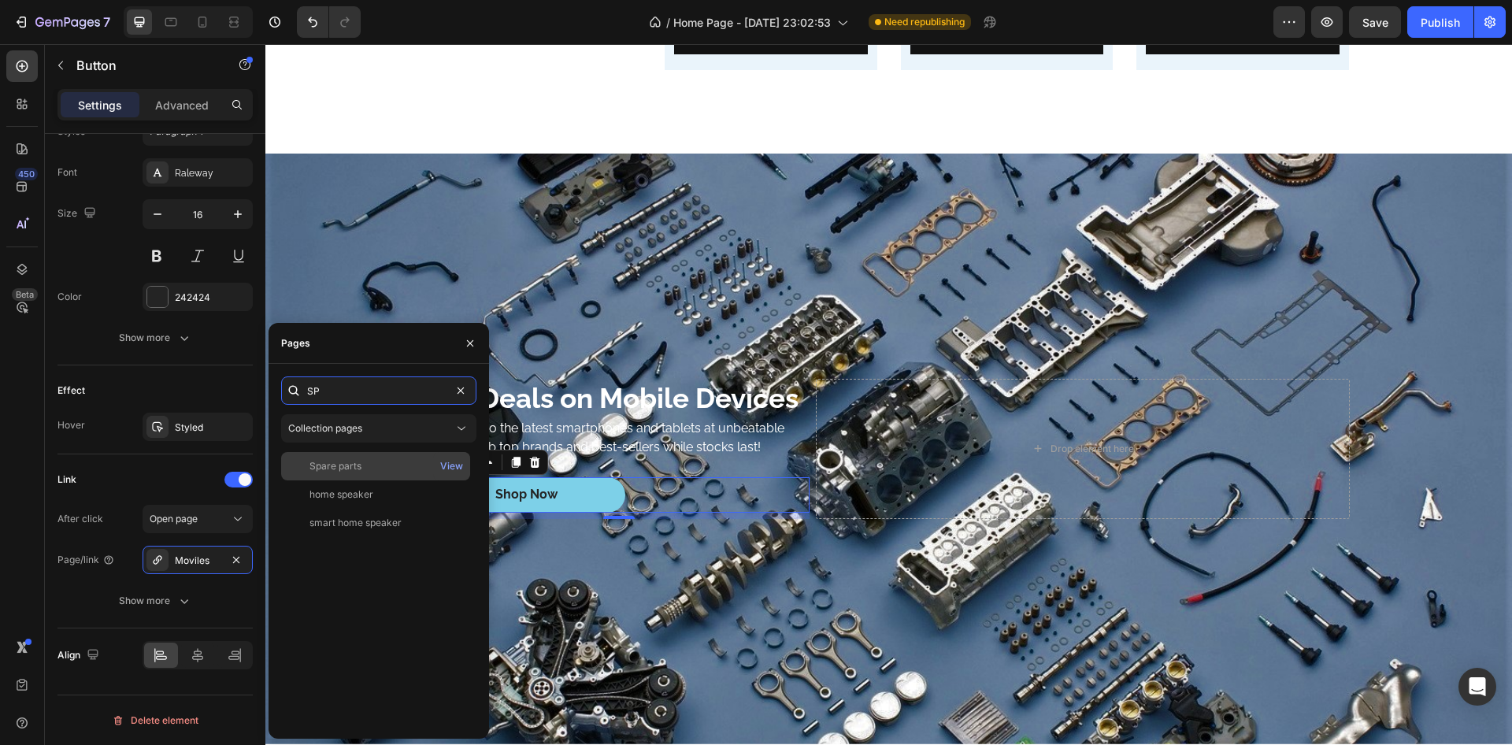
type input "SP"
click at [340, 466] on div "Spare parts" at bounding box center [336, 466] width 52 height 14
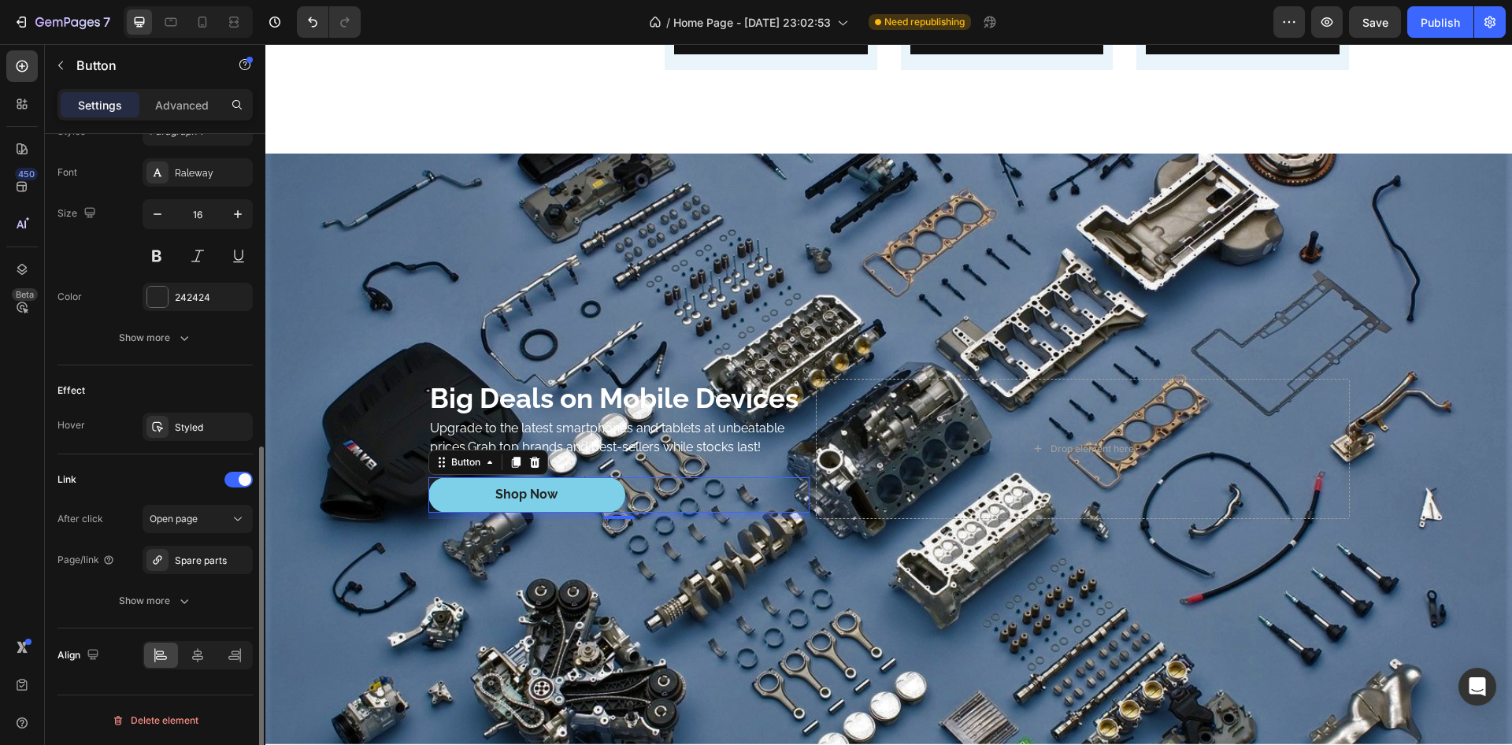
click at [188, 377] on div "Effect Hover Styled" at bounding box center [155, 410] width 195 height 89
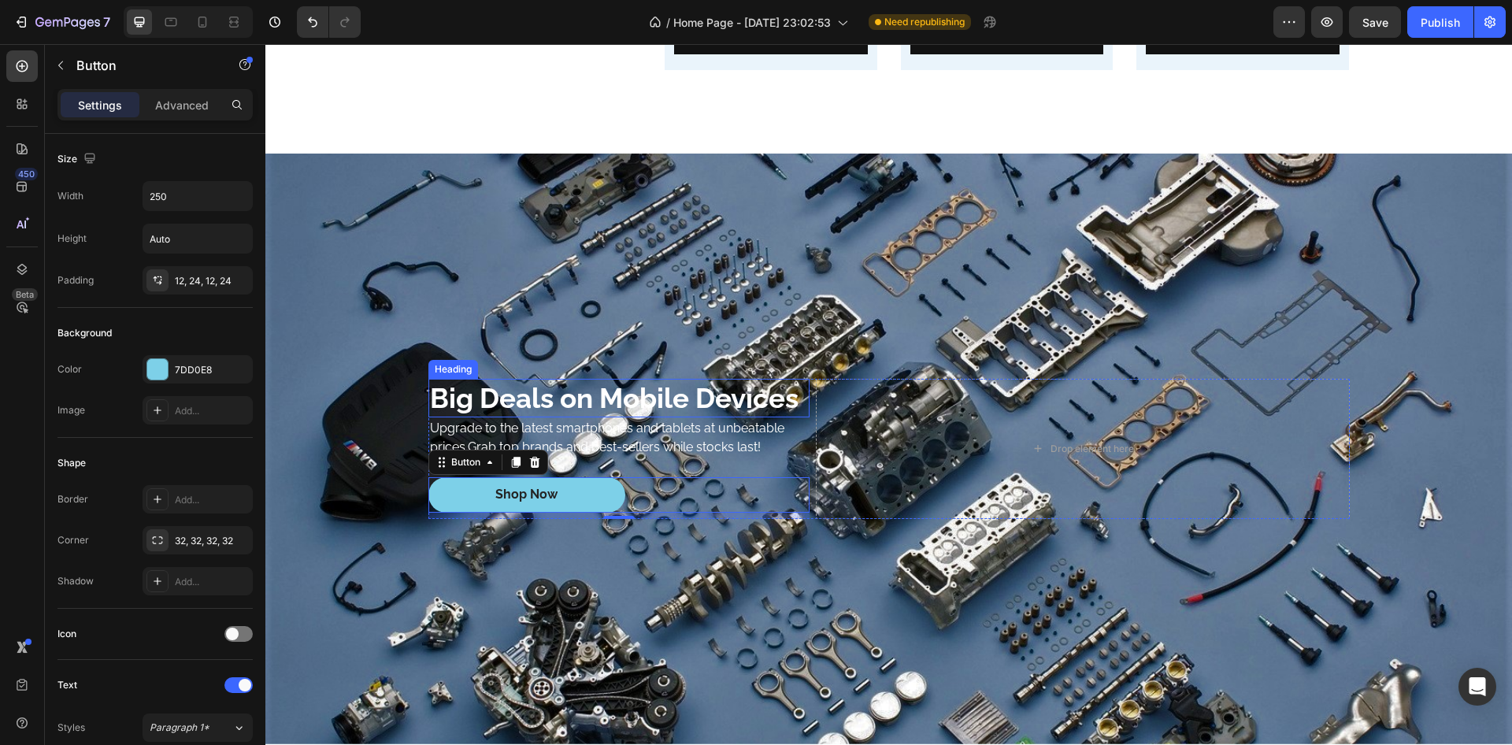
click at [501, 392] on h2 "Big Deals on Mobile Devices" at bounding box center [619, 398] width 381 height 39
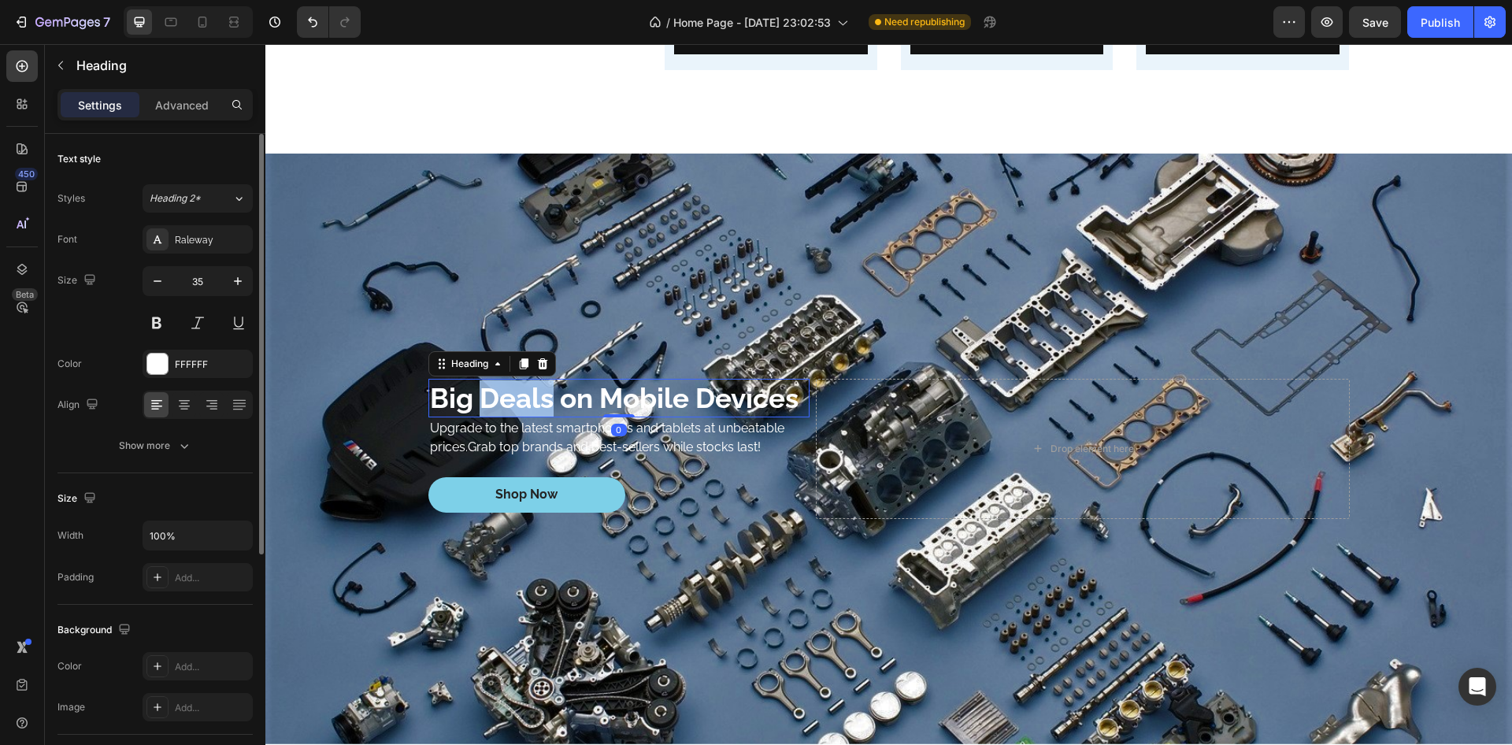
click at [501, 392] on h2 "Big Deals on Mobile Devices" at bounding box center [619, 398] width 381 height 39
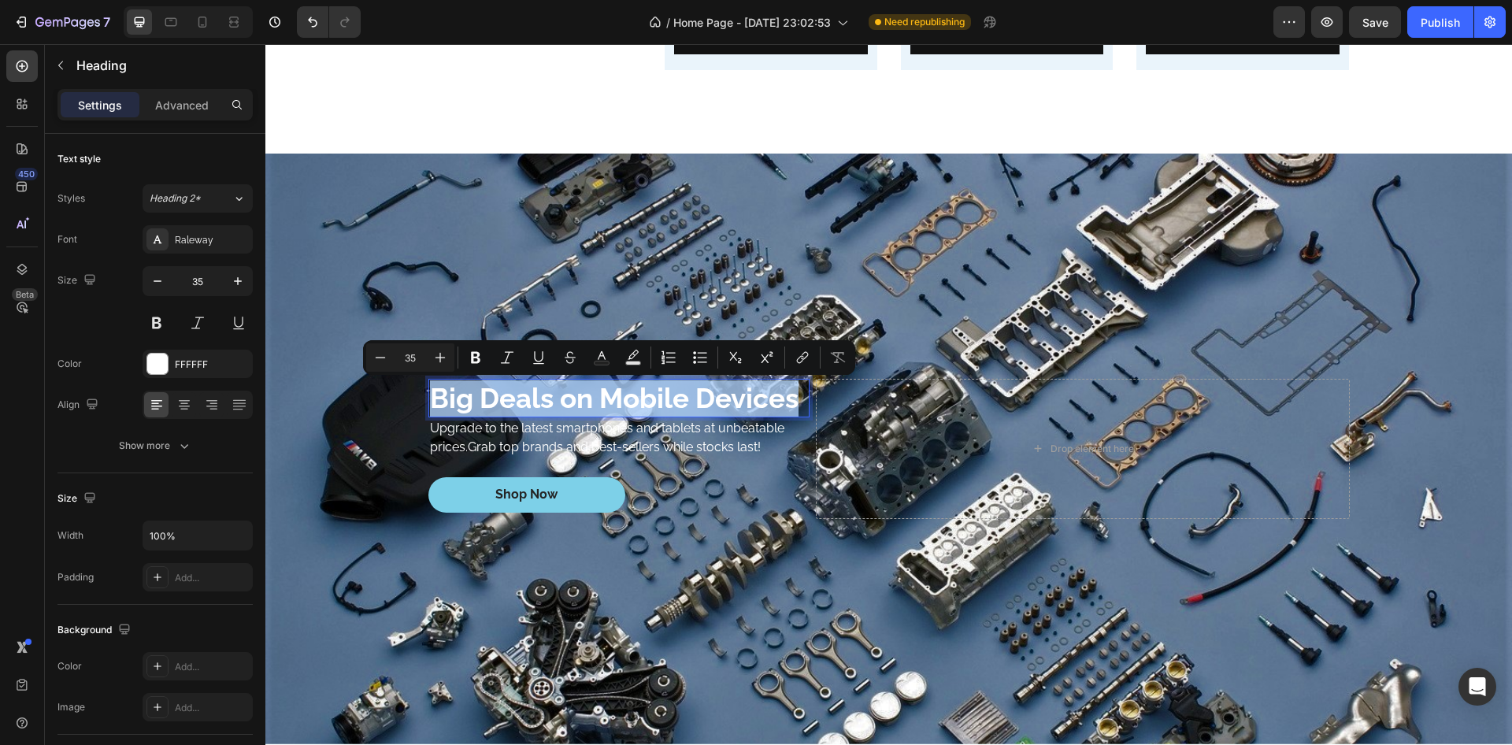
scroll to position [5209, 0]
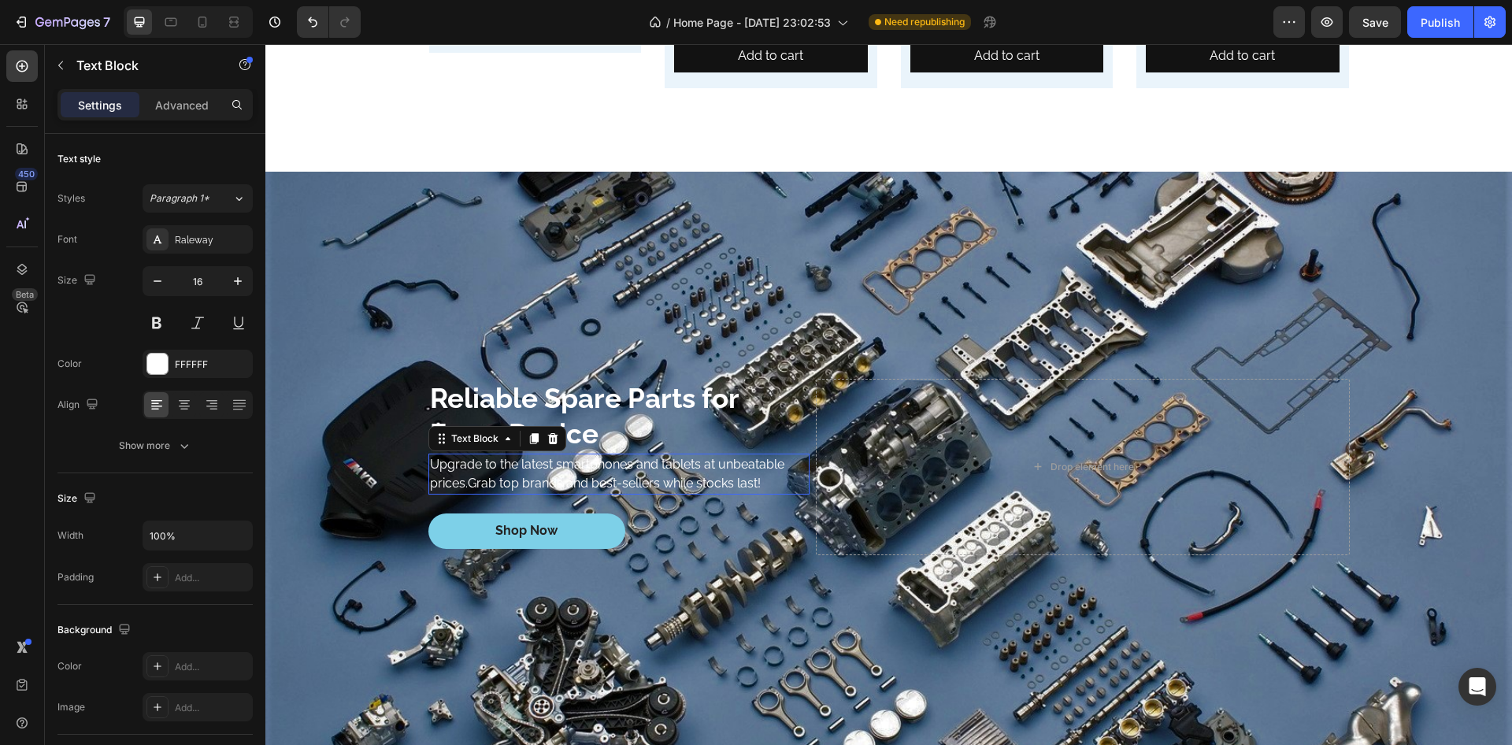
click at [528, 477] on p "Upgrade to the latest smartphones and tablets at unbeatable prices.Grab top bra…" at bounding box center [619, 474] width 378 height 38
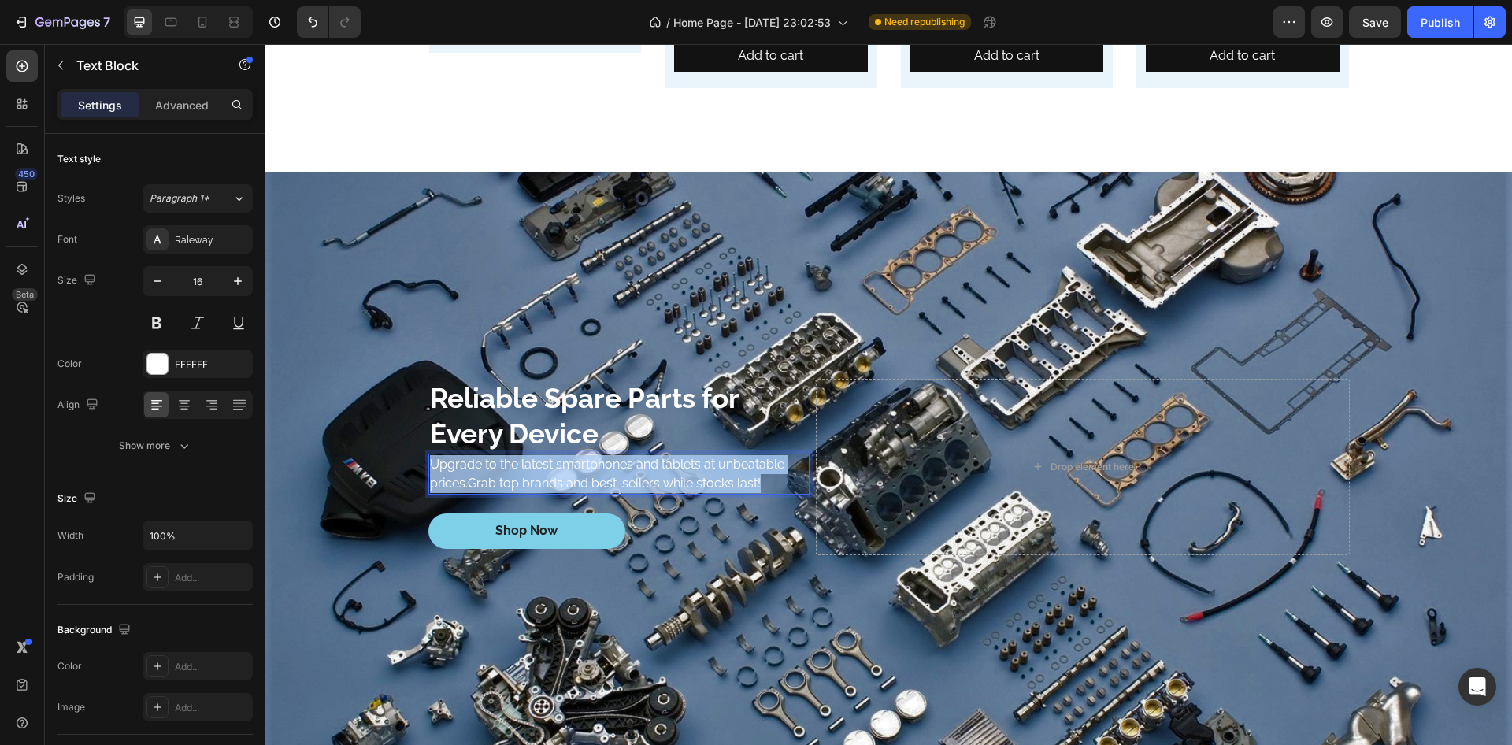
scroll to position [5200, 0]
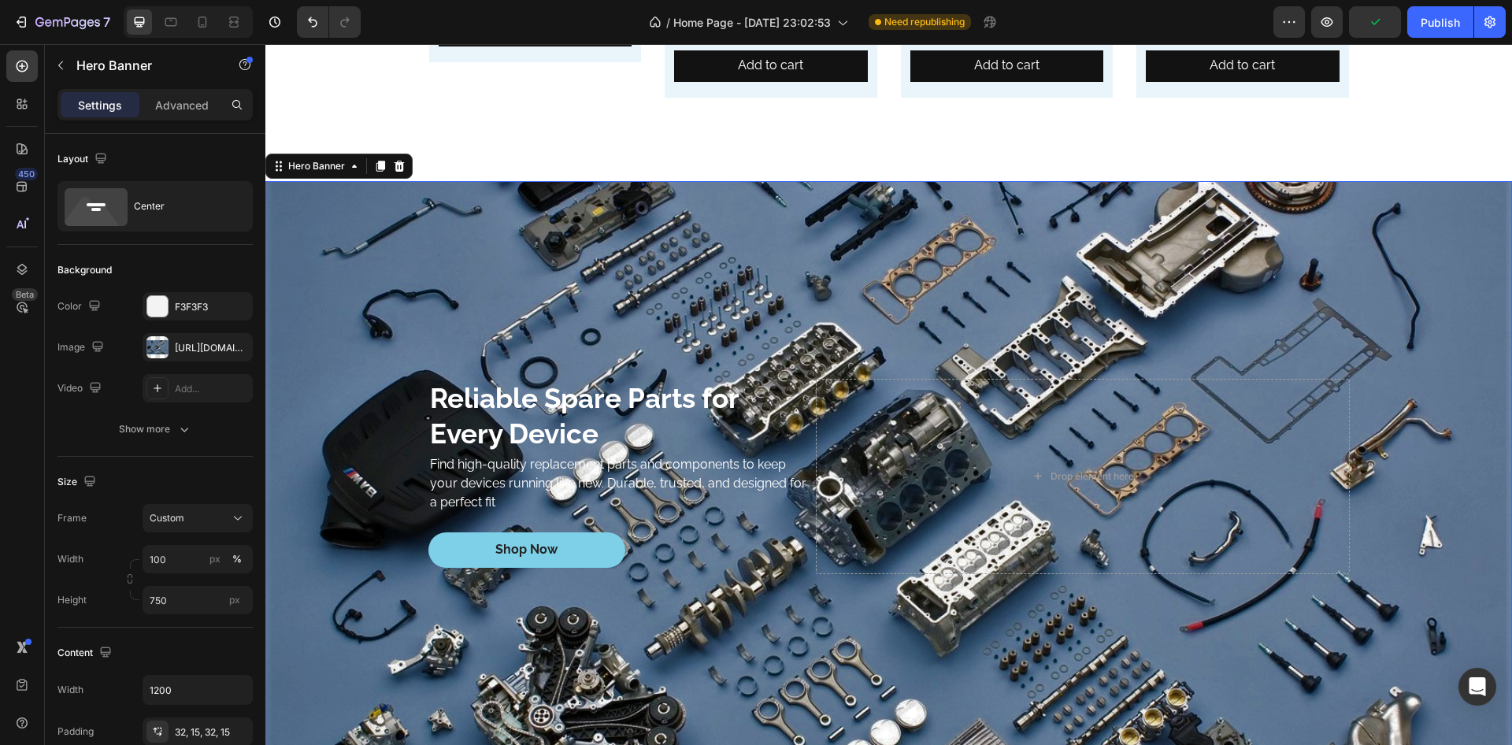
click at [386, 280] on div "Background Image" at bounding box center [888, 476] width 1247 height 591
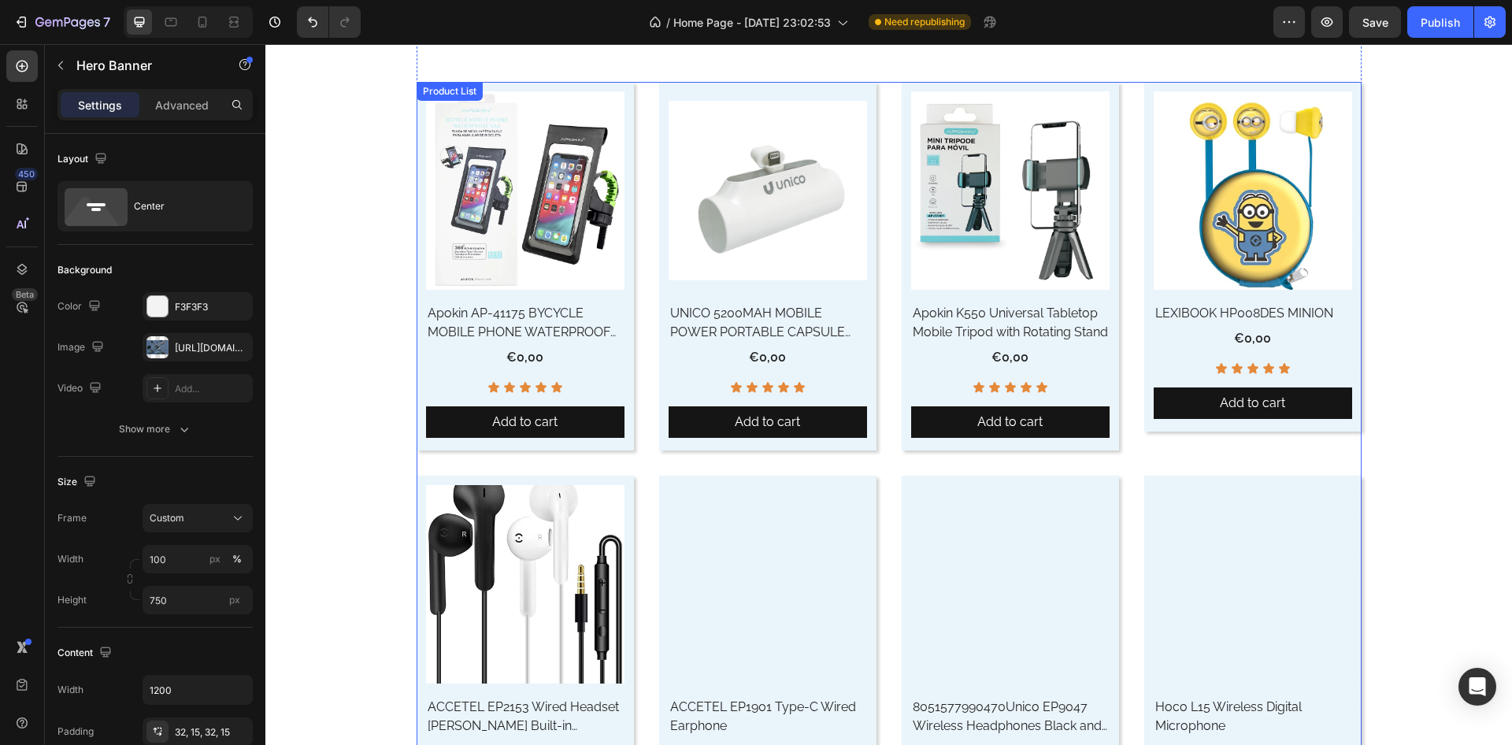
scroll to position [568, 0]
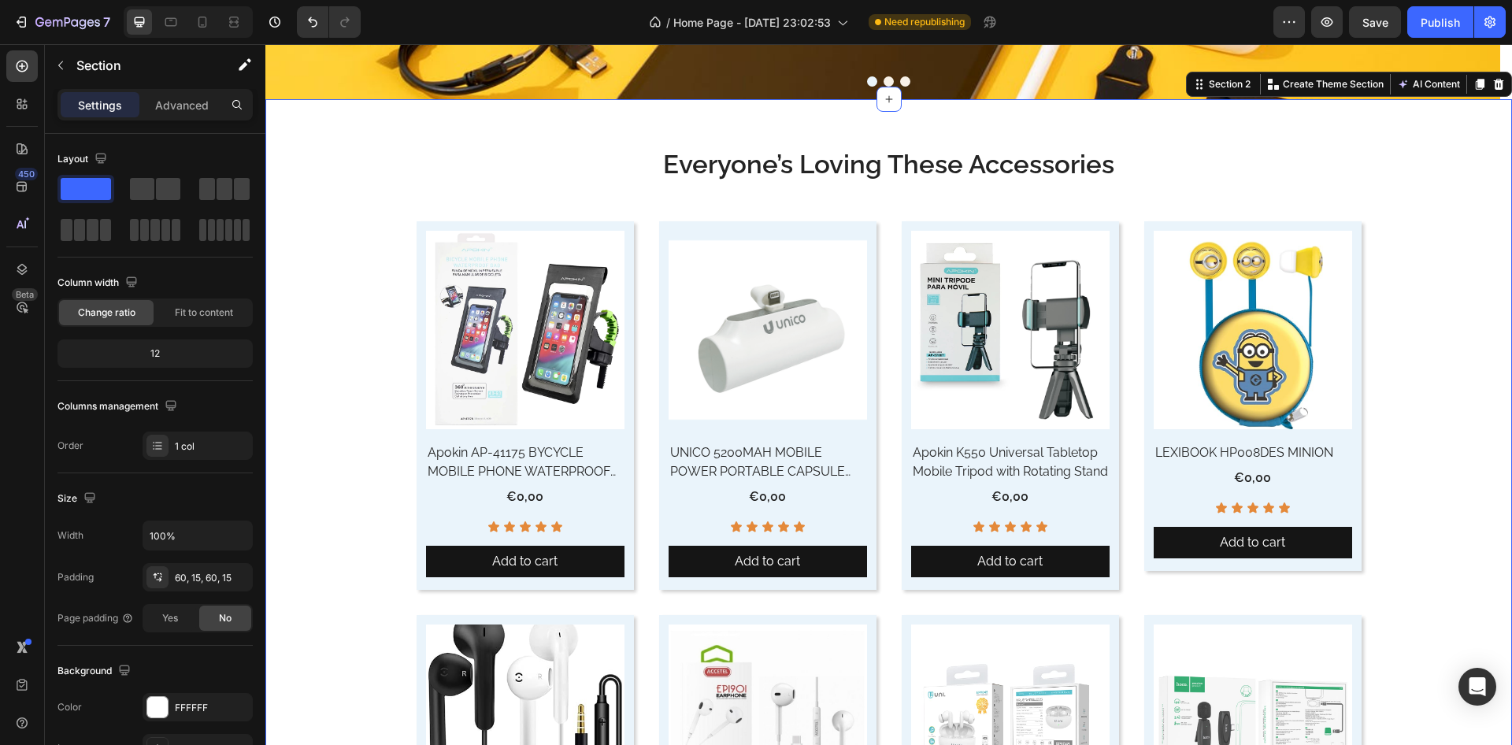
click at [1474, 88] on icon at bounding box center [1480, 84] width 13 height 13
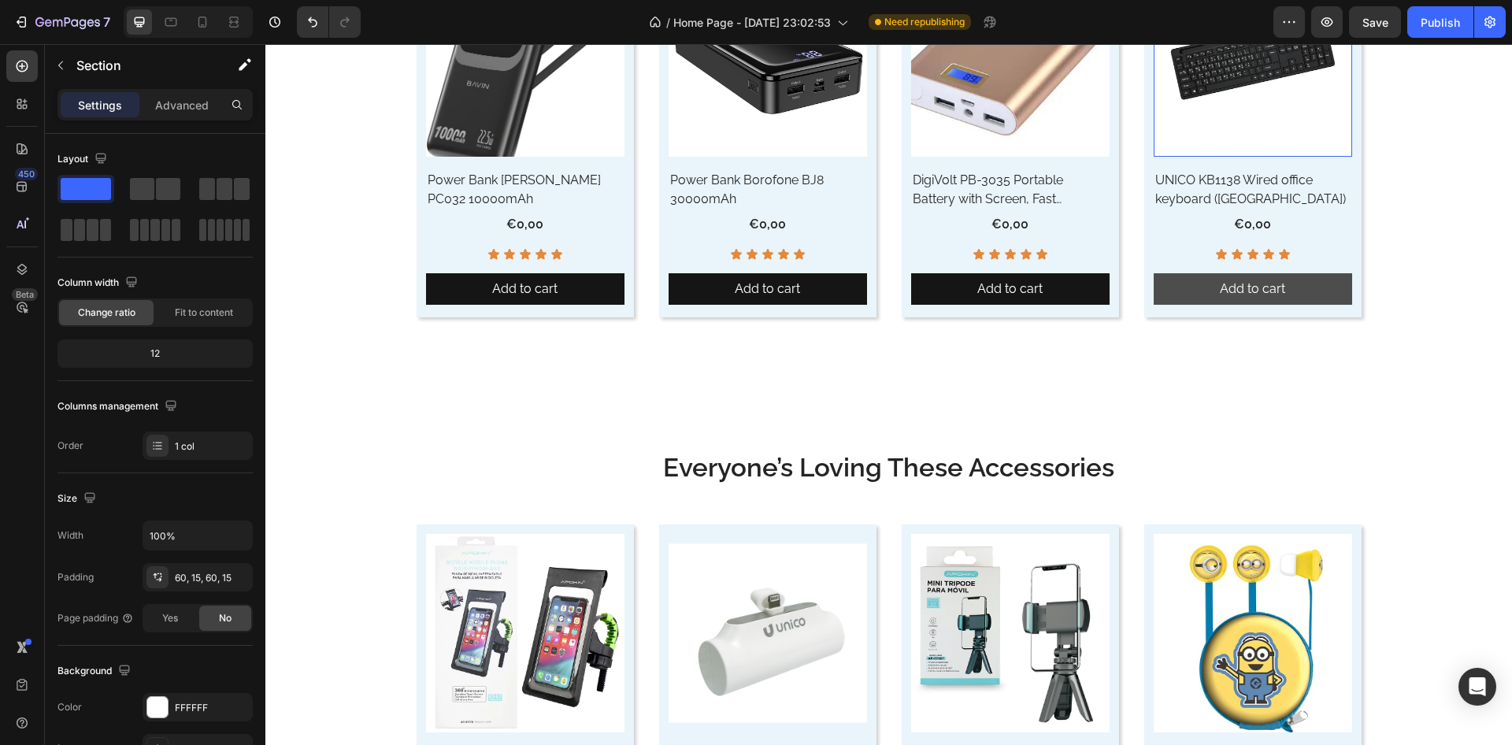
scroll to position [2042, 0]
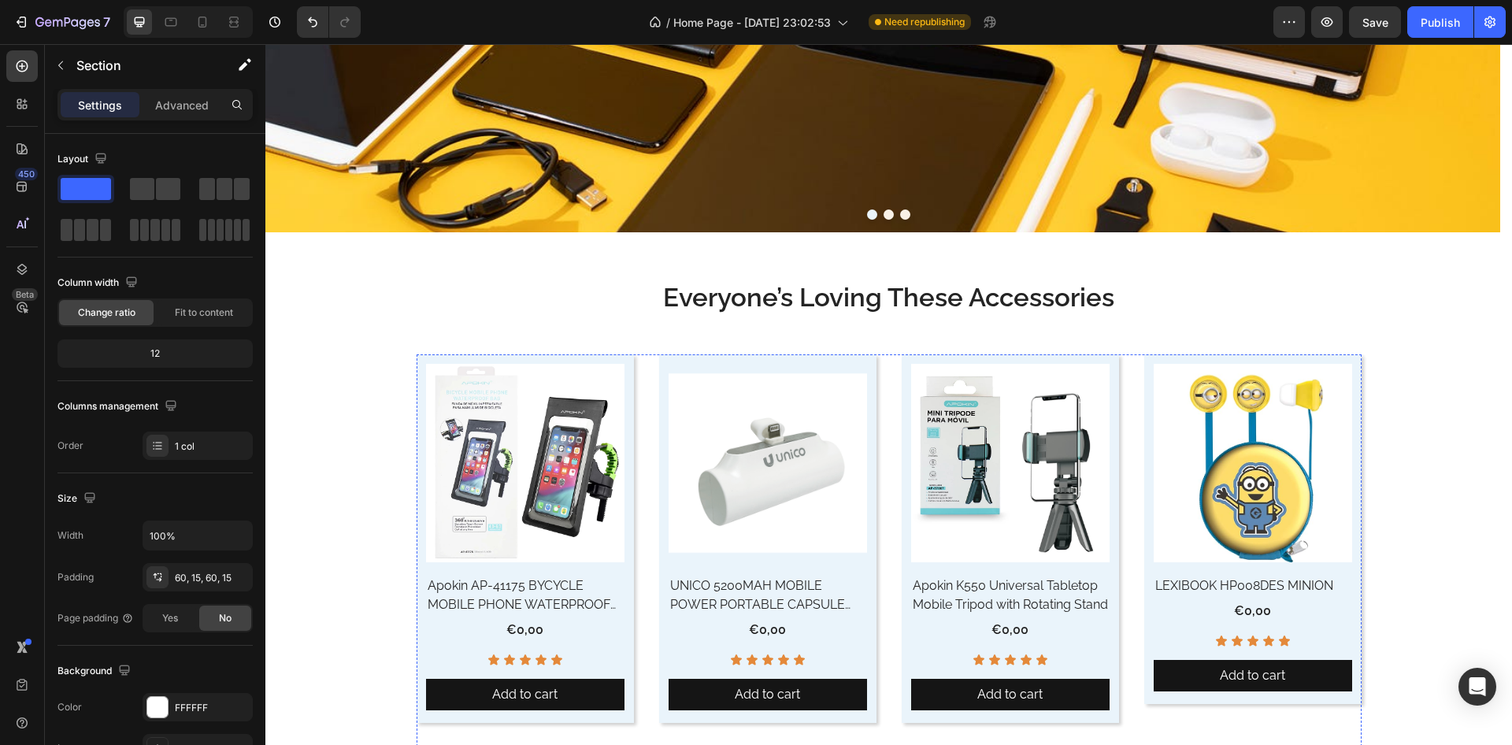
scroll to position [340, 0]
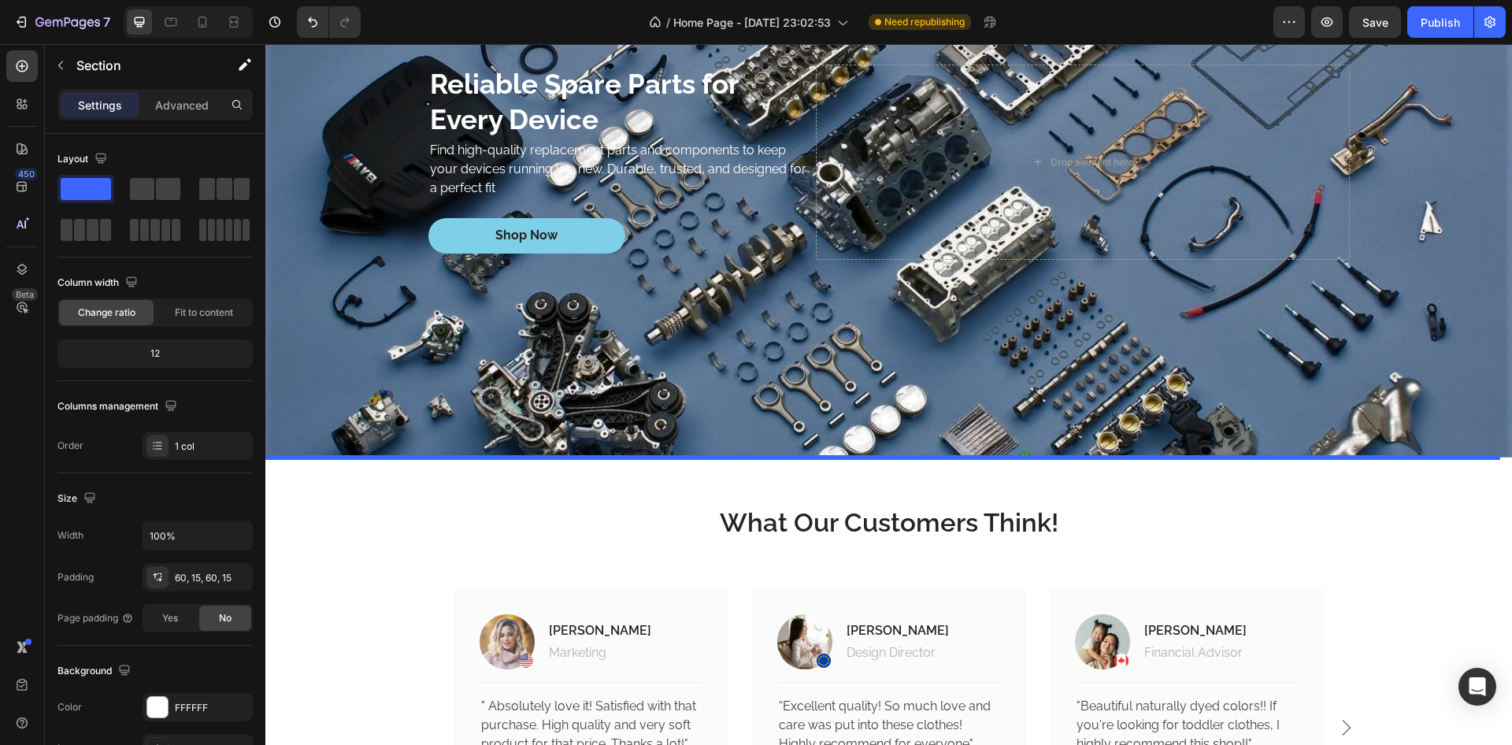
scroll to position [6695, 0]
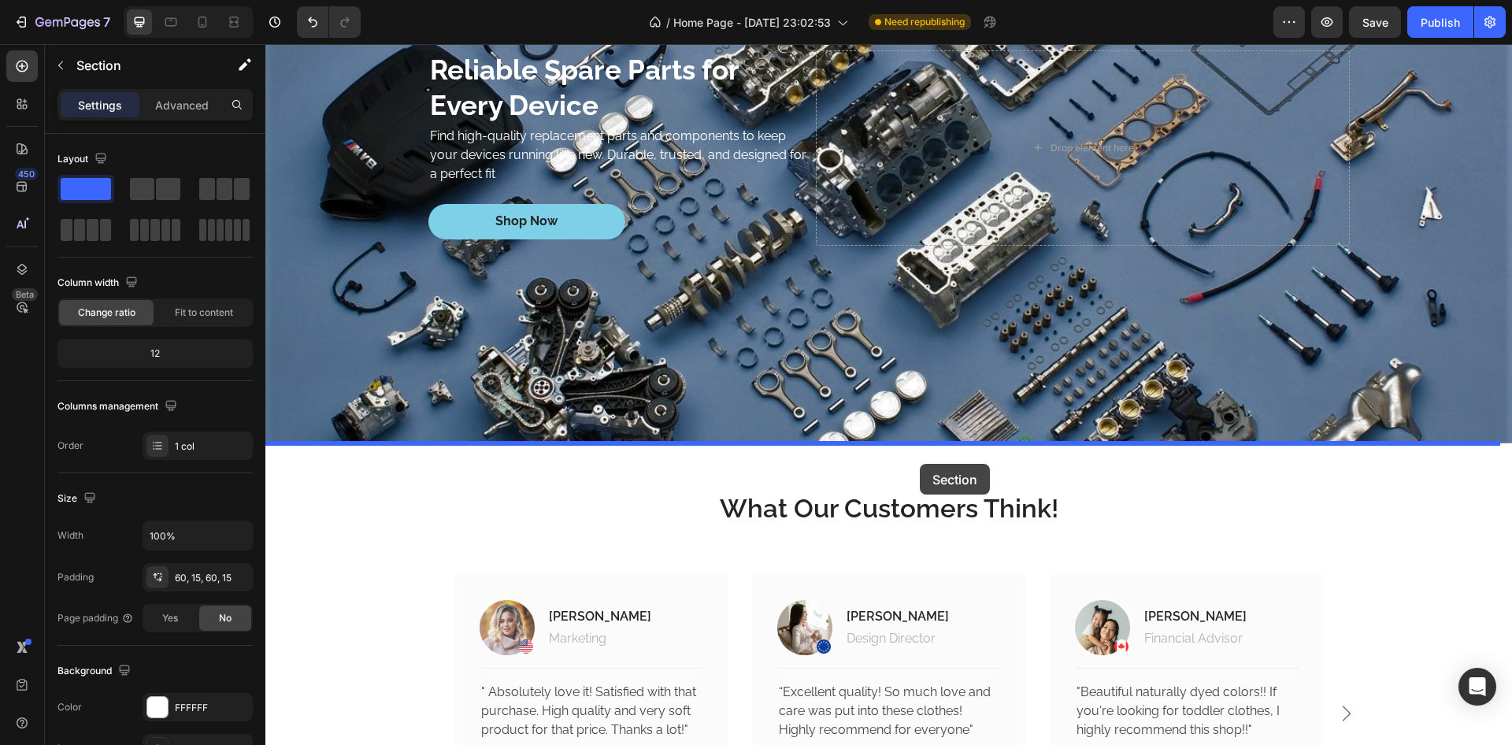
drag, startPoint x: 1189, startPoint y: 312, endPoint x: 920, endPoint y: 464, distance: 308.7
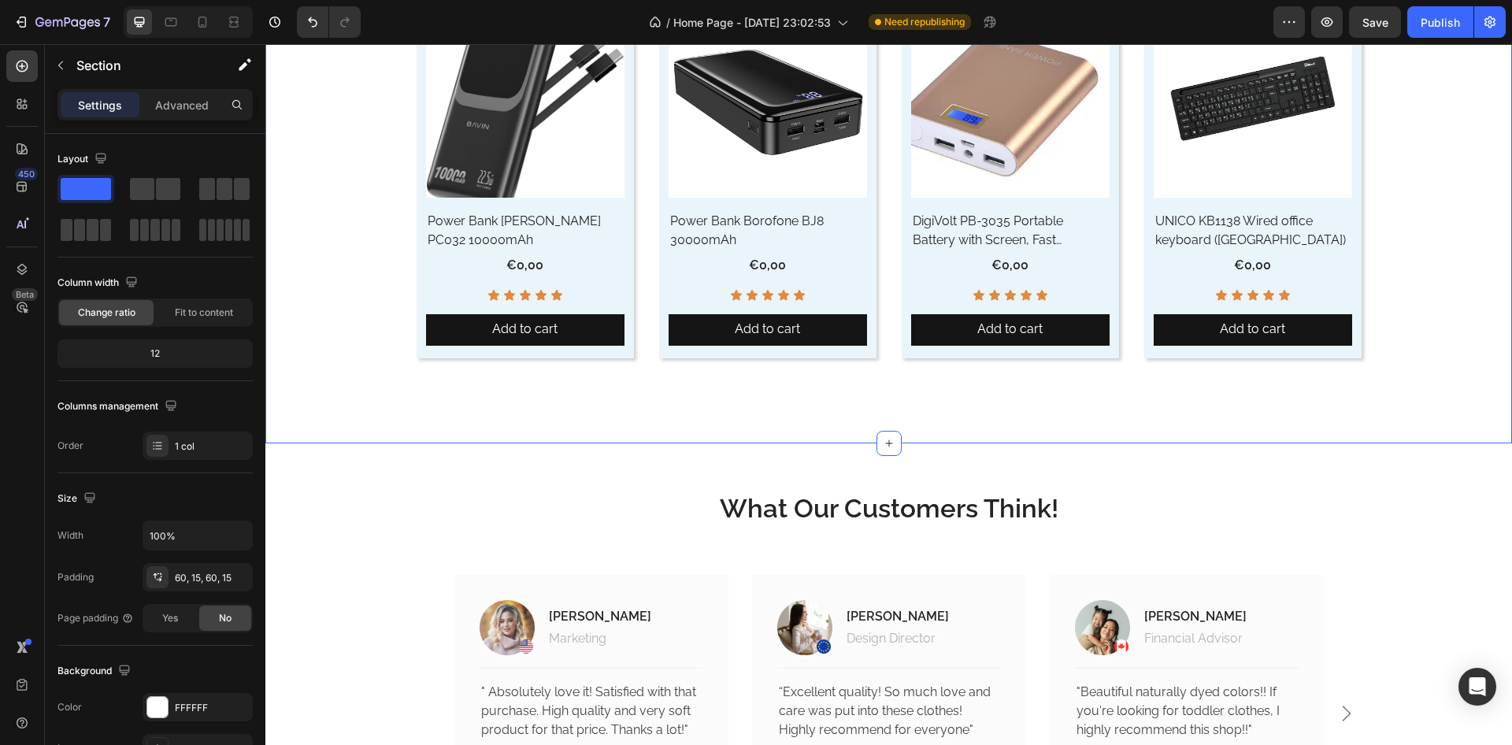
scroll to position [4938, 0]
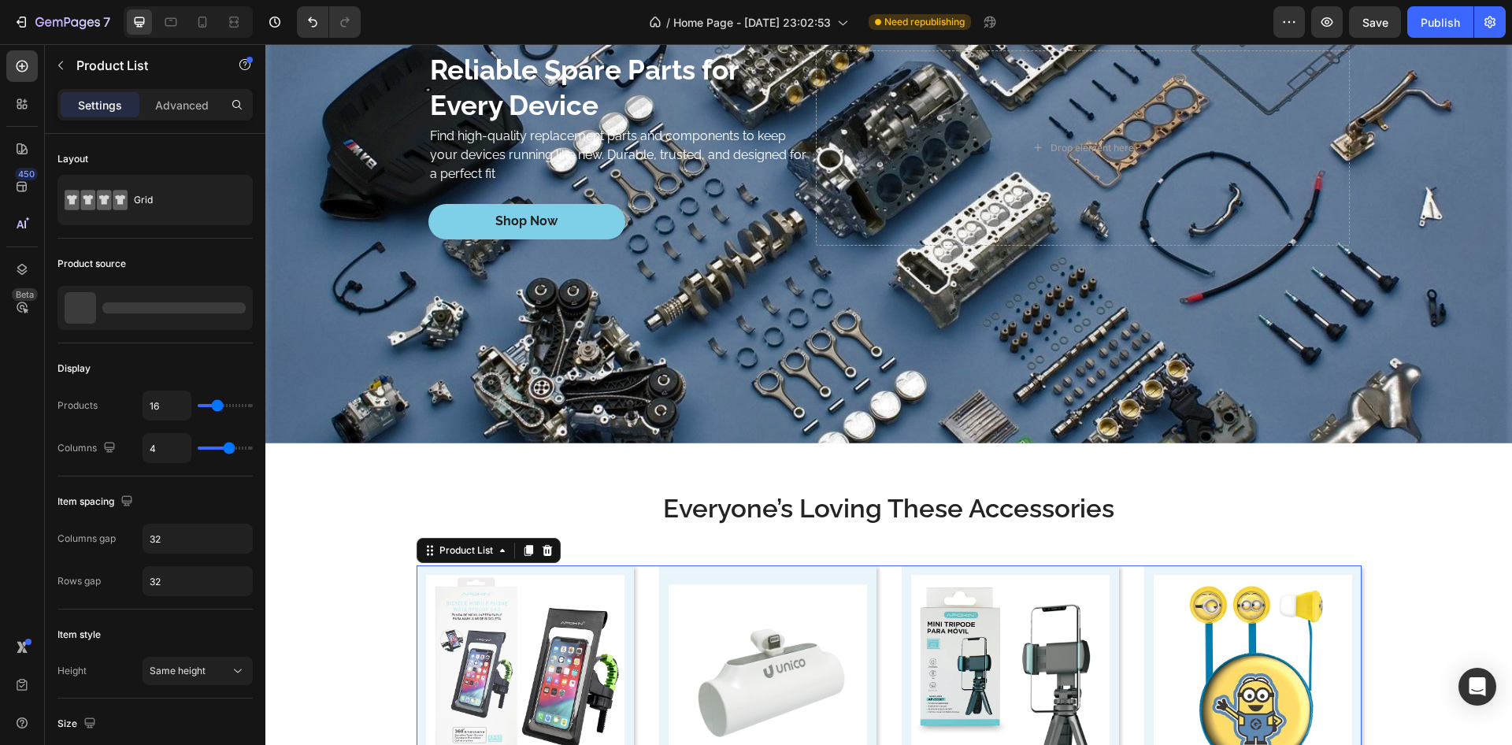
click at [143, 310] on p "27 products" at bounding box center [131, 314] width 53 height 16
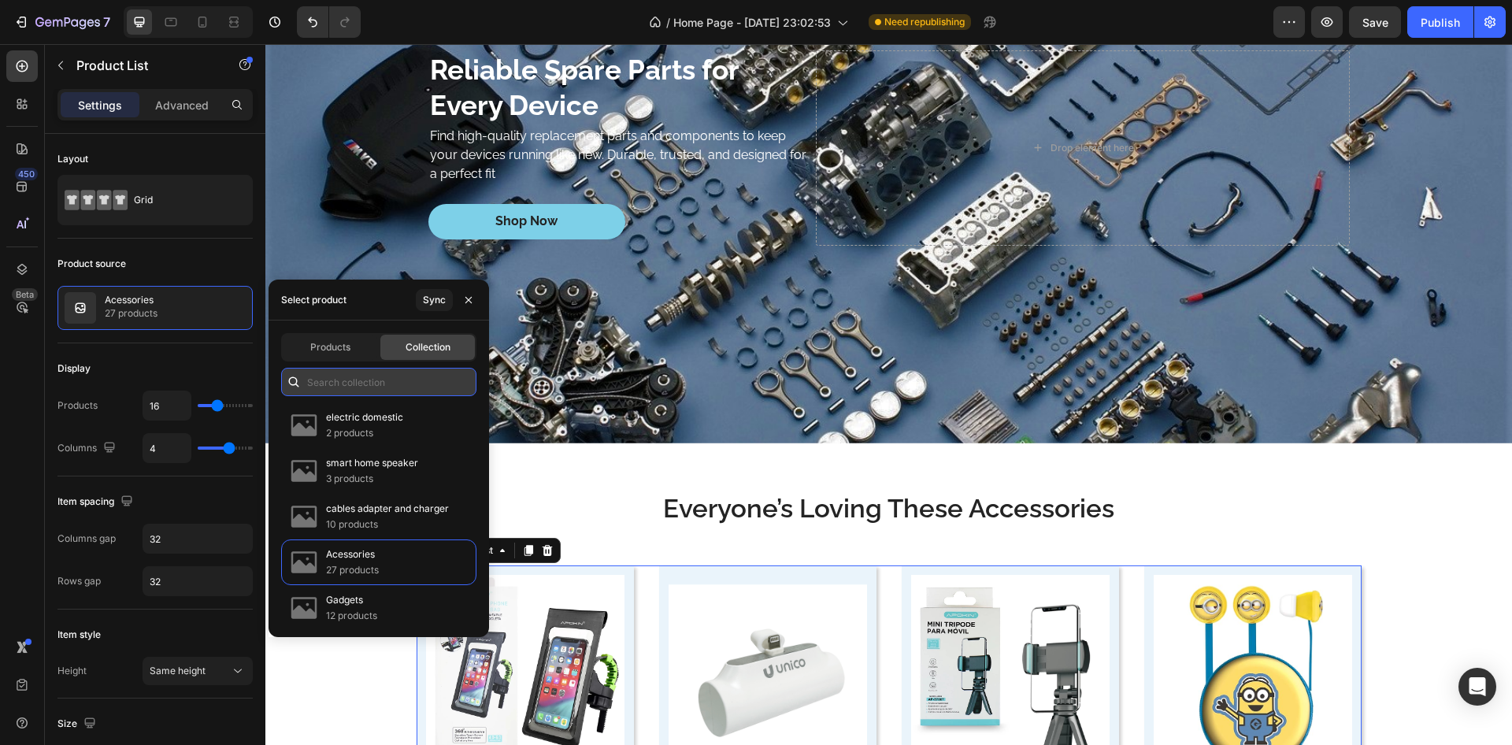
click at [402, 386] on input "text" at bounding box center [378, 382] width 195 height 28
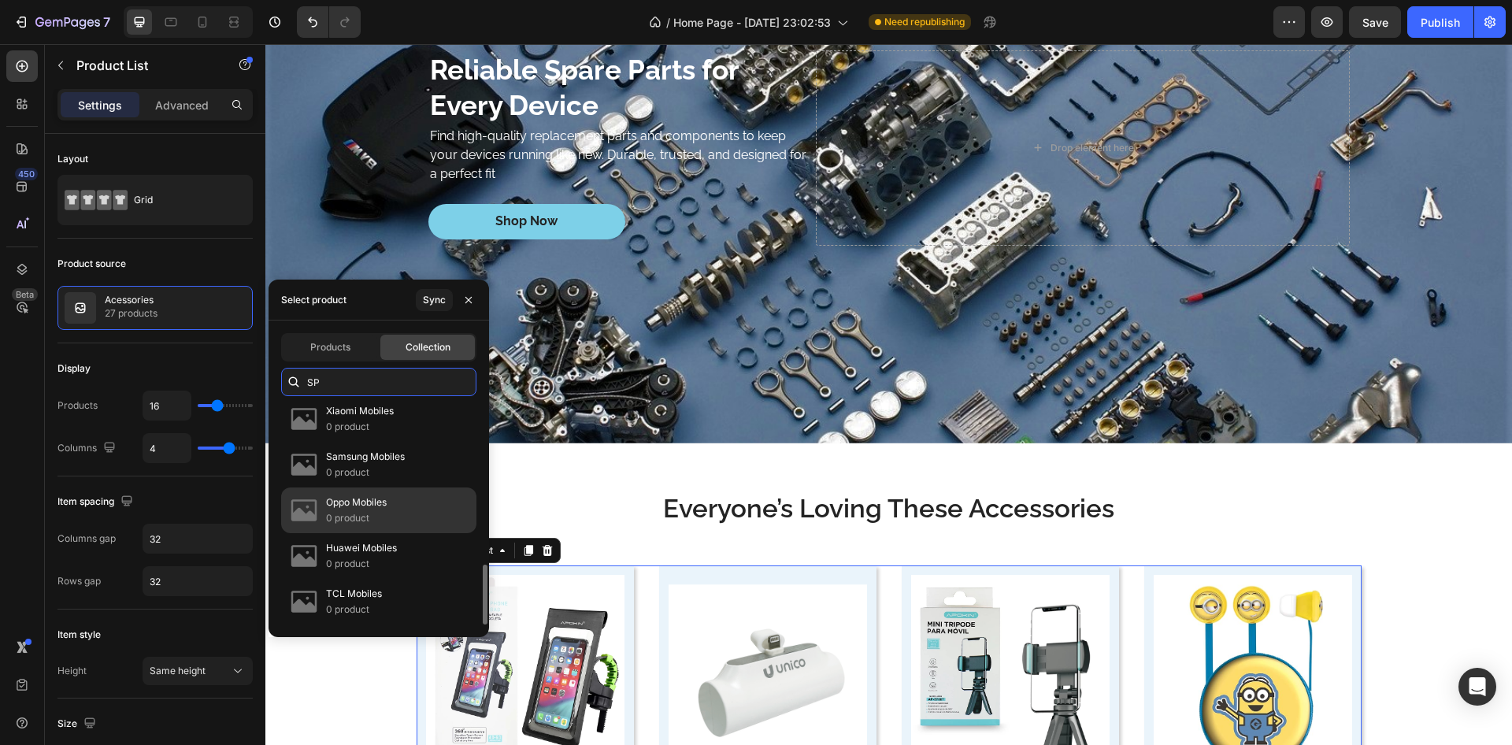
scroll to position [0, 0]
type input "SP"
click at [341, 502] on p "Spare parts" at bounding box center [352, 509] width 53 height 16
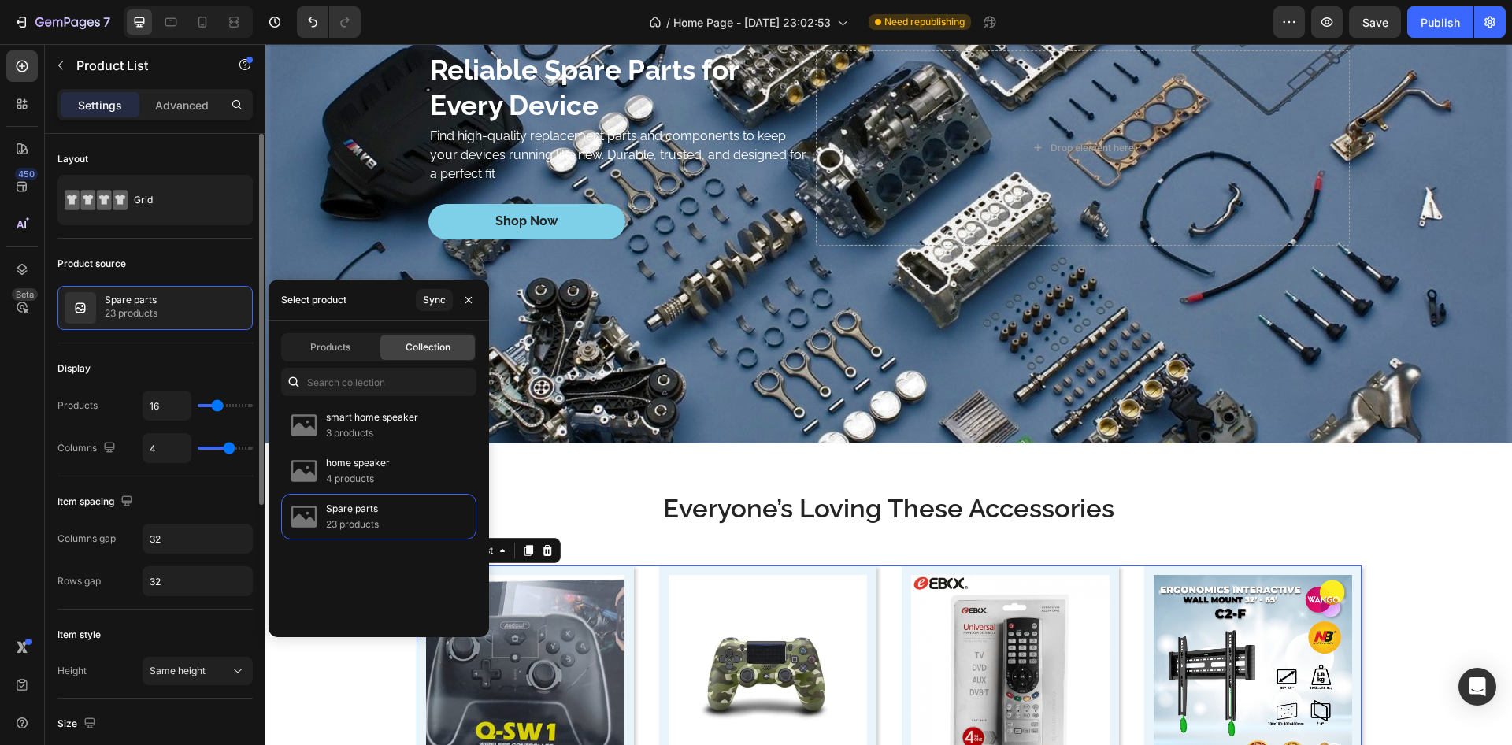
click at [169, 367] on div "Display" at bounding box center [155, 368] width 195 height 25
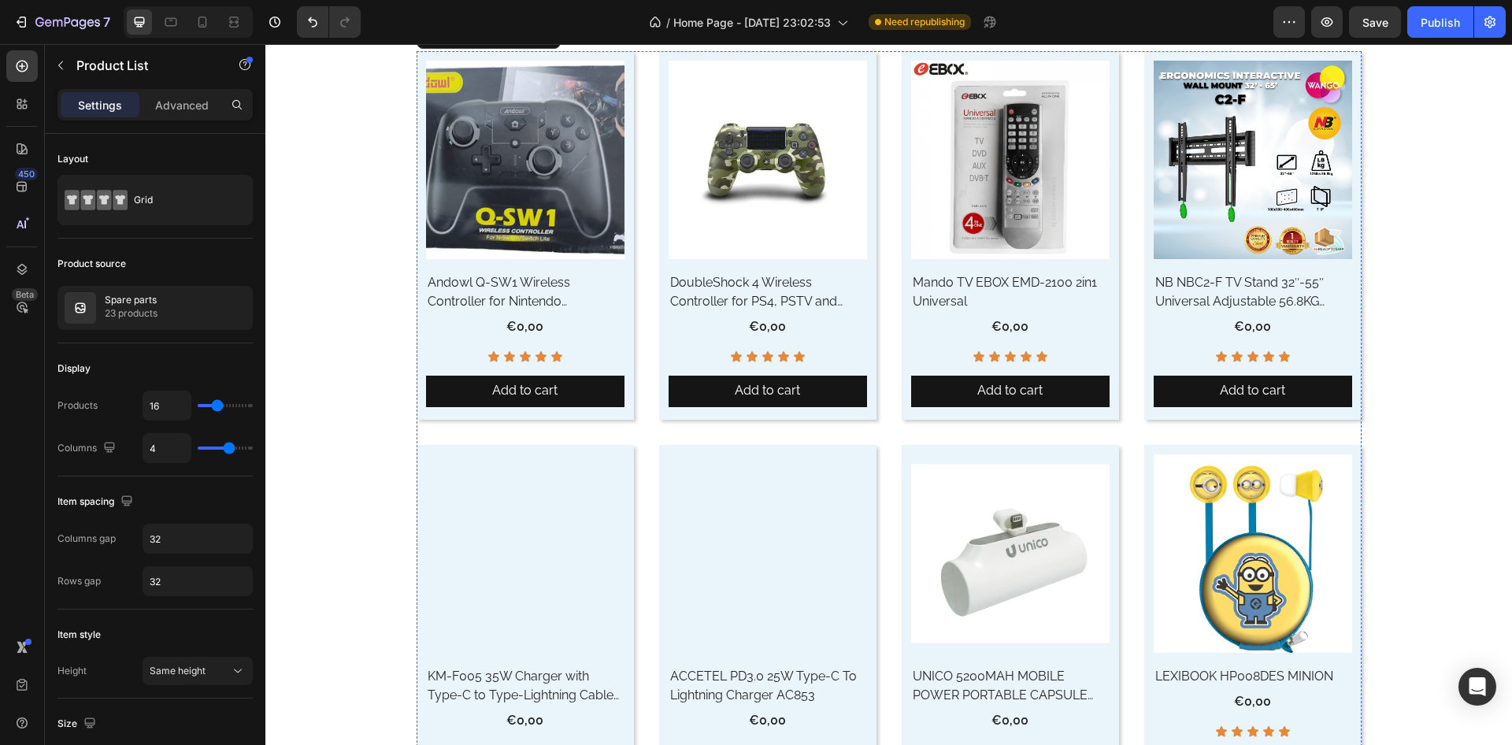
scroll to position [5316, 0]
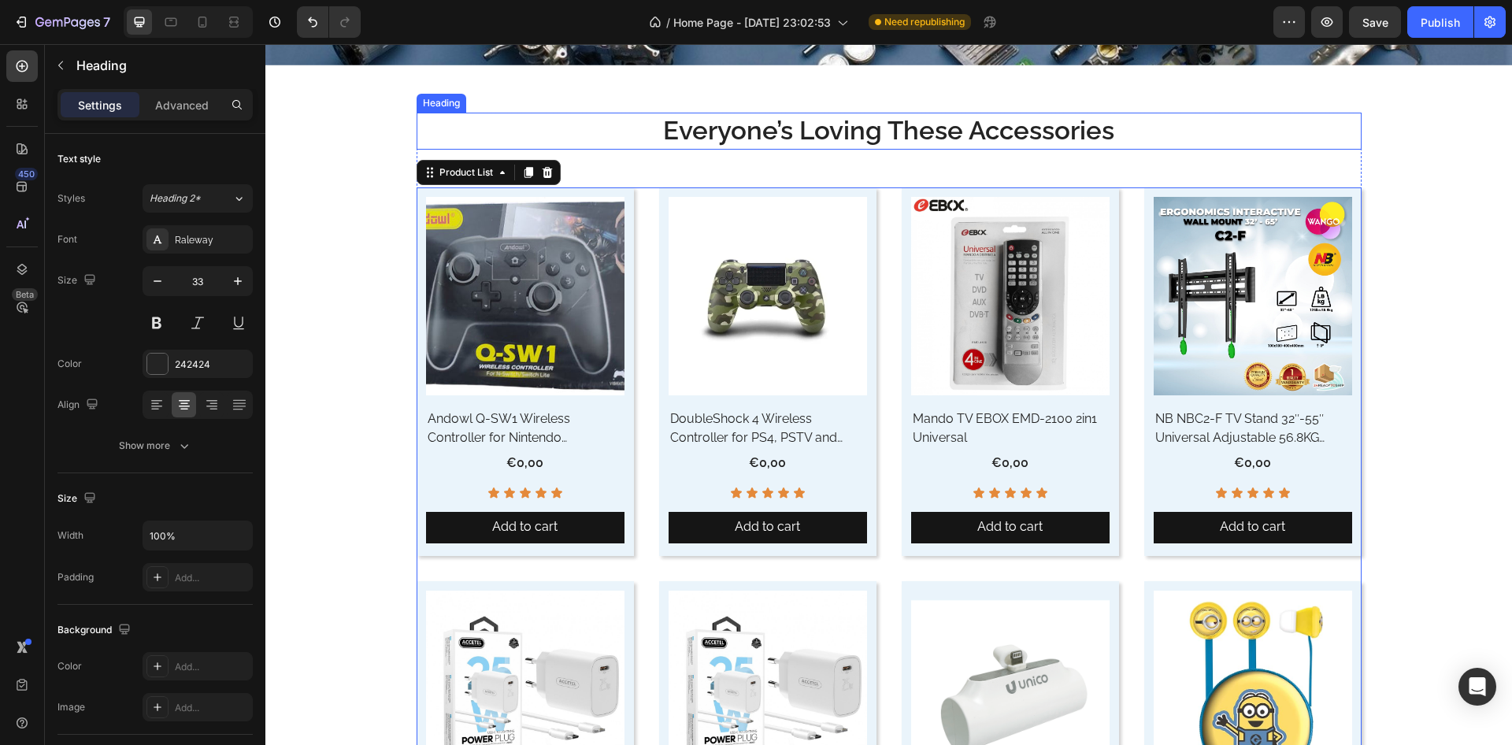
click at [967, 128] on h2 "Everyone’s Loving These Accessories" at bounding box center [889, 131] width 945 height 37
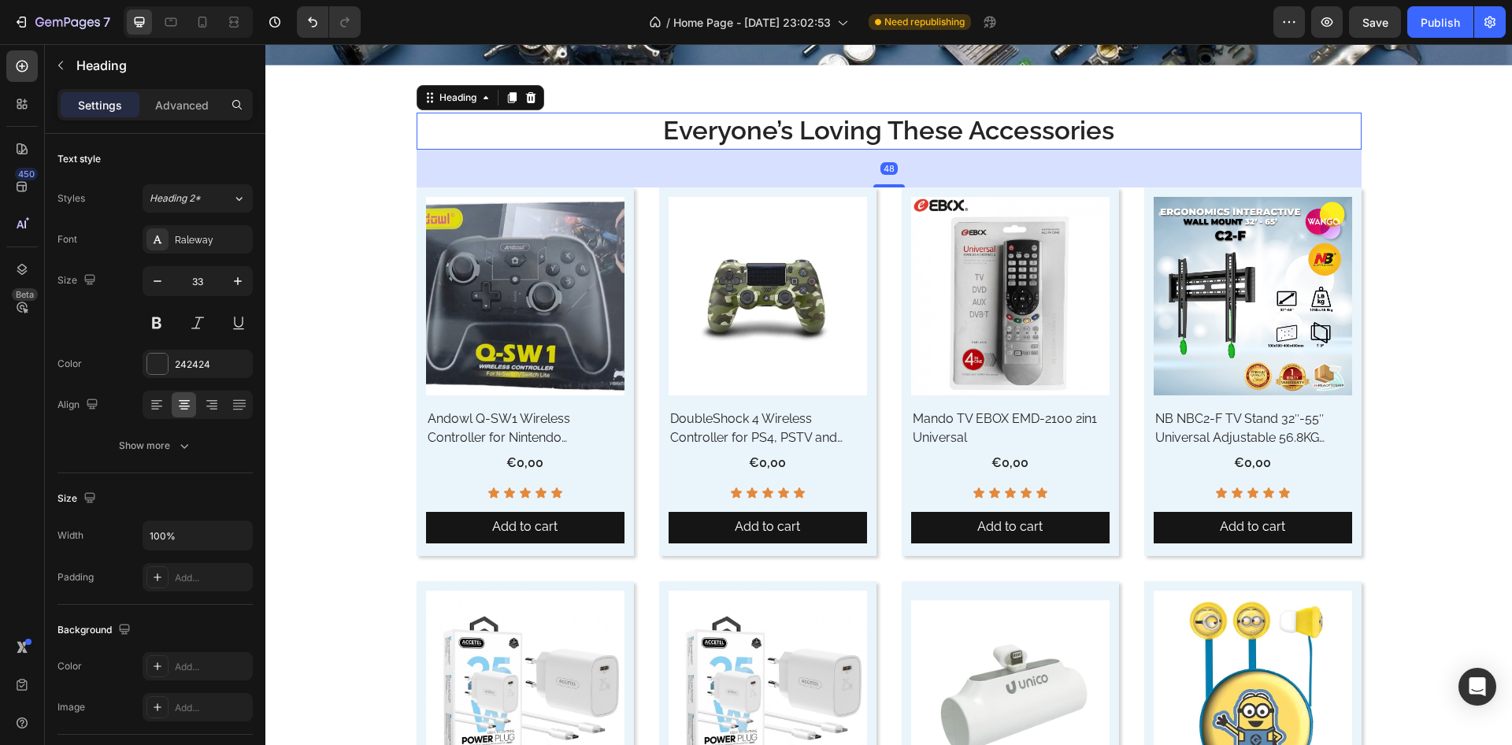
click at [963, 133] on h2 "Everyone’s Loving These Accessories" at bounding box center [889, 131] width 945 height 37
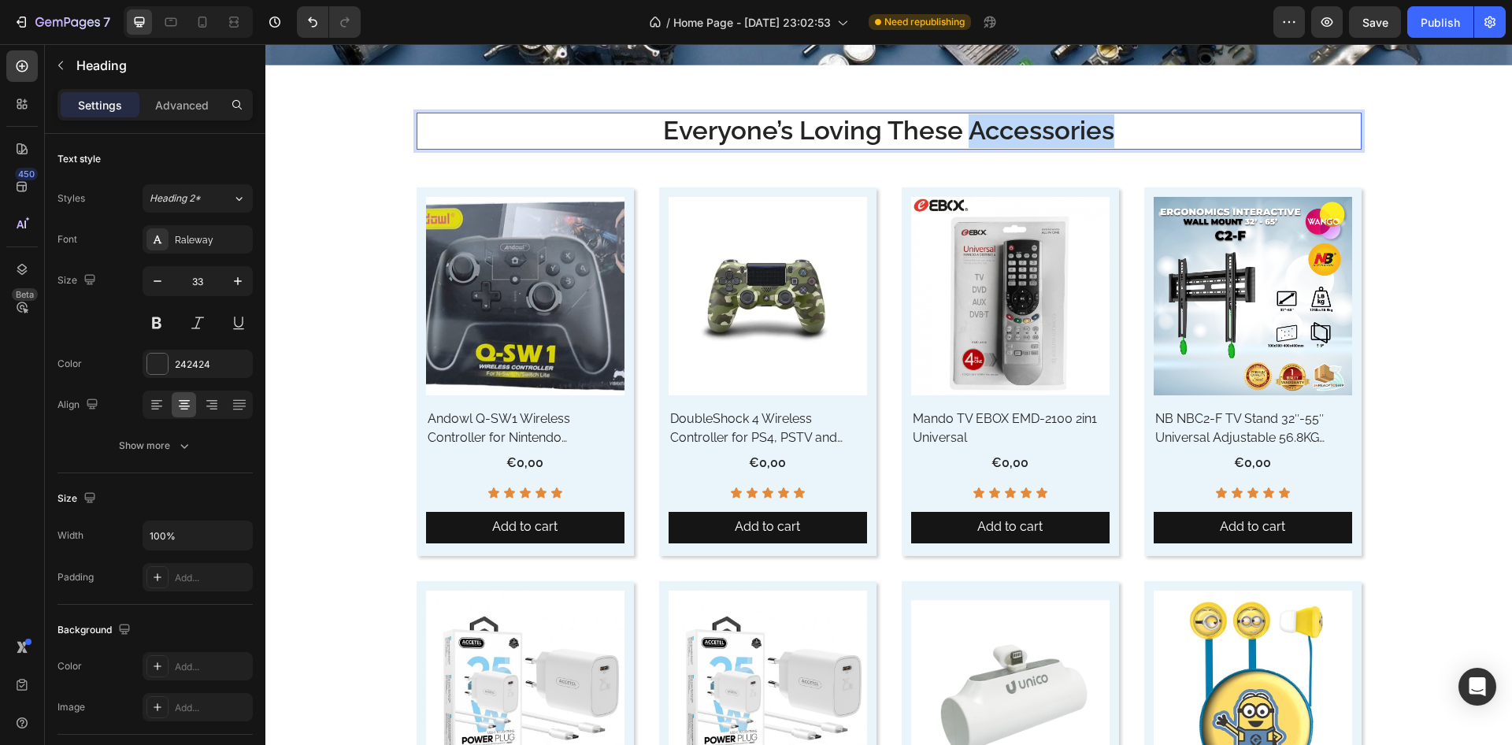
drag, startPoint x: 961, startPoint y: 132, endPoint x: 1108, endPoint y: 132, distance: 146.5
click at [1108, 132] on p "Everyone’s Loving These Accessories" at bounding box center [889, 131] width 942 height 34
click at [885, 130] on p "Everyone’s Love Our Cables and Adapters" at bounding box center [889, 131] width 942 height 34
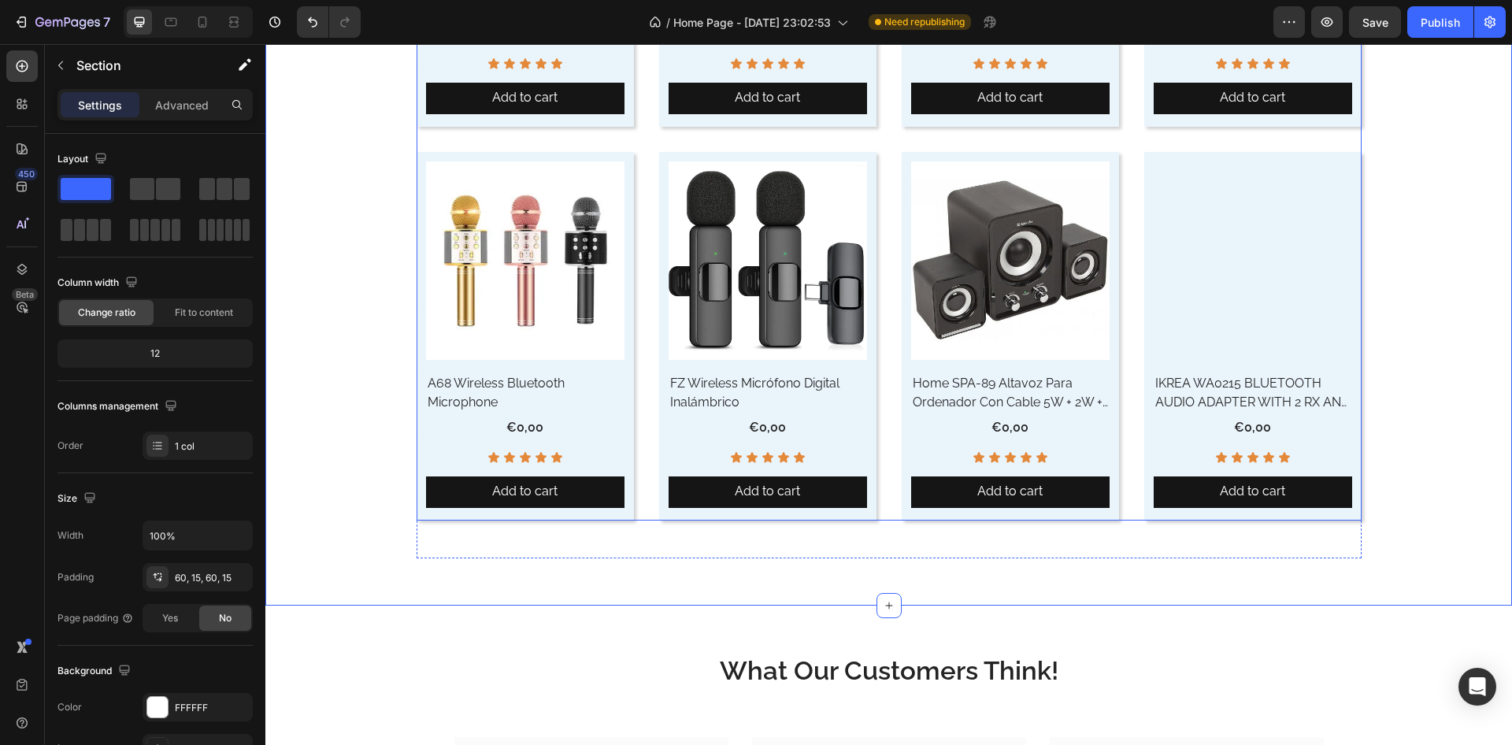
scroll to position [6639, 0]
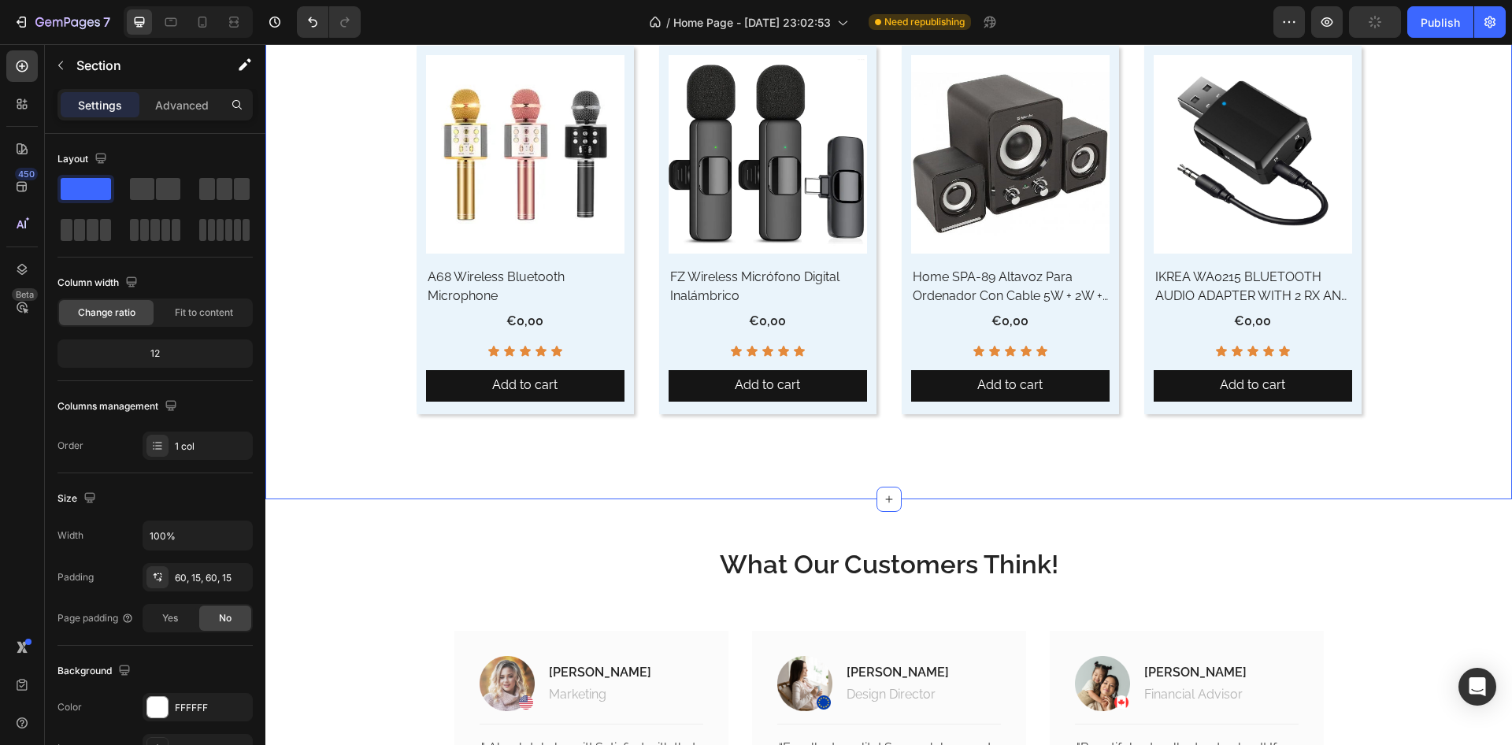
click at [184, 106] on p "Advanced" at bounding box center [182, 105] width 54 height 17
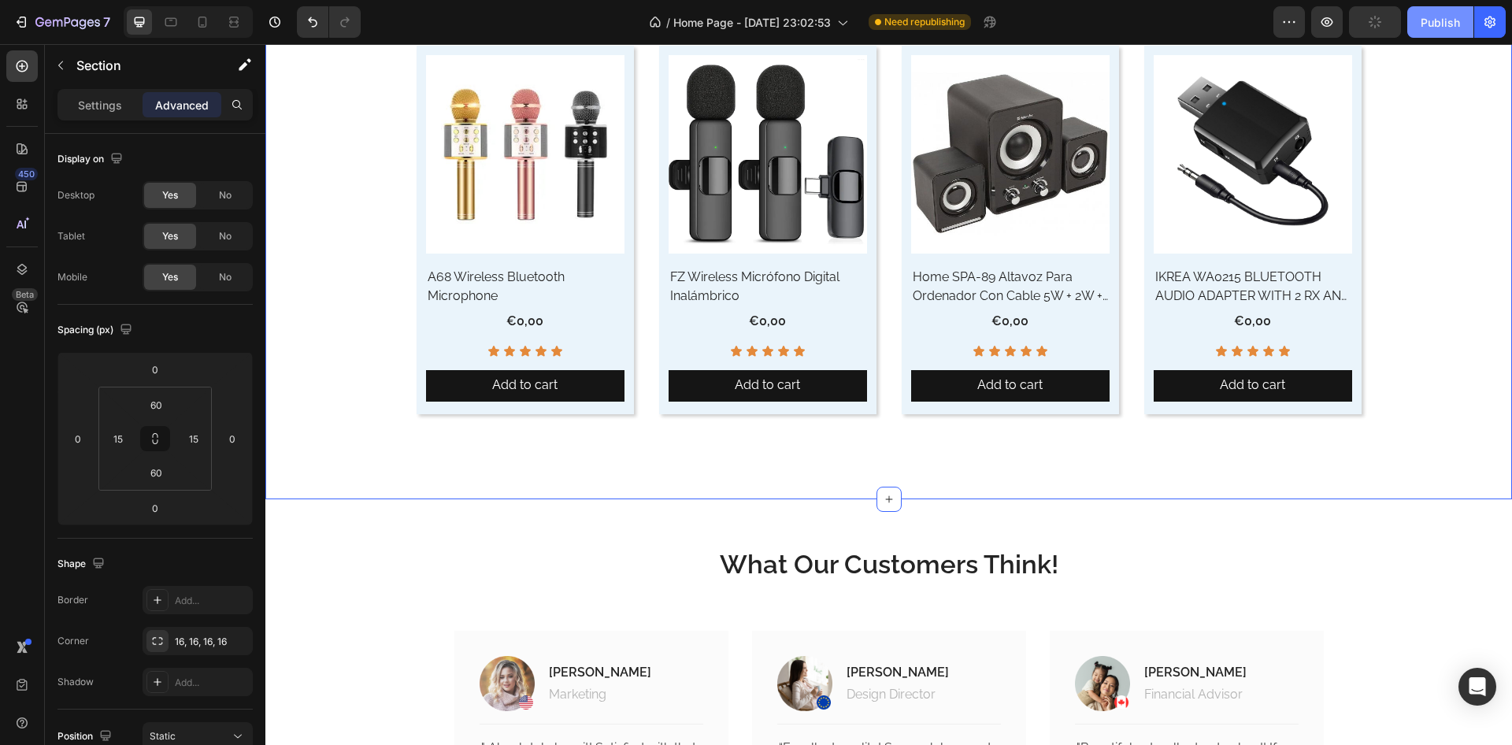
click at [1459, 17] on div "Publish" at bounding box center [1440, 22] width 39 height 17
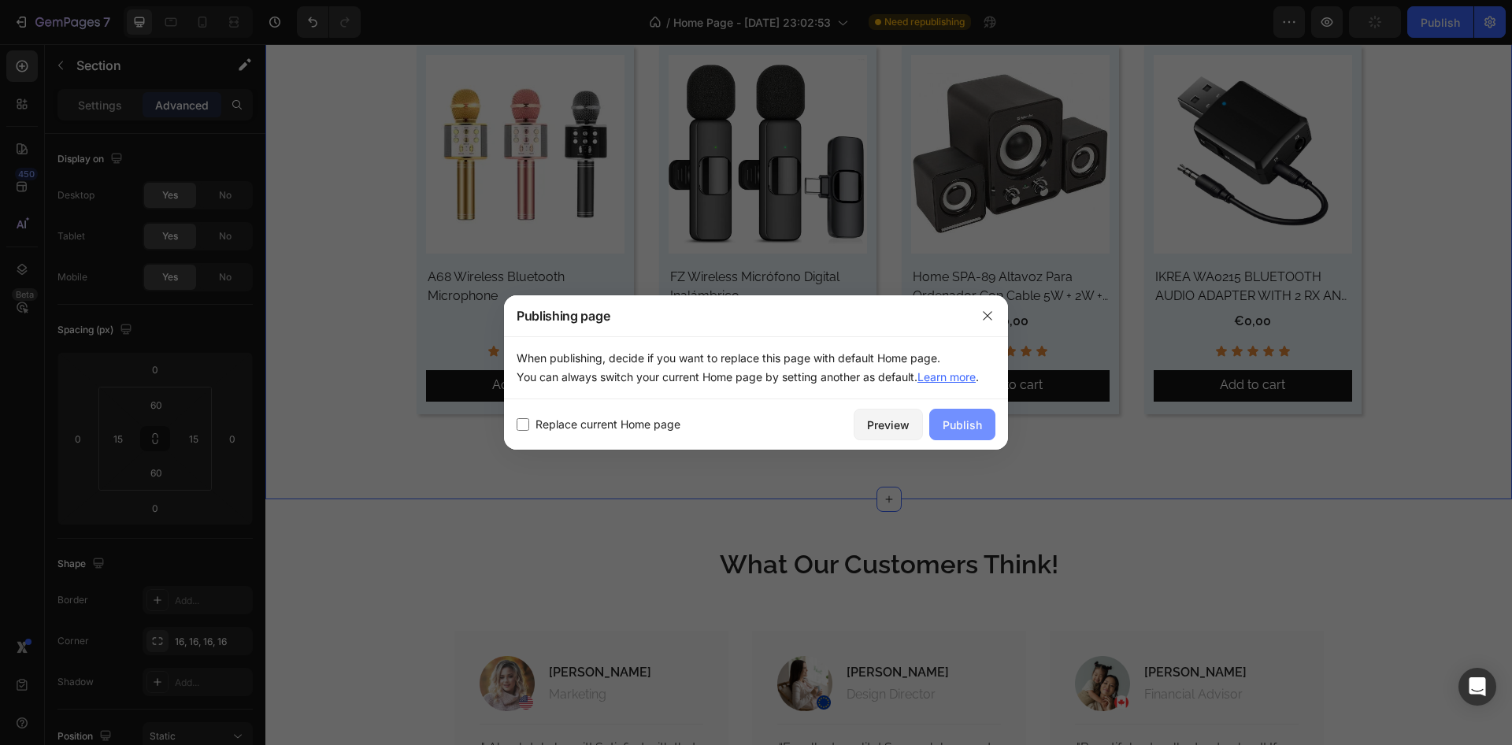
click at [976, 425] on div "Publish" at bounding box center [962, 425] width 39 height 17
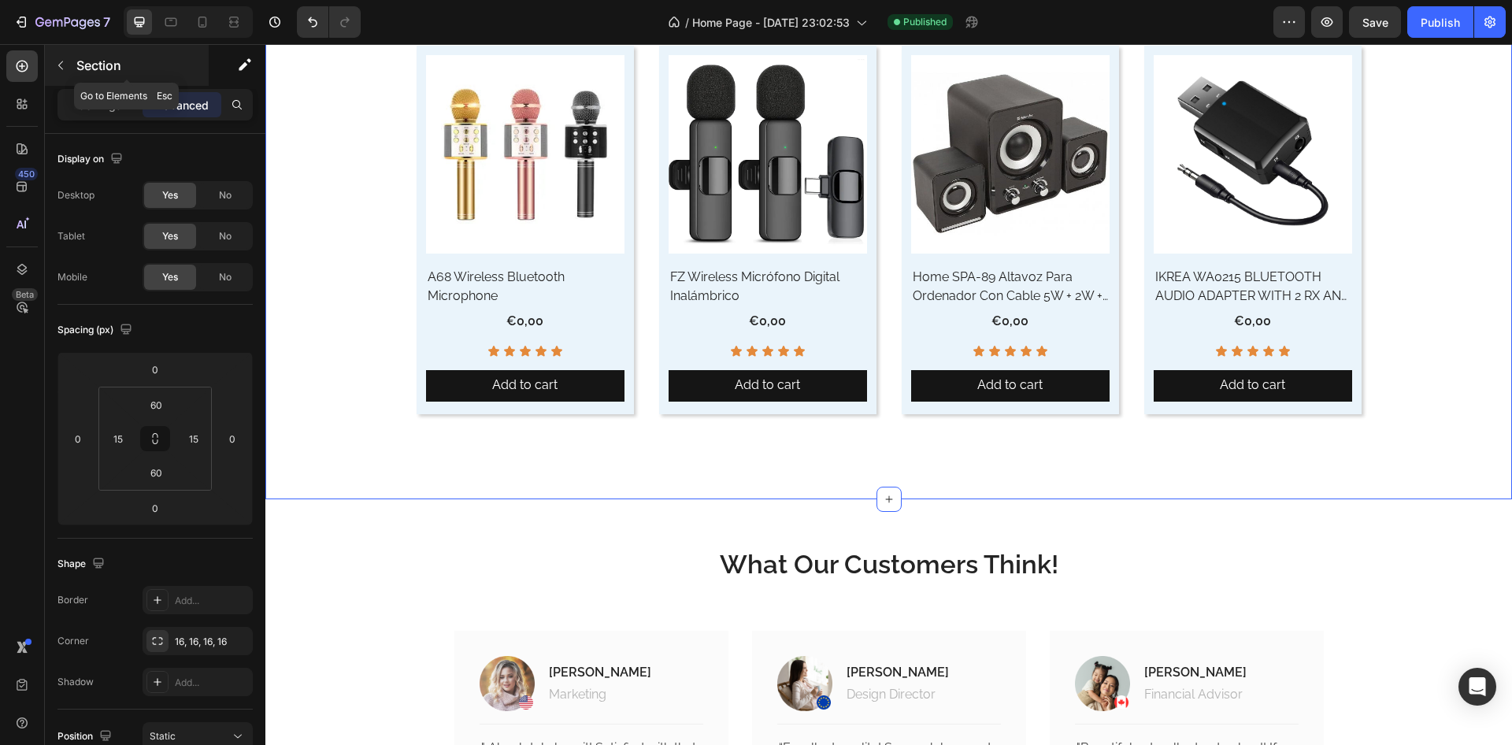
click at [64, 67] on icon "button" at bounding box center [60, 65] width 13 height 13
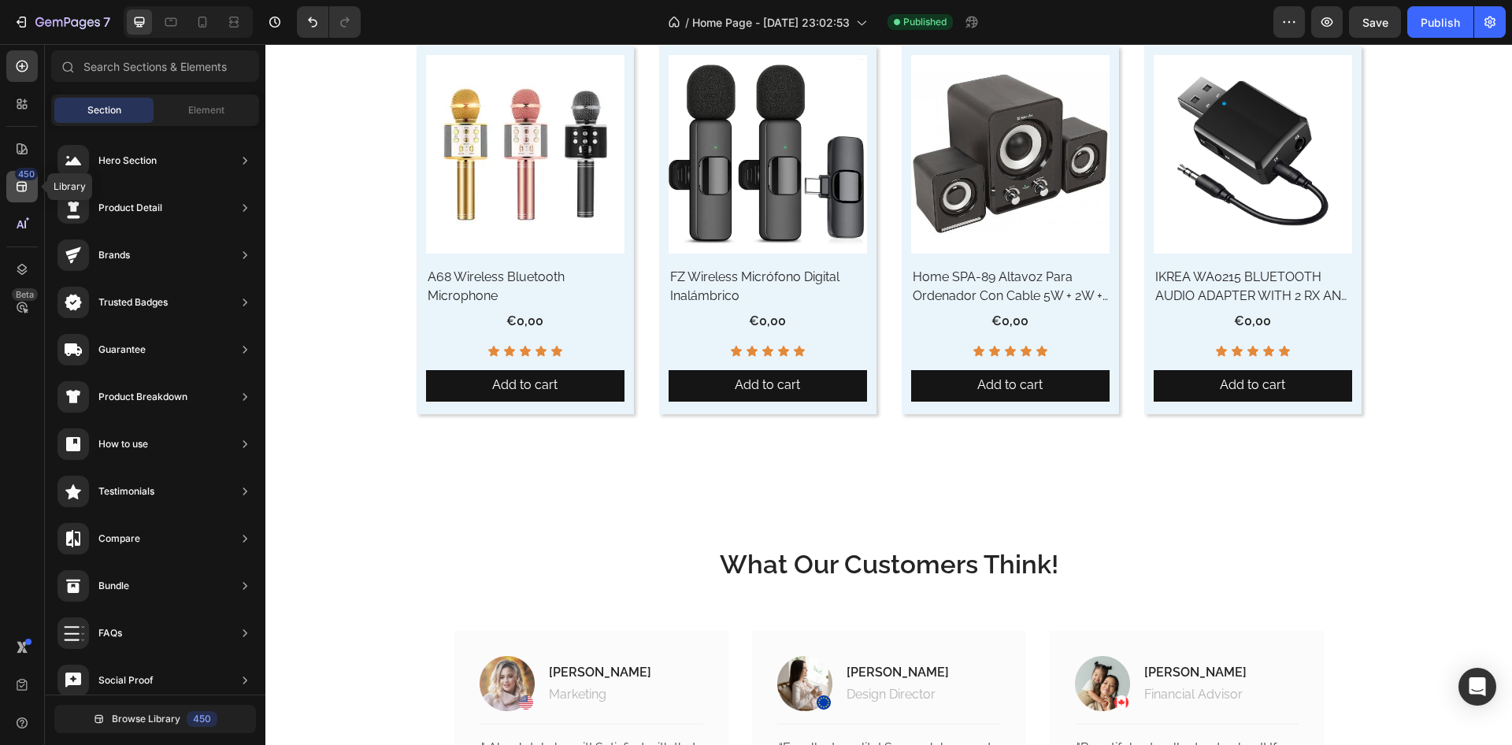
click at [17, 193] on icon at bounding box center [22, 187] width 16 height 16
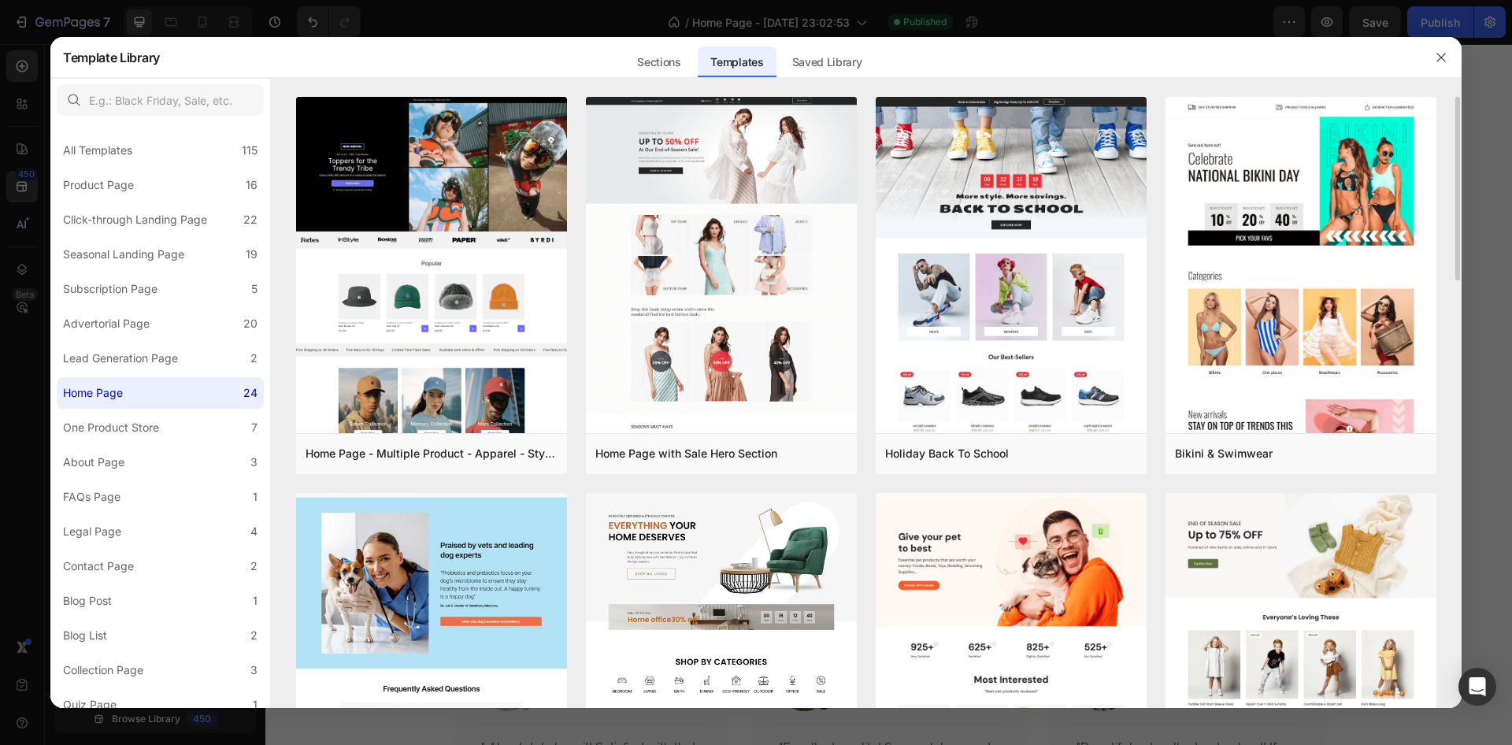
click at [473, 558] on img at bounding box center [431, 169] width 271 height 1322
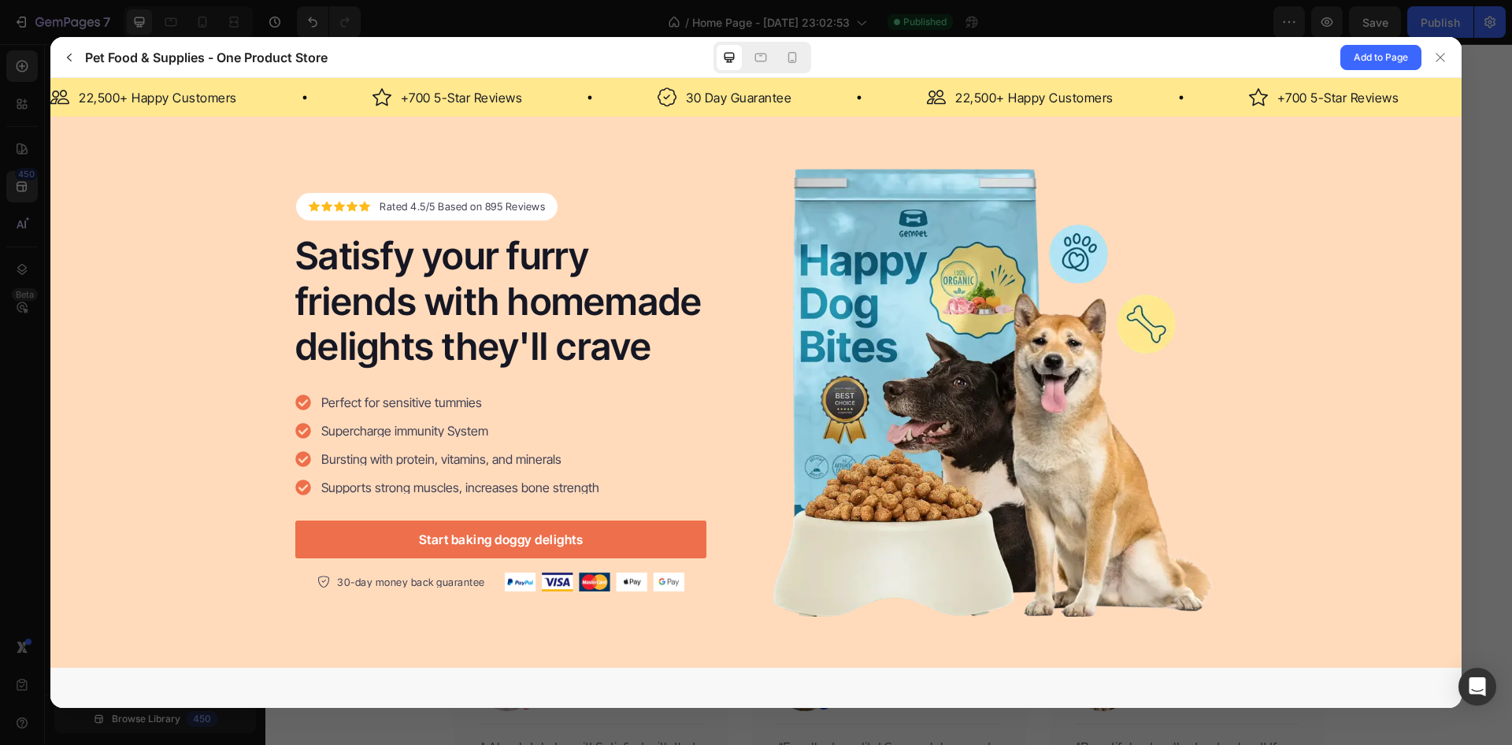
scroll to position [0, 0]
click at [1381, 54] on span "Add to Page" at bounding box center [1381, 57] width 54 height 19
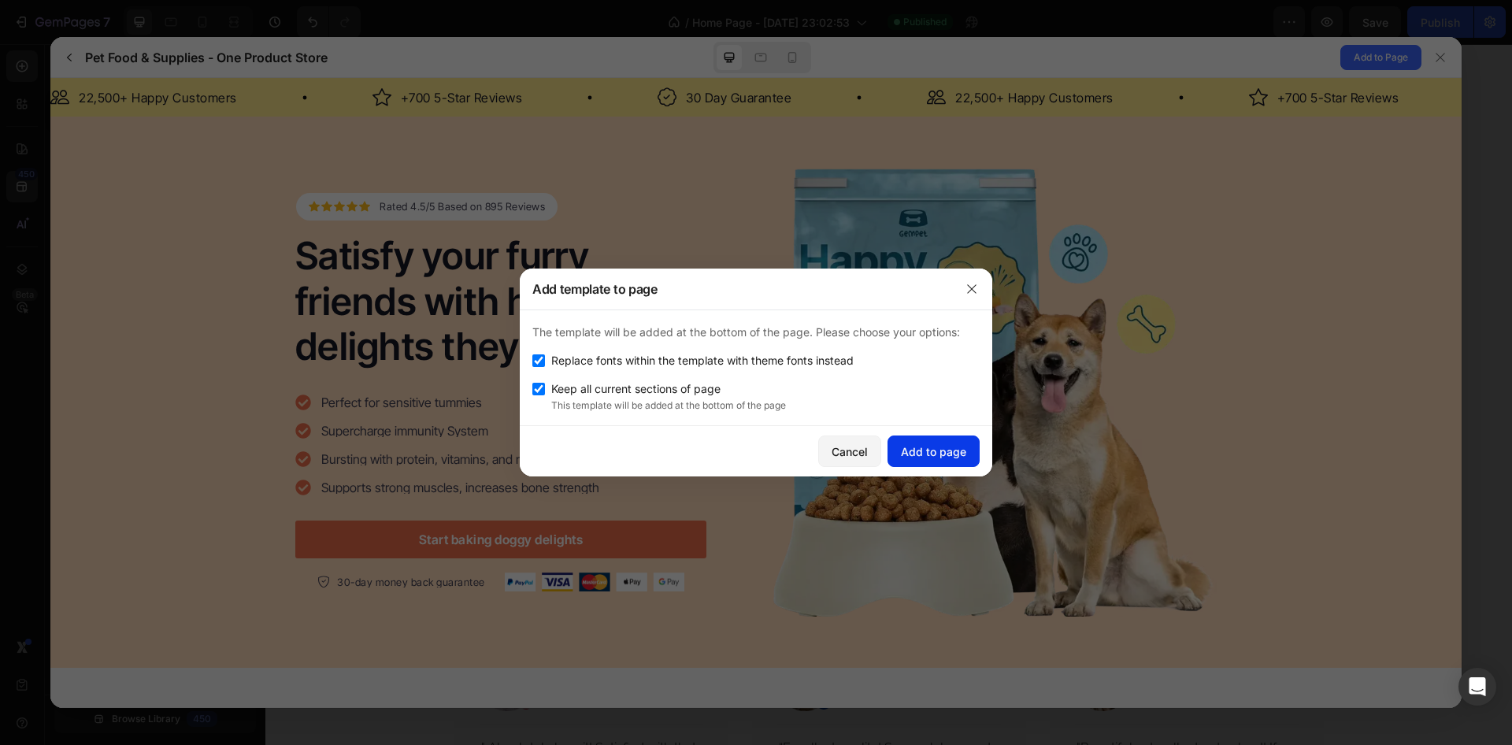
click at [941, 446] on div "Add to page" at bounding box center [933, 451] width 65 height 17
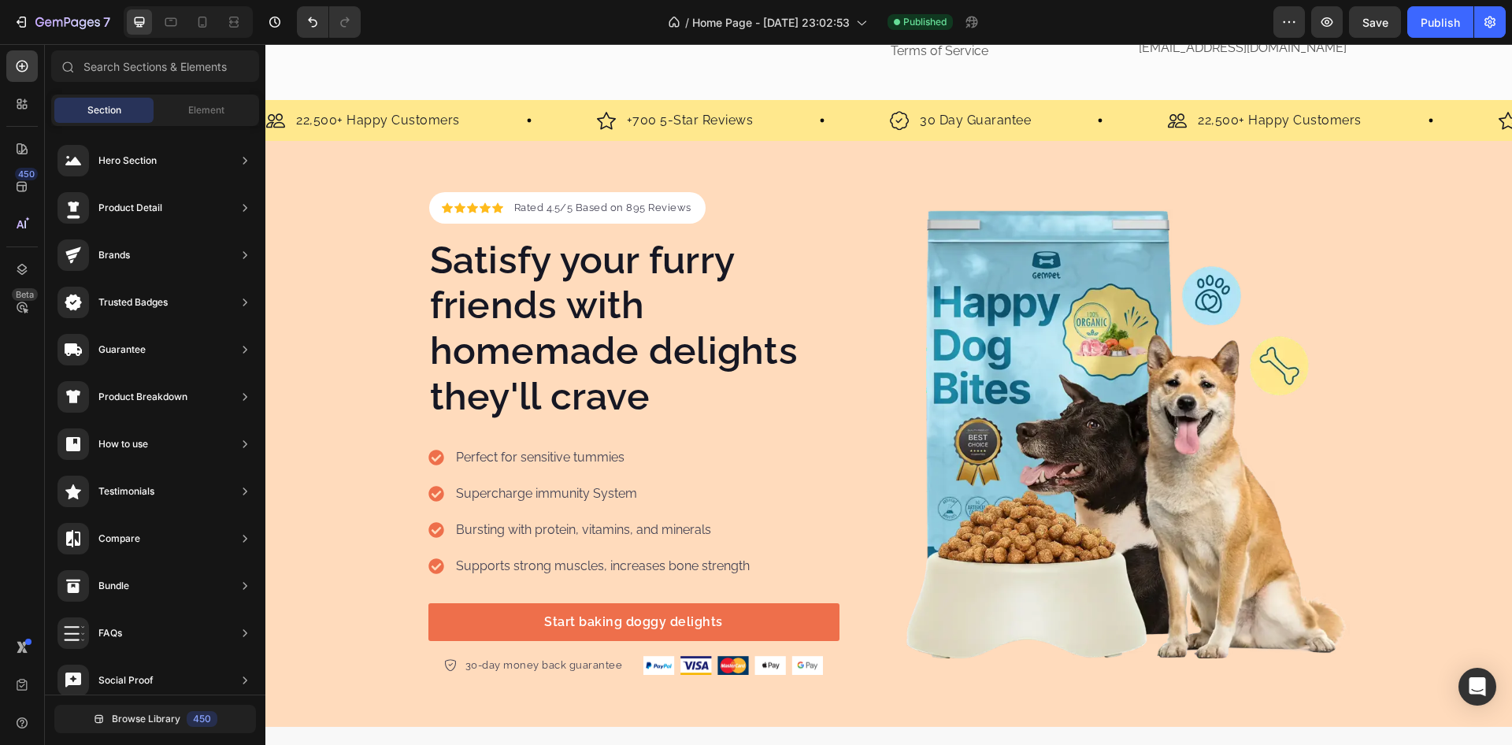
scroll to position [7880, 0]
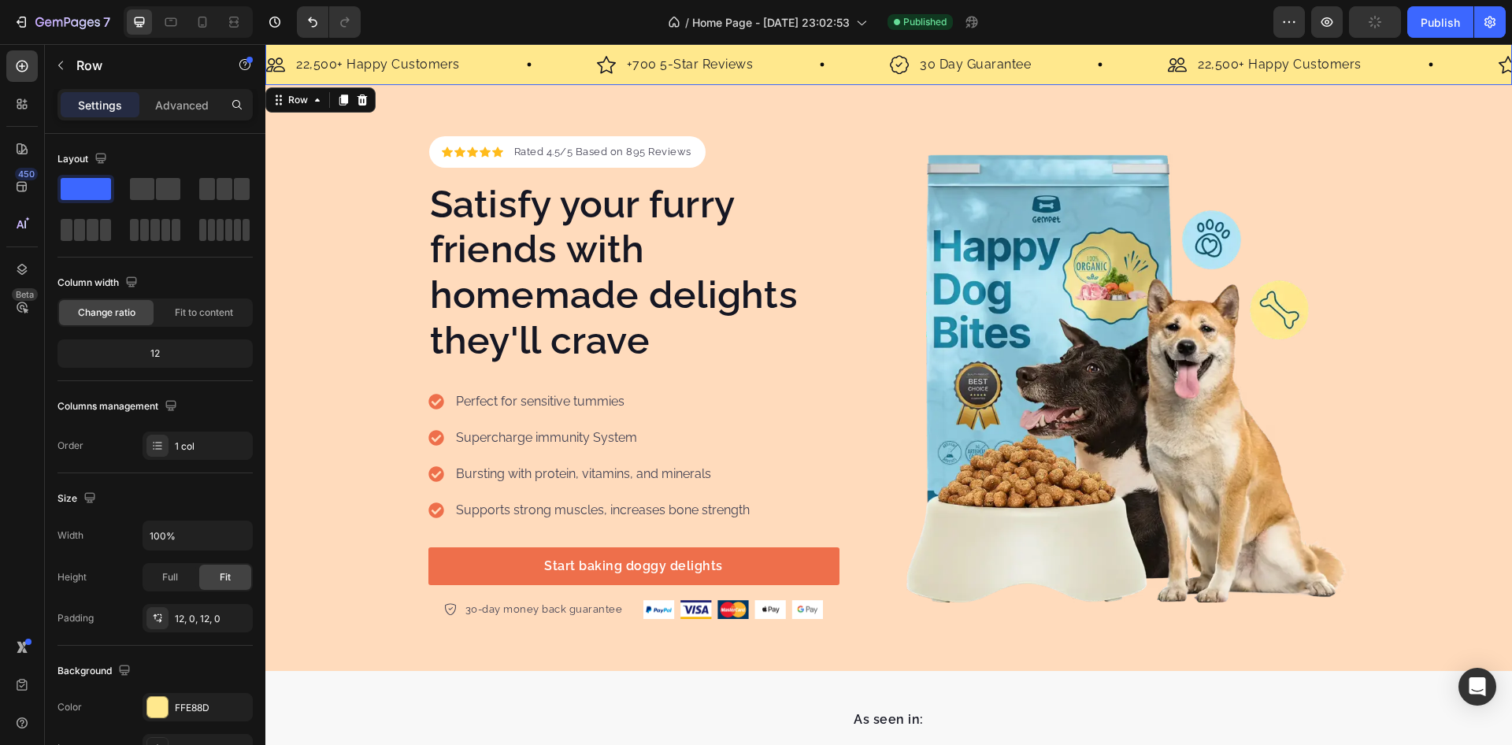
click at [551, 79] on div "Image 22,500+ Happy Customers Text Block Row Image +700 5-Star Reviews Text Blo…" at bounding box center [888, 64] width 1247 height 41
click at [356, 99] on icon at bounding box center [362, 100] width 13 height 13
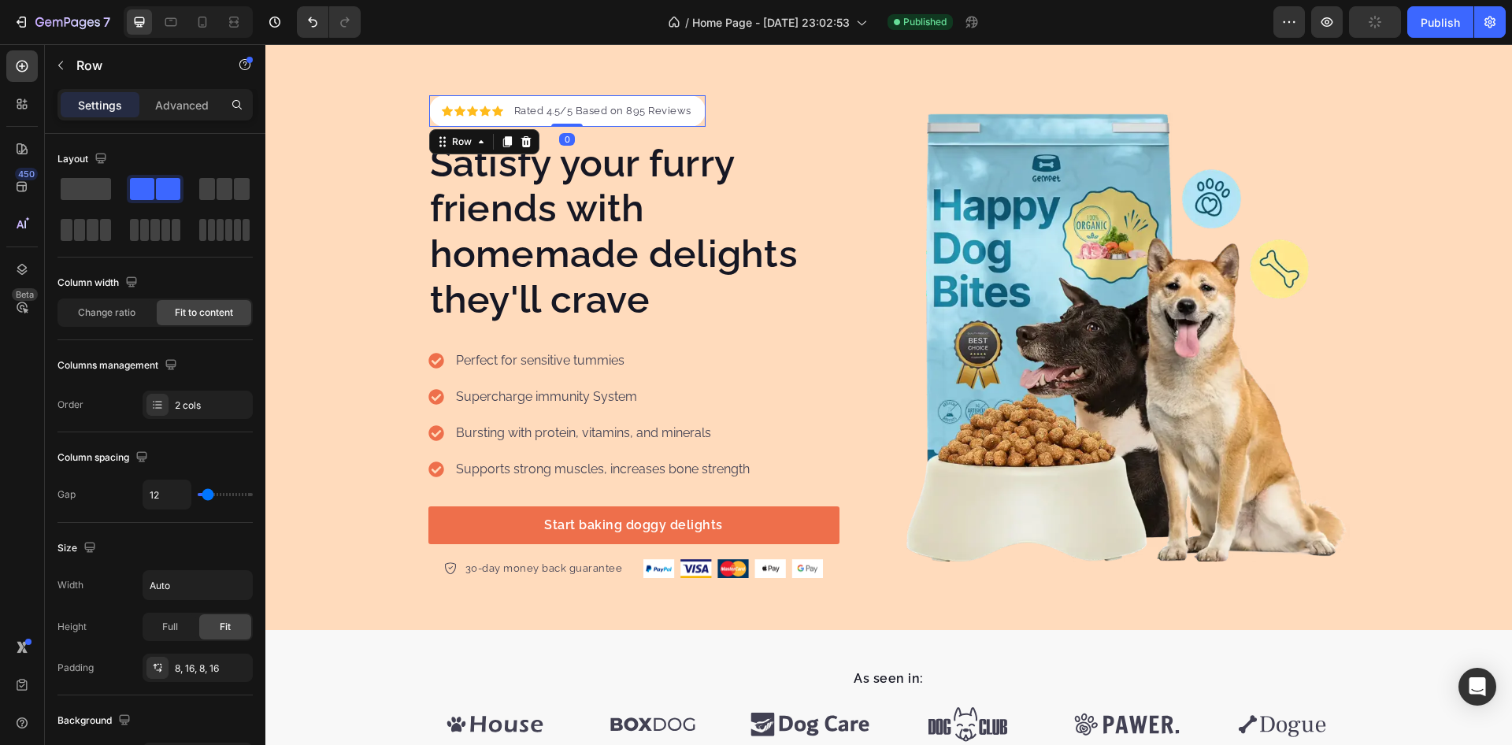
click at [693, 114] on div "Icon Icon Icon Icon Icon Icon List Hoz Rated 4.5/5 Based on 895 Reviews Text bl…" at bounding box center [567, 111] width 276 height 32
click at [521, 139] on icon at bounding box center [526, 141] width 10 height 11
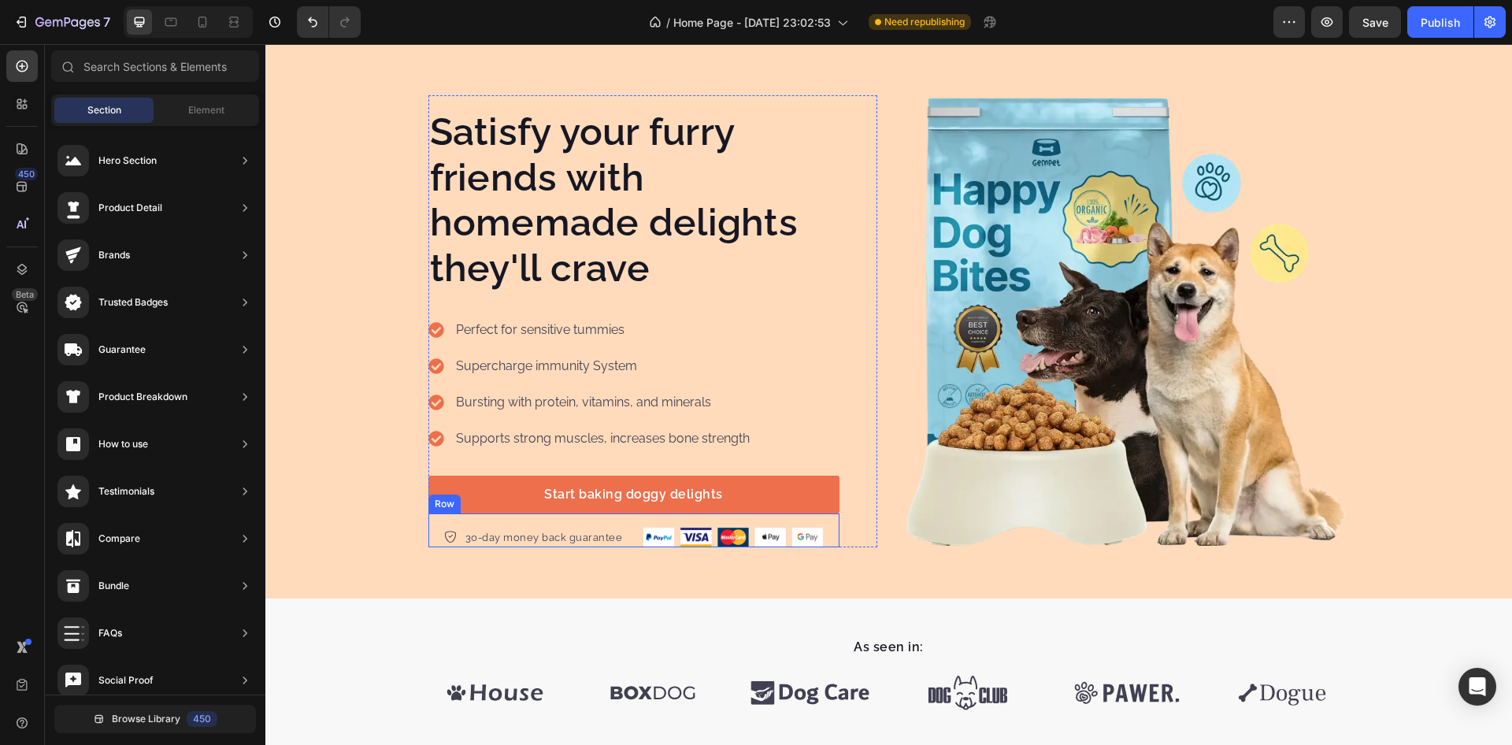
click at [826, 540] on div "30-day money back guarantee Item list Image Row" at bounding box center [634, 531] width 411 height 35
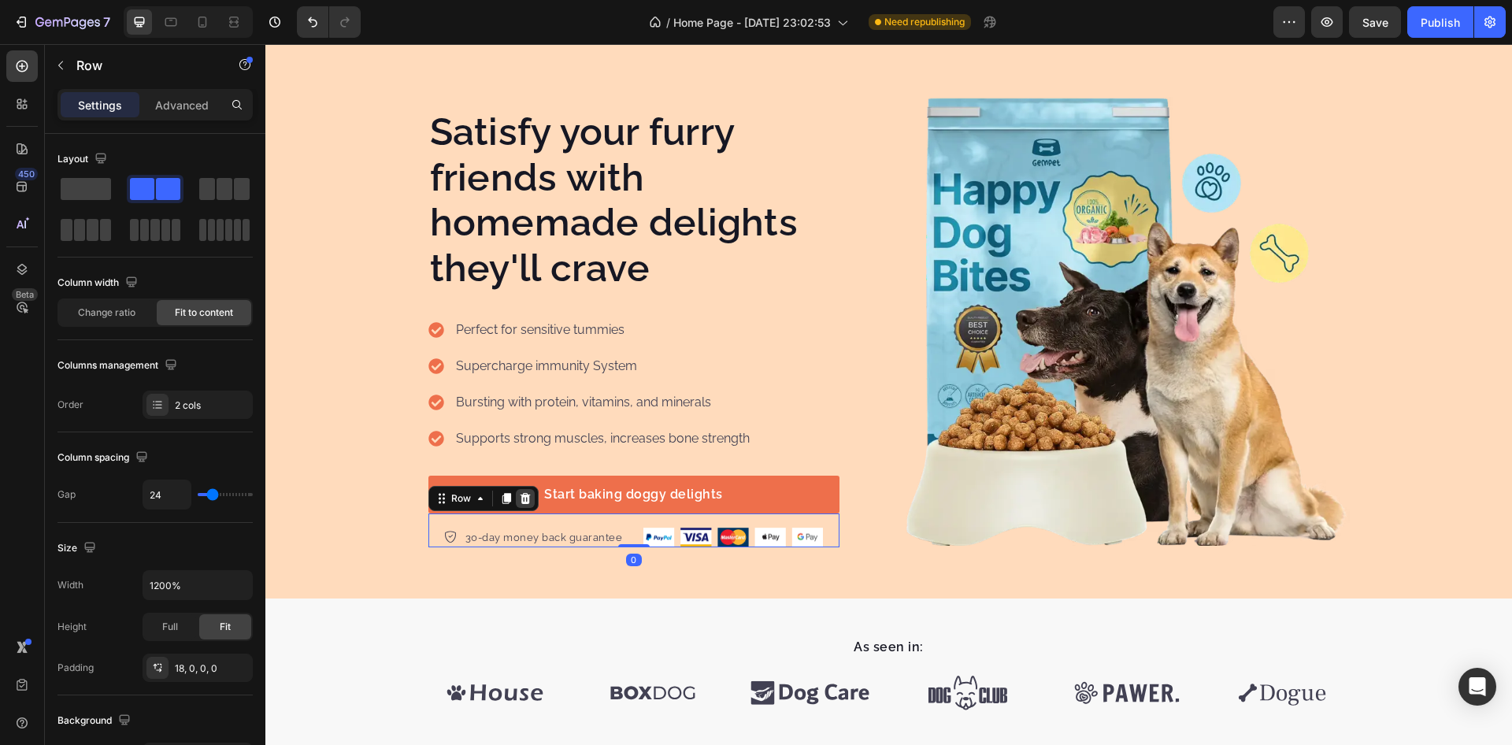
click at [520, 496] on icon at bounding box center [525, 497] width 10 height 11
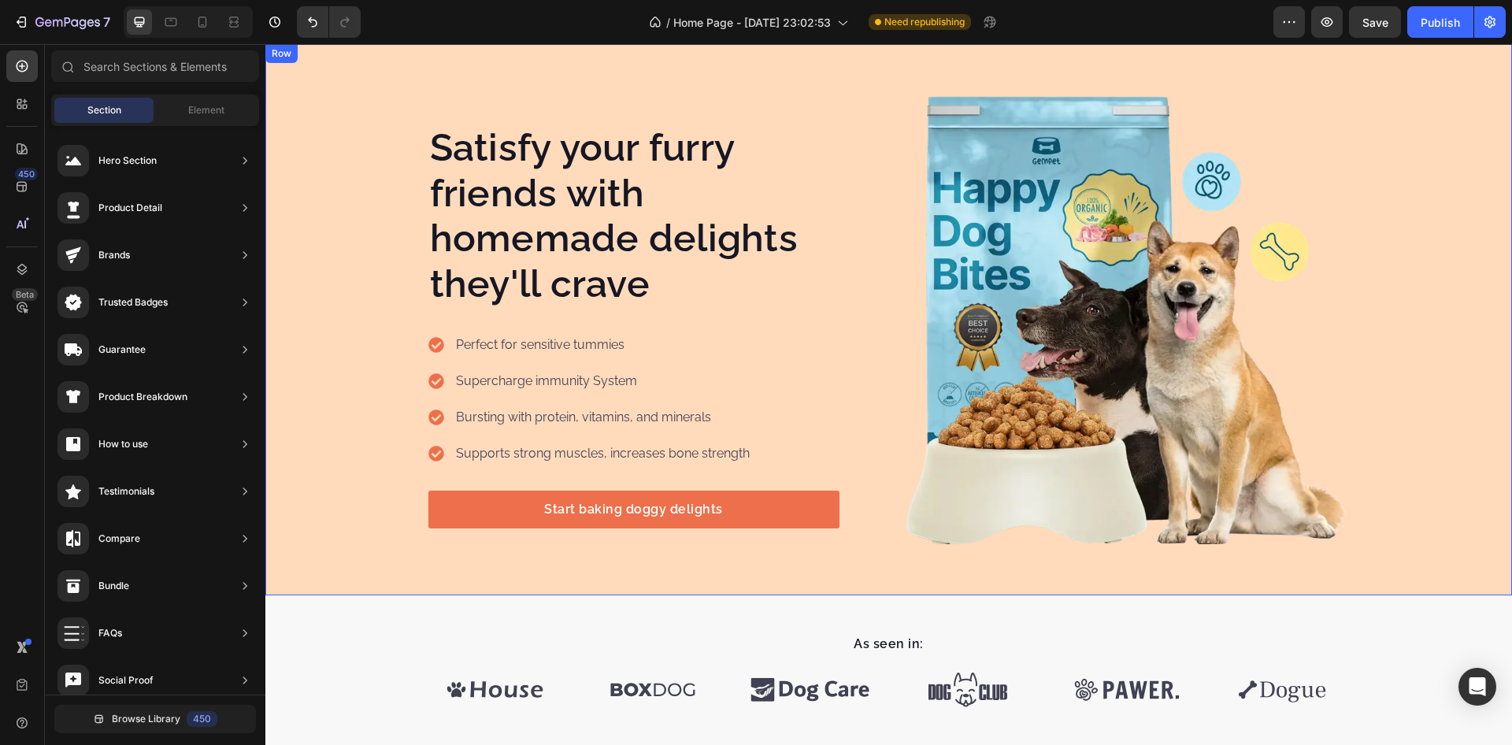
scroll to position [8070, 0]
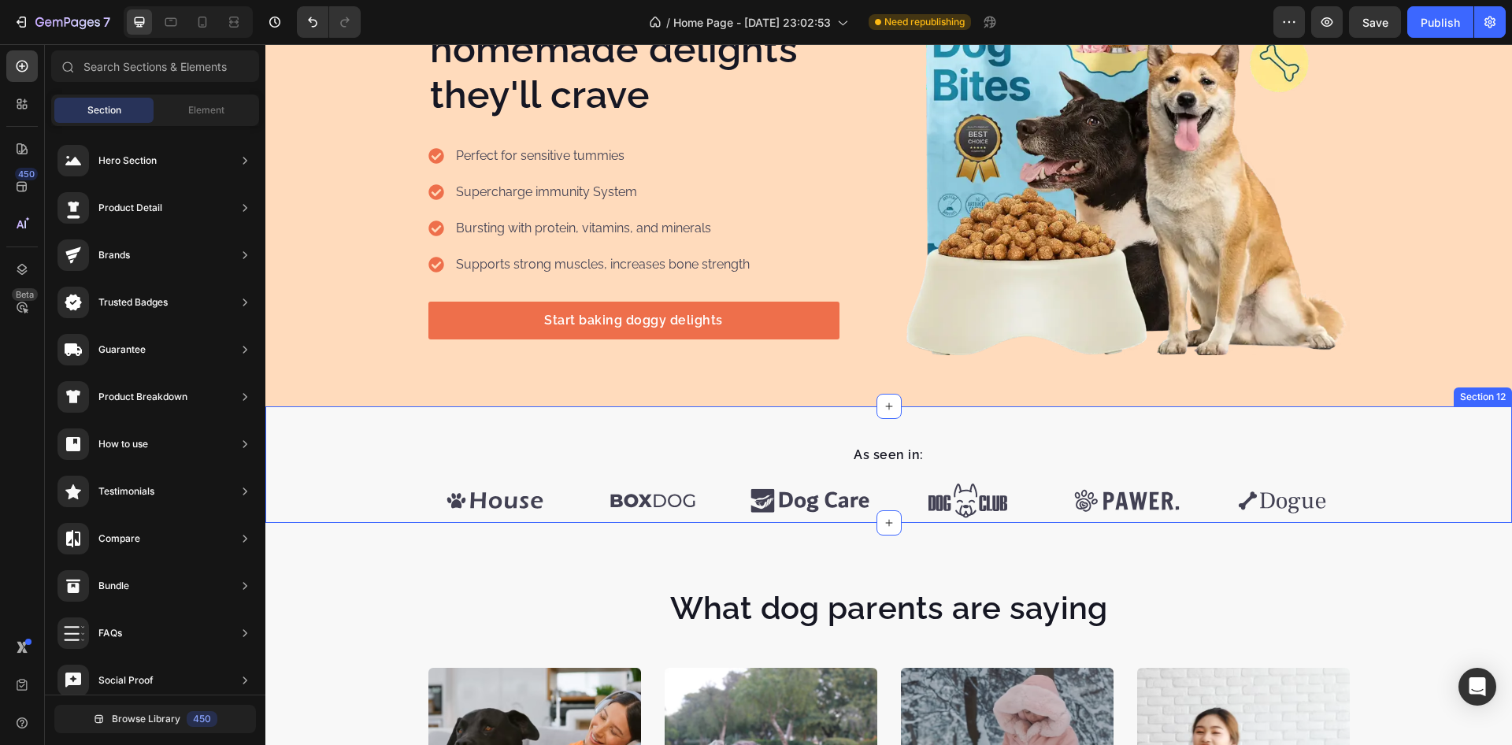
click at [627, 422] on div "As seen in: Text block Image Image Image Image Image Image Carousel Row Section…" at bounding box center [888, 464] width 1247 height 117
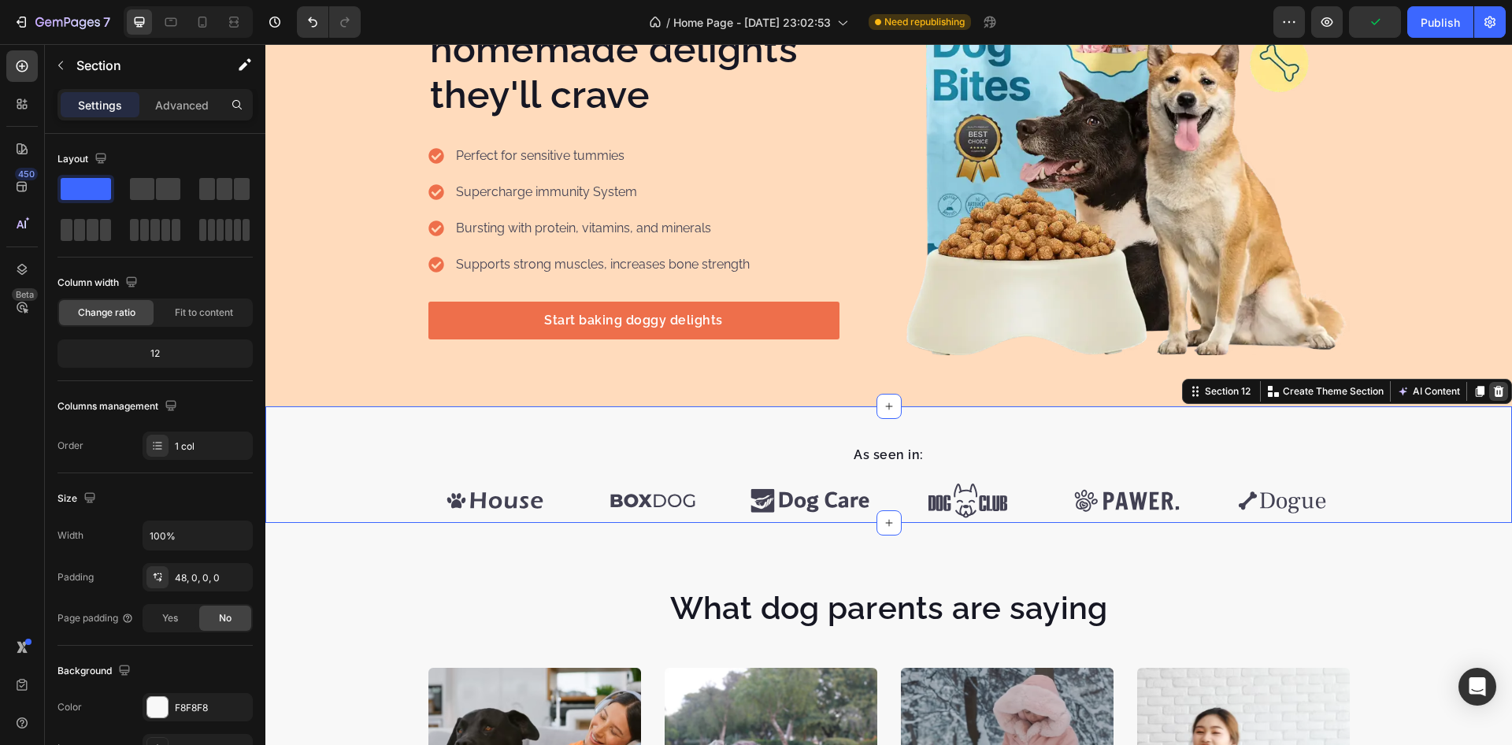
click at [1494, 388] on icon at bounding box center [1499, 391] width 10 height 11
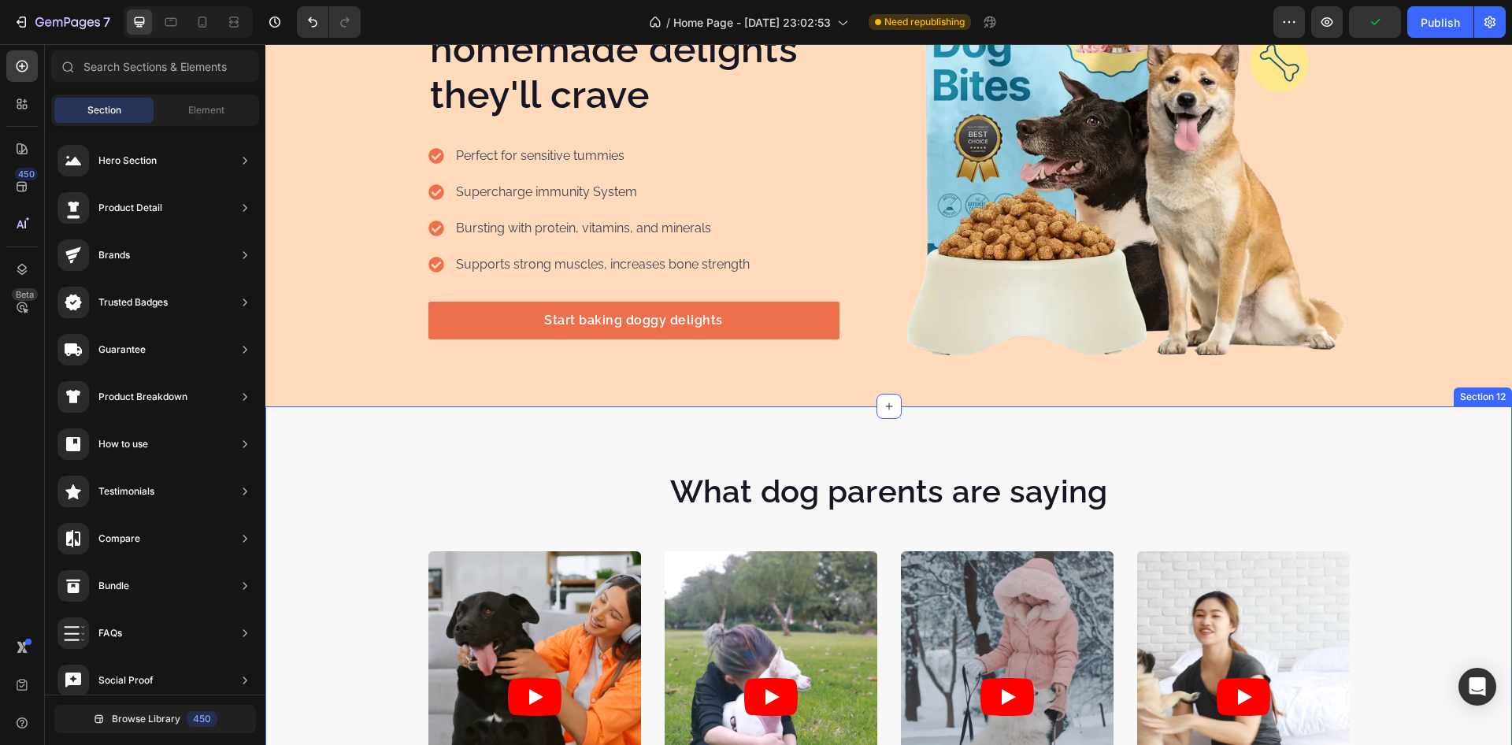
click at [1020, 436] on div "What dog parents are saying Heading Video Video Video Video Video Carousel Row …" at bounding box center [888, 673] width 1247 height 535
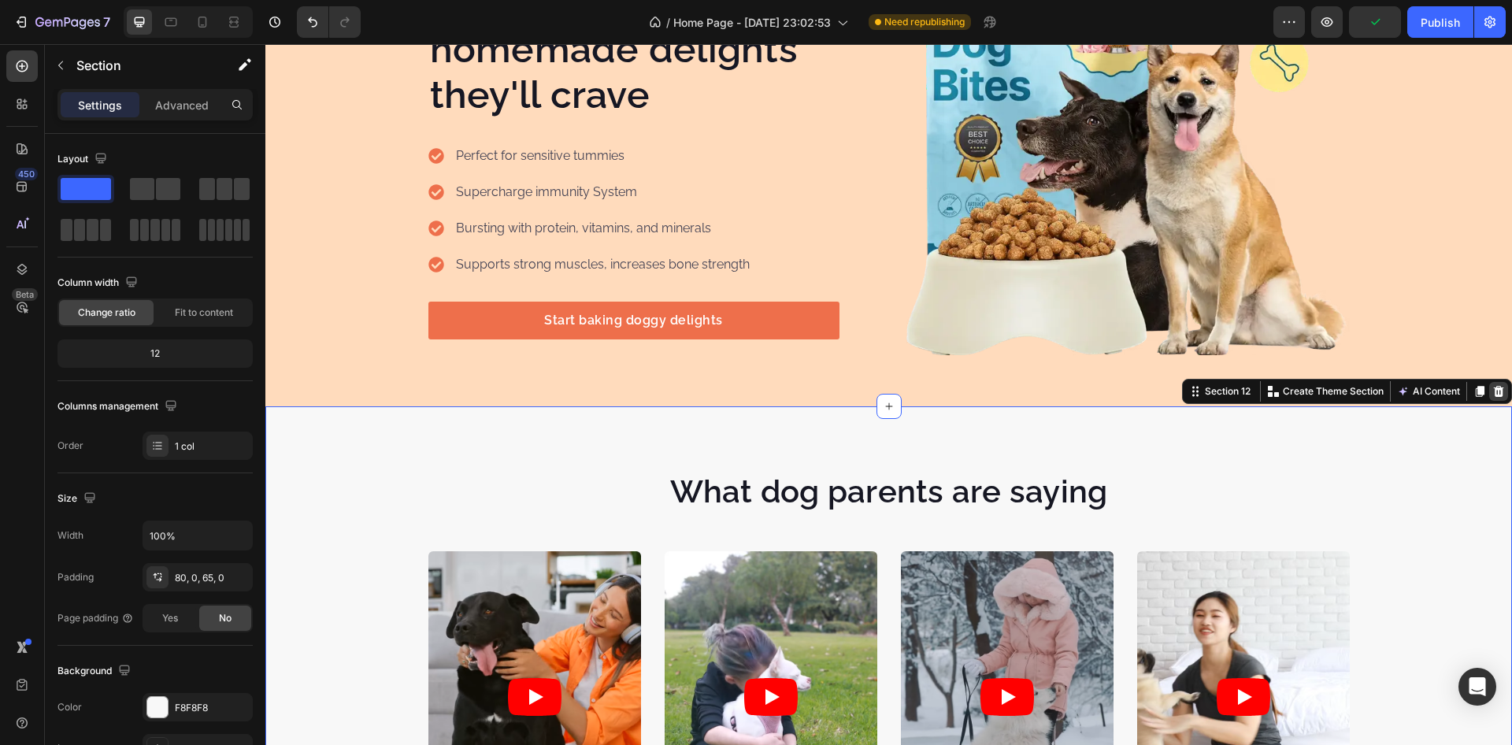
click at [1493, 392] on icon at bounding box center [1499, 391] width 13 height 13
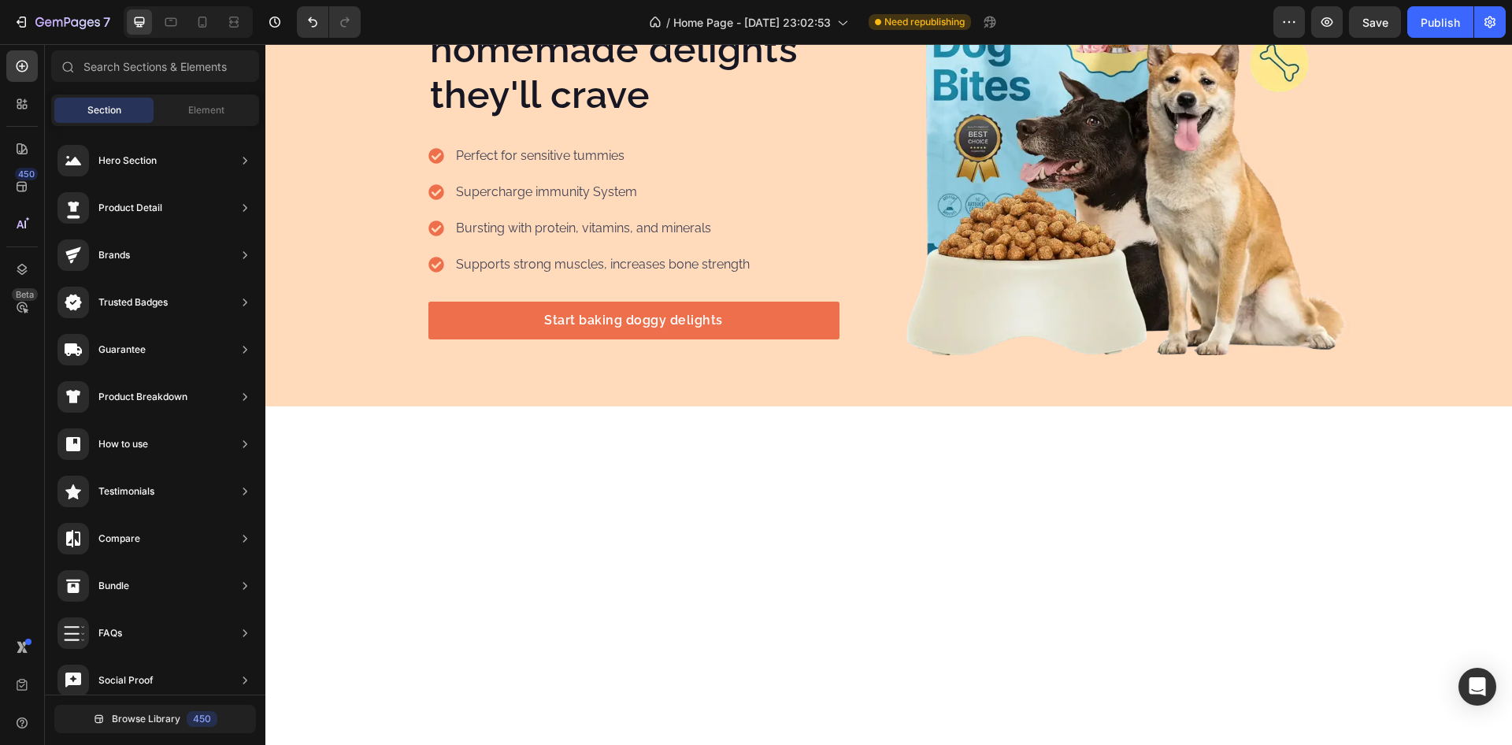
click at [1057, 439] on div at bounding box center [888, 707] width 1247 height 602
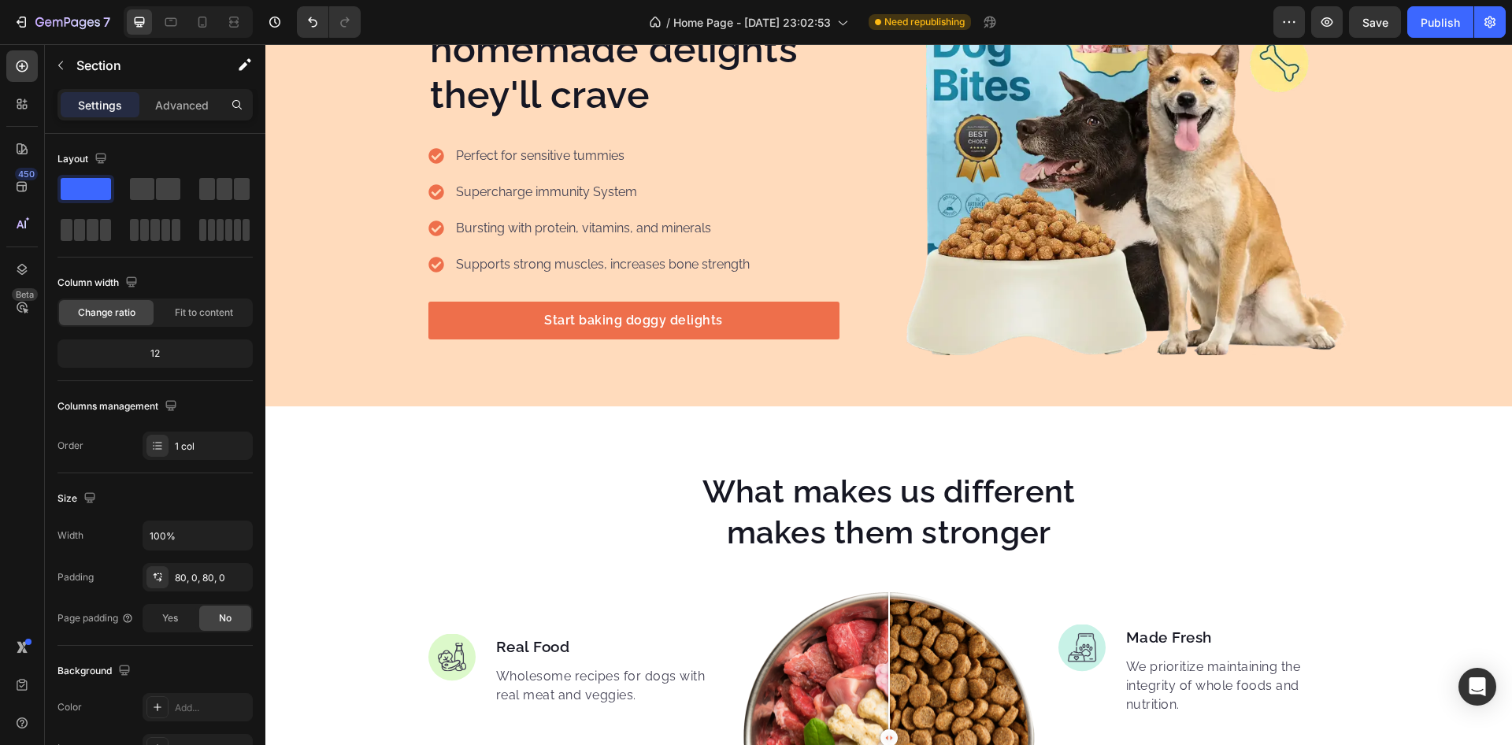
scroll to position [8259, 0]
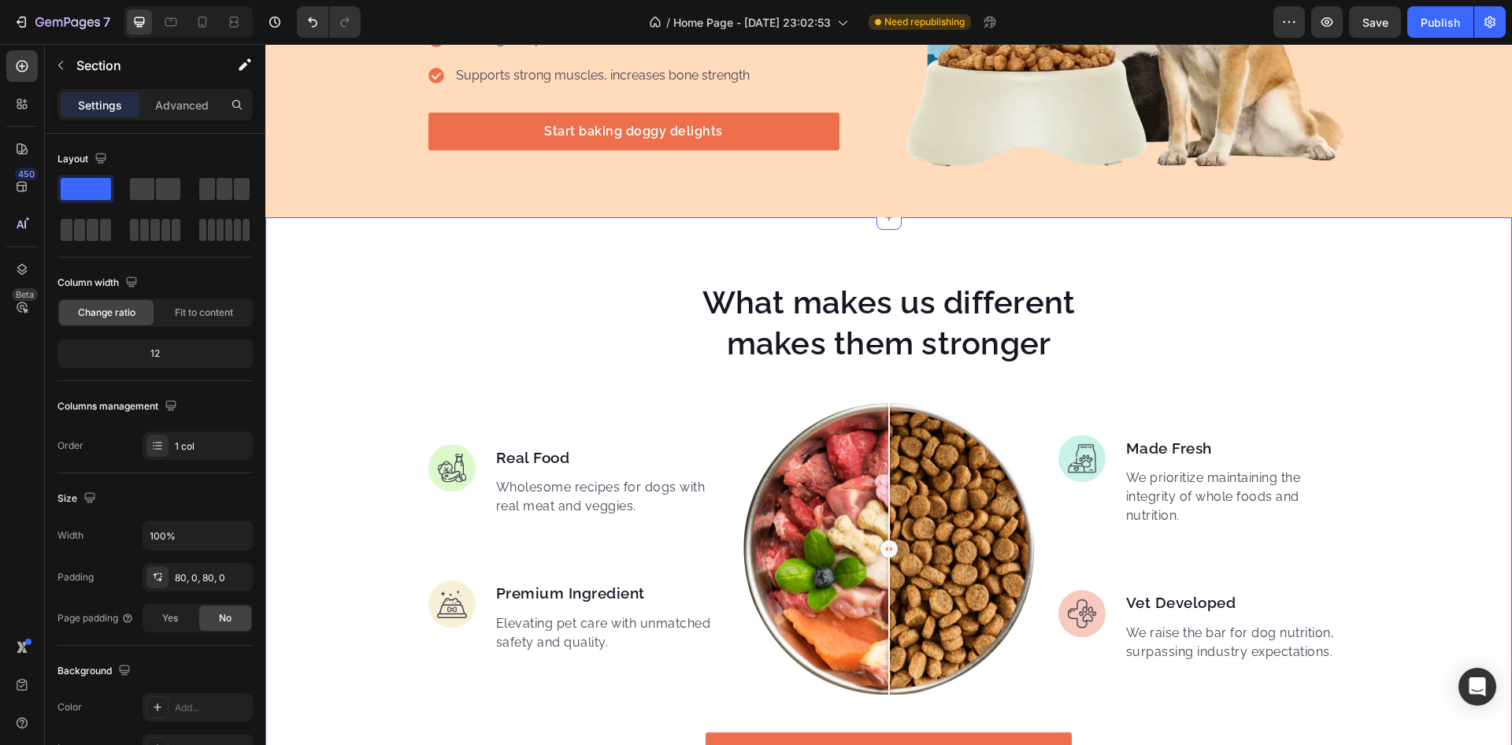
drag, startPoint x: 1066, startPoint y: 245, endPoint x: 1089, endPoint y: 246, distance: 22.9
click at [1066, 246] on div "What makes us different makes them stronger Heading Image Real Food Text block …" at bounding box center [888, 518] width 1247 height 602
click at [1433, 250] on div "What makes us different makes them stronger Heading Image Real Food Text block …" at bounding box center [888, 550] width 1247 height 666
click at [1003, 262] on div "What makes us different makes them stronger Heading Image Real Food Text block …" at bounding box center [888, 550] width 1247 height 666
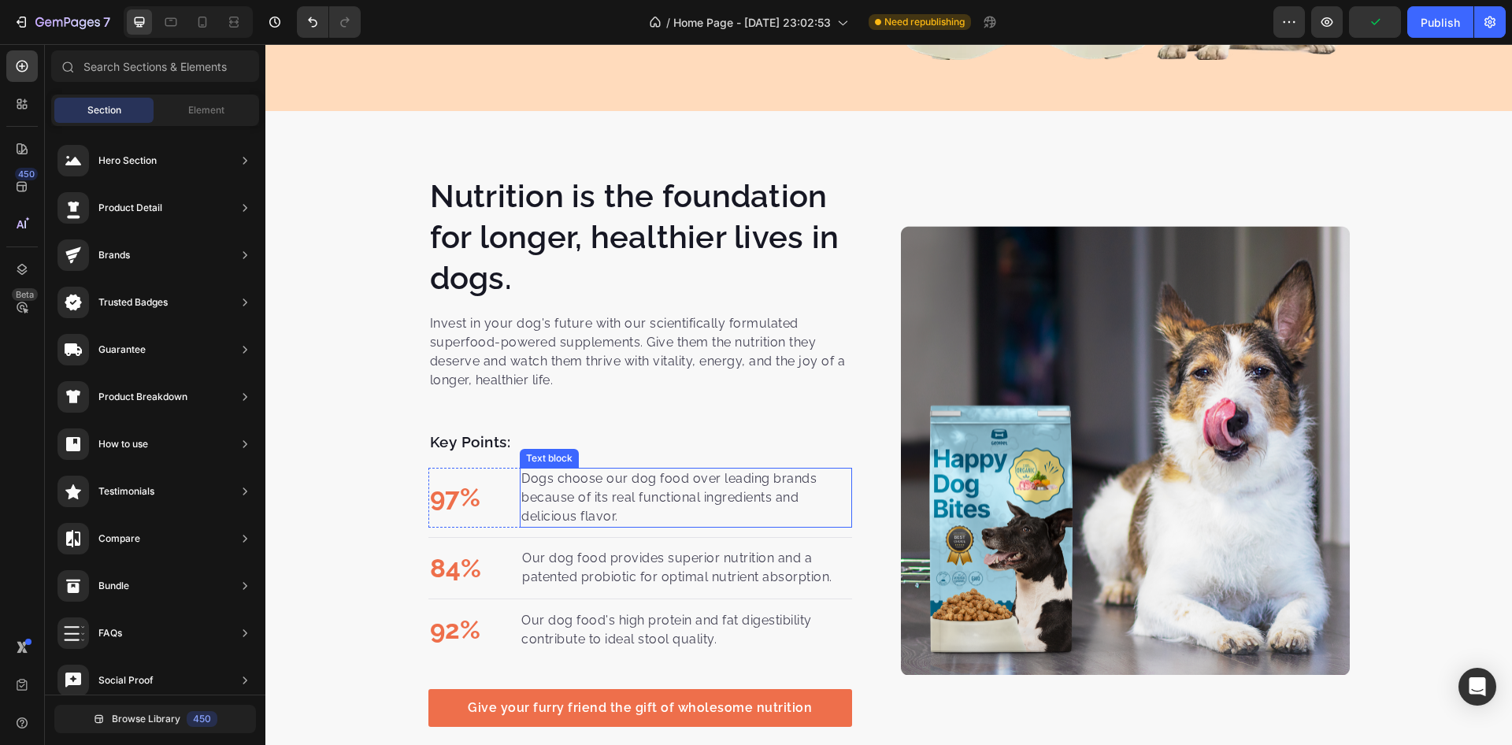
scroll to position [8353, 0]
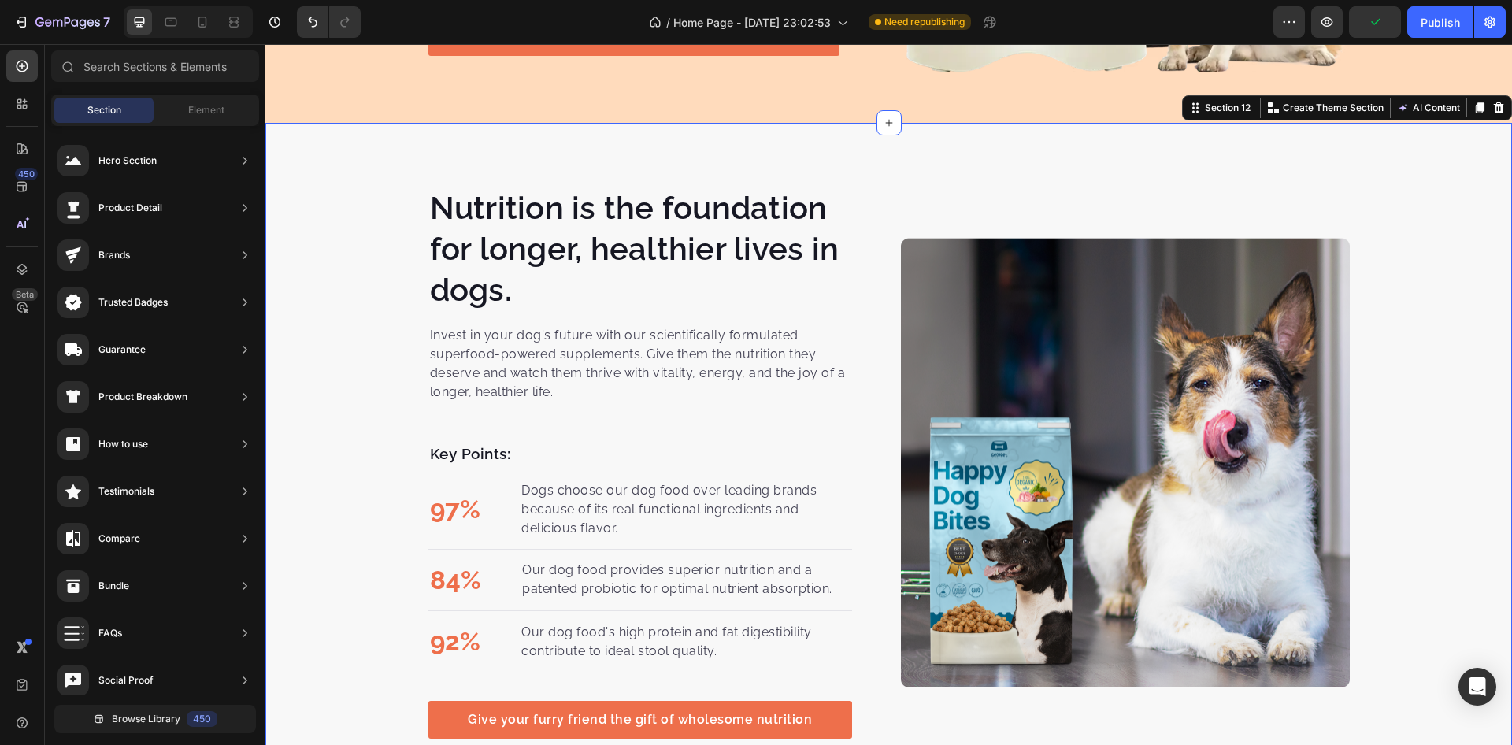
click at [879, 154] on div "Nutrition is the foundation for longer, healthier lives in dogs. Heading Invest…" at bounding box center [888, 462] width 1247 height 679
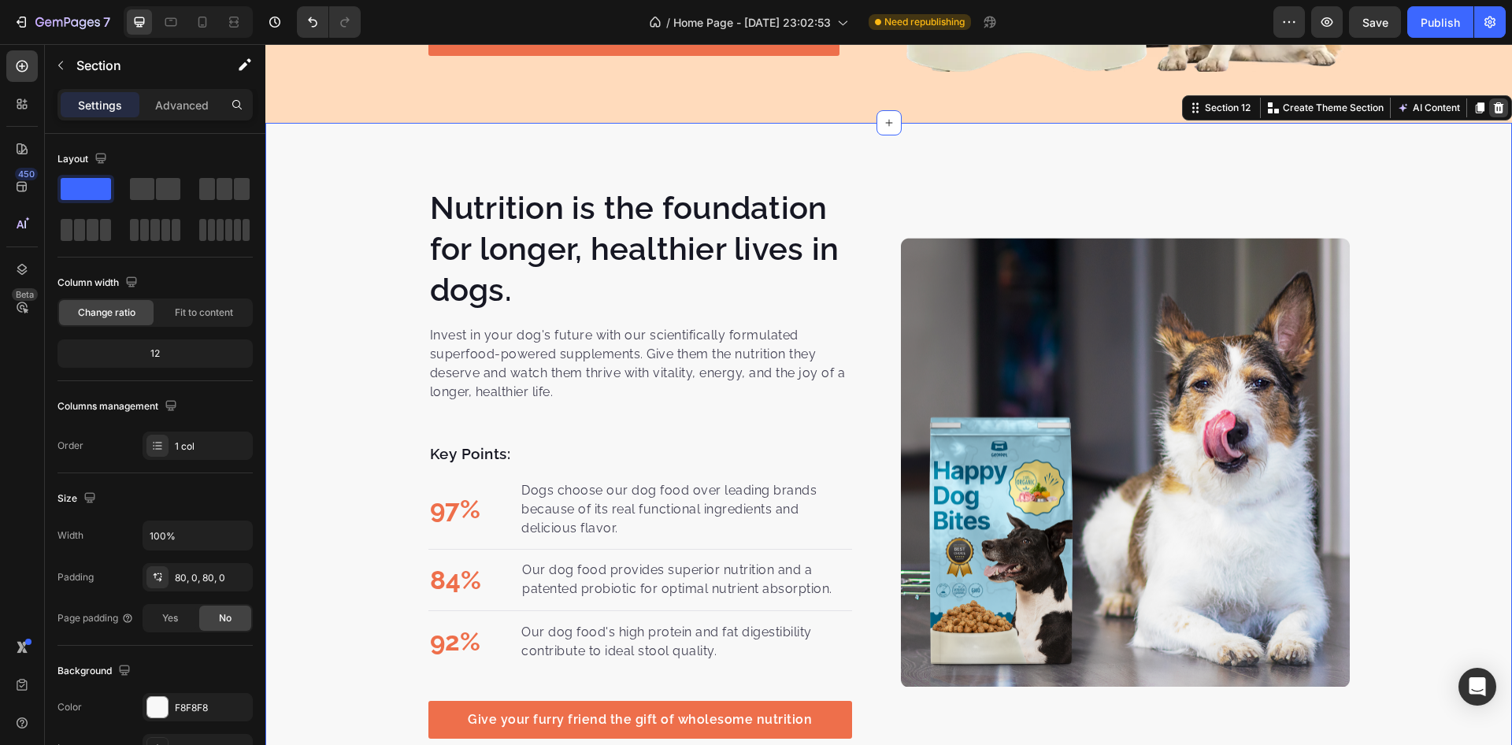
click at [1493, 109] on icon at bounding box center [1499, 108] width 13 height 13
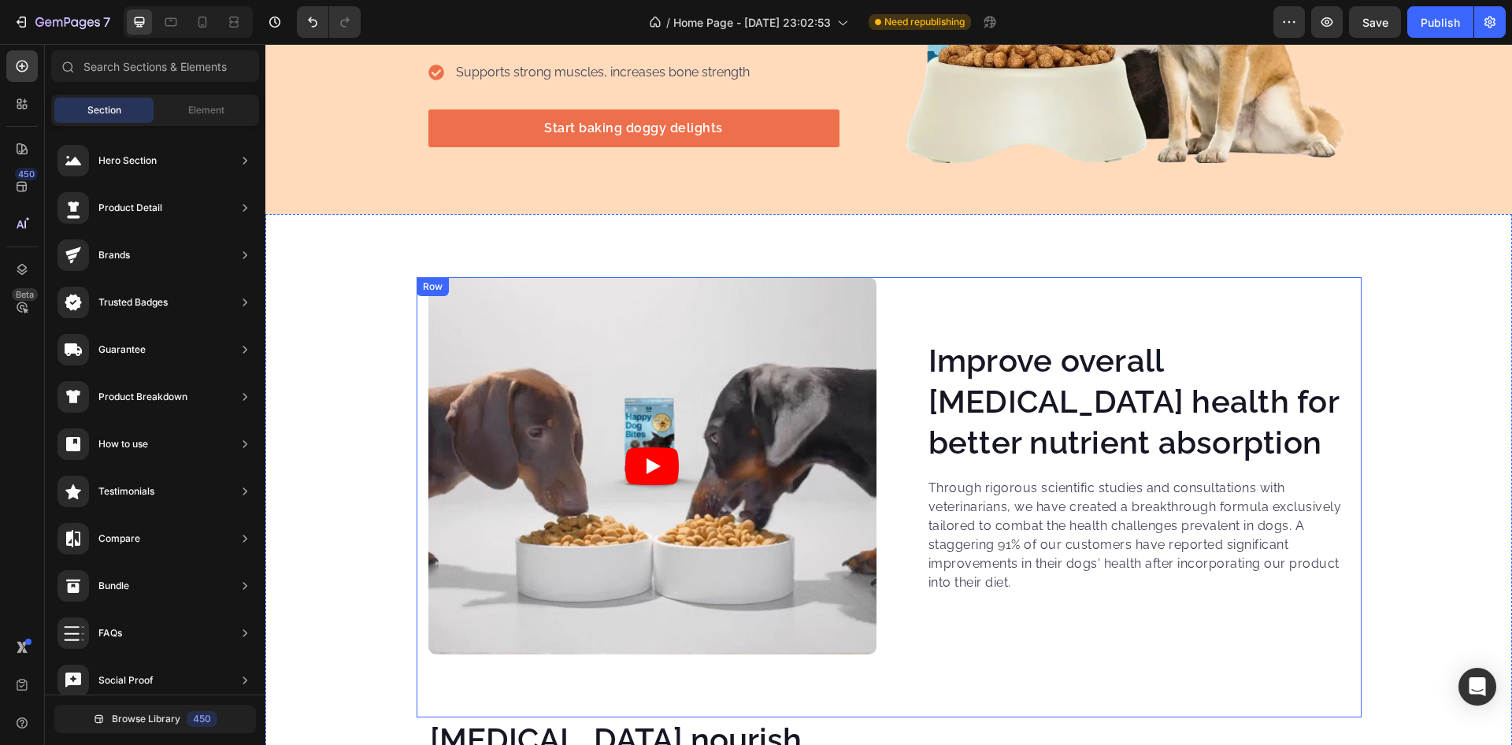
scroll to position [8259, 0]
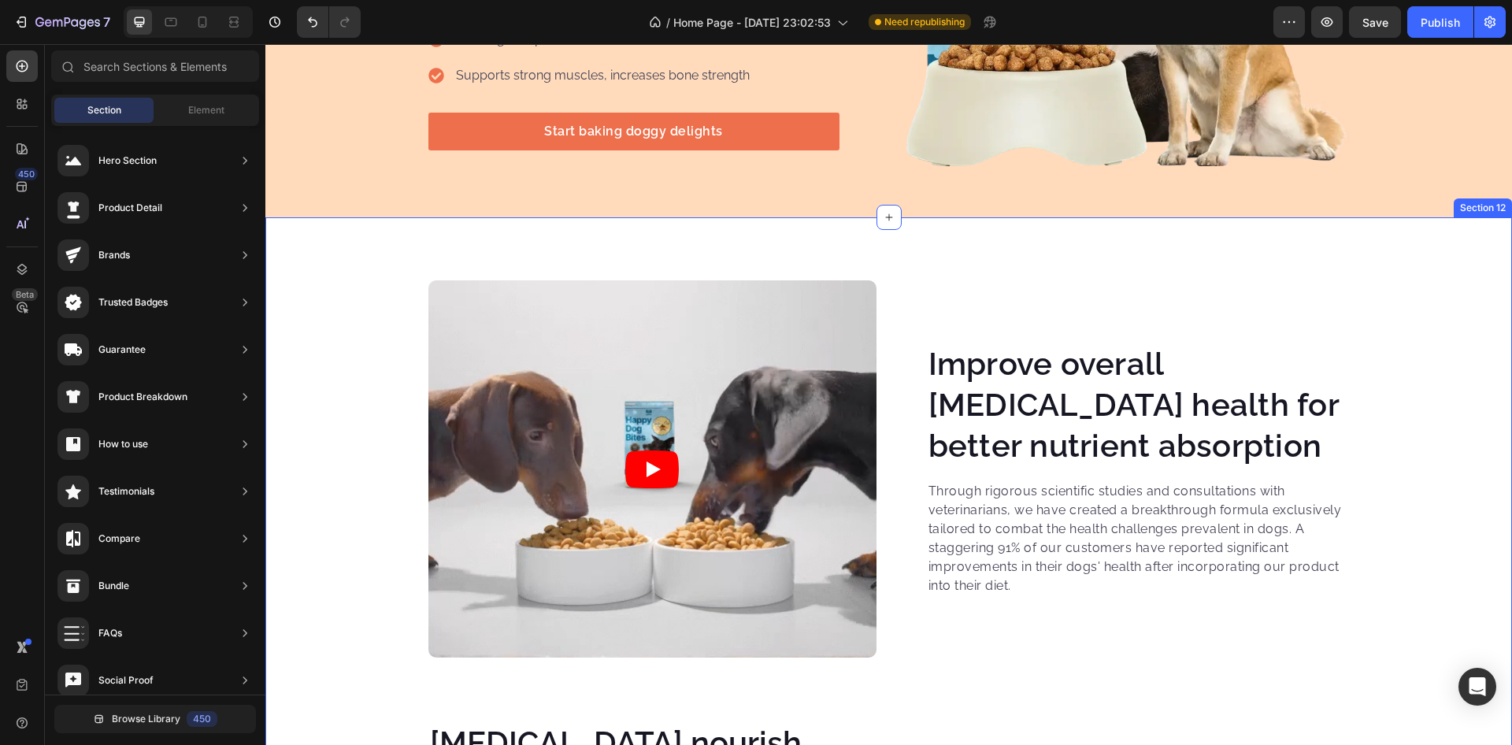
click at [911, 242] on div "Video Improve overall gastrointestinal health for better nutrient absorption He…" at bounding box center [888, 609] width 1247 height 784
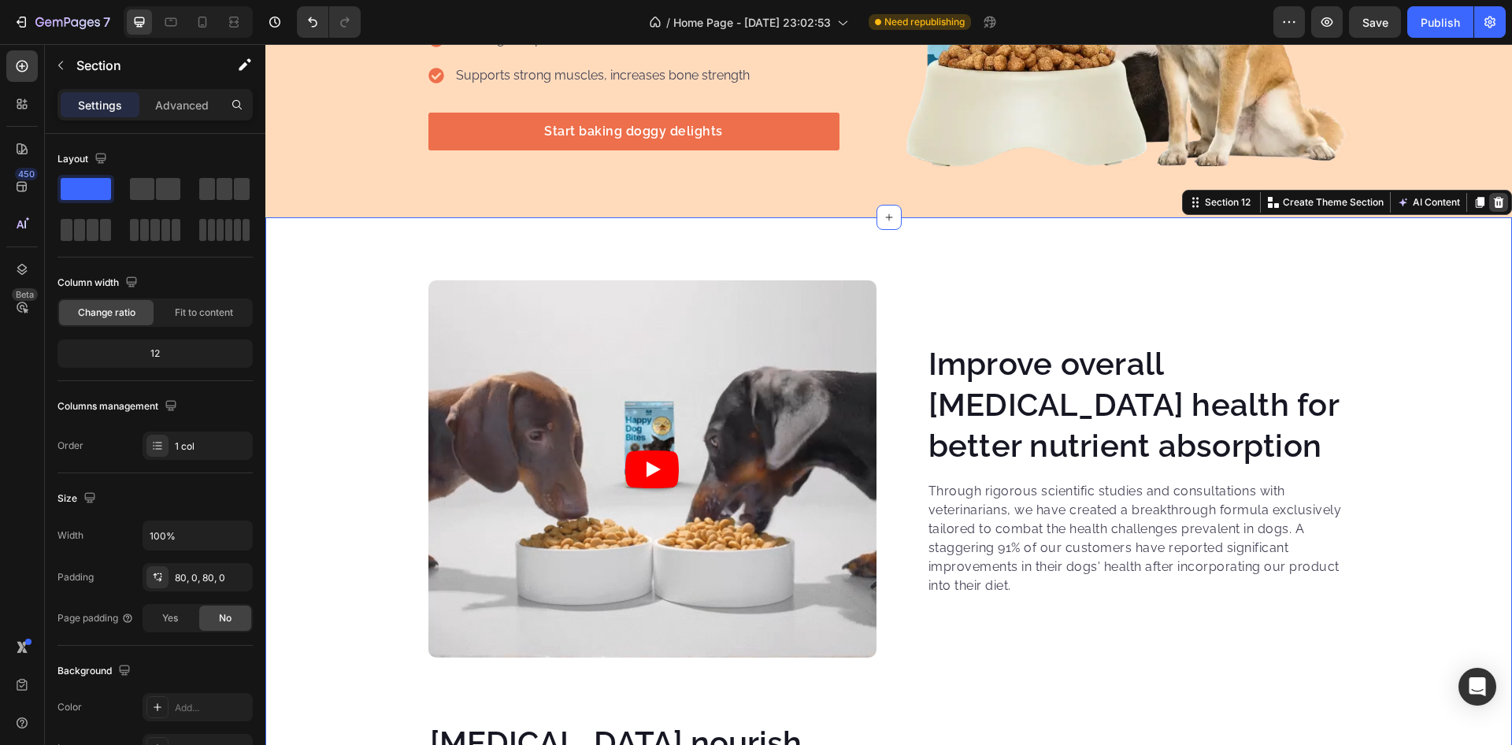
click at [1493, 206] on icon at bounding box center [1499, 202] width 13 height 13
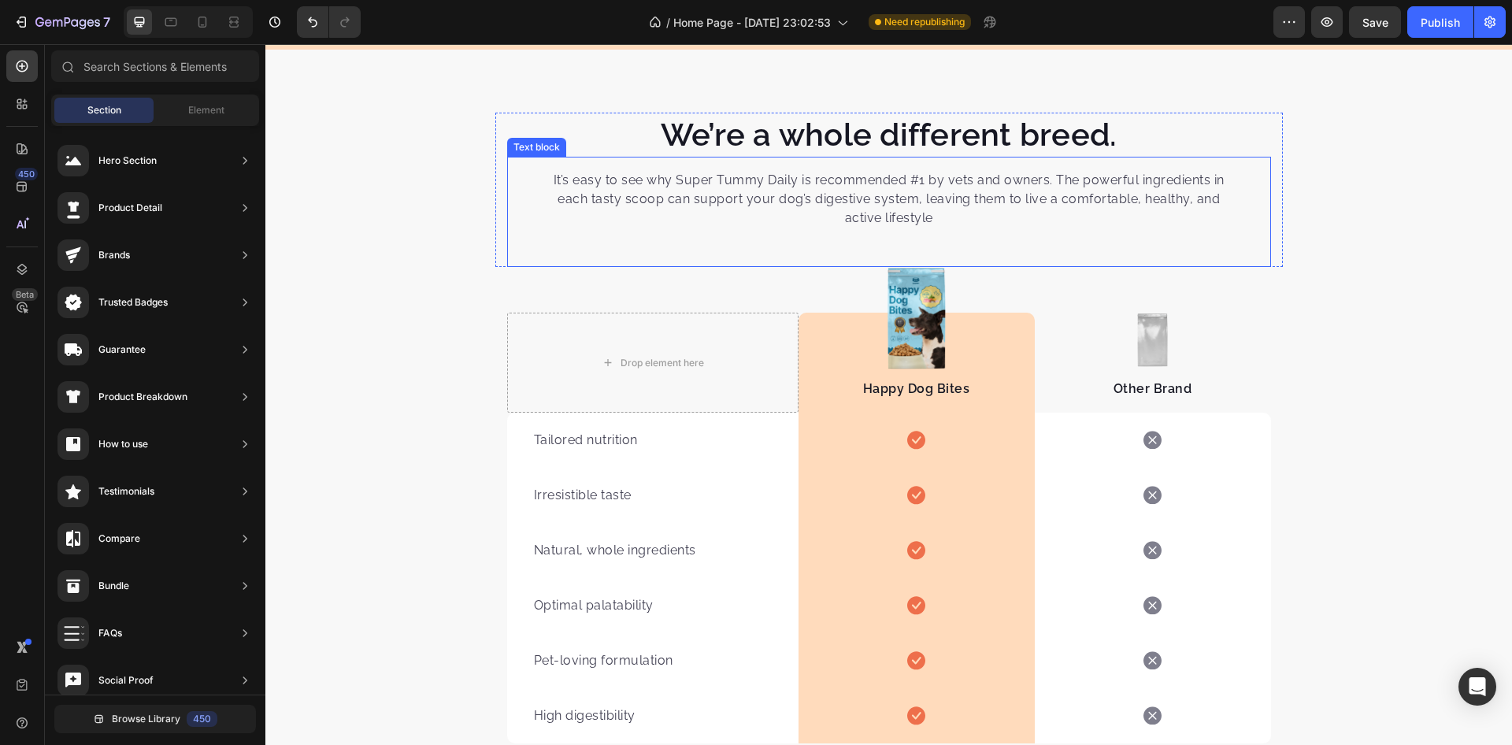
scroll to position [8448, 0]
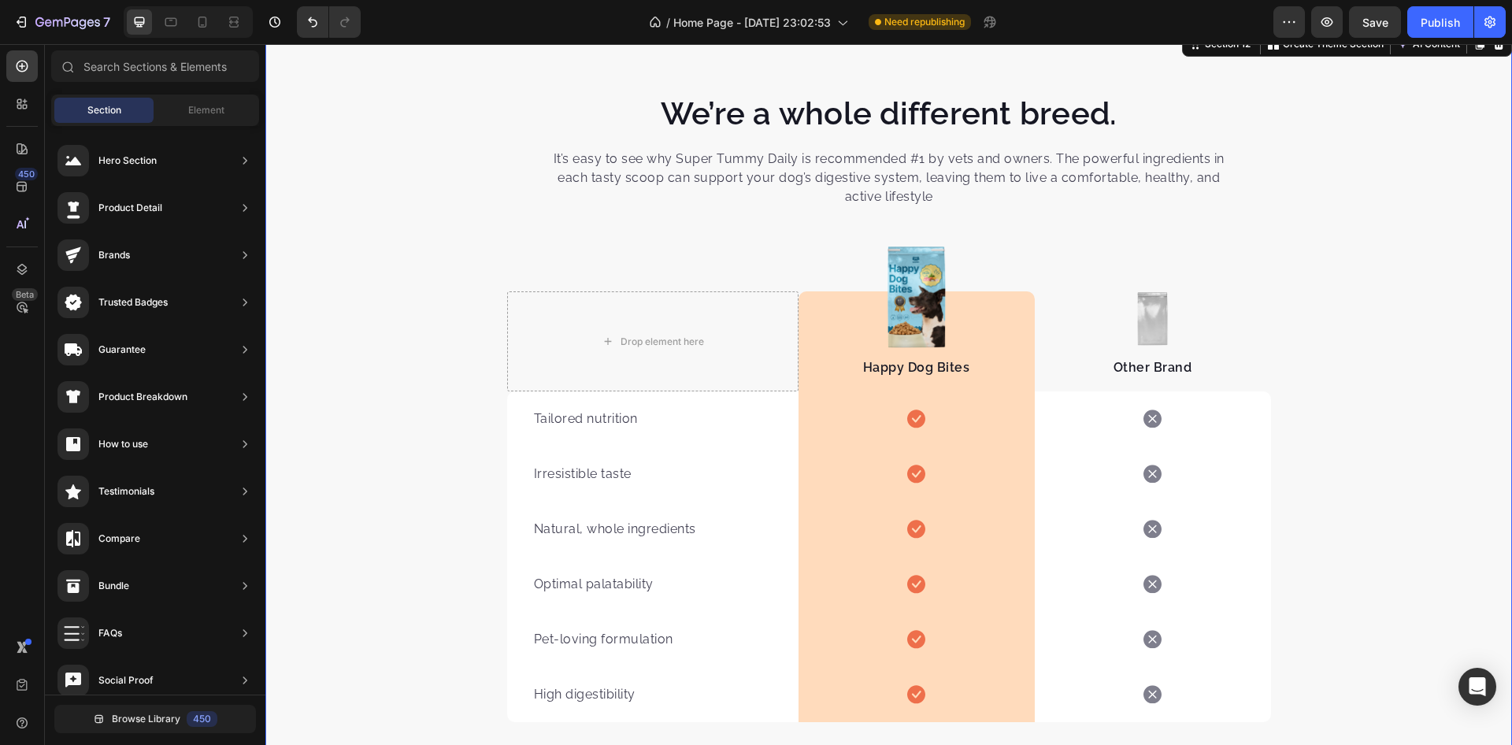
click at [909, 82] on div "We’re a whole different breed. Heading It’s easy to see why Super Tummy Daily i…" at bounding box center [888, 471] width 1247 height 886
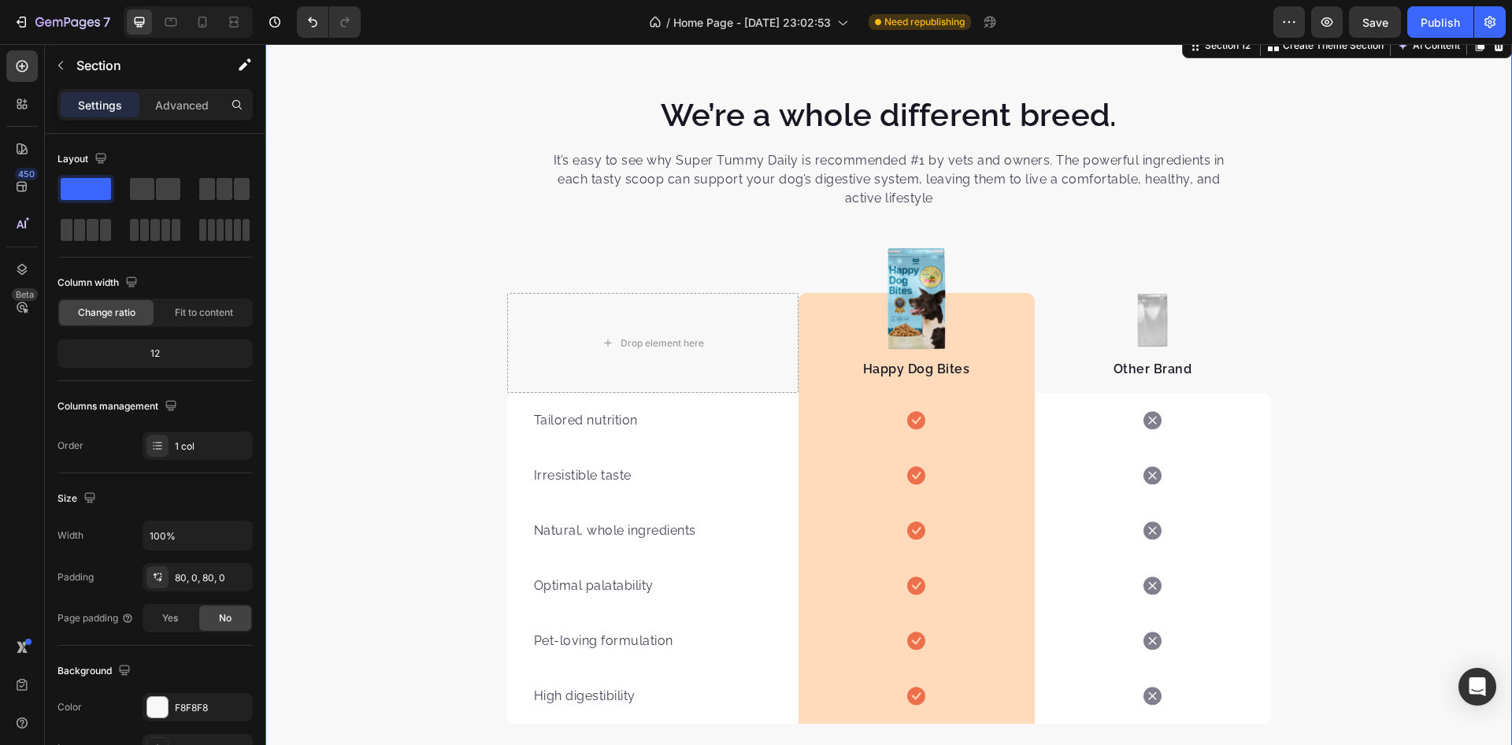
scroll to position [8353, 0]
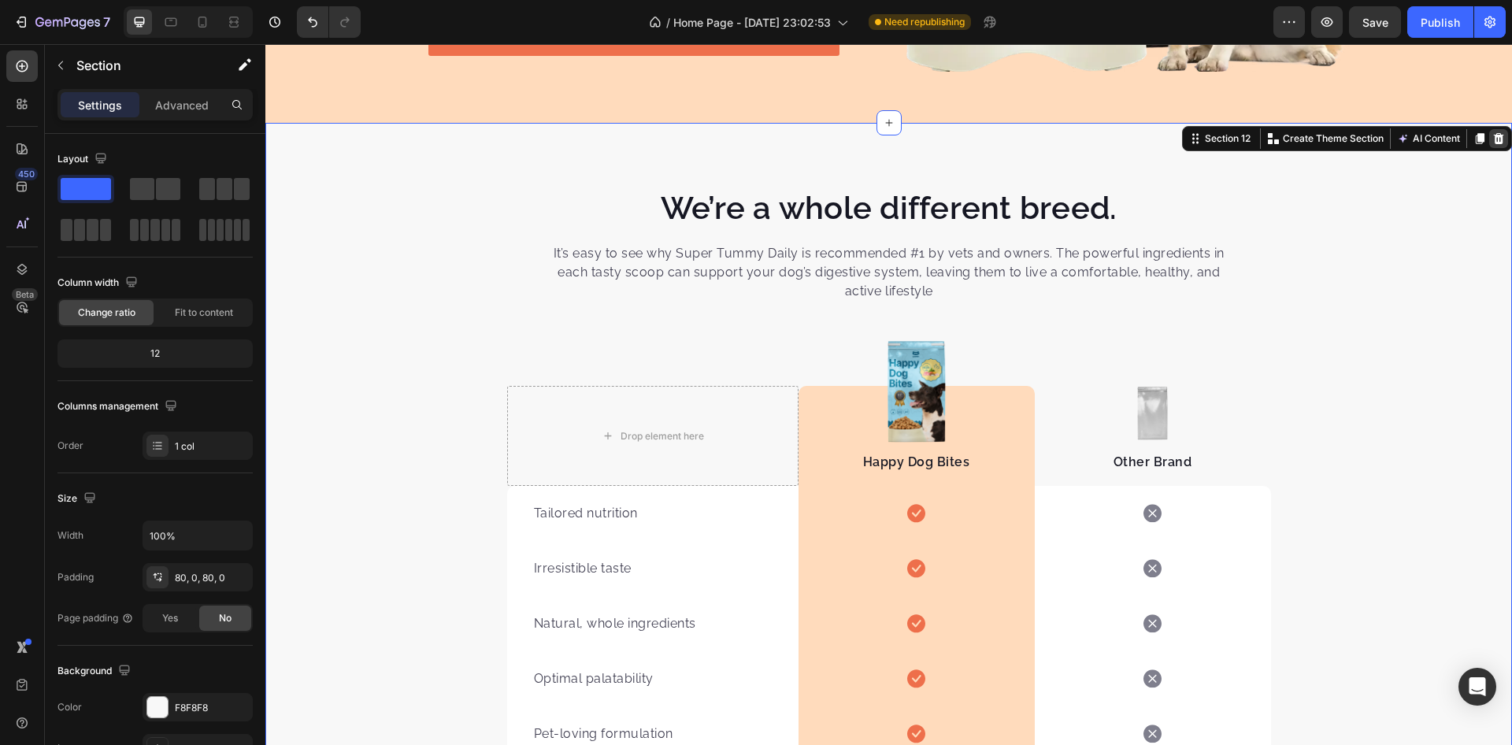
click at [1494, 140] on icon at bounding box center [1499, 138] width 10 height 11
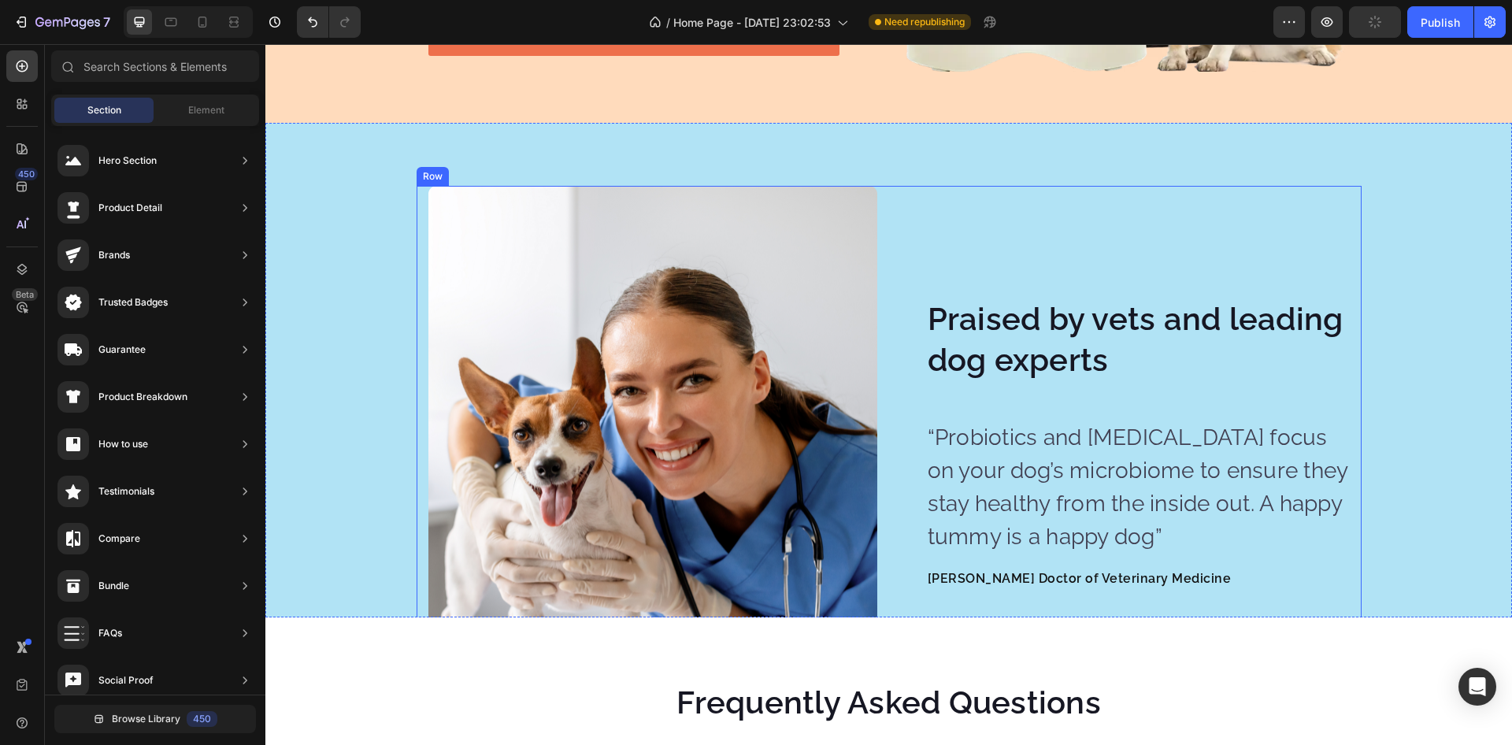
scroll to position [8448, 0]
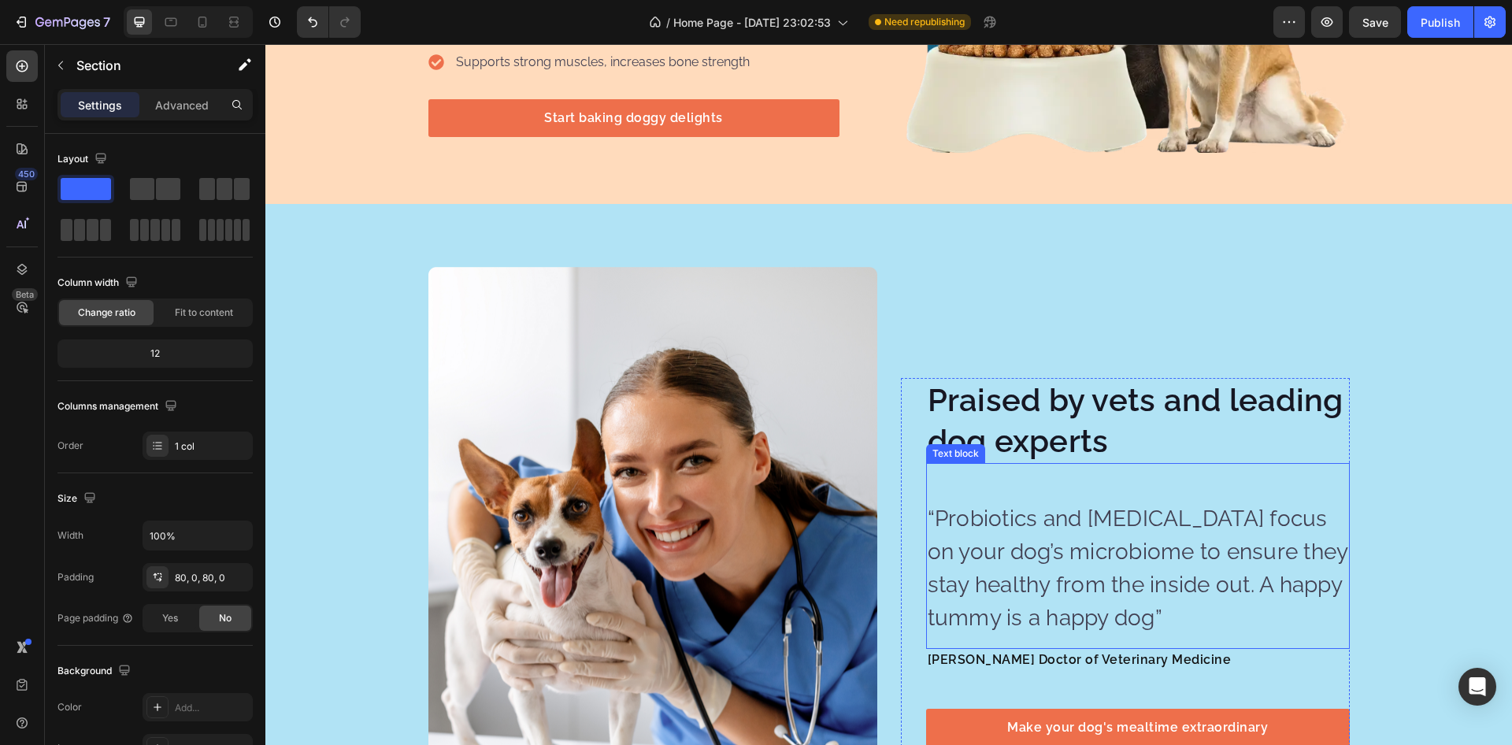
scroll to position [8259, 0]
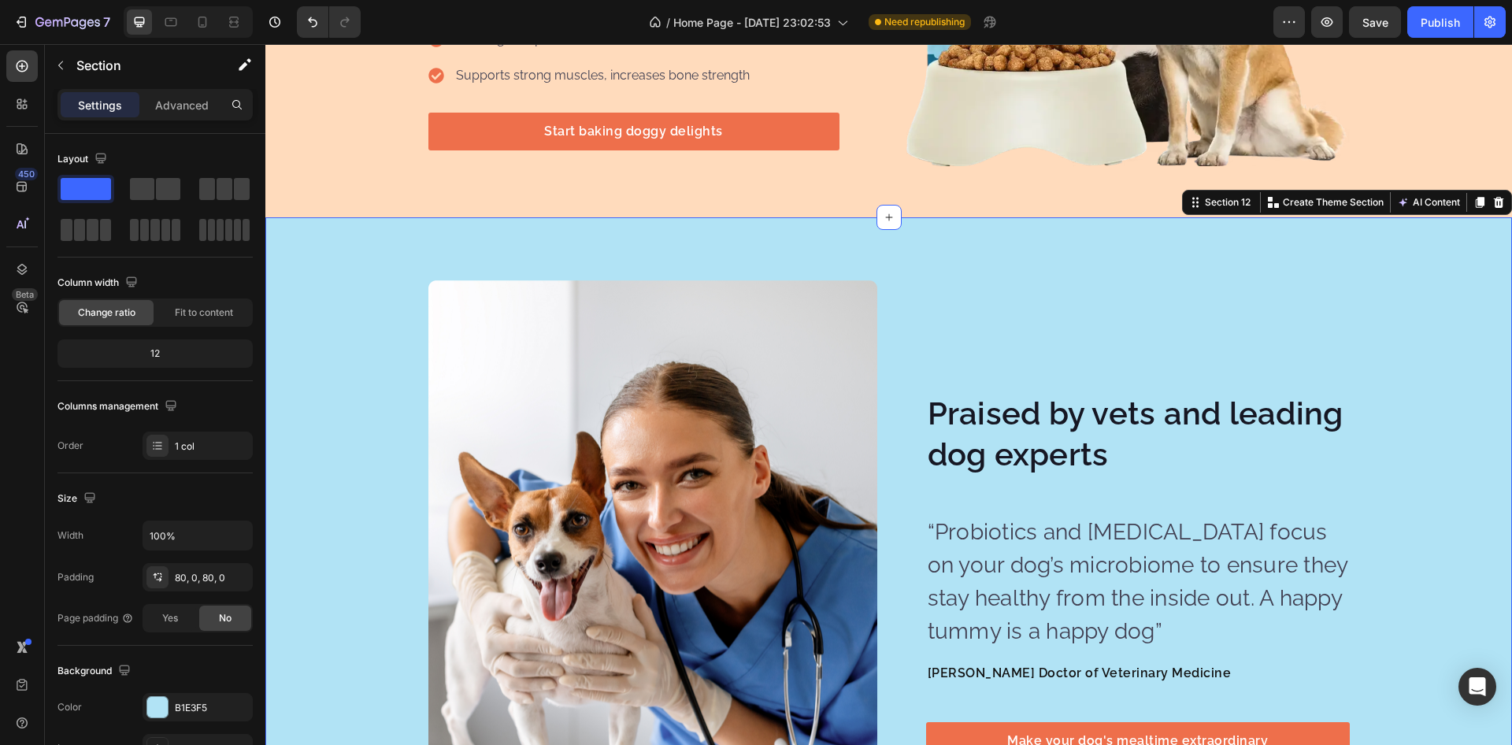
click at [1123, 242] on div "Image Image Praised by vets and leading dog experts Heading “Probiotics and pre…" at bounding box center [888, 575] width 1247 height 717
click at [1494, 202] on icon at bounding box center [1499, 202] width 10 height 11
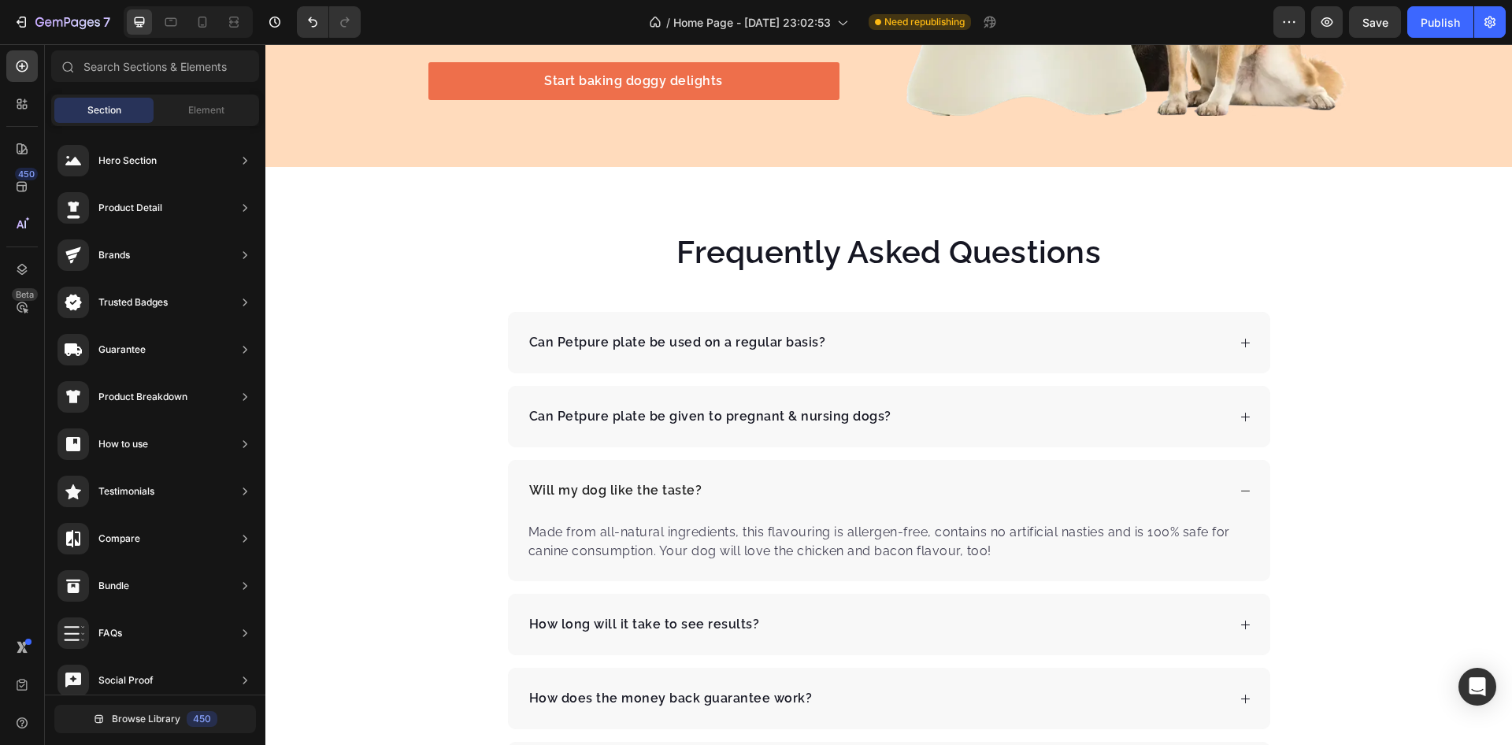
scroll to position [8353, 0]
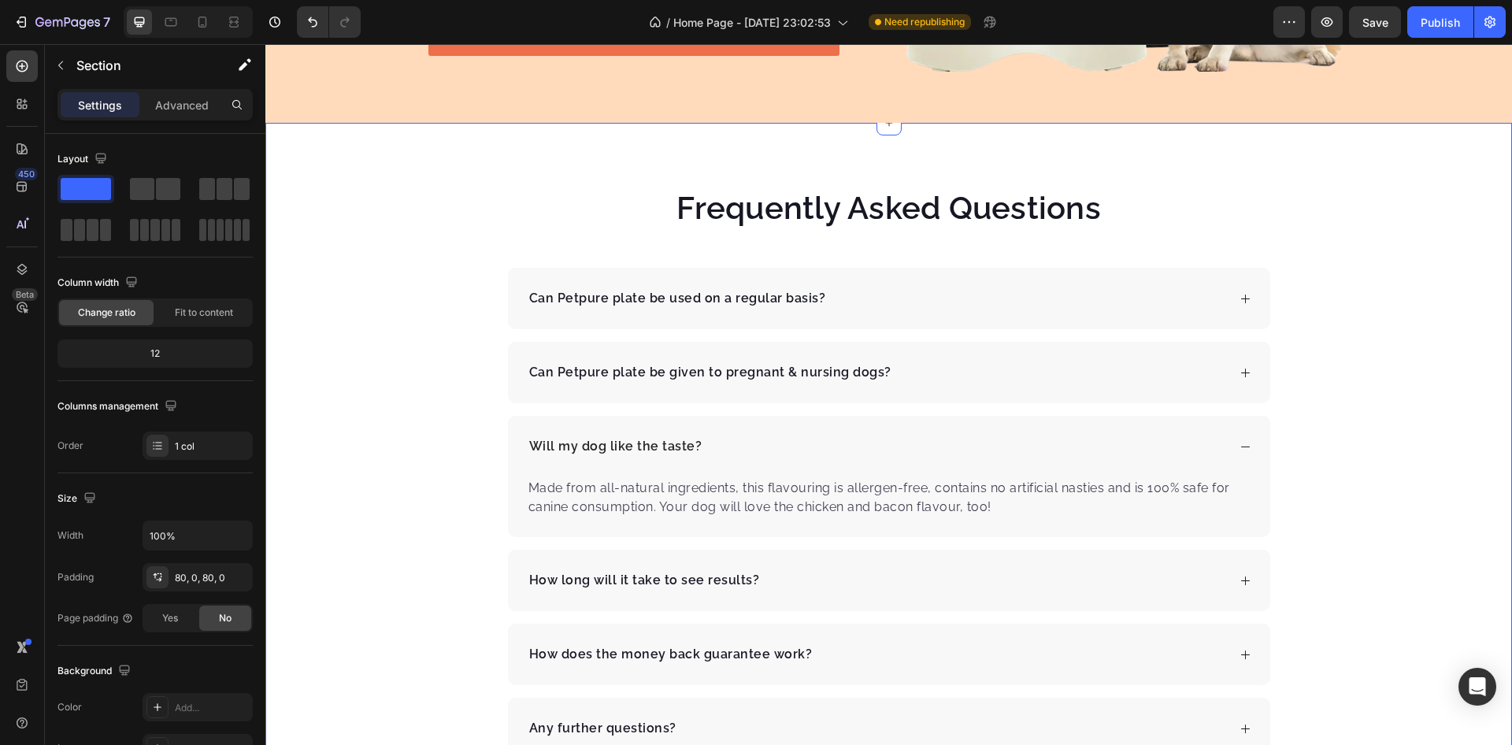
click at [968, 159] on div "Frequently Asked Questions Heading Can Petpure plate be used on a regular basis…" at bounding box center [888, 473] width 1247 height 700
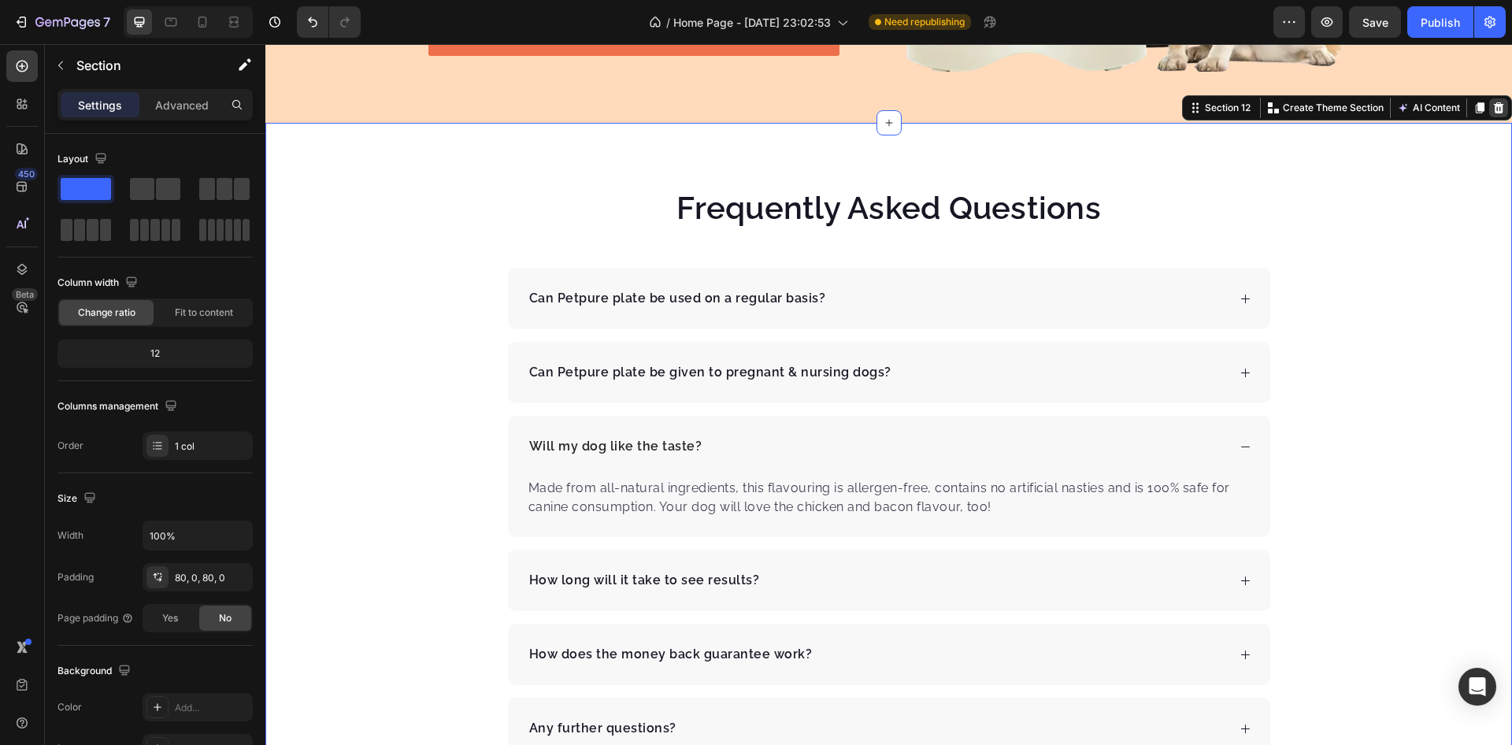
click at [1493, 104] on icon at bounding box center [1499, 108] width 13 height 13
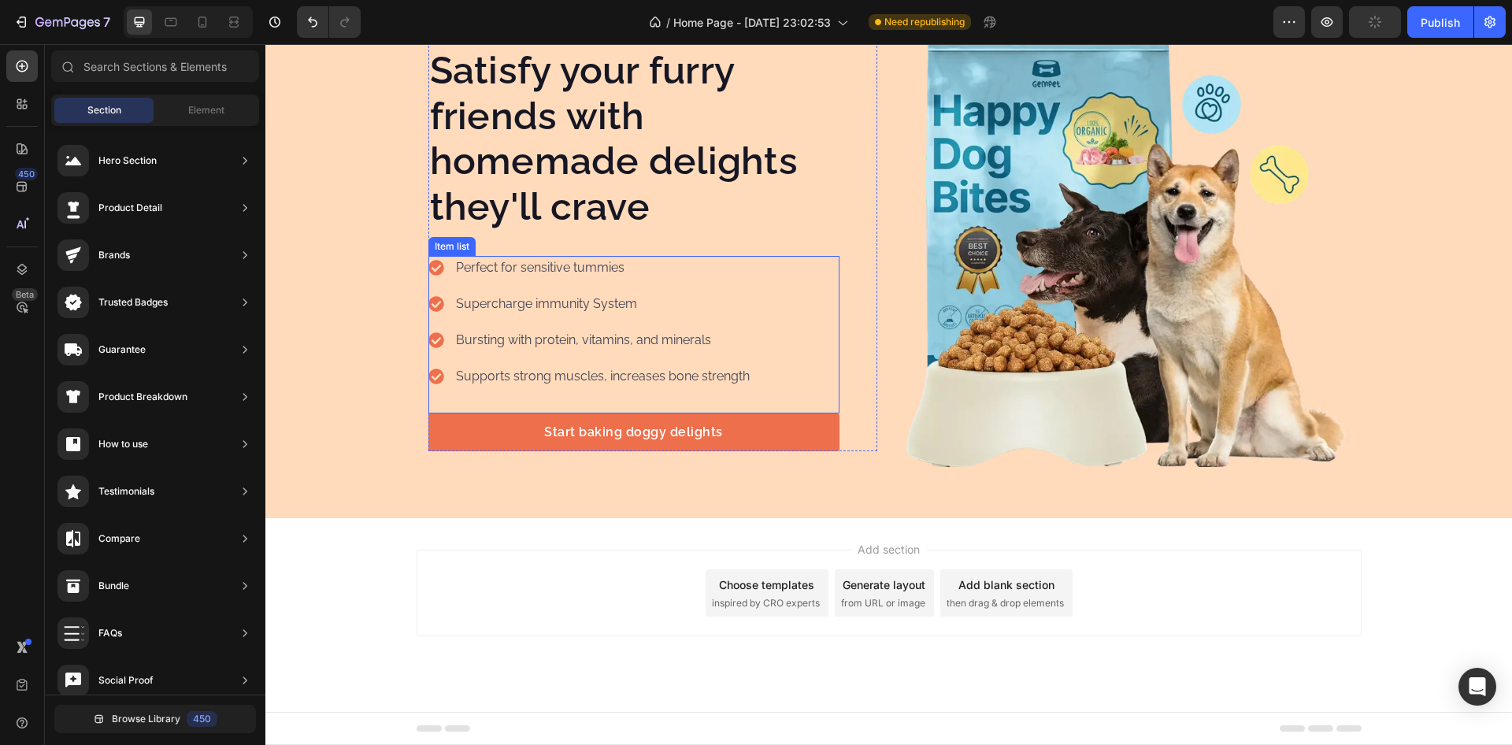
click at [444, 300] on div "Supercharge immunity System" at bounding box center [591, 304] width 324 height 24
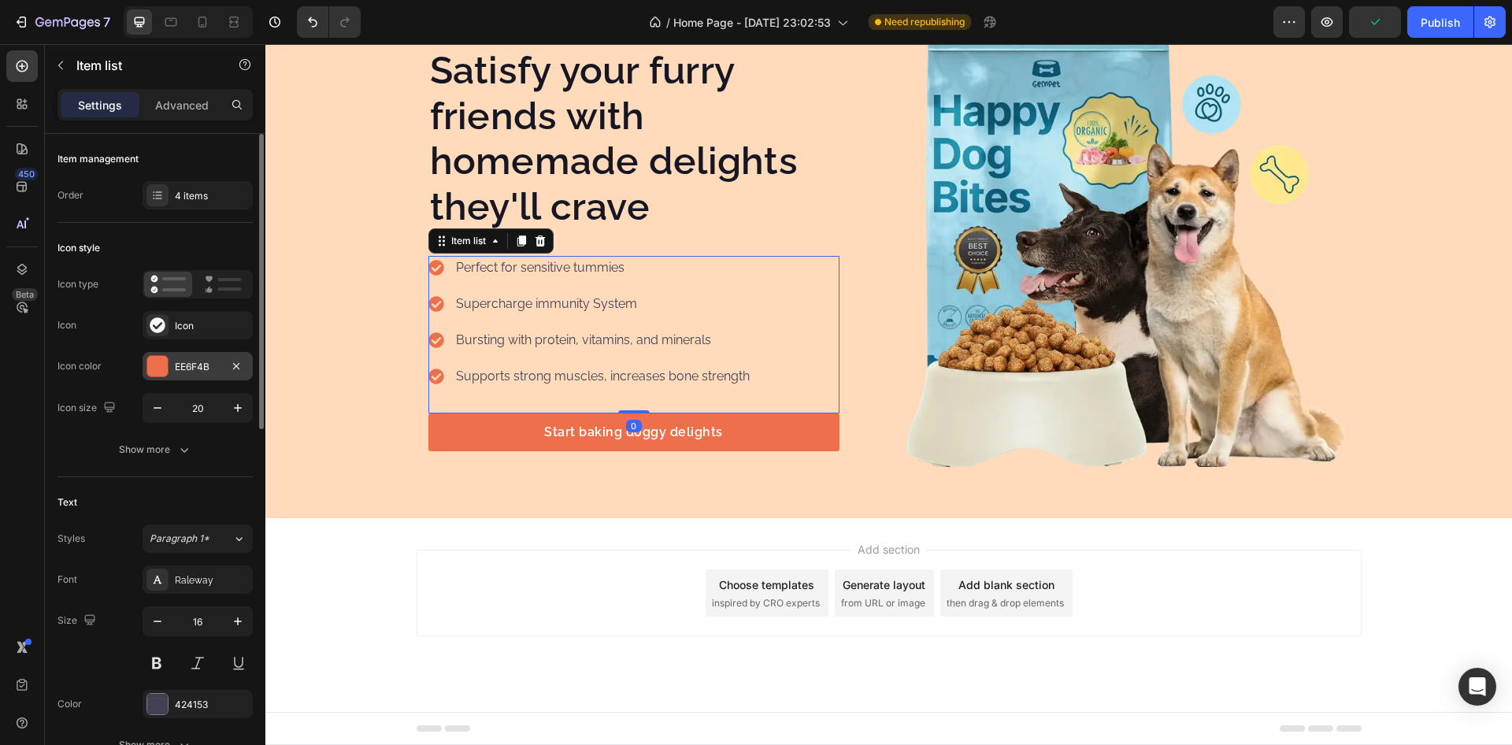
click at [161, 368] on div at bounding box center [157, 366] width 20 height 20
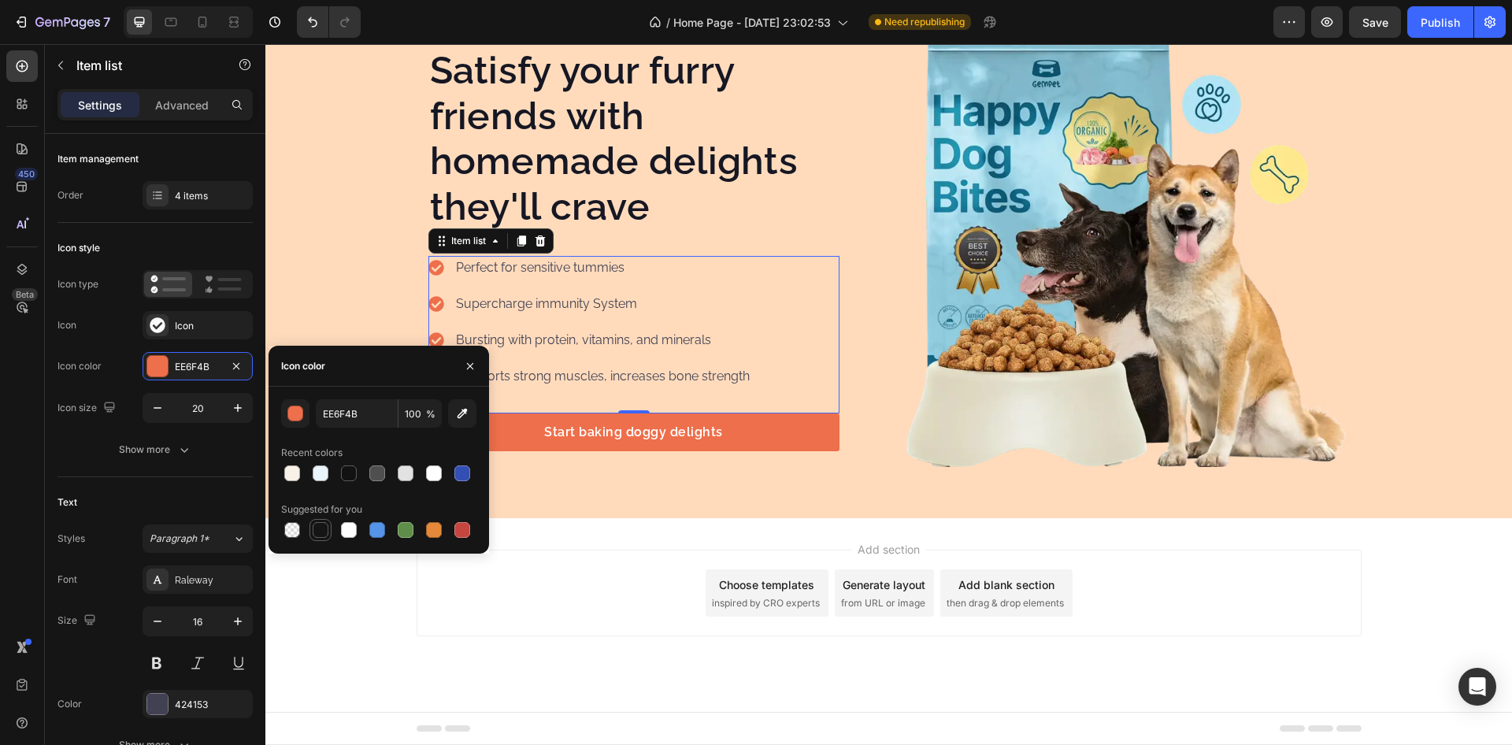
click at [329, 532] on div at bounding box center [320, 530] width 19 height 19
type input "151515"
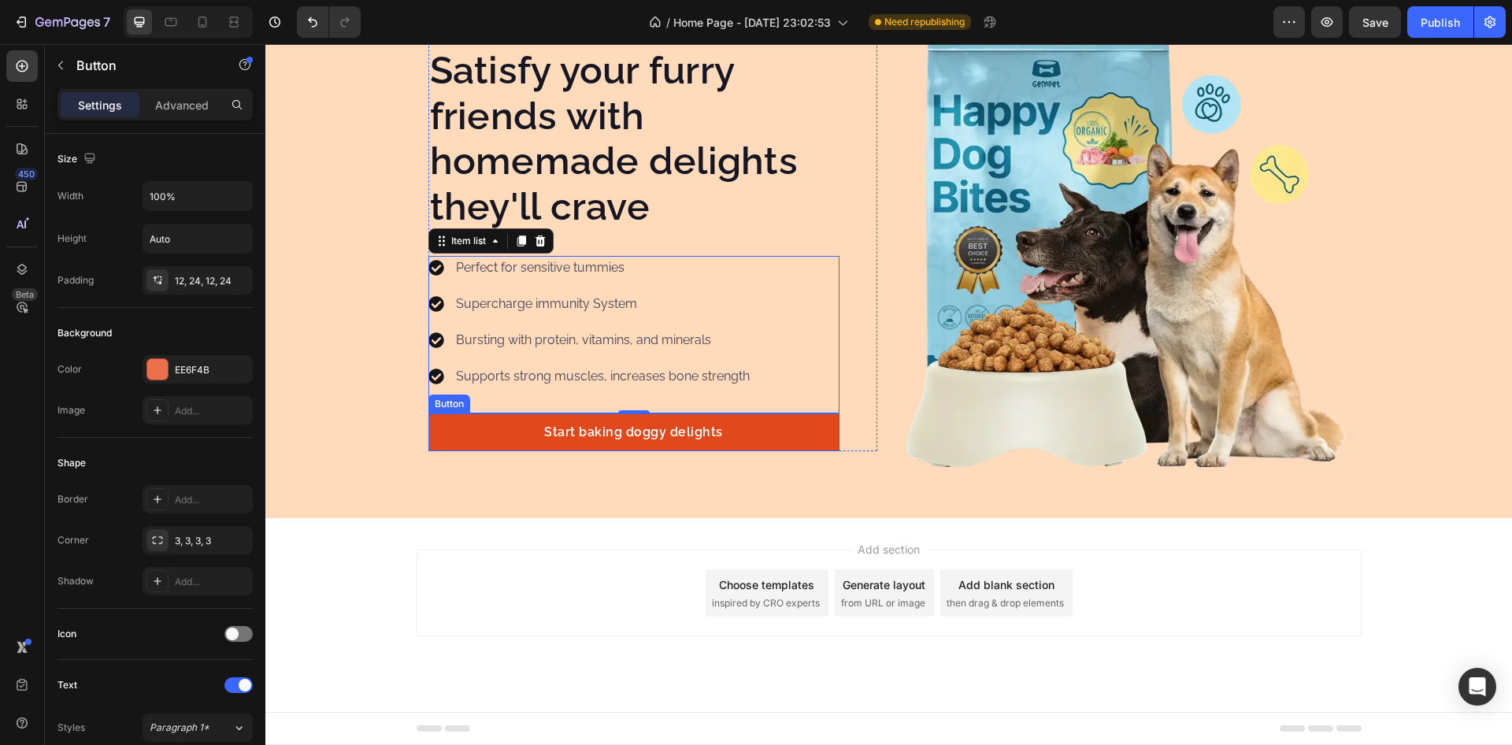
click at [526, 440] on link "Start baking doggy delights" at bounding box center [634, 433] width 411 height 38
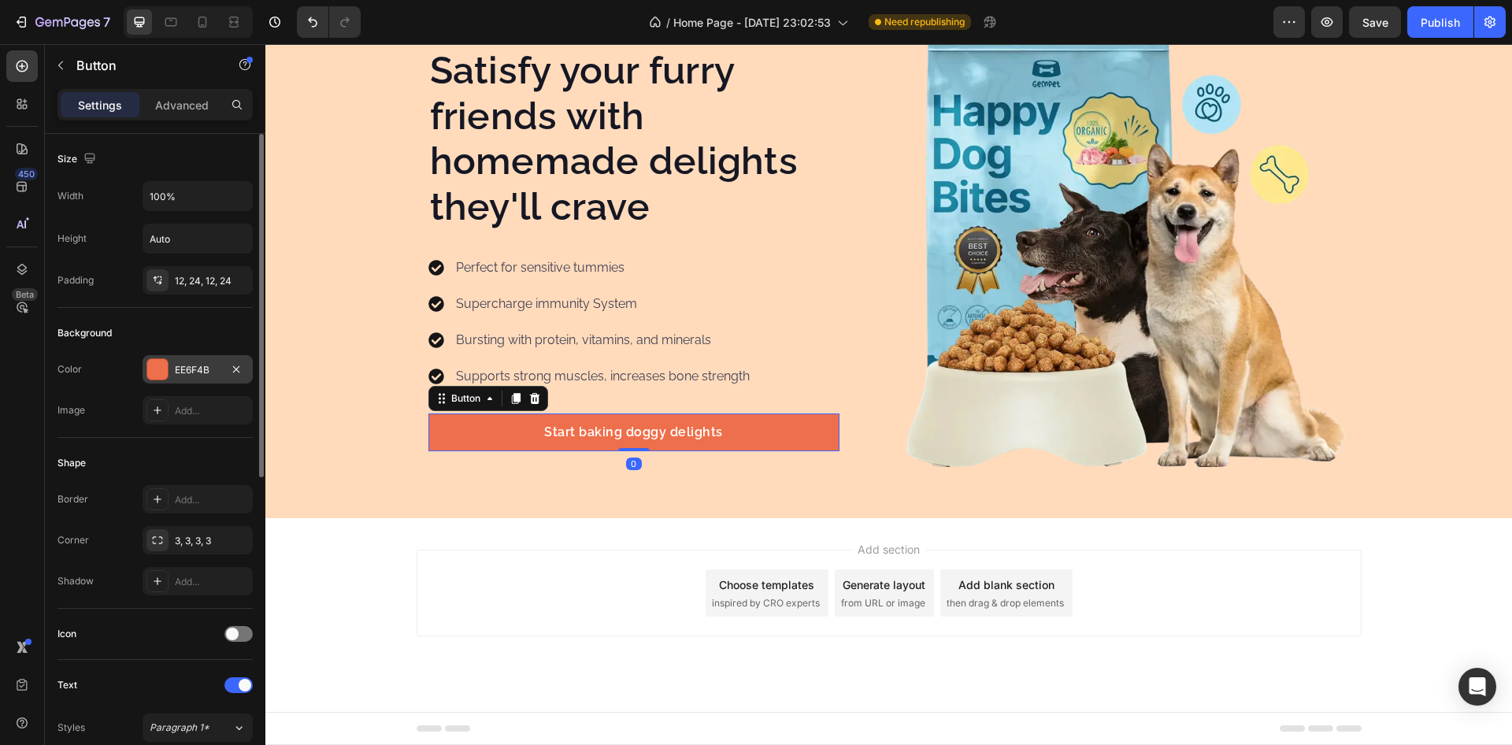
click at [165, 376] on div at bounding box center [157, 369] width 20 height 20
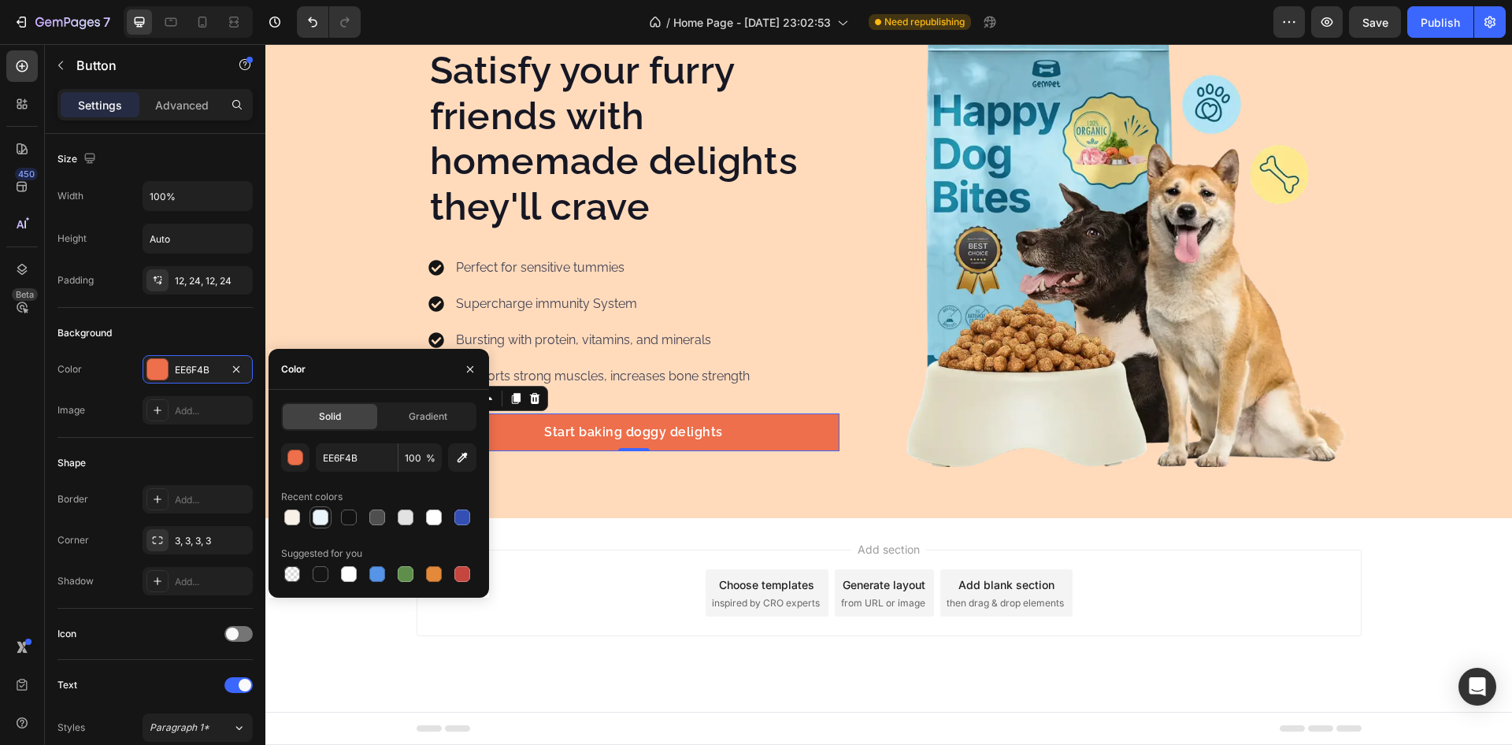
click at [328, 519] on div at bounding box center [321, 518] width 16 height 16
type input "EAF4FB"
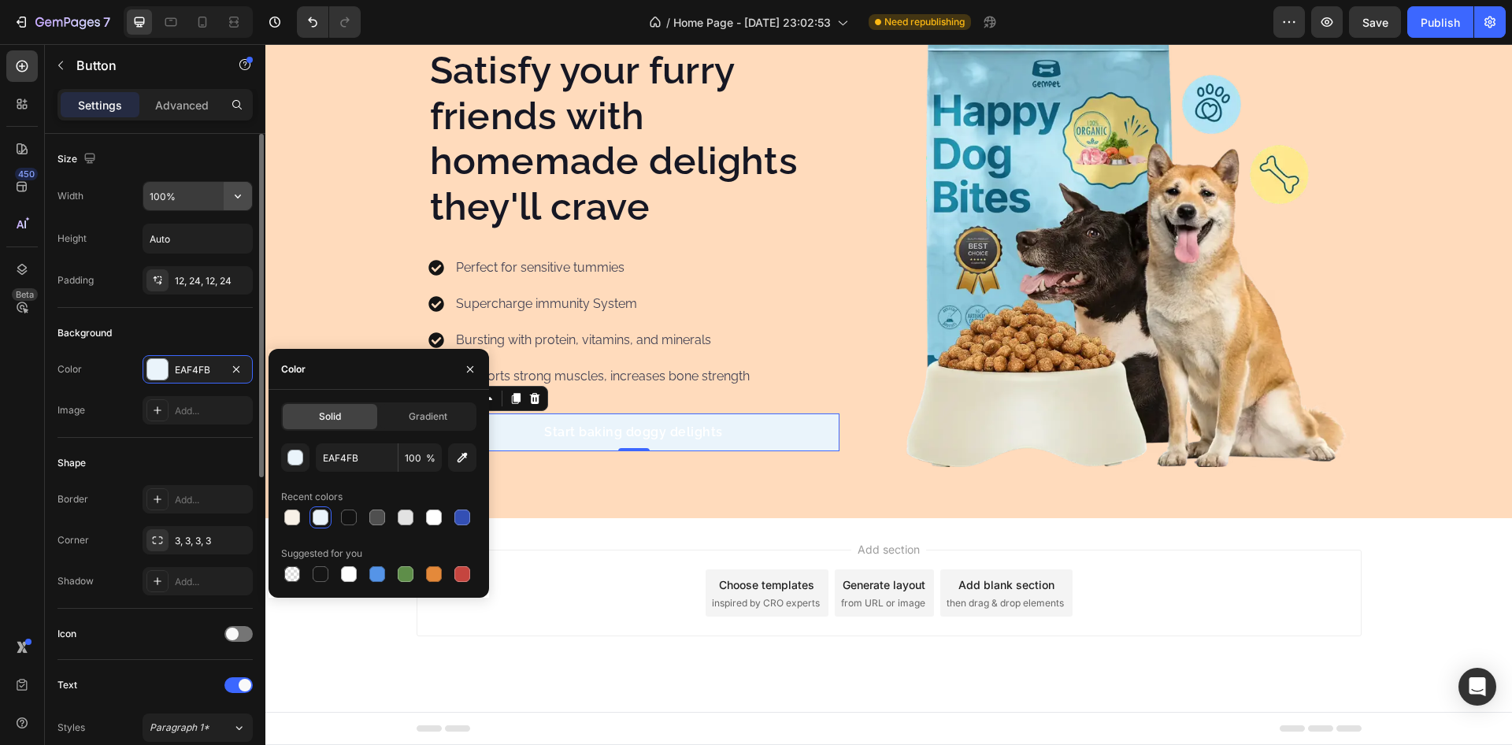
click at [237, 199] on icon "button" at bounding box center [238, 196] width 16 height 16
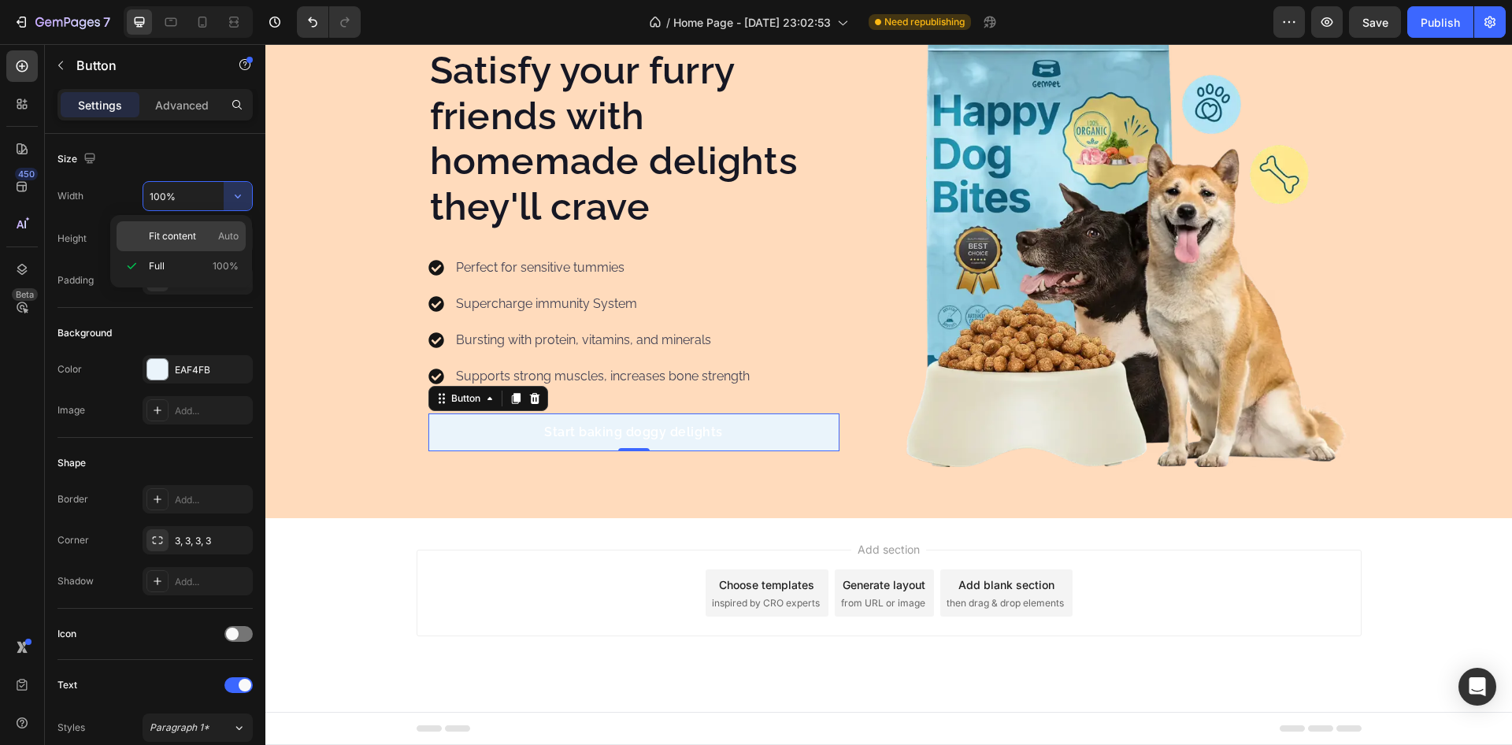
click at [171, 241] on span "Fit content" at bounding box center [172, 236] width 47 height 14
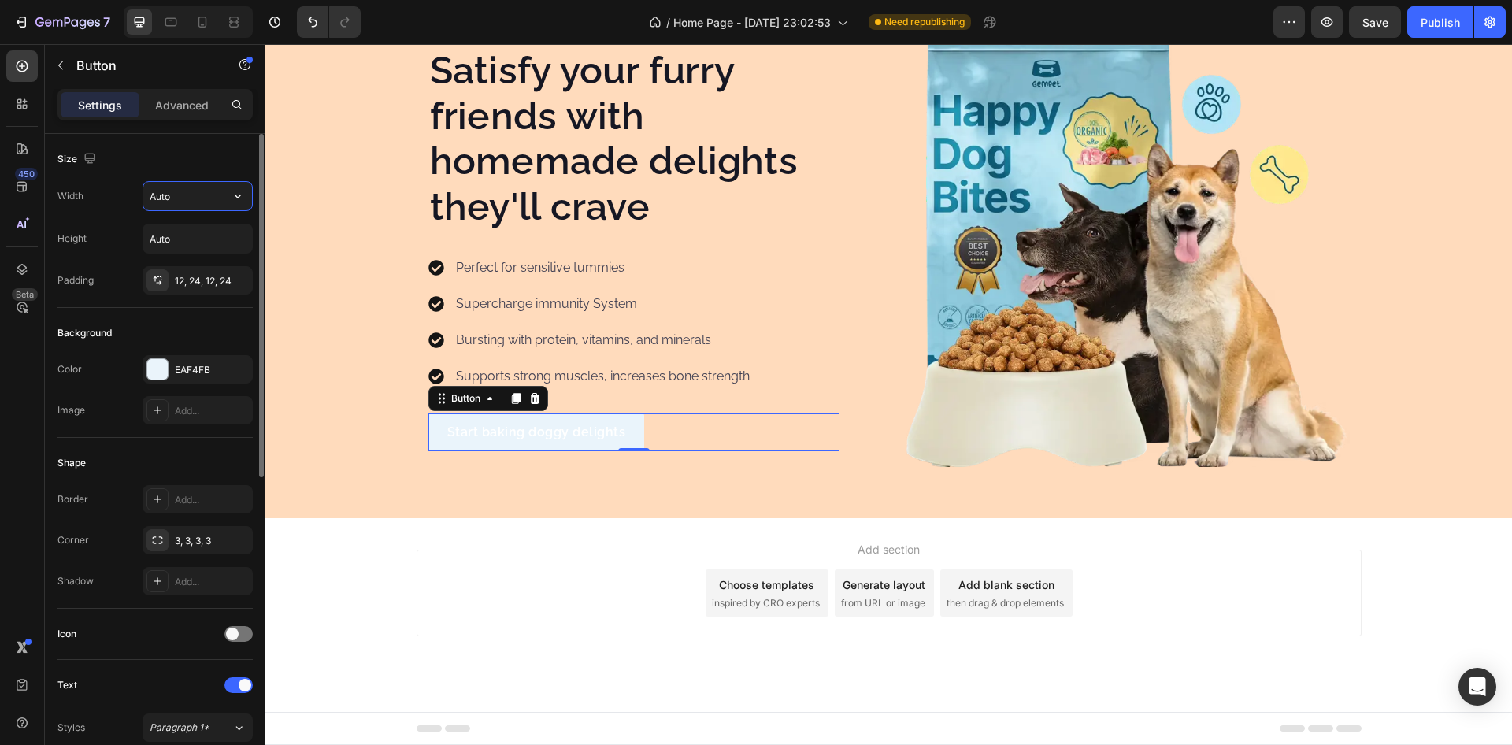
click at [185, 203] on input "Auto" at bounding box center [197, 196] width 109 height 28
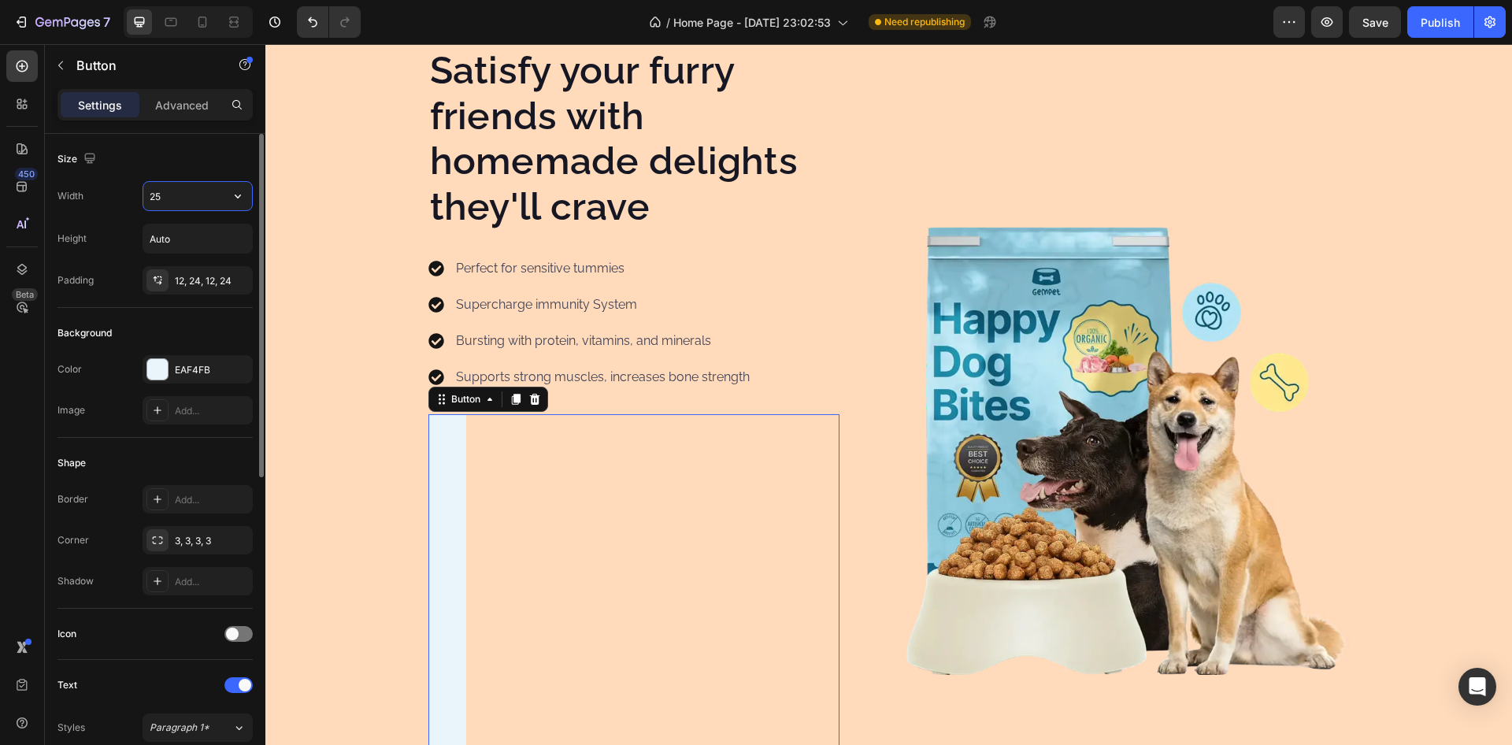
scroll to position [7948, 0]
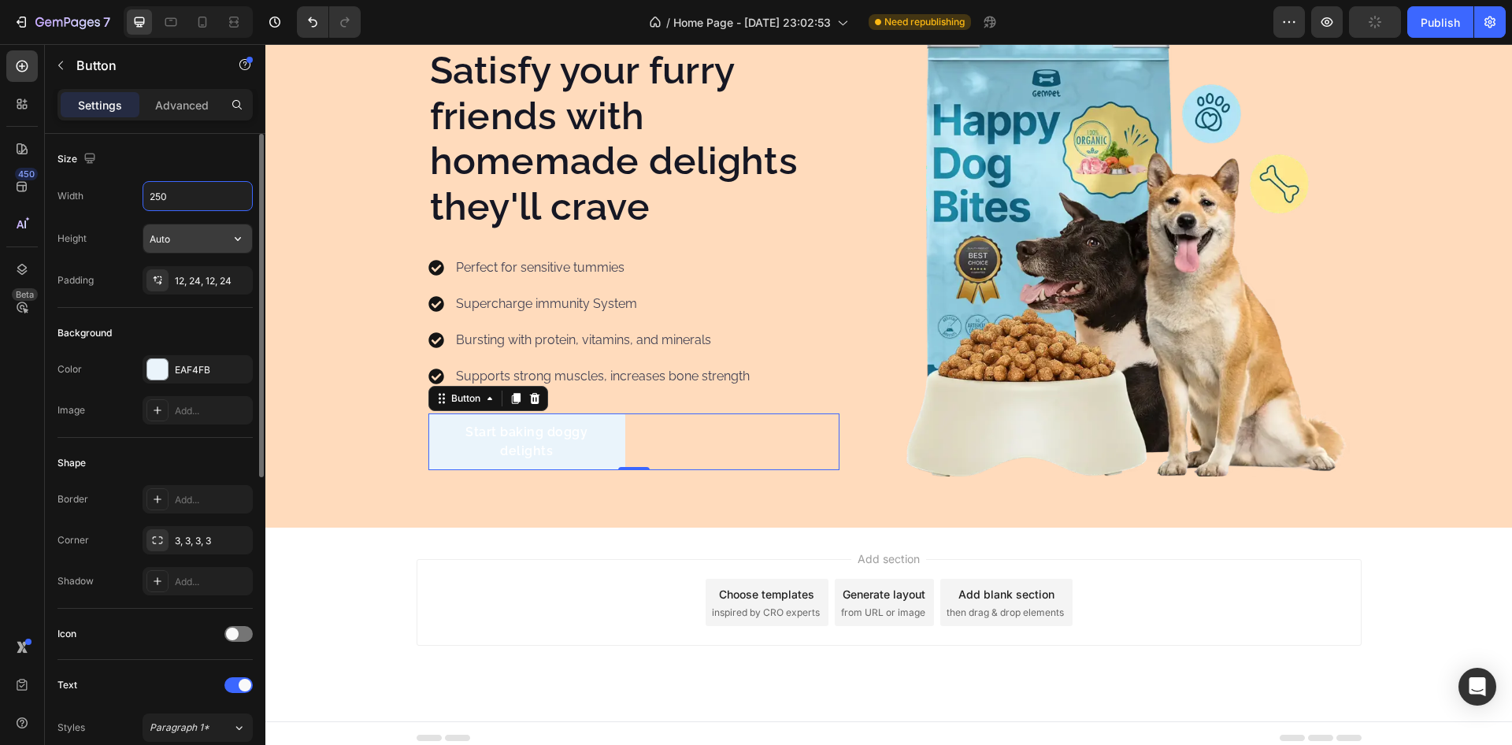
type input "250"
click at [182, 245] on input "Auto" at bounding box center [197, 239] width 109 height 28
click at [228, 238] on button "button" at bounding box center [238, 239] width 28 height 28
click at [187, 241] on input "Auto" at bounding box center [197, 239] width 109 height 28
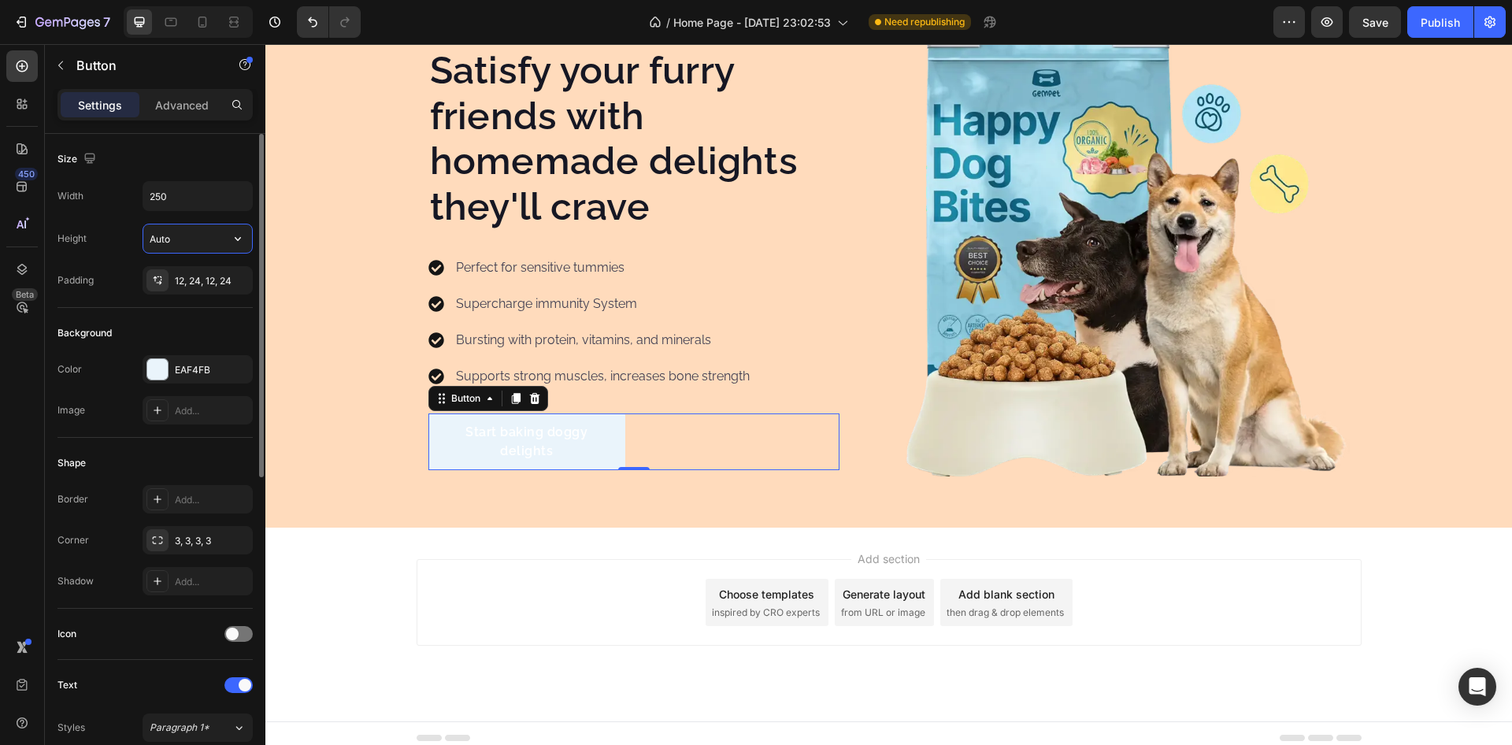
click at [187, 241] on input "Auto" at bounding box center [197, 239] width 109 height 28
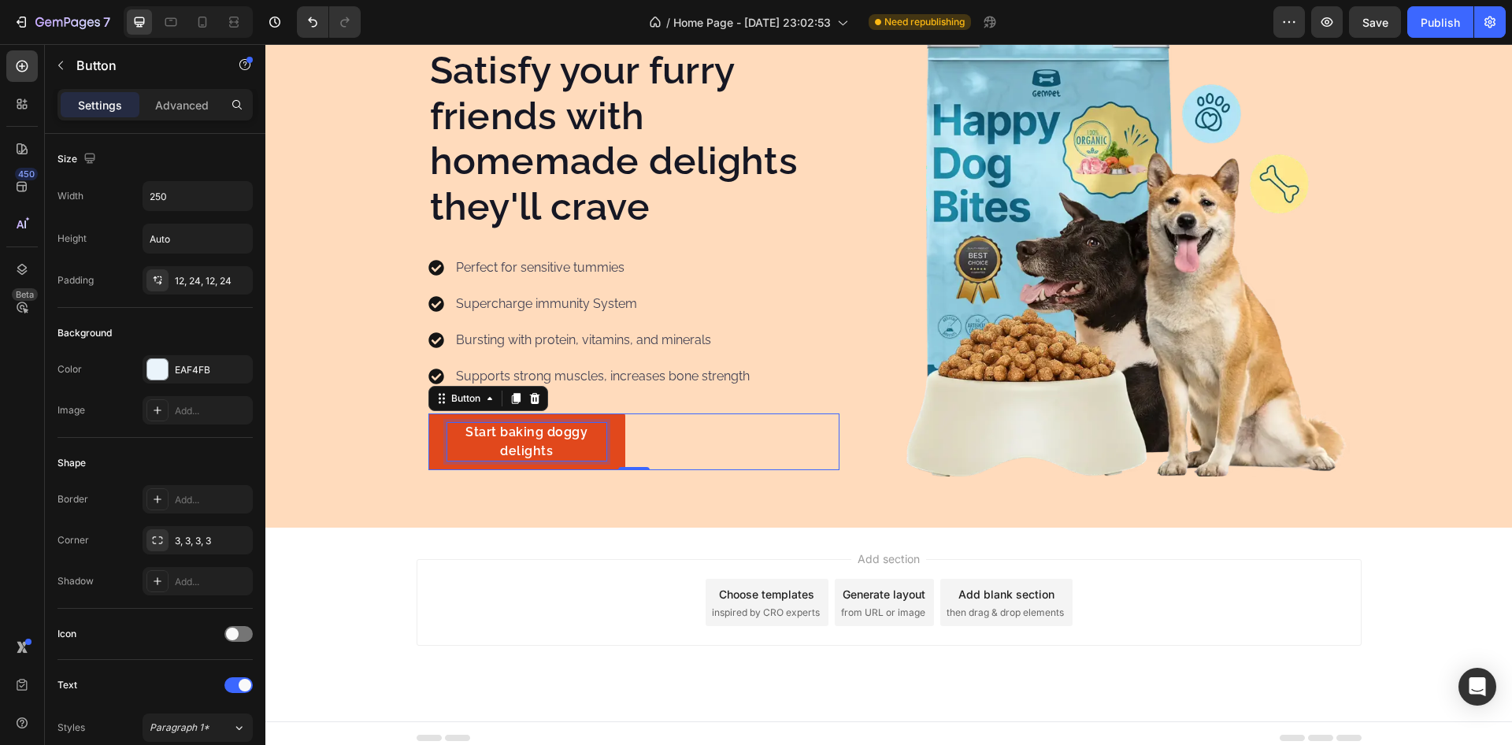
click at [515, 443] on div "Start baking doggy delights" at bounding box center [526, 442] width 159 height 38
click at [515, 443] on p "Start baking doggy delights" at bounding box center [526, 442] width 159 height 38
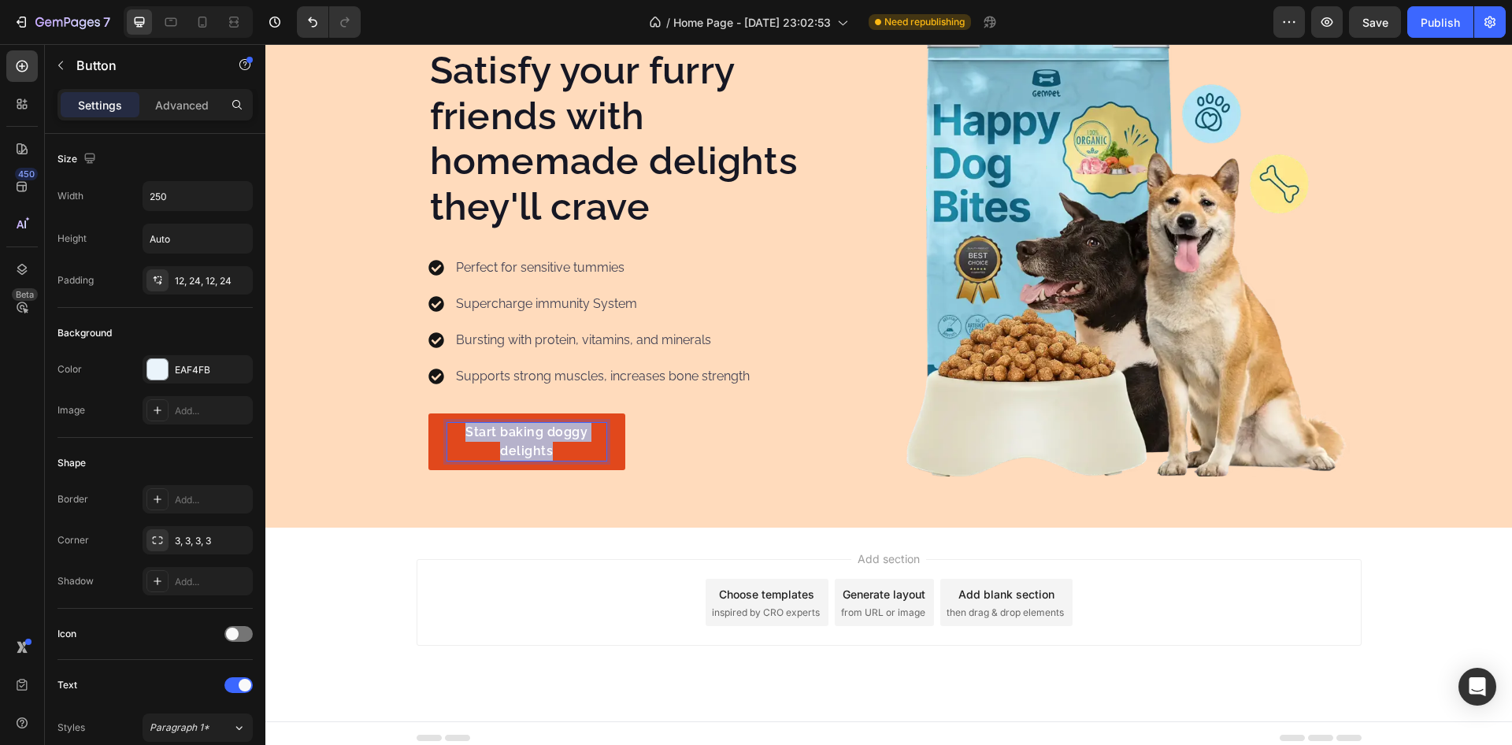
click at [515, 443] on p "Start baking doggy delights" at bounding box center [526, 442] width 159 height 38
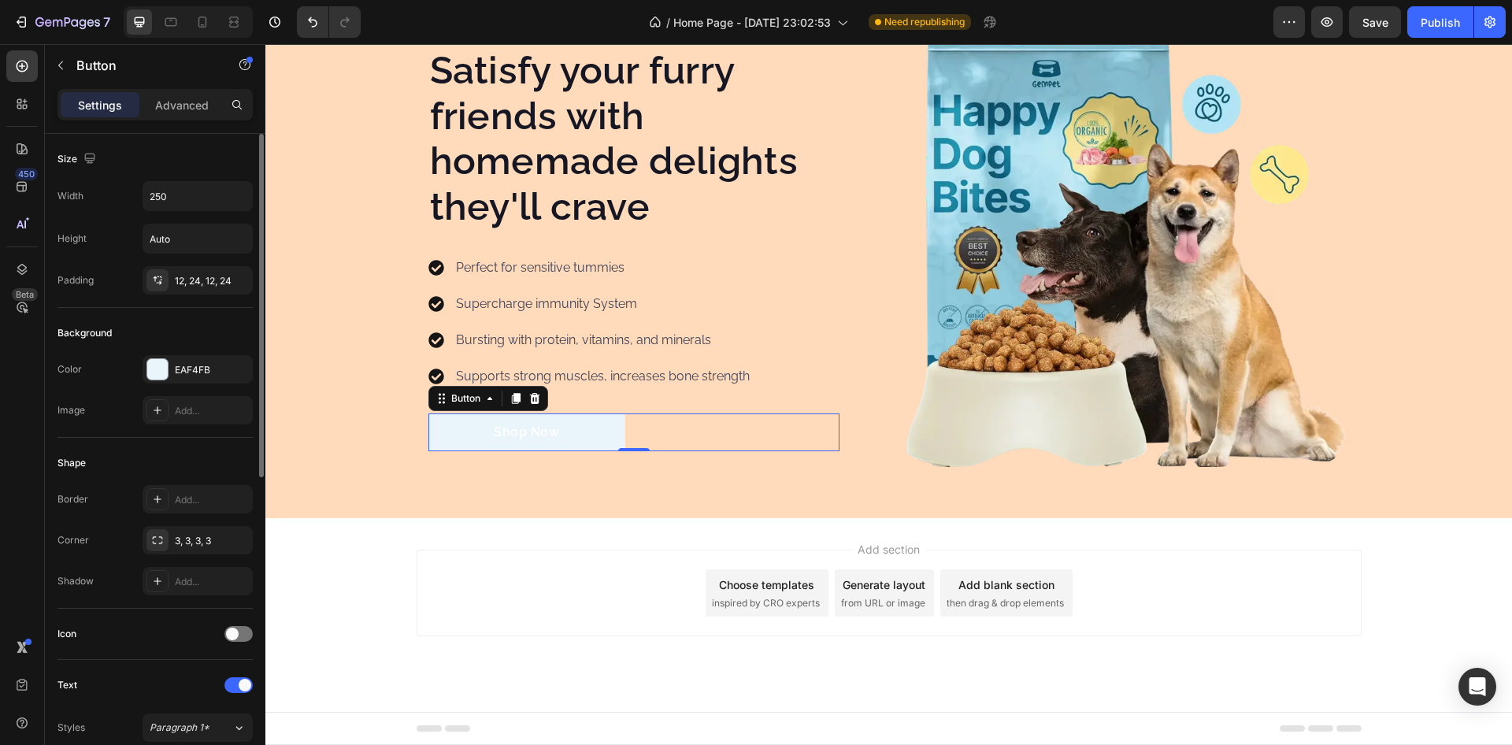
click at [174, 155] on div "Size" at bounding box center [155, 159] width 195 height 25
click at [153, 366] on div at bounding box center [157, 369] width 20 height 20
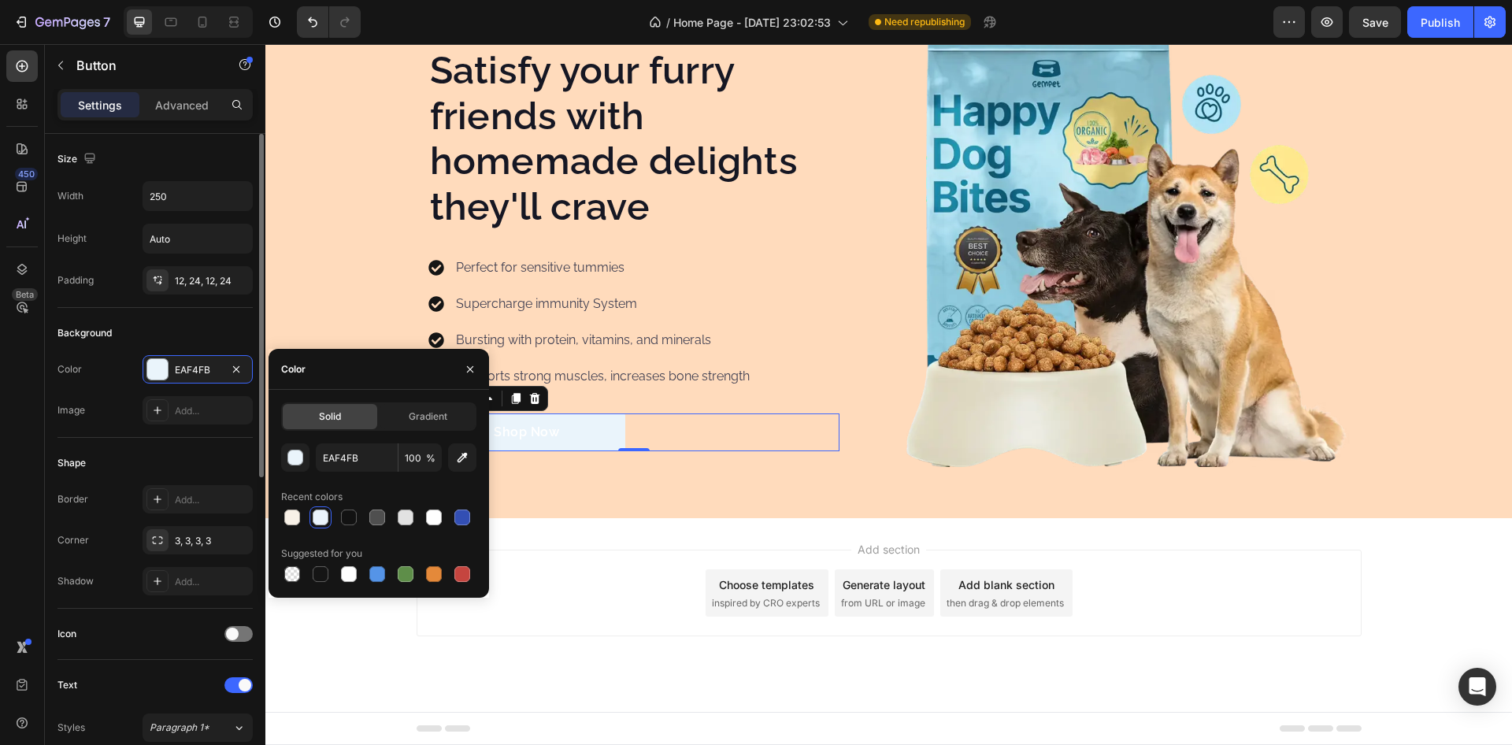
click at [144, 325] on div "Background" at bounding box center [155, 333] width 195 height 25
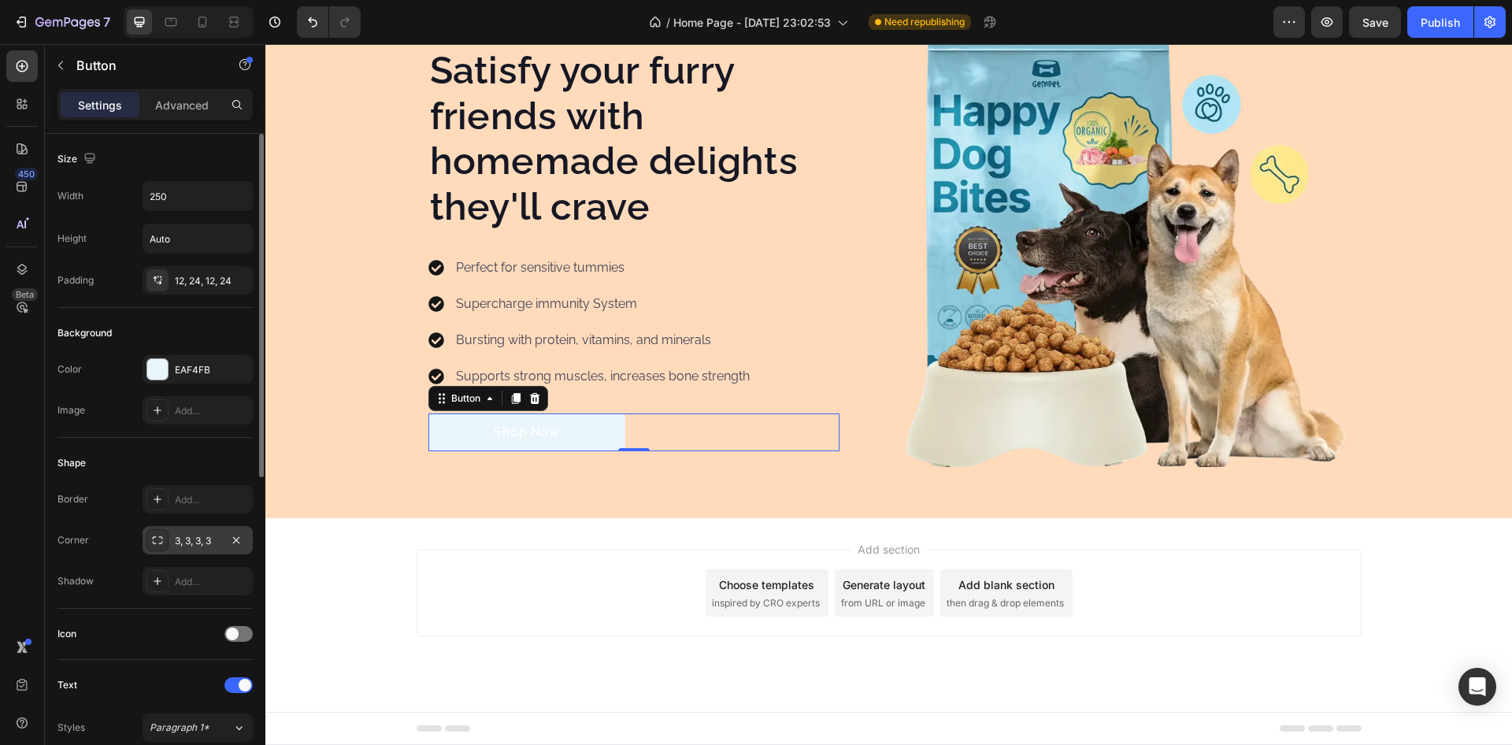
click at [206, 540] on div "3, 3, 3, 3" at bounding box center [198, 541] width 46 height 14
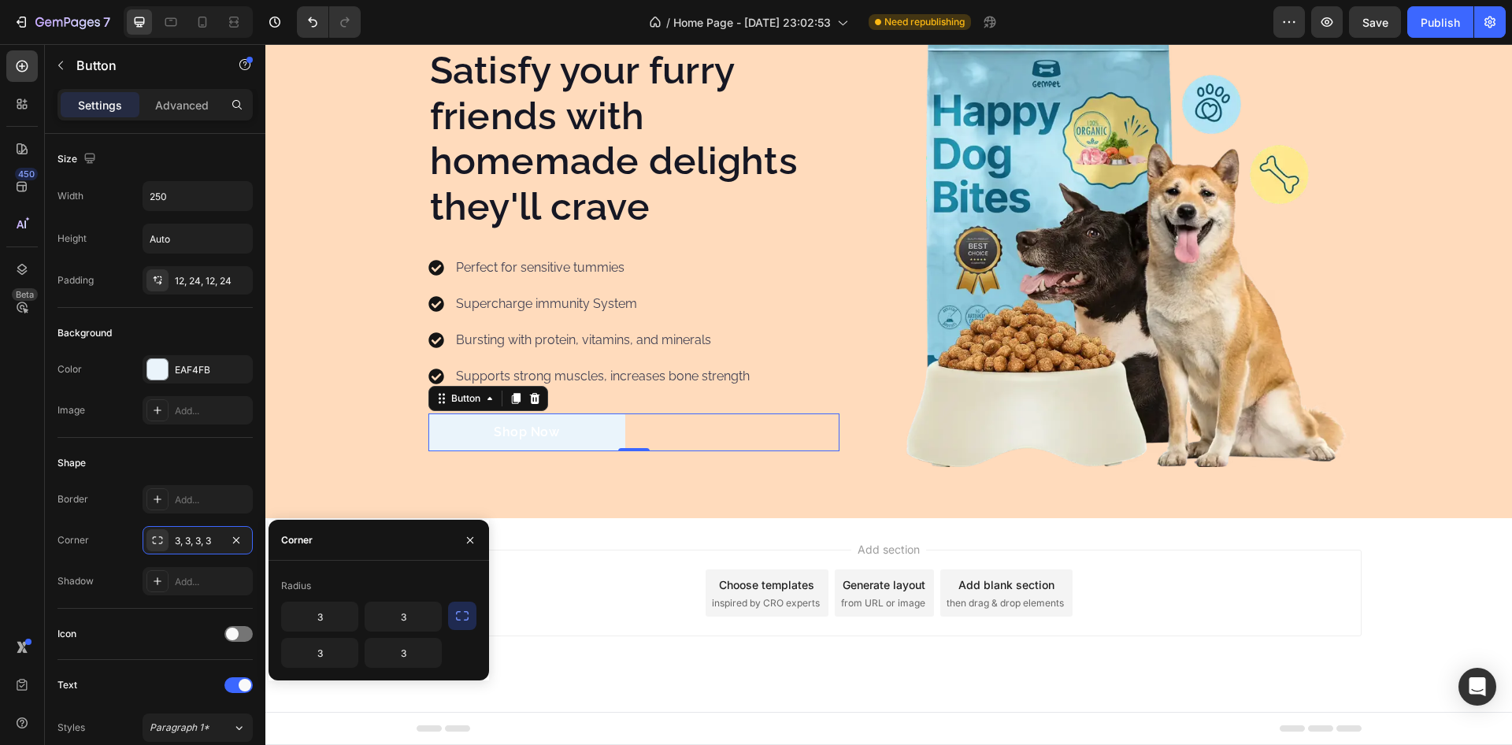
click at [457, 614] on icon "button" at bounding box center [462, 615] width 13 height 9
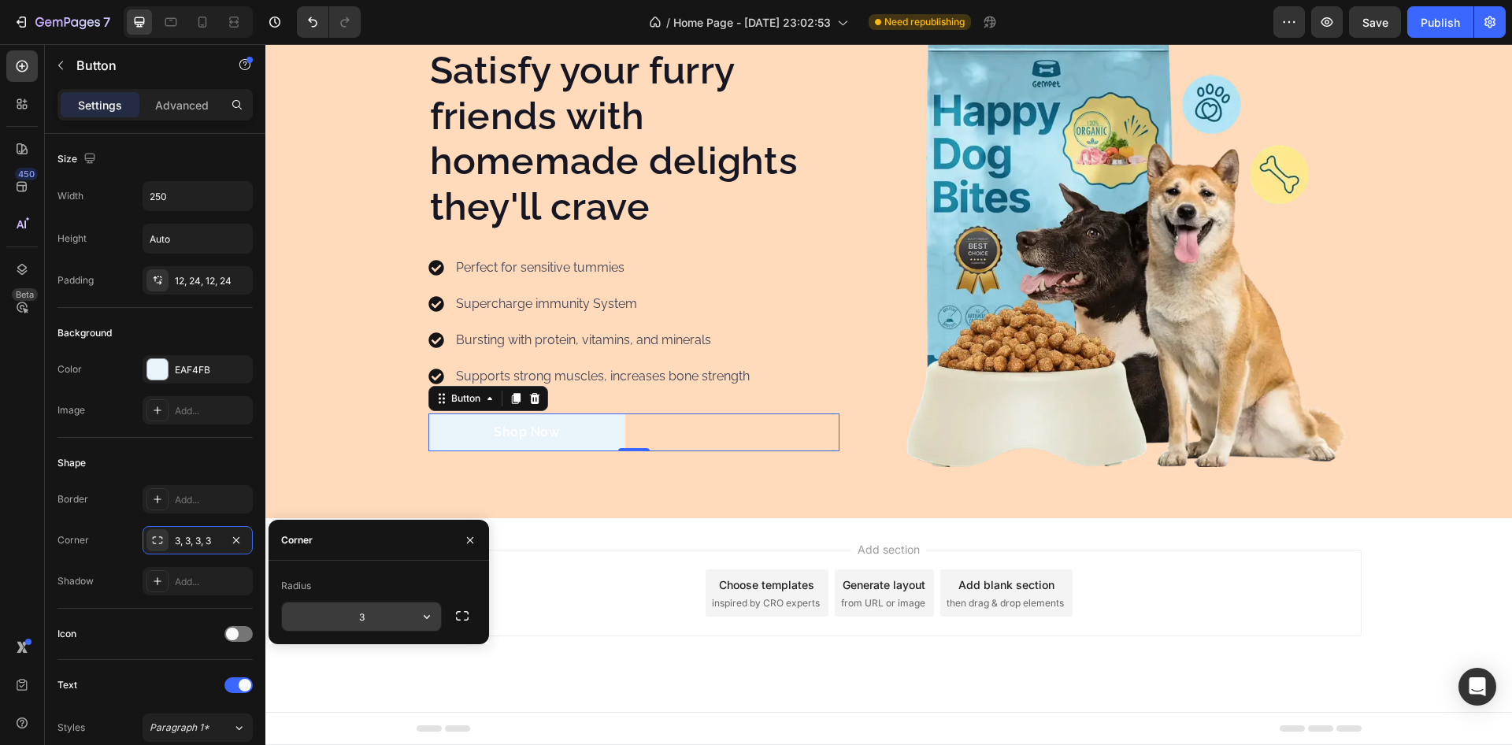
click at [395, 616] on input "3" at bounding box center [361, 617] width 159 height 28
type input "32"
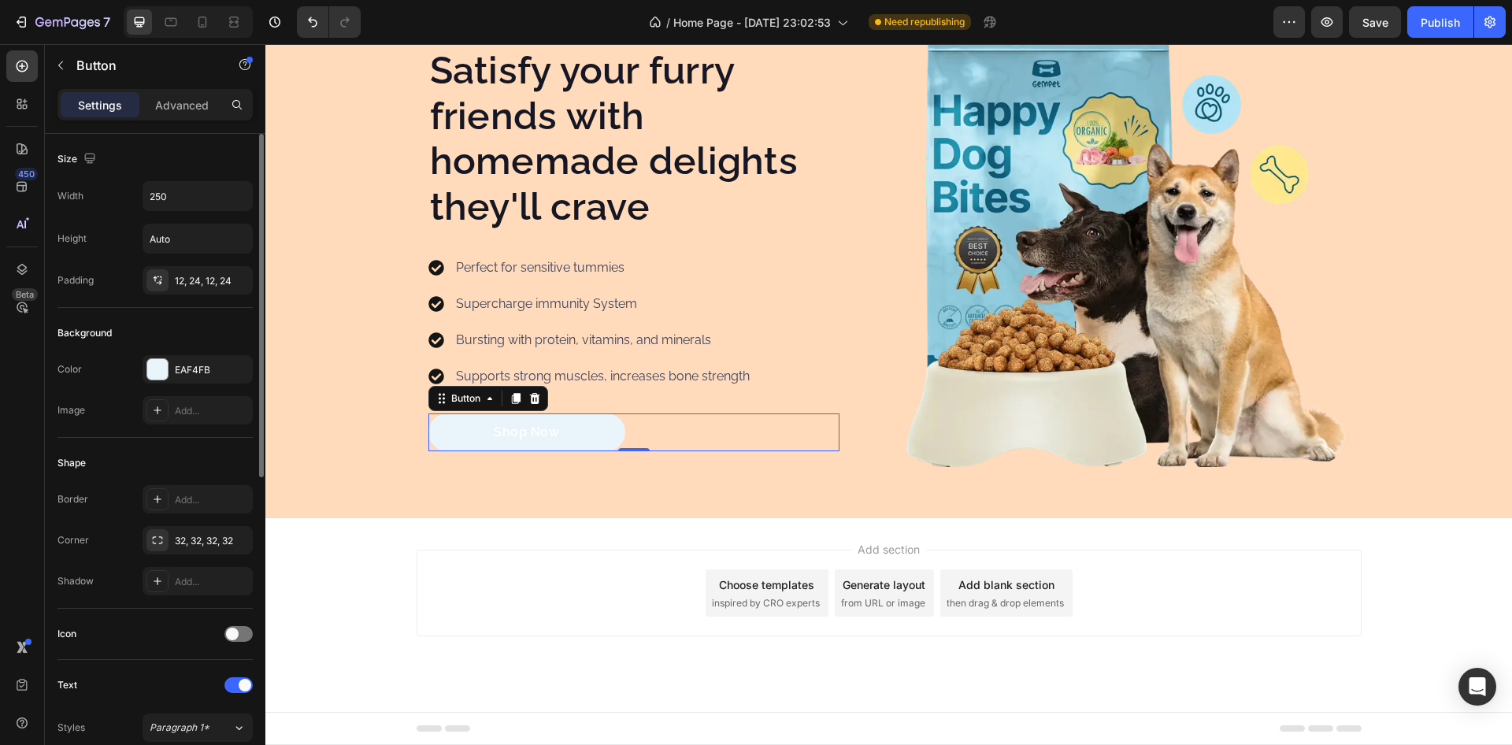
click at [177, 451] on div "Shape" at bounding box center [155, 463] width 195 height 25
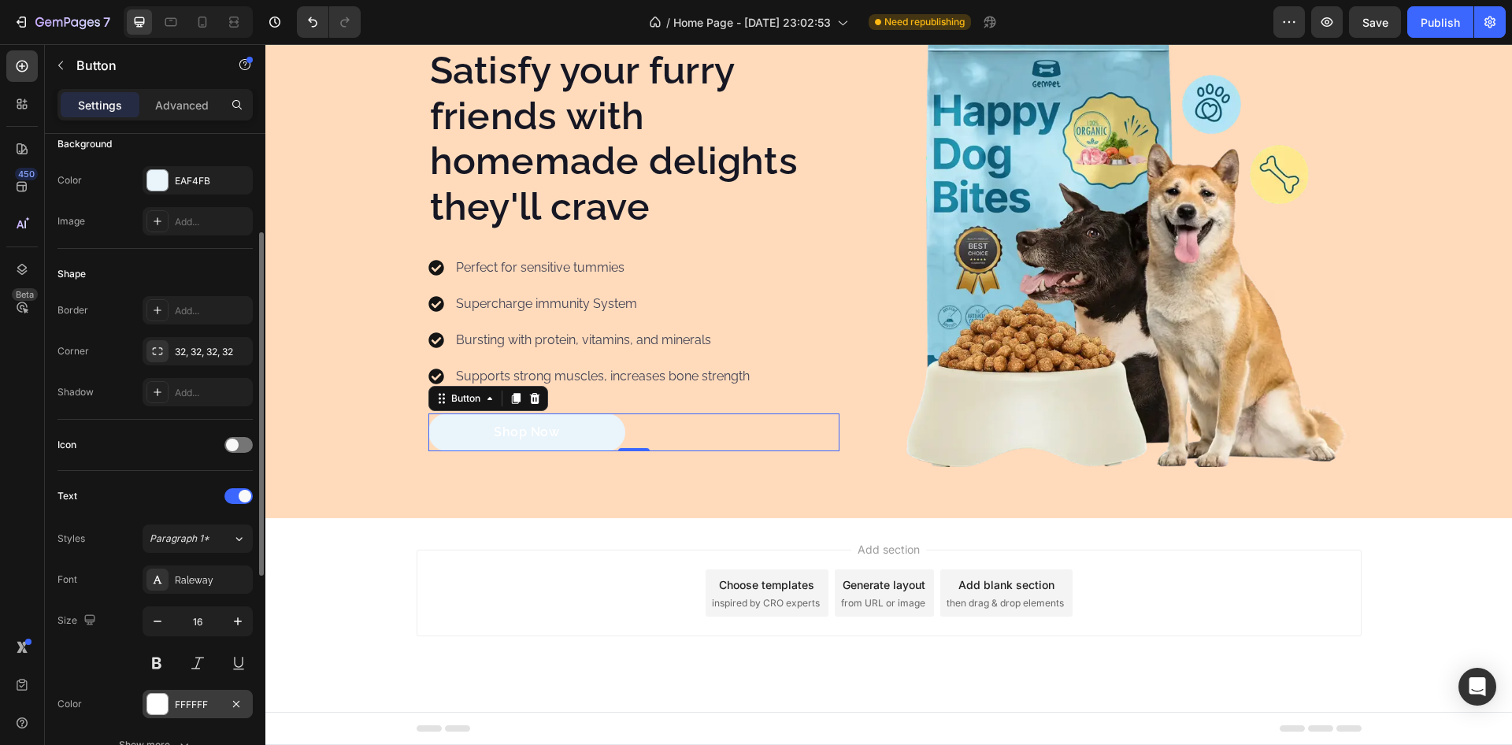
click at [160, 702] on div at bounding box center [157, 704] width 20 height 20
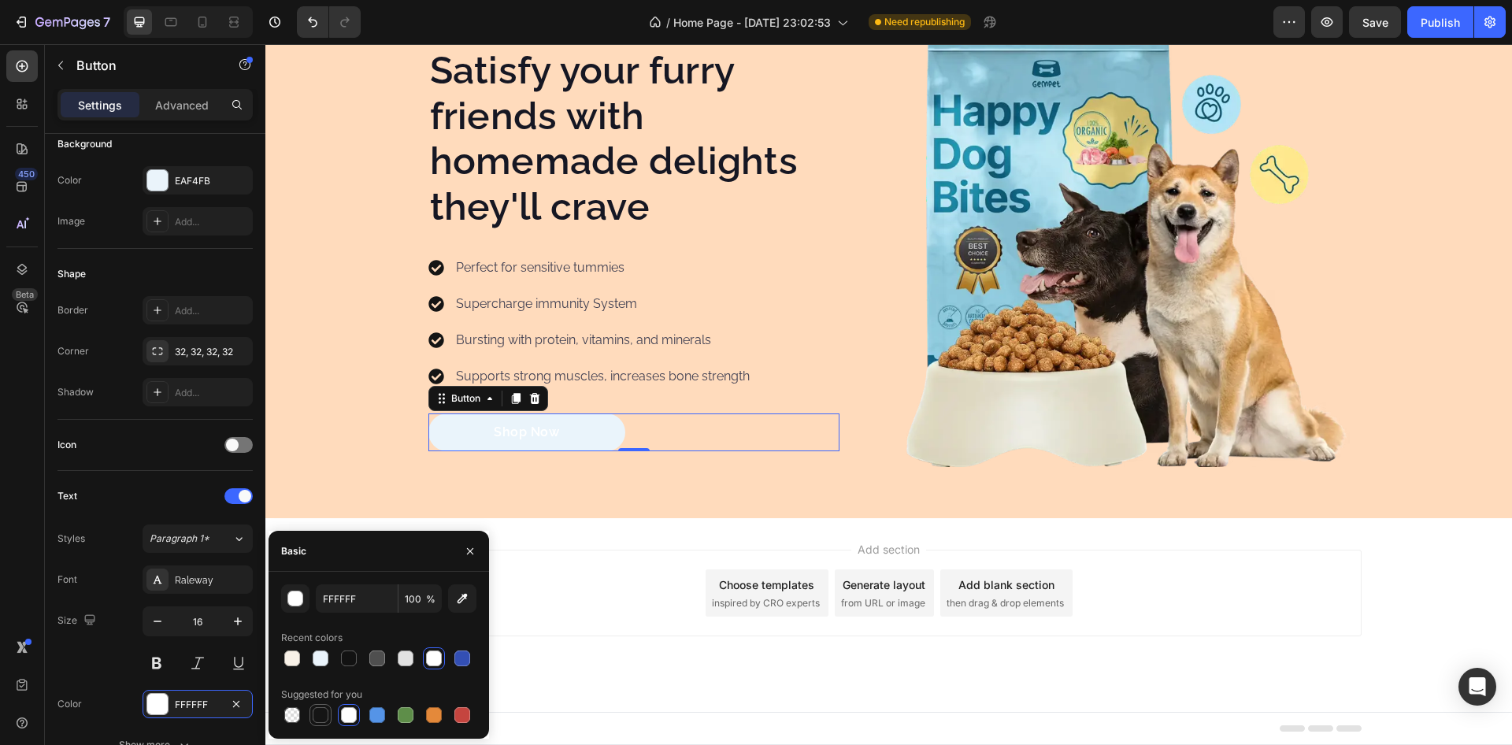
click at [313, 711] on div at bounding box center [321, 715] width 16 height 16
type input "151515"
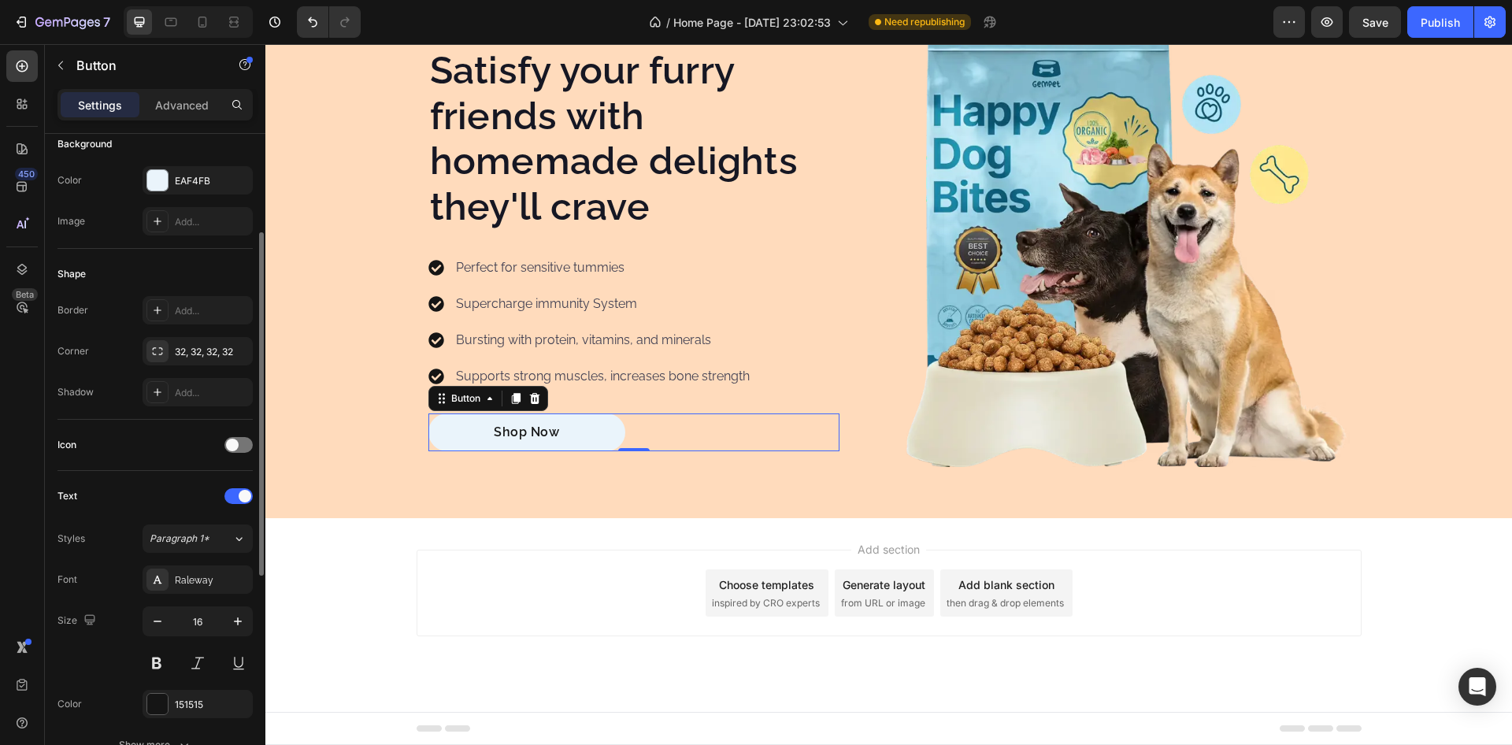
click at [141, 485] on div "Text" at bounding box center [155, 496] width 195 height 25
click at [154, 396] on icon at bounding box center [157, 392] width 13 height 13
click at [167, 445] on div "Icon" at bounding box center [155, 444] width 195 height 25
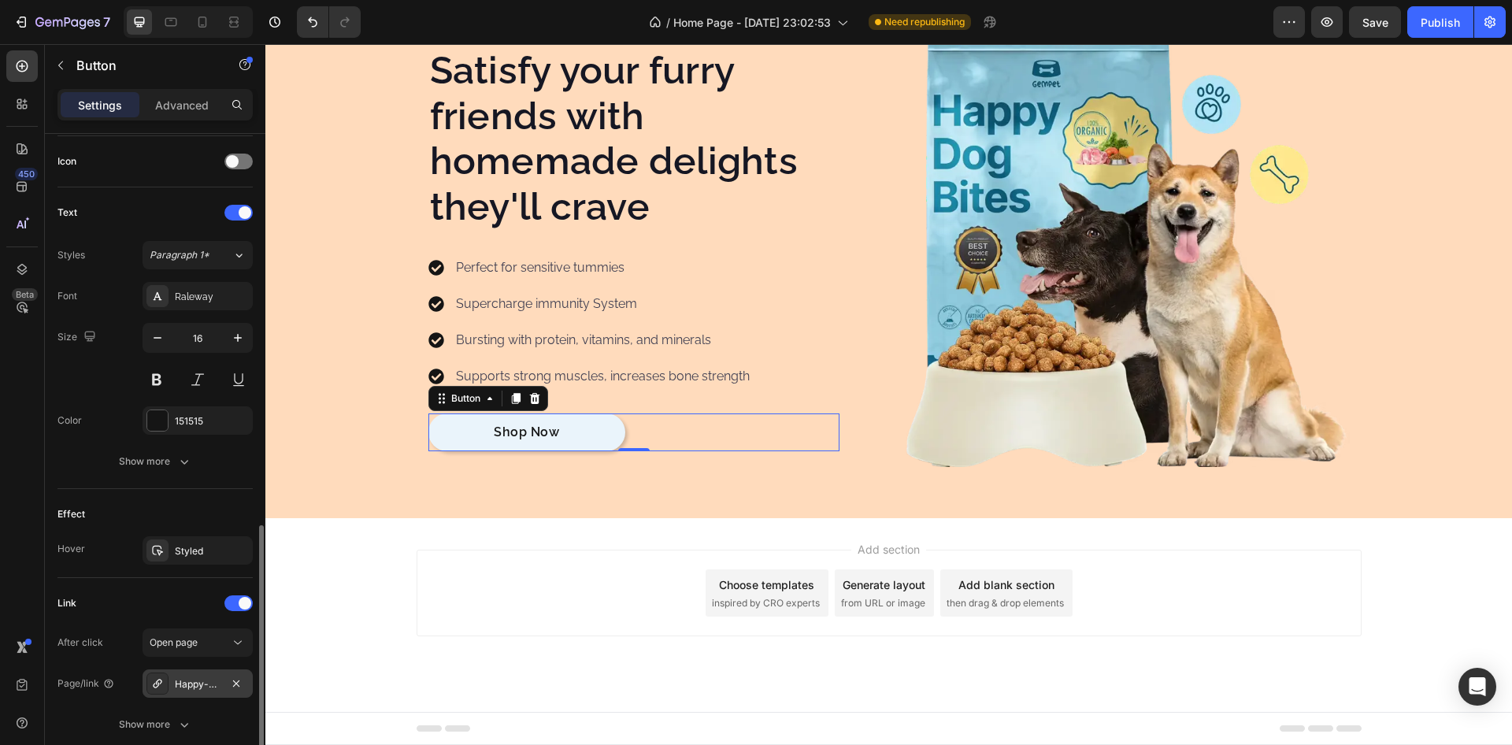
scroll to position [567, 0]
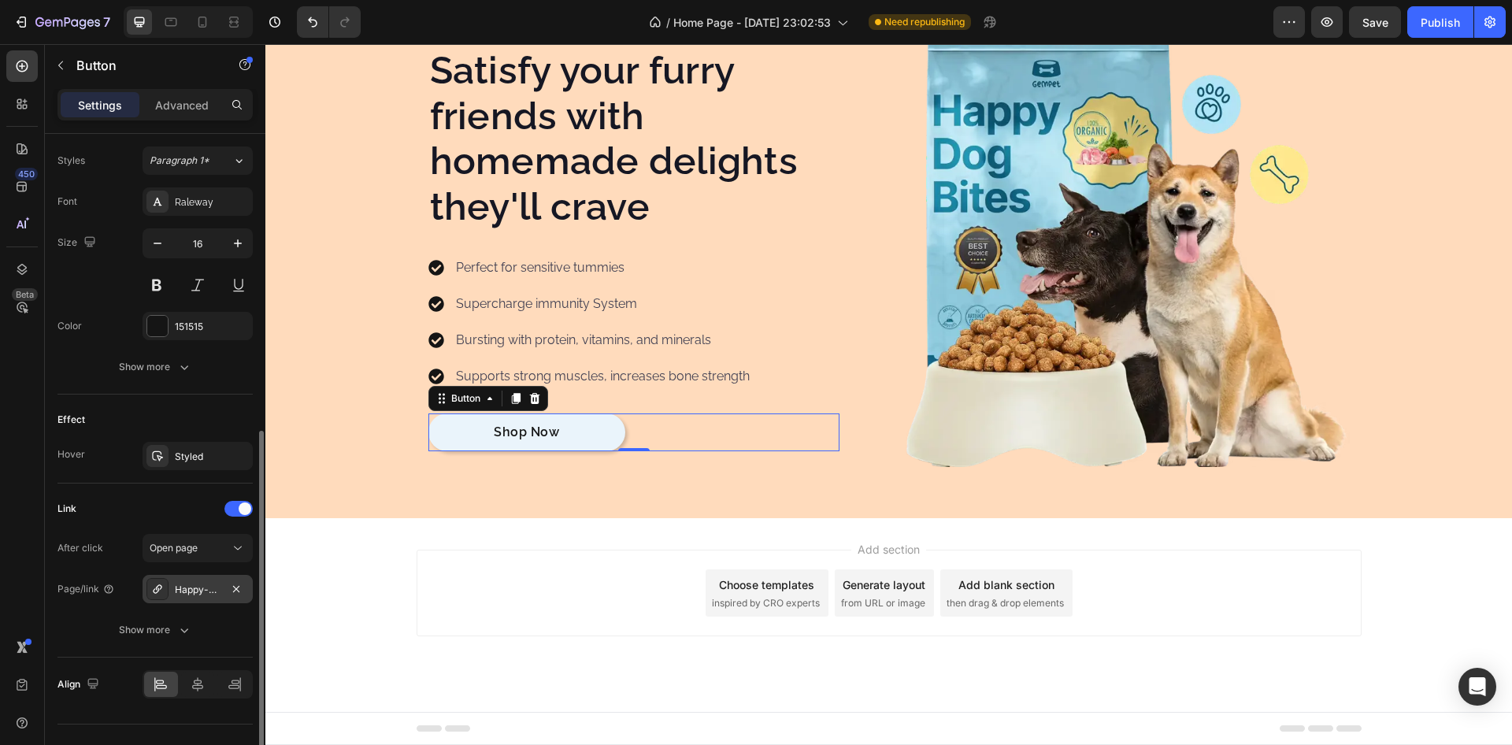
click at [196, 589] on div "Happy-dog-bites" at bounding box center [198, 590] width 46 height 14
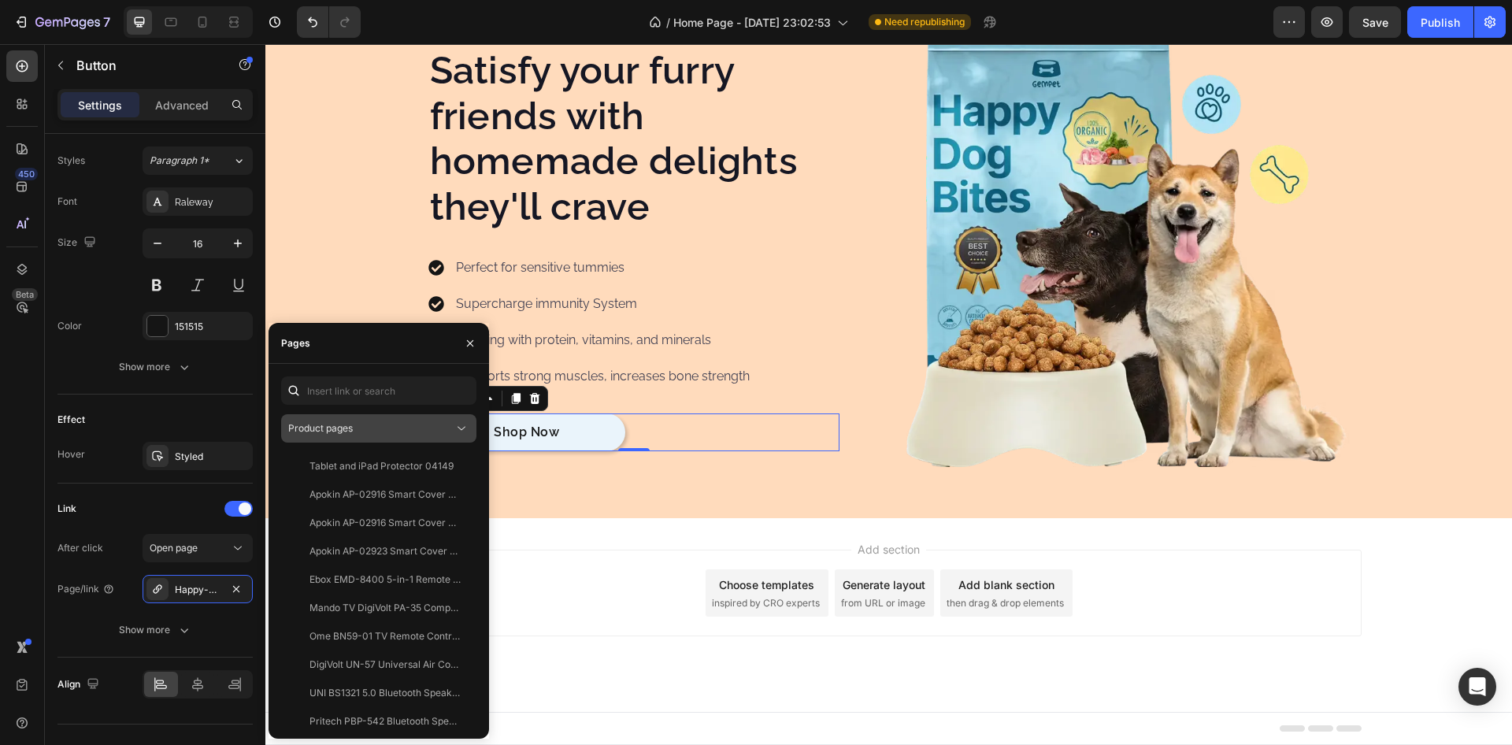
click at [437, 428] on div "Product pages" at bounding box center [370, 428] width 165 height 14
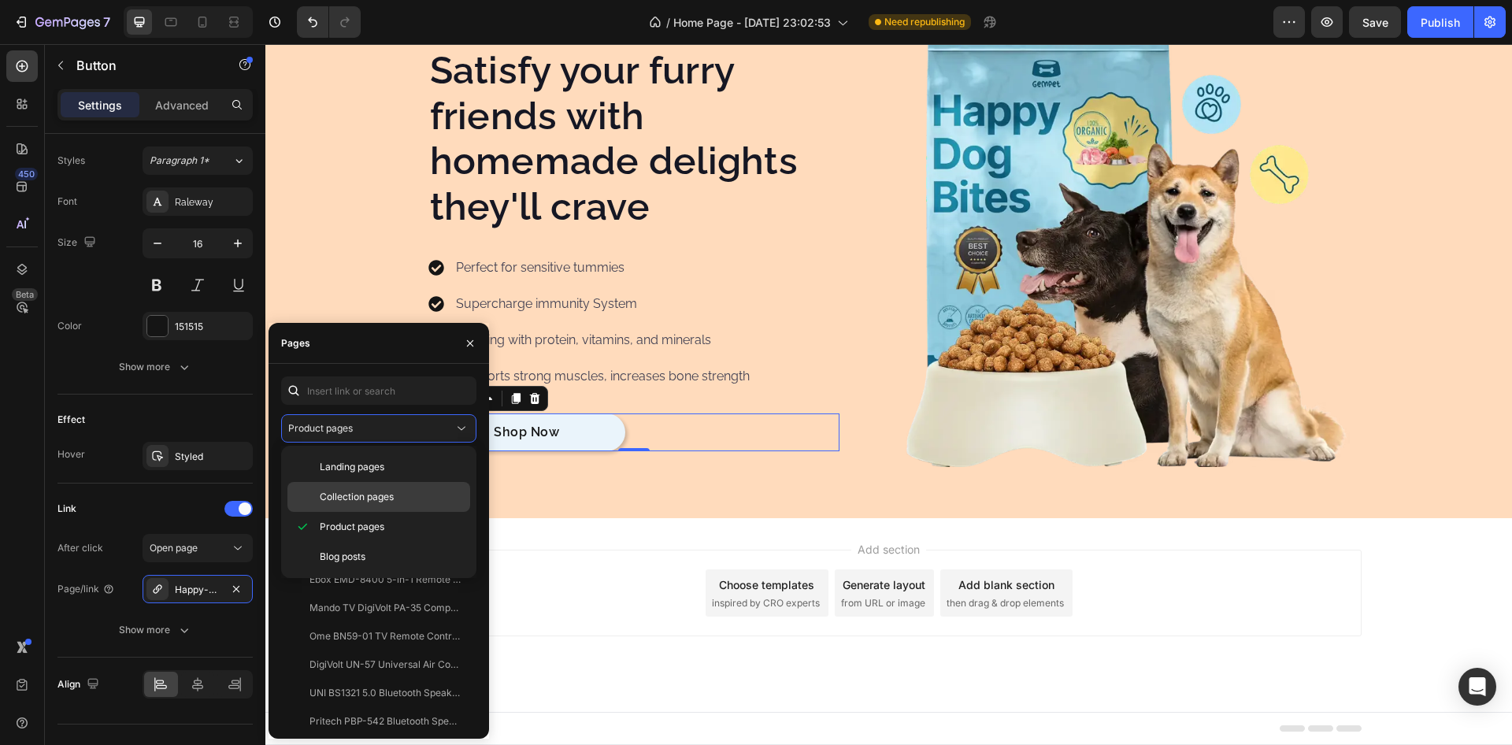
click at [354, 496] on span "Collection pages" at bounding box center [357, 497] width 74 height 14
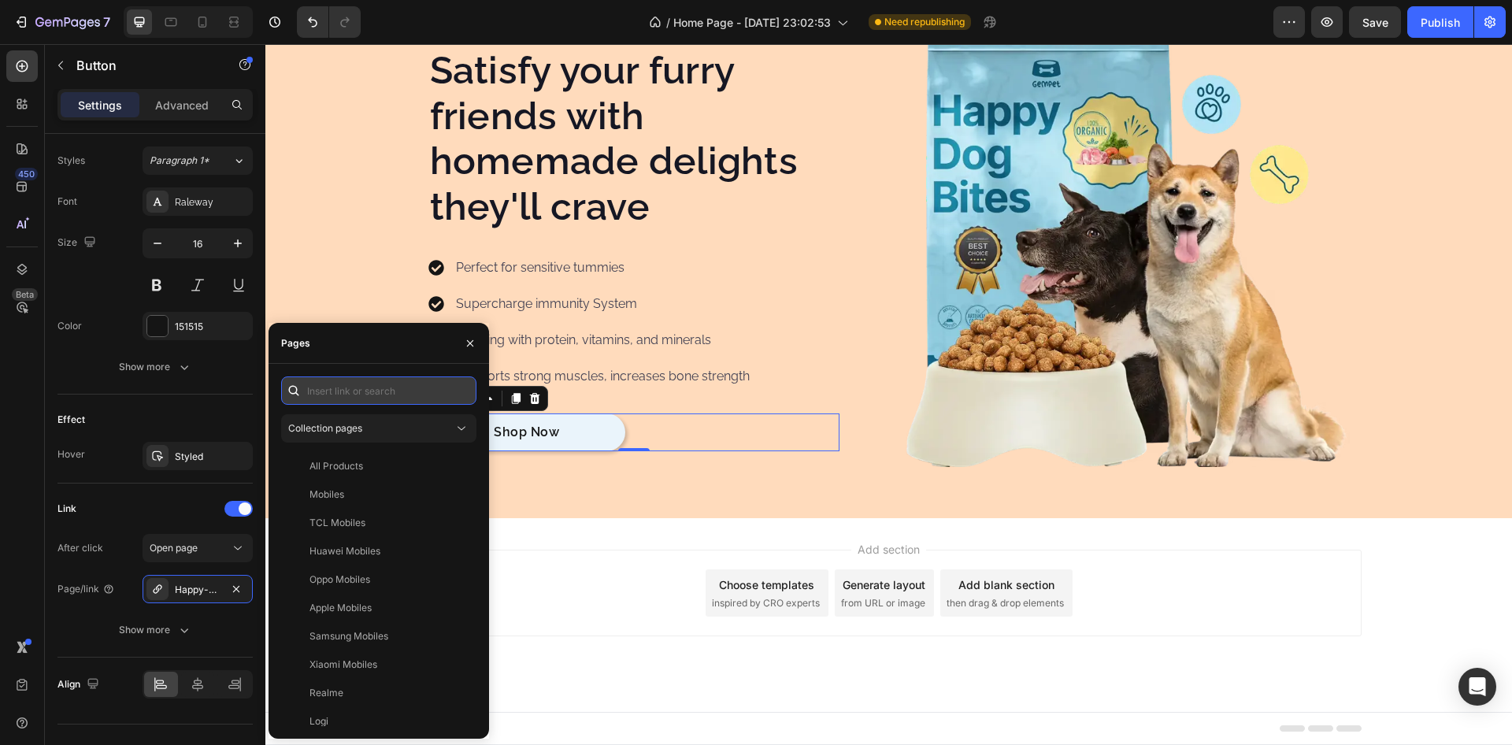
click at [369, 389] on input "text" at bounding box center [378, 391] width 195 height 28
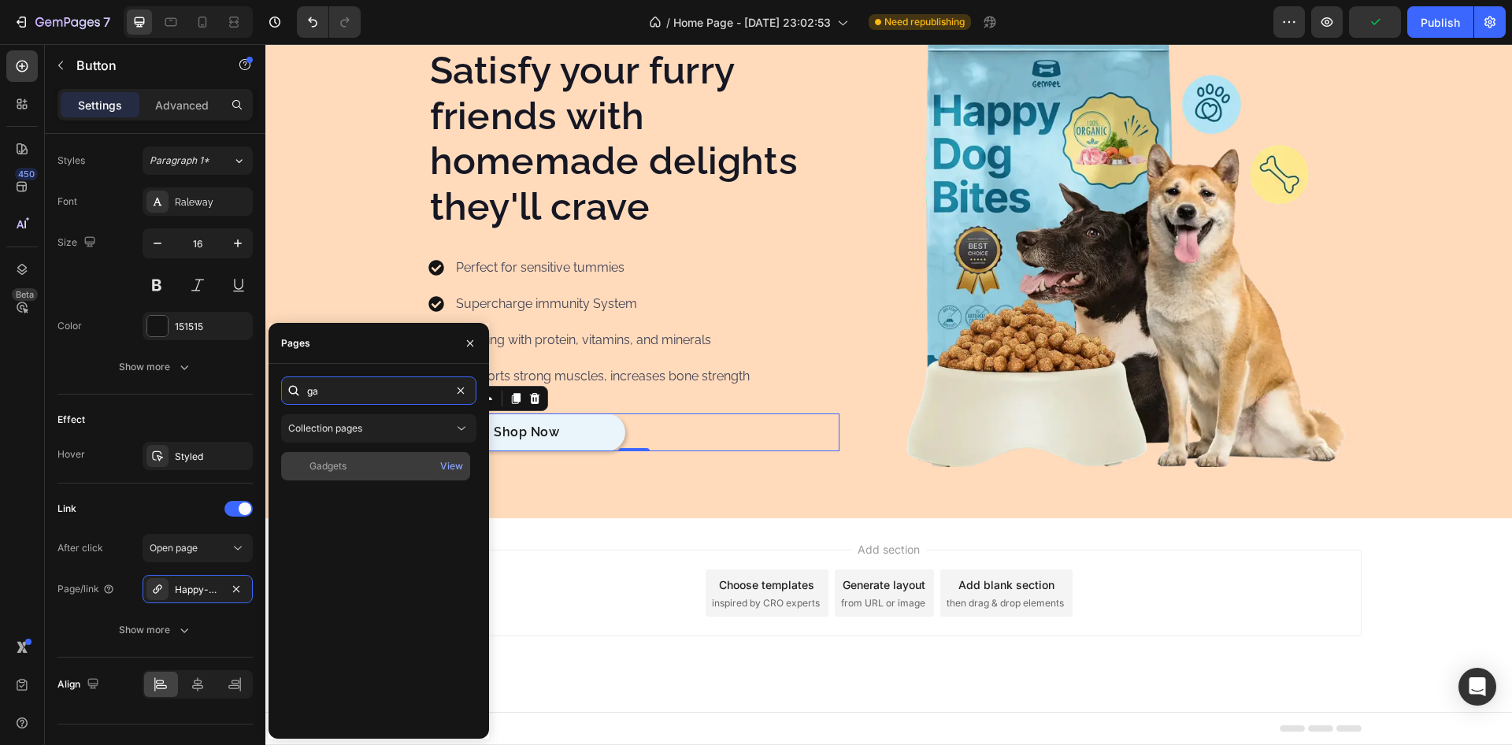
type input "ga"
click at [343, 457] on div "Gadgets View" at bounding box center [375, 466] width 189 height 28
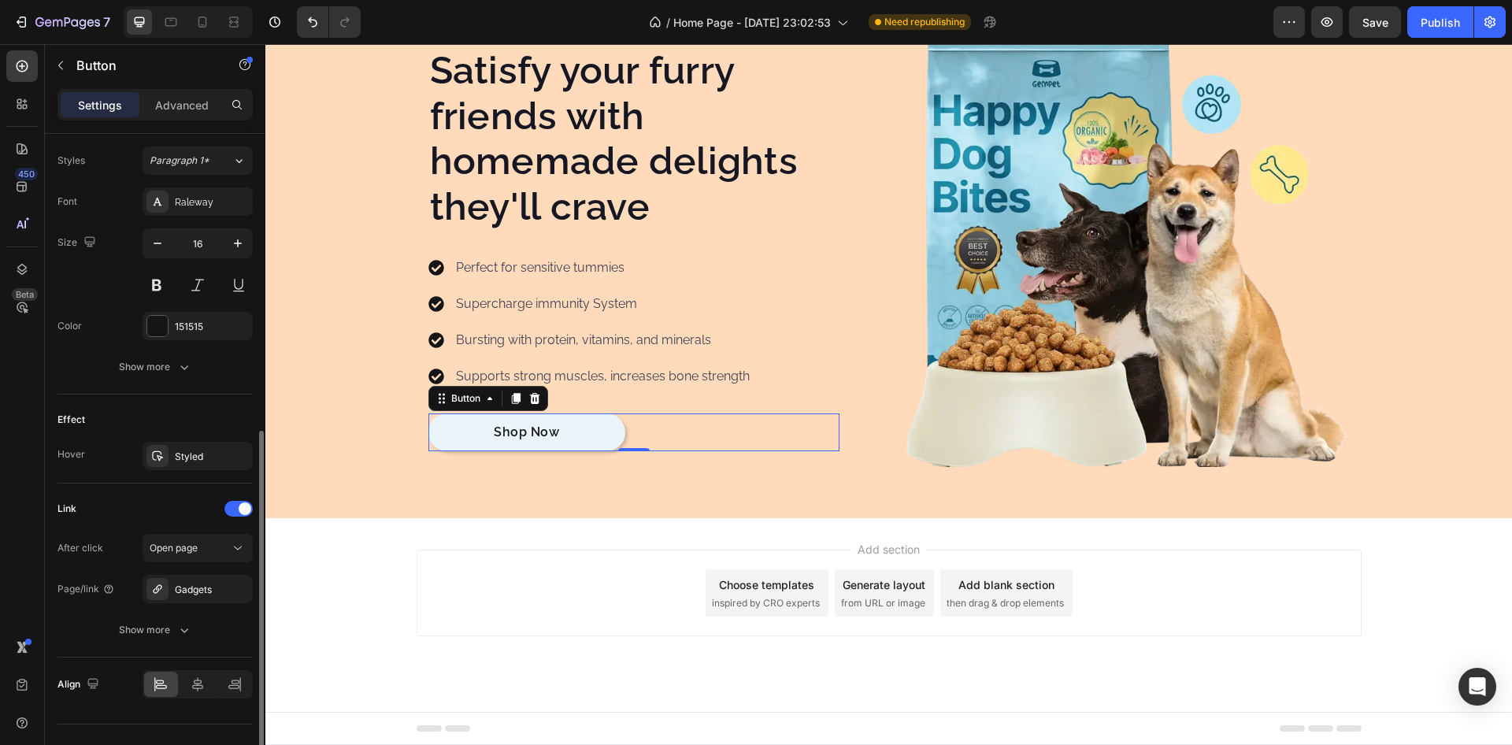
click at [212, 414] on div "Effect" at bounding box center [155, 419] width 195 height 25
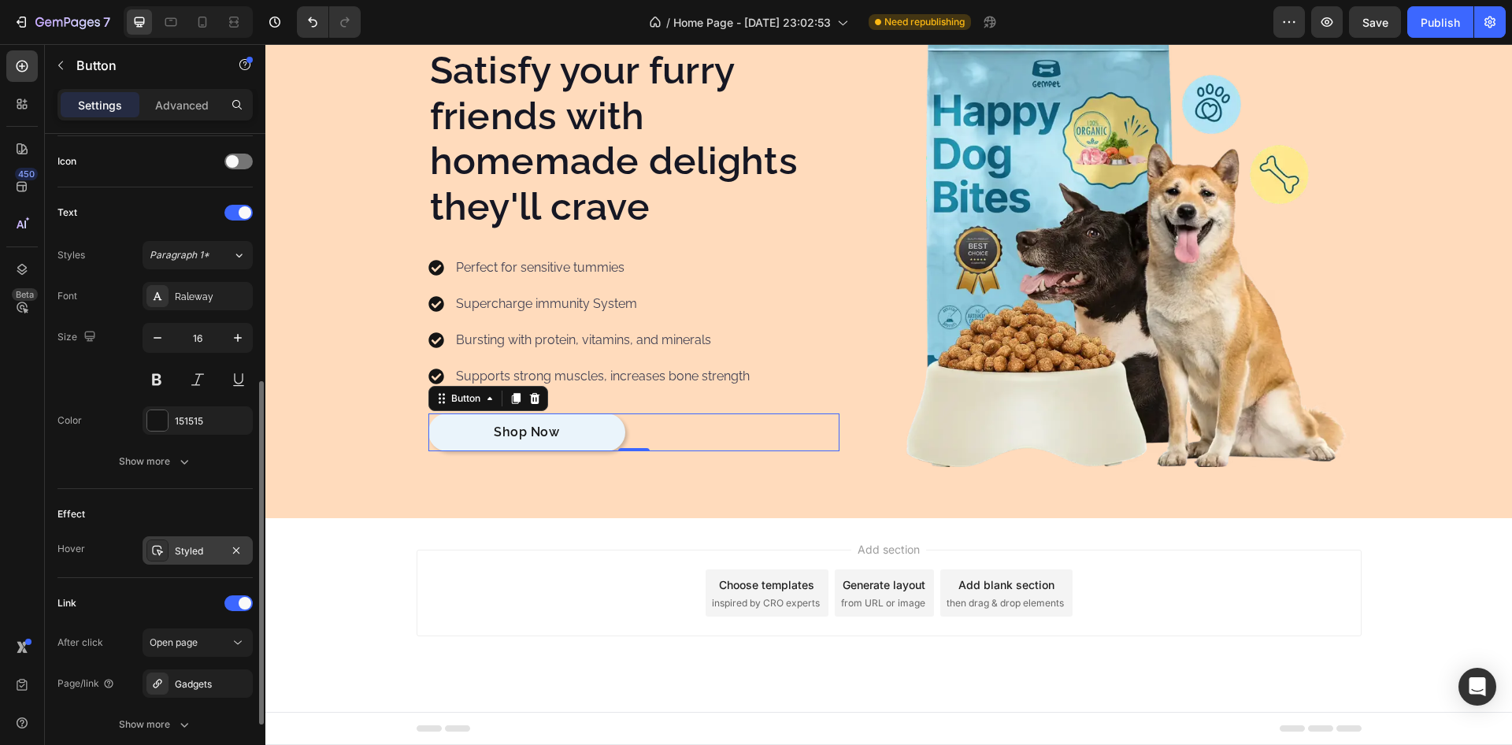
click at [202, 555] on div "Styled" at bounding box center [198, 551] width 46 height 14
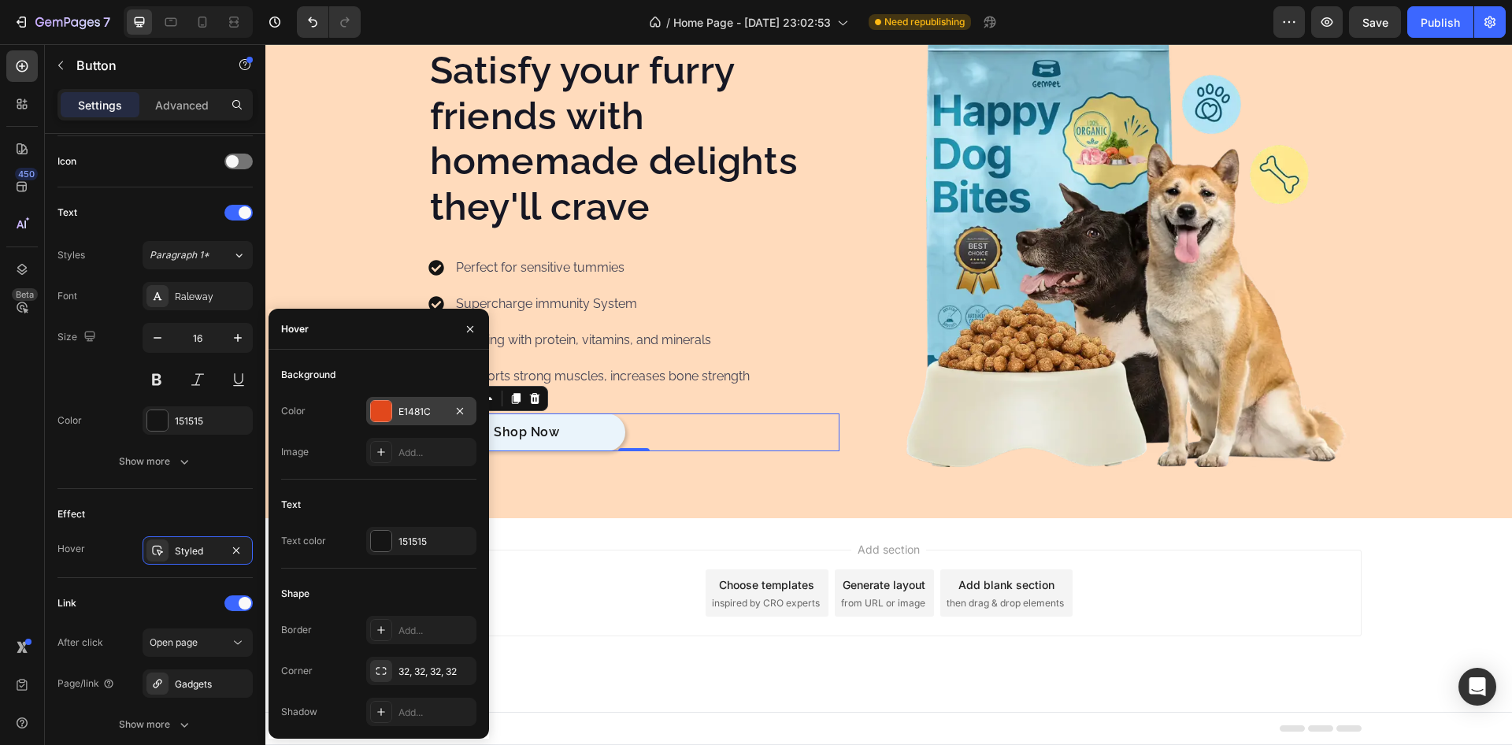
click at [384, 421] on div at bounding box center [381, 411] width 20 height 20
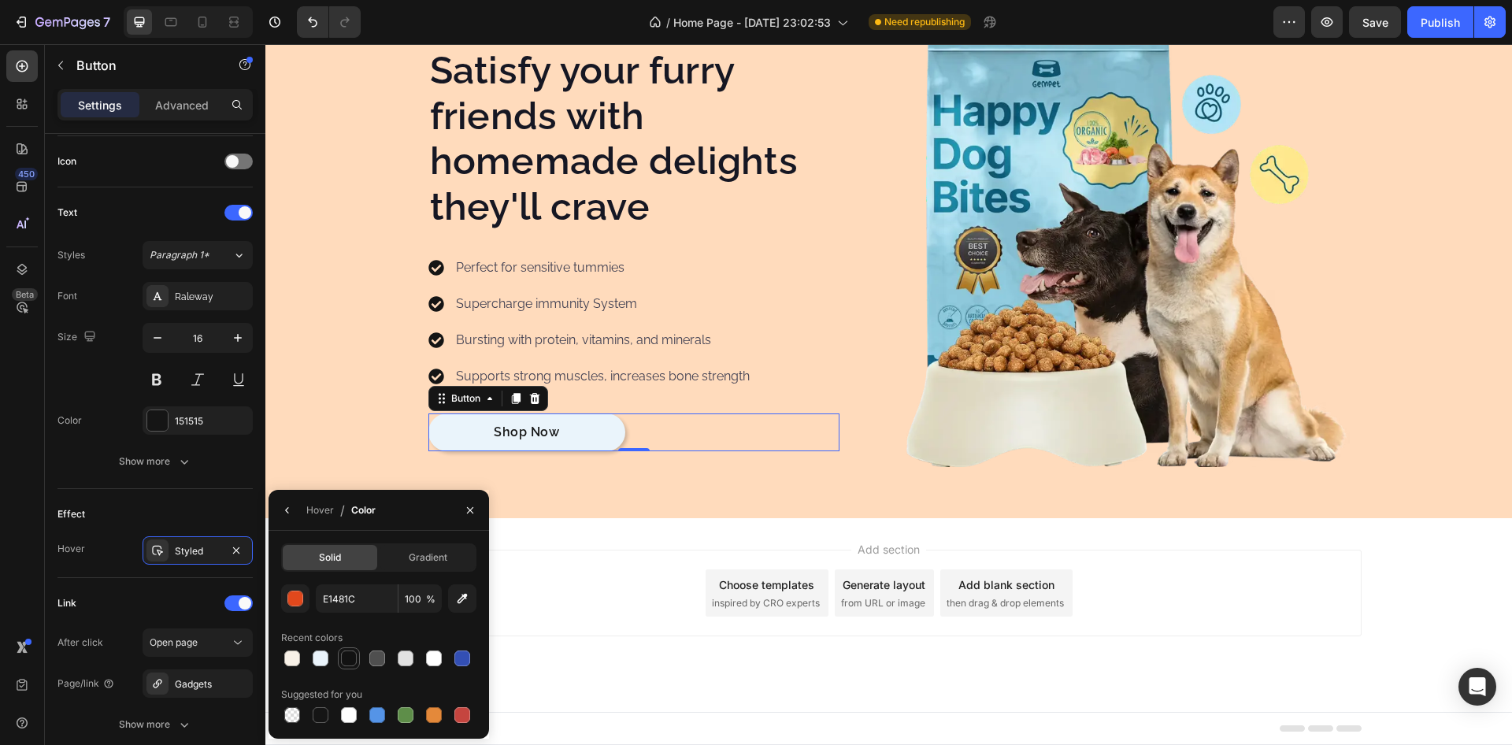
click at [348, 660] on div at bounding box center [349, 659] width 16 height 16
type input "121212"
click at [285, 515] on icon "button" at bounding box center [287, 510] width 13 height 13
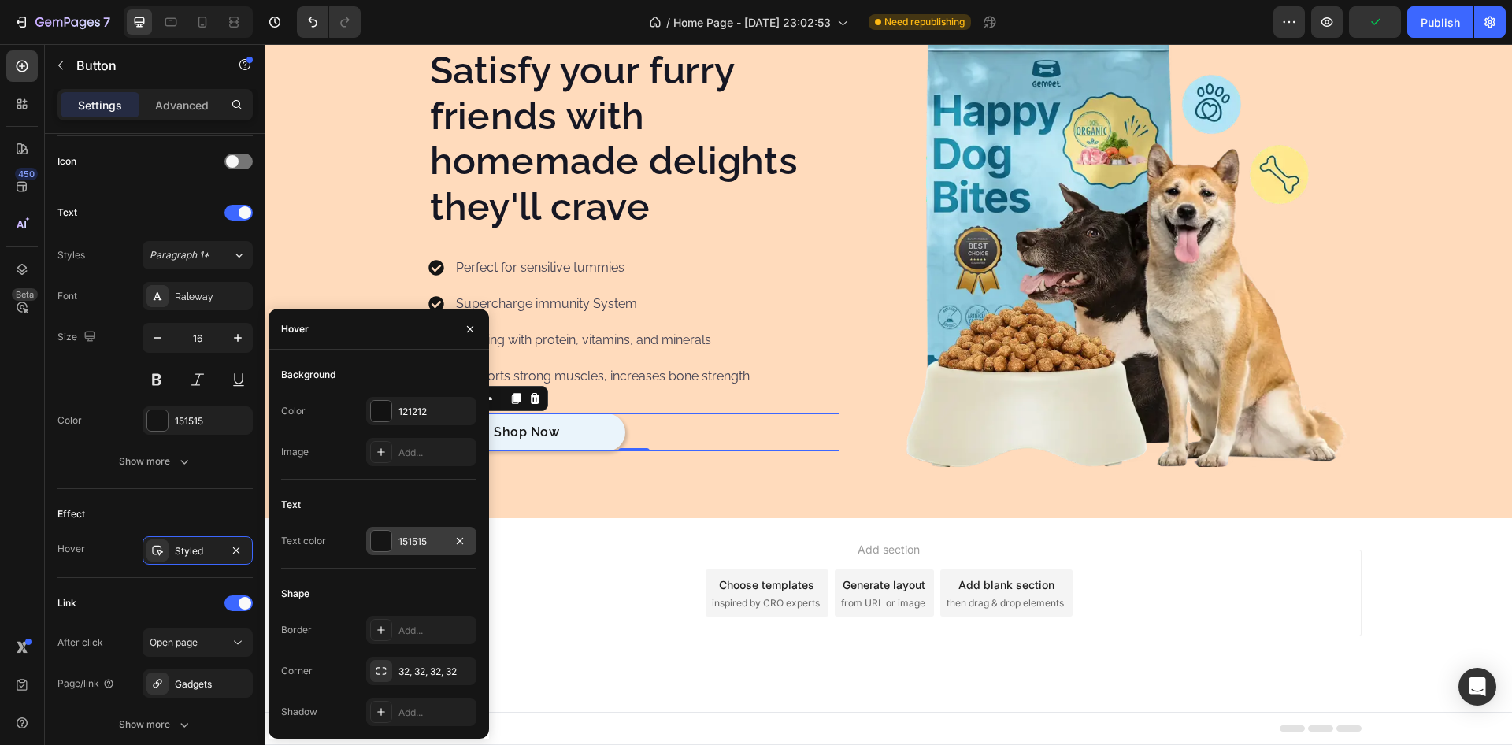
click at [382, 547] on div at bounding box center [381, 541] width 20 height 20
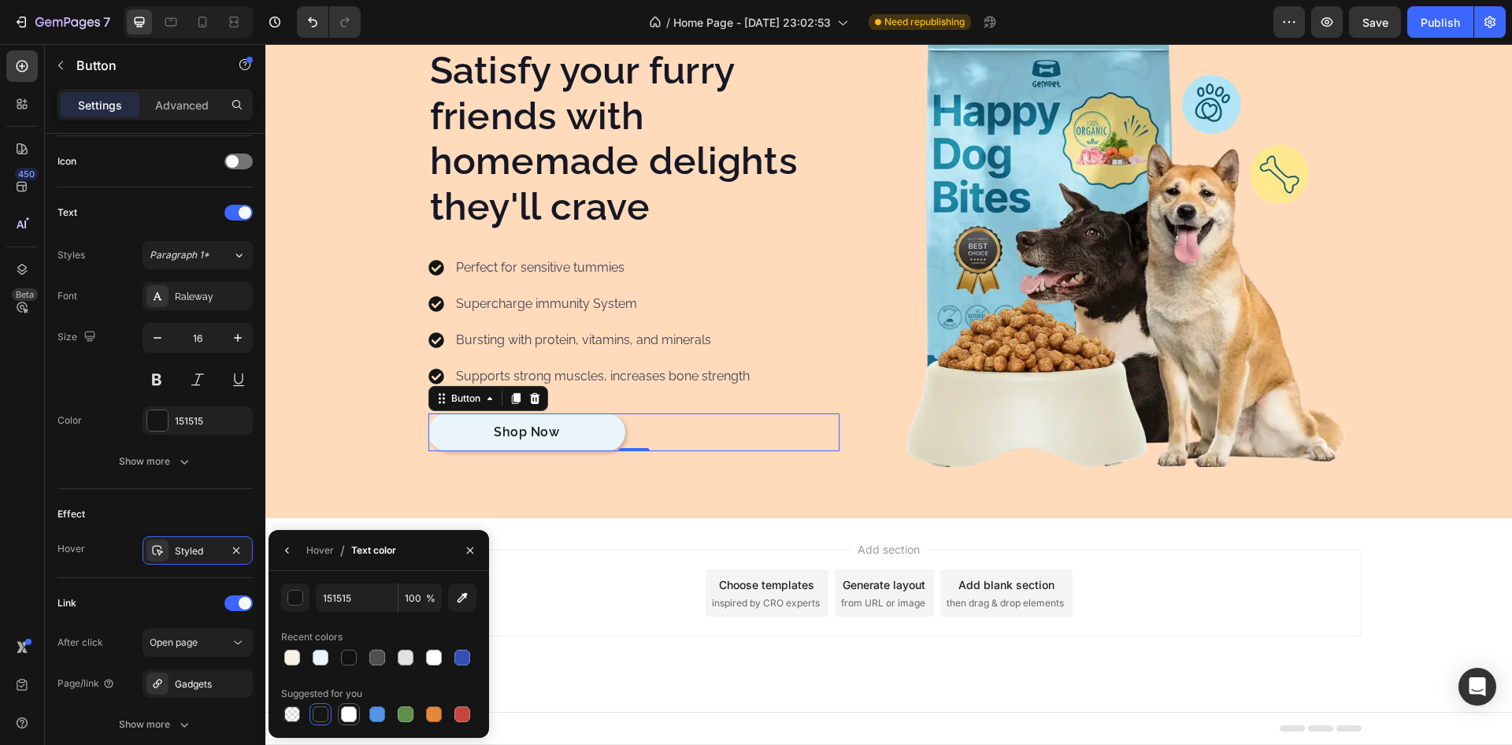
click at [351, 715] on div at bounding box center [349, 715] width 16 height 16
type input "FFFFFF"
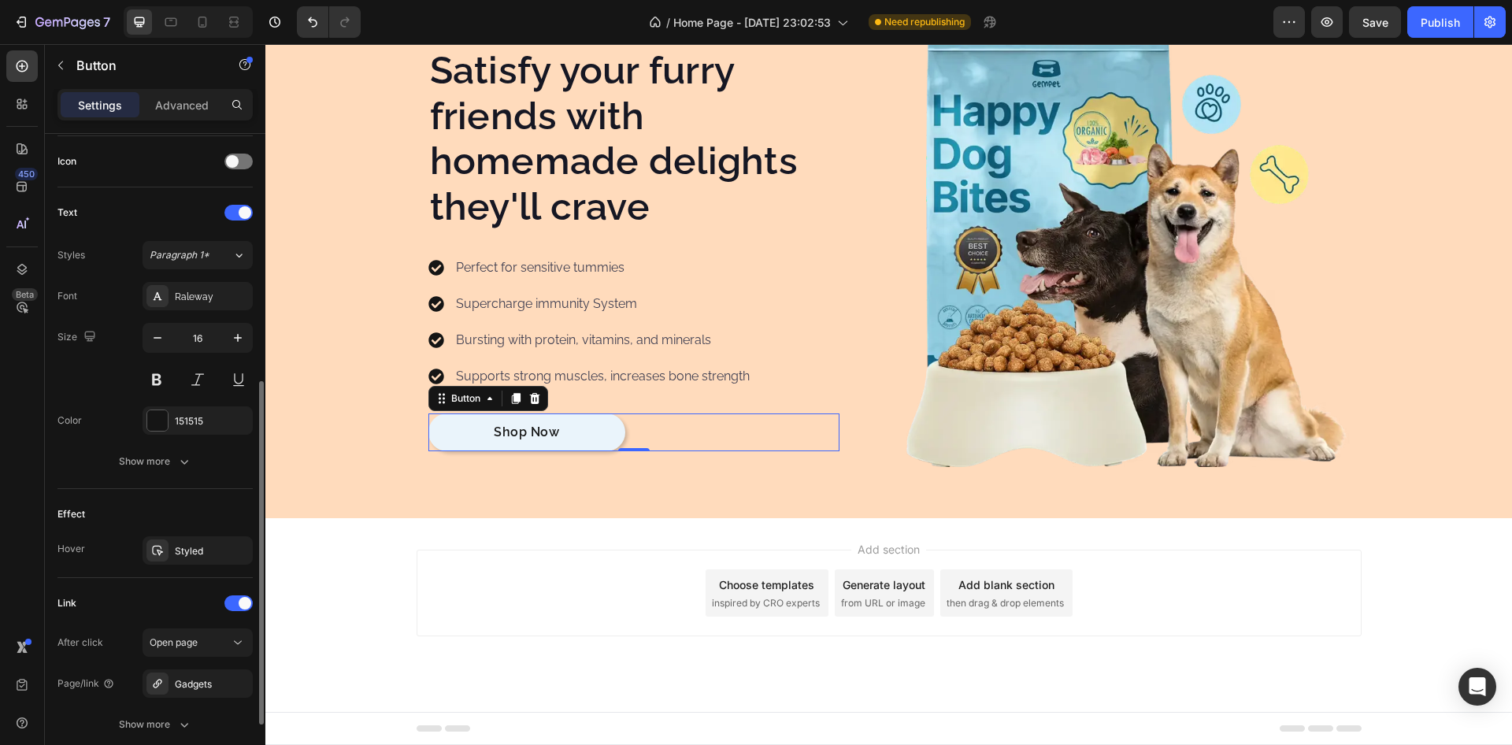
click at [162, 507] on div "Effect" at bounding box center [155, 514] width 195 height 25
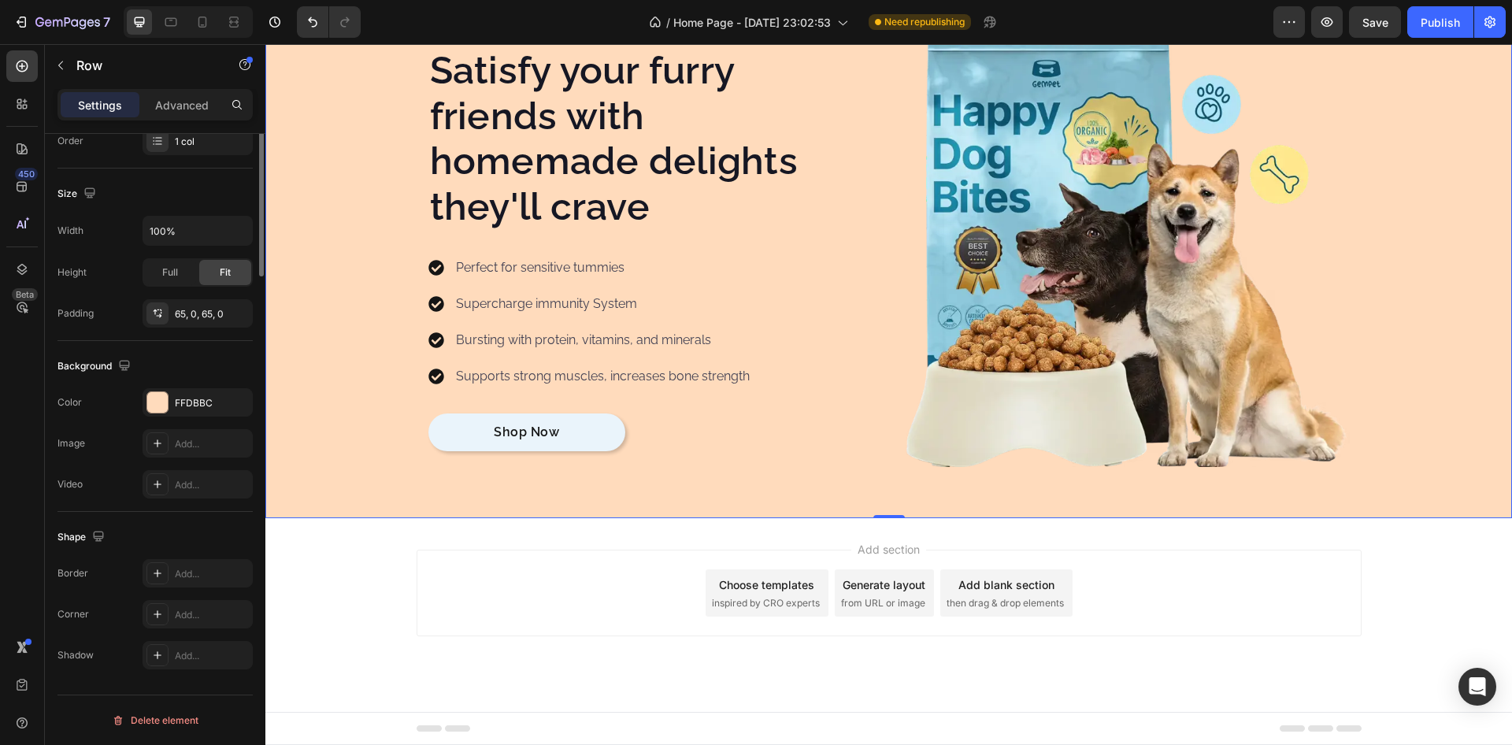
scroll to position [0, 0]
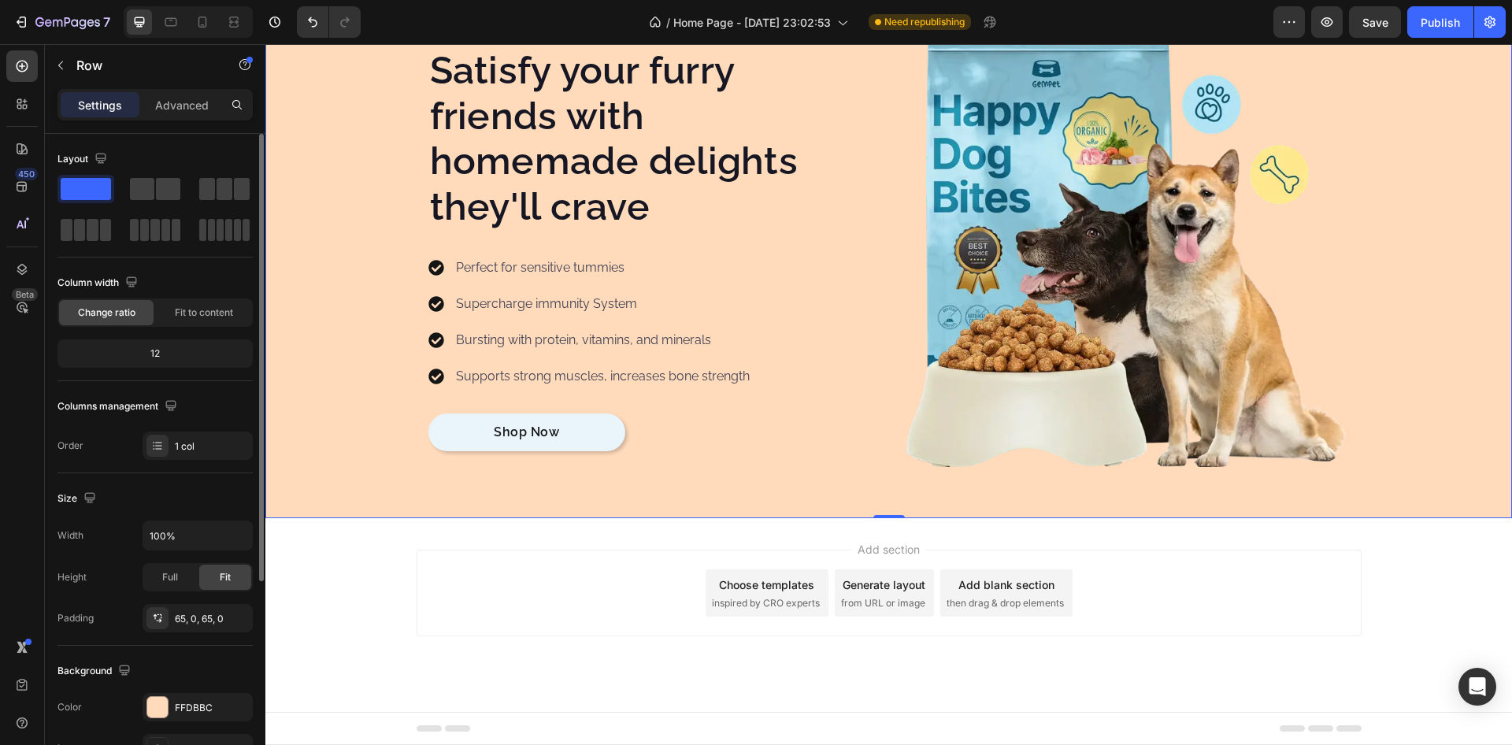
click at [316, 466] on div "Satisfy your furry friends with homemade delights they'll crave Heading Perfect…" at bounding box center [888, 242] width 1247 height 449
click at [528, 164] on p "Satisfy your furry friends with homemade delights they'll crave" at bounding box center [634, 138] width 408 height 181
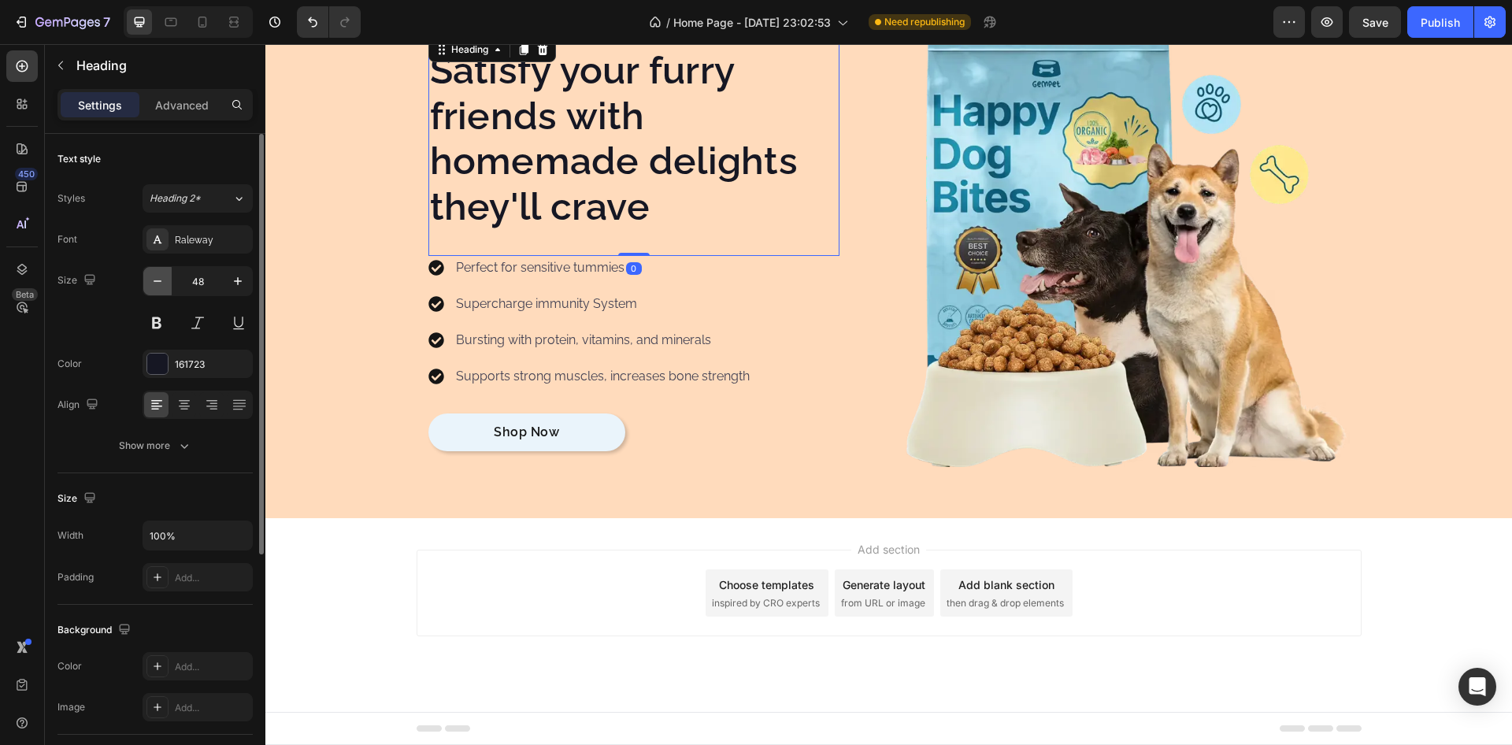
click at [169, 284] on button "button" at bounding box center [157, 281] width 28 height 28
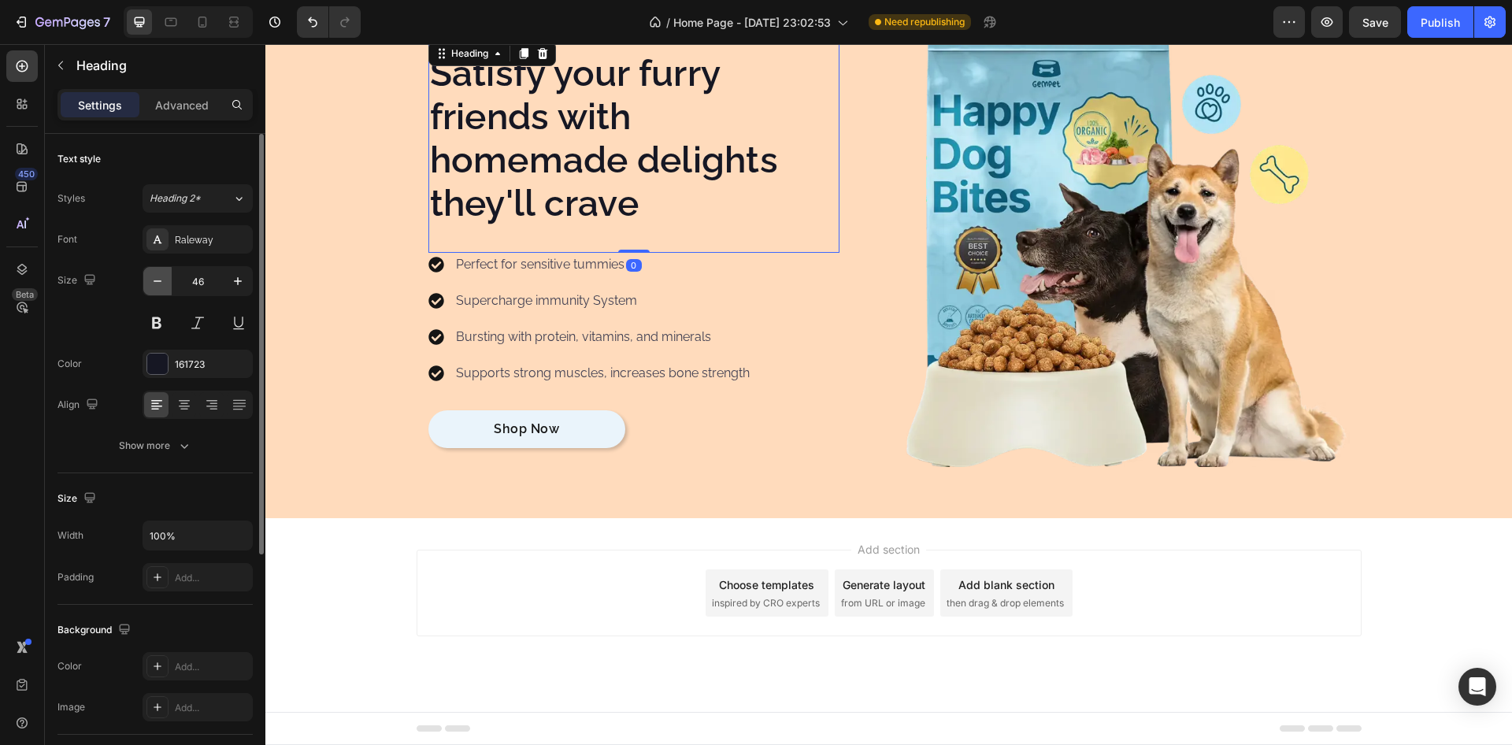
click at [169, 284] on button "button" at bounding box center [157, 281] width 28 height 28
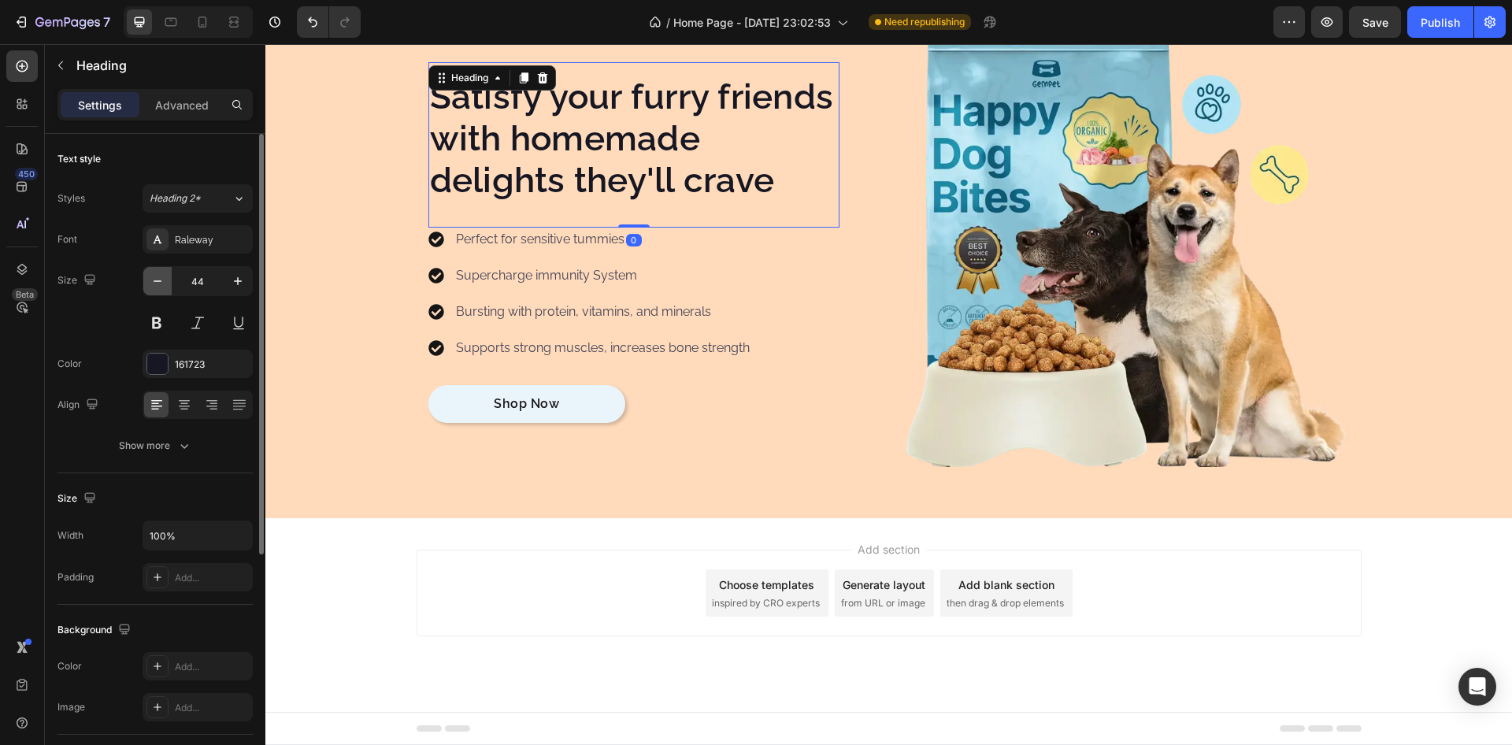
click at [169, 284] on button "button" at bounding box center [157, 281] width 28 height 28
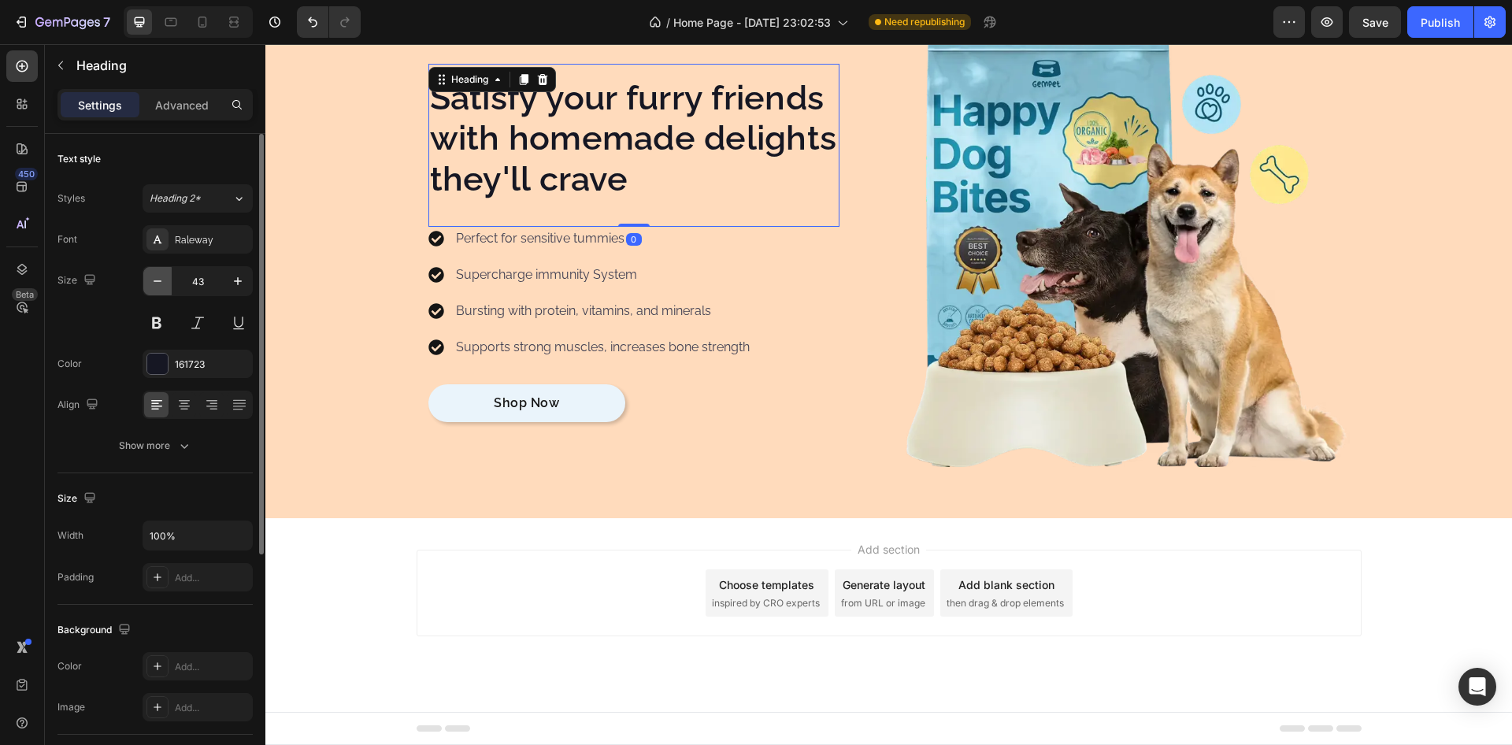
click at [169, 284] on button "button" at bounding box center [157, 281] width 28 height 28
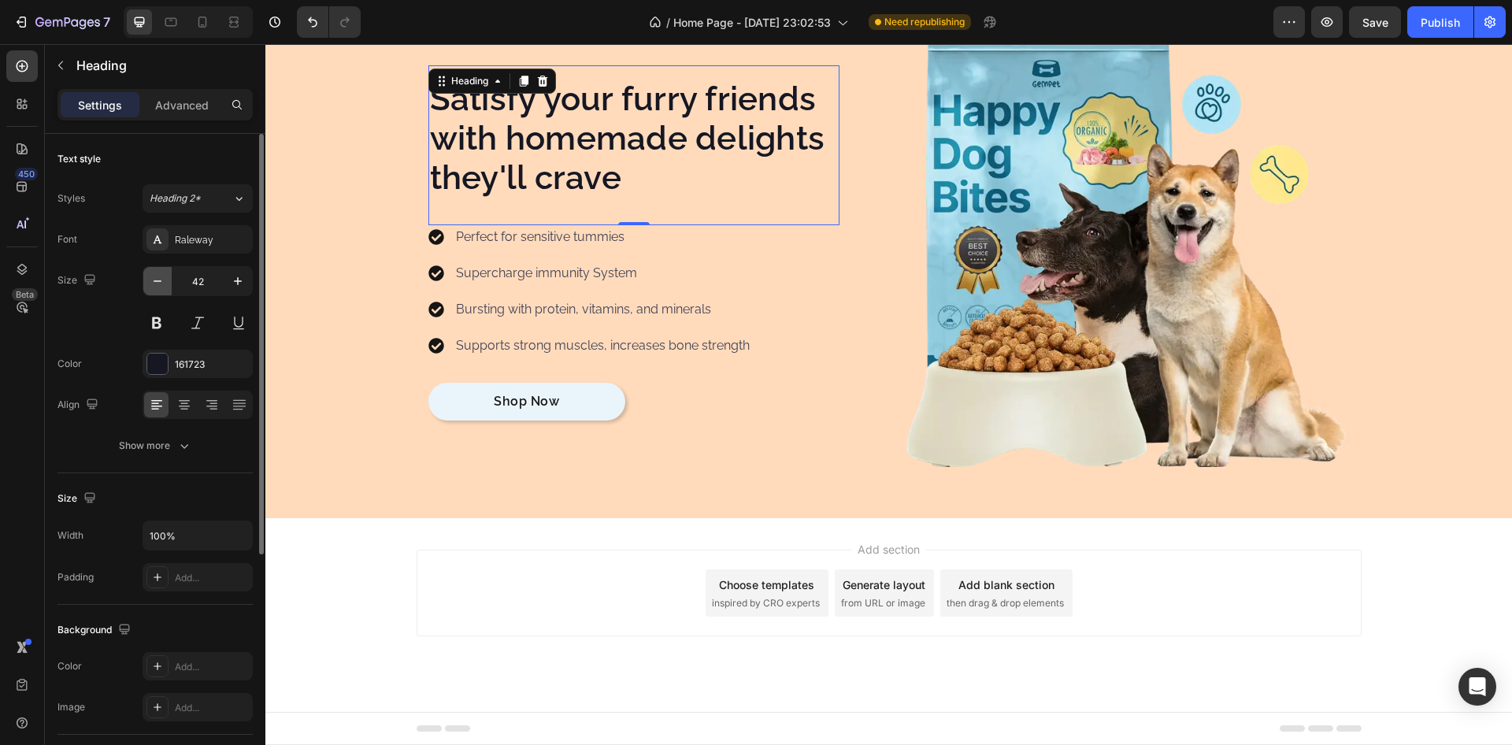
click at [169, 284] on button "button" at bounding box center [157, 281] width 28 height 28
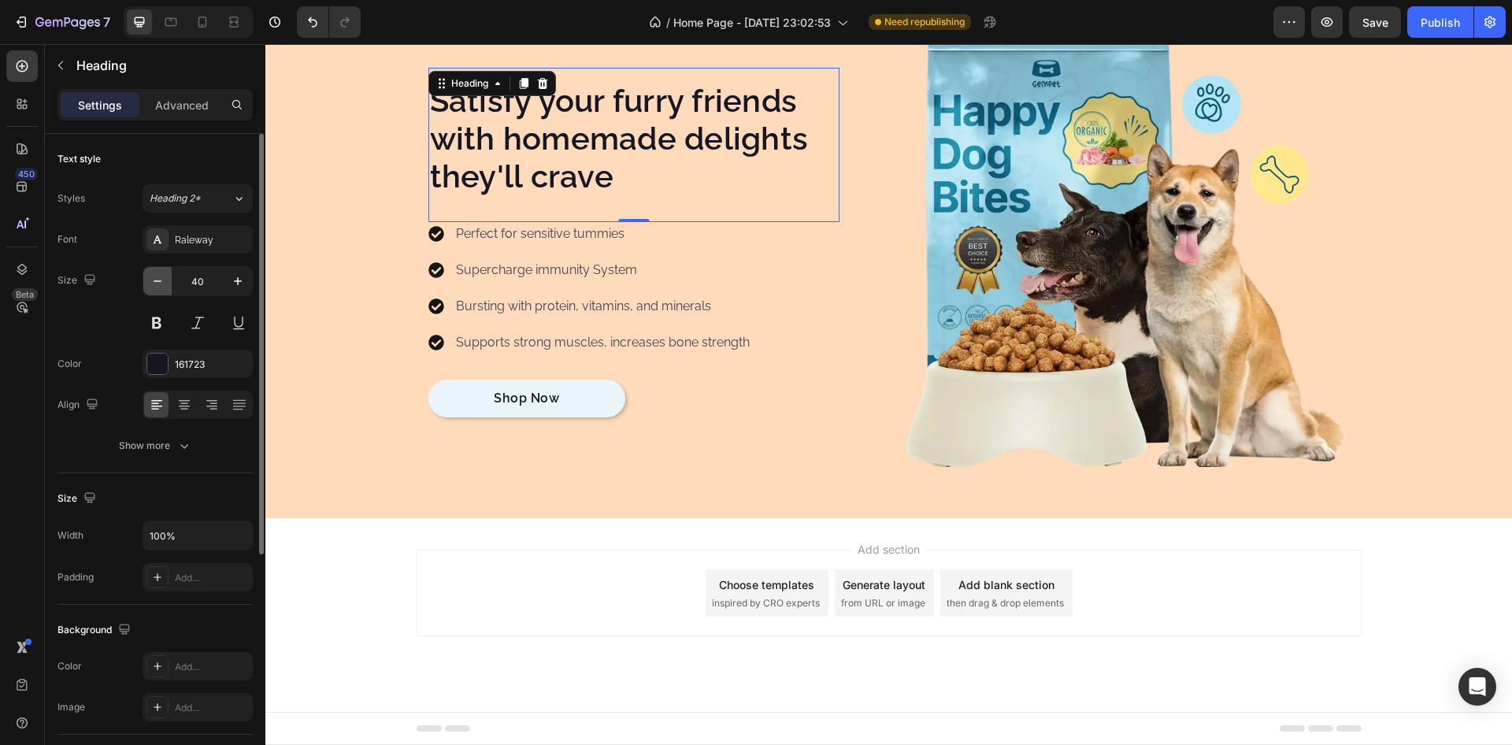
click at [169, 284] on button "button" at bounding box center [157, 281] width 28 height 28
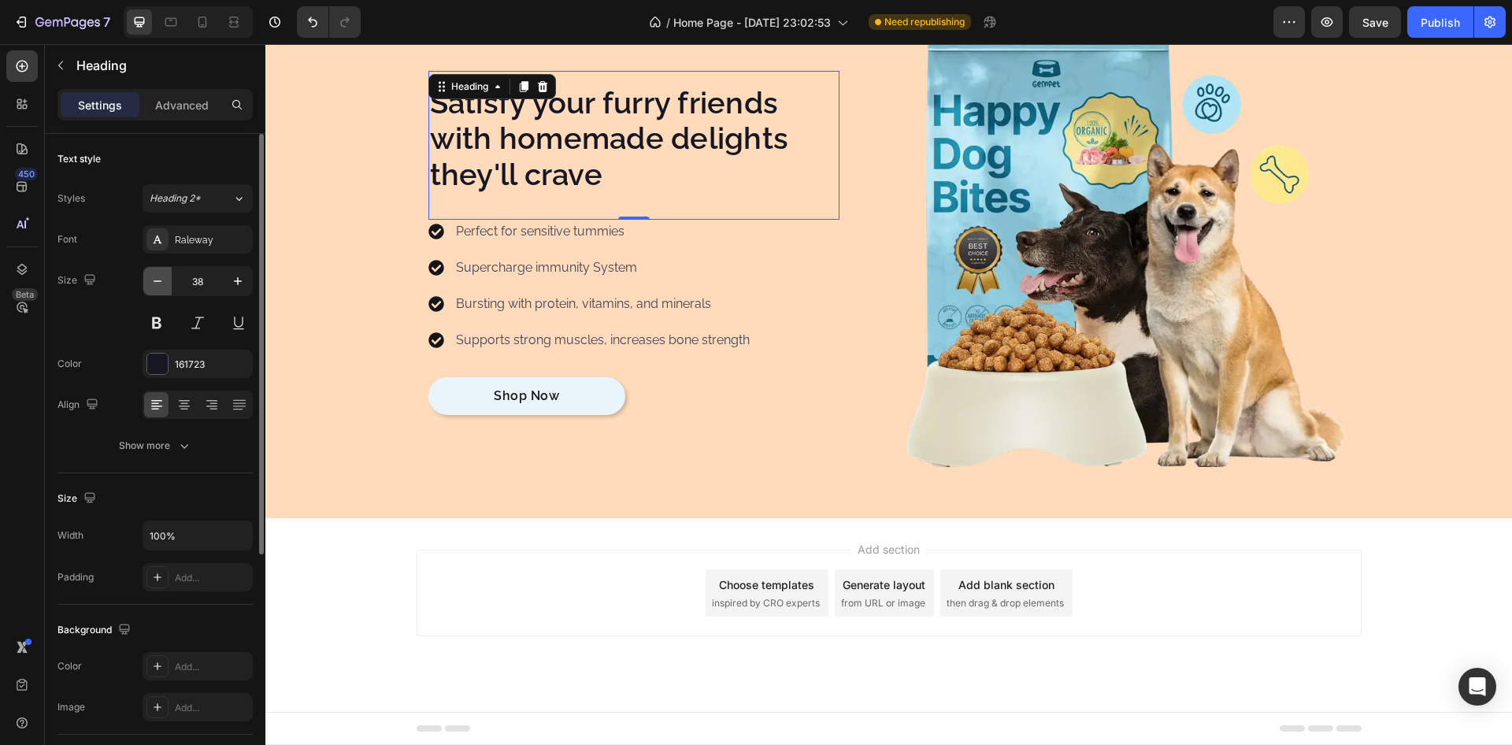
click at [169, 284] on button "button" at bounding box center [157, 281] width 28 height 28
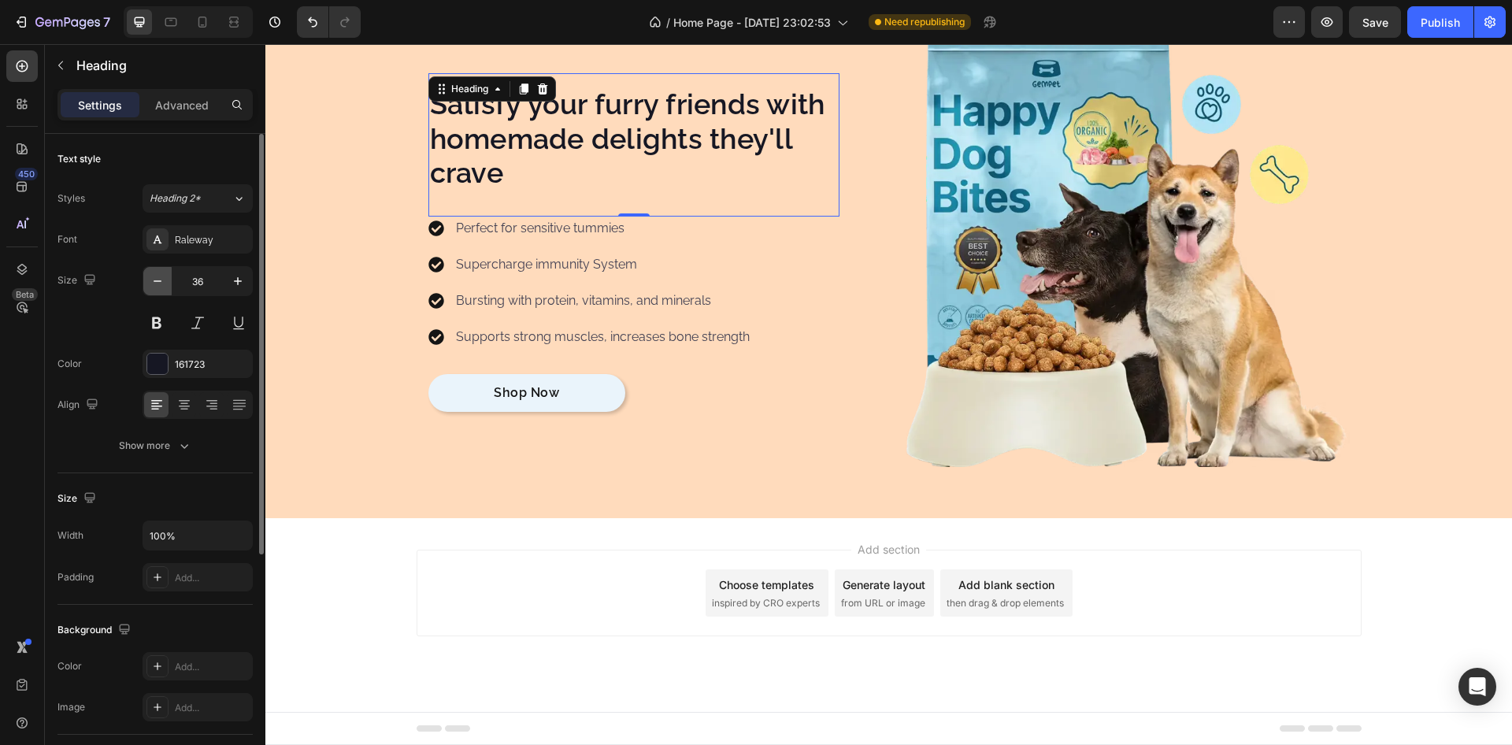
click at [169, 284] on button "button" at bounding box center [157, 281] width 28 height 28
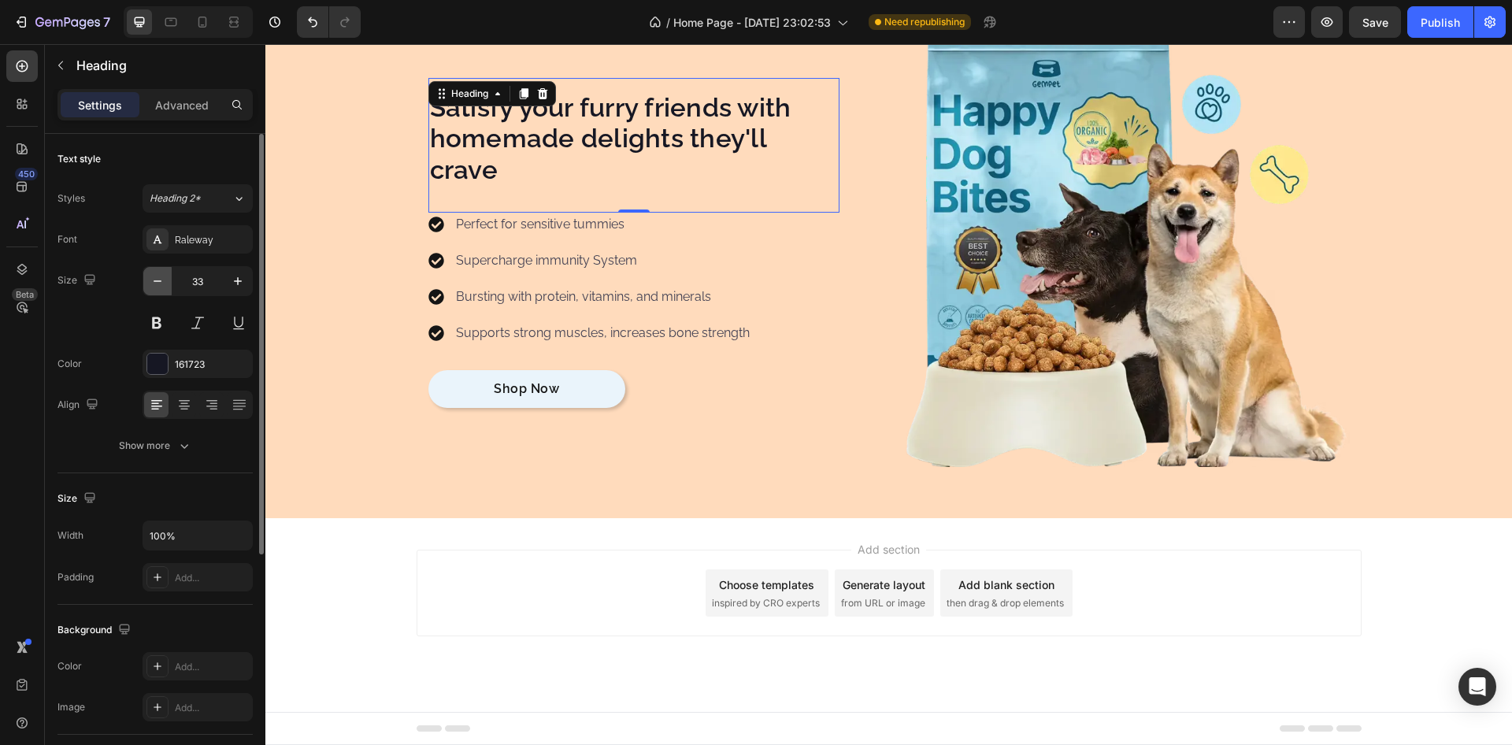
click at [169, 284] on button "button" at bounding box center [157, 281] width 28 height 28
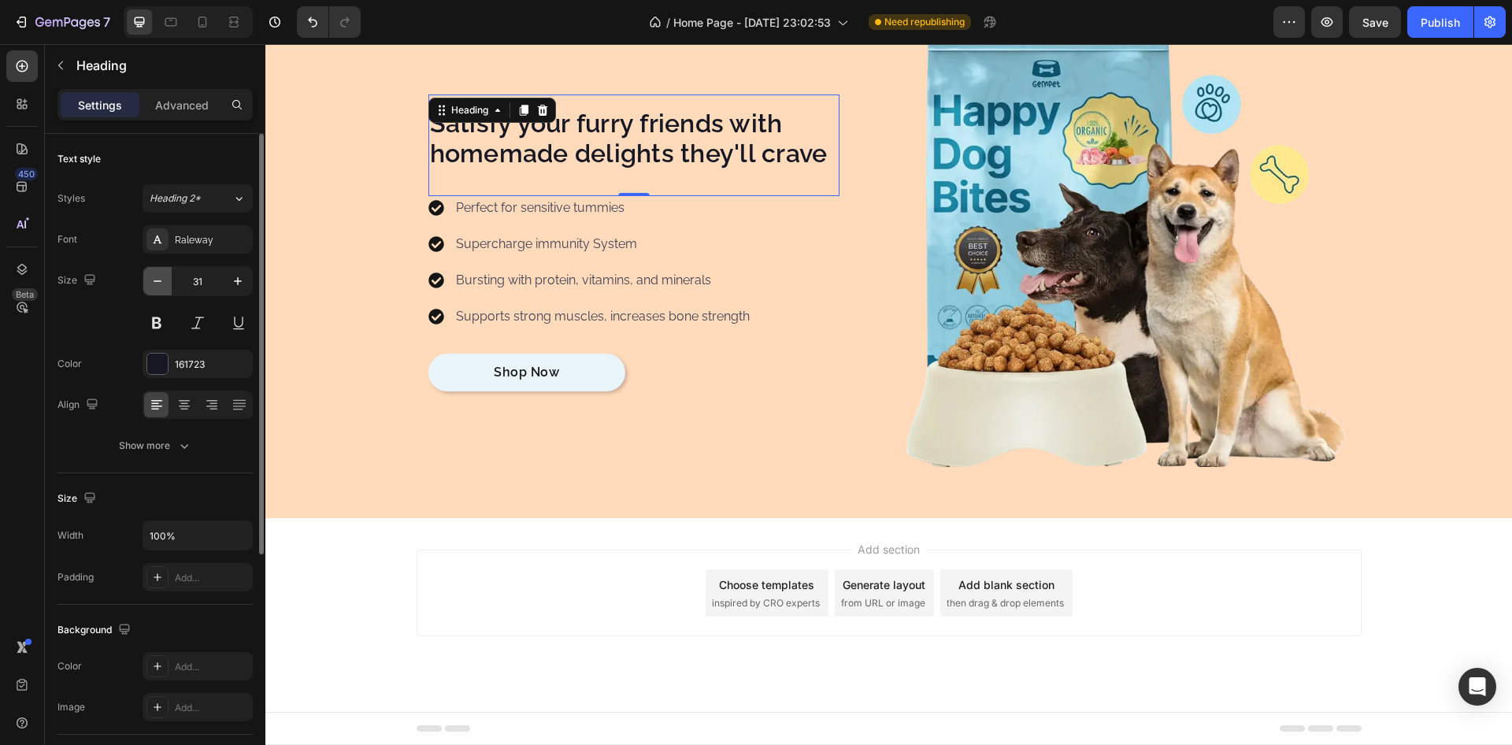
click at [169, 284] on button "button" at bounding box center [157, 281] width 28 height 28
type input "30"
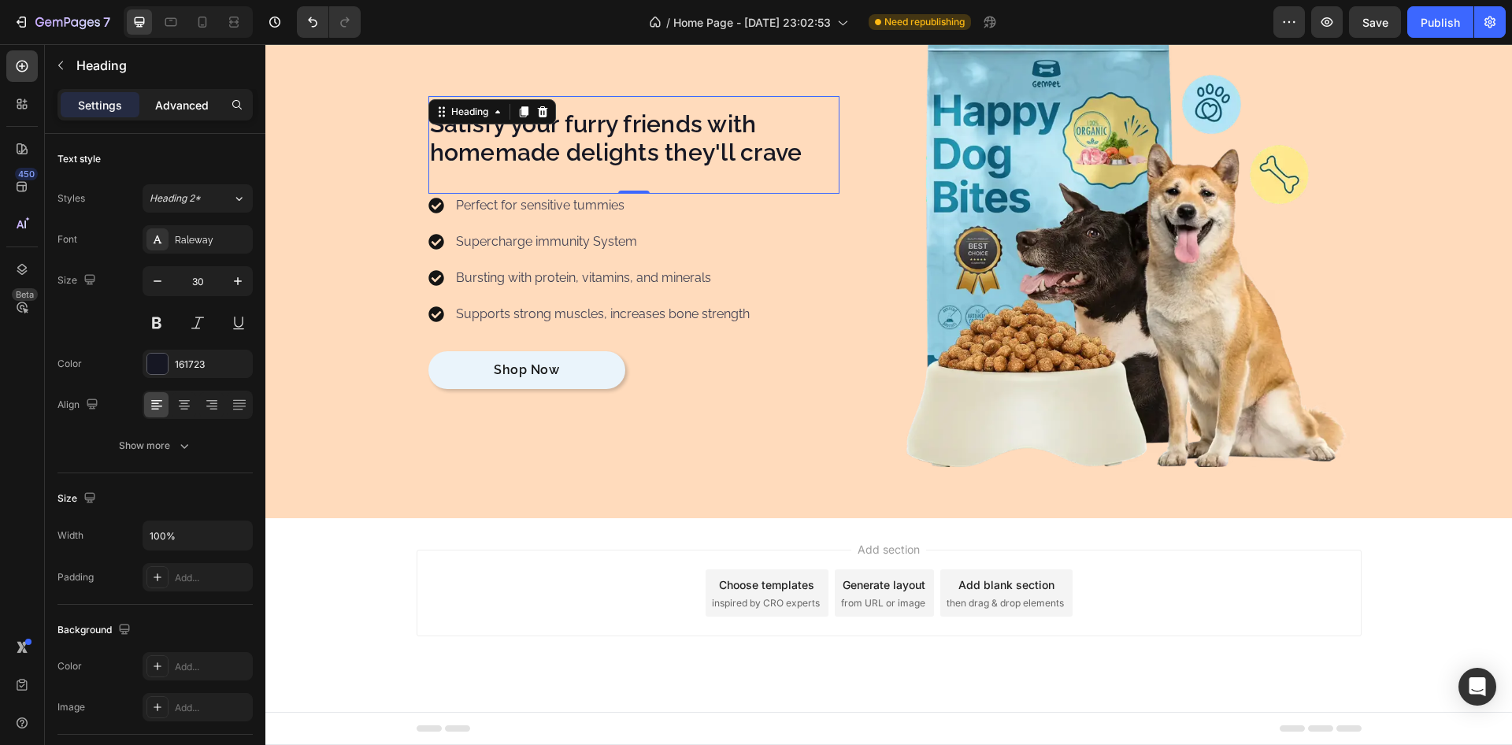
click at [193, 97] on p "Advanced" at bounding box center [182, 105] width 54 height 17
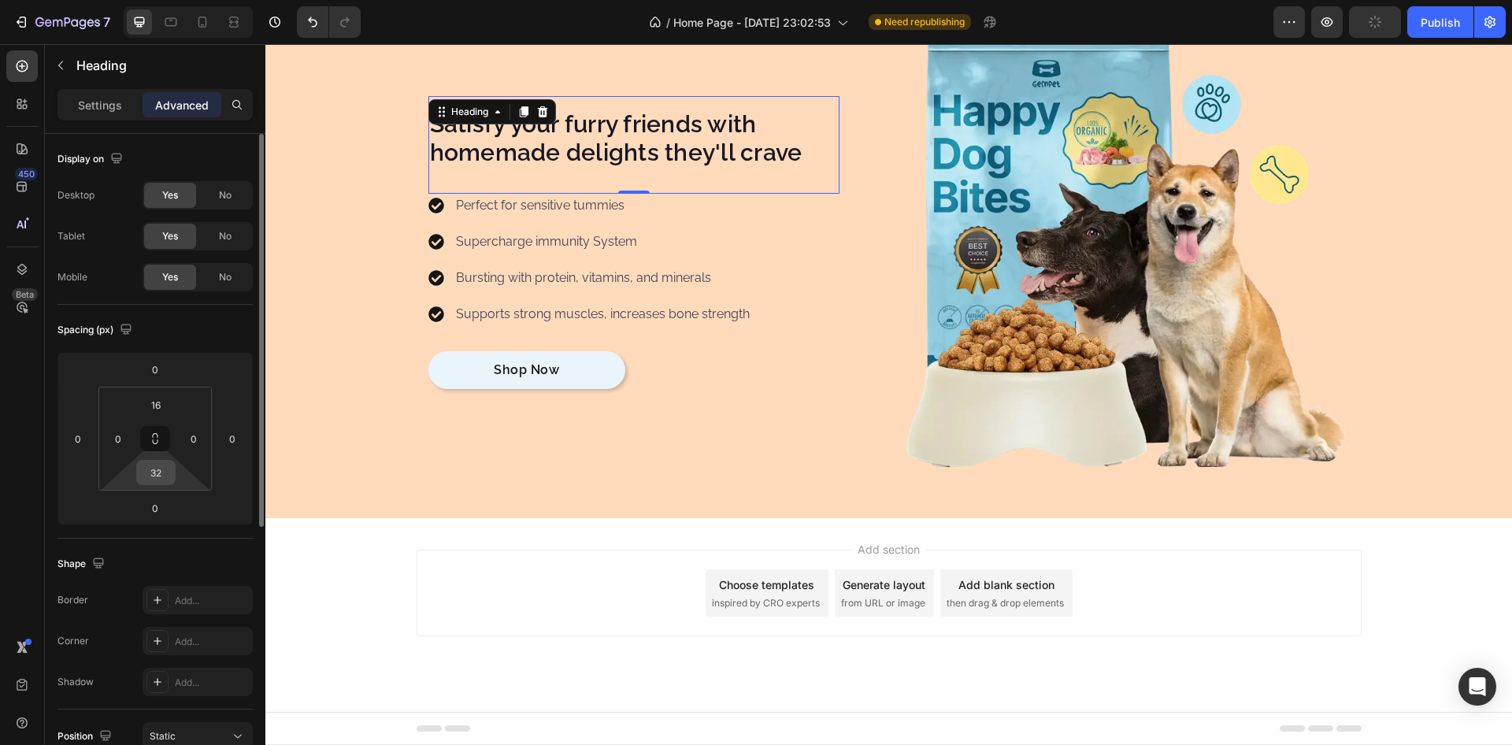
click at [161, 475] on input "32" at bounding box center [156, 473] width 32 height 24
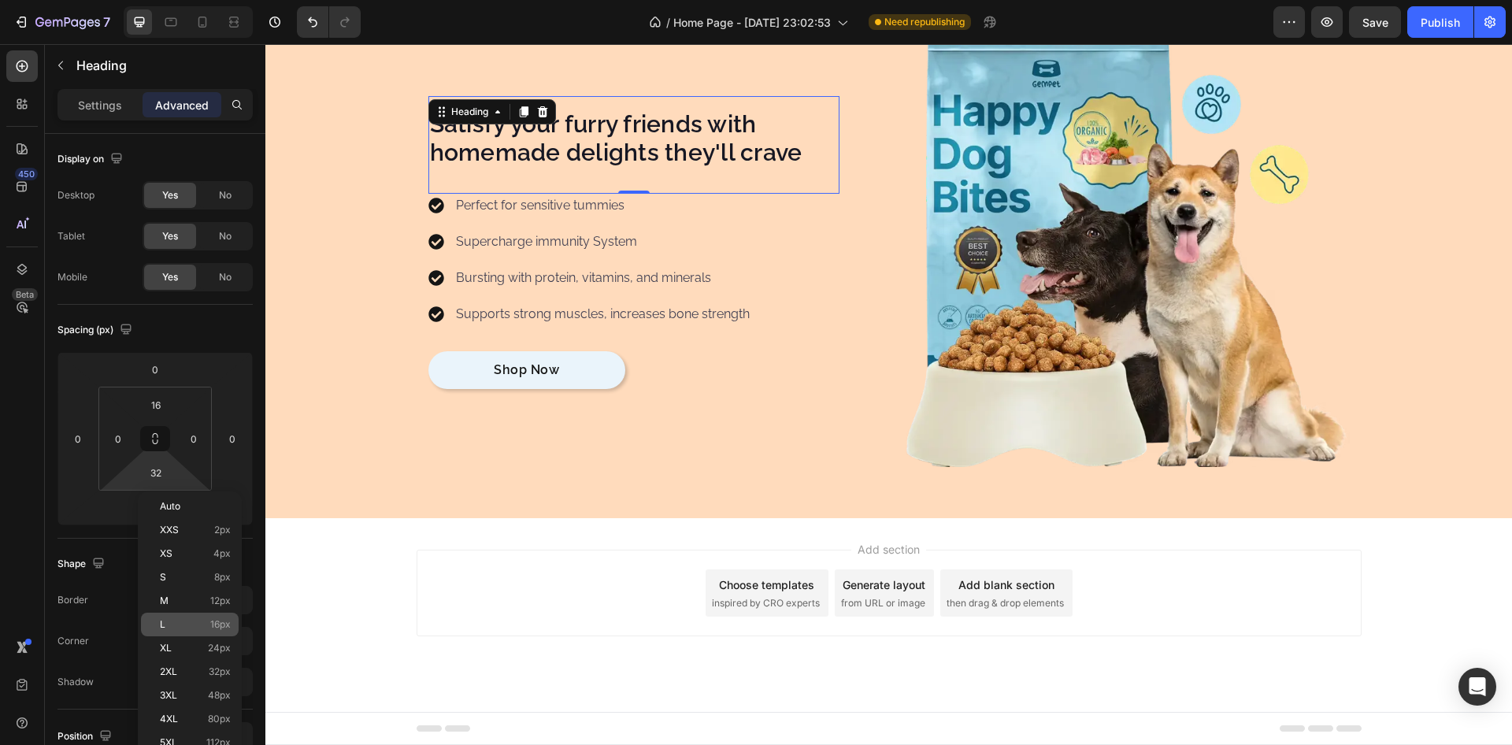
click at [213, 624] on span "16px" at bounding box center [220, 624] width 20 height 11
type input "16"
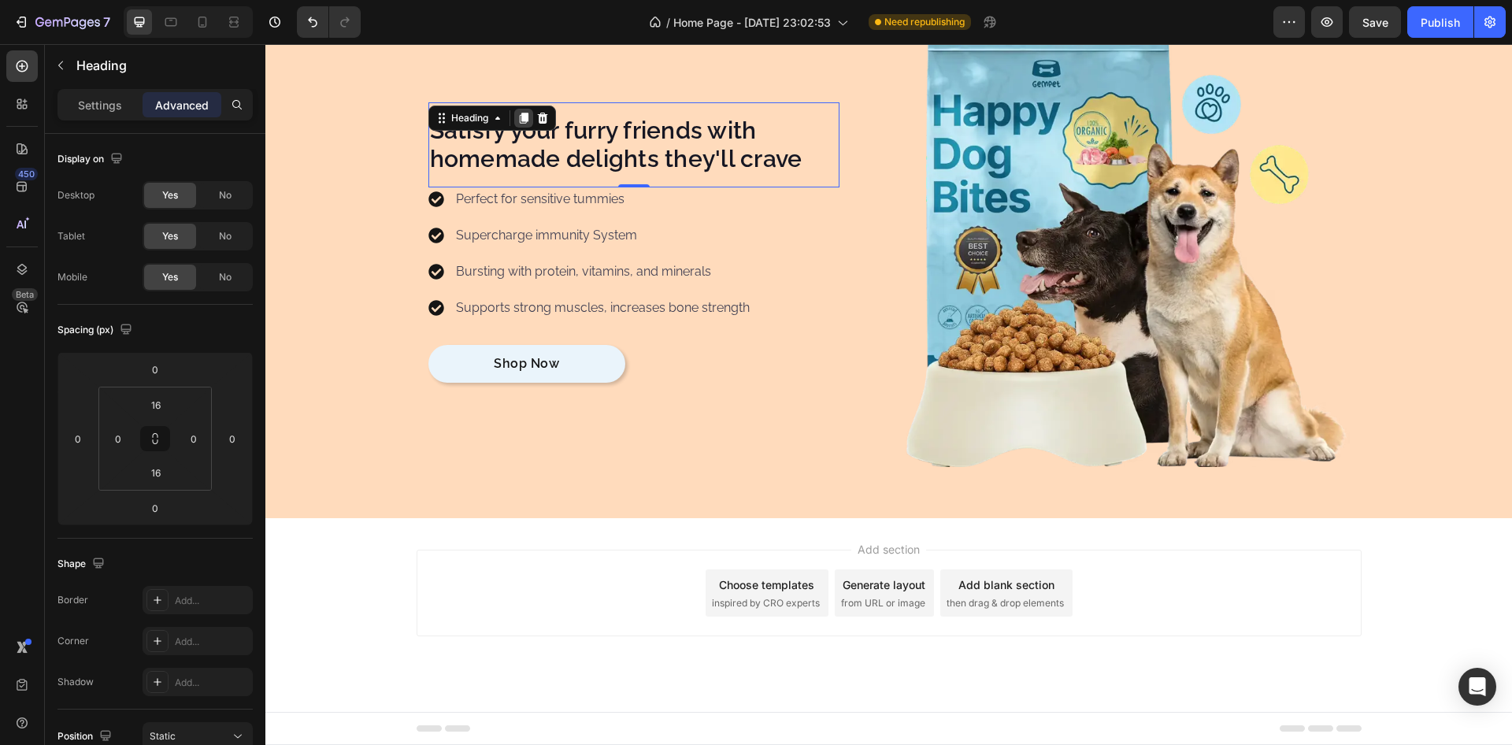
click at [519, 117] on icon at bounding box center [523, 118] width 9 height 11
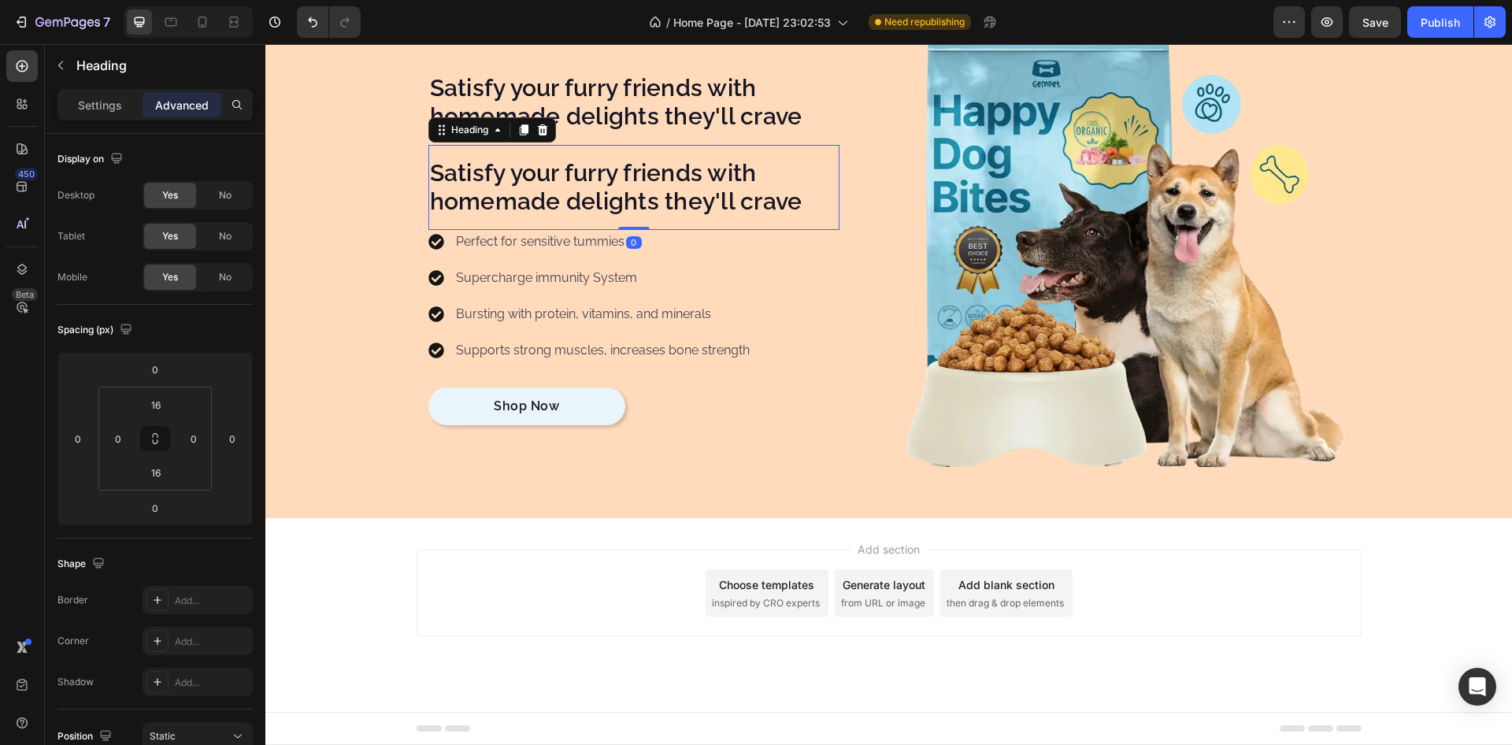
scroll to position [7915, 0]
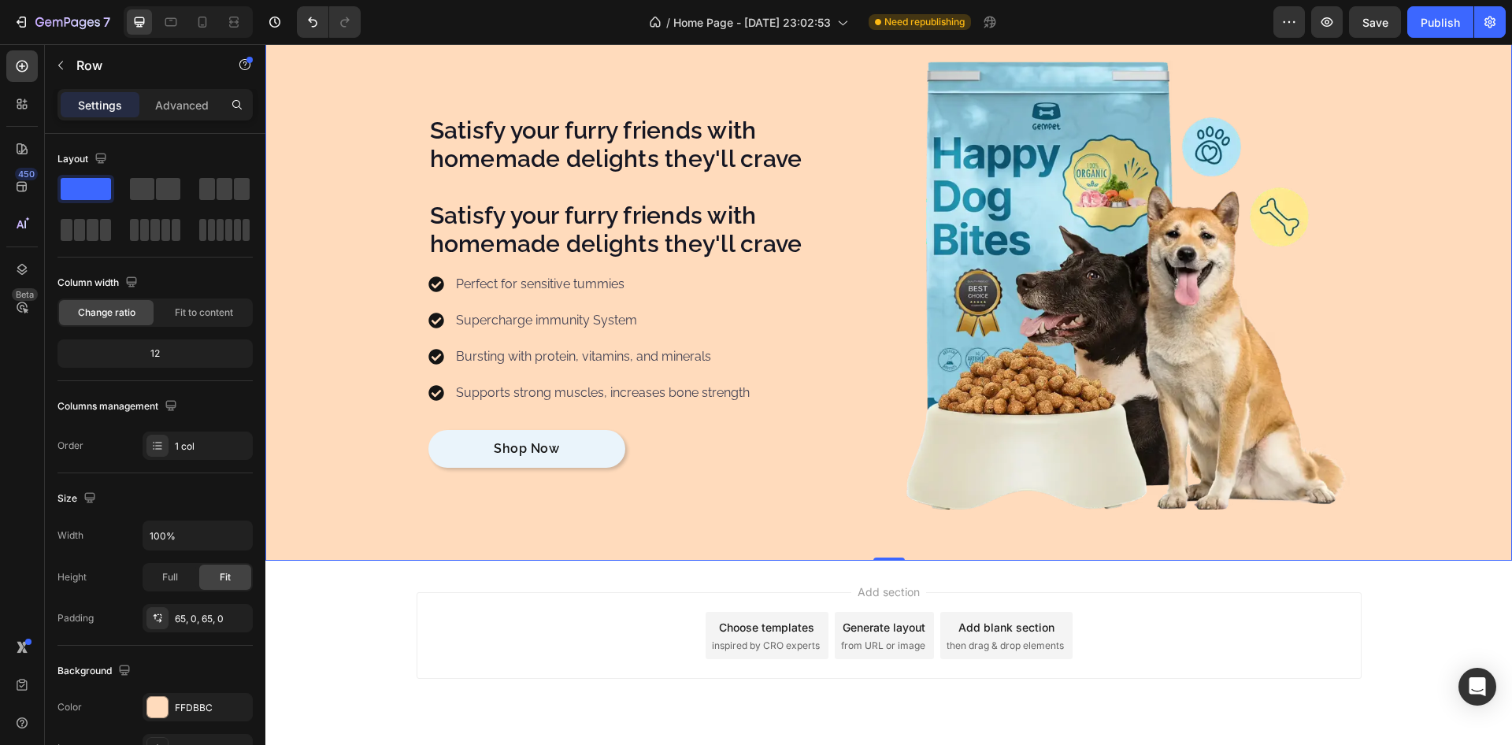
click at [342, 314] on div "Satisfy your furry friends with homemade delights they'll crave Heading Satisfy…" at bounding box center [888, 285] width 1247 height 449
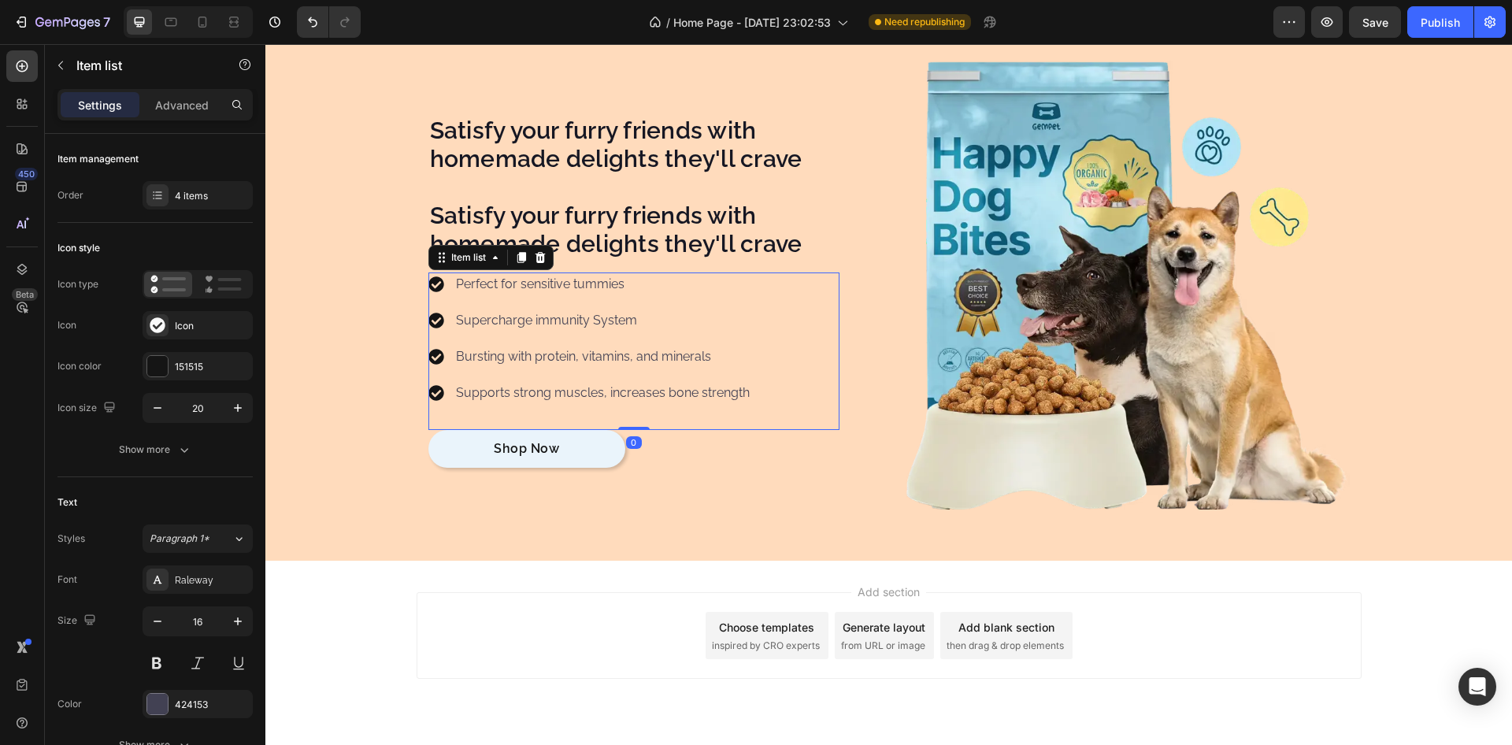
click at [694, 301] on div "Perfect for sensitive tummies Supercharge immunity System Bursting with protein…" at bounding box center [591, 339] width 324 height 132
click at [534, 264] on icon at bounding box center [540, 257] width 13 height 13
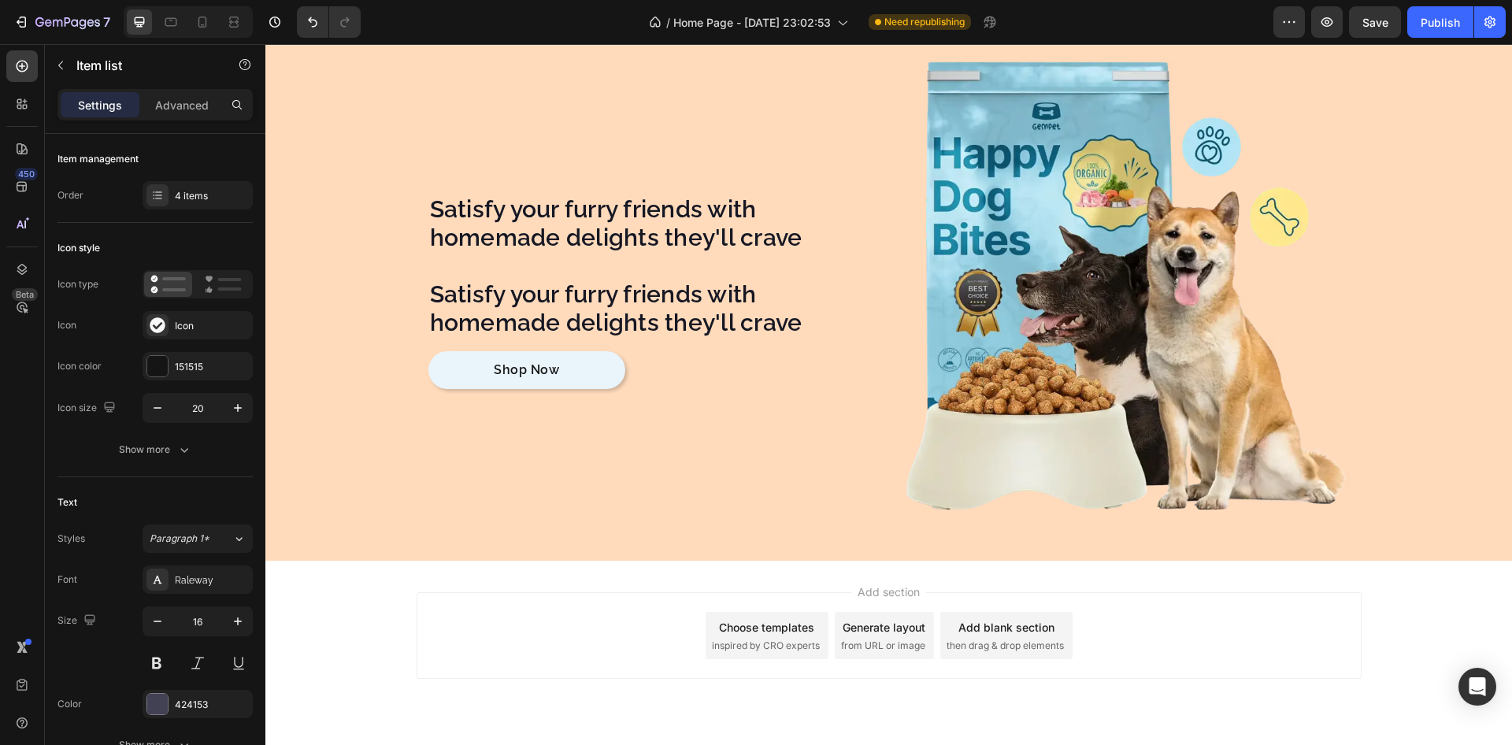
scroll to position [7958, 0]
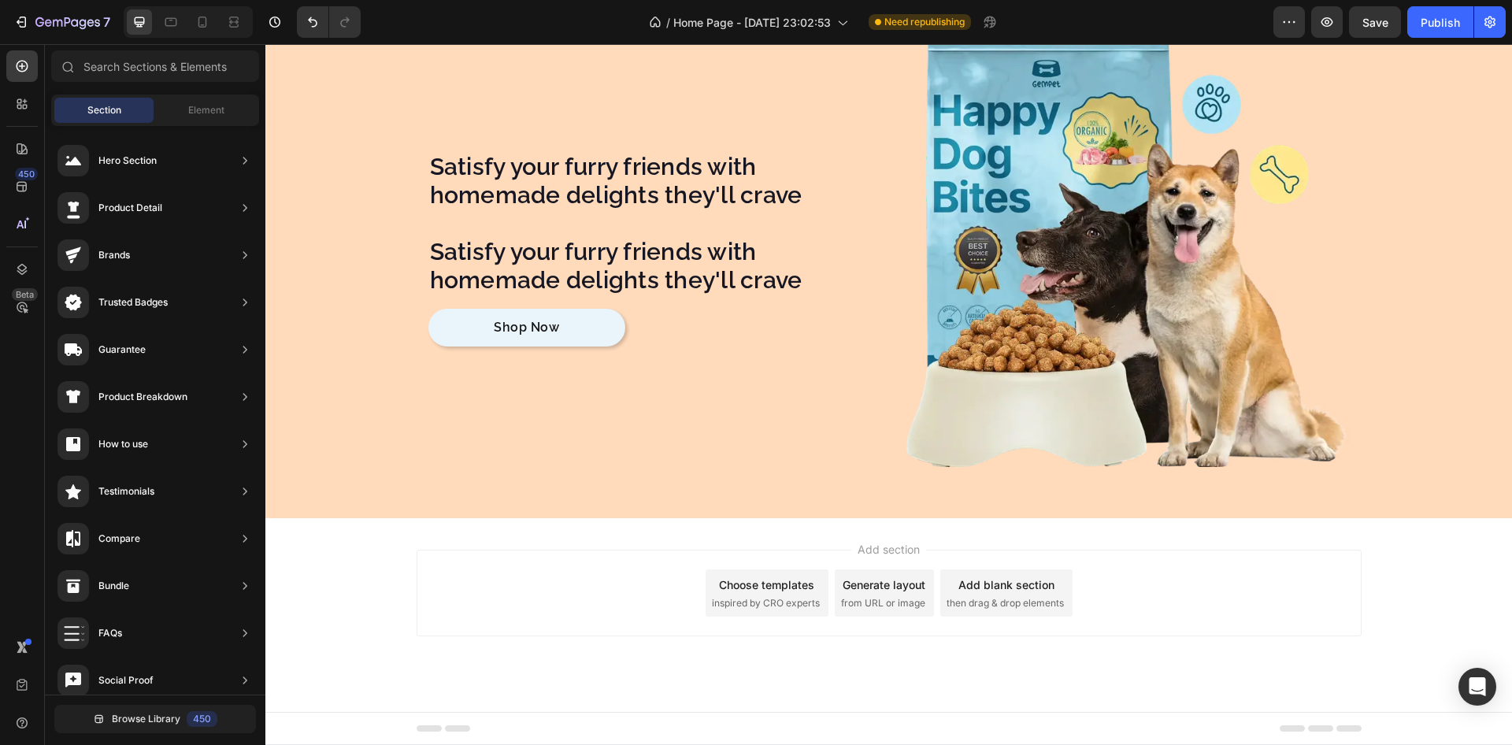
click at [534, 264] on p "Satisfy your furry friends with homemade delights they'll crave" at bounding box center [634, 266] width 408 height 57
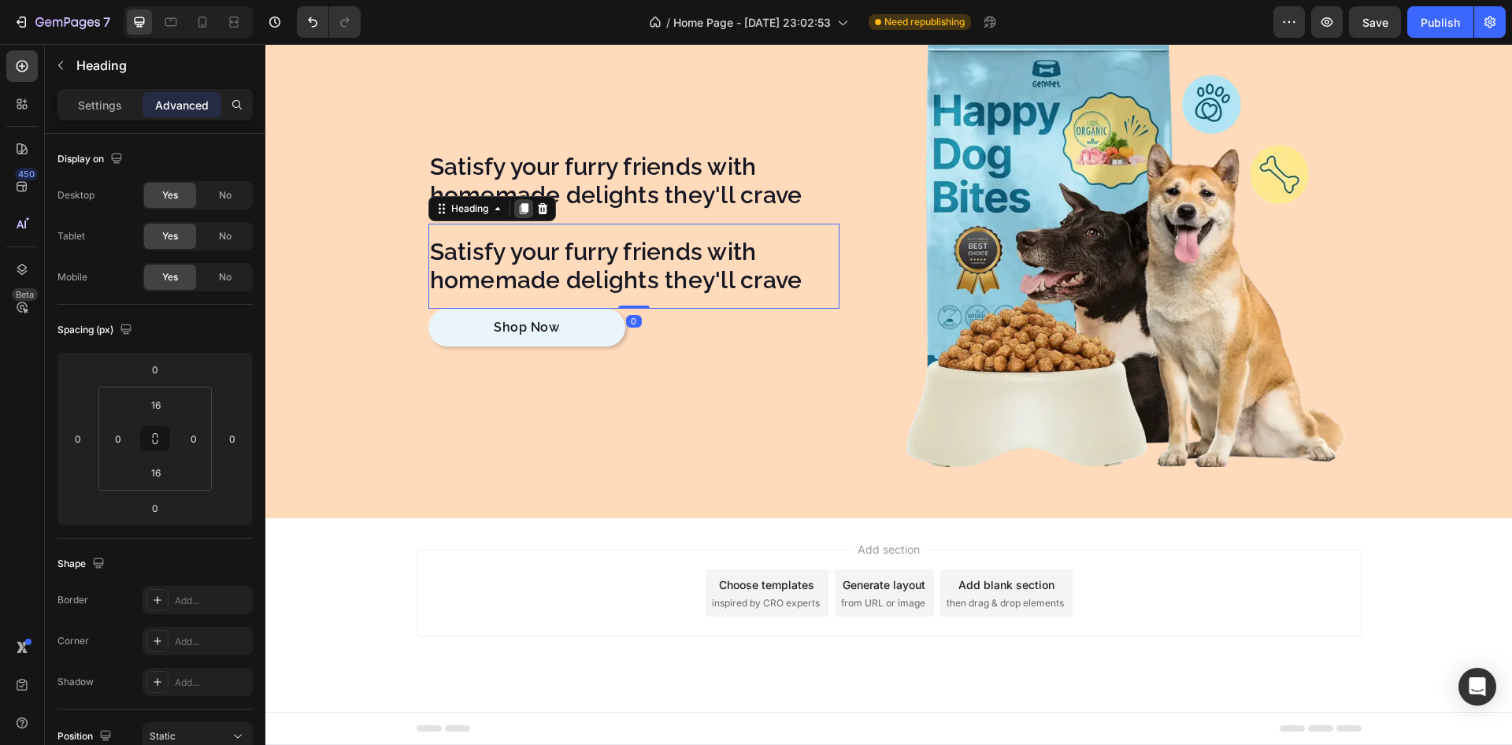
click at [518, 207] on icon at bounding box center [524, 208] width 13 height 13
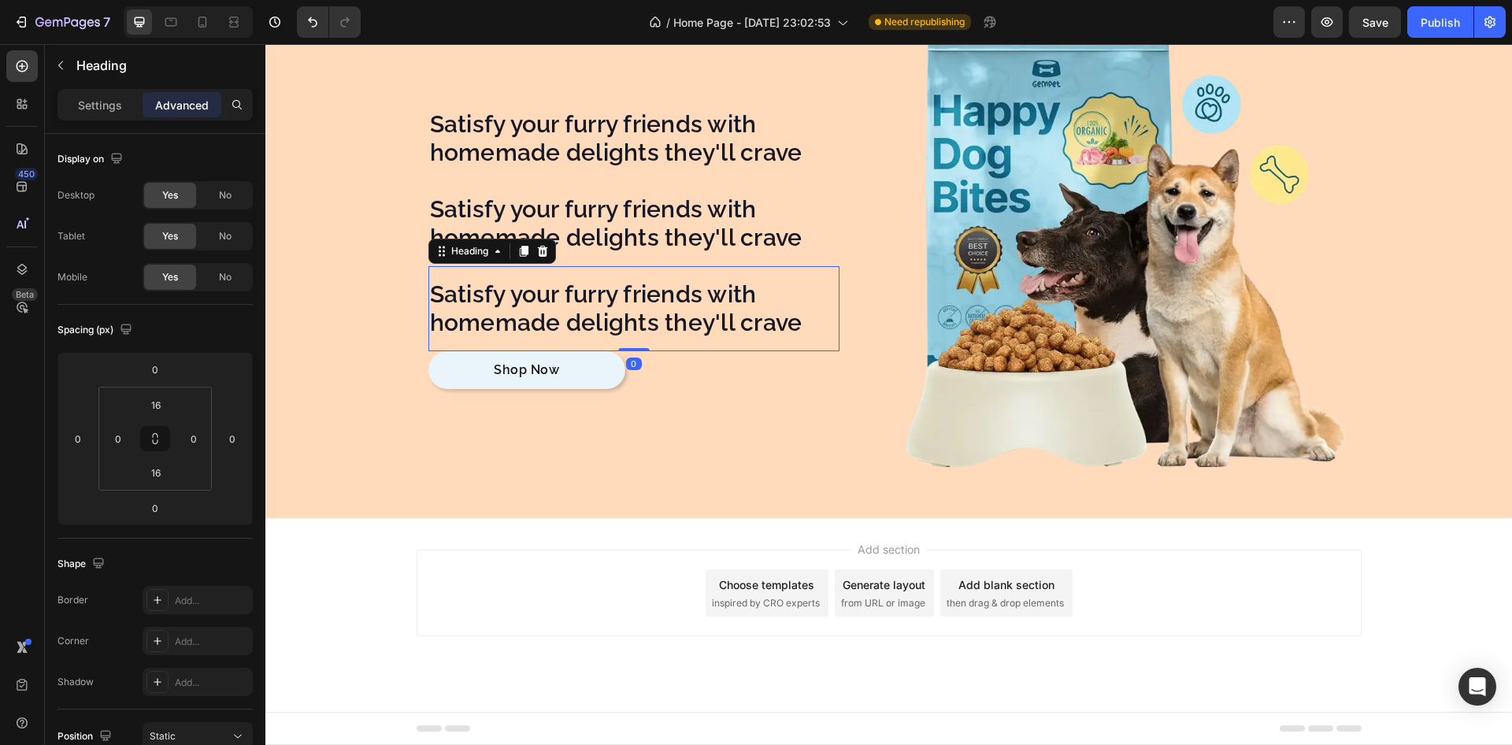
scroll to position [7951, 0]
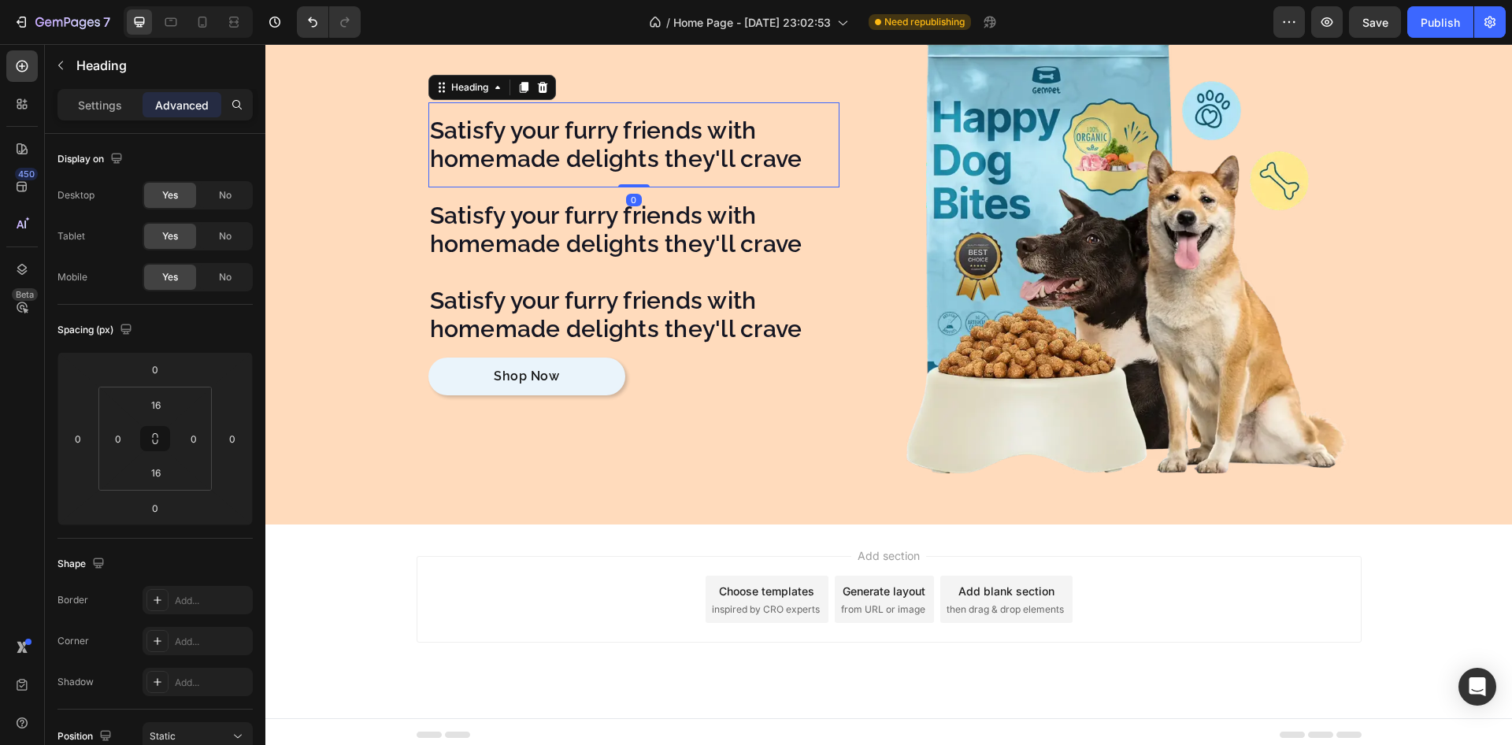
click at [489, 158] on p "Satisfy your furry friends with homemade delights they'll crave" at bounding box center [634, 145] width 408 height 57
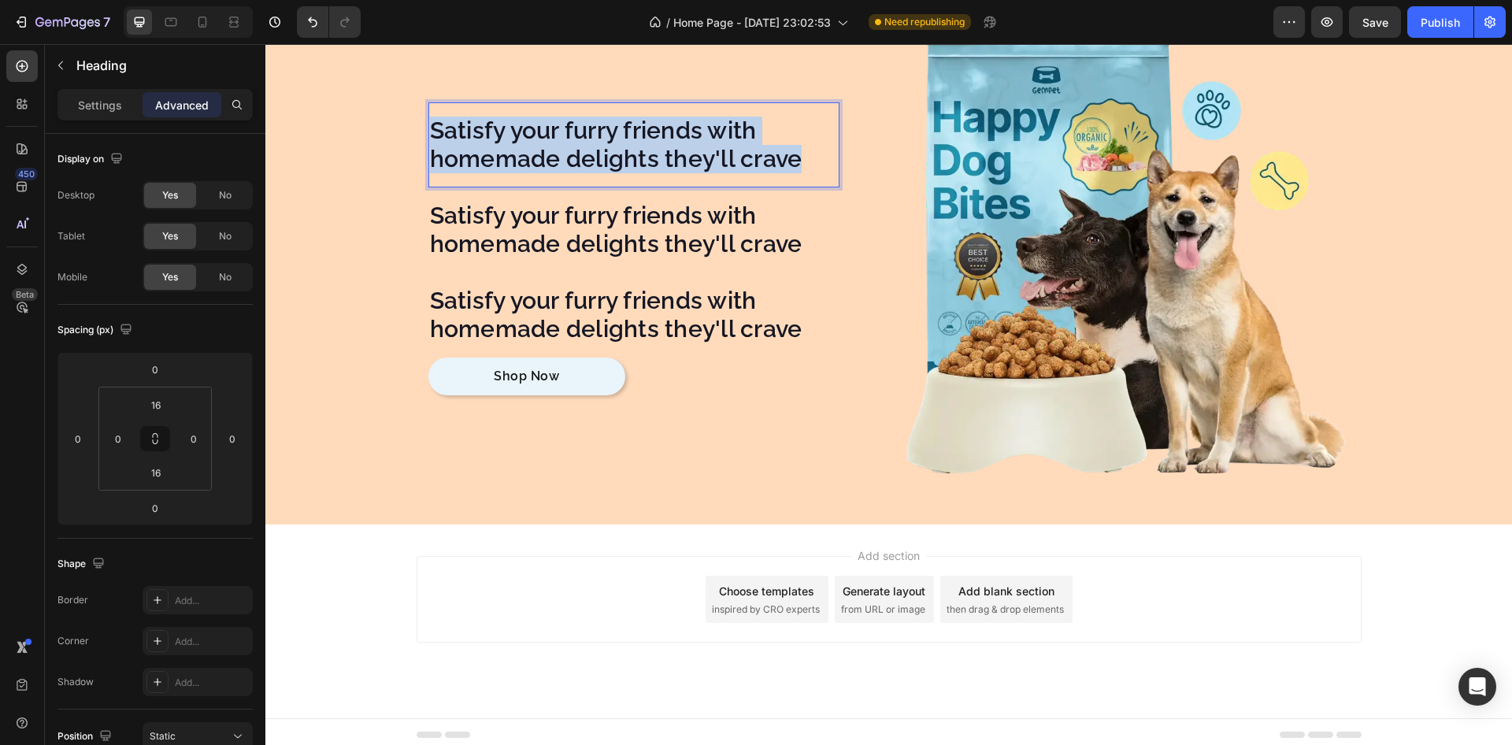
click at [489, 158] on p "Satisfy your furry friends with homemade delights they'll crave" at bounding box center [634, 145] width 408 height 57
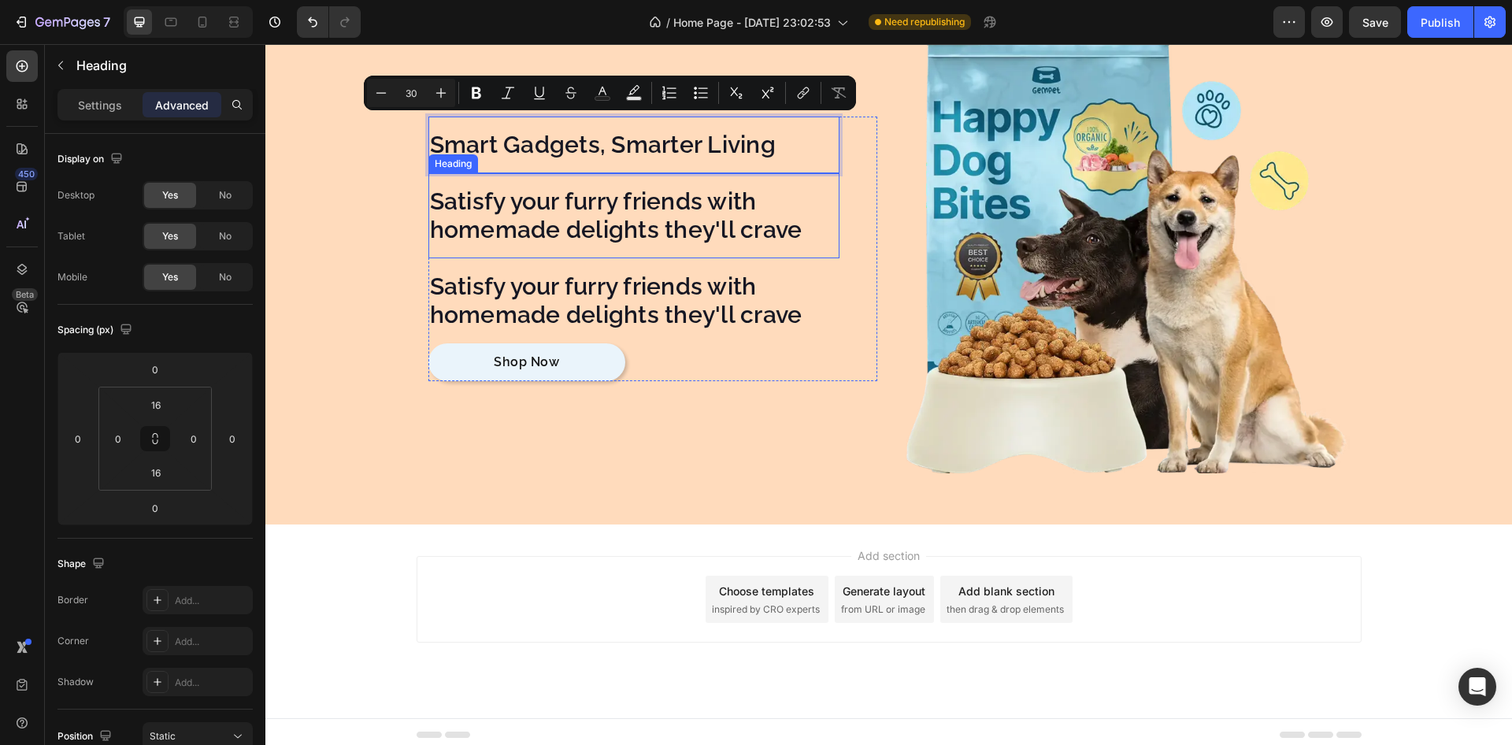
scroll to position [7958, 0]
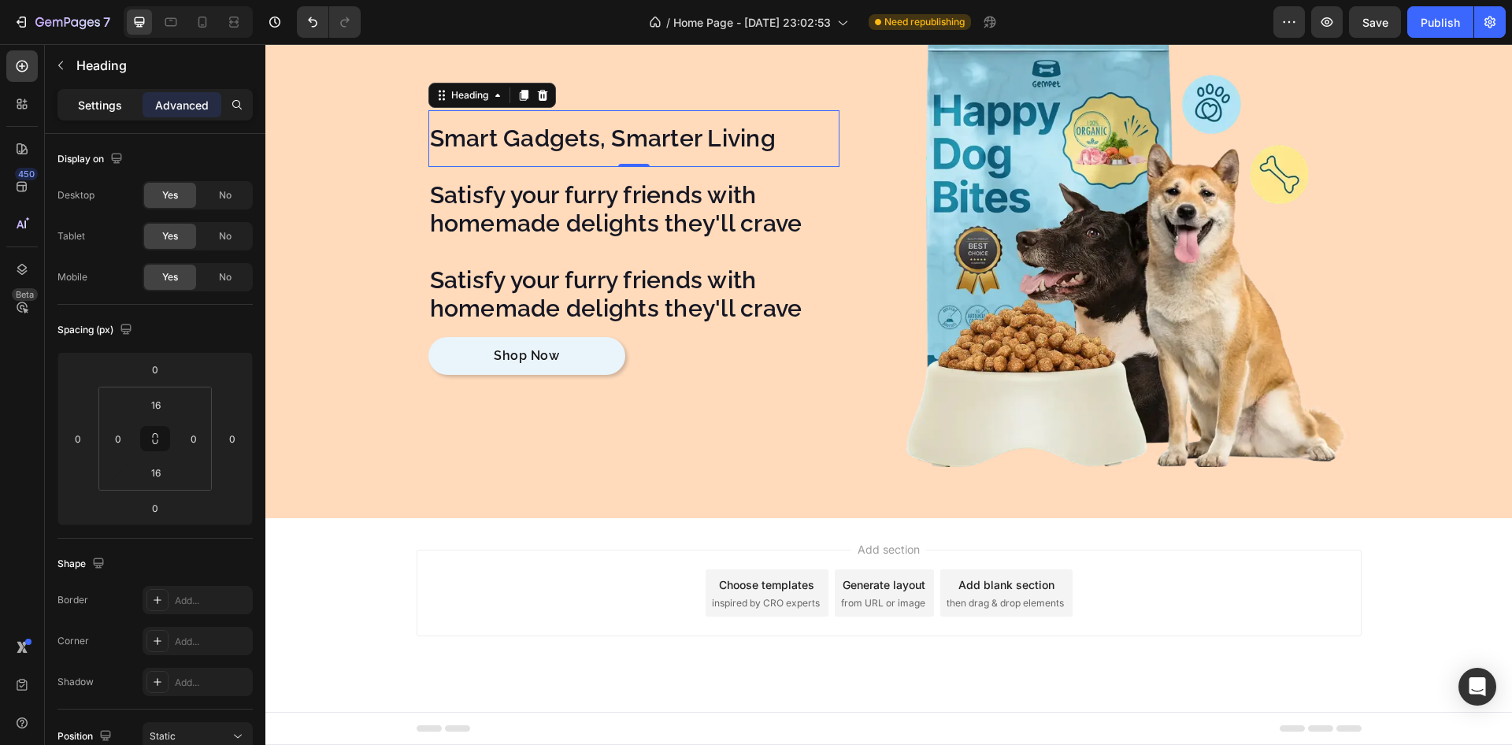
click at [106, 103] on p "Settings" at bounding box center [100, 105] width 44 height 17
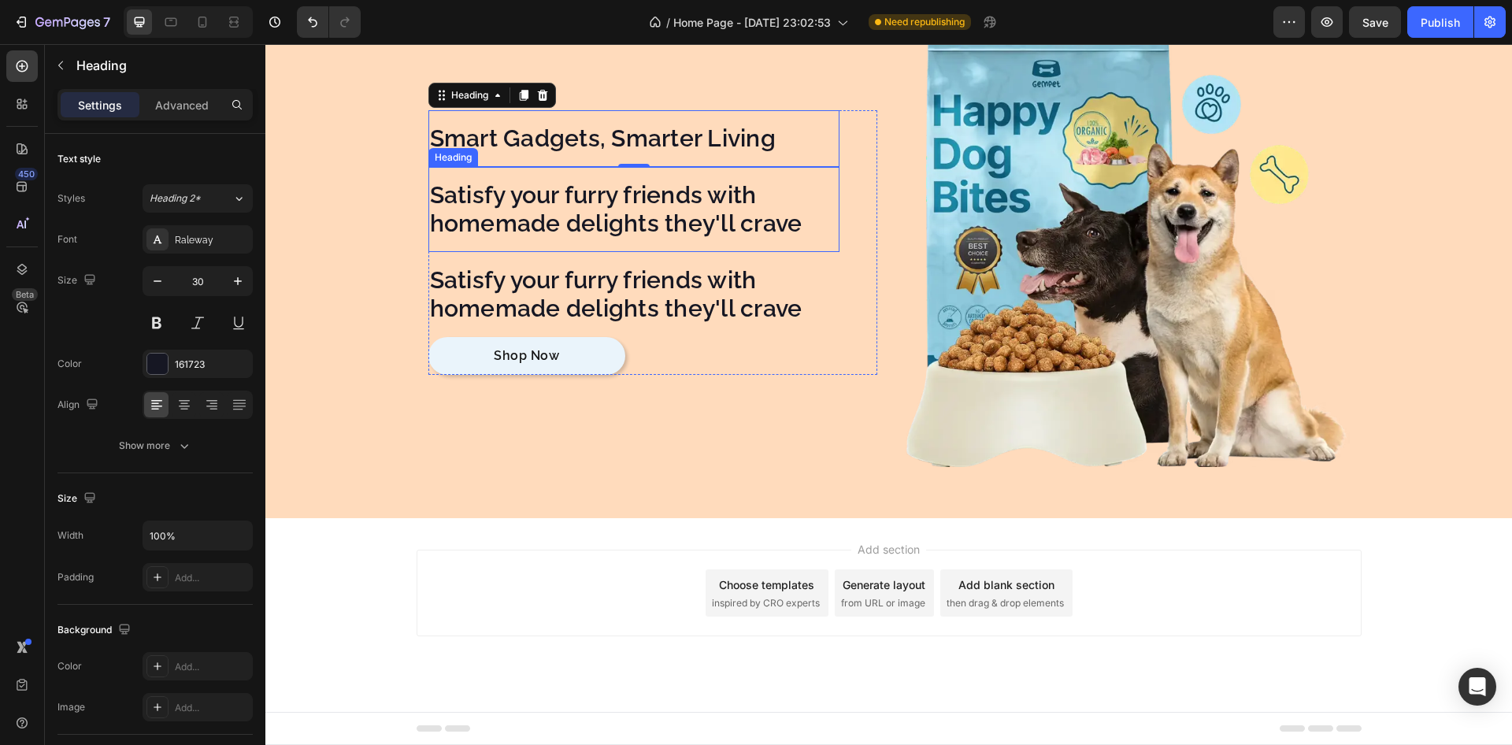
click at [543, 219] on p "Satisfy your furry friends with homemade delights they'll crave" at bounding box center [634, 209] width 408 height 57
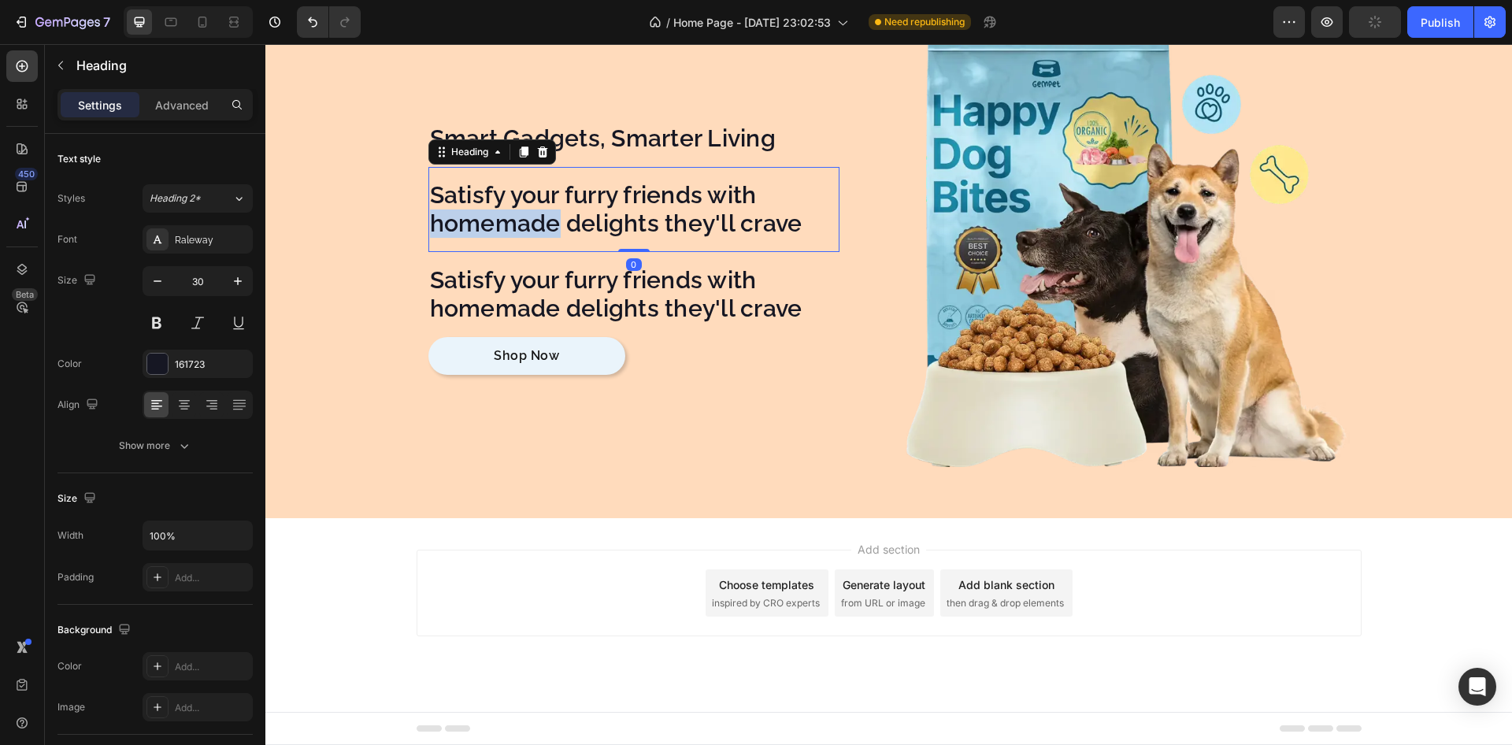
scroll to position [7915, 0]
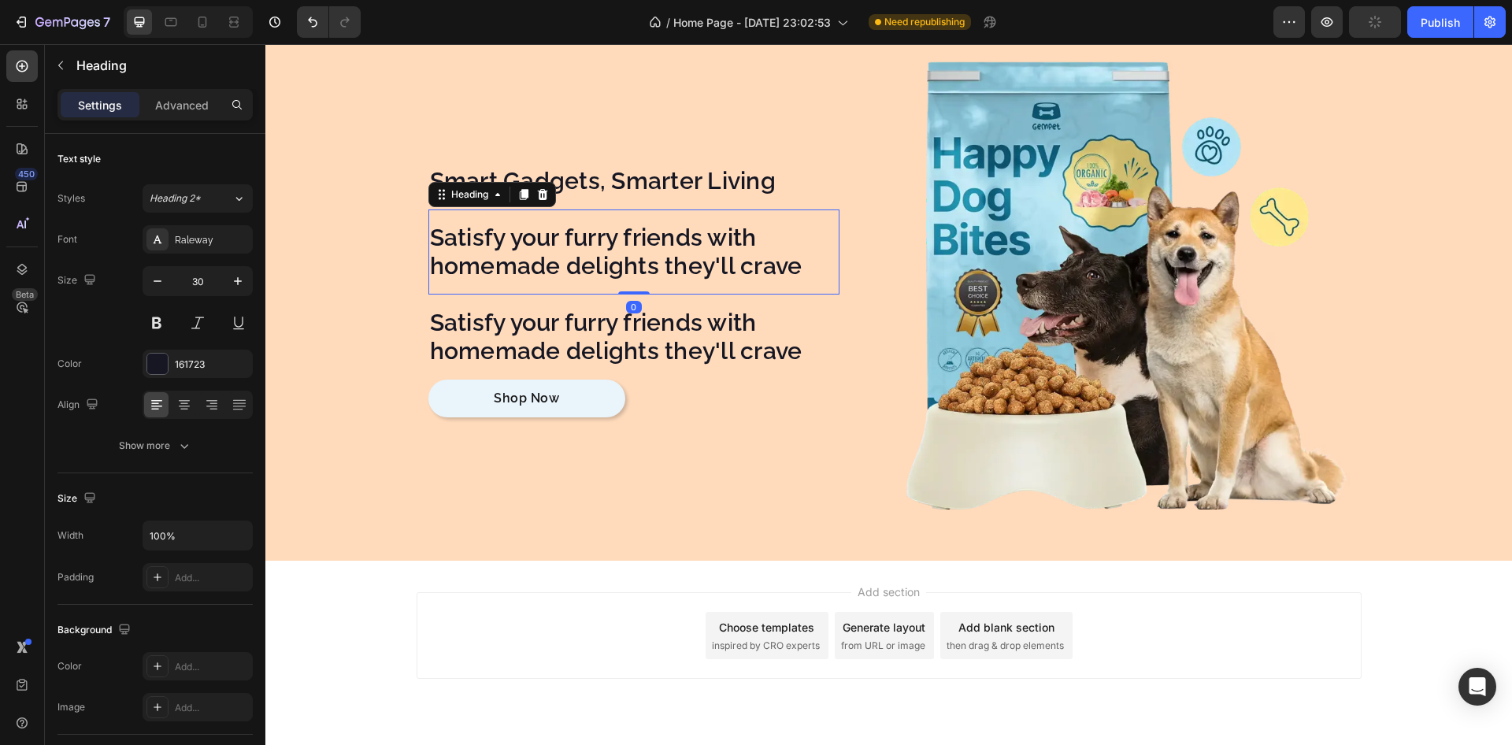
click at [542, 218] on div "Satisfy your furry friends with homemade delights they'll crave Heading 0" at bounding box center [634, 252] width 411 height 85
click at [561, 233] on p "Satisfy your furry friends with homemade delights they'll crave" at bounding box center [634, 252] width 408 height 57
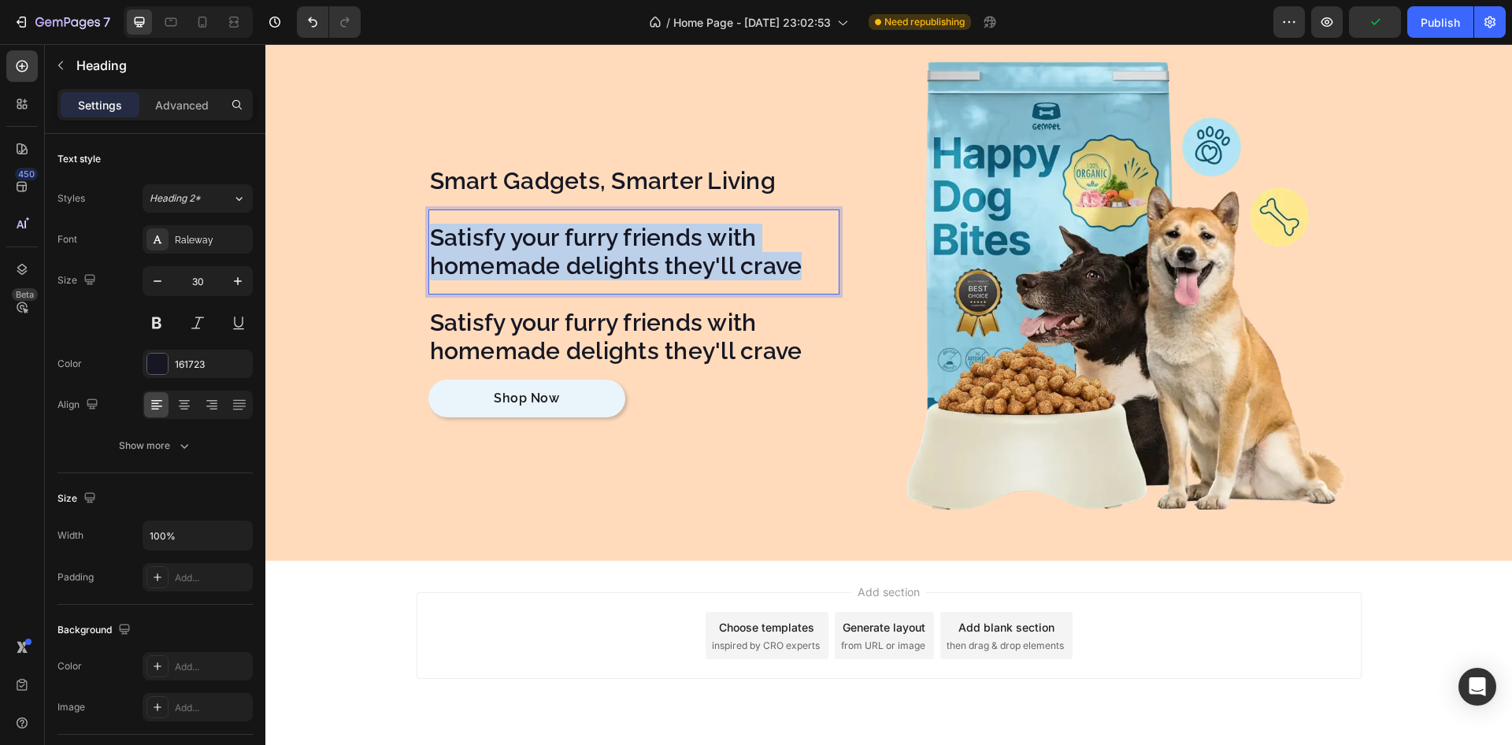
click at [561, 233] on p "Satisfy your furry friends with homemade delights they'll crave" at bounding box center [634, 252] width 408 height 57
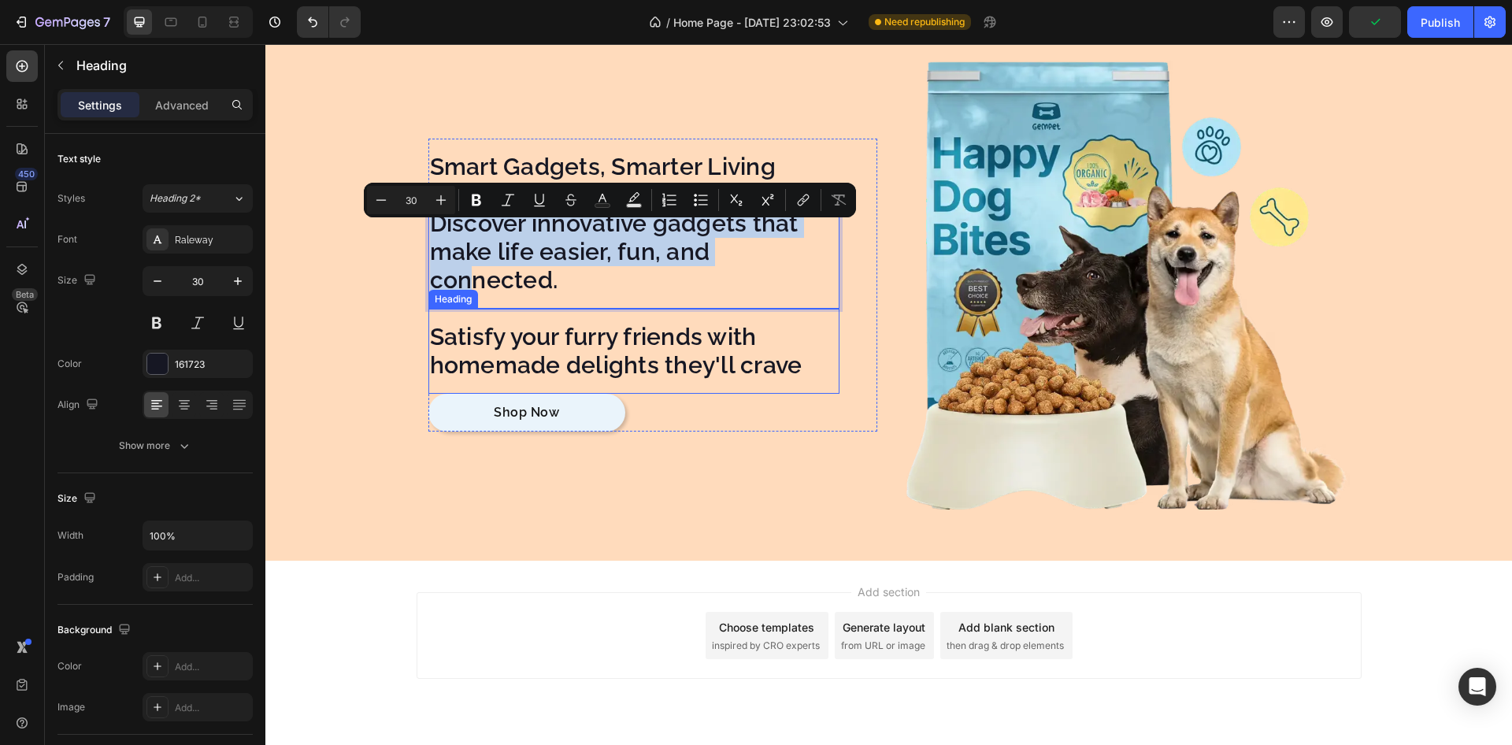
scroll to position [7901, 0]
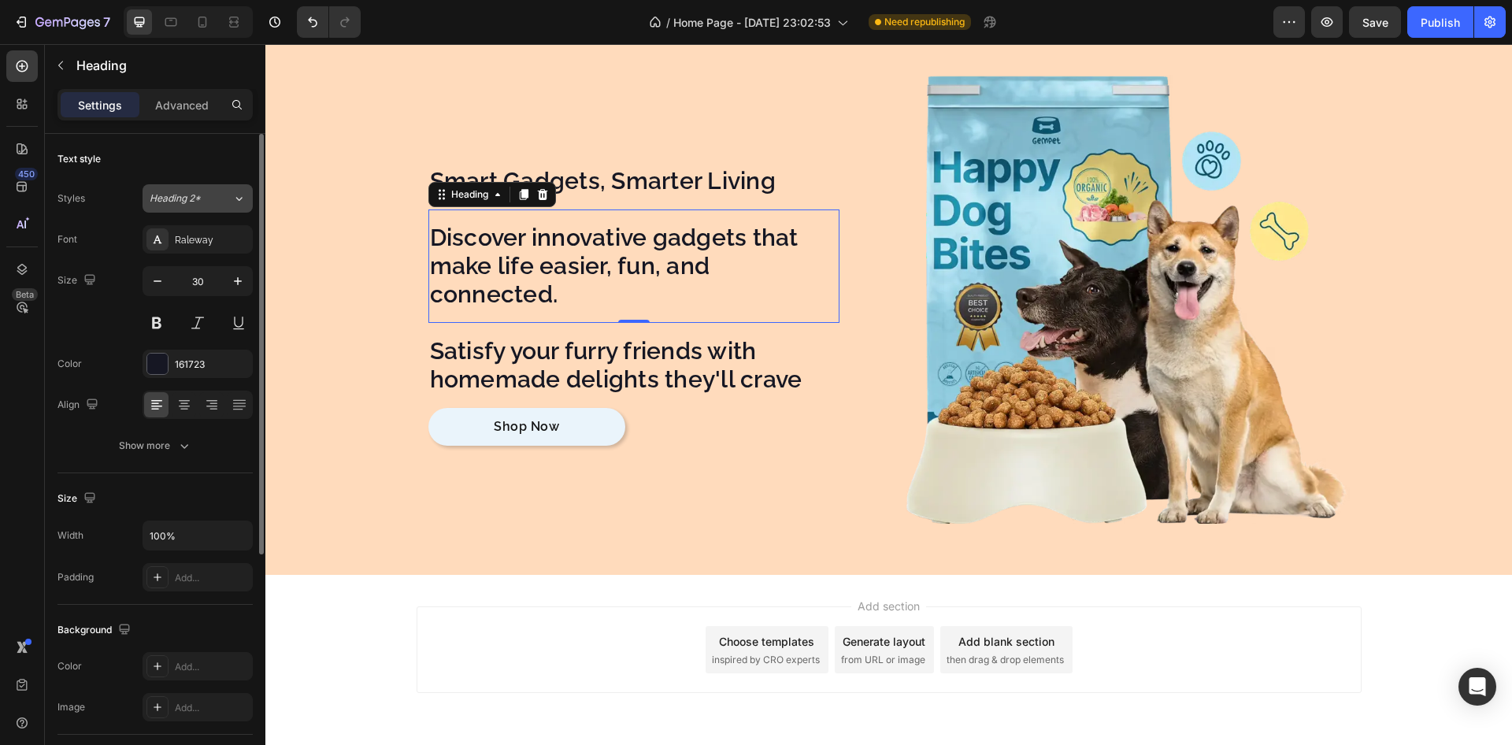
click at [192, 212] on button "Heading 2*" at bounding box center [198, 198] width 110 height 28
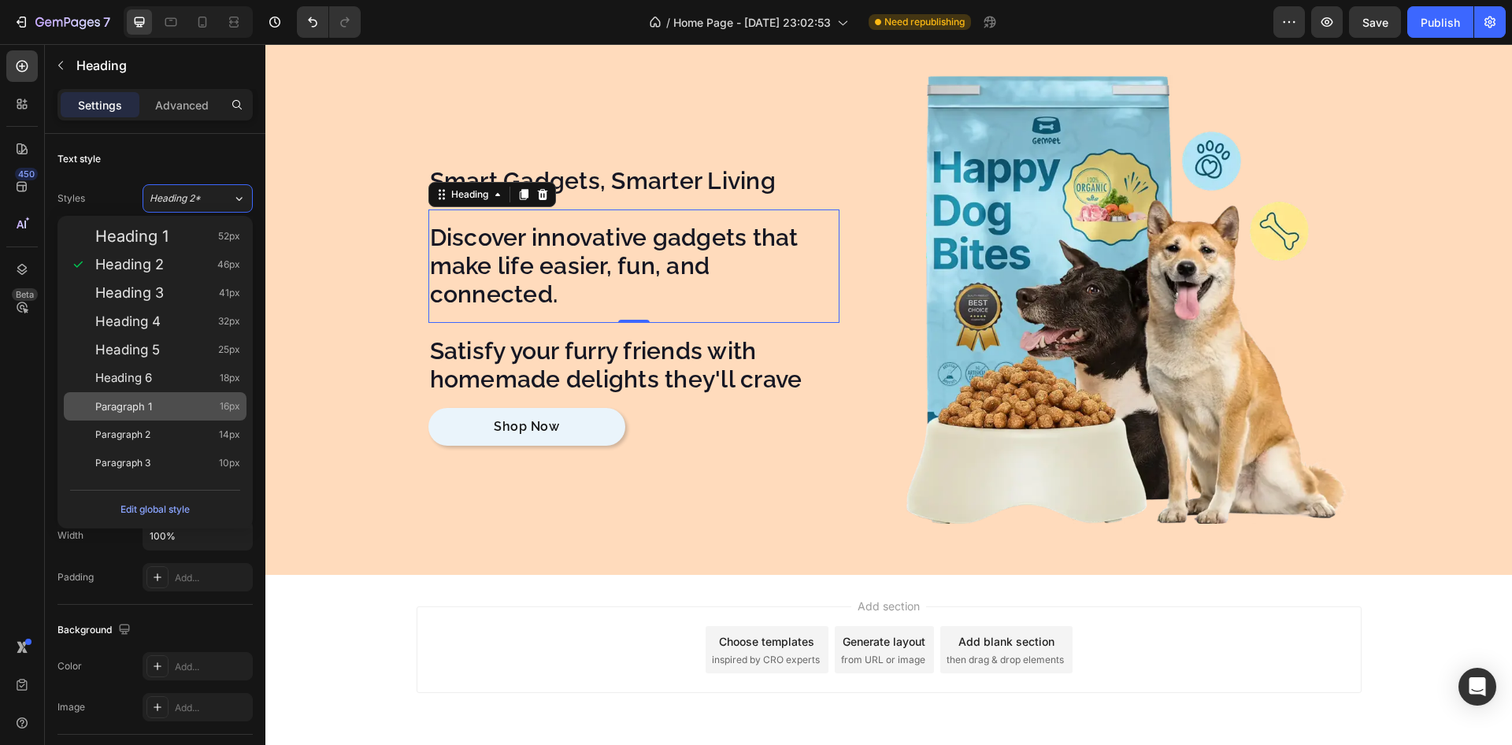
click at [155, 404] on div "Paragraph 1 16px" at bounding box center [167, 407] width 145 height 16
type input "16"
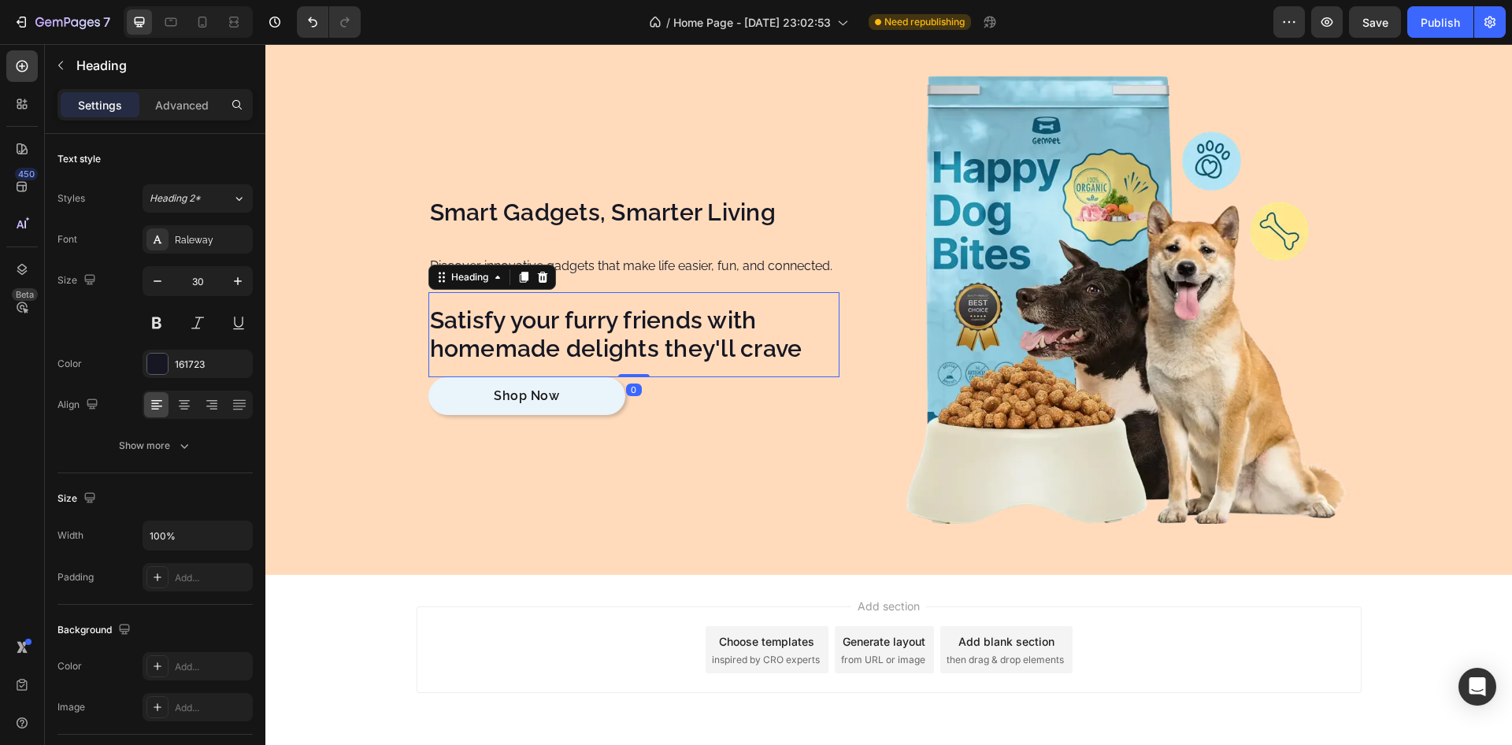
click at [499, 321] on p "Satisfy your furry friends with homemade delights they'll crave" at bounding box center [634, 334] width 408 height 57
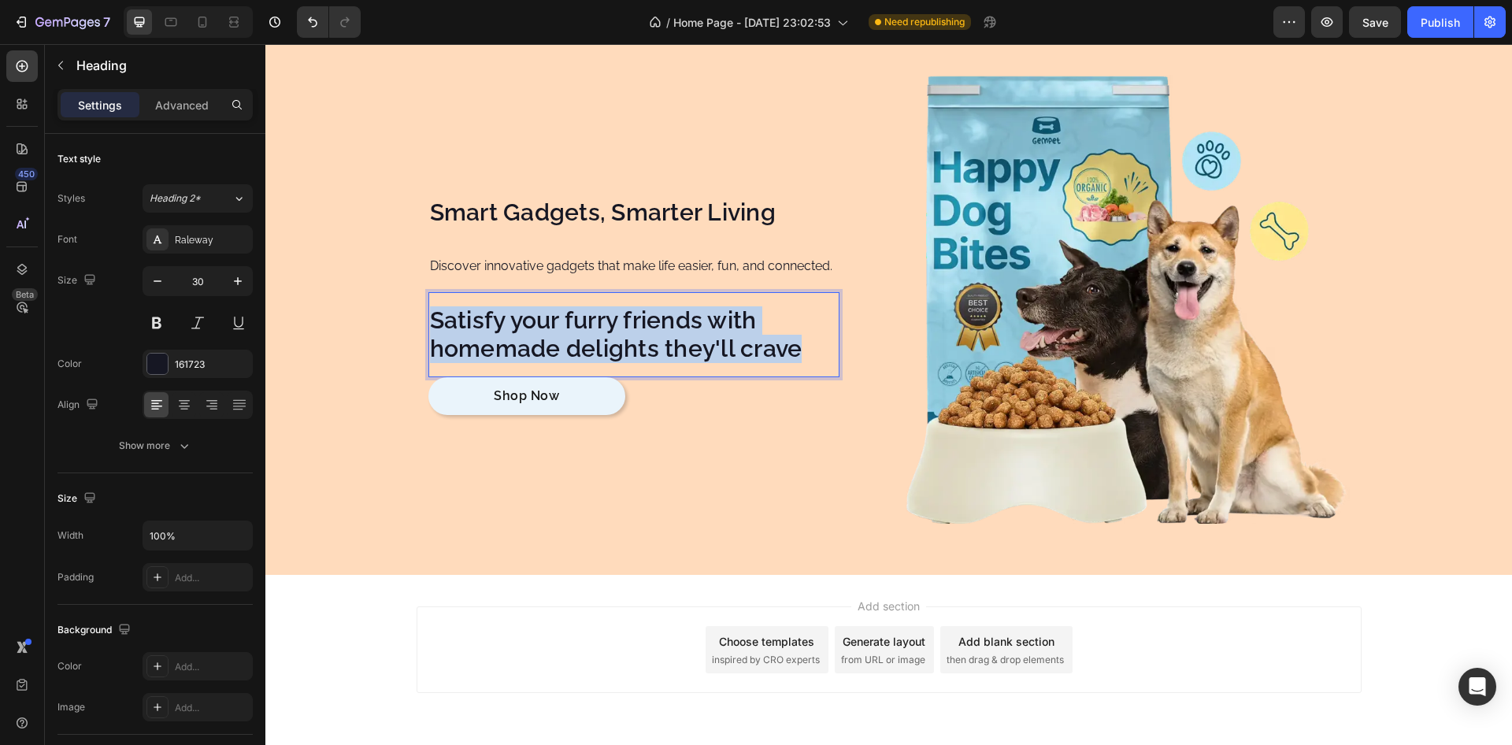
click at [499, 321] on p "Satisfy your furry friends with homemade delights they'll crave" at bounding box center [634, 334] width 408 height 57
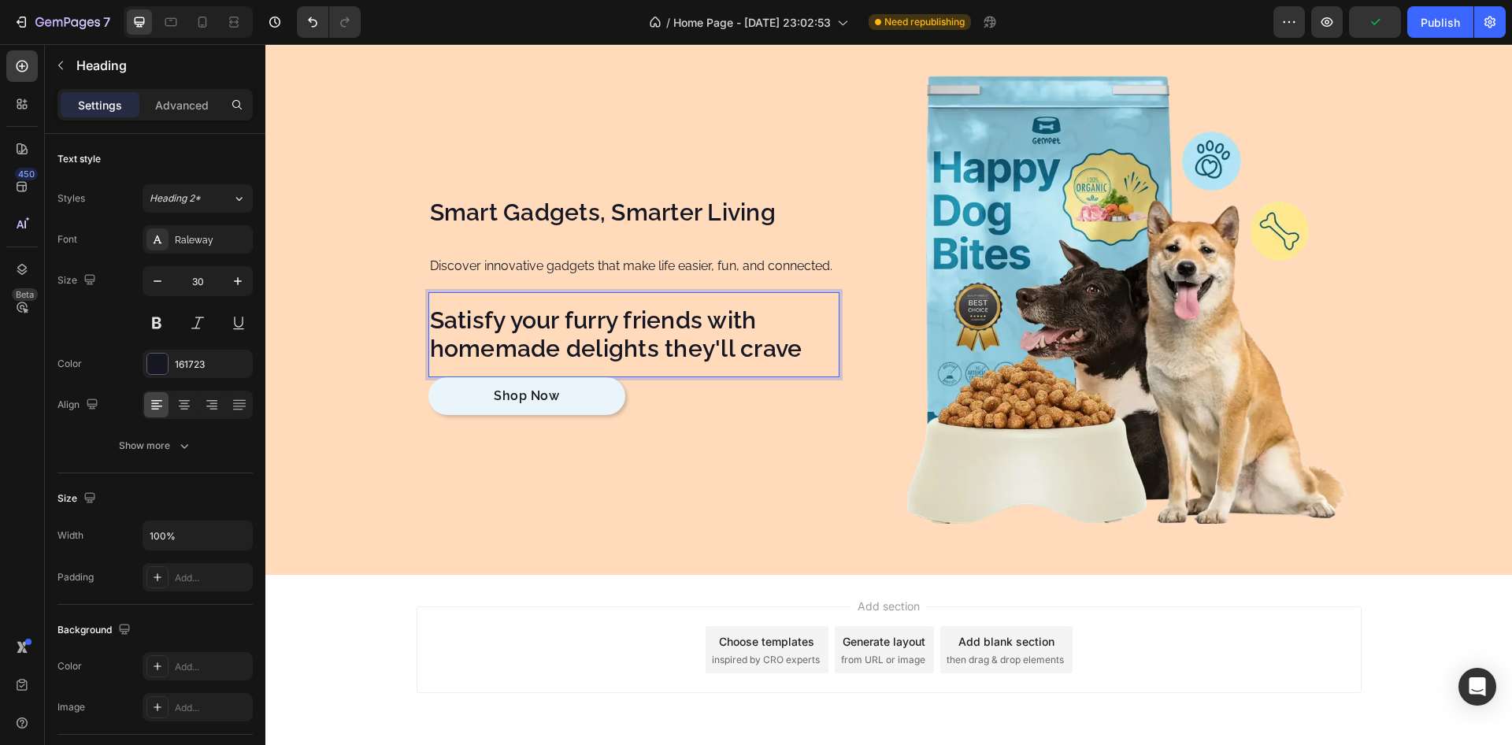
scroll to position [7873, 0]
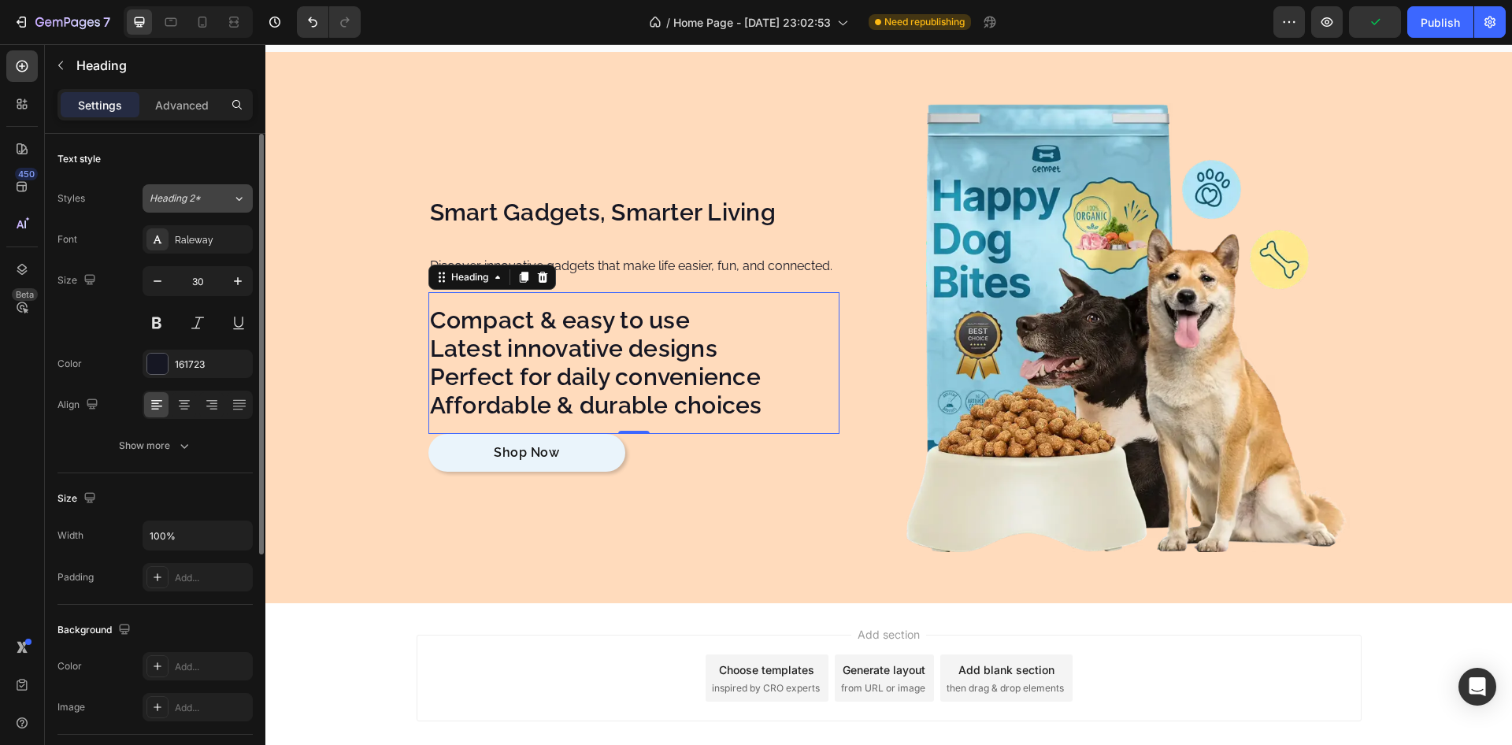
click at [202, 195] on div "Heading 2*" at bounding box center [182, 198] width 64 height 14
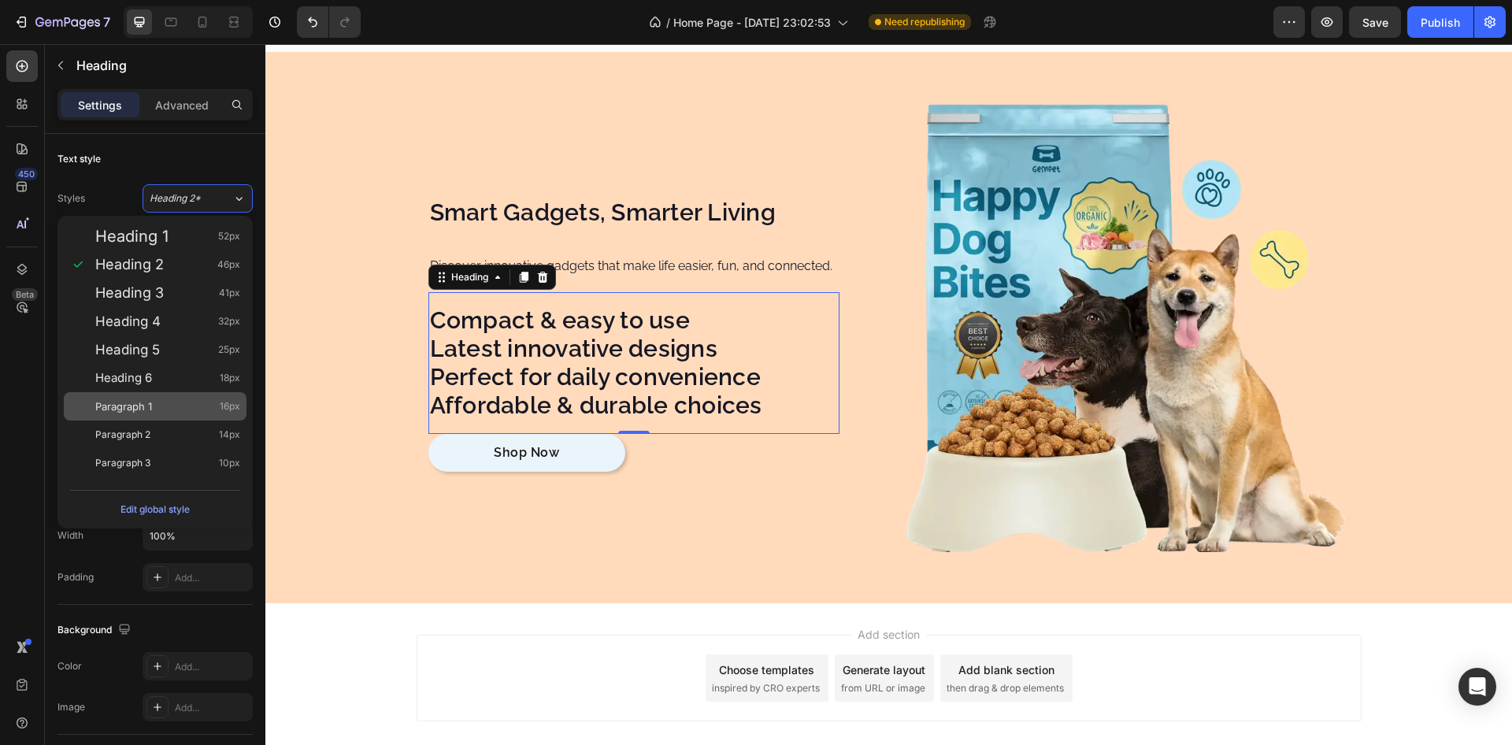
click at [155, 405] on div "Paragraph 1 16px" at bounding box center [167, 407] width 145 height 16
type input "16"
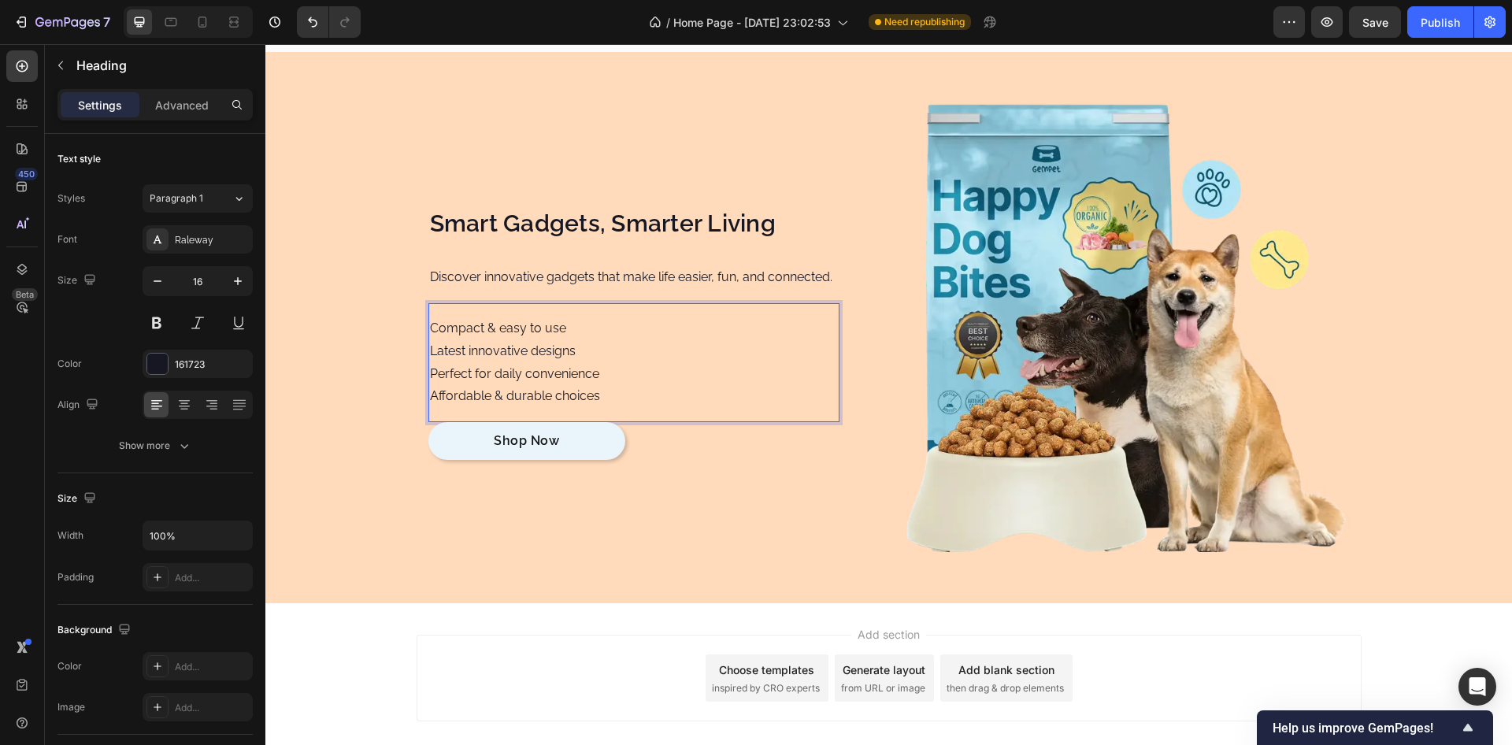
click at [512, 366] on h2 "Compact & easy to use Latest innovative designs Perfect for daily convenience A…" at bounding box center [634, 363] width 411 height 94
click at [512, 366] on p "Compact & easy to use Latest innovative designs Perfect for daily convenience A…" at bounding box center [634, 362] width 408 height 91
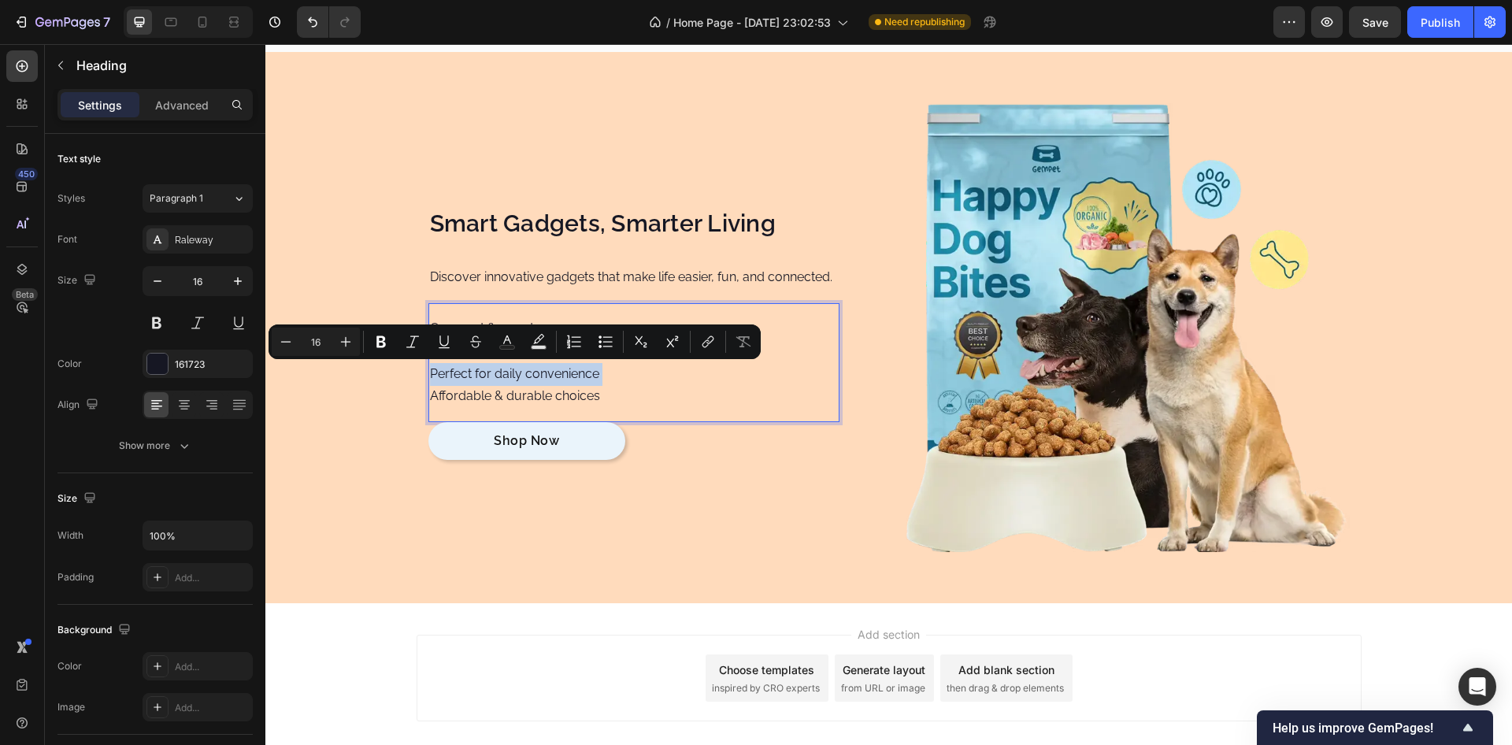
click at [512, 366] on p "Compact & easy to use Latest innovative designs Perfect for daily convenience A…" at bounding box center [634, 362] width 408 height 91
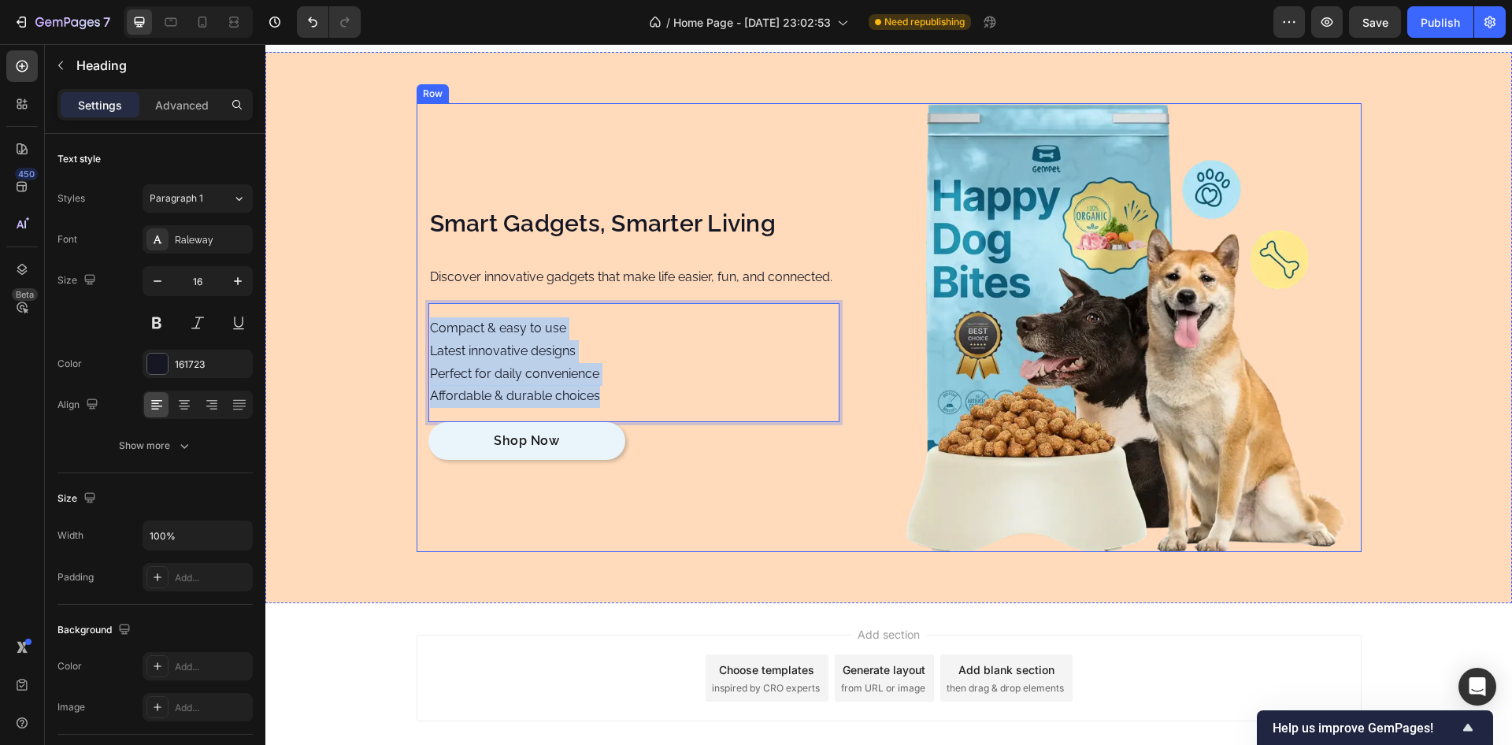
drag, startPoint x: 617, startPoint y: 399, endPoint x: 448, endPoint y: 331, distance: 182.0
click at [419, 313] on div "Smart Gadgets, Smarter Living Heading Discover innovative gadgets that make lif…" at bounding box center [889, 327] width 945 height 449
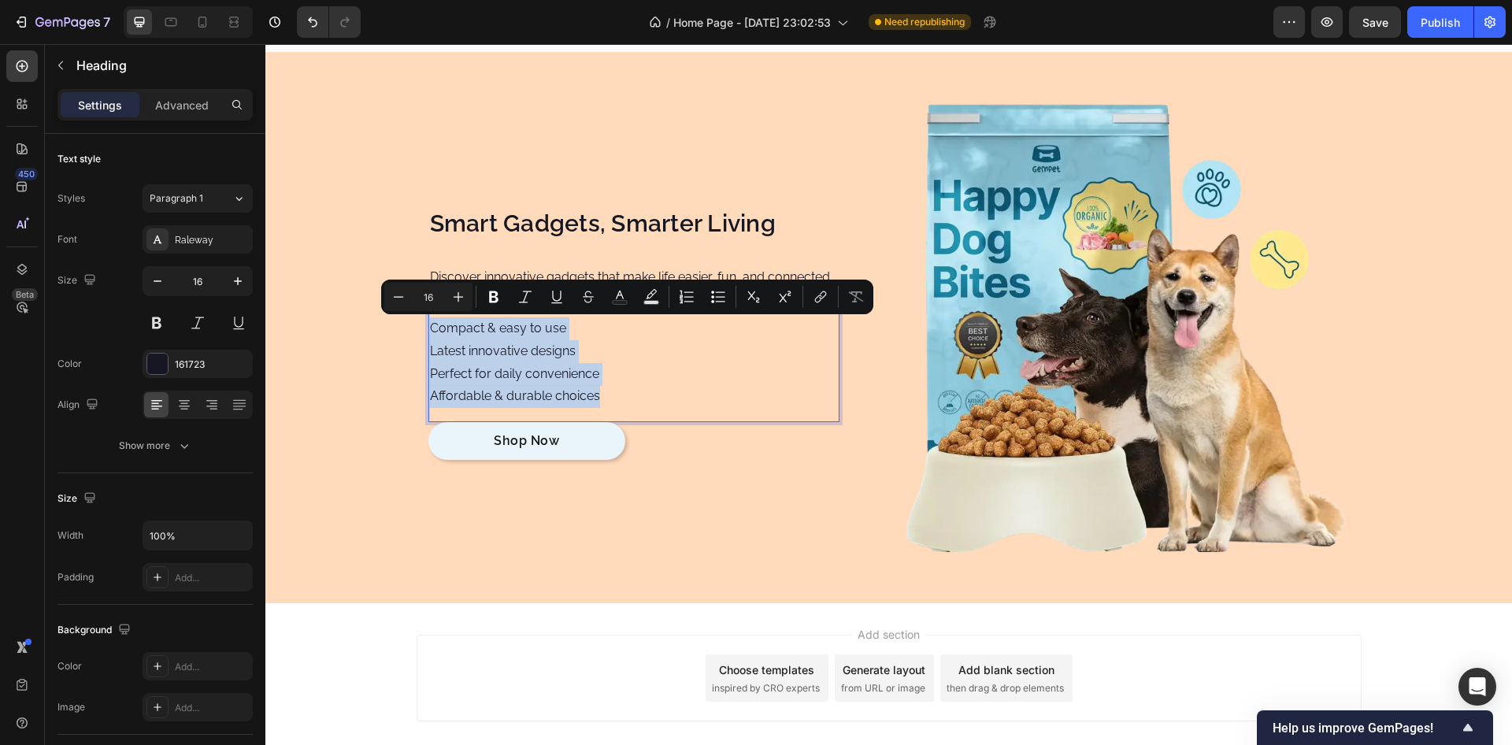
drag, startPoint x: 597, startPoint y: 396, endPoint x: 462, endPoint y: 336, distance: 148.1
click at [429, 310] on div "Compact & easy to use Latest innovative designs Perfect for daily convenience A…" at bounding box center [634, 362] width 411 height 119
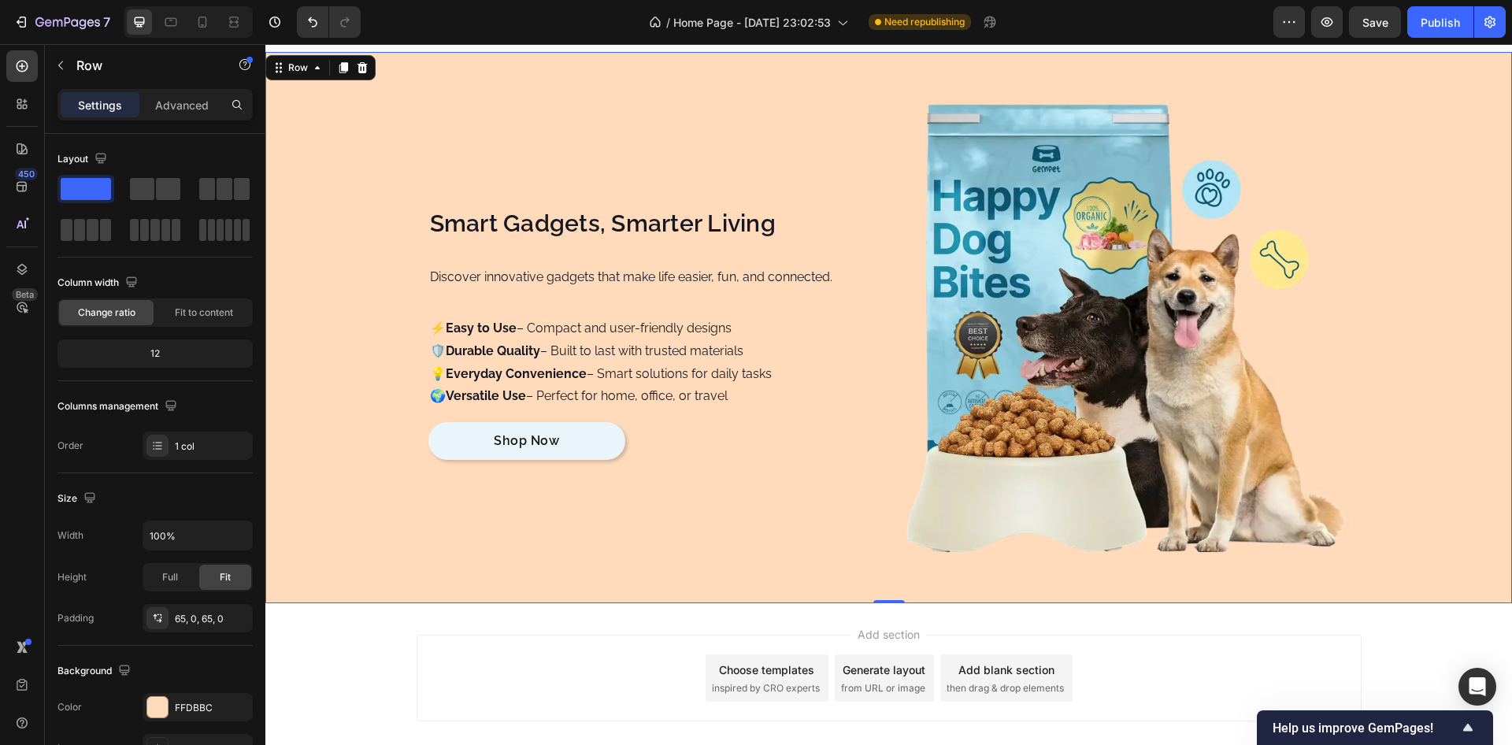
click at [366, 228] on div "Smart Gadgets, Smarter Living Heading Discover innovative gadgets that make lif…" at bounding box center [888, 327] width 1247 height 449
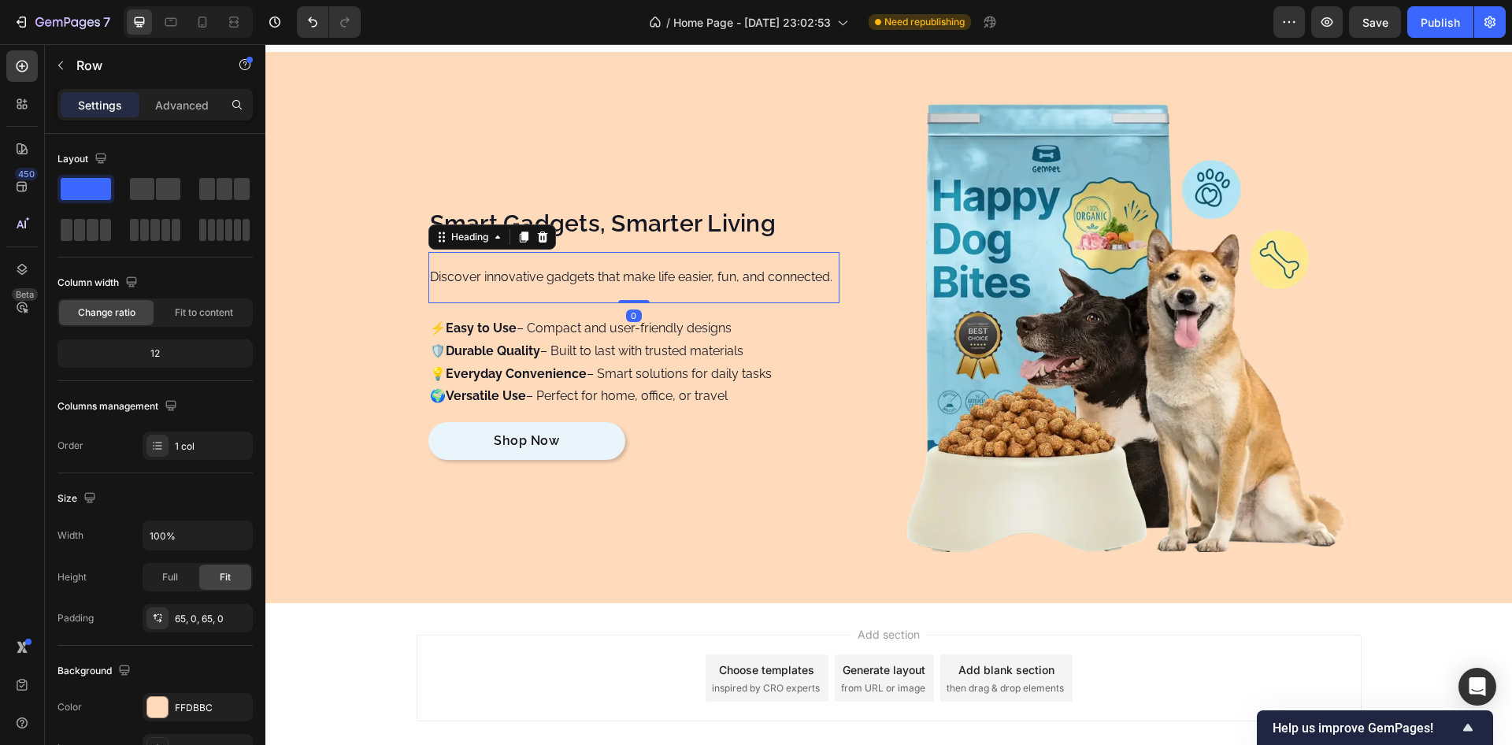
click at [485, 268] on p "Discover innovative gadgets that make life easier, fun, and connected." at bounding box center [634, 277] width 408 height 23
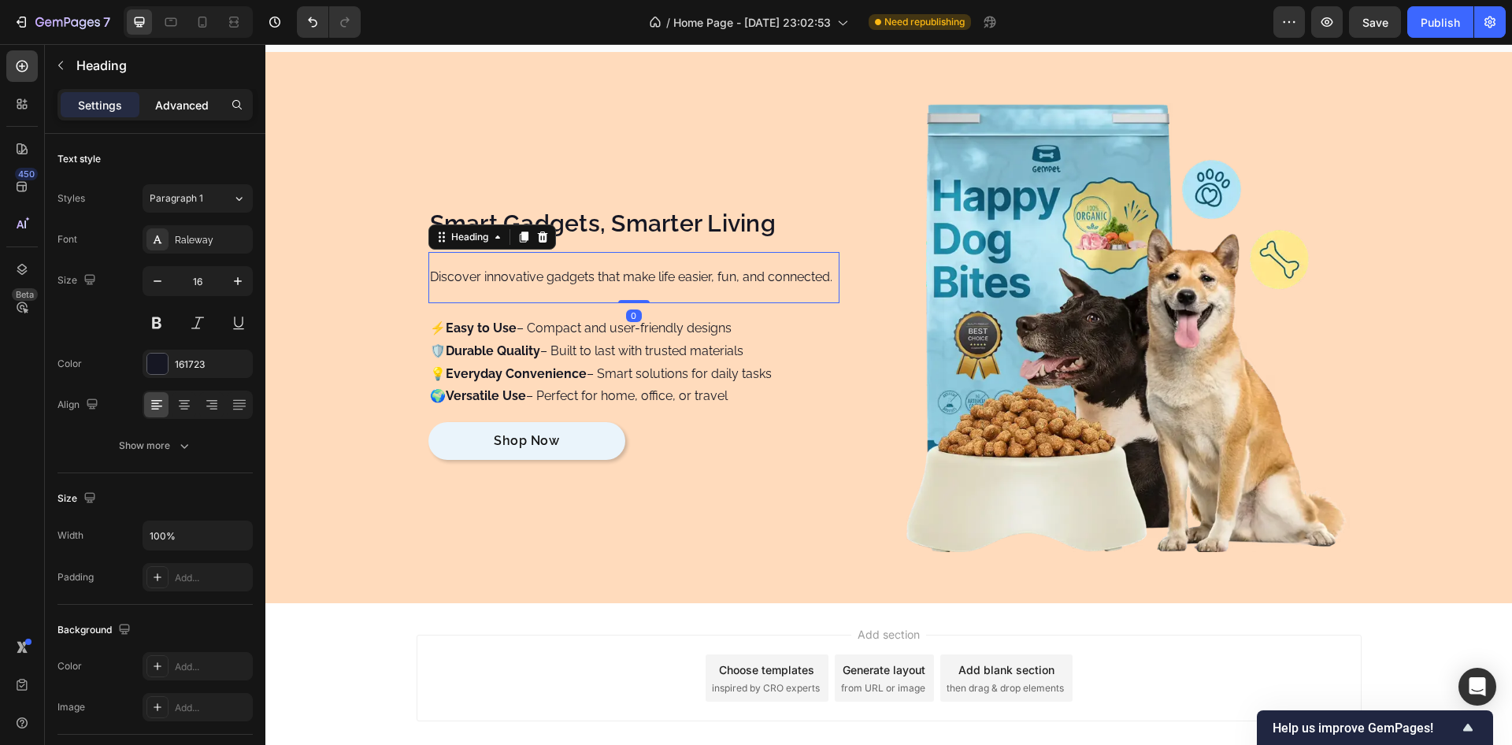
click at [186, 99] on p "Advanced" at bounding box center [182, 105] width 54 height 17
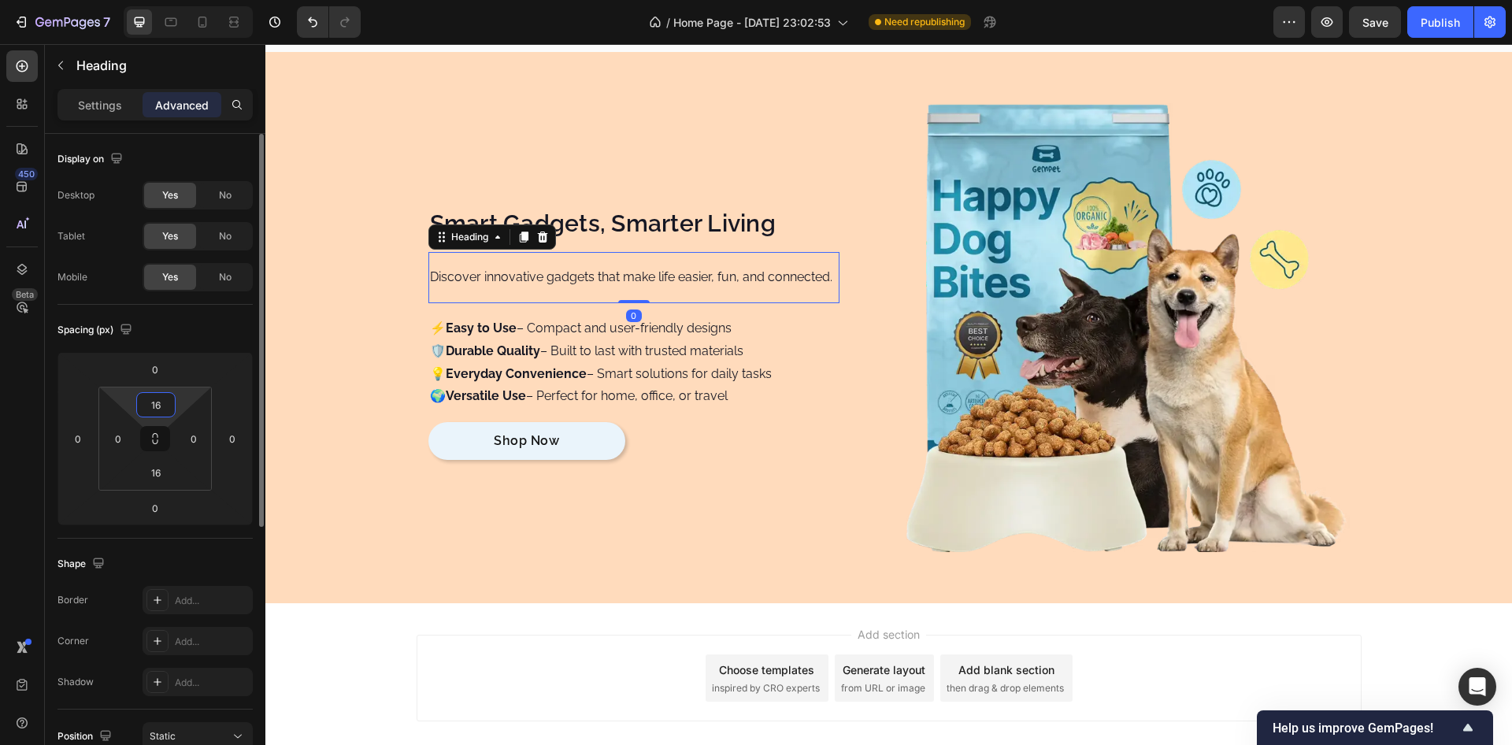
click at [161, 404] on input "16" at bounding box center [156, 405] width 32 height 24
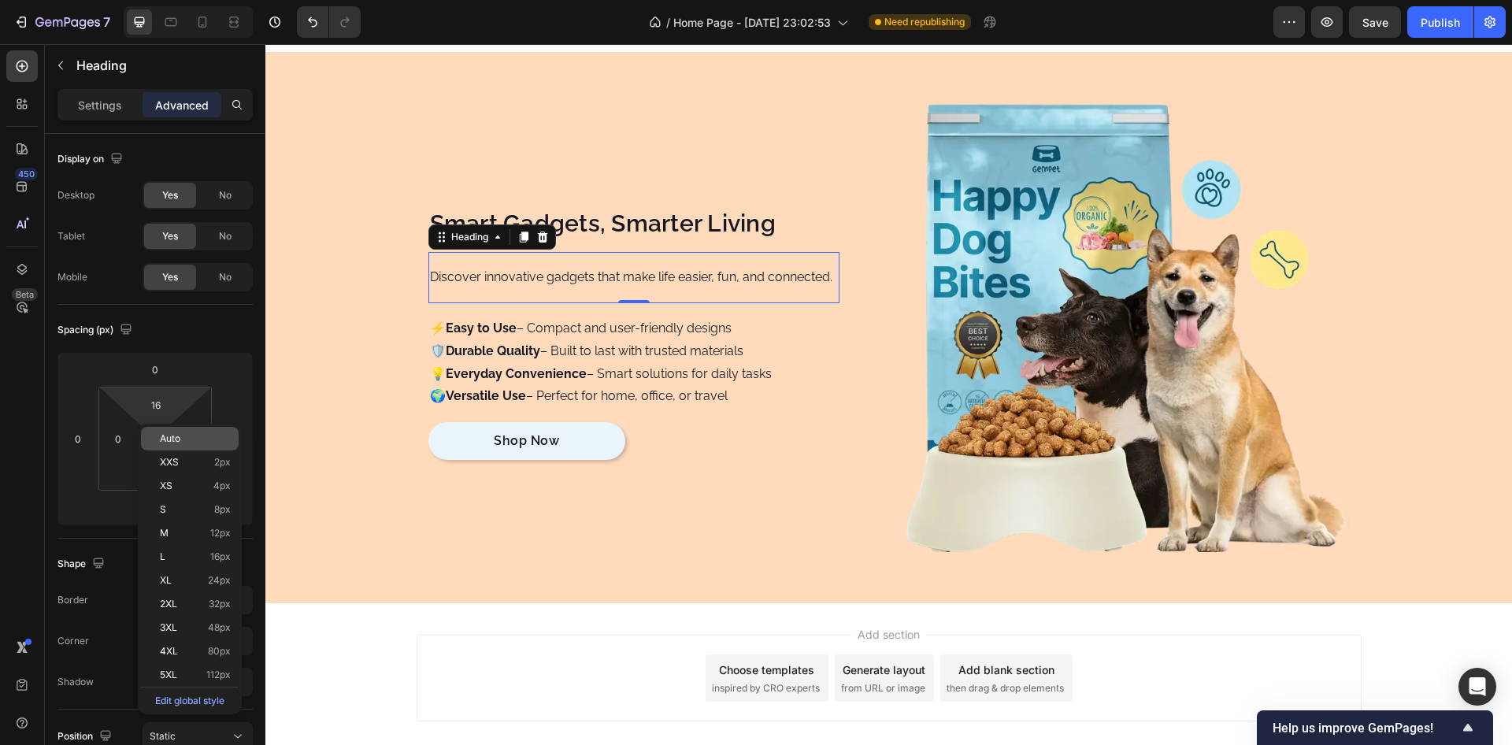
click at [166, 436] on span "Auto" at bounding box center [170, 438] width 20 height 11
type input "Auto"
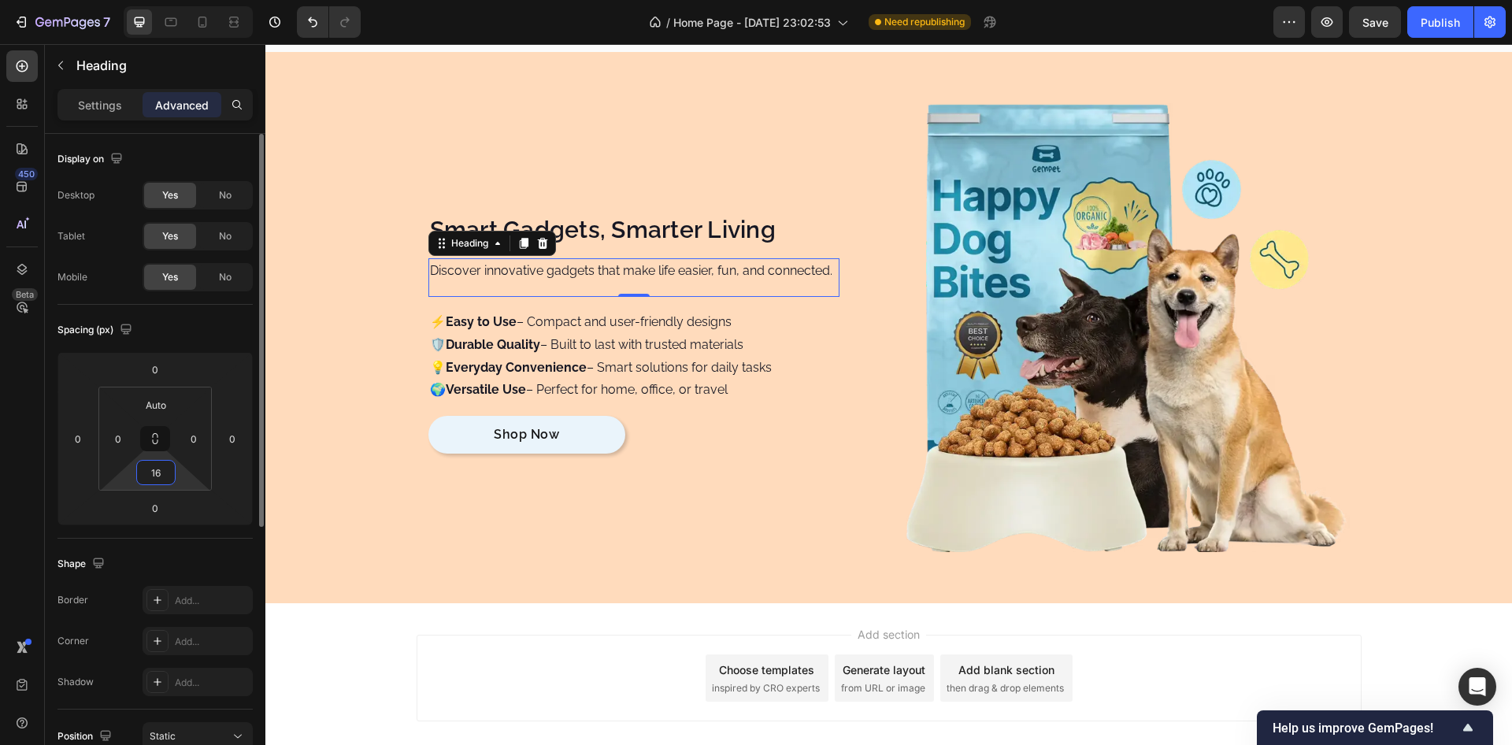
click at [157, 473] on input "16" at bounding box center [156, 473] width 32 height 24
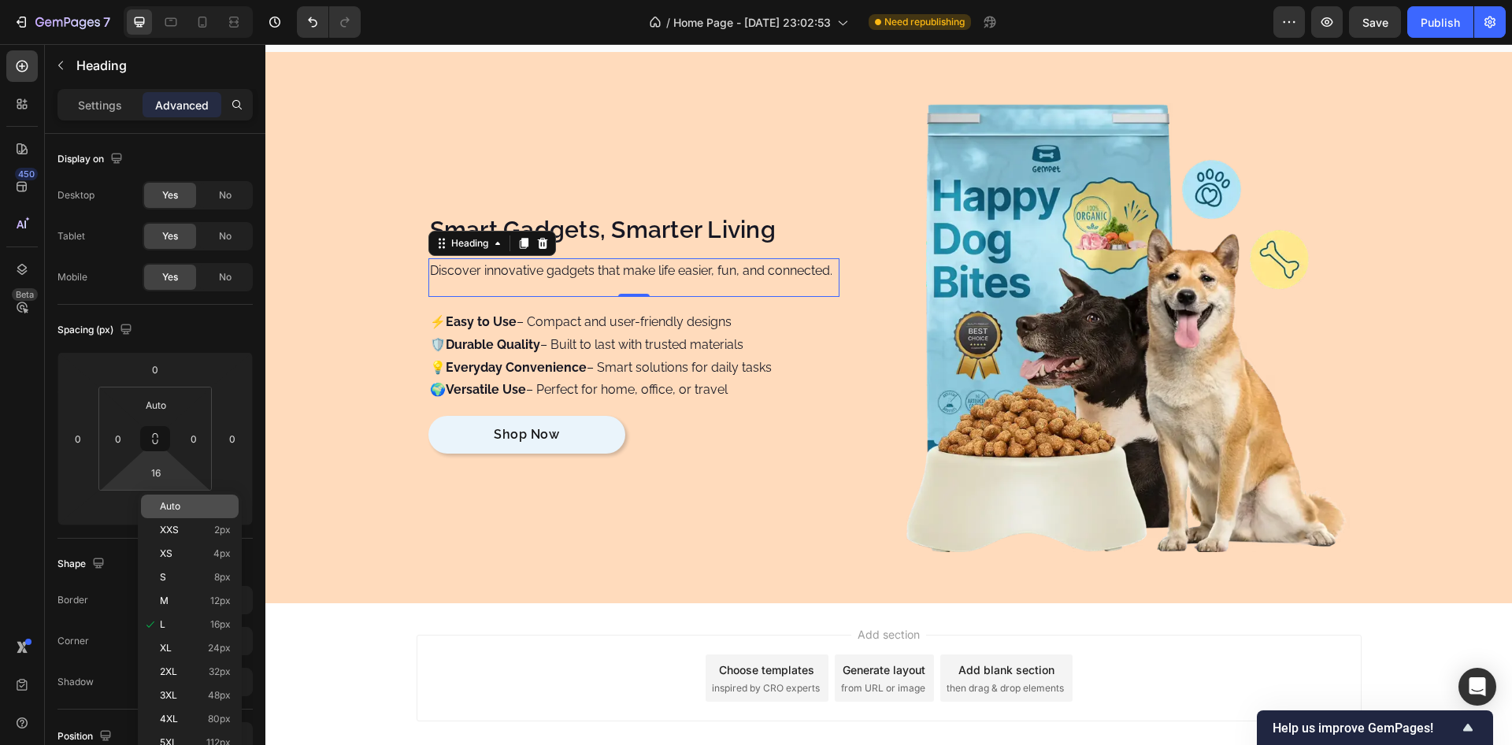
click at [165, 499] on div "Auto" at bounding box center [190, 507] width 98 height 24
type input "Auto"
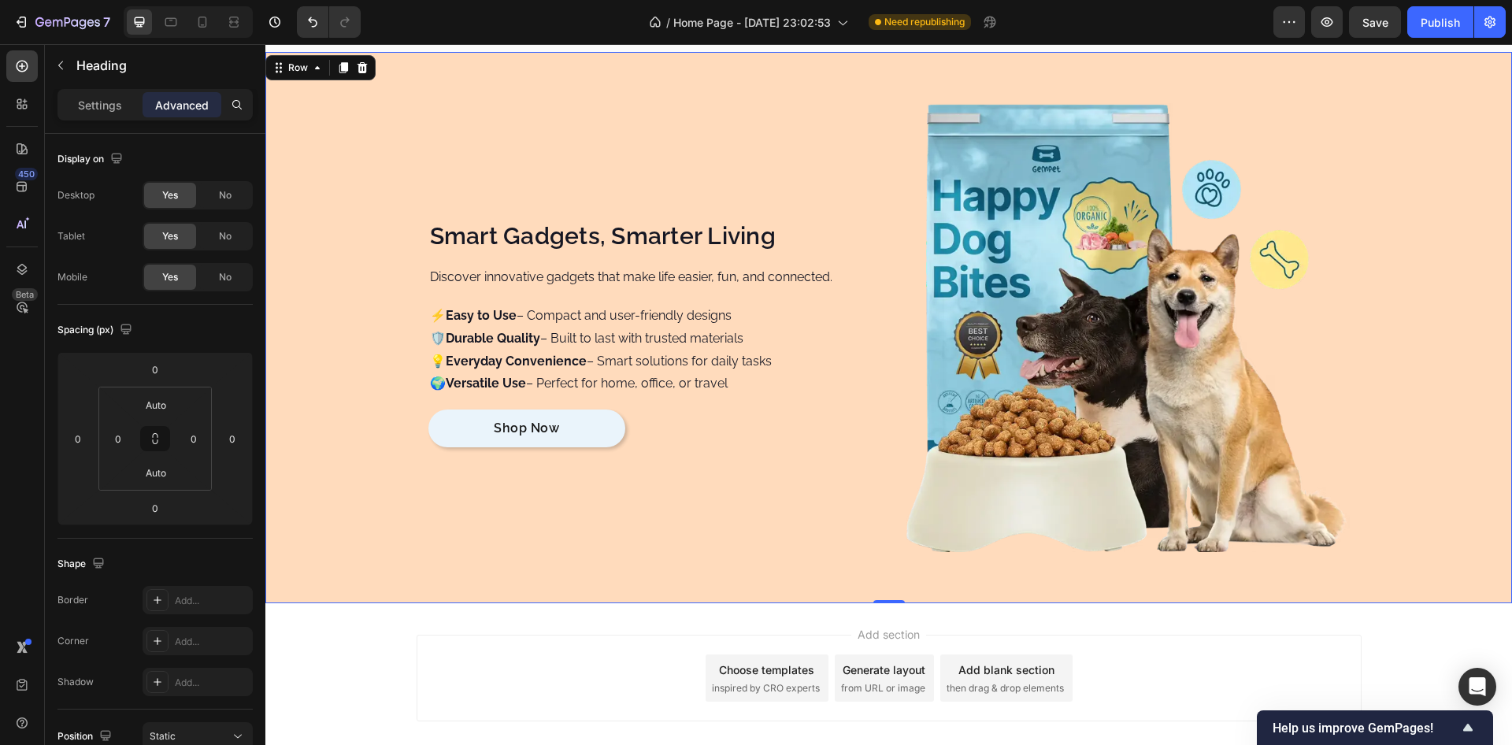
click at [341, 265] on div "Smart Gadgets, Smarter Living Heading Discover innovative gadgets that make lif…" at bounding box center [888, 327] width 1247 height 449
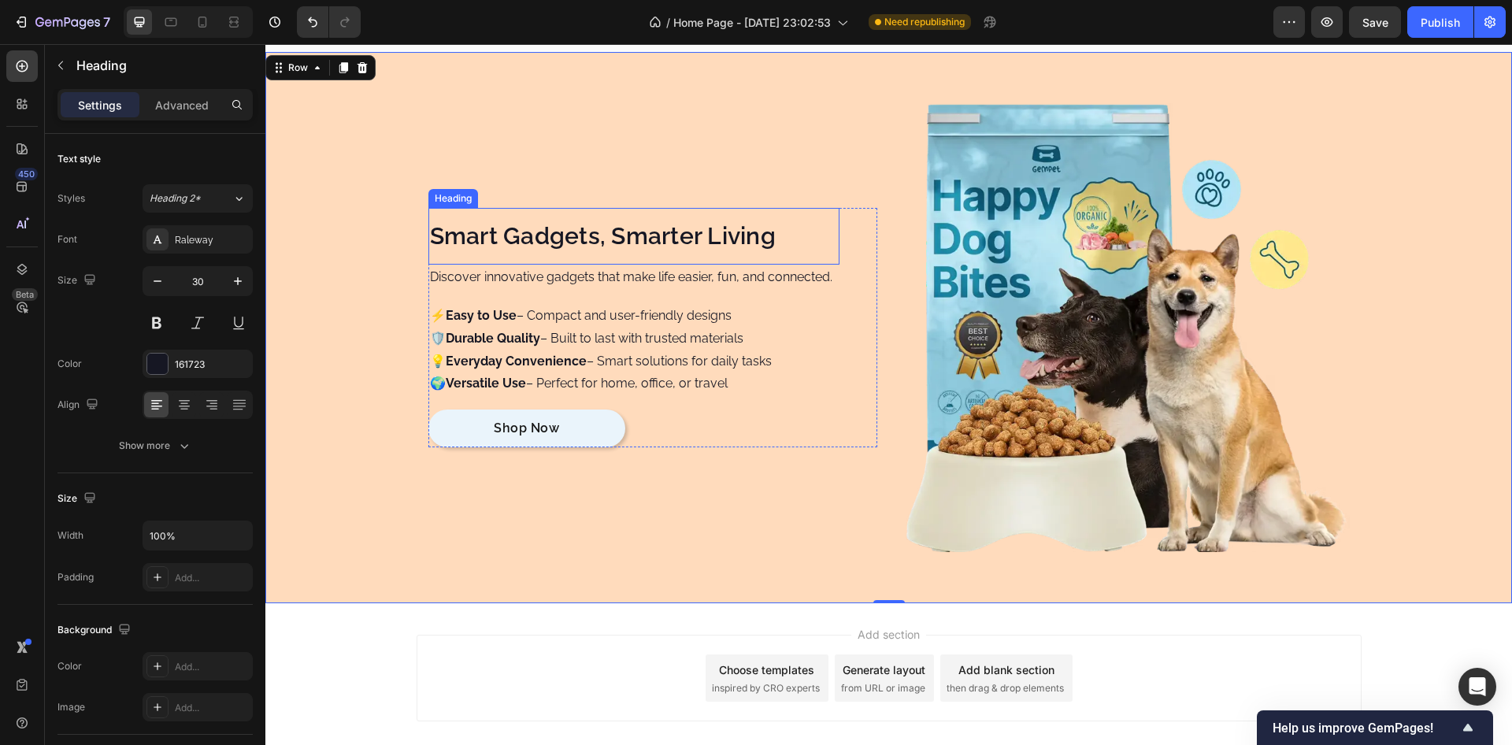
click at [458, 236] on p "Smart Gadgets, Smarter Living" at bounding box center [634, 236] width 408 height 28
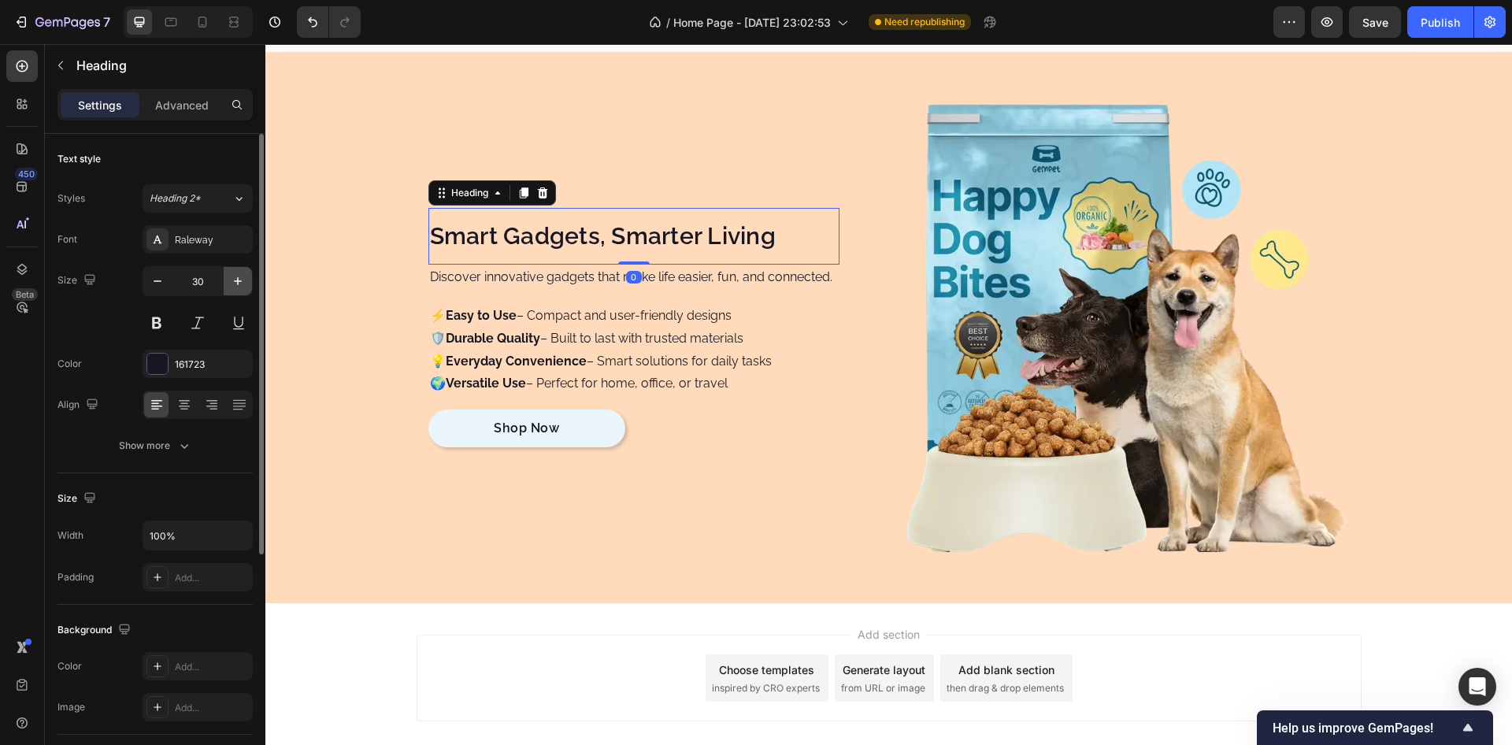
click at [237, 281] on icon "button" at bounding box center [238, 281] width 8 height 8
type input "33"
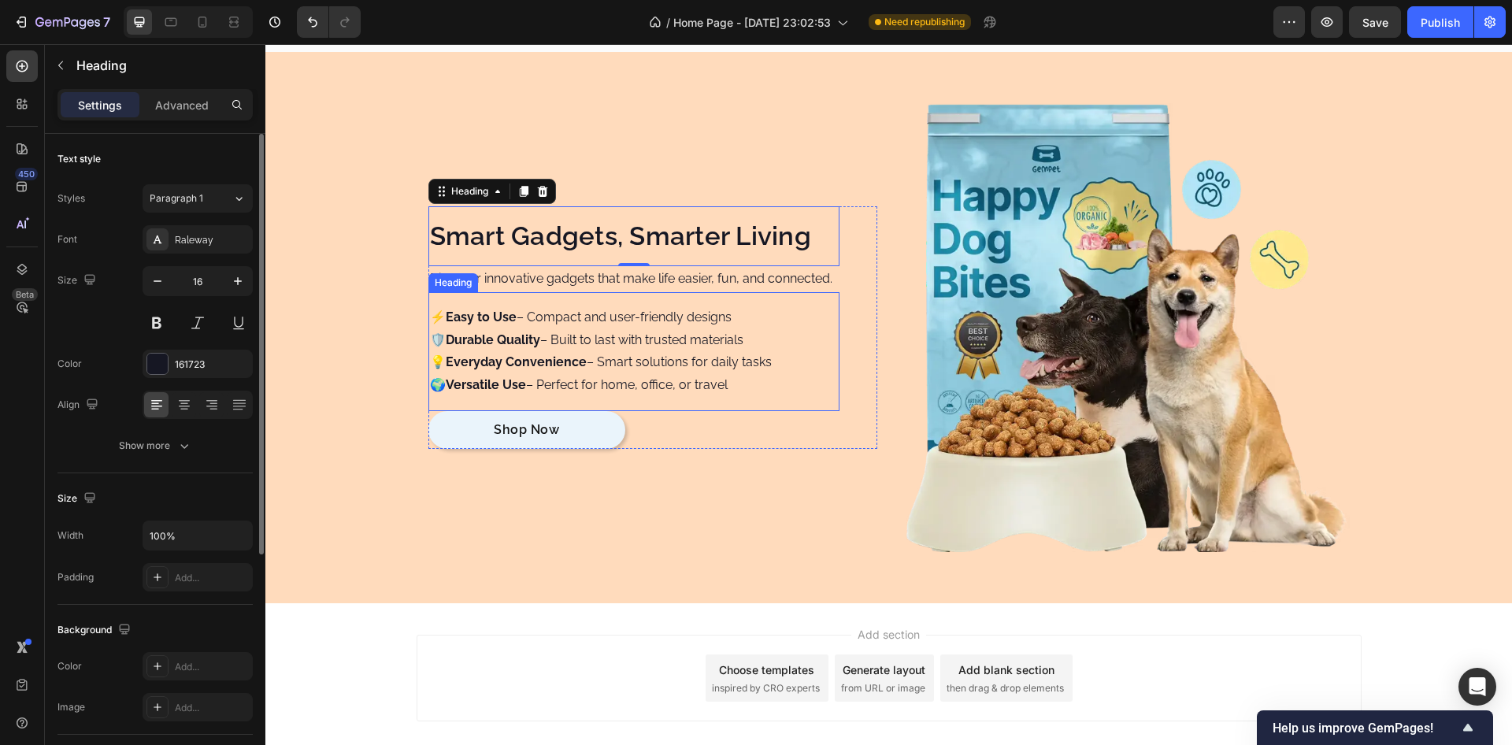
click at [598, 325] on p "⚡ Easy to Use – Compact and user-friendly designs 🛡️ Durable Quality – Built to…" at bounding box center [634, 351] width 408 height 91
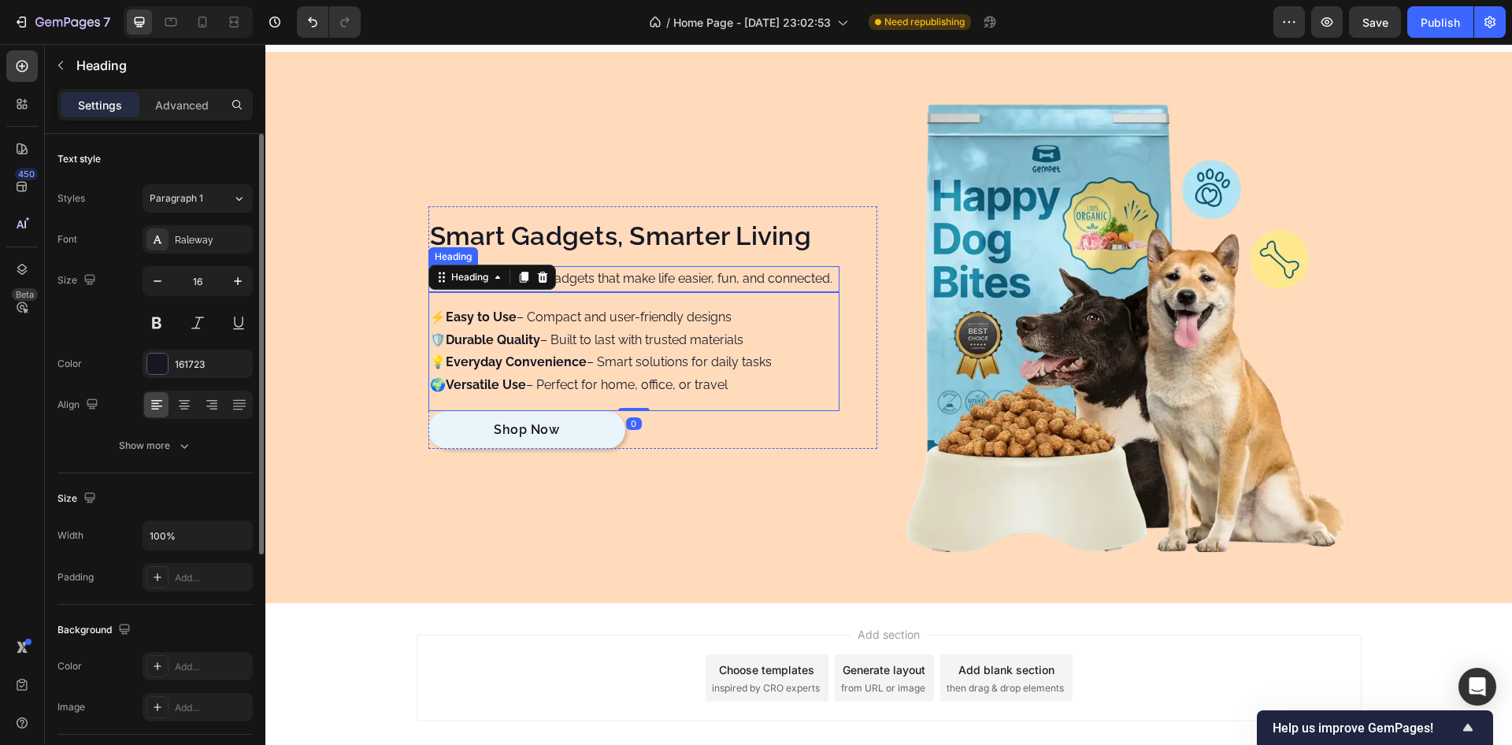
click at [661, 277] on p "Discover innovative gadgets that make life easier, fun, and connected." at bounding box center [634, 279] width 408 height 23
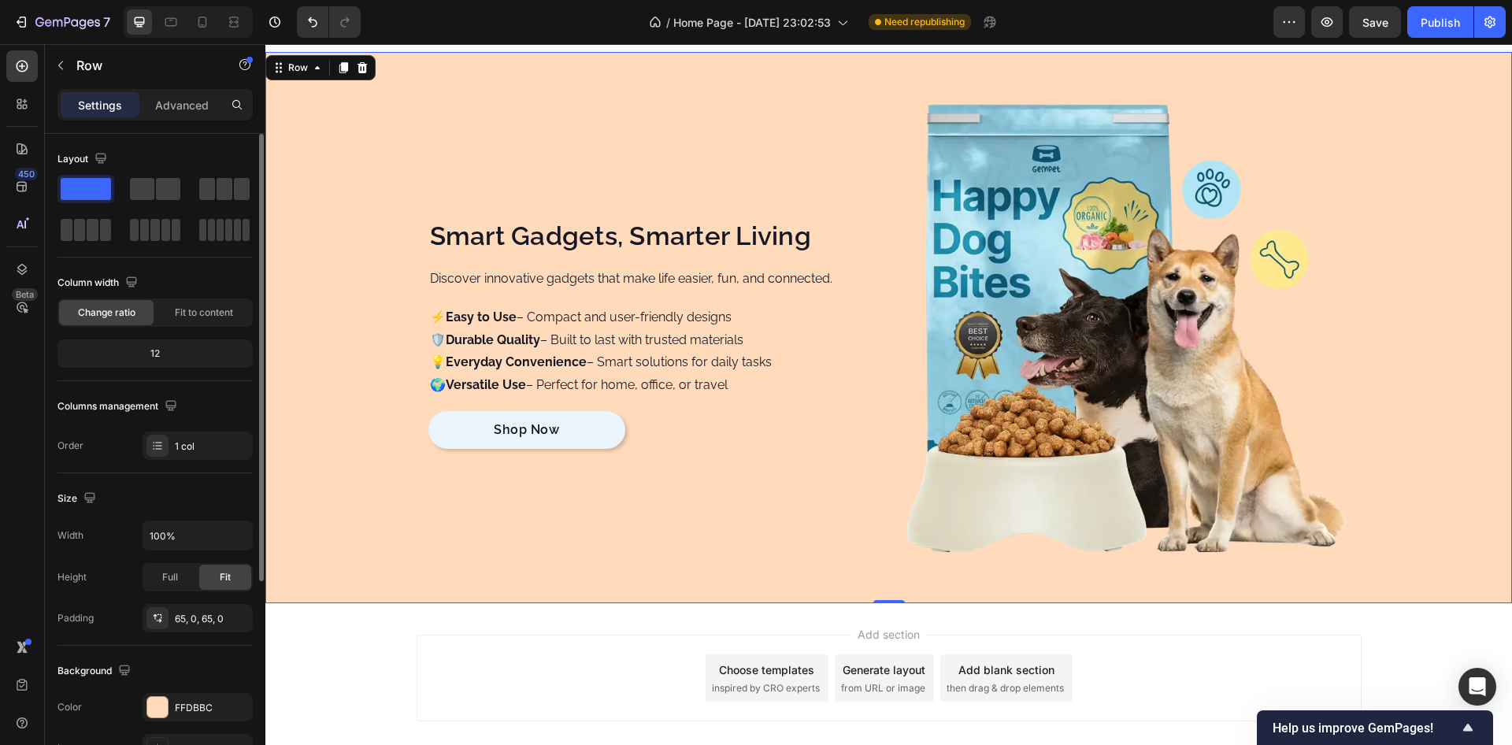
click at [399, 167] on div "Smart Gadgets, Smarter Living Heading Discover innovative gadgets that make lif…" at bounding box center [888, 327] width 1247 height 449
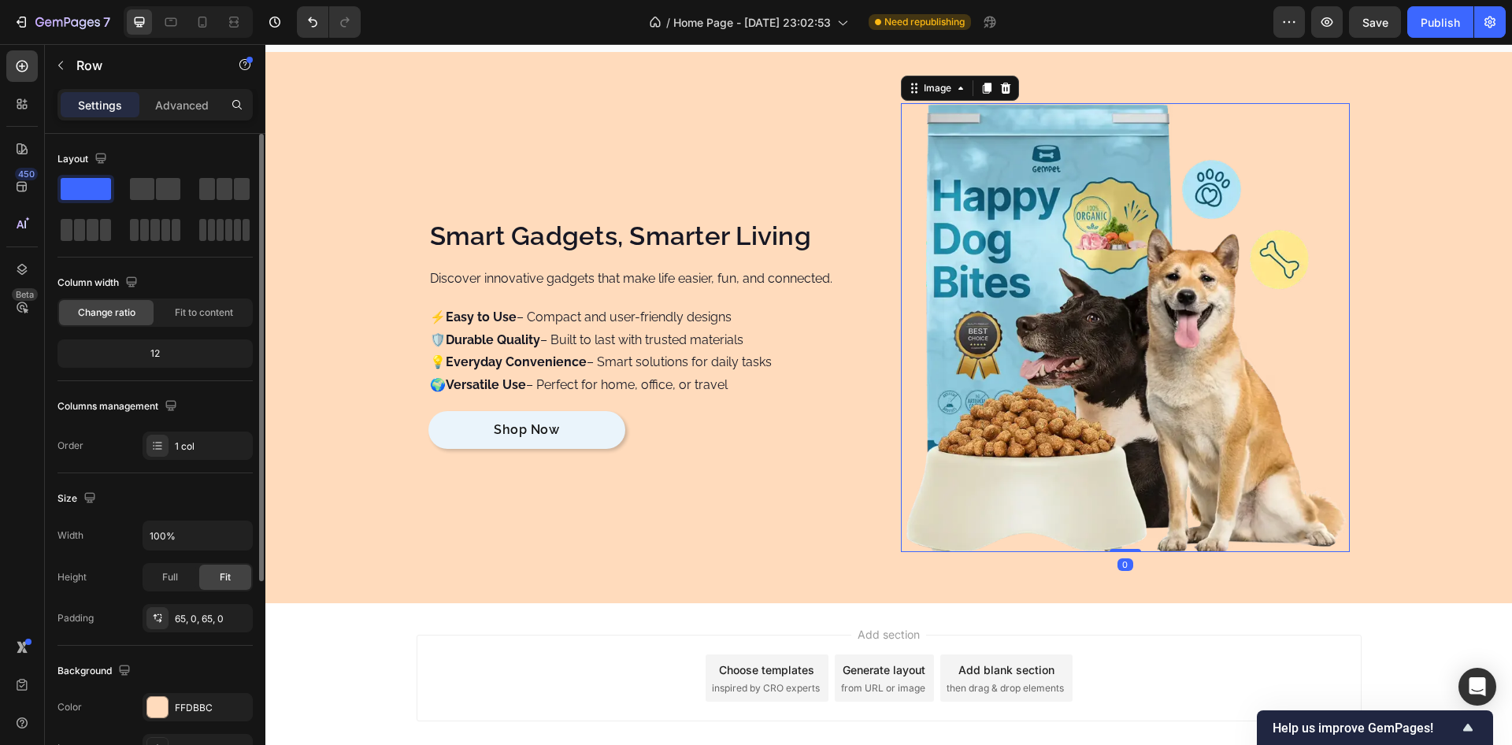
click at [1015, 225] on img at bounding box center [1125, 327] width 449 height 449
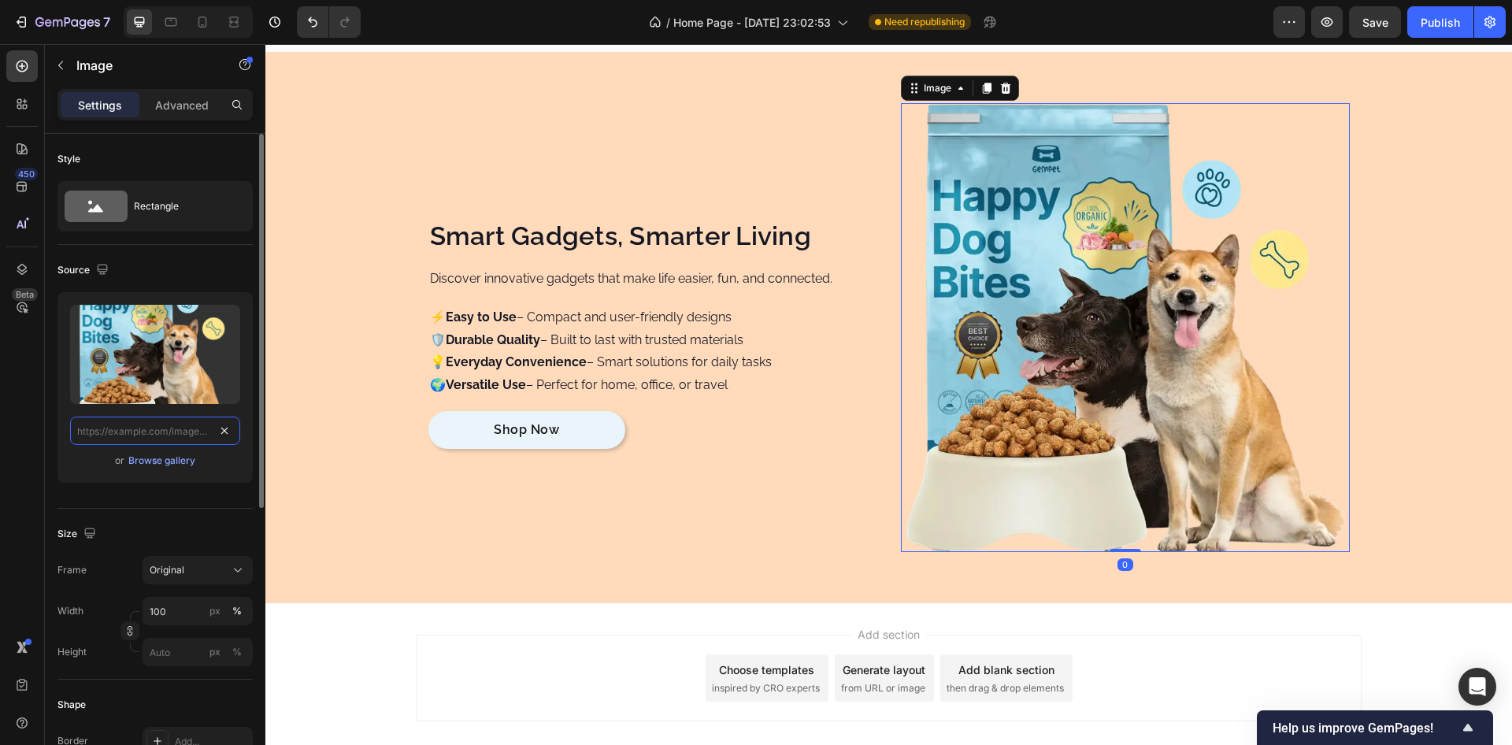
drag, startPoint x: 228, startPoint y: 431, endPoint x: 146, endPoint y: 432, distance: 82.7
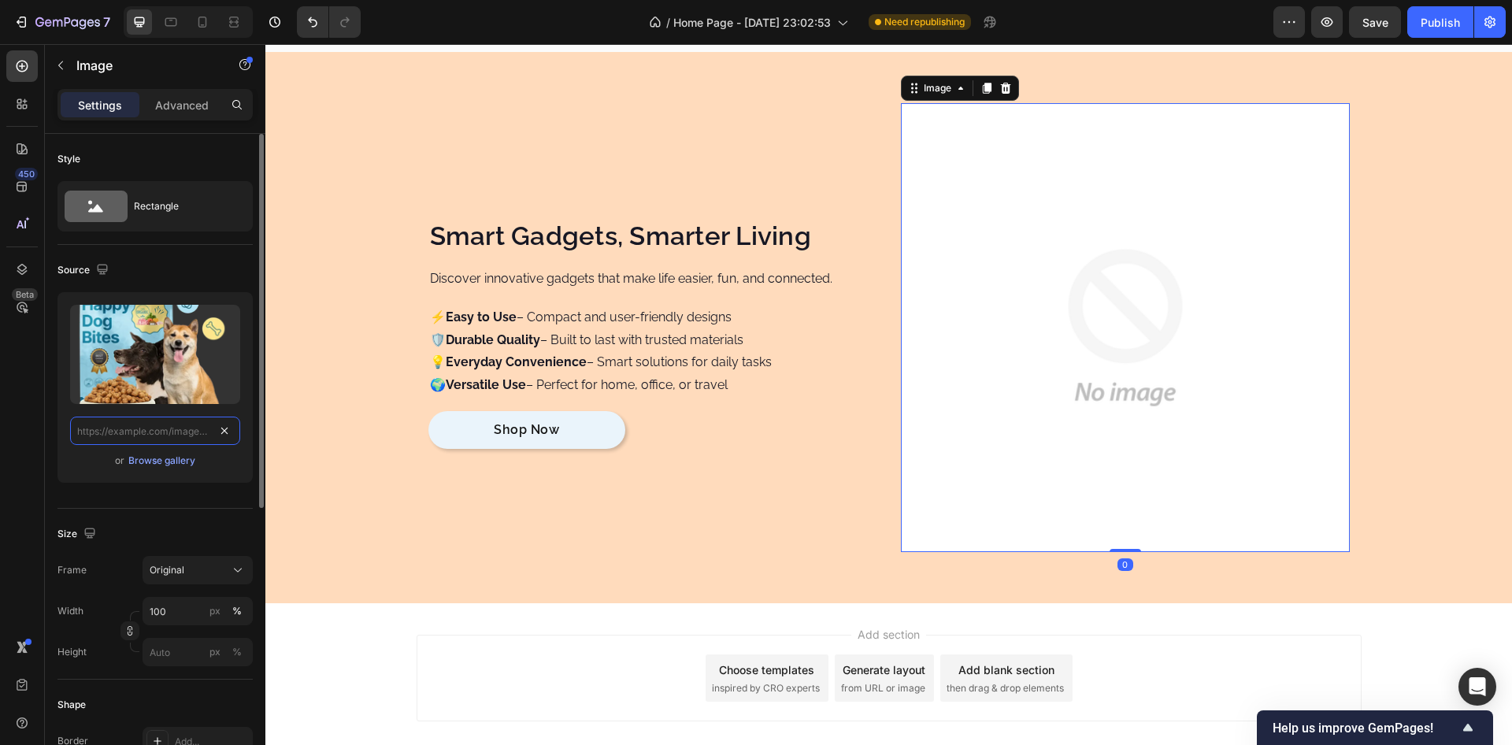
scroll to position [0, 0]
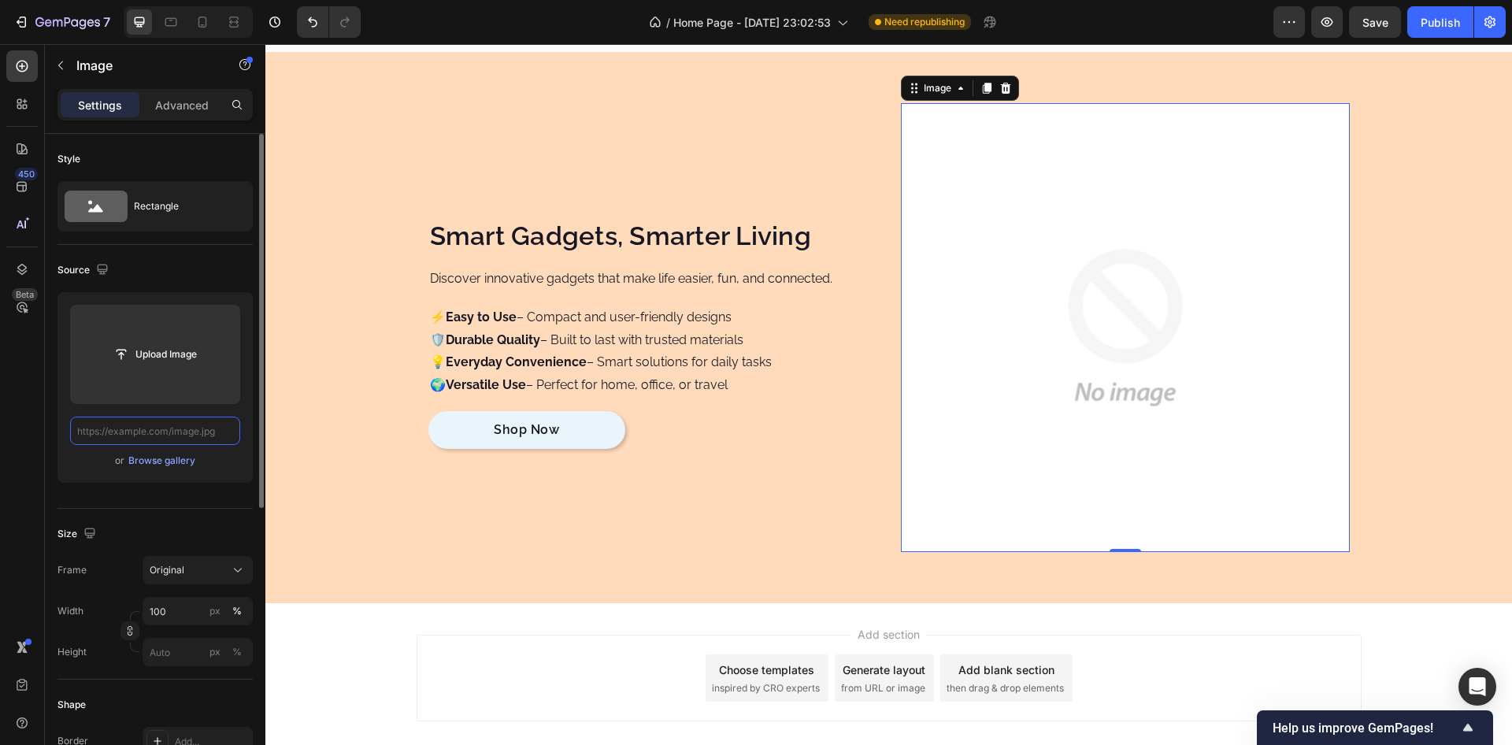
paste input "https://vave9automation.com/wp-content/uploads/2023/12/automation-4.jpg"
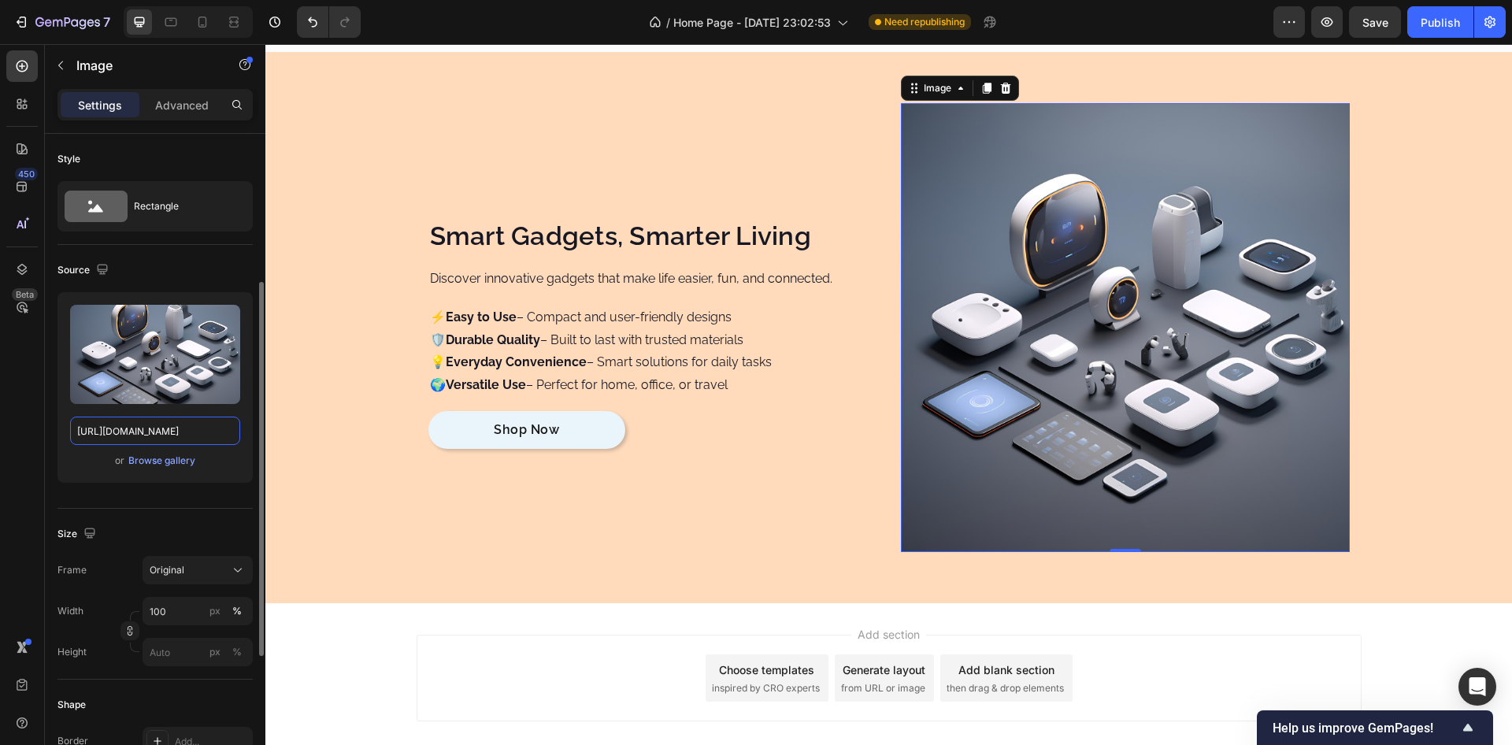
scroll to position [95, 0]
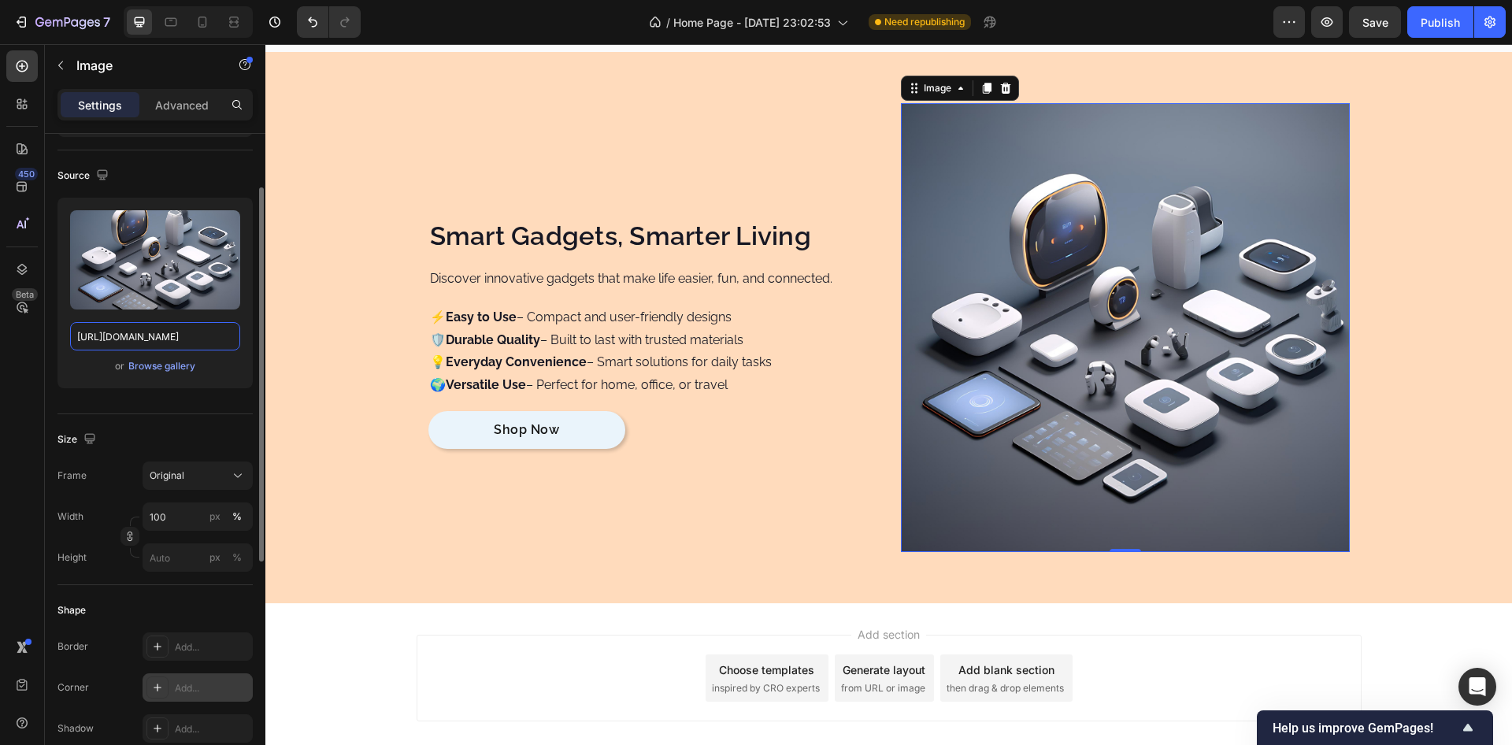
type input "https://vave9automation.com/wp-content/uploads/2023/12/automation-4.jpg"
click at [160, 687] on icon at bounding box center [157, 687] width 13 height 13
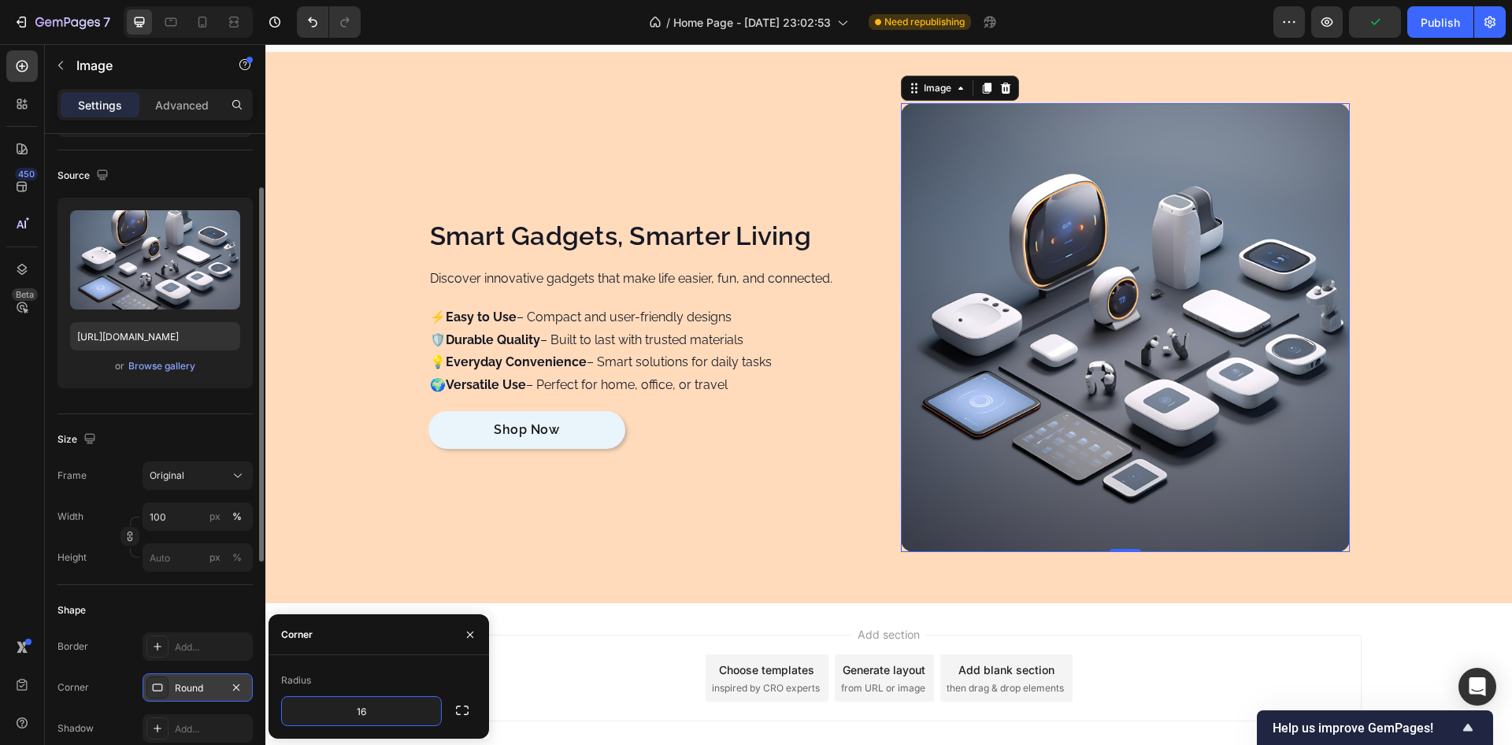
type input "16"
click at [364, 679] on div "Radius" at bounding box center [378, 680] width 195 height 25
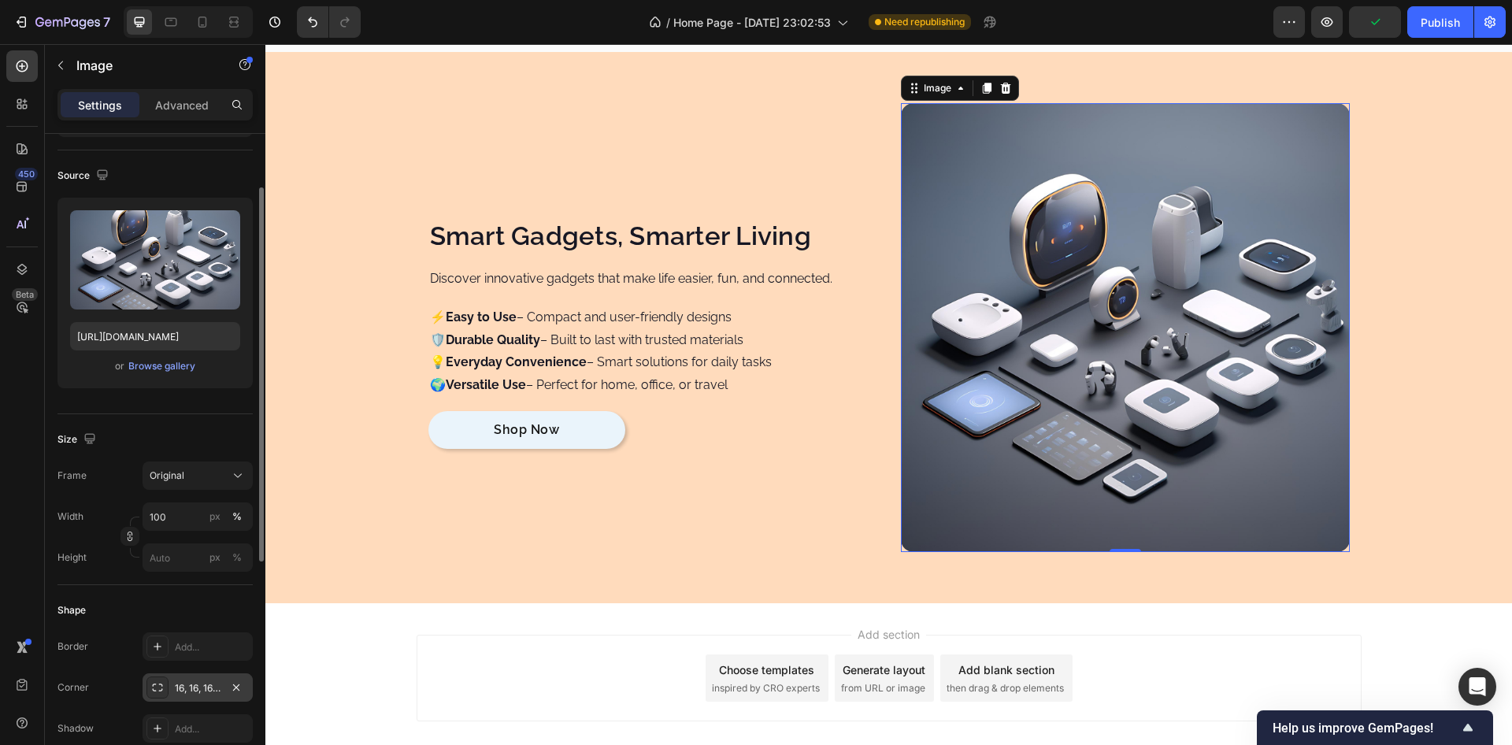
click at [194, 610] on div "Shape" at bounding box center [155, 610] width 195 height 25
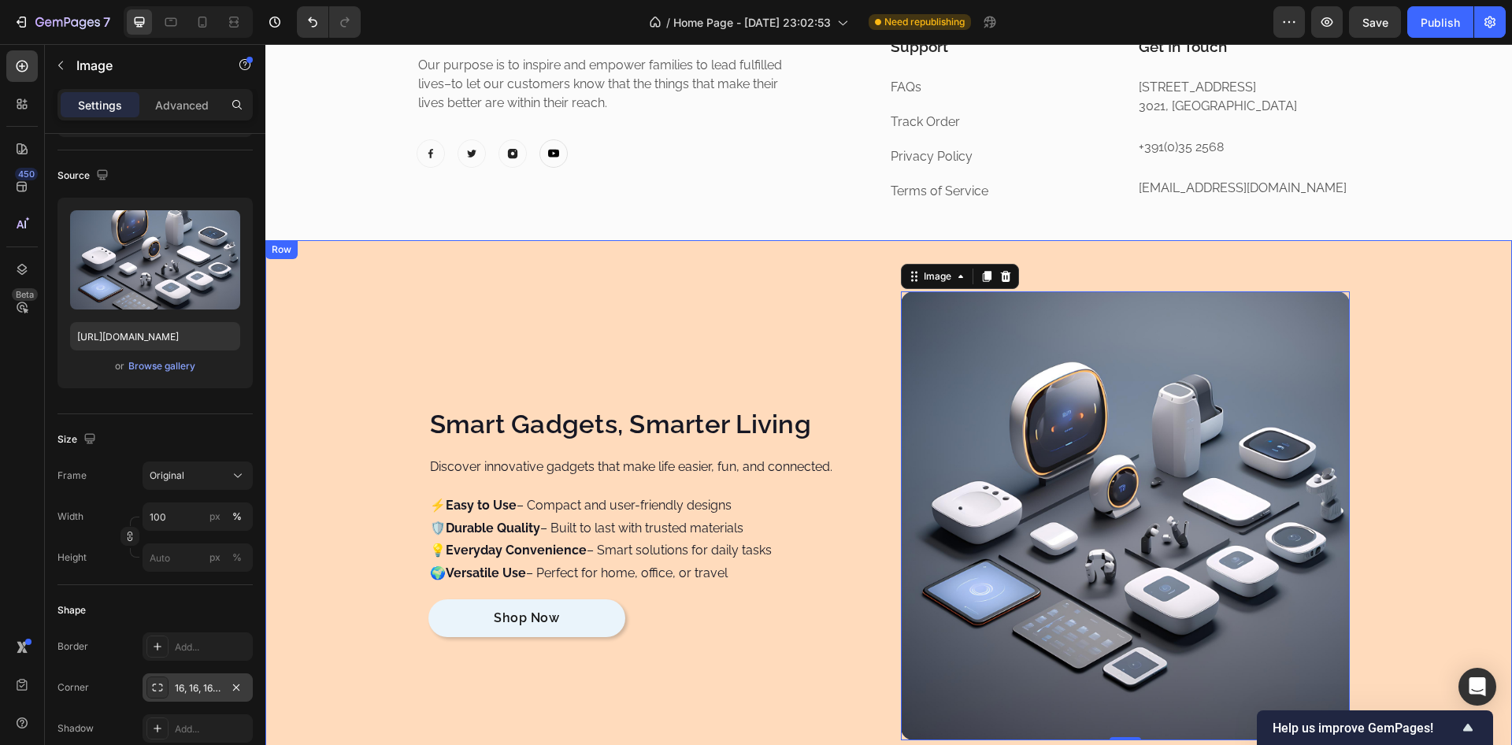
scroll to position [7684, 0]
click at [362, 263] on div "Smart Gadgets, Smarter Living Heading Discover innovative gadgets that make lif…" at bounding box center [888, 516] width 1247 height 551
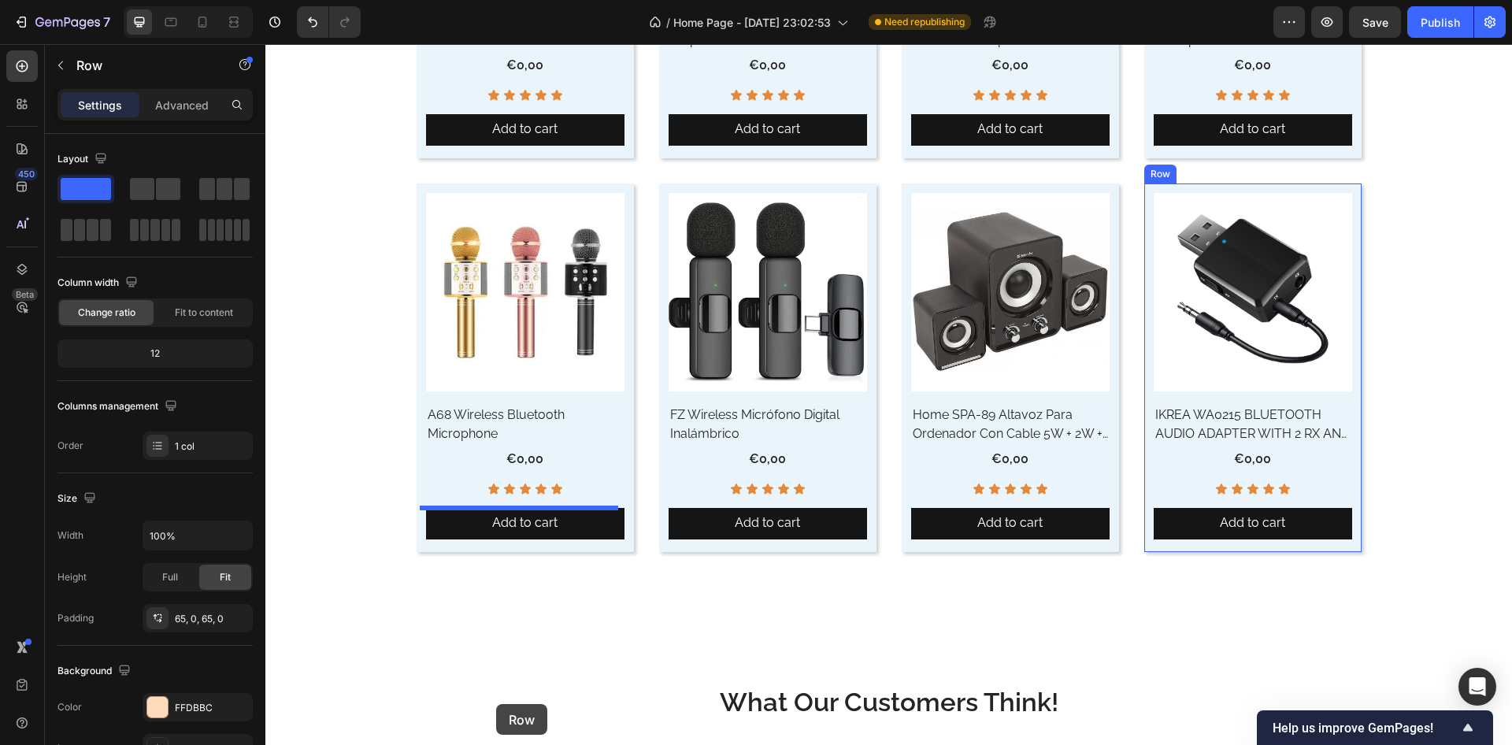
scroll to position [6552, 0]
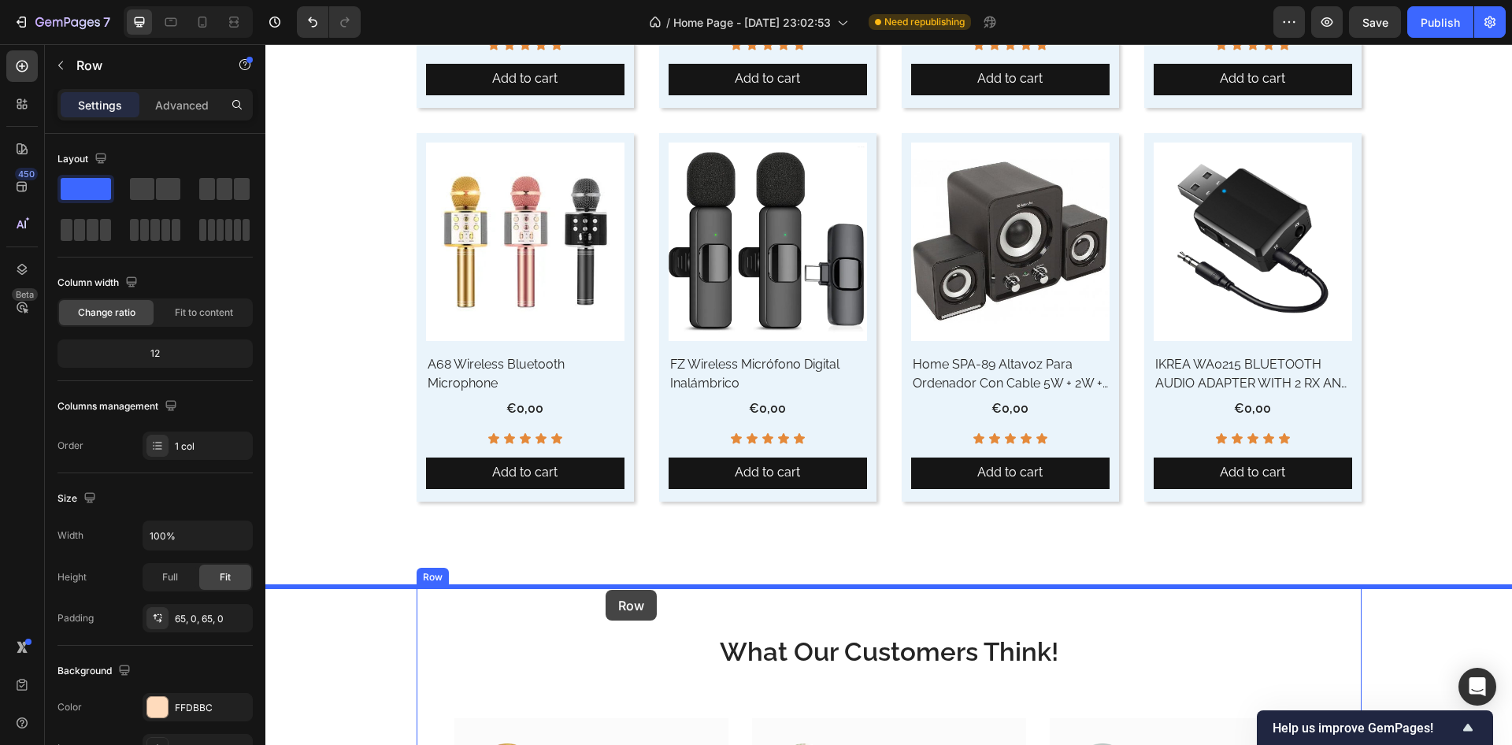
drag, startPoint x: 278, startPoint y: 226, endPoint x: 606, endPoint y: 590, distance: 489.7
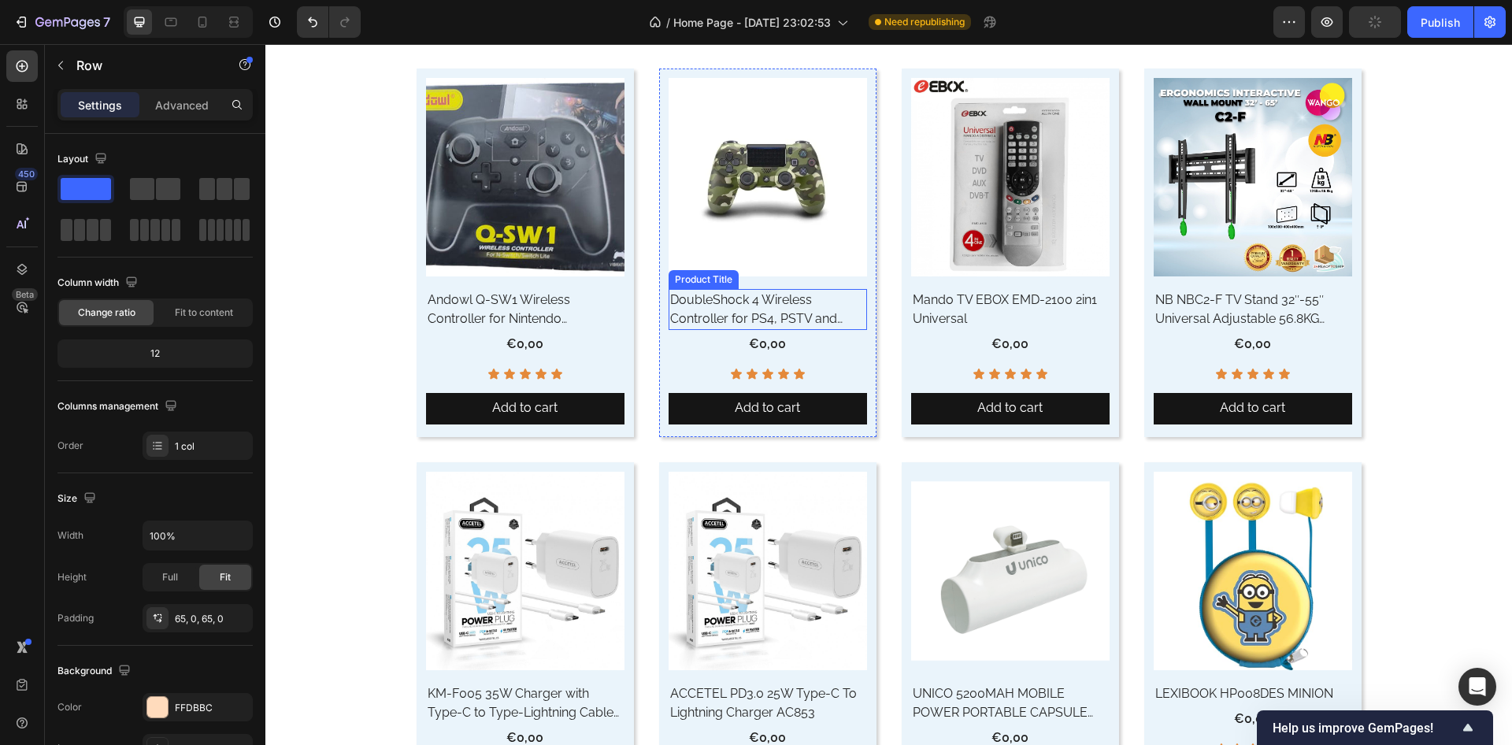
scroll to position [5323, 0]
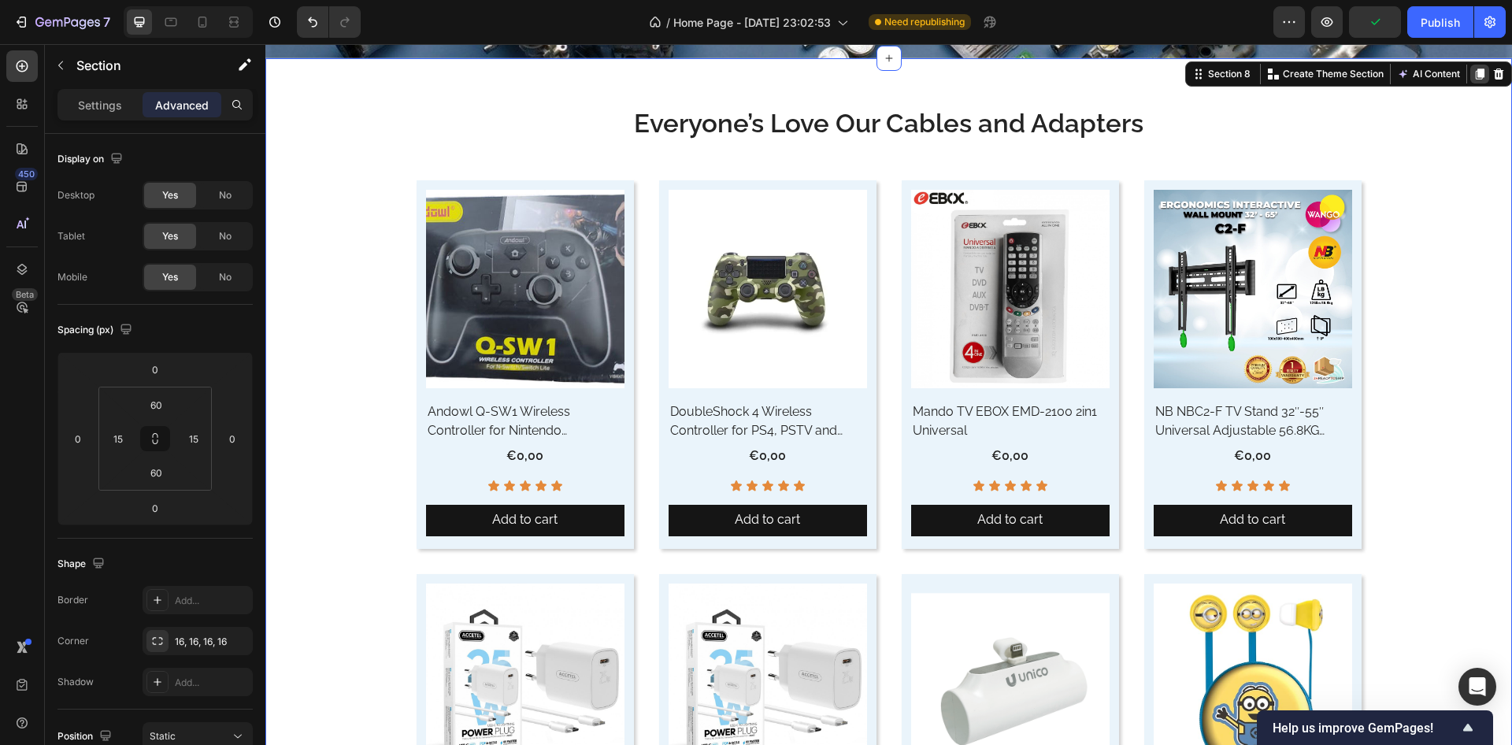
click at [1476, 74] on icon at bounding box center [1480, 74] width 9 height 11
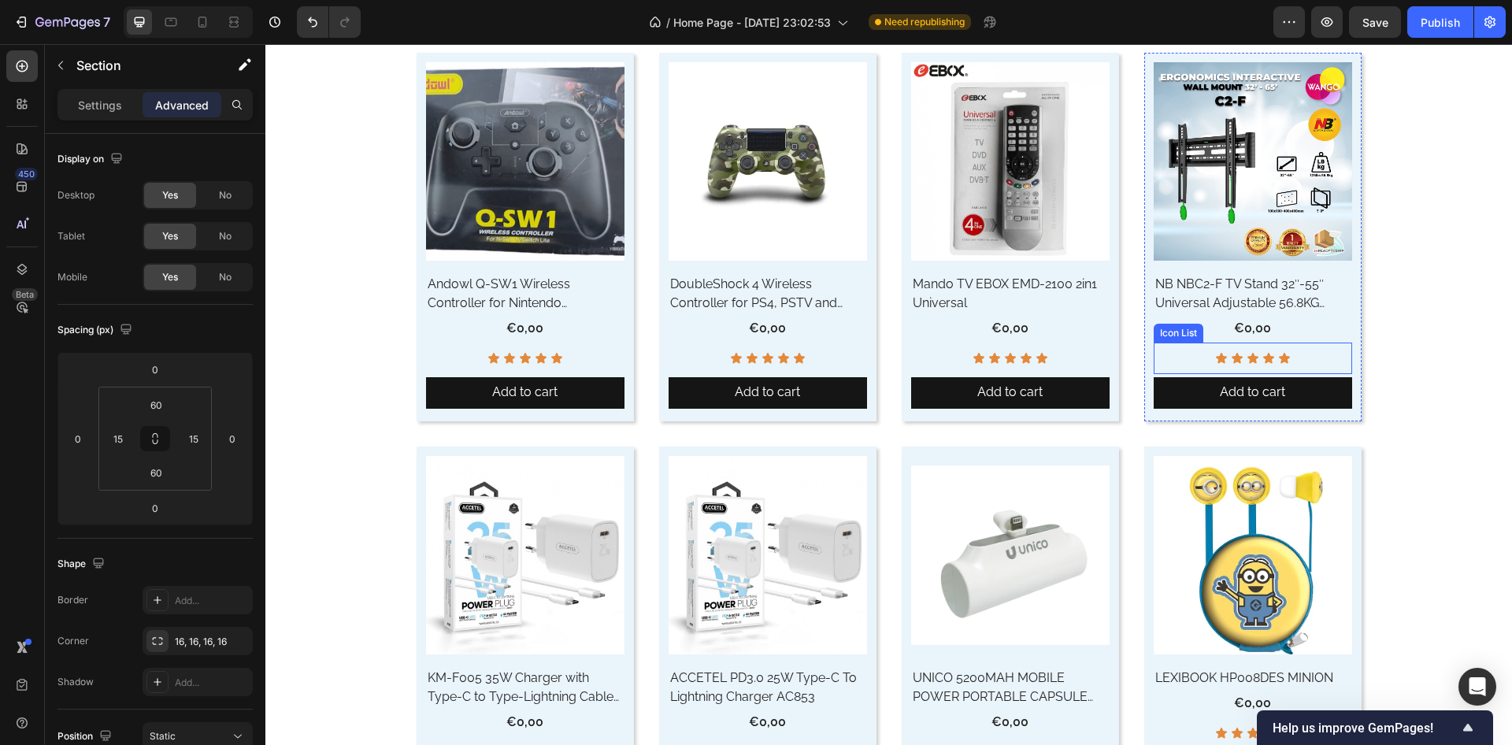
scroll to position [5432, 0]
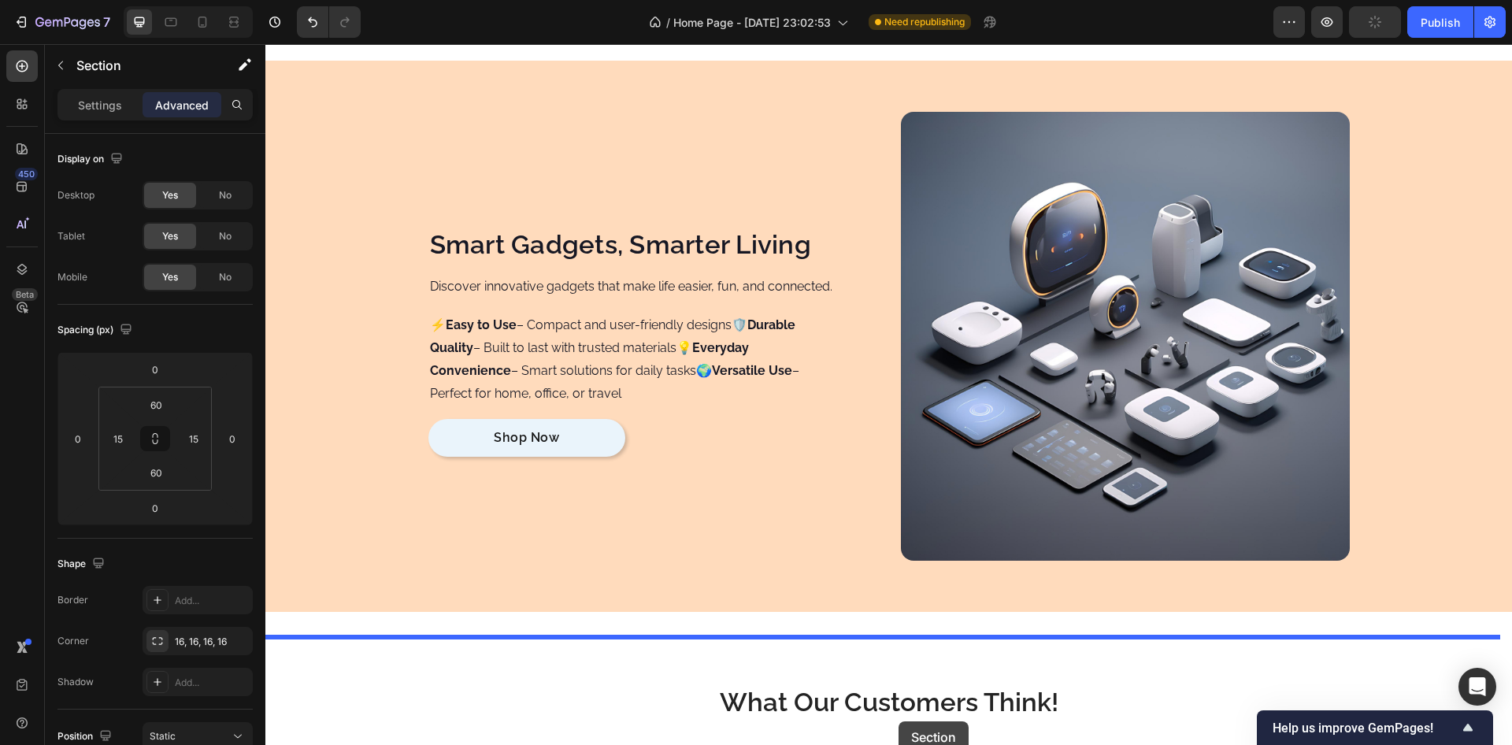
scroll to position [8920, 0]
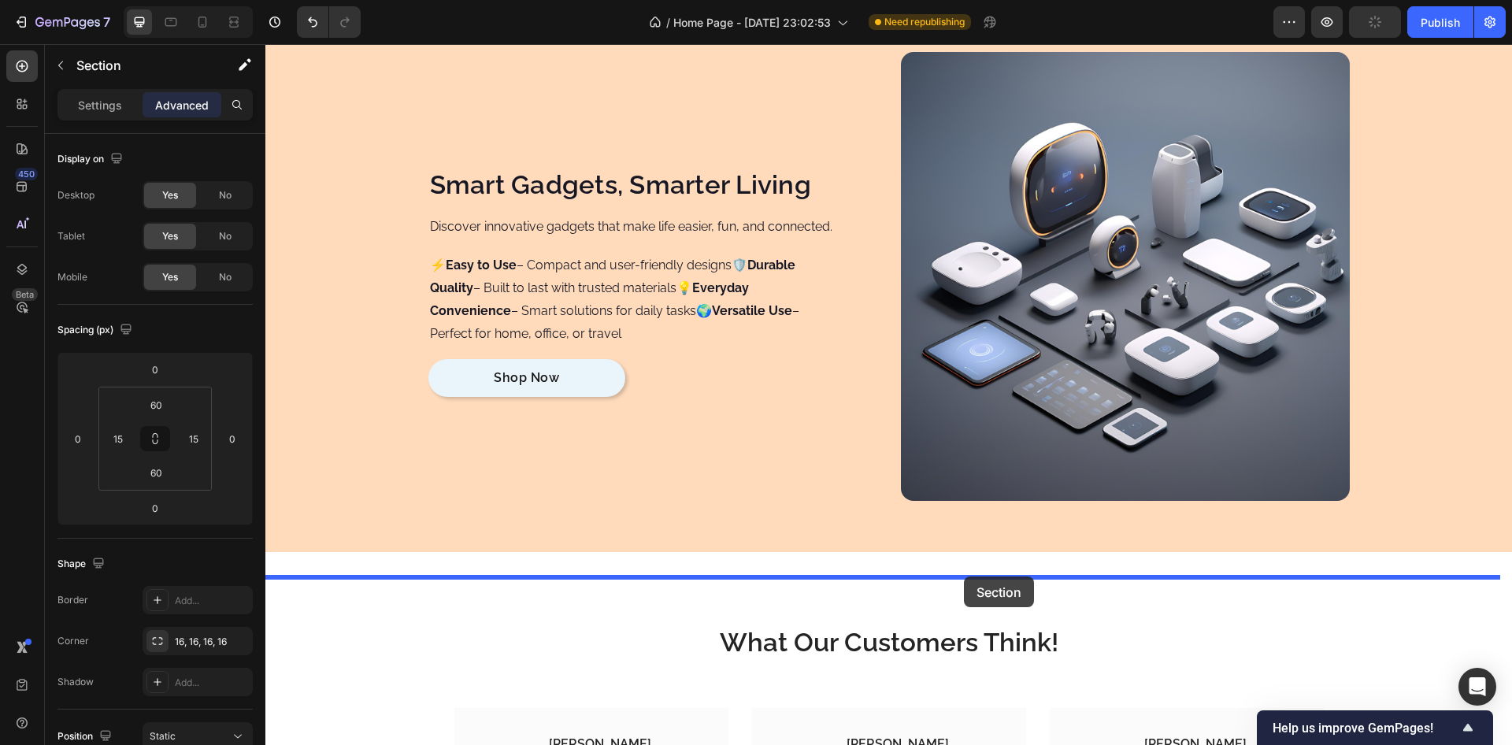
drag, startPoint x: 1192, startPoint y: 314, endPoint x: 964, endPoint y: 577, distance: 347.9
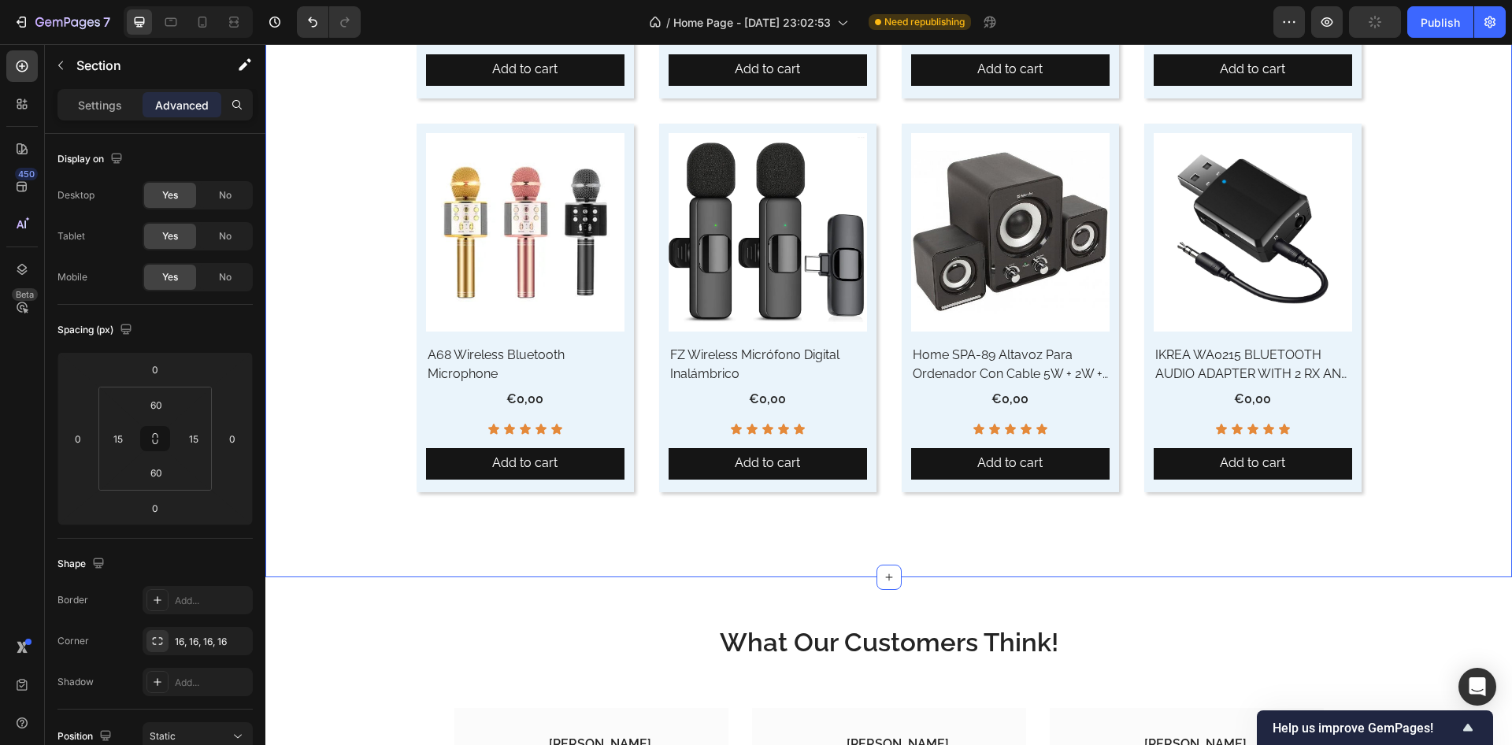
scroll to position [7163, 0]
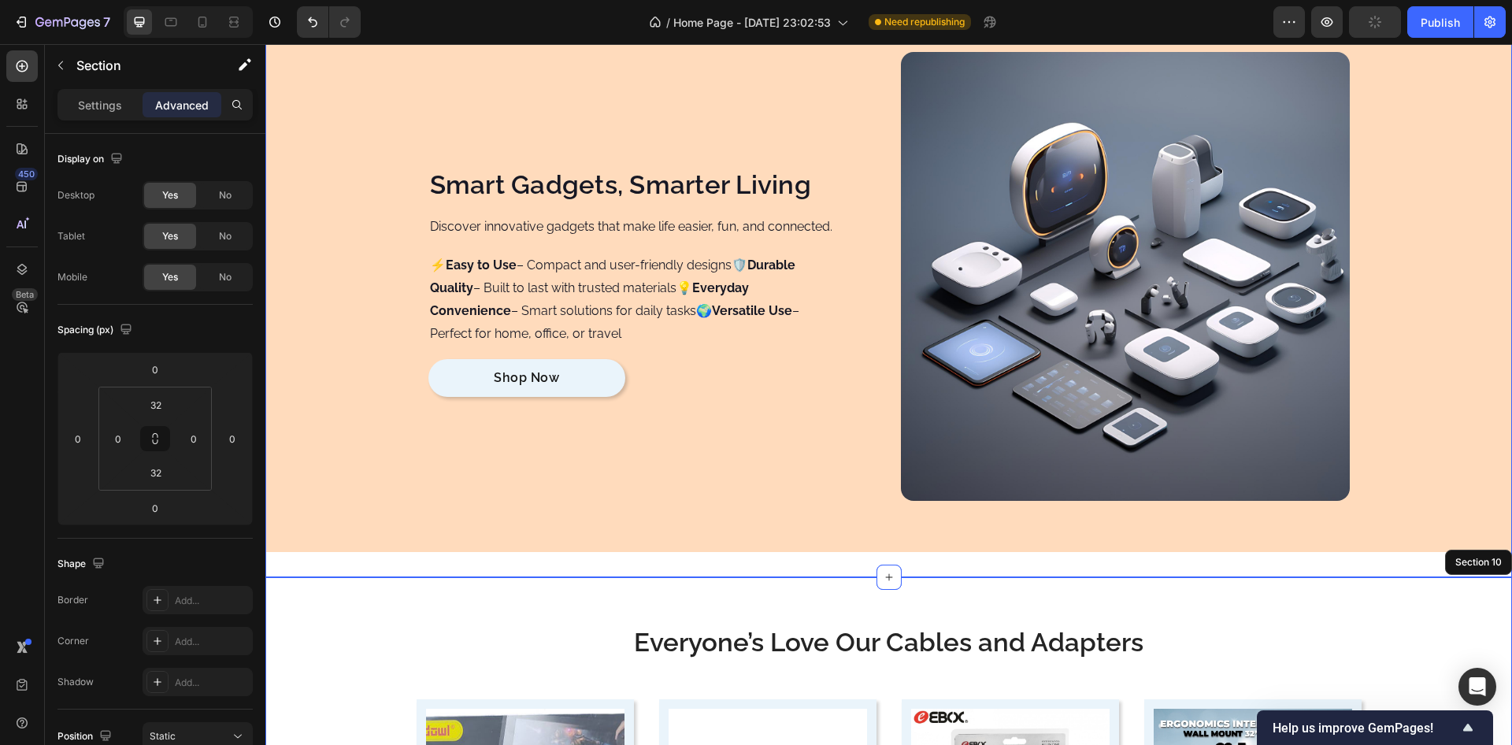
click at [853, 559] on div "Smart Gadgets, Smarter Living Heading Discover innovative gadgets that make lif…" at bounding box center [888, 277] width 1247 height 602
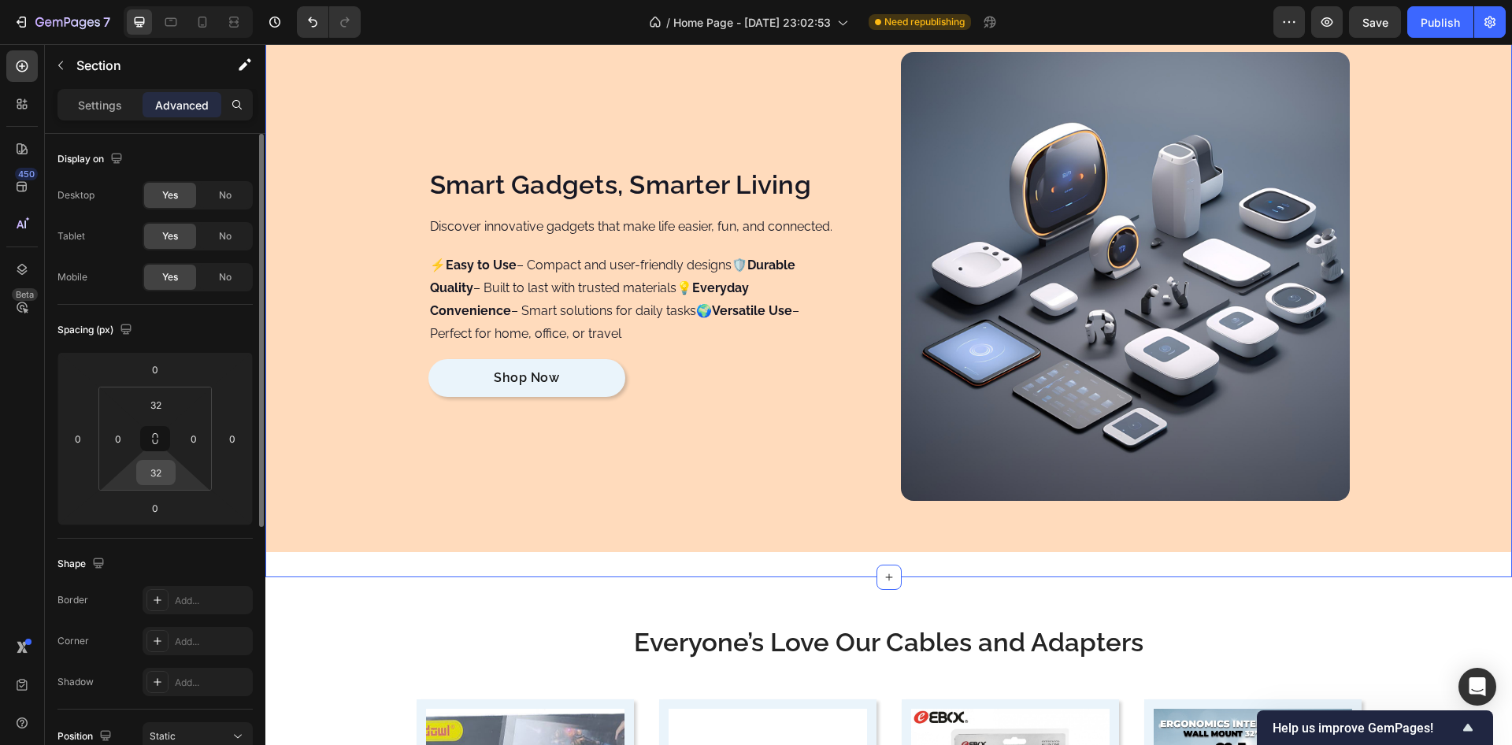
click at [157, 476] on input "32" at bounding box center [156, 473] width 32 height 24
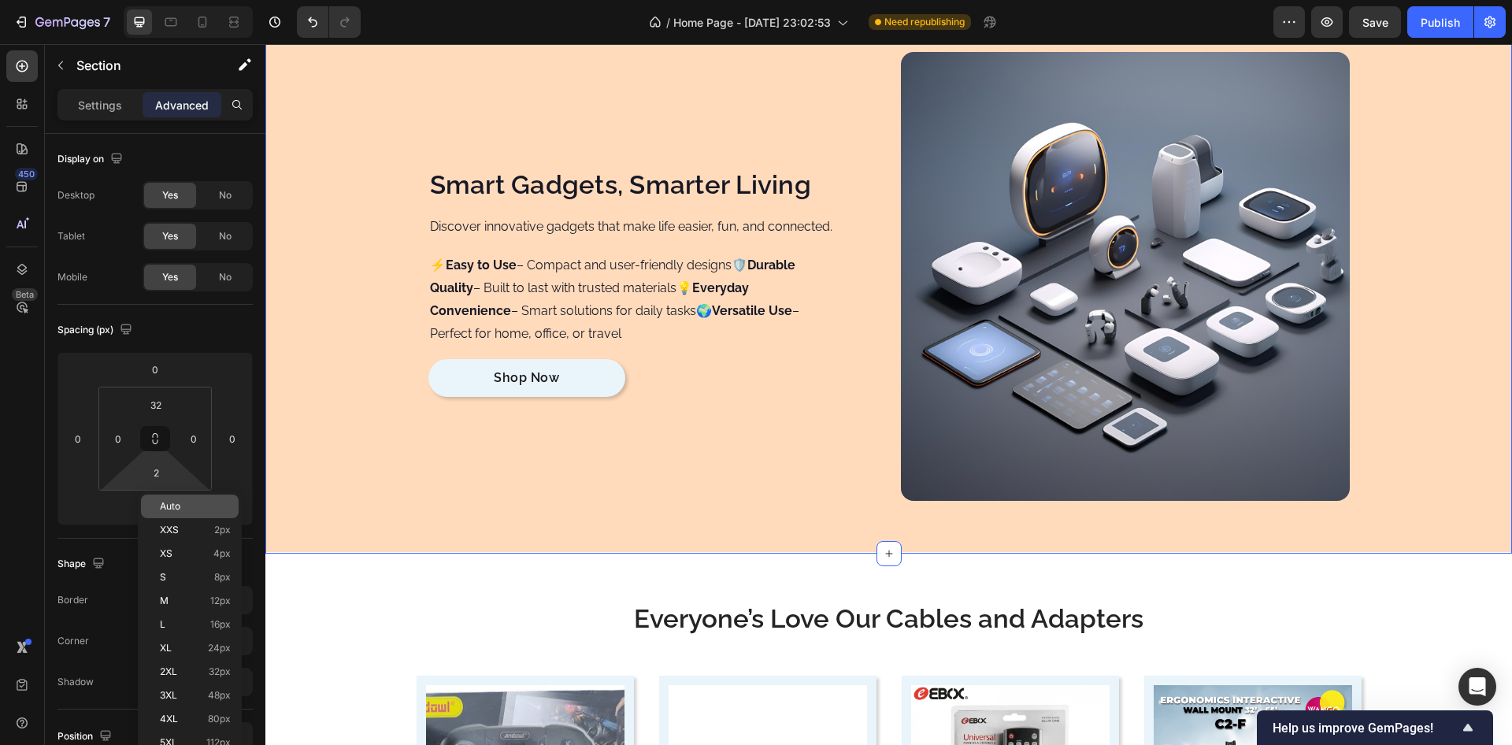
click at [160, 503] on span "Auto" at bounding box center [170, 506] width 20 height 11
type input "Auto"
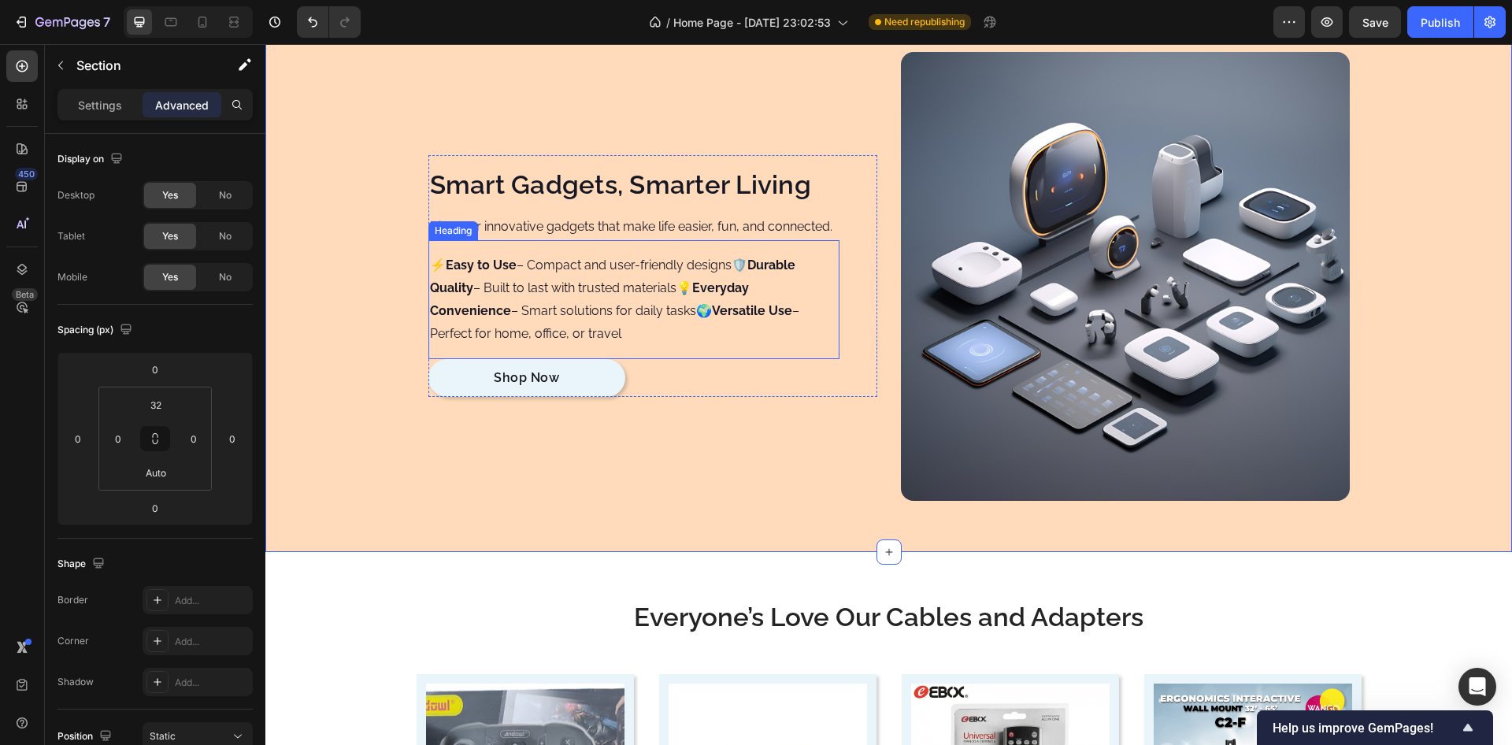
scroll to position [6974, 0]
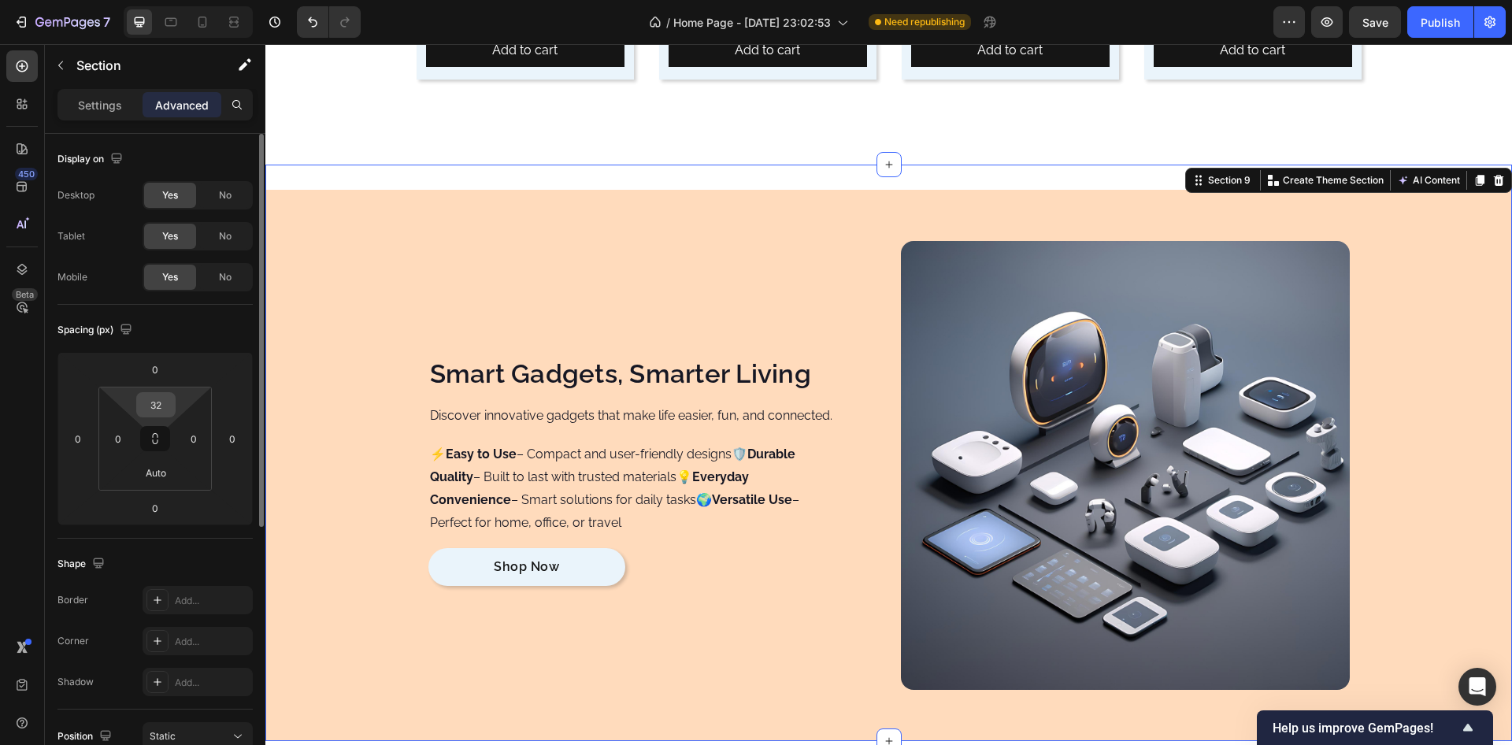
click at [155, 399] on input "32" at bounding box center [156, 405] width 32 height 24
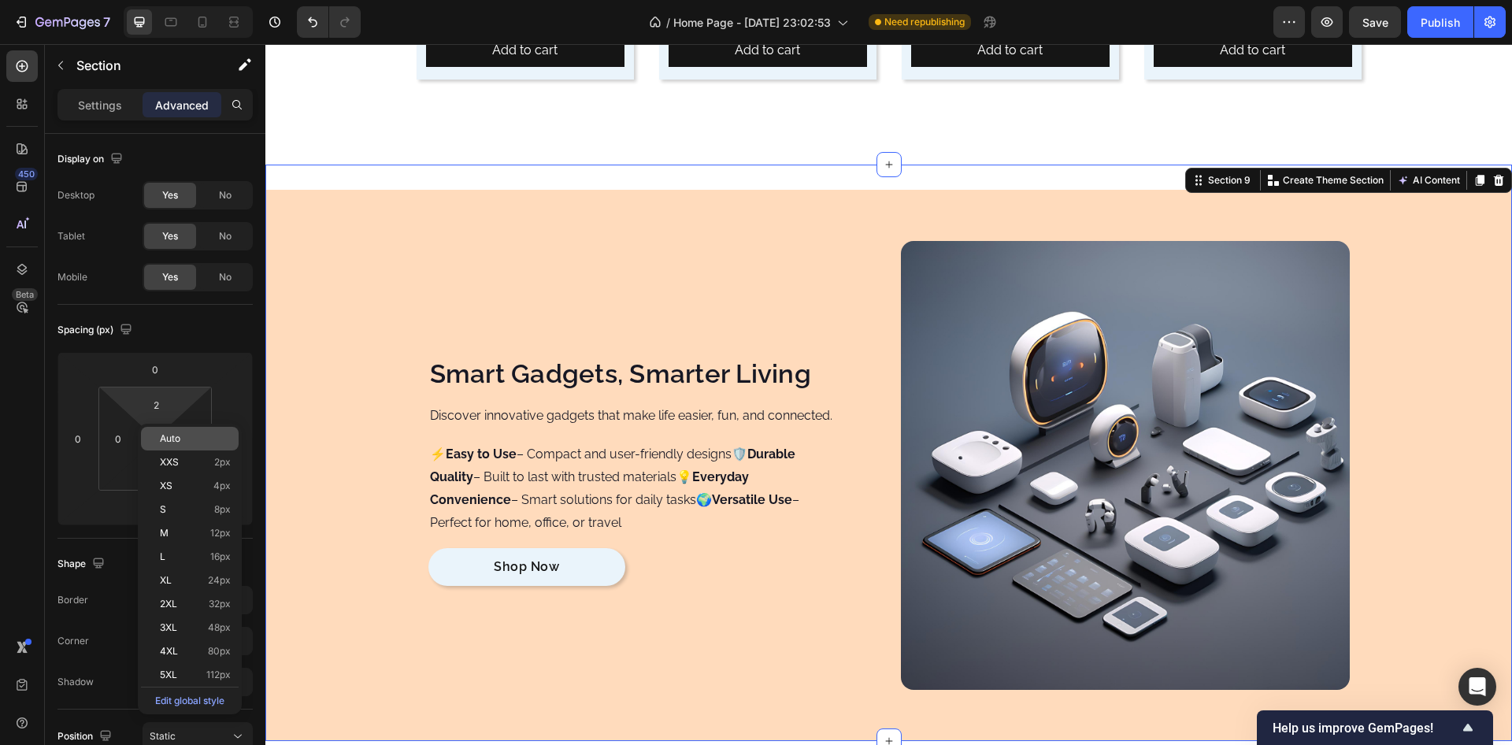
click at [162, 434] on span "Auto" at bounding box center [170, 438] width 20 height 11
type input "Auto"
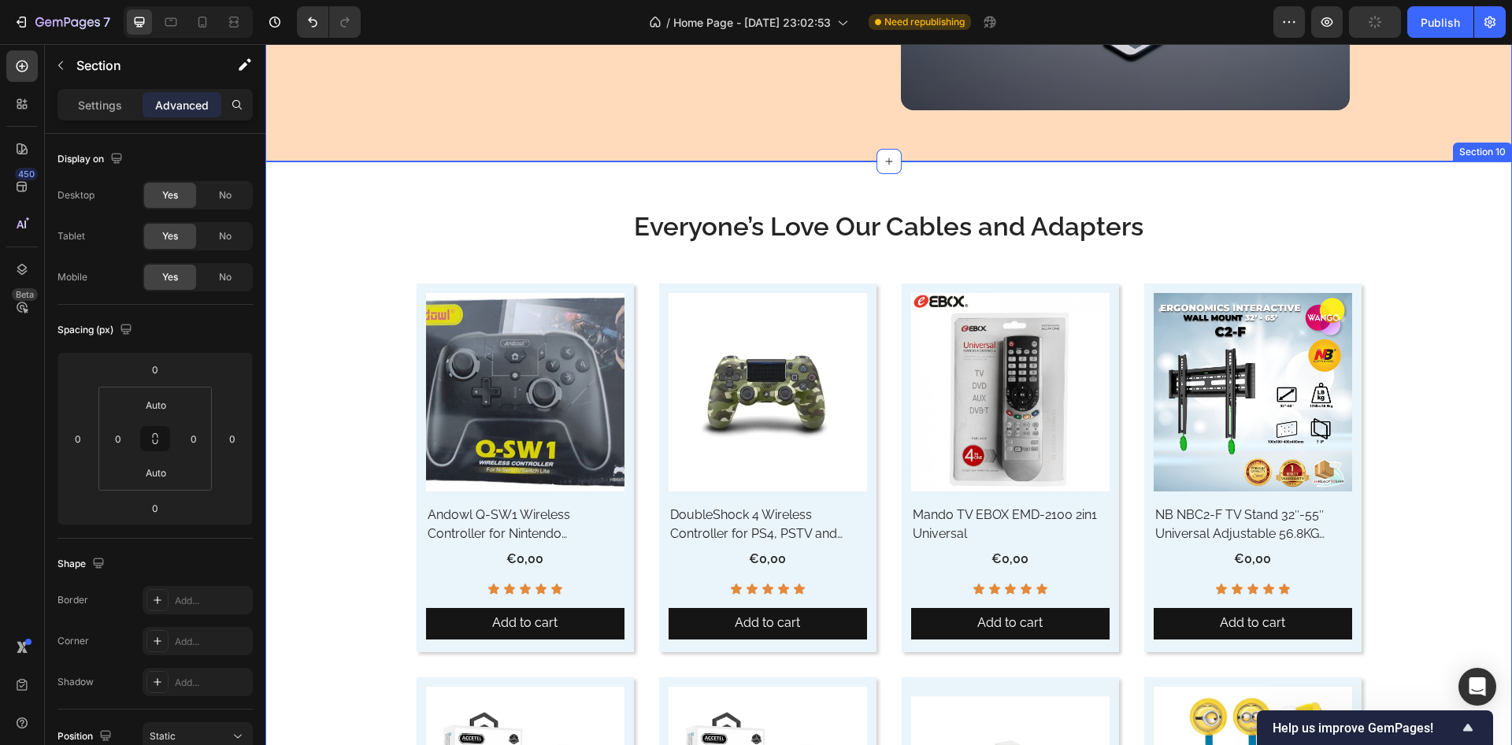
scroll to position [7541, 0]
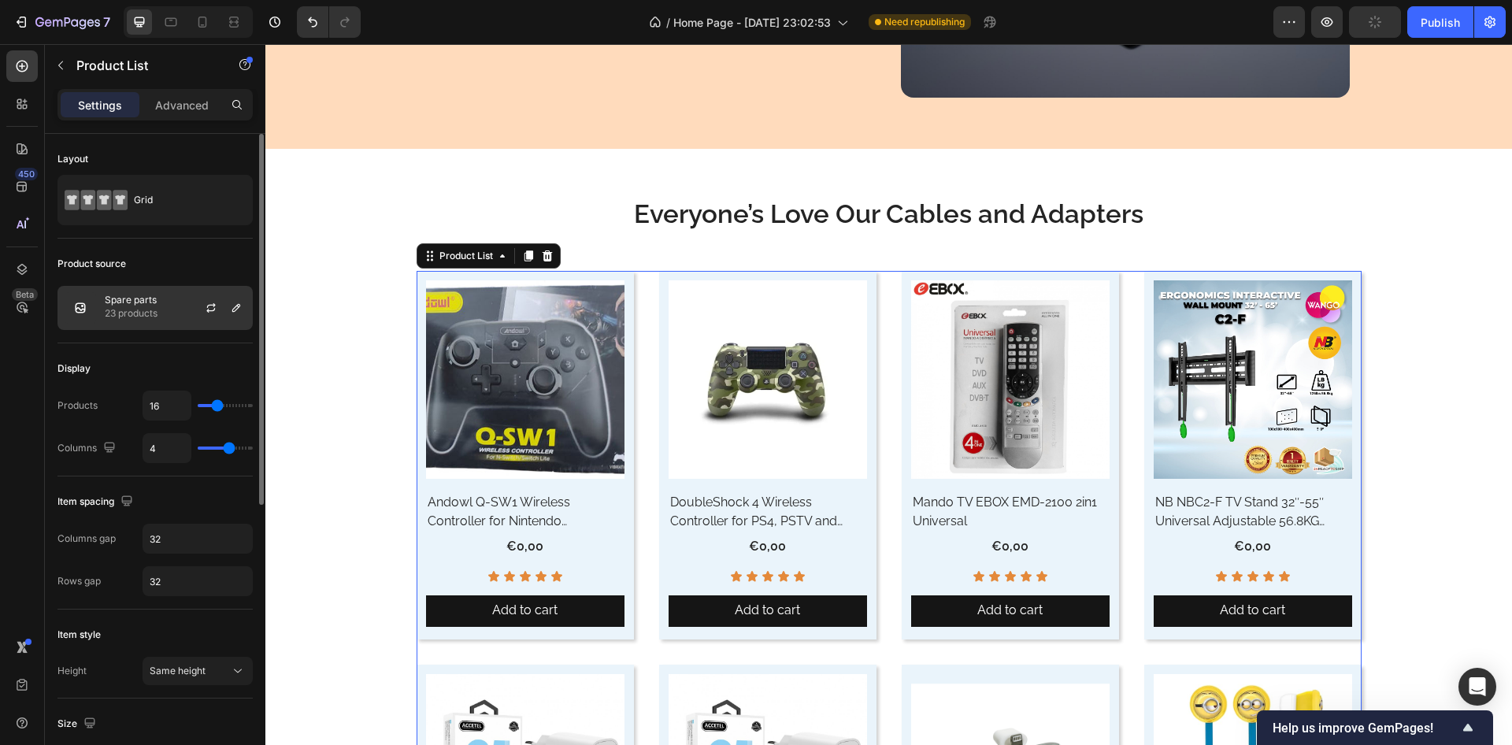
click at [143, 303] on p "Spare parts" at bounding box center [131, 300] width 53 height 11
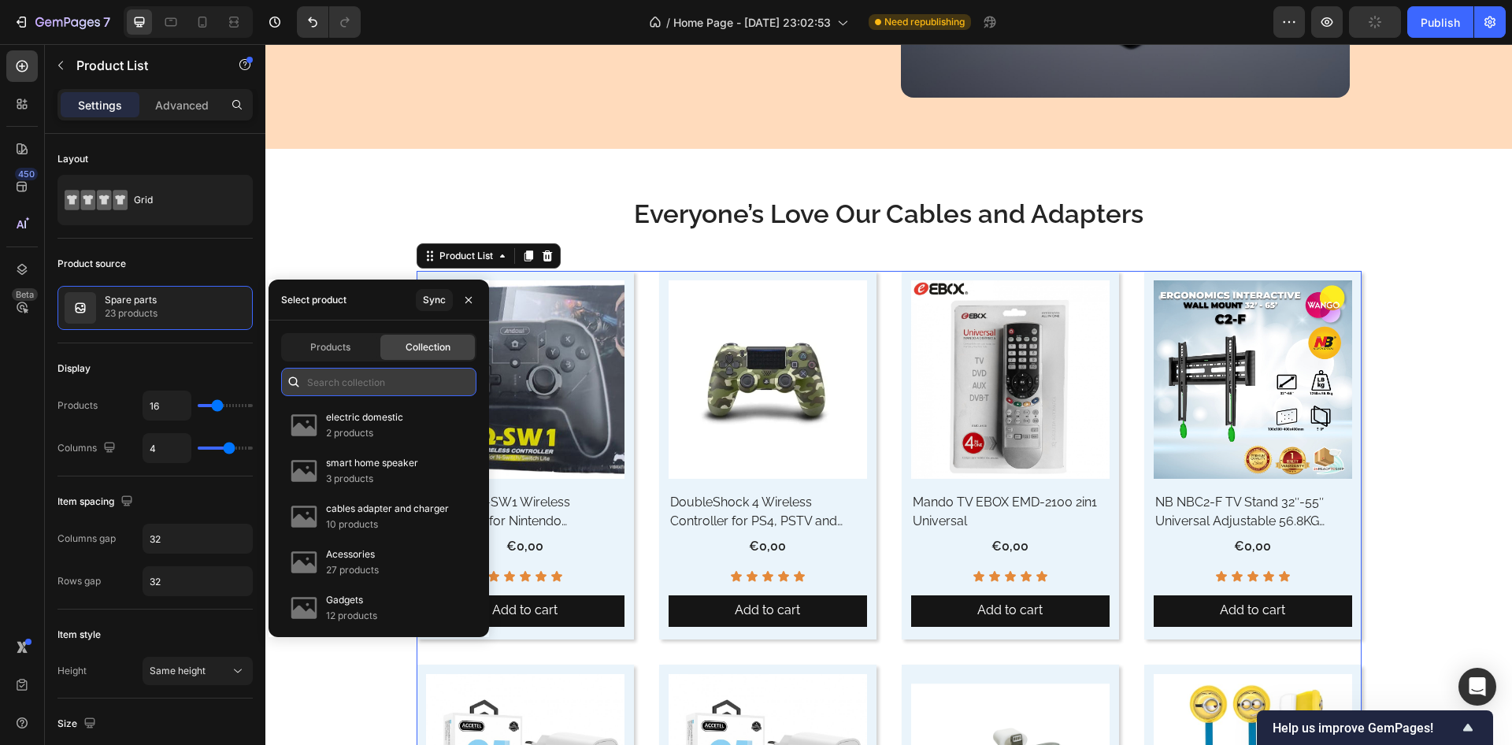
click at [366, 380] on input "text" at bounding box center [378, 382] width 195 height 28
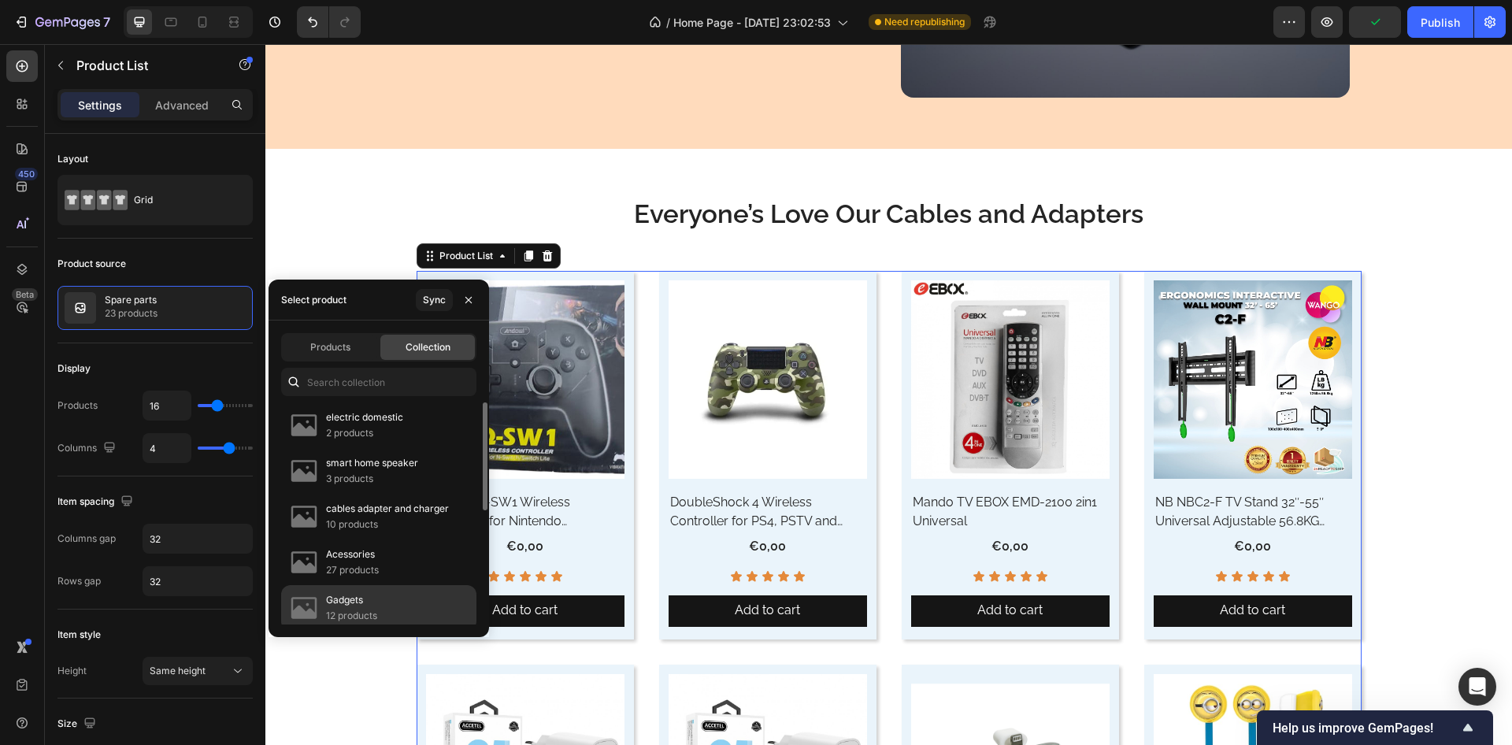
click at [354, 604] on p "Gadgets" at bounding box center [351, 600] width 51 height 16
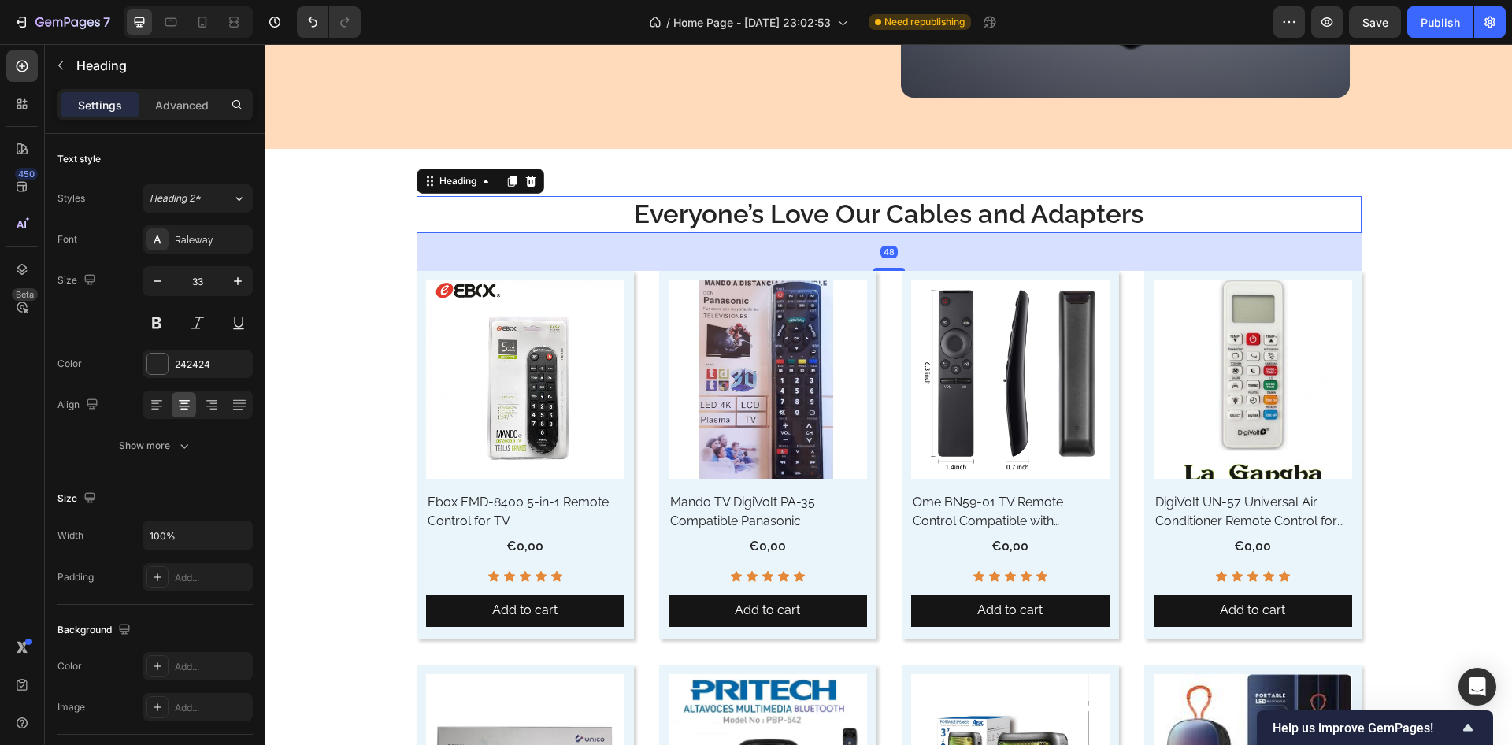
click at [878, 210] on h2 "Everyone’s Love Our Cables and Adapters" at bounding box center [889, 214] width 945 height 37
click at [878, 212] on h2 "Everyone’s Love Our Cables and Adapters" at bounding box center [889, 214] width 945 height 37
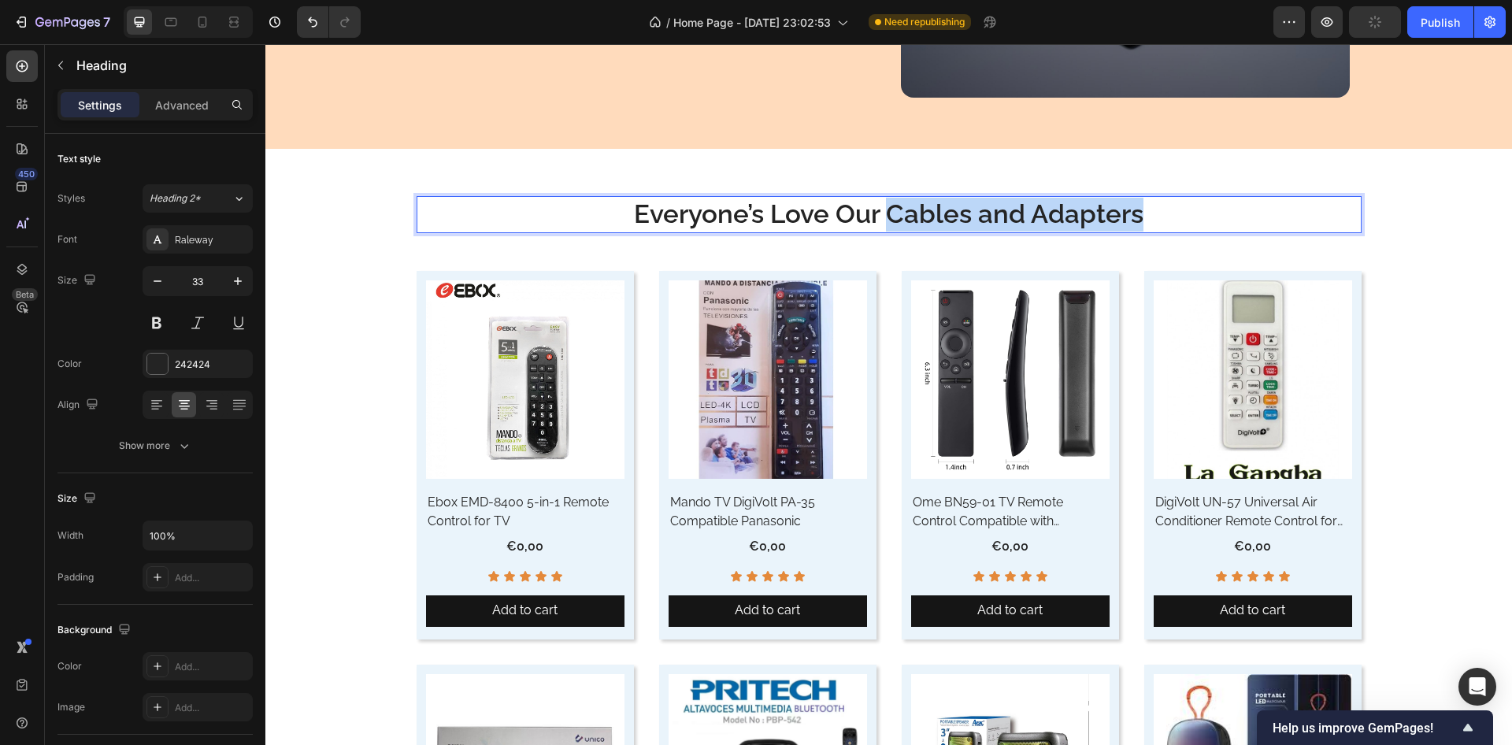
drag, startPoint x: 885, startPoint y: 213, endPoint x: 1163, endPoint y: 207, distance: 278.1
click at [1163, 207] on p "Everyone’s Love Our Cables and Adapters" at bounding box center [889, 215] width 942 height 34
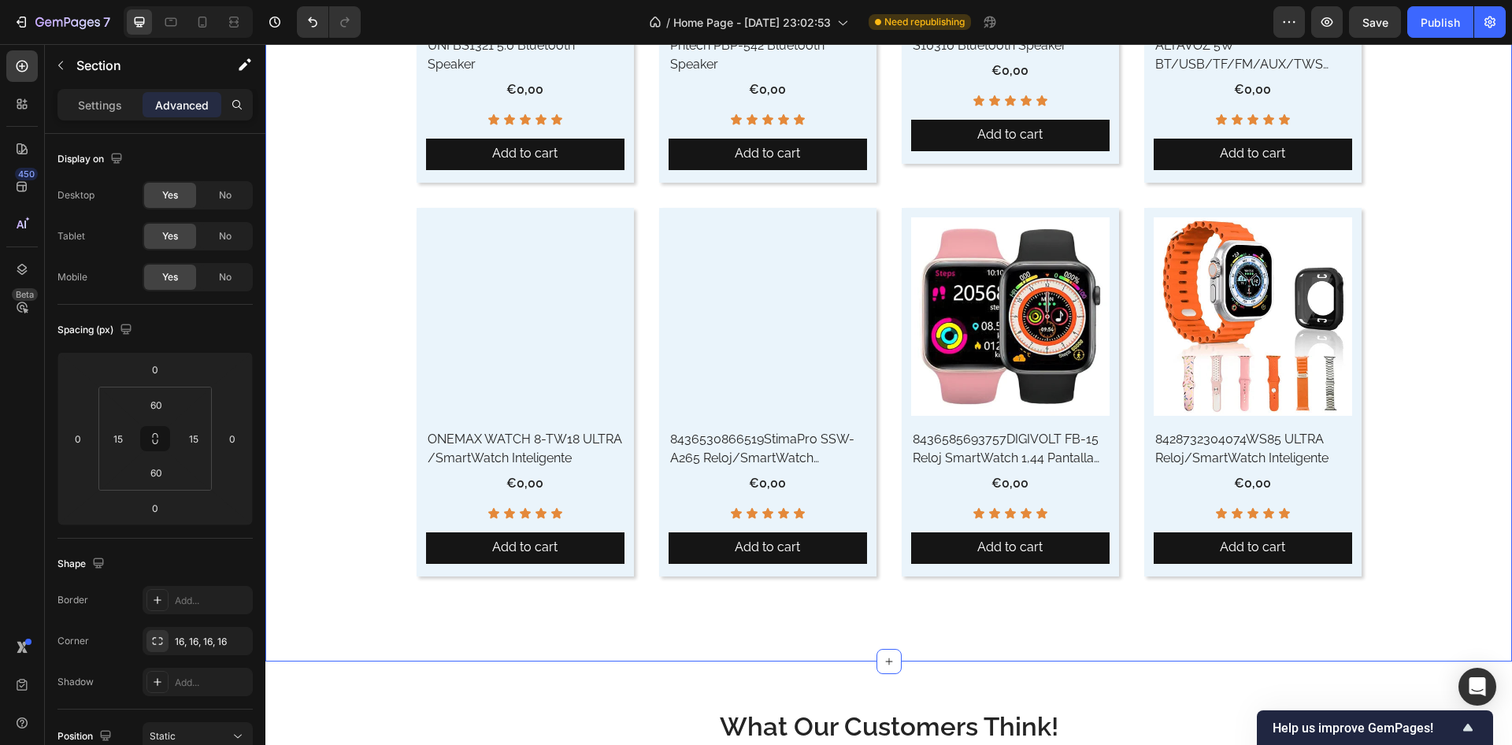
scroll to position [8486, 0]
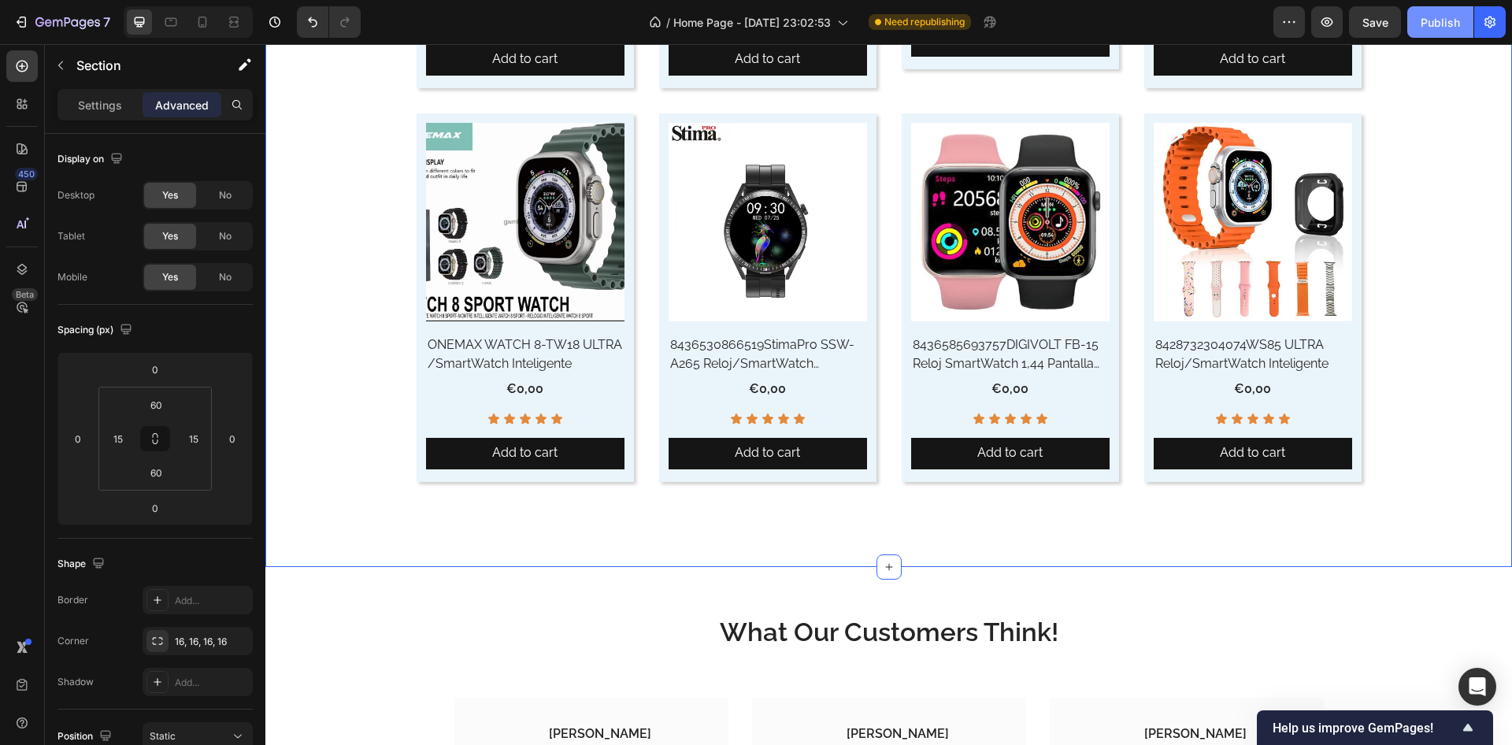
click at [1443, 24] on div "Publish" at bounding box center [1440, 22] width 39 height 17
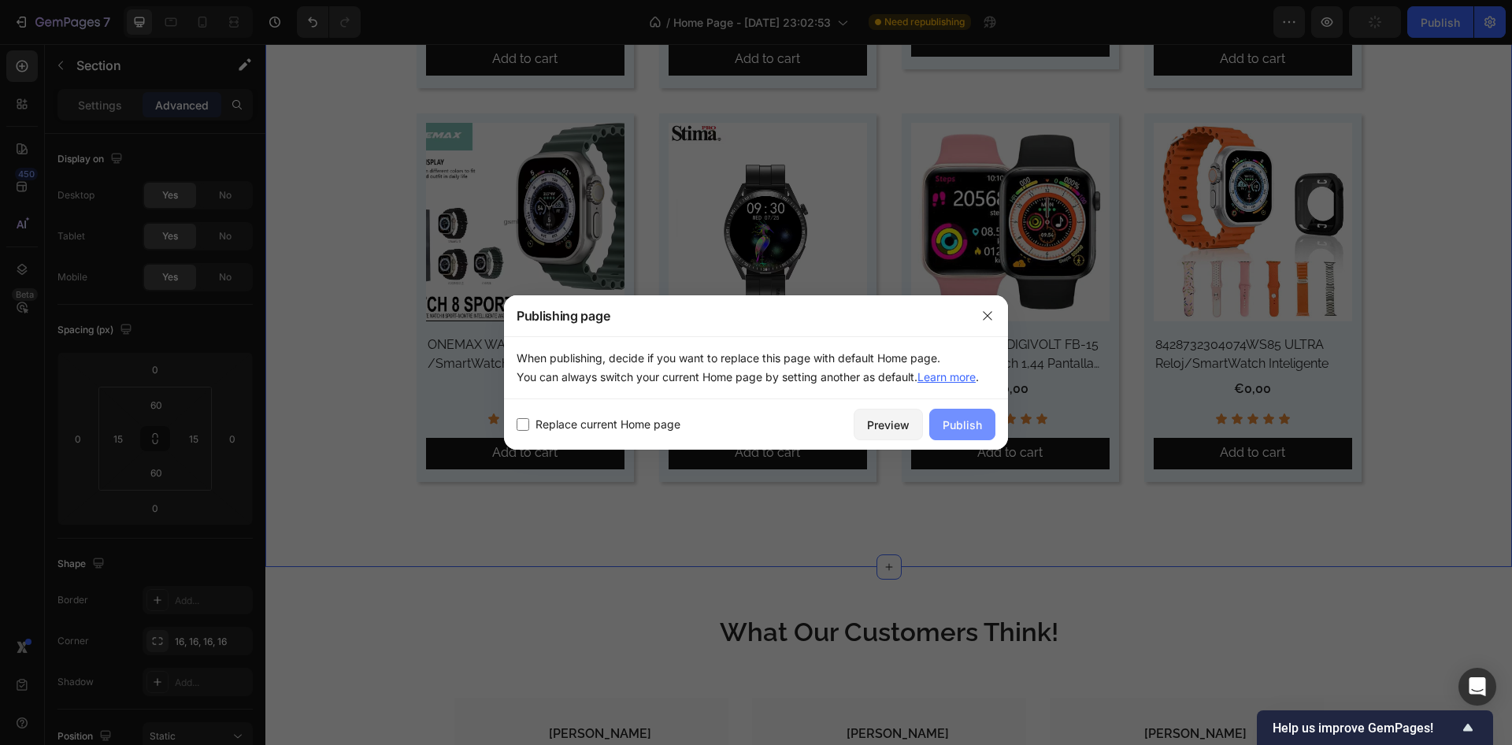
click at [957, 421] on div "Publish" at bounding box center [962, 425] width 39 height 17
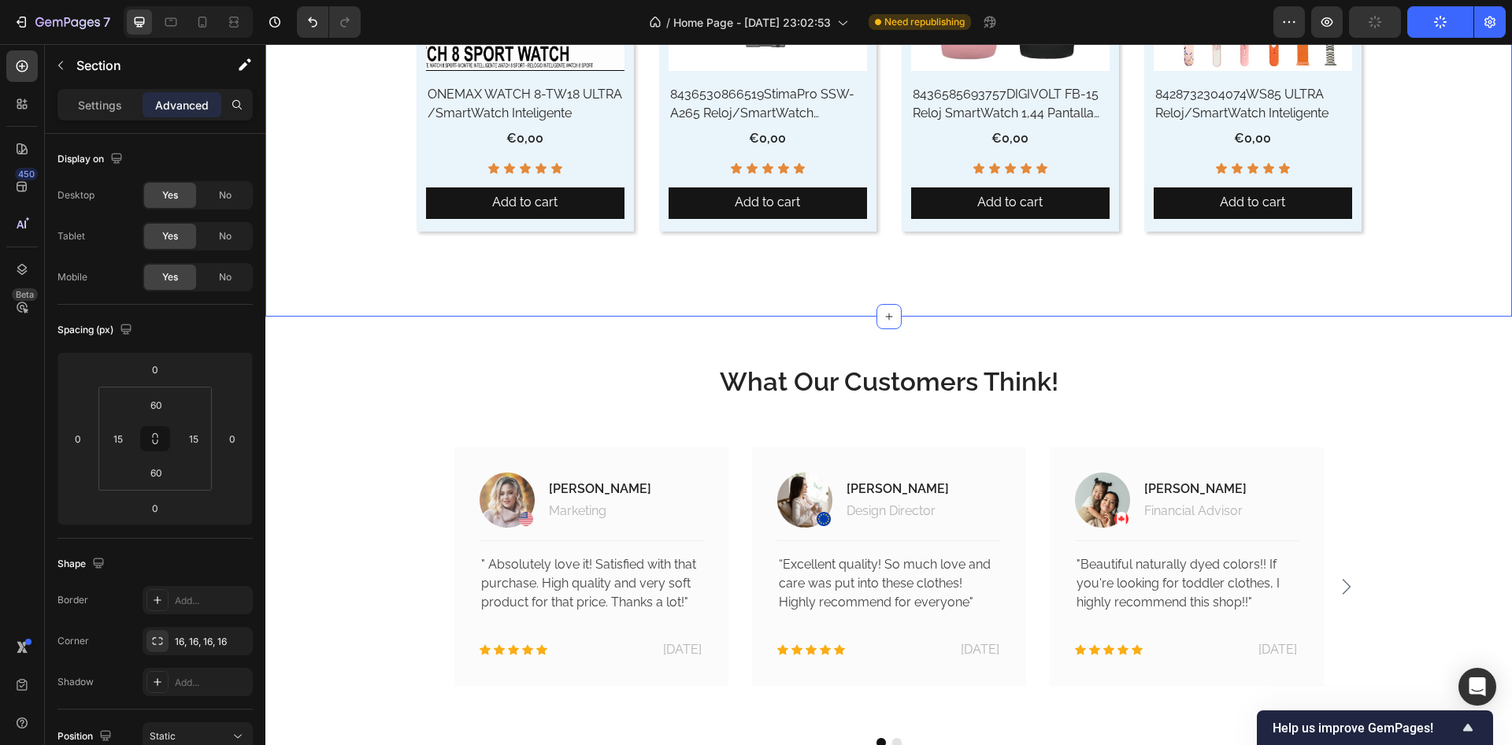
scroll to position [8864, 0]
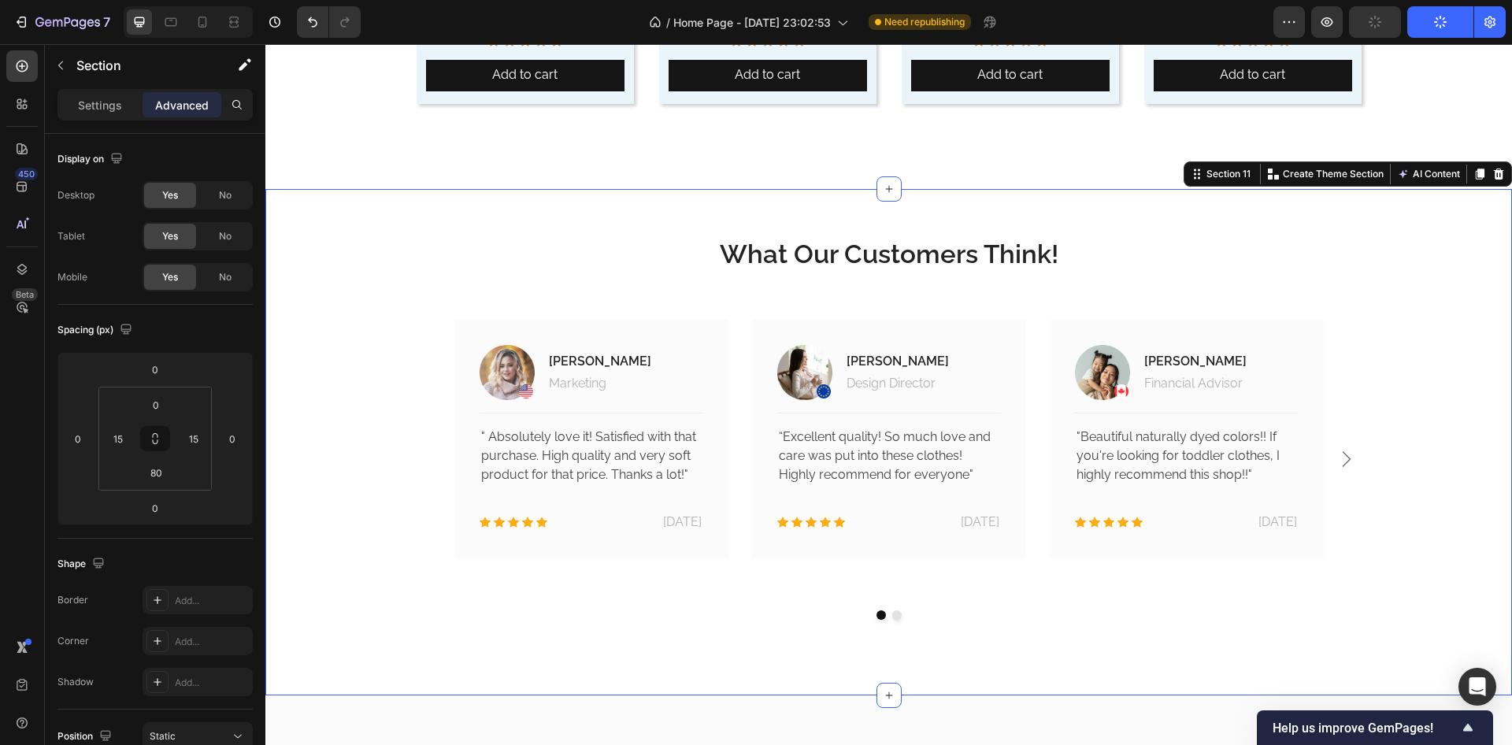
click at [360, 224] on div "What Our Customers Think! Heading Image [PERSON_NAME] Text block Marketing Text…" at bounding box center [888, 411] width 1223 height 444
click at [101, 108] on p "Settings" at bounding box center [100, 105] width 44 height 17
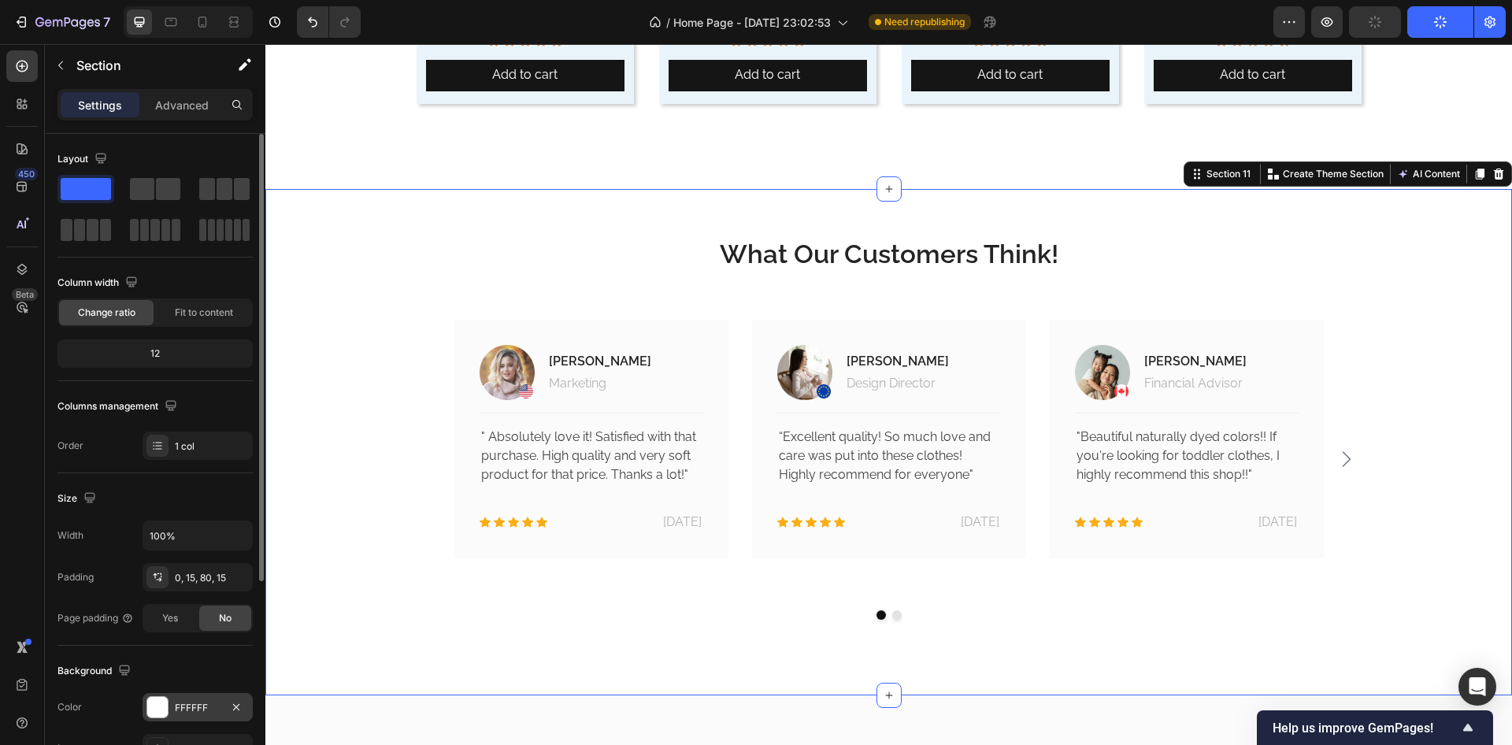
click at [154, 713] on div at bounding box center [157, 707] width 20 height 20
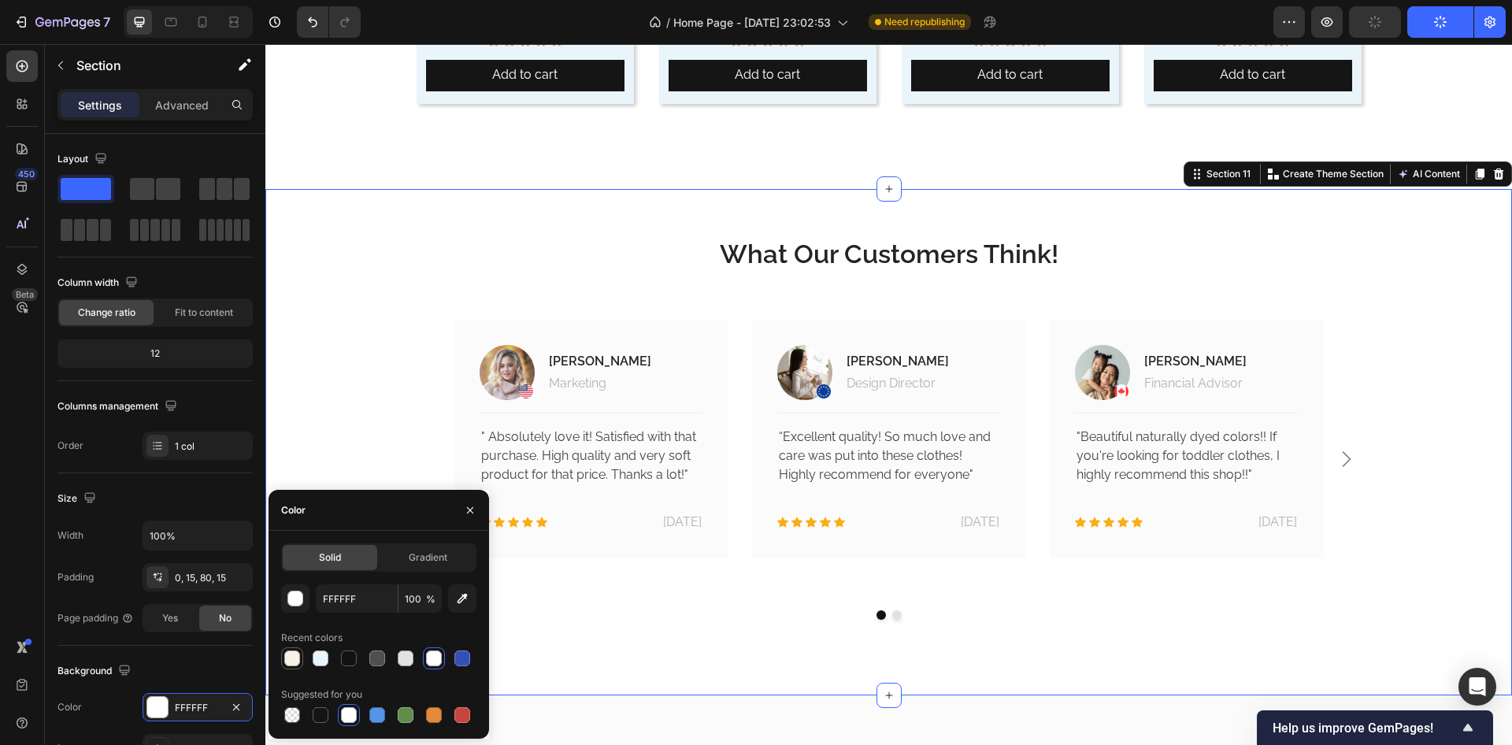
click at [291, 657] on div at bounding box center [292, 659] width 16 height 16
type input "F8F1E7"
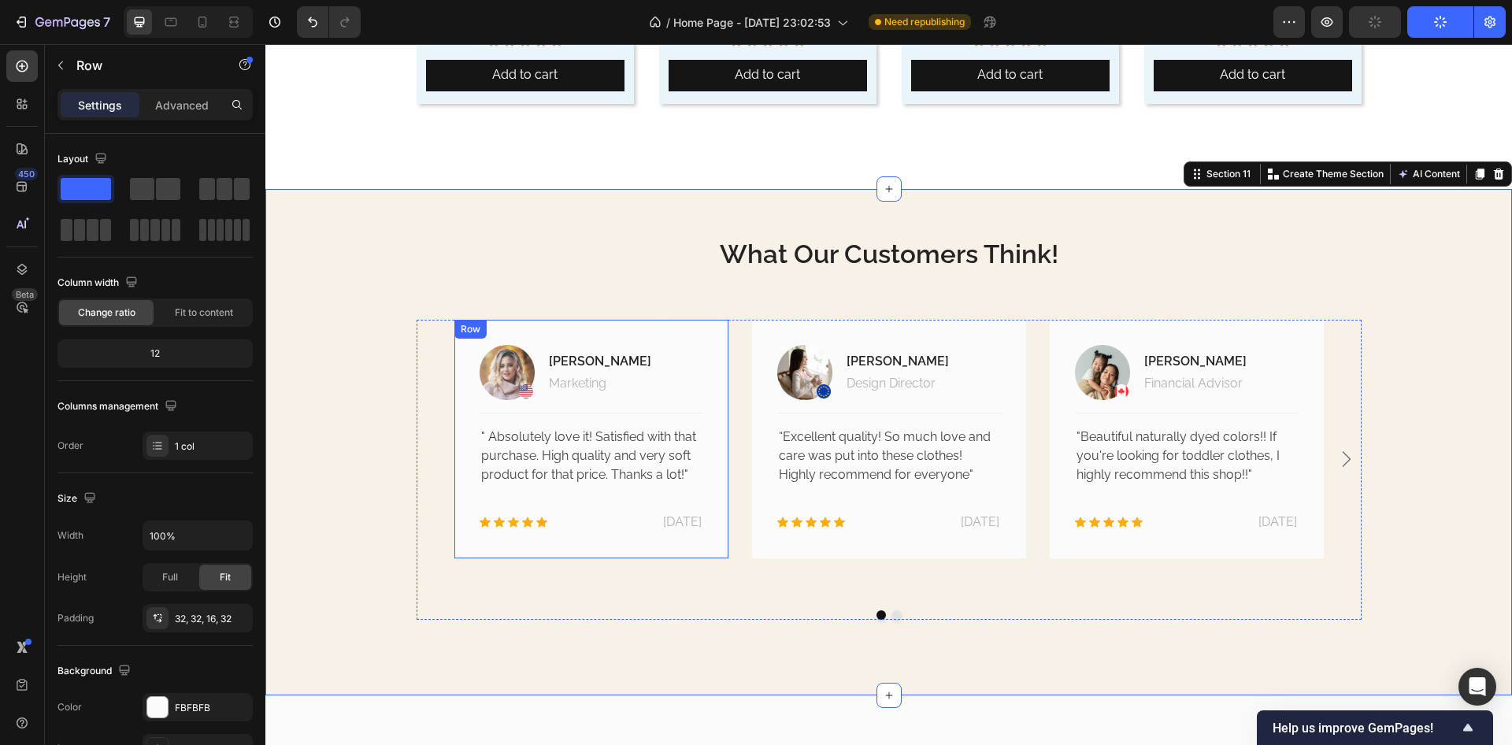
click at [587, 553] on div "Image [PERSON_NAME] Text block Marketing Text block Row Title Line " Absolutely…" at bounding box center [592, 439] width 274 height 239
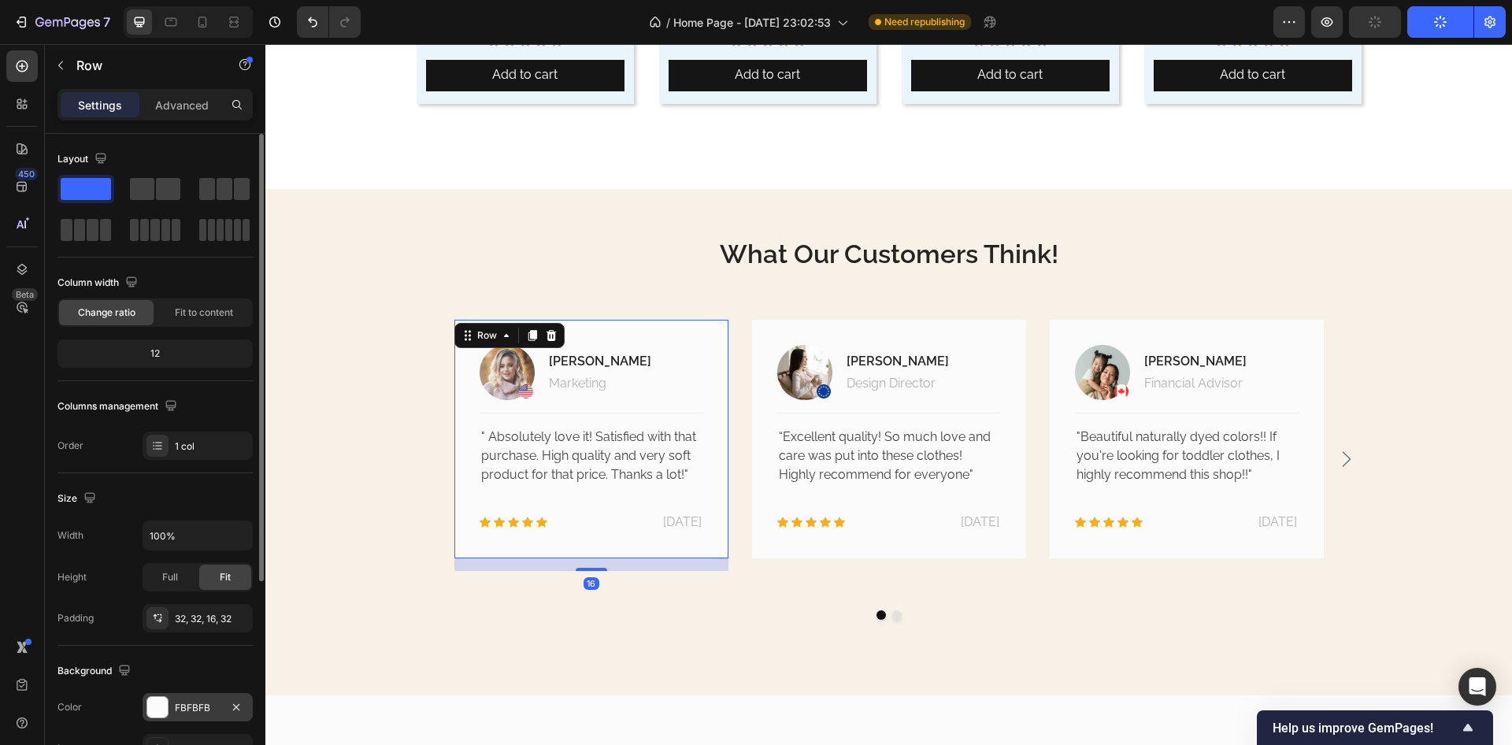
click at [159, 714] on div at bounding box center [157, 707] width 20 height 20
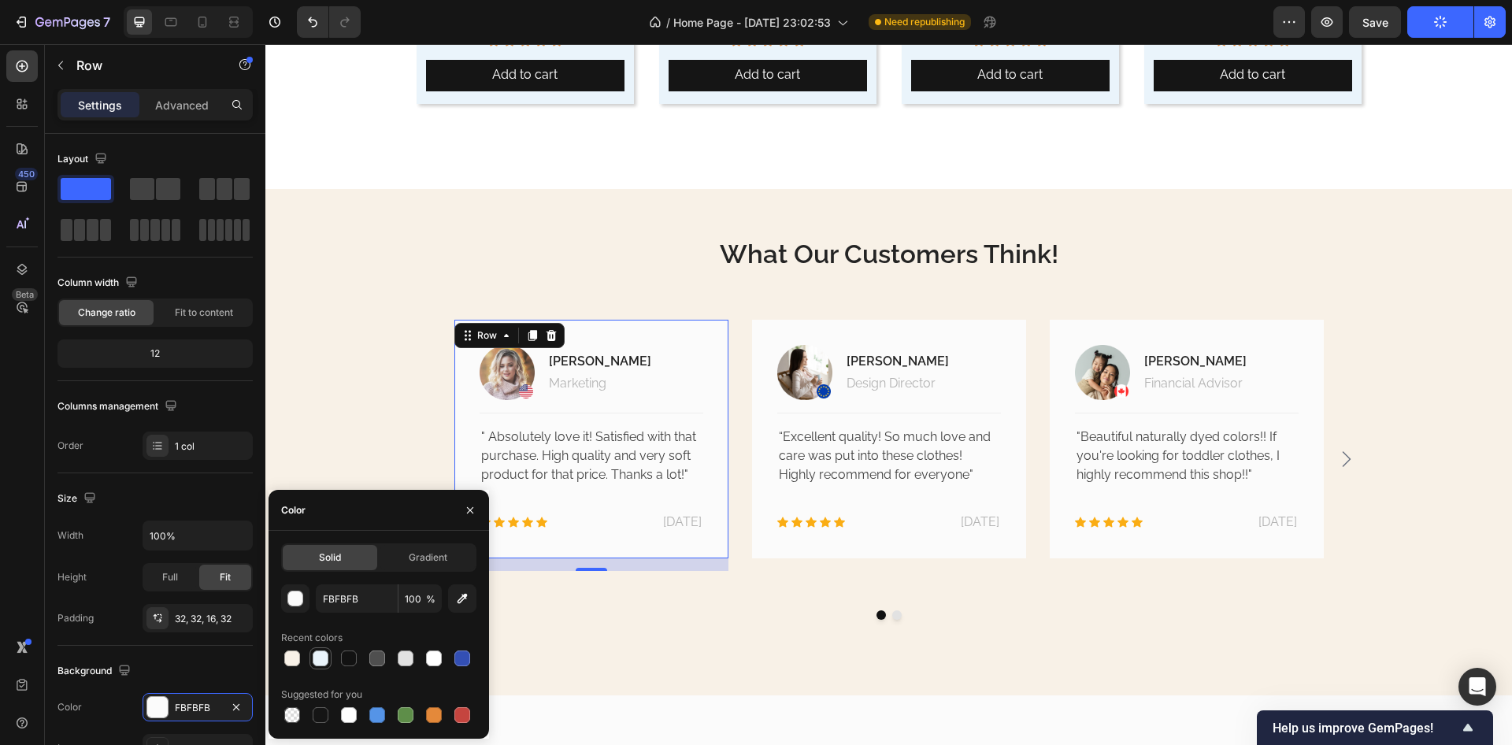
click at [322, 667] on div at bounding box center [320, 658] width 19 height 19
type input "EAF4FB"
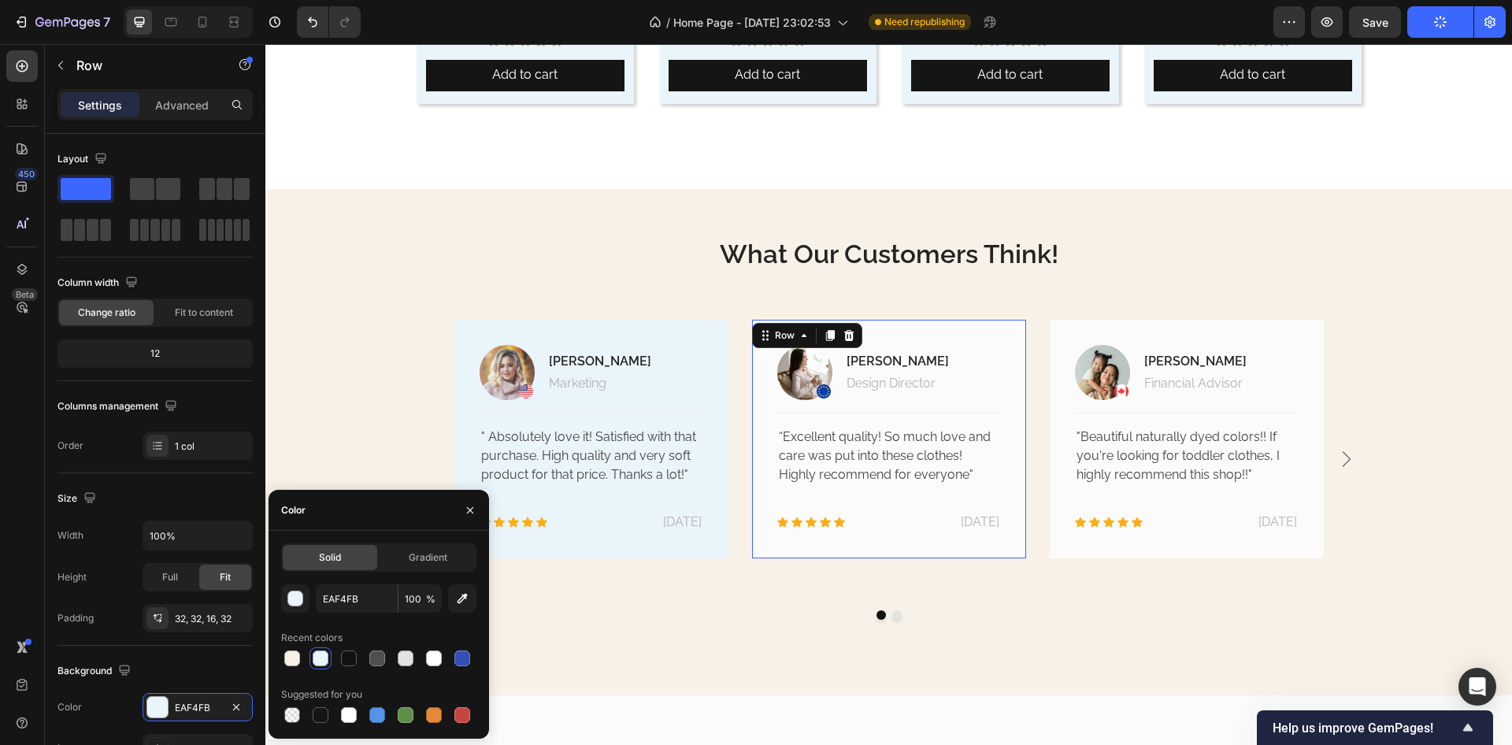
click at [963, 552] on div "Image [PERSON_NAME] Text block Design Director Text block Row Title Line “Excel…" at bounding box center [889, 439] width 274 height 239
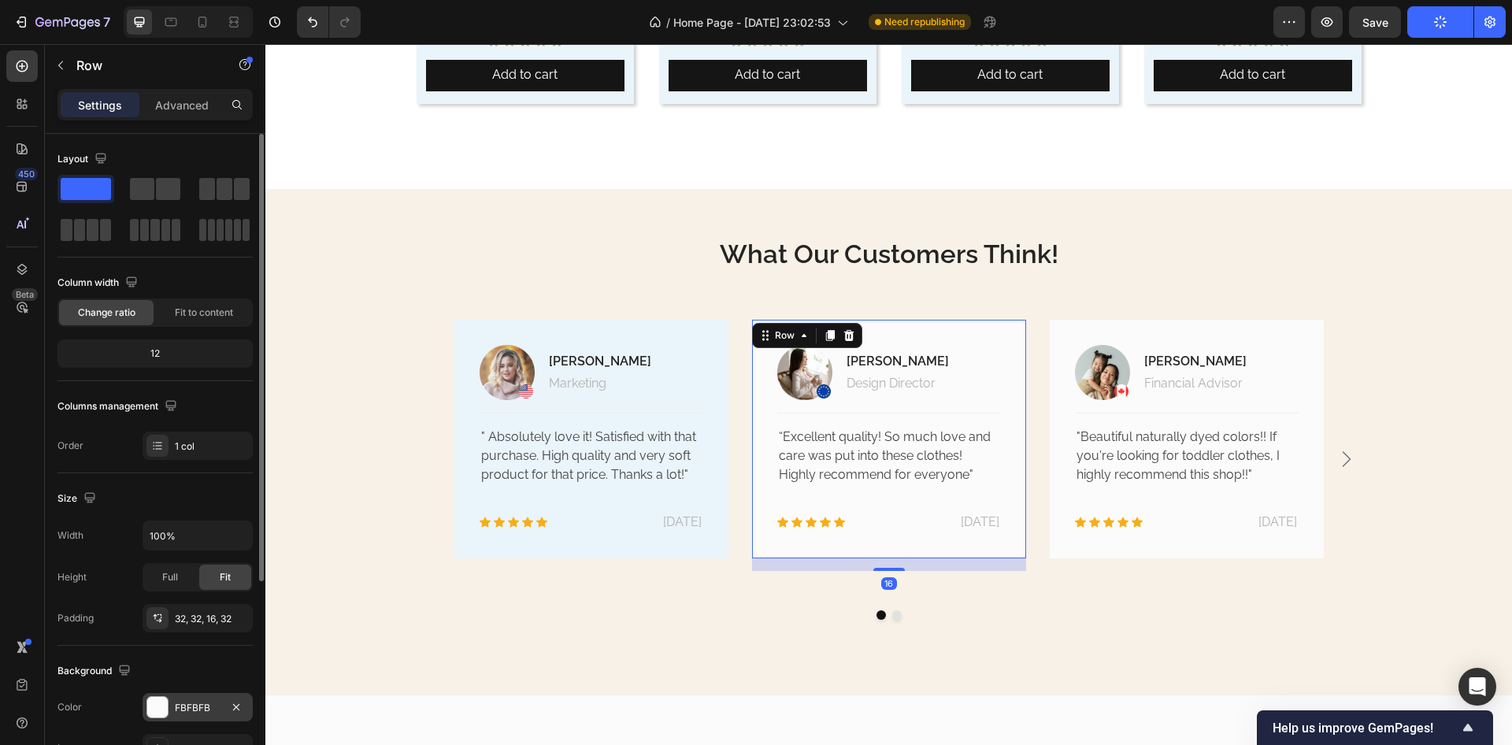
click at [171, 702] on div "FBFBFB" at bounding box center [198, 707] width 110 height 28
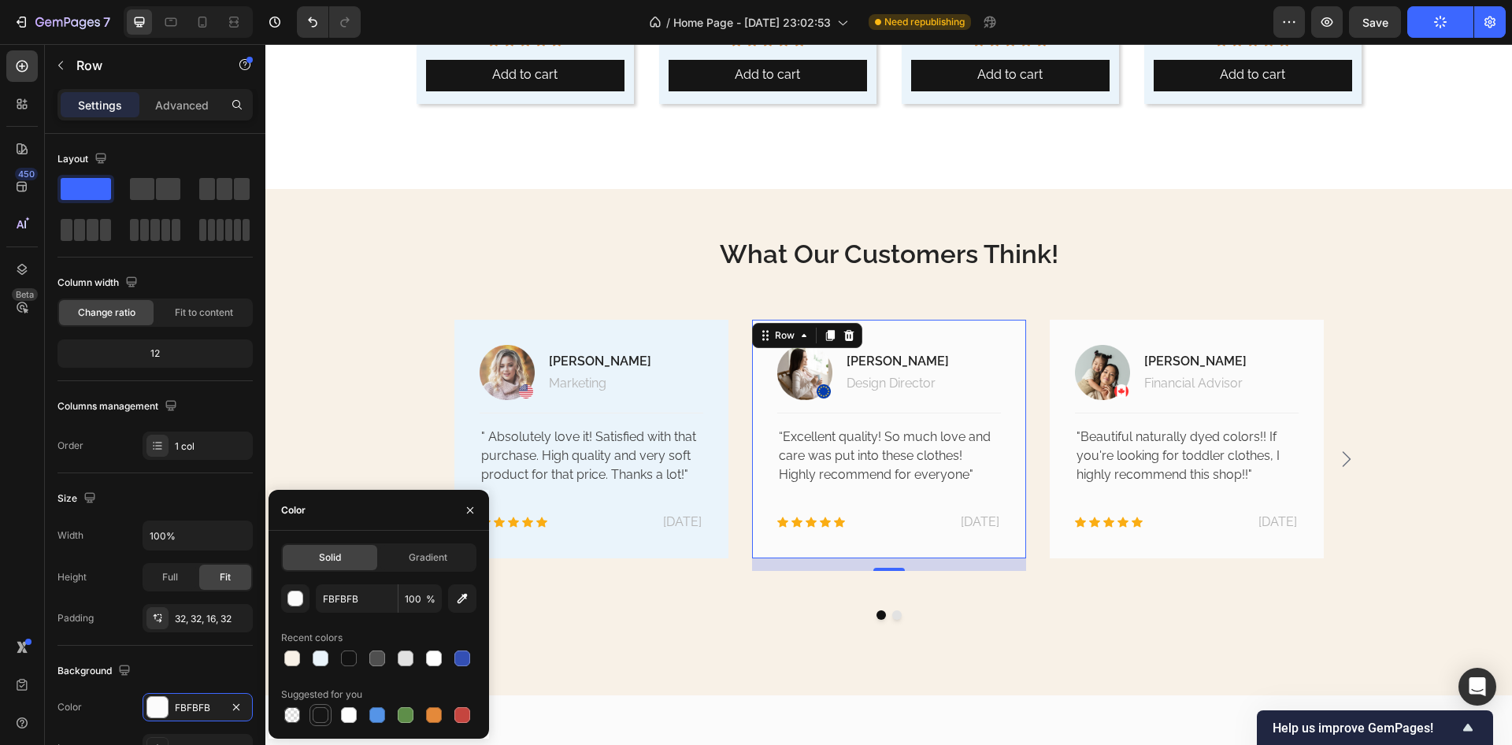
click at [317, 712] on div at bounding box center [321, 715] width 16 height 16
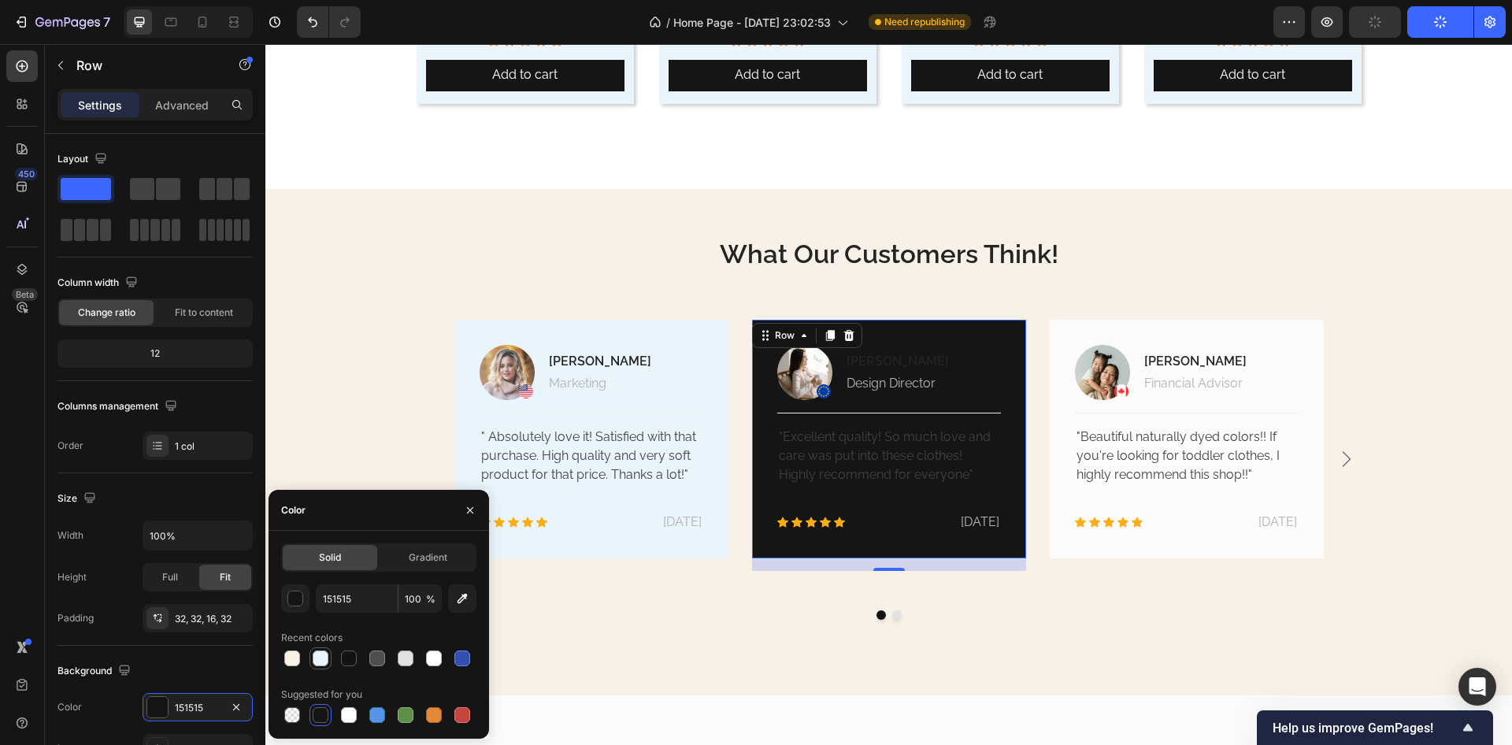
click at [315, 658] on div at bounding box center [321, 659] width 16 height 16
type input "EAF4FB"
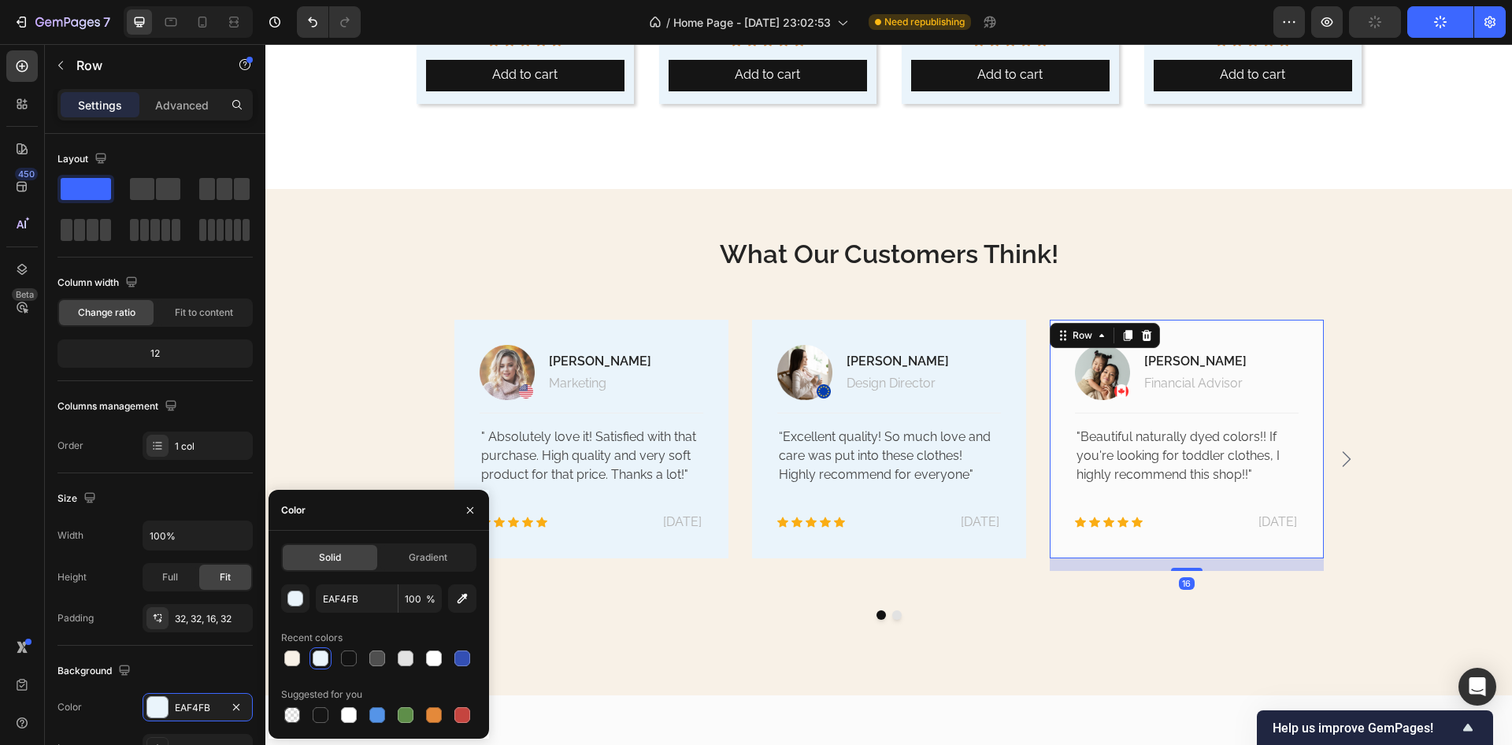
click at [1062, 547] on div "Image [PERSON_NAME] Text block Financial Advisor Text block Row Title Line "Bea…" at bounding box center [1187, 439] width 274 height 239
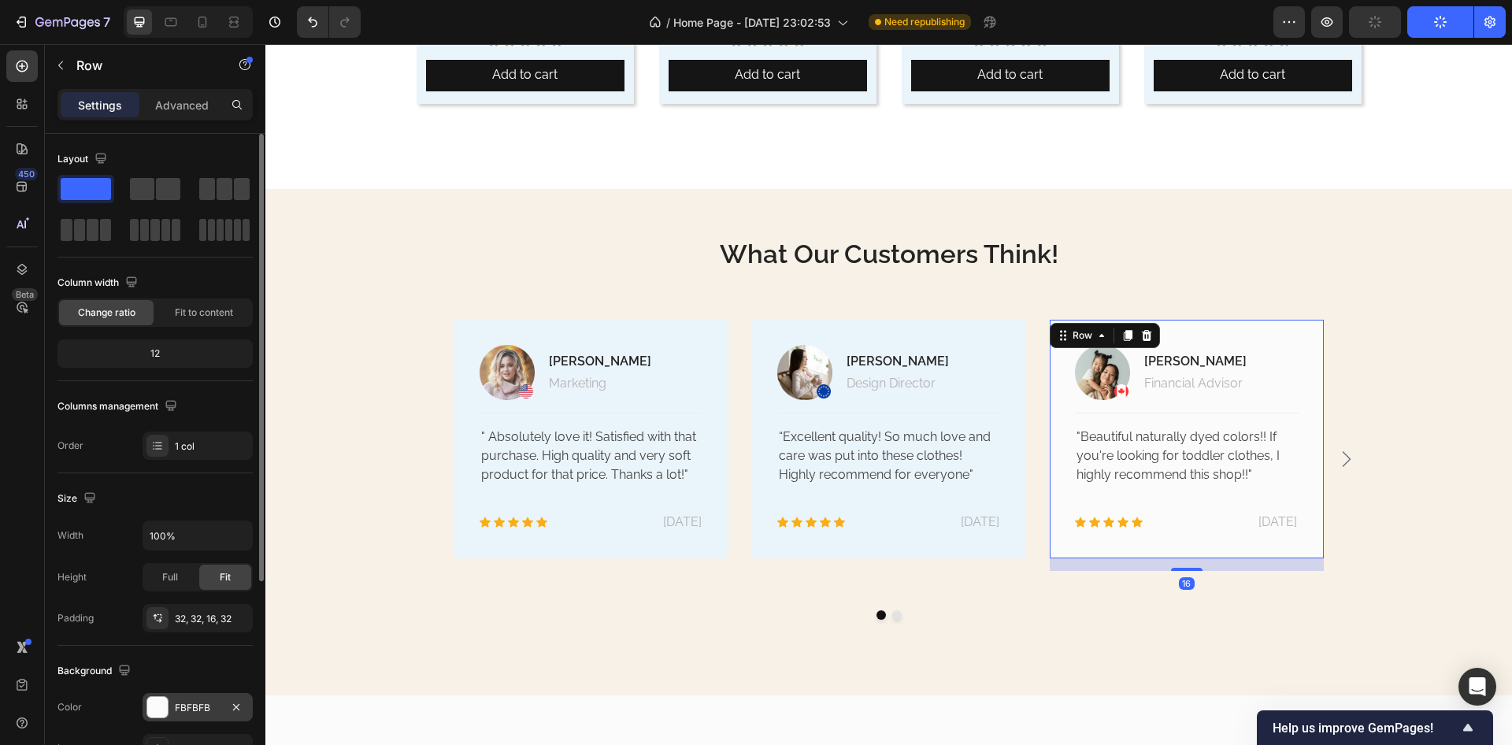
click at [162, 707] on div at bounding box center [157, 707] width 20 height 20
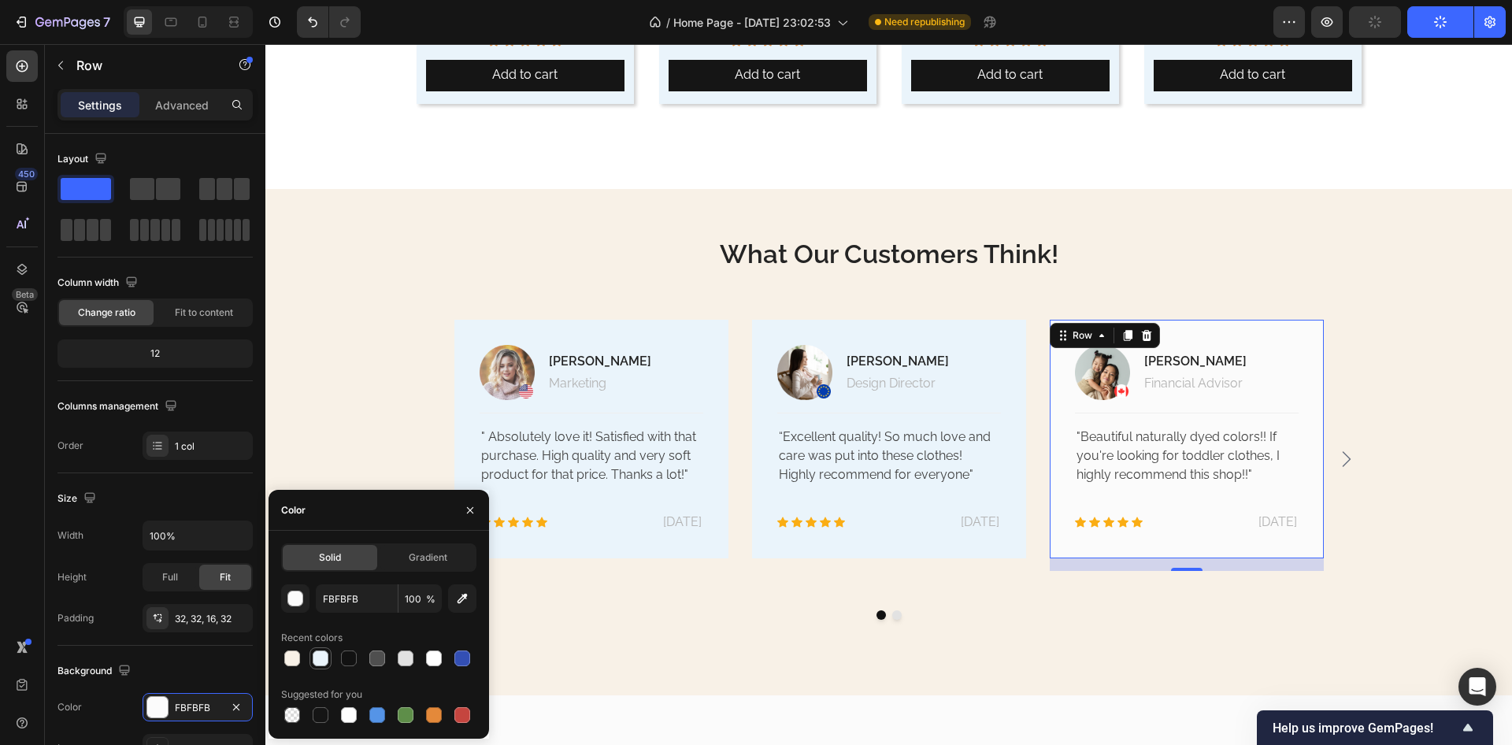
click at [328, 667] on div at bounding box center [320, 658] width 19 height 19
type input "EAF4FB"
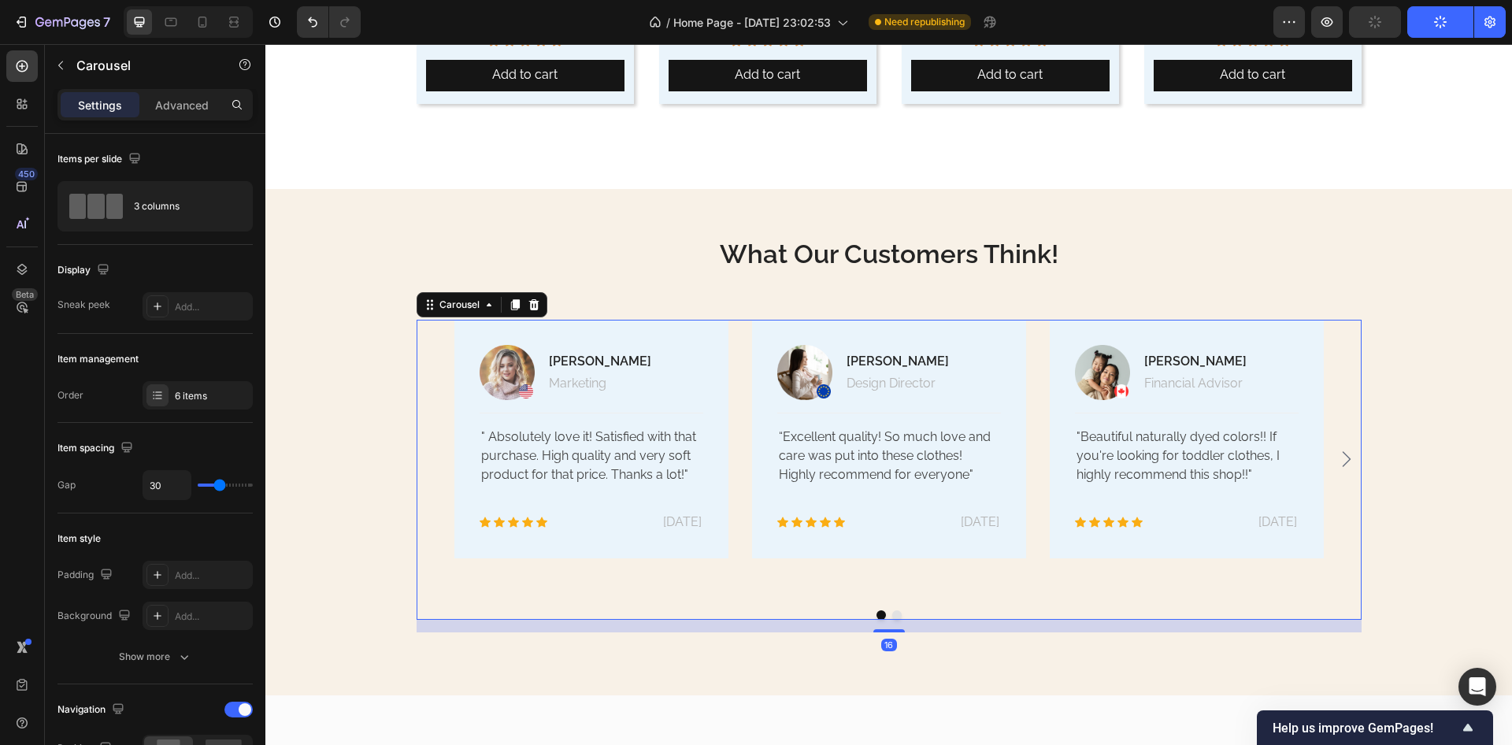
click at [885, 620] on div at bounding box center [889, 614] width 945 height 9
click at [893, 620] on button "Dot" at bounding box center [897, 614] width 9 height 9
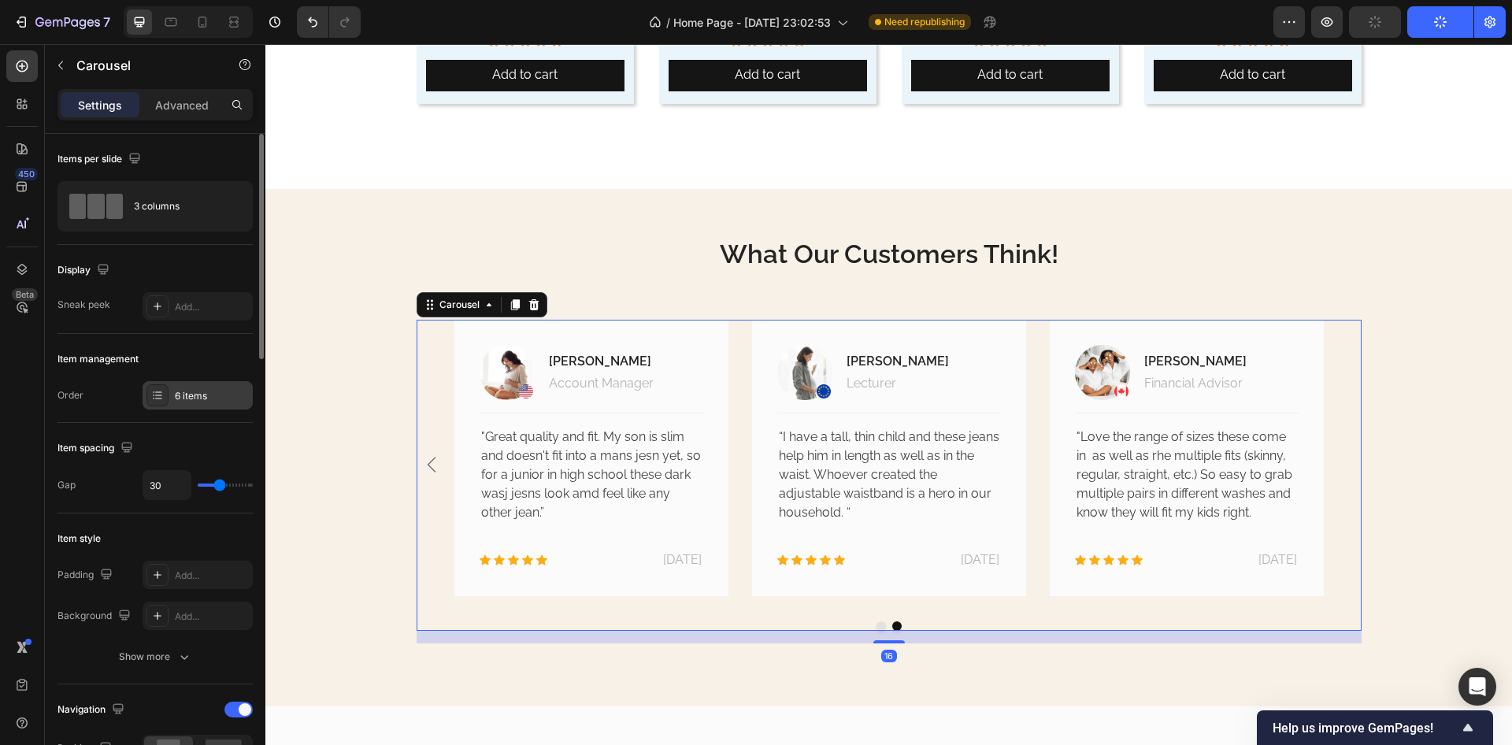
click at [188, 397] on div "6 items" at bounding box center [212, 396] width 74 height 14
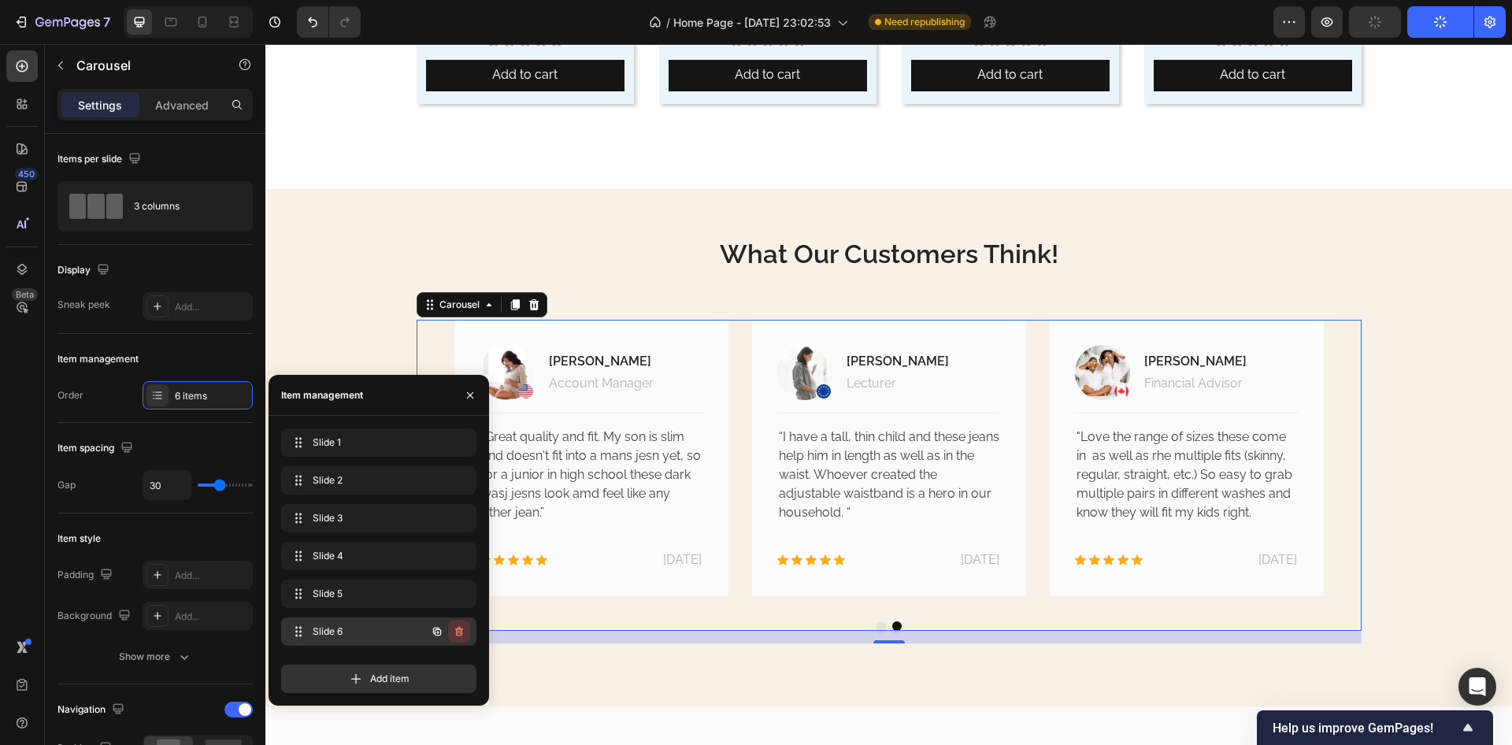
click at [462, 624] on button "button" at bounding box center [459, 632] width 22 height 22
click at [456, 630] on div "Delete" at bounding box center [448, 632] width 29 height 14
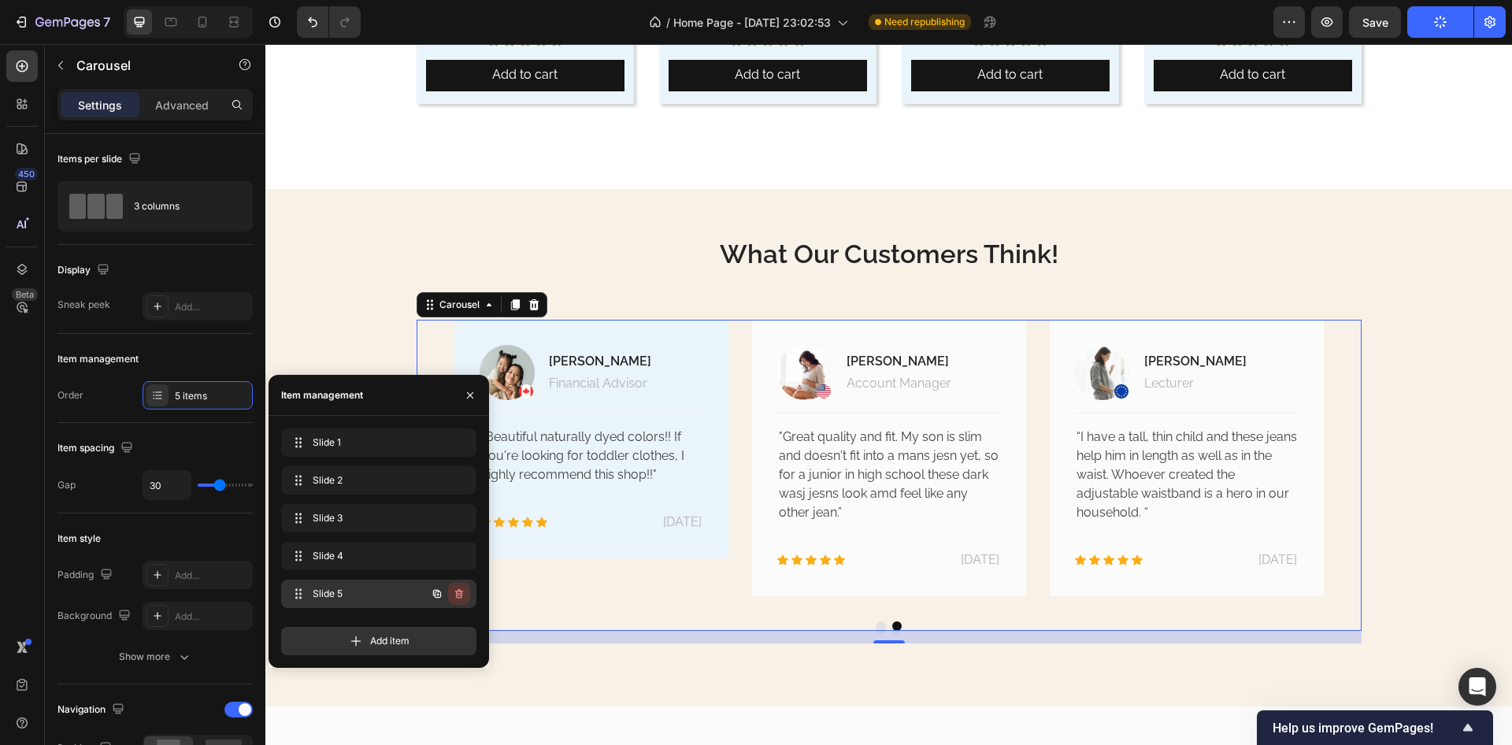
click at [460, 593] on icon "button" at bounding box center [460, 595] width 1 height 4
click at [451, 595] on div "Delete" at bounding box center [448, 594] width 29 height 14
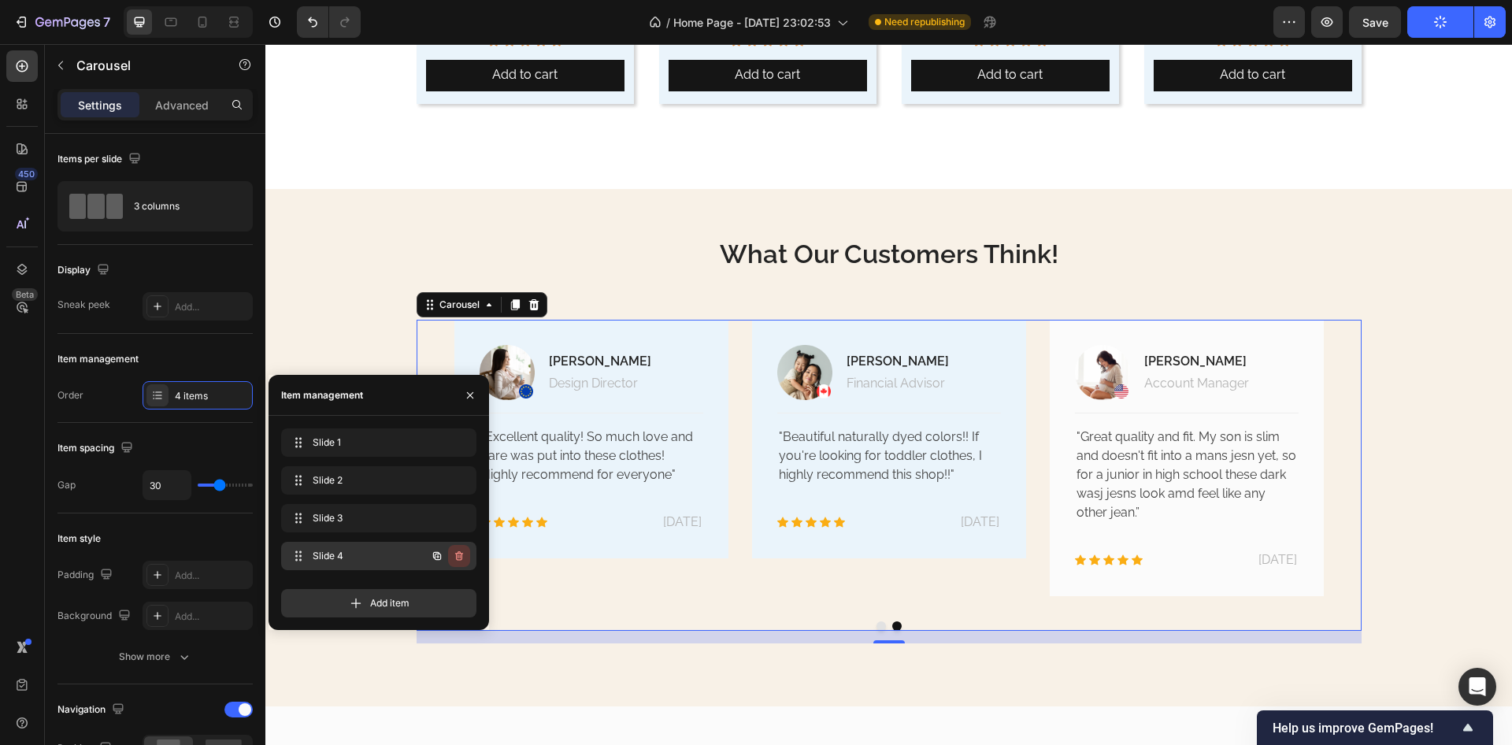
click at [459, 561] on icon "button" at bounding box center [459, 556] width 13 height 13
click at [452, 555] on div "Delete" at bounding box center [448, 556] width 29 height 14
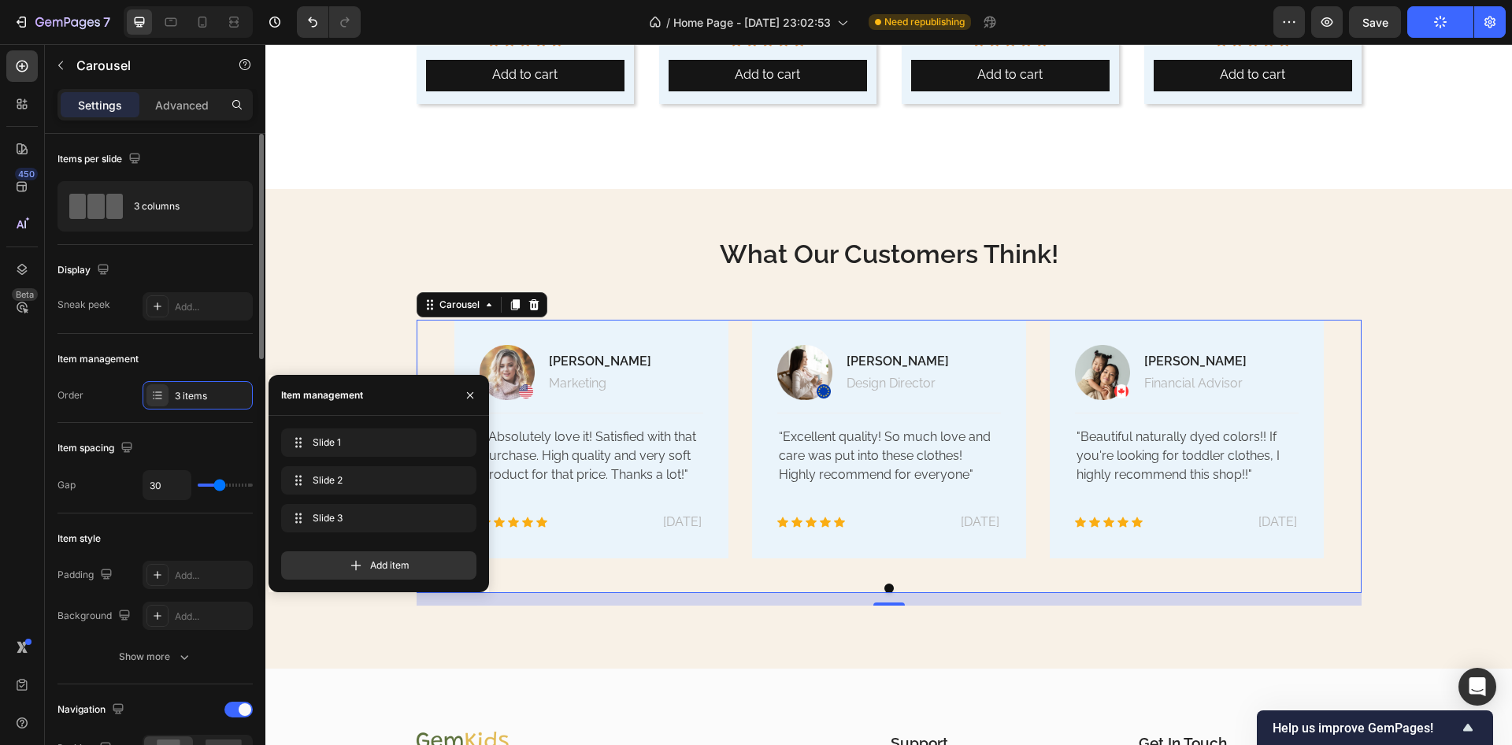
click at [189, 343] on div "Item management Order 3 items" at bounding box center [155, 378] width 195 height 89
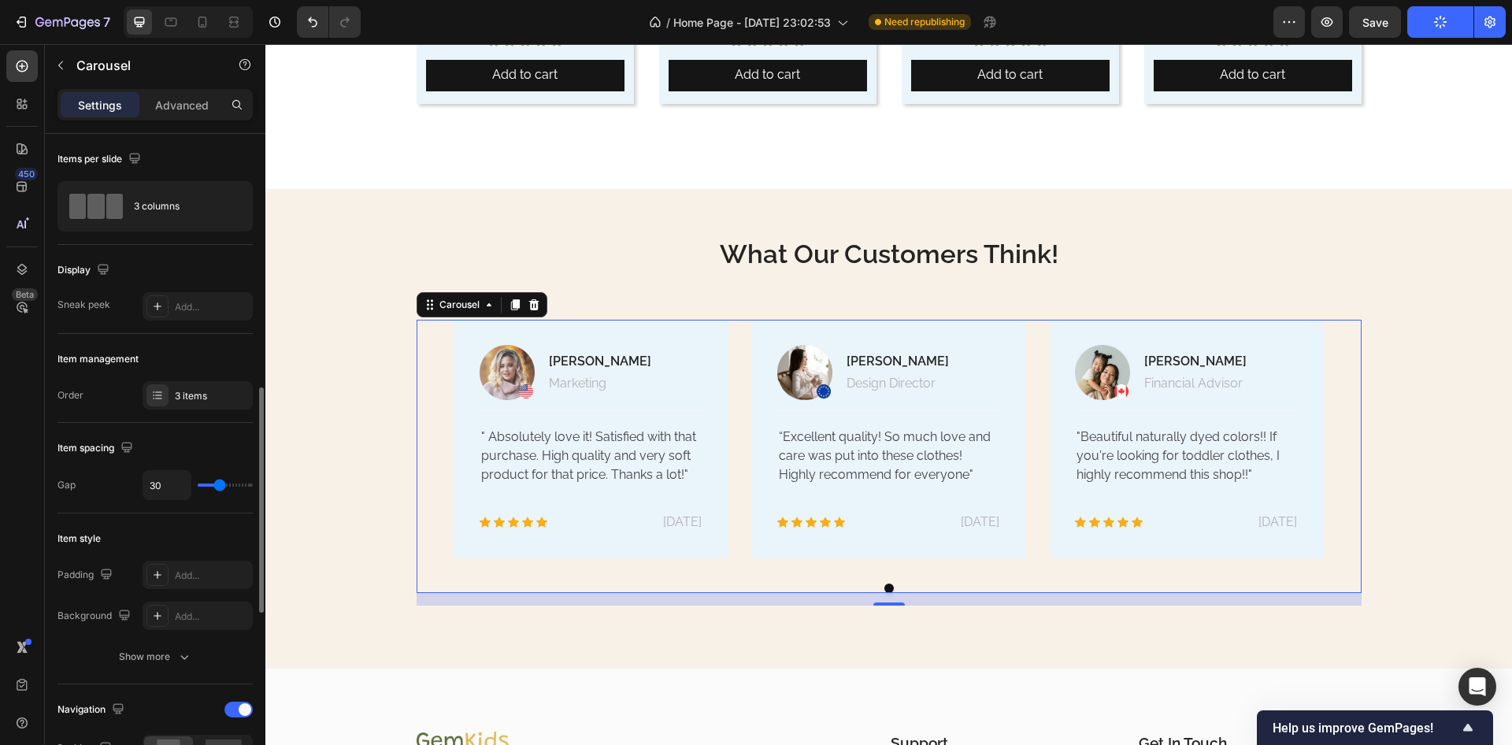
scroll to position [284, 0]
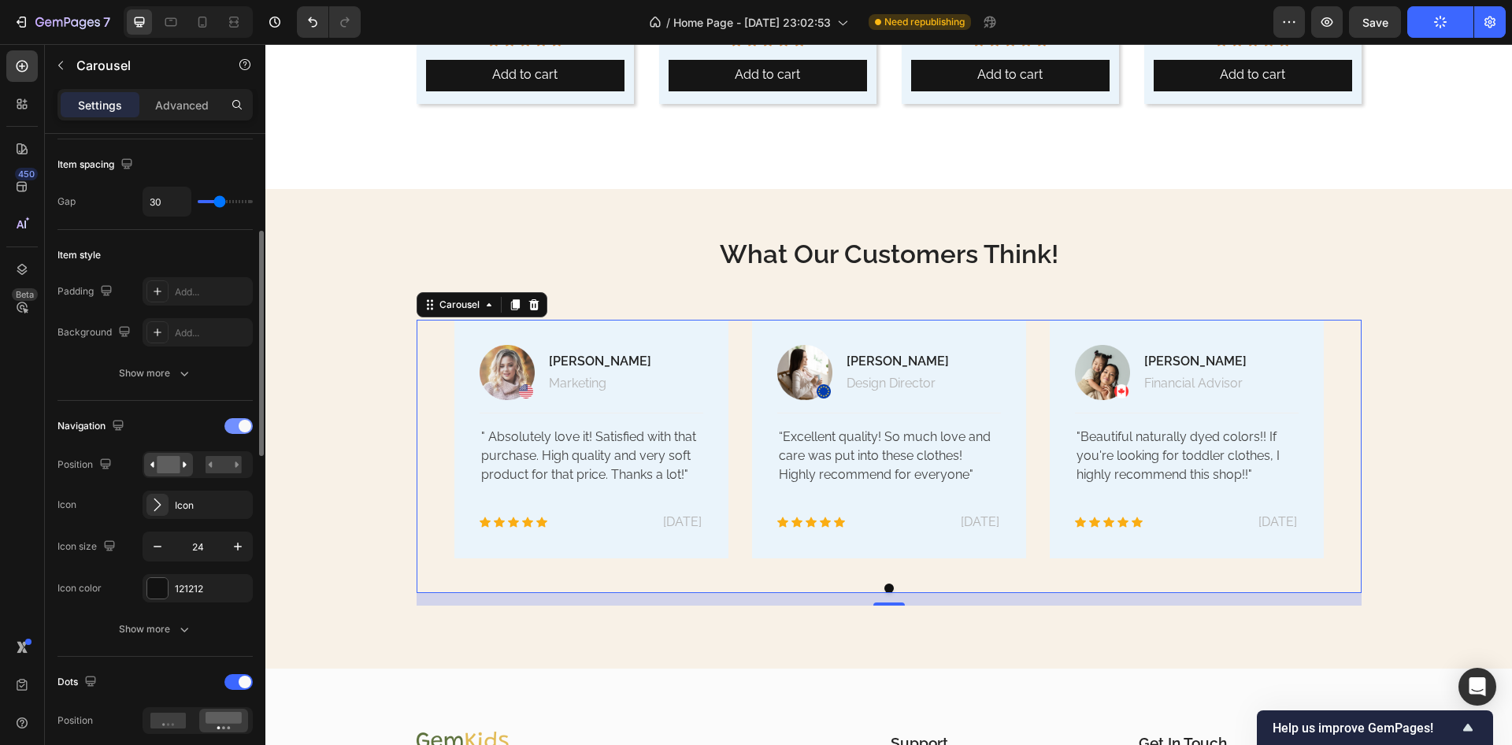
click at [228, 427] on div at bounding box center [239, 426] width 28 height 16
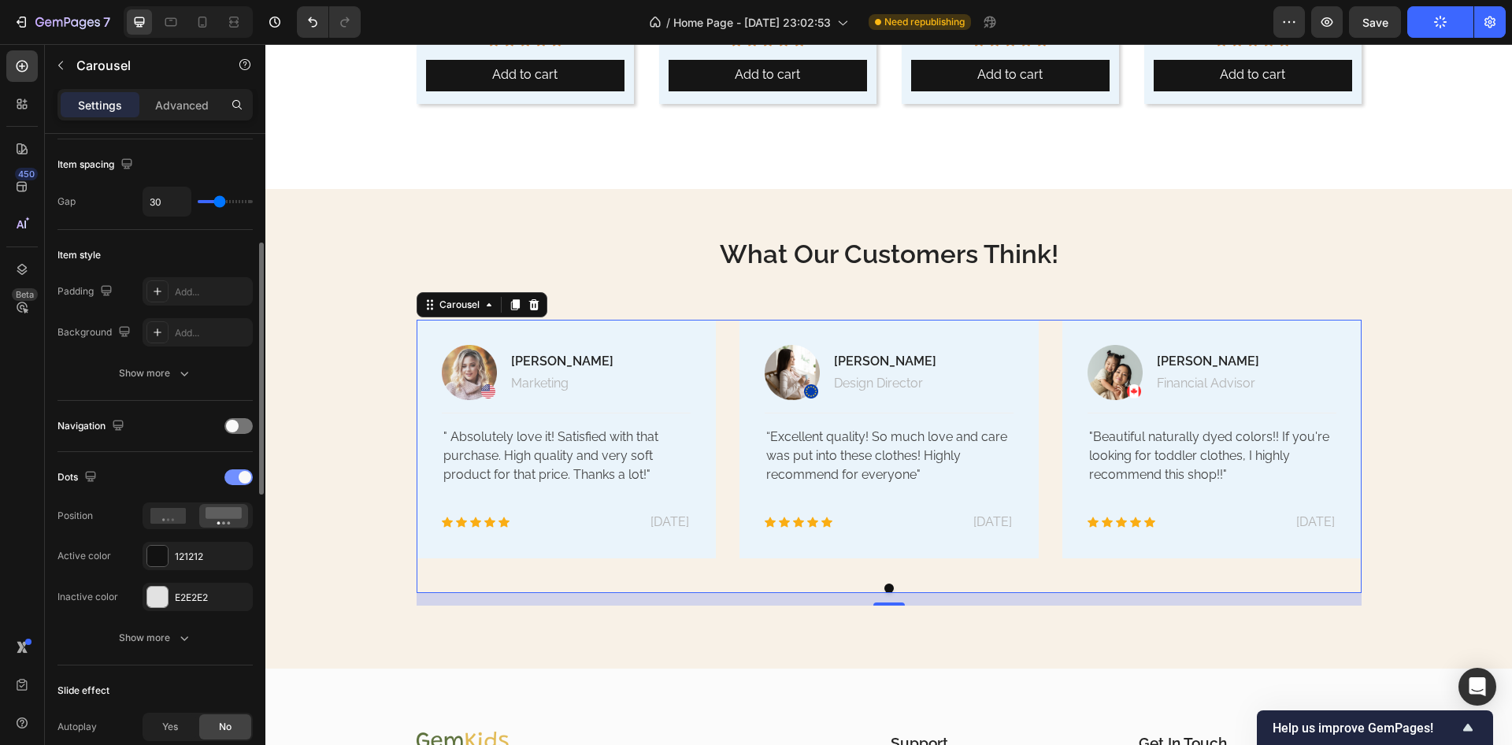
click at [234, 476] on div at bounding box center [239, 477] width 28 height 16
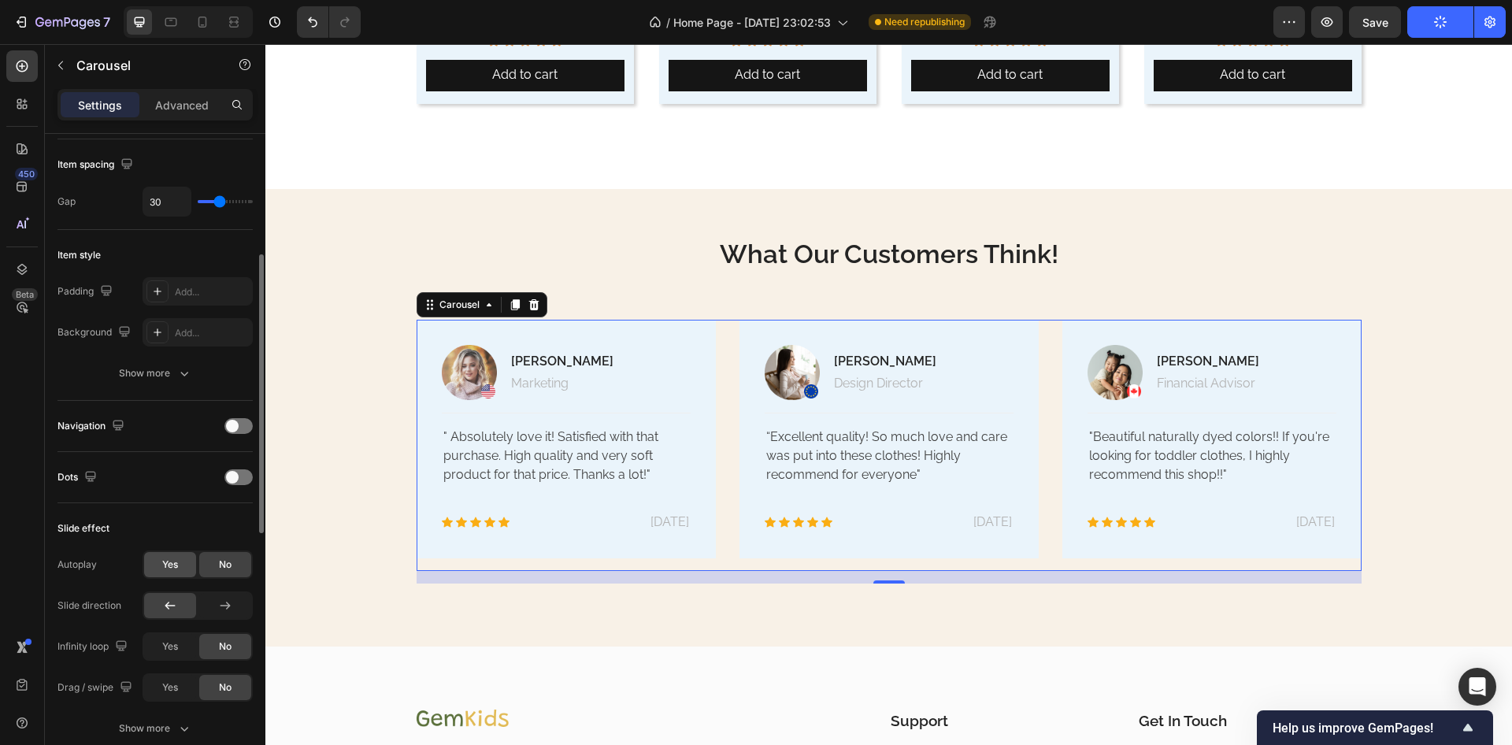
click at [162, 570] on span "Yes" at bounding box center [170, 565] width 16 height 14
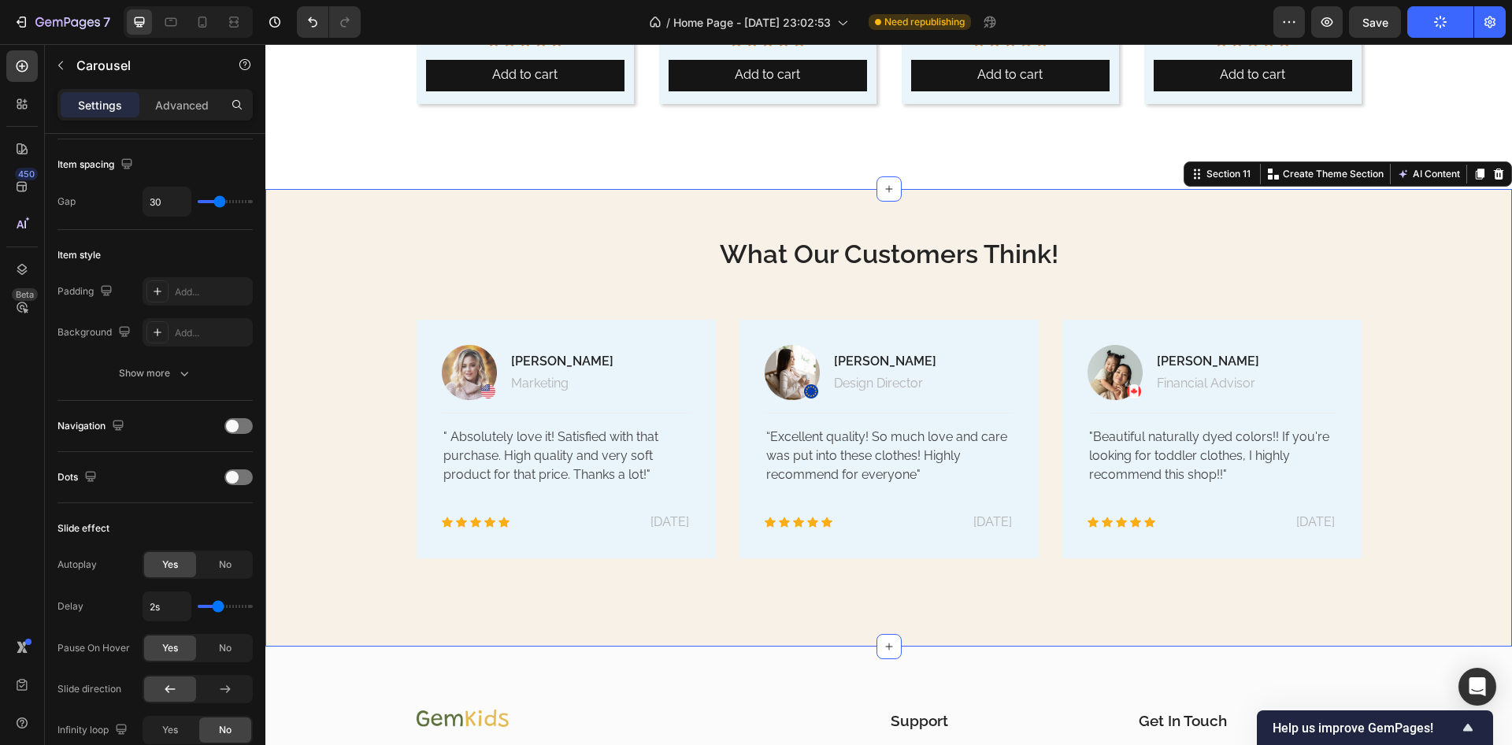
click at [316, 567] on div "What Our Customers Think! Heading Image [PERSON_NAME] Text block Marketing Text…" at bounding box center [888, 386] width 1223 height 395
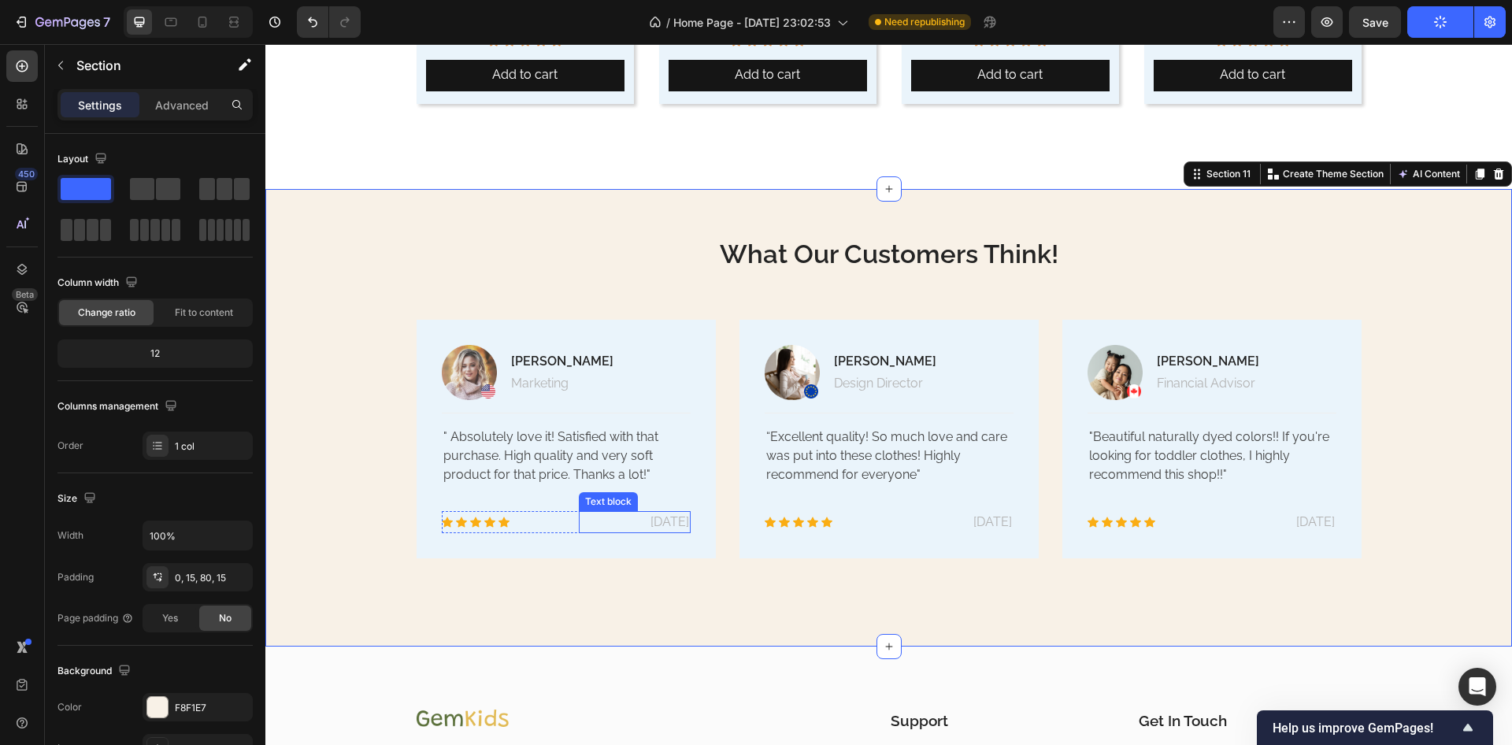
click at [657, 525] on p "[DATE]" at bounding box center [635, 522] width 109 height 19
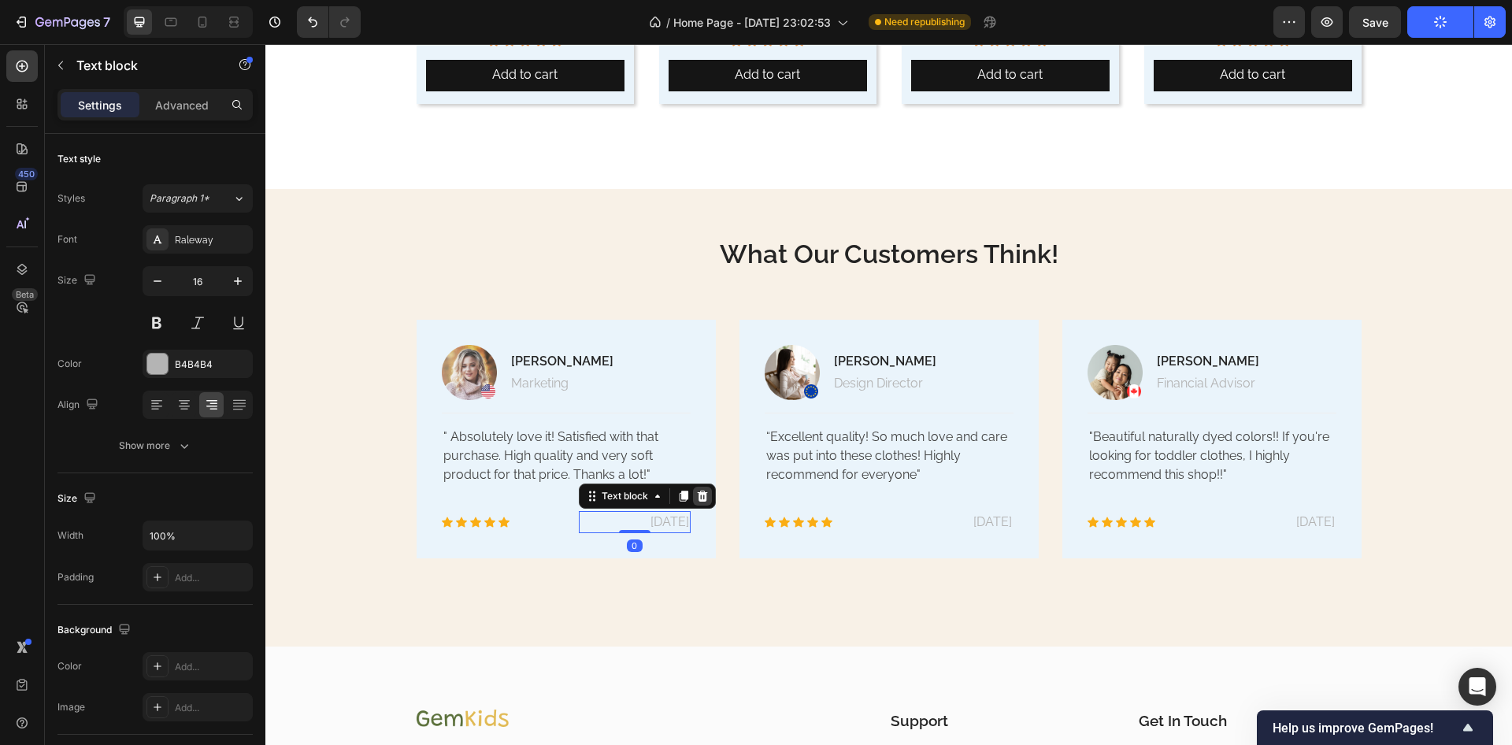
click at [696, 497] on icon at bounding box center [702, 496] width 13 height 13
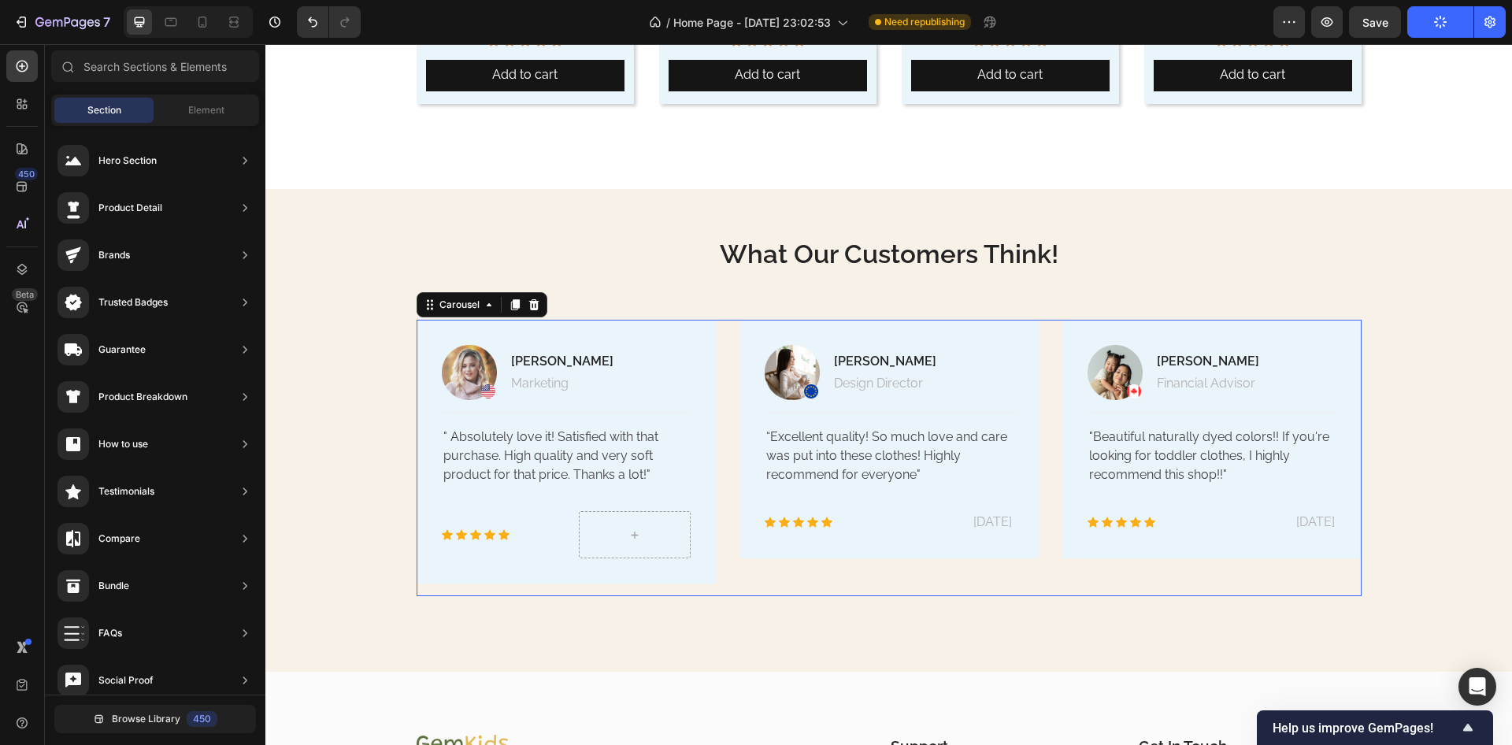
click at [718, 345] on div "Image [PERSON_NAME] Text block Marketing Text block Row Title Line " Absolutely…" at bounding box center [889, 458] width 945 height 276
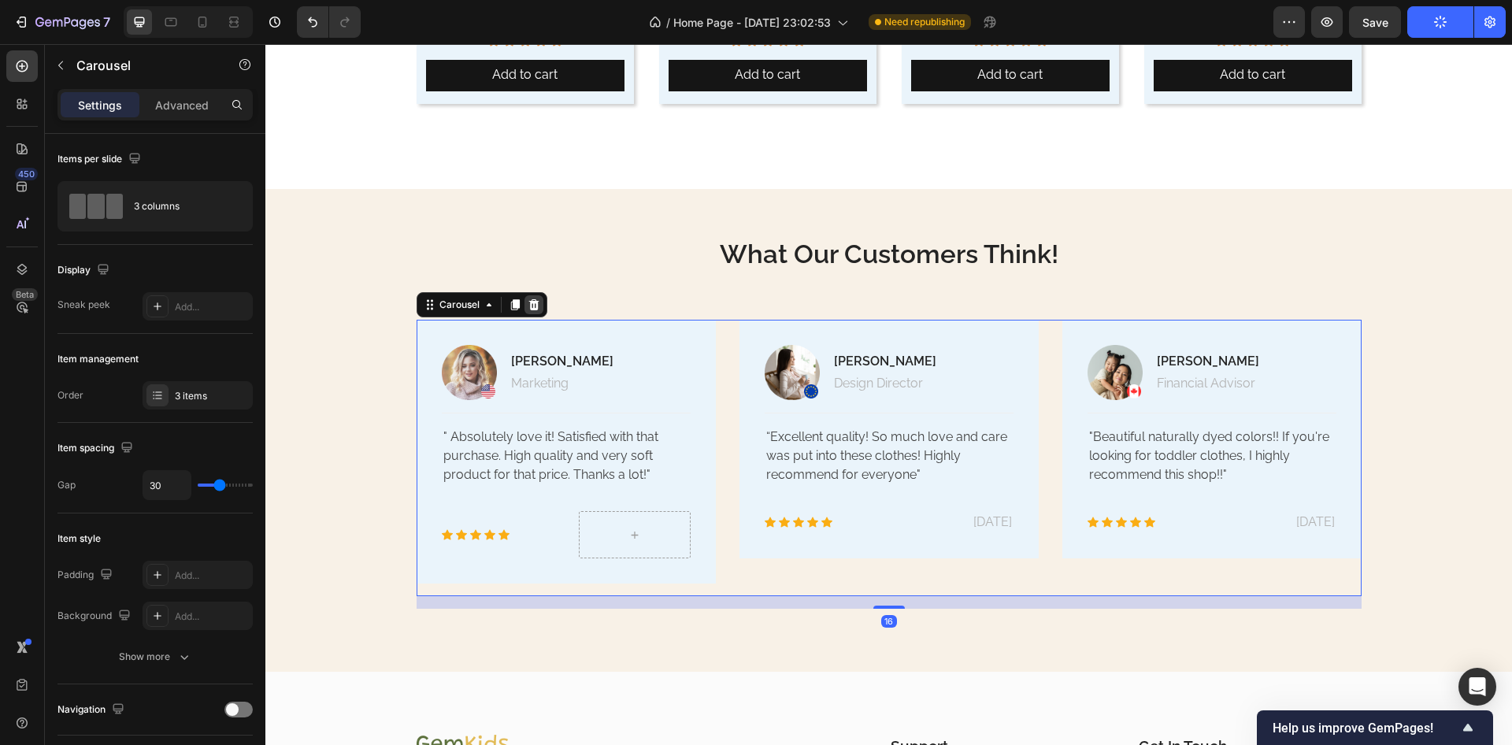
click at [533, 302] on icon at bounding box center [534, 305] width 13 height 13
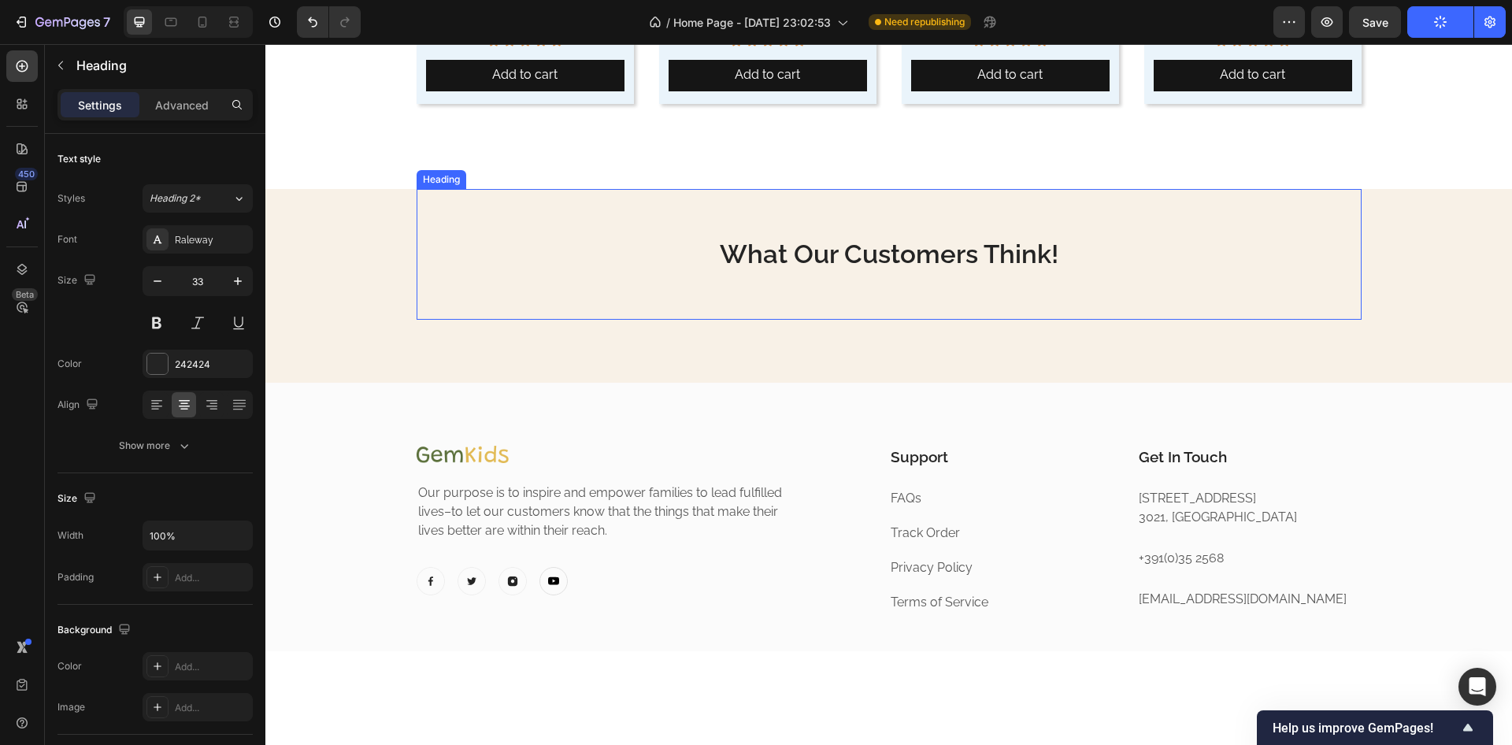
click at [696, 216] on div "What Our Customers Think! Heading" at bounding box center [889, 255] width 945 height 132
click at [525, 172] on icon at bounding box center [530, 173] width 10 height 11
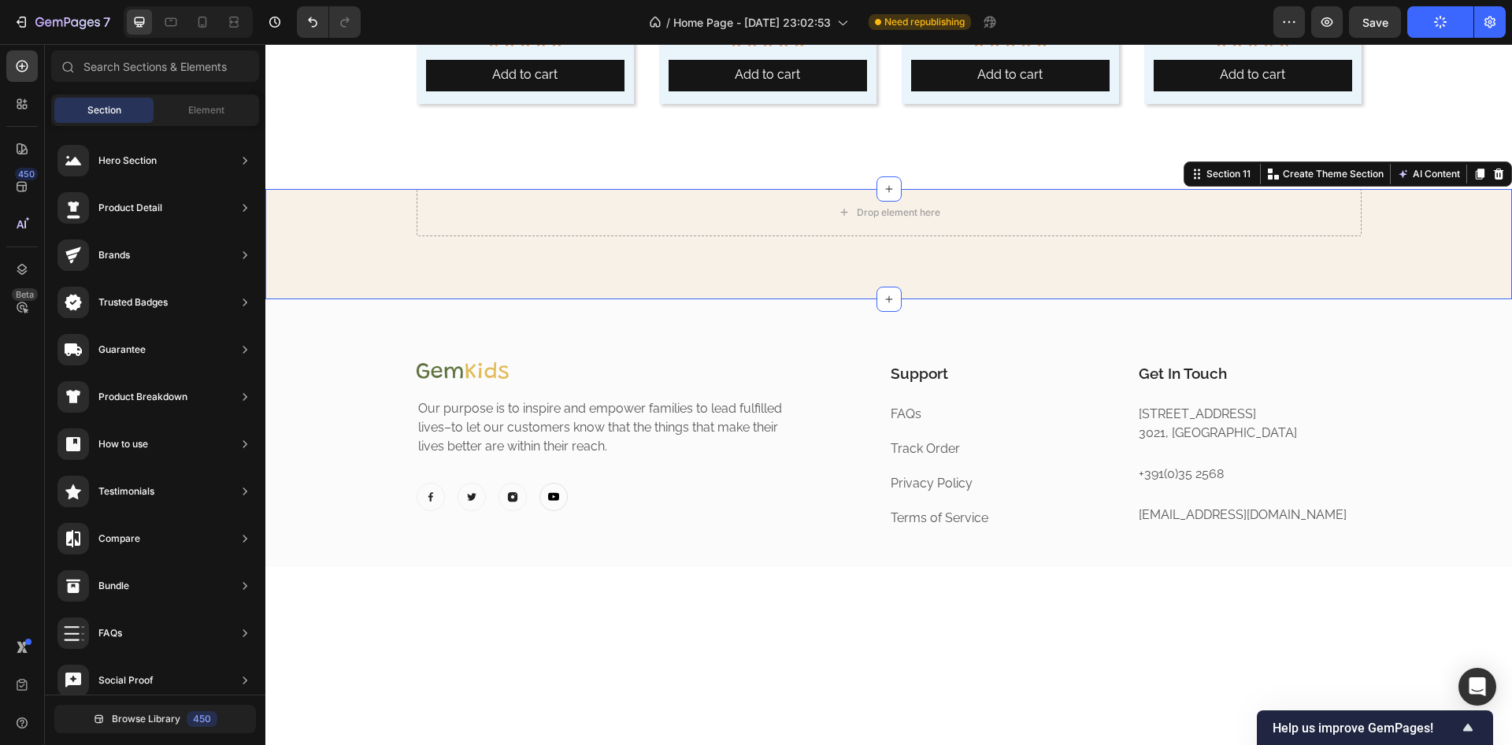
click at [403, 209] on div "Drop element here Row" at bounding box center [888, 212] width 1223 height 47
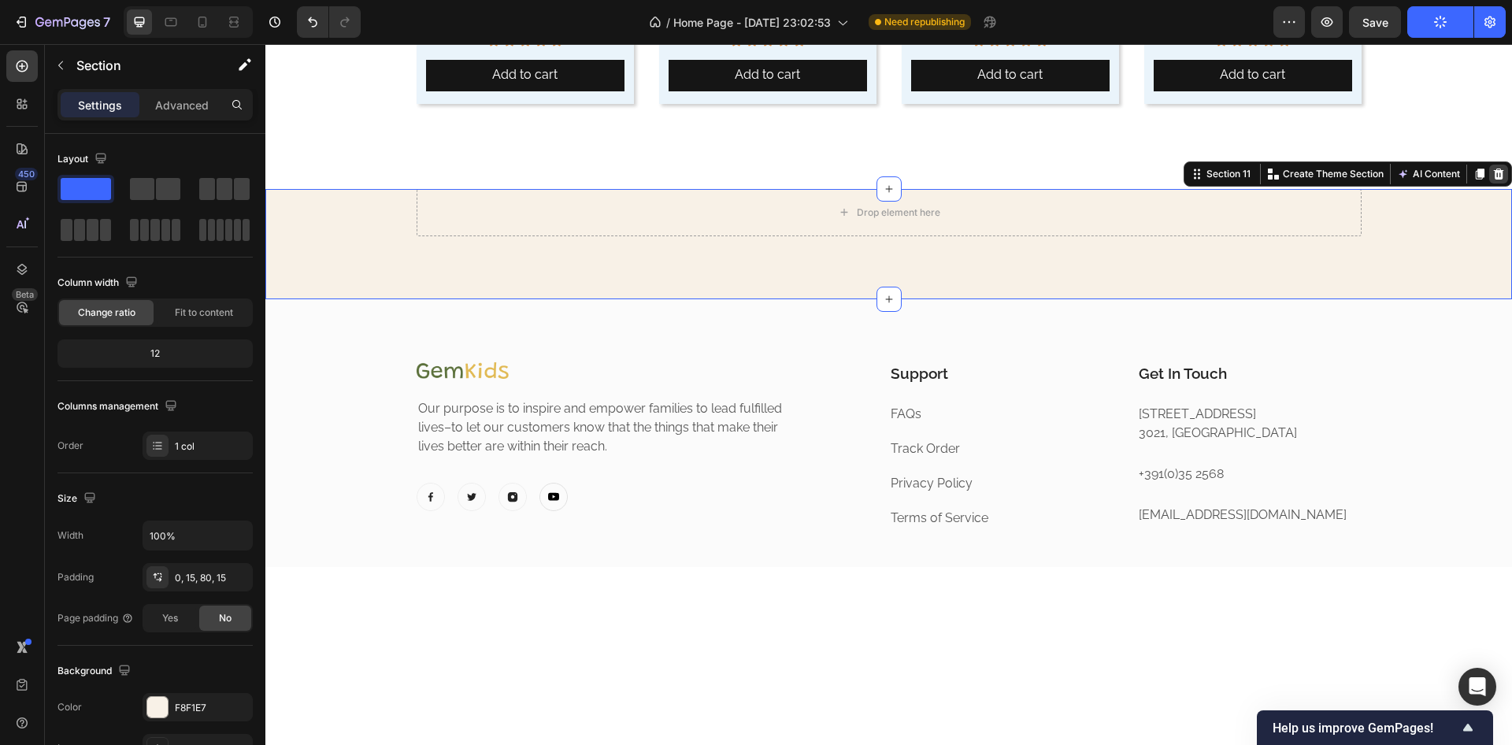
click at [1493, 173] on icon at bounding box center [1499, 174] width 13 height 13
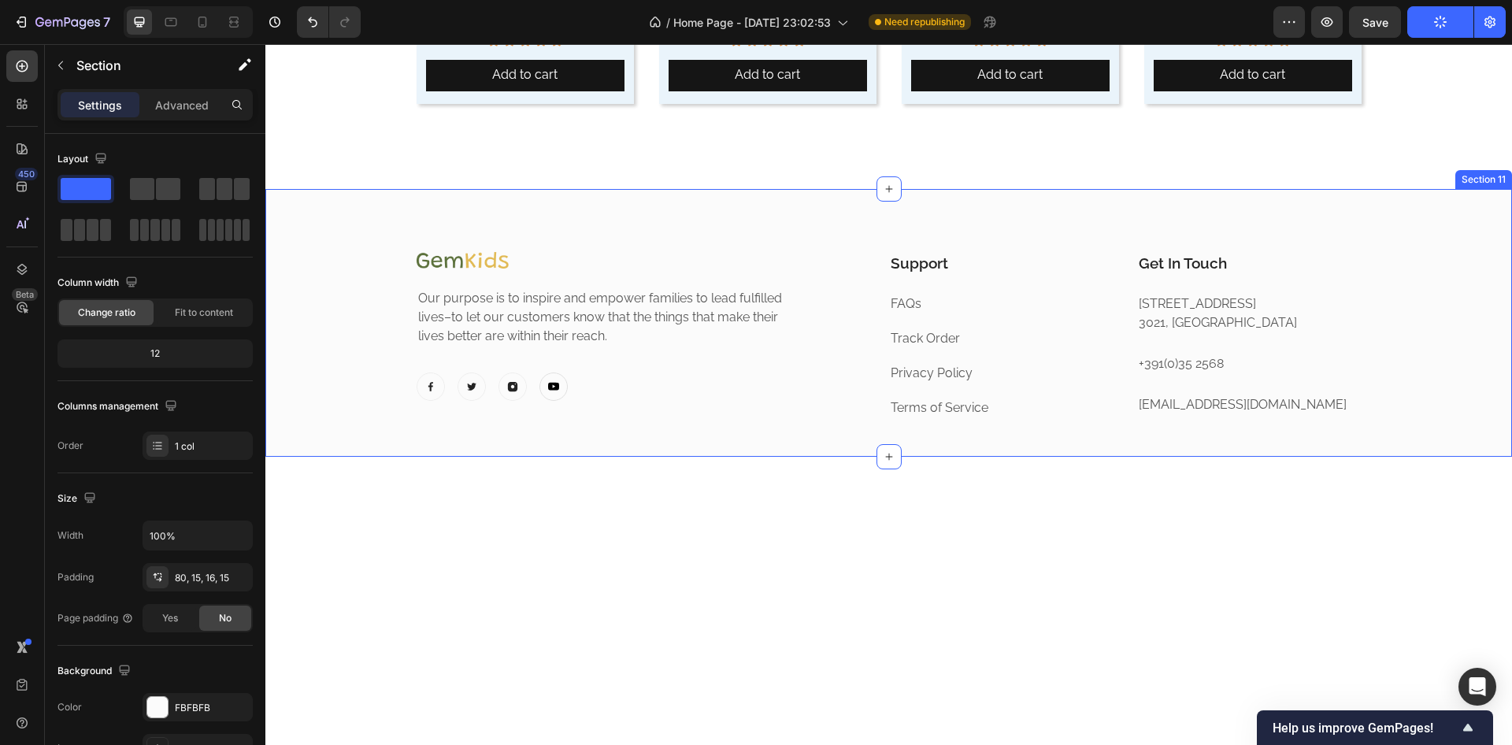
click at [971, 210] on div "Image Our purpose is to inspire and empower families to lead fulfilled lives–to…" at bounding box center [888, 323] width 1247 height 269
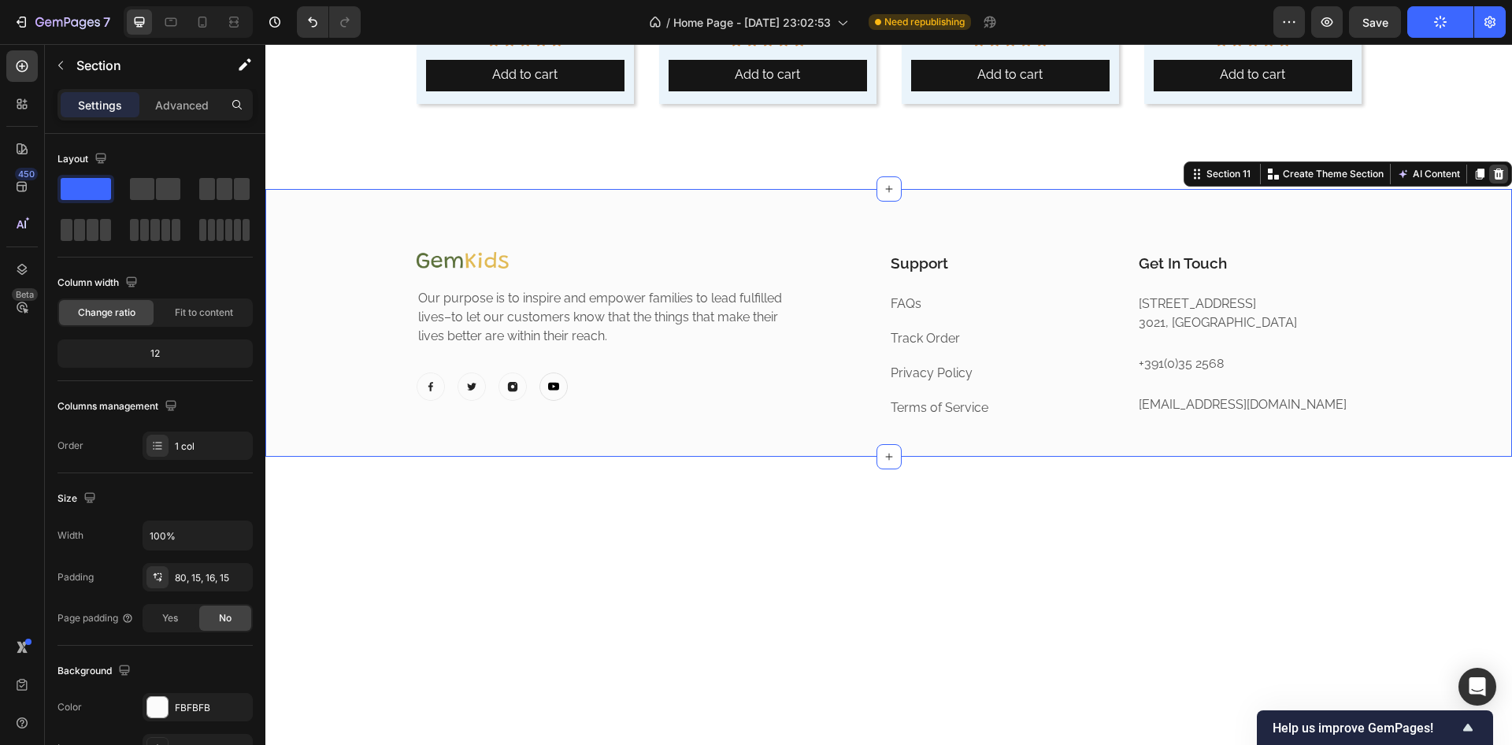
click at [1490, 177] on div at bounding box center [1499, 174] width 19 height 19
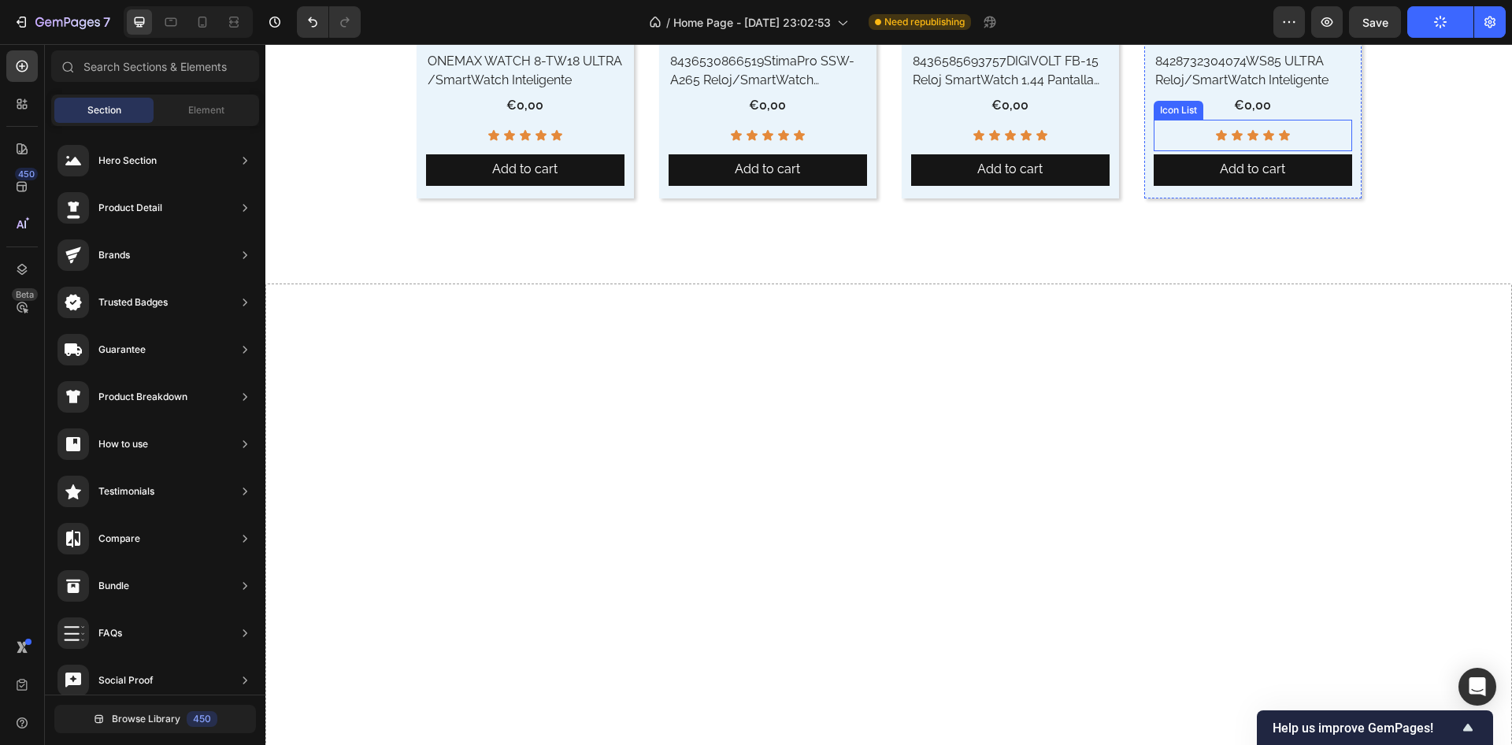
scroll to position [8582, 0]
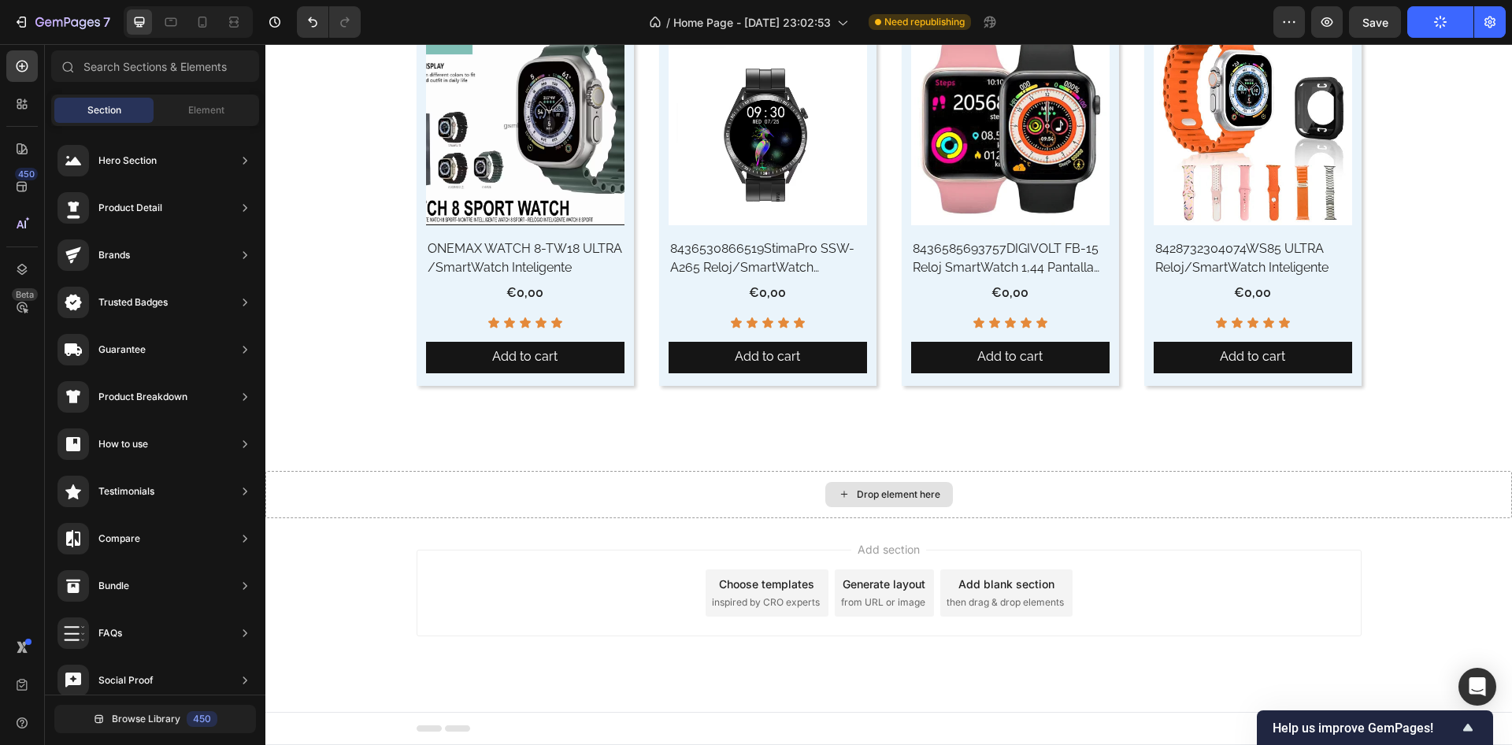
click at [580, 492] on div "Drop element here" at bounding box center [888, 494] width 1247 height 47
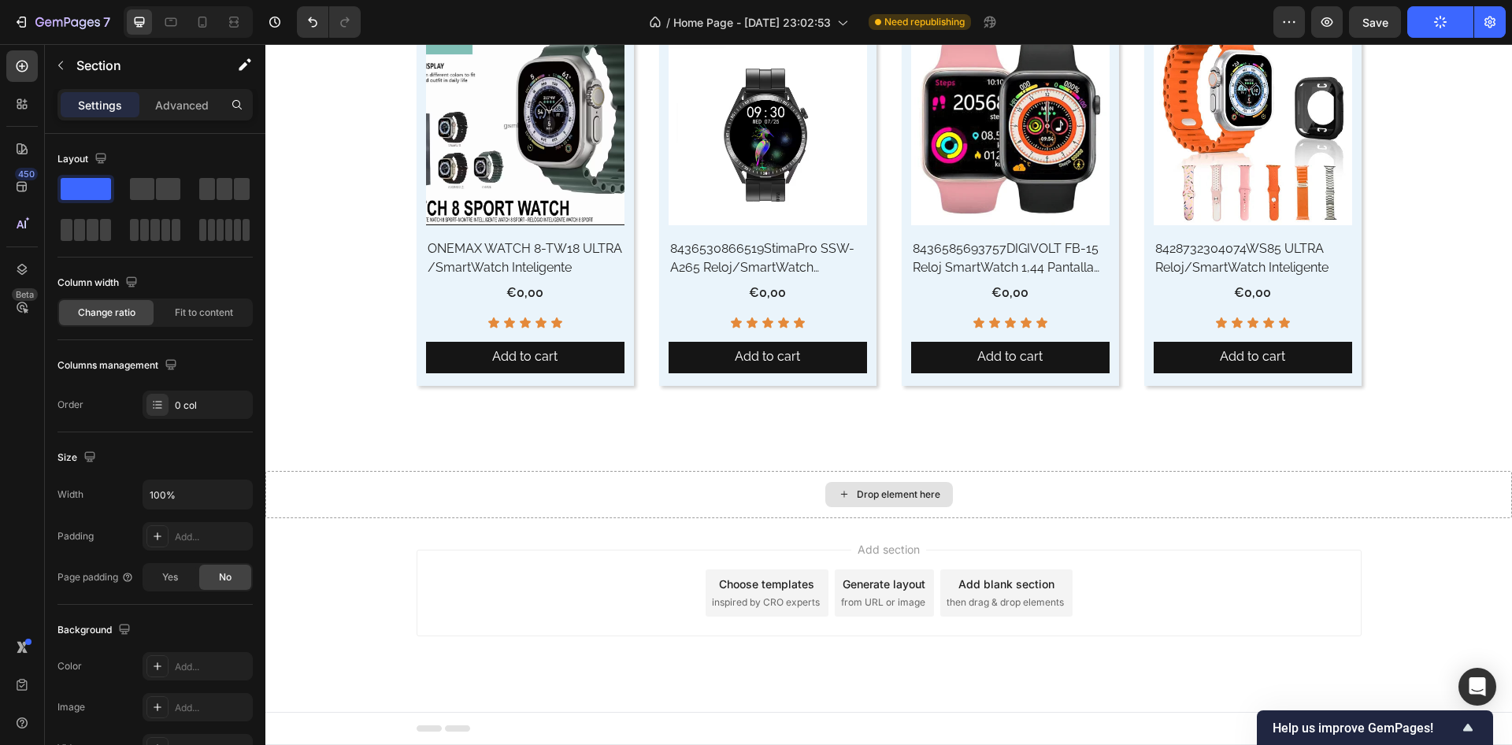
click at [766, 499] on div "Drop element here" at bounding box center [888, 494] width 1247 height 47
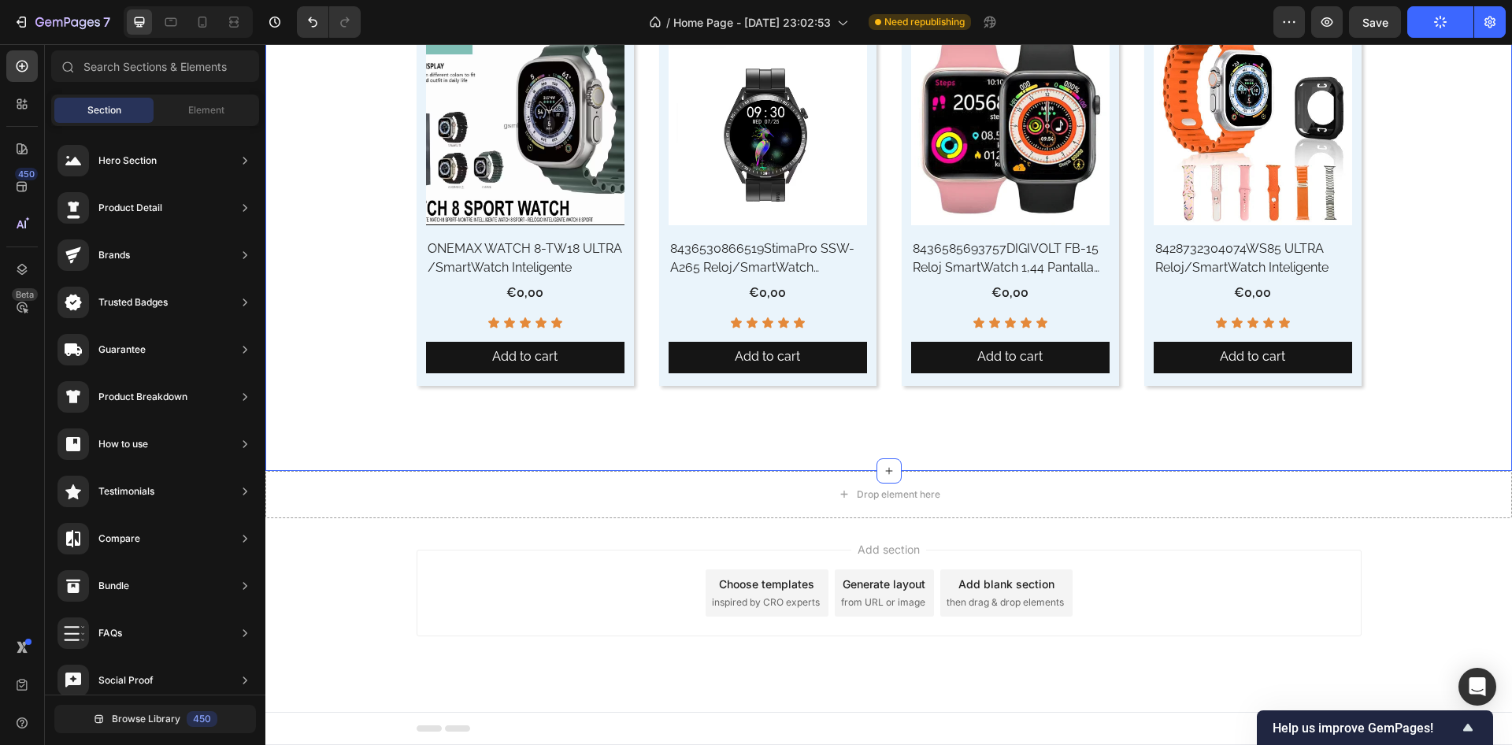
scroll to position [8535, 0]
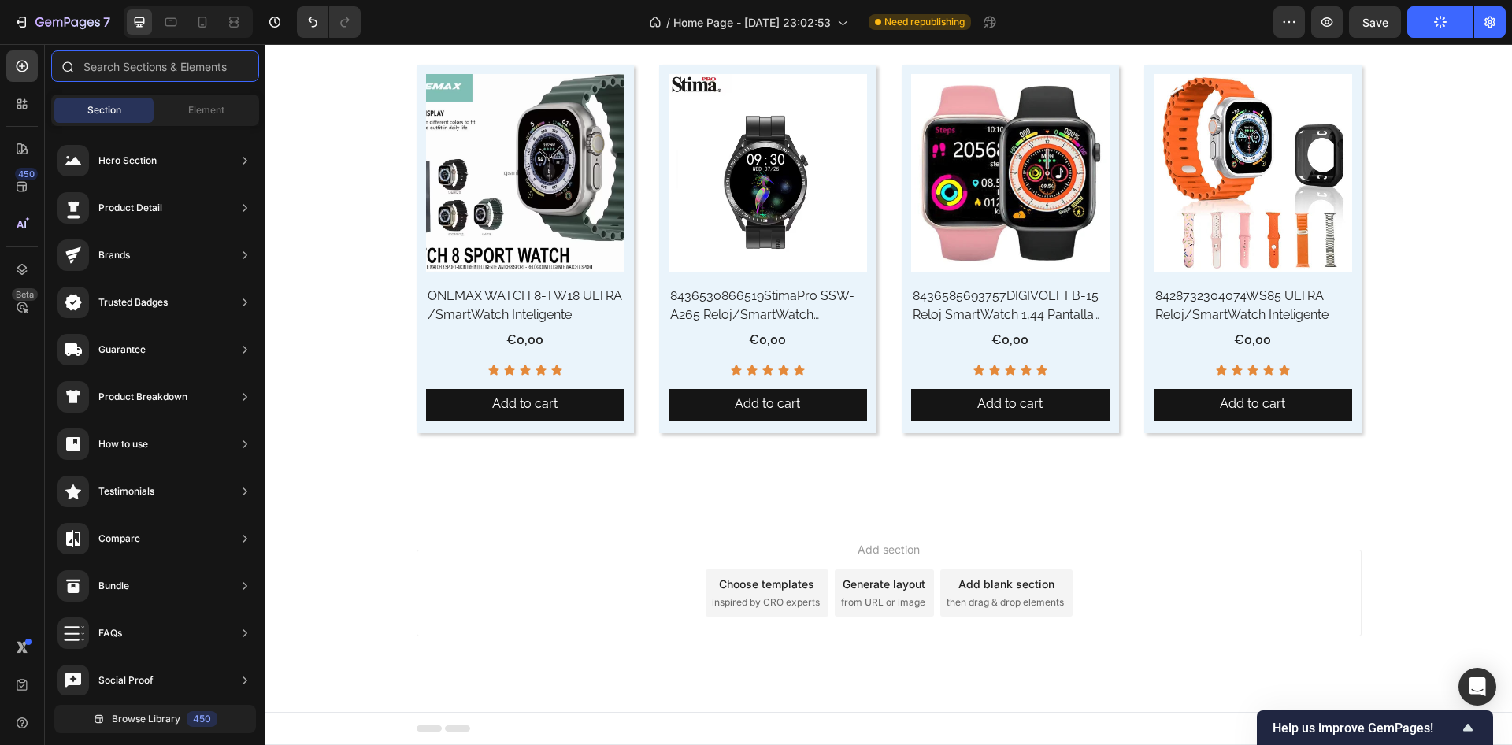
click at [122, 72] on input "text" at bounding box center [155, 66] width 208 height 32
click at [128, 72] on input "text" at bounding box center [155, 66] width 208 height 32
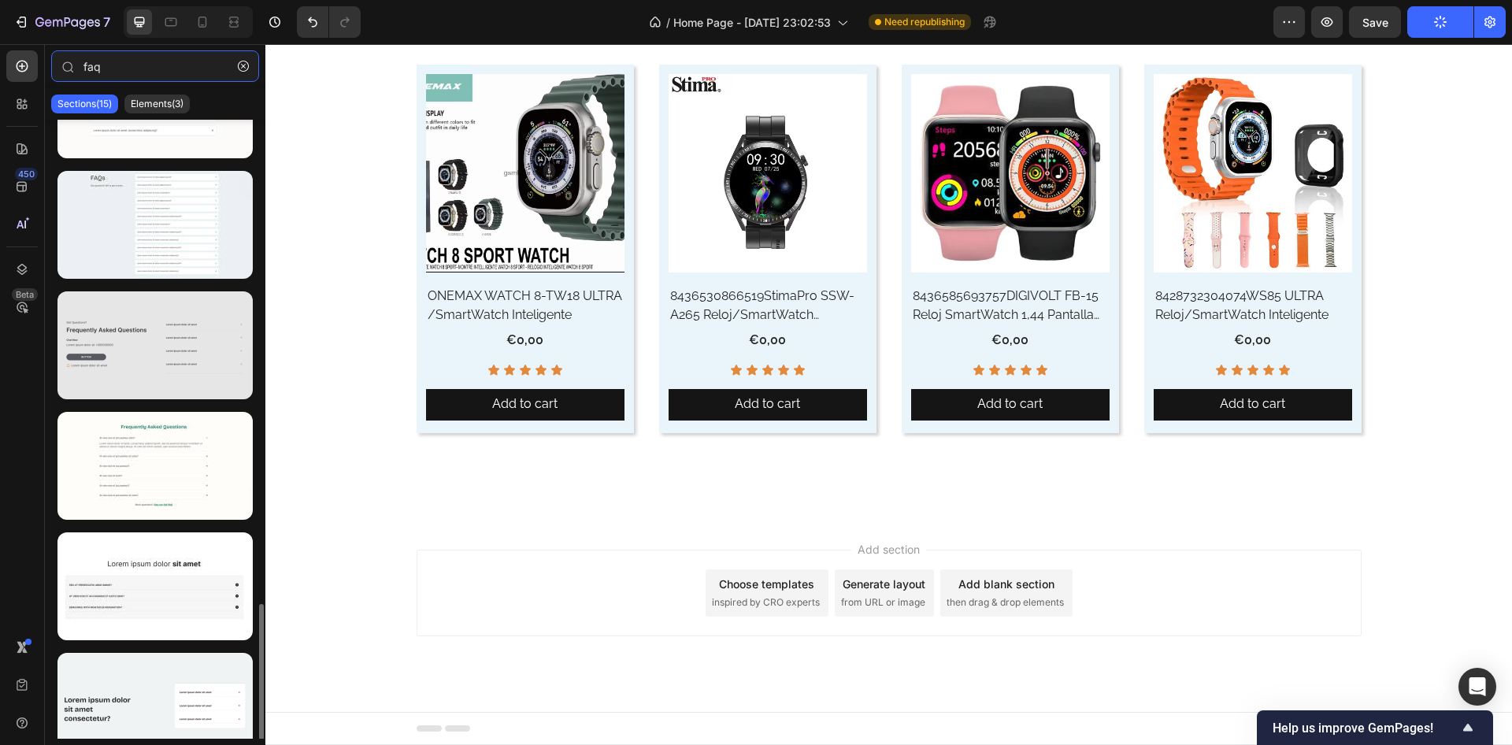
scroll to position [1134, 0]
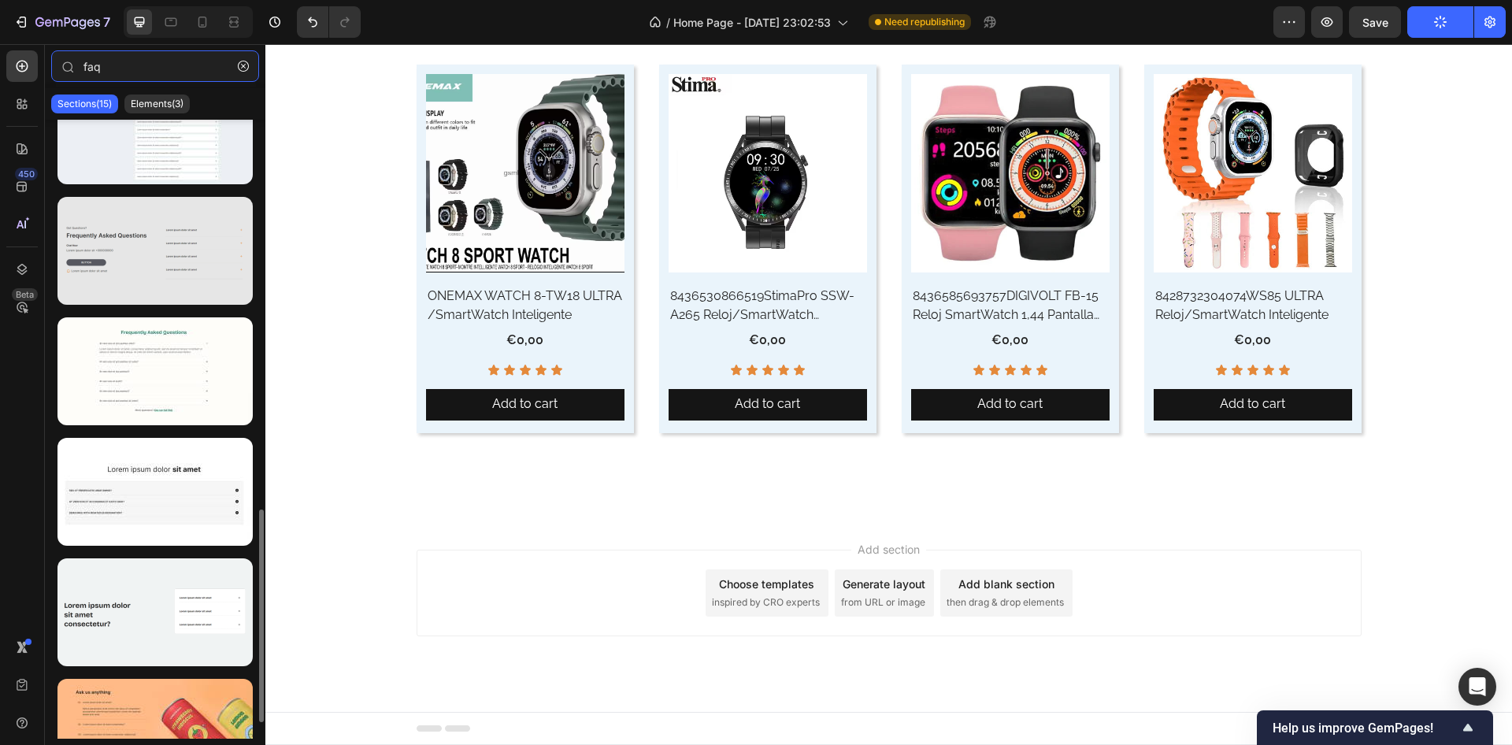
type input "faq"
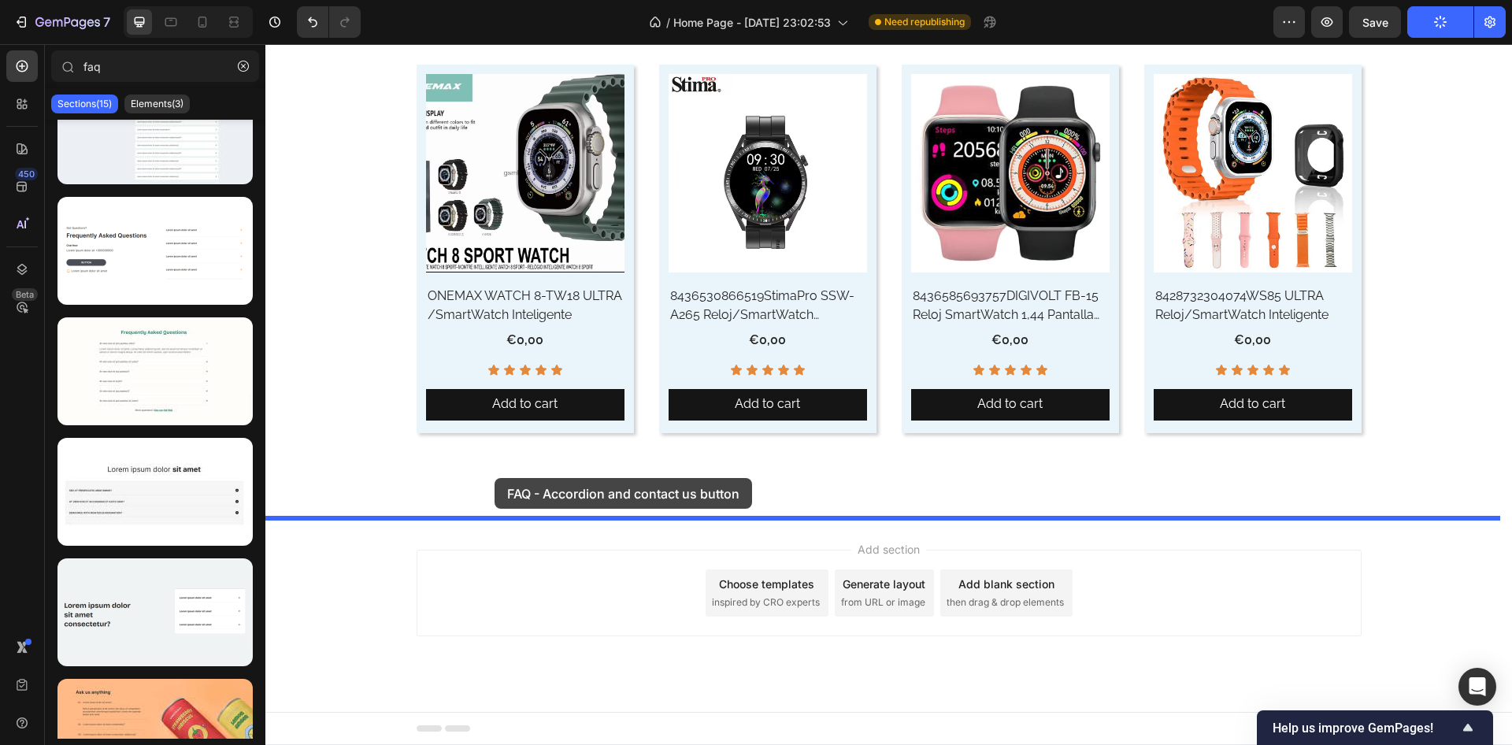
drag, startPoint x: 395, startPoint y: 290, endPoint x: 495, endPoint y: 478, distance: 213.2
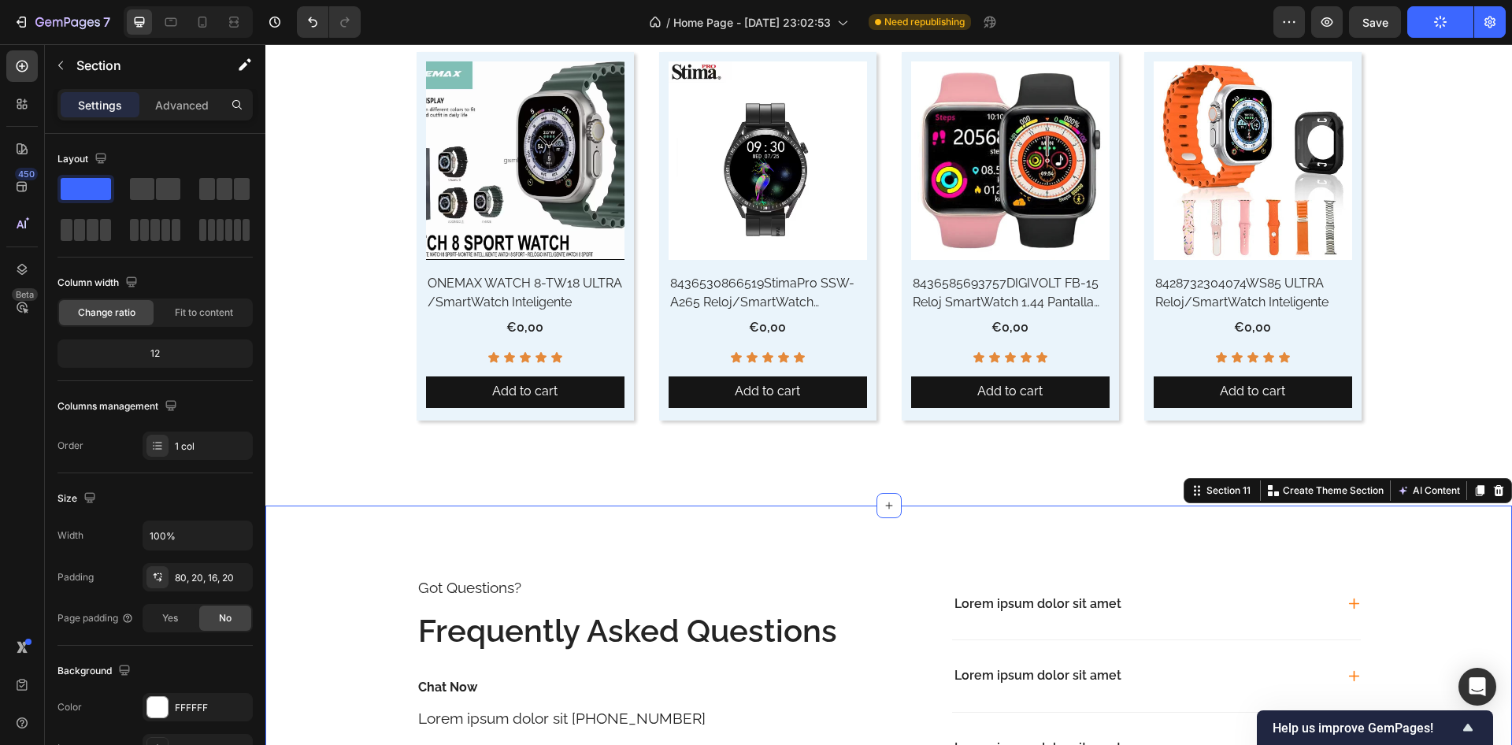
scroll to position [8770, 0]
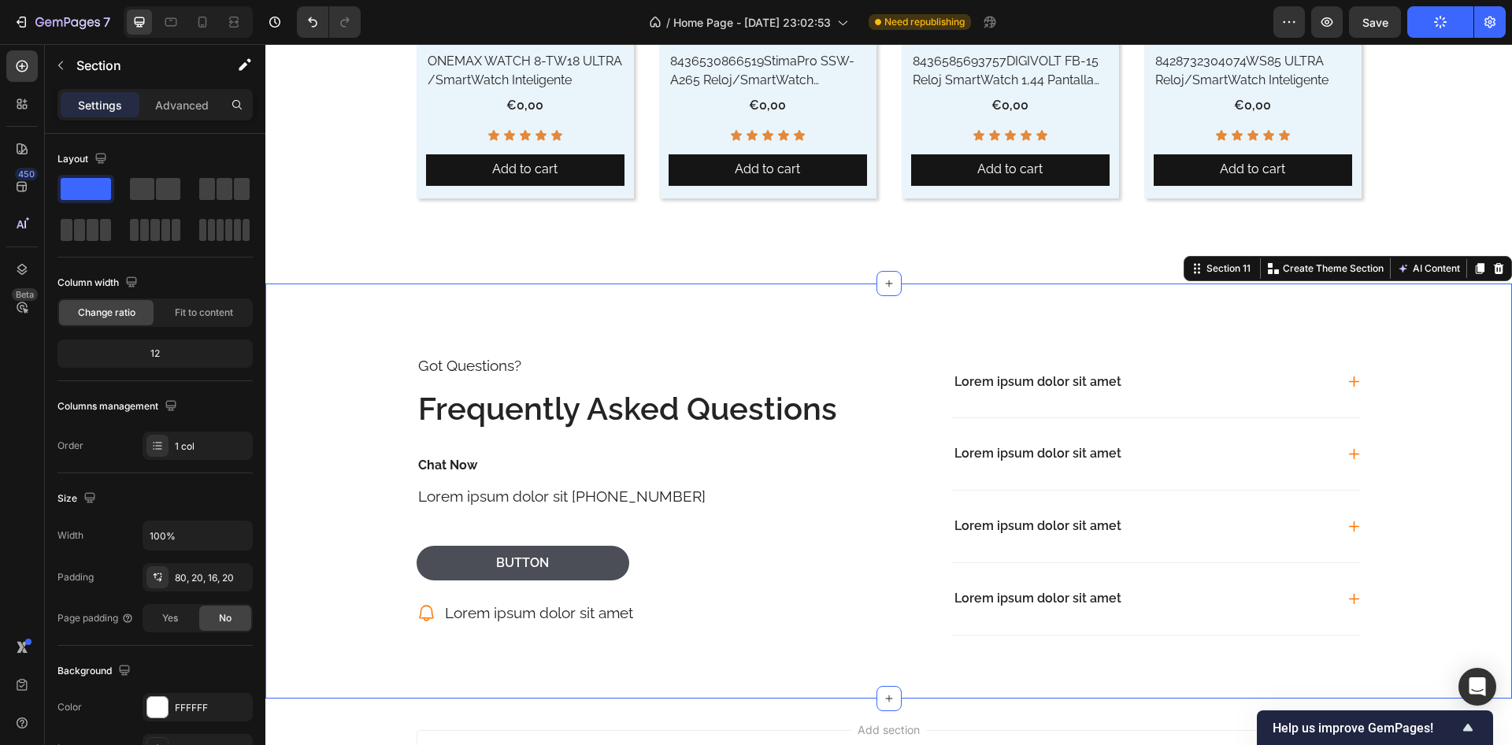
drag, startPoint x: 1221, startPoint y: 321, endPoint x: 1438, endPoint y: 295, distance: 218.3
click at [1225, 321] on div "Got Questions? Text Block Frequently Asked Questions Heading Chat Now Text Bloc…" at bounding box center [888, 491] width 1247 height 415
click at [1493, 262] on icon at bounding box center [1499, 268] width 13 height 13
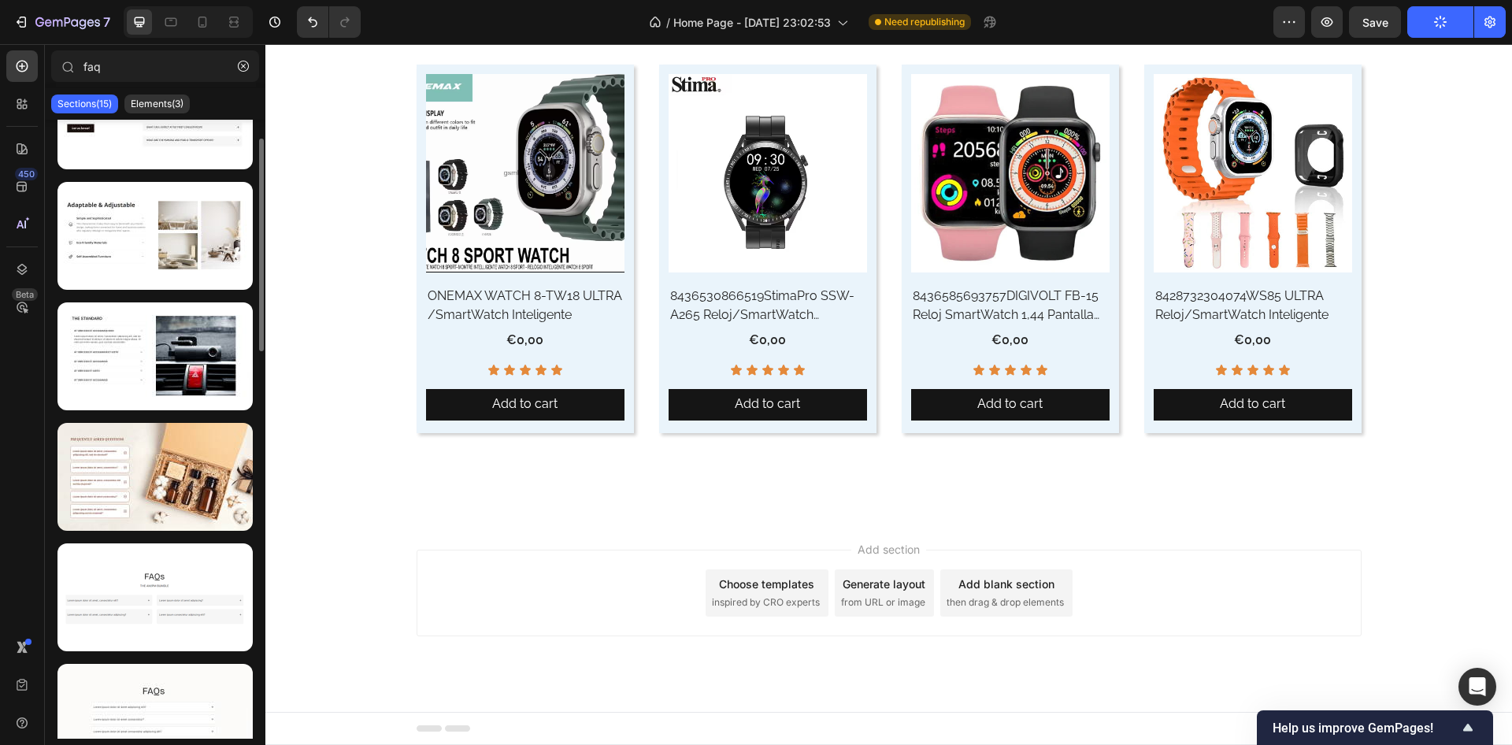
scroll to position [237, 0]
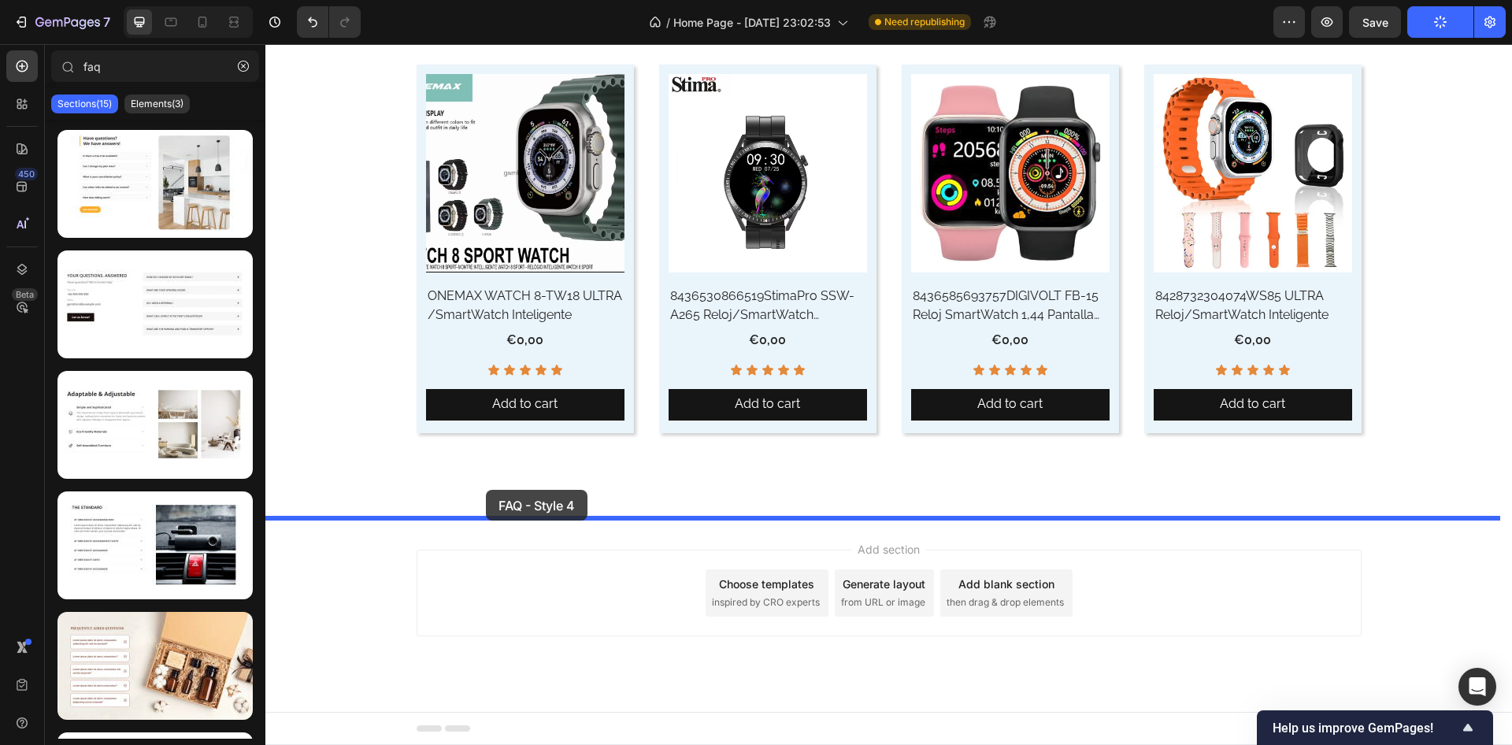
drag, startPoint x: 398, startPoint y: 308, endPoint x: 486, endPoint y: 490, distance: 202.2
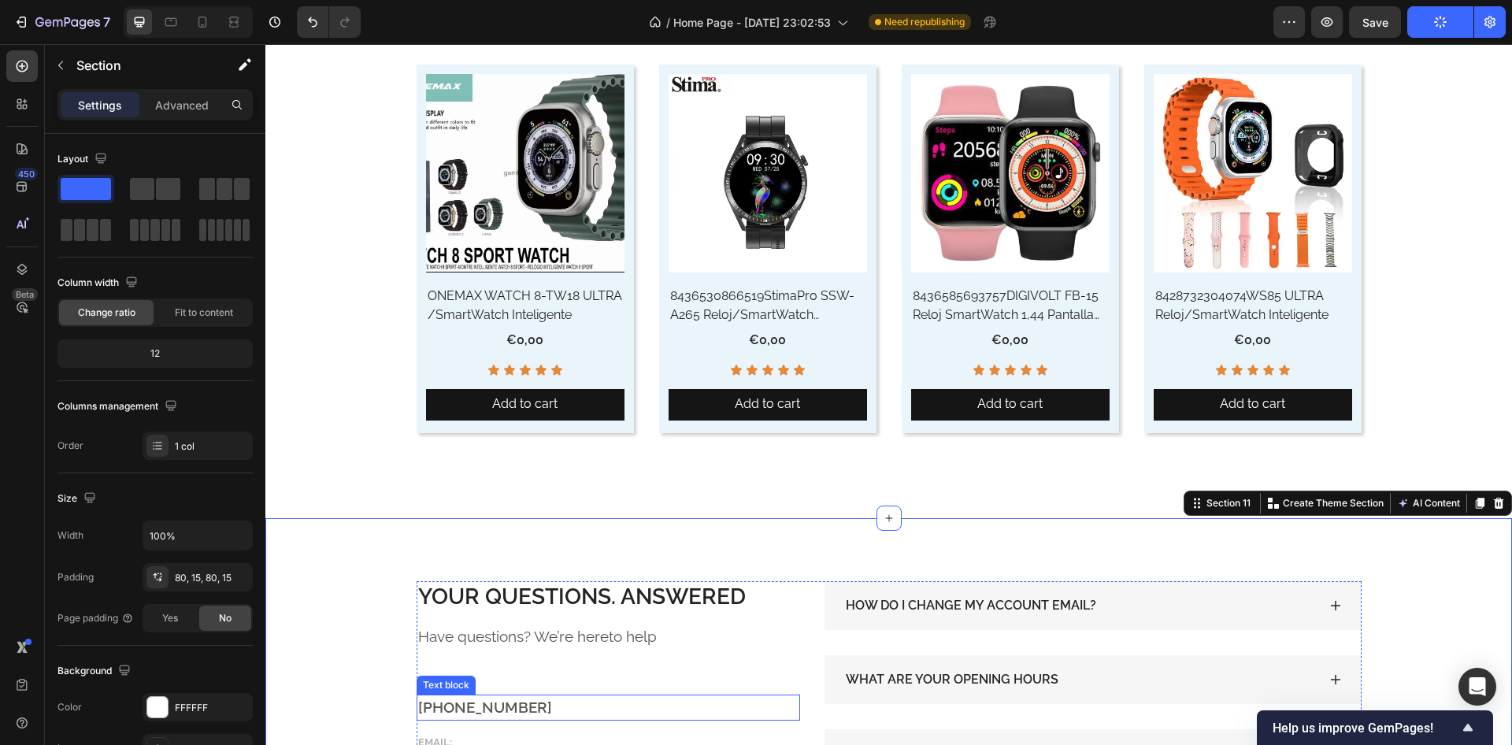
scroll to position [8770, 0]
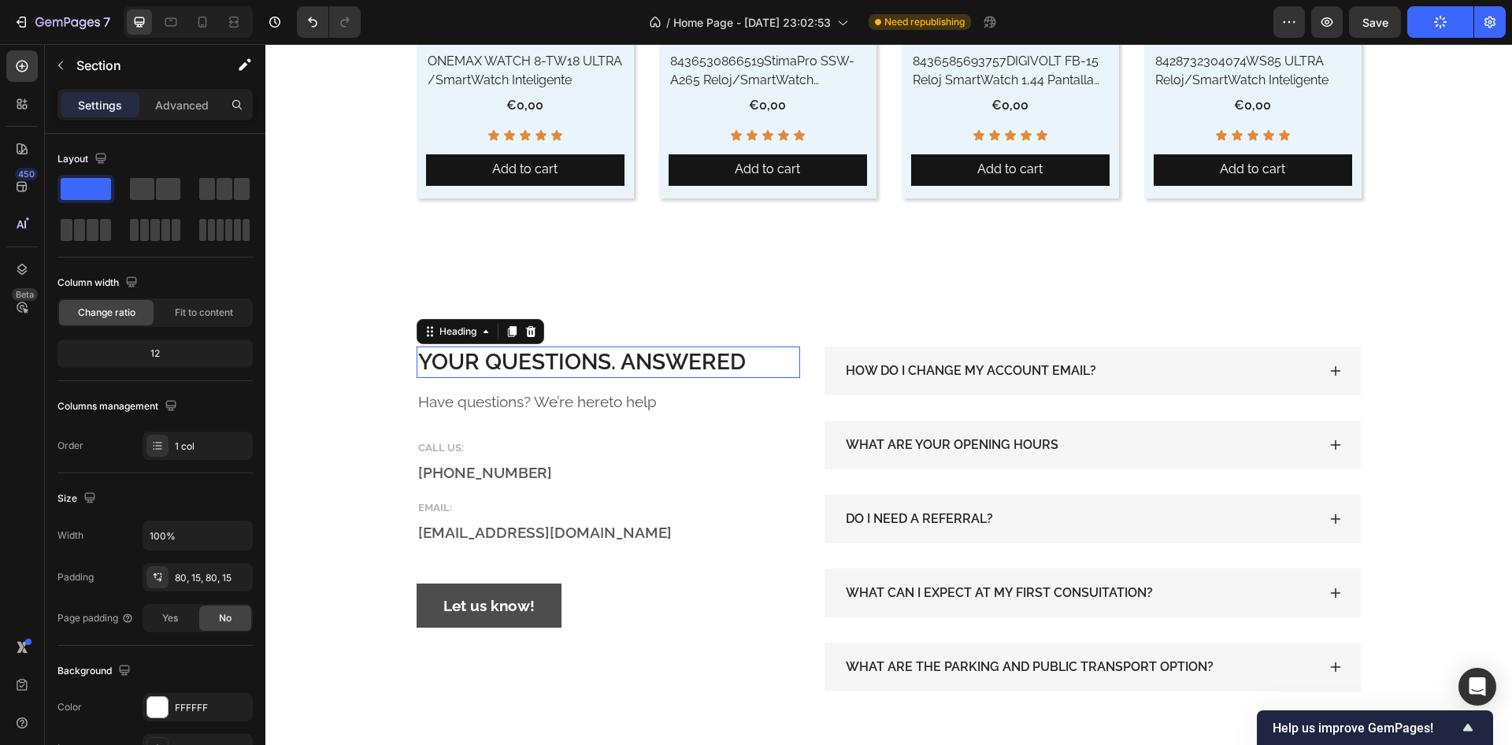
click at [543, 362] on p "YOUR QUESTIONS. ANSWERED" at bounding box center [608, 362] width 381 height 28
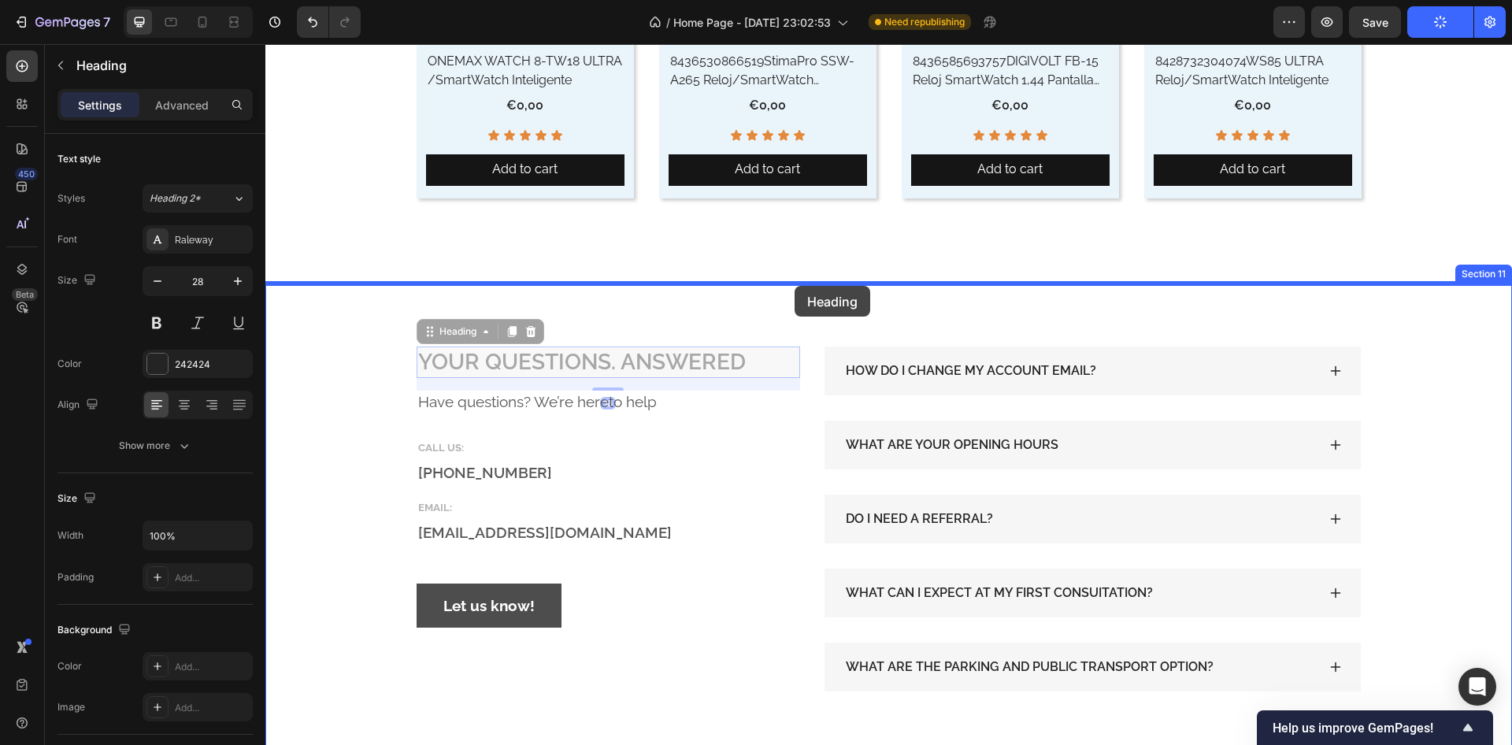
drag, startPoint x: 420, startPoint y: 332, endPoint x: 795, endPoint y: 286, distance: 377.7
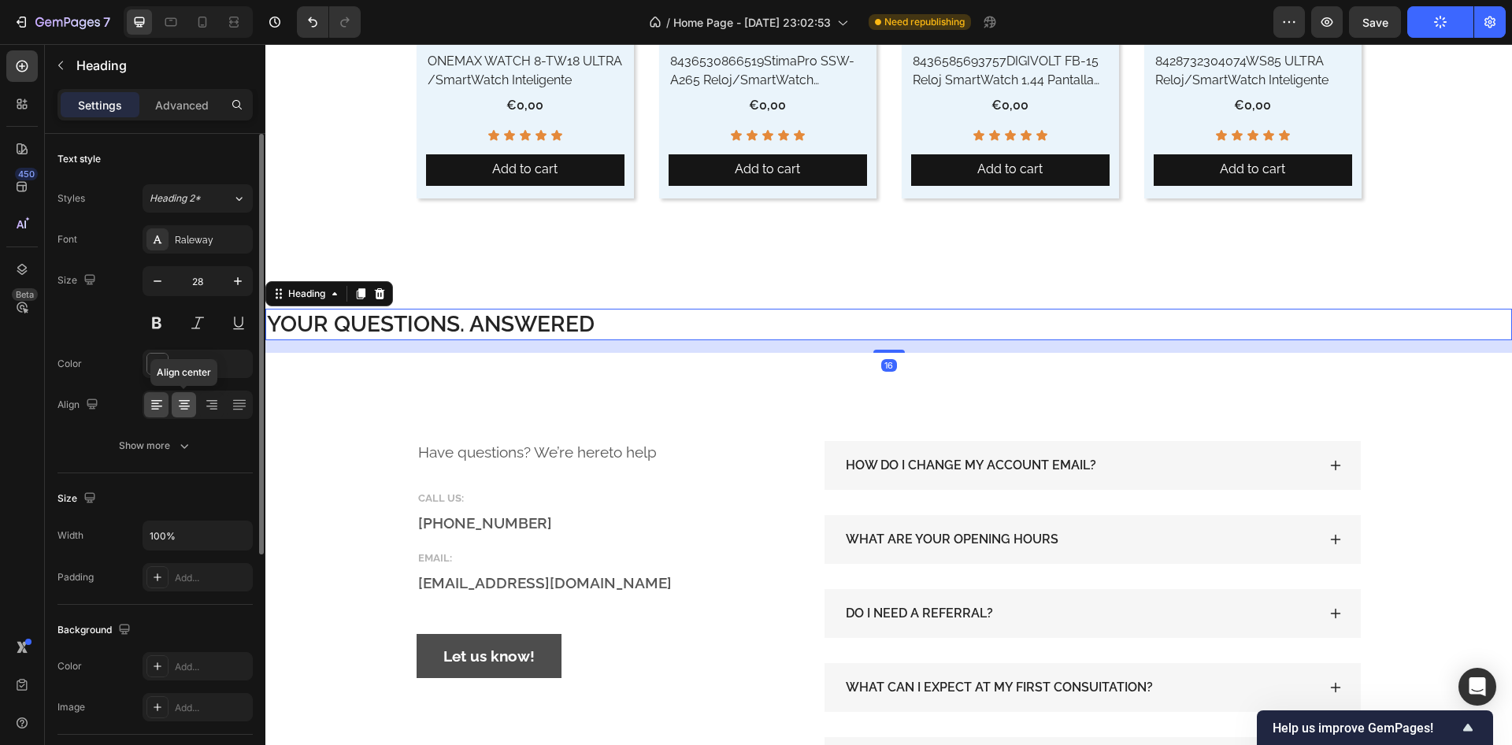
click at [191, 409] on icon at bounding box center [184, 405] width 16 height 16
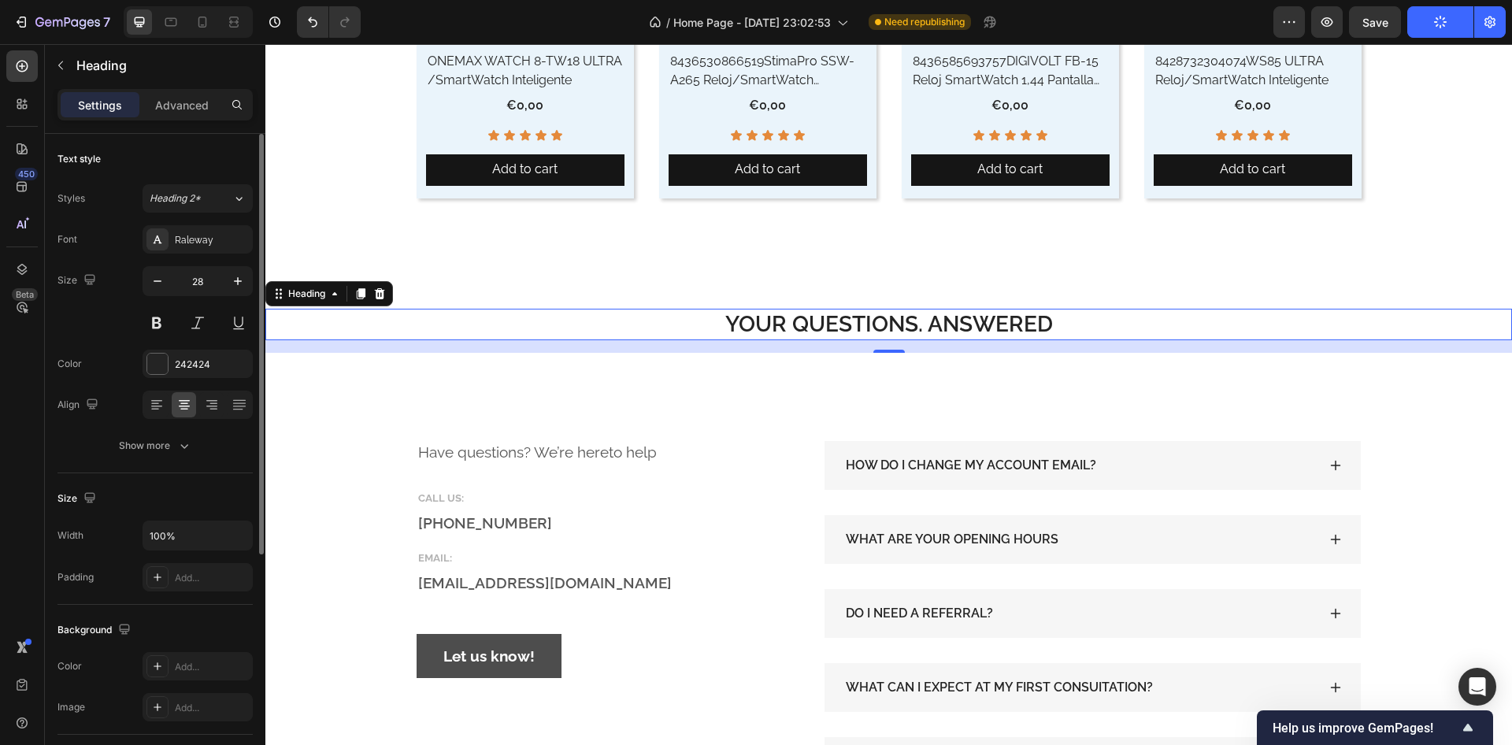
drag, startPoint x: 199, startPoint y: 196, endPoint x: 182, endPoint y: 213, distance: 24.0
click at [199, 195] on span "Heading 2*" at bounding box center [175, 198] width 51 height 14
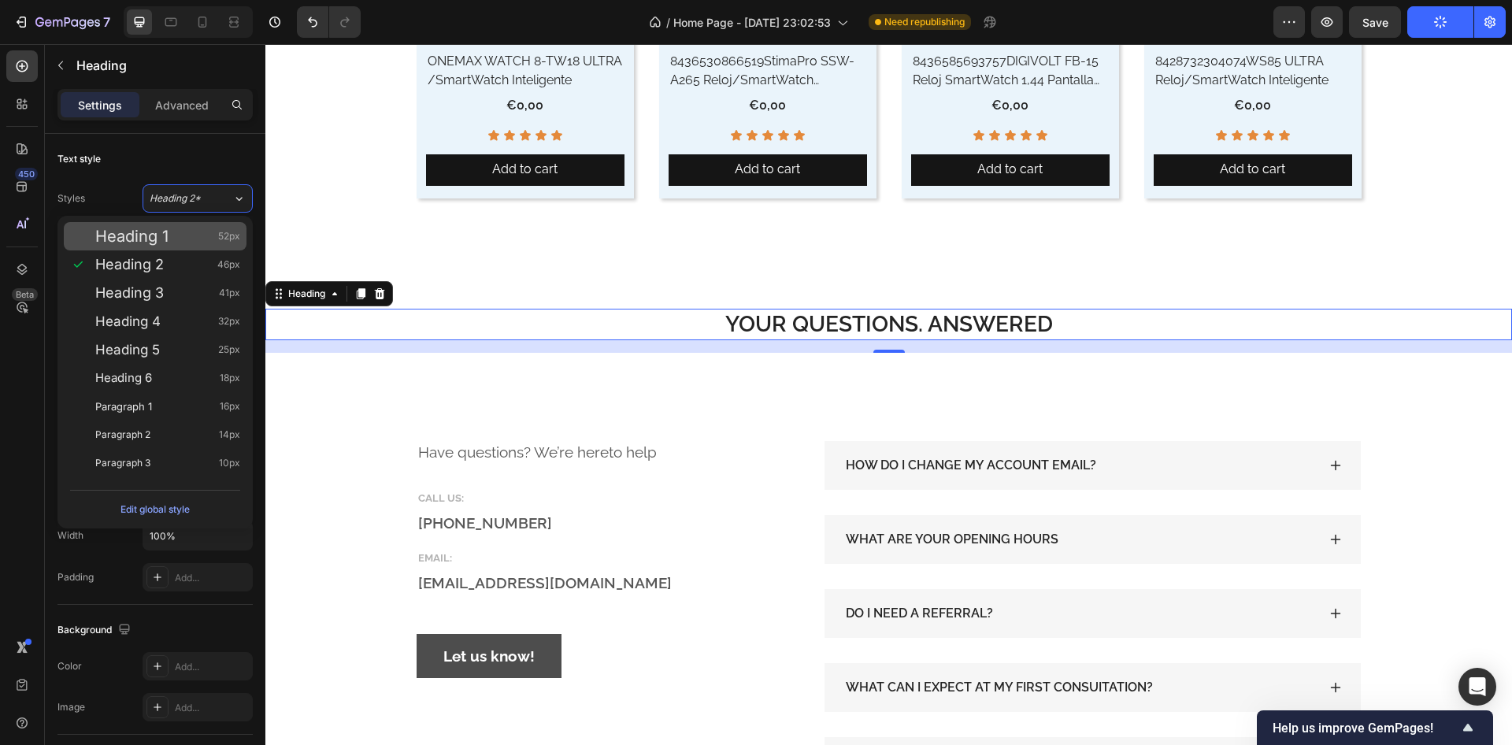
click at [163, 243] on span "Heading 1" at bounding box center [131, 236] width 73 height 16
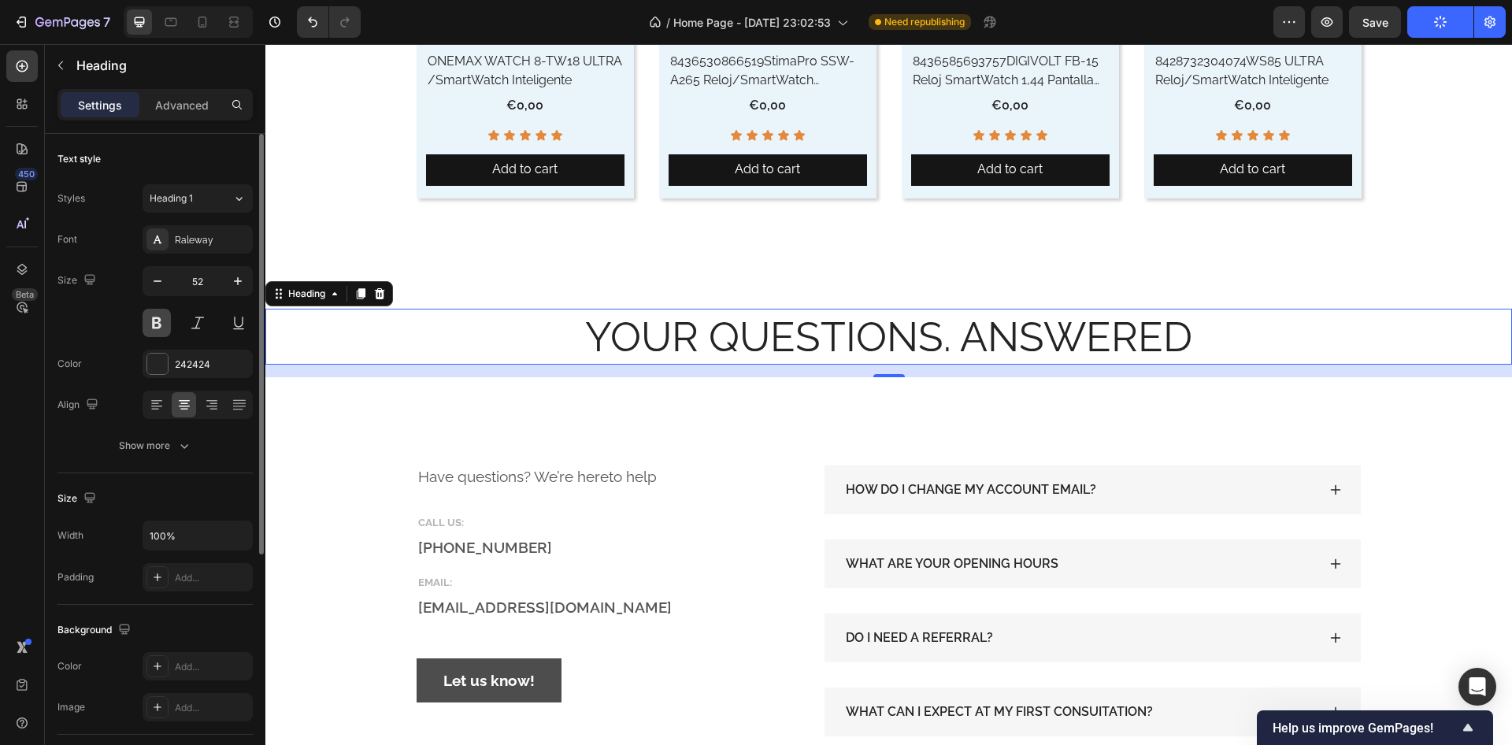
click at [161, 314] on button at bounding box center [157, 323] width 28 height 28
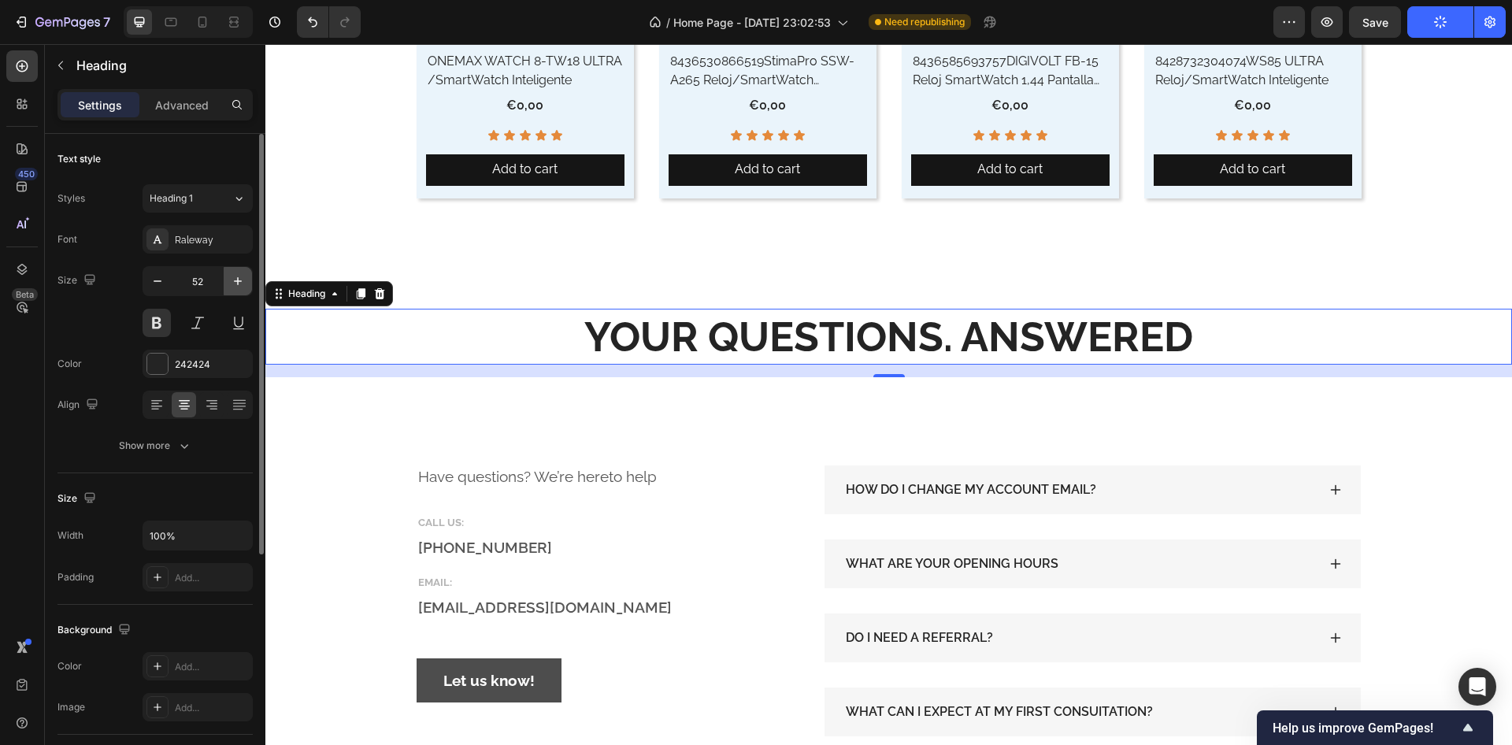
click at [236, 281] on icon "button" at bounding box center [238, 281] width 8 height 8
type input "53"
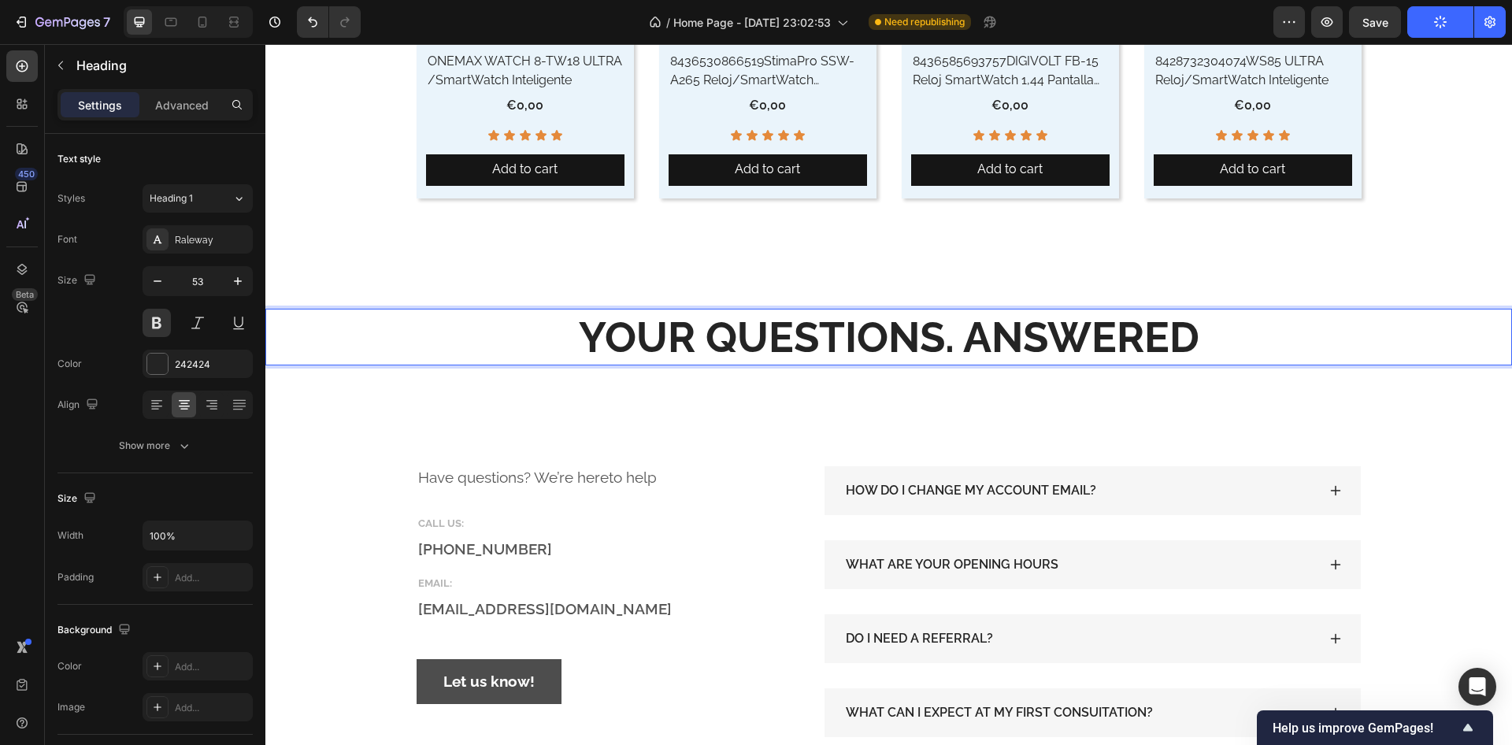
click at [648, 341] on p "YOUR QUESTIONS. ANSWERED" at bounding box center [889, 337] width 1244 height 54
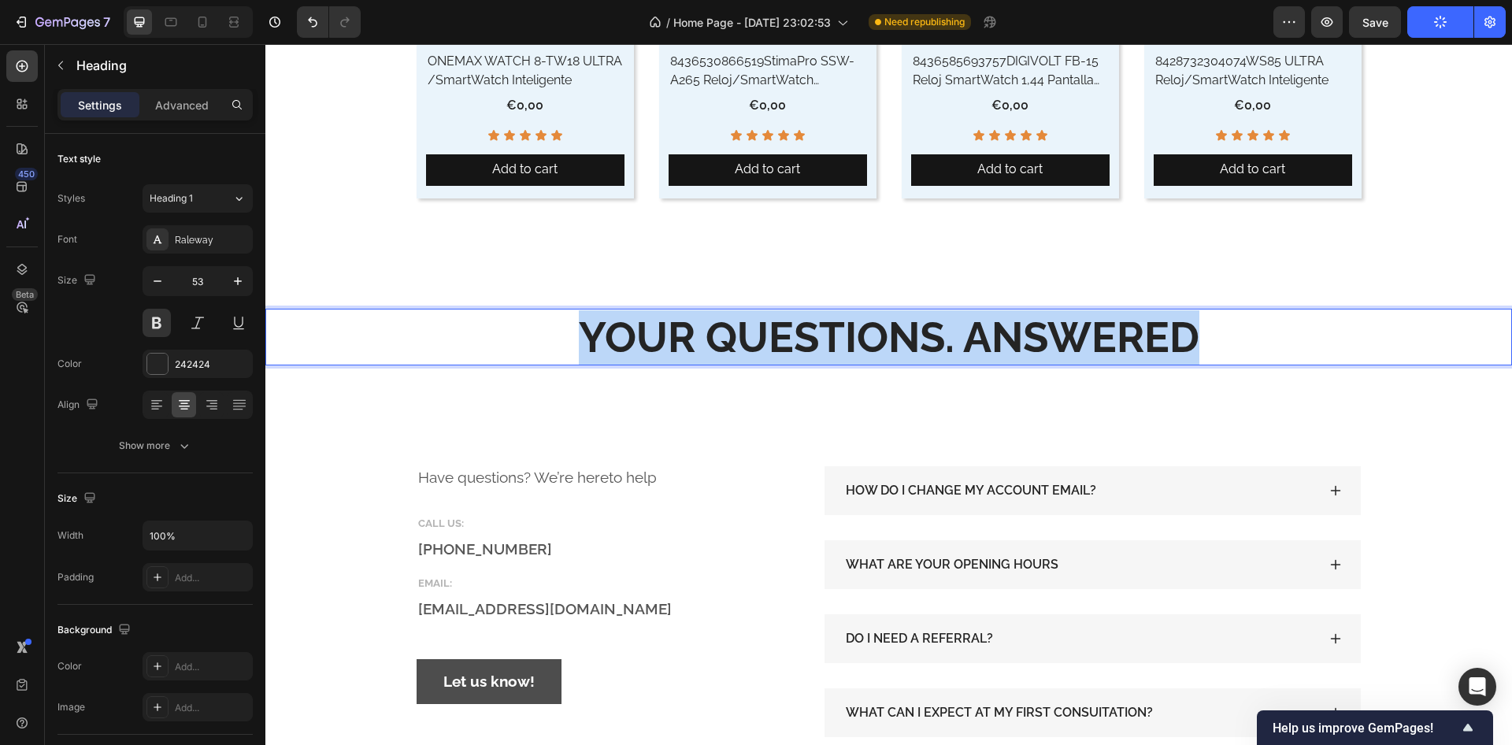
click at [648, 341] on p "YOUR QUESTIONS. ANSWERED" at bounding box center [889, 337] width 1244 height 54
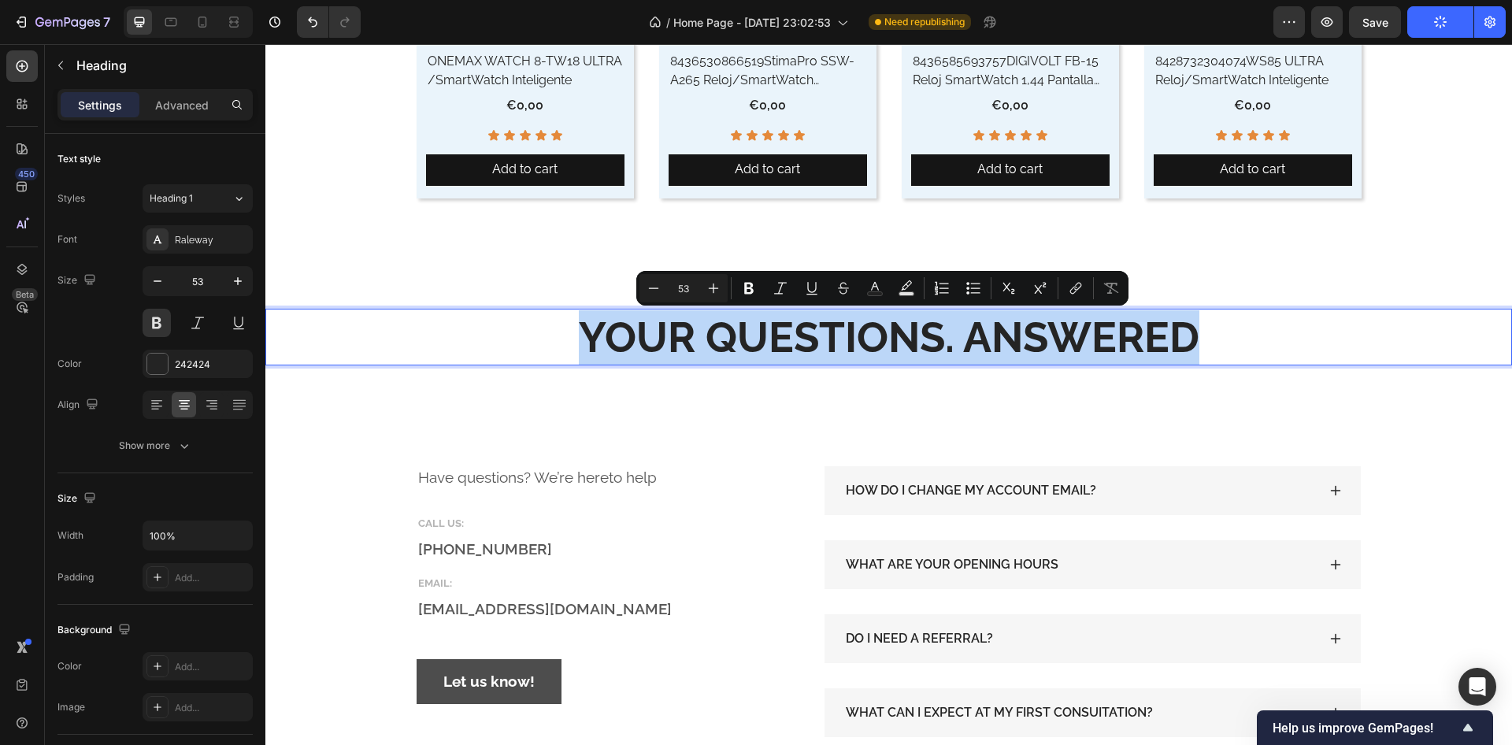
click at [949, 353] on p "YOUR QUESTIONS. ANSWERED" at bounding box center [889, 337] width 1244 height 54
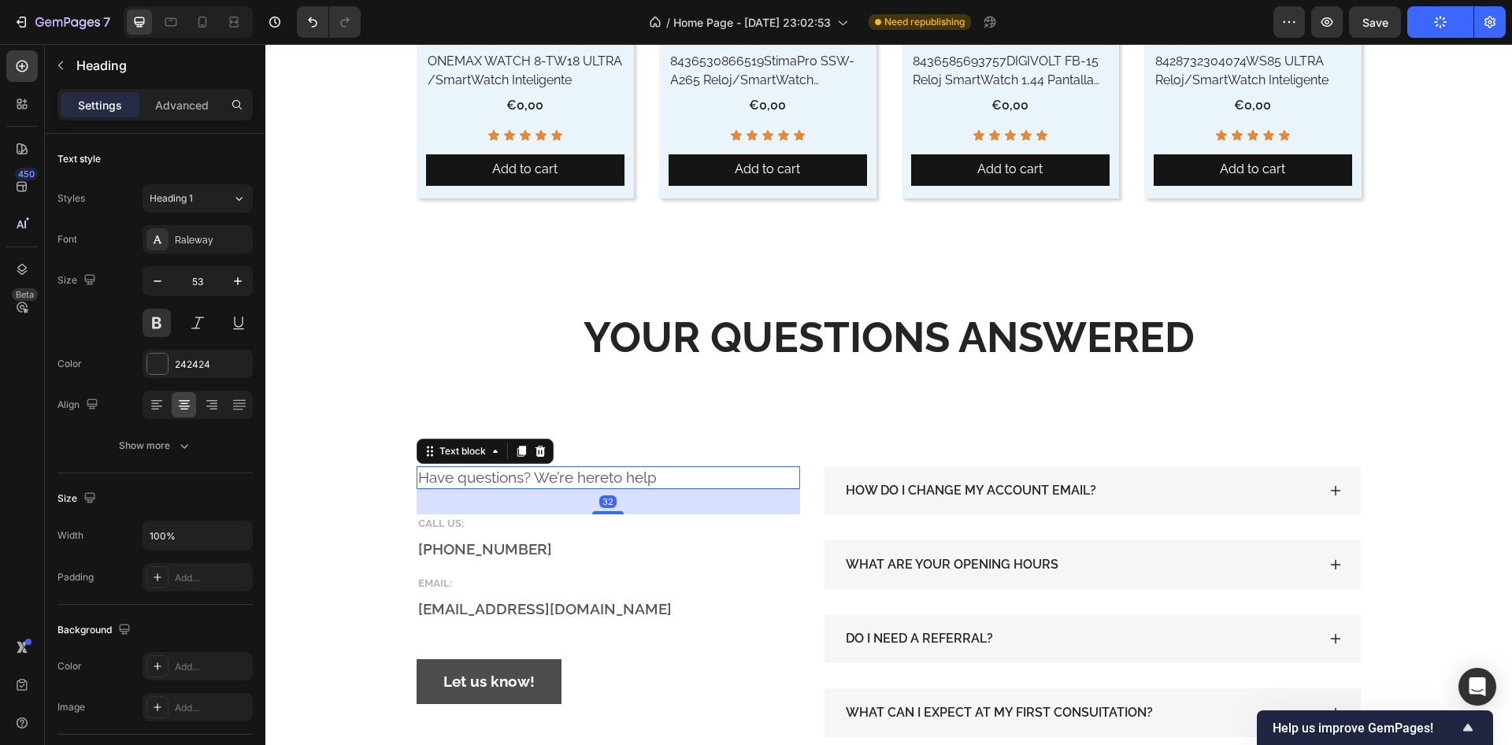
click at [612, 473] on p "Have questions? We’re hereto help" at bounding box center [608, 478] width 381 height 20
click at [541, 447] on div at bounding box center [540, 451] width 19 height 19
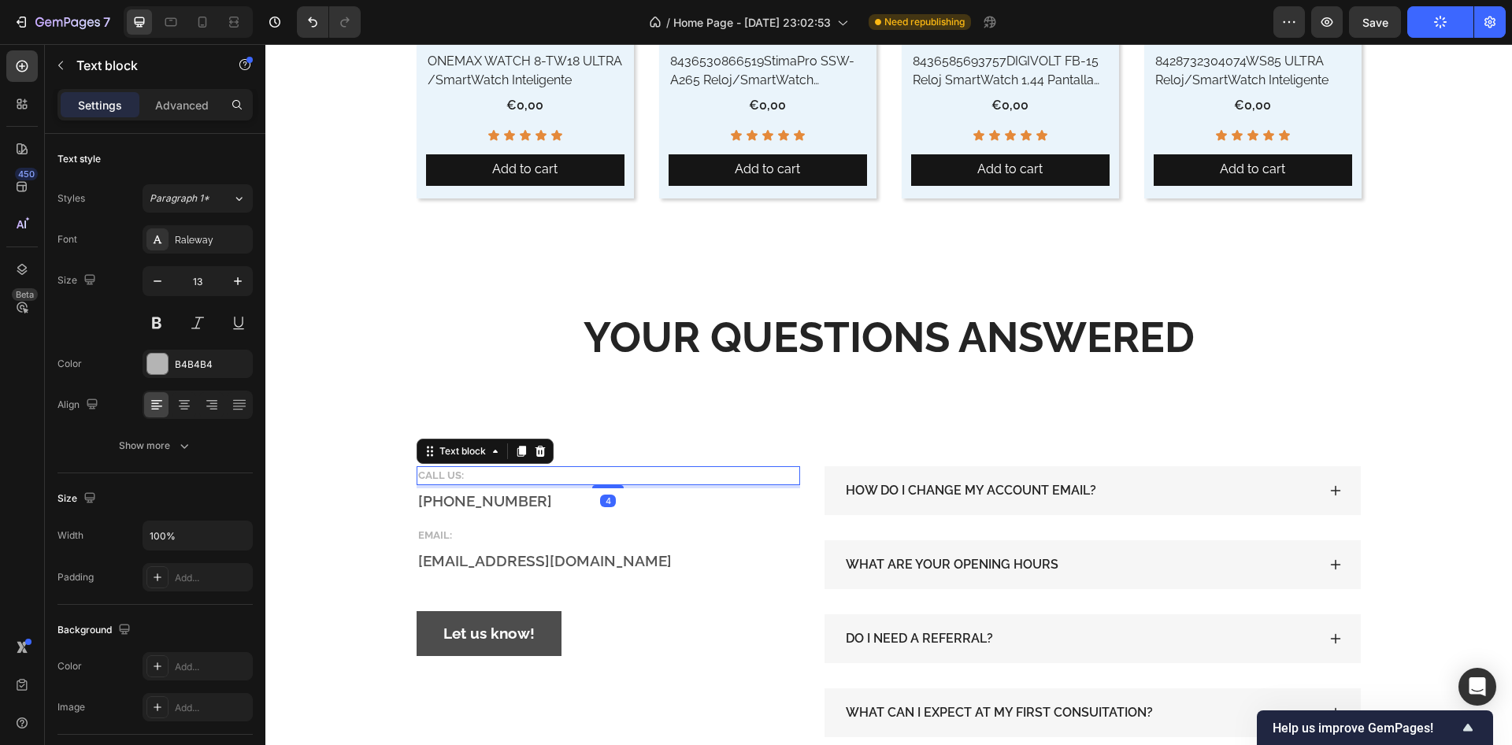
click at [544, 473] on p "CALL US:" at bounding box center [608, 476] width 381 height 16
click at [537, 447] on icon at bounding box center [540, 451] width 13 height 13
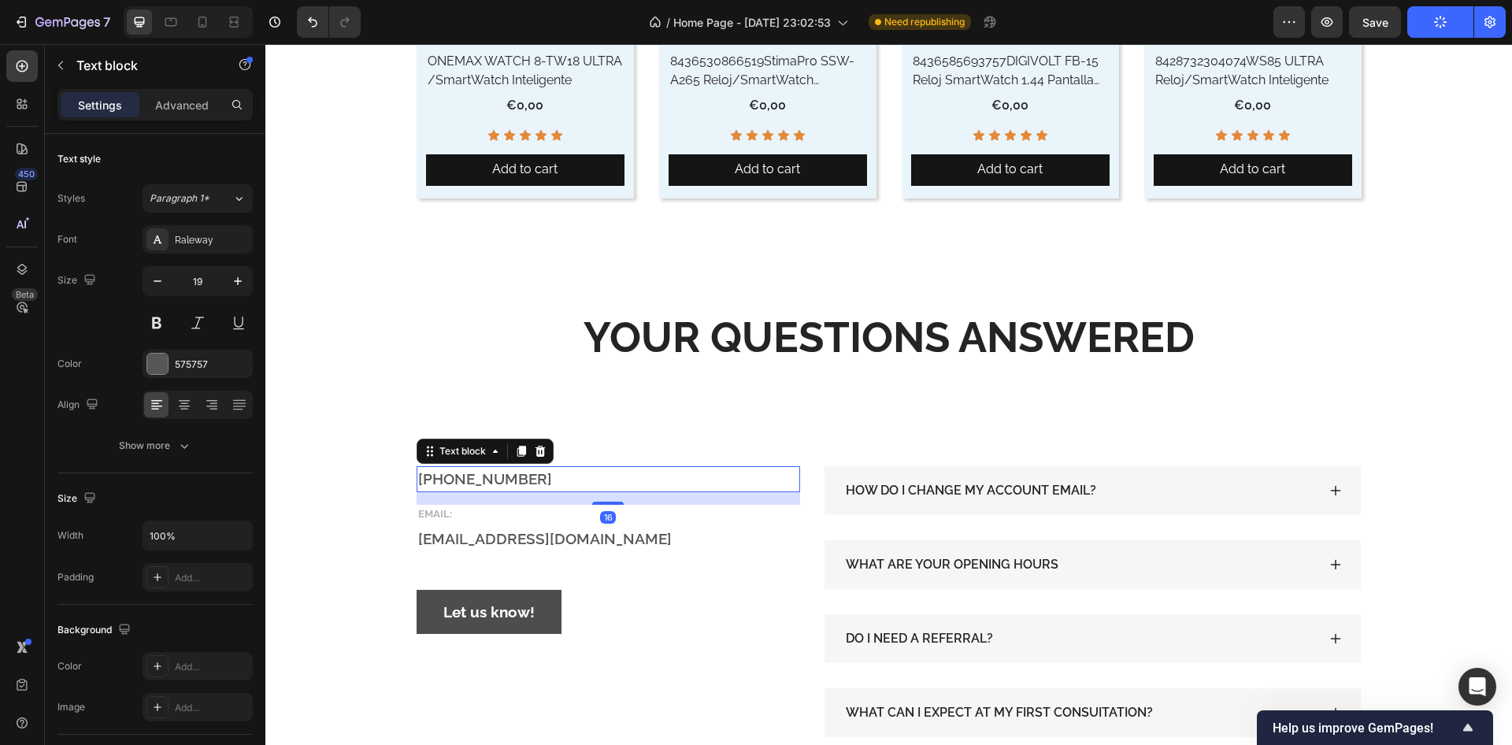
drag, startPoint x: 559, startPoint y: 482, endPoint x: 535, endPoint y: 473, distance: 26.2
click at [559, 482] on p "[PHONE_NUMBER]" at bounding box center [608, 479] width 381 height 23
click at [540, 449] on icon at bounding box center [540, 451] width 13 height 13
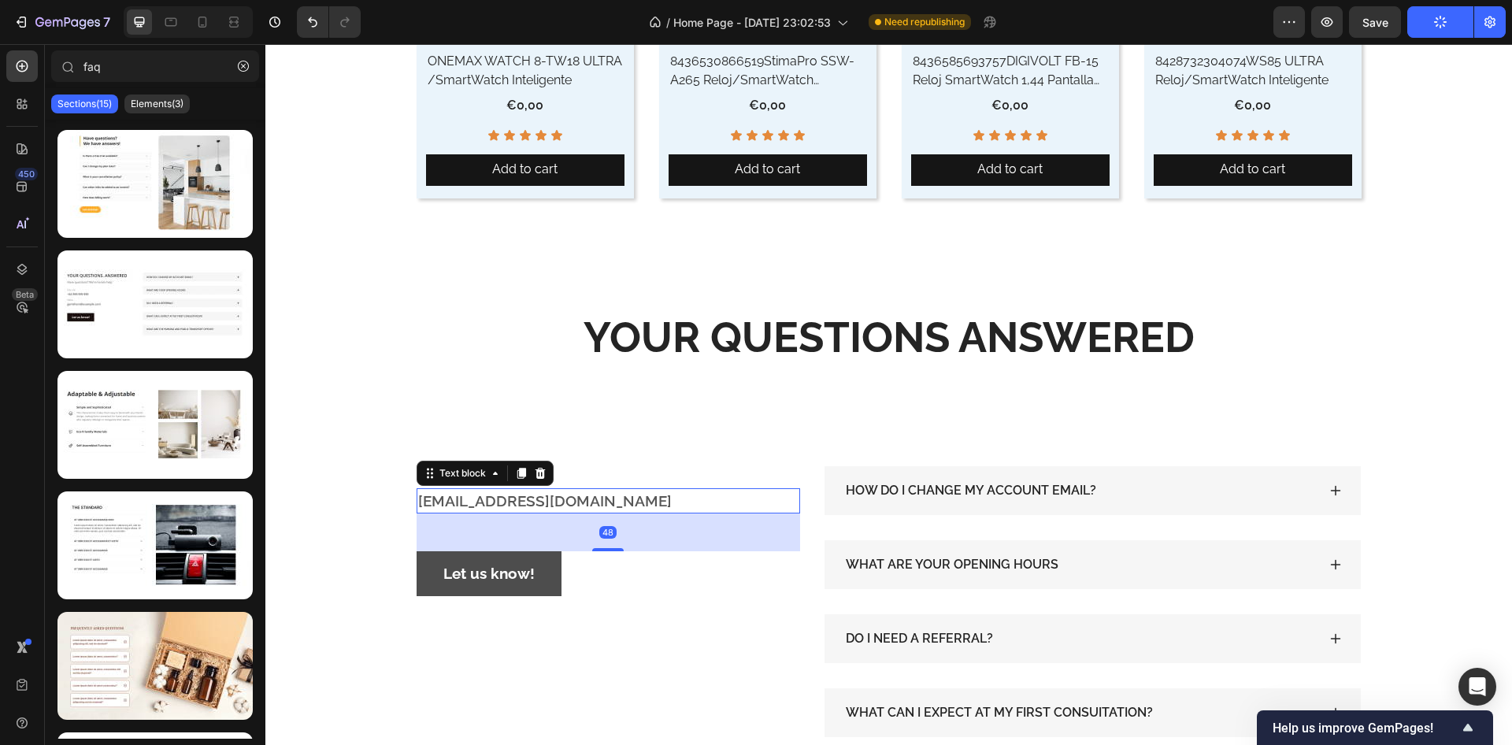
click at [633, 497] on p "[EMAIL_ADDRESS][DOMAIN_NAME]" at bounding box center [608, 501] width 381 height 23
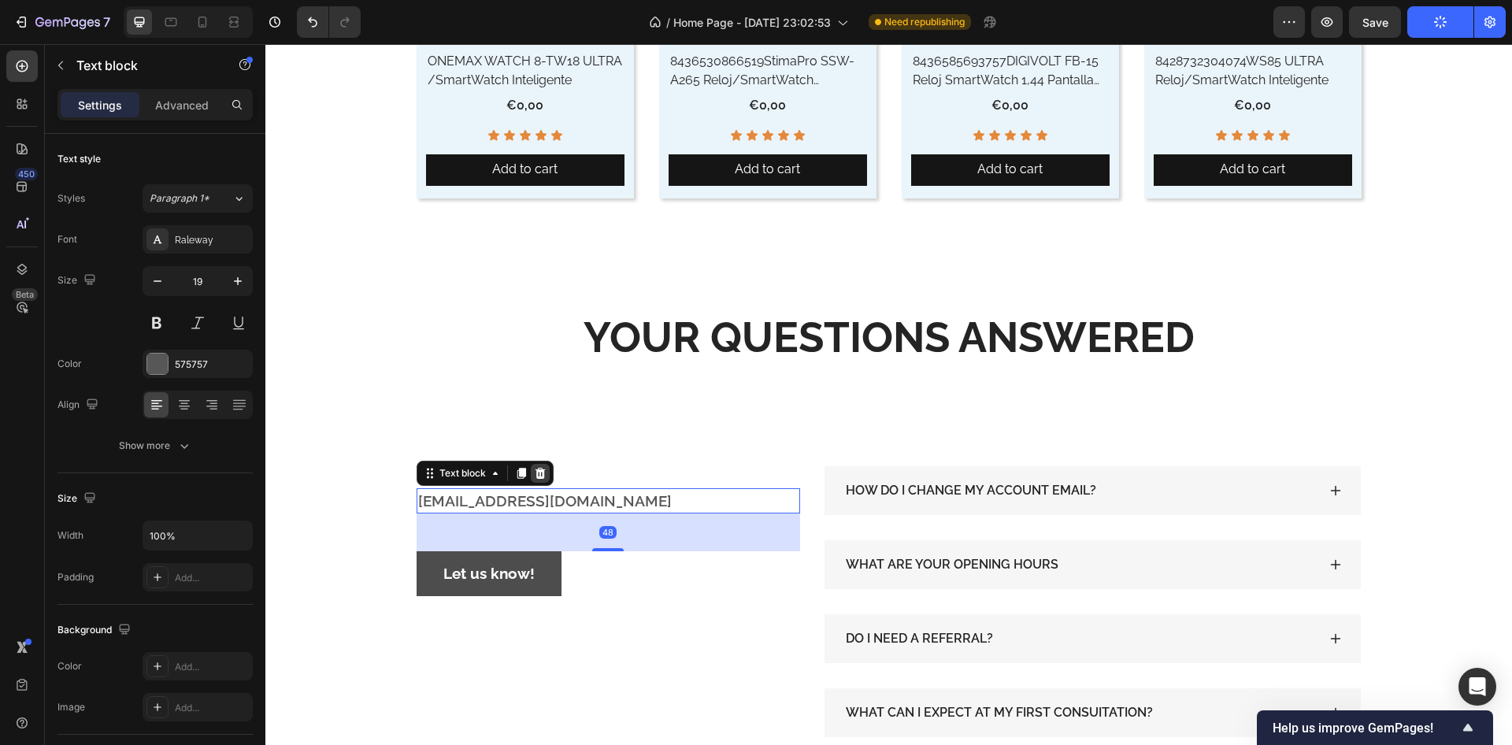
click at [537, 472] on icon at bounding box center [540, 473] width 10 height 11
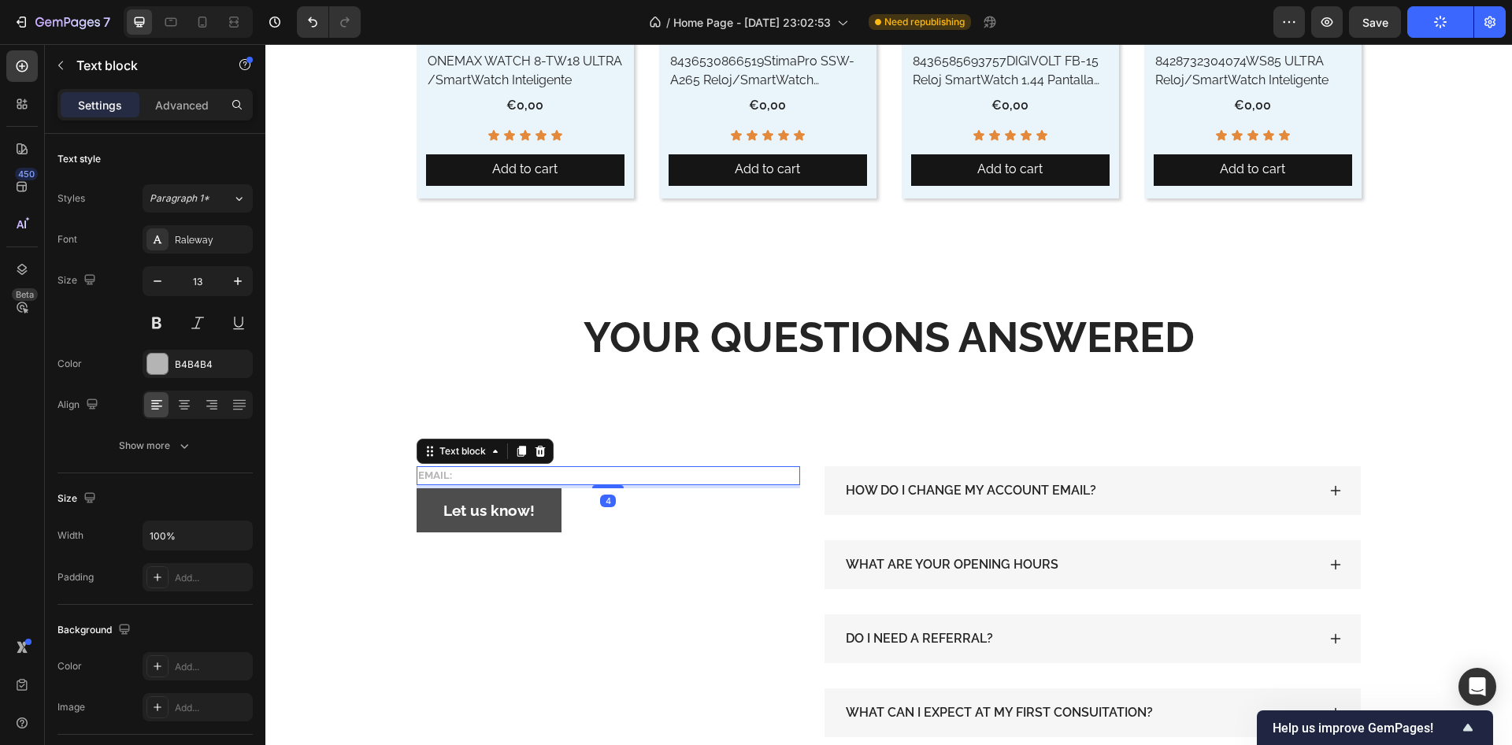
click at [486, 474] on p "EMAIL:" at bounding box center [608, 476] width 381 height 16
click at [536, 453] on icon at bounding box center [540, 451] width 13 height 13
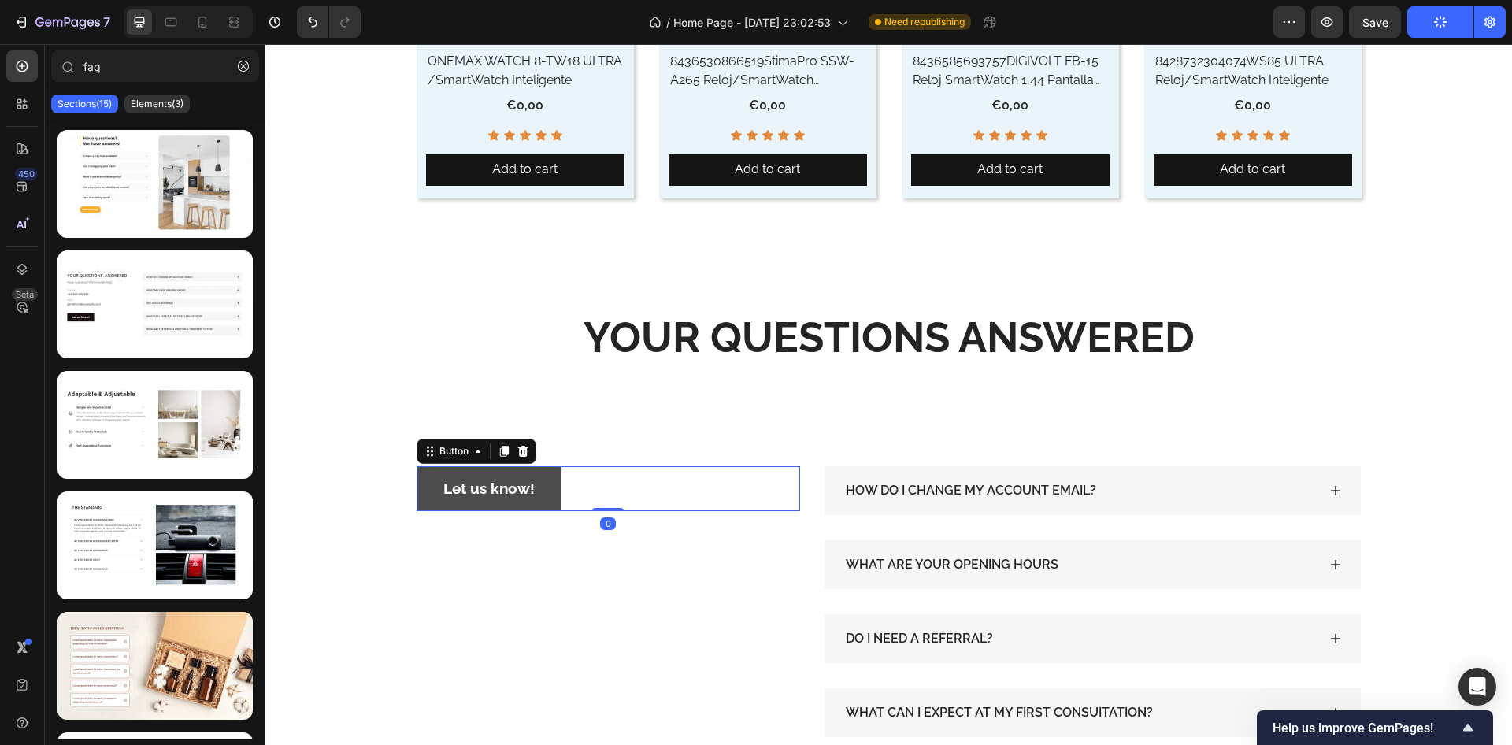
click at [576, 484] on div "Let us know! Button 0" at bounding box center [609, 488] width 384 height 45
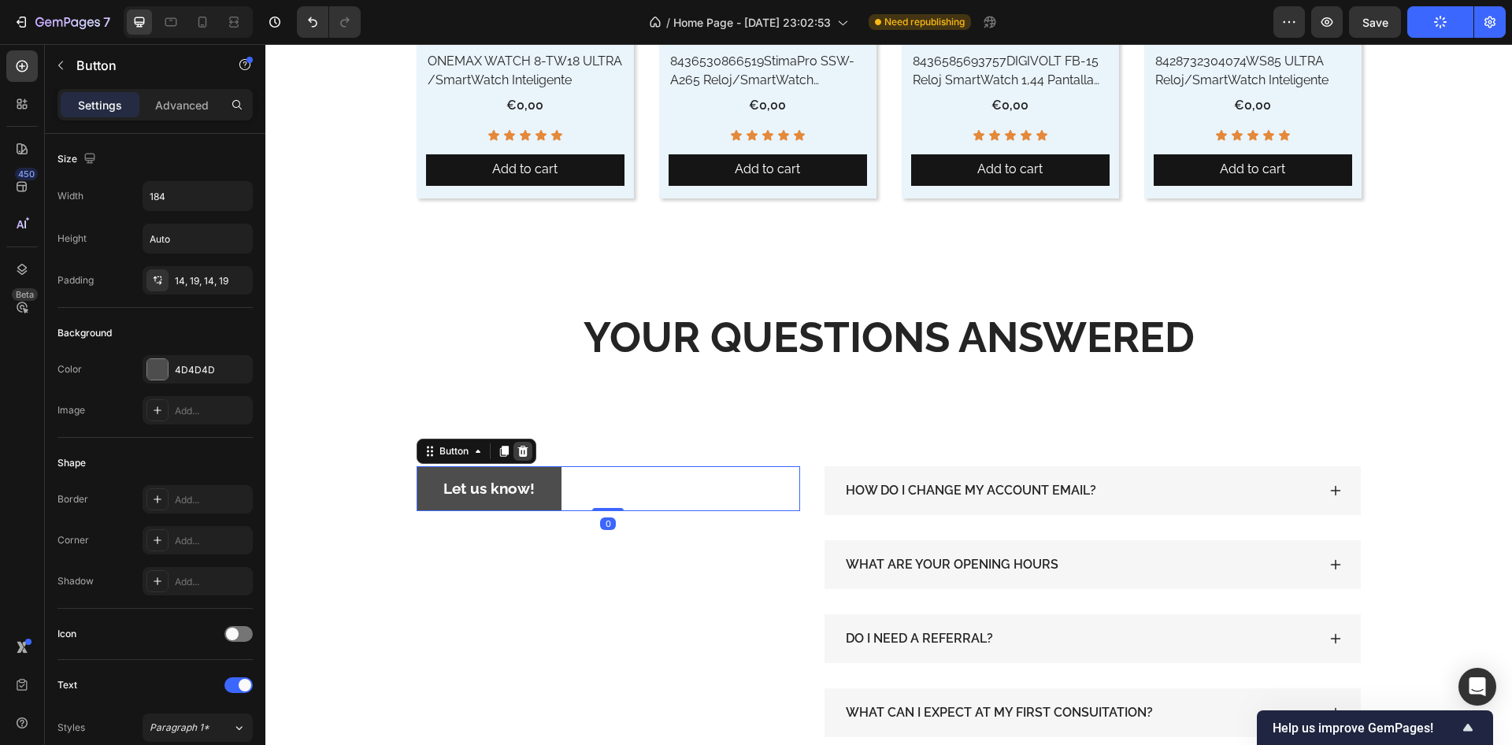
click at [521, 449] on icon at bounding box center [523, 451] width 10 height 11
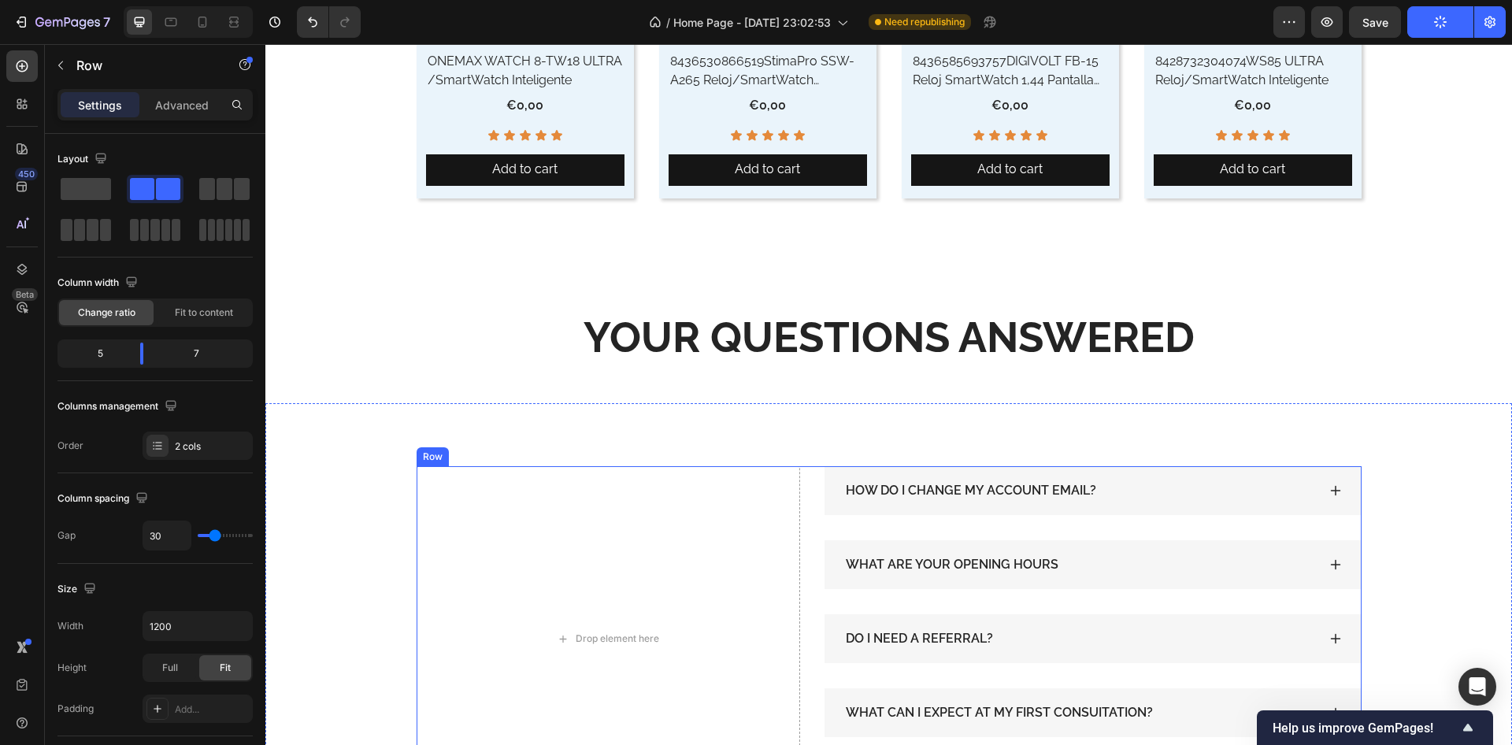
click at [807, 498] on div "Drop element here HOW DO I CHANGE MY ACCOUNT EMAIL? WHAT ARE YOUR OPENING HOURS…" at bounding box center [889, 638] width 945 height 345
click at [72, 183] on span at bounding box center [86, 189] width 50 height 22
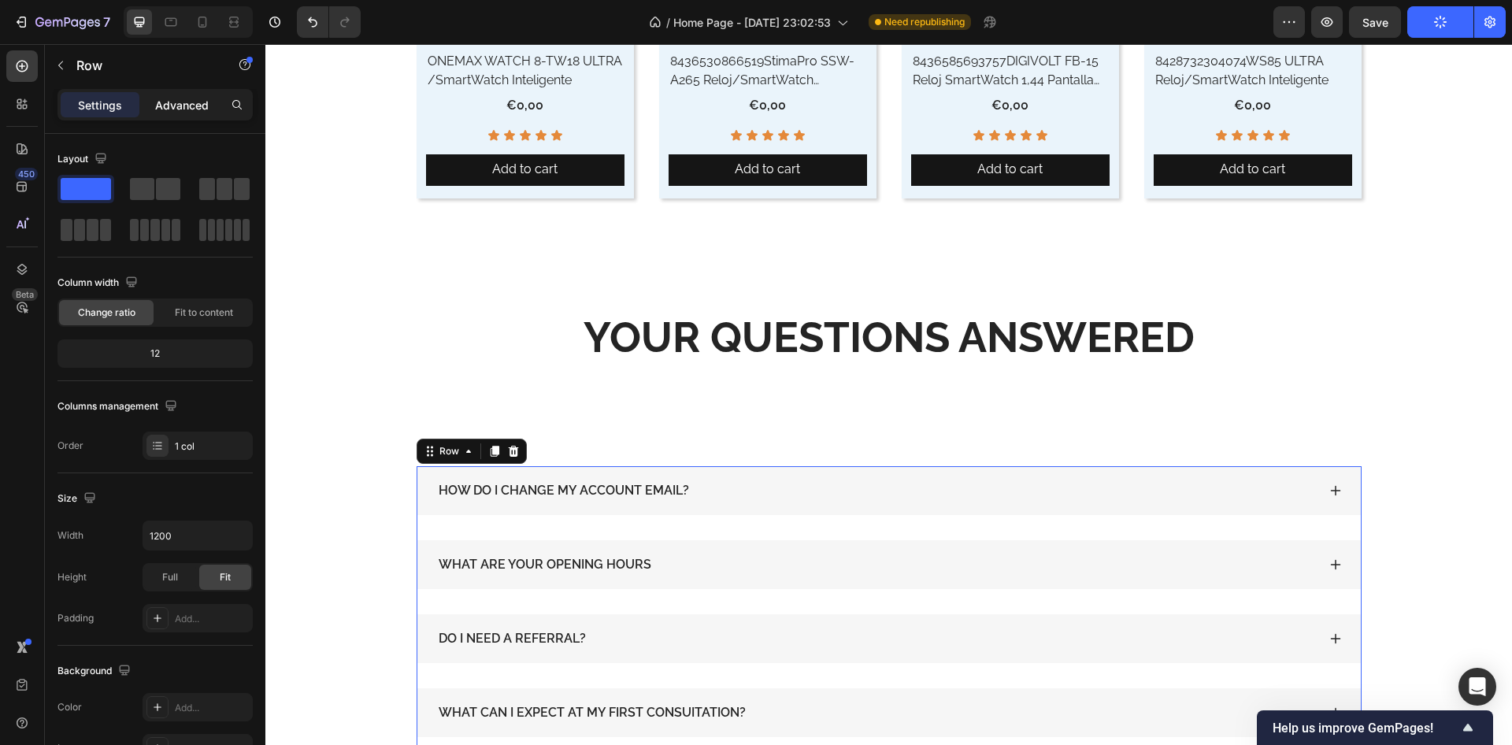
click at [188, 106] on p "Advanced" at bounding box center [182, 105] width 54 height 17
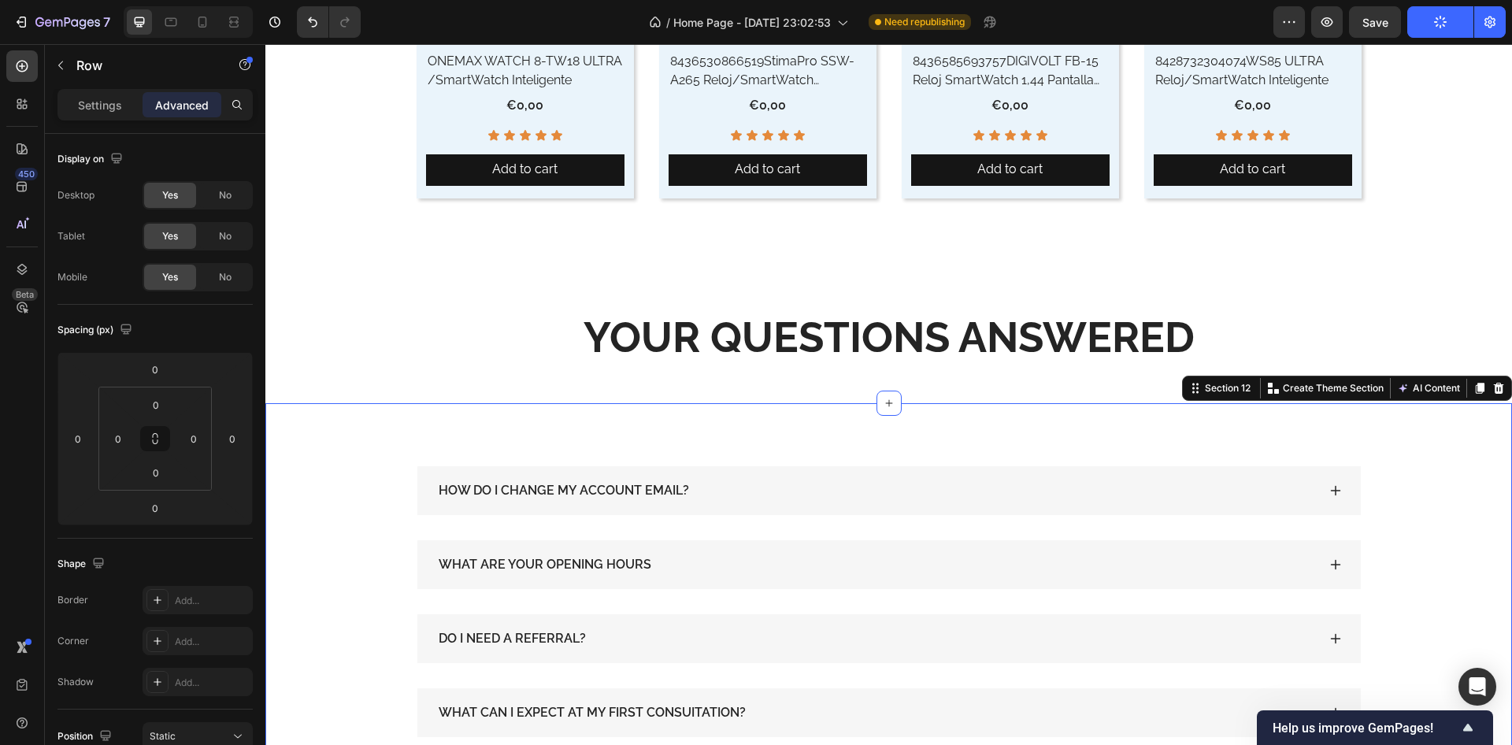
click at [661, 411] on div "HOW DO I CHANGE MY ACCOUNT EMAIL? WHAT ARE YOUR OPENING HOURS DO I NEED A REFER…" at bounding box center [888, 638] width 1247 height 471
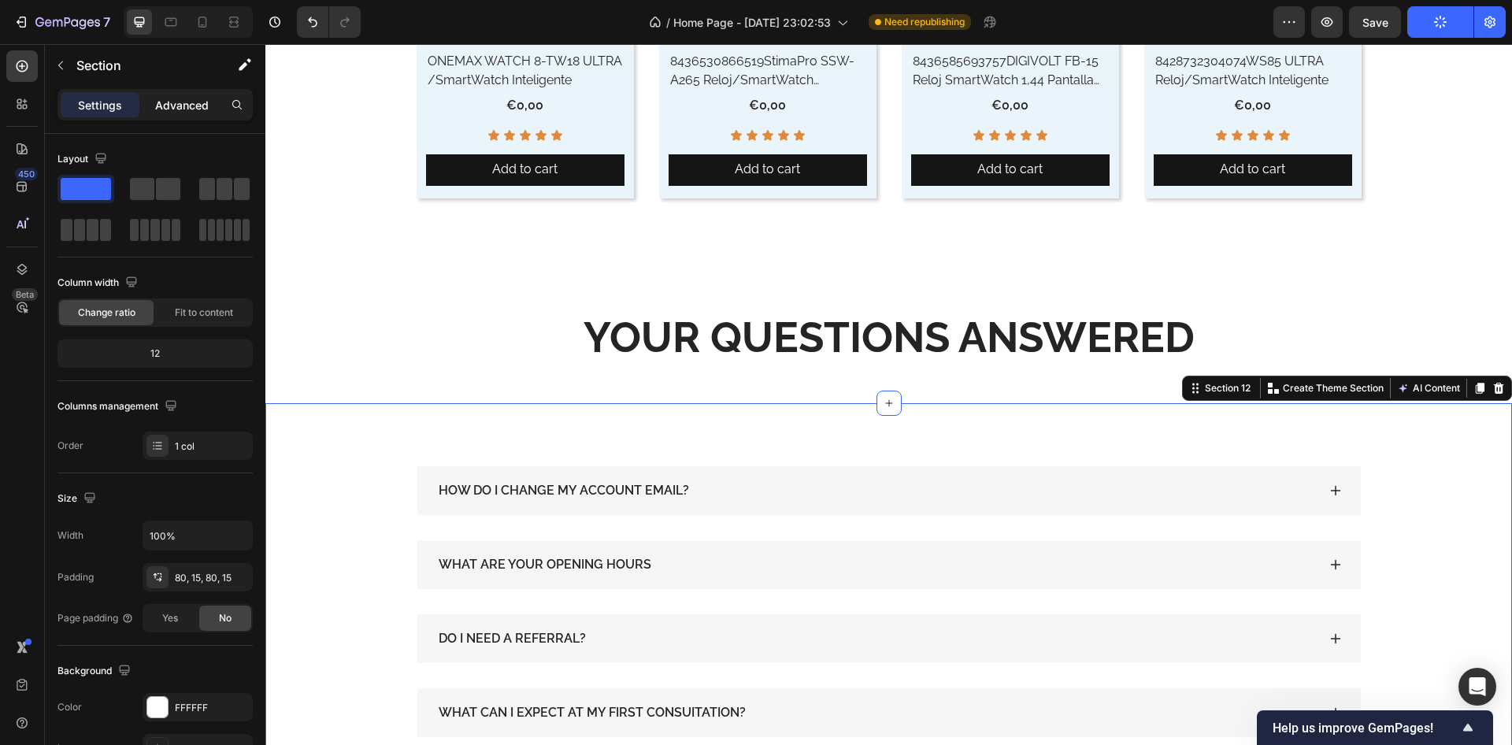
click at [184, 107] on p "Advanced" at bounding box center [182, 105] width 54 height 17
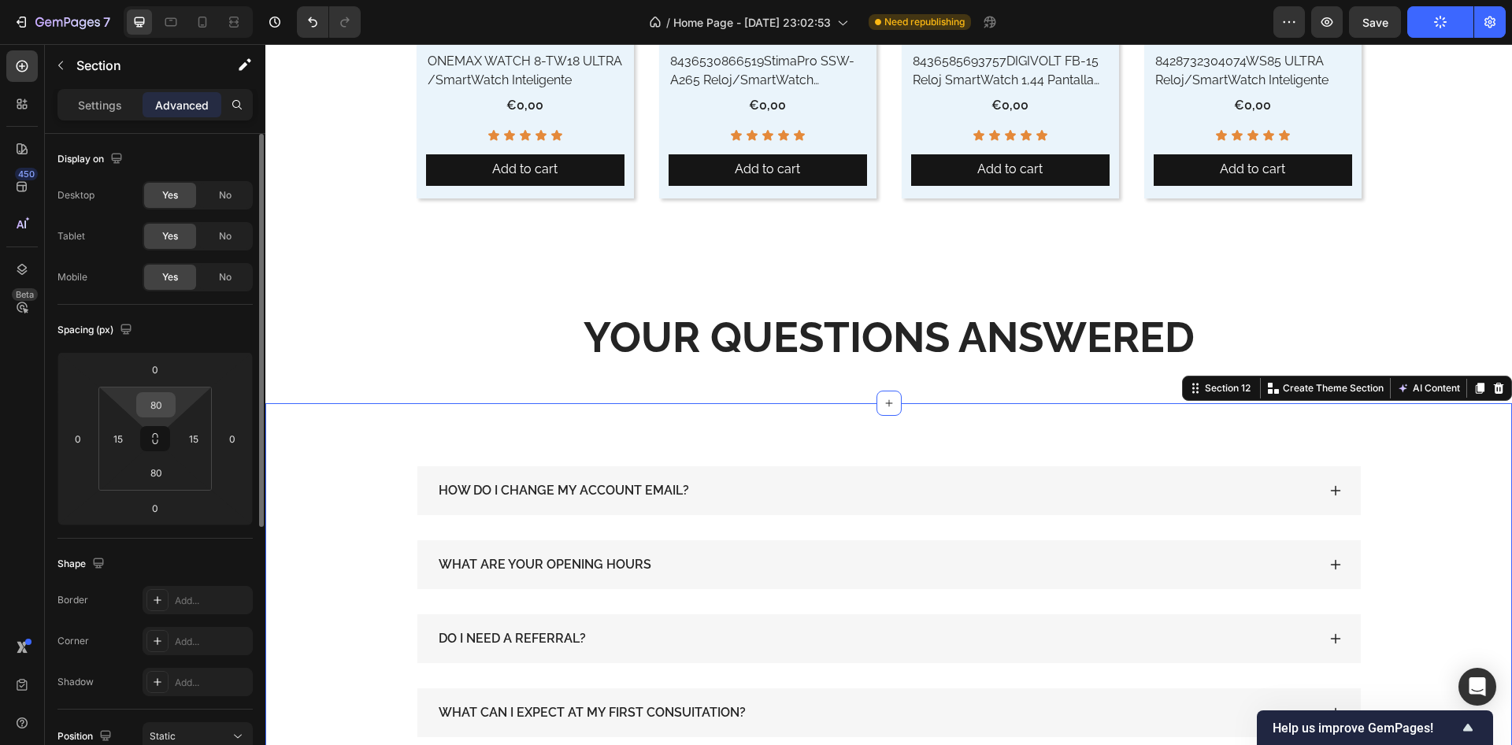
click at [157, 406] on input "80" at bounding box center [156, 405] width 32 height 24
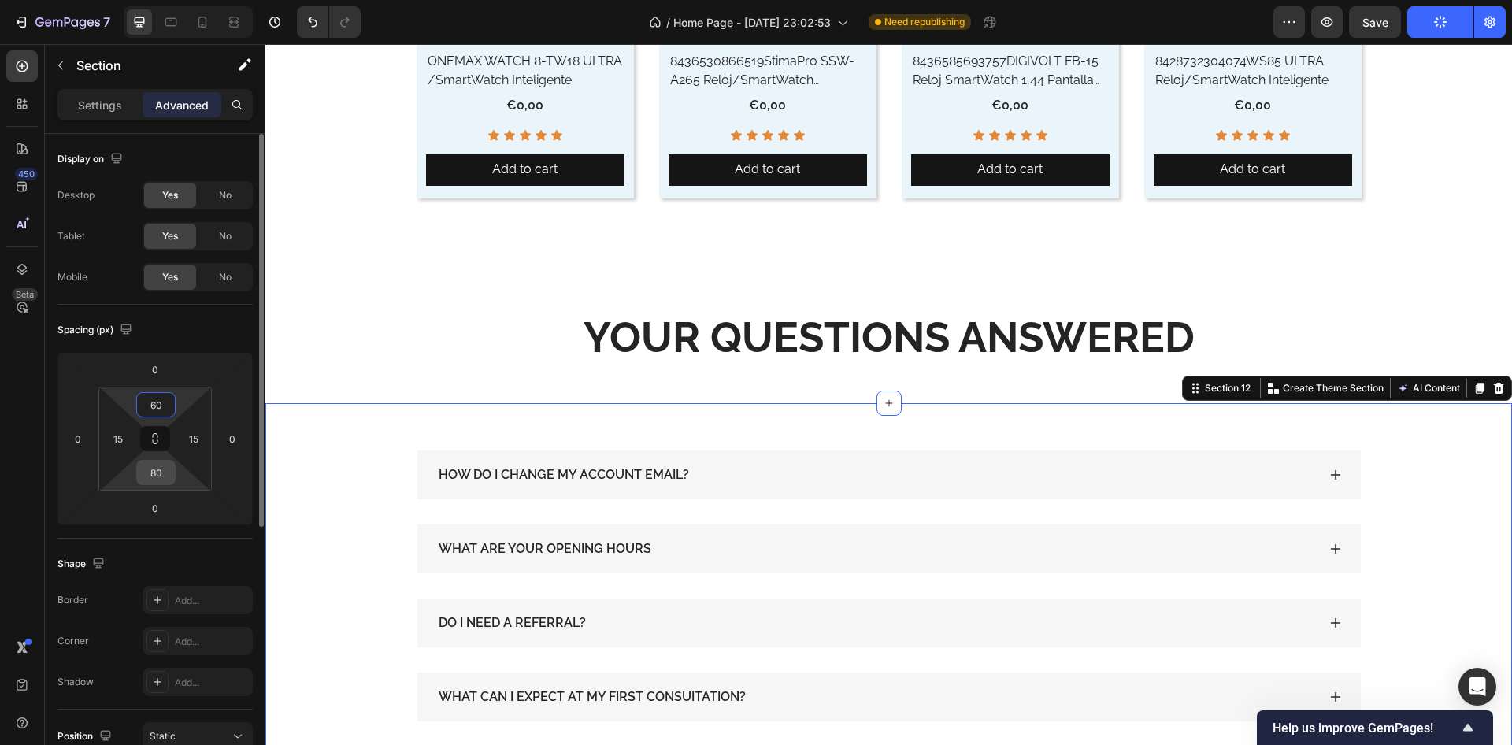
type input "60"
click at [159, 473] on input "80" at bounding box center [156, 473] width 32 height 24
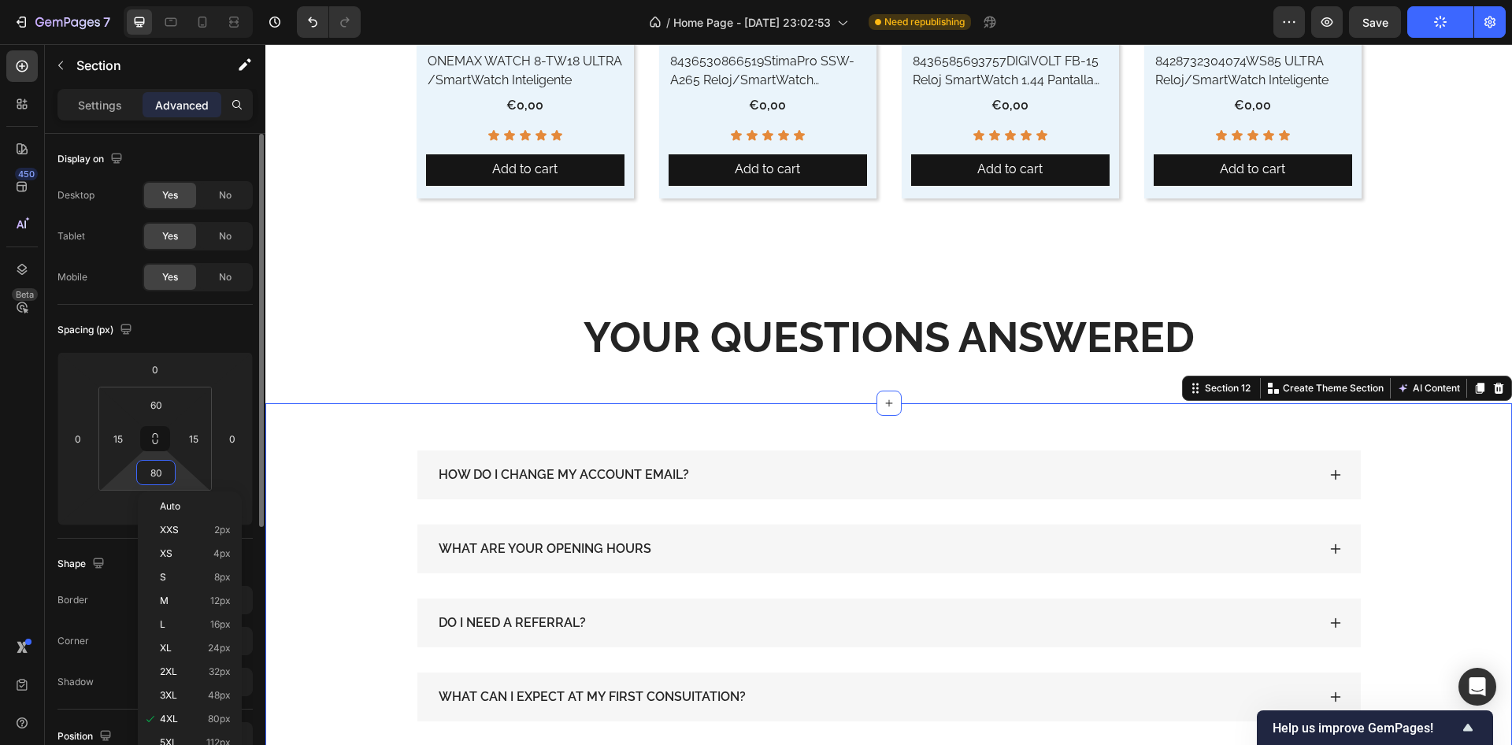
click at [159, 473] on input "80" at bounding box center [156, 473] width 32 height 24
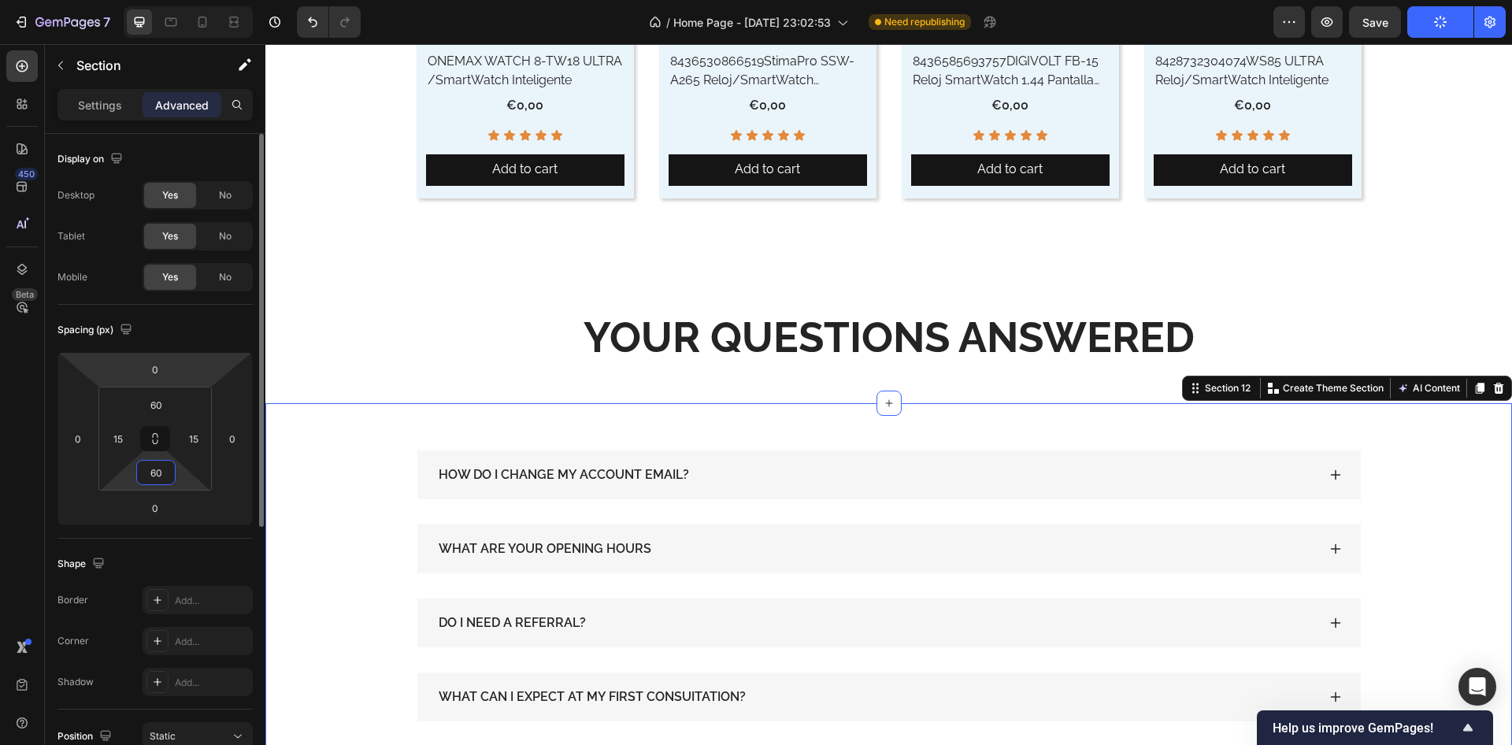
type input "60"
click at [171, 337] on div "Spacing (px)" at bounding box center [155, 329] width 195 height 25
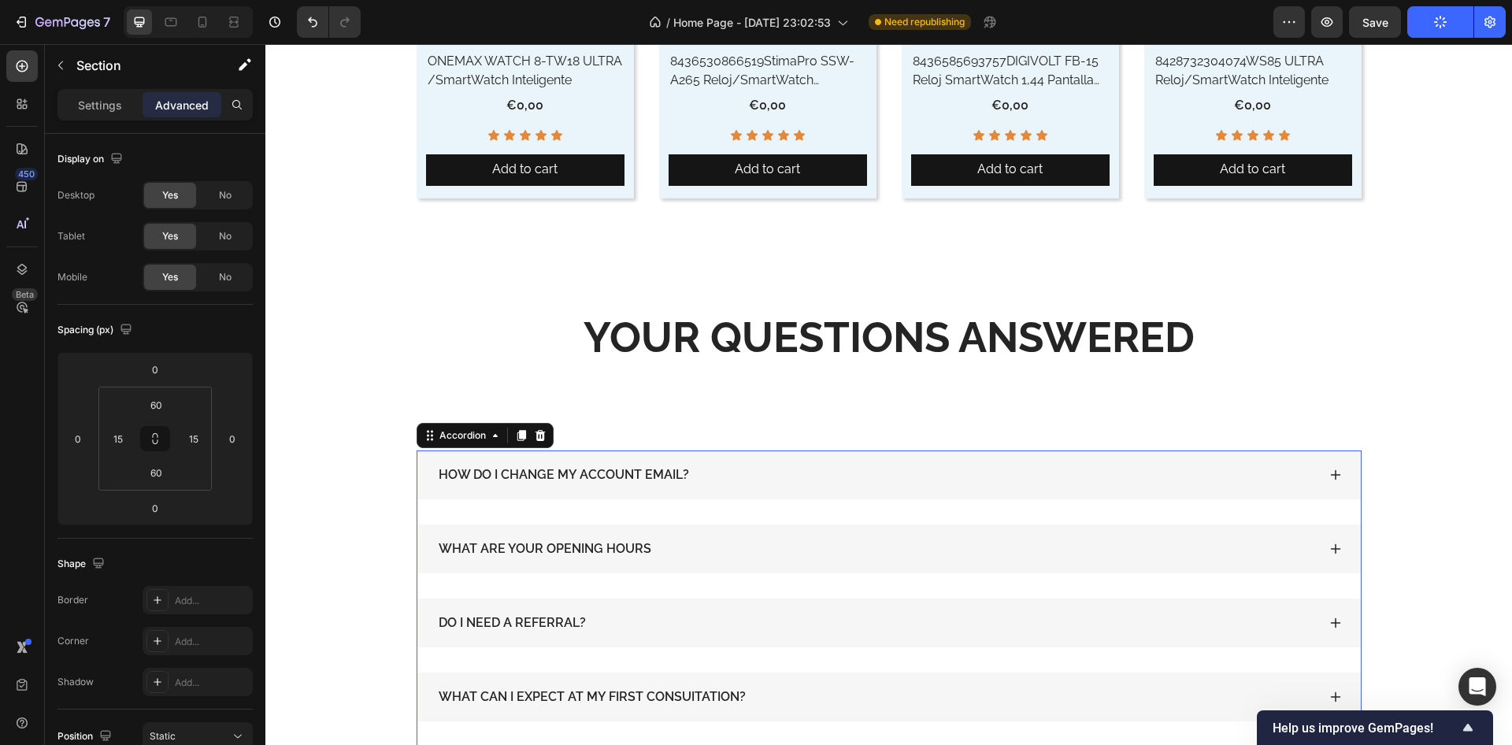
click at [635, 503] on div "HOW DO I CHANGE MY ACCOUNT EMAIL? WHAT ARE YOUR OPENING HOURS DO I NEED A REFER…" at bounding box center [889, 623] width 945 height 345
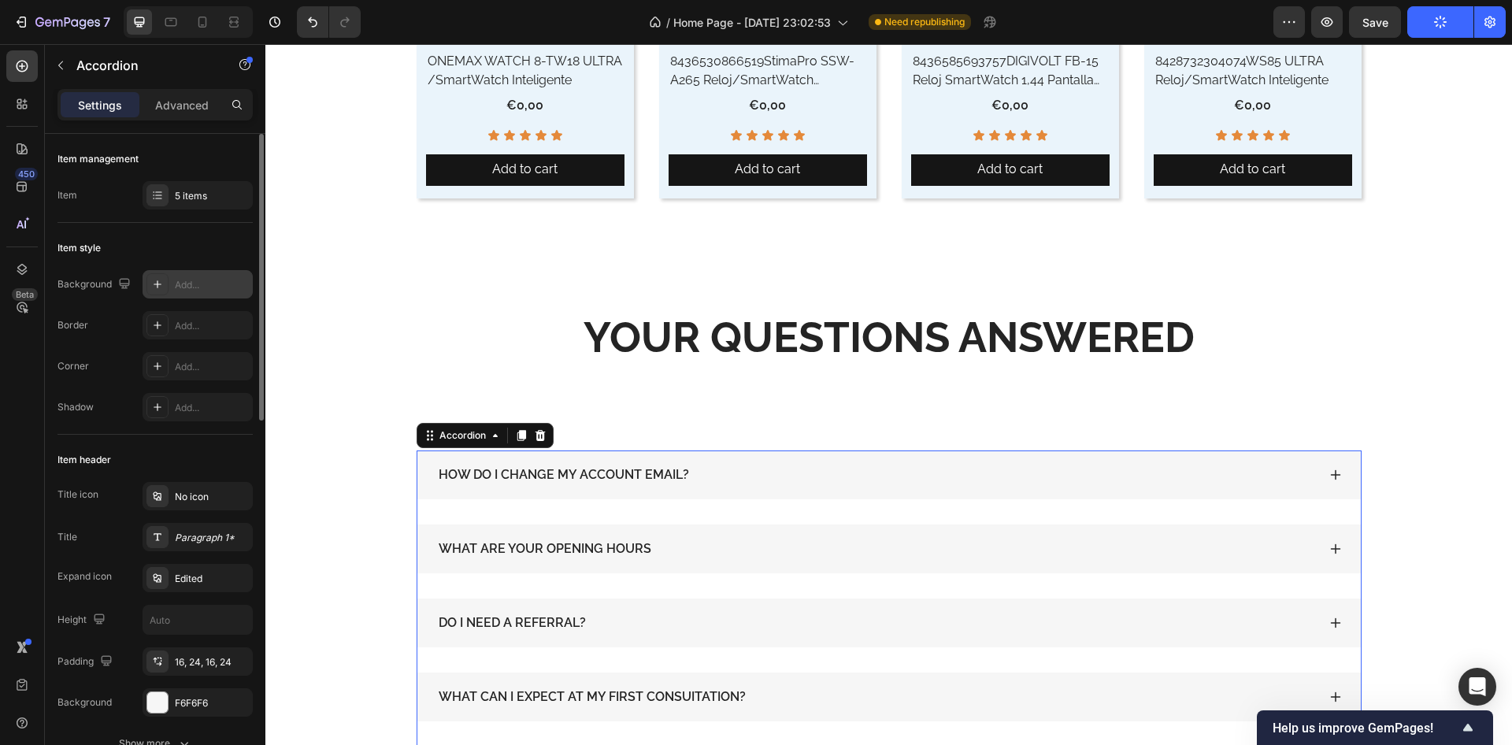
click at [156, 271] on div "Add..." at bounding box center [198, 284] width 110 height 28
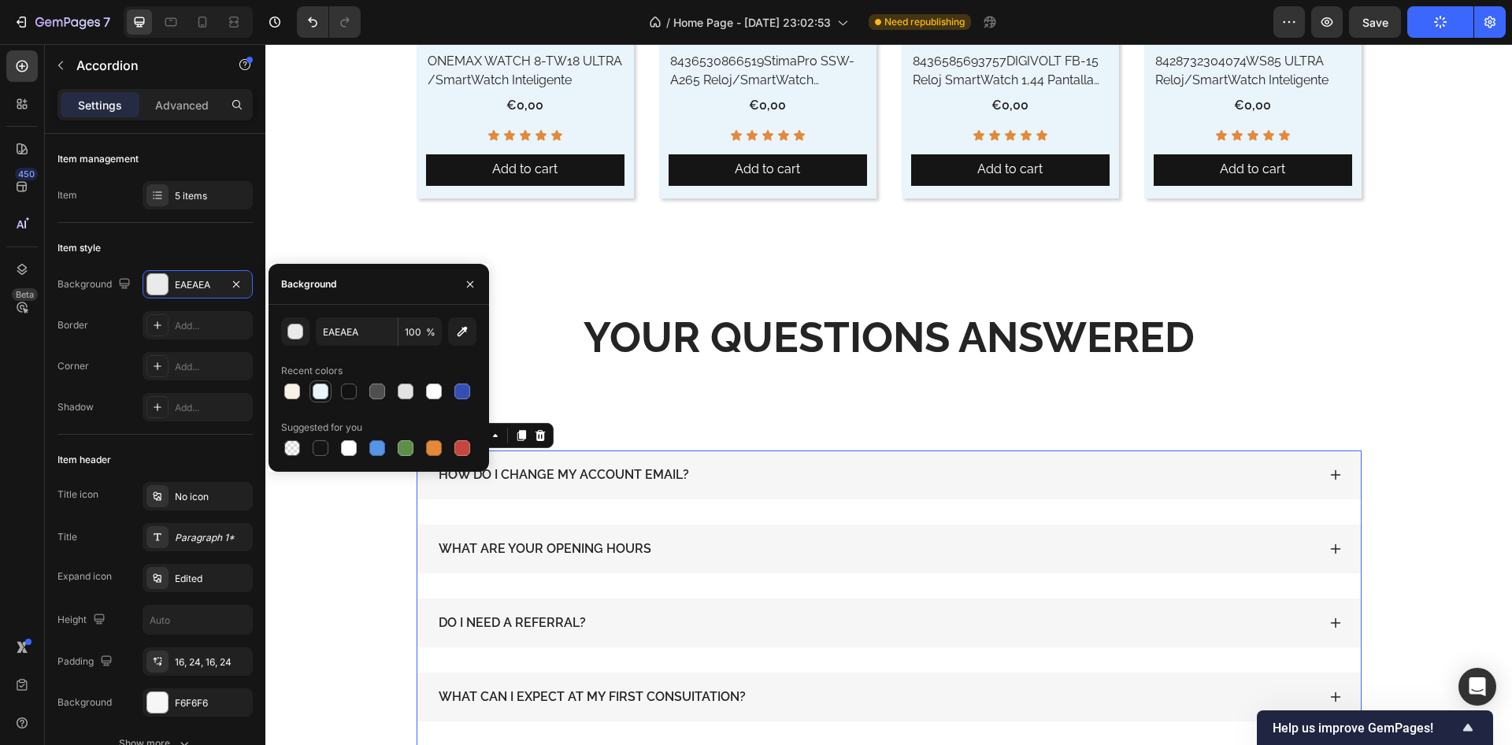
click at [325, 395] on div at bounding box center [321, 392] width 16 height 16
type input "EAF4FB"
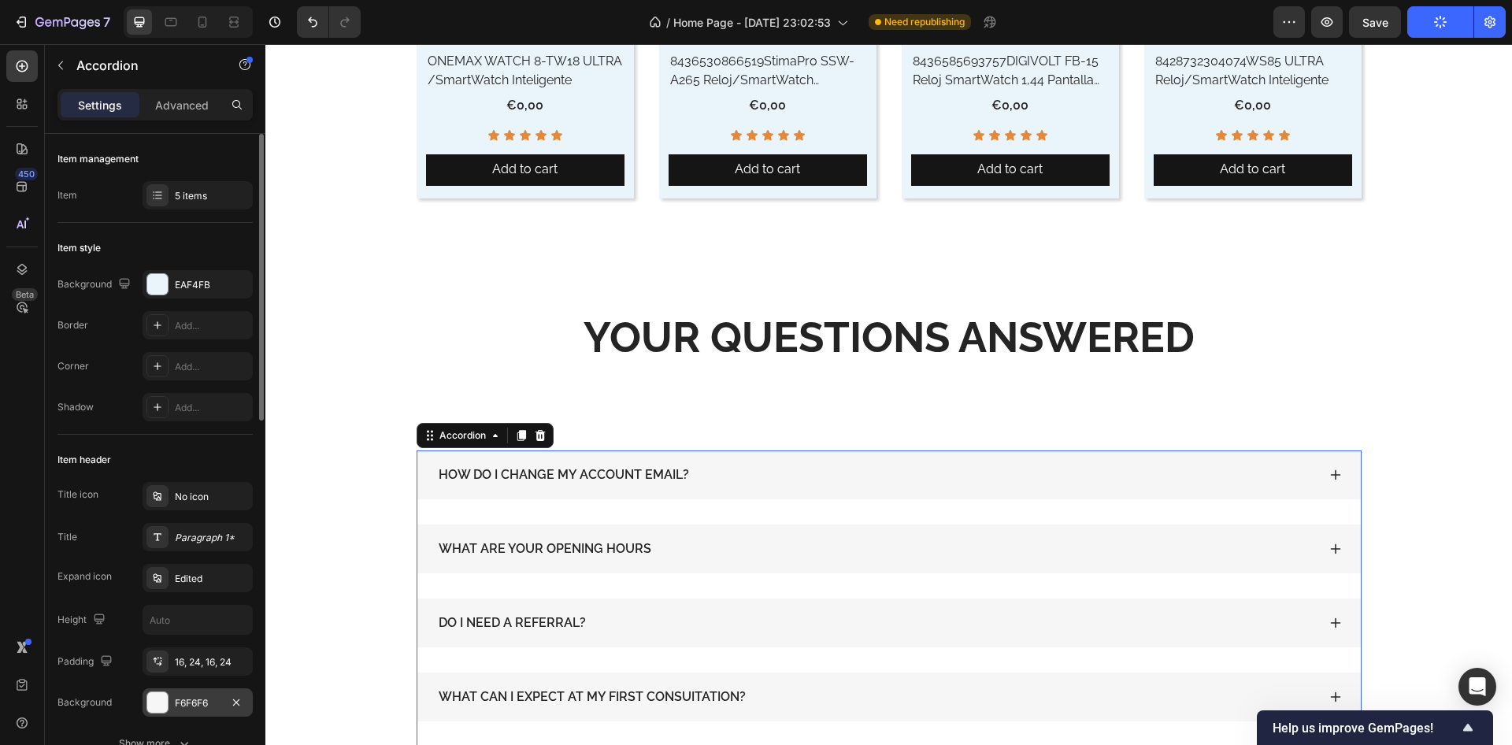
click at [157, 704] on div at bounding box center [157, 702] width 20 height 20
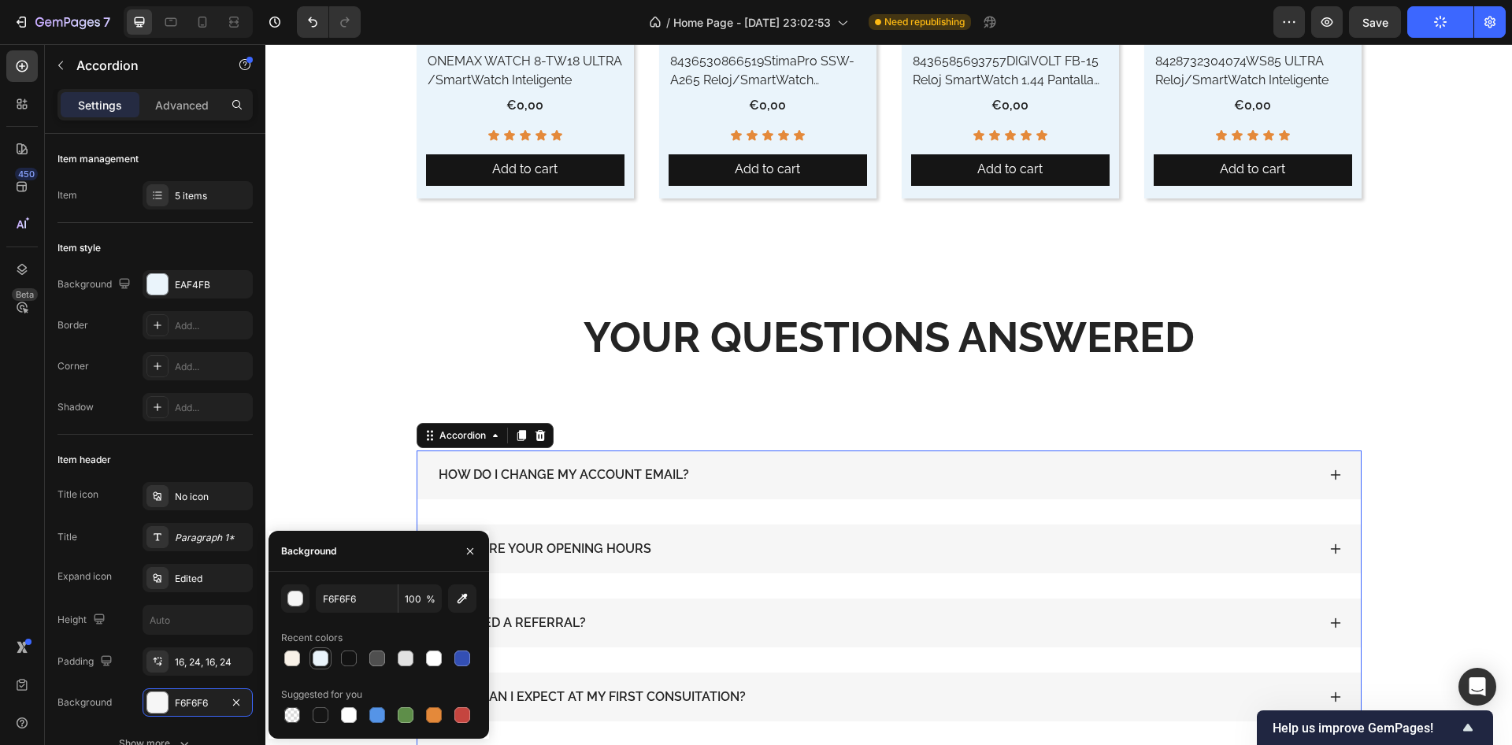
click at [320, 649] on div at bounding box center [320, 658] width 19 height 19
type input "EAF4FB"
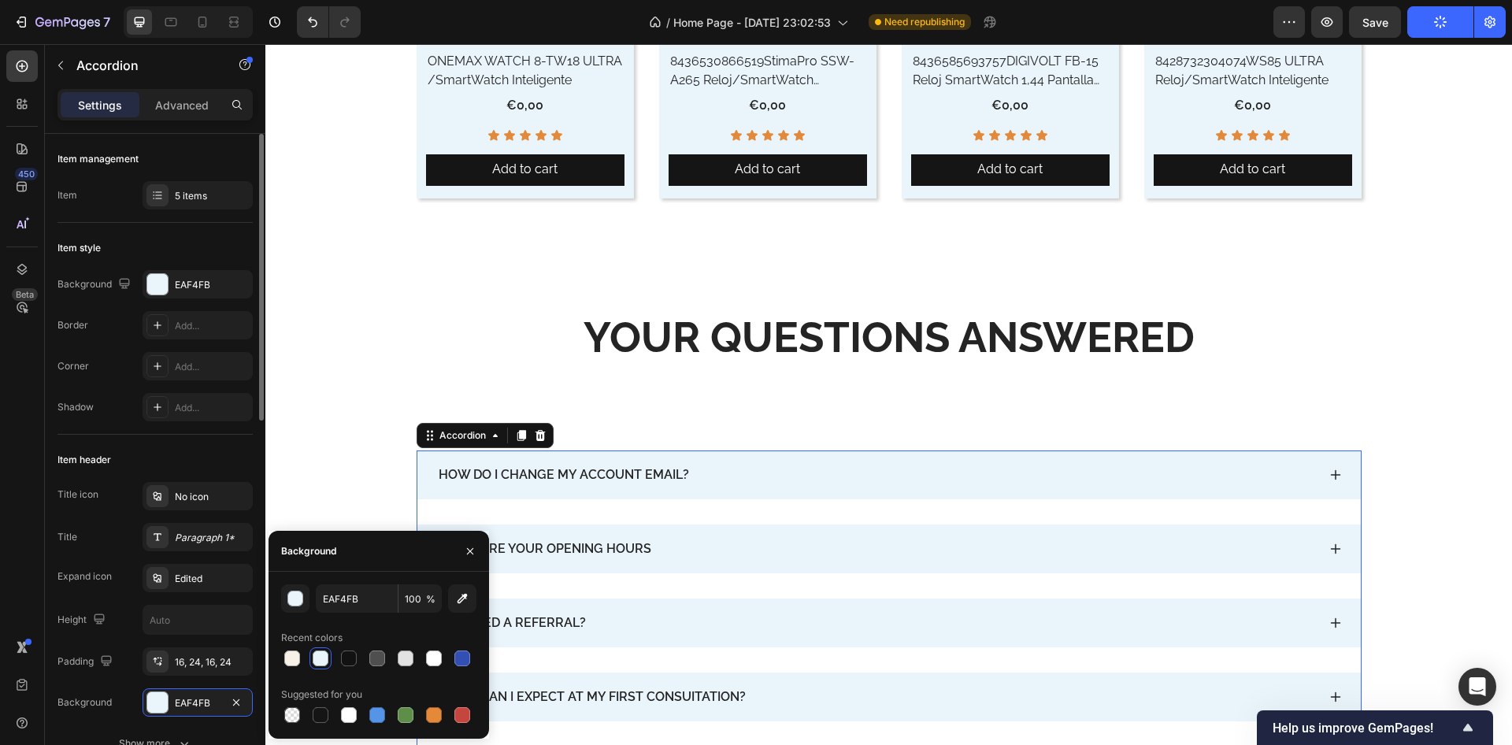
click at [176, 466] on div "Item header" at bounding box center [155, 459] width 195 height 25
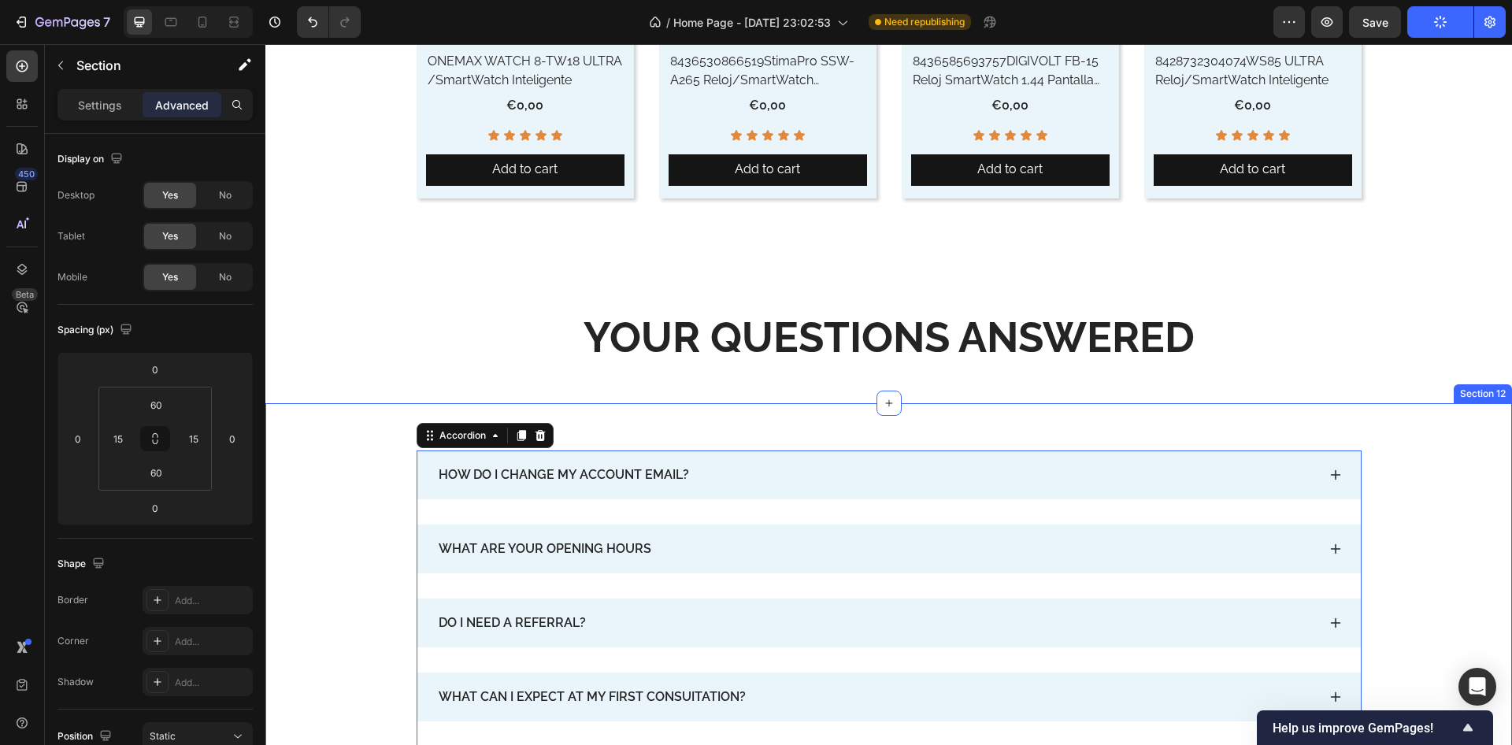
click at [758, 424] on div "HOW DO I CHANGE MY ACCOUNT EMAIL? WHAT ARE YOUR OPENING HOURS DO I NEED A REFER…" at bounding box center [888, 623] width 1247 height 440
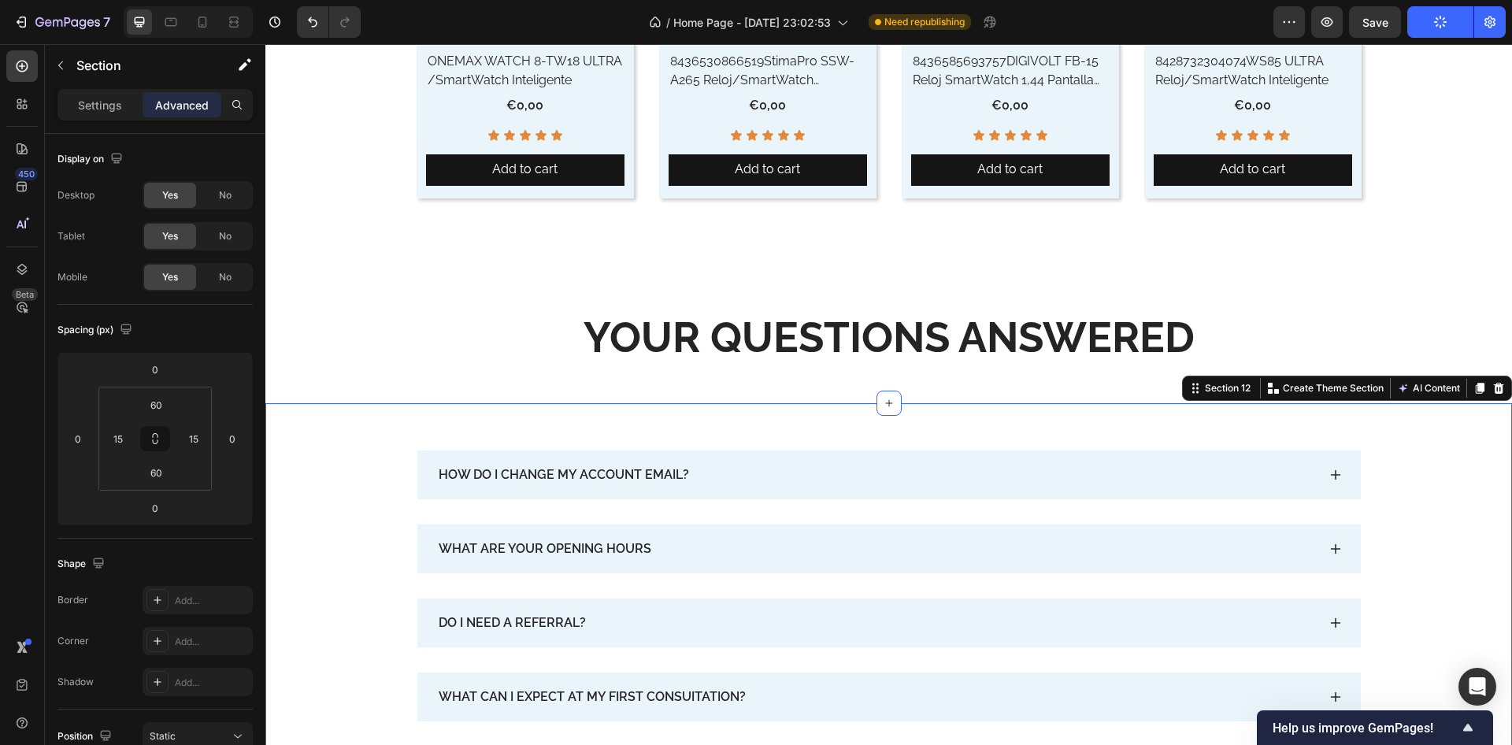
click at [354, 473] on div "HOW DO I CHANGE MY ACCOUNT EMAIL? WHAT ARE YOUR OPENING HOURS DO I NEED A REFER…" at bounding box center [888, 623] width 1223 height 345
click at [525, 425] on div "HOW DO I CHANGE MY ACCOUNT EMAIL? WHAT ARE YOUR OPENING HOURS DO I NEED A REFER…" at bounding box center [888, 623] width 1247 height 440
click at [153, 412] on input "60" at bounding box center [156, 405] width 32 height 24
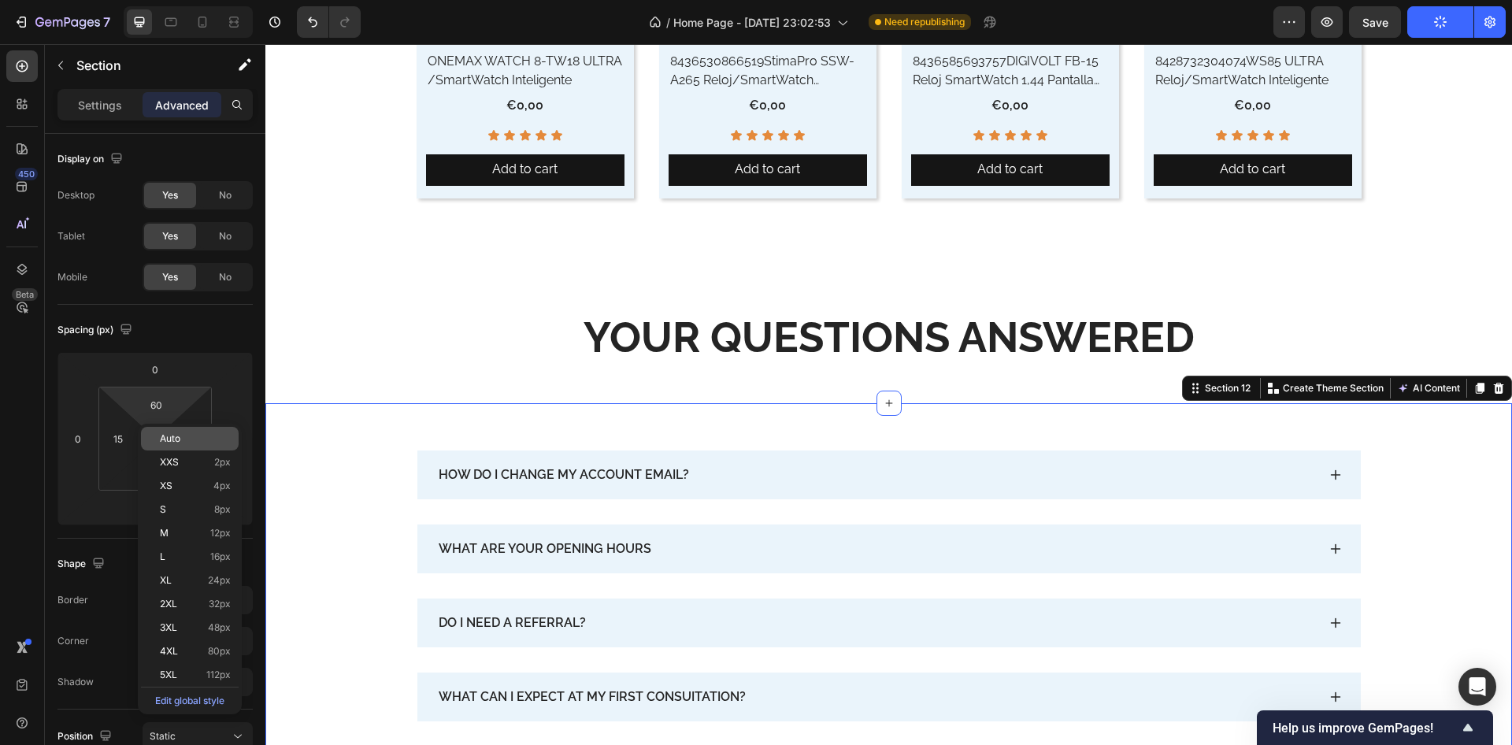
click at [161, 436] on span "Auto" at bounding box center [170, 438] width 20 height 11
type input "Auto"
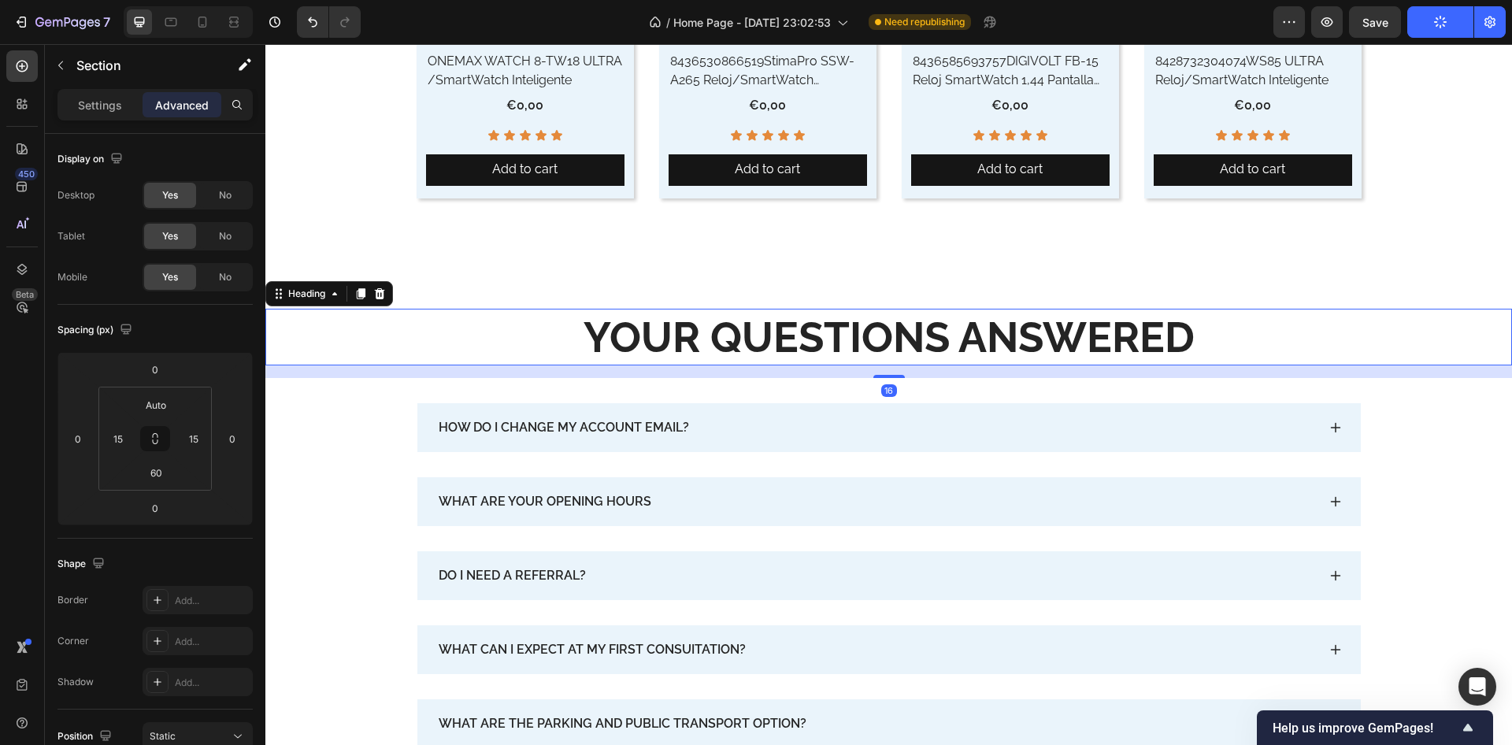
click at [659, 323] on p "YOUR QUESTIONS ANSWERED" at bounding box center [889, 337] width 1244 height 54
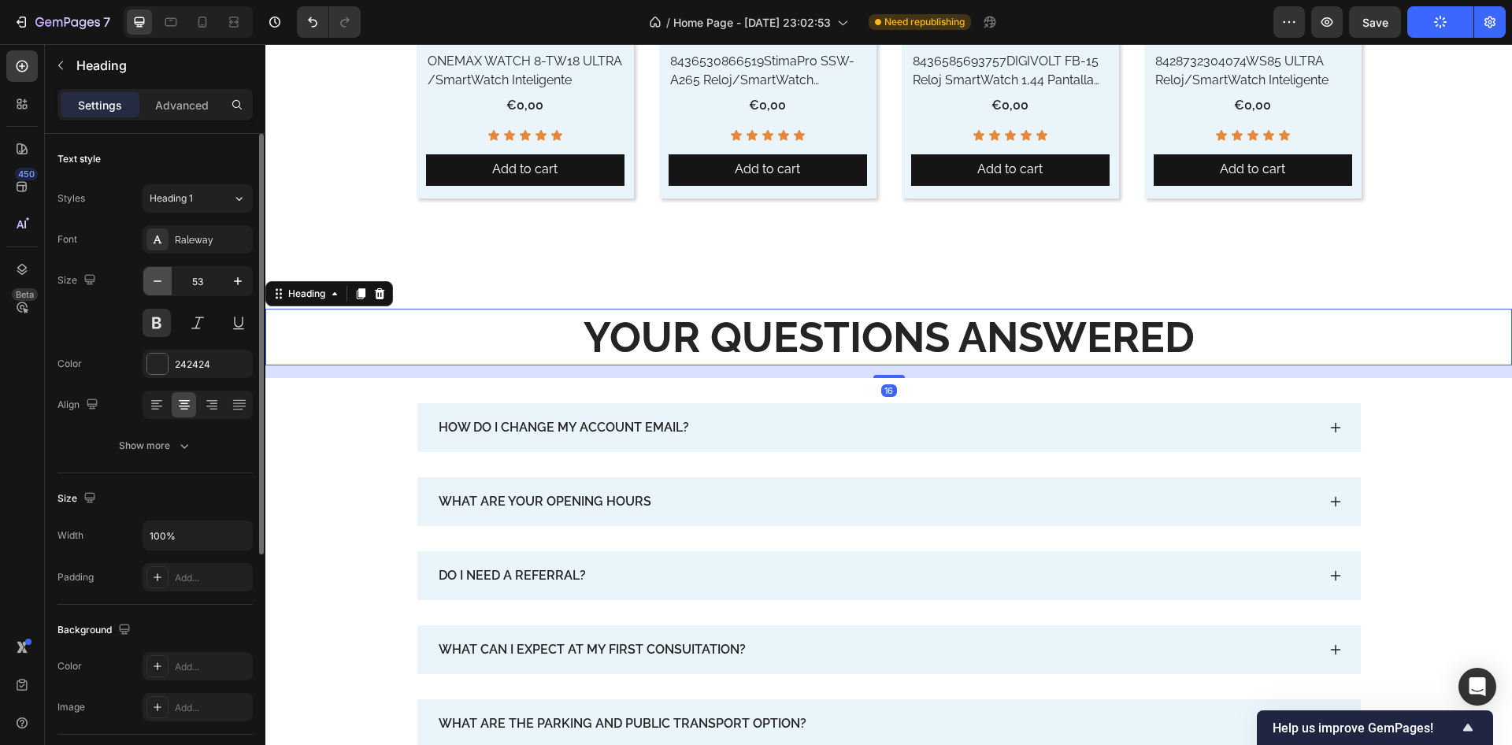
click at [163, 285] on icon "button" at bounding box center [158, 281] width 16 height 16
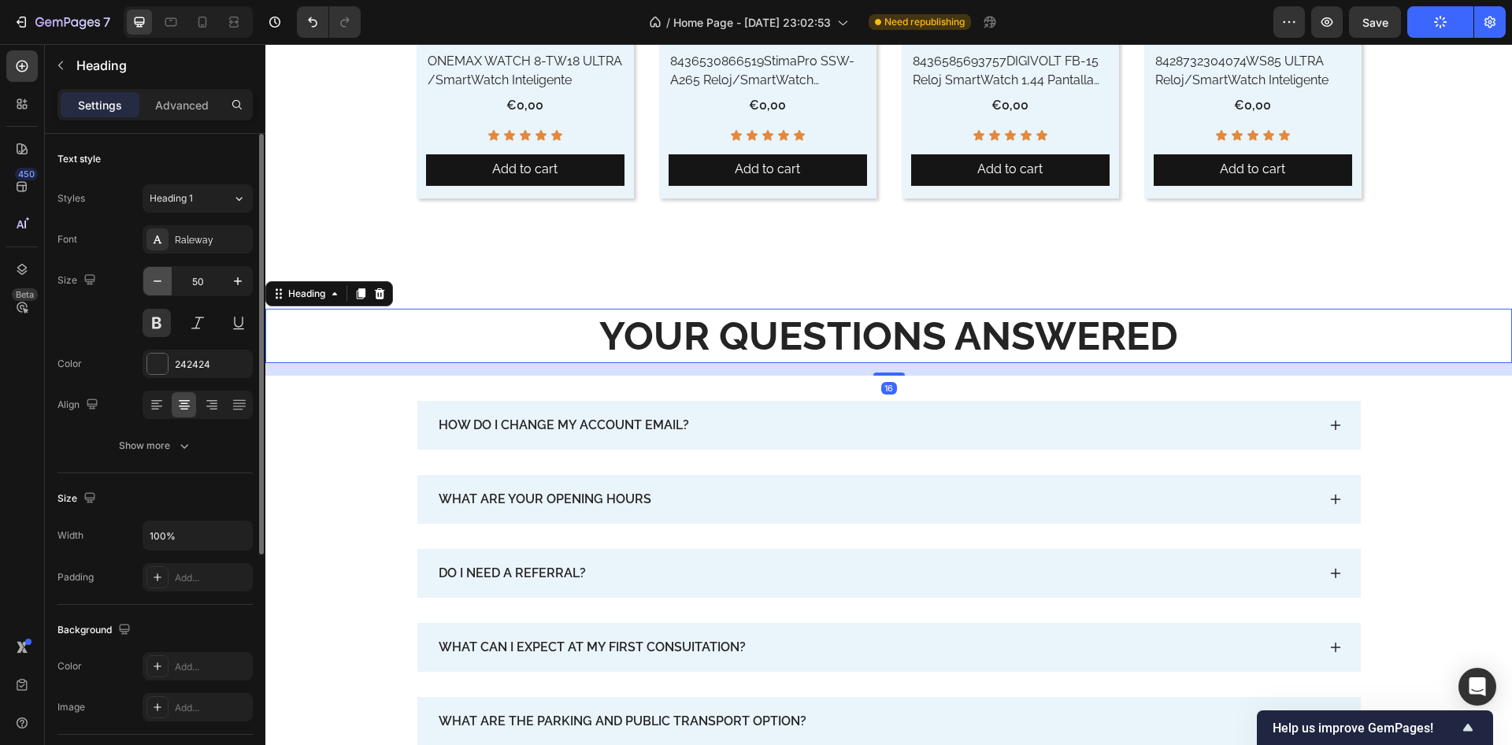
click at [163, 285] on icon "button" at bounding box center [158, 281] width 16 height 16
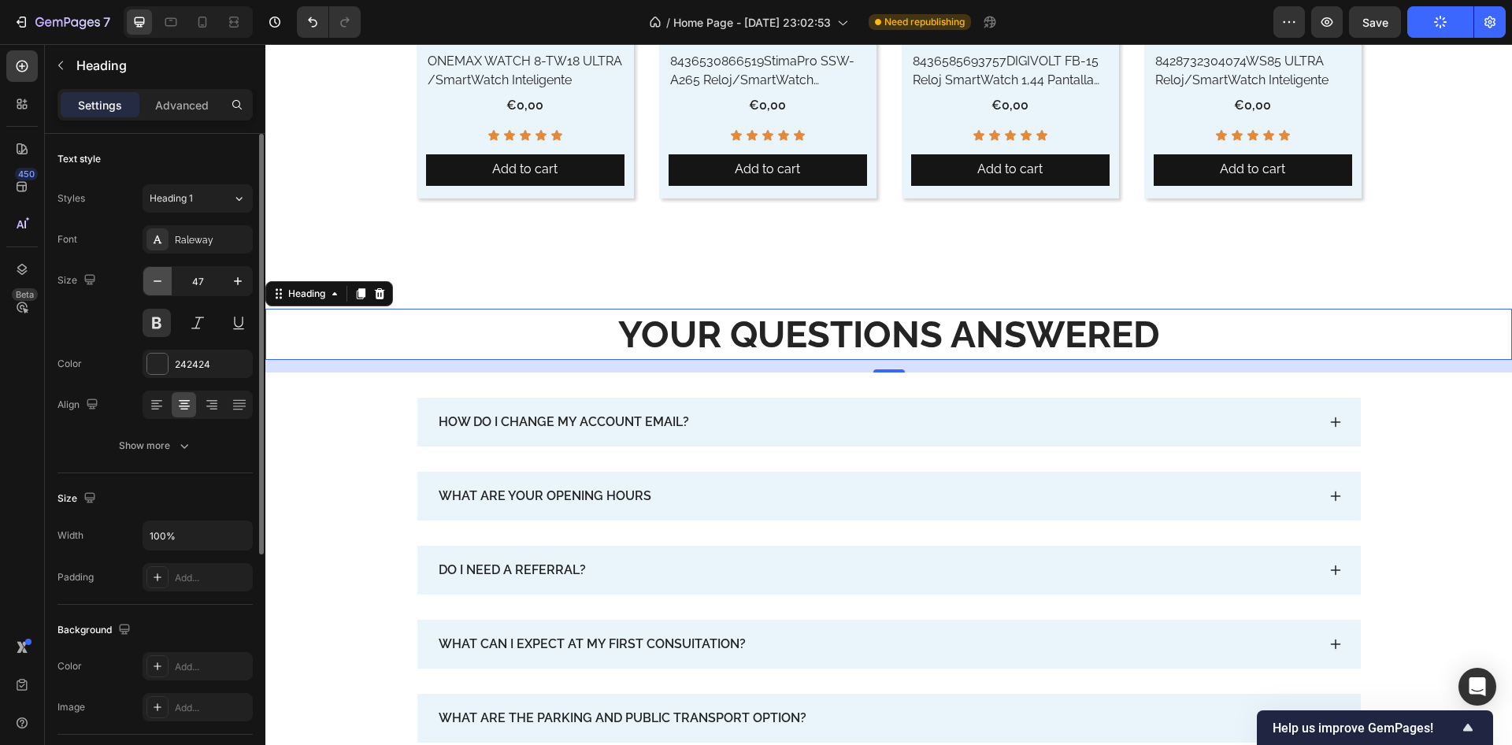
click at [163, 285] on icon "button" at bounding box center [158, 281] width 16 height 16
type input "44"
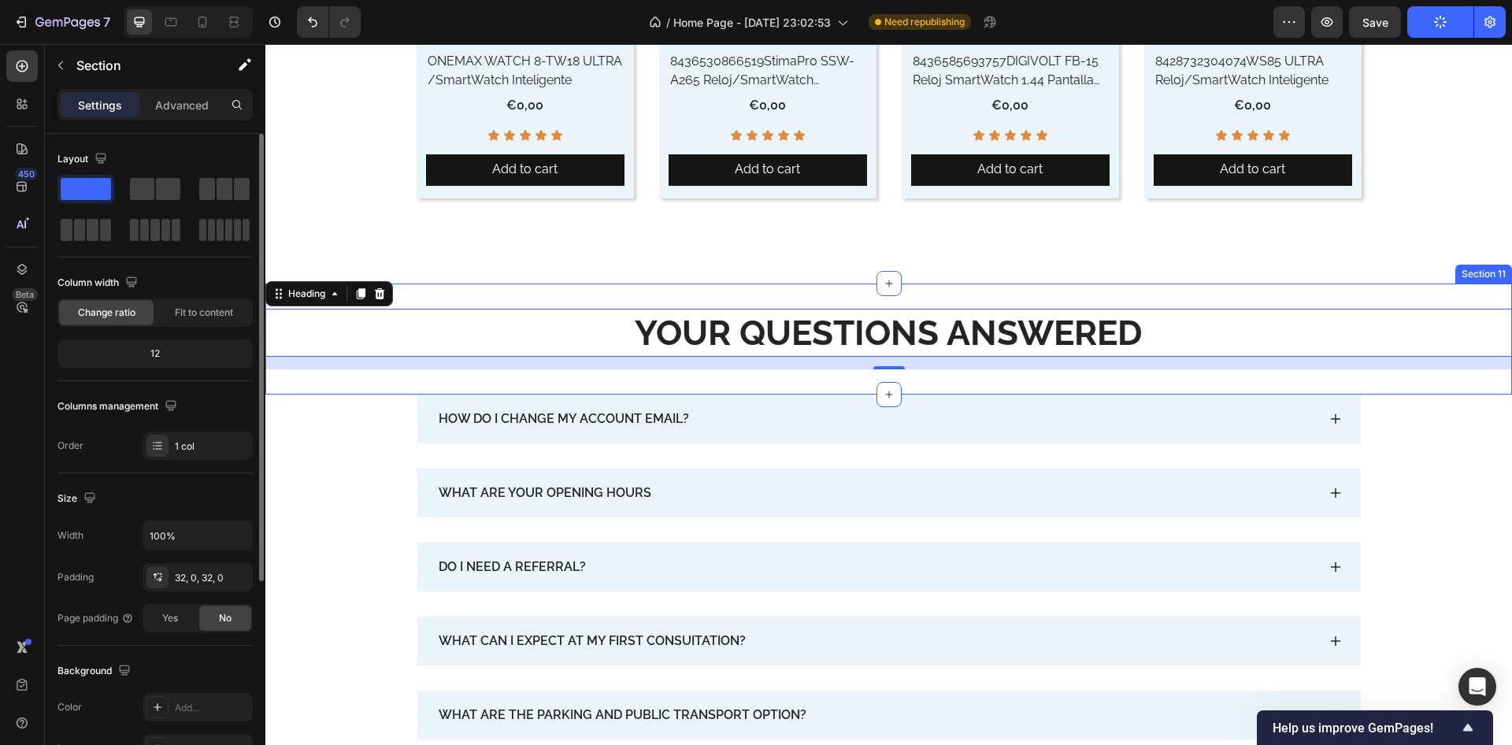
click at [1020, 293] on div "YOUR QUESTIONS ANSWERED Heading 16 Section 11" at bounding box center [888, 339] width 1247 height 111
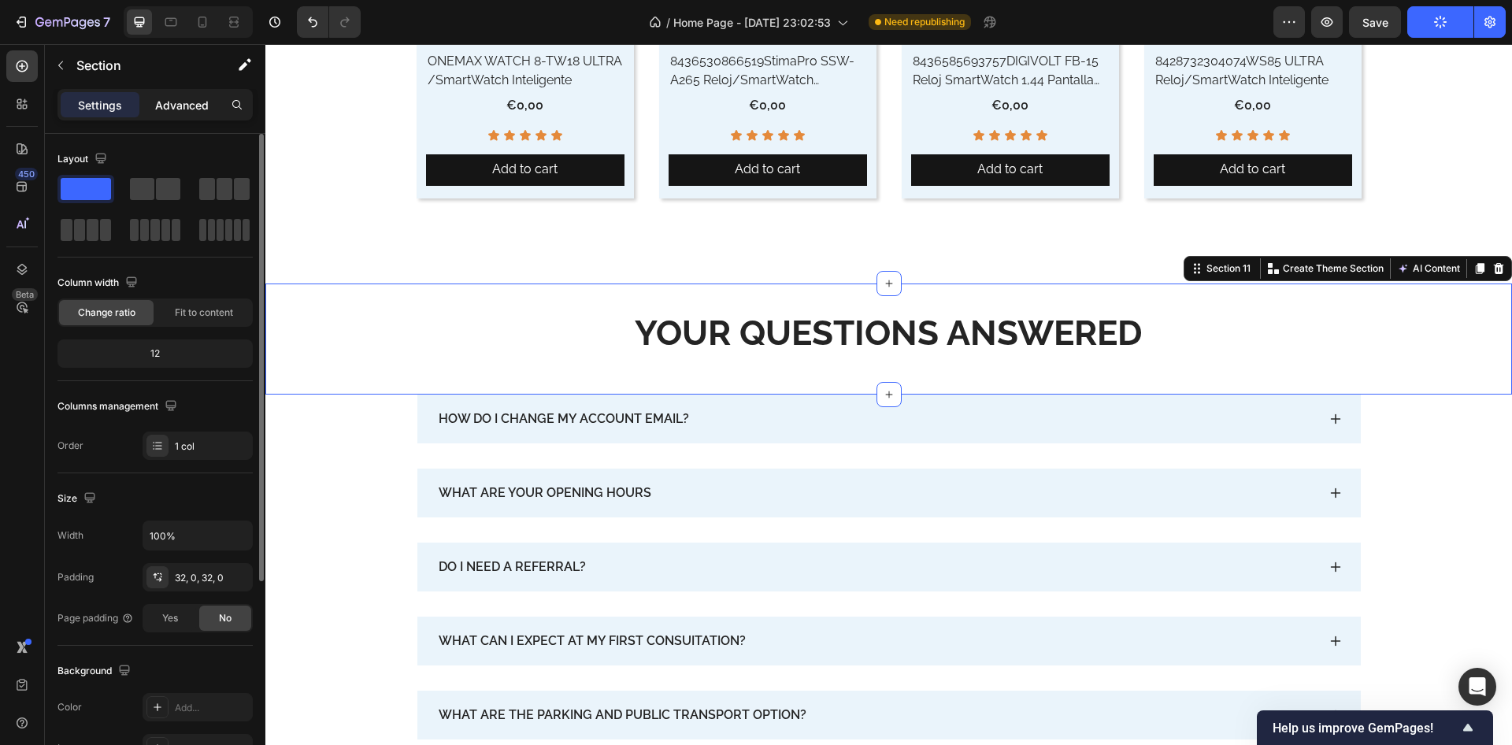
click at [201, 114] on div "Advanced" at bounding box center [182, 104] width 79 height 25
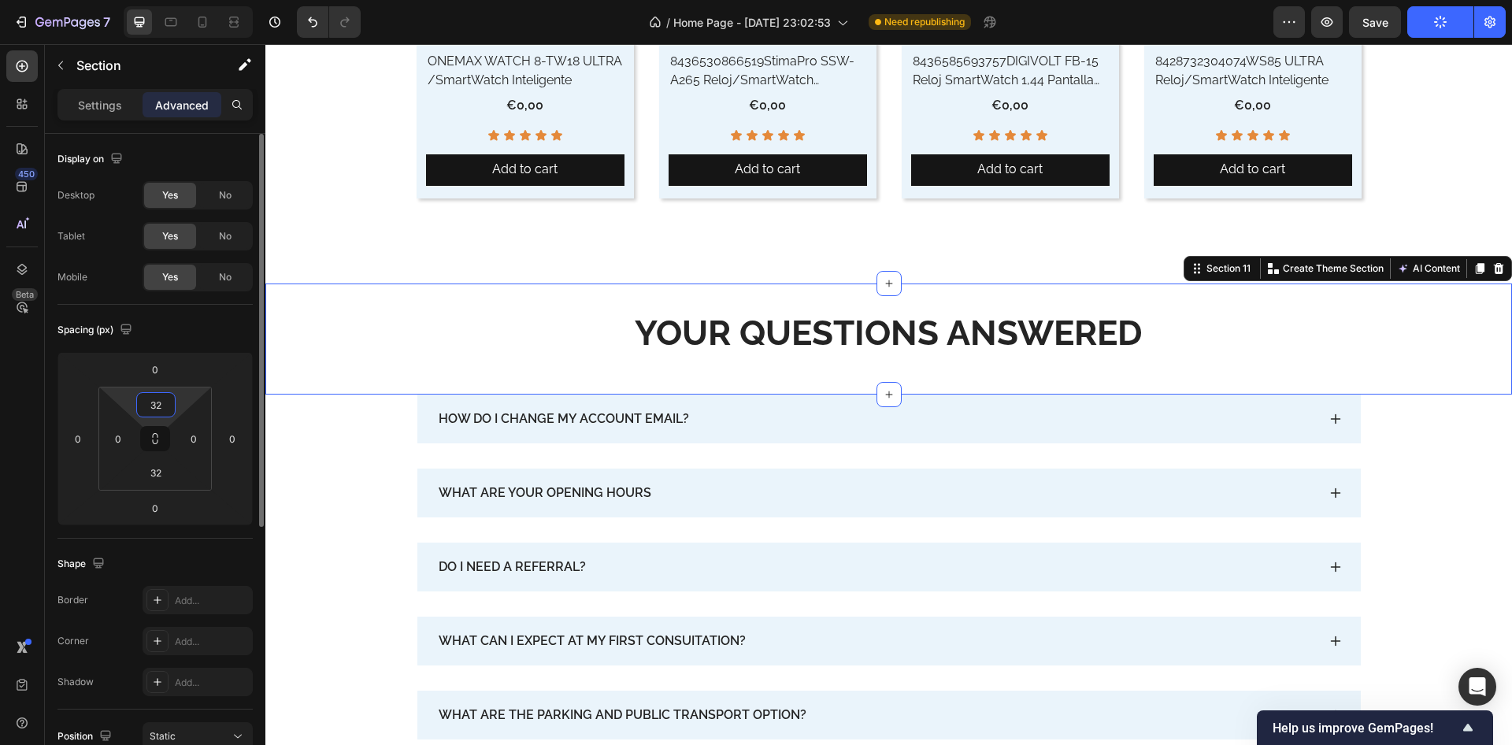
drag, startPoint x: 158, startPoint y: 398, endPoint x: 164, endPoint y: 421, distance: 24.3
click at [158, 399] on input "32" at bounding box center [156, 405] width 32 height 24
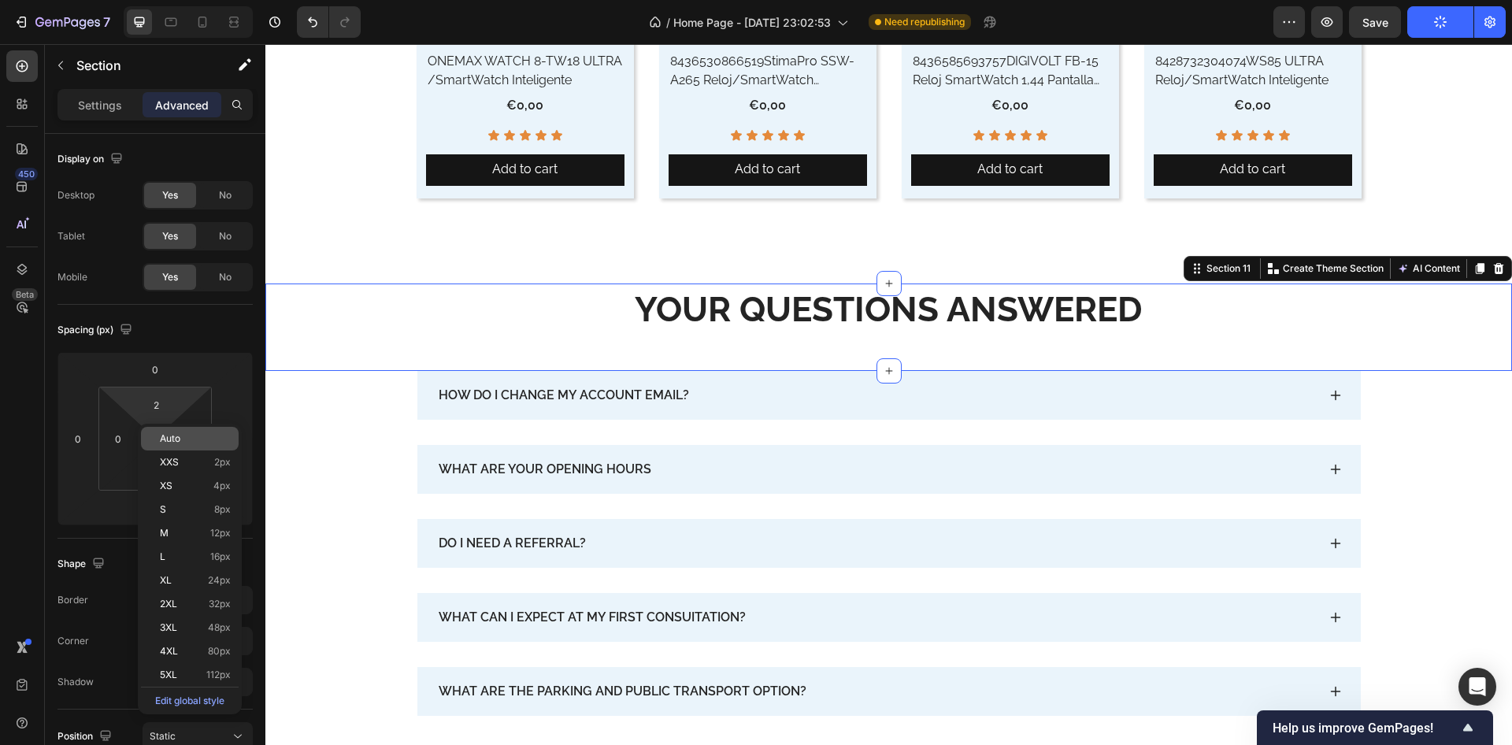
click at [165, 429] on div "Auto" at bounding box center [190, 439] width 98 height 24
type input "Auto"
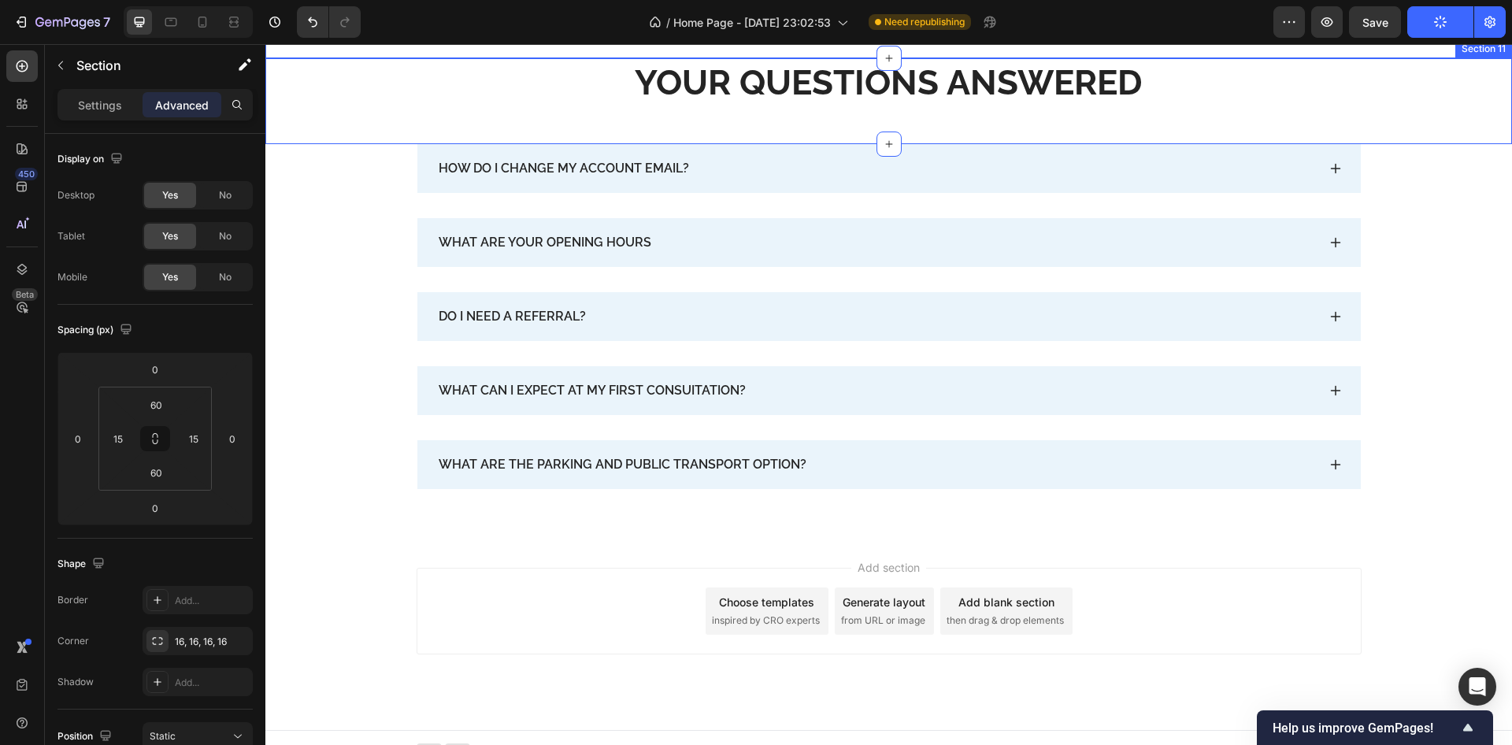
scroll to position [9013, 0]
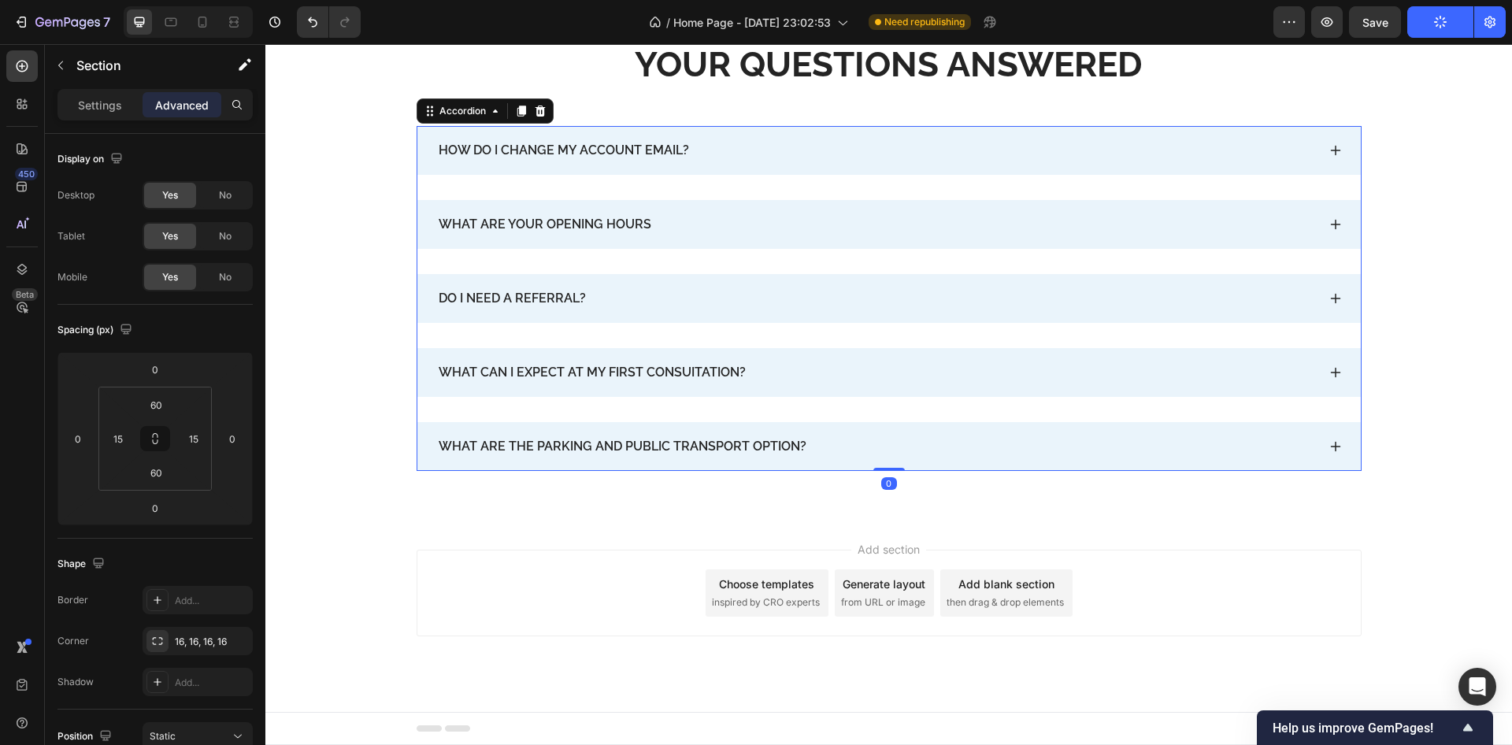
click at [534, 408] on div "HOW DO I CHANGE MY ACCOUNT EMAIL? WHAT ARE YOUR OPENING HOURS DO I NEED A REFER…" at bounding box center [889, 298] width 945 height 345
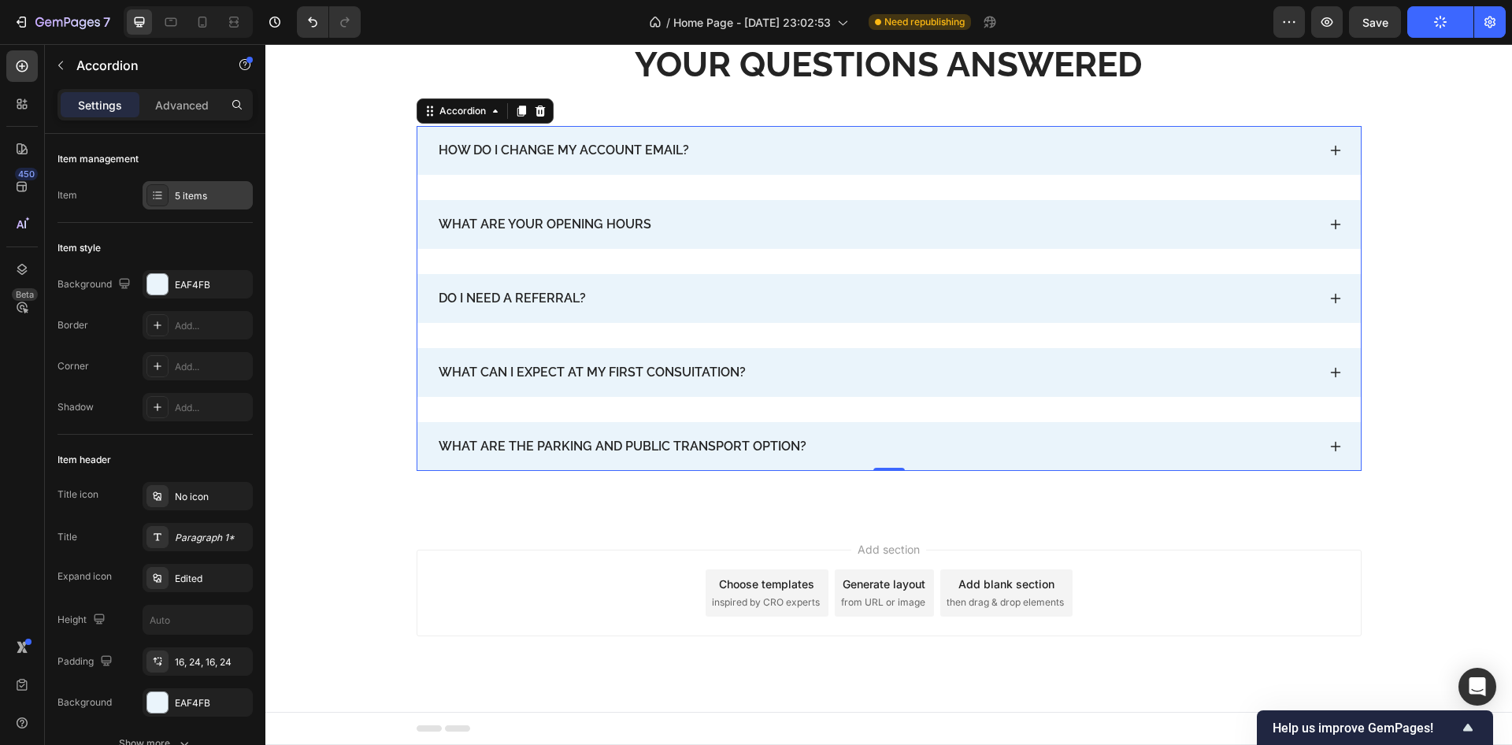
click at [209, 195] on div "5 items" at bounding box center [212, 196] width 74 height 14
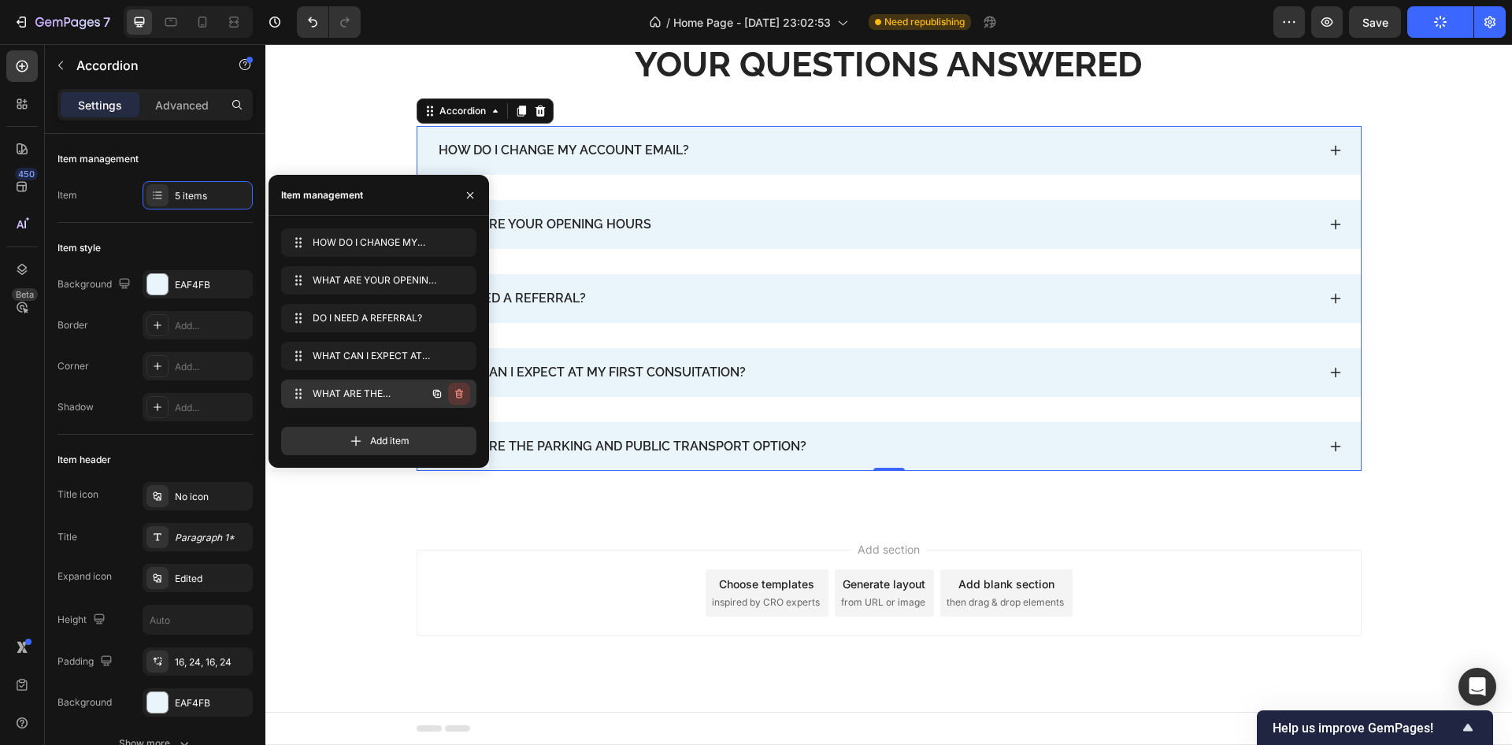
click at [461, 393] on icon "button" at bounding box center [459, 394] width 13 height 13
click at [448, 395] on div "Delete" at bounding box center [448, 394] width 29 height 14
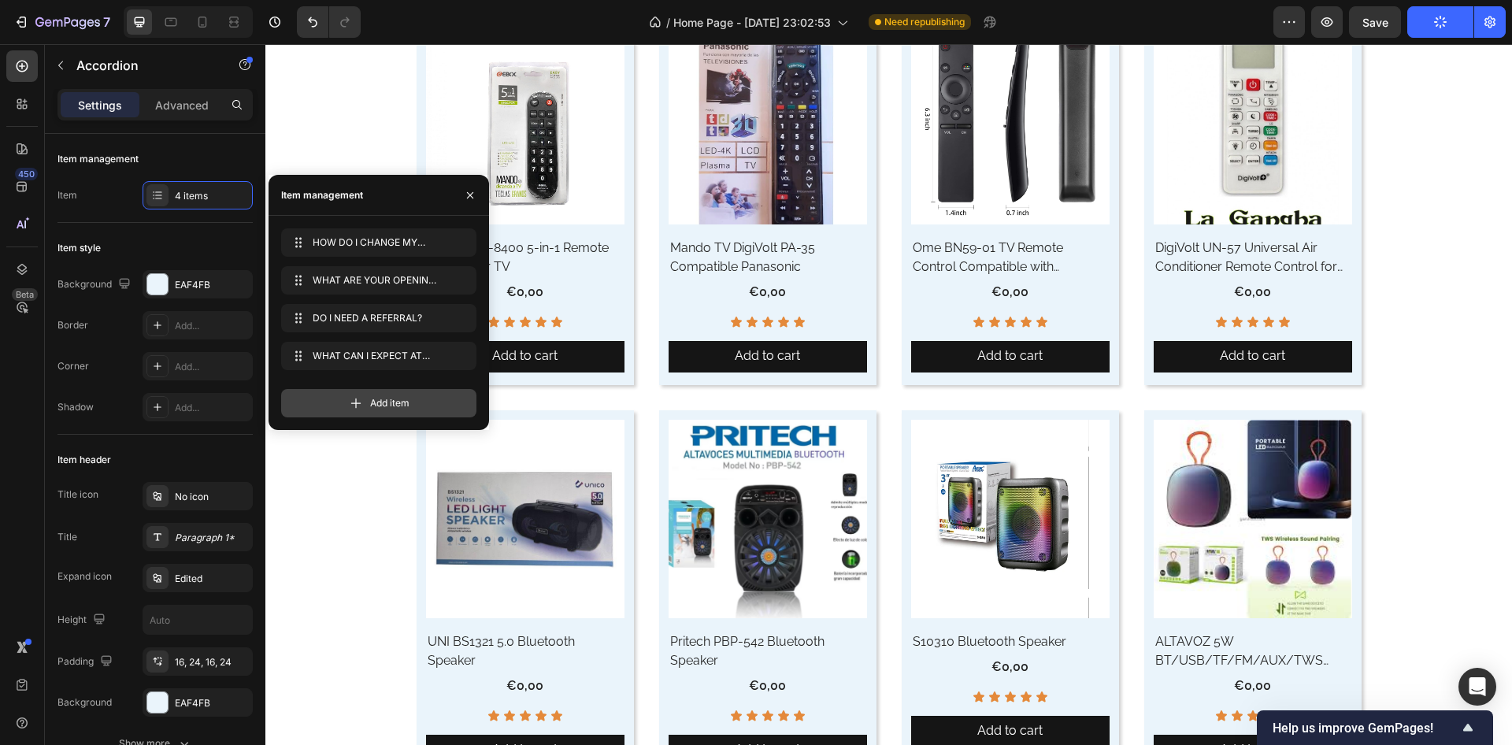
scroll to position [8939, 0]
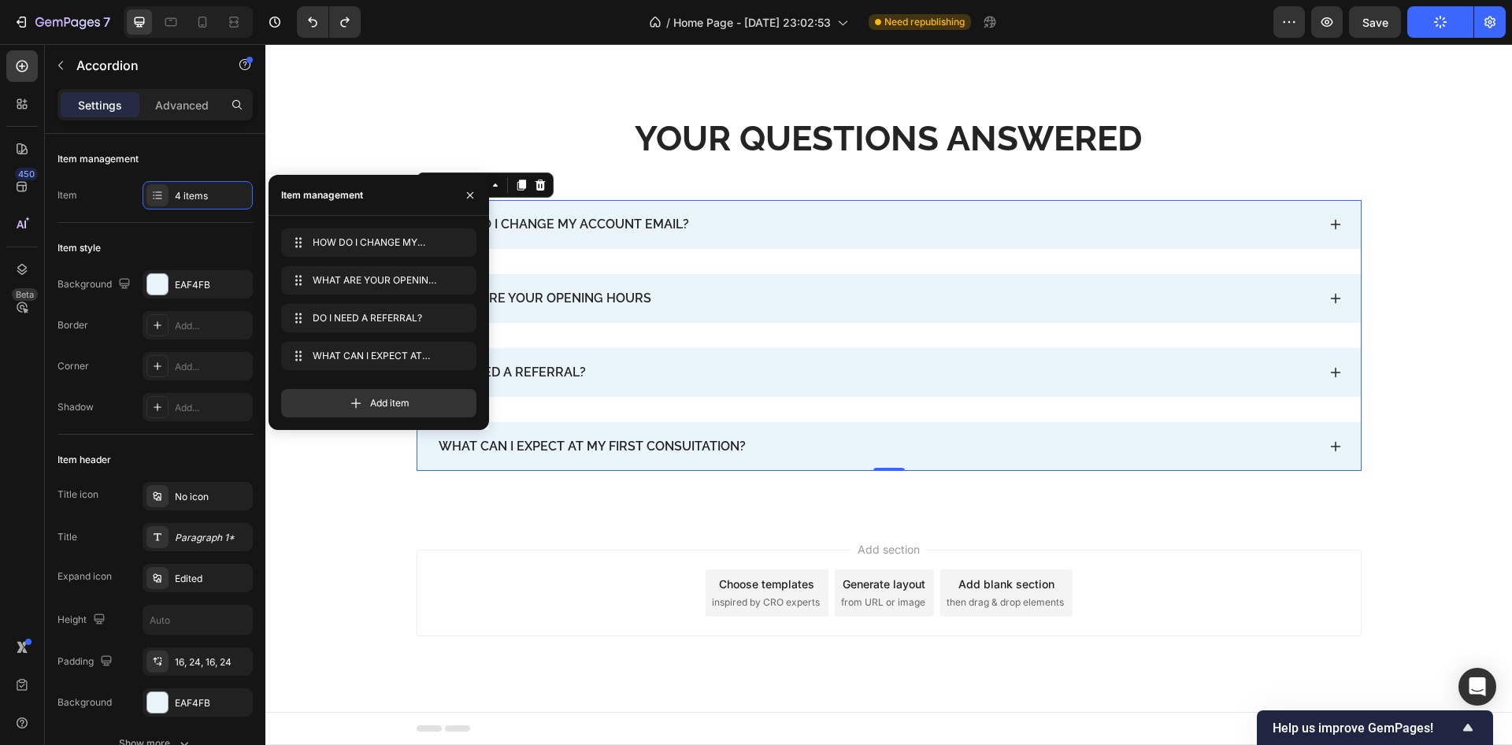
click at [382, 376] on div "WHAT CAN I EXPECT AT MY FIRST CONSUITATION? WHAT CAN I EXPECT AT MY FIRST CONSU…" at bounding box center [378, 359] width 195 height 35
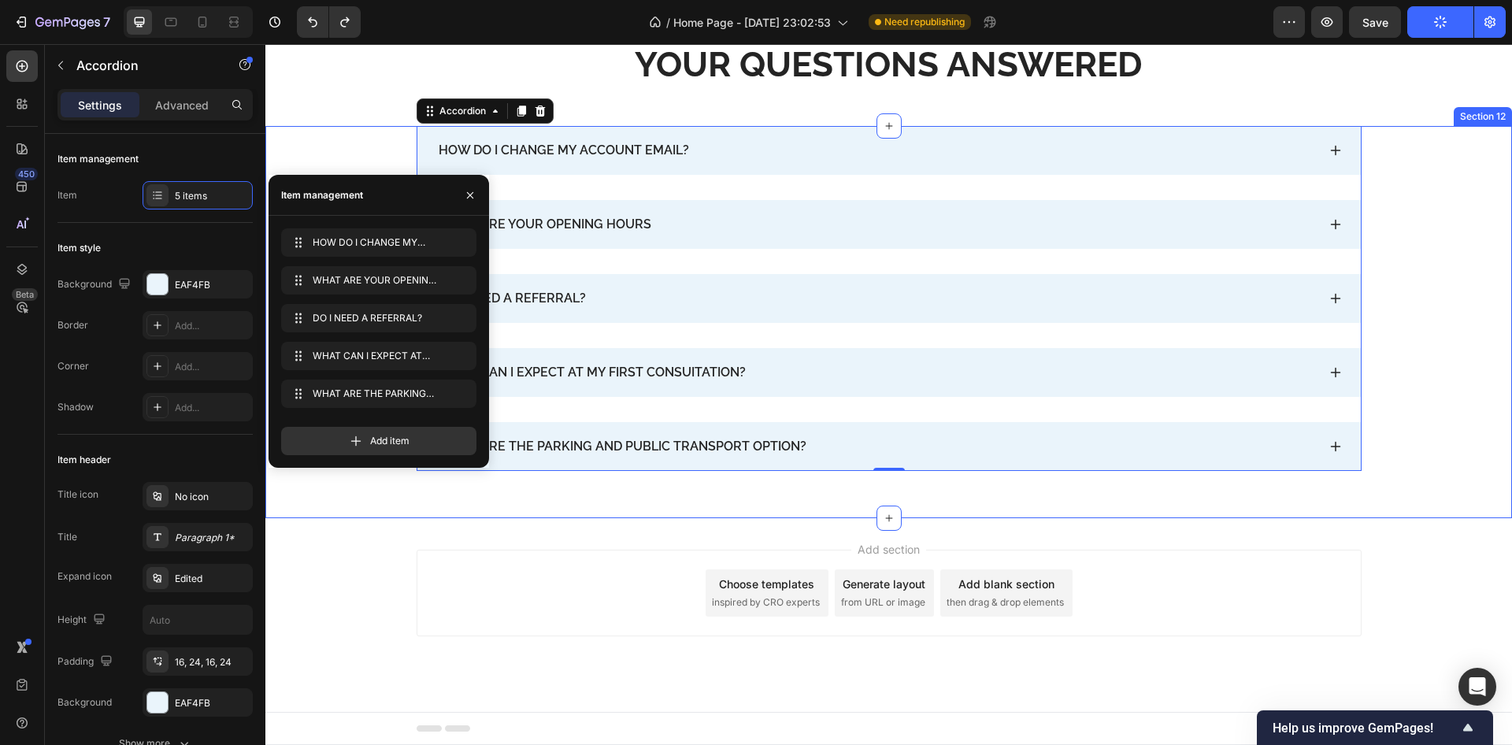
click at [361, 510] on div "HOW DO I CHANGE MY ACCOUNT EMAIL? WHAT ARE YOUR OPENING HOURS DO I NEED A REFER…" at bounding box center [888, 322] width 1247 height 392
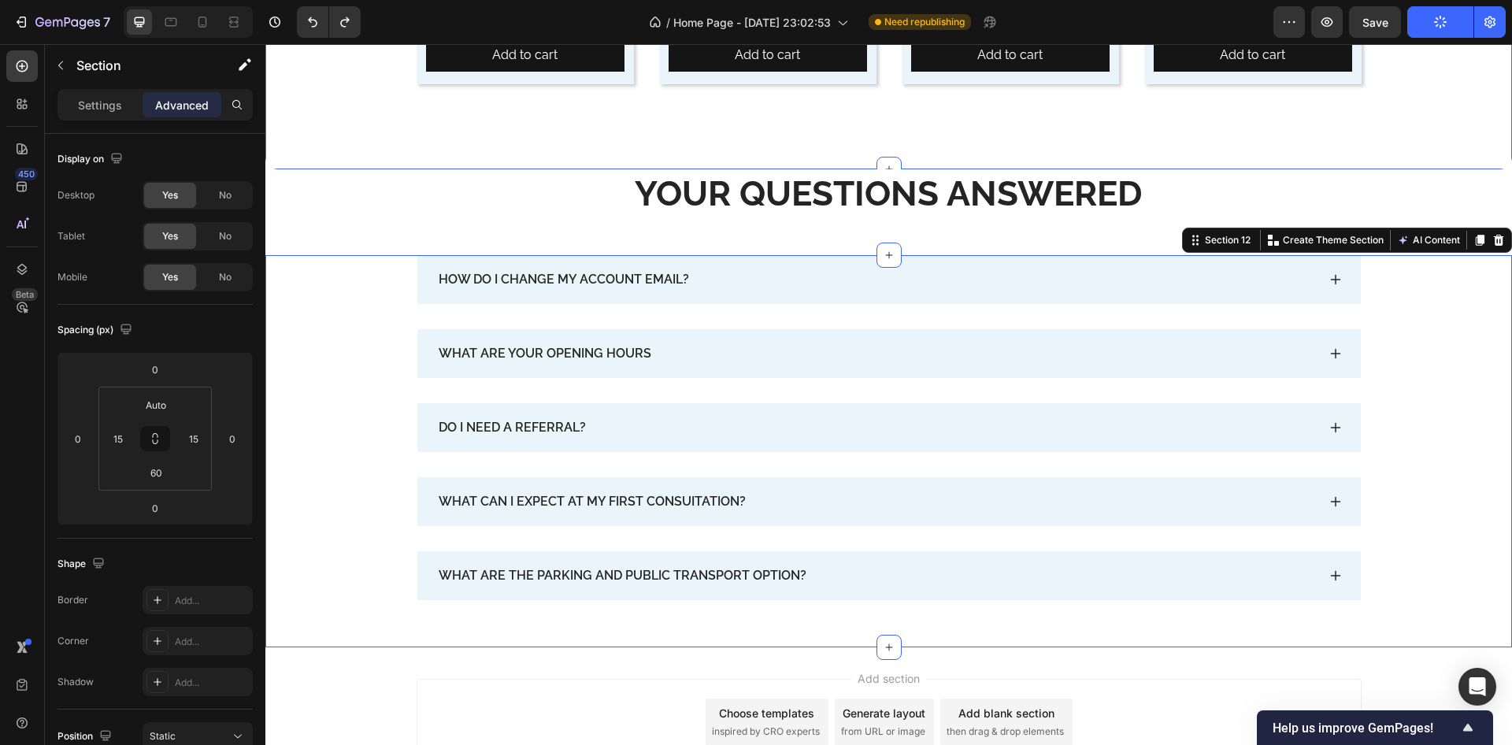
scroll to position [8824, 0]
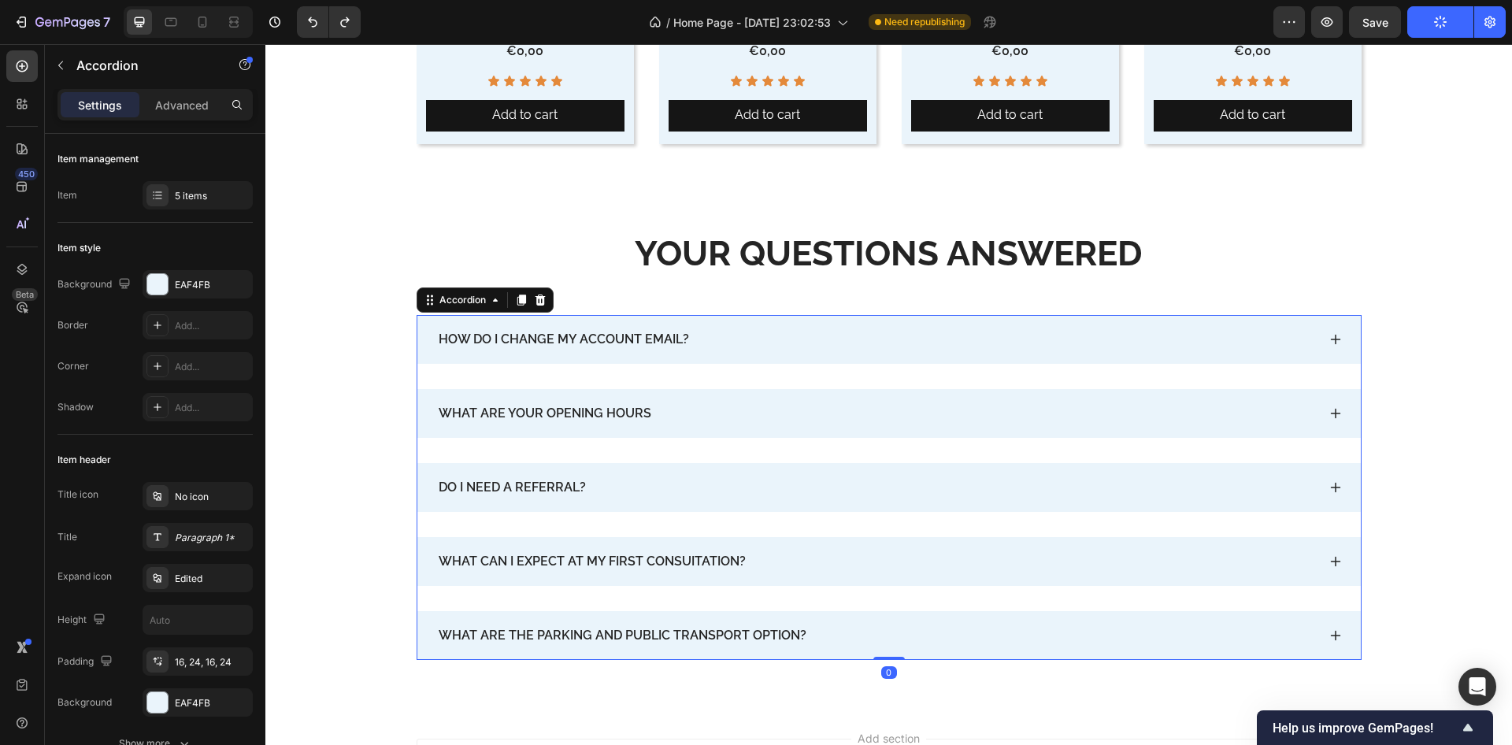
click at [568, 338] on div "HOW DO I CHANGE MY ACCOUNT EMAIL?" at bounding box center [563, 340] width 255 height 24
click at [568, 338] on p "HOW DO I CHANGE MY ACCOUNT EMAIL?" at bounding box center [564, 339] width 250 height 19
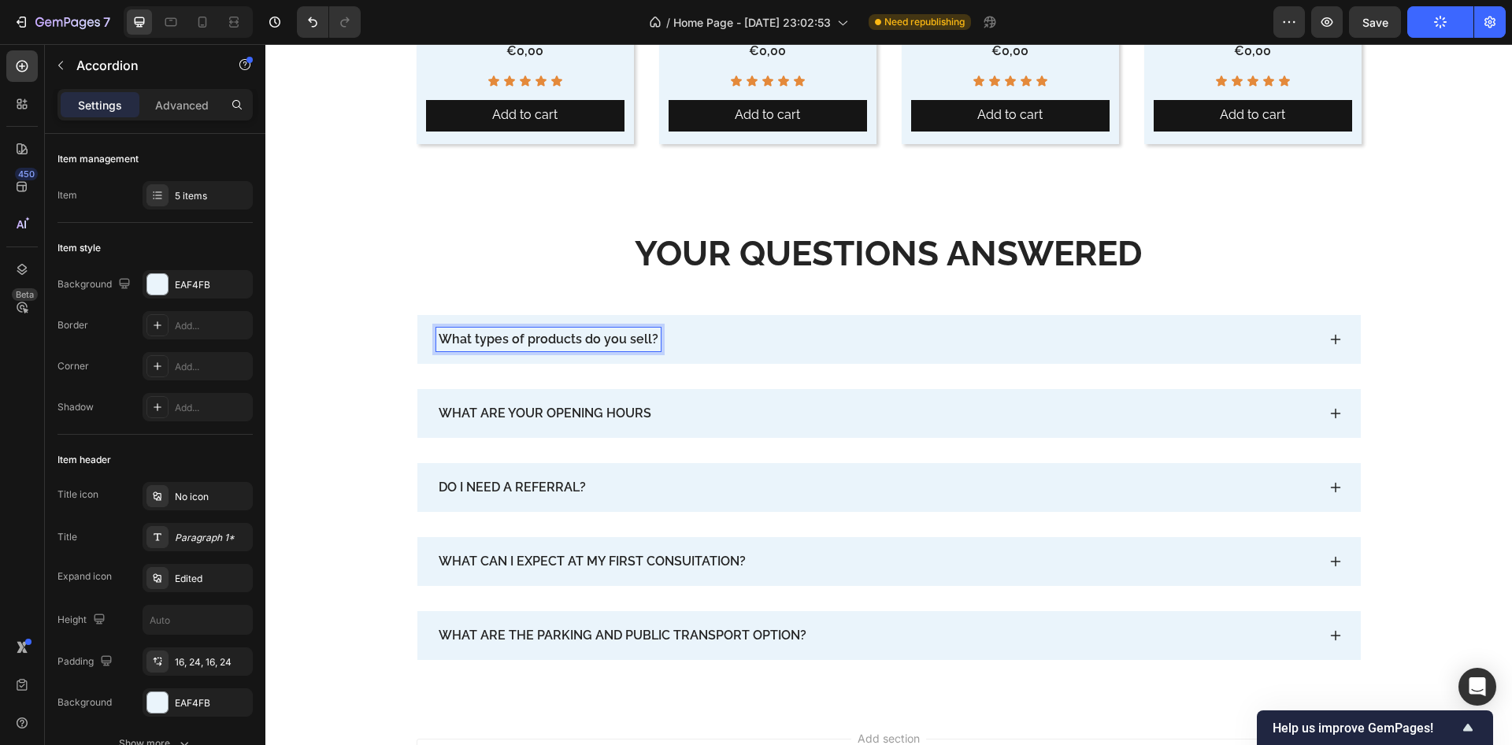
click at [519, 410] on p "WHAT ARE YOUR OPENING HOURS" at bounding box center [545, 413] width 213 height 19
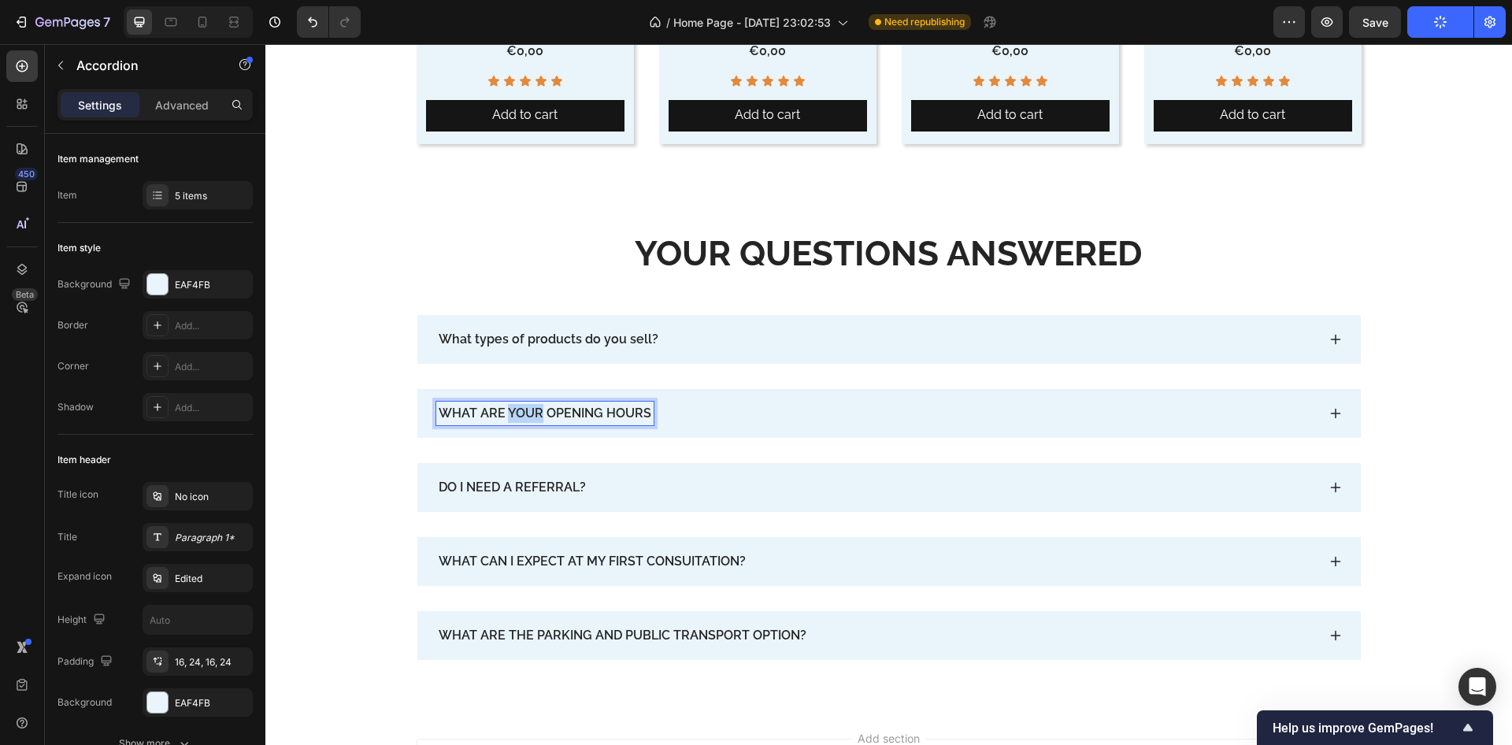
click at [518, 410] on p "WHAT ARE YOUR OPENING HOURS" at bounding box center [545, 413] width 213 height 19
click at [529, 484] on p "DO I NEED A REFERRAL?" at bounding box center [512, 487] width 147 height 19
click at [527, 483] on p "DO I NEED A REFERRAL?" at bounding box center [512, 487] width 147 height 19
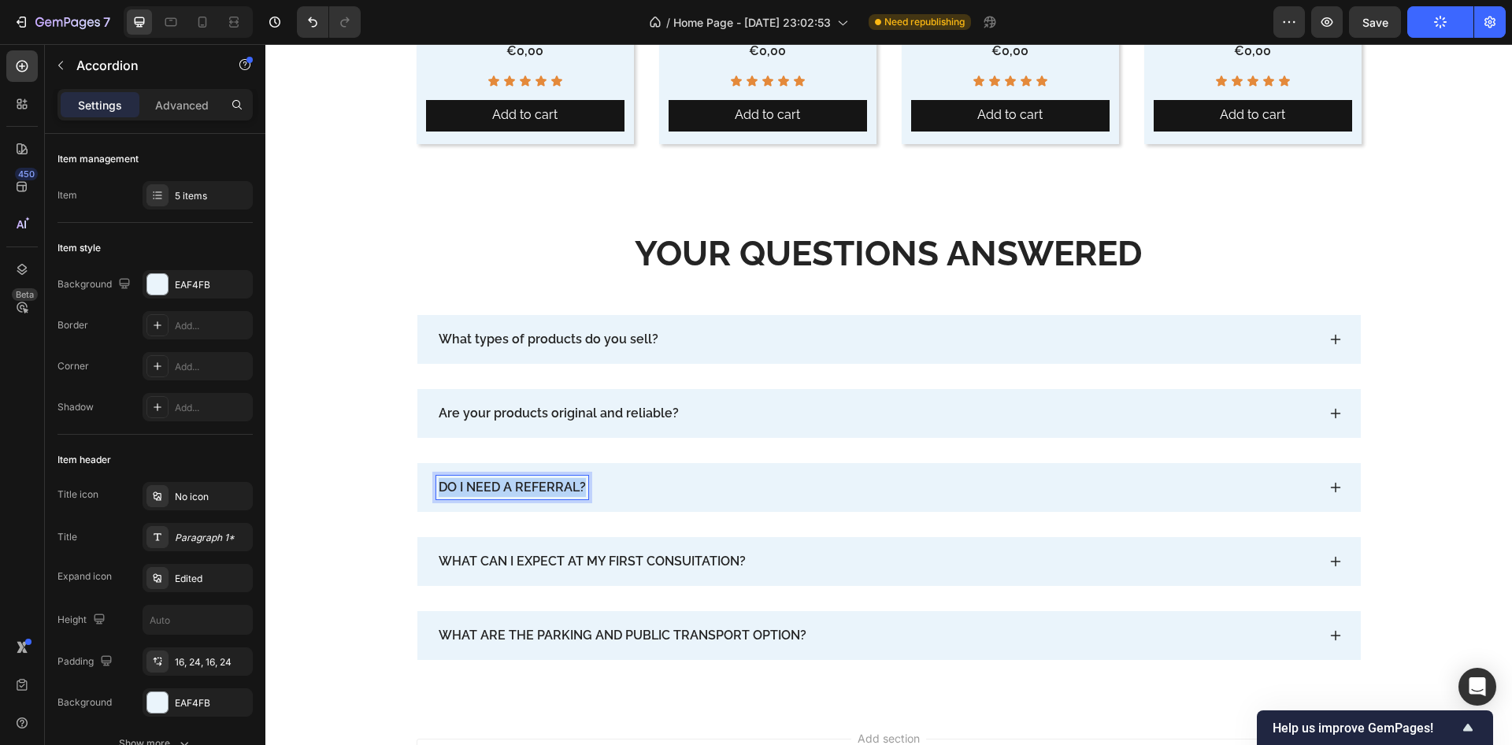
click at [527, 483] on p "DO I NEED A REFERRAL?" at bounding box center [512, 487] width 147 height 19
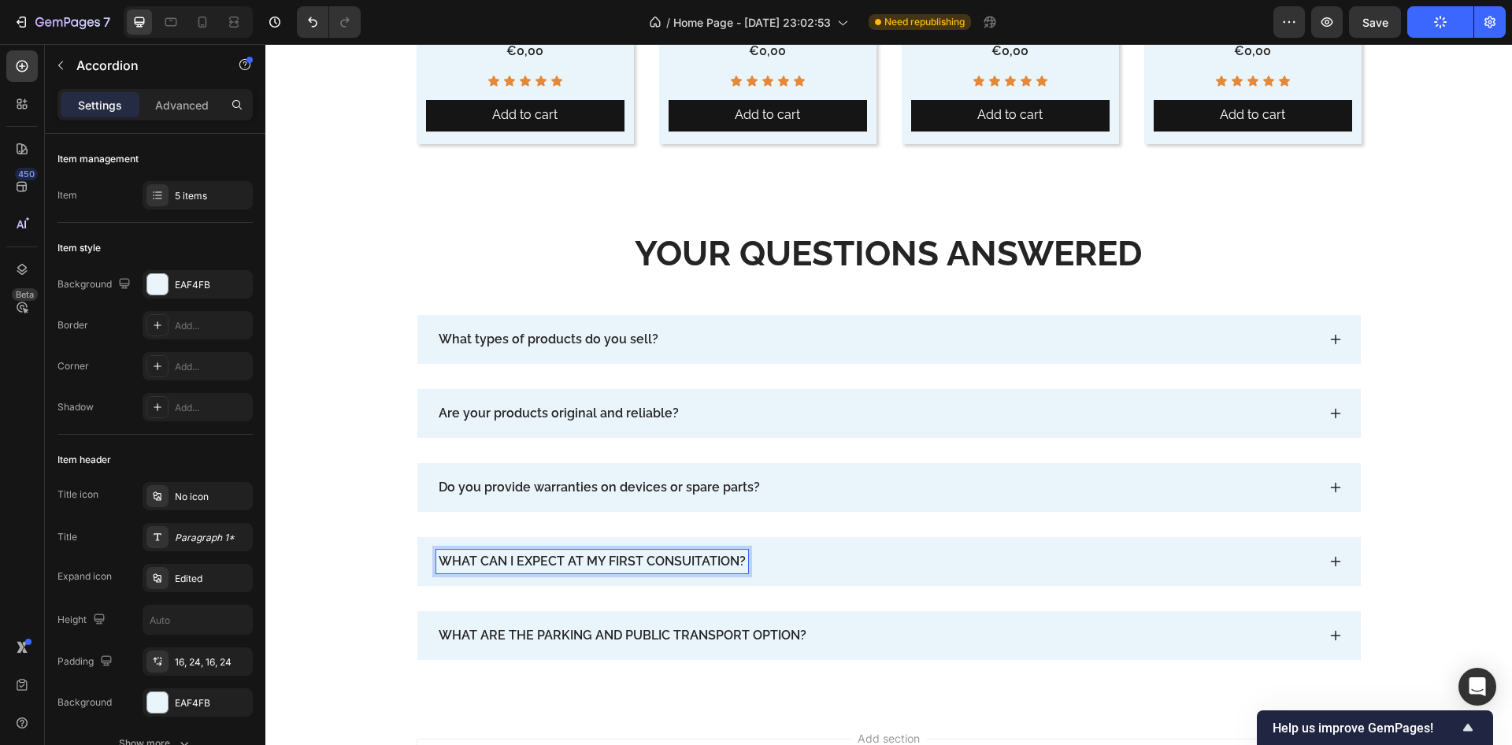
click at [537, 564] on p "WHAT CAN I EXPECT AT MY FIRST CONSUITATION?" at bounding box center [592, 561] width 307 height 19
click at [537, 563] on p "WHAT CAN I EXPECT AT MY FIRST CONSUITATION?" at bounding box center [592, 561] width 307 height 19
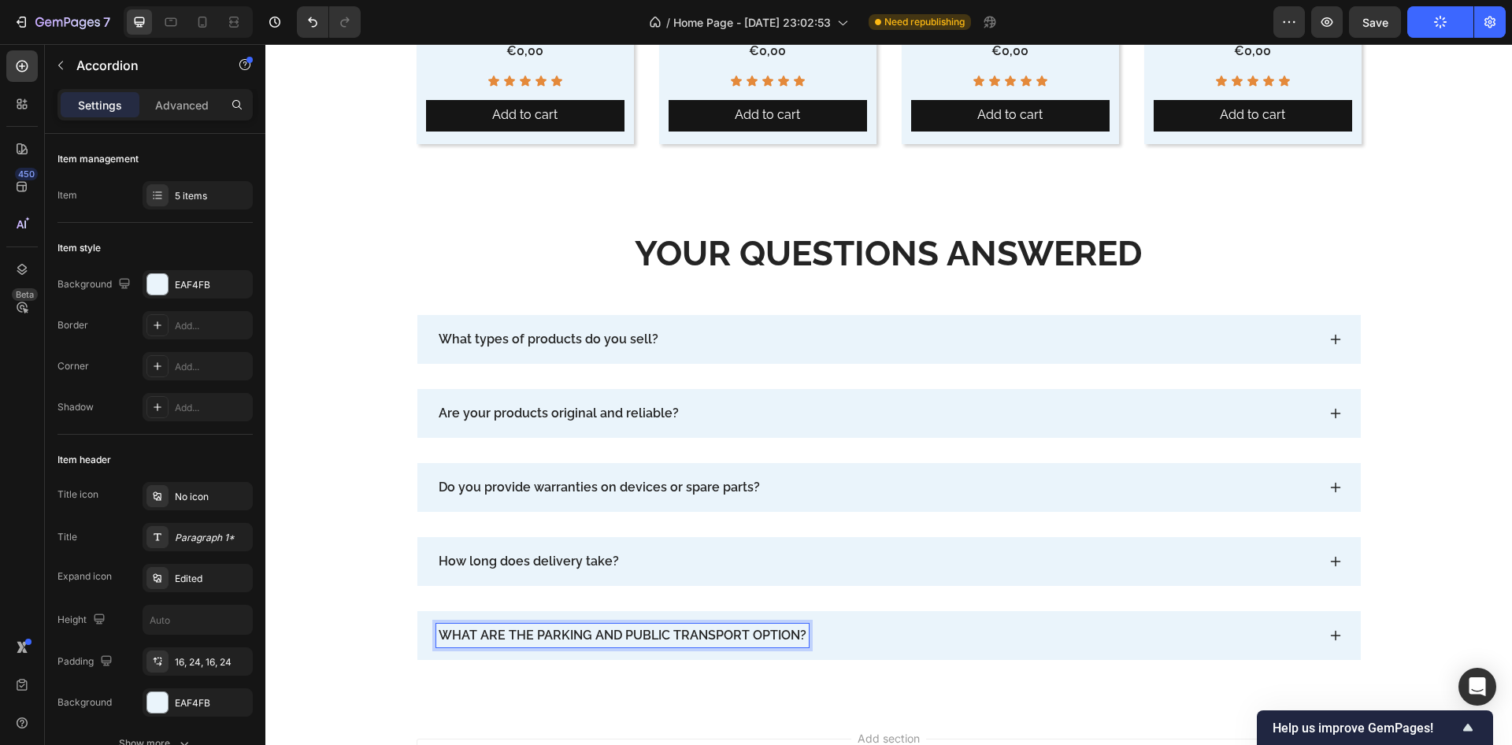
click at [535, 640] on p "WHAT ARE THE PARKING AND PUBLIC TRANSPORT OPTION?" at bounding box center [623, 635] width 368 height 19
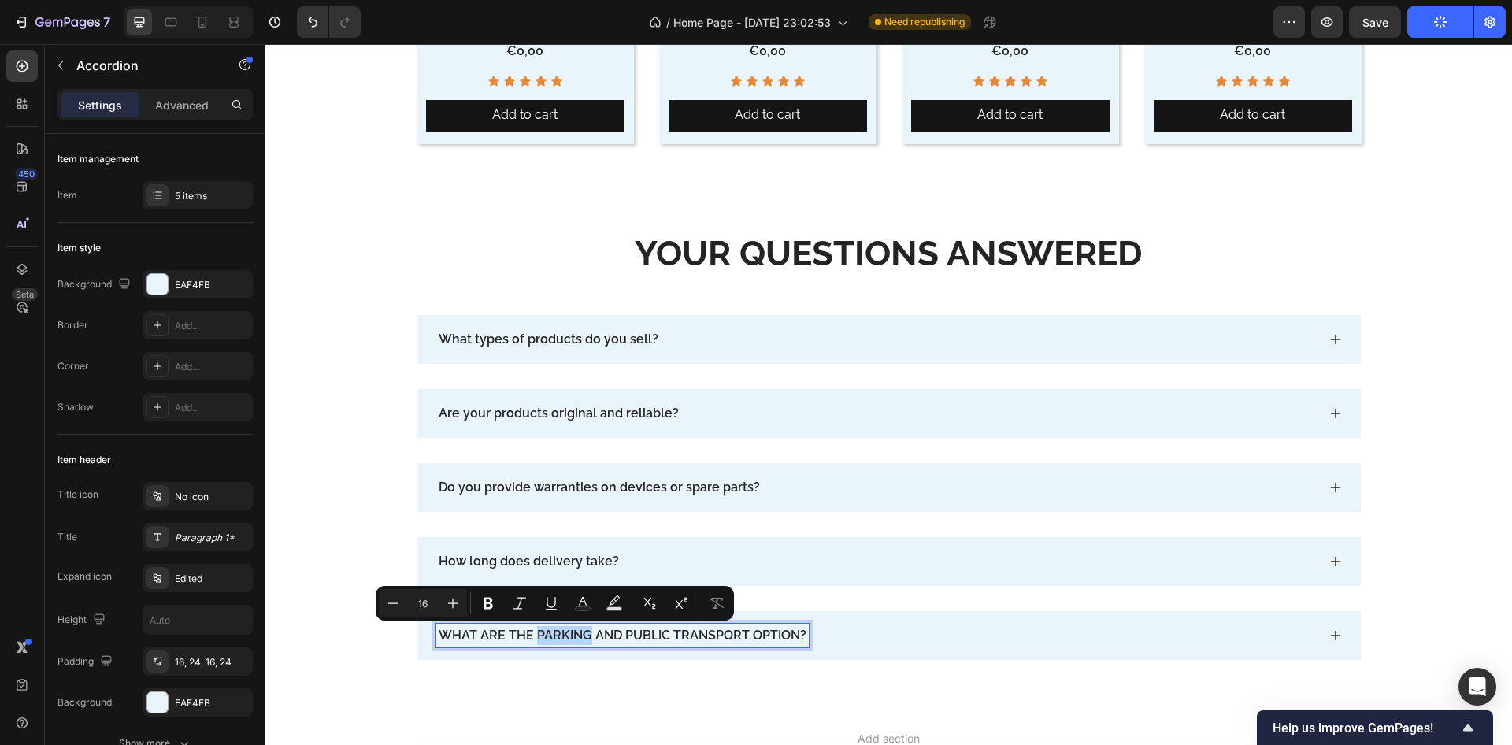
drag, startPoint x: 535, startPoint y: 640, endPoint x: 508, endPoint y: 633, distance: 27.5
click at [508, 633] on p "WHAT ARE THE PARKING AND PUBLIC TRANSPORT OPTION?" at bounding box center [623, 635] width 368 height 19
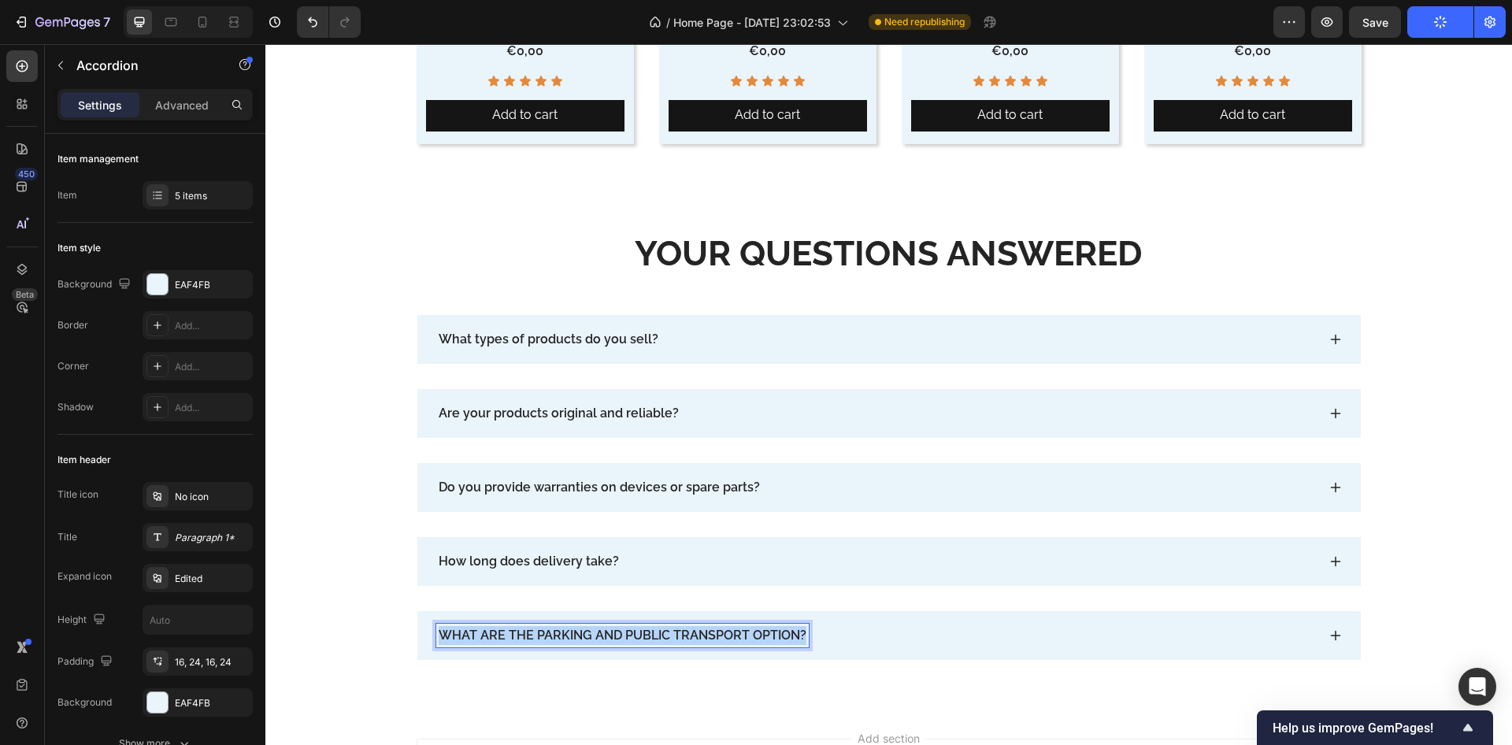
click at [508, 633] on p "WHAT ARE THE PARKING AND PUBLIC TRANSPORT OPTION?" at bounding box center [623, 635] width 368 height 19
click at [1330, 337] on icon at bounding box center [1336, 339] width 13 height 13
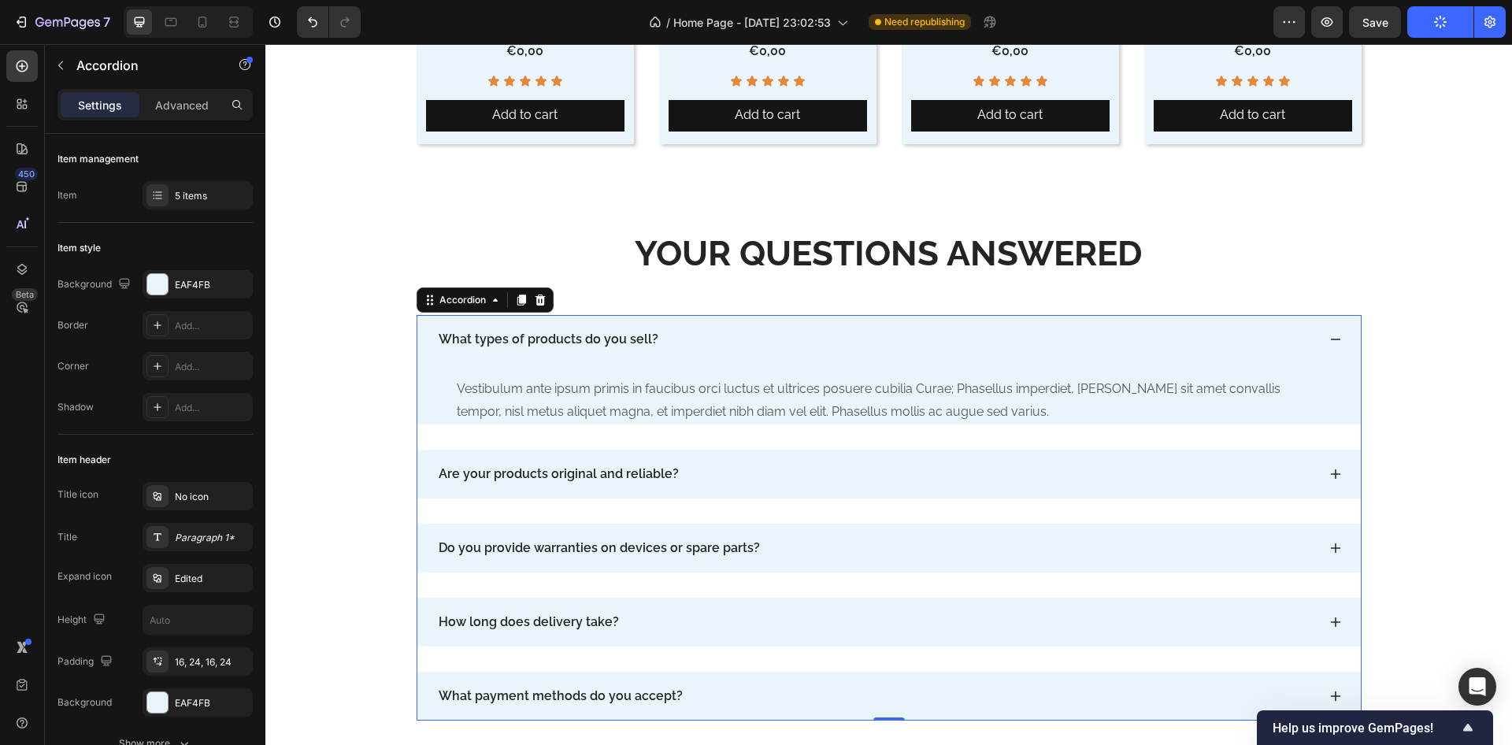
drag, startPoint x: 1334, startPoint y: 339, endPoint x: 1243, endPoint y: 335, distance: 90.7
click at [1334, 339] on icon at bounding box center [1336, 339] width 13 height 13
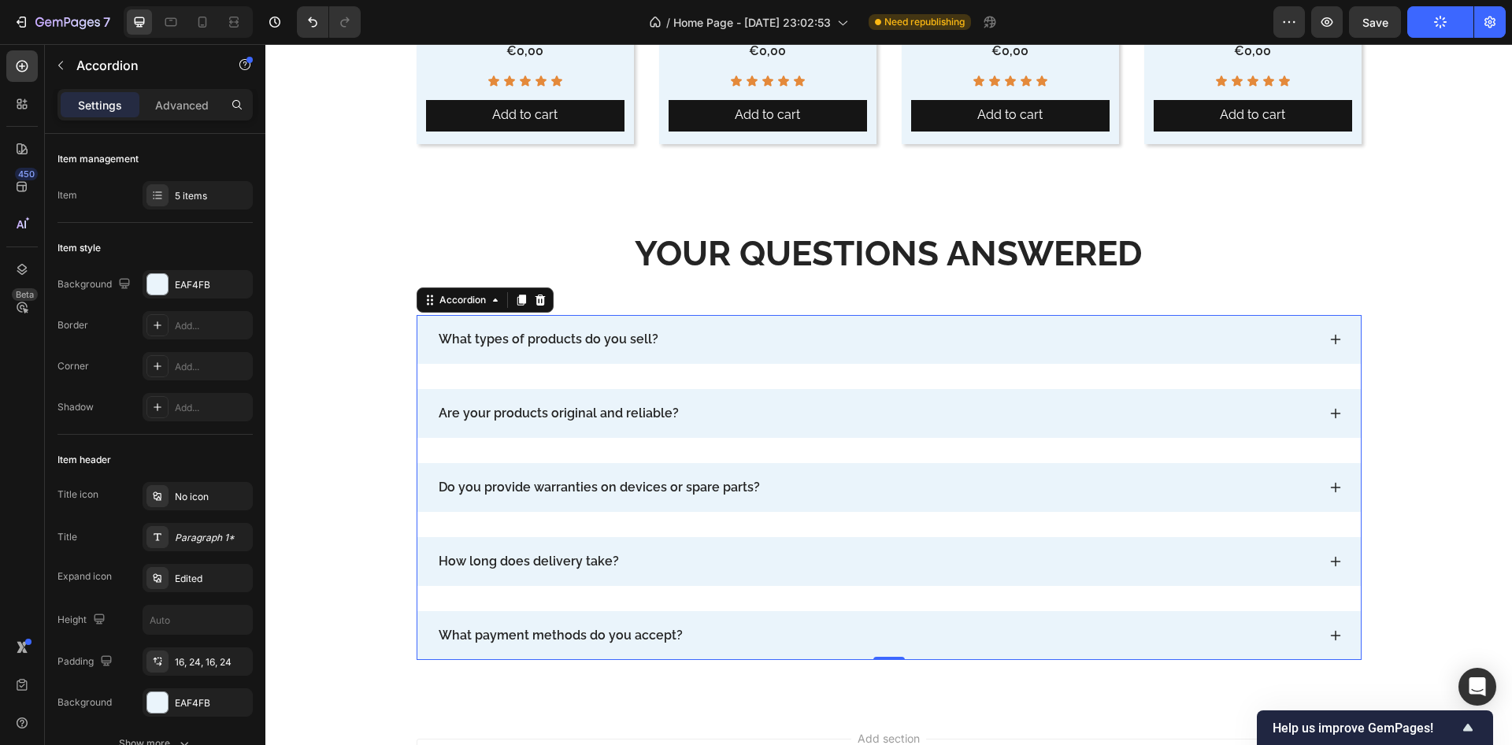
click at [1330, 634] on icon at bounding box center [1335, 636] width 10 height 10
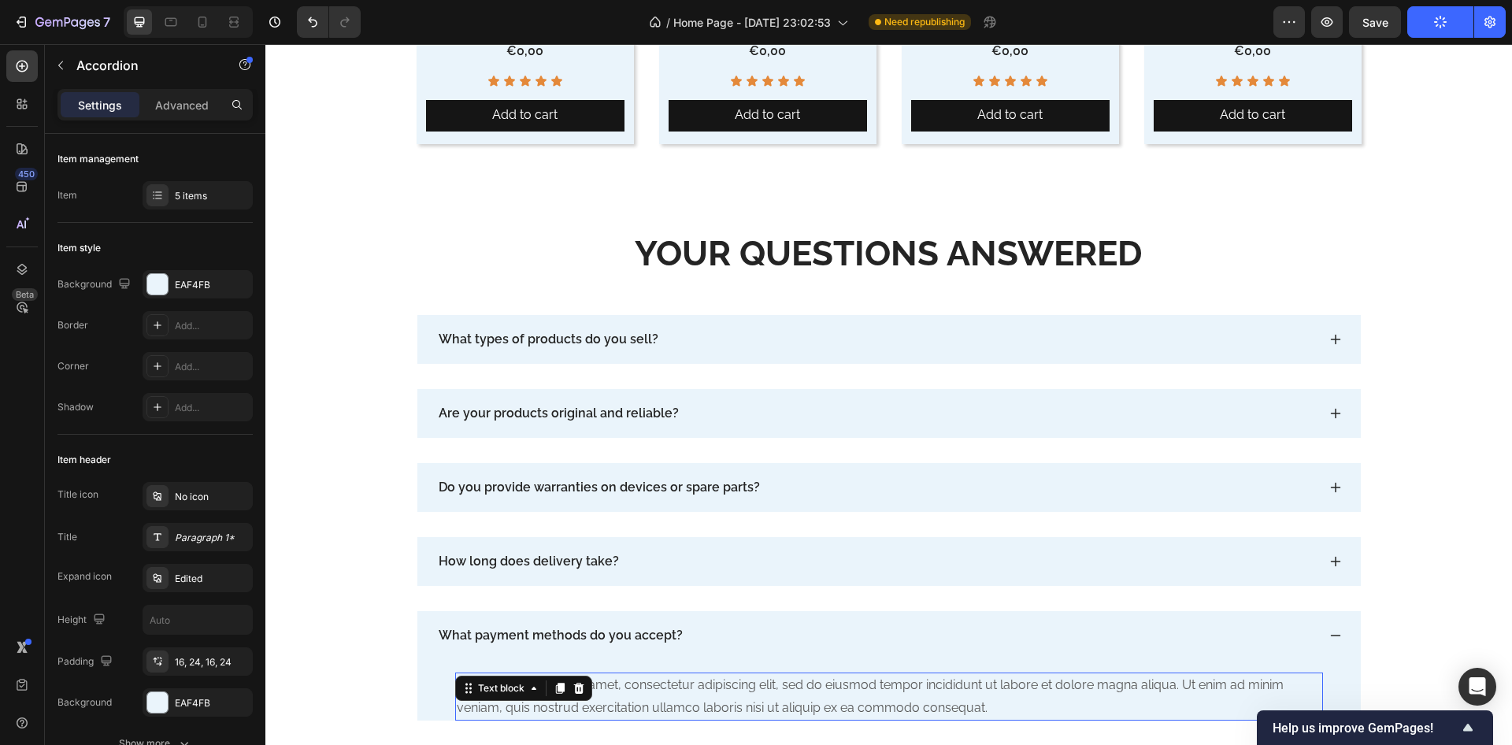
click at [547, 695] on div "Lorem ipsum dolor sit amet, consectetur adipiscing elit, sed do eiusmod tempor …" at bounding box center [889, 697] width 868 height 49
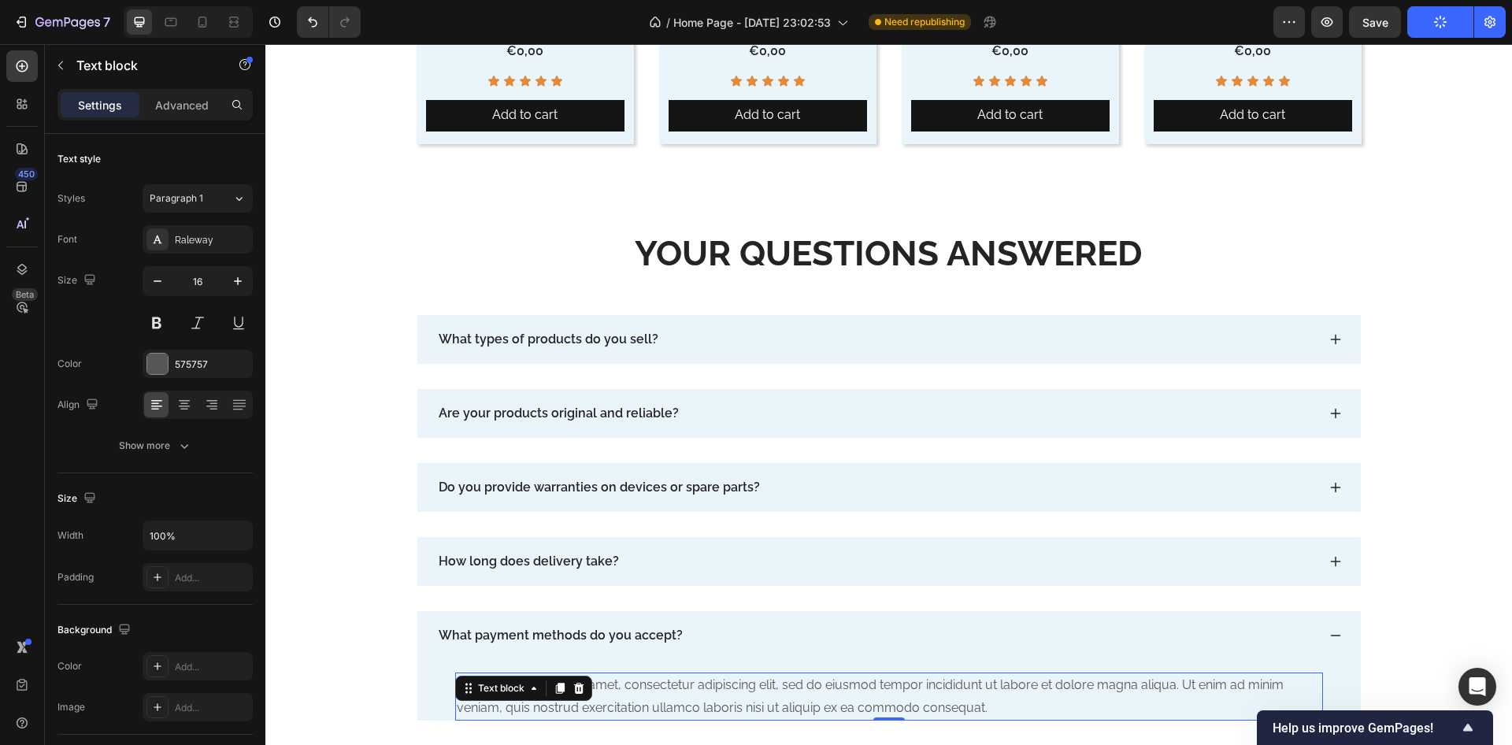
click at [551, 695] on div at bounding box center [560, 688] width 19 height 19
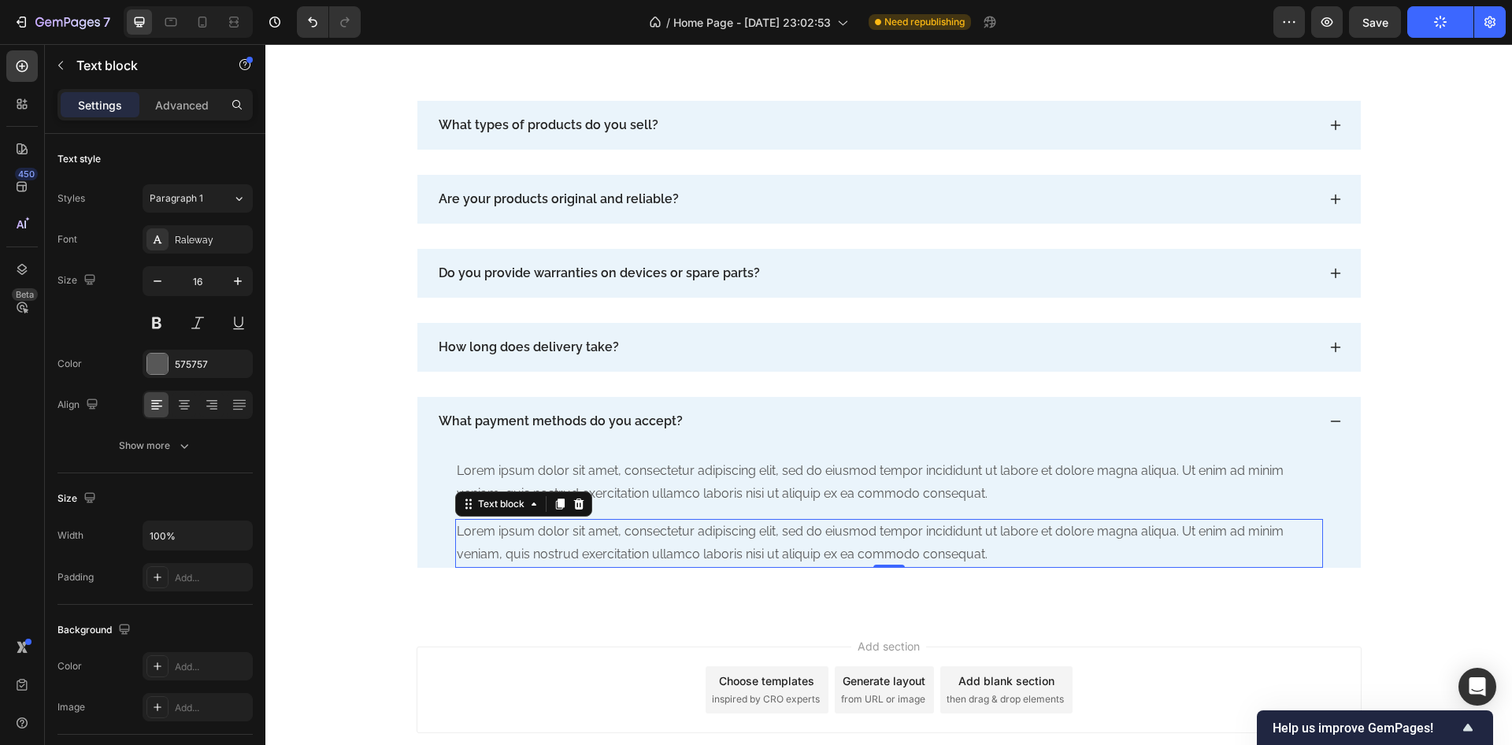
scroll to position [9135, 0]
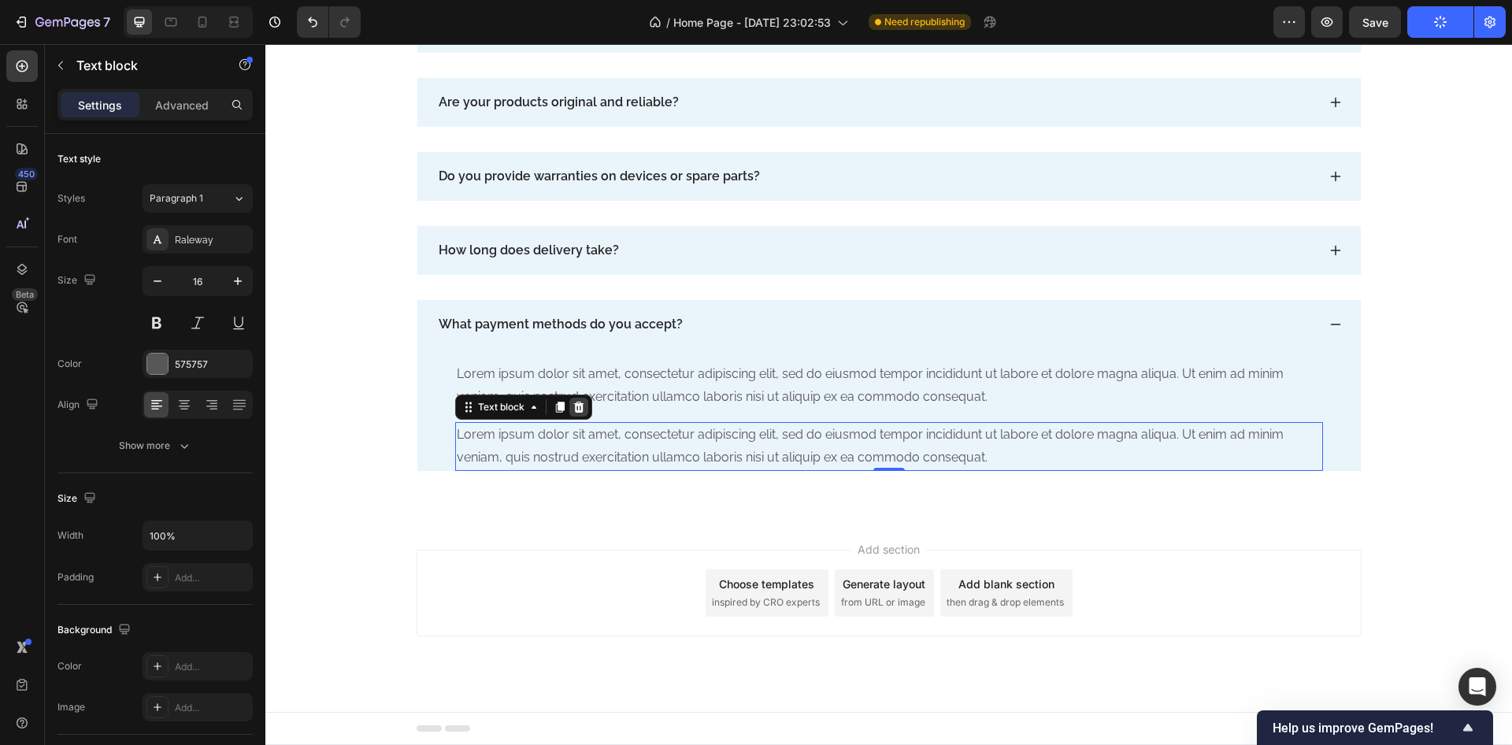
click at [570, 399] on div at bounding box center [579, 407] width 19 height 19
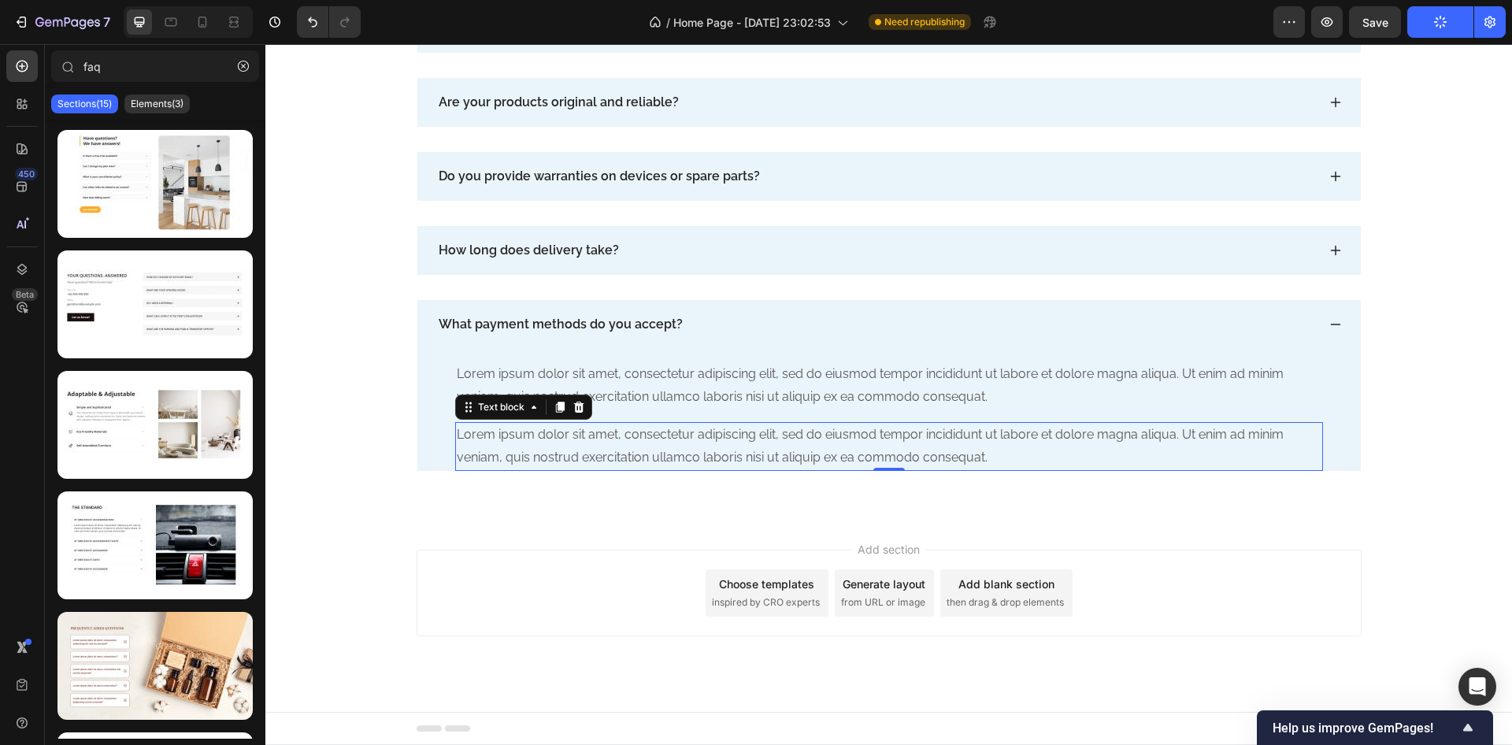
scroll to position [9074, 0]
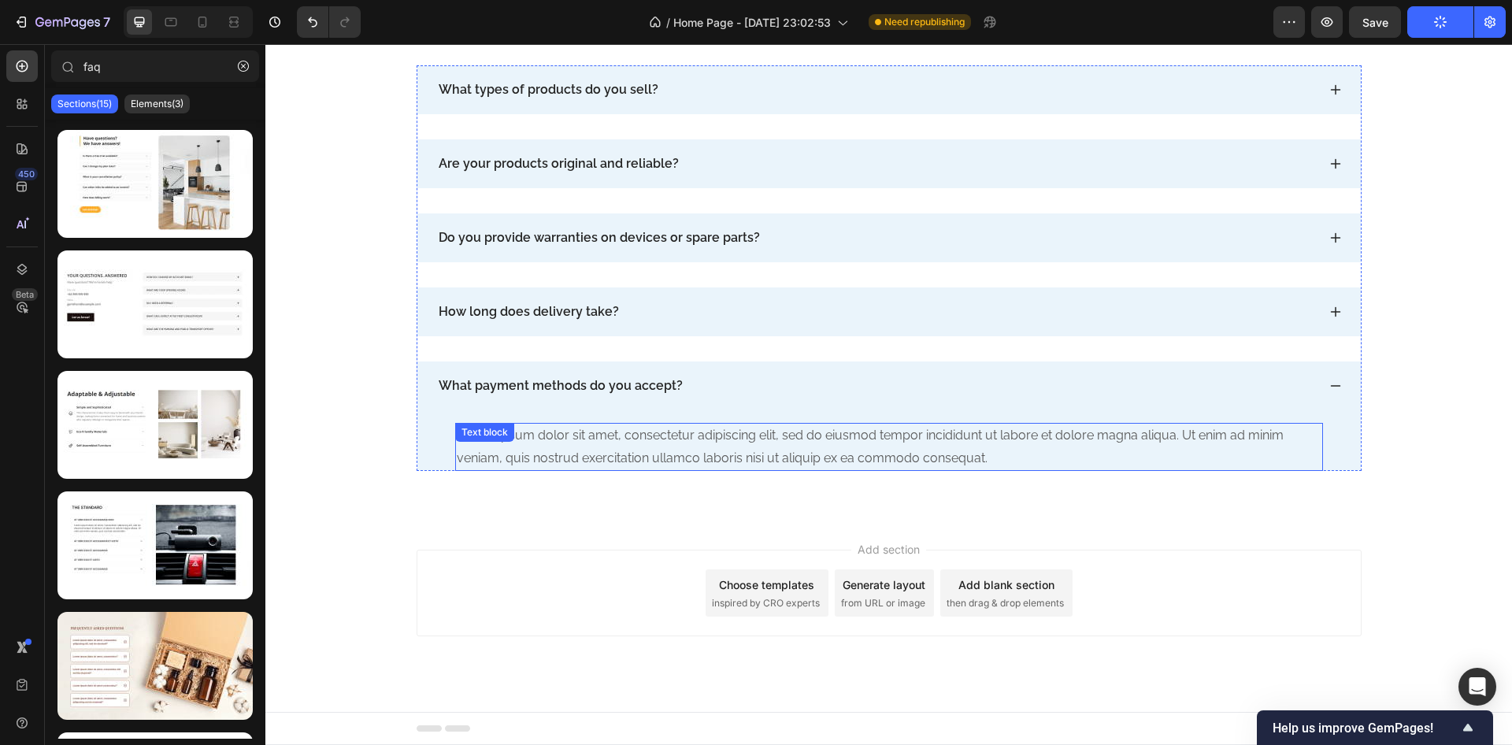
click at [660, 433] on div "Lorem ipsum dolor sit amet, consectetur adipiscing elit, sed do eiusmod tempor …" at bounding box center [889, 447] width 868 height 49
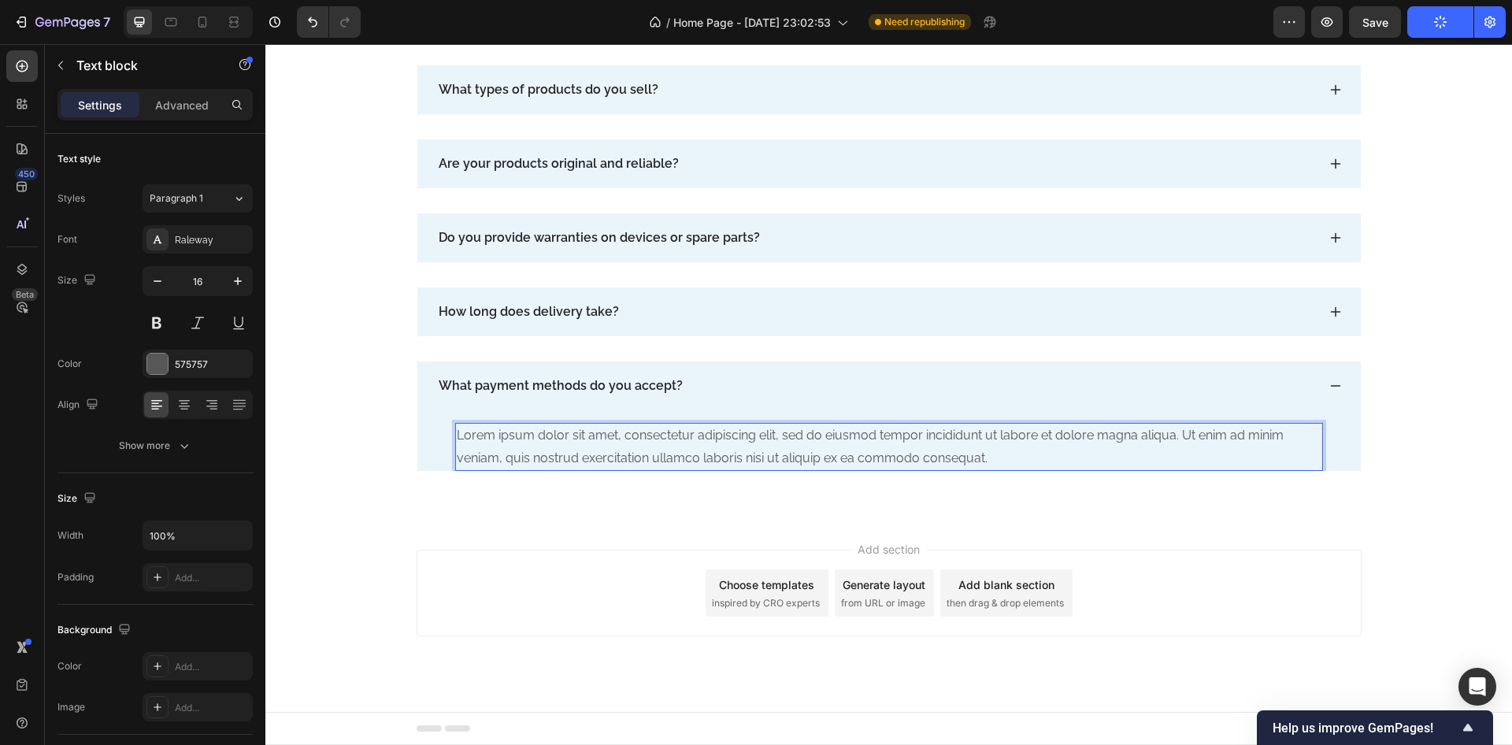
click at [660, 433] on div "Lorem ipsum dolor sit amet, consectetur adipiscing elit, sed do eiusmod tempor …" at bounding box center [889, 447] width 868 height 49
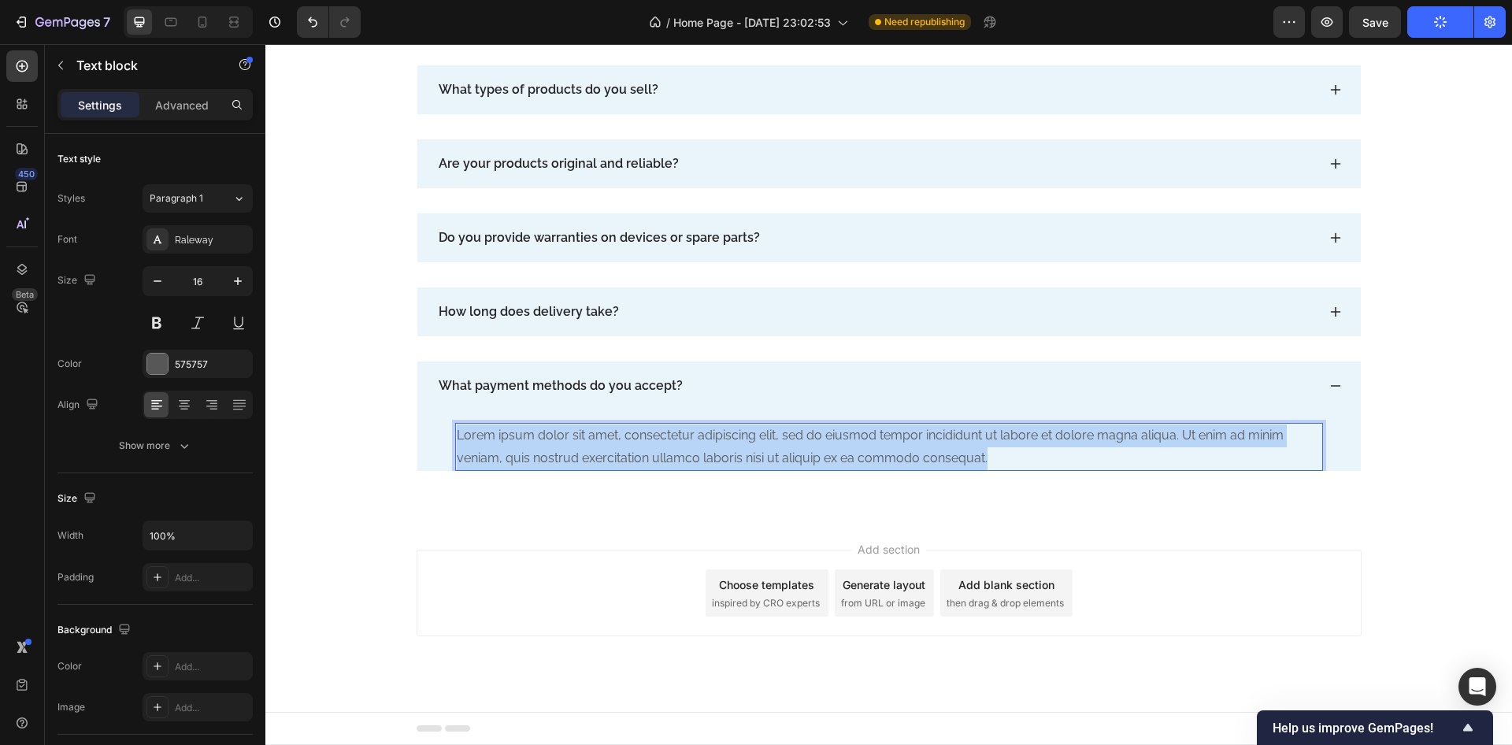
click at [660, 433] on p "Lorem ipsum dolor sit amet, consectetur adipiscing elit, sed do eiusmod tempor …" at bounding box center [889, 448] width 865 height 46
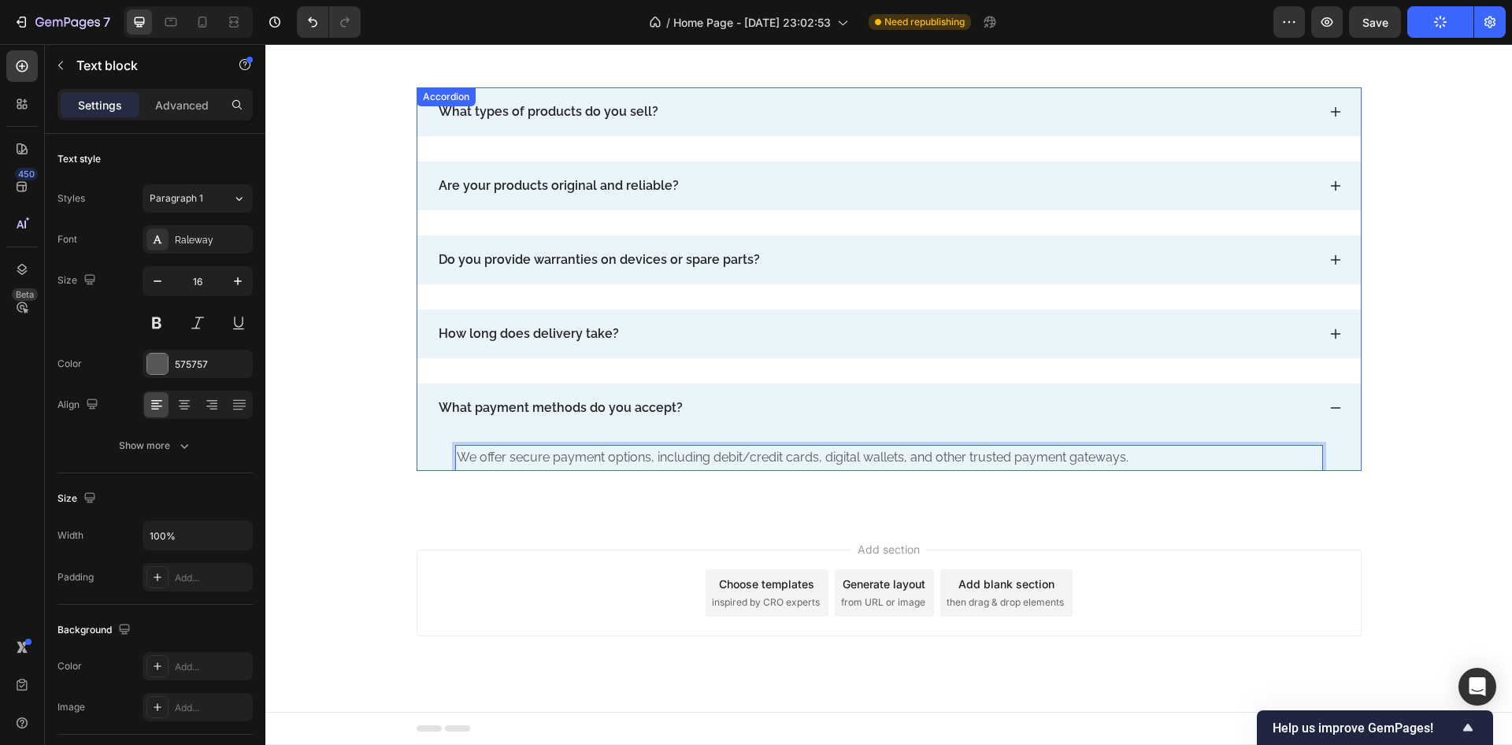
scroll to position [9052, 0]
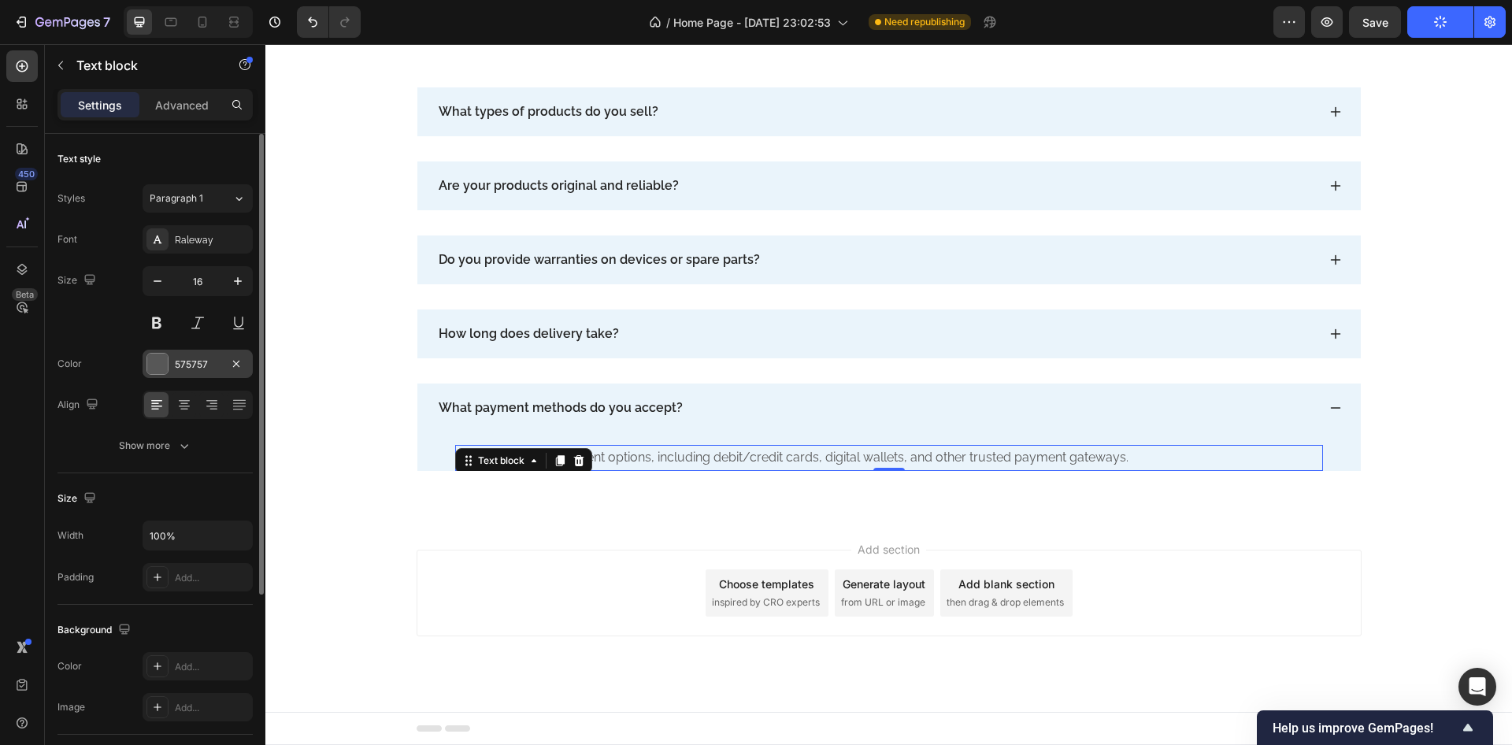
click at [156, 369] on div at bounding box center [157, 364] width 20 height 20
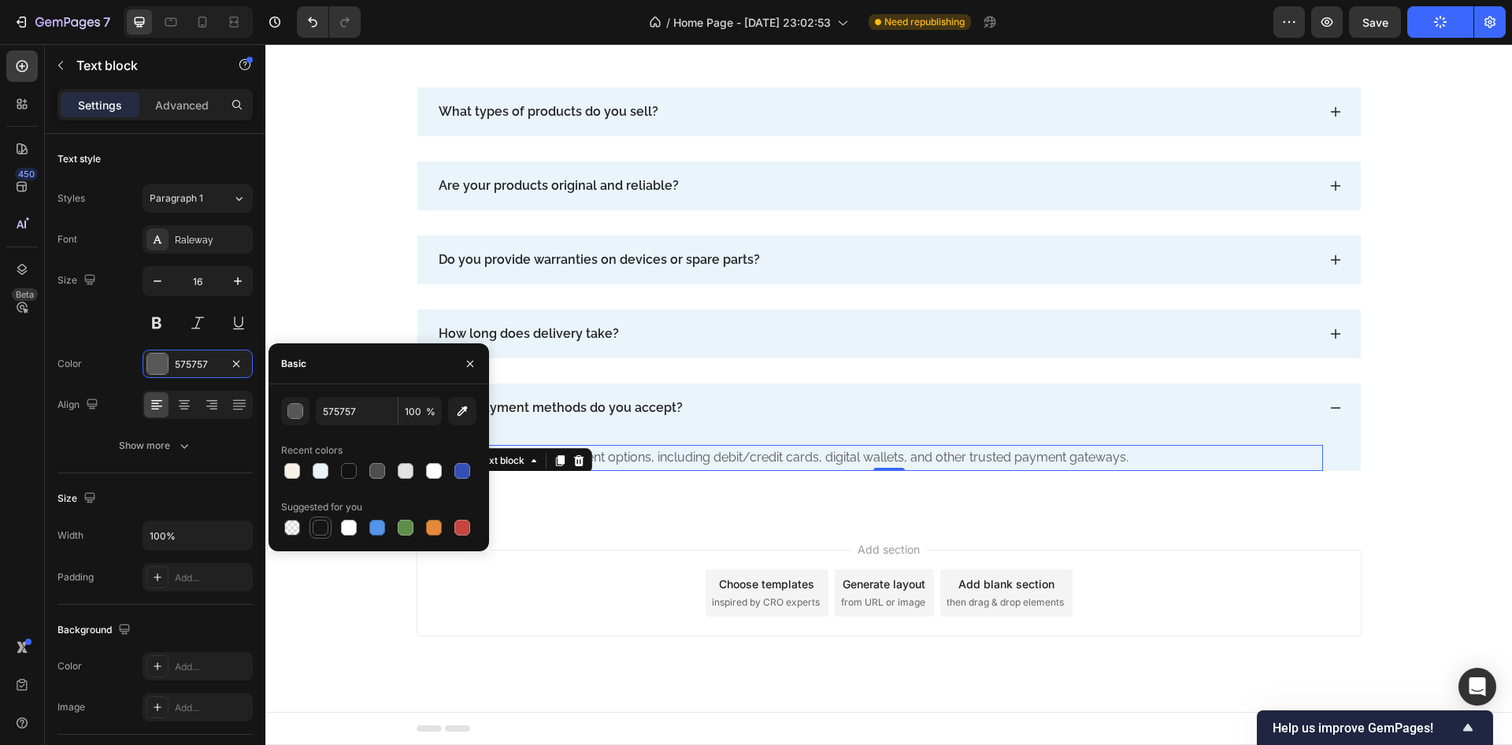
drag, startPoint x: 323, startPoint y: 512, endPoint x: 321, endPoint y: 529, distance: 16.6
click at [323, 514] on div "Suggested for you" at bounding box center [378, 507] width 195 height 25
click at [321, 529] on div at bounding box center [321, 528] width 16 height 16
type input "151515"
click at [477, 364] on button "button" at bounding box center [470, 363] width 25 height 25
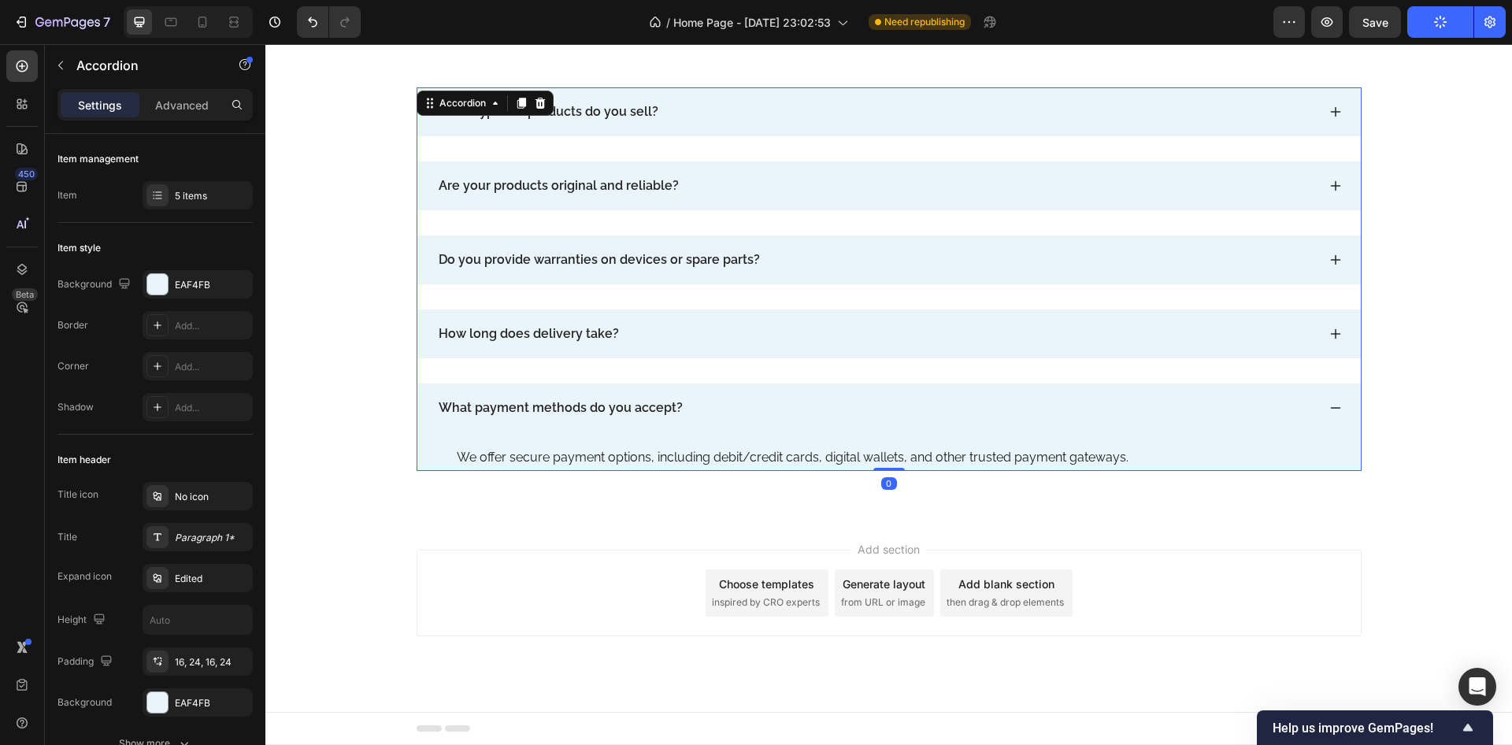
click at [1330, 404] on icon at bounding box center [1336, 408] width 13 height 13
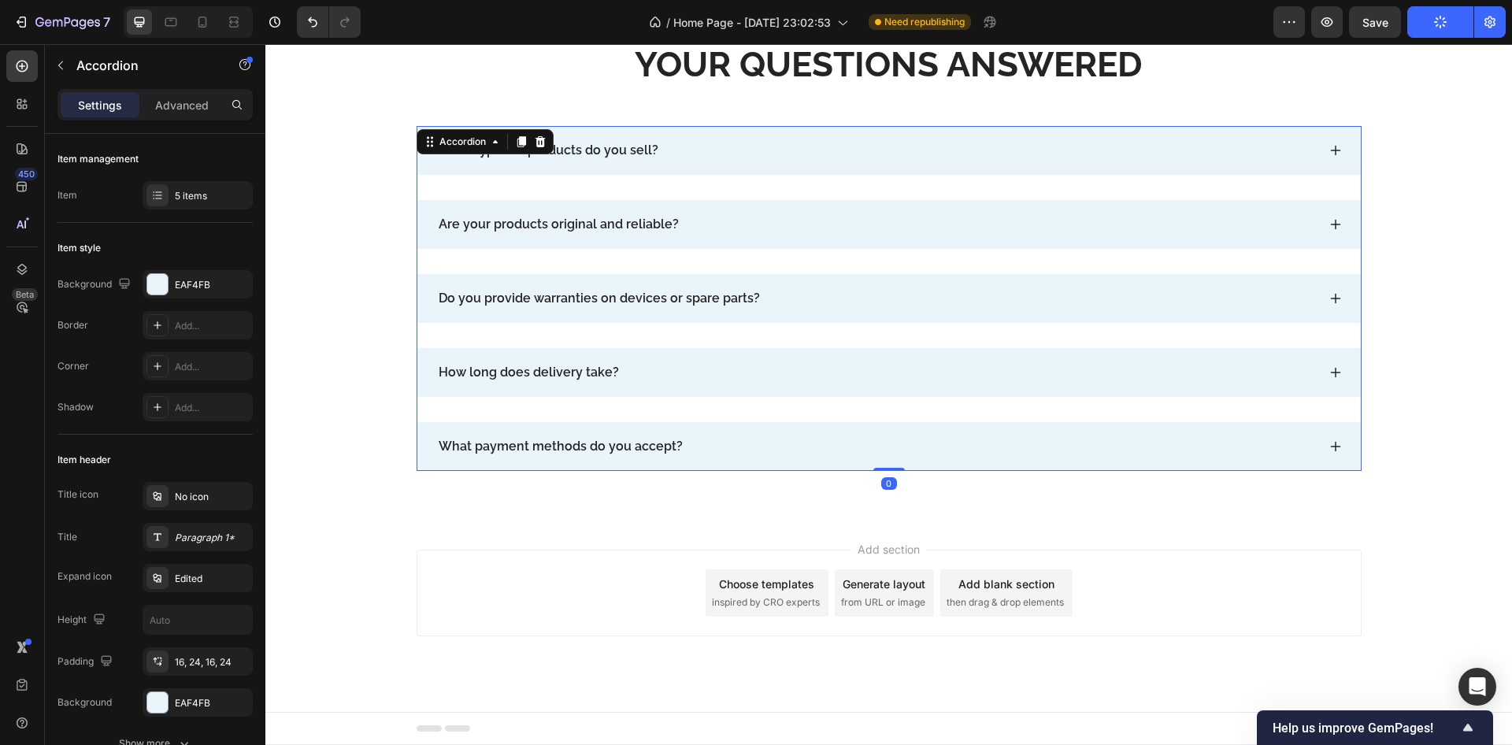
click at [1323, 342] on div "What types of products do you sell? Are your products original and reliable? Do…" at bounding box center [889, 298] width 945 height 345
click at [1330, 356] on div "How long does delivery take?" at bounding box center [889, 372] width 944 height 49
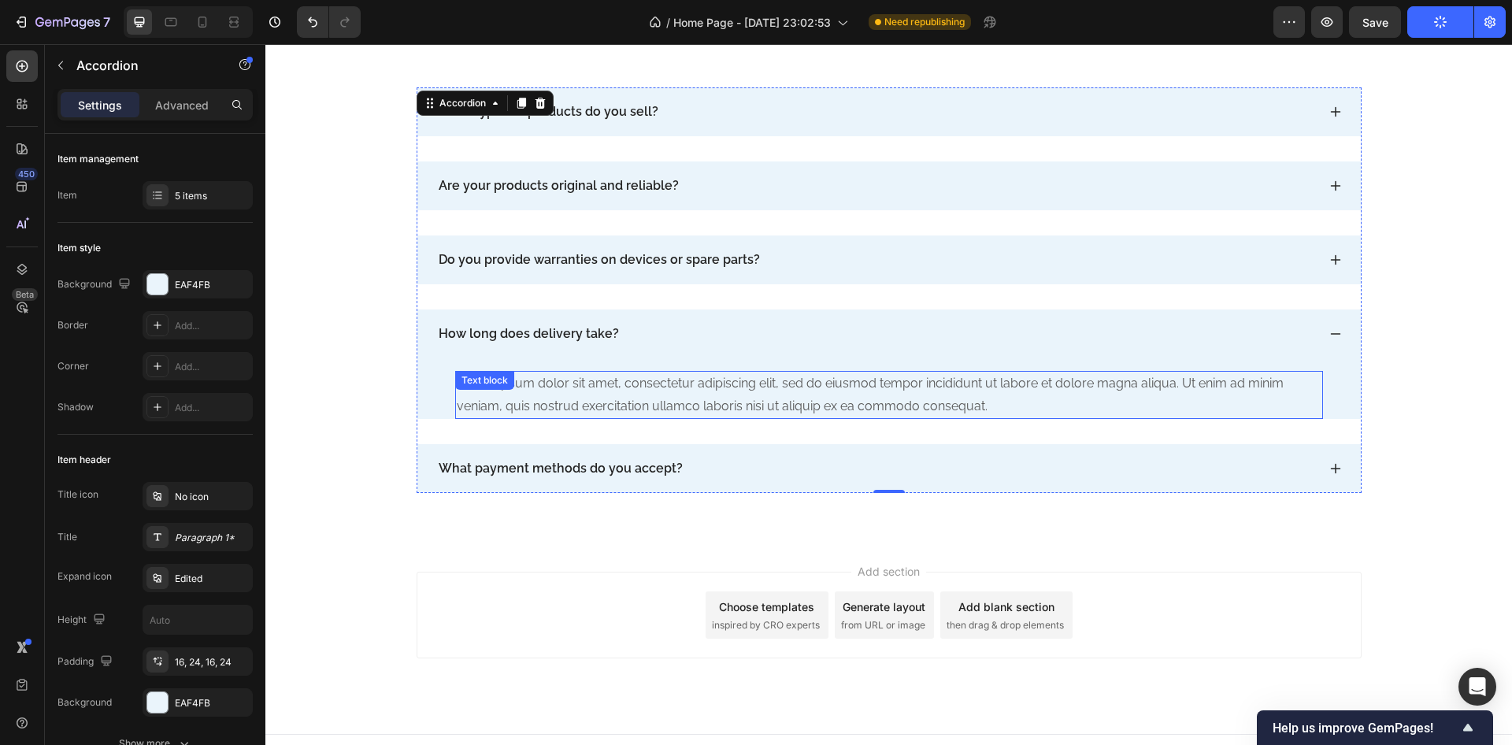
click at [568, 395] on div "Lorem ipsum dolor sit amet, consectetur adipiscing elit, sed do eiusmod tempor …" at bounding box center [889, 395] width 868 height 49
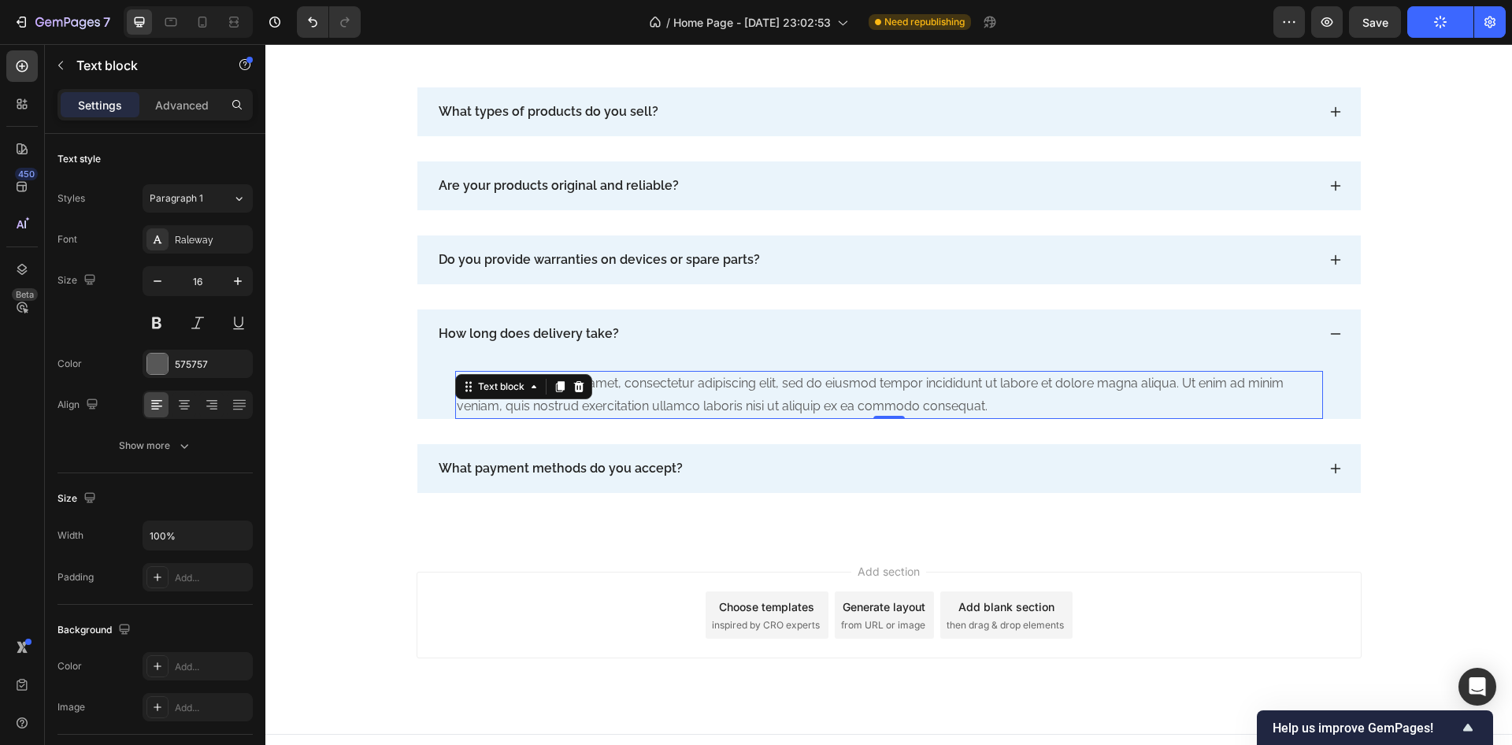
click at [570, 395] on div at bounding box center [579, 386] width 19 height 19
click at [518, 388] on div "Lorem ipsum dolor sit amet, consectetur adipiscing elit, sed do eiusmod tempor …" at bounding box center [889, 395] width 868 height 49
click at [518, 388] on div "Text block" at bounding box center [501, 387] width 53 height 14
click at [706, 384] on div "Lorem ipsum dolor sit amet, consectetur adipiscing elit, sed do eiusmod tempor …" at bounding box center [889, 395] width 868 height 49
click at [706, 384] on p "Lorem ipsum dolor sit amet, consectetur adipiscing elit, sed do eiusmod tempor …" at bounding box center [889, 396] width 865 height 46
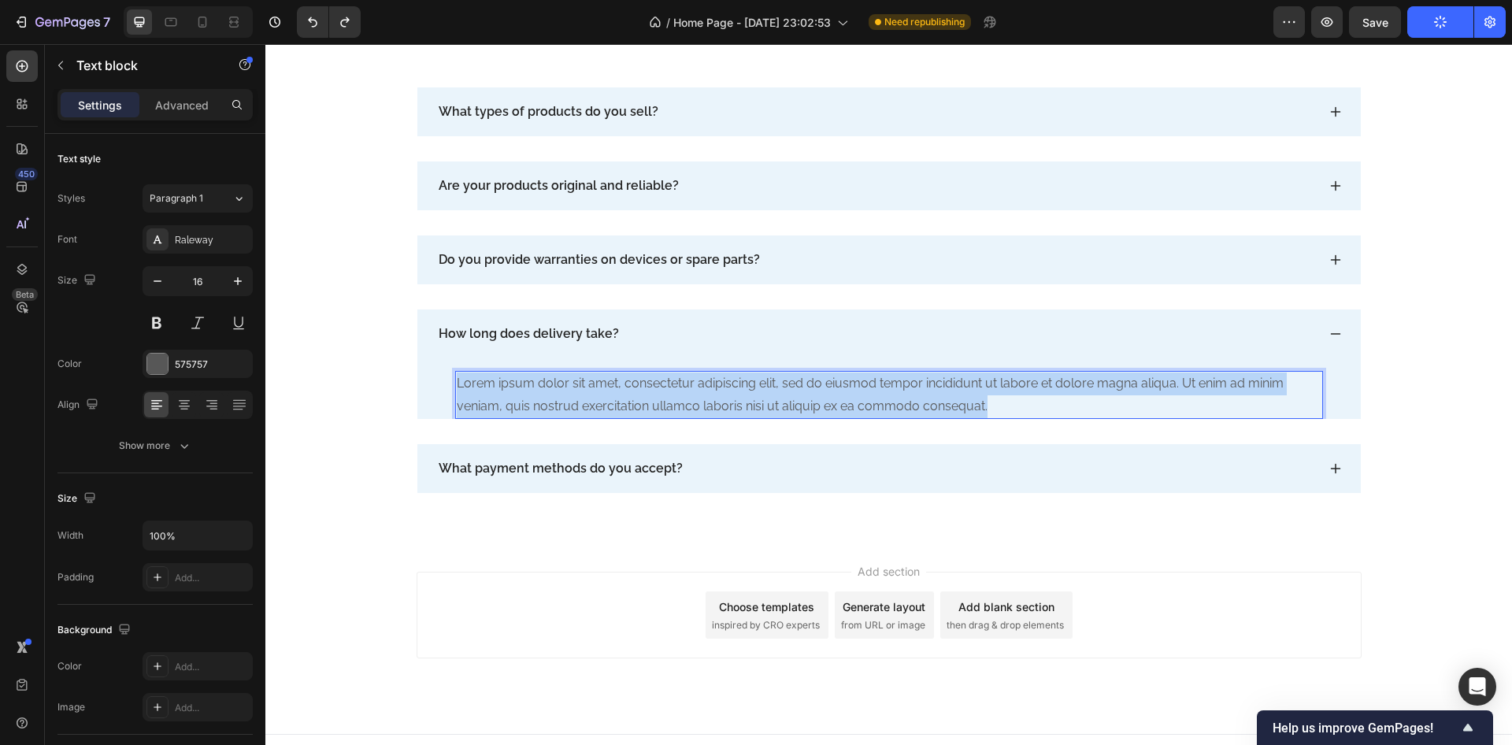
click at [706, 384] on p "Lorem ipsum dolor sit amet, consectetur adipiscing elit, sed do eiusmod tempor …" at bounding box center [889, 396] width 865 height 46
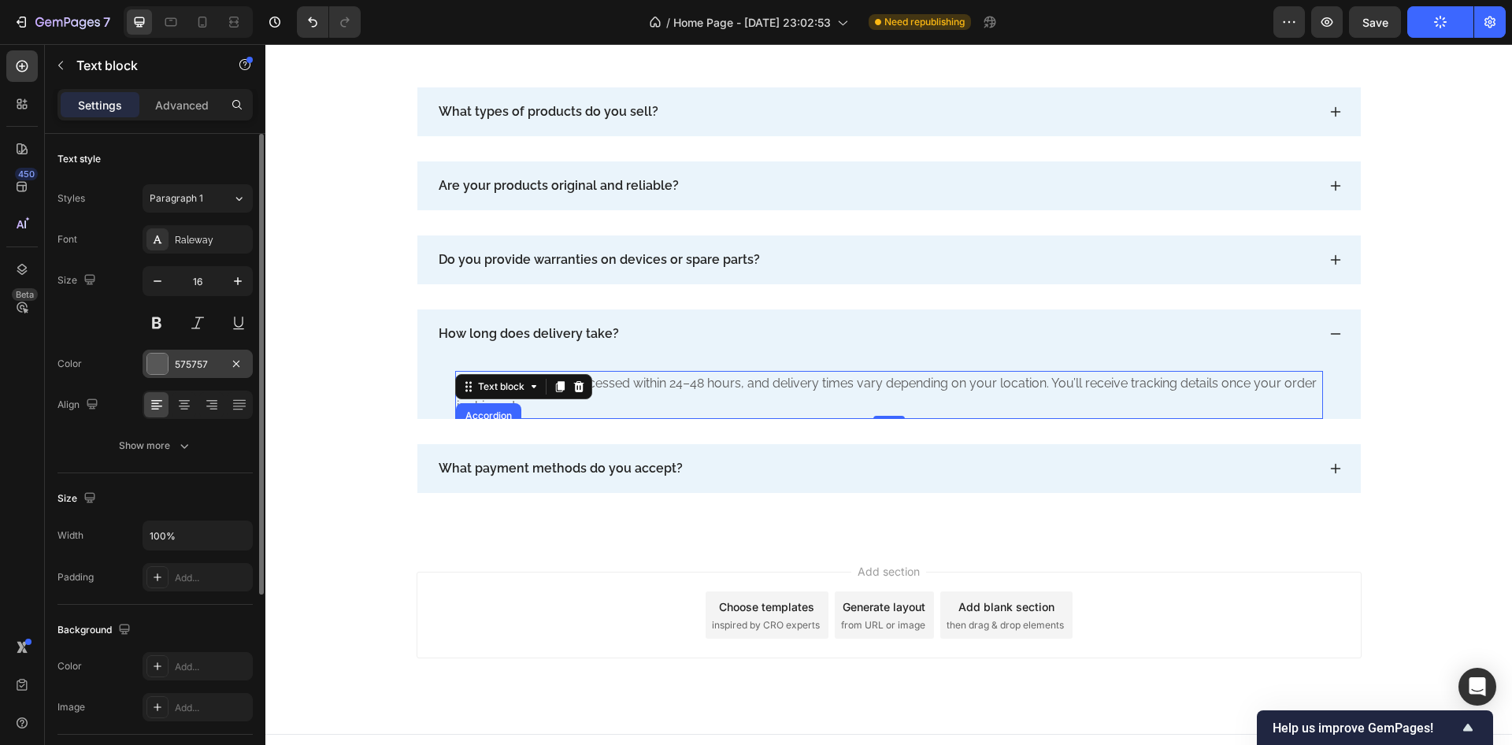
click at [158, 360] on div at bounding box center [157, 364] width 20 height 20
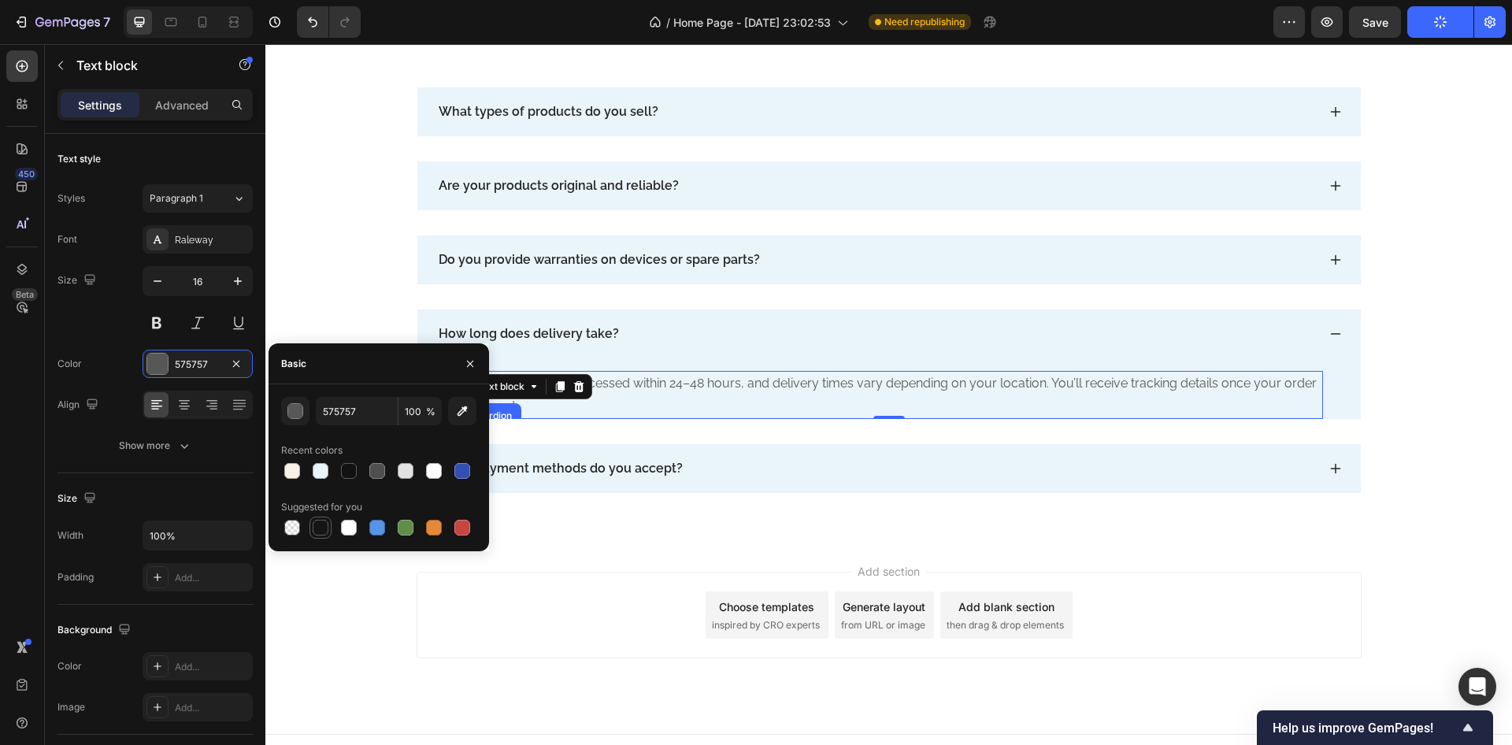
click at [317, 518] on div at bounding box center [320, 527] width 19 height 19
type input "151515"
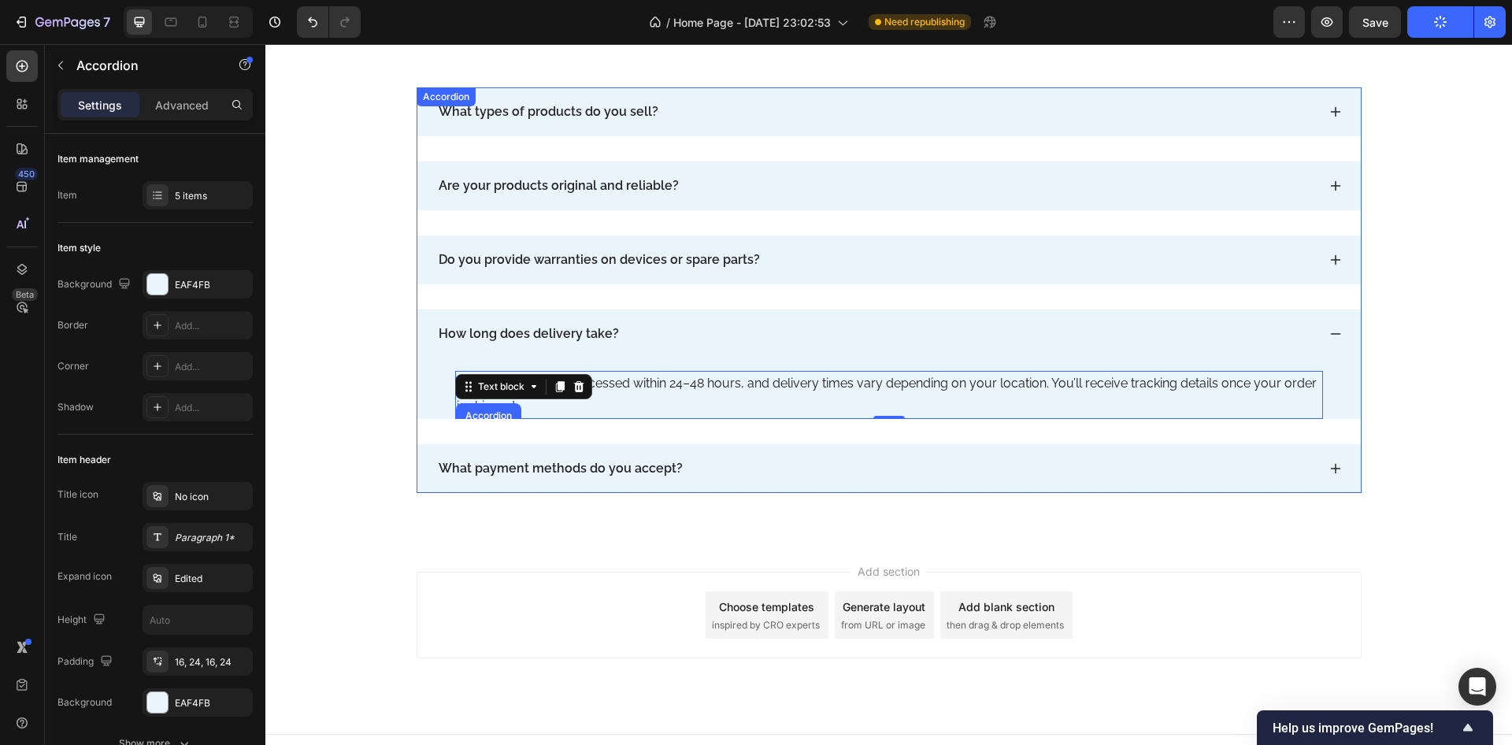
drag, startPoint x: 1320, startPoint y: 336, endPoint x: 1328, endPoint y: 295, distance: 41.7
click at [1322, 326] on div "How long does delivery take?" at bounding box center [889, 334] width 944 height 49
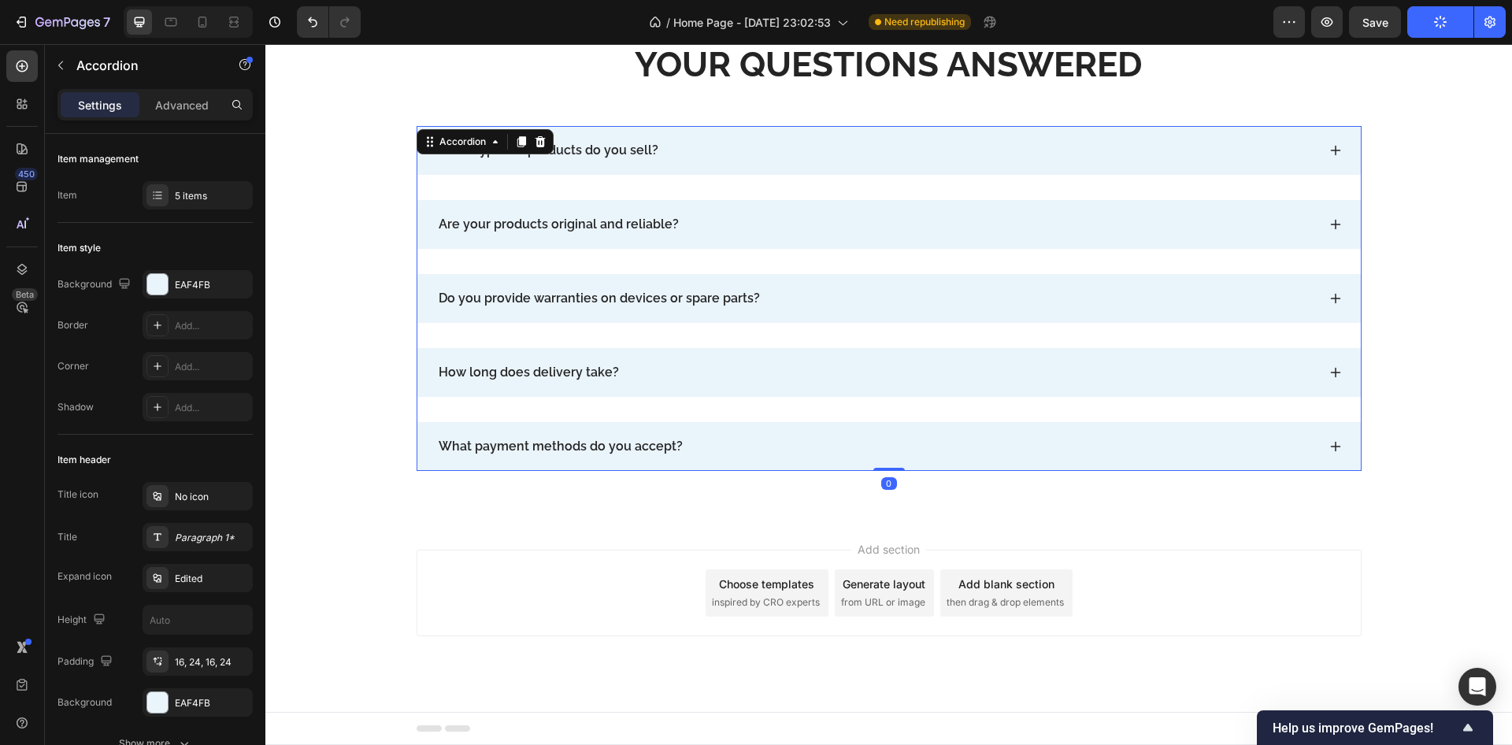
click at [1331, 268] on div "What types of products do you sell? Are your products original and reliable? Do…" at bounding box center [889, 298] width 945 height 345
click at [1333, 302] on icon at bounding box center [1336, 298] width 13 height 13
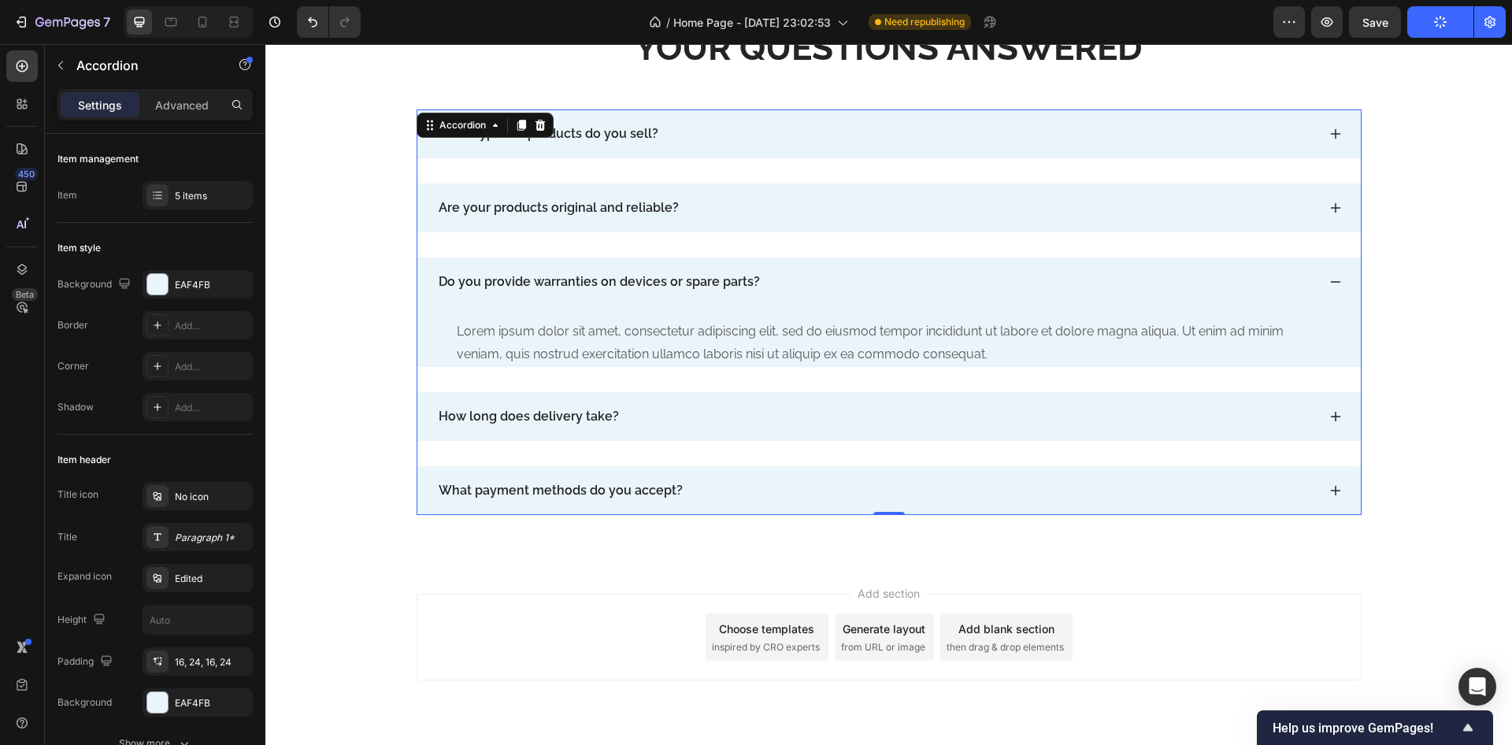
scroll to position [9052, 0]
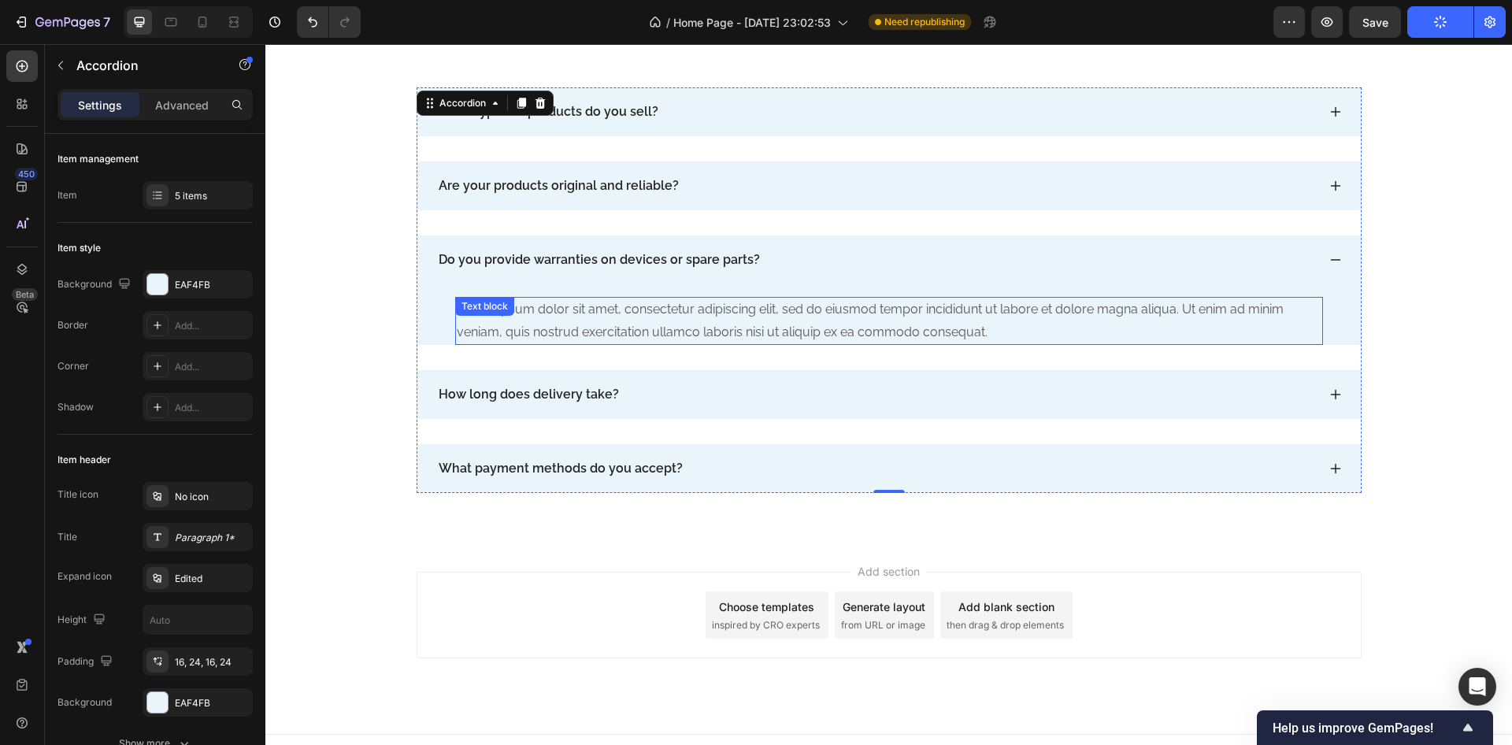
click at [618, 317] on div "Lorem ipsum dolor sit amet, consectetur adipiscing elit, sed do eiusmod tempor …" at bounding box center [889, 321] width 868 height 49
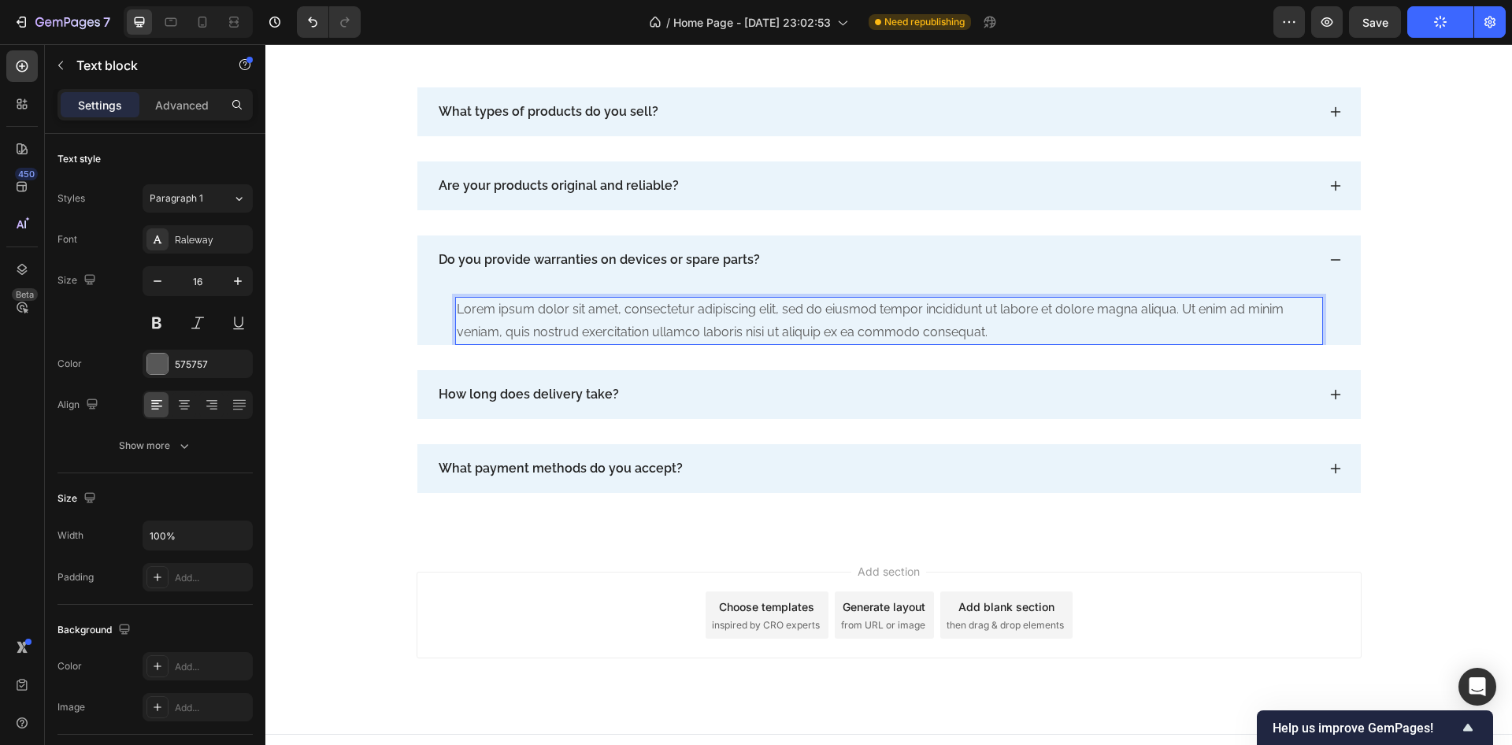
click at [618, 317] on div "Lorem ipsum dolor sit amet, consectetur adipiscing elit, sed do eiusmod tempor …" at bounding box center [889, 321] width 868 height 49
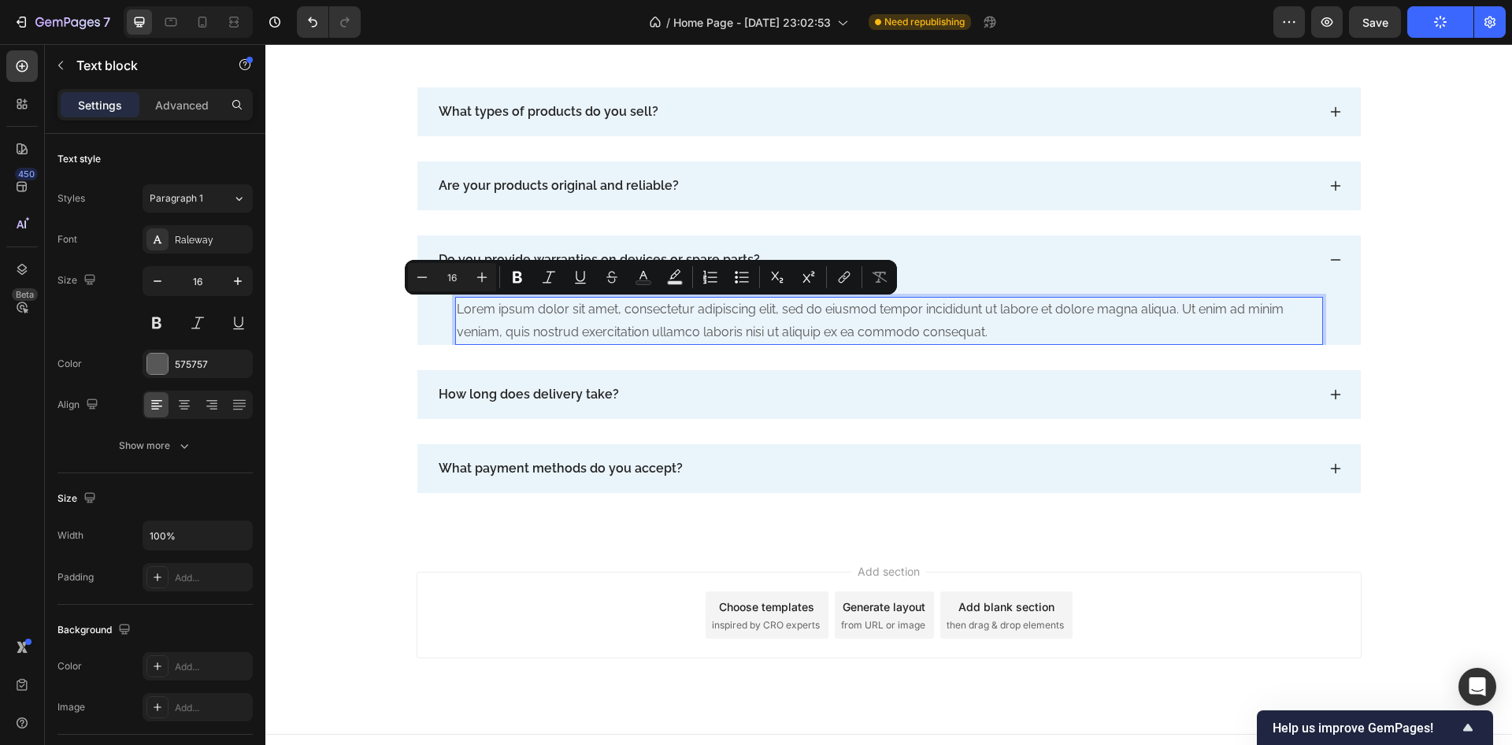
click at [754, 321] on p "Lorem ipsum dolor sit amet, consectetur adipiscing elit, sed do eiusmod tempor …" at bounding box center [889, 322] width 865 height 46
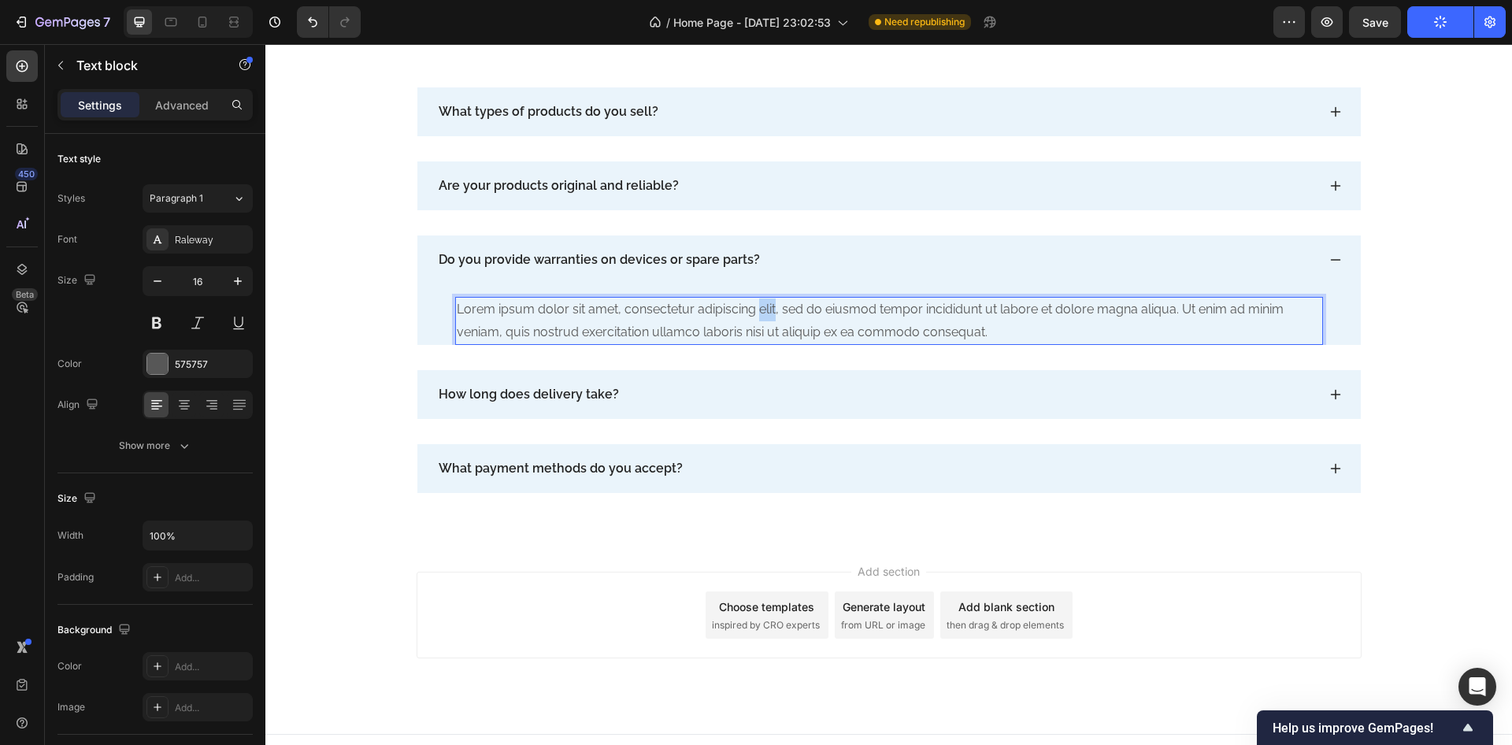
click at [754, 321] on p "Lorem ipsum dolor sit amet, consectetur adipiscing elit, sed do eiusmod tempor …" at bounding box center [889, 322] width 865 height 46
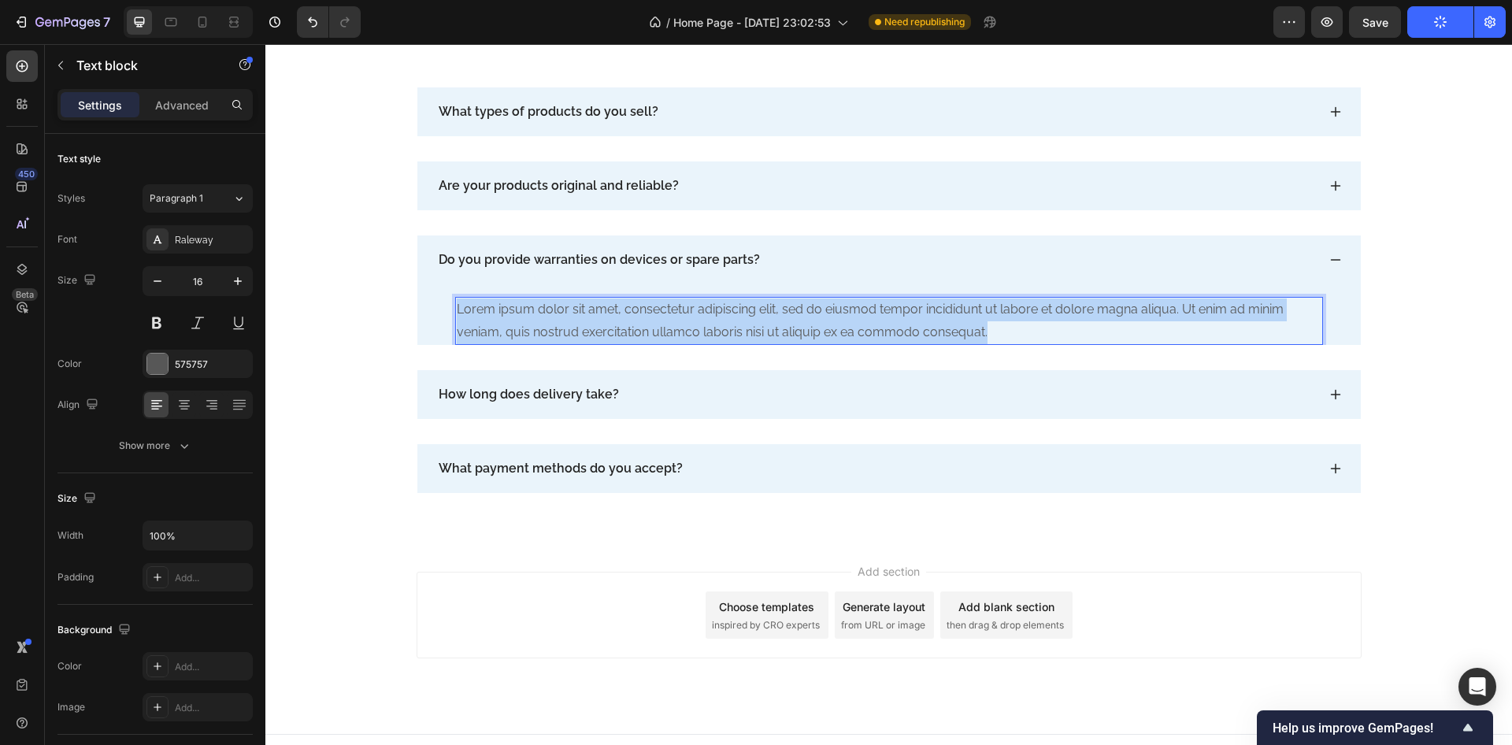
click at [754, 321] on p "Lorem ipsum dolor sit amet, consectetur adipiscing elit, sed do eiusmod tempor …" at bounding box center [889, 322] width 865 height 46
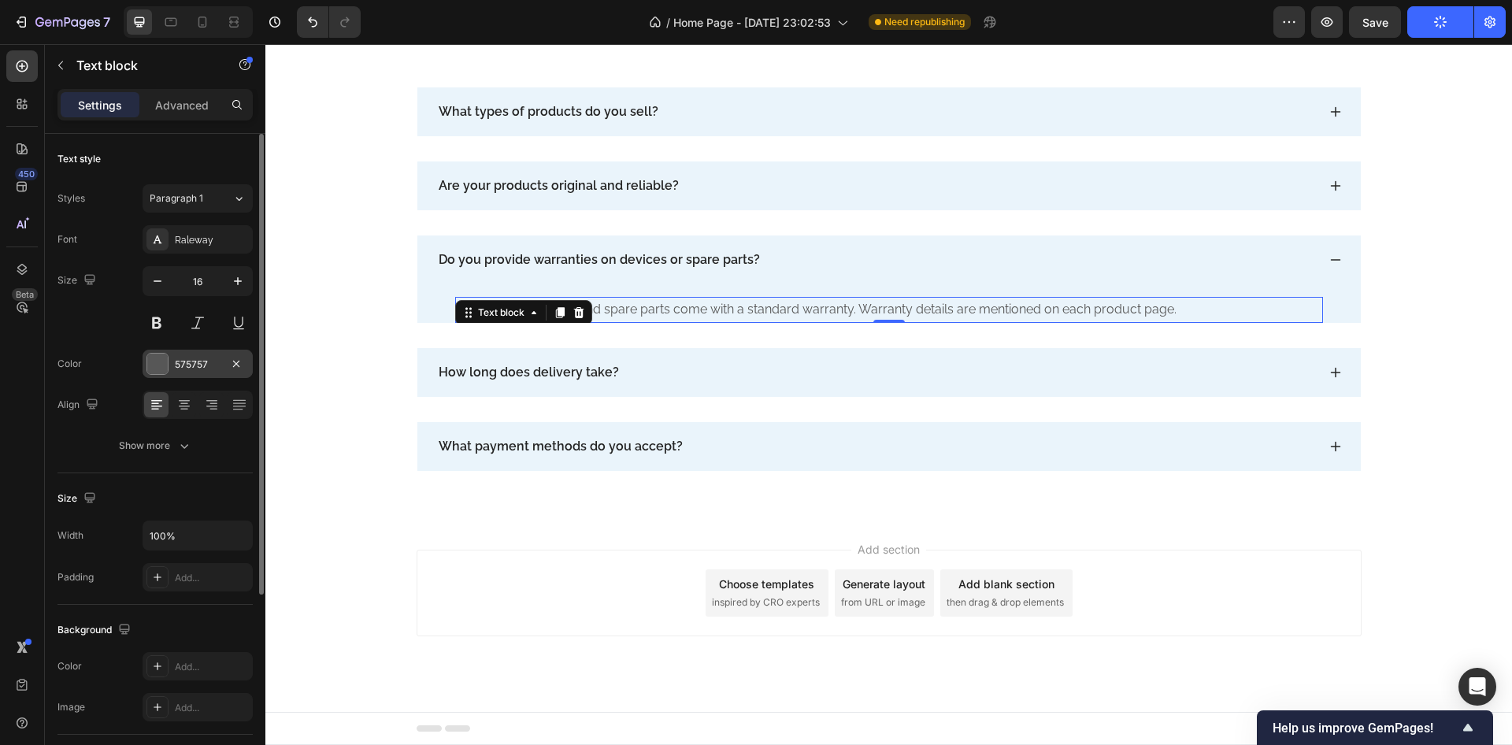
click at [161, 368] on div at bounding box center [157, 364] width 20 height 20
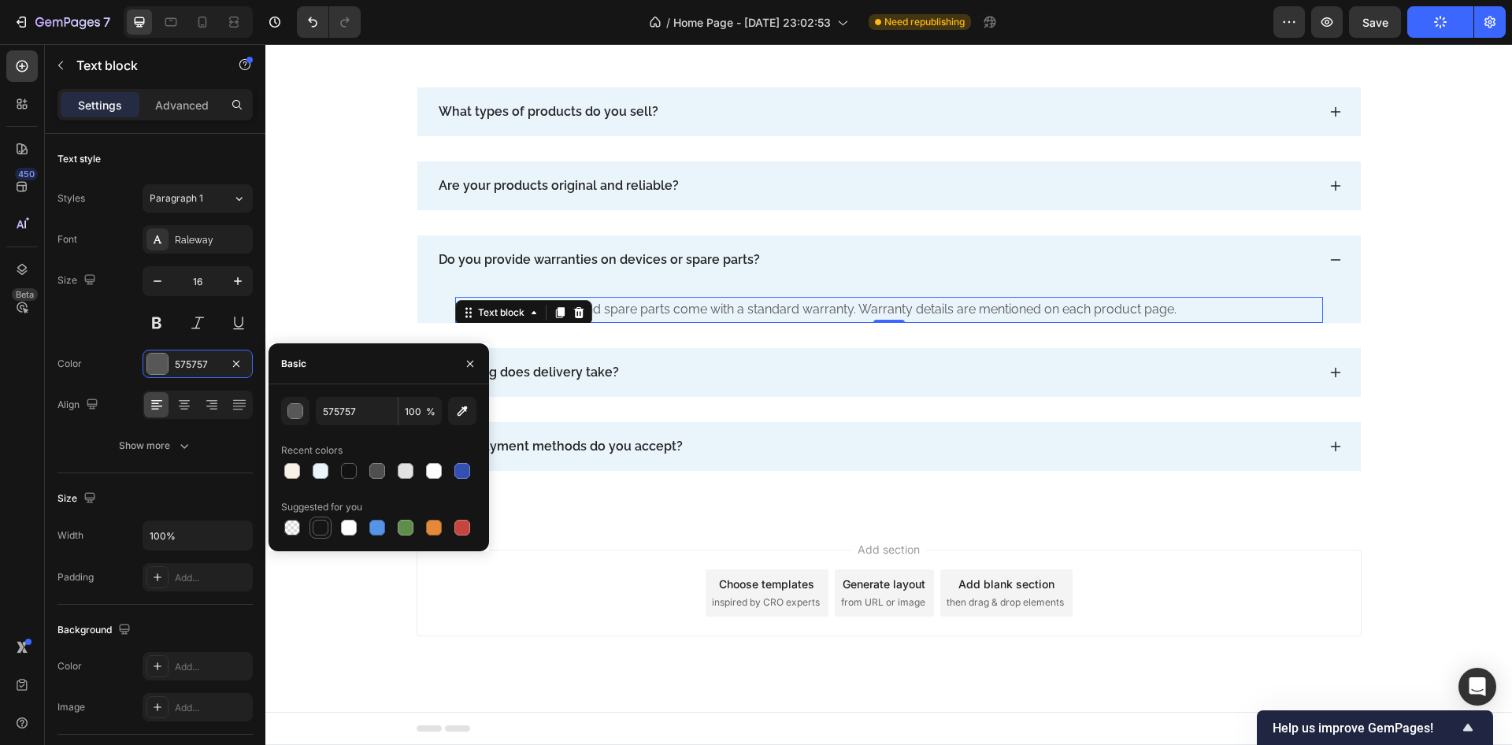
click at [328, 533] on div at bounding box center [320, 527] width 19 height 19
type input "151515"
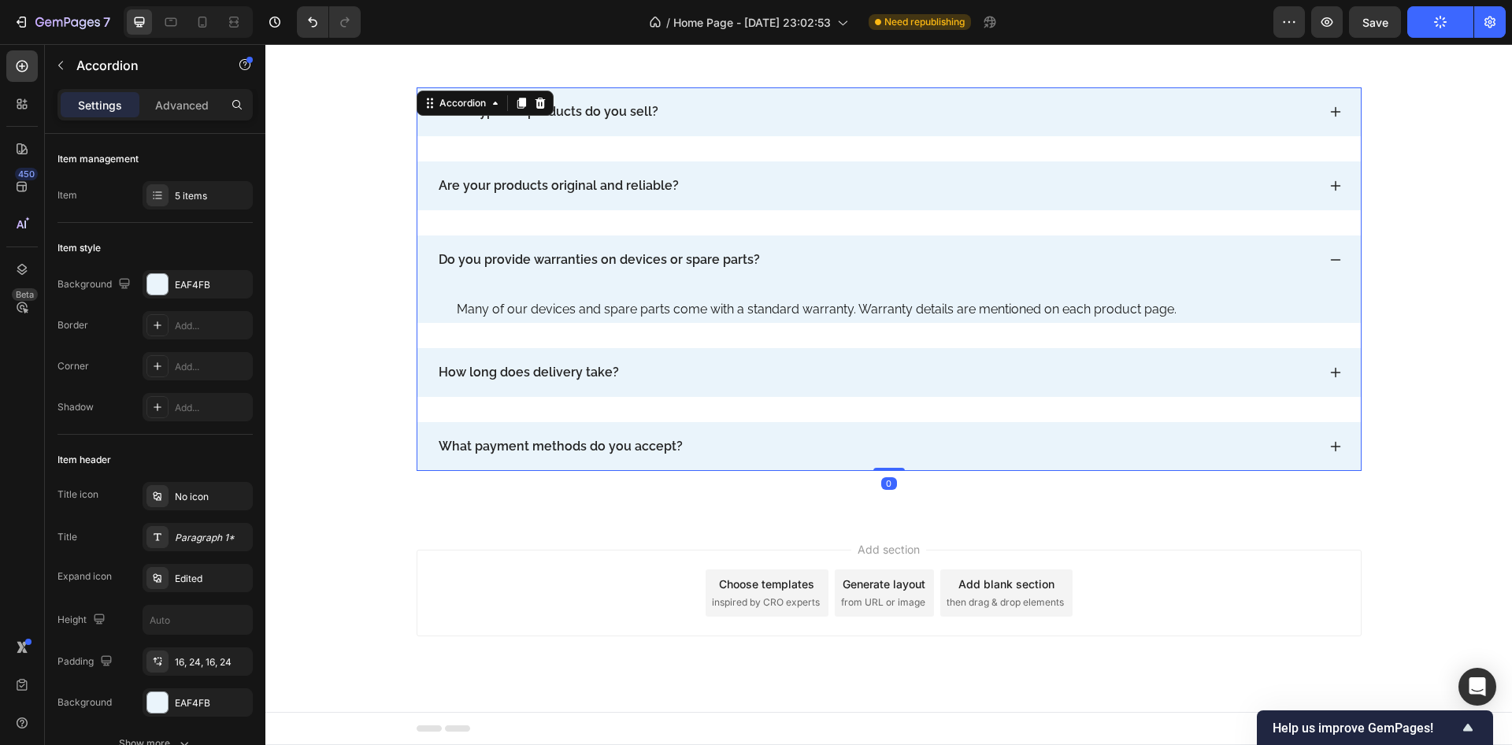
click at [1330, 255] on icon at bounding box center [1336, 260] width 13 height 13
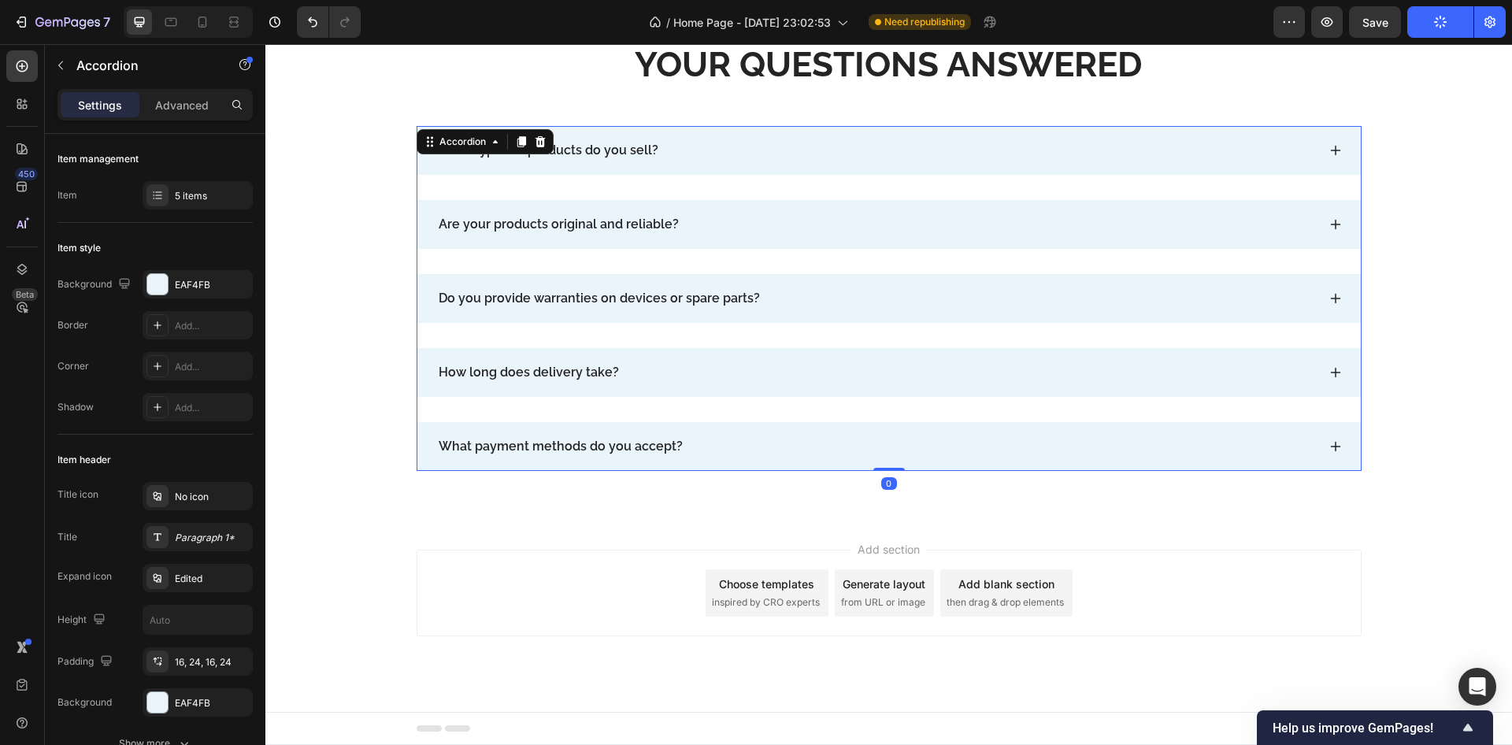
click at [1321, 225] on div "Are your products original and reliable?" at bounding box center [889, 224] width 944 height 49
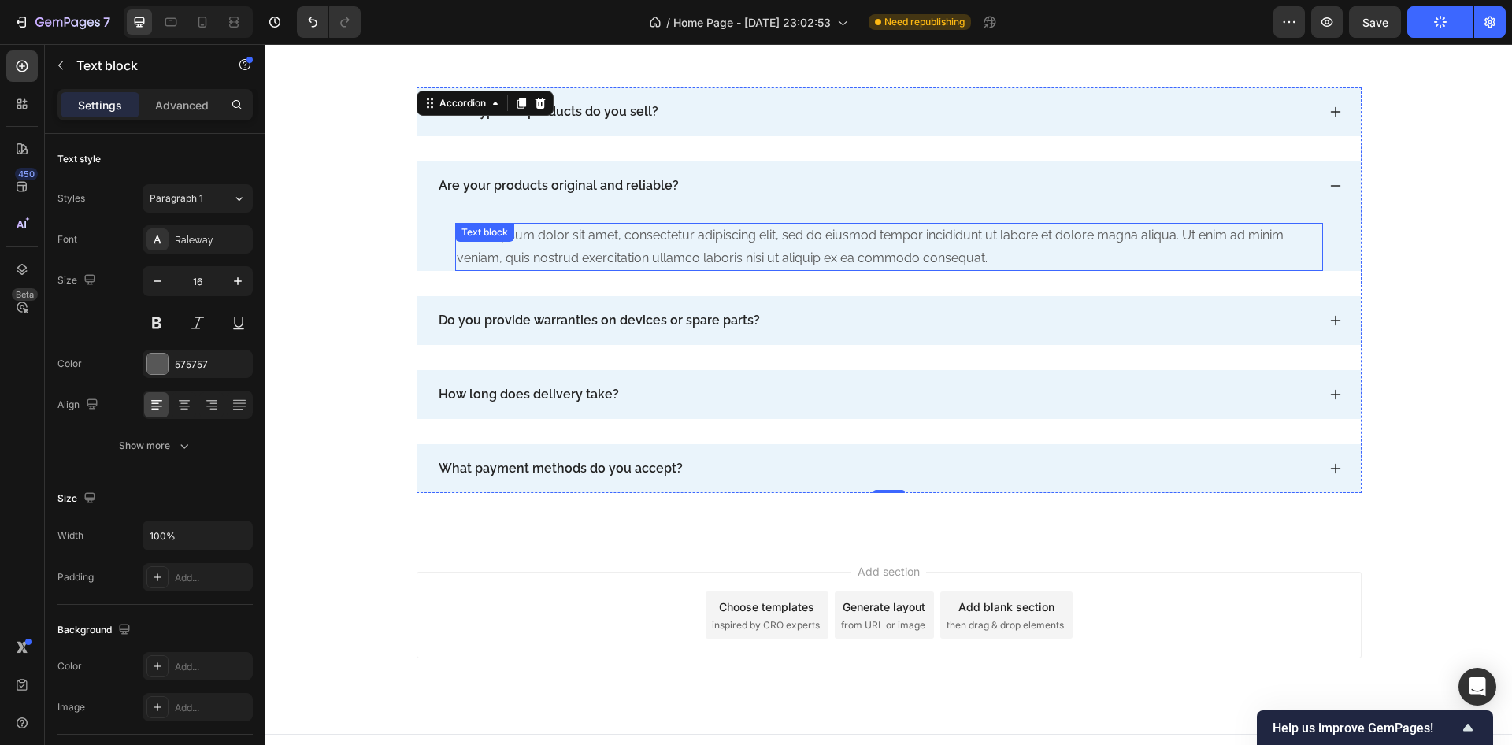
click at [666, 244] on div "Lorem ipsum dolor sit amet, consectetur adipiscing elit, sed do eiusmod tempor …" at bounding box center [889, 247] width 868 height 49
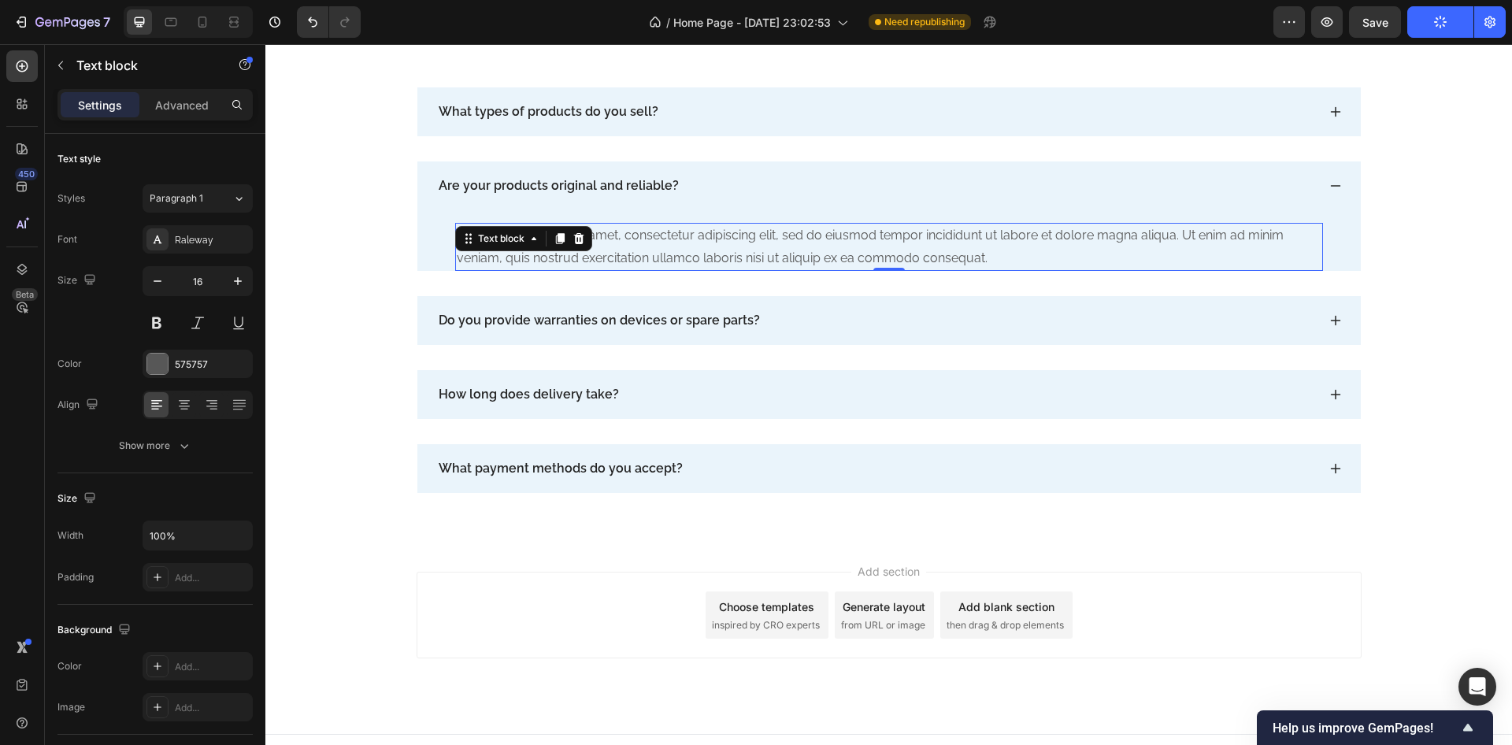
click at [666, 244] on div "Lorem ipsum dolor sit amet, consectetur adipiscing elit, sed do eiusmod tempor …" at bounding box center [889, 247] width 868 height 49
click at [666, 244] on p "Lorem ipsum dolor sit amet, consectetur adipiscing elit, sed do eiusmod tempor …" at bounding box center [889, 248] width 865 height 46
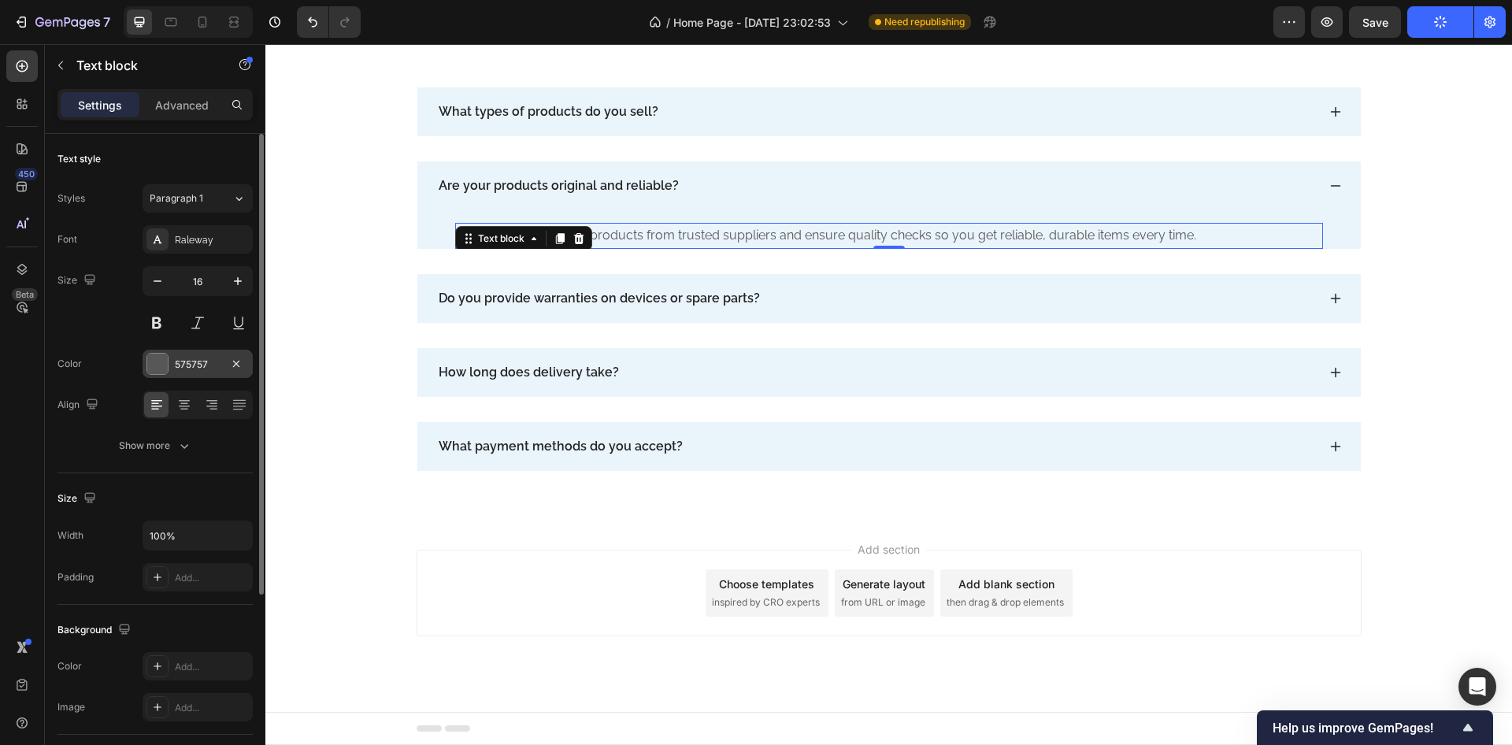
click at [161, 365] on div at bounding box center [157, 364] width 20 height 20
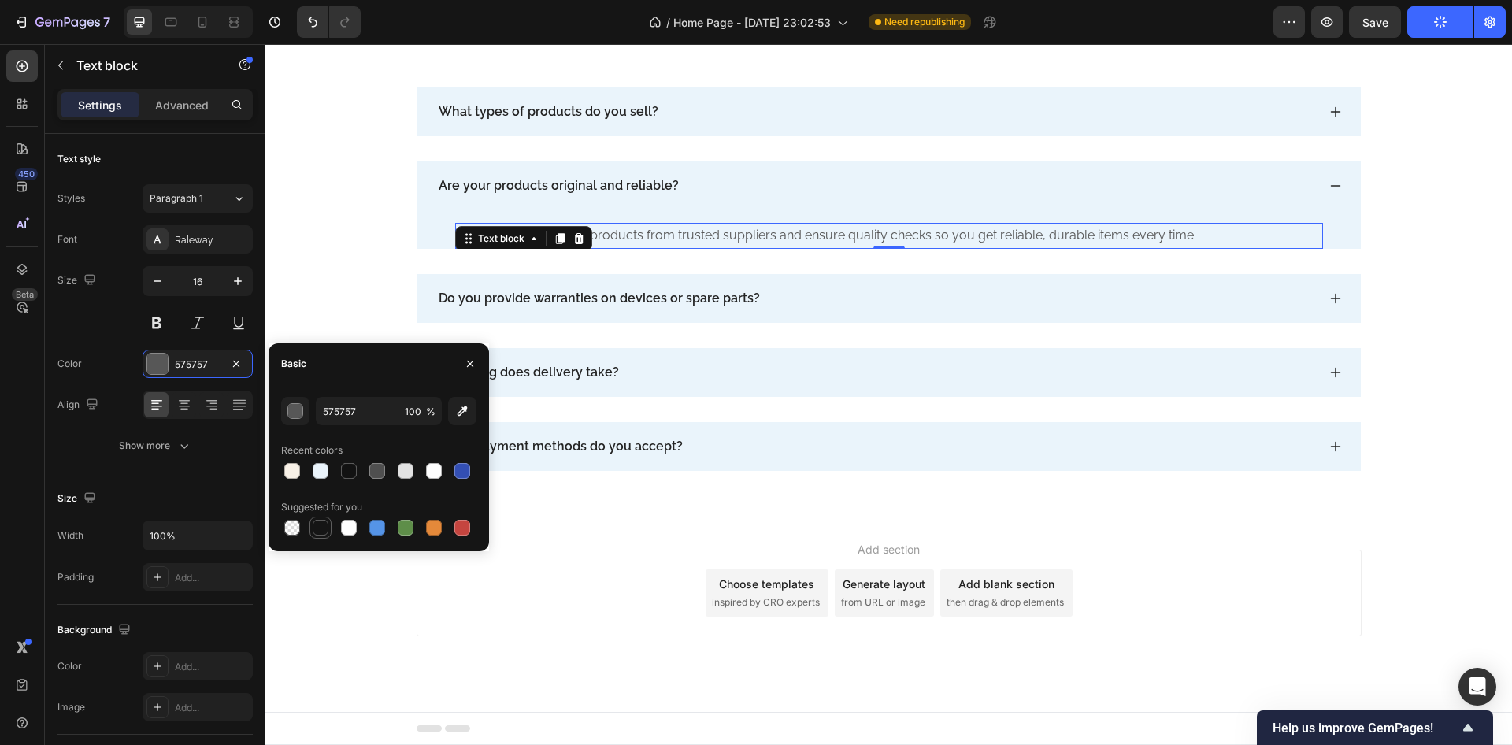
click at [317, 518] on div at bounding box center [320, 527] width 19 height 19
type input "151515"
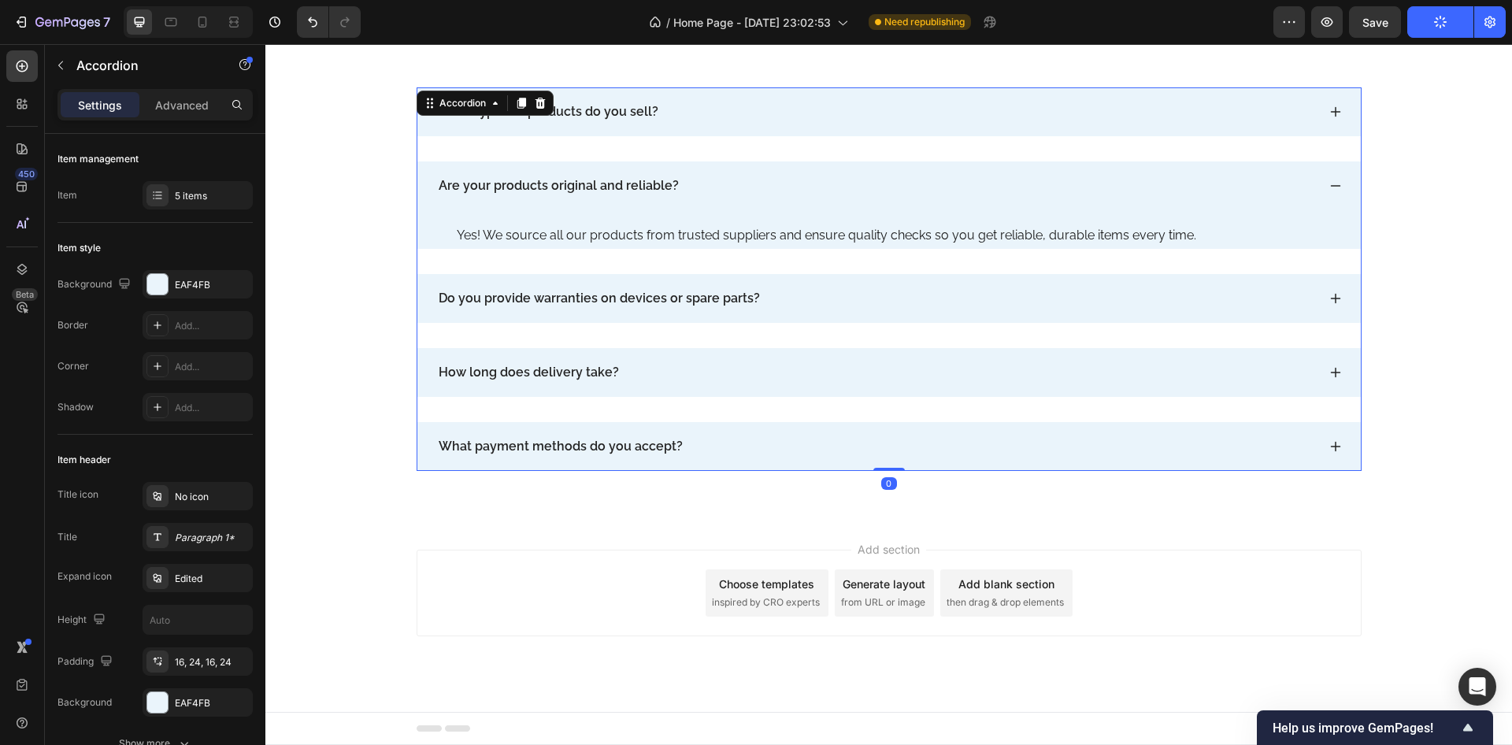
click at [1330, 181] on icon at bounding box center [1336, 186] width 13 height 13
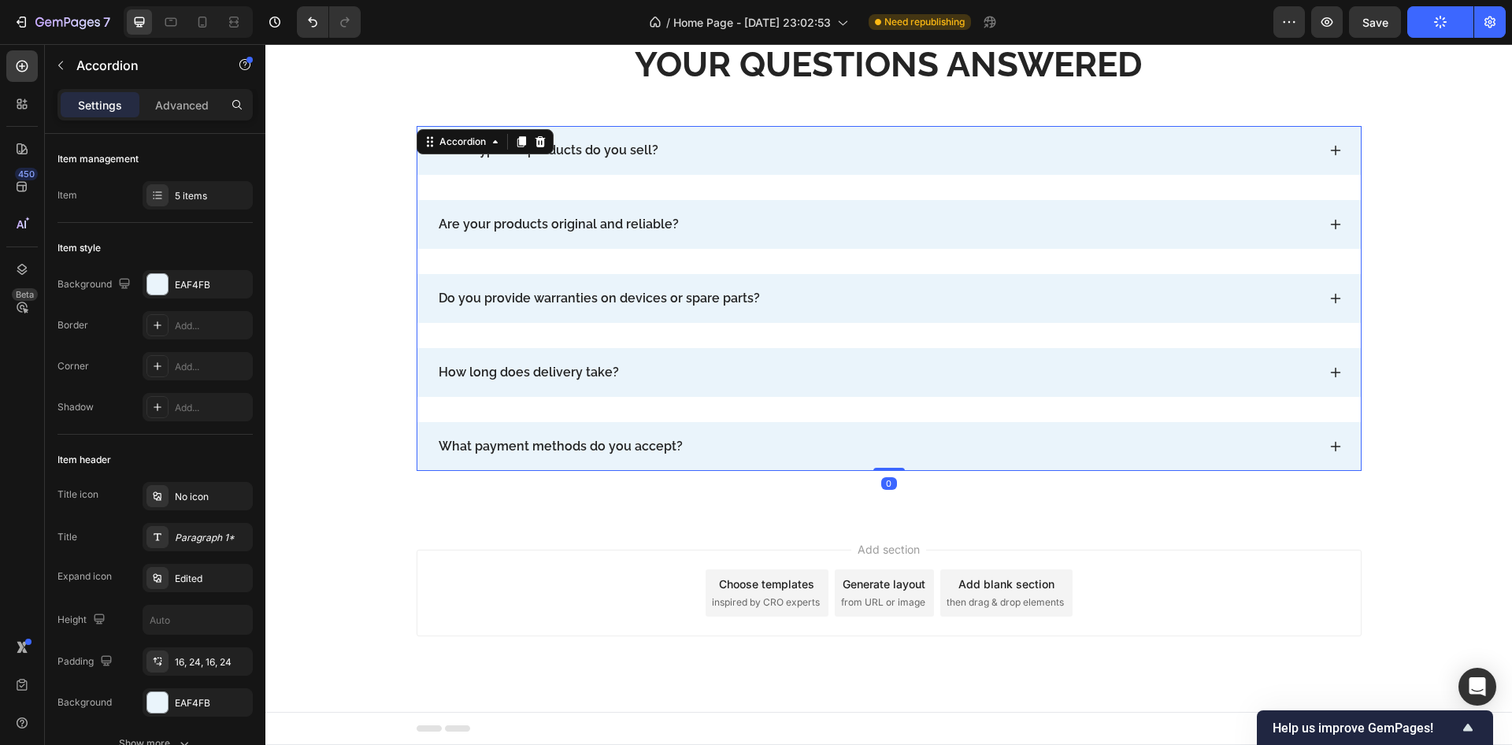
click at [1317, 155] on div "What types of products do you sell?" at bounding box center [889, 150] width 944 height 49
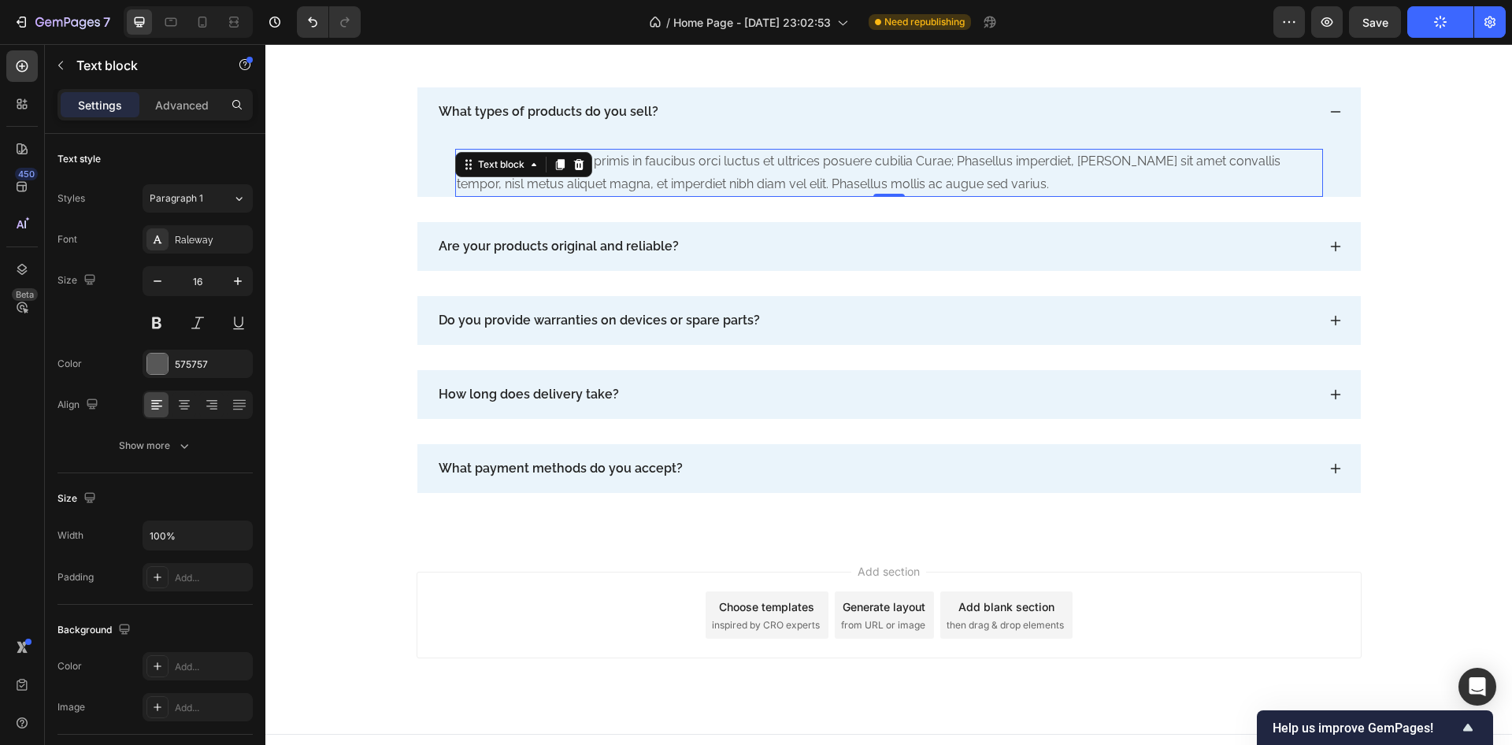
click at [659, 167] on p "Vestibulum ante ipsum primis in faucibus orci luctus et ultrices posuere cubili…" at bounding box center [889, 173] width 865 height 46
click at [839, 169] on p "Vestibulum ante ipsum primis in faucibus orci luctus et ultrices posuere cubili…" at bounding box center [889, 173] width 865 height 46
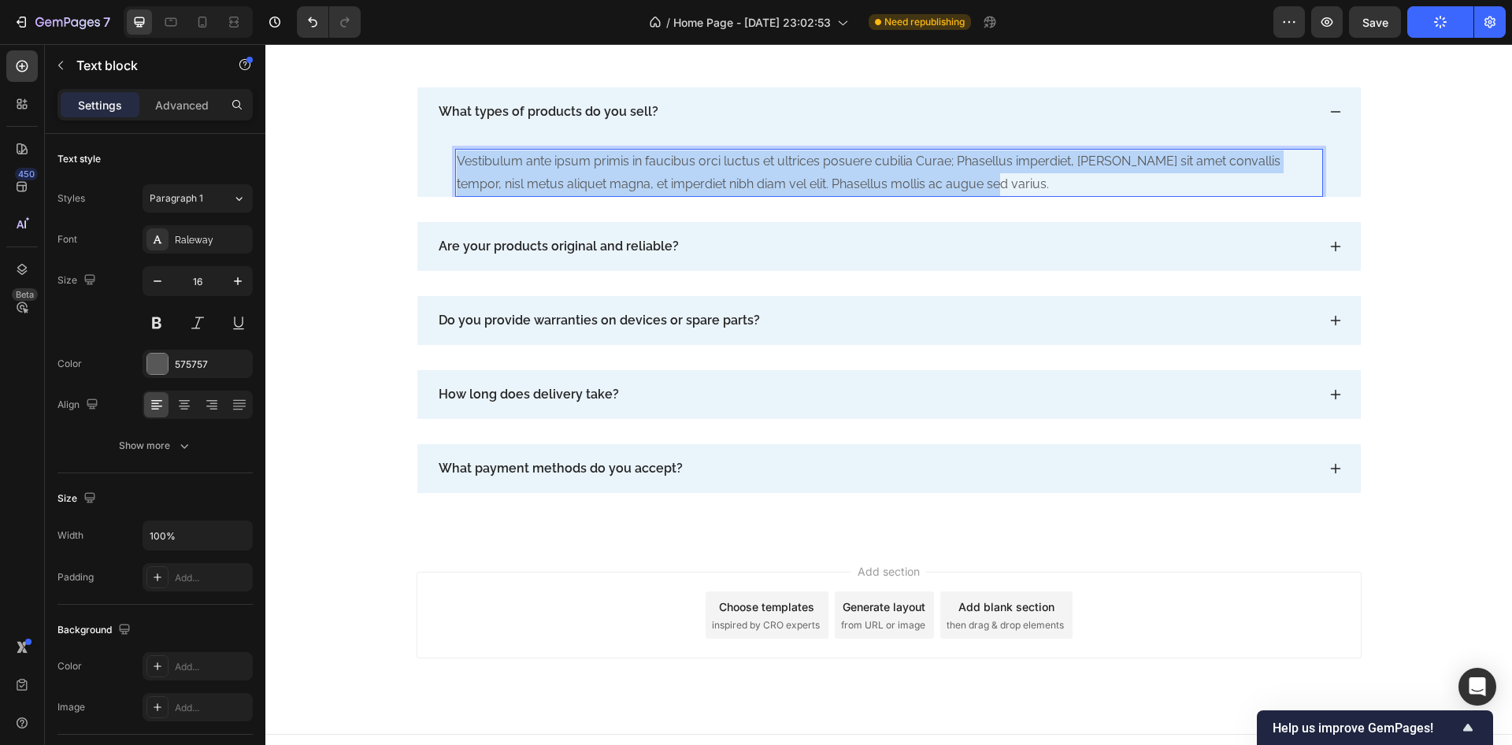
click at [839, 169] on p "Vestibulum ante ipsum primis in faucibus orci luctus et ultrices posuere cubili…" at bounding box center [889, 173] width 865 height 46
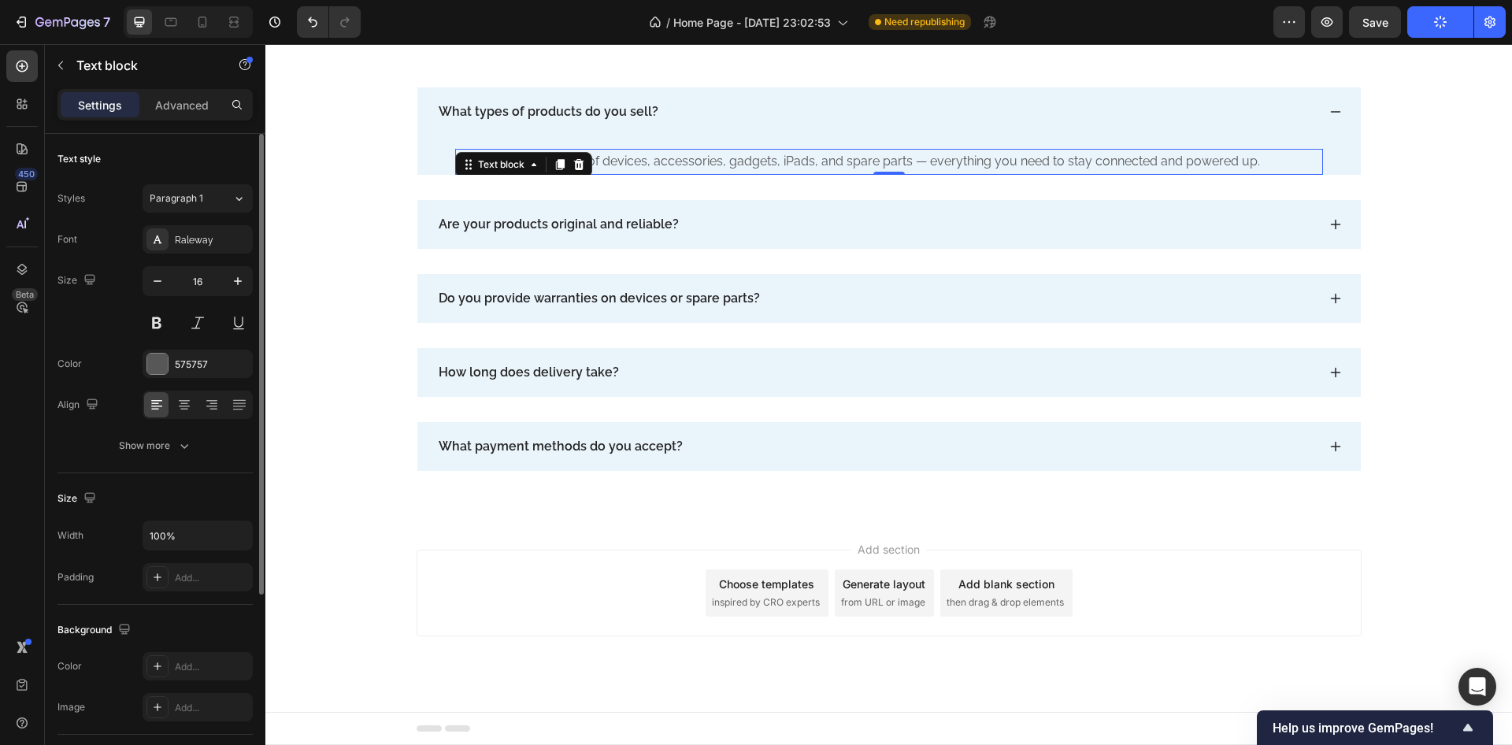
drag, startPoint x: 161, startPoint y: 355, endPoint x: 201, endPoint y: 389, distance: 51.9
click at [163, 359] on div at bounding box center [157, 364] width 20 height 20
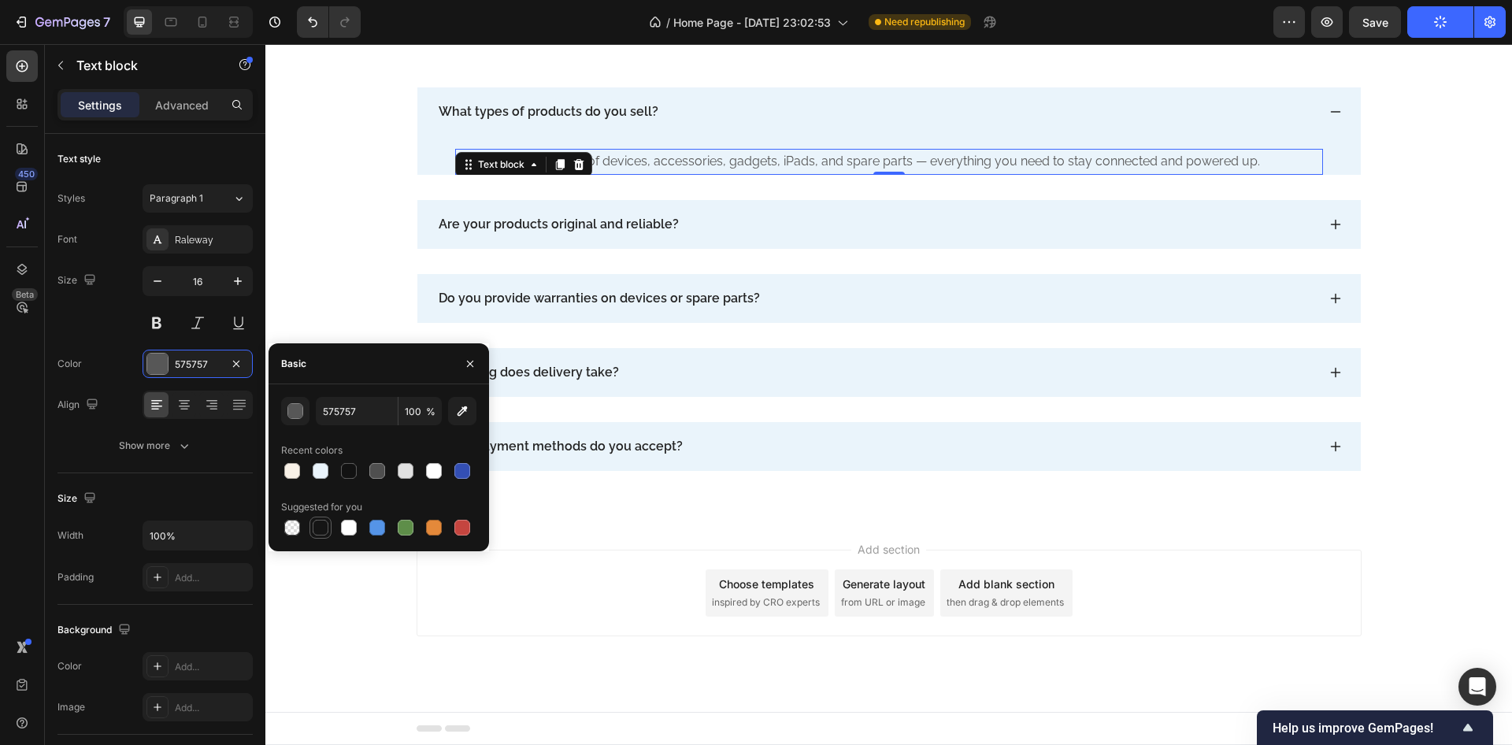
click at [318, 519] on div at bounding box center [320, 527] width 19 height 19
type input "151515"
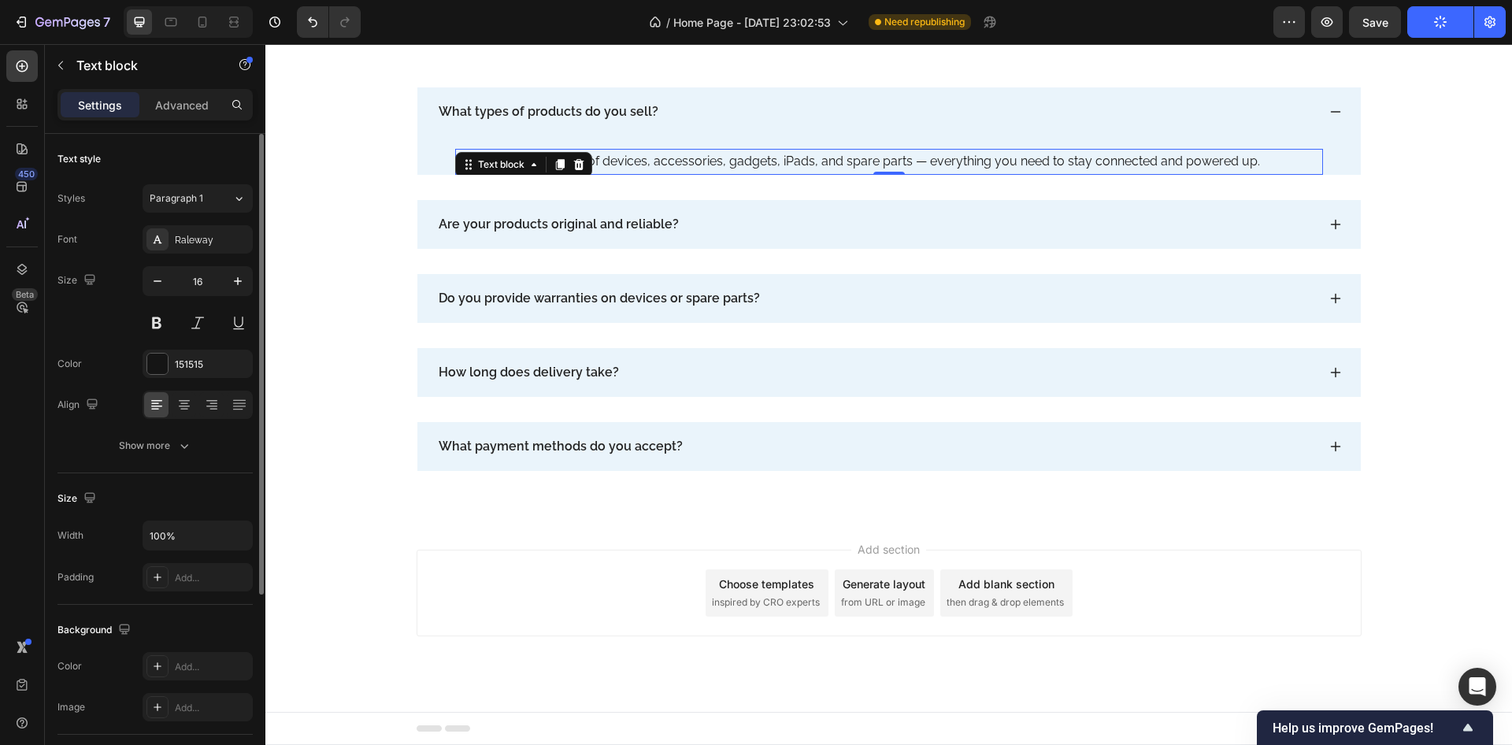
click at [156, 154] on div "Text style" at bounding box center [155, 159] width 195 height 25
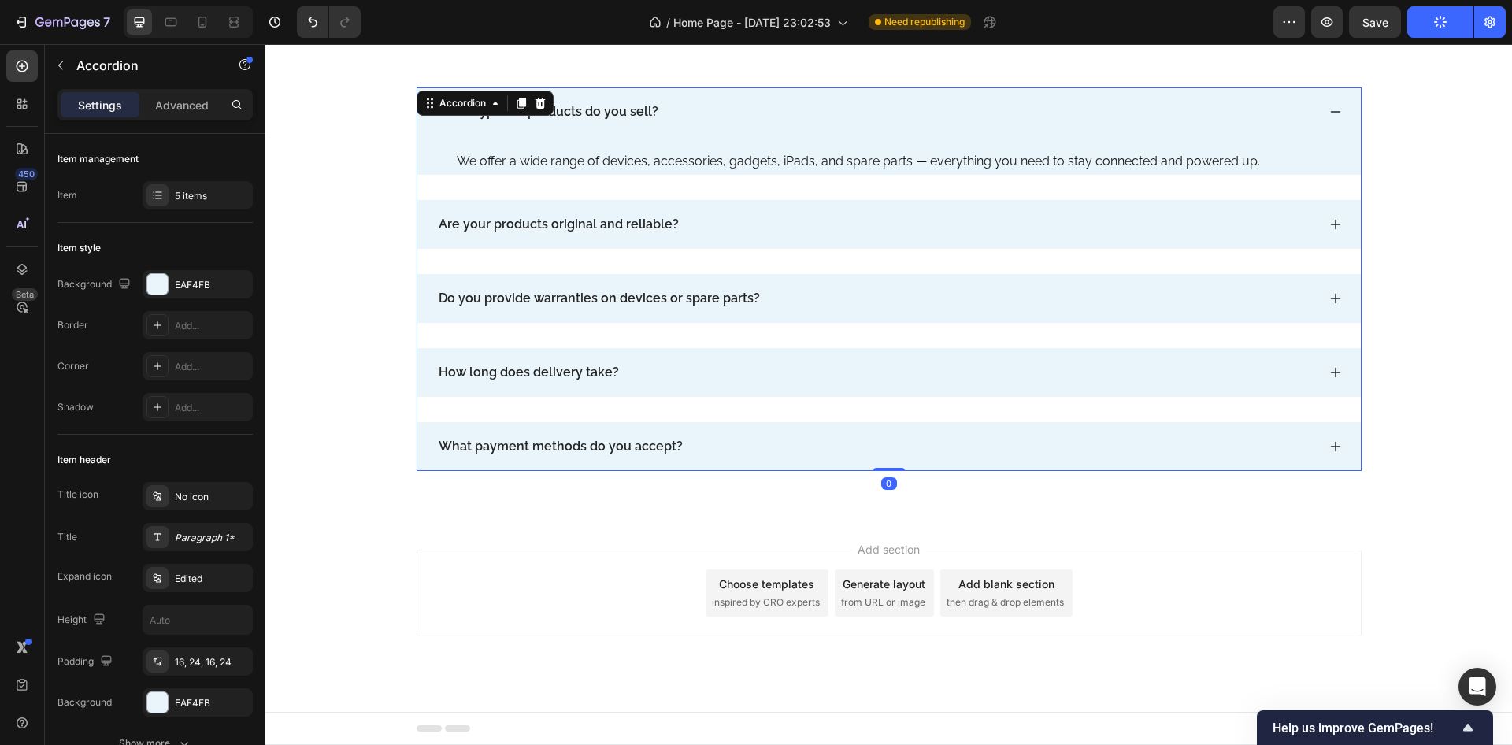
click at [1332, 107] on icon at bounding box center [1336, 112] width 13 height 13
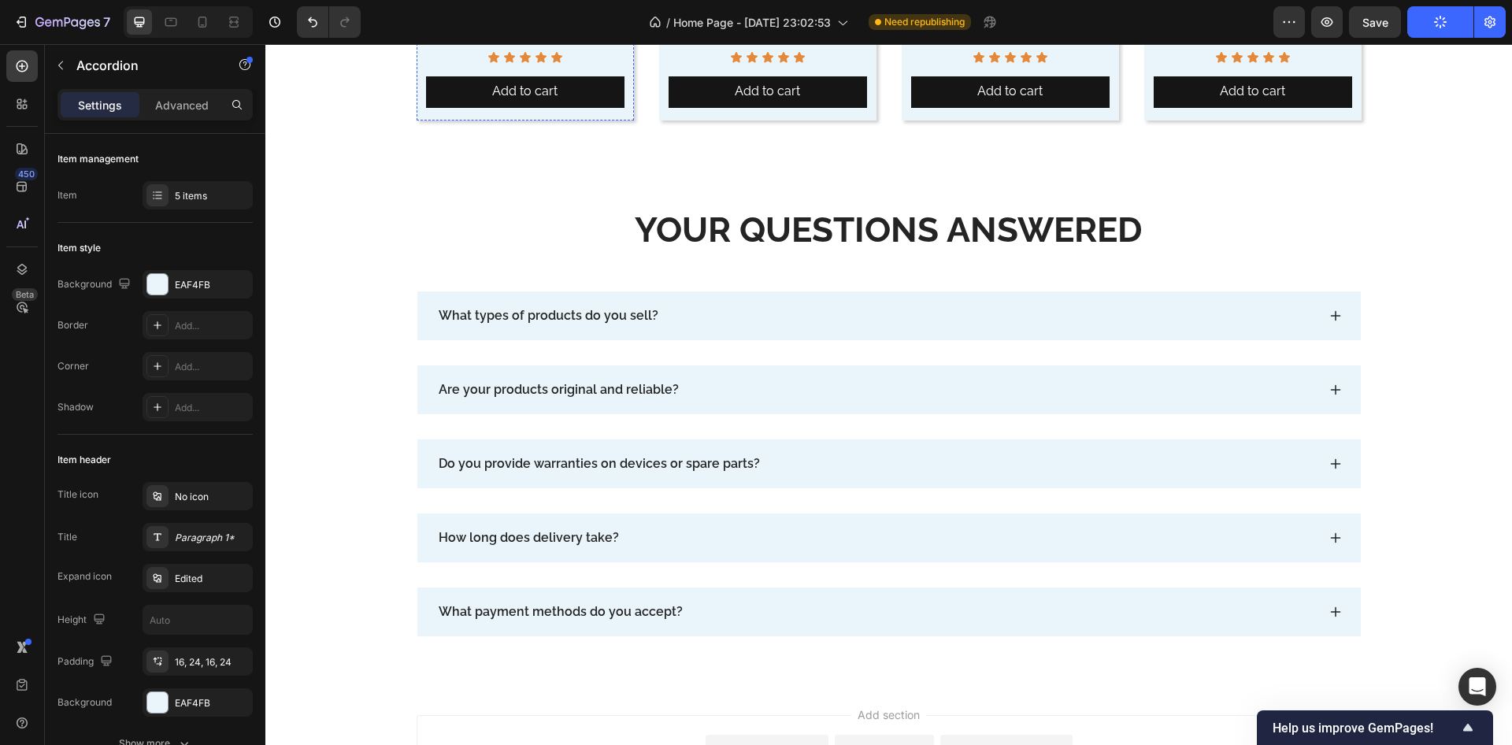
scroll to position [8720, 0]
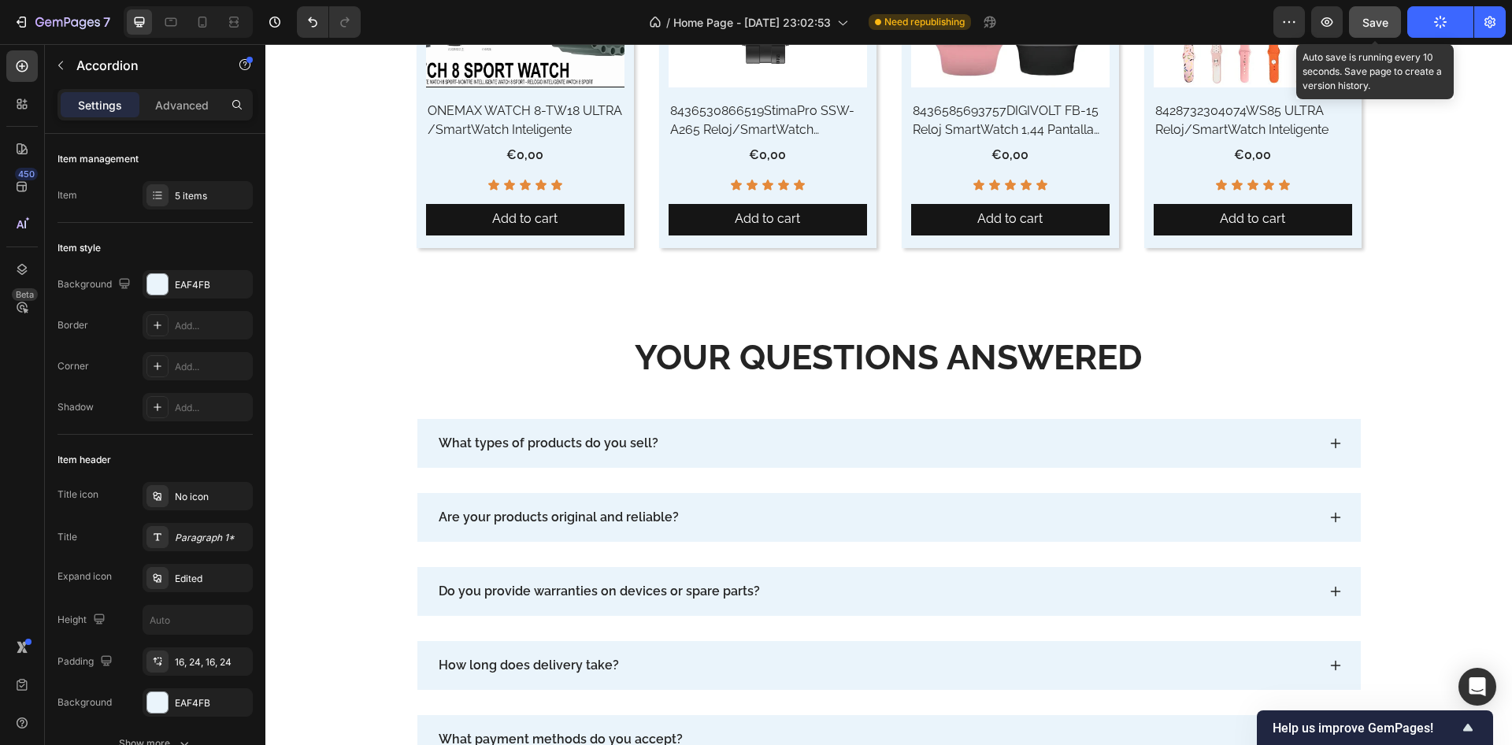
click at [1385, 29] on div "Save" at bounding box center [1376, 22] width 26 height 17
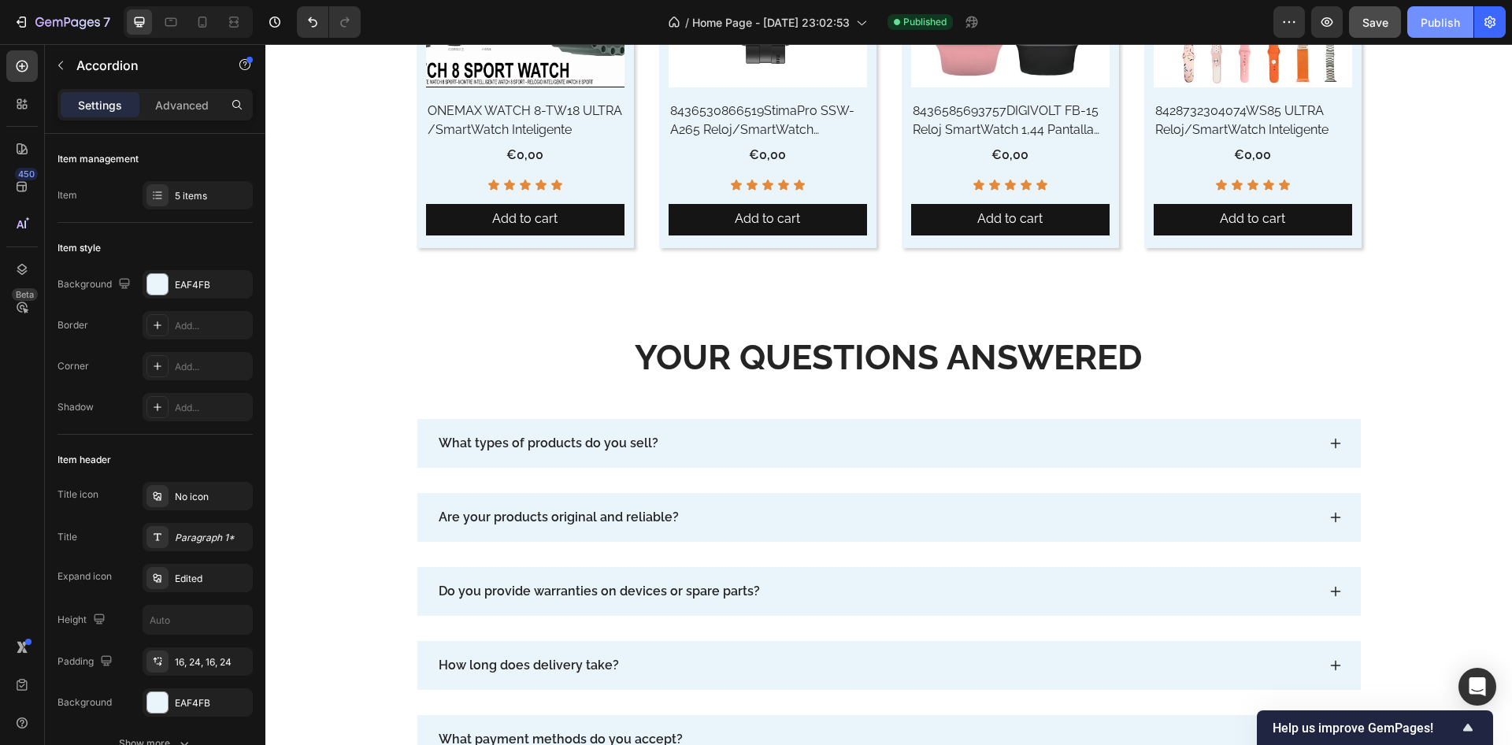
click at [1442, 22] on div "Publish" at bounding box center [1440, 22] width 39 height 17
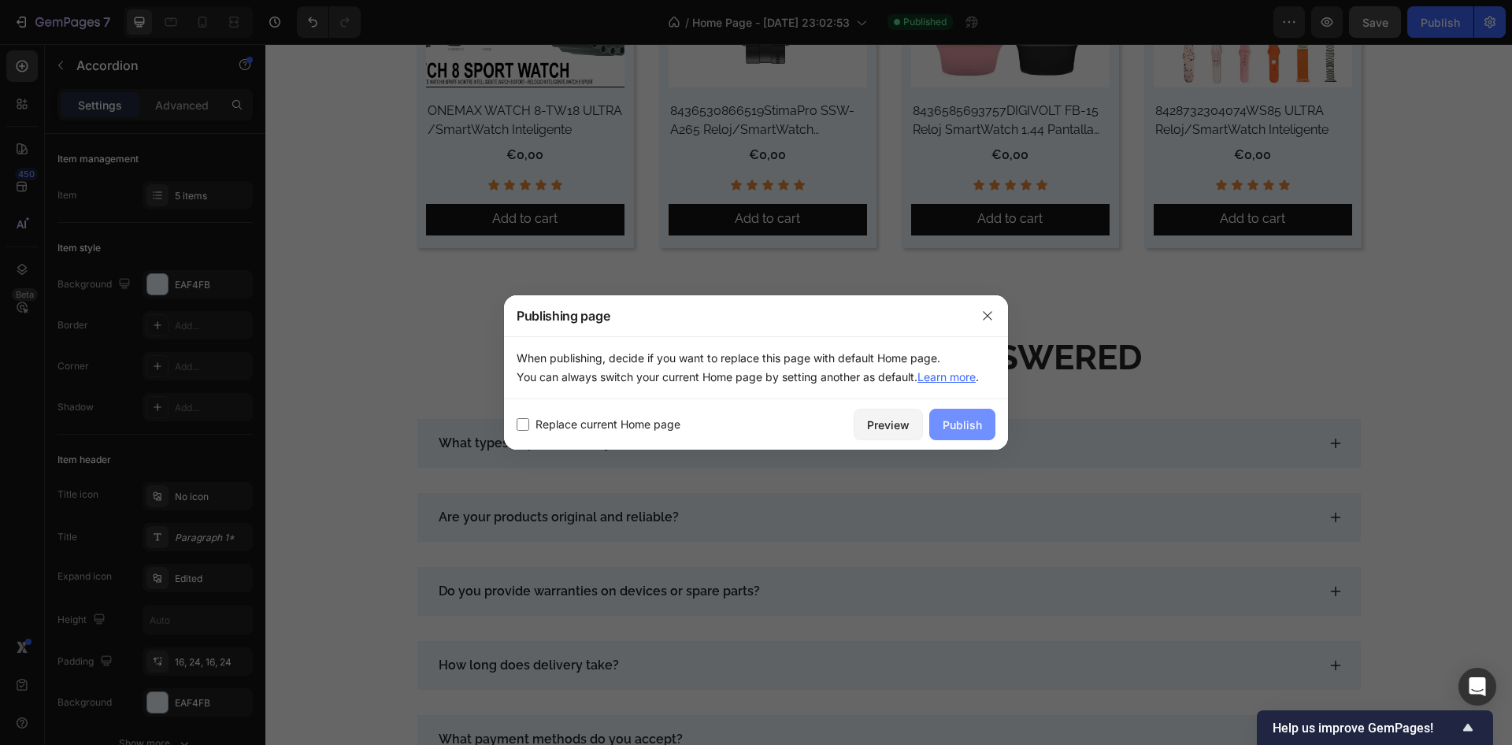
click at [952, 426] on div "Publish" at bounding box center [962, 425] width 39 height 17
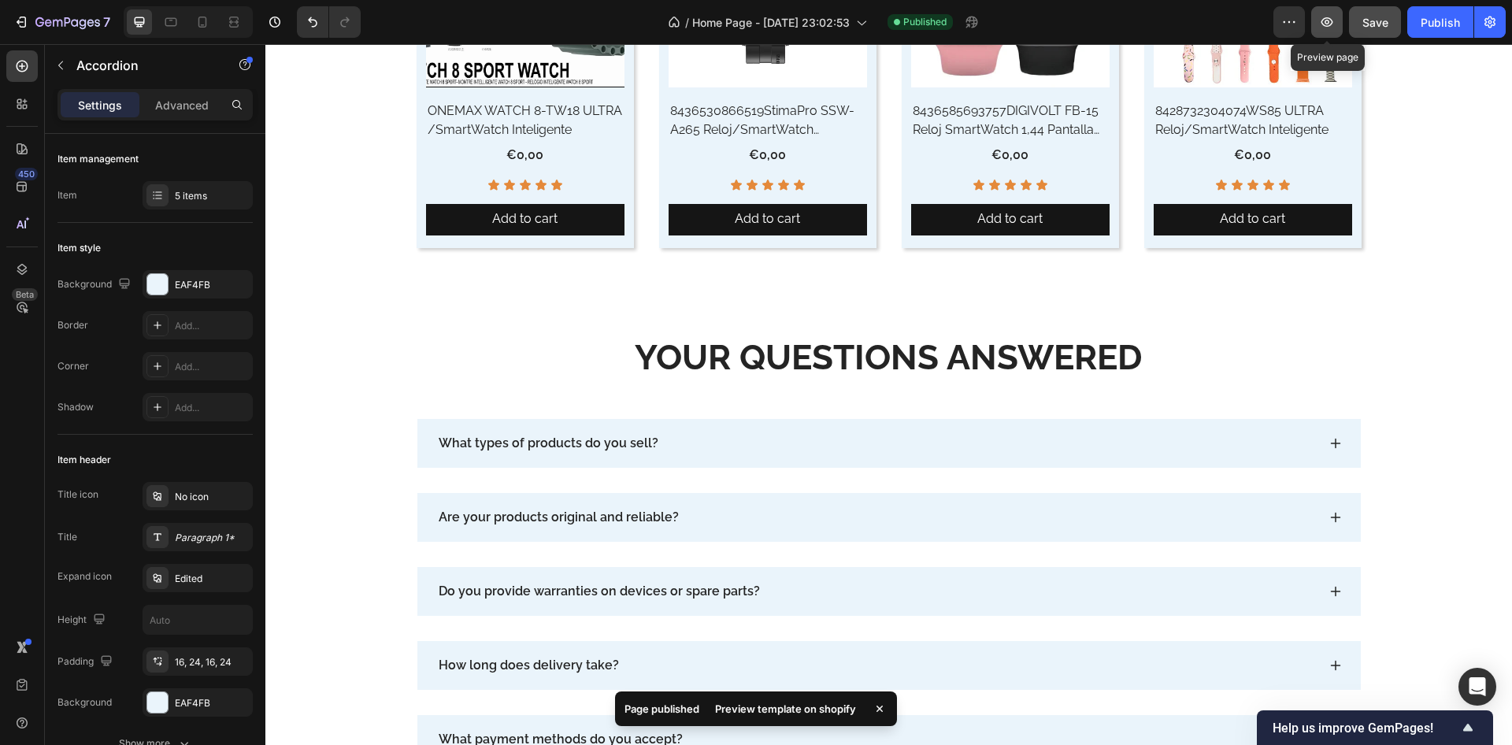
click at [1332, 24] on icon "button" at bounding box center [1328, 21] width 12 height 9
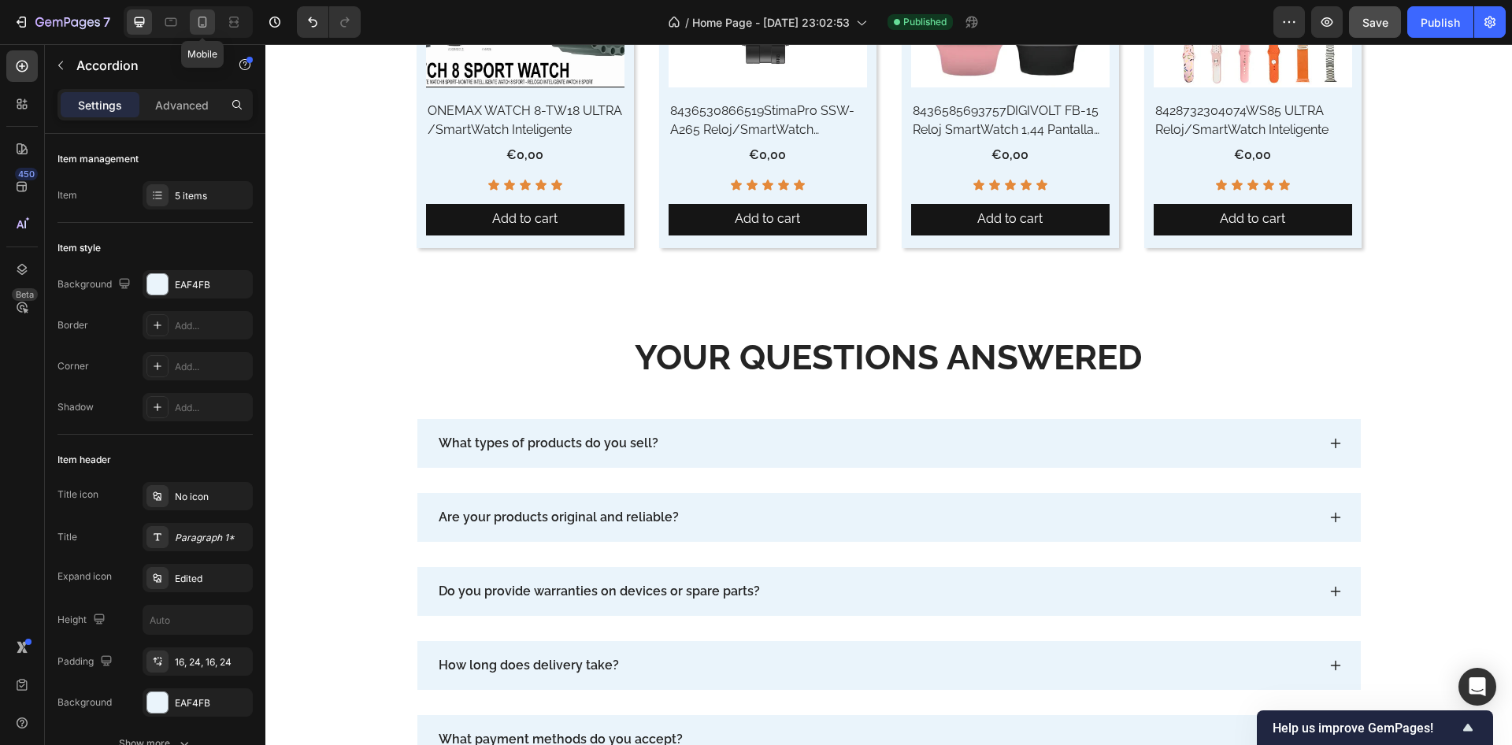
click at [201, 29] on icon at bounding box center [203, 22] width 16 height 16
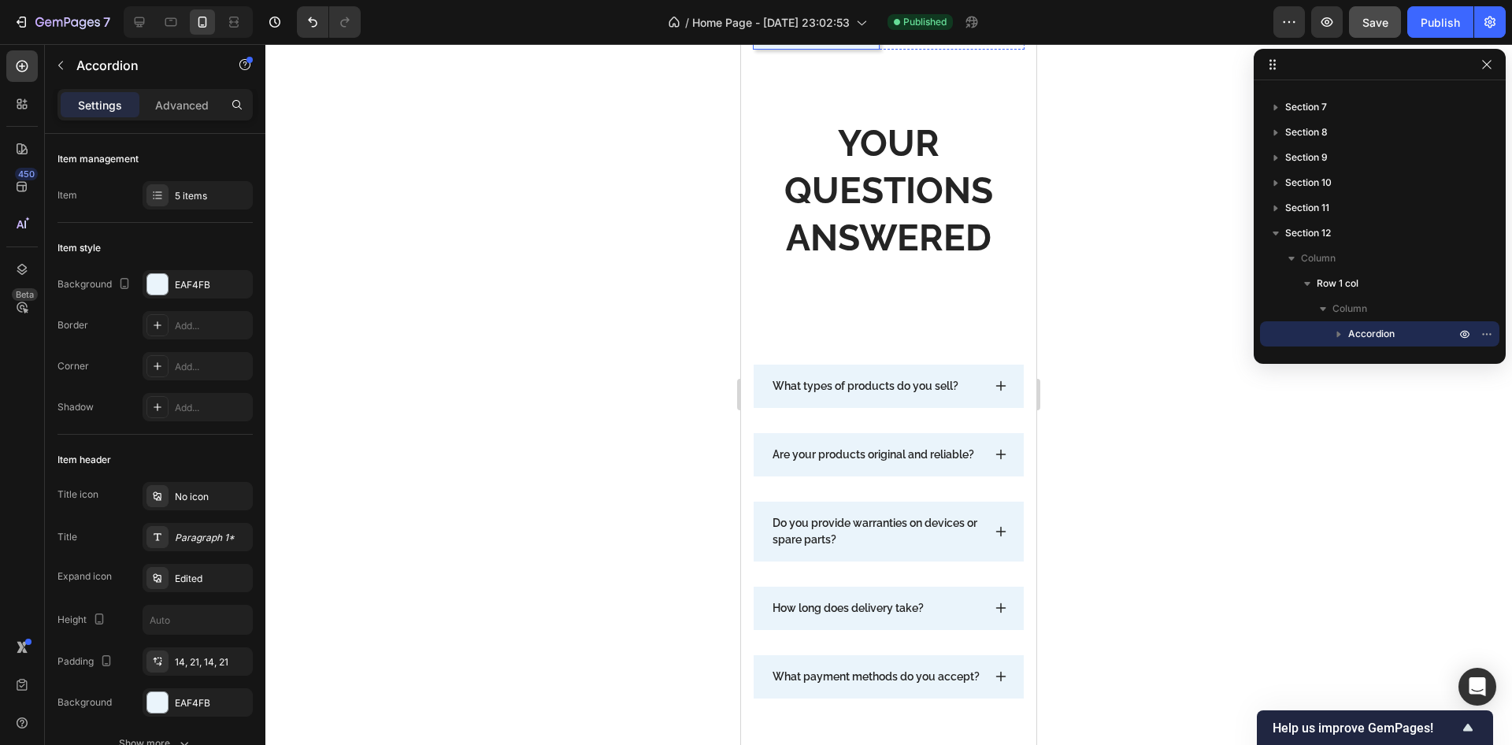
scroll to position [9793, 0]
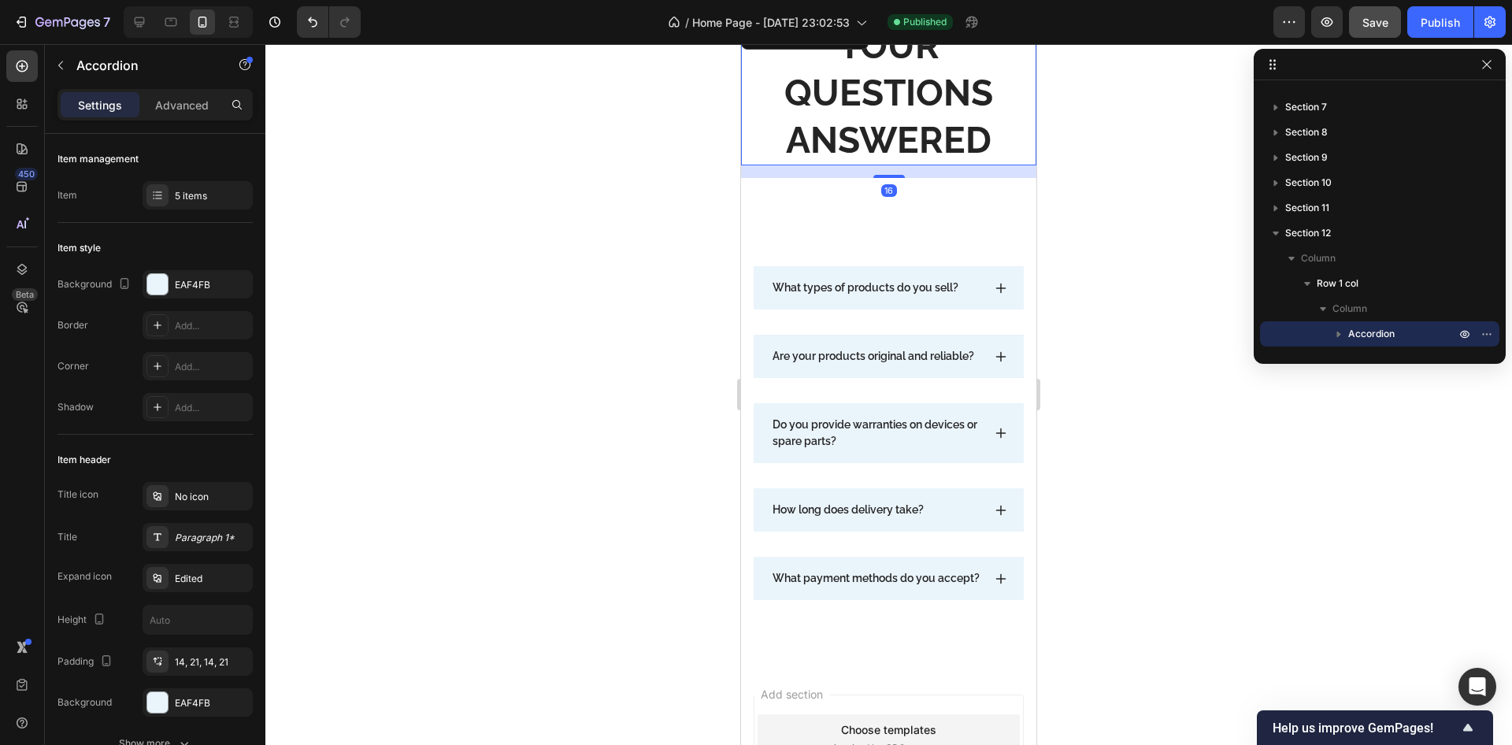
click at [875, 99] on h2 "YOUR QUESTIONS ANSWERED" at bounding box center [888, 93] width 295 height 144
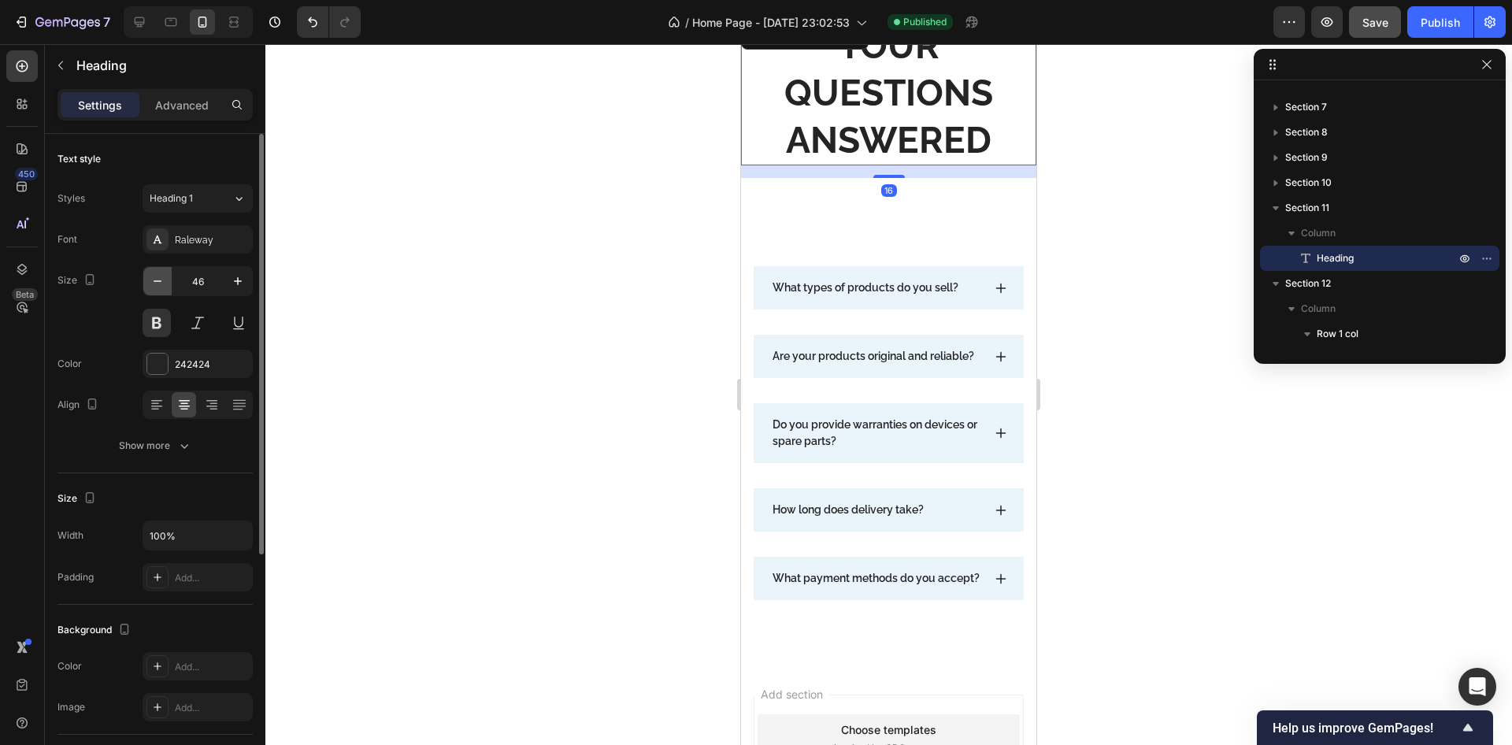
click at [159, 283] on icon "button" at bounding box center [158, 281] width 16 height 16
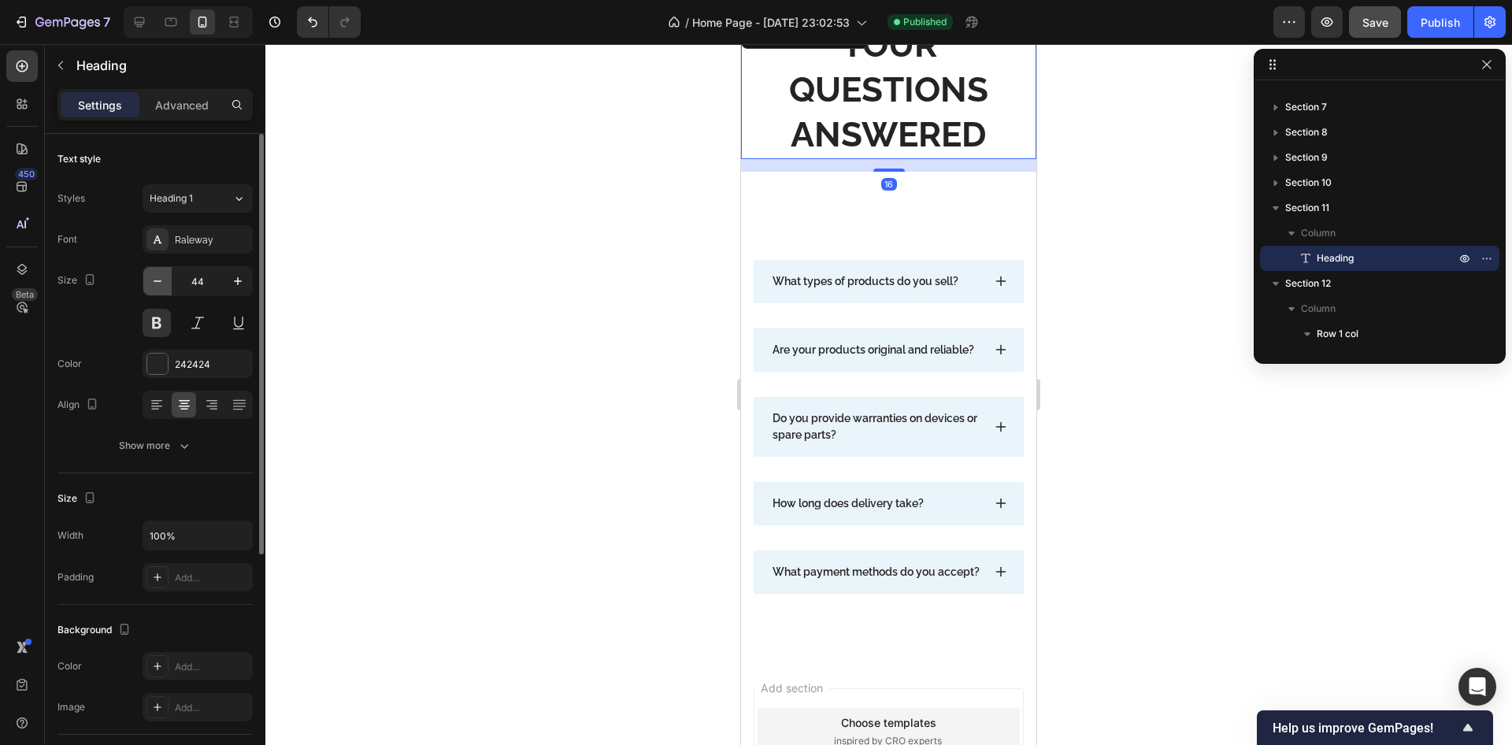
click at [159, 283] on icon "button" at bounding box center [158, 281] width 16 height 16
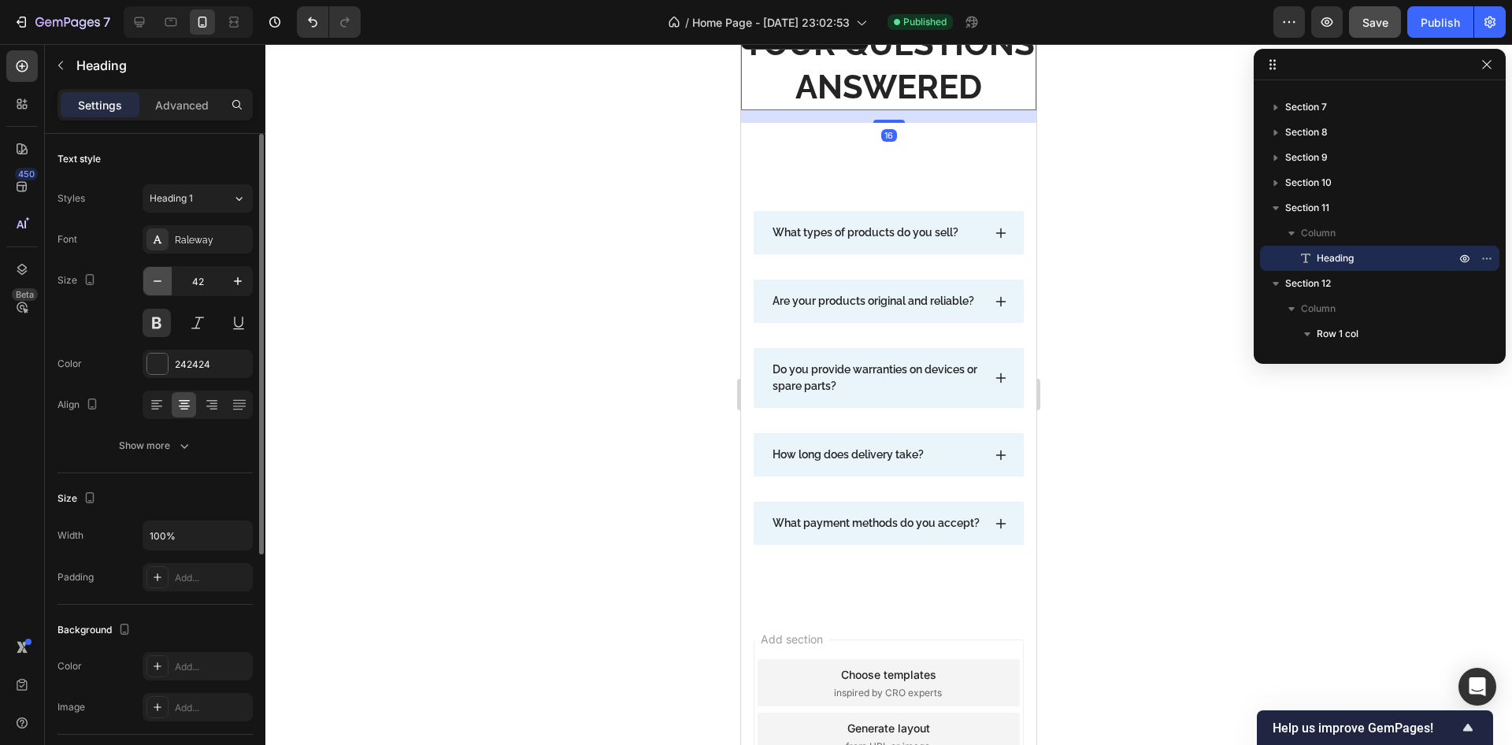
click at [159, 283] on icon "button" at bounding box center [158, 281] width 16 height 16
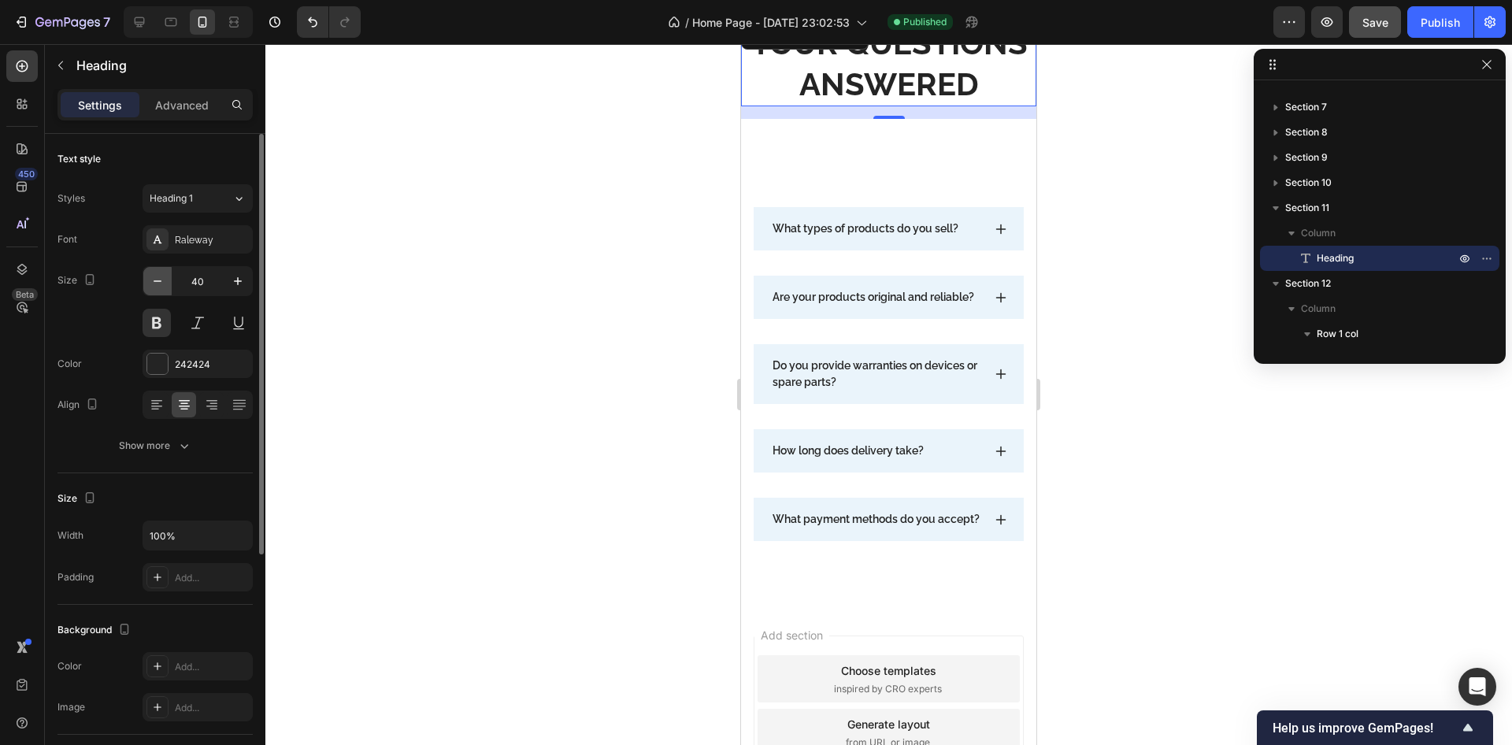
click at [159, 283] on icon "button" at bounding box center [158, 281] width 16 height 16
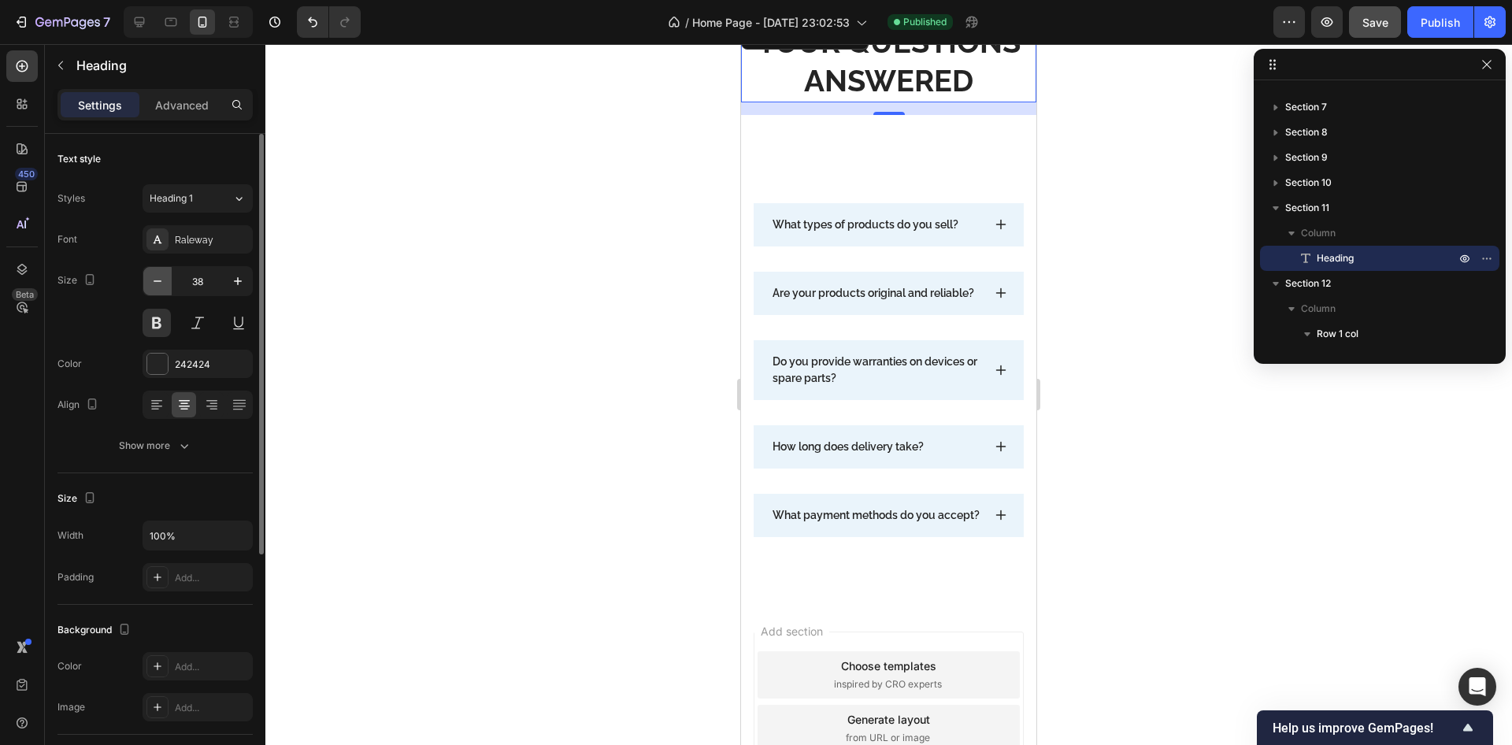
click at [159, 283] on icon "button" at bounding box center [158, 281] width 16 height 16
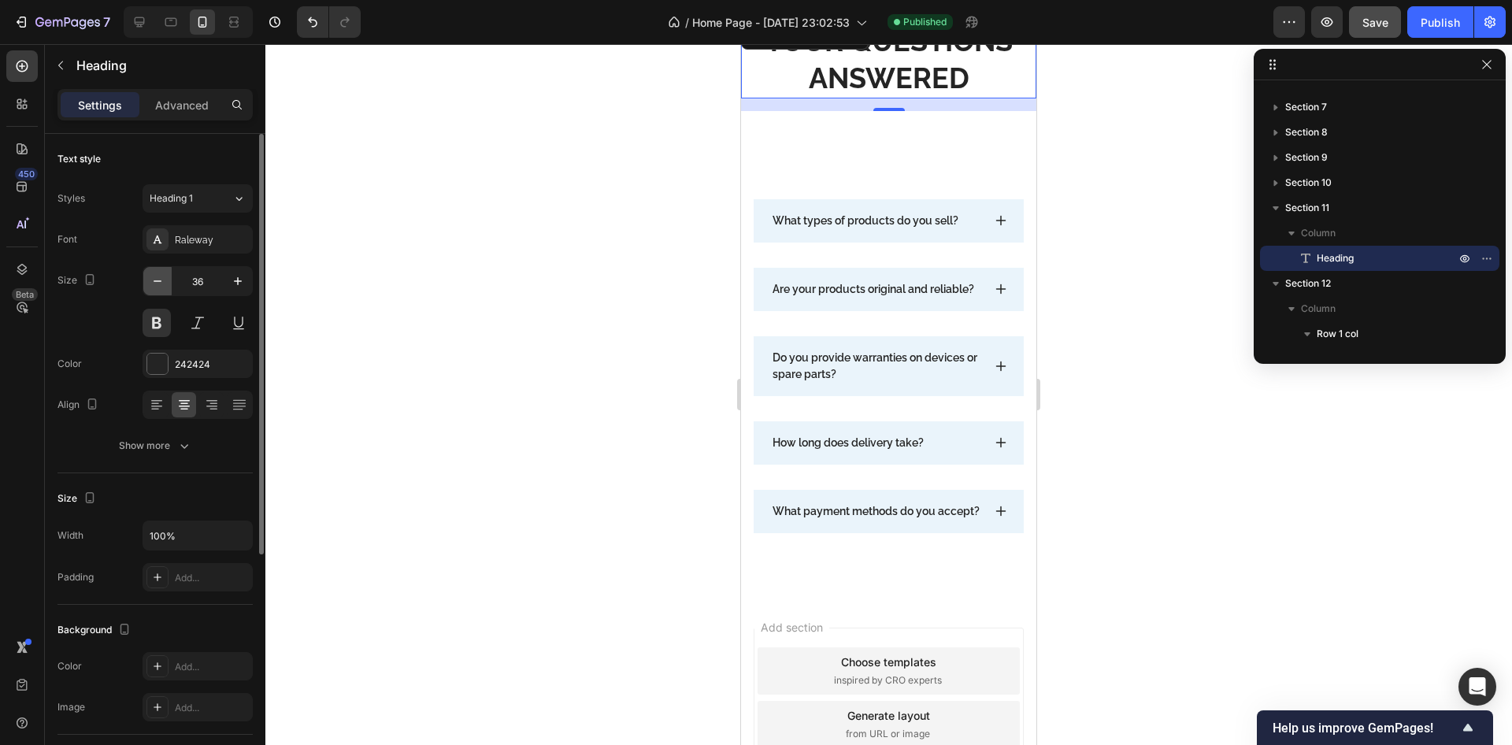
click at [159, 283] on icon "button" at bounding box center [158, 281] width 16 height 16
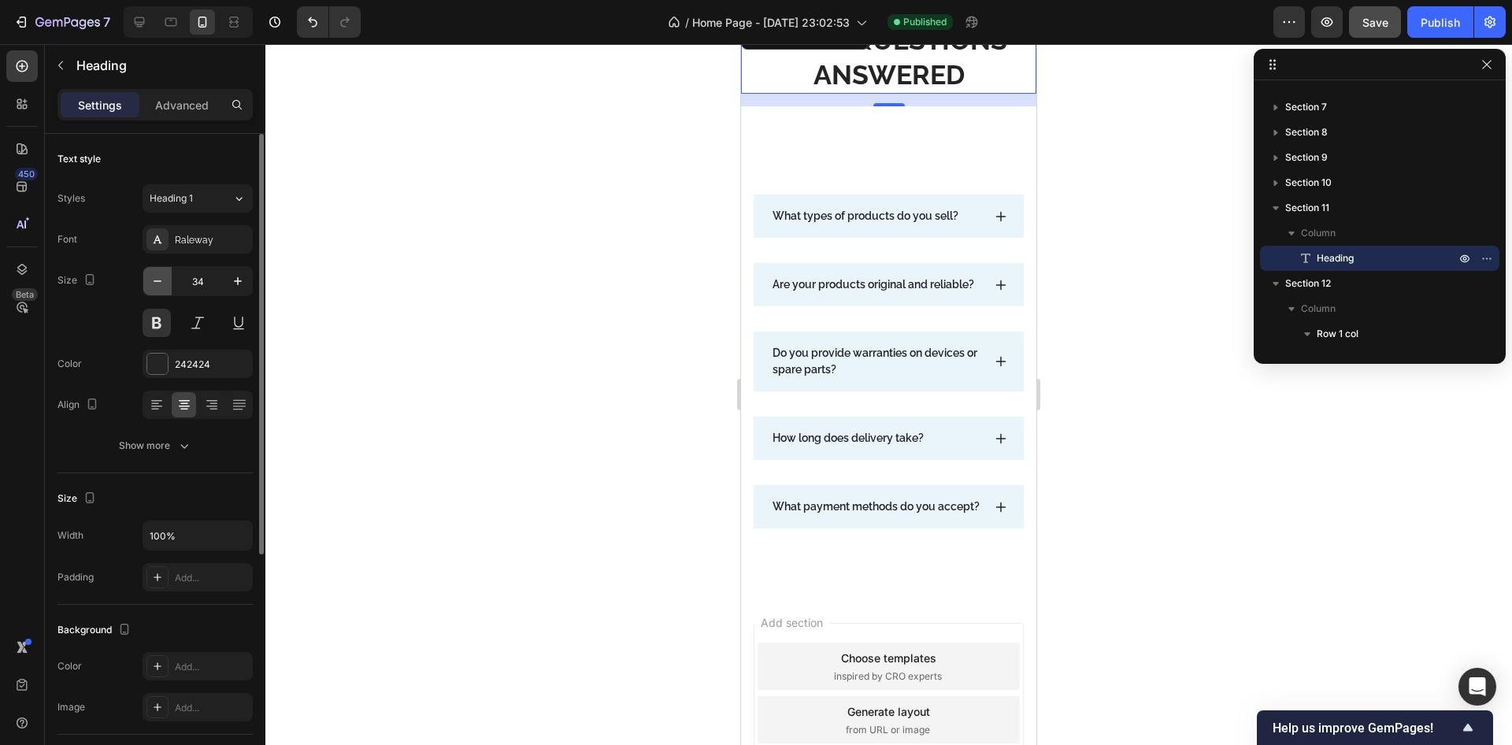
click at [159, 283] on icon "button" at bounding box center [158, 281] width 16 height 16
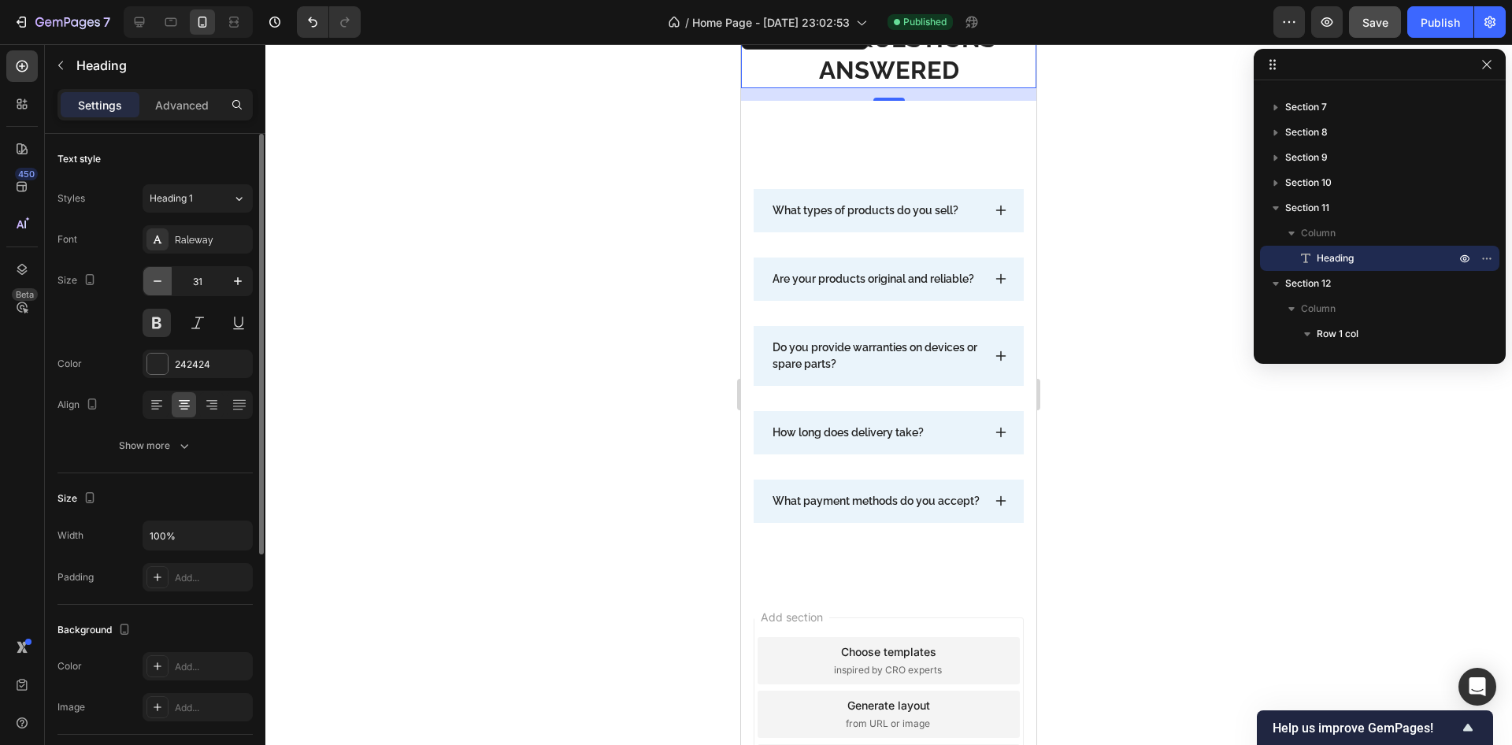
click at [159, 283] on icon "button" at bounding box center [158, 281] width 16 height 16
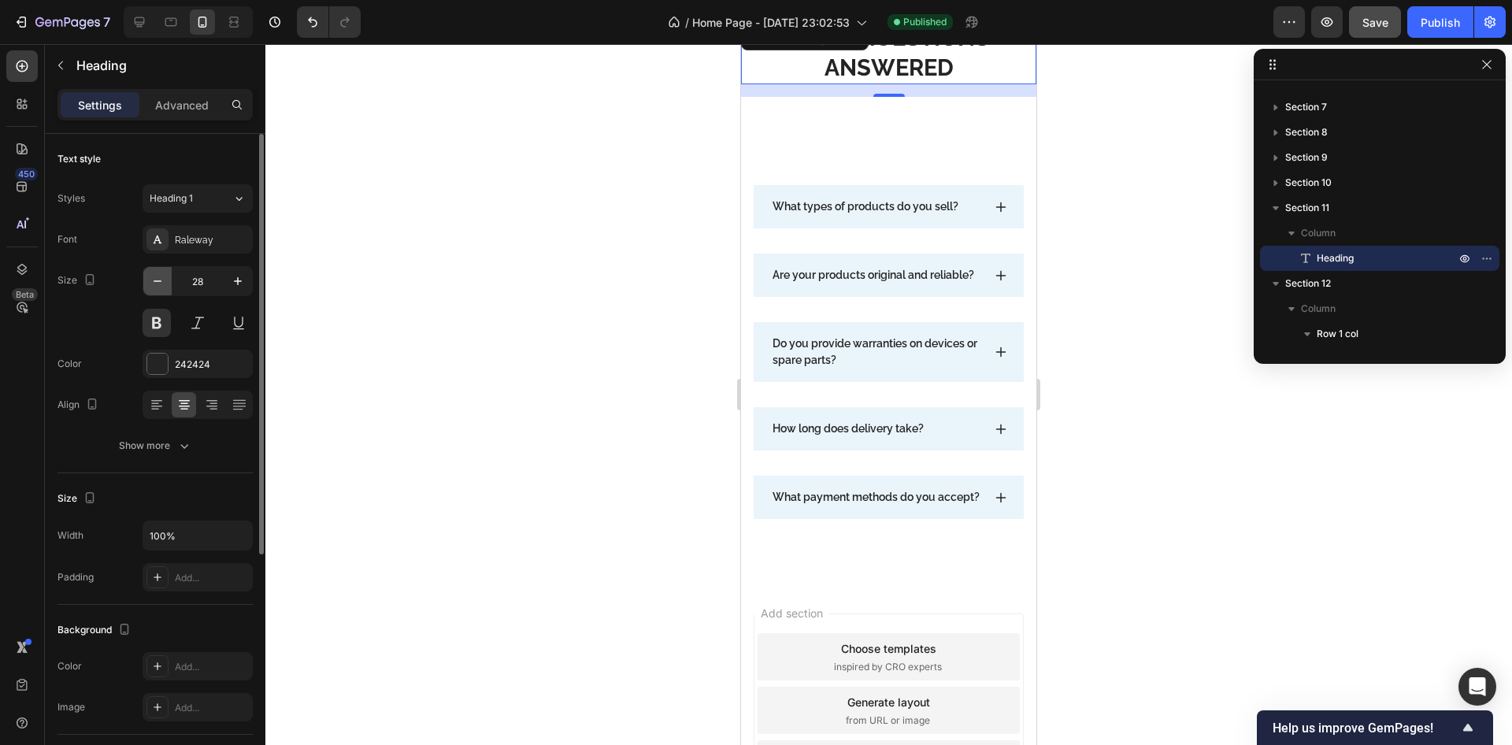
click at [159, 283] on icon "button" at bounding box center [158, 281] width 16 height 16
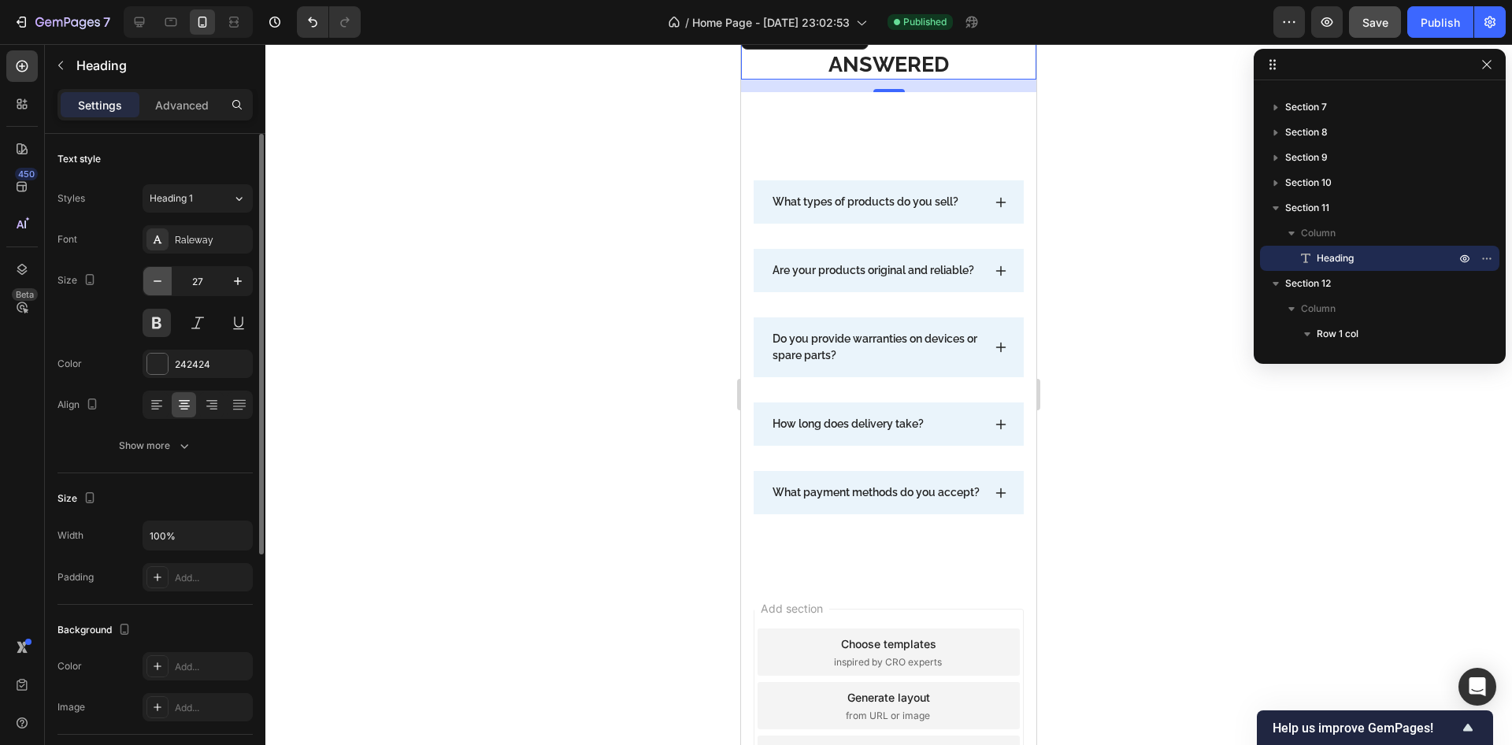
click at [159, 283] on icon "button" at bounding box center [158, 281] width 16 height 16
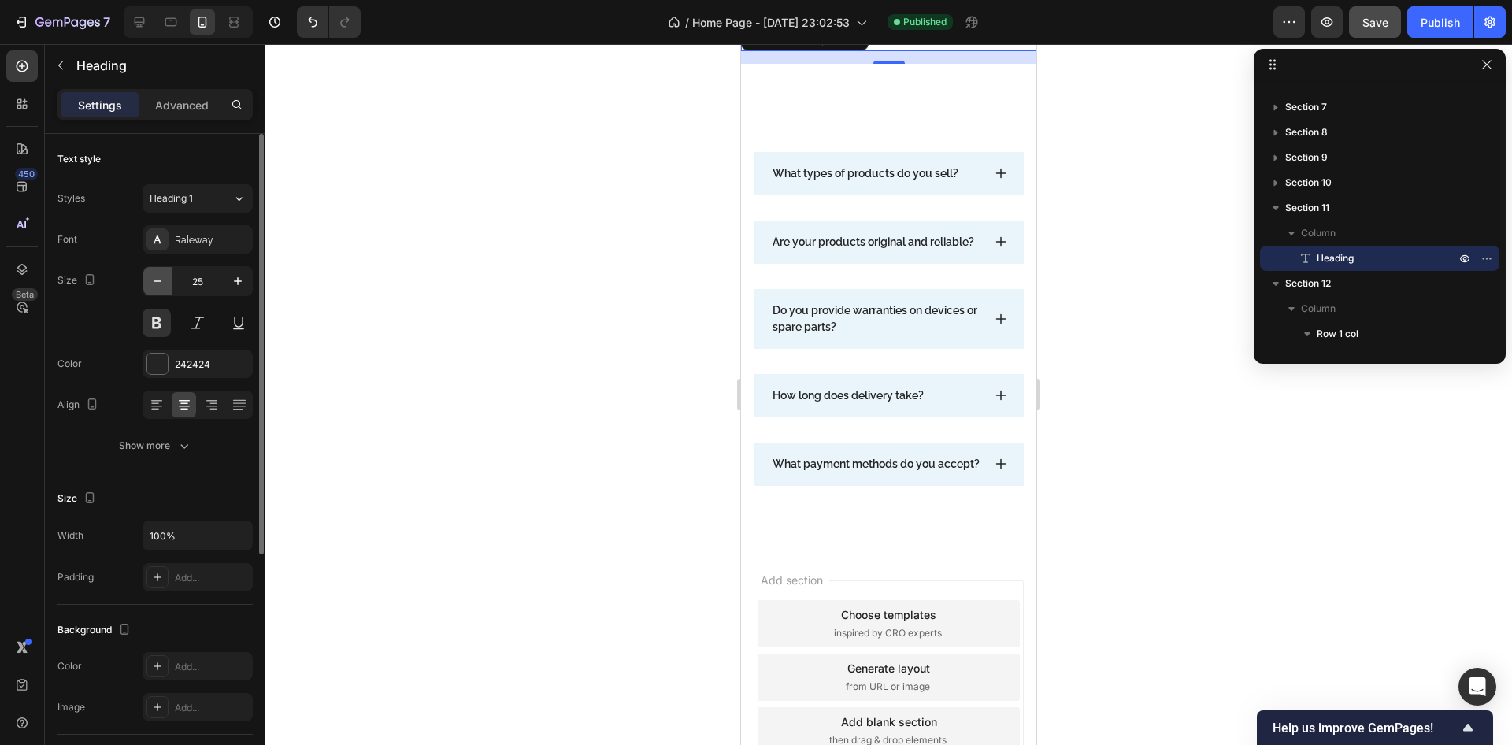
click at [159, 283] on icon "button" at bounding box center [158, 281] width 16 height 16
type input "23"
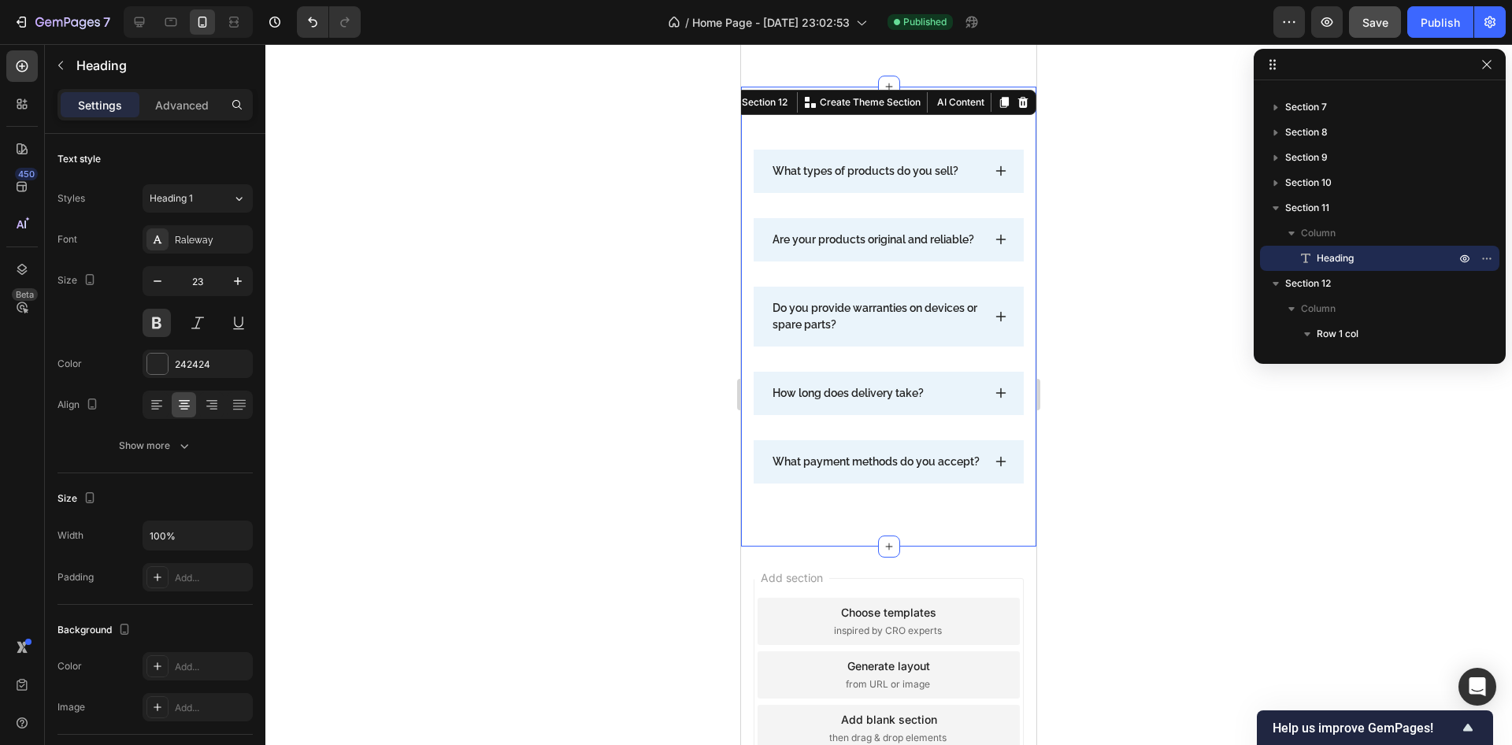
click at [852, 116] on div "What types of products do you sell? Are your products original and reliable? Do…" at bounding box center [888, 317] width 295 height 460
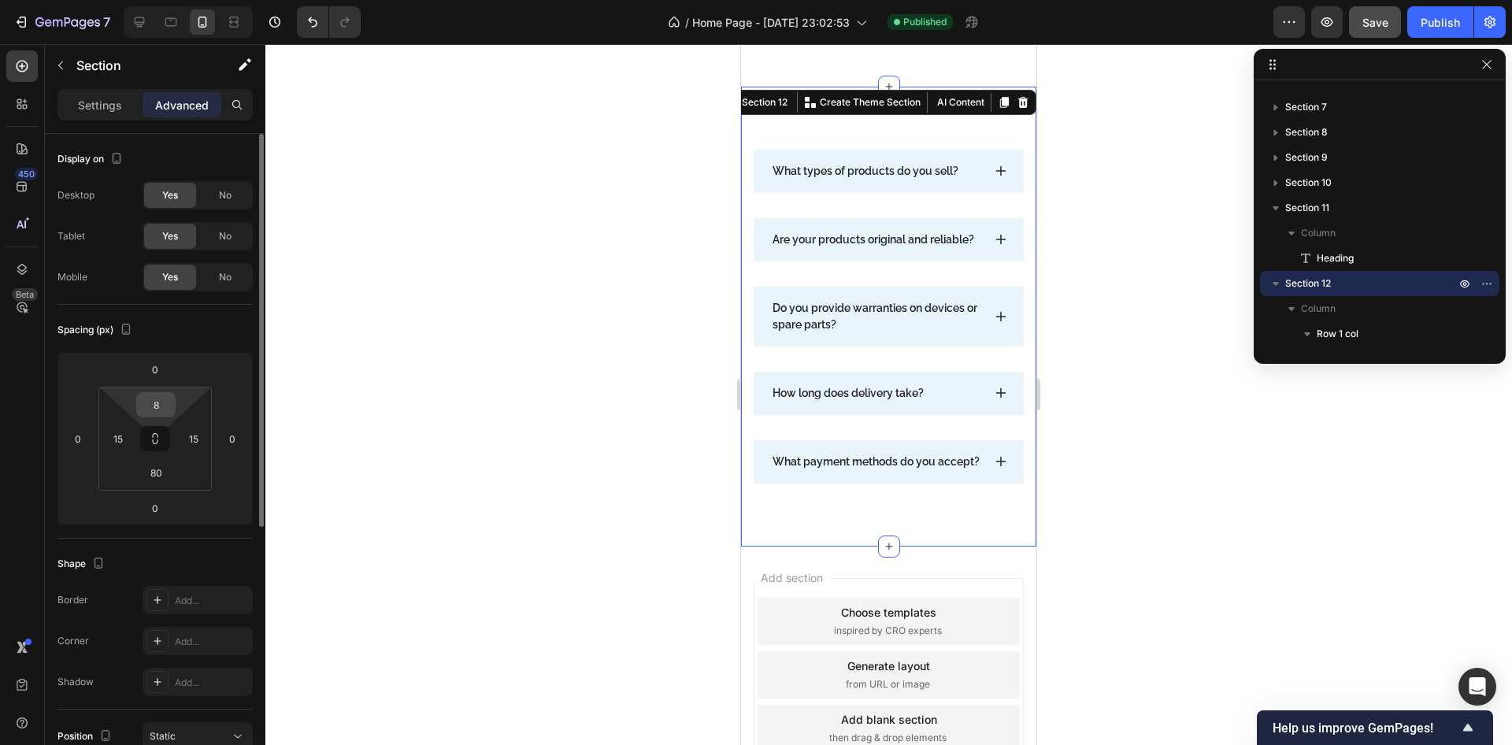
click at [154, 0] on html "7 / Home Page - [DATE] 23:02:53 Published Preview Save Publish 450 Beta faq Sec…" at bounding box center [756, 0] width 1512 height 0
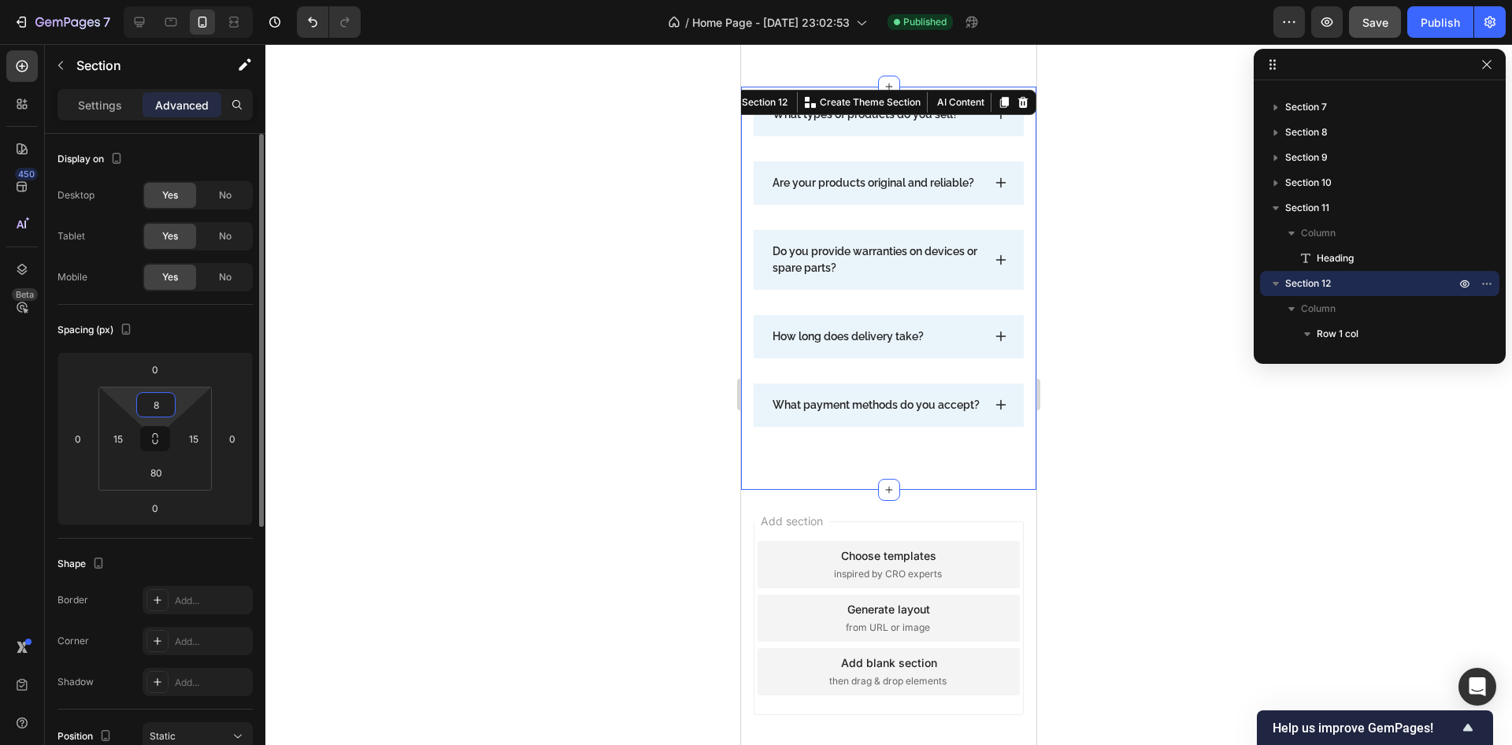
click at [166, 411] on input "8" at bounding box center [156, 405] width 32 height 24
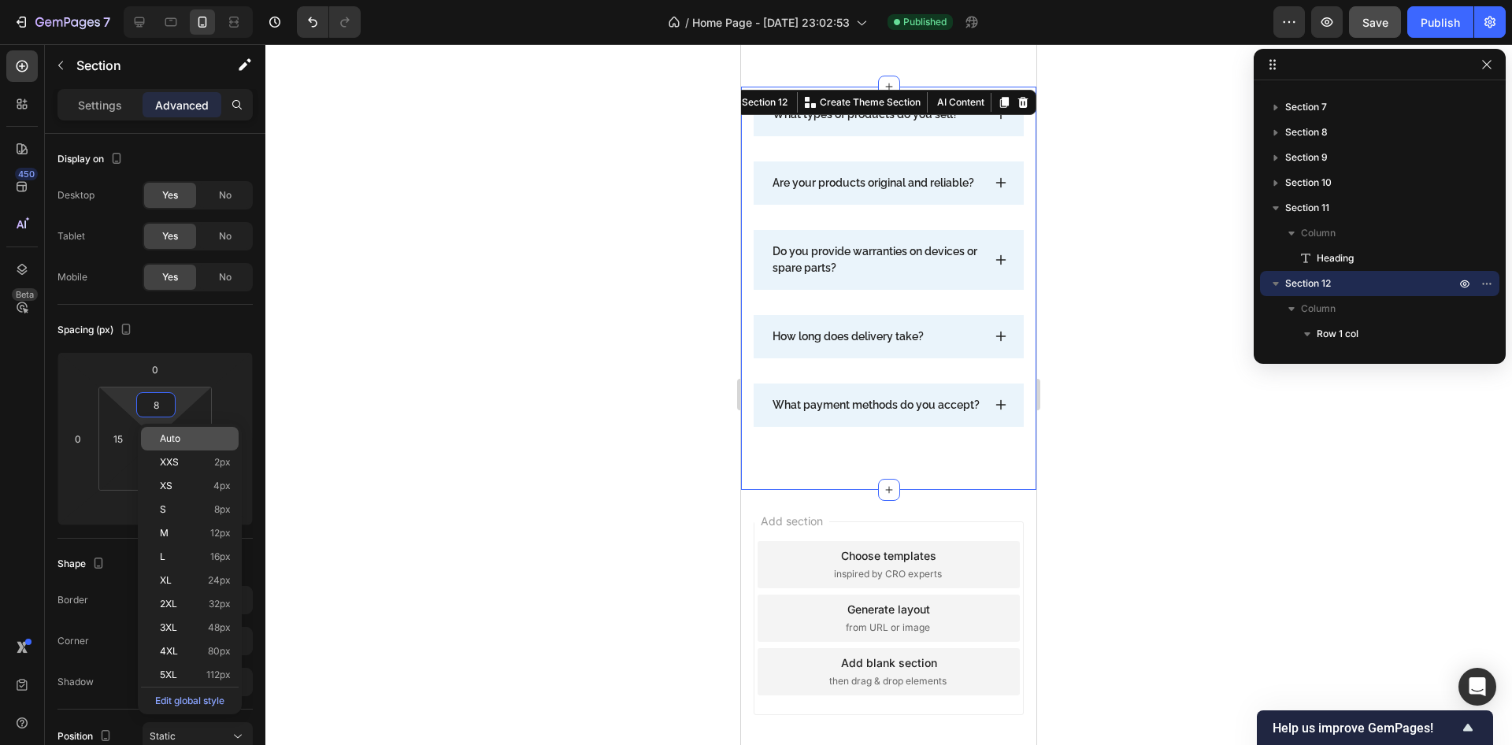
click at [169, 441] on span "Auto" at bounding box center [170, 438] width 20 height 11
type input "Auto"
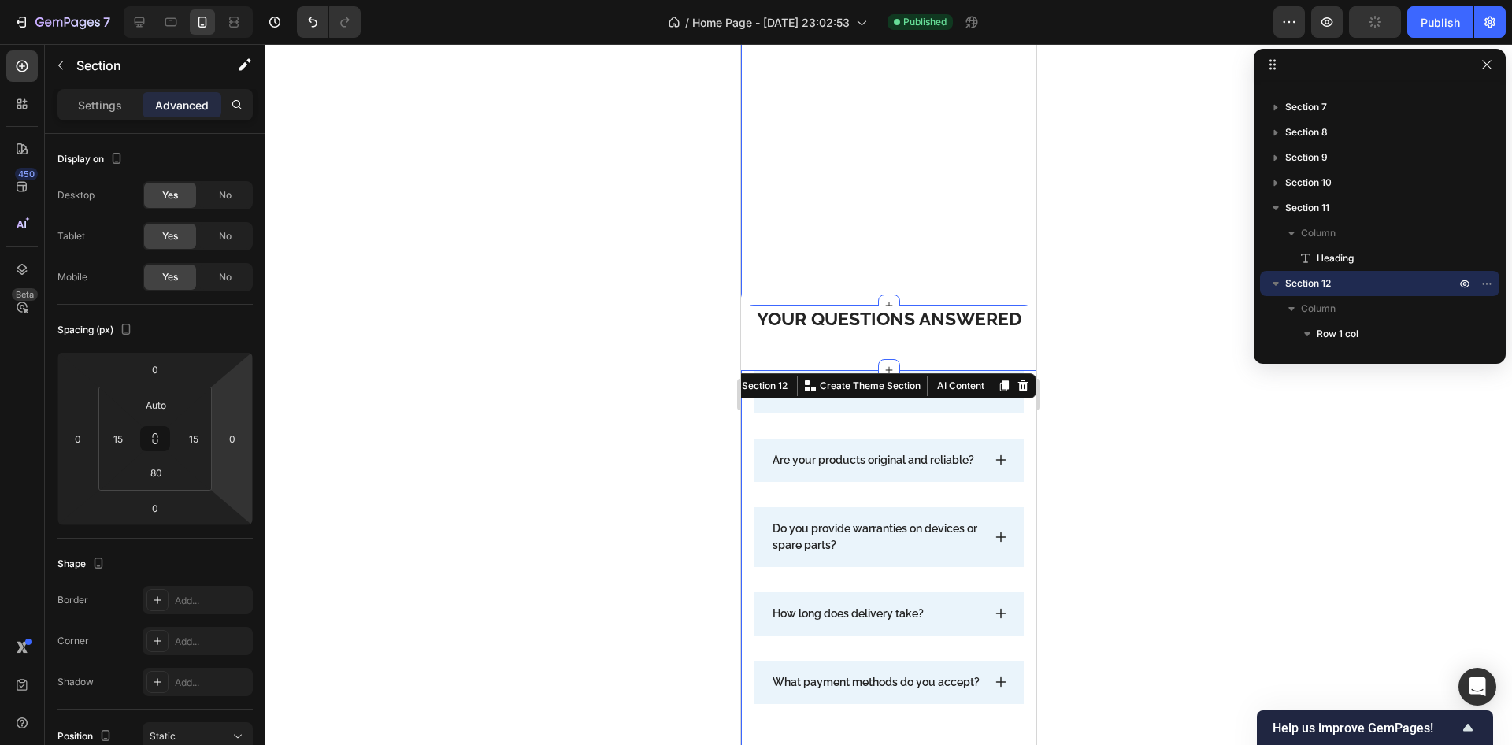
scroll to position [7987, 0]
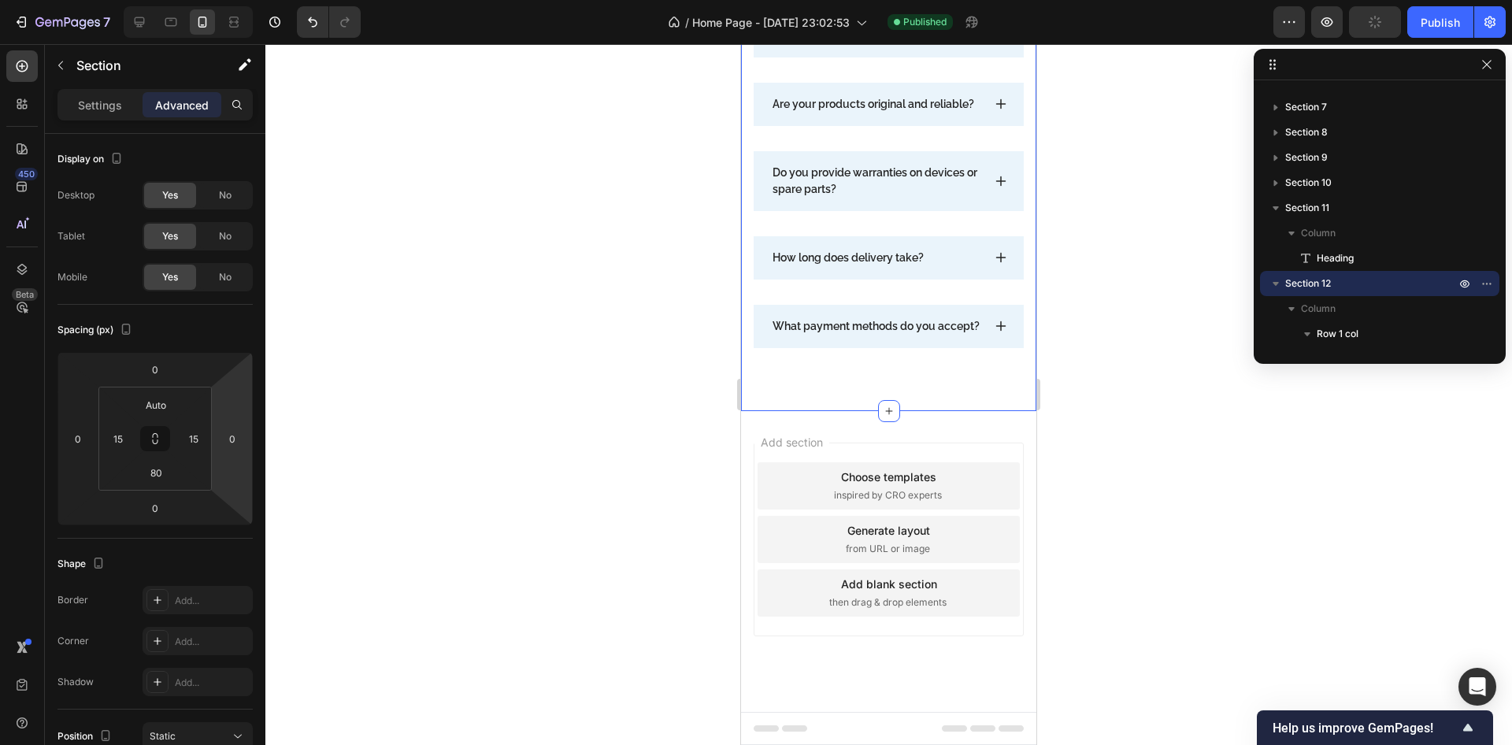
click at [609, 306] on div at bounding box center [888, 394] width 1247 height 701
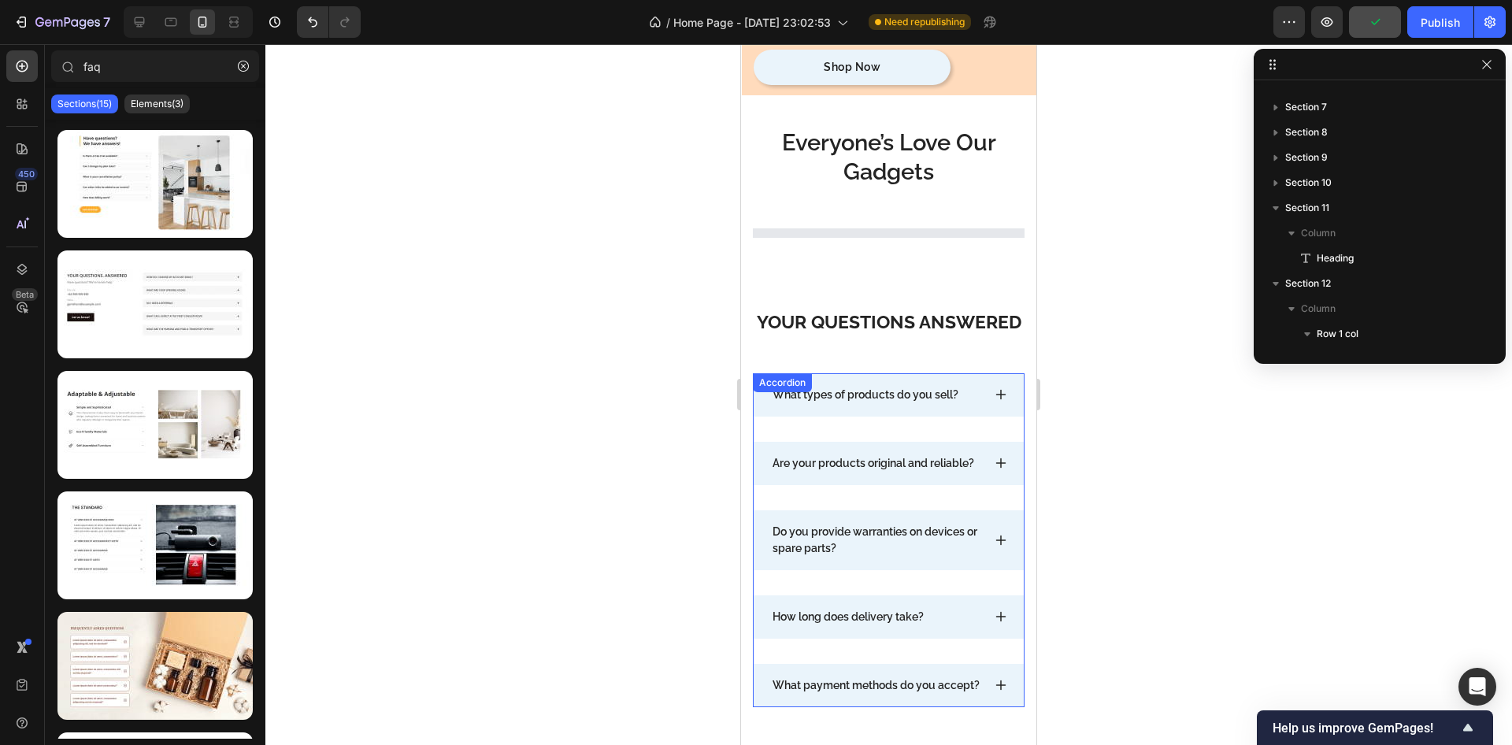
scroll to position [7591, 0]
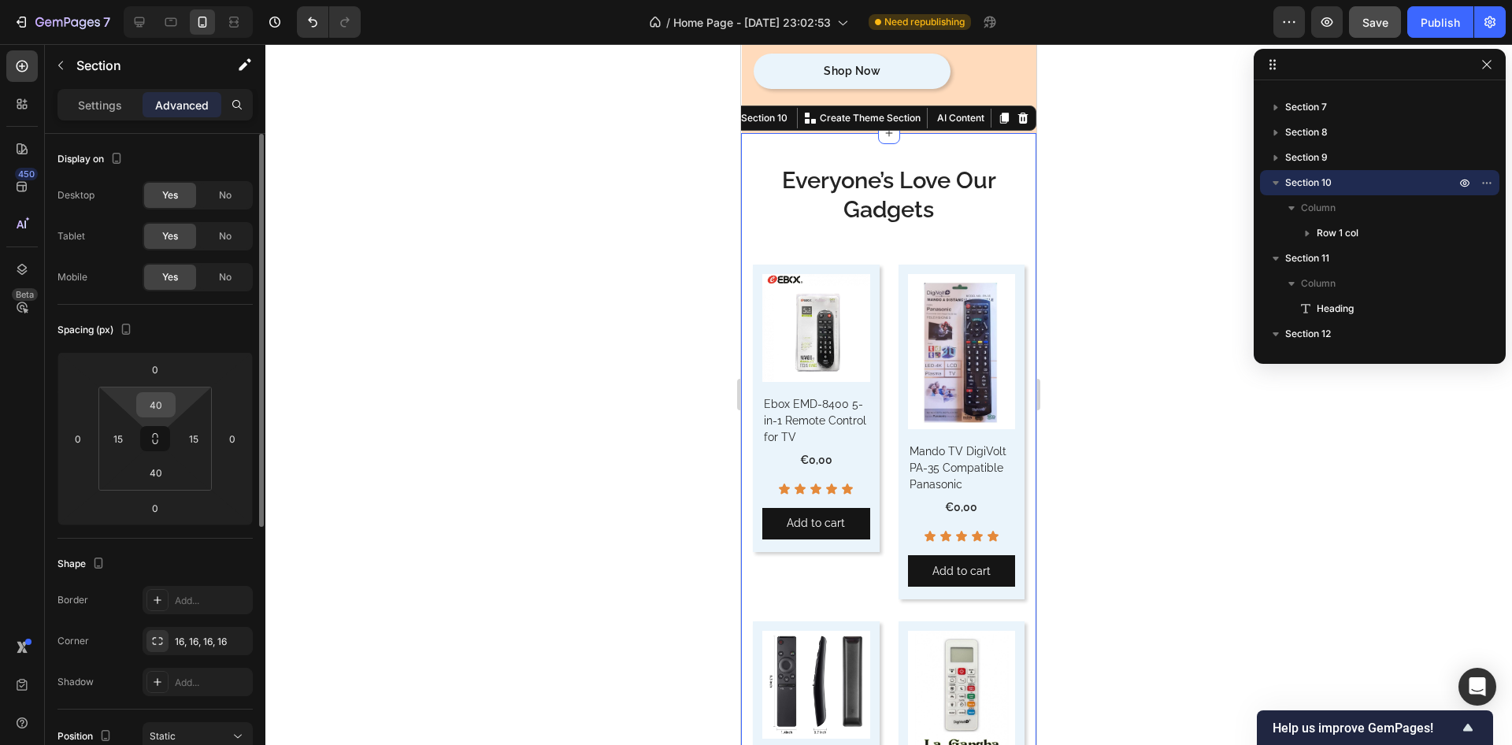
click at [161, 401] on input "40" at bounding box center [156, 405] width 32 height 24
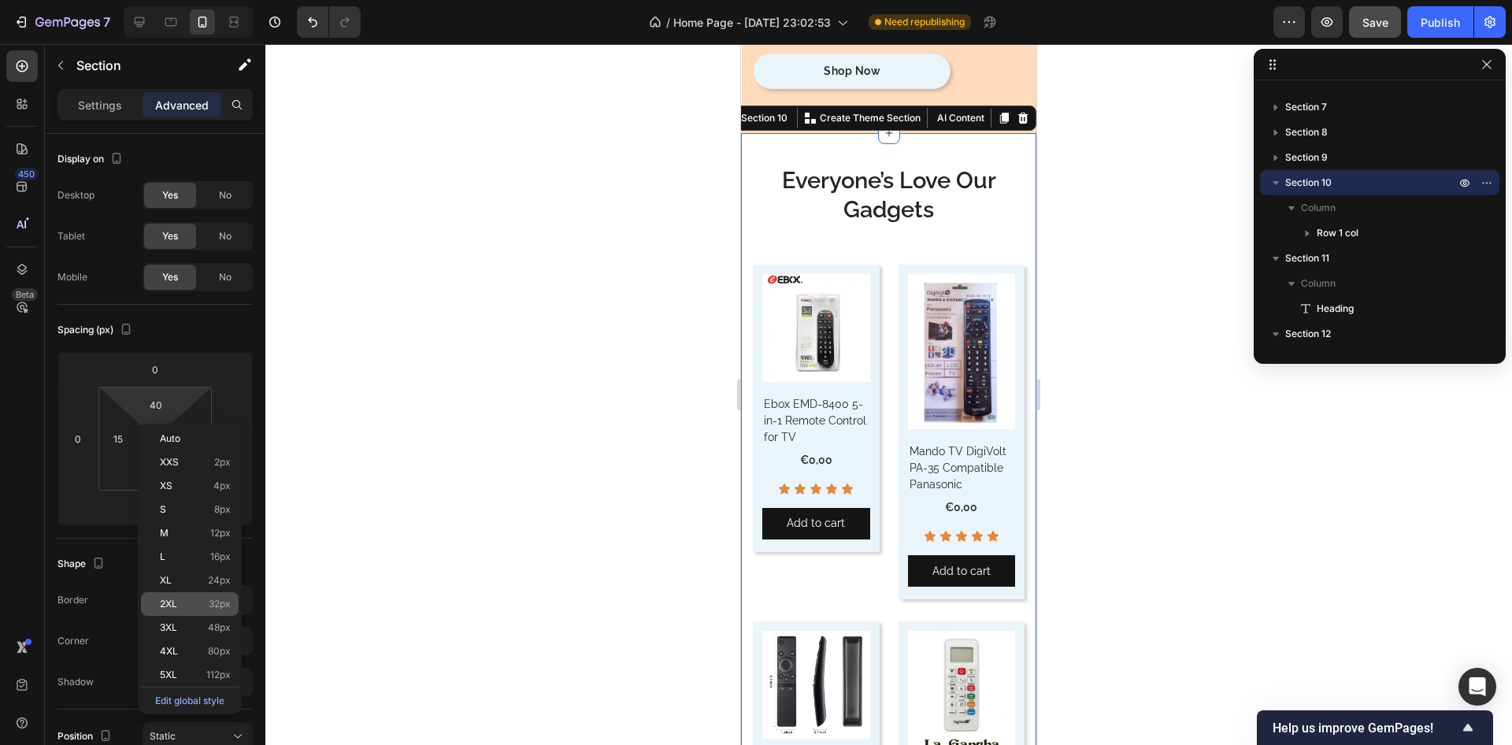
click at [202, 607] on p "2XL 32px" at bounding box center [195, 604] width 71 height 11
type input "32"
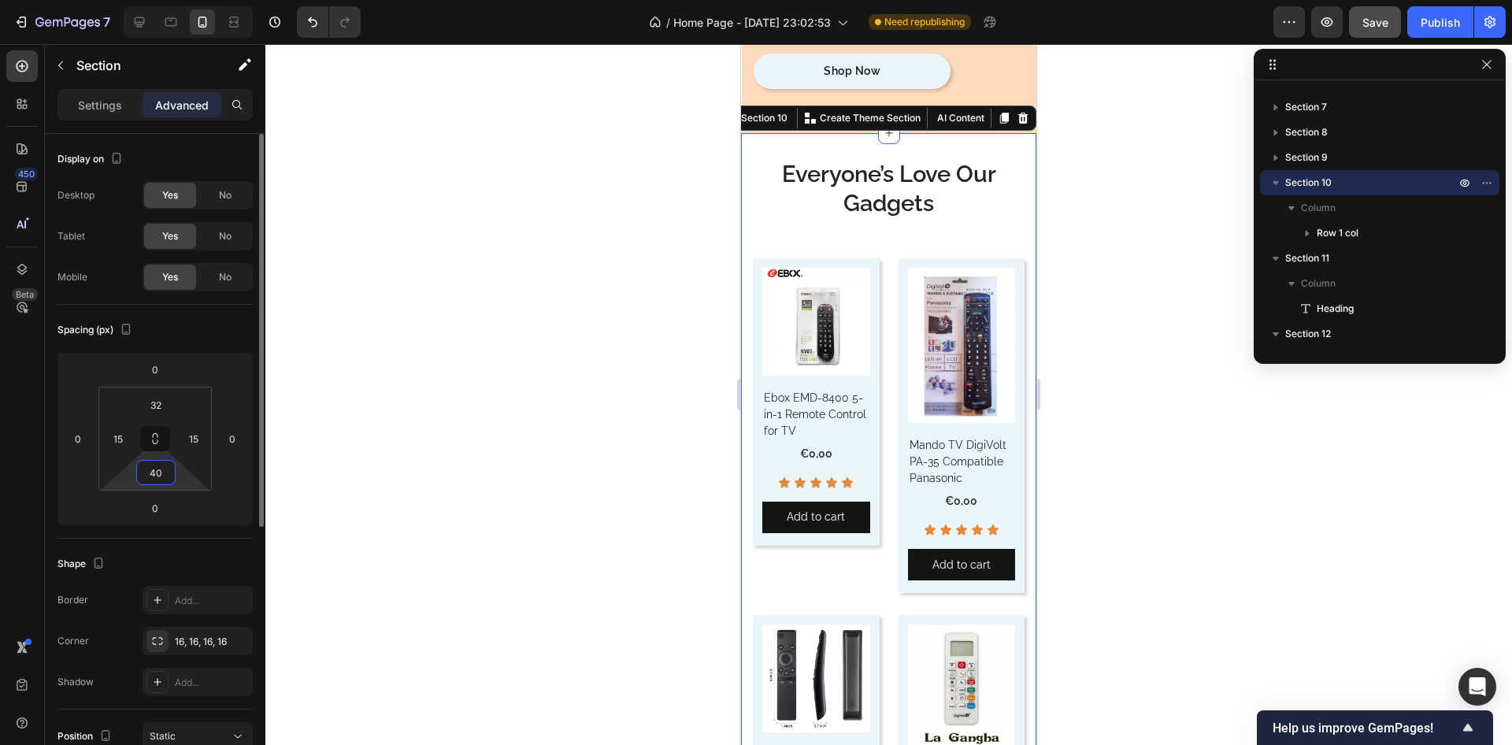
click at [162, 471] on input "40" at bounding box center [156, 473] width 32 height 24
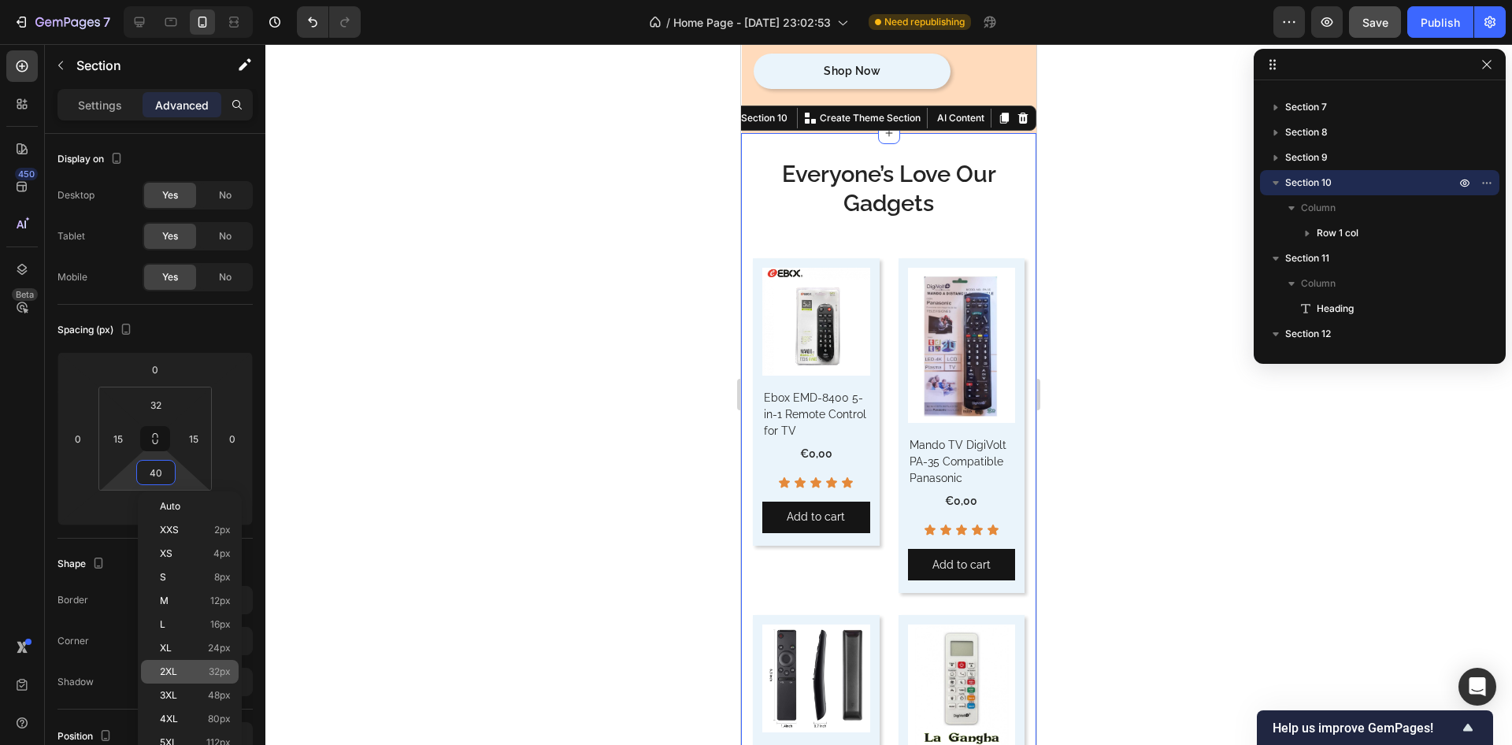
click at [199, 665] on div "2XL 32px" at bounding box center [190, 672] width 98 height 24
type input "32"
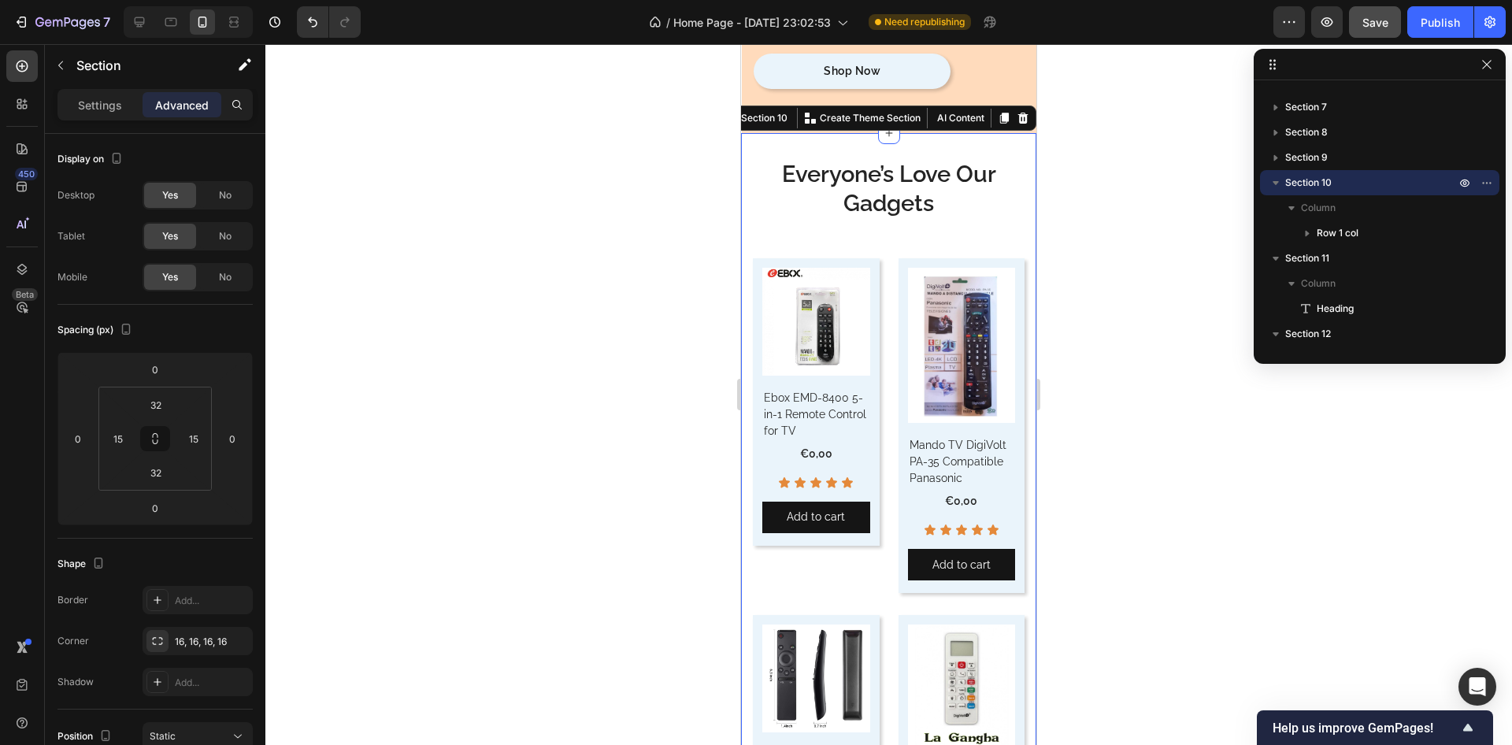
click at [511, 469] on div at bounding box center [888, 394] width 1247 height 701
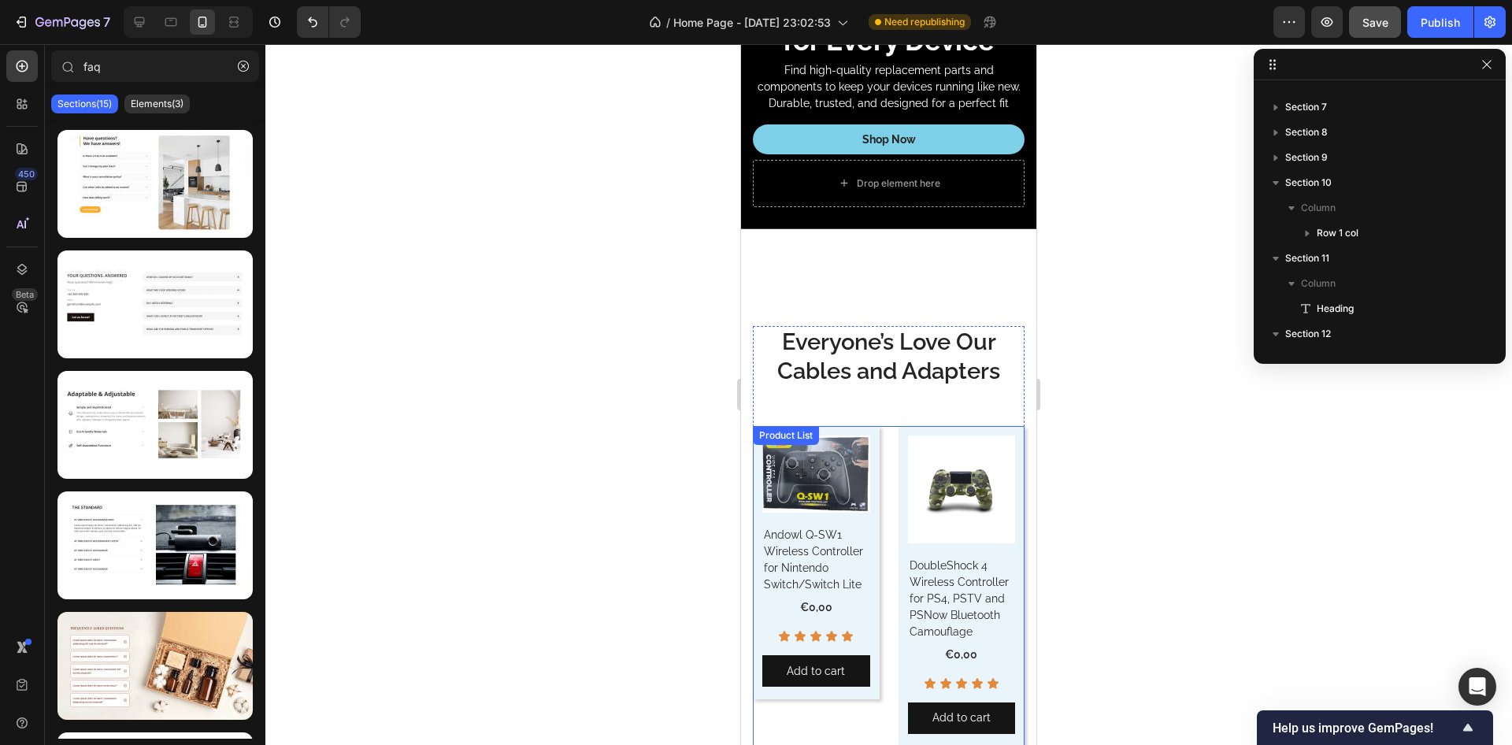
scroll to position [5038, 0]
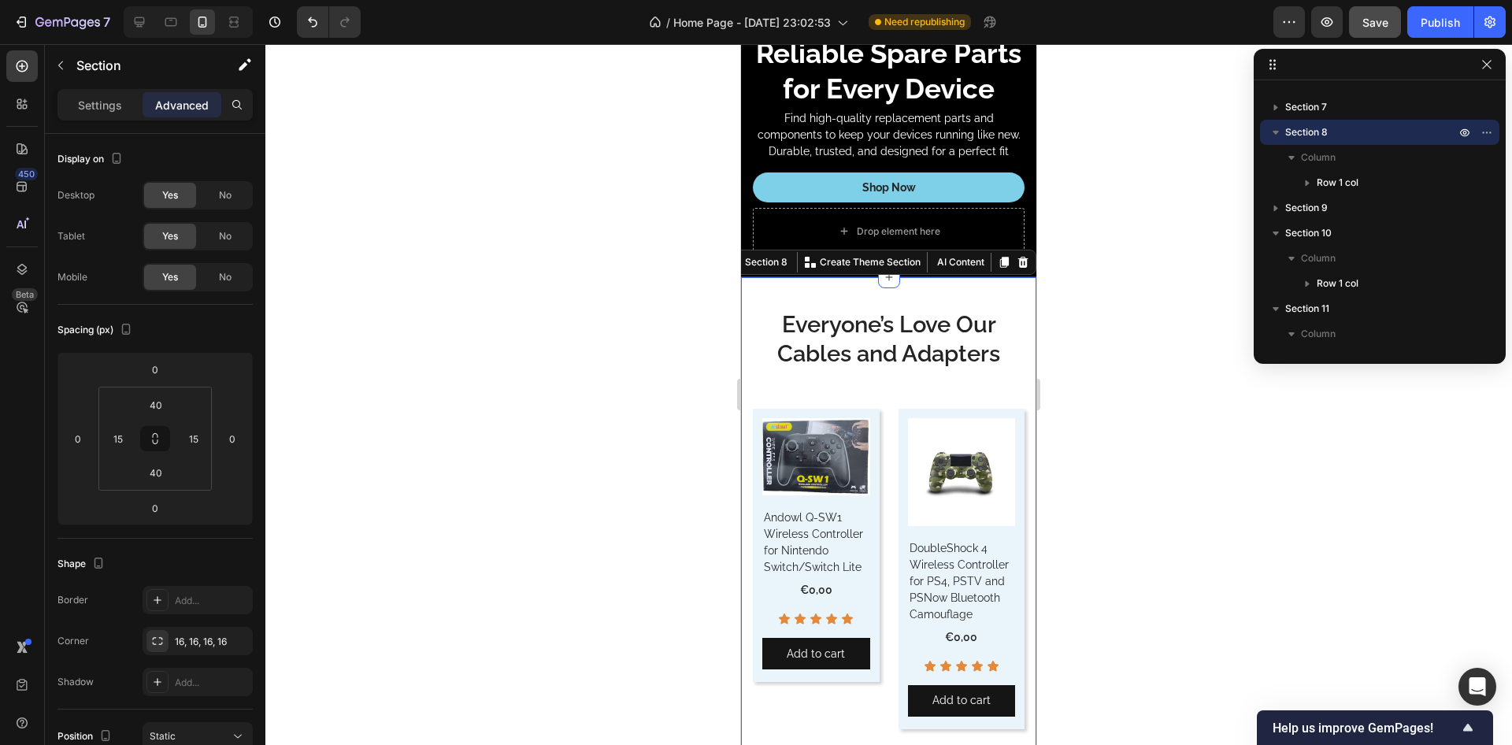
click at [165, 405] on input "40" at bounding box center [156, 405] width 32 height 24
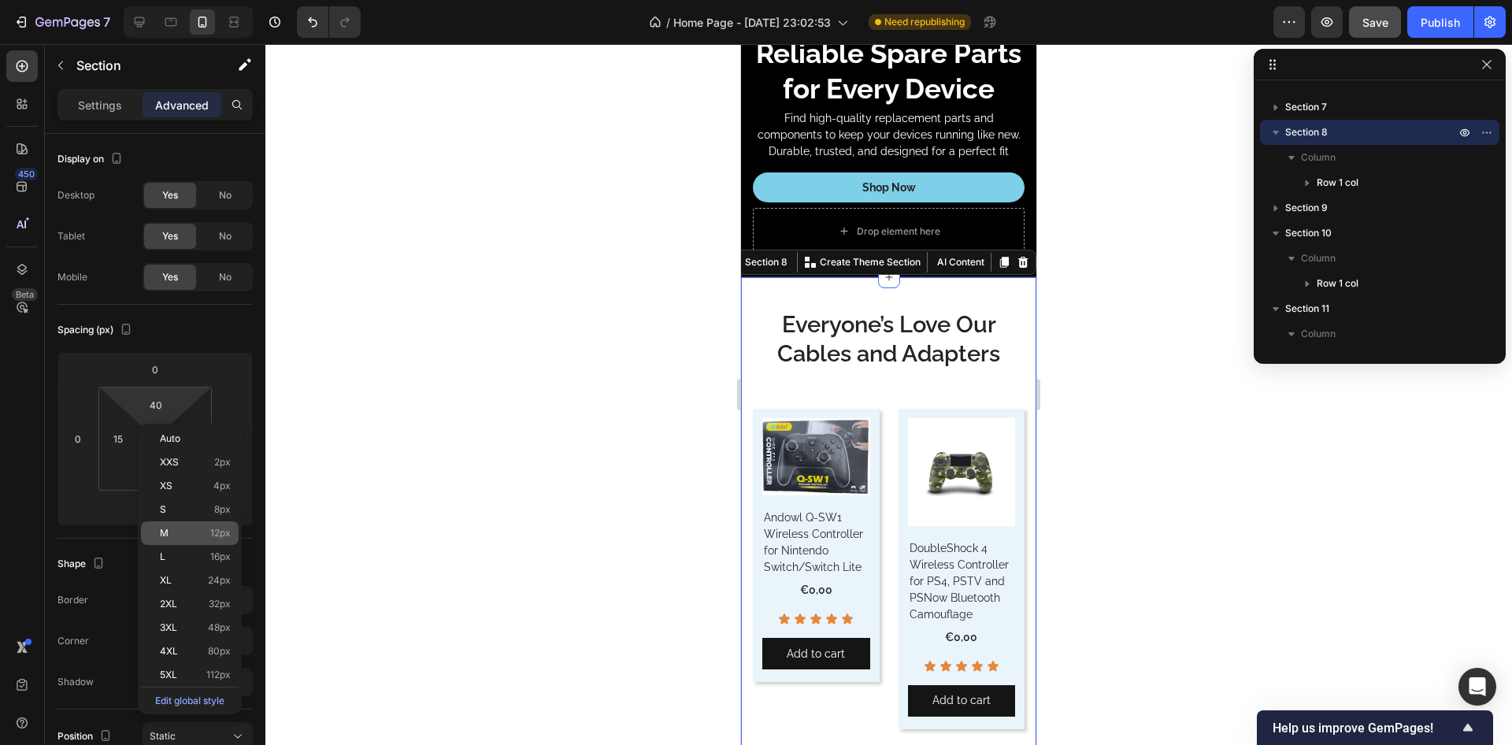
drag, startPoint x: 195, startPoint y: 604, endPoint x: 199, endPoint y: 523, distance: 81.2
click at [195, 604] on p "2XL 32px" at bounding box center [195, 604] width 71 height 11
type input "32"
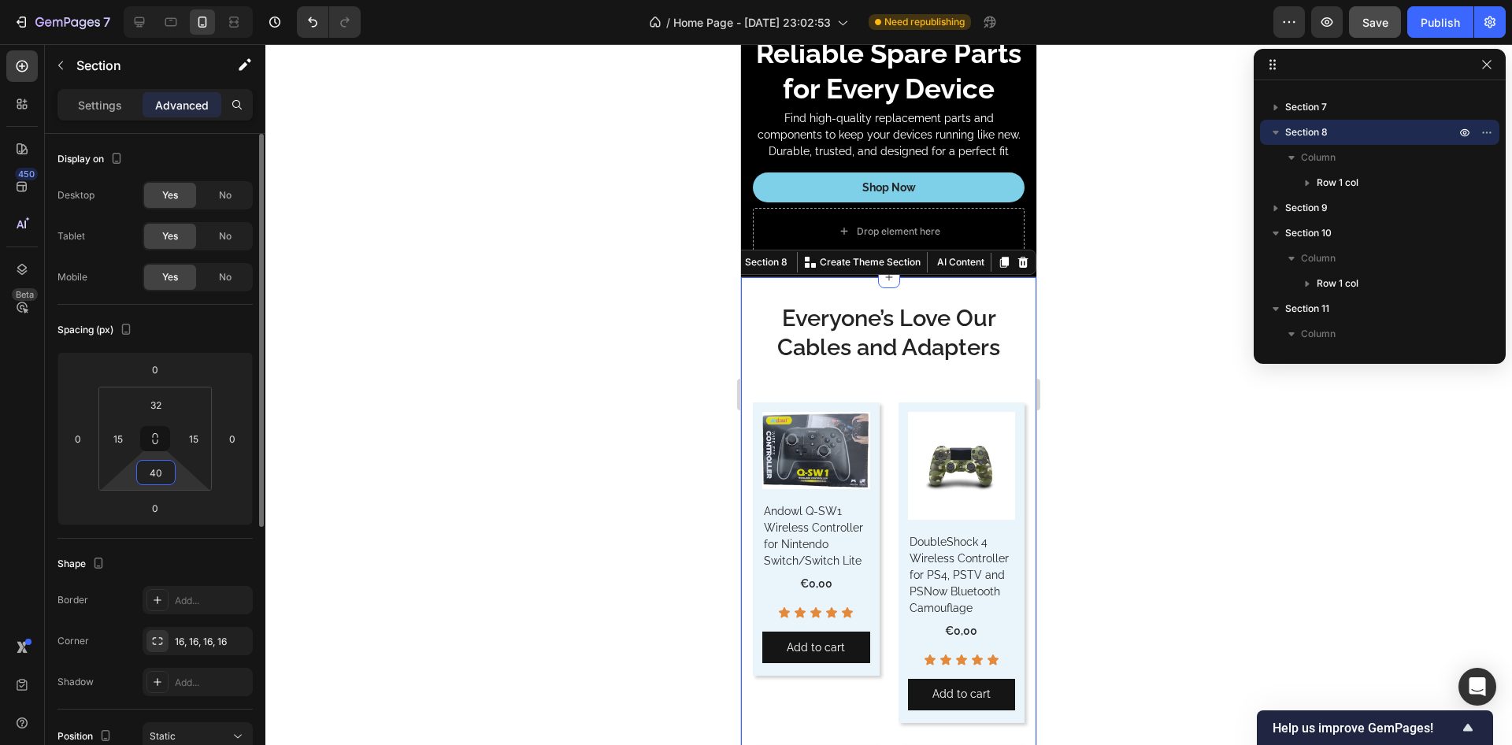
click at [161, 475] on input "40" at bounding box center [156, 473] width 32 height 24
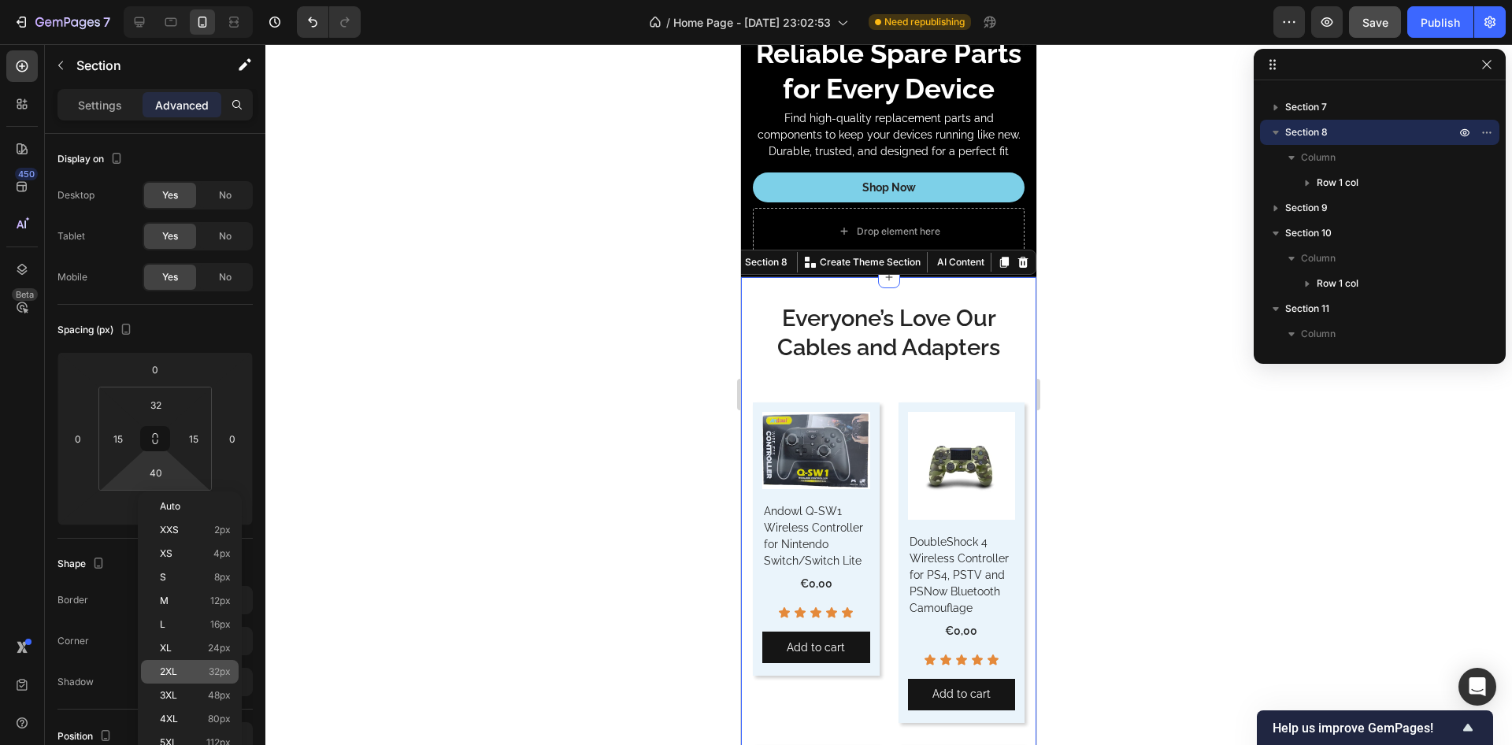
click at [199, 666] on div "2XL 32px" at bounding box center [190, 672] width 98 height 24
type input "32"
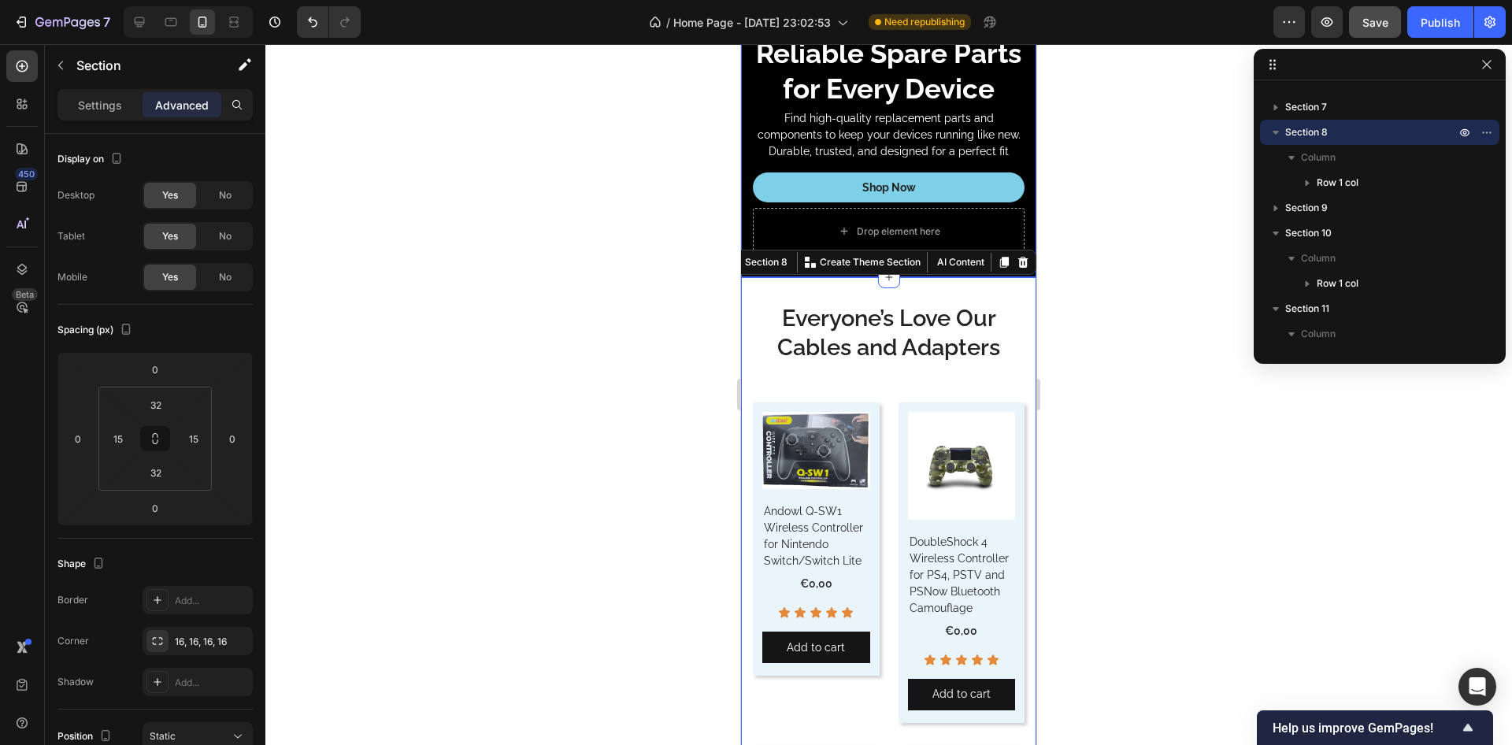
click at [750, 198] on div "Reliable Spare Parts for Every Device Heading Find high-quality replacement par…" at bounding box center [888, 144] width 295 height 265
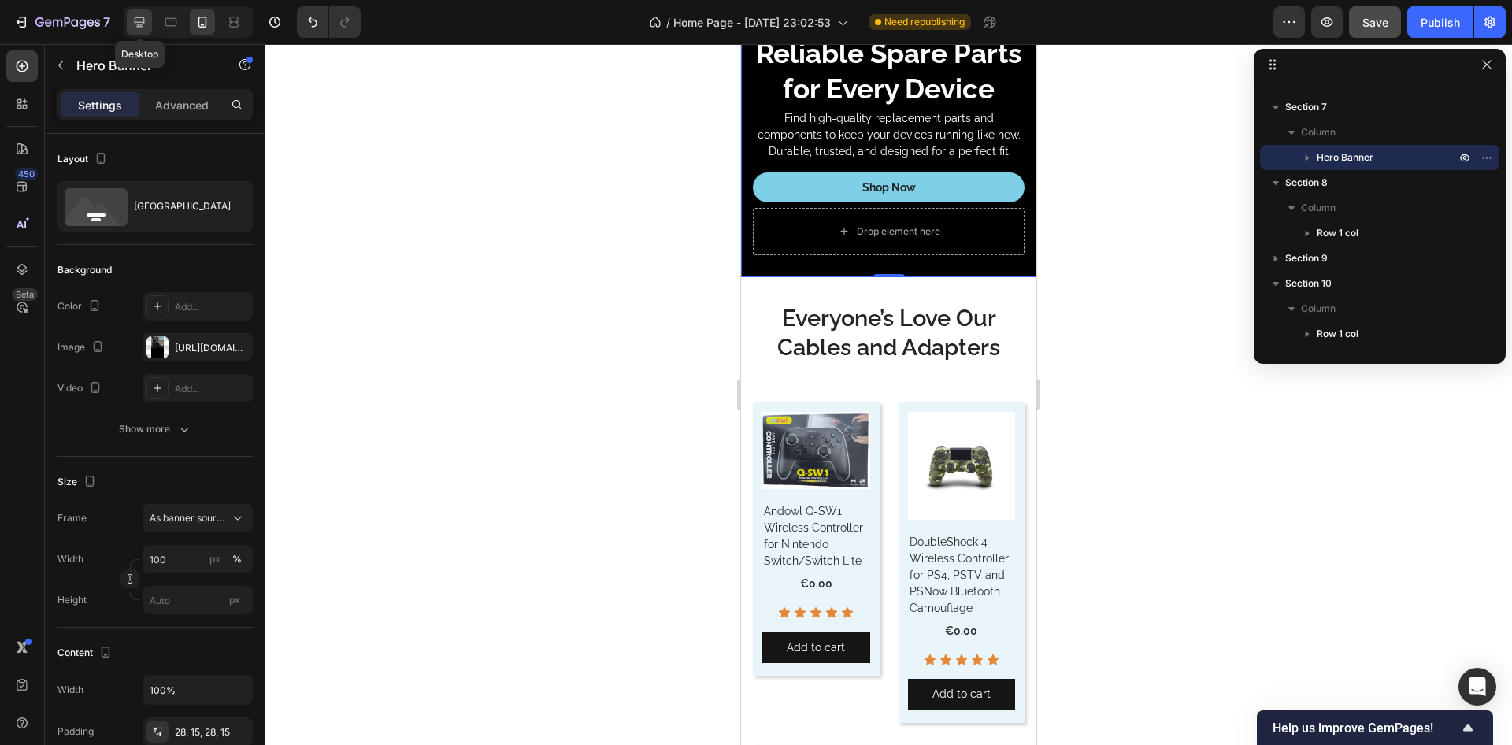
click at [140, 23] on icon at bounding box center [140, 22] width 10 height 10
type input "750"
type input "1200"
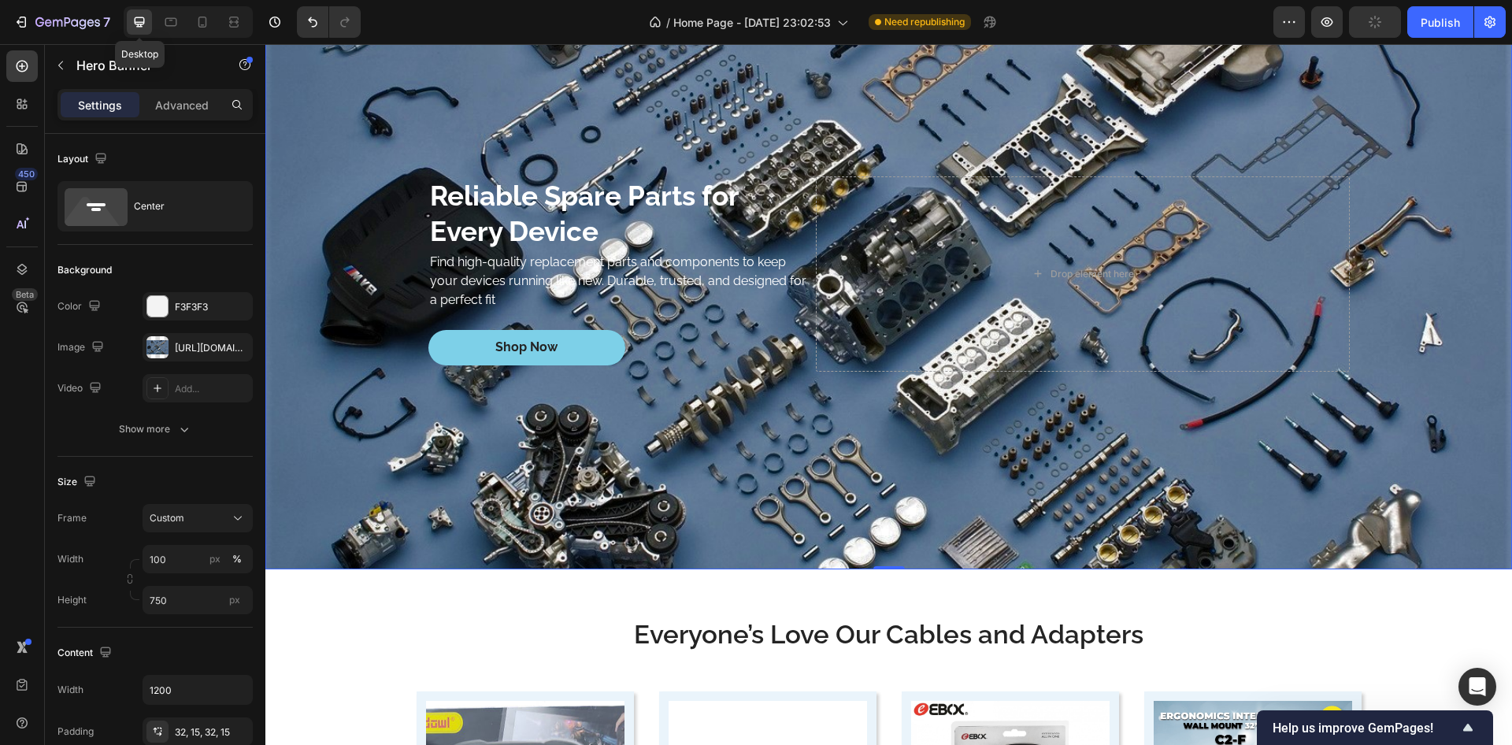
scroll to position [4691, 0]
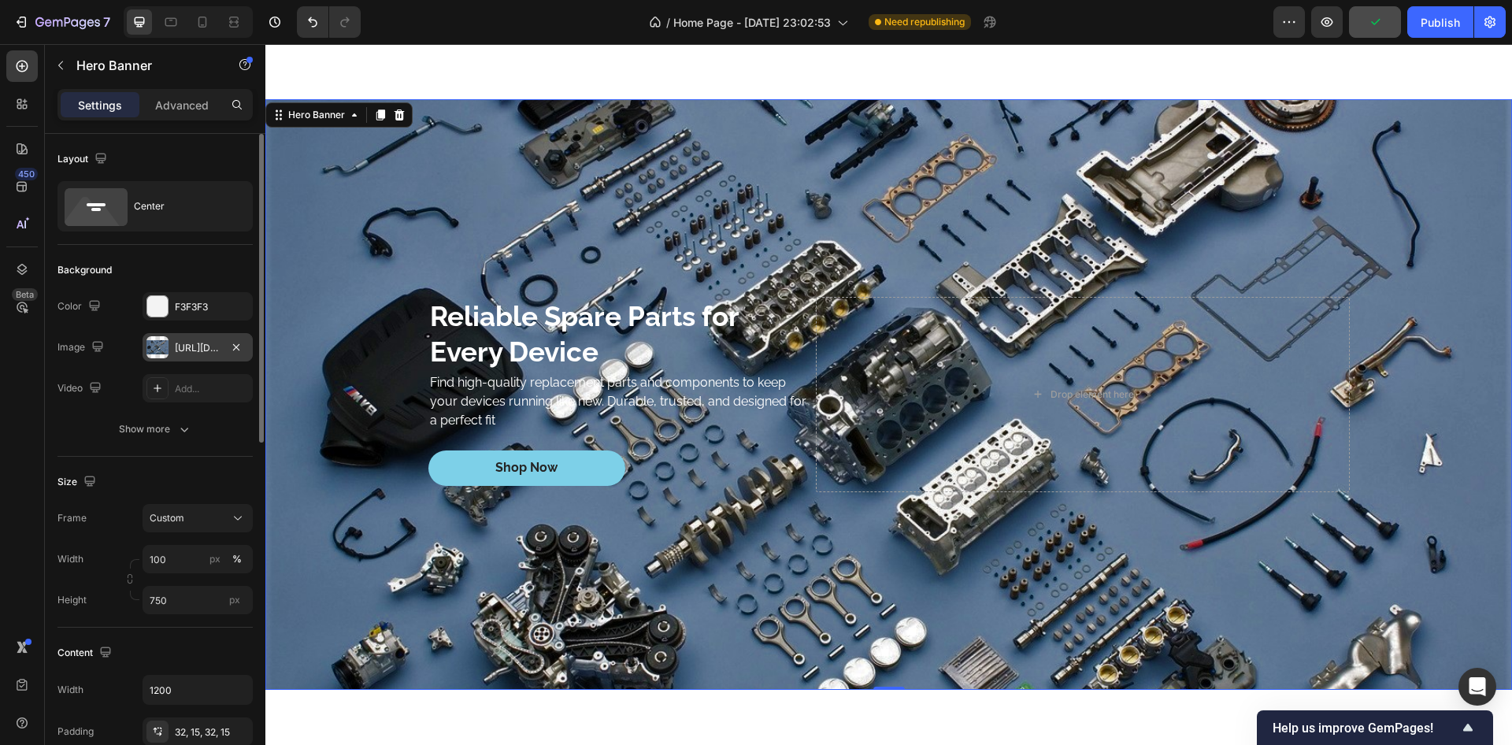
click at [200, 352] on div "[URL][DOMAIN_NAME][DOMAIN_NAME]" at bounding box center [198, 348] width 46 height 14
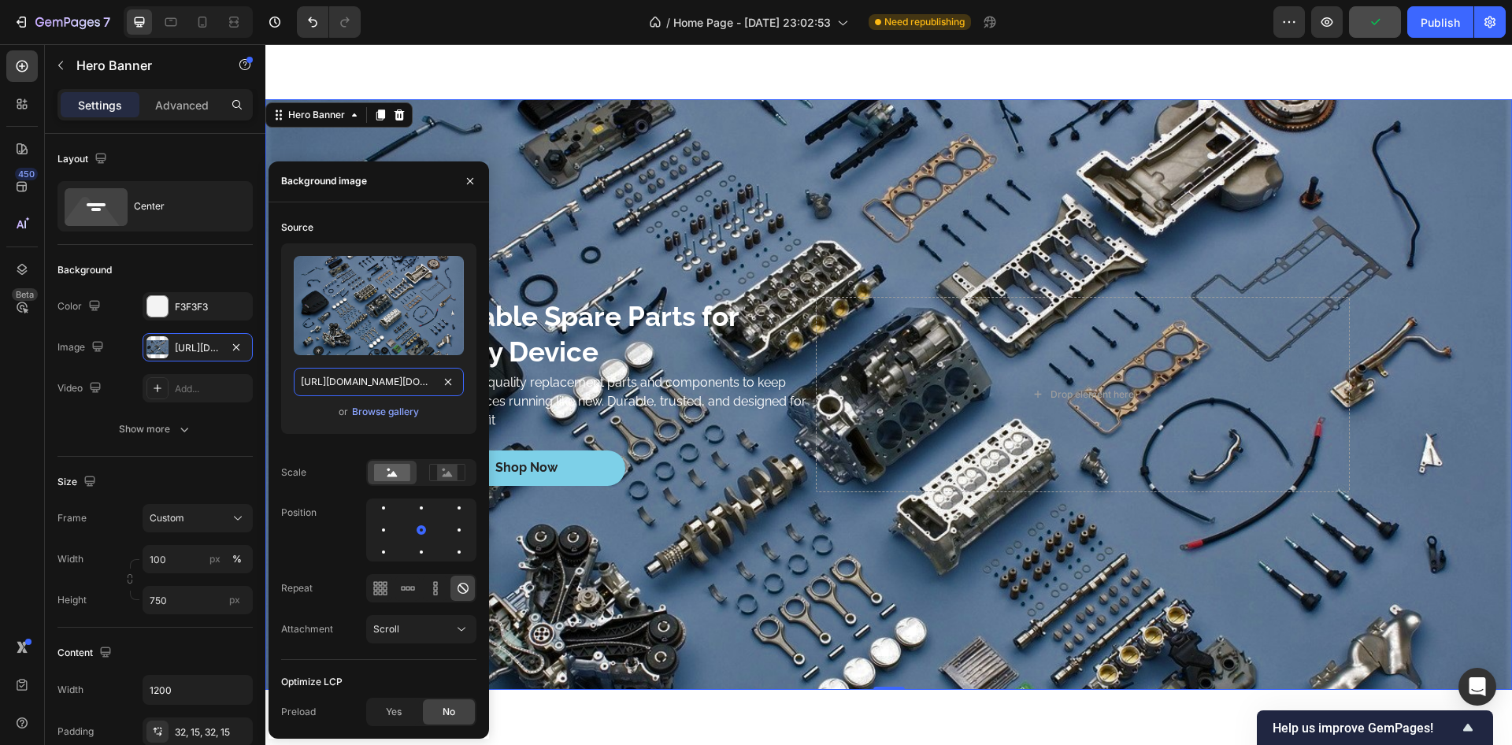
click at [406, 385] on input "[URL][DOMAIN_NAME][DOMAIN_NAME]" at bounding box center [379, 382] width 170 height 28
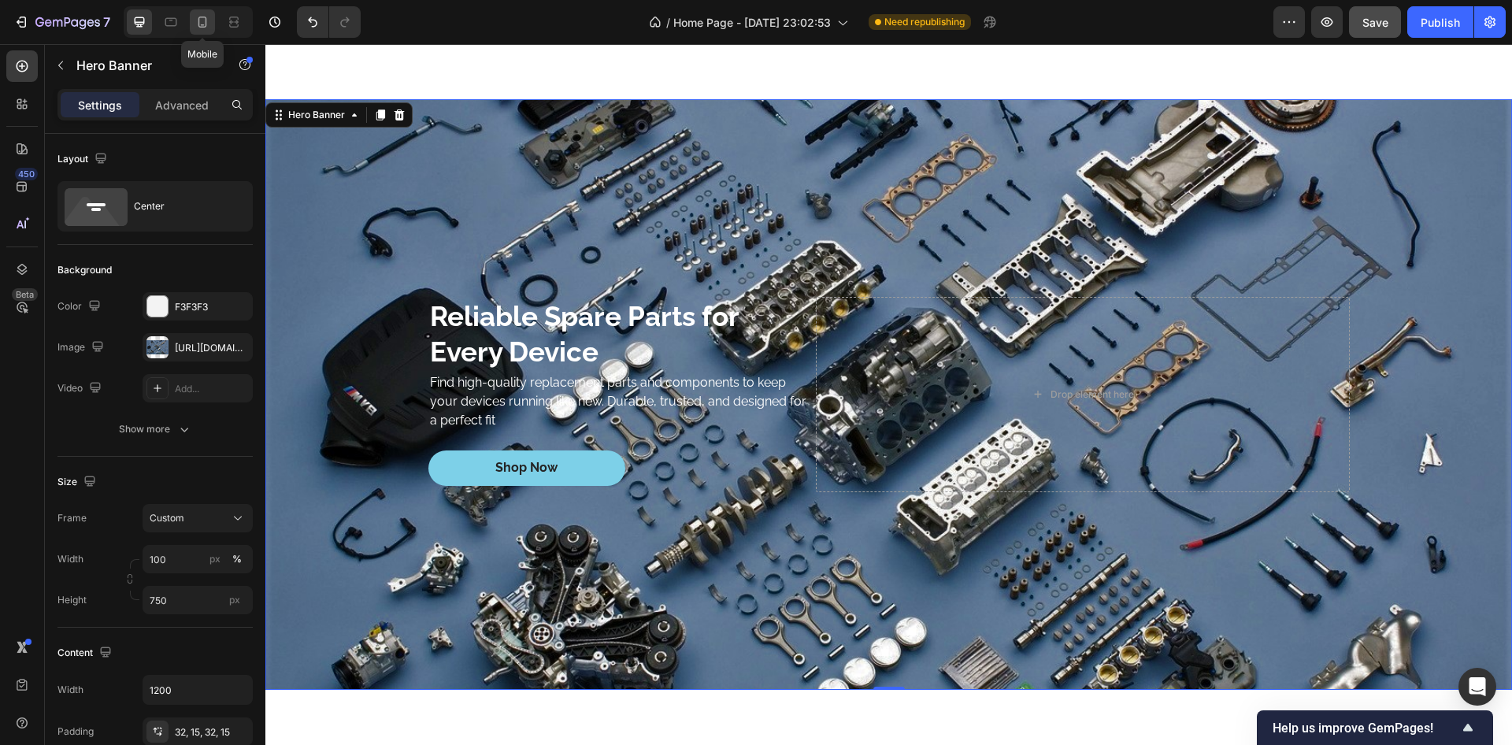
click at [207, 17] on icon at bounding box center [203, 22] width 16 height 16
type input "100%"
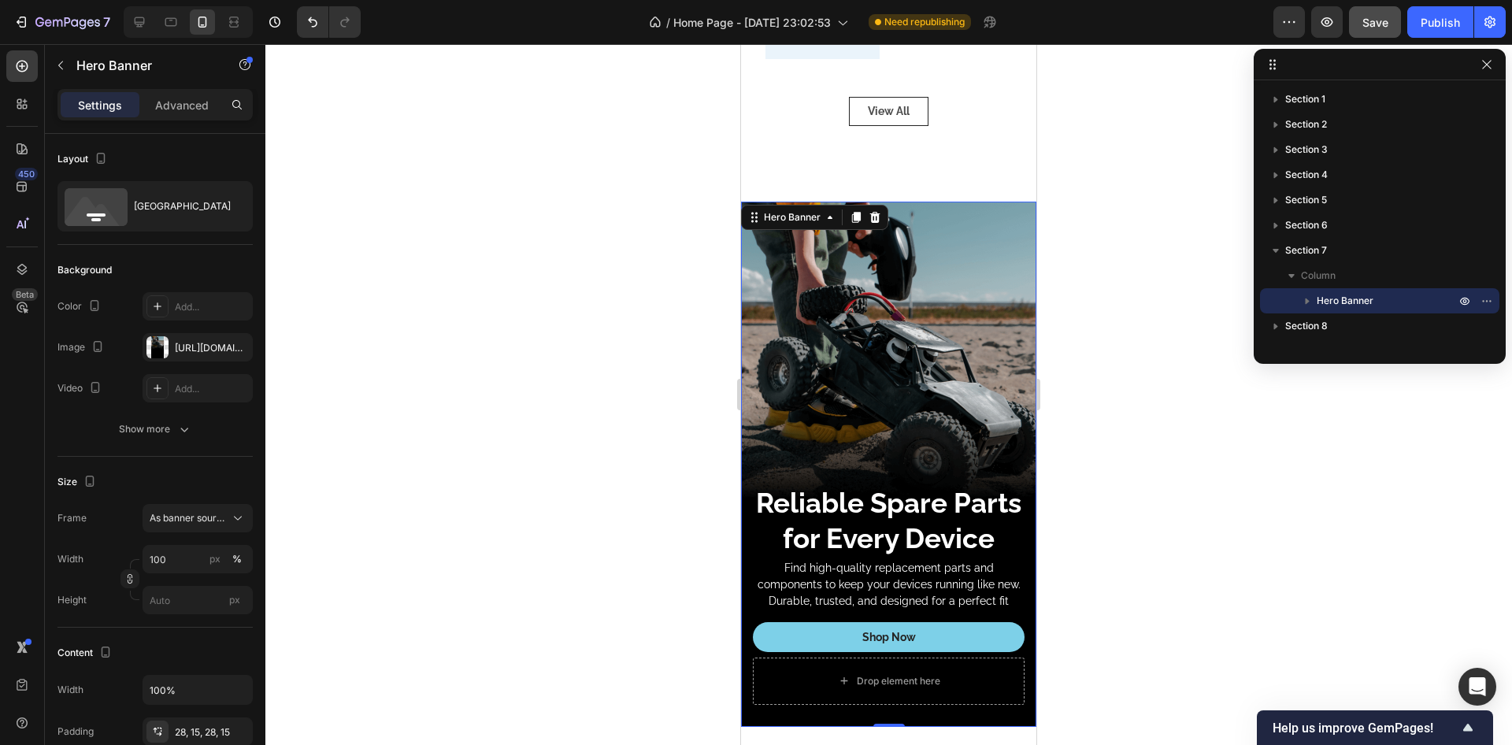
scroll to position [5086, 0]
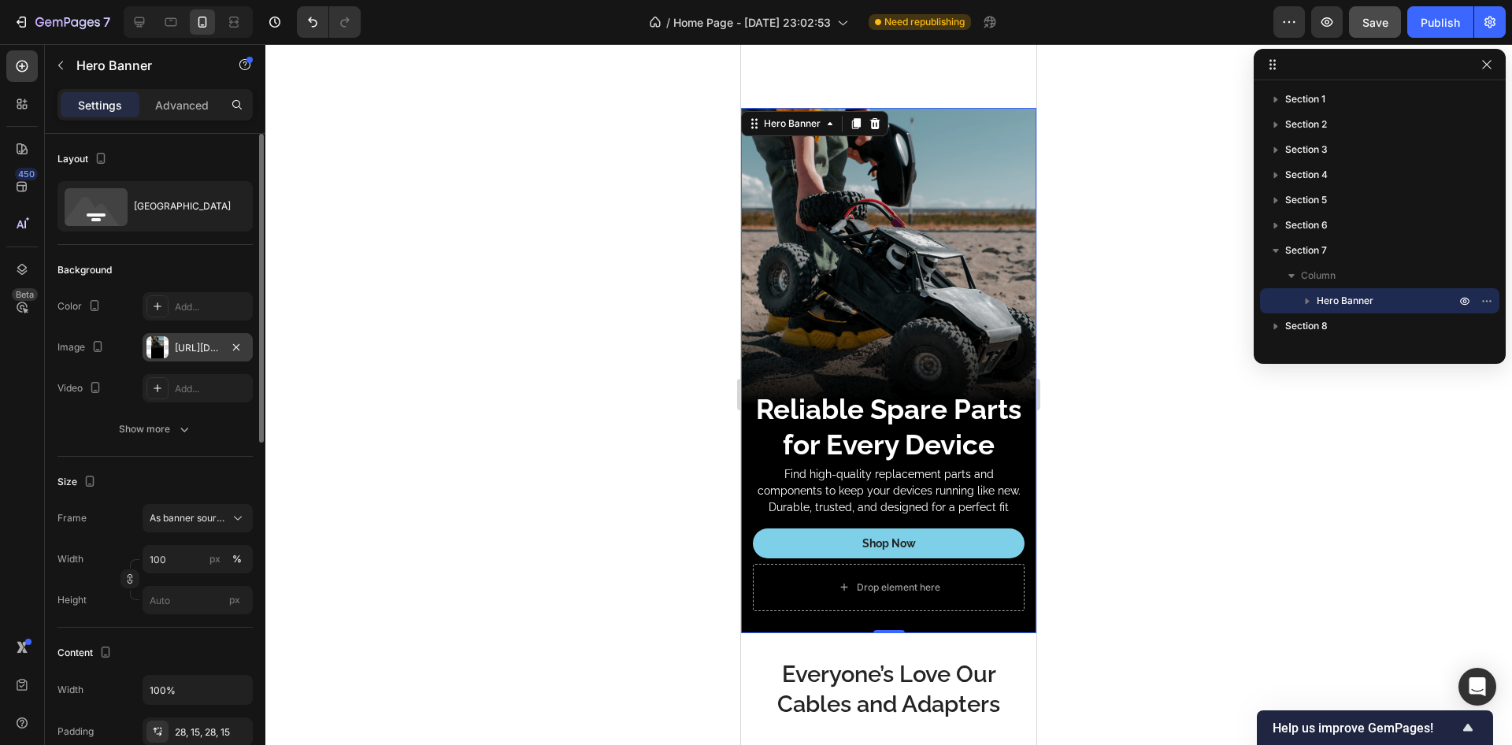
click at [215, 344] on div "[URL][DOMAIN_NAME]" at bounding box center [198, 348] width 46 height 14
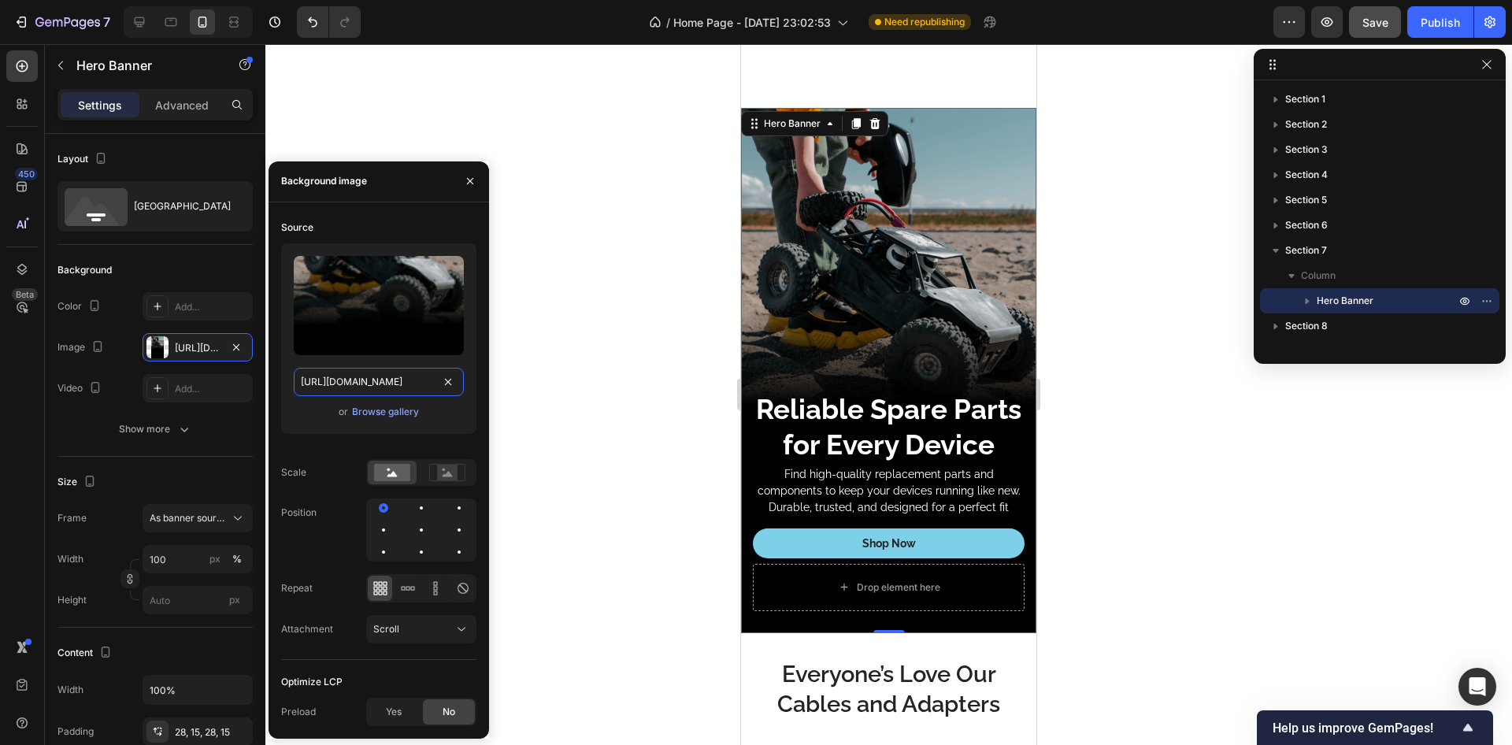
type input "Auto"
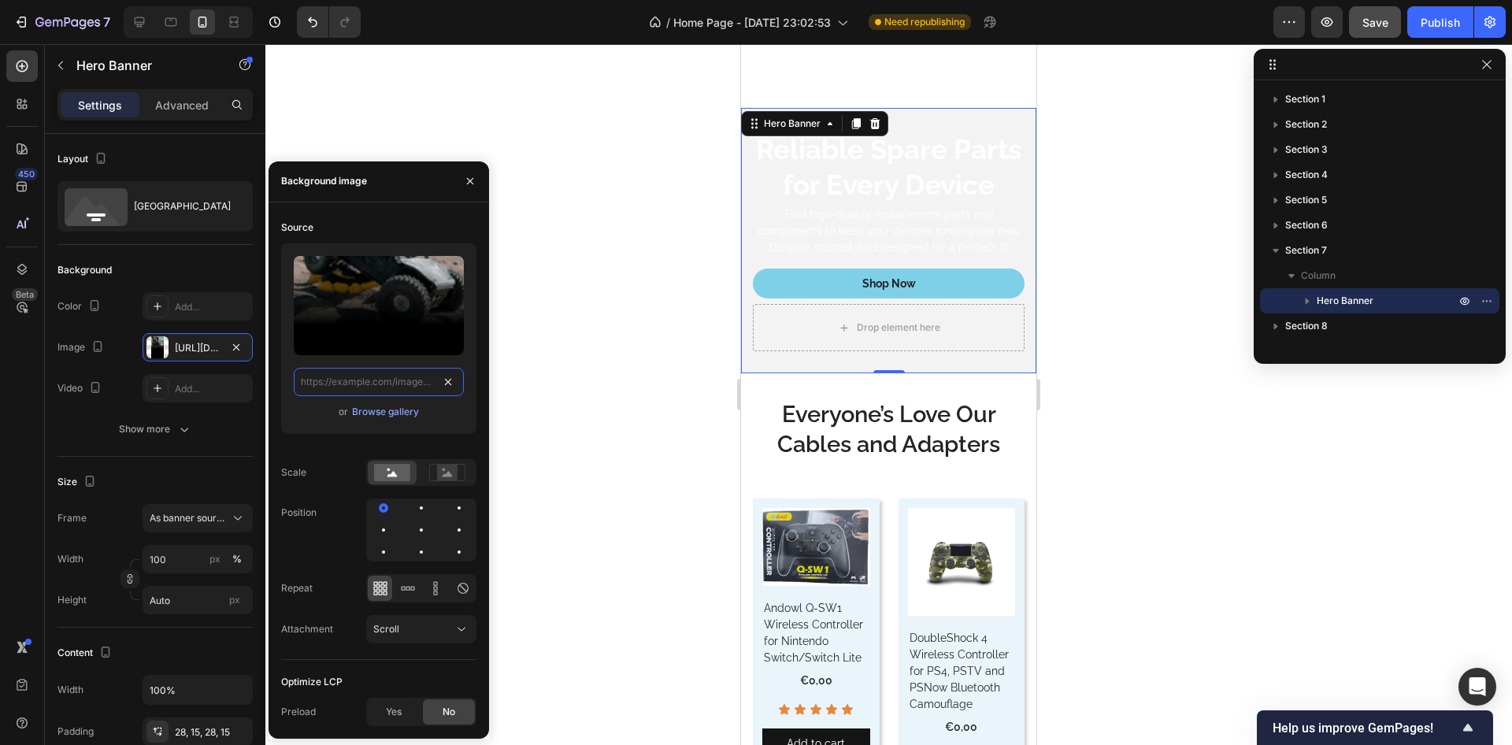
drag, startPoint x: 453, startPoint y: 382, endPoint x: 437, endPoint y: 381, distance: 15.8
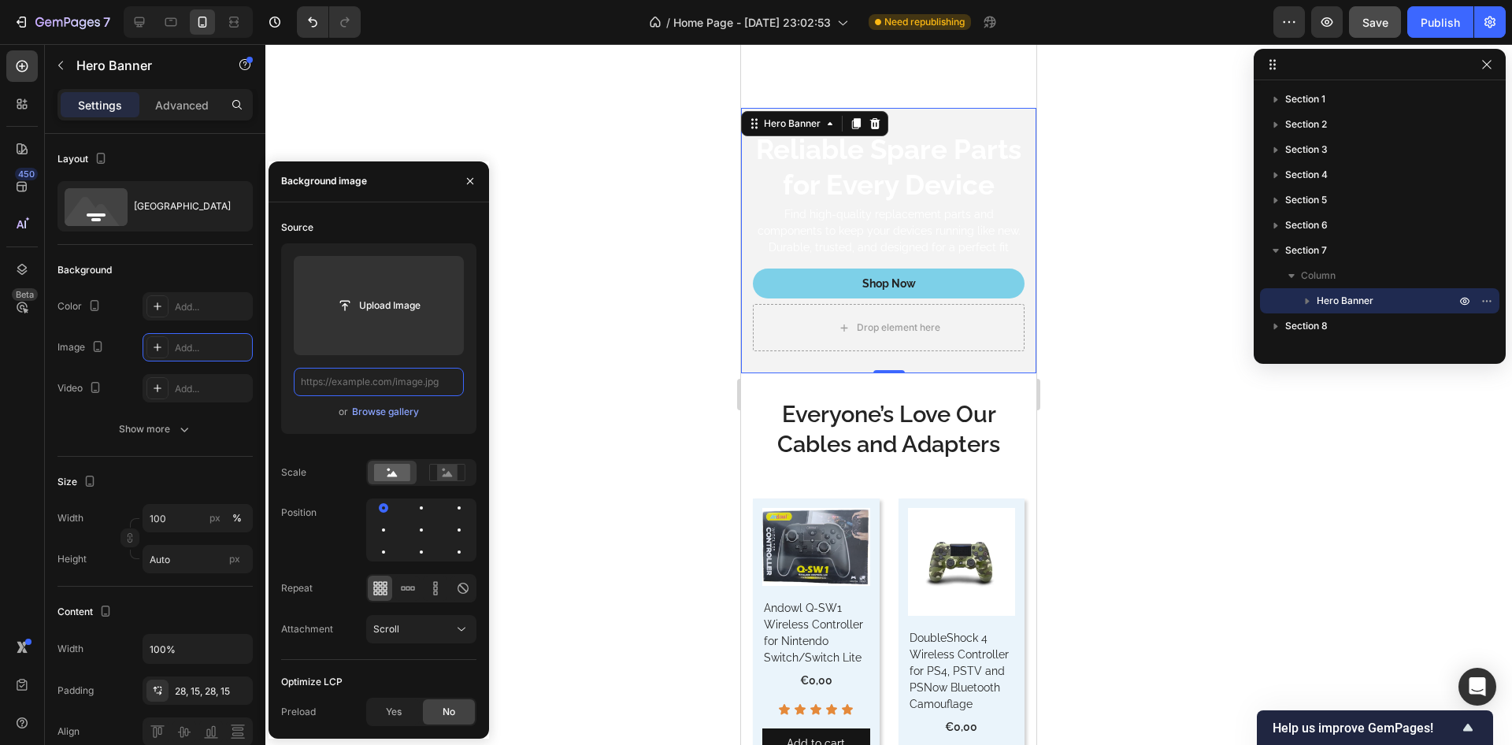
click at [385, 380] on input "text" at bounding box center [379, 382] width 170 height 28
paste input "[URL][DOMAIN_NAME][DOMAIN_NAME]"
type input "[URL][DOMAIN_NAME][DOMAIN_NAME]"
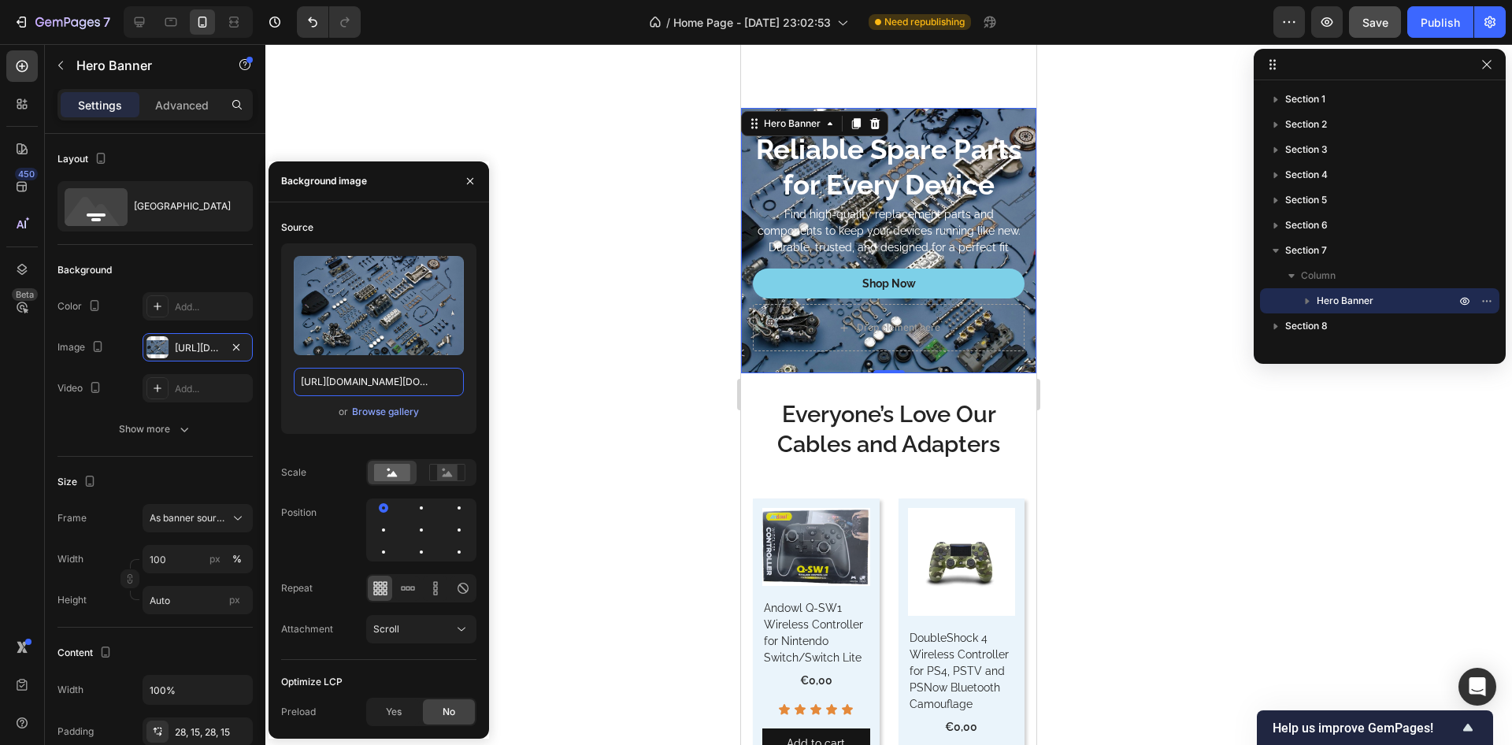
scroll to position [0, 340]
click at [860, 164] on h2 "Reliable Spare Parts for Every Device" at bounding box center [889, 167] width 272 height 75
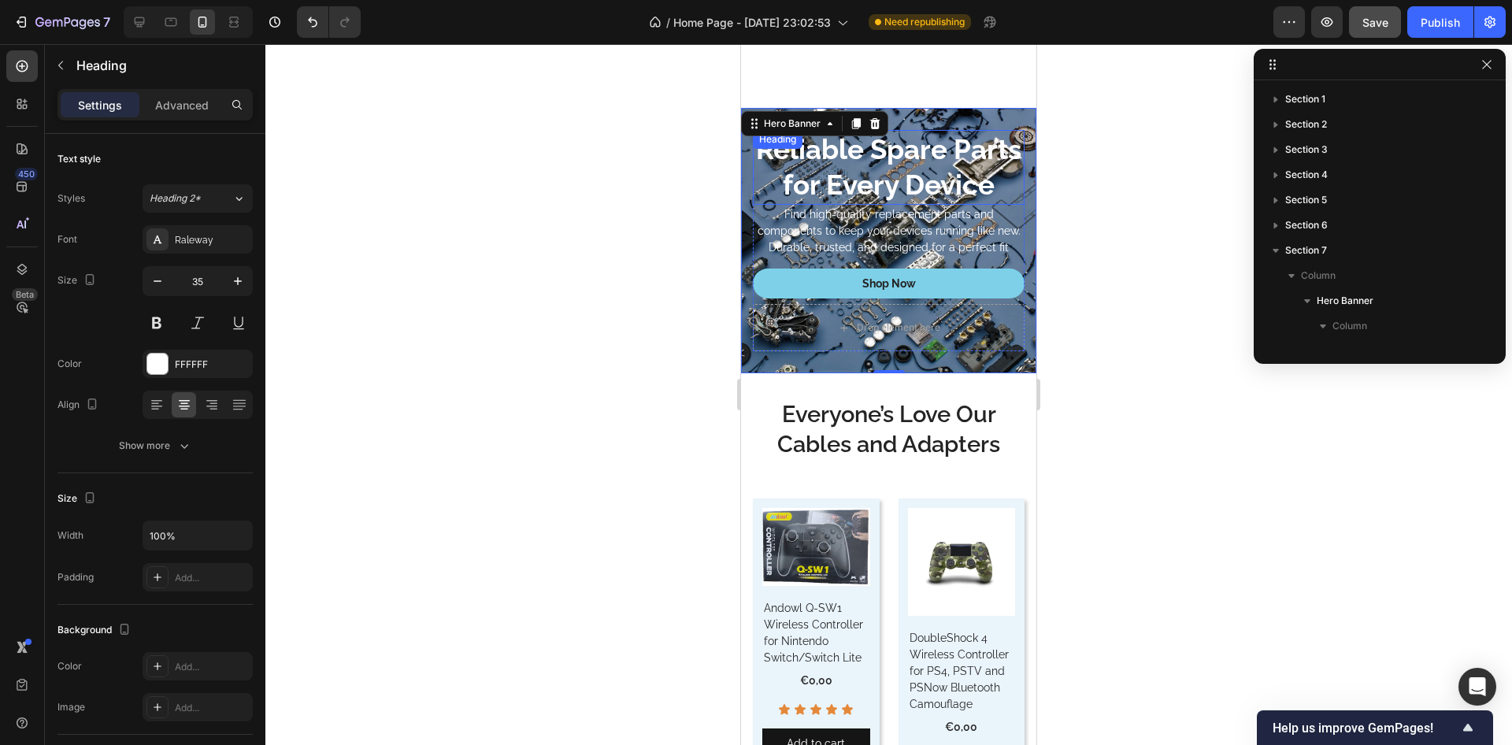
scroll to position [198, 0]
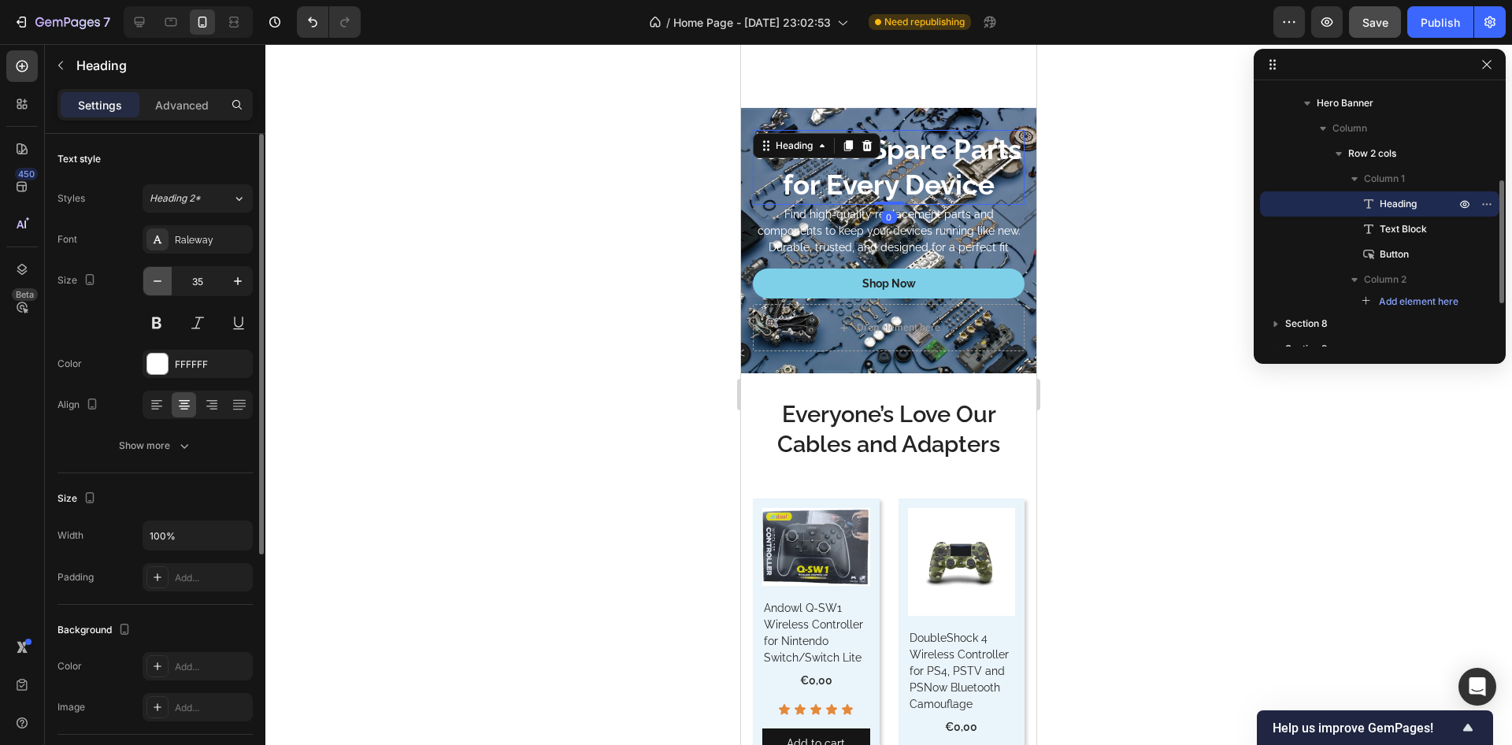
click at [161, 284] on icon "button" at bounding box center [158, 281] width 16 height 16
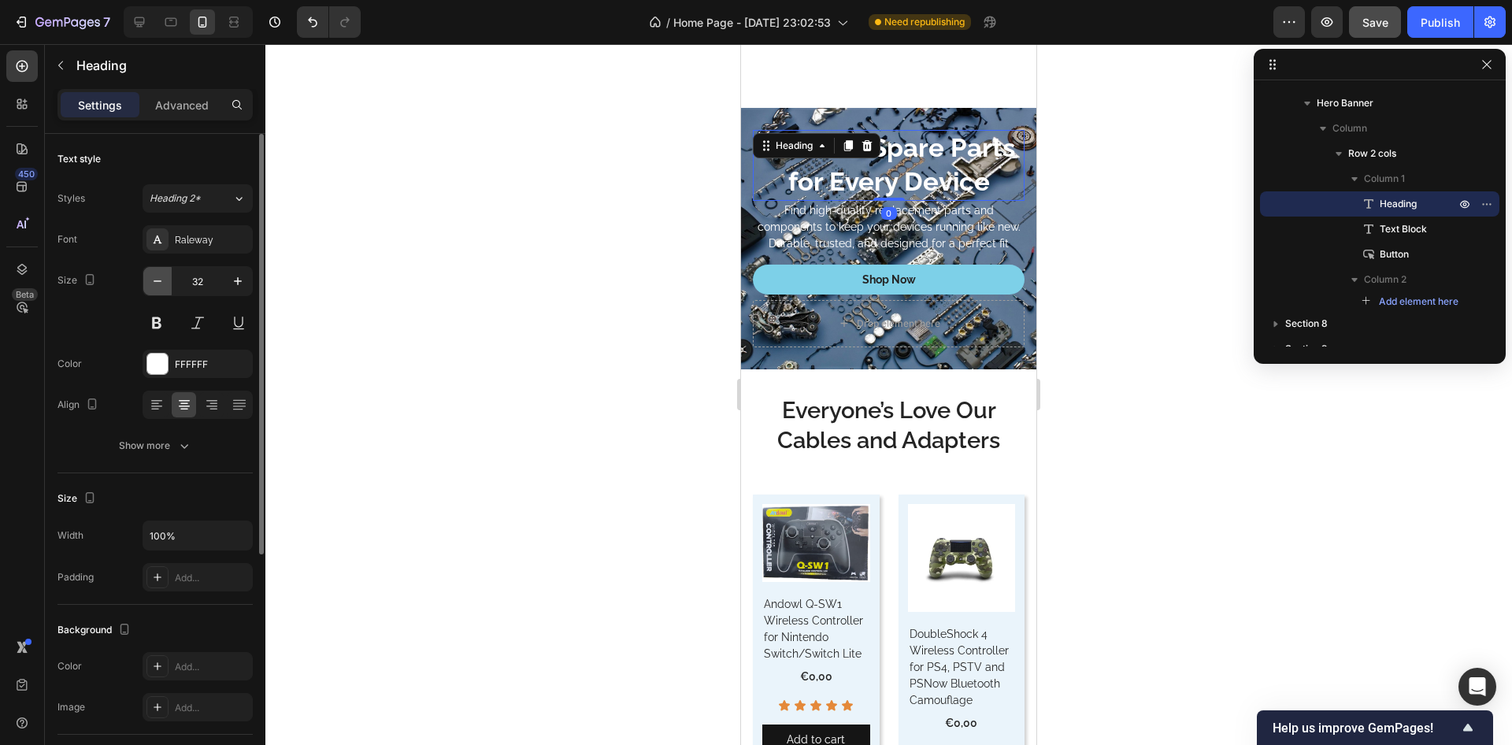
click at [161, 284] on icon "button" at bounding box center [158, 281] width 16 height 16
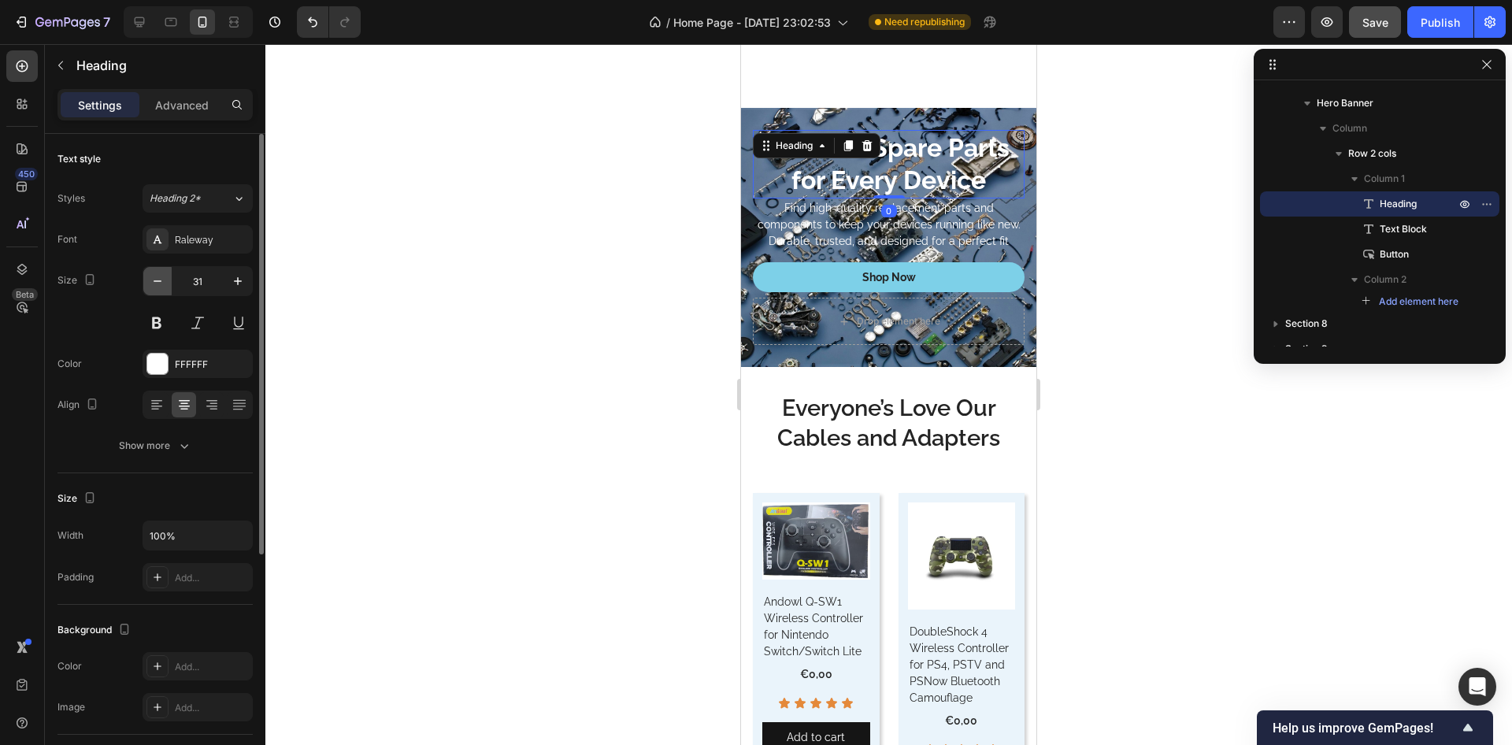
click at [161, 284] on icon "button" at bounding box center [158, 281] width 16 height 16
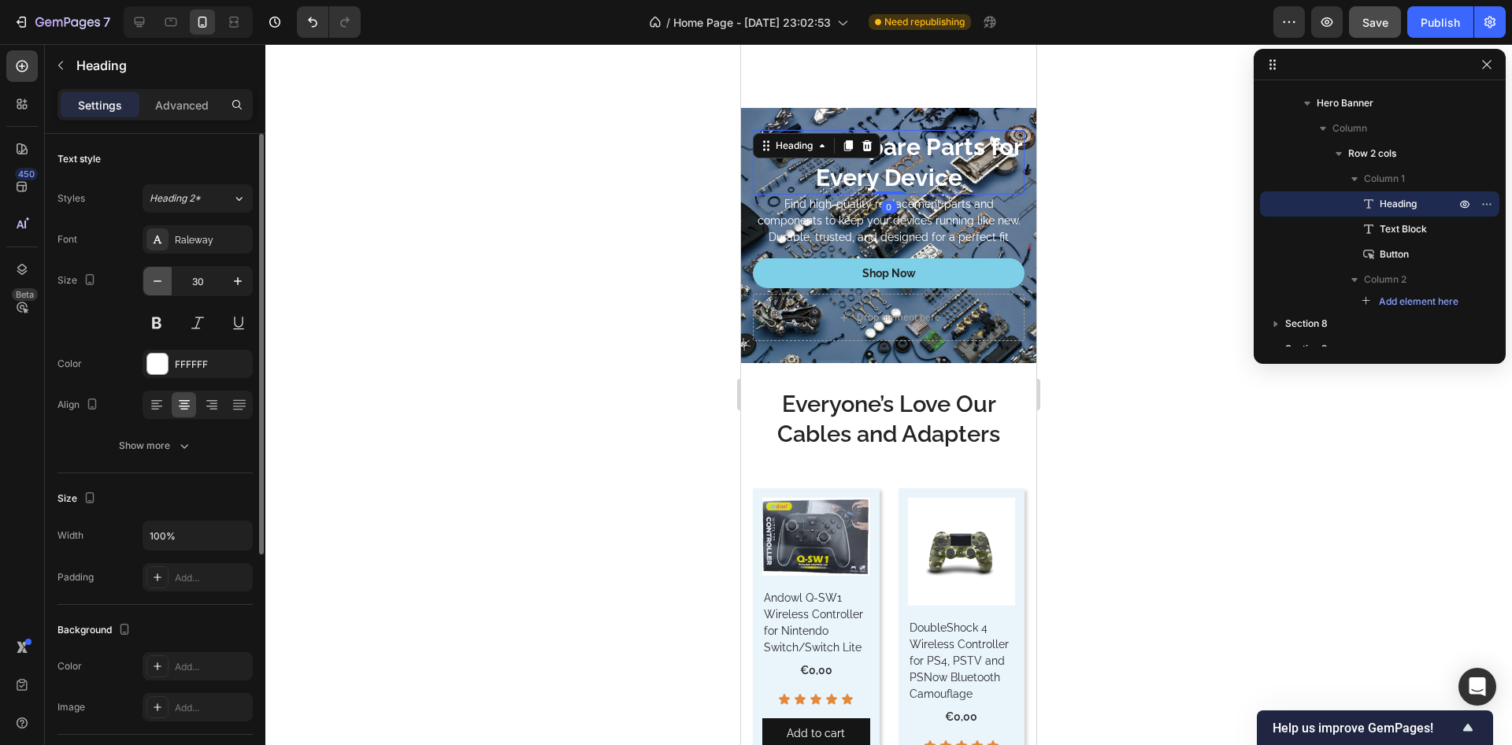
click at [161, 284] on icon "button" at bounding box center [158, 281] width 16 height 16
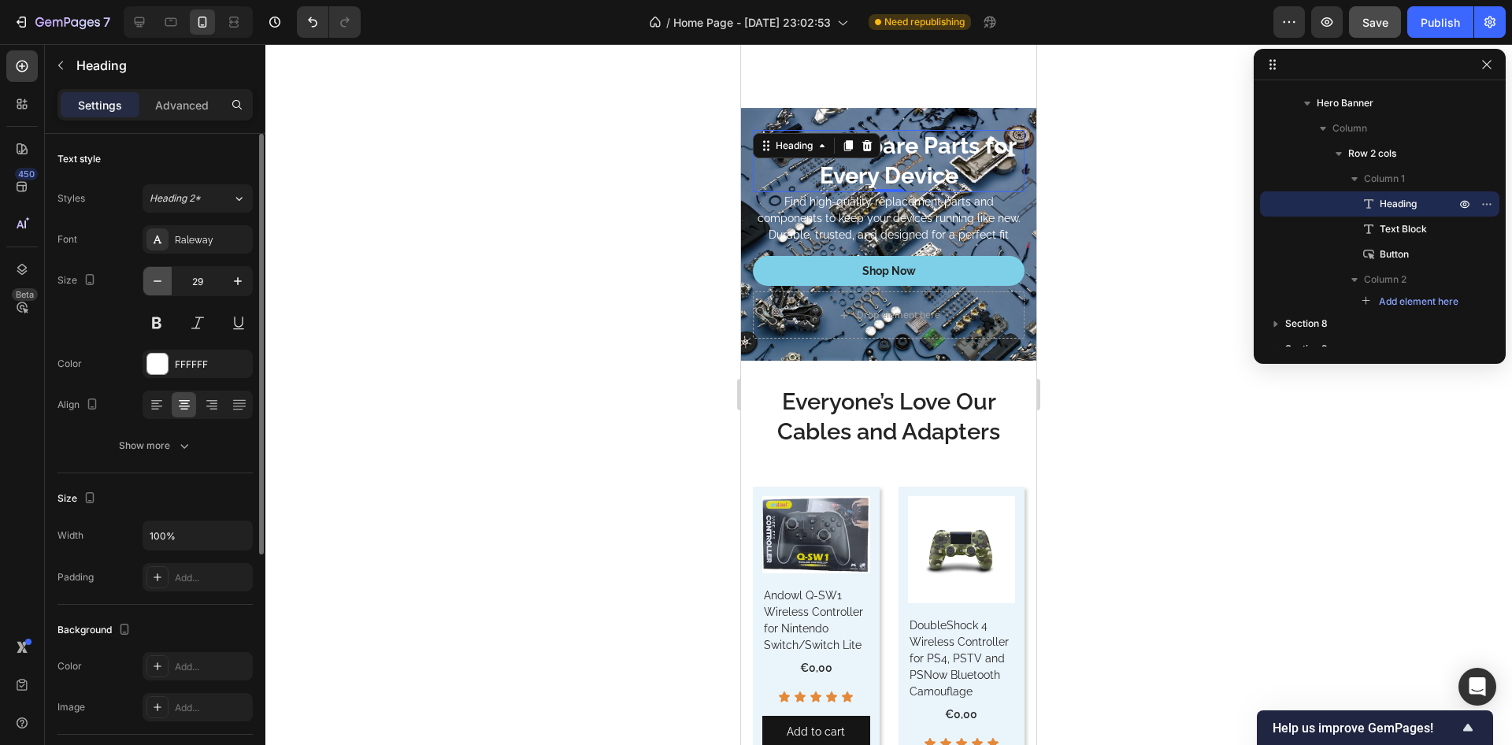
click at [161, 284] on icon "button" at bounding box center [158, 281] width 16 height 16
type input "27"
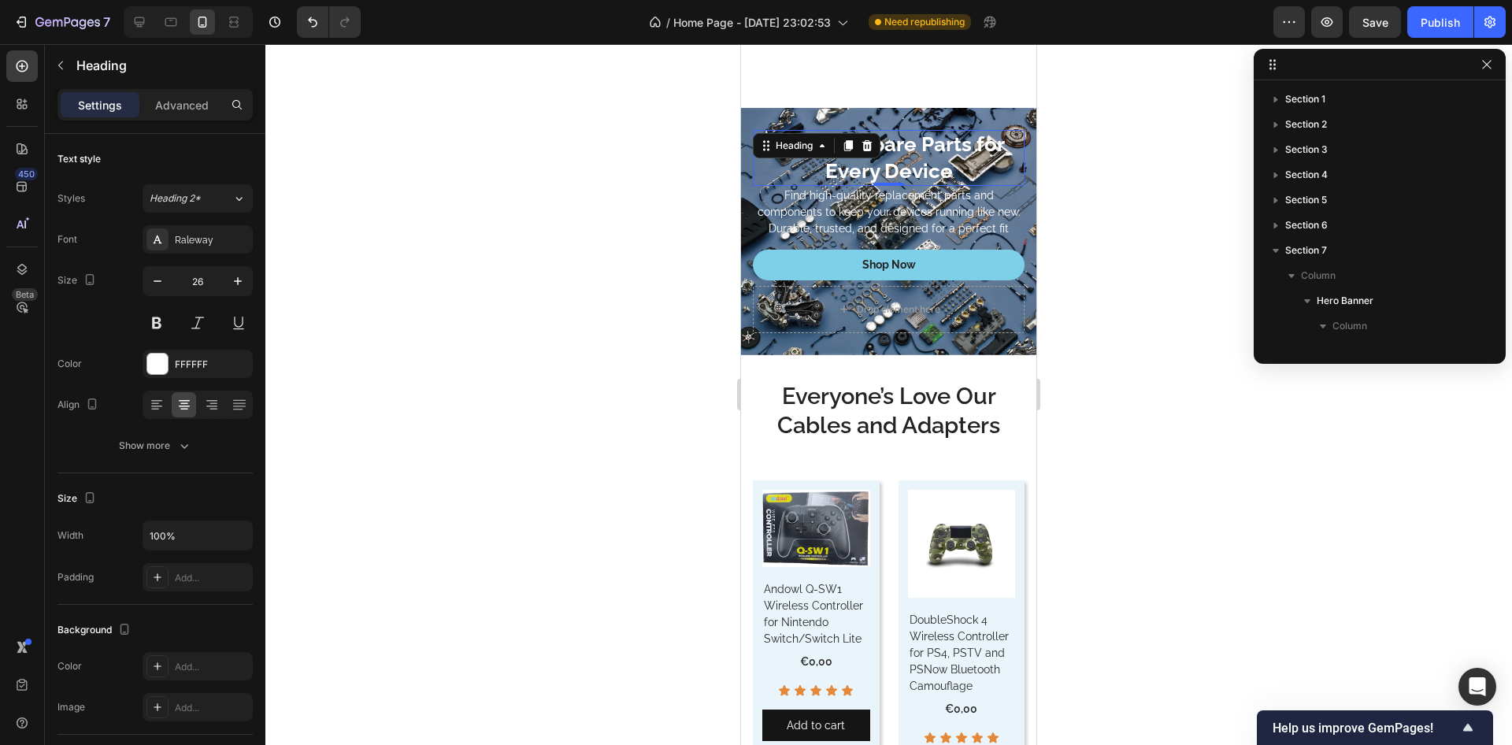
scroll to position [198, 0]
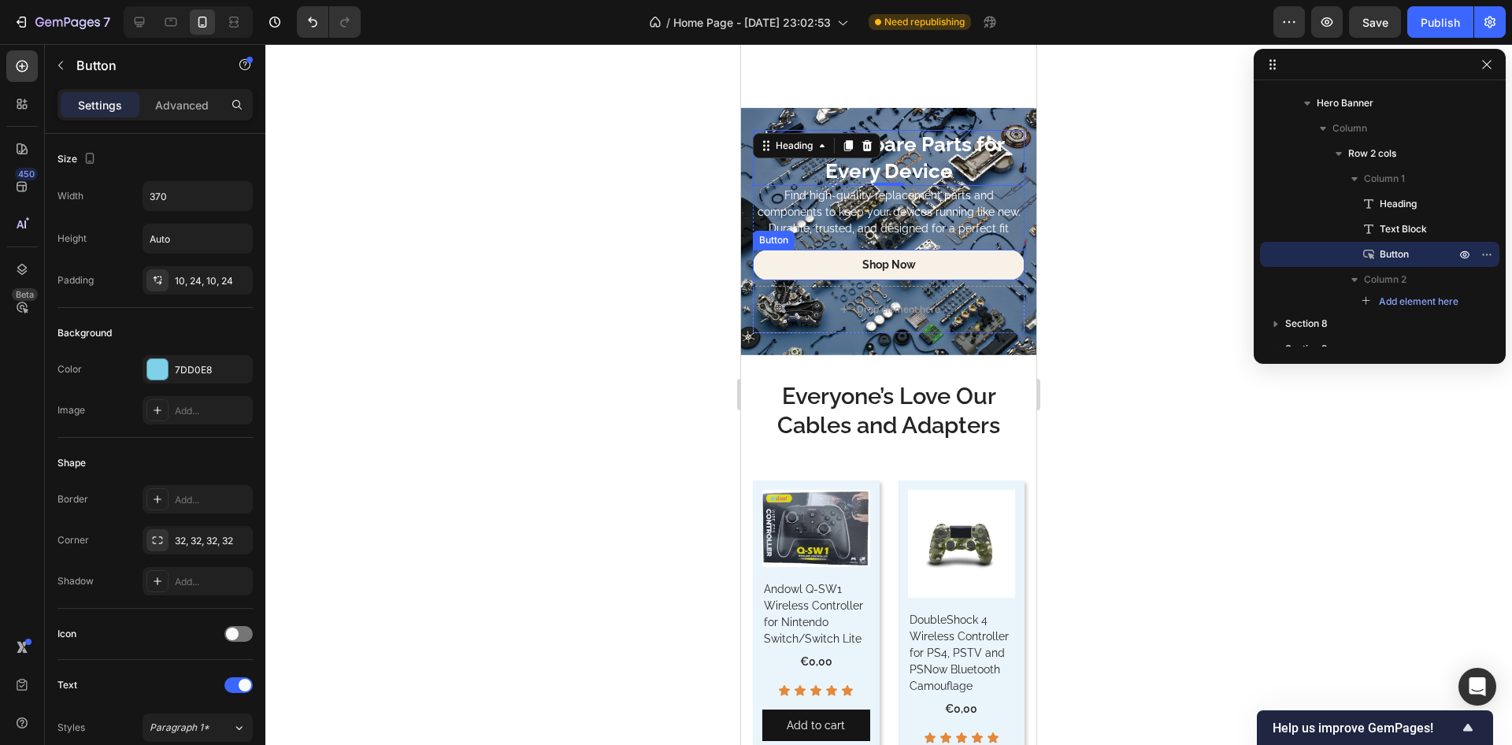
click at [781, 280] on link "Shop Now" at bounding box center [889, 265] width 272 height 30
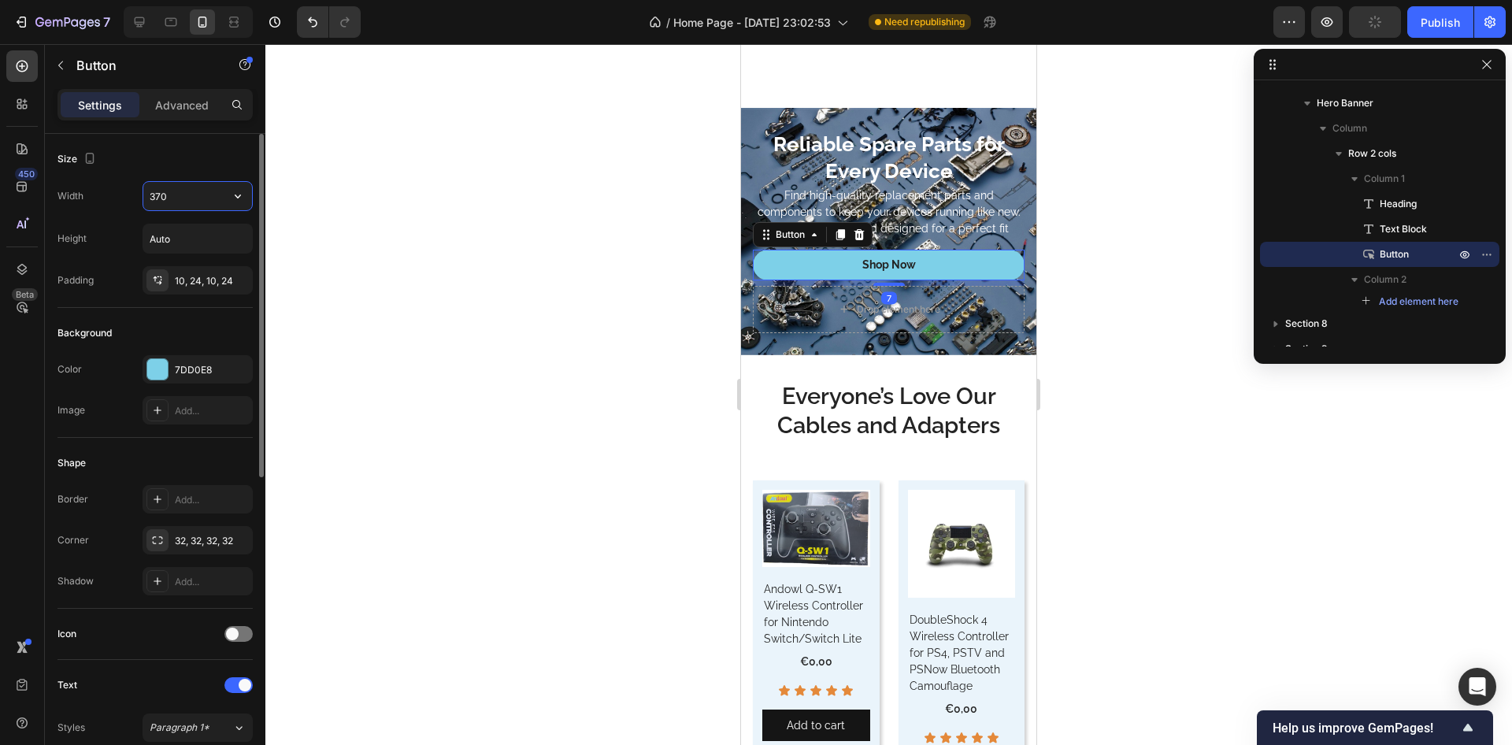
click at [187, 201] on input "370" at bounding box center [197, 196] width 109 height 28
type input "250"
click at [173, 167] on div "Size" at bounding box center [155, 159] width 195 height 25
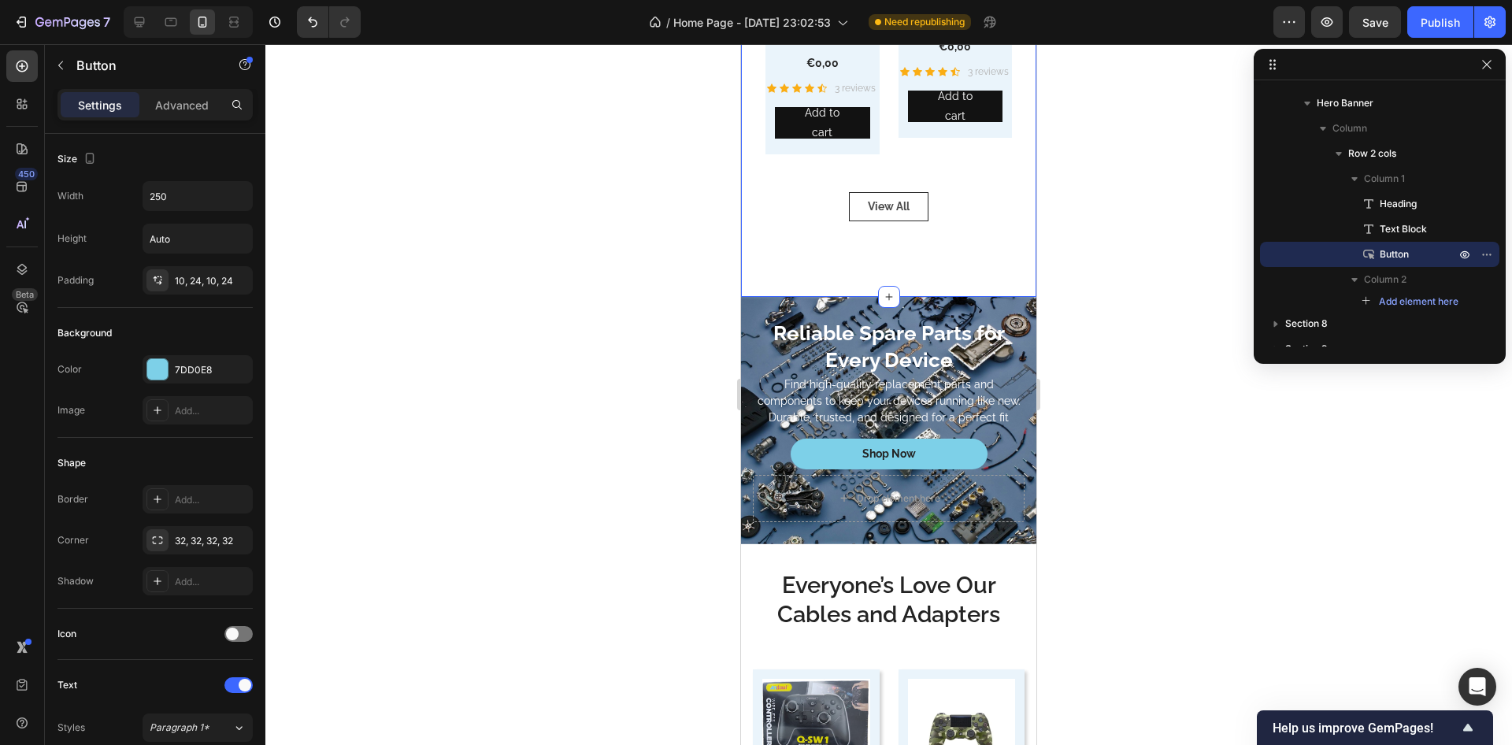
scroll to position [21, 0]
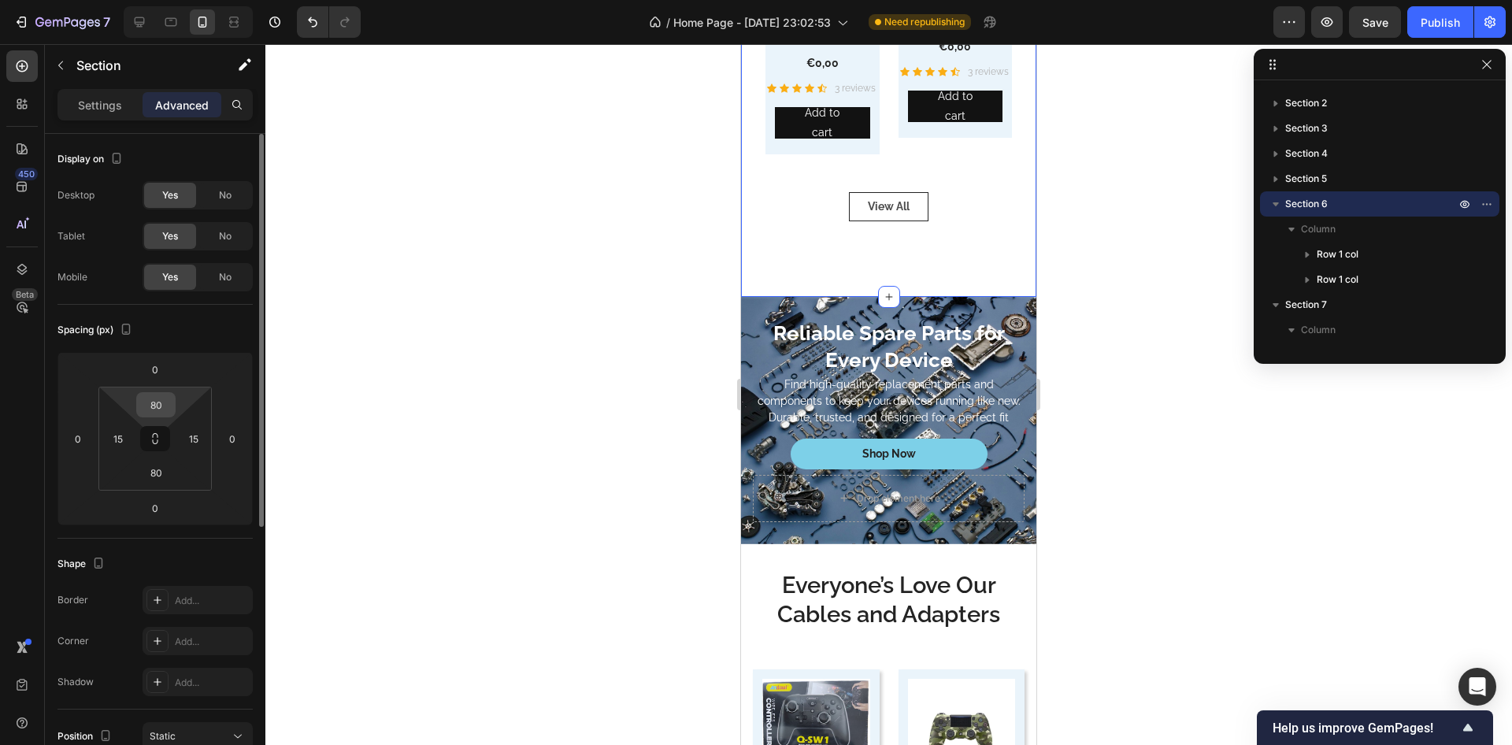
click at [154, 405] on input "80" at bounding box center [156, 405] width 32 height 24
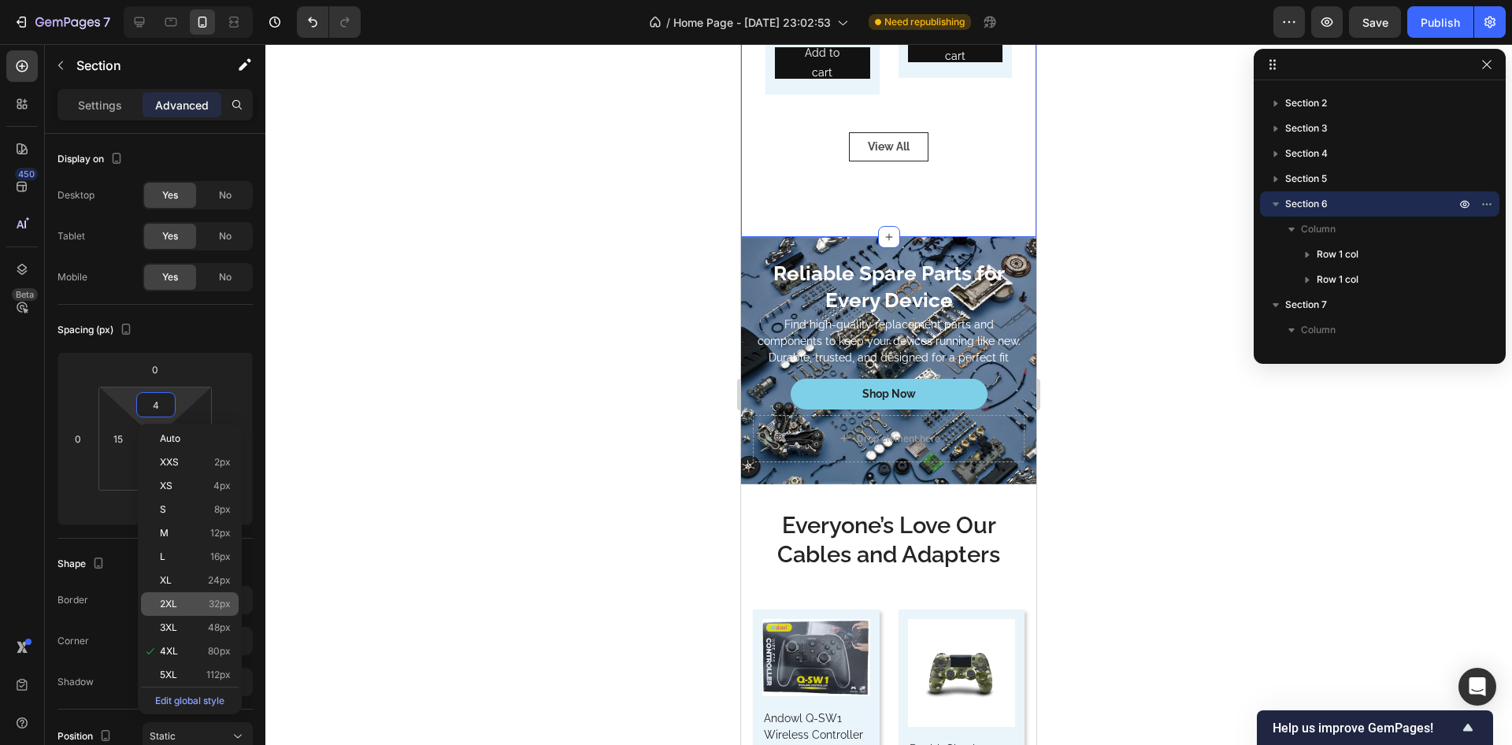
click at [202, 601] on p "2XL 32px" at bounding box center [195, 604] width 71 height 11
type input "32"
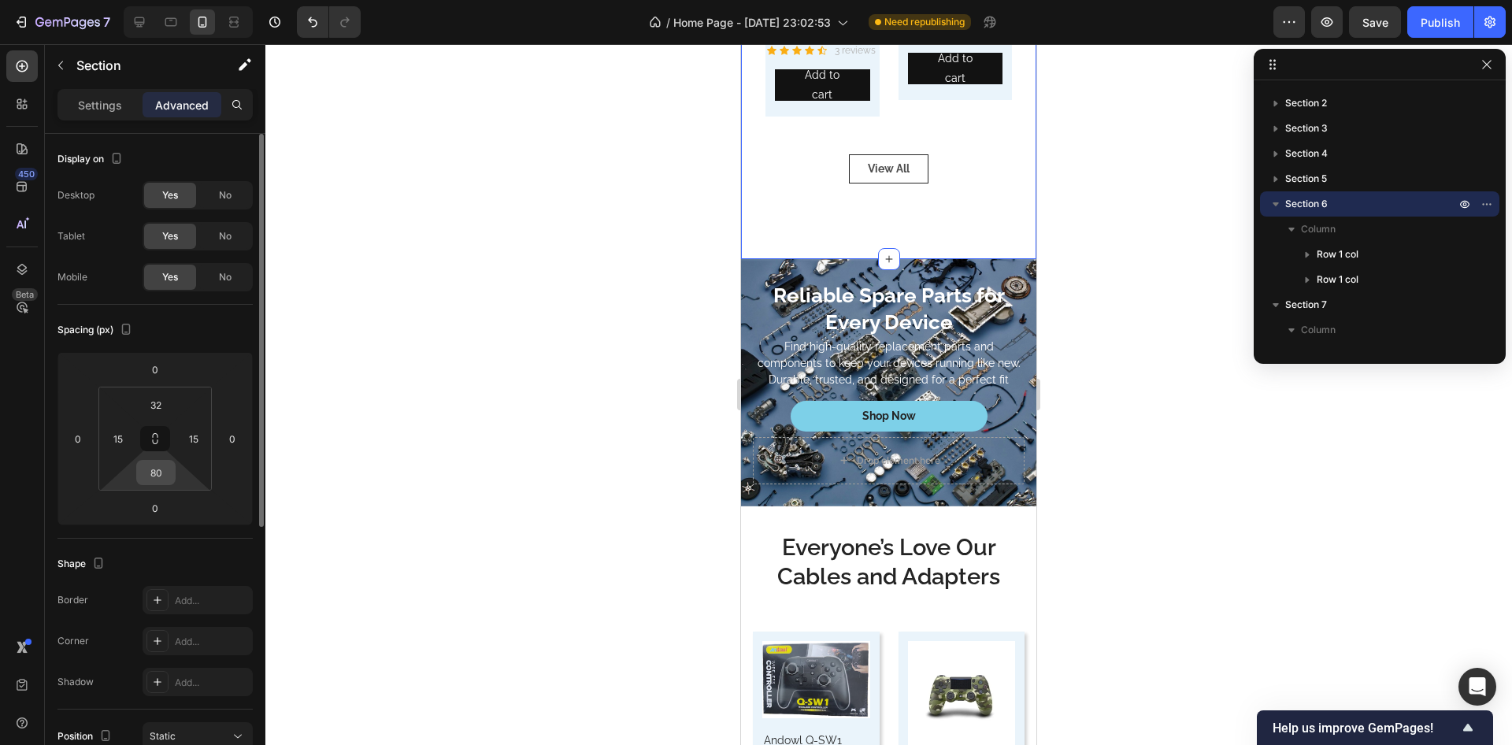
click at [165, 473] on input "80" at bounding box center [156, 473] width 32 height 24
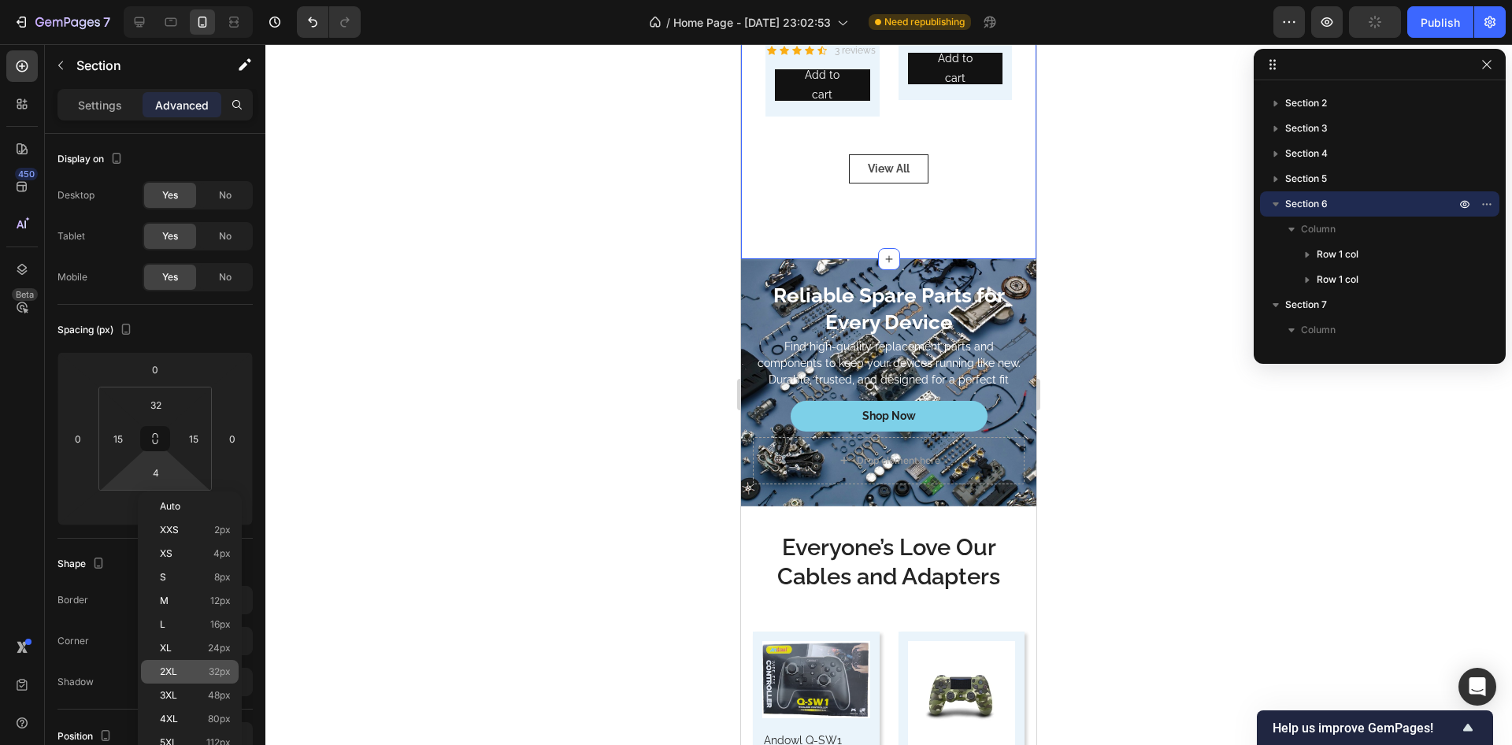
drag, startPoint x: 205, startPoint y: 674, endPoint x: 199, endPoint y: 668, distance: 8.4
click at [204, 674] on p "2XL 32px" at bounding box center [195, 671] width 71 height 11
type input "32"
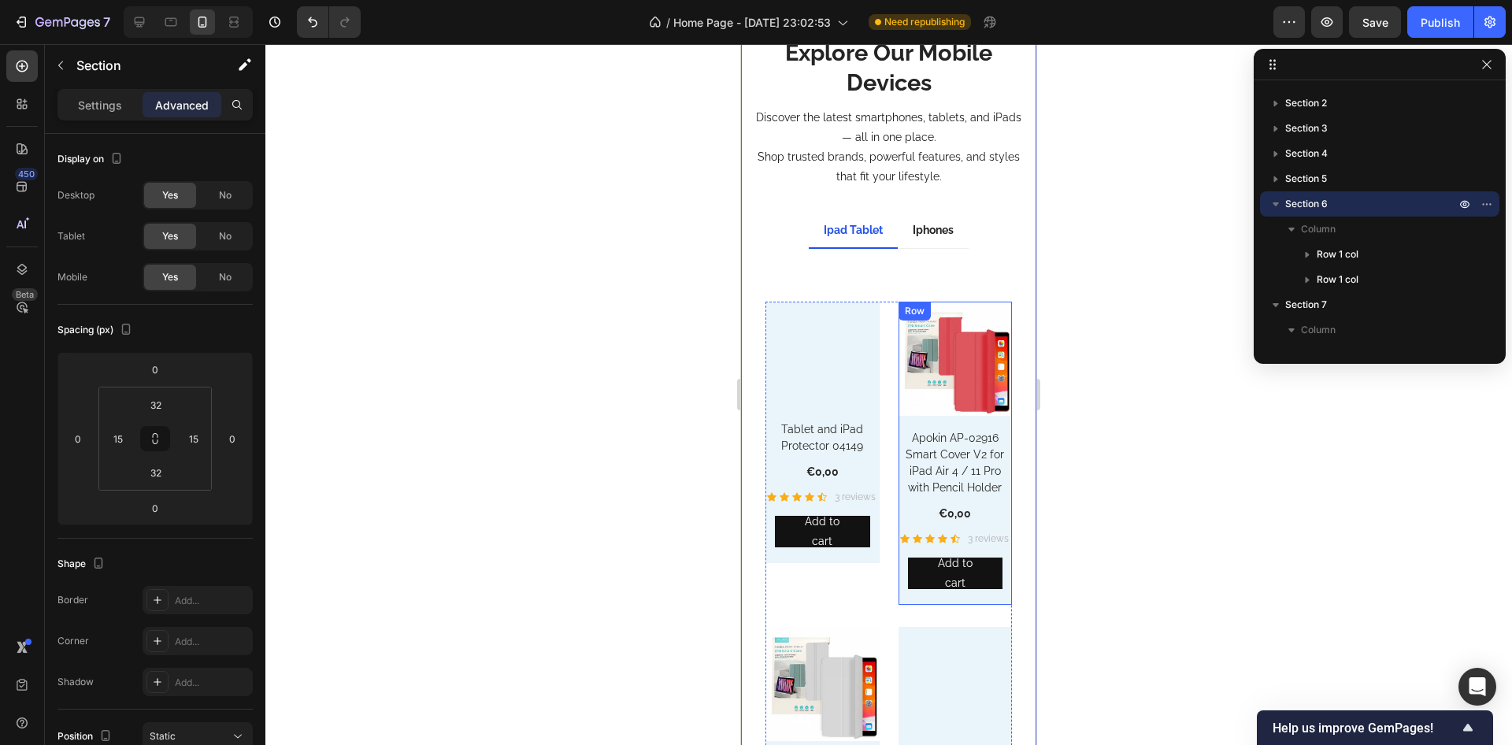
scroll to position [4047, 0]
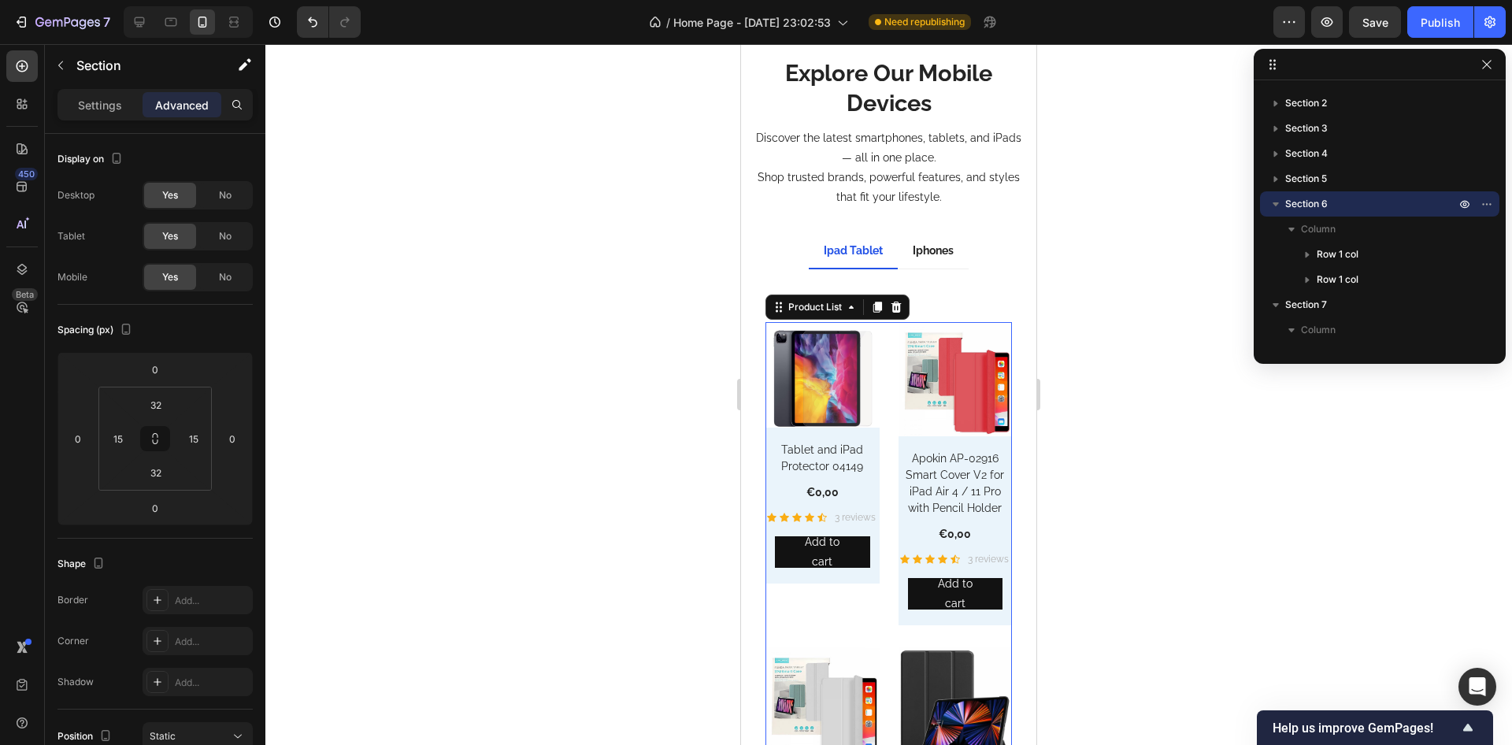
click at [881, 367] on div "(P) Images Tablet and iPad Protector 04149 (P) Title €0,00 (P) Price (P) Price …" at bounding box center [889, 644] width 247 height 644
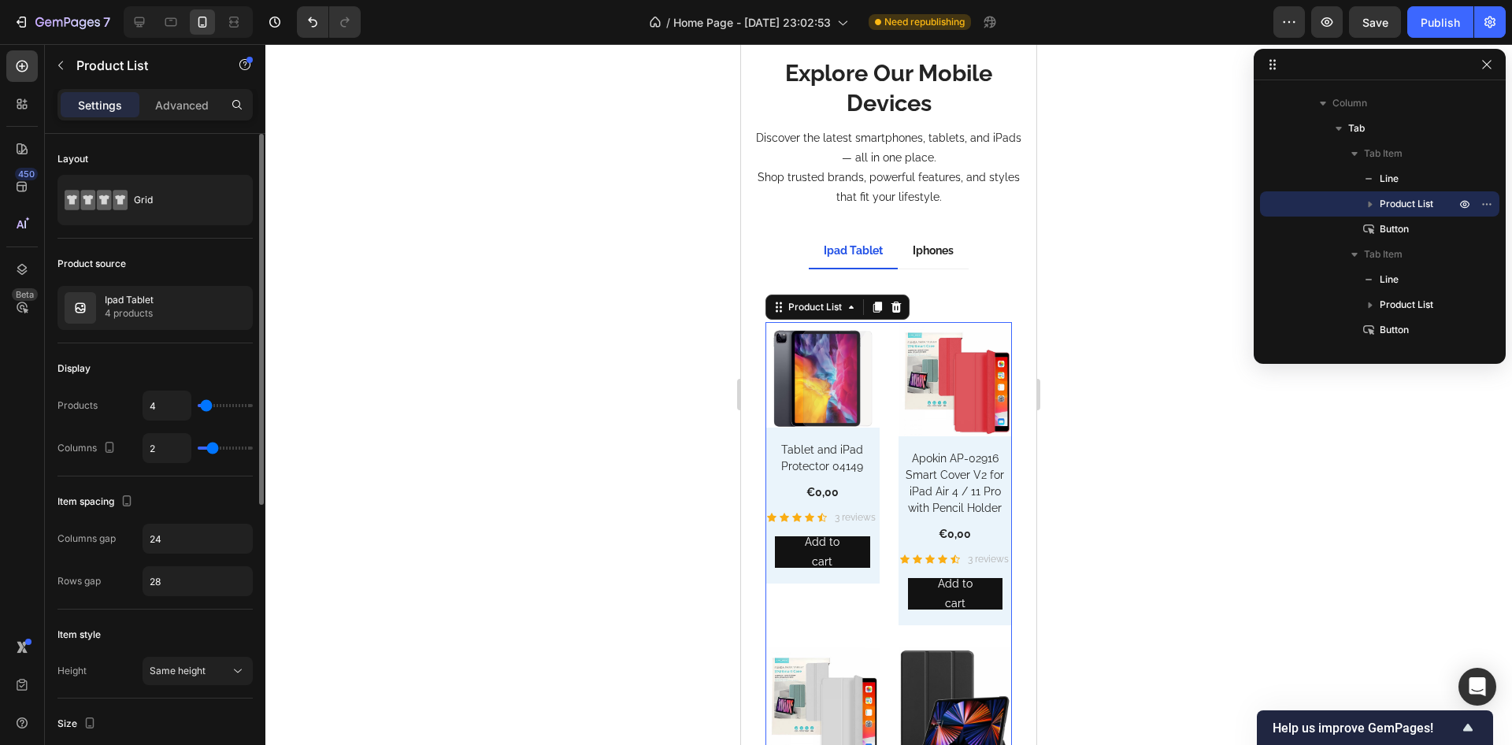
type input "1"
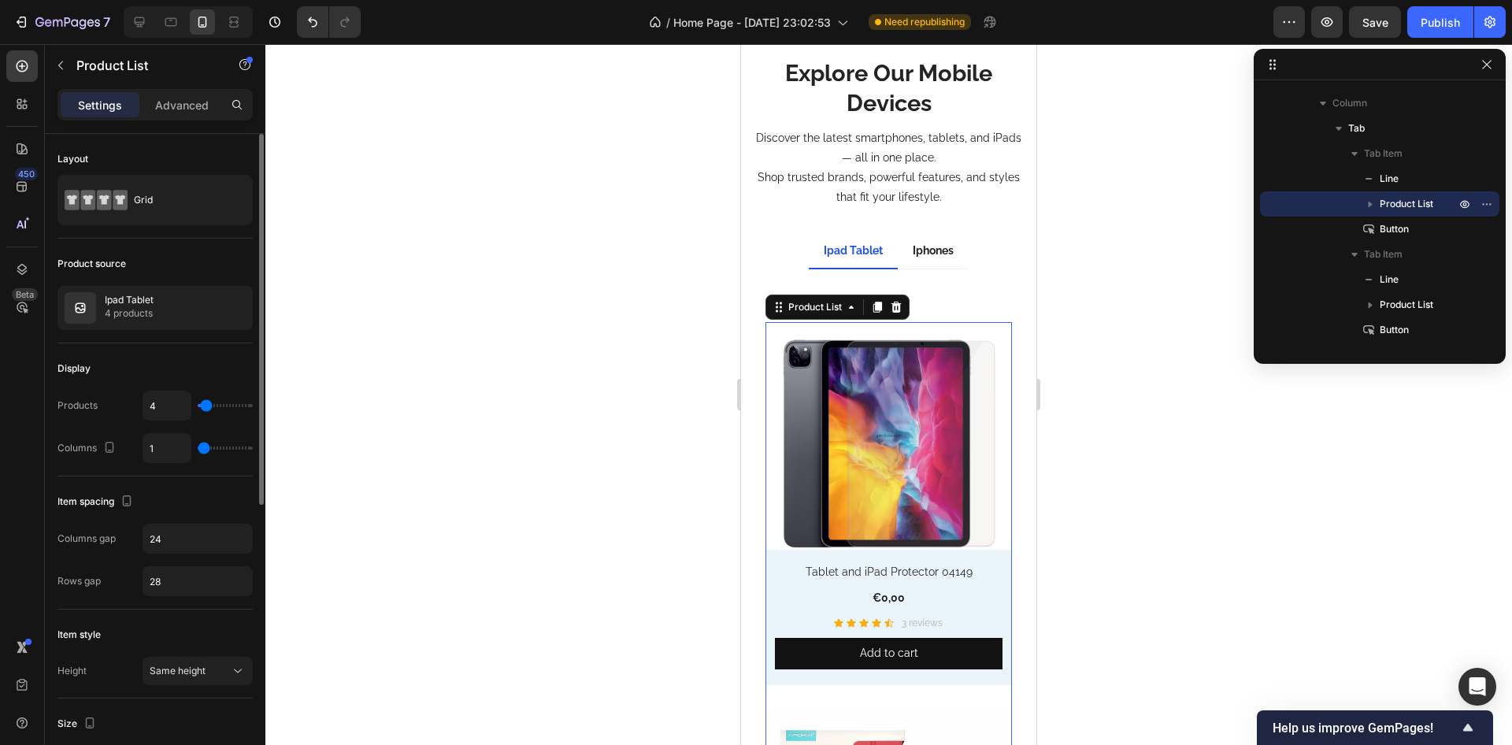
drag, startPoint x: 212, startPoint y: 442, endPoint x: 134, endPoint y: 442, distance: 78.0
type input "1"
click at [198, 447] on input "range" at bounding box center [225, 448] width 55 height 3
click at [132, 309] on p "4 products" at bounding box center [129, 314] width 49 height 16
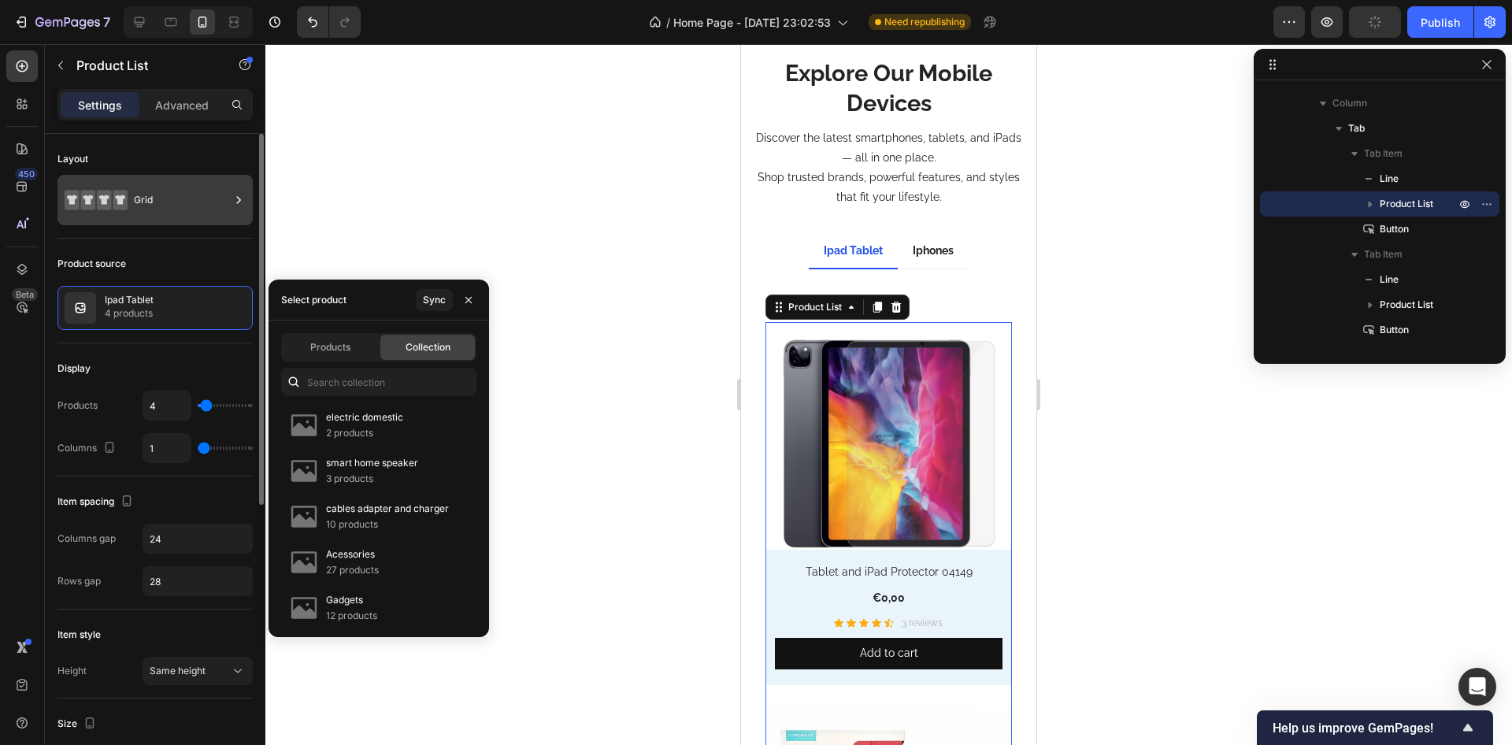
click at [179, 200] on div "Grid" at bounding box center [182, 200] width 96 height 36
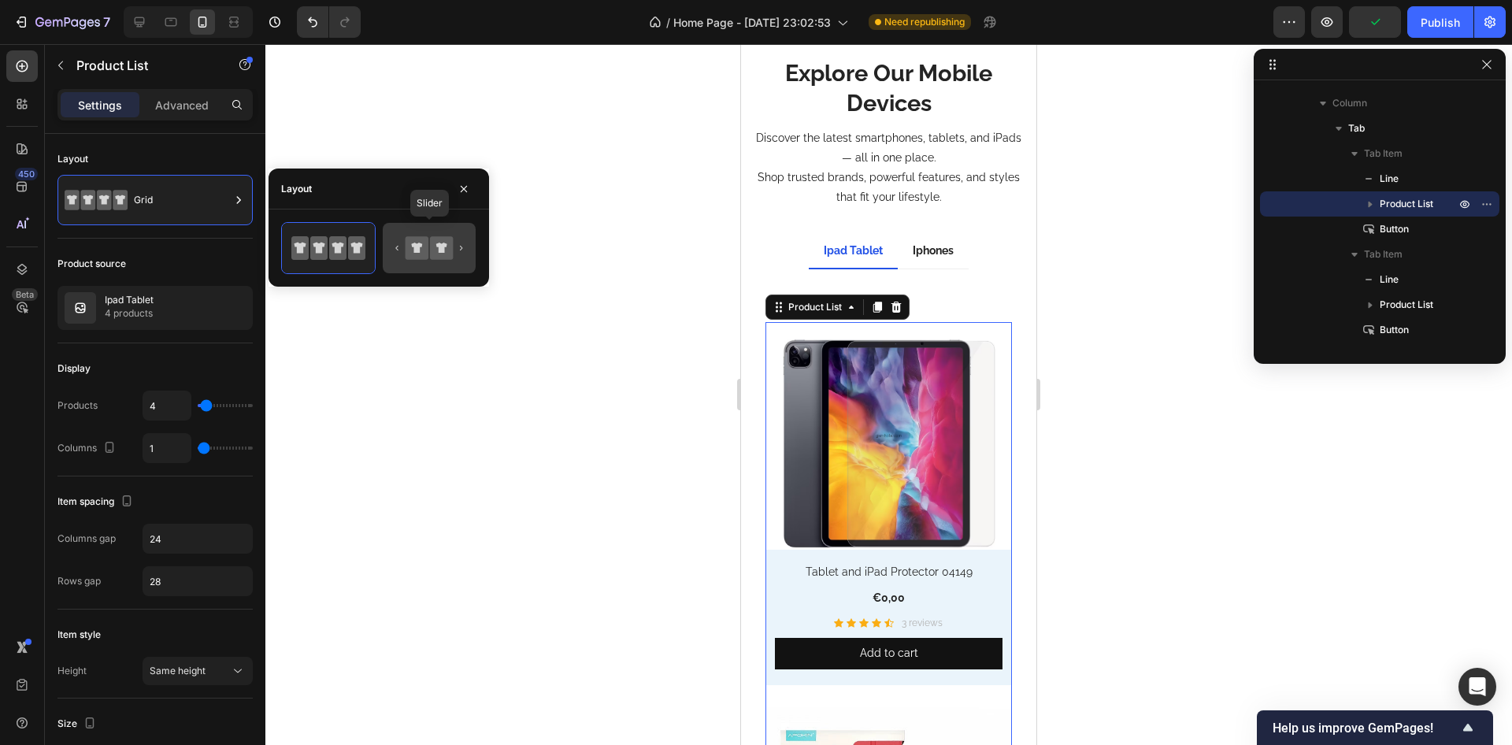
click at [421, 259] on icon at bounding box center [417, 247] width 23 height 23
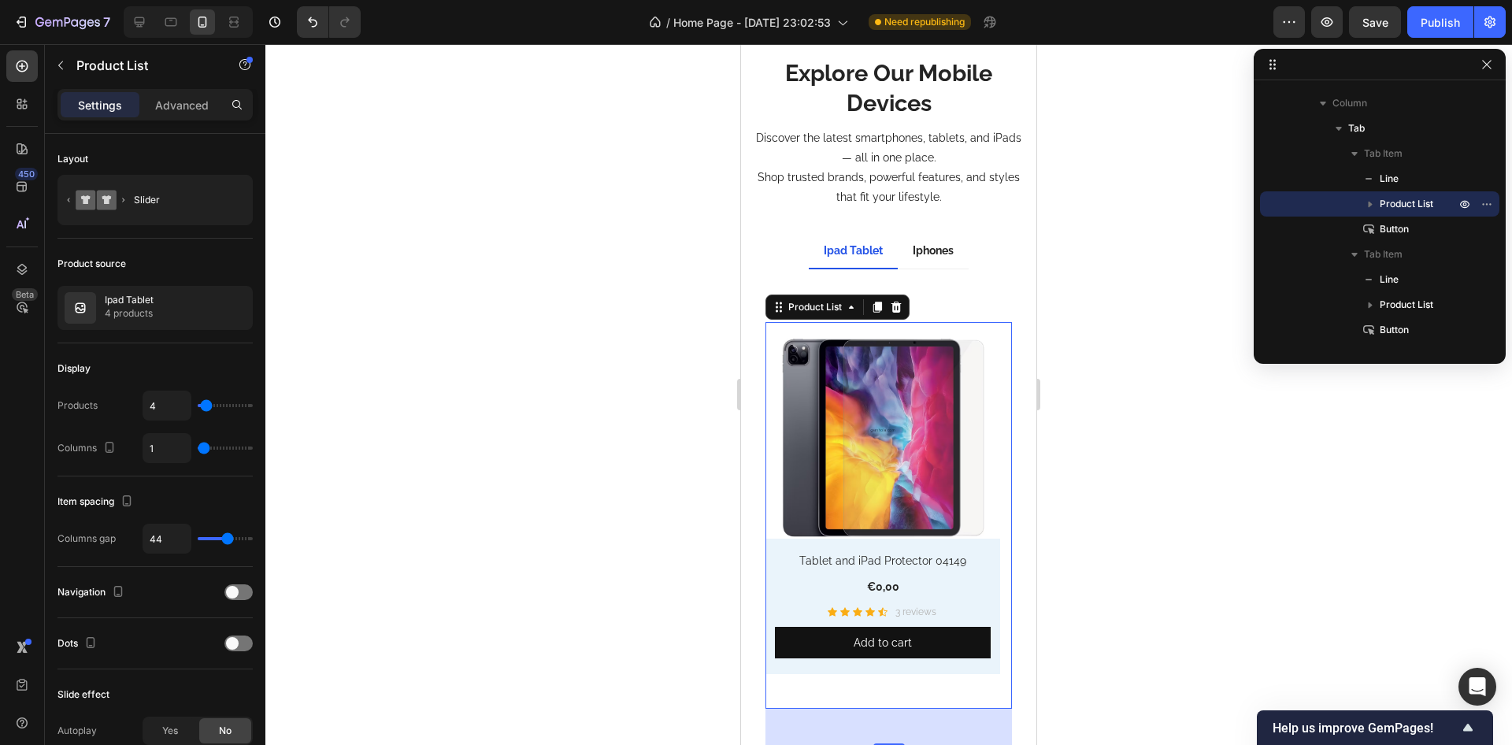
click at [570, 581] on div at bounding box center [888, 394] width 1247 height 701
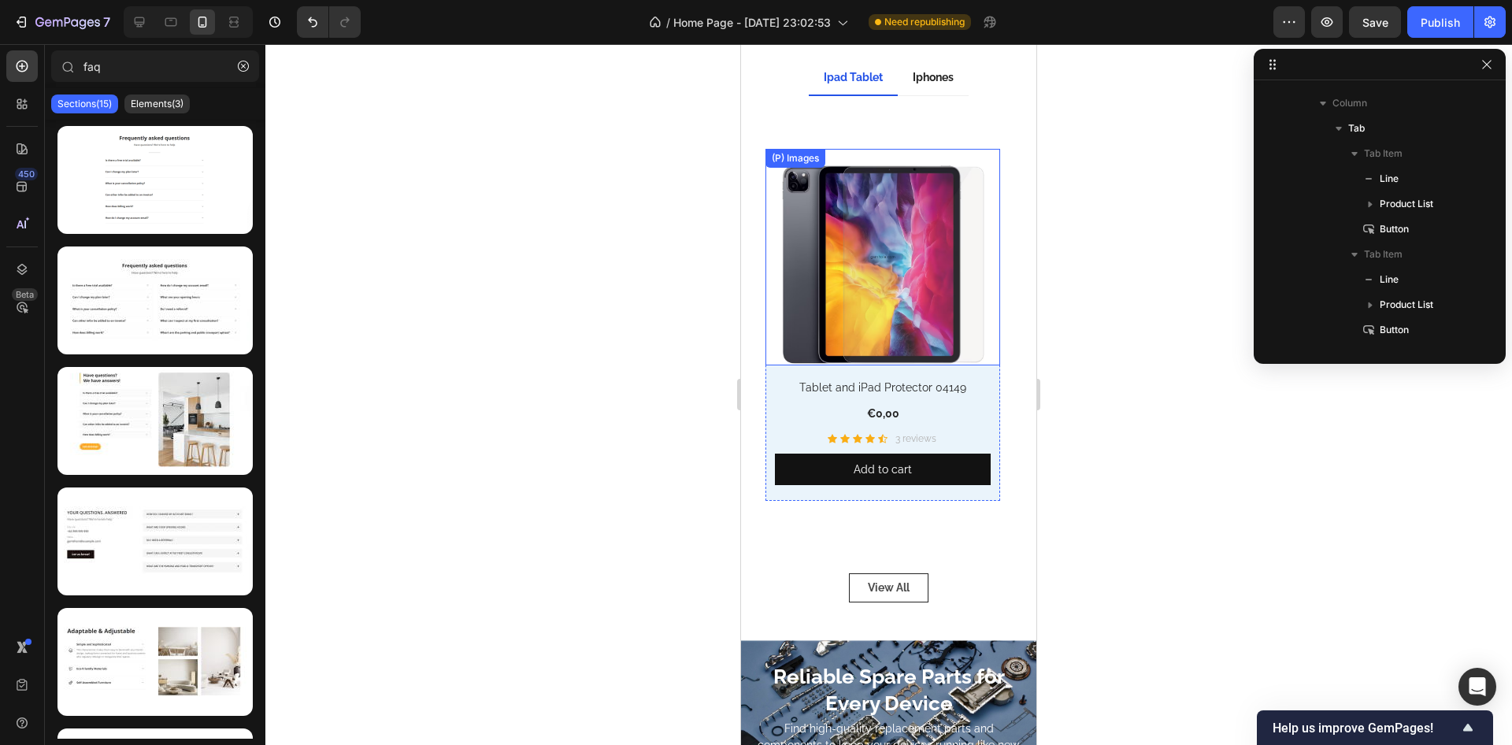
scroll to position [4236, 0]
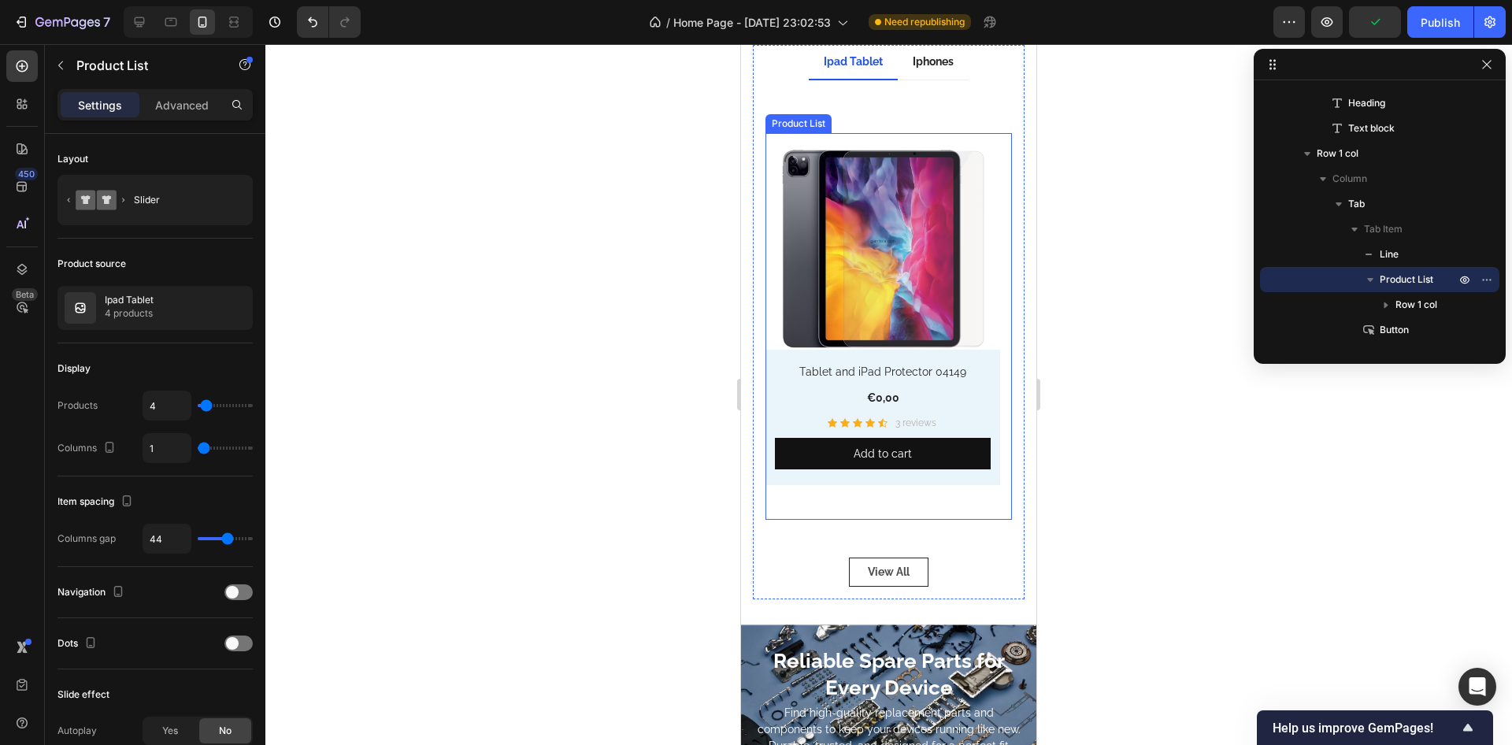
click at [876, 511] on div "(P) Images Tablet and iPad Protector 04149 (P) Title €0,00 (P) Price (P) Price …" at bounding box center [883, 326] width 235 height 387
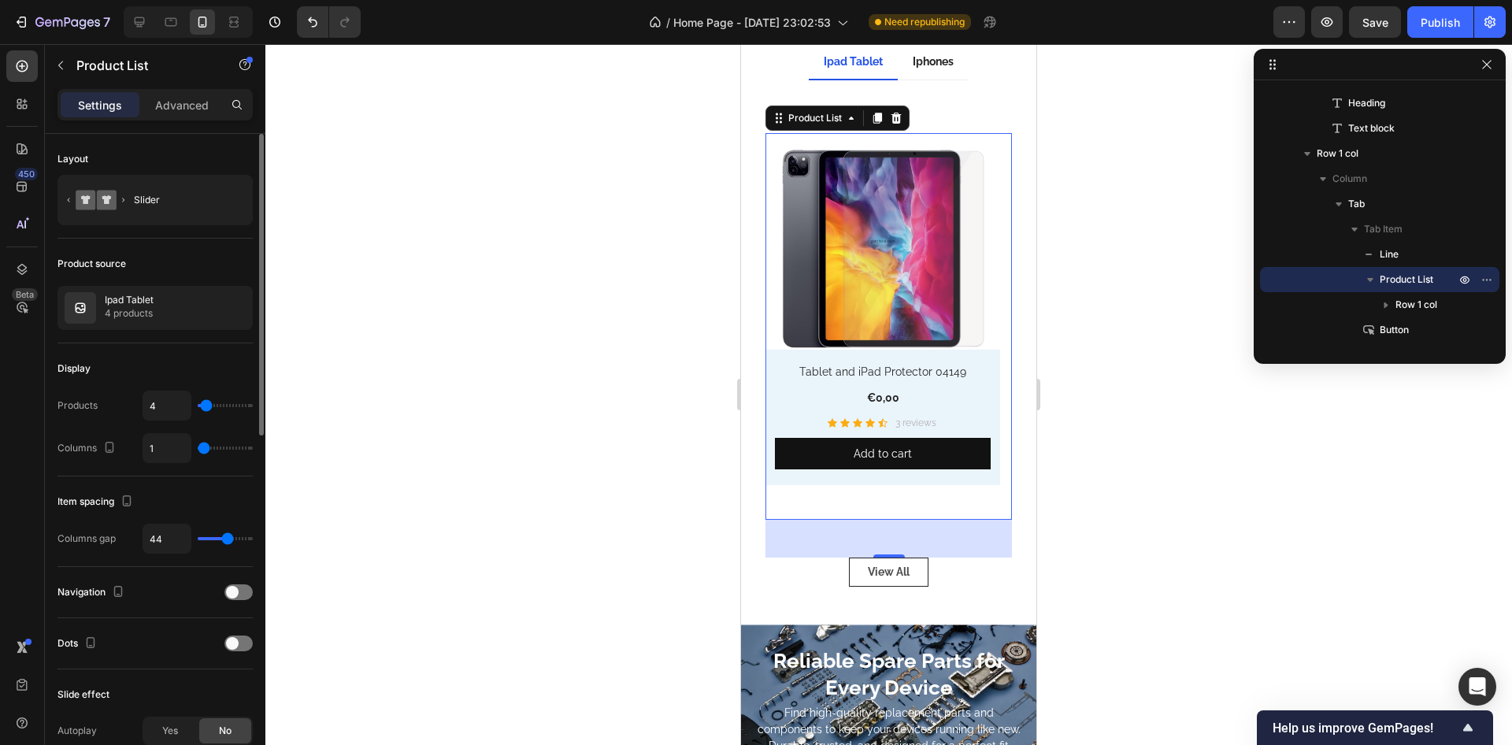
scroll to position [95, 0]
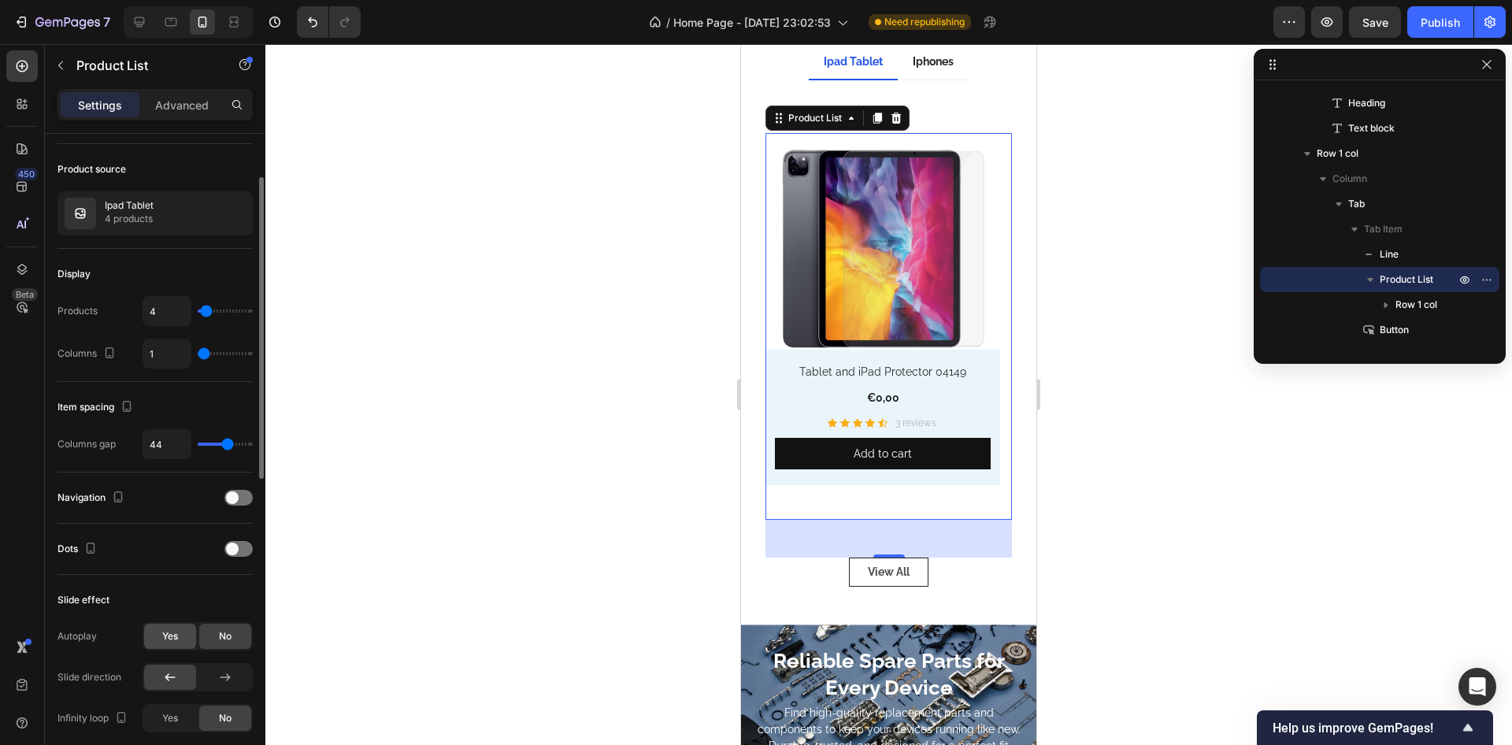
click at [168, 625] on div "Yes" at bounding box center [170, 636] width 52 height 25
type input "1s"
drag, startPoint x: 217, startPoint y: 672, endPoint x: 168, endPoint y: 621, distance: 71.3
type input "1"
click at [198, 677] on input "range" at bounding box center [225, 678] width 55 height 3
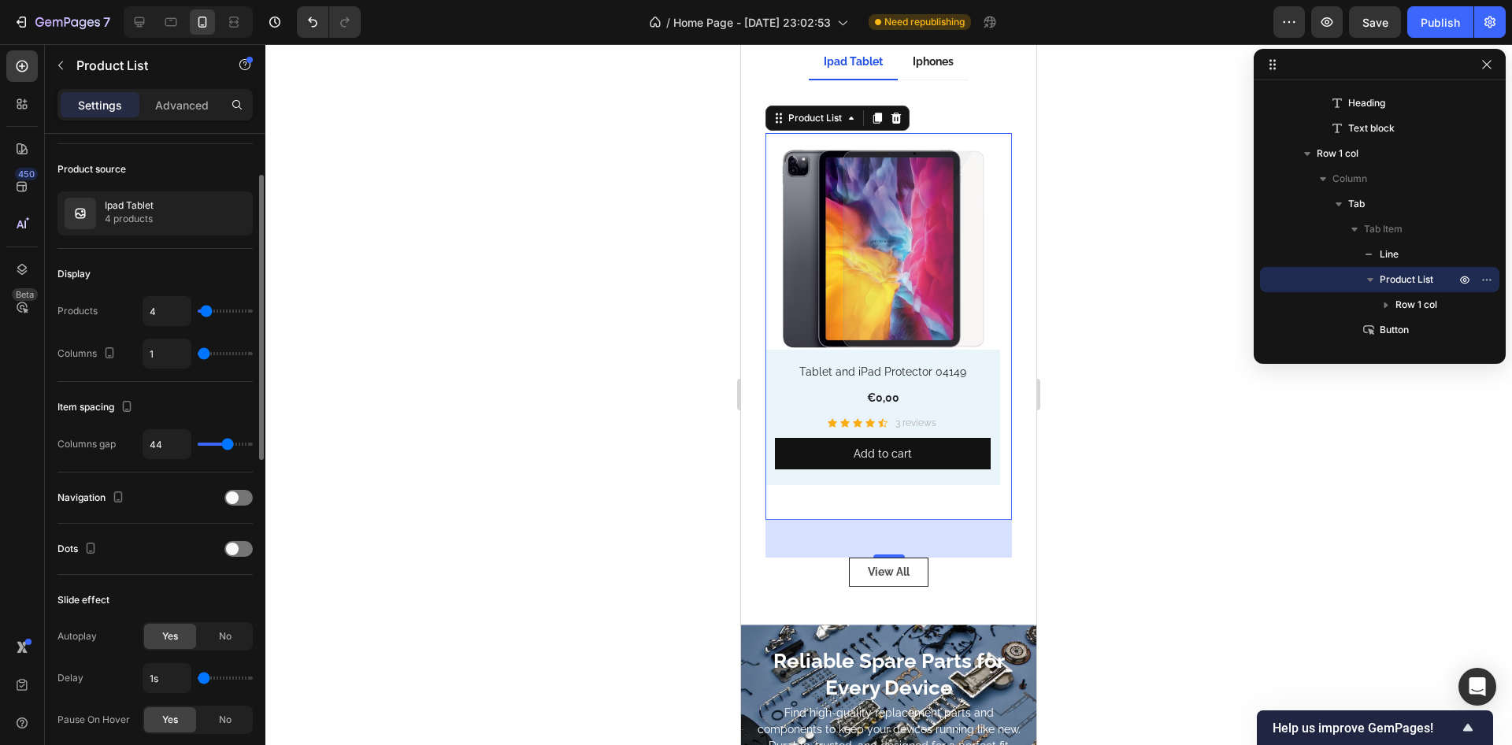
scroll to position [189, 0]
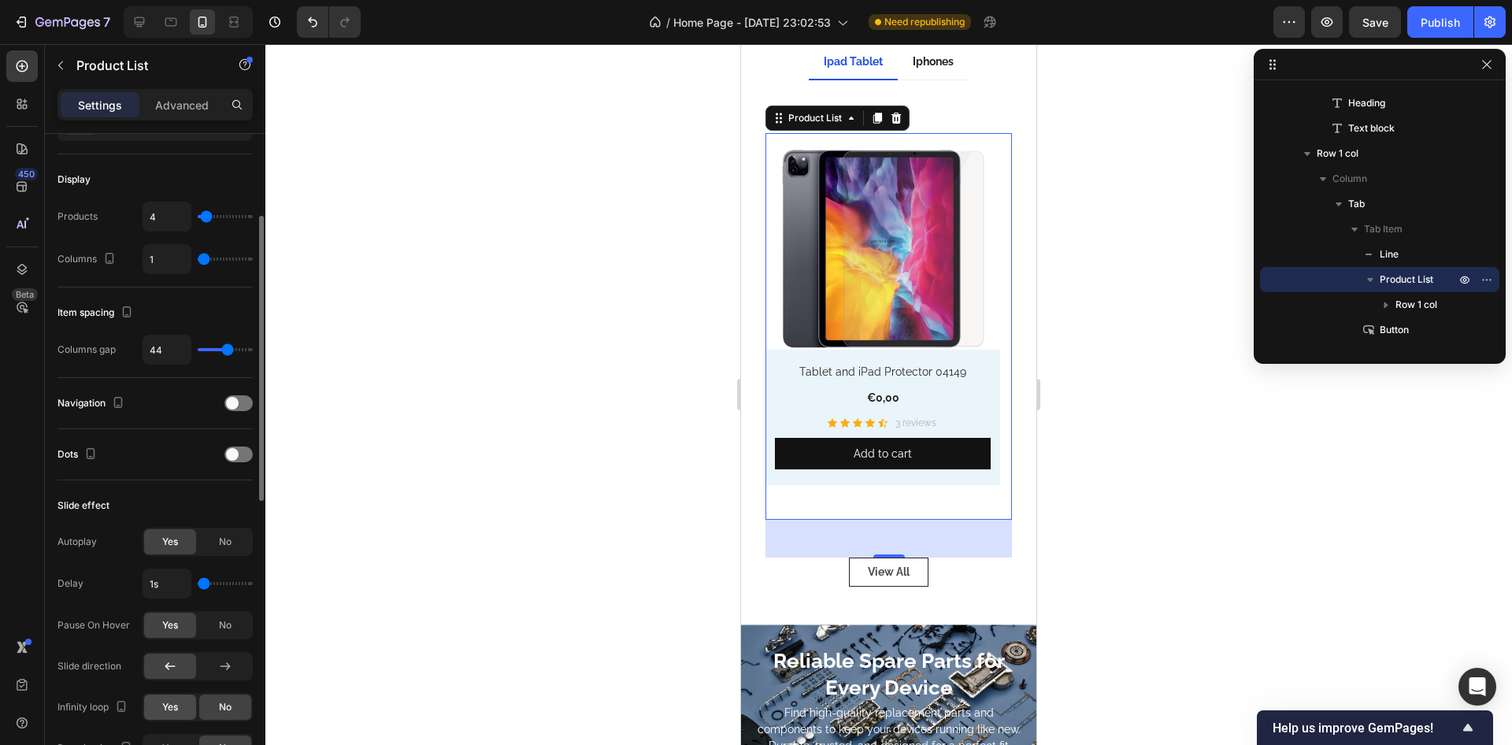
click at [173, 703] on span "Yes" at bounding box center [170, 707] width 16 height 14
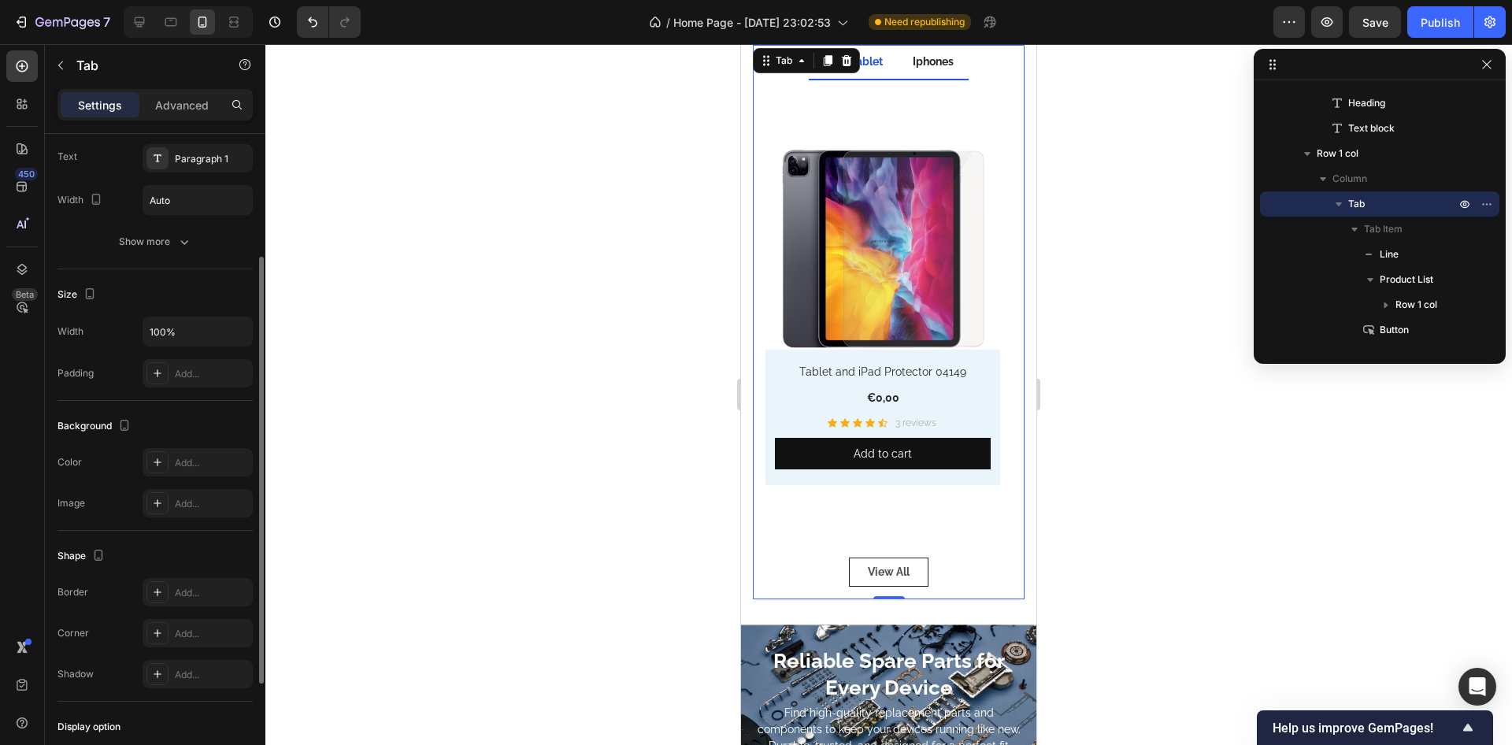
click at [924, 56] on p "Iphones" at bounding box center [933, 62] width 41 height 17
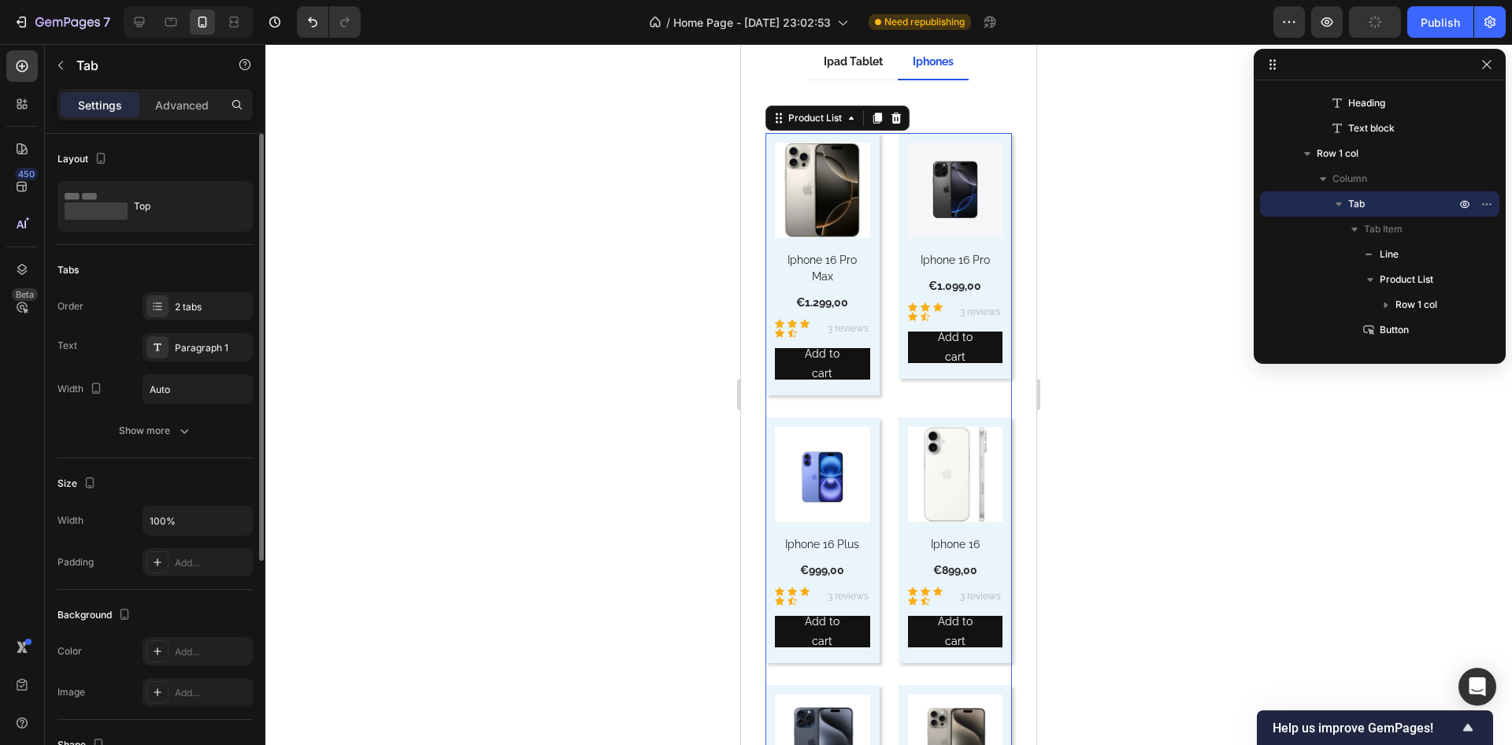
click at [885, 296] on div "(P) Images Iphone 16 Pro Max (P) Title €1.299,00 (P) Price (P) Price Row Icon I…" at bounding box center [889, 674] width 247 height 1082
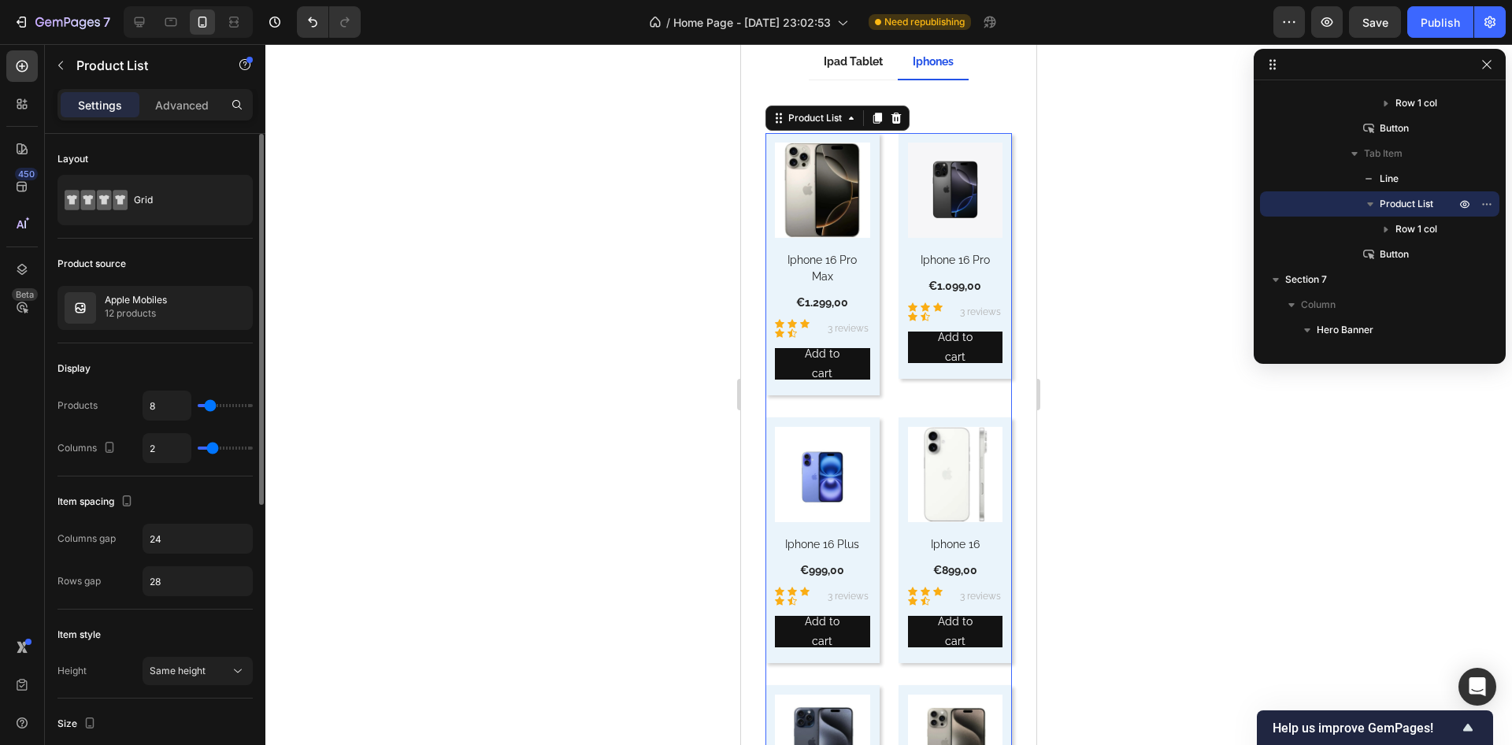
type input "1"
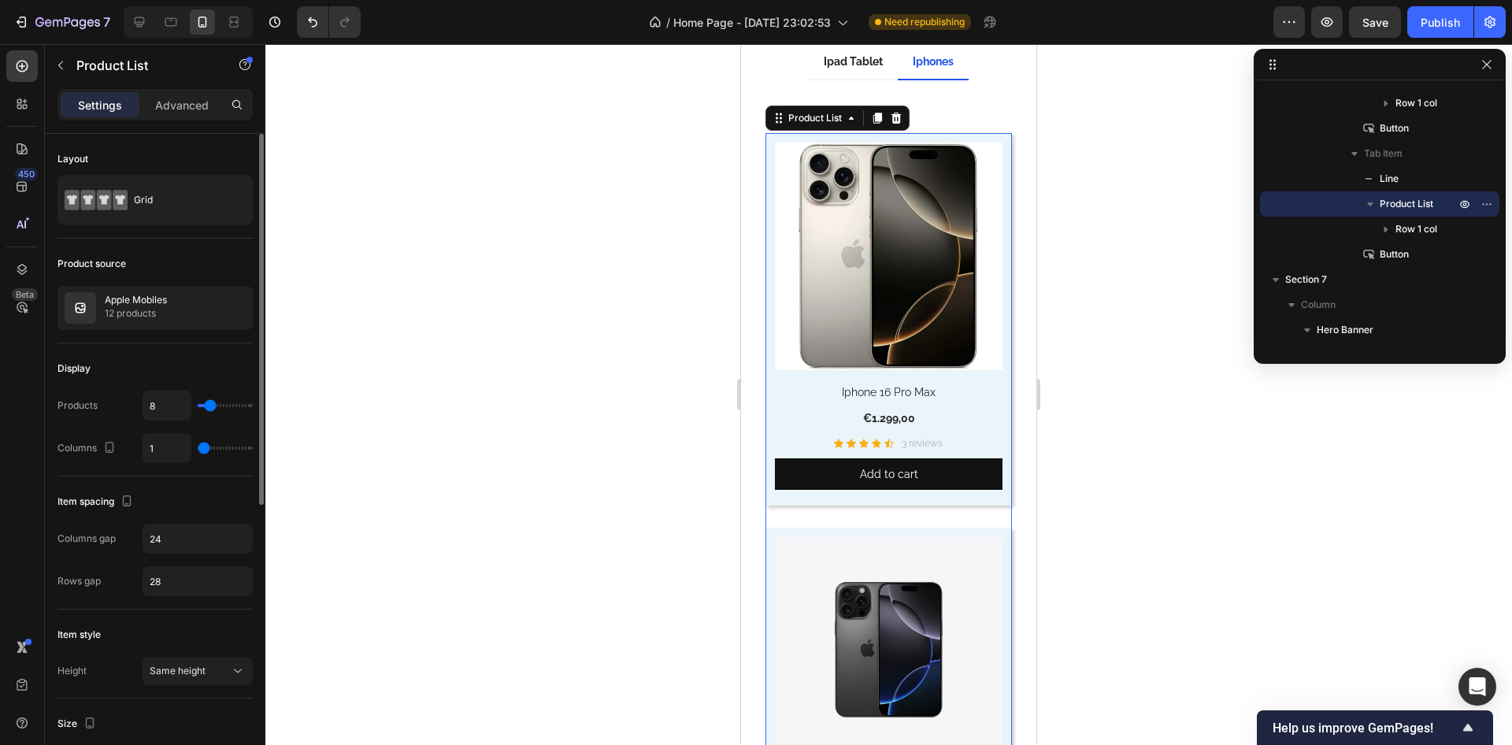
drag, startPoint x: 216, startPoint y: 444, endPoint x: 130, endPoint y: 444, distance: 85.9
type input "1"
click at [198, 447] on input "range" at bounding box center [225, 448] width 55 height 3
click at [160, 193] on div "Grid" at bounding box center [182, 200] width 96 height 36
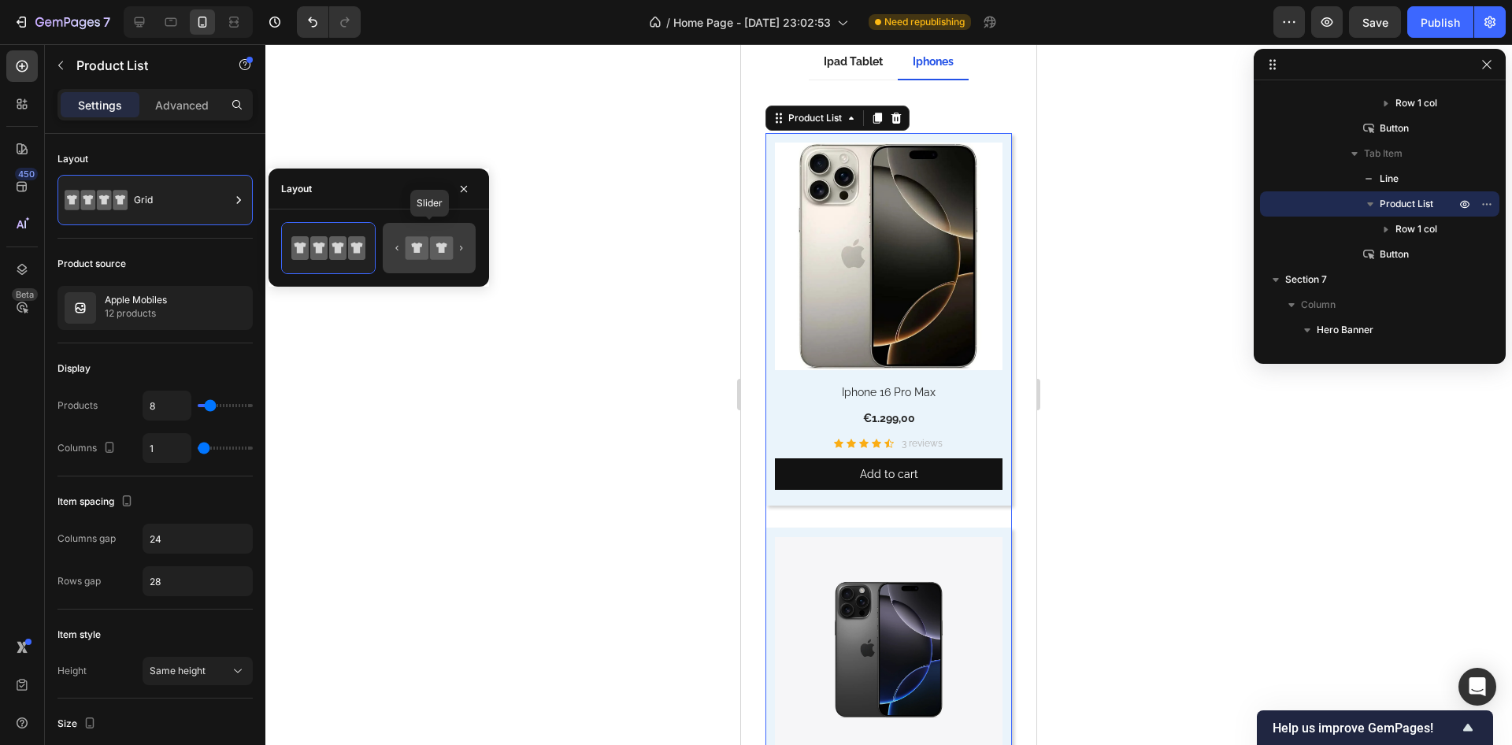
click at [436, 258] on icon at bounding box center [441, 247] width 23 height 23
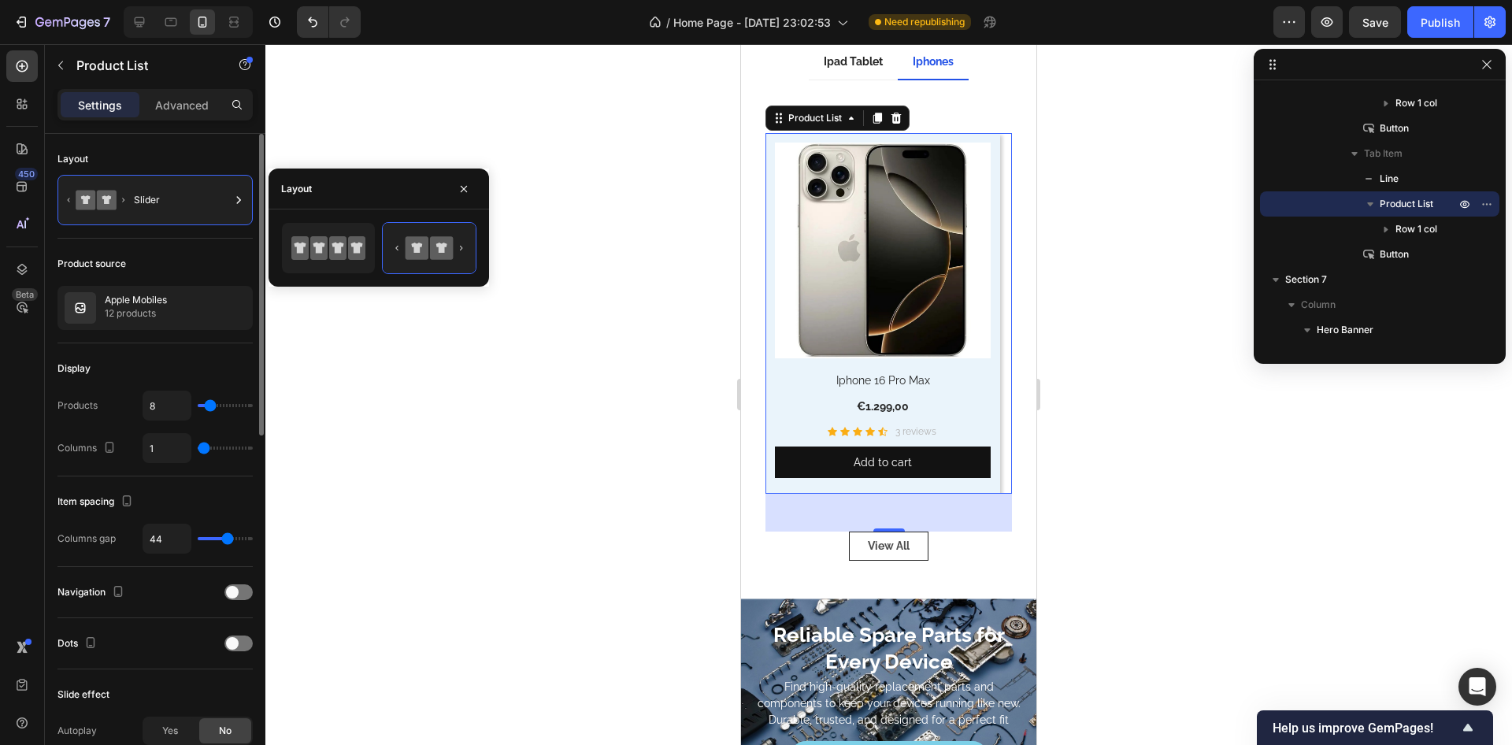
scroll to position [95, 0]
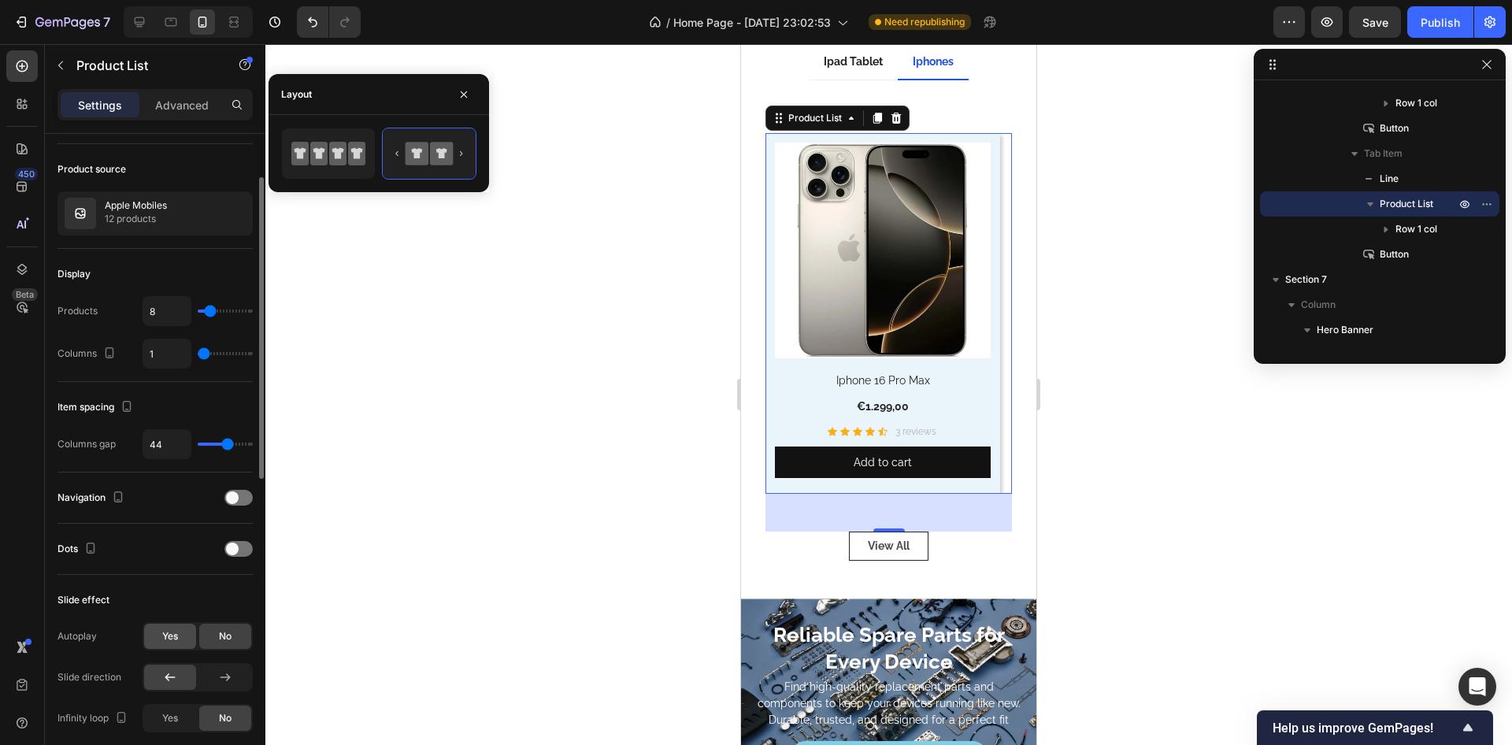
click at [181, 637] on div "Yes" at bounding box center [170, 636] width 52 height 25
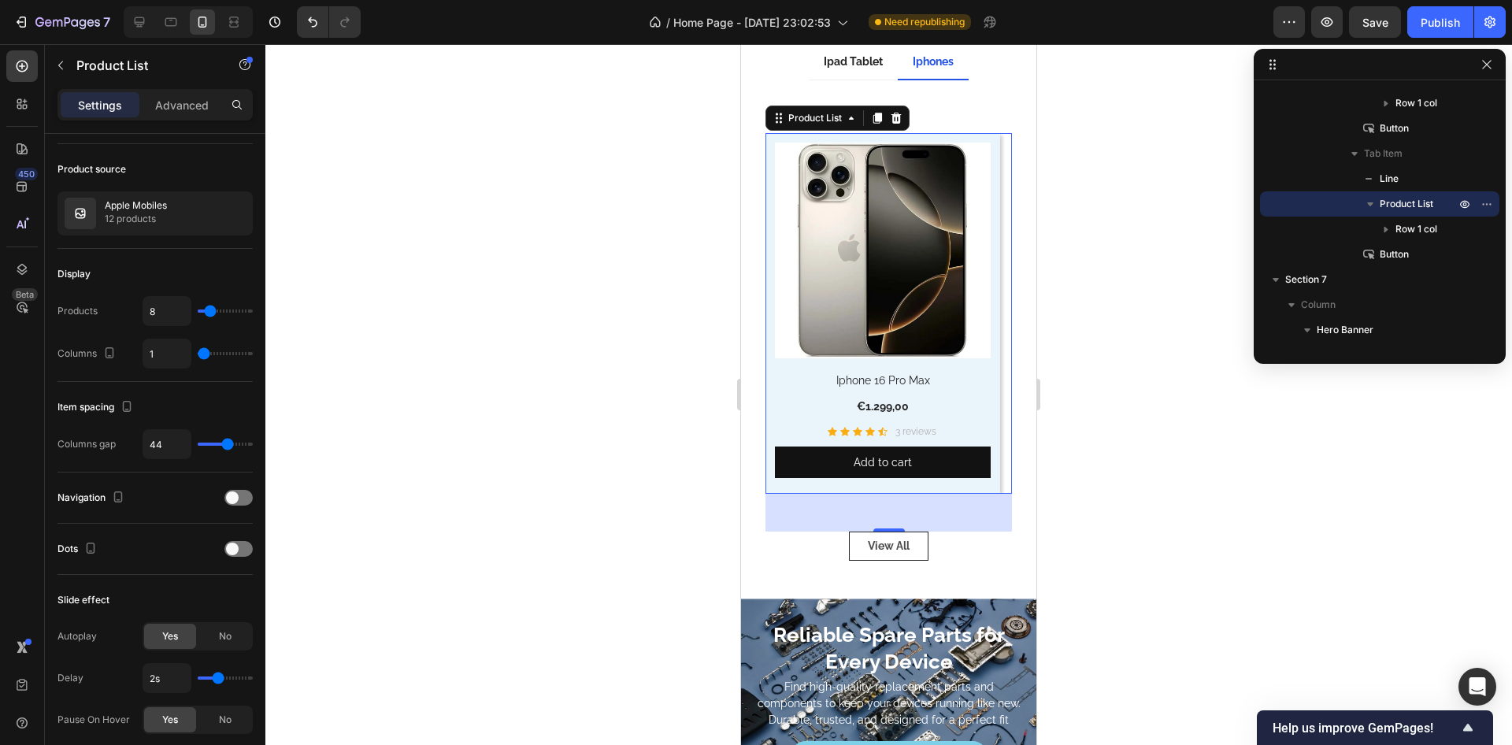
click at [155, 722] on div "Yes" at bounding box center [170, 719] width 52 height 25
drag, startPoint x: 210, startPoint y: 681, endPoint x: 165, endPoint y: 678, distance: 44.2
click at [165, 678] on div "2s" at bounding box center [198, 678] width 110 height 30
type input "1s"
drag, startPoint x: 218, startPoint y: 677, endPoint x: 200, endPoint y: 588, distance: 90.8
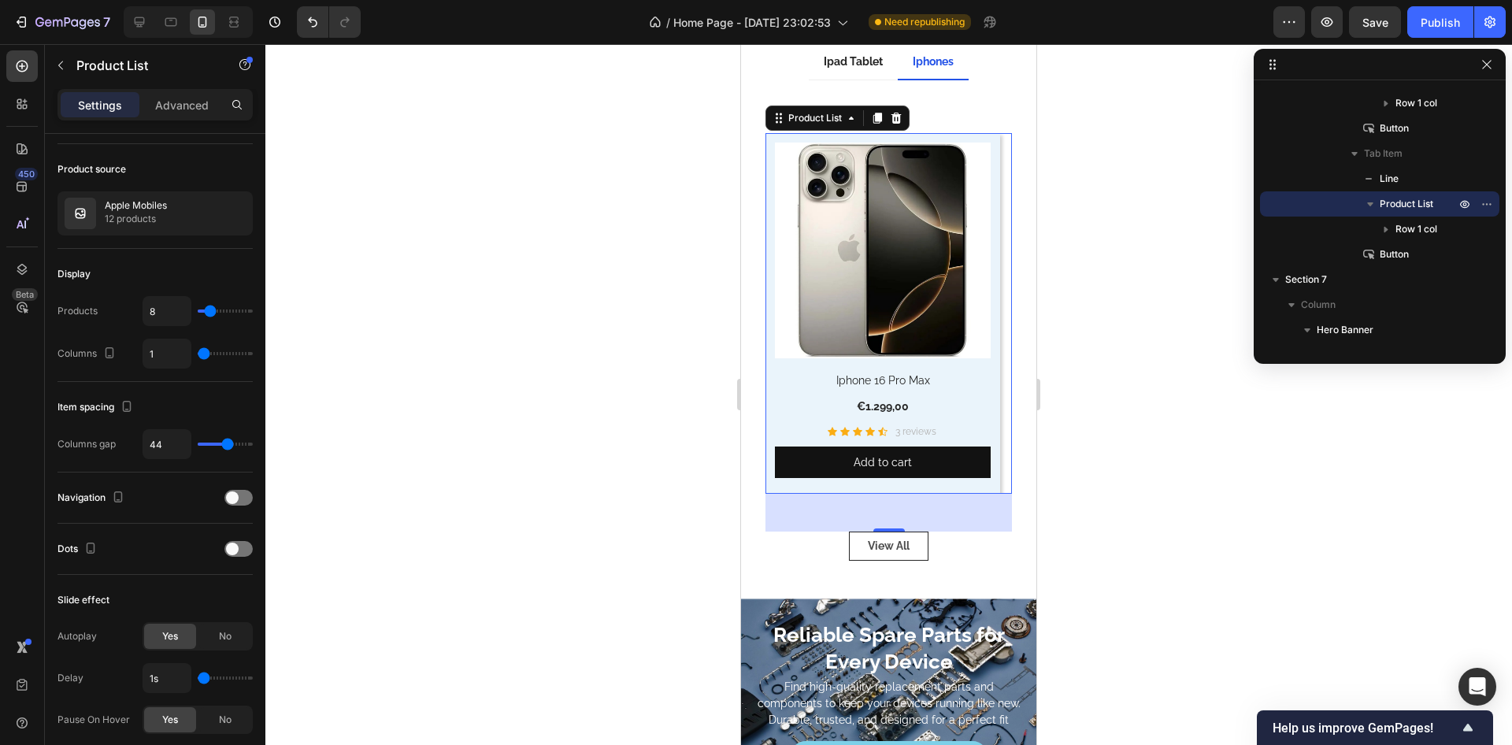
type input "1"
click at [198, 677] on input "range" at bounding box center [225, 678] width 55 height 3
click at [181, 586] on div "Slide effect Autoplay Yes No Delay 1s Pause On Hover Yes No Slide direction Inf…" at bounding box center [155, 743] width 195 height 336
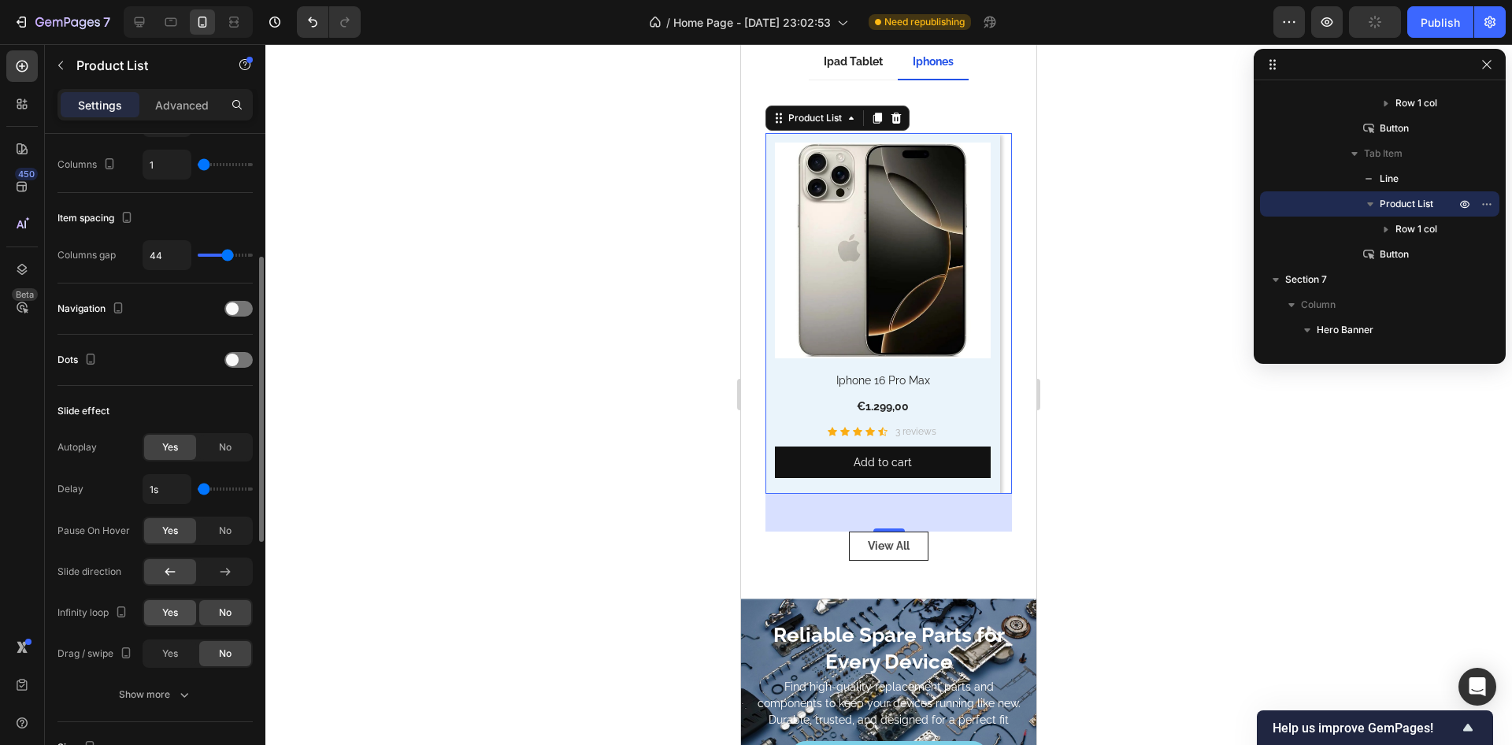
click at [170, 614] on span "Yes" at bounding box center [170, 613] width 16 height 14
click at [172, 408] on div "Slide effect" at bounding box center [155, 411] width 195 height 25
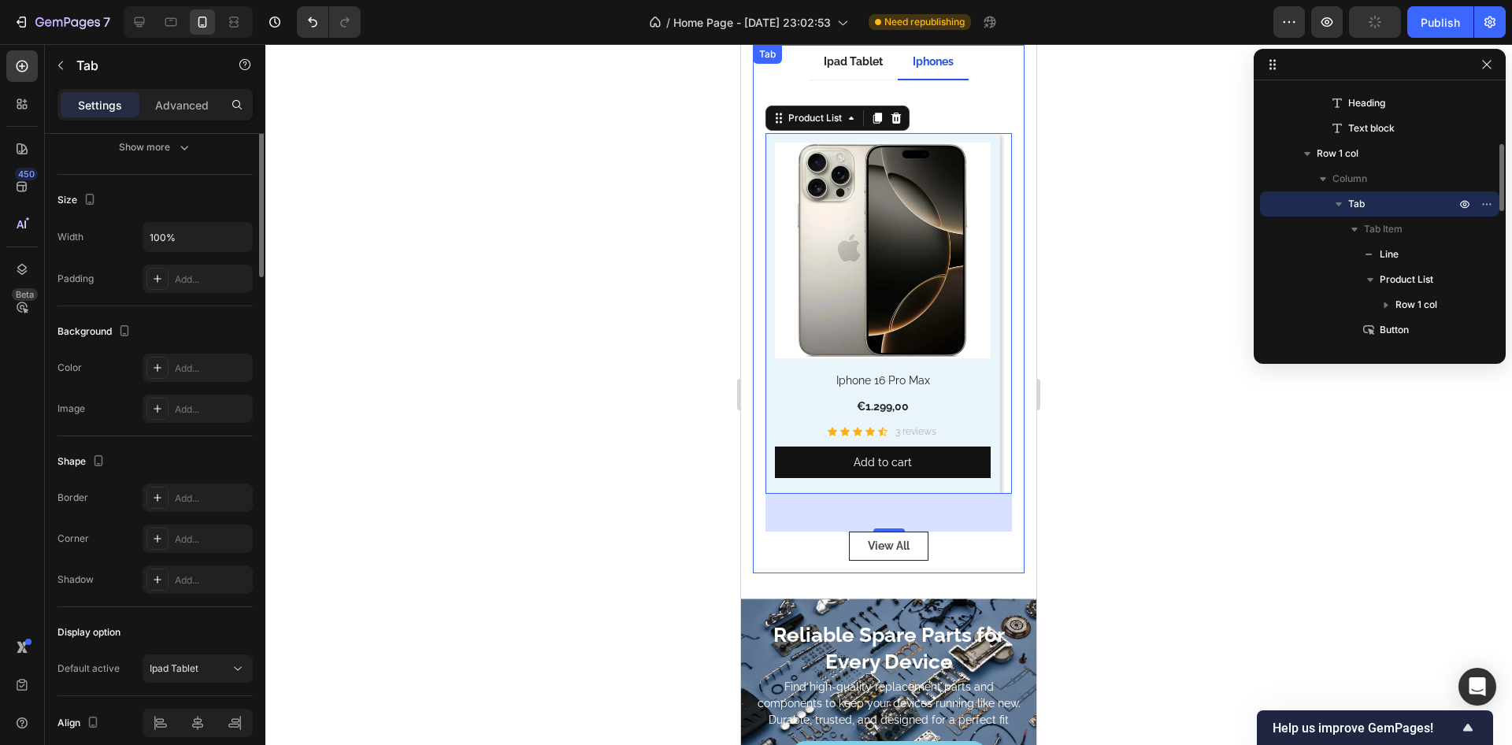
click at [815, 565] on div "Title Line (P) Images Tablet and iPad Protector 04149 (P) Title €0,00 (P) Price…" at bounding box center [889, 326] width 272 height 493
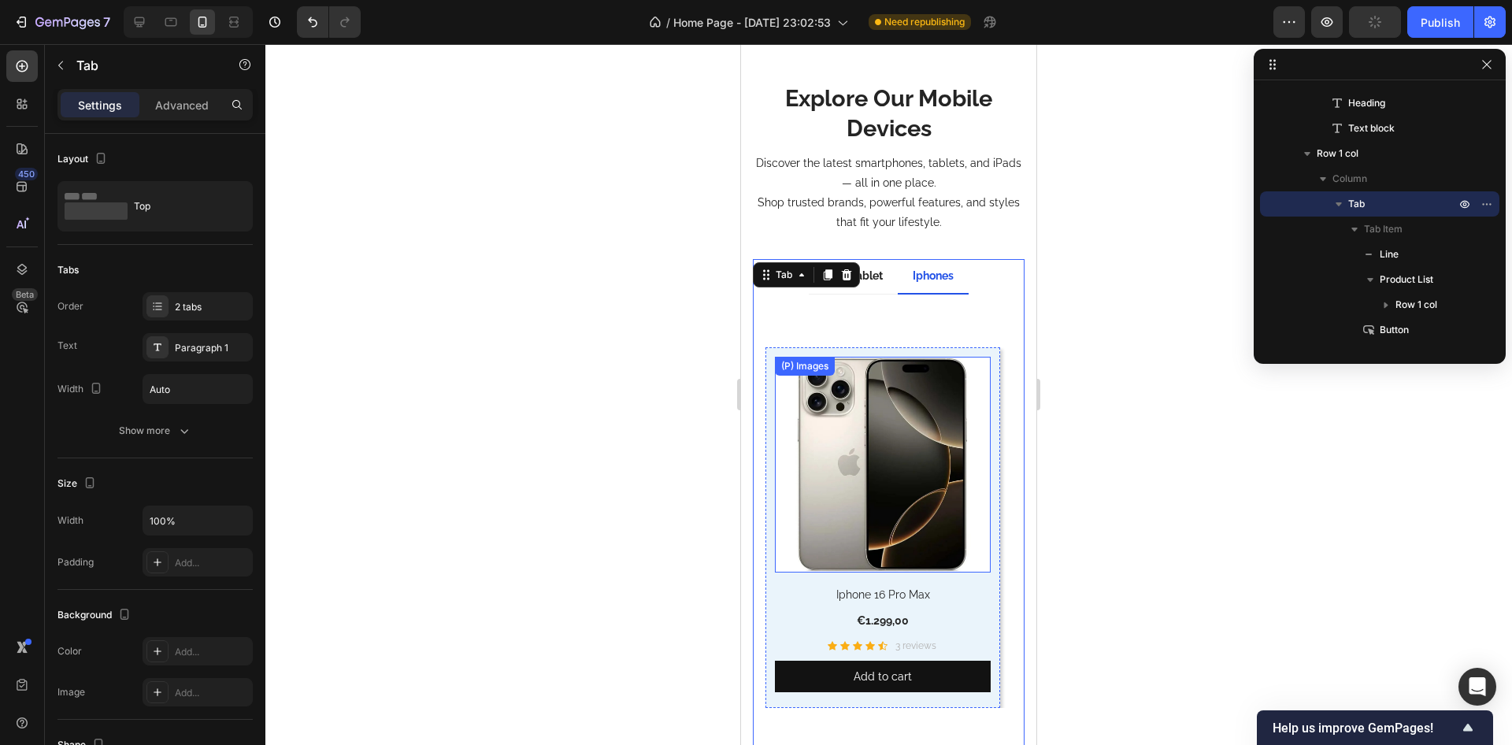
scroll to position [3952, 0]
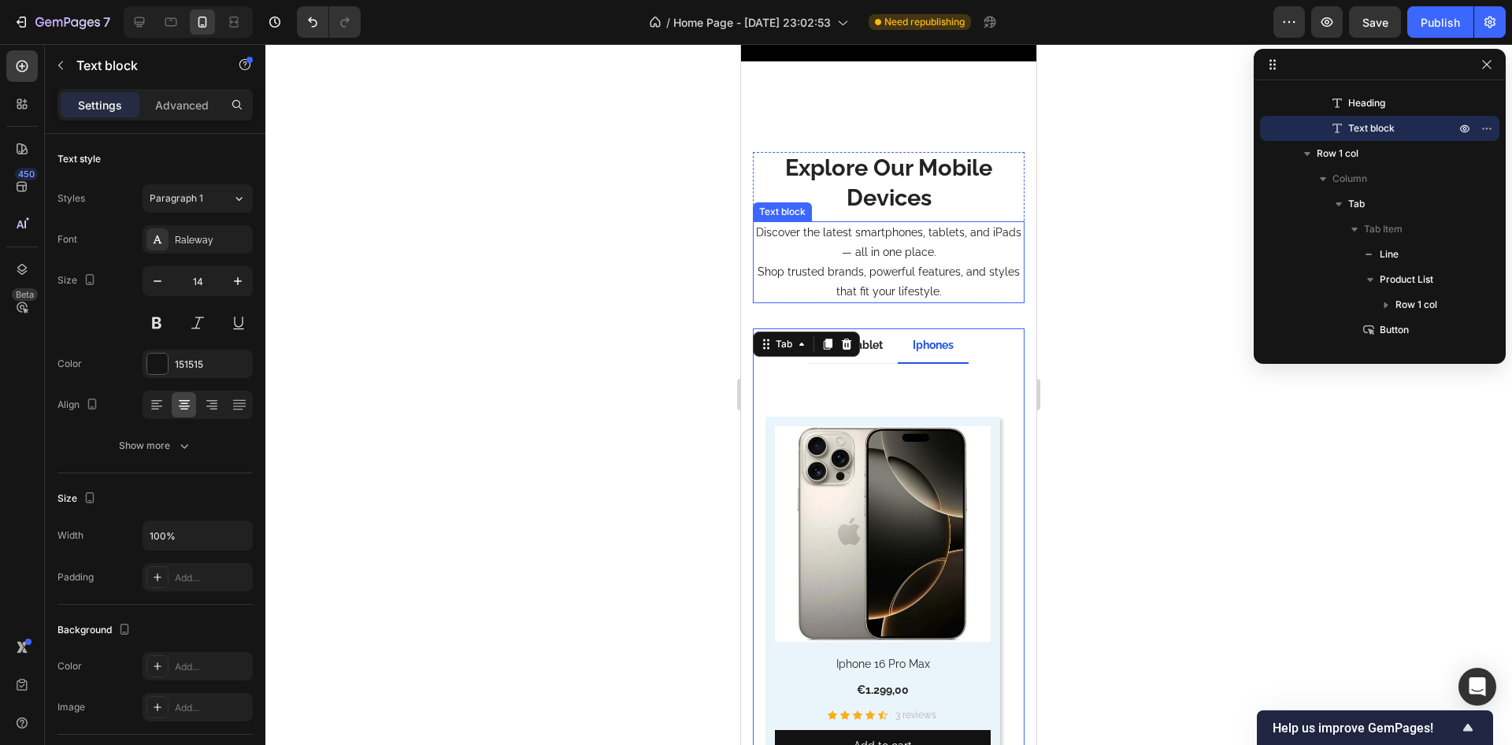
click at [863, 262] on div "Discover the latest smartphones, tablets, and iPads — all in one place. Shop tr…" at bounding box center [889, 262] width 272 height 83
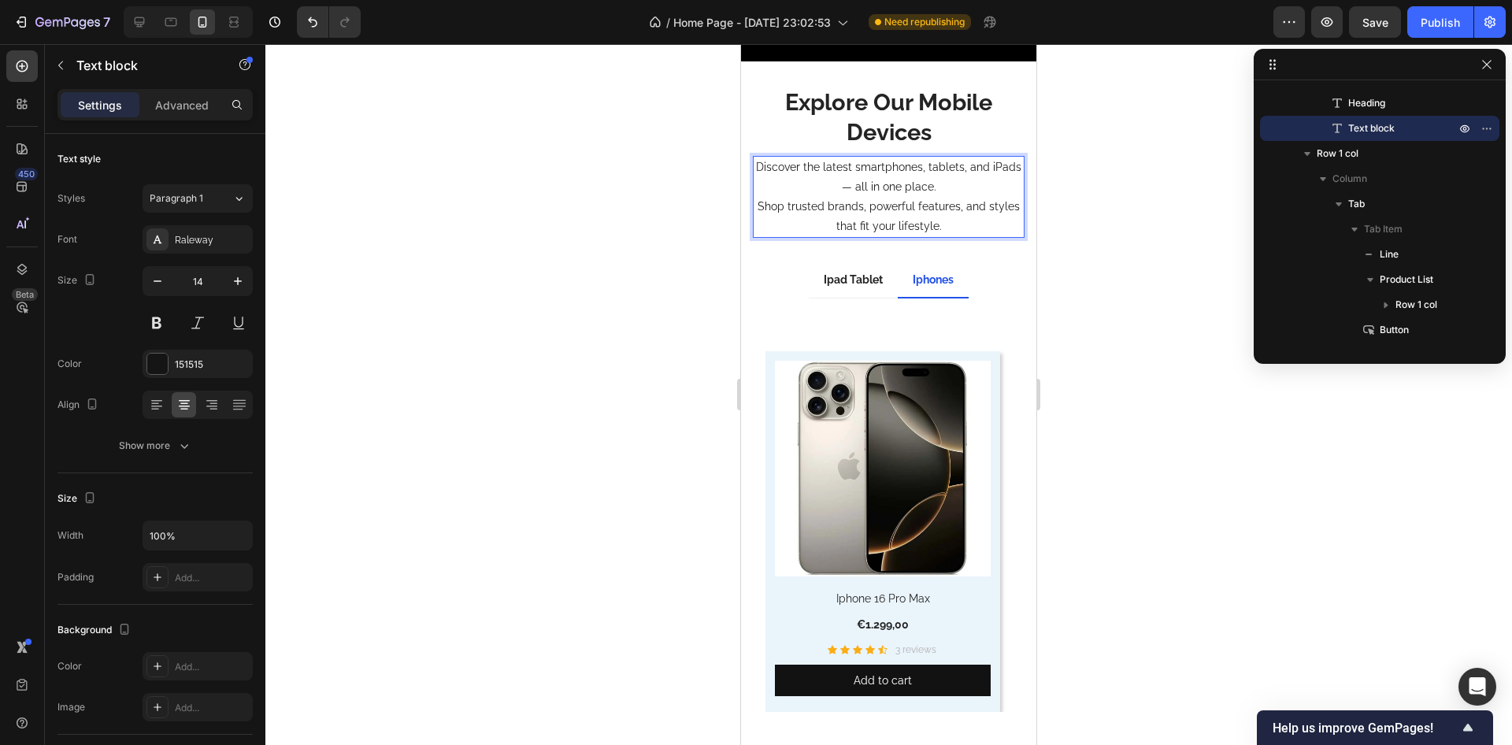
click at [757, 197] on p "Shop trusted brands, powerful features, and styles that fit your lifestyle." at bounding box center [889, 216] width 269 height 39
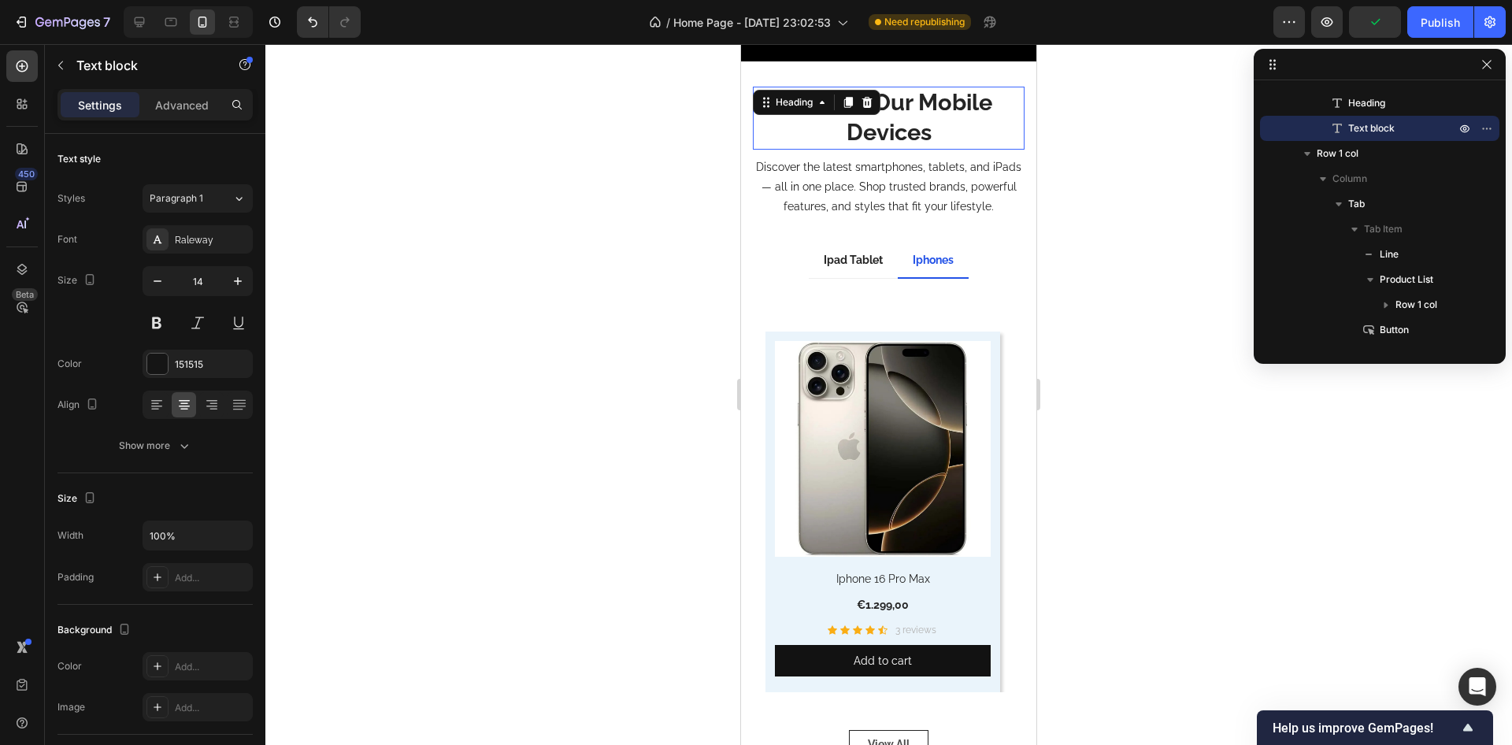
click at [865, 91] on div "Explore Our Mobile Devices Heading 0" at bounding box center [889, 118] width 272 height 62
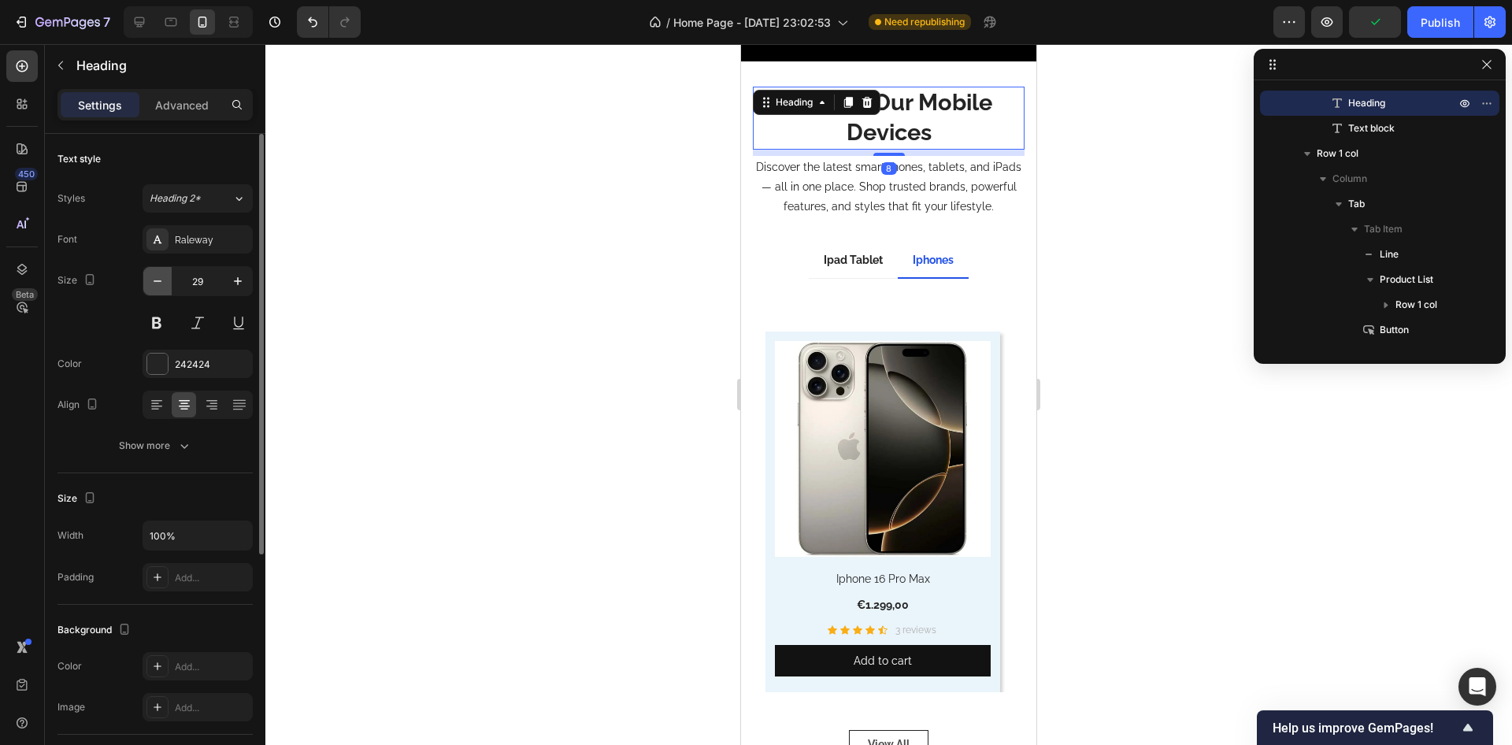
click at [158, 284] on icon "button" at bounding box center [158, 281] width 16 height 16
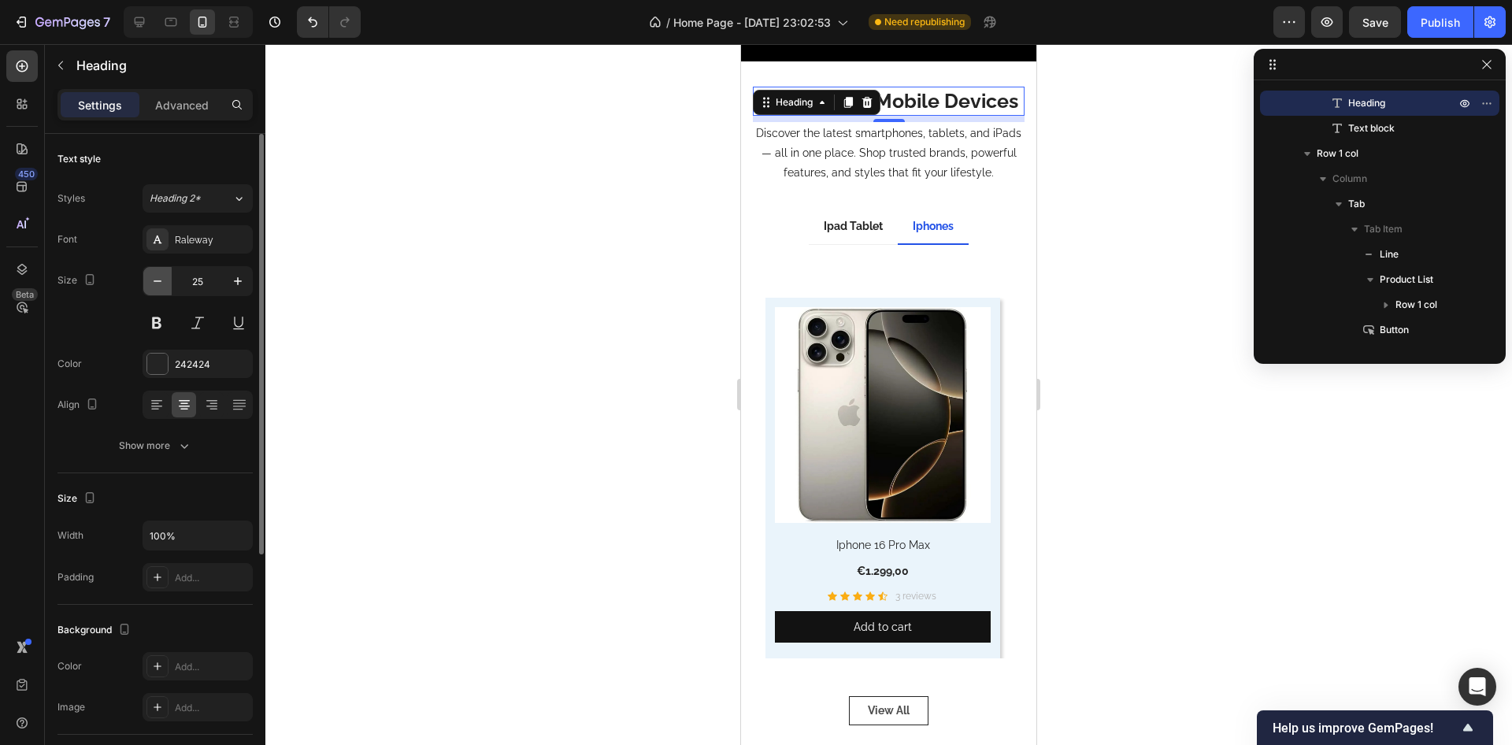
click at [158, 284] on icon "button" at bounding box center [158, 281] width 16 height 16
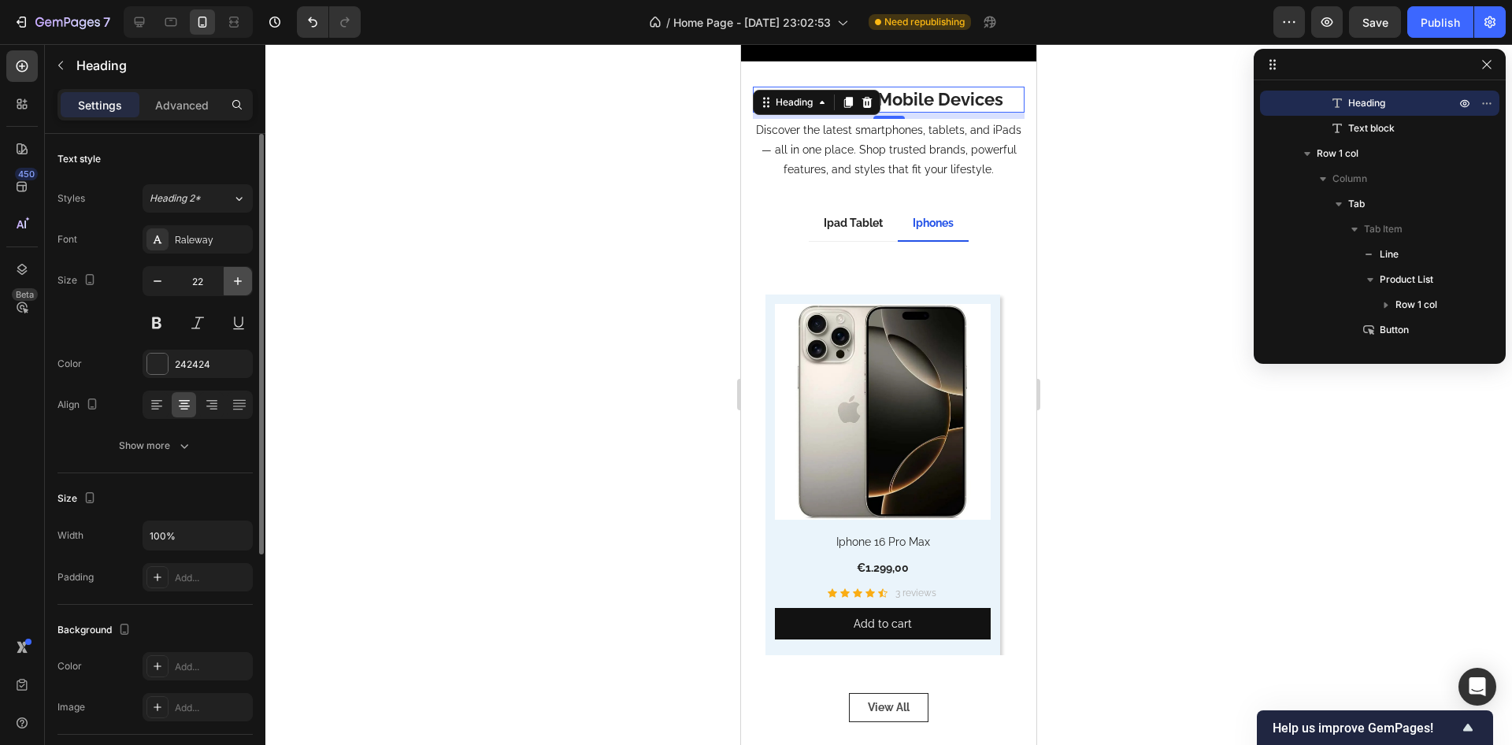
click at [242, 284] on icon "button" at bounding box center [238, 281] width 16 height 16
type input "23"
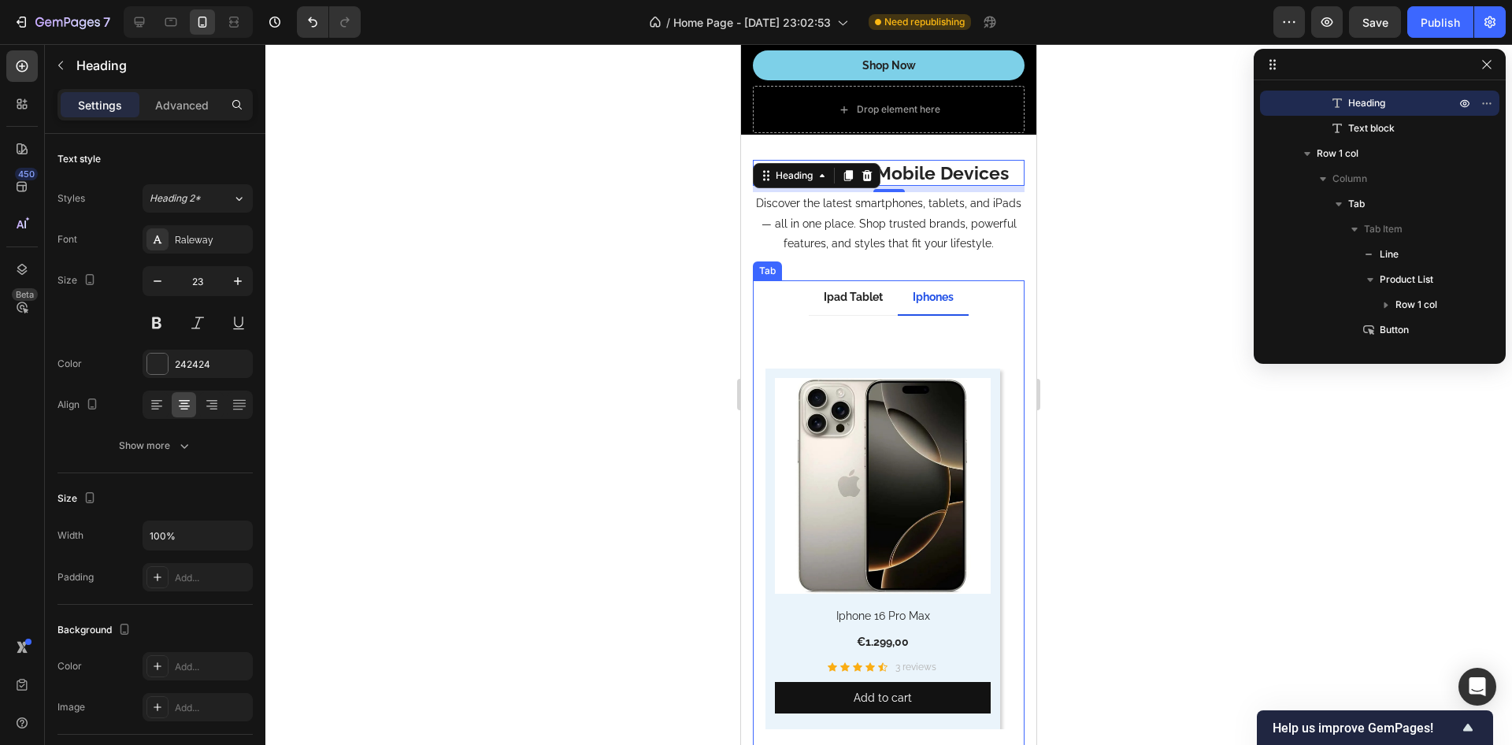
scroll to position [3858, 0]
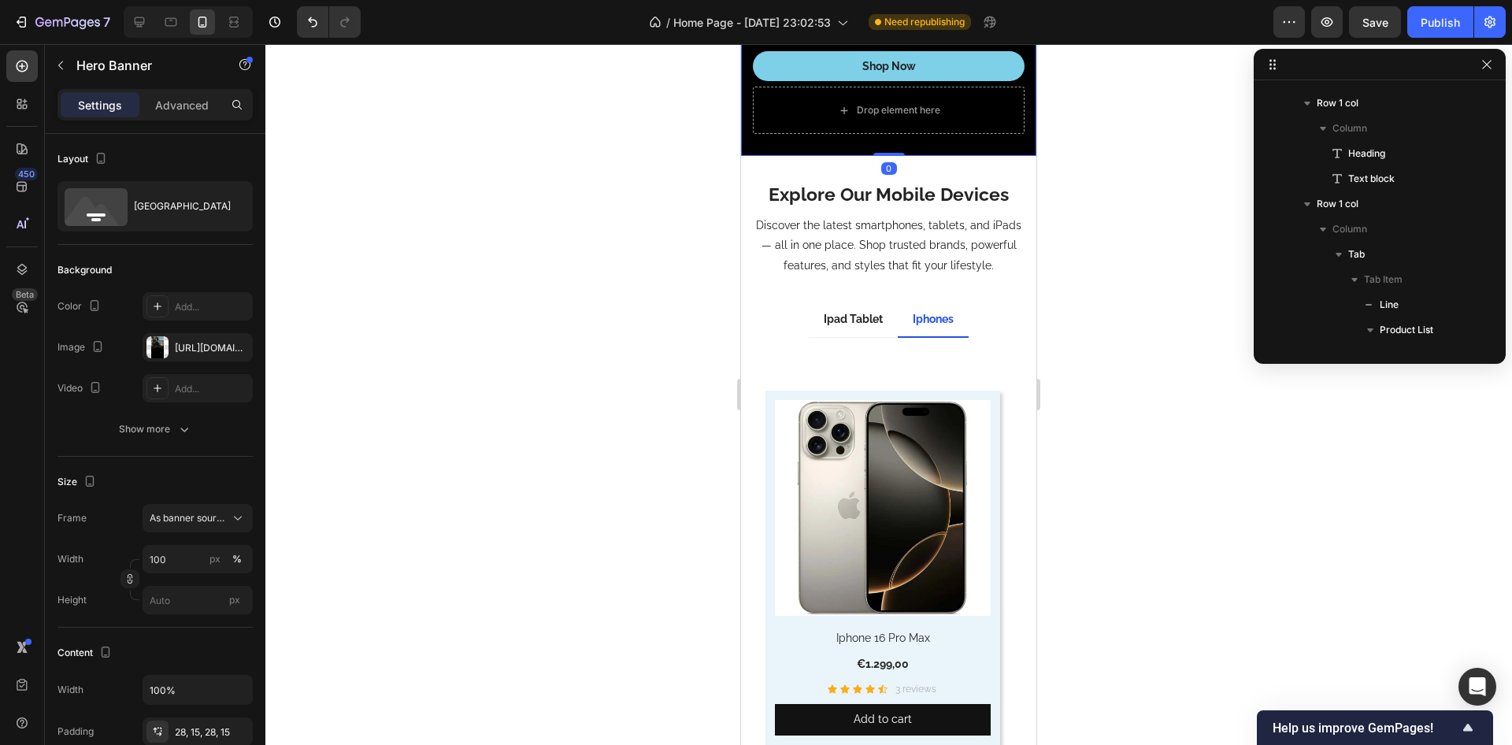
click at [758, 128] on div "Big Deals on Mobile Devices Heading Upgrade to the latest smartphones and table…" at bounding box center [888, 23] width 295 height 265
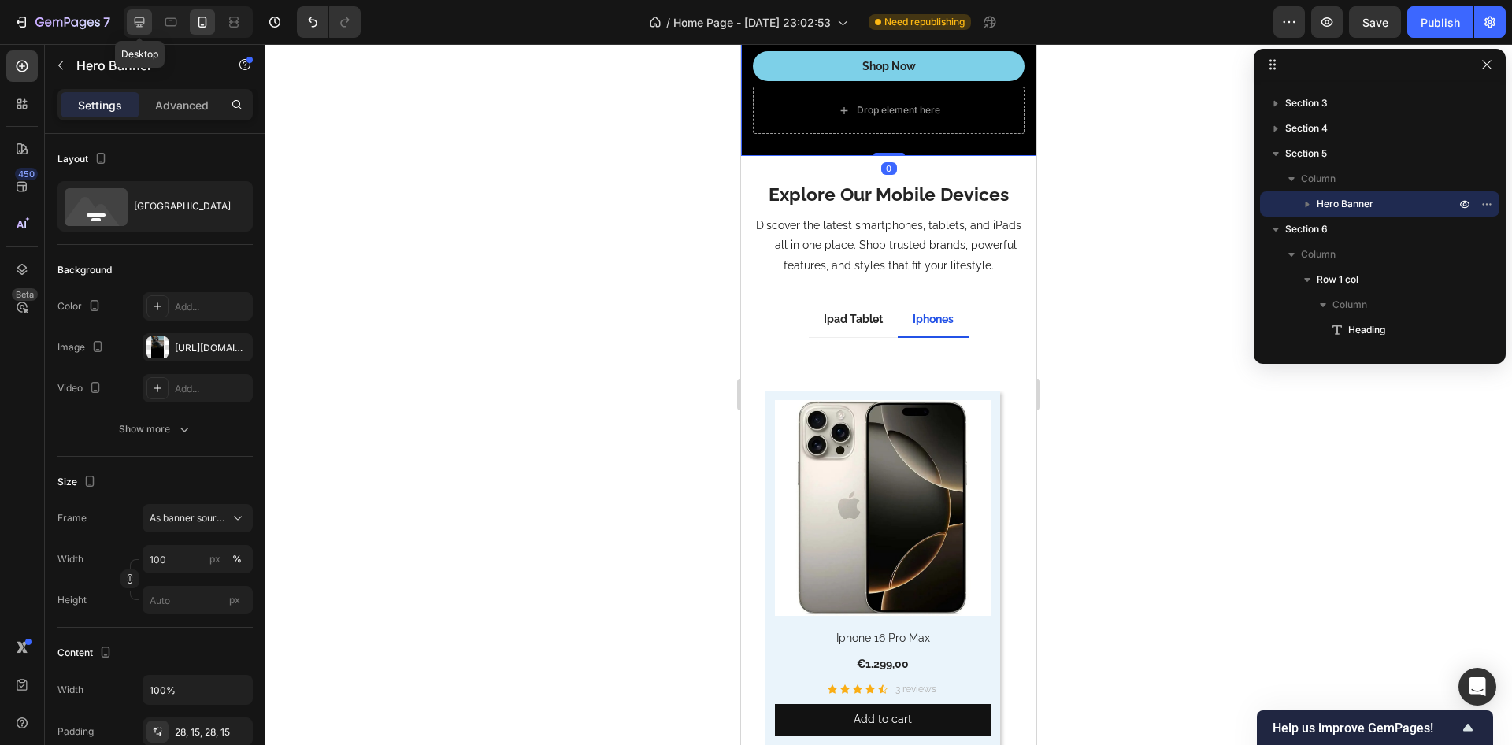
click at [135, 18] on icon at bounding box center [140, 22] width 16 height 16
type input "750"
type input "1200"
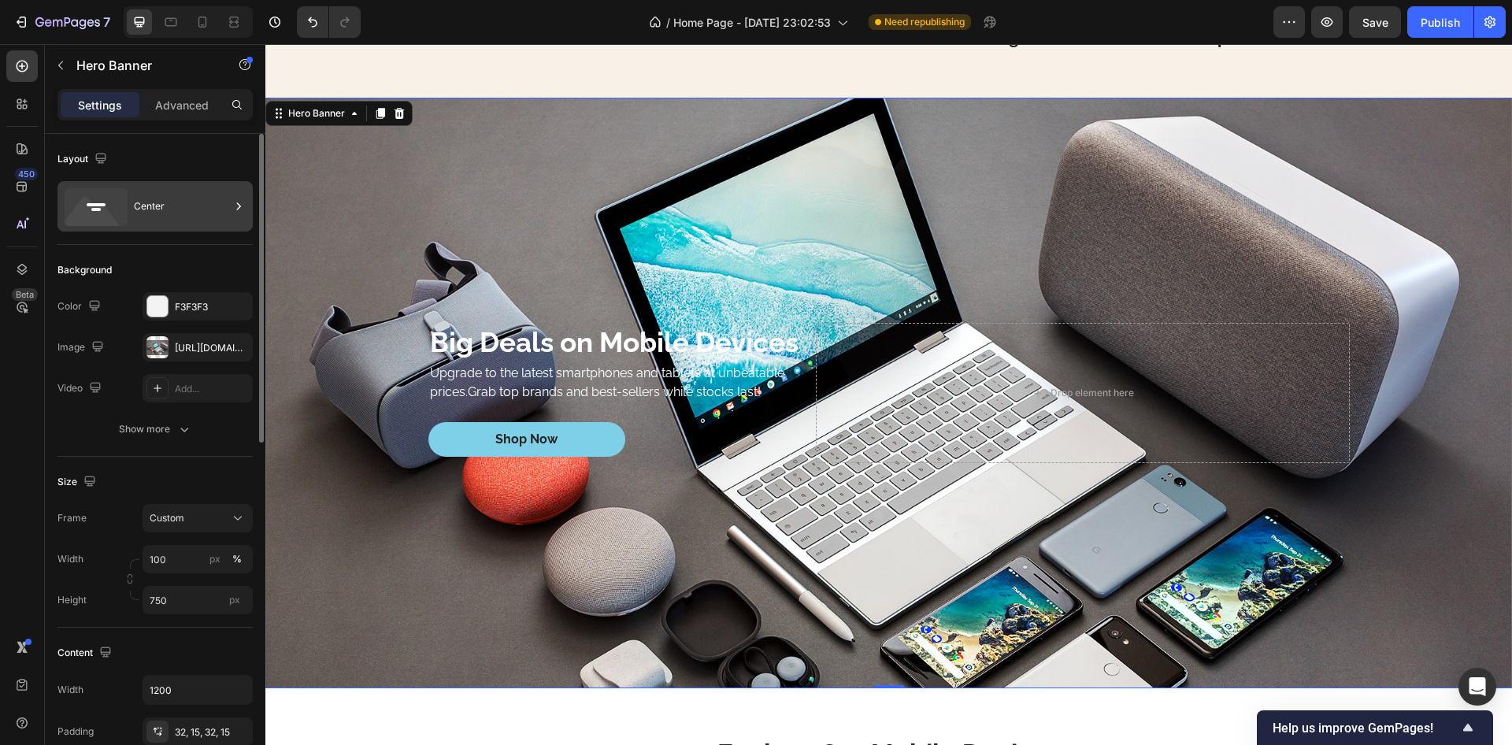
scroll to position [3389, 0]
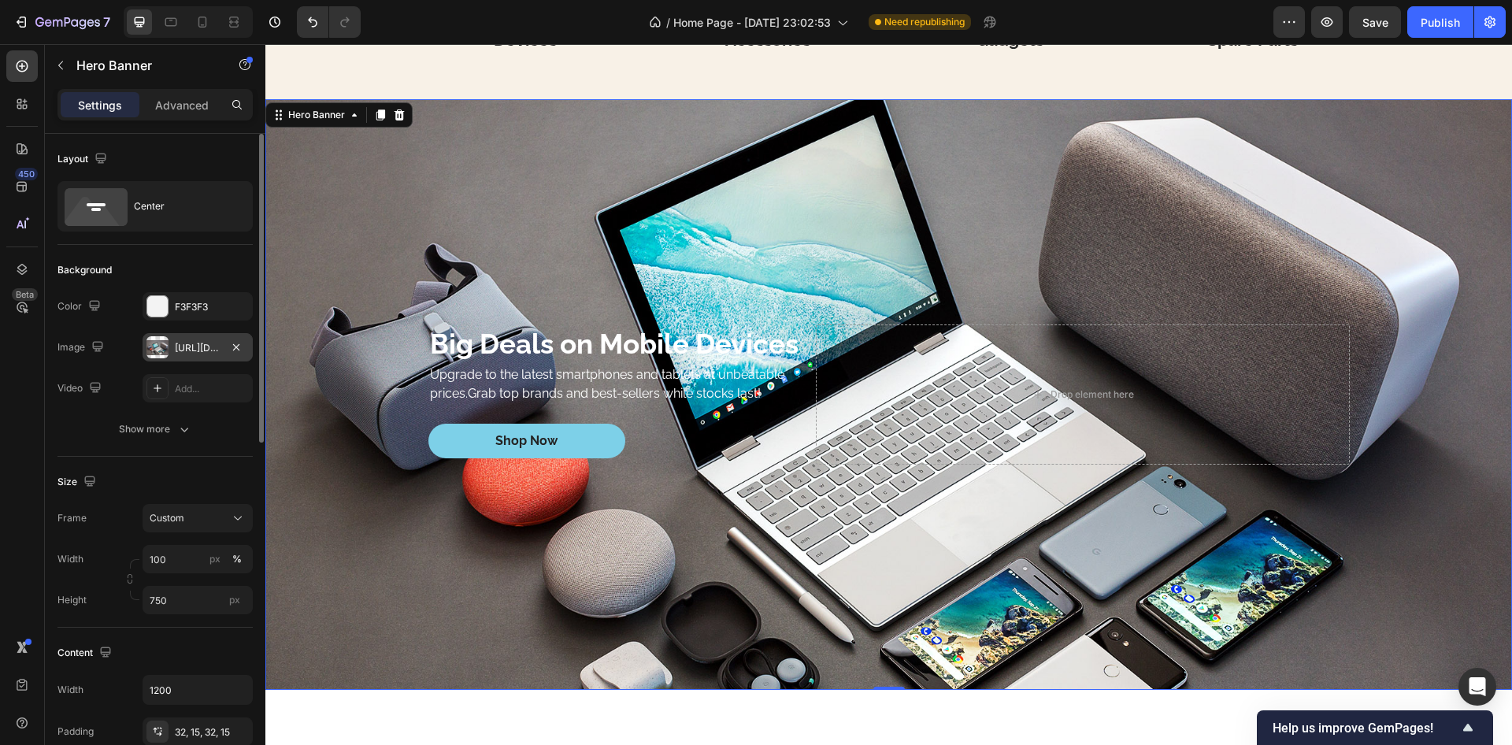
click at [187, 336] on div "[URL][DOMAIN_NAME]" at bounding box center [198, 347] width 110 height 28
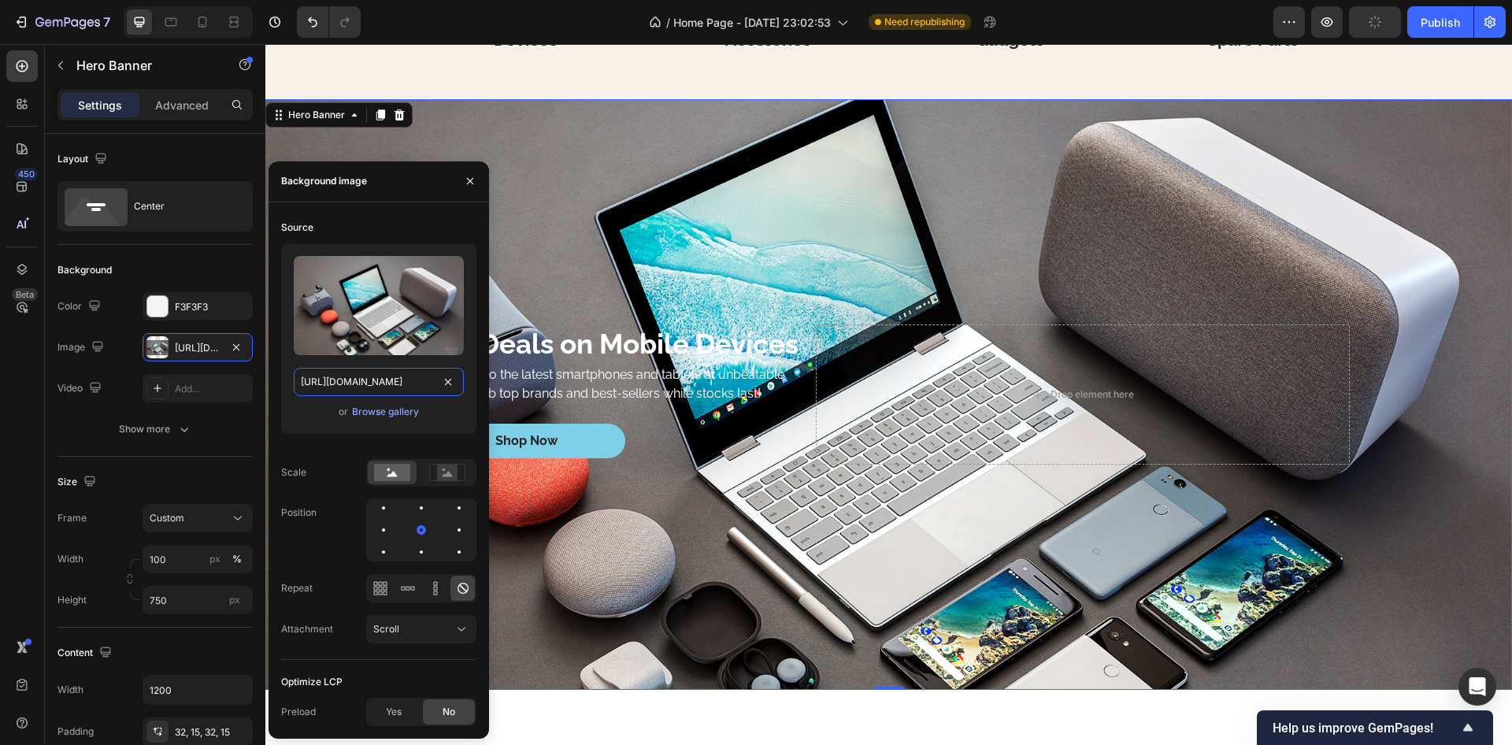
click at [392, 388] on input "[URL][DOMAIN_NAME]" at bounding box center [379, 382] width 170 height 28
click at [204, 21] on icon at bounding box center [203, 22] width 16 height 16
type input "100%"
type input "[URL][DOMAIN_NAME]"
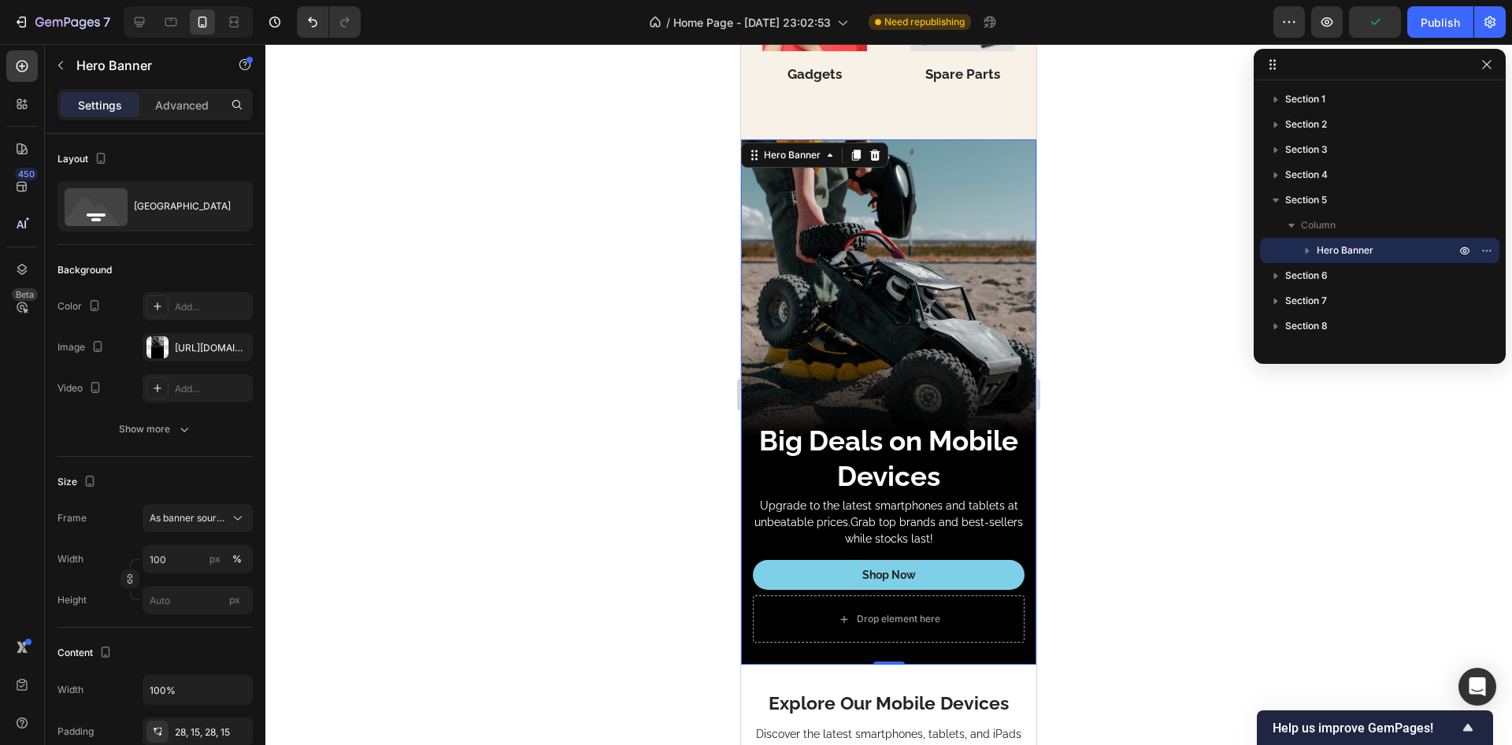
scroll to position [3473, 0]
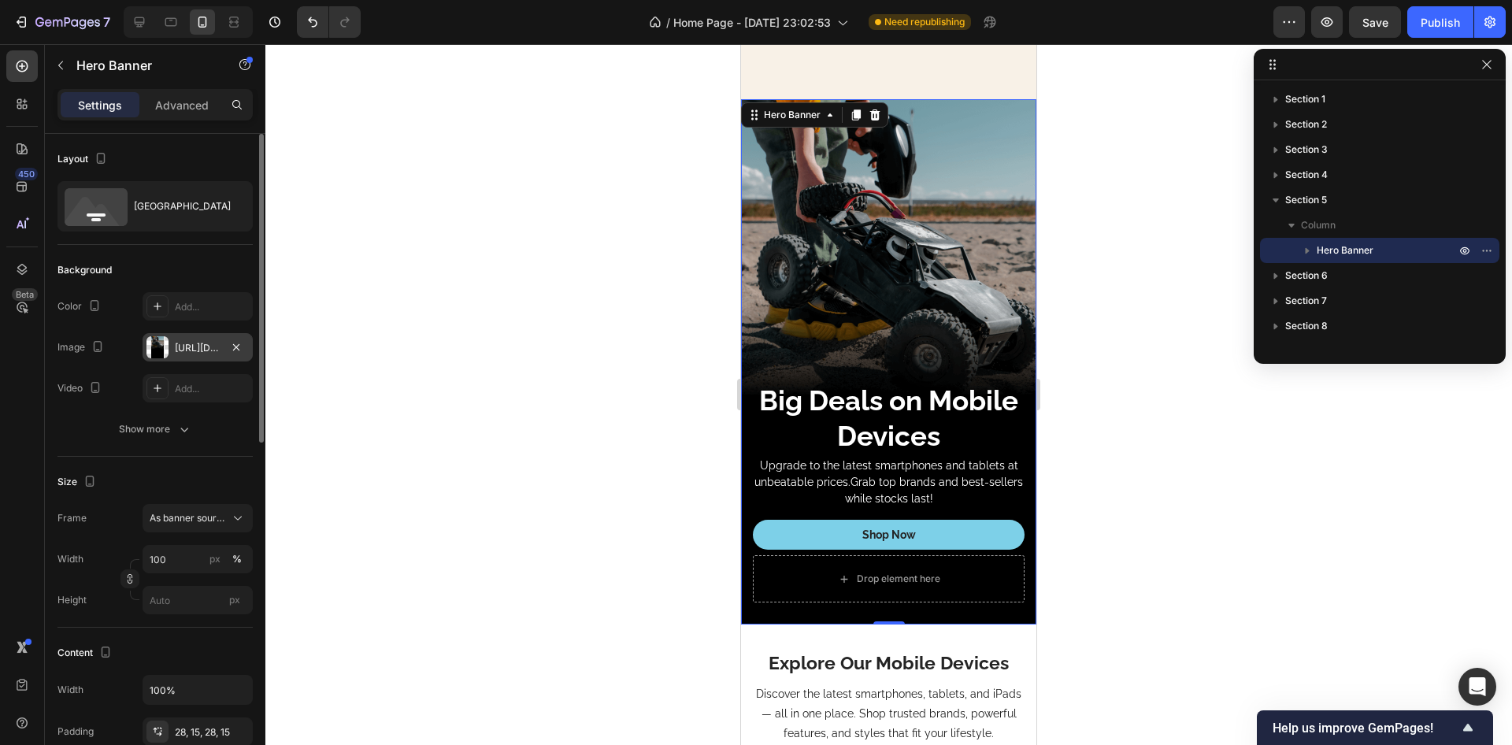
click at [209, 341] on div "[URL][DOMAIN_NAME]" at bounding box center [198, 348] width 46 height 14
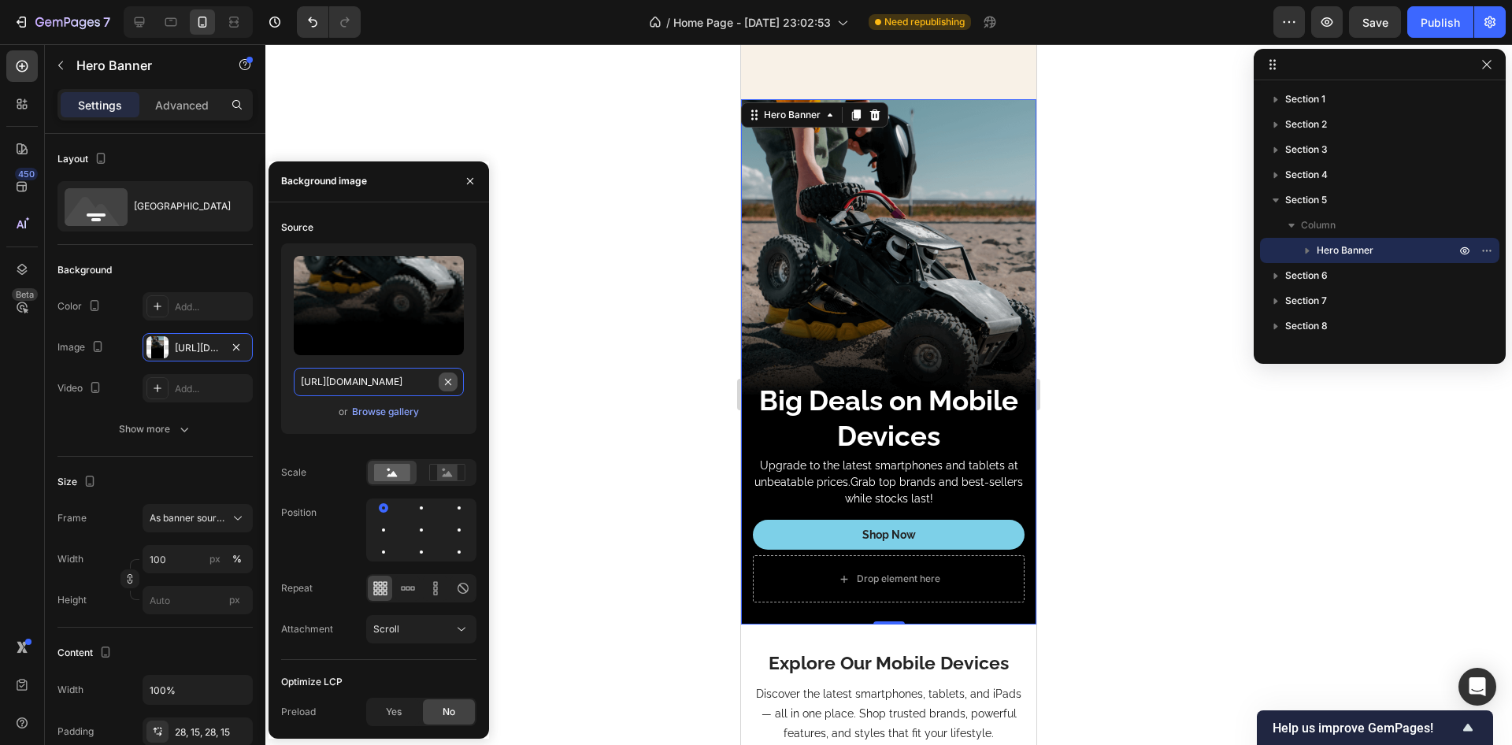
type input "Auto"
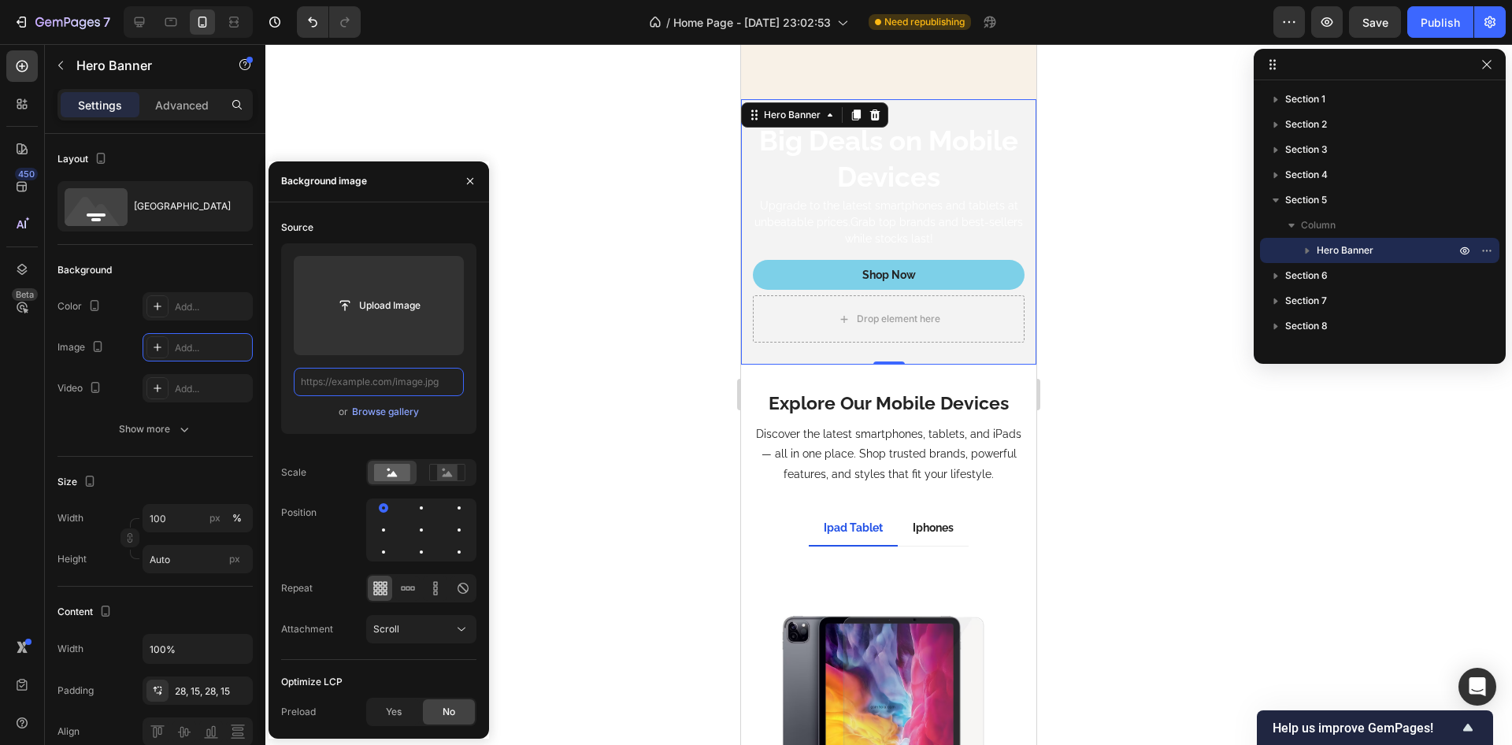
paste input "[URL][DOMAIN_NAME]"
type input "[URL][DOMAIN_NAME]"
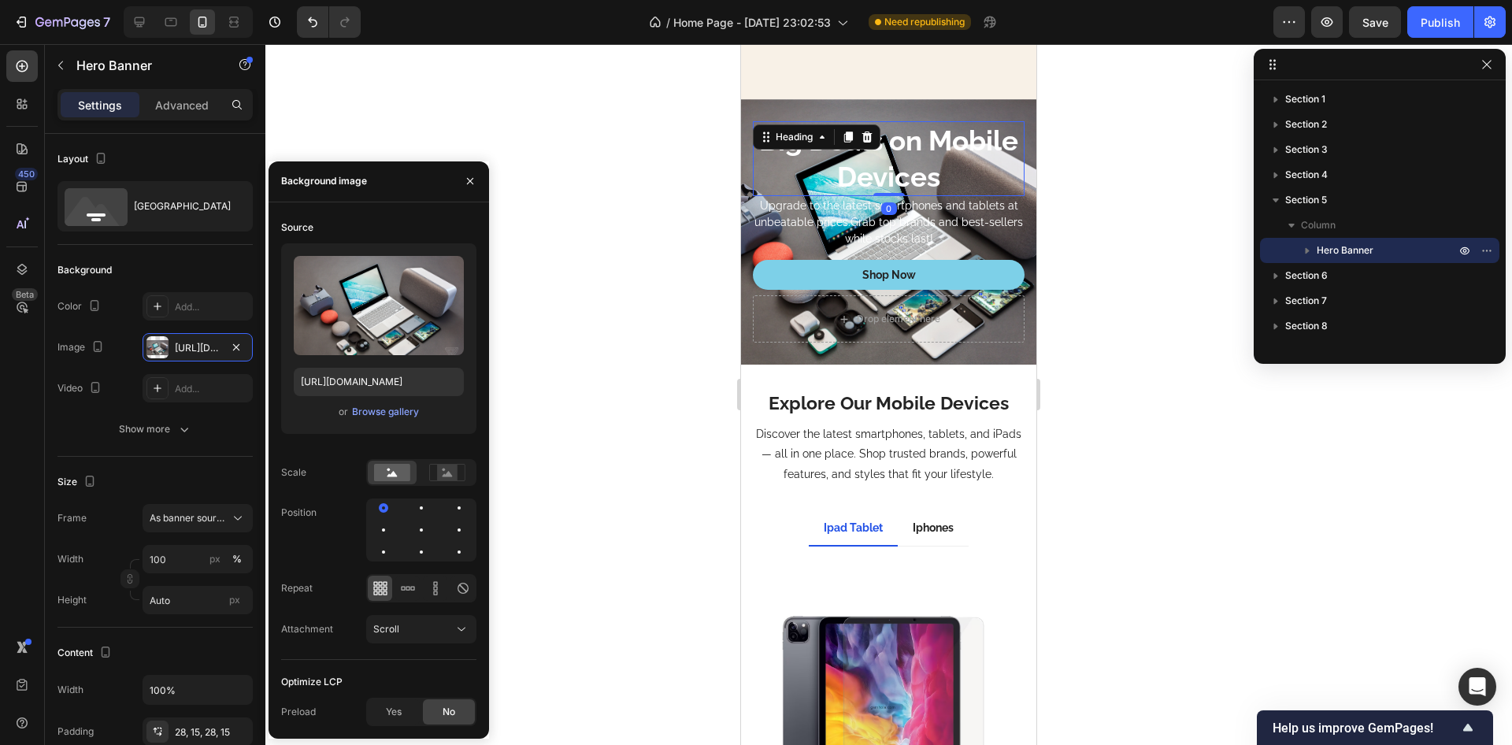
scroll to position [147, 0]
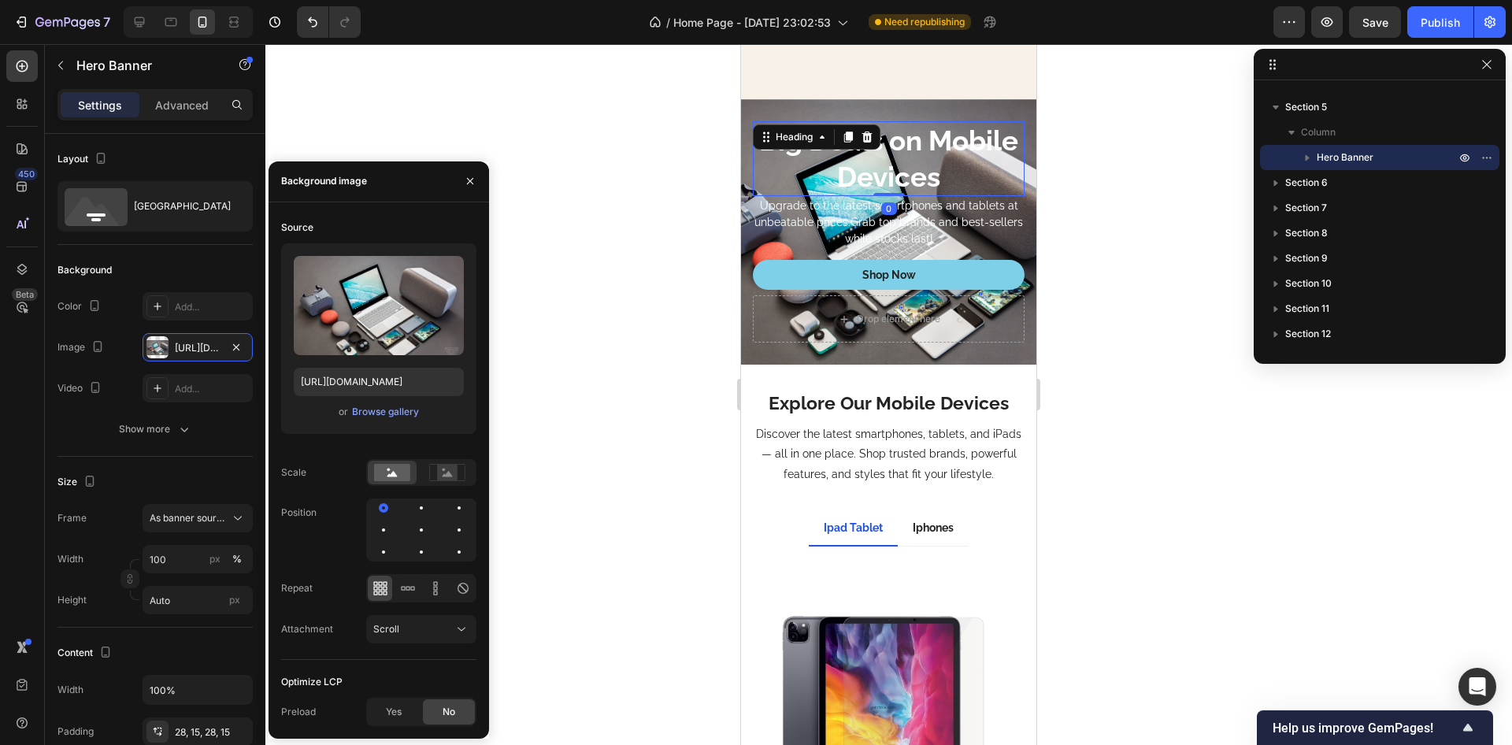
click at [864, 156] on h2 "Big Deals on Mobile Devices" at bounding box center [889, 158] width 272 height 75
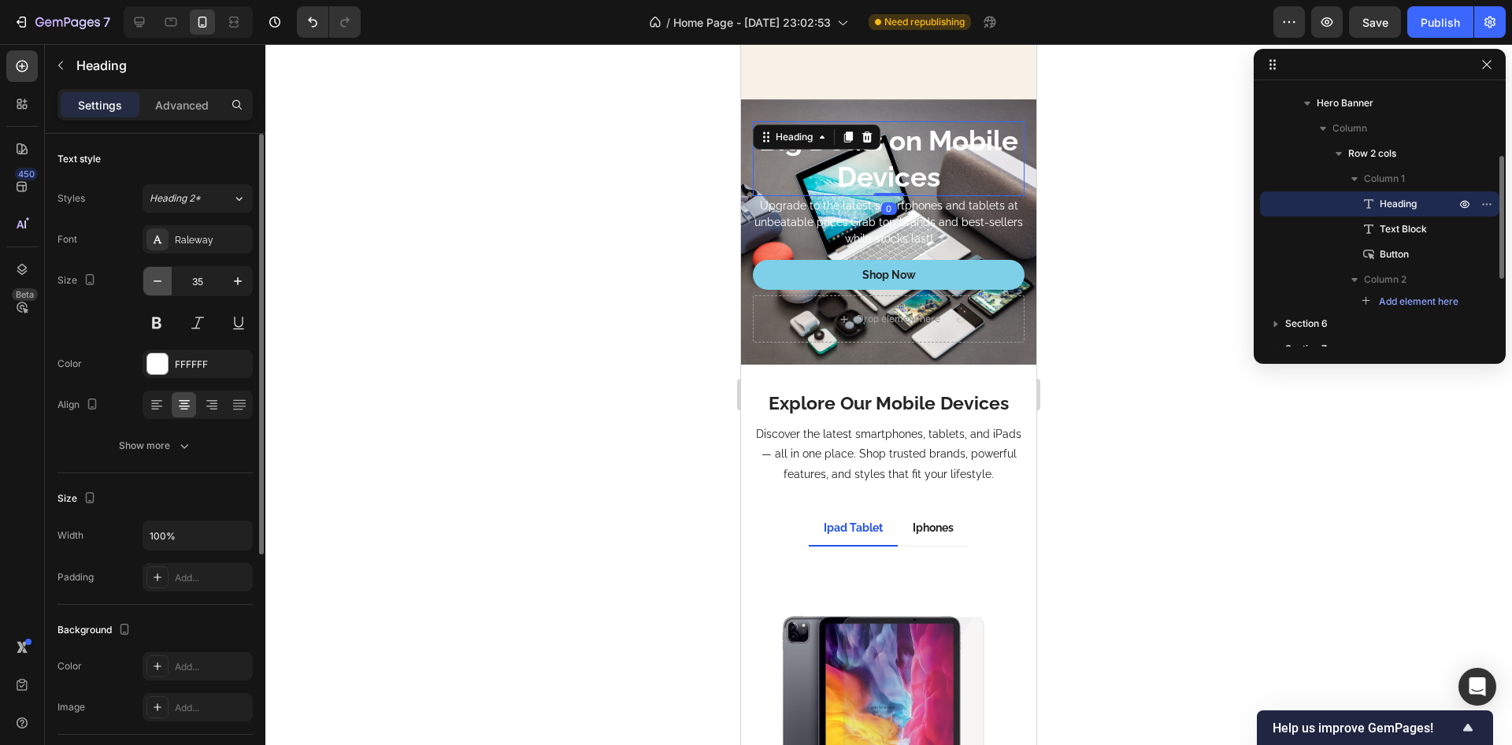
click at [163, 279] on icon "button" at bounding box center [158, 281] width 16 height 16
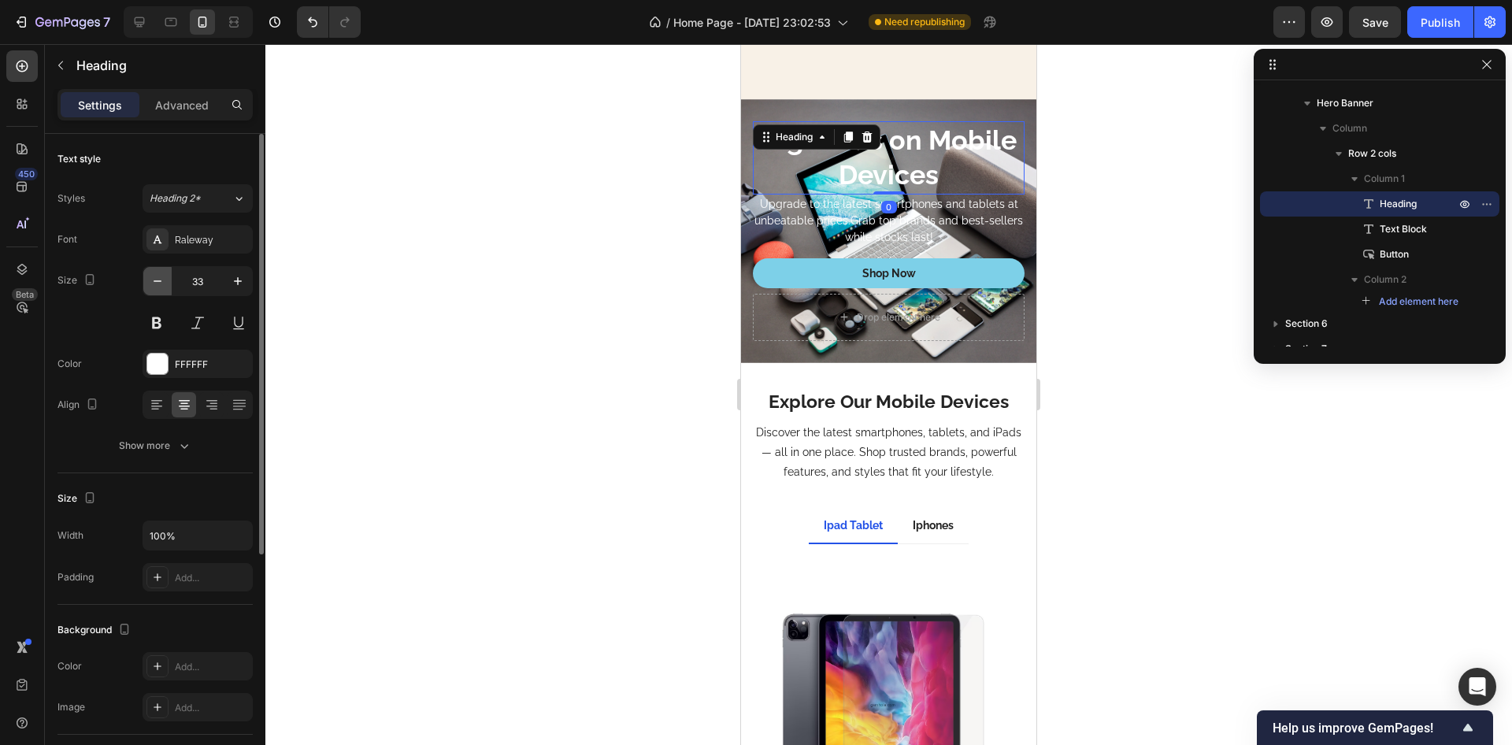
click at [163, 279] on icon "button" at bounding box center [158, 281] width 16 height 16
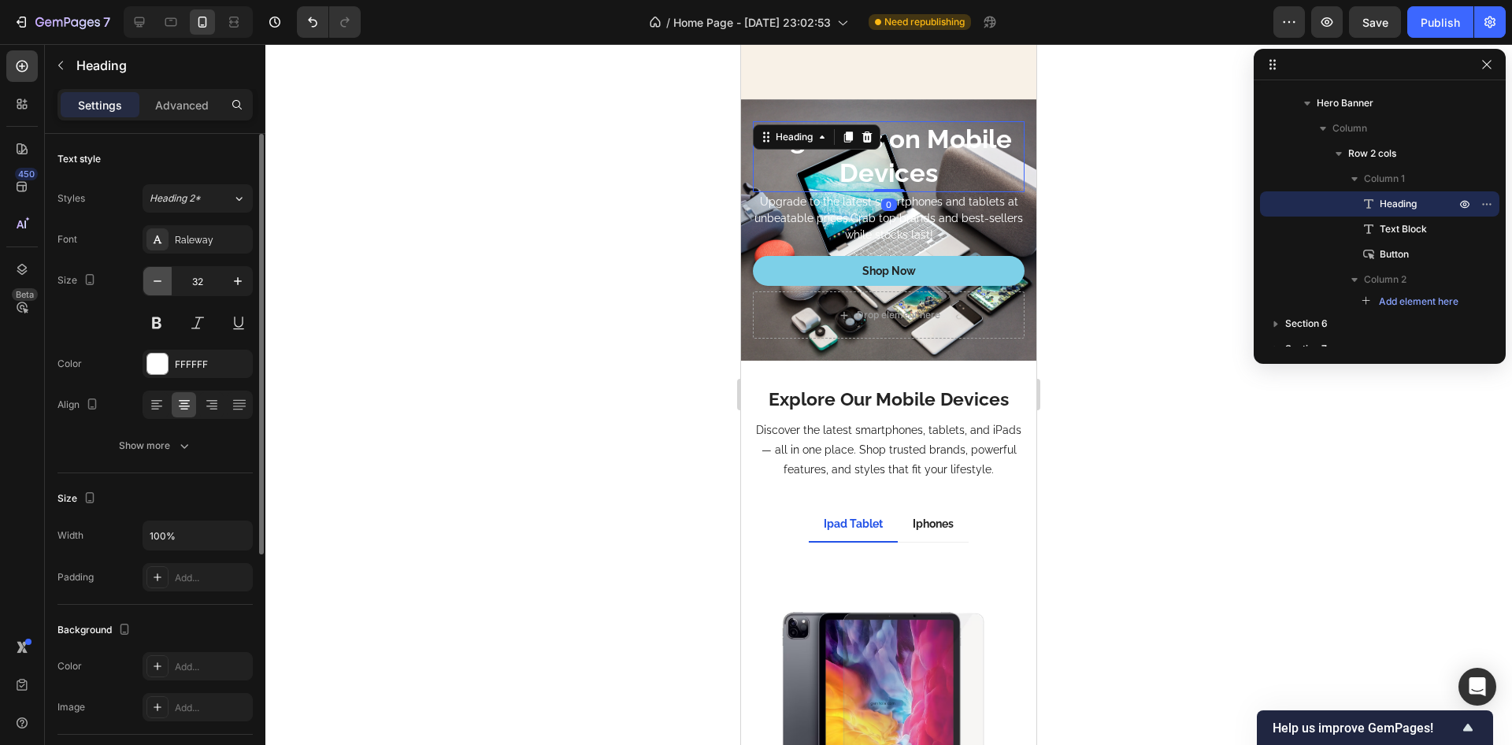
click at [163, 279] on icon "button" at bounding box center [158, 281] width 16 height 16
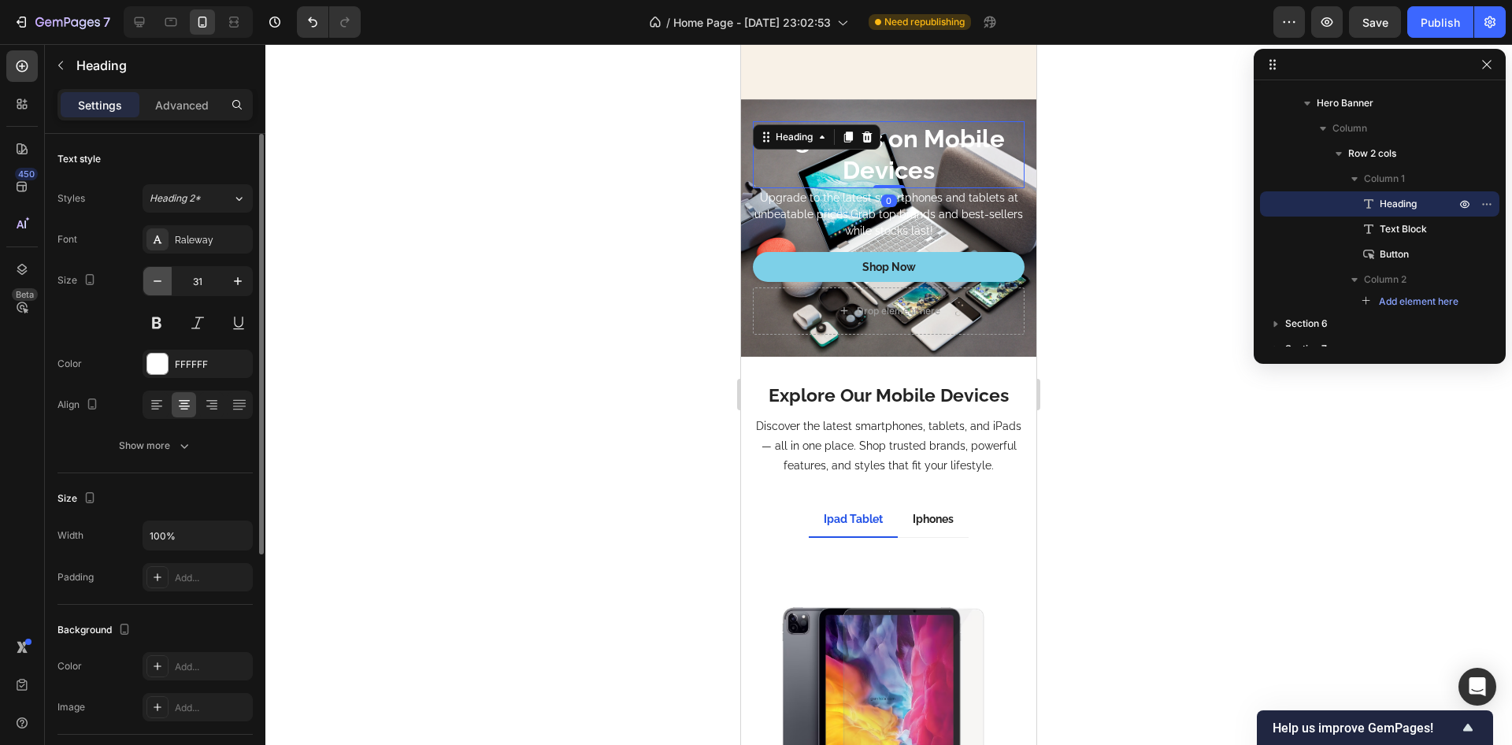
click at [163, 279] on icon "button" at bounding box center [158, 281] width 16 height 16
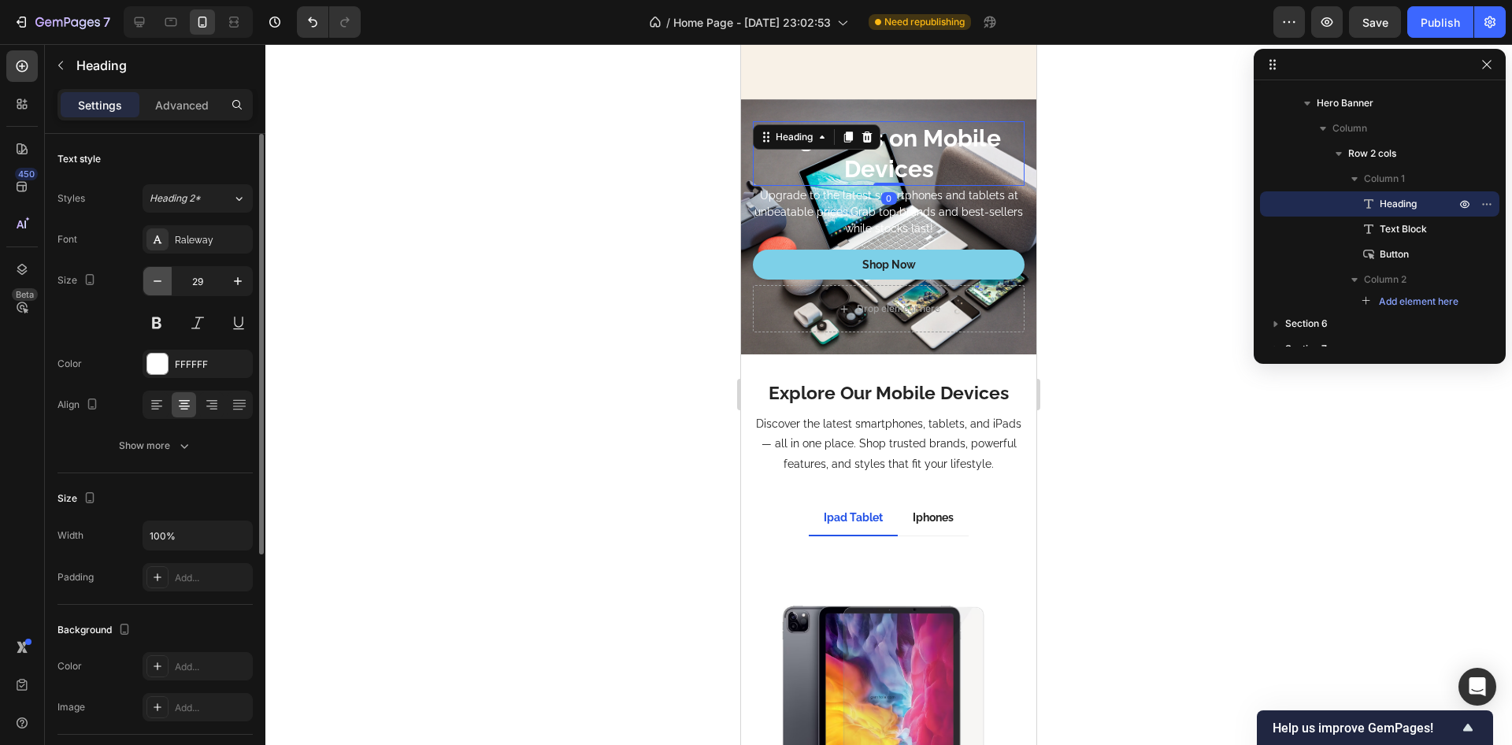
click at [163, 279] on icon "button" at bounding box center [158, 281] width 16 height 16
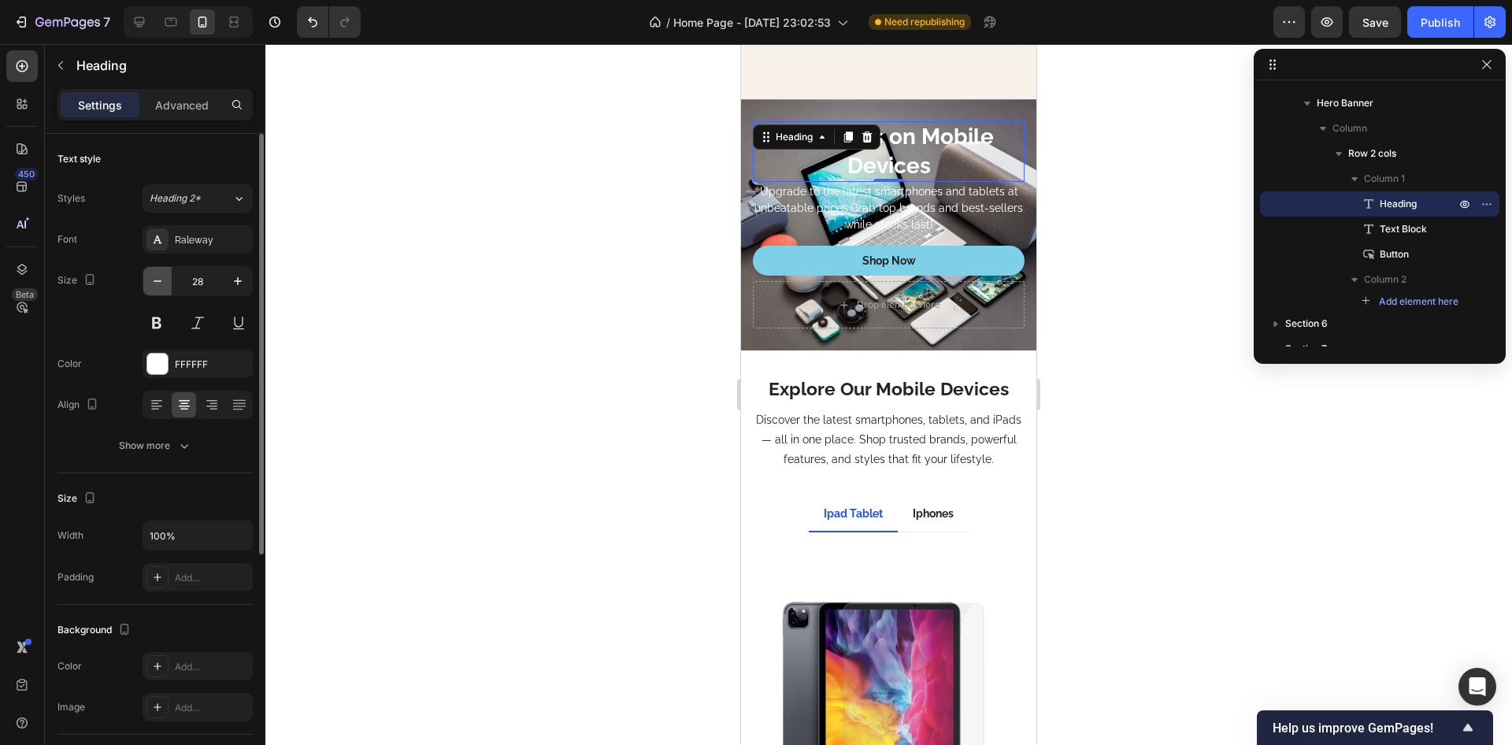
click at [163, 279] on icon "button" at bounding box center [158, 281] width 16 height 16
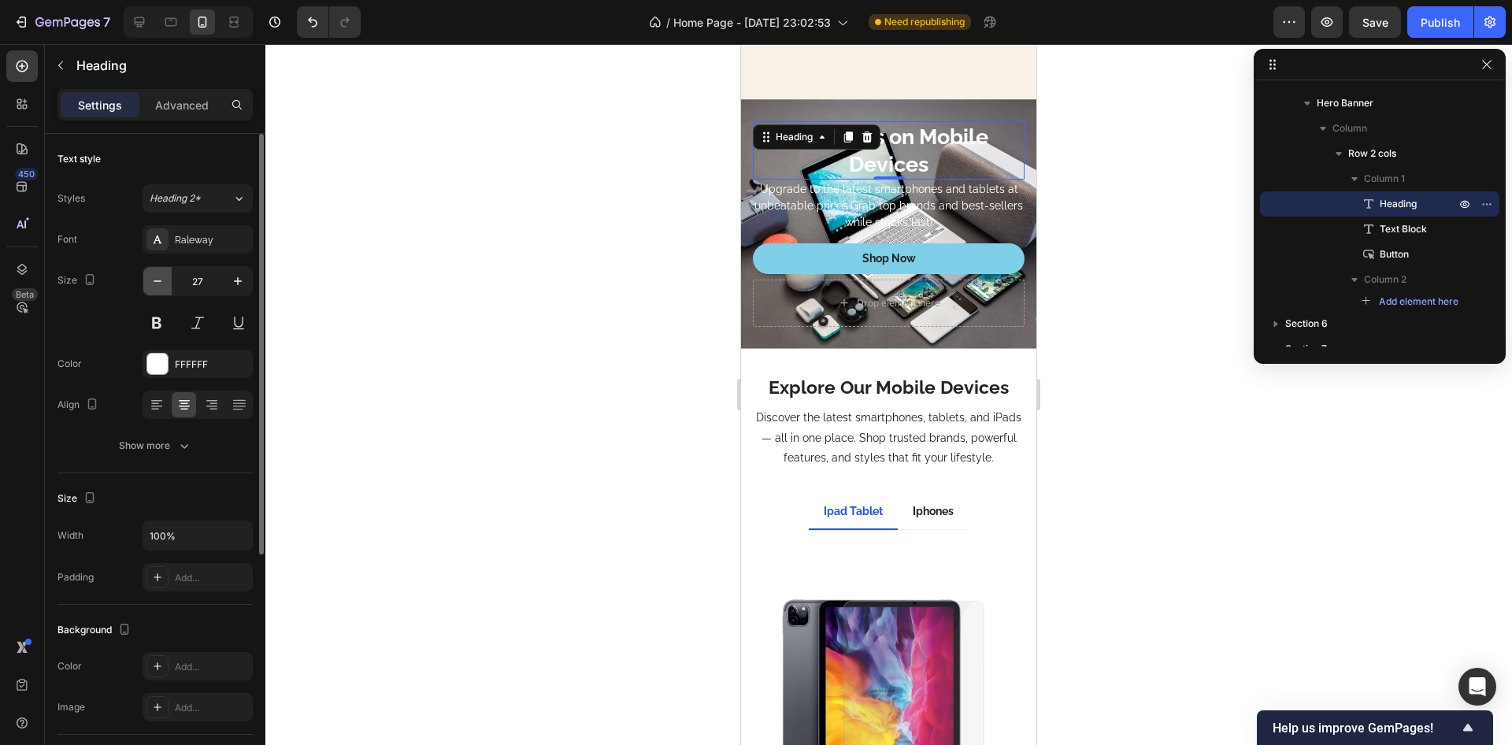
click at [163, 279] on icon "button" at bounding box center [158, 281] width 16 height 16
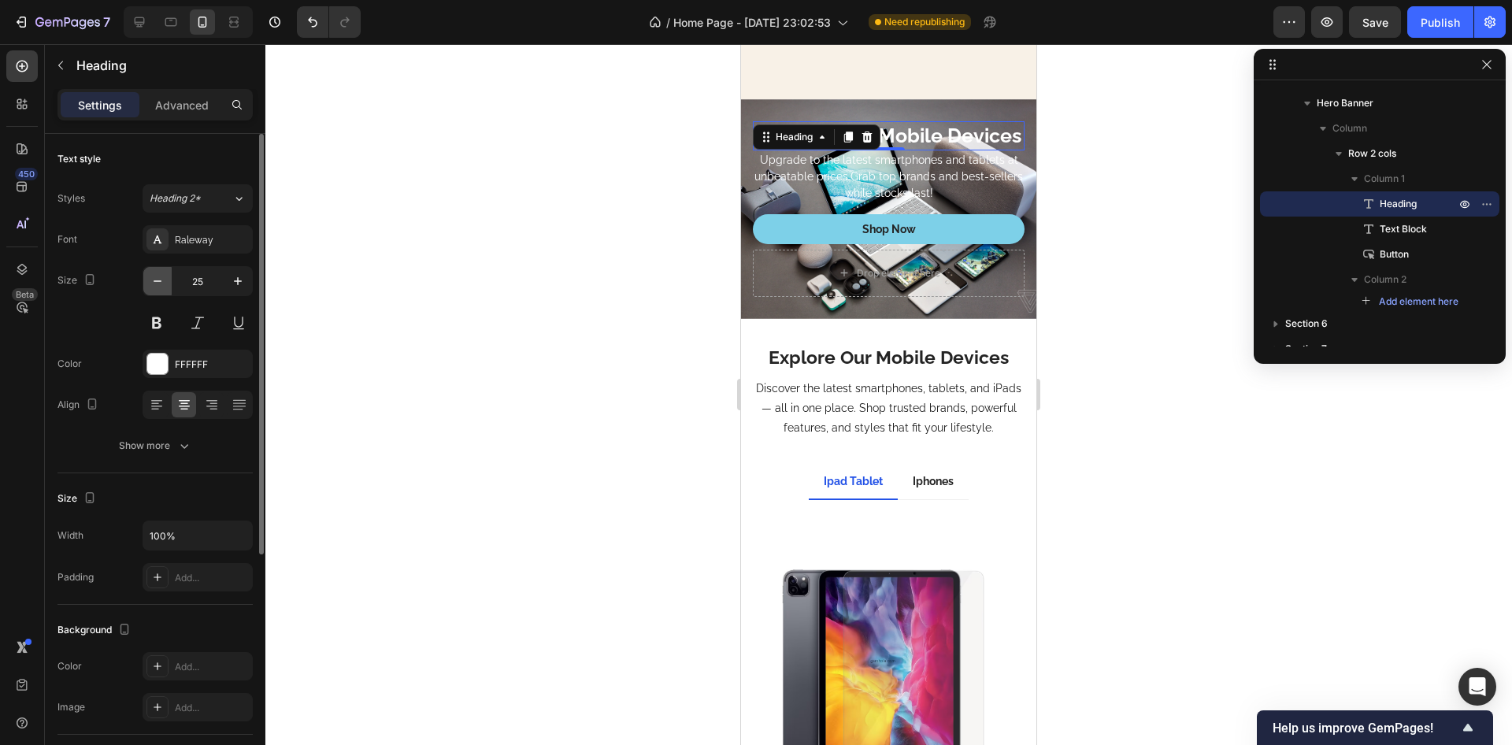
click at [163, 279] on icon "button" at bounding box center [158, 281] width 16 height 16
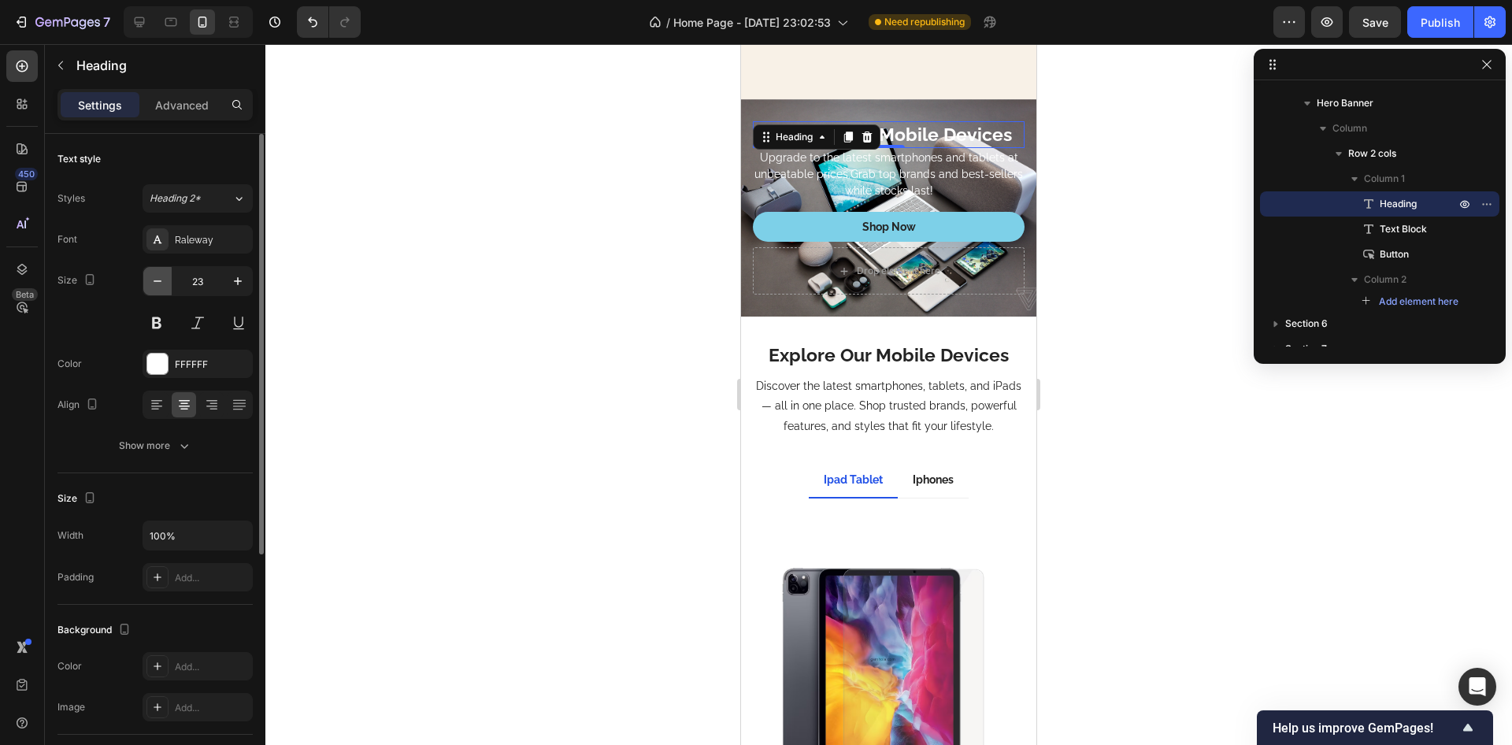
type input "22"
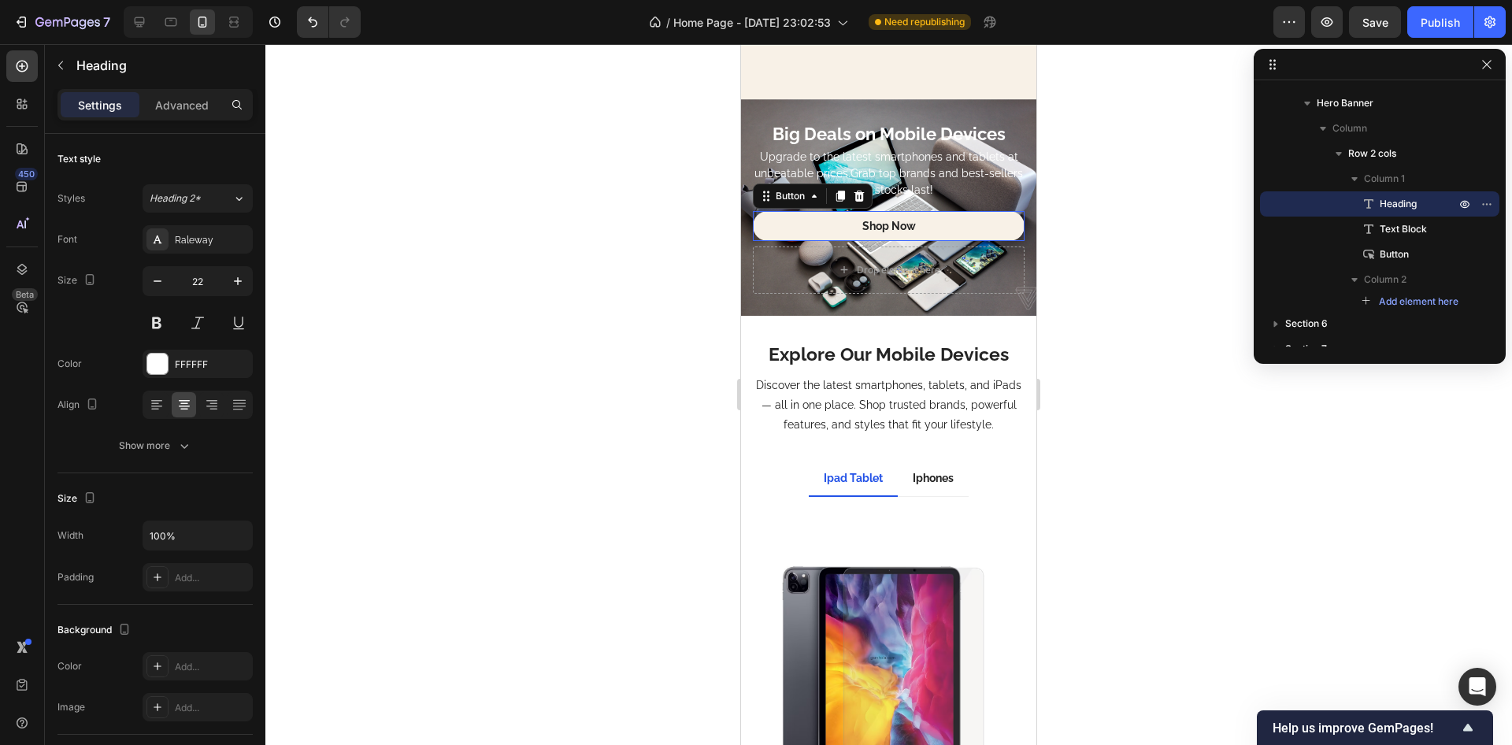
click at [808, 228] on link "Shop Now" at bounding box center [889, 226] width 272 height 30
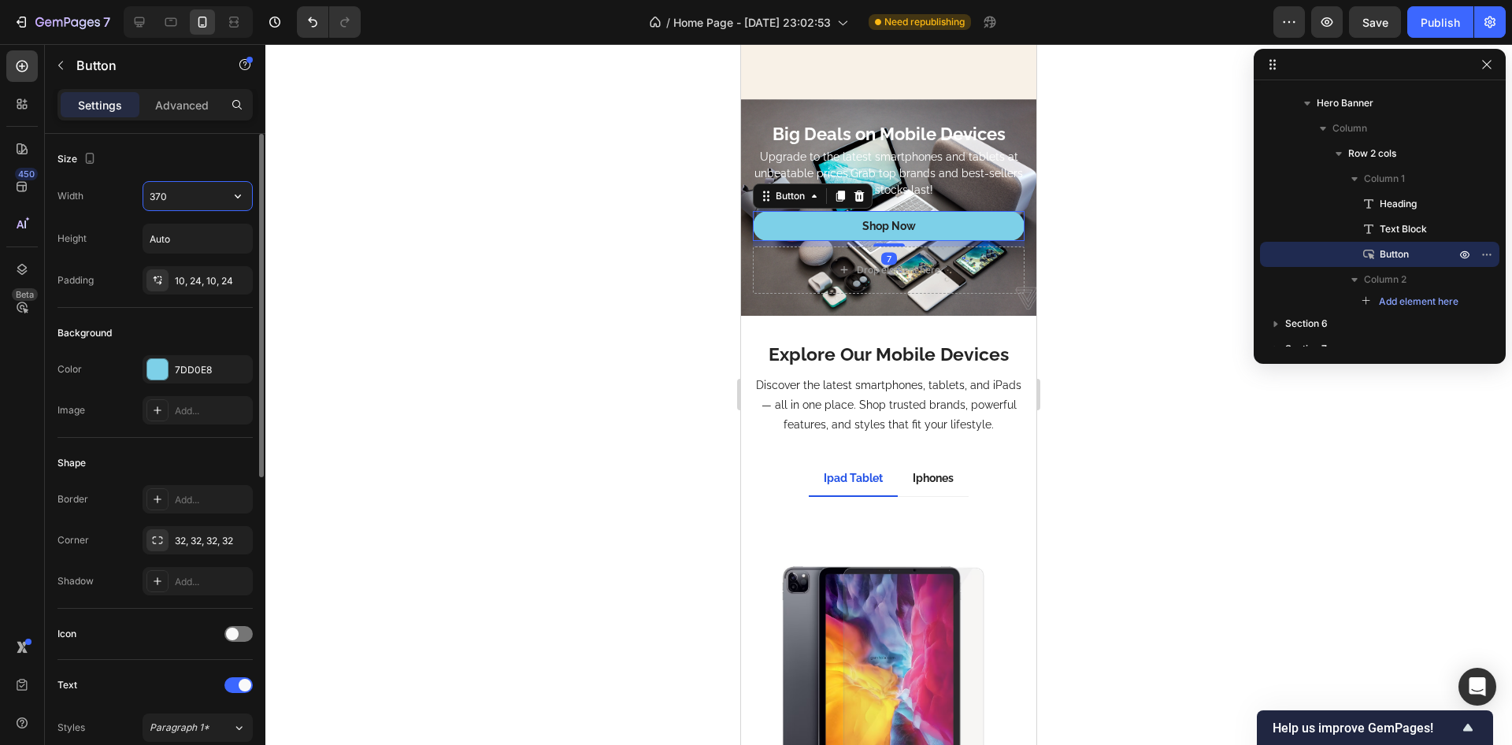
click at [195, 200] on input "370" at bounding box center [197, 196] width 109 height 28
type input "250"
click at [169, 168] on div "Size" at bounding box center [155, 159] width 195 height 25
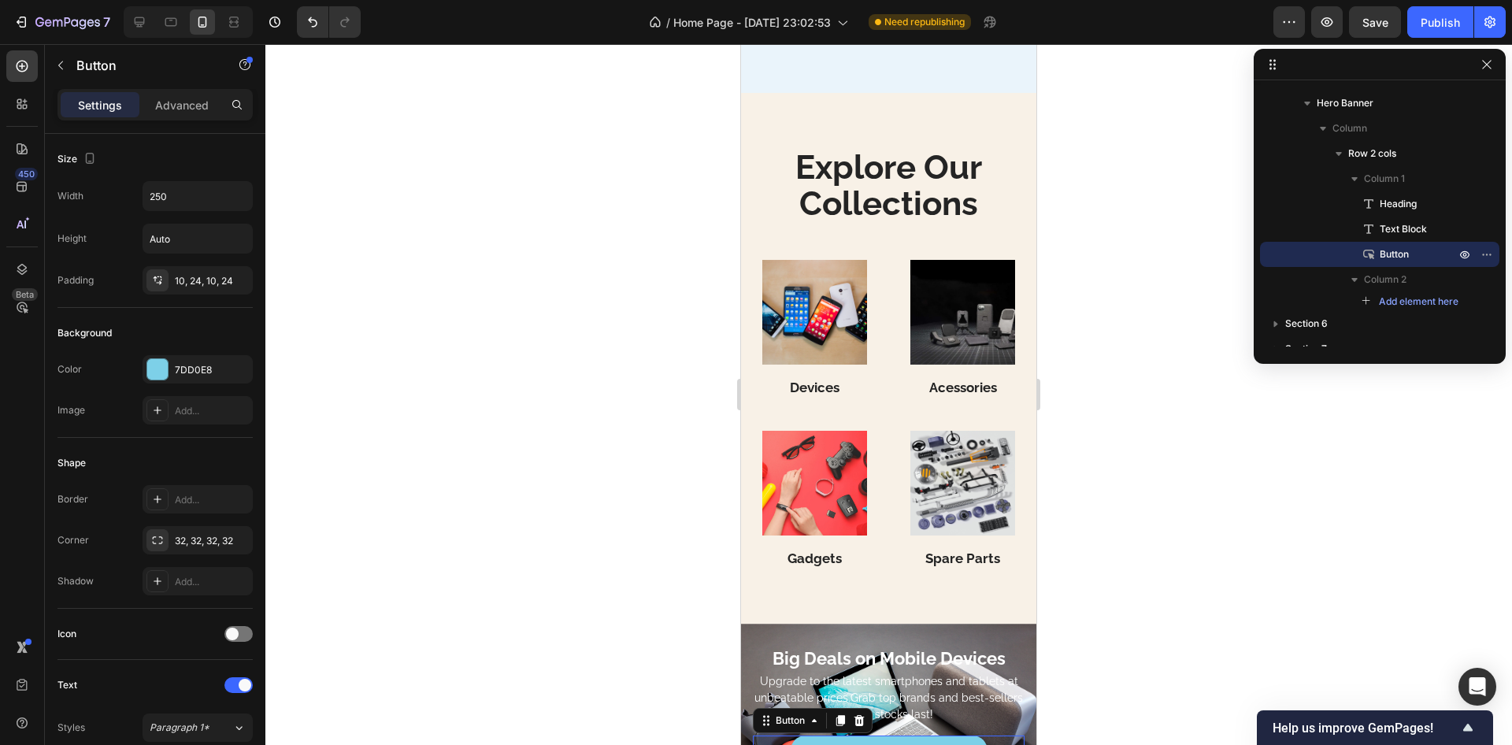
scroll to position [2906, 0]
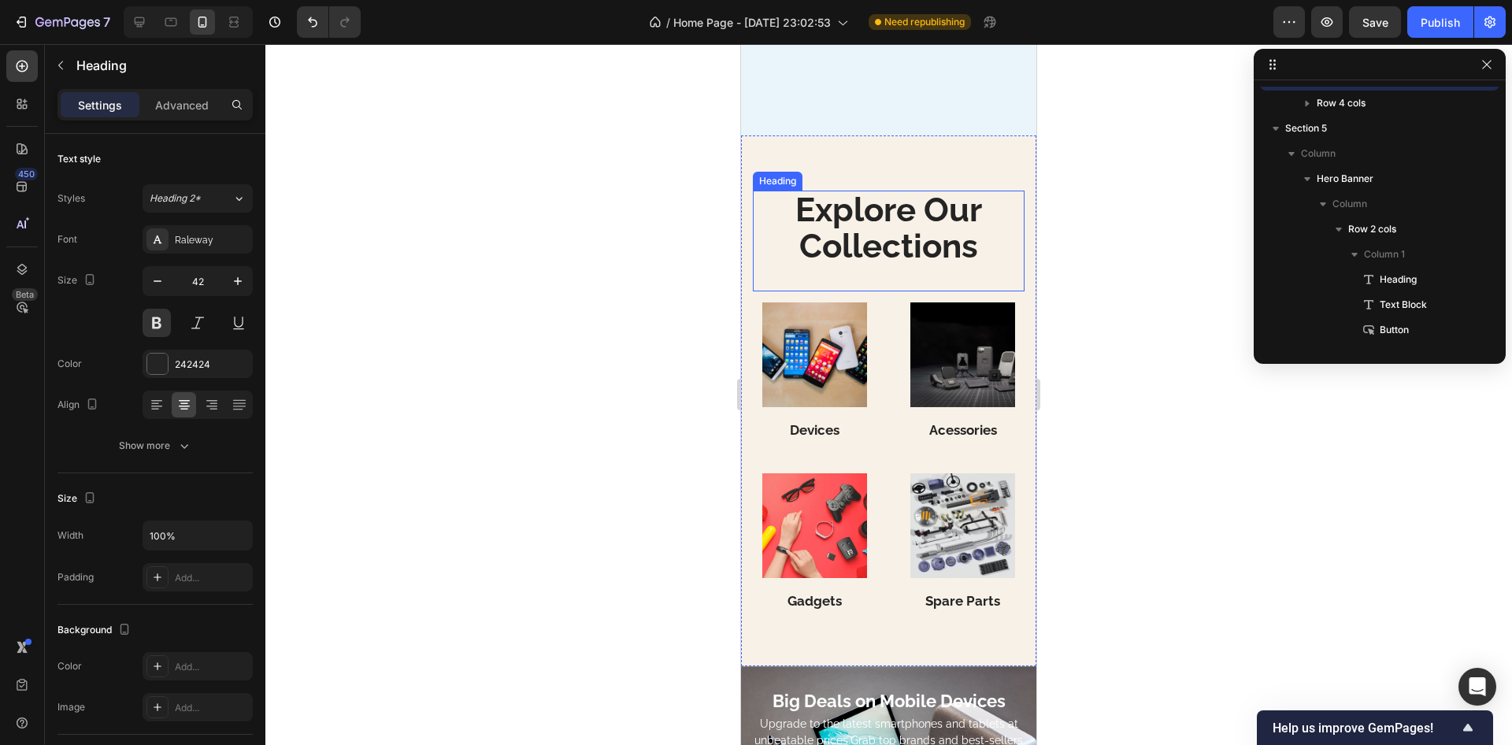
click at [844, 221] on h2 "Explore Our Collections" at bounding box center [889, 229] width 272 height 76
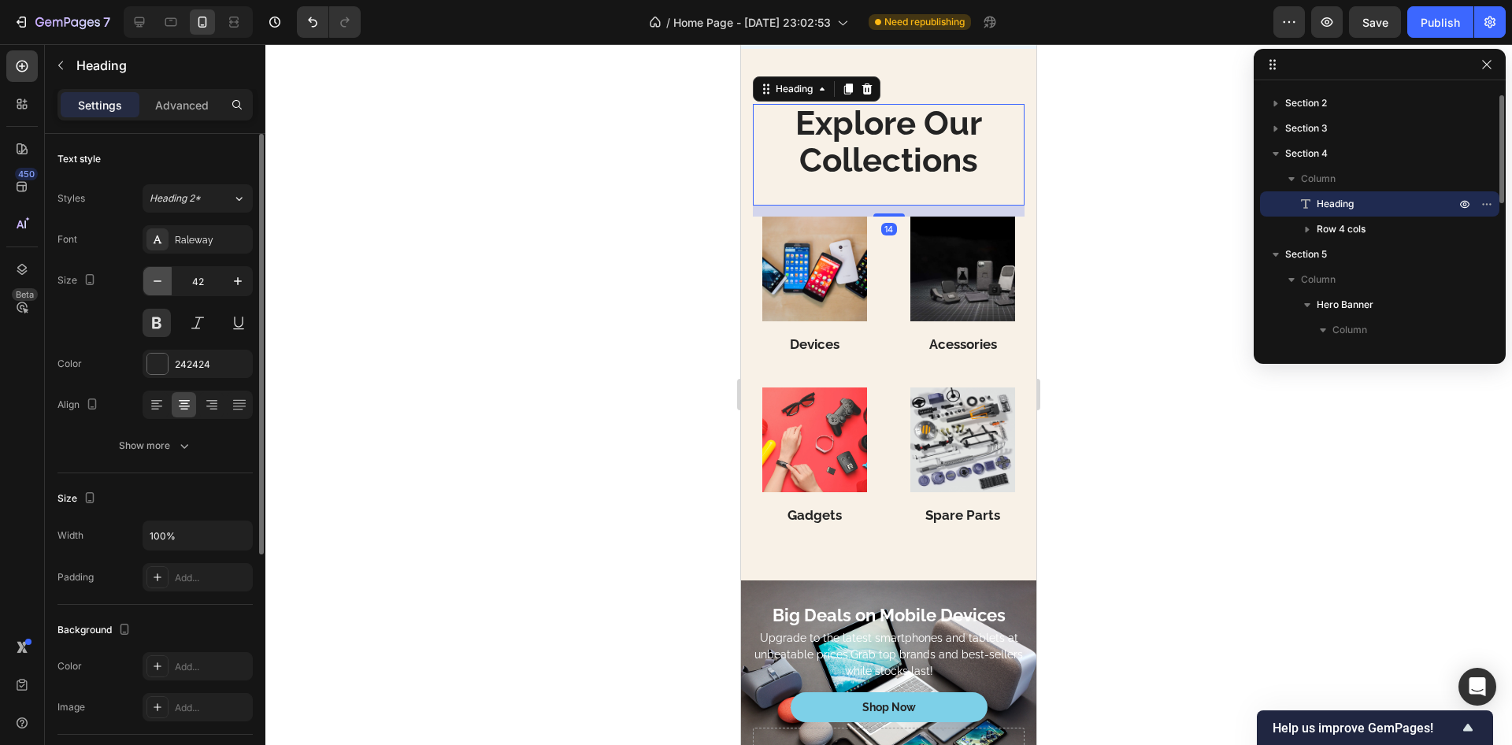
click at [165, 282] on icon "button" at bounding box center [158, 281] width 16 height 16
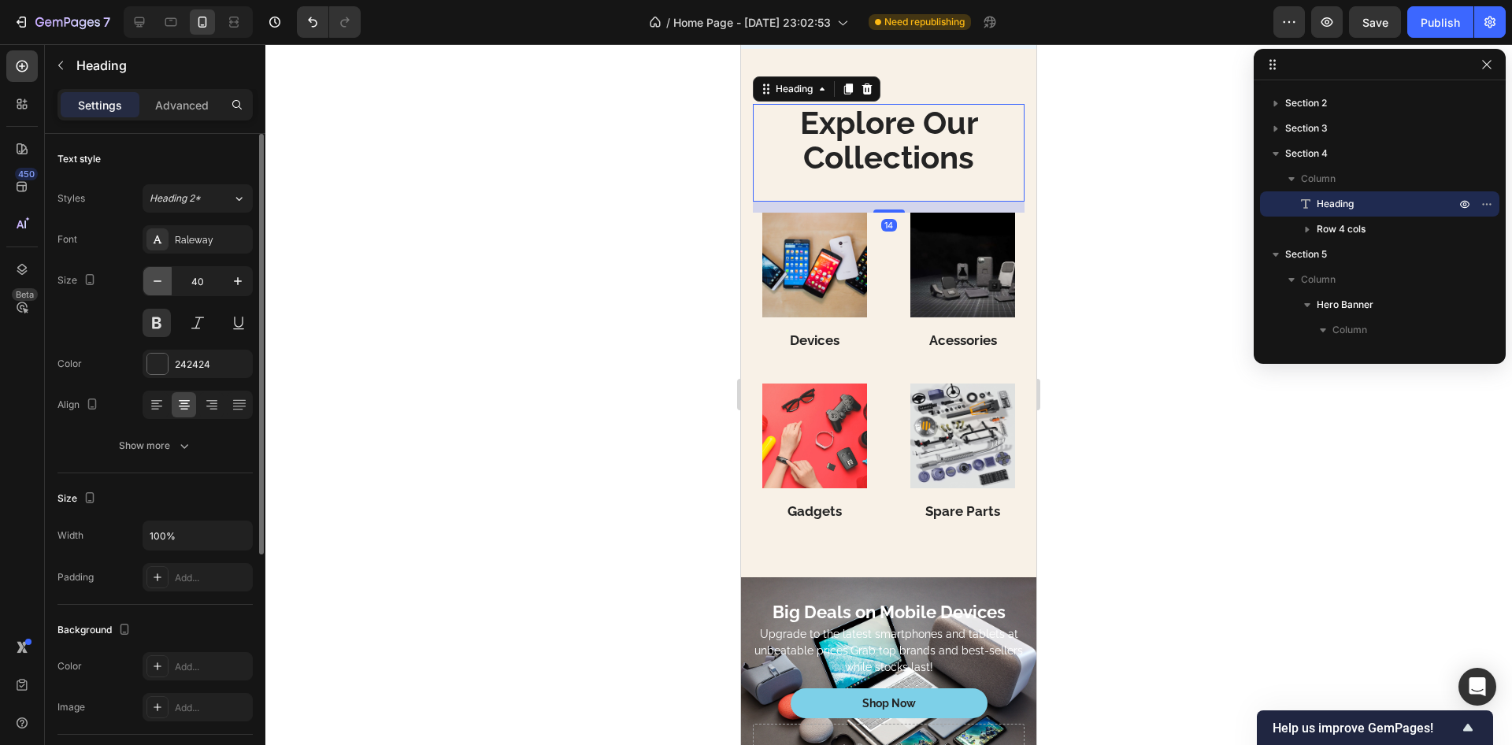
click at [165, 282] on icon "button" at bounding box center [158, 281] width 16 height 16
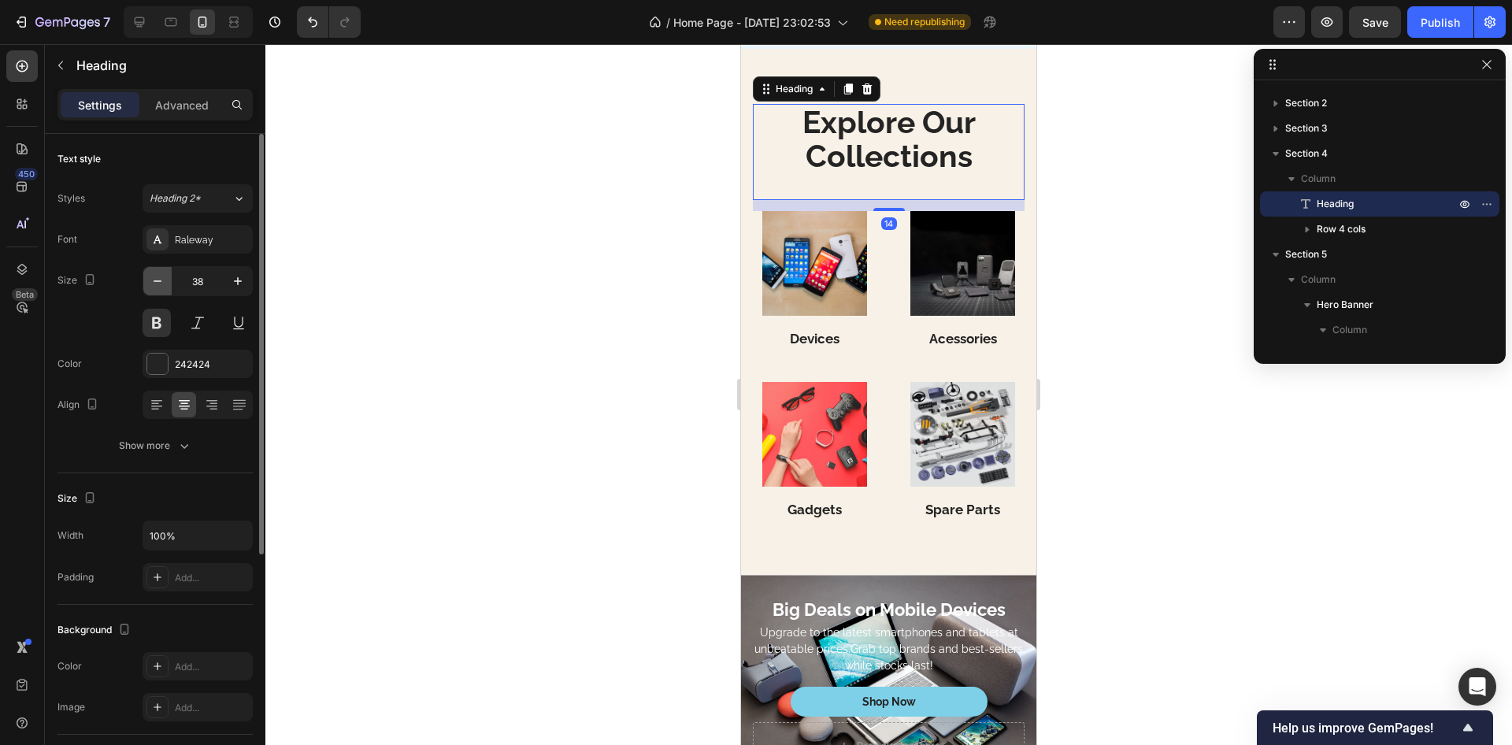
click at [165, 282] on icon "button" at bounding box center [158, 281] width 16 height 16
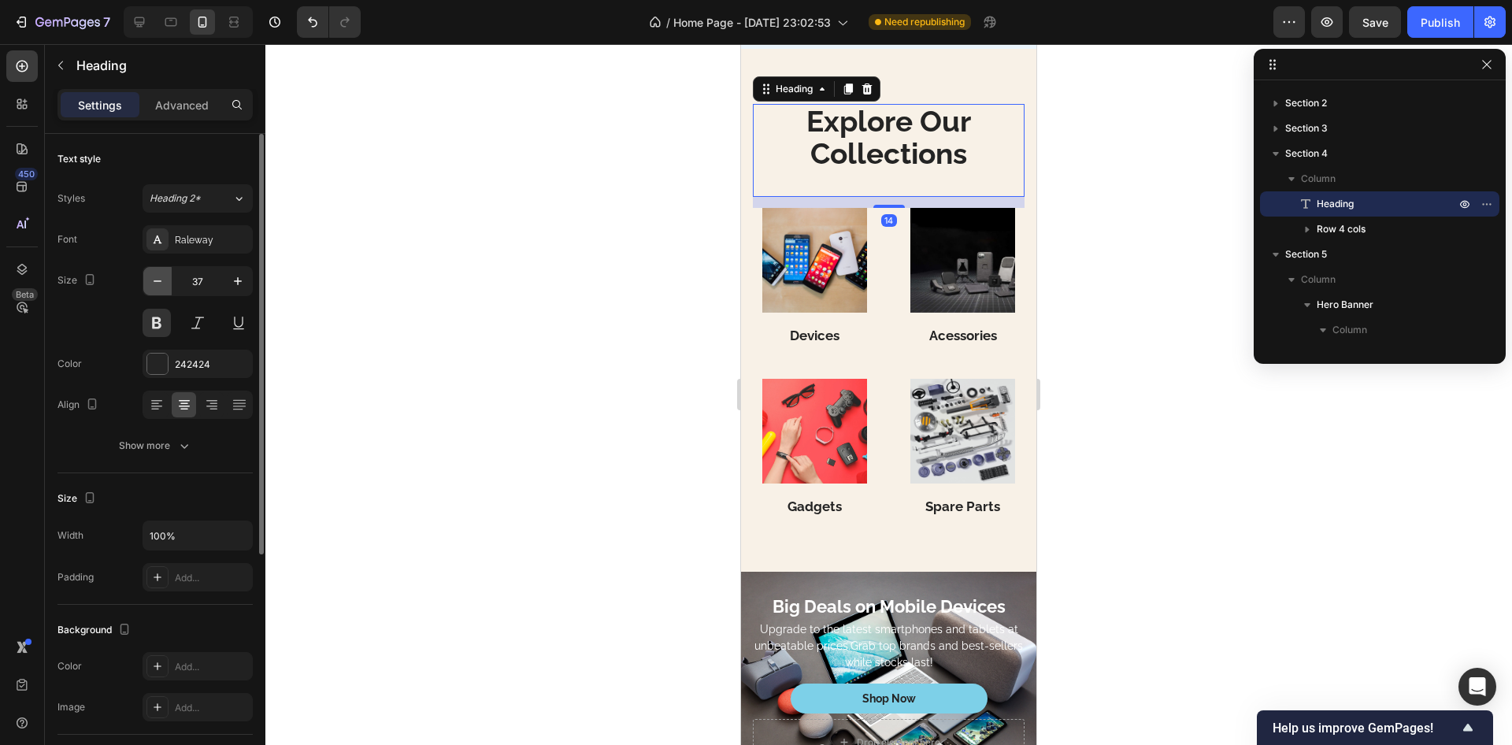
click at [165, 282] on icon "button" at bounding box center [158, 281] width 16 height 16
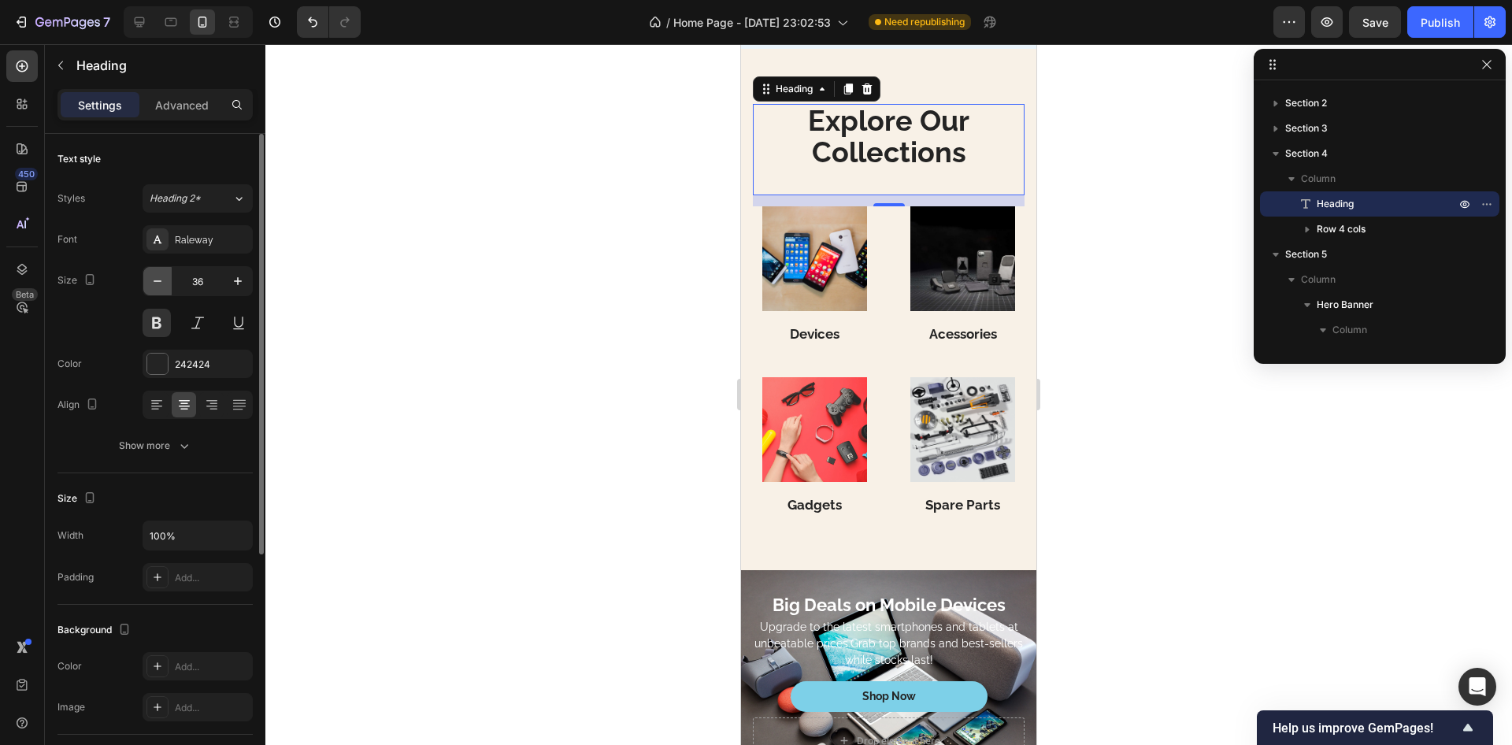
click at [165, 282] on icon "button" at bounding box center [158, 281] width 16 height 16
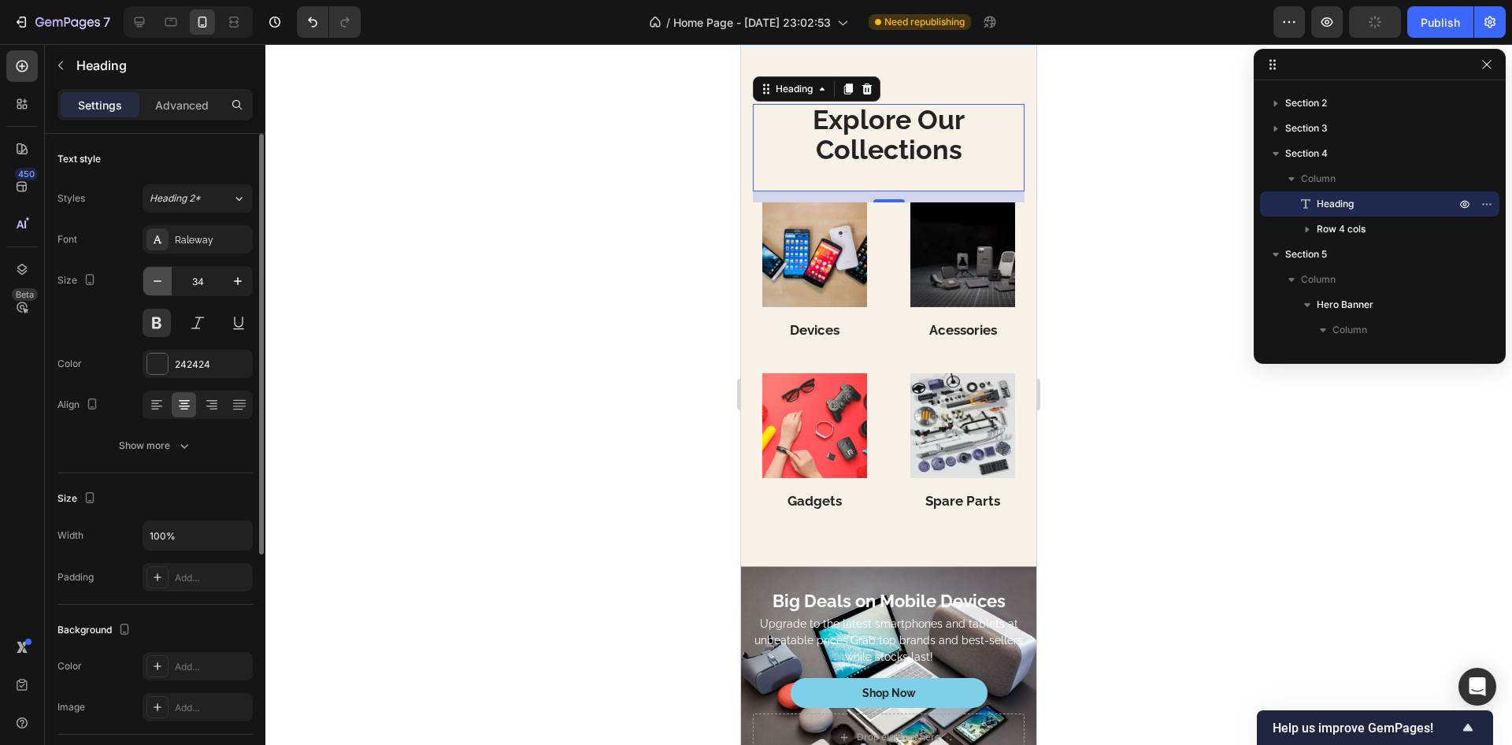
click at [165, 282] on icon "button" at bounding box center [158, 281] width 16 height 16
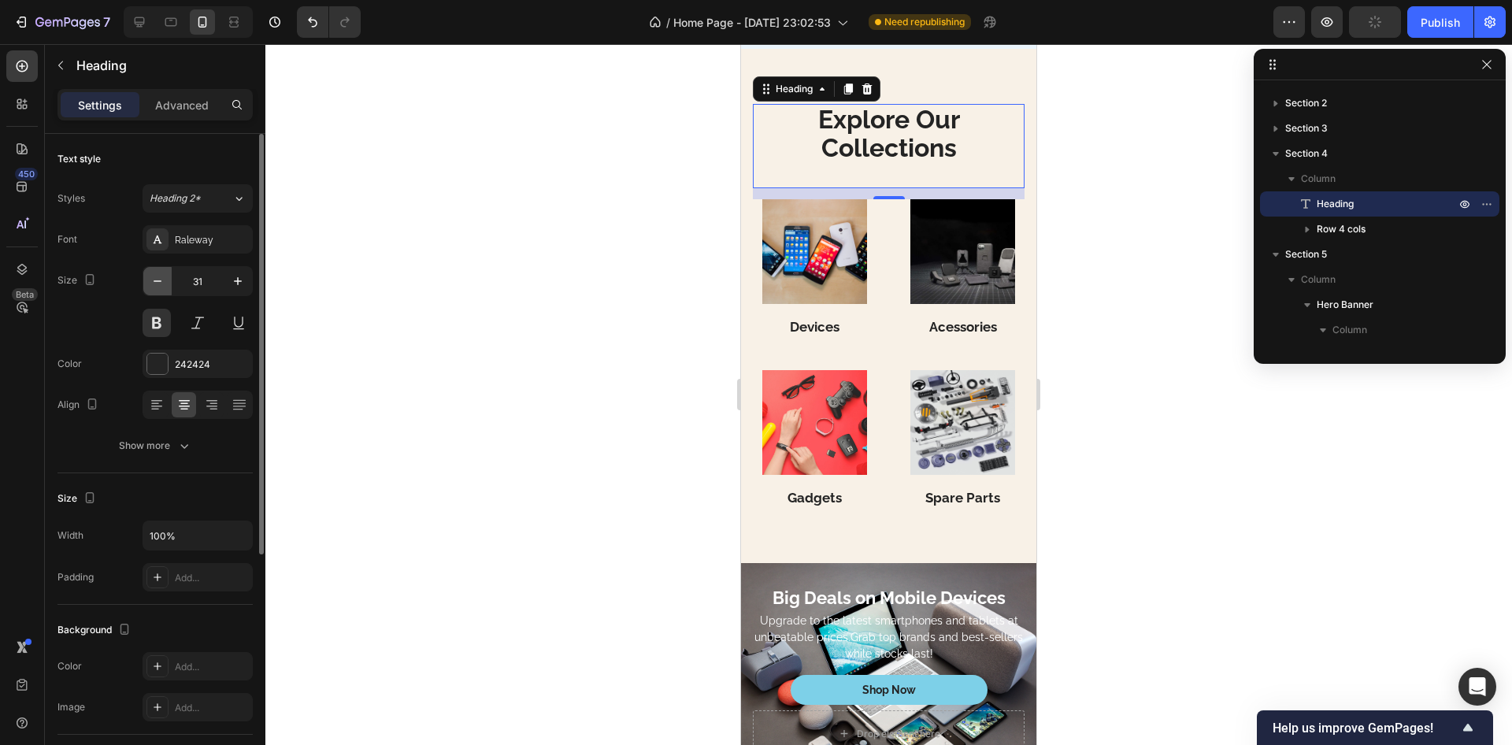
click at [165, 282] on icon "button" at bounding box center [158, 281] width 16 height 16
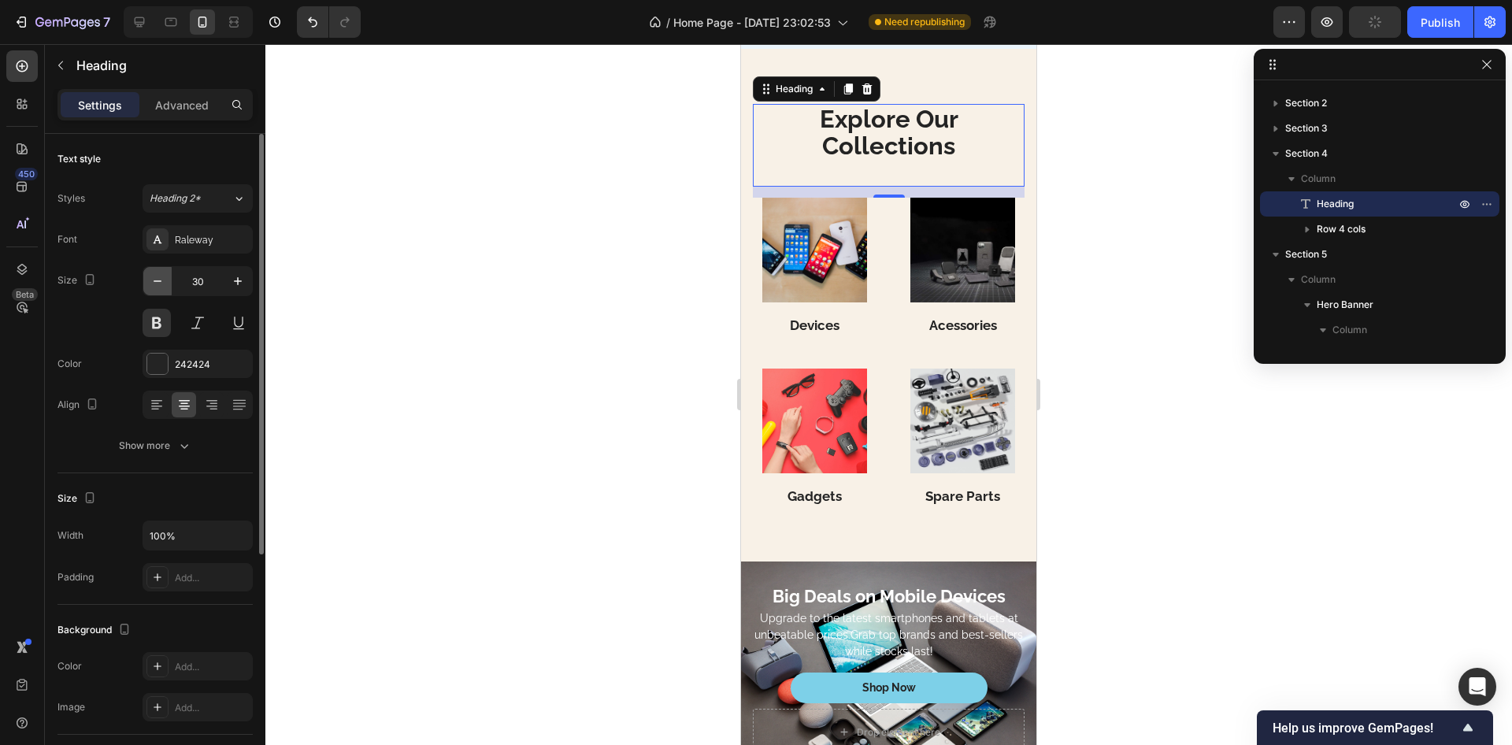
click at [165, 282] on icon "button" at bounding box center [158, 281] width 16 height 16
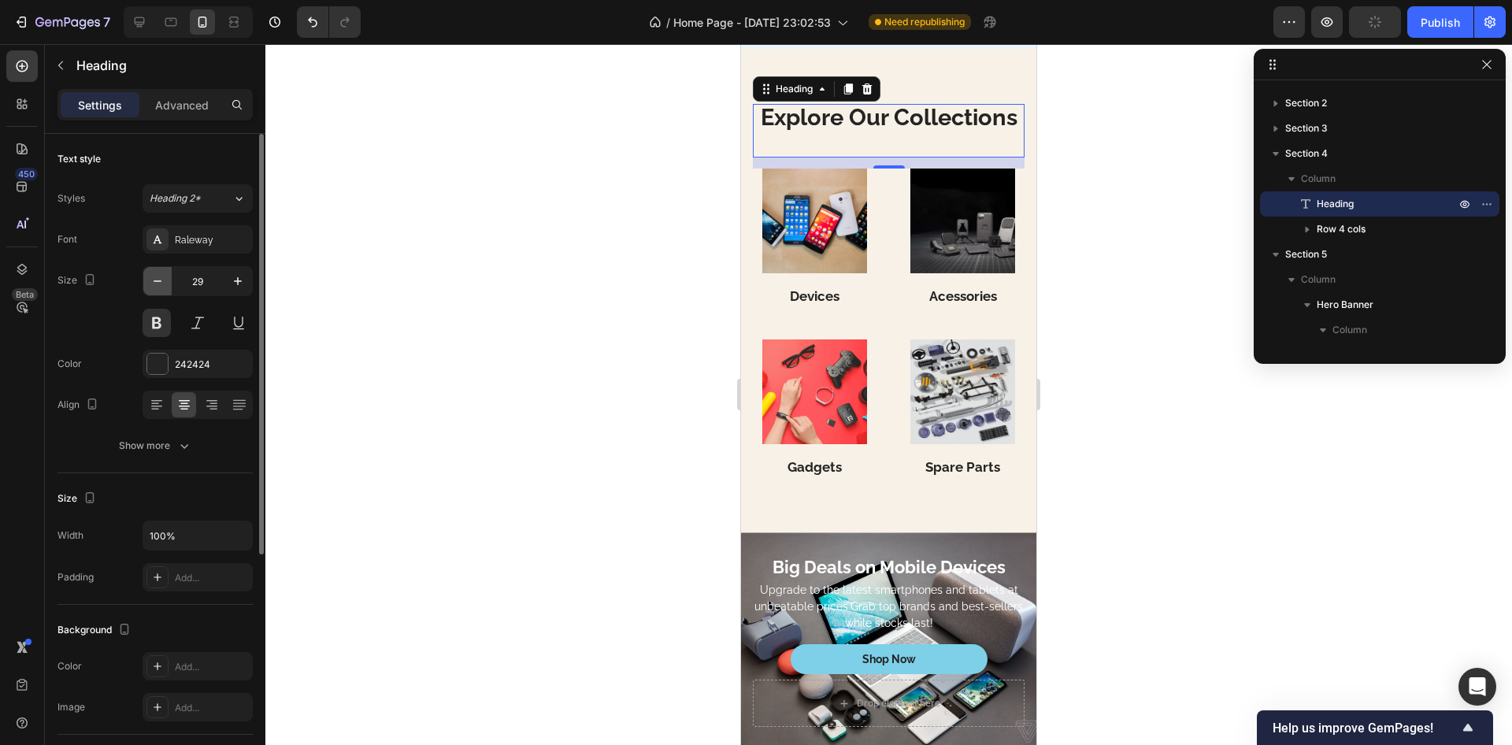
click at [165, 282] on icon "button" at bounding box center [158, 281] width 16 height 16
type input "28"
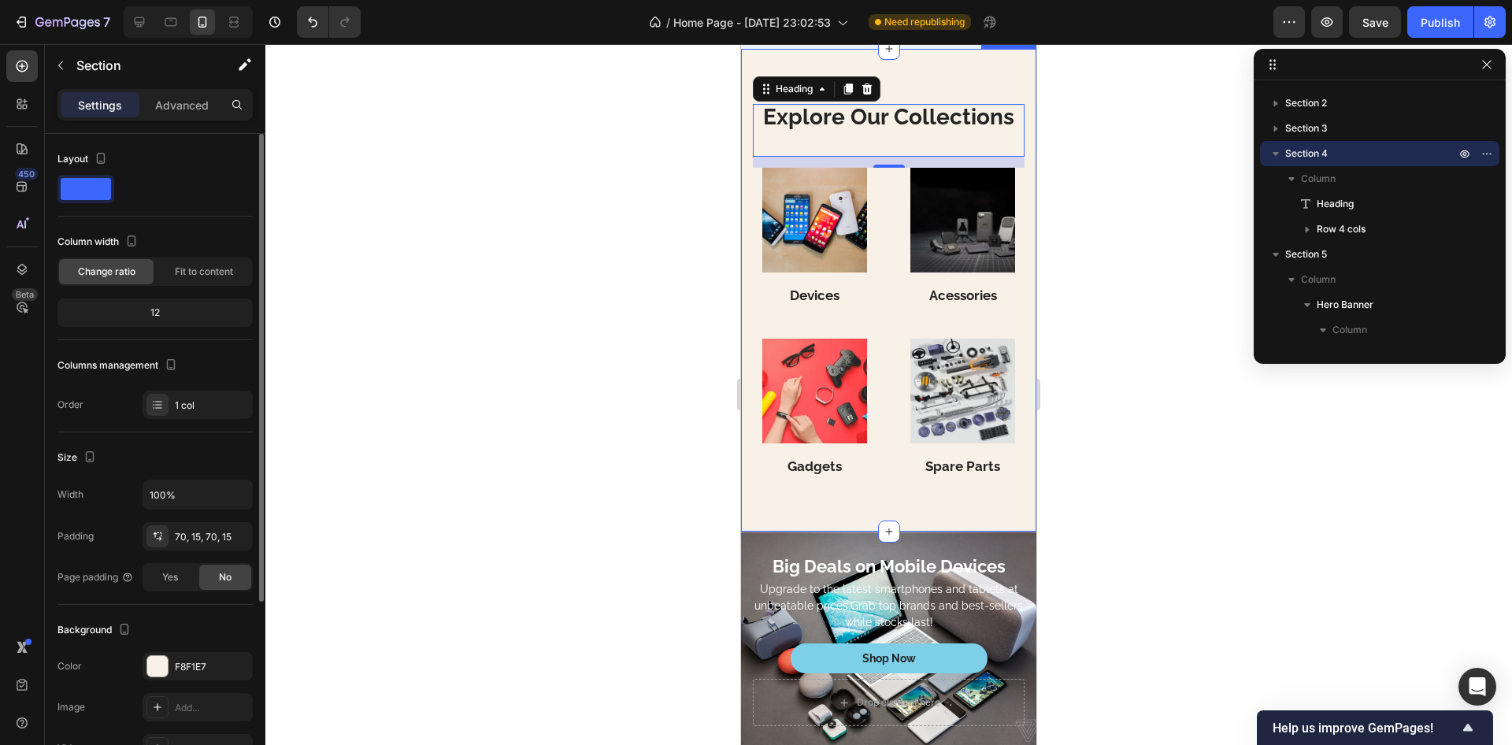
click at [893, 365] on div "Explore Our Collections Heading 14 Image Devices Heading Image Acessories Headi…" at bounding box center [888, 290] width 295 height 483
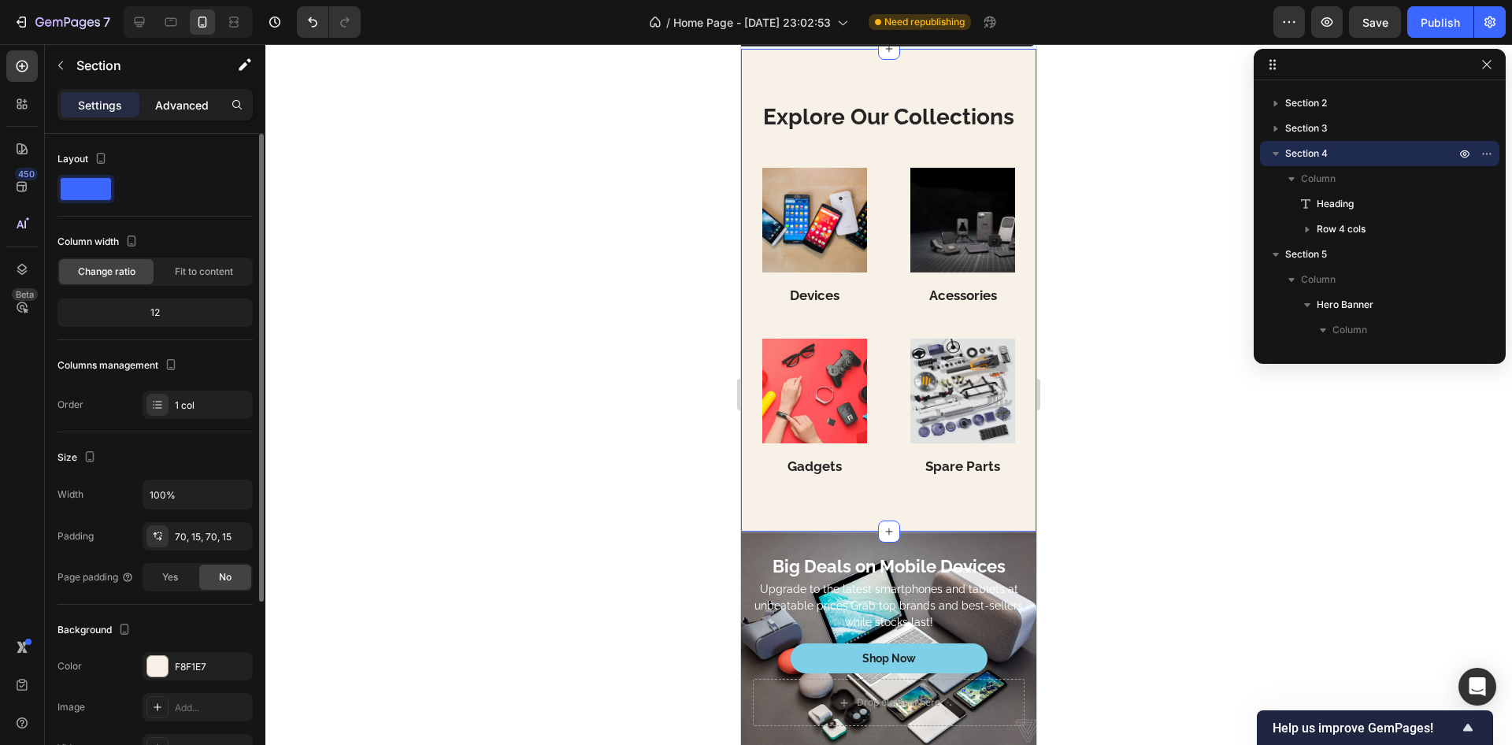
click at [196, 106] on p "Advanced" at bounding box center [182, 105] width 54 height 17
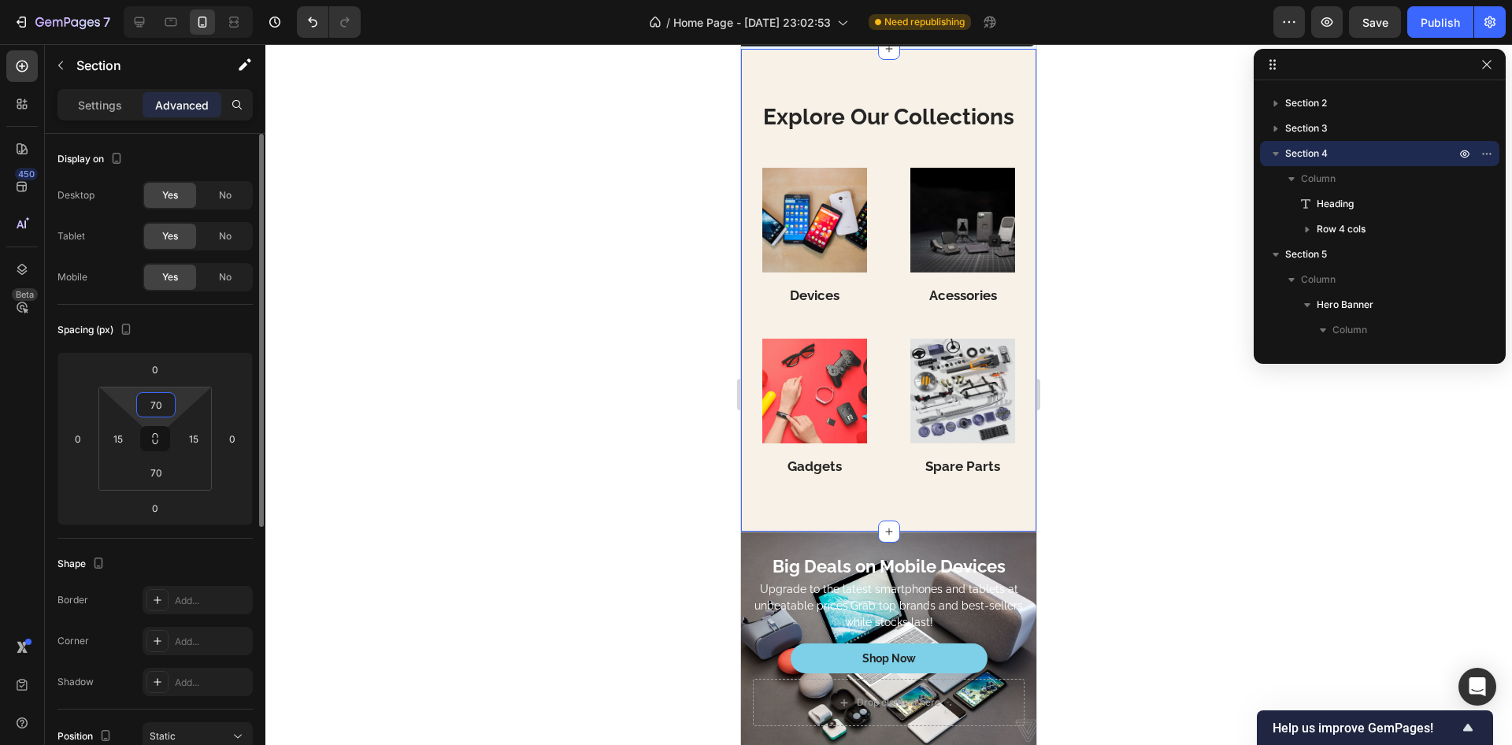
click at [161, 412] on input "70" at bounding box center [156, 405] width 32 height 24
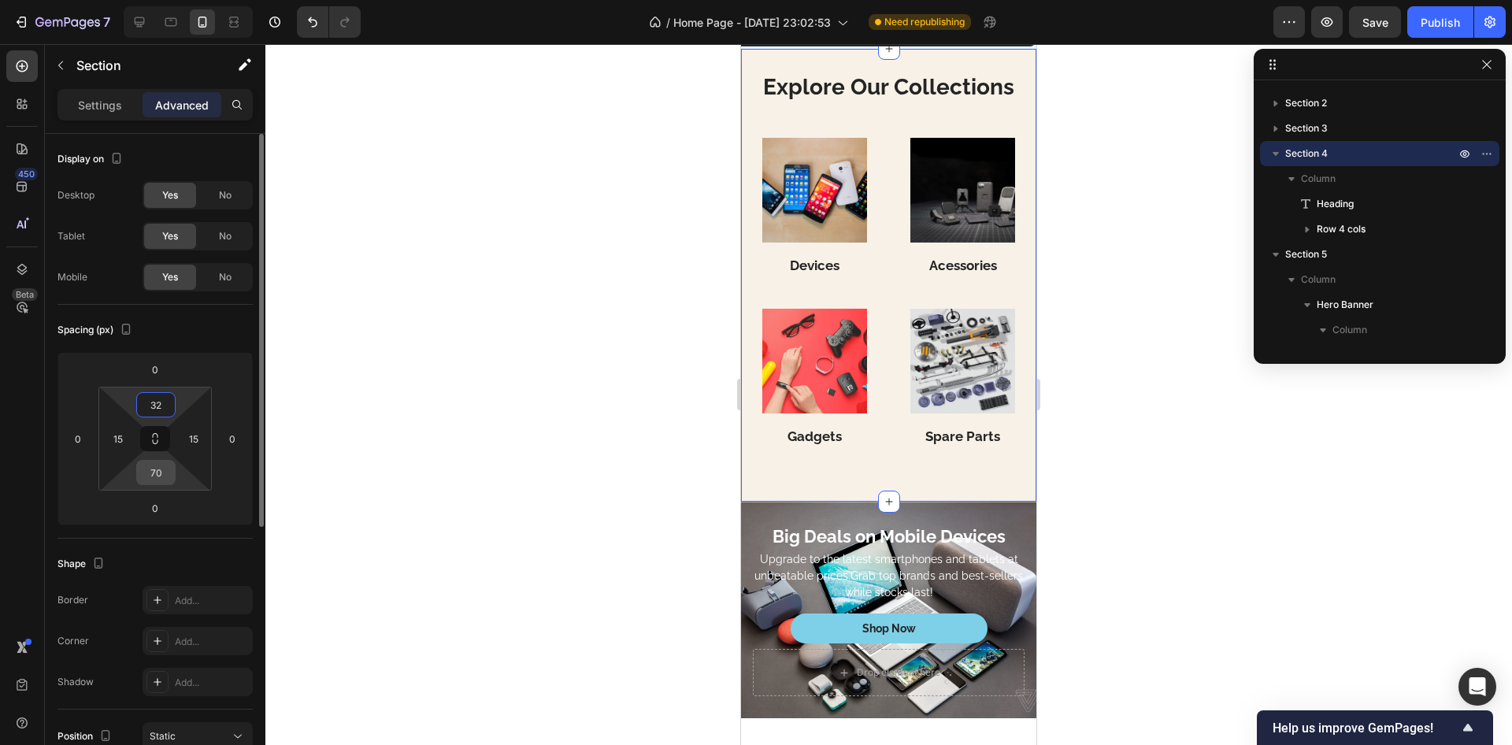
type input "32"
click at [165, 469] on input "70" at bounding box center [156, 473] width 32 height 24
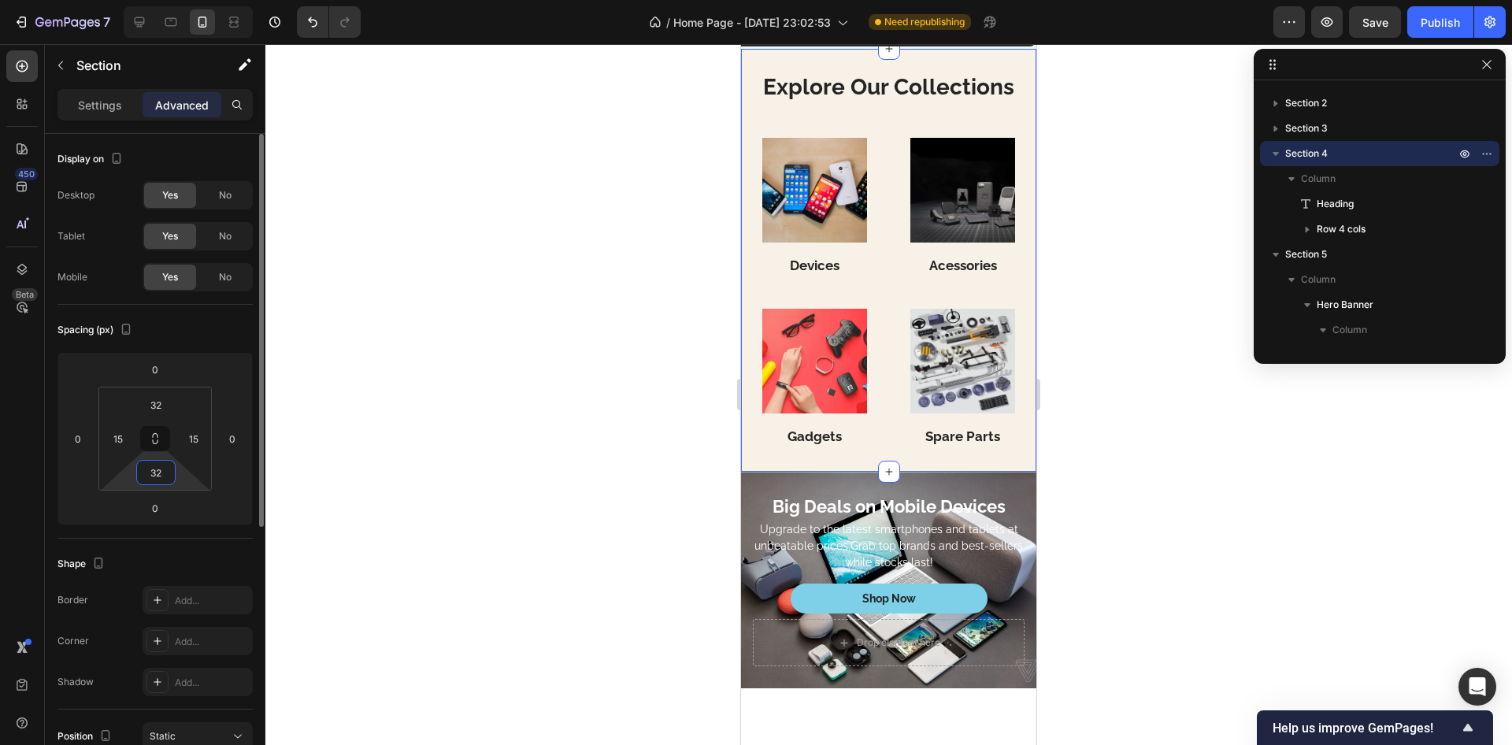
type input "32"
click at [180, 340] on div "Spacing (px)" at bounding box center [155, 329] width 195 height 25
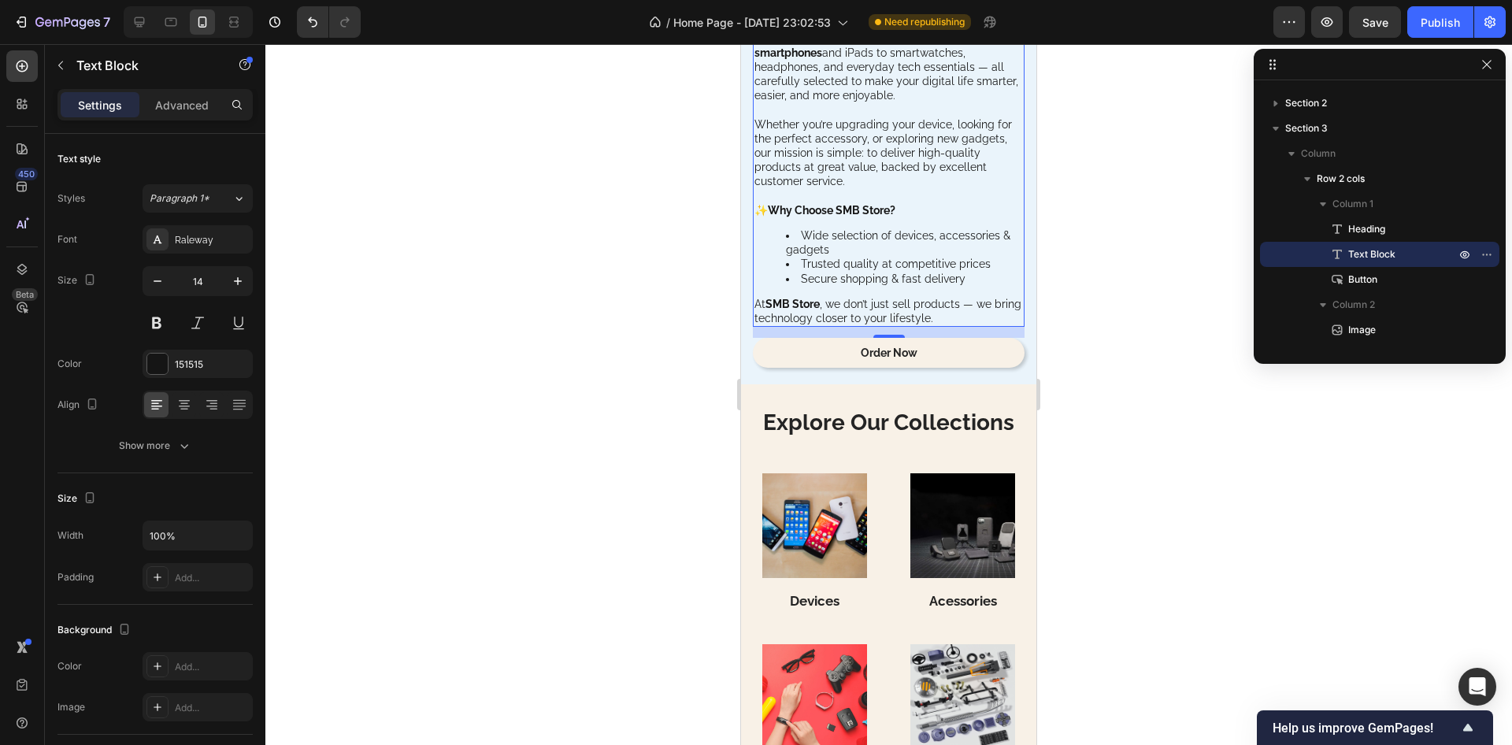
scroll to position [2528, 0]
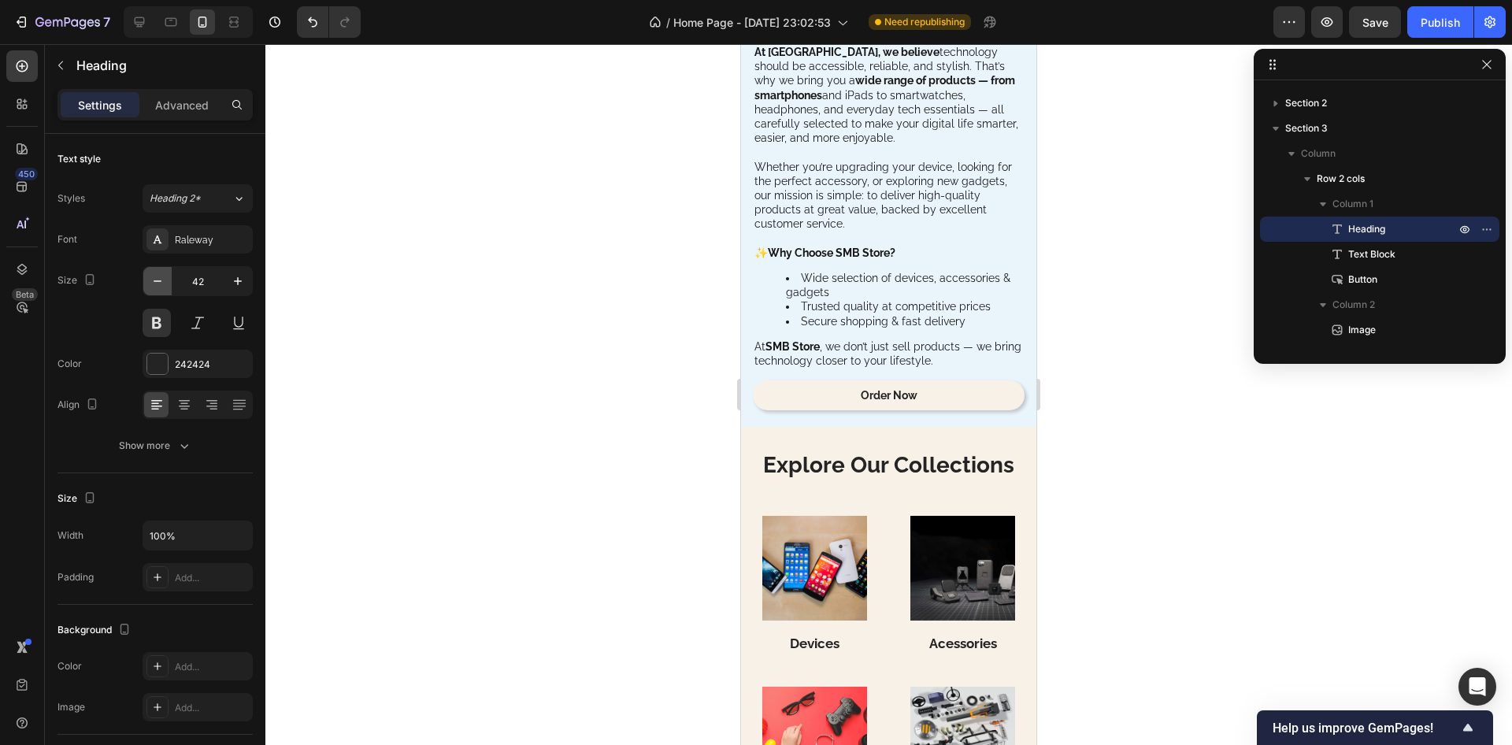
click at [161, 287] on icon "button" at bounding box center [158, 281] width 16 height 16
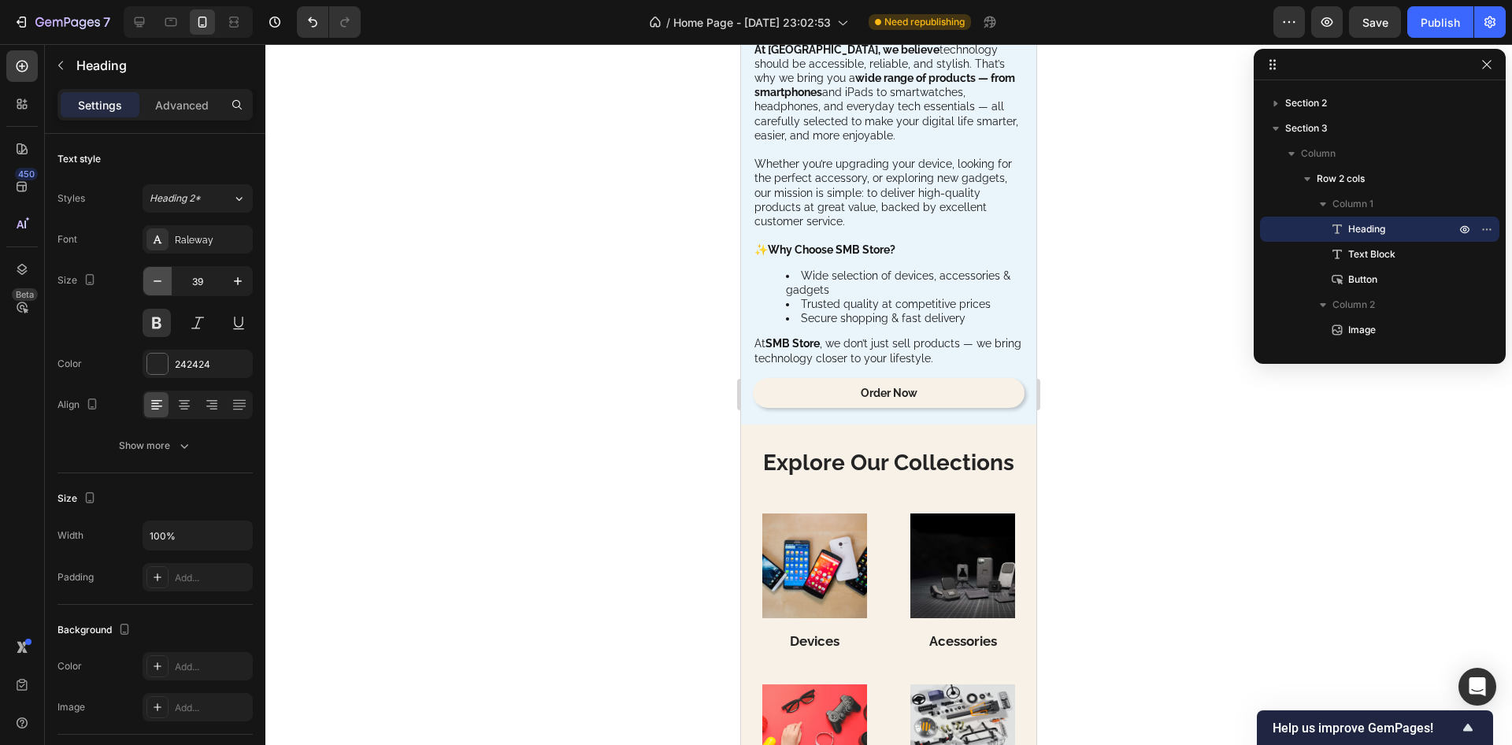
click at [161, 287] on icon "button" at bounding box center [158, 281] width 16 height 16
type input "37"
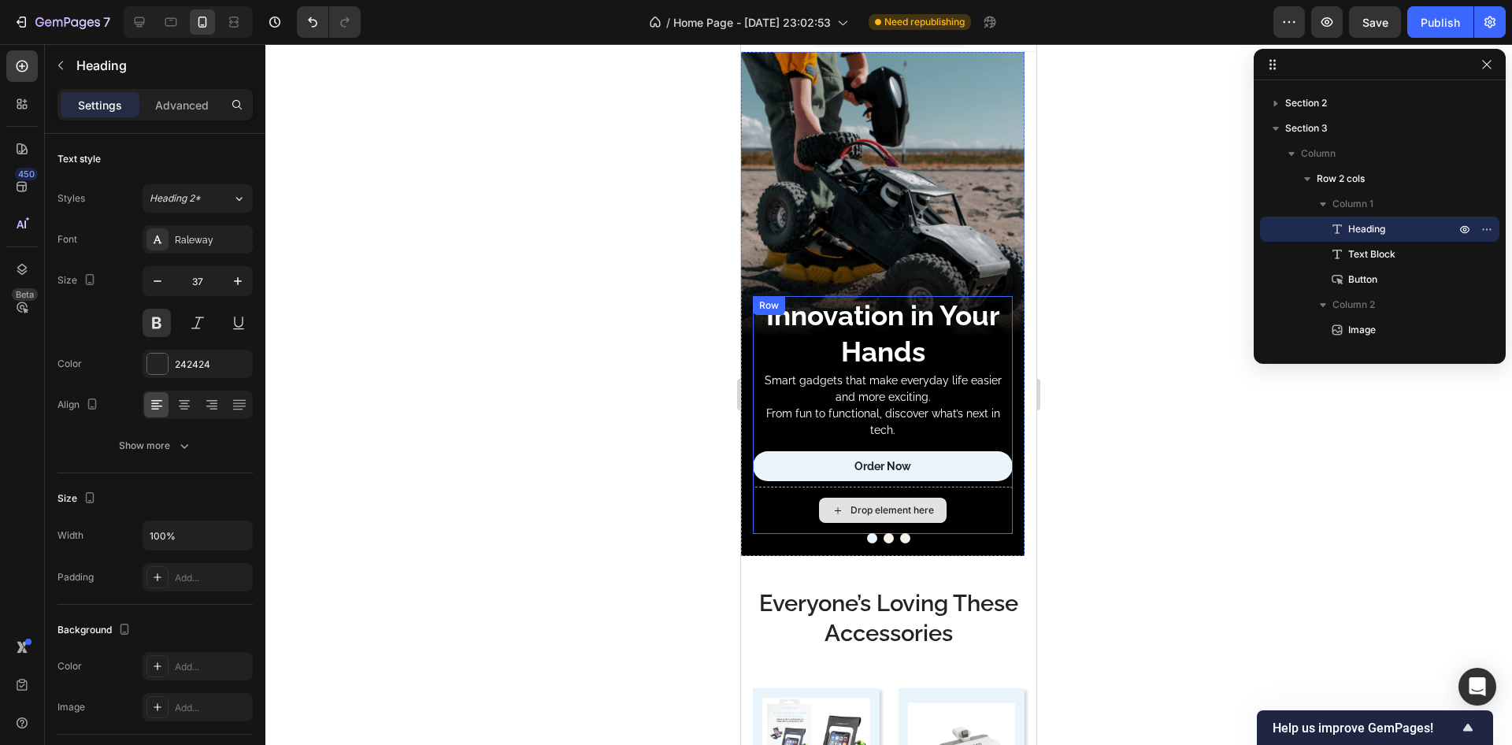
scroll to position [0, 0]
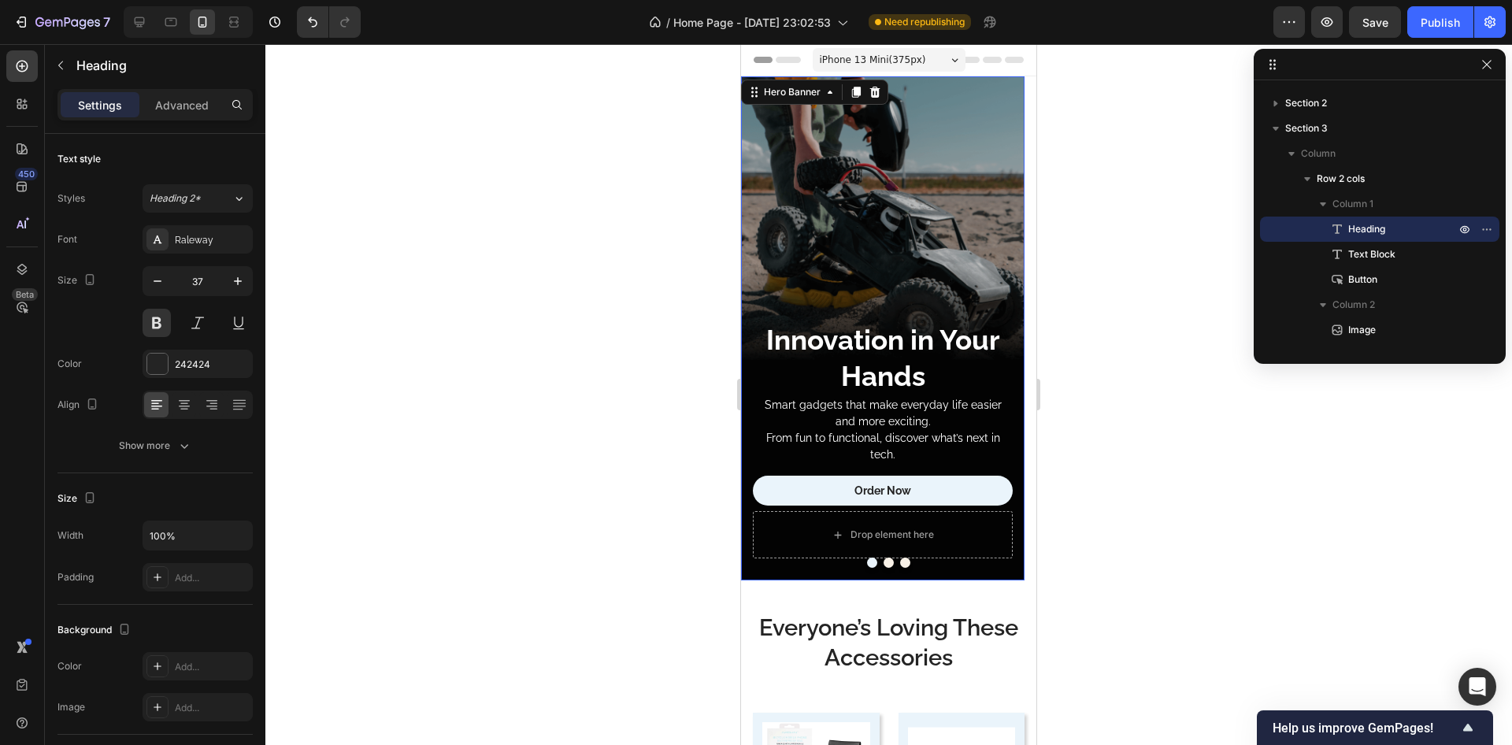
click at [791, 133] on div "Overlay" at bounding box center [883, 328] width 284 height 504
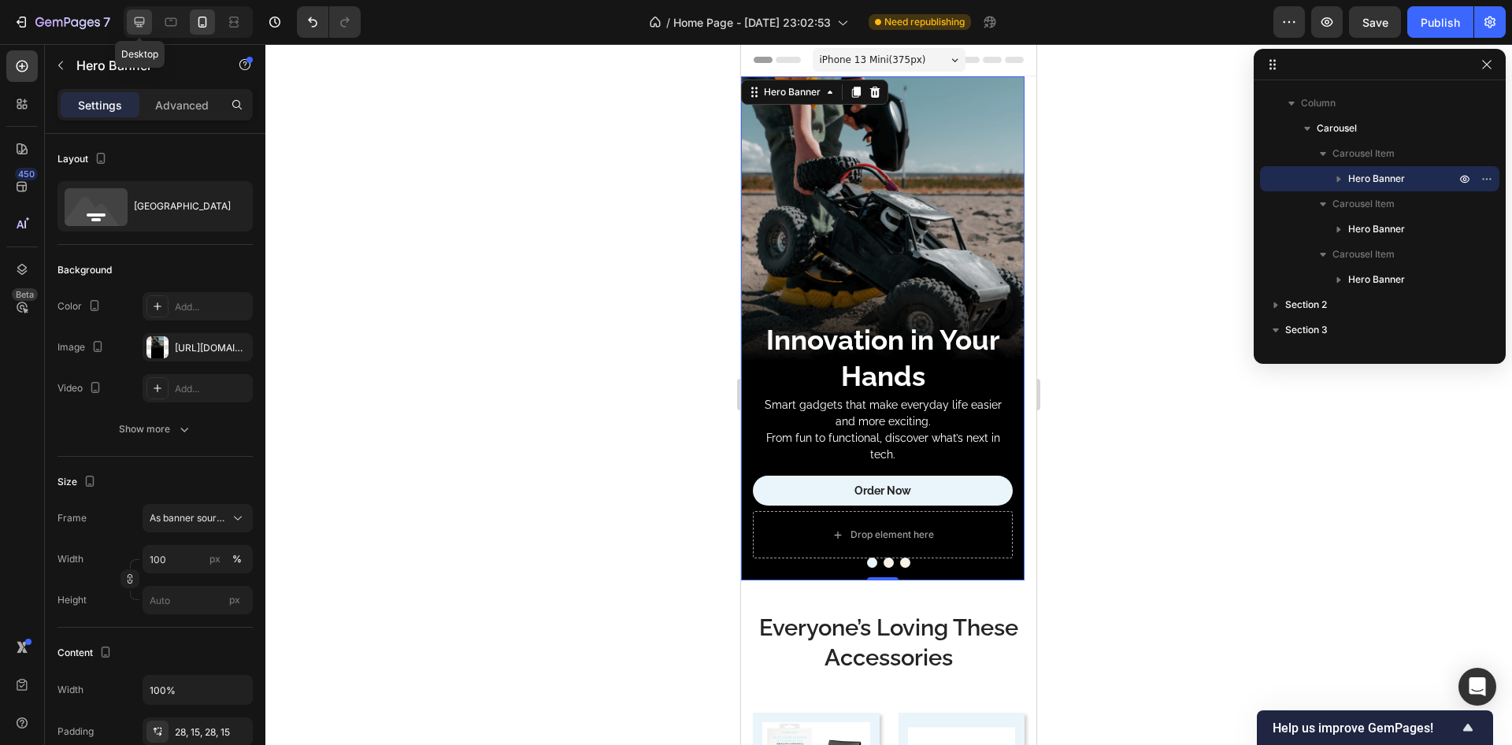
click at [143, 23] on icon at bounding box center [140, 22] width 10 height 10
type input "750"
type input "1200"
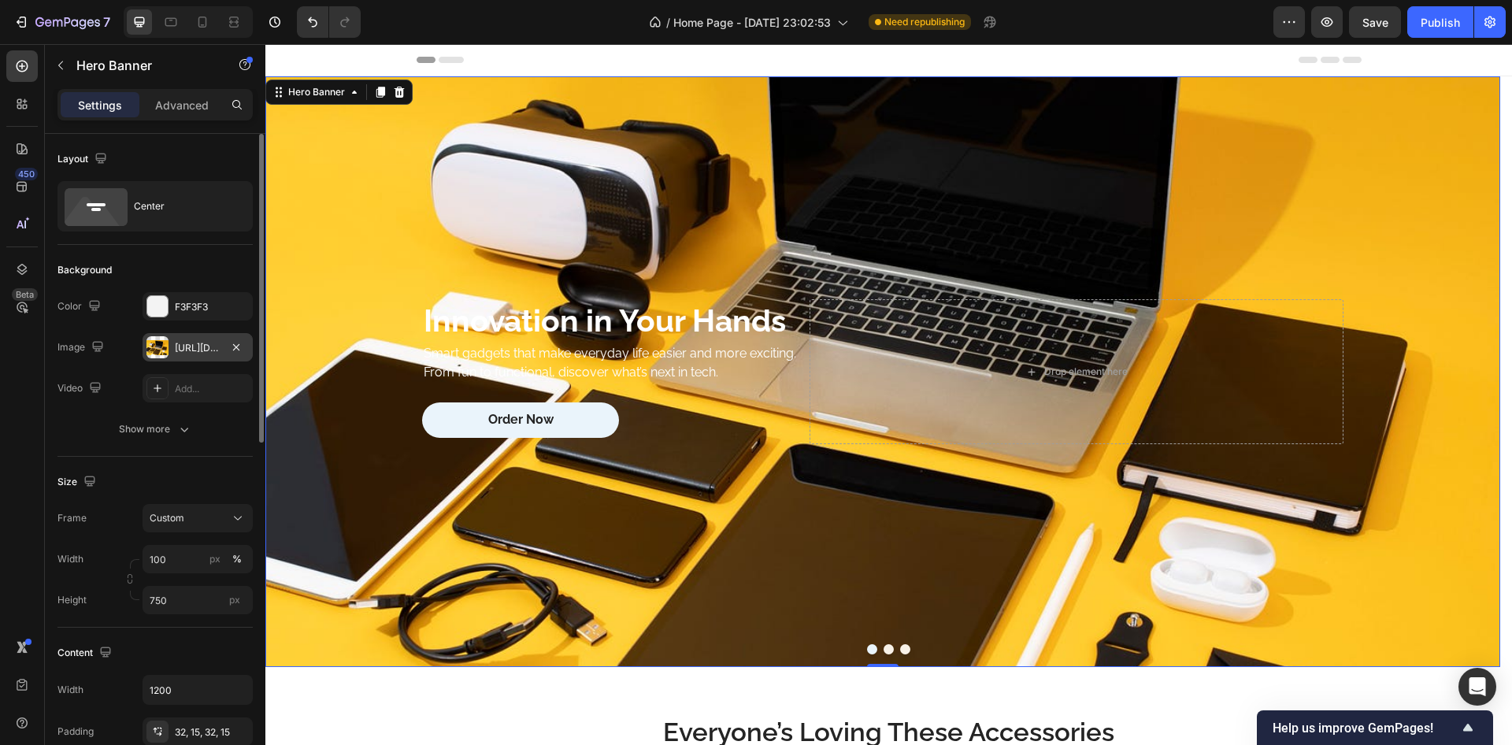
click at [197, 343] on div "[URL][DOMAIN_NAME]" at bounding box center [198, 348] width 46 height 14
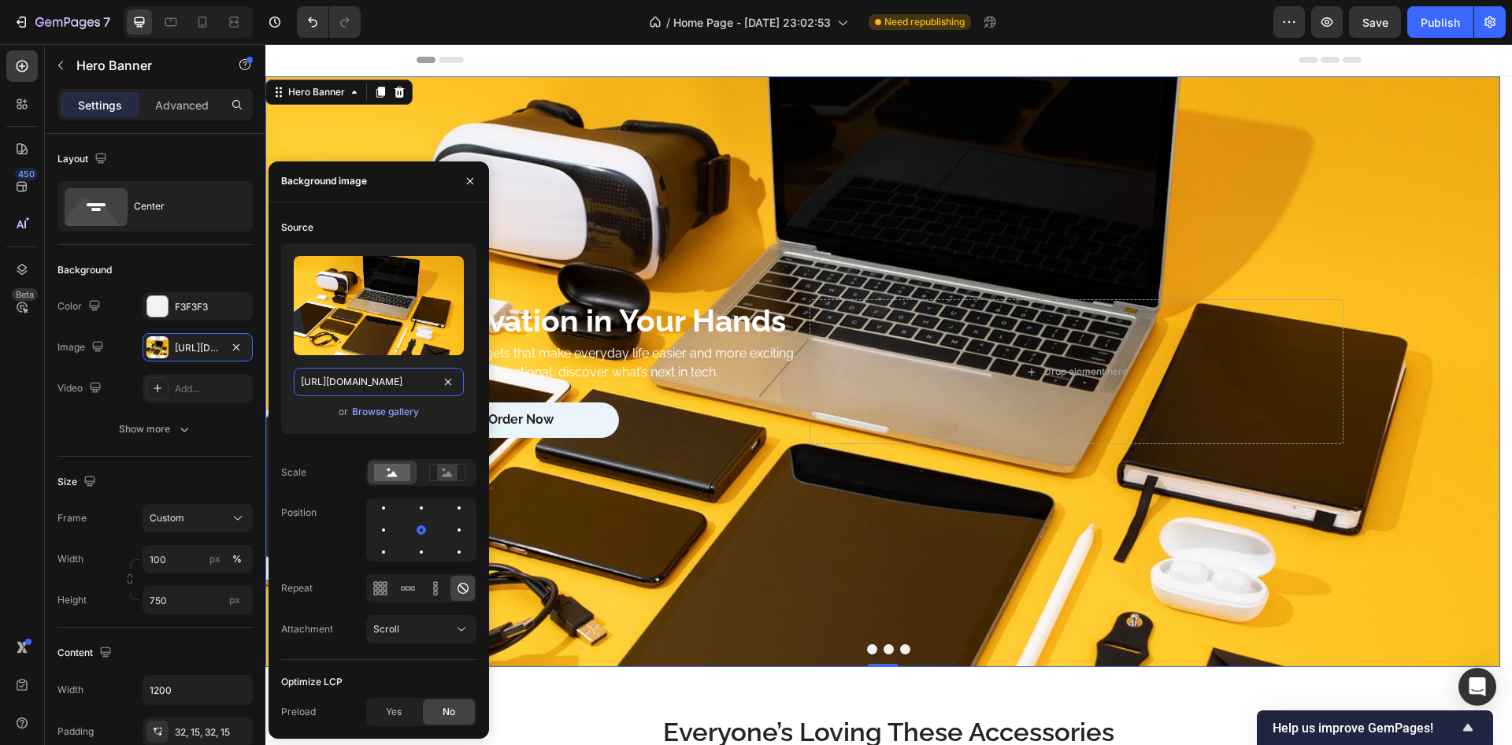
click at [346, 382] on input "[URL][DOMAIN_NAME]" at bounding box center [379, 382] width 170 height 28
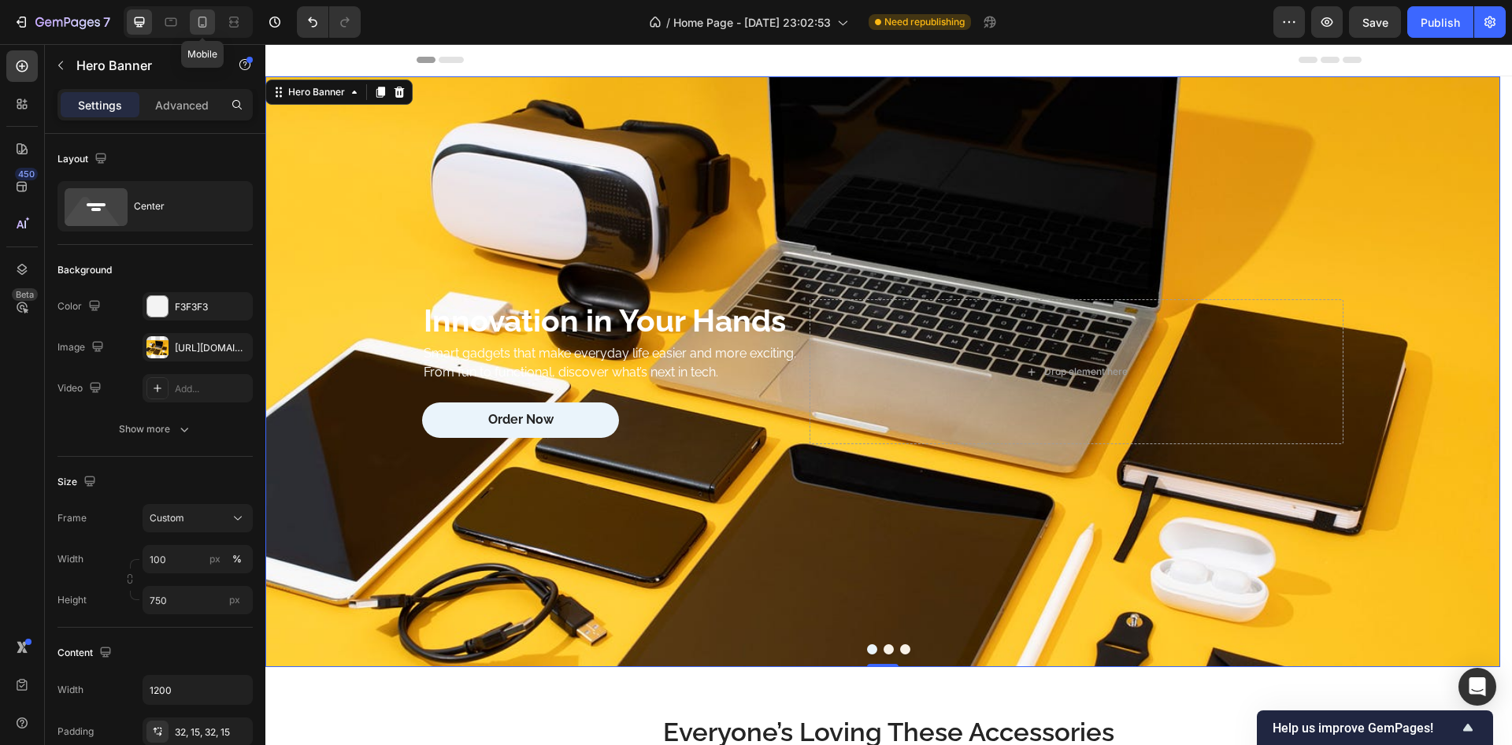
click at [199, 22] on icon at bounding box center [203, 22] width 9 height 11
type input "100%"
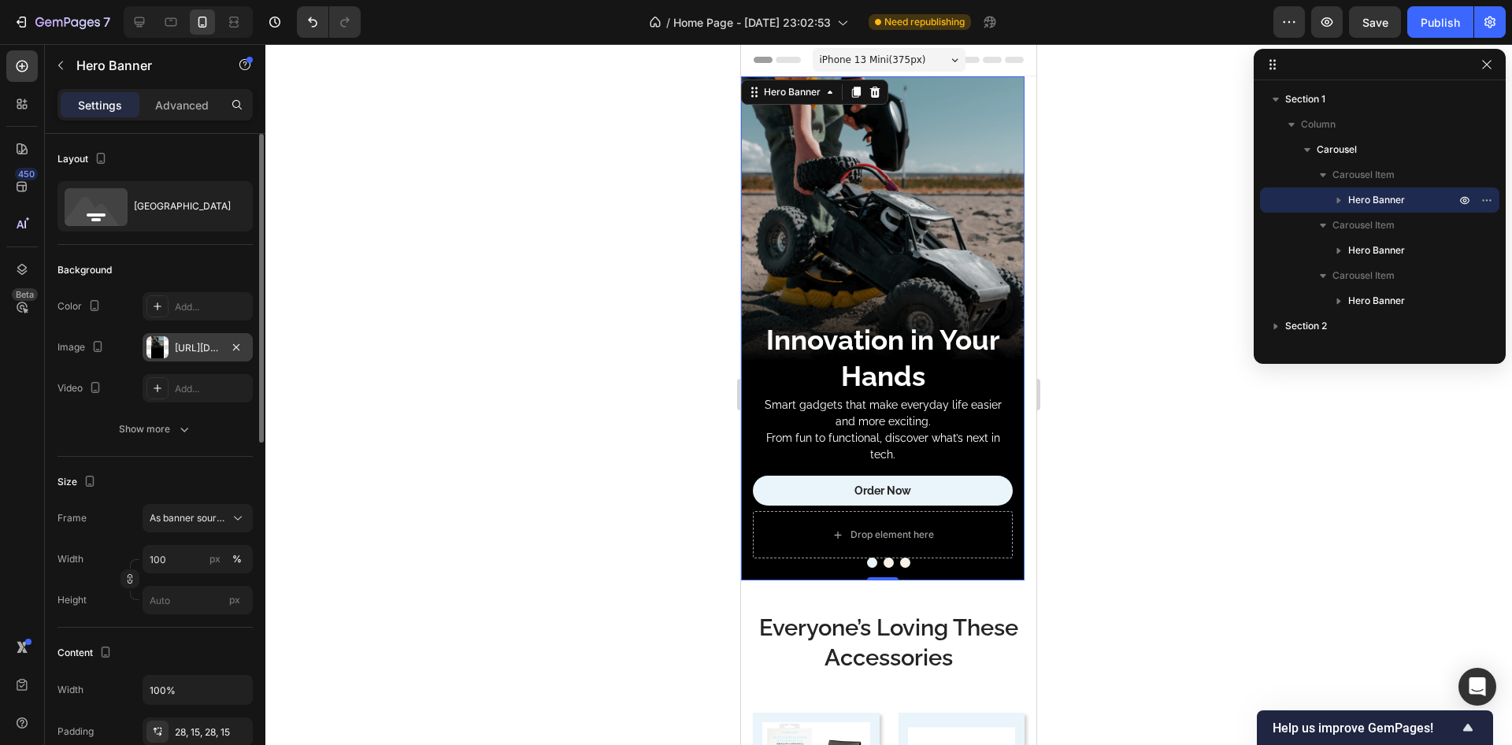
click at [202, 351] on div "[URL][DOMAIN_NAME]" at bounding box center [198, 348] width 46 height 14
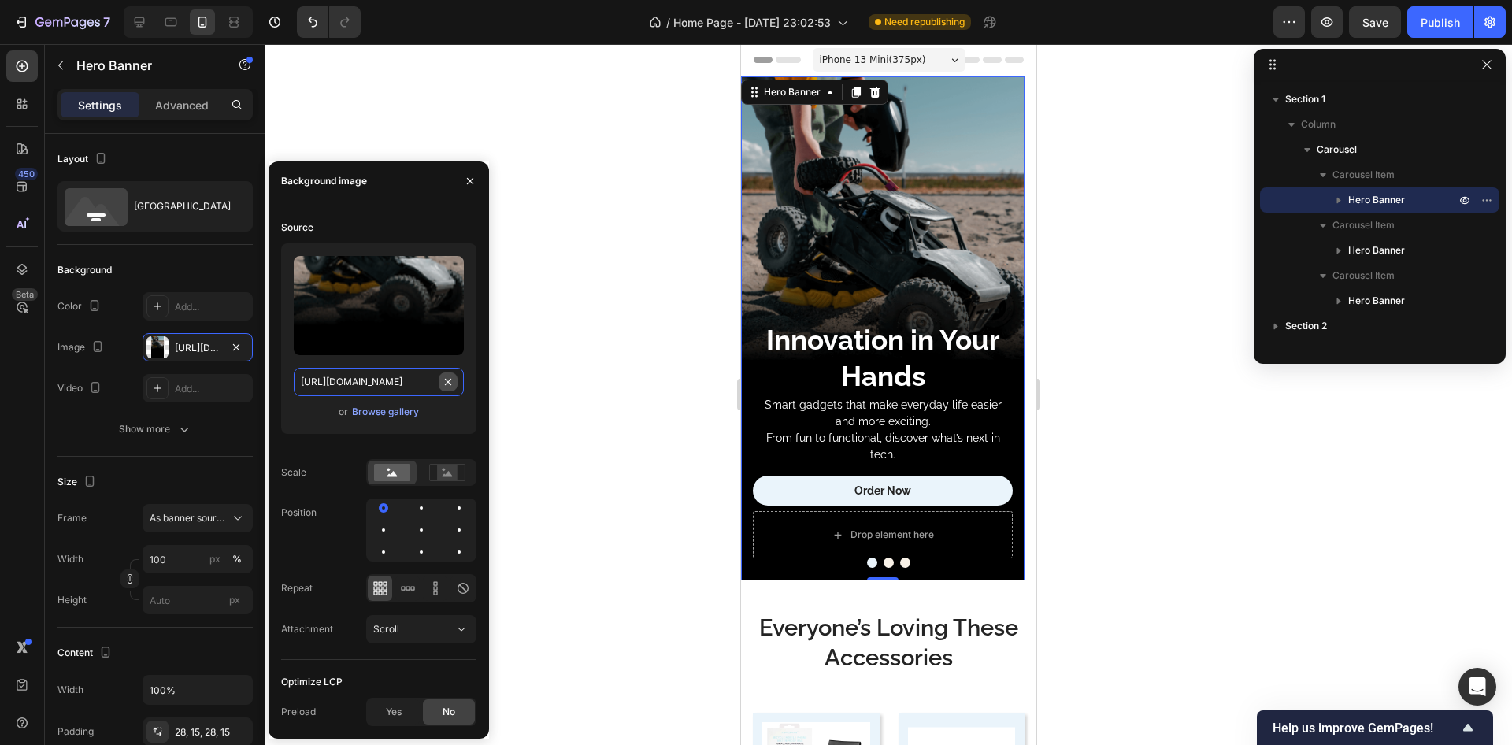
type input "Auto"
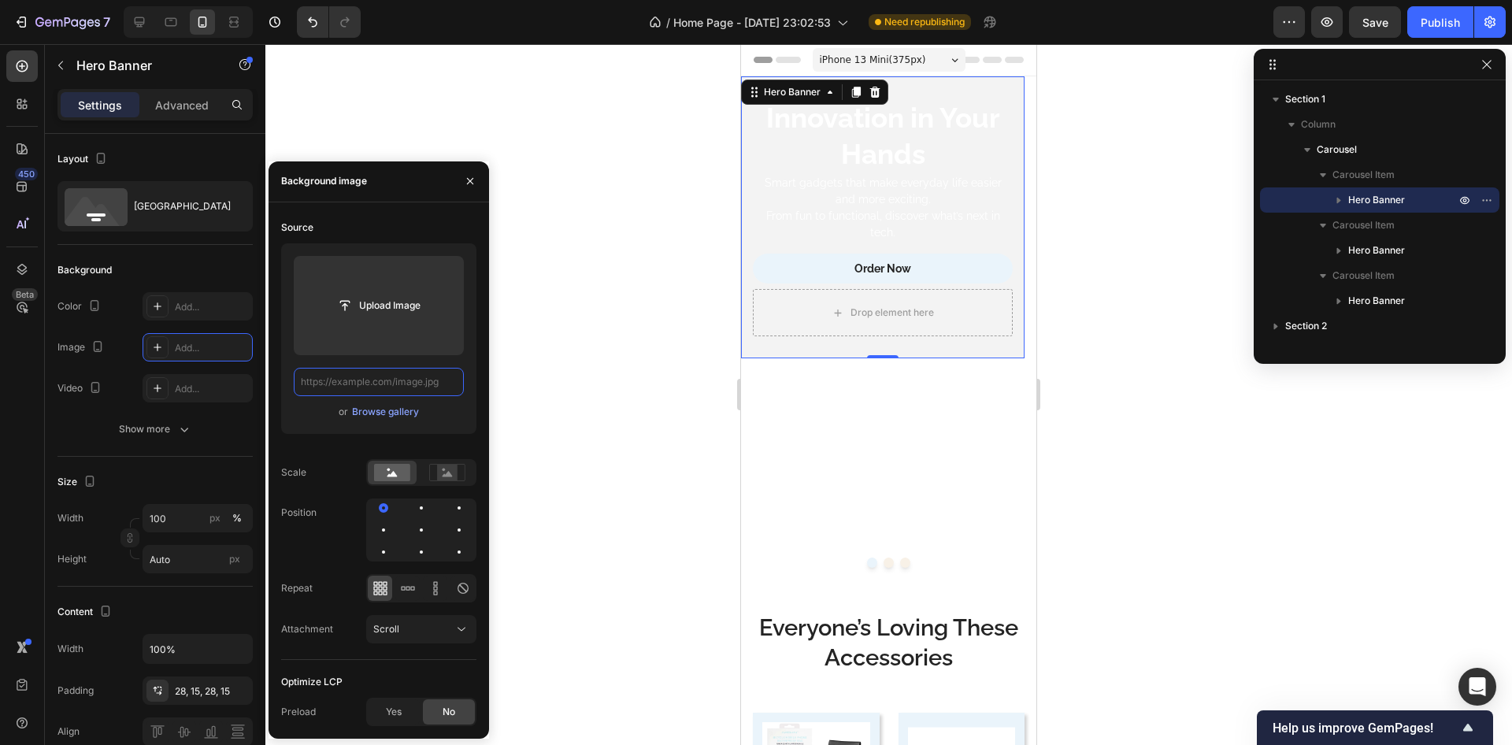
paste input "[URL][DOMAIN_NAME]"
type input "[URL][DOMAIN_NAME]"
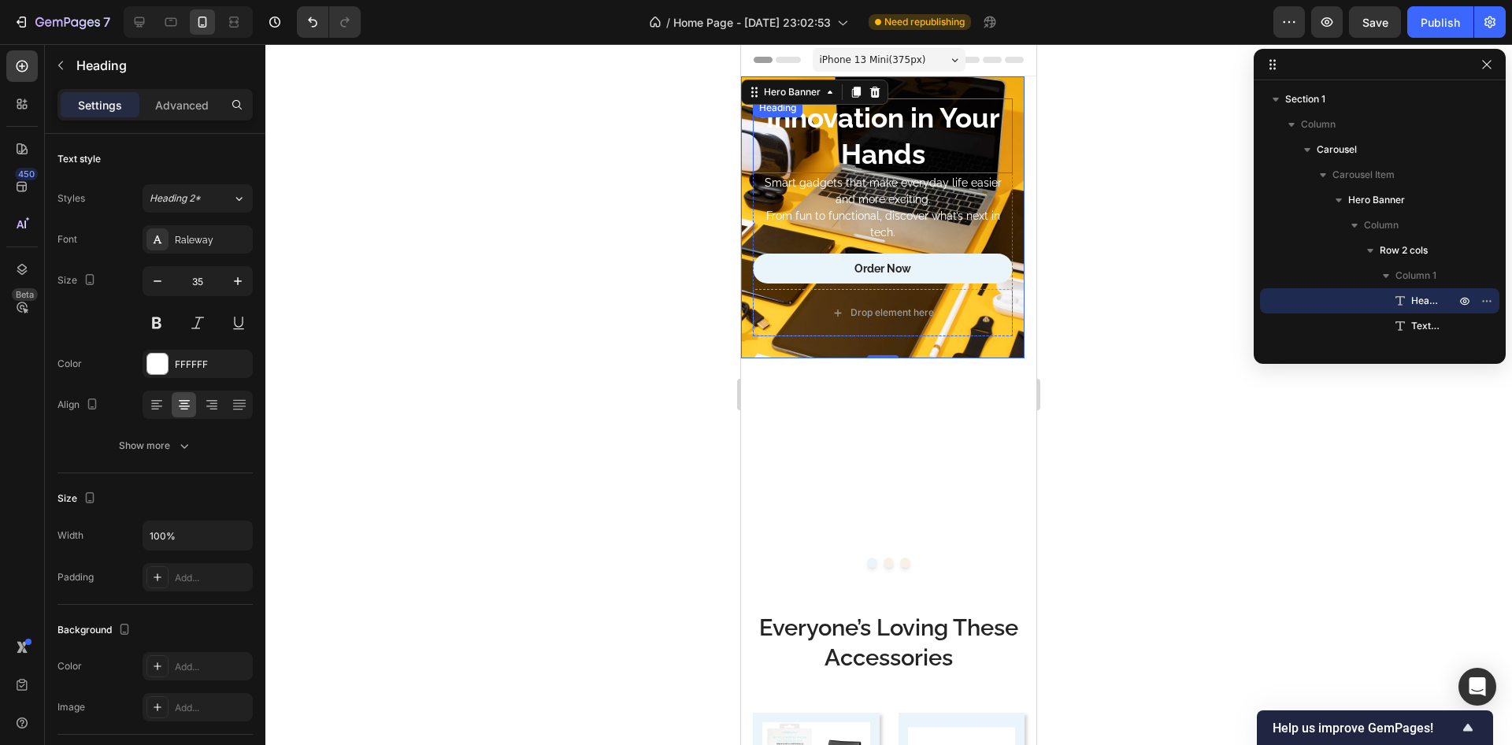
click at [841, 141] on h2 "Innovation in Your Hands" at bounding box center [883, 135] width 260 height 75
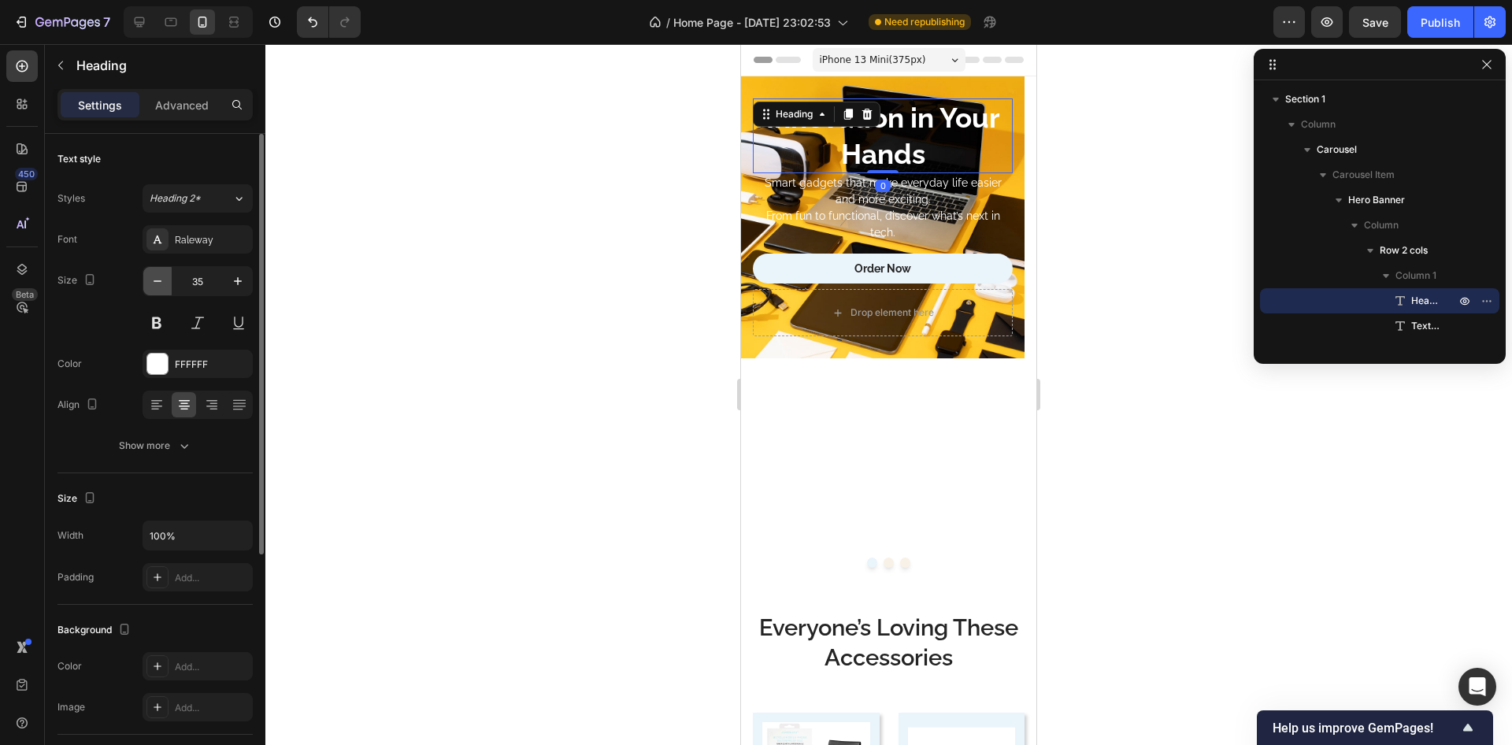
click at [154, 270] on button "button" at bounding box center [157, 281] width 28 height 28
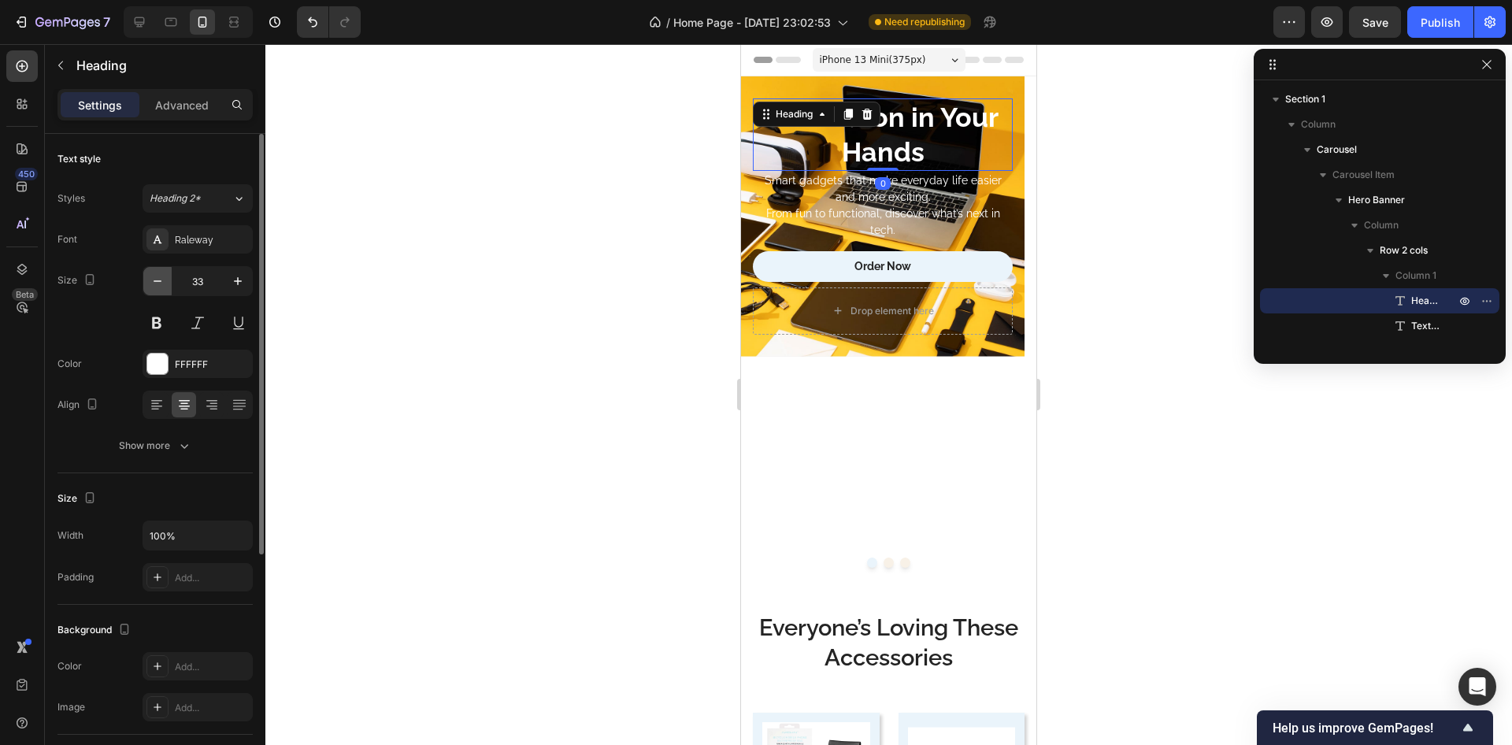
click at [154, 270] on button "button" at bounding box center [157, 281] width 28 height 28
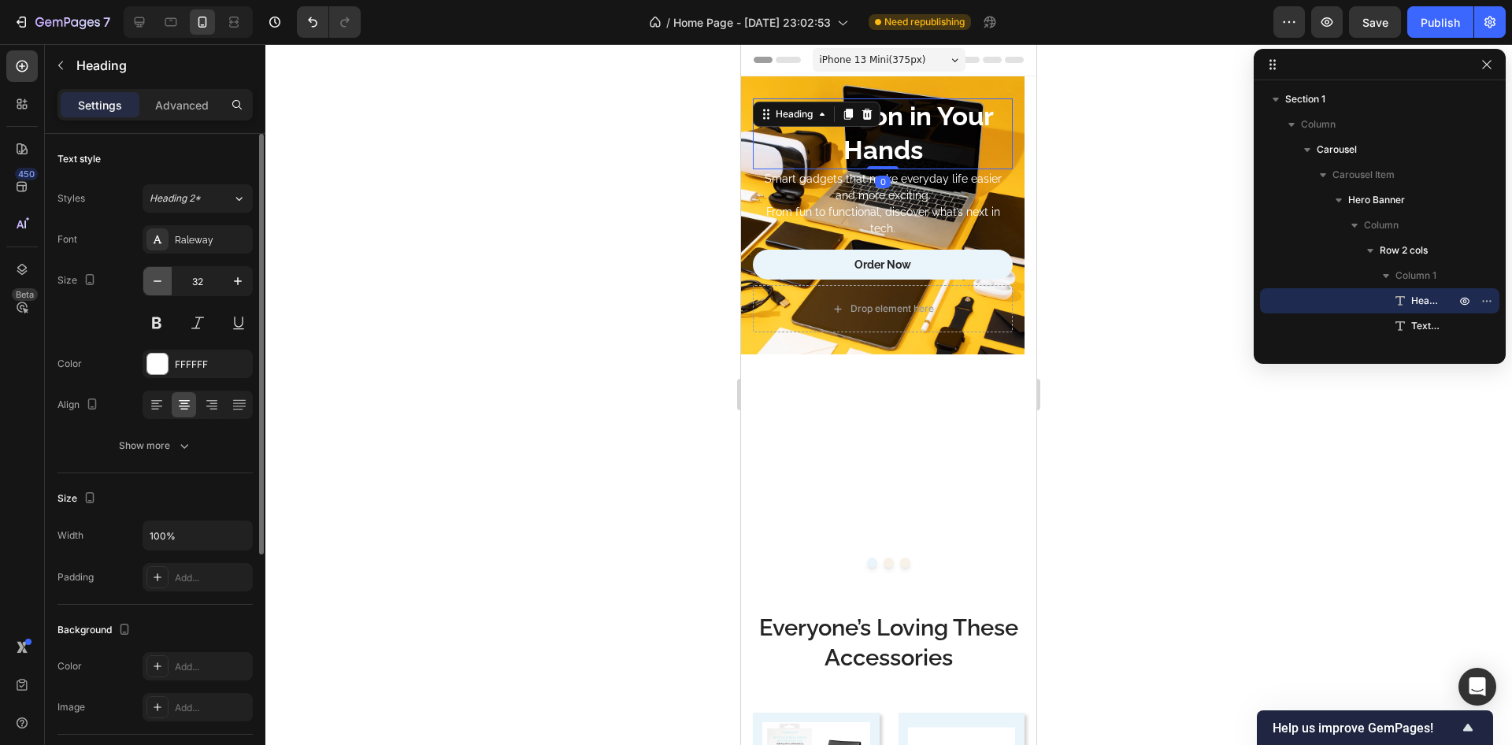
click at [154, 270] on button "button" at bounding box center [157, 281] width 28 height 28
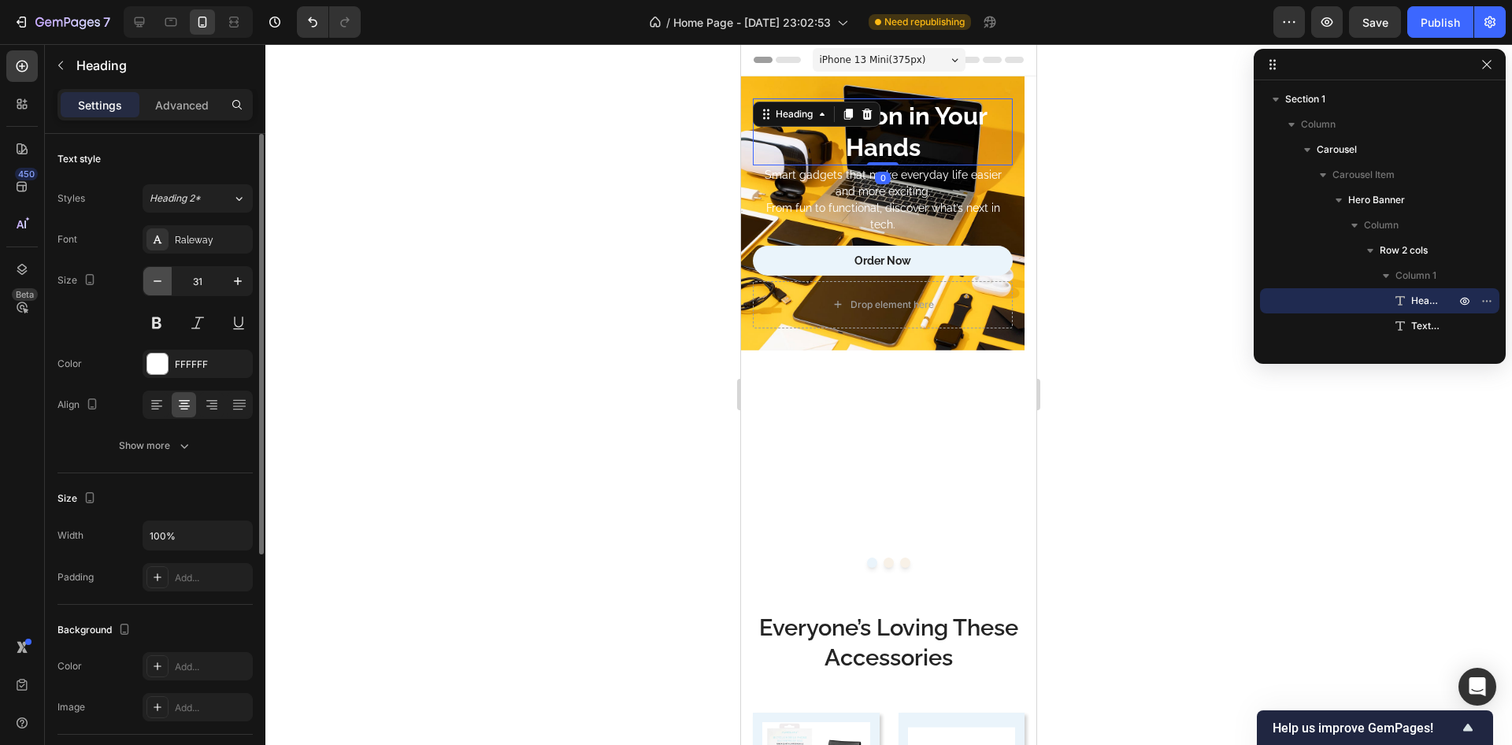
click at [154, 270] on button "button" at bounding box center [157, 281] width 28 height 28
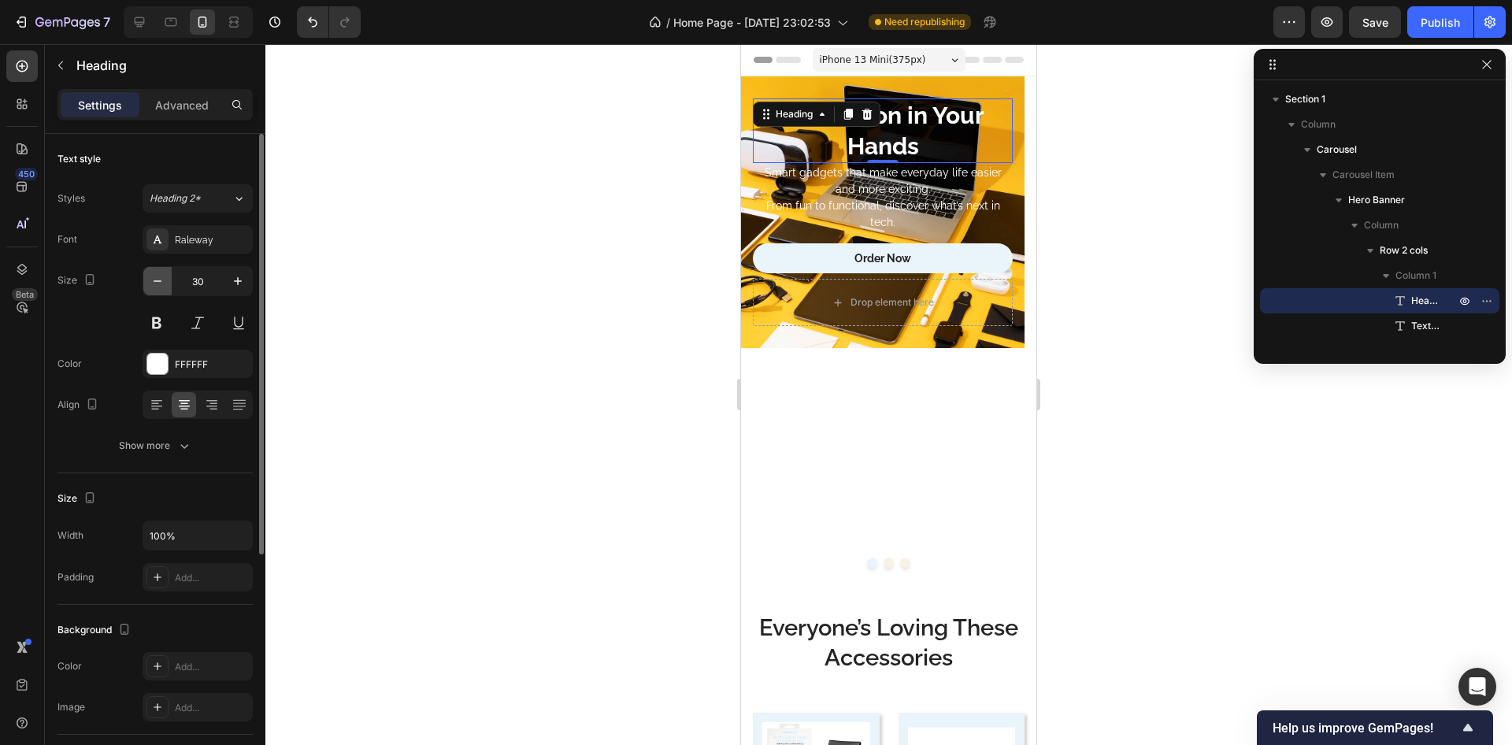
click at [154, 270] on button "button" at bounding box center [157, 281] width 28 height 28
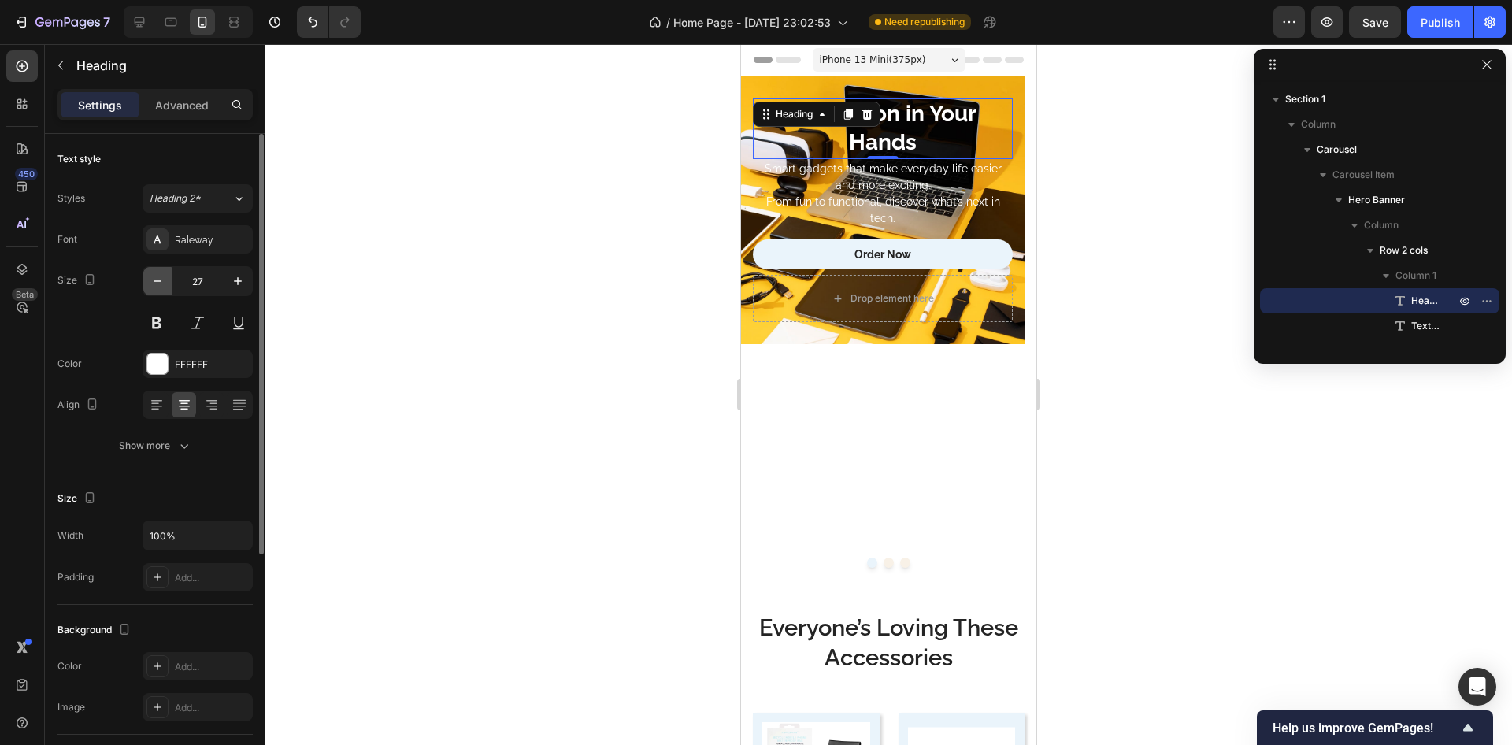
click at [154, 270] on button "button" at bounding box center [157, 281] width 28 height 28
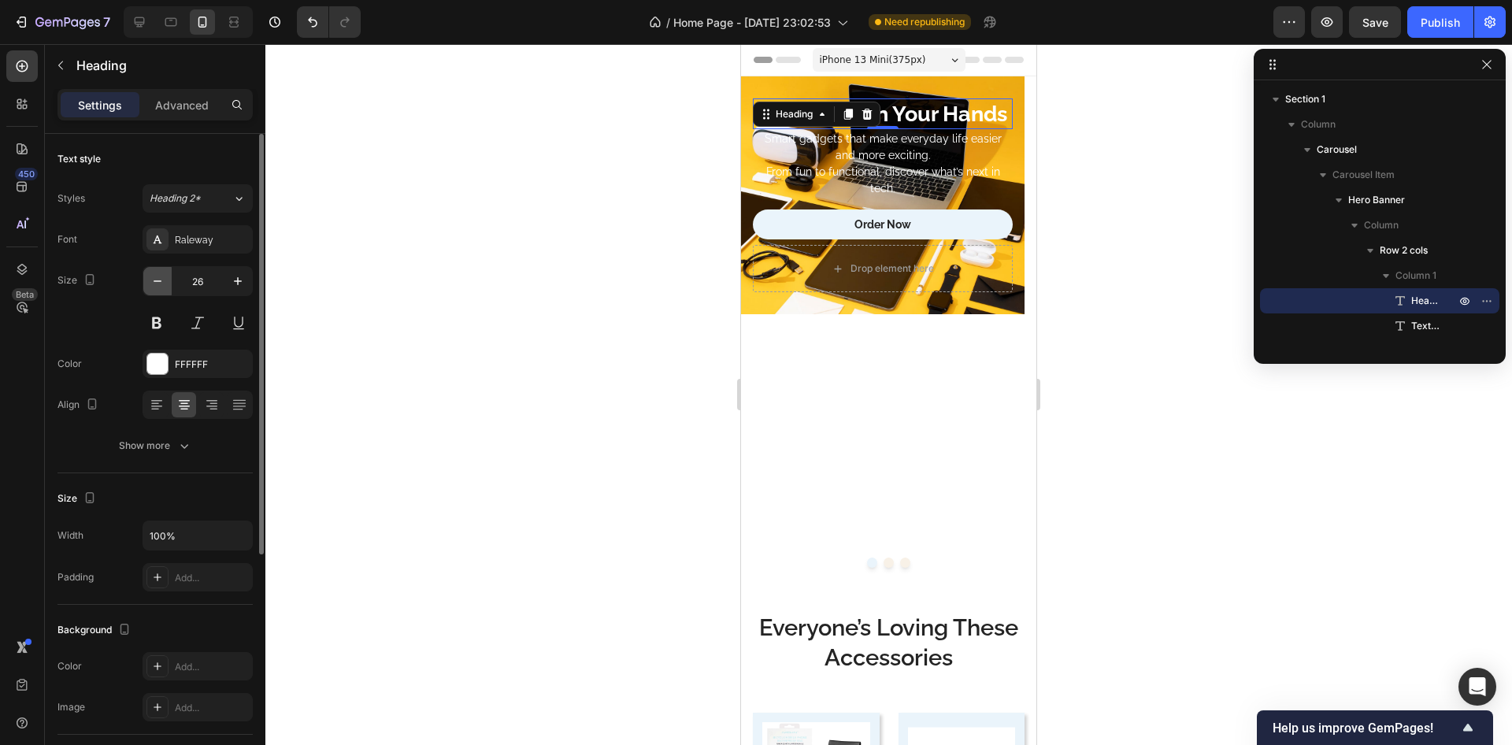
click at [154, 270] on button "button" at bounding box center [157, 281] width 28 height 28
click at [154, 271] on button "button" at bounding box center [157, 281] width 28 height 28
type input "24"
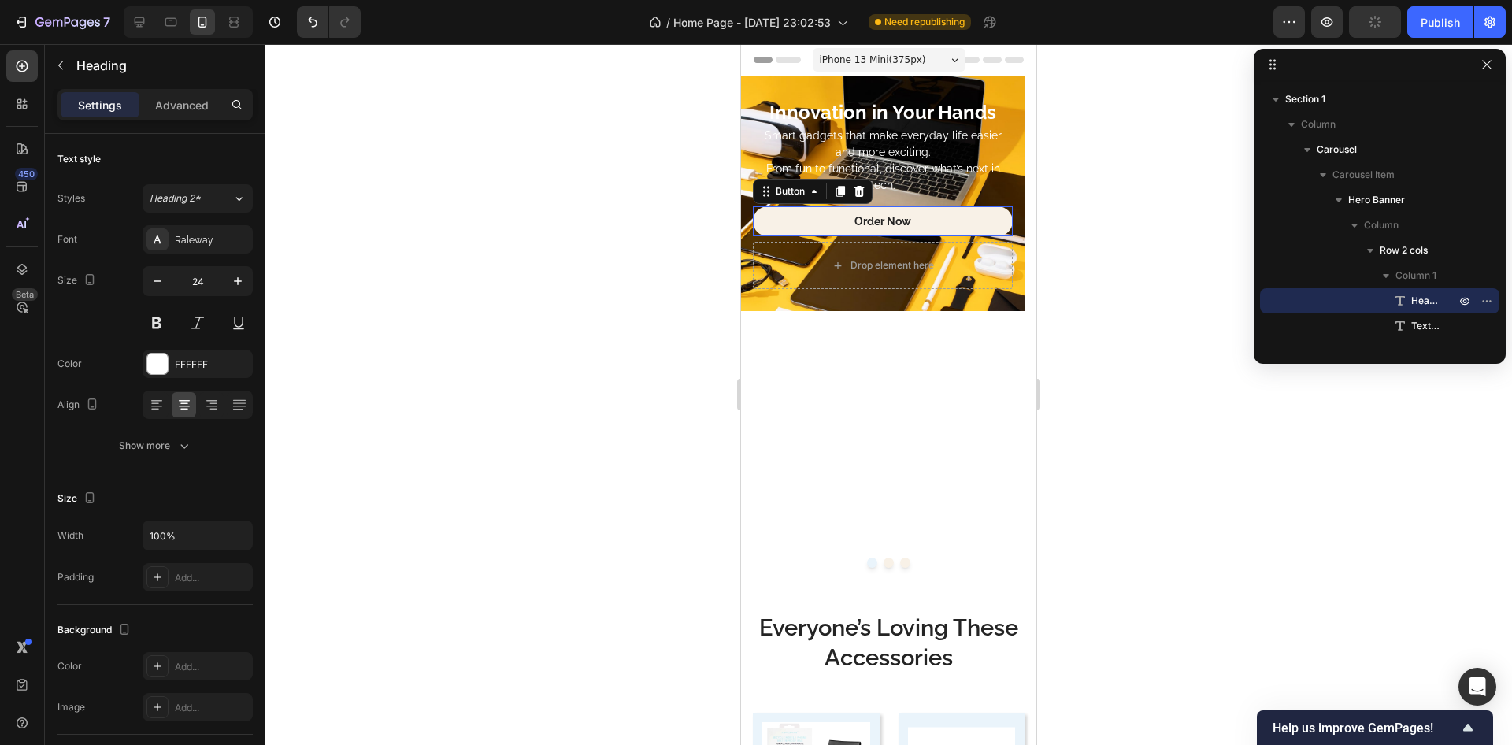
click at [806, 220] on link "Order Now" at bounding box center [883, 221] width 260 height 30
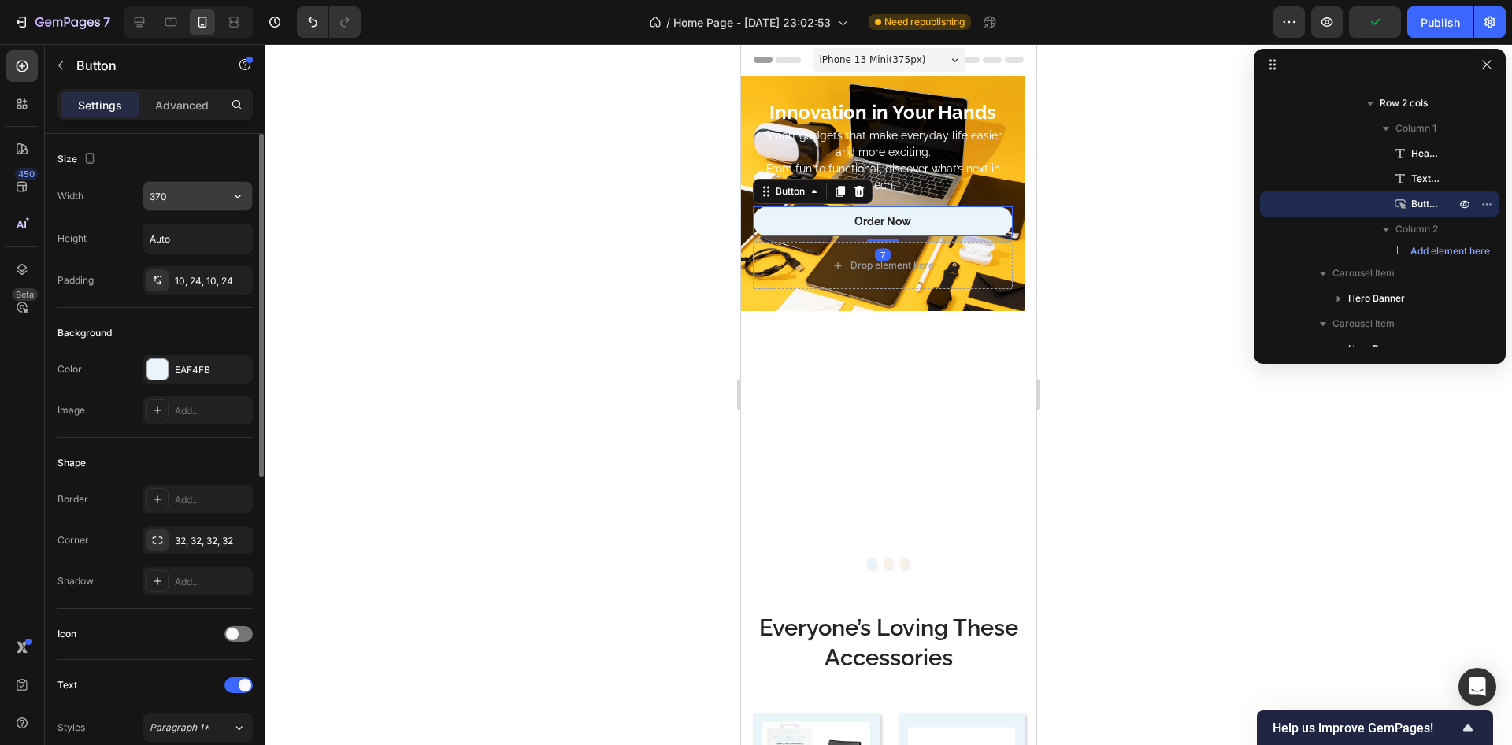
click at [195, 206] on input "370" at bounding box center [197, 196] width 109 height 28
type input "250"
click at [187, 153] on div "Size" at bounding box center [155, 159] width 195 height 25
click at [511, 383] on div at bounding box center [888, 394] width 1247 height 701
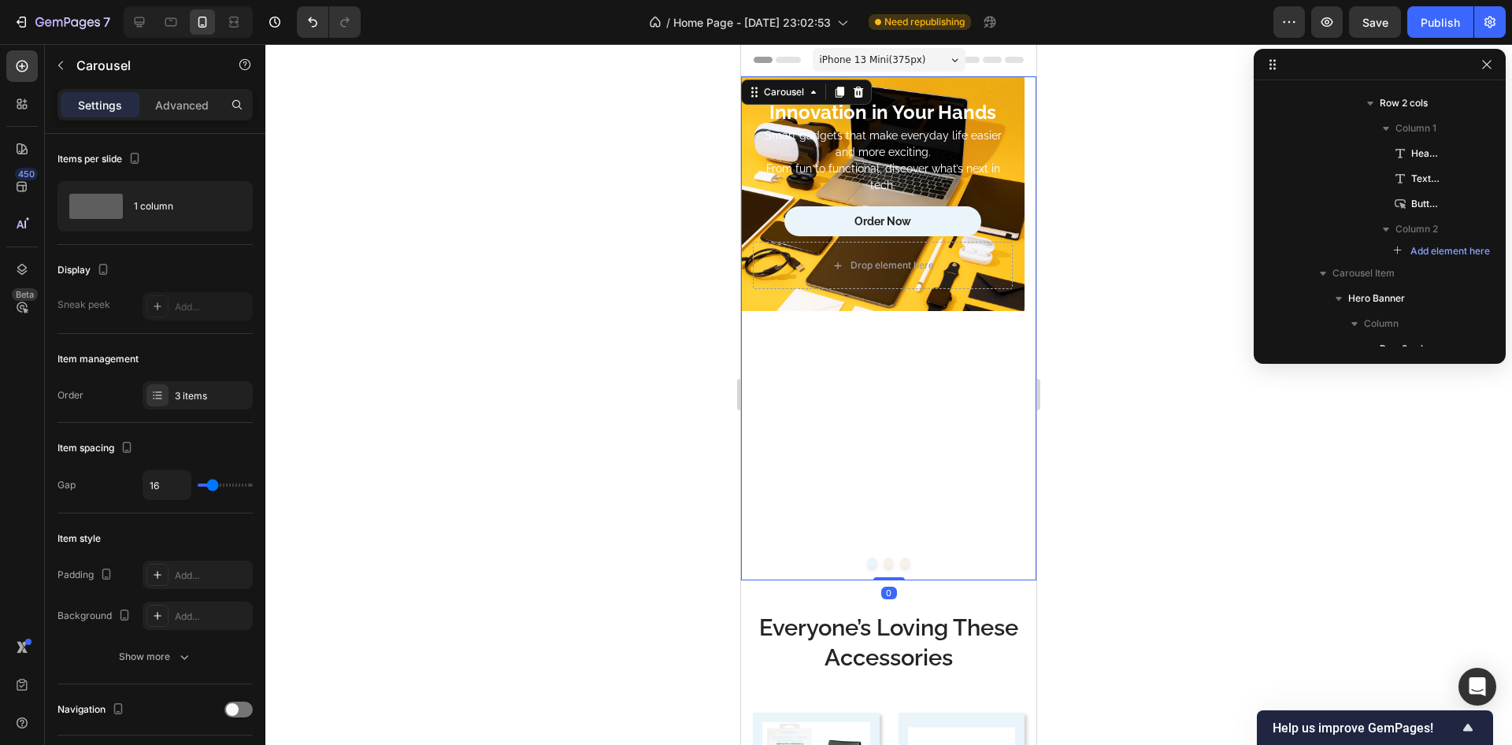
click at [798, 375] on div "Innovation in Your Hands Heading Smart gadgets that make everyday life easier a…" at bounding box center [883, 328] width 284 height 504
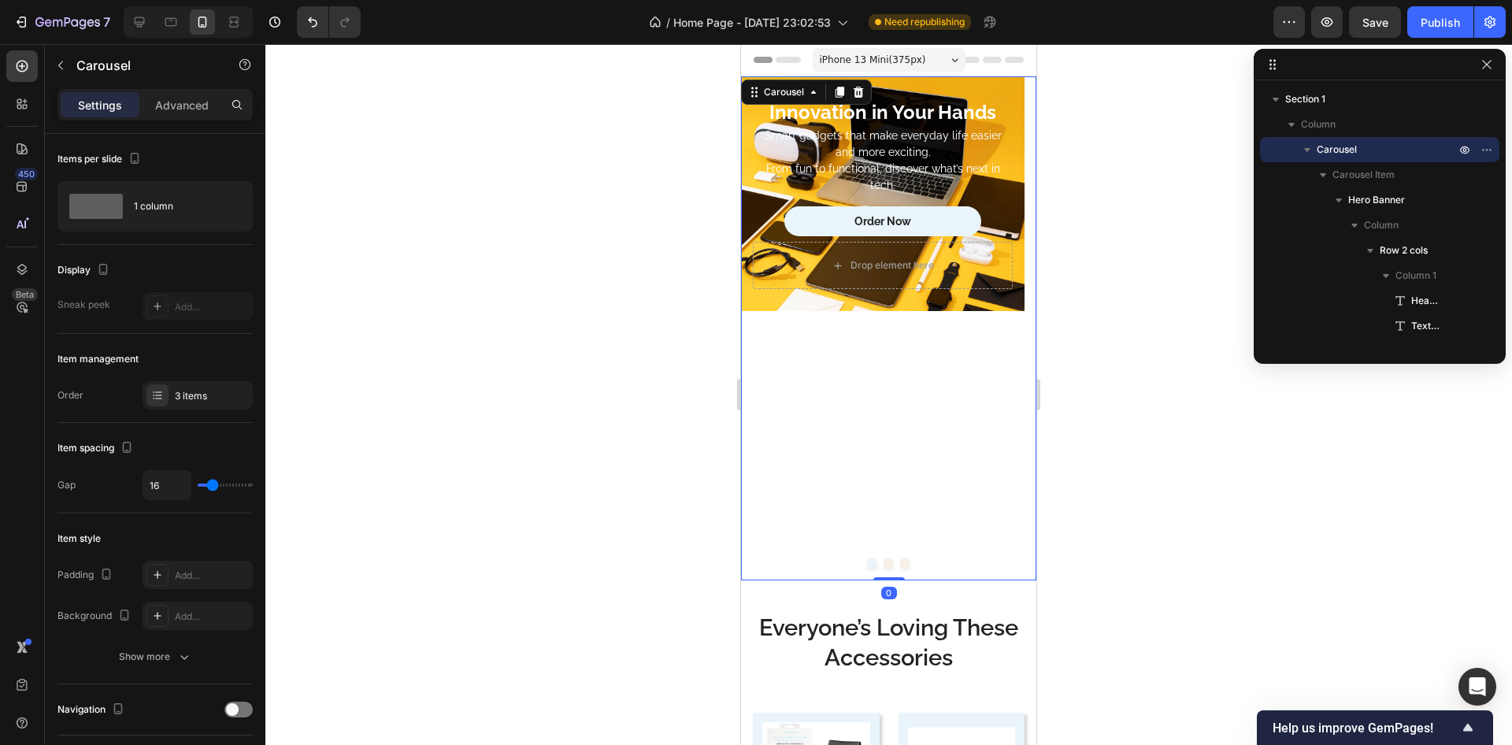
click at [884, 562] on button "Dot" at bounding box center [889, 563] width 10 height 10
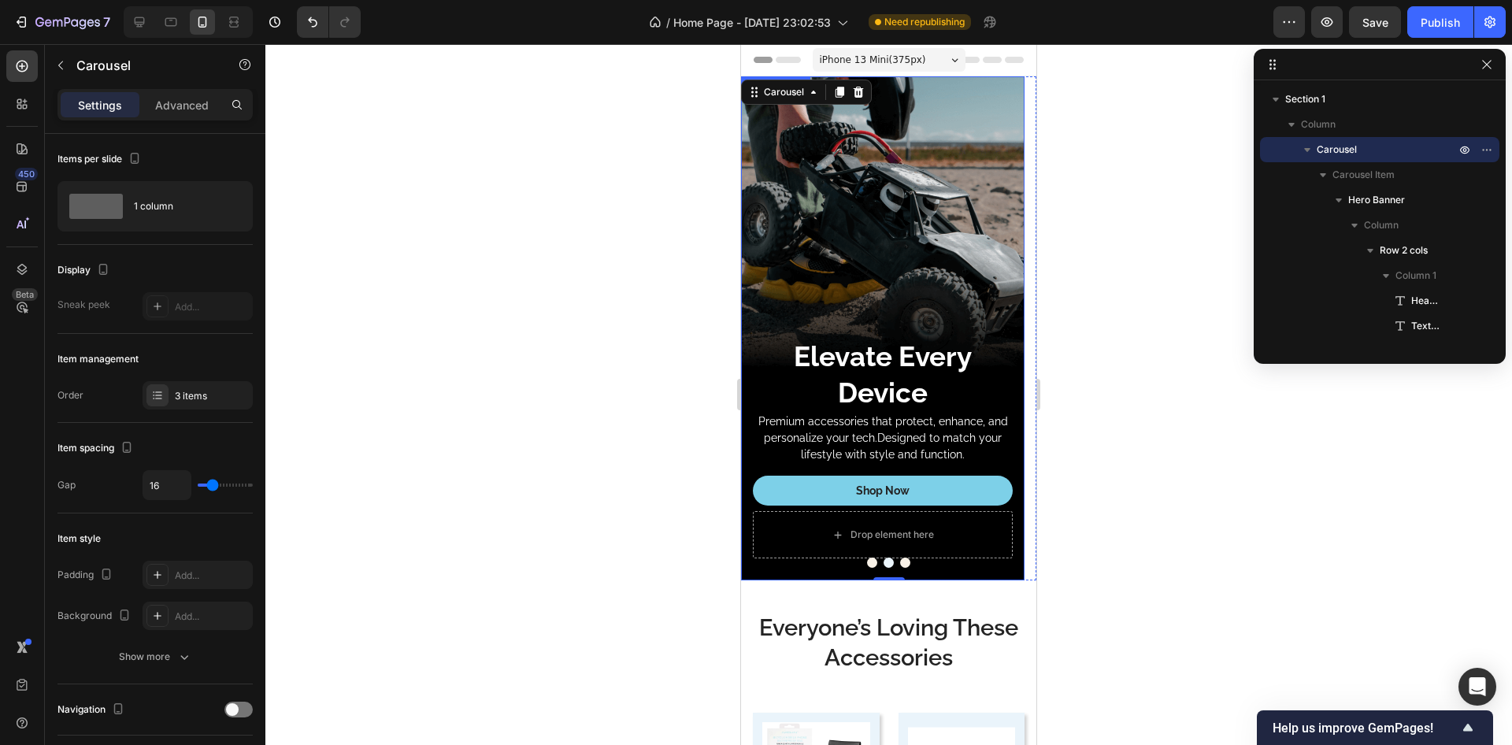
scroll to position [242, 0]
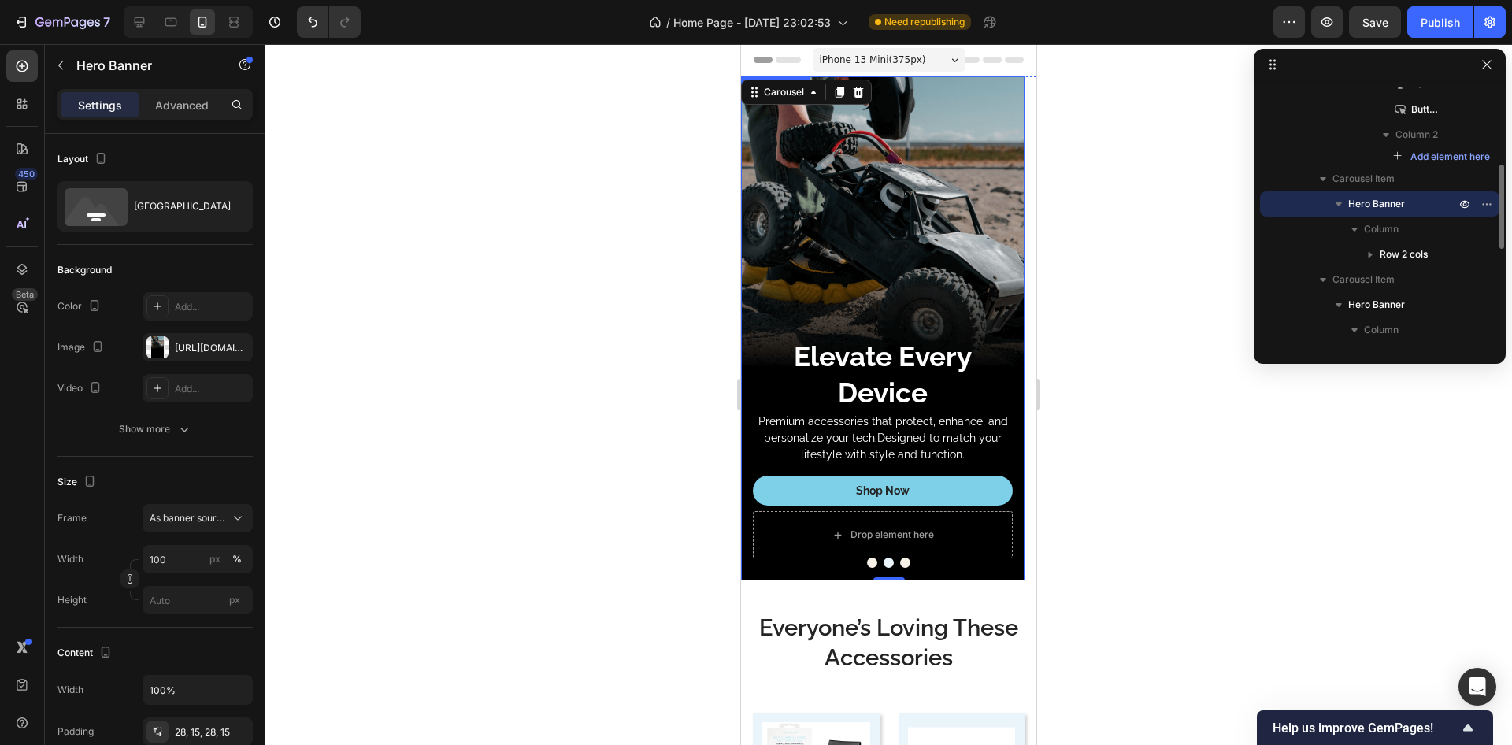
click at [748, 492] on div "Elevate Every Device Heading Premium accessories that protect, enhance, and per…" at bounding box center [883, 447] width 284 height 265
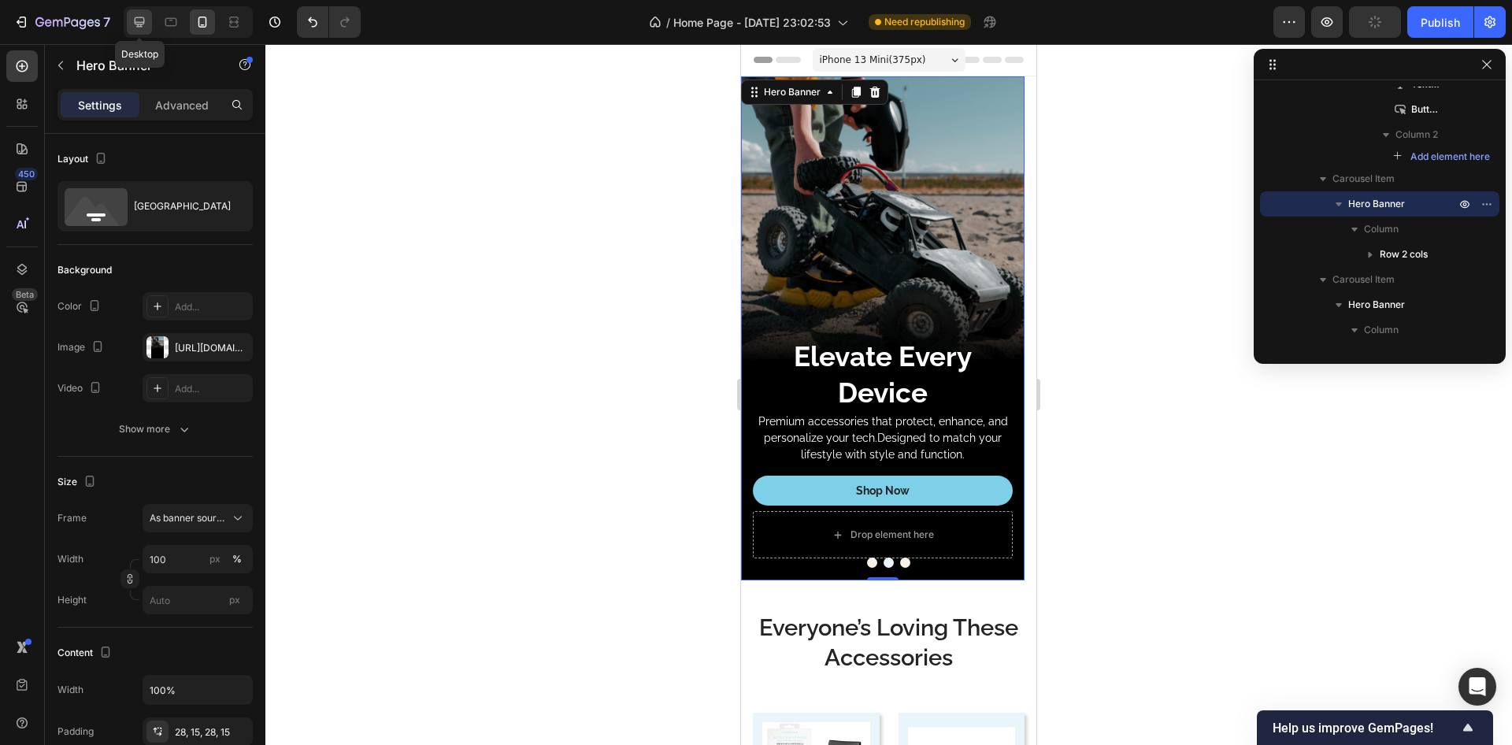
click at [140, 24] on icon at bounding box center [140, 22] width 10 height 10
type input "750"
type input "1200"
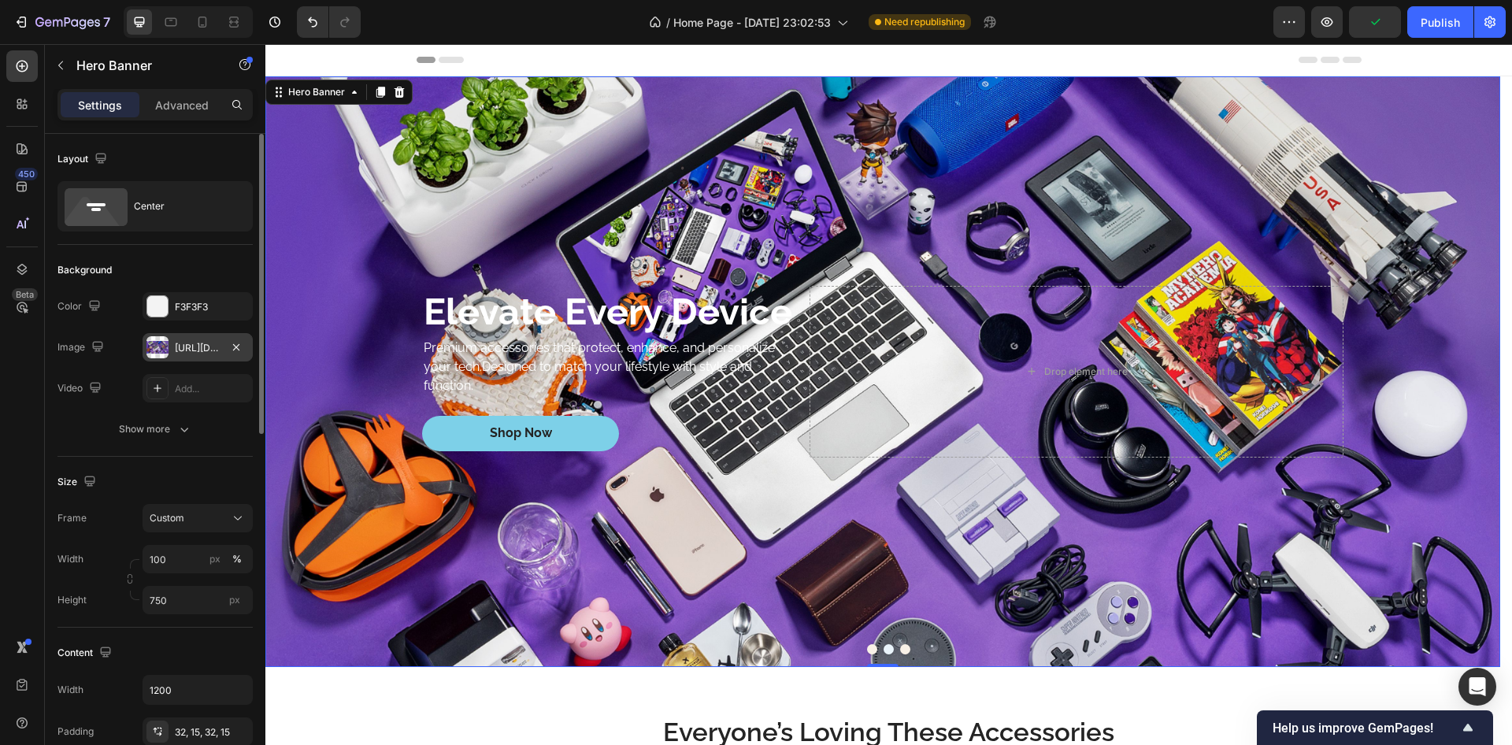
click at [201, 354] on div "[URL][DOMAIN_NAME]" at bounding box center [198, 348] width 46 height 14
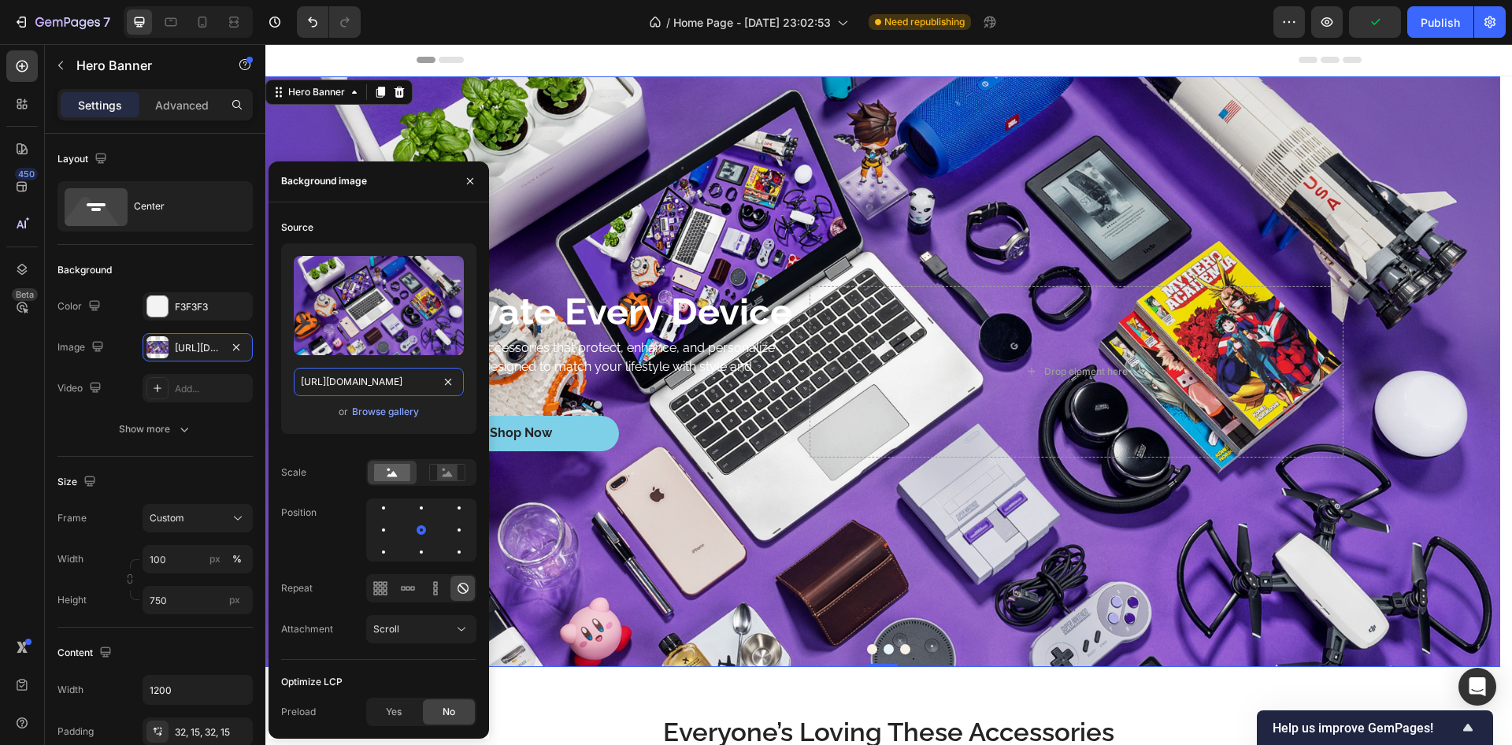
click at [369, 380] on input "[URL][DOMAIN_NAME]" at bounding box center [379, 382] width 170 height 28
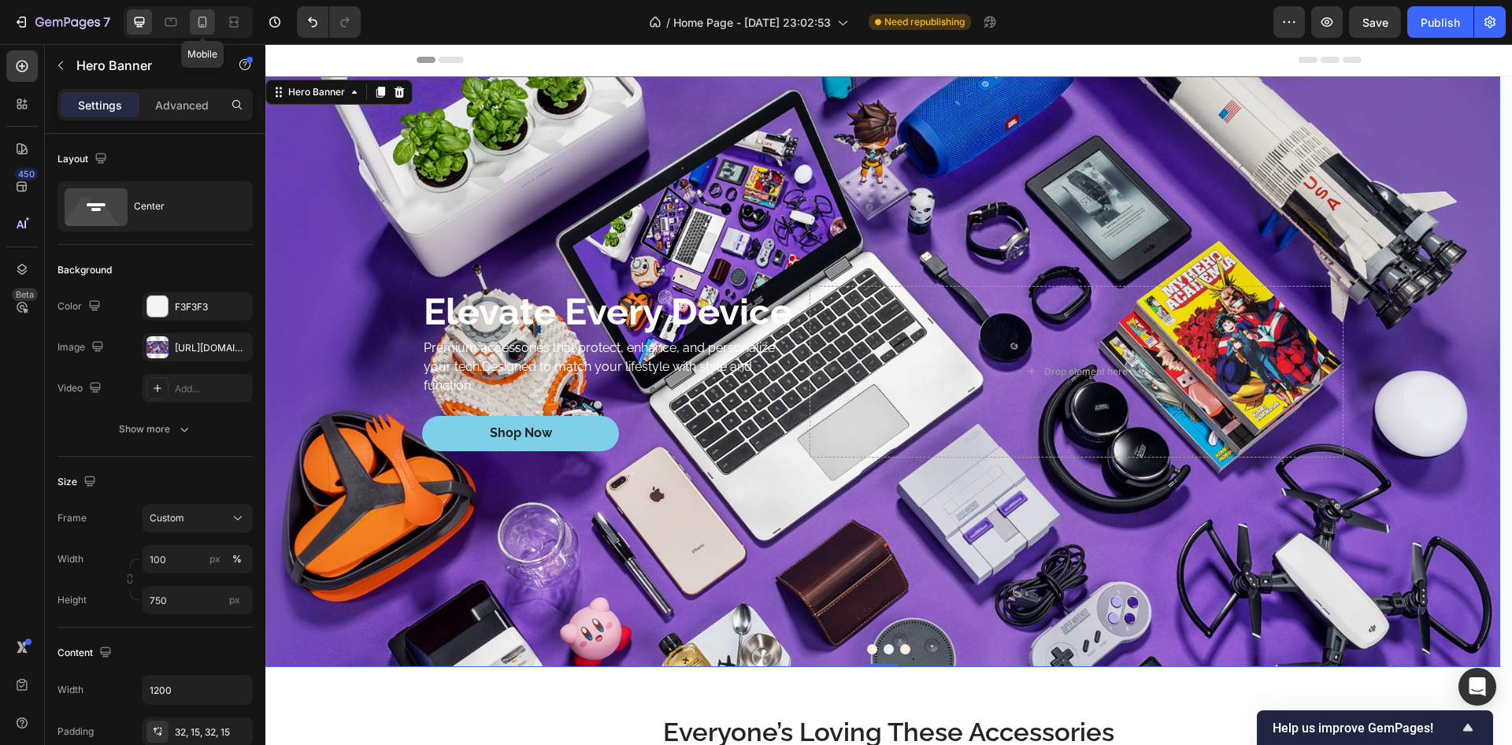
click at [203, 17] on icon at bounding box center [203, 22] width 9 height 11
type input "100%"
type input "[URL][DOMAIN_NAME]"
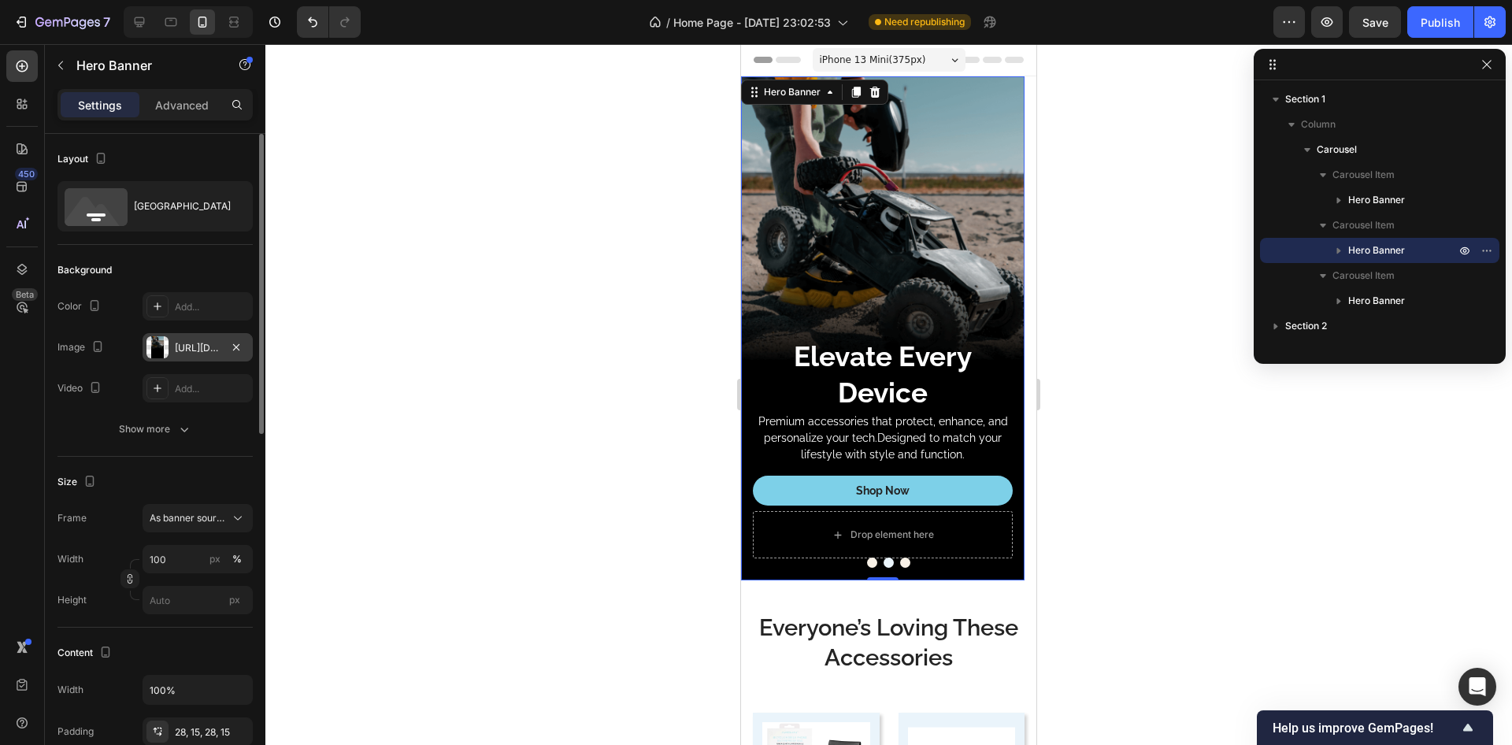
click at [222, 347] on div "[URL][DOMAIN_NAME]" at bounding box center [198, 347] width 110 height 28
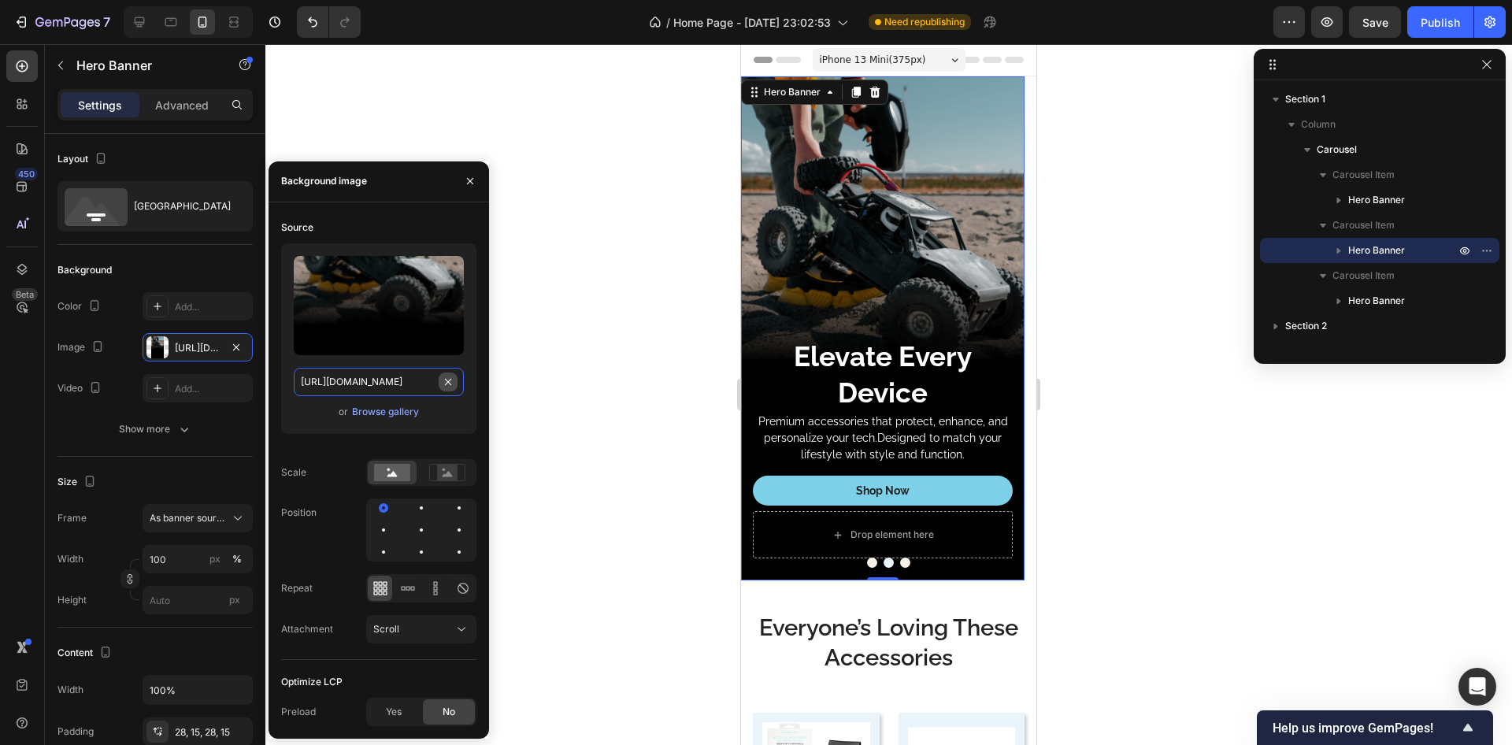
type input "Auto"
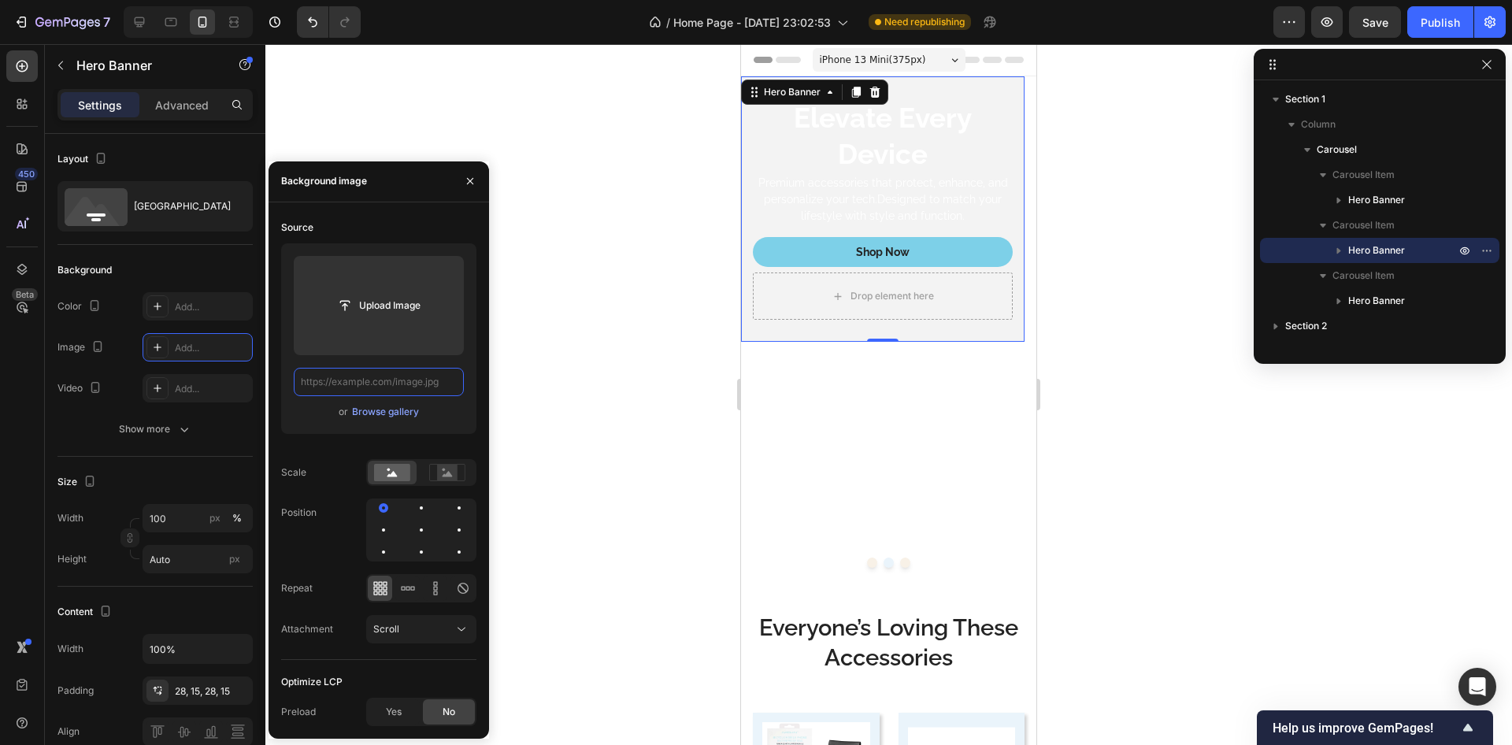
click at [383, 382] on input "text" at bounding box center [379, 382] width 170 height 28
paste input "[URL][DOMAIN_NAME]"
type input "[URL][DOMAIN_NAME]"
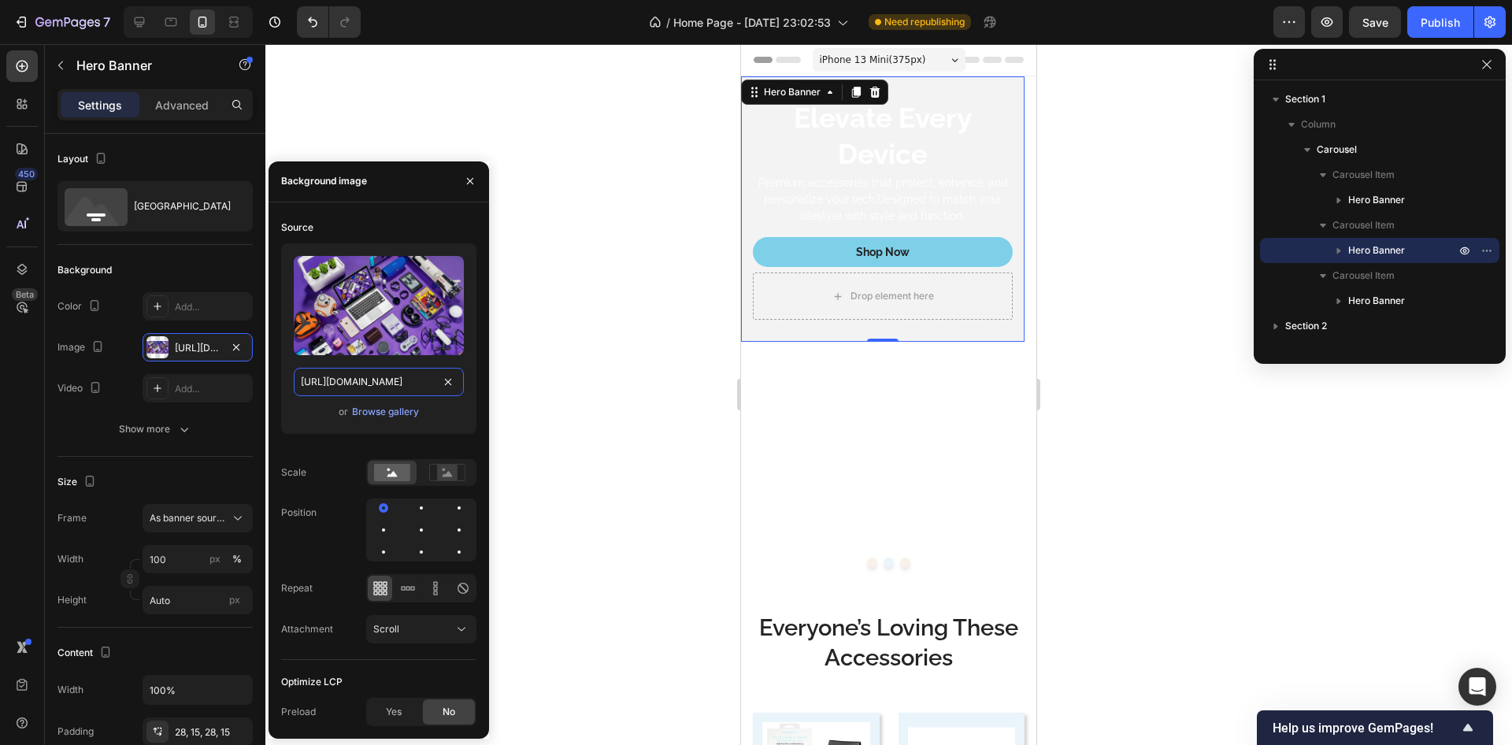
scroll to position [0, 245]
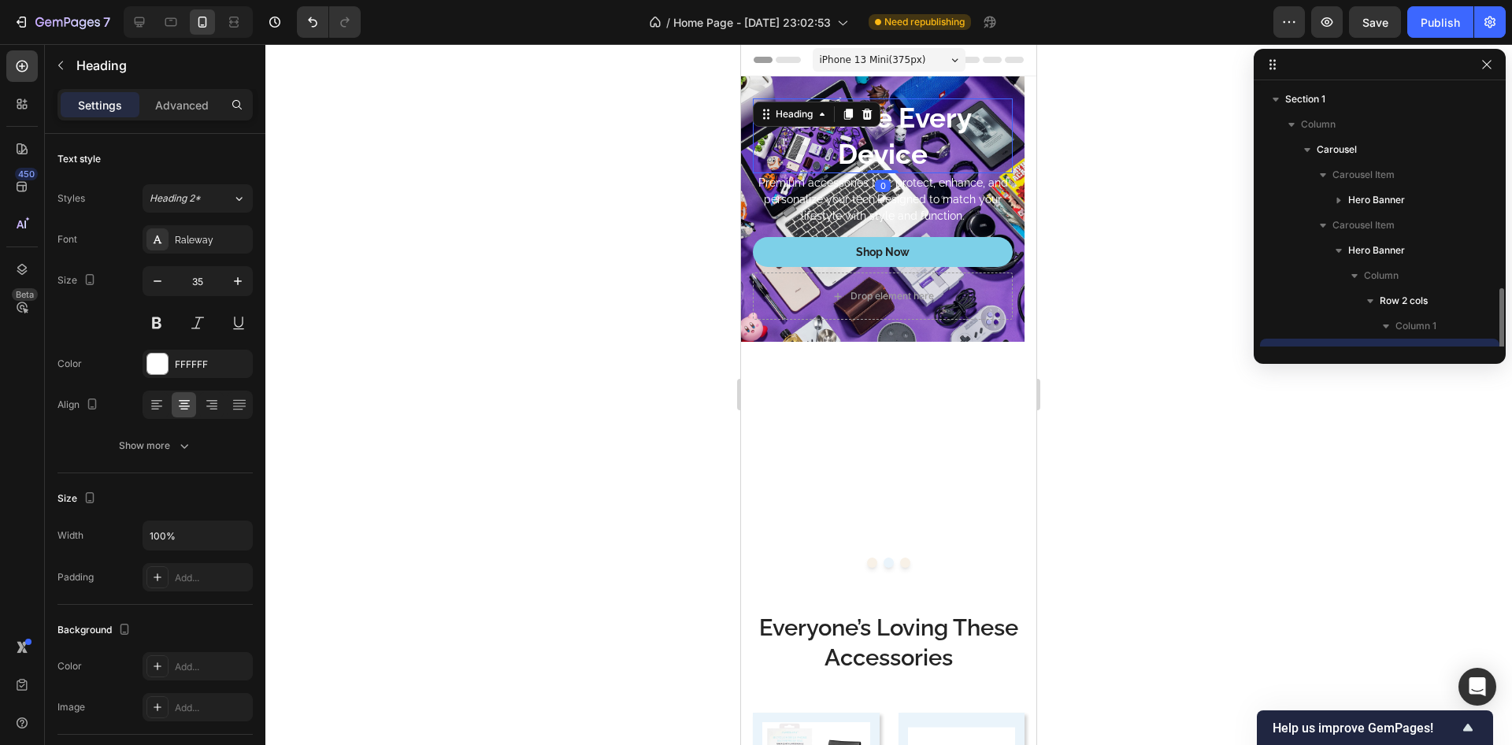
click at [907, 122] on h2 "Elevate Every Device" at bounding box center [883, 135] width 260 height 75
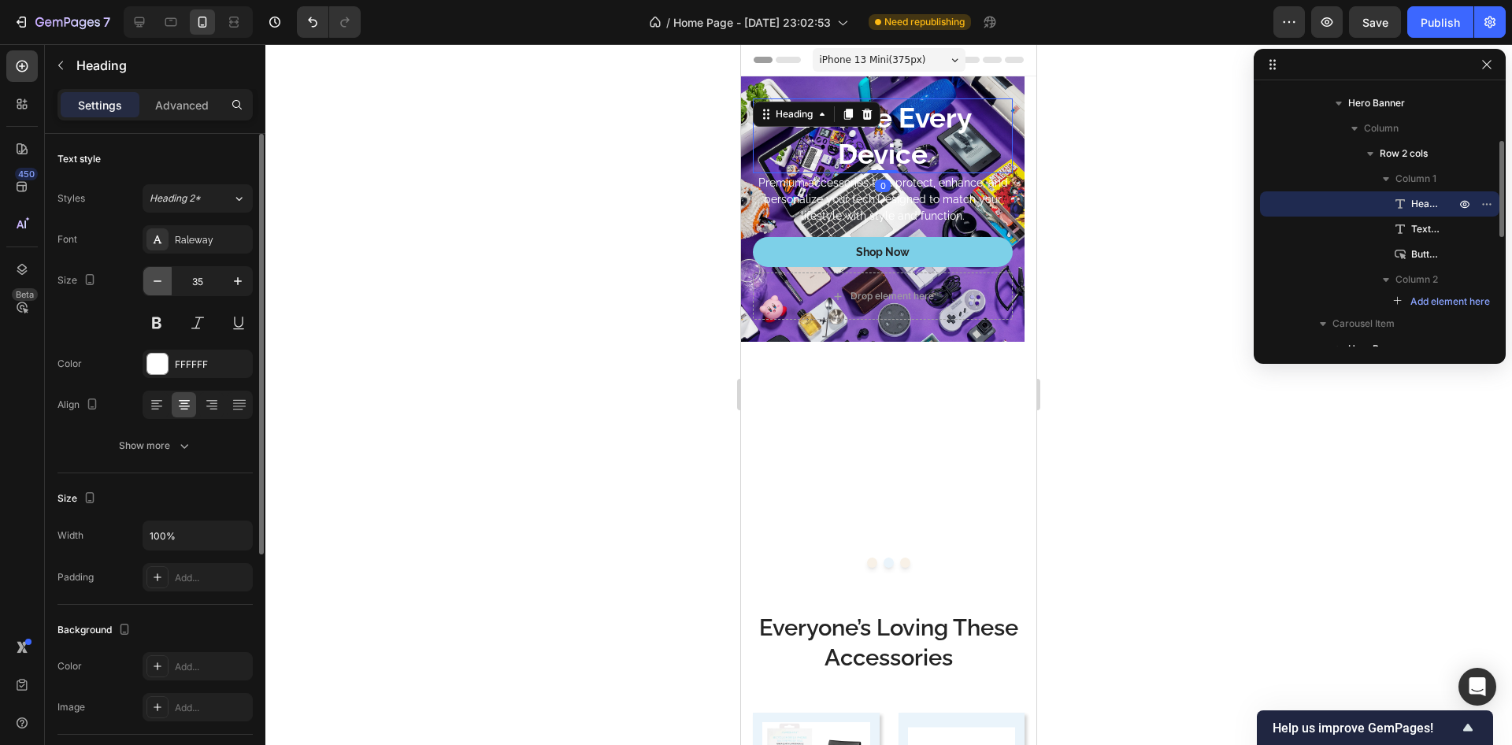
click at [157, 281] on icon "button" at bounding box center [158, 281] width 8 height 2
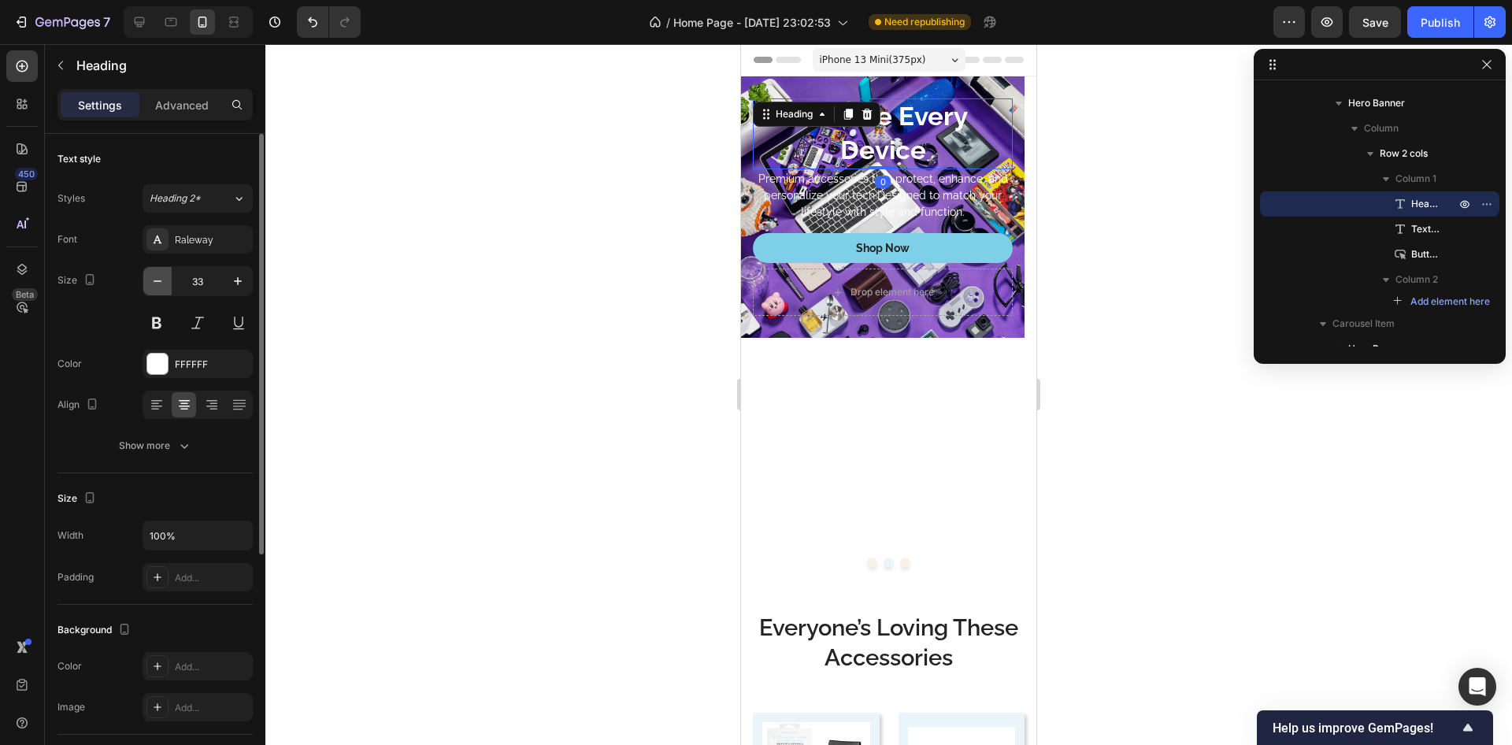
click at [157, 281] on icon "button" at bounding box center [158, 281] width 8 height 2
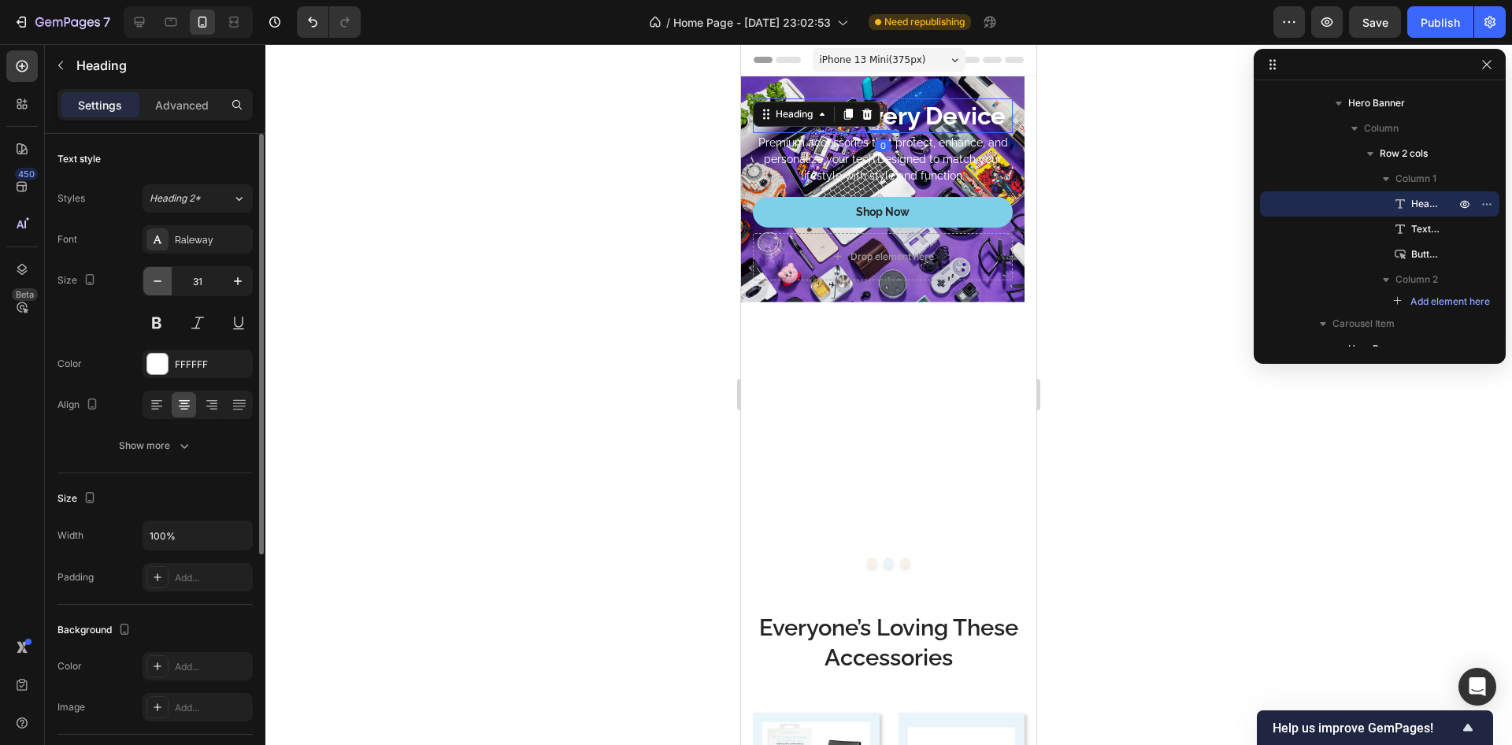
click at [157, 281] on icon "button" at bounding box center [158, 281] width 8 height 2
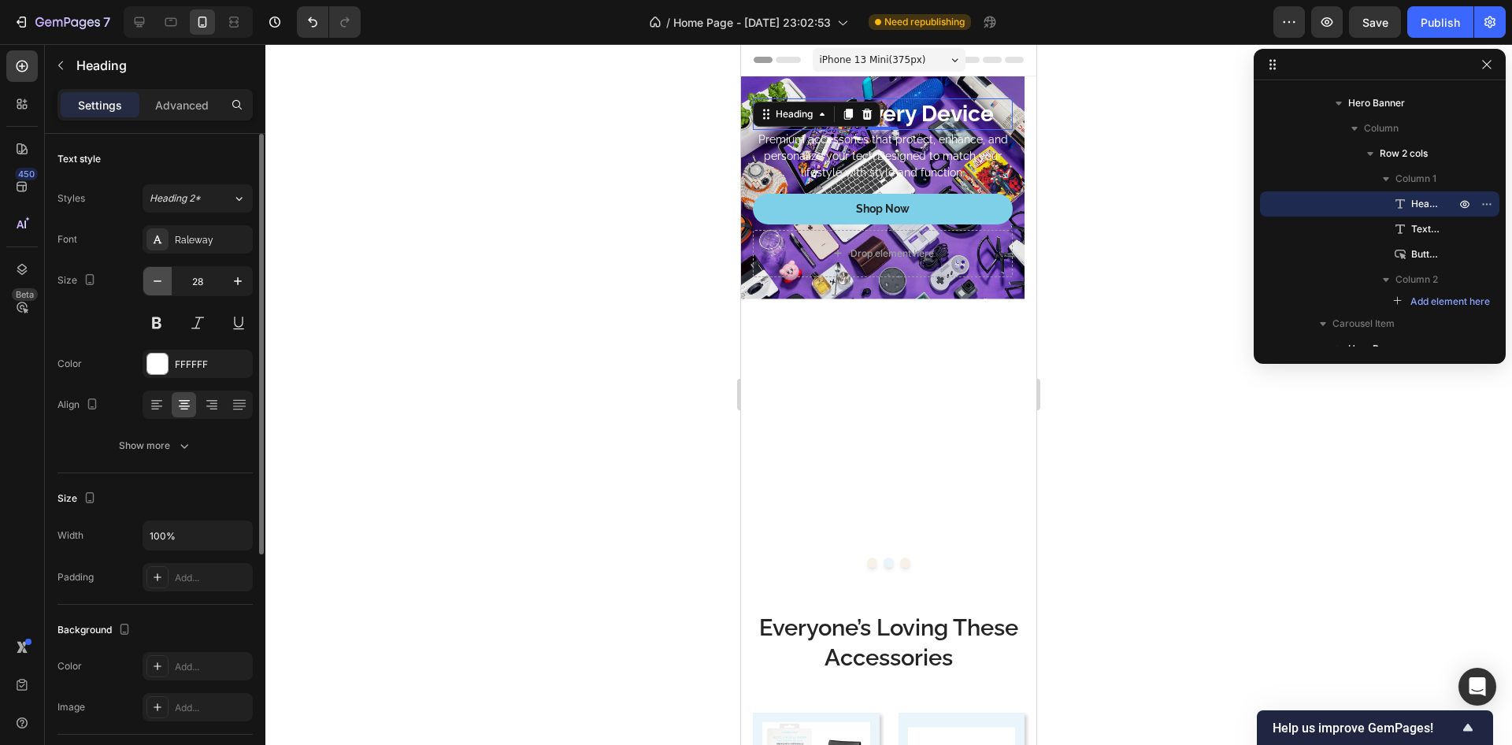
type input "27"
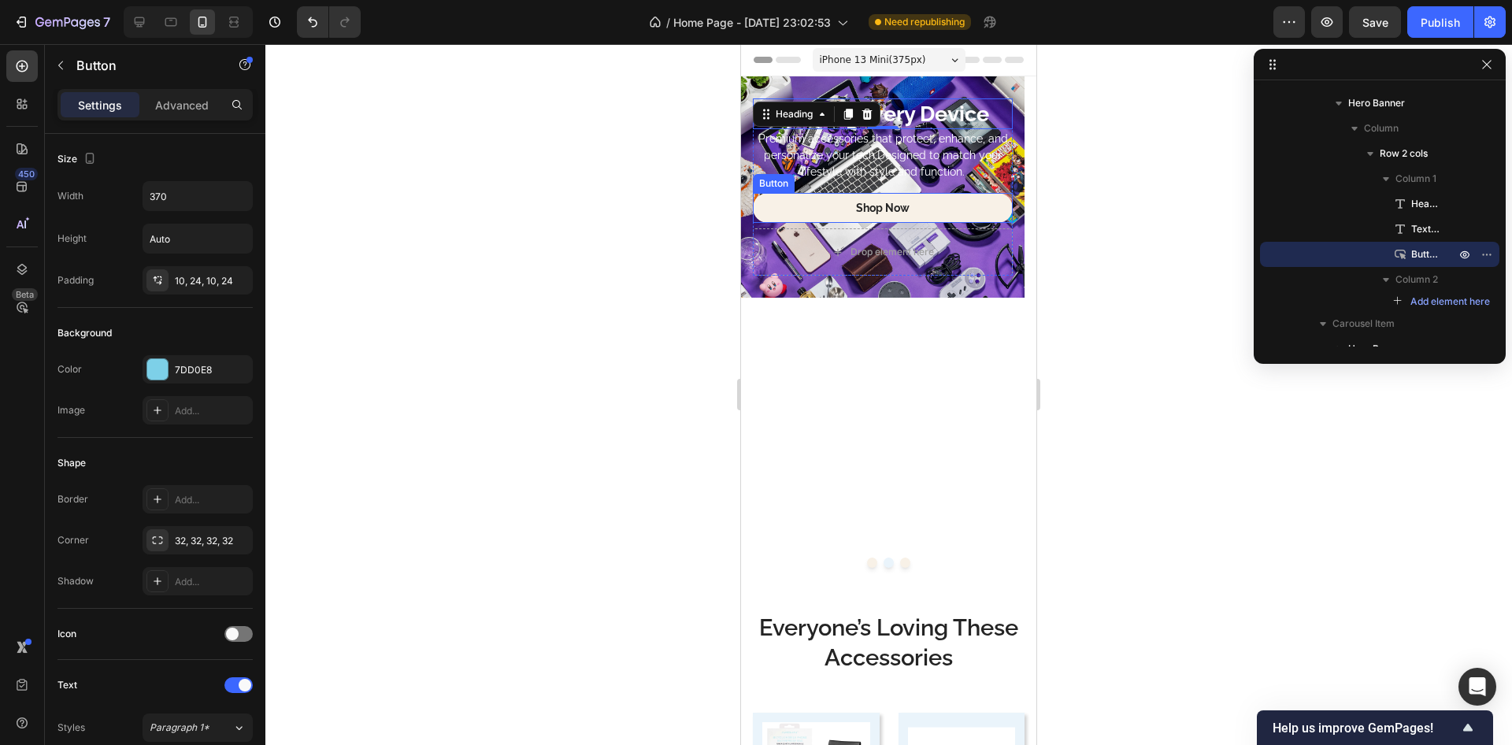
click at [769, 217] on link "Shop Now" at bounding box center [883, 208] width 260 height 30
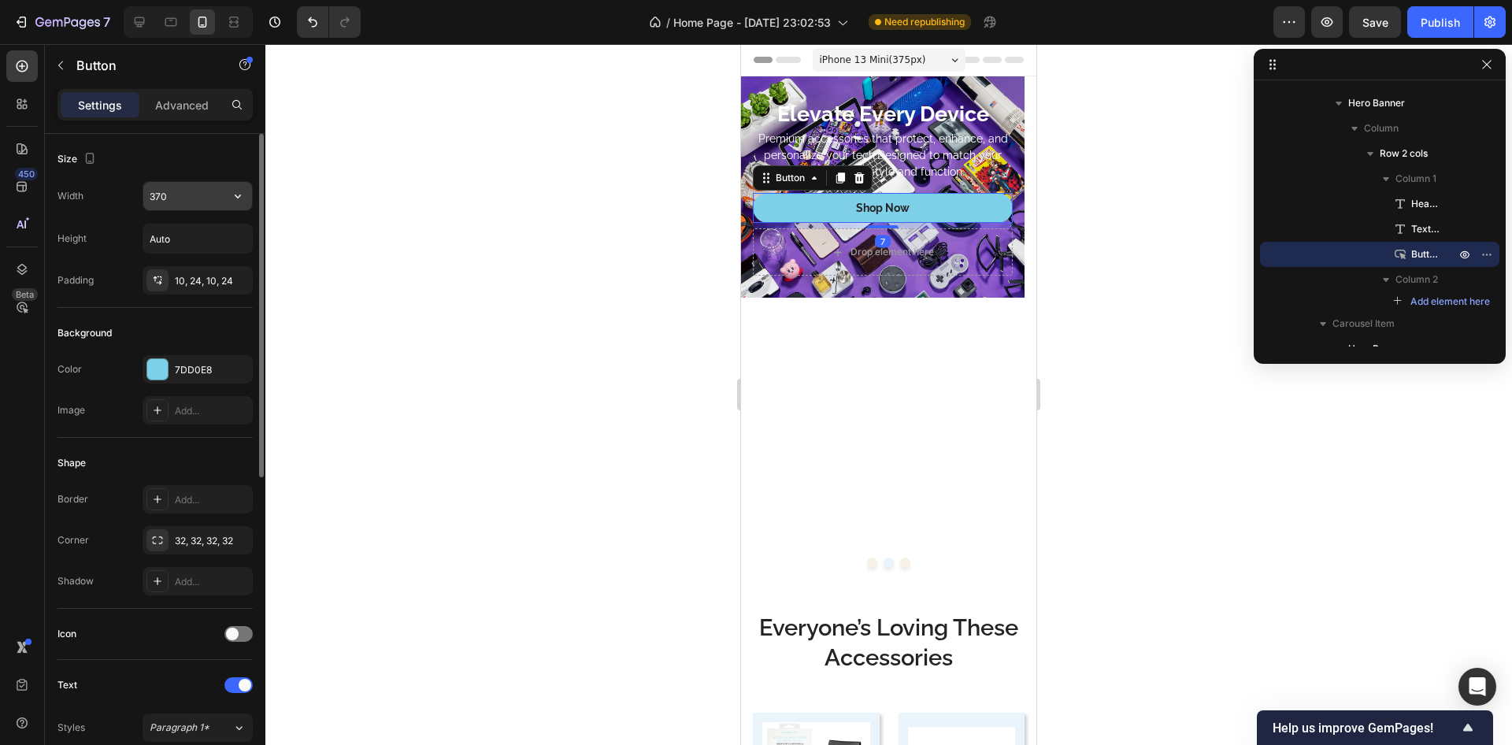
click at [195, 194] on input "370" at bounding box center [197, 196] width 109 height 28
type input "250"
click at [187, 156] on div "Size" at bounding box center [155, 159] width 195 height 25
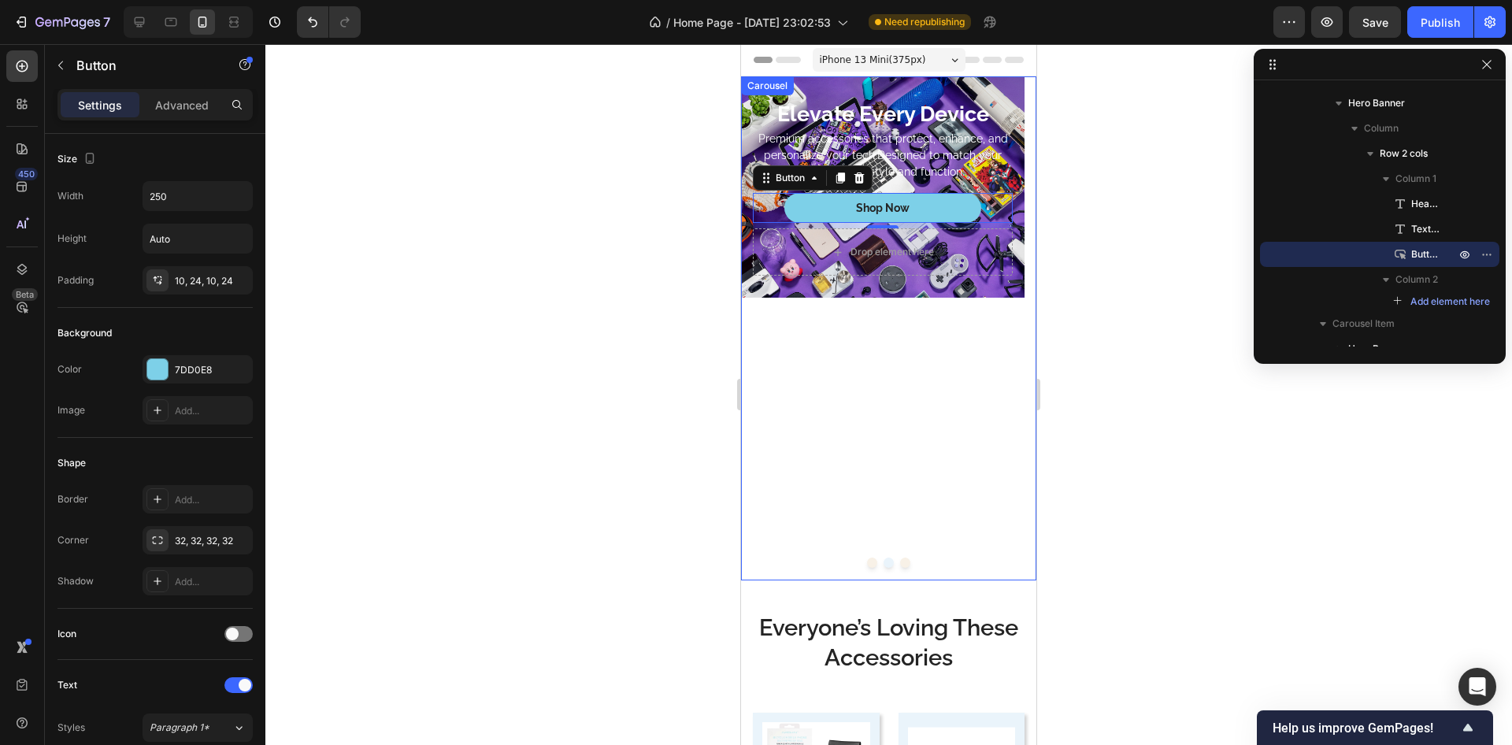
scroll to position [0, 0]
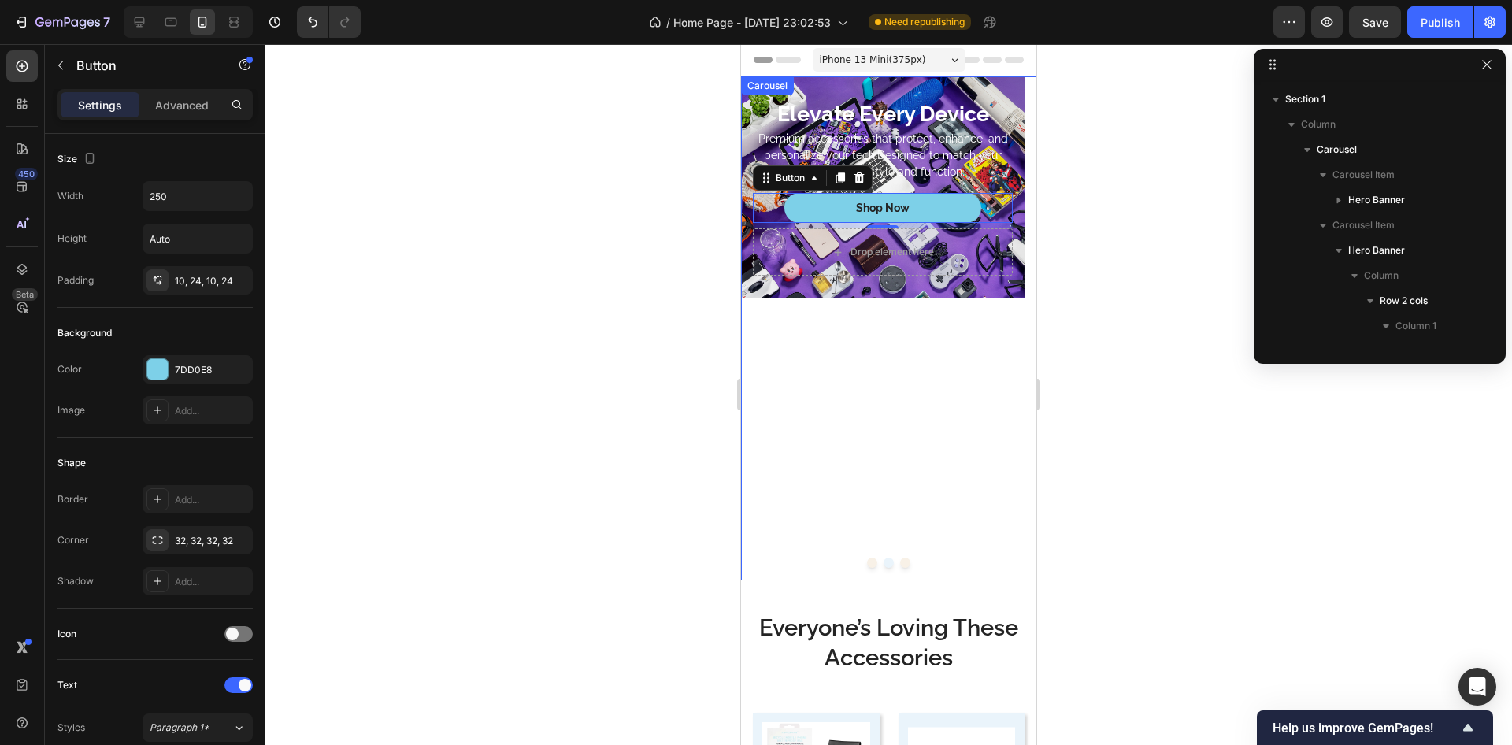
click at [900, 566] on button "Dot" at bounding box center [905, 563] width 10 height 10
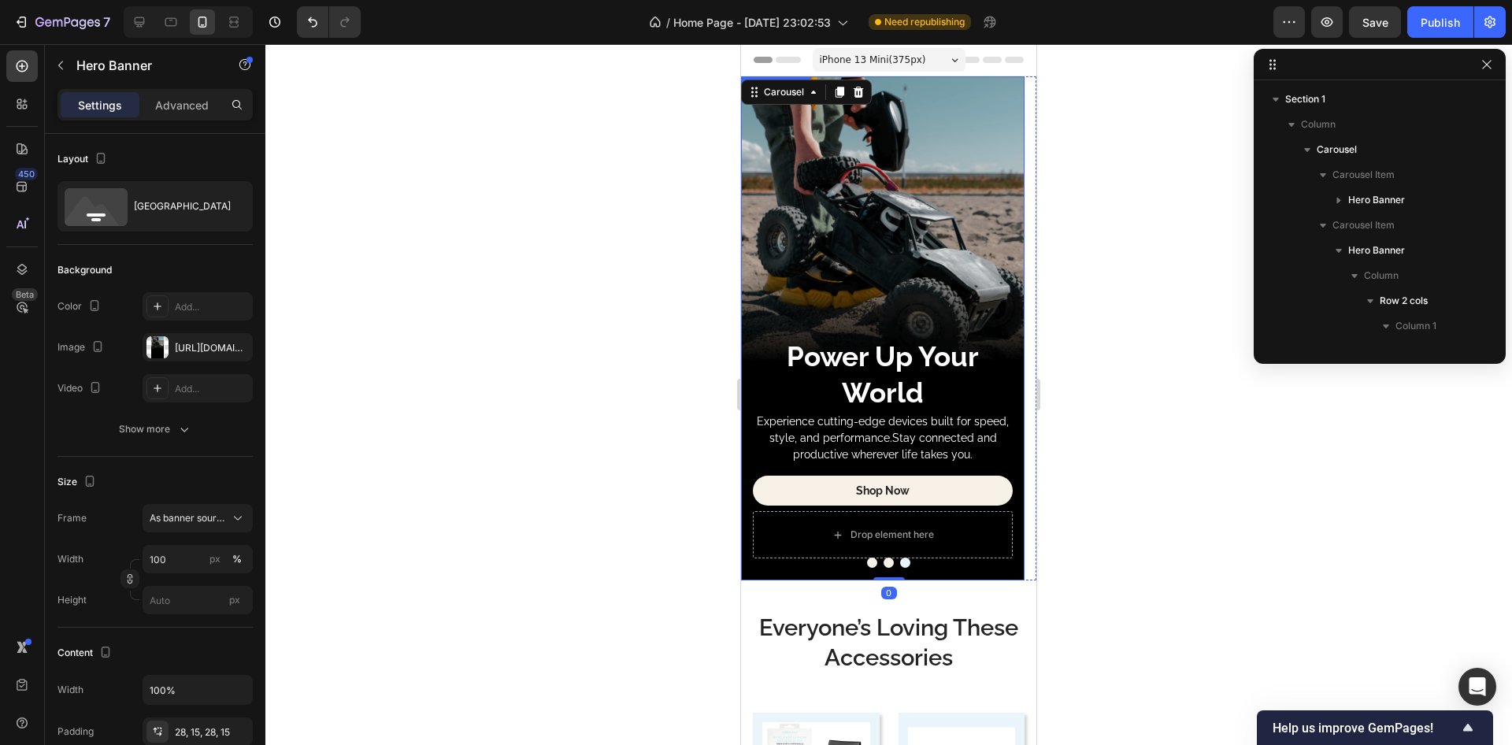
scroll to position [292, 0]
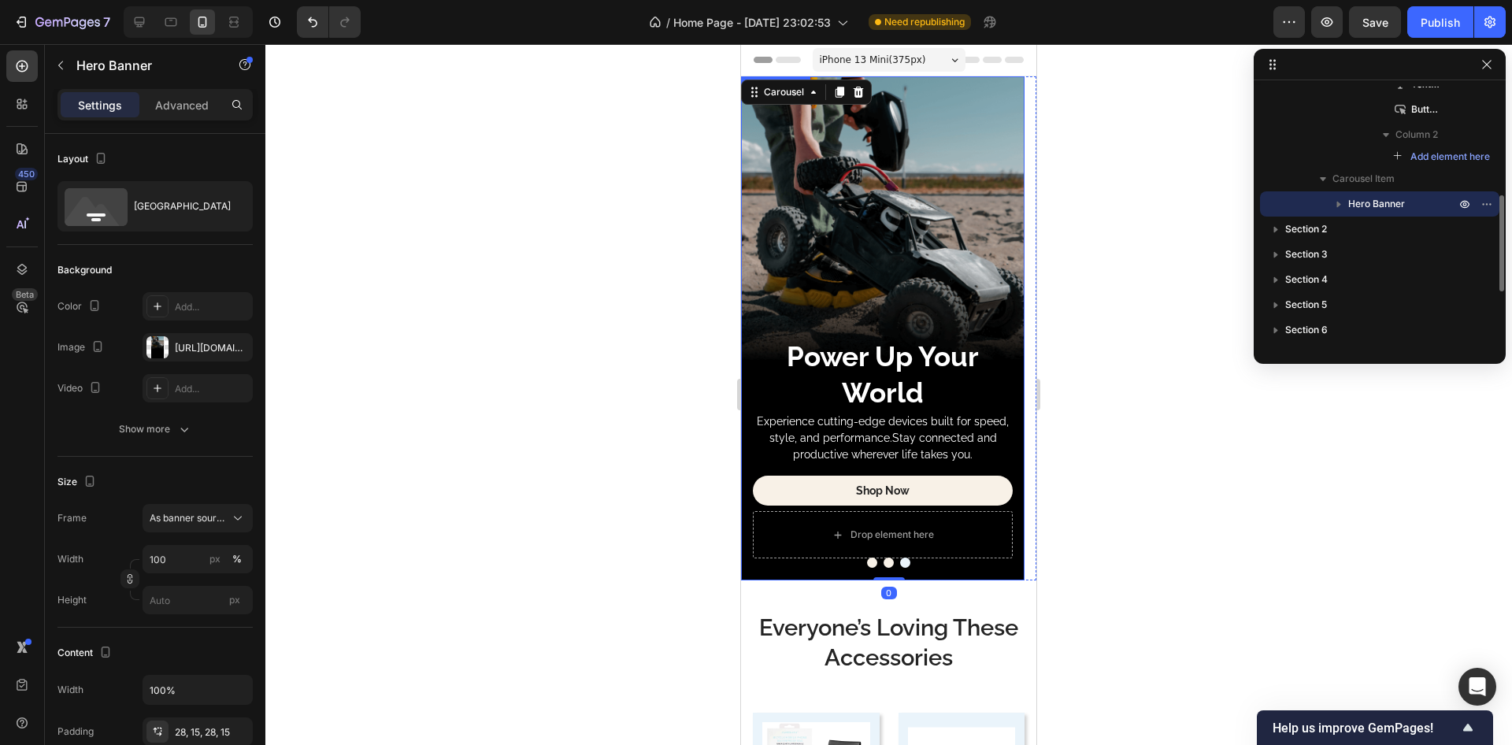
click at [750, 518] on div "Power Up Your World Heading Experience cutting-edge devices built for speed, st…" at bounding box center [883, 447] width 284 height 265
click at [136, 20] on icon at bounding box center [140, 22] width 16 height 16
type input "750"
type input "1200"
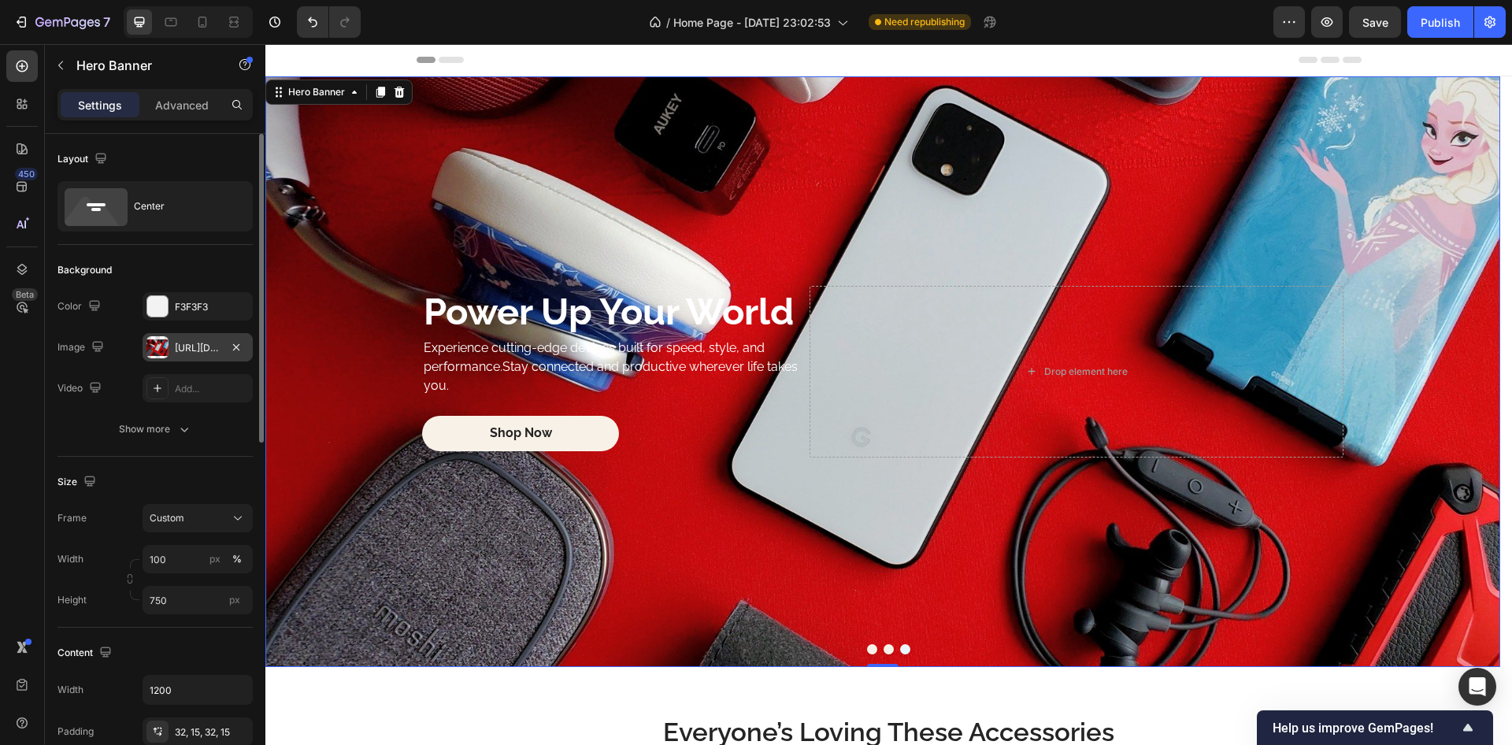
click at [191, 343] on div "[URL][DOMAIN_NAME]" at bounding box center [198, 348] width 46 height 14
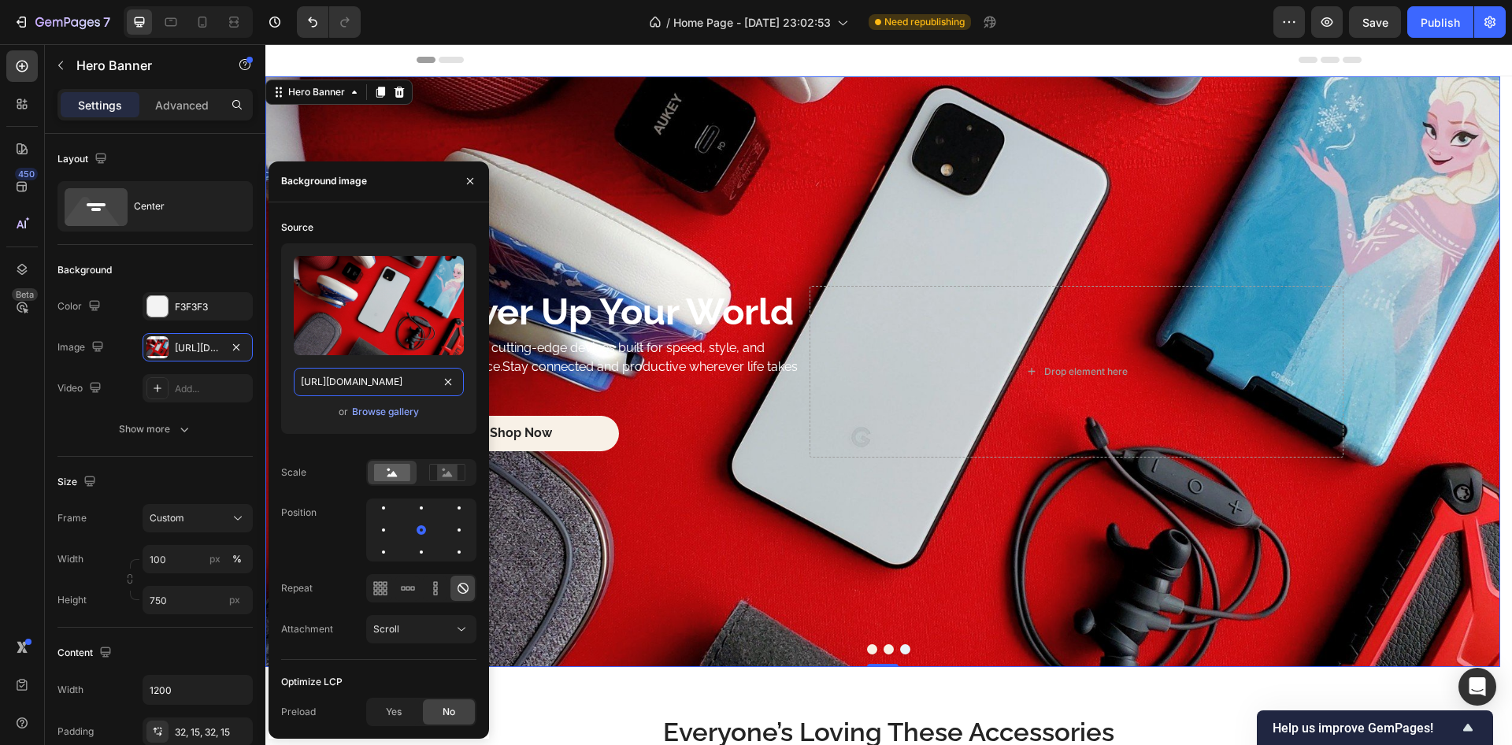
click at [392, 384] on input "[URL][DOMAIN_NAME]" at bounding box center [379, 382] width 170 height 28
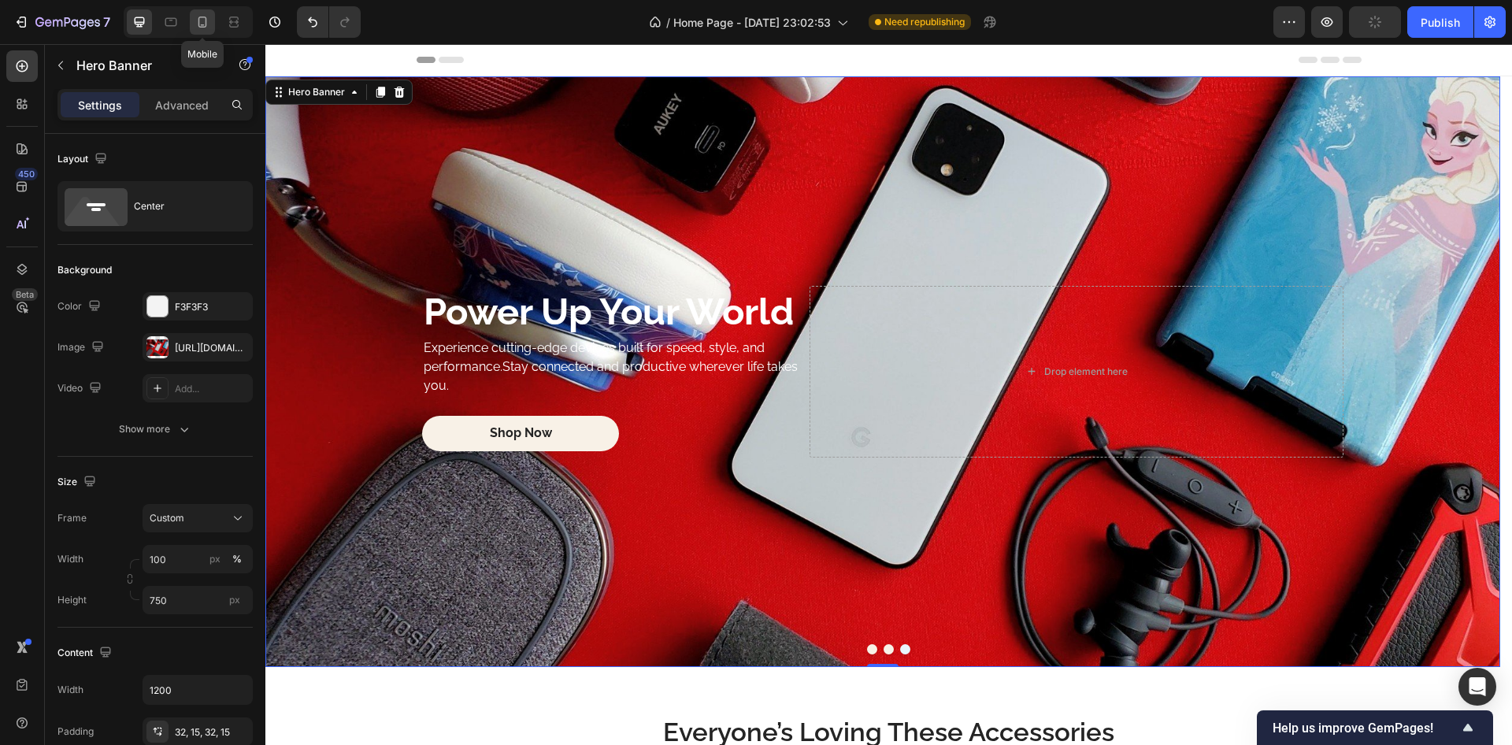
click at [200, 20] on icon at bounding box center [203, 22] width 16 height 16
type input "100%"
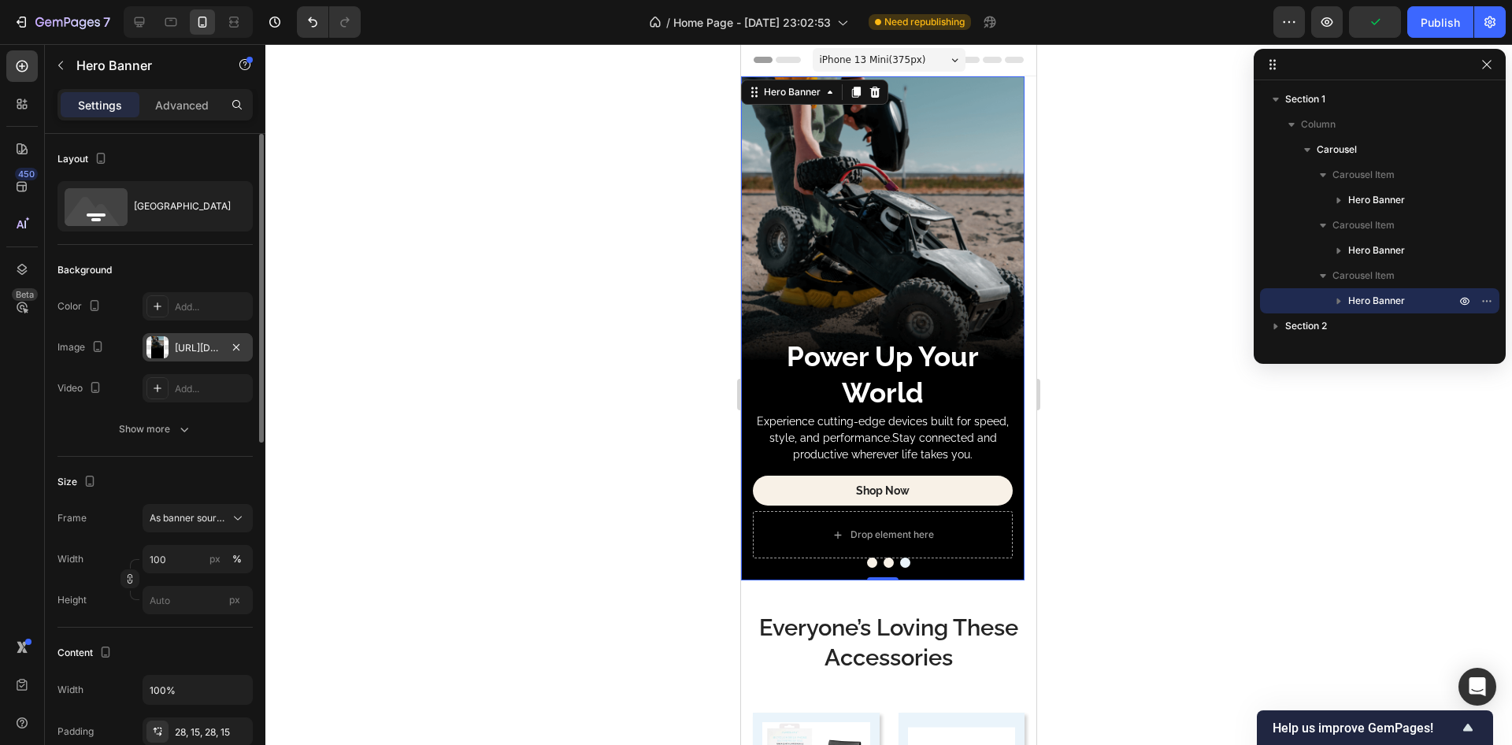
click at [183, 352] on div "[URL][DOMAIN_NAME]" at bounding box center [198, 348] width 46 height 14
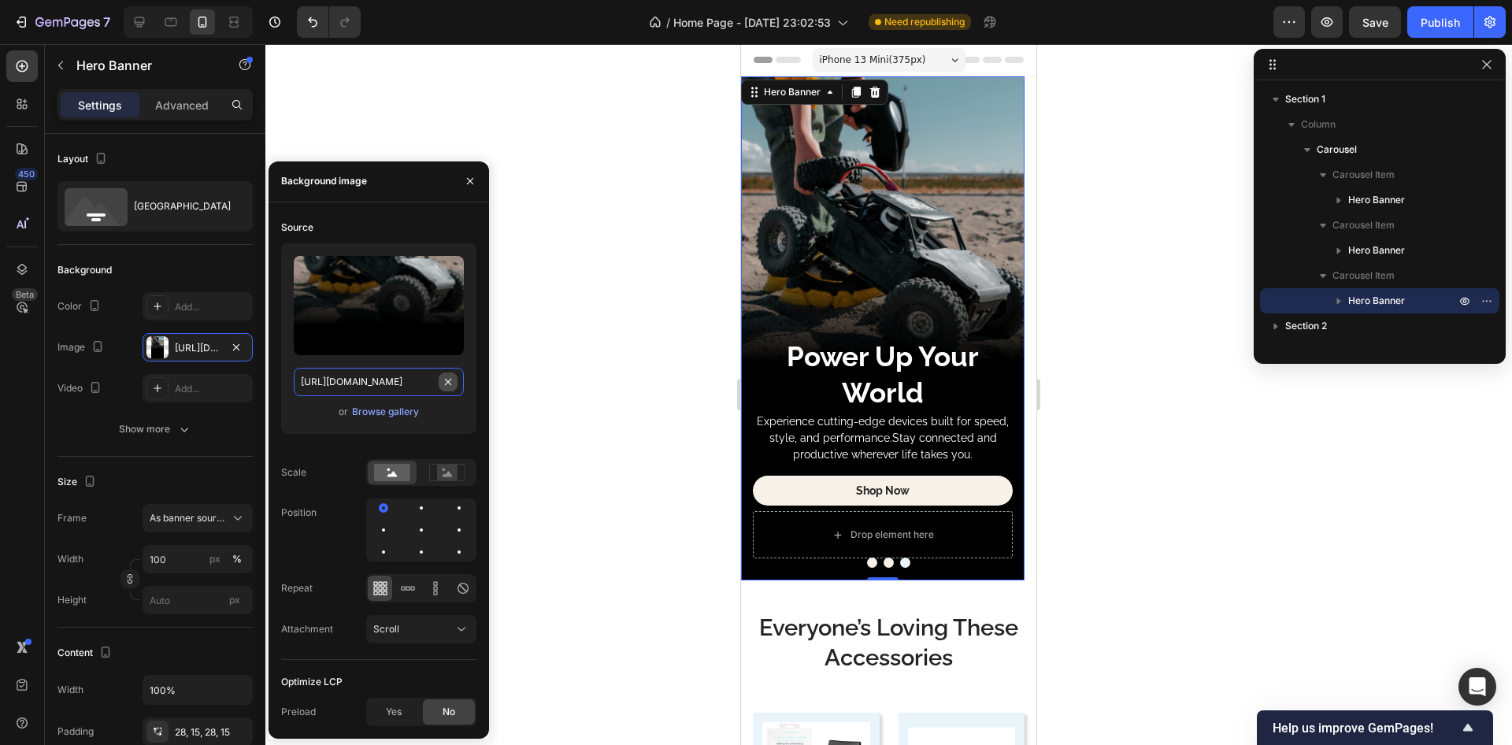
type input "Auto"
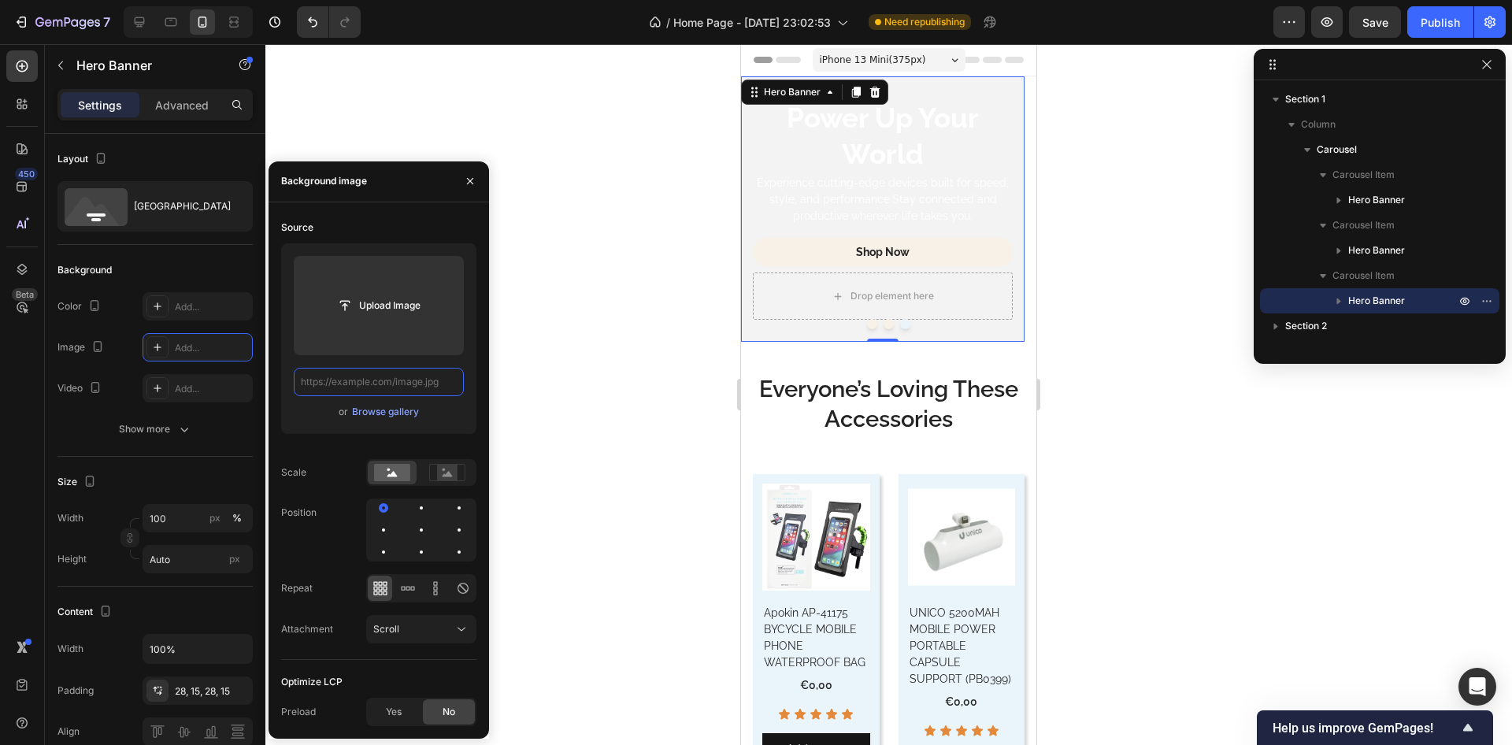
click at [381, 385] on input "text" at bounding box center [379, 382] width 170 height 28
paste input "[URL][DOMAIN_NAME]"
type input "[URL][DOMAIN_NAME]"
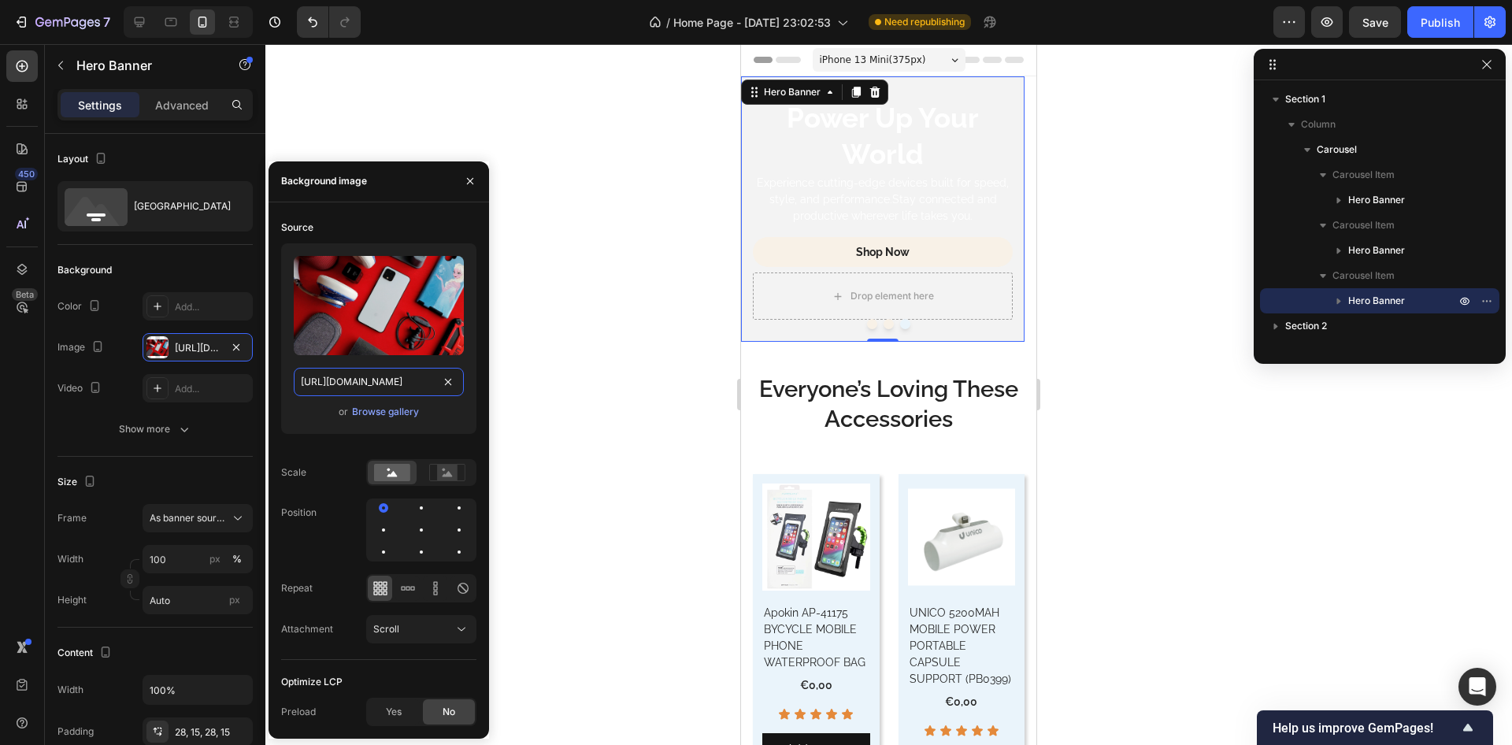
scroll to position [0, 180]
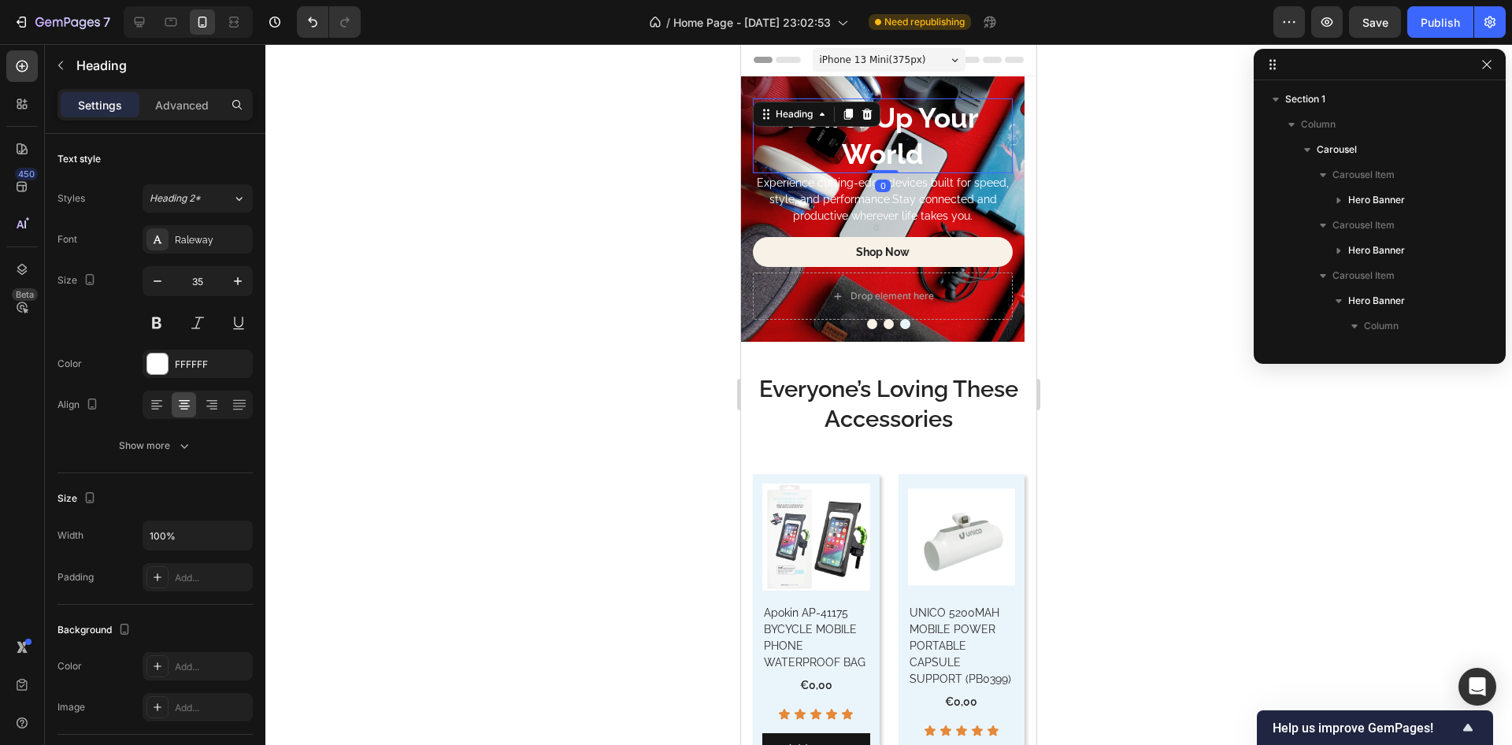
click at [868, 132] on h2 "Power Up Your World" at bounding box center [883, 135] width 260 height 75
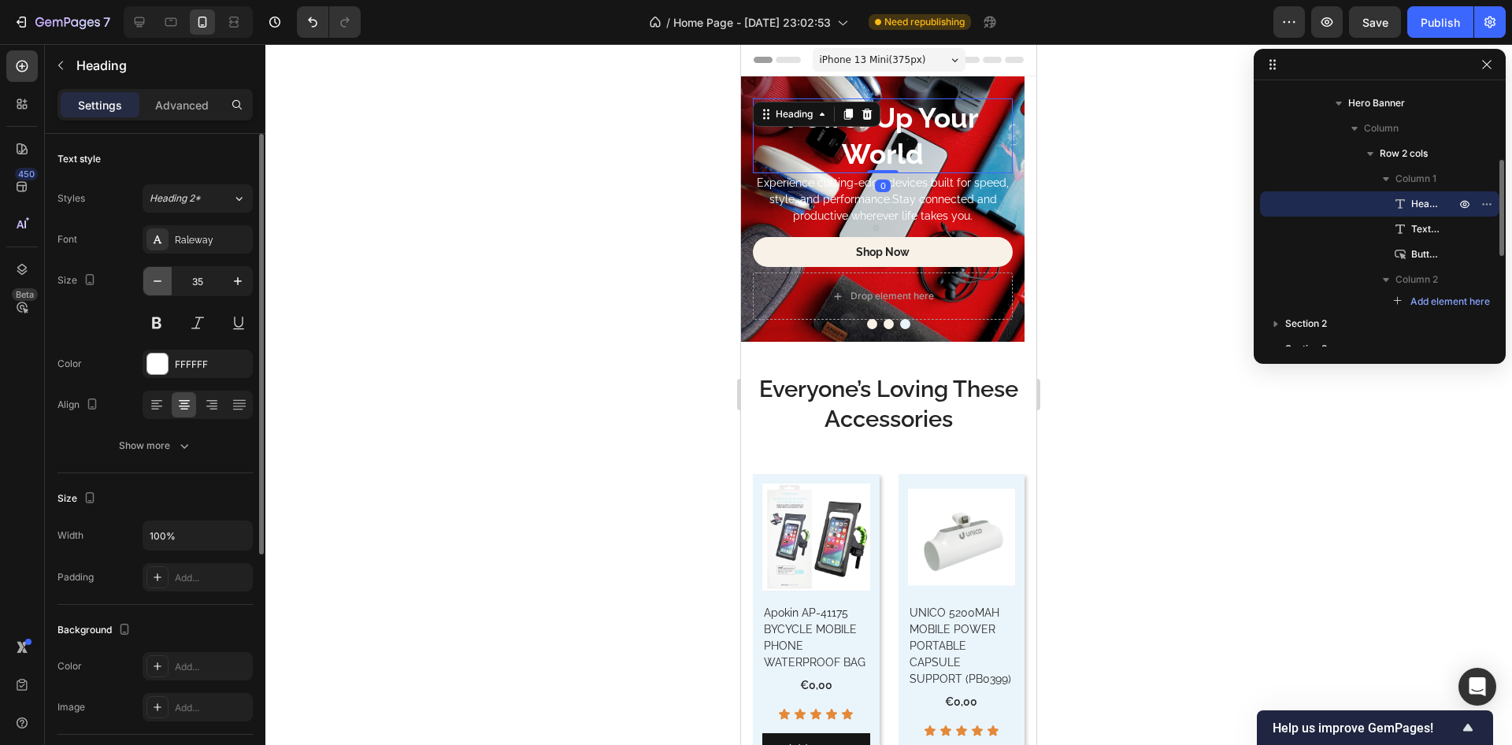
click at [154, 280] on icon "button" at bounding box center [158, 281] width 16 height 16
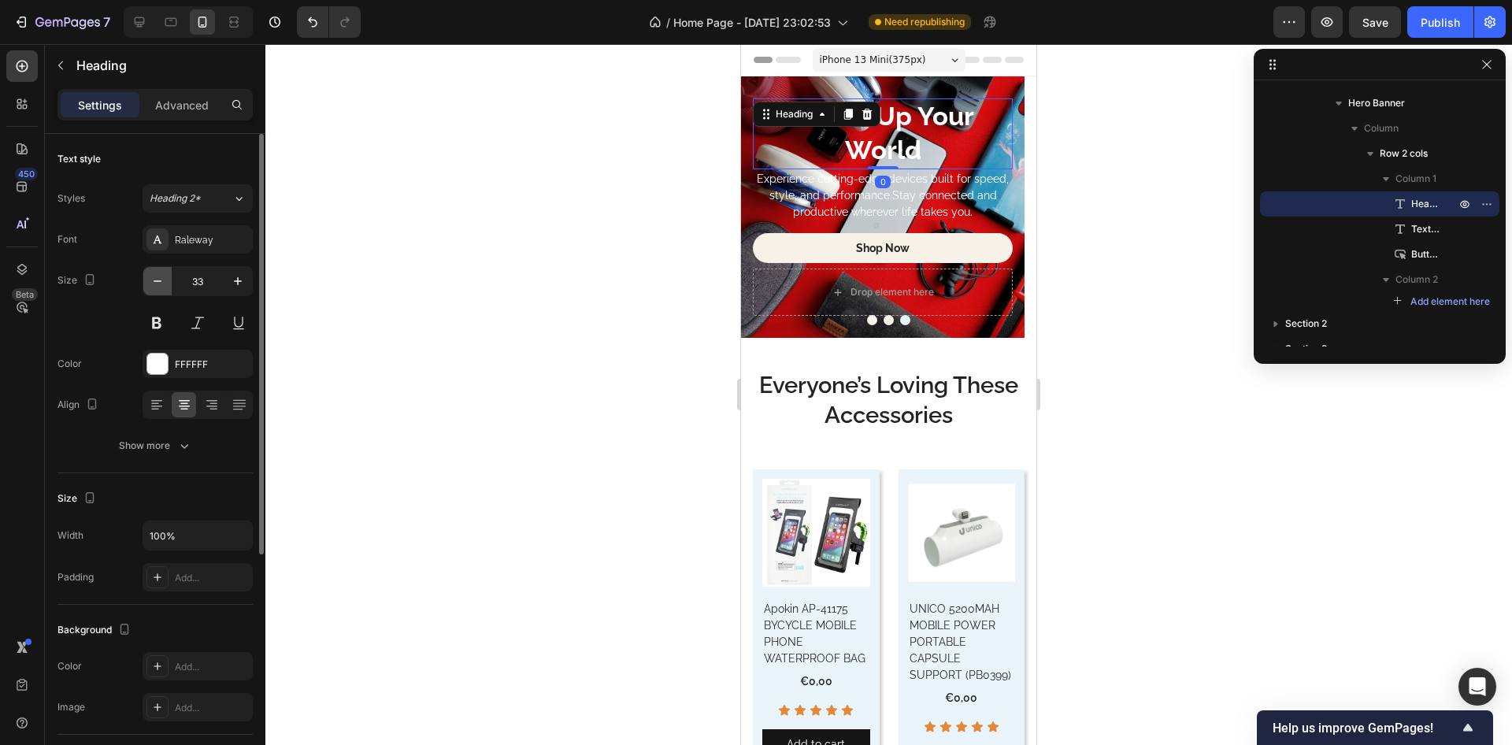
click at [154, 280] on icon "button" at bounding box center [158, 281] width 16 height 16
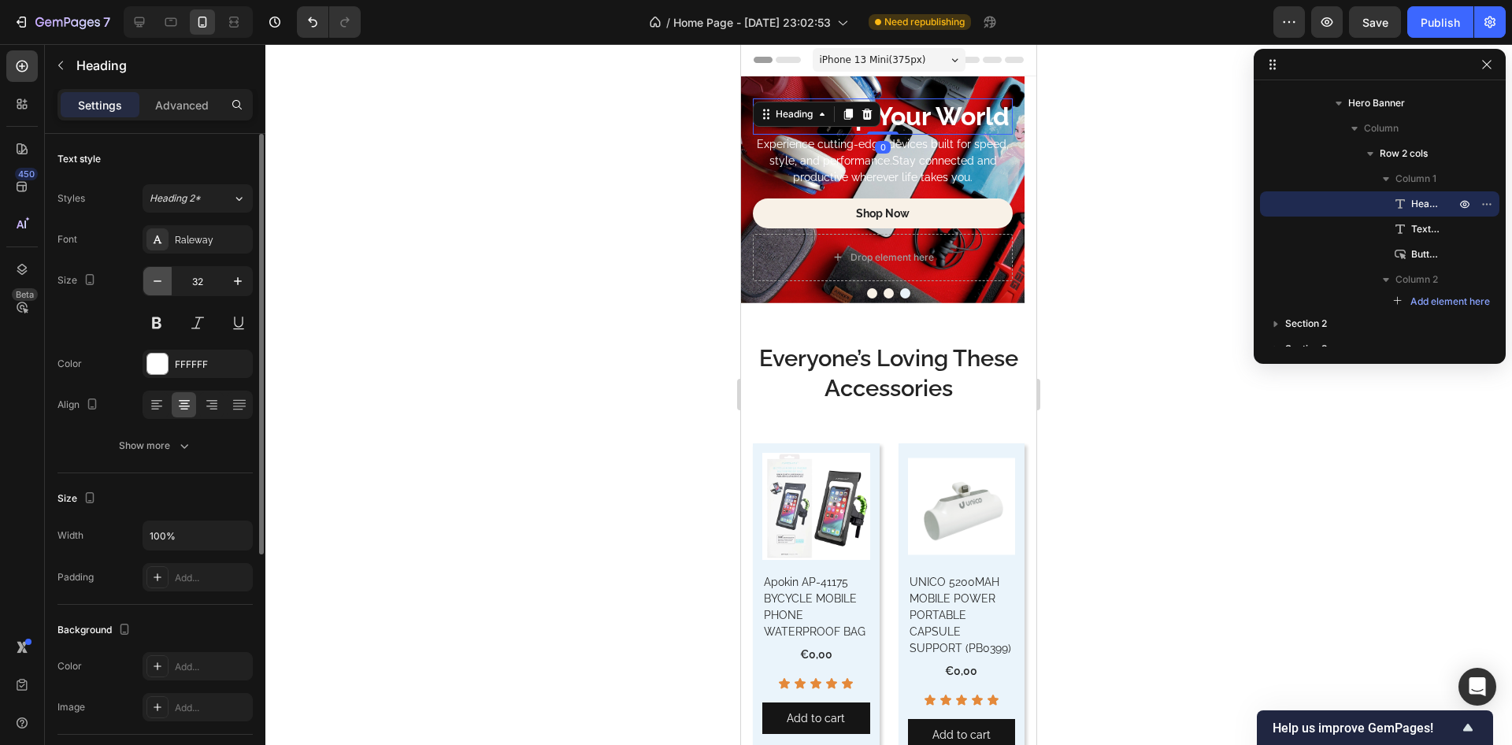
click at [154, 280] on icon "button" at bounding box center [158, 281] width 16 height 16
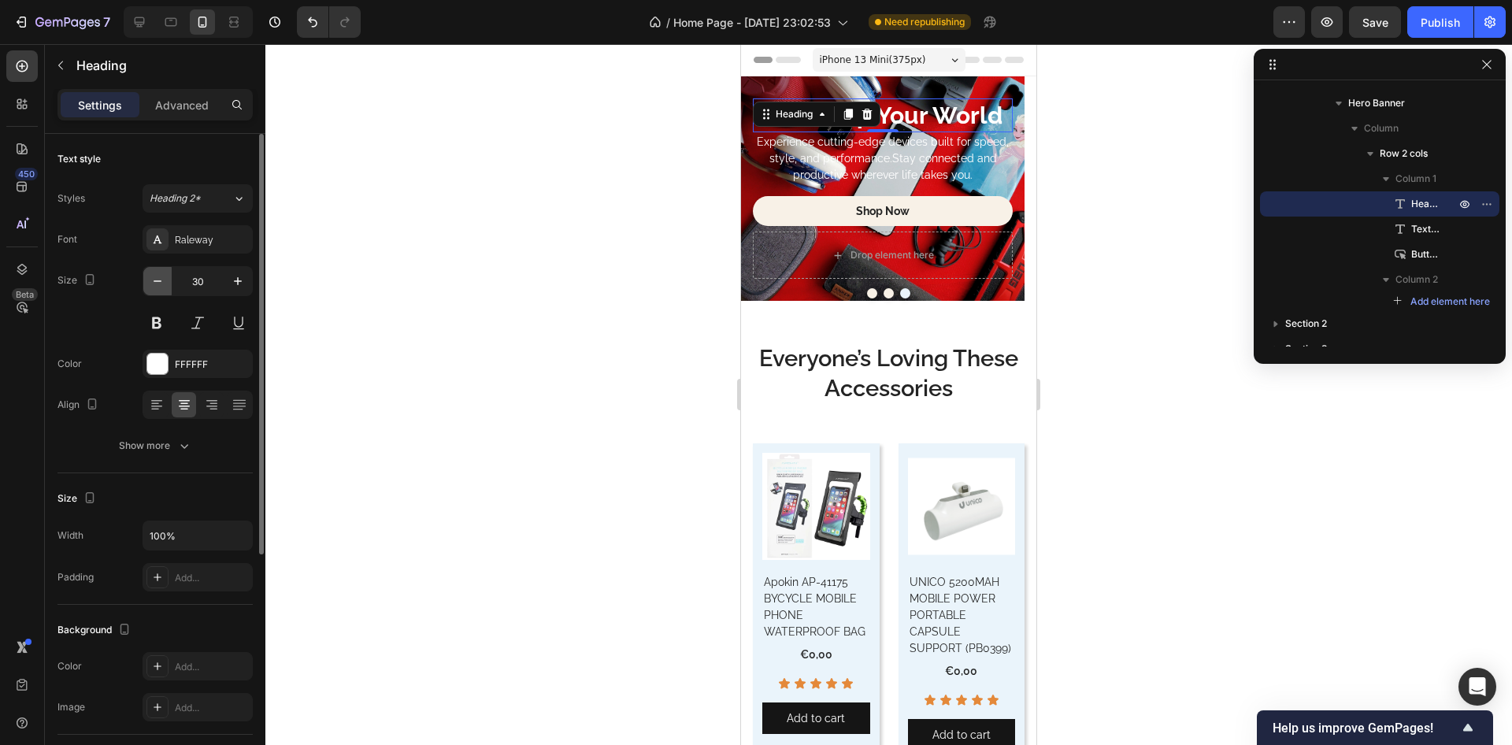
click at [154, 280] on icon "button" at bounding box center [158, 281] width 16 height 16
type input "29"
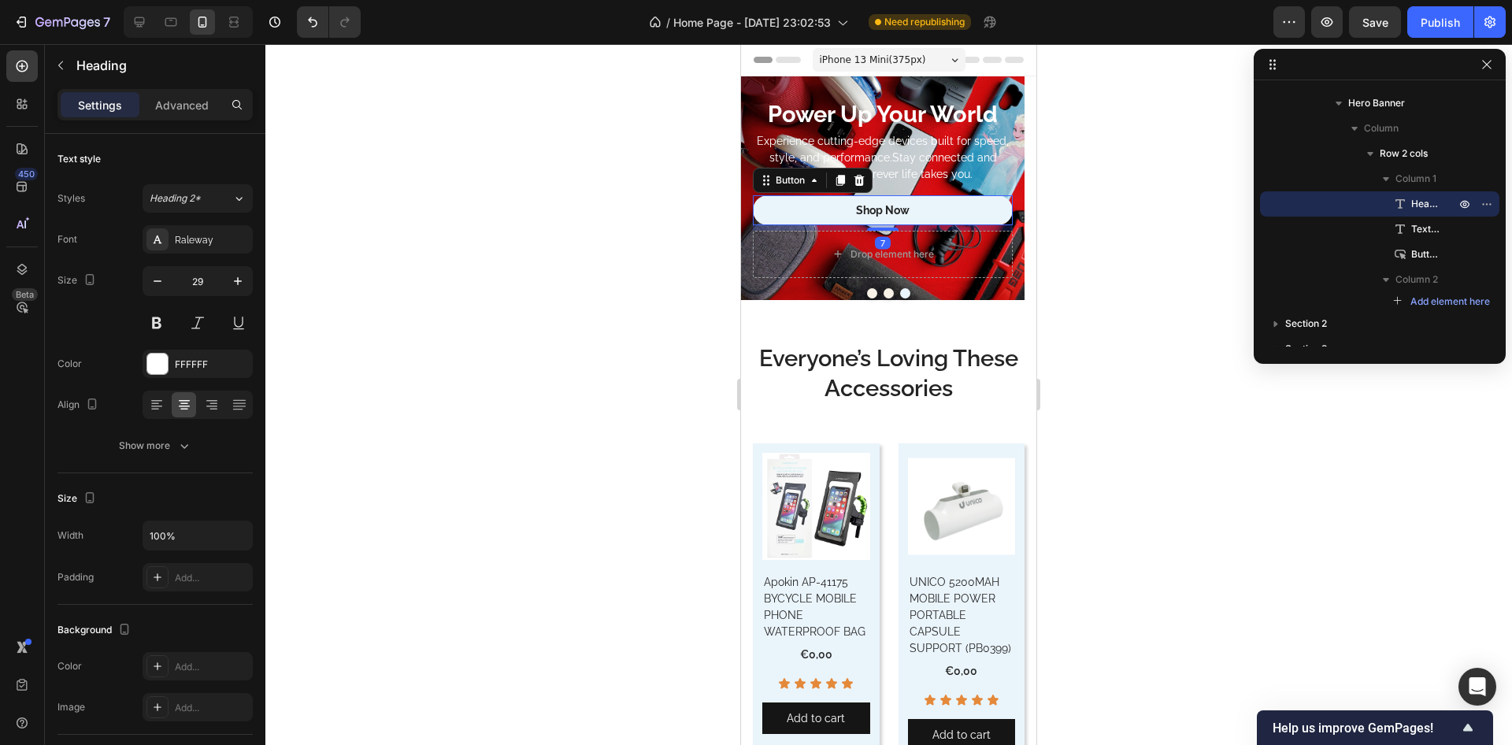
click at [798, 206] on link "Shop Now" at bounding box center [883, 210] width 260 height 30
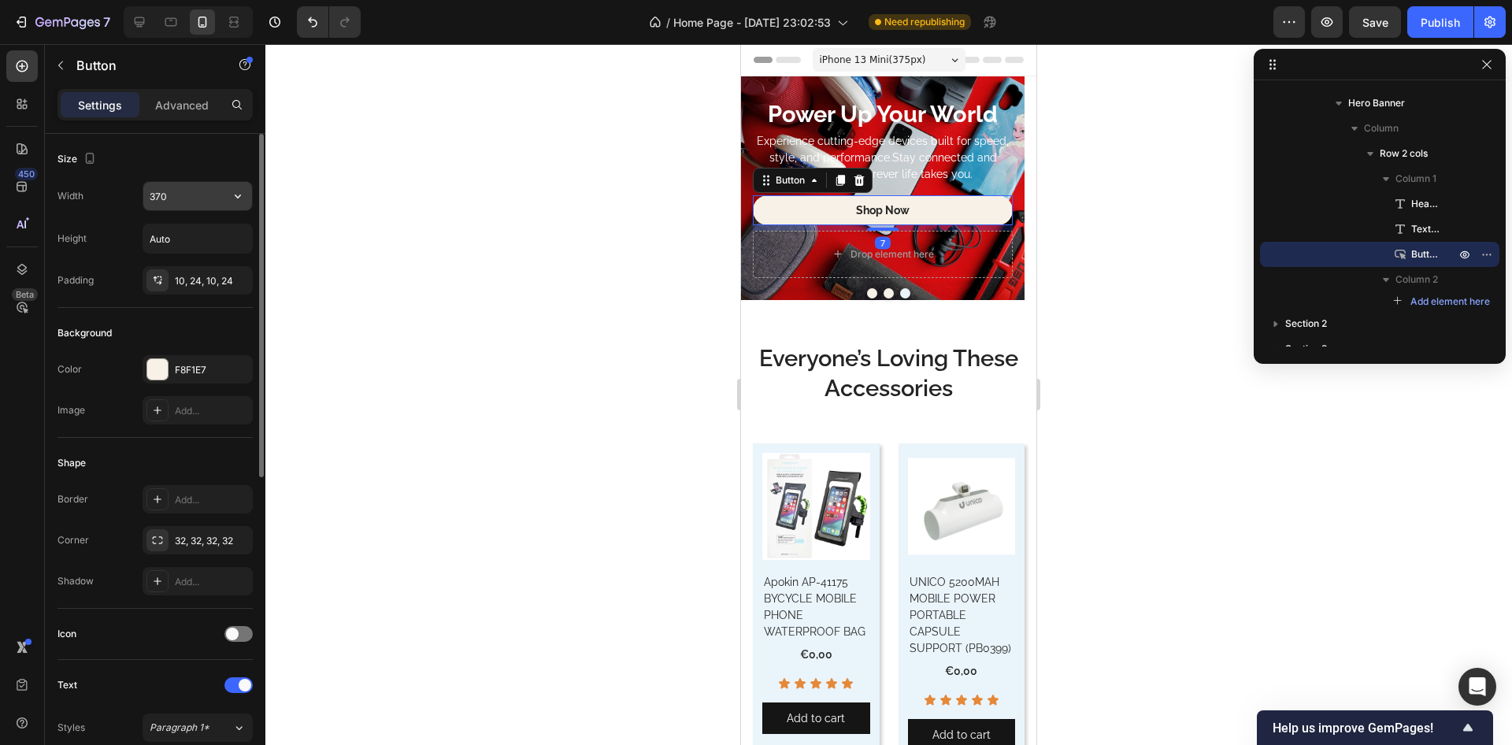
click at [172, 196] on input "370" at bounding box center [197, 196] width 109 height 28
type input "250"
click at [176, 160] on div "Size" at bounding box center [155, 159] width 195 height 25
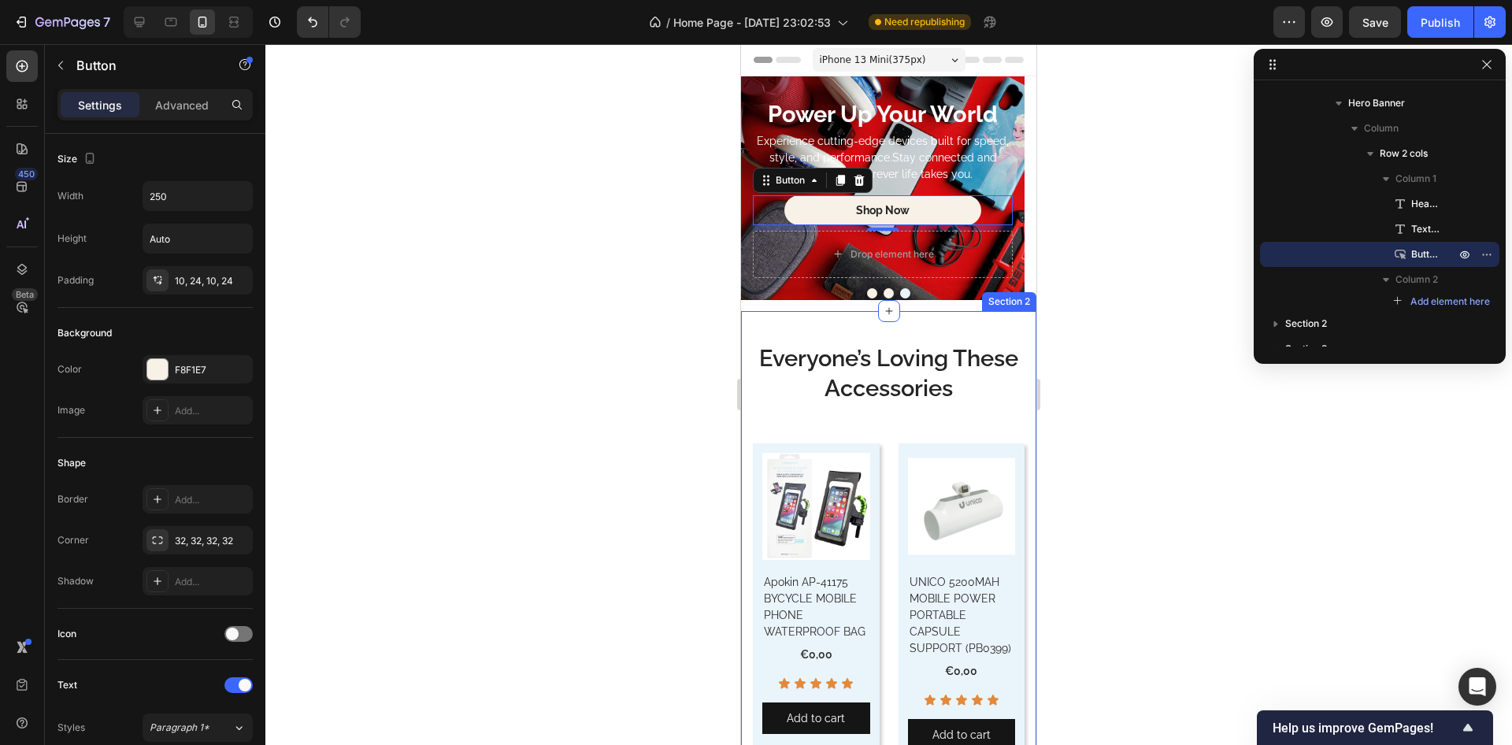
click at [537, 343] on div at bounding box center [888, 394] width 1247 height 701
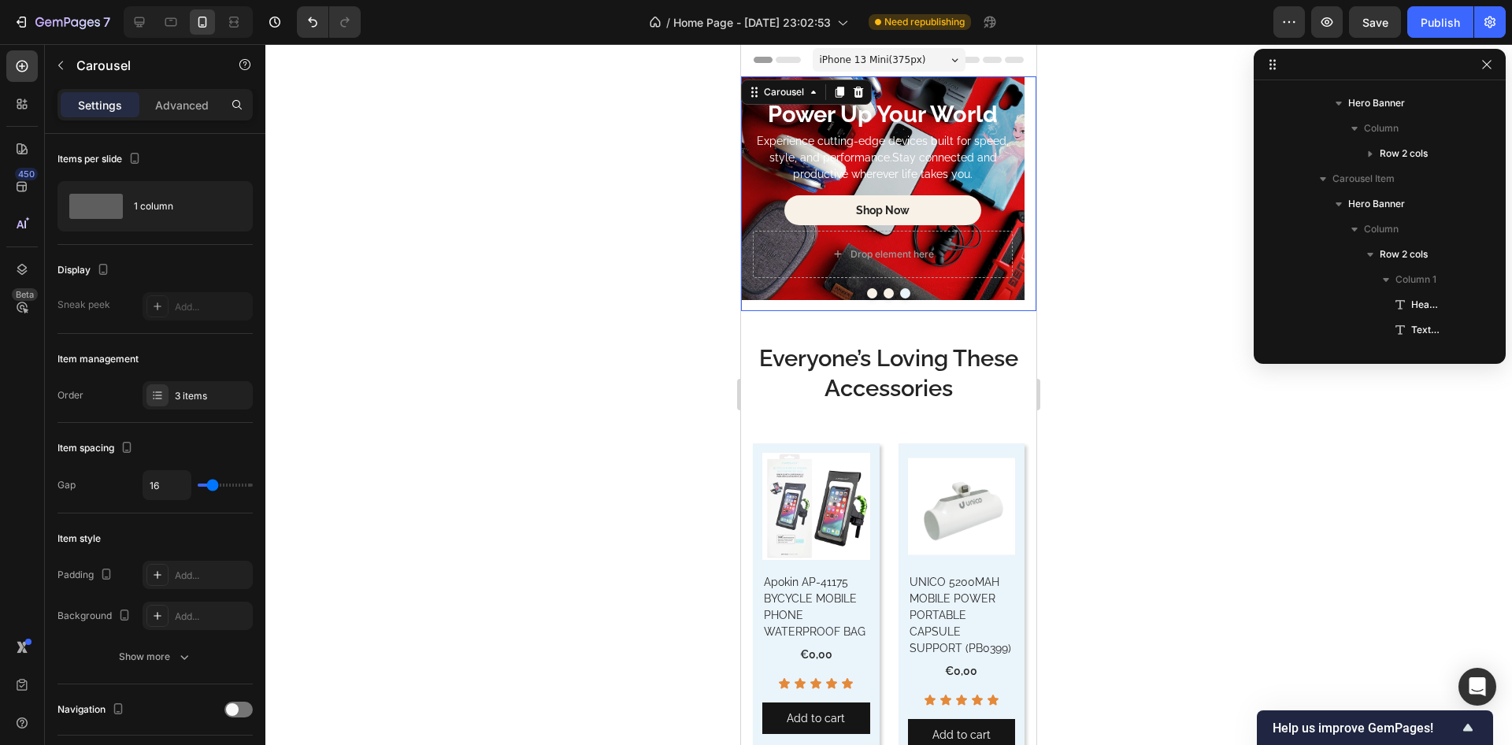
click at [884, 295] on button "Dot" at bounding box center [889, 293] width 10 height 10
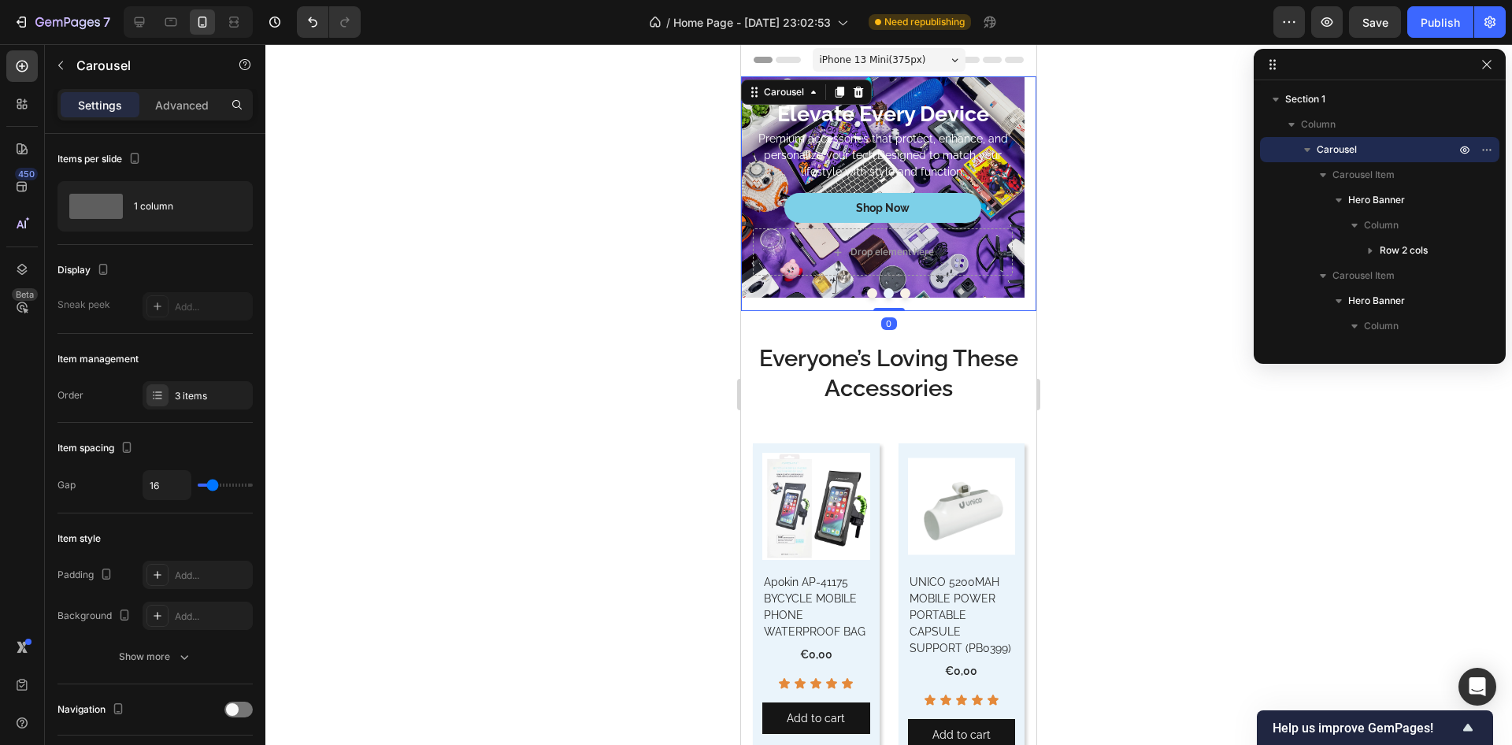
click at [885, 291] on button "Dot" at bounding box center [889, 293] width 10 height 10
click at [901, 294] on button "Dot" at bounding box center [905, 293] width 10 height 10
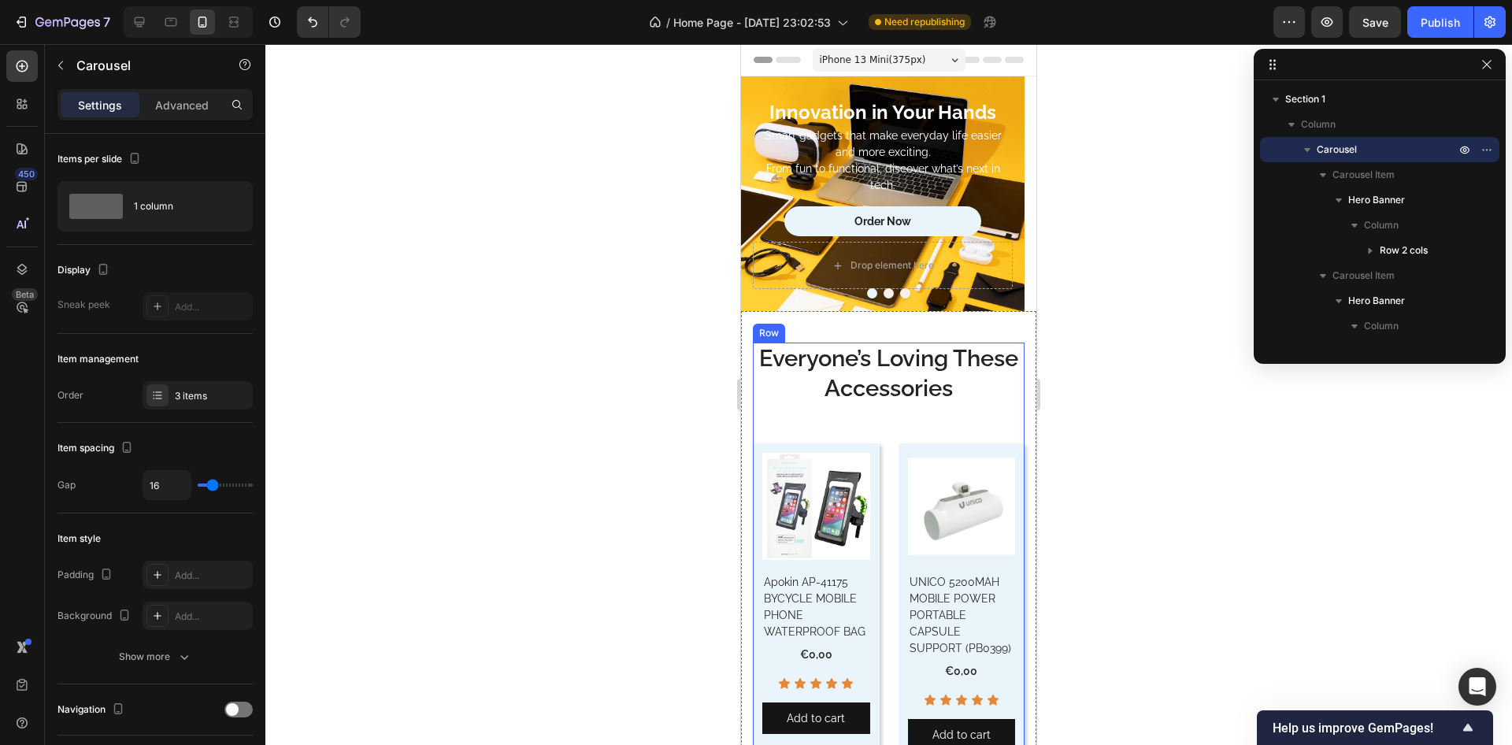
scroll to position [189, 0]
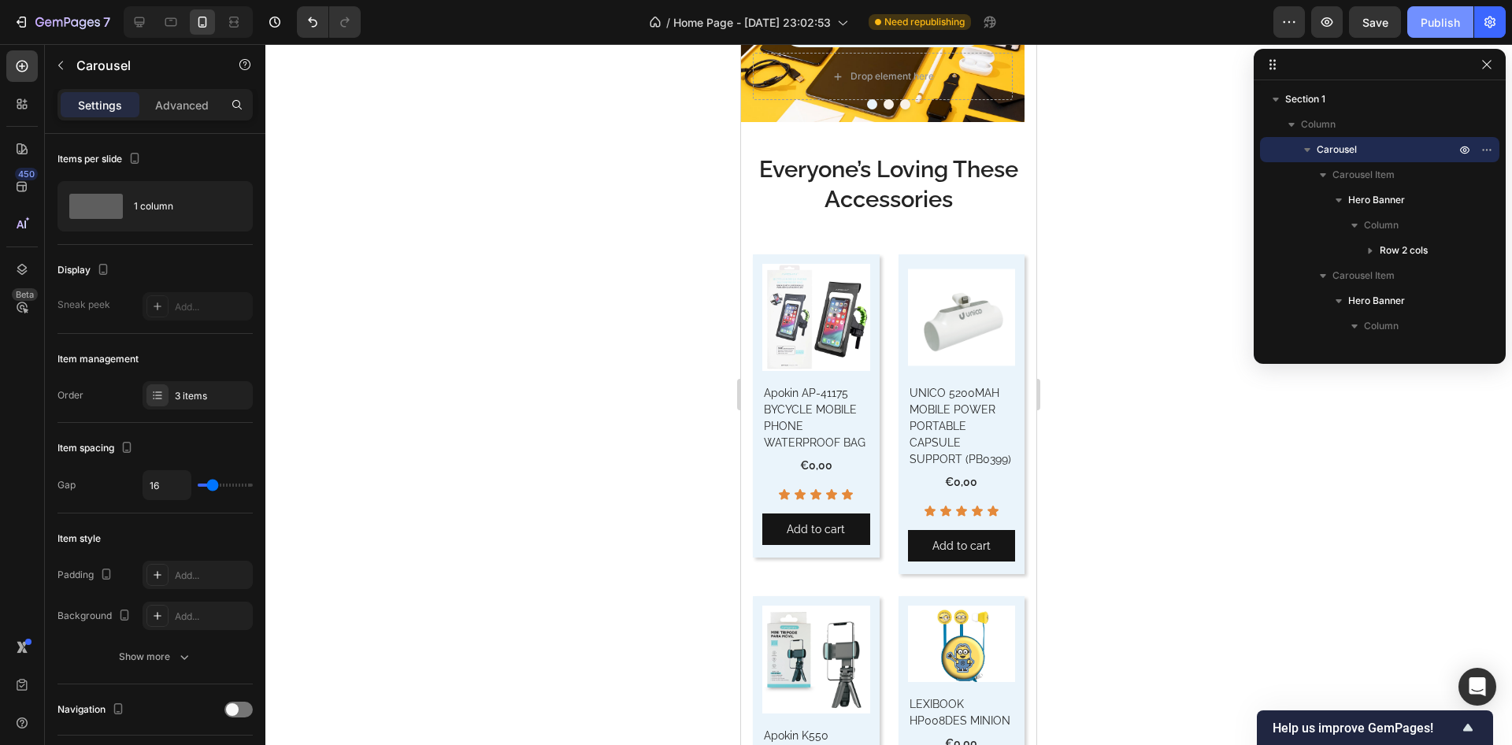
click at [1433, 24] on div "Publish" at bounding box center [1440, 22] width 39 height 17
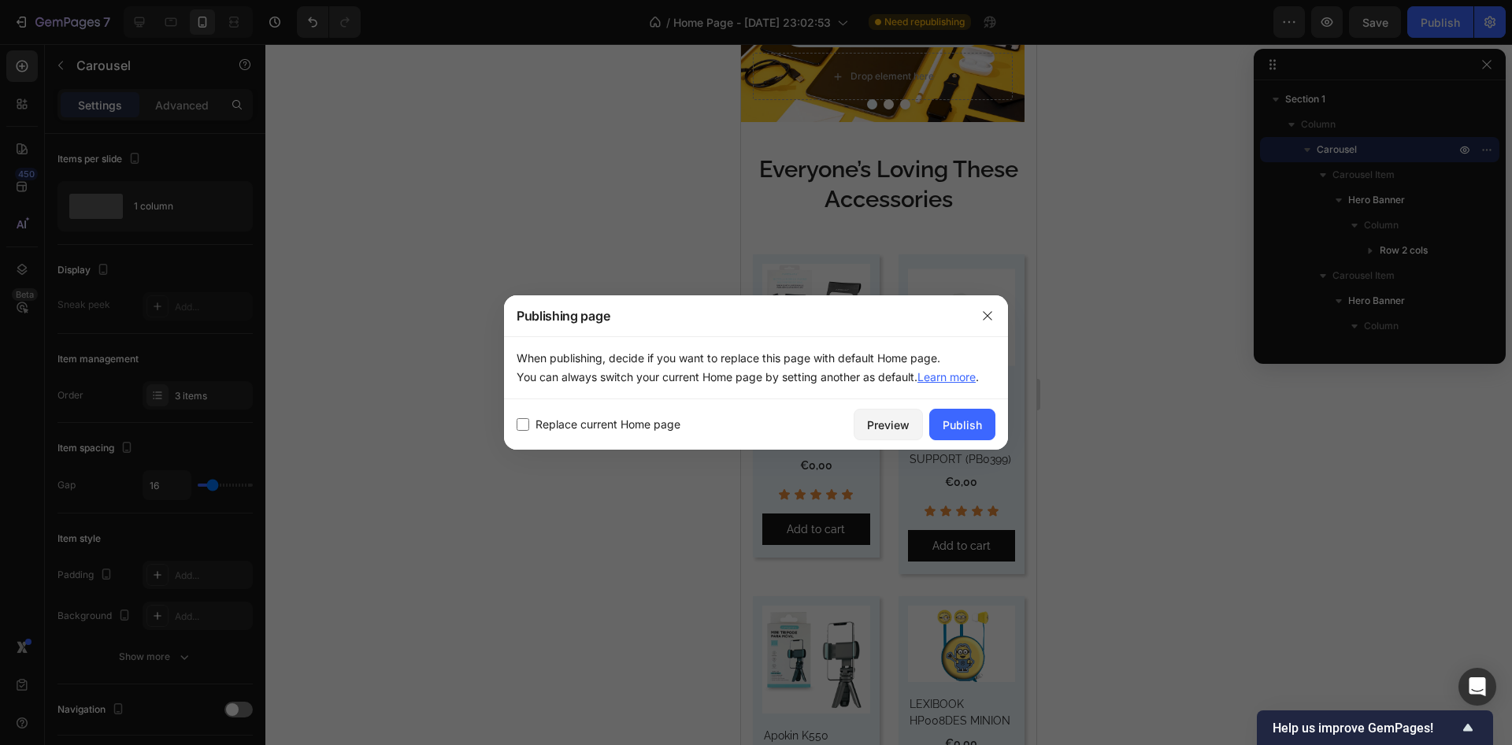
click at [634, 418] on span "Replace current Home page" at bounding box center [608, 424] width 145 height 19
checkbox input "true"
click at [967, 417] on div "Publish" at bounding box center [962, 425] width 39 height 17
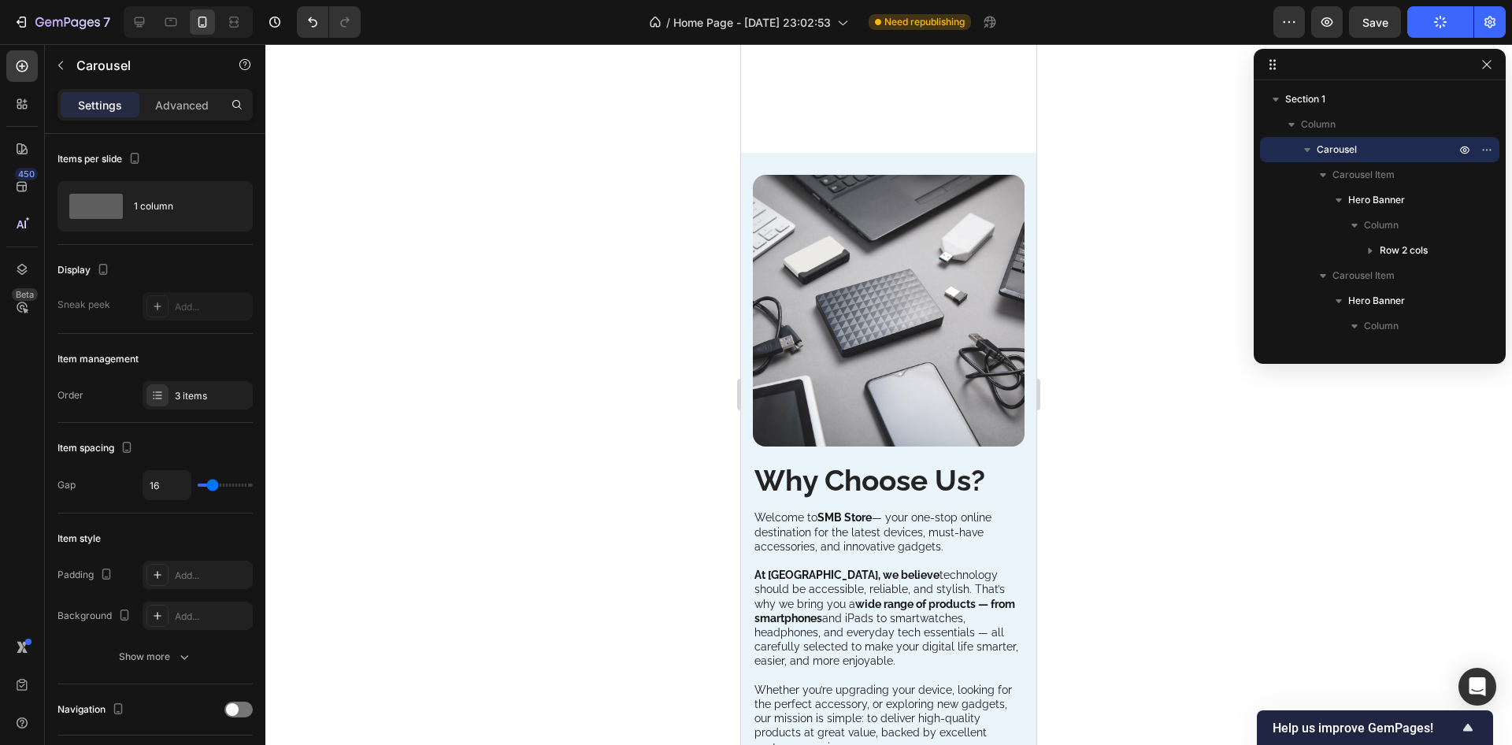
scroll to position [3214, 0]
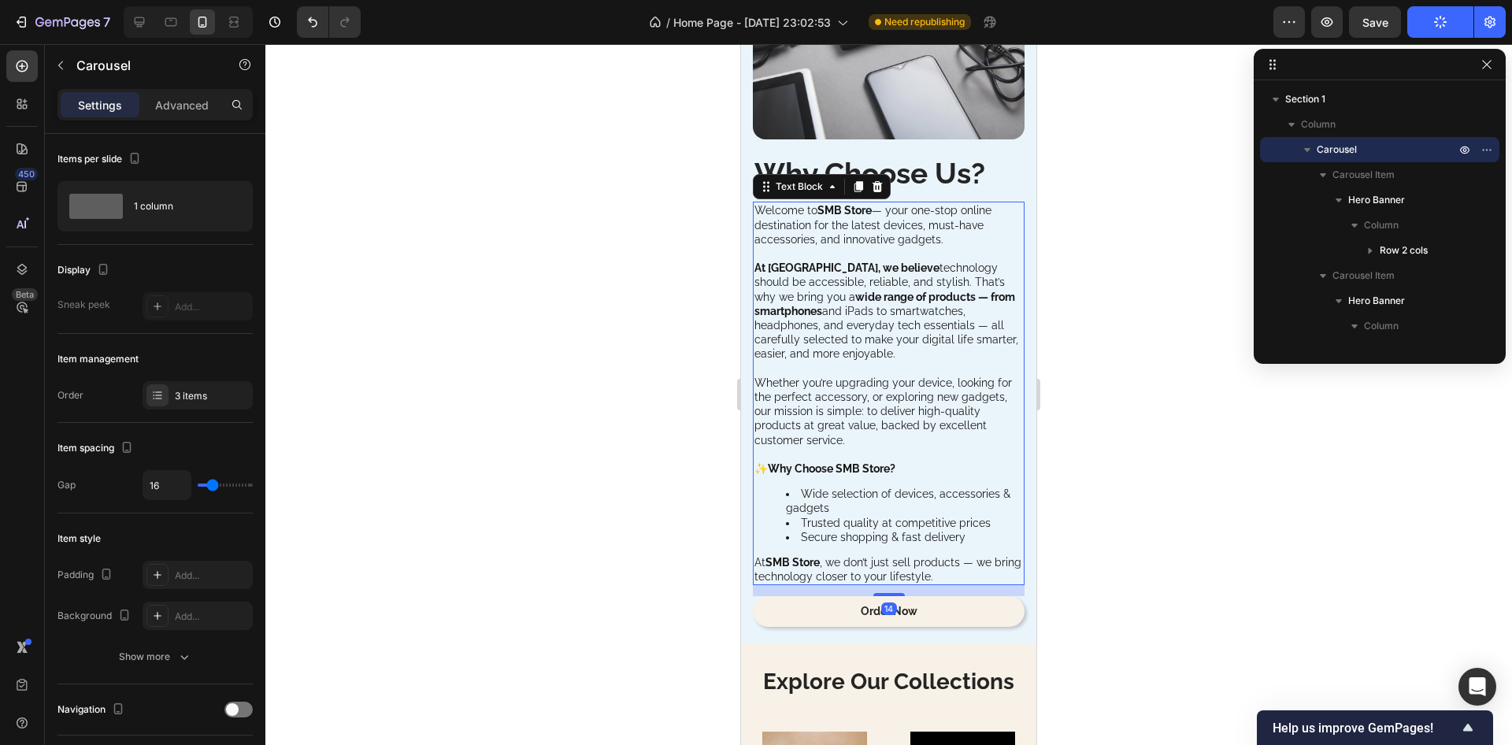
click at [845, 499] on li "Wide selection of devices, accessories & gadgets" at bounding box center [904, 501] width 237 height 28
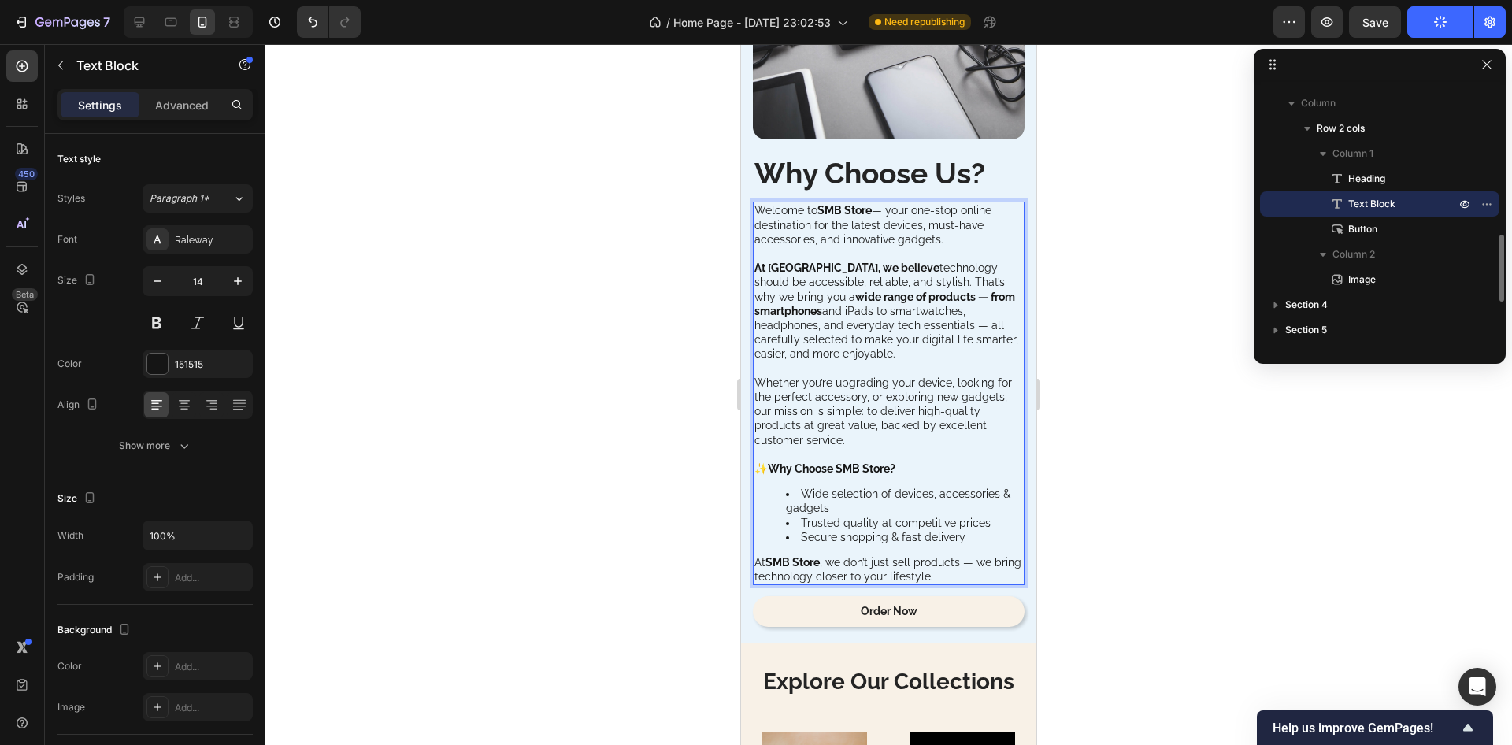
click at [805, 487] on li "Wide selection of devices, accessories & gadgets" at bounding box center [904, 501] width 237 height 28
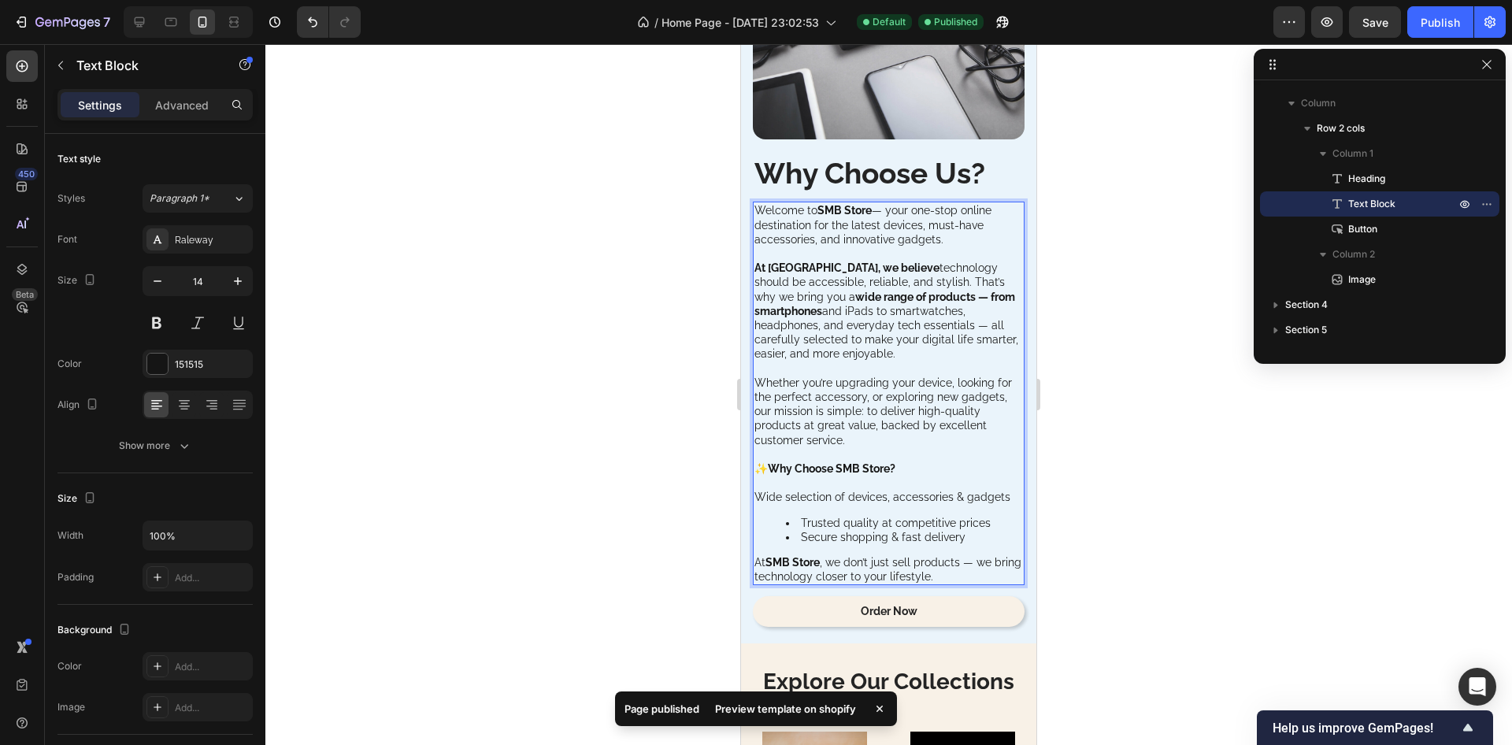
click at [800, 516] on li "Trusted quality at competitive prices" at bounding box center [904, 523] width 237 height 14
click at [800, 530] on li "Secure shopping & fast delivery" at bounding box center [904, 537] width 237 height 14
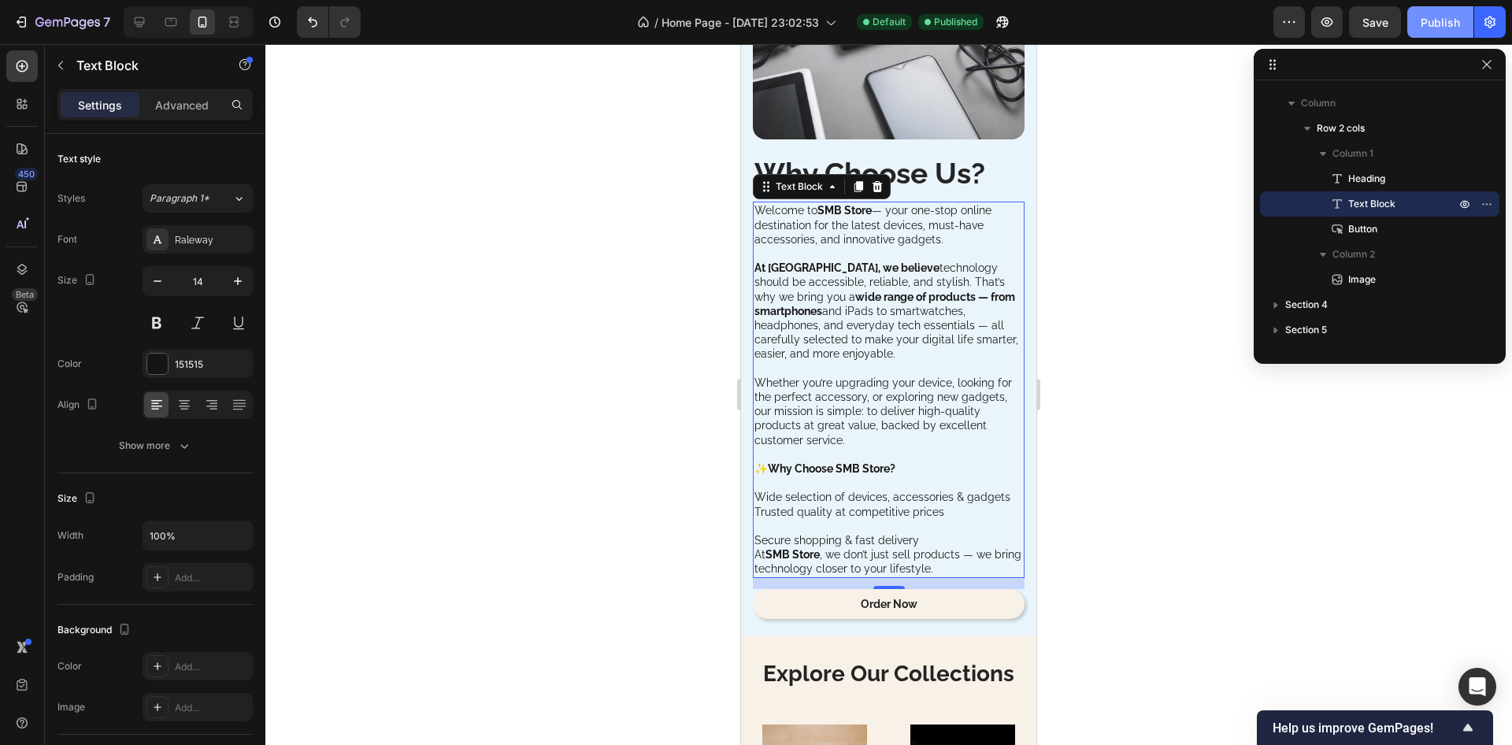
click at [1449, 17] on div "Publish" at bounding box center [1440, 22] width 39 height 17
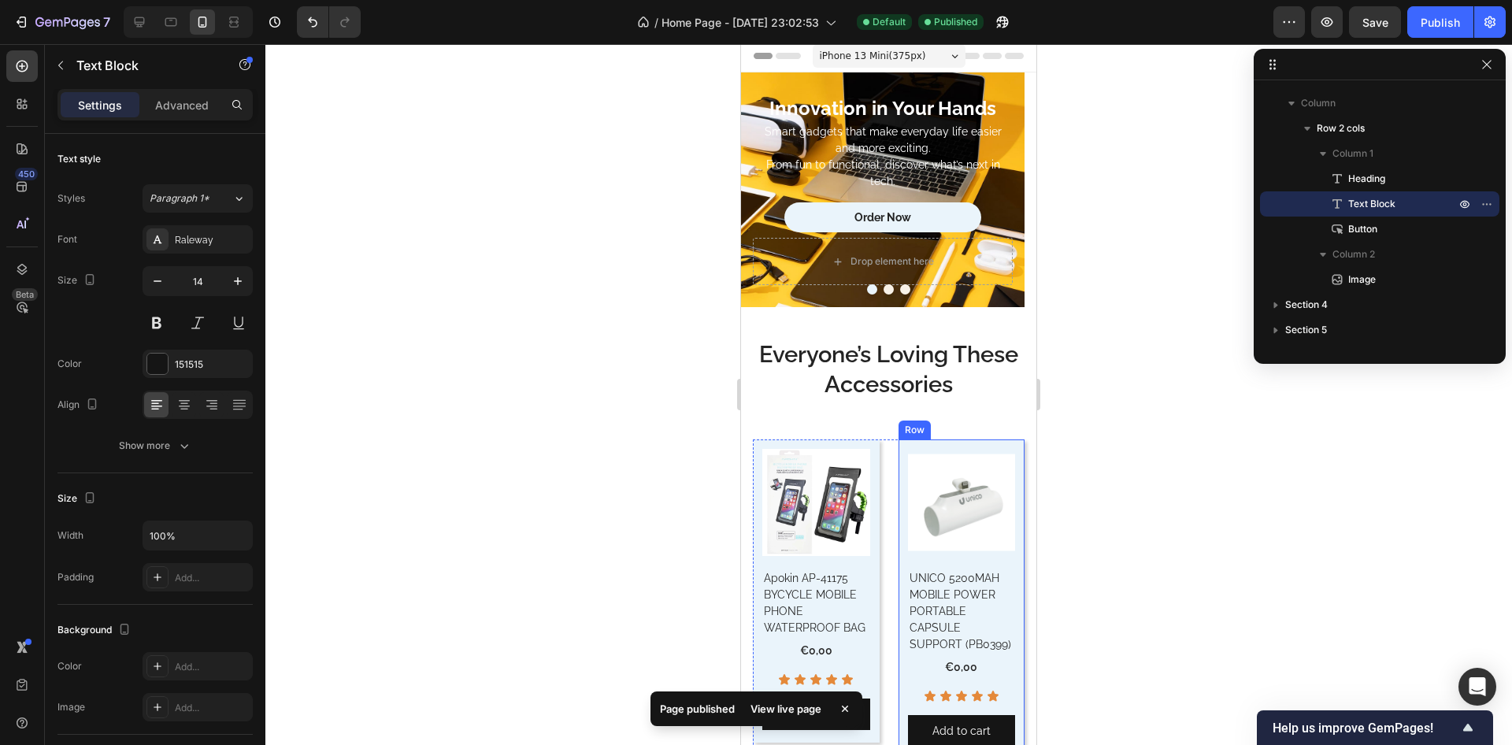
scroll to position [0, 0]
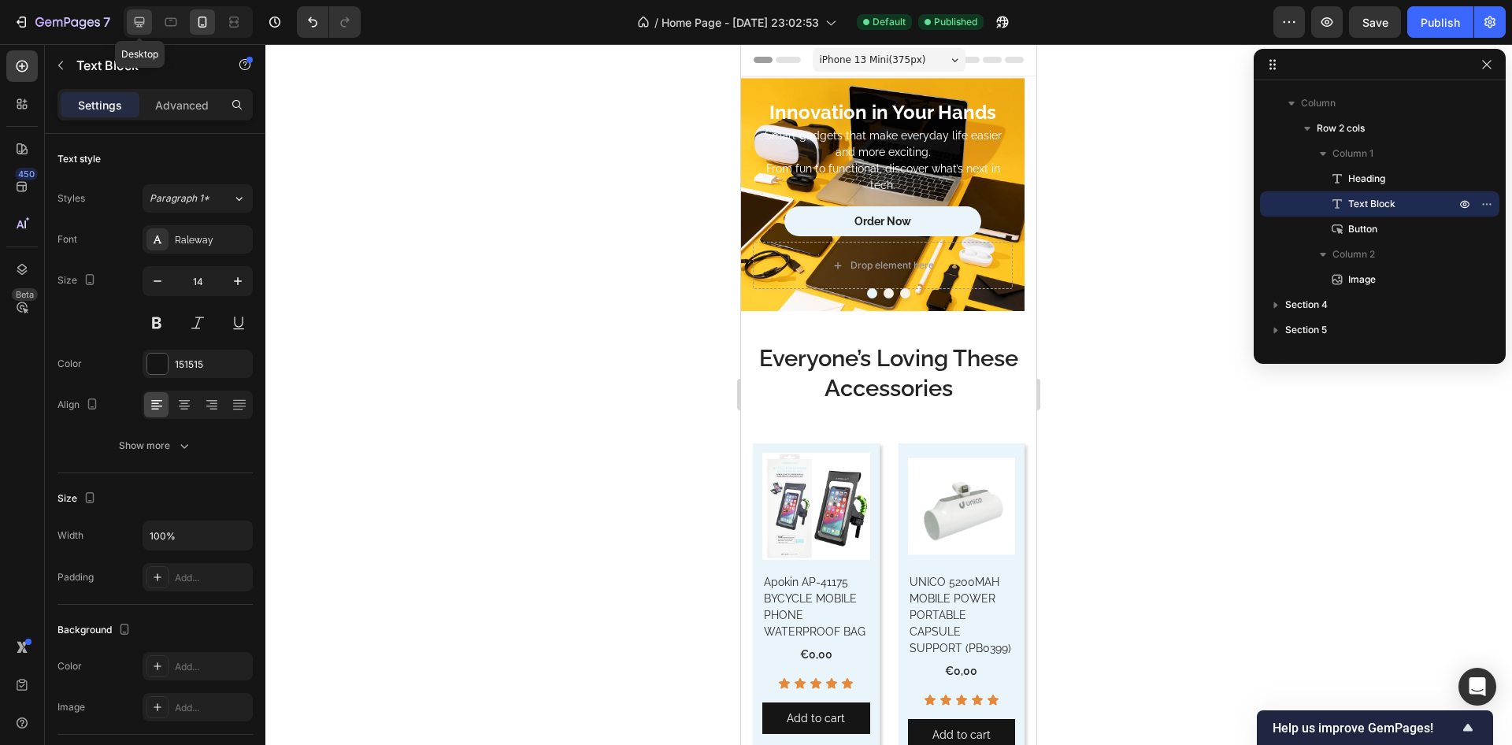
click at [136, 18] on icon at bounding box center [140, 22] width 10 height 10
type input "16"
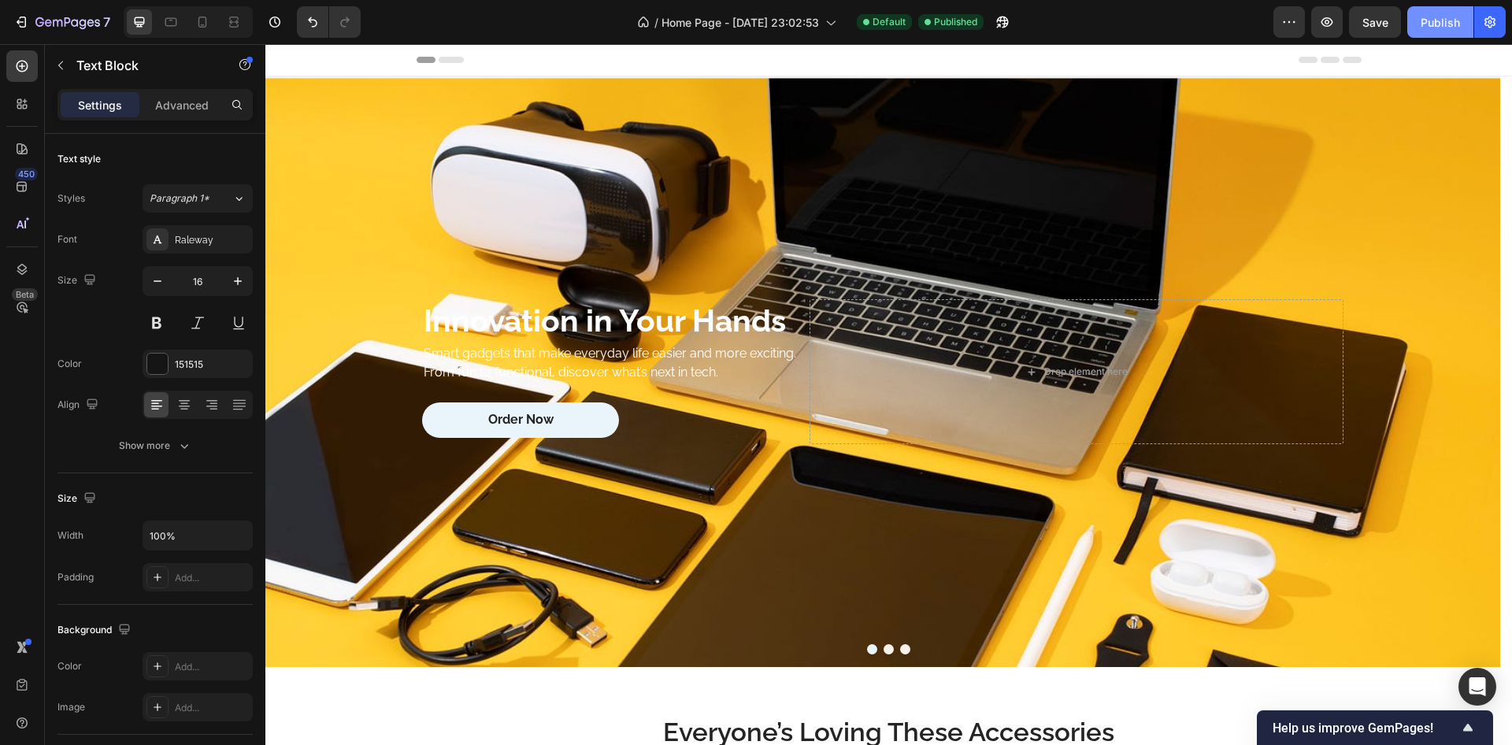
click at [1434, 22] on div "Publish" at bounding box center [1440, 22] width 39 height 17
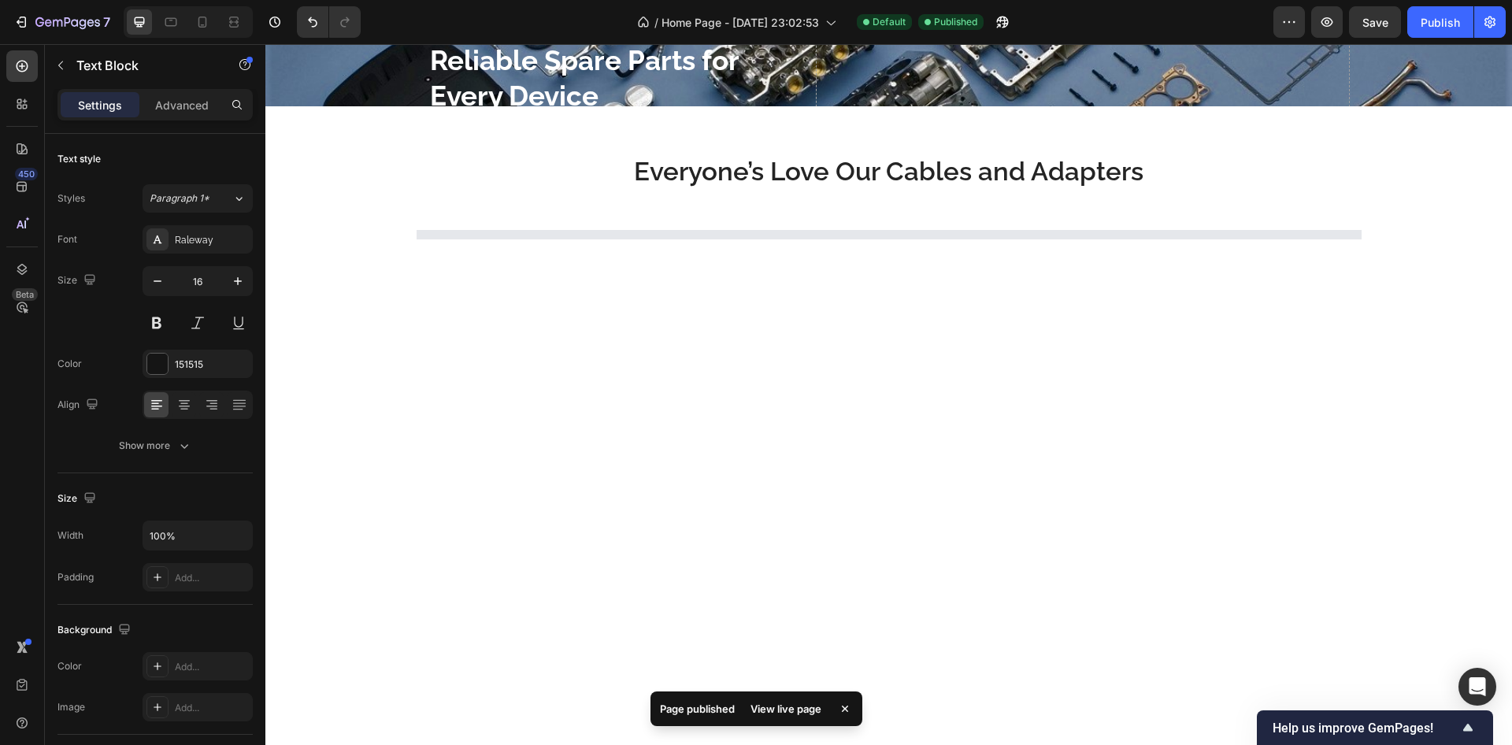
scroll to position [4821, 0]
